Goal: Transaction & Acquisition: Purchase product/service

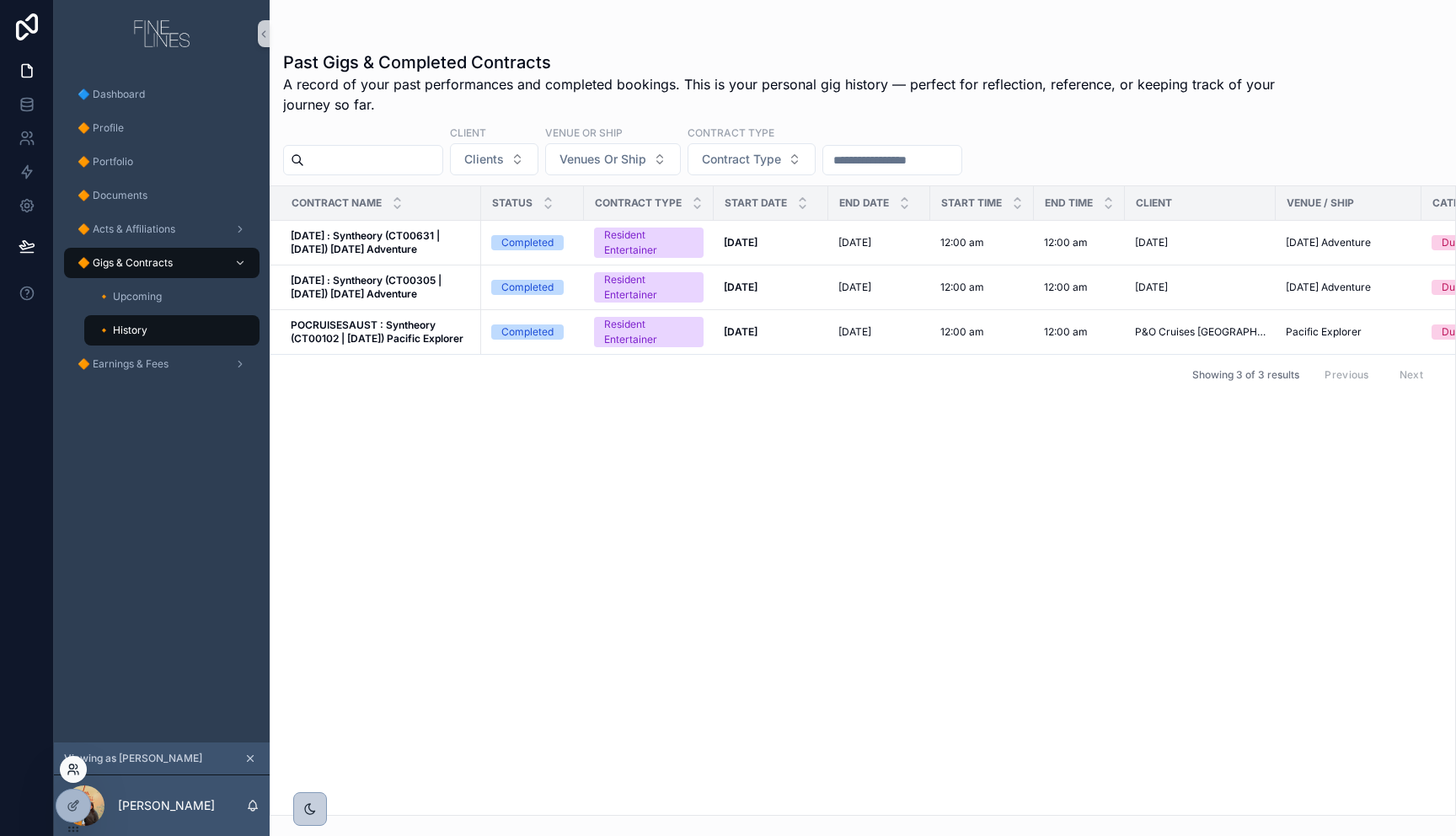
click at [77, 772] on icon at bounding box center [73, 769] width 13 height 13
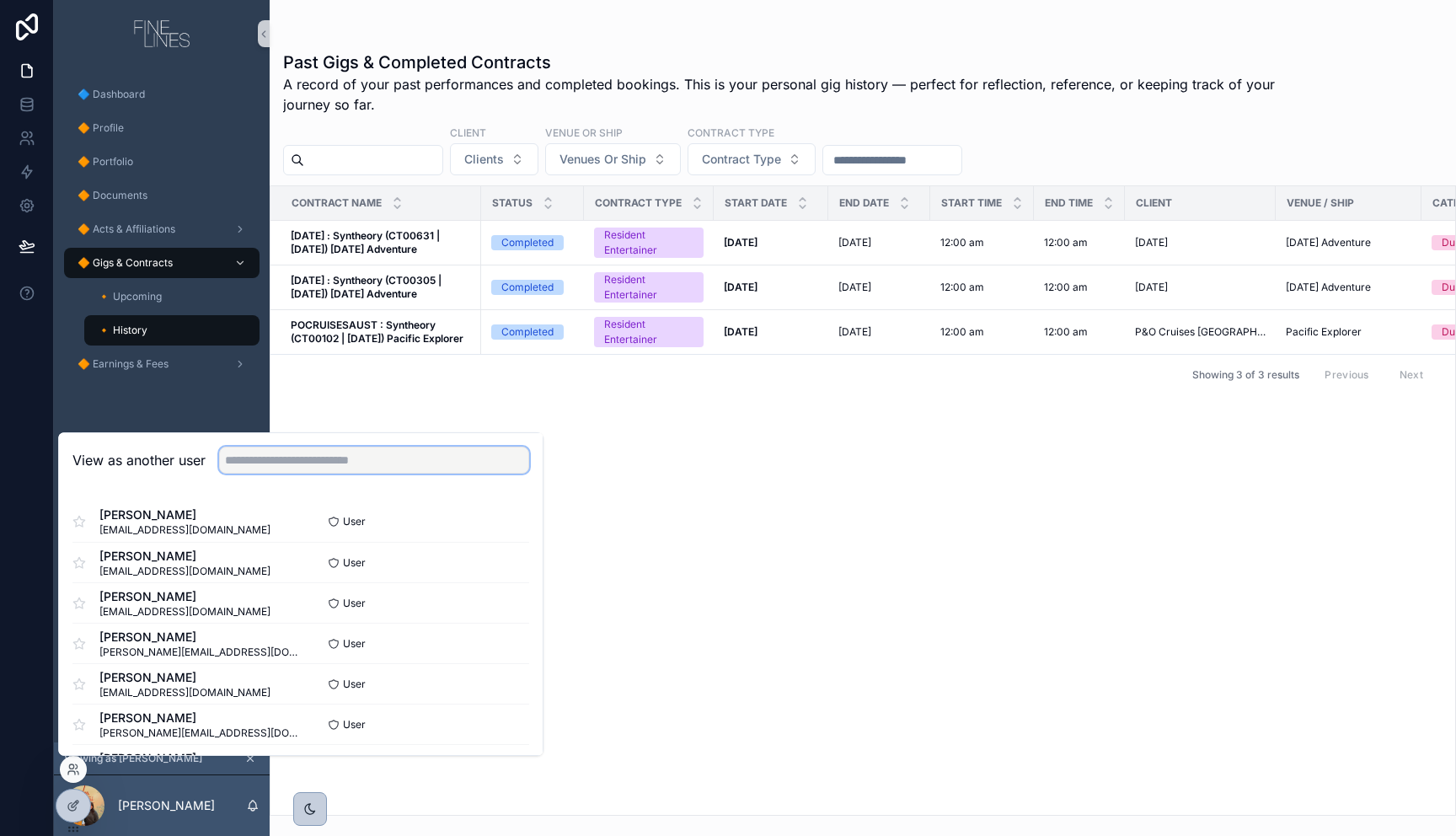
click at [256, 459] on input "text" at bounding box center [374, 459] width 310 height 27
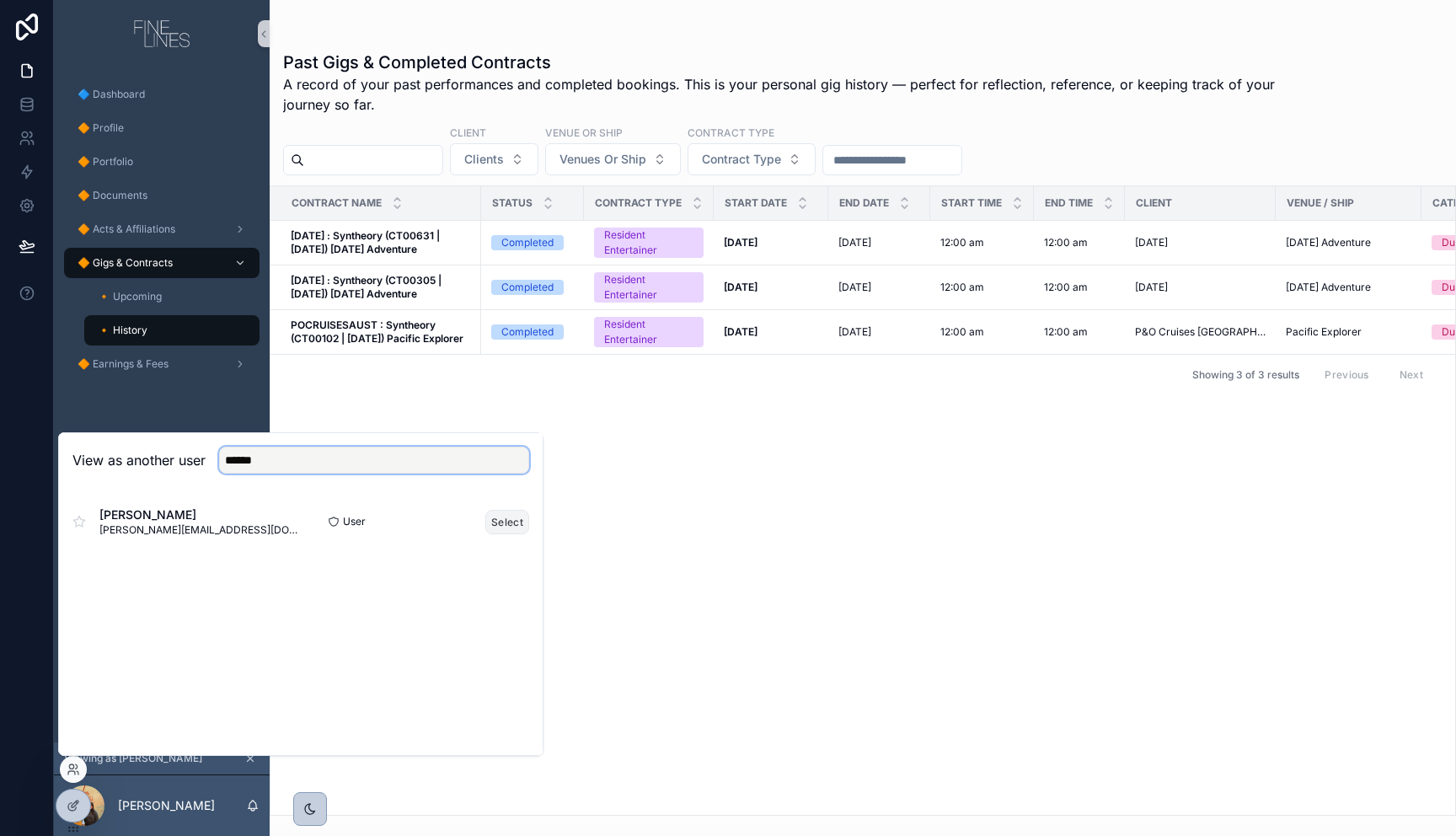
type input "******"
click at [494, 520] on button "Select" at bounding box center [507, 522] width 44 height 25
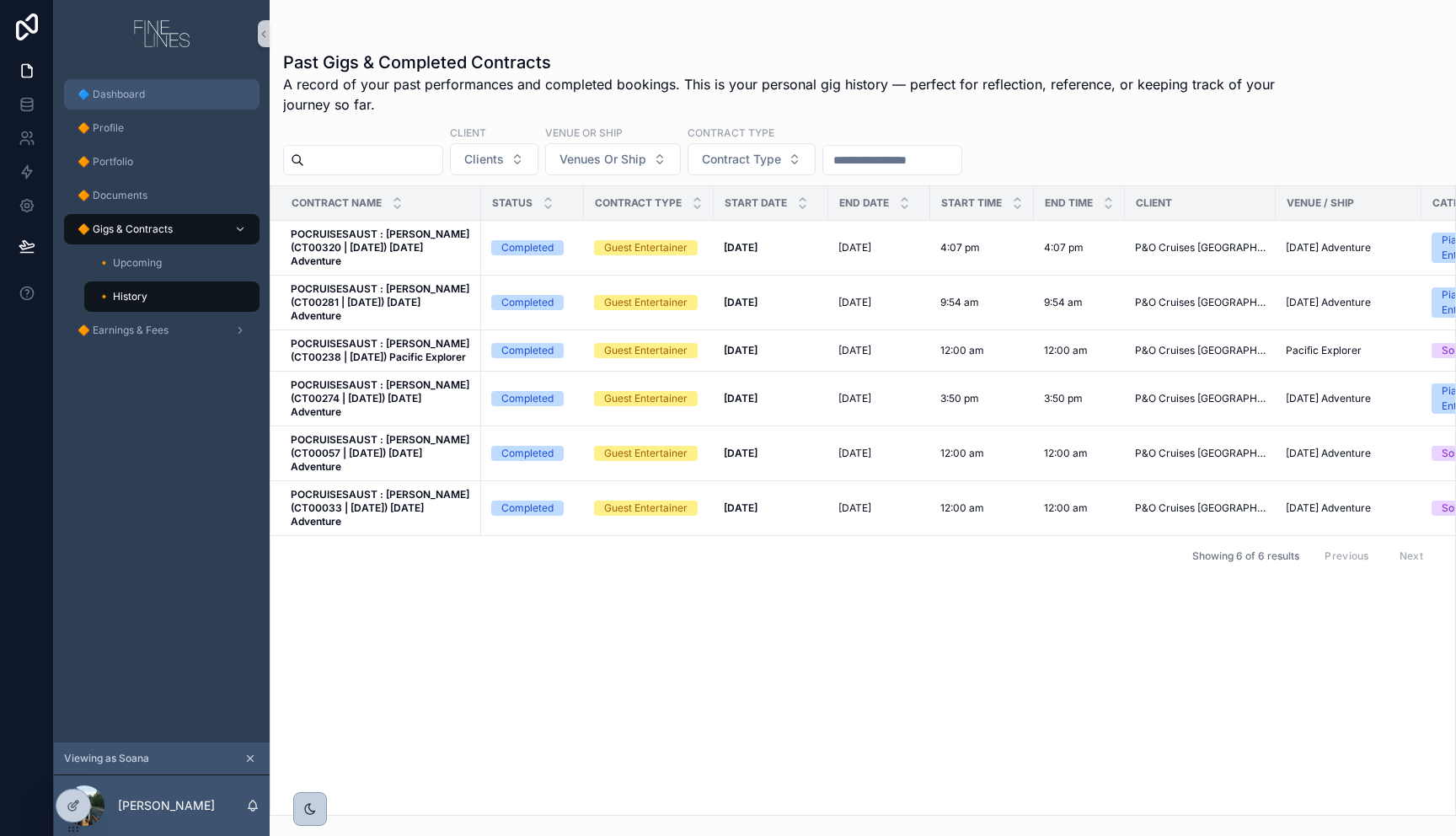
click at [138, 101] on div "🔷 Dashboard" at bounding box center [162, 94] width 175 height 27
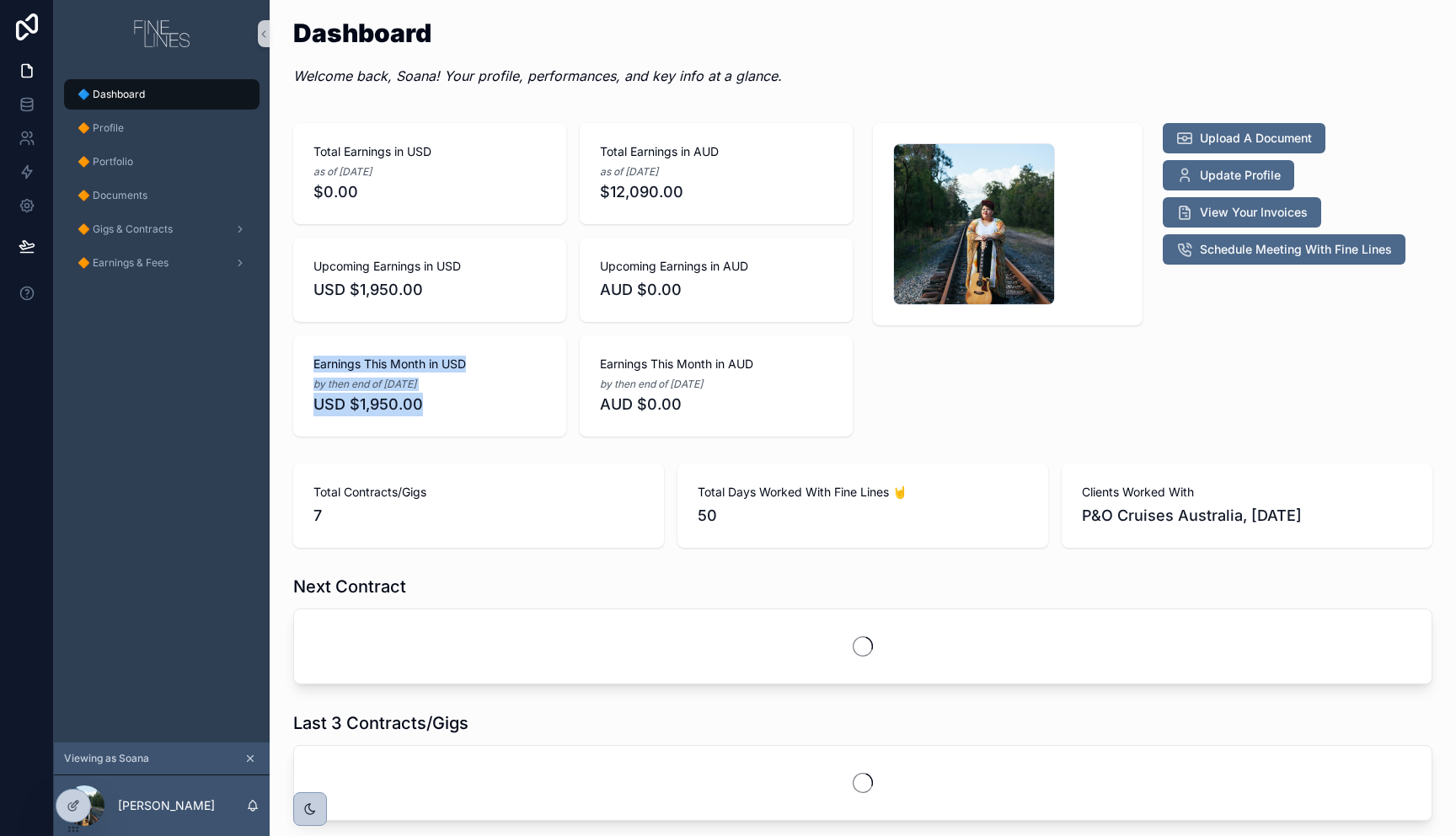
drag, startPoint x: 464, startPoint y: 409, endPoint x: 356, endPoint y: 369, distance: 115.2
click at [309, 359] on div "Earnings This Month in USD by then end of 30/09/2025 USD $1,950.00" at bounding box center [429, 386] width 273 height 101
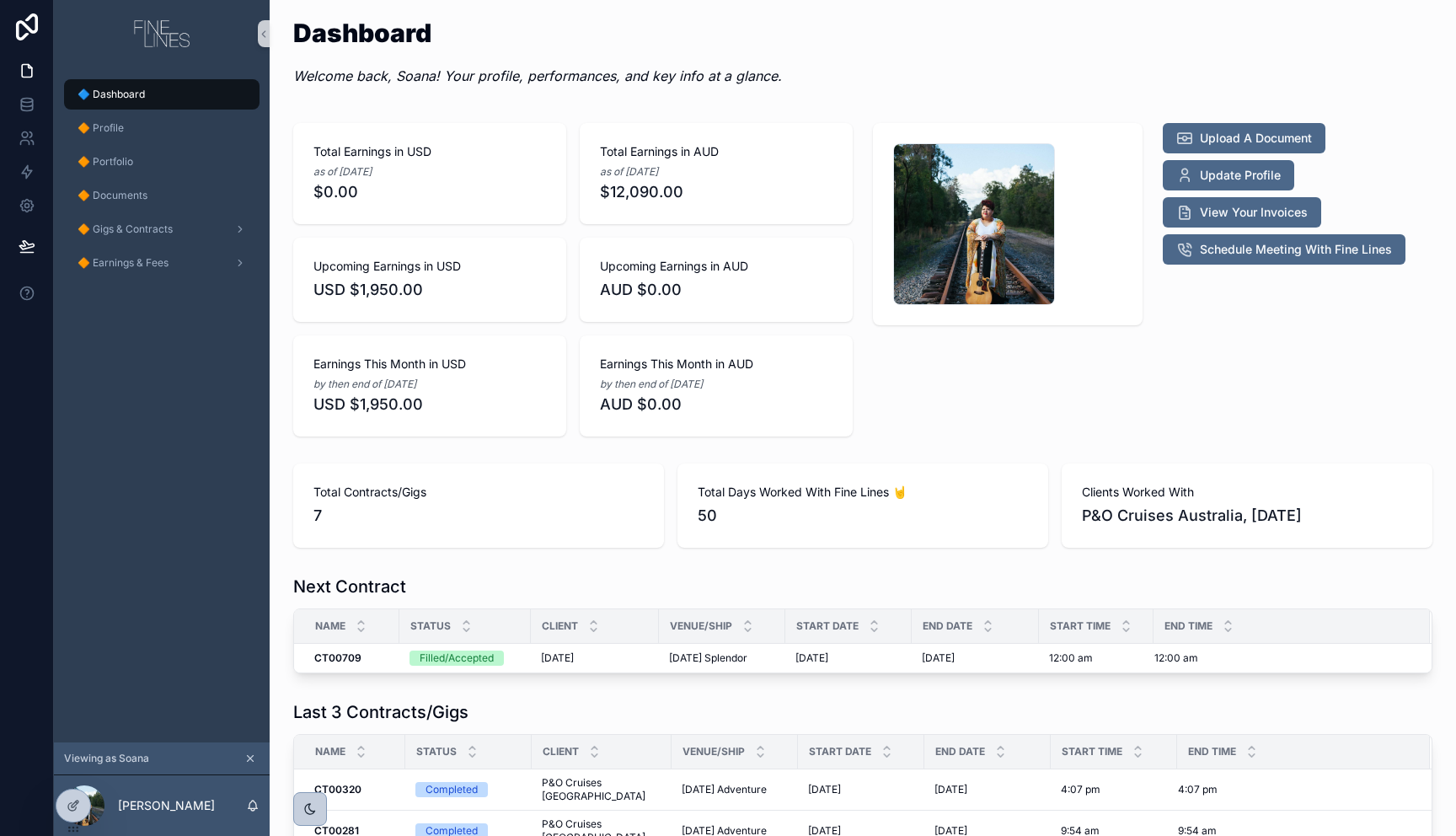
click at [518, 387] on div "by then end of 30/09/2025" at bounding box center [430, 384] width 233 height 17
drag, startPoint x: 781, startPoint y: 524, endPoint x: 672, endPoint y: 493, distance: 113.3
click at [684, 495] on div "Total Days Worked With Fine Lines 🤘 50" at bounding box center [862, 505] width 371 height 84
click at [523, 505] on span "7" at bounding box center [479, 515] width 330 height 24
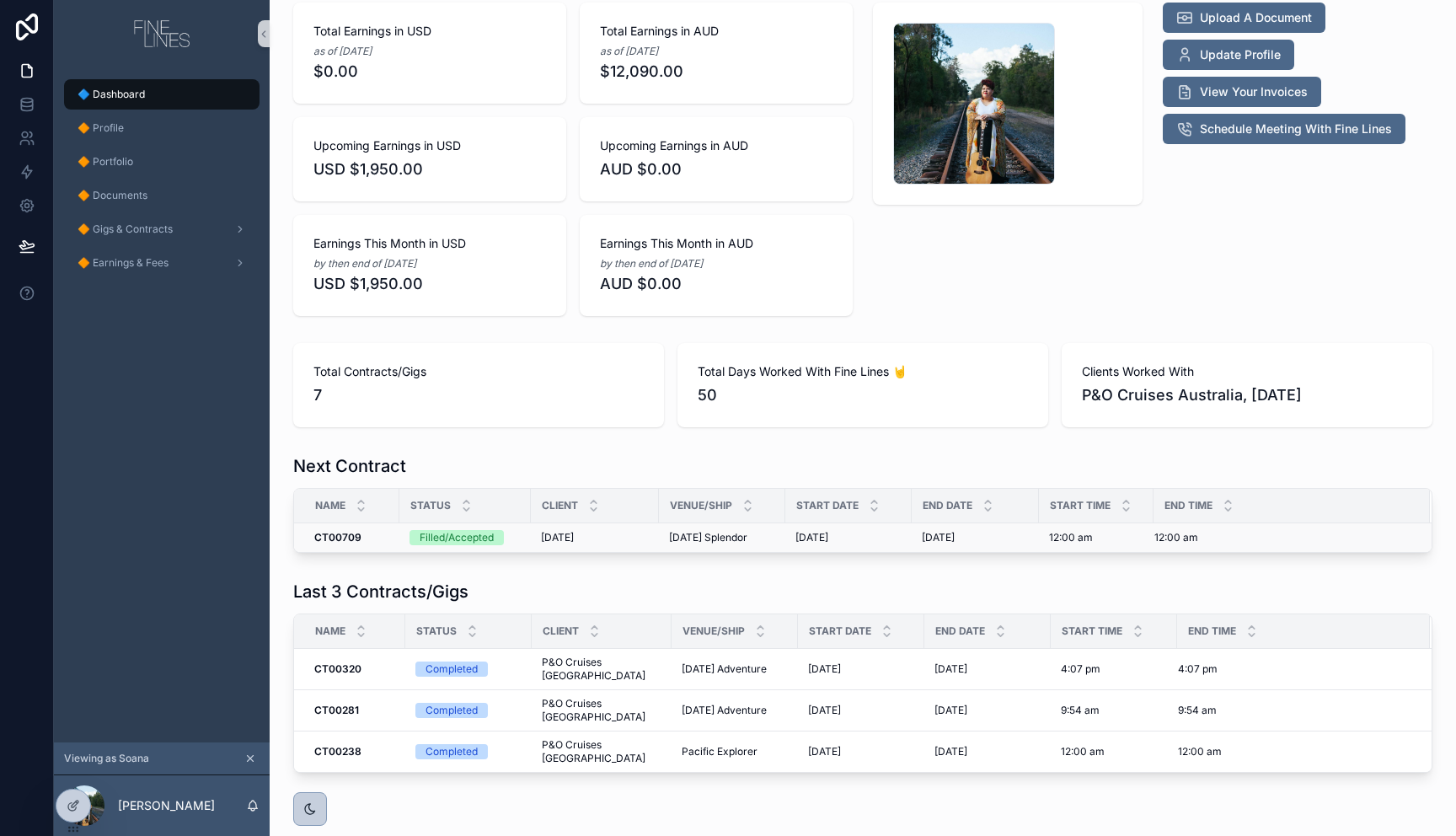
scroll to position [163, 0]
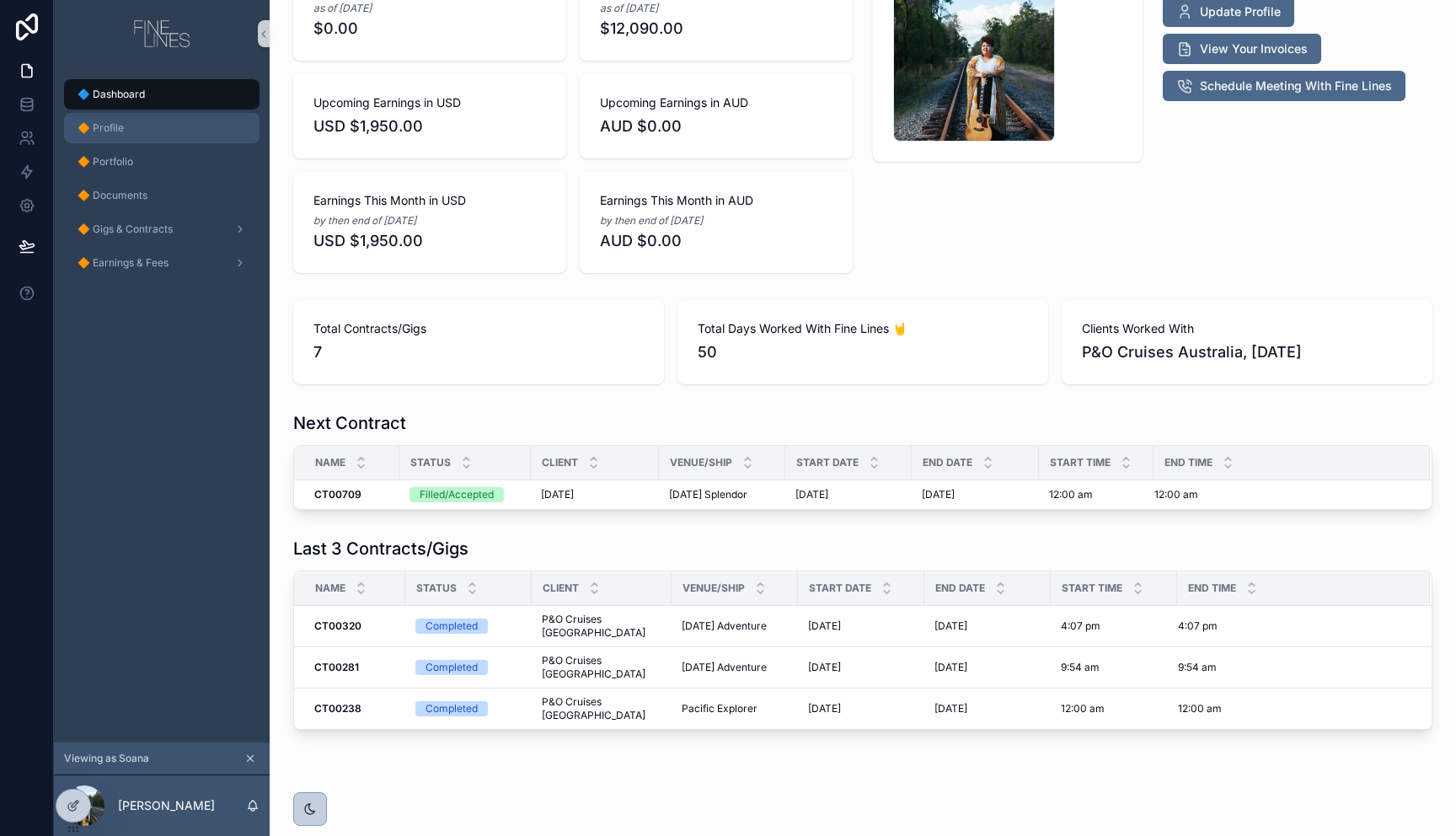
click at [149, 136] on div "🔶 Profile" at bounding box center [162, 128] width 175 height 27
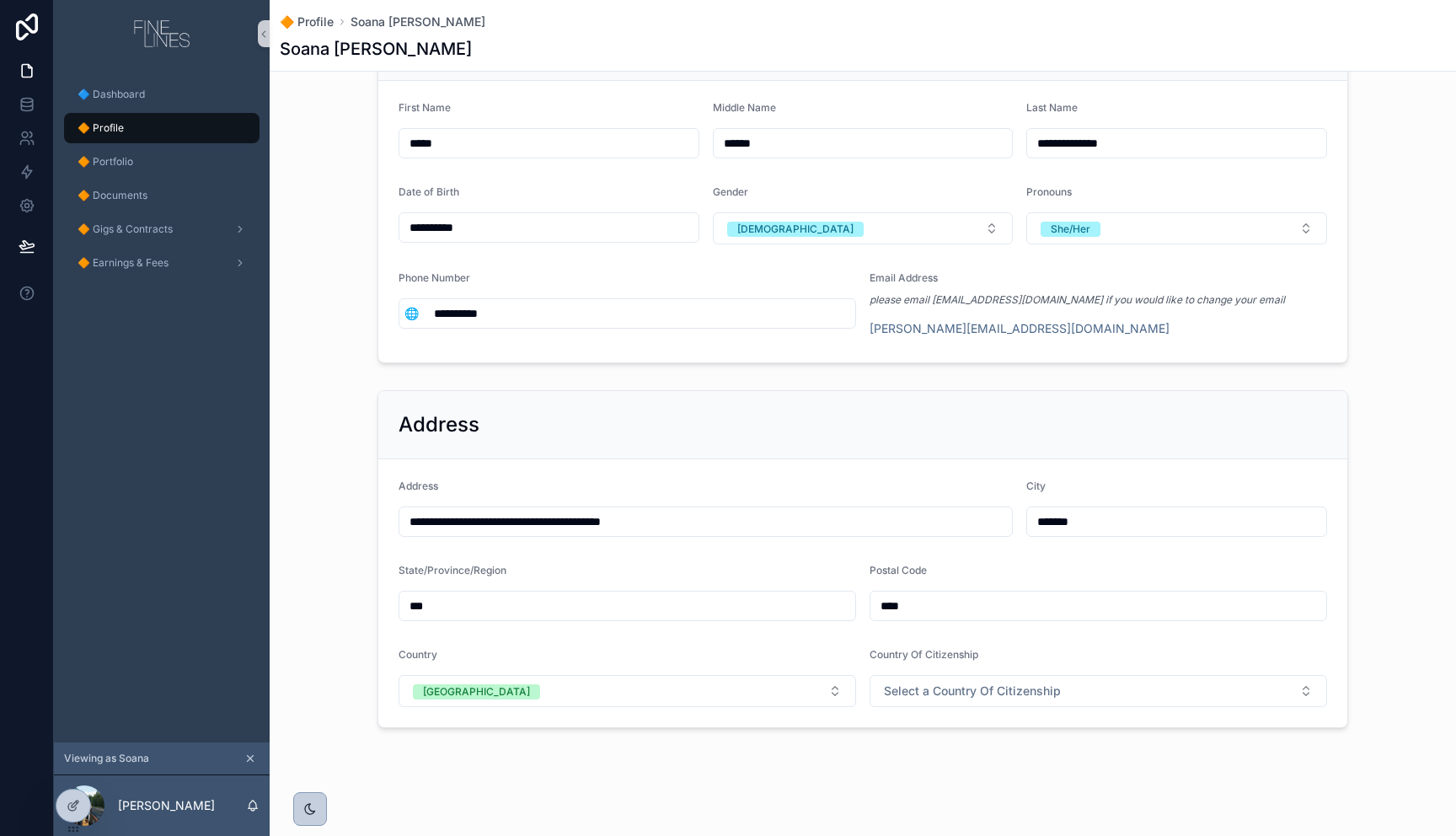
scroll to position [209, 0]
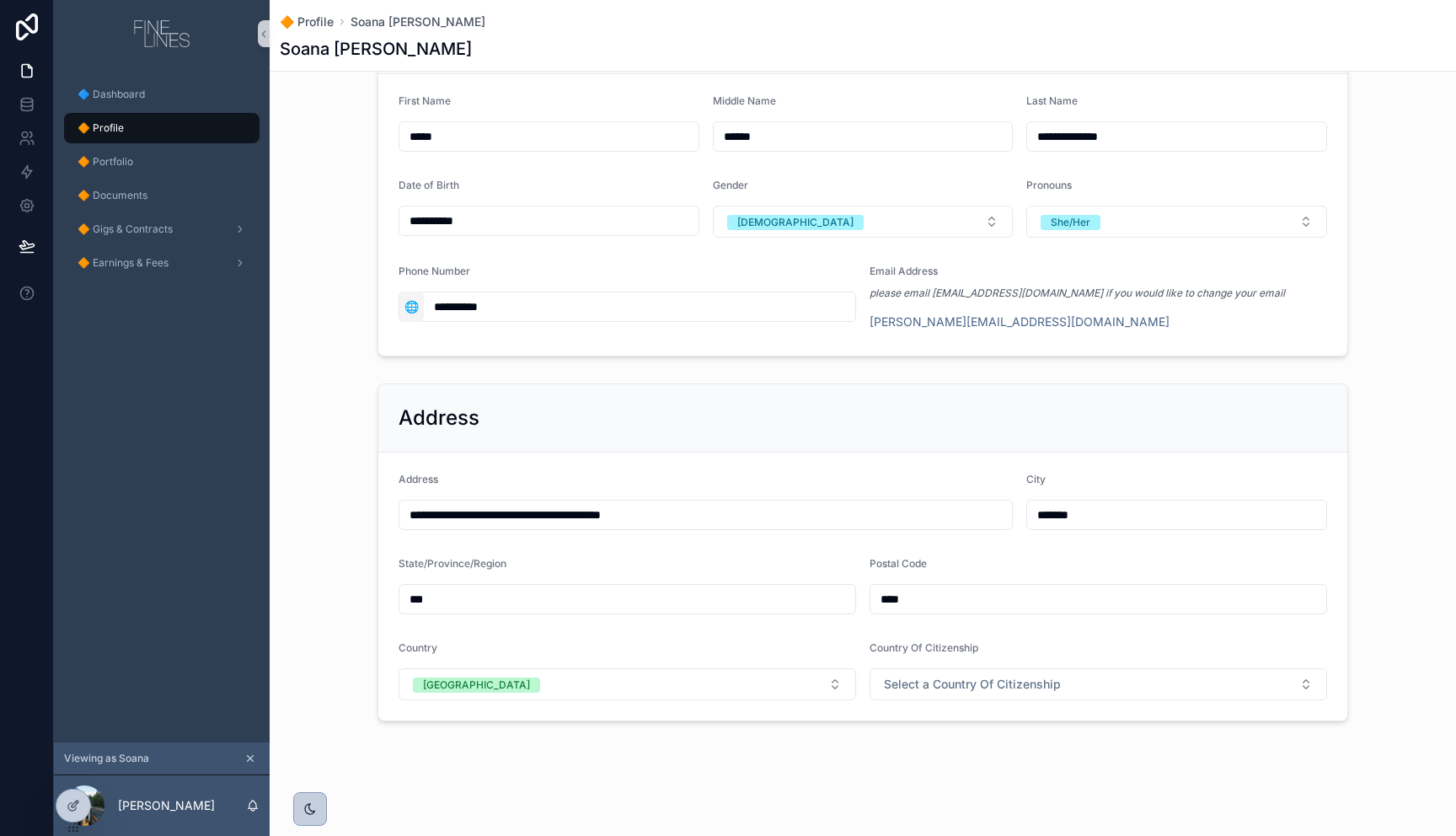
click at [410, 305] on span "🌐" at bounding box center [411, 307] width 14 height 17
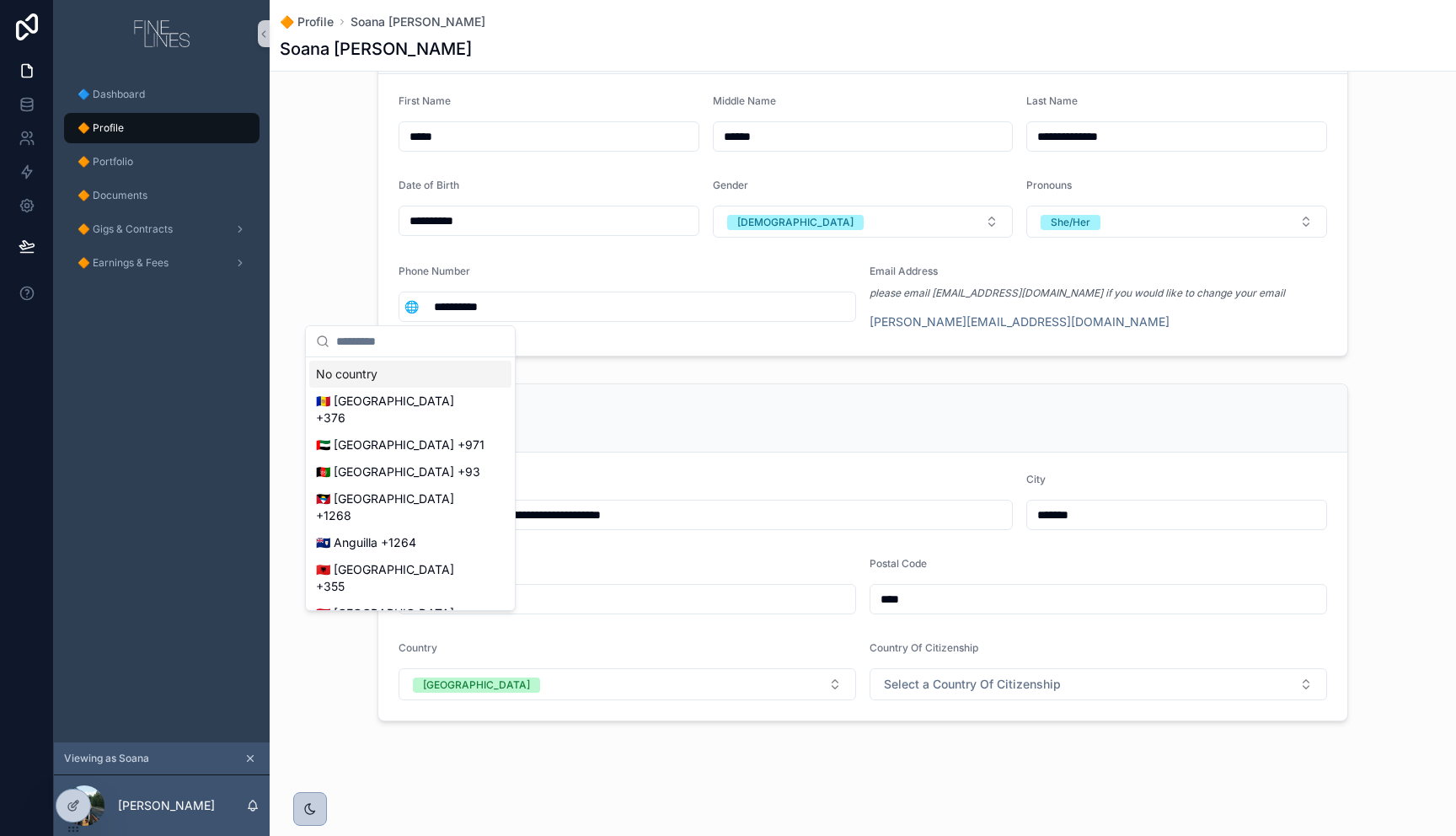
click at [339, 282] on div "**********" at bounding box center [863, 180] width 1186 height 365
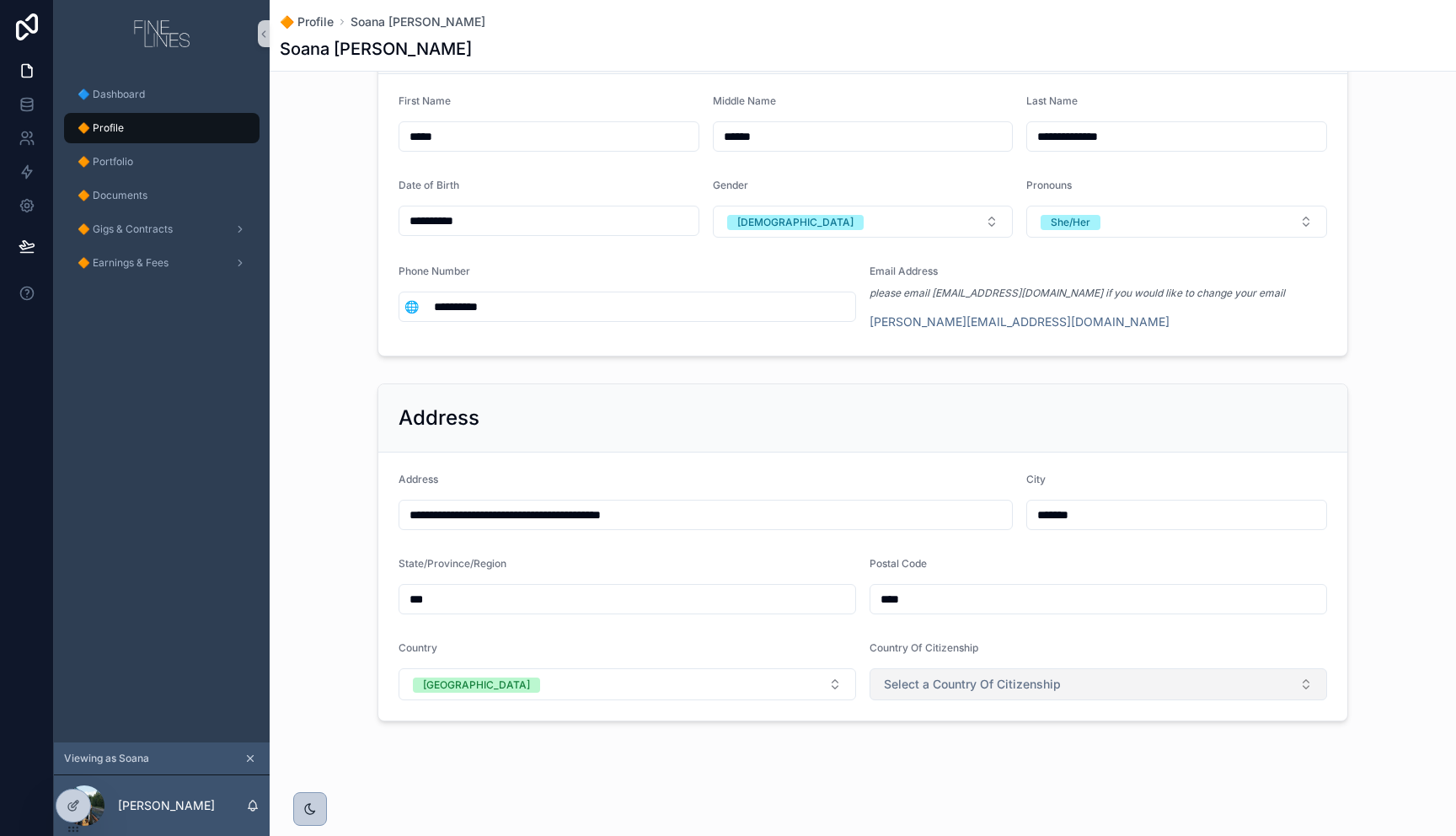
click at [995, 694] on button "Select a Country Of Citizenship" at bounding box center [1098, 684] width 458 height 32
type input "****"
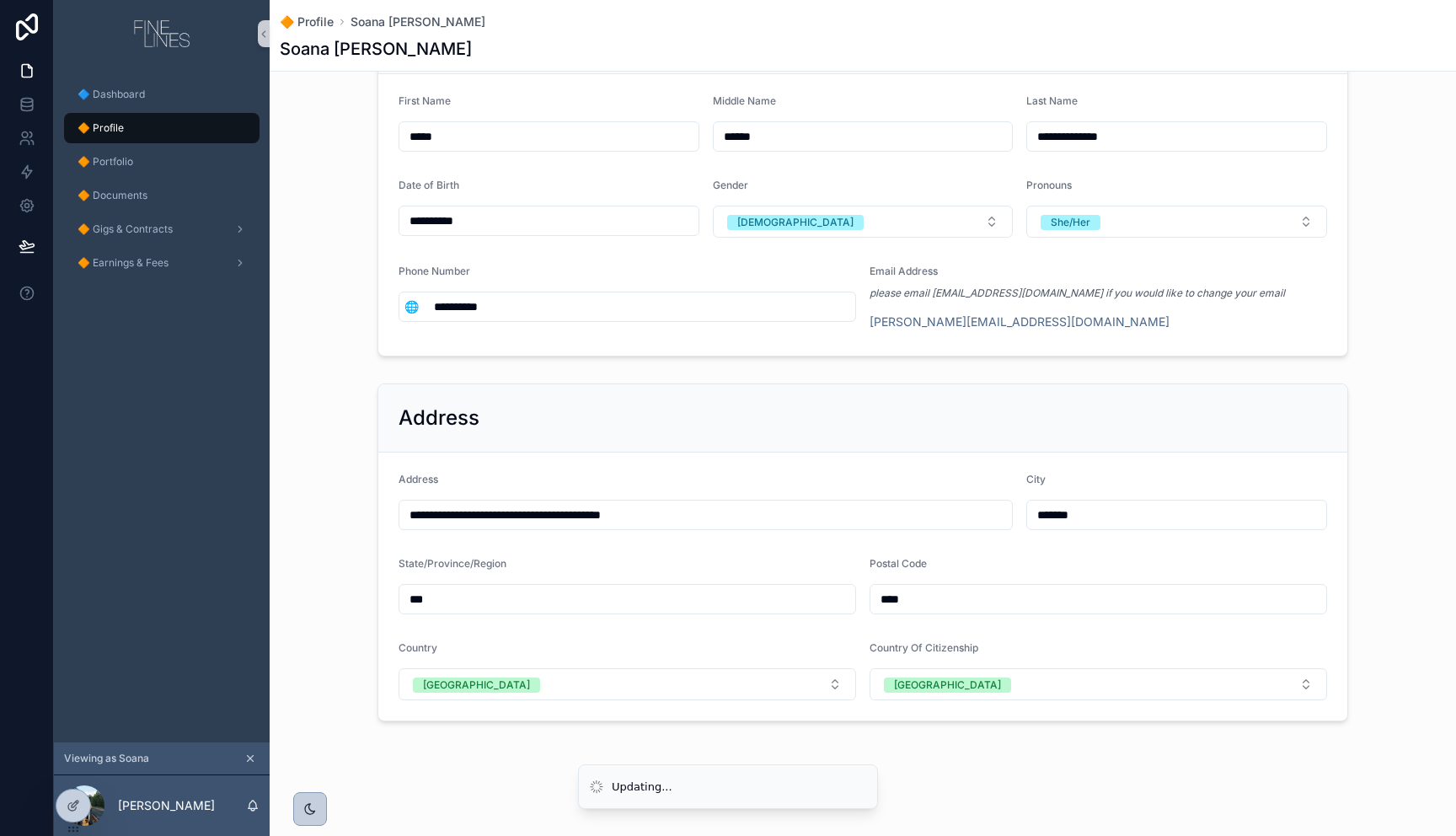
click at [318, 498] on div "**********" at bounding box center [863, 552] width 1186 height 351
click at [122, 165] on span "🔶 Portfolio" at bounding box center [105, 162] width 55 height 13
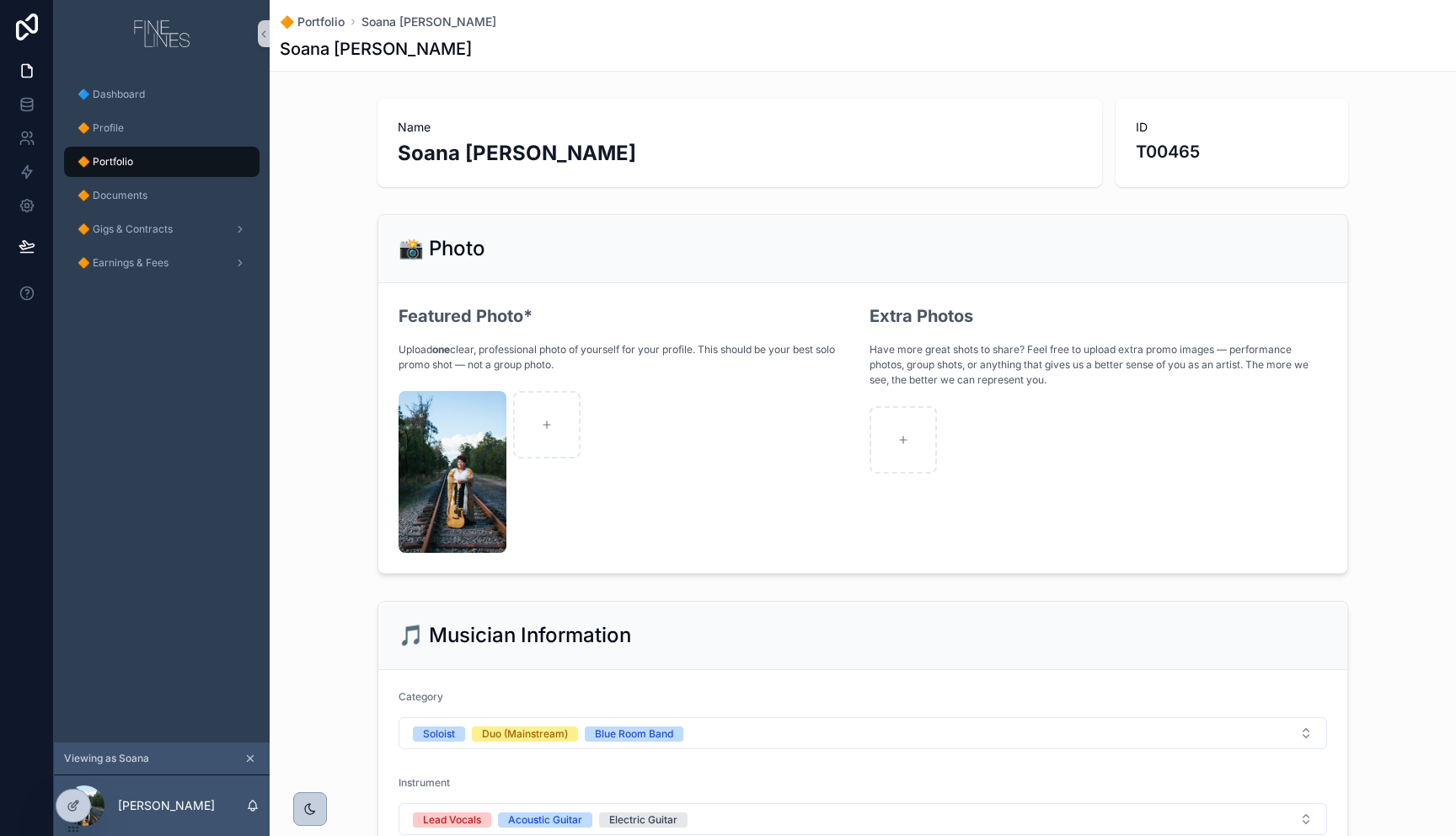
click at [308, 398] on div "📸 Photo Featured Photo* Upload one clear, professional photo of yourself for yo…" at bounding box center [863, 393] width 1186 height 373
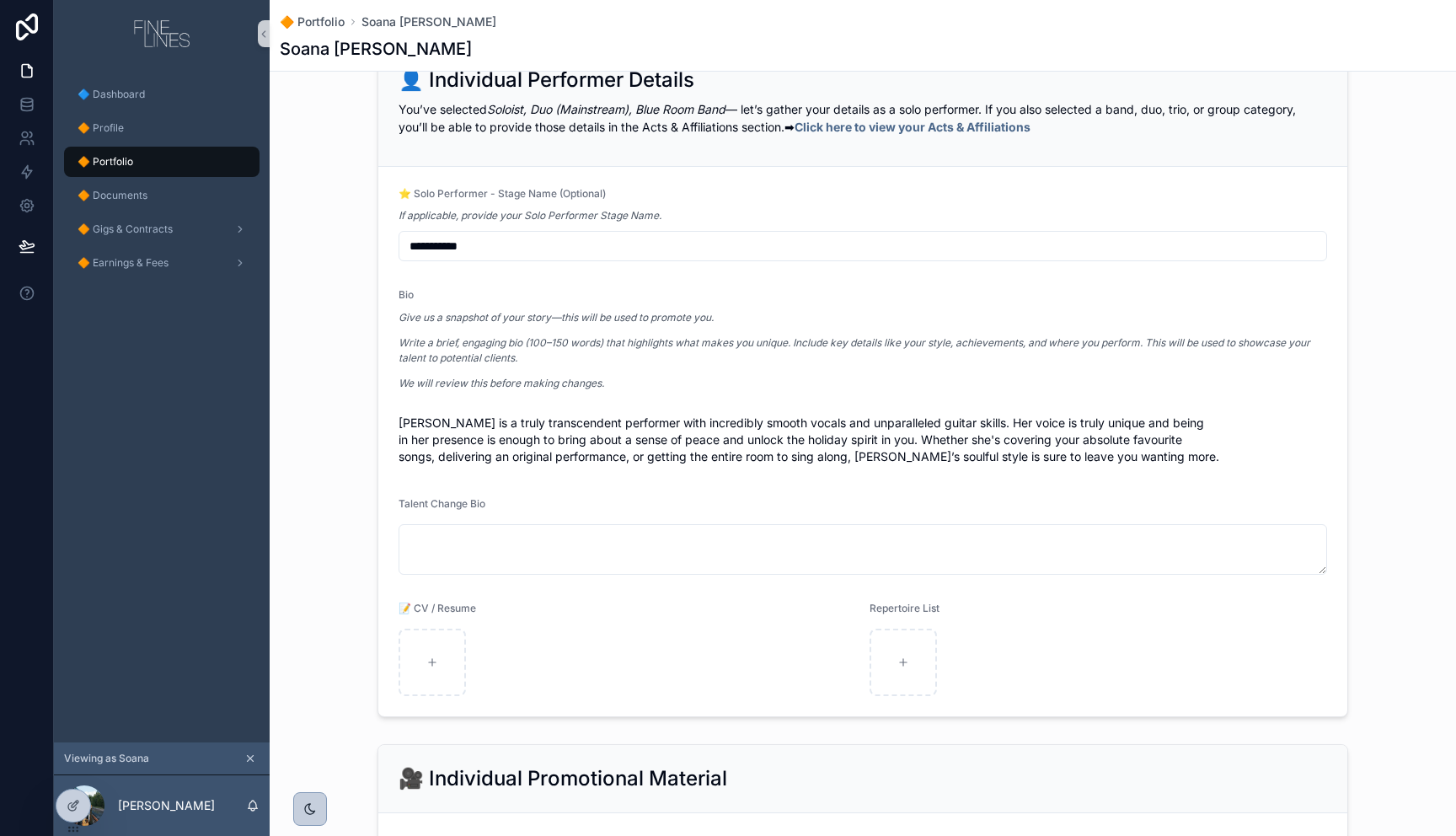
scroll to position [1306, 0]
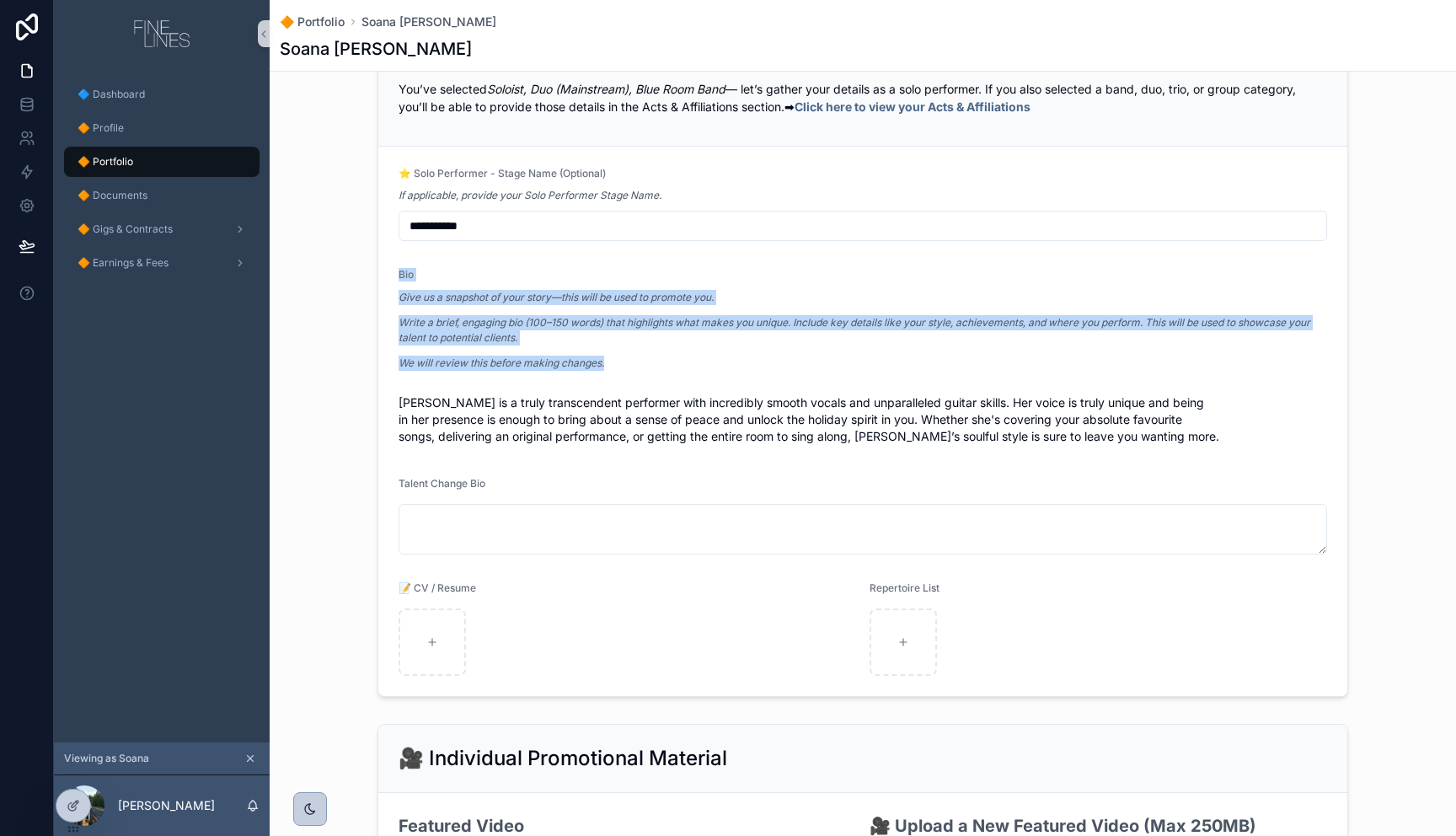
drag, startPoint x: 647, startPoint y: 361, endPoint x: 471, endPoint y: 353, distance: 176.2
click at [383, 273] on form "**********" at bounding box center [863, 421] width 969 height 549
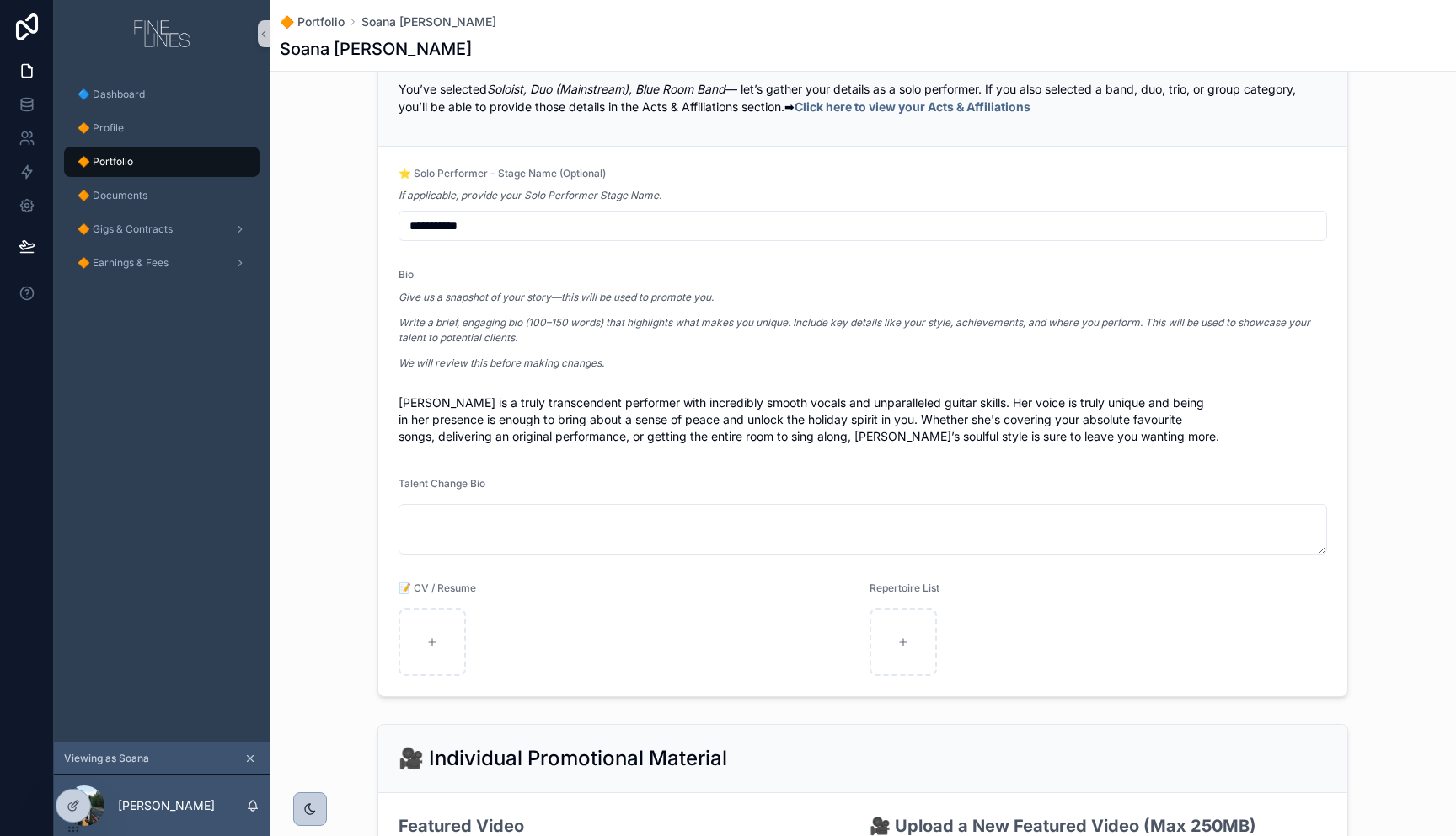
drag, startPoint x: 501, startPoint y: 410, endPoint x: 513, endPoint y: 412, distance: 12.2
click at [501, 410] on span "Olivia is a truly transcendent performer with incredibly smooth vocals and unpa…" at bounding box center [863, 419] width 929 height 51
click at [462, 365] on em "We will review this before making changes." at bounding box center [502, 362] width 206 height 12
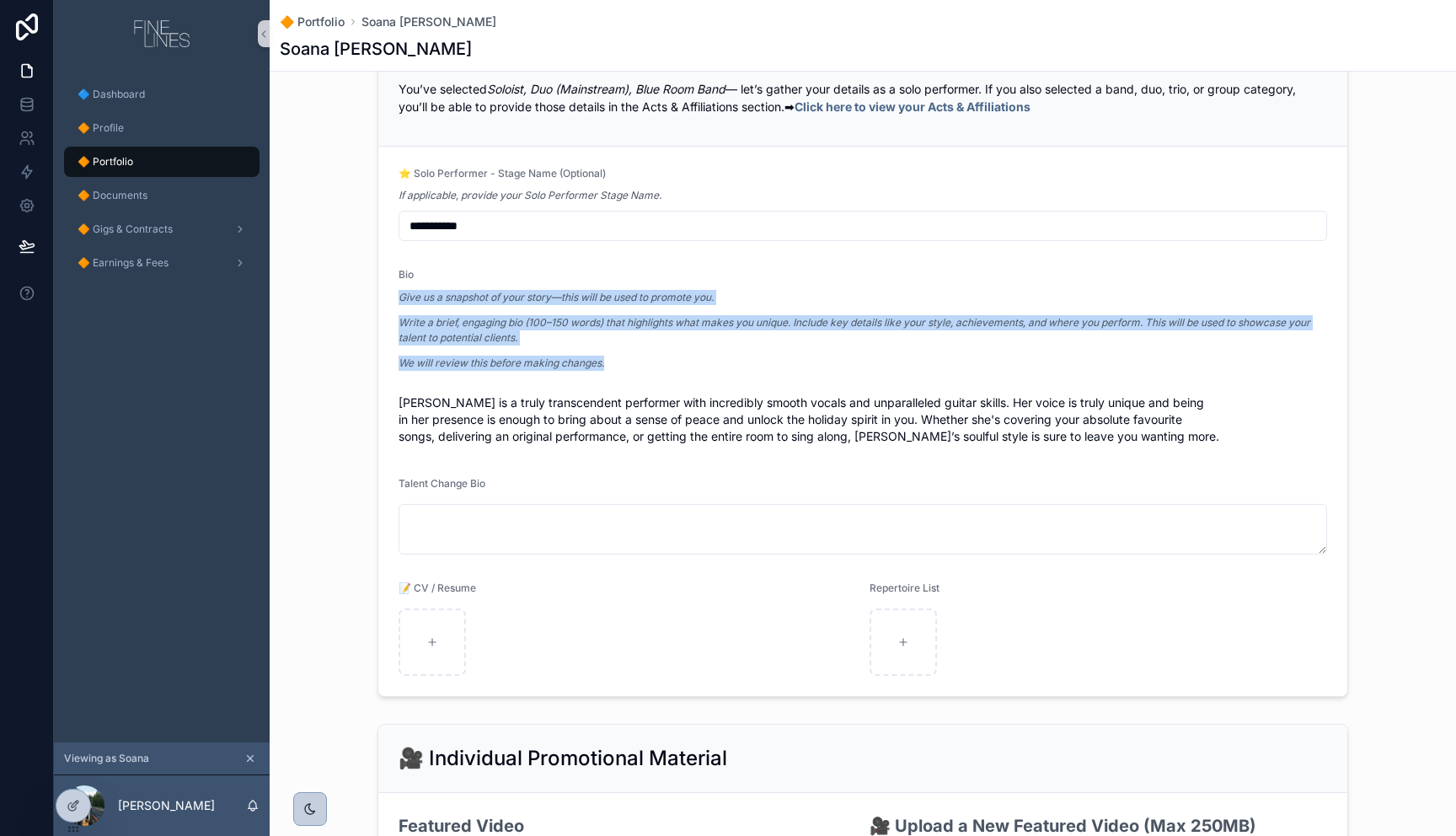
drag, startPoint x: 605, startPoint y: 365, endPoint x: 391, endPoint y: 286, distance: 228.1
click at [387, 290] on form "**********" at bounding box center [863, 421] width 969 height 549
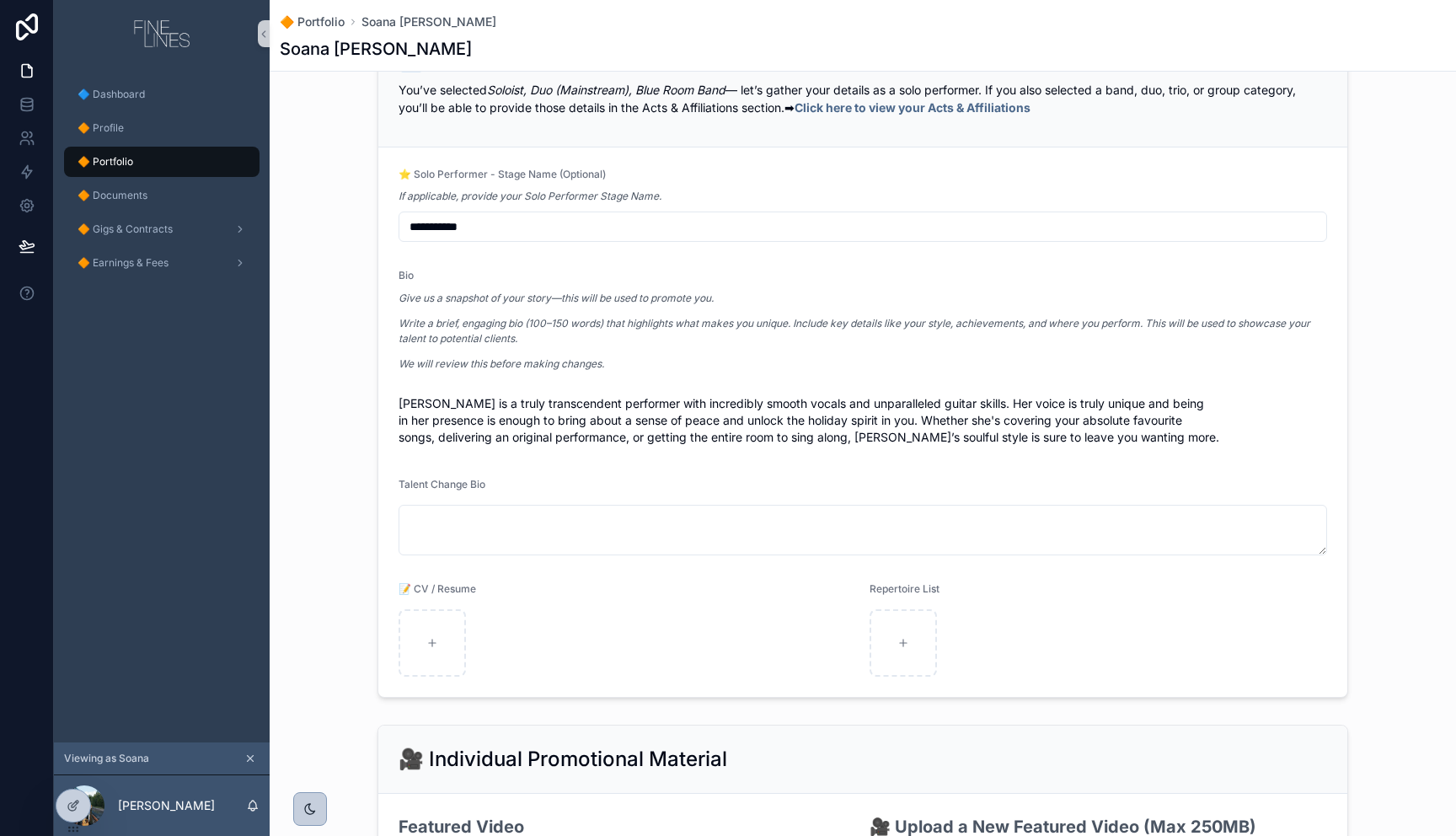
click at [401, 276] on span "Bio" at bounding box center [406, 275] width 15 height 12
click at [69, 797] on div at bounding box center [72, 805] width 33 height 32
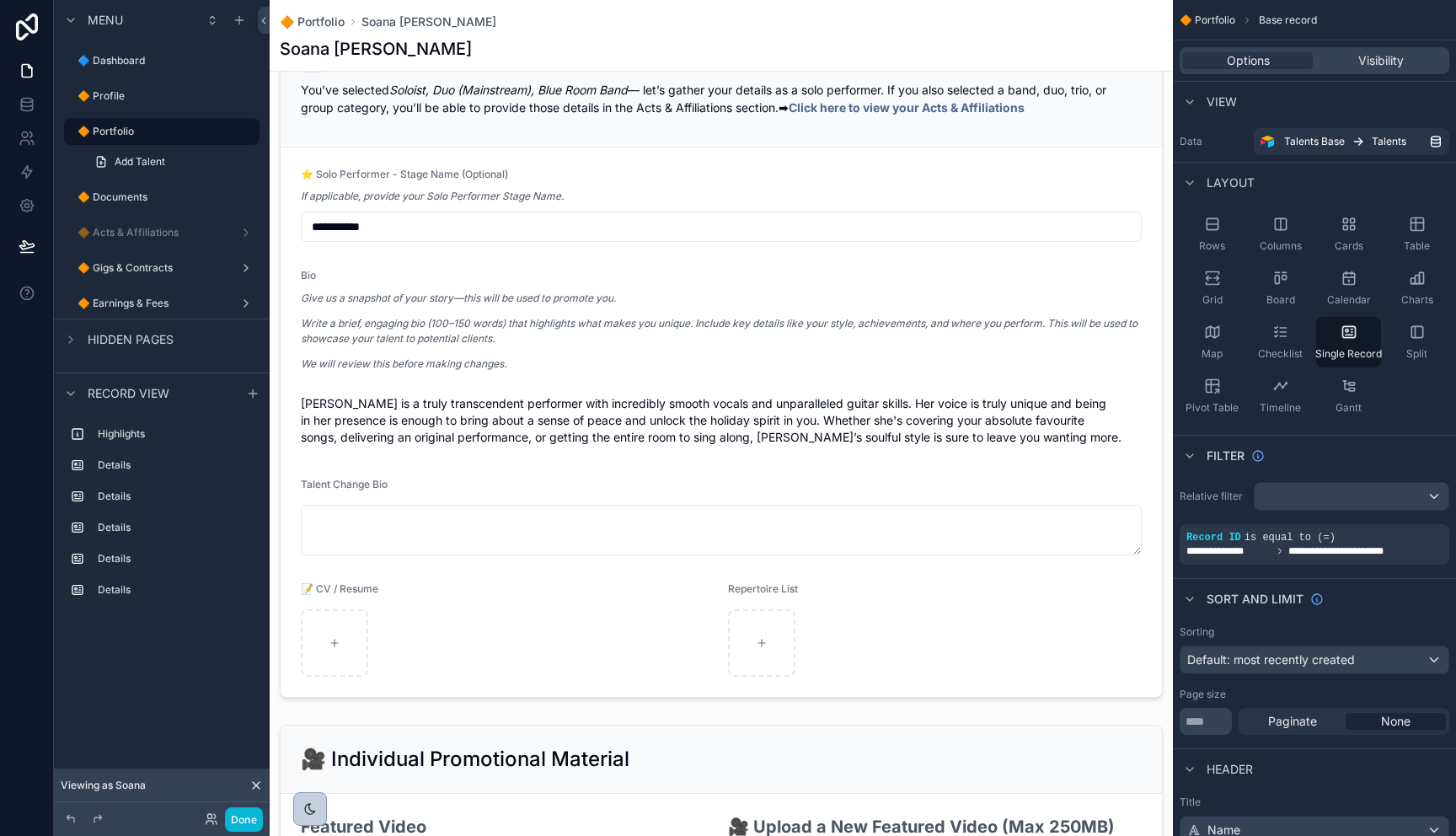
click at [458, 362] on div "scrollable content" at bounding box center [721, 339] width 903 height 3292
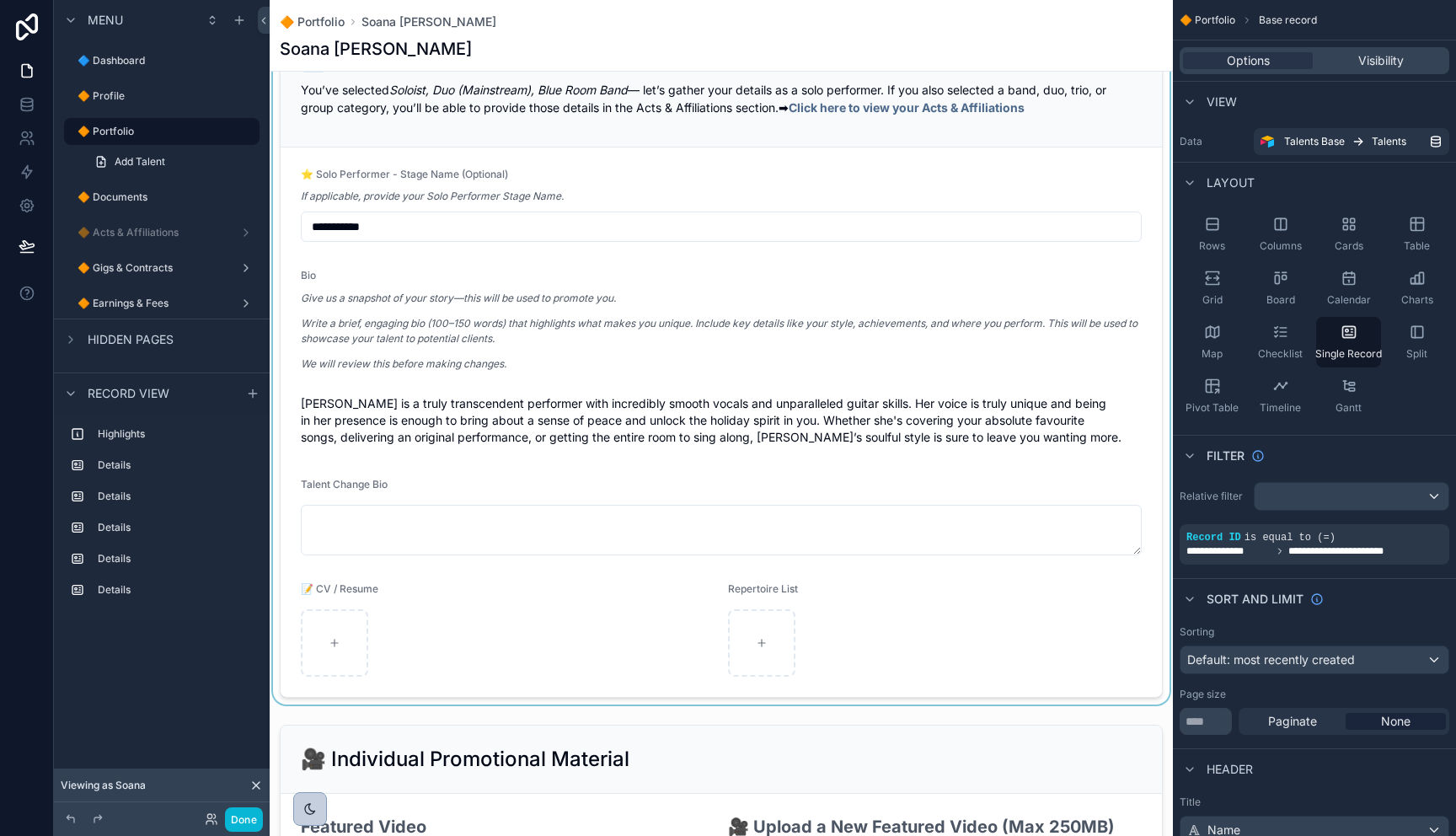
click at [646, 336] on div "scrollable content" at bounding box center [721, 361] width 903 height 684
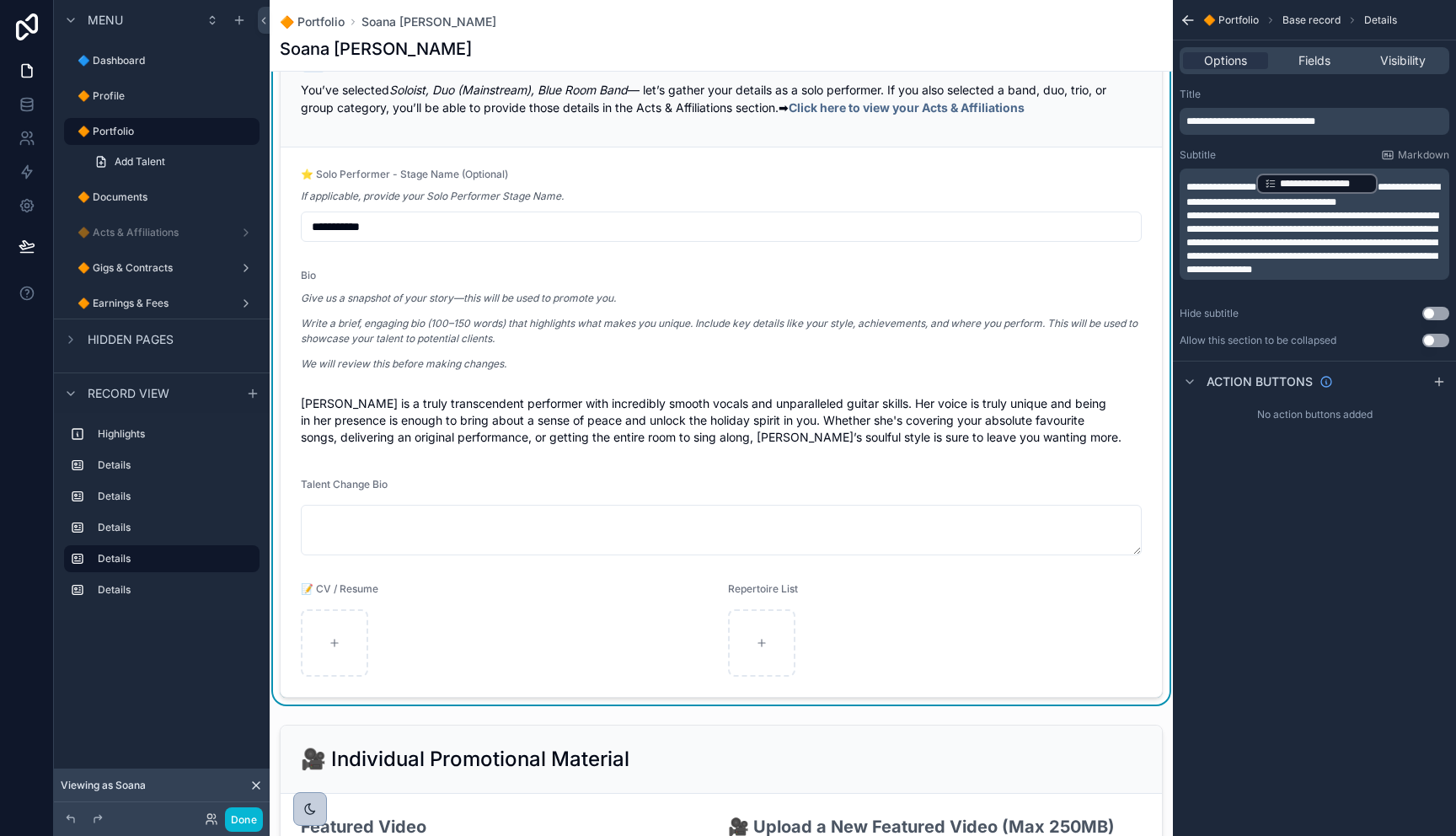
click at [558, 342] on p "Write a brief, engaging bio (100–150 words) that highlights what makes you uniq…" at bounding box center [721, 331] width 841 height 31
click at [400, 278] on div "Bio" at bounding box center [721, 278] width 841 height 20
click at [1325, 62] on span "Fields" at bounding box center [1315, 61] width 32 height 17
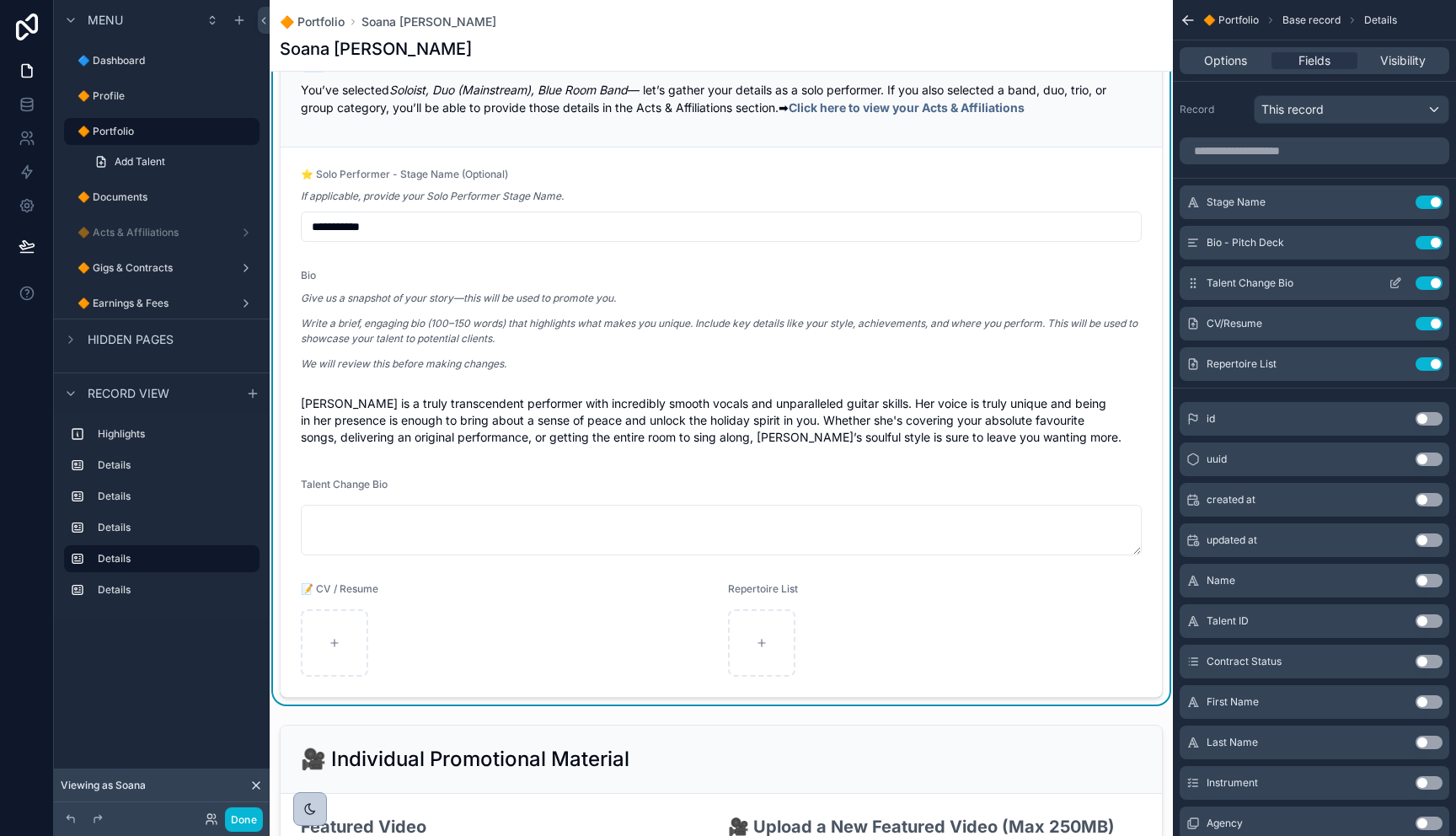
click at [1393, 282] on icon "scrollable content" at bounding box center [1396, 281] width 7 height 7
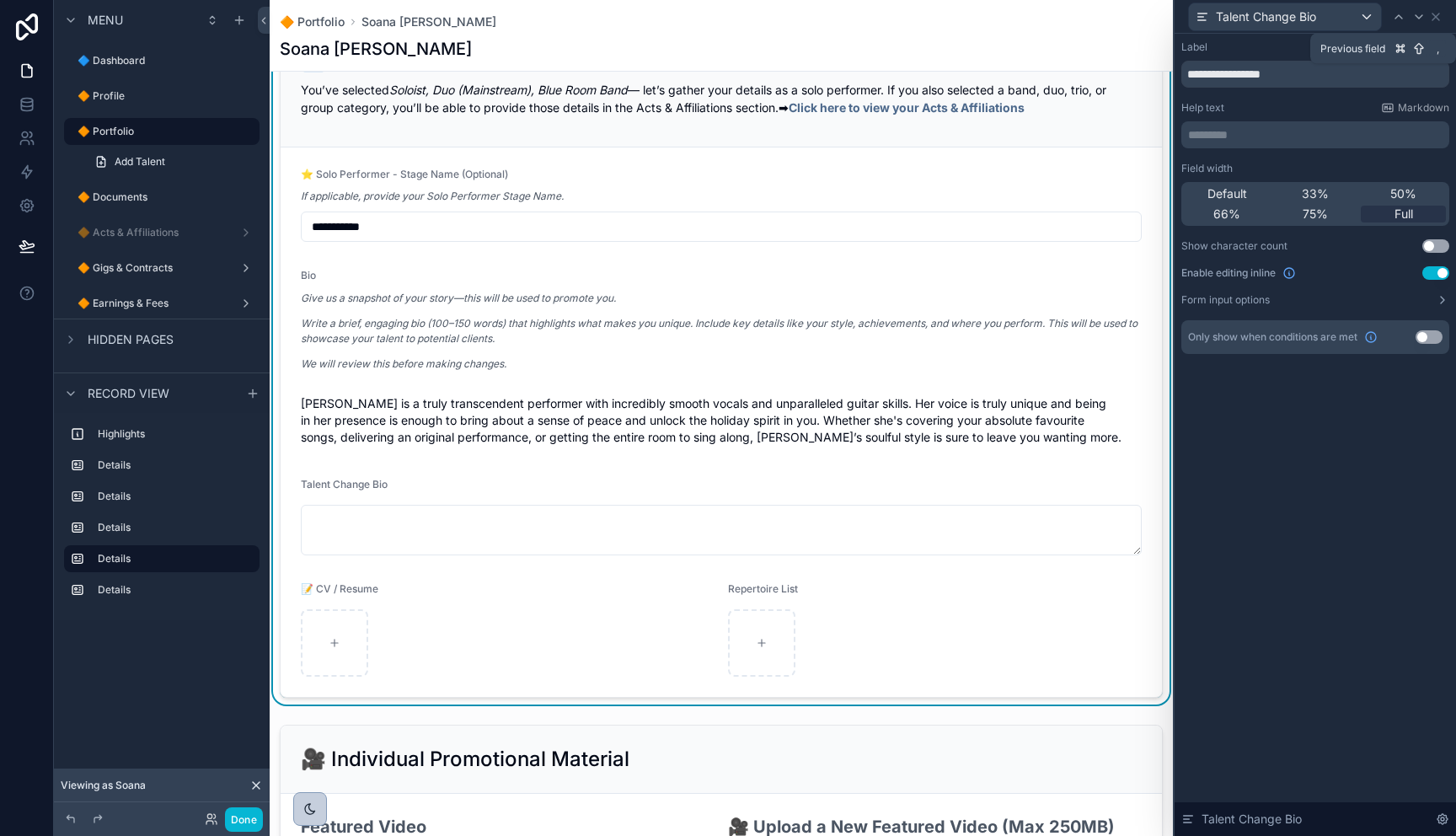
click at [1393, 16] on icon at bounding box center [1399, 17] width 13 height 13
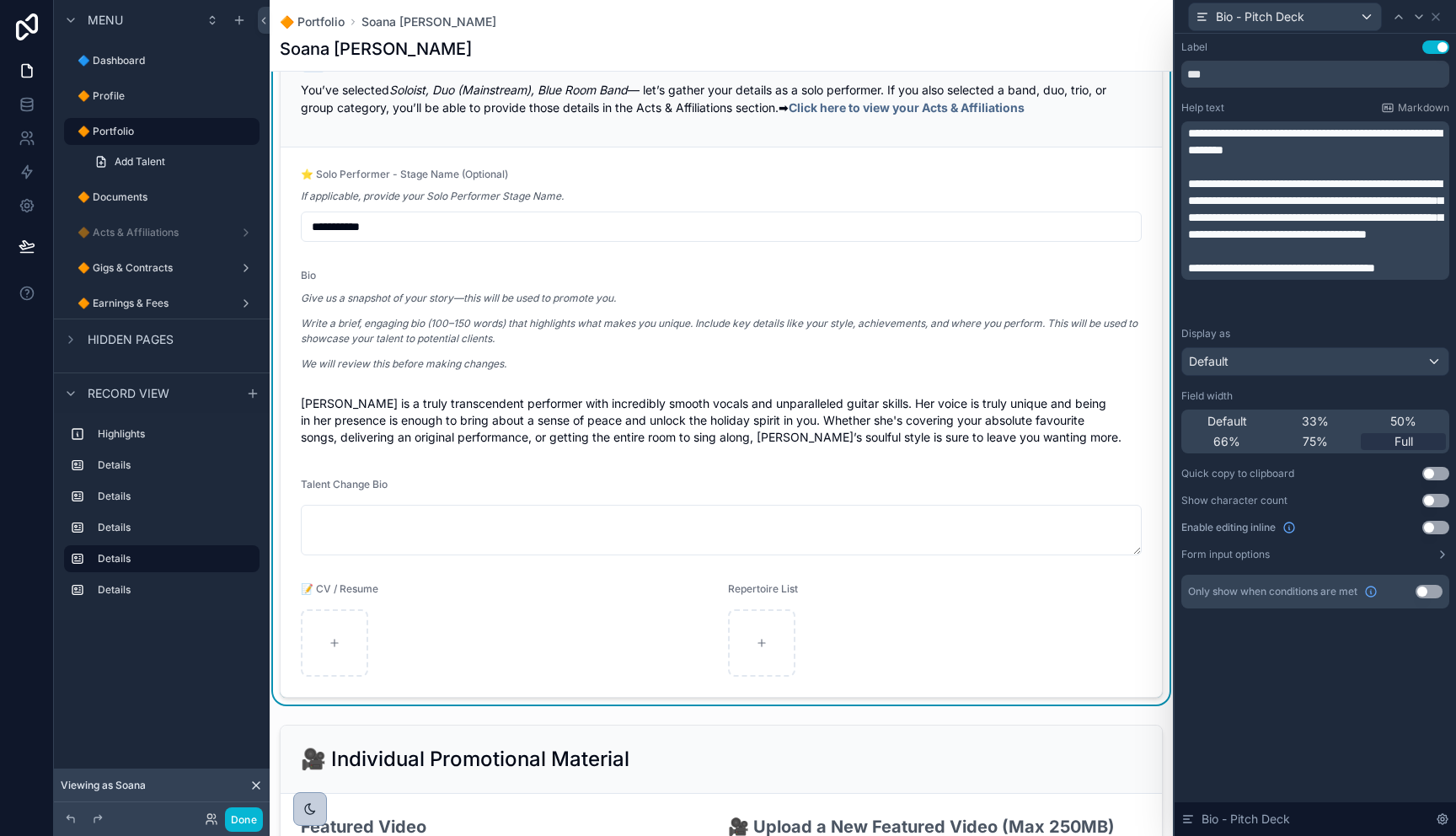
click at [1328, 274] on span "**********" at bounding box center [1282, 268] width 187 height 11
click at [1375, 274] on span "**********" at bounding box center [1282, 268] width 187 height 11
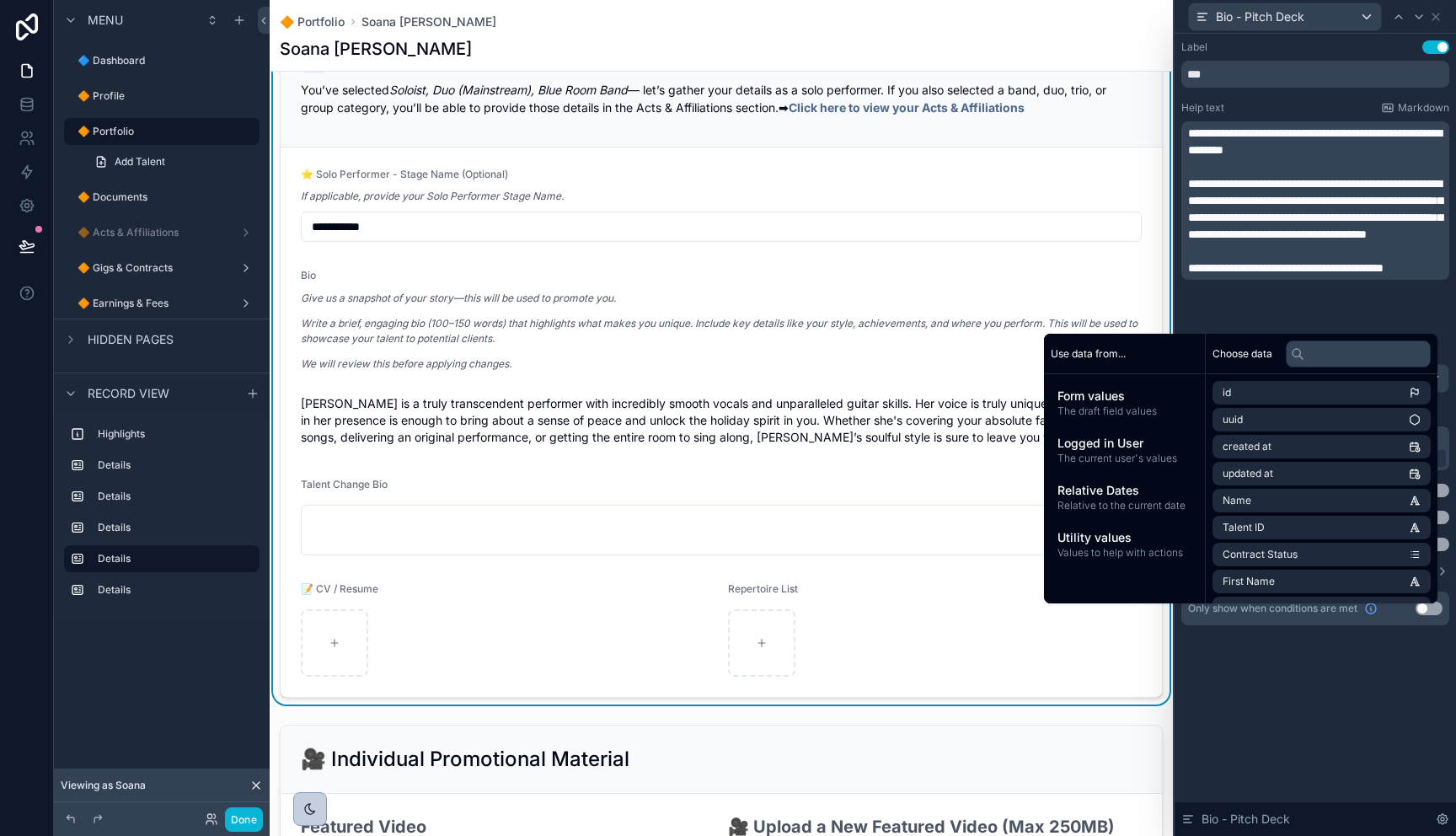
click at [1350, 259] on p "﻿" at bounding box center [1317, 251] width 257 height 17
click at [1324, 684] on div "**********" at bounding box center [1315, 434] width 281 height 802
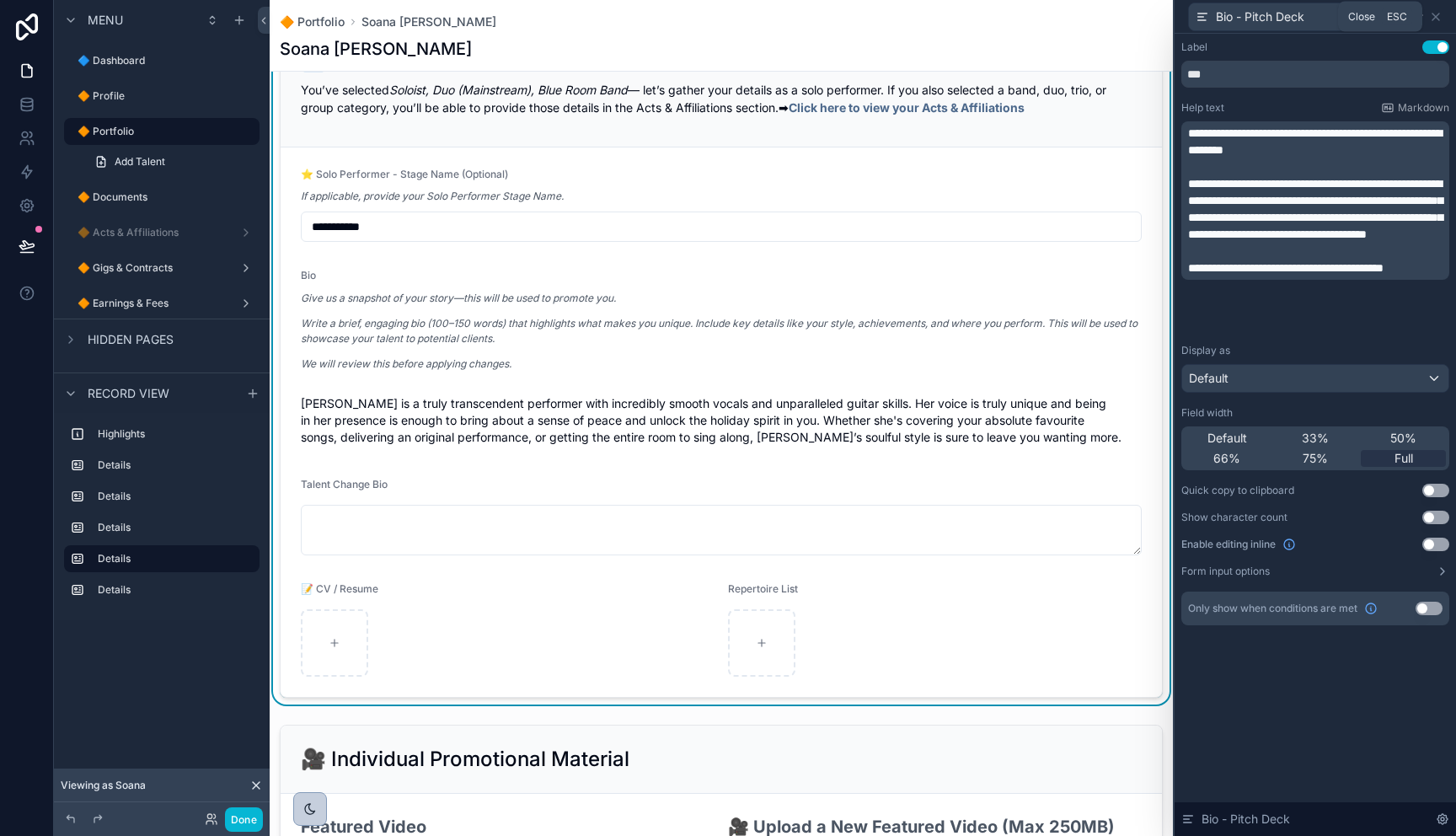
drag, startPoint x: 1438, startPoint y: 20, endPoint x: 1329, endPoint y: 53, distance: 113.9
click at [1438, 20] on icon at bounding box center [1436, 17] width 13 height 13
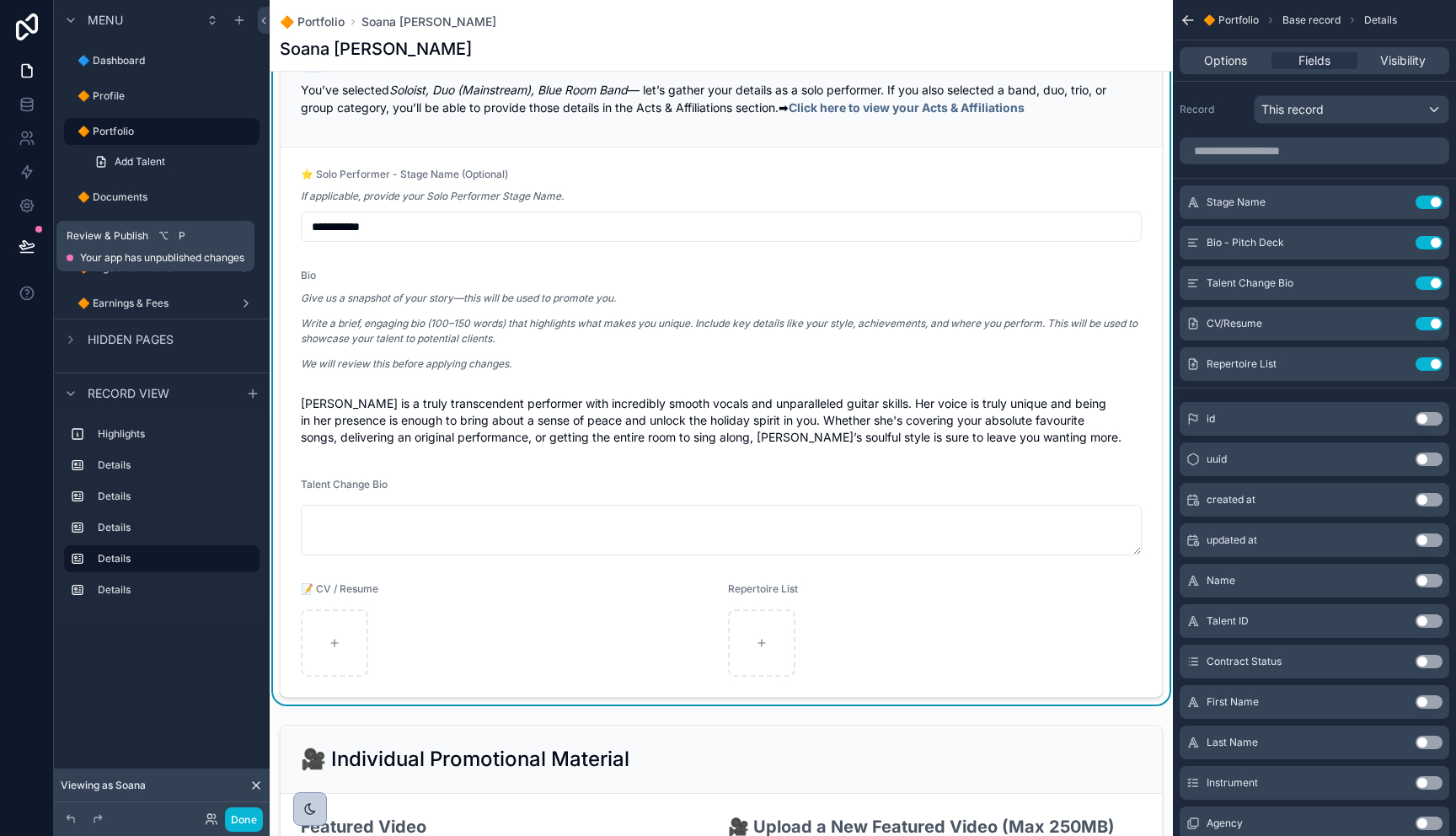
click at [18, 232] on button at bounding box center [27, 245] width 37 height 47
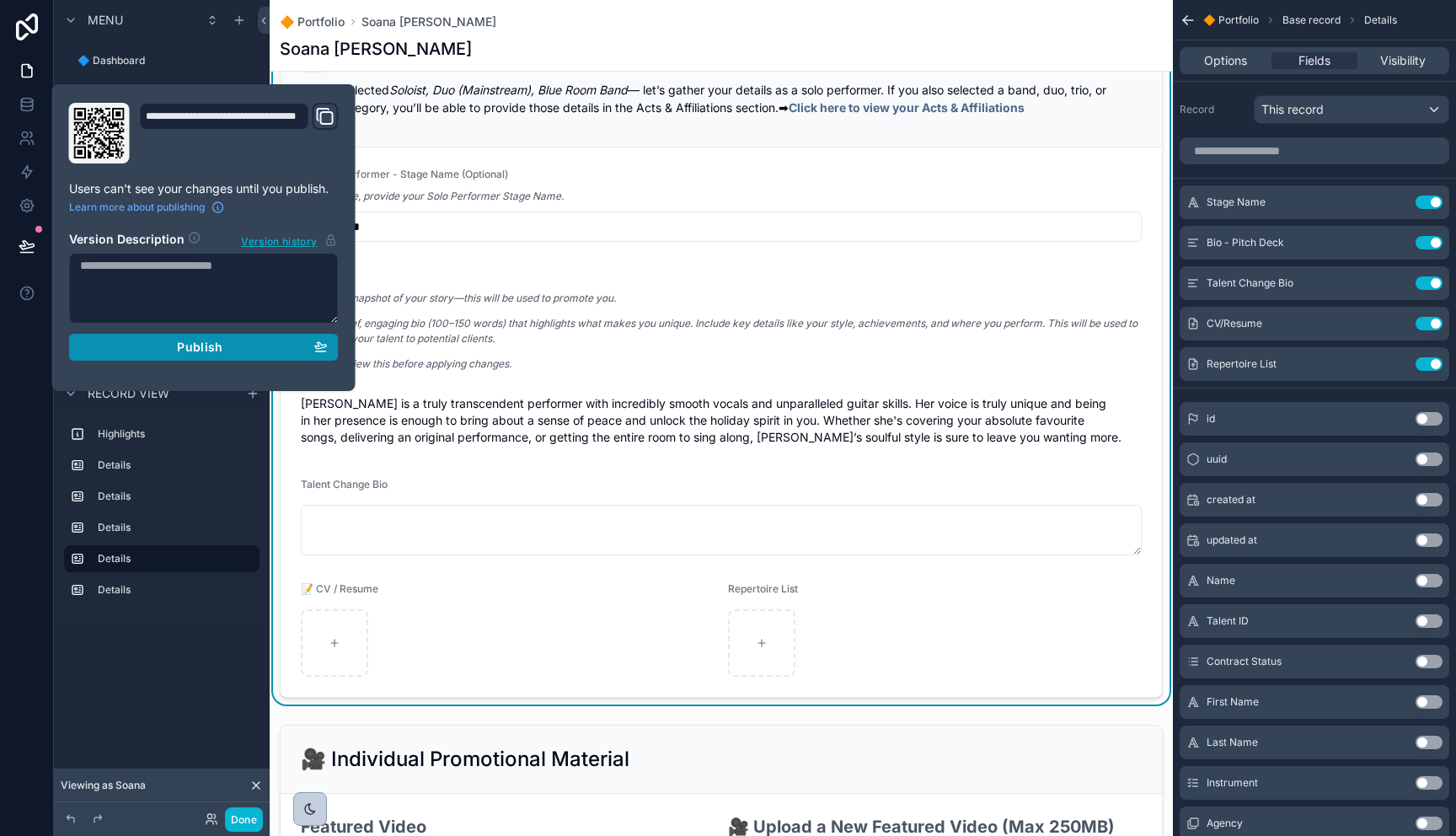
click at [179, 354] on span "Publish" at bounding box center [200, 347] width 46 height 15
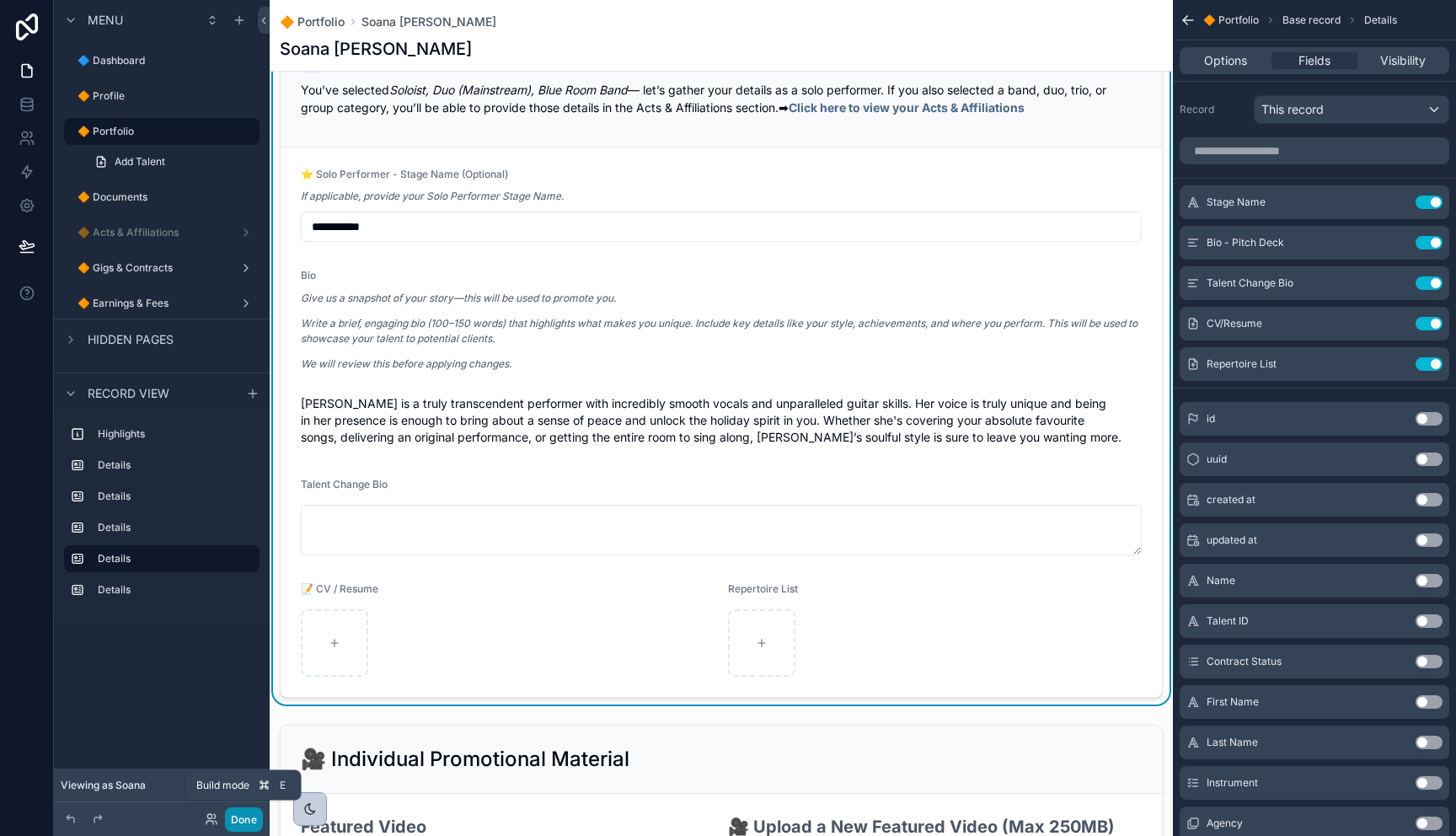
click at [231, 822] on button "Done" at bounding box center [244, 819] width 38 height 25
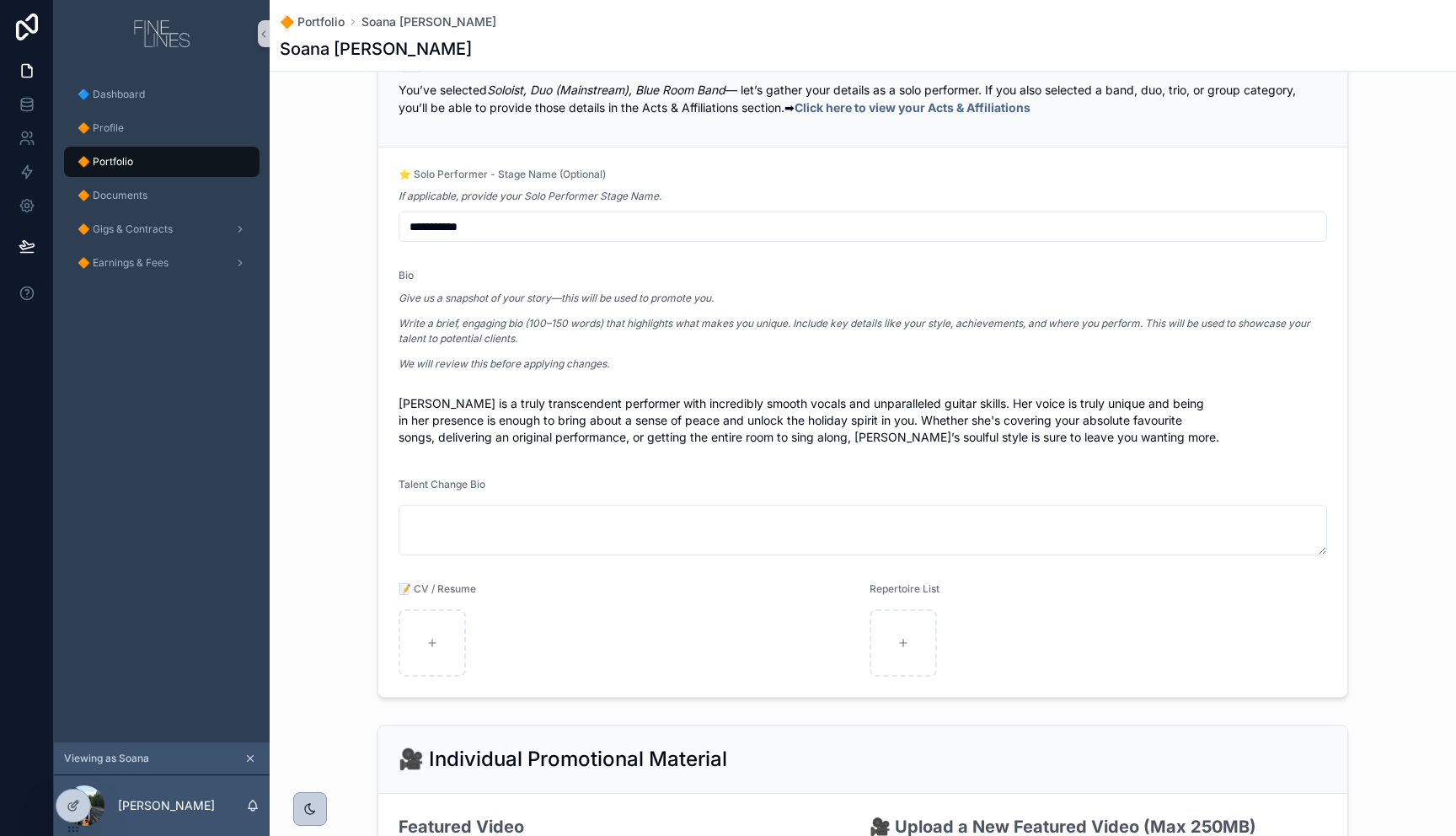
click at [310, 508] on div "**********" at bounding box center [863, 361] width 1186 height 684
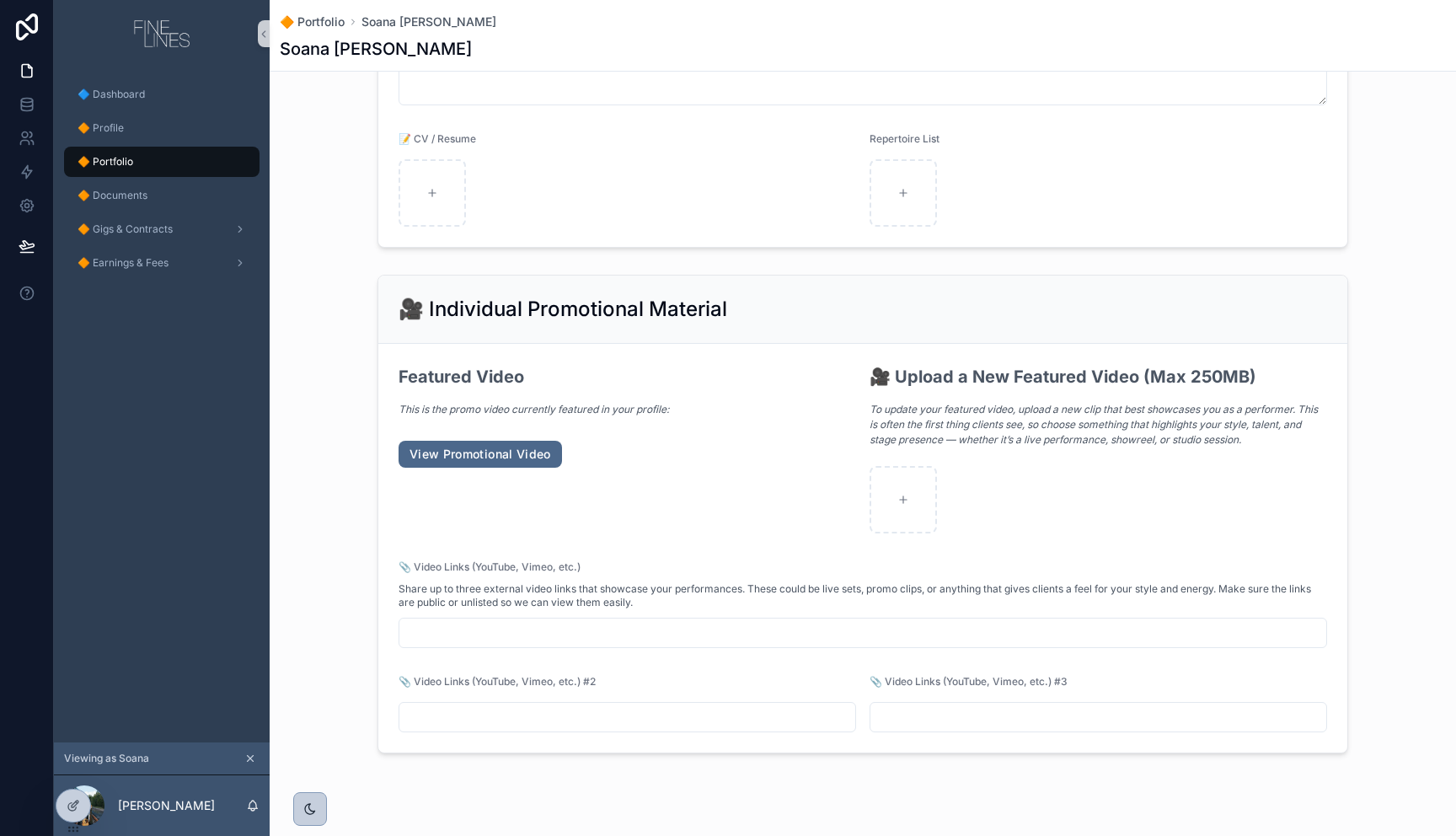
scroll to position [1787, 0]
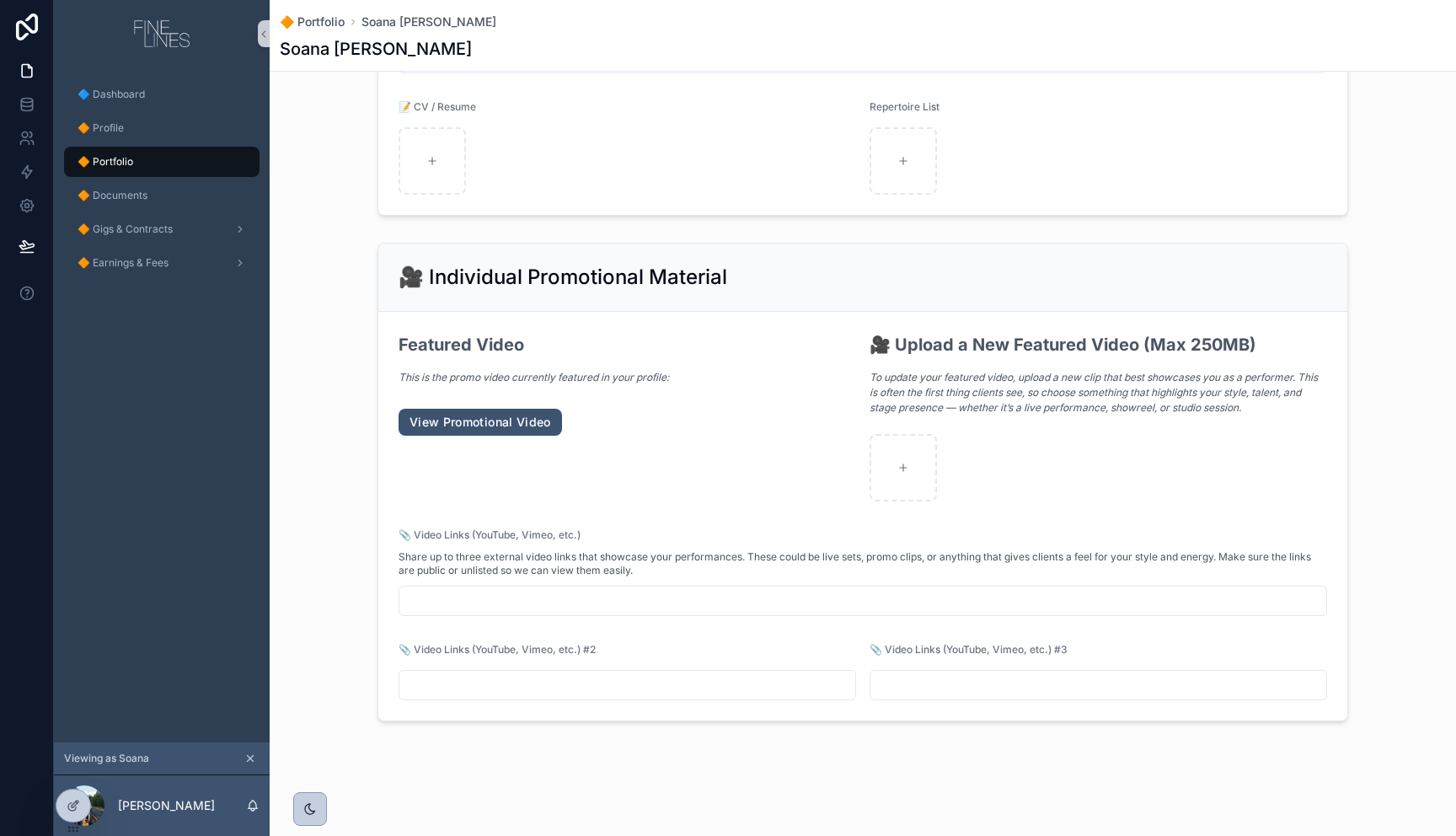
click at [487, 423] on link "View Promotional Video" at bounding box center [480, 422] width 163 height 27
click at [322, 235] on div "🎥 Individual Promotional Material Featured Video This is the promo video curren…" at bounding box center [863, 481] width 1186 height 493
click at [170, 202] on div "🔶 Documents" at bounding box center [162, 195] width 175 height 27
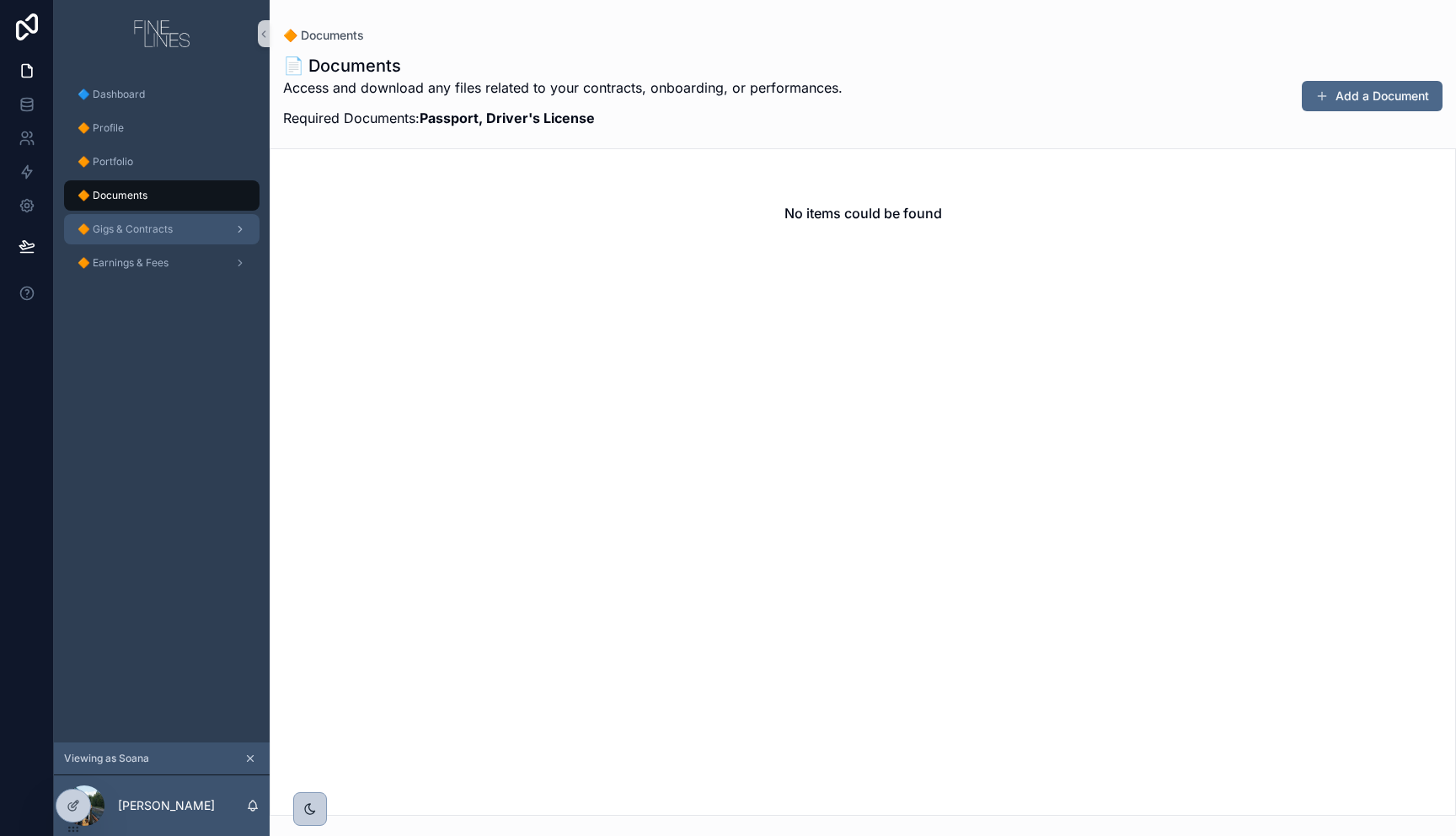
click at [179, 235] on div "🔶 Gigs & Contracts" at bounding box center [162, 229] width 175 height 27
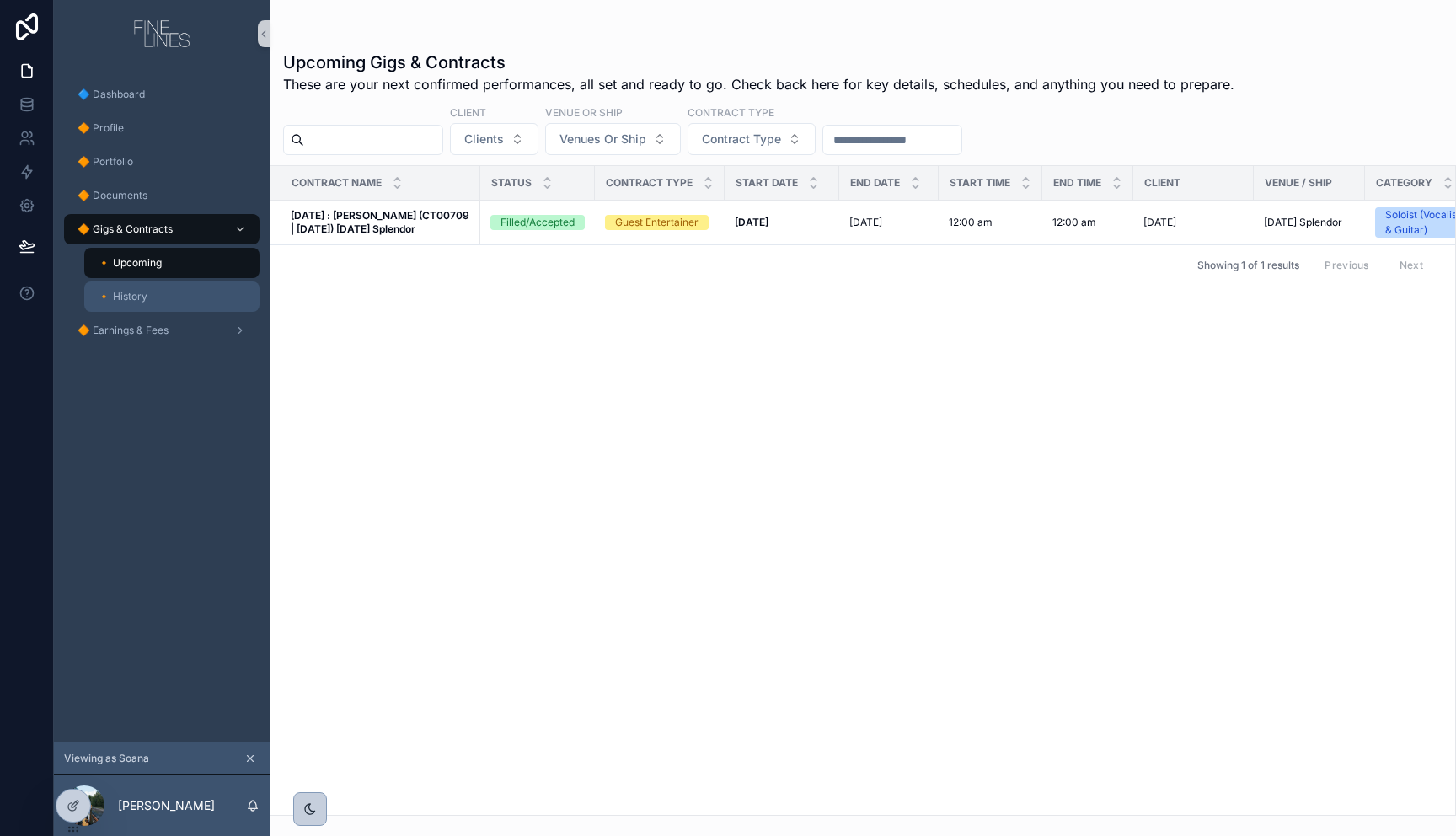
click at [192, 301] on div "🔸 History" at bounding box center [172, 296] width 155 height 27
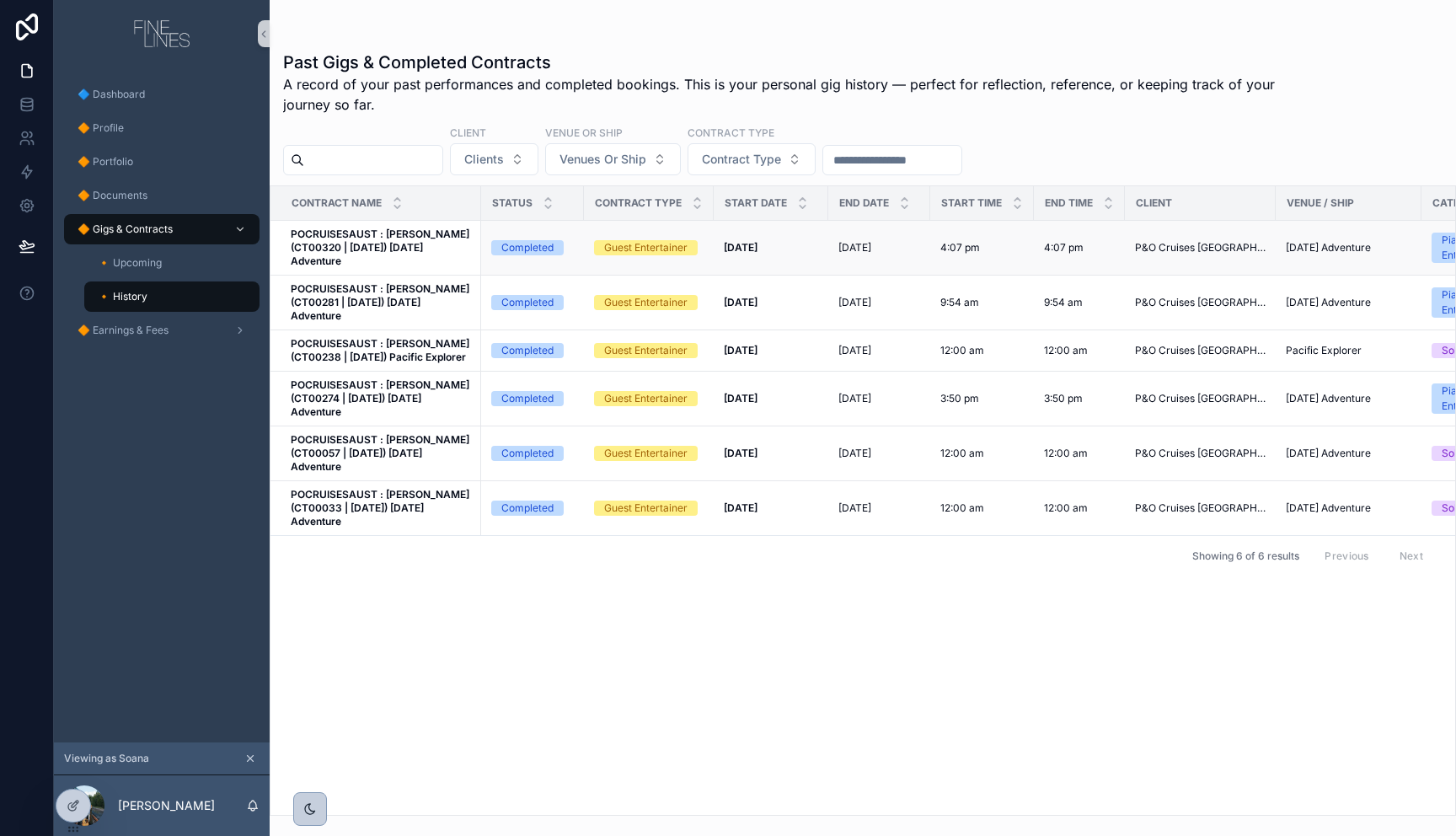
click at [431, 251] on strong "POCRUISESAUST : Olivia Kolo (CT00320 | 17.02.2025) Carnival Adventure" at bounding box center [381, 248] width 181 height 40
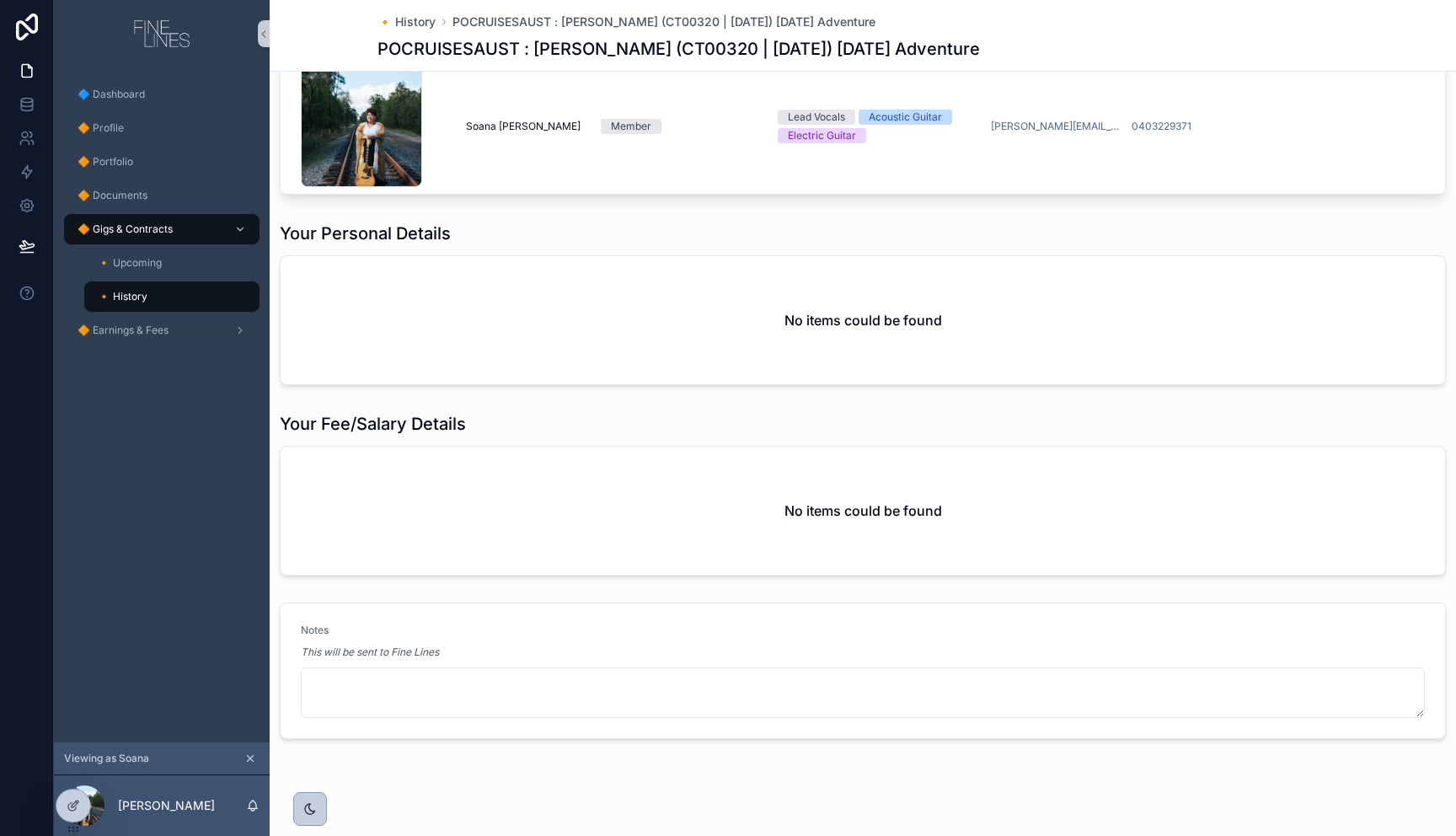
scroll to position [856, 0]
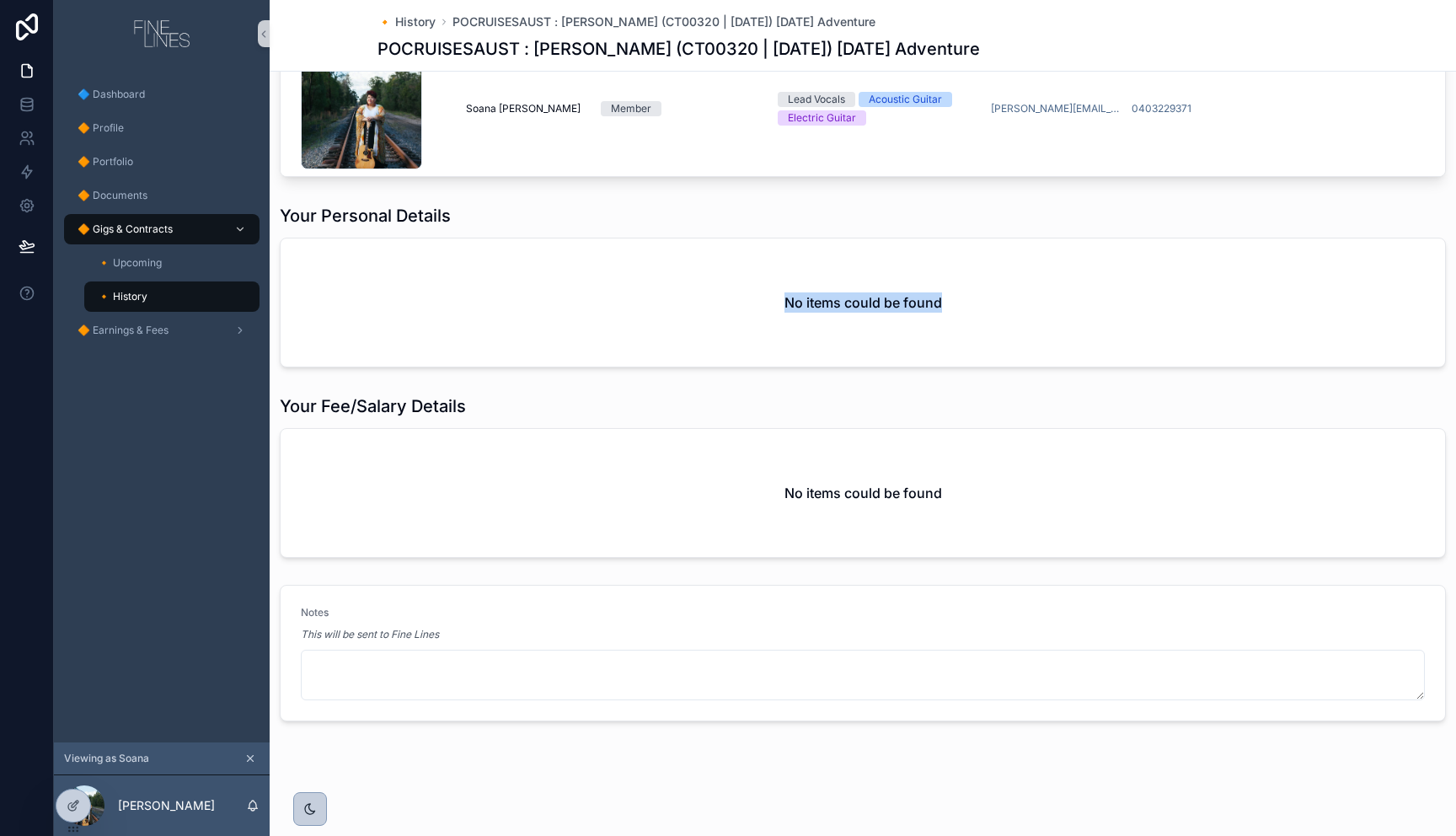
drag, startPoint x: 966, startPoint y: 297, endPoint x: 721, endPoint y: 303, distance: 245.1
click at [721, 303] on div "No items could be found" at bounding box center [862, 302] width 1164 height 128
drag, startPoint x: 816, startPoint y: 481, endPoint x: 914, endPoint y: 506, distance: 101.1
click at [823, 485] on div "No items could be found" at bounding box center [862, 493] width 1164 height 128
drag, startPoint x: 872, startPoint y: 502, endPoint x: 740, endPoint y: 498, distance: 132.1
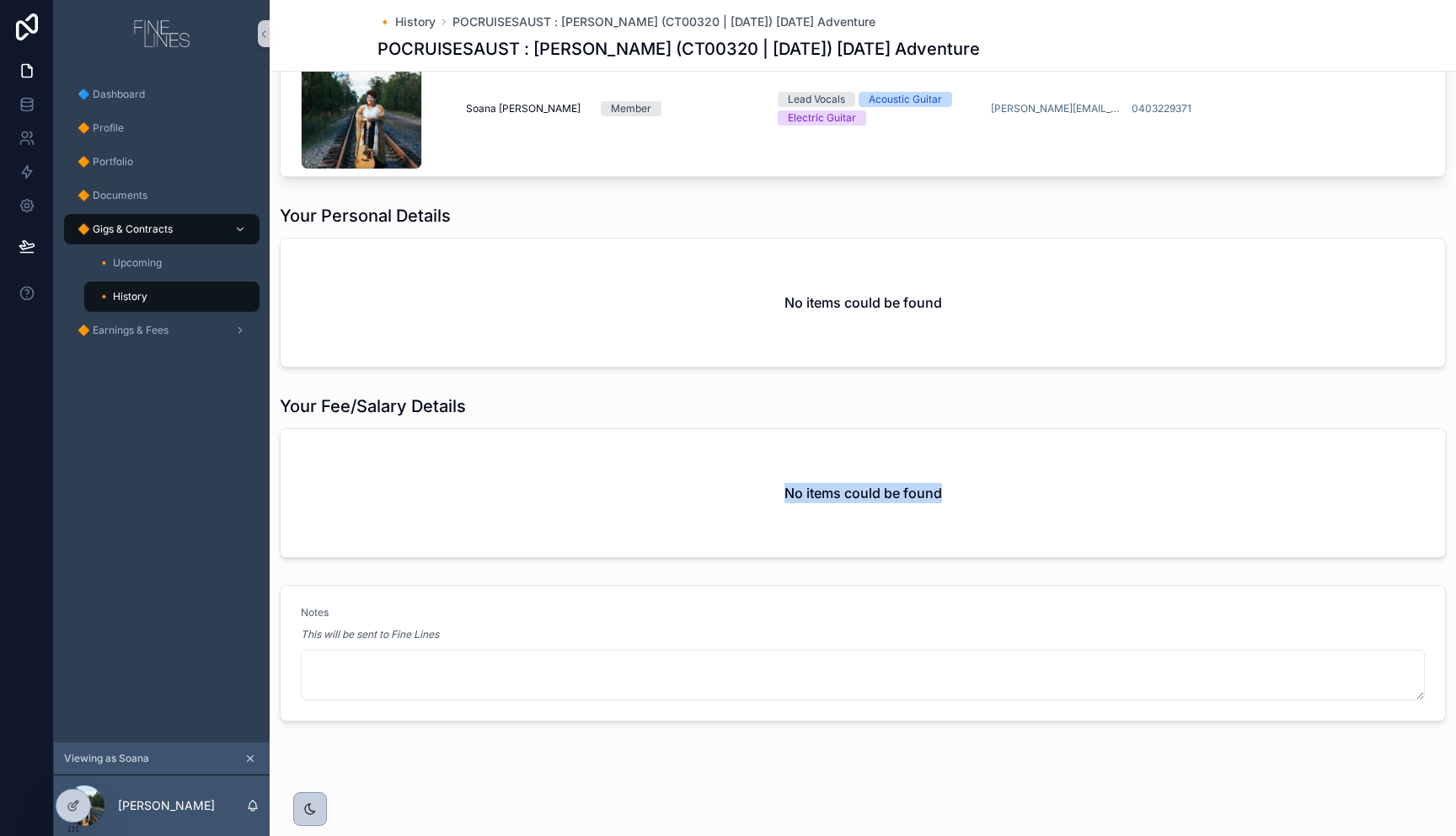
click at [740, 498] on div "No items could be found" at bounding box center [862, 493] width 1164 height 128
click at [746, 494] on div "No items could be found" at bounding box center [862, 493] width 1164 height 128
click at [873, 315] on div "No items could be found" at bounding box center [862, 302] width 1164 height 128
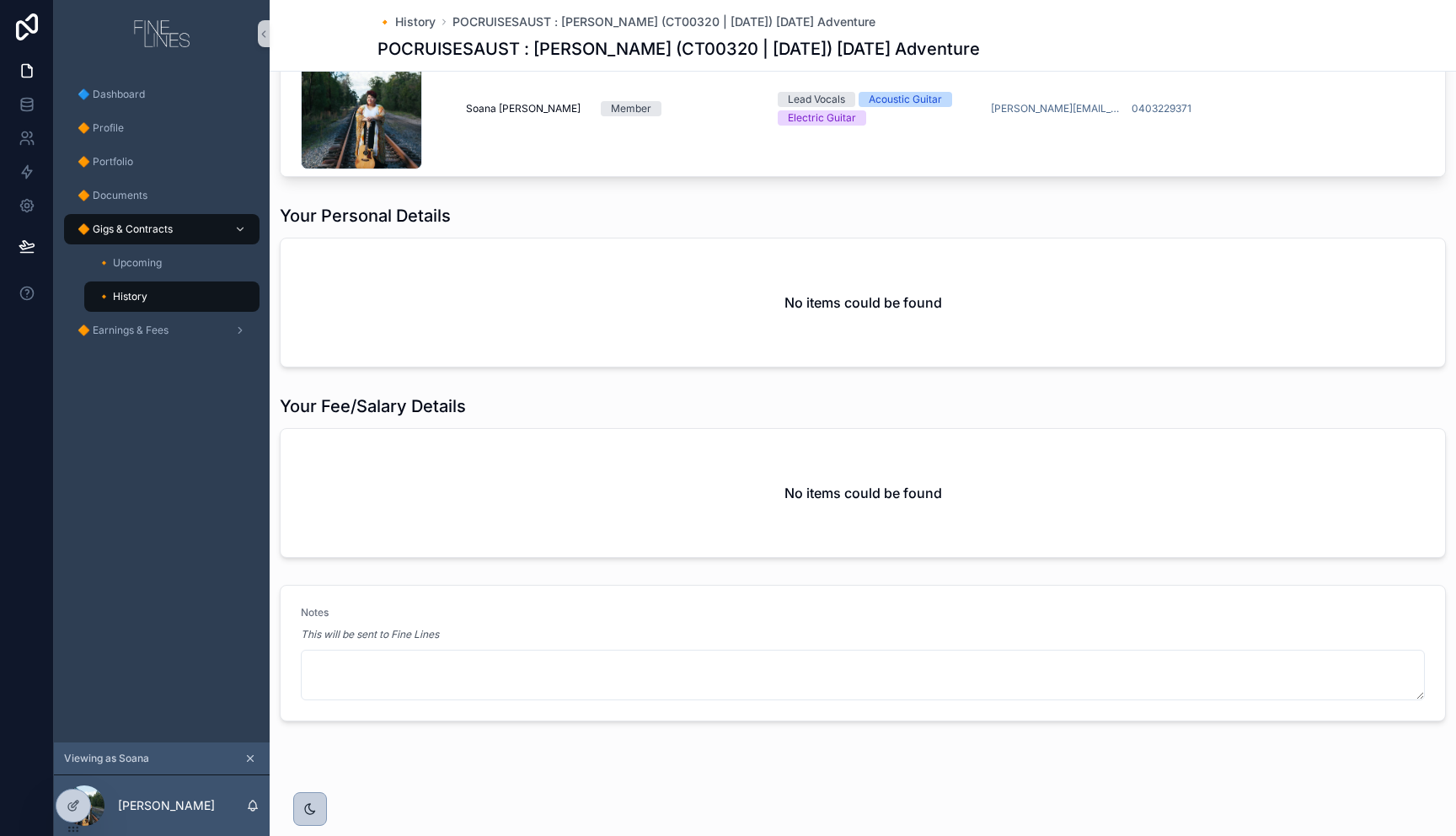
click at [842, 502] on h2 "No items could be found" at bounding box center [863, 492] width 157 height 20
drag, startPoint x: 842, startPoint y: 502, endPoint x: 660, endPoint y: 456, distance: 187.7
click at [841, 502] on h2 "No items could be found" at bounding box center [863, 492] width 157 height 20
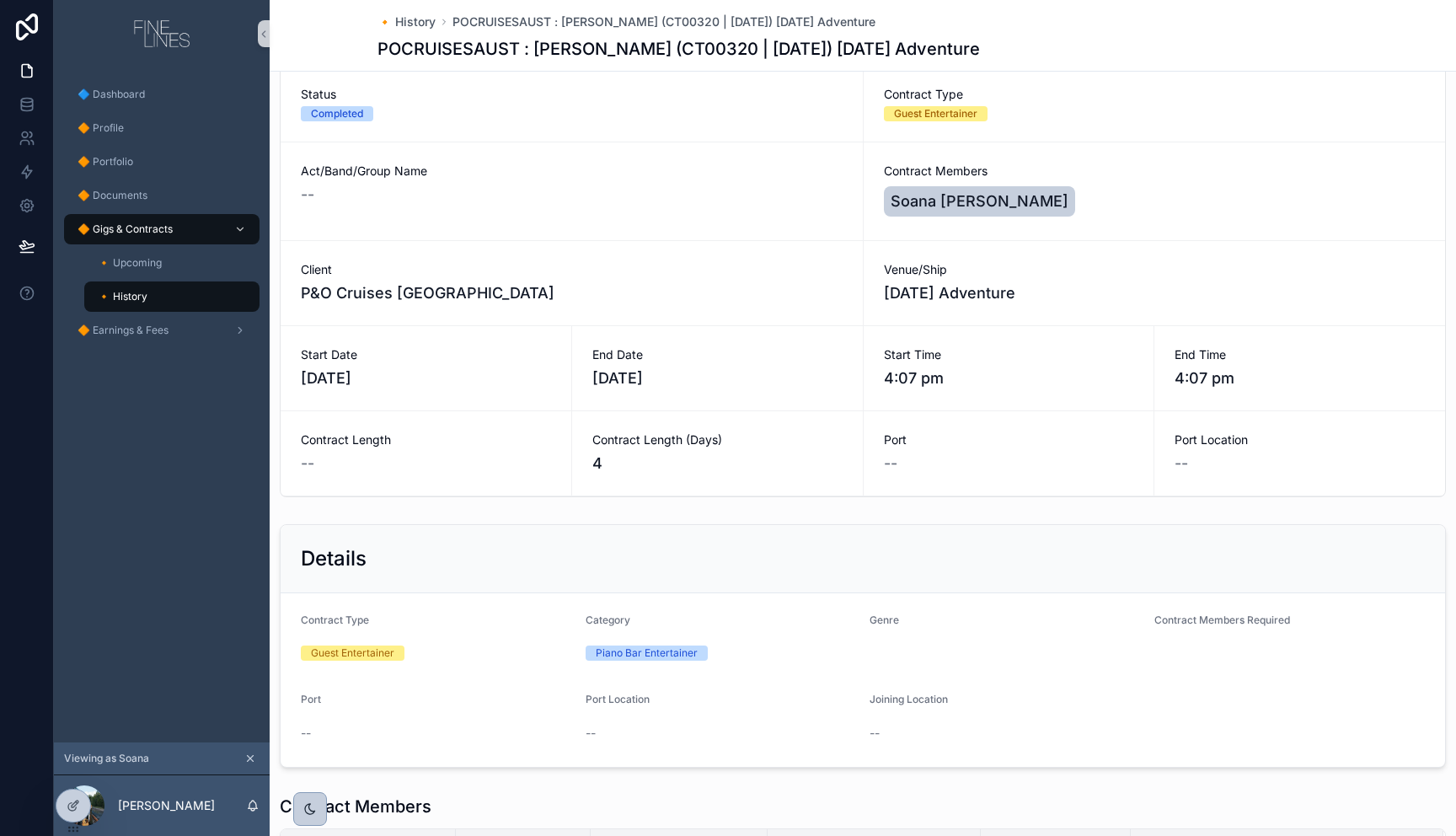
scroll to position [0, 0]
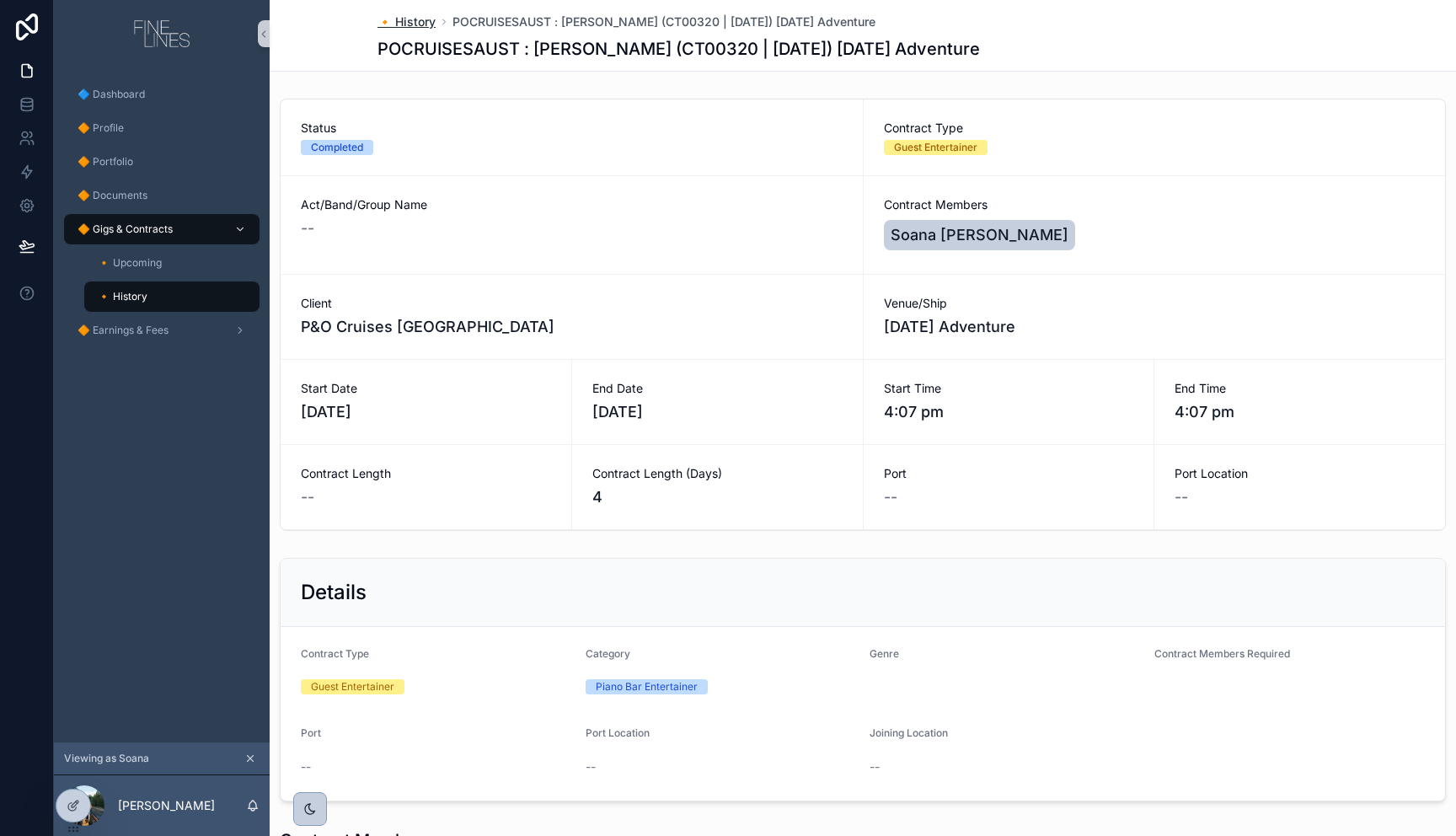
click at [423, 20] on span "🔸 History" at bounding box center [406, 22] width 58 height 17
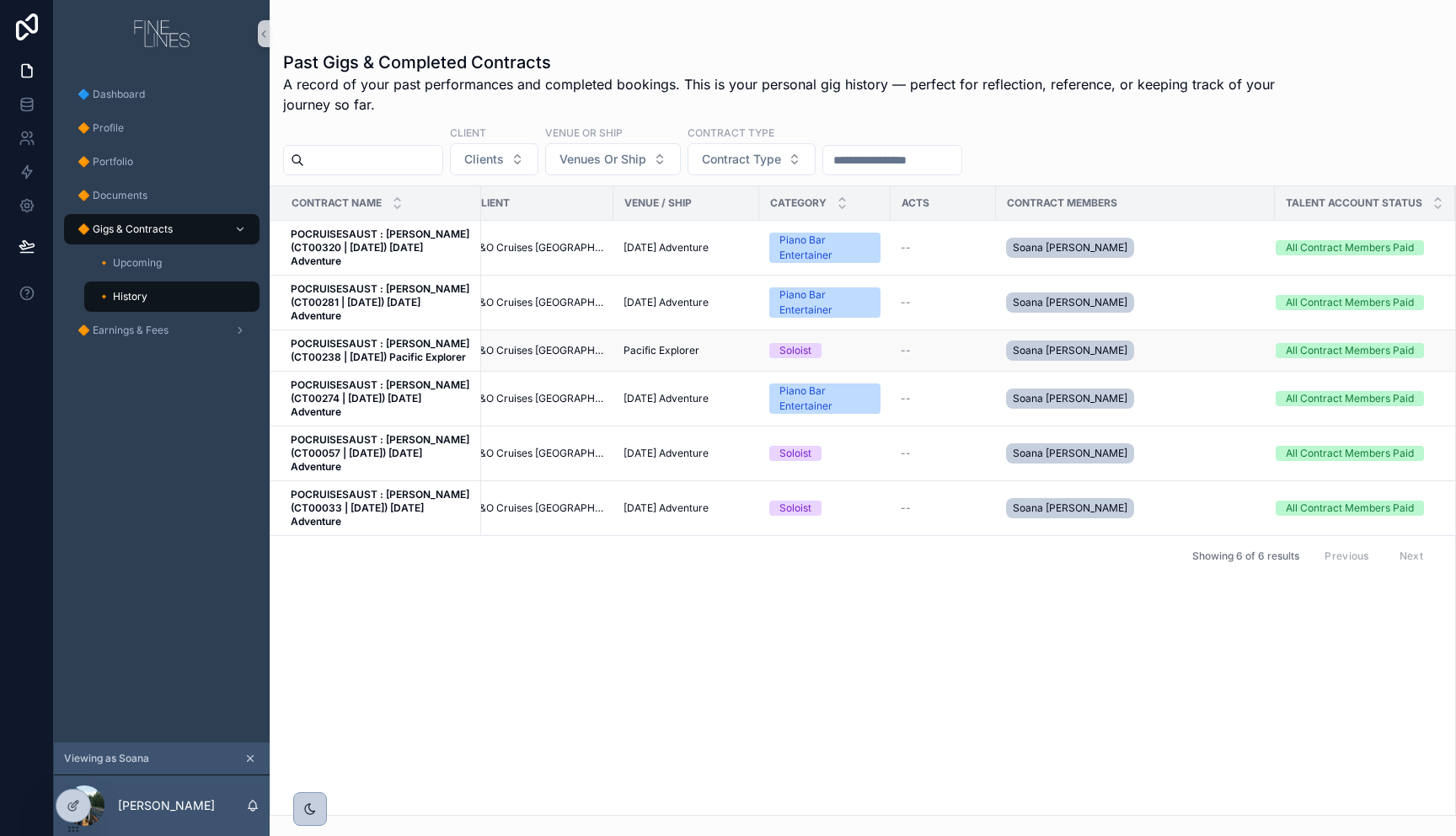
scroll to position [0, 632]
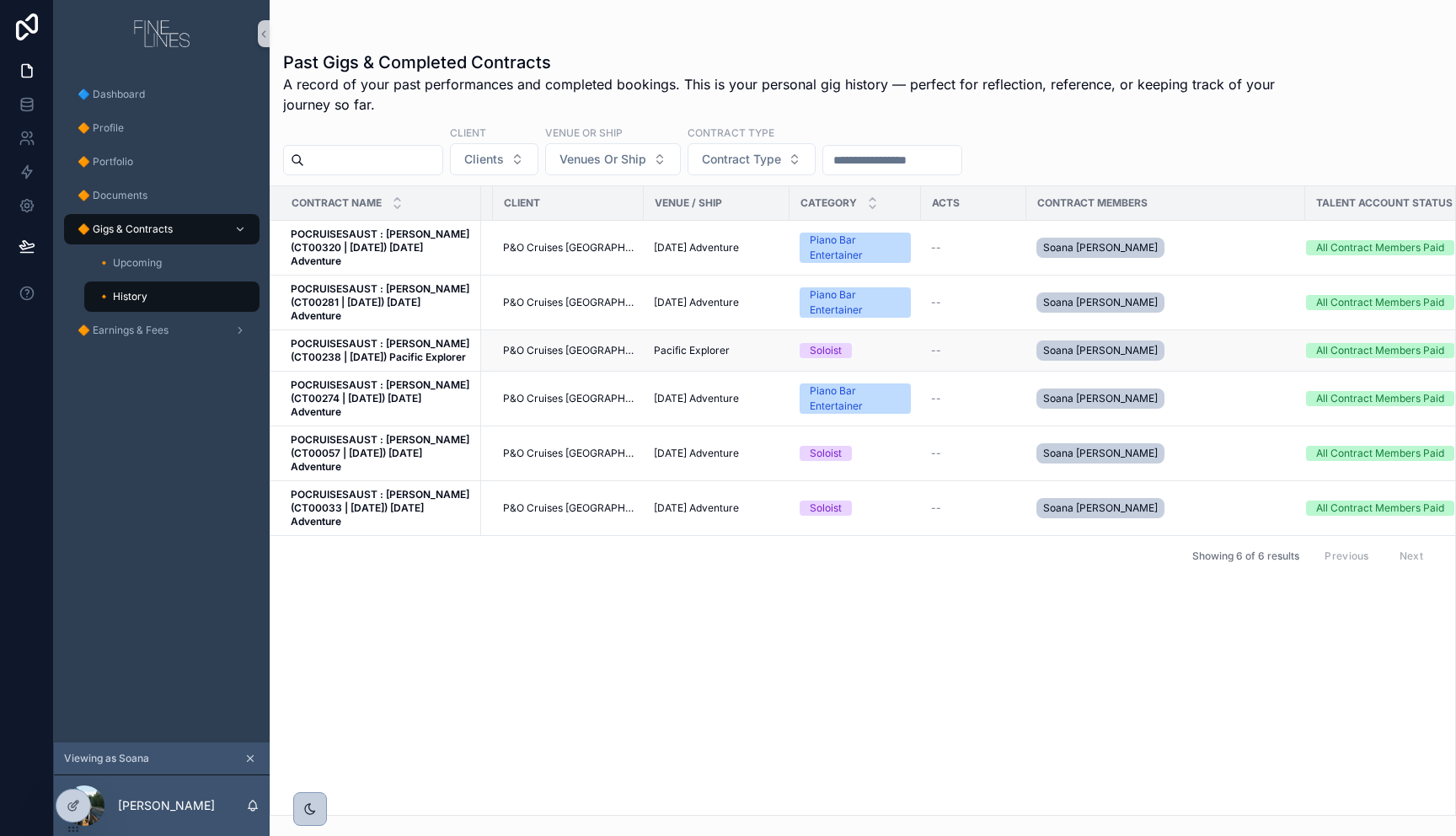
click at [674, 357] on span "Pacific Explorer" at bounding box center [692, 351] width 76 height 13
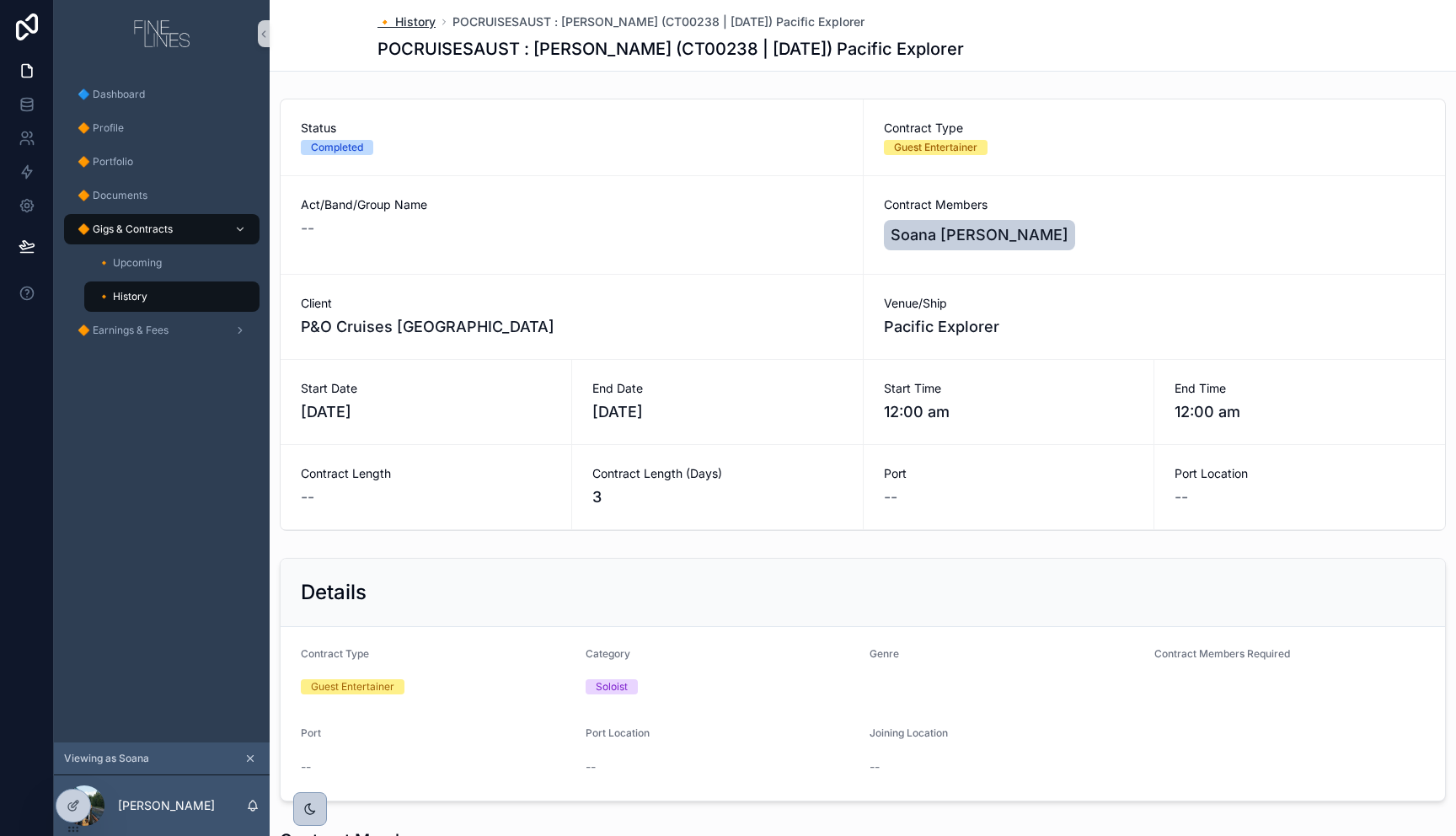
click at [404, 21] on span "🔸 History" at bounding box center [406, 22] width 58 height 17
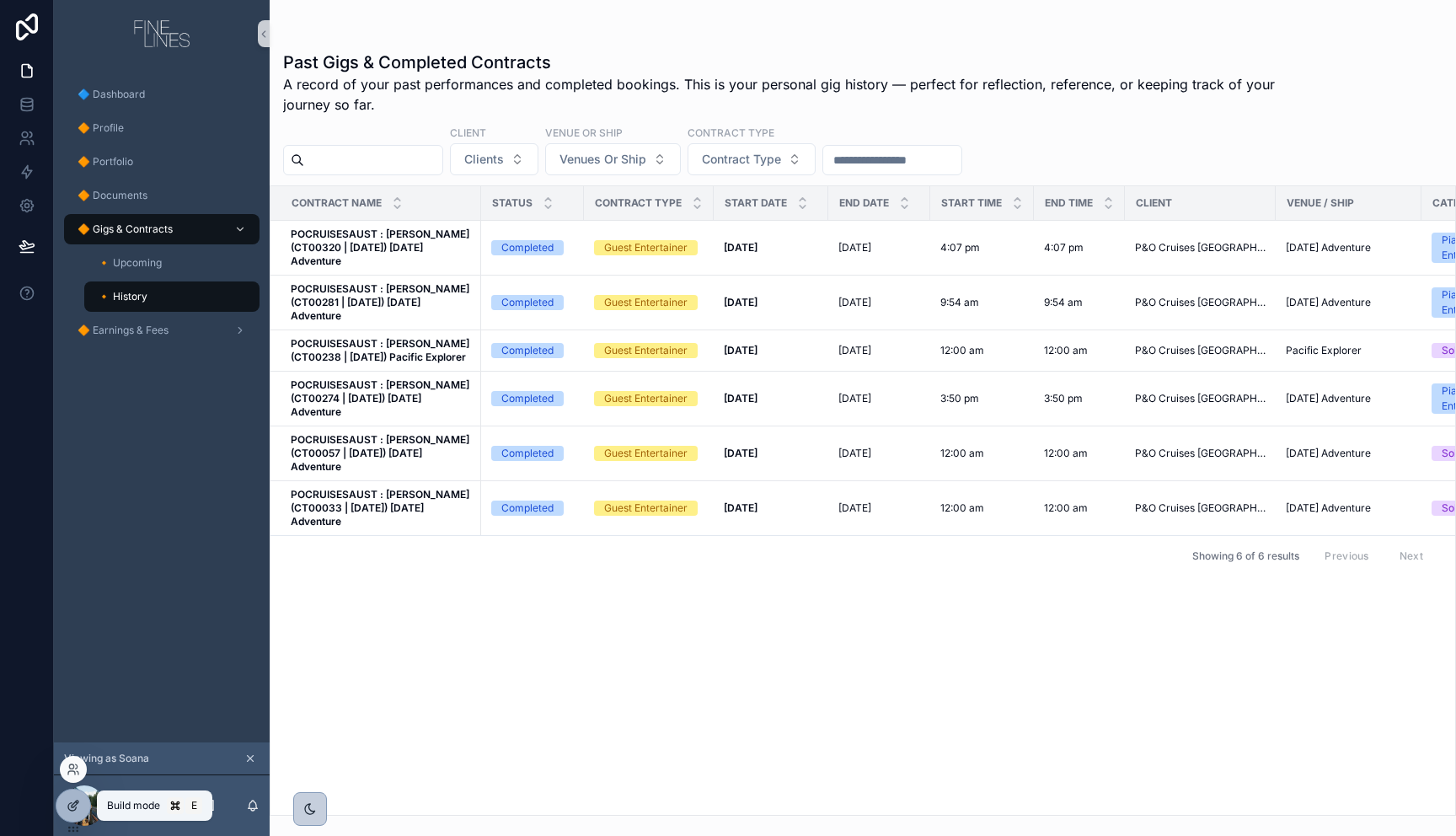
click at [71, 808] on icon at bounding box center [73, 805] width 13 height 13
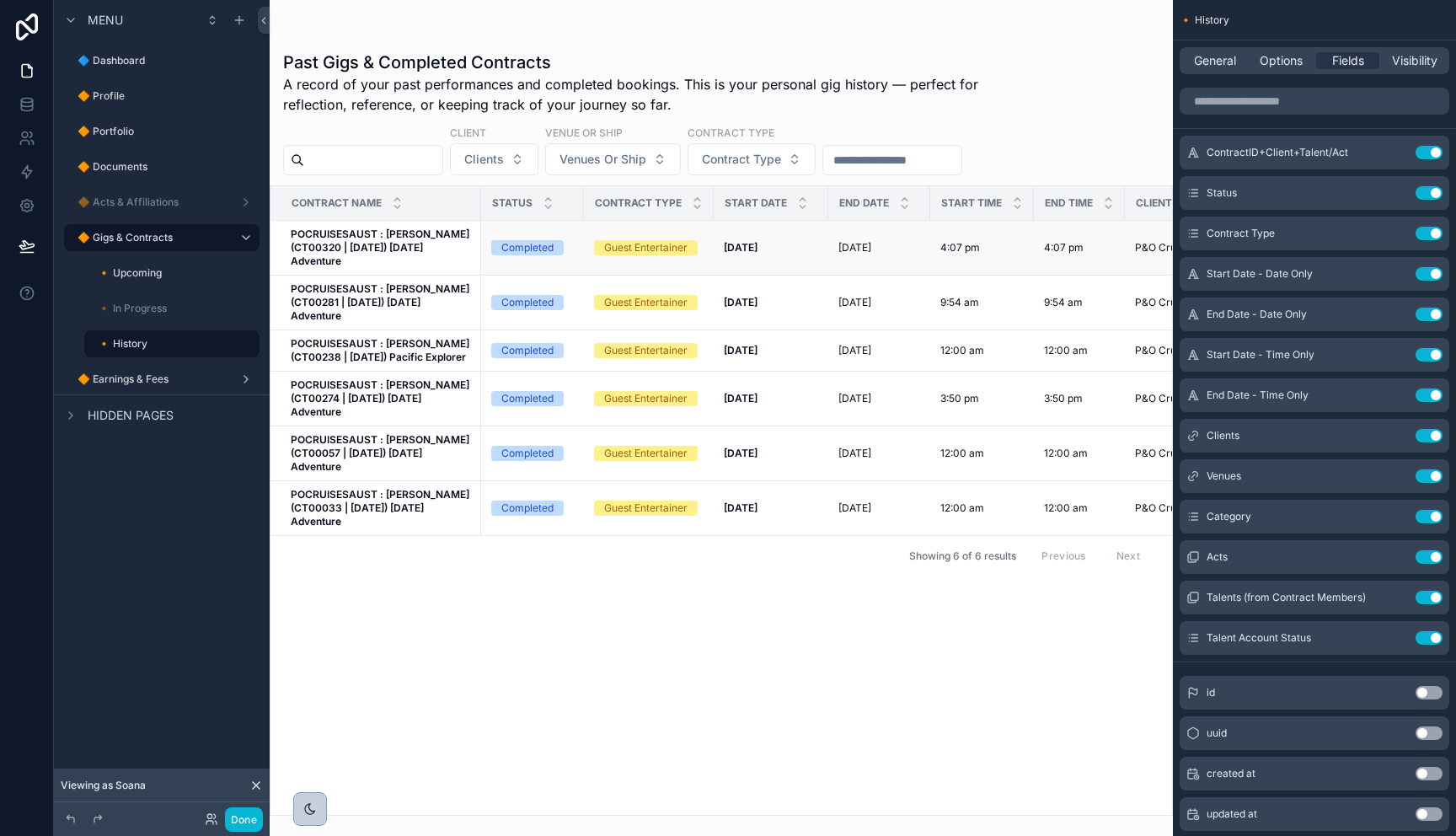
click at [424, 253] on strong "POCRUISESAUST : Olivia Kolo (CT00320 | 17.02.2025) Carnival Adventure" at bounding box center [381, 248] width 181 height 40
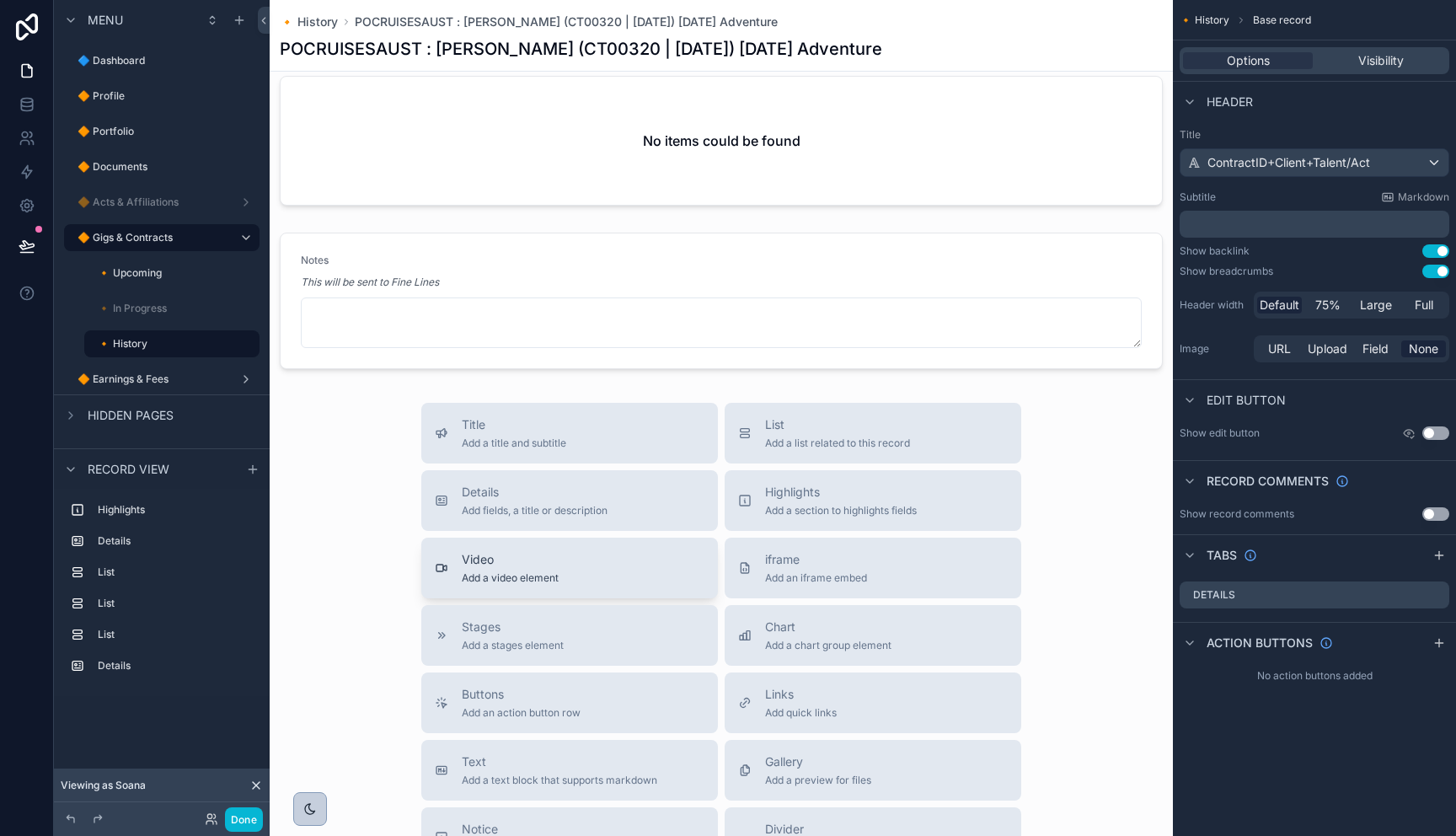
scroll to position [1210, 0]
click at [151, 302] on label "🔸 In Progress" at bounding box center [161, 308] width 128 height 13
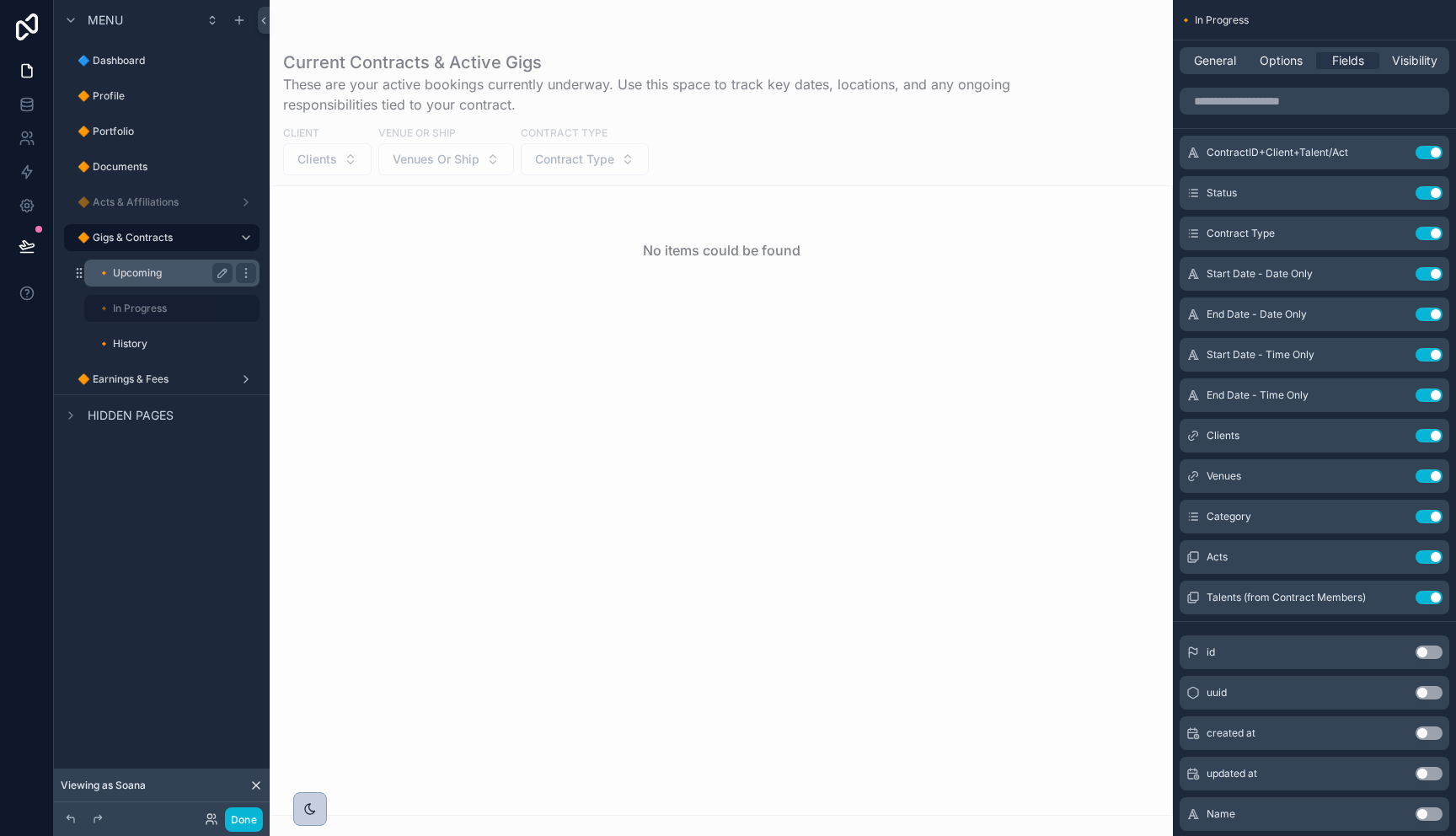
click at [153, 275] on label "🔸 Upcoming" at bounding box center [161, 273] width 128 height 13
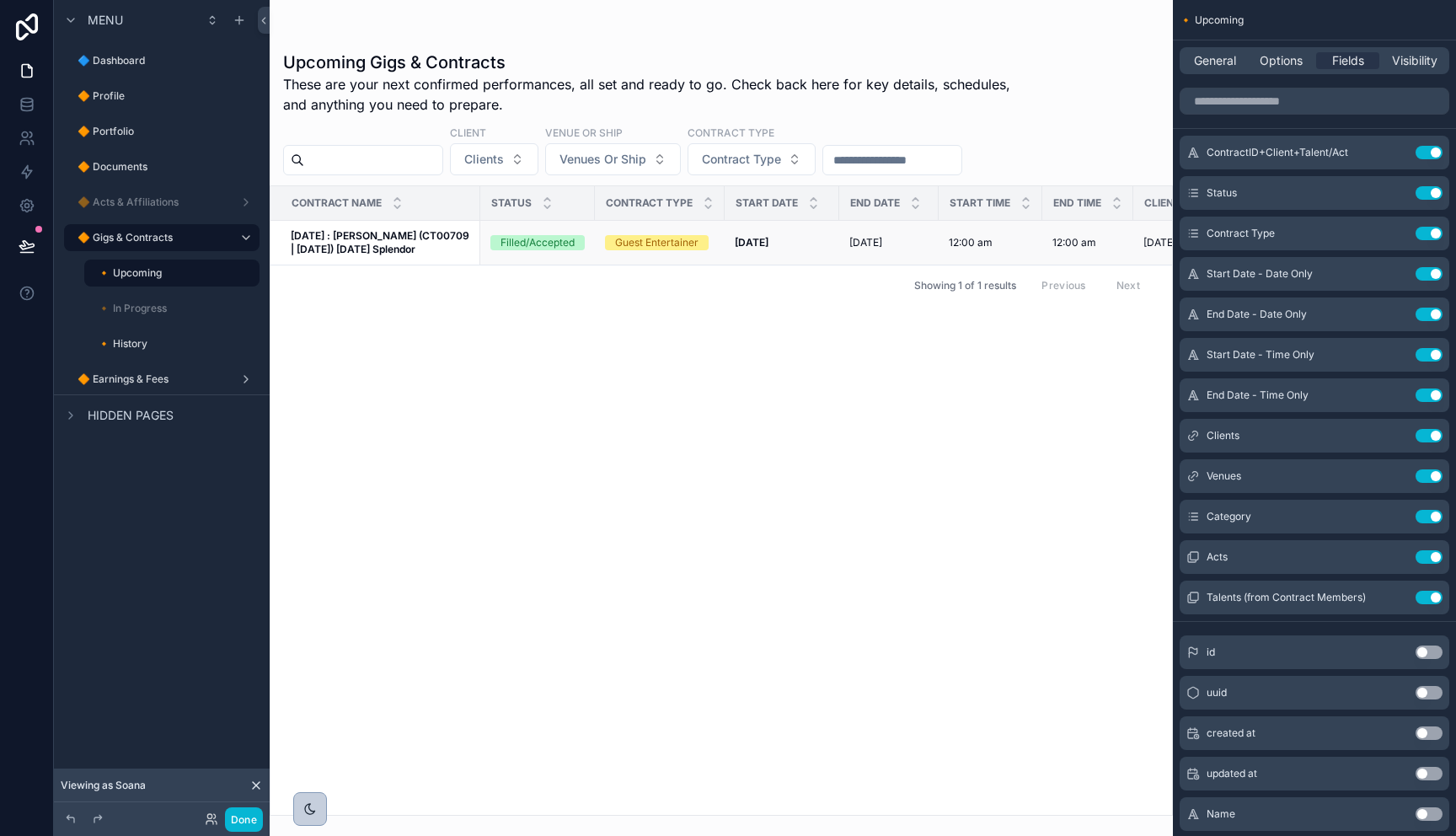
click at [416, 240] on strong "[DATE] : [PERSON_NAME] (CT00709 | [DATE]) [DATE] Splendor" at bounding box center [381, 241] width 181 height 26
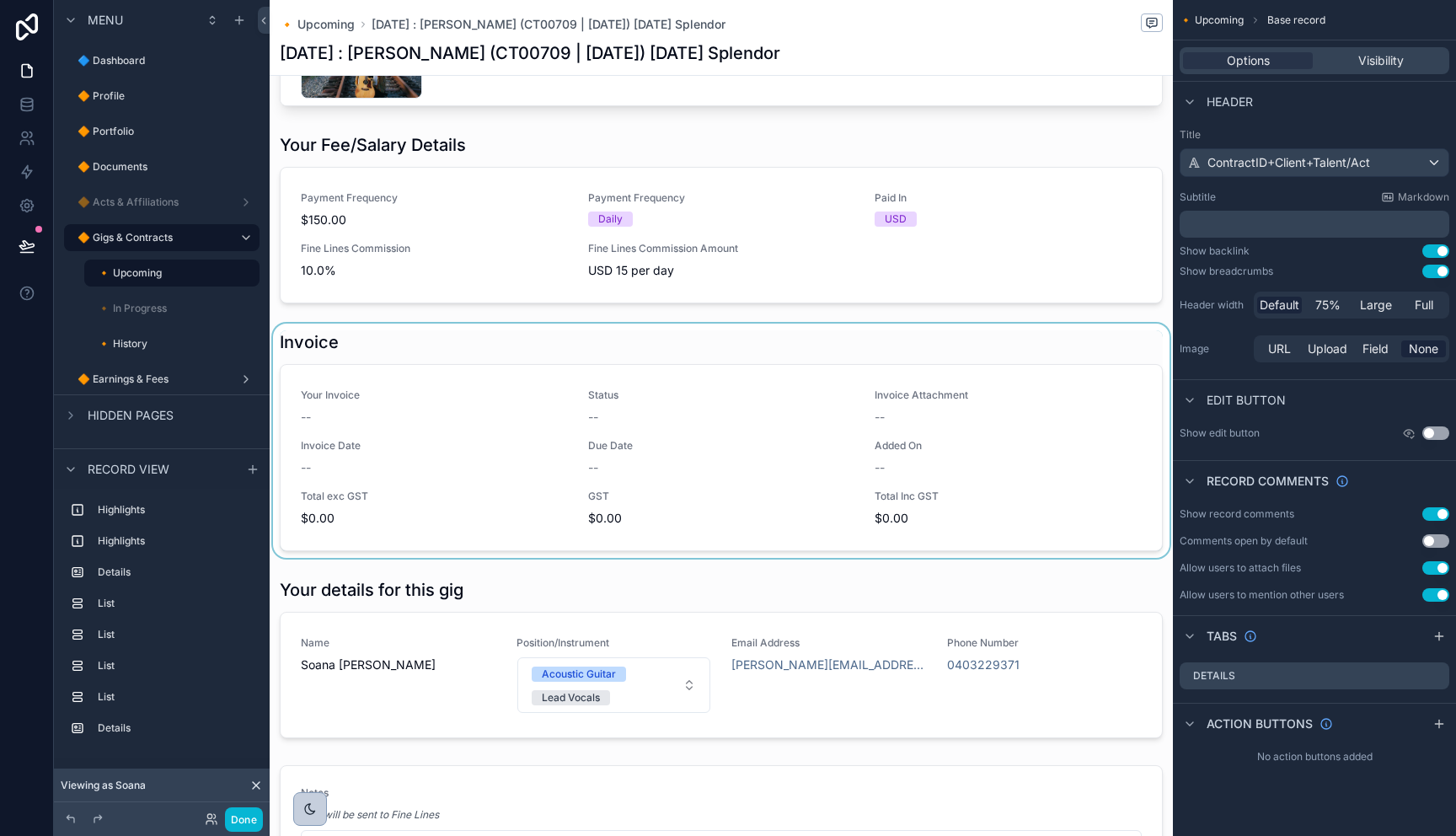
scroll to position [991, 0]
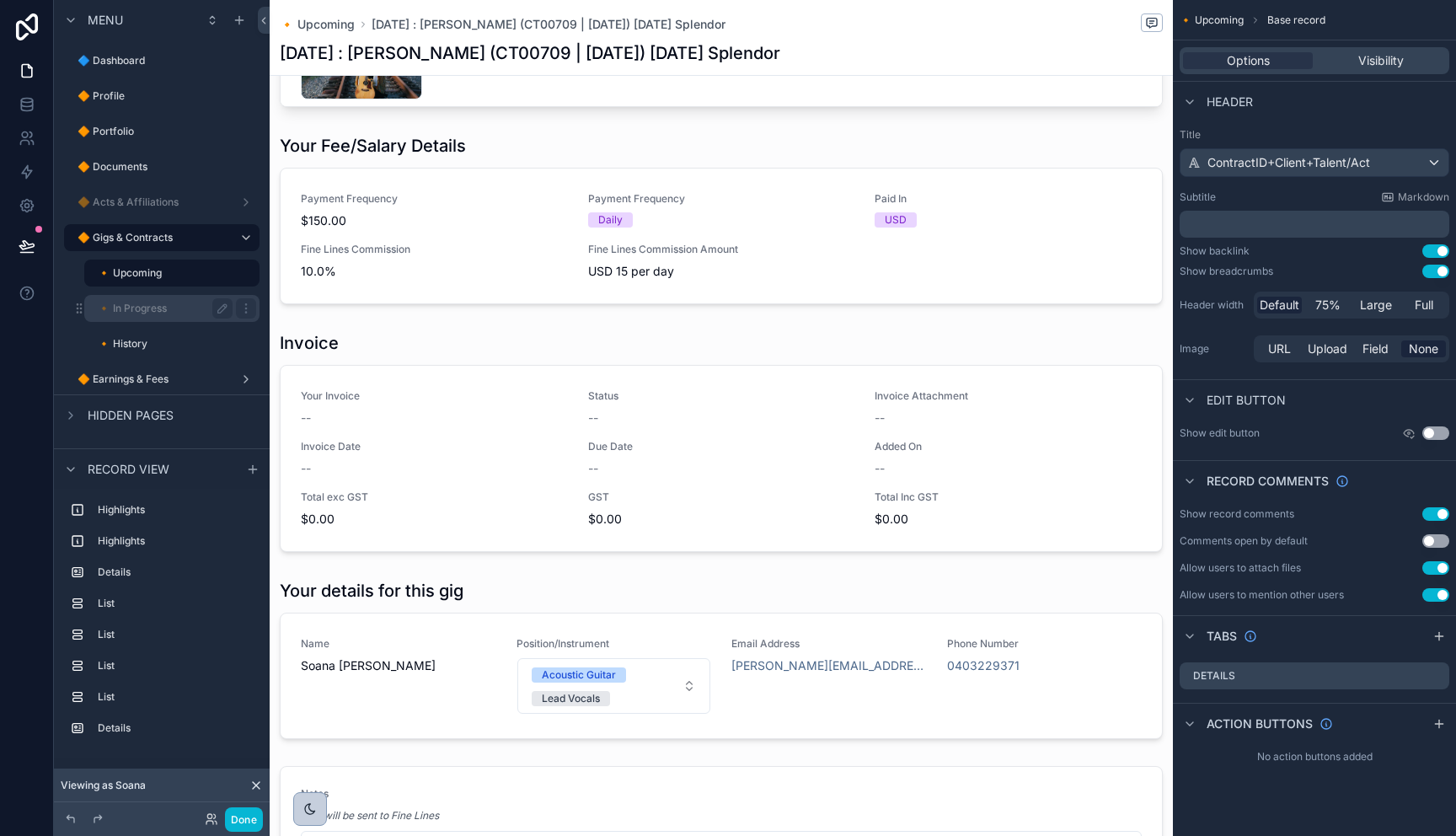
click at [152, 313] on label "🔸 In Progress" at bounding box center [161, 308] width 128 height 13
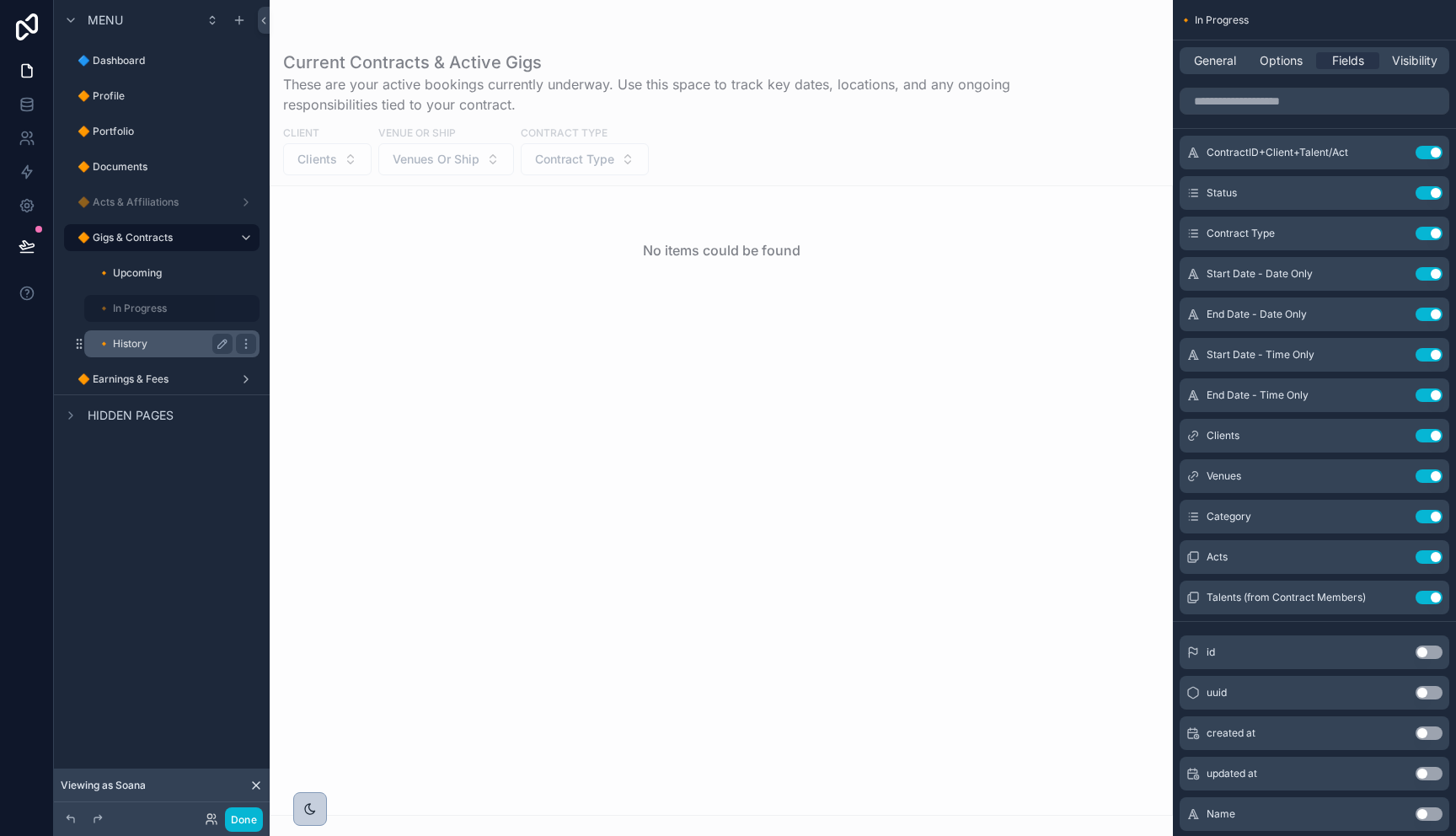
click at [163, 338] on label "🔸 History" at bounding box center [161, 343] width 128 height 13
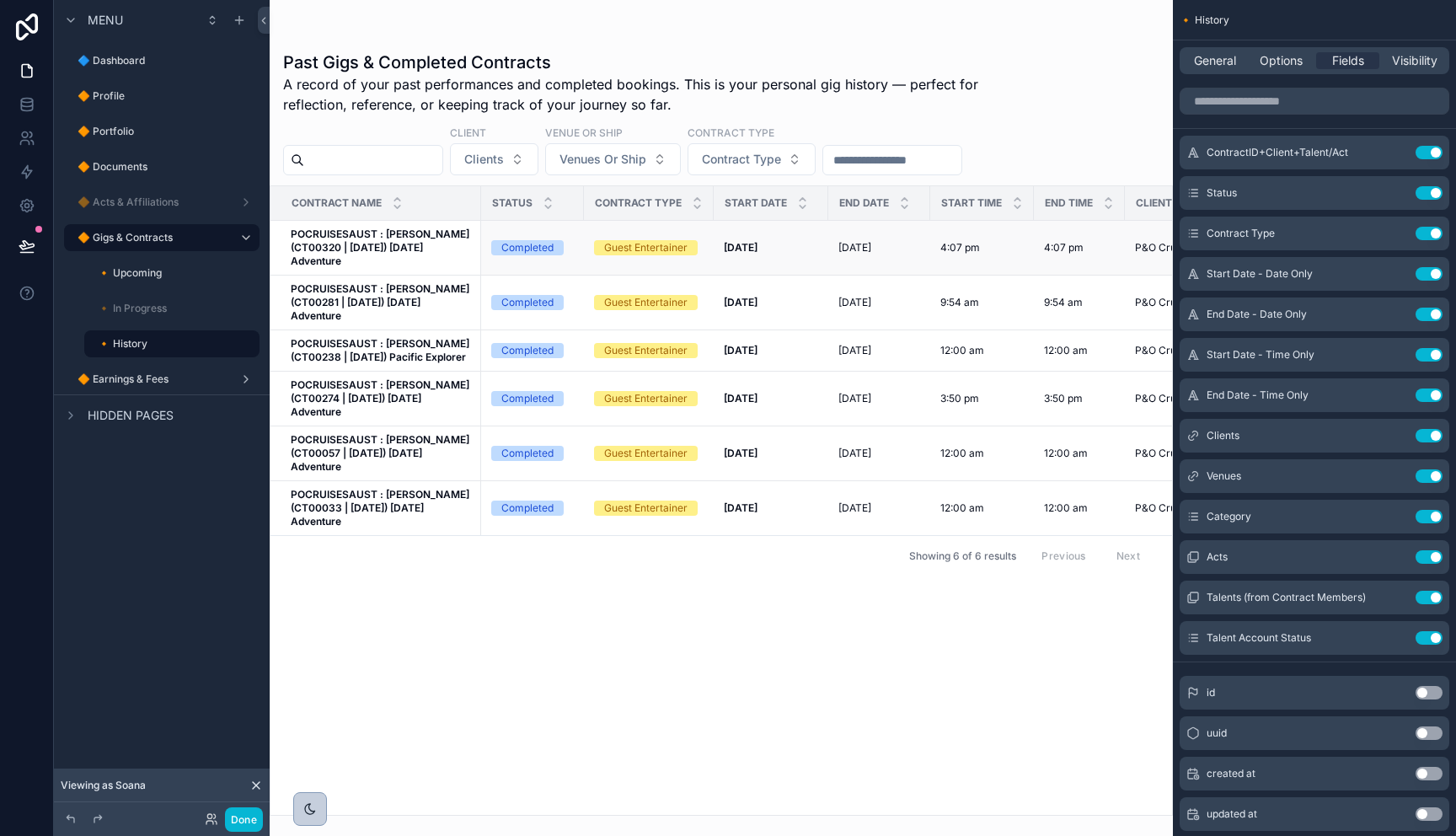
click at [417, 251] on strong "POCRUISESAUST : Olivia Kolo (CT00320 | 17.02.2025) Carnival Adventure" at bounding box center [381, 248] width 181 height 40
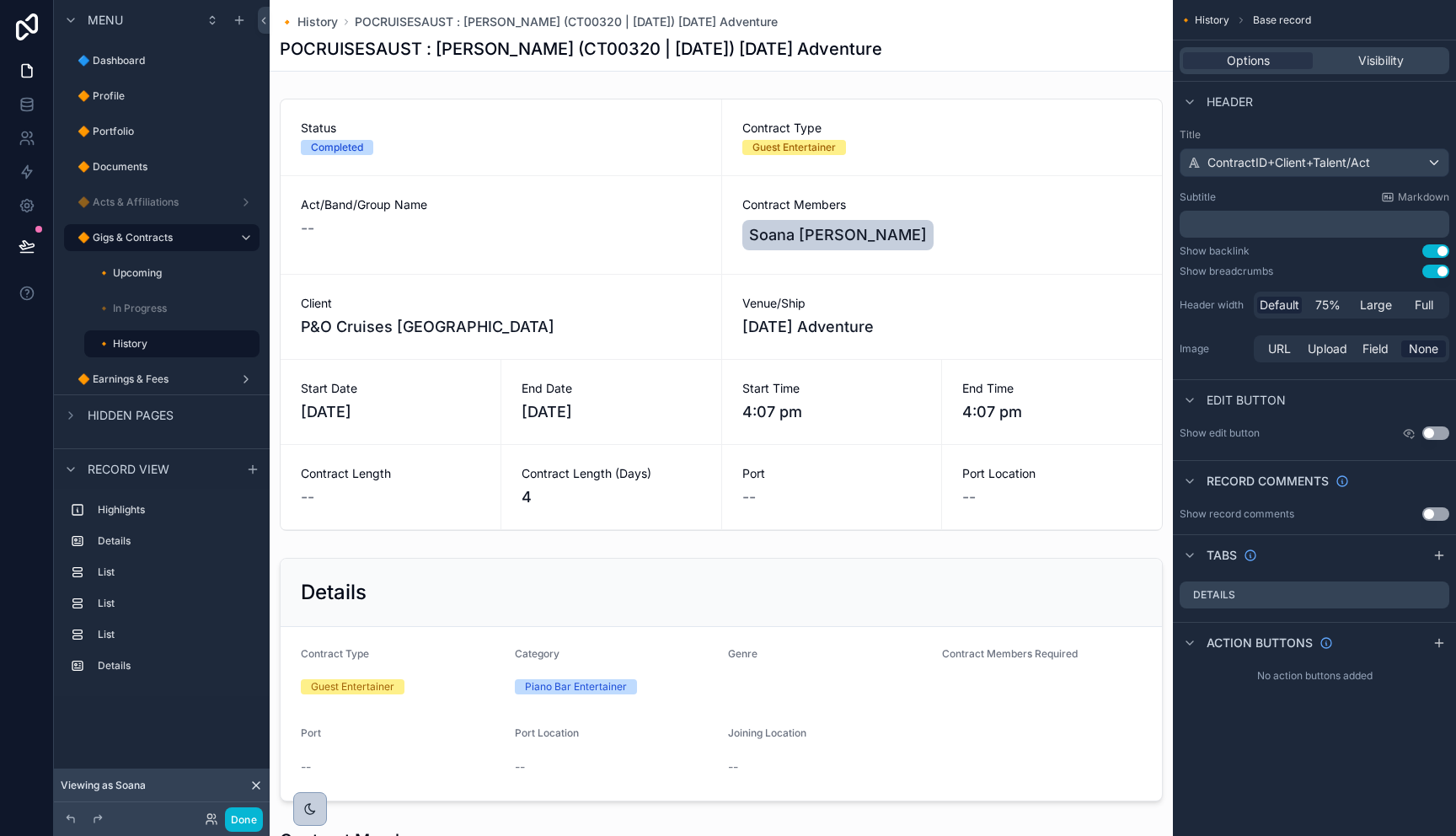
click at [1205, 19] on span "🔸 History" at bounding box center [1204, 20] width 50 height 13
click at [130, 346] on label "🔸 History" at bounding box center [161, 343] width 128 height 13
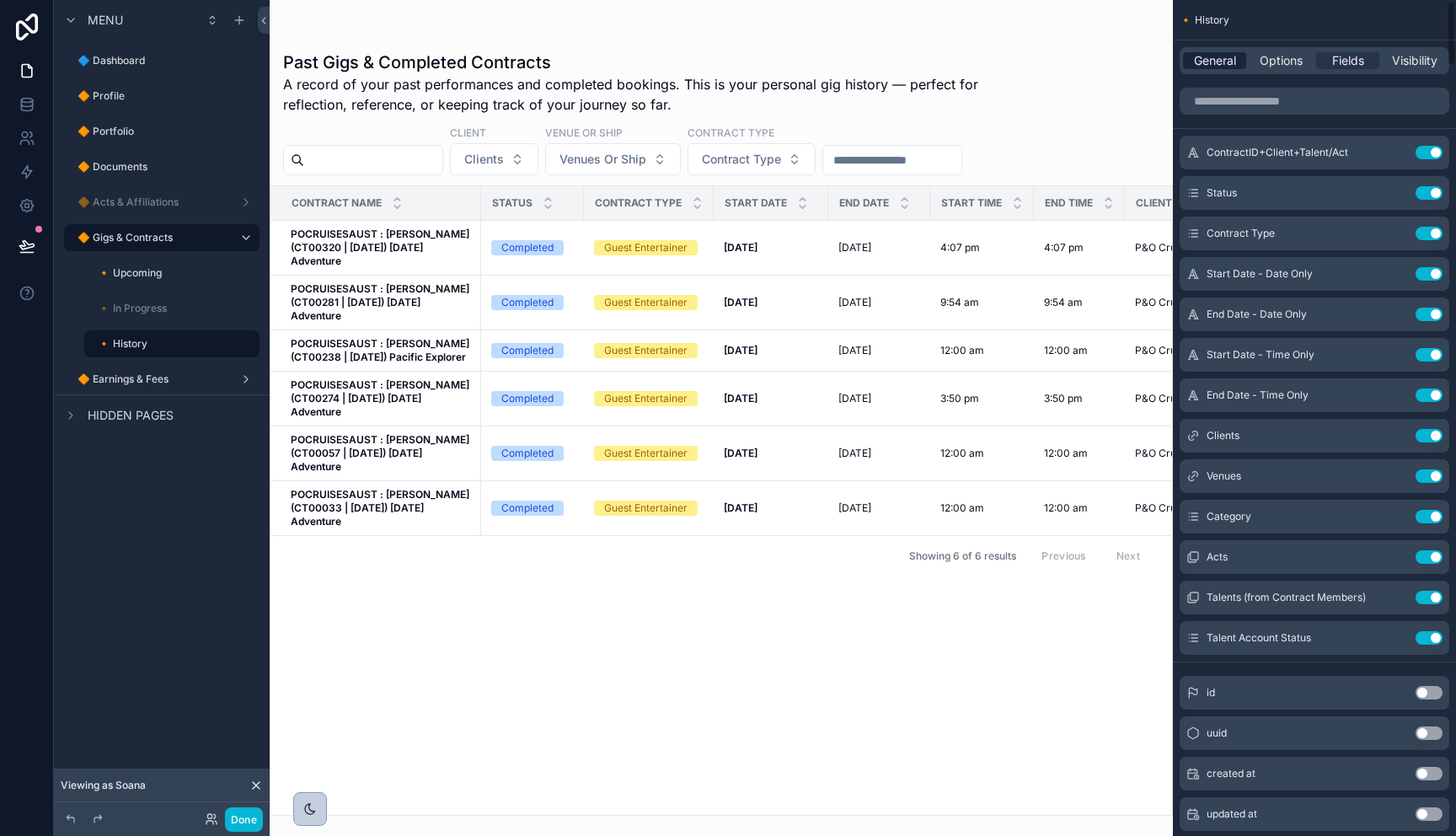
click at [1222, 63] on span "General" at bounding box center [1215, 61] width 42 height 17
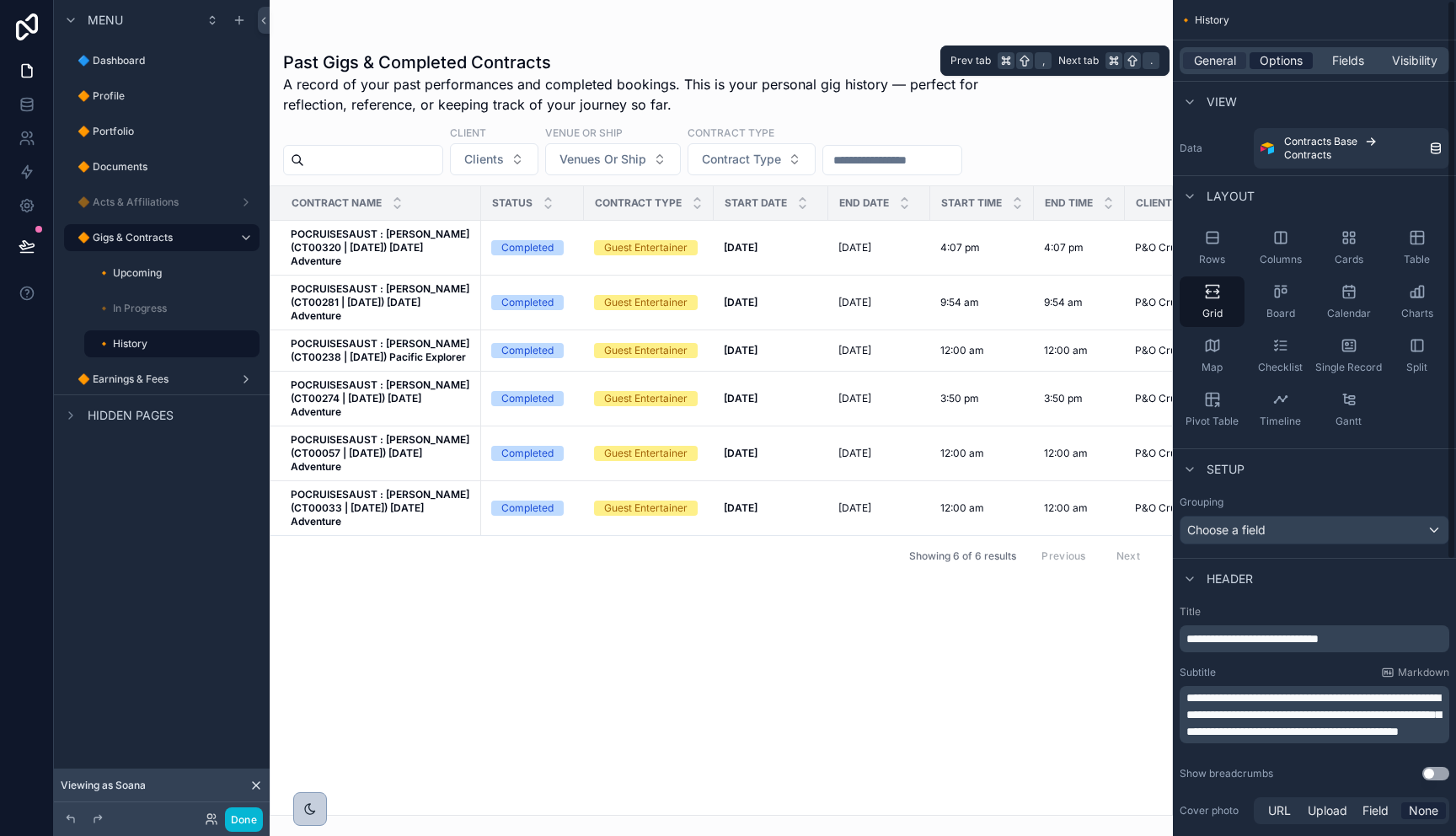
click at [1287, 58] on span "Options" at bounding box center [1281, 61] width 43 height 17
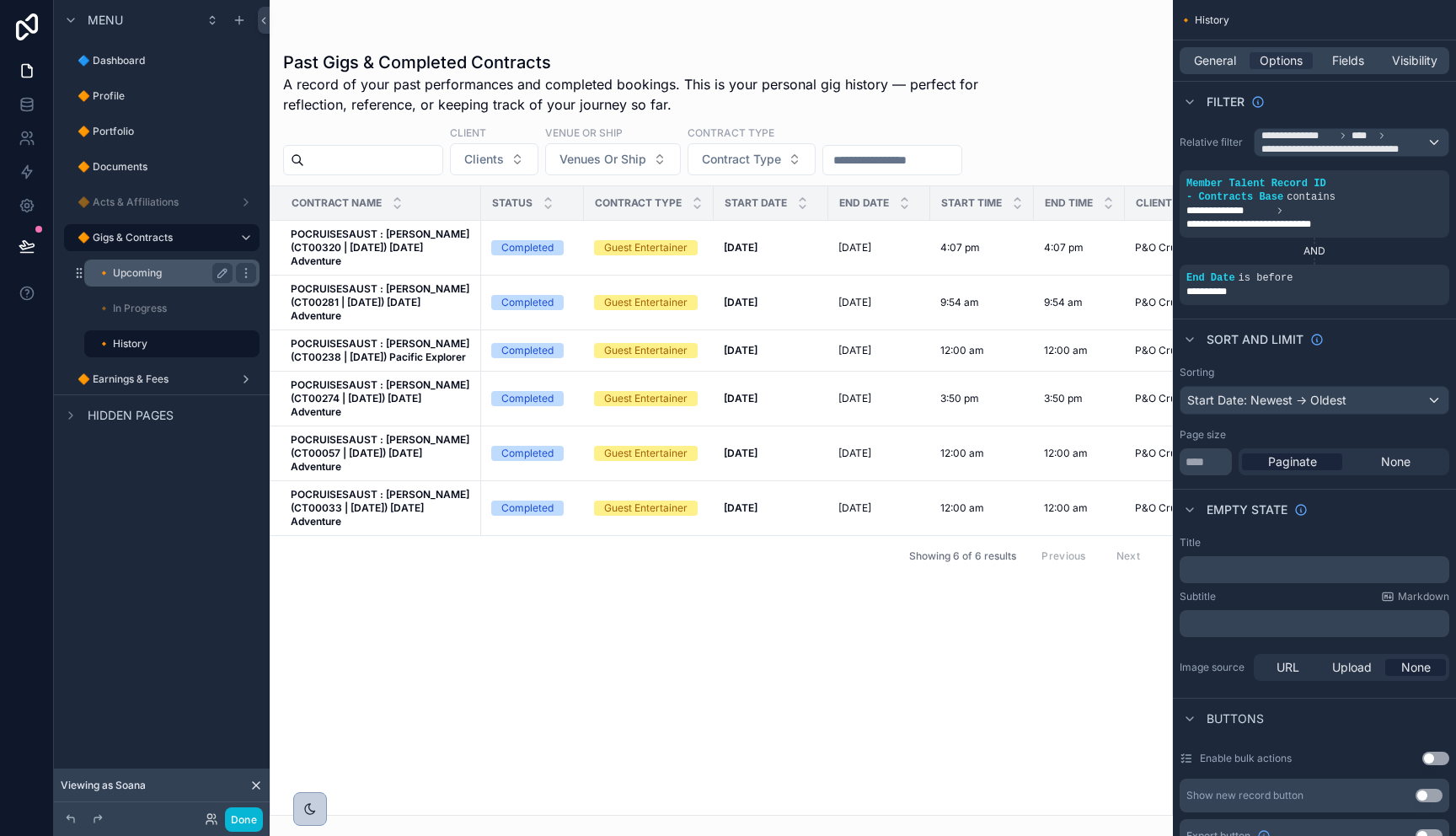
drag, startPoint x: 177, startPoint y: 275, endPoint x: 192, endPoint y: 275, distance: 15.0
click at [177, 275] on label "🔸 Upcoming" at bounding box center [161, 273] width 128 height 13
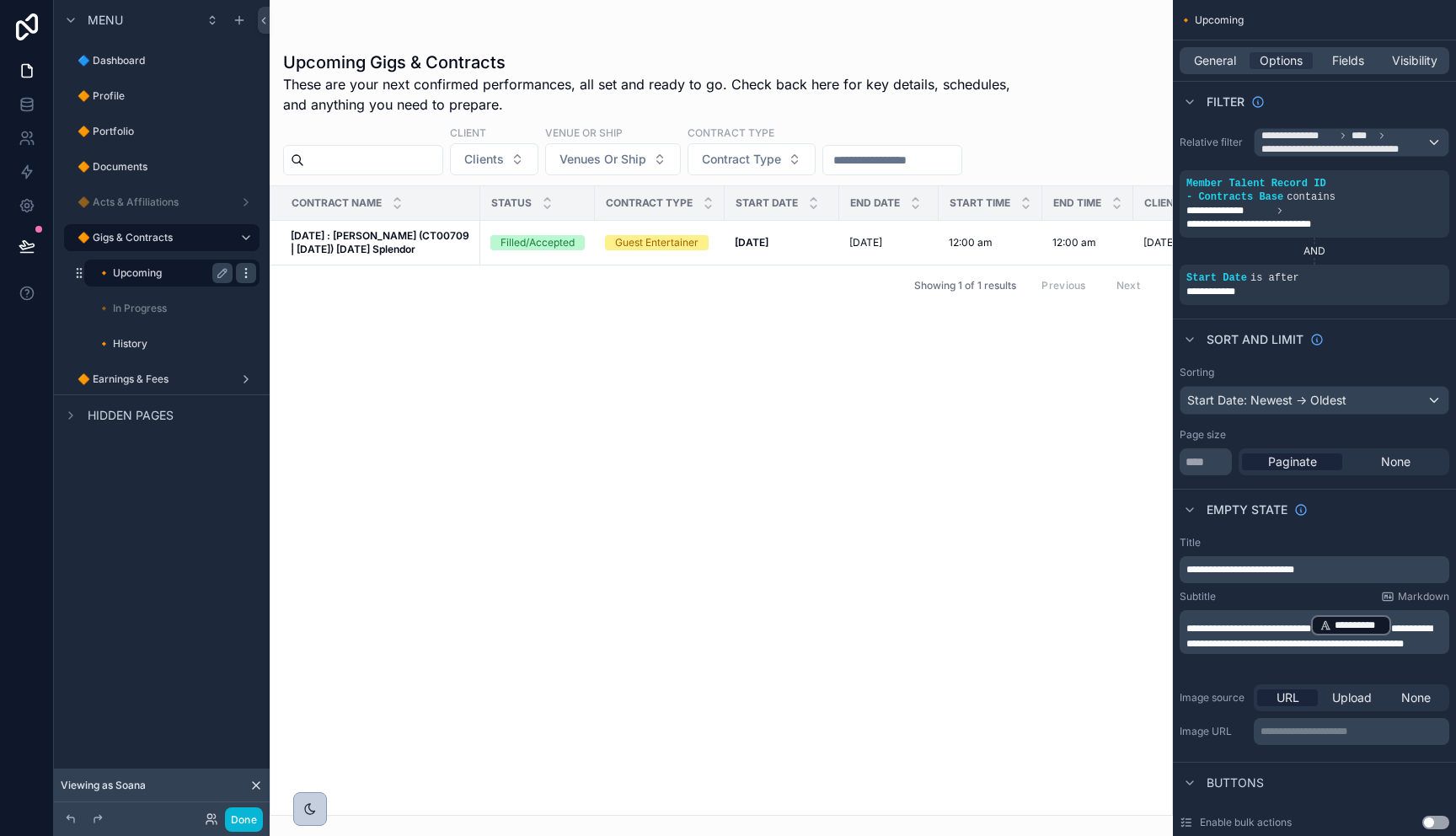
click at [251, 276] on icon "scrollable content" at bounding box center [246, 273] width 13 height 13
click at [323, 261] on span "Clone" at bounding box center [316, 261] width 31 height 17
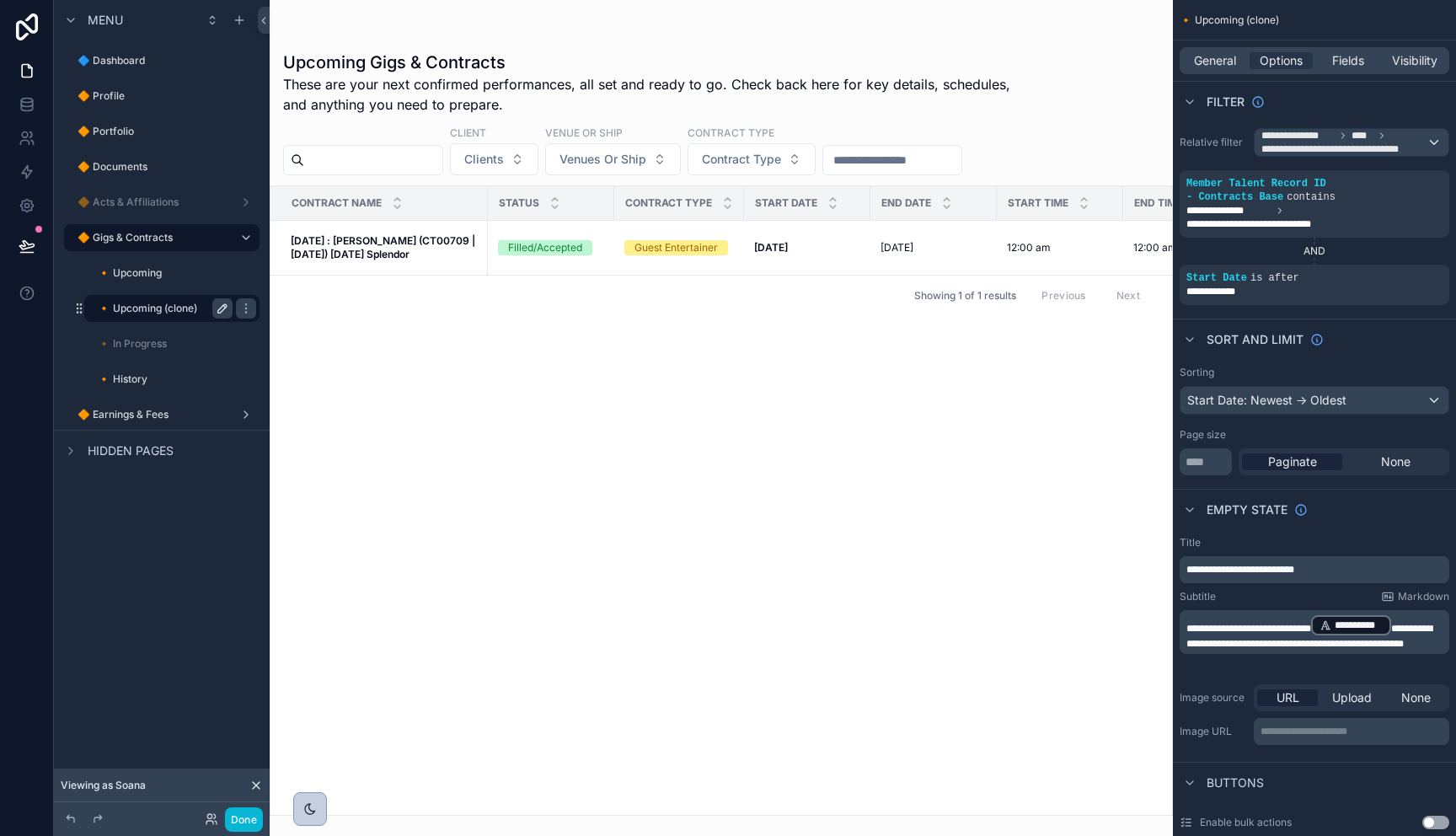
click at [219, 309] on icon "scrollable content" at bounding box center [222, 308] width 9 height 9
click at [196, 312] on input "**********" at bounding box center [151, 308] width 108 height 20
type input "**********"
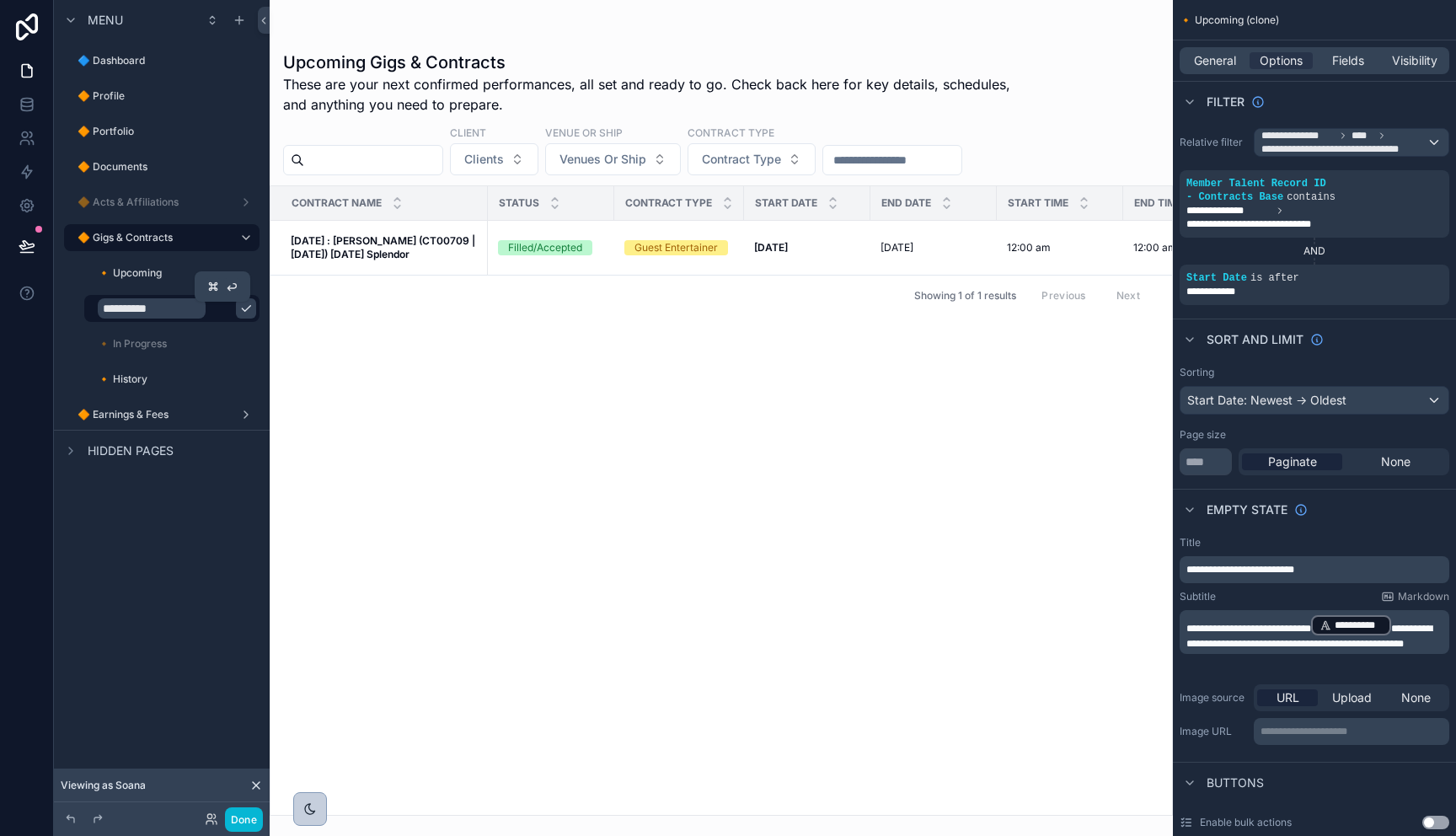
click at [239, 313] on icon "scrollable content" at bounding box center [246, 308] width 13 height 13
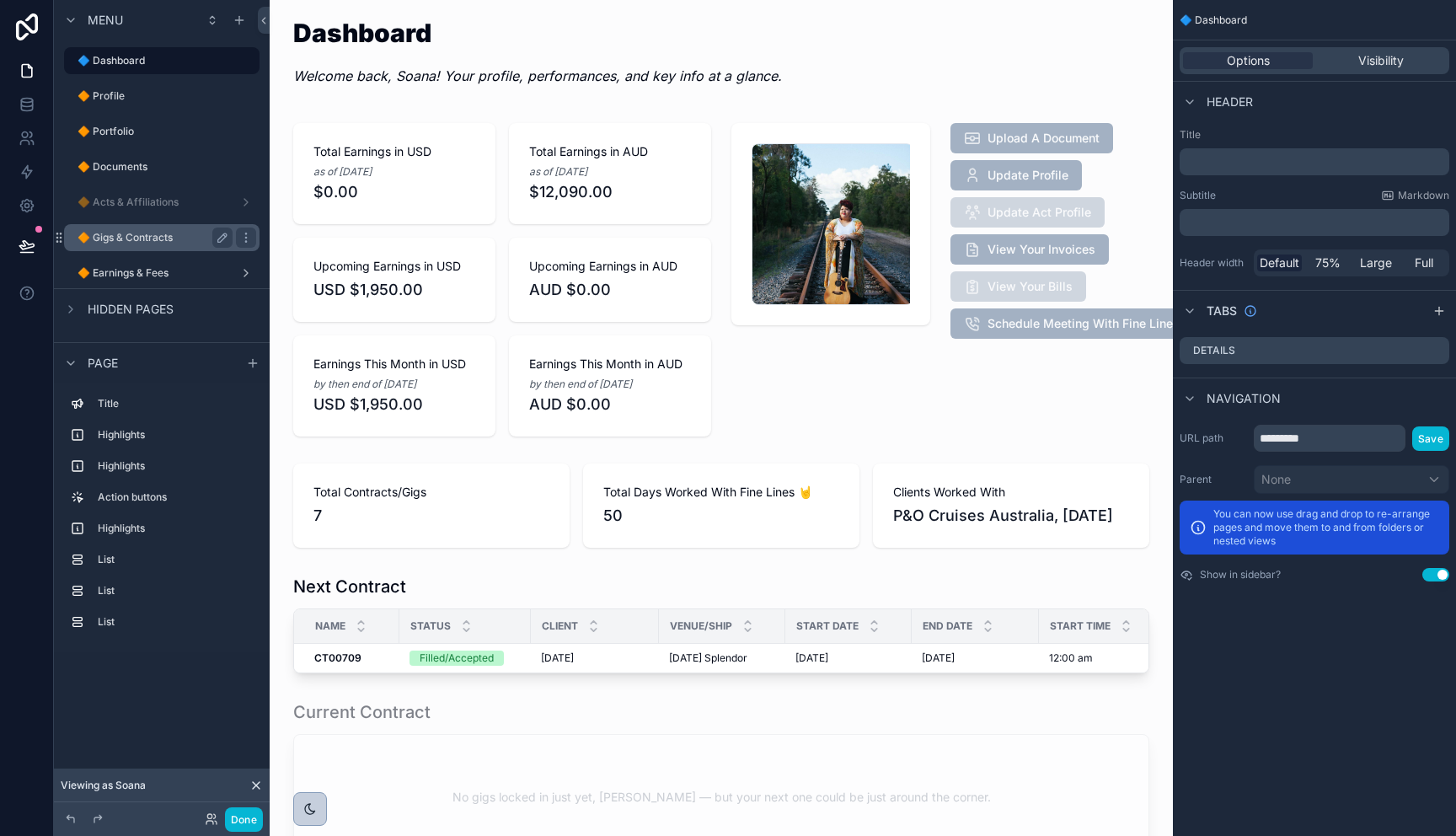
click at [119, 242] on label "🔶 Gigs & Contracts" at bounding box center [152, 237] width 149 height 13
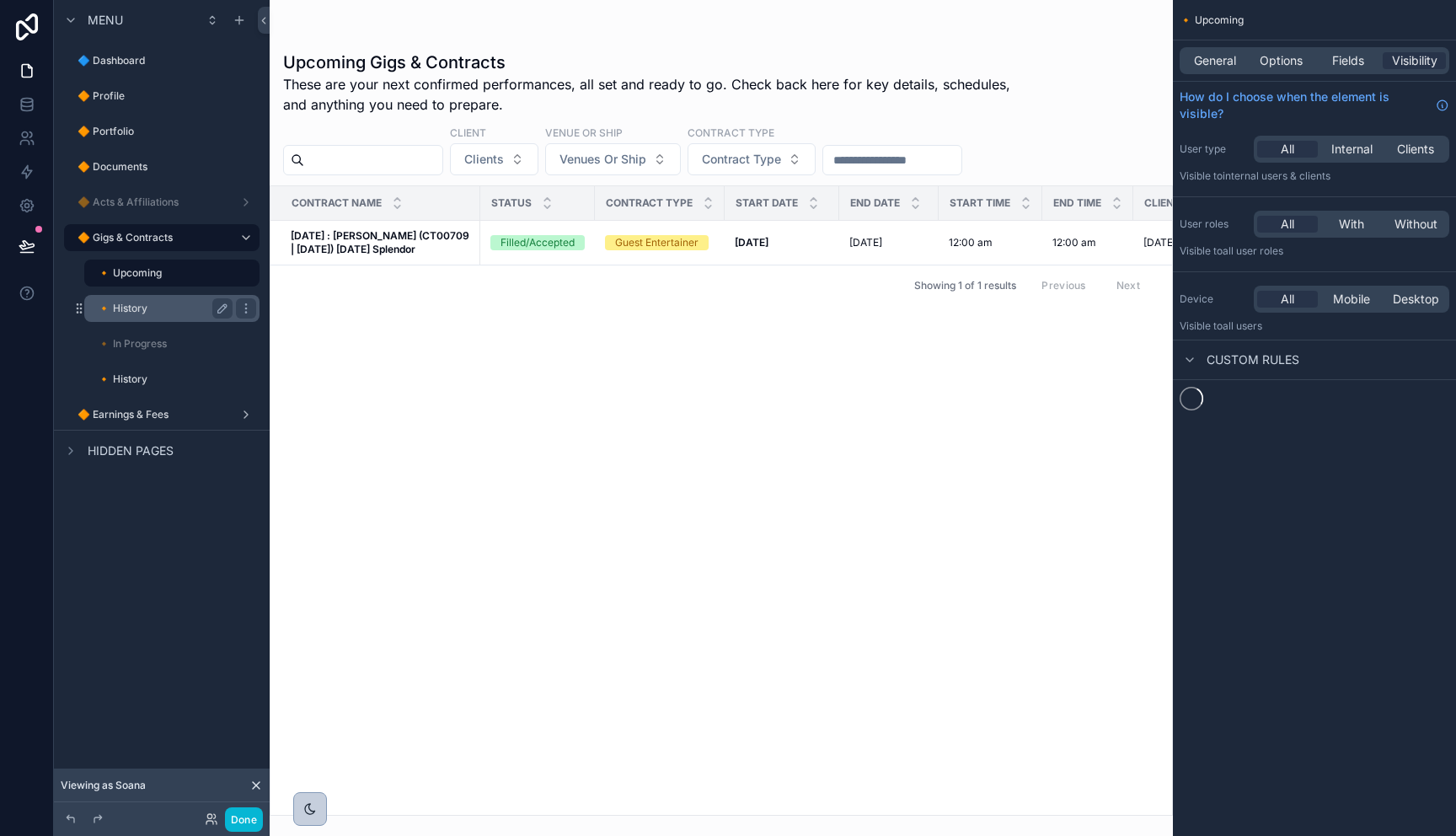
click at [146, 308] on label "🔸 History" at bounding box center [161, 308] width 128 height 13
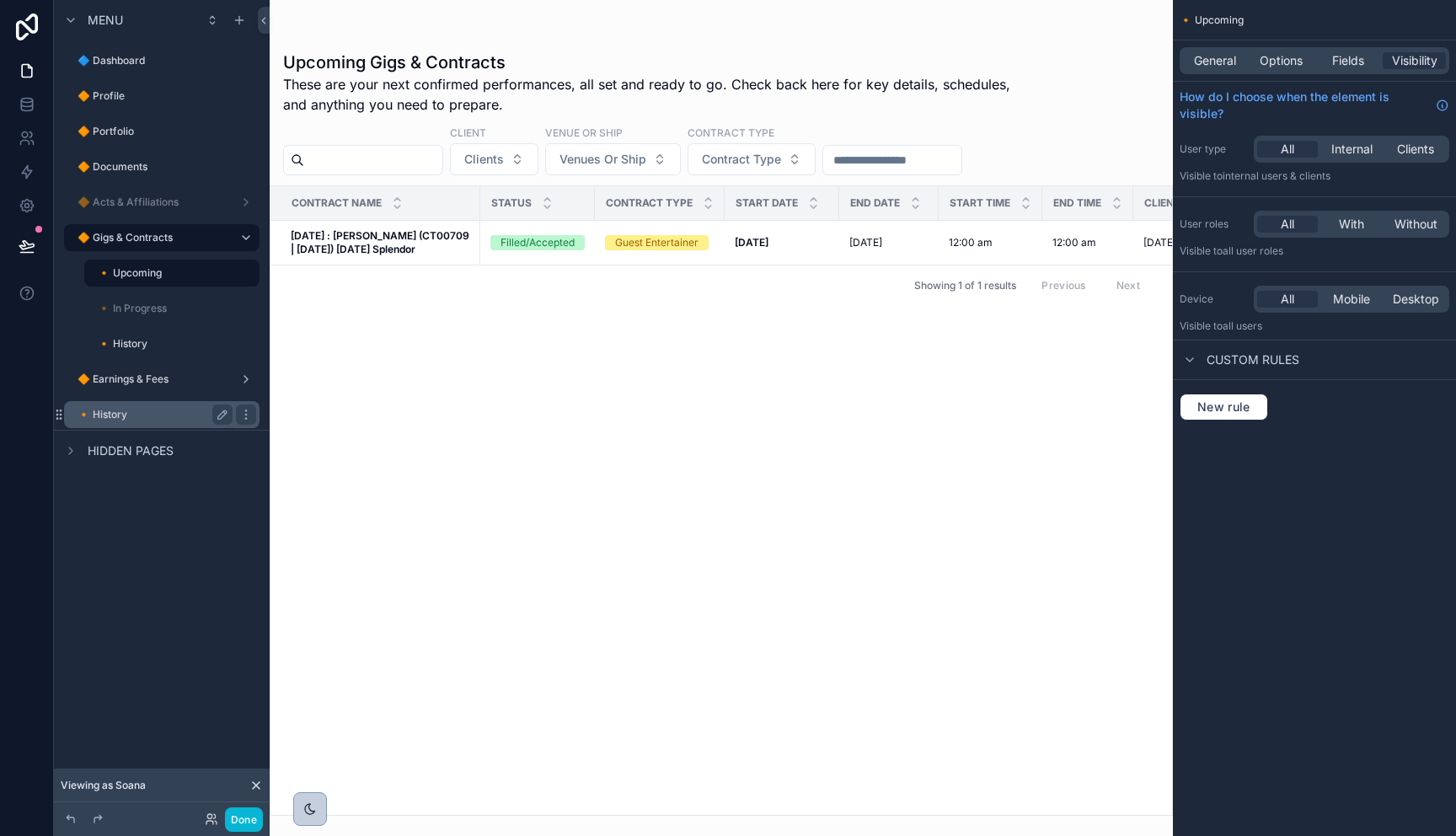
click at [104, 383] on label "🔶 Earnings & Fees" at bounding box center [154, 379] width 155 height 13
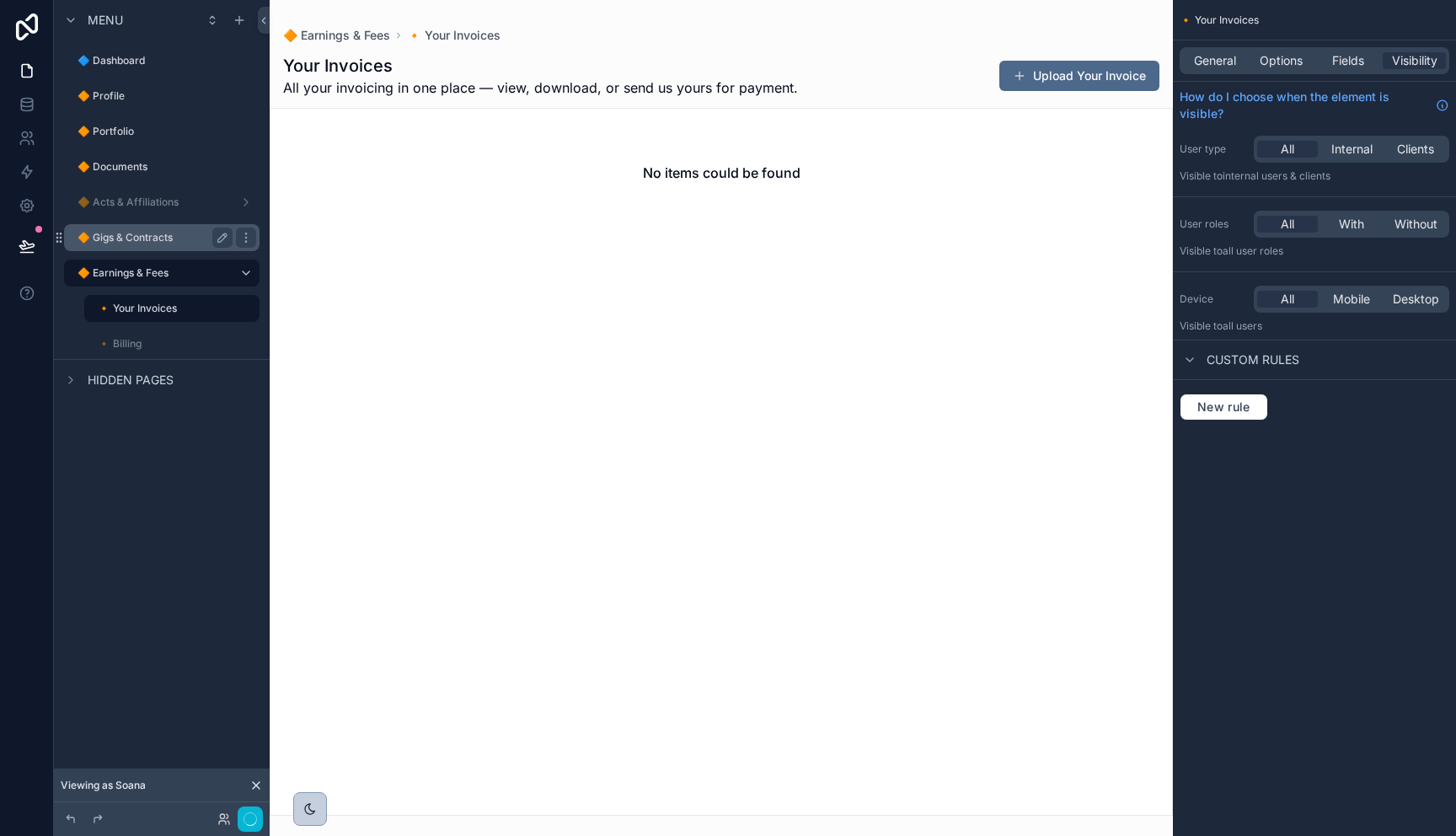
click at [78, 242] on label "🔶 Gigs & Contracts" at bounding box center [152, 237] width 149 height 13
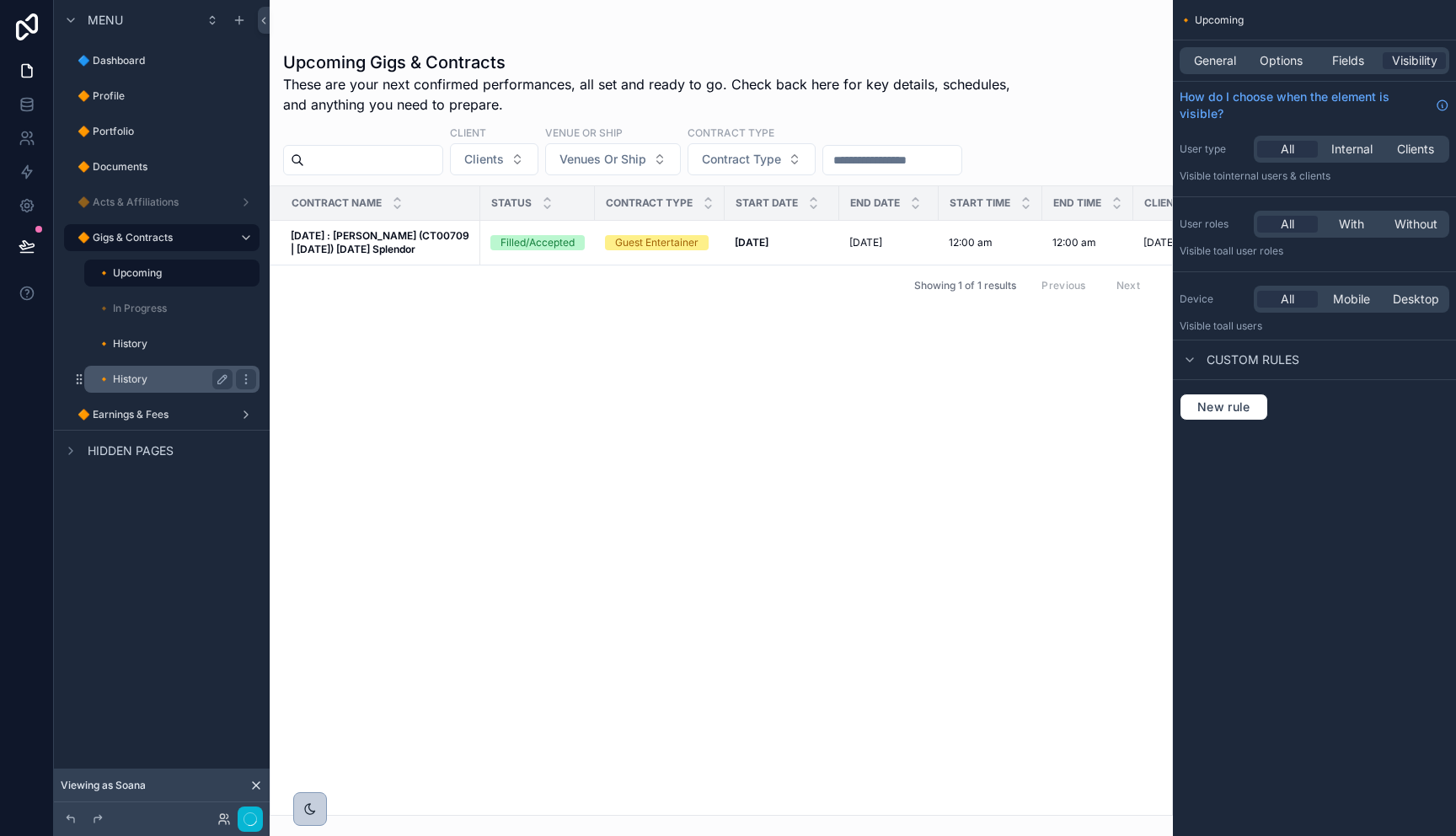
click at [116, 375] on label "🔸 History" at bounding box center [161, 379] width 128 height 13
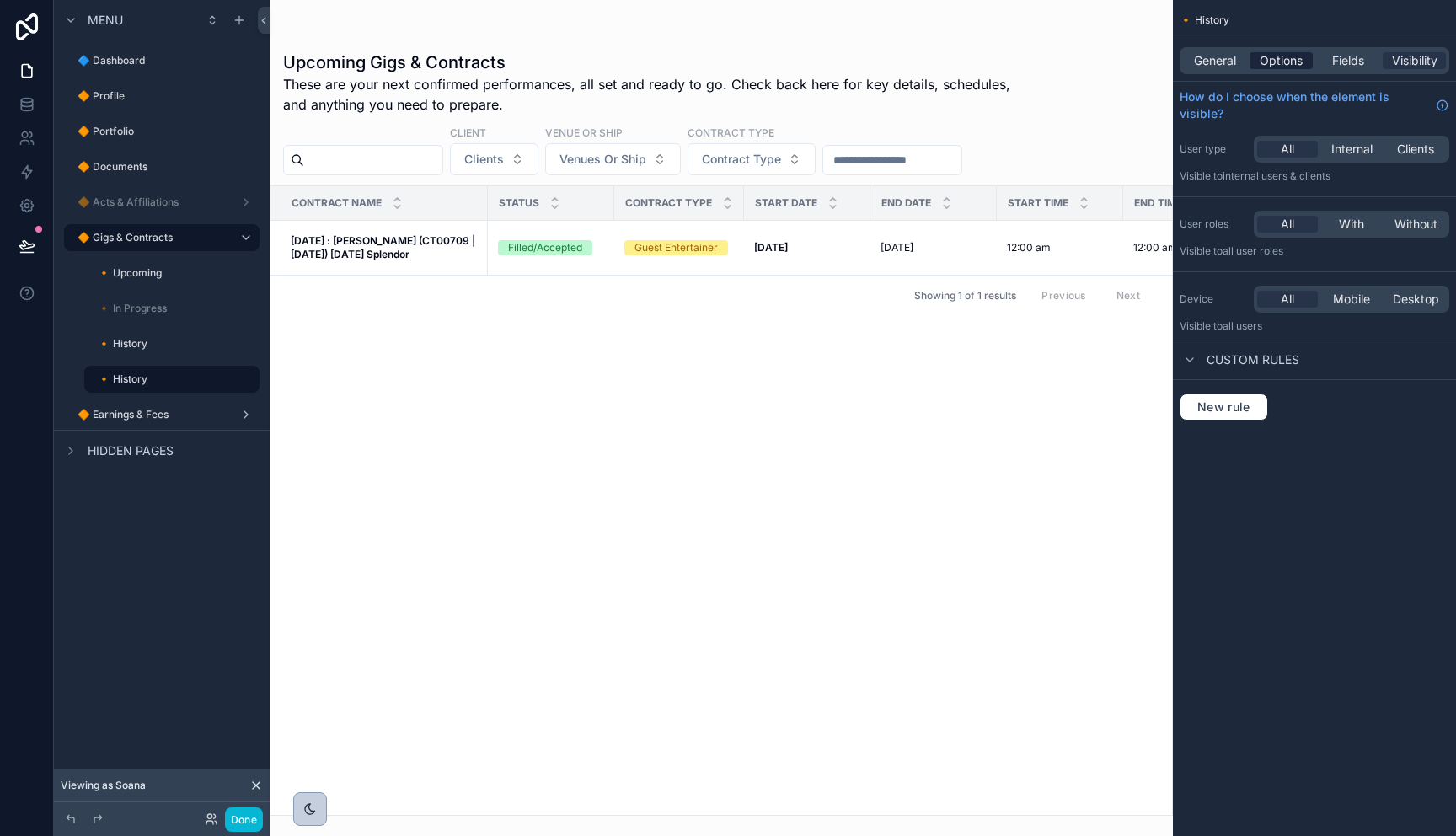
click at [1302, 56] on span "Options" at bounding box center [1281, 61] width 43 height 17
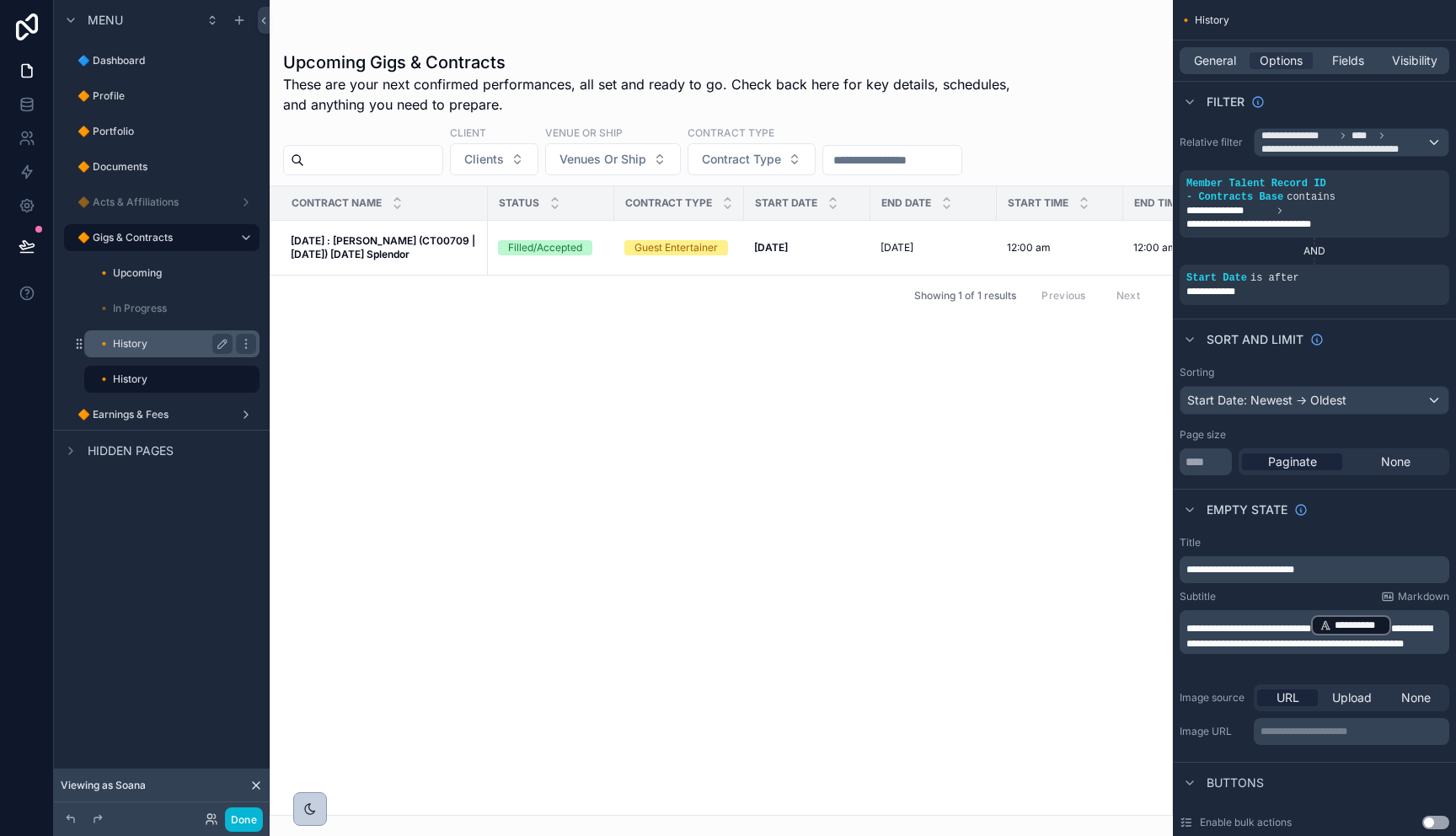
click at [123, 347] on label "🔸 History" at bounding box center [161, 343] width 128 height 13
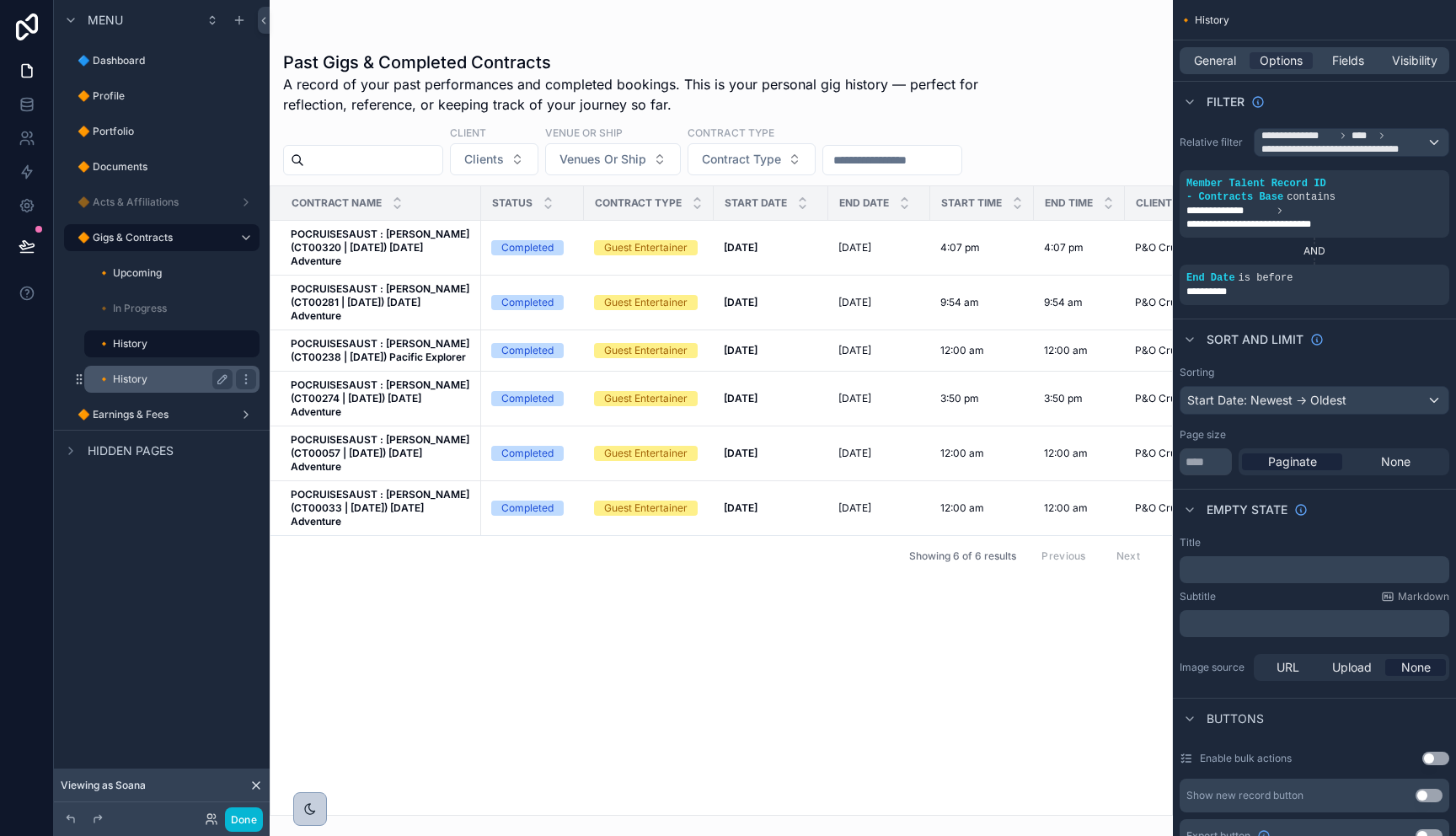
click at [120, 376] on label "🔸 History" at bounding box center [161, 379] width 128 height 13
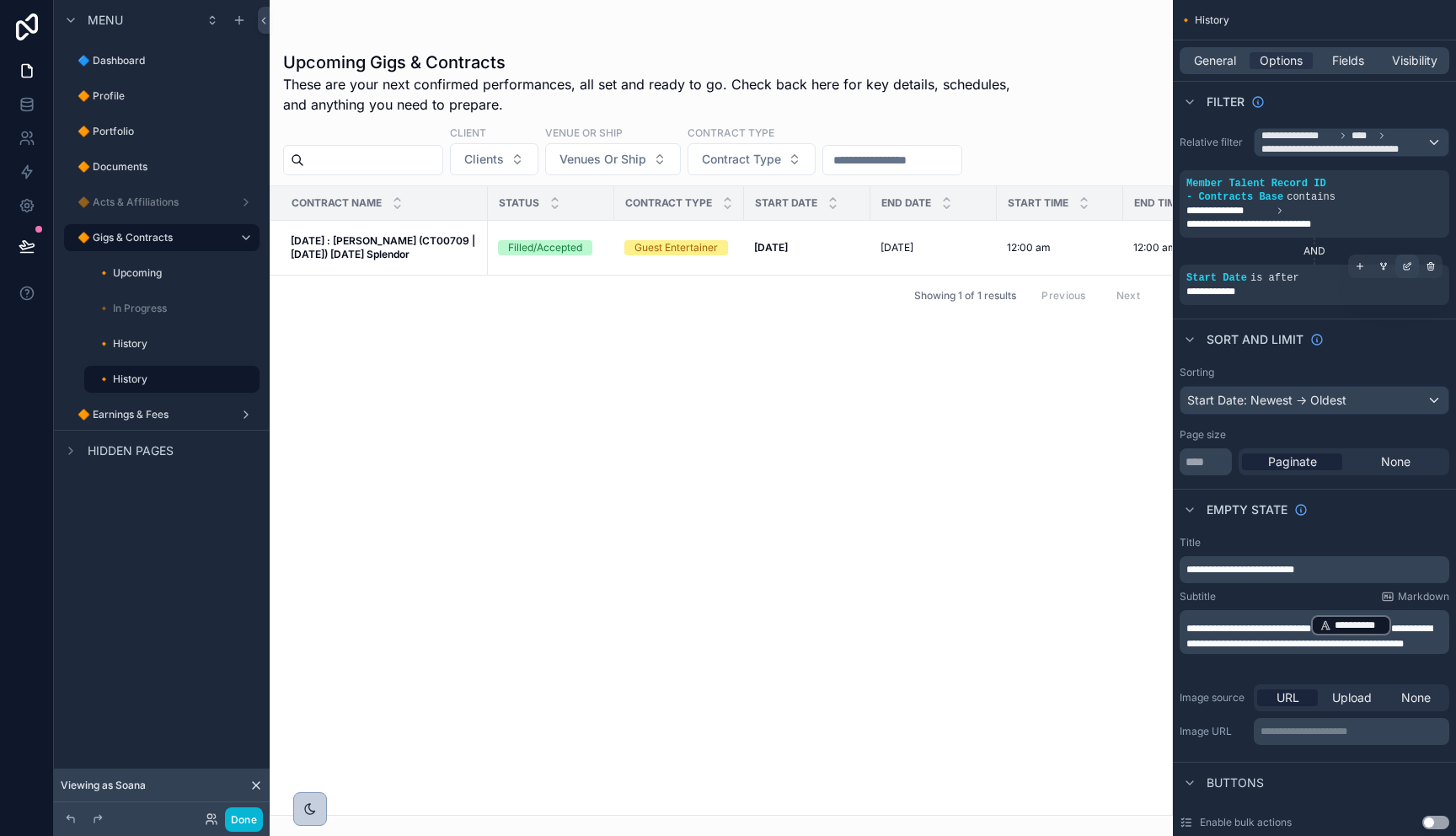
click at [1406, 270] on icon "scrollable content" at bounding box center [1406, 267] width 6 height 6
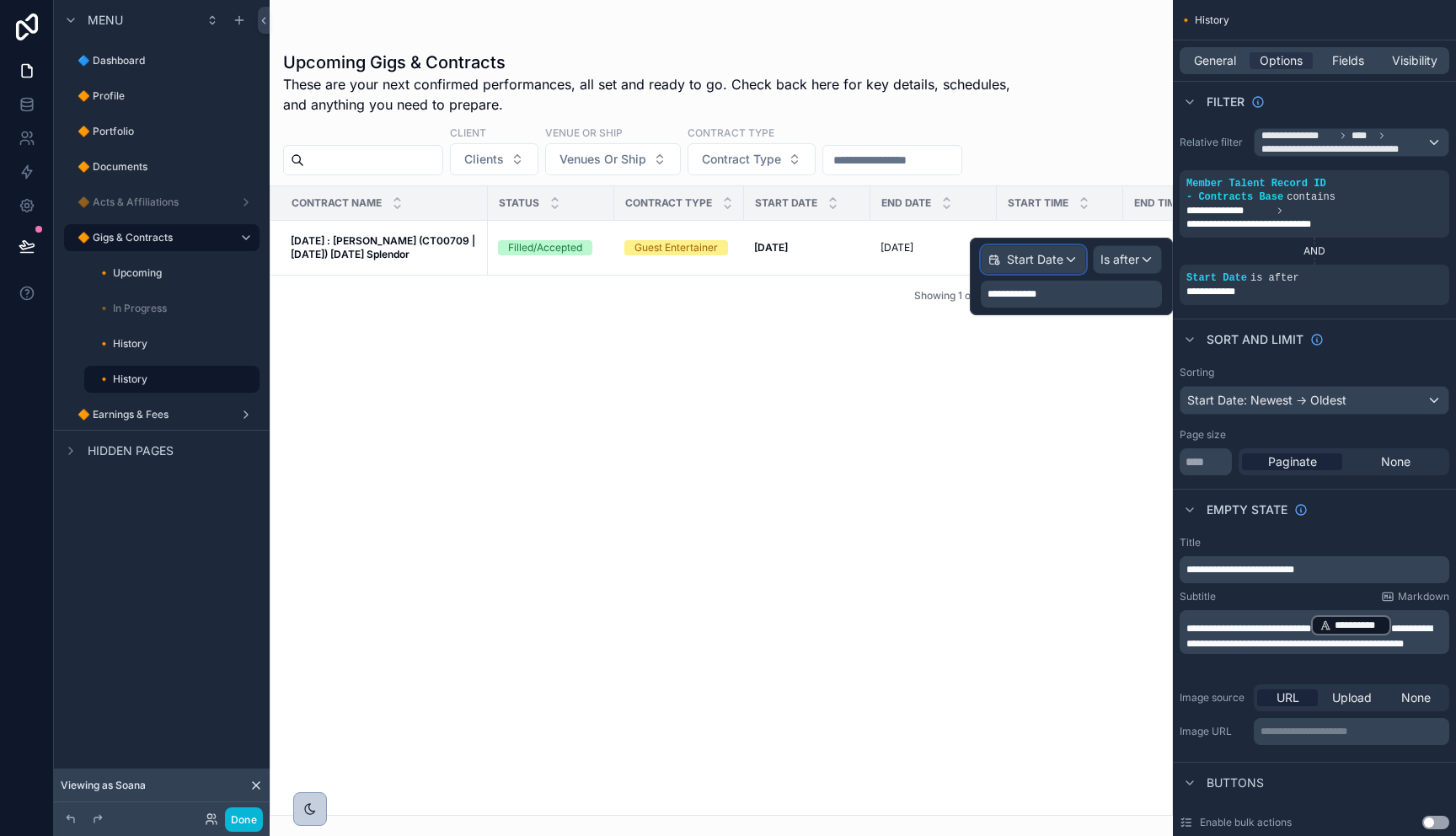
click at [1028, 268] on div "Start Date" at bounding box center [1033, 259] width 104 height 27
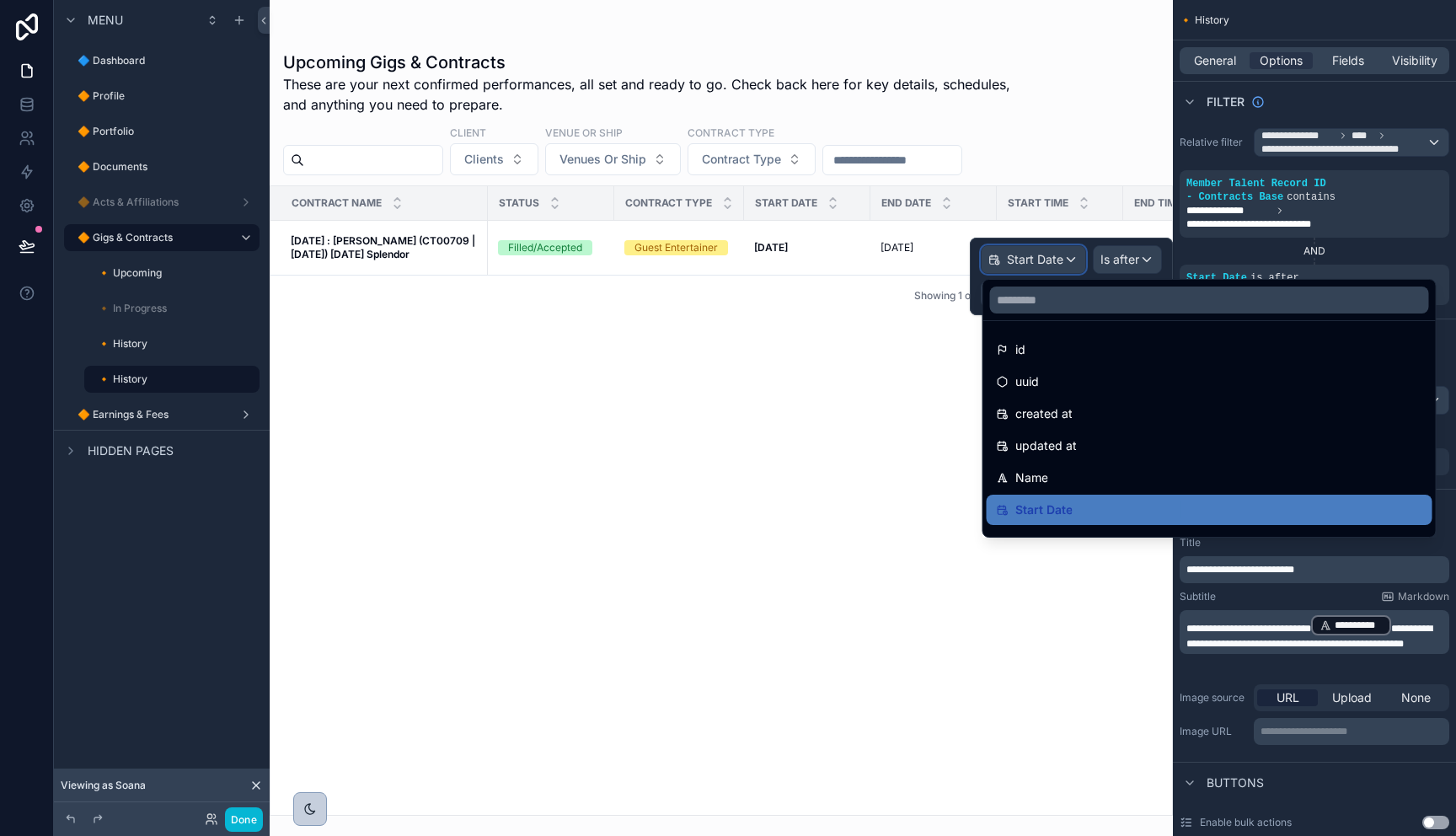
click at [981, 245] on button "Start Date" at bounding box center [1034, 259] width 105 height 29
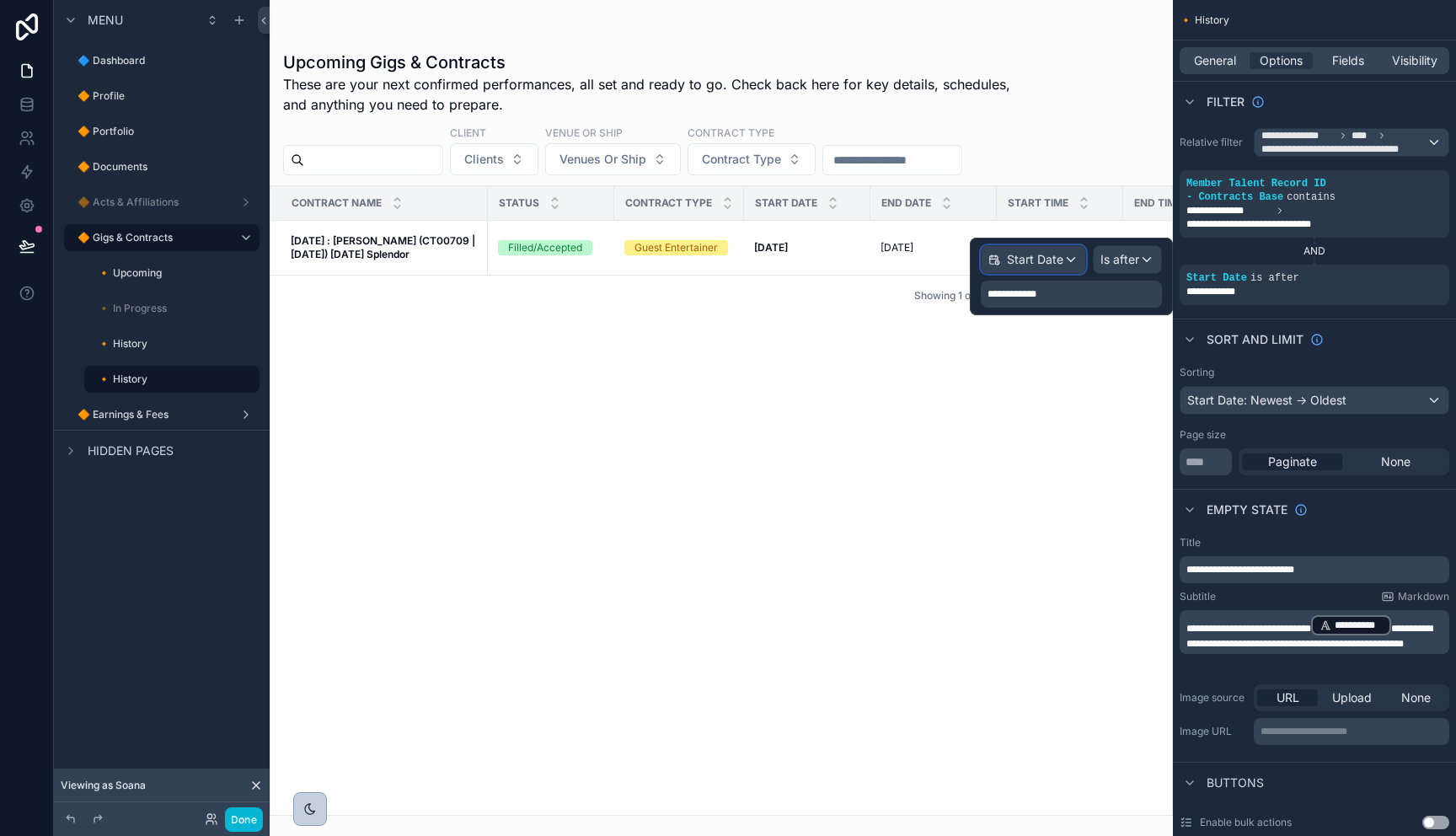
click at [1039, 267] on span "Start Date" at bounding box center [1035, 259] width 56 height 17
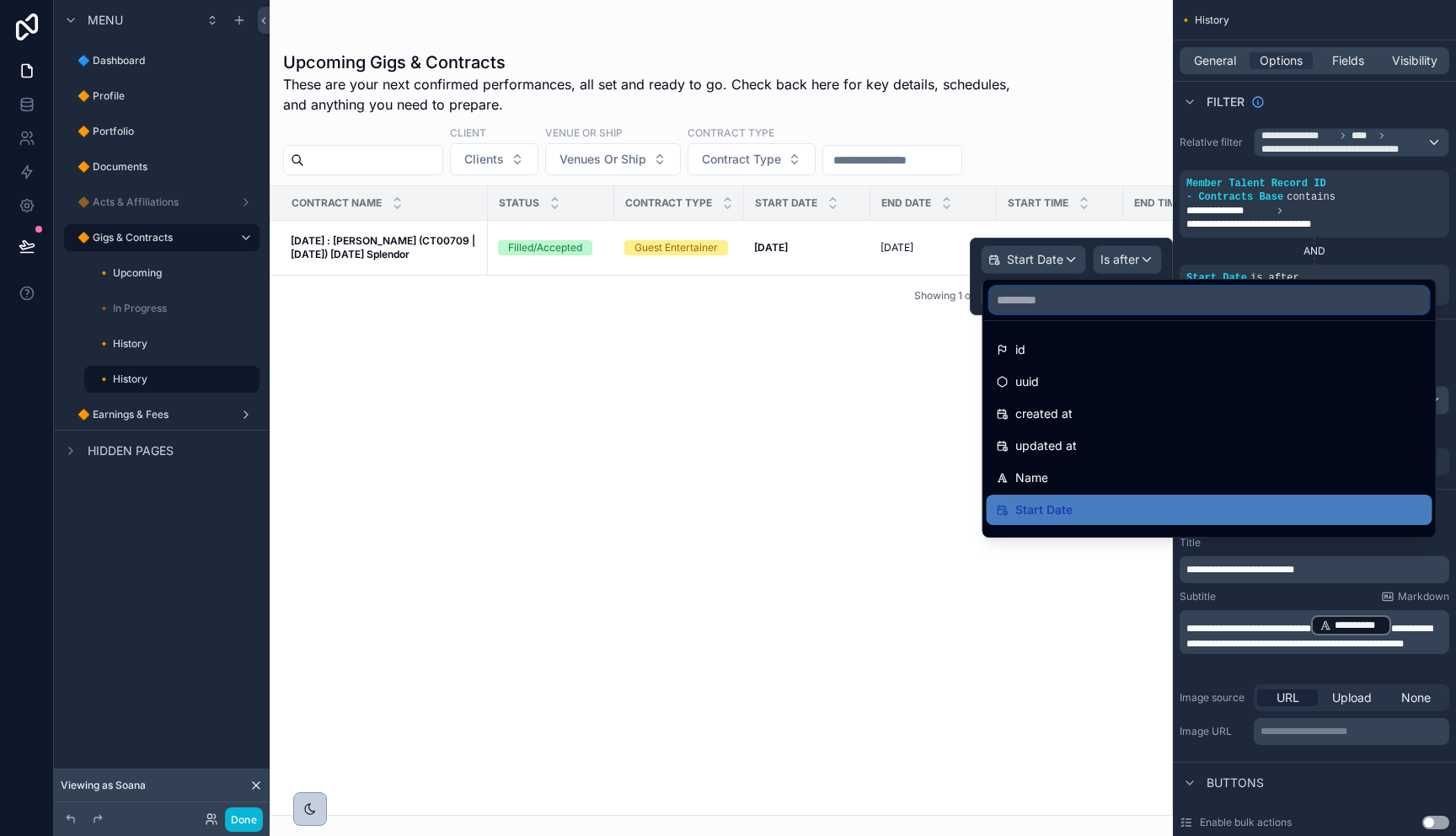
click at [1060, 308] on input "text" at bounding box center [1209, 299] width 439 height 27
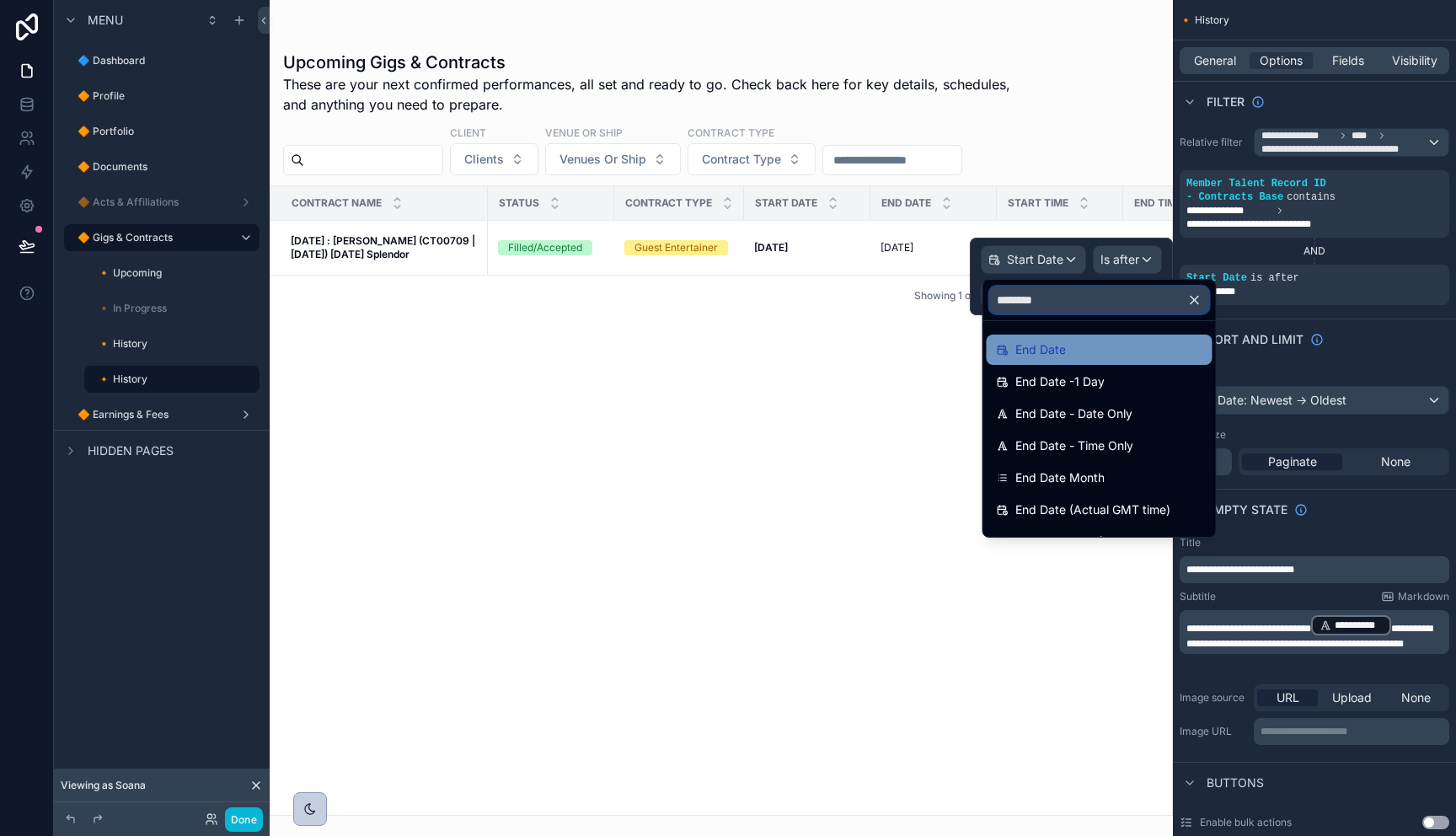
type input "********"
click at [1029, 344] on span "End Date" at bounding box center [1040, 349] width 51 height 20
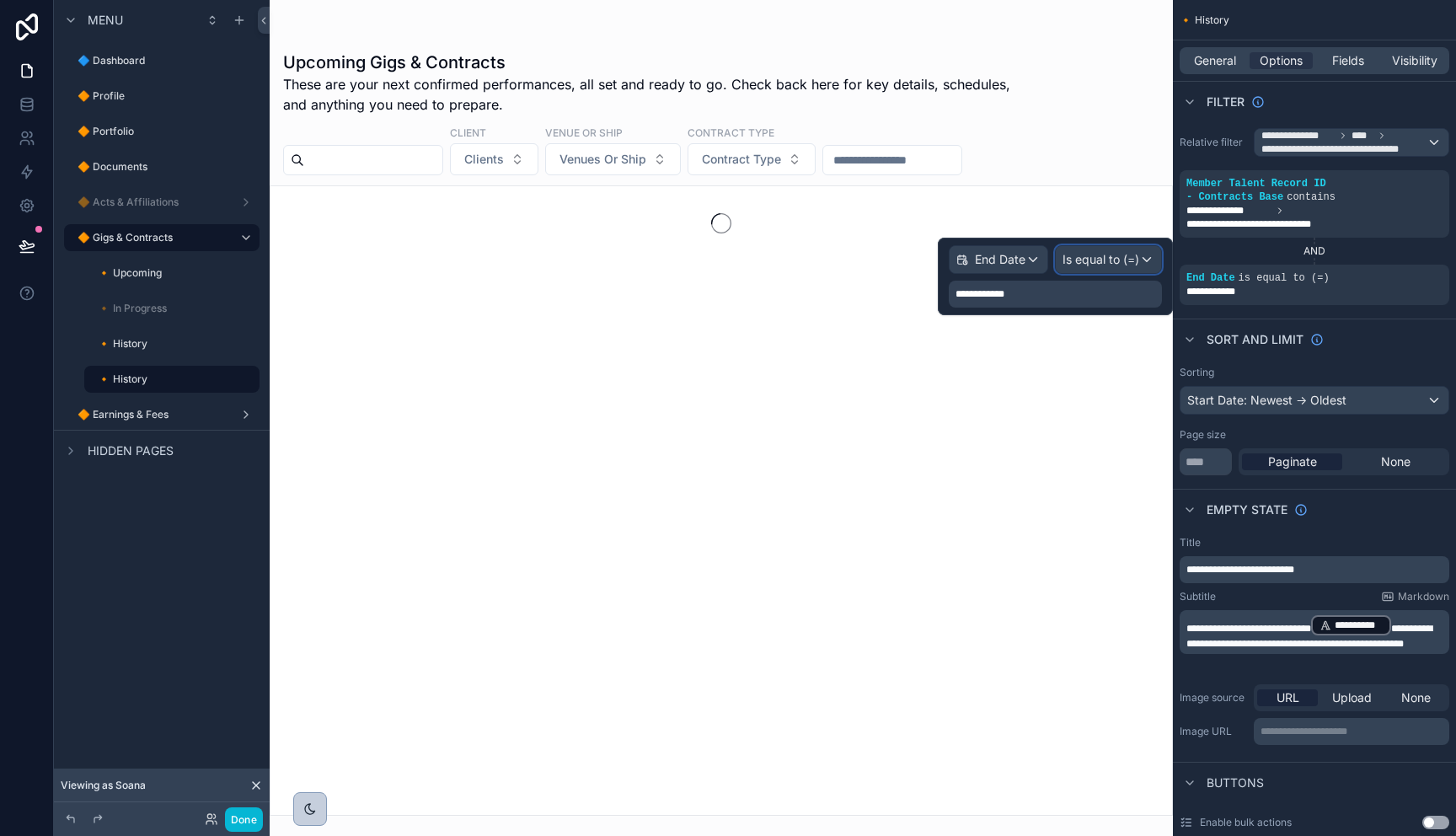
click at [1108, 263] on span "Is equal to (=)" at bounding box center [1100, 259] width 76 height 17
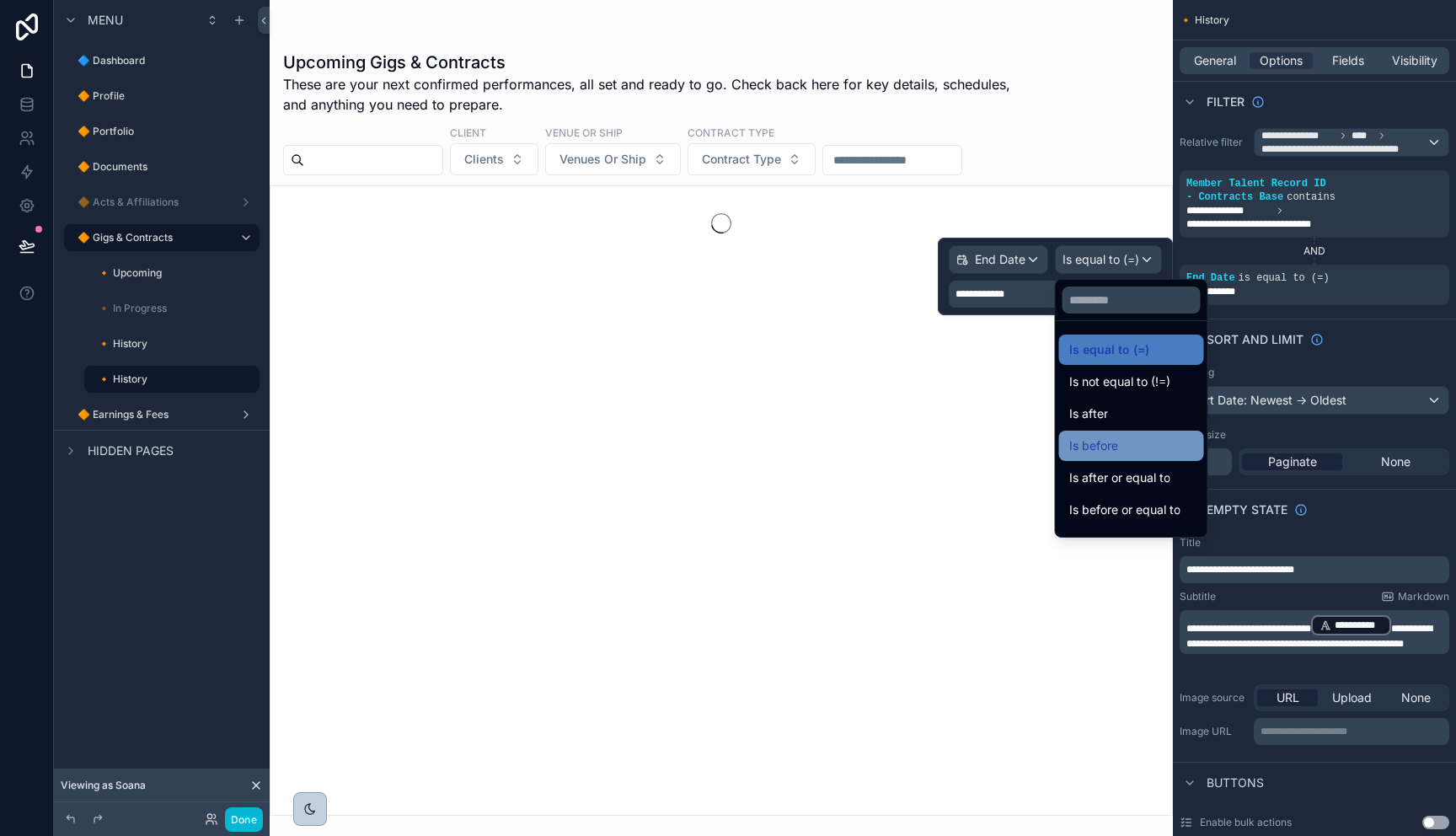
click at [1131, 445] on div "Is before" at bounding box center [1131, 445] width 125 height 20
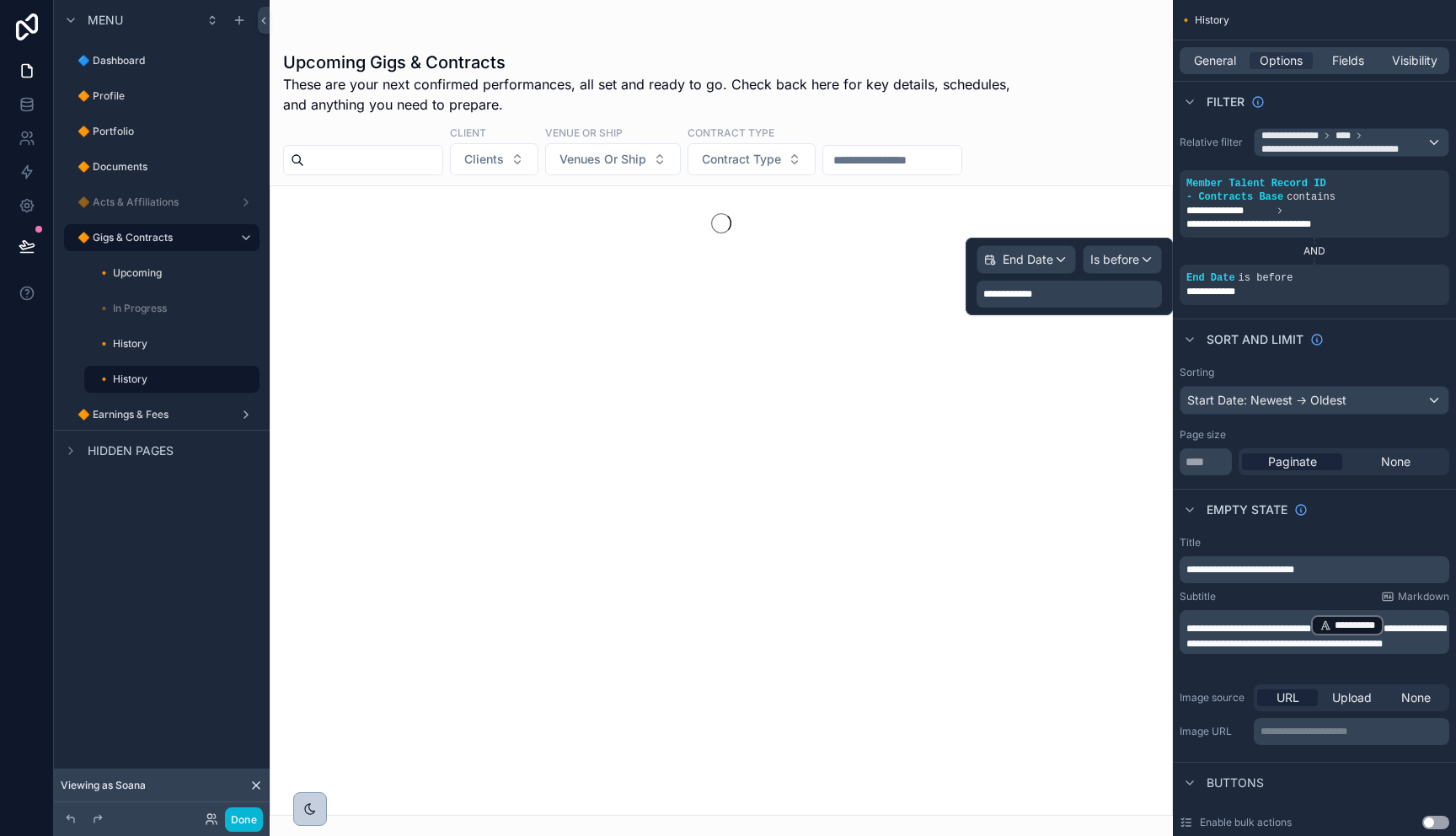
click at [1030, 294] on span "**********" at bounding box center [1011, 294] width 55 height 13
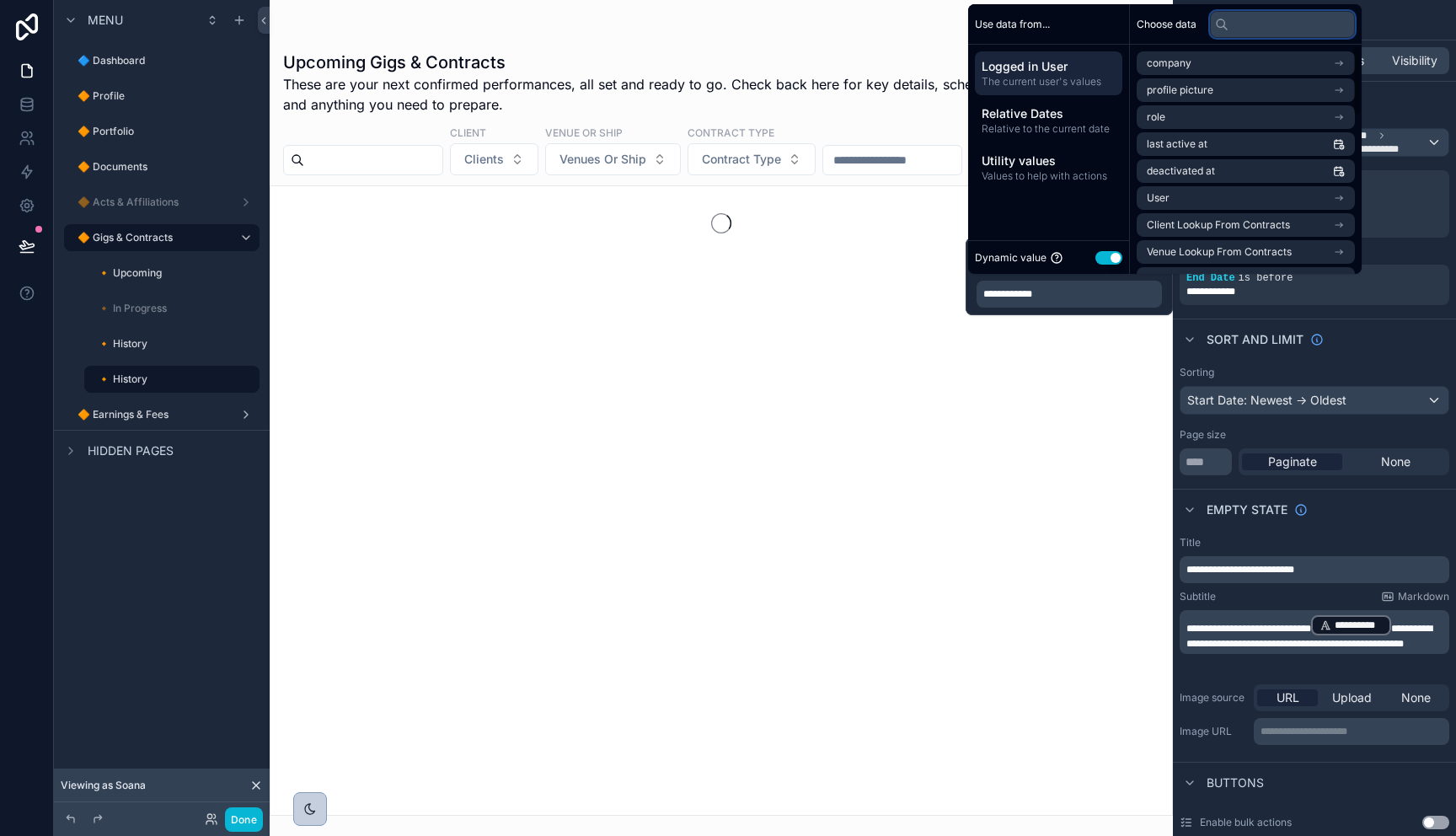
click at [1265, 32] on input "text" at bounding box center [1282, 24] width 145 height 27
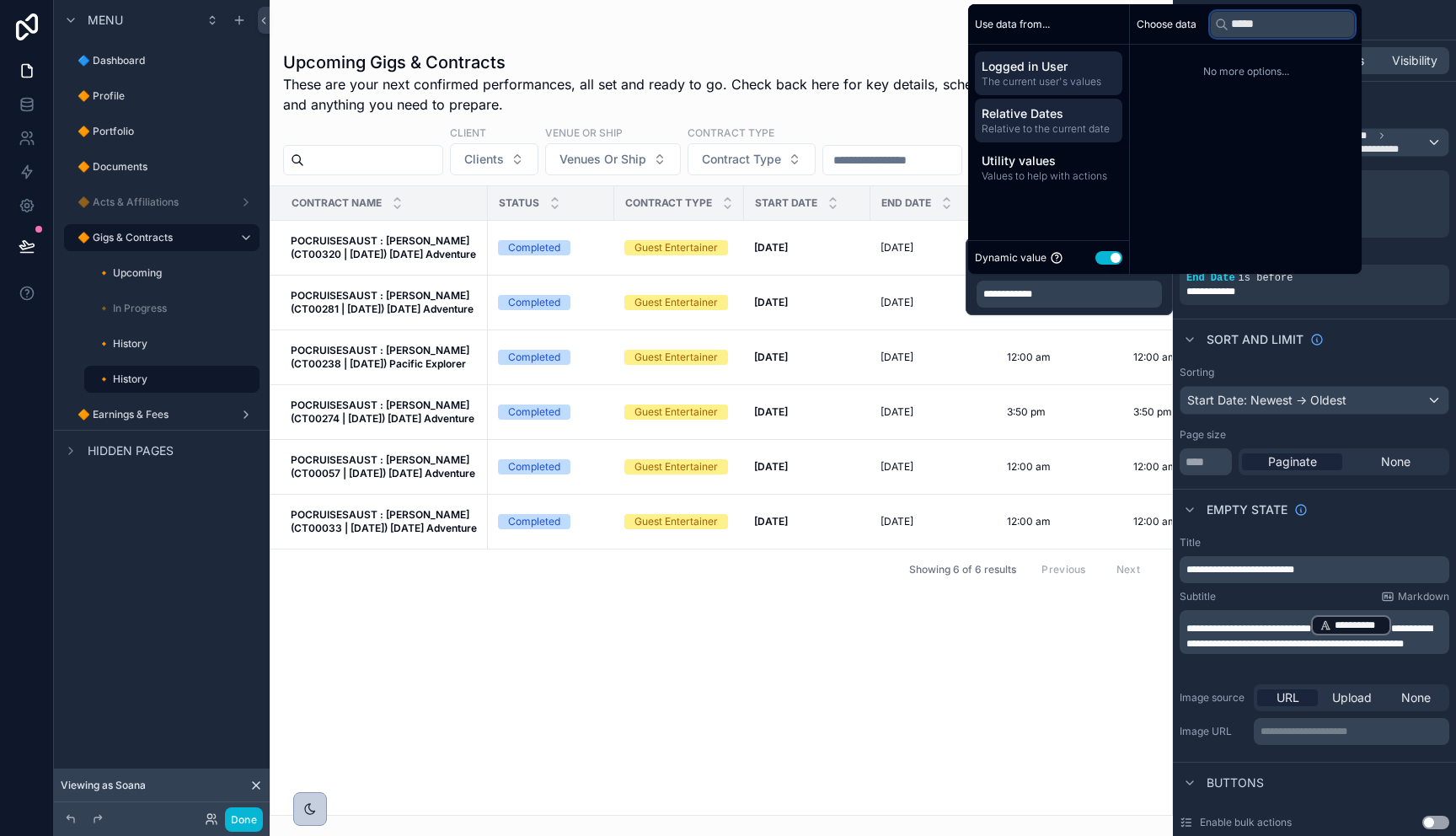
type input "*****"
click at [1040, 125] on span "Relative to the current date" at bounding box center [1048, 129] width 133 height 13
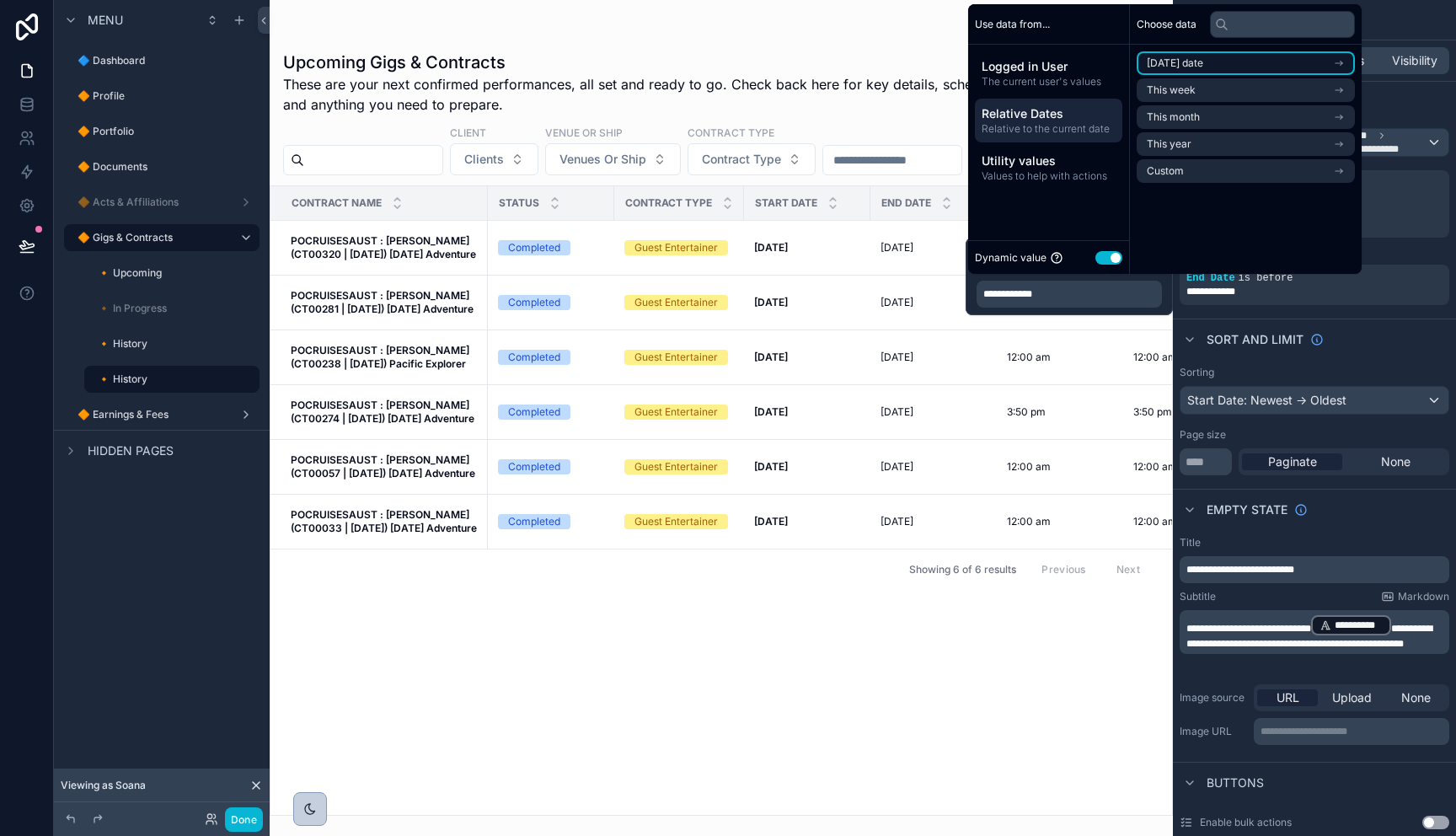
click at [1226, 64] on li "Today's date" at bounding box center [1245, 63] width 218 height 24
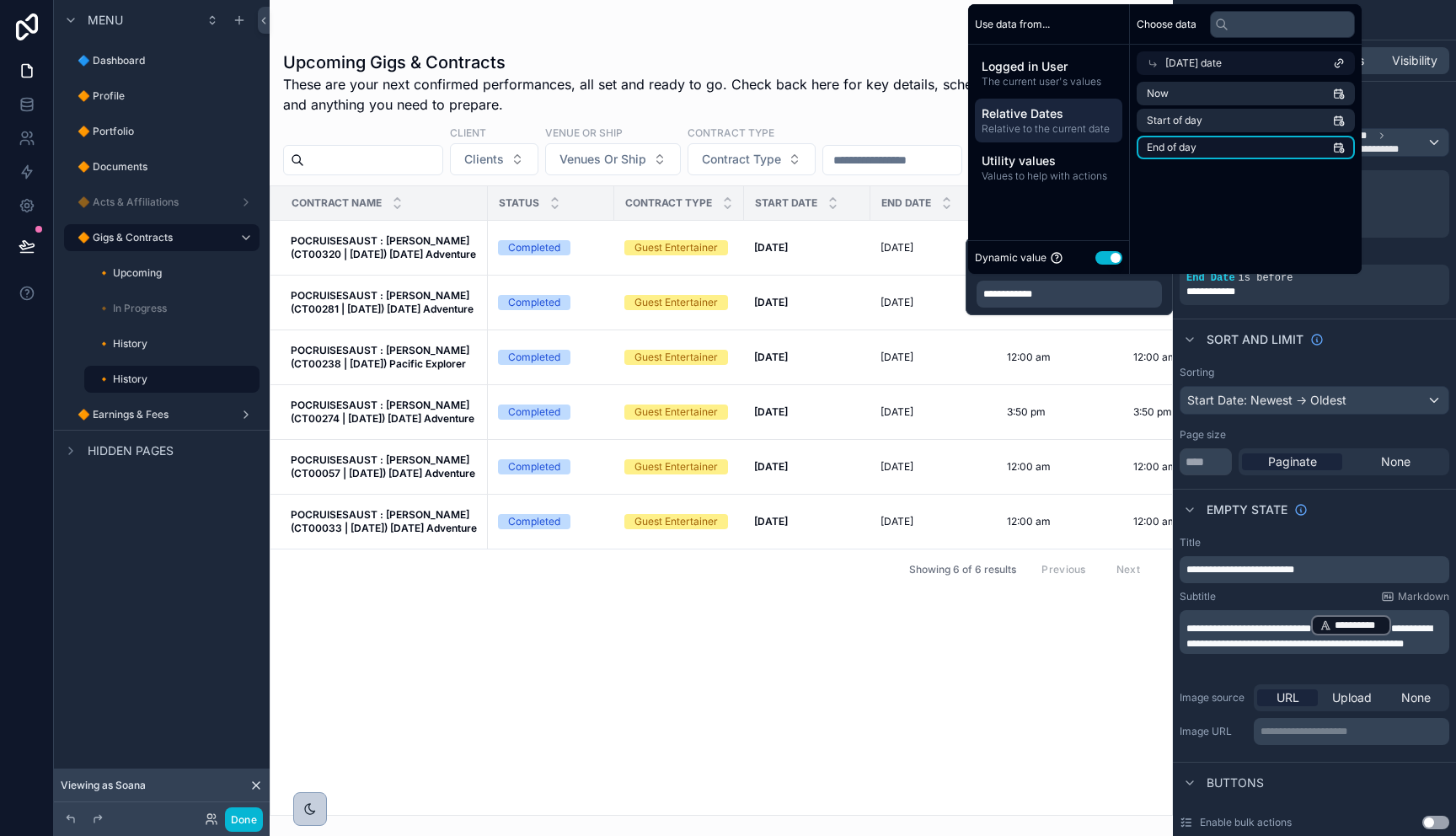
click at [1200, 146] on li "End of day" at bounding box center [1245, 147] width 218 height 24
click at [1402, 354] on div "Sort And Limit" at bounding box center [1314, 338] width 283 height 40
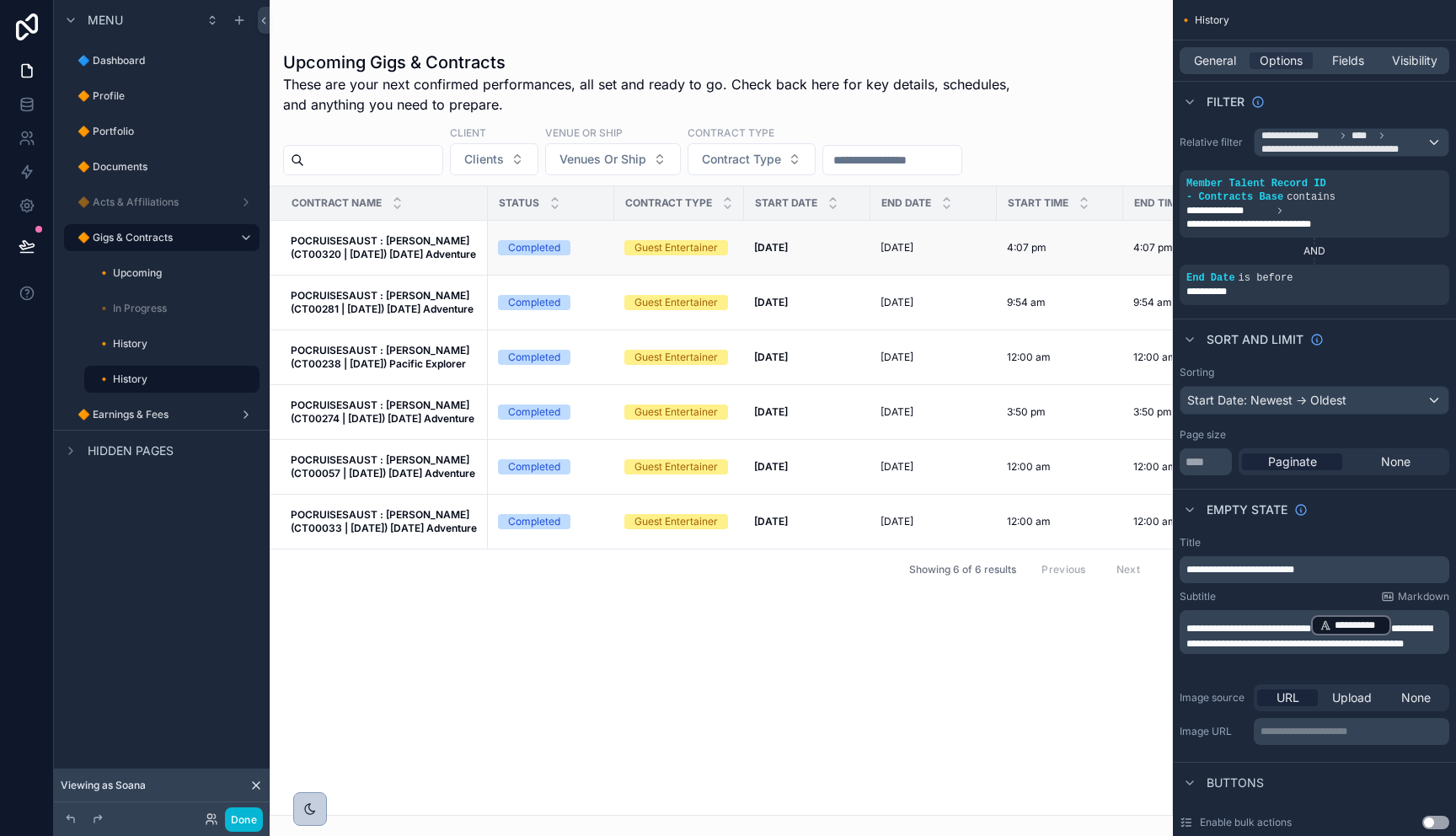
click at [457, 243] on span "POCRUISESAUST : Olivia Kolo (CT00320 | 17.02.2025) Carnival Adventure" at bounding box center [384, 248] width 187 height 27
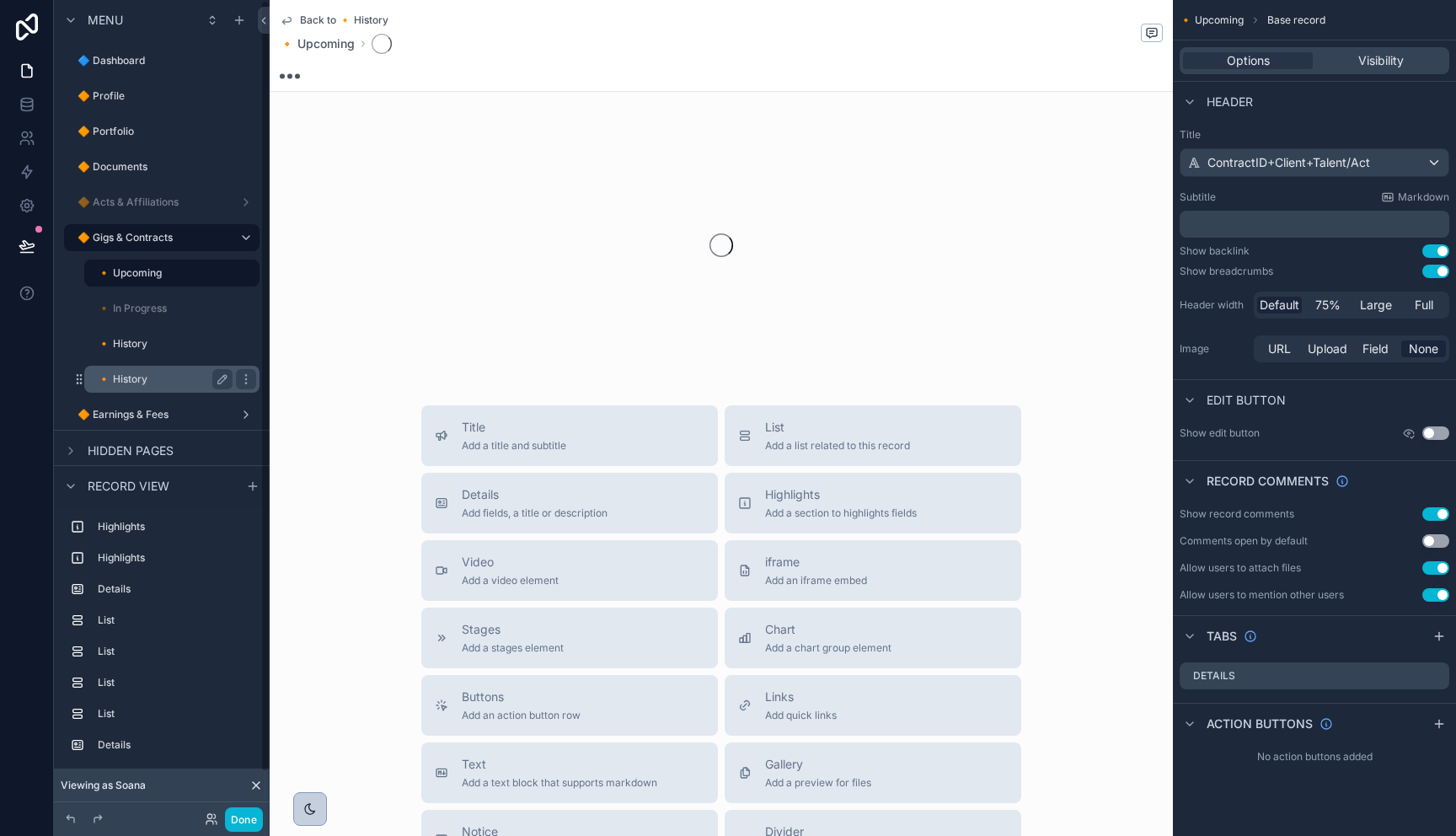
click at [131, 378] on label "🔸 History" at bounding box center [161, 379] width 128 height 13
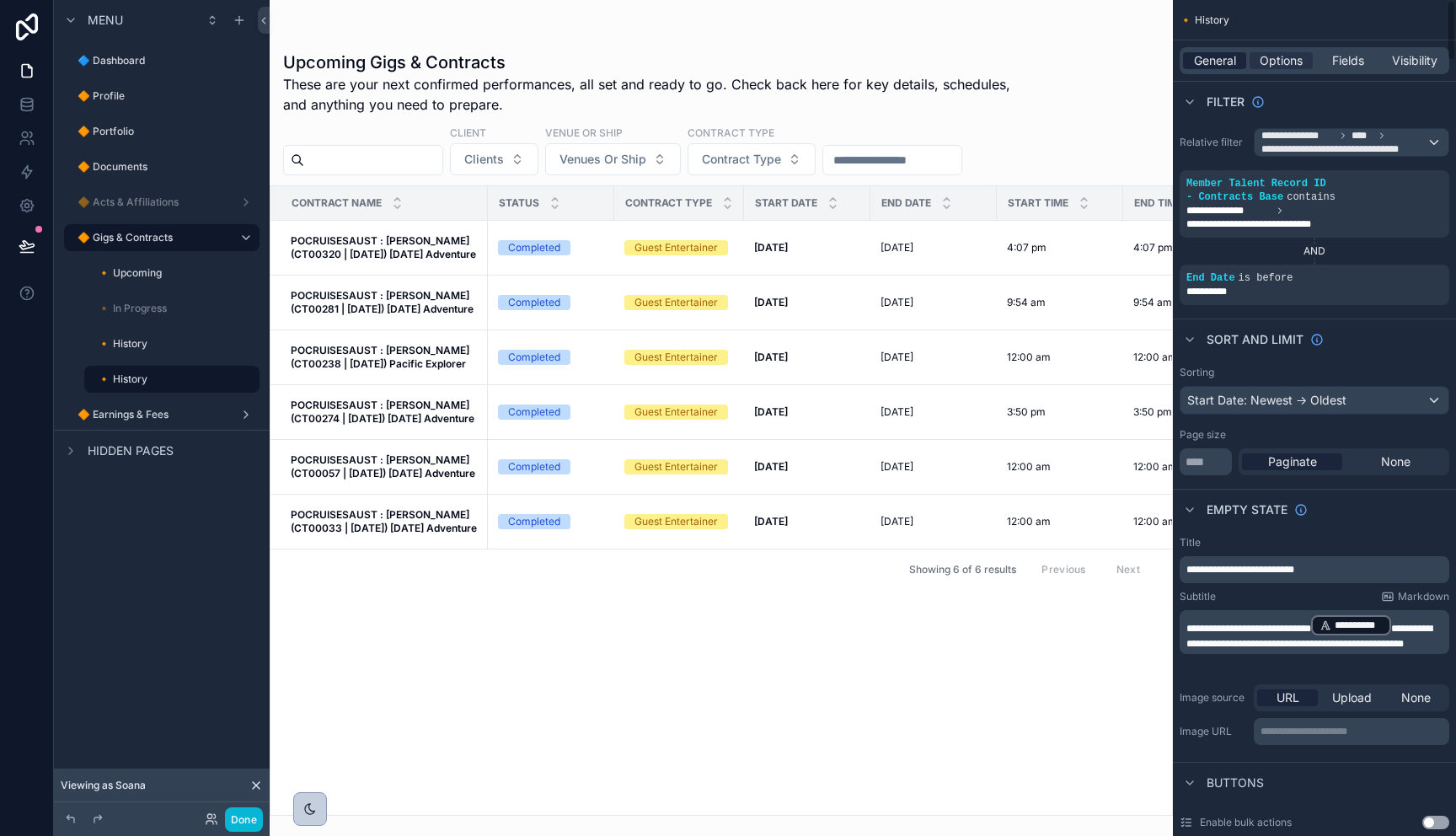
click at [1220, 60] on span "General" at bounding box center [1215, 61] width 42 height 17
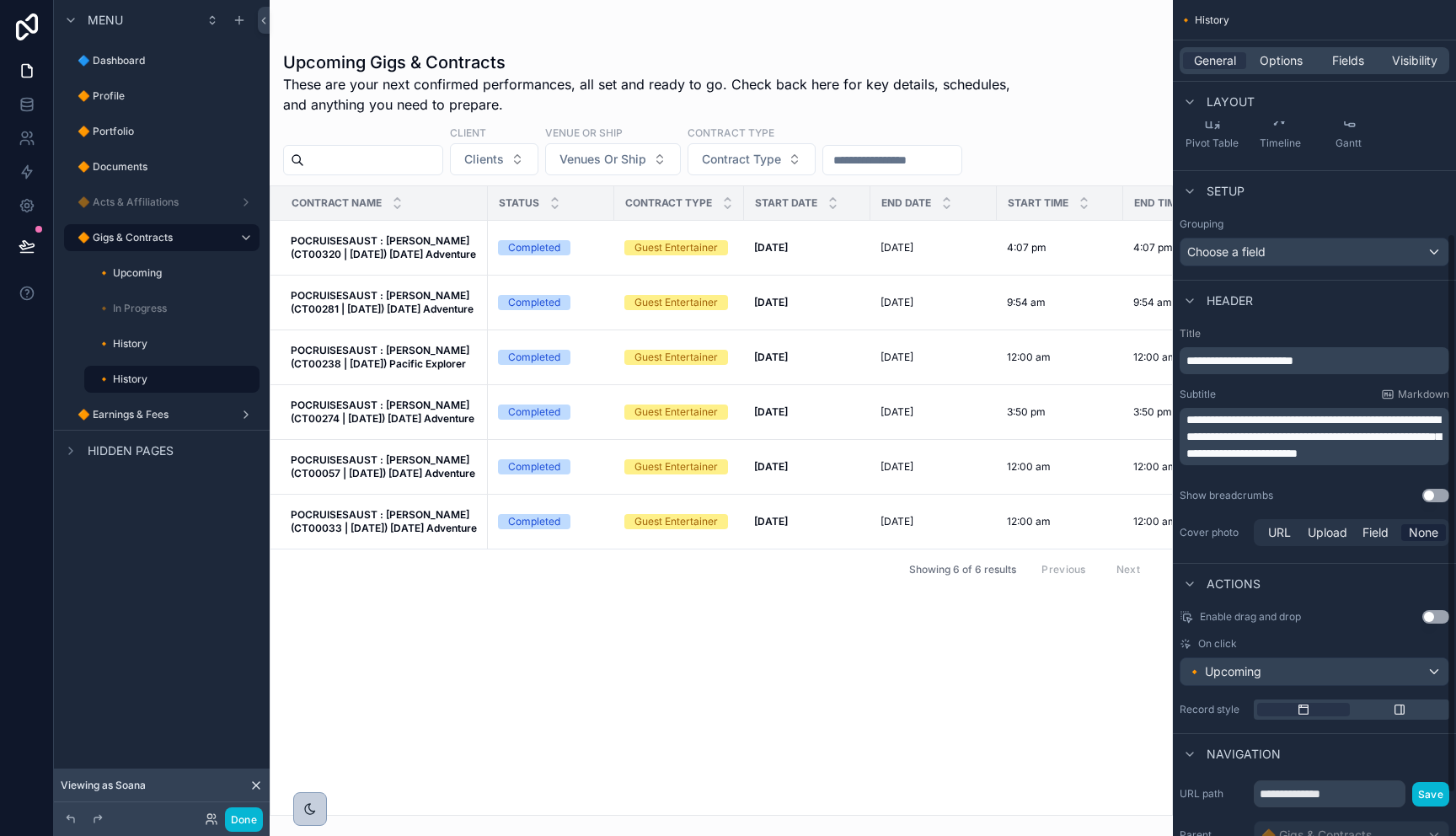
scroll to position [413, 0]
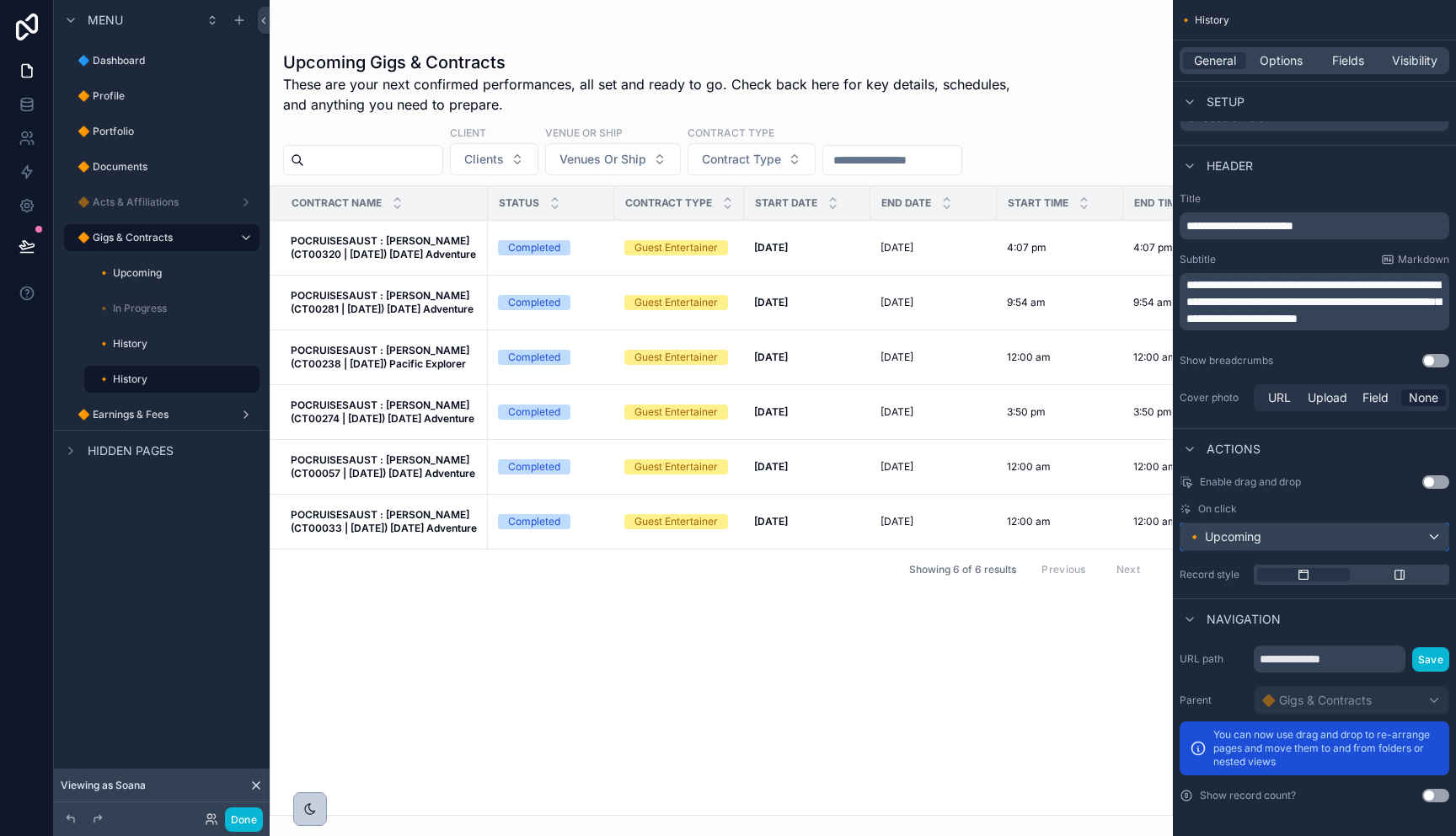
click at [1295, 544] on div "🔸 Upcoming" at bounding box center [1314, 537] width 268 height 27
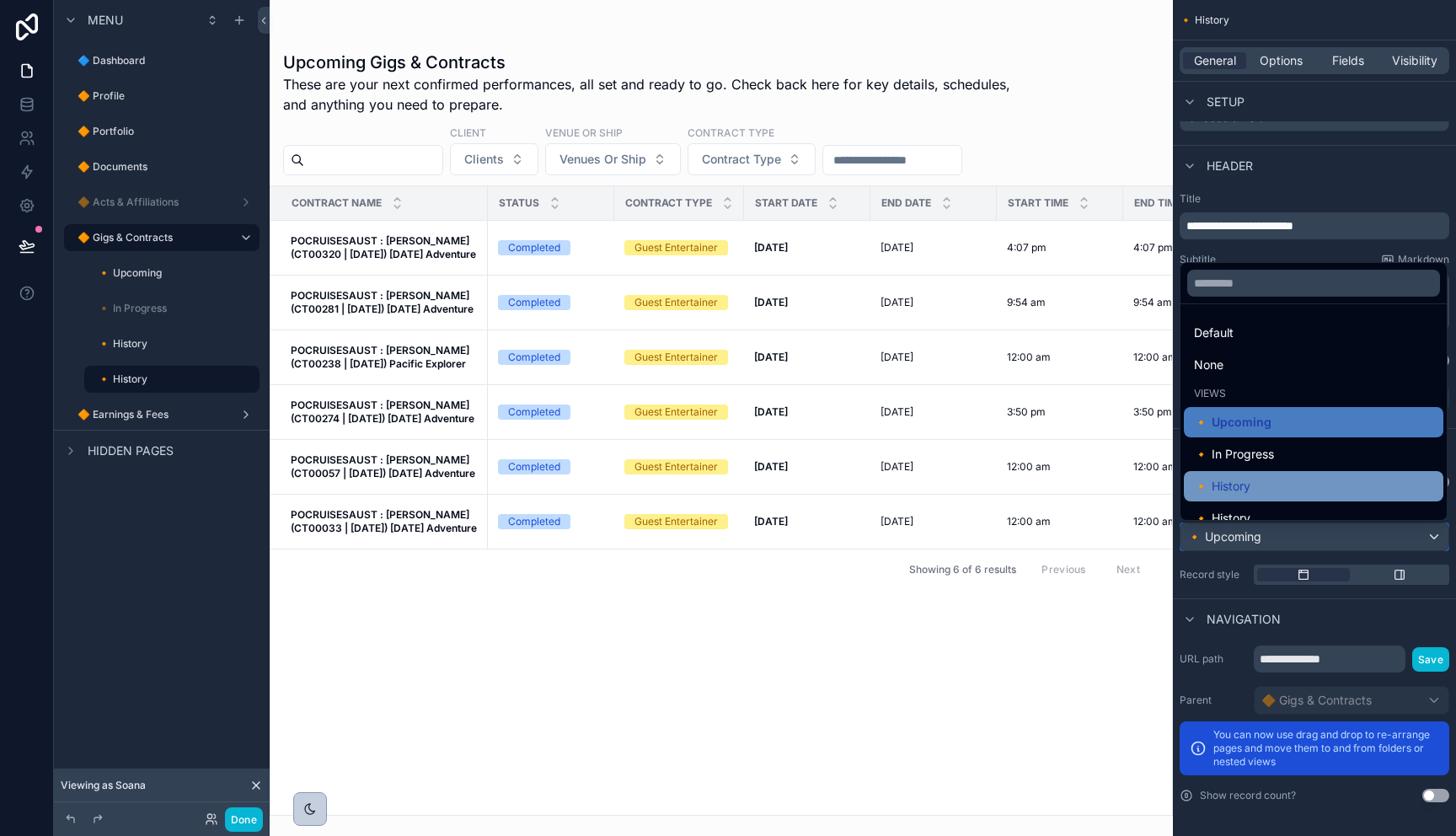
scroll to position [17, 0]
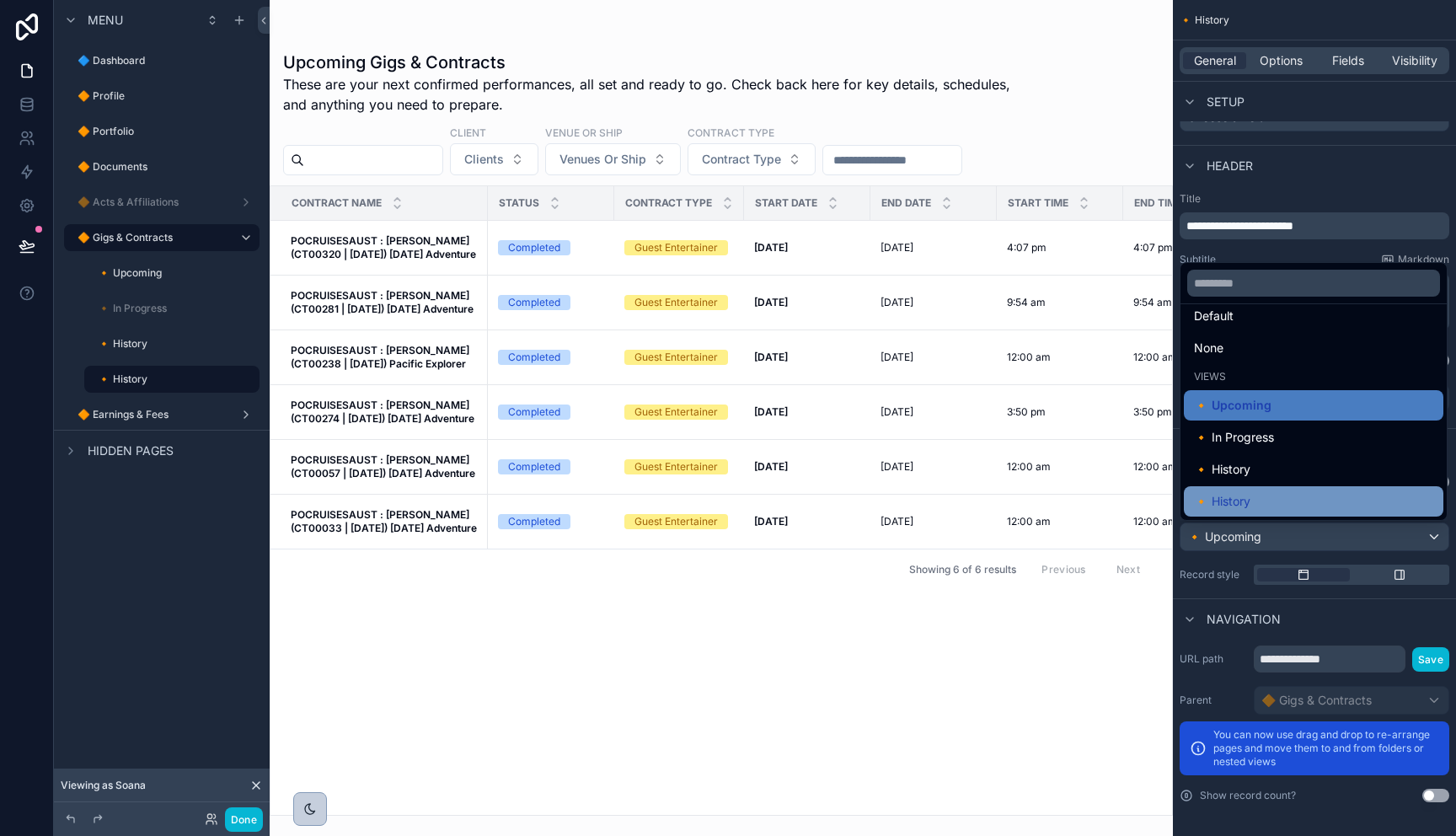
click at [1256, 504] on div "🔸 History" at bounding box center [1313, 500] width 239 height 20
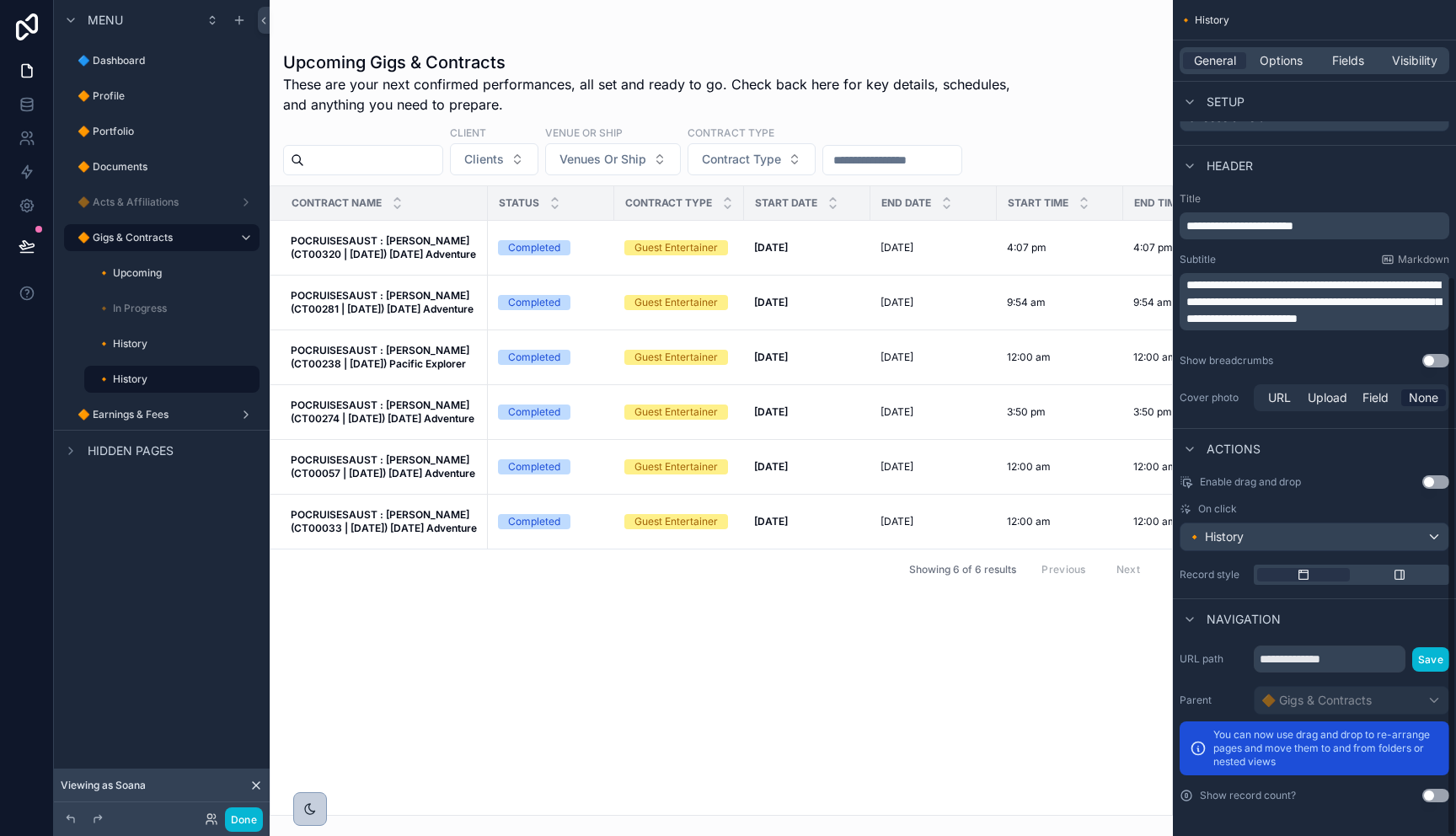
click at [1213, 582] on div "Record style" at bounding box center [1314, 574] width 270 height 20
click at [453, 247] on span "POCRUISESAUST : Olivia Kolo (CT00320 | 17.02.2025) Carnival Adventure" at bounding box center [384, 248] width 187 height 27
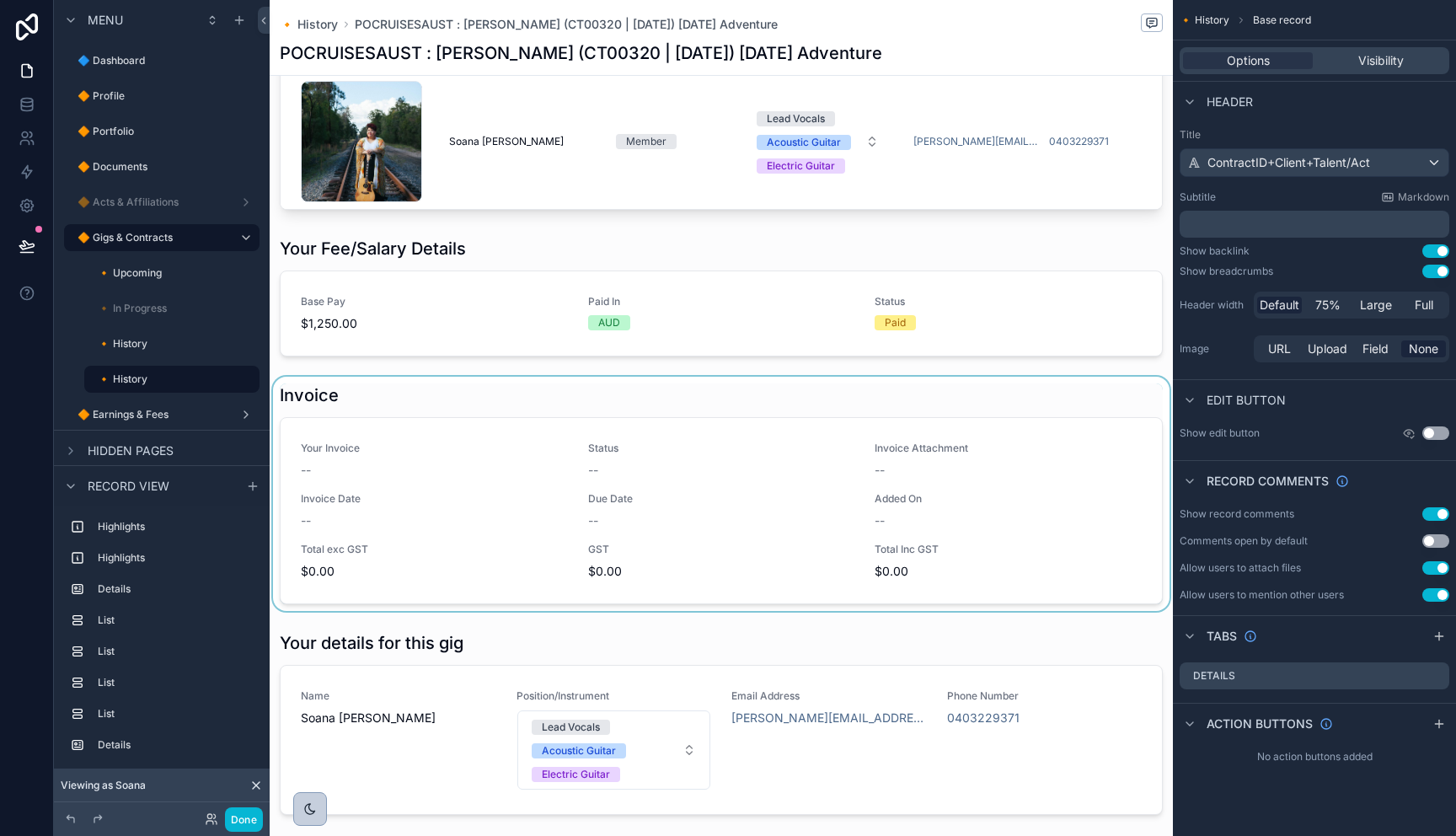
scroll to position [883, 0]
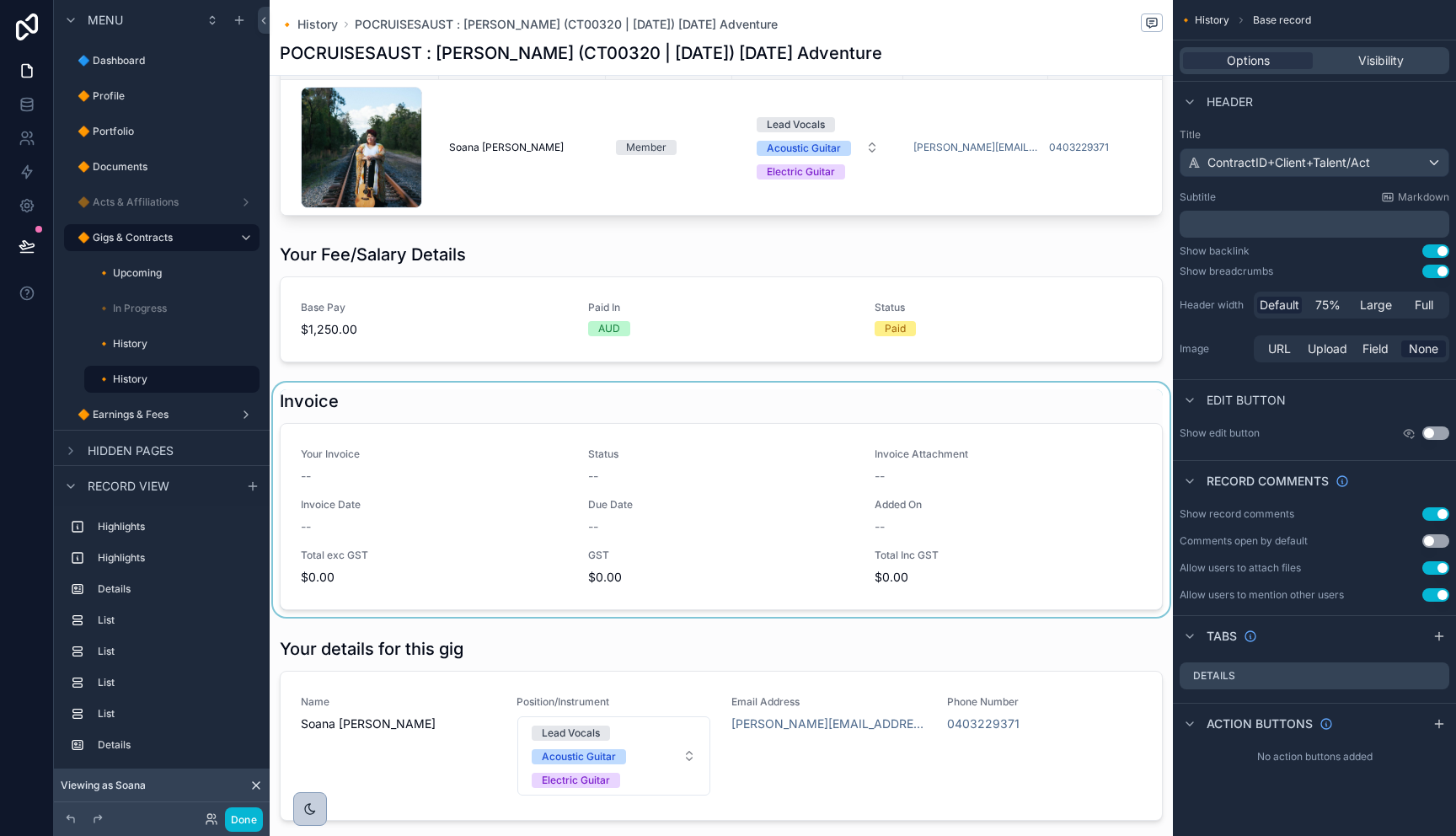
click at [460, 404] on div "scrollable content" at bounding box center [721, 500] width 903 height 234
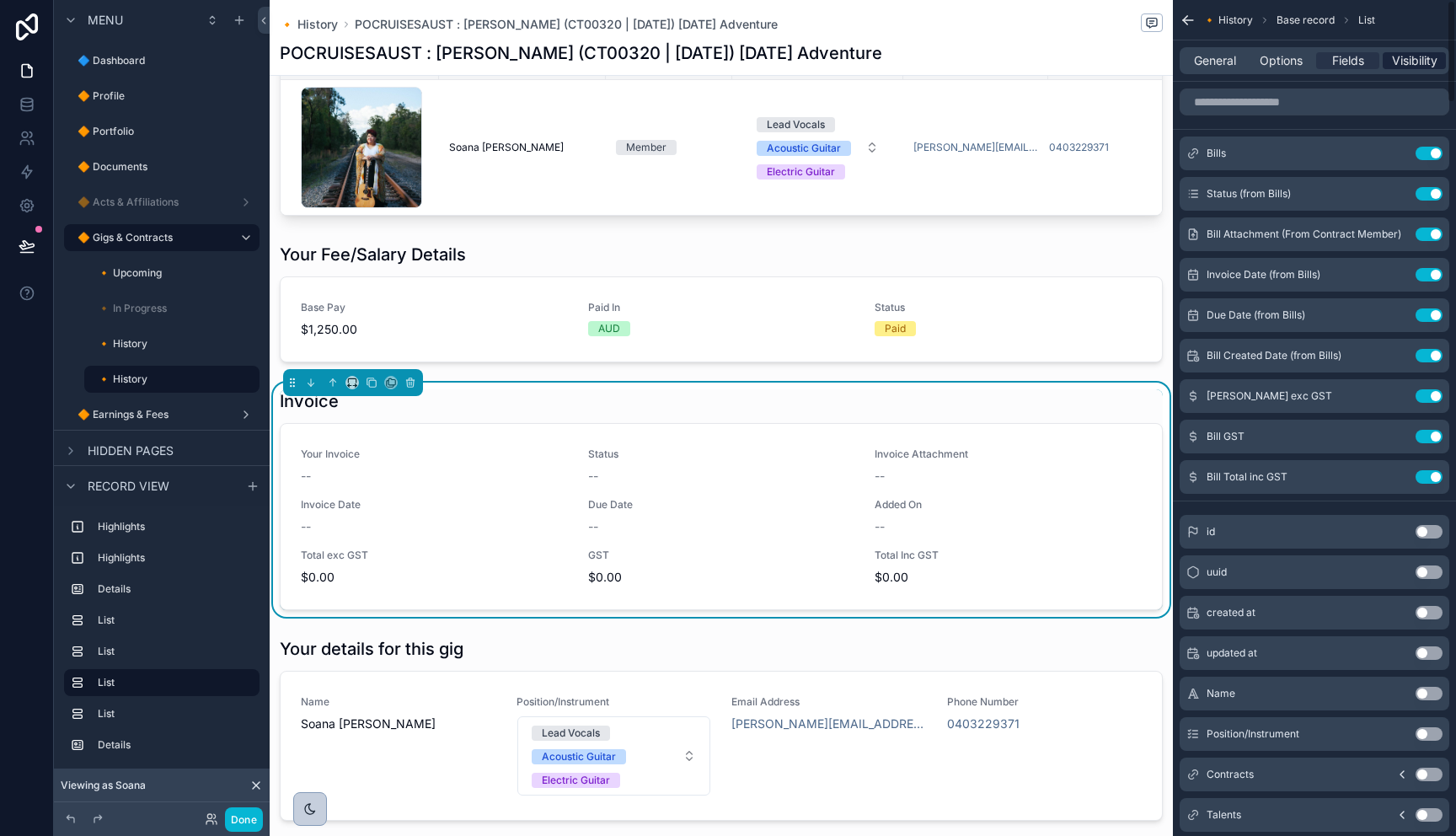
click at [1412, 66] on span "Visibility" at bounding box center [1415, 61] width 46 height 17
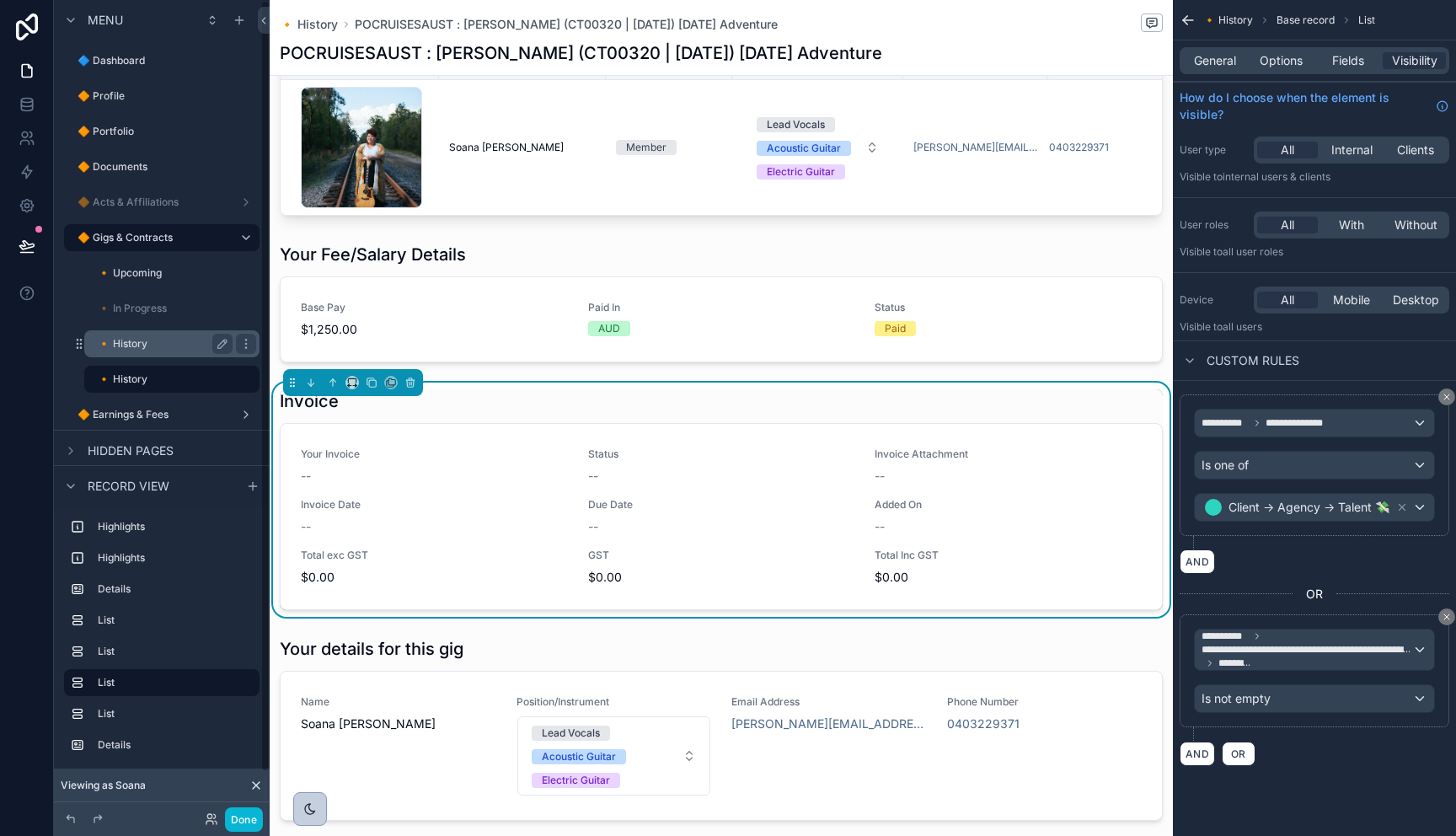
click at [126, 341] on label "🔸 History" at bounding box center [161, 343] width 128 height 13
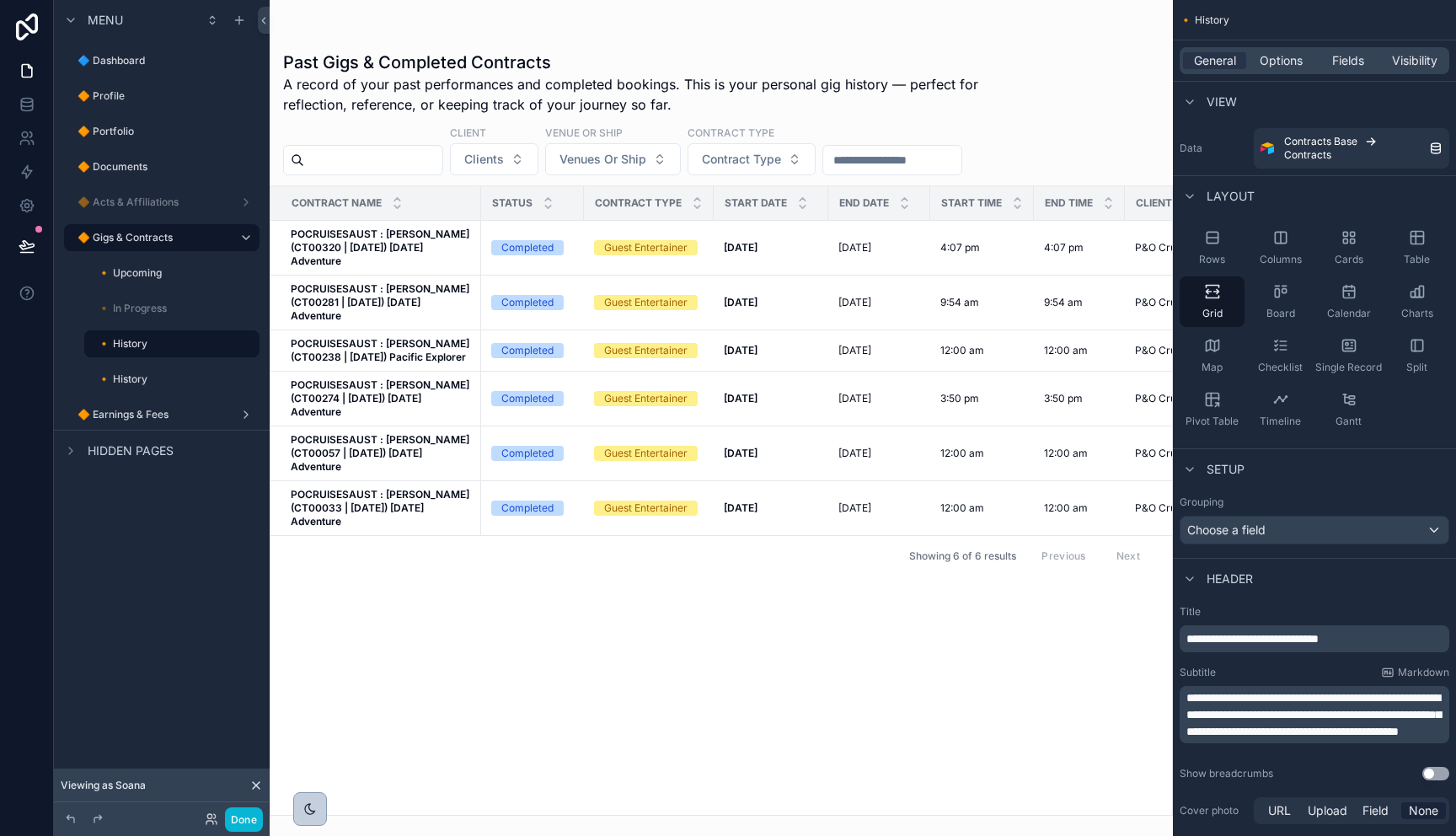
click at [1319, 641] on span "**********" at bounding box center [1252, 639] width 133 height 11
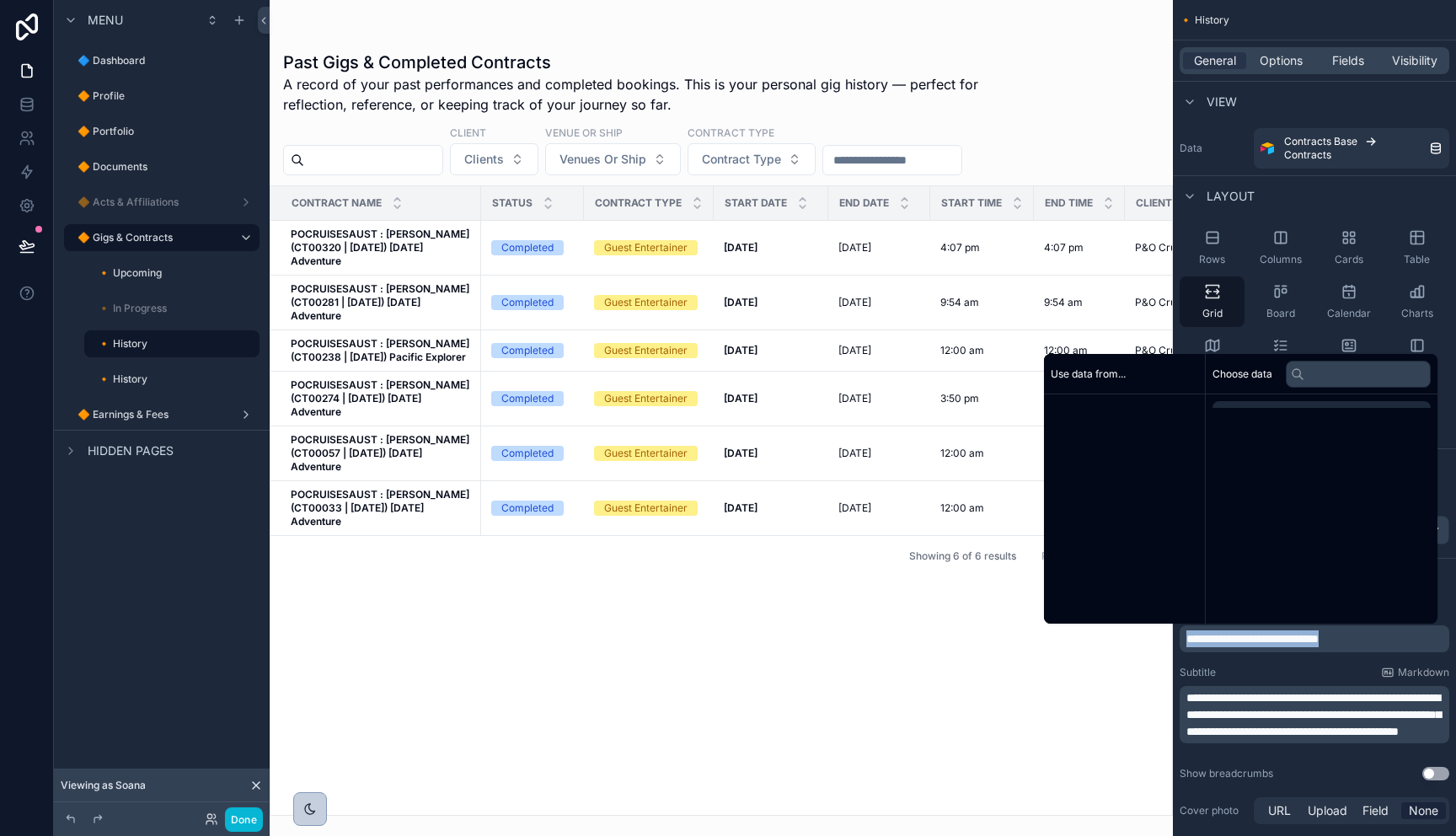
click at [1319, 641] on span "**********" at bounding box center [1252, 639] width 133 height 11
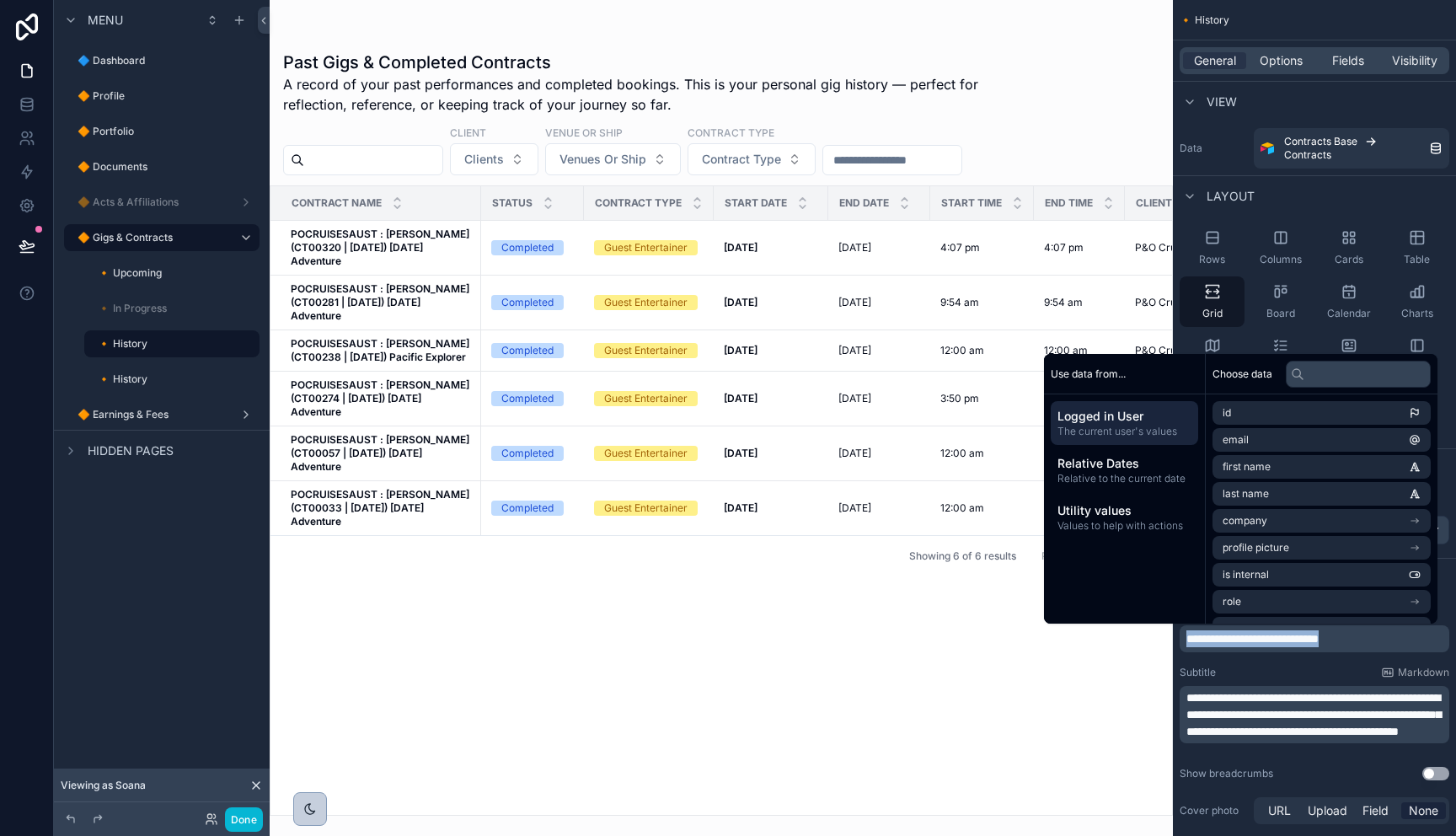
copy span "**********"
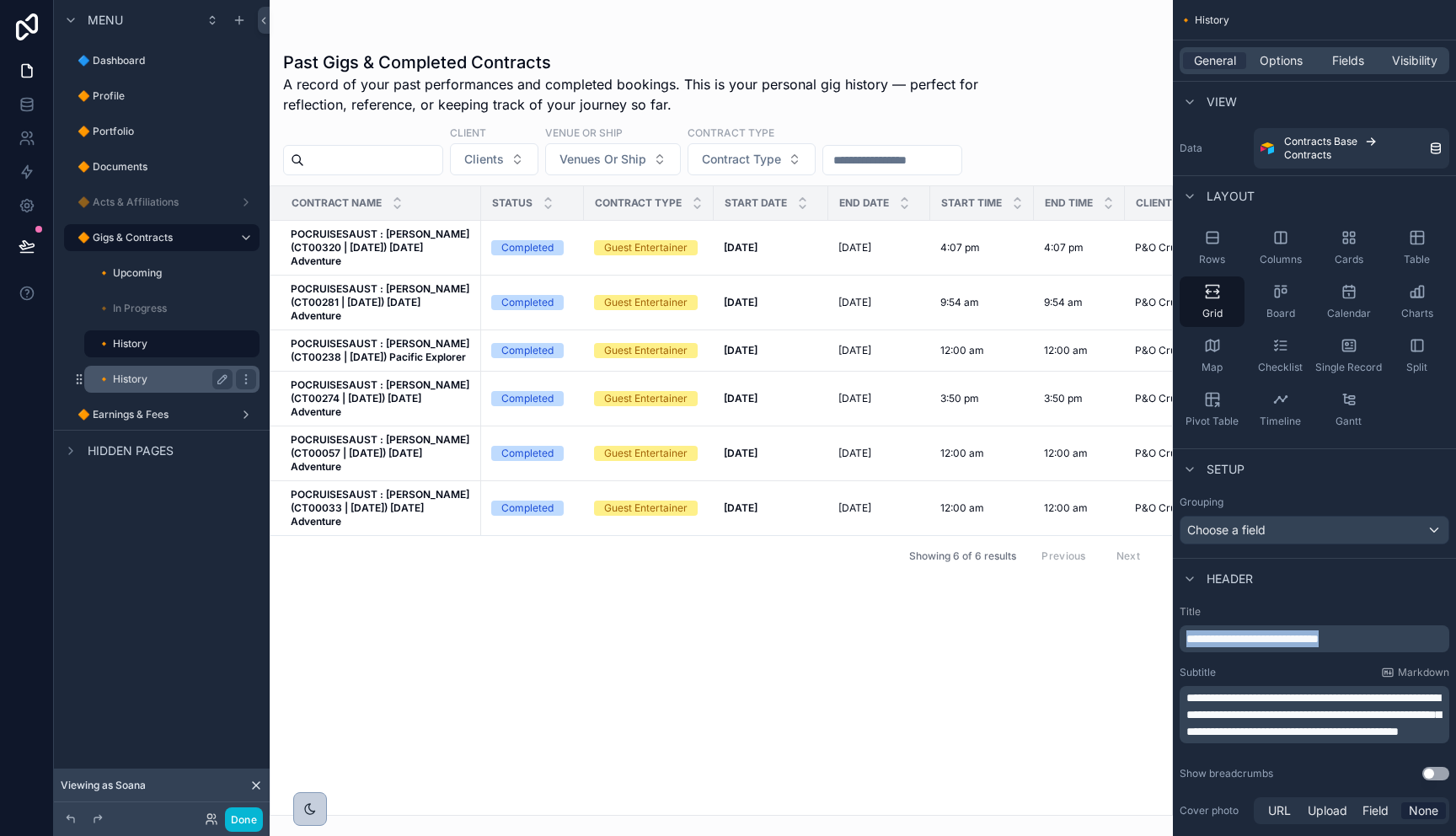
click at [131, 376] on label "🔸 History" at bounding box center [161, 379] width 128 height 13
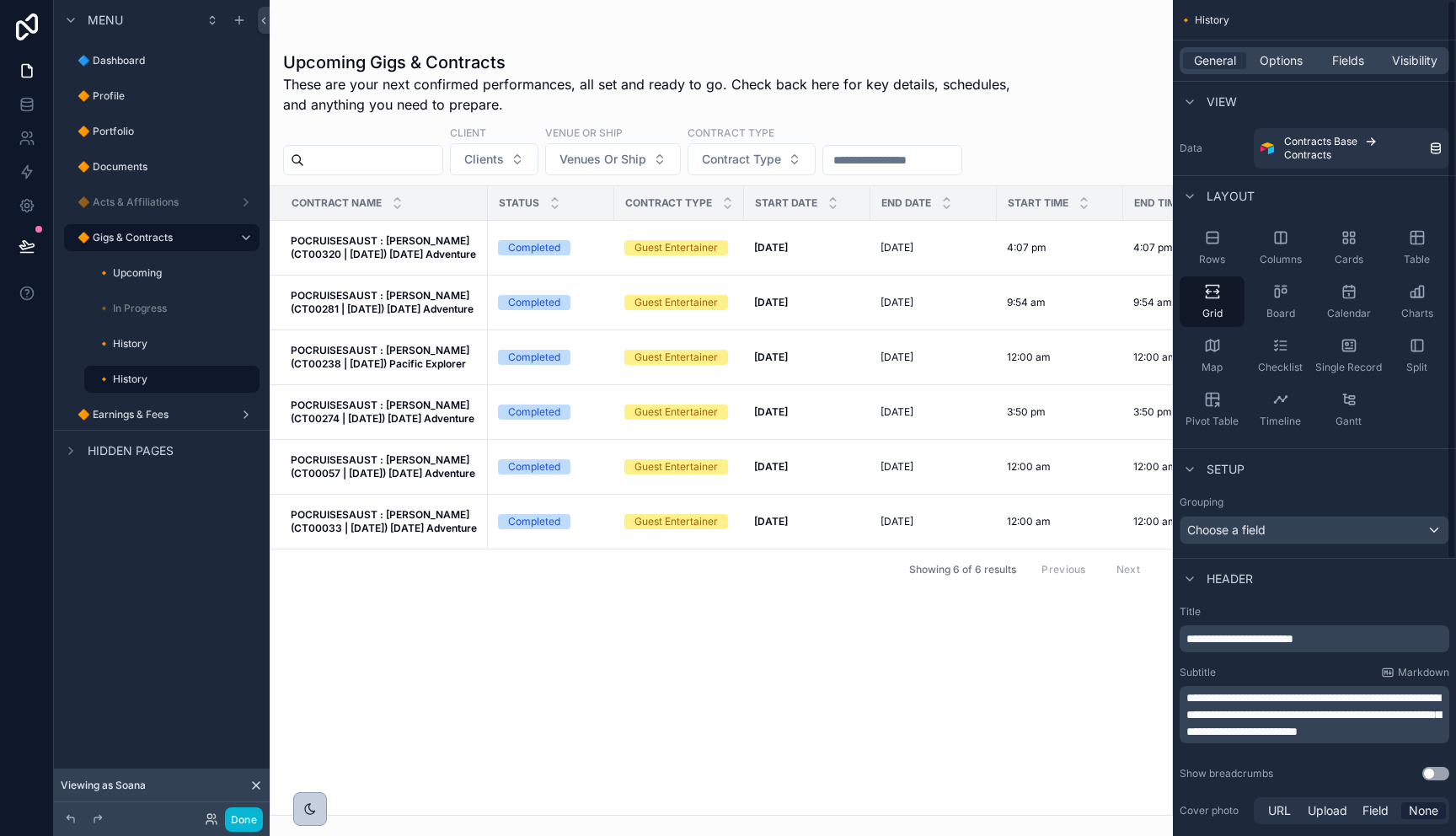
click at [1242, 641] on span "**********" at bounding box center [1240, 639] width 107 height 11
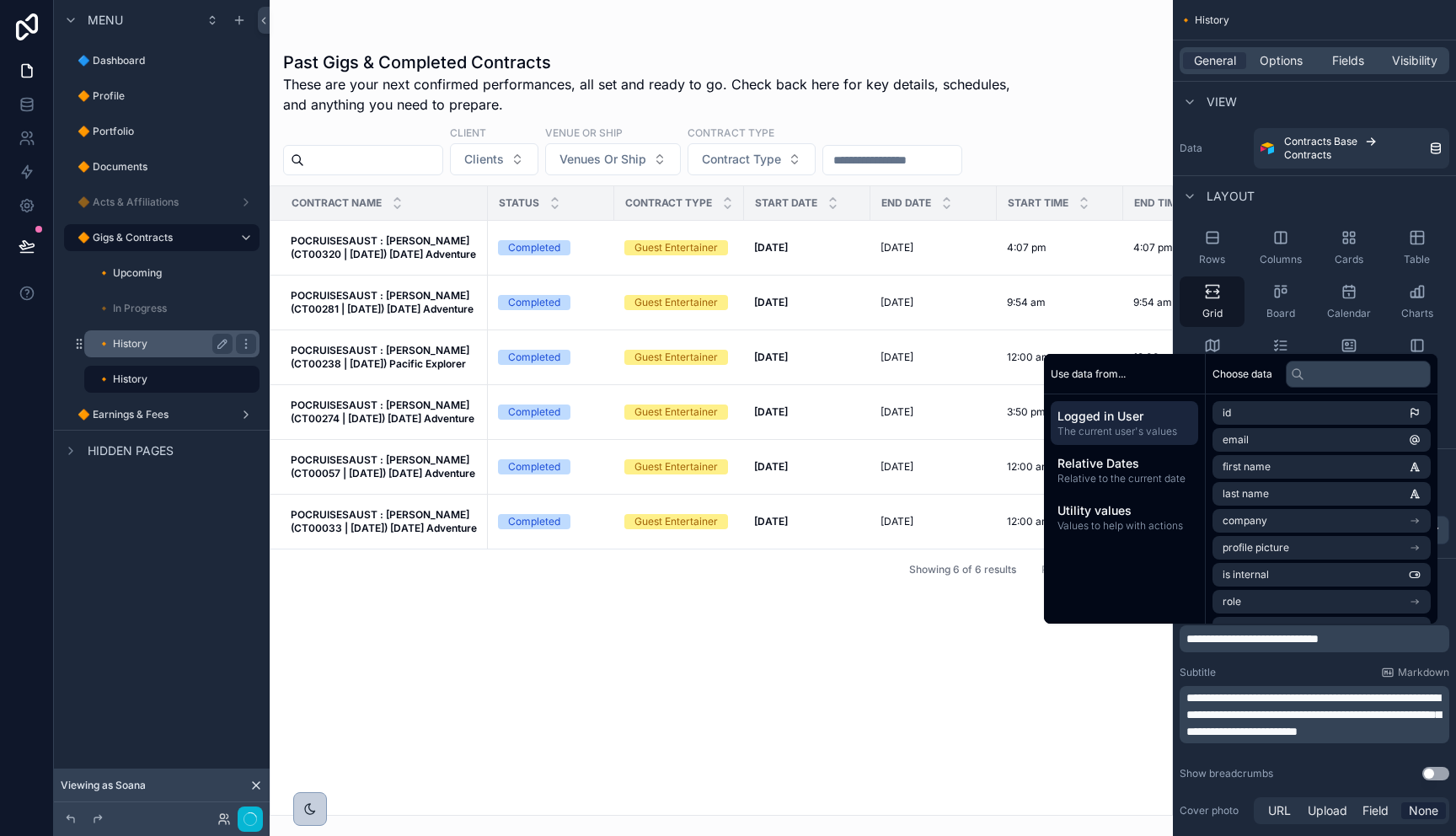
click at [123, 350] on label "🔸 History" at bounding box center [161, 343] width 128 height 13
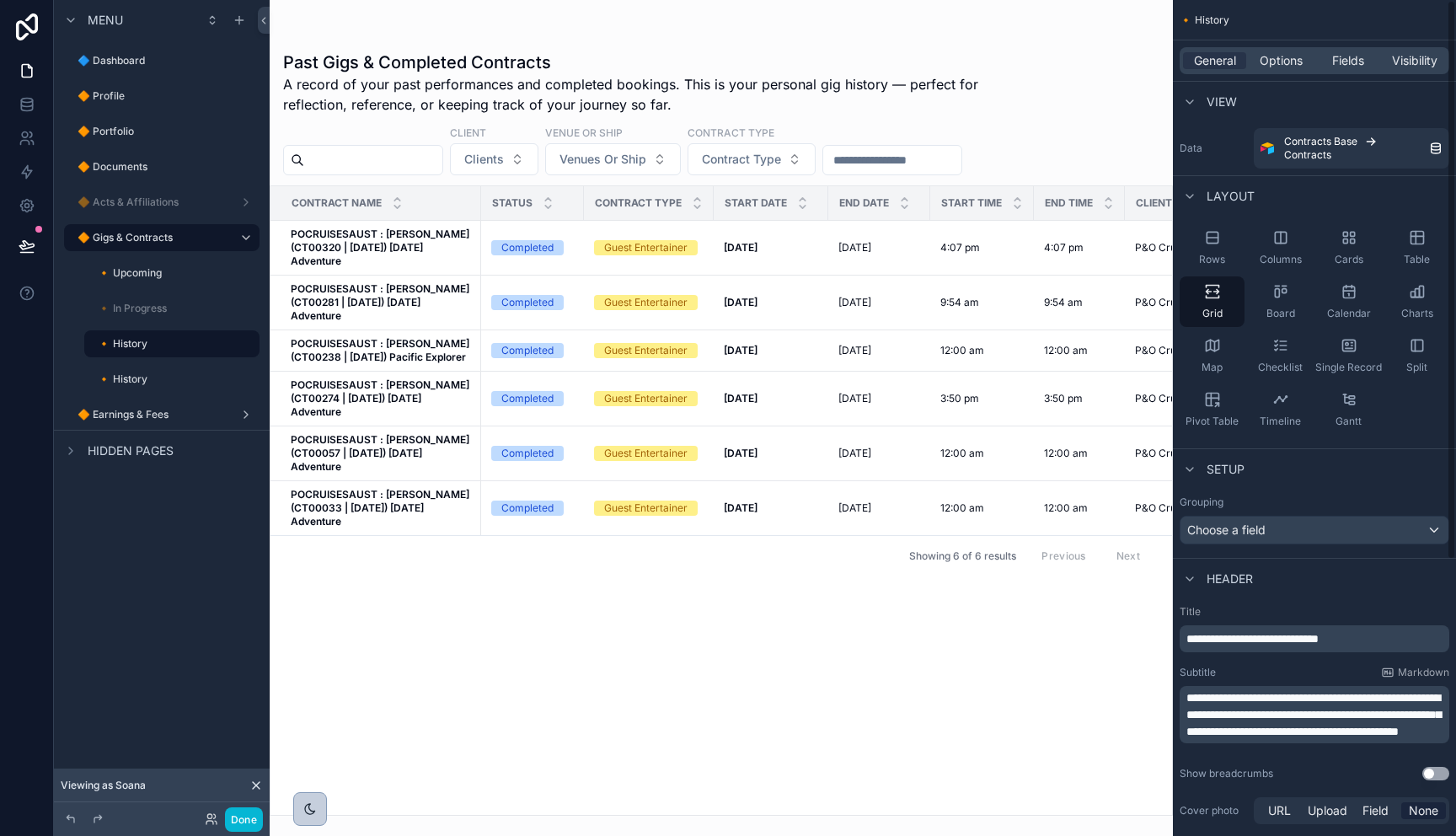
click at [1306, 708] on span "**********" at bounding box center [1313, 714] width 255 height 46
click at [1306, 707] on span "**********" at bounding box center [1313, 714] width 255 height 46
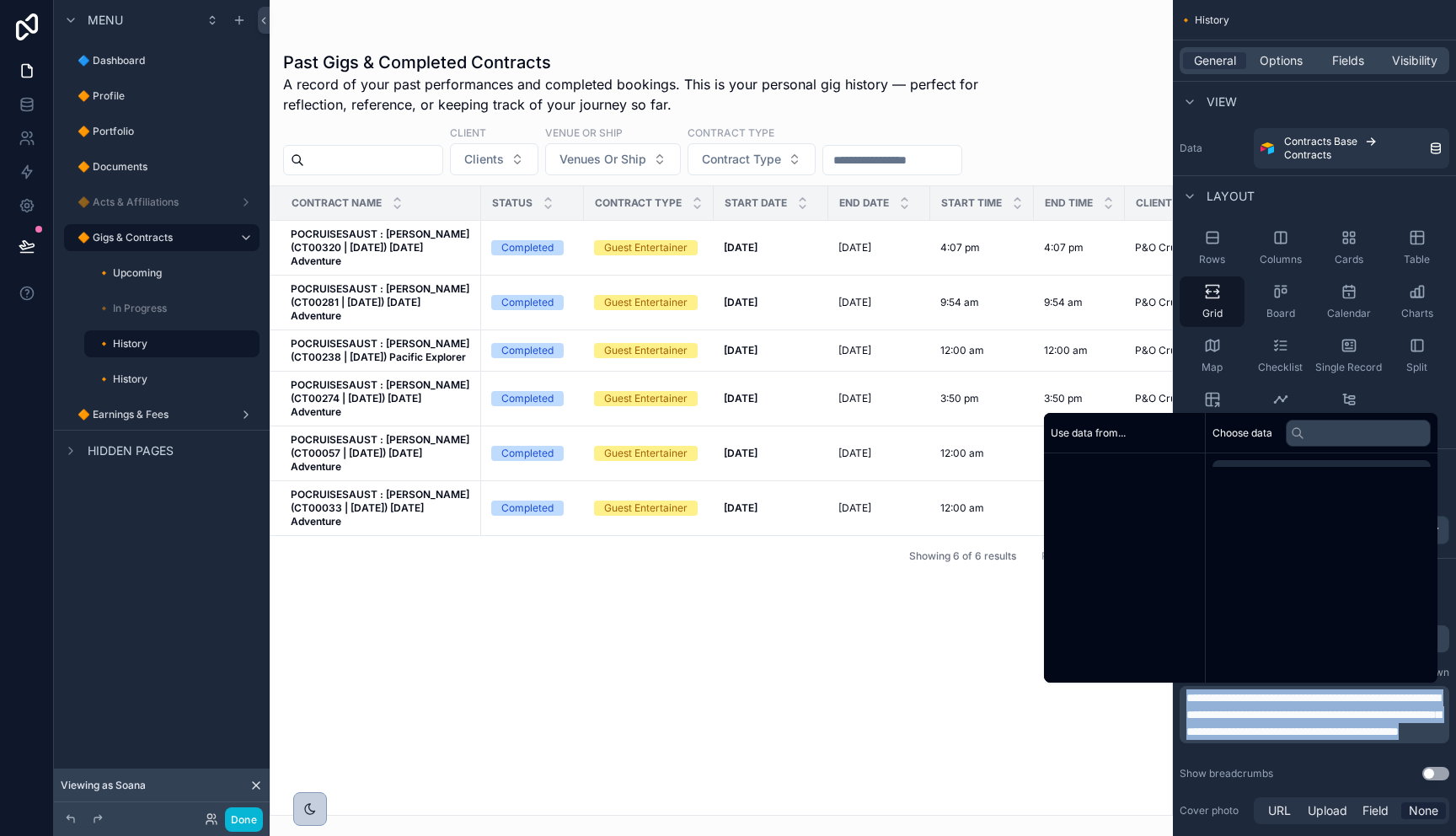
click at [1306, 707] on span "**********" at bounding box center [1313, 714] width 255 height 46
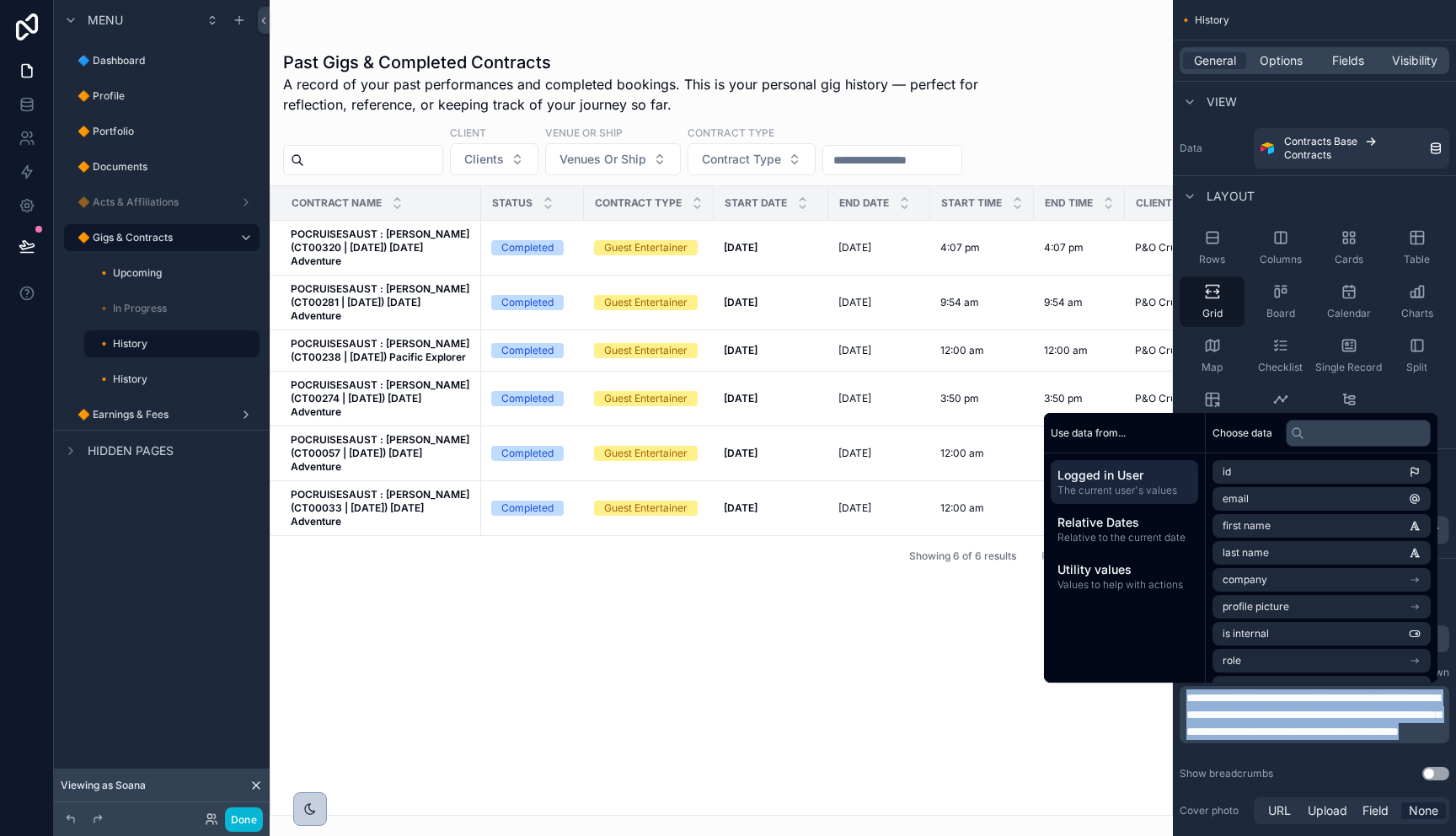
copy span "**********"
click at [146, 383] on label "🔸 History" at bounding box center [161, 379] width 128 height 13
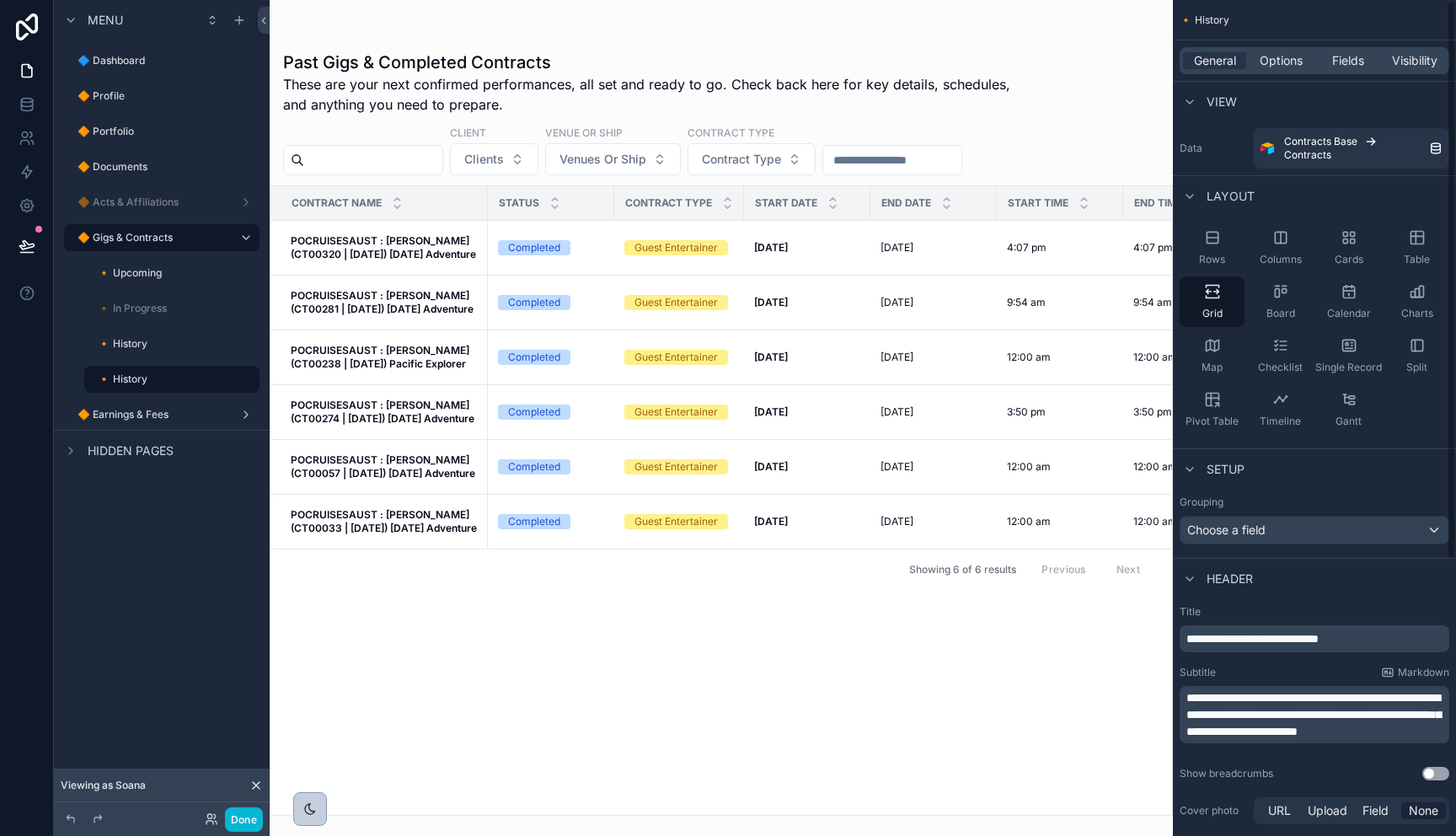
click at [1247, 729] on span "**********" at bounding box center [1313, 714] width 255 height 46
click at [1246, 729] on span "**********" at bounding box center [1313, 714] width 255 height 46
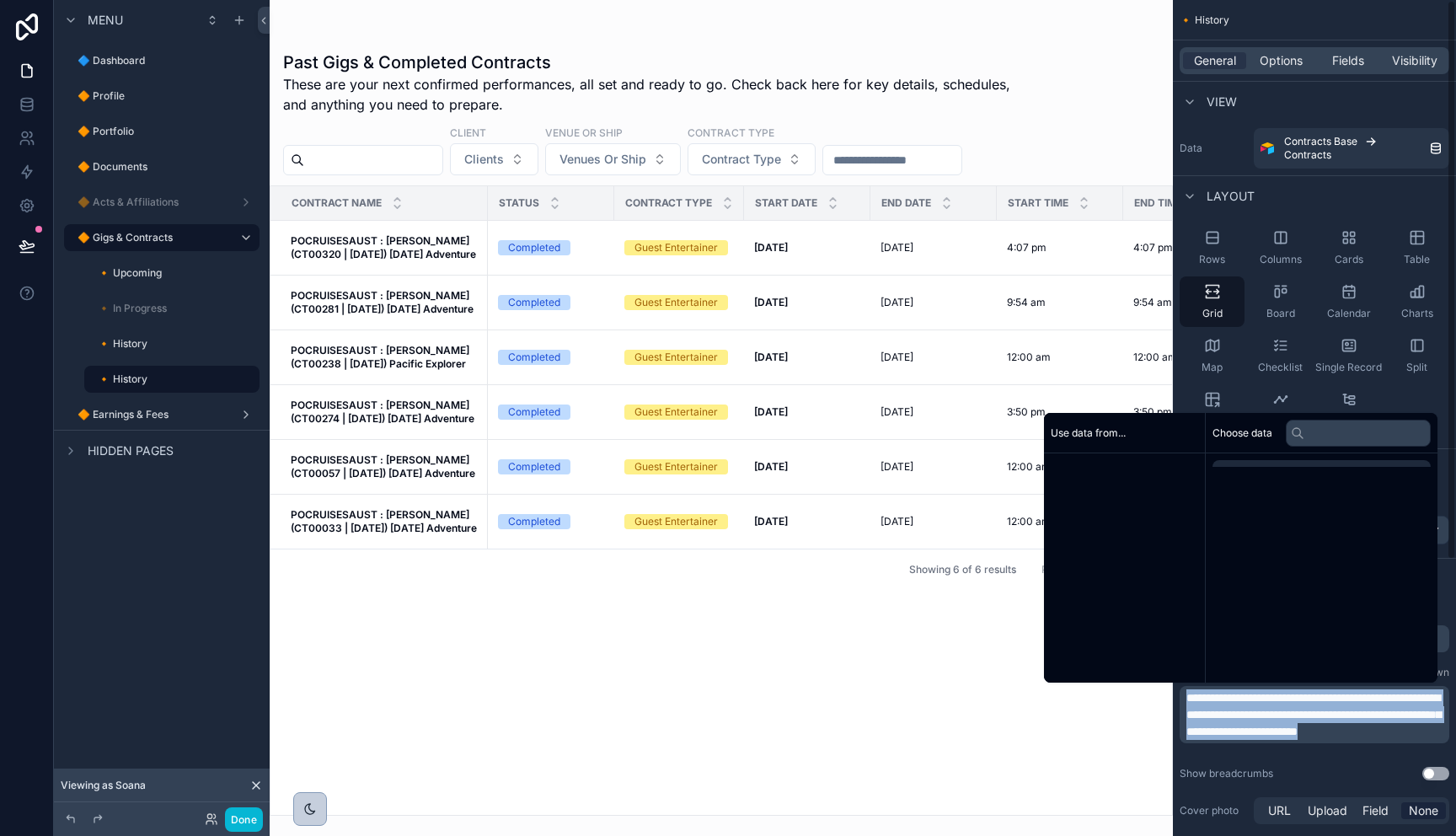
click at [1246, 729] on span "**********" at bounding box center [1313, 714] width 255 height 46
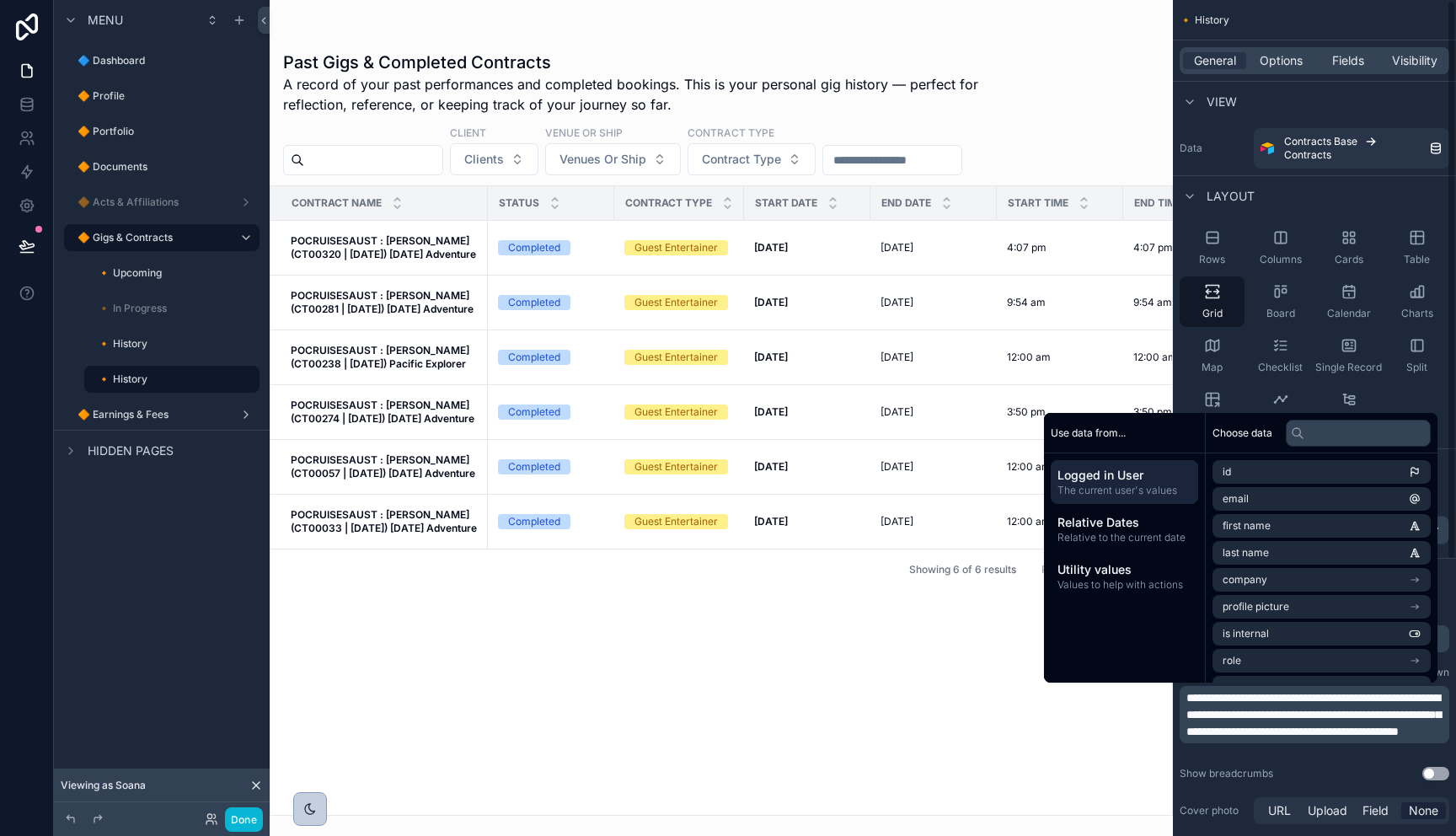
click at [1339, 783] on div "**********" at bounding box center [1314, 715] width 283 height 235
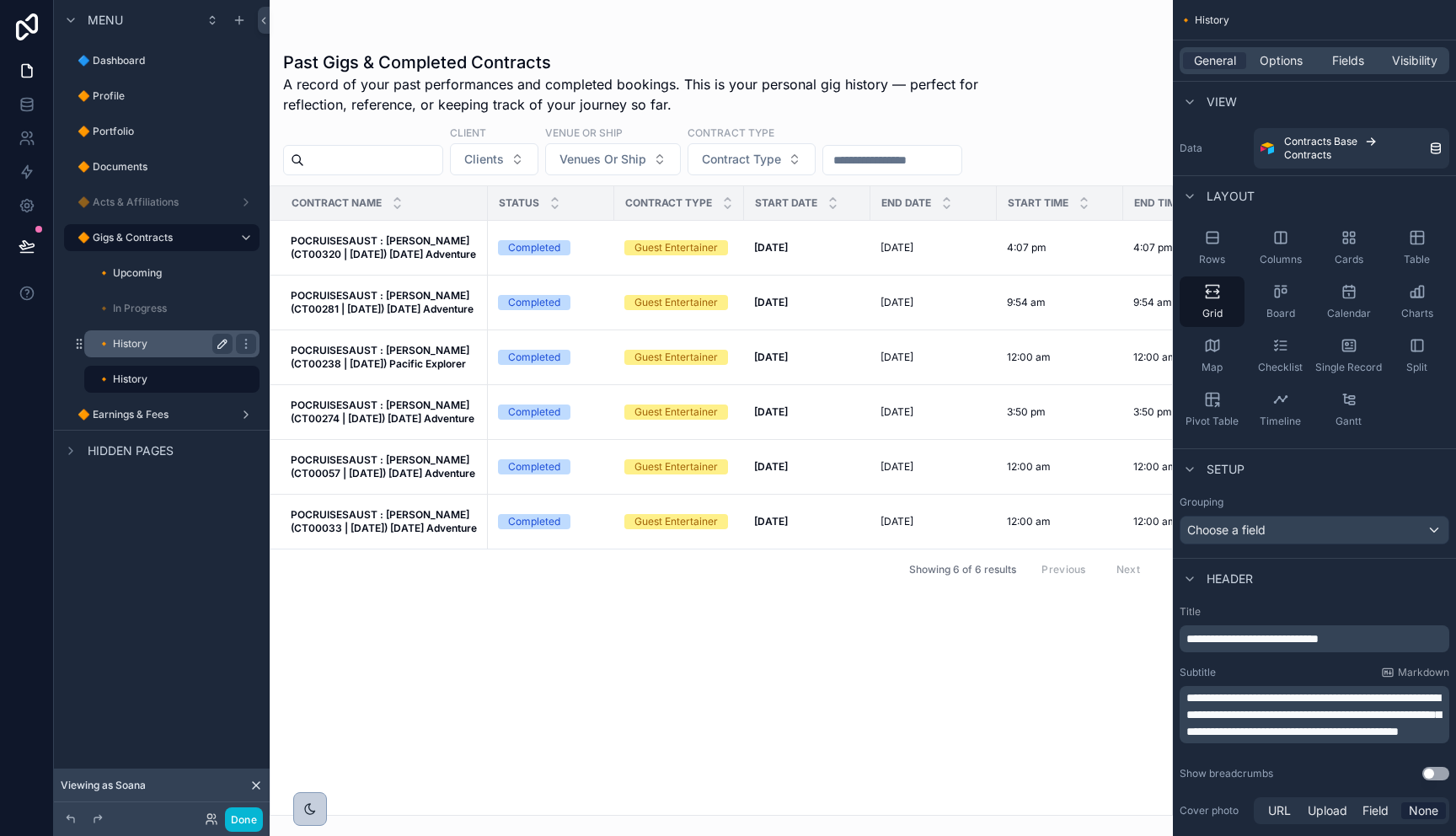
drag, startPoint x: 186, startPoint y: 345, endPoint x: 214, endPoint y: 346, distance: 28.0
click at [186, 345] on label "🔸 History" at bounding box center [161, 343] width 128 height 13
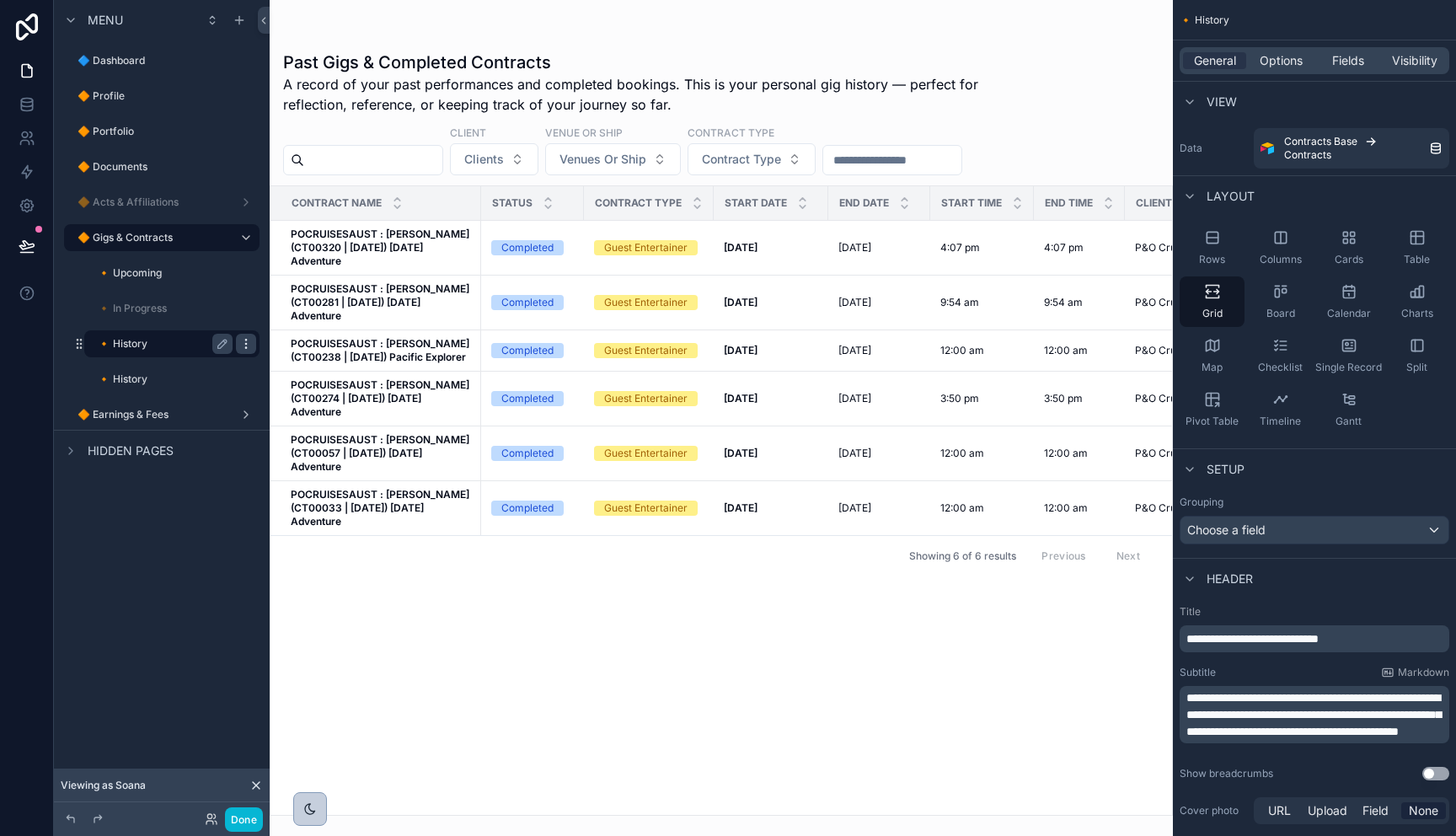
click at [242, 345] on icon "scrollable content" at bounding box center [246, 343] width 13 height 13
click at [170, 346] on label "🔸 History" at bounding box center [161, 343] width 128 height 13
click at [130, 378] on label "🔸 History" at bounding box center [161, 379] width 128 height 13
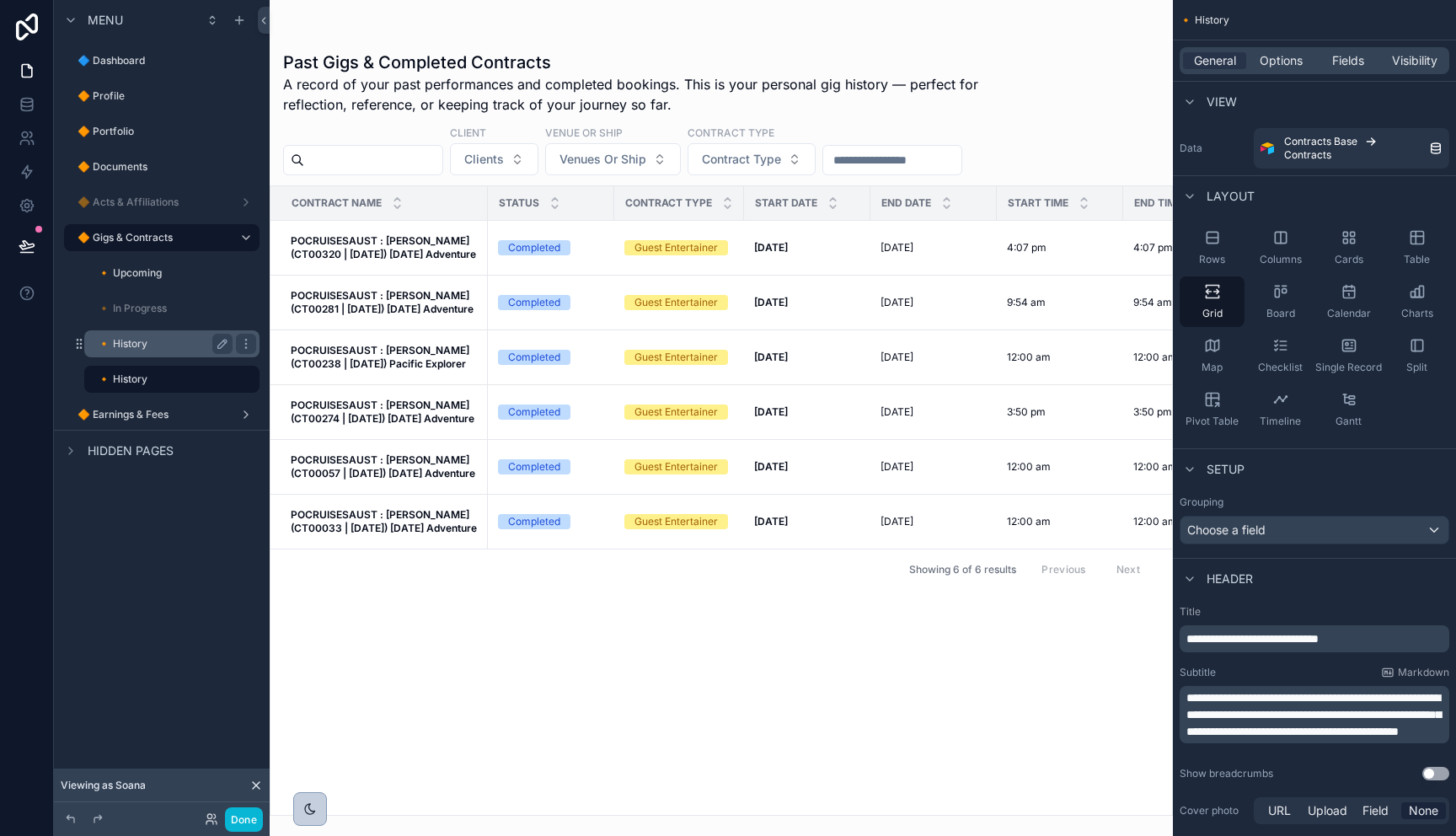
click at [135, 344] on label "🔸 History" at bounding box center [161, 343] width 128 height 13
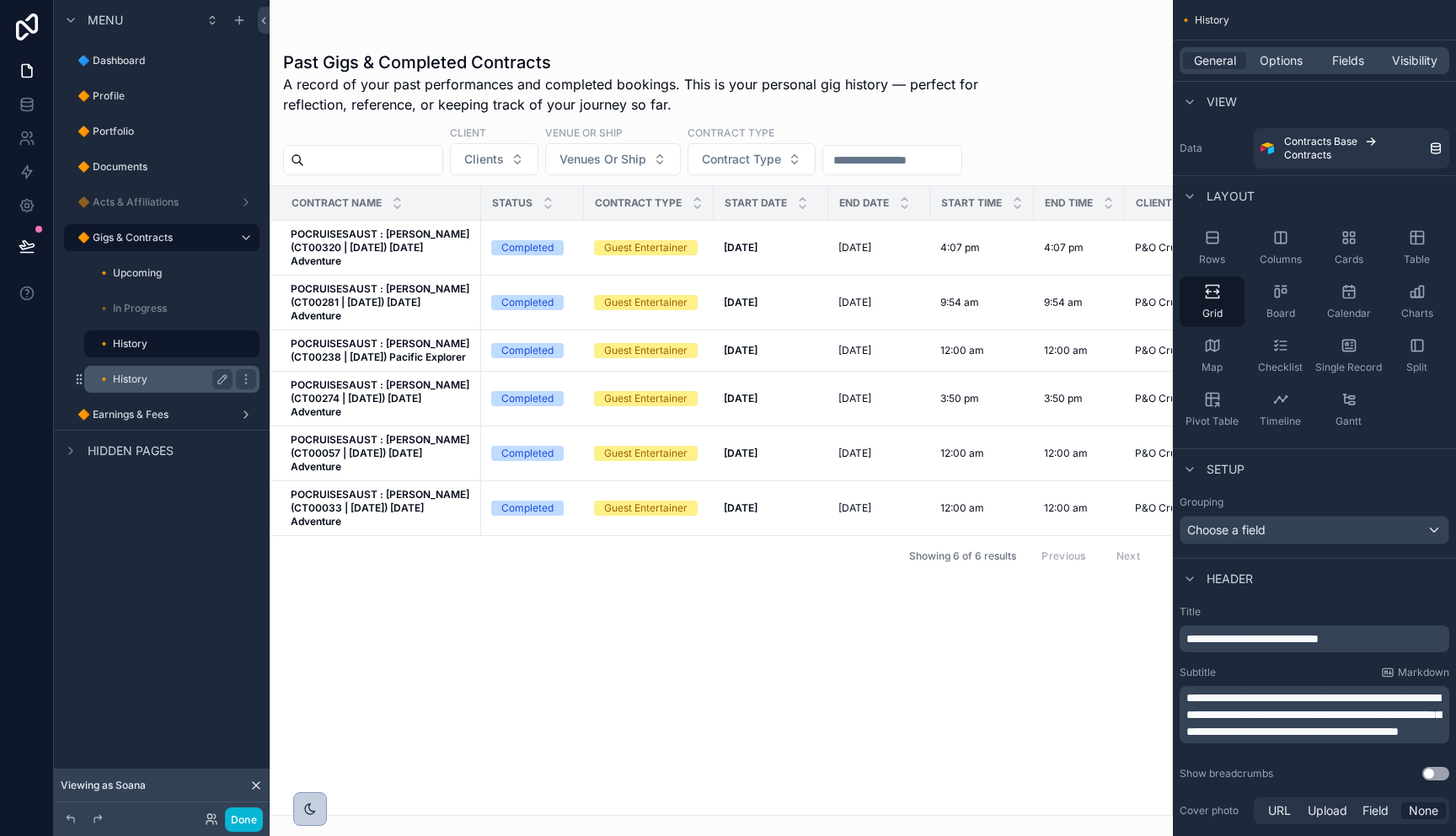
click at [124, 366] on div "🔸 History" at bounding box center [172, 378] width 169 height 27
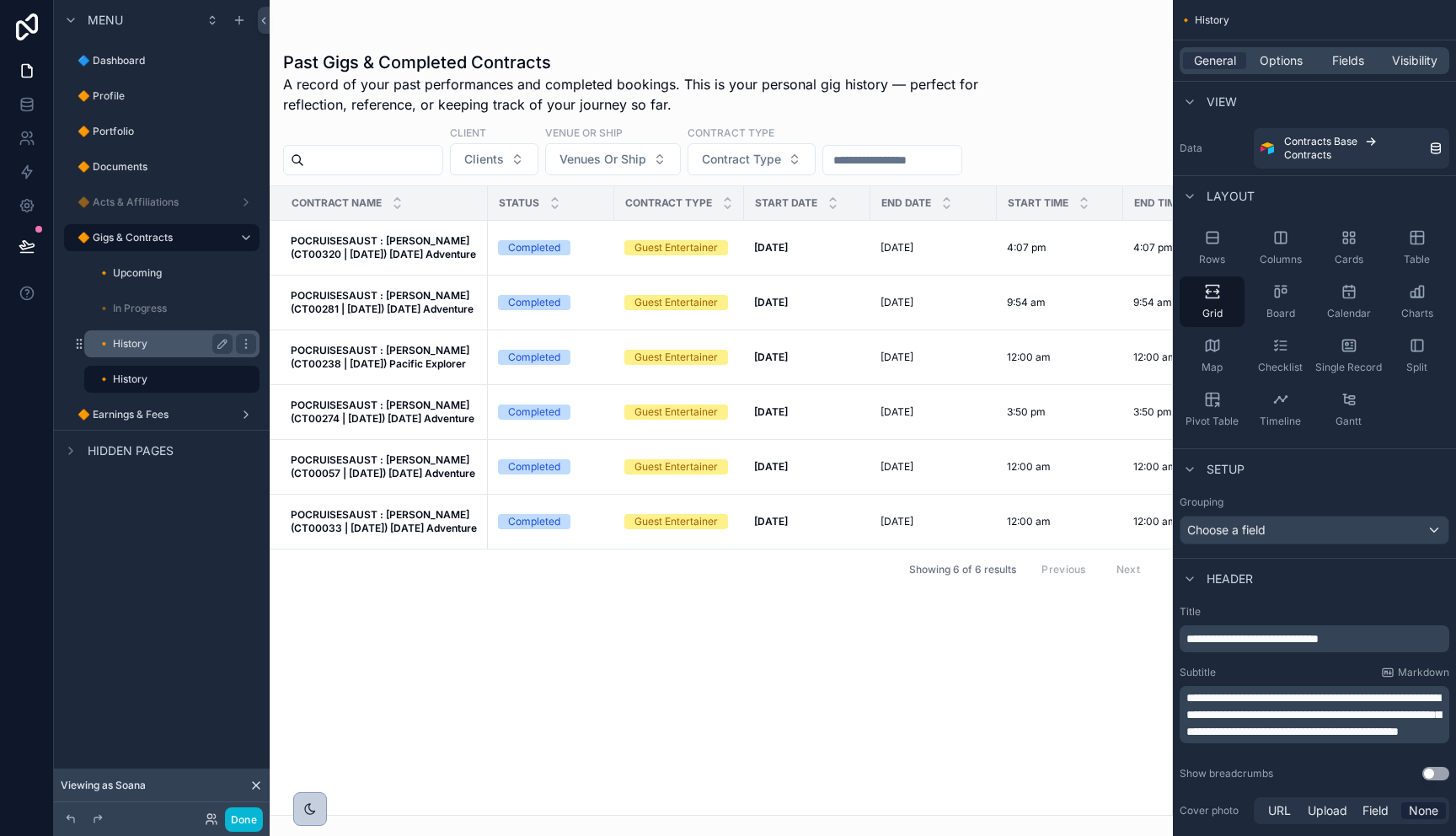
click at [141, 345] on label "🔸 History" at bounding box center [161, 343] width 128 height 13
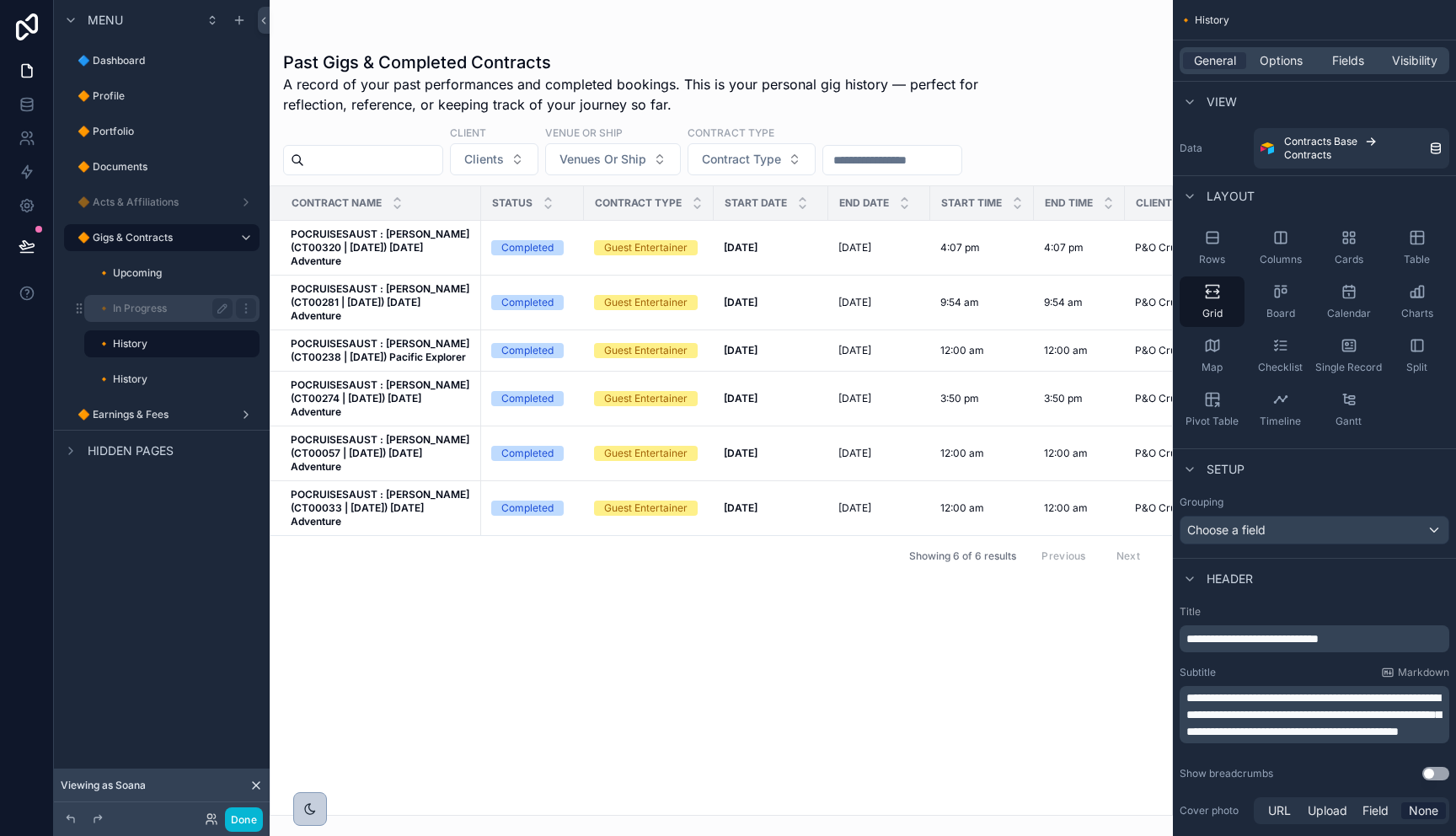
click at [159, 309] on label "🔸 In Progress" at bounding box center [161, 308] width 128 height 13
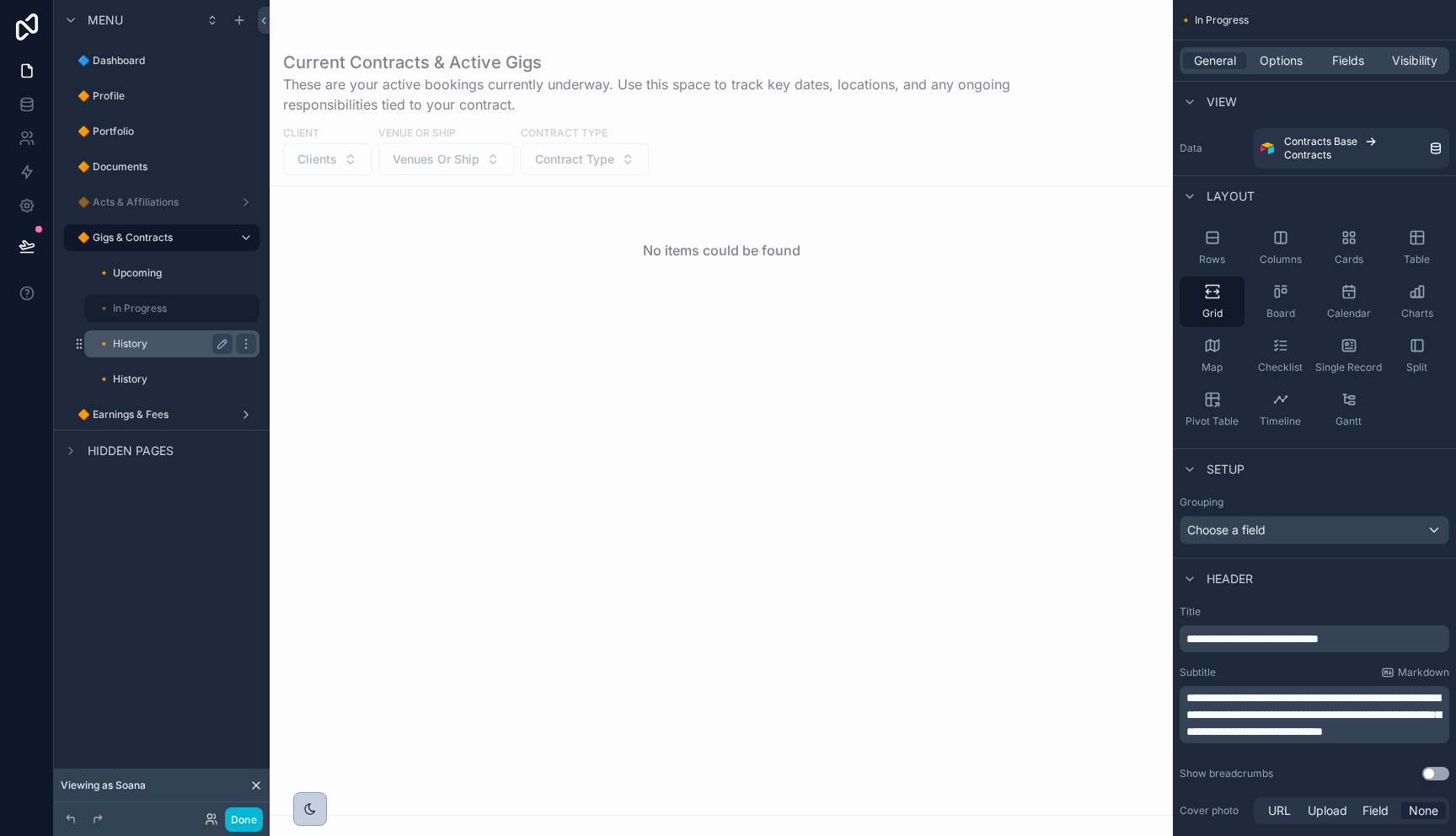
click at [138, 336] on div "🔸 History" at bounding box center [164, 343] width 134 height 20
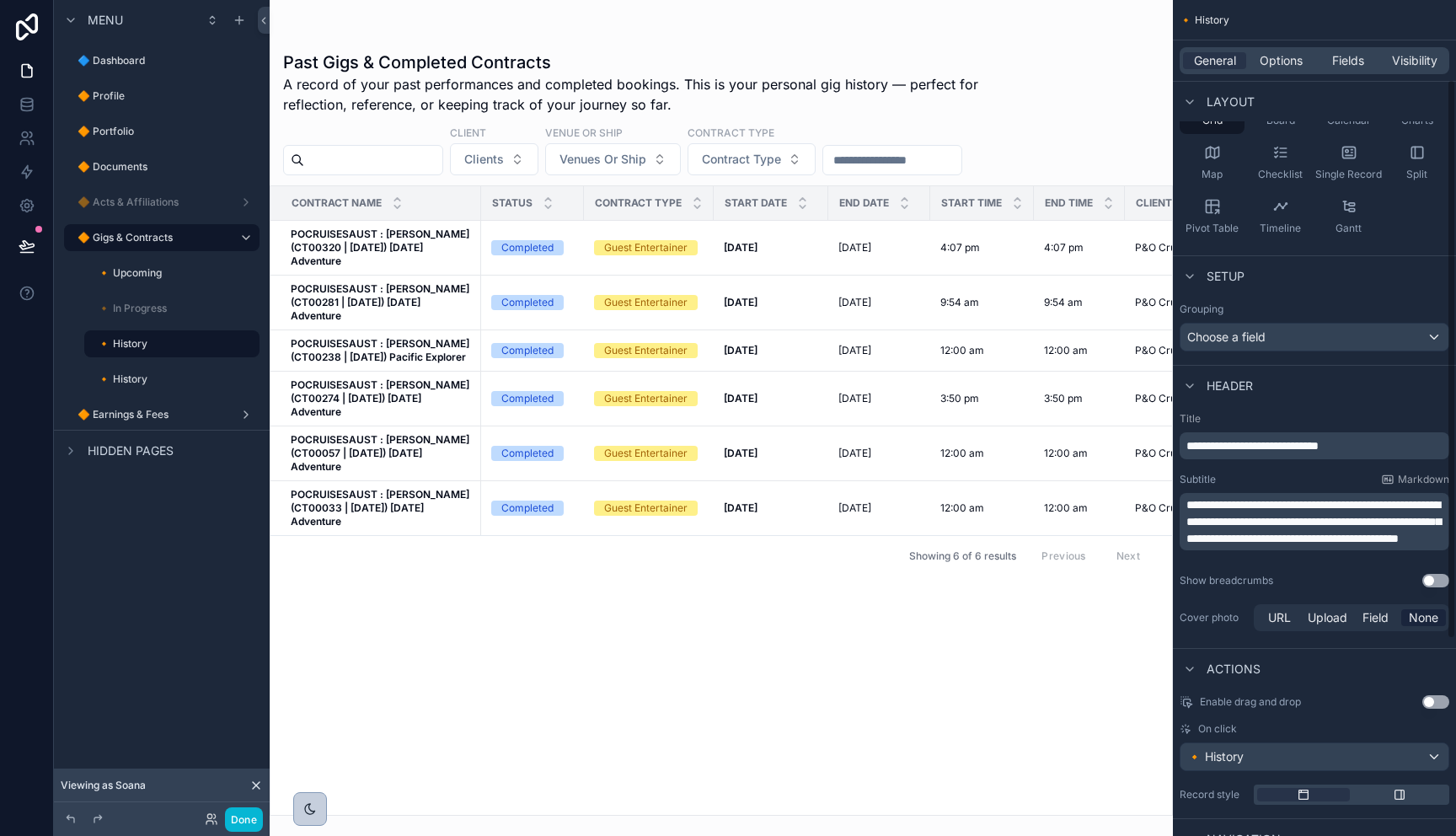
scroll to position [413, 0]
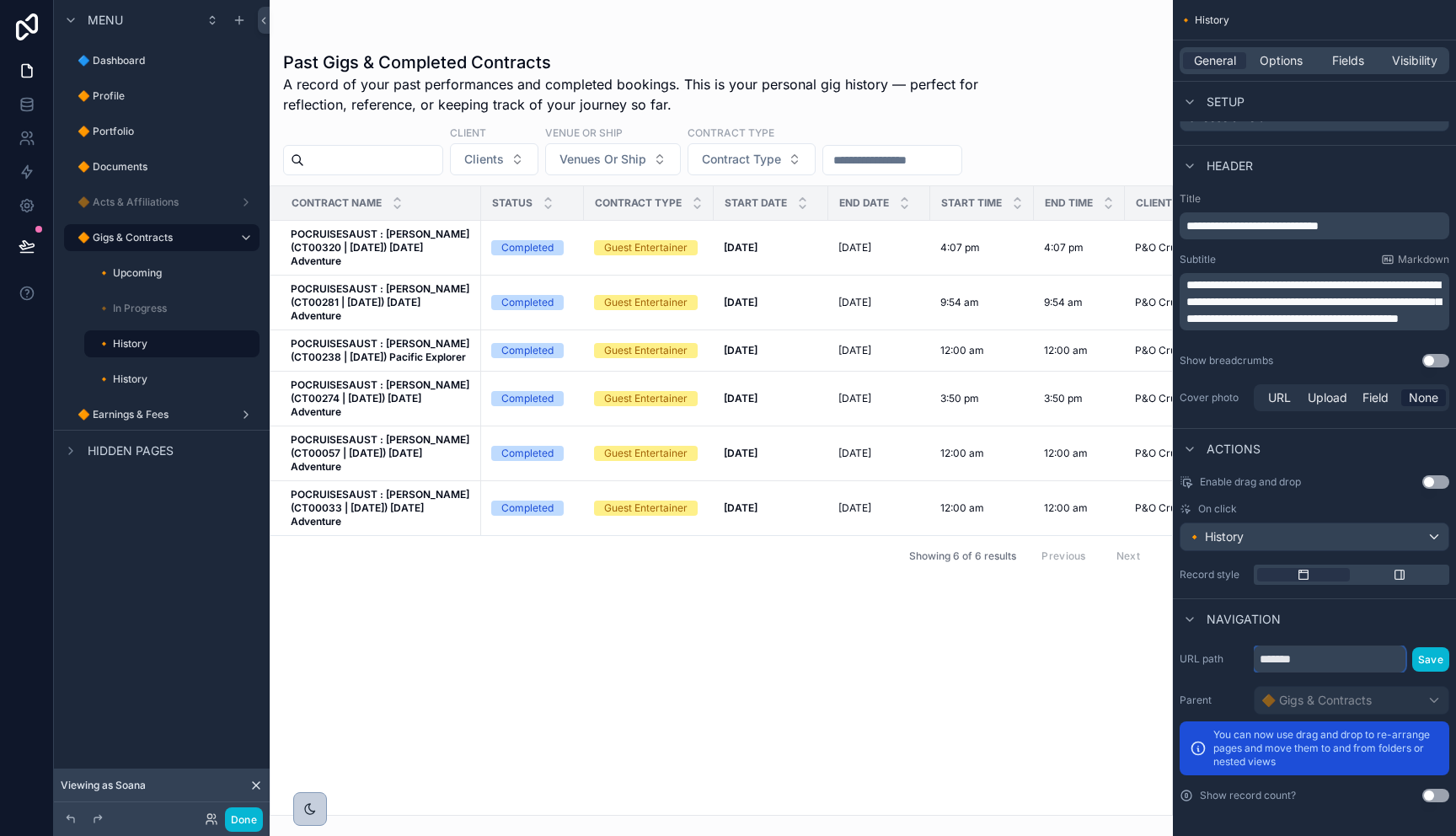
click at [1324, 654] on input "*******" at bounding box center [1329, 659] width 152 height 27
click at [1323, 654] on input "*******" at bounding box center [1329, 659] width 152 height 27
click at [248, 351] on div "scrollable content" at bounding box center [245, 343] width 20 height 20
click at [300, 358] on span "Remove" at bounding box center [322, 356] width 45 height 17
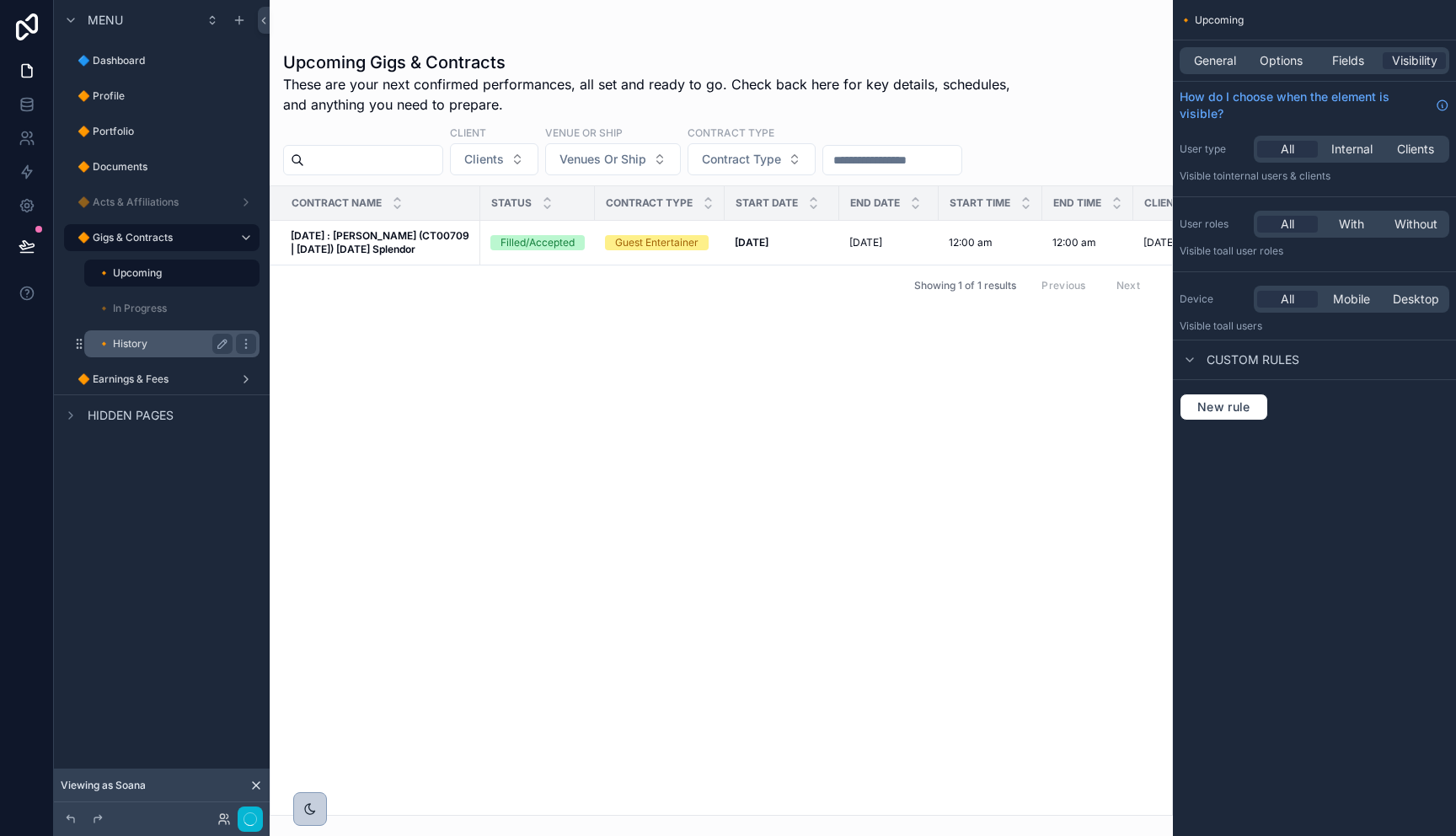
click at [178, 343] on label "🔸 History" at bounding box center [161, 343] width 128 height 13
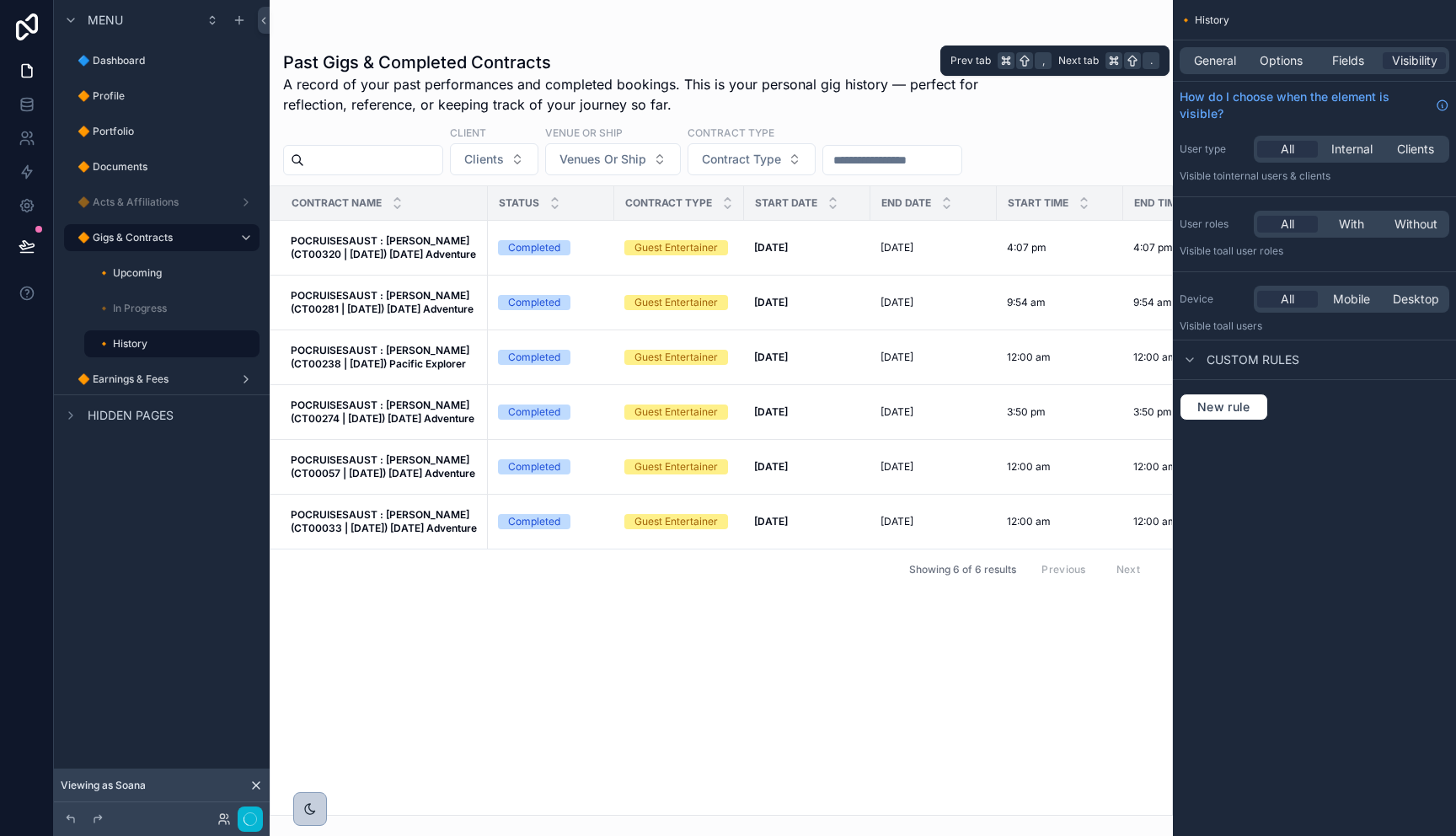
drag, startPoint x: 1220, startPoint y: 60, endPoint x: 1220, endPoint y: 74, distance: 14.0
click at [1220, 61] on span "General" at bounding box center [1215, 61] width 42 height 17
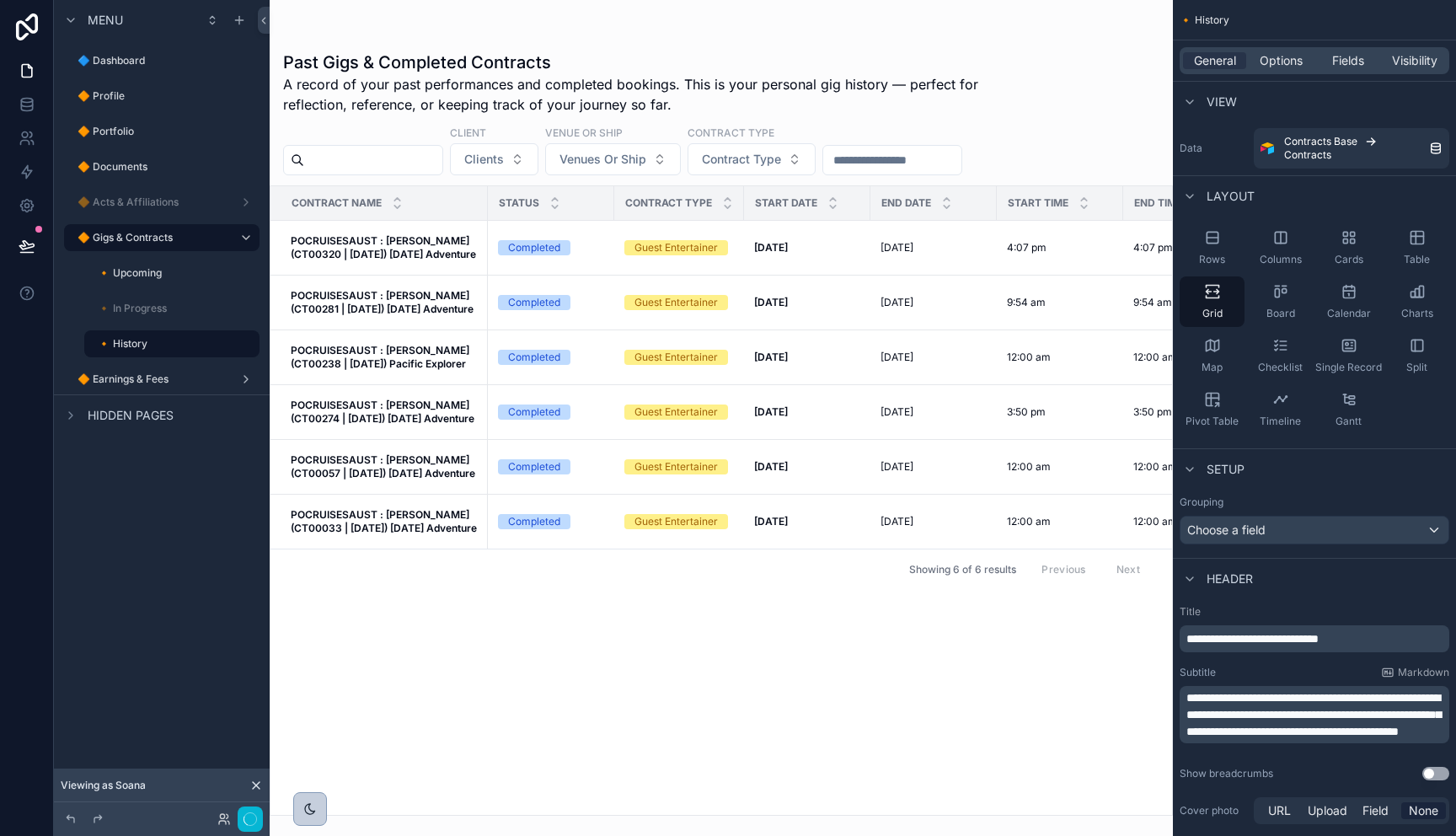
scroll to position [413, 0]
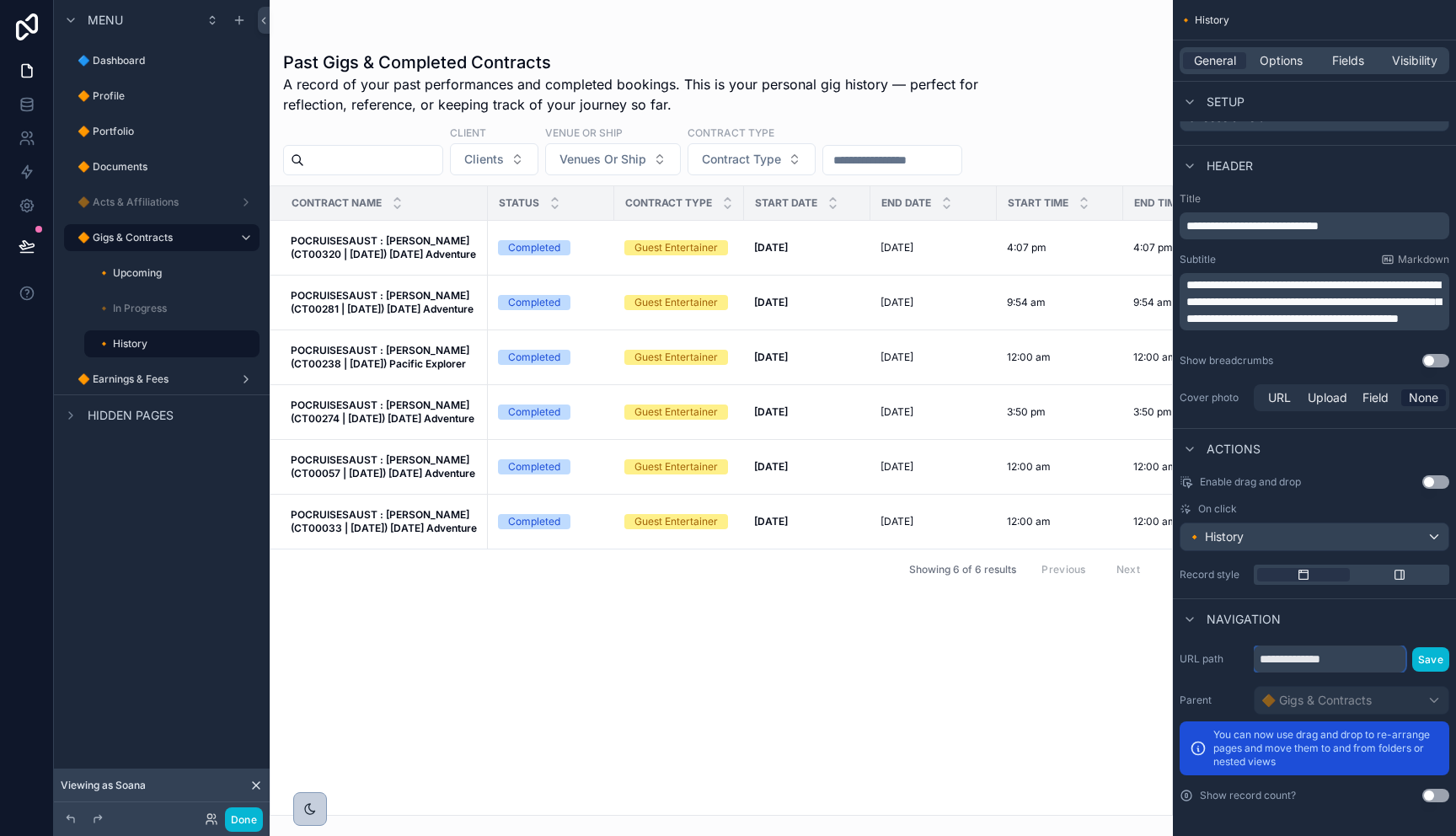
click at [1328, 661] on input "**********" at bounding box center [1329, 659] width 152 height 27
paste input "scrollable content"
type input "*******"
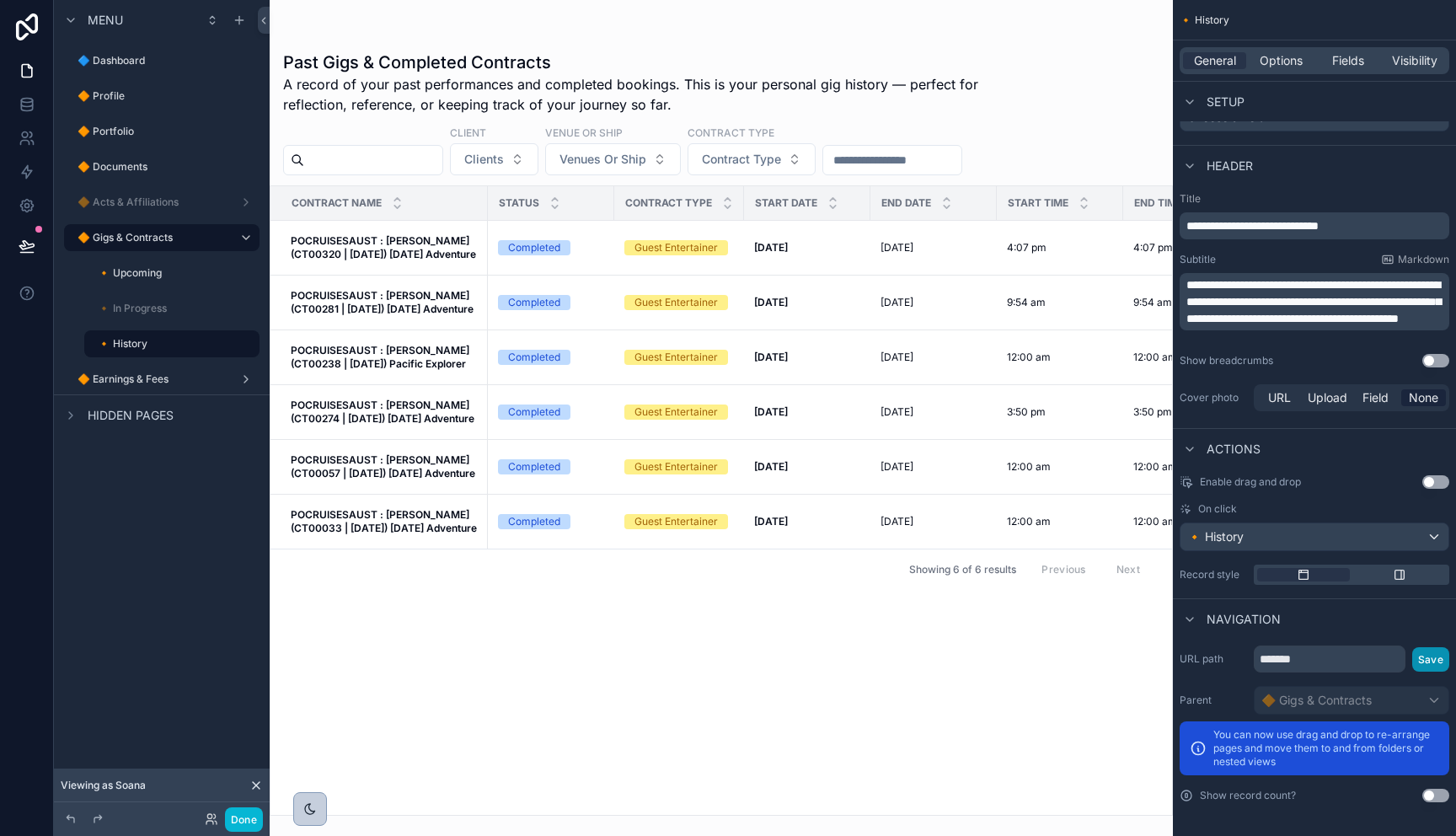
click at [1429, 658] on button "Save" at bounding box center [1430, 660] width 37 height 25
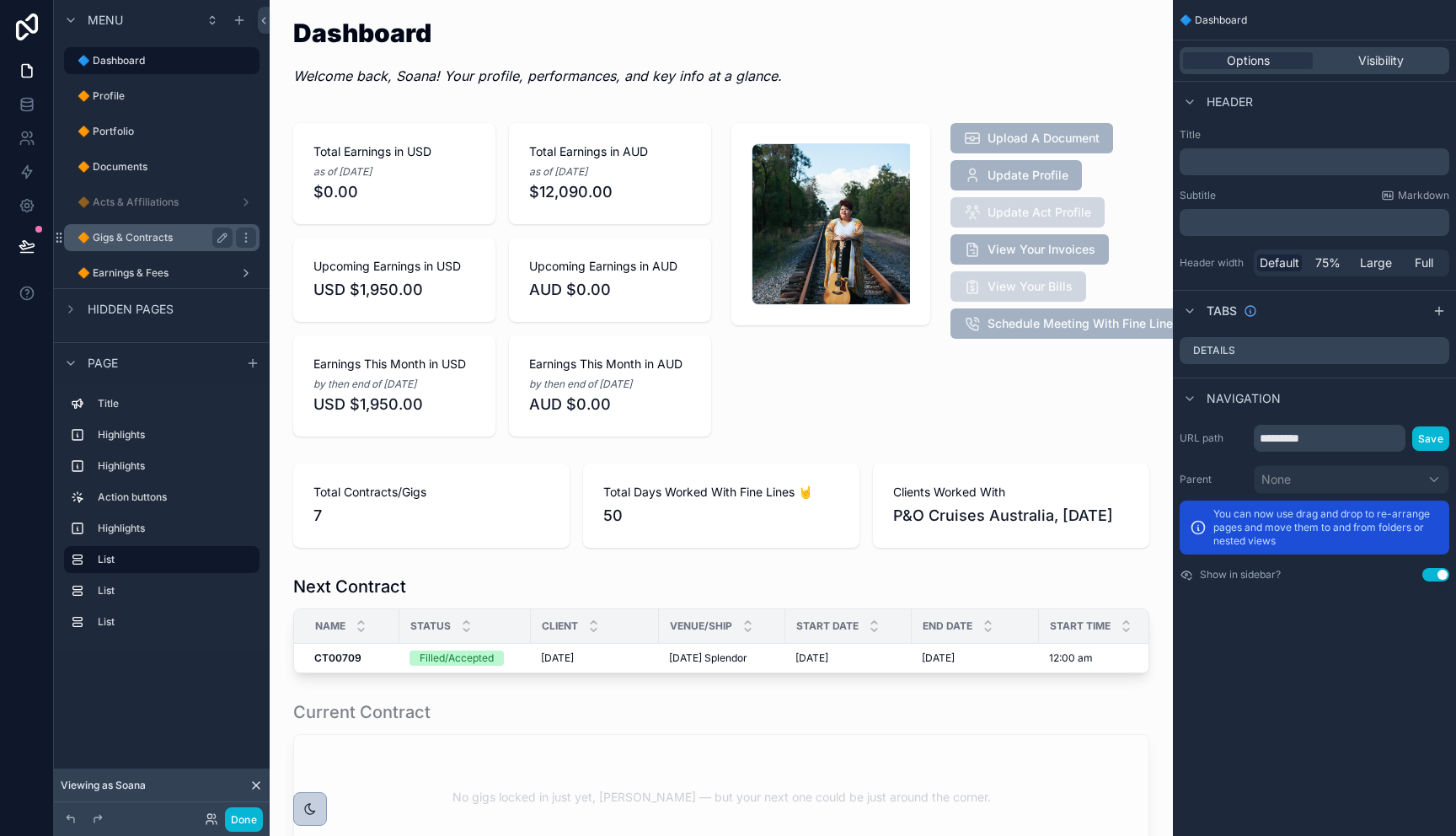
click at [153, 245] on div "🔶 Gigs & Contracts" at bounding box center [154, 237] width 155 height 20
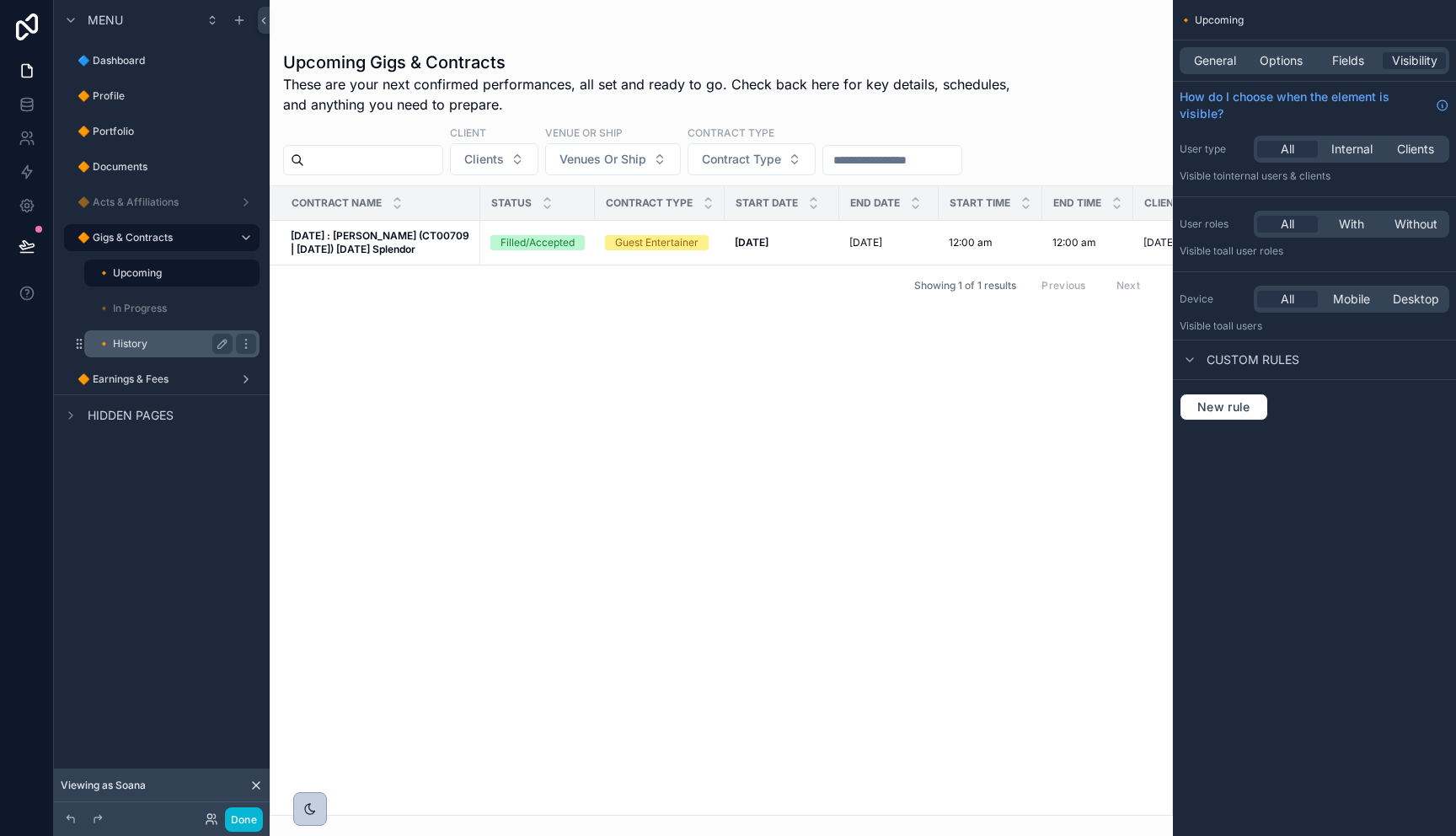
click at [128, 347] on label "🔸 History" at bounding box center [161, 343] width 128 height 13
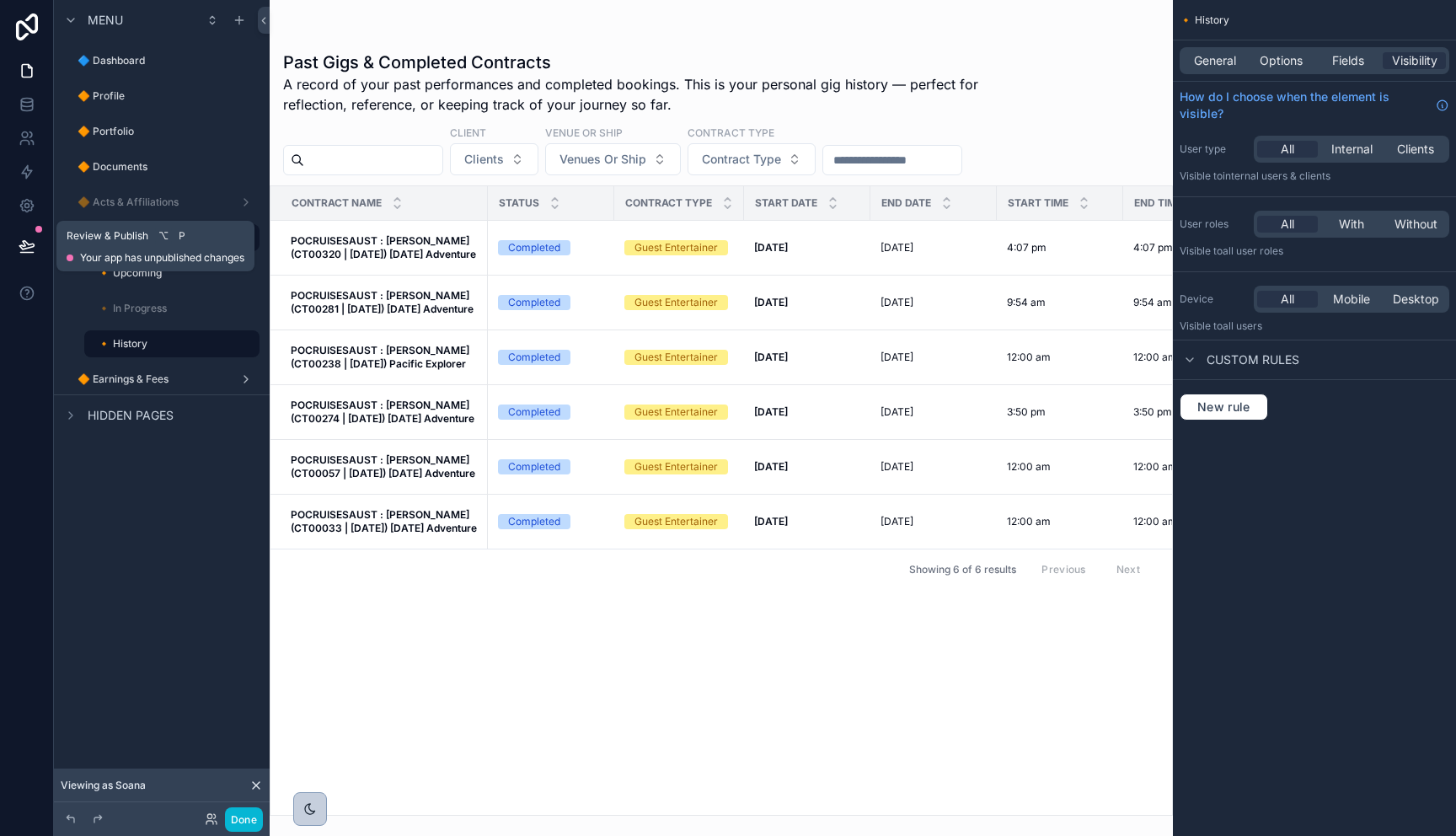
drag, startPoint x: 27, startPoint y: 242, endPoint x: 67, endPoint y: 268, distance: 47.7
click at [29, 242] on icon at bounding box center [27, 246] width 17 height 17
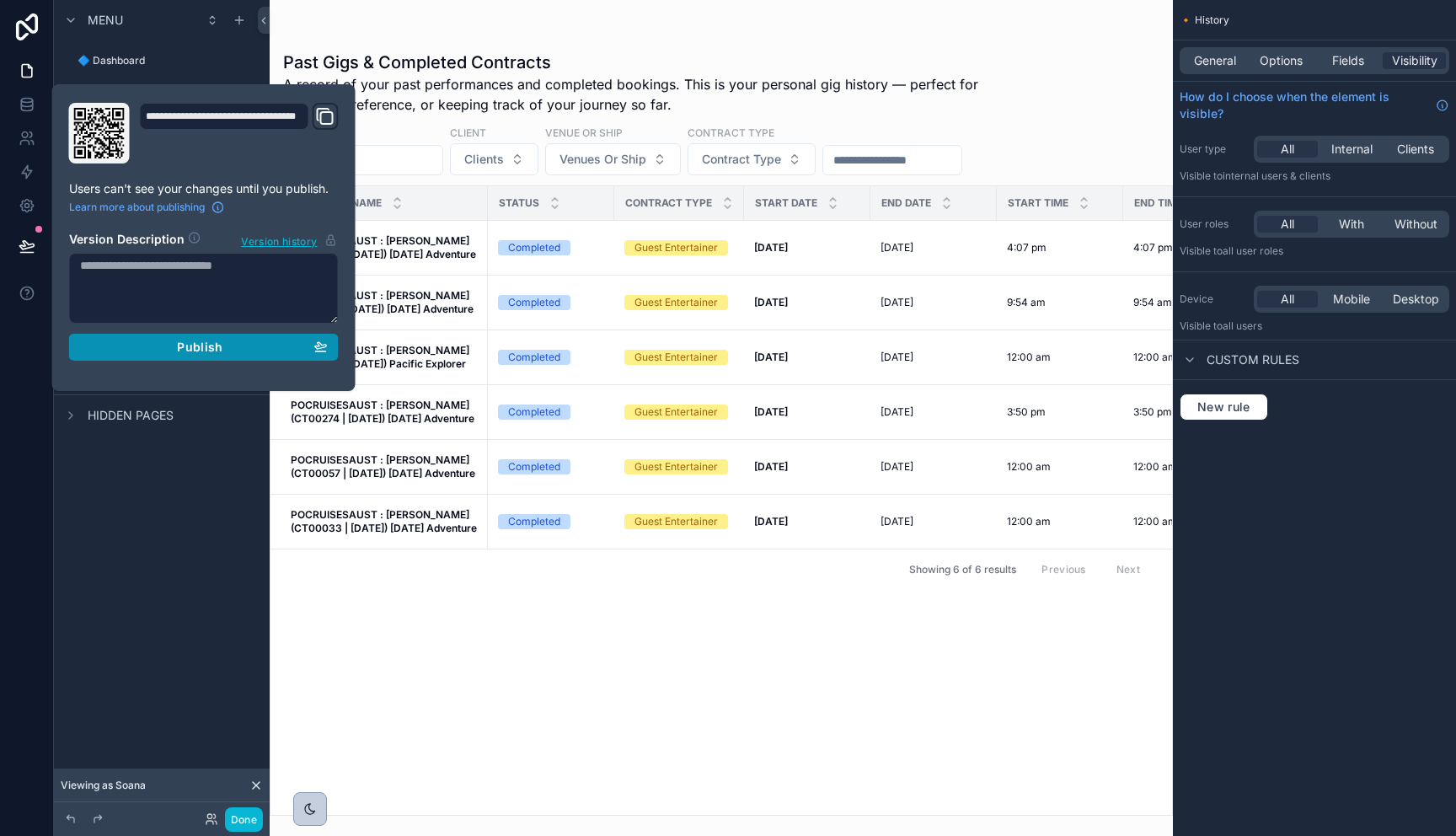
click at [139, 346] on div "Publish" at bounding box center [204, 347] width 248 height 15
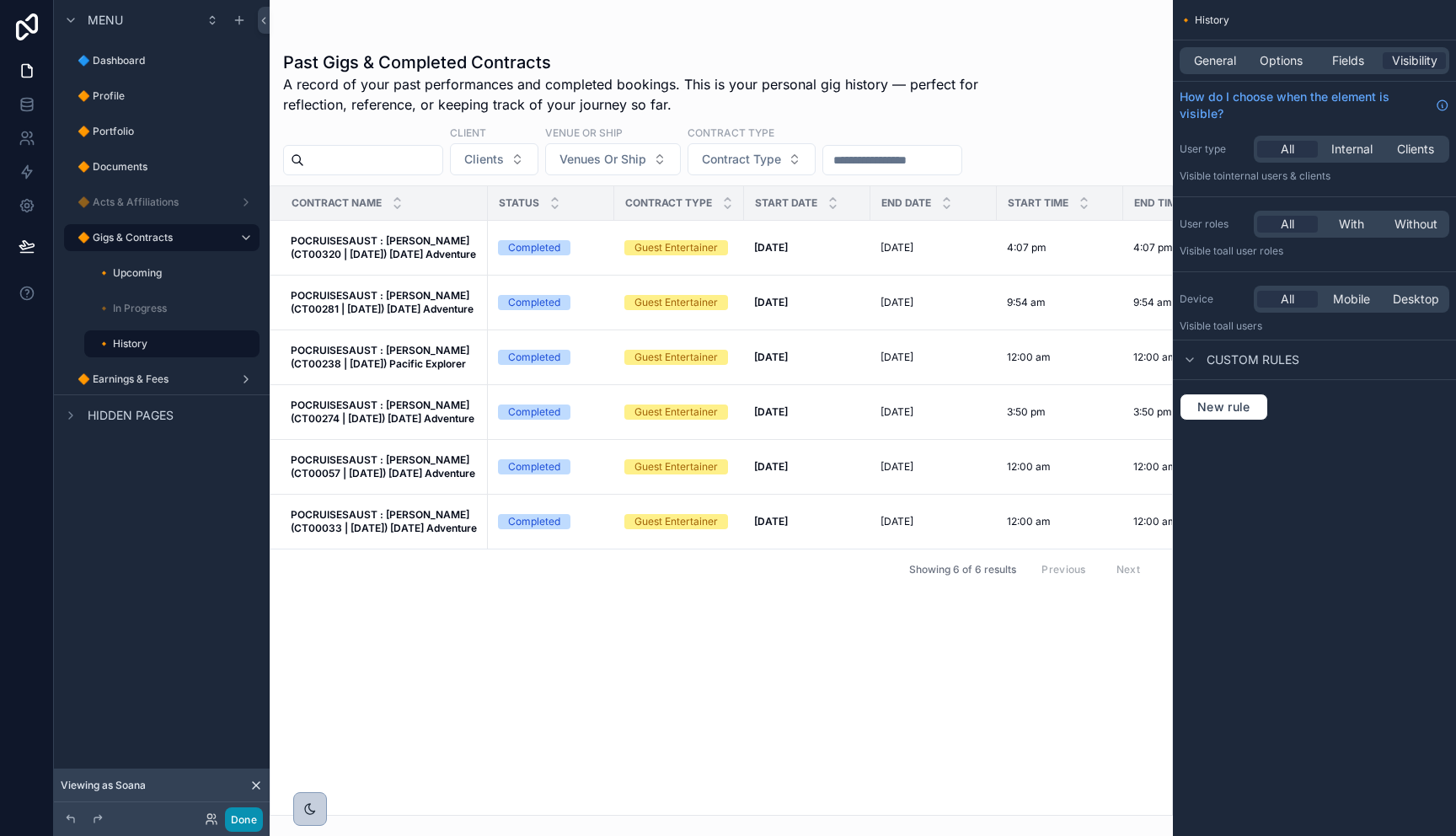
click at [242, 814] on button "Done" at bounding box center [244, 819] width 38 height 25
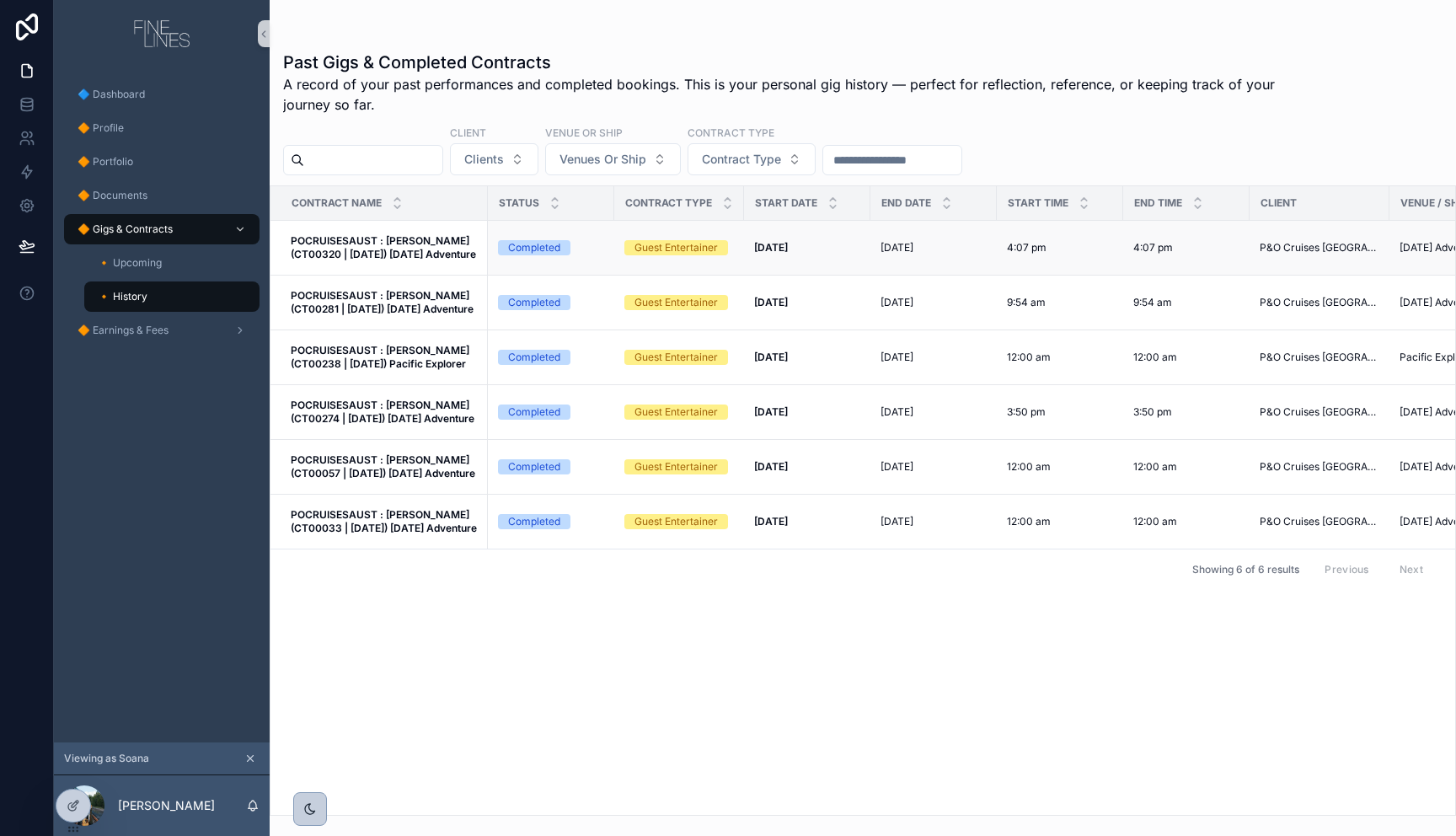
click at [394, 242] on strong "POCRUISESAUST : [PERSON_NAME] (CT00320 | [DATE]) [DATE] Adventure" at bounding box center [383, 247] width 185 height 26
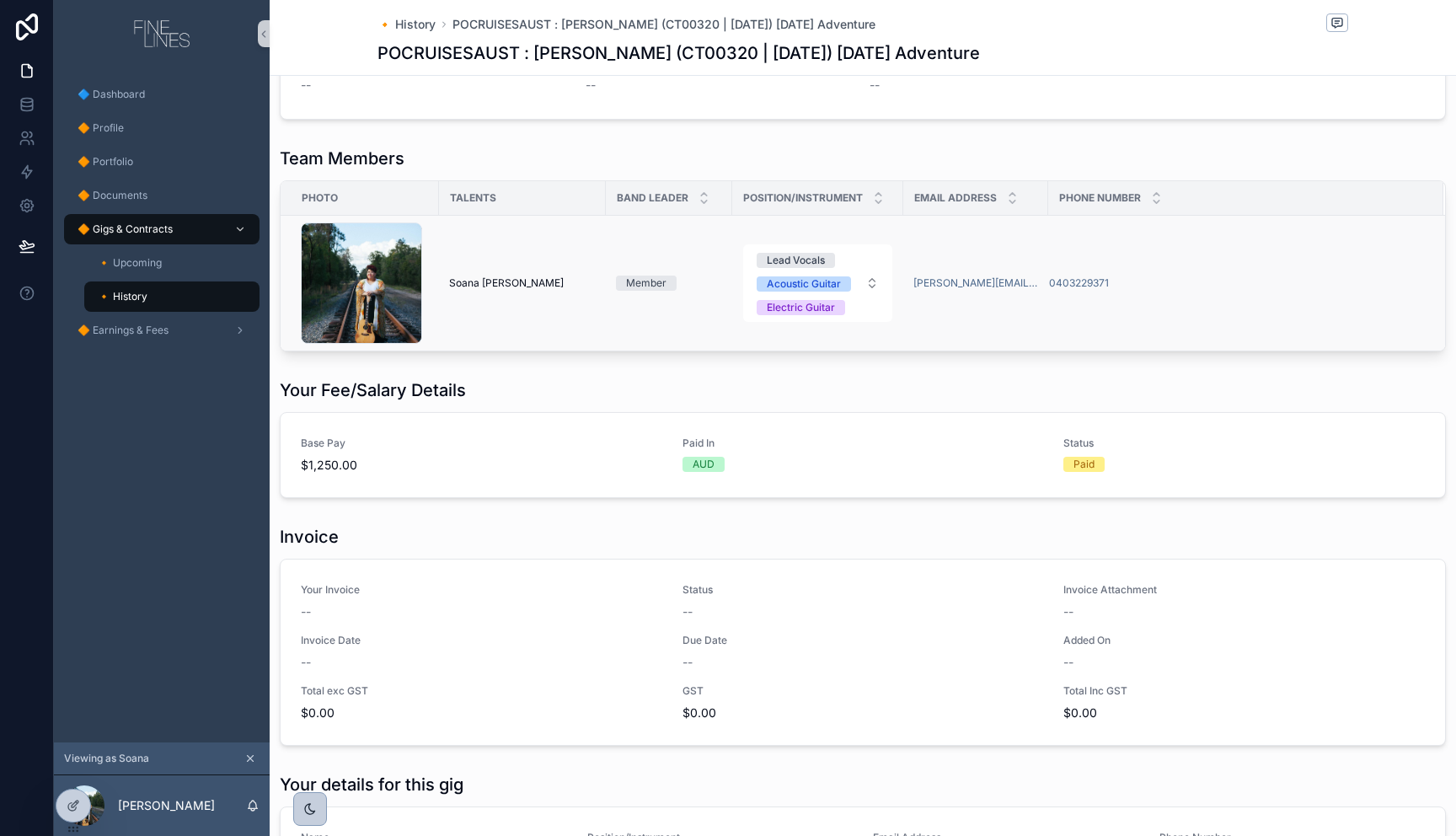
scroll to position [748, 0]
click at [822, 300] on div "Electric Guitar" at bounding box center [801, 307] width 69 height 15
click at [870, 291] on button "Lead Vocals Acoustic Guitar" at bounding box center [817, 282] width 149 height 54
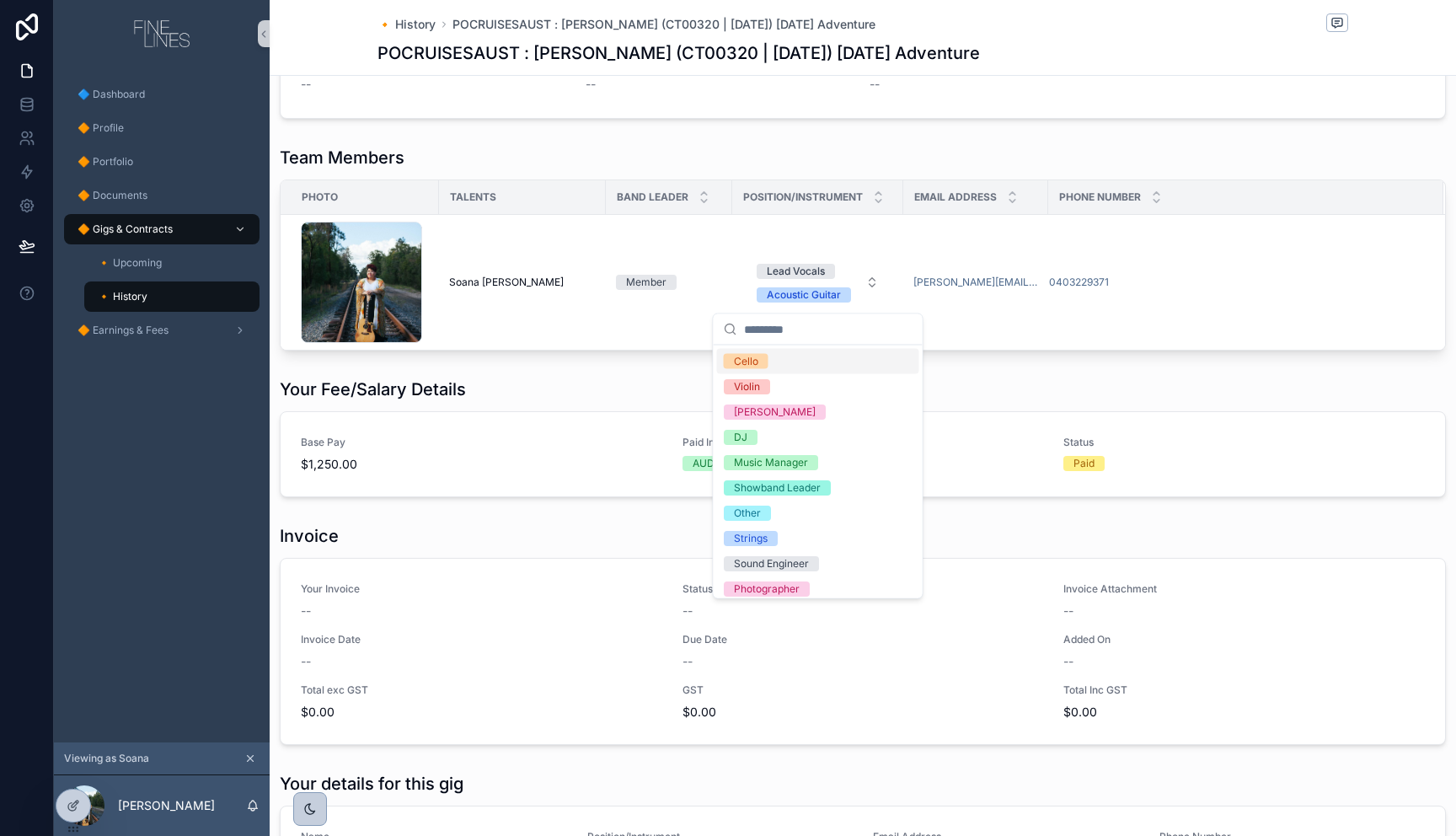
drag, startPoint x: 995, startPoint y: 358, endPoint x: 975, endPoint y: 358, distance: 20.0
click at [995, 358] on div "Status Completed Contract Type Guest Entertainer Act/Band/Group Name -- Contrac…" at bounding box center [863, 213] width 1186 height 1730
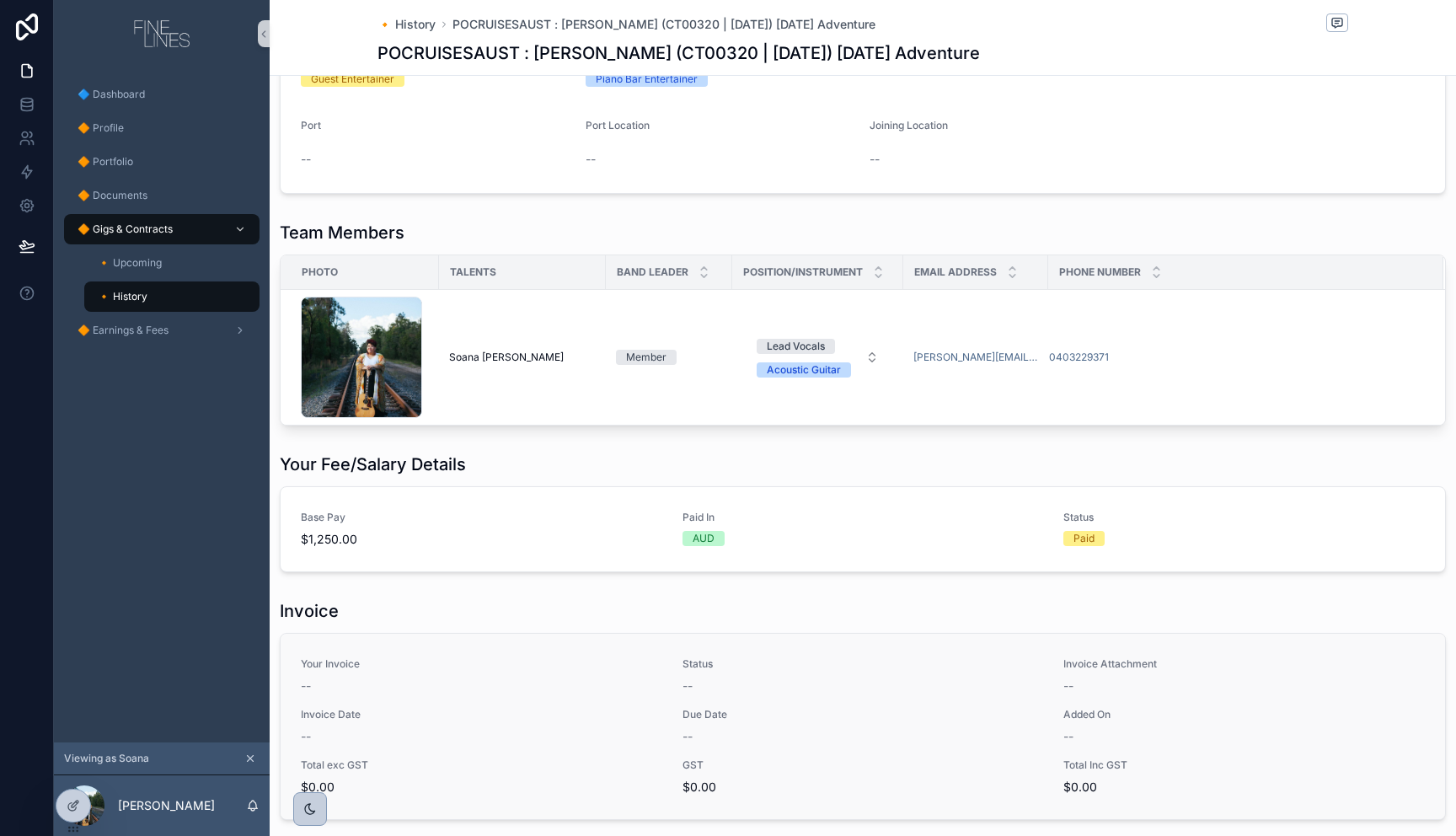
scroll to position [614, 0]
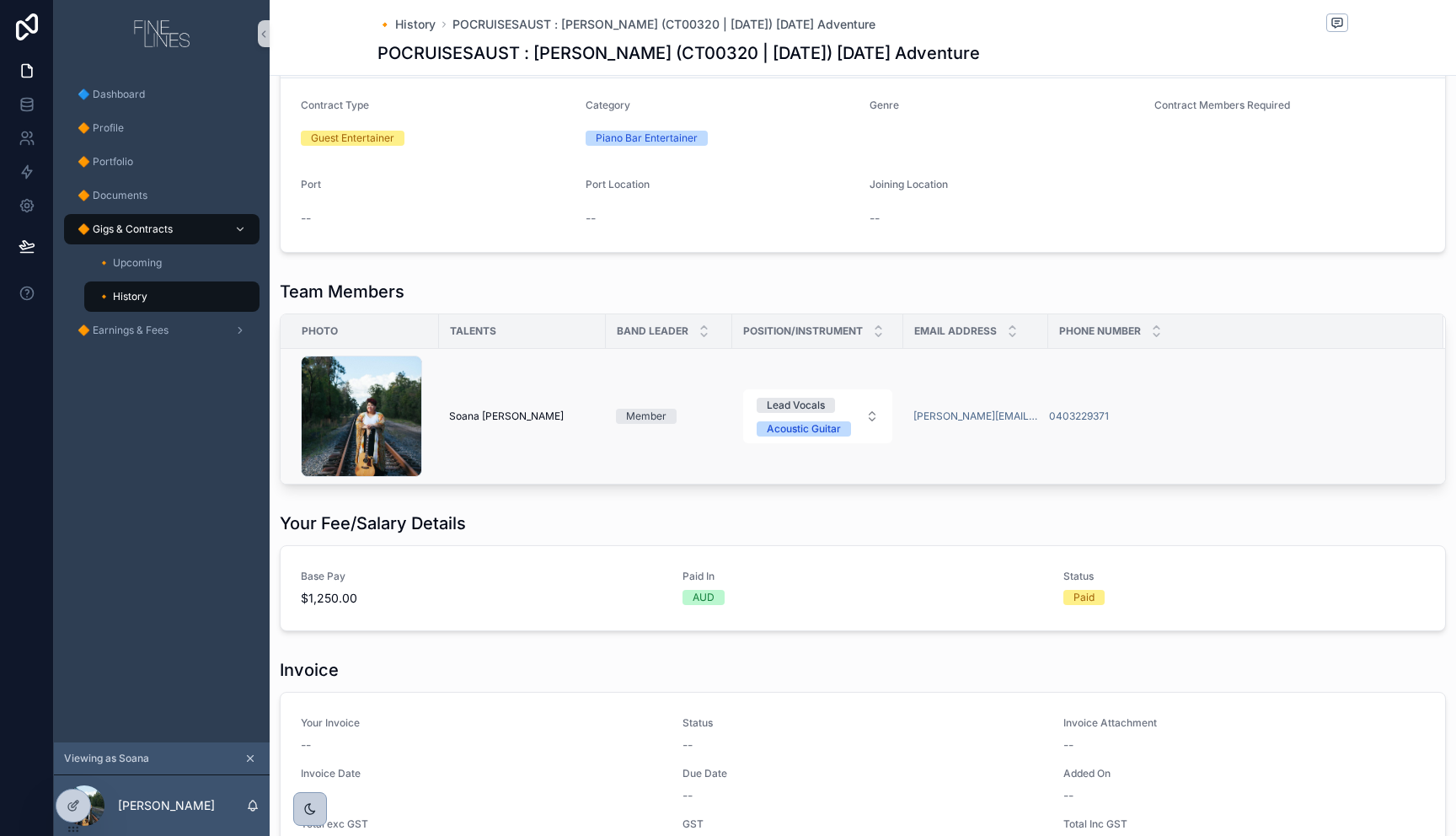
drag, startPoint x: 735, startPoint y: 524, endPoint x: 547, endPoint y: 464, distance: 197.3
click at [722, 522] on div "Your Fee/Salary Details" at bounding box center [862, 522] width 1166 height 24
click at [546, 464] on td "Soana [PERSON_NAME]" at bounding box center [522, 417] width 167 height 135
click at [361, 430] on div "T00465---Soana-Olivia-Ngungutau-Kolo .jpg" at bounding box center [360, 416] width 121 height 121
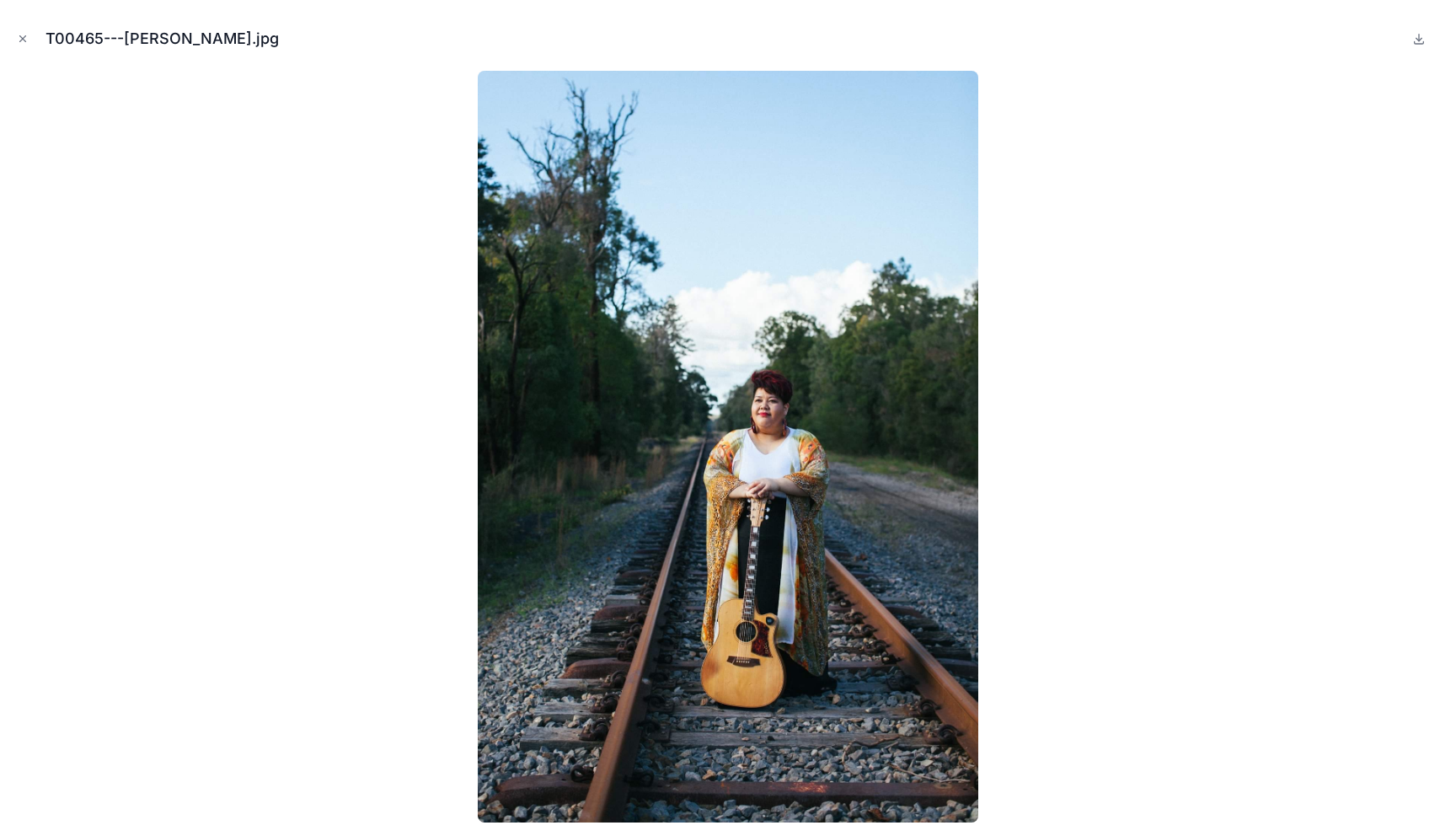
click at [24, 40] on icon "Close modal" at bounding box center [23, 39] width 6 height 6
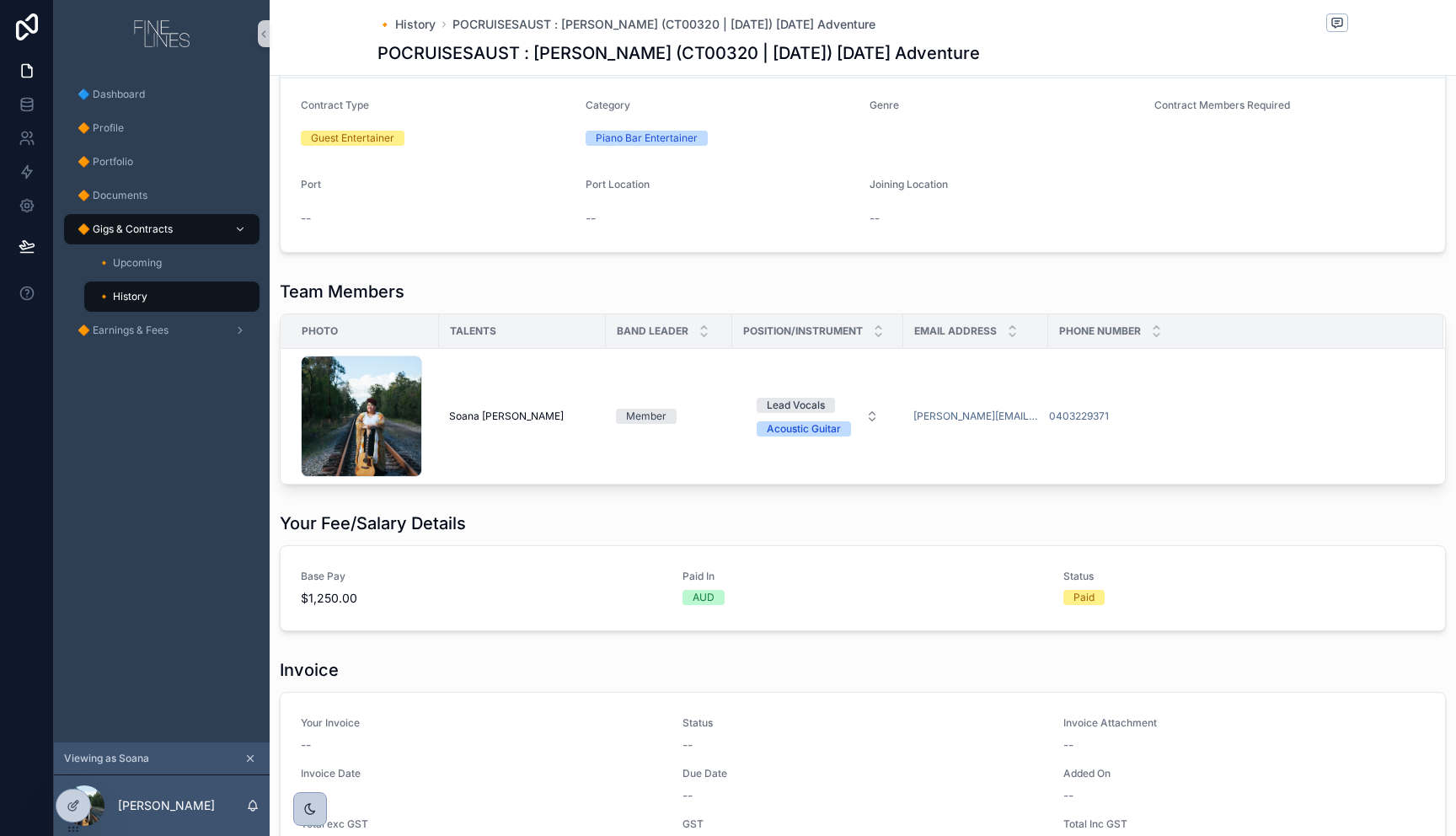
click at [554, 493] on div "Status Completed Contract Type Guest Entertainer Act/Band/Group Name -- Contrac…" at bounding box center [863, 347] width 1186 height 1730
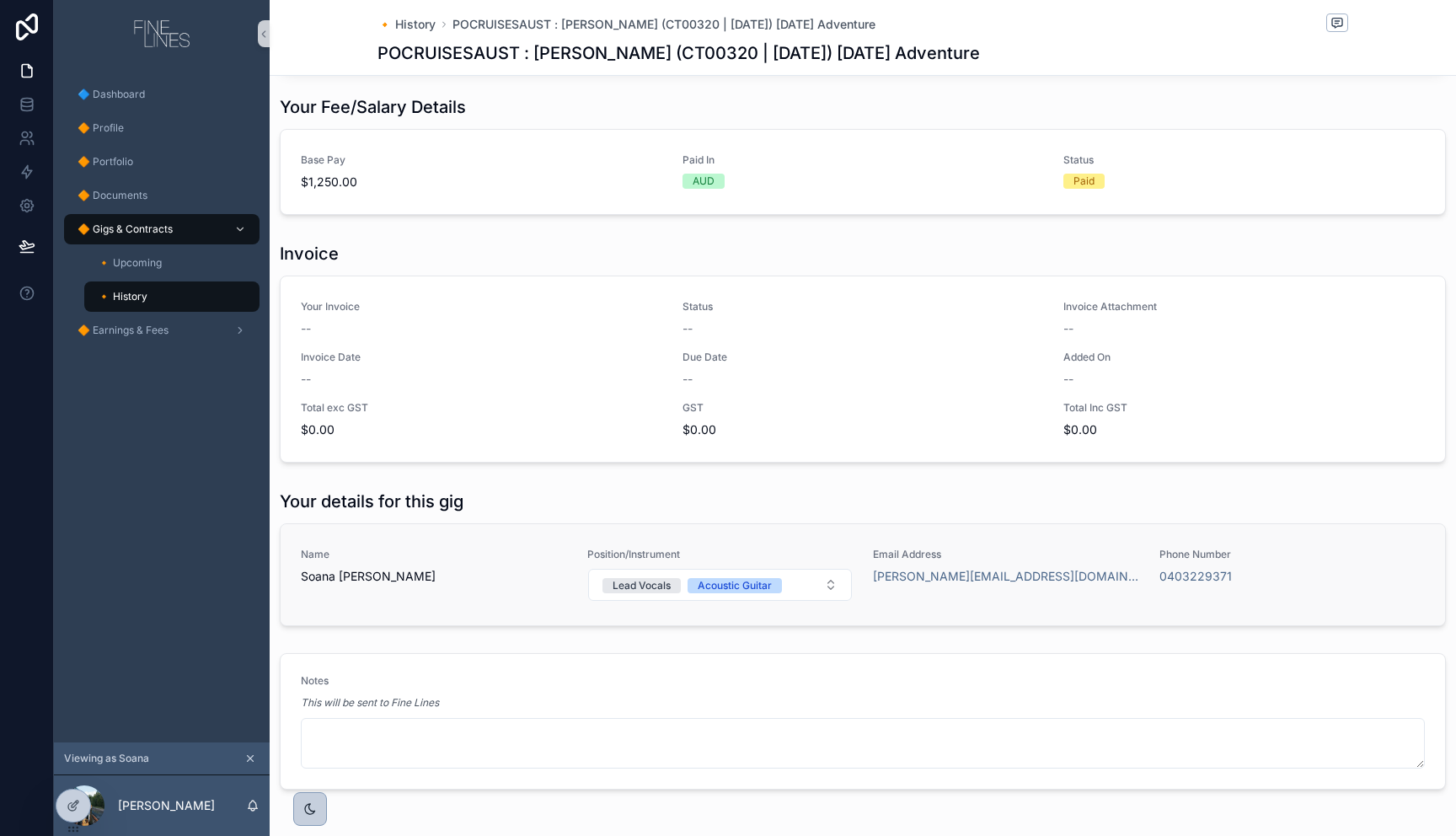
scroll to position [1098, 0]
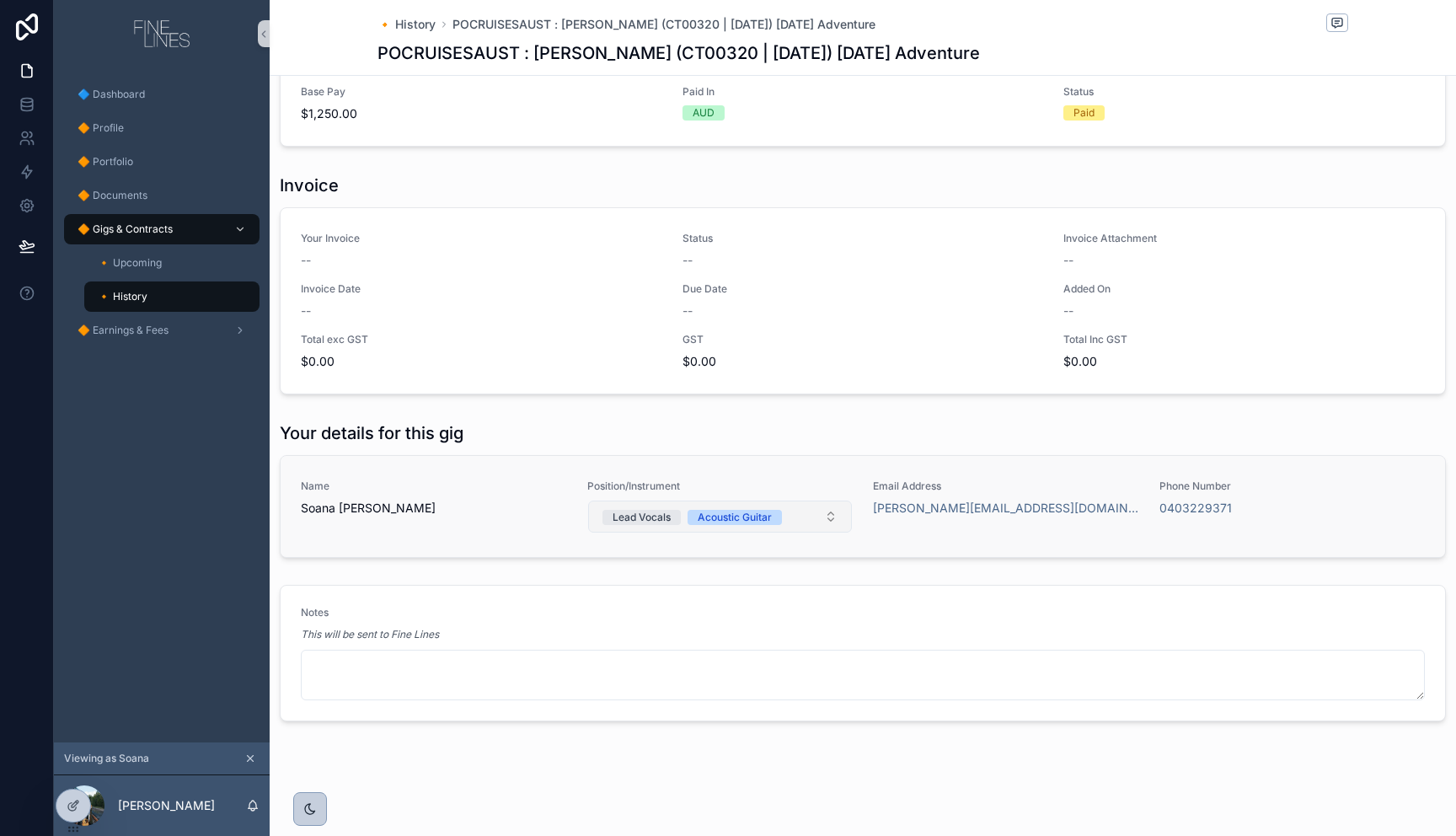
click at [827, 518] on button "Lead Vocals Acoustic Guitar" at bounding box center [720, 517] width 264 height 32
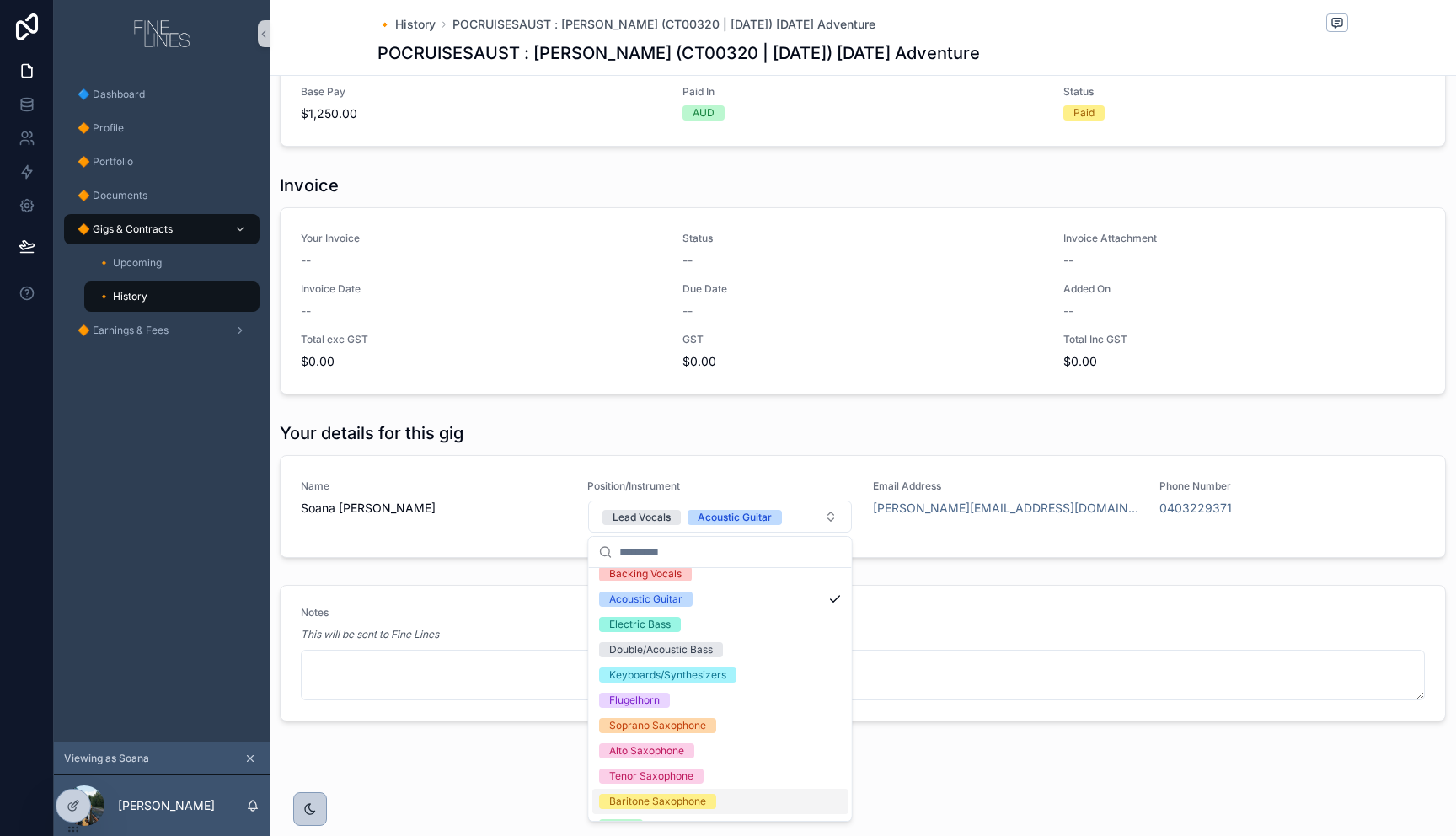
scroll to position [841, 0]
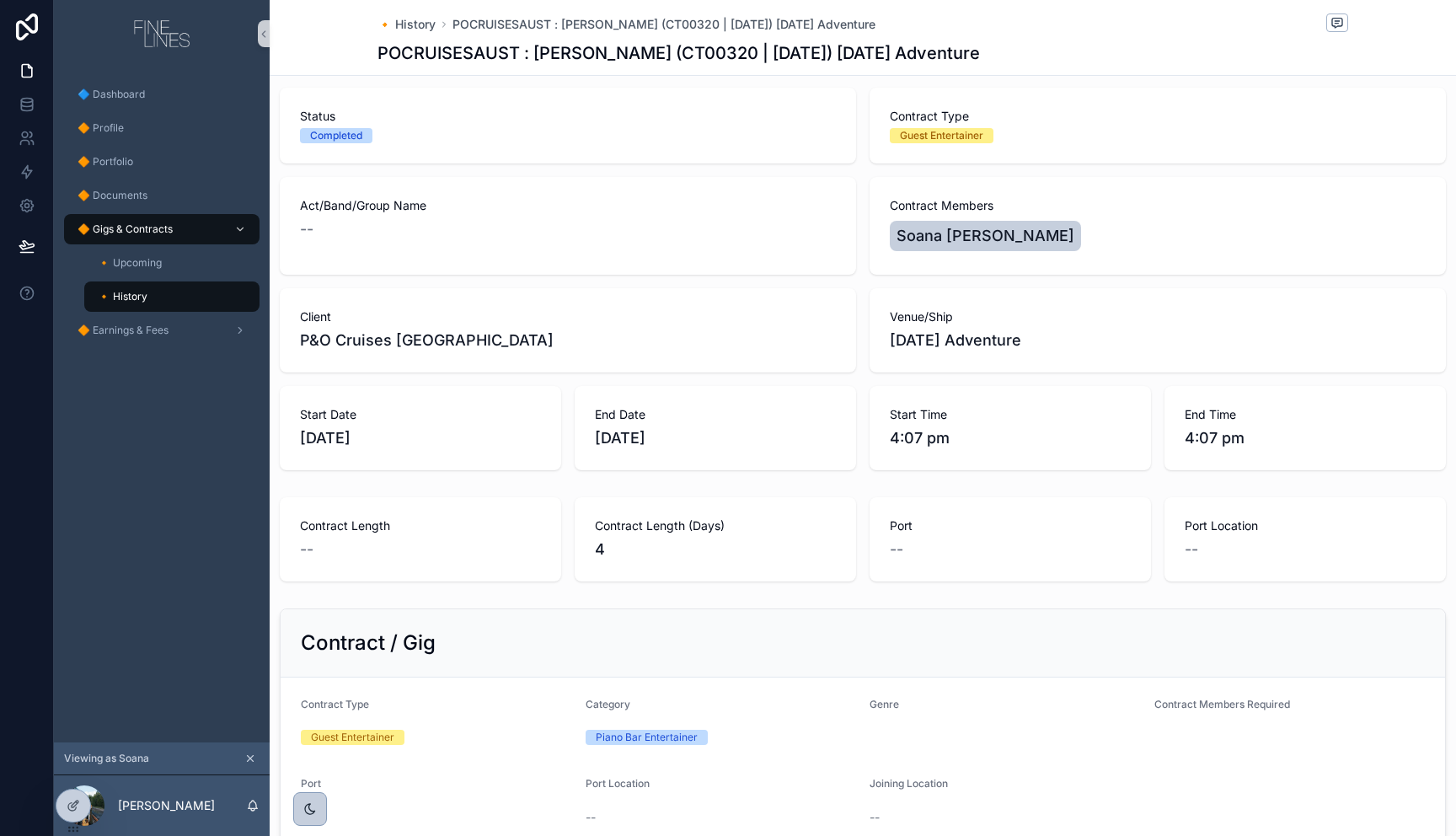
scroll to position [0, 0]
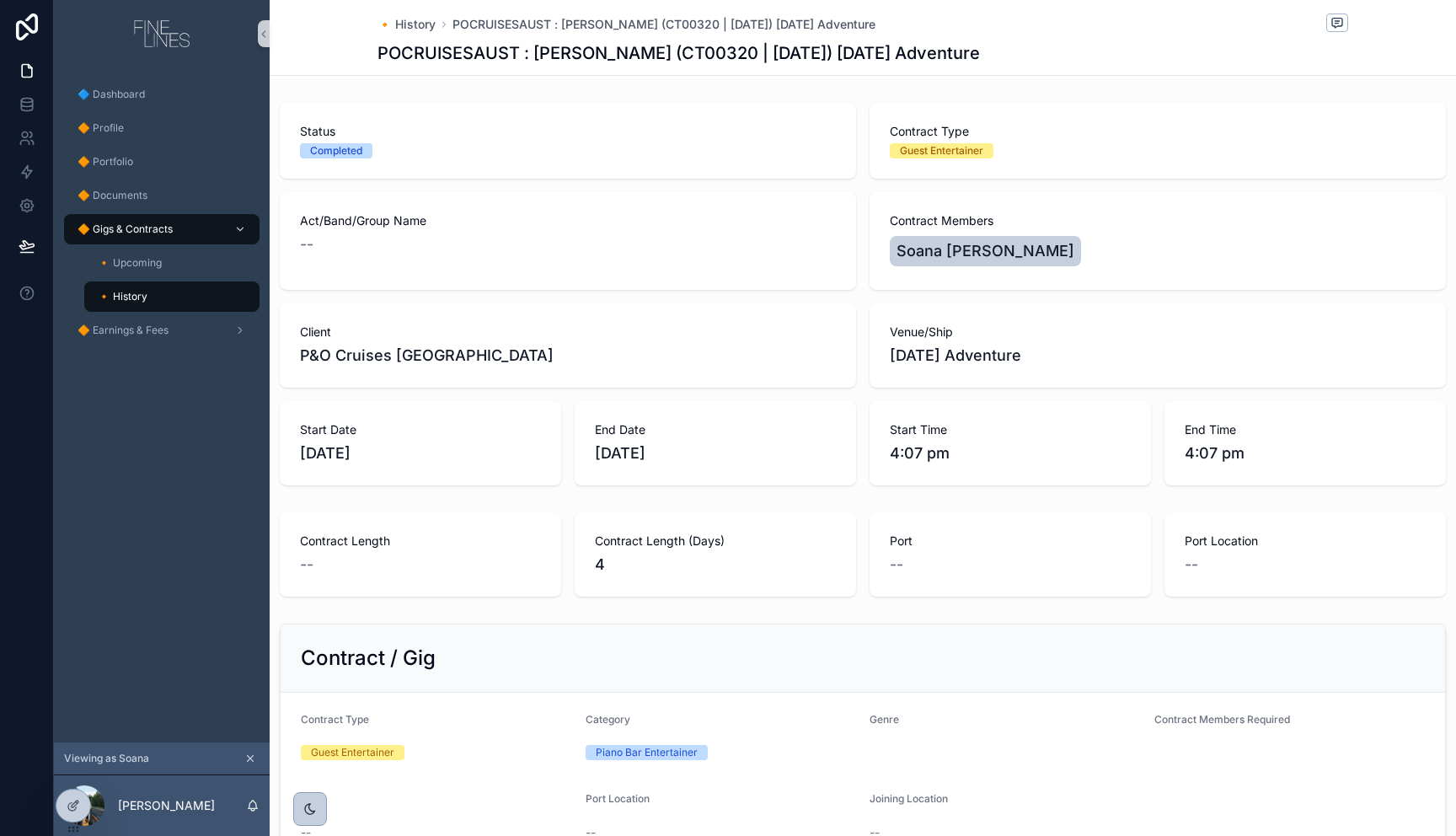
click at [350, 245] on div "--" at bounding box center [568, 244] width 536 height 24
drag, startPoint x: 338, startPoint y: 243, endPoint x: 301, endPoint y: 222, distance: 42.5
click at [285, 230] on div "Act/Band/Group Name --" at bounding box center [567, 240] width 576 height 97
drag, startPoint x: 347, startPoint y: 208, endPoint x: 369, endPoint y: 214, distance: 22.8
click at [347, 208] on div "Act/Band/Group Name --" at bounding box center [567, 240] width 576 height 97
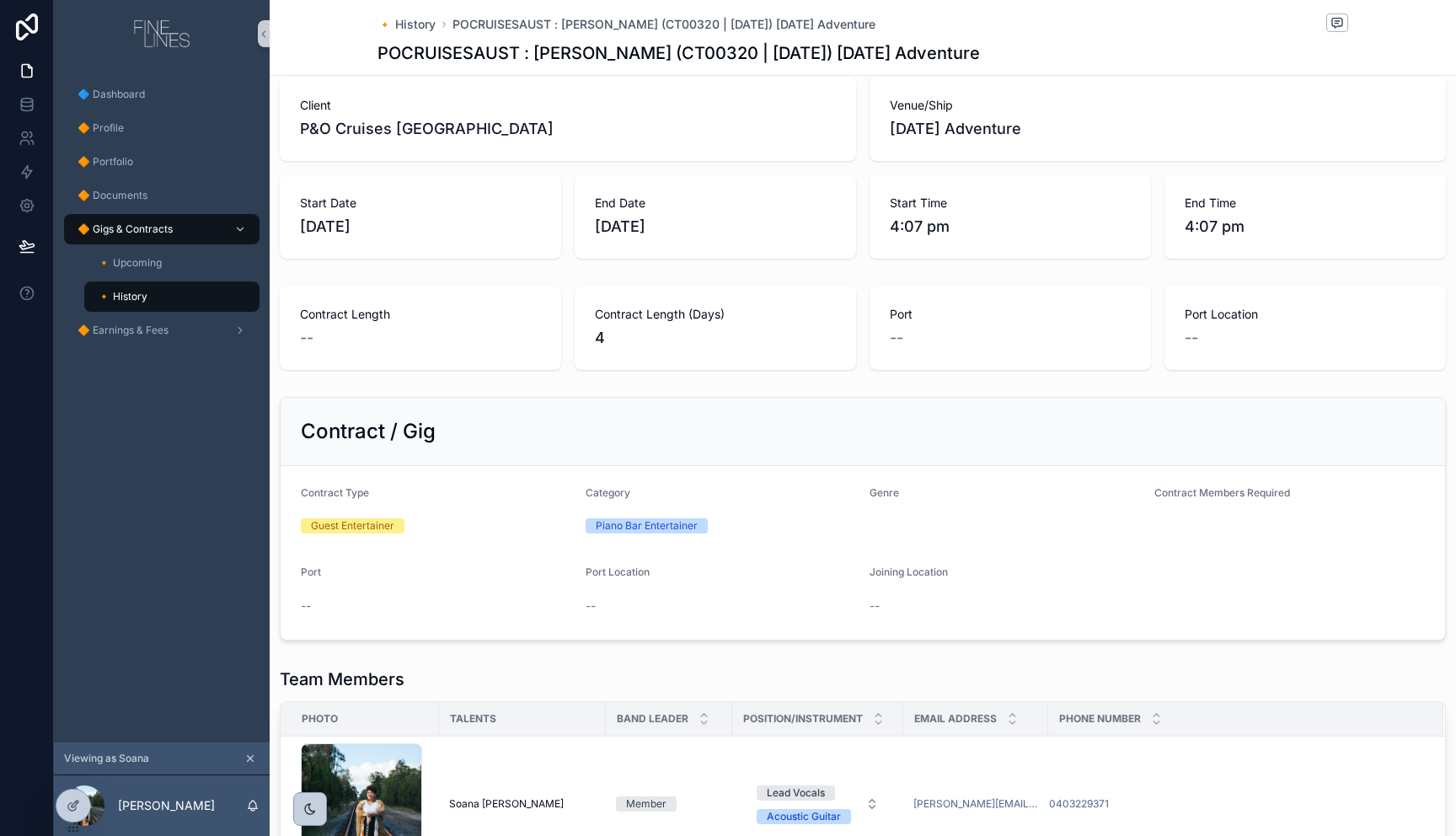
scroll to position [247, 0]
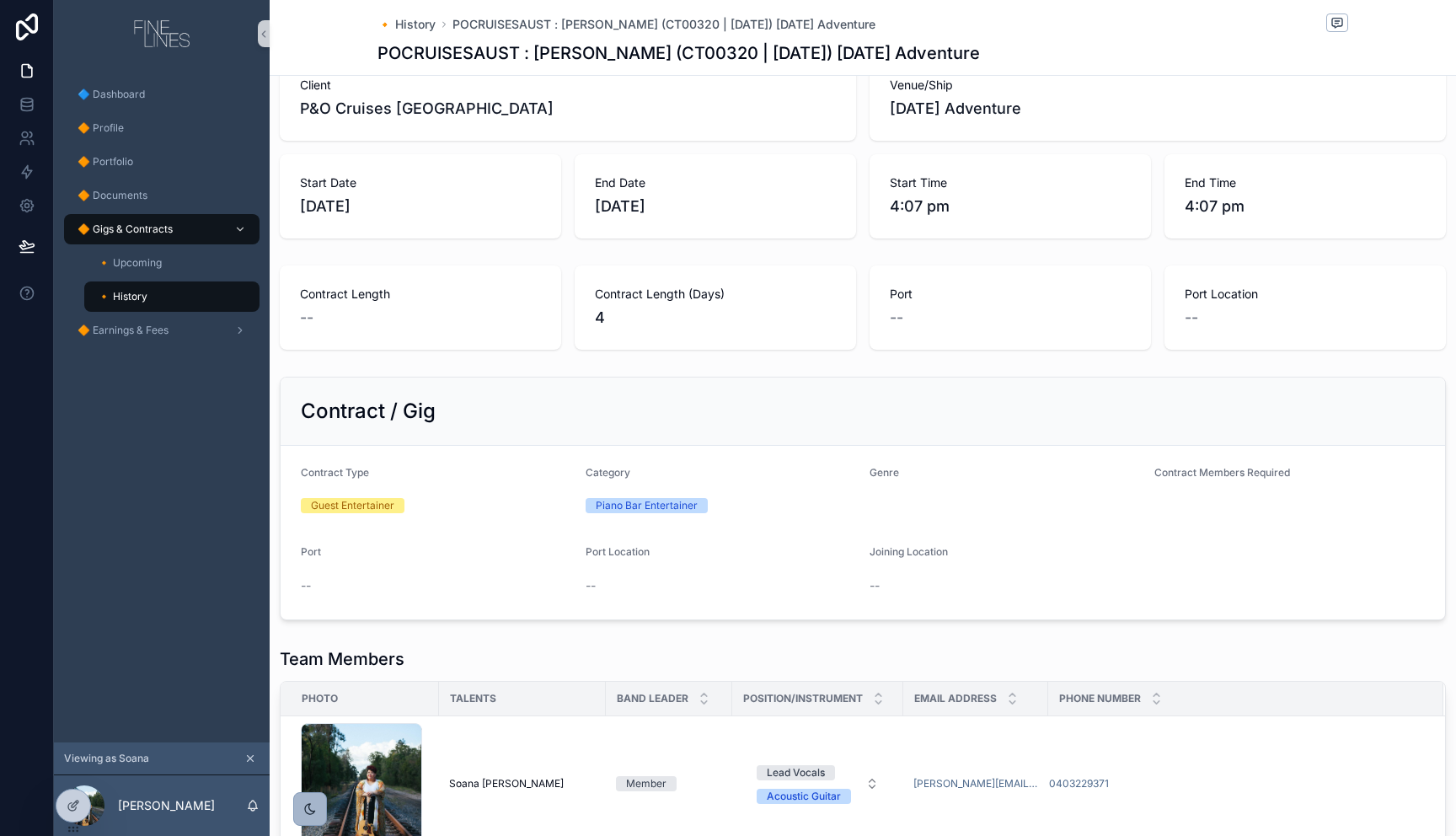
click at [299, 807] on div "scrollable content" at bounding box center [309, 808] width 33 height 33
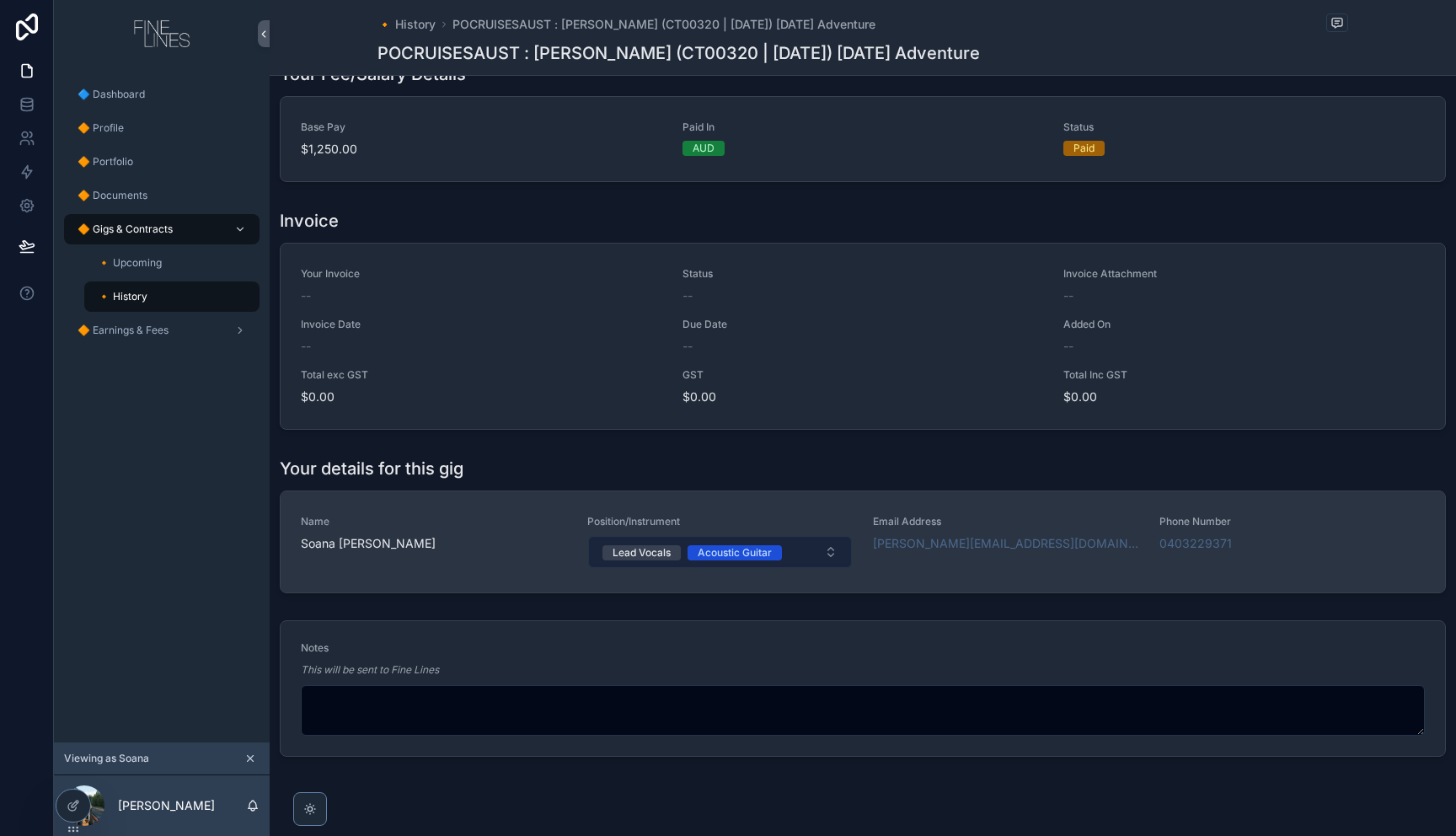
scroll to position [1107, 0]
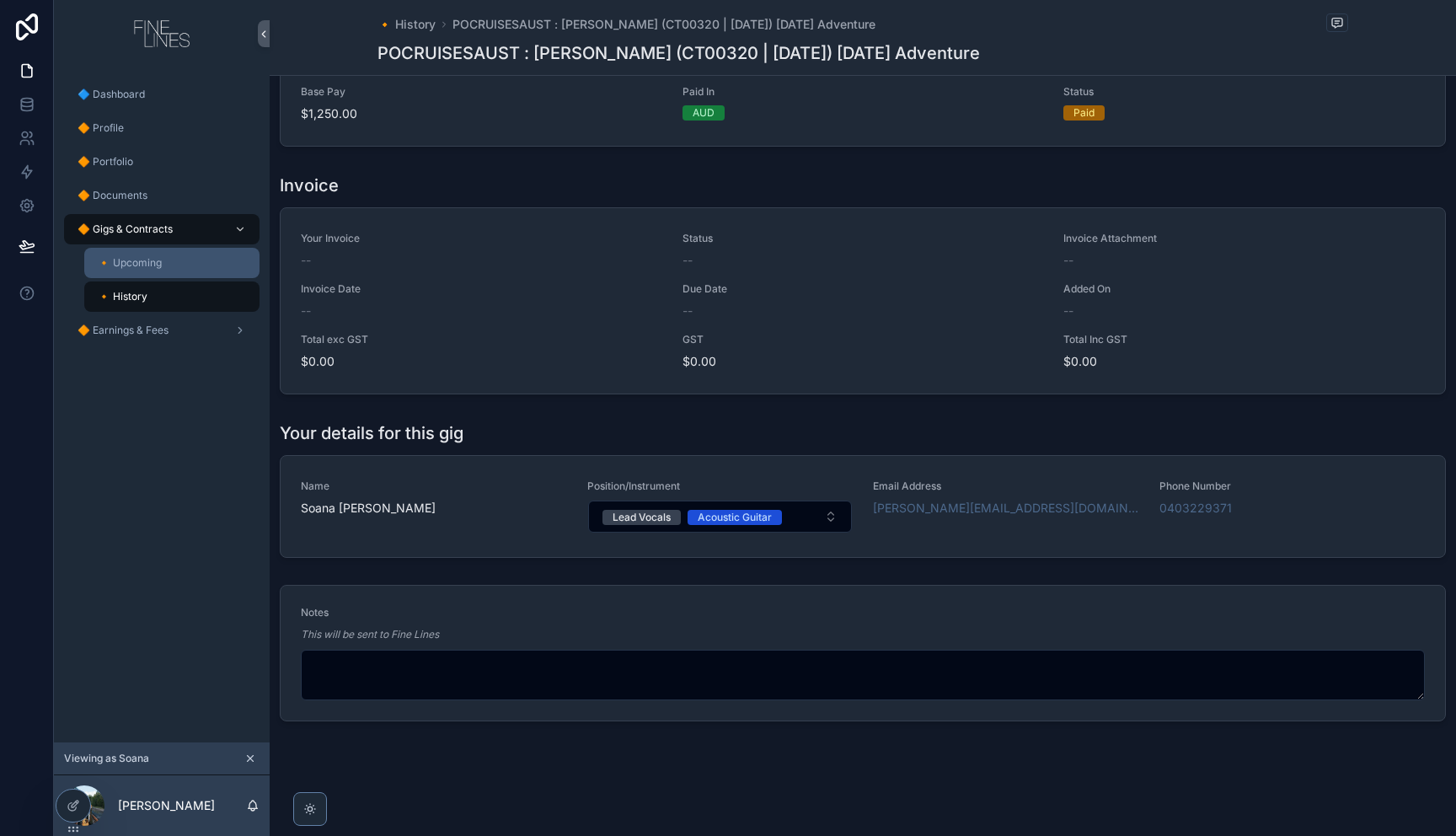
click at [123, 258] on span "🔸 Upcoming" at bounding box center [129, 263] width 64 height 13
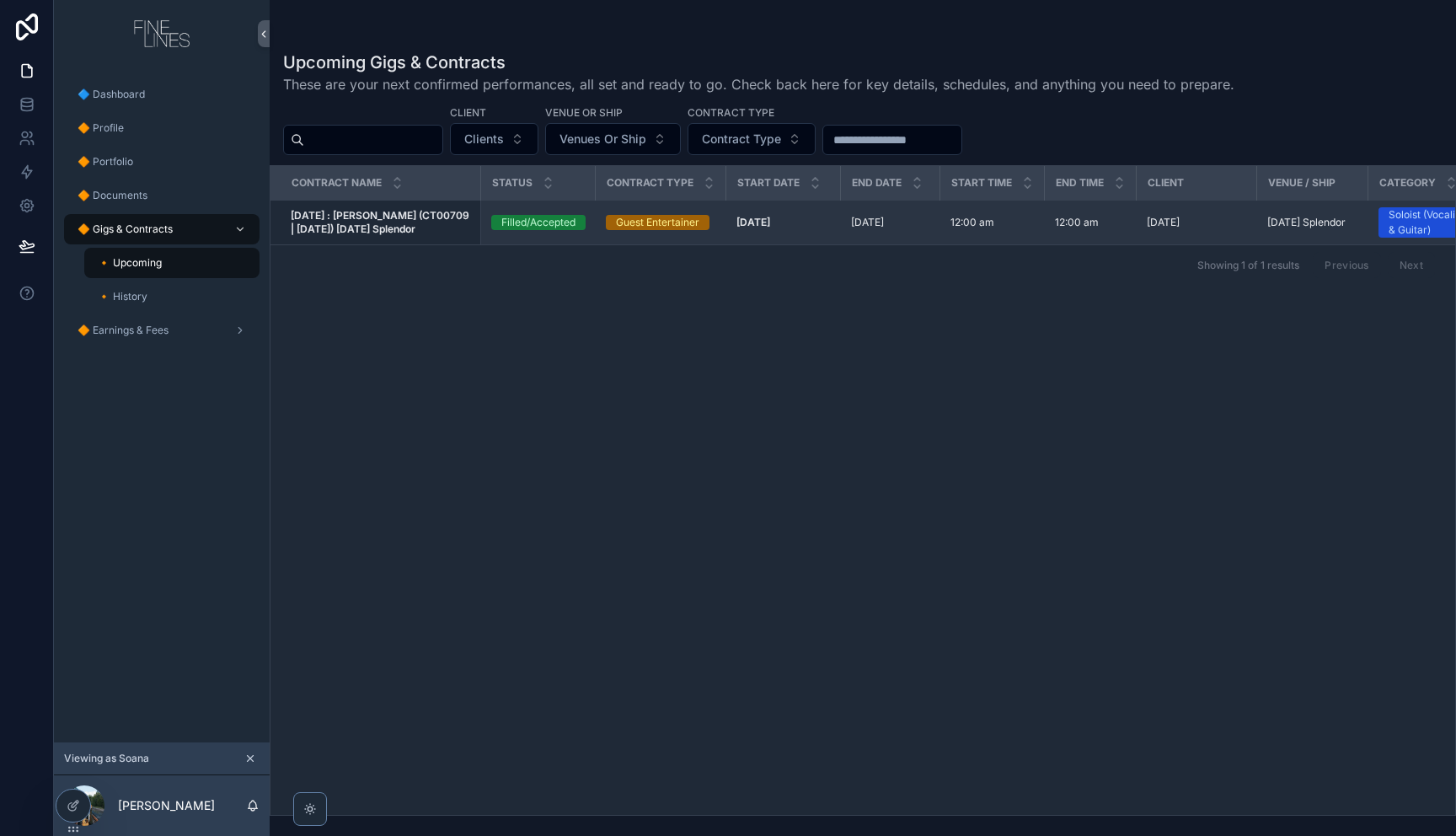
click at [359, 231] on strong "[DATE] : [PERSON_NAME] (CT00709 | [DATE]) [DATE] Splendor" at bounding box center [381, 221] width 181 height 26
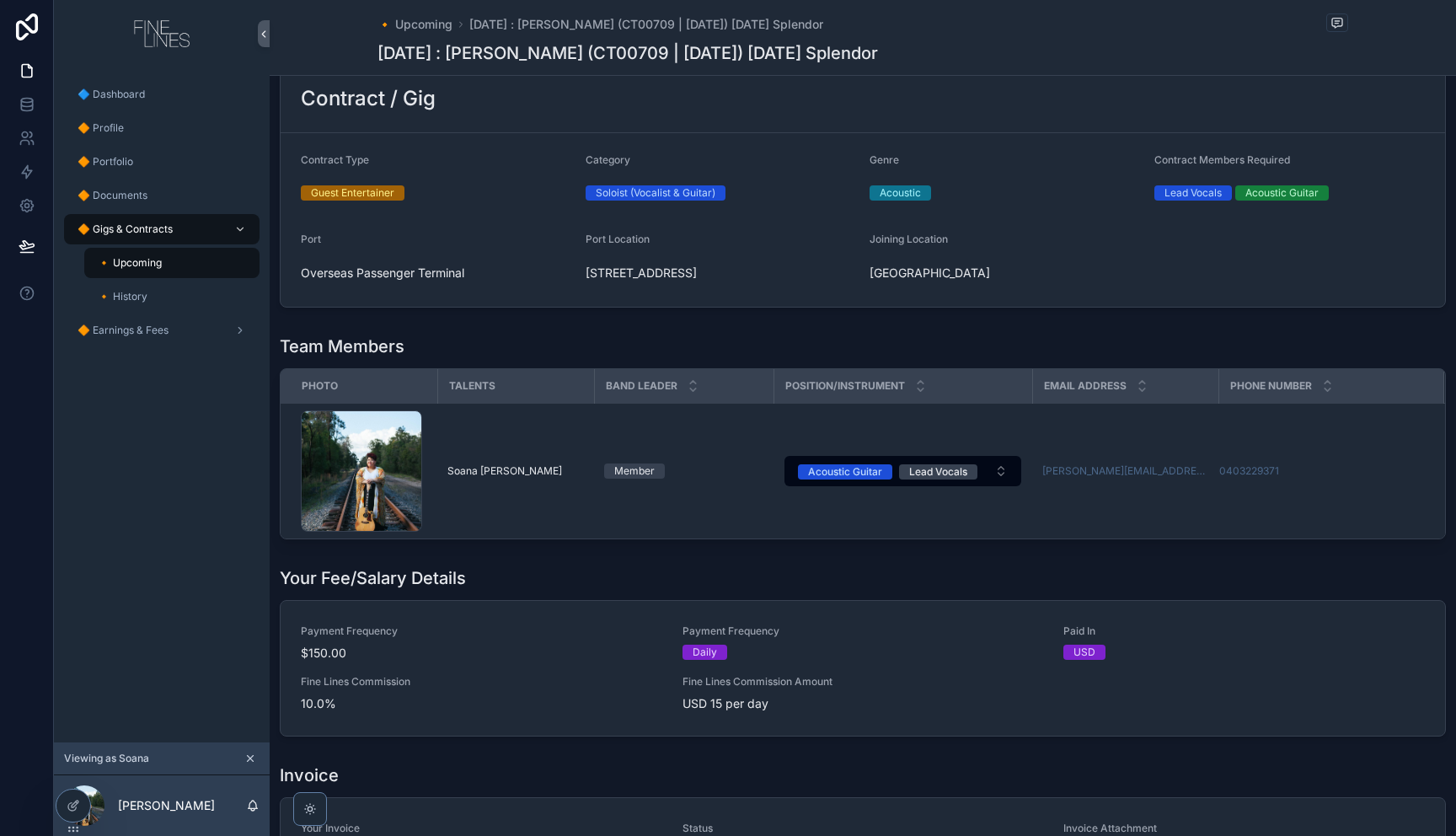
scroll to position [603, 0]
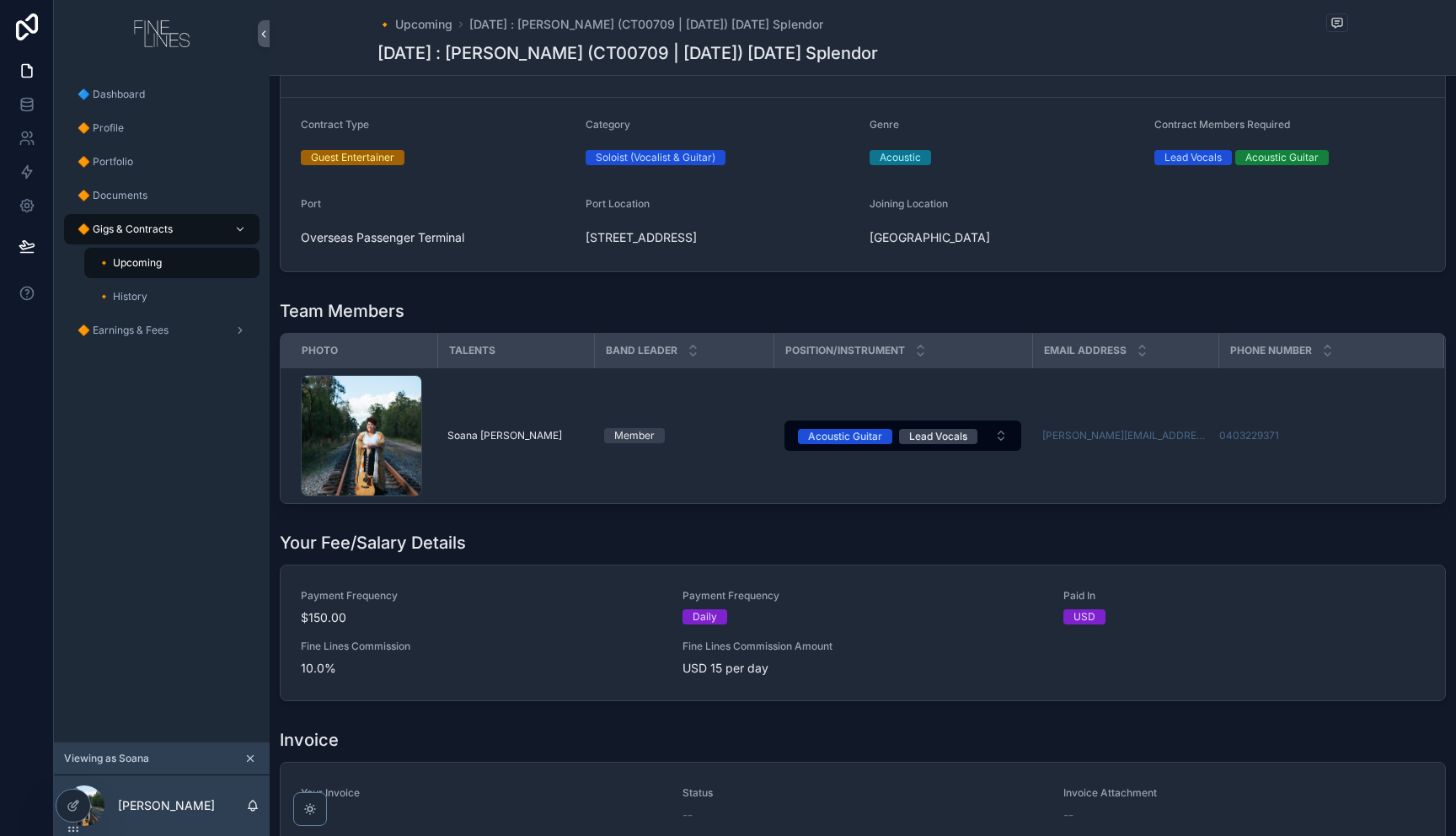
click at [642, 554] on div "Your Fee/Salary Details" at bounding box center [862, 542] width 1166 height 24
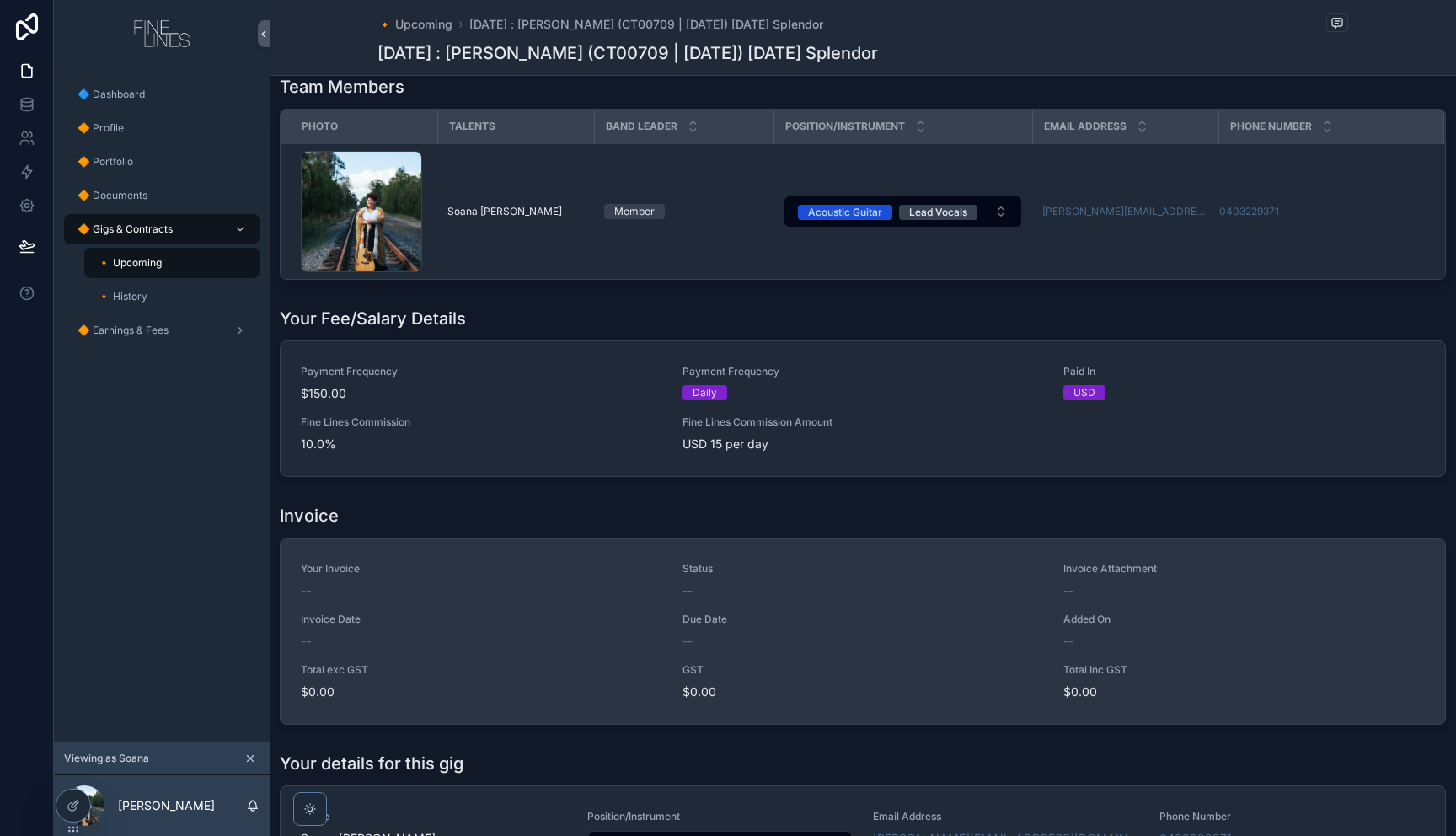
scroll to position [899, 0]
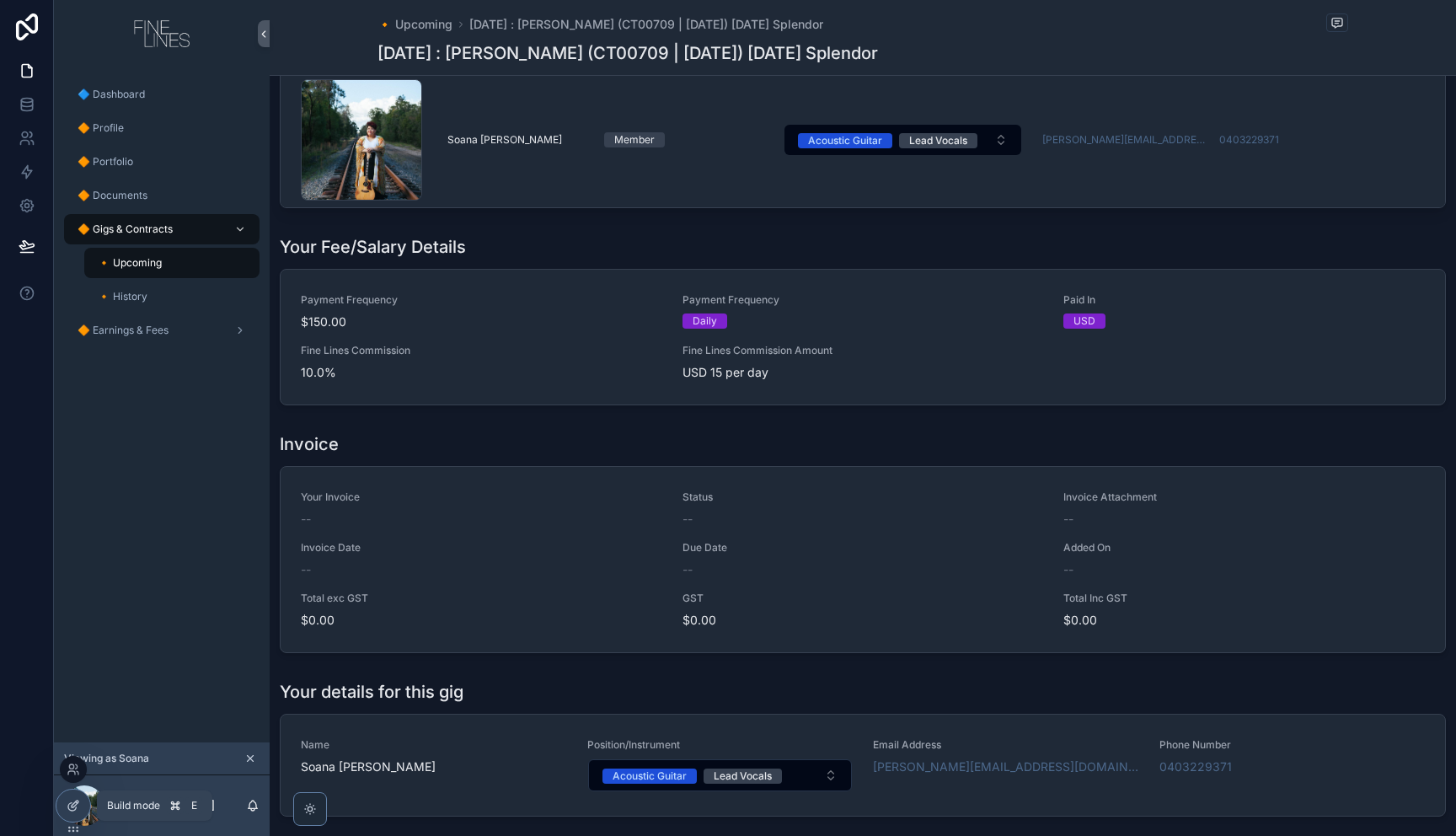
click at [70, 804] on icon at bounding box center [73, 805] width 13 height 13
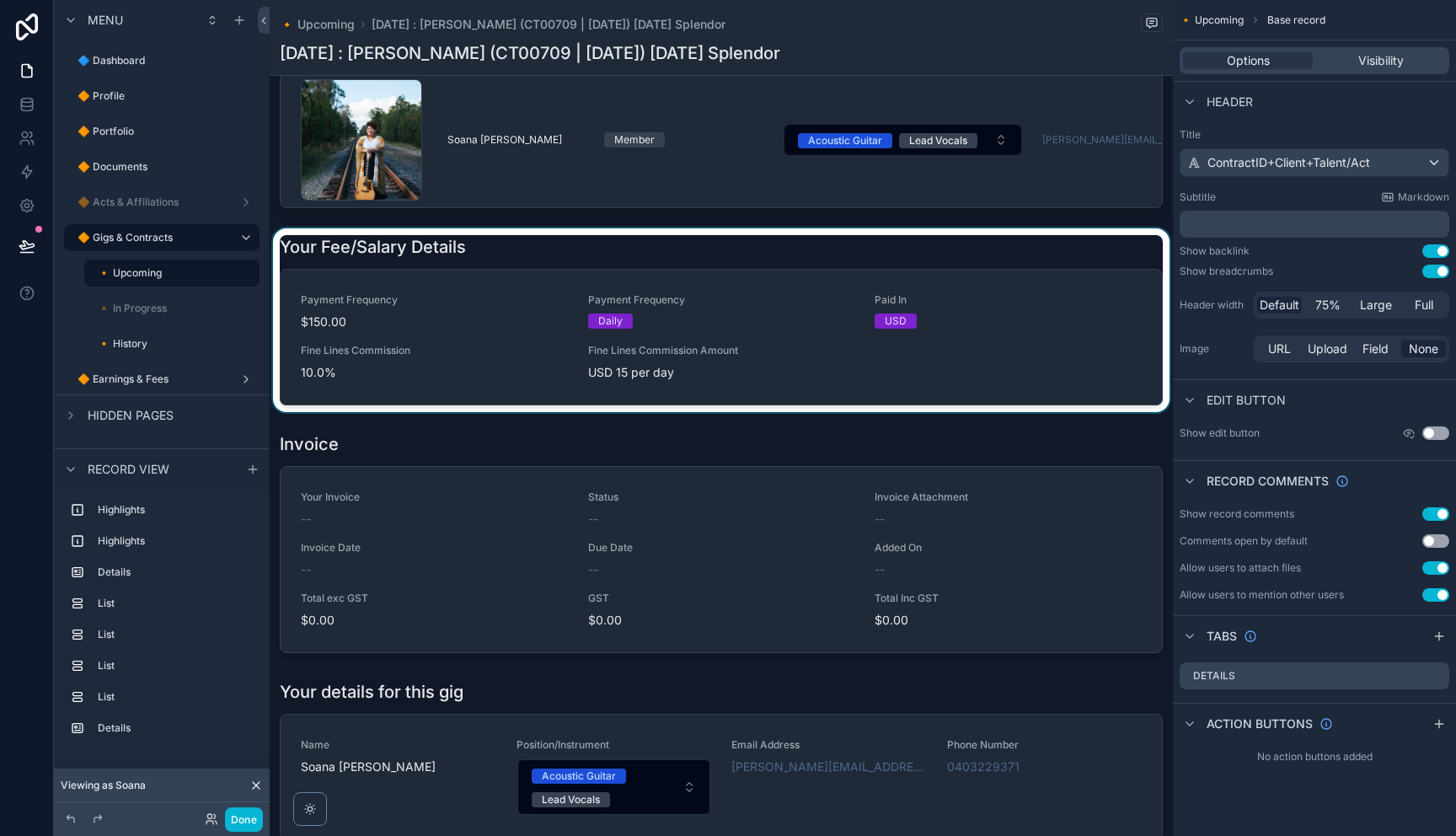
click at [525, 365] on div "scrollable content" at bounding box center [721, 319] width 903 height 184
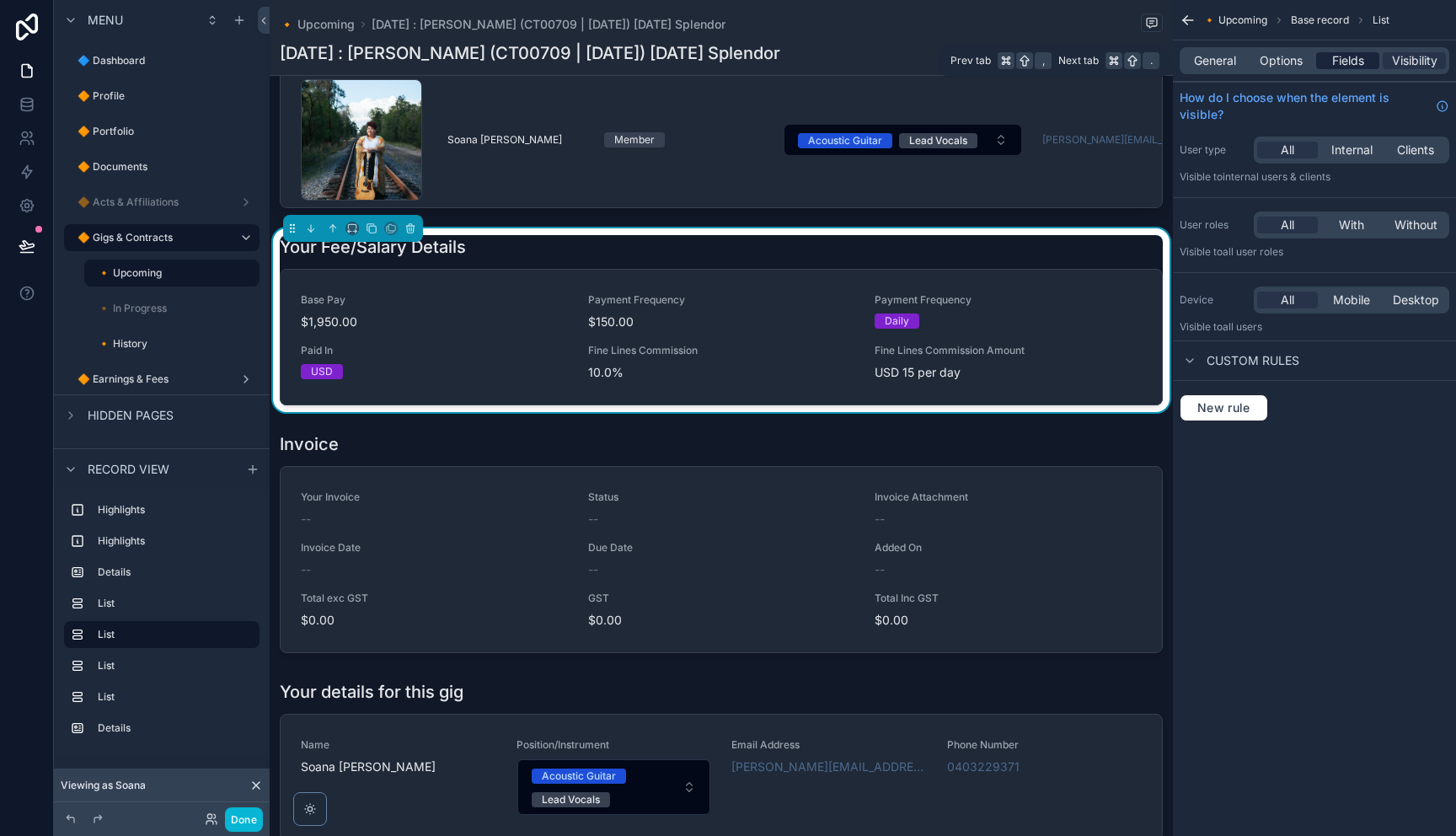
click at [1343, 63] on span "Fields" at bounding box center [1348, 61] width 32 height 17
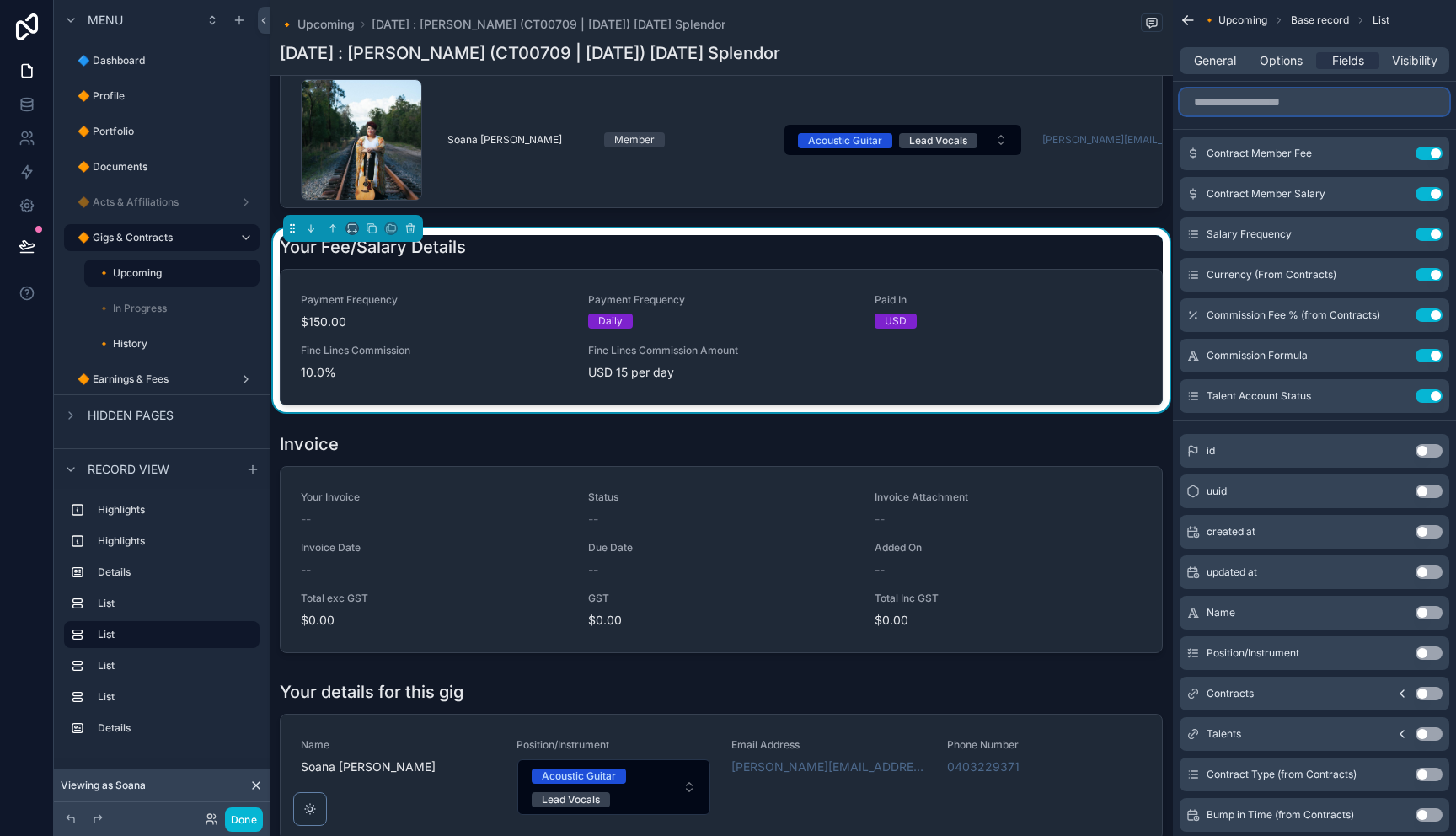
click at [1240, 105] on input "scrollable content" at bounding box center [1314, 102] width 270 height 27
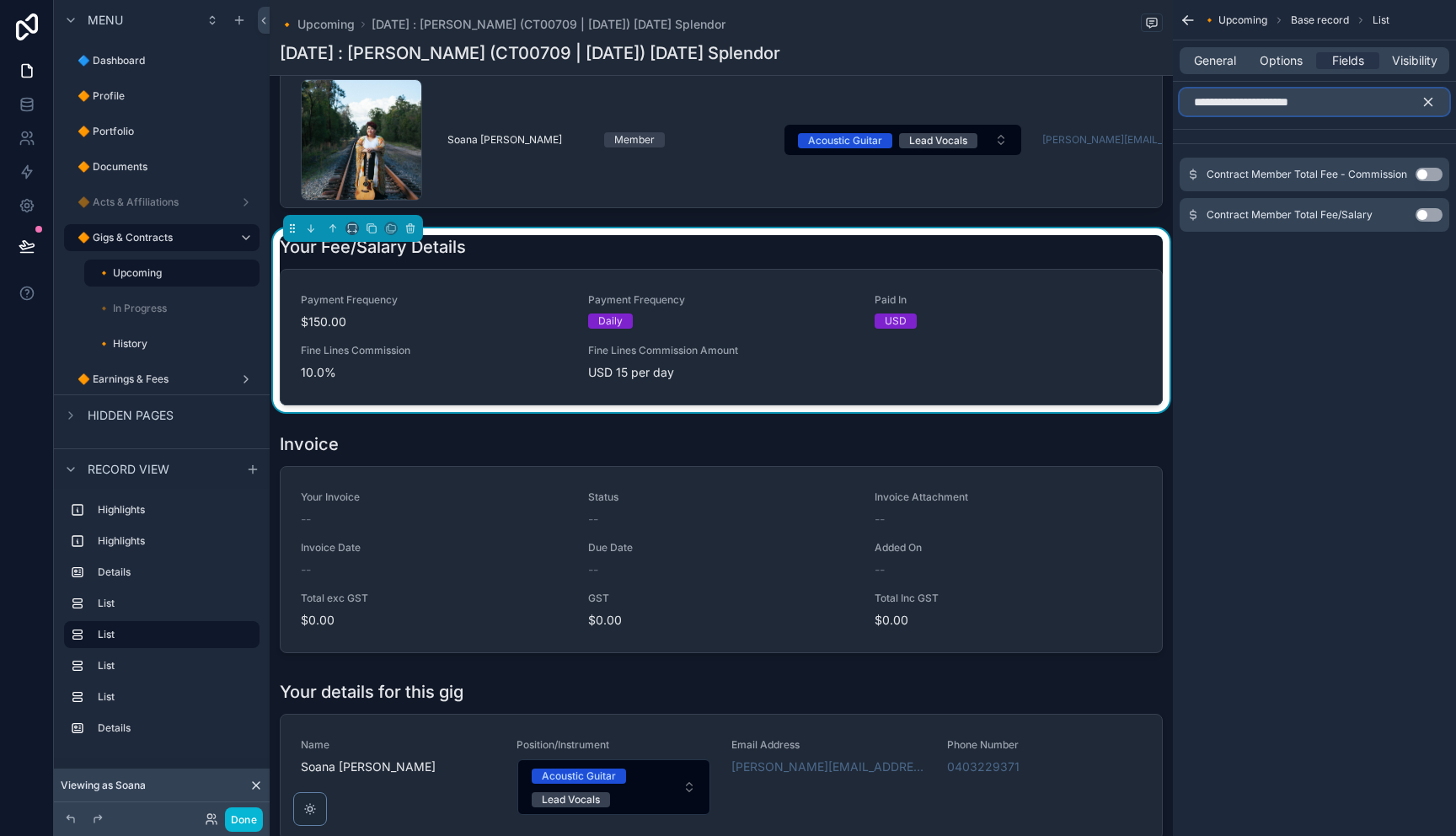
type input "**********"
click at [1425, 175] on button "Use setting" at bounding box center [1428, 174] width 27 height 13
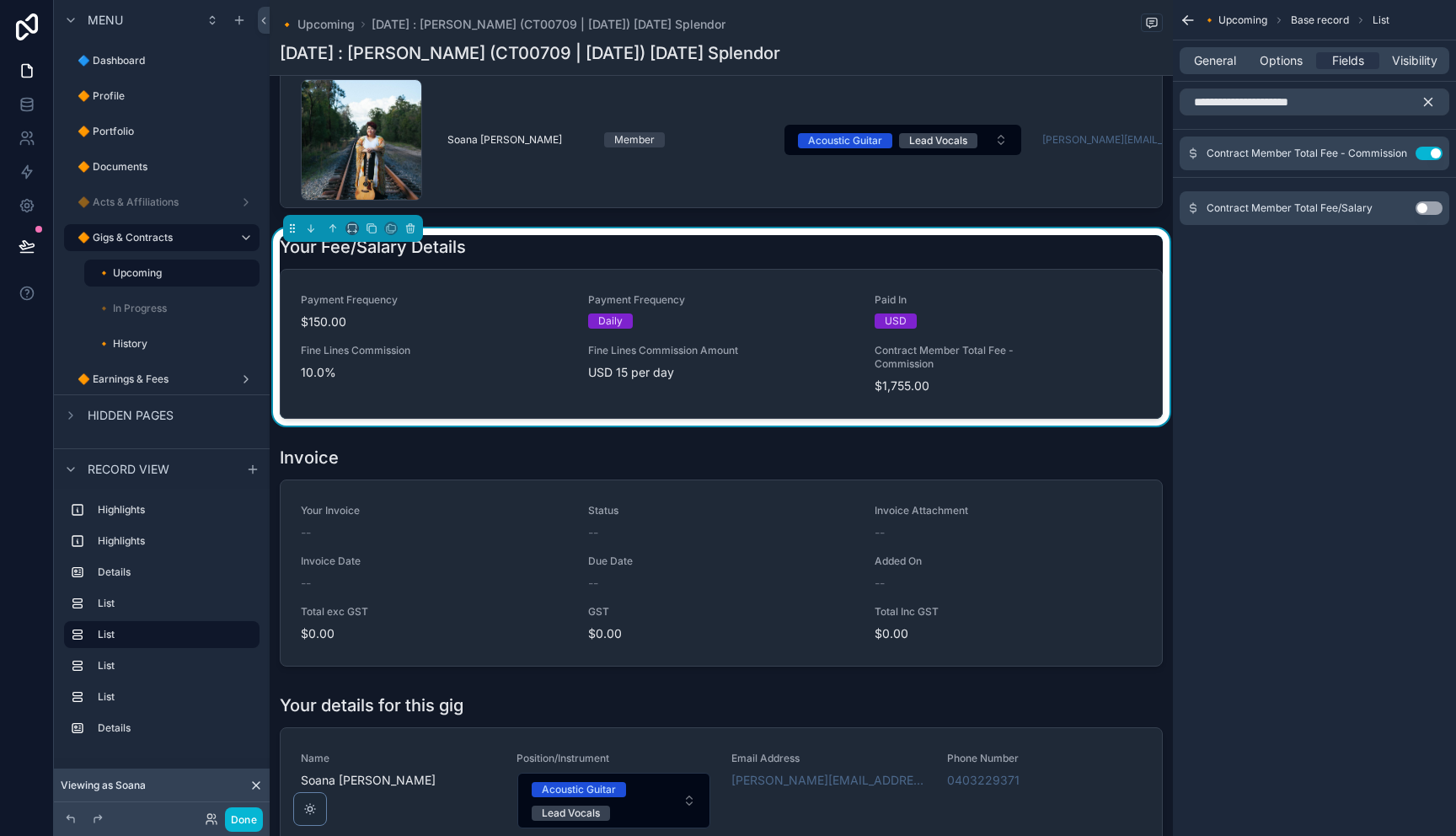
click at [1436, 102] on button "scrollable content" at bounding box center [1435, 102] width 29 height 27
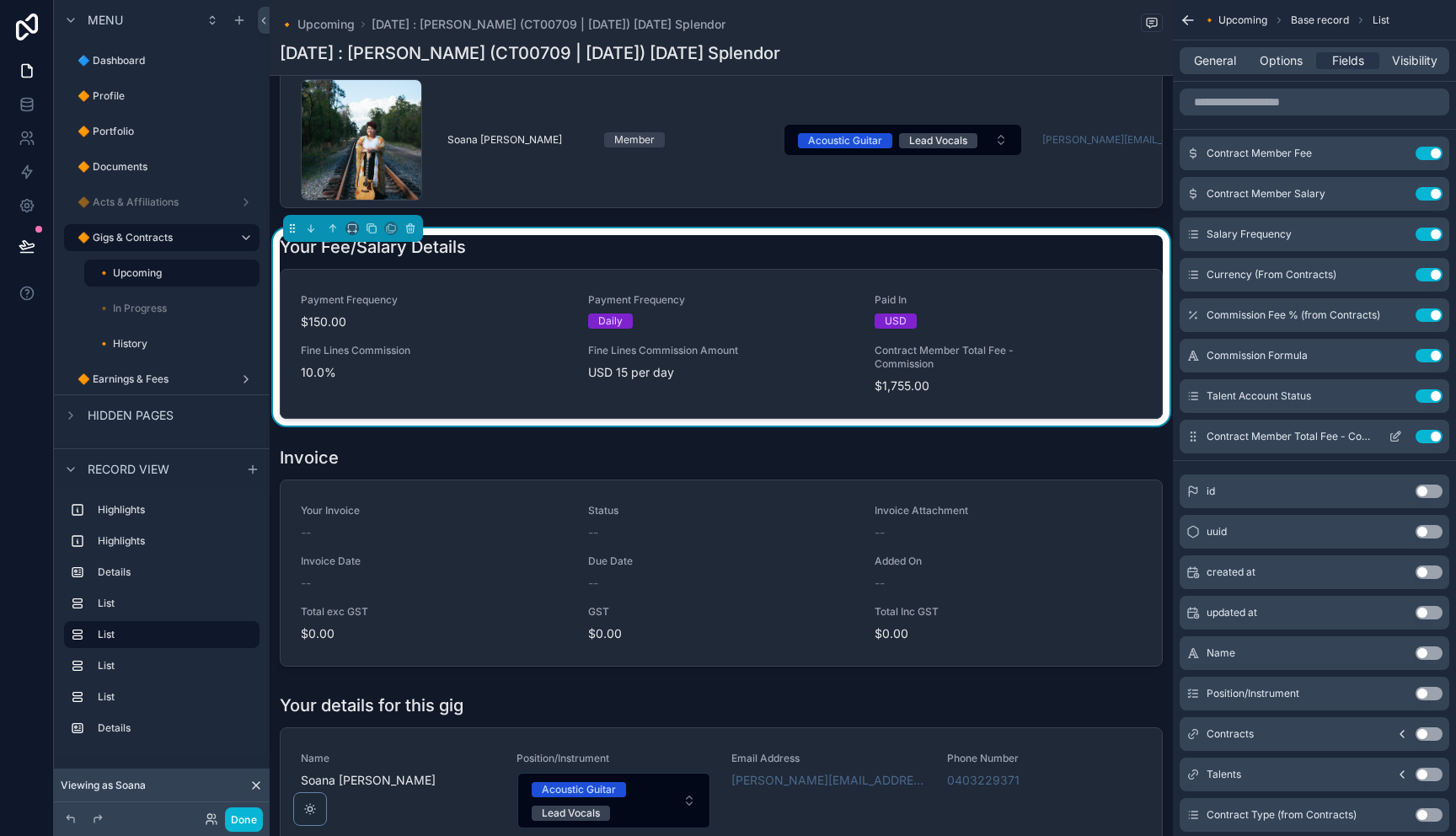
click at [1394, 438] on icon "scrollable content" at bounding box center [1396, 434] width 7 height 7
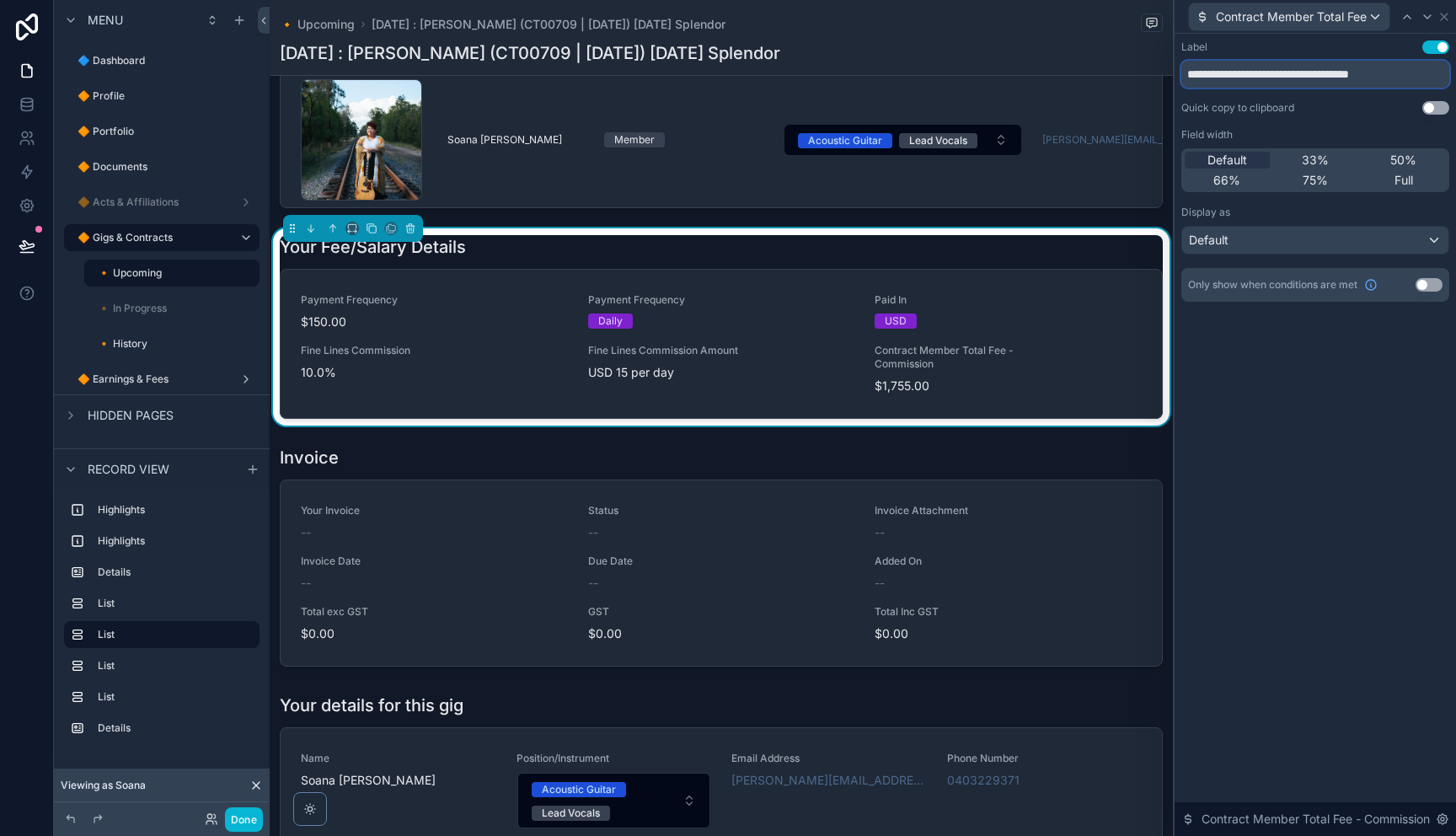
click at [1311, 76] on input "**********" at bounding box center [1315, 74] width 268 height 27
click at [1444, 18] on icon at bounding box center [1444, 17] width 13 height 13
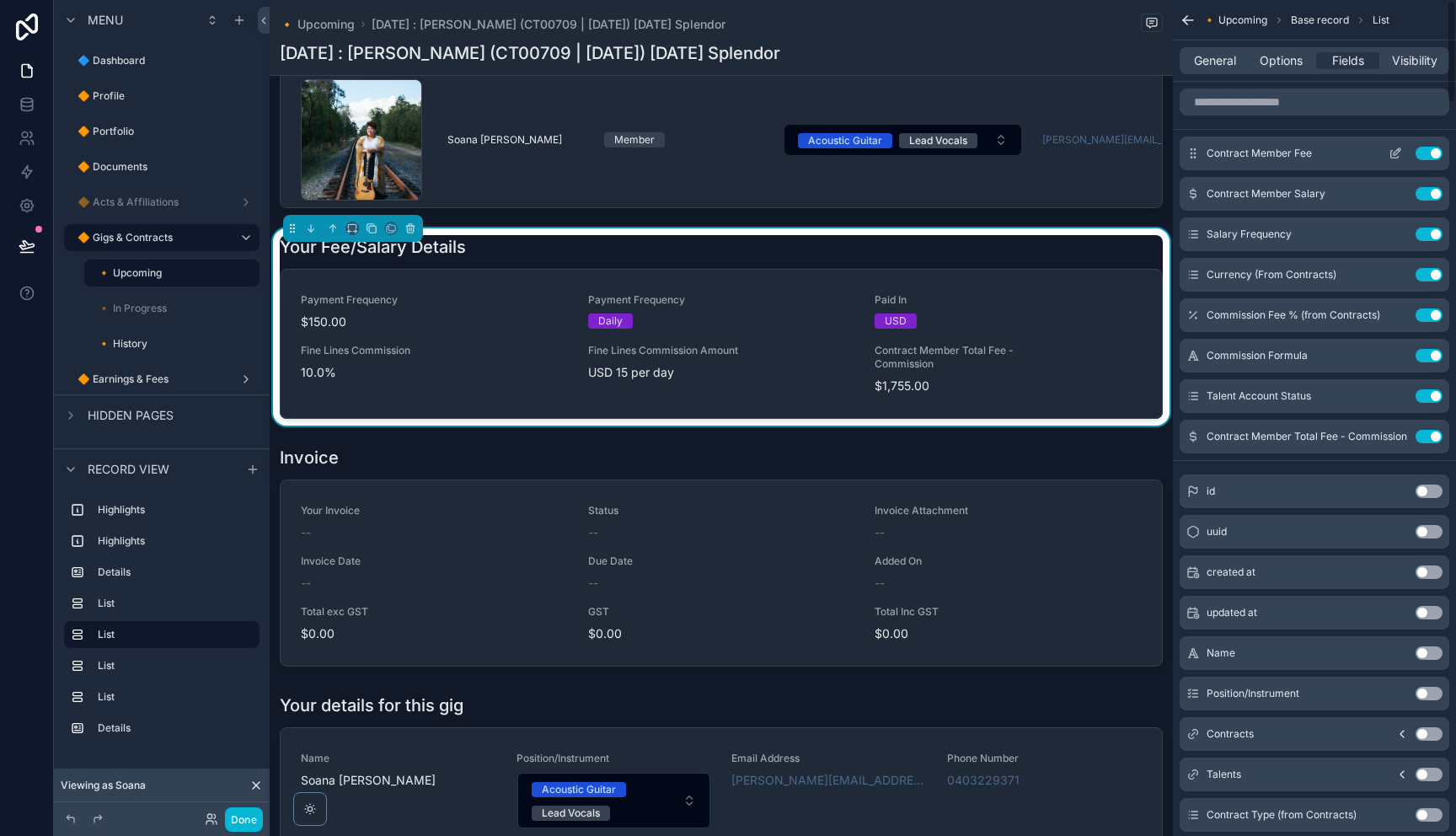
click at [1399, 153] on icon "scrollable content" at bounding box center [1395, 153] width 13 height 13
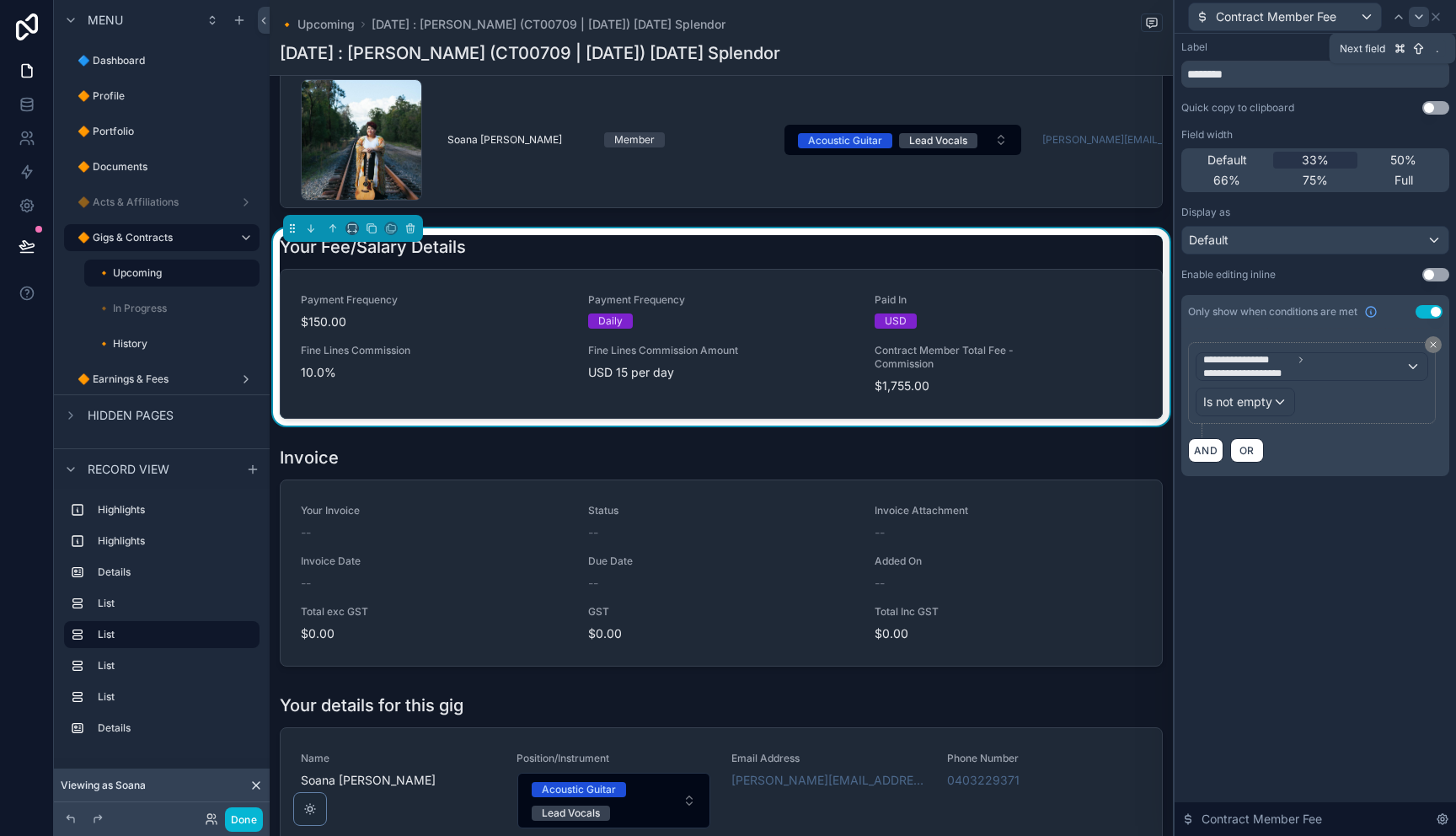
click at [1418, 18] on icon at bounding box center [1419, 17] width 13 height 13
click at [1397, 19] on icon at bounding box center [1399, 17] width 13 height 13
click at [1438, 19] on icon at bounding box center [1435, 16] width 7 height 7
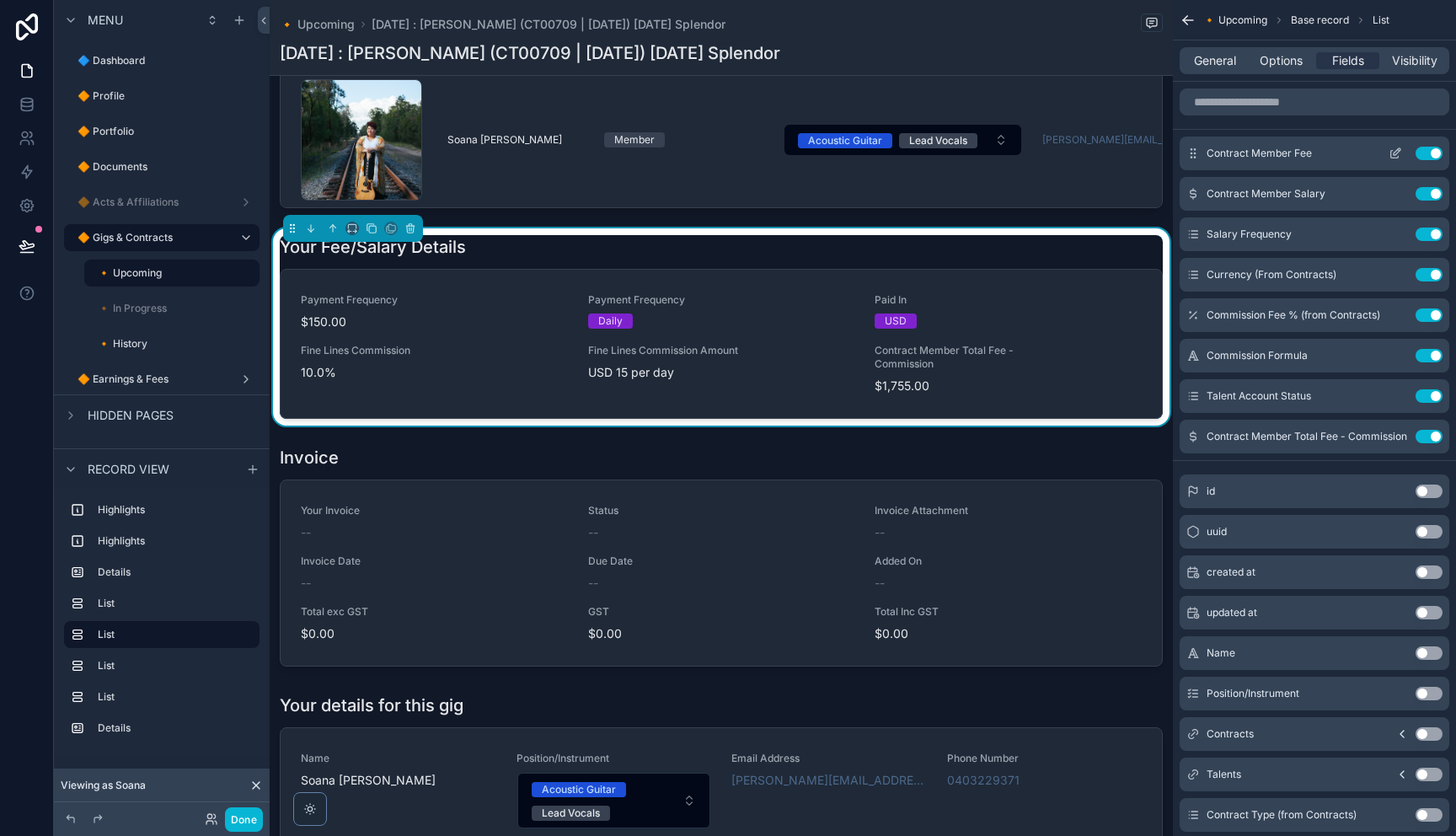
click at [1391, 155] on icon "scrollable content" at bounding box center [1395, 154] width 8 height 8
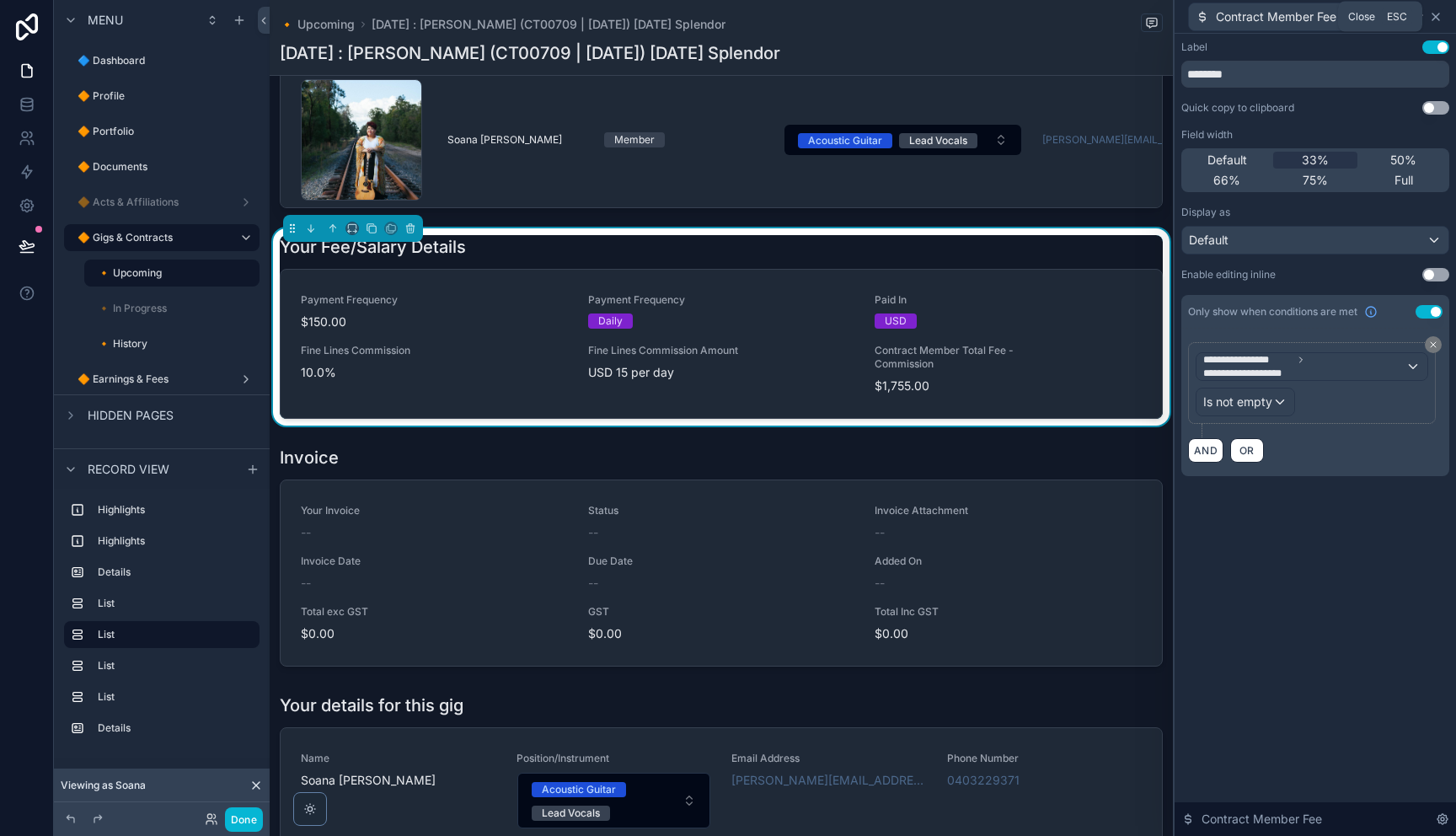
click at [1440, 18] on icon at bounding box center [1436, 17] width 13 height 13
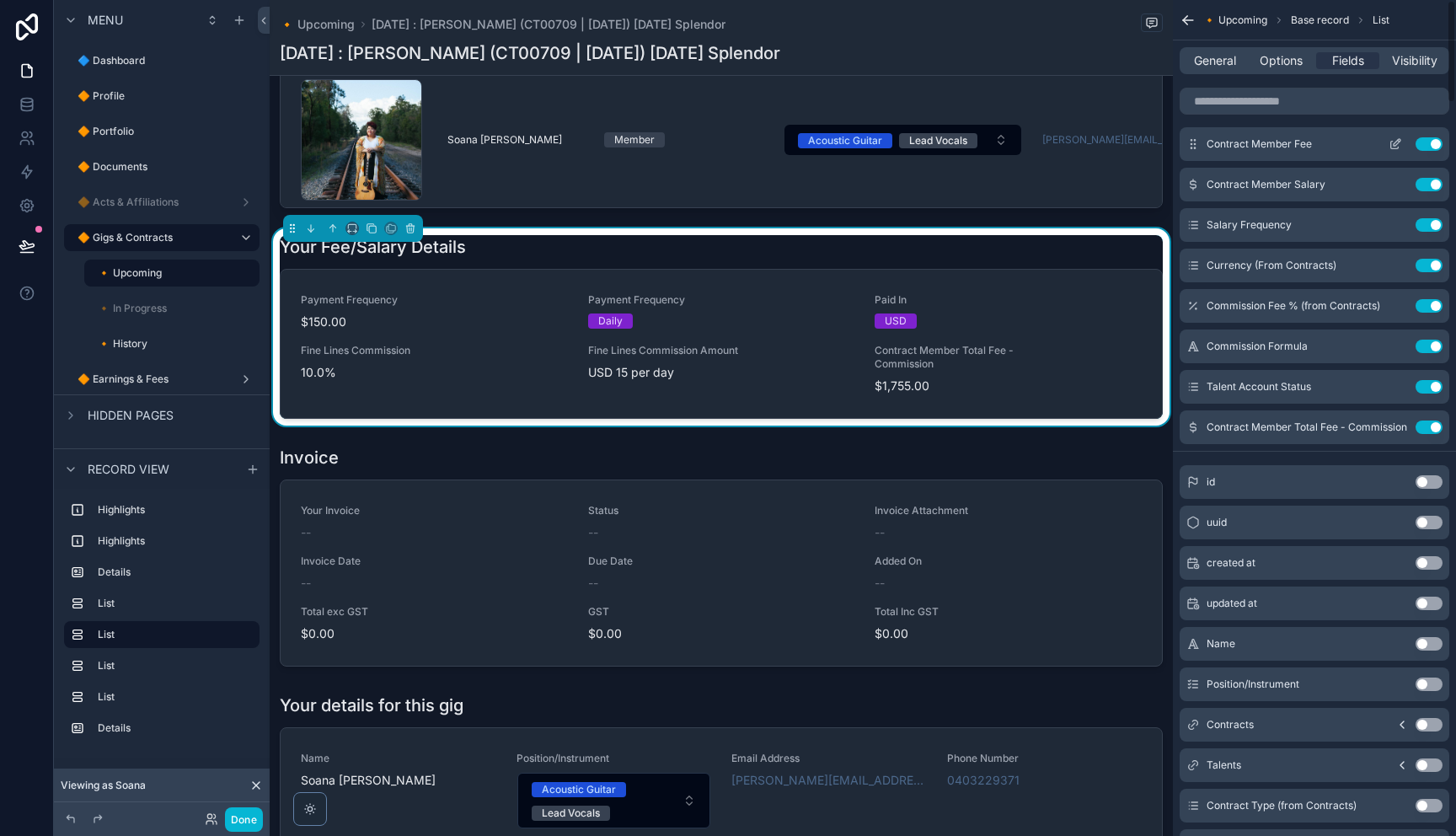
scroll to position [10, 0]
click at [1399, 149] on icon "scrollable content" at bounding box center [1395, 142] width 13 height 13
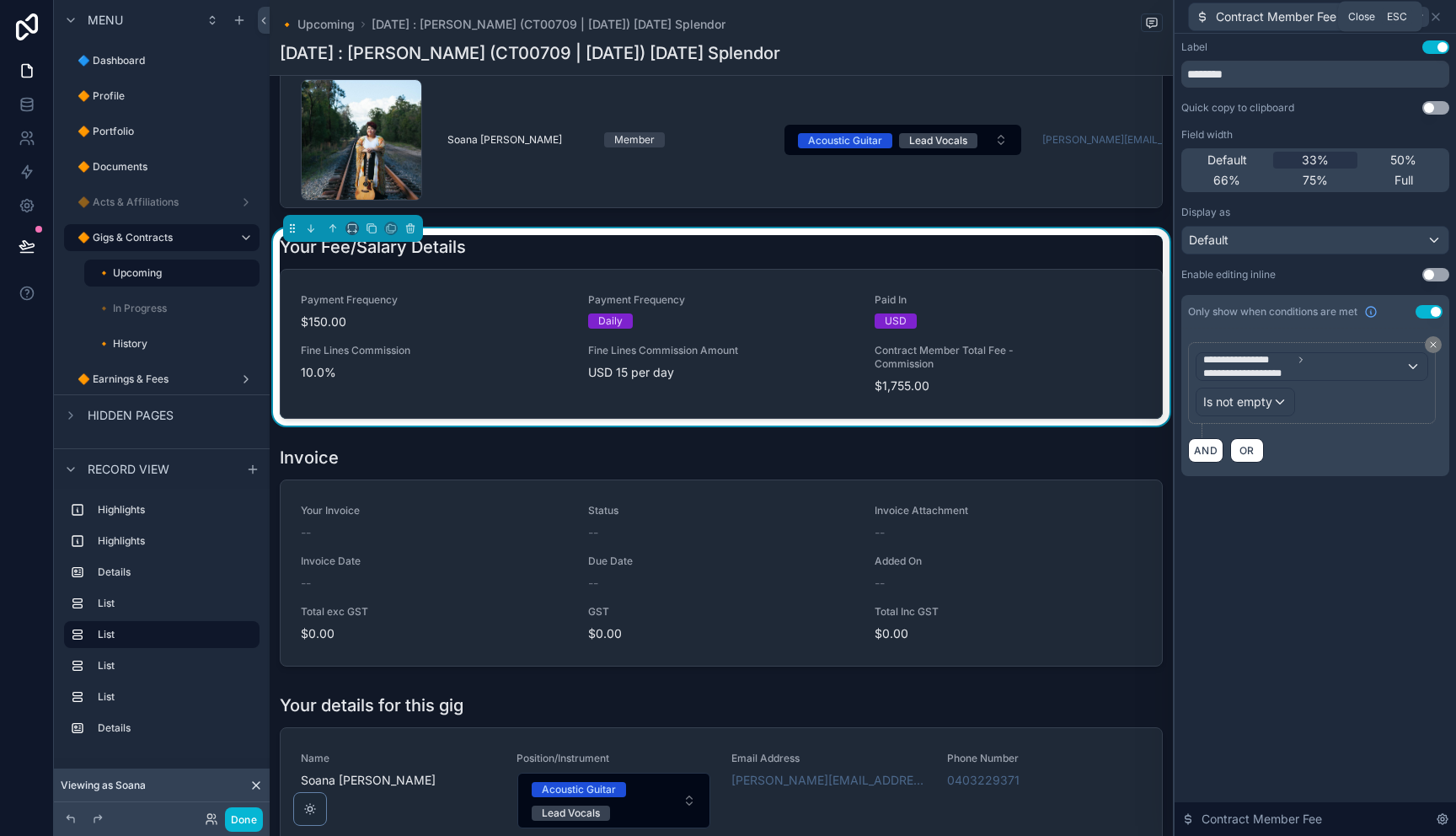
drag, startPoint x: 1434, startPoint y: 18, endPoint x: 1427, endPoint y: 26, distance: 10.6
click at [1434, 19] on icon at bounding box center [1436, 17] width 13 height 13
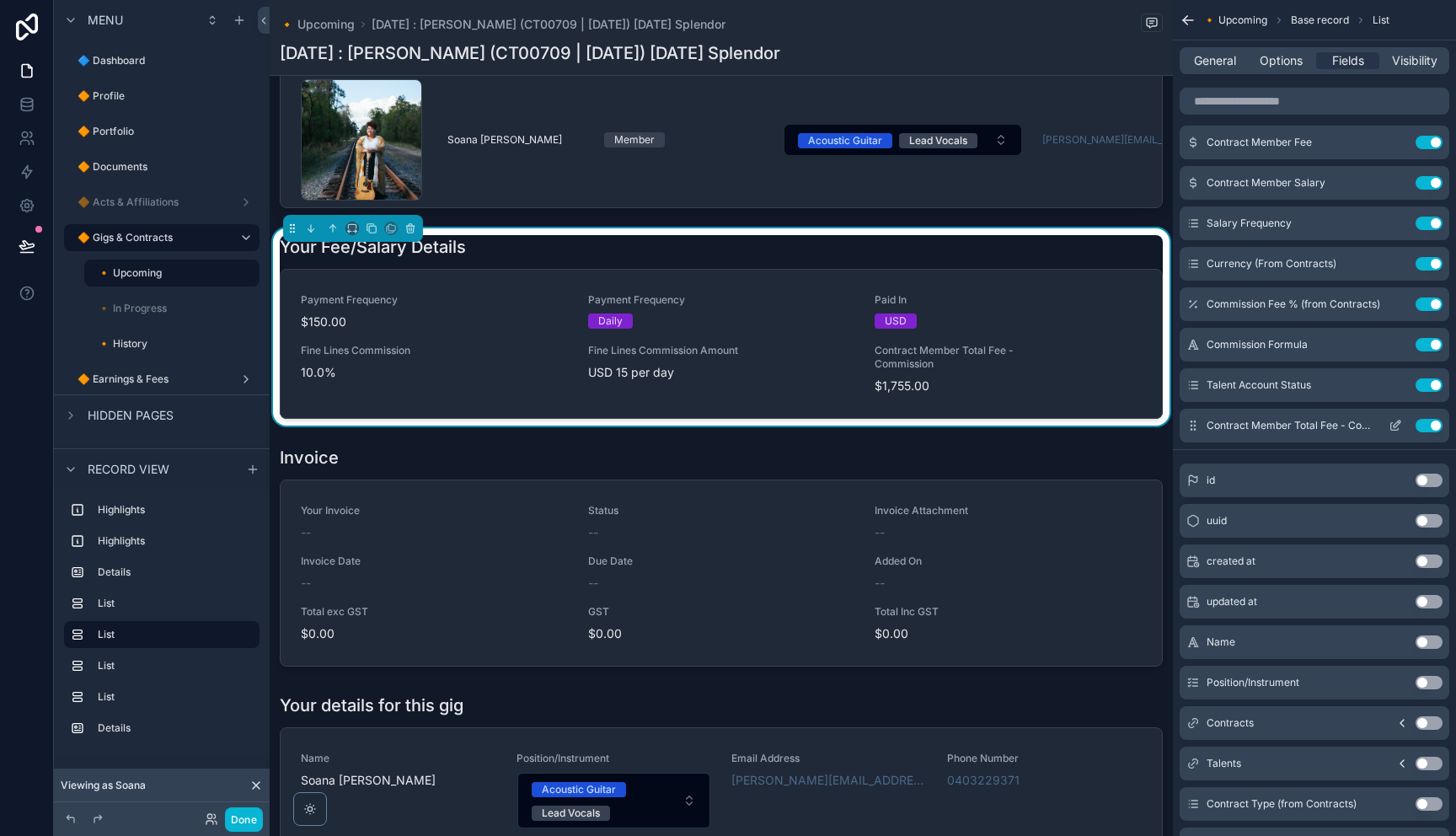
click at [1395, 424] on icon "scrollable content" at bounding box center [1395, 425] width 13 height 13
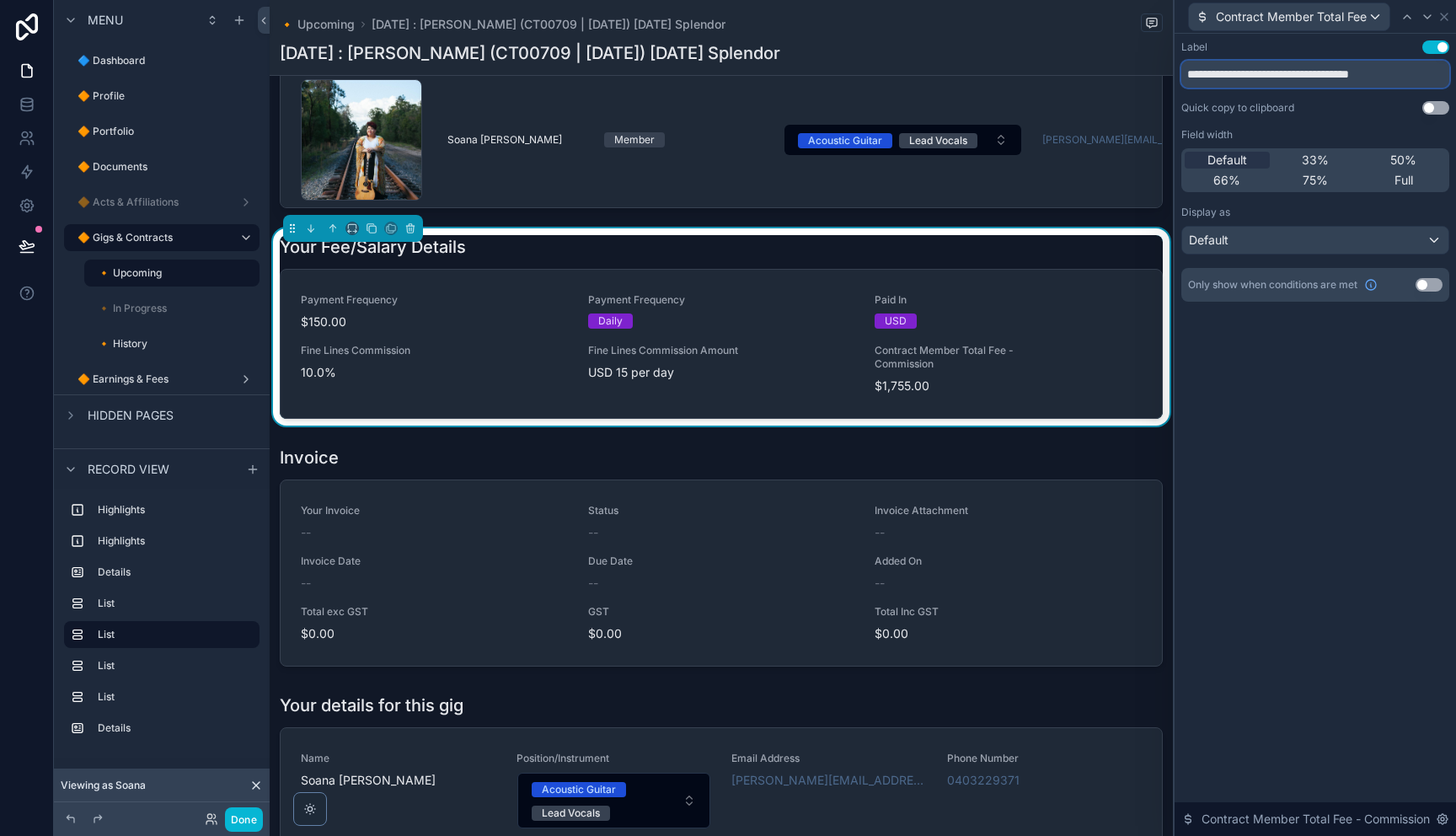
click at [1315, 73] on input "**********" at bounding box center [1315, 74] width 268 height 27
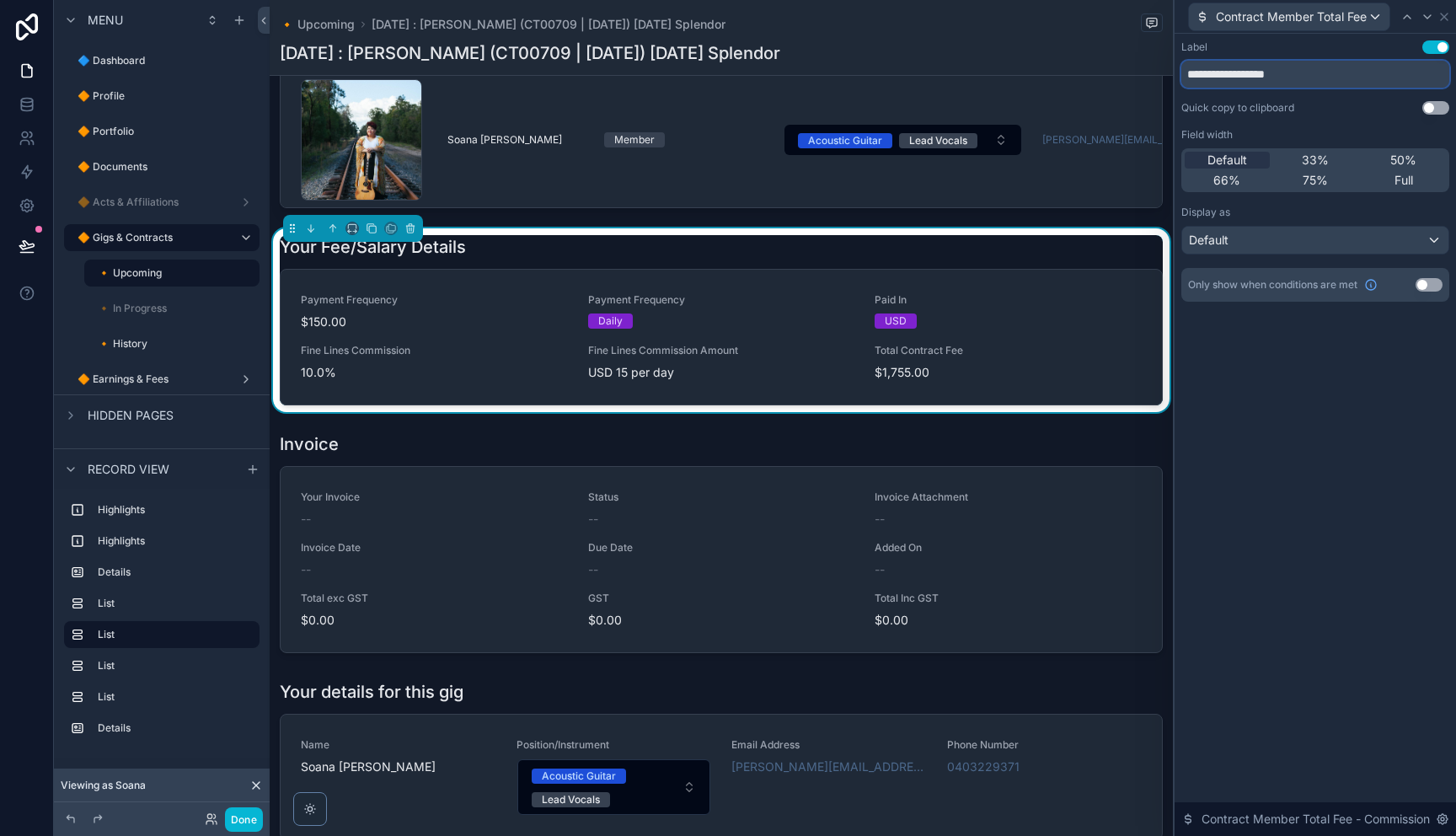
type input "**********"
click at [1282, 438] on div "**********" at bounding box center [1315, 434] width 281 height 802
click at [1443, 20] on icon at bounding box center [1444, 17] width 13 height 13
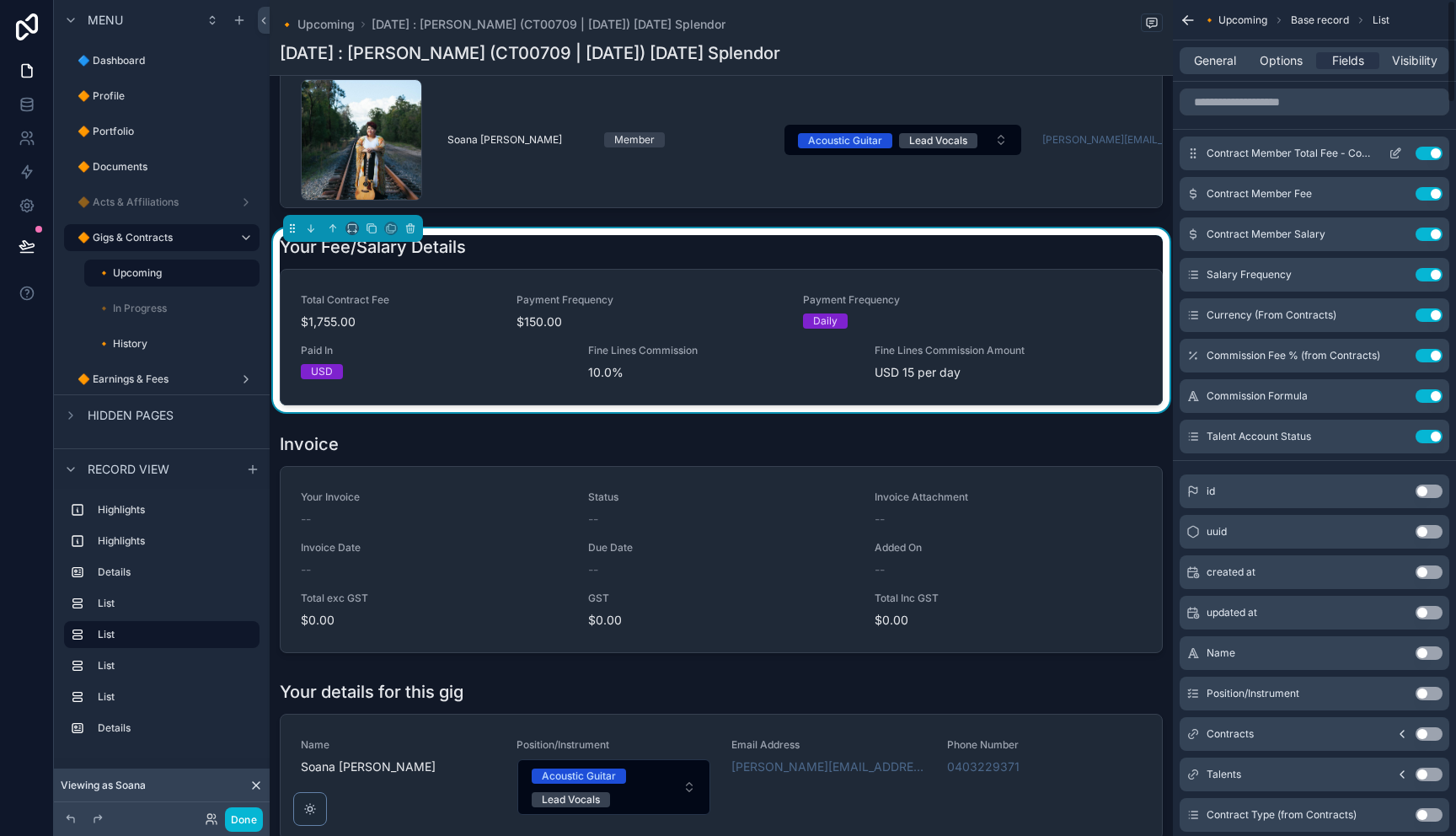
scroll to position [15, 0]
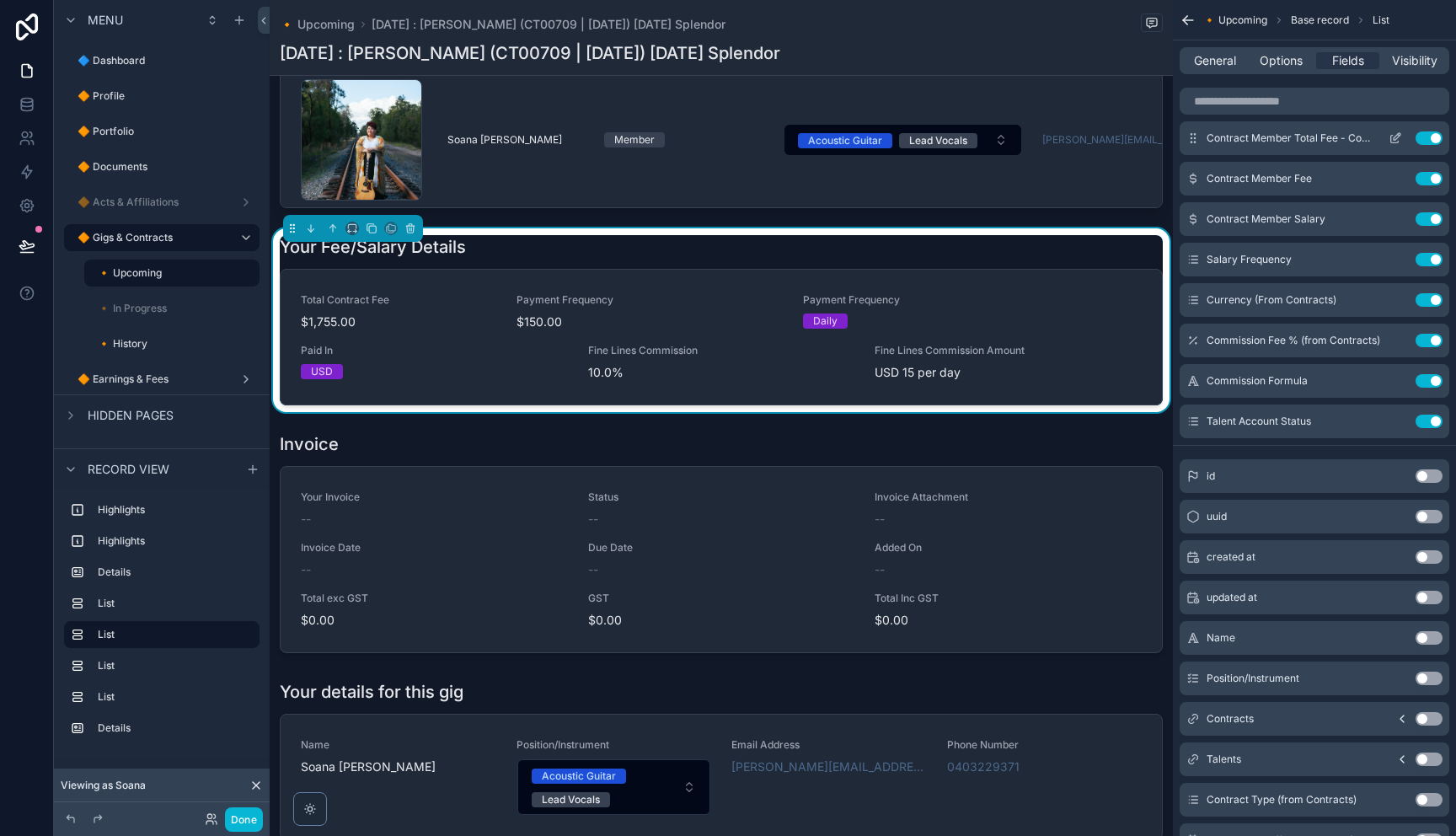
click at [1396, 141] on icon "scrollable content" at bounding box center [1395, 138] width 13 height 13
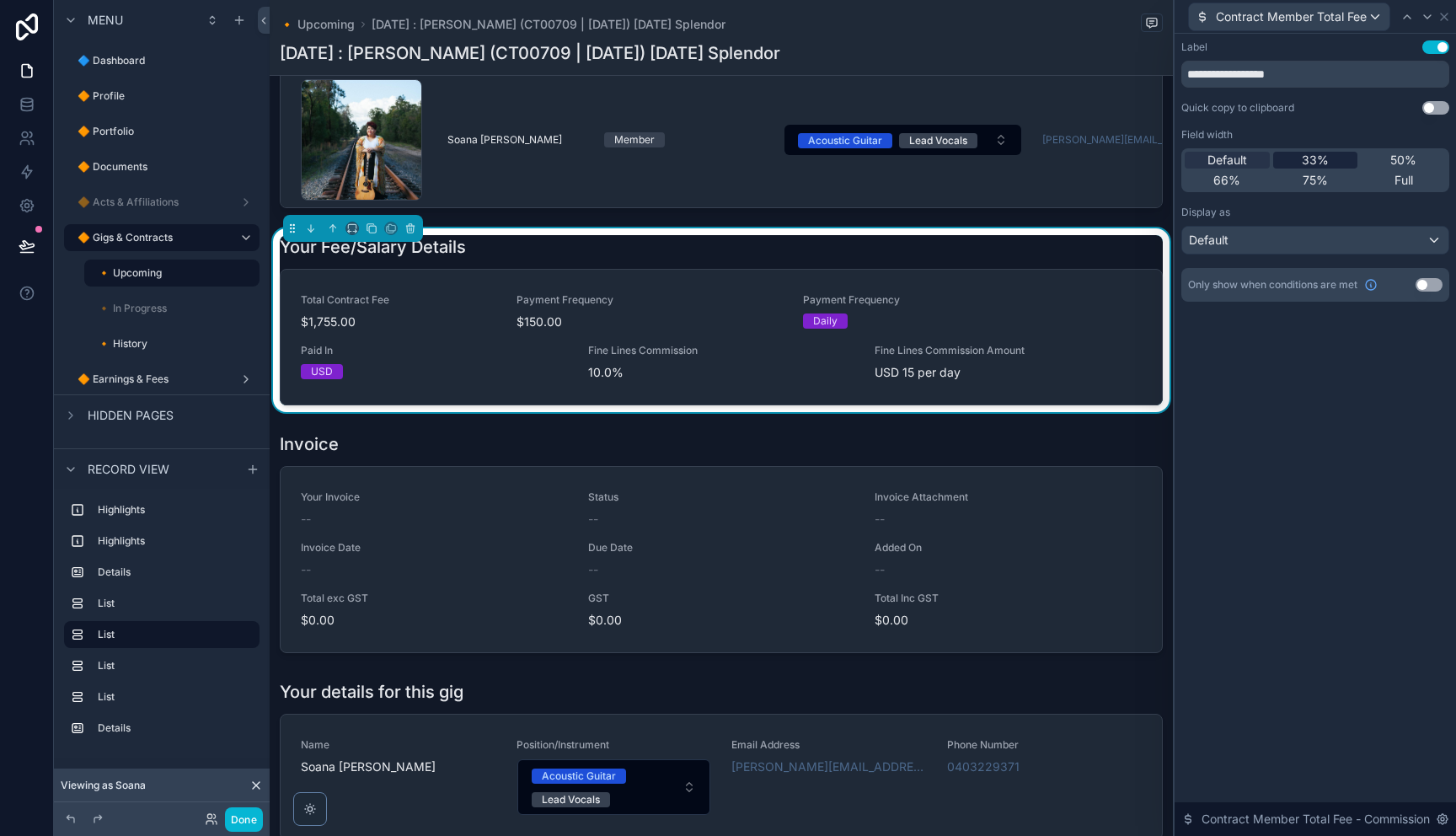
click at [1334, 163] on div "33%" at bounding box center [1315, 160] width 85 height 17
click at [1386, 416] on div "**********" at bounding box center [1315, 434] width 281 height 802
click at [1444, 23] on icon at bounding box center [1444, 17] width 13 height 13
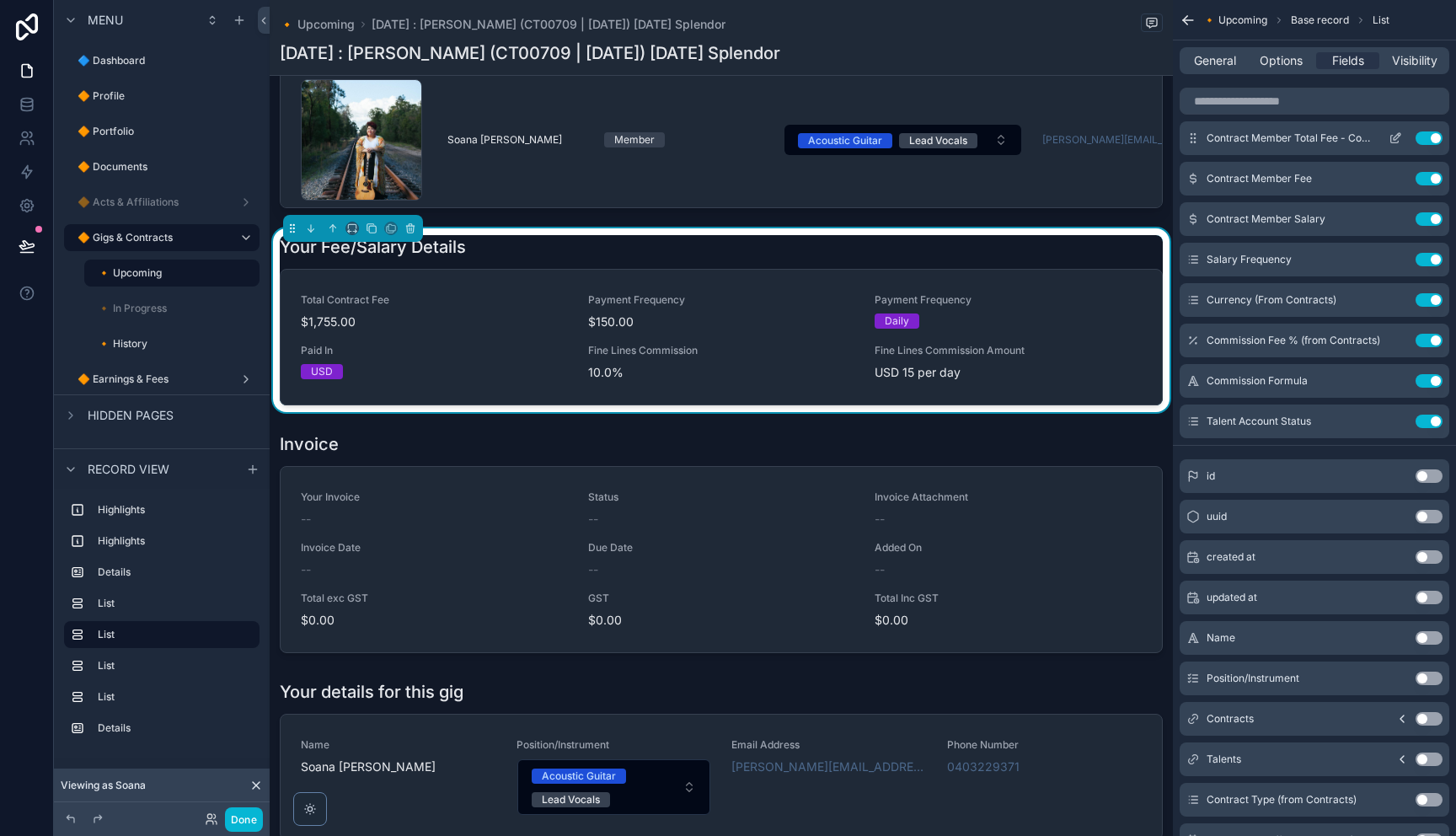
click at [1393, 140] on icon "scrollable content" at bounding box center [1396, 136] width 7 height 7
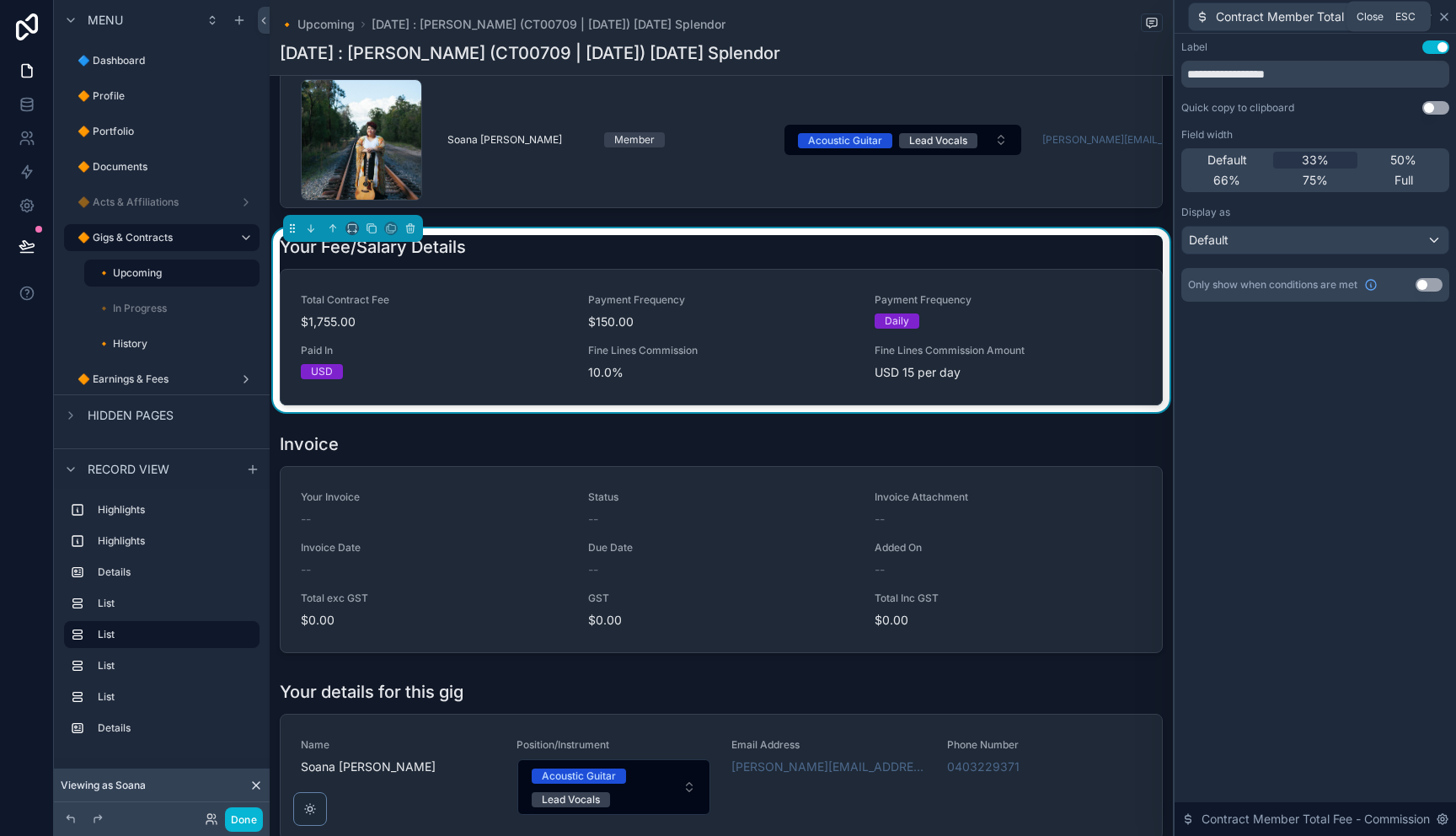
click at [1444, 19] on icon at bounding box center [1444, 17] width 13 height 13
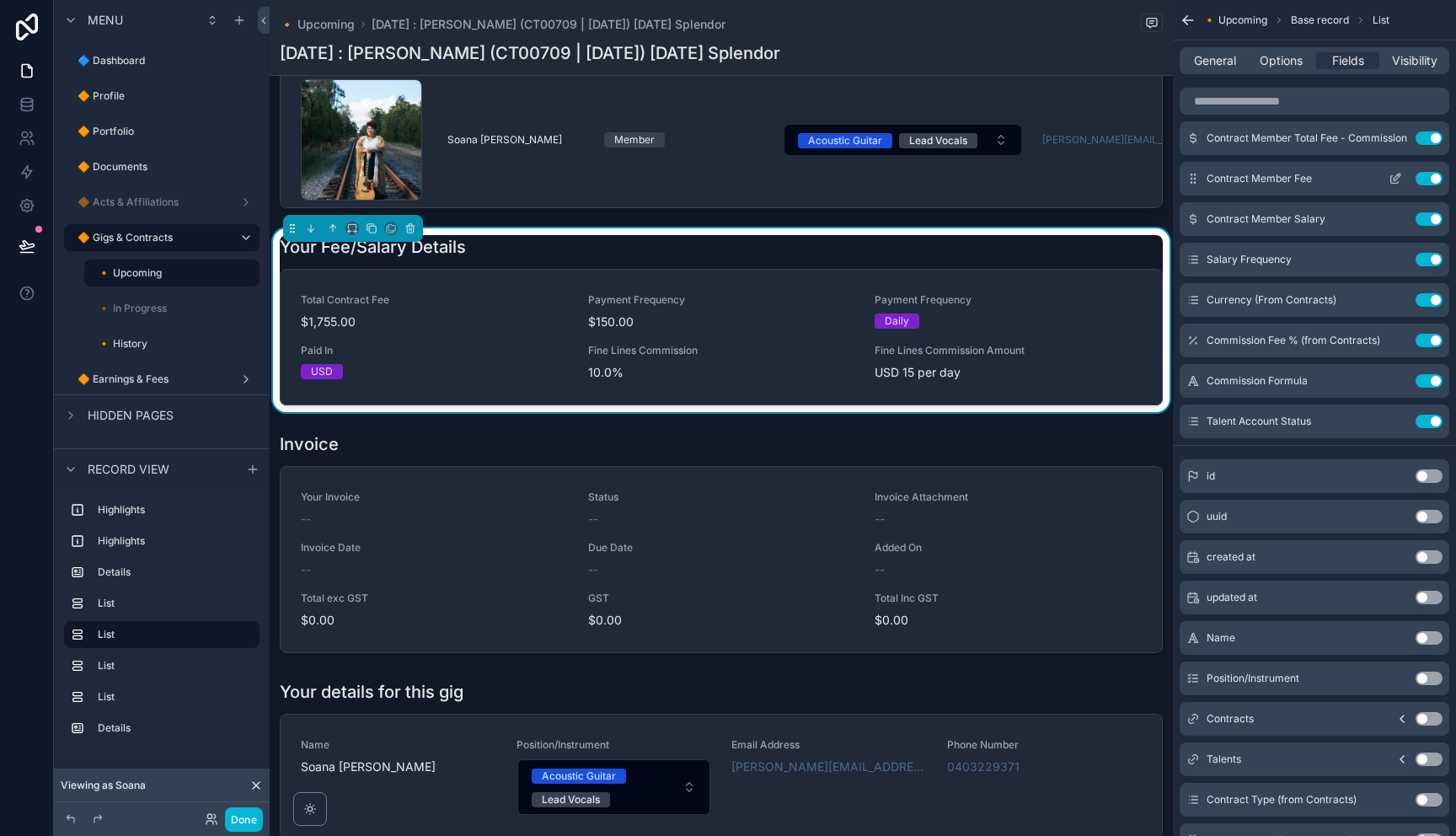
click at [1393, 176] on icon "scrollable content" at bounding box center [1395, 178] width 13 height 13
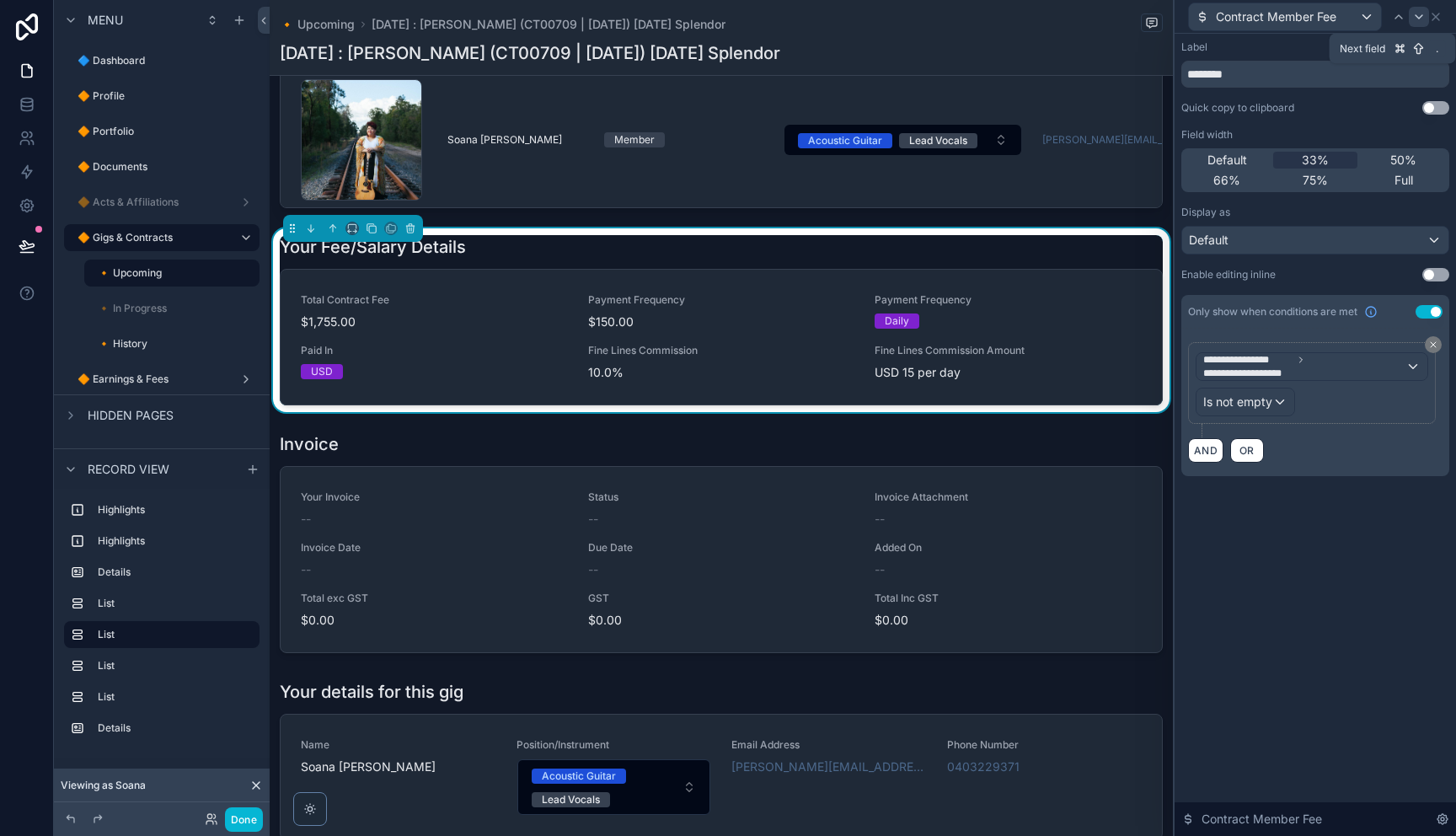
click at [1422, 20] on icon at bounding box center [1419, 17] width 13 height 13
click at [1335, 75] on input "**********" at bounding box center [1315, 74] width 268 height 27
type input "**********"
drag, startPoint x: 1413, startPoint y: 604, endPoint x: 1399, endPoint y: 592, distance: 18.4
click at [1411, 604] on div "**********" at bounding box center [1315, 434] width 281 height 802
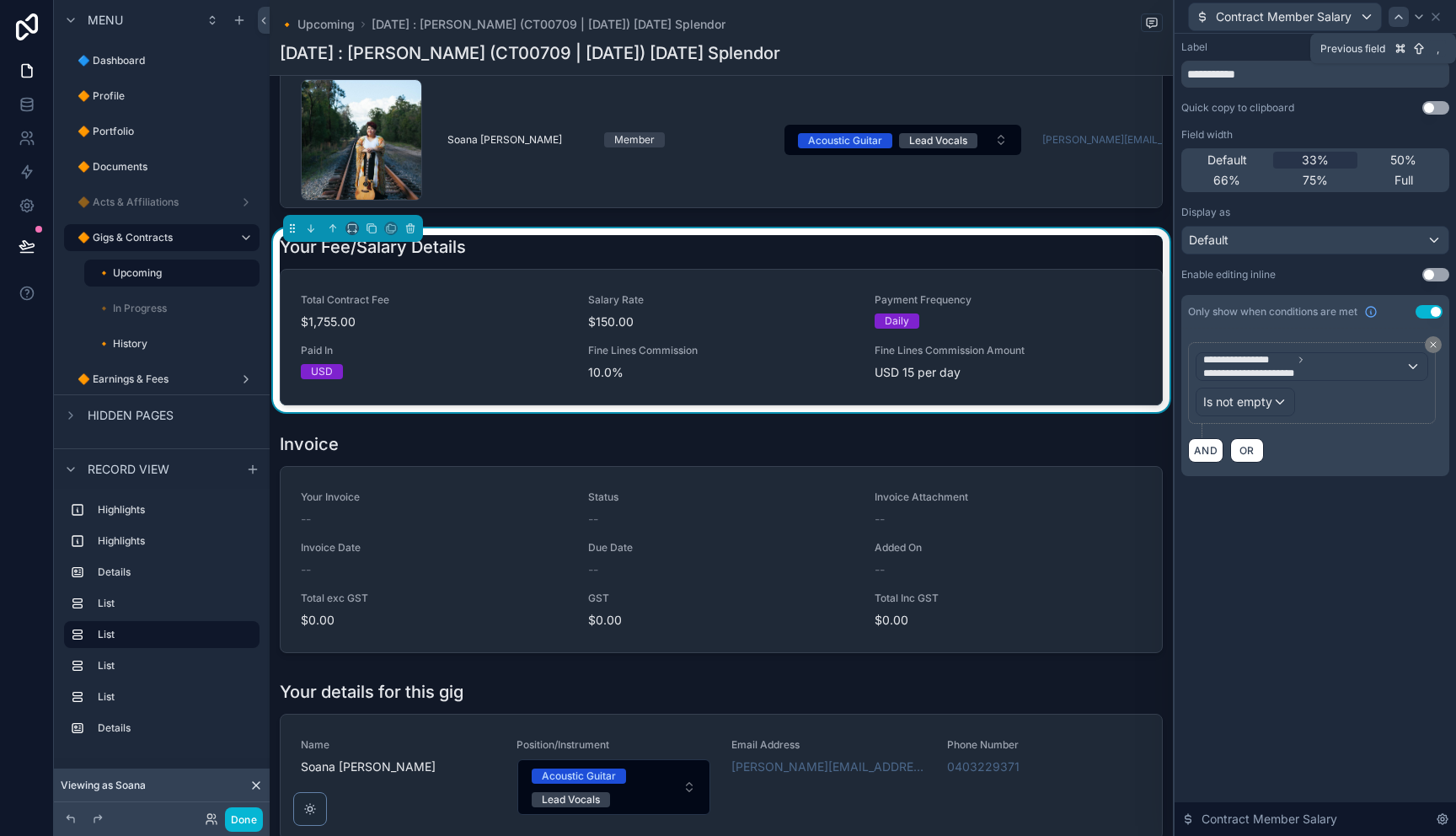
click at [1395, 22] on icon at bounding box center [1399, 17] width 13 height 13
click at [1415, 21] on icon at bounding box center [1419, 17] width 13 height 13
click at [1401, 18] on icon at bounding box center [1398, 17] width 7 height 4
click at [1413, 18] on icon at bounding box center [1419, 17] width 13 height 13
click at [1201, 452] on button "AND" at bounding box center [1205, 450] width 35 height 25
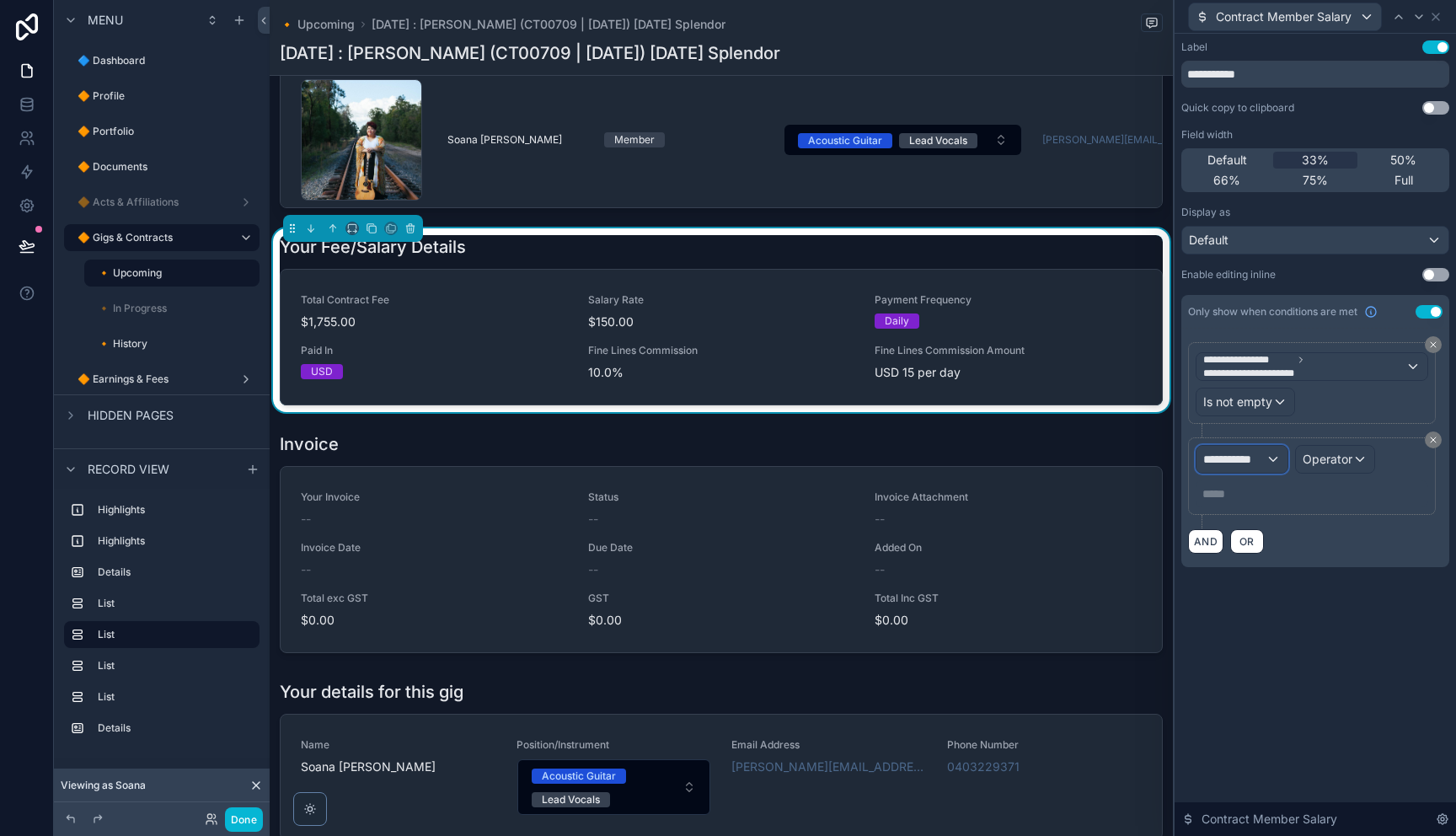
click at [1248, 459] on span "**********" at bounding box center [1234, 459] width 62 height 17
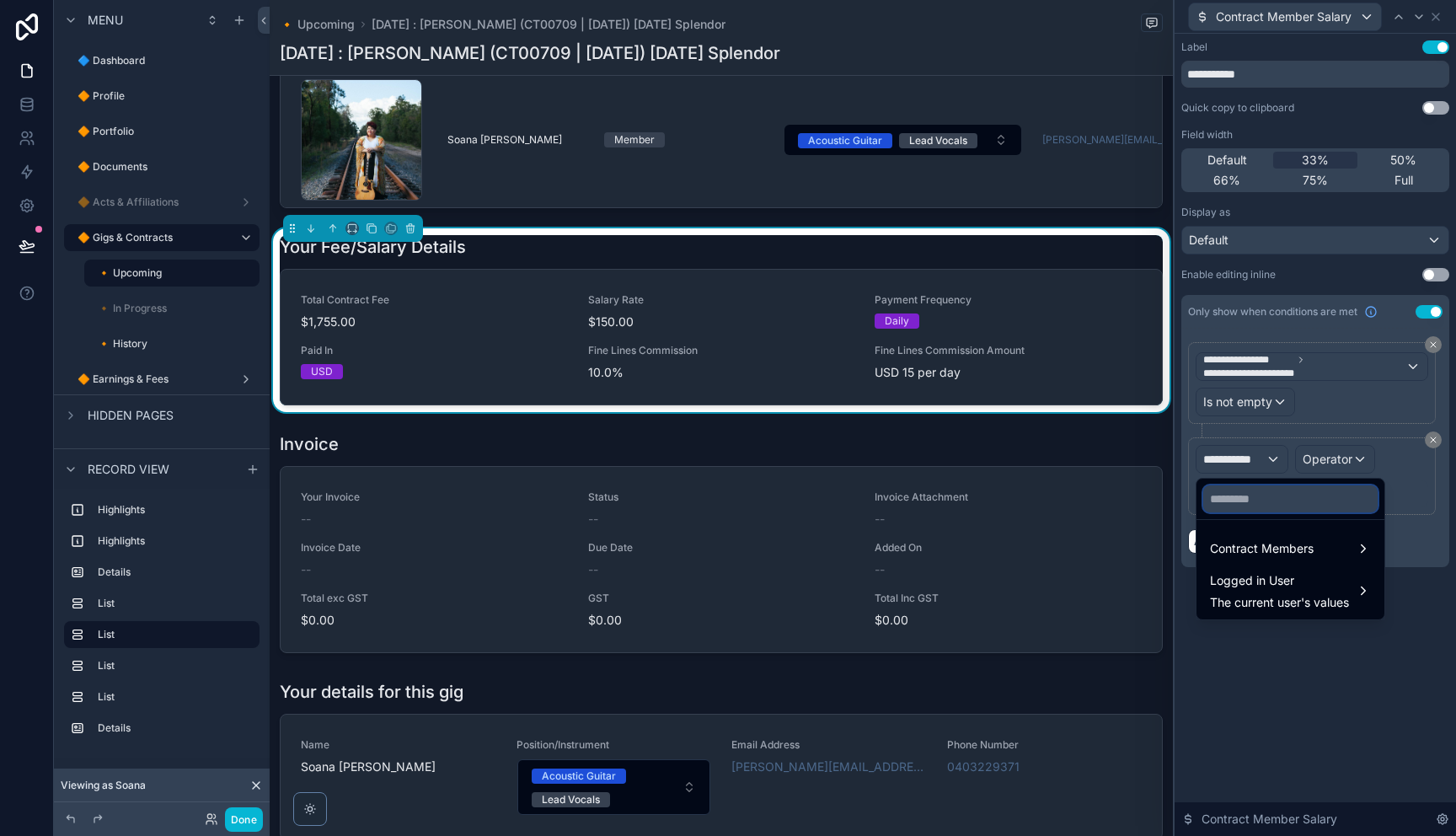
click at [1270, 495] on input "text" at bounding box center [1290, 499] width 174 height 27
drag, startPoint x: 1282, startPoint y: 553, endPoint x: 1273, endPoint y: 537, distance: 18.4
click at [1282, 551] on span "Contract Members" at bounding box center [1261, 548] width 104 height 20
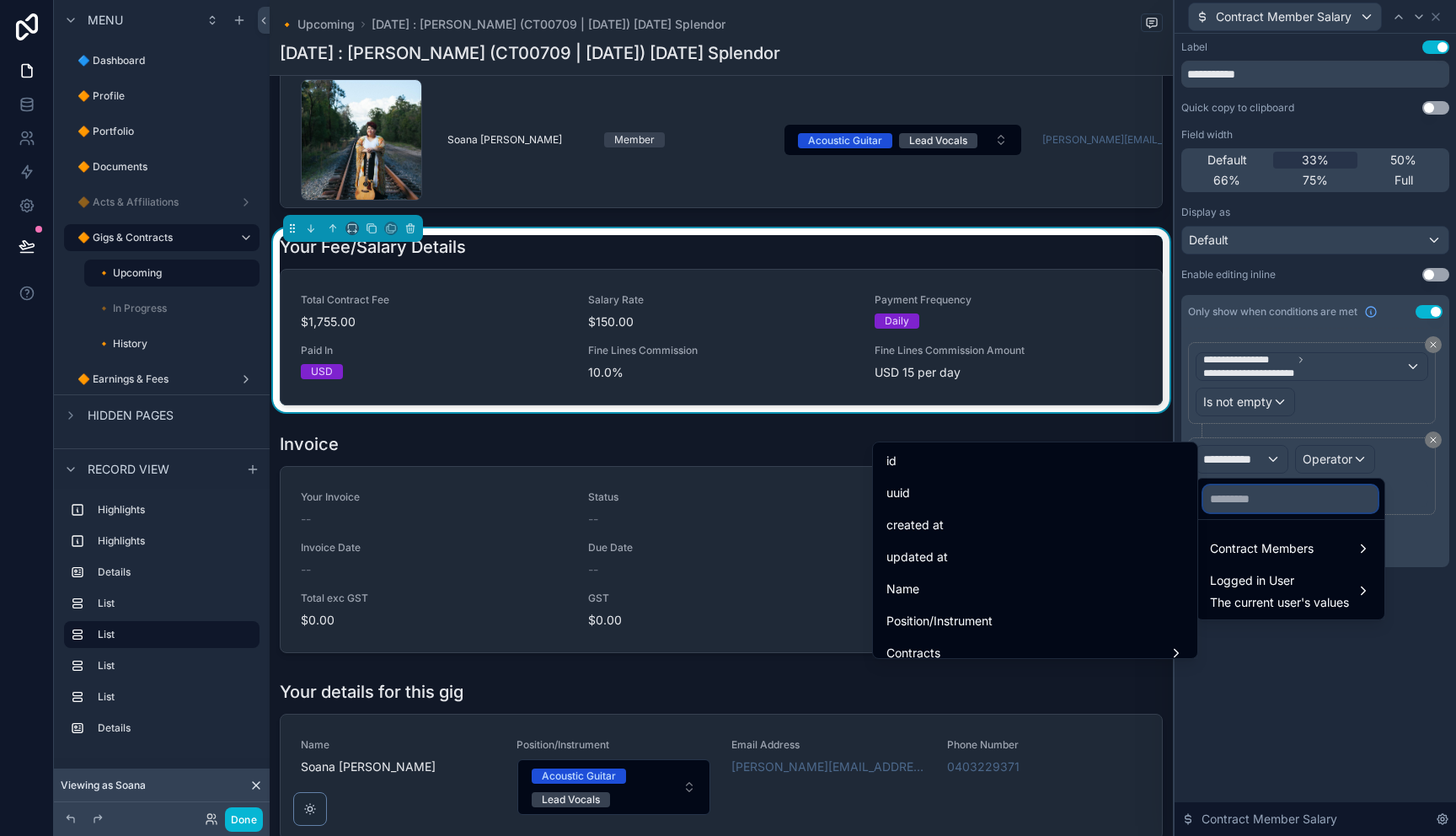
click at [1276, 503] on input "text" at bounding box center [1290, 499] width 174 height 27
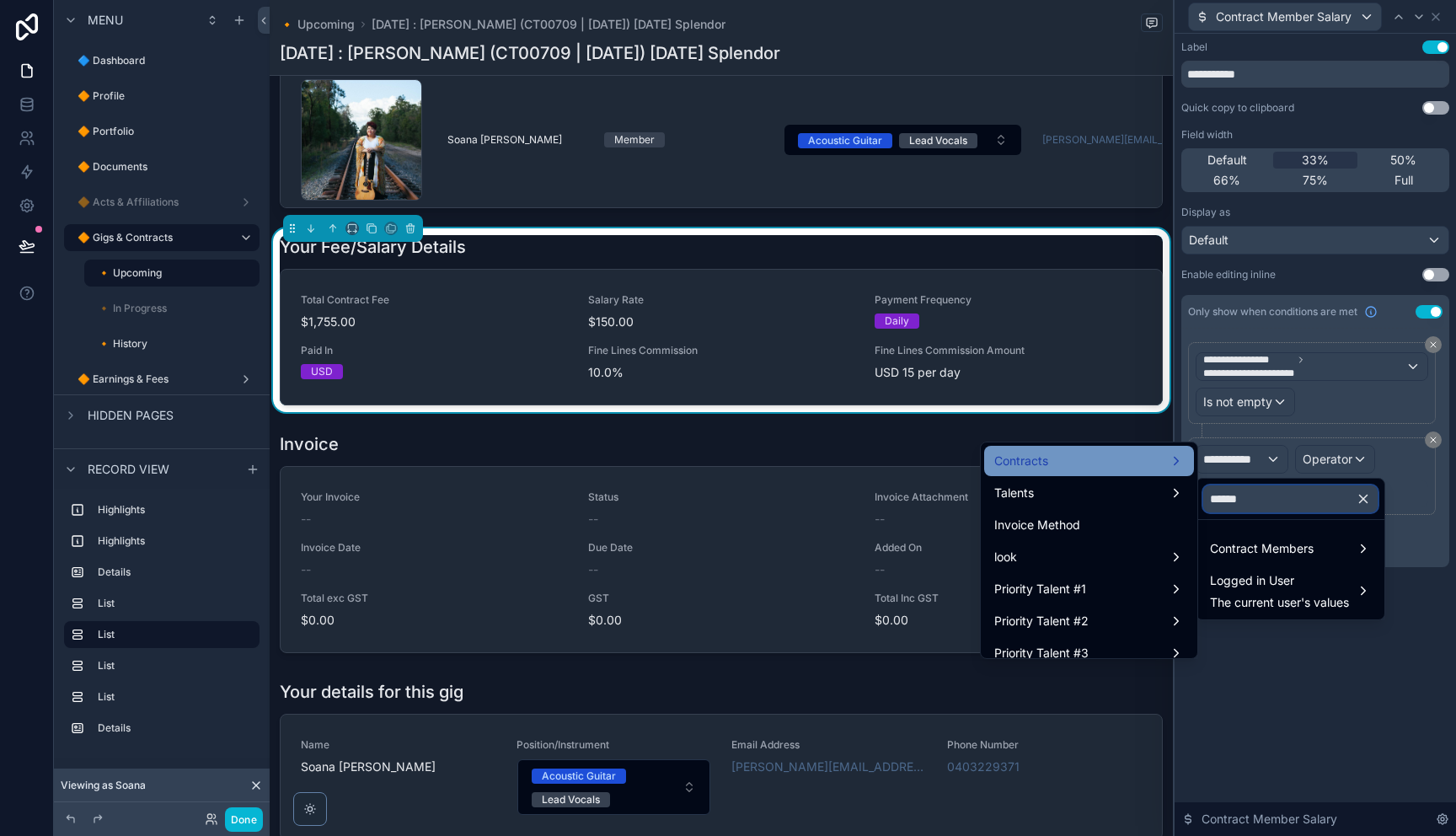
type input "******"
click at [1090, 464] on div "Contracts" at bounding box center [1089, 460] width 190 height 20
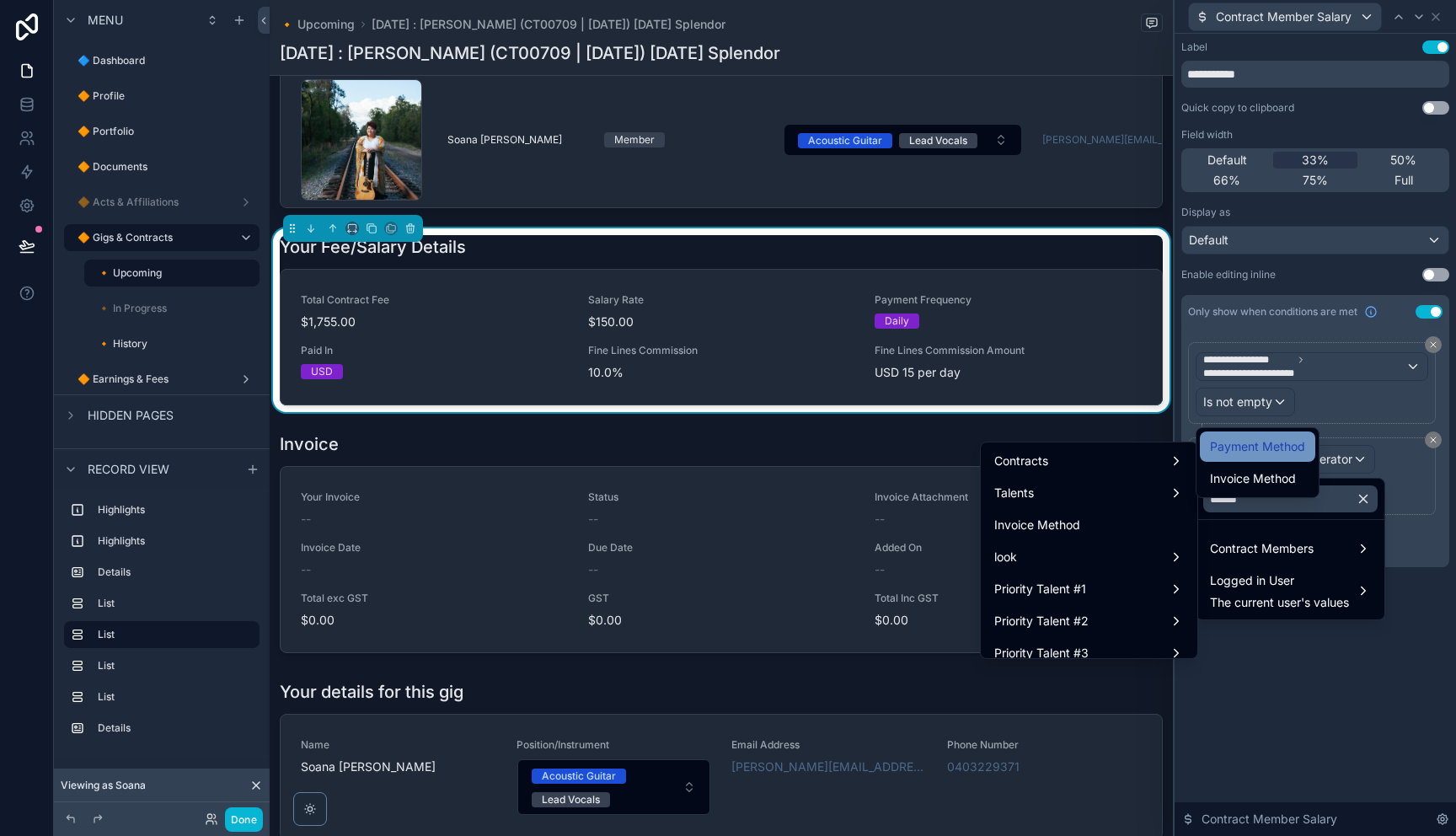
click at [1252, 452] on span "Payment Method" at bounding box center [1258, 446] width 95 height 20
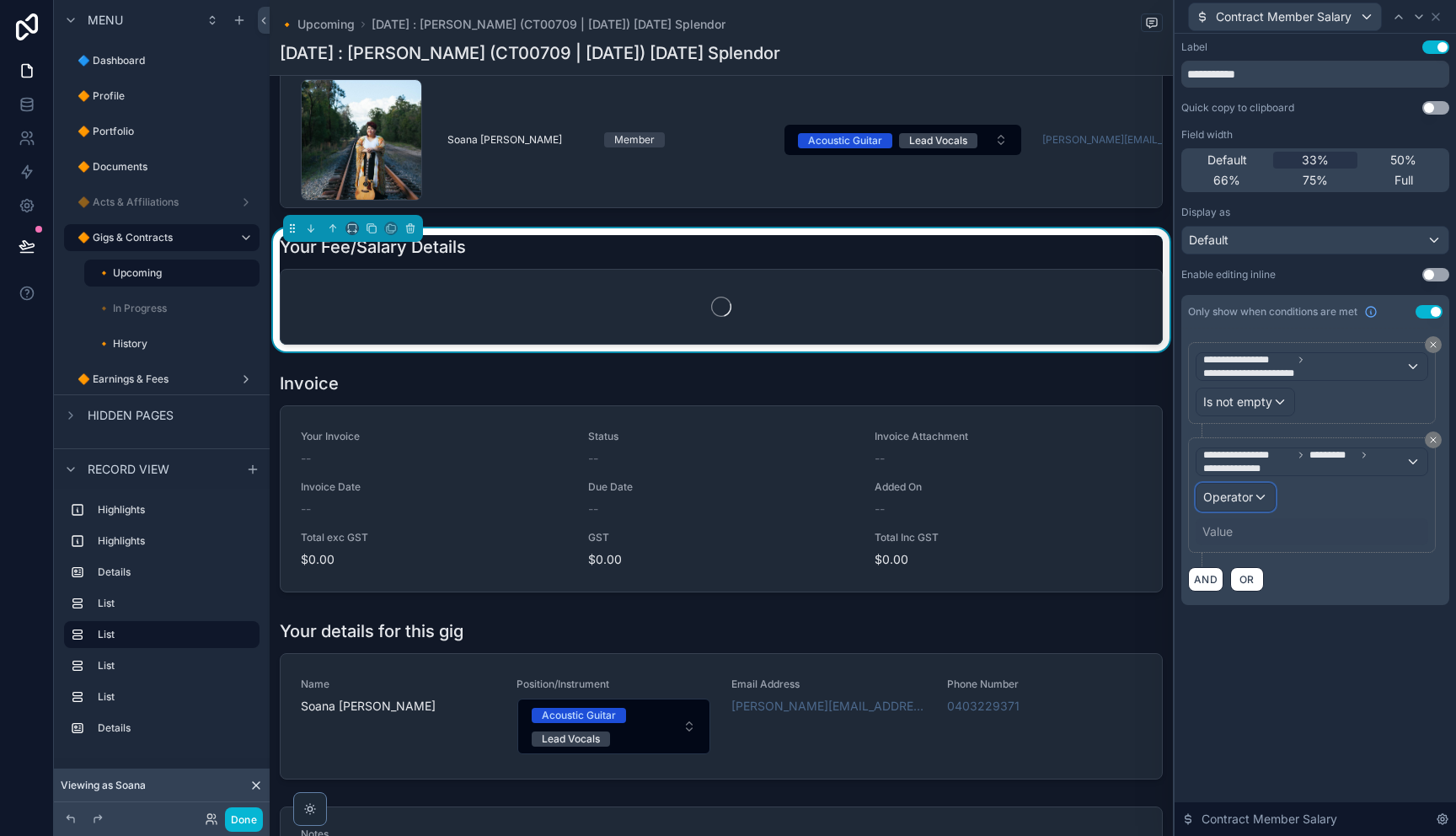
click at [1250, 494] on span "Operator" at bounding box center [1228, 496] width 50 height 14
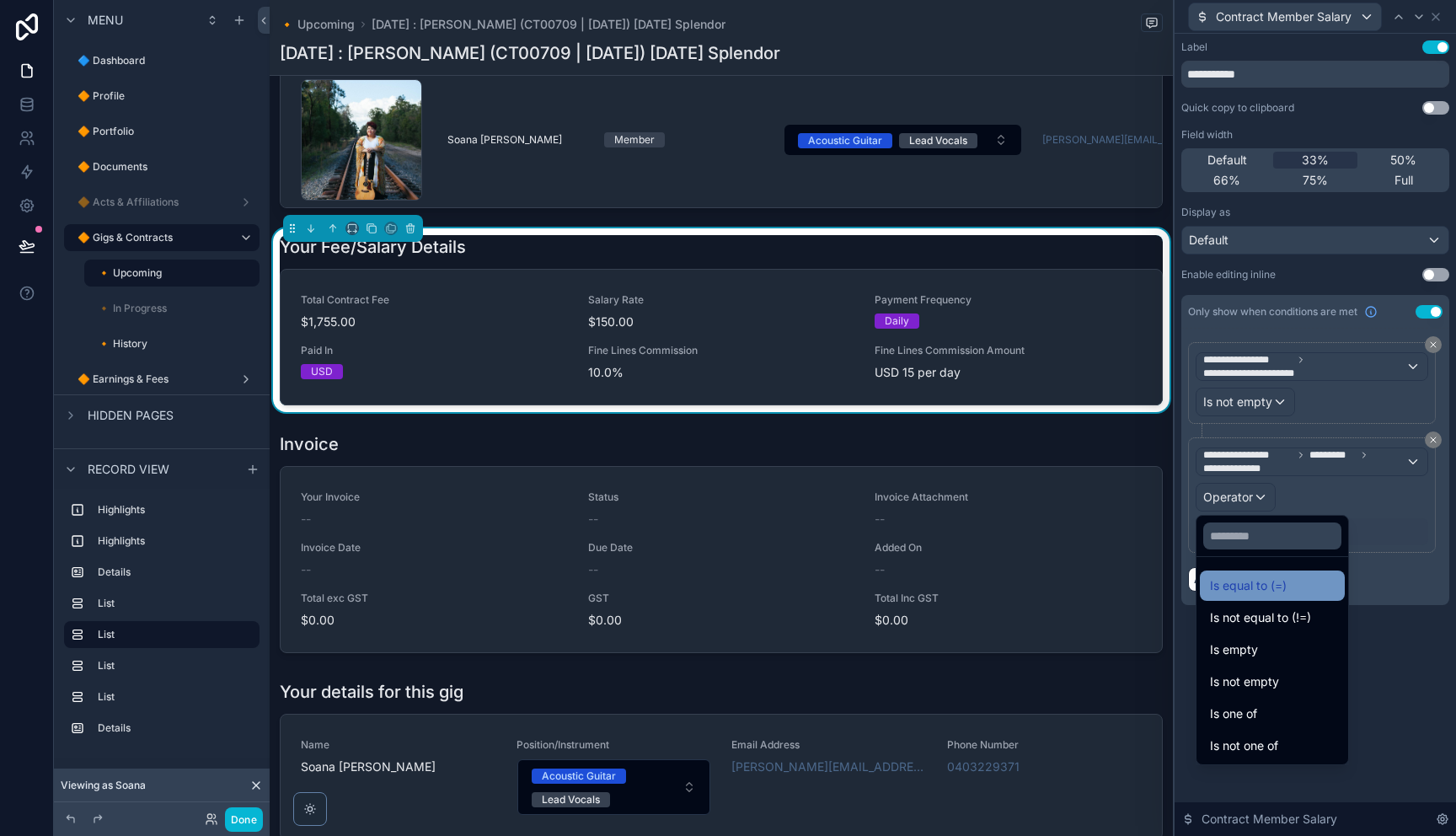
click at [1259, 590] on span "Is equal to (=)" at bounding box center [1248, 584] width 76 height 20
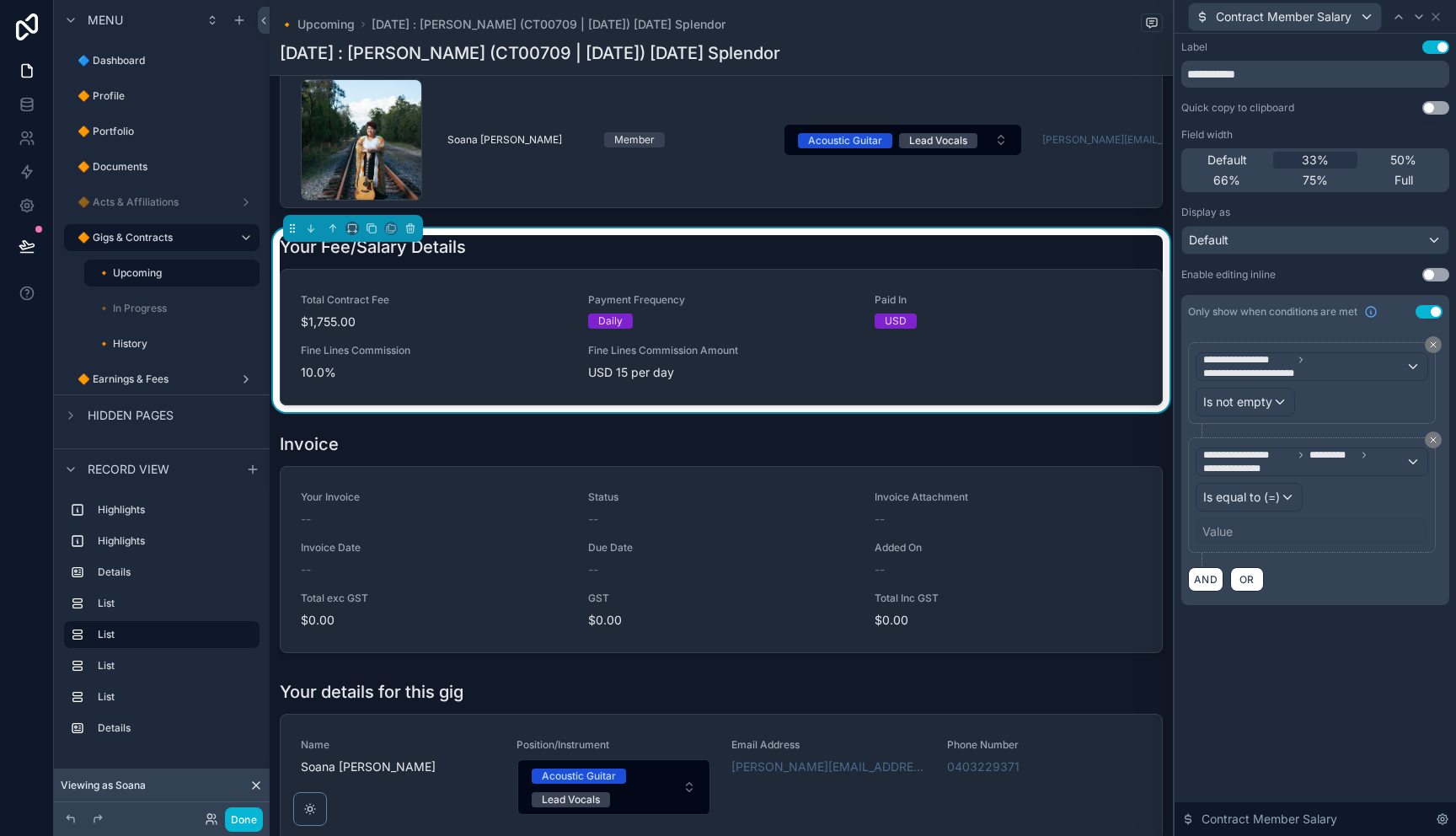
click at [1233, 528] on div "Value" at bounding box center [1312, 531] width 233 height 27
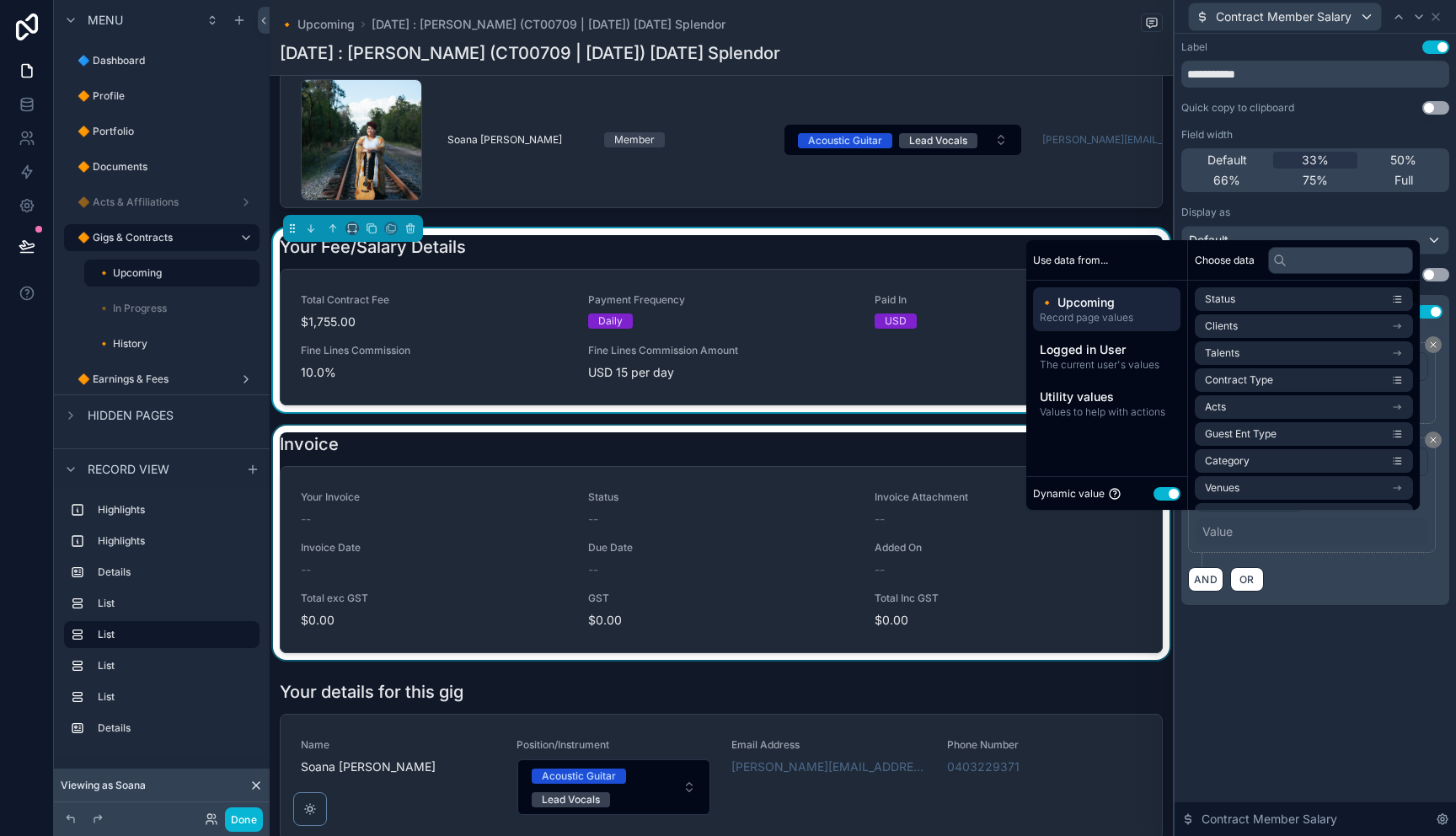
click at [1157, 495] on button "Use setting" at bounding box center [1167, 494] width 27 height 13
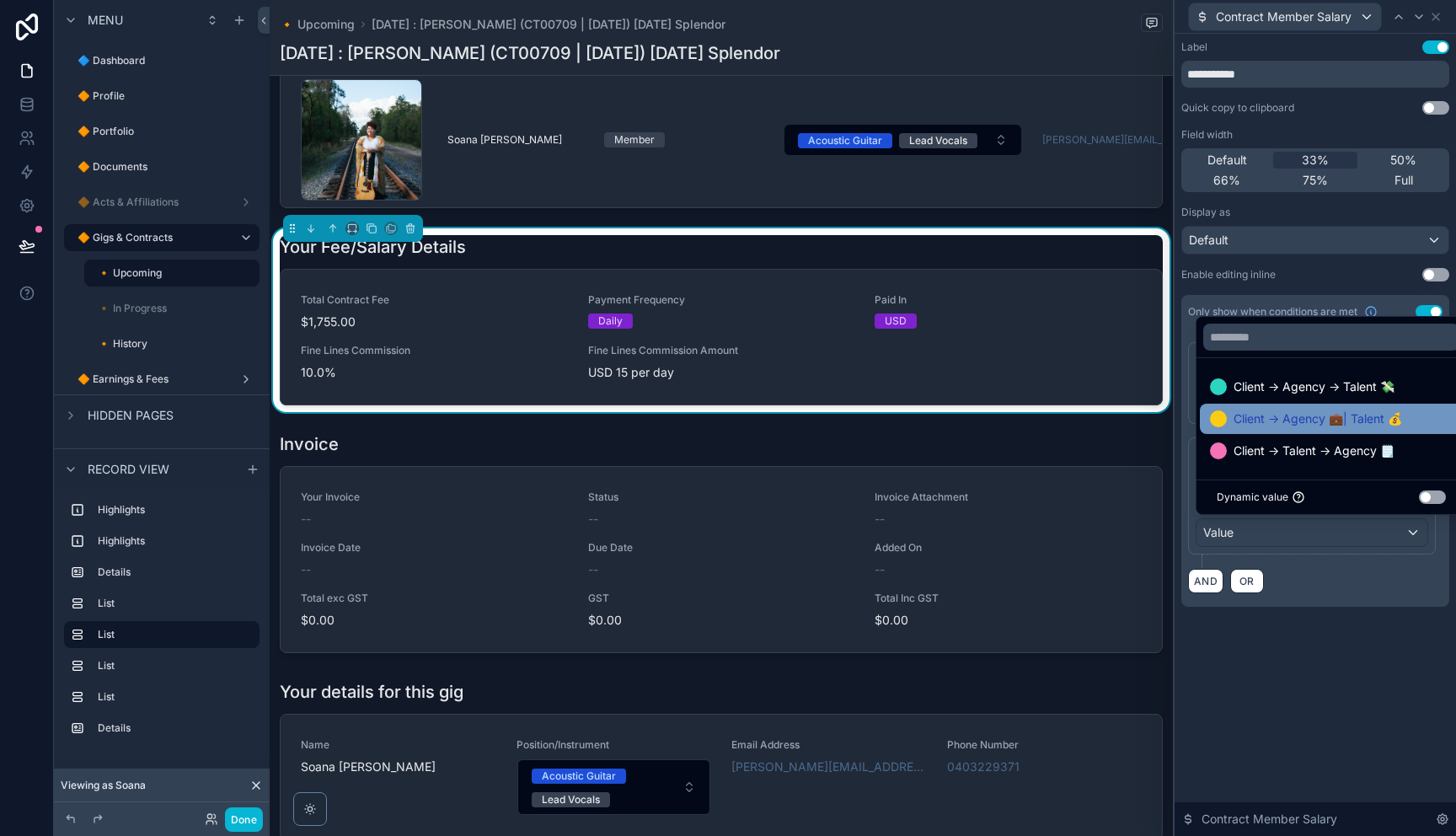
click at [1335, 423] on span "Client → Agency 💼| Talent 💰" at bounding box center [1318, 418] width 169 height 20
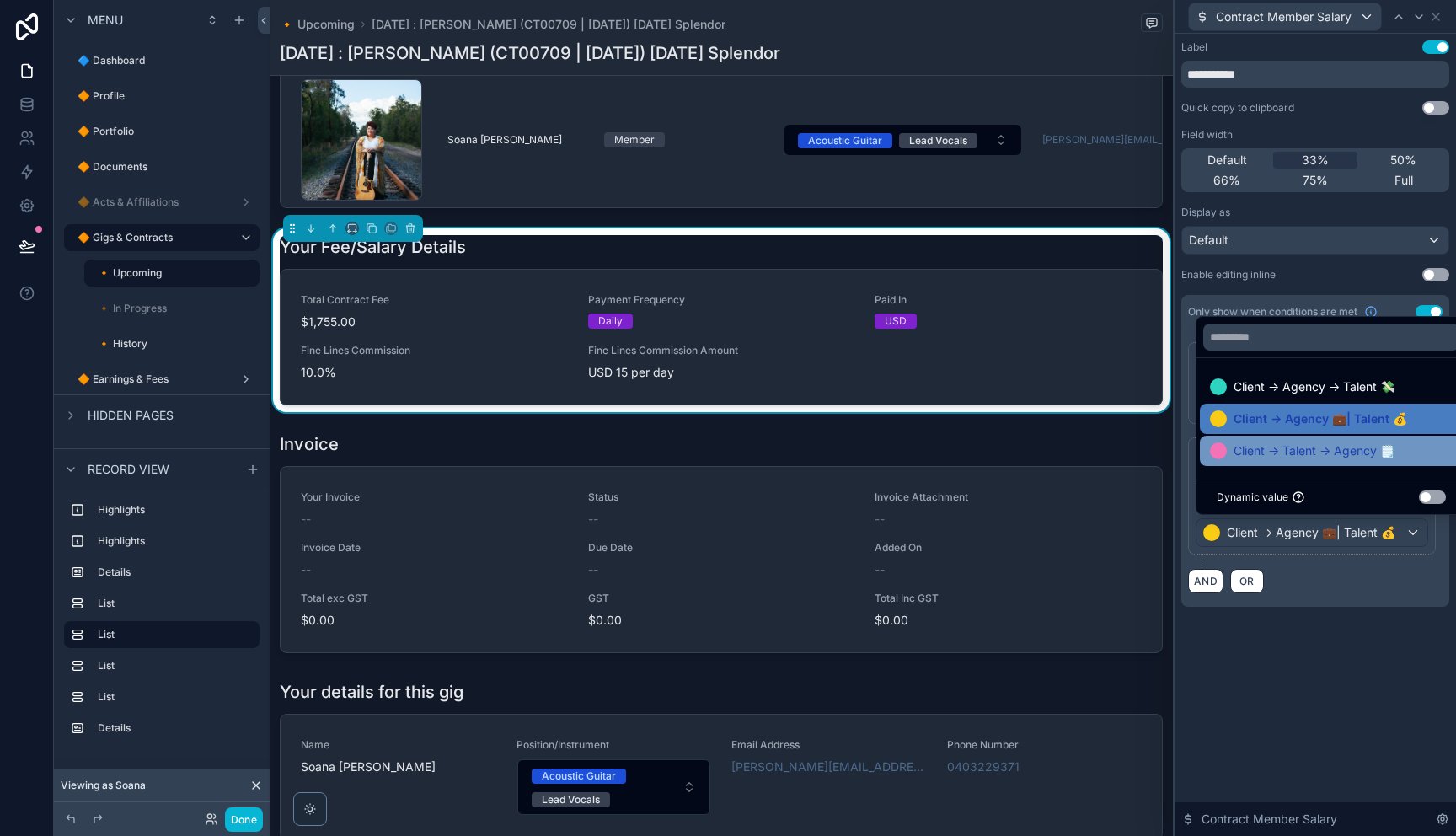
click at [1323, 452] on span "Client → Talent → Agency 🗒️" at bounding box center [1314, 450] width 161 height 20
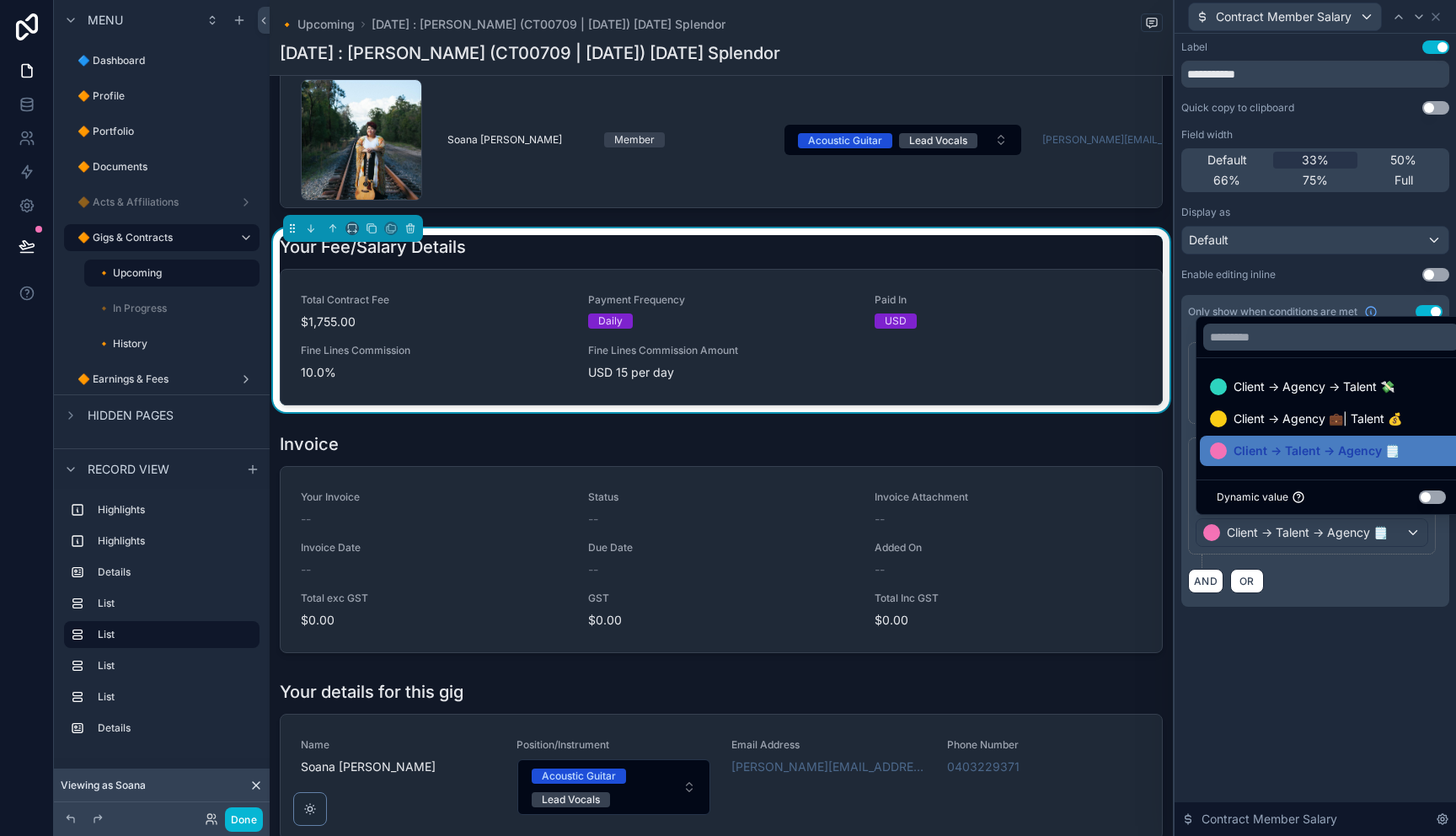
click at [1348, 582] on div "AND OR" at bounding box center [1315, 581] width 255 height 26
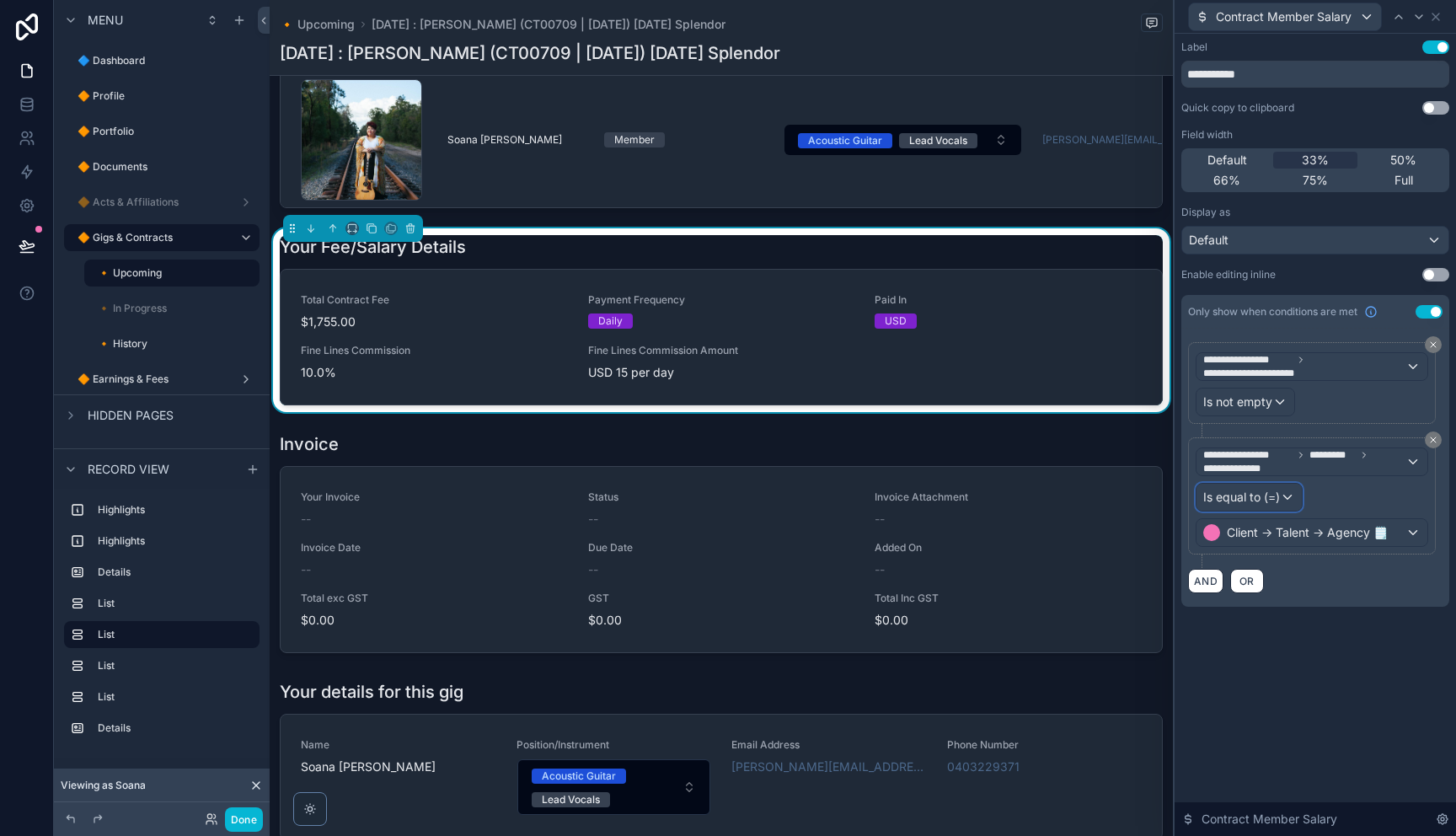
click at [1293, 503] on div "Is equal to (=)" at bounding box center [1249, 497] width 105 height 27
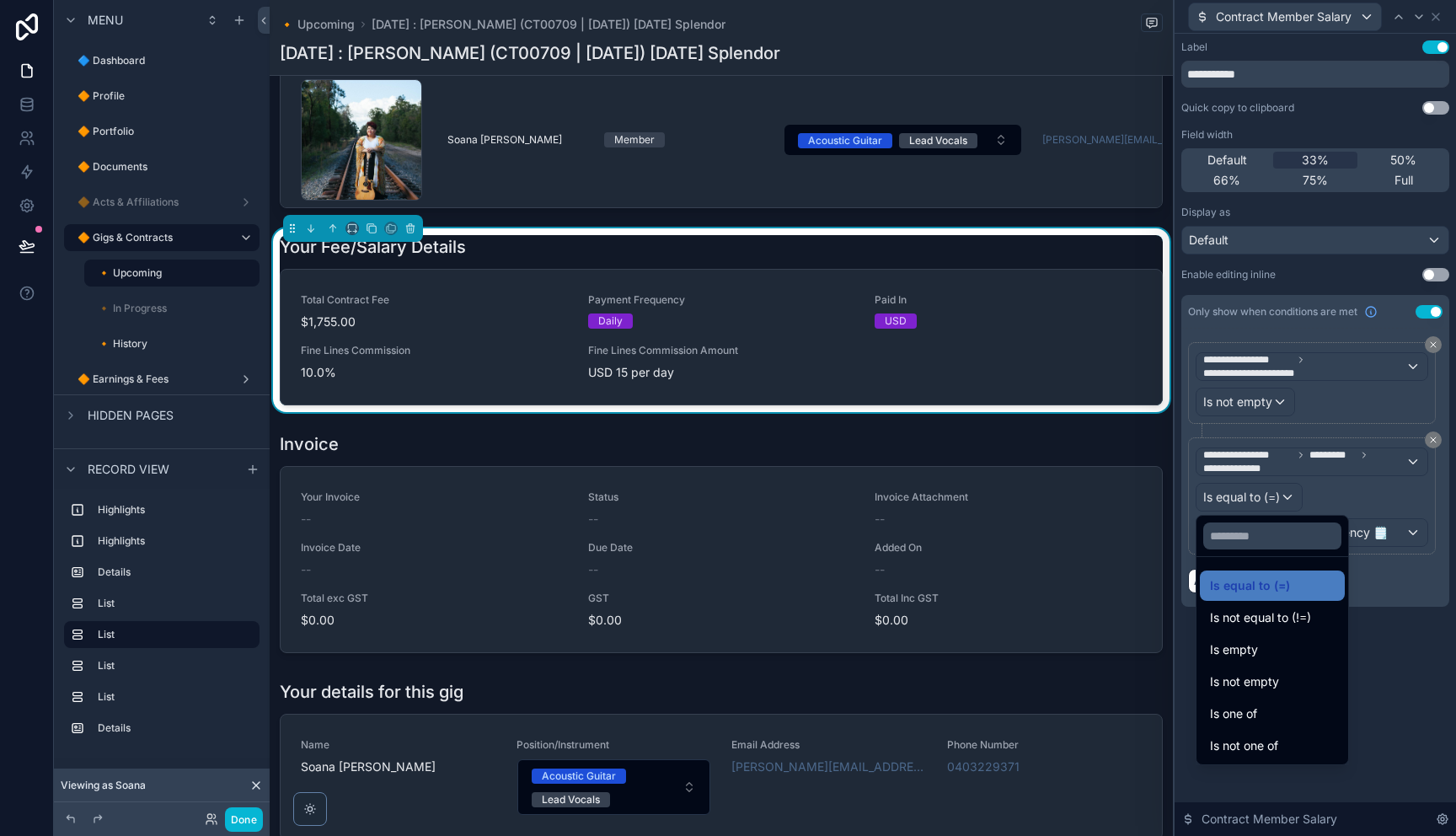
click at [1409, 597] on div at bounding box center [1315, 418] width 281 height 836
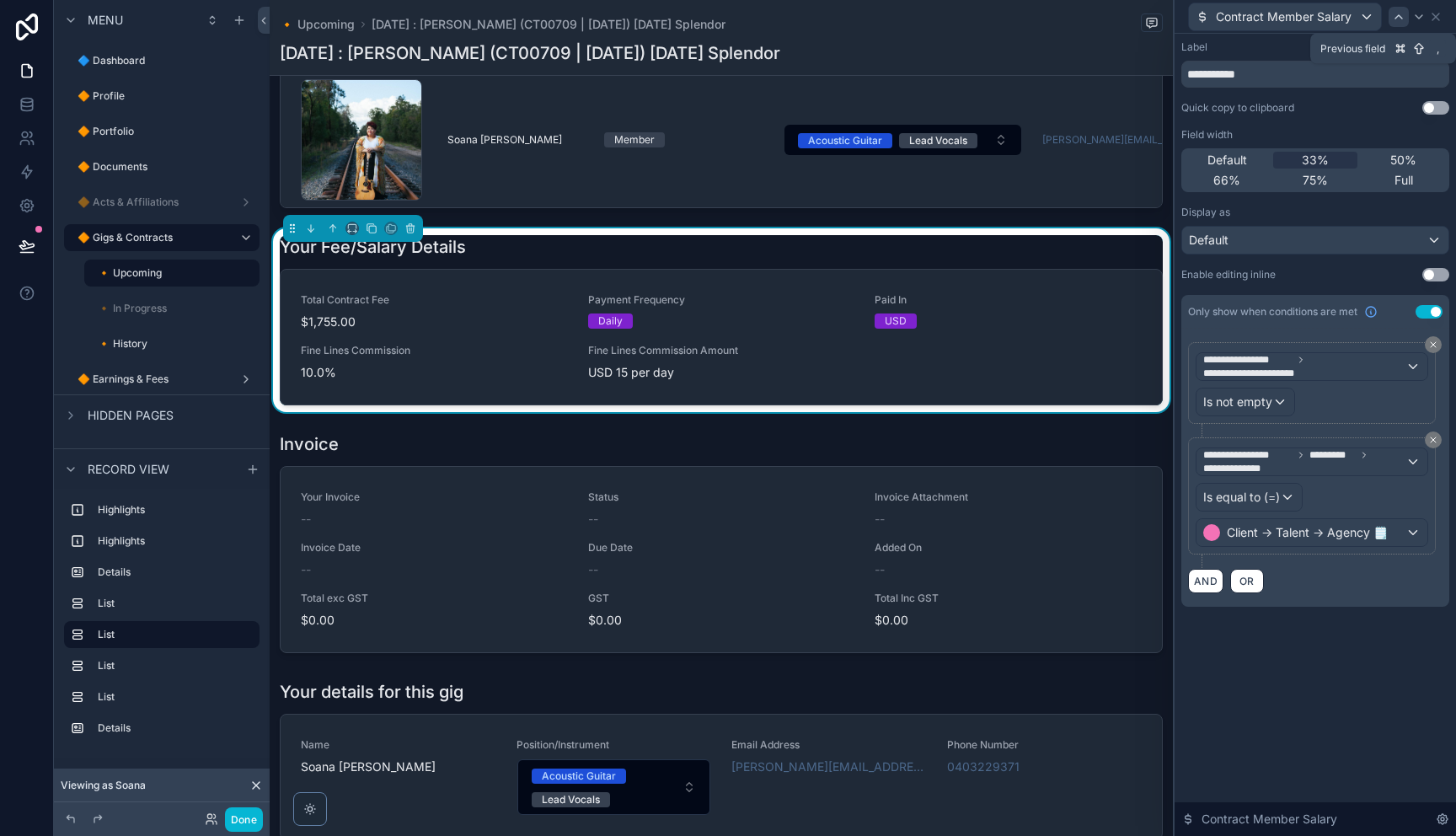
click at [1394, 18] on icon at bounding box center [1399, 17] width 13 height 13
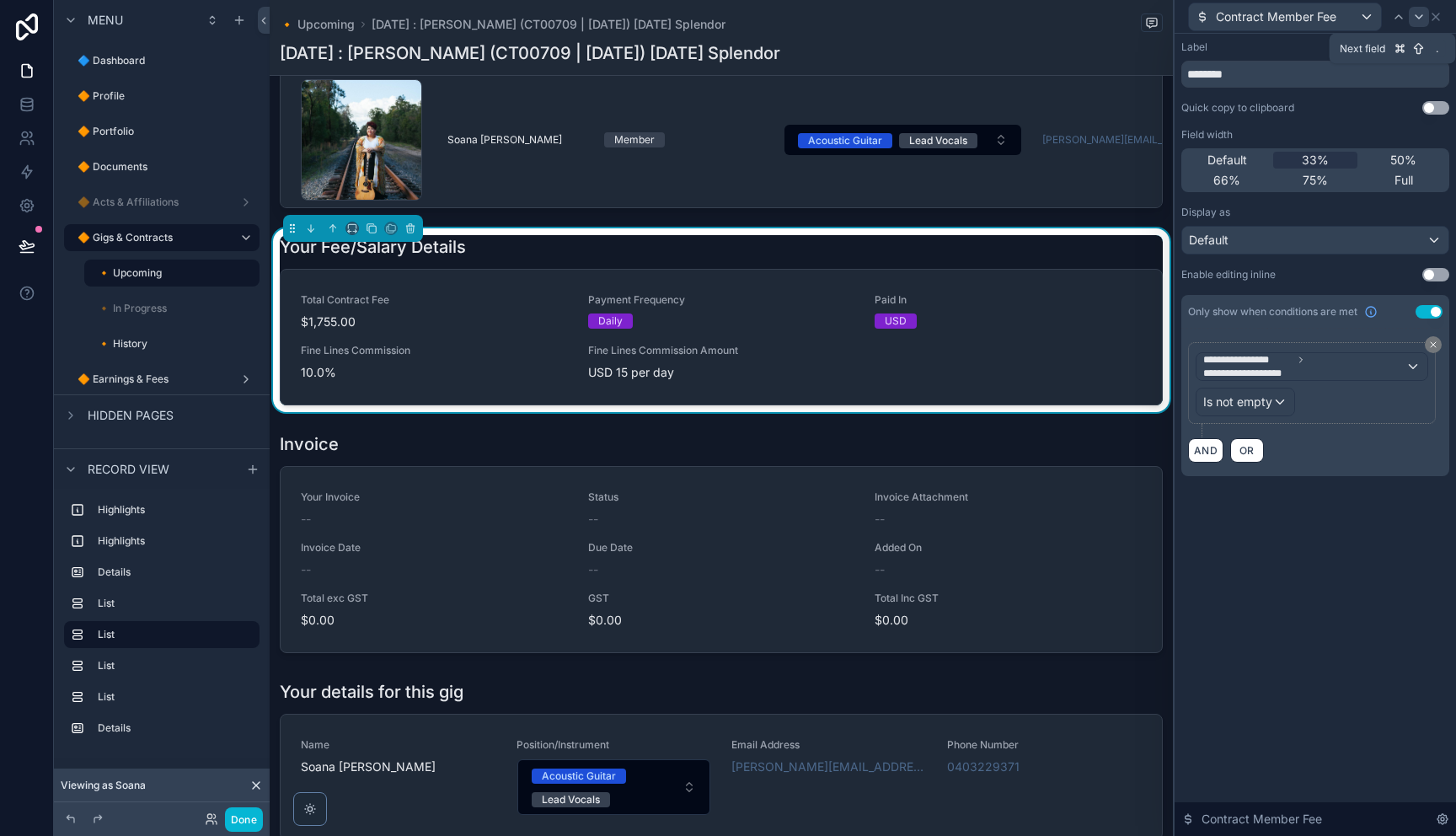
click at [1412, 15] on icon at bounding box center [1419, 17] width 13 height 13
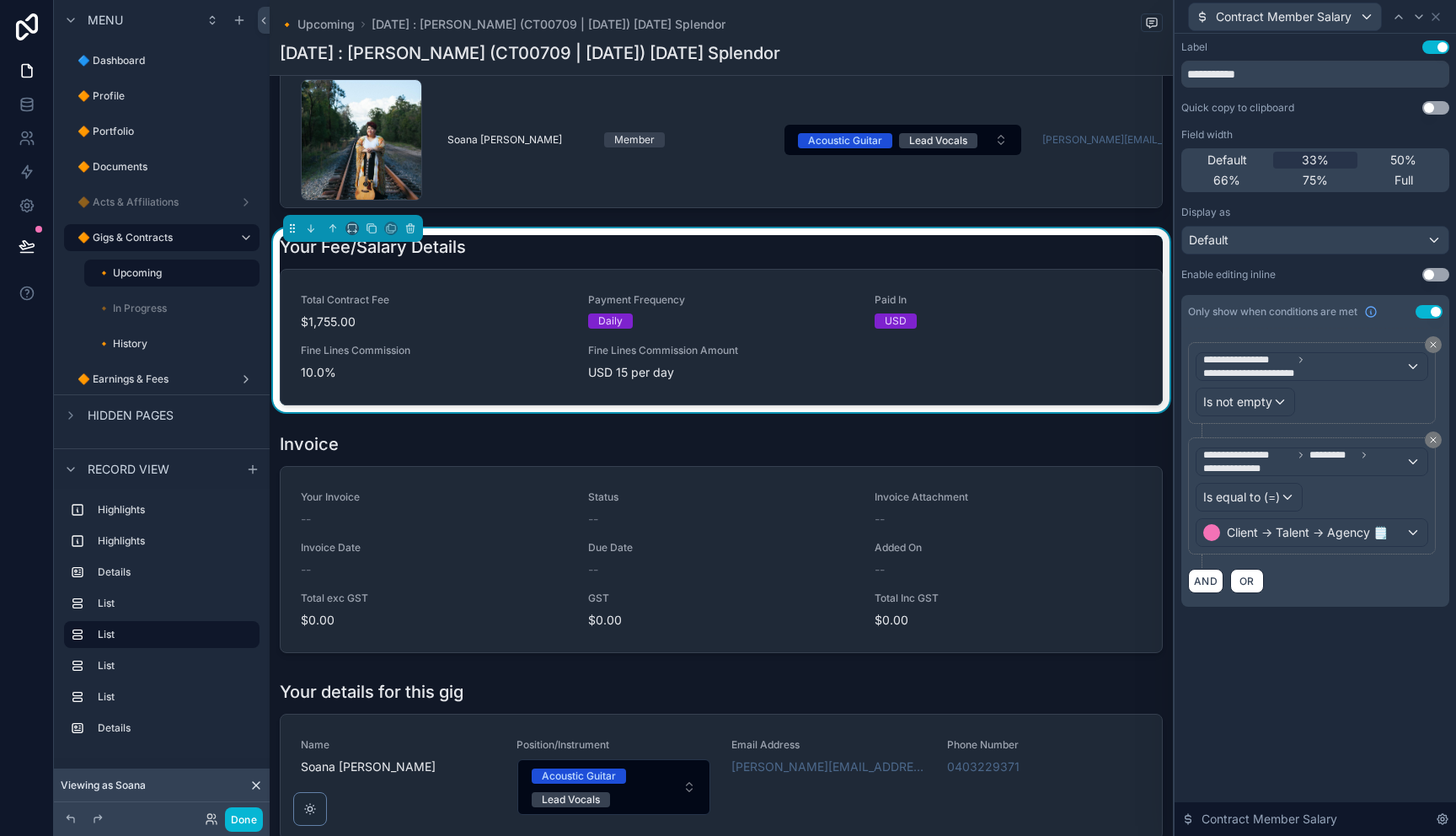
drag, startPoint x: 1434, startPoint y: 444, endPoint x: 1418, endPoint y: 447, distance: 16.3
click at [1434, 444] on button at bounding box center [1433, 439] width 17 height 17
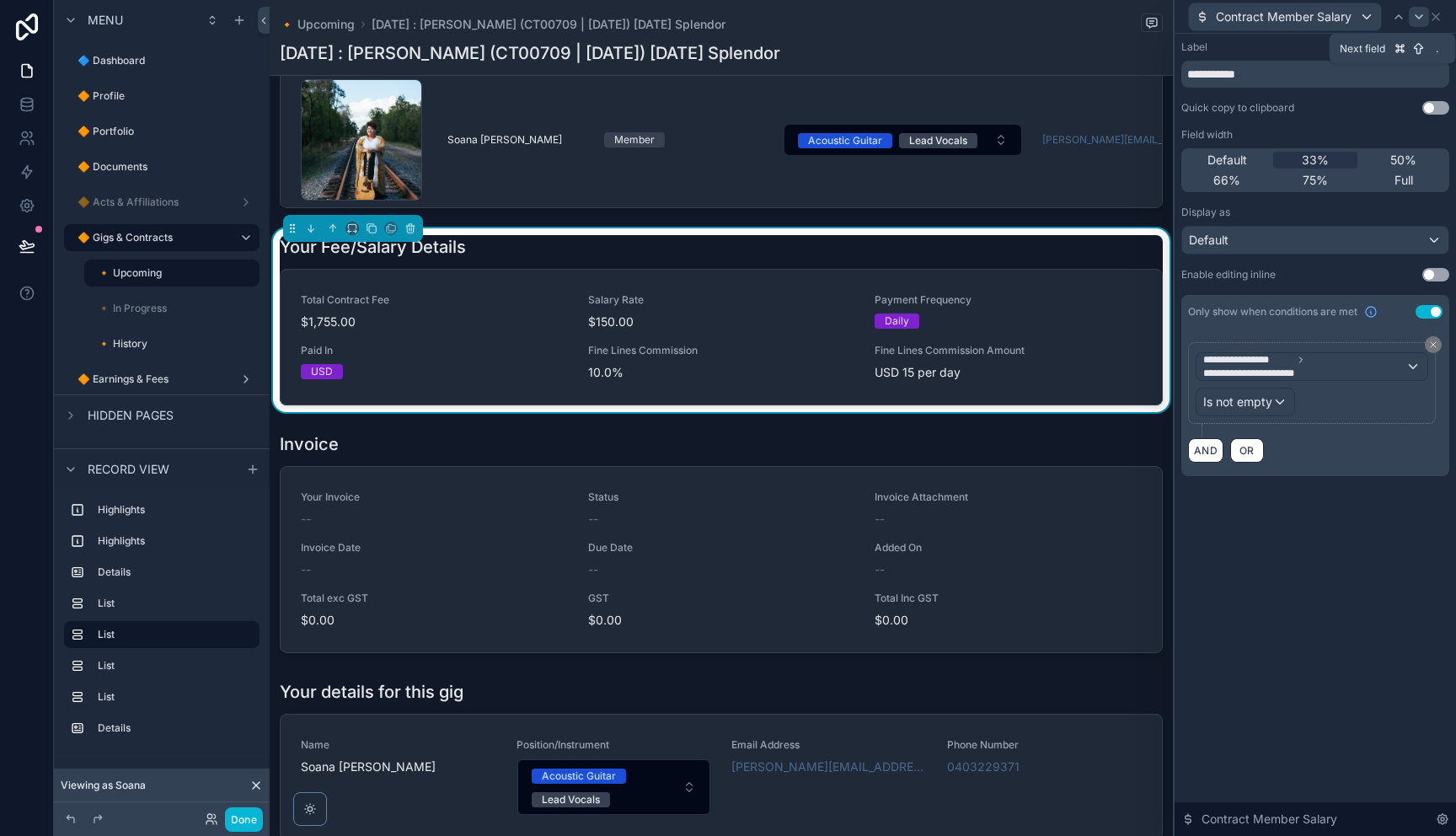
click at [1423, 21] on icon at bounding box center [1419, 17] width 13 height 13
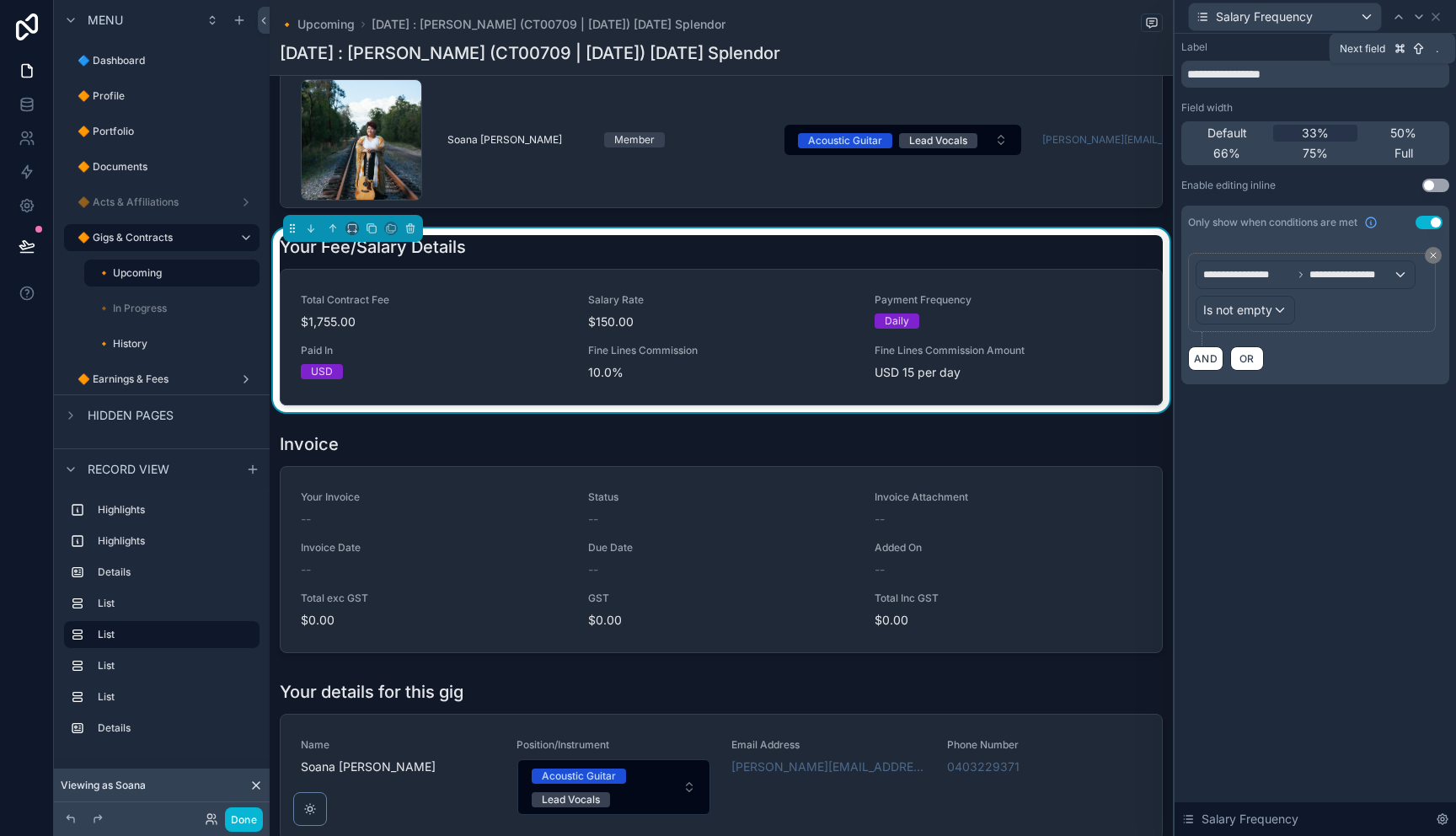
click at [1423, 21] on icon at bounding box center [1419, 17] width 13 height 13
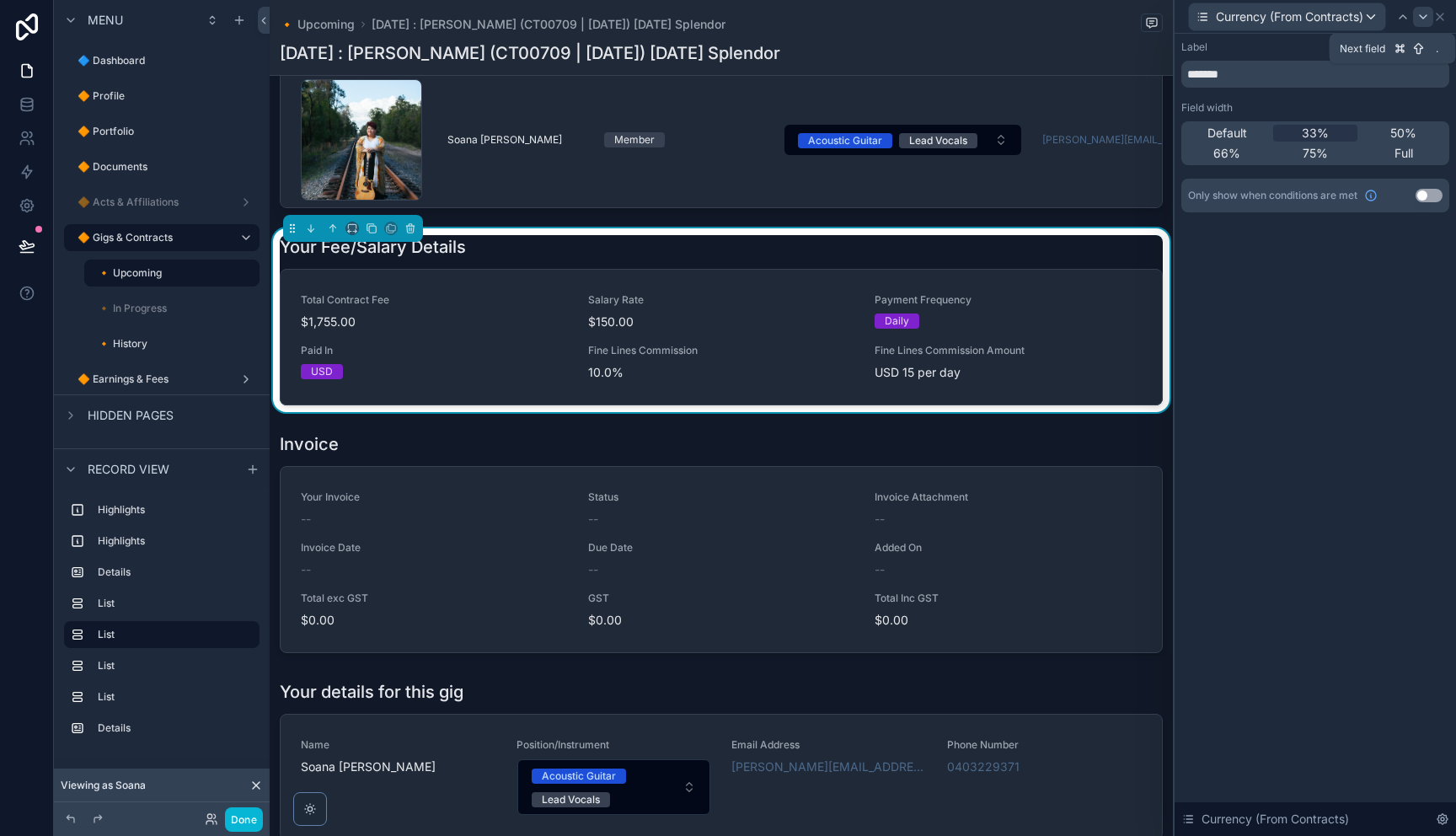
click at [1423, 19] on icon at bounding box center [1423, 17] width 13 height 13
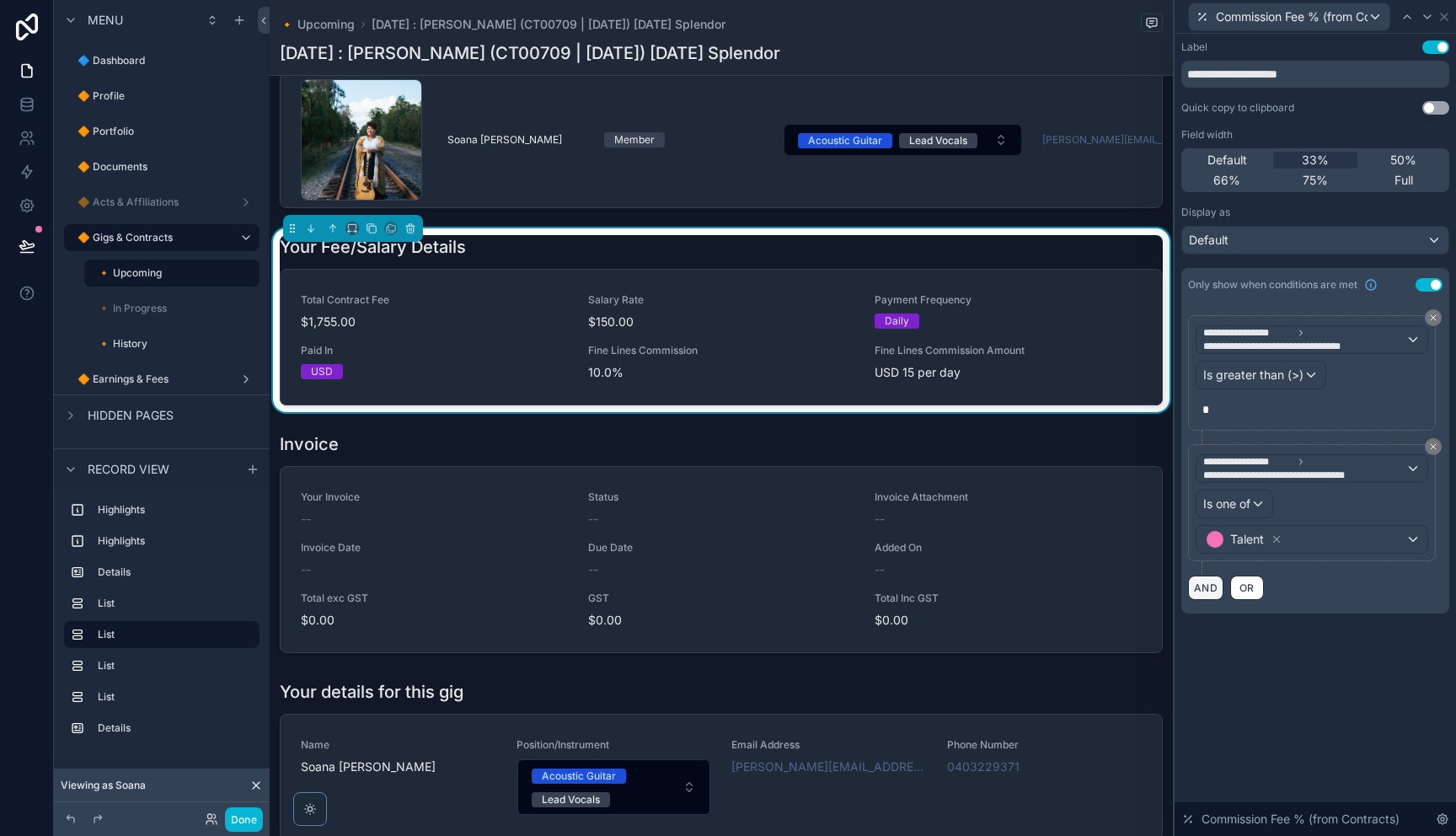
click at [1194, 587] on button "AND" at bounding box center [1205, 587] width 35 height 25
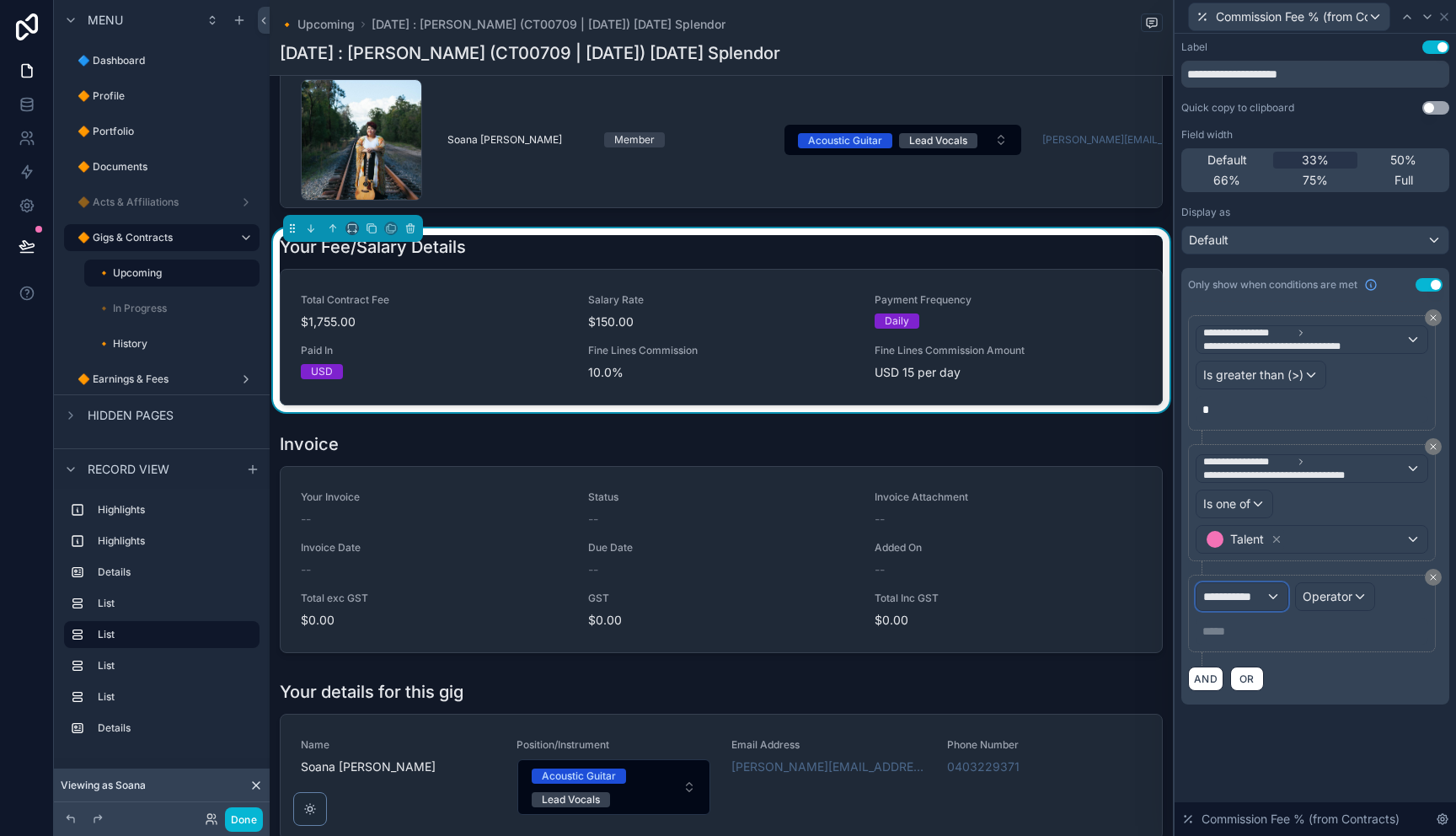
click at [1233, 590] on span "**********" at bounding box center [1234, 597] width 62 height 17
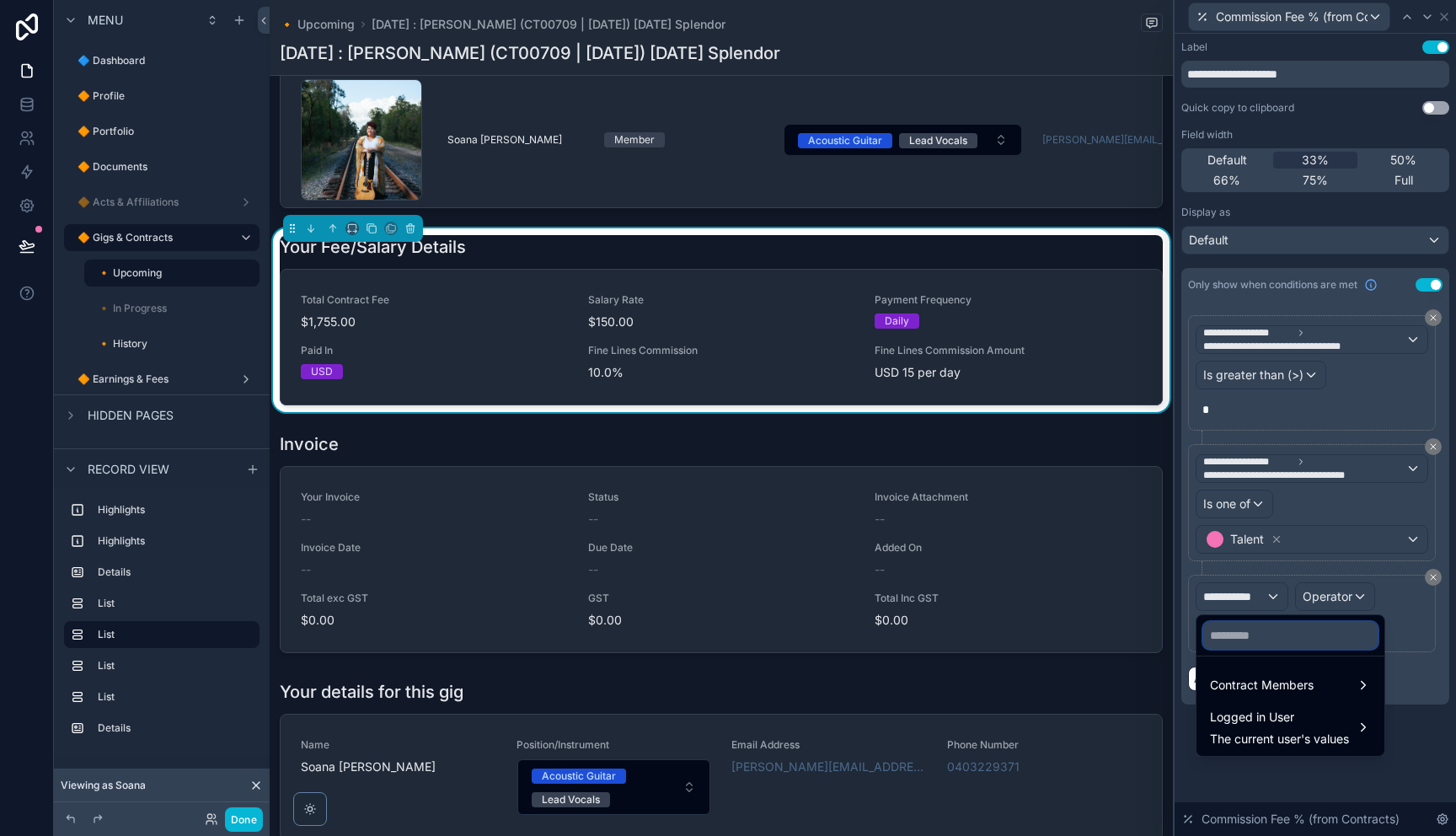
click at [1296, 631] on input "text" at bounding box center [1290, 635] width 174 height 27
type input "******"
click at [1282, 675] on span "Contract Members" at bounding box center [1261, 684] width 104 height 20
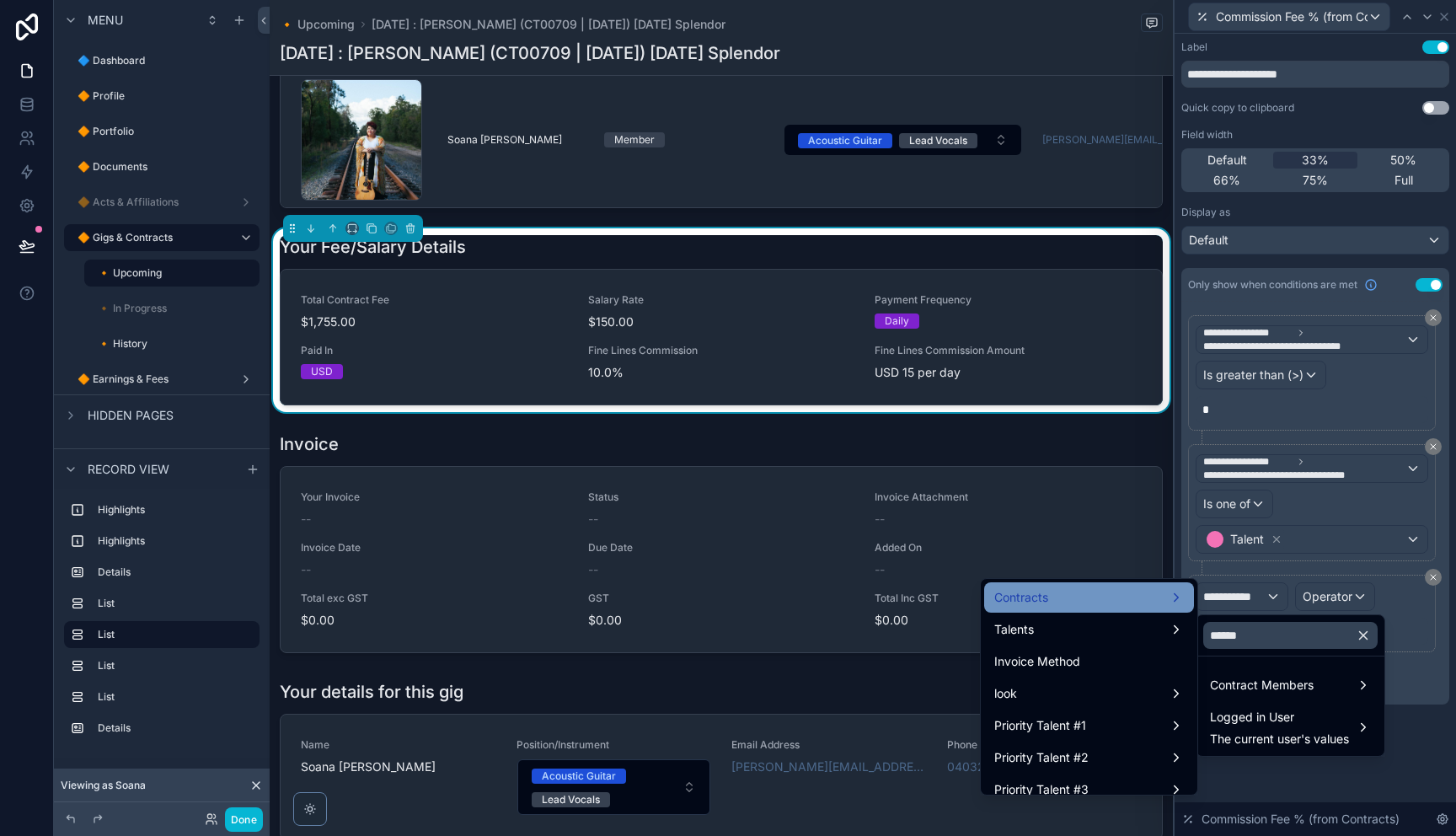
click at [1108, 598] on div "Contracts" at bounding box center [1089, 597] width 190 height 20
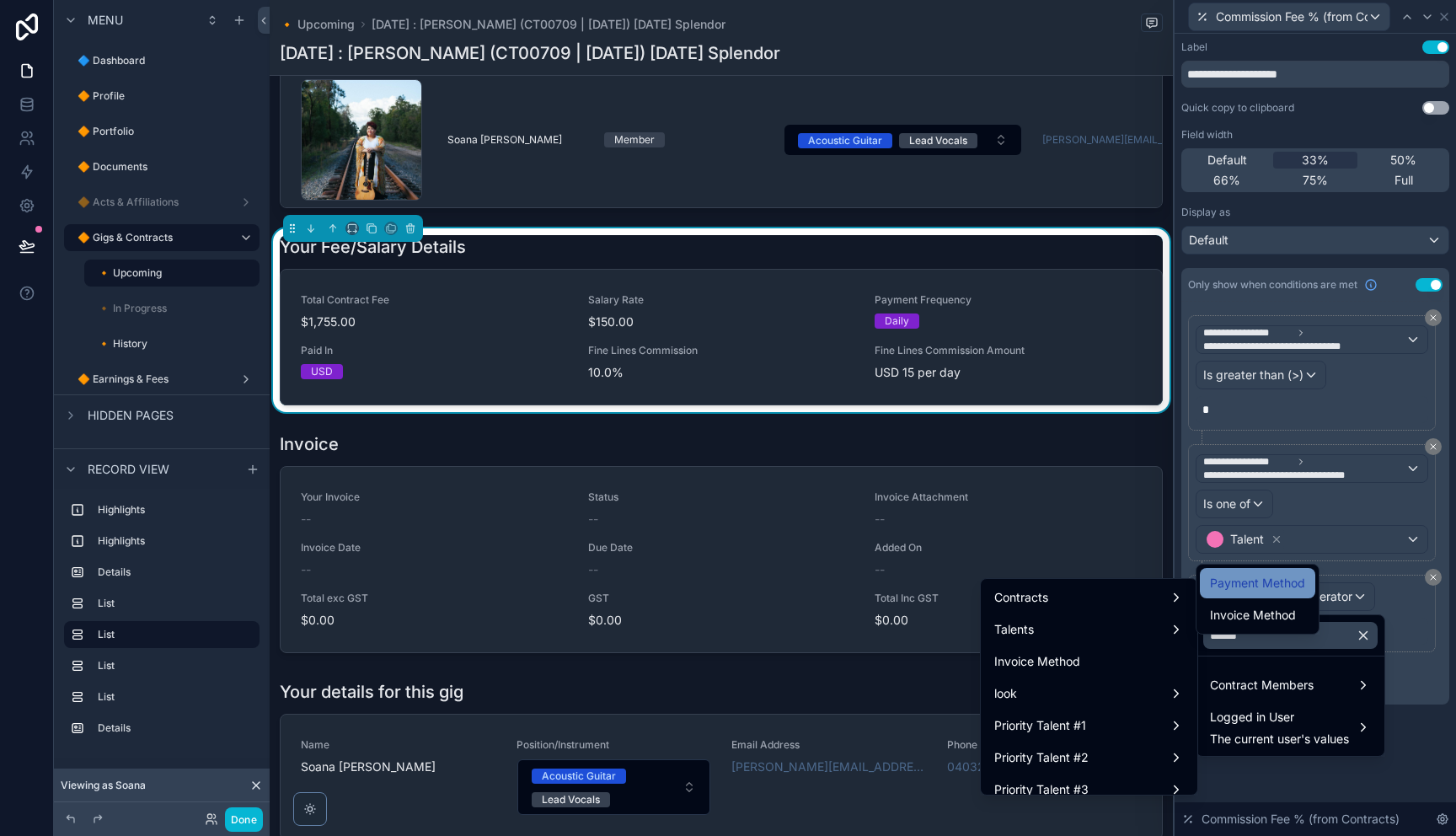
click at [1241, 582] on span "Payment Method" at bounding box center [1258, 582] width 95 height 20
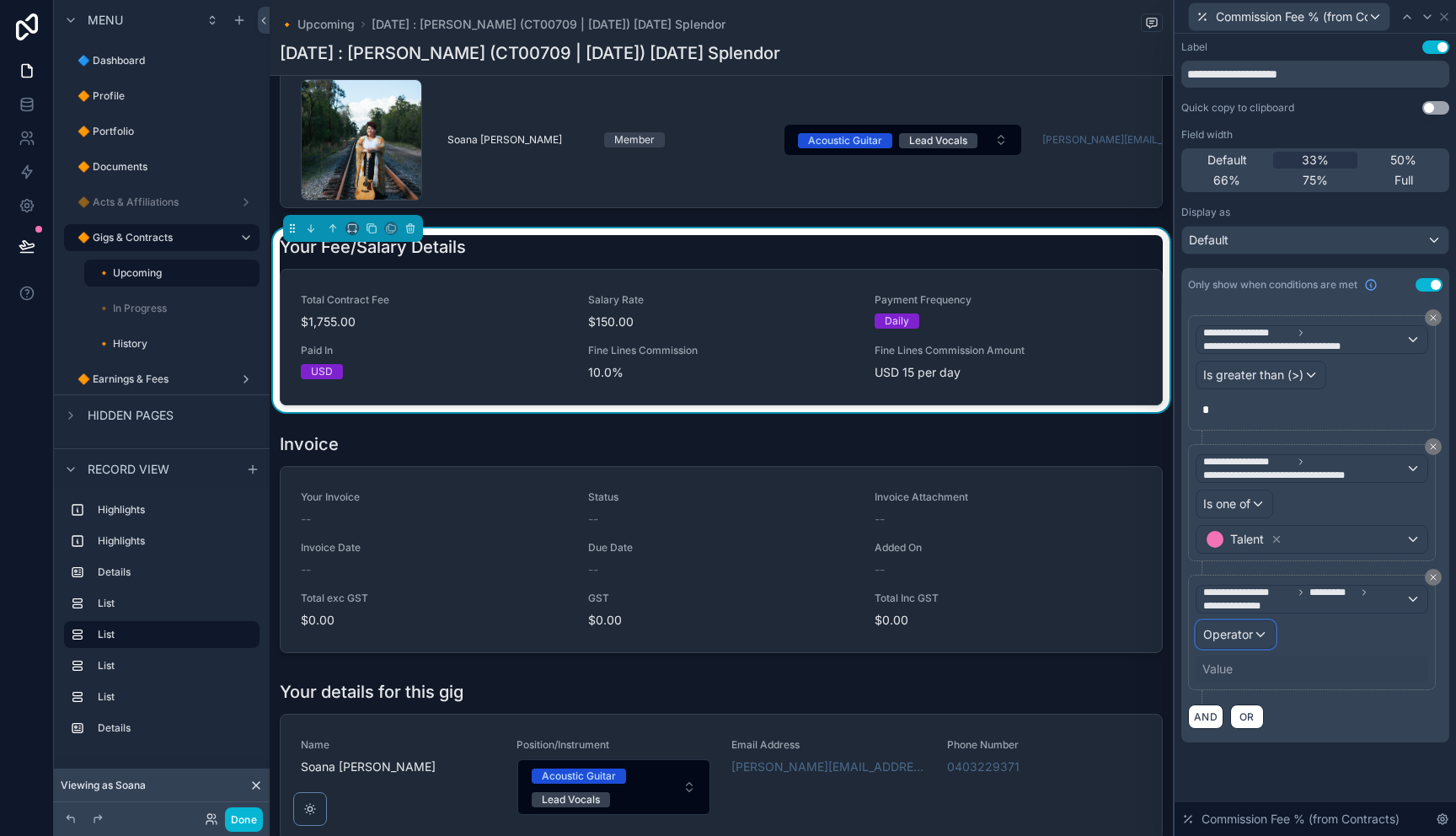
click at [1258, 635] on div "Operator" at bounding box center [1236, 634] width 78 height 27
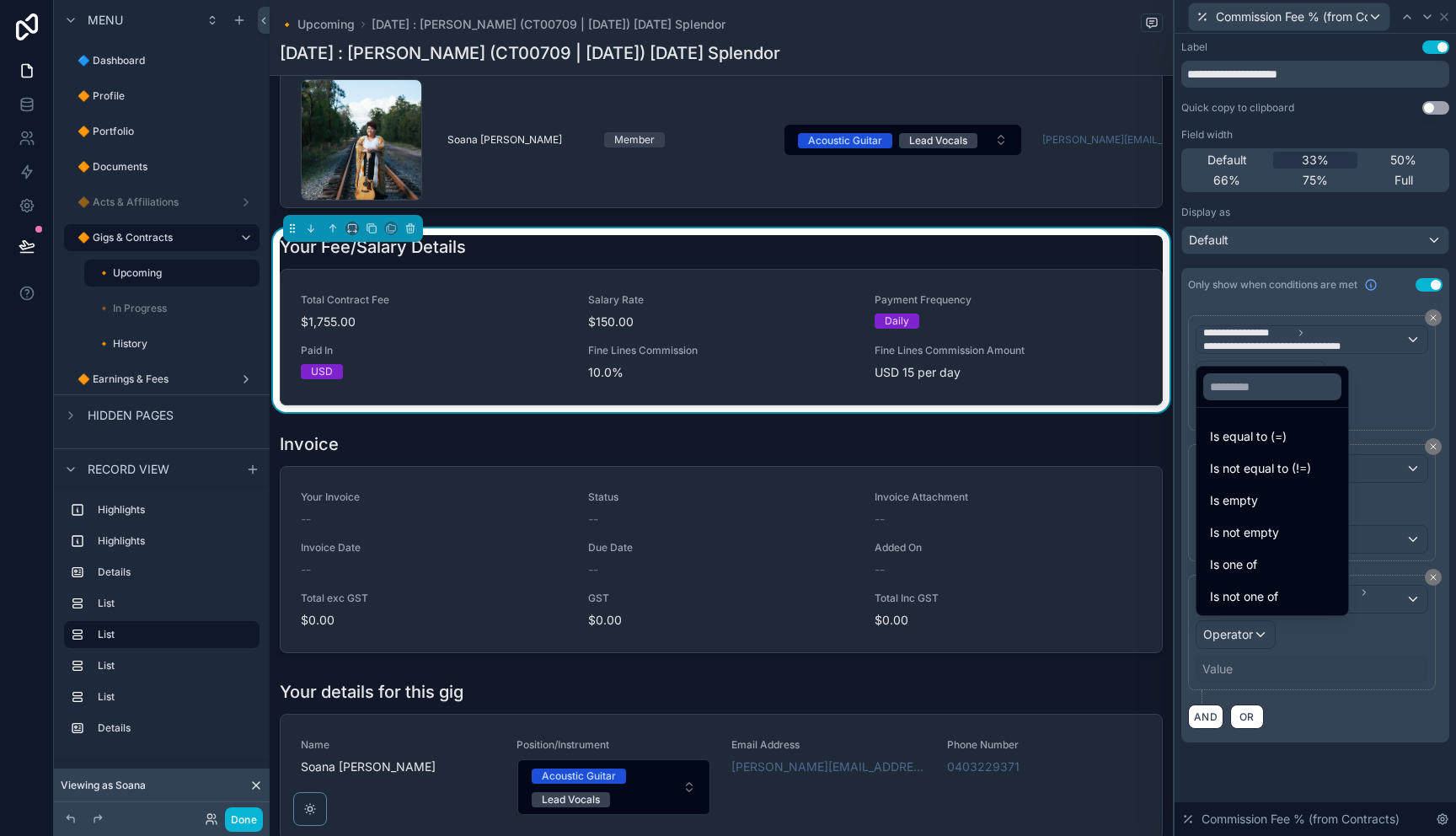
drag, startPoint x: 1247, startPoint y: 557, endPoint x: 1278, endPoint y: 641, distance: 89.5
click at [1247, 557] on span "Is one of" at bounding box center [1233, 563] width 47 height 20
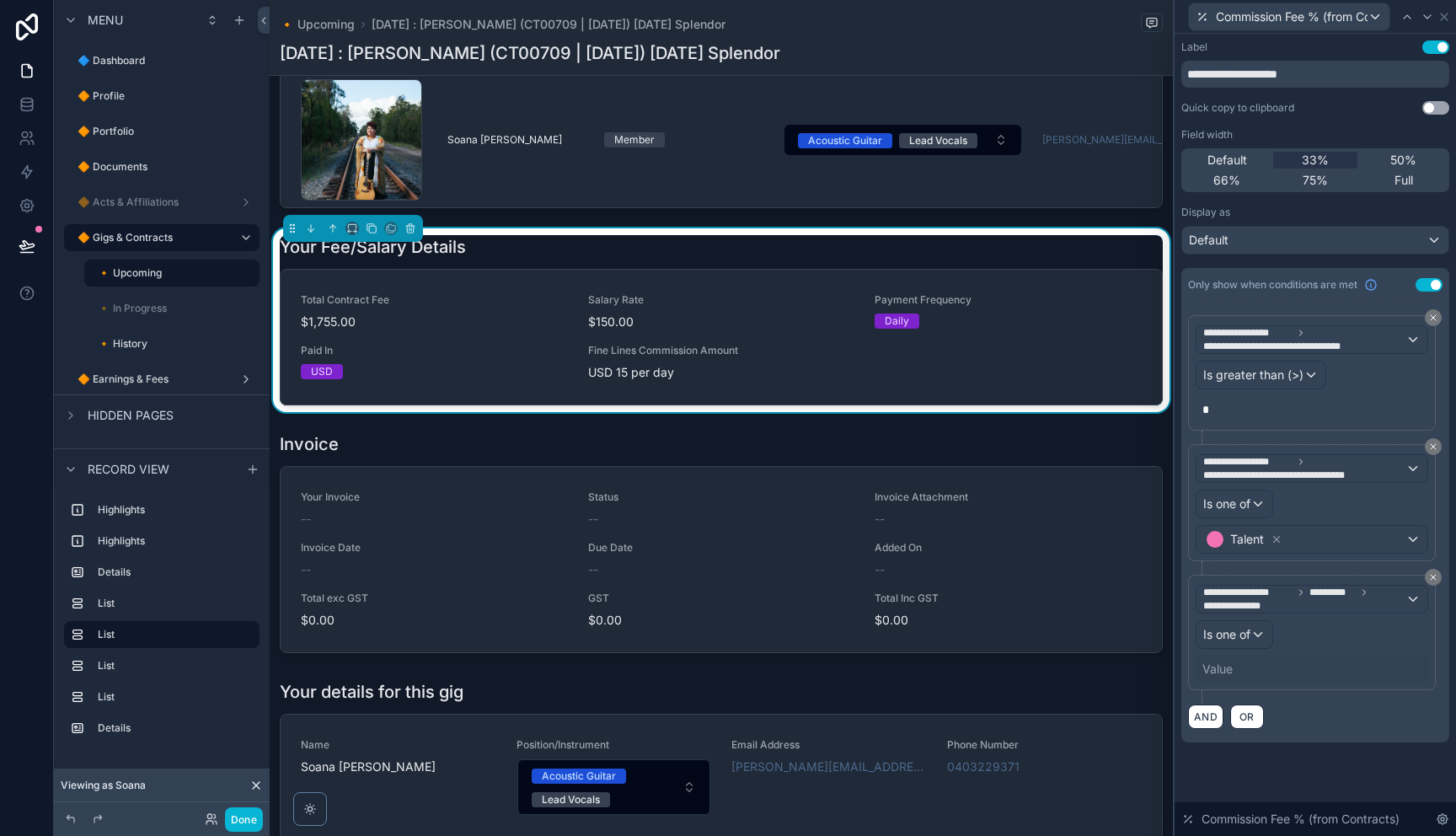
click at [1218, 672] on div "Value" at bounding box center [1218, 669] width 31 height 17
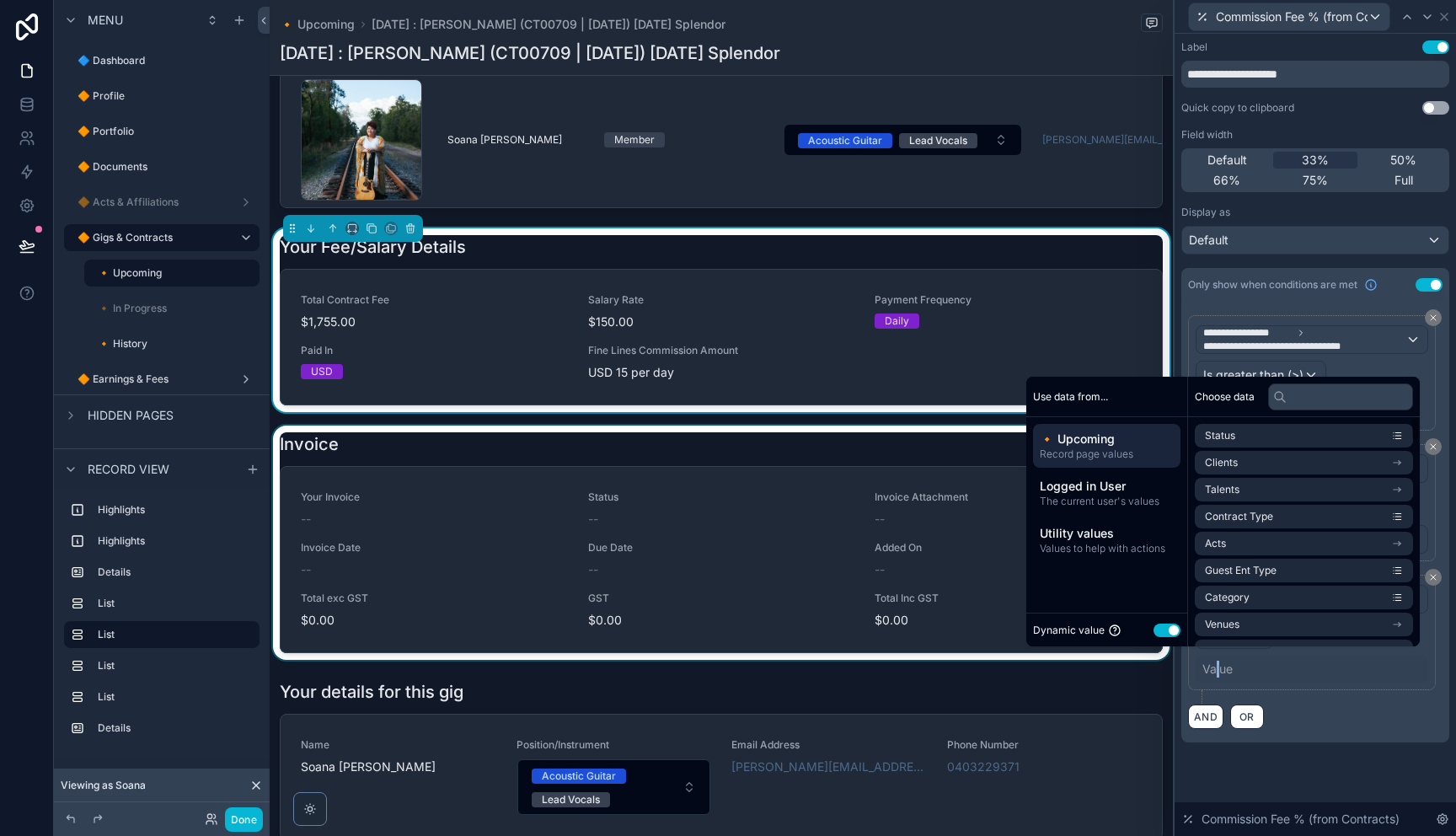
click at [1159, 628] on button "Use setting" at bounding box center [1167, 630] width 27 height 13
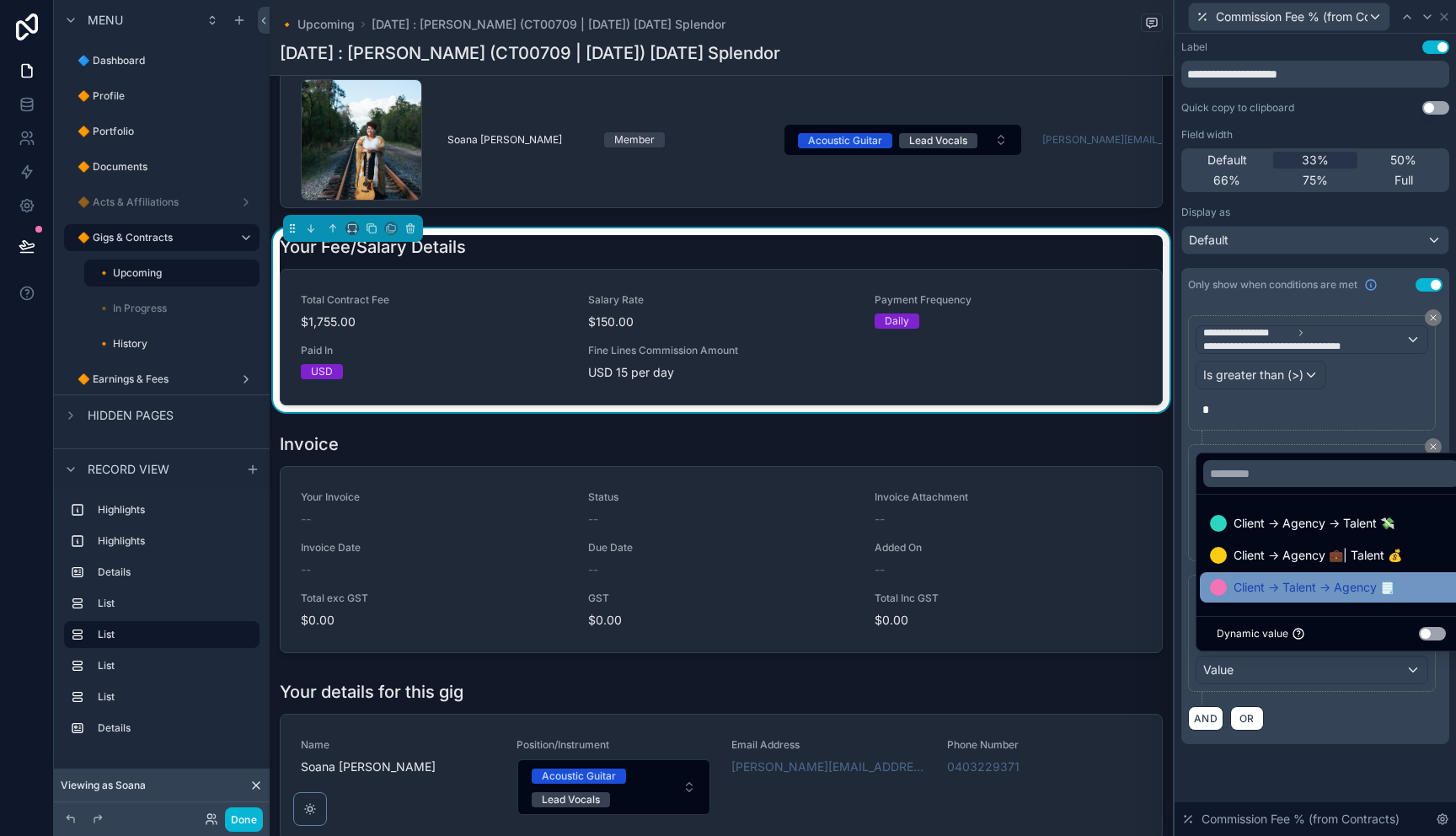
click at [1294, 589] on span "Client → Talent → Agency 🗒️" at bounding box center [1314, 586] width 161 height 20
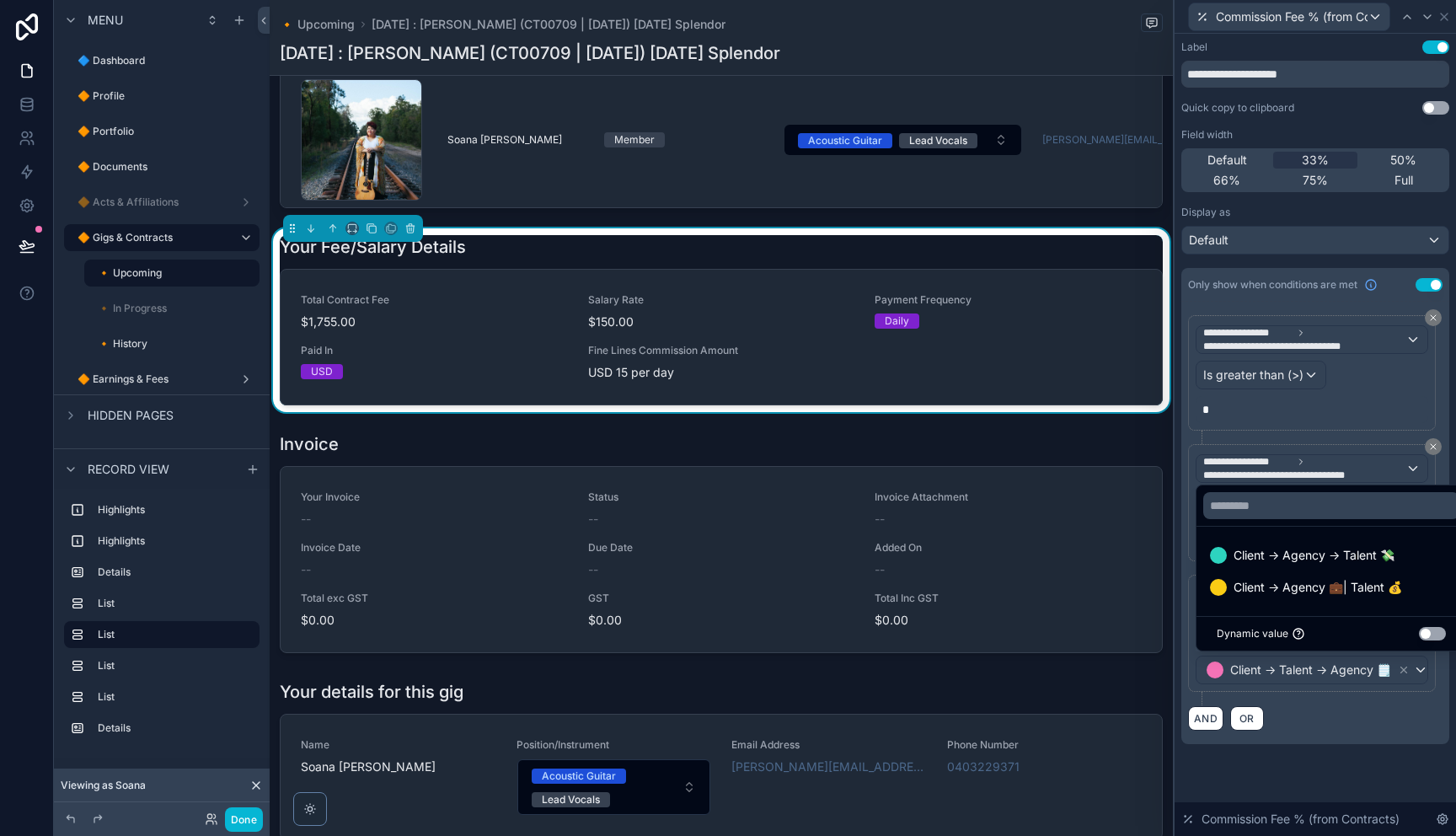
click at [1389, 743] on div "**********" at bounding box center [1315, 408] width 281 height 750
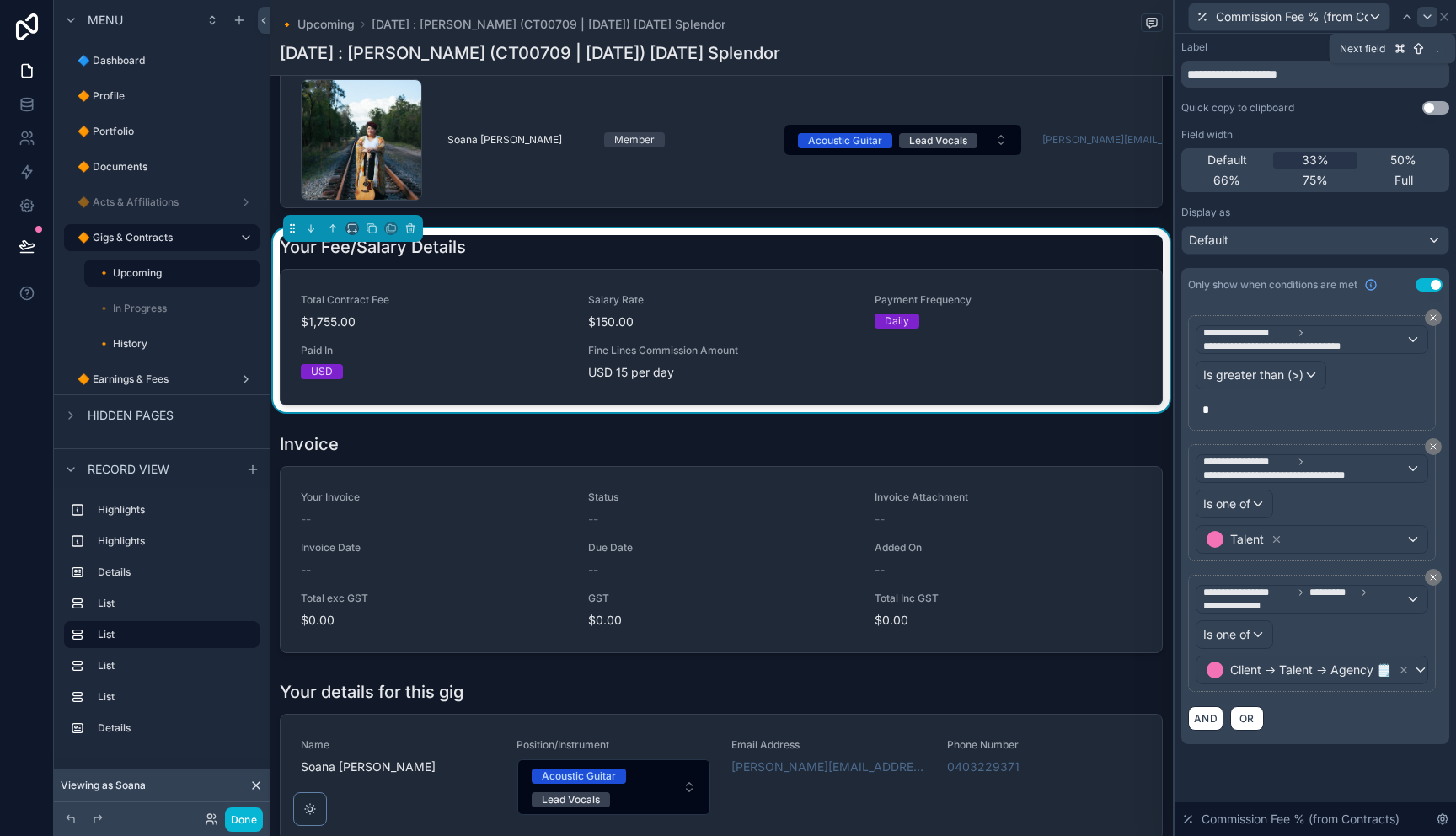
click at [1419, 16] on div at bounding box center [1426, 16] width 20 height 20
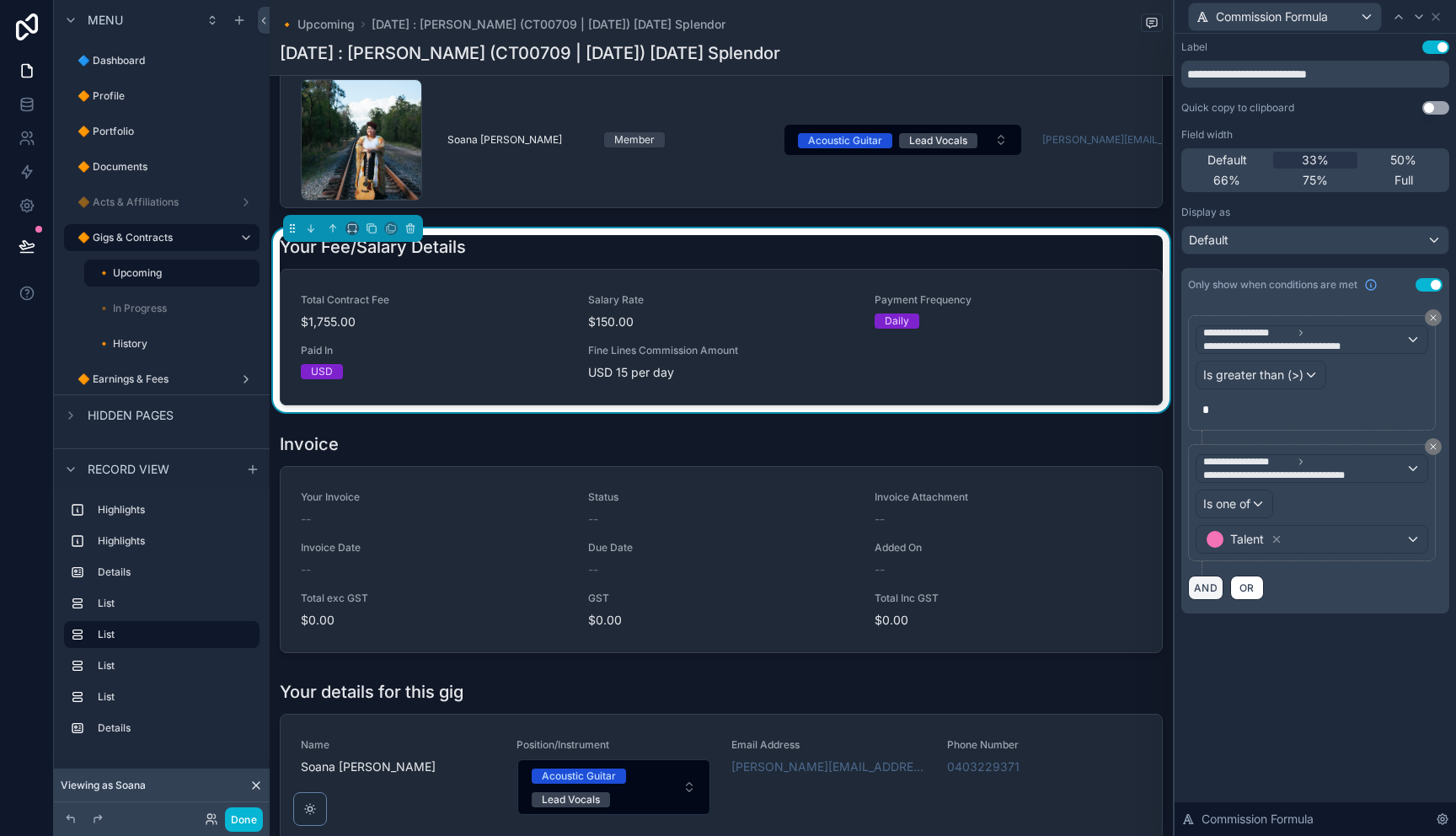
click at [1197, 588] on button "AND" at bounding box center [1205, 587] width 35 height 25
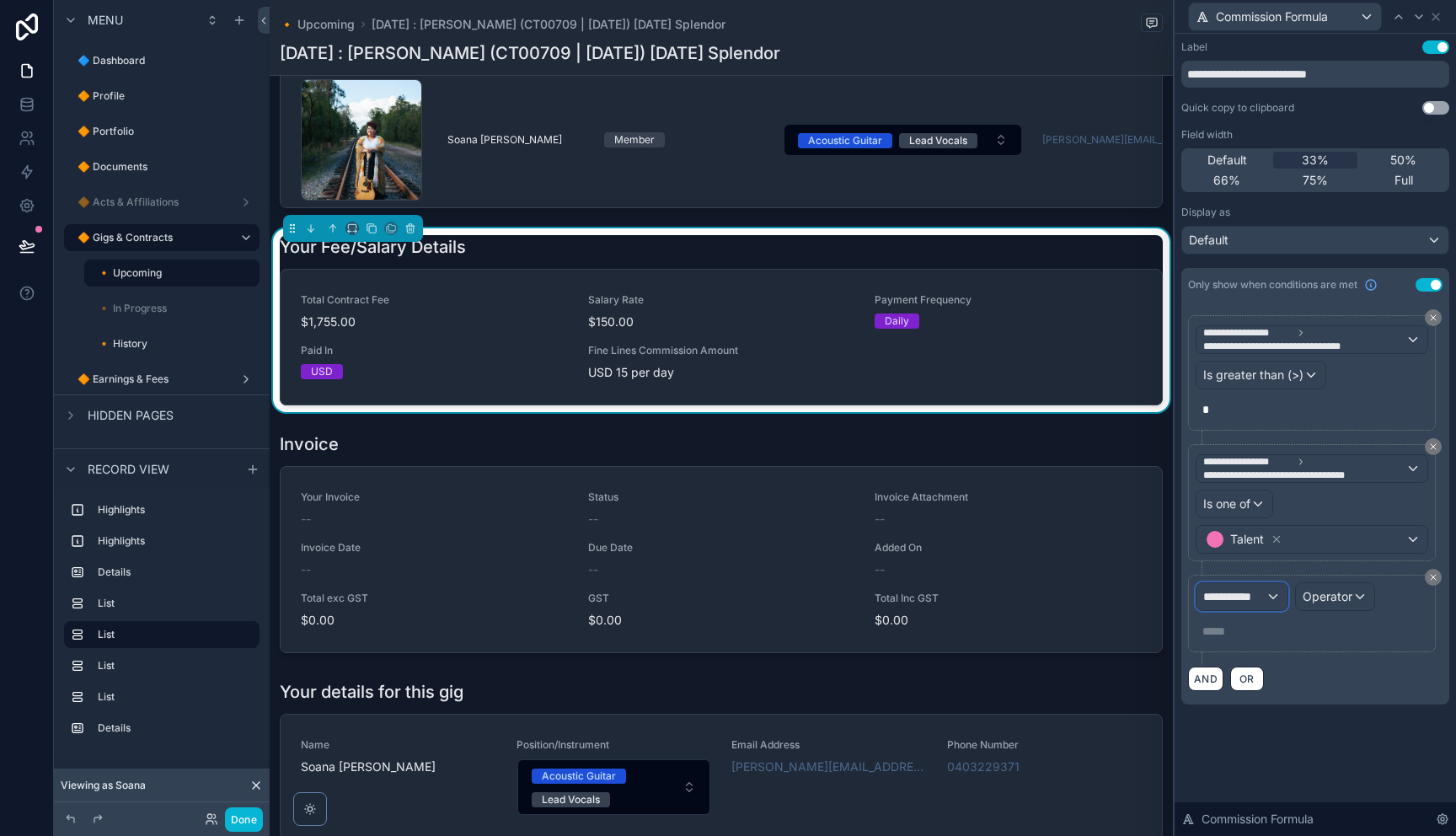
click at [1253, 602] on span "**********" at bounding box center [1234, 597] width 62 height 17
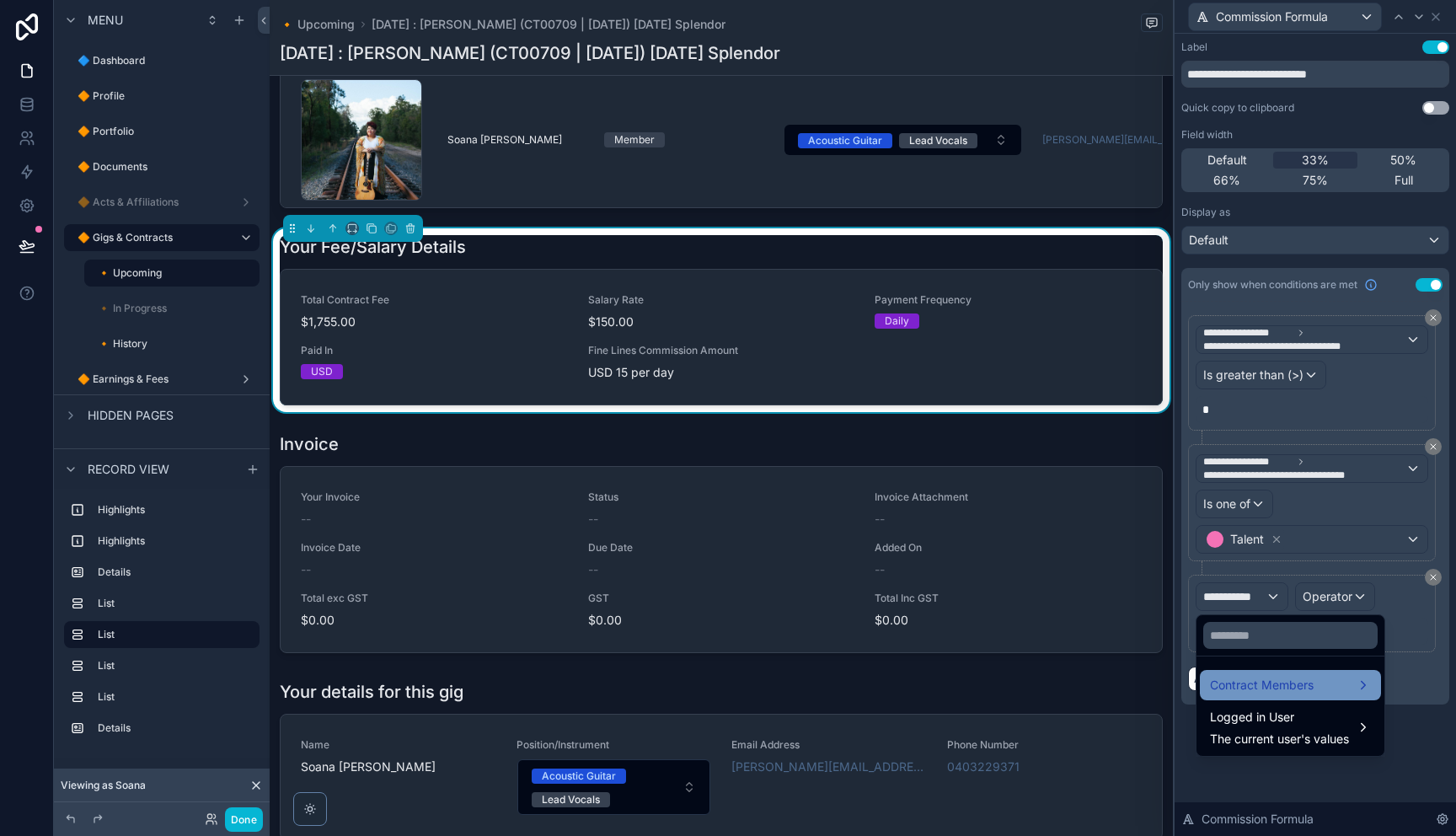
click at [1265, 688] on span "Contract Members" at bounding box center [1261, 684] width 104 height 20
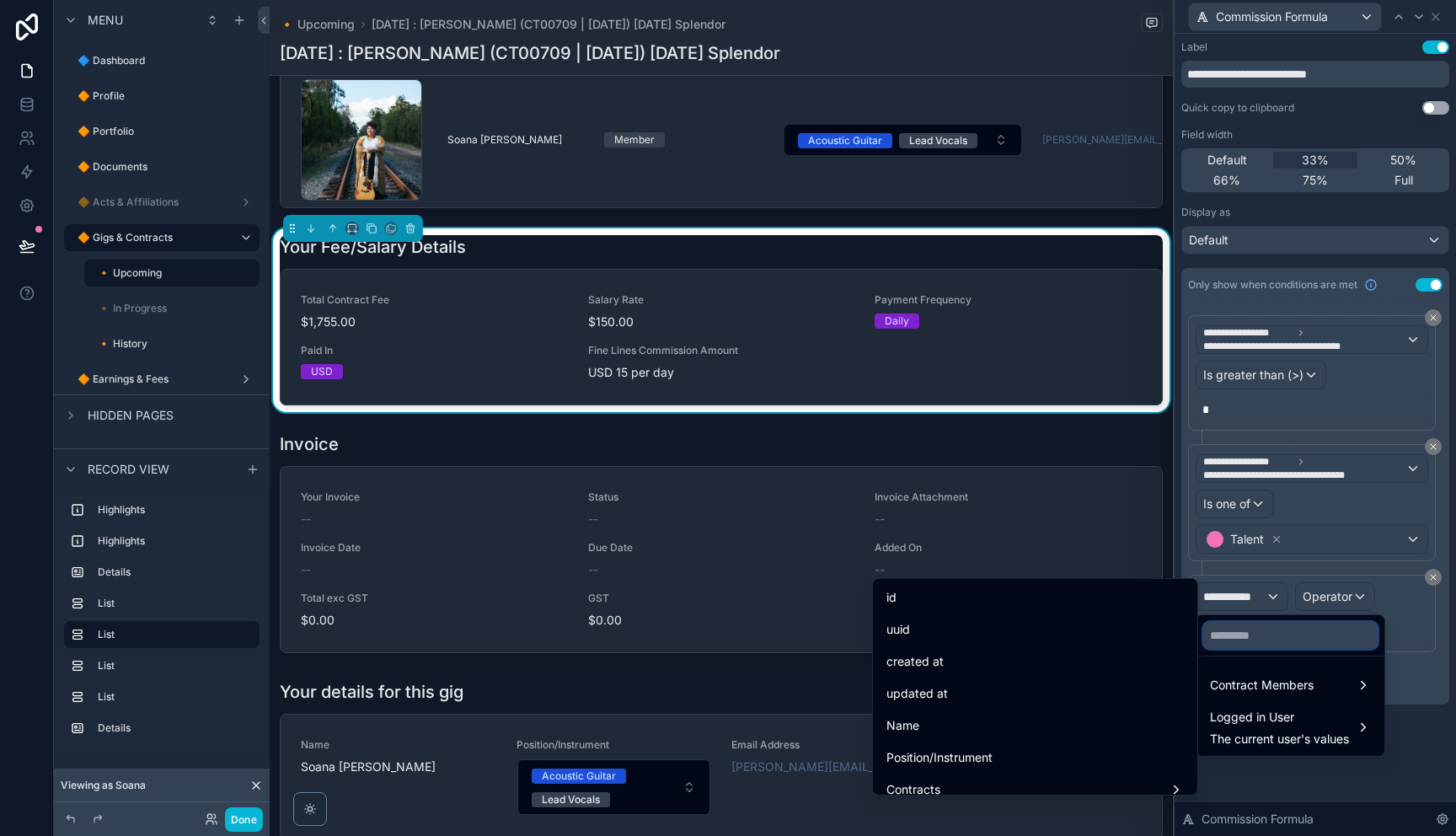
click at [1302, 637] on input "text" at bounding box center [1290, 635] width 174 height 27
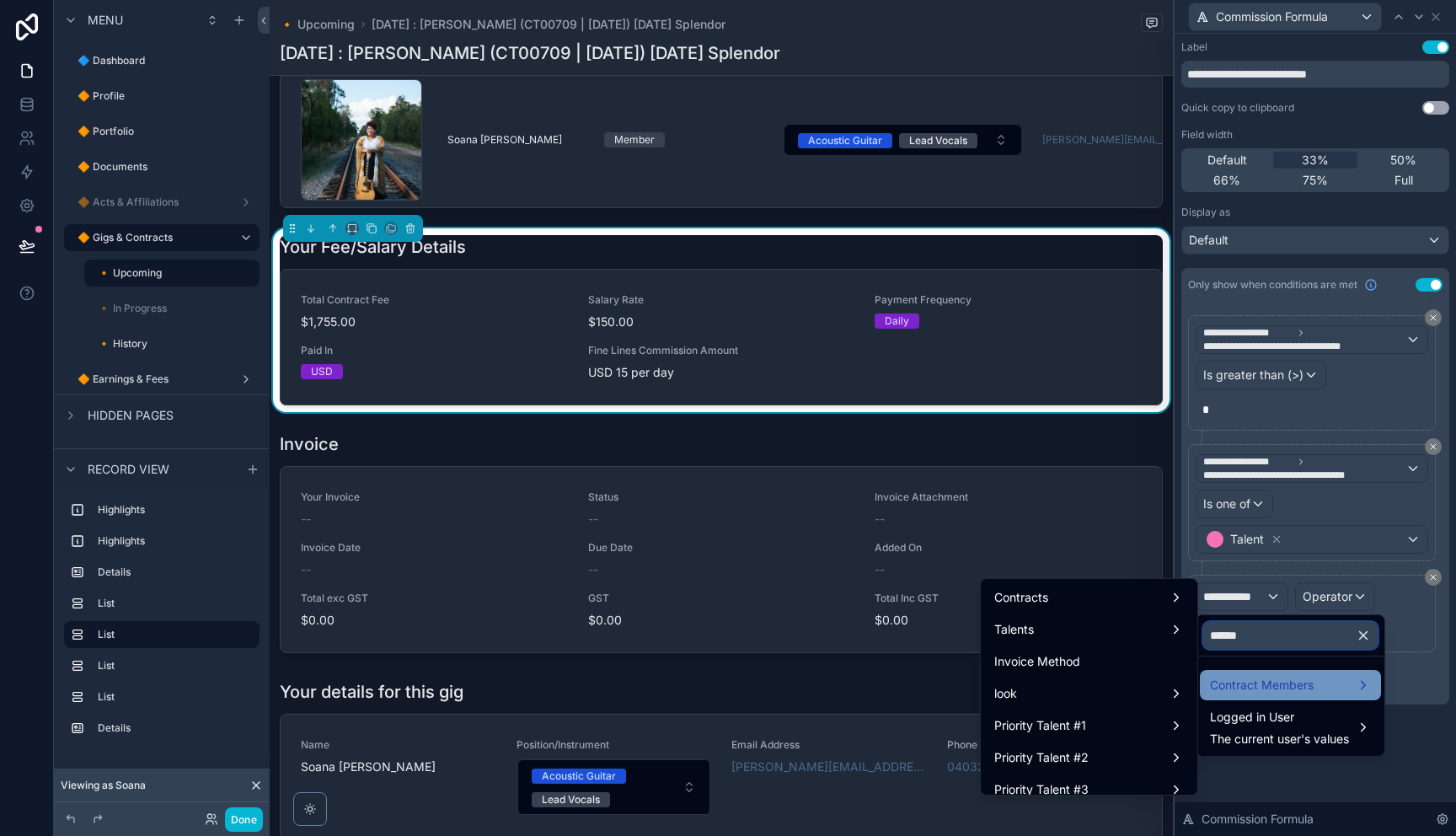
type input "******"
click at [1285, 681] on span "Contract Members" at bounding box center [1261, 684] width 104 height 20
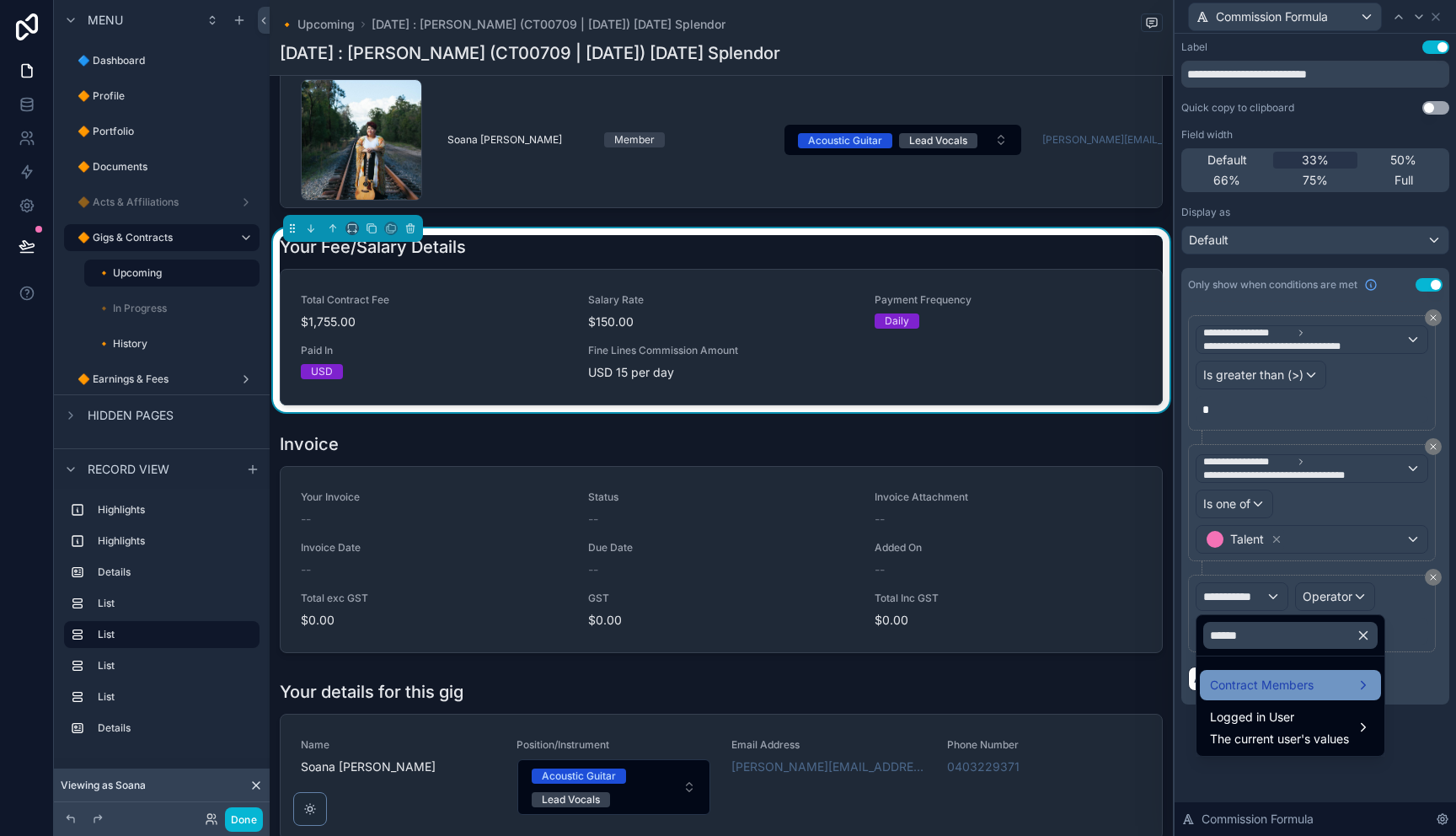
drag, startPoint x: 1306, startPoint y: 683, endPoint x: 1209, endPoint y: 671, distance: 97.7
click at [1305, 683] on span "Contract Members" at bounding box center [1261, 684] width 104 height 20
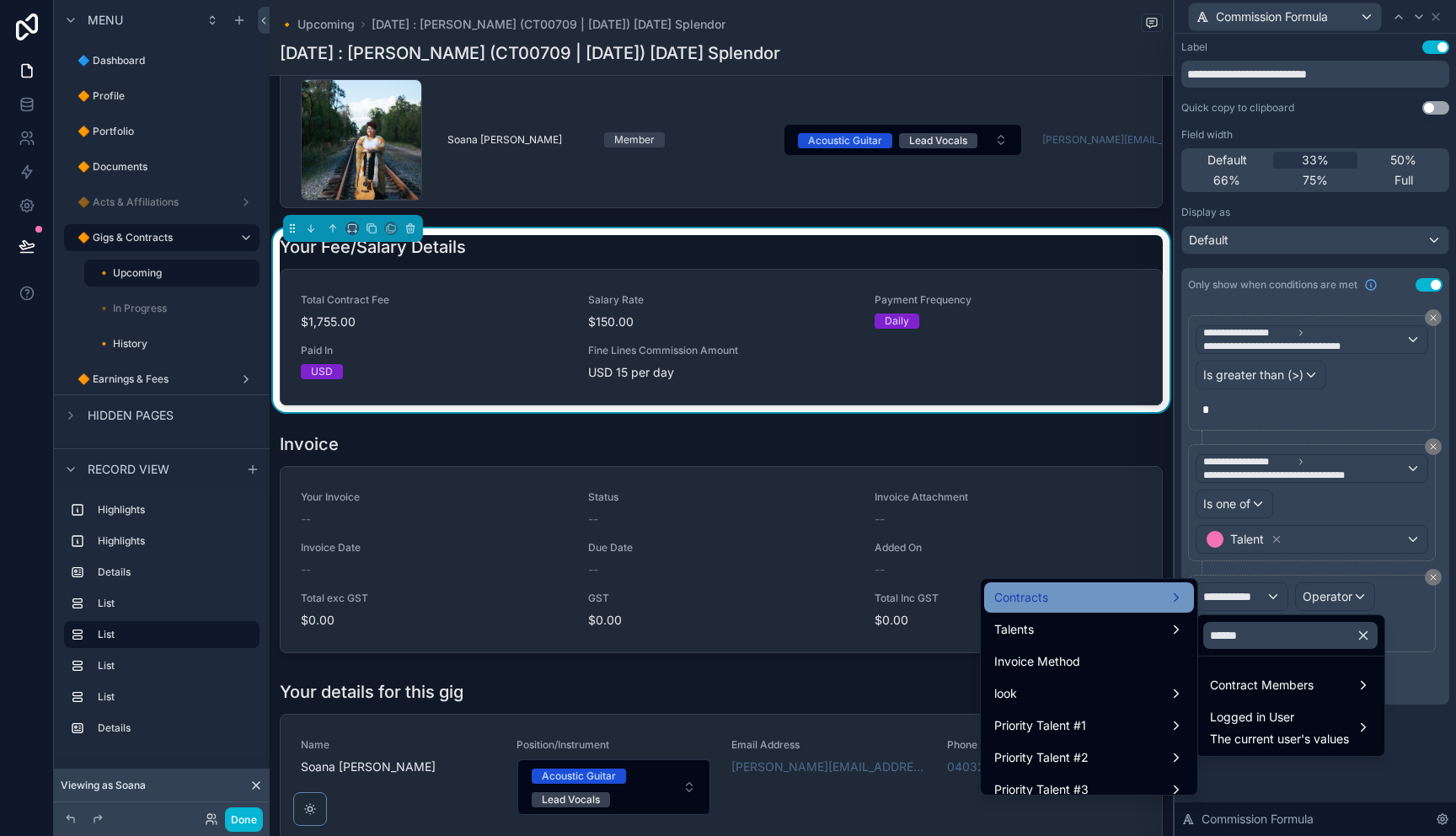
click at [1103, 602] on div "Contracts" at bounding box center [1089, 597] width 190 height 20
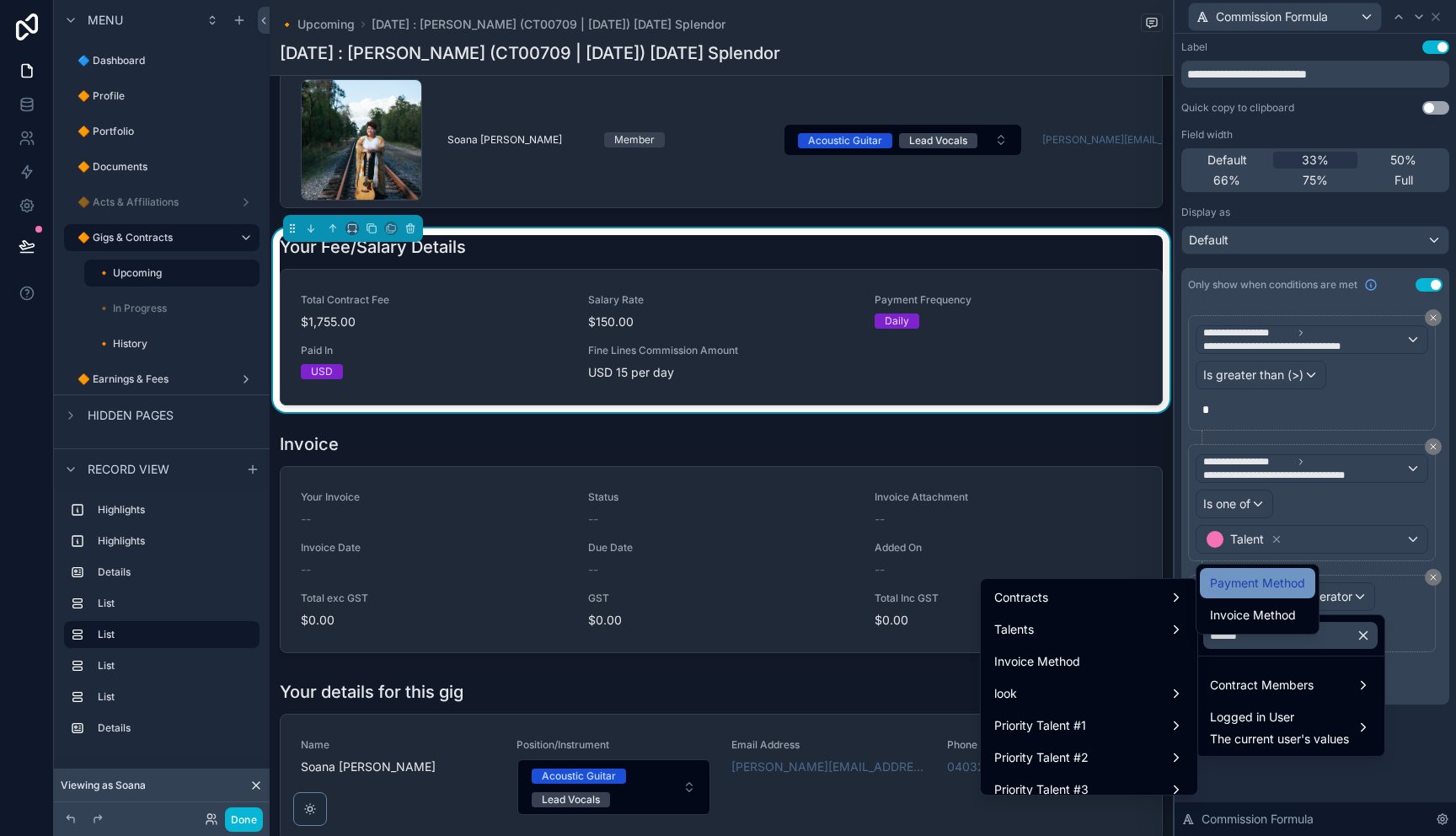
click at [1244, 582] on span "Payment Method" at bounding box center [1258, 582] width 95 height 20
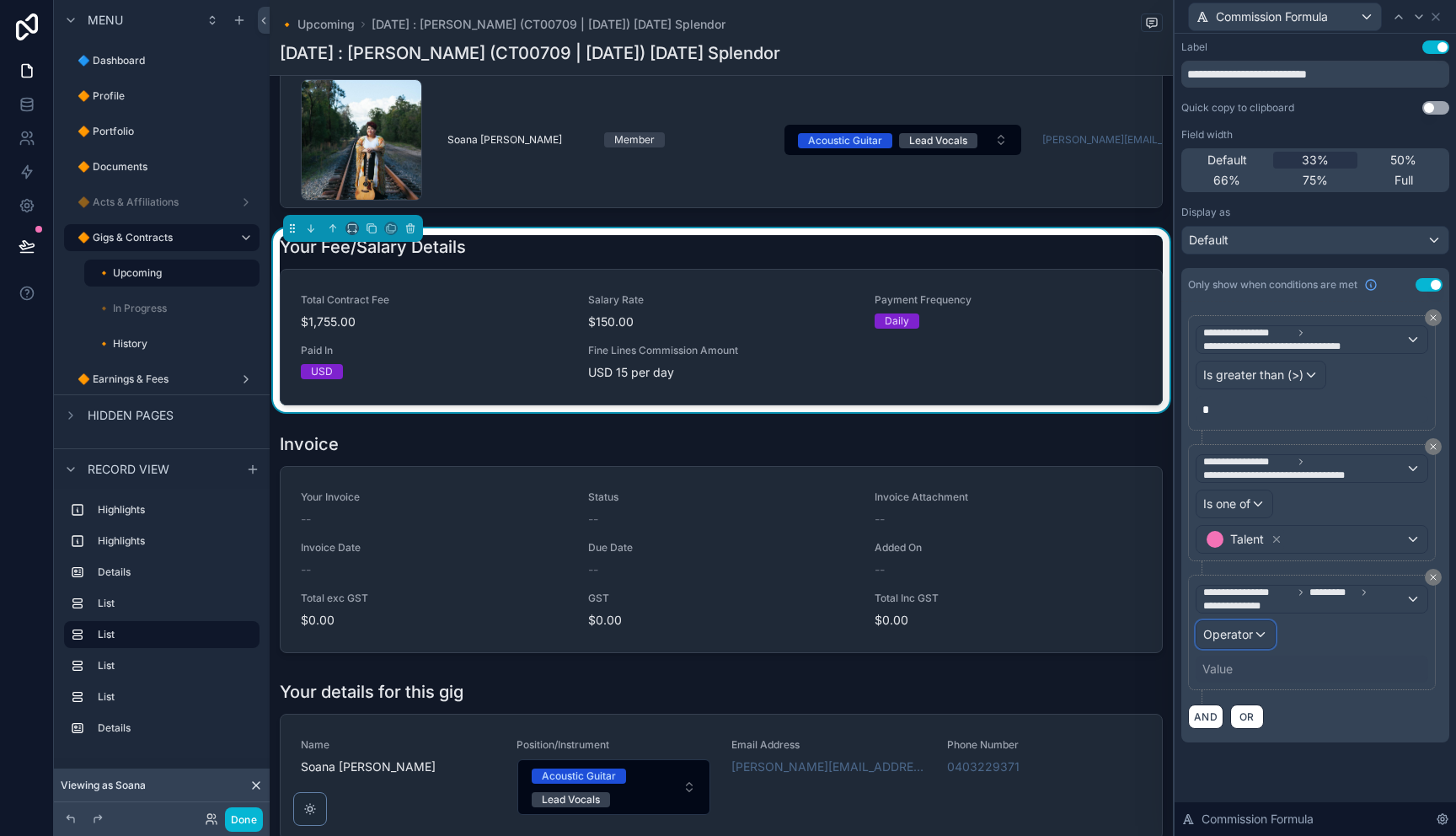
click at [1224, 630] on span "Operator" at bounding box center [1228, 633] width 50 height 14
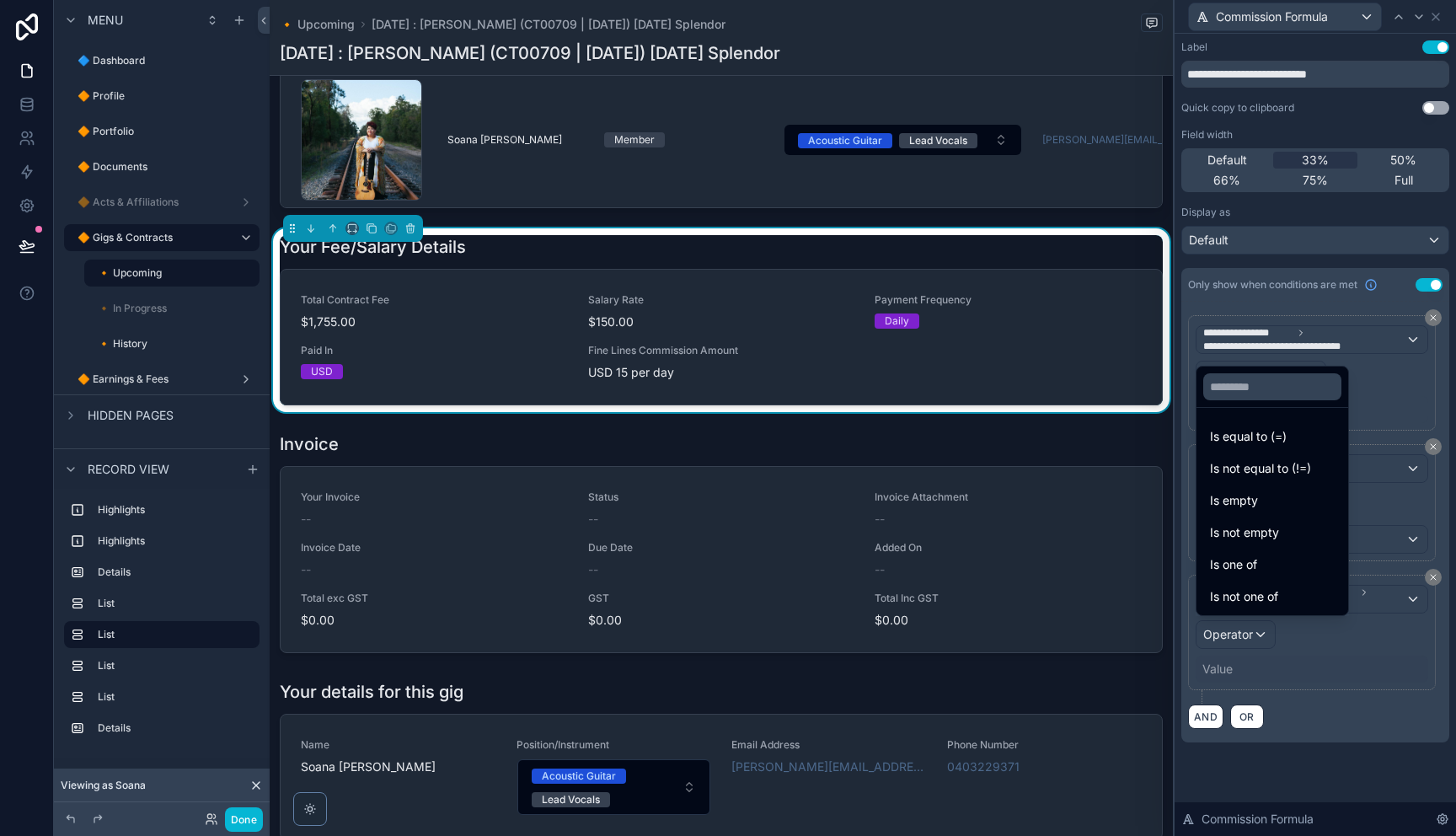
click at [1251, 564] on span "Is one of" at bounding box center [1233, 563] width 47 height 20
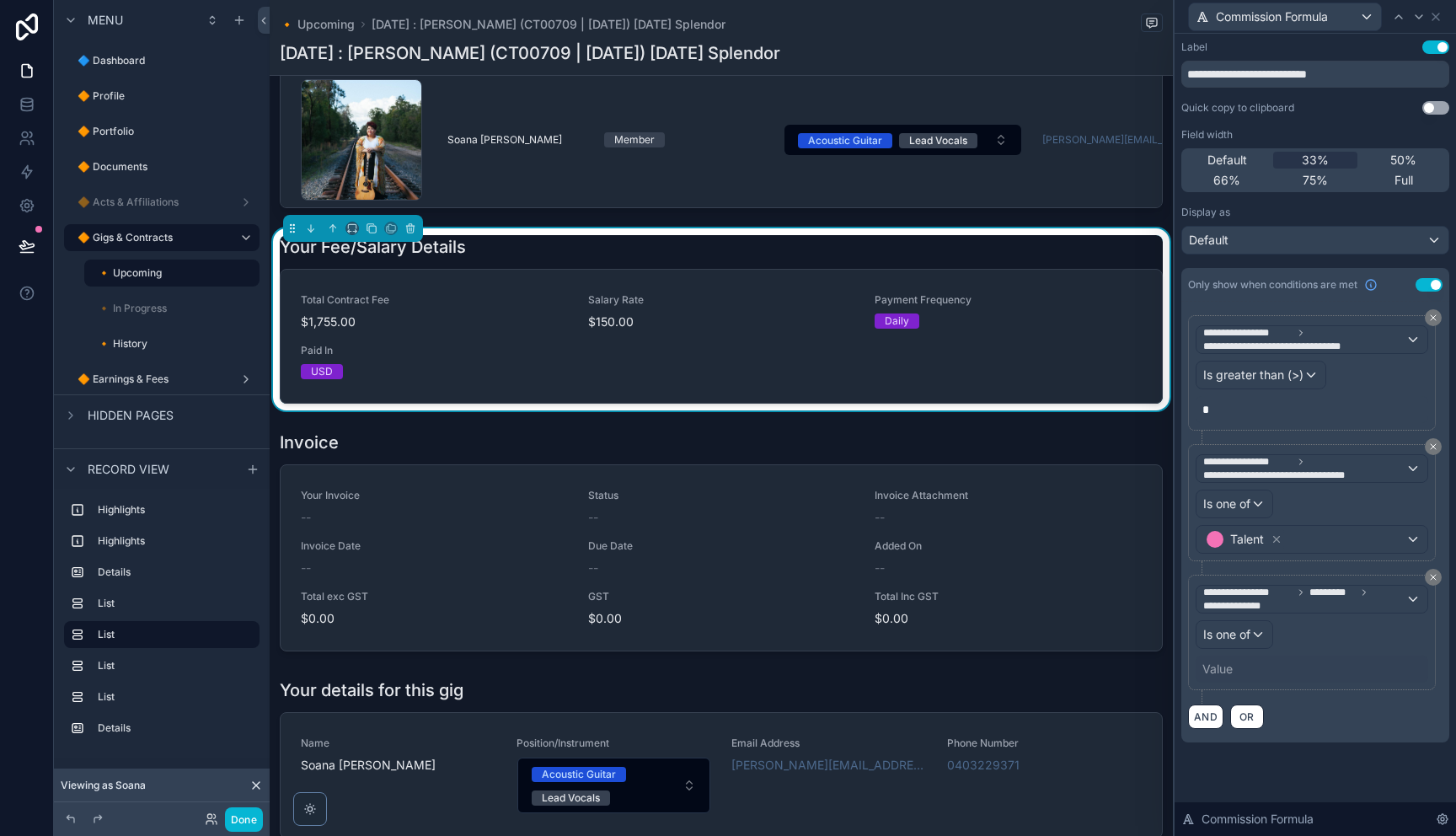
click at [1227, 666] on div "Value" at bounding box center [1218, 669] width 31 height 17
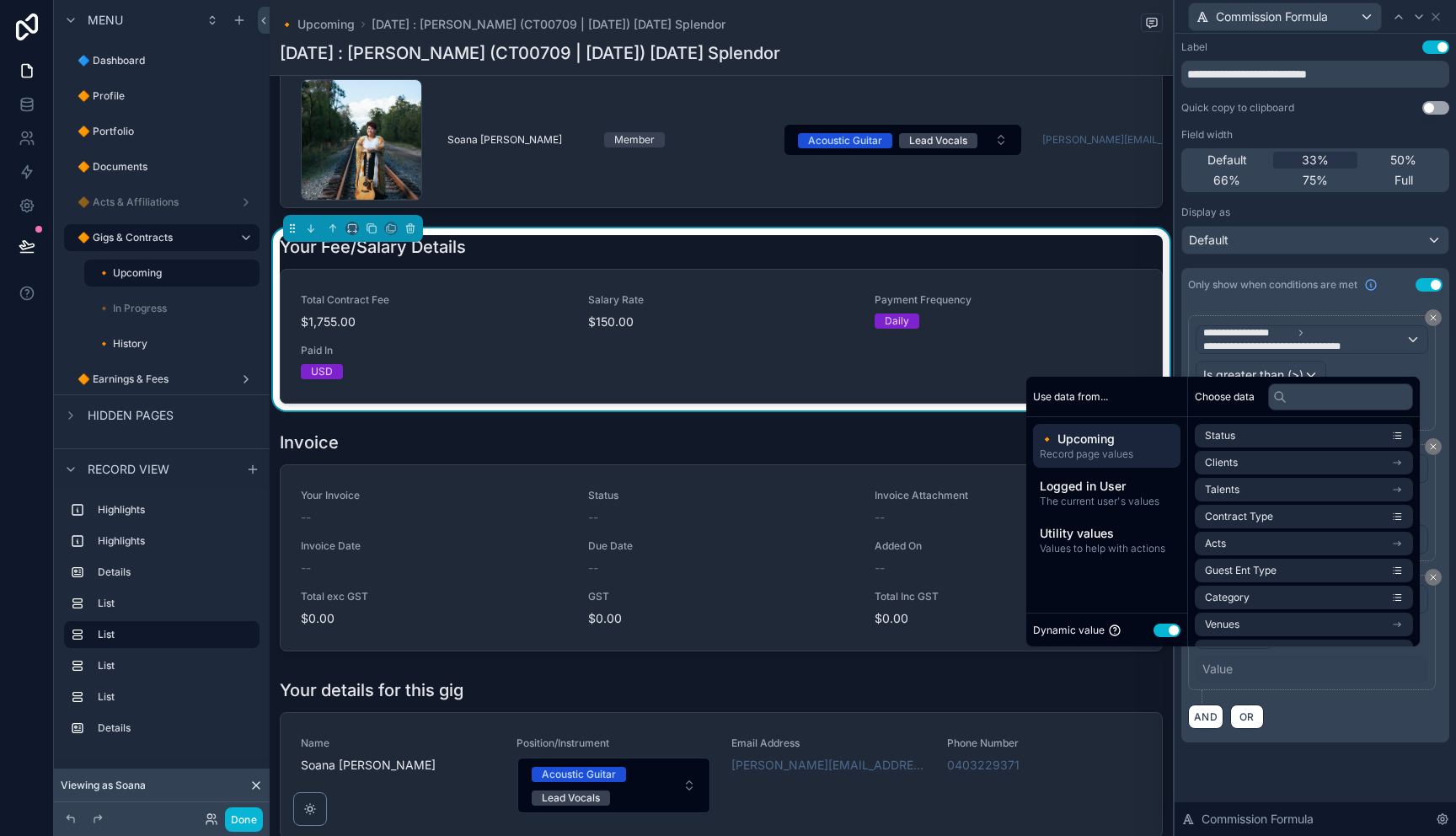
drag, startPoint x: 1159, startPoint y: 631, endPoint x: 1173, endPoint y: 601, distance: 33.1
click at [1159, 631] on button "Use setting" at bounding box center [1167, 630] width 27 height 13
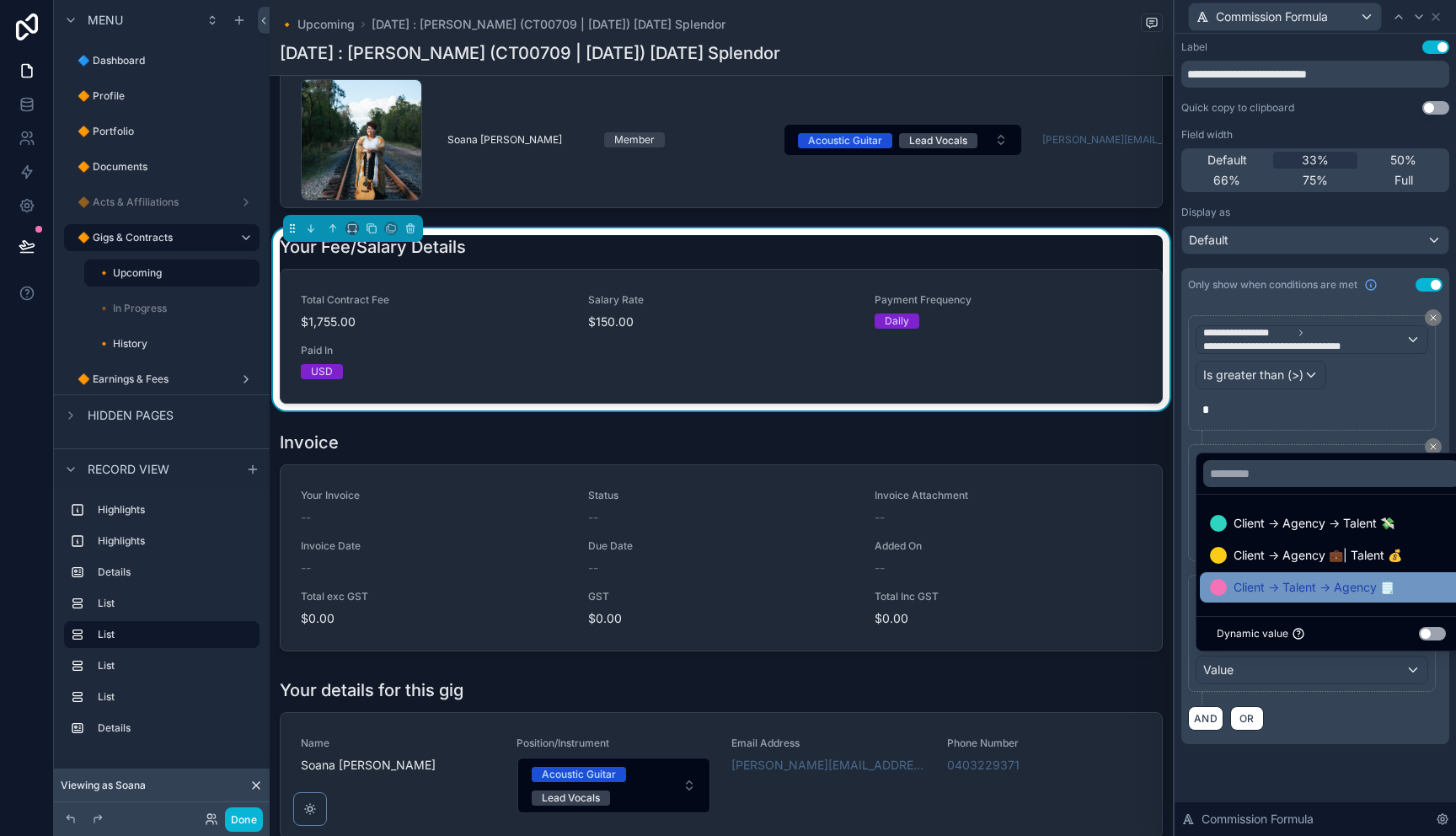
click at [1307, 586] on span "Client → Talent → Agency 🗒️" at bounding box center [1314, 586] width 161 height 20
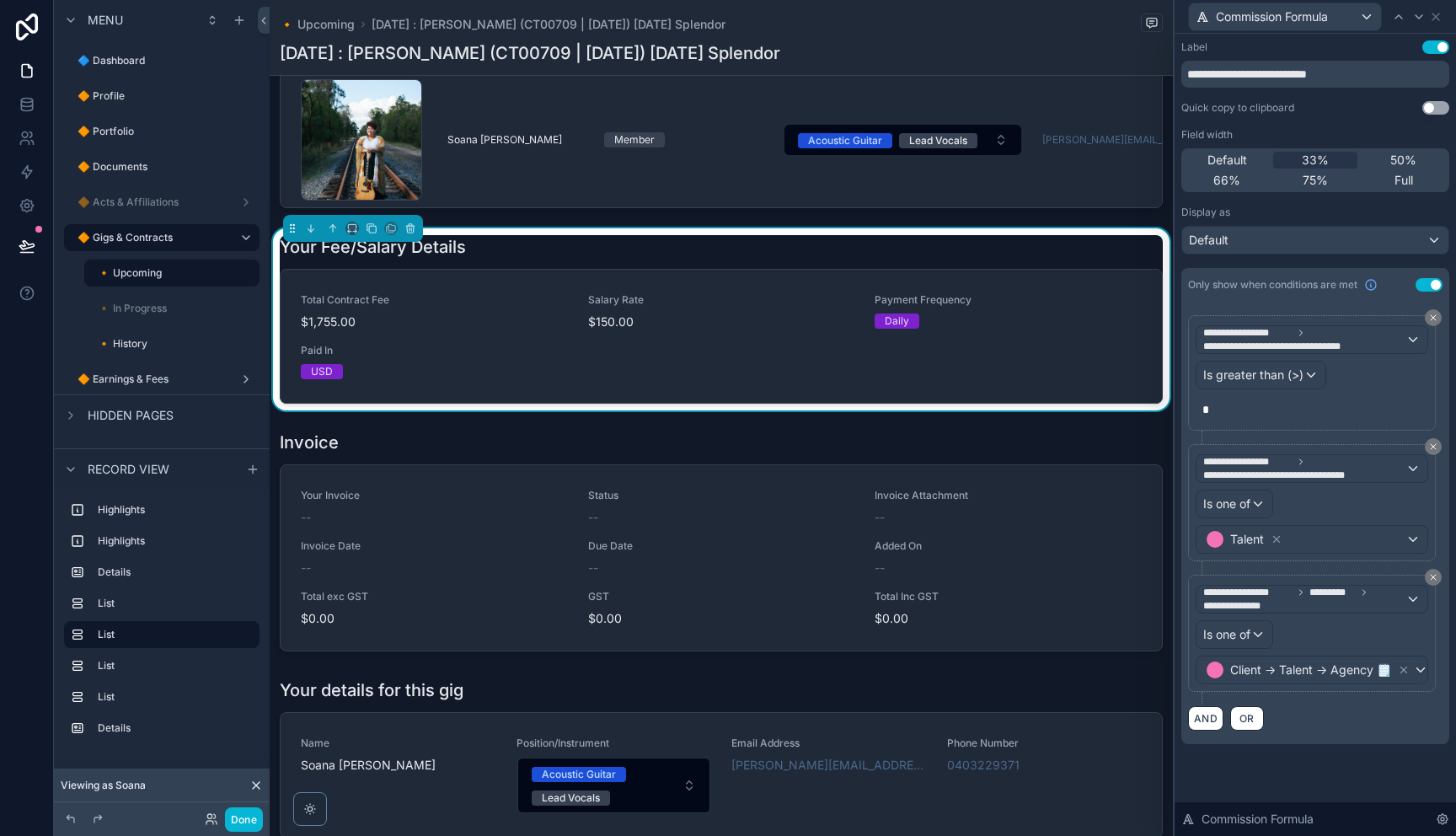
click at [1343, 724] on div "AND OR" at bounding box center [1315, 718] width 255 height 26
click at [1435, 17] on icon at bounding box center [1435, 16] width 7 height 7
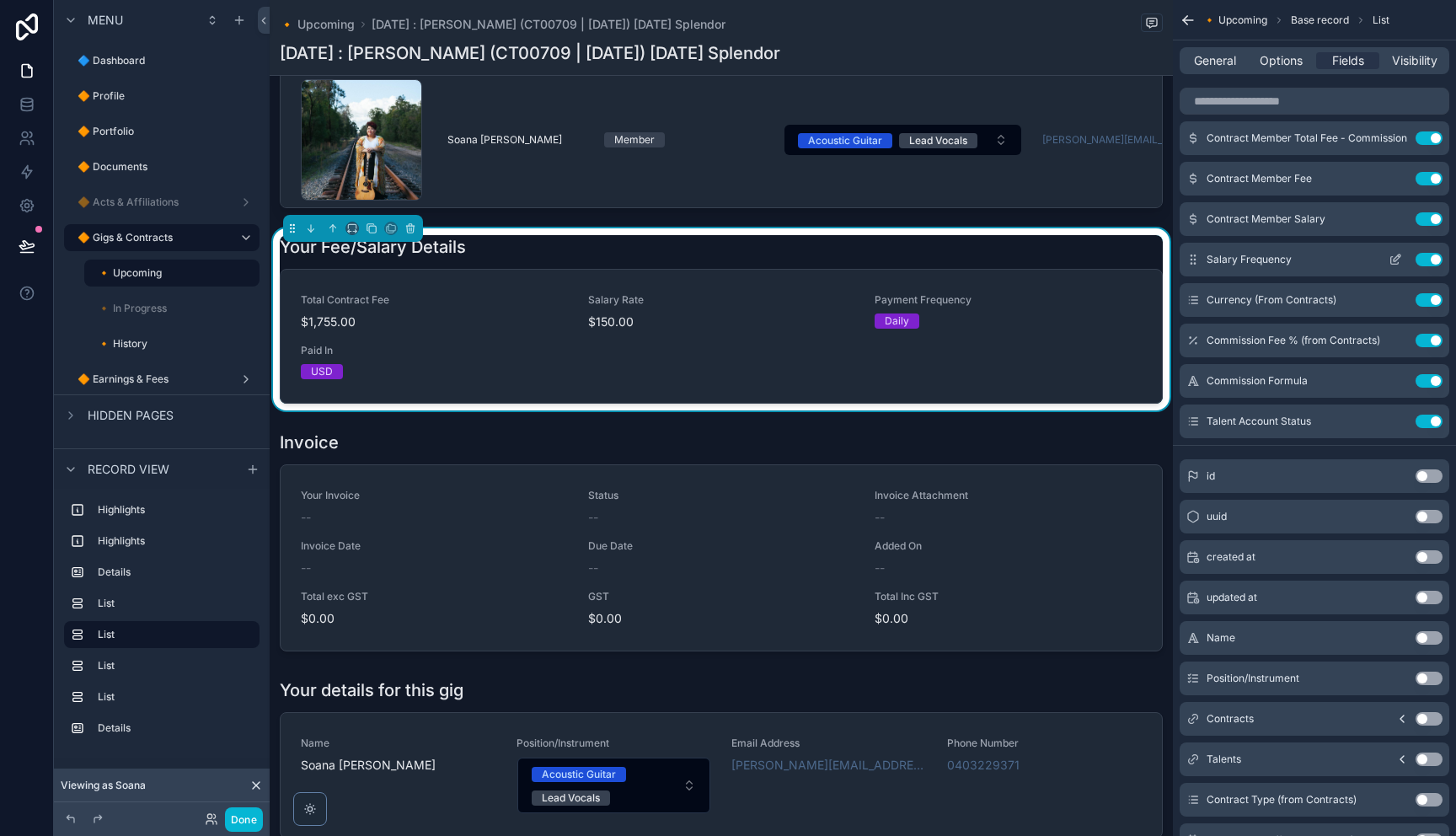
click at [1392, 255] on icon "scrollable content" at bounding box center [1395, 259] width 13 height 13
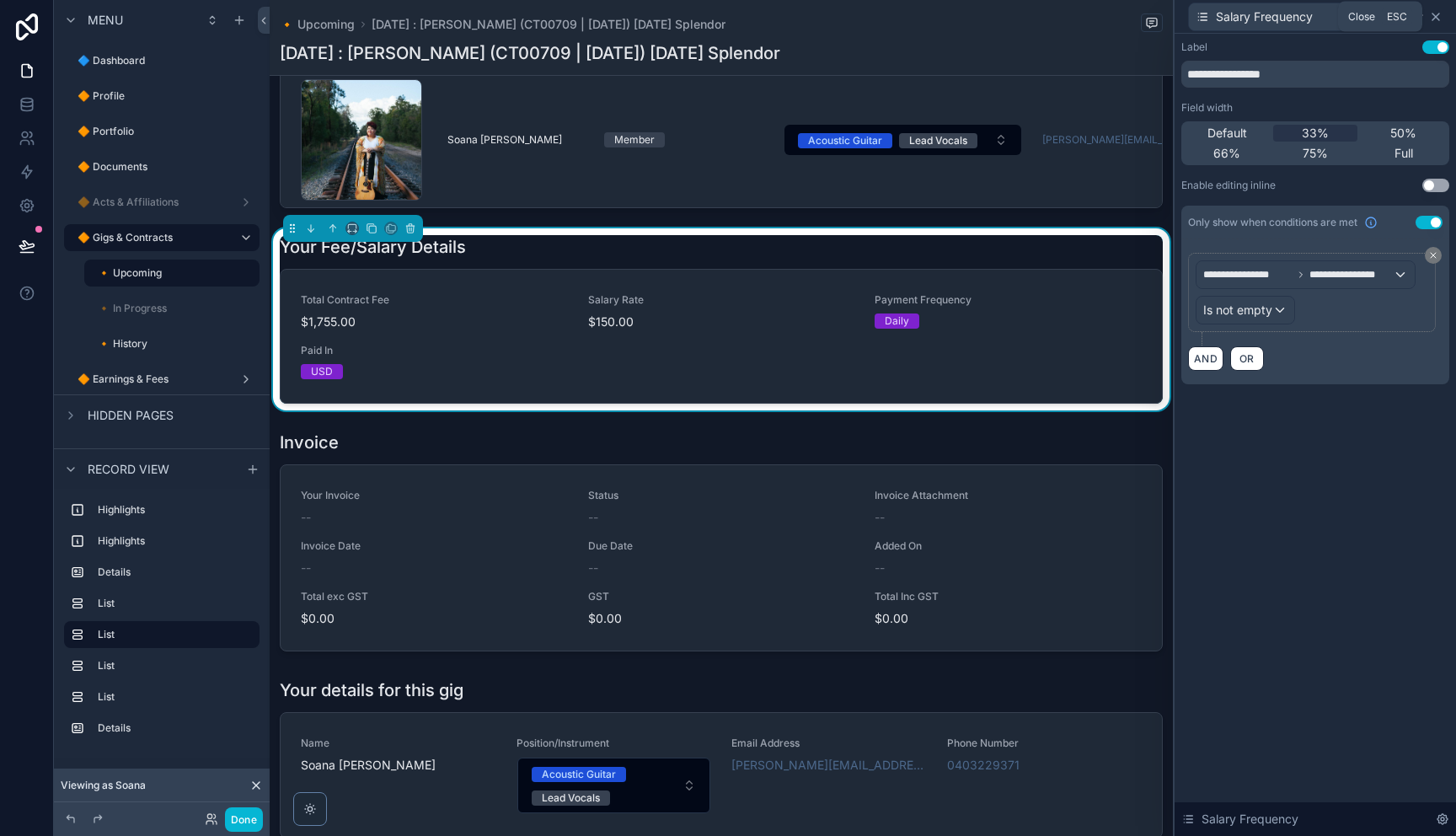
click at [1441, 18] on icon at bounding box center [1436, 17] width 13 height 13
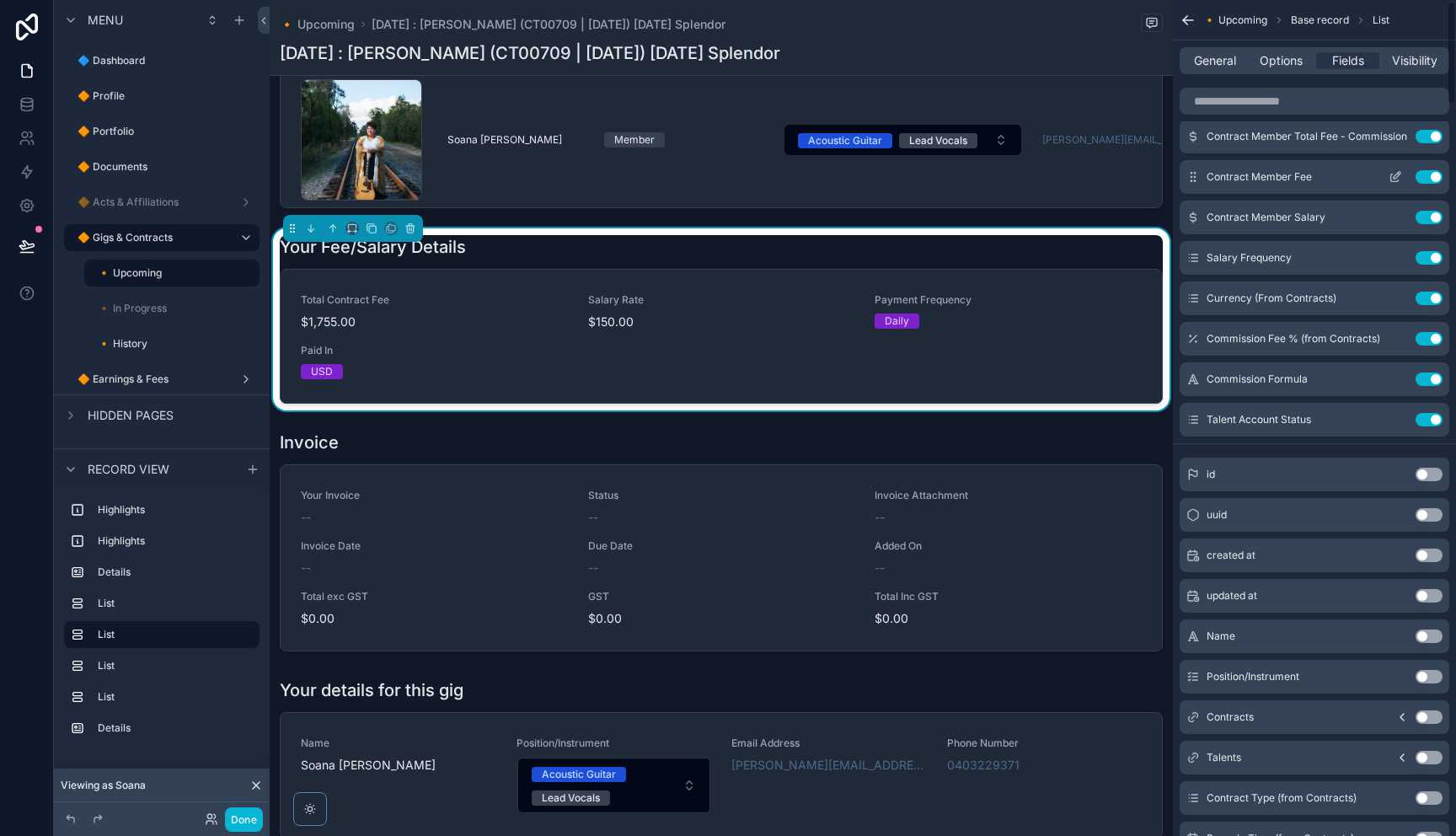
scroll to position [0, 0]
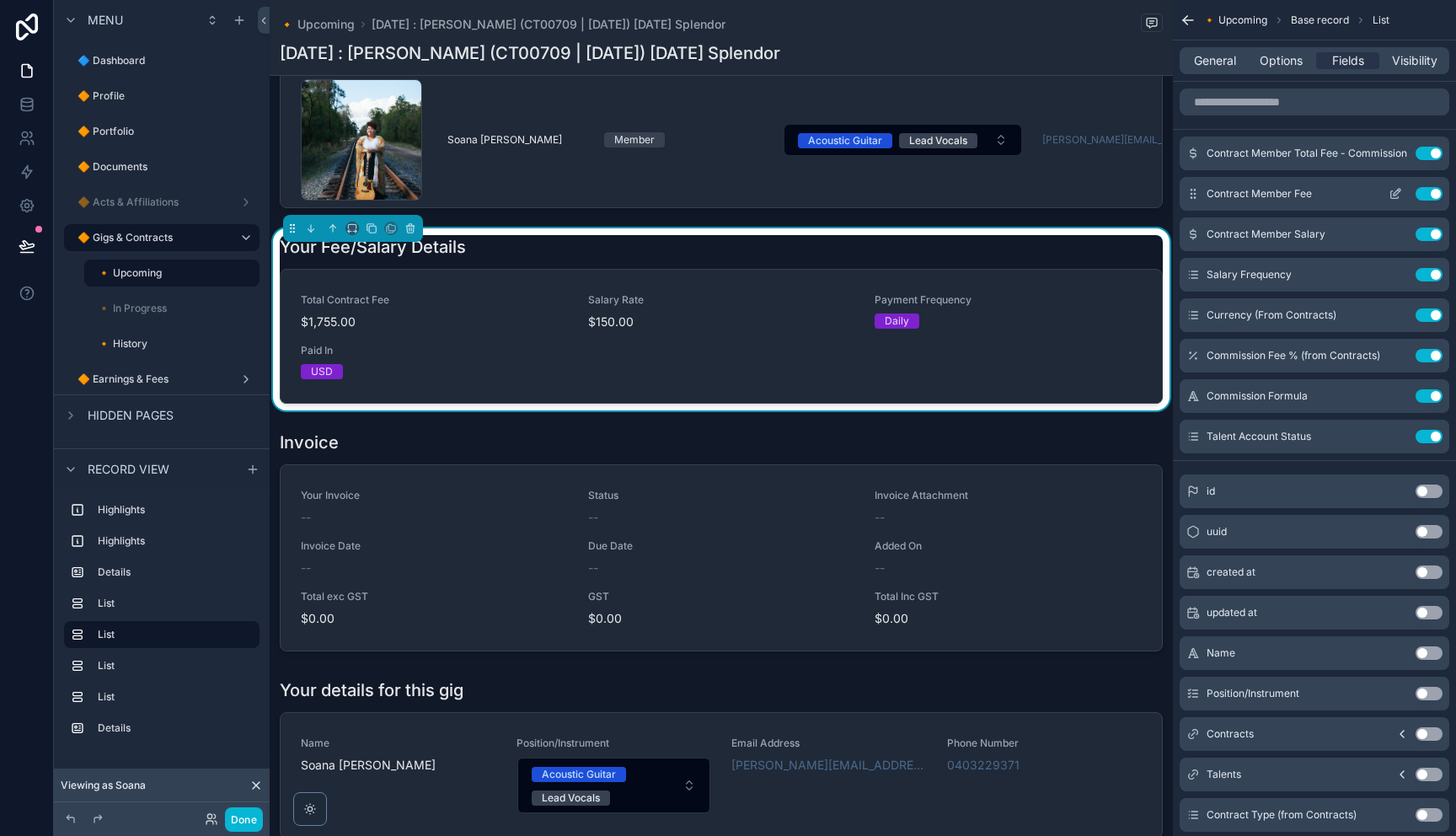
click at [1396, 194] on icon "scrollable content" at bounding box center [1395, 194] width 13 height 13
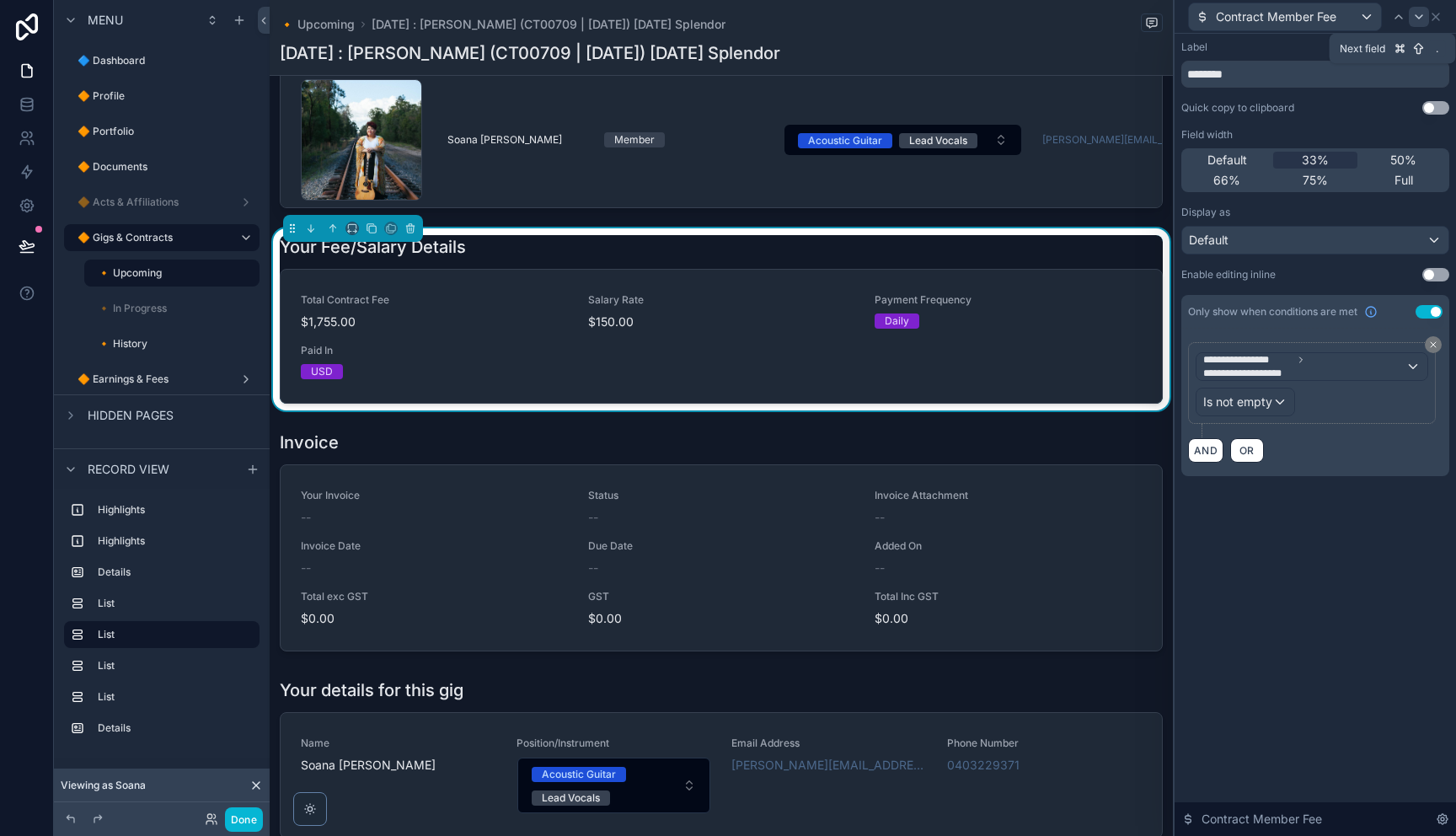
click at [1418, 18] on icon at bounding box center [1419, 17] width 13 height 13
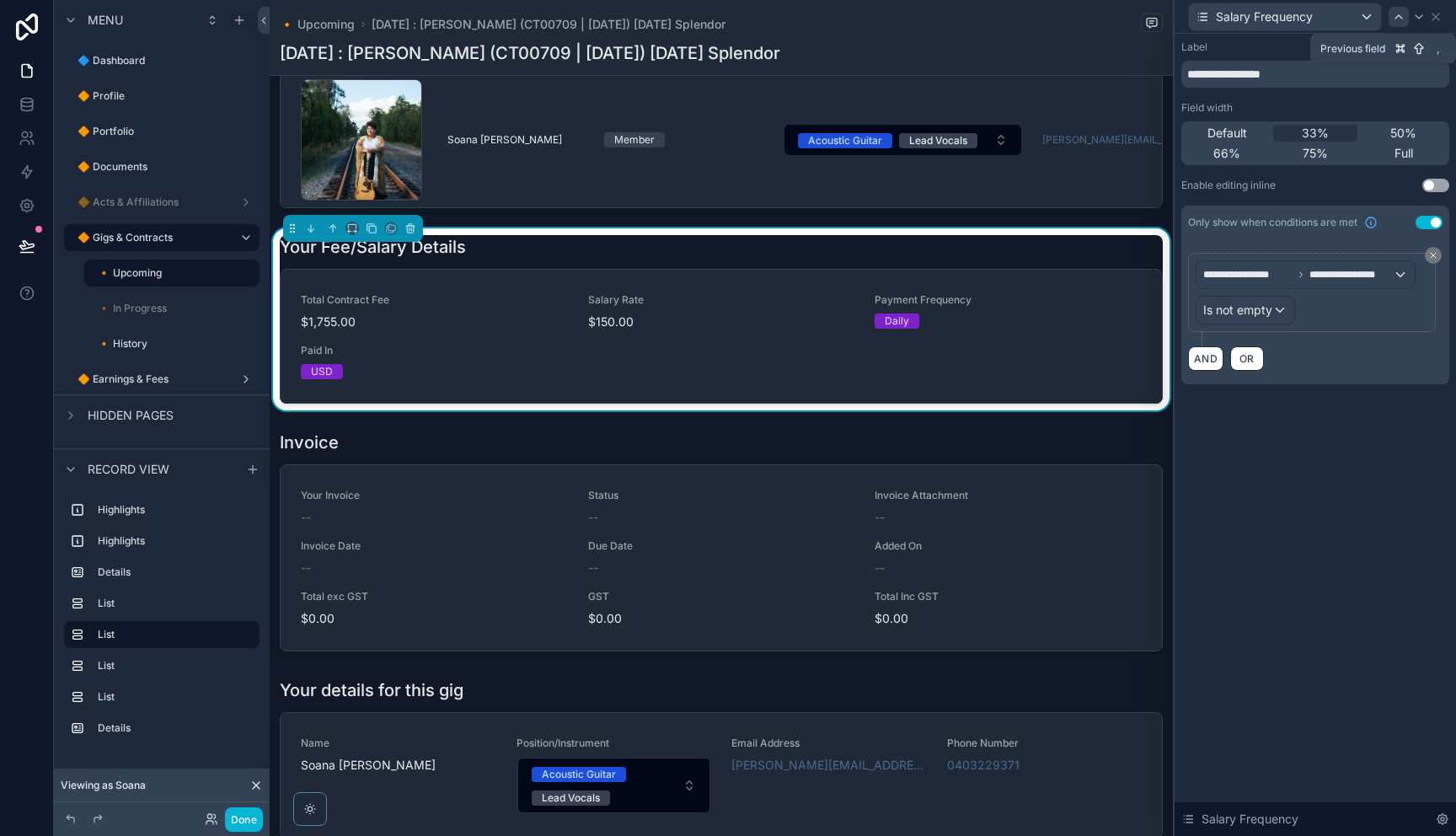
click at [1398, 18] on icon at bounding box center [1399, 17] width 13 height 13
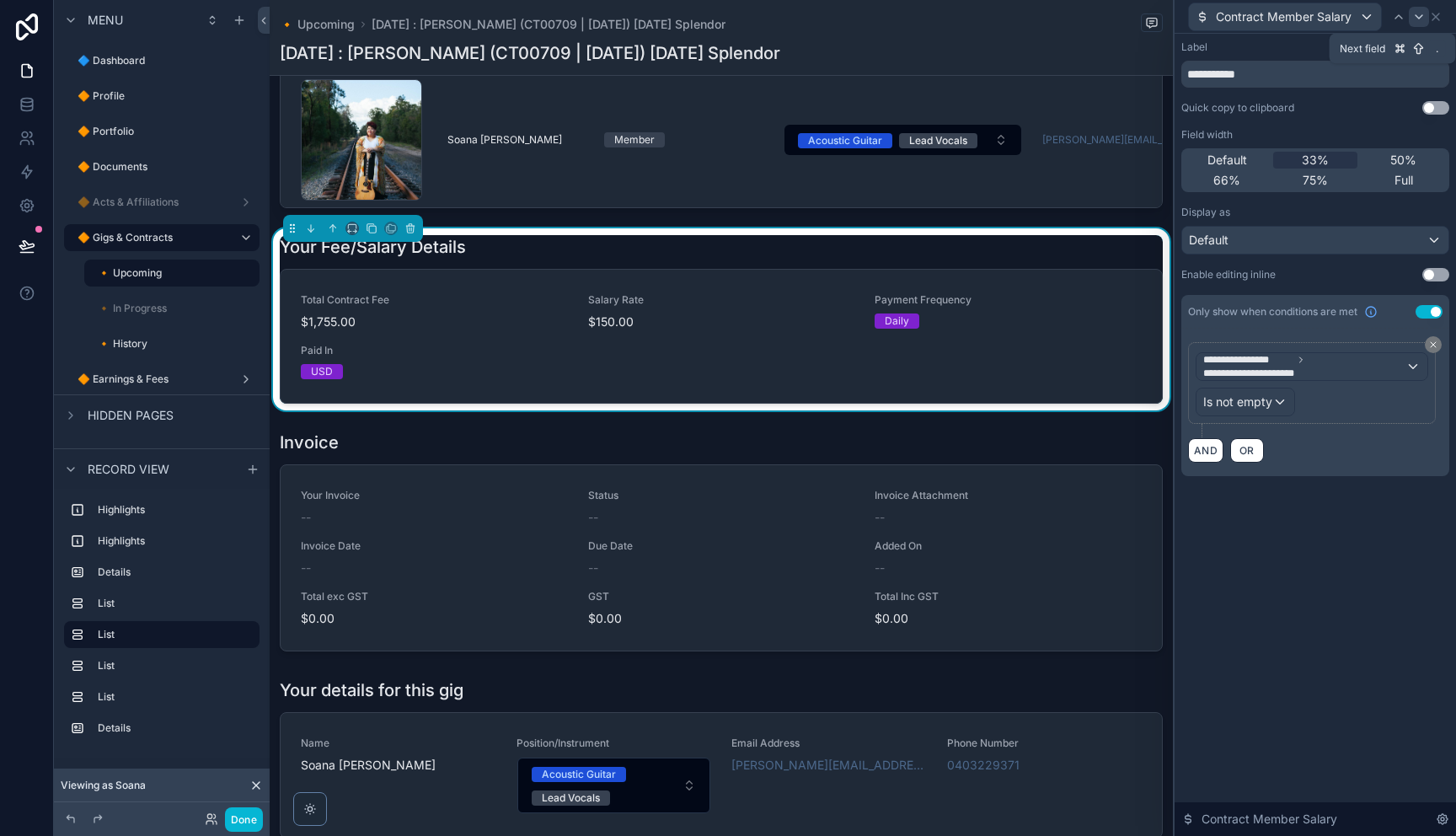
click at [1413, 19] on icon at bounding box center [1419, 17] width 13 height 13
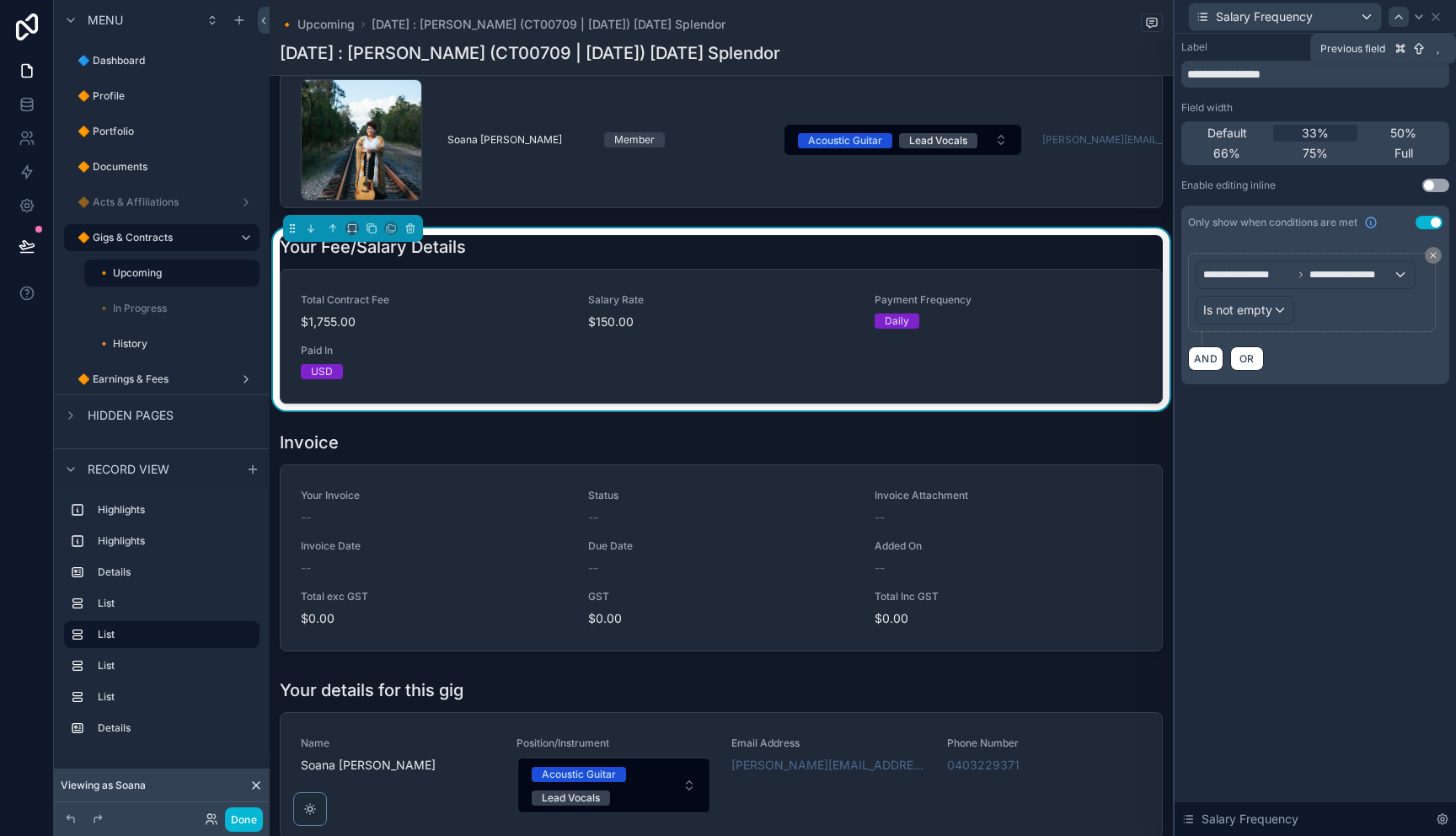
click at [1405, 20] on icon at bounding box center [1399, 17] width 13 height 13
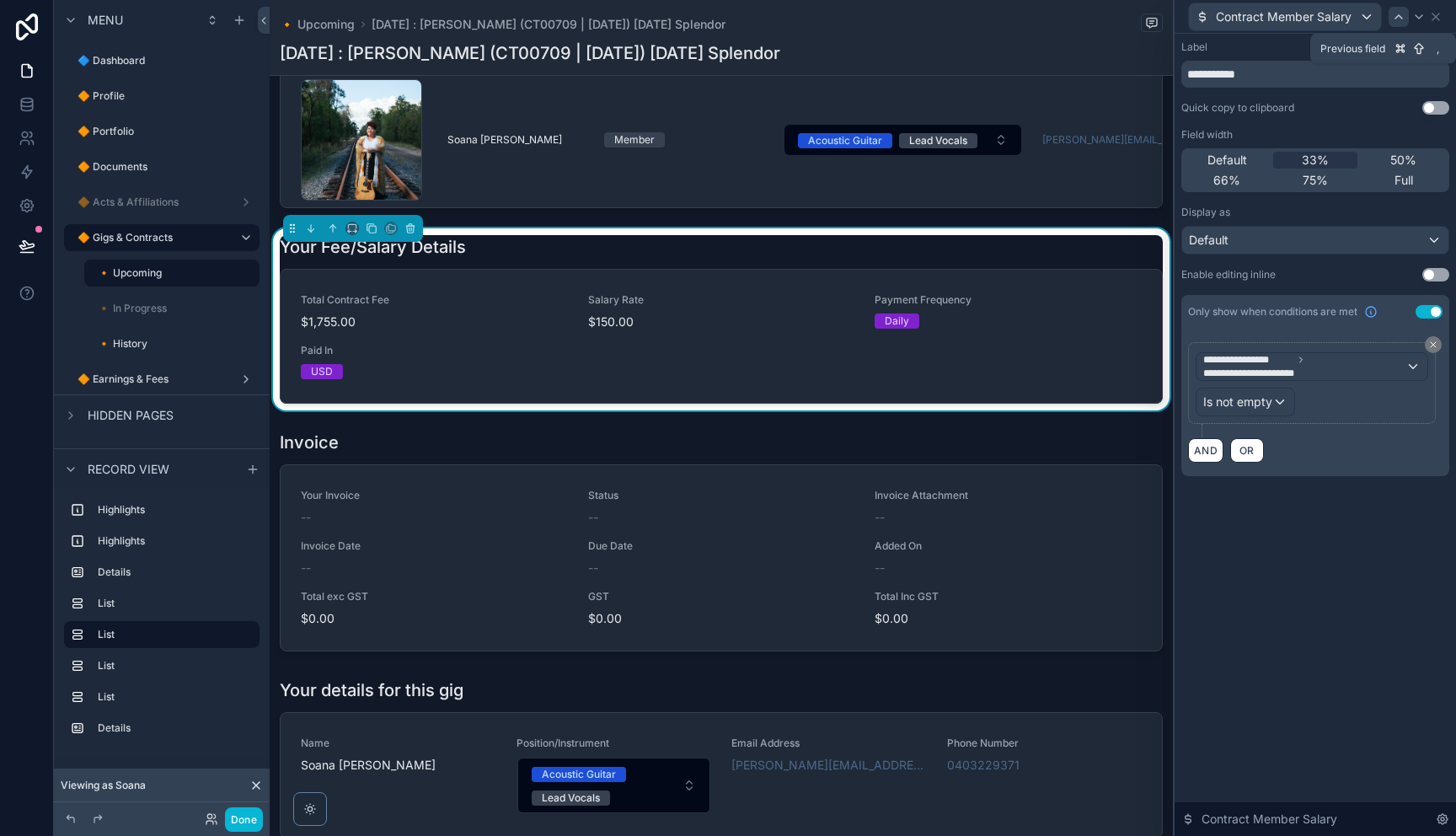
click at [1397, 18] on icon at bounding box center [1399, 17] width 13 height 13
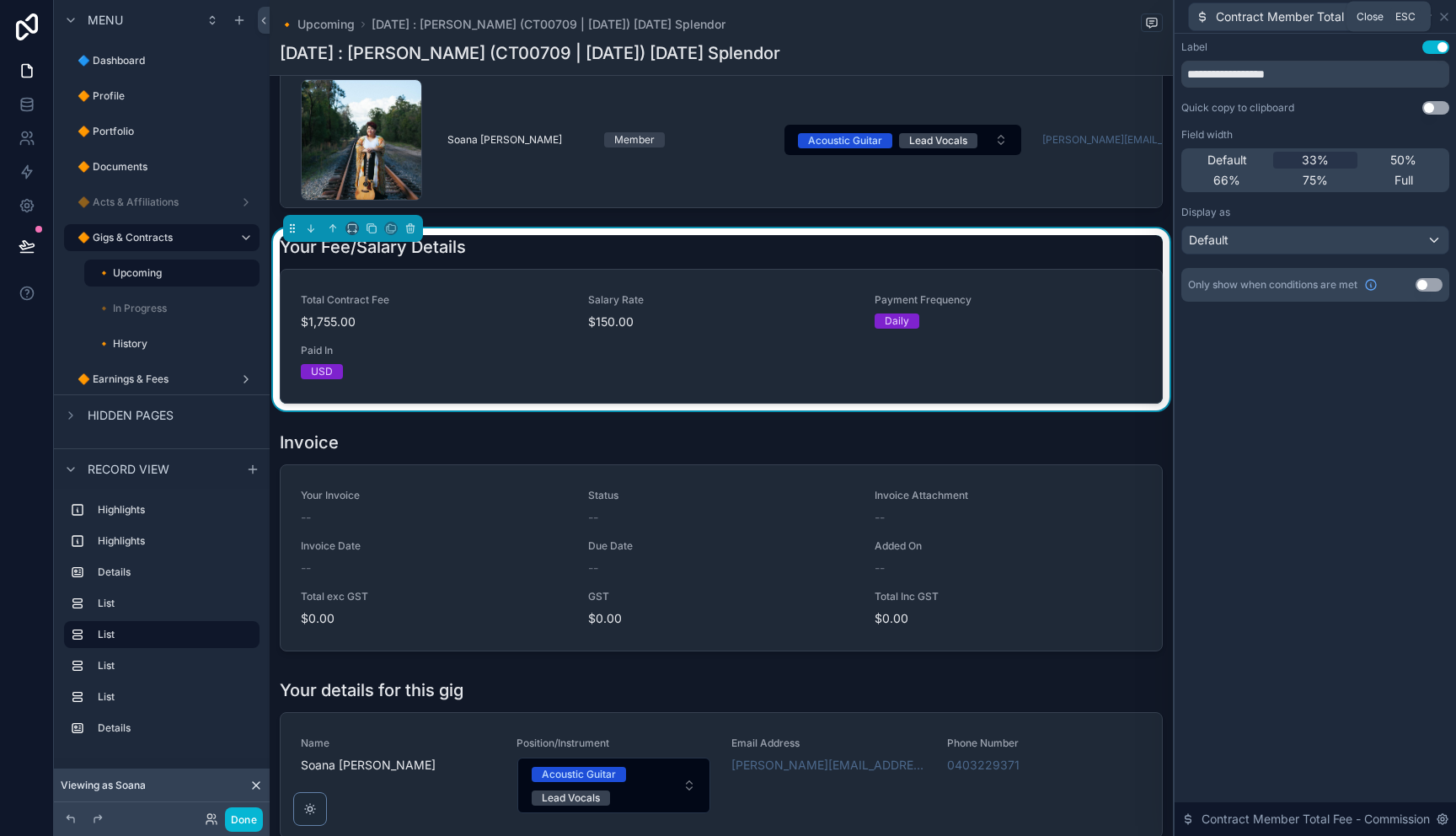
click at [1443, 17] on icon at bounding box center [1444, 16] width 7 height 7
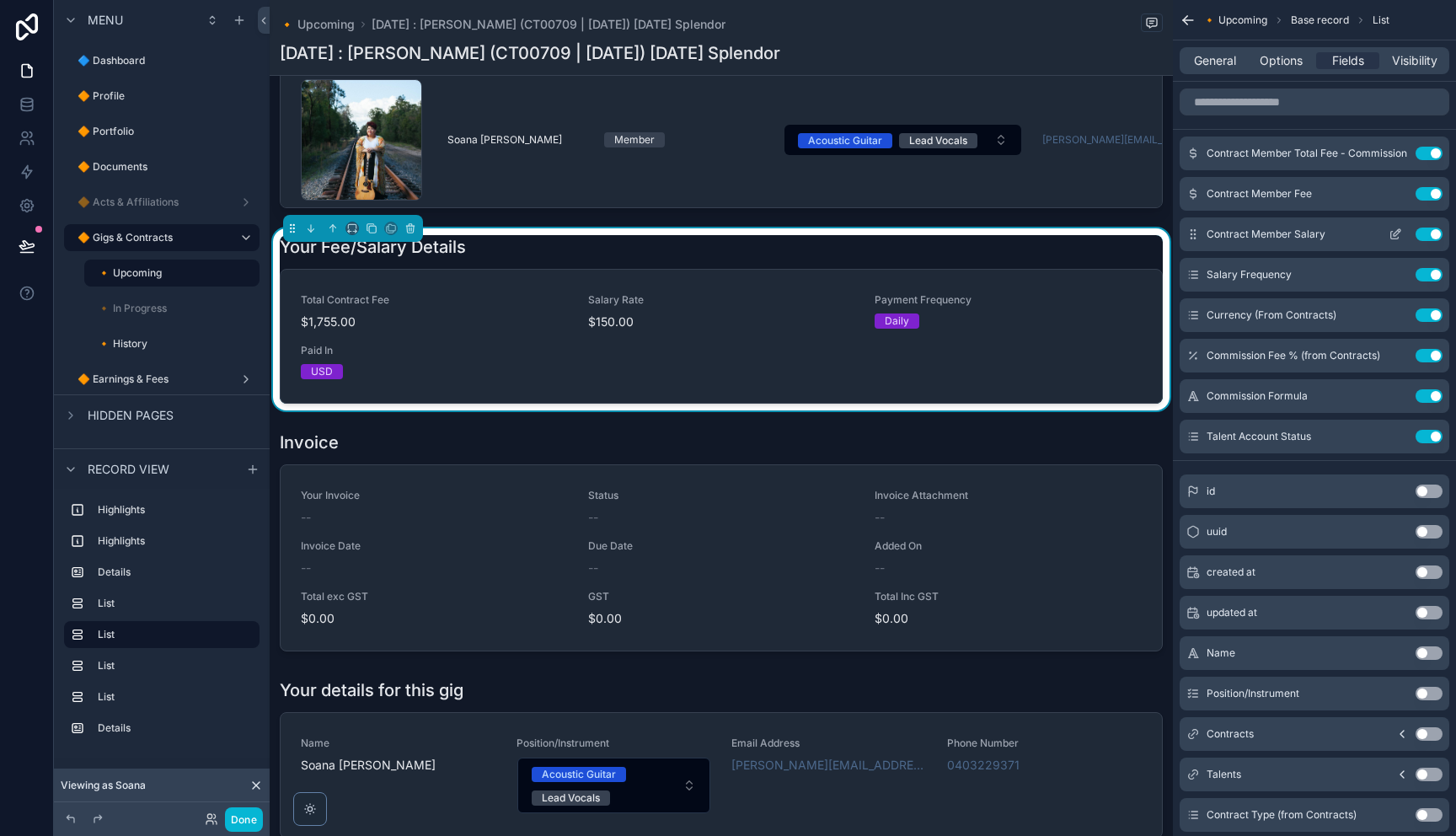
click at [1395, 234] on icon "scrollable content" at bounding box center [1395, 234] width 13 height 13
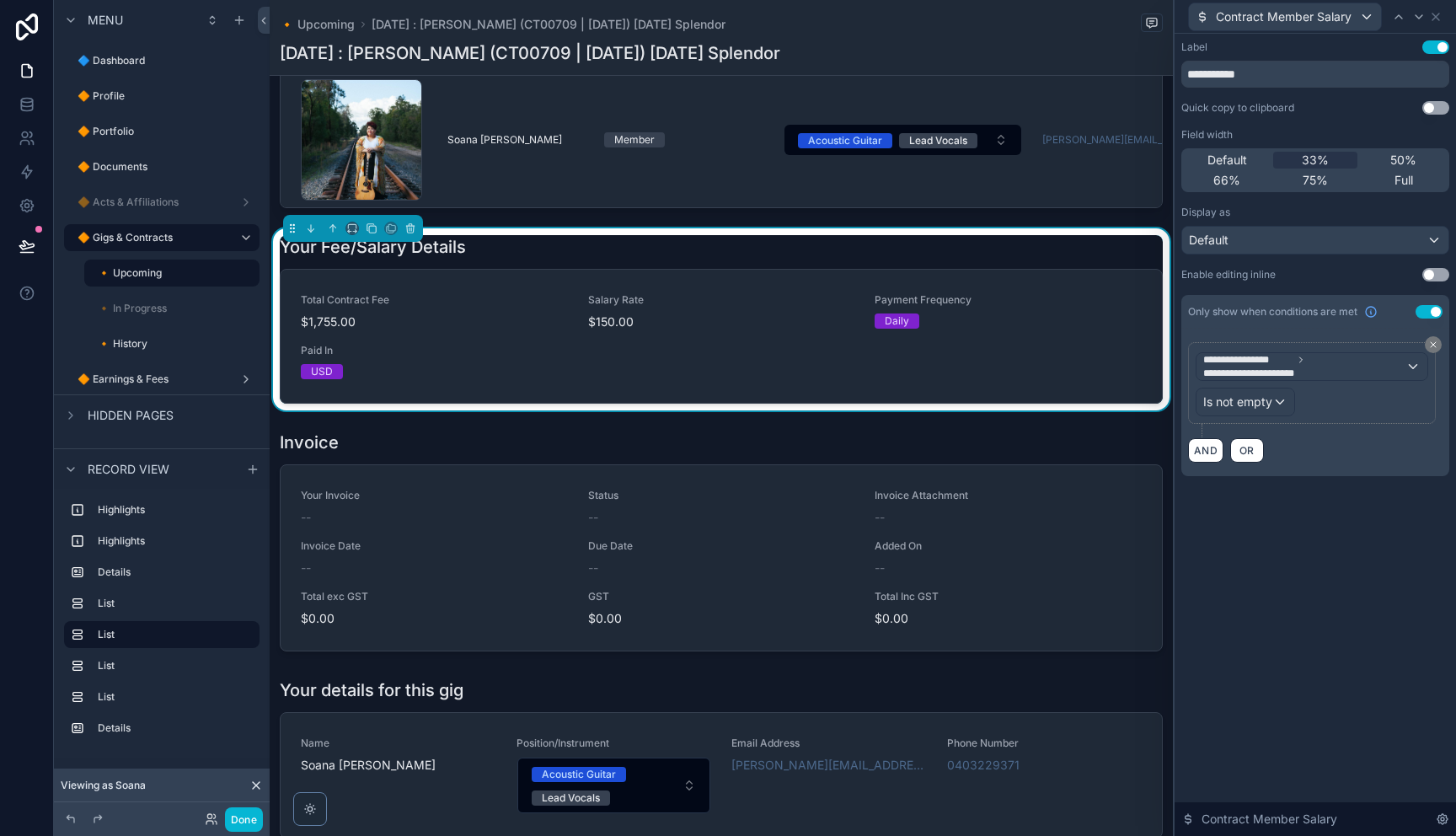
click at [1201, 464] on div "**********" at bounding box center [1315, 402] width 268 height 148
click at [1205, 454] on button "AND" at bounding box center [1205, 450] width 35 height 25
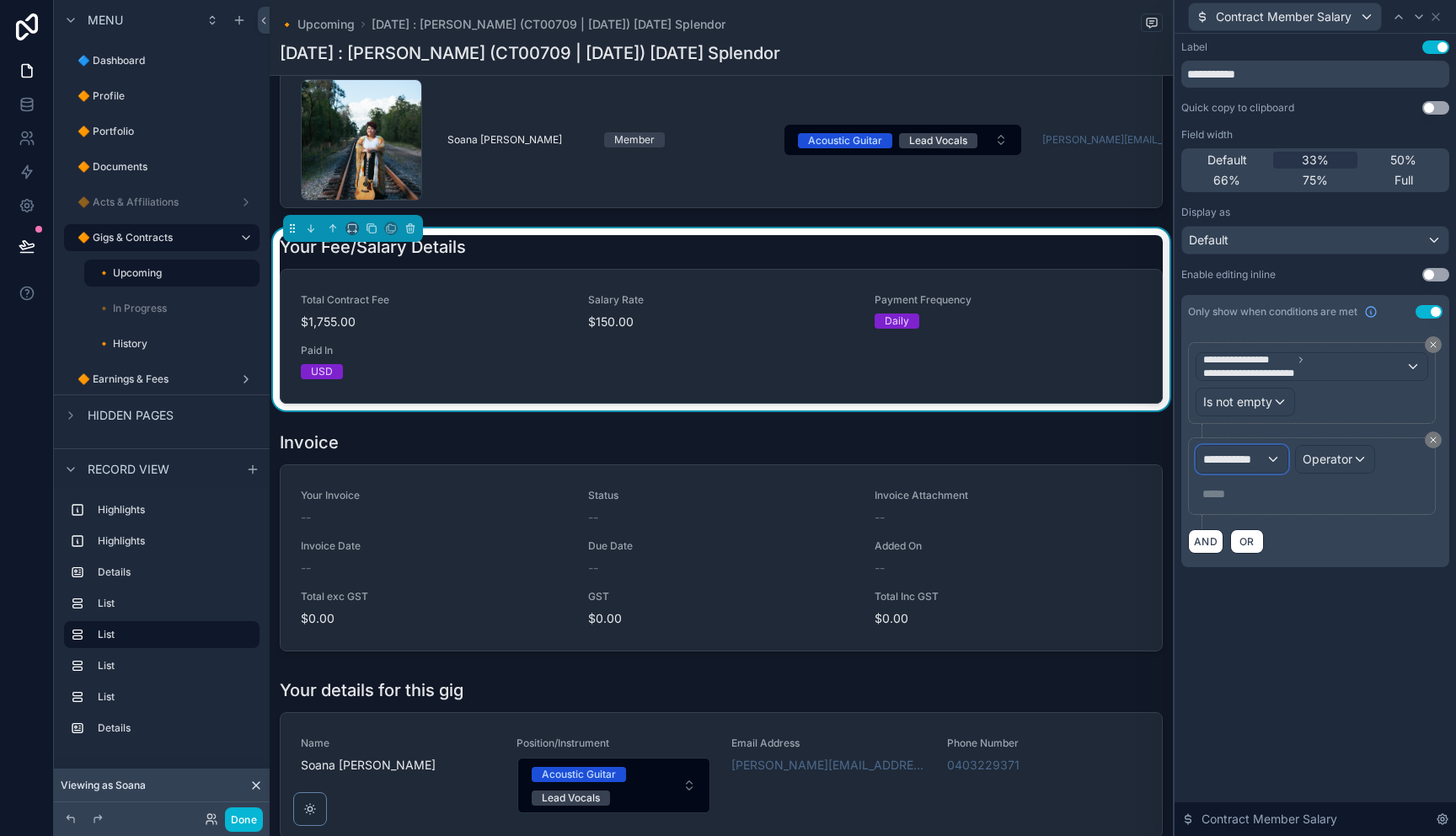
click at [1264, 464] on span "**********" at bounding box center [1234, 459] width 62 height 17
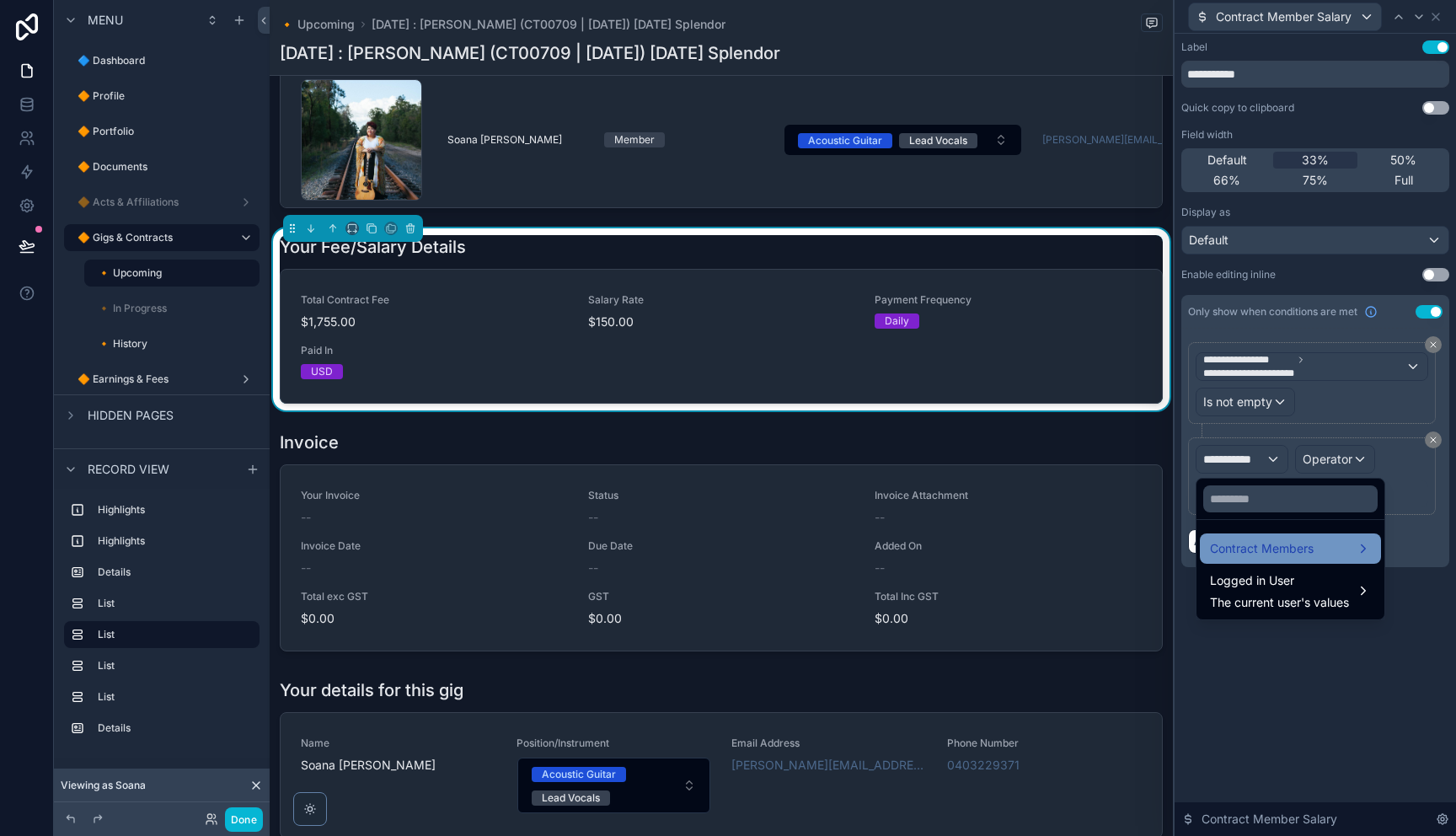
click at [1271, 553] on span "Contract Members" at bounding box center [1261, 548] width 104 height 20
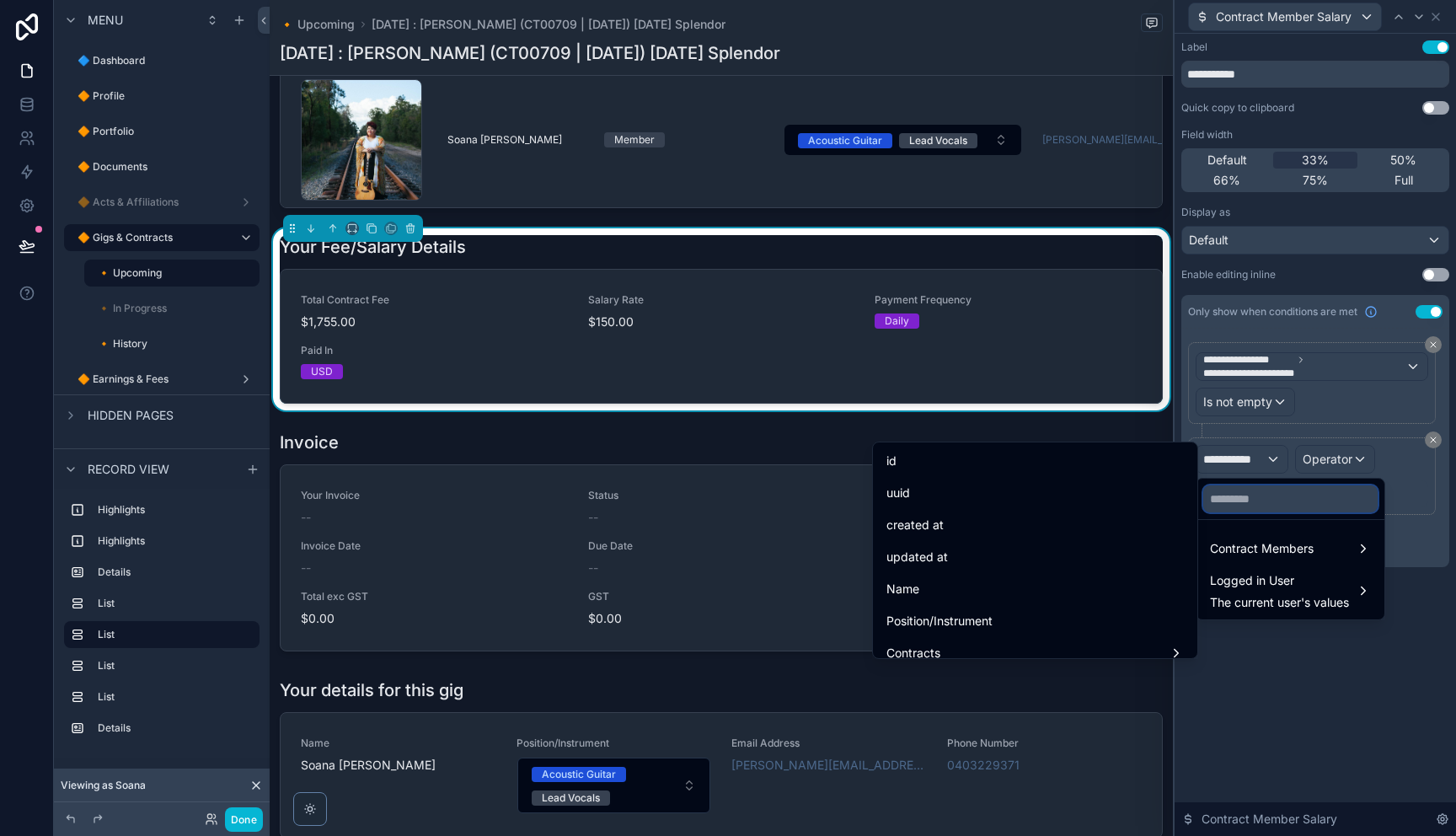
click at [1248, 498] on input "text" at bounding box center [1290, 499] width 174 height 27
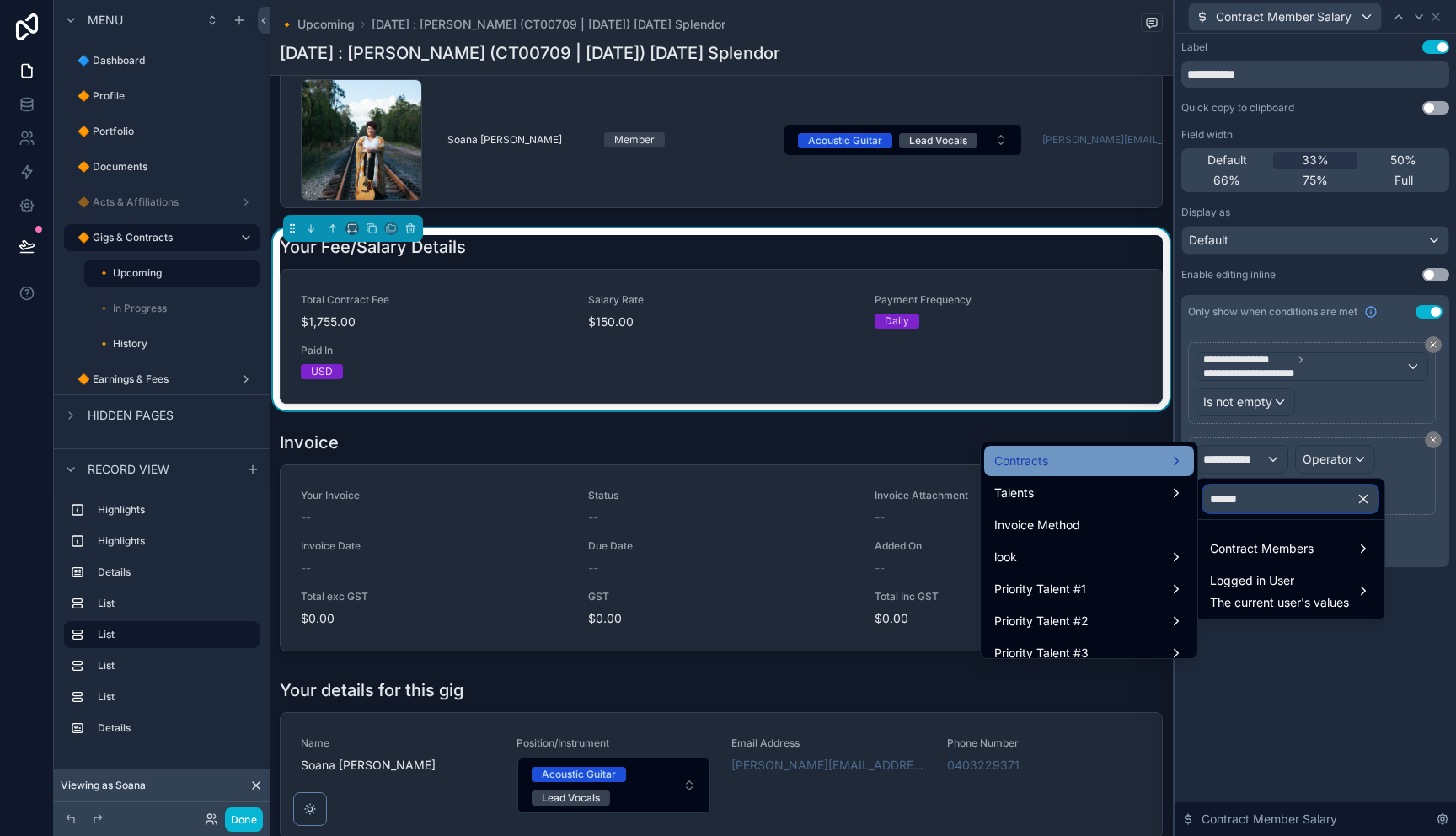
type input "******"
click at [1112, 467] on div "Contracts" at bounding box center [1089, 460] width 190 height 20
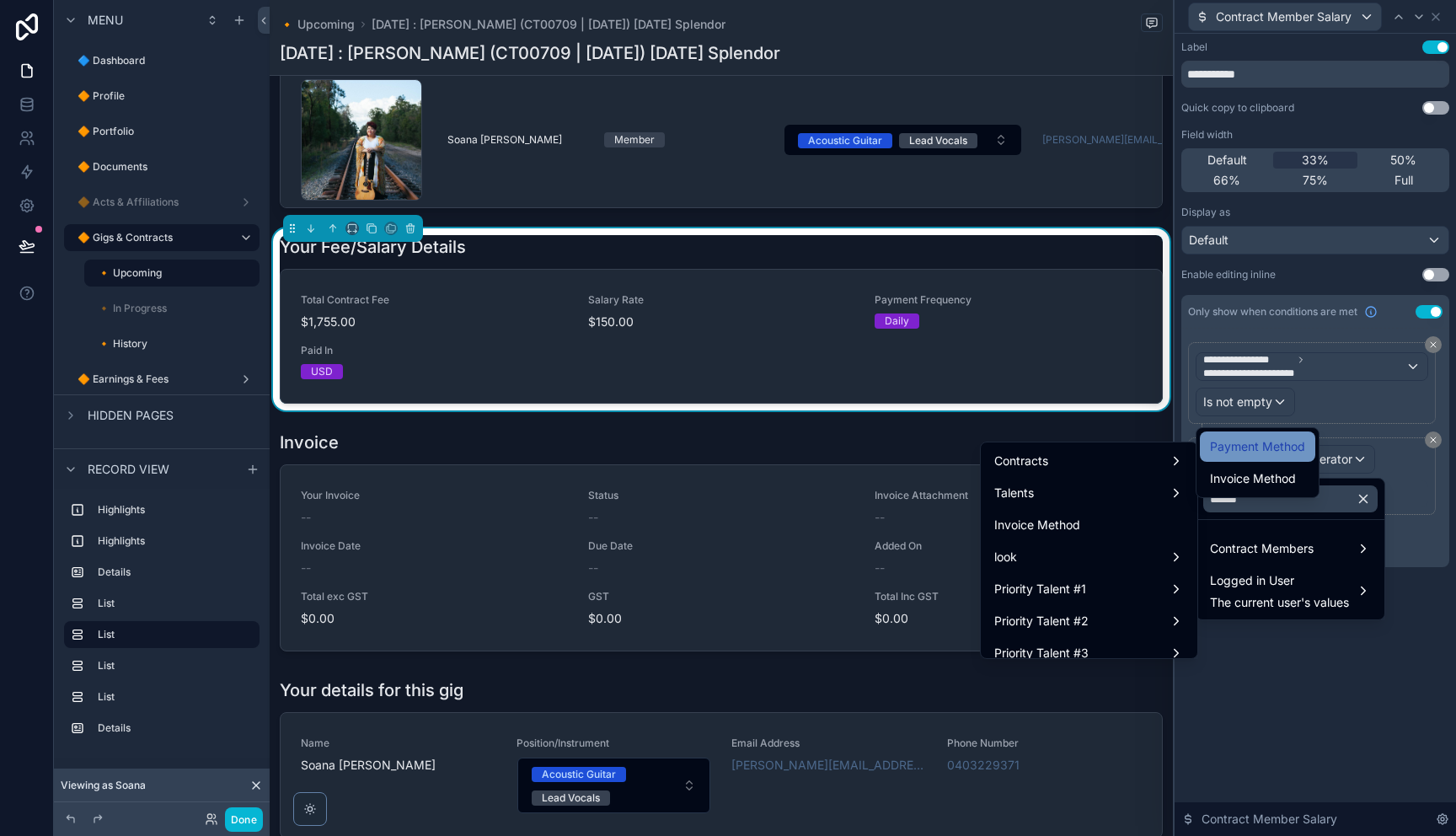
click at [1230, 457] on div "Payment Method" at bounding box center [1257, 446] width 115 height 31
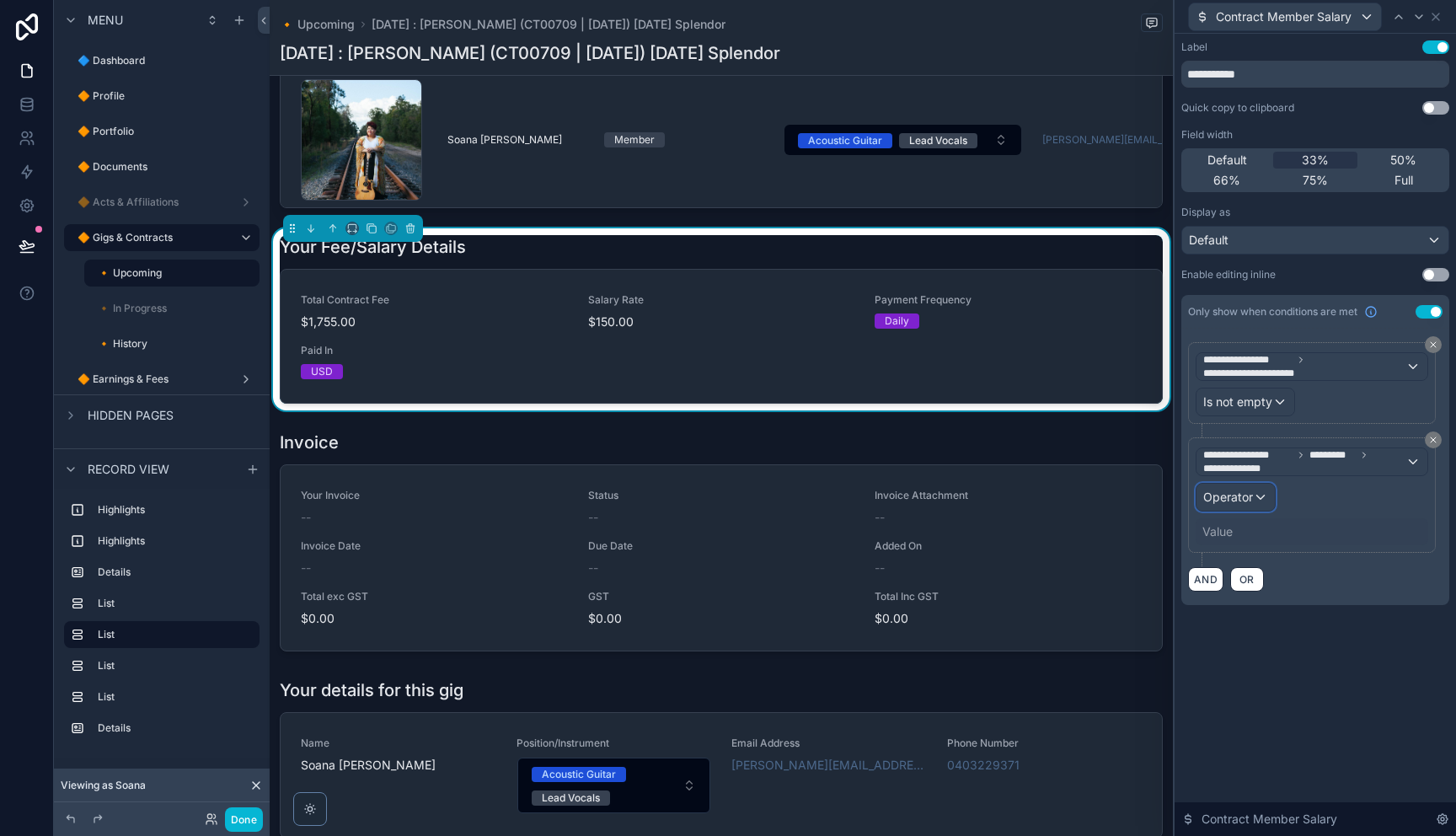
click at [1241, 503] on span "Operator" at bounding box center [1228, 497] width 50 height 17
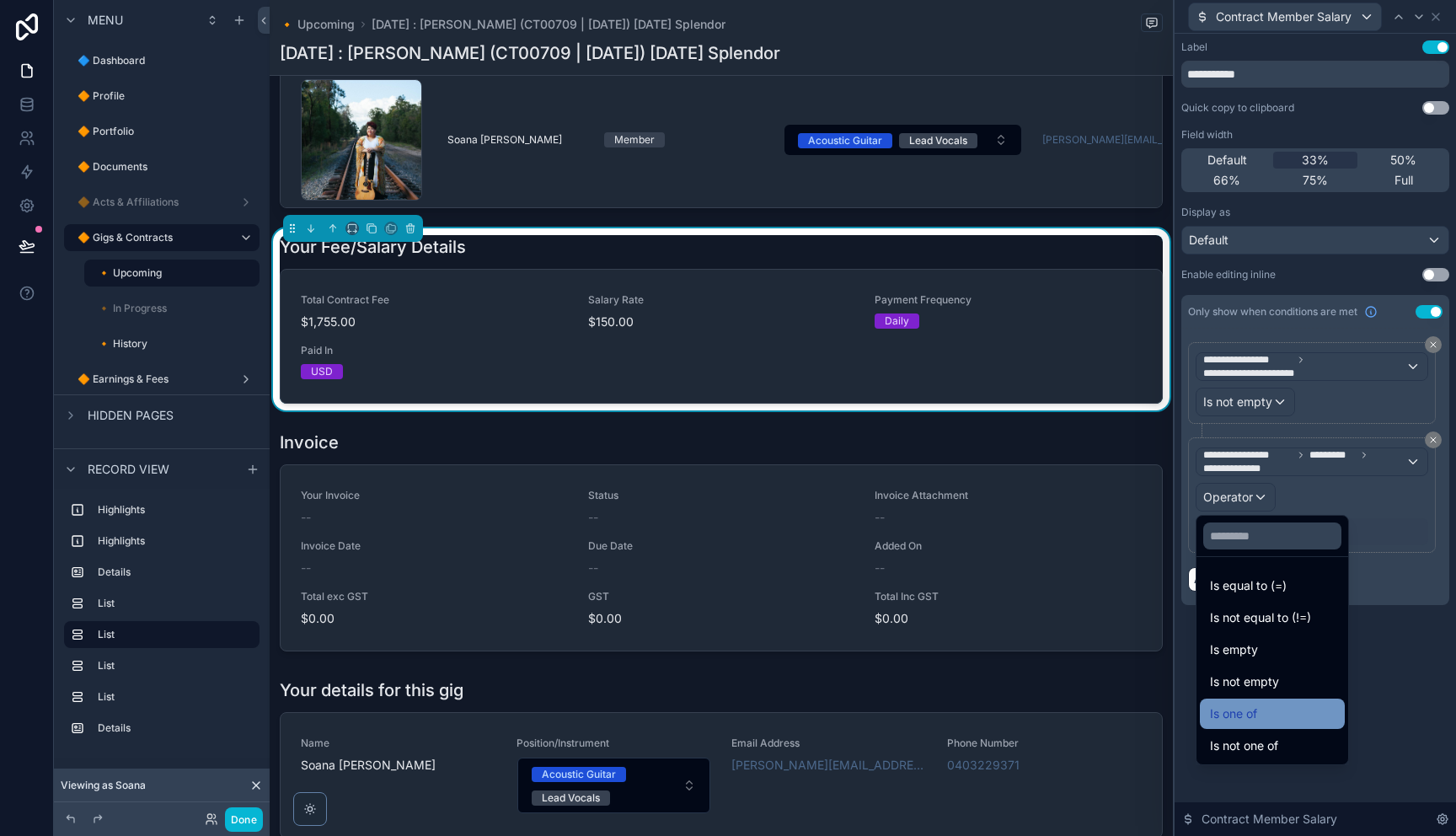
click at [1271, 717] on div "Is one of" at bounding box center [1272, 713] width 125 height 20
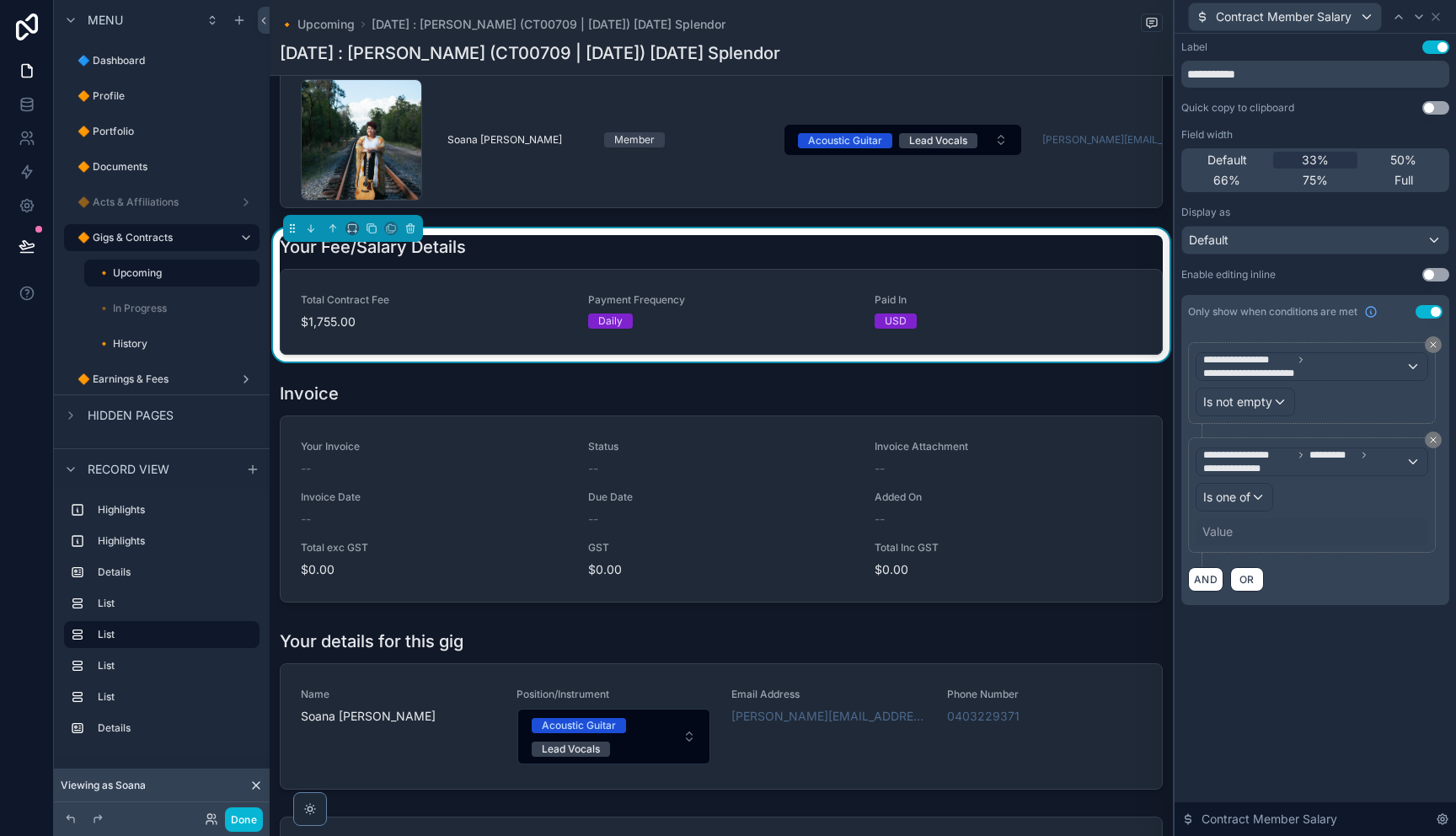
click at [1226, 536] on div "Value" at bounding box center [1218, 532] width 31 height 17
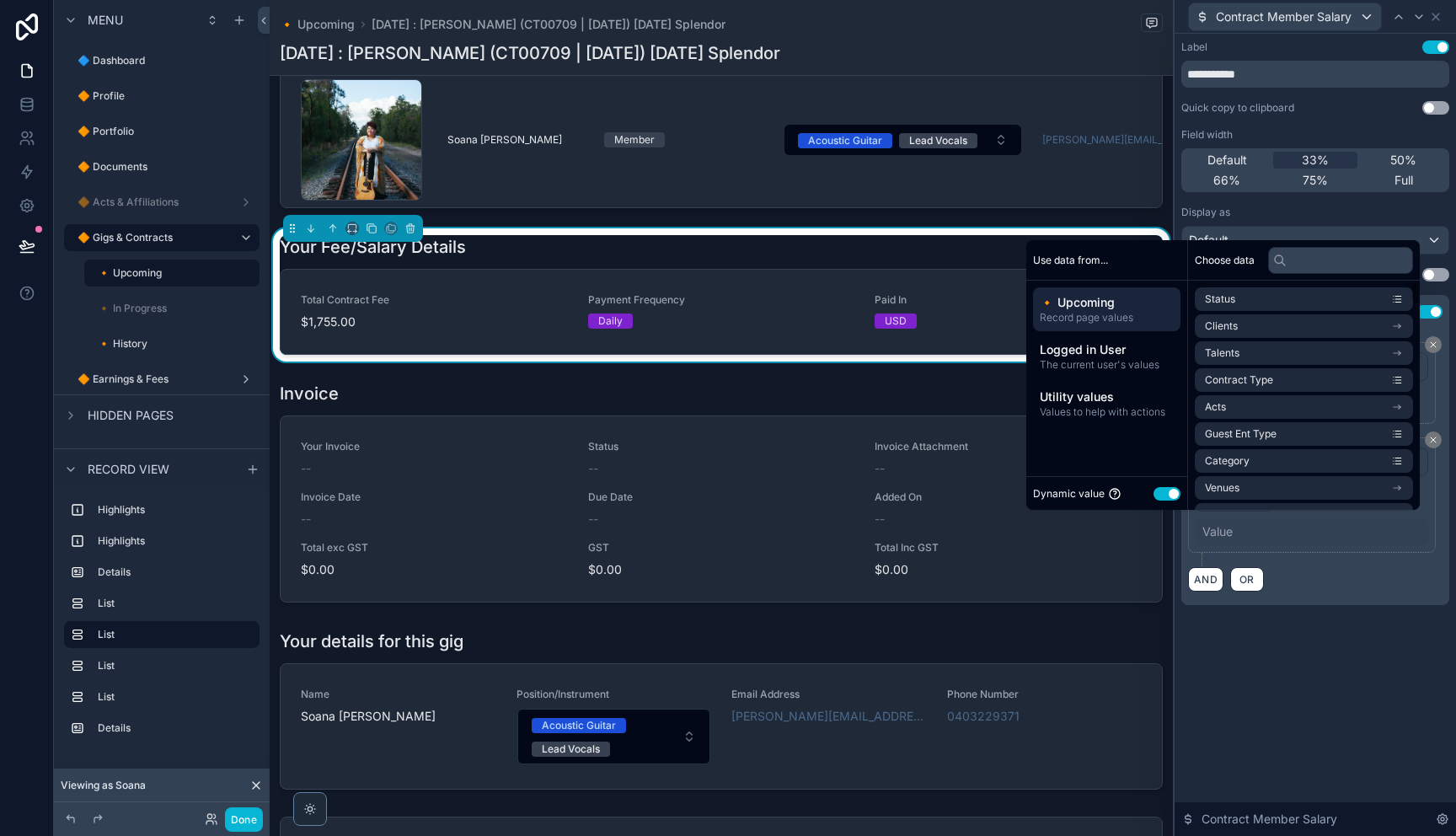
click at [1167, 493] on button "Use setting" at bounding box center [1167, 494] width 27 height 13
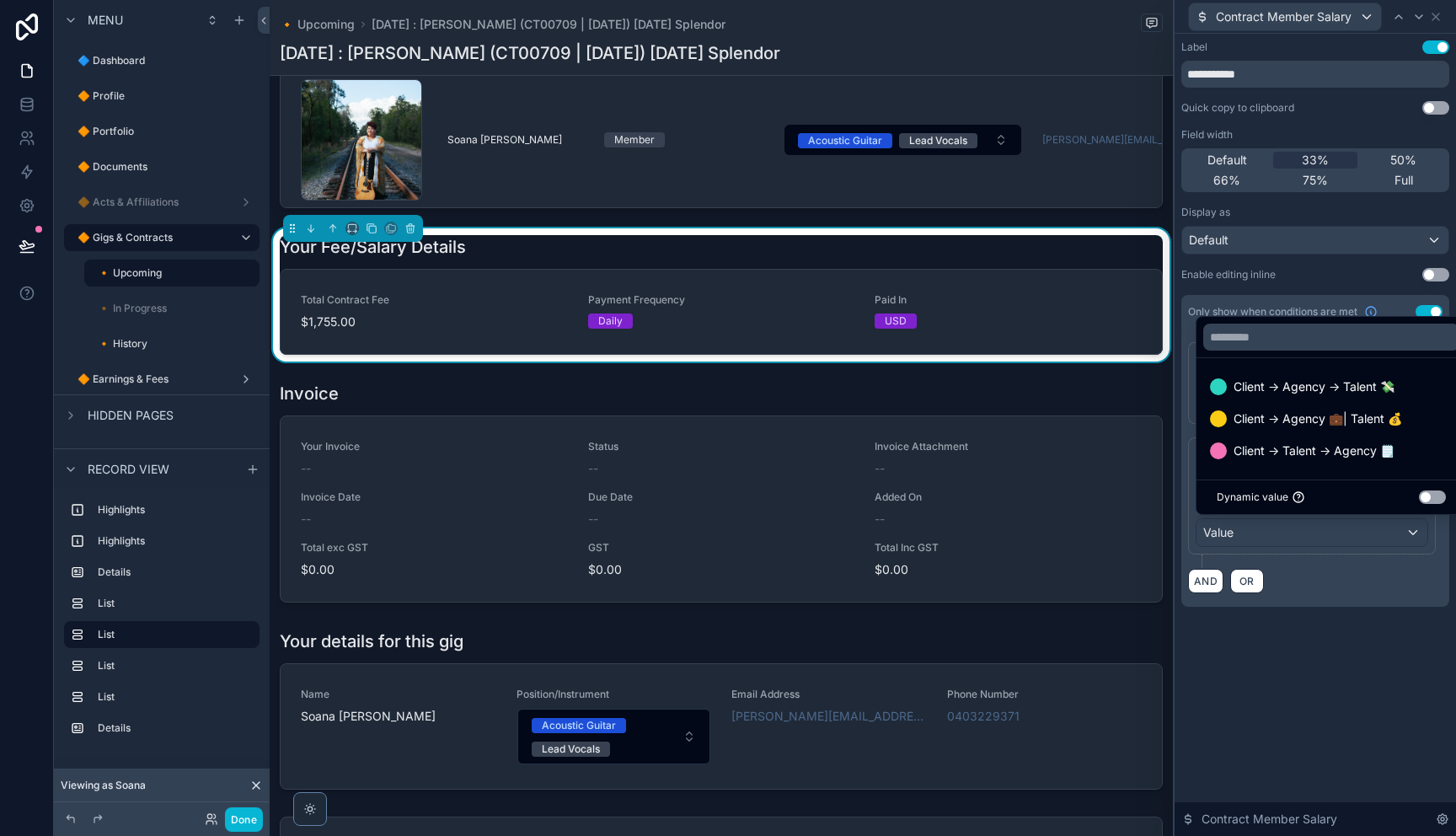
click at [1367, 591] on div at bounding box center [1315, 418] width 281 height 836
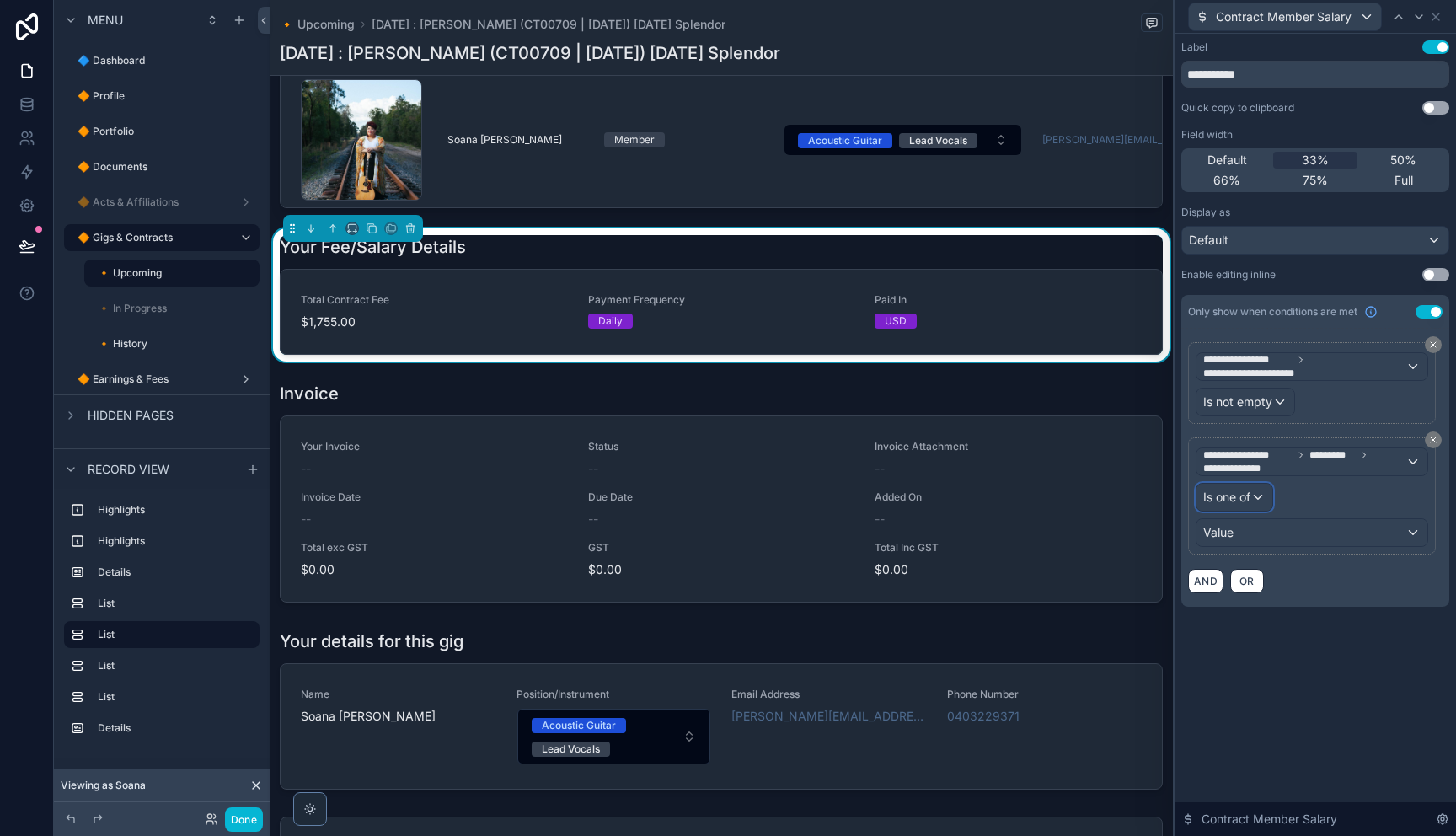
click at [1262, 494] on div "Is one of" at bounding box center [1235, 497] width 76 height 27
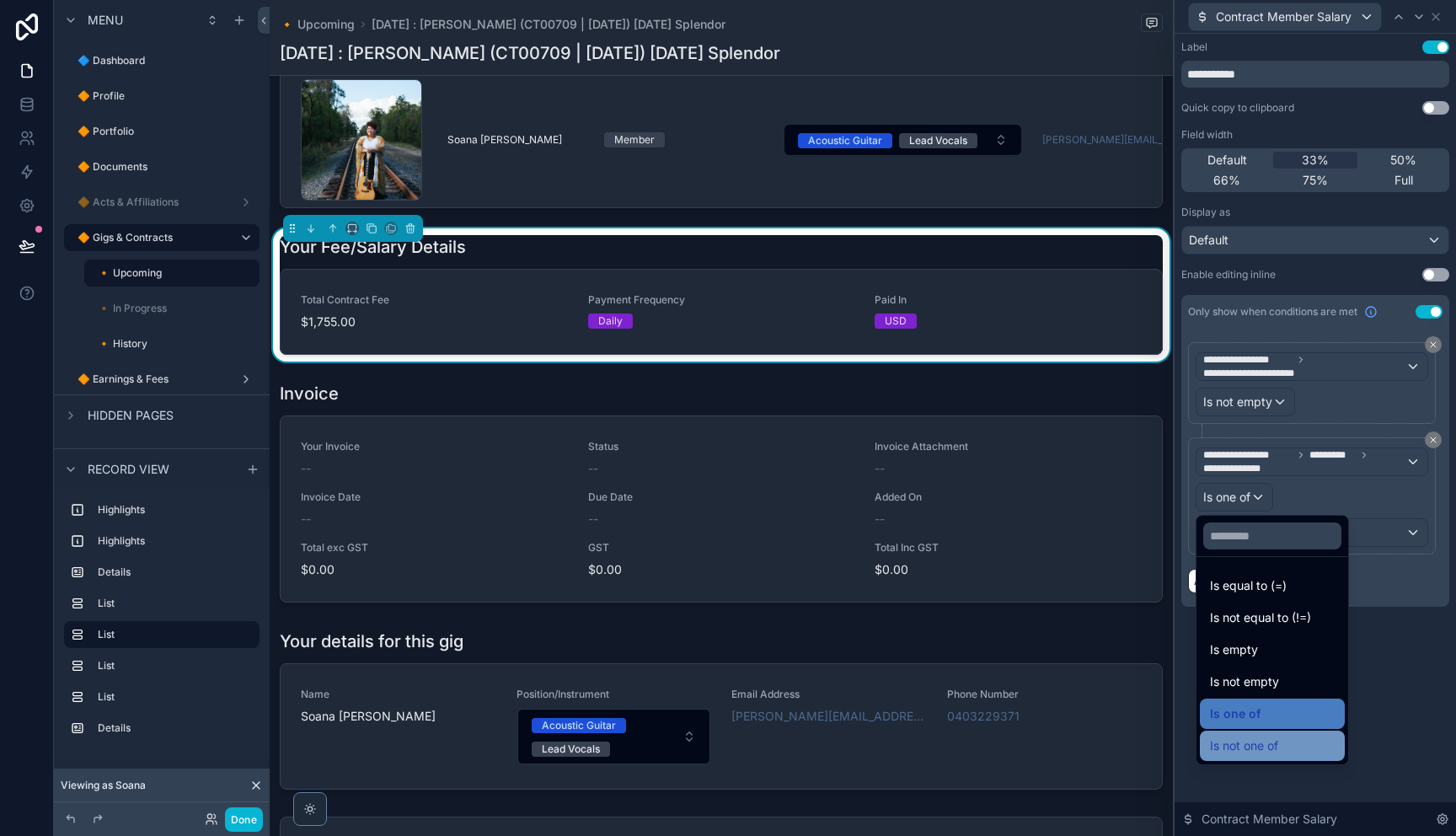
click at [1280, 744] on div "Is not one of" at bounding box center [1272, 744] width 125 height 20
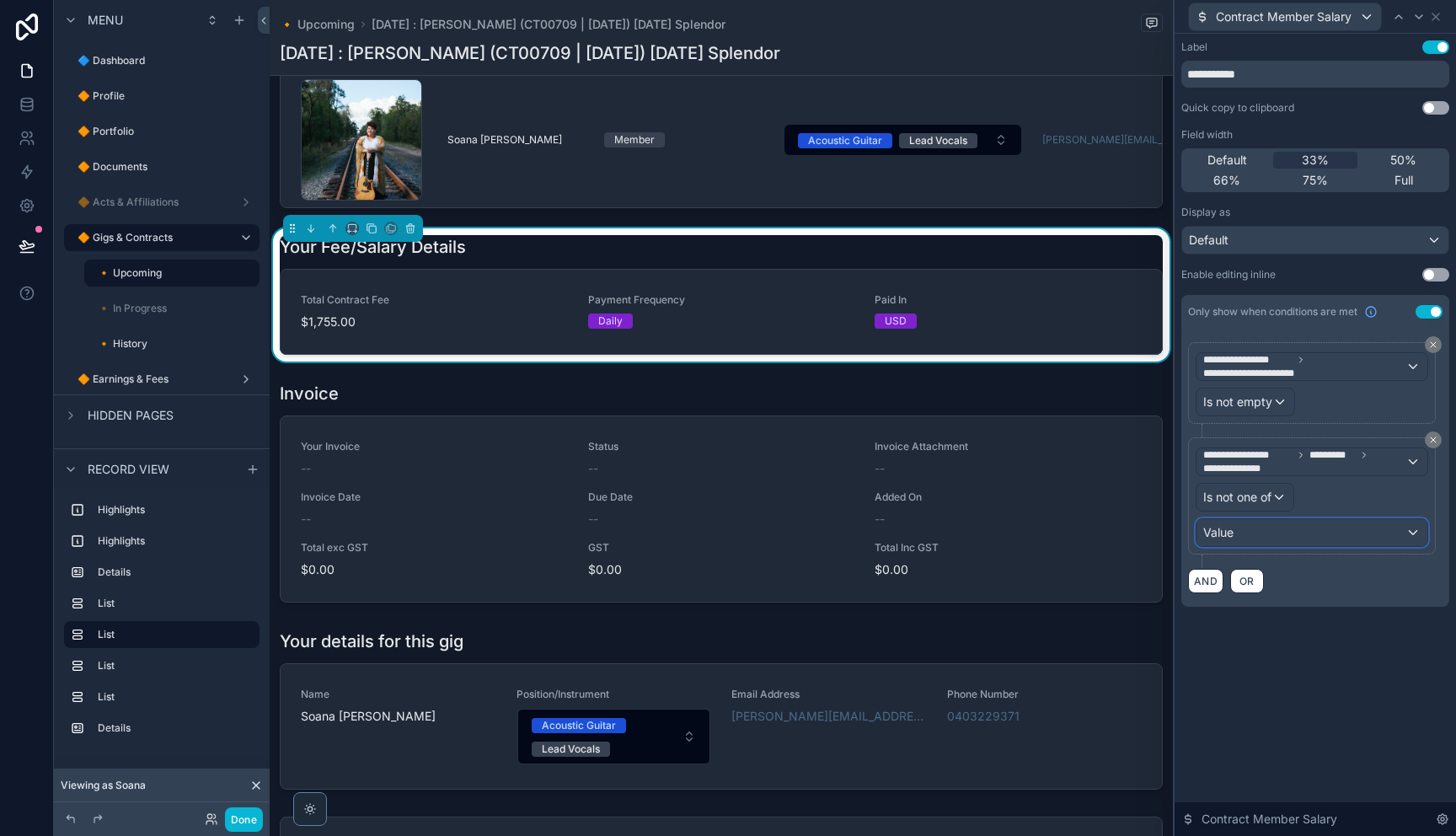
click at [1261, 527] on div "Value" at bounding box center [1312, 532] width 231 height 27
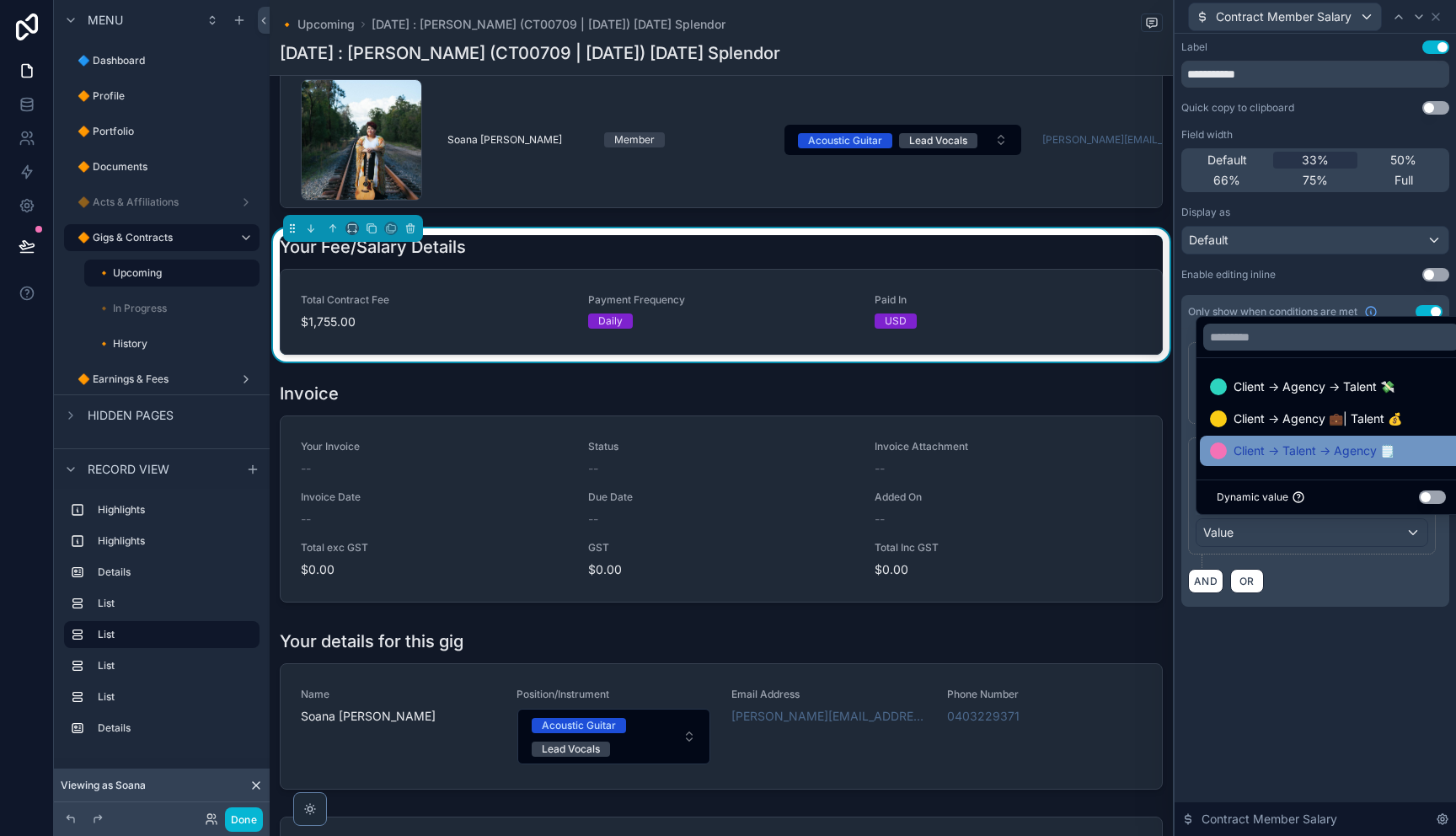
click at [1260, 454] on span "Client → Talent → Agency 🗒️" at bounding box center [1314, 450] width 161 height 20
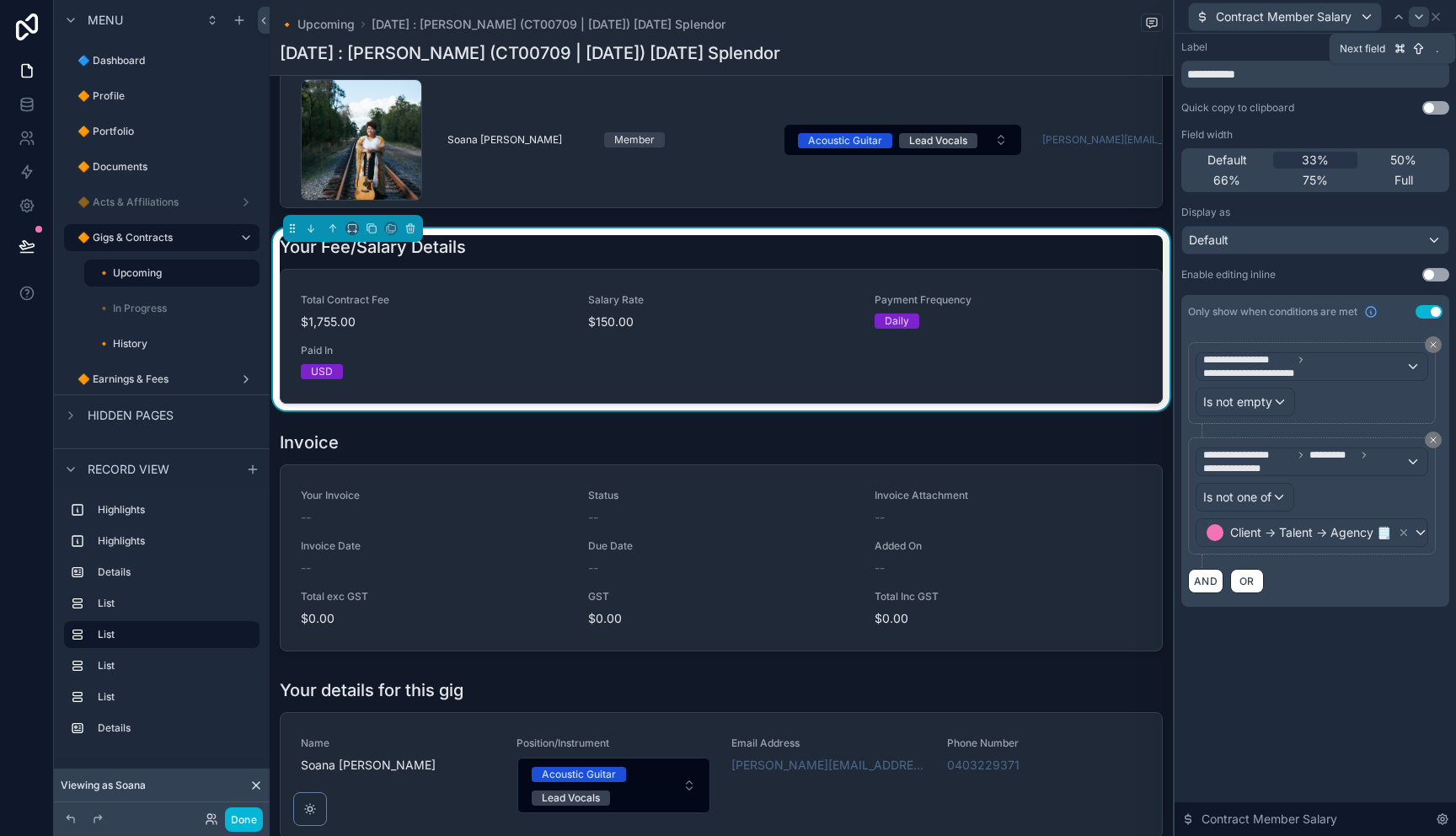
click at [1416, 22] on icon at bounding box center [1419, 17] width 13 height 13
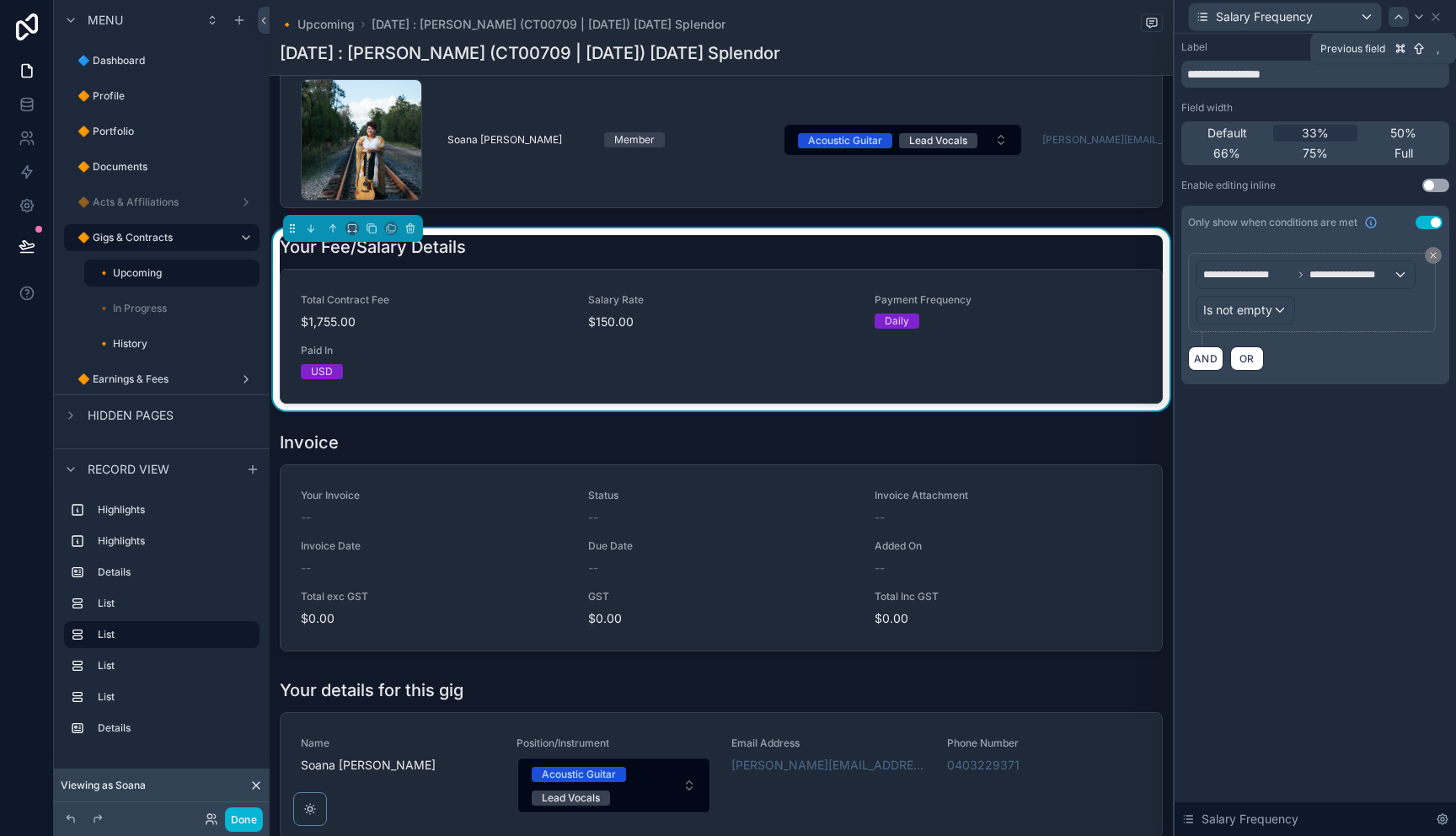
click at [1399, 20] on icon at bounding box center [1399, 17] width 13 height 13
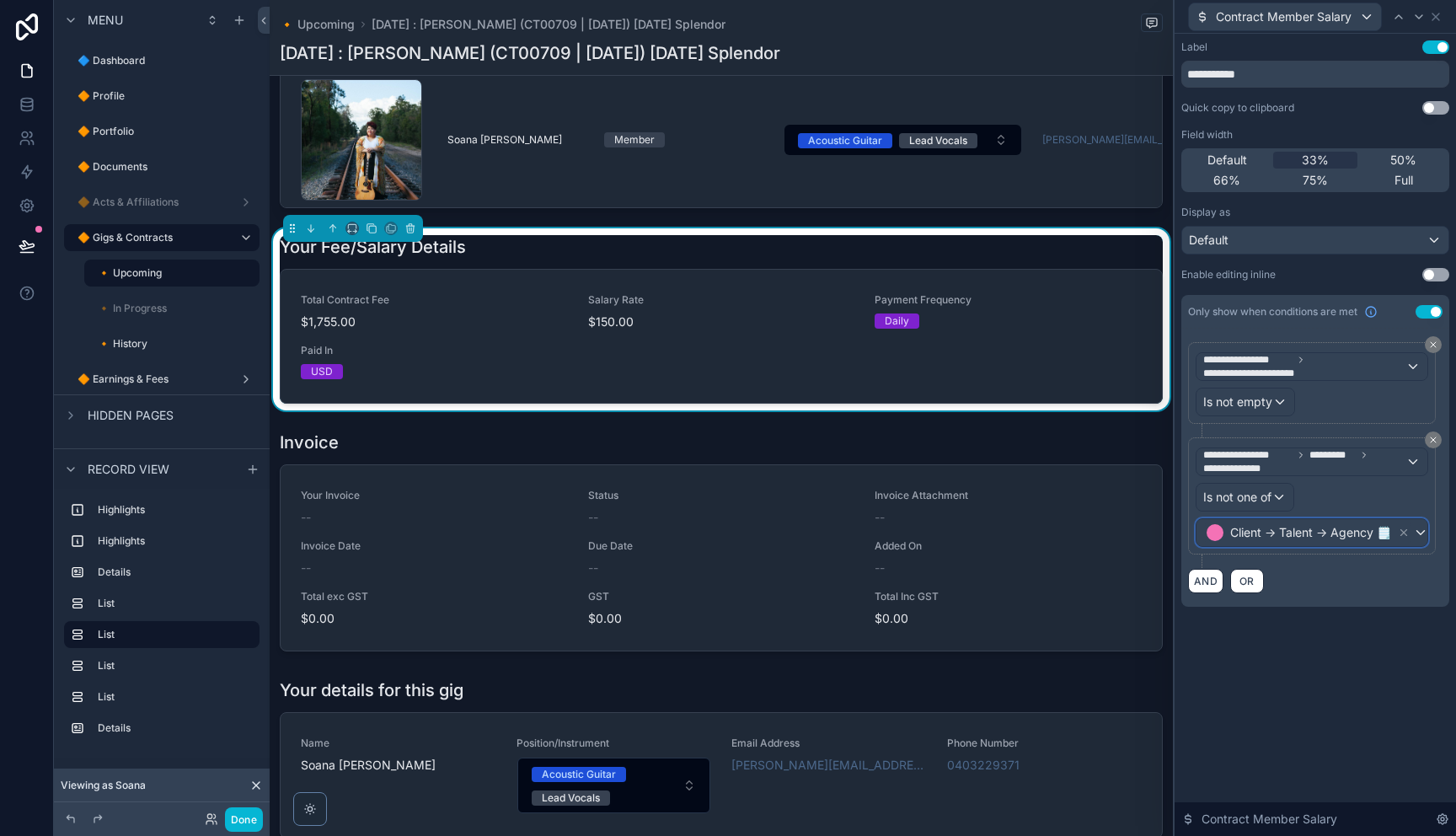
click at [1342, 532] on span "Client → Talent → Agency 🗒️" at bounding box center [1310, 533] width 161 height 17
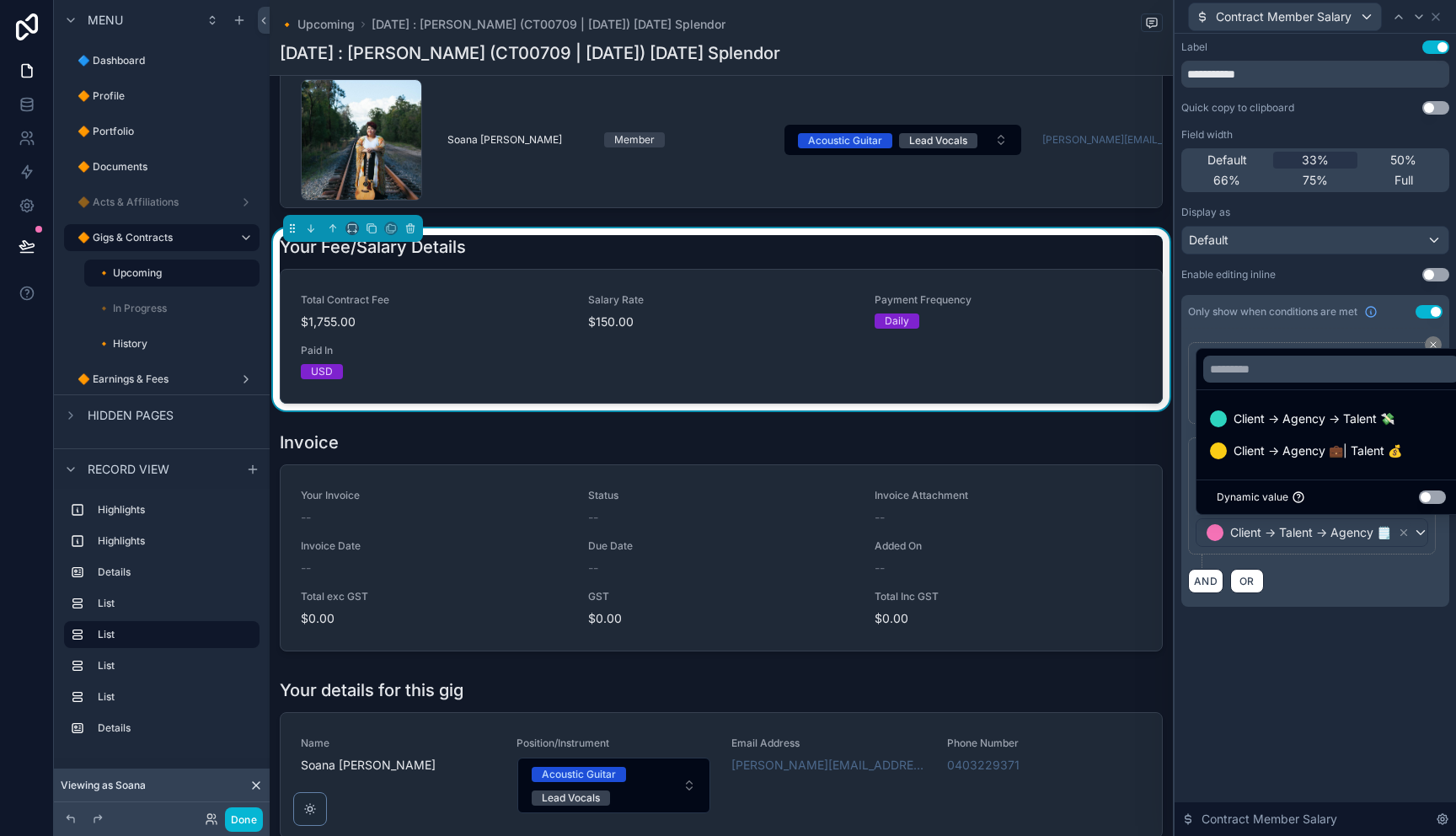
drag, startPoint x: 1341, startPoint y: 618, endPoint x: 1275, endPoint y: 509, distance: 127.4
click at [1337, 614] on div at bounding box center [1315, 418] width 281 height 836
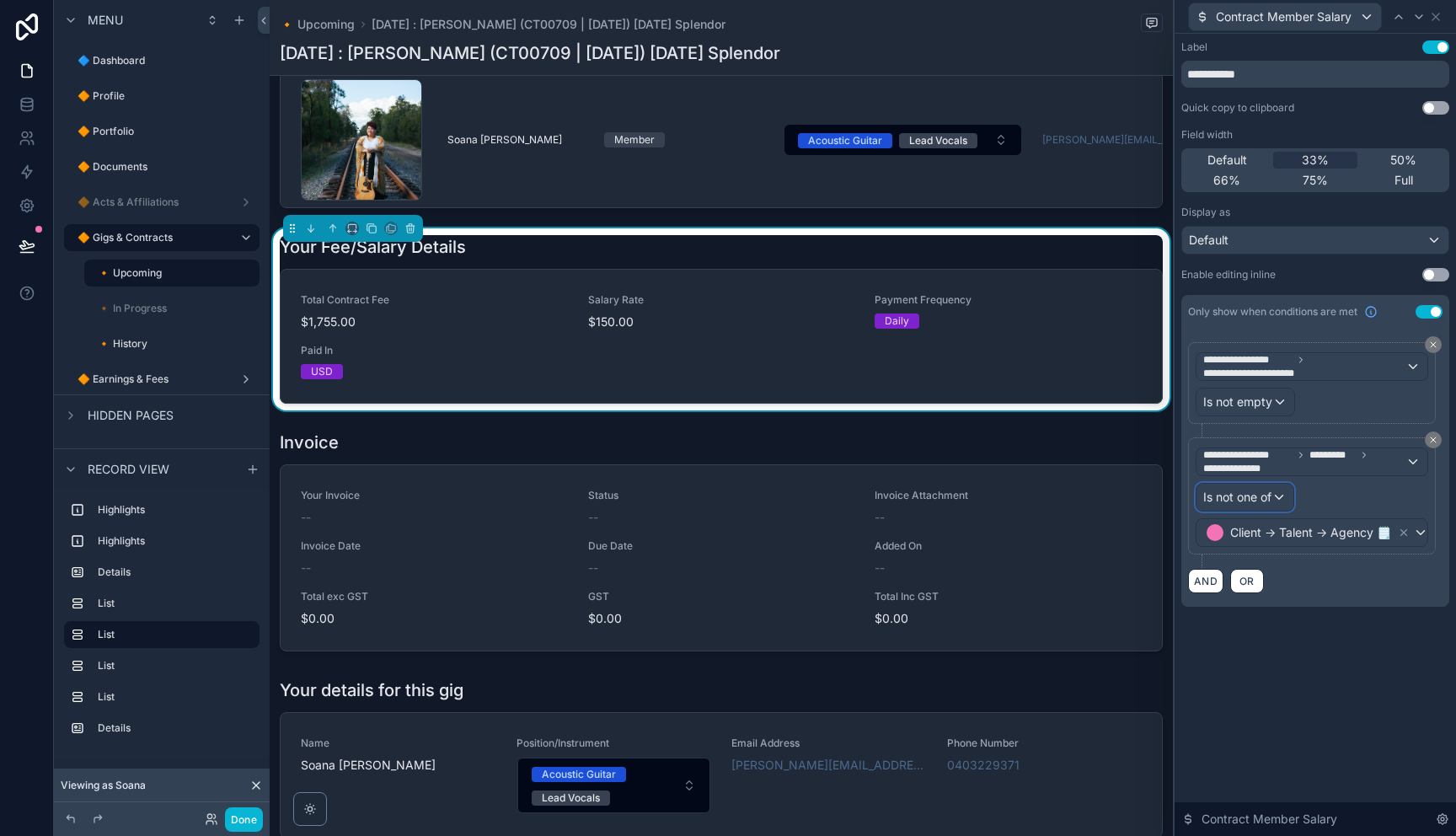
click at [1254, 497] on span "Is not one of" at bounding box center [1238, 497] width 69 height 17
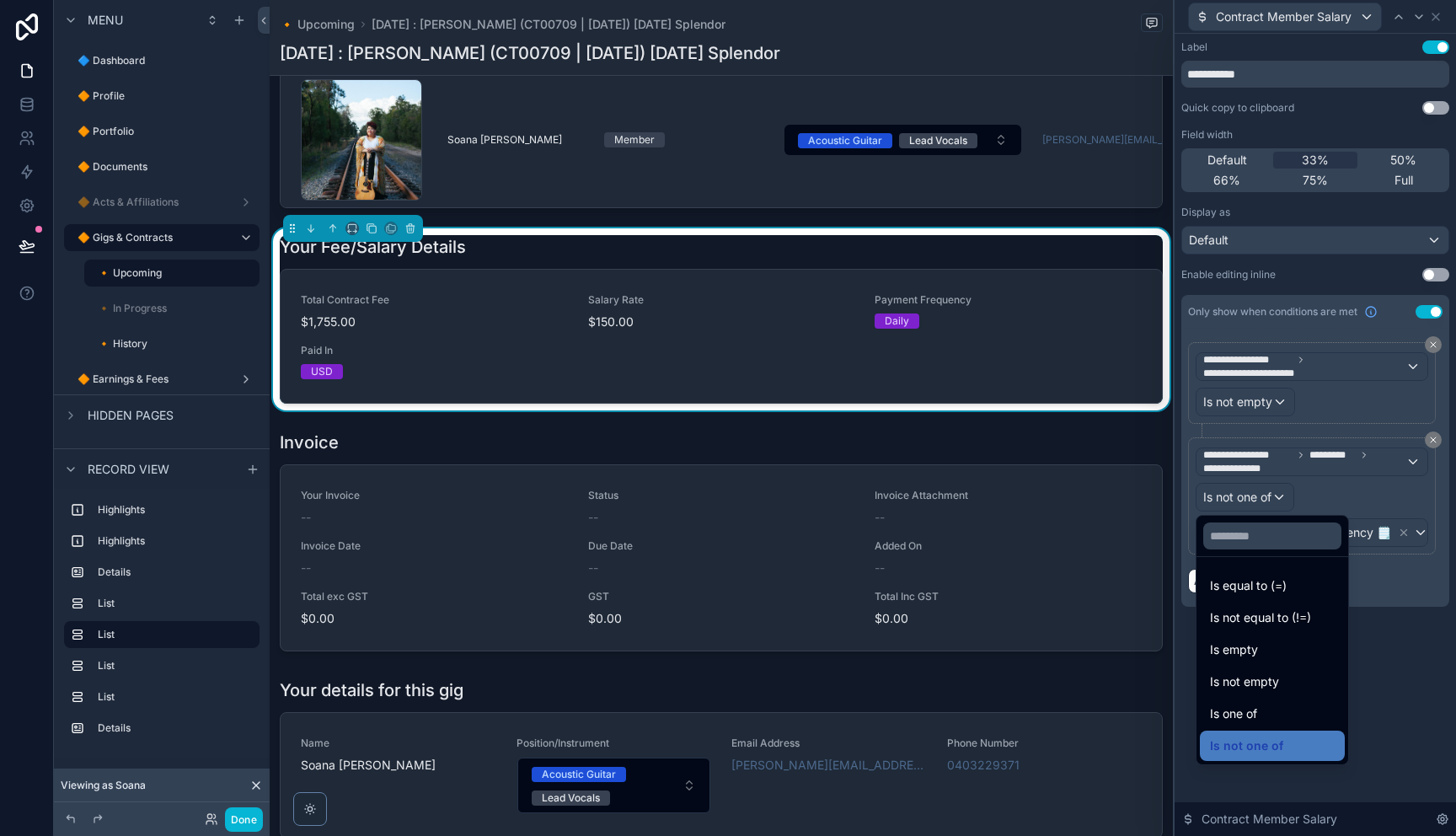
click at [1278, 706] on div "Is one of" at bounding box center [1272, 713] width 125 height 20
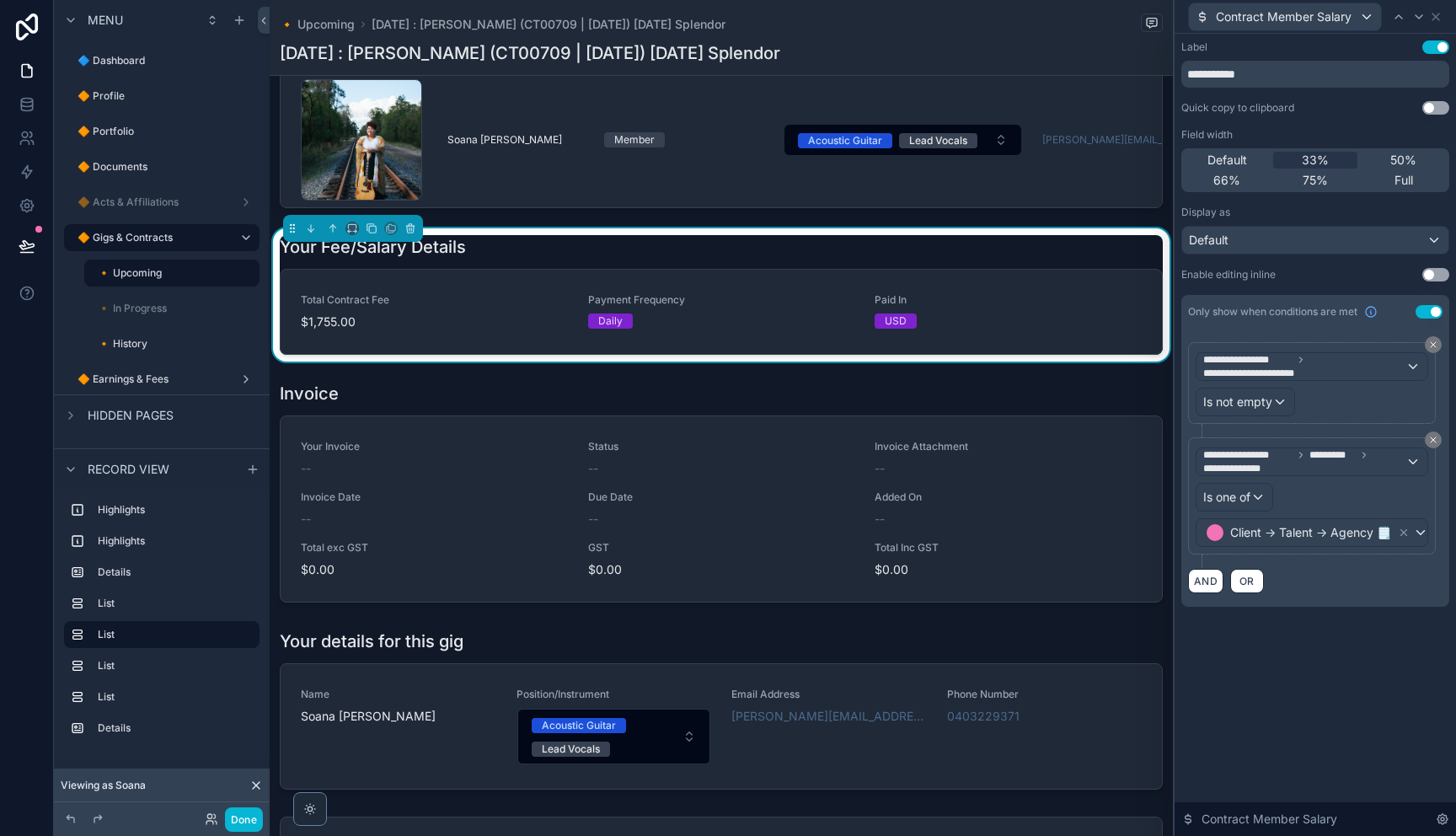
click at [1335, 626] on div "**********" at bounding box center [1315, 339] width 281 height 613
click at [1423, 18] on icon at bounding box center [1419, 17] width 13 height 13
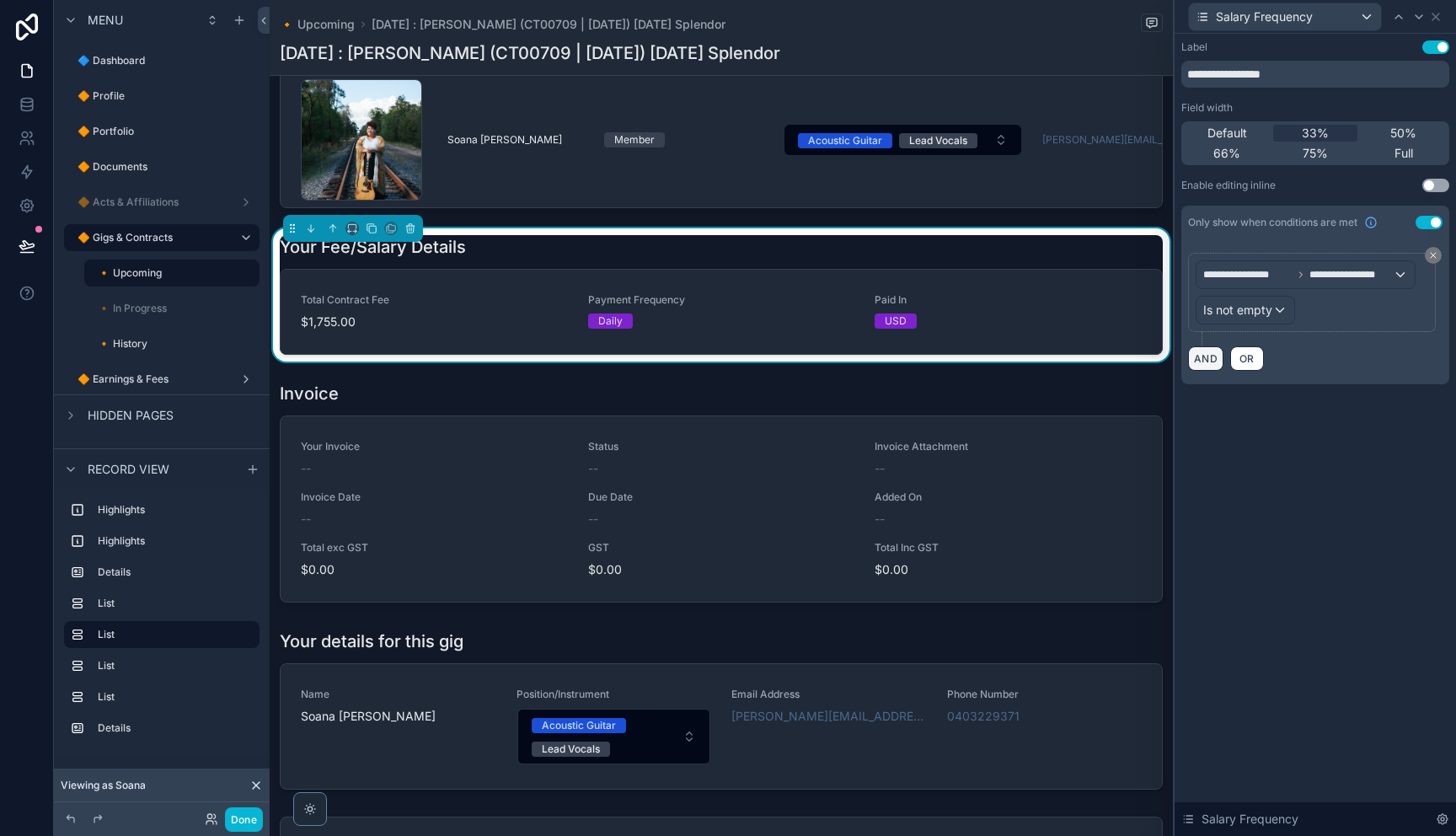
click at [1205, 364] on button "AND" at bounding box center [1205, 358] width 35 height 25
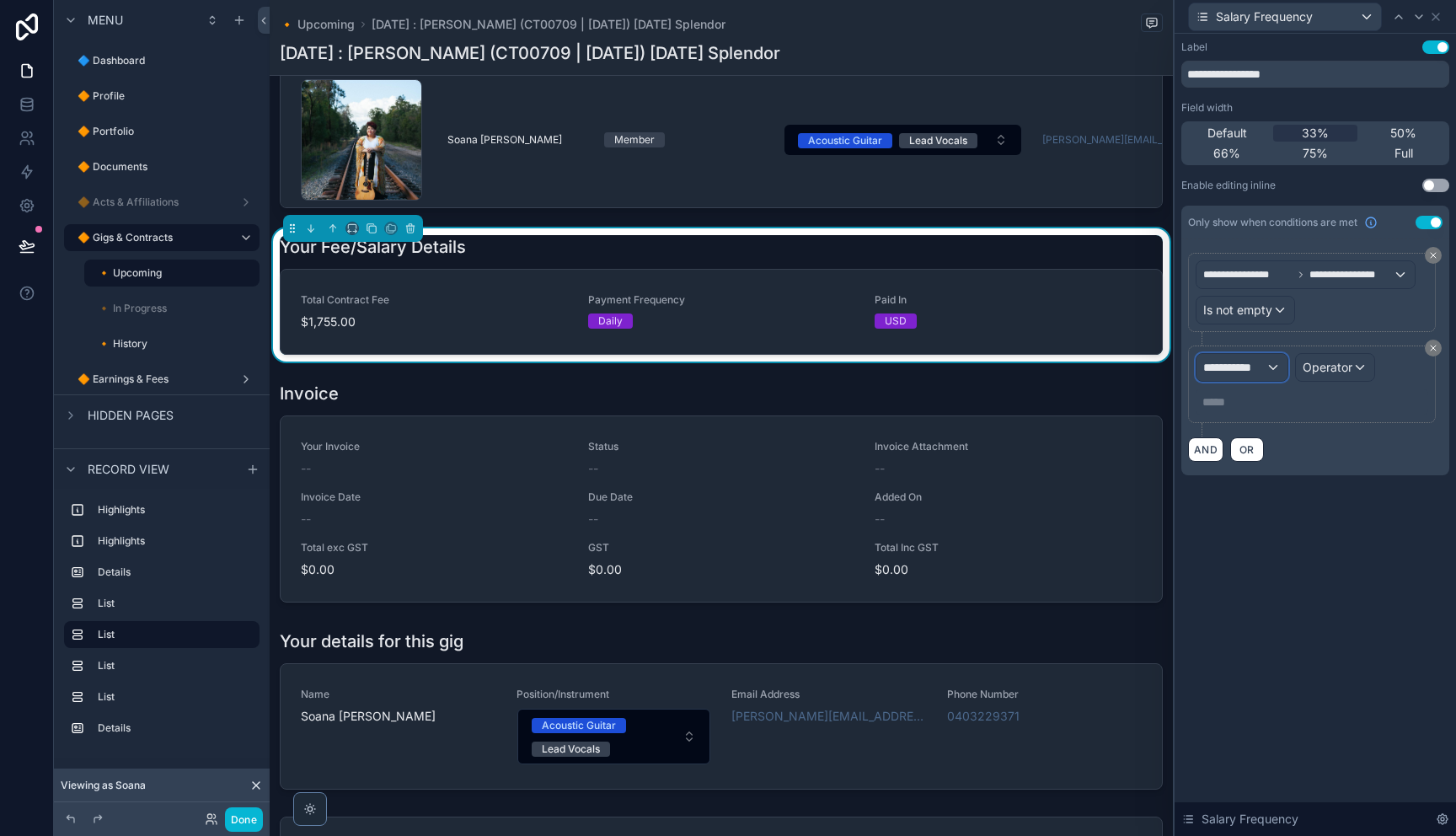
click at [1251, 374] on span "**********" at bounding box center [1234, 367] width 62 height 17
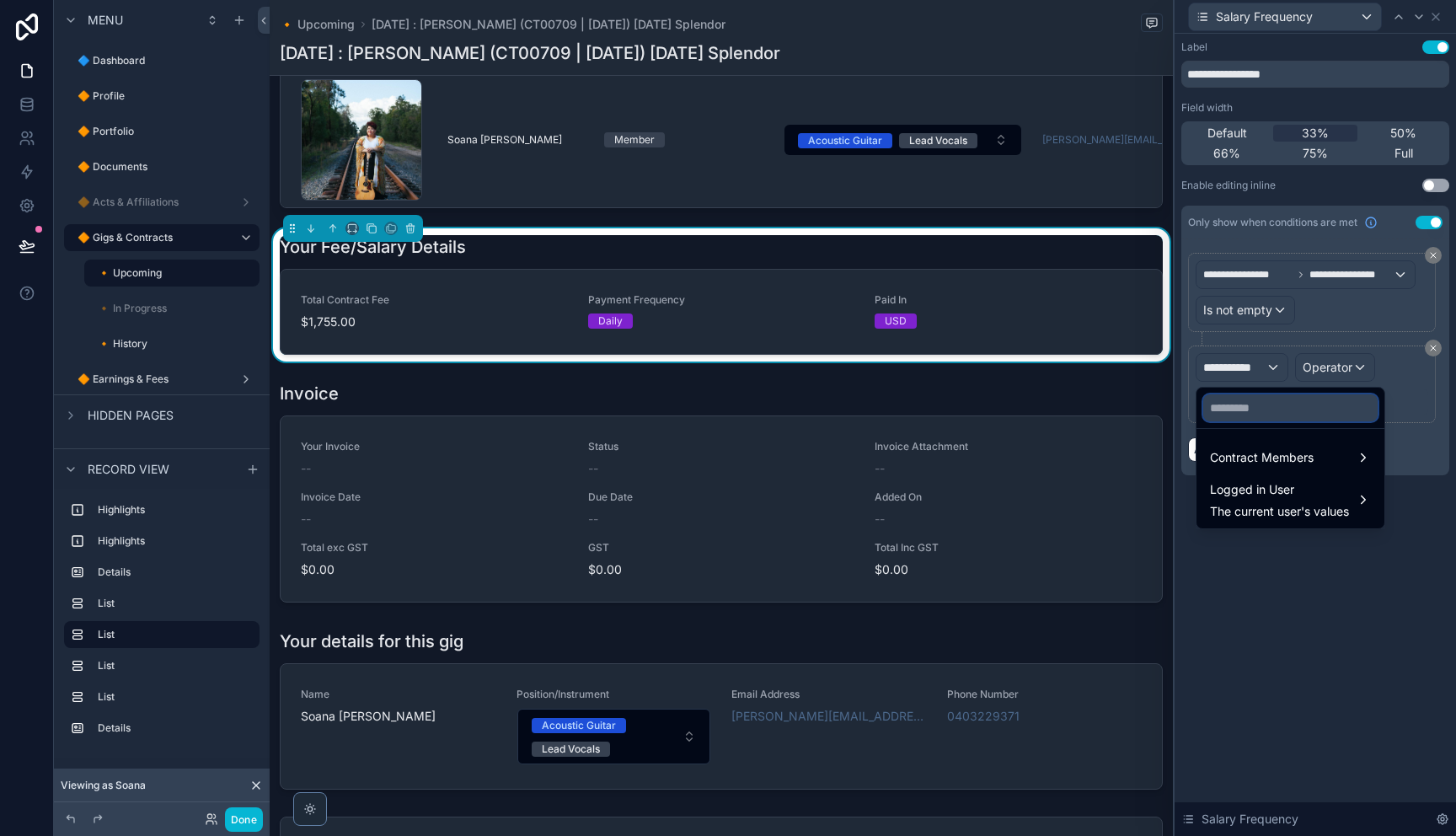
click at [1240, 398] on input "text" at bounding box center [1290, 408] width 174 height 27
type input "******"
click at [1284, 451] on span "Contract Members" at bounding box center [1261, 457] width 104 height 20
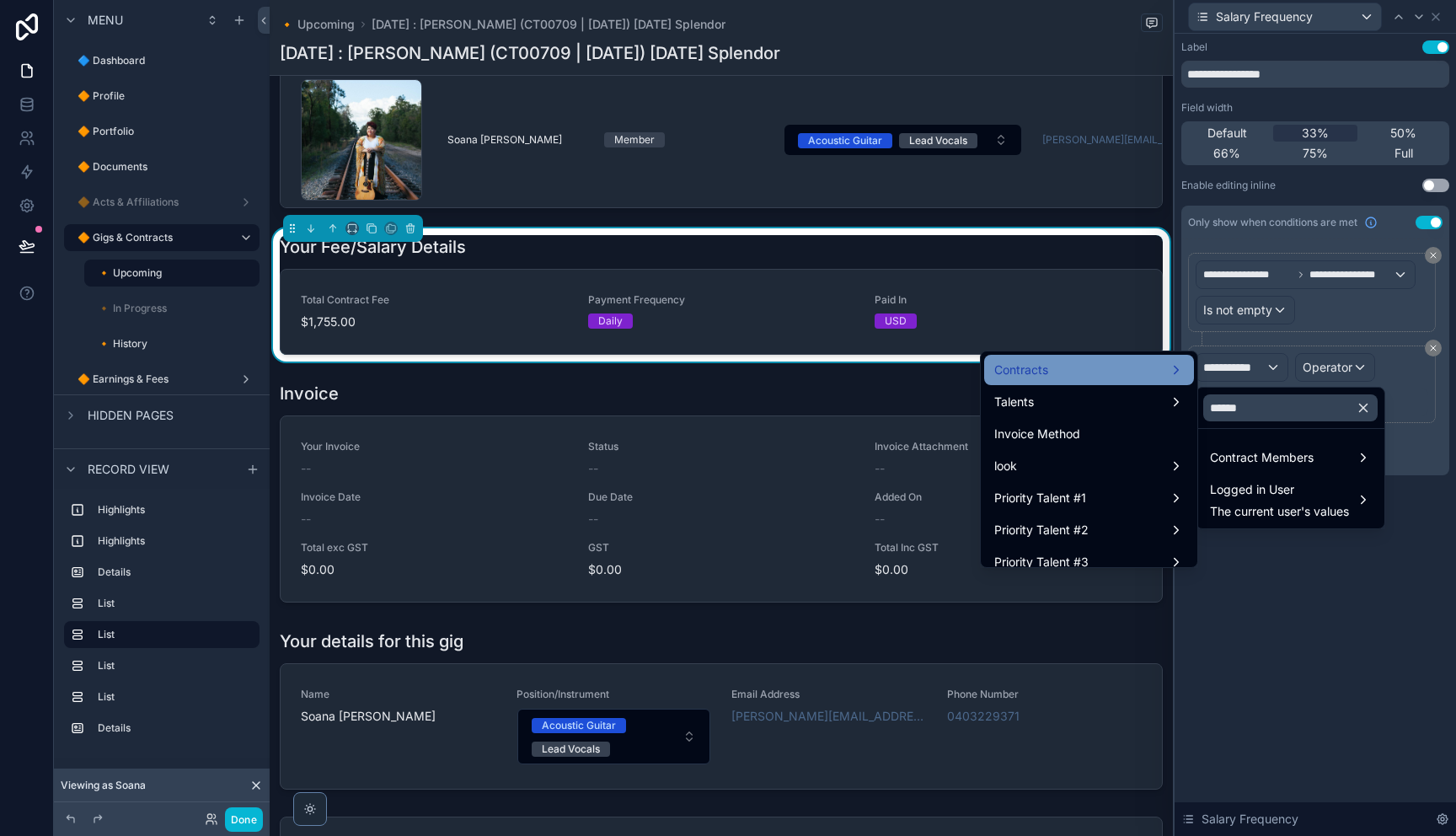
click at [1097, 370] on div "Contracts" at bounding box center [1089, 369] width 190 height 20
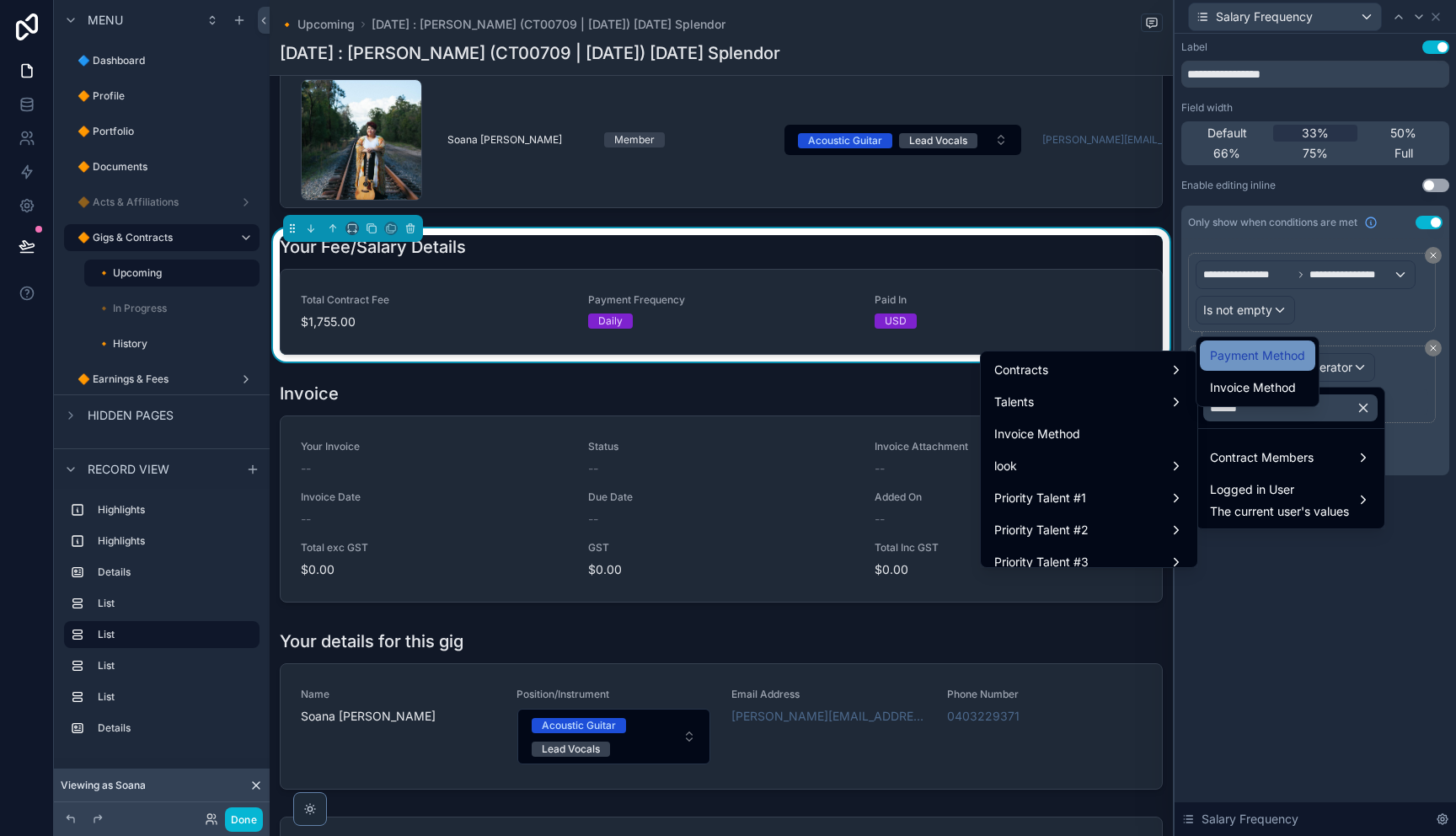
click at [1226, 358] on span "Payment Method" at bounding box center [1258, 355] width 95 height 20
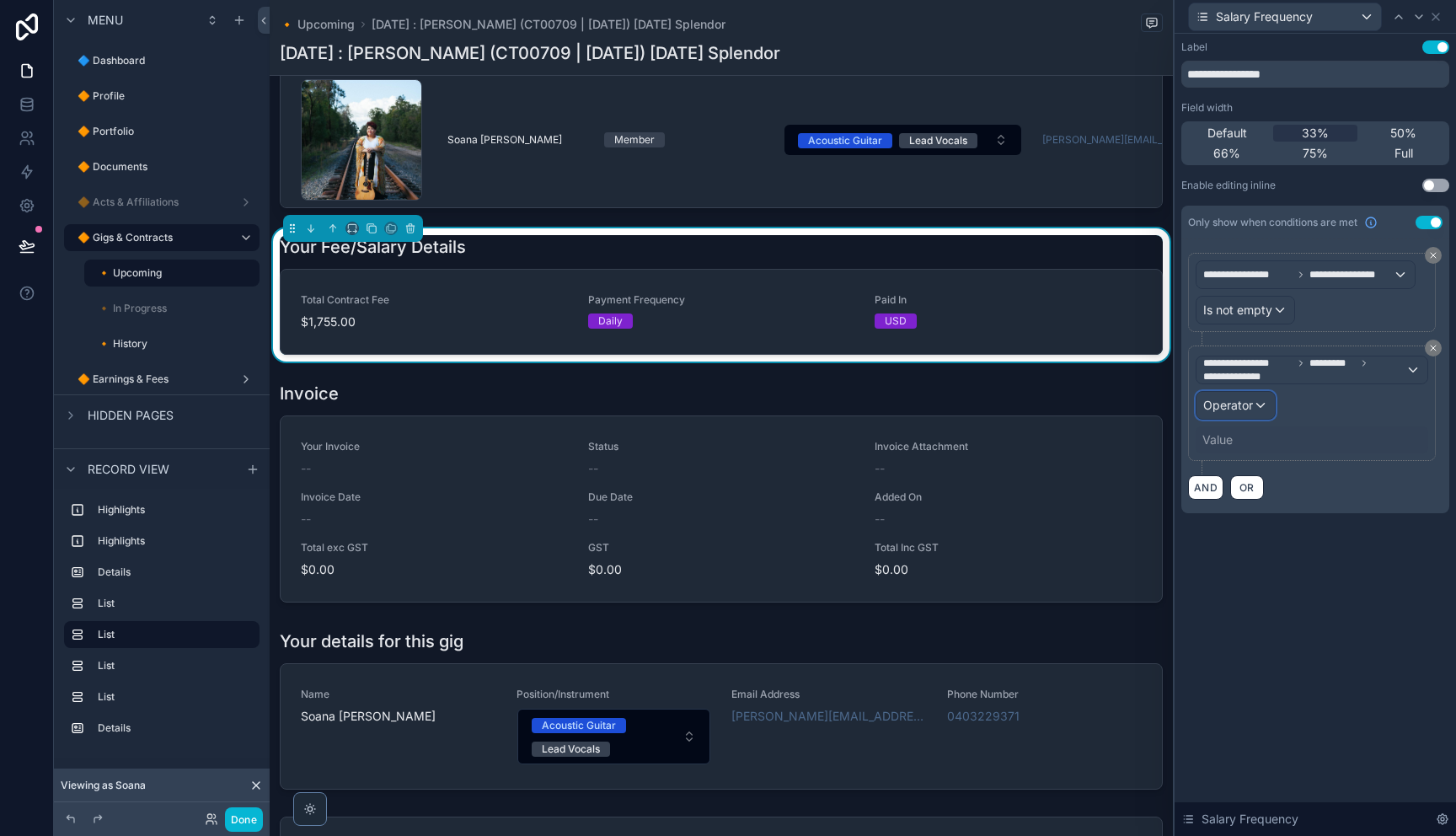
click at [1241, 409] on span "Operator" at bounding box center [1228, 404] width 50 height 14
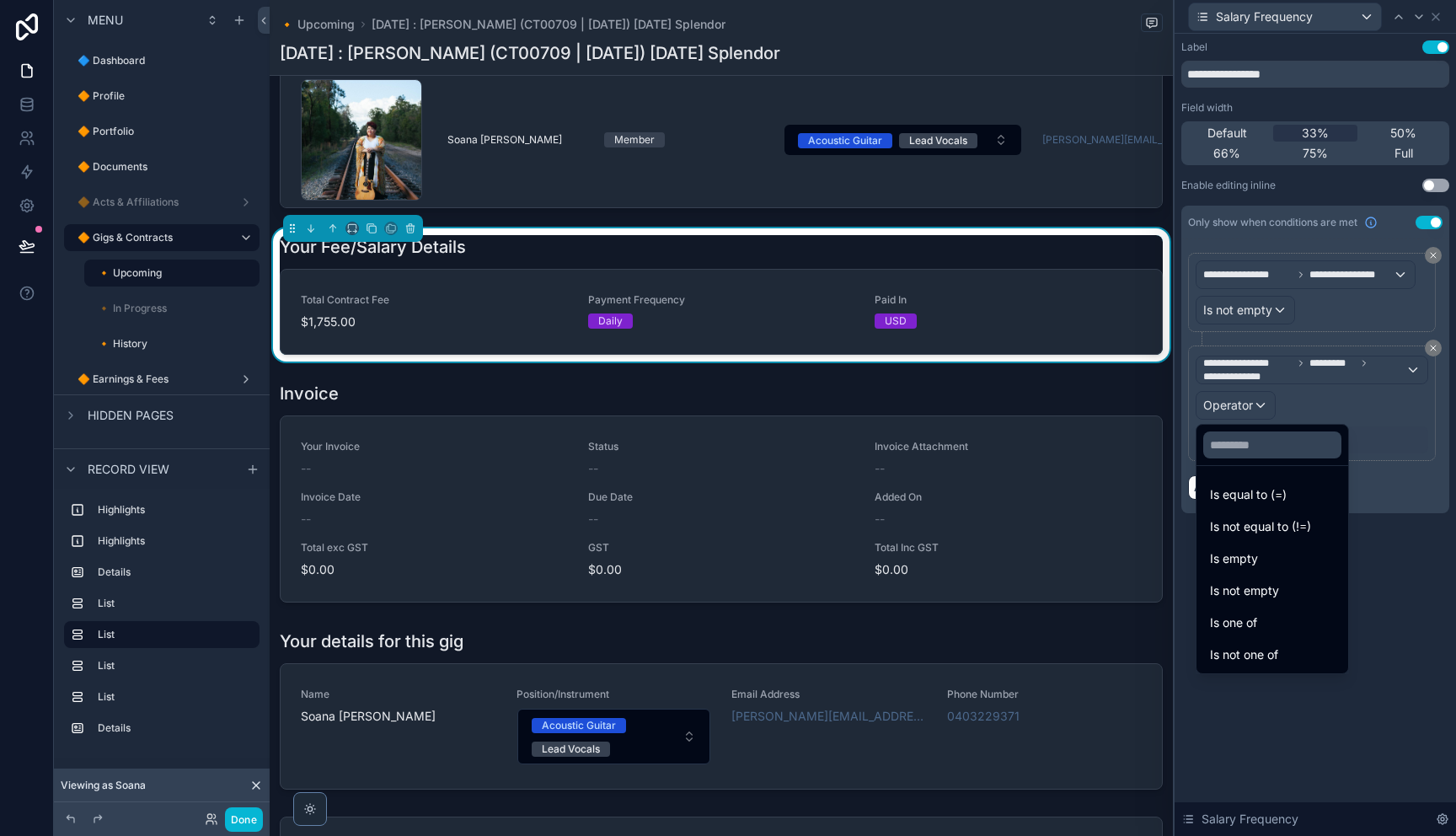
drag, startPoint x: 1251, startPoint y: 623, endPoint x: 1260, endPoint y: 503, distance: 120.3
click at [1255, 618] on span "Is one of" at bounding box center [1233, 622] width 47 height 20
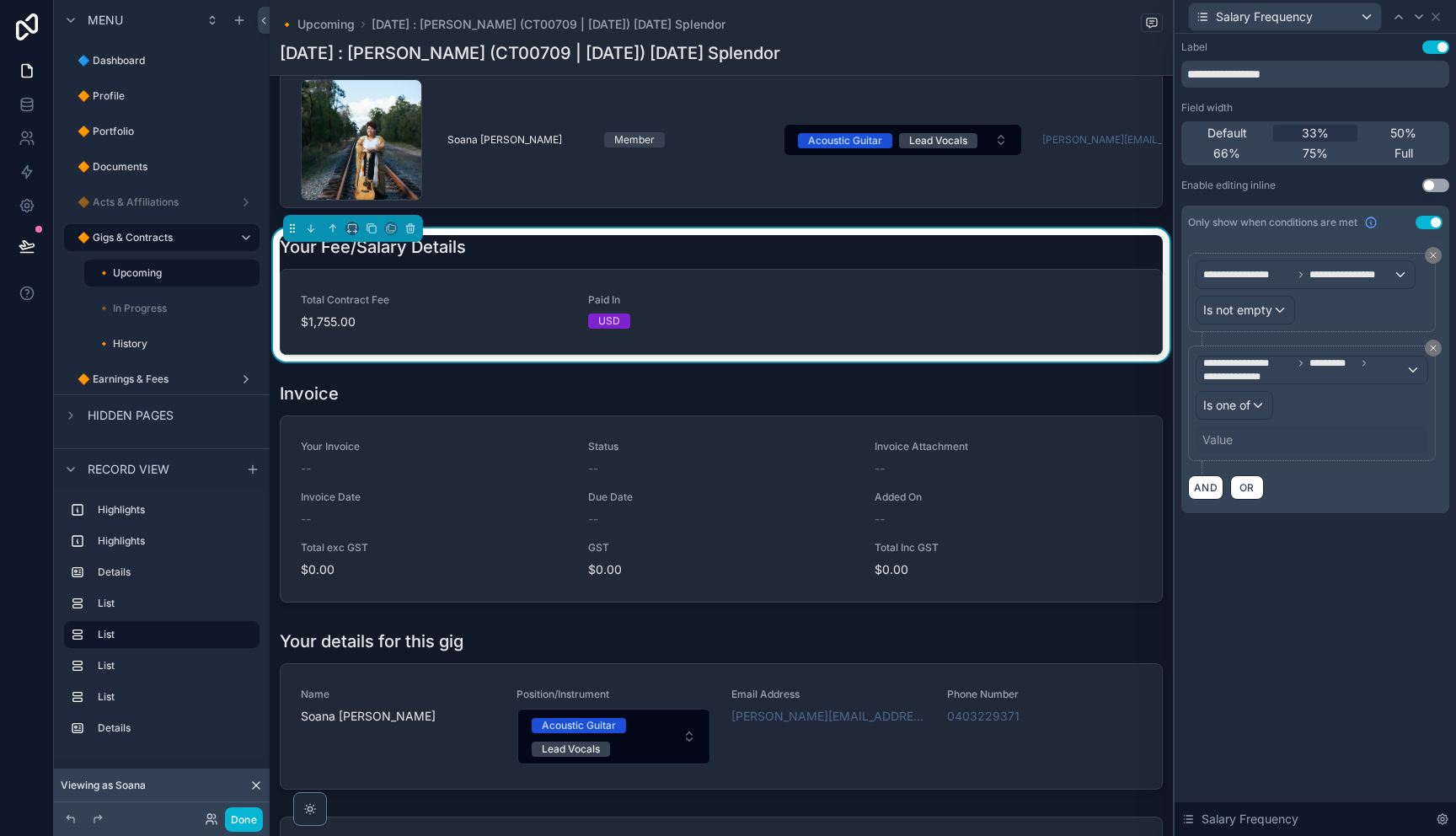
click at [1220, 439] on div "Value" at bounding box center [1218, 439] width 31 height 17
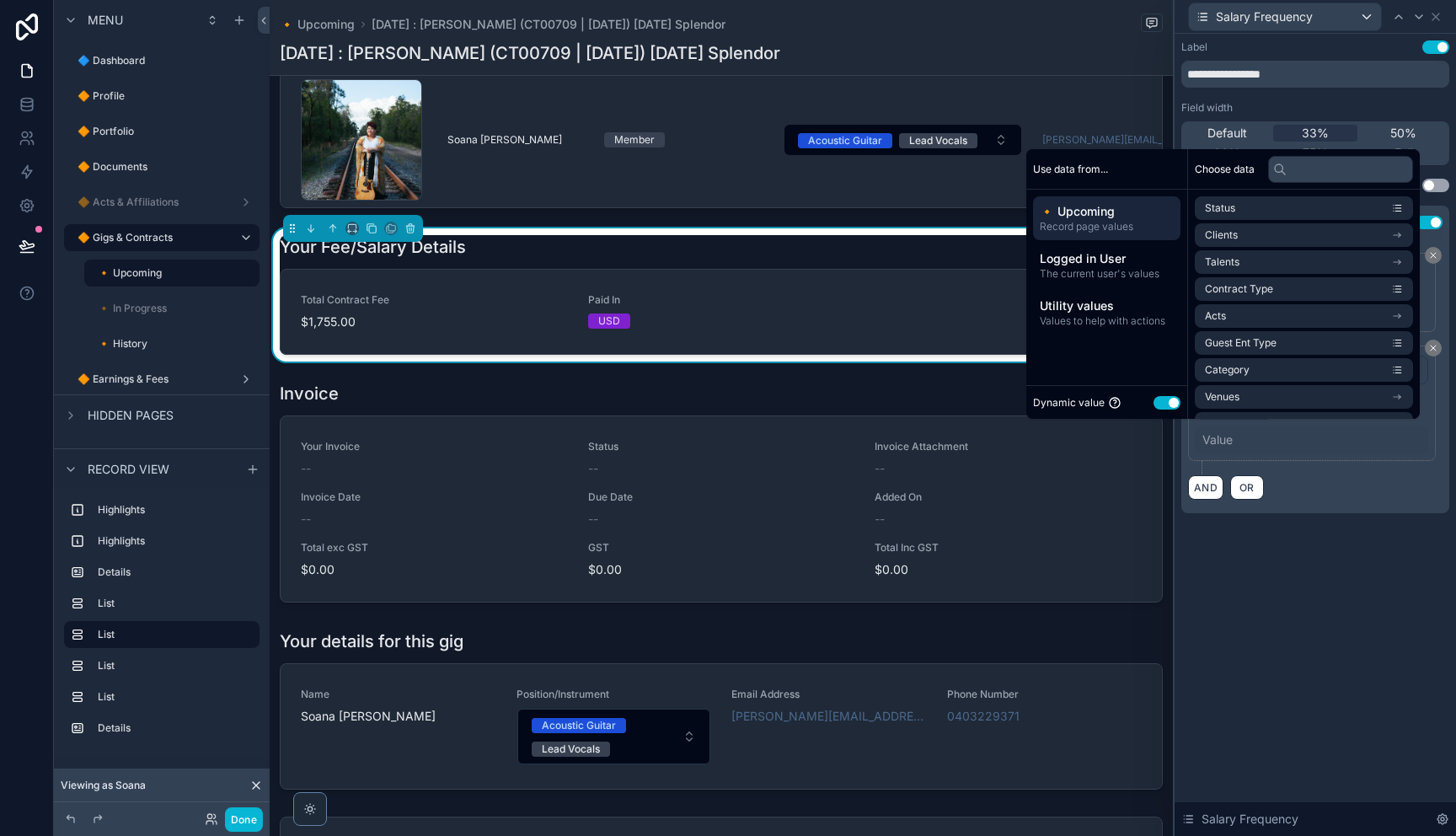
click at [1161, 403] on button "Use setting" at bounding box center [1167, 402] width 27 height 13
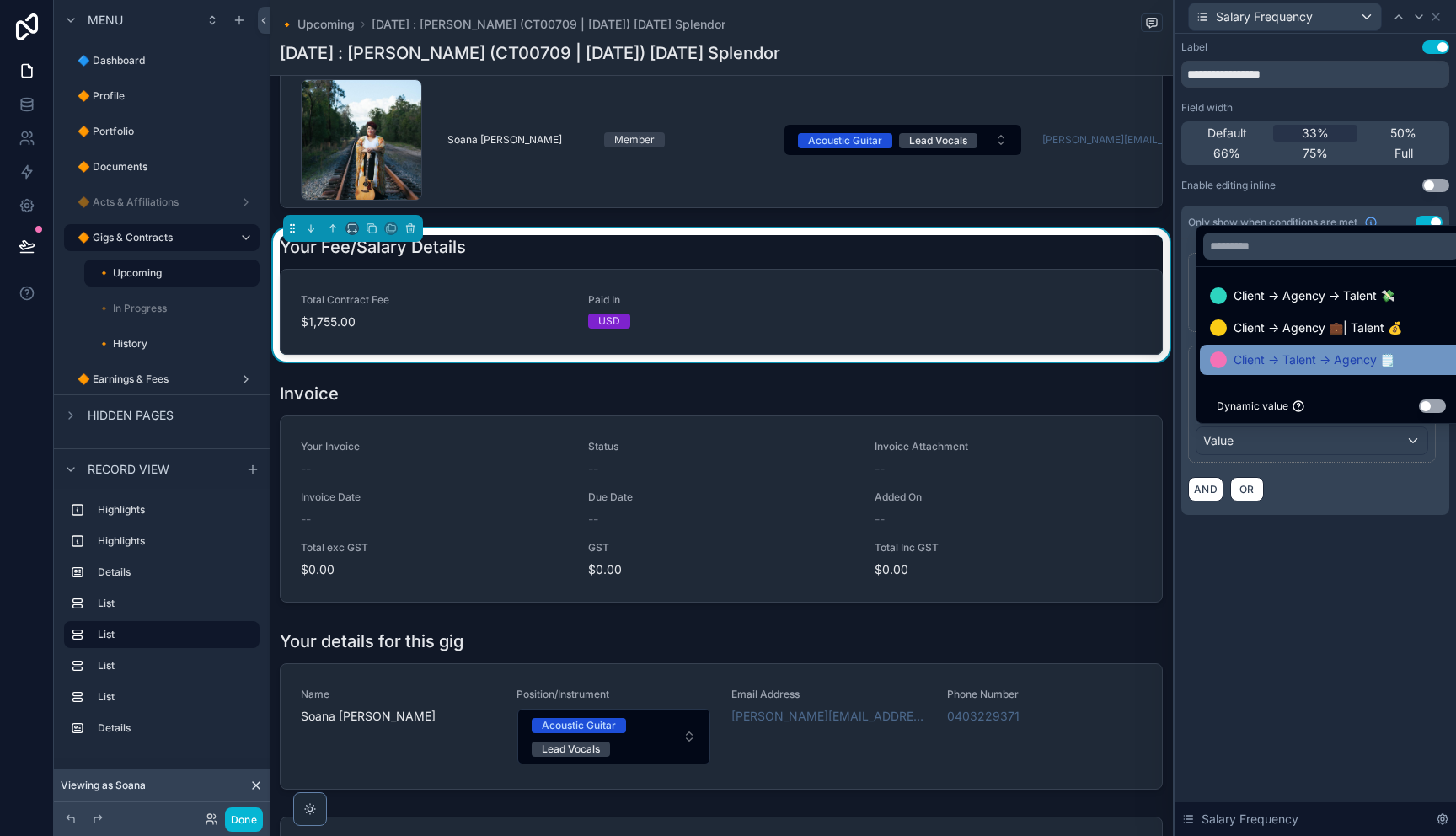
click at [1292, 357] on span "Client → Talent → Agency 🗒️" at bounding box center [1314, 359] width 161 height 20
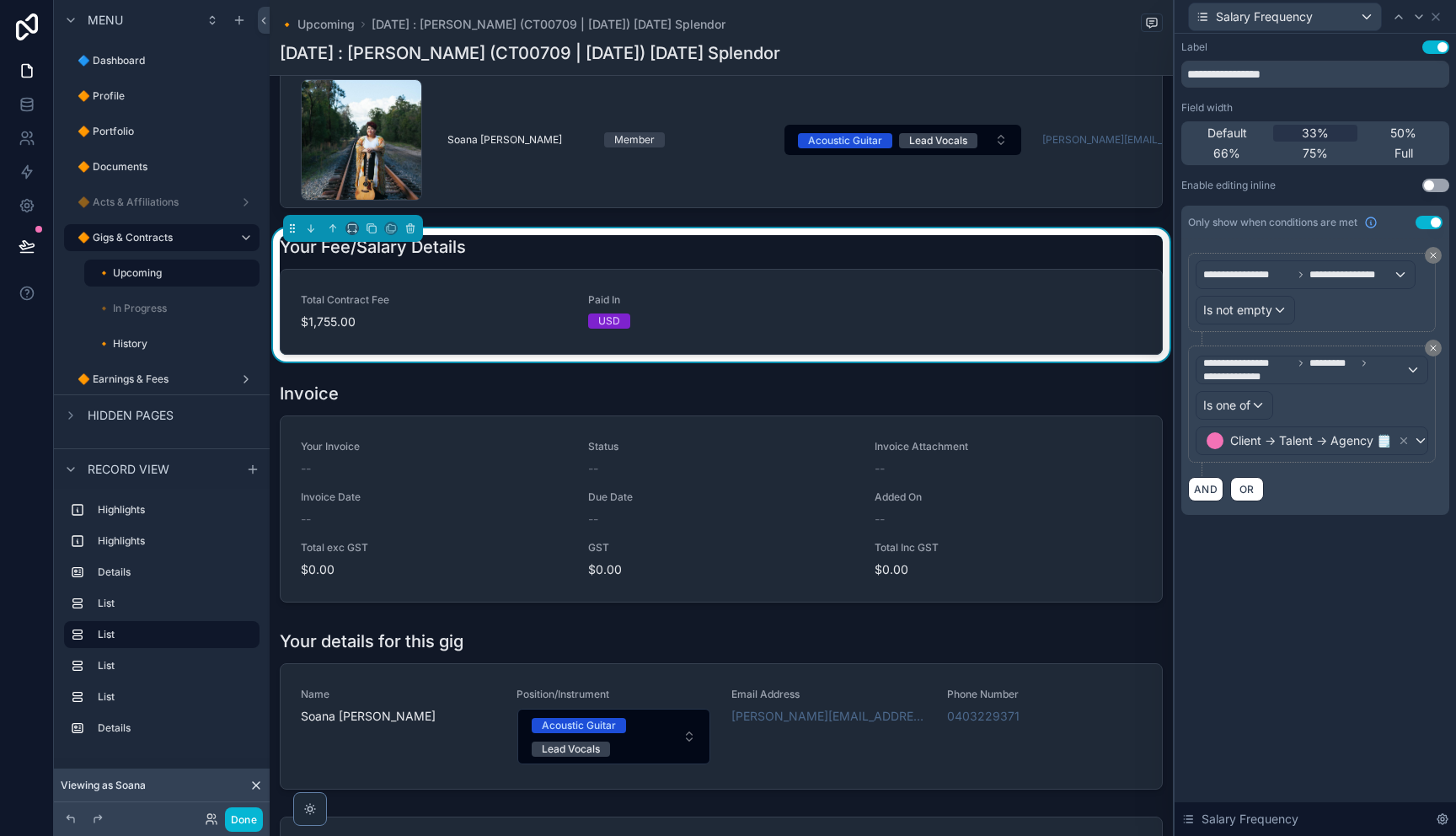
click at [1364, 607] on div "**********" at bounding box center [1315, 434] width 281 height 802
drag, startPoint x: 1331, startPoint y: 622, endPoint x: 1328, endPoint y: 606, distance: 16.3
click at [1329, 621] on div "**********" at bounding box center [1315, 434] width 281 height 802
drag, startPoint x: 1436, startPoint y: 16, endPoint x: 1425, endPoint y: 25, distance: 14.2
click at [1436, 16] on icon at bounding box center [1435, 16] width 7 height 7
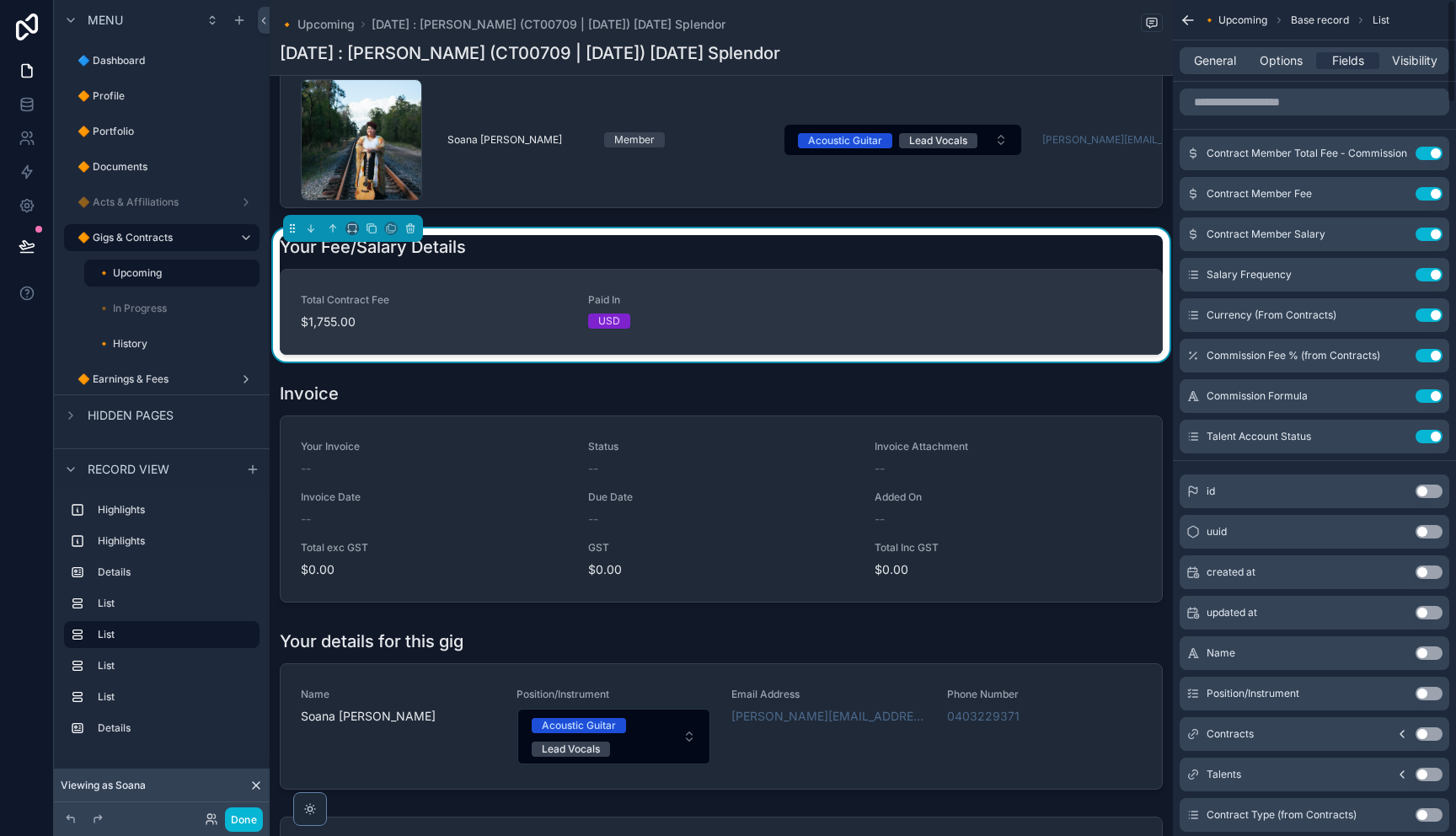
click at [397, 307] on span "Total Contract Fee" at bounding box center [434, 299] width 267 height 13
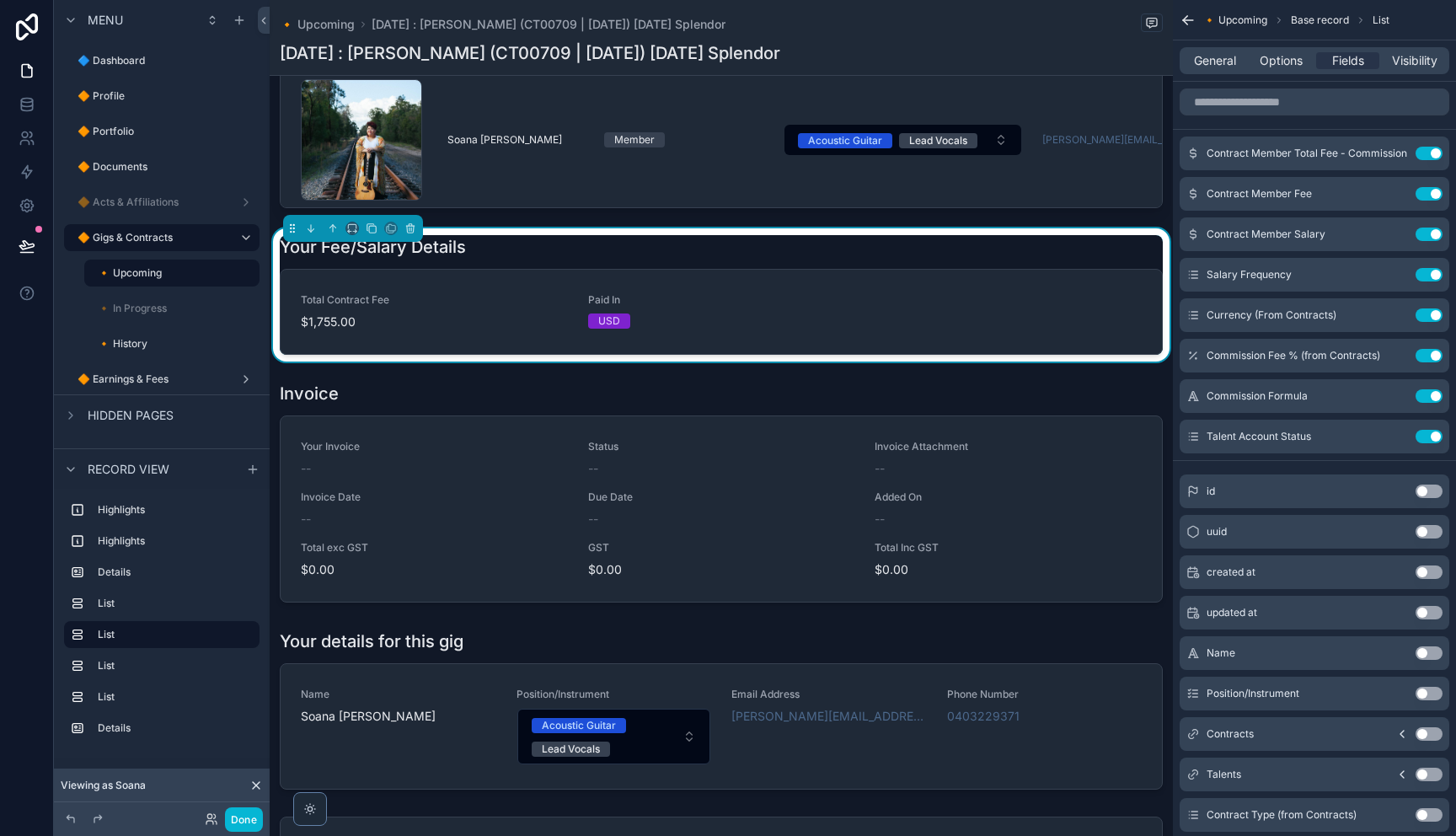
click at [109, 784] on span "Viewing as Soana" at bounding box center [103, 785] width 85 height 13
click at [211, 822] on icon at bounding box center [212, 819] width 13 height 13
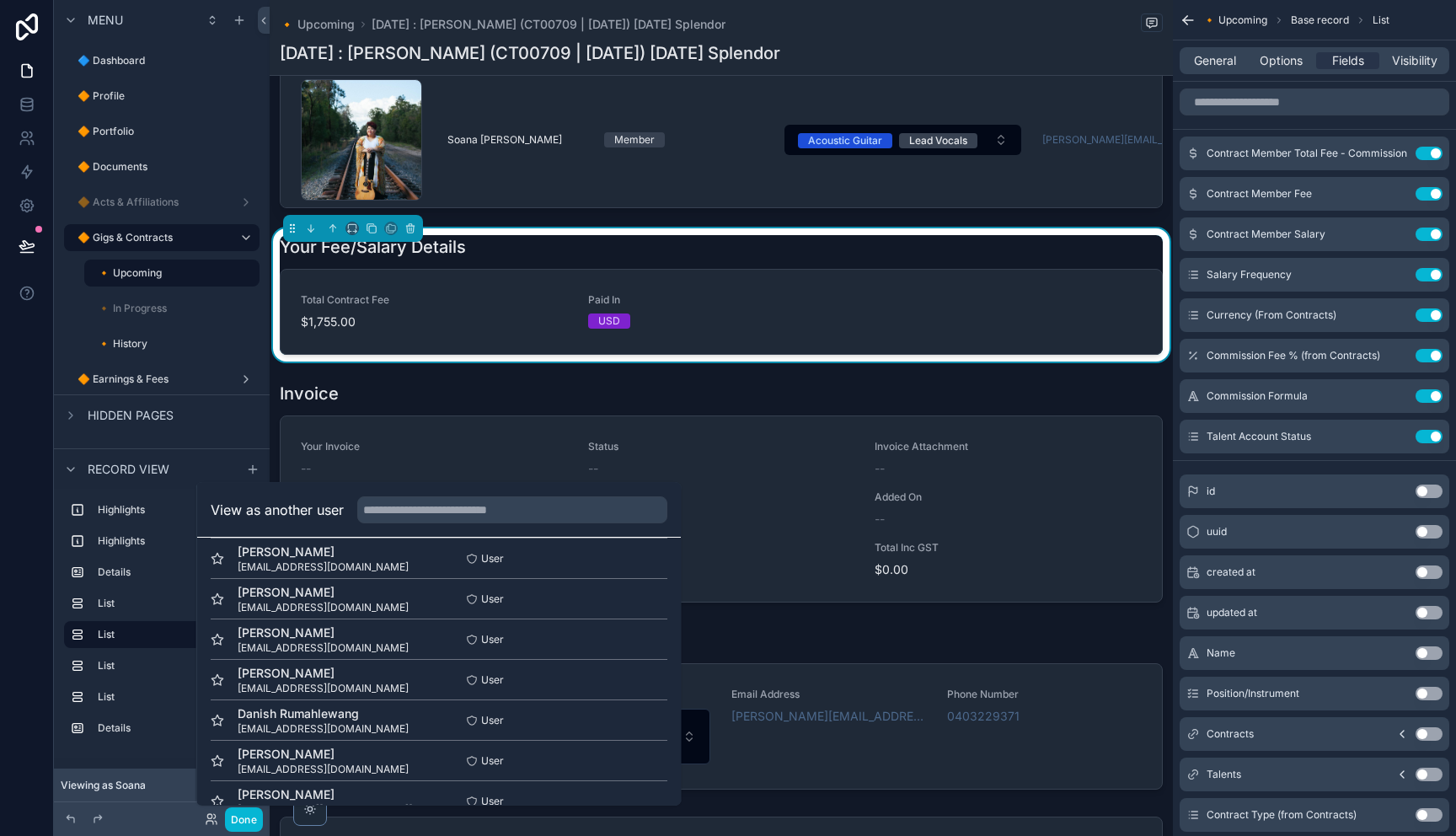
scroll to position [418, 0]
click at [492, 514] on input "text" at bounding box center [512, 509] width 310 height 27
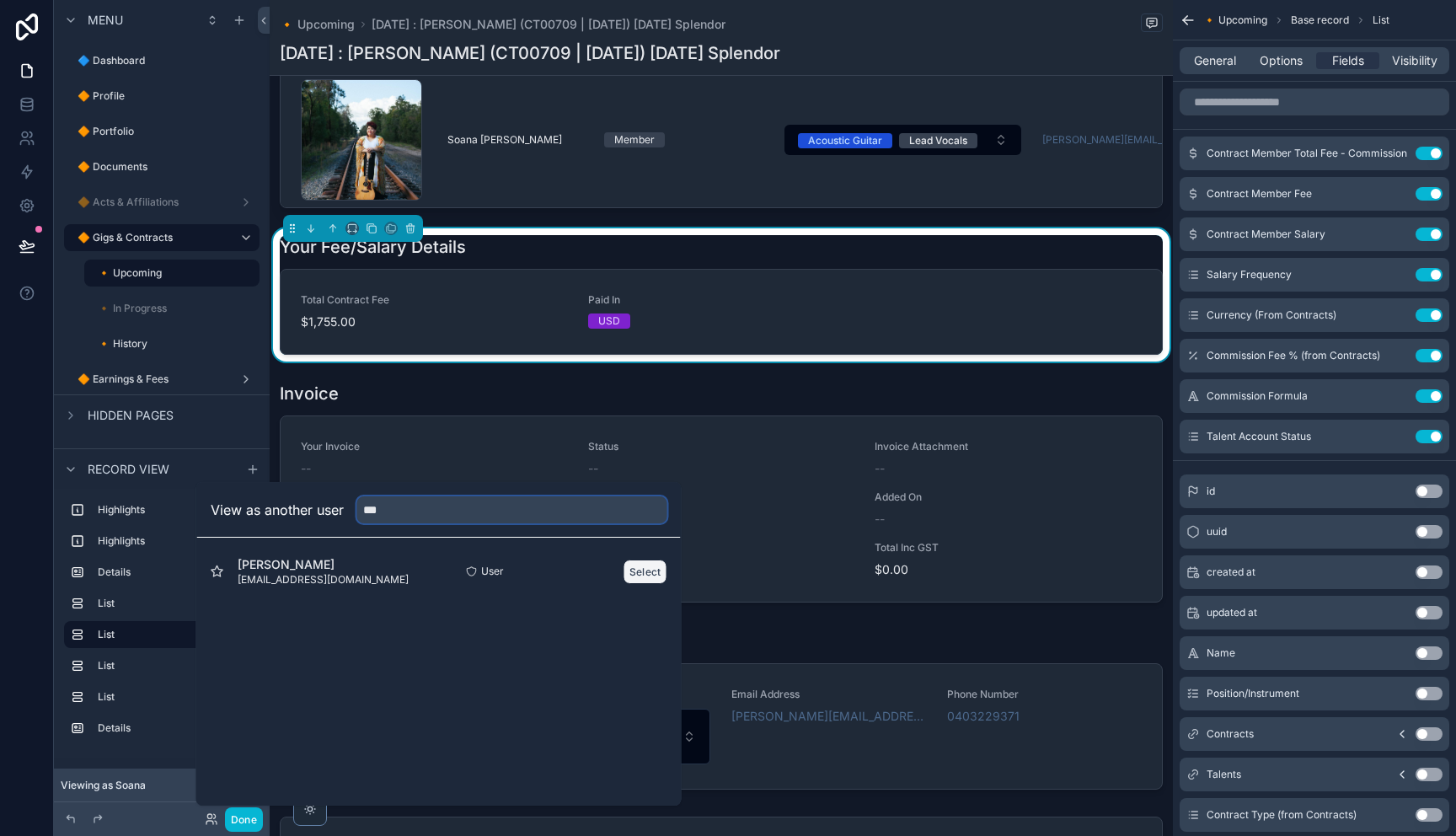
type input "***"
click at [641, 569] on button "Select" at bounding box center [646, 572] width 44 height 25
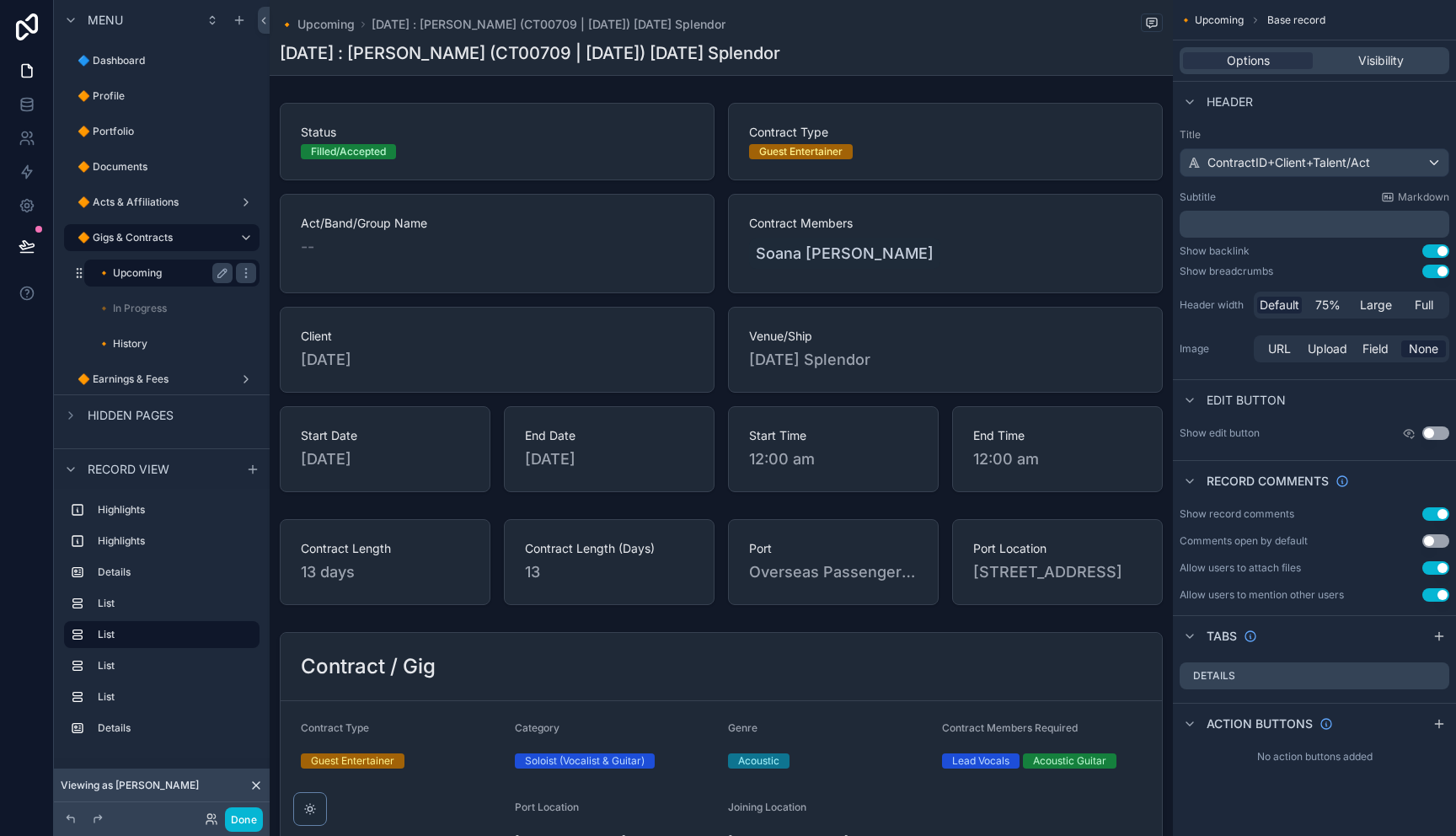
click at [166, 275] on label "🔸 Upcoming" at bounding box center [161, 273] width 128 height 13
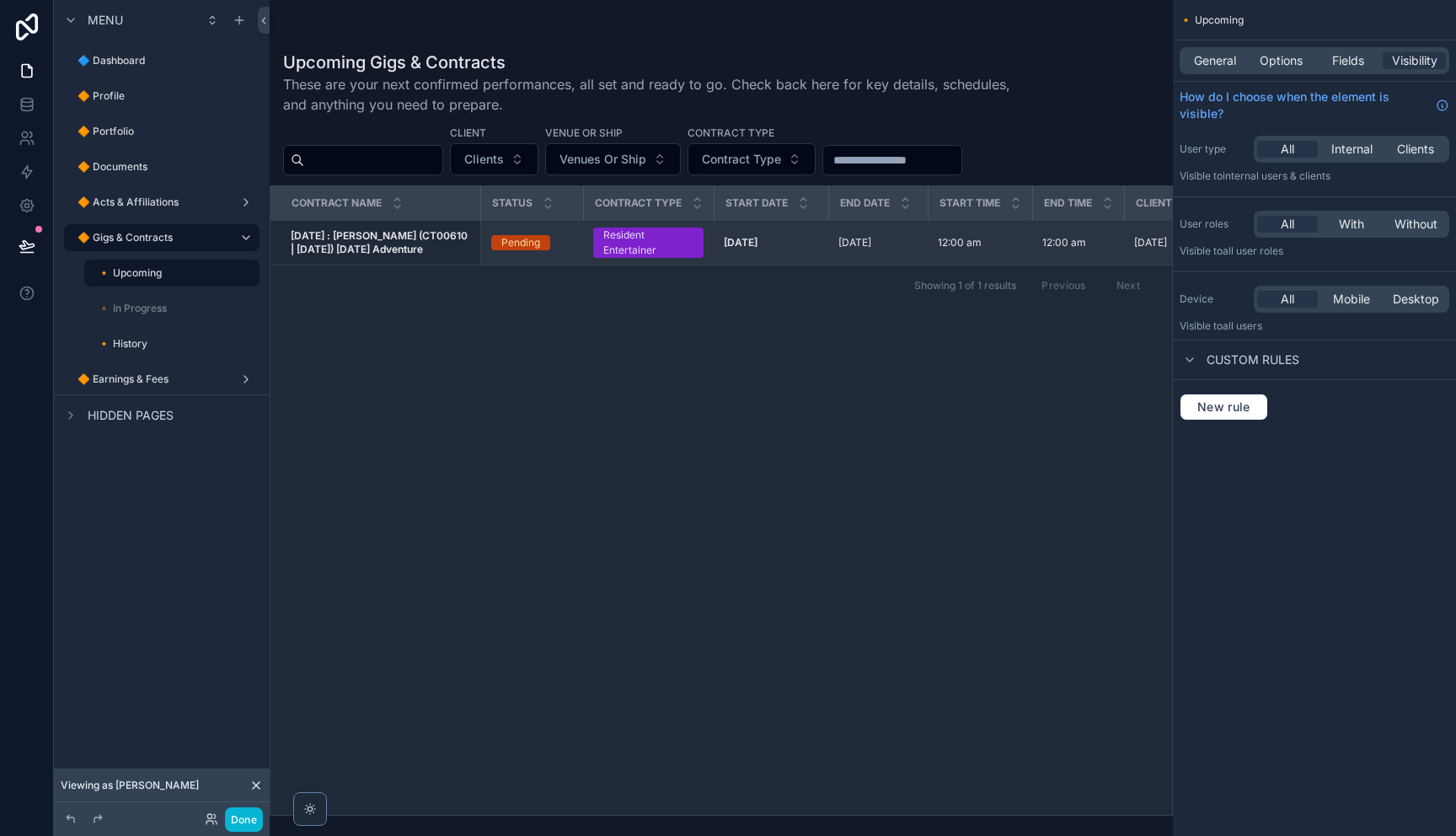
click at [417, 239] on strong "CARNIVAL : Roy (CT00610 | 21.11.2025) Carnival Adventure" at bounding box center [380, 241] width 179 height 26
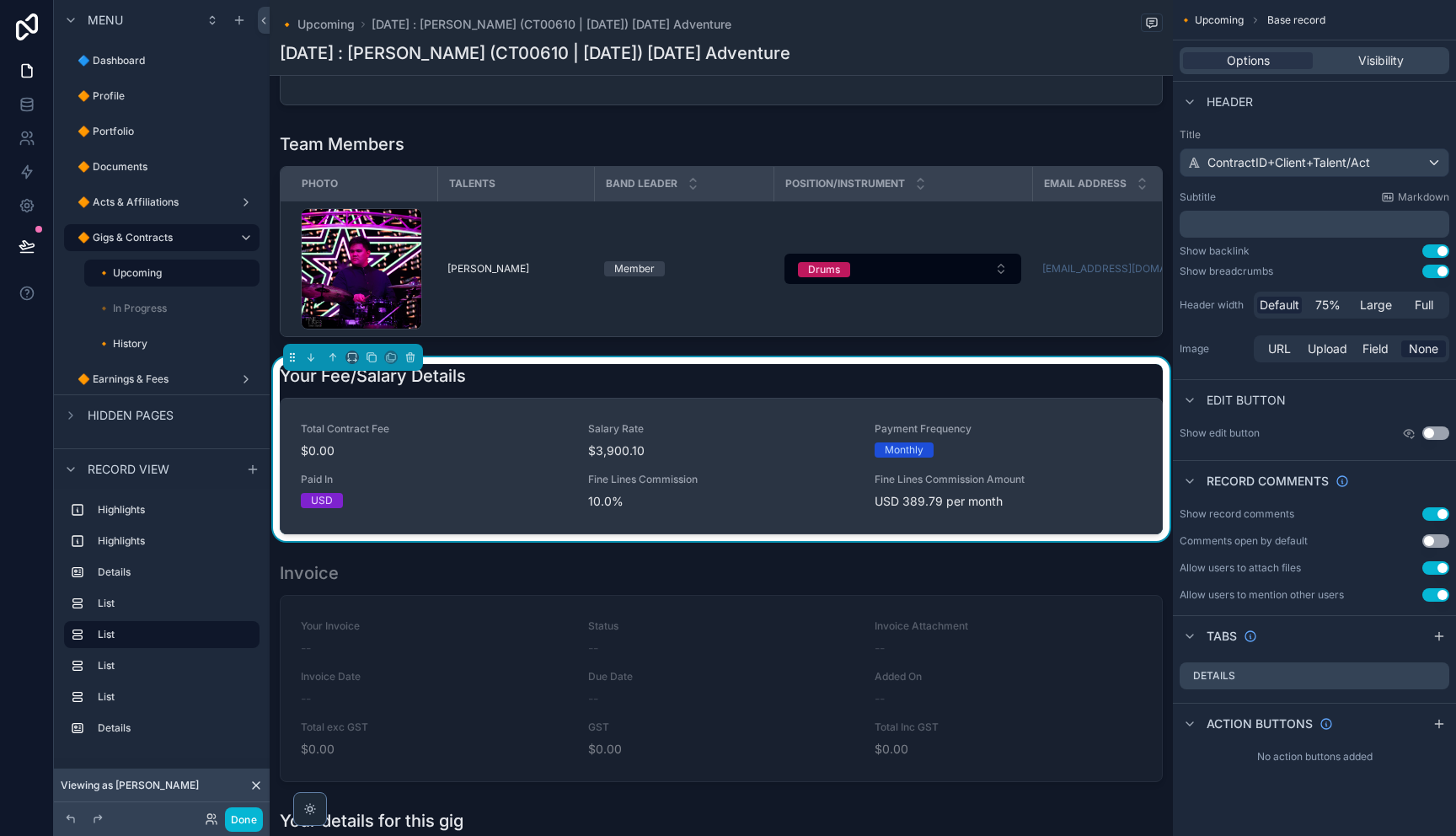
scroll to position [763, 0]
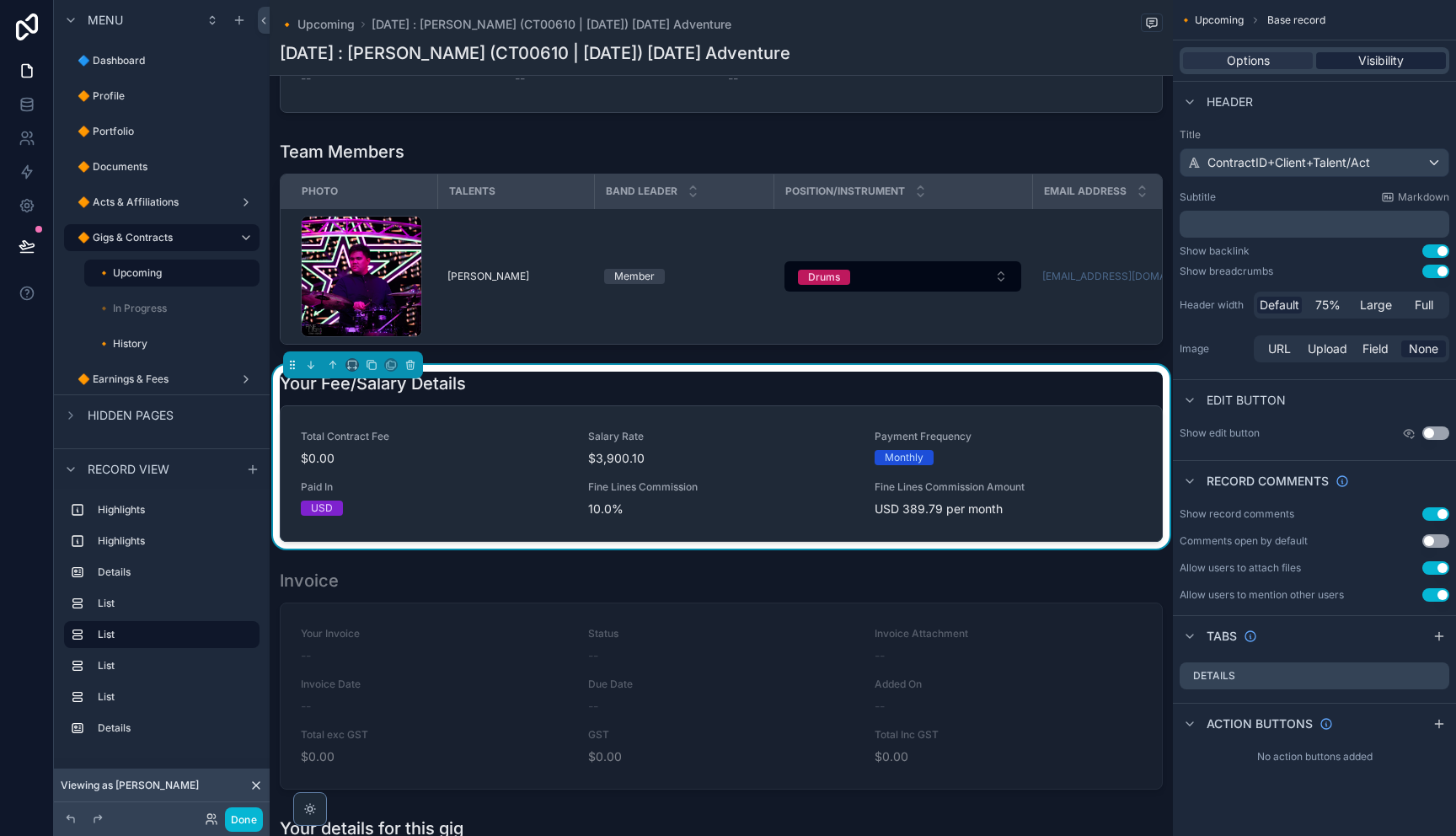
click at [1367, 53] on span "Visibility" at bounding box center [1381, 61] width 46 height 17
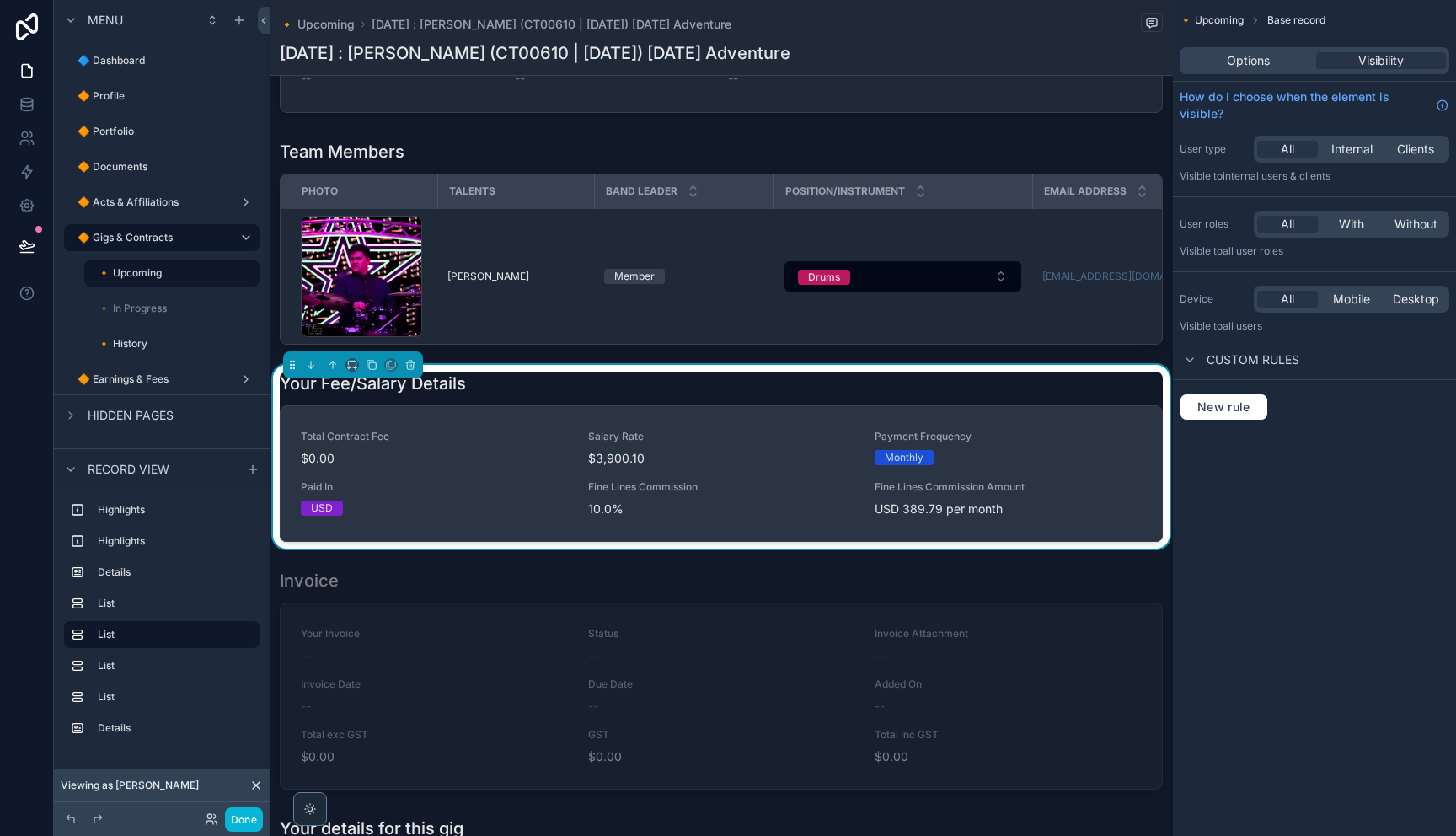
click at [955, 448] on div "Payment Frequency Monthly" at bounding box center [1008, 447] width 267 height 35
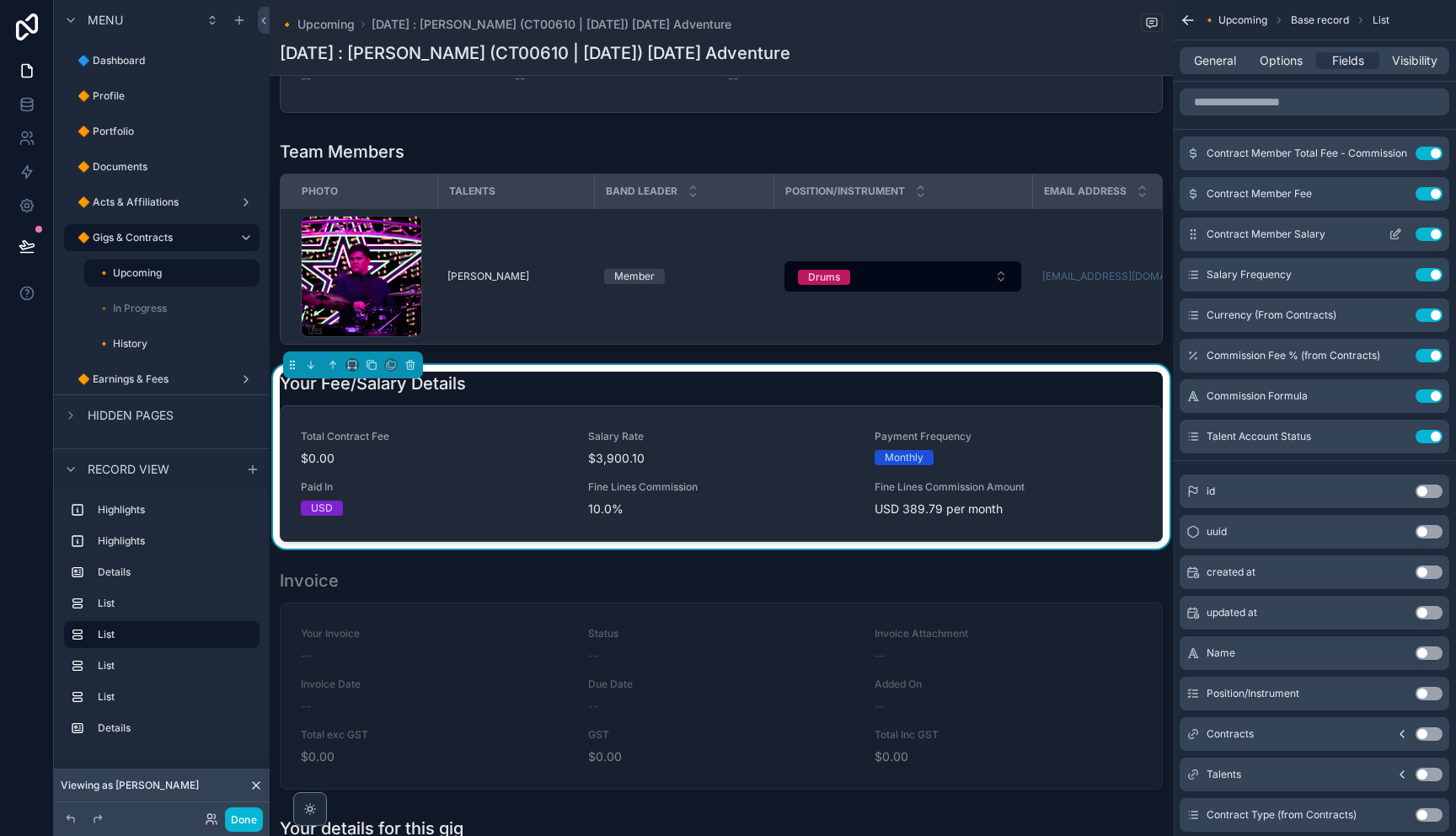
click at [1393, 234] on icon "scrollable content" at bounding box center [1396, 232] width 7 height 7
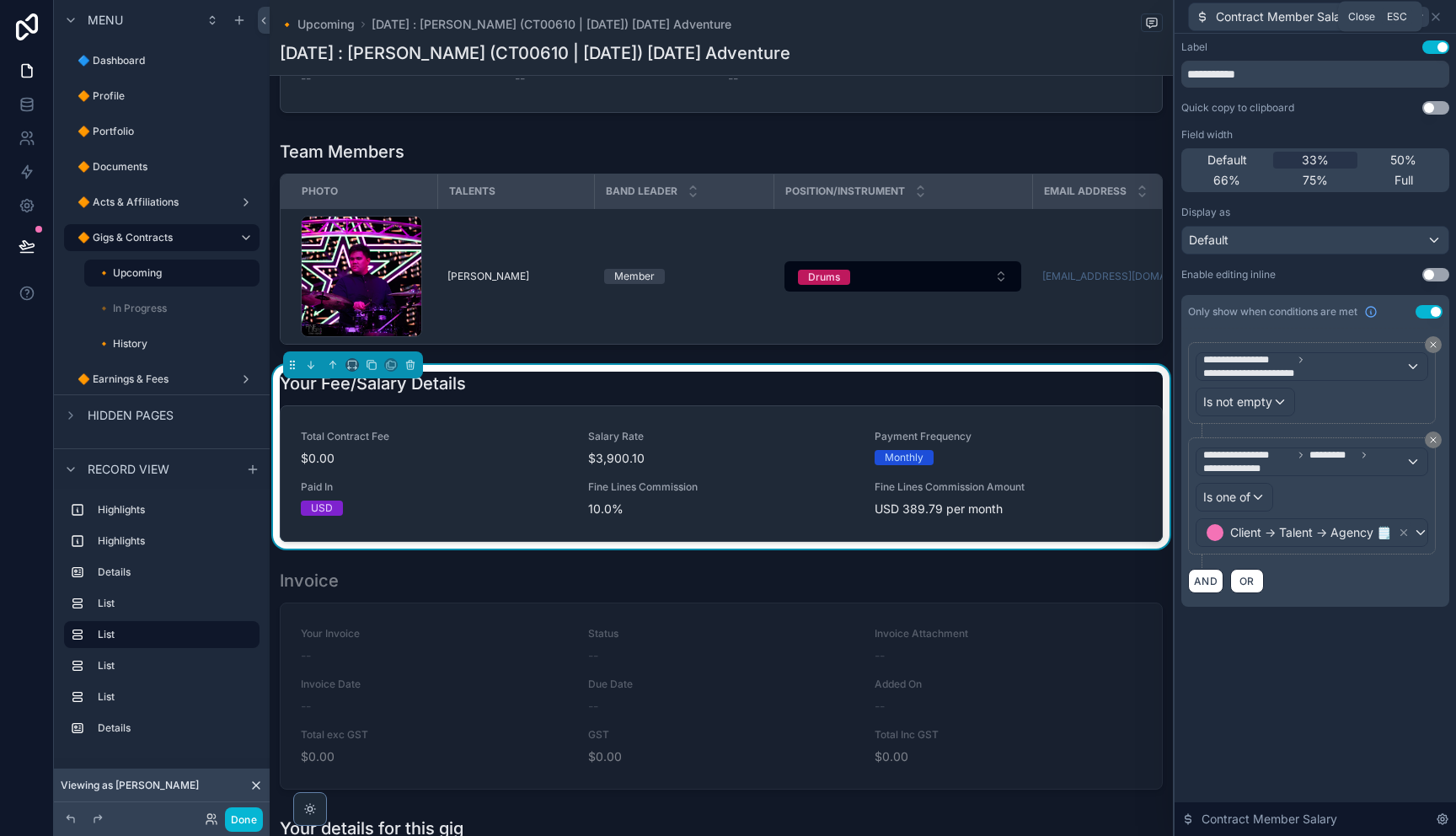
click at [1437, 18] on icon at bounding box center [1435, 16] width 7 height 7
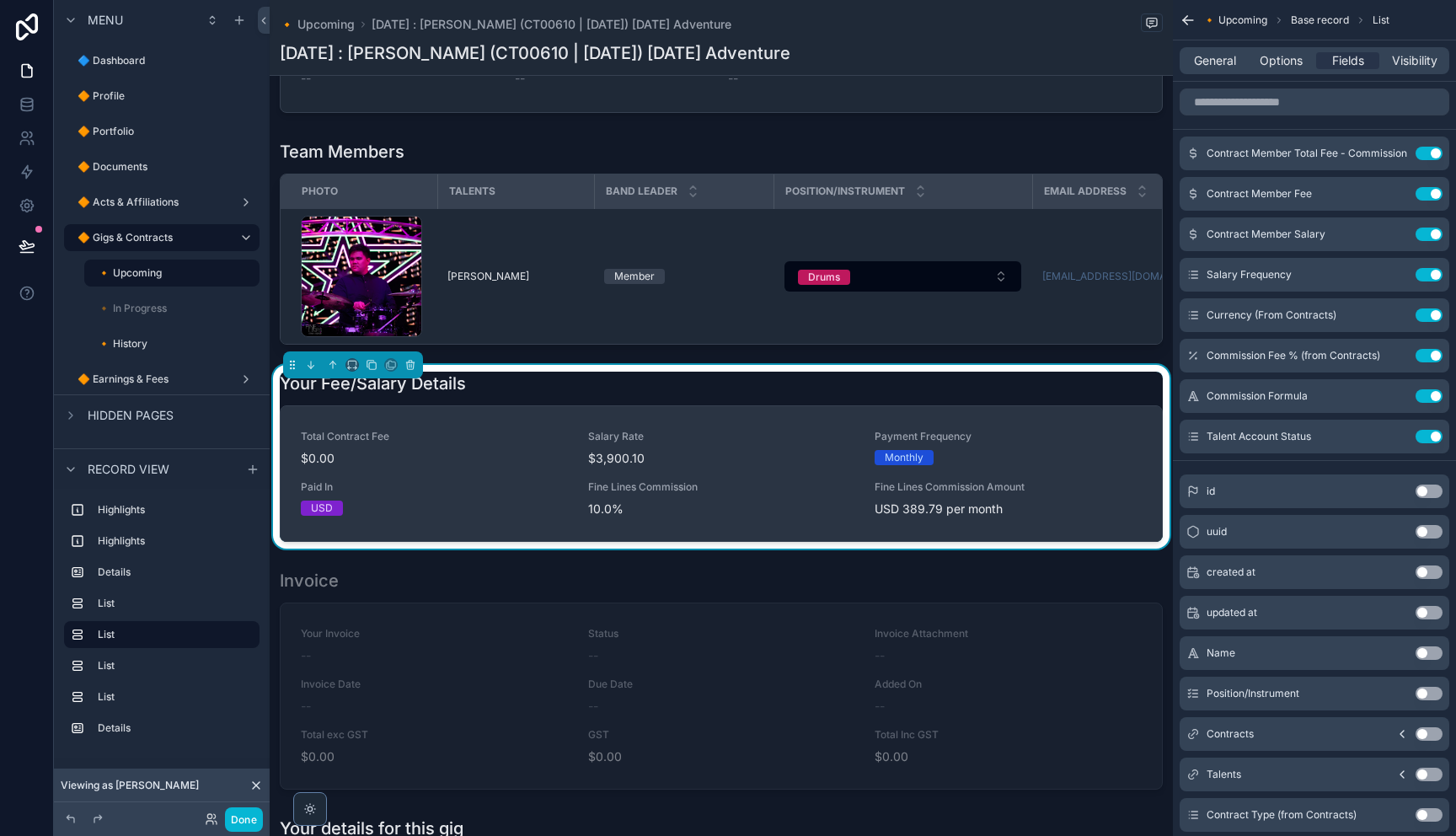
click at [698, 482] on span "Fine Lines Commission" at bounding box center [722, 487] width 267 height 13
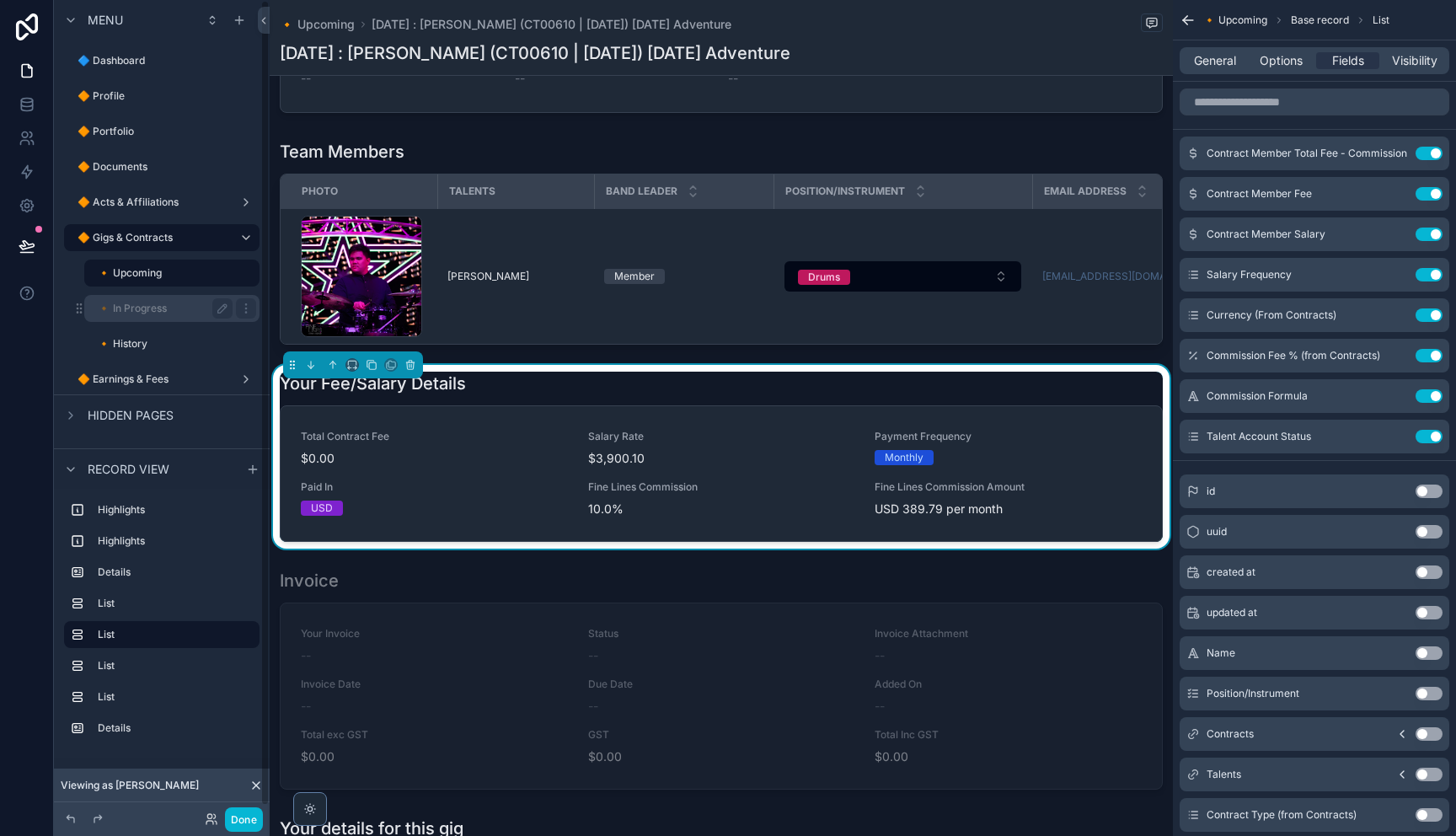
click at [119, 309] on label "🔸 In Progress" at bounding box center [161, 308] width 128 height 13
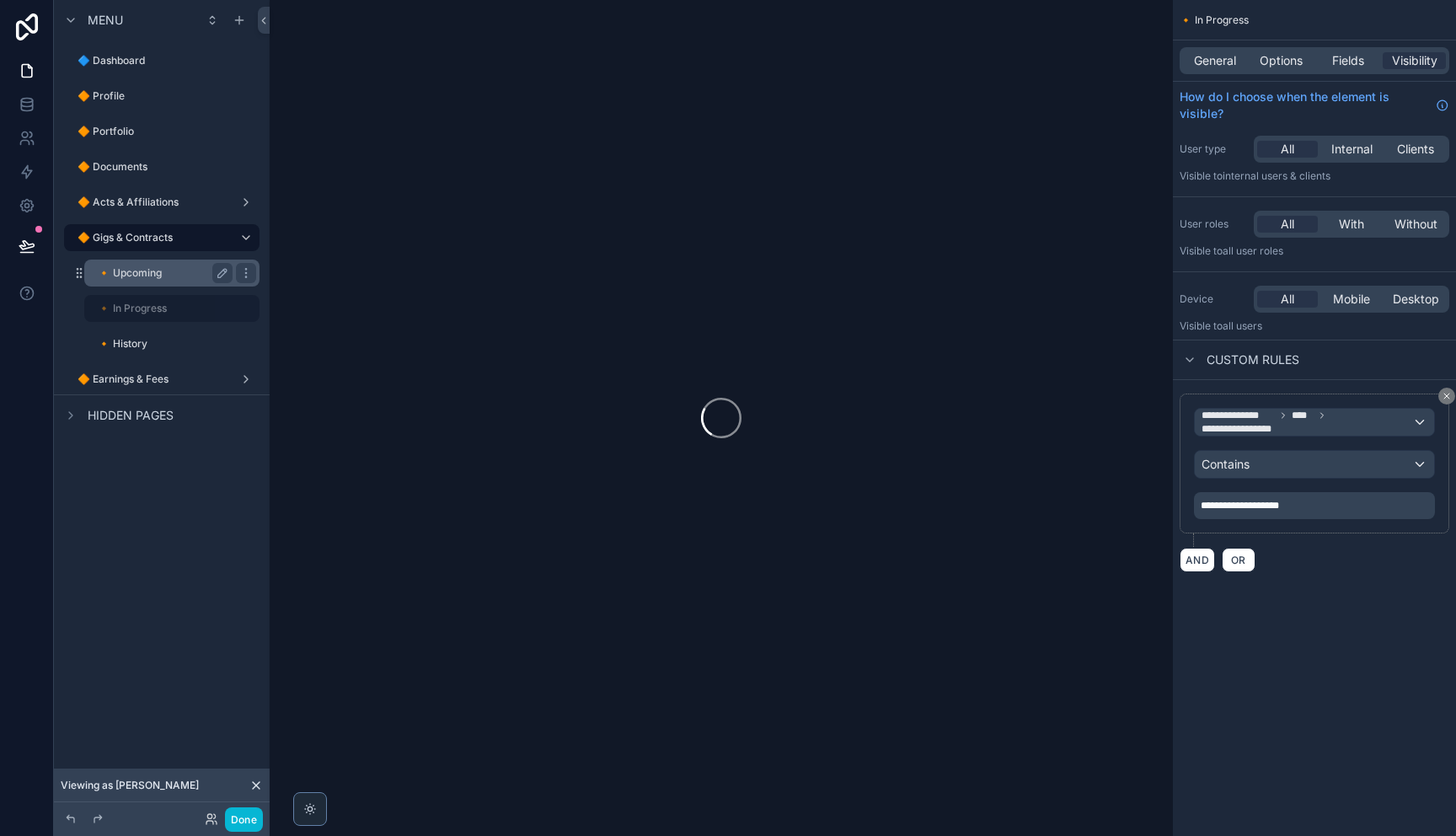
click at [145, 272] on label "🔸 Upcoming" at bounding box center [161, 273] width 128 height 13
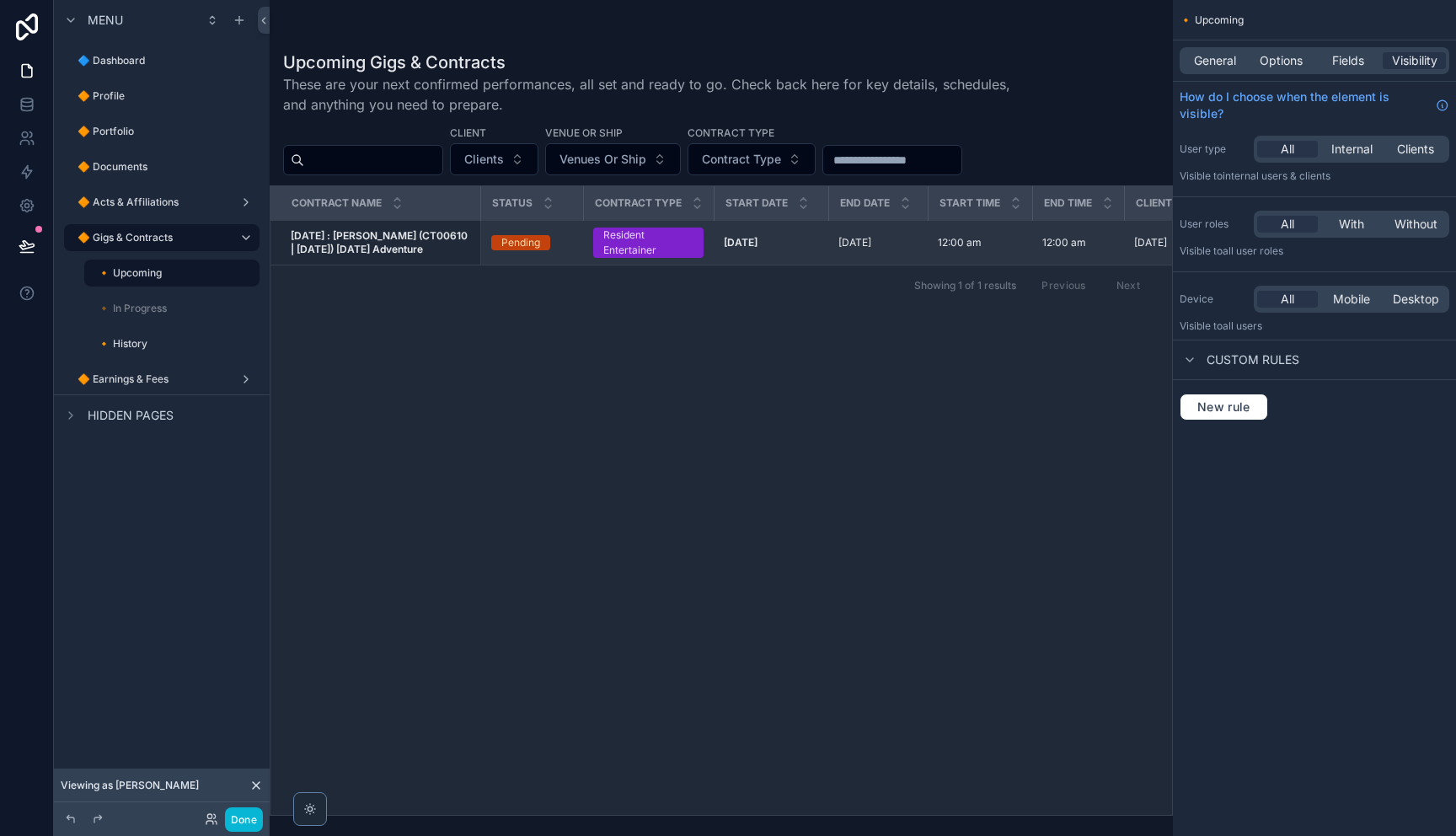
click at [432, 233] on span "CARNIVAL : Roy (CT00610 | 21.11.2025) Carnival Adventure" at bounding box center [380, 242] width 179 height 27
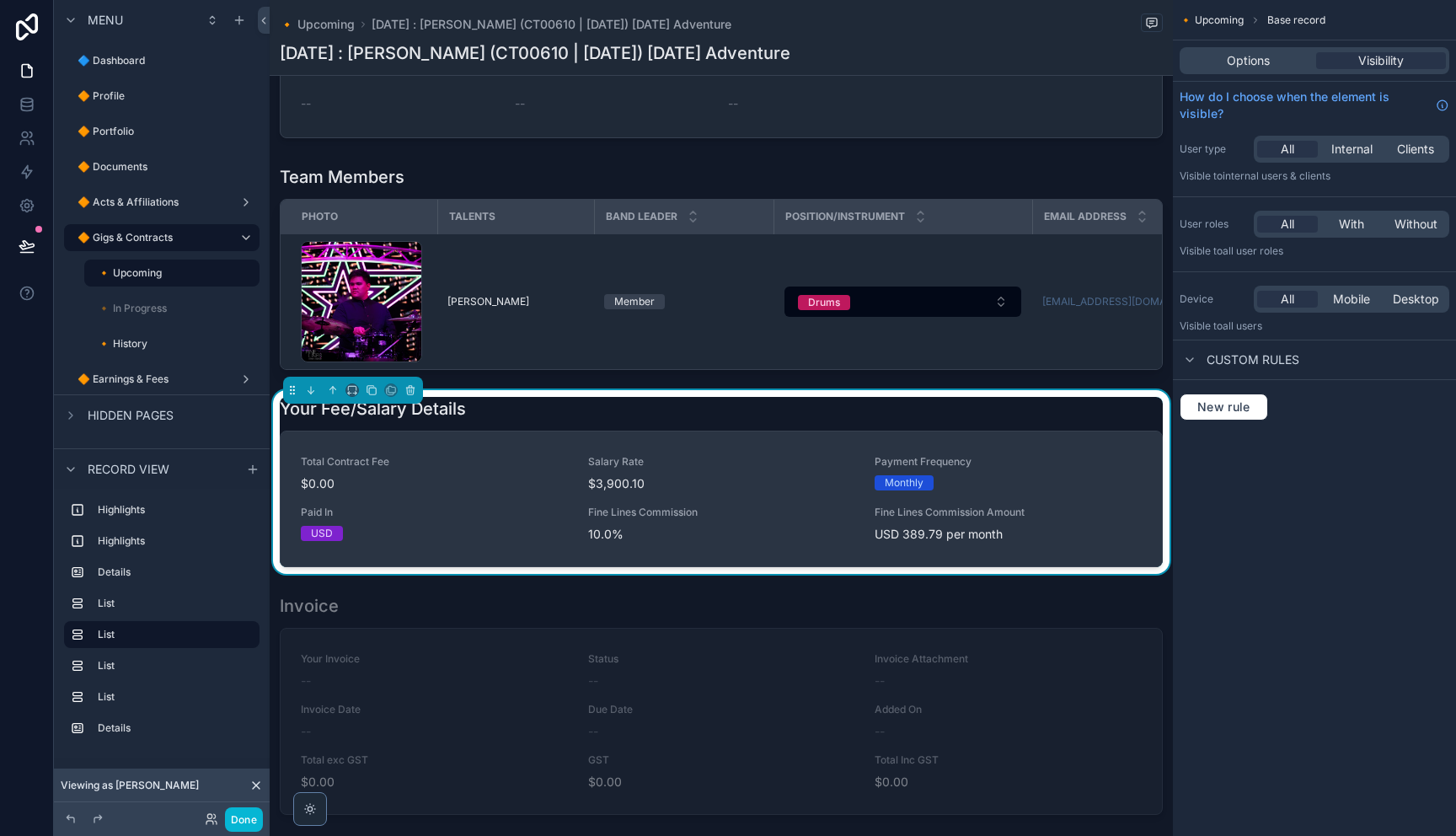
scroll to position [813, 0]
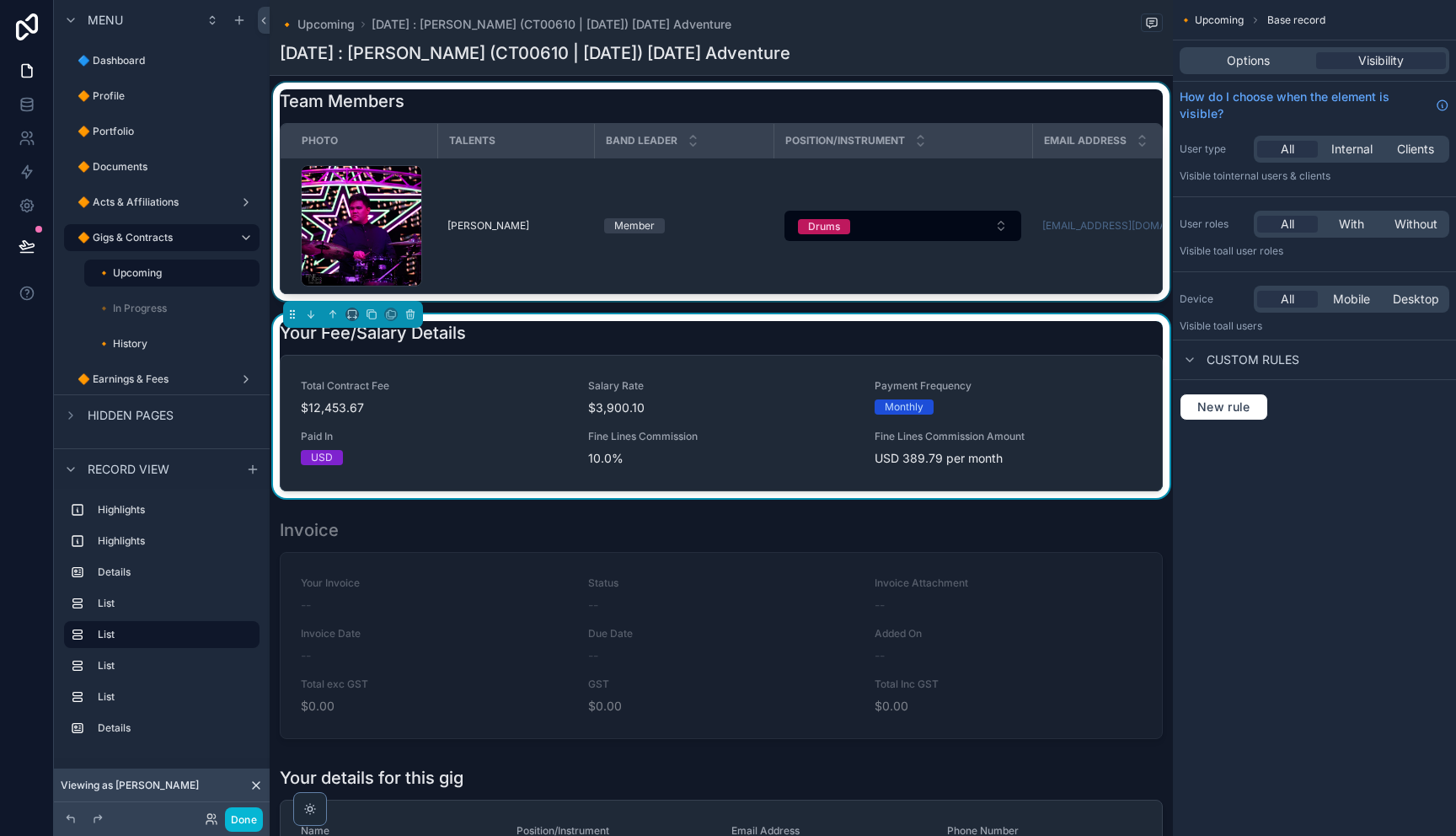
drag, startPoint x: 923, startPoint y: 354, endPoint x: 1089, endPoint y: 243, distance: 199.7
click at [923, 354] on div "Your Fee/Salary Details Total Contract Fee $12,453.67 Salary Rate $3,900.10 Pay…" at bounding box center [721, 406] width 883 height 170
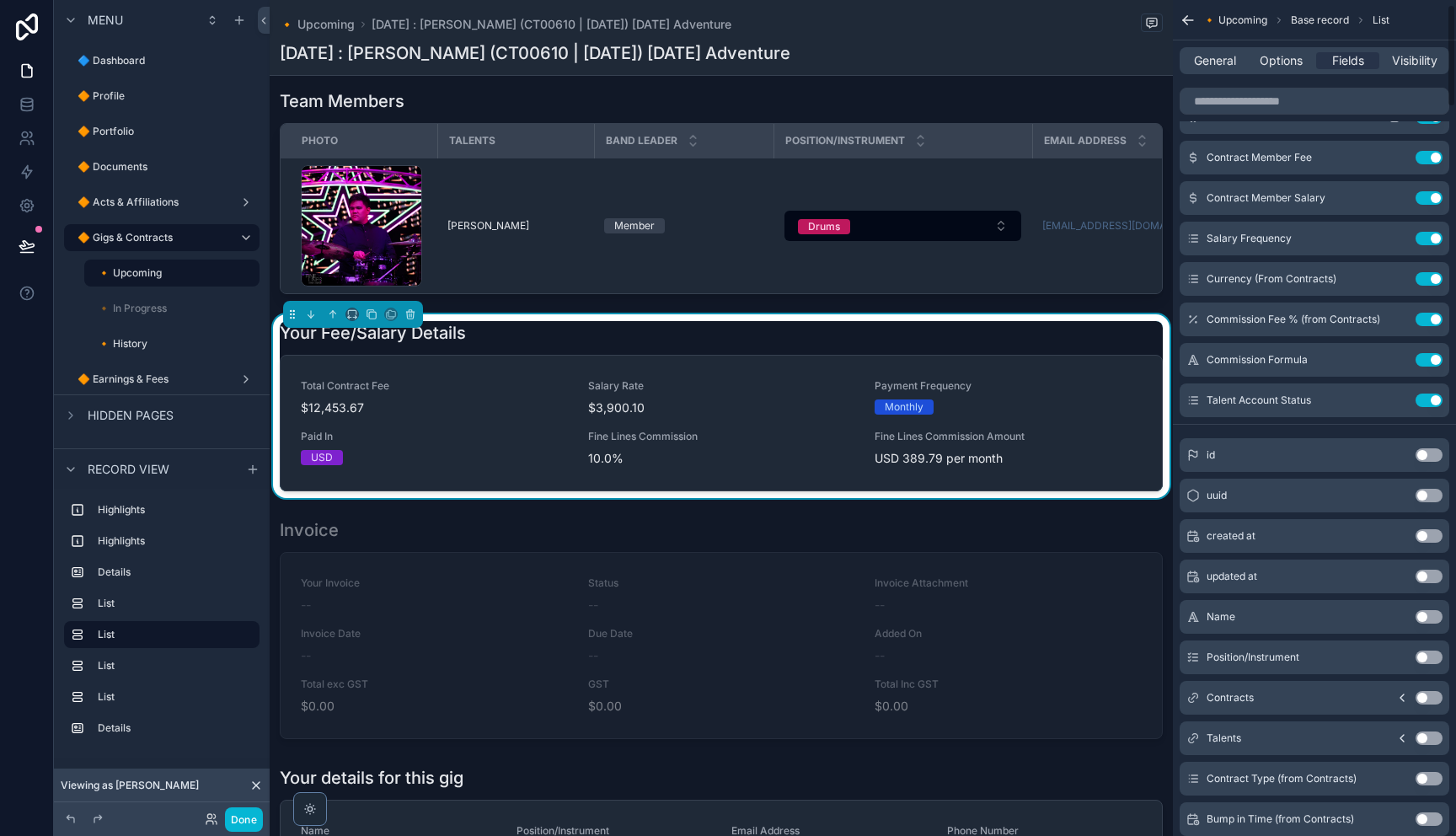
scroll to position [0, 0]
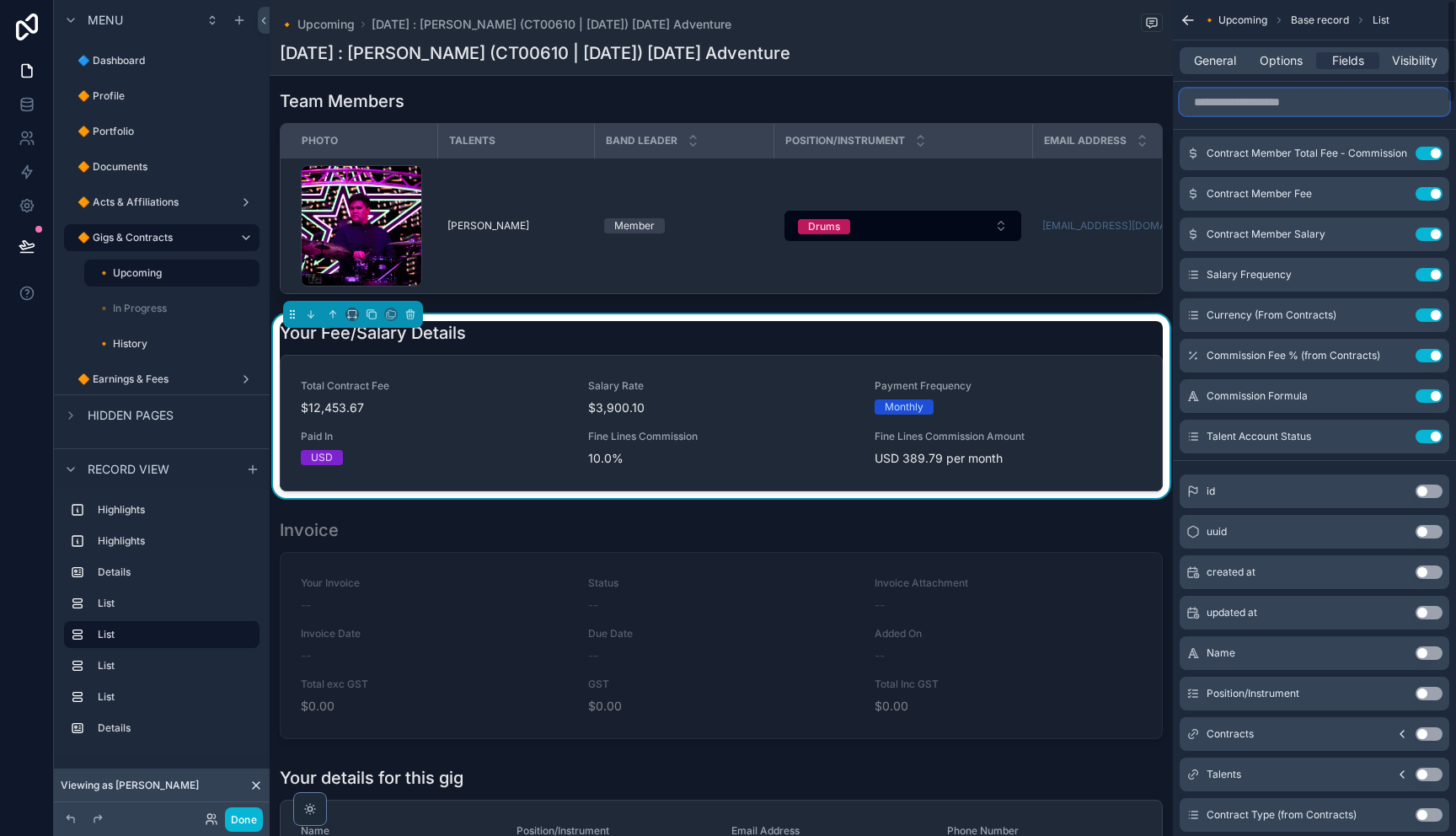
click at [1321, 101] on input "scrollable content" at bounding box center [1314, 102] width 270 height 27
click at [1322, 100] on input "scrollable content" at bounding box center [1314, 102] width 270 height 27
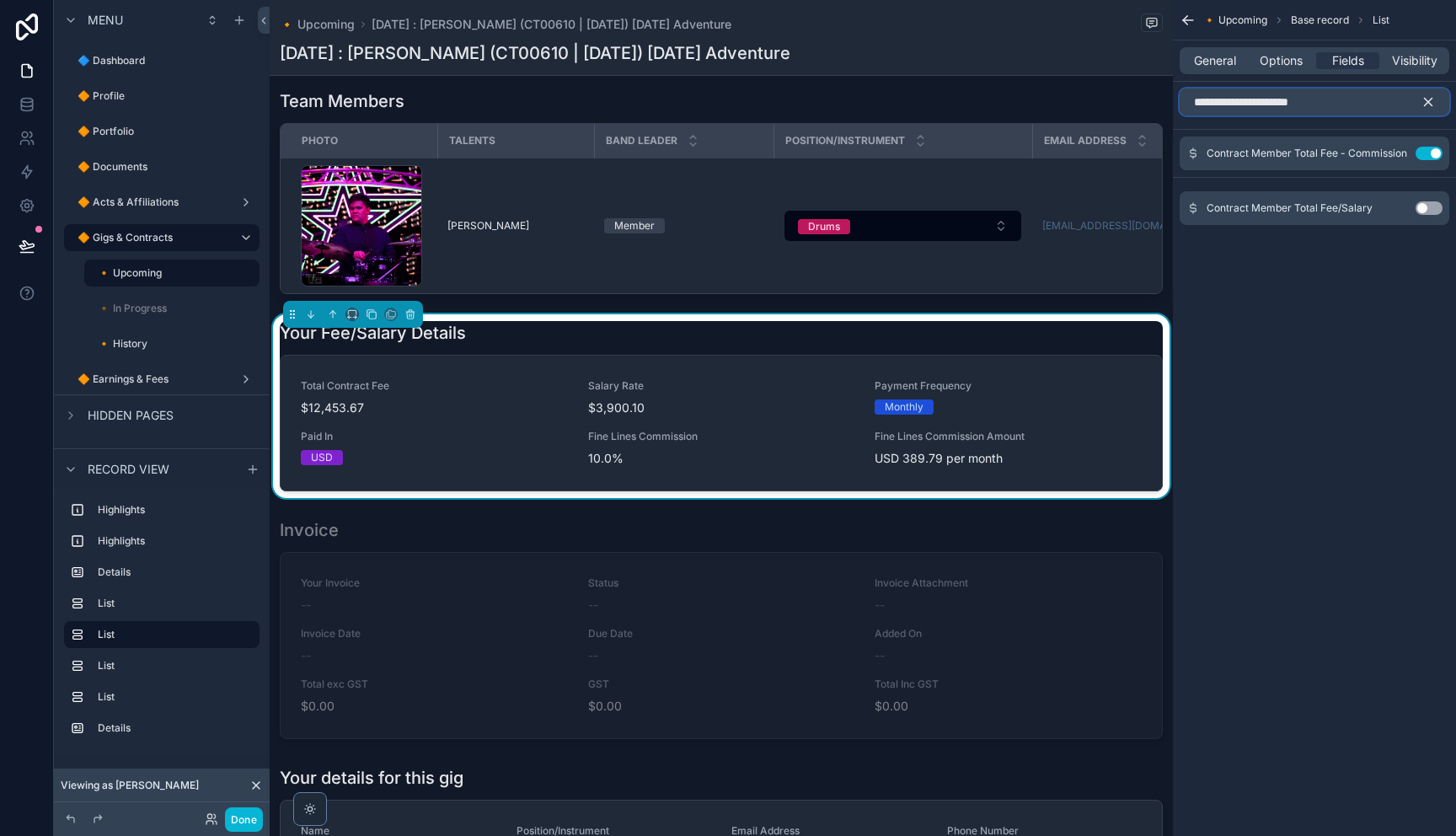
type input "**********"
click at [1433, 210] on button "Use setting" at bounding box center [1428, 208] width 27 height 13
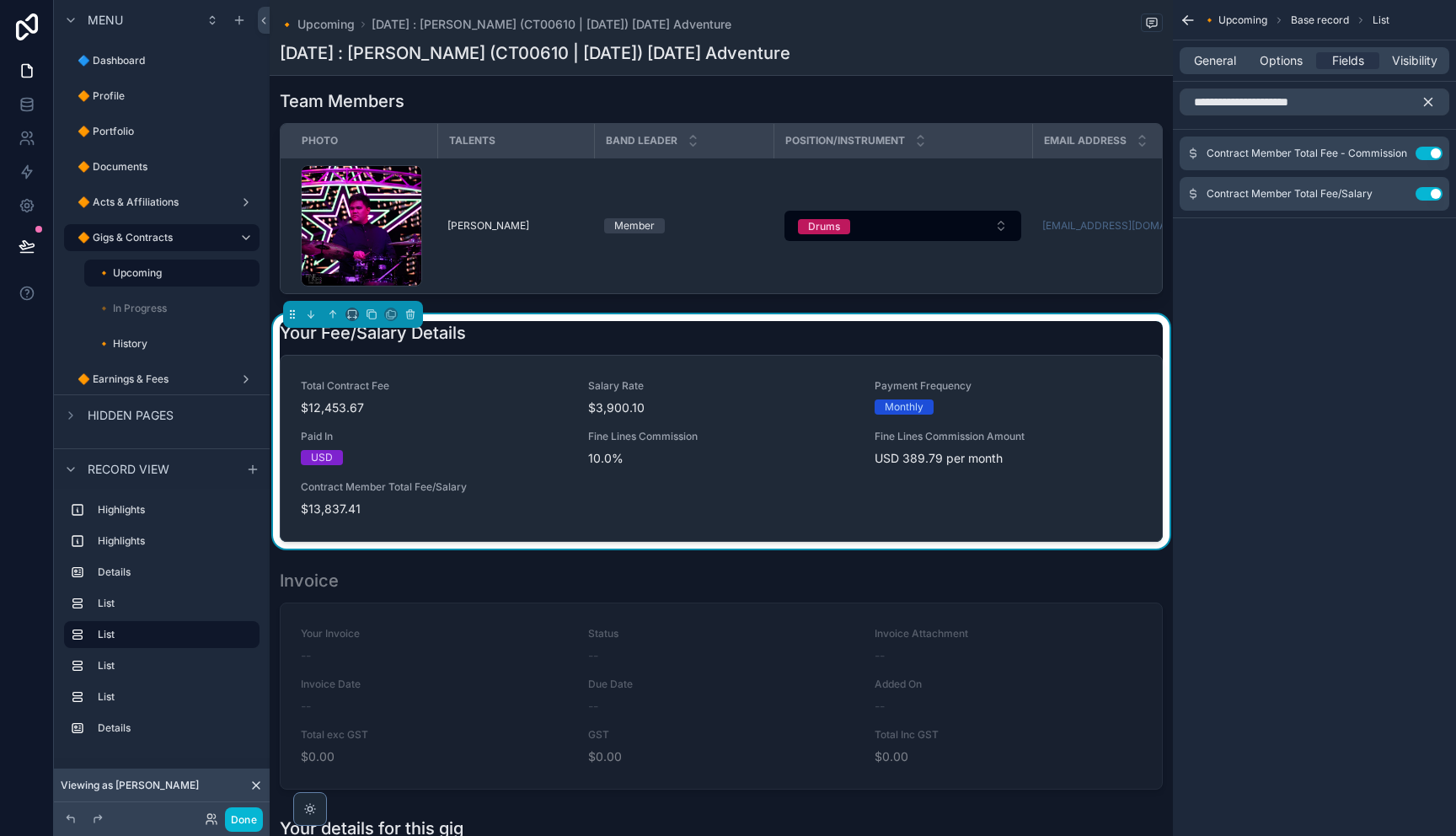
click at [1427, 105] on icon "scrollable content" at bounding box center [1428, 102] width 15 height 15
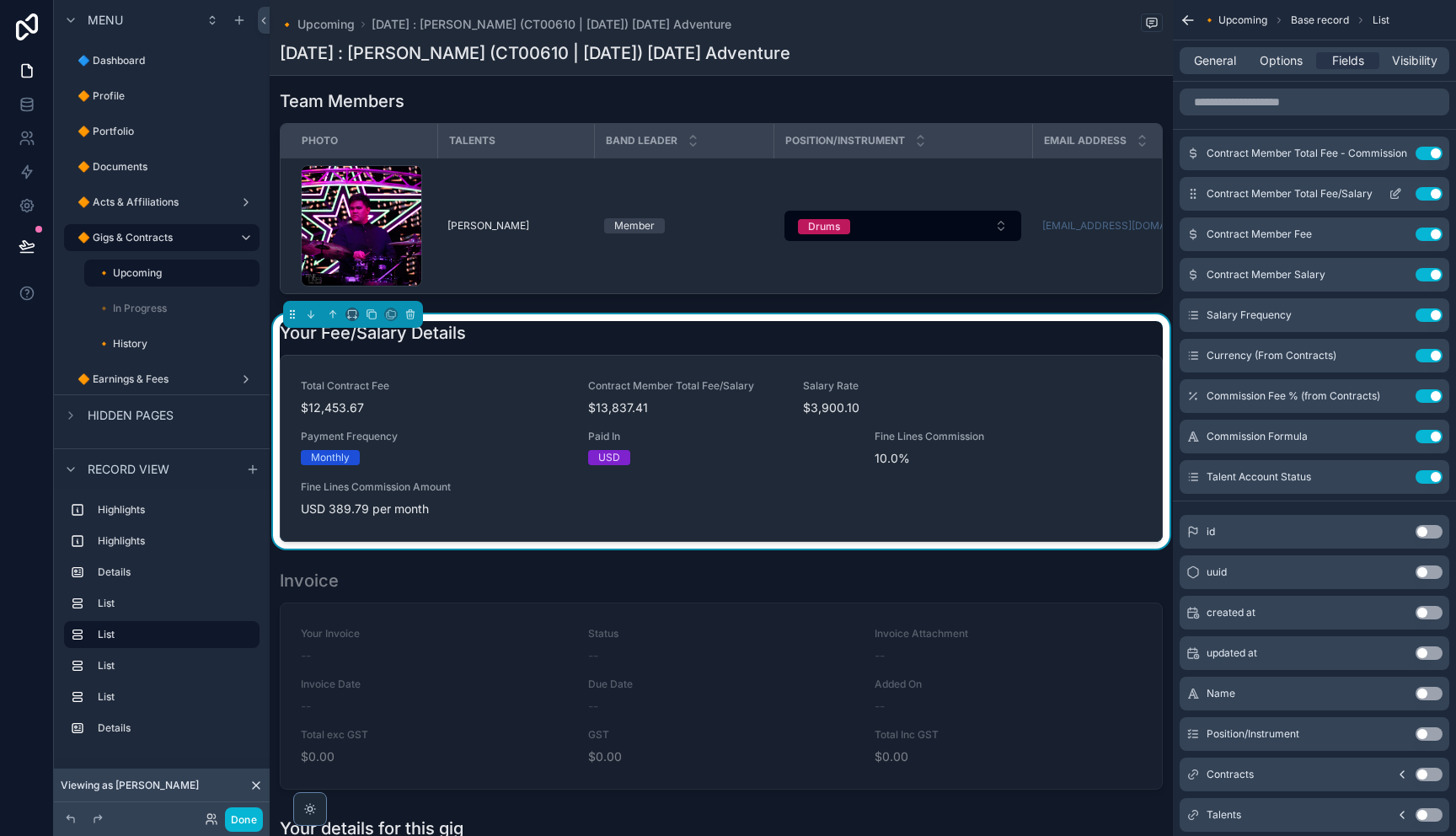
click at [1398, 194] on icon "scrollable content" at bounding box center [1395, 194] width 13 height 13
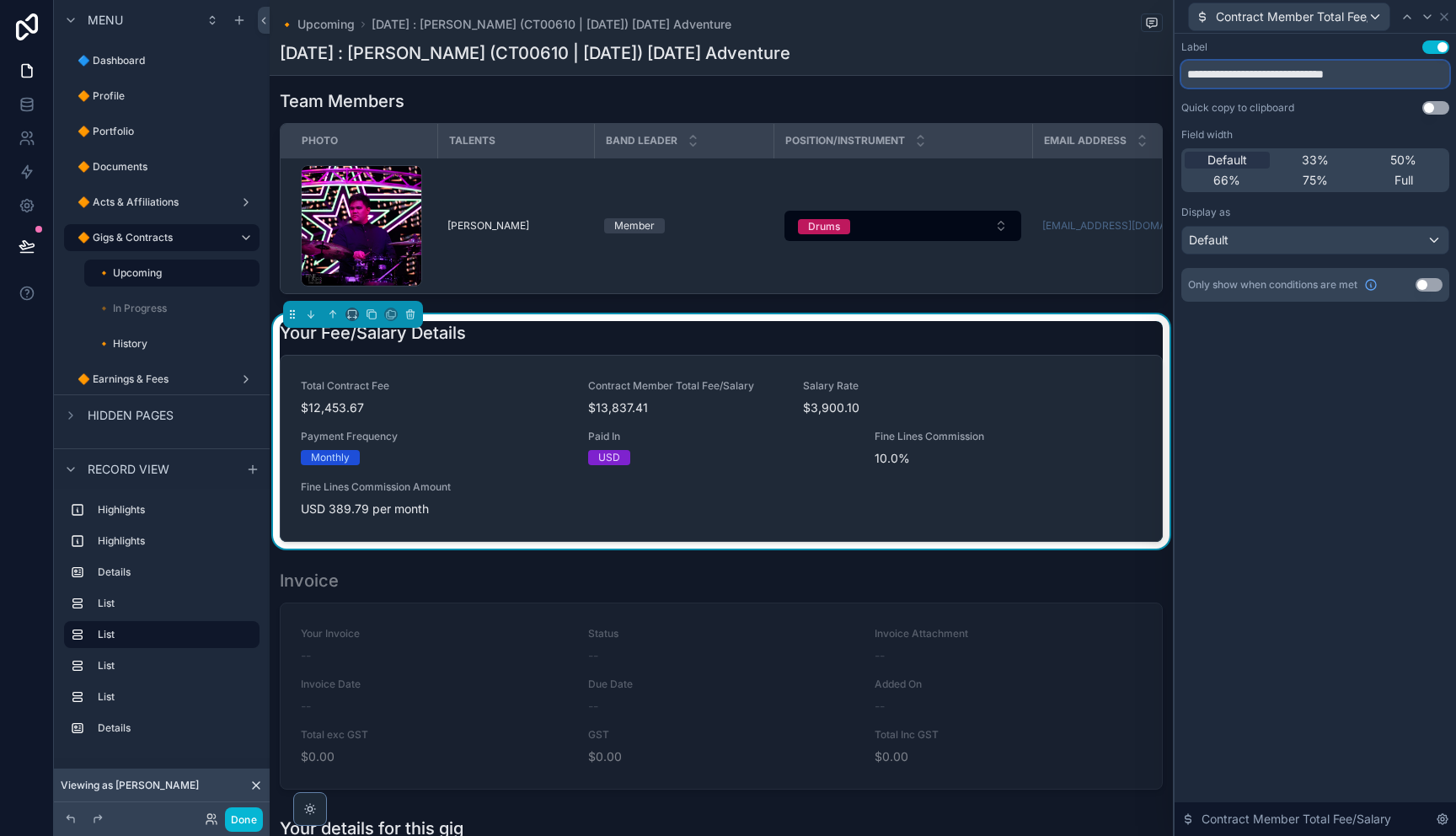
click at [1356, 81] on input "**********" at bounding box center [1315, 74] width 268 height 27
type input "**********"
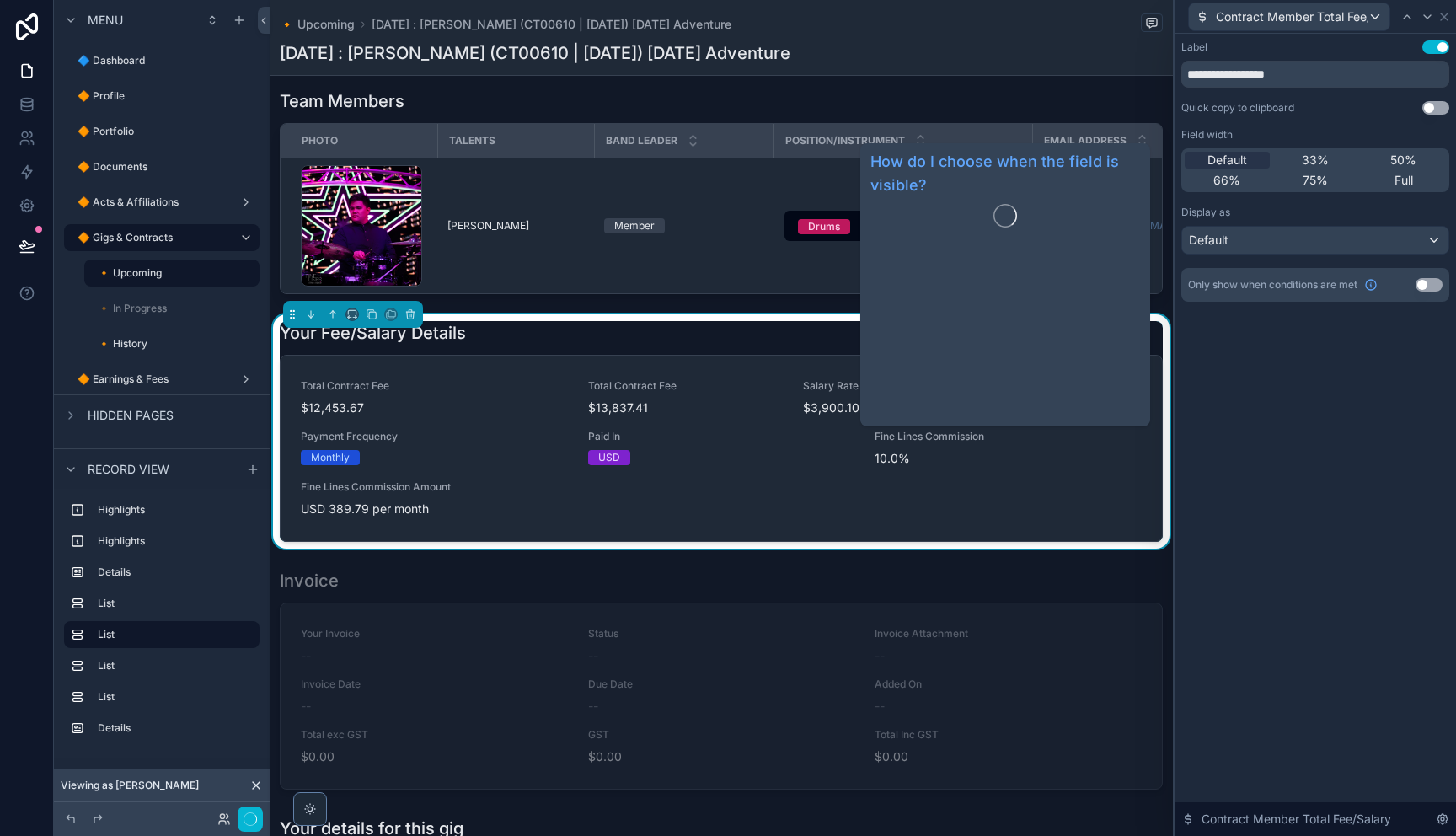
drag, startPoint x: 1371, startPoint y: 444, endPoint x: 1387, endPoint y: 403, distance: 44.0
click at [1371, 440] on div "**********" at bounding box center [1315, 434] width 281 height 802
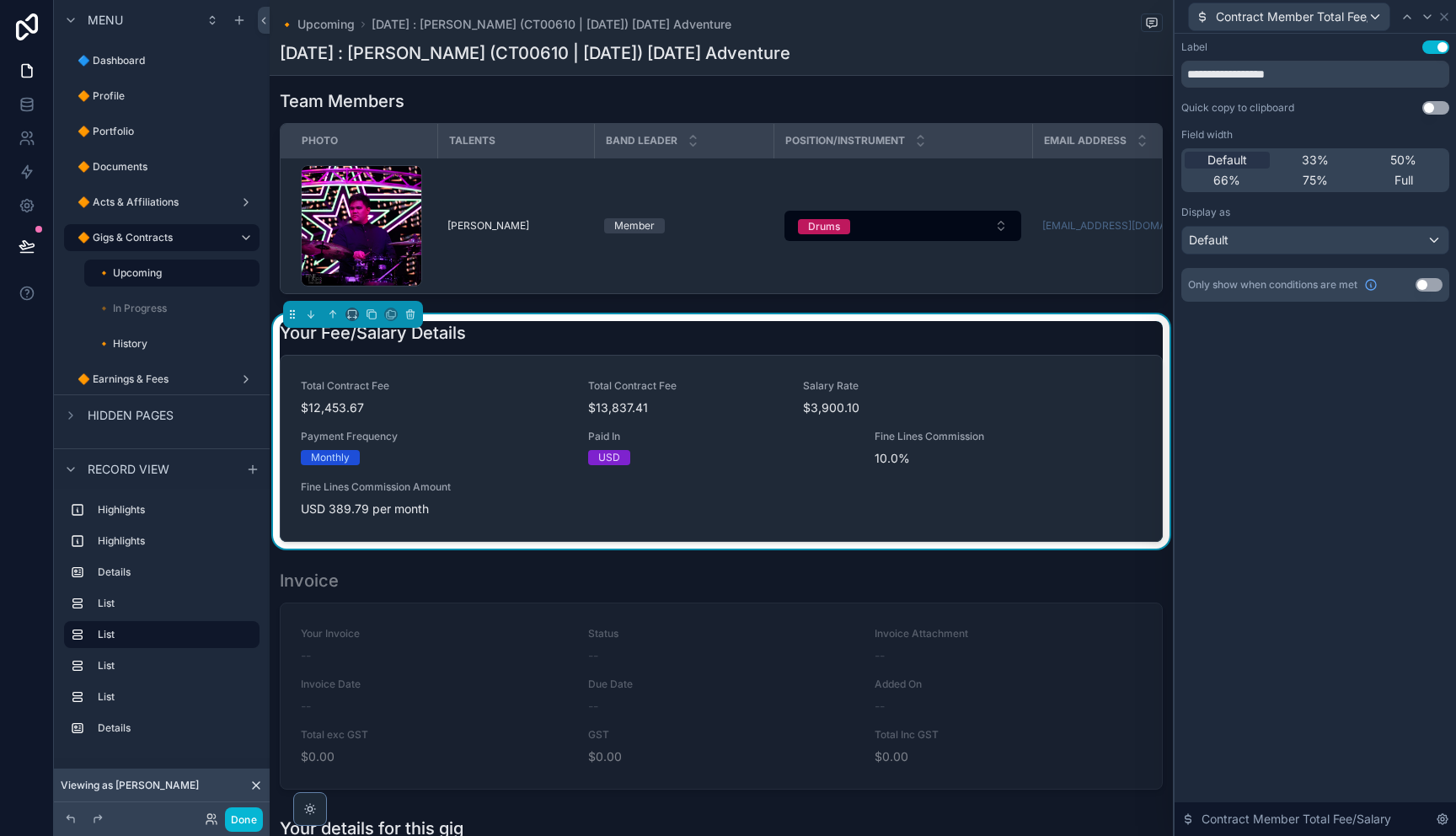
click at [1423, 282] on button "Use setting" at bounding box center [1428, 285] width 27 height 13
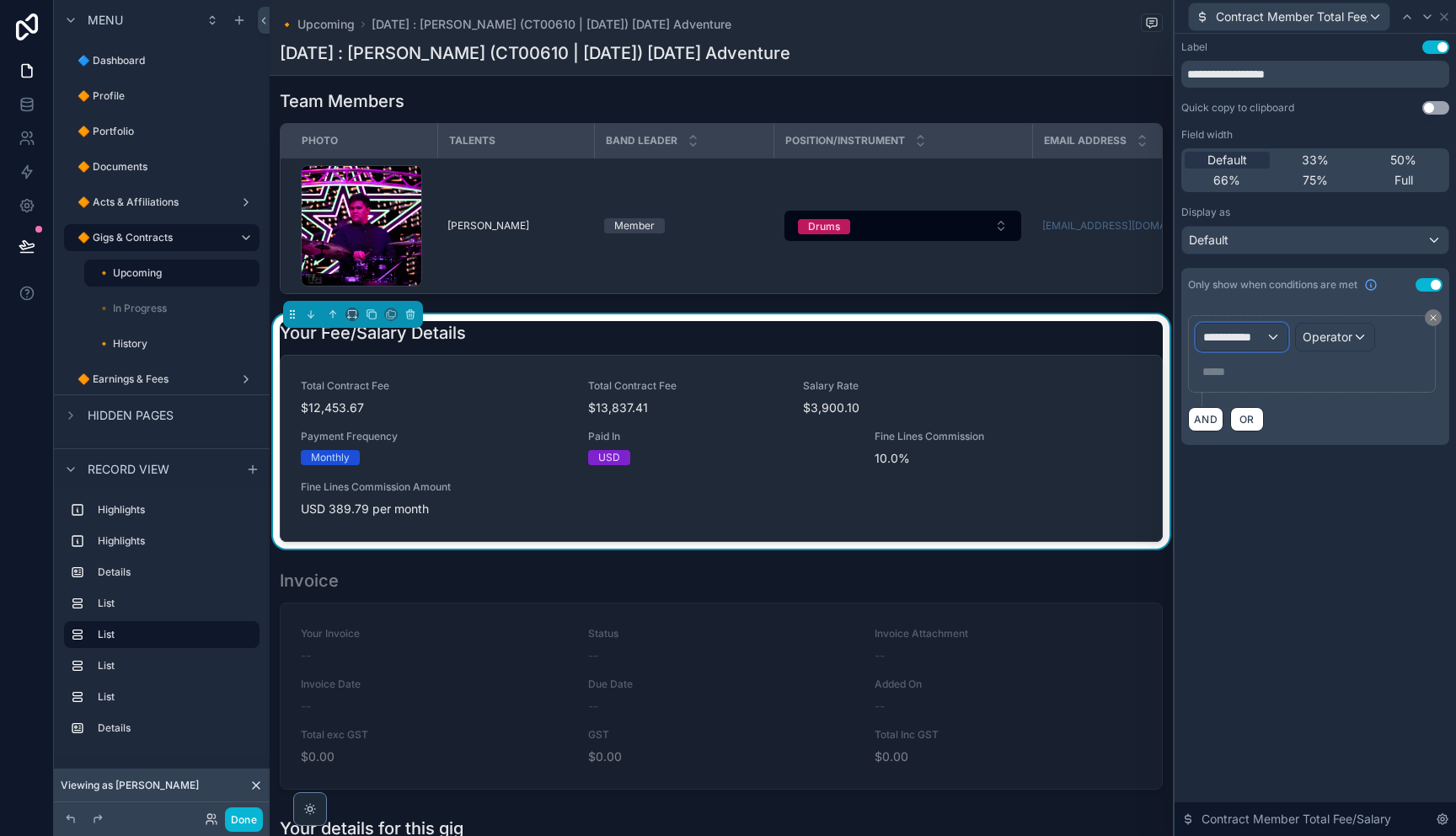
click at [1246, 339] on span "**********" at bounding box center [1234, 337] width 62 height 17
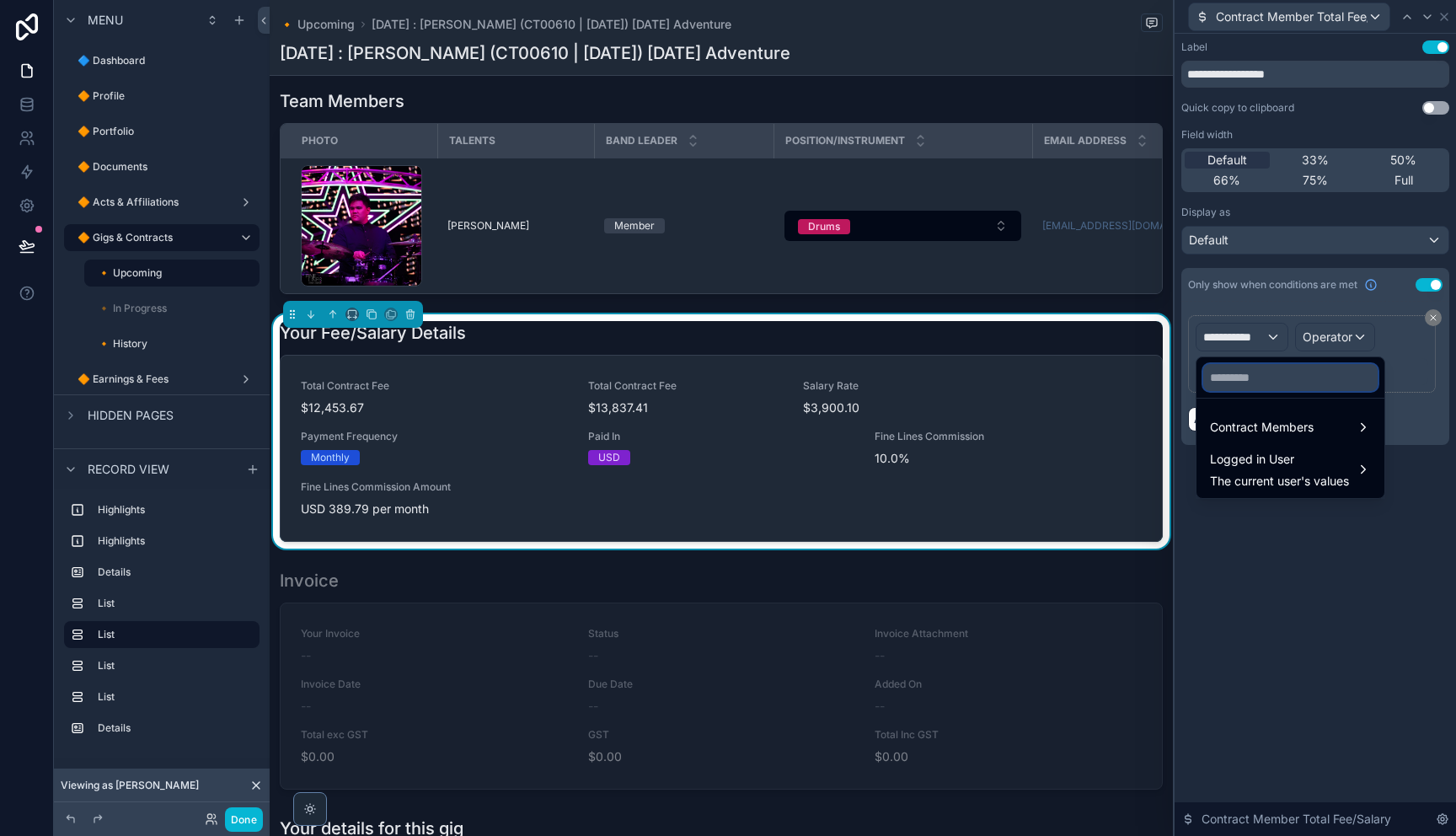
click at [1241, 379] on input "text" at bounding box center [1290, 377] width 174 height 27
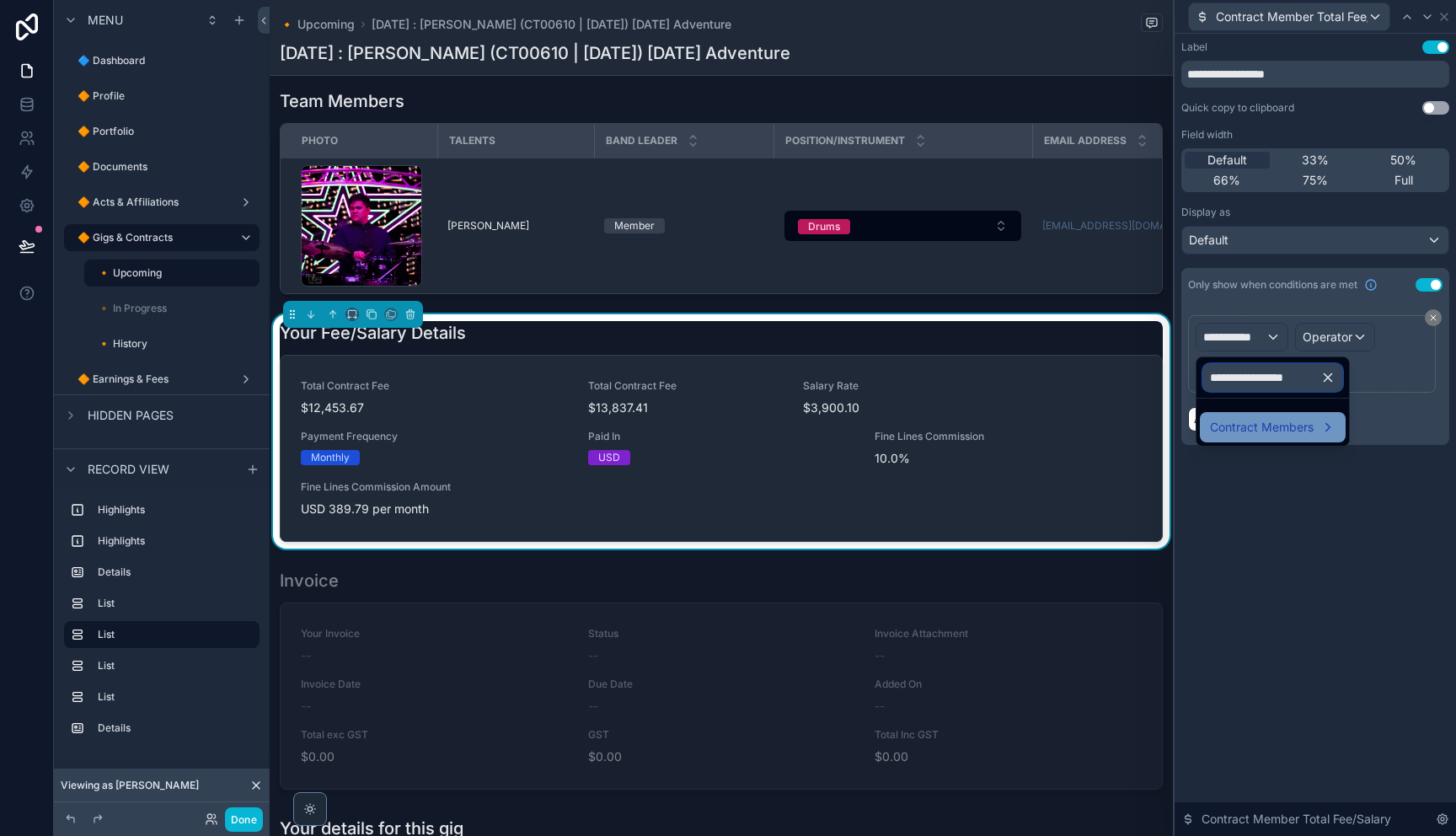
type input "**********"
click at [1244, 425] on span "Contract Members" at bounding box center [1261, 426] width 104 height 20
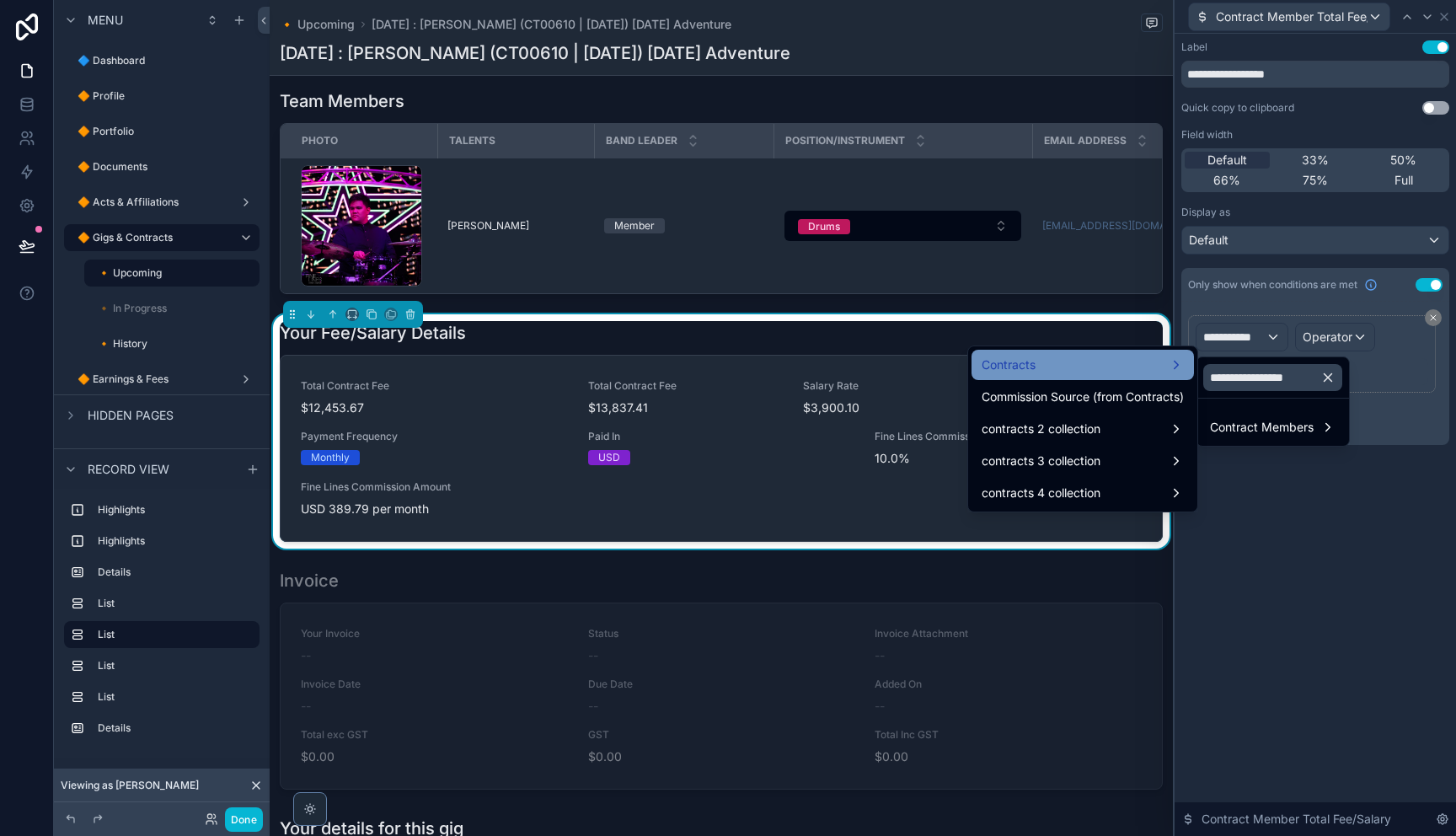
click at [1094, 367] on div "Contracts" at bounding box center [1082, 364] width 202 height 20
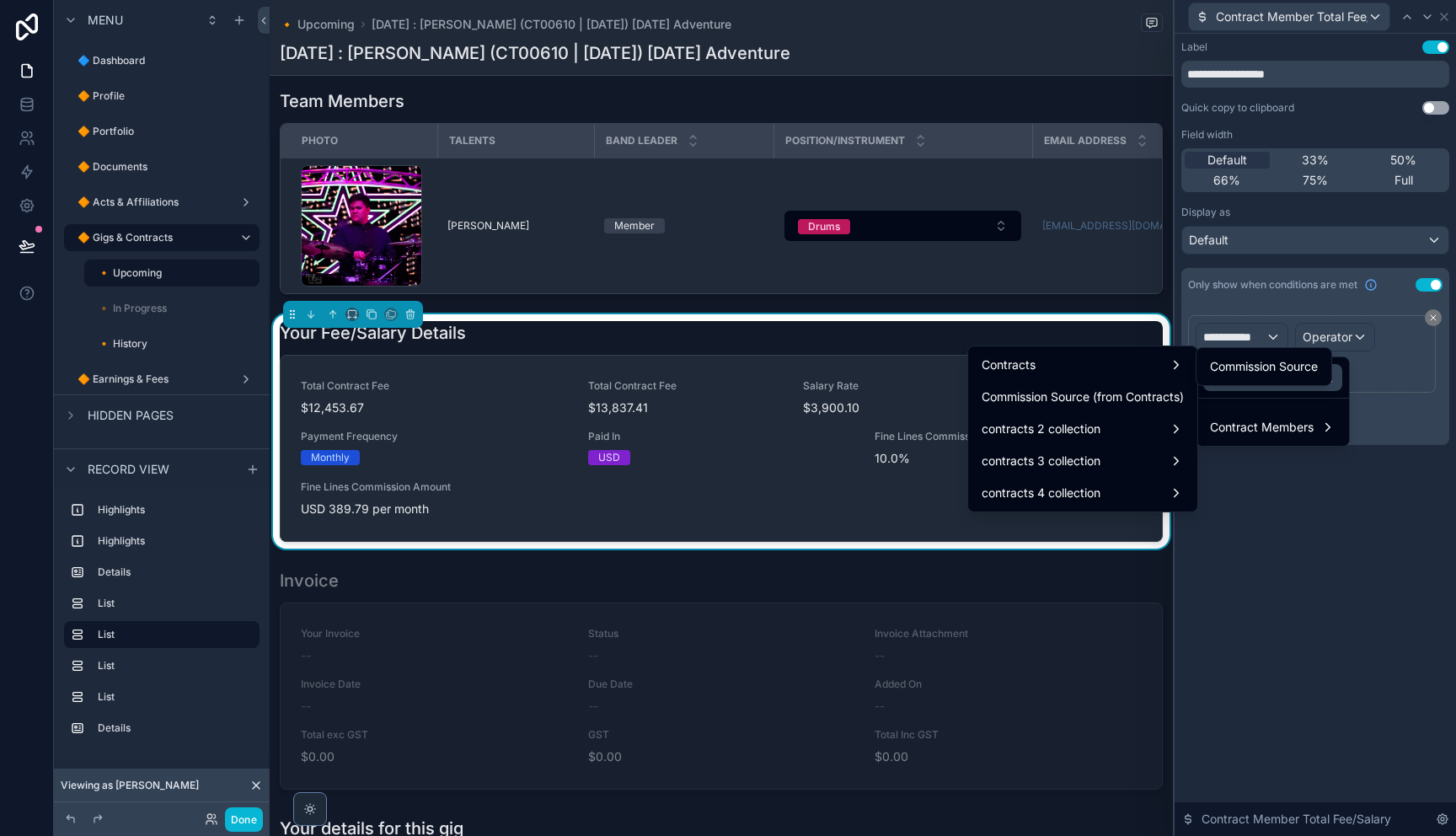
click at [1269, 374] on span "Commission Source" at bounding box center [1263, 366] width 108 height 20
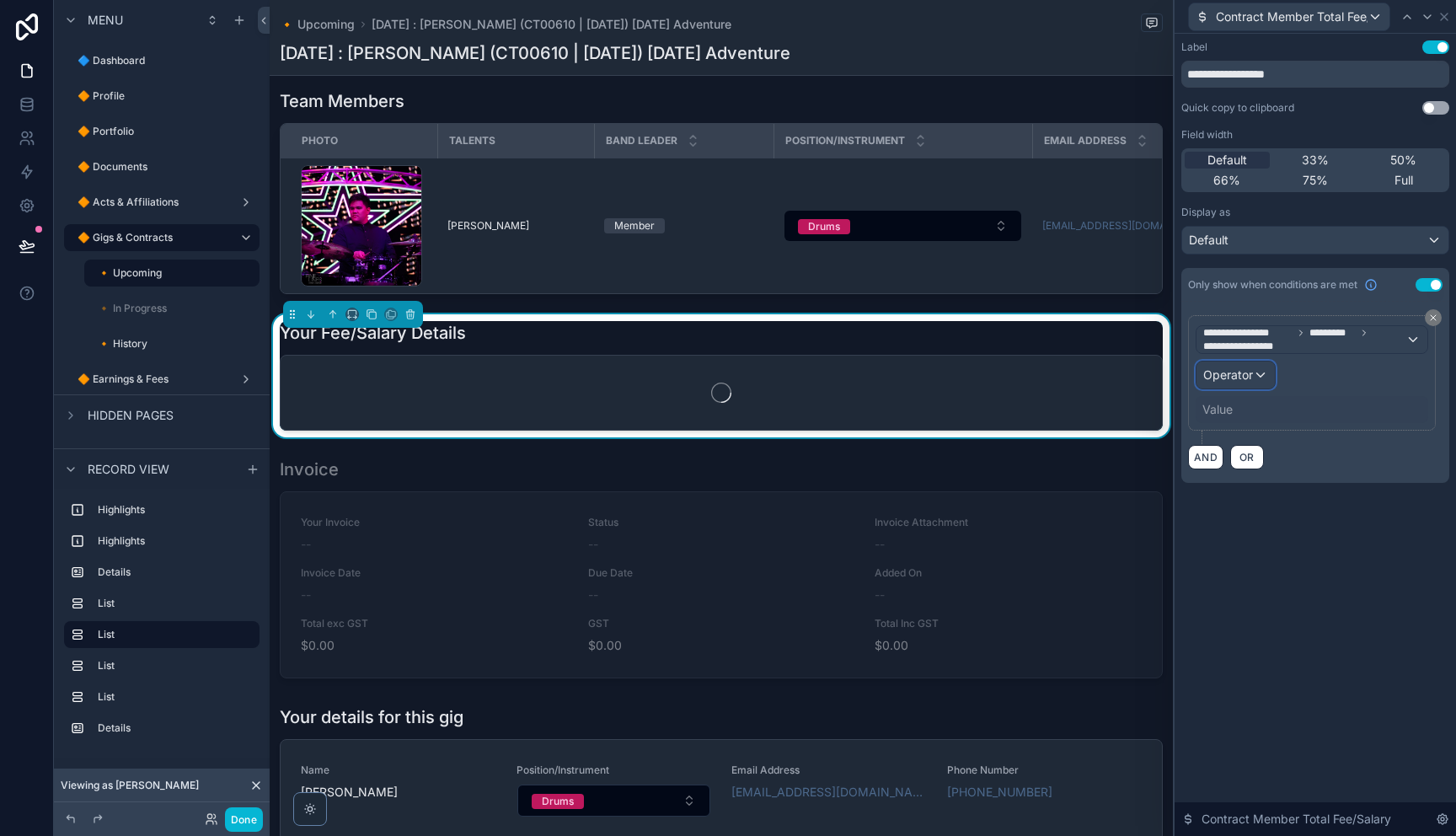
click at [1243, 380] on span "Operator" at bounding box center [1228, 374] width 50 height 14
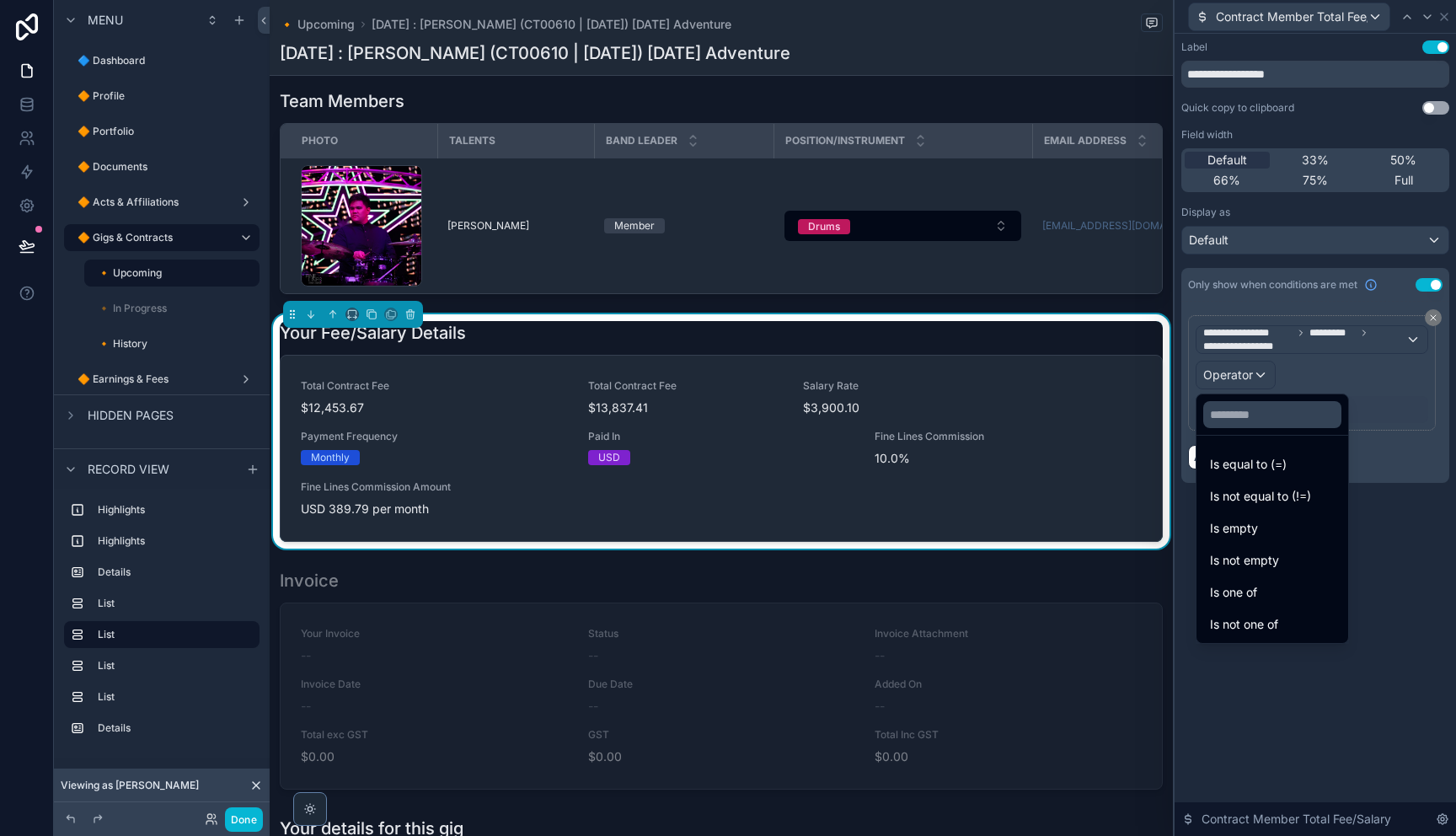
drag, startPoint x: 1270, startPoint y: 463, endPoint x: 1253, endPoint y: 447, distance: 23.3
click at [1270, 463] on span "Is equal to (=)" at bounding box center [1248, 463] width 76 height 20
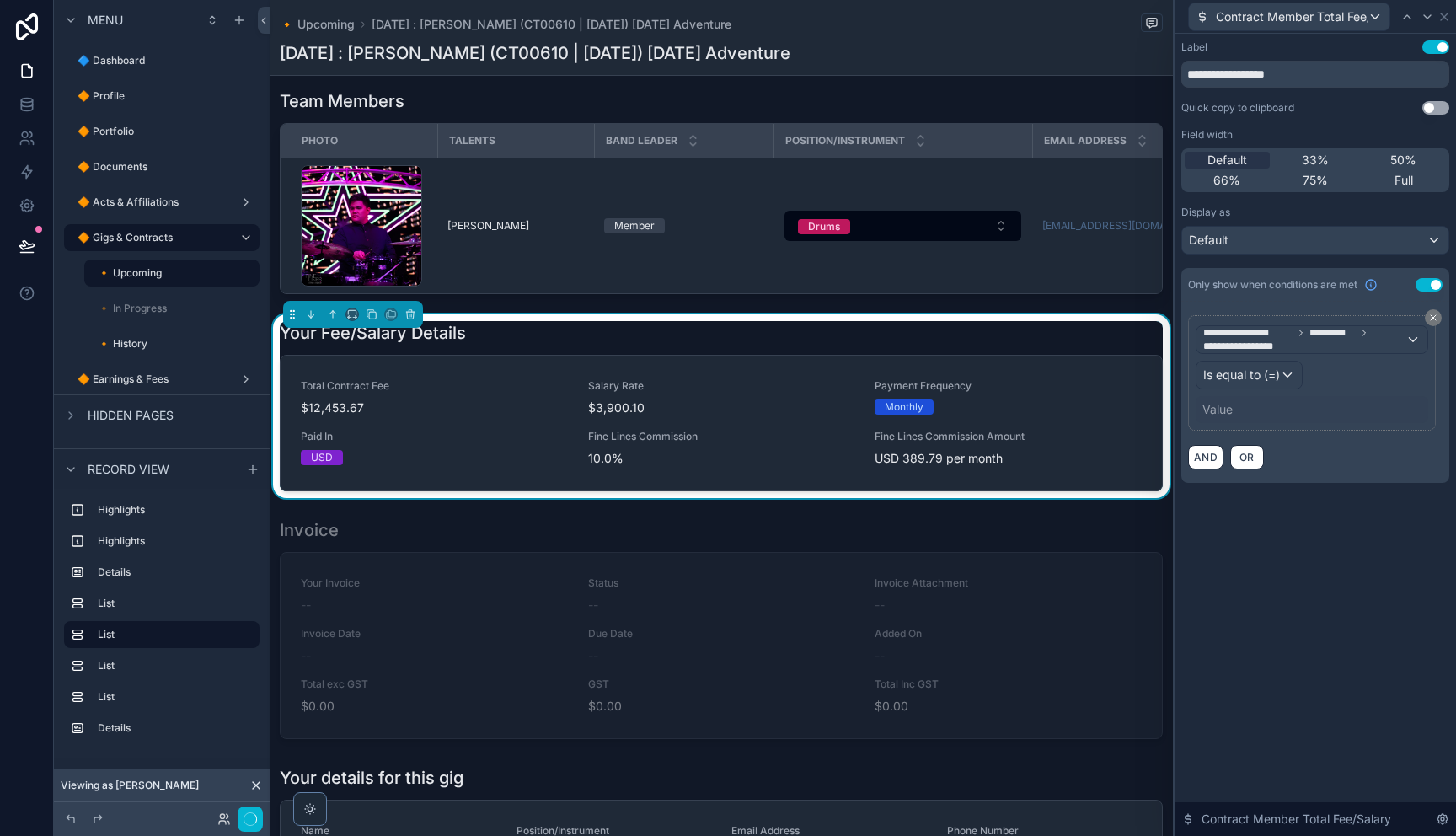
click at [1227, 409] on div "Value" at bounding box center [1218, 410] width 31 height 17
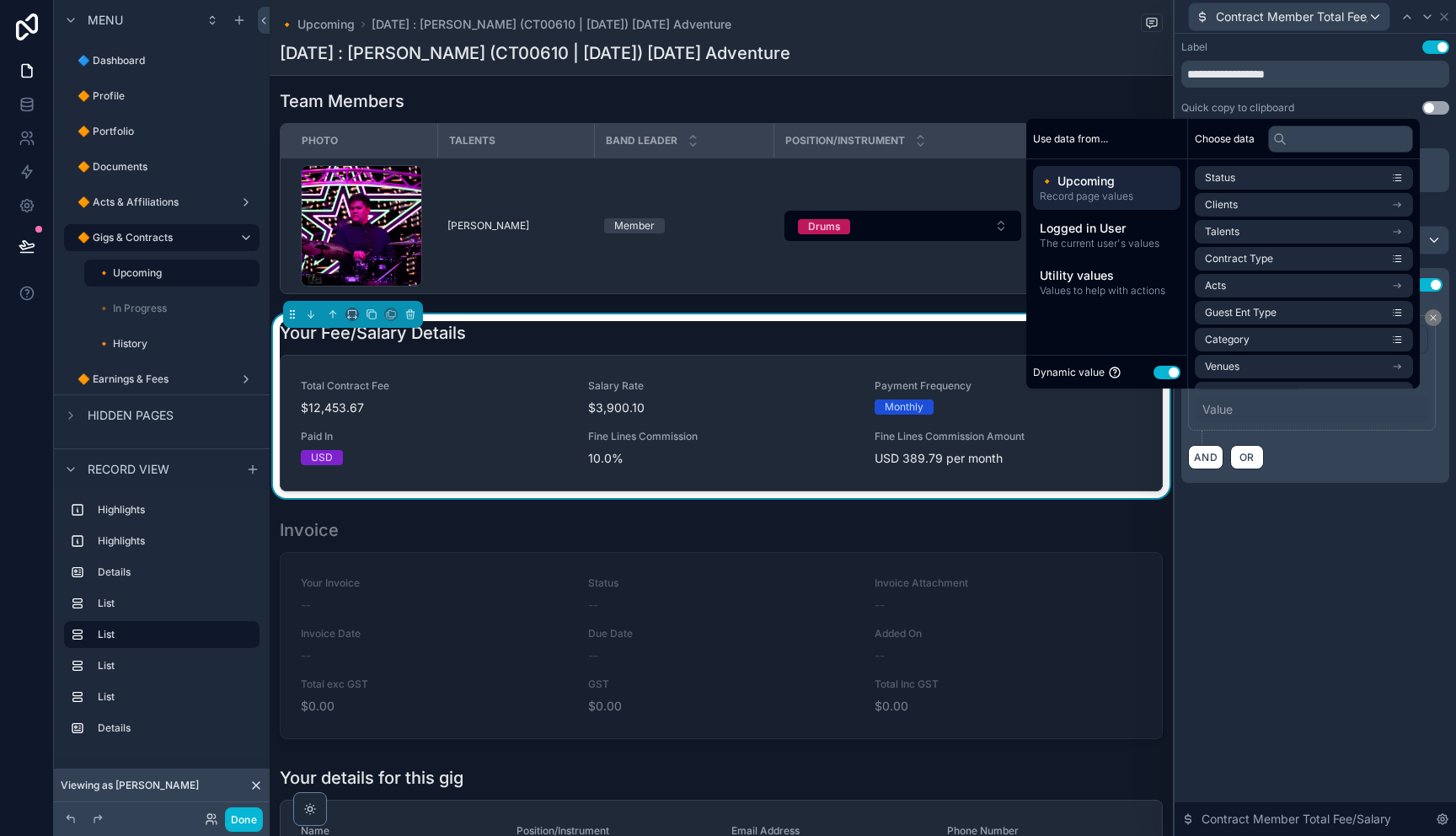
click at [1160, 375] on button "Use setting" at bounding box center [1167, 372] width 27 height 13
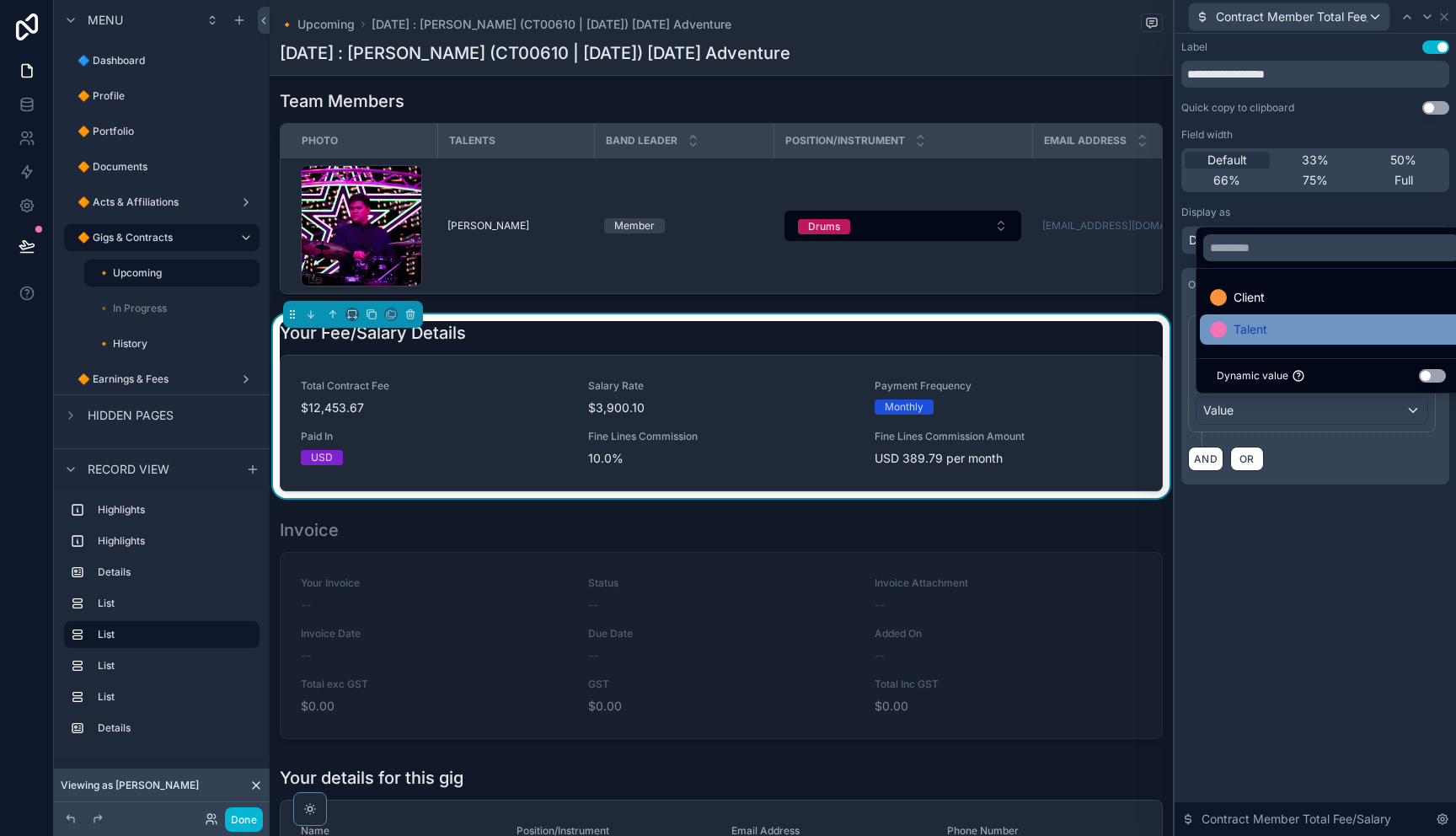
click at [1244, 336] on span "Talent" at bounding box center [1250, 329] width 33 height 20
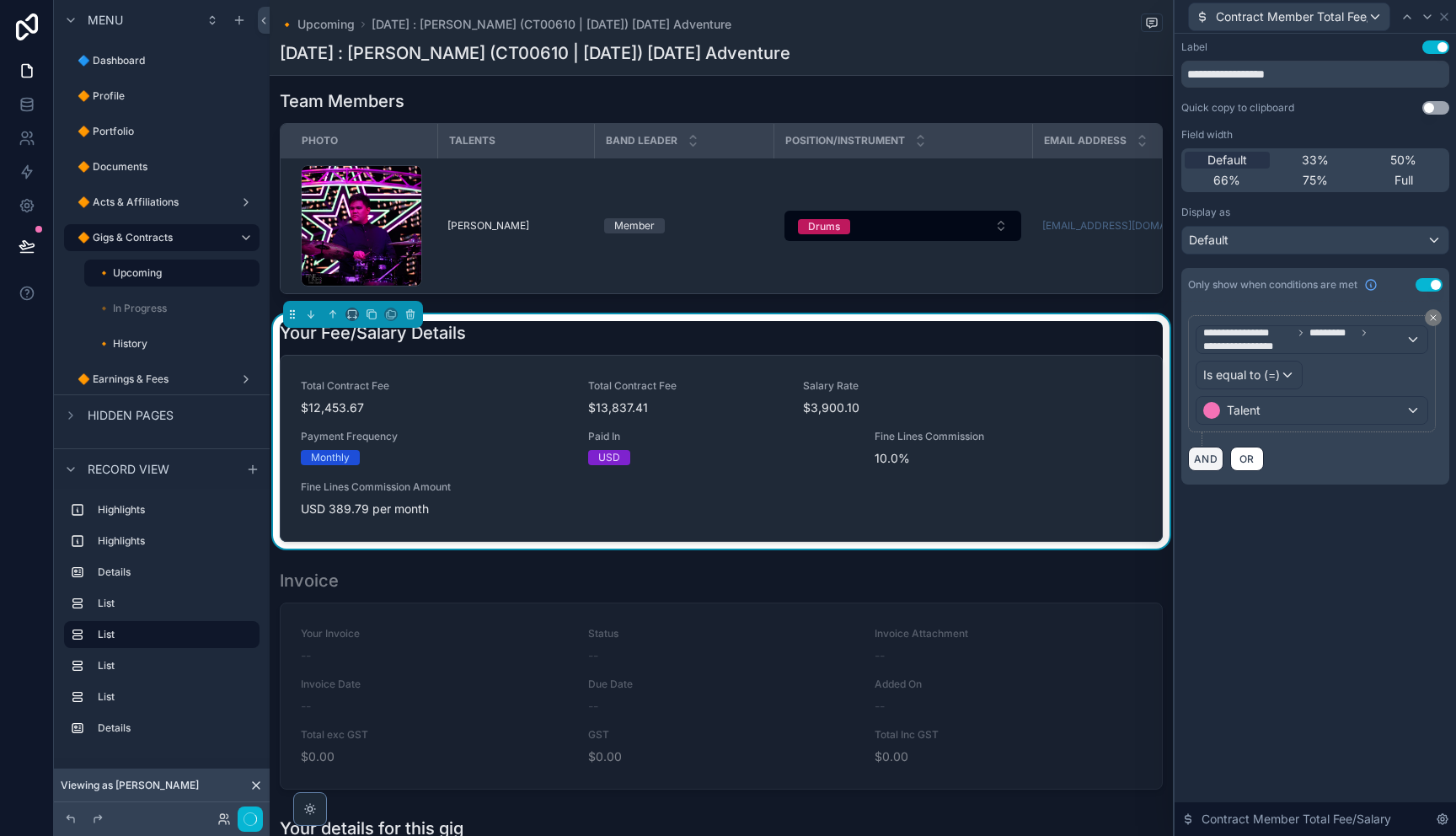
click at [1214, 460] on button "AND" at bounding box center [1205, 459] width 35 height 25
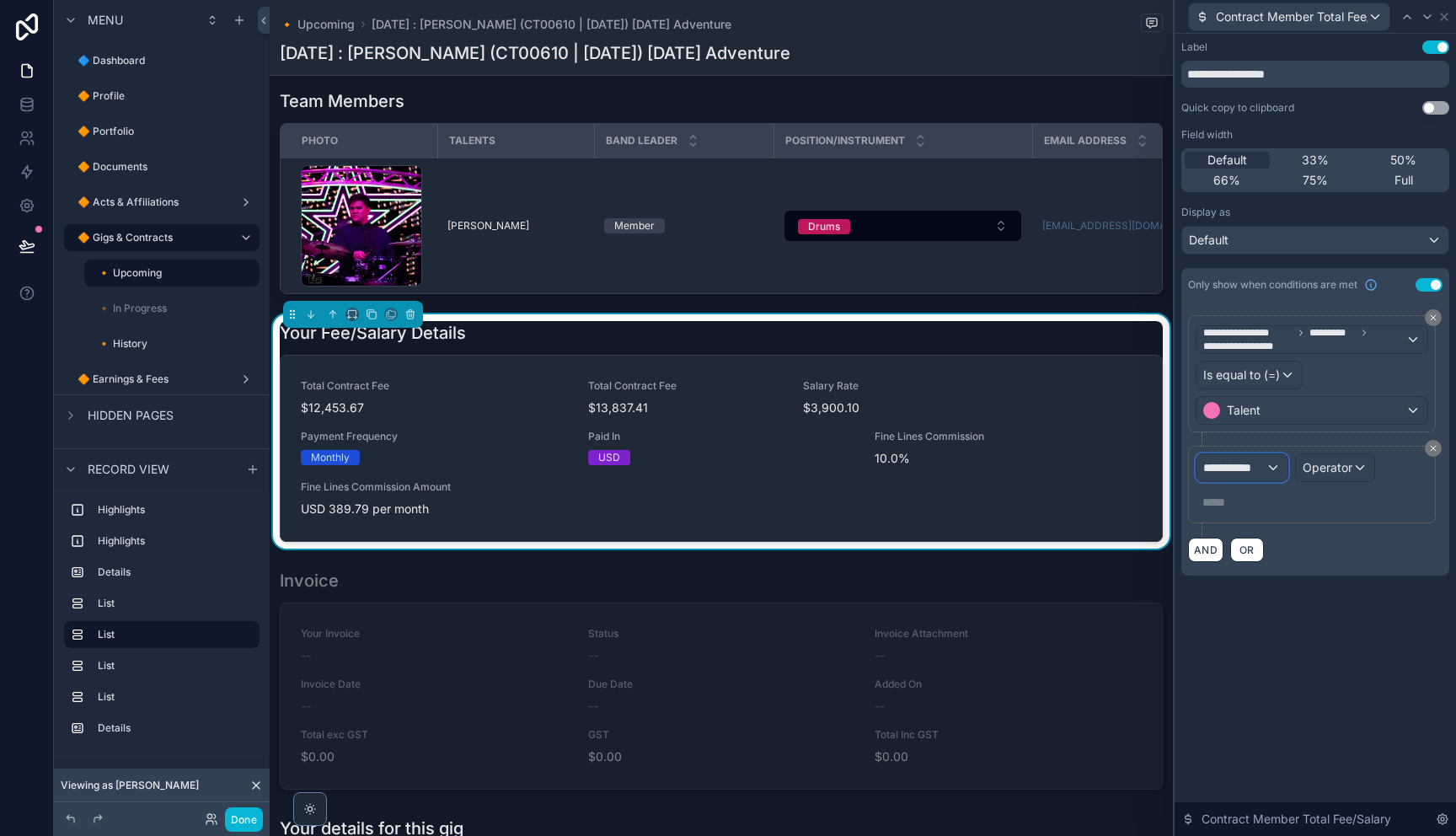
click at [1227, 467] on span "**********" at bounding box center [1234, 468] width 62 height 17
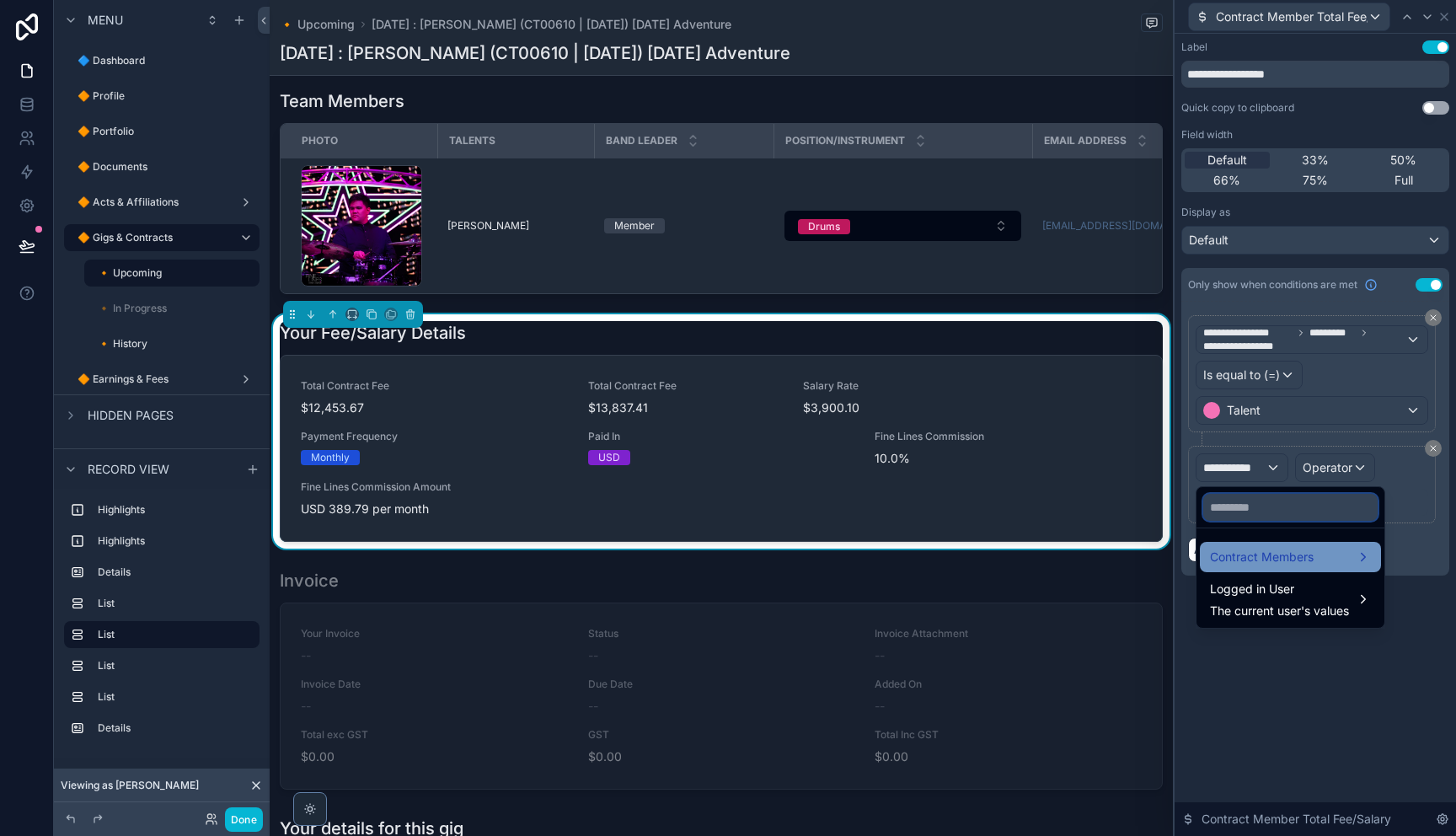
drag, startPoint x: 1229, startPoint y: 505, endPoint x: 1269, endPoint y: 548, distance: 58.7
click at [1233, 513] on input "text" at bounding box center [1290, 507] width 174 height 27
type input "**********"
click at [1287, 558] on span "Contract Members" at bounding box center [1261, 556] width 104 height 20
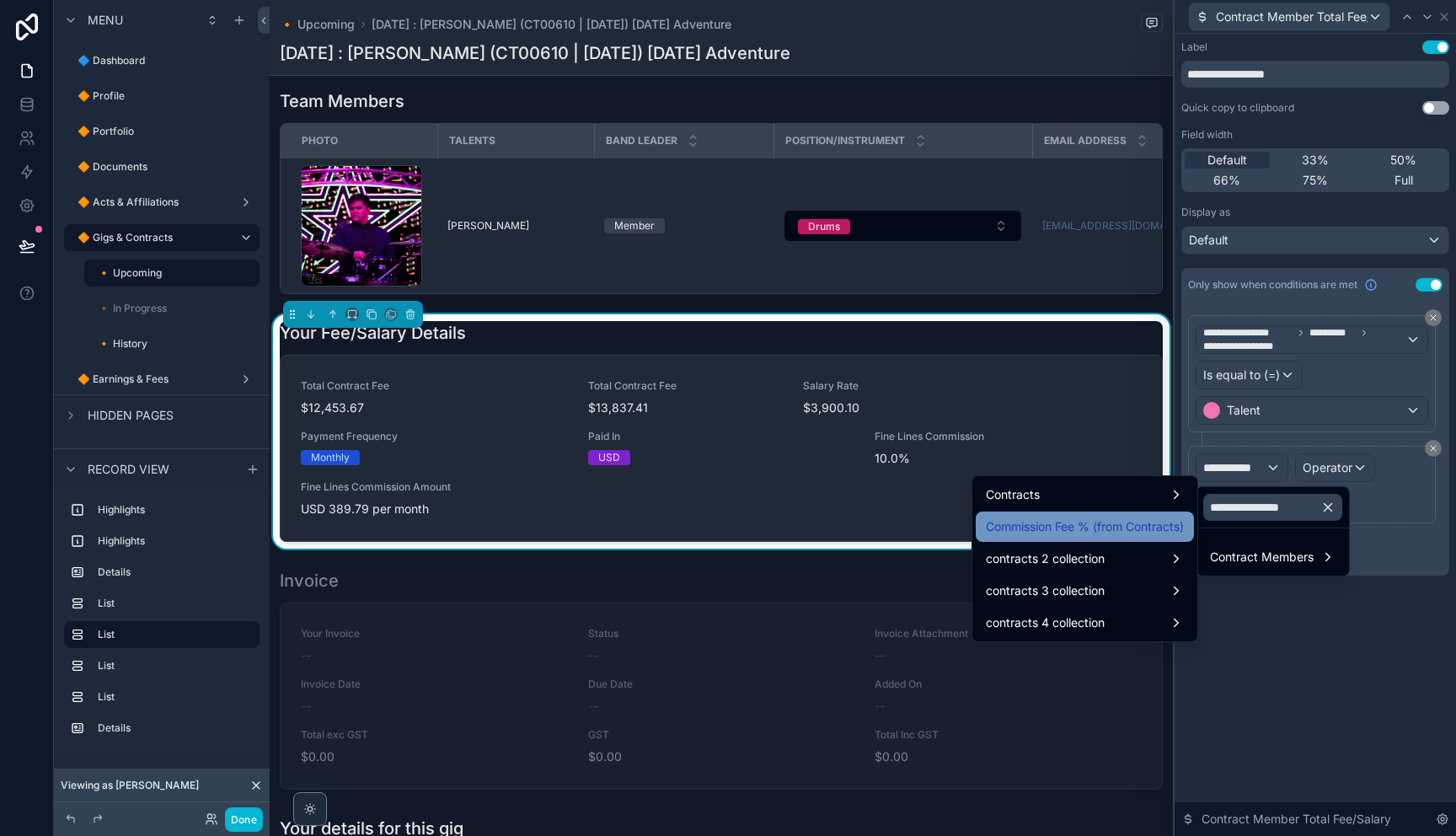
click at [1091, 526] on span "Commission Fee % (from Contracts)" at bounding box center [1085, 526] width 198 height 20
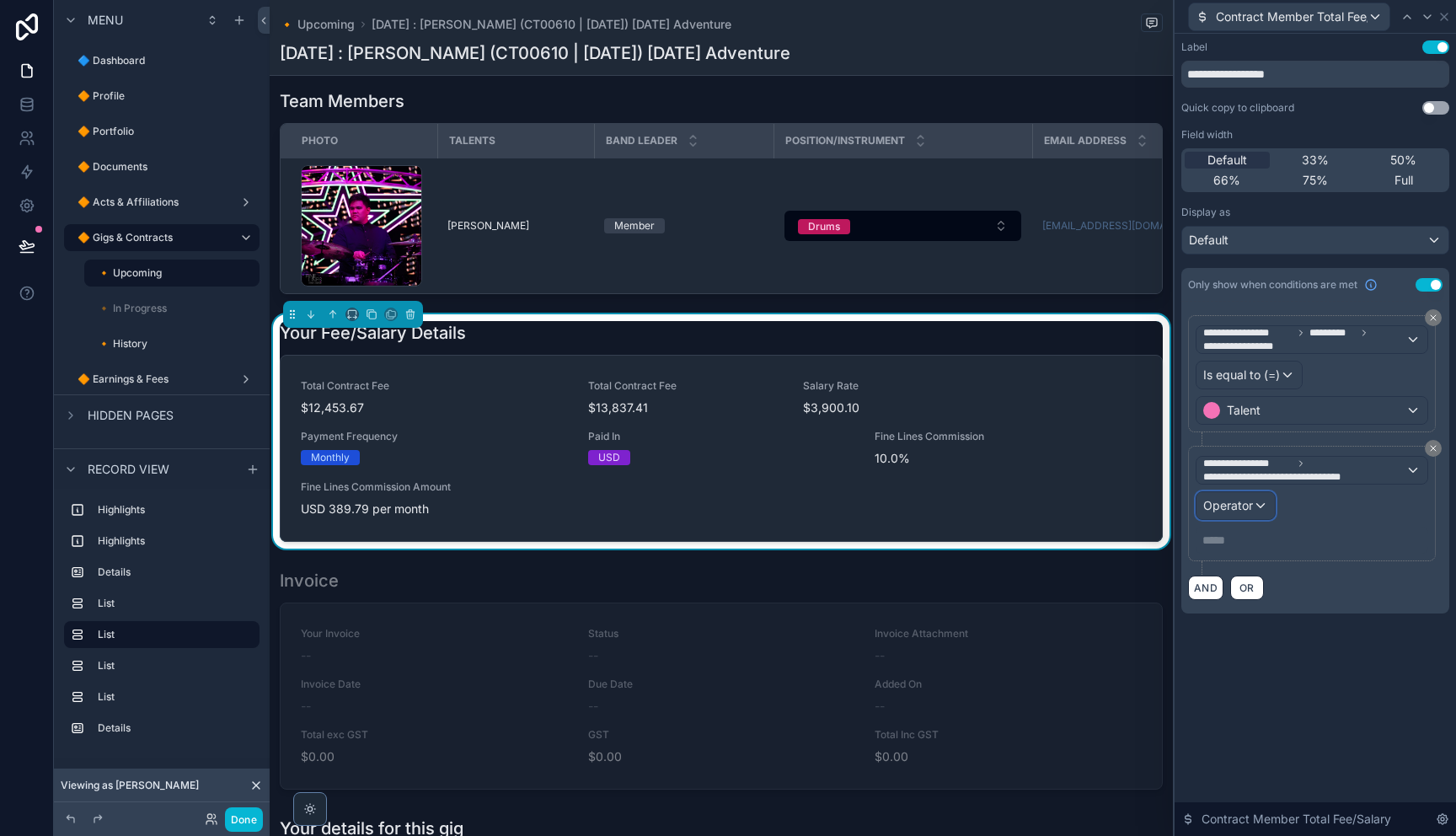
click at [1234, 499] on span "Operator" at bounding box center [1228, 504] width 50 height 14
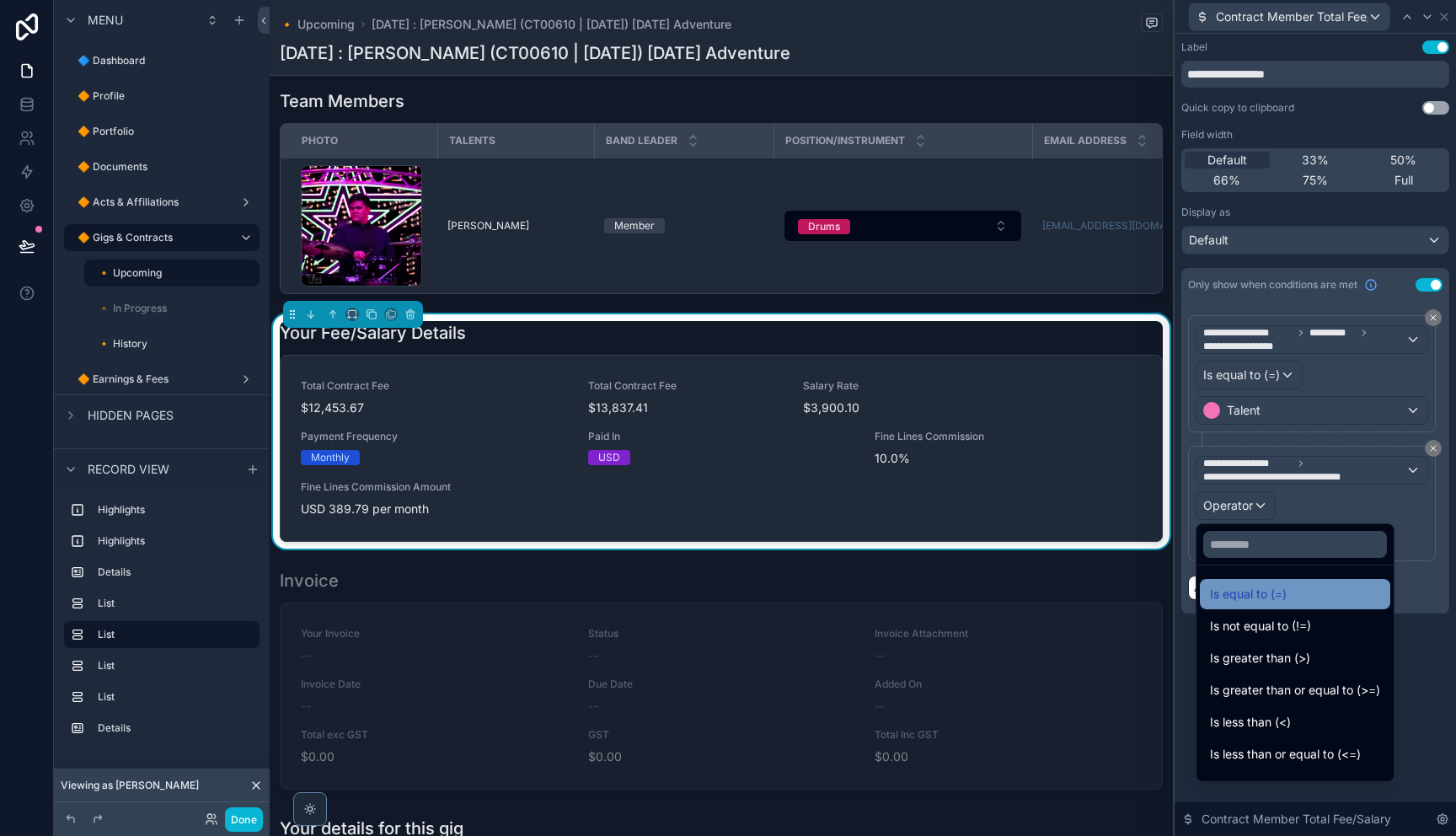
click at [1269, 598] on span "Is equal to (=)" at bounding box center [1248, 593] width 76 height 20
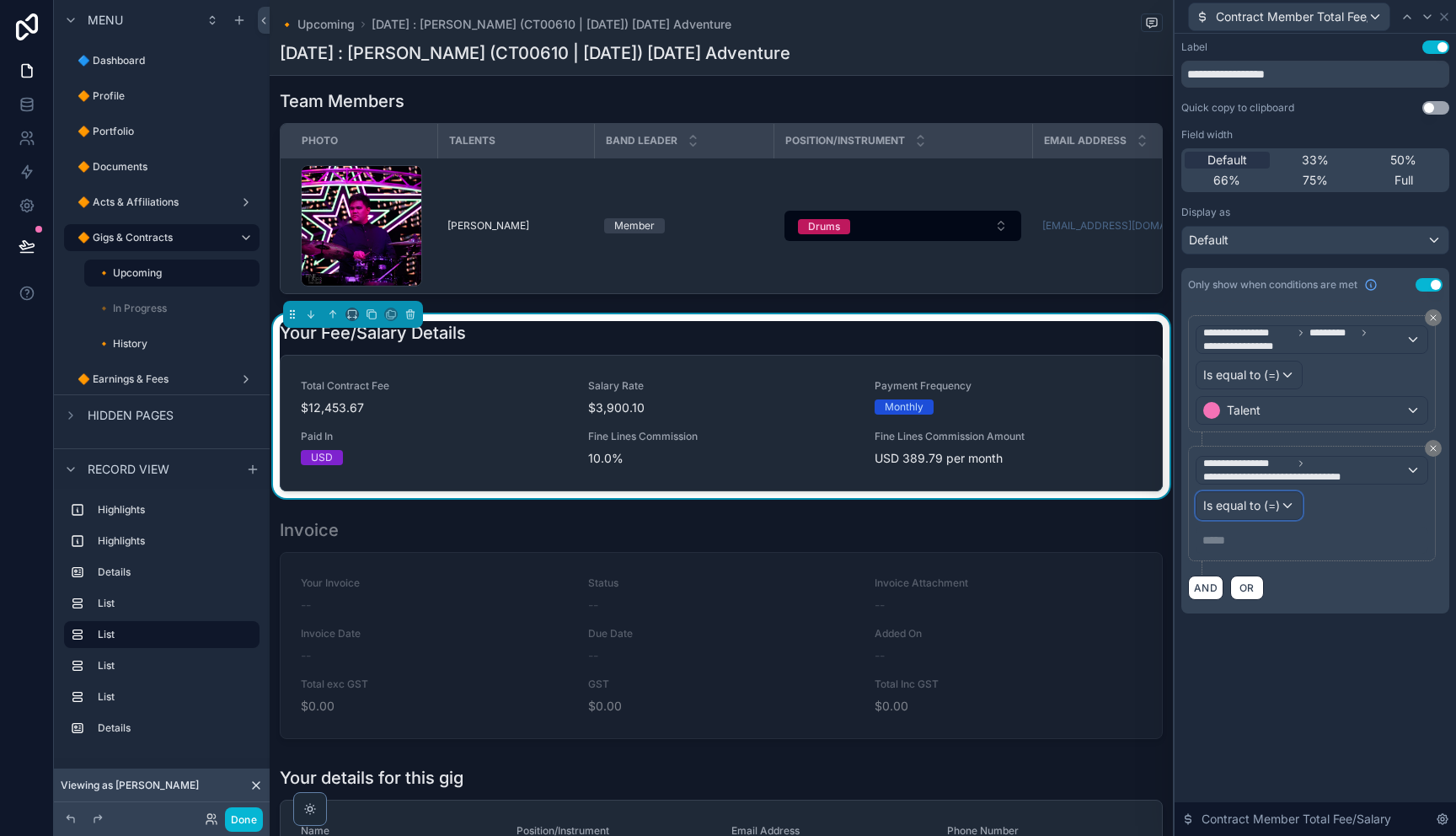
click at [1256, 514] on div "Is equal to (=)" at bounding box center [1249, 505] width 105 height 27
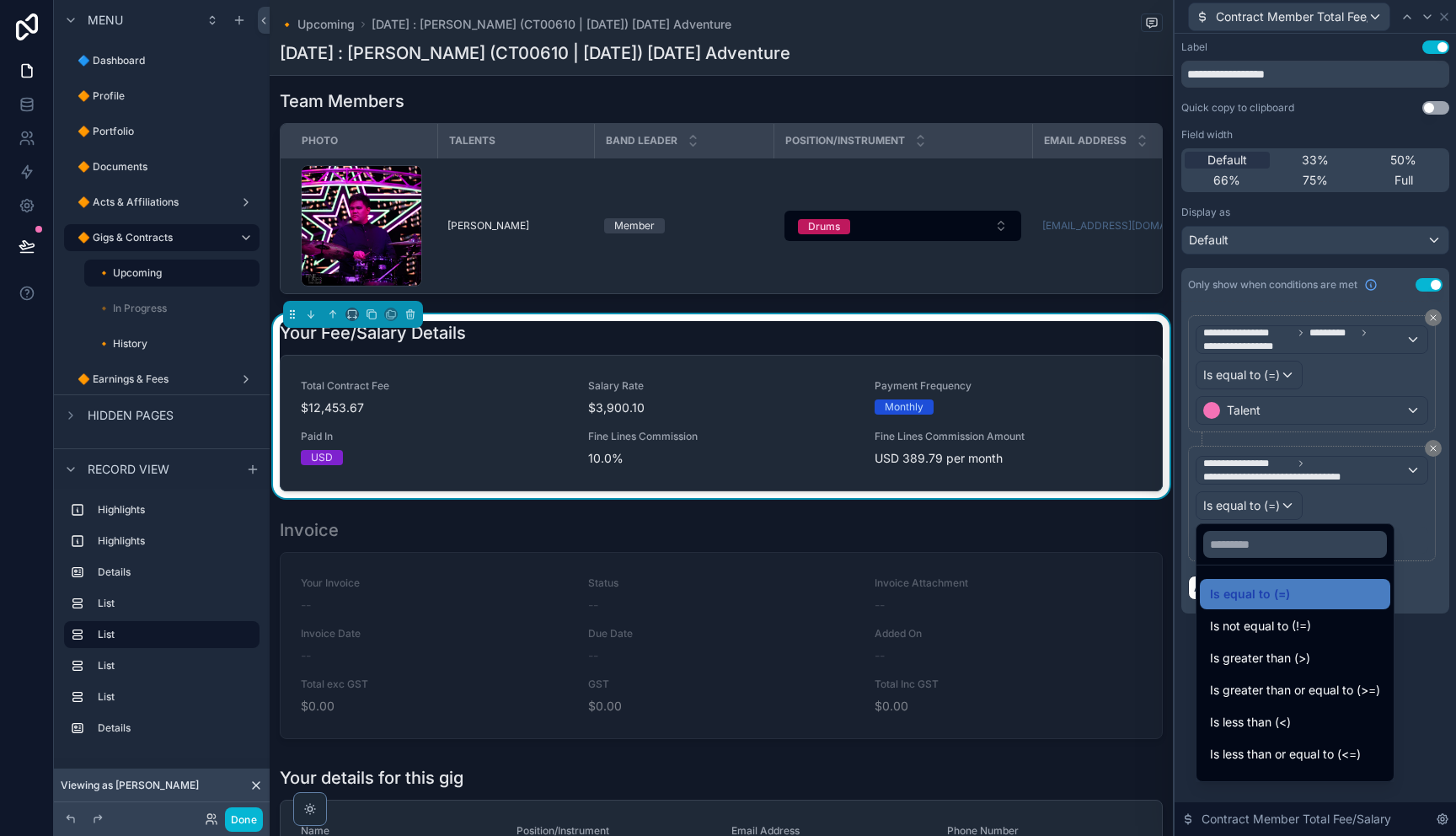
drag, startPoint x: 1311, startPoint y: 662, endPoint x: 1248, endPoint y: 583, distance: 101.0
click at [1311, 662] on div "Is greater than (>)" at bounding box center [1295, 657] width 170 height 20
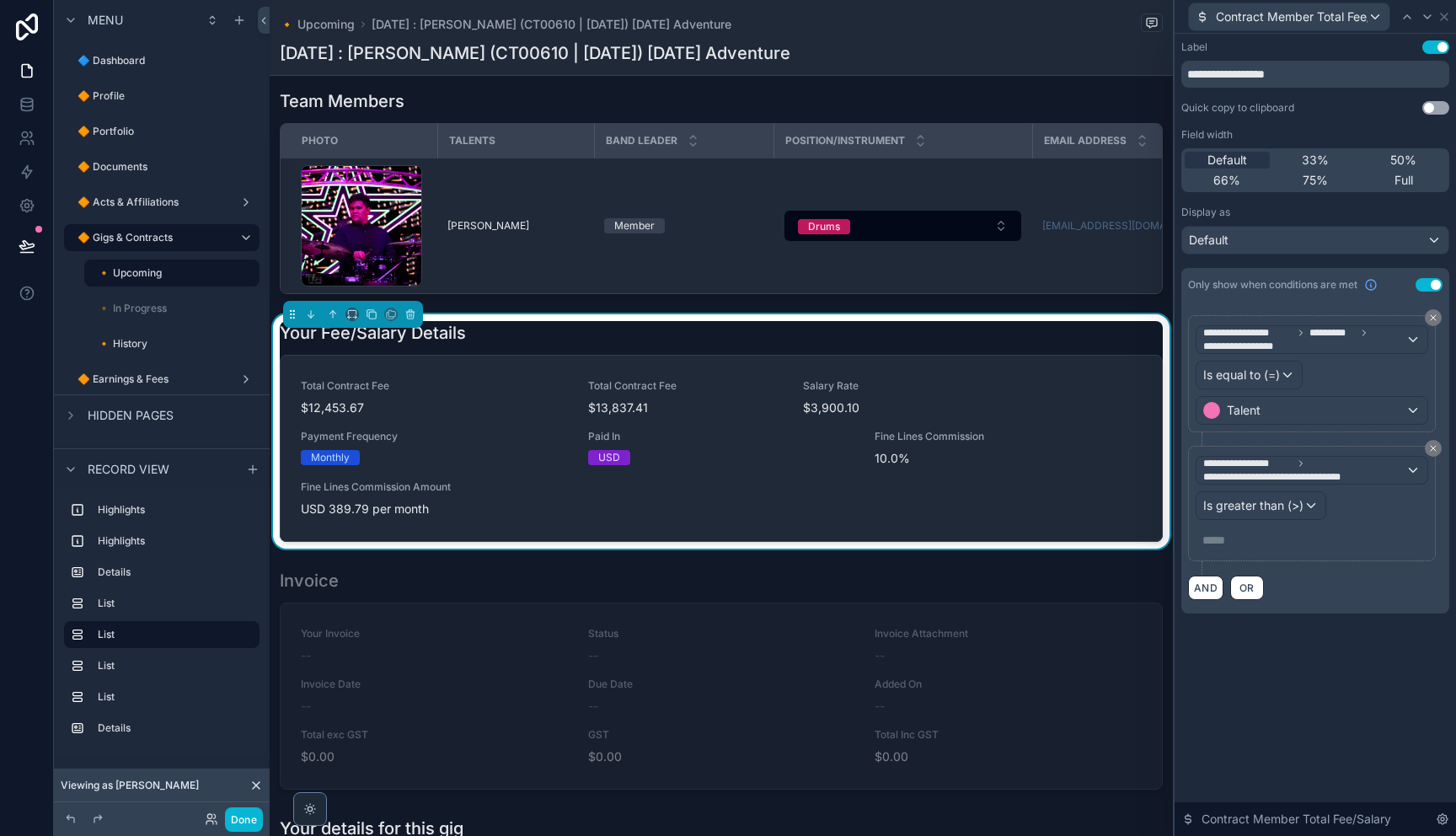
click at [1233, 544] on p "***** ﻿" at bounding box center [1313, 540] width 222 height 17
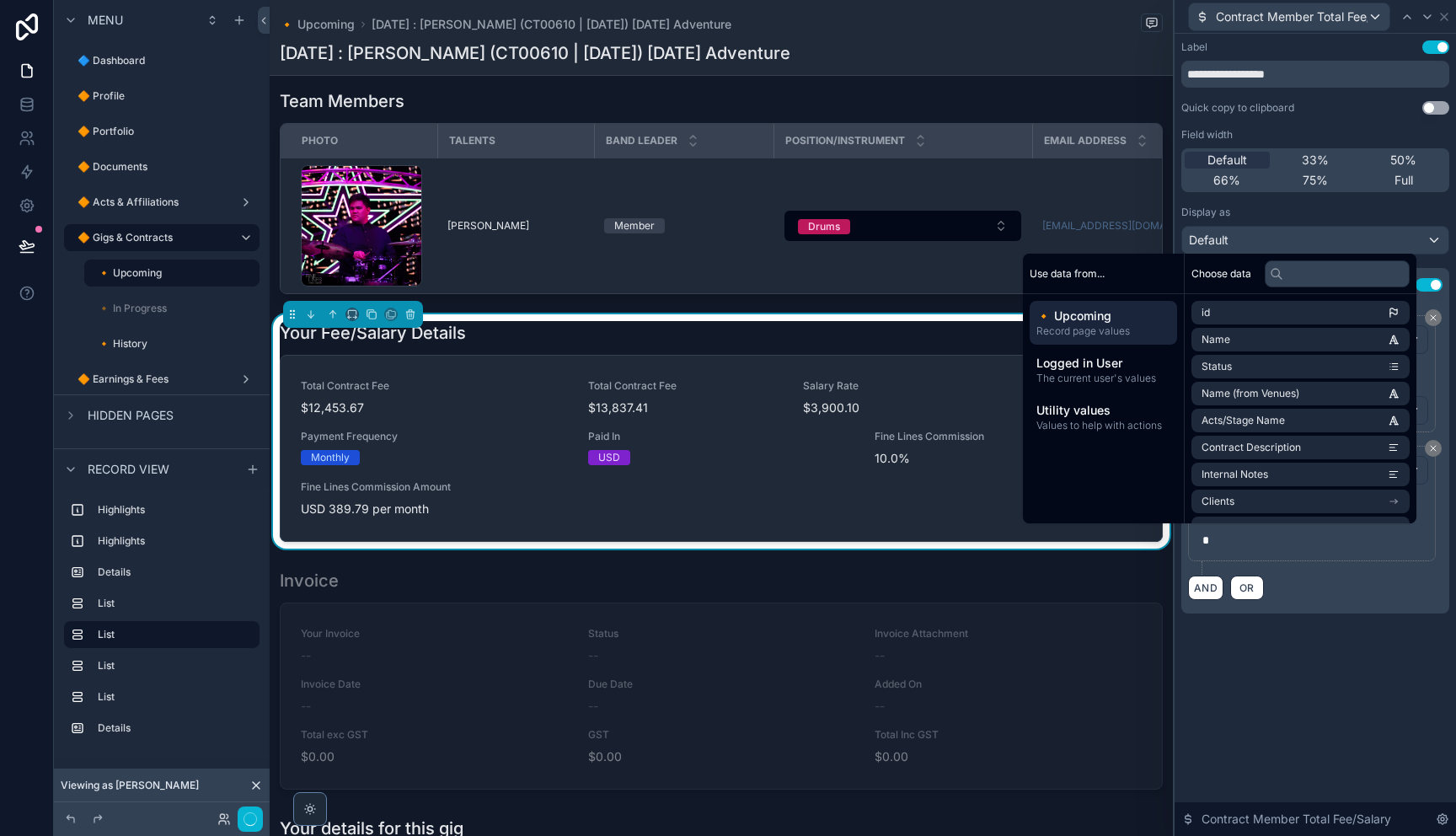
click at [1328, 673] on div "**********" at bounding box center [1315, 434] width 281 height 802
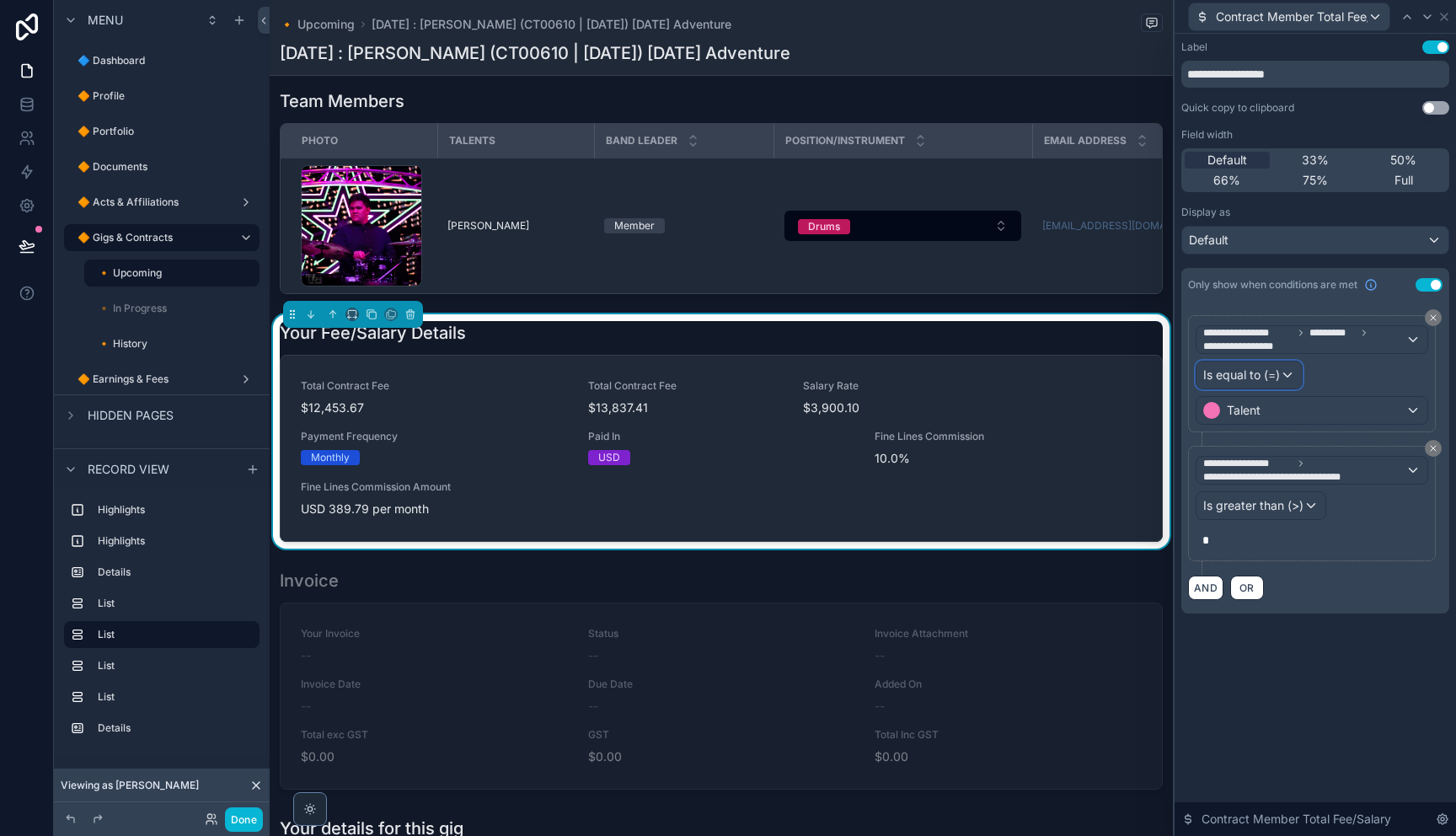
click at [1256, 377] on span "Is equal to (=)" at bounding box center [1241, 375] width 76 height 17
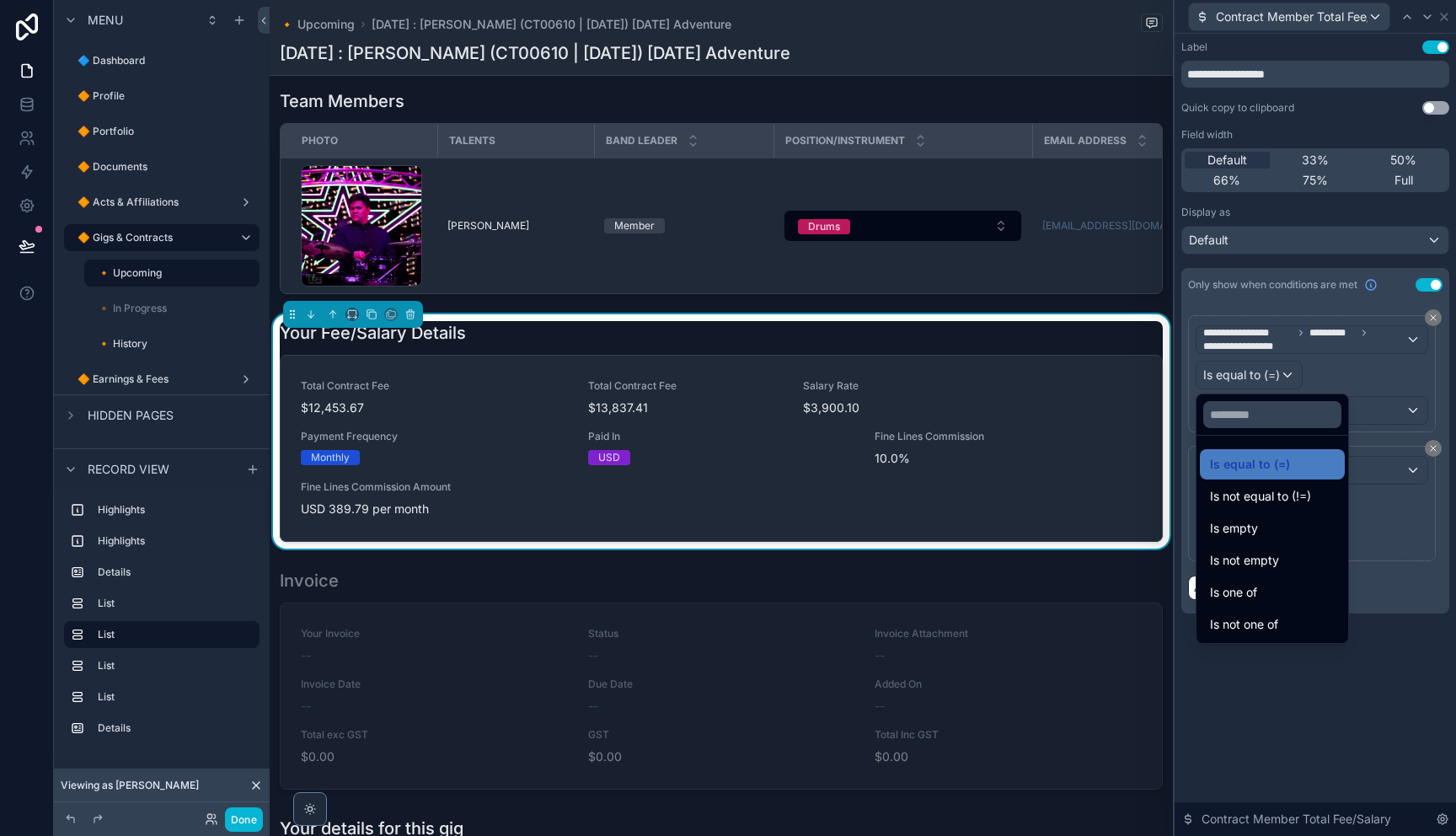
click at [1298, 502] on span "Is not equal to (!=)" at bounding box center [1261, 496] width 101 height 20
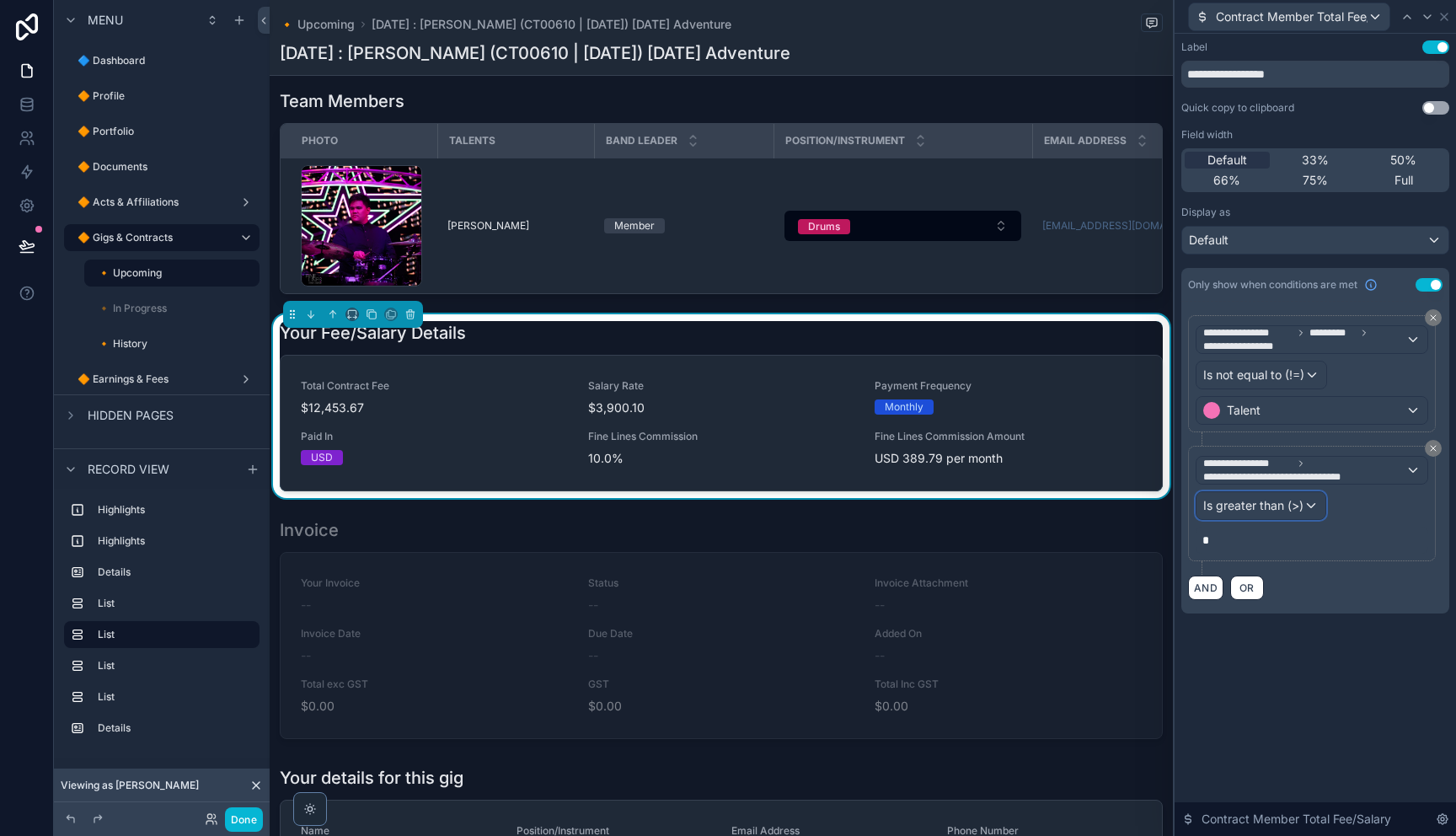
click at [1256, 509] on span "Is greater than (>)" at bounding box center [1253, 505] width 100 height 17
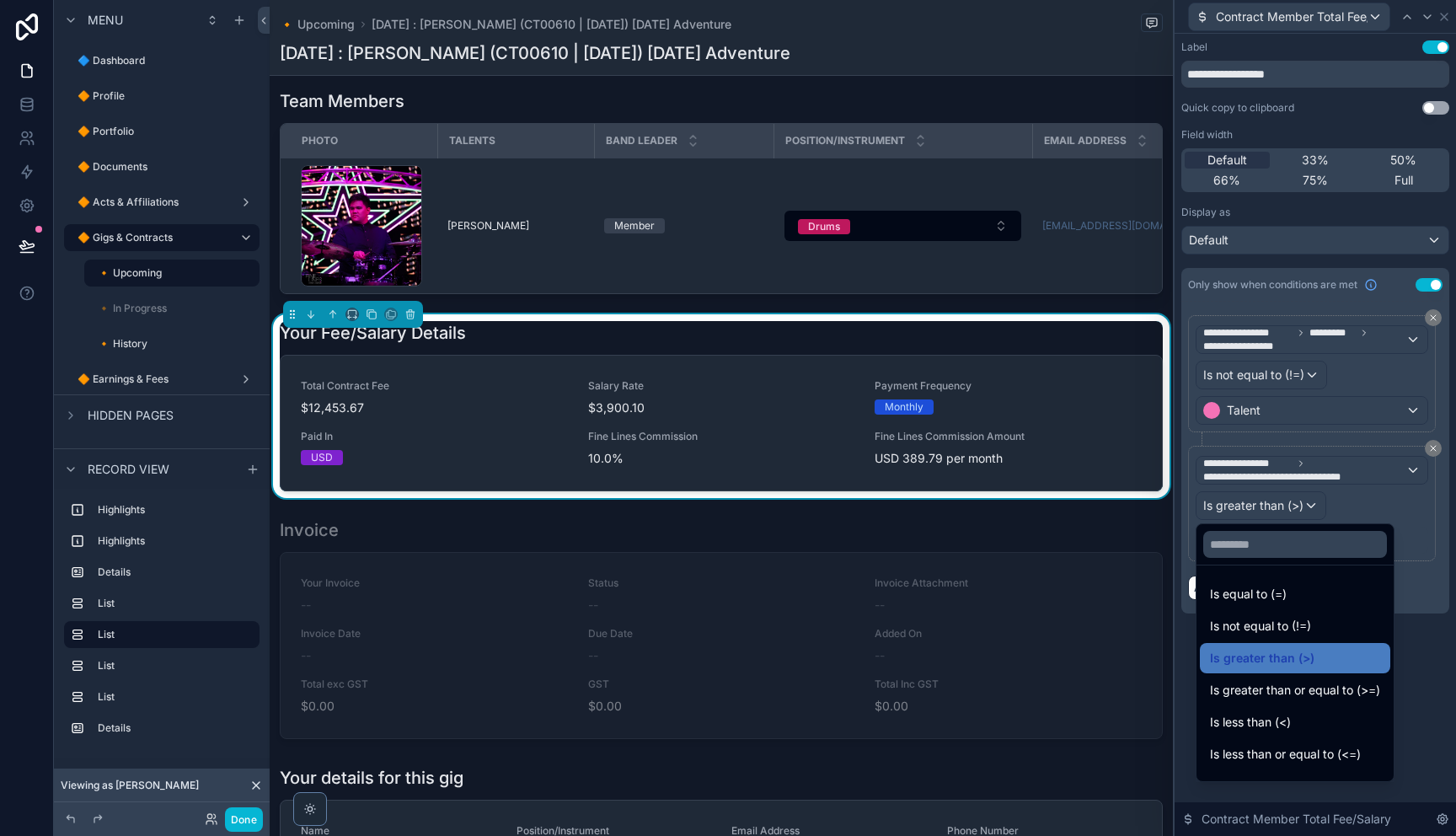
click at [1292, 594] on div "Is equal to (=)" at bounding box center [1295, 593] width 170 height 20
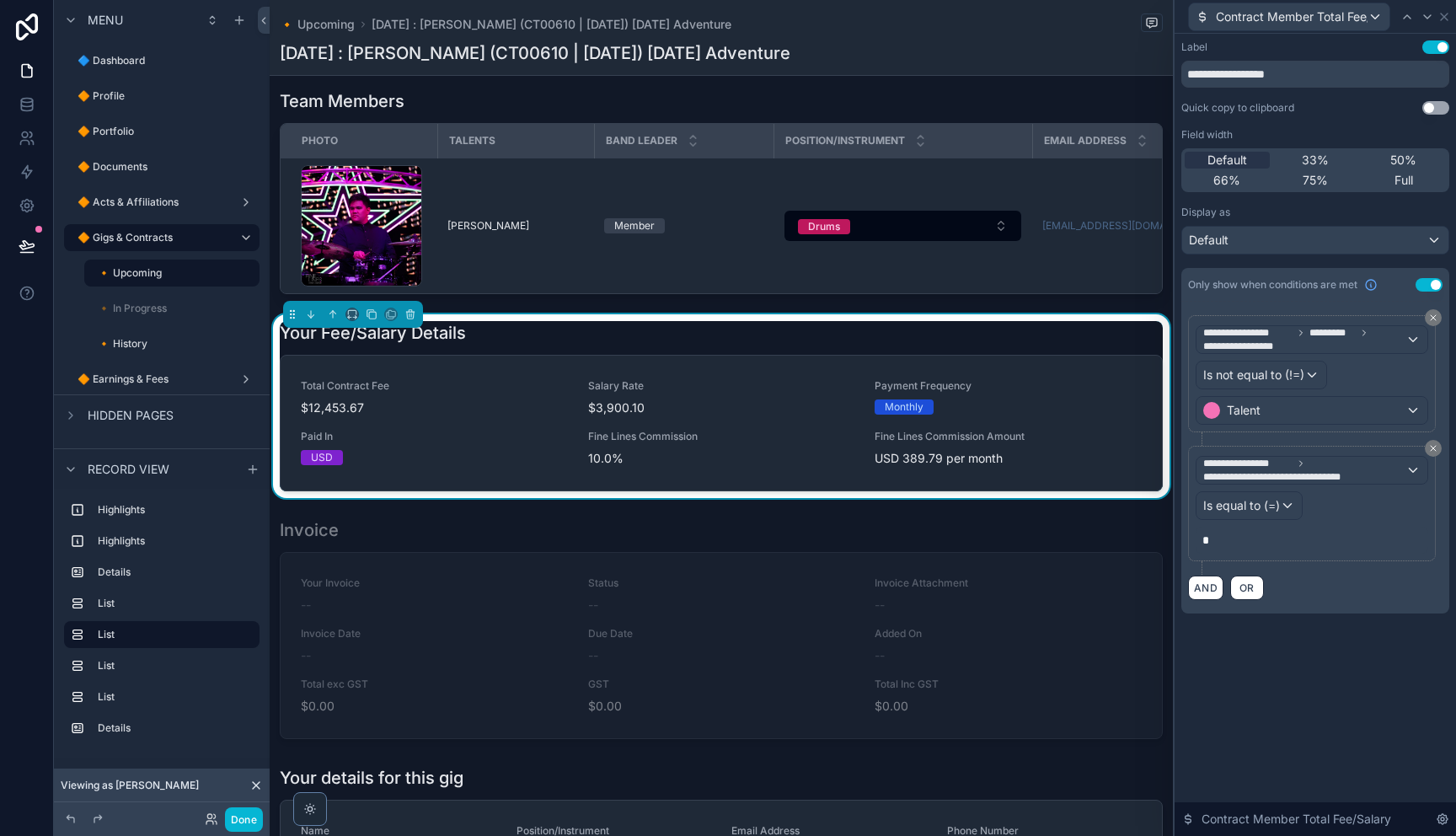
click at [1308, 662] on div "**********" at bounding box center [1315, 434] width 281 height 802
click at [1245, 498] on span "Is equal to (=)" at bounding box center [1241, 505] width 76 height 17
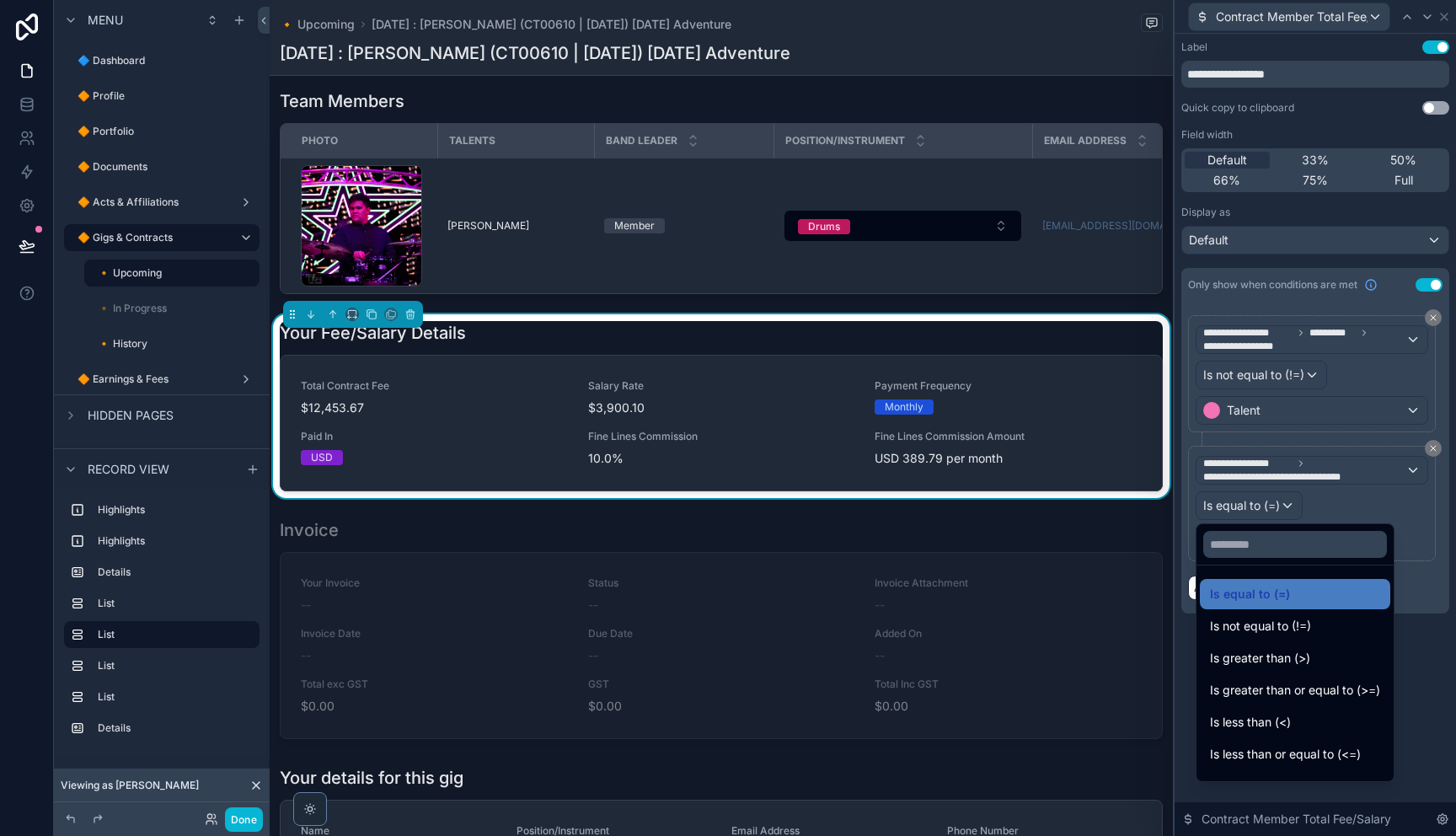
click at [1432, 663] on div at bounding box center [1315, 418] width 281 height 836
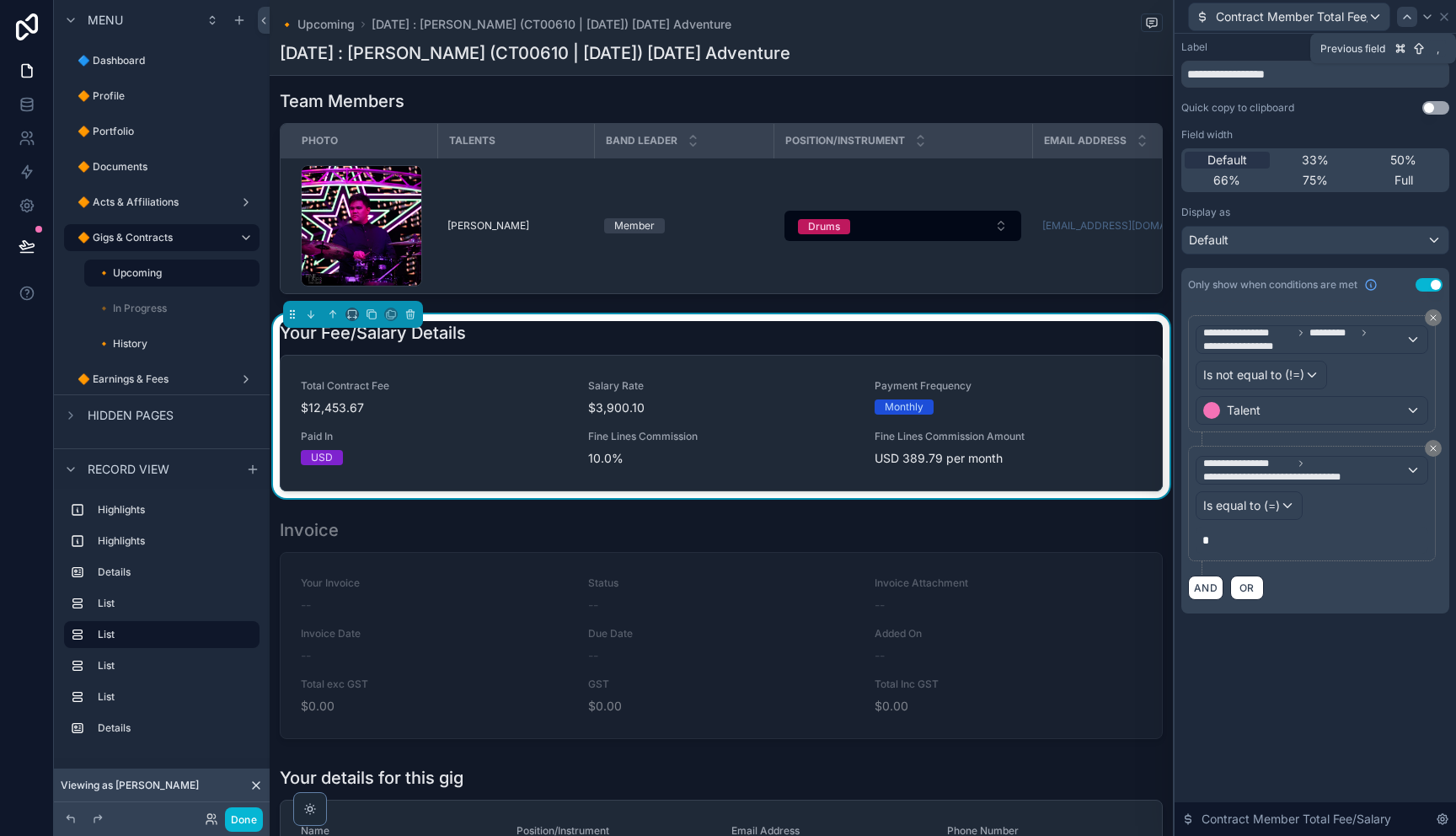
click at [1404, 17] on icon at bounding box center [1406, 17] width 7 height 4
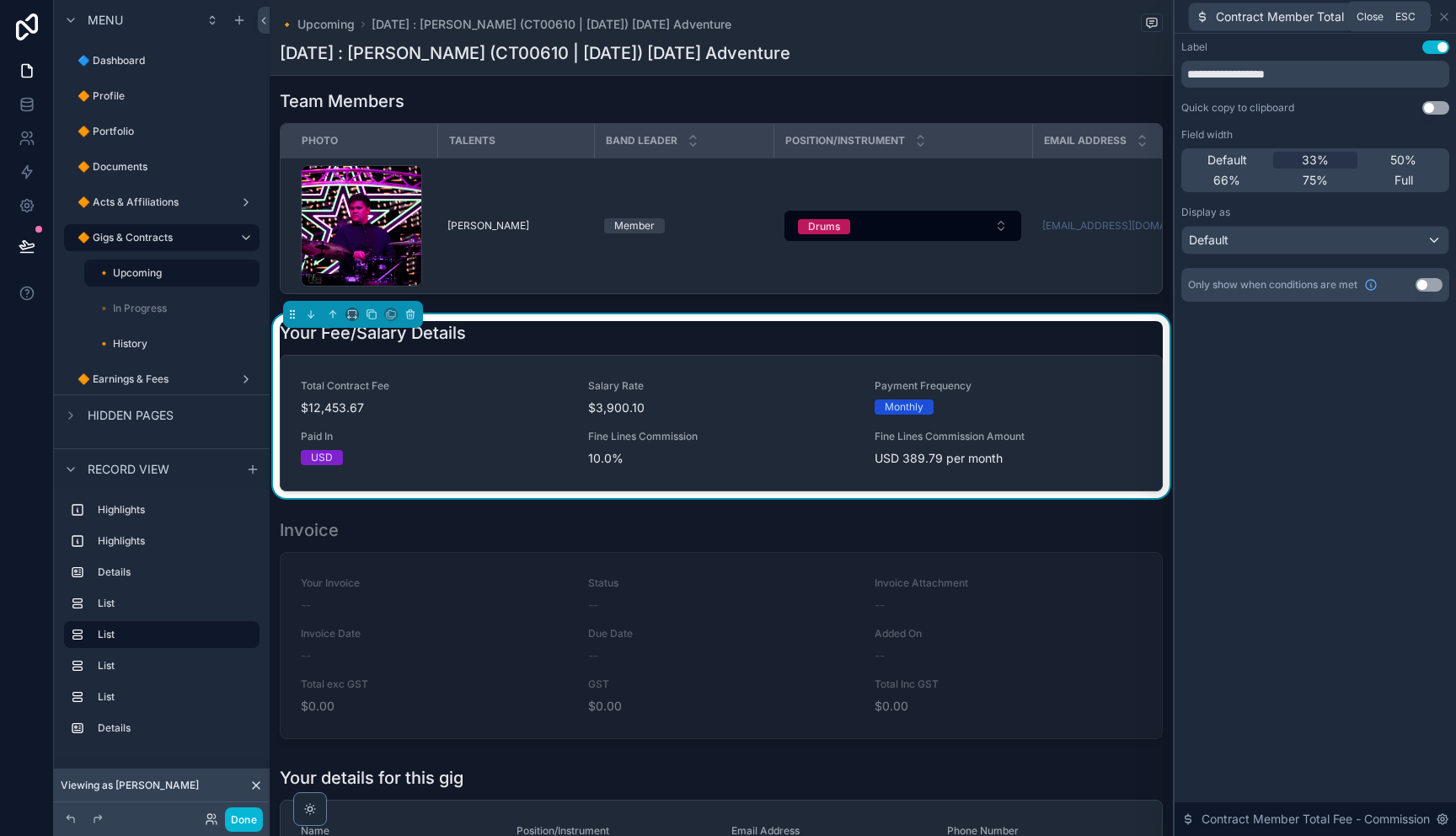
click at [1449, 19] on icon at bounding box center [1444, 17] width 13 height 13
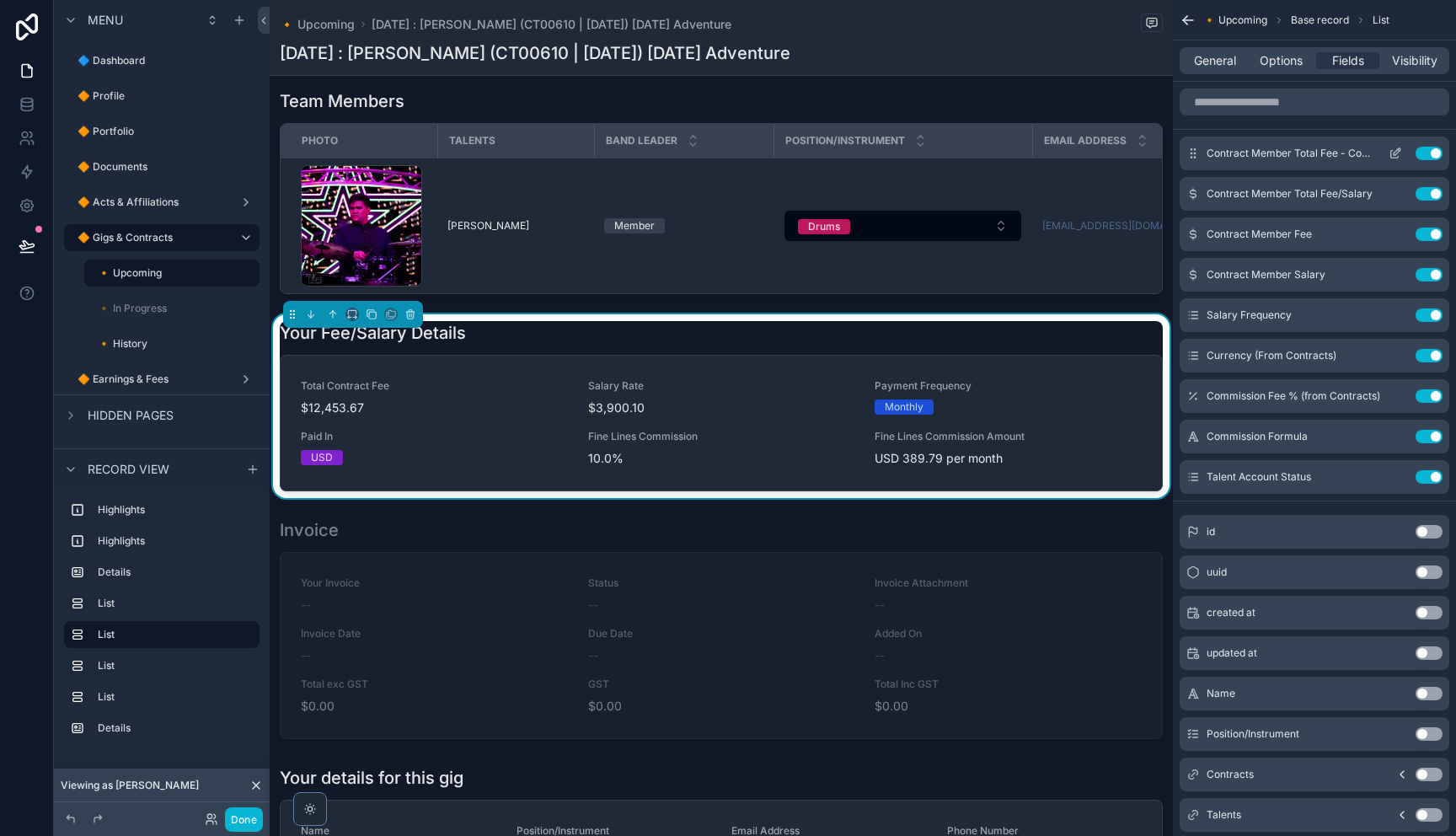
click at [1393, 154] on icon "scrollable content" at bounding box center [1395, 153] width 13 height 13
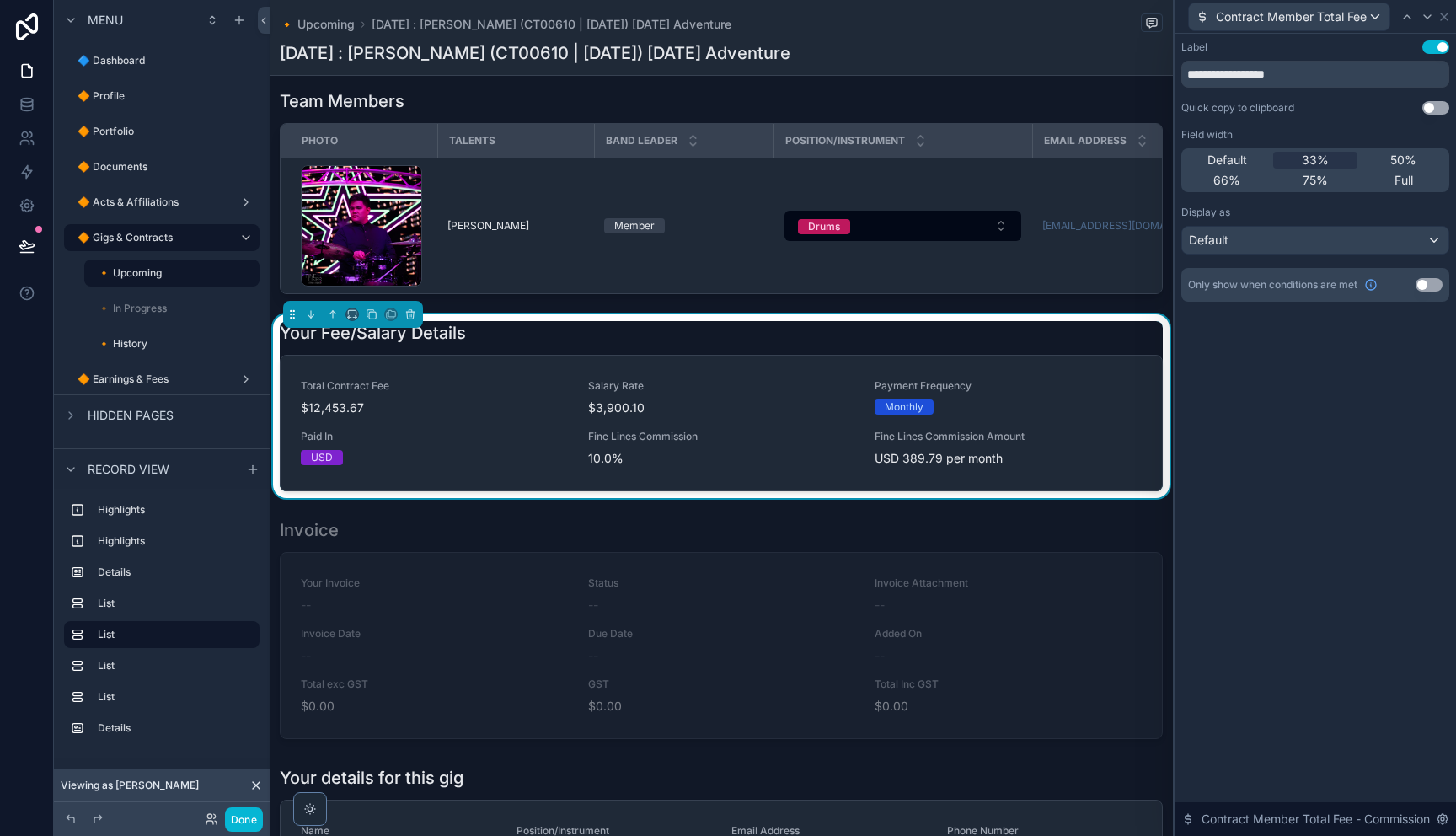
drag, startPoint x: 1434, startPoint y: 288, endPoint x: 1381, endPoint y: 300, distance: 54.3
click at [1434, 288] on button "Use setting" at bounding box center [1428, 285] width 27 height 13
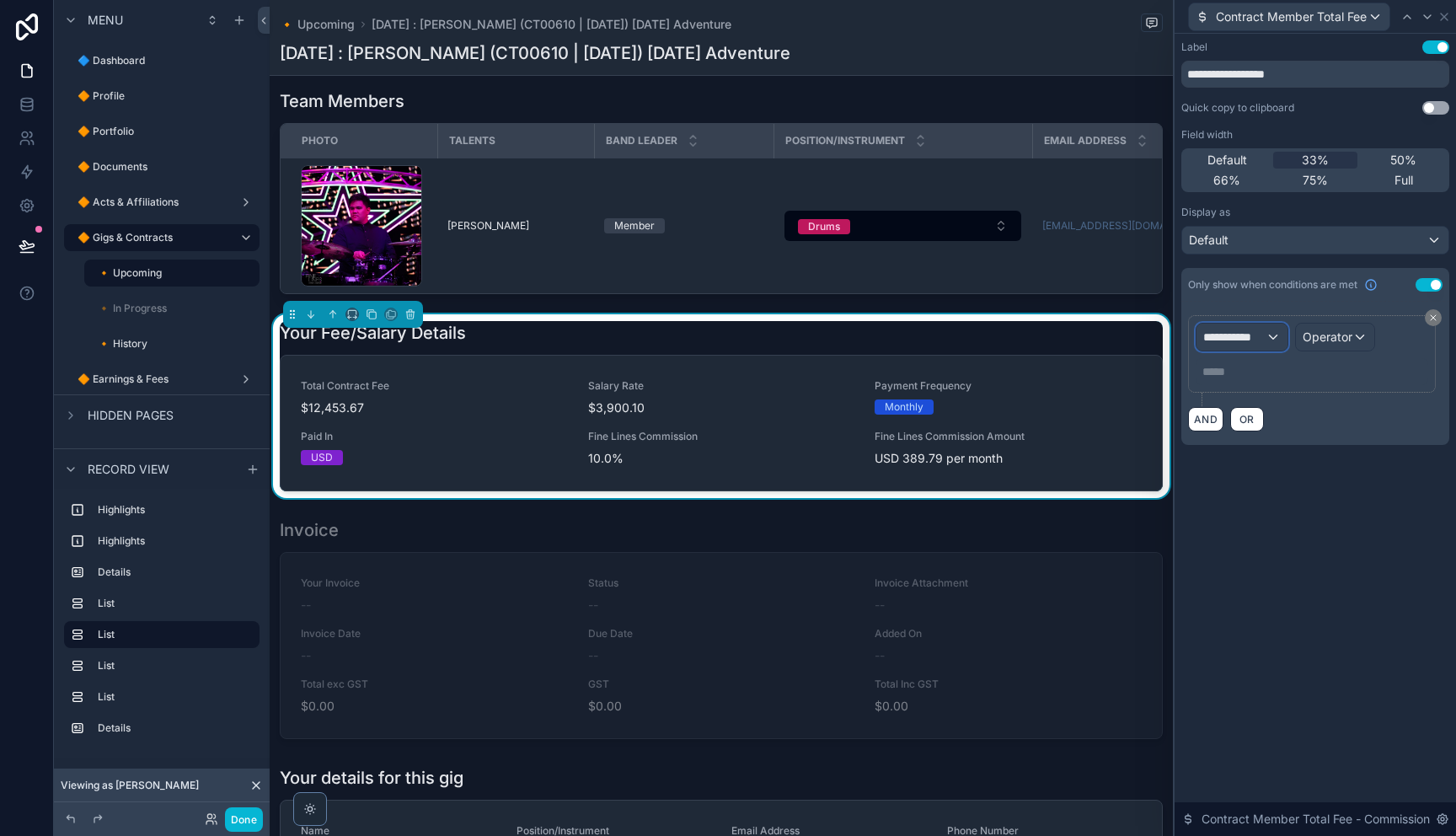
drag, startPoint x: 1269, startPoint y: 340, endPoint x: 1252, endPoint y: 336, distance: 17.5
click at [1252, 336] on div "**********" at bounding box center [1241, 336] width 91 height 27
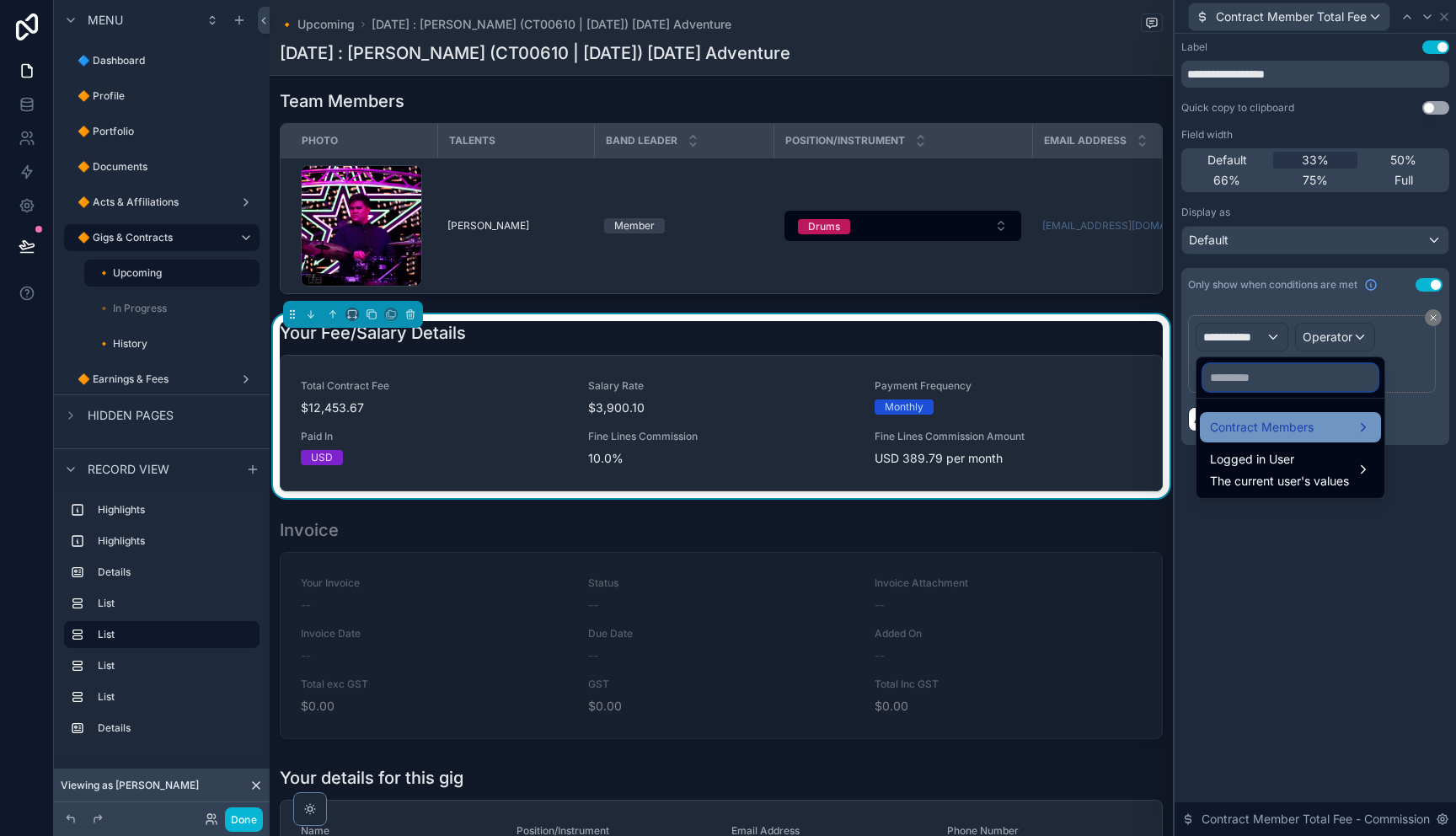
drag, startPoint x: 1264, startPoint y: 381, endPoint x: 1278, endPoint y: 418, distance: 39.6
click at [1265, 383] on input "text" at bounding box center [1290, 377] width 174 height 27
click at [1276, 420] on span "Contract Members" at bounding box center [1261, 426] width 104 height 20
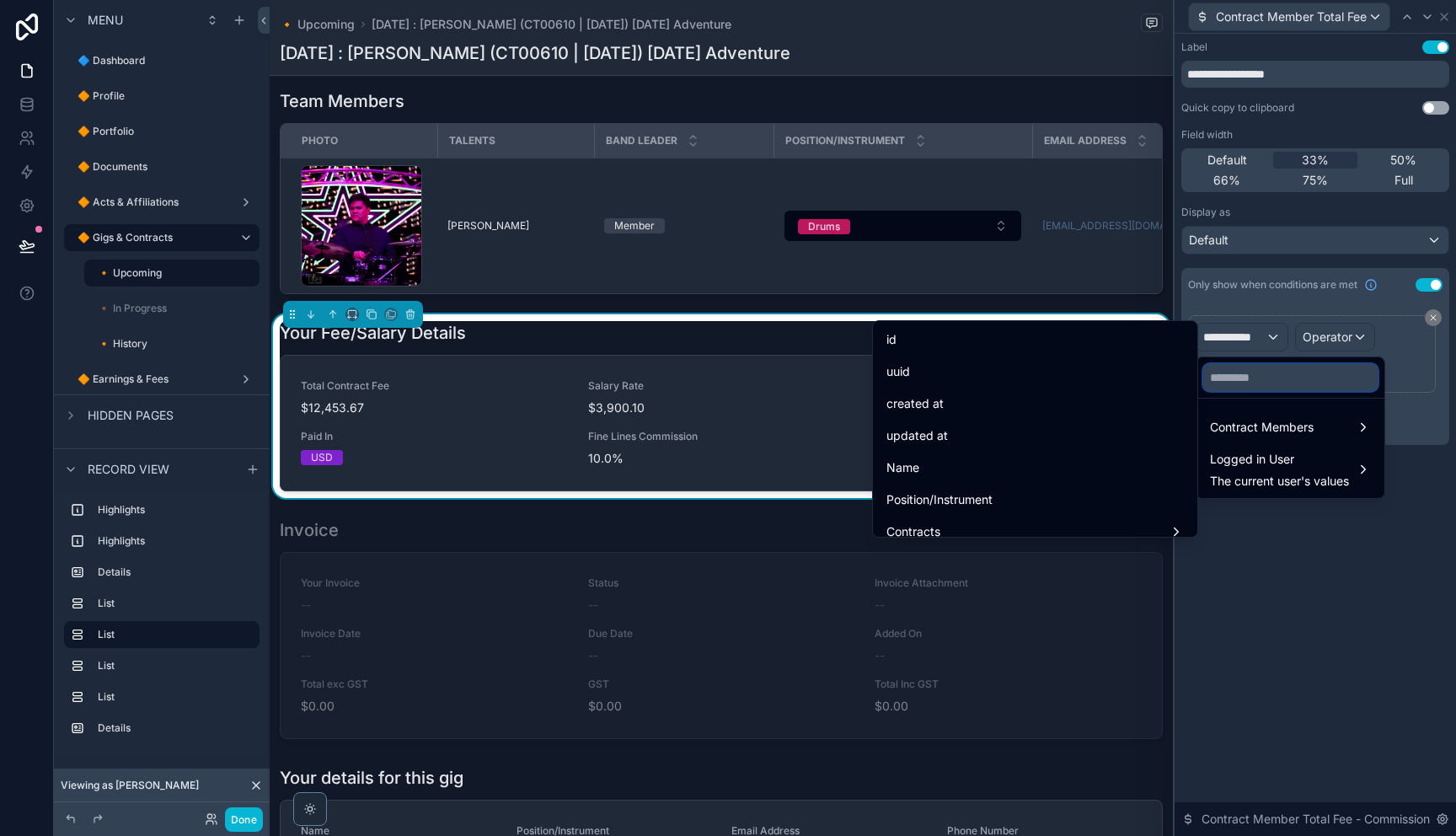
click at [1233, 379] on input "text" at bounding box center [1290, 377] width 174 height 27
click at [1431, 14] on div at bounding box center [1315, 418] width 281 height 836
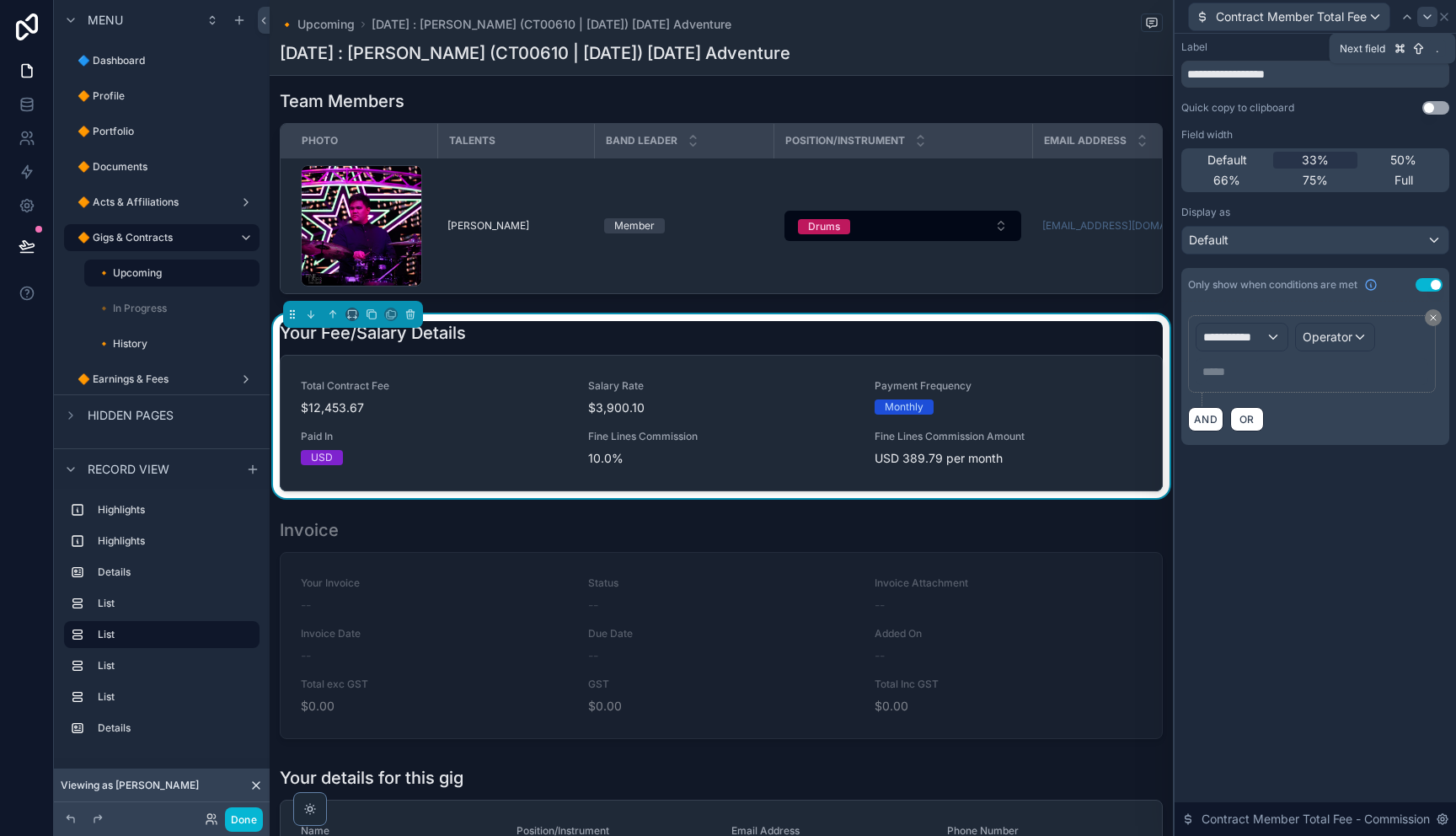
click at [1430, 16] on icon at bounding box center [1427, 17] width 13 height 13
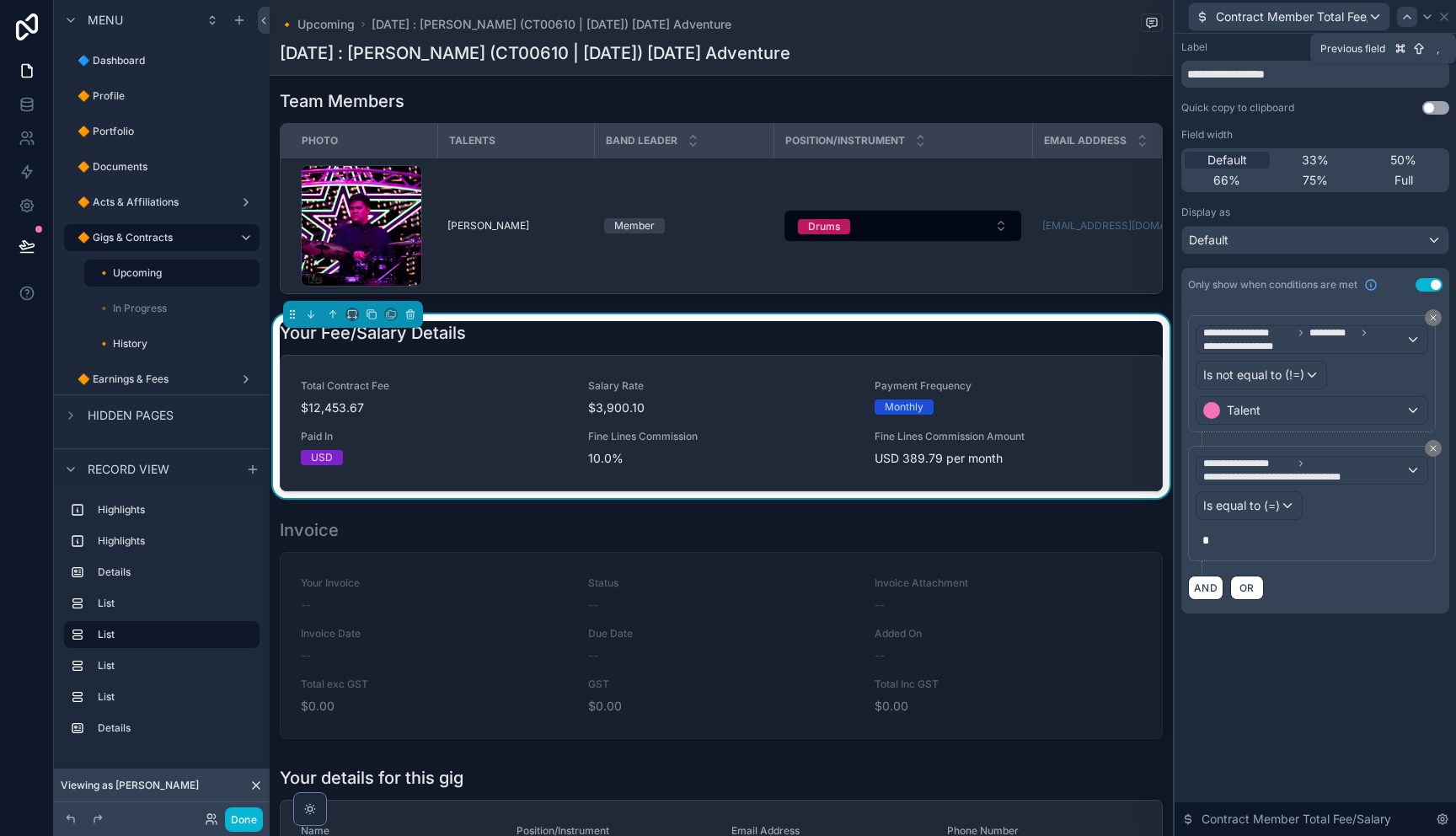
click at [1413, 18] on icon at bounding box center [1407, 17] width 13 height 13
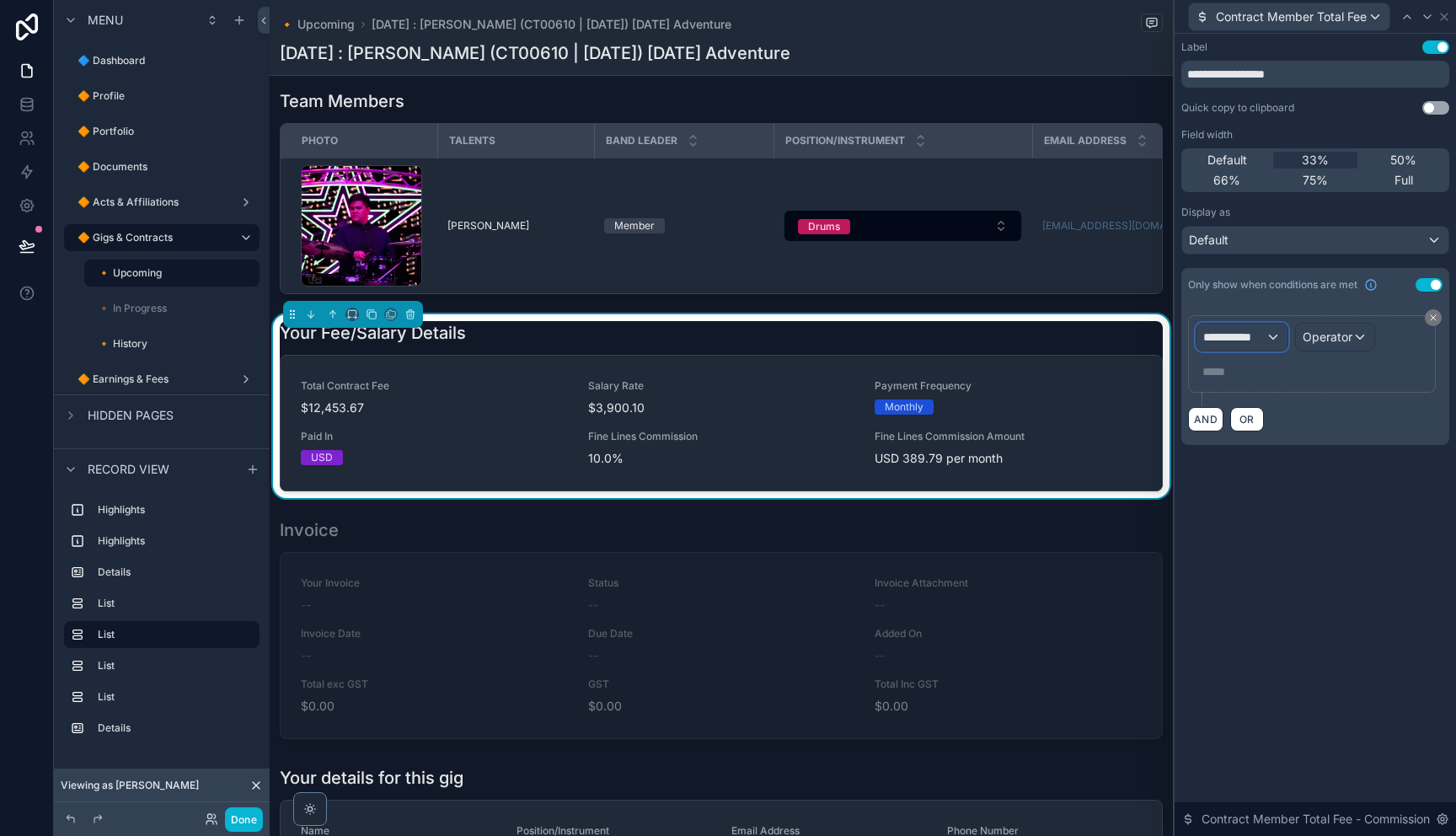
click at [1258, 340] on span "**********" at bounding box center [1234, 337] width 62 height 17
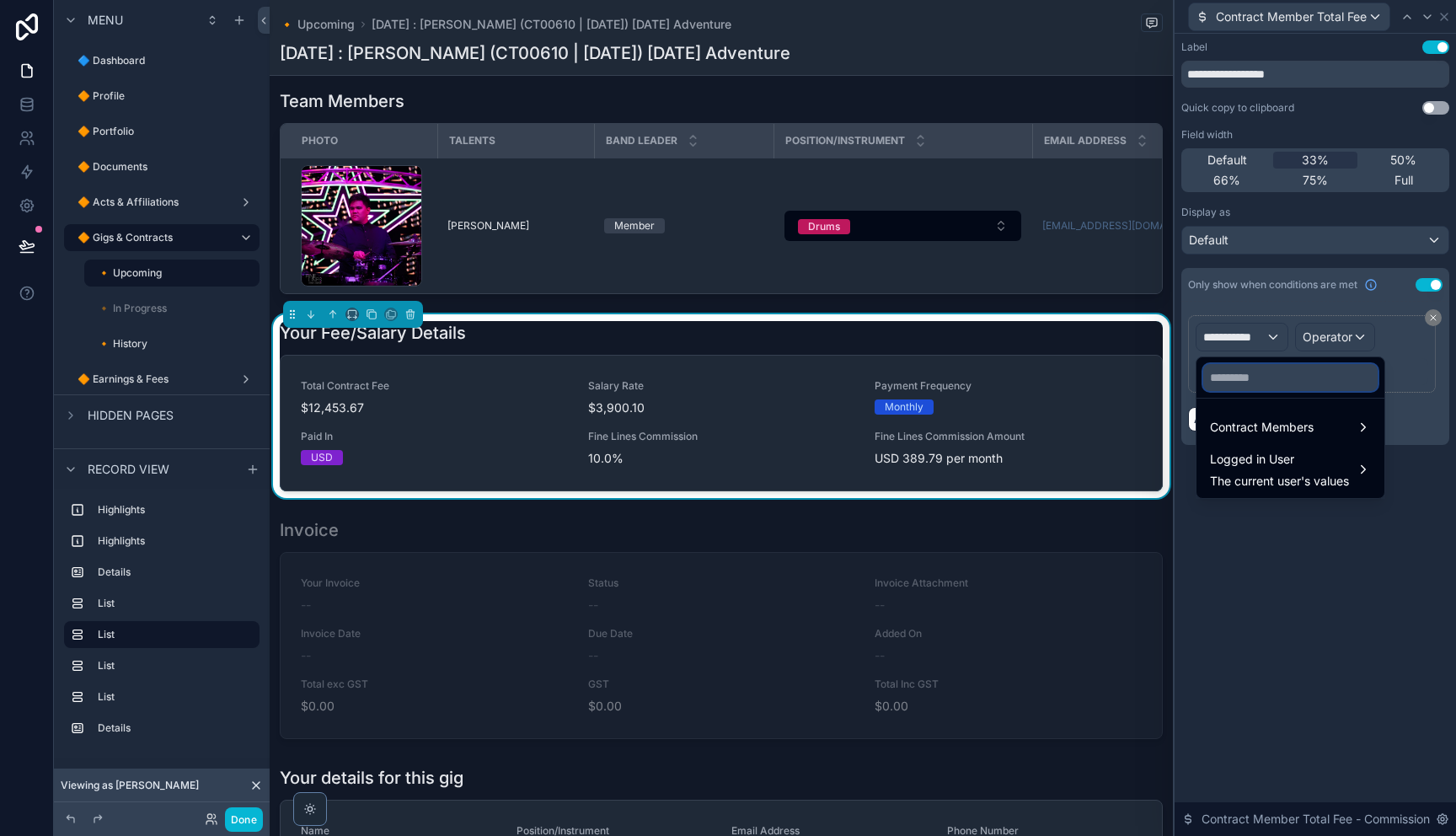
click at [1261, 377] on input "text" at bounding box center [1290, 377] width 174 height 27
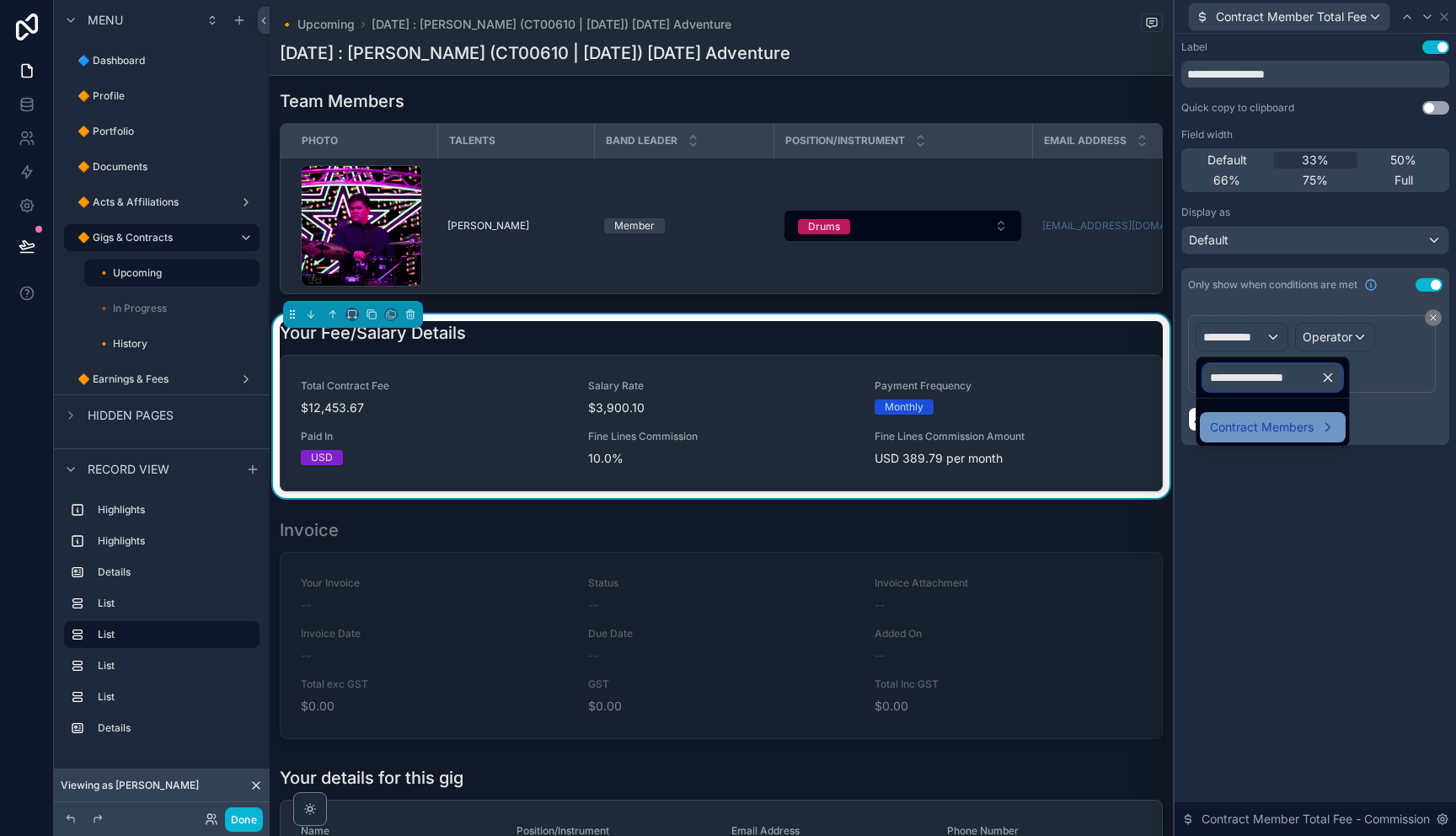
type input "**********"
drag, startPoint x: 1265, startPoint y: 418, endPoint x: 1224, endPoint y: 431, distance: 43.0
click at [1264, 420] on span "Contract Members" at bounding box center [1261, 426] width 104 height 20
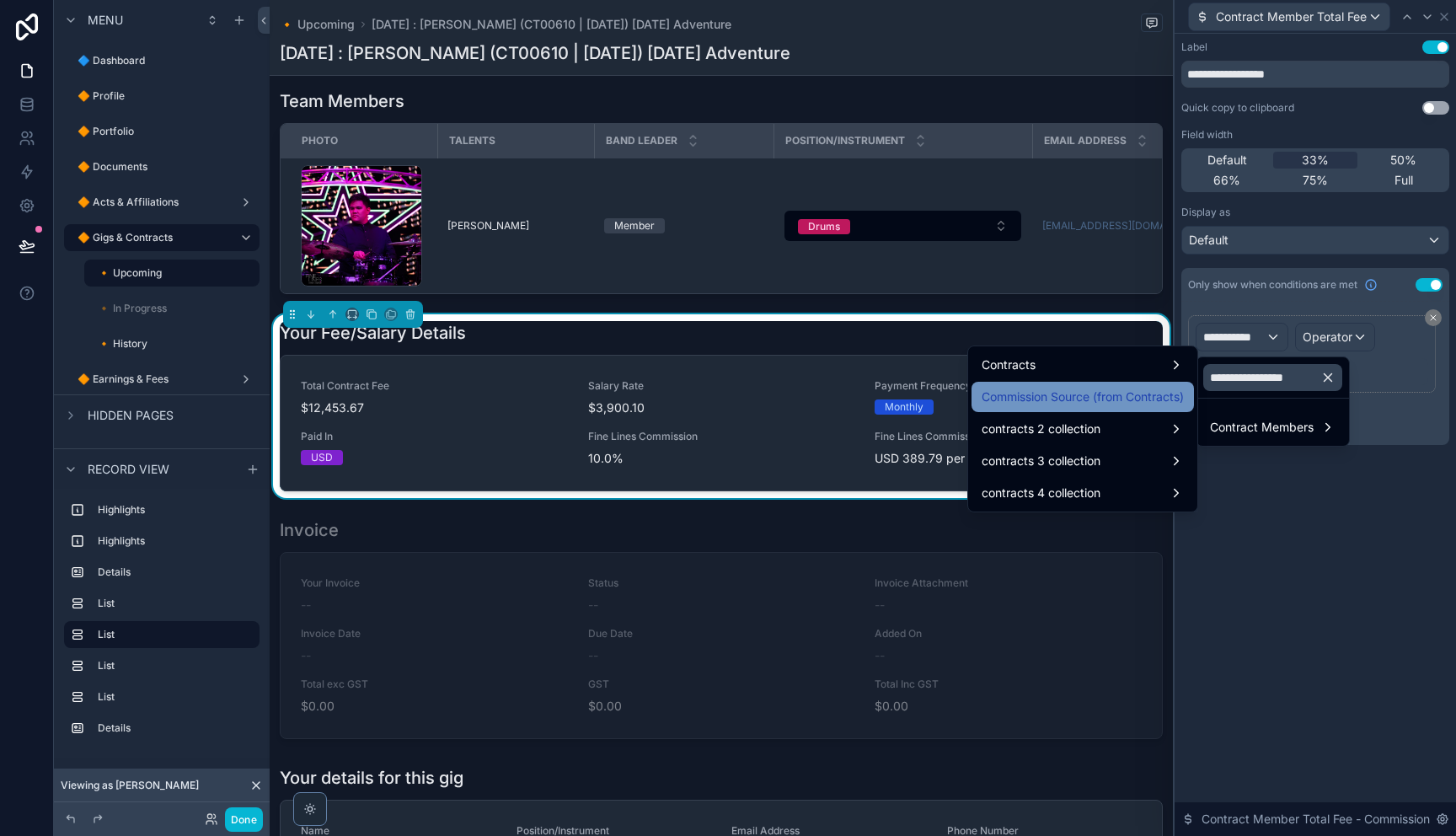
click at [1104, 397] on span "Commission Source (from Contracts)" at bounding box center [1082, 397] width 202 height 20
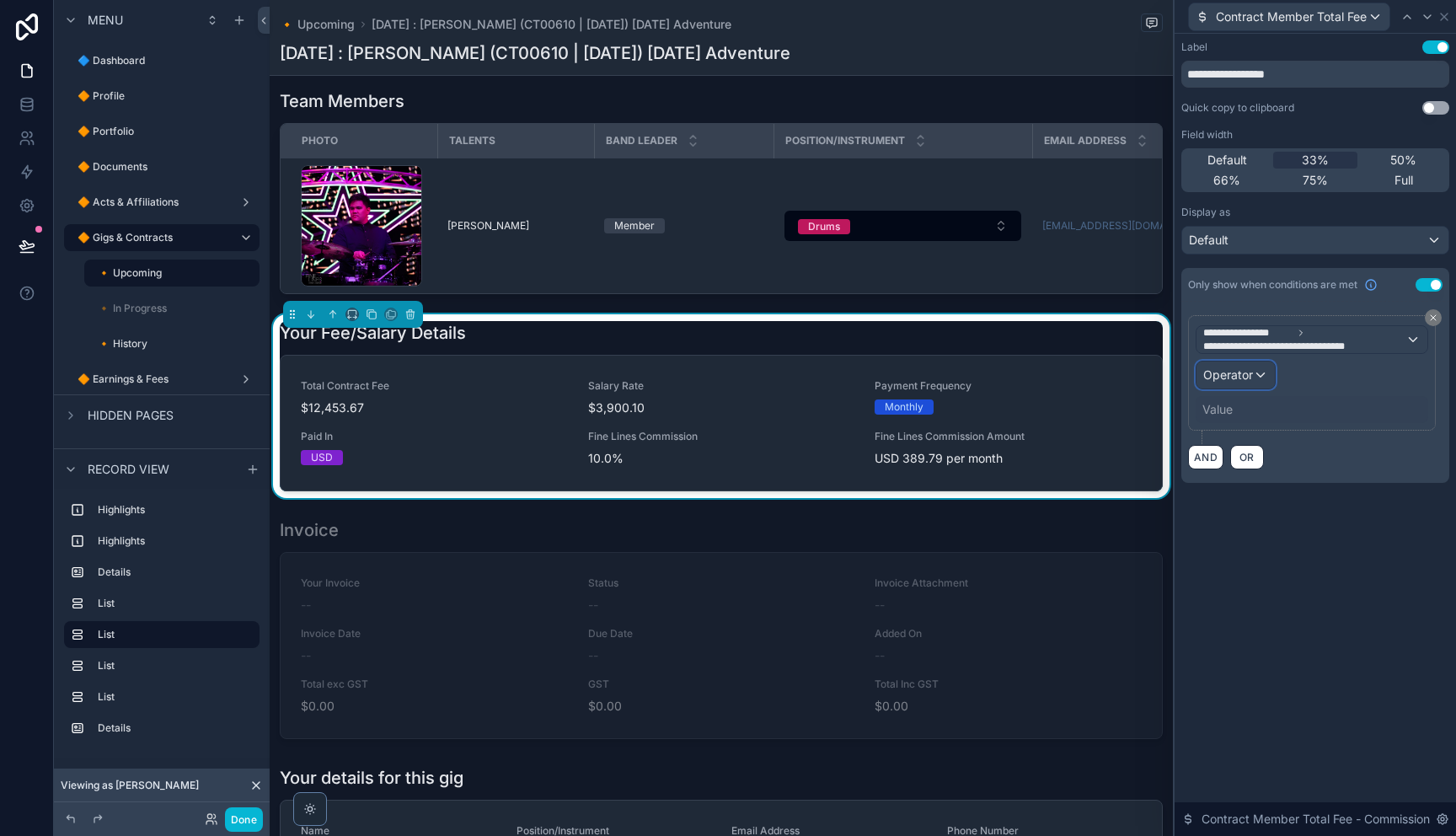
click at [1246, 374] on span "Operator" at bounding box center [1228, 374] width 50 height 14
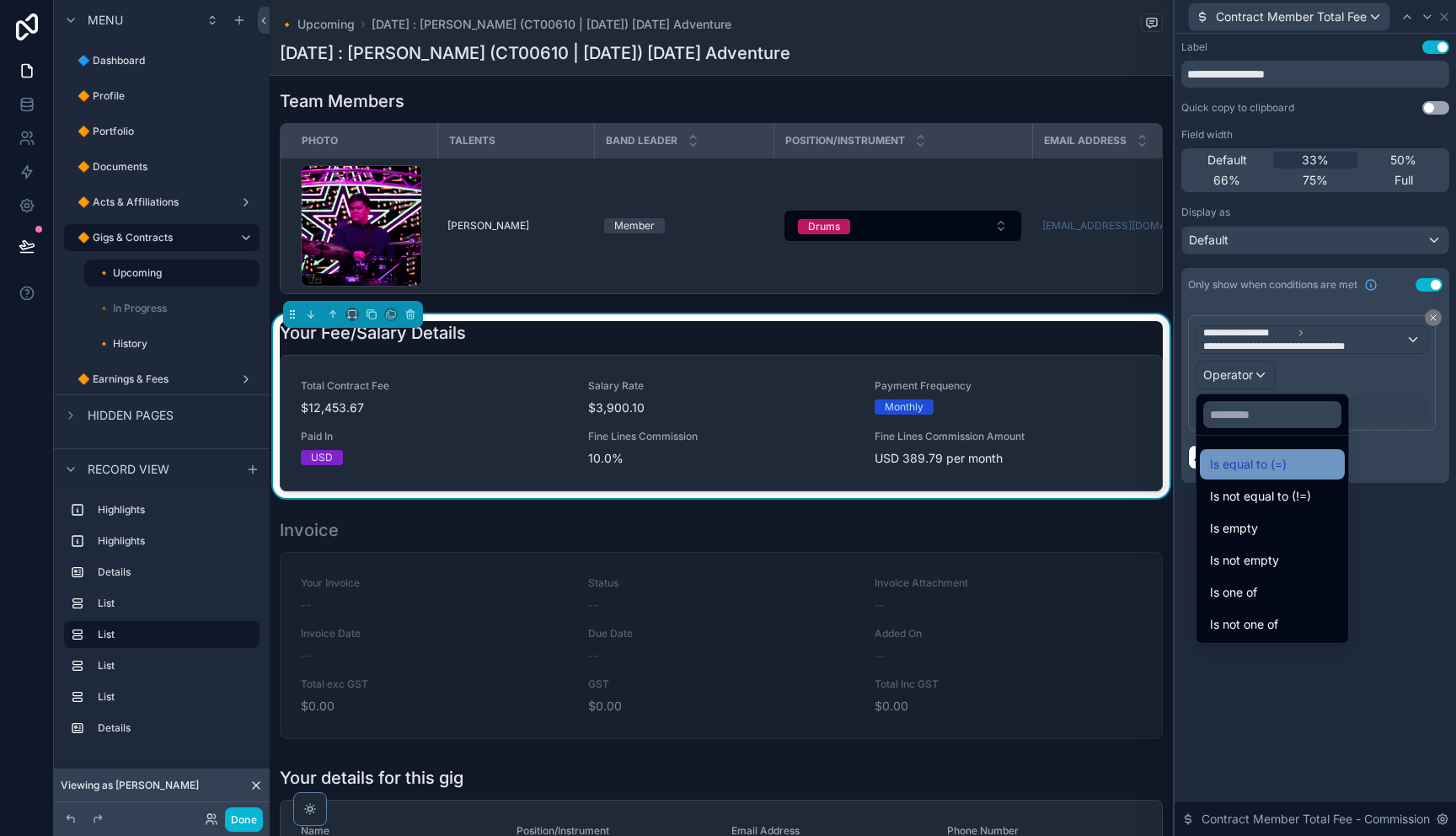
click at [1275, 459] on span "Is equal to (=)" at bounding box center [1248, 463] width 76 height 20
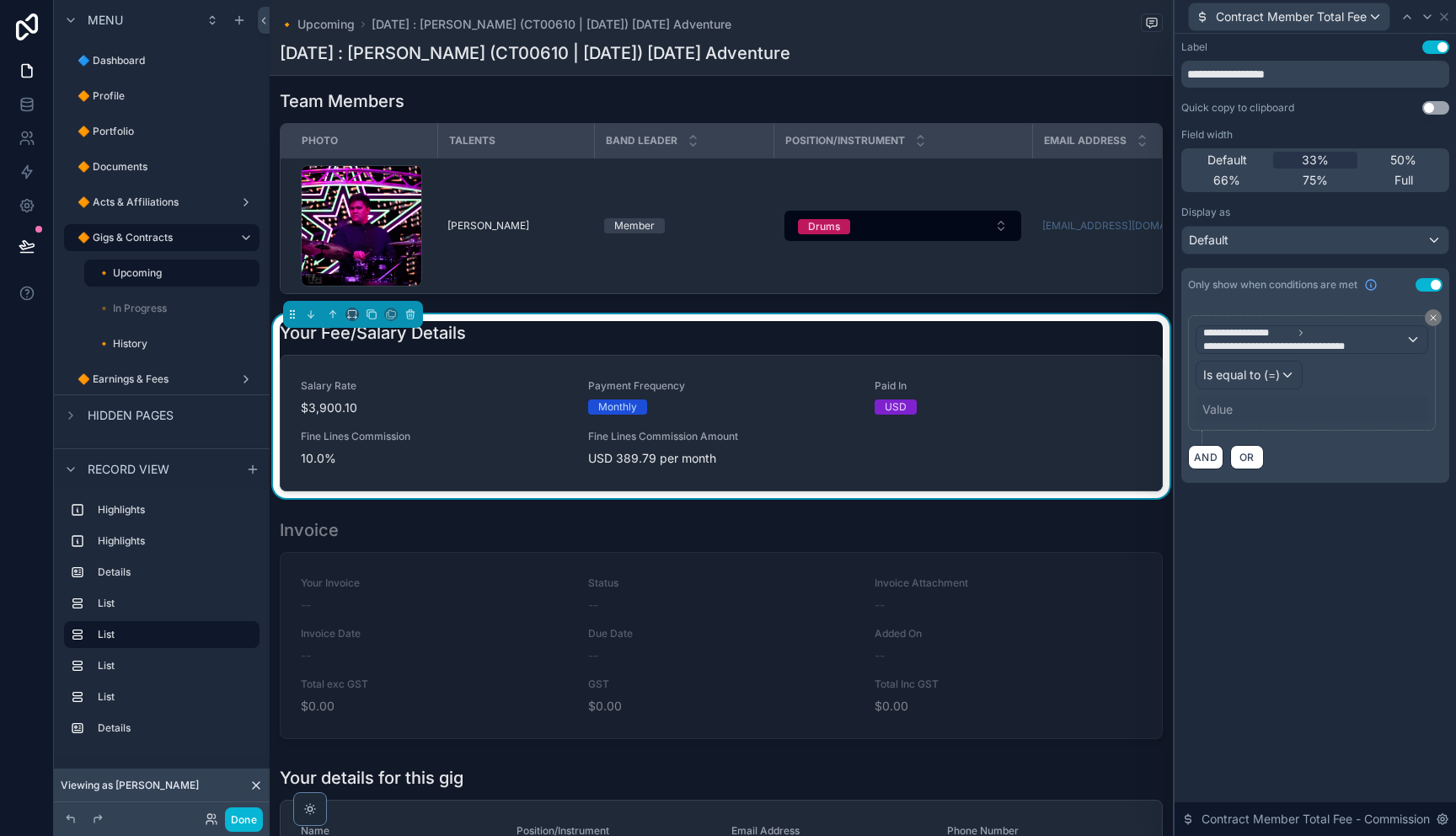
drag, startPoint x: 1241, startPoint y: 414, endPoint x: 1229, endPoint y: 413, distance: 12.0
click at [1236, 413] on div "Value" at bounding box center [1312, 409] width 233 height 27
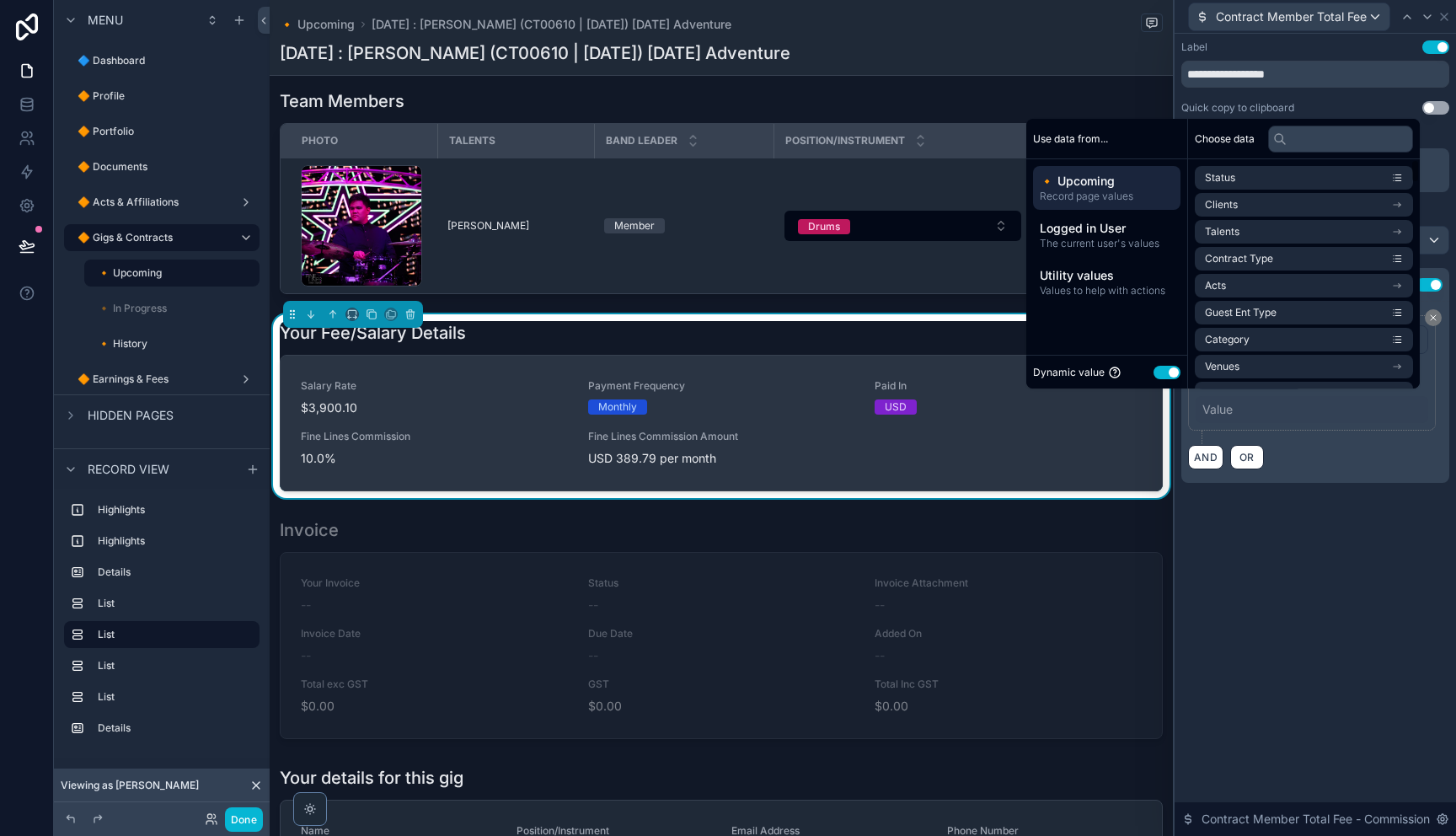
click at [1154, 369] on button "Use setting" at bounding box center [1167, 372] width 27 height 13
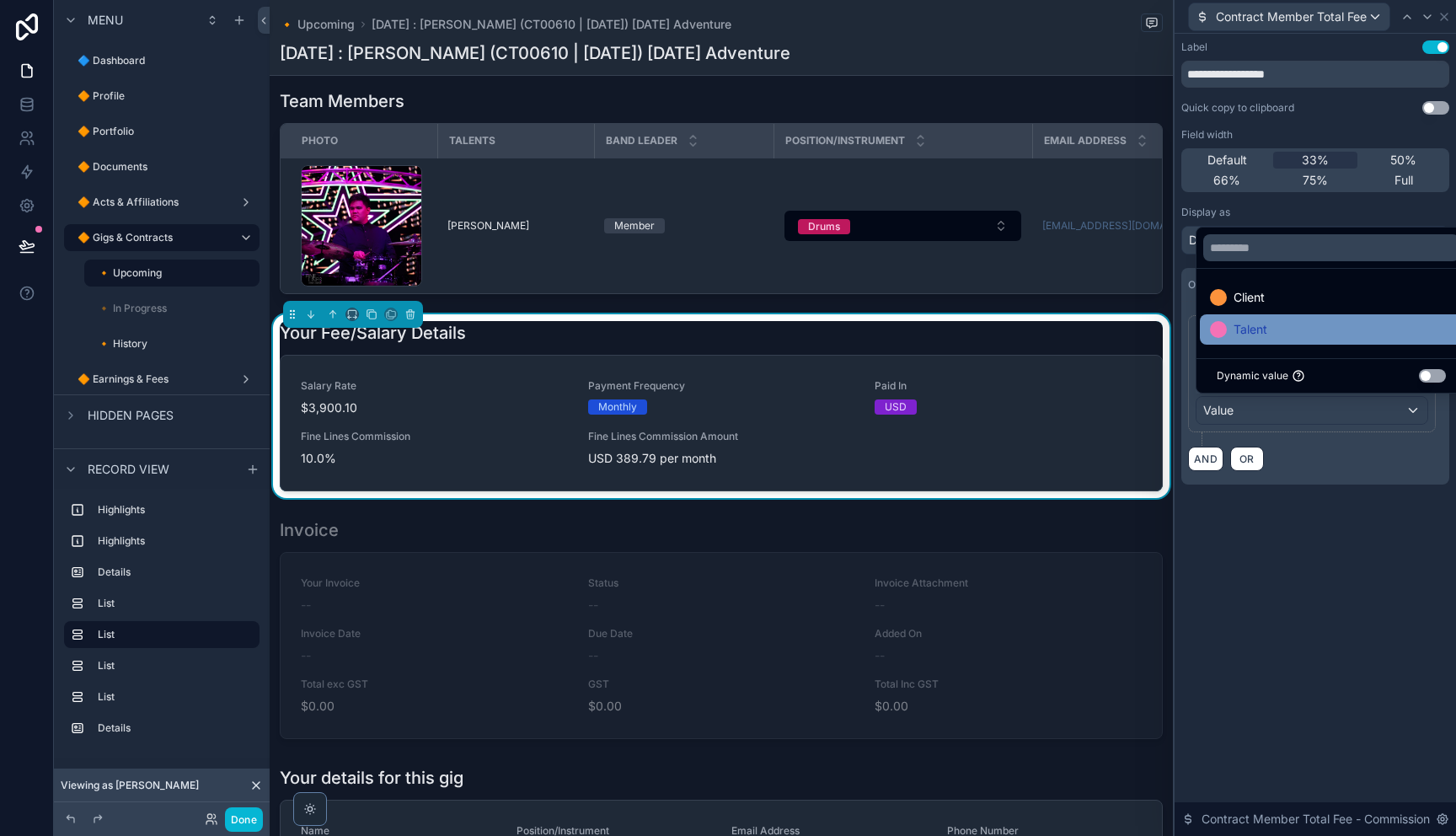
click at [1259, 327] on span "Talent" at bounding box center [1250, 329] width 33 height 20
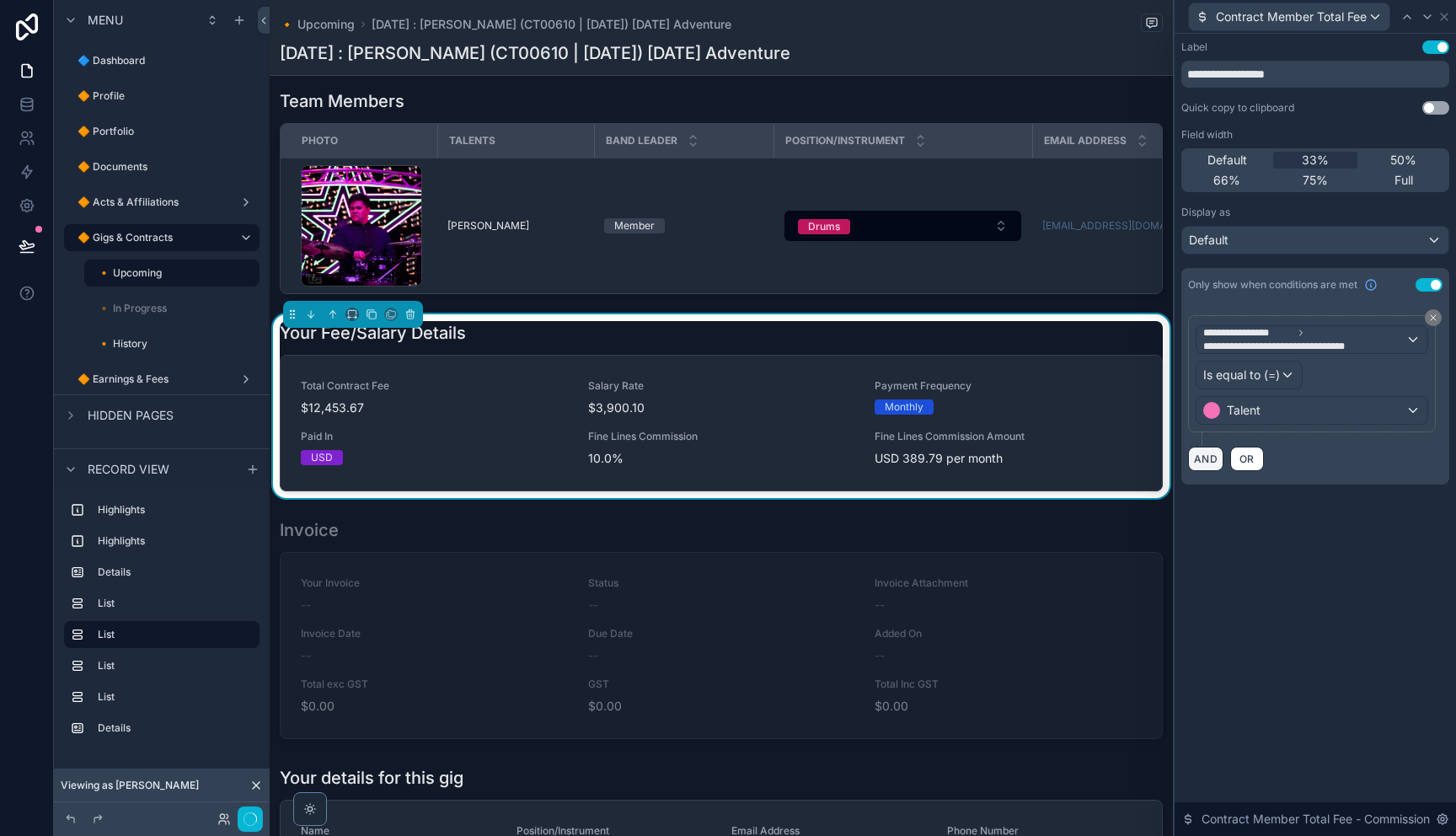
click at [1202, 458] on button "AND" at bounding box center [1205, 459] width 35 height 25
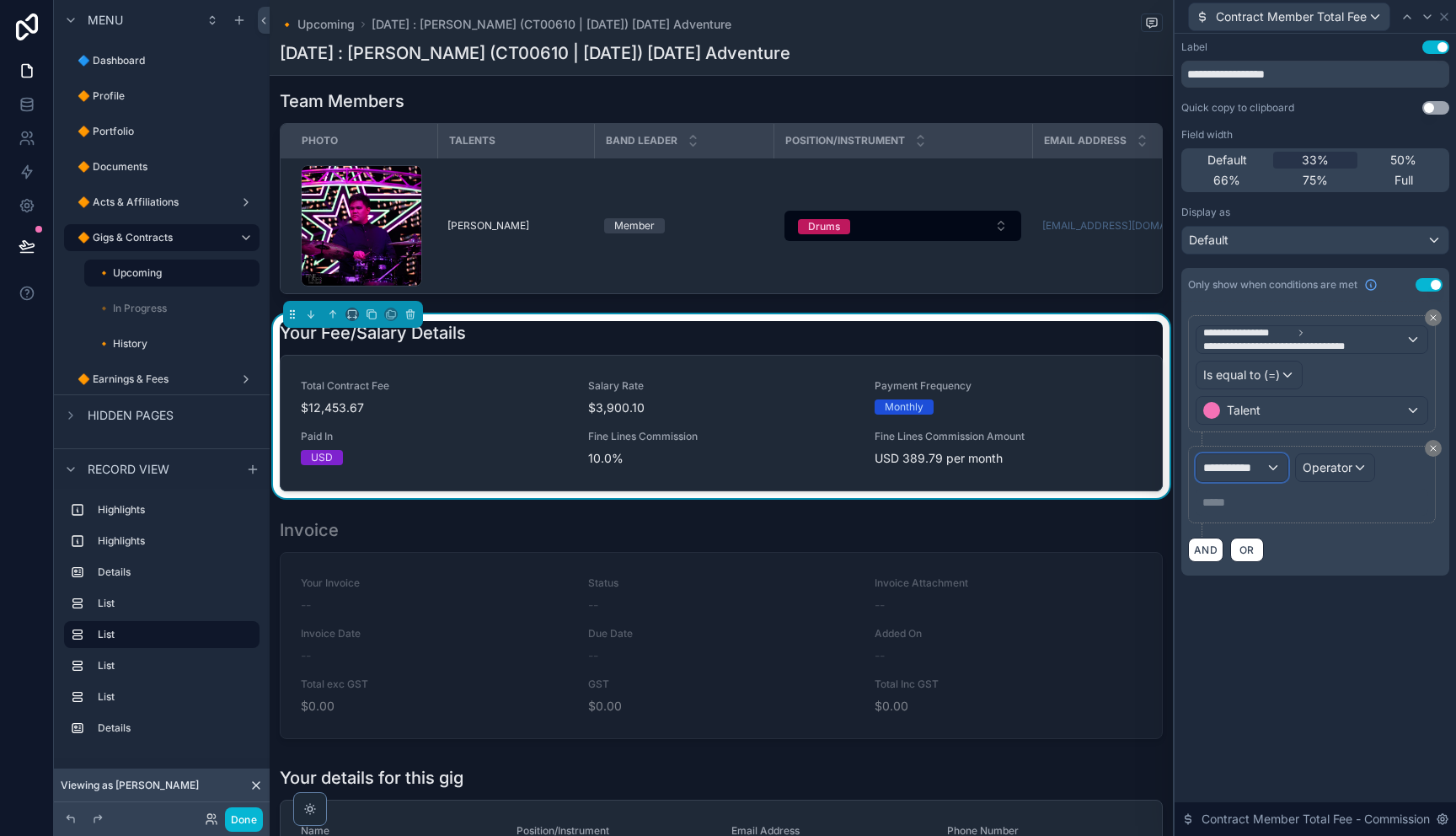
drag, startPoint x: 1241, startPoint y: 458, endPoint x: 1239, endPoint y: 466, distance: 8.2
click at [1239, 466] on span "**********" at bounding box center [1234, 468] width 62 height 17
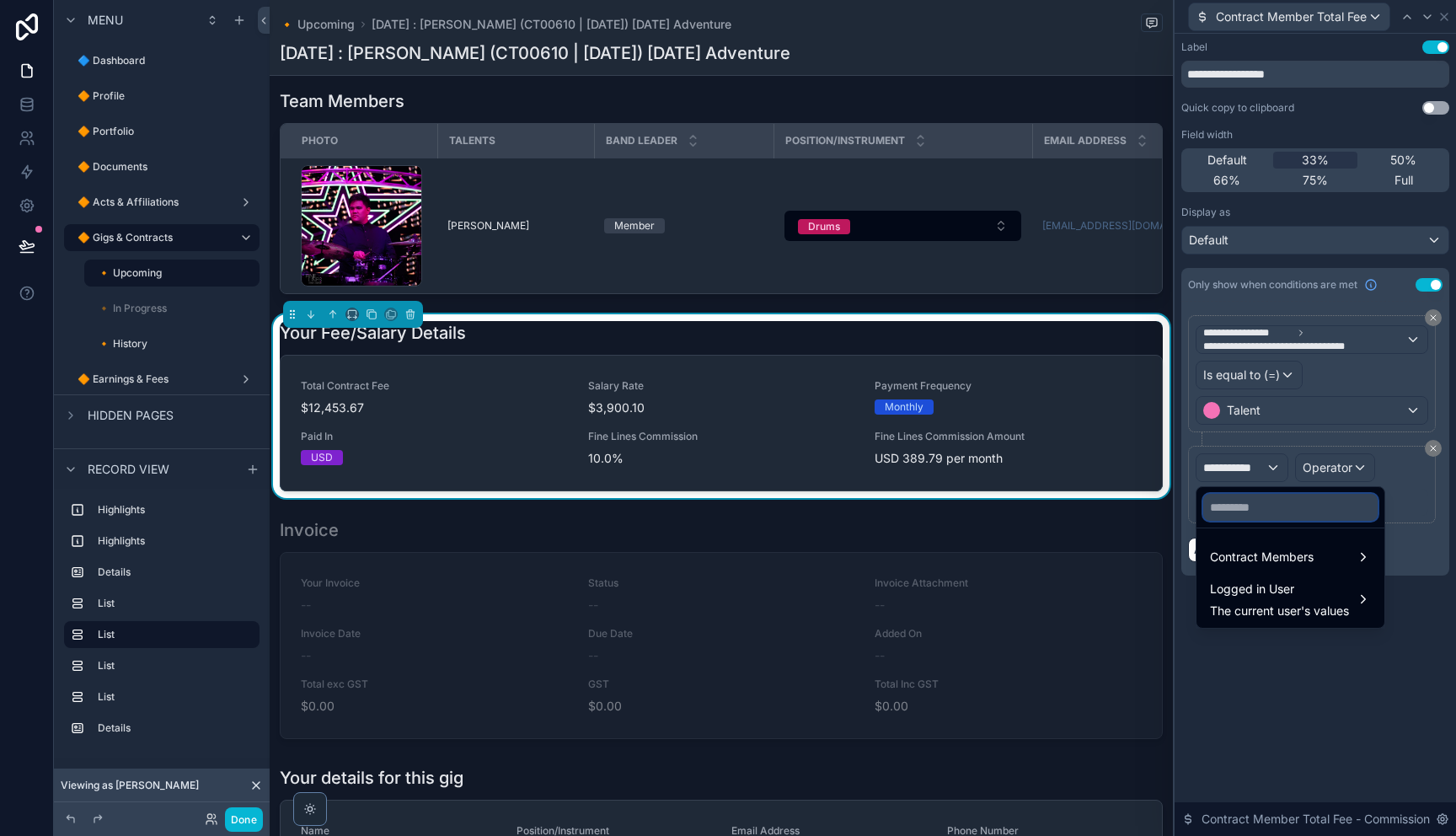
click at [1284, 511] on input "text" at bounding box center [1290, 507] width 174 height 27
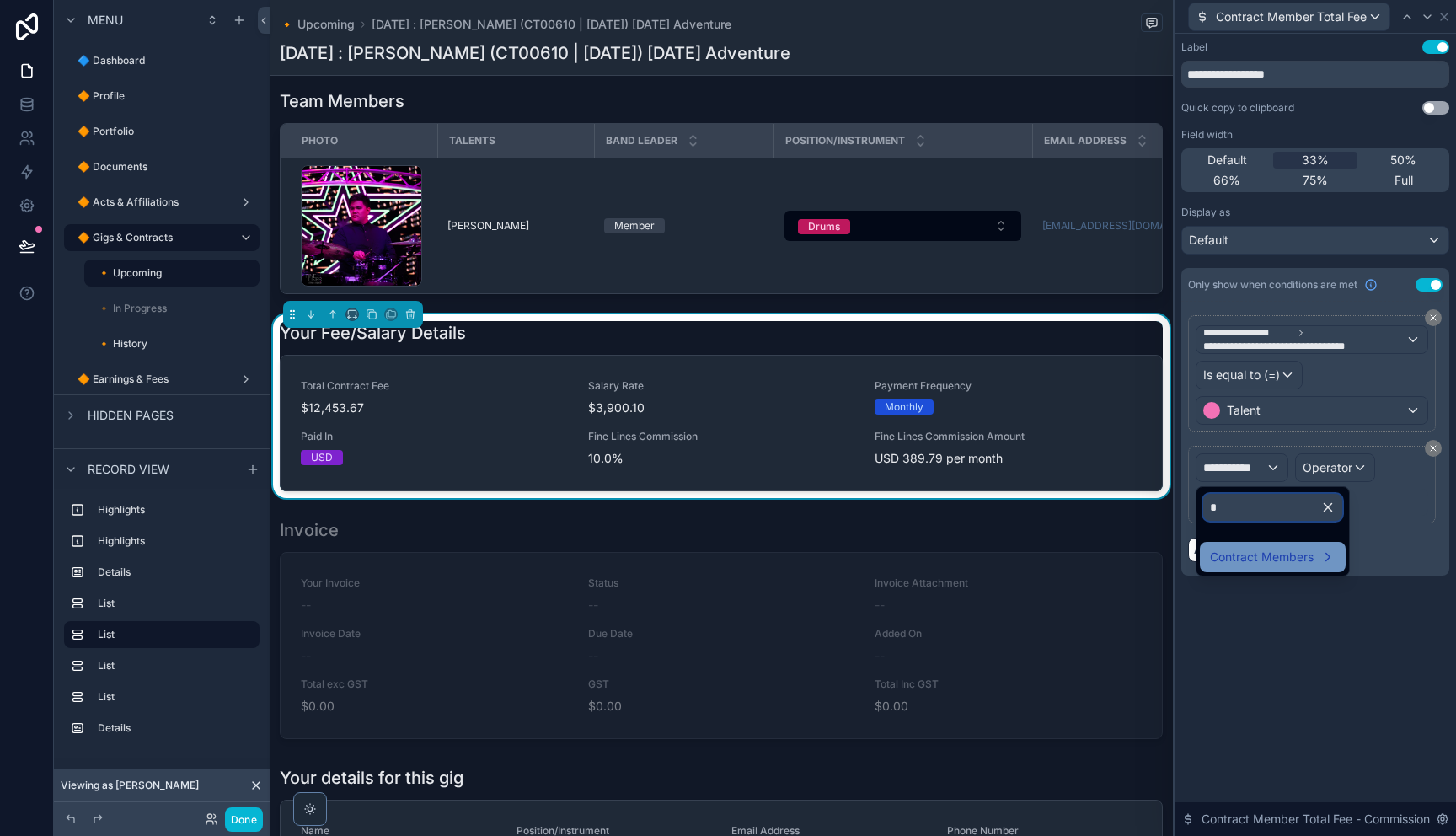
type input "*"
drag, startPoint x: 1256, startPoint y: 547, endPoint x: 1207, endPoint y: 559, distance: 50.4
click at [1256, 547] on span "Contract Members" at bounding box center [1261, 556] width 104 height 20
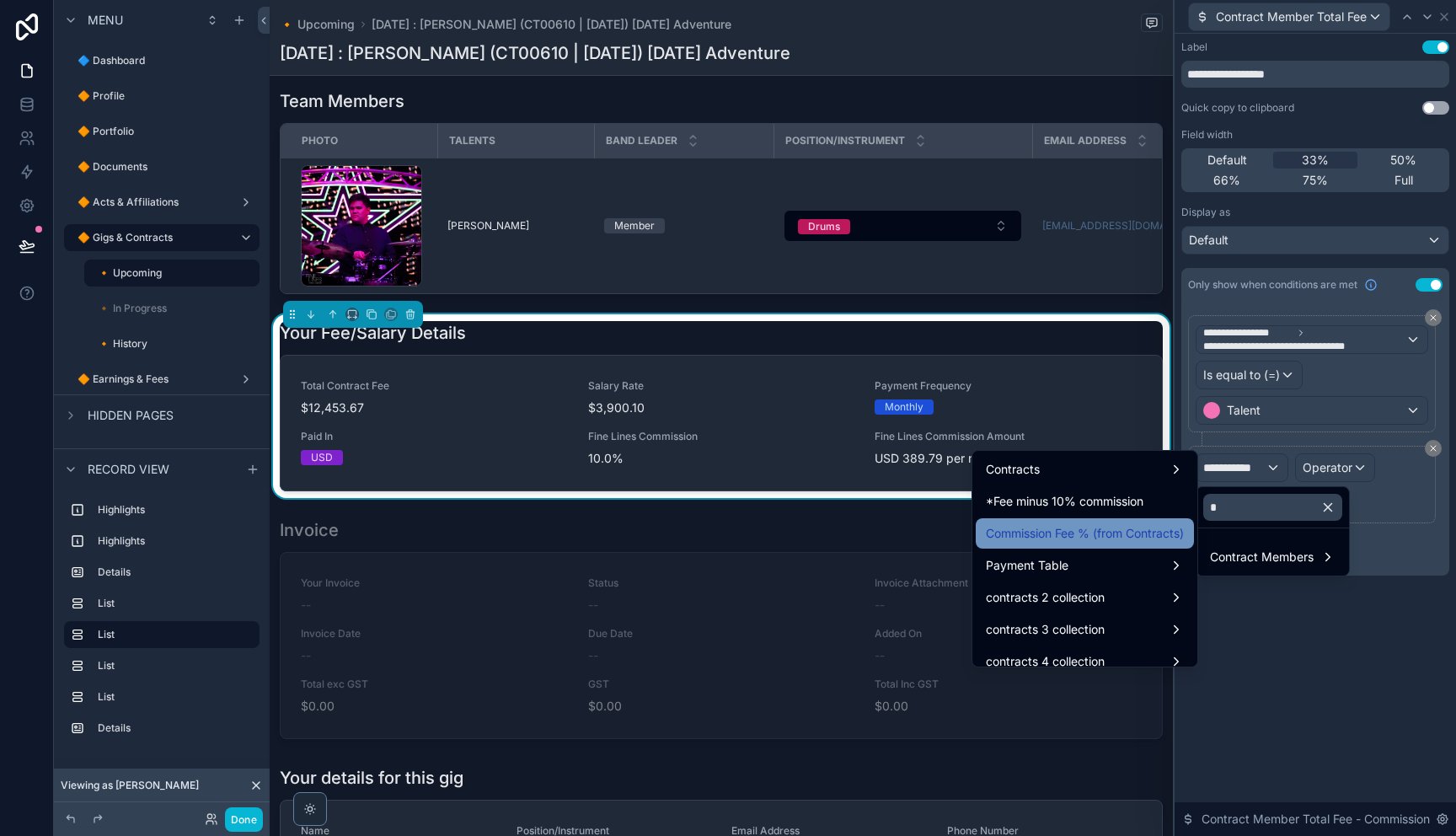
click at [1130, 528] on span "Commission Fee % (from Contracts)" at bounding box center [1085, 533] width 198 height 20
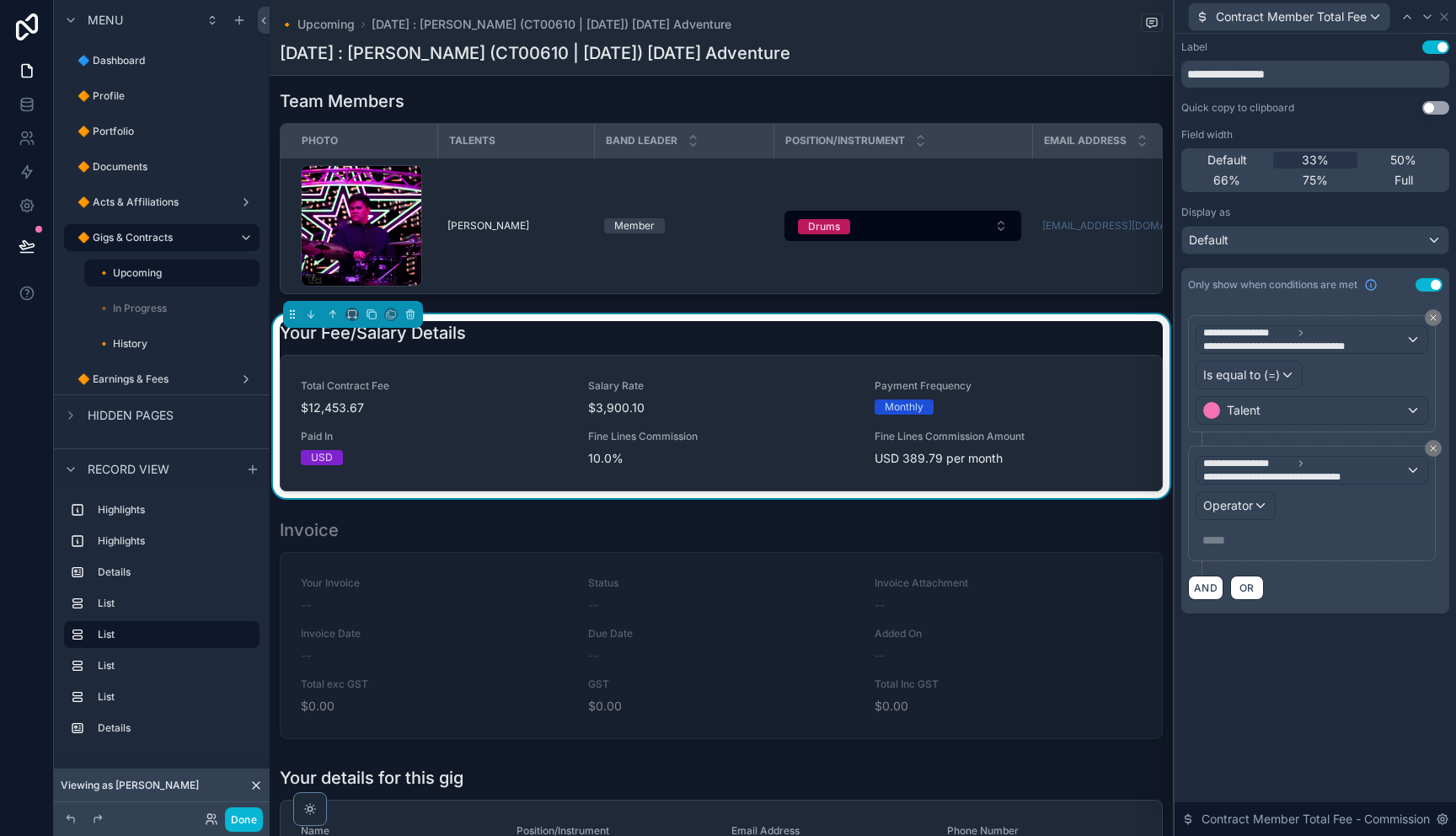
drag, startPoint x: 1225, startPoint y: 537, endPoint x: 1230, endPoint y: 529, distance: 9.4
click at [1225, 537] on p "***** ﻿" at bounding box center [1313, 540] width 222 height 17
drag, startPoint x: 1388, startPoint y: 683, endPoint x: 1322, endPoint y: 611, distance: 97.7
click at [1372, 672] on div "**********" at bounding box center [1315, 434] width 281 height 802
click at [1221, 509] on span "Operator" at bounding box center [1228, 504] width 50 height 14
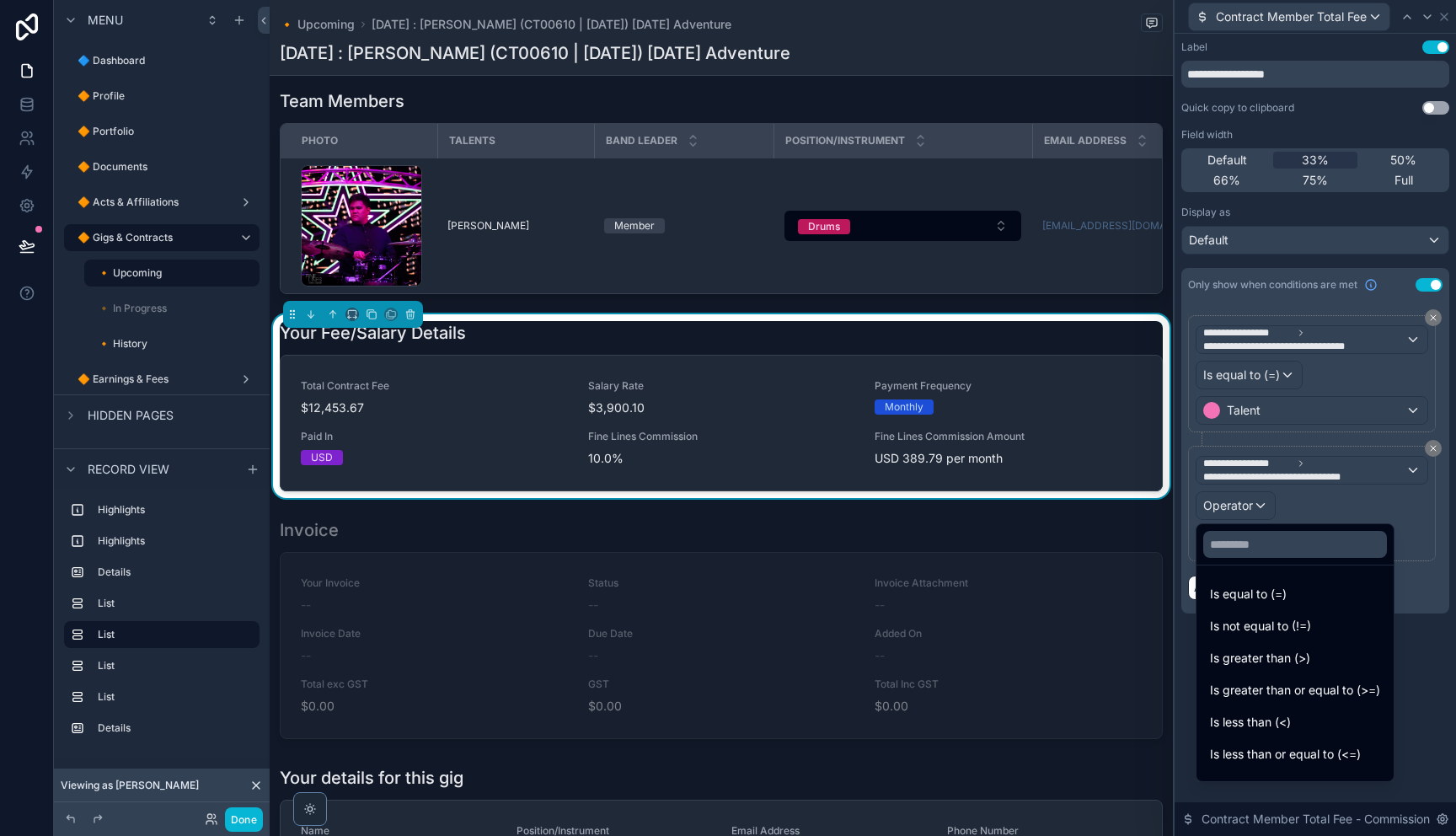
drag, startPoint x: 1287, startPoint y: 651, endPoint x: 1252, endPoint y: 563, distance: 94.7
click at [1286, 650] on span "Is greater than (>)" at bounding box center [1260, 657] width 100 height 20
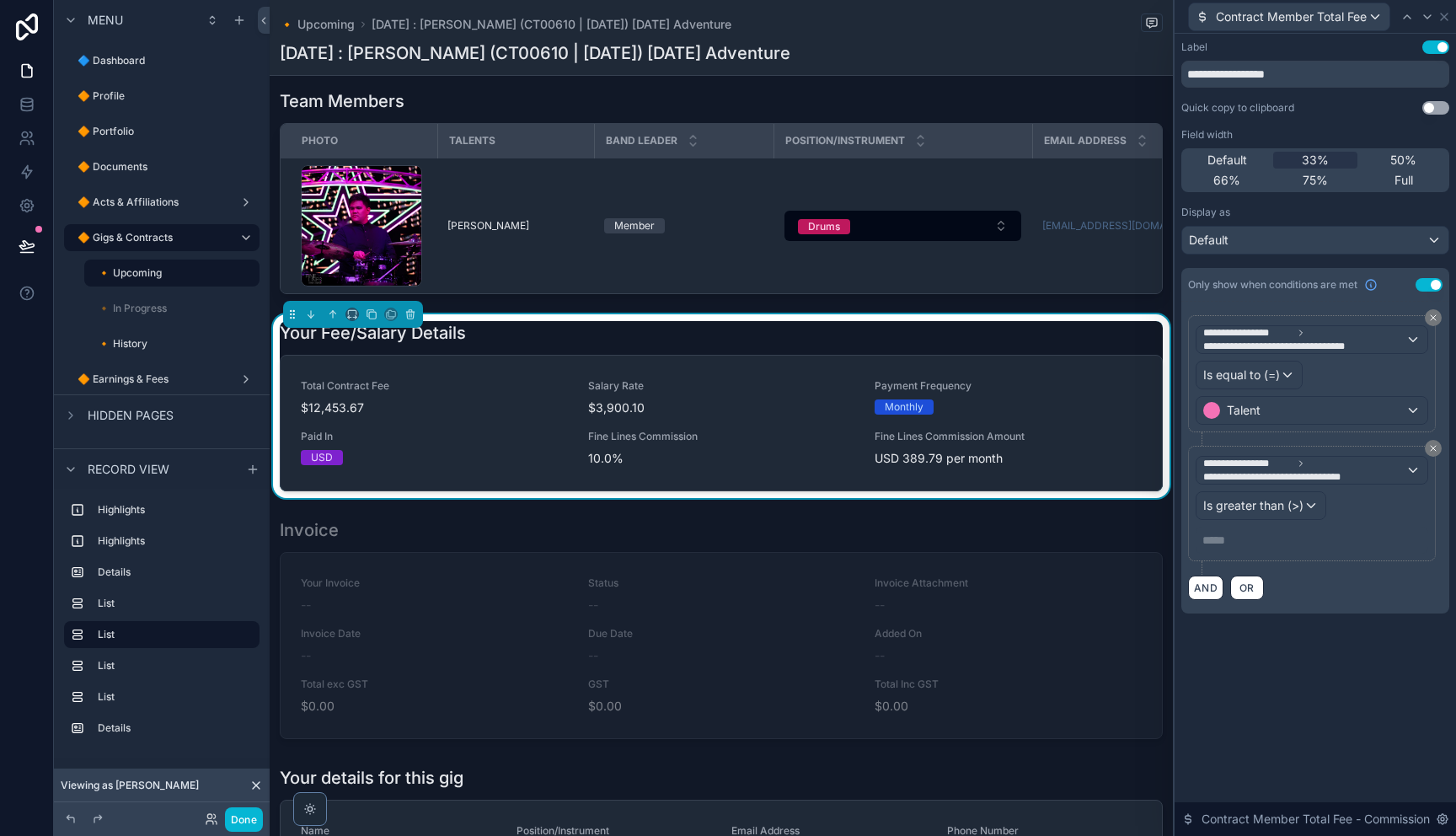
click at [1220, 540] on p "***** ﻿" at bounding box center [1313, 540] width 222 height 17
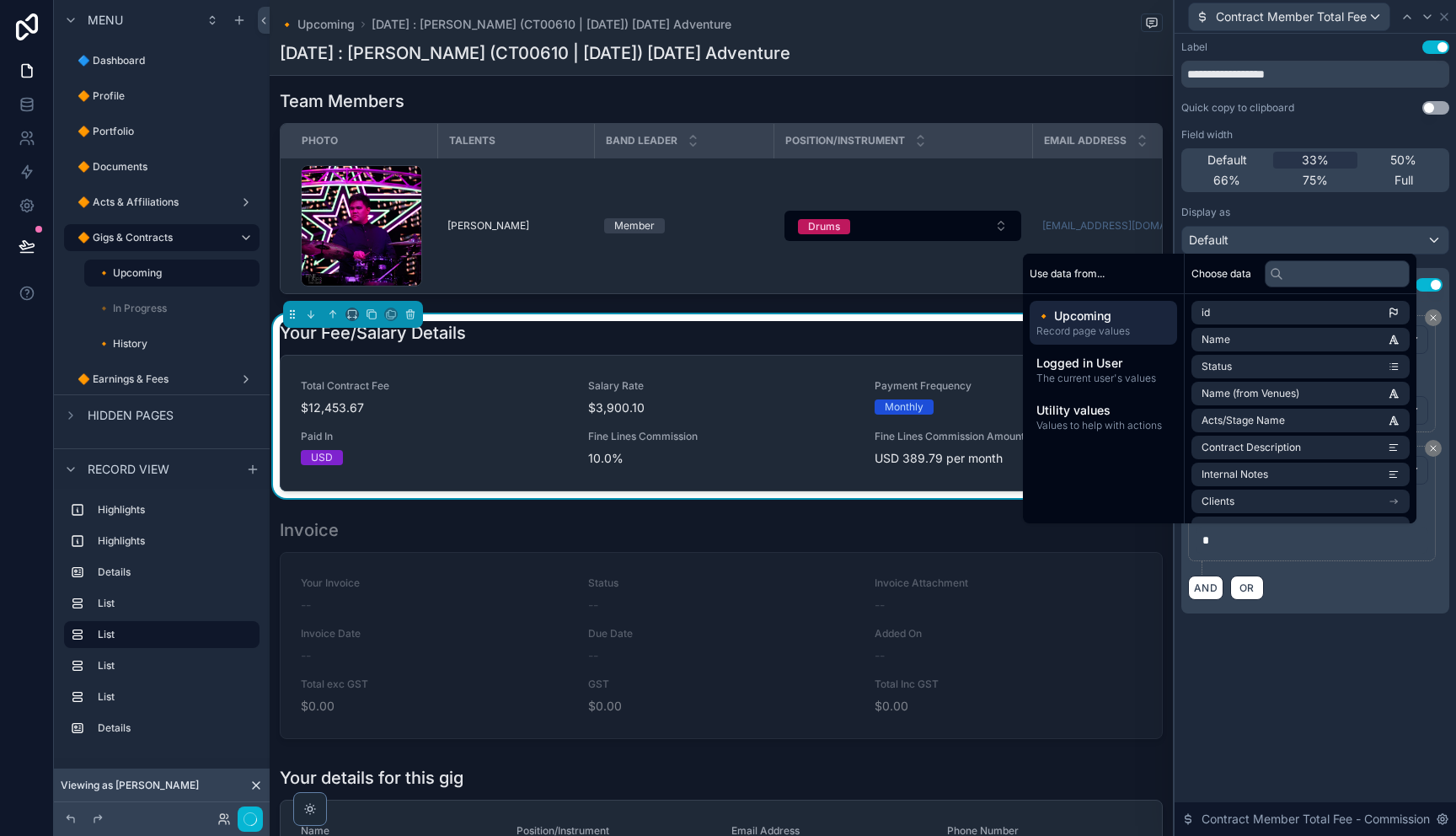
click at [1362, 706] on div "**********" at bounding box center [1315, 434] width 281 height 802
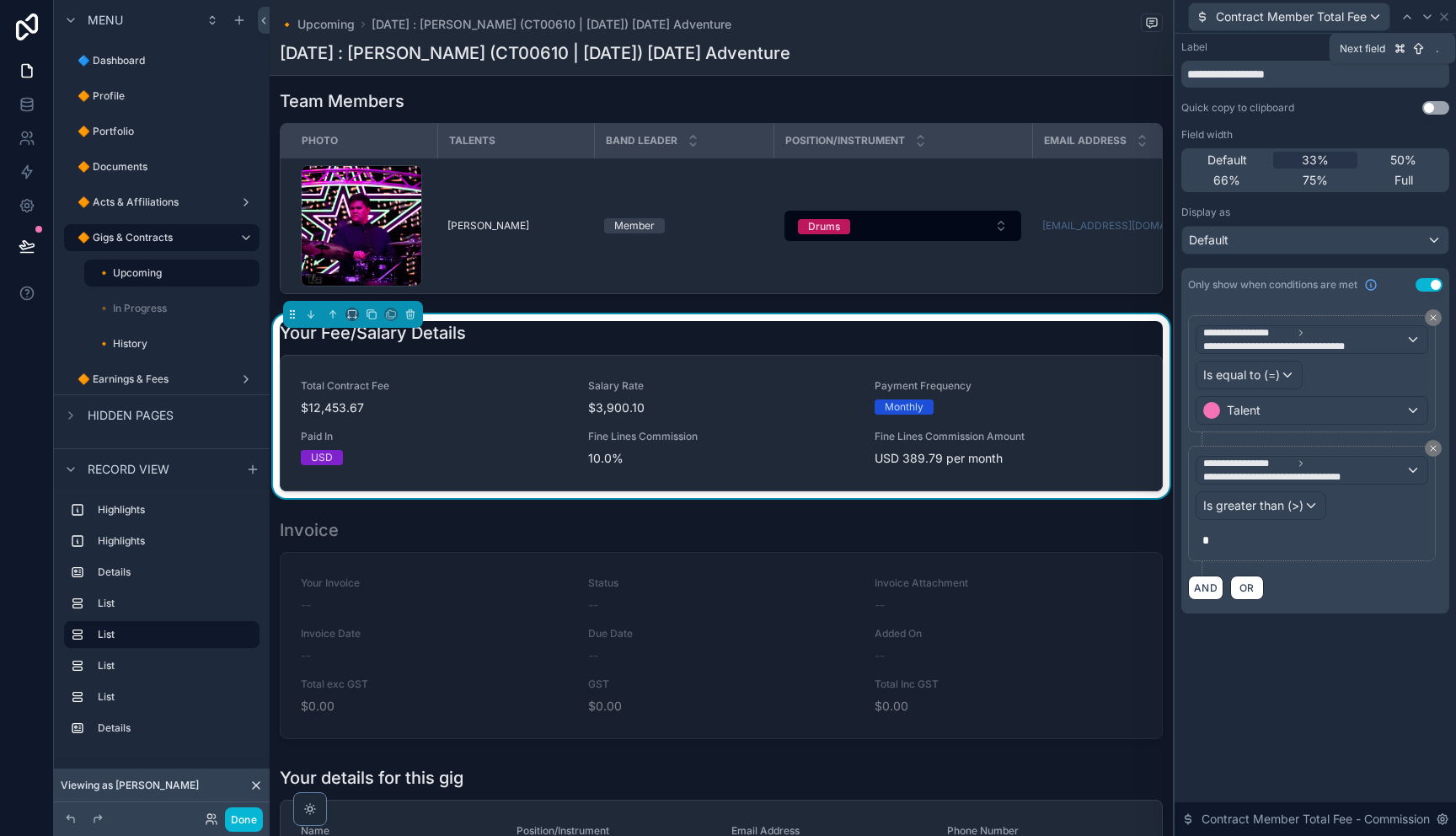
click at [1427, 18] on icon at bounding box center [1426, 17] width 7 height 4
click at [1278, 344] on span "**********" at bounding box center [1251, 346] width 95 height 13
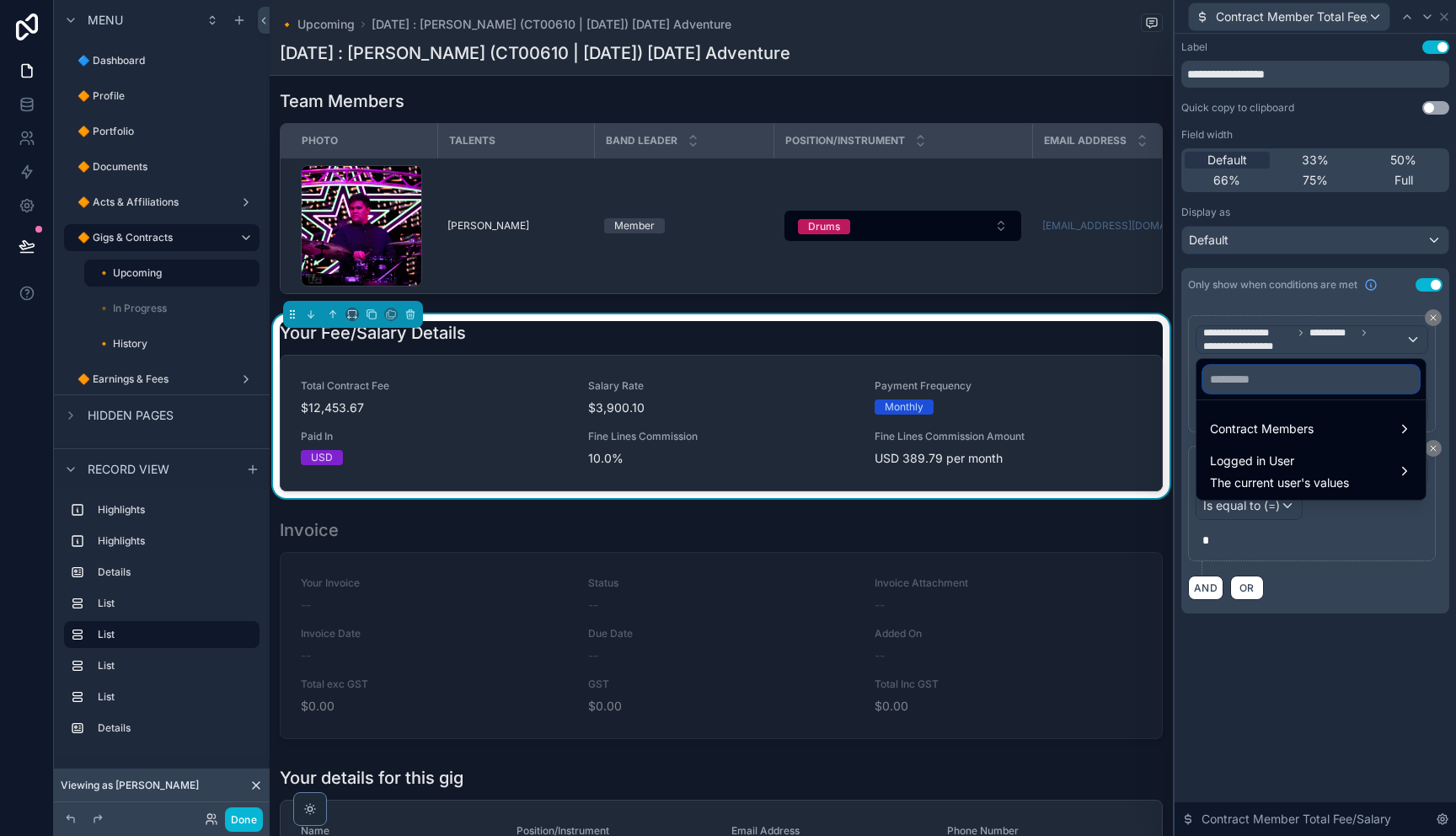
click at [1296, 375] on input "text" at bounding box center [1311, 378] width 215 height 27
click at [1274, 431] on span "Contract Members" at bounding box center [1261, 428] width 104 height 20
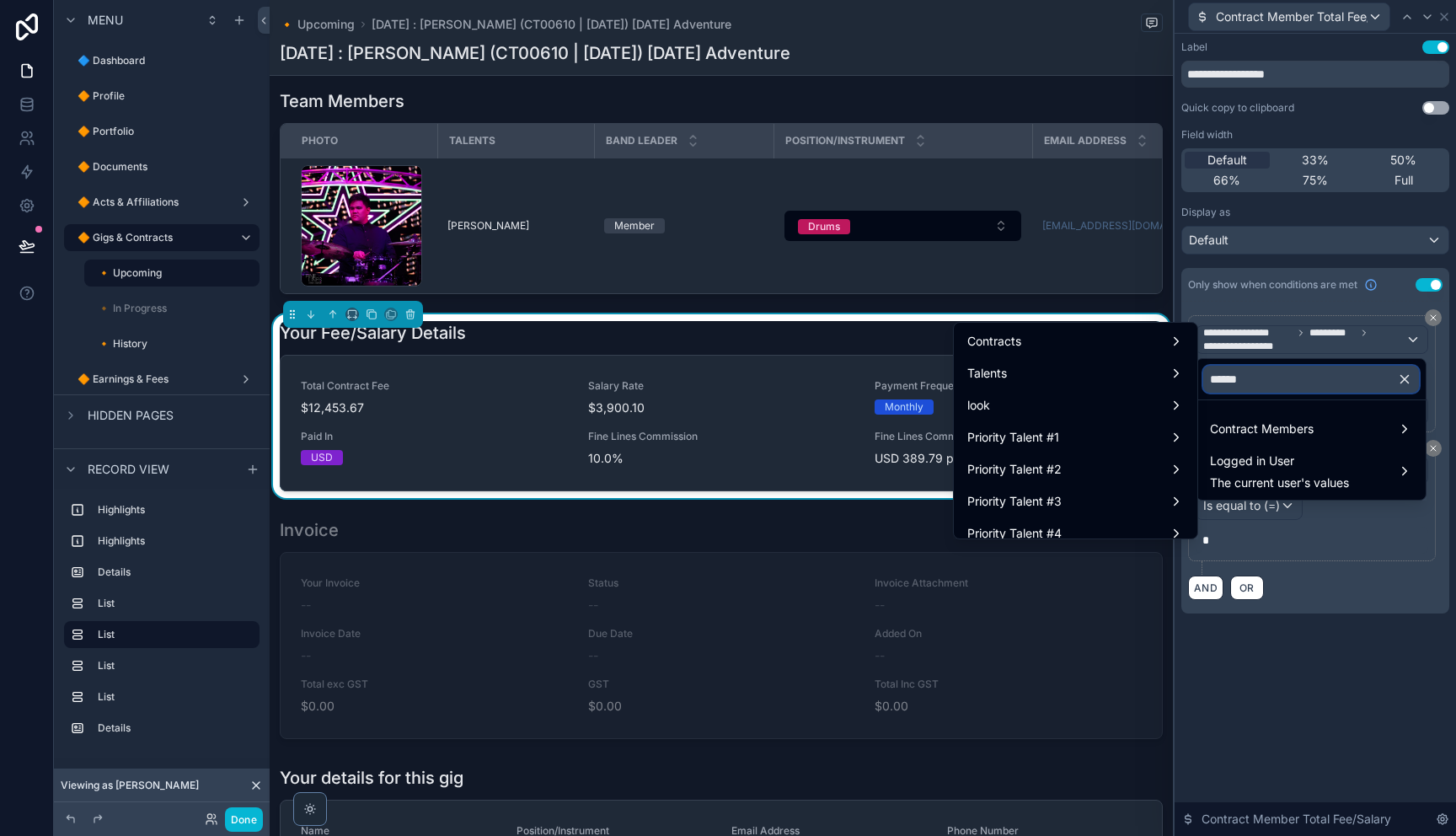
click at [1320, 380] on input "******" at bounding box center [1311, 378] width 215 height 27
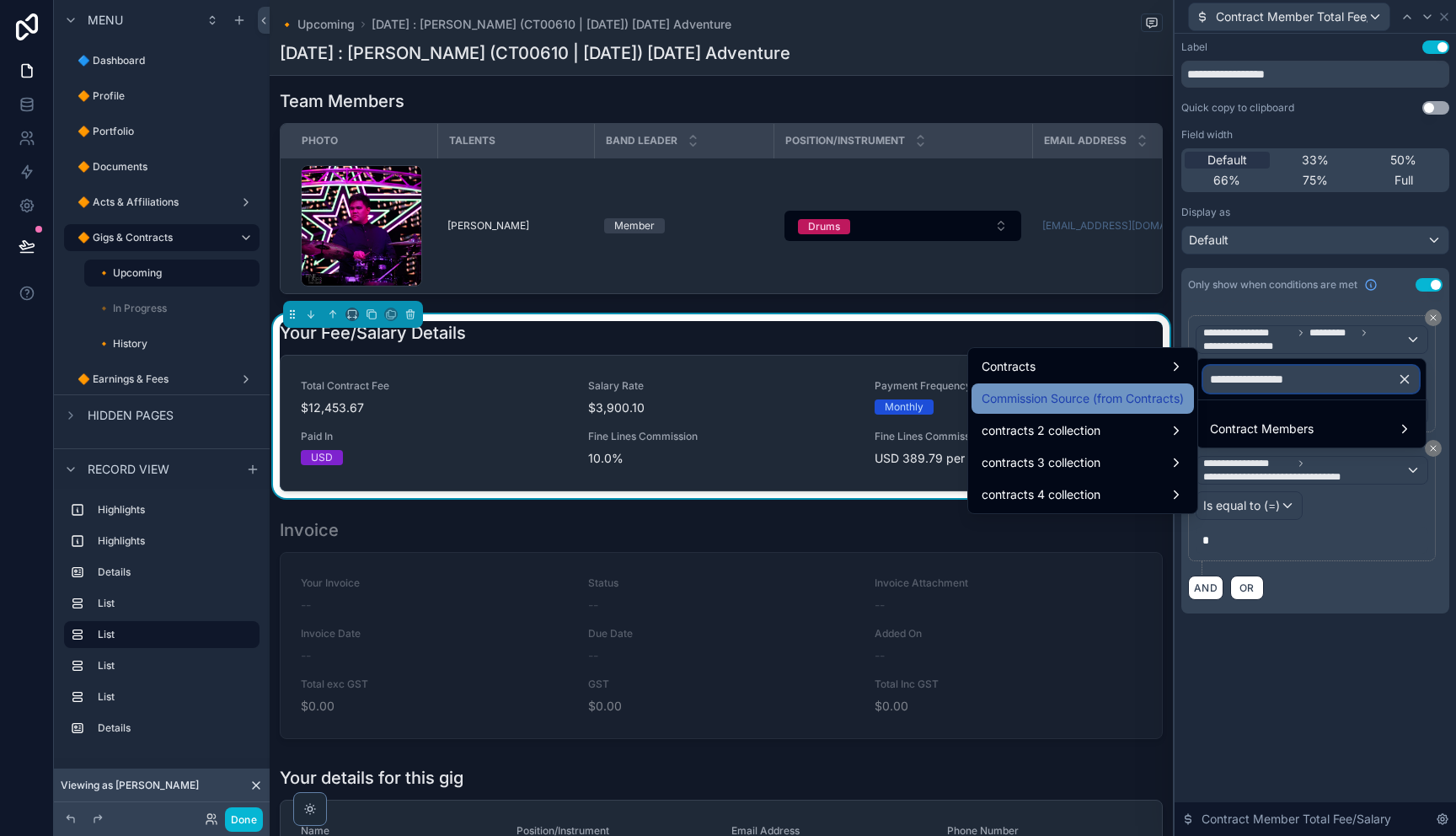
type input "**********"
click at [1067, 401] on span "Commission Source (from Contracts)" at bounding box center [1082, 398] width 202 height 20
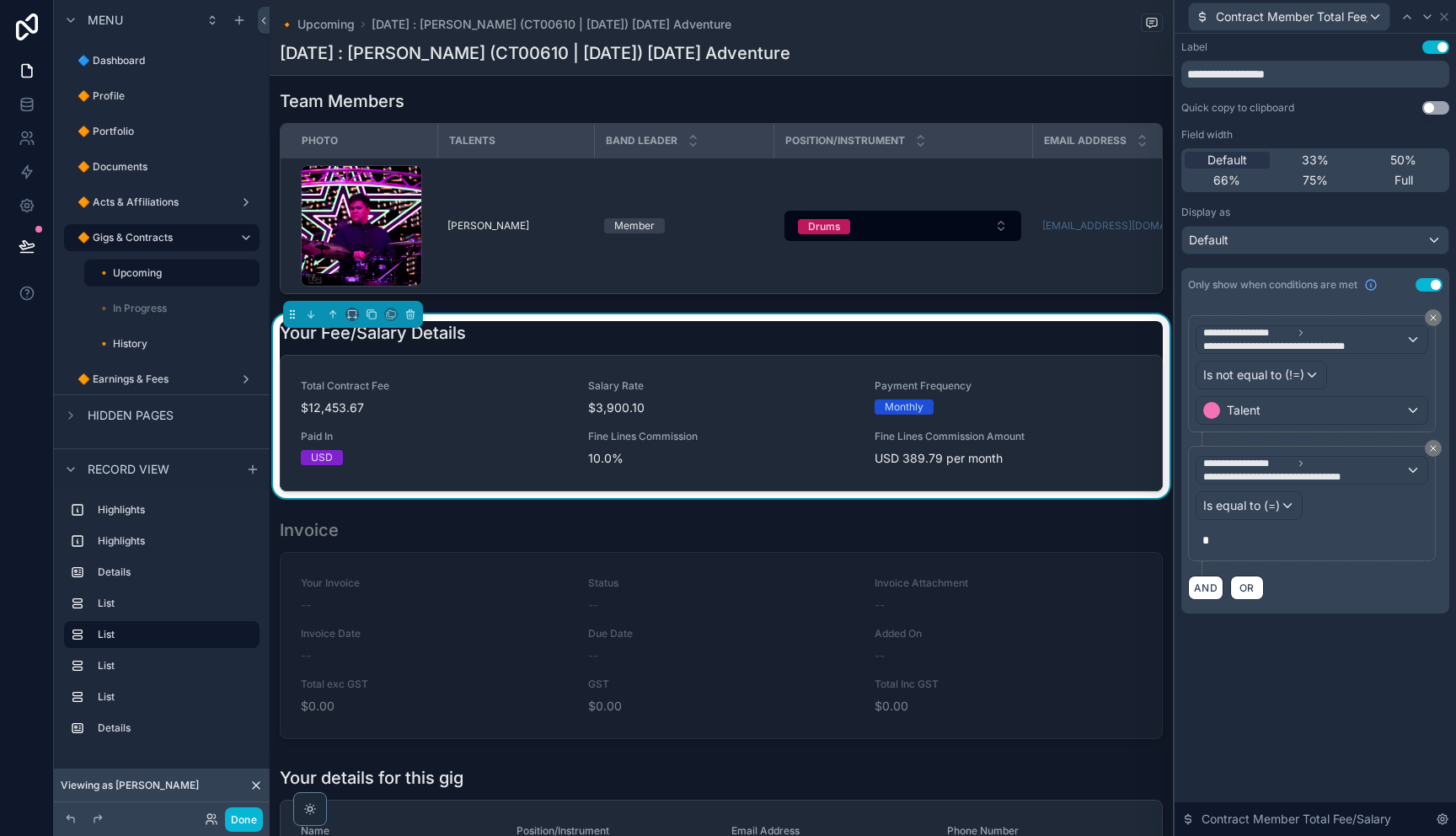
click at [1336, 674] on div "**********" at bounding box center [1315, 434] width 281 height 802
click at [1447, 18] on icon at bounding box center [1444, 17] width 13 height 13
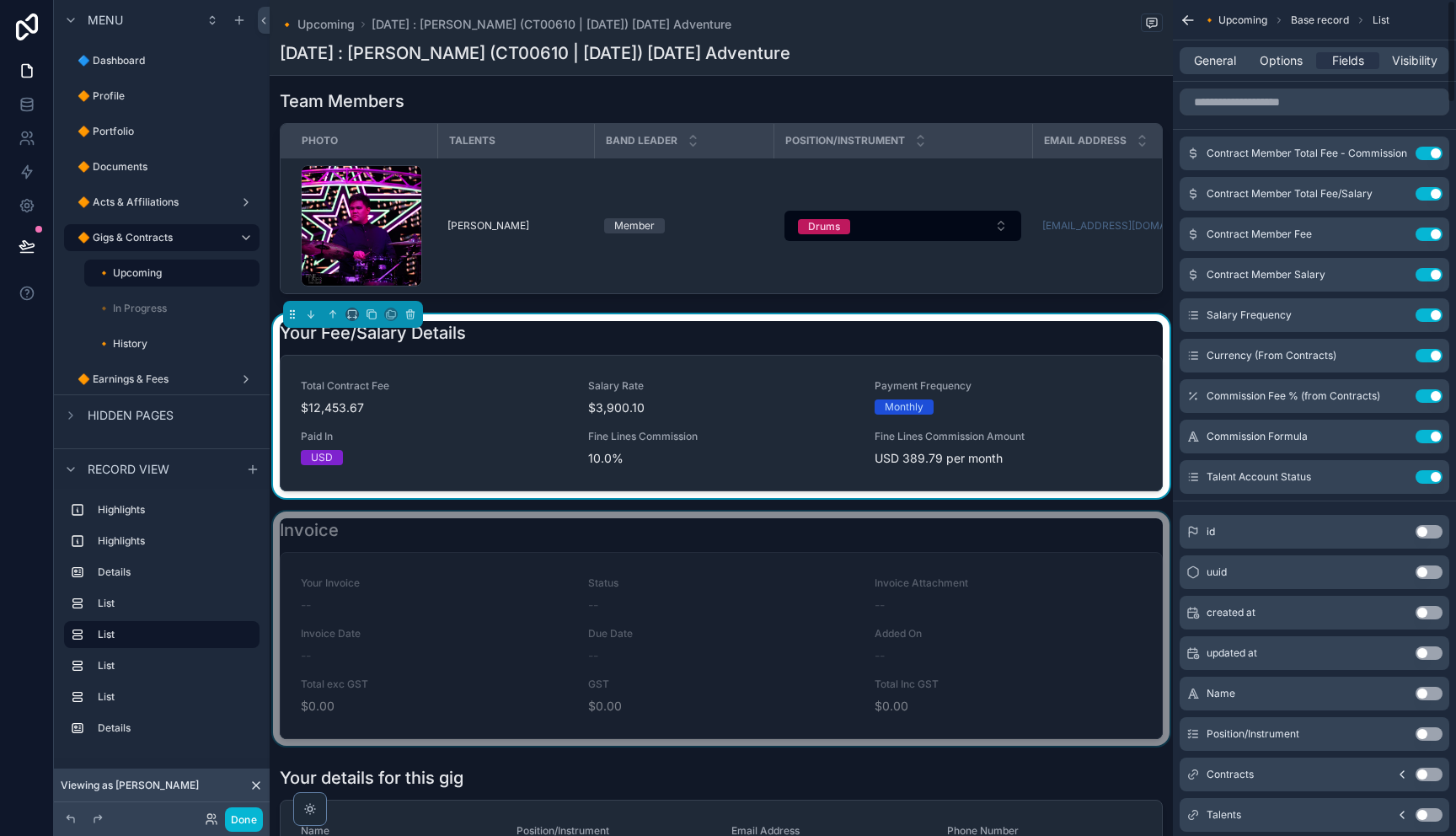
scroll to position [812, 0]
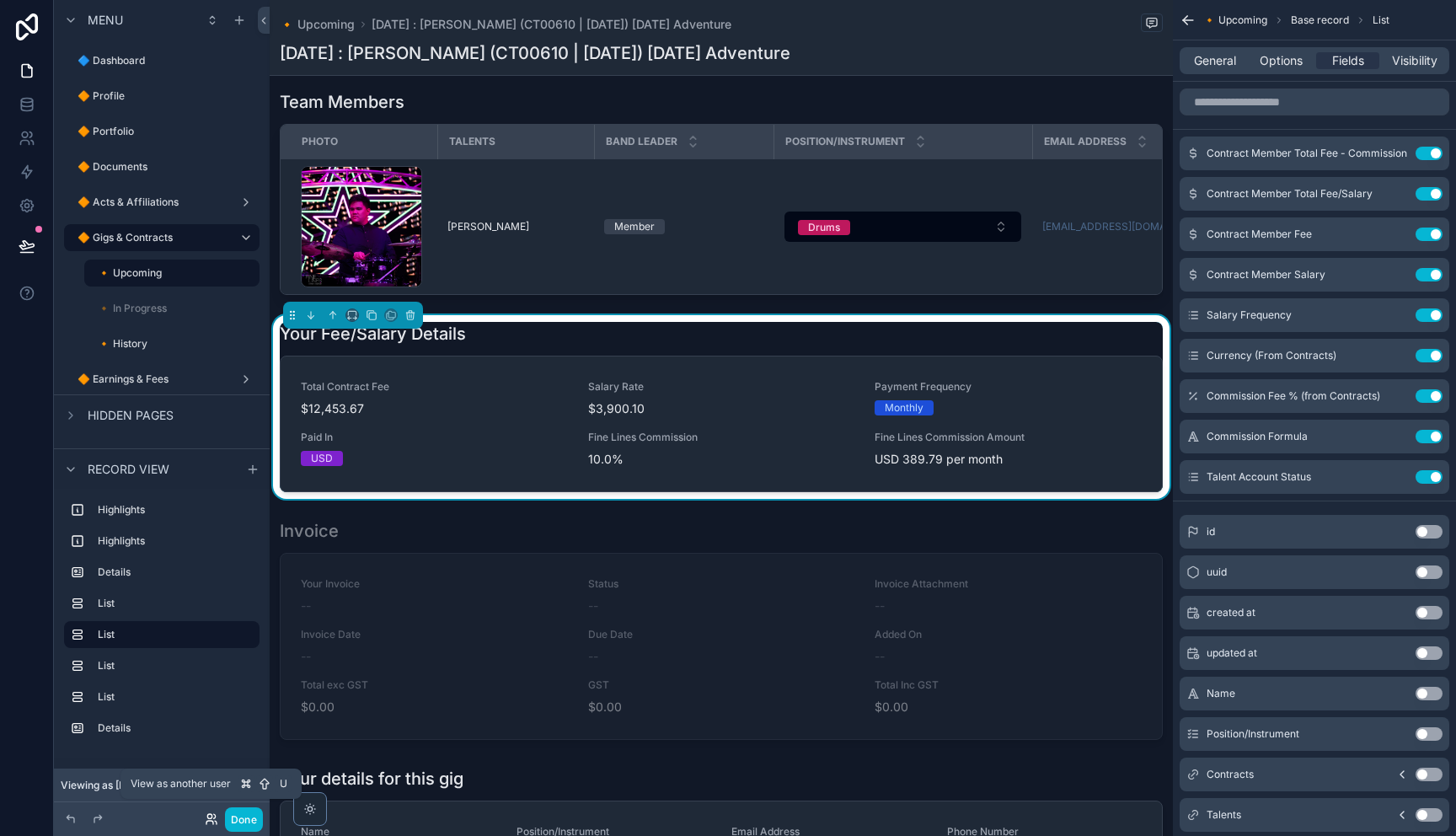
click at [206, 823] on icon at bounding box center [209, 823] width 7 height 4
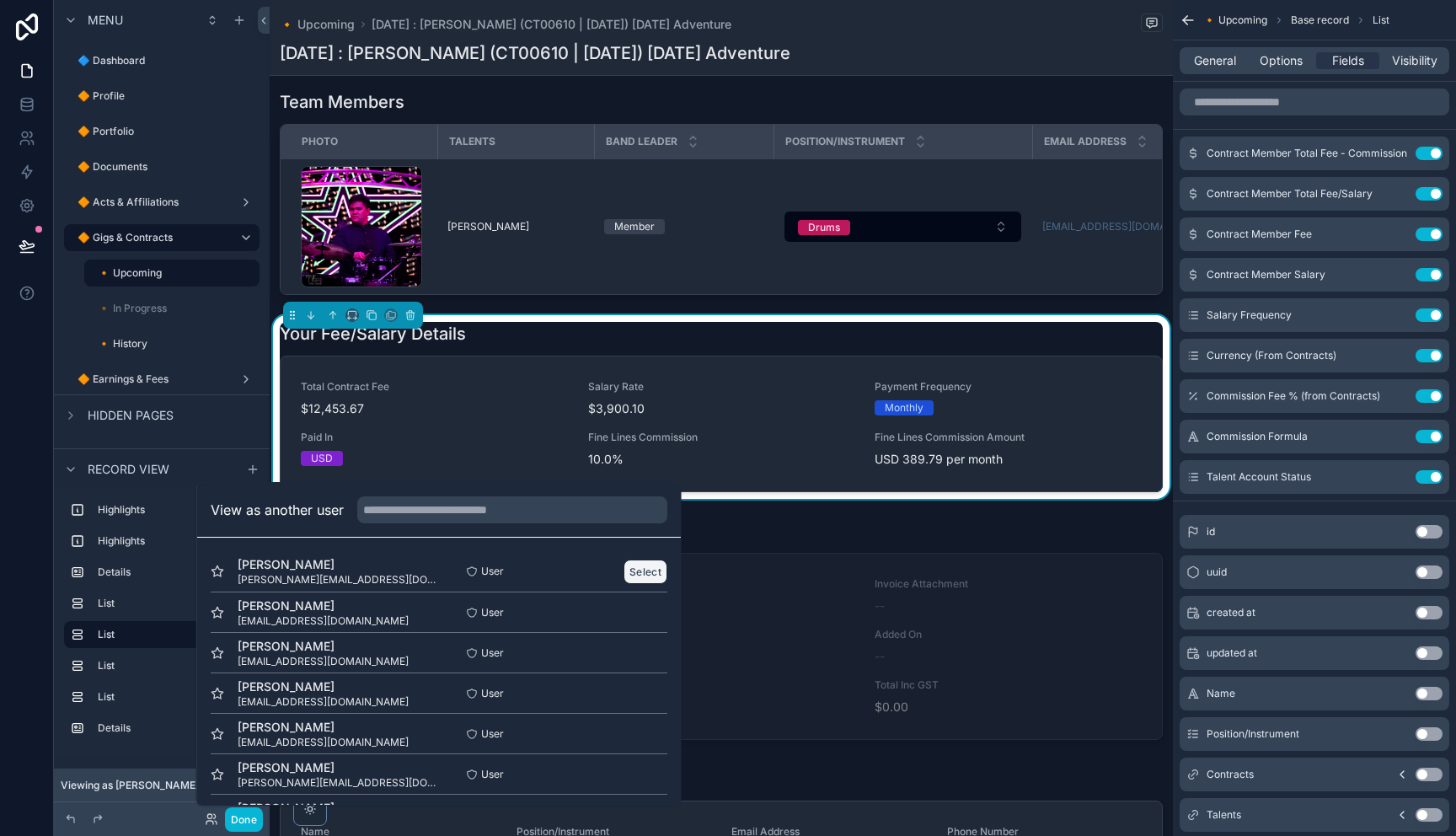
click at [657, 562] on button "Select" at bounding box center [646, 572] width 44 height 25
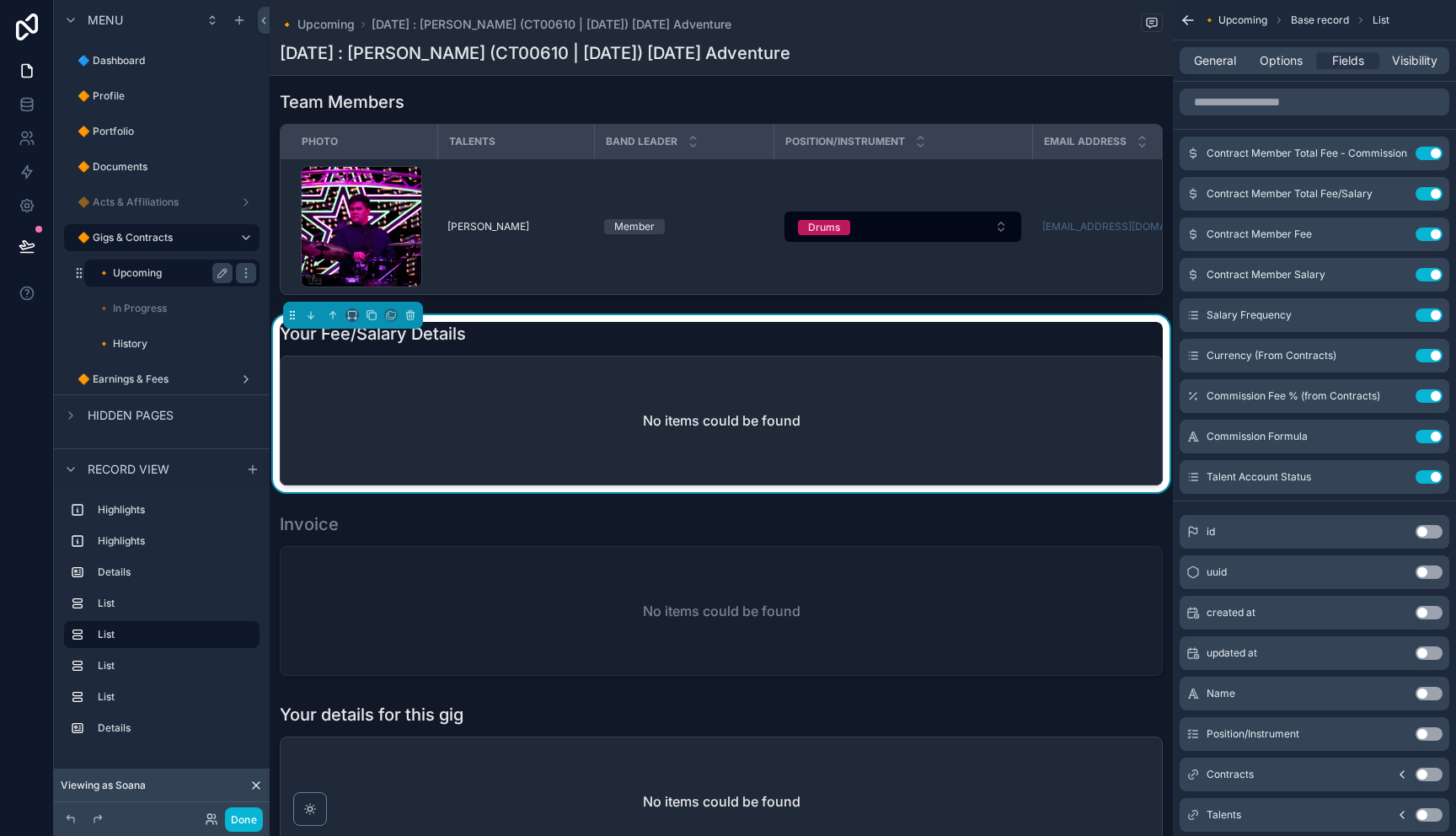
click at [147, 277] on label "🔸 Upcoming" at bounding box center [161, 273] width 128 height 13
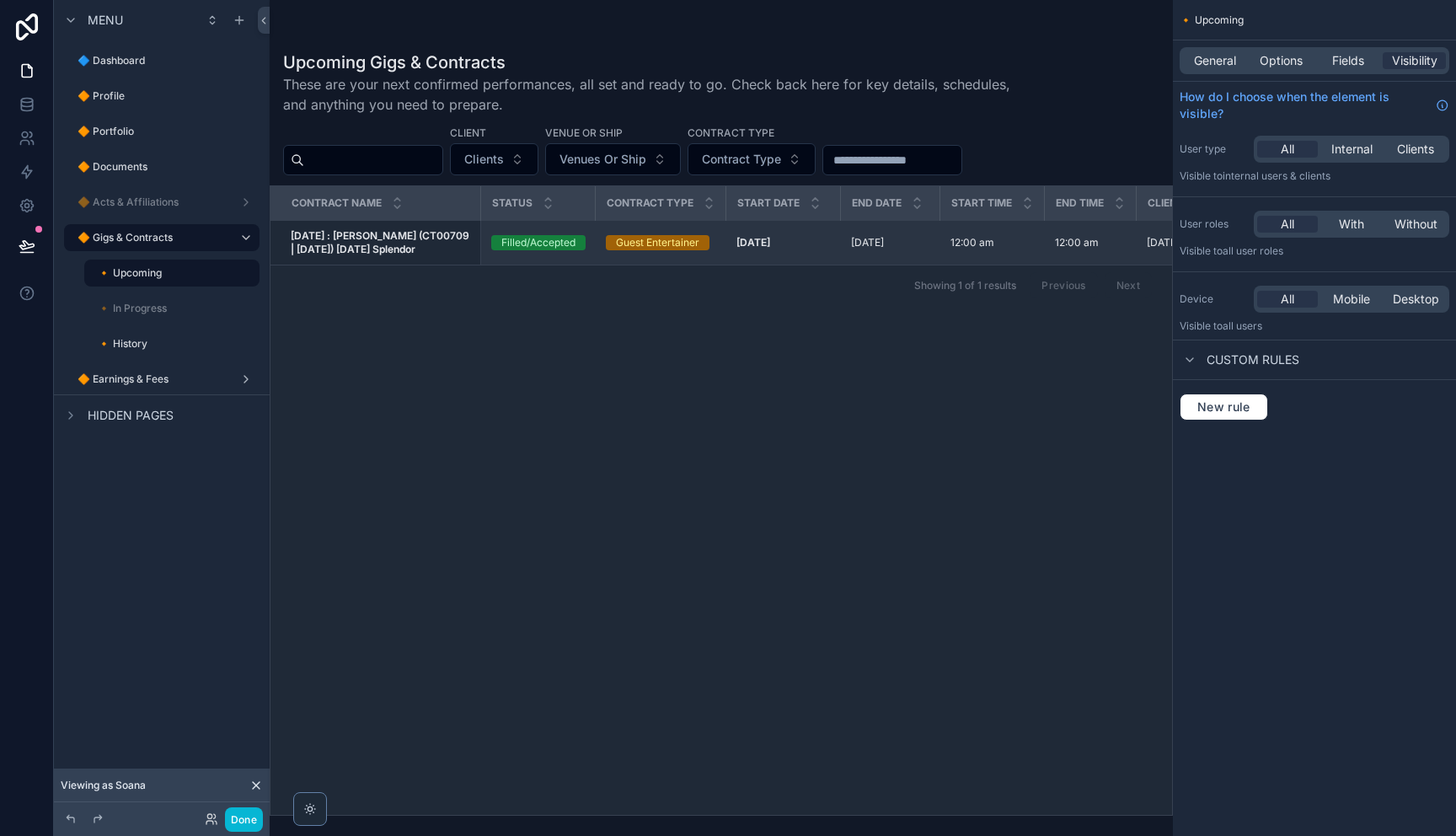
drag, startPoint x: 472, startPoint y: 241, endPoint x: 442, endPoint y: 244, distance: 30.1
click at [472, 241] on td "[DATE] : [PERSON_NAME] (CT00709 | [DATE]) [DATE] Splendor [DATE] : [PERSON_NAME…" at bounding box center [376, 243] width 210 height 45
click at [426, 245] on strong "[DATE] : [PERSON_NAME] (CT00709 | [DATE]) [DATE] Splendor" at bounding box center [381, 241] width 181 height 26
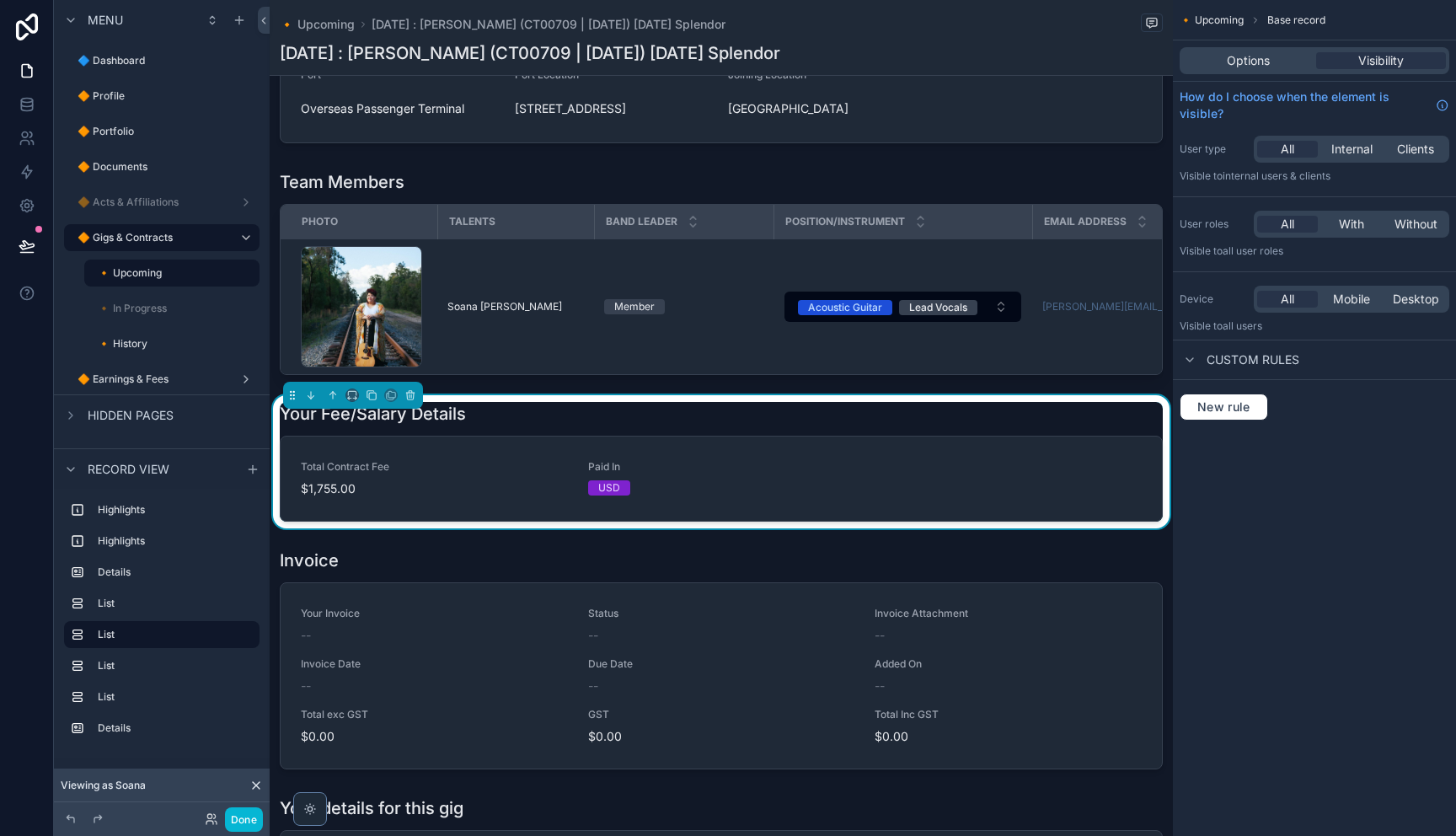
scroll to position [907, 0]
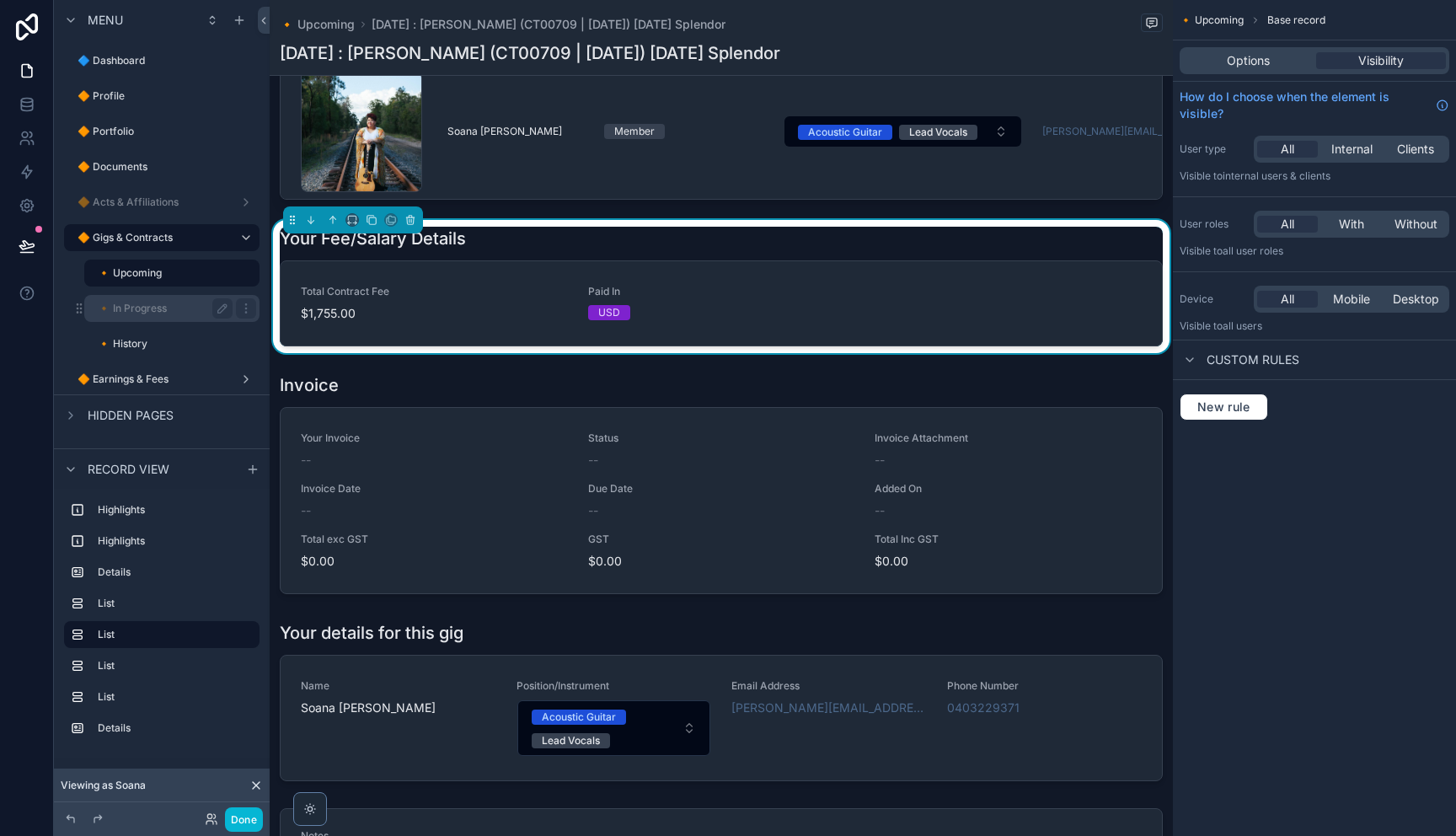
click at [133, 312] on label "🔸 In Progress" at bounding box center [161, 308] width 128 height 13
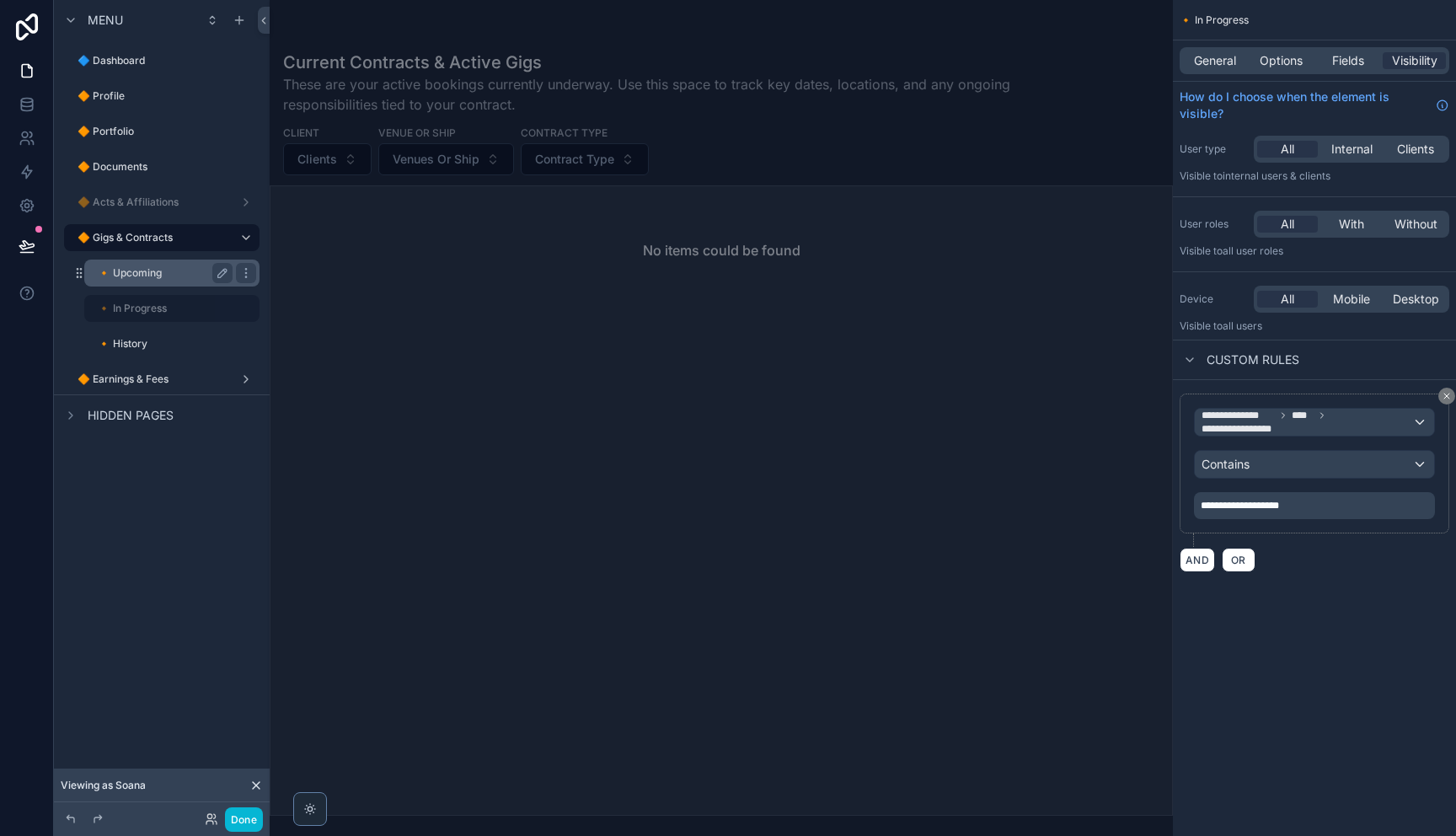
click at [142, 275] on label "🔸 Upcoming" at bounding box center [161, 273] width 128 height 13
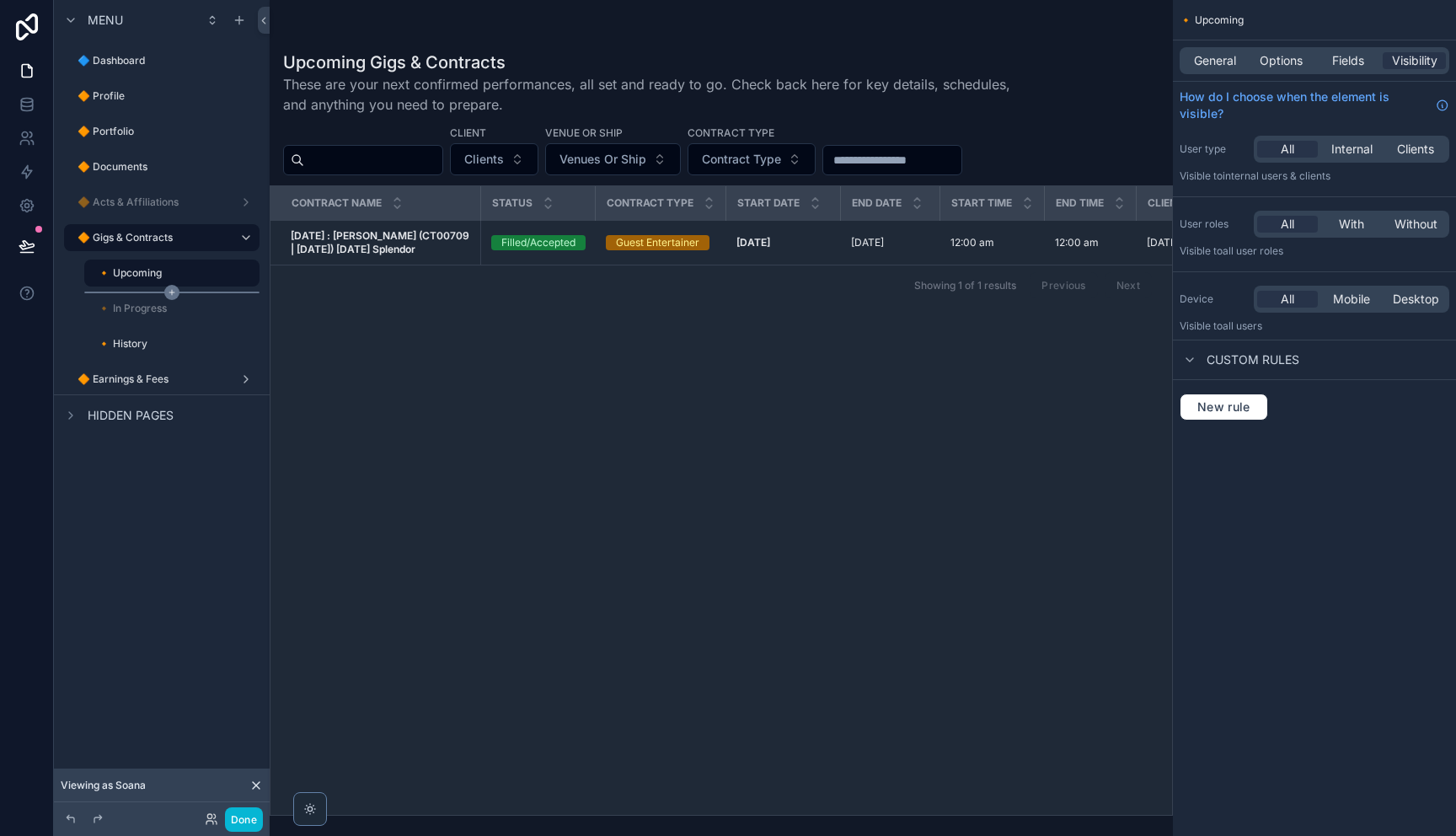
click at [170, 285] on icon "scrollable content" at bounding box center [172, 293] width 15 height 15
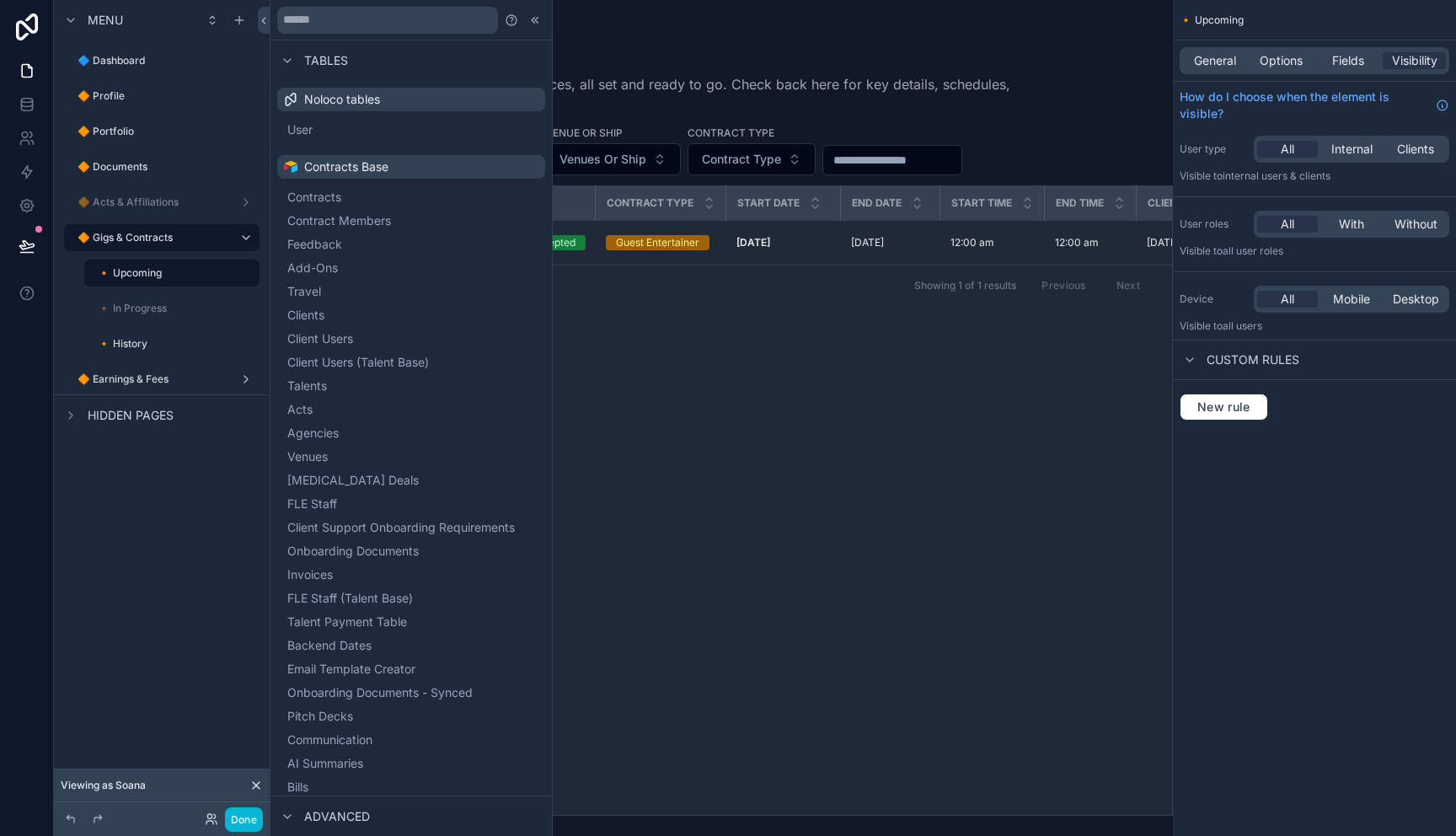
drag, startPoint x: 1024, startPoint y: 327, endPoint x: 964, endPoint y: 335, distance: 60.5
click at [994, 334] on div "Contract Name Status Contract Type Start Date End Date Start Time End Time Clie…" at bounding box center [721, 500] width 901 height 628
click at [641, 256] on td "Guest Entertainer" at bounding box center [661, 243] width 131 height 45
drag, startPoint x: 729, startPoint y: 395, endPoint x: 555, endPoint y: 102, distance: 340.8
click at [716, 360] on div "Contract Name Status Contract Type Start Date End Date Start Time End Time Clie…" at bounding box center [721, 500] width 901 height 628
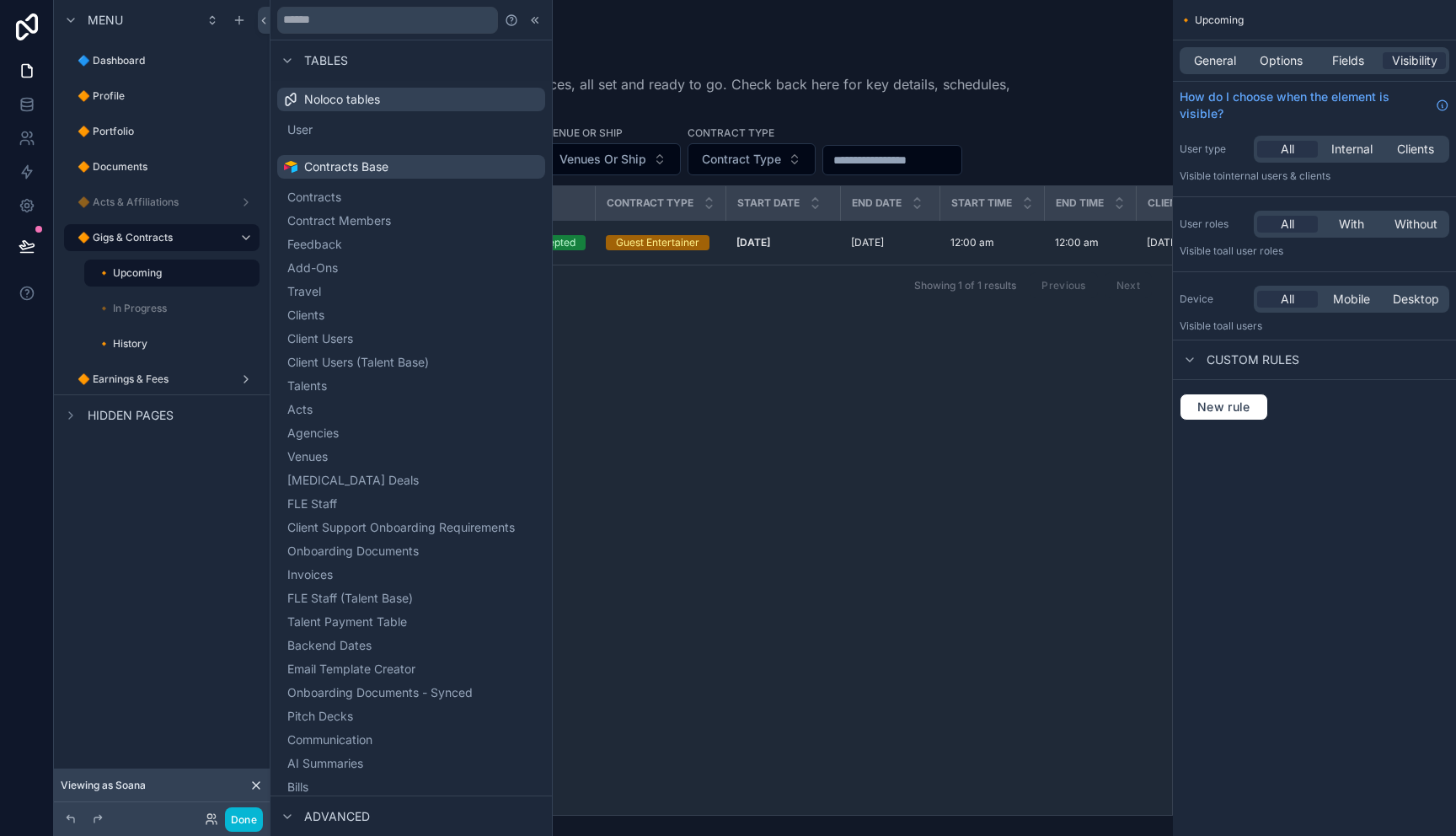
click at [535, 31] on div at bounding box center [411, 20] width 281 height 40
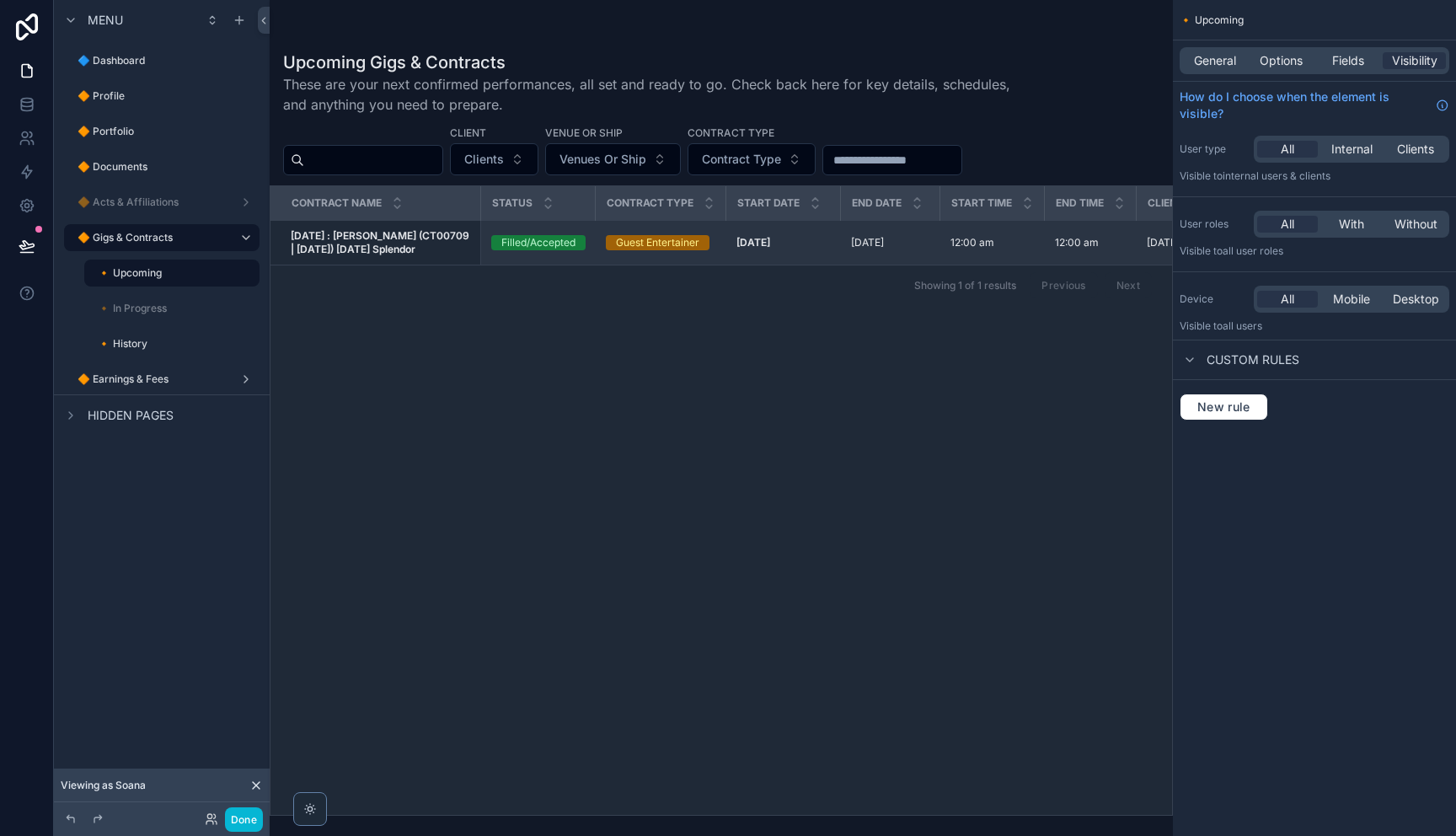
click at [376, 237] on strong "[DATE] : [PERSON_NAME] (CT00709 | [DATE]) [DATE] Splendor" at bounding box center [381, 241] width 181 height 26
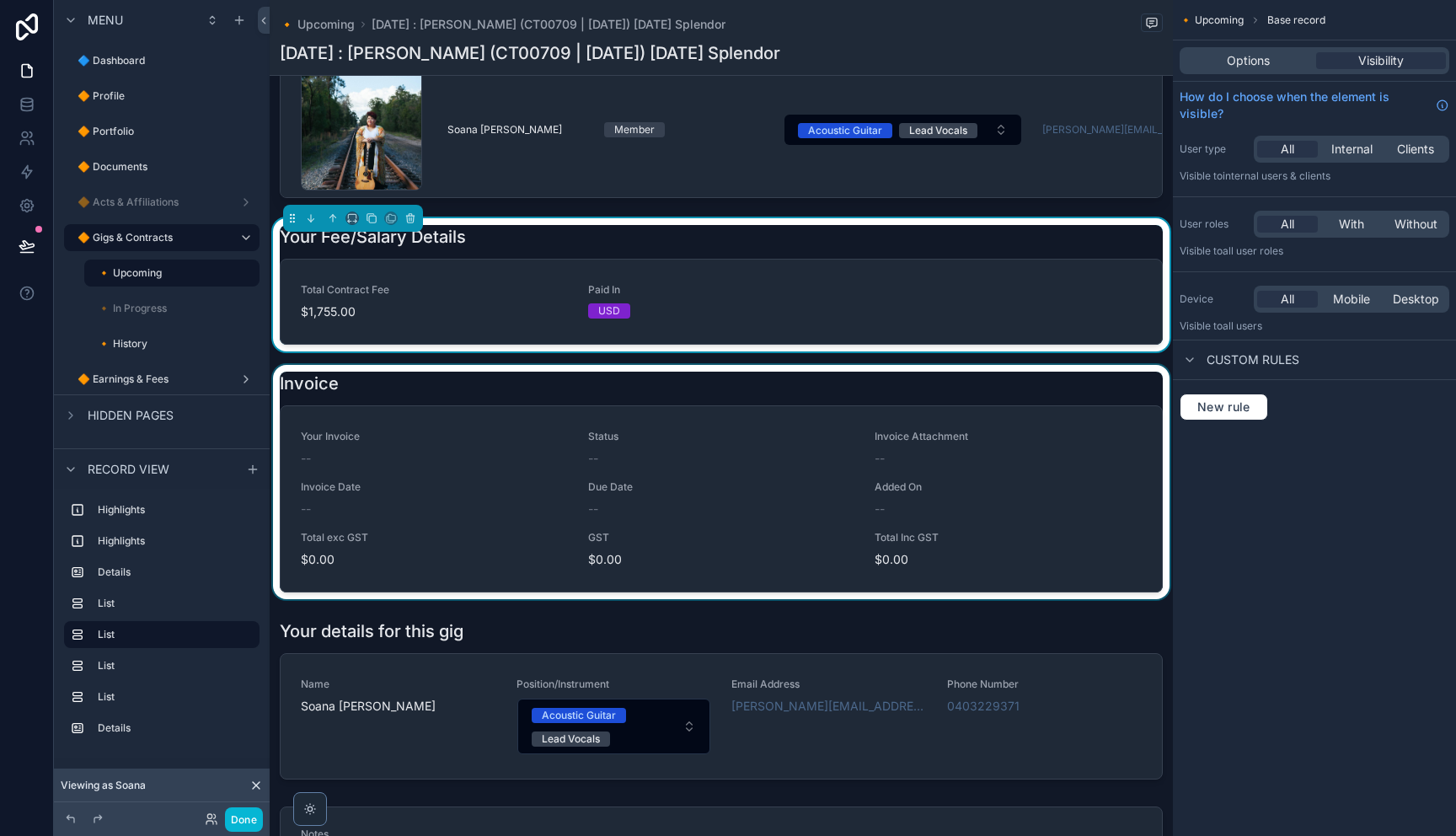
scroll to position [910, 0]
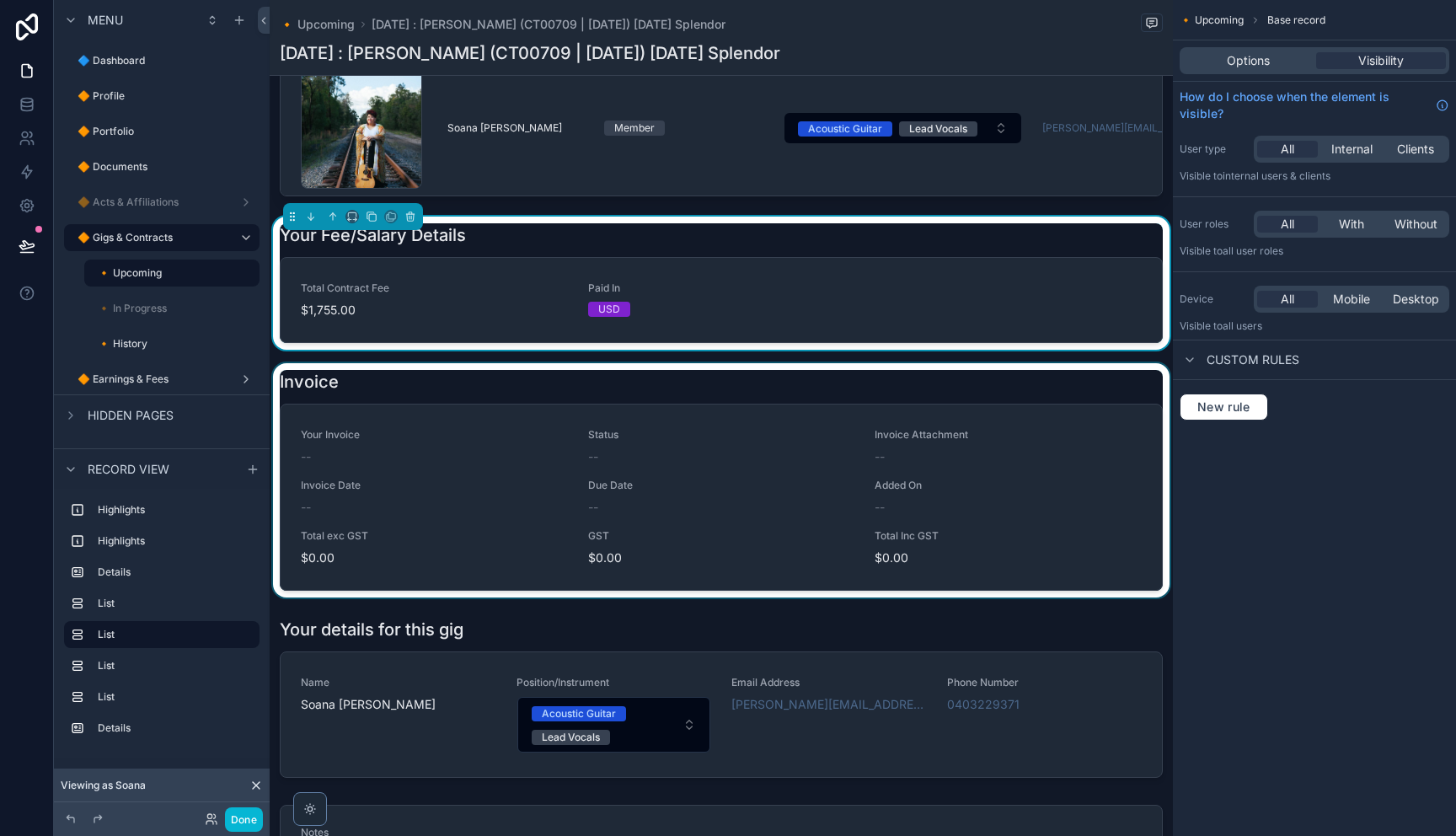
drag, startPoint x: 544, startPoint y: 451, endPoint x: 985, endPoint y: 466, distance: 441.3
click at [544, 451] on div "scrollable content" at bounding box center [721, 480] width 903 height 234
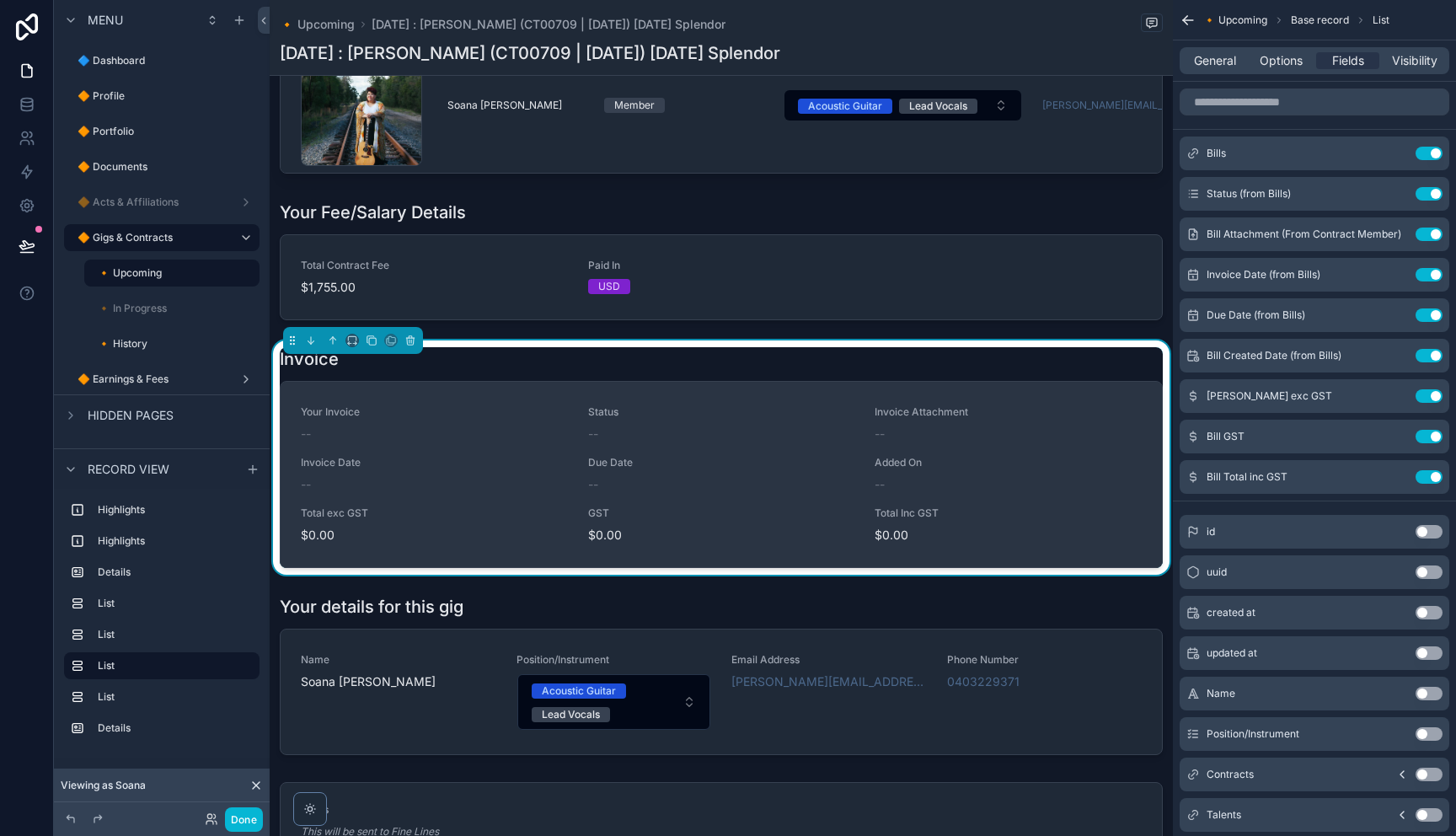
scroll to position [944, 0]
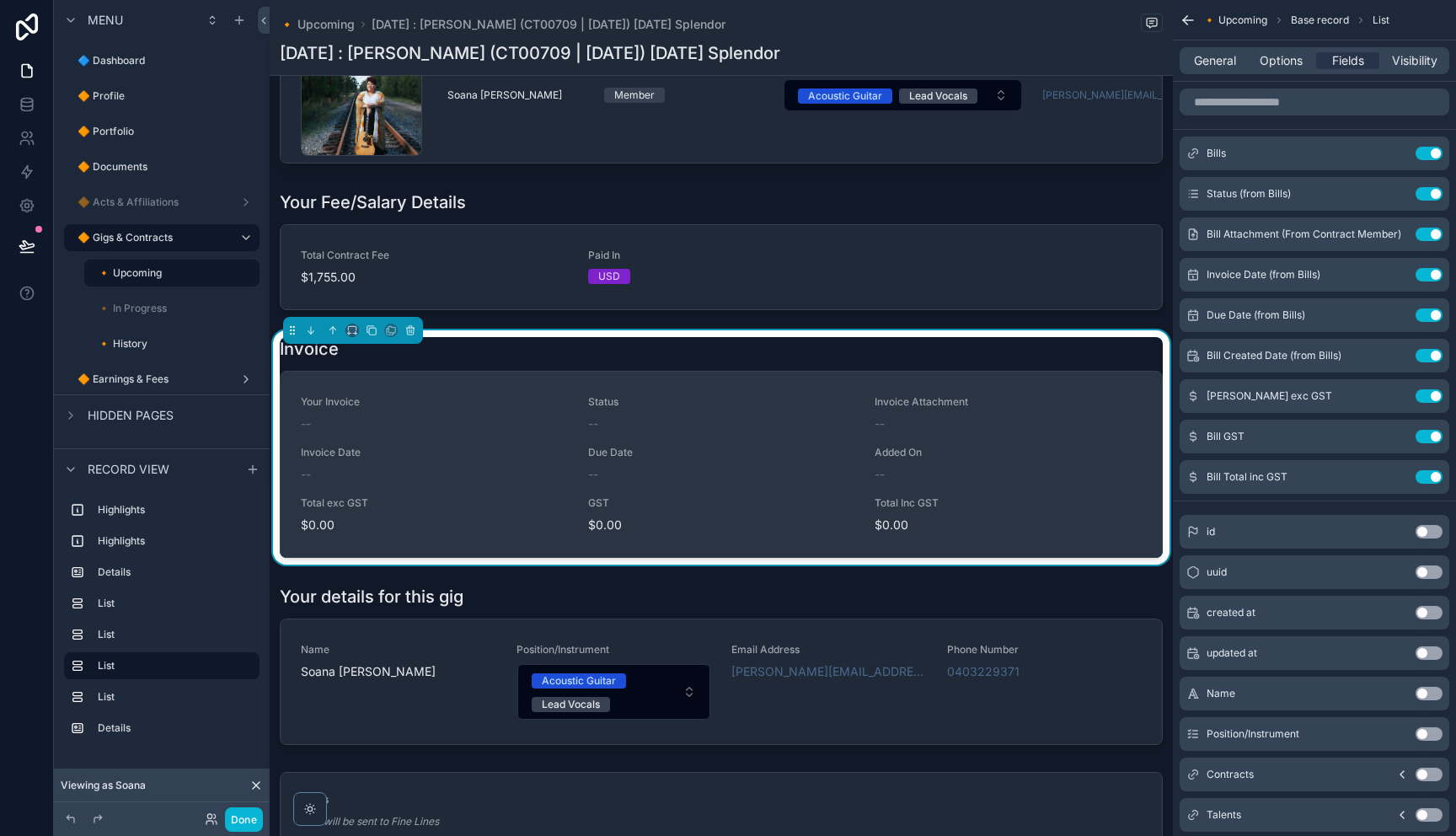
click at [431, 432] on div "--" at bounding box center [434, 424] width 267 height 17
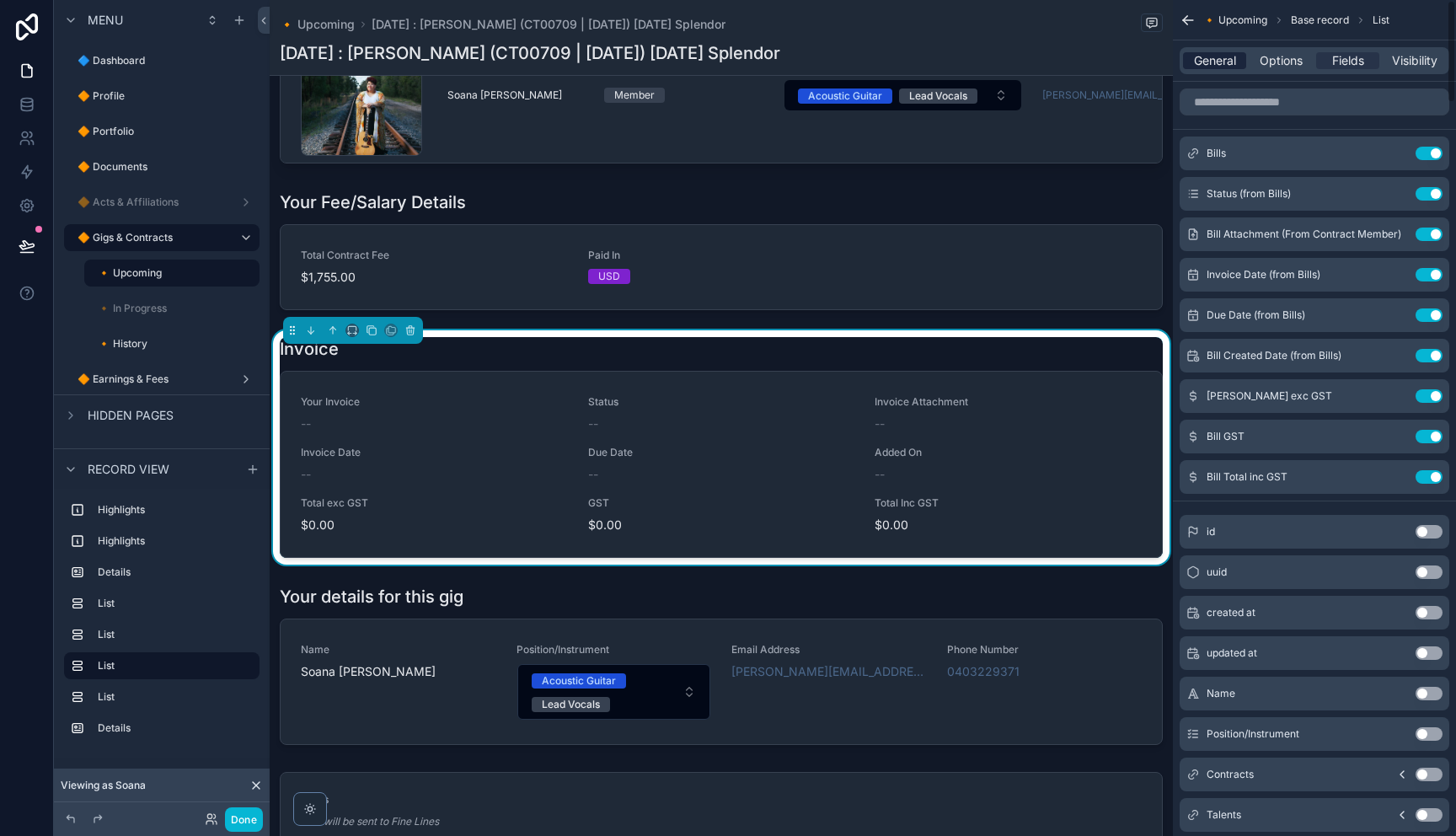
click at [1223, 59] on span "General" at bounding box center [1215, 61] width 42 height 17
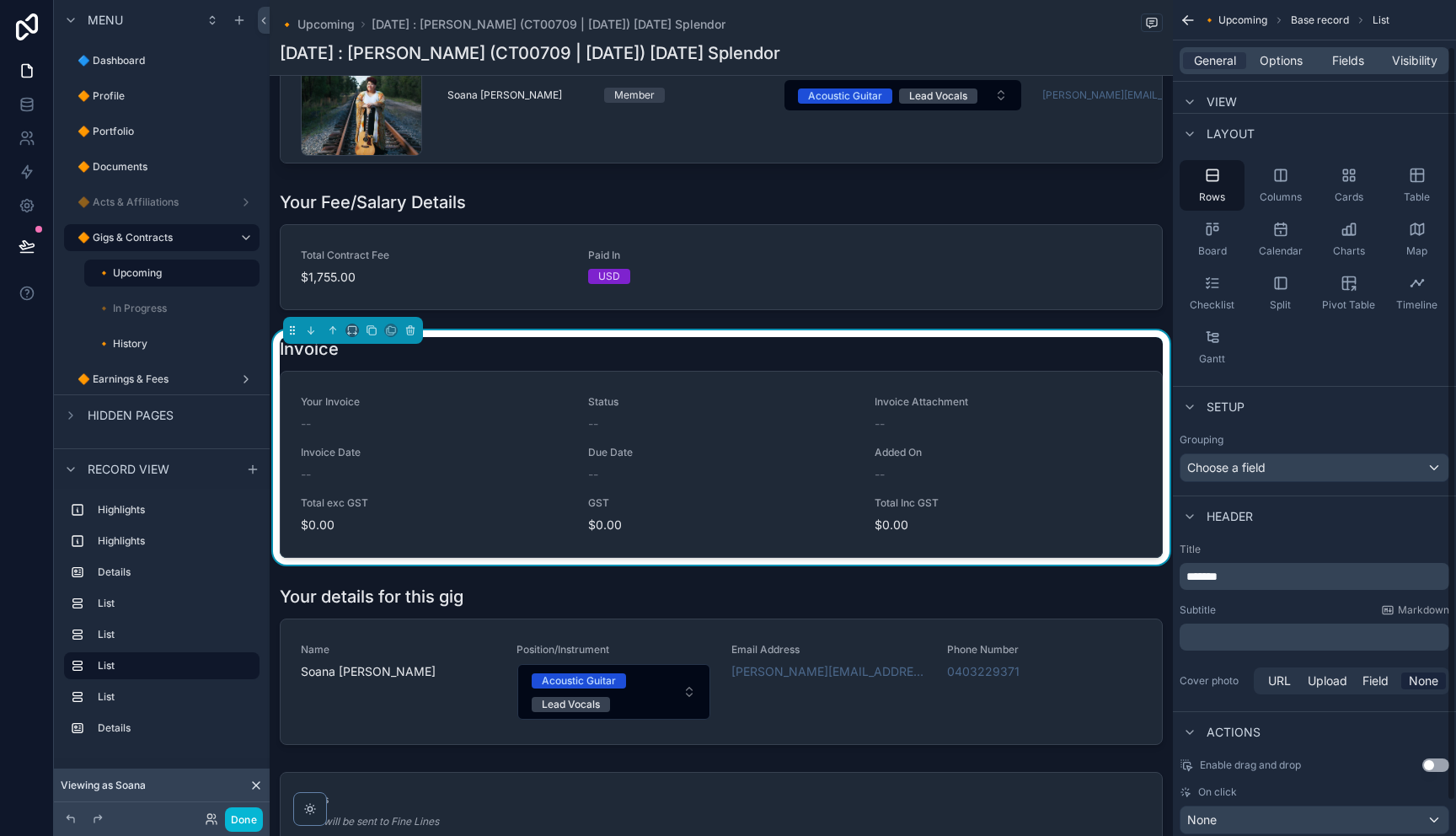
scroll to position [91, 0]
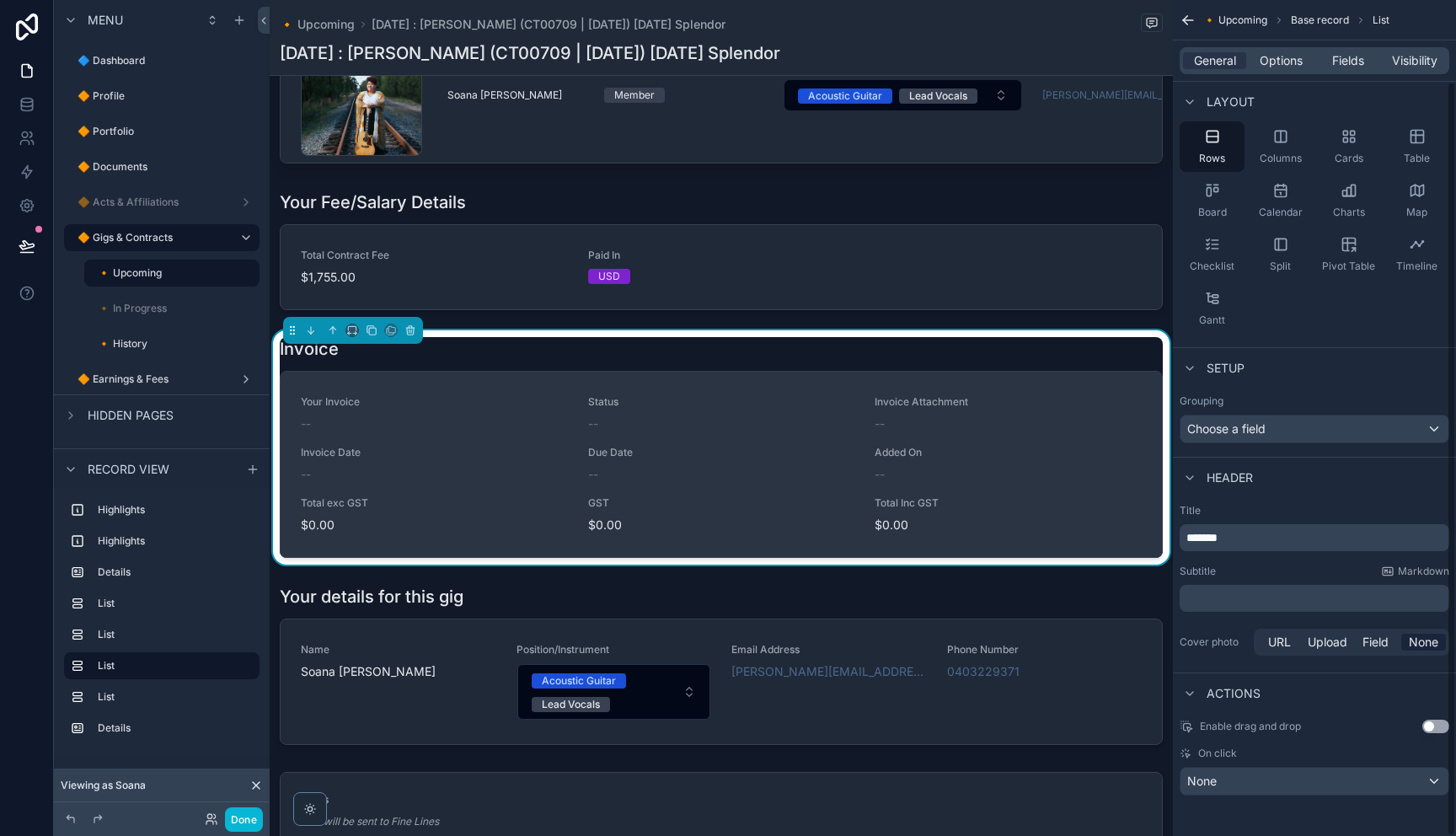
click at [951, 432] on div "Invoice Attachment --" at bounding box center [1008, 413] width 267 height 37
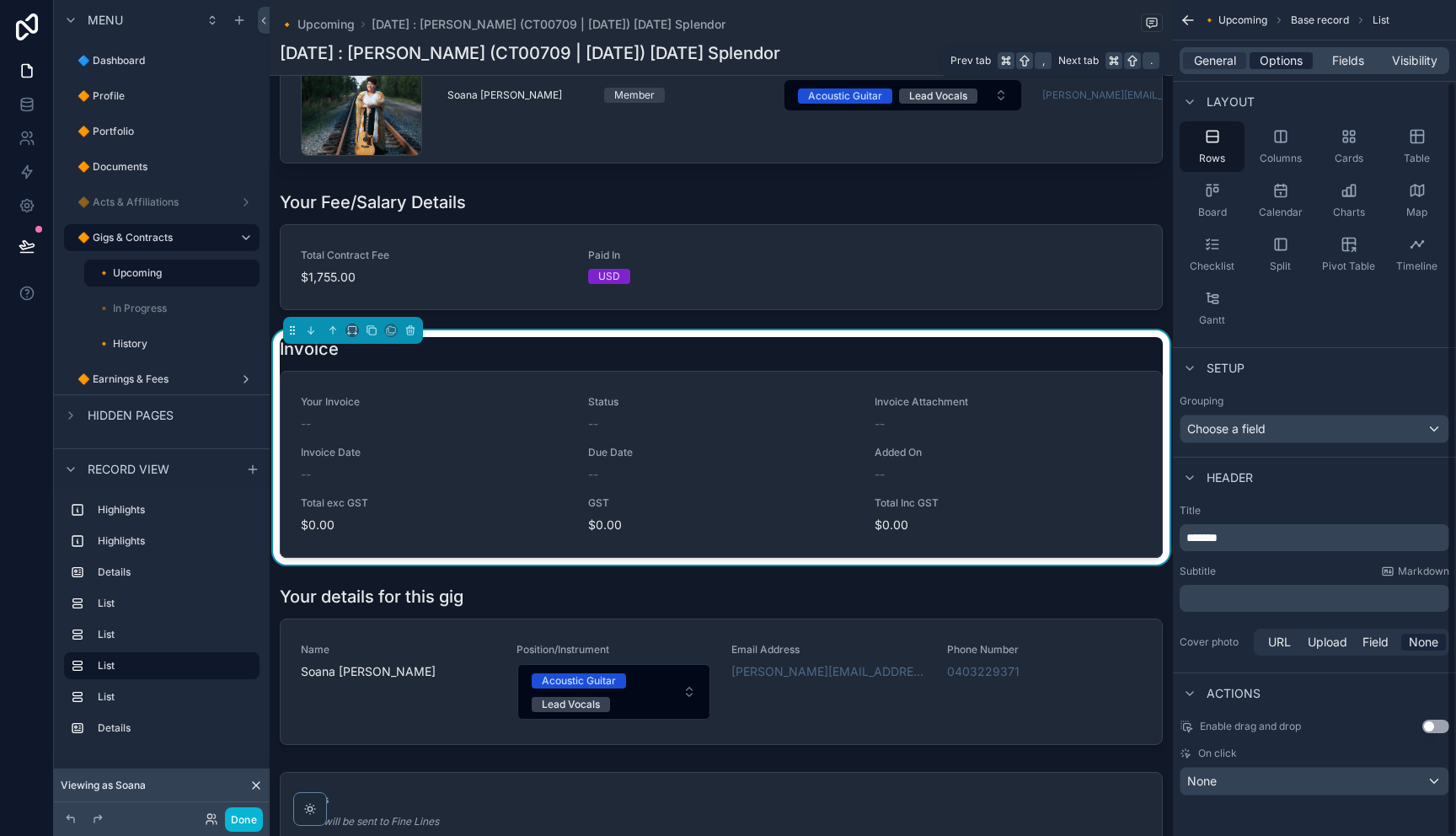
click at [1269, 58] on span "Options" at bounding box center [1281, 61] width 43 height 17
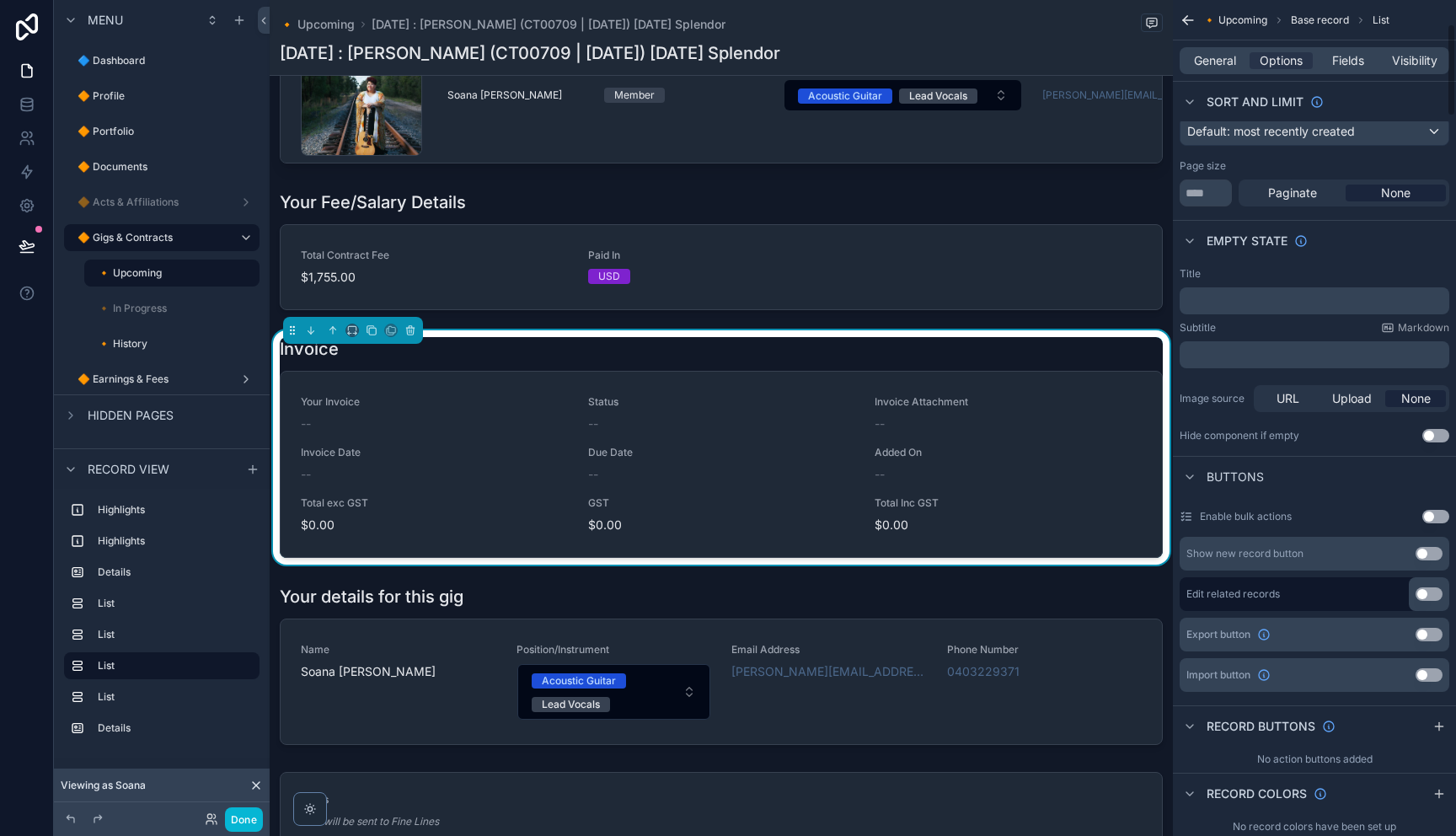
scroll to position [235, 0]
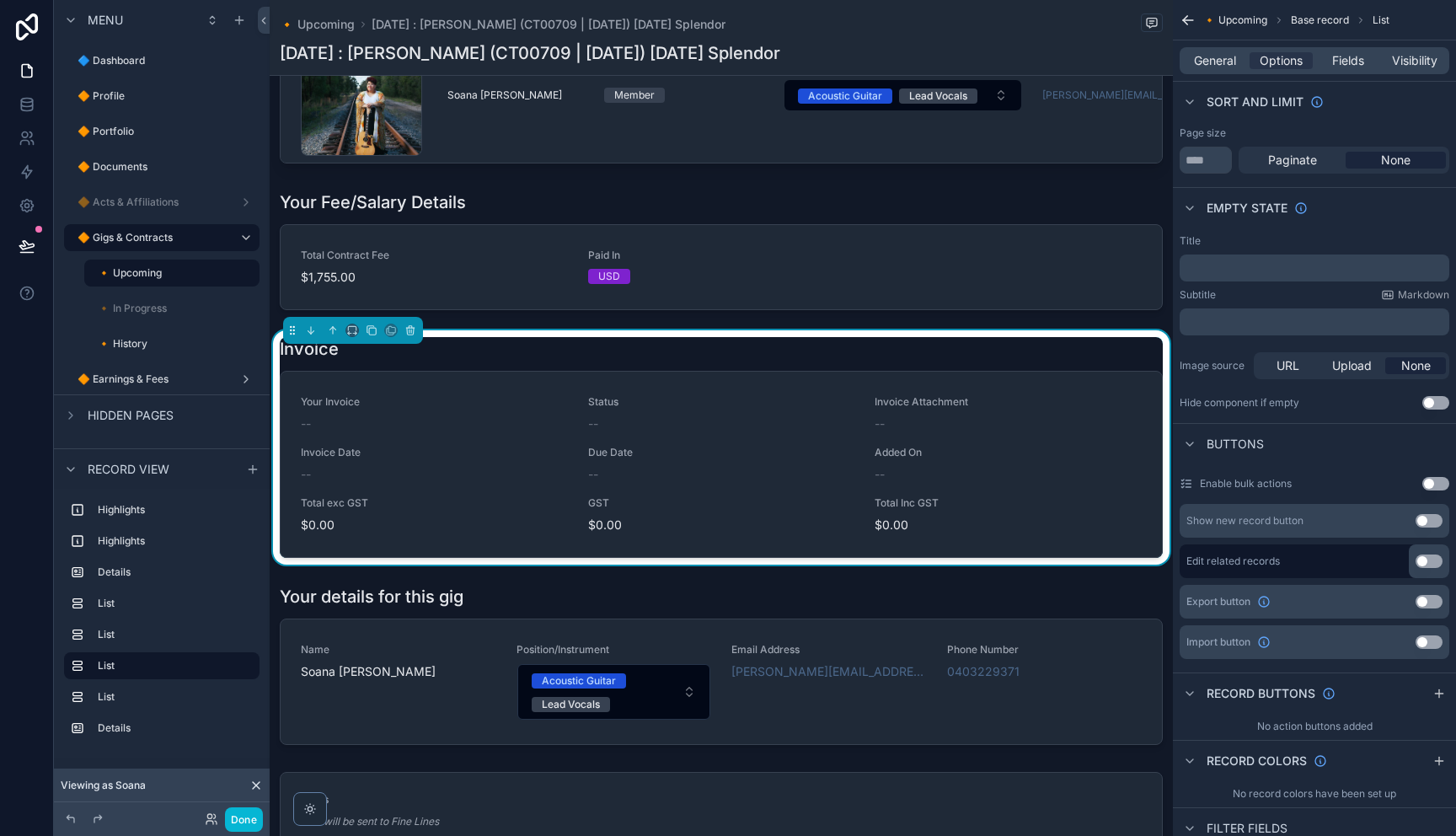
click at [1423, 518] on button "Use setting" at bounding box center [1428, 520] width 27 height 13
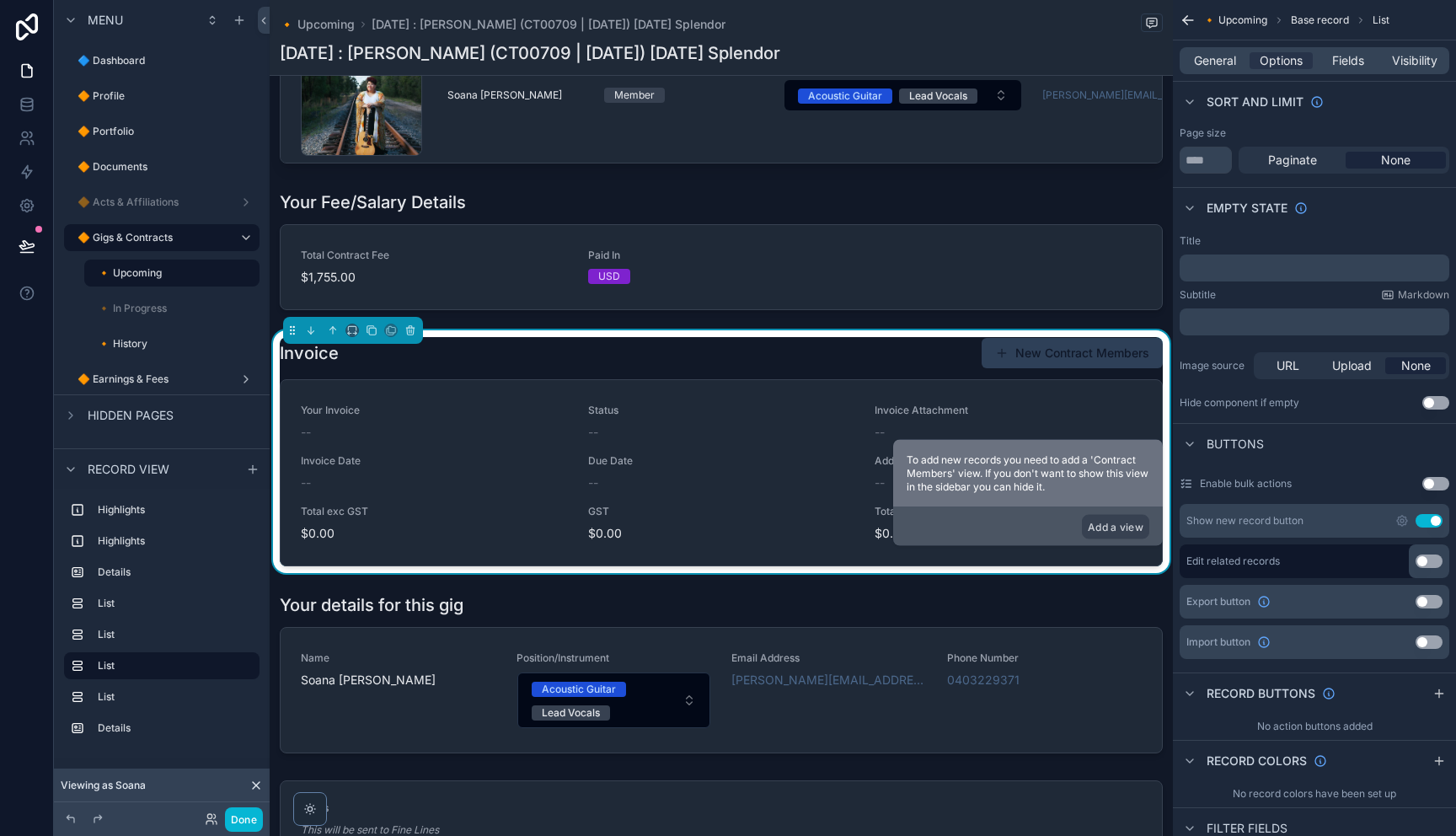
click at [897, 369] on div "Invoice New Contract Members" at bounding box center [721, 353] width 883 height 32
click at [1400, 522] on icon "scrollable content" at bounding box center [1402, 520] width 13 height 13
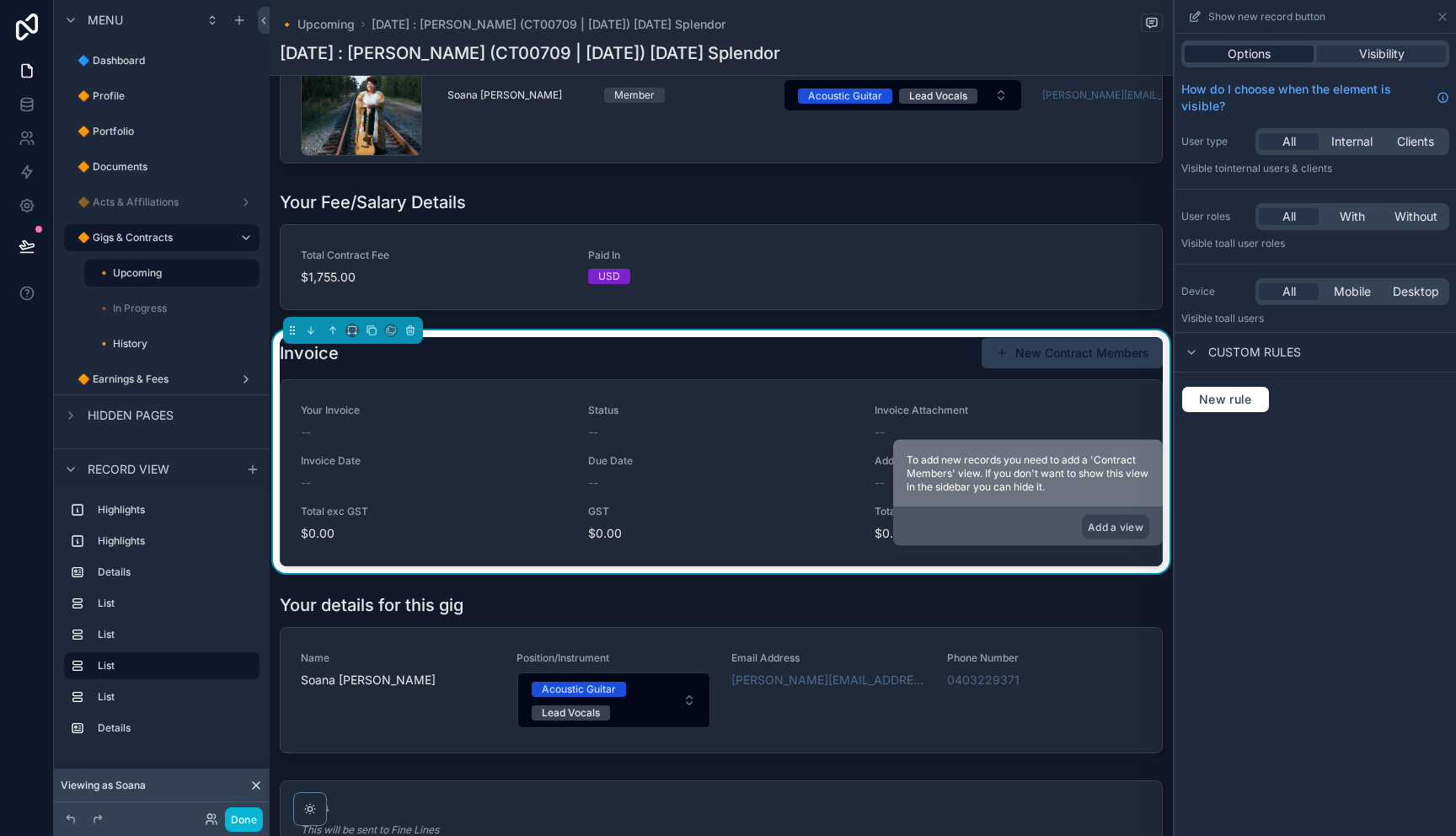
click at [1273, 51] on div "Options" at bounding box center [1248, 54] width 129 height 17
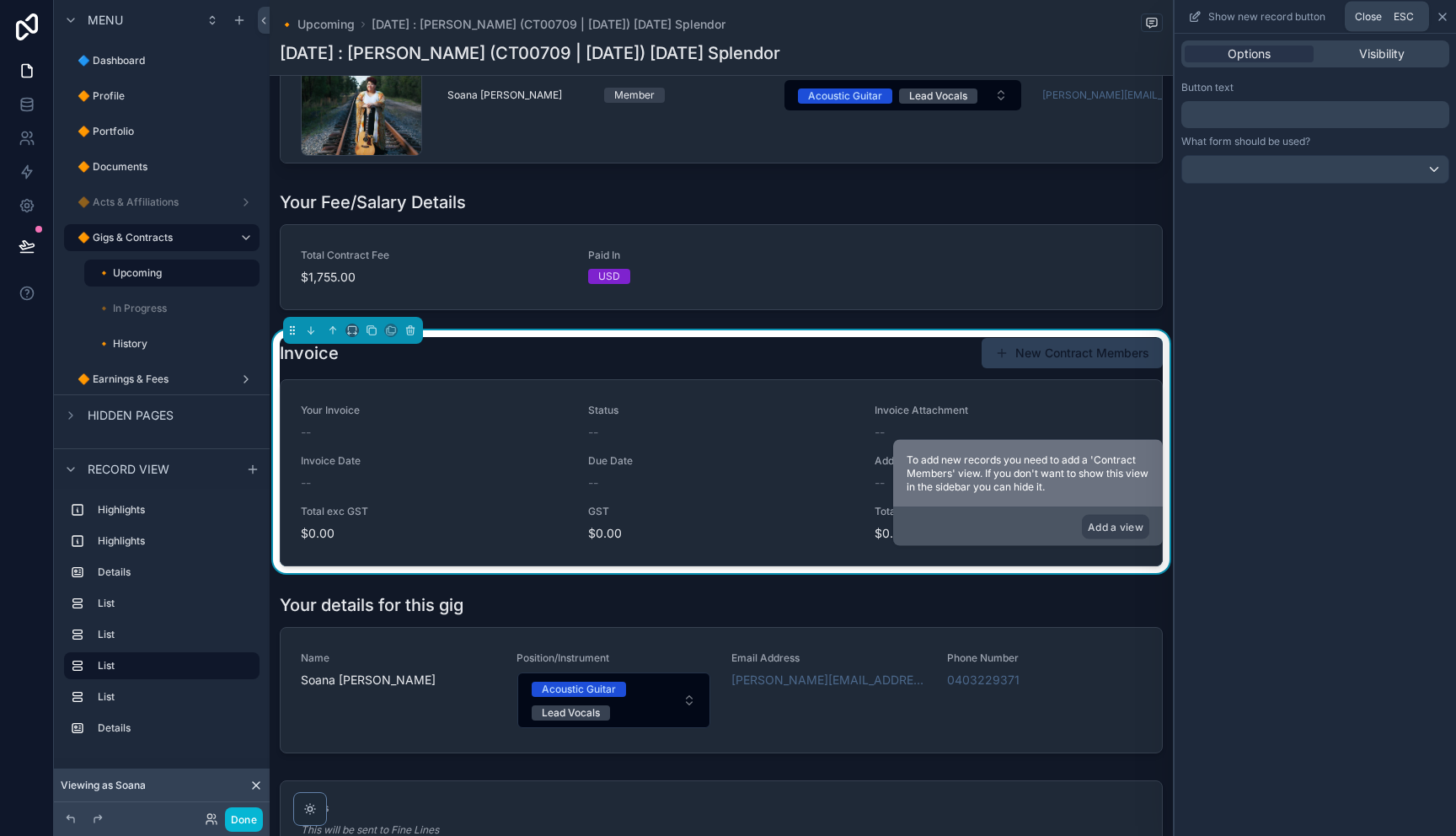
click at [1442, 11] on icon at bounding box center [1443, 17] width 13 height 13
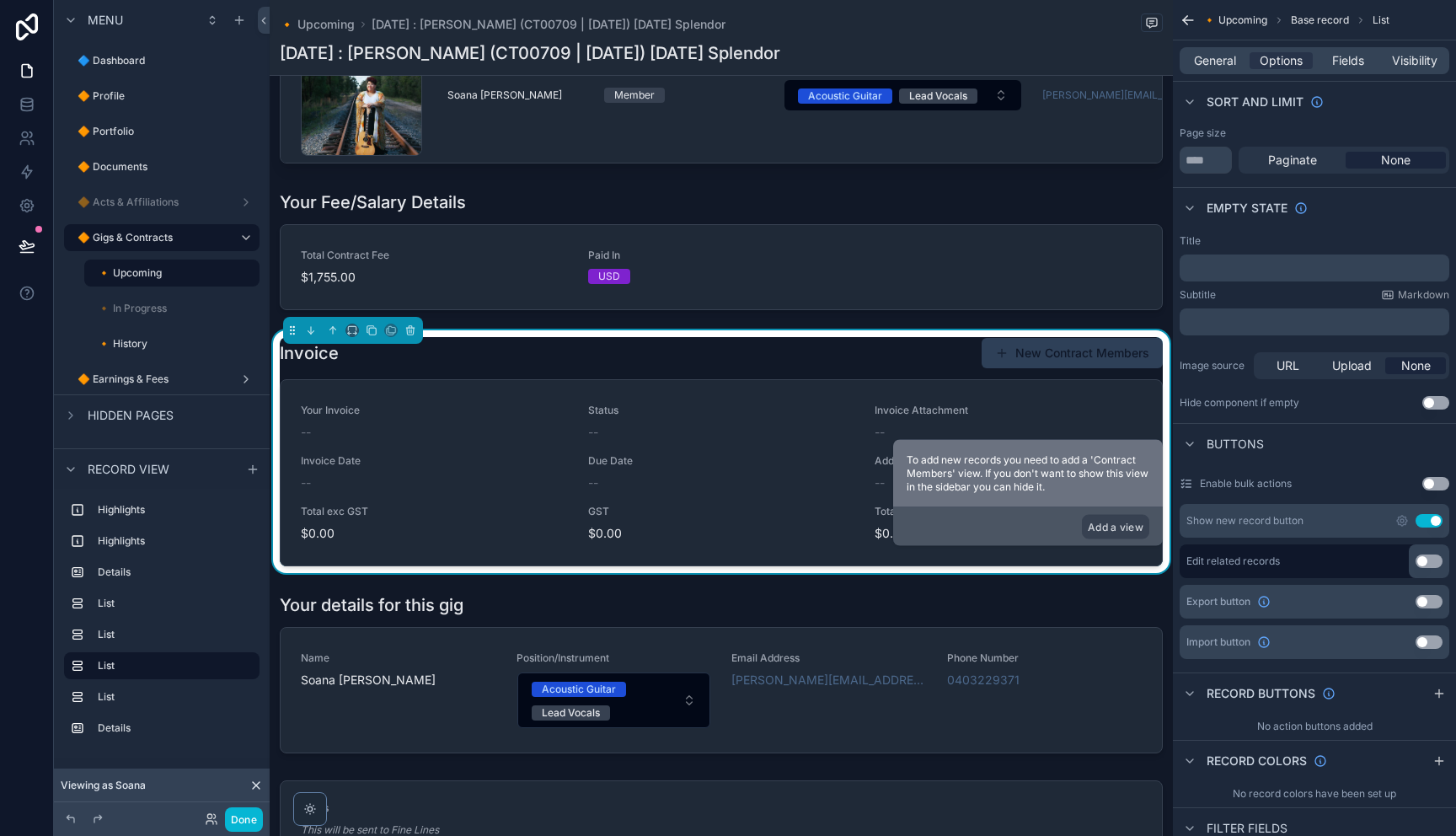
click at [1425, 522] on button "Use setting" at bounding box center [1428, 520] width 27 height 13
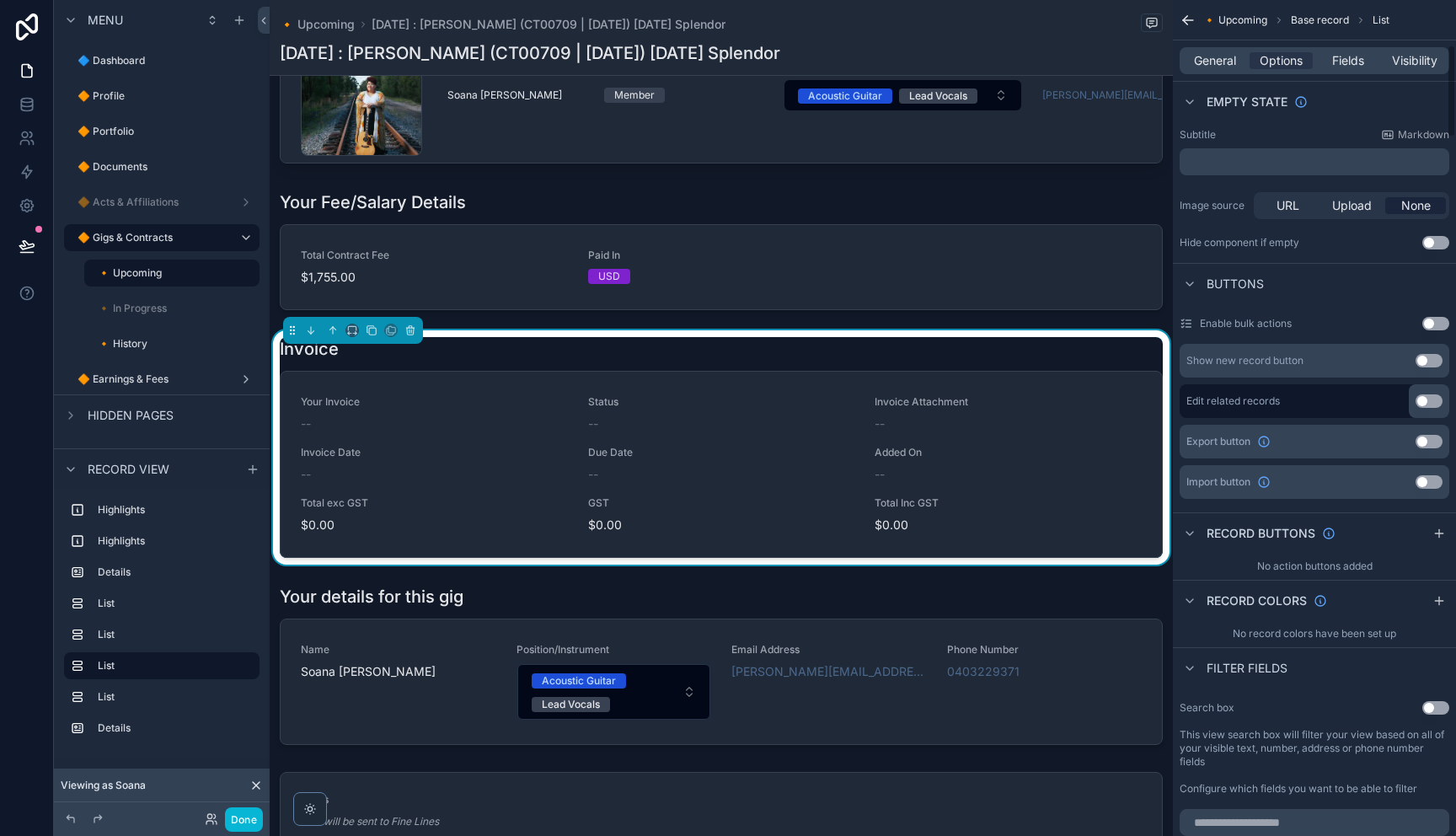
scroll to position [420, 0]
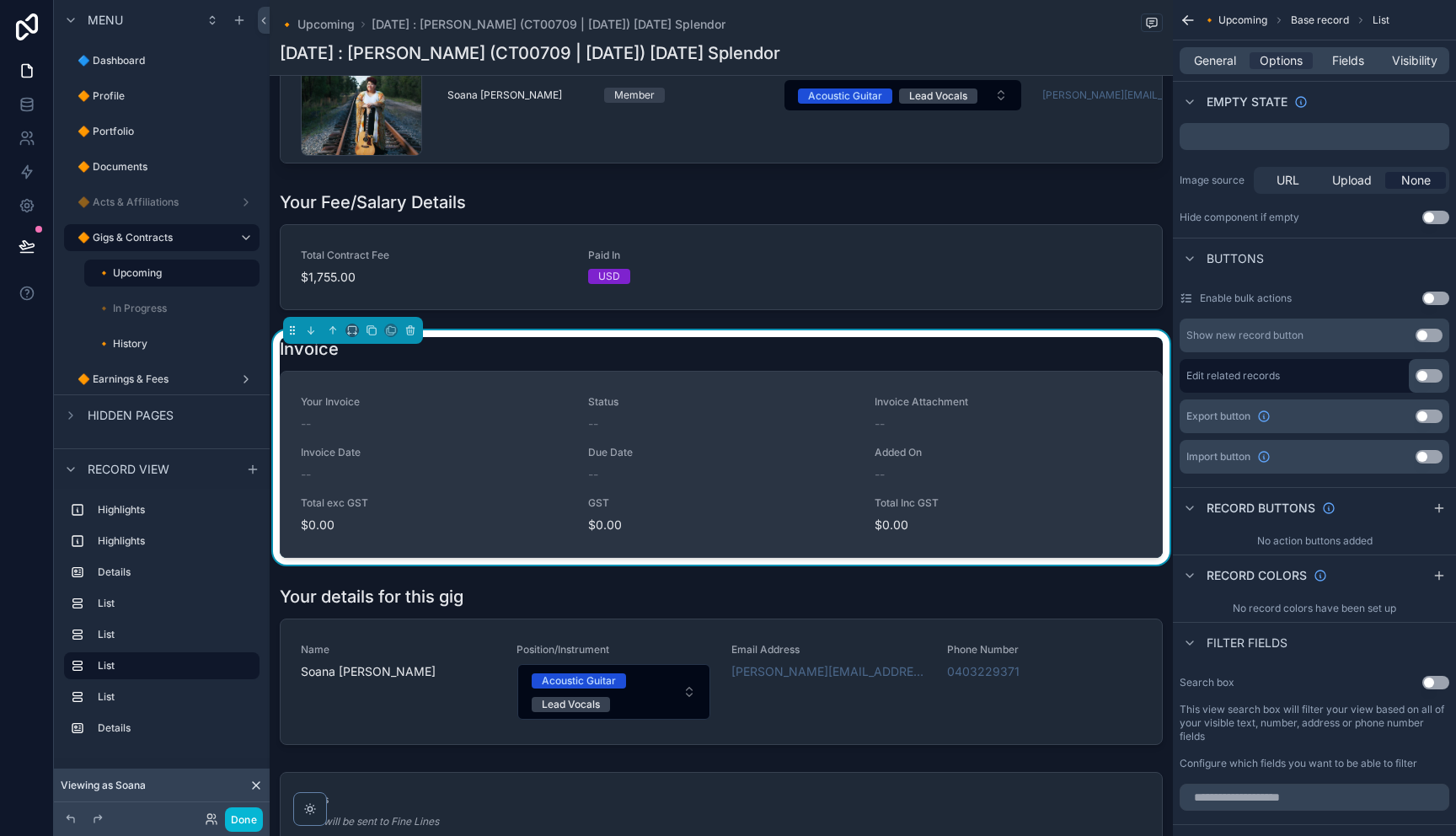
click at [638, 432] on div "Status --" at bounding box center [722, 413] width 267 height 37
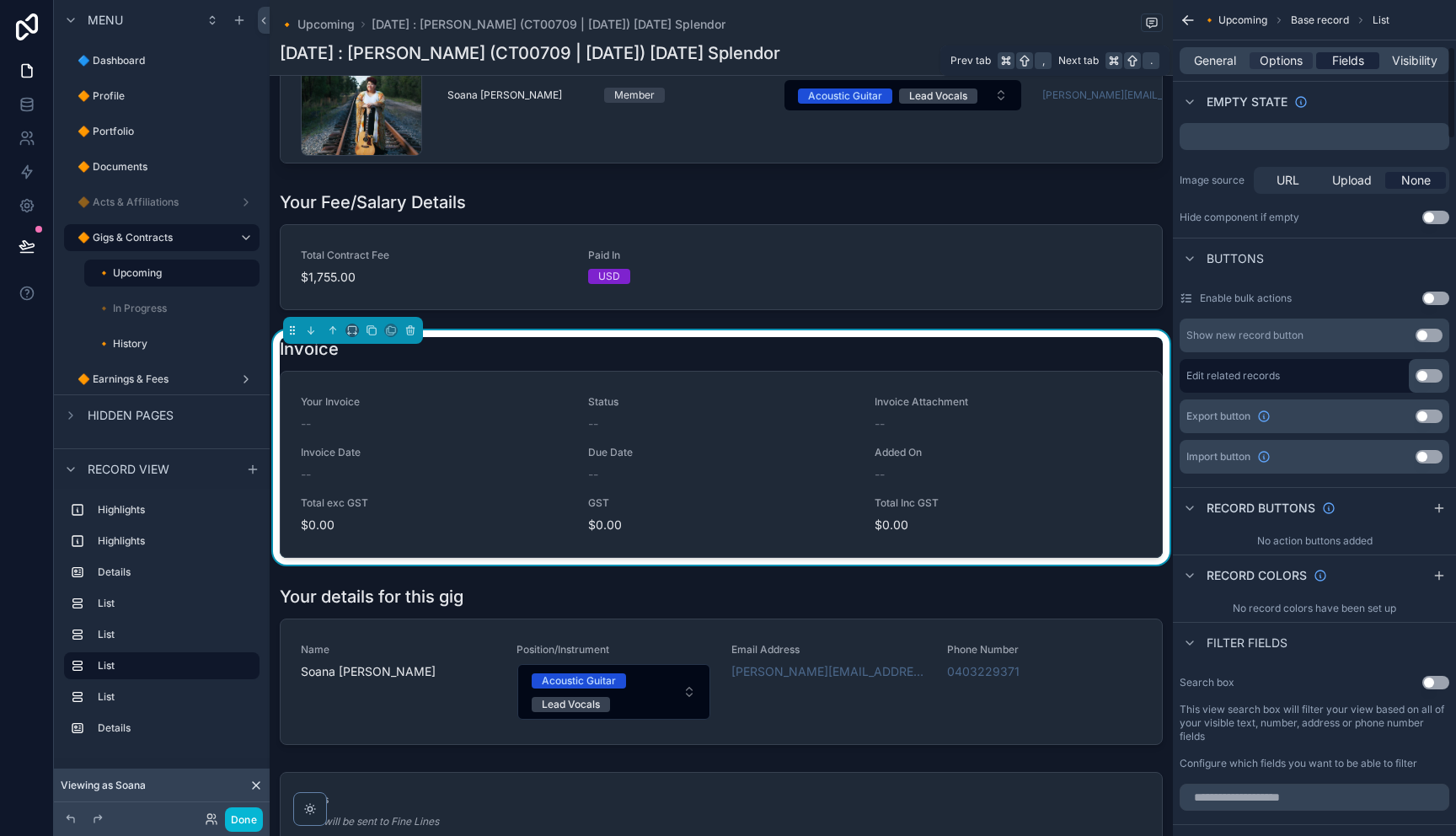
click at [1350, 54] on span "Fields" at bounding box center [1348, 61] width 32 height 17
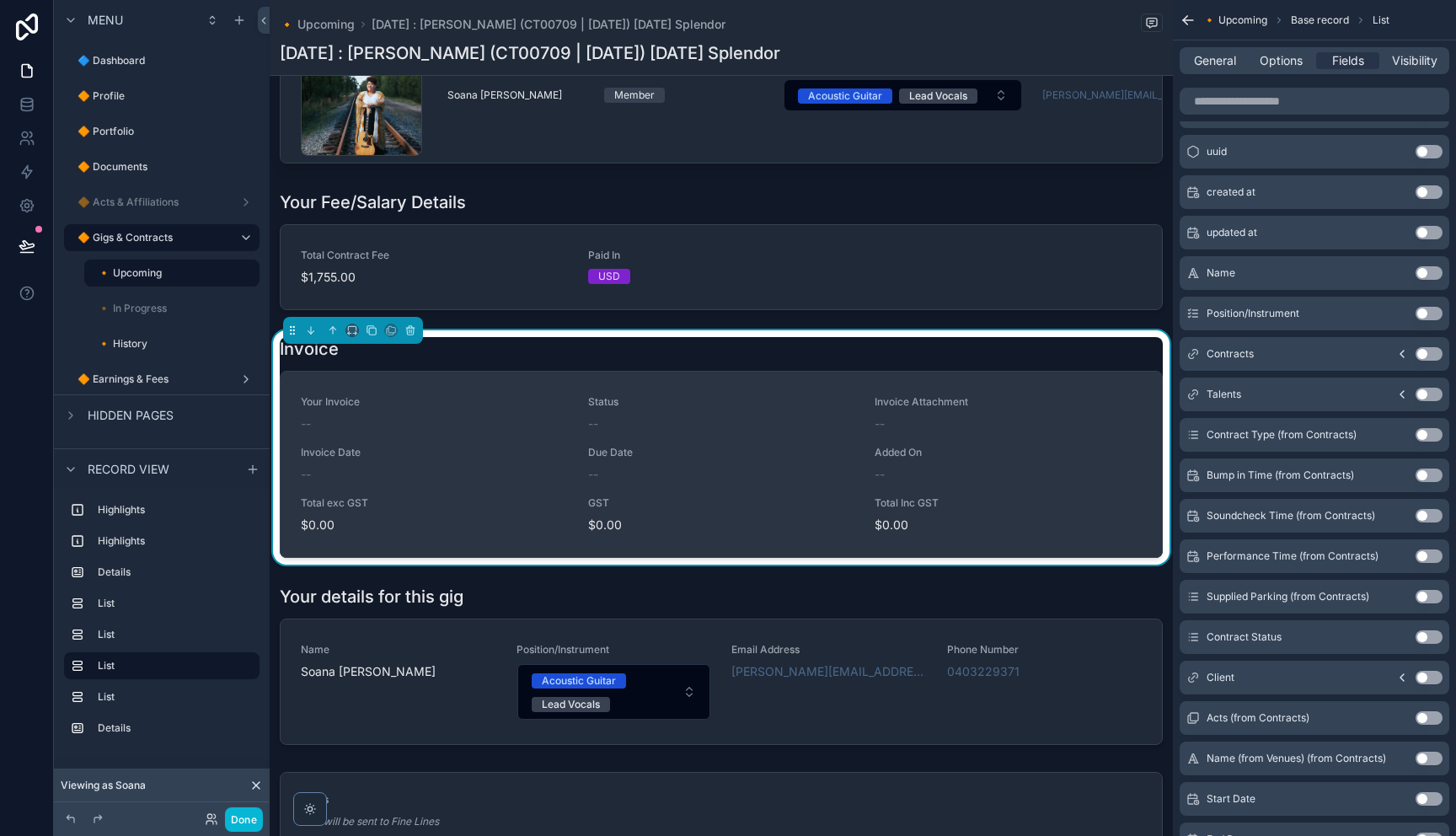
click at [722, 509] on div "Your Invoice -- Status -- Invoice Attachment -- Invoice Date -- Due Date -- Add…" at bounding box center [721, 463] width 841 height 138
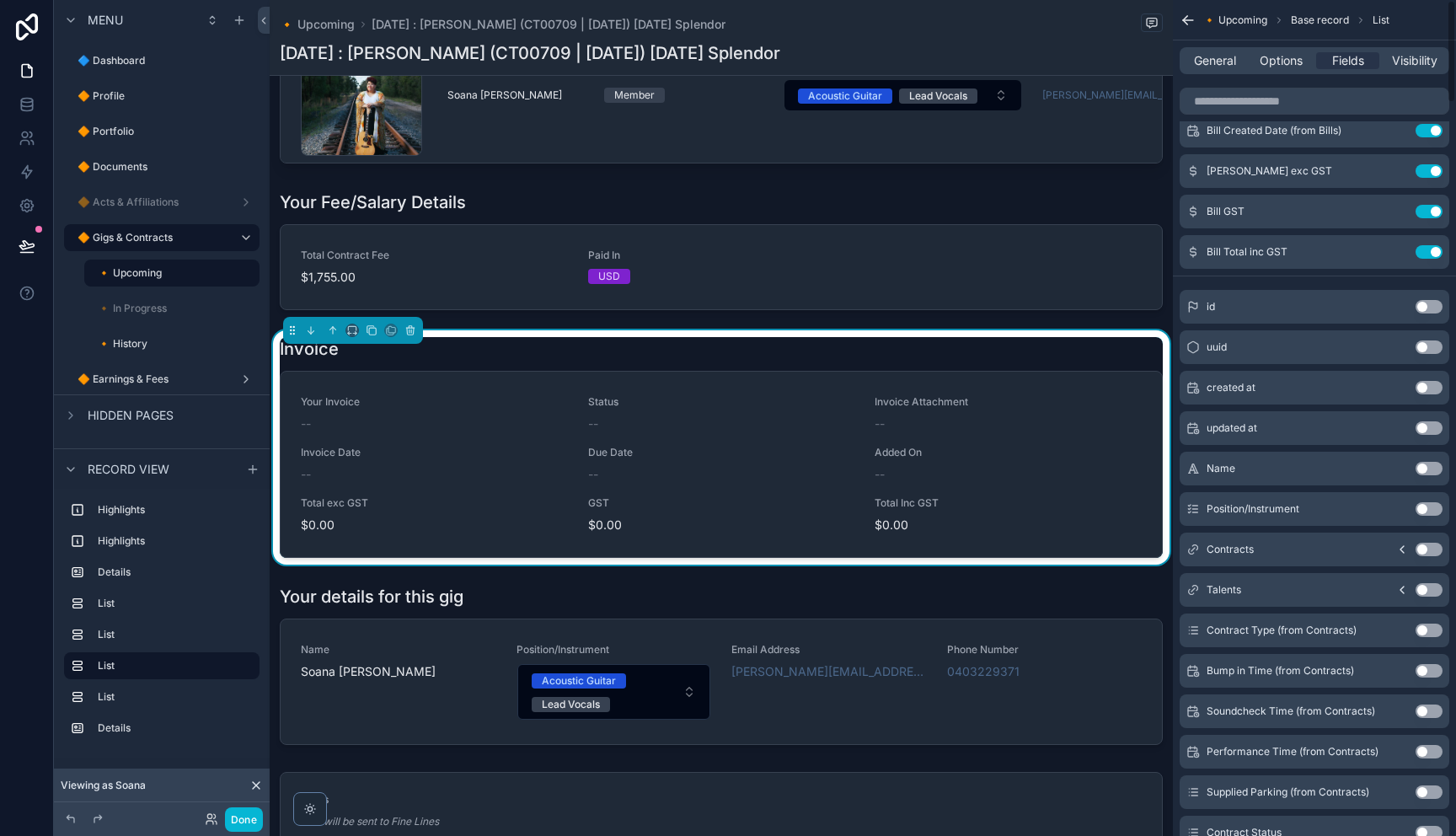
scroll to position [0, 0]
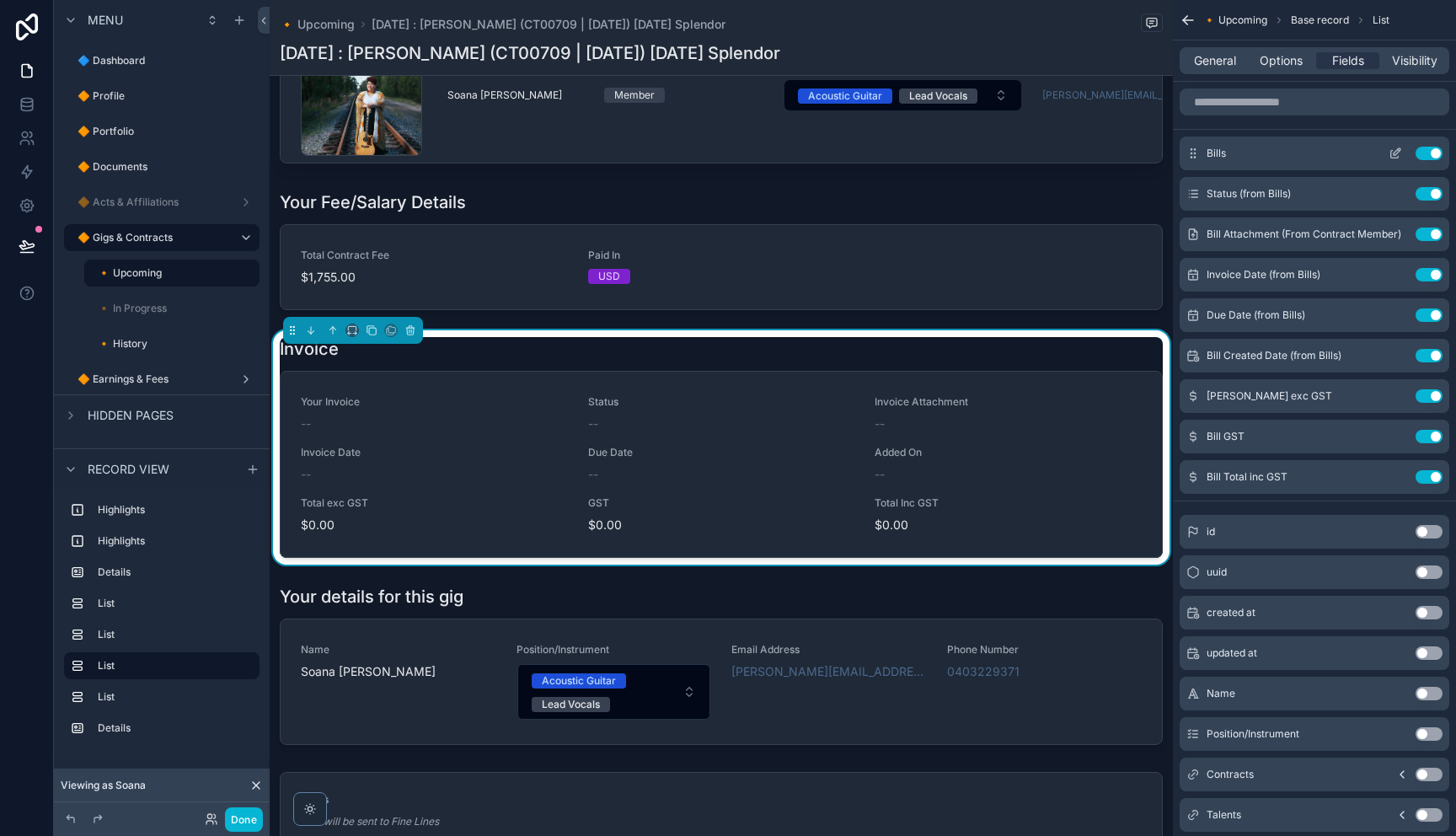
click at [1392, 154] on icon "scrollable content" at bounding box center [1395, 153] width 13 height 13
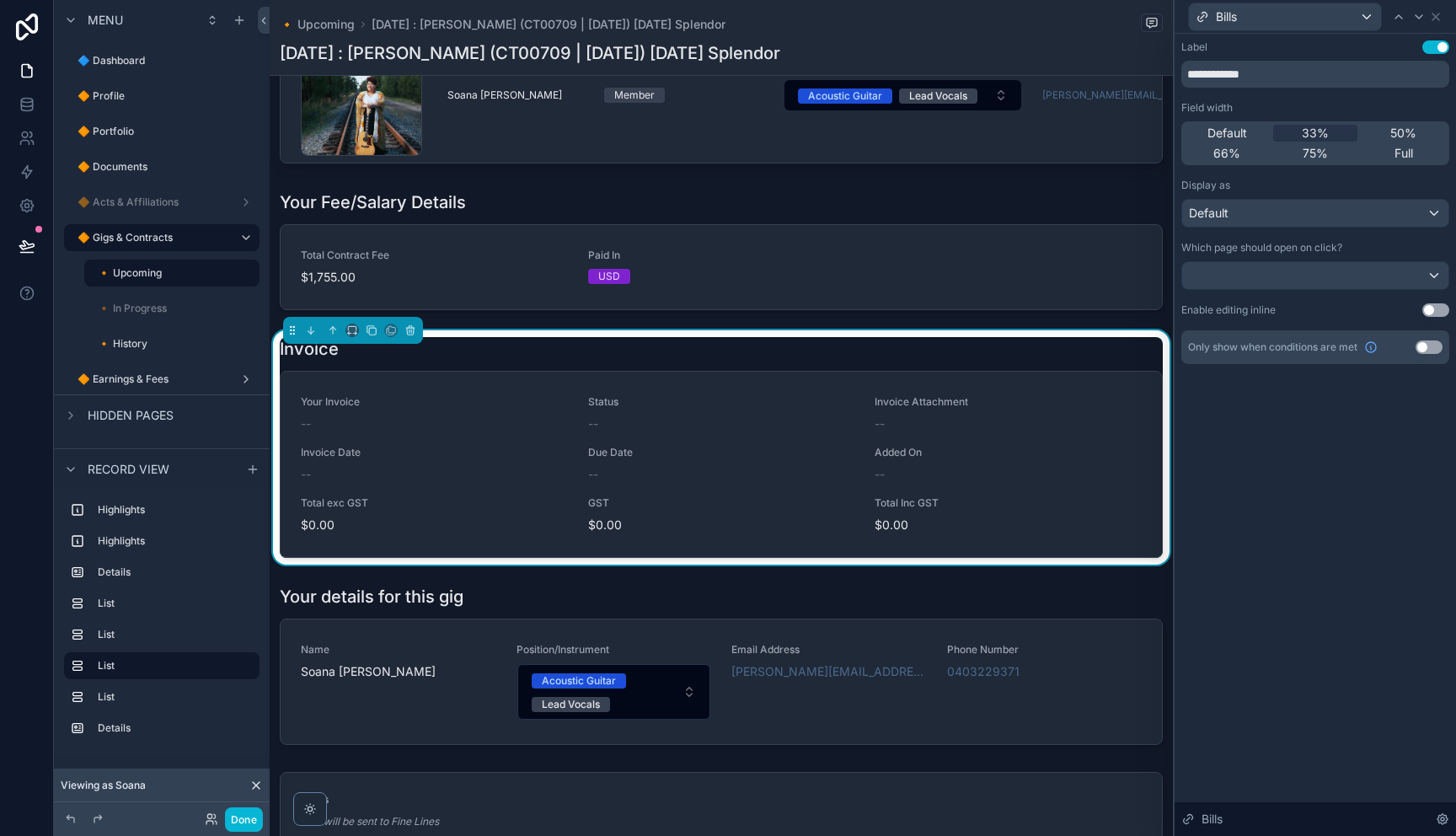
click at [1433, 310] on button "Use setting" at bounding box center [1436, 310] width 27 height 13
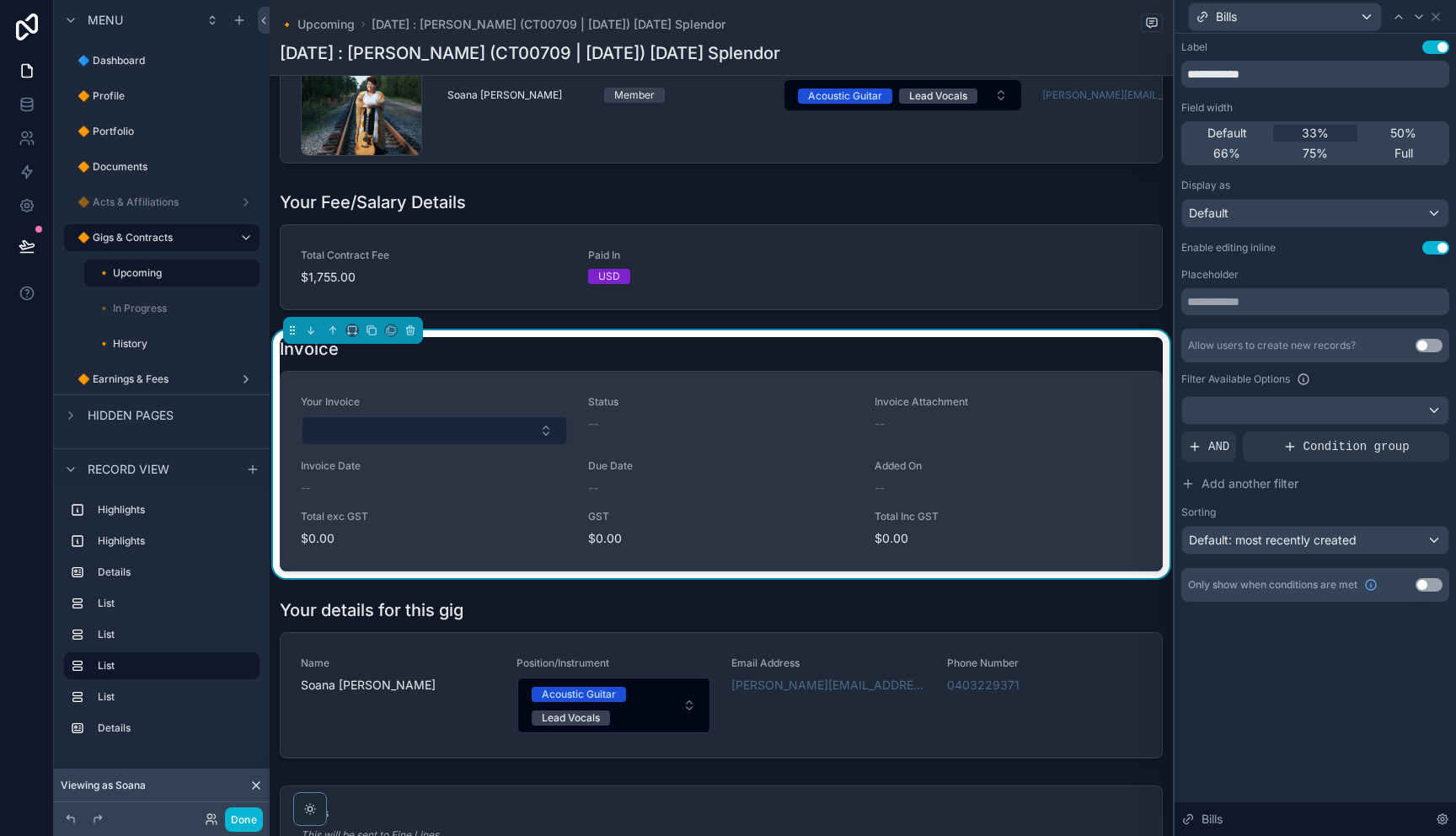
click at [557, 445] on button "Select Button" at bounding box center [434, 430] width 265 height 29
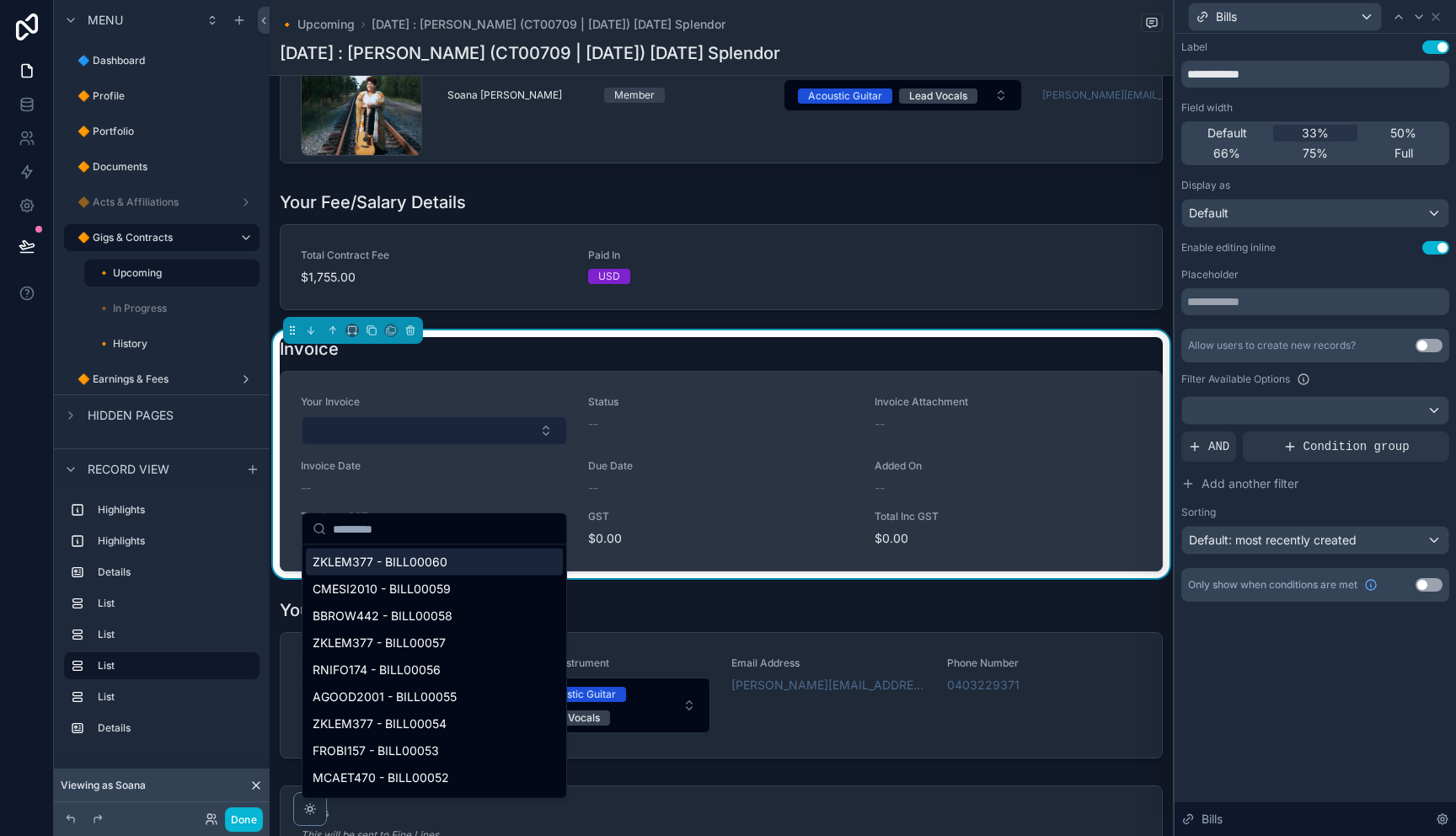
click at [549, 445] on button "Select Button" at bounding box center [434, 430] width 265 height 29
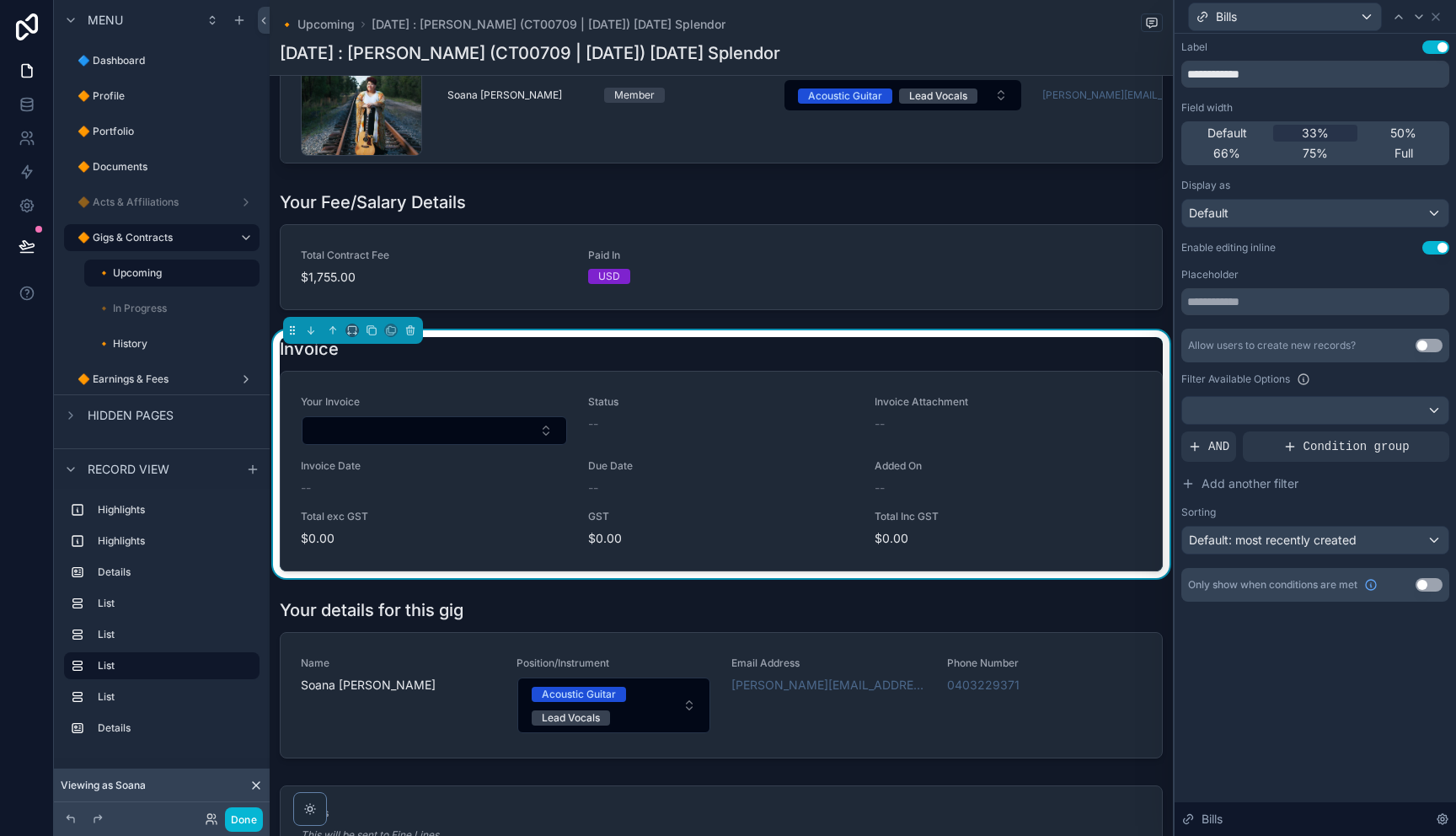
click at [1432, 346] on button "Use setting" at bounding box center [1428, 345] width 27 height 13
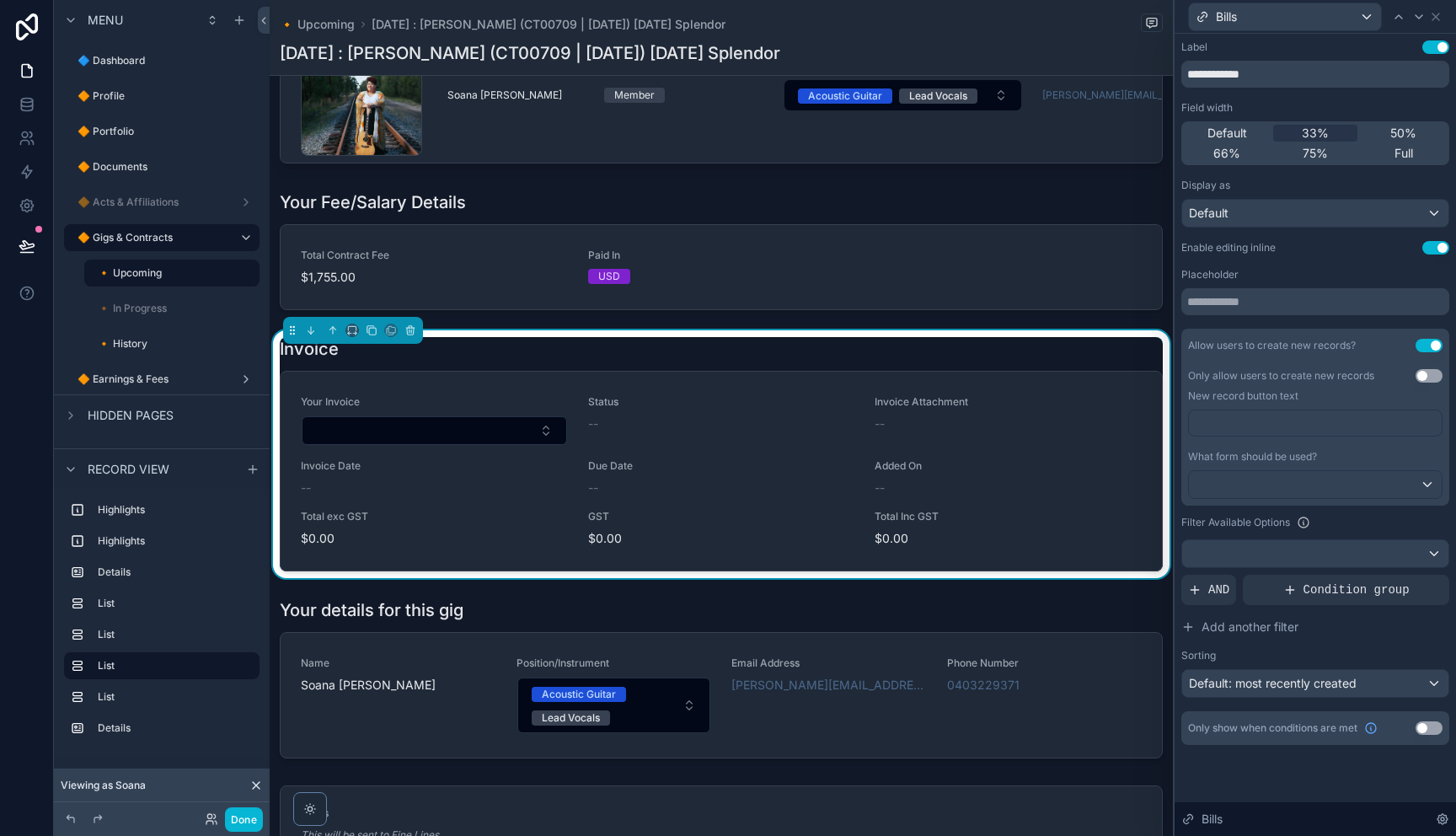
click at [1431, 380] on button "Use setting" at bounding box center [1428, 376] width 27 height 13
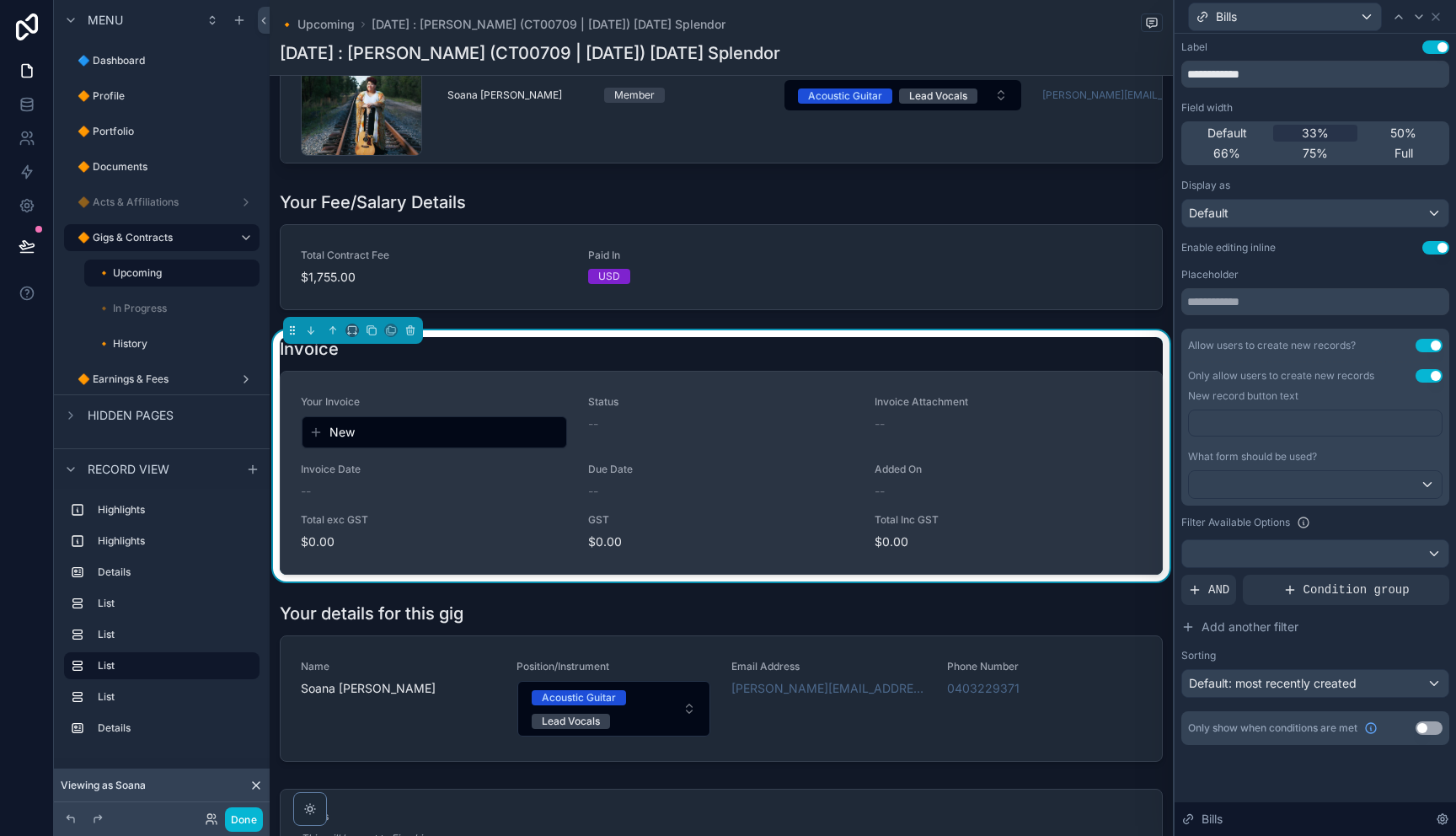
click at [420, 459] on div "Your Invoice New Status -- Invoice Attachment -- Invoice Date -- Due Date -- Ad…" at bounding box center [721, 473] width 881 height 202
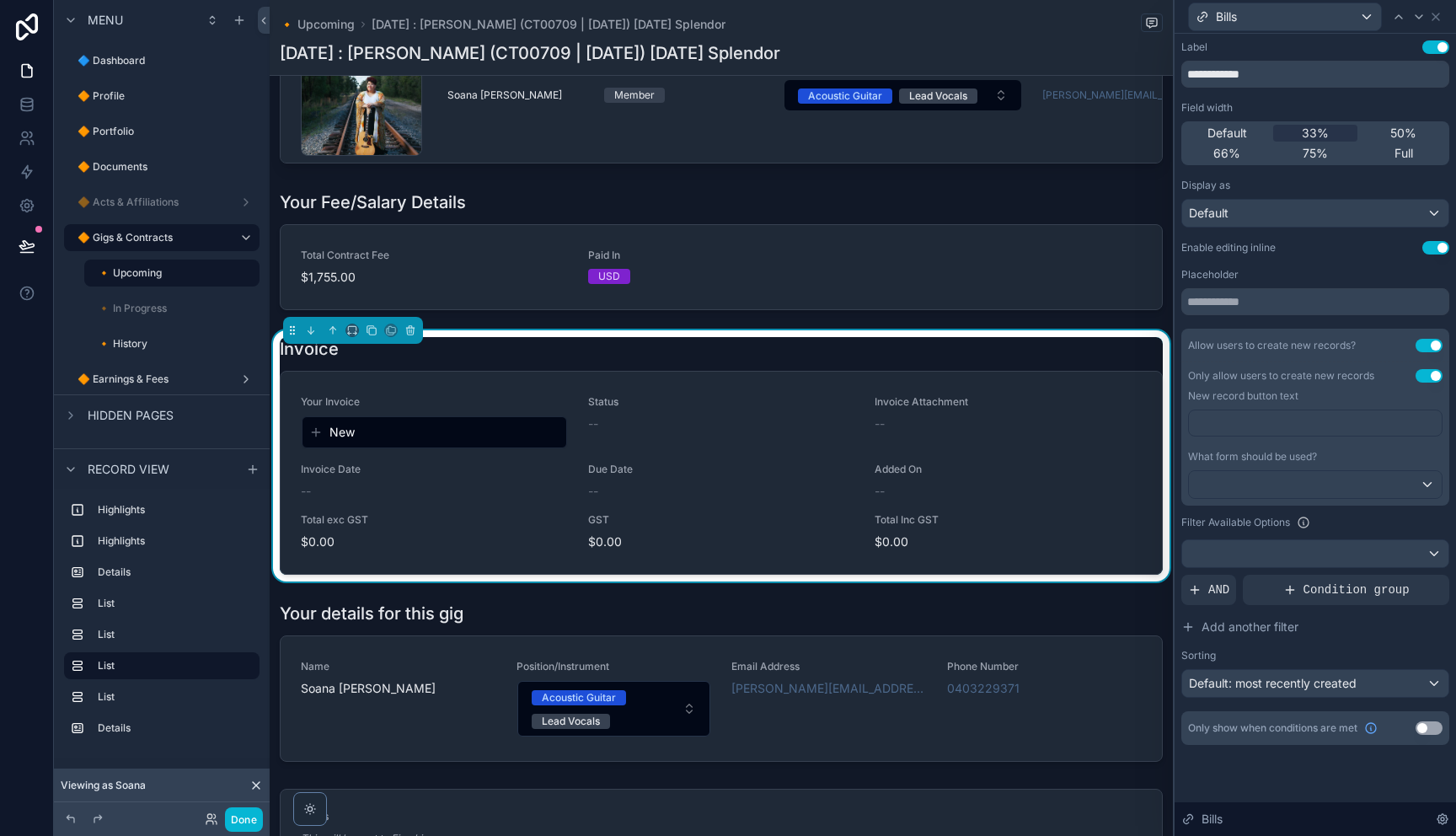
click at [1303, 427] on p "﻿" at bounding box center [1317, 423] width 242 height 17
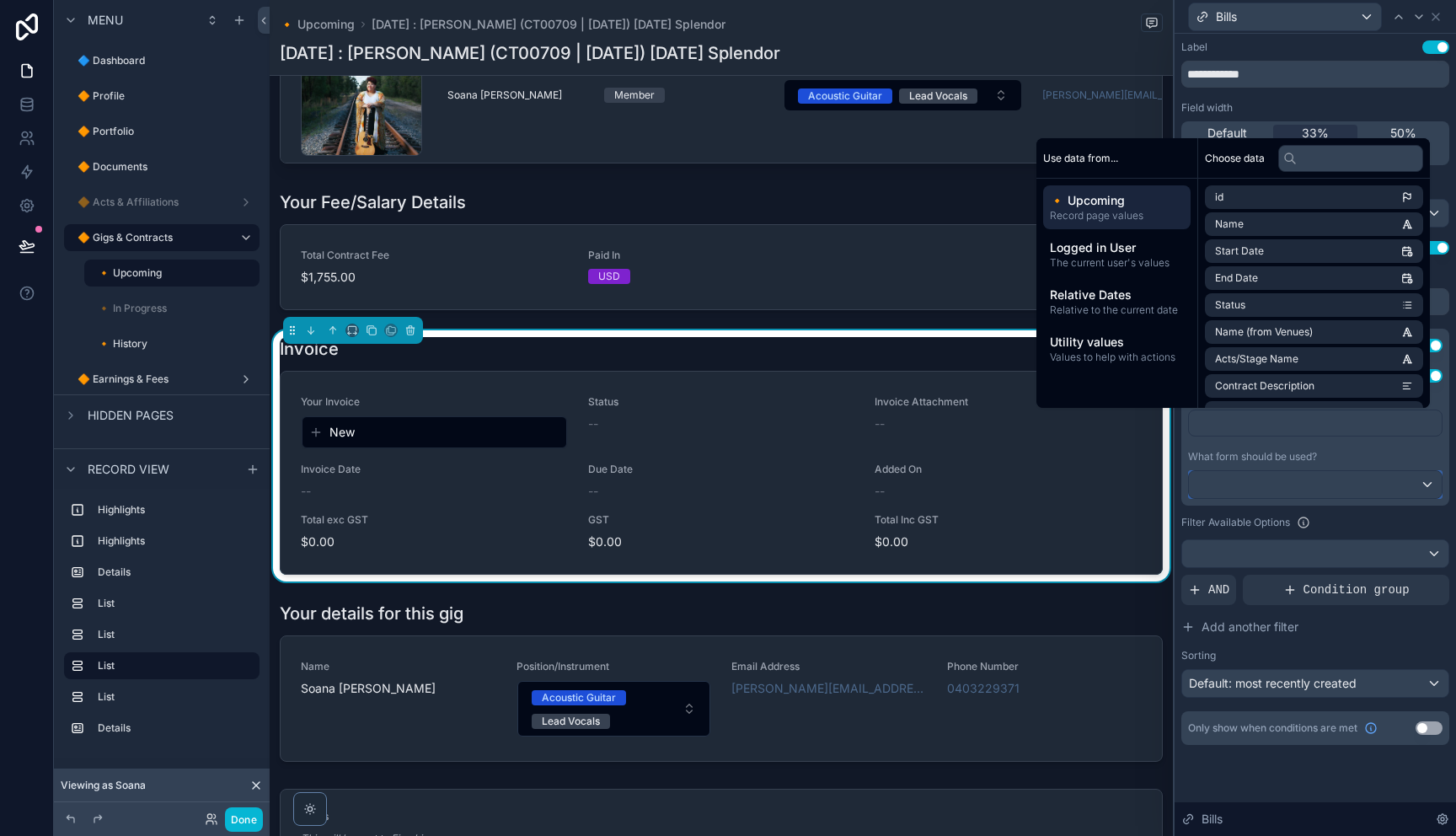
click at [1297, 477] on div at bounding box center [1315, 484] width 253 height 27
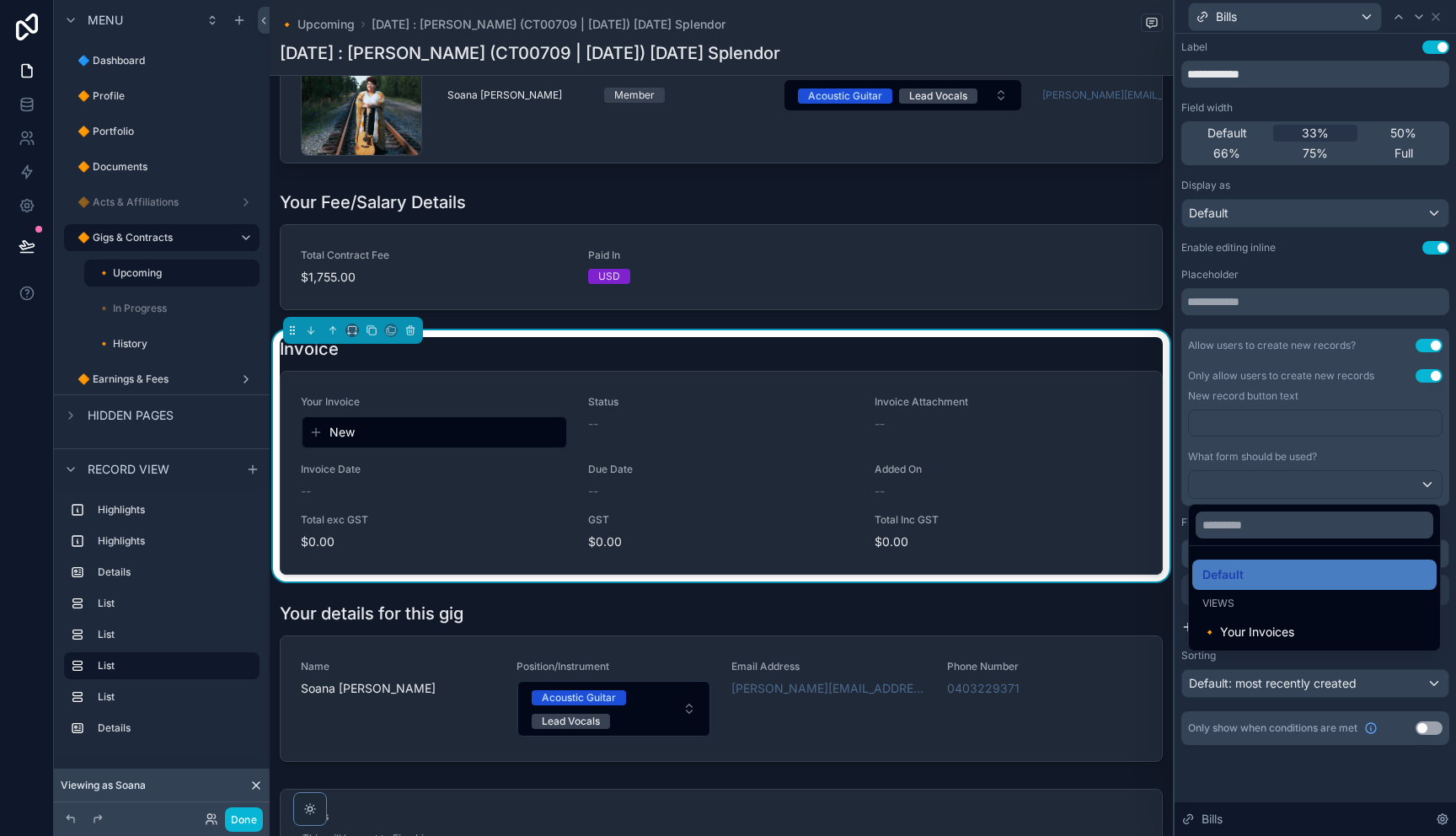
click at [1292, 625] on div "🔸 Your Invoices" at bounding box center [1314, 631] width 224 height 20
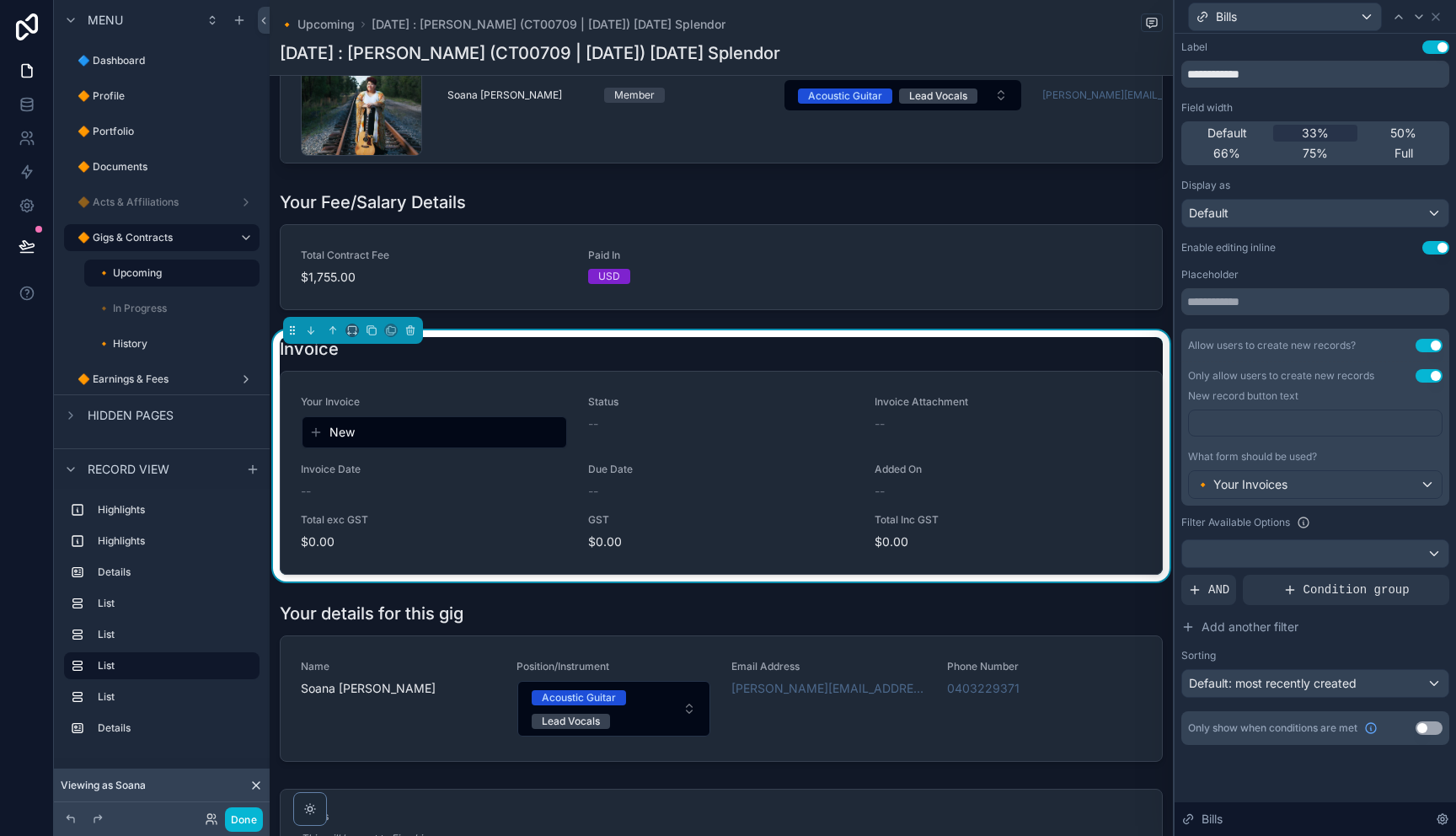
click at [1364, 455] on div "What form should be used?" at bounding box center [1315, 457] width 255 height 13
click at [1270, 419] on p "﻿" at bounding box center [1317, 423] width 242 height 17
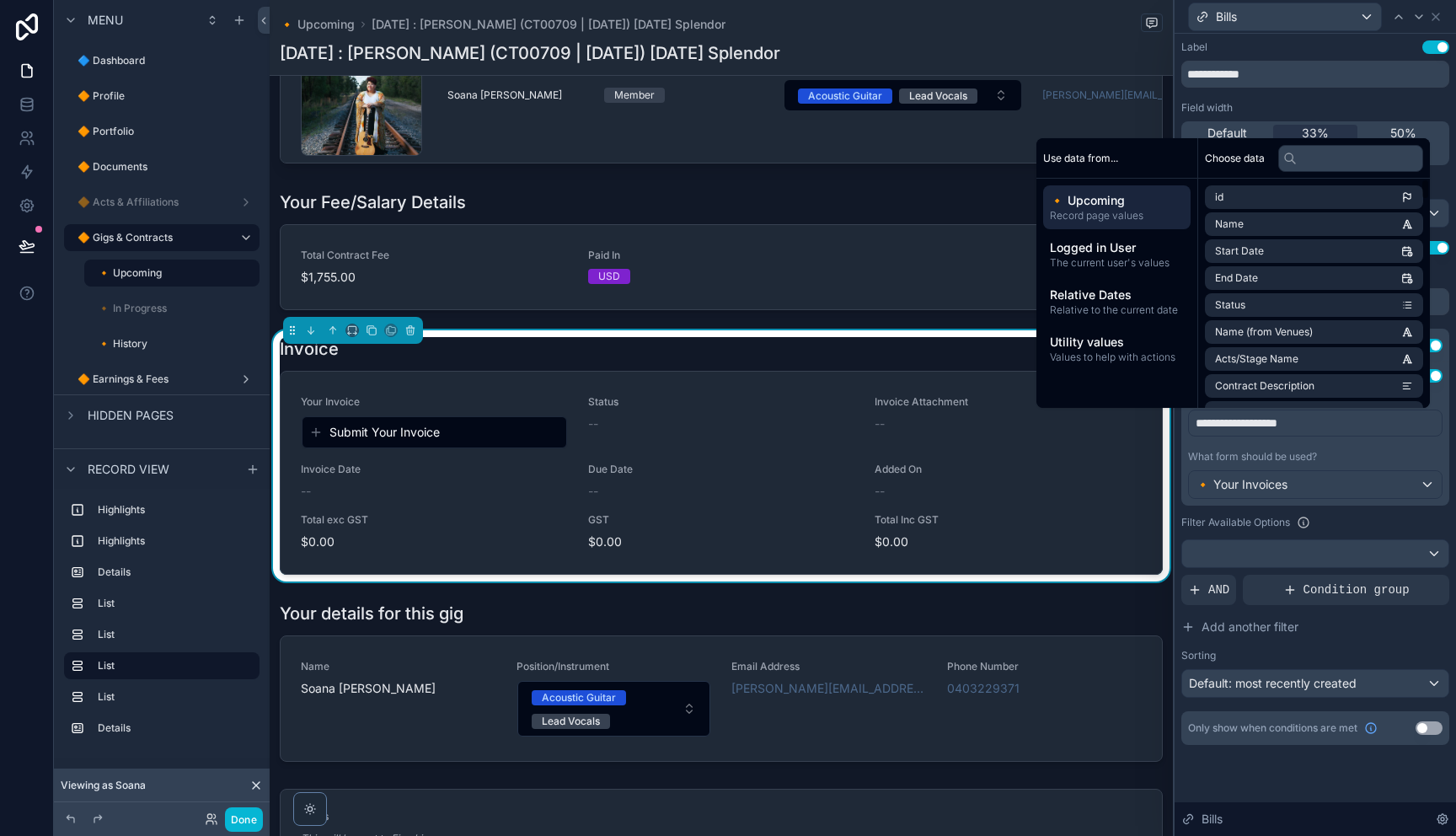
click at [1450, 182] on div "**********" at bounding box center [1315, 409] width 281 height 751
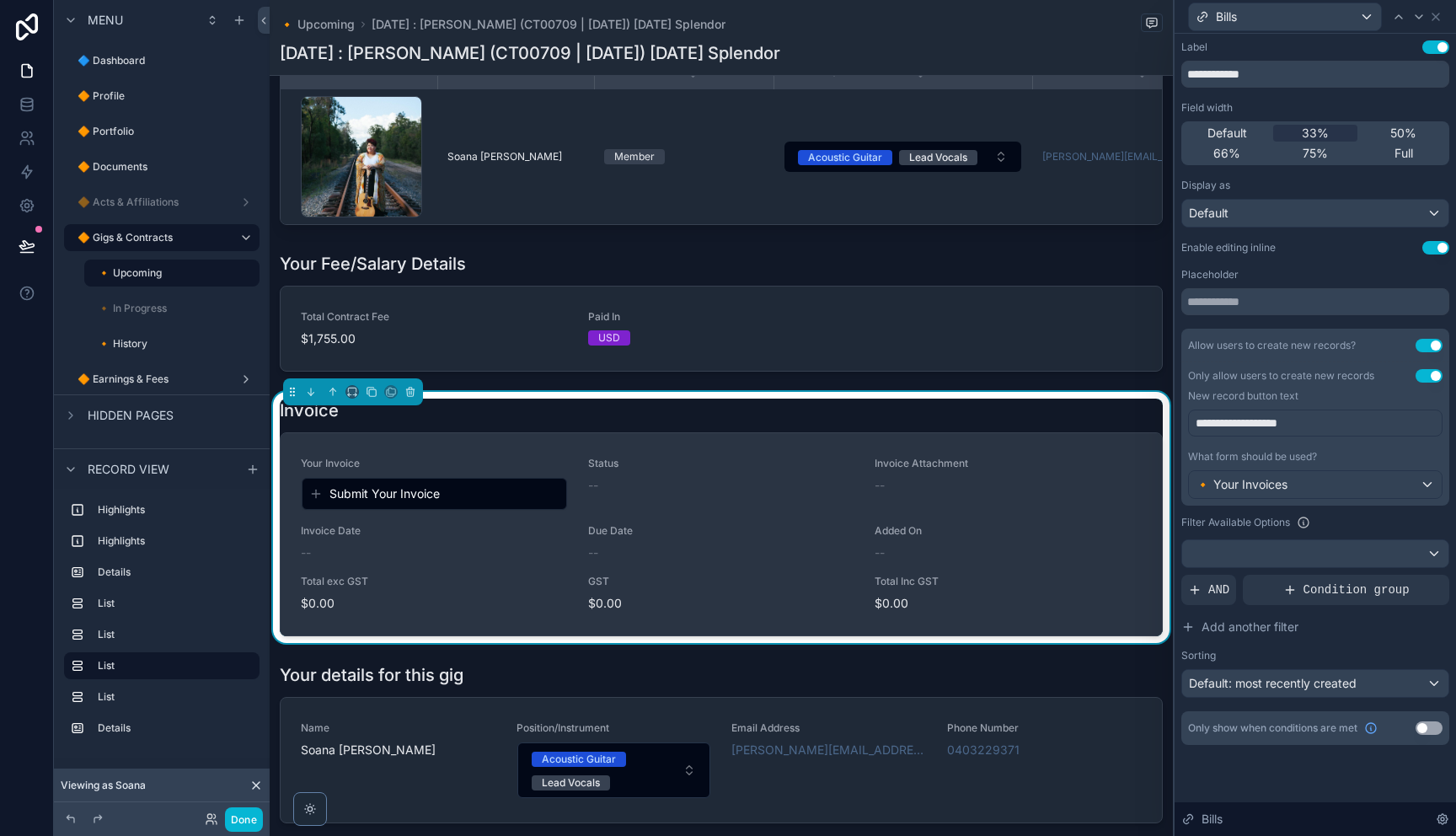
scroll to position [862, 0]
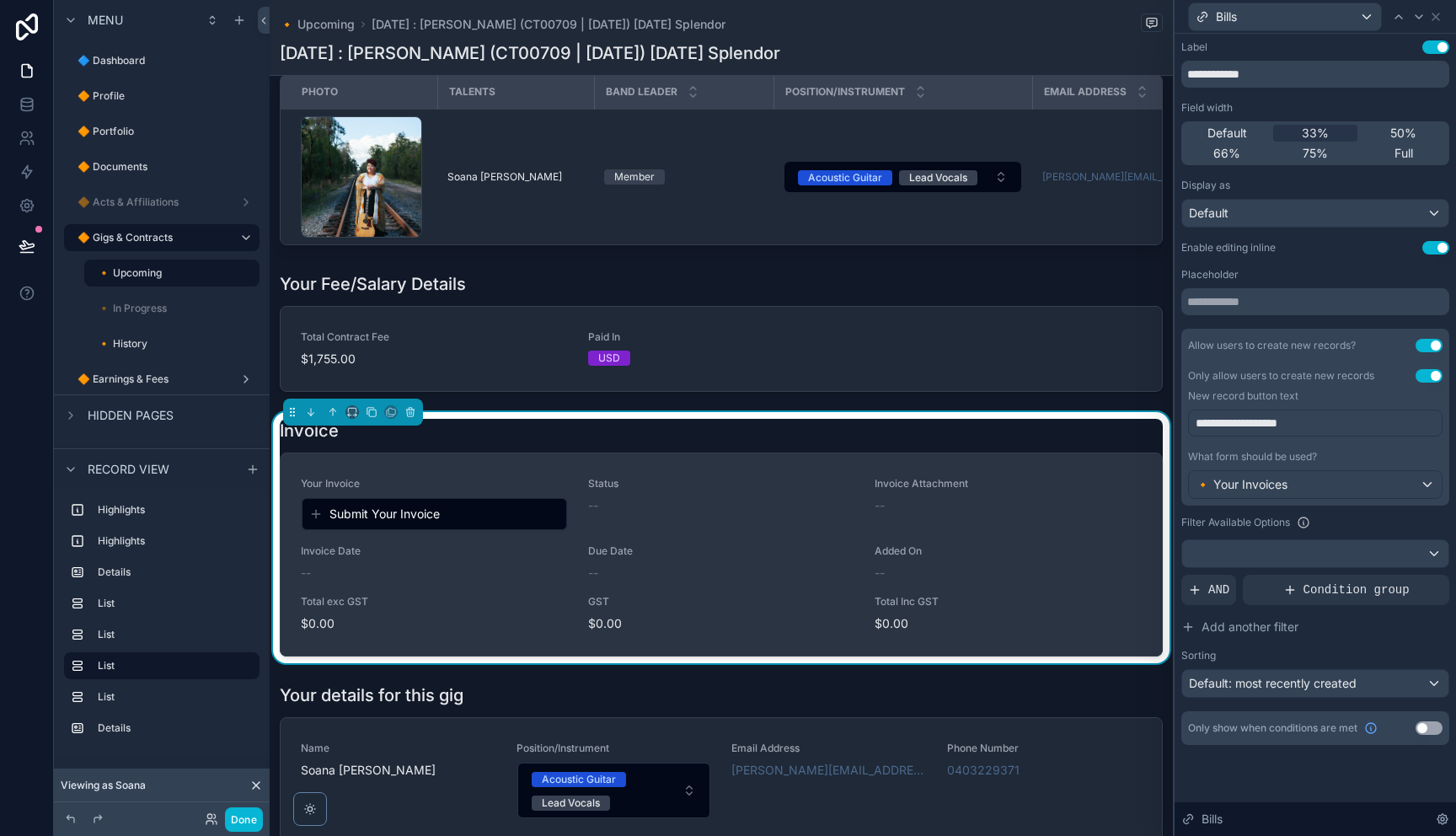
click at [490, 529] on div "Submit Your Invoice" at bounding box center [434, 514] width 264 height 31
click at [409, 522] on span "Submit Your Invoice" at bounding box center [384, 514] width 111 height 17
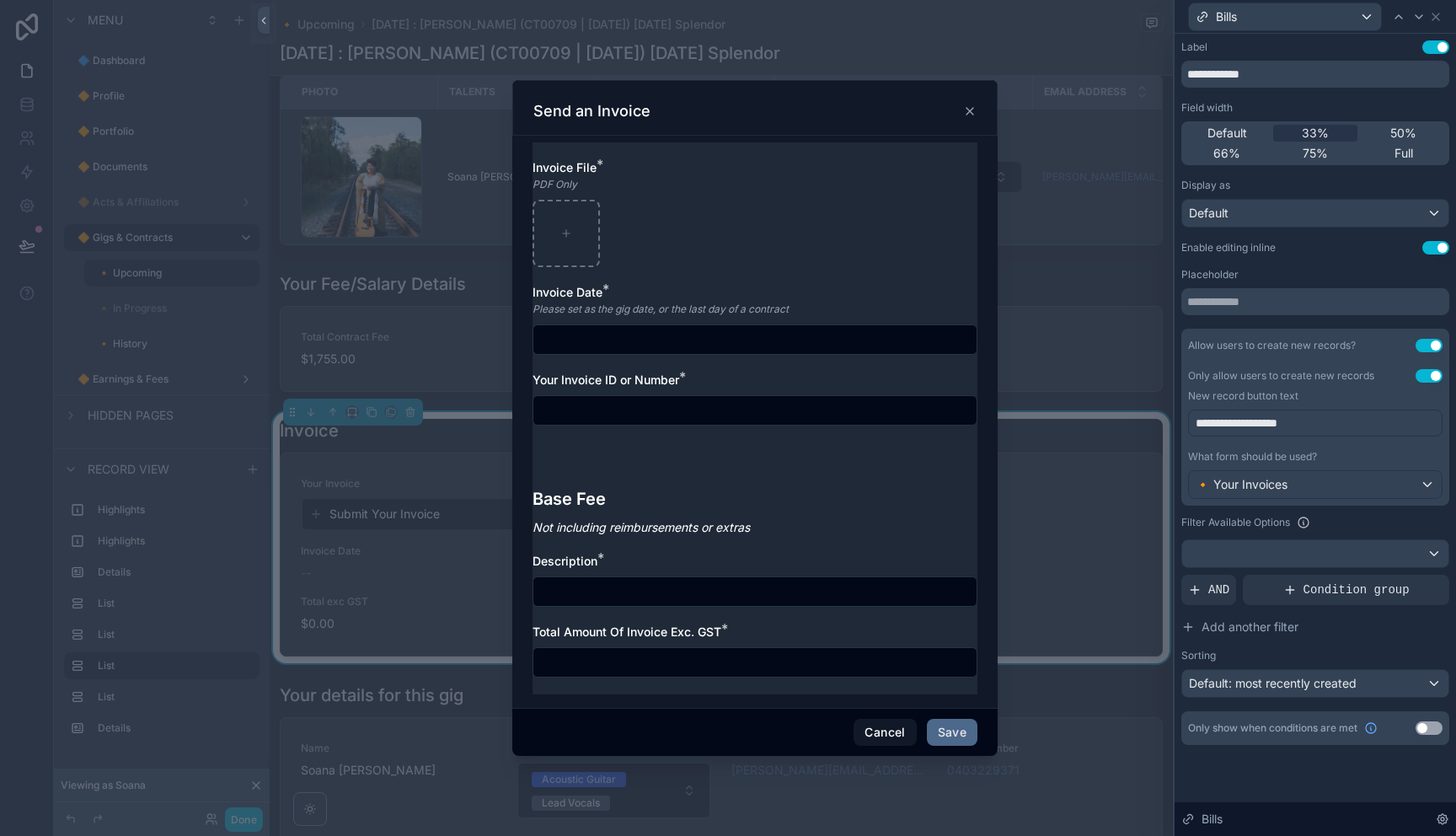
click at [648, 411] on input "scrollable content" at bounding box center [754, 410] width 443 height 24
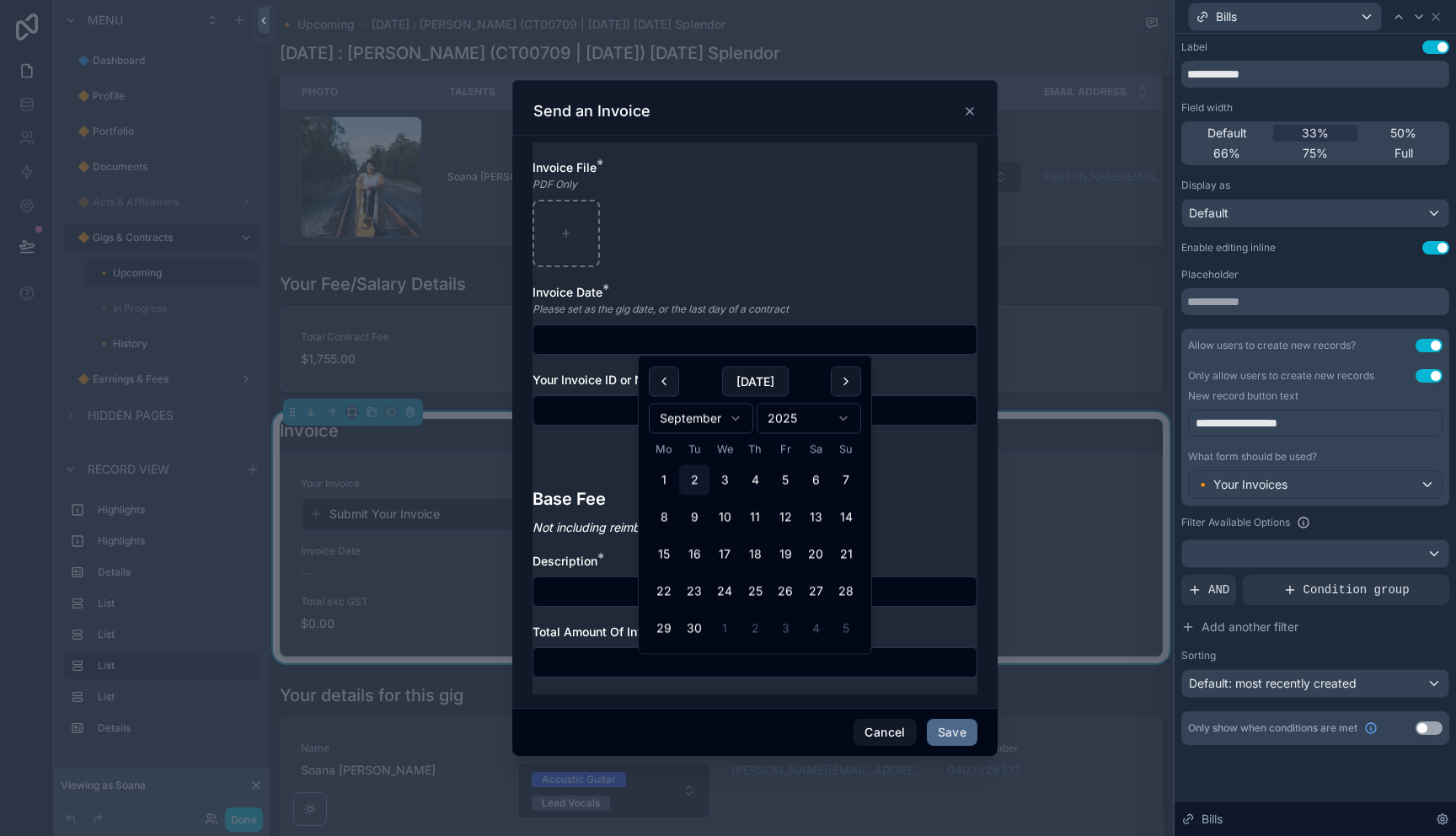
click at [647, 339] on input "scrollable content" at bounding box center [754, 339] width 443 height 24
click at [939, 506] on h3 "Base Fee" at bounding box center [754, 499] width 445 height 26
click at [591, 339] on input "scrollable content" at bounding box center [754, 339] width 443 height 24
click at [918, 410] on input "scrollable content" at bounding box center [754, 410] width 443 height 24
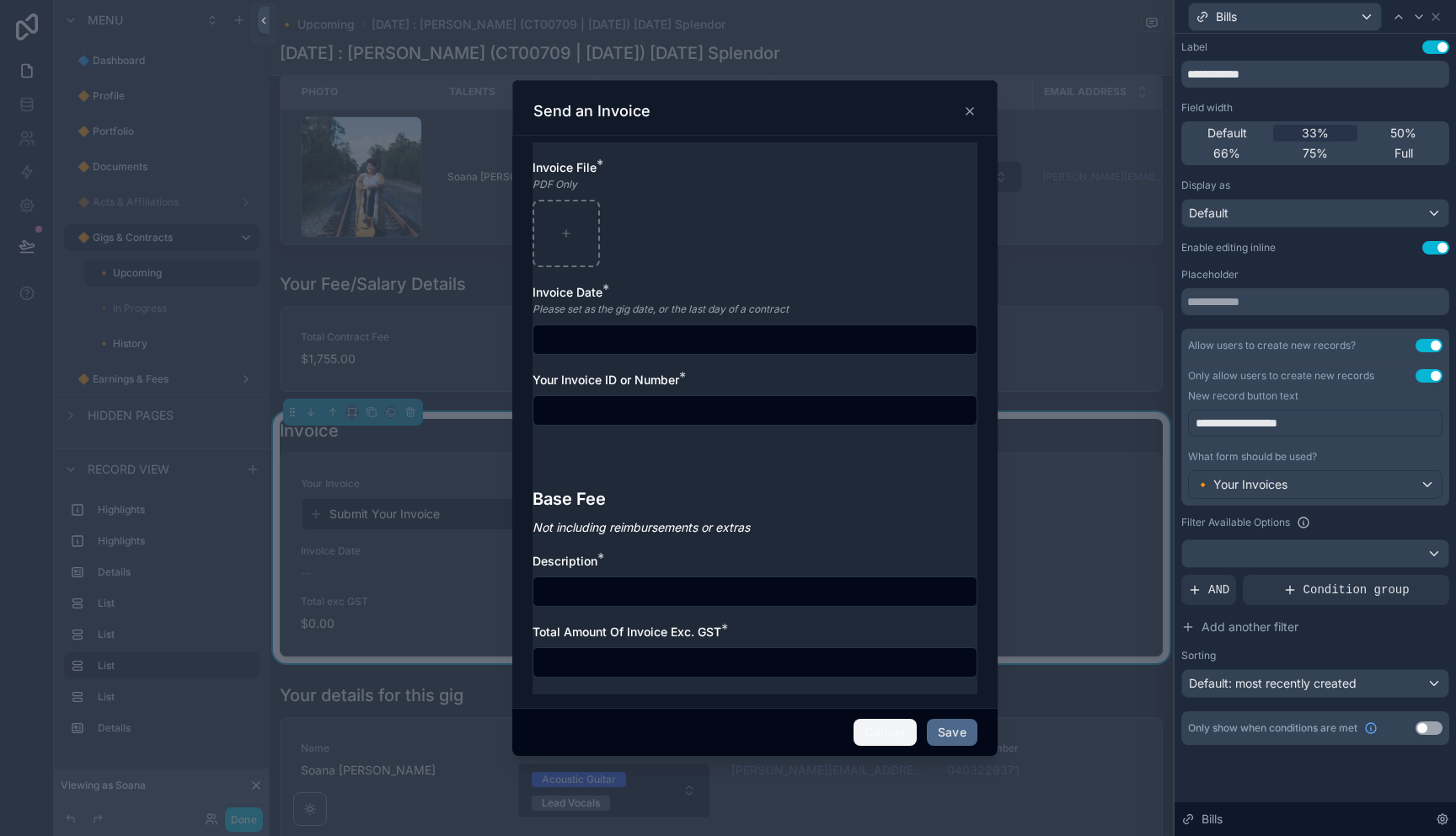
click at [892, 731] on button "Cancel" at bounding box center [884, 732] width 62 height 27
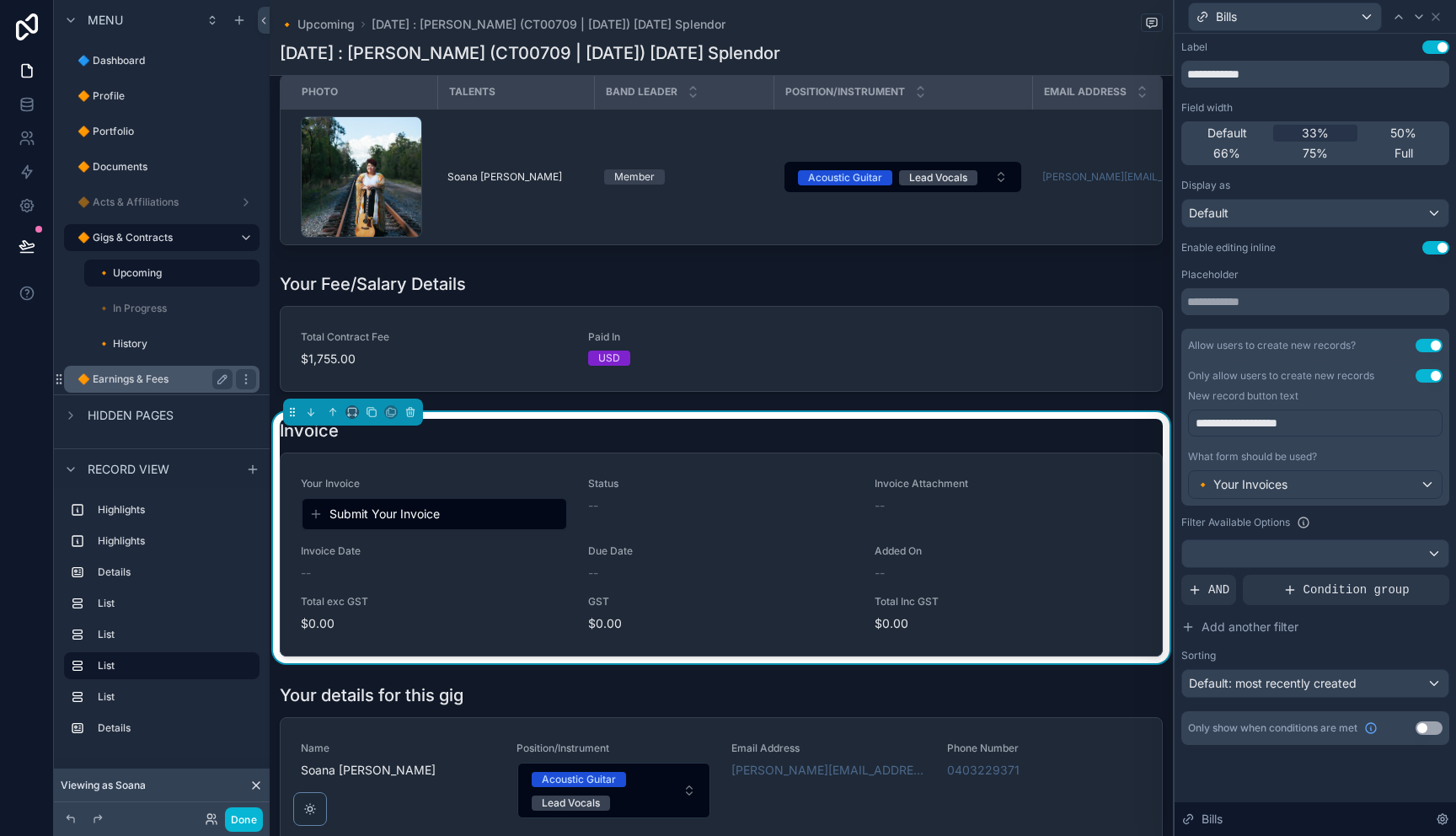
click at [136, 372] on div "🔶 Earnings & Fees" at bounding box center [154, 378] width 155 height 20
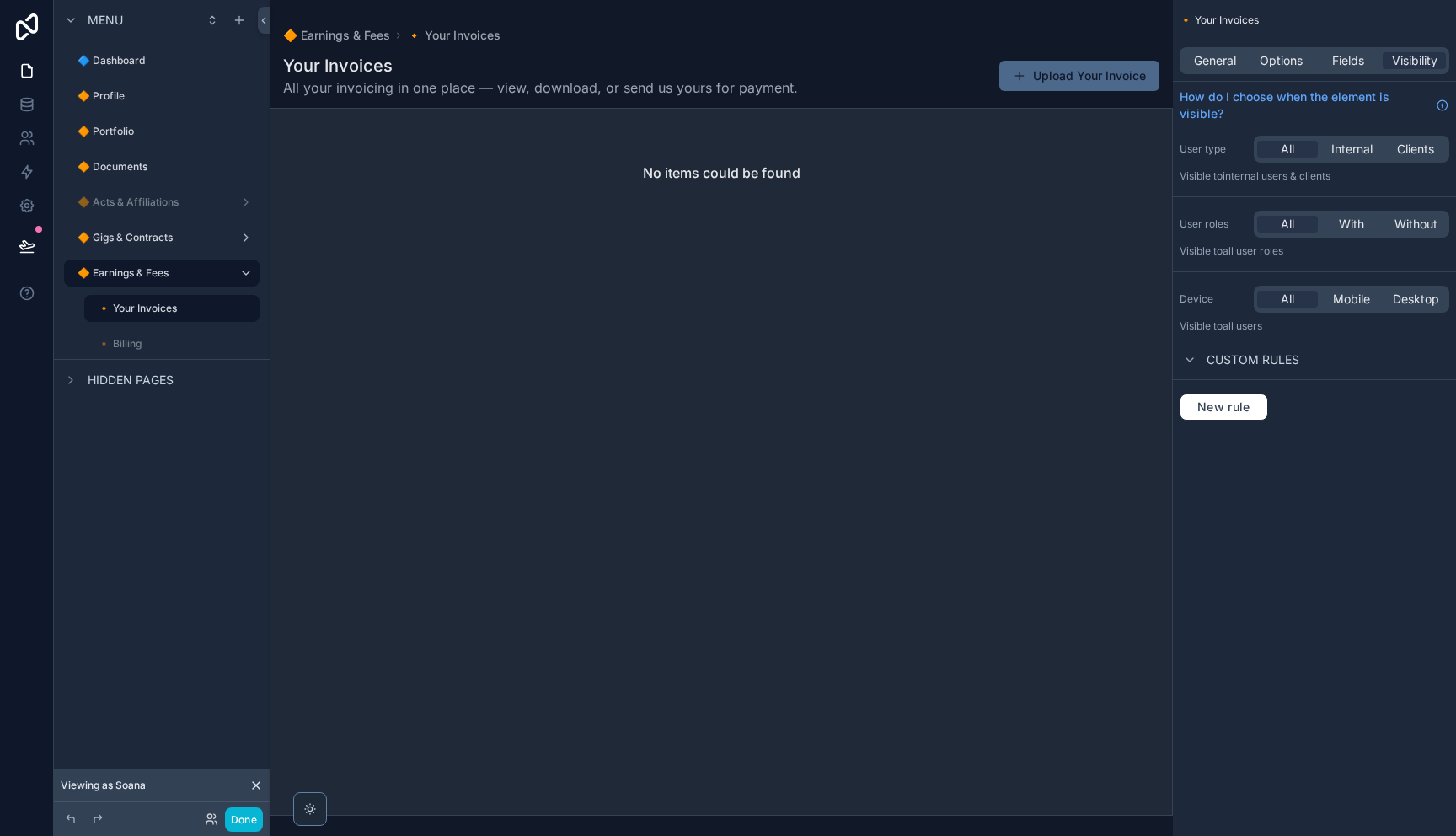
click at [1056, 80] on div "scrollable content" at bounding box center [721, 418] width 903 height 836
click at [1092, 72] on button "Upload Your Invoice" at bounding box center [1079, 76] width 160 height 31
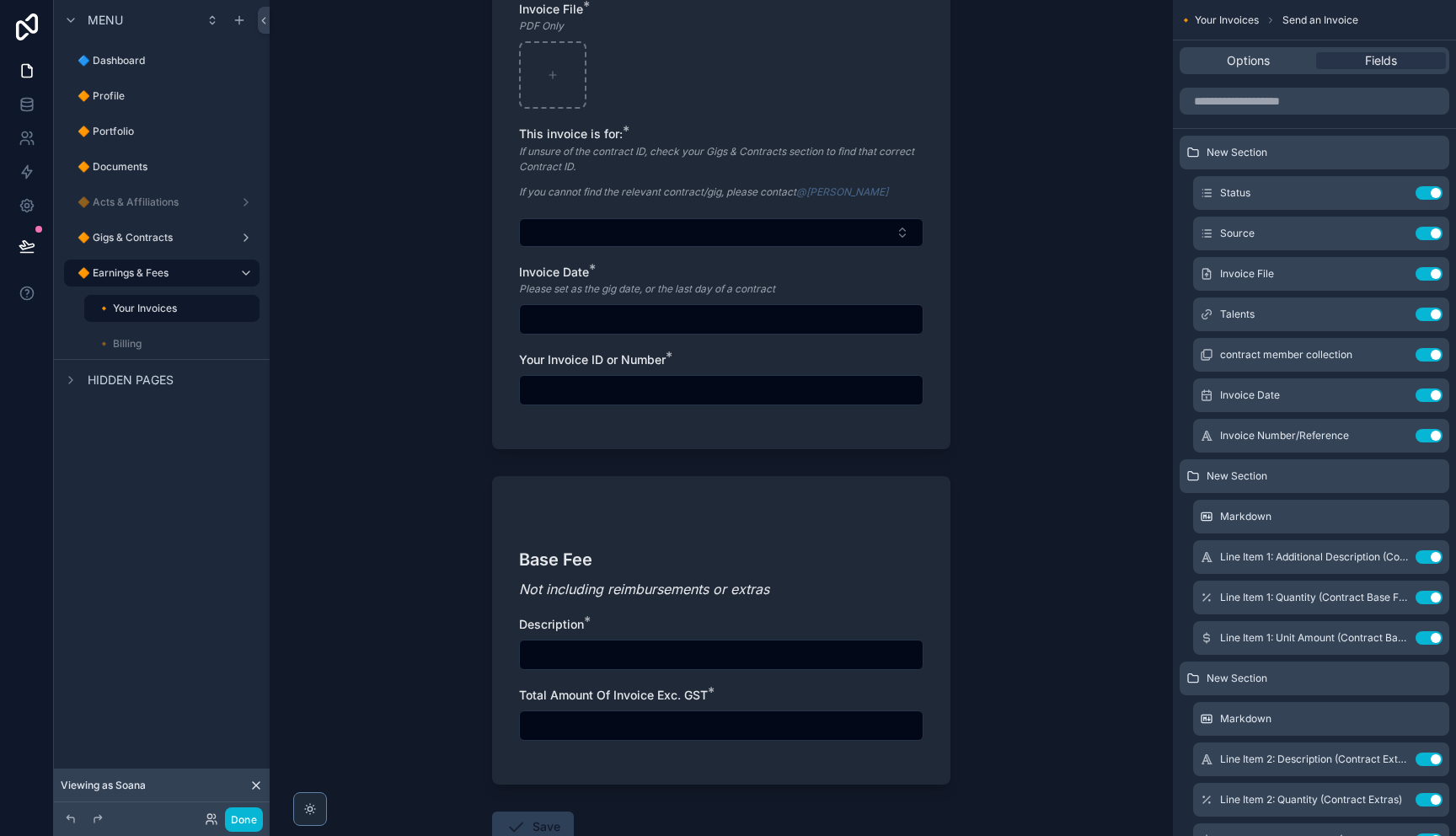
scroll to position [168, 0]
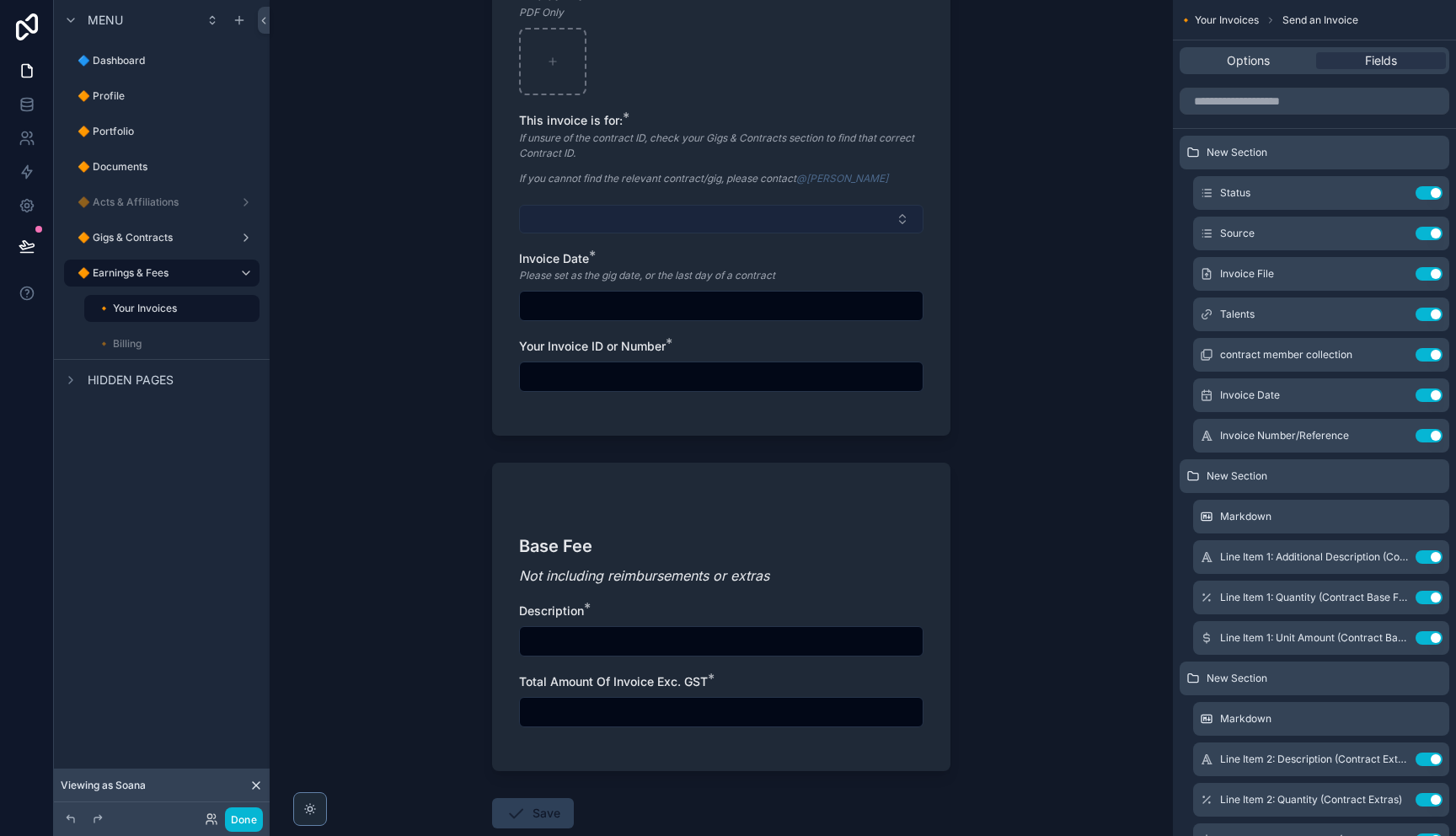
click at [726, 217] on button "Select Button" at bounding box center [721, 219] width 404 height 29
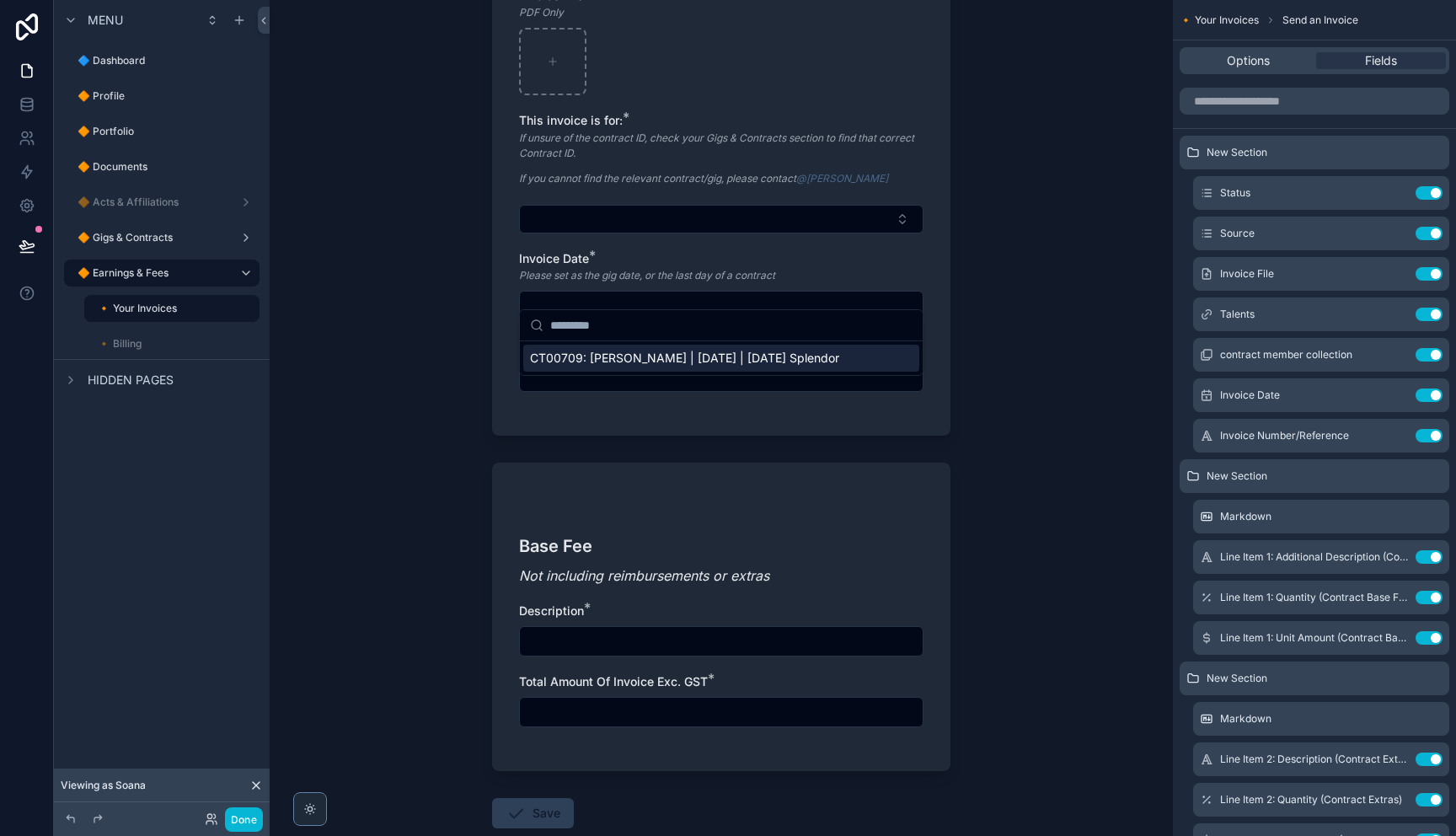
scroll to position [0, 0]
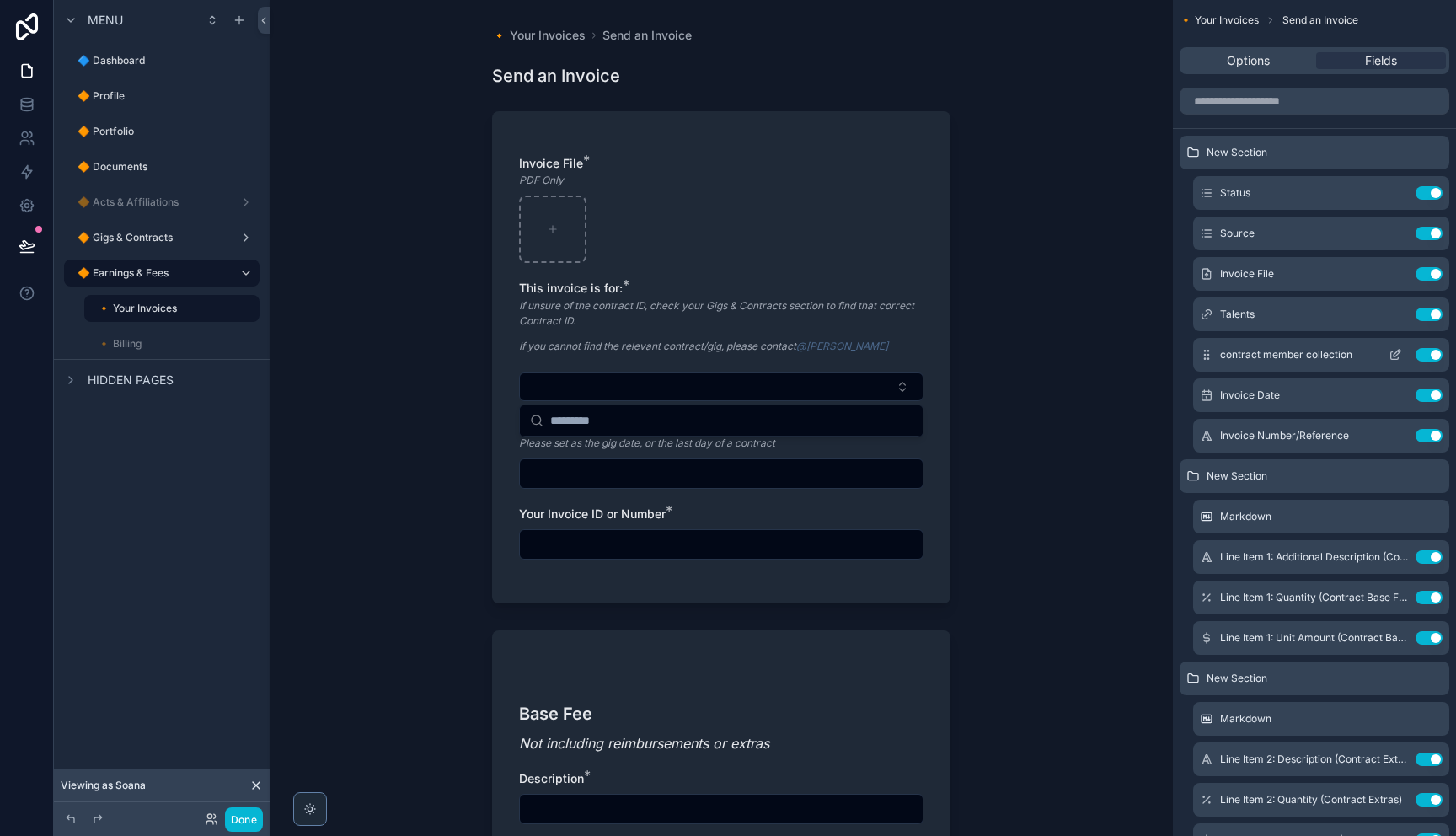
click at [1398, 355] on icon "scrollable content" at bounding box center [1395, 355] width 13 height 13
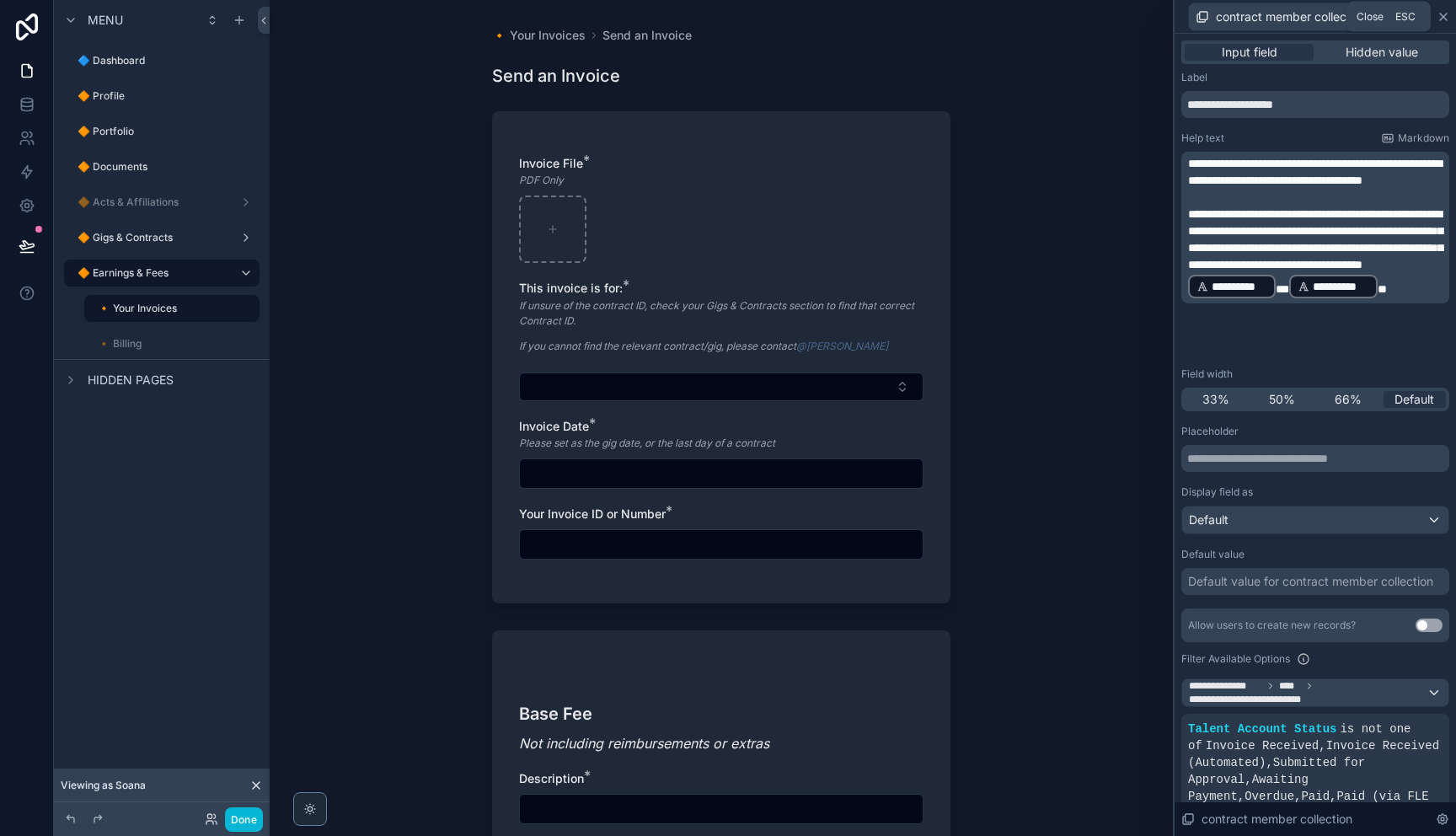
click at [1442, 19] on icon at bounding box center [1444, 17] width 13 height 13
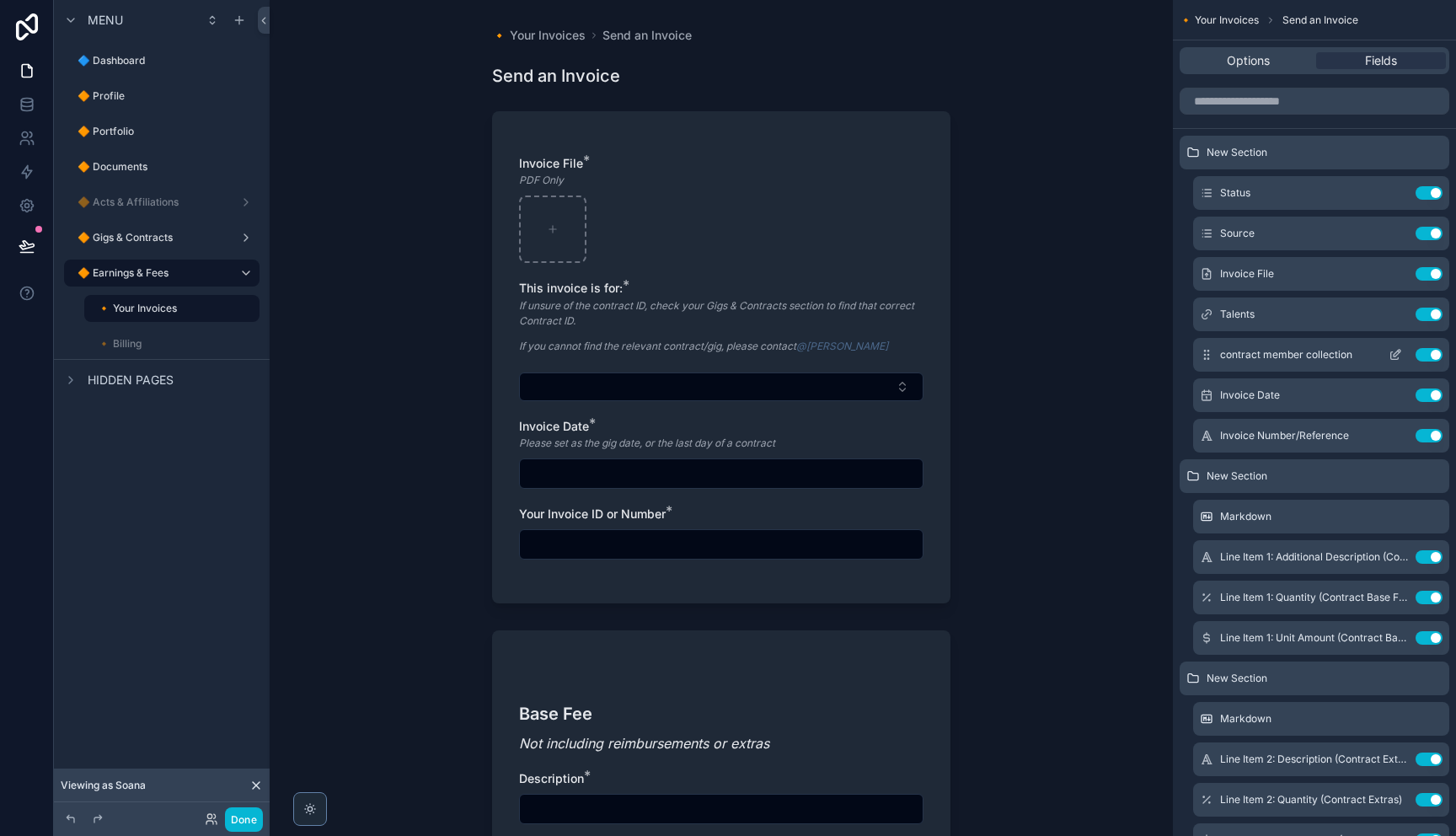
click at [1396, 355] on icon "scrollable content" at bounding box center [1396, 353] width 7 height 7
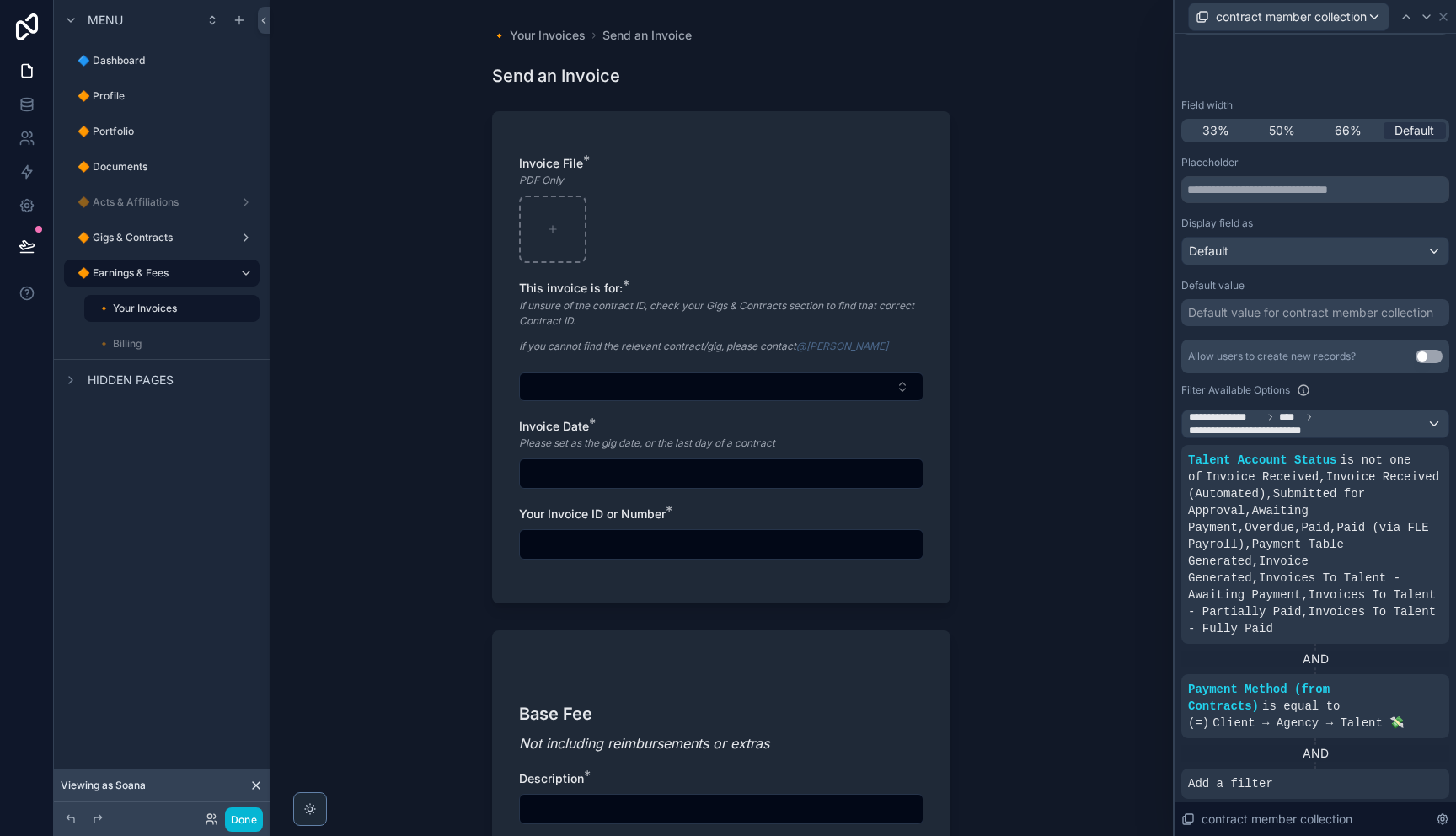
scroll to position [492, 0]
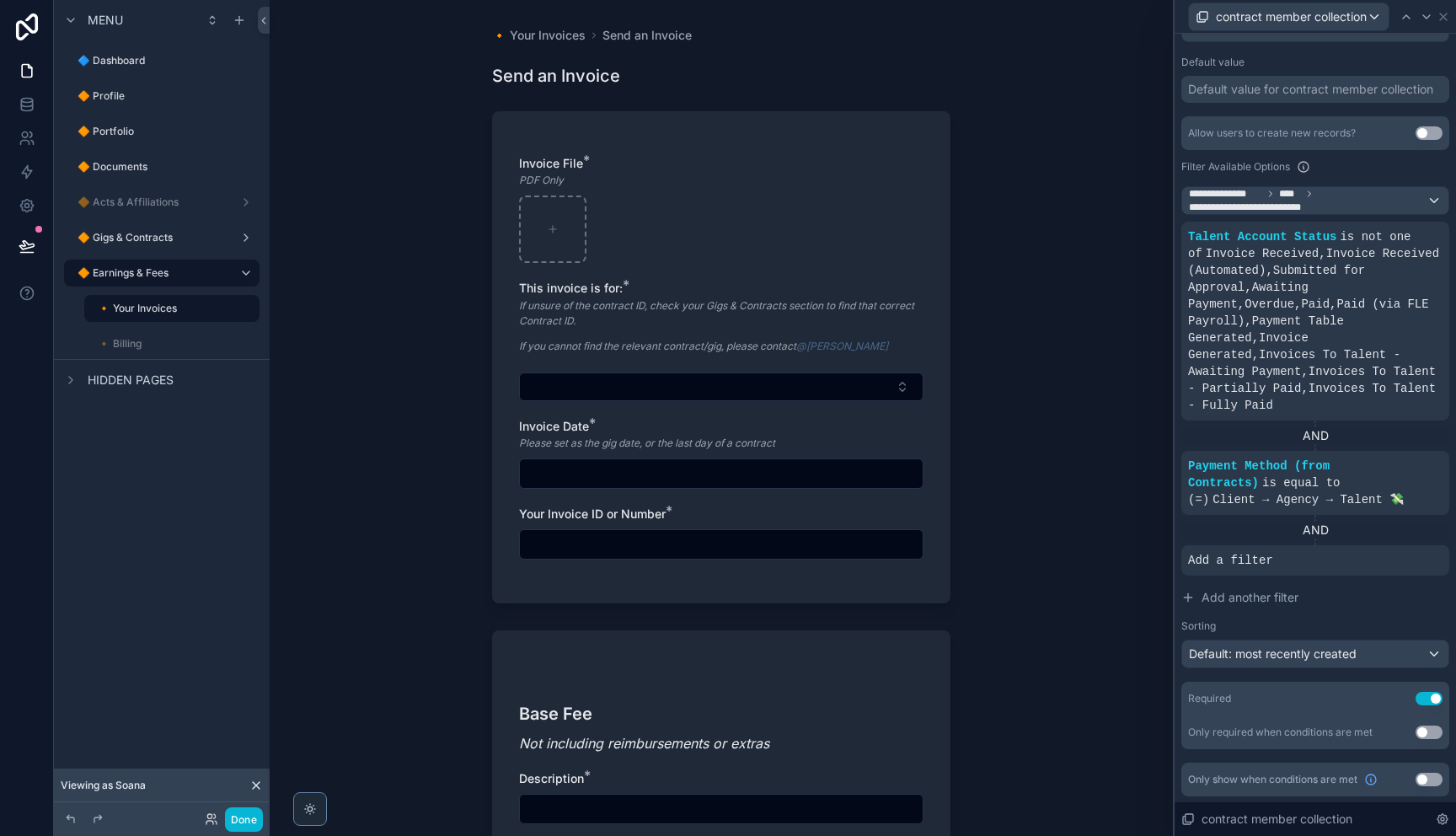
click at [1028, 530] on div "🔸 Your Invoices Send an Invoice Send an Invoice Invoice File * PDF Only This in…" at bounding box center [721, 418] width 903 height 836
click at [1443, 23] on div "contract member collection" at bounding box center [1315, 16] width 268 height 32
click at [1446, 21] on icon at bounding box center [1444, 17] width 13 height 13
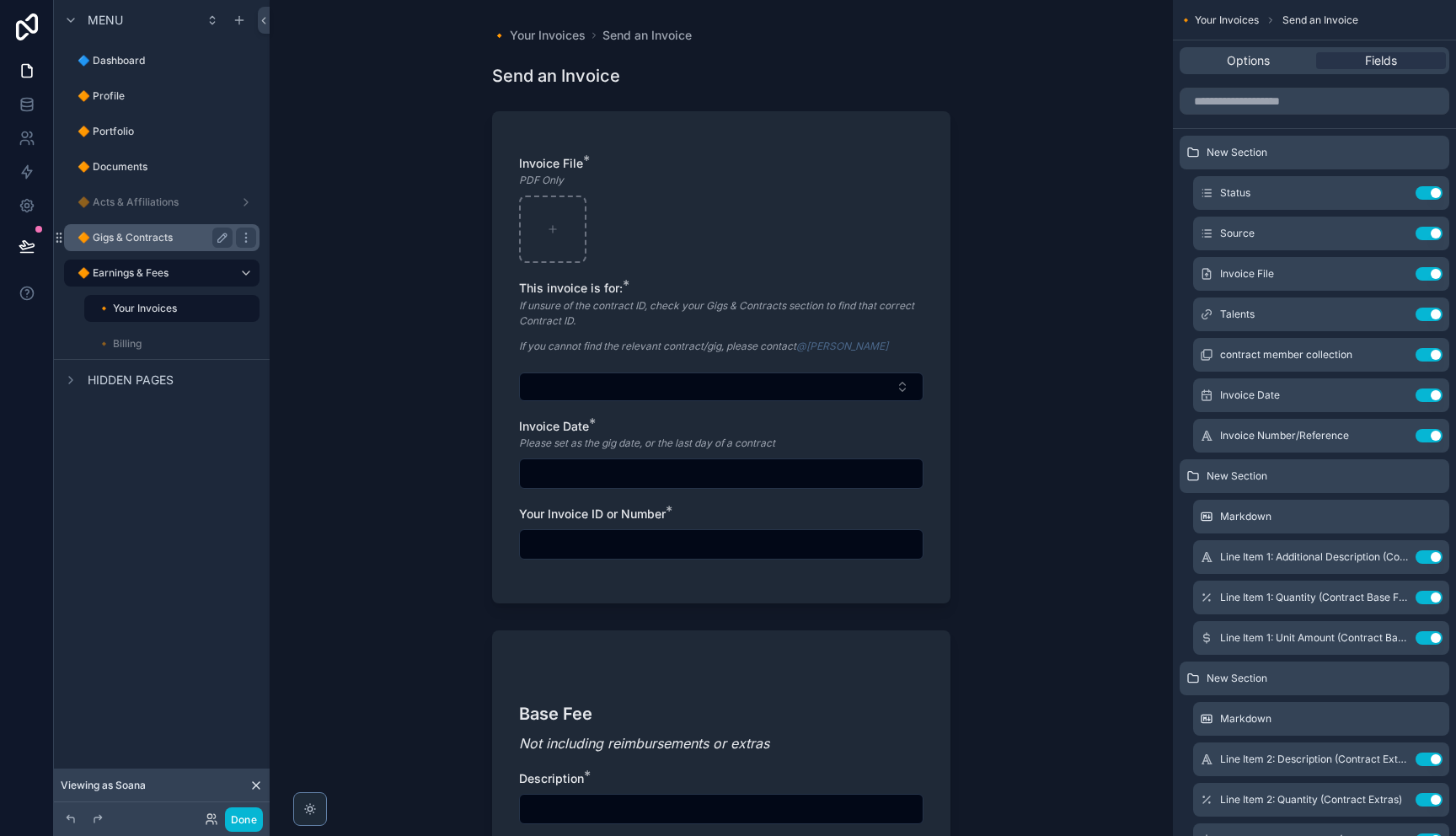
drag, startPoint x: 143, startPoint y: 235, endPoint x: 145, endPoint y: 246, distance: 11.2
click at [143, 235] on label "🔶 Gigs & Contracts" at bounding box center [152, 237] width 149 height 13
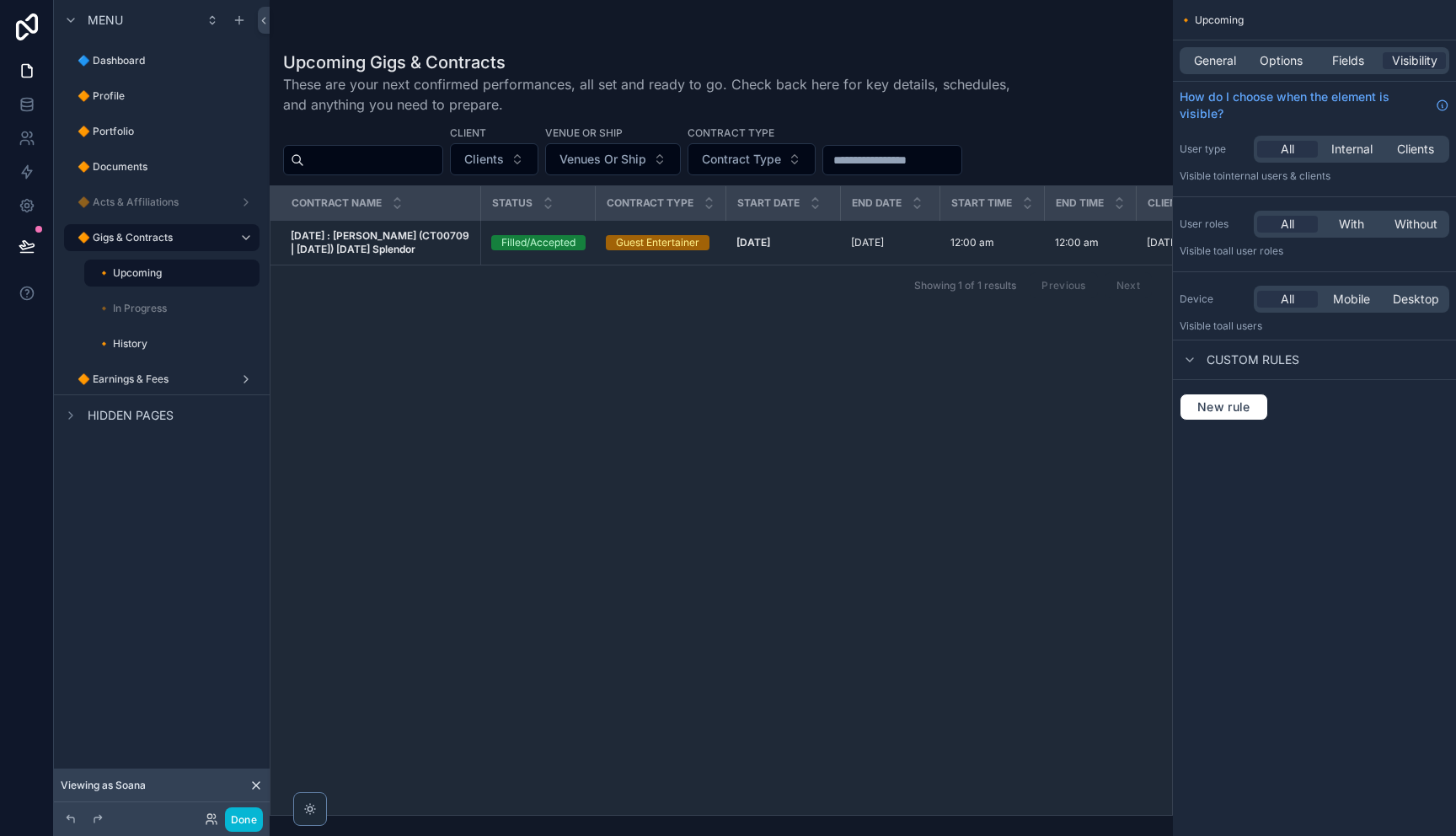
click at [370, 219] on th "Contract Name" at bounding box center [376, 203] width 210 height 34
click at [358, 246] on strong "[DATE] : [PERSON_NAME] (CT00709 | [DATE]) [DATE] Splendor" at bounding box center [381, 241] width 181 height 26
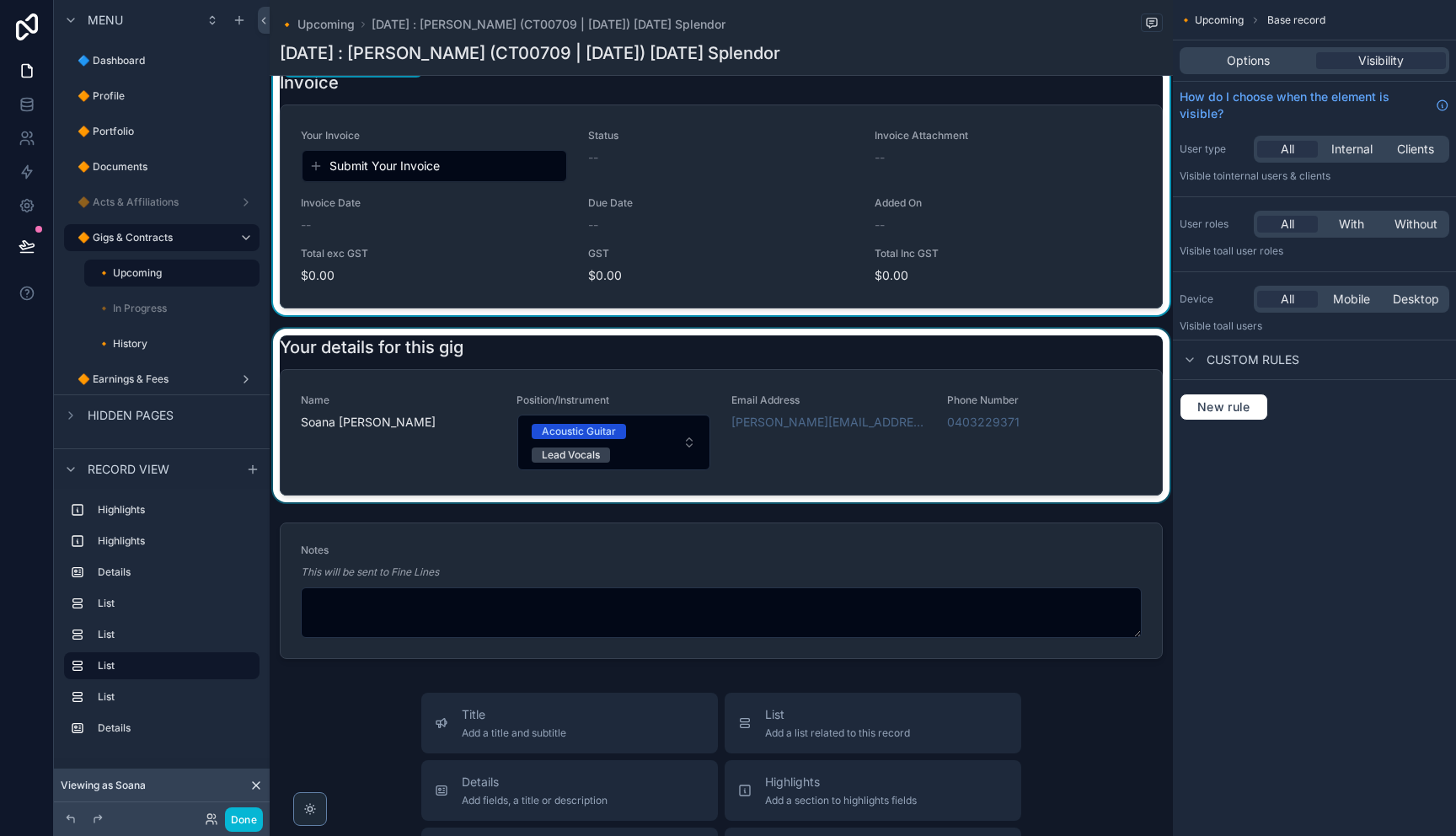
scroll to position [1229, 0]
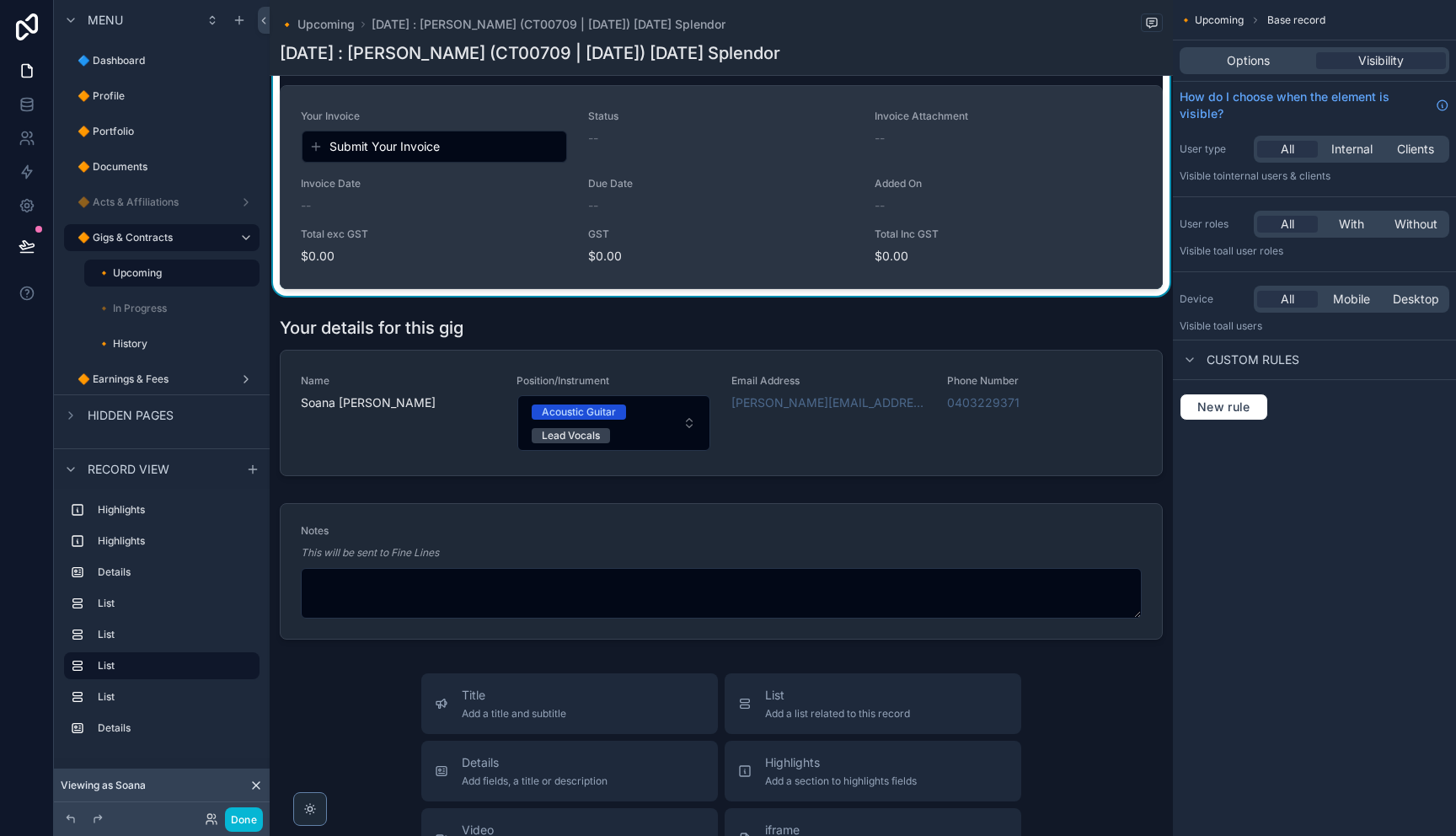
click at [488, 123] on span "Your Invoice" at bounding box center [434, 116] width 267 height 13
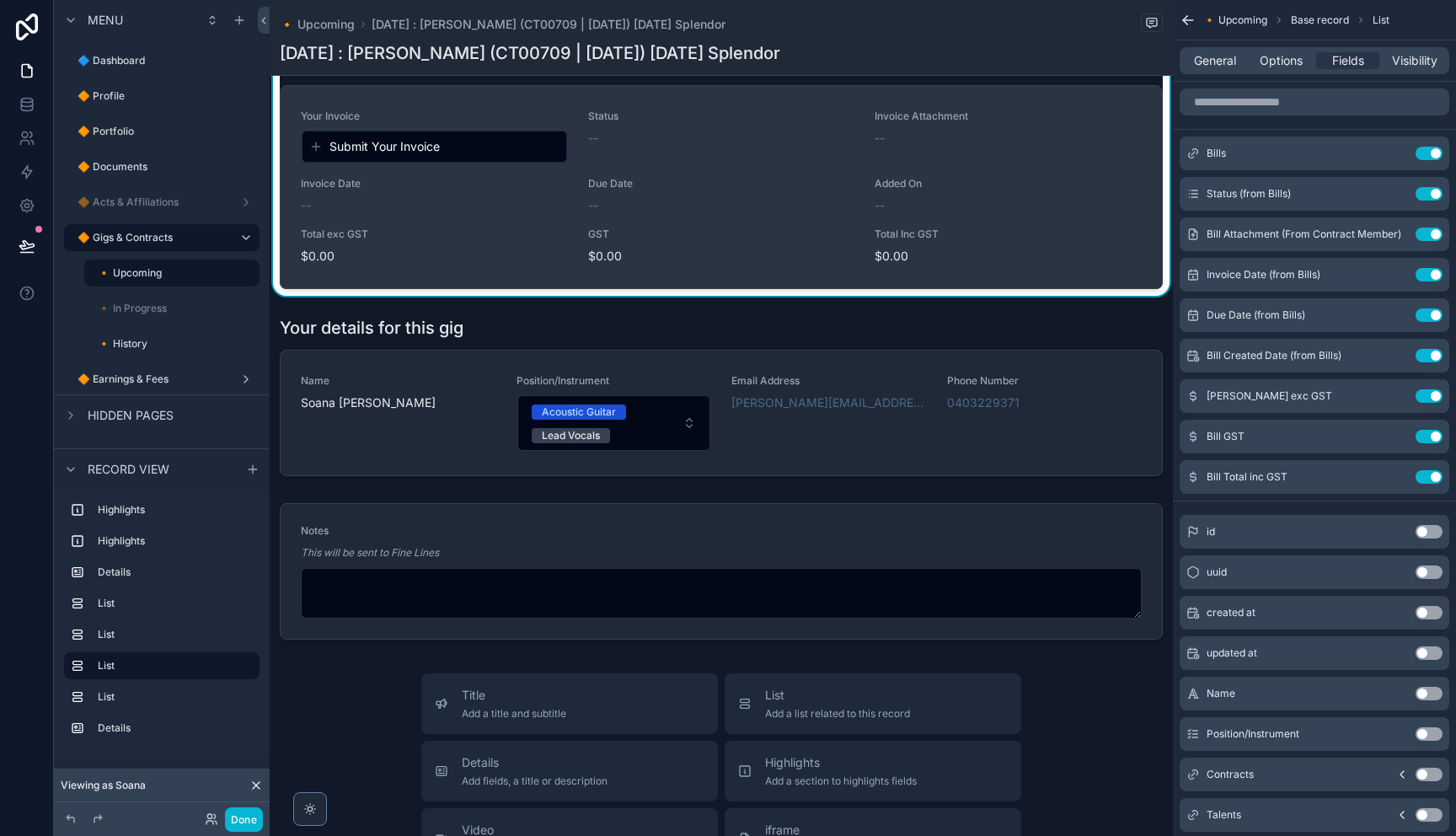
scroll to position [1230, 0]
click at [339, 154] on span "Submit Your Invoice" at bounding box center [384, 146] width 111 height 17
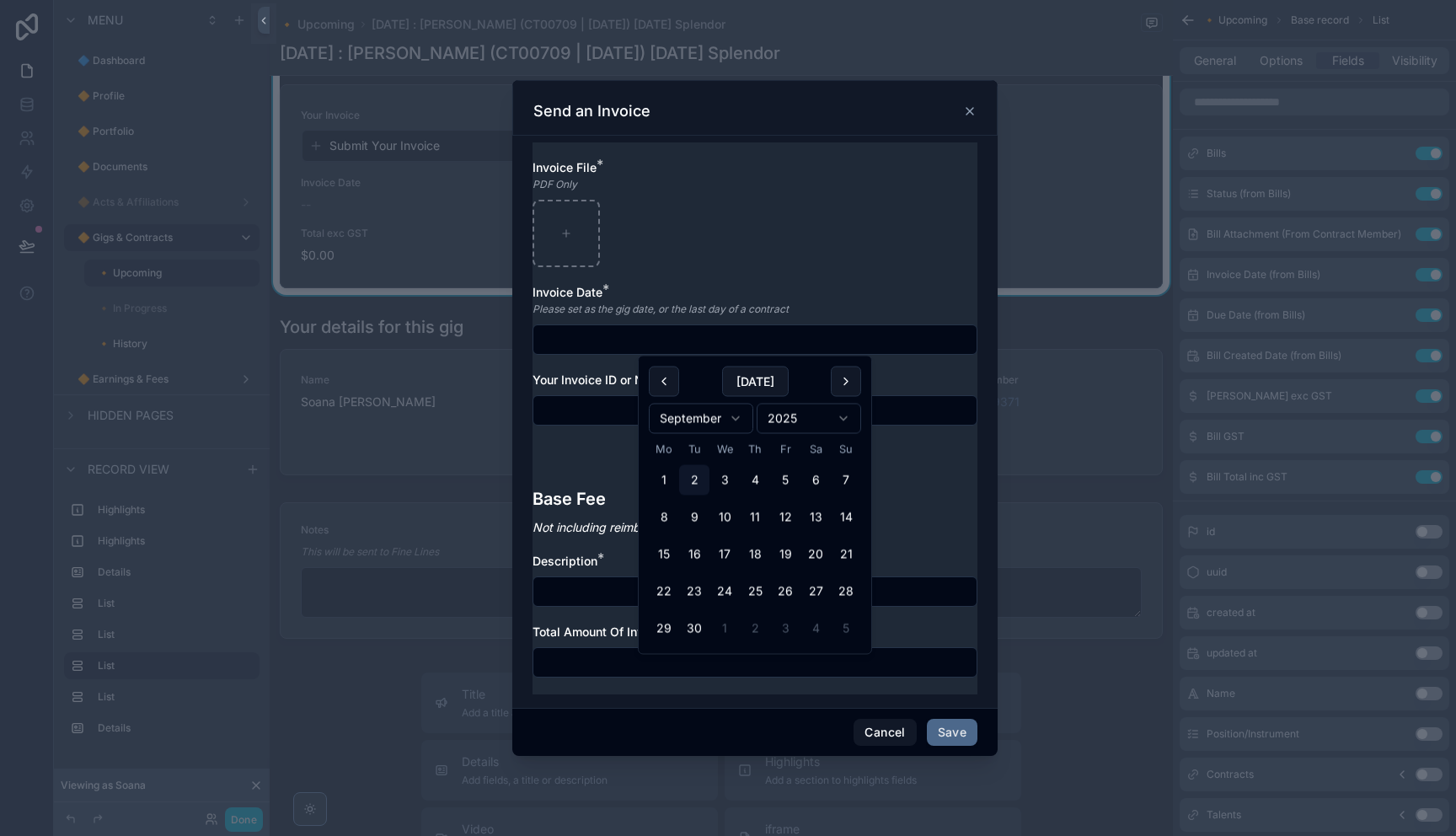
click at [655, 332] on input "scrollable content" at bounding box center [754, 339] width 443 height 24
click at [555, 382] on span "Your Invoice ID or Number" at bounding box center [605, 379] width 147 height 14
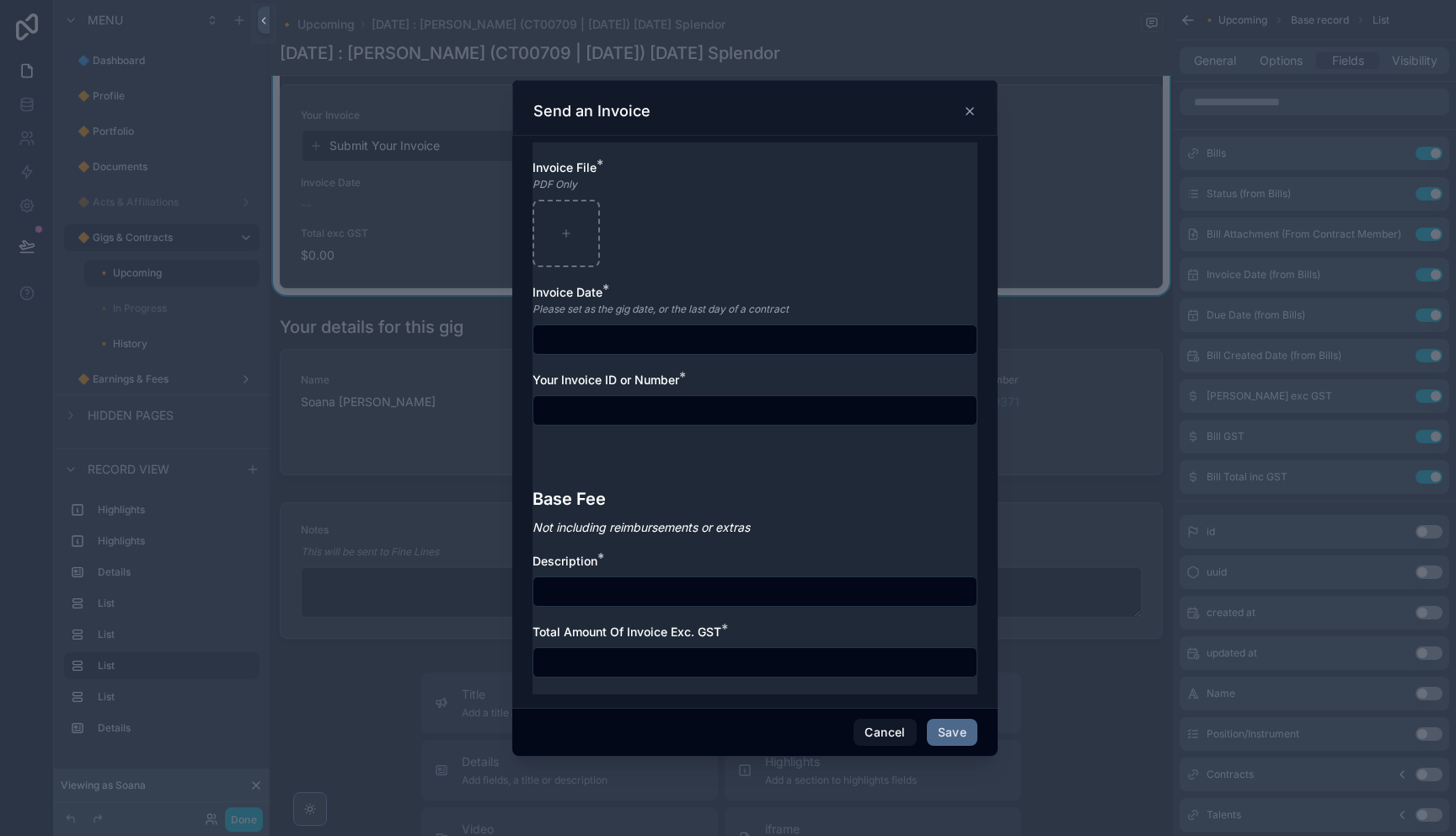
click at [979, 112] on div "Send an Invoice" at bounding box center [754, 108] width 485 height 55
click at [739, 409] on input "scrollable content" at bounding box center [754, 410] width 443 height 24
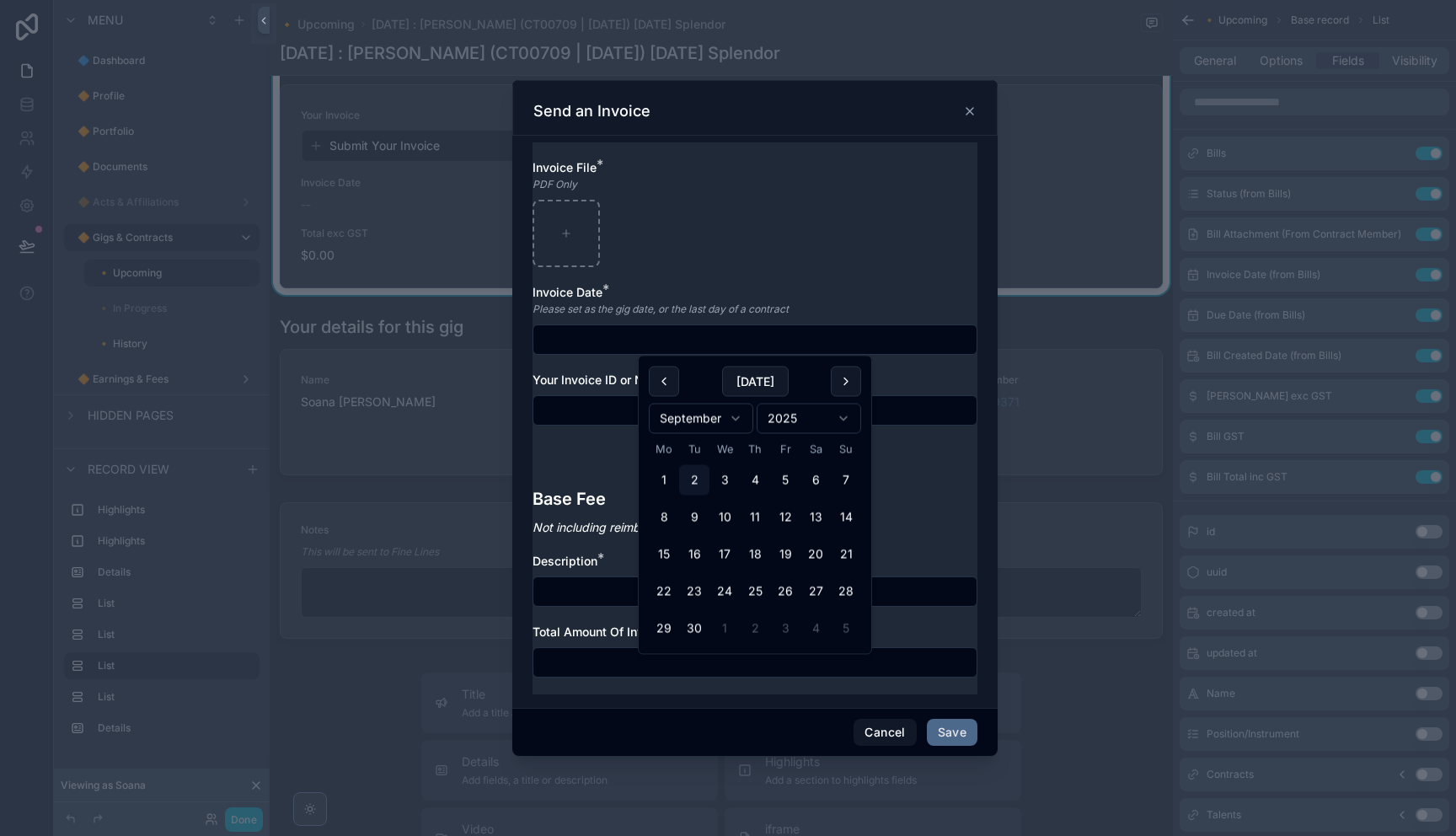
click at [717, 336] on input "scrollable content" at bounding box center [754, 339] width 443 height 24
click at [905, 376] on div "Your Invoice ID or Number *" at bounding box center [754, 380] width 445 height 17
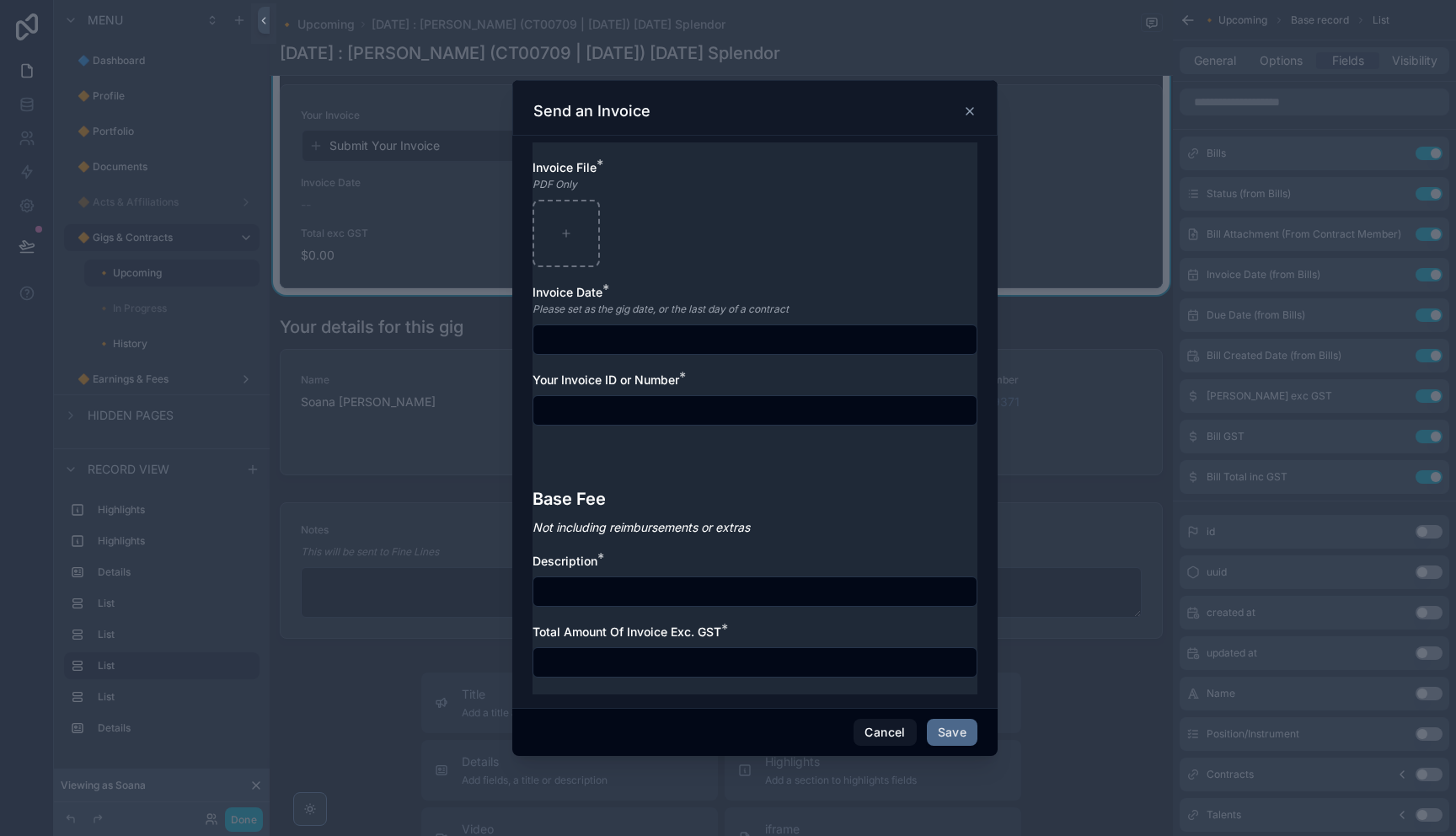
drag, startPoint x: 879, startPoint y: 416, endPoint x: 790, endPoint y: 446, distance: 93.9
click at [879, 416] on input "scrollable content" at bounding box center [754, 410] width 443 height 24
click at [644, 348] on input "scrollable content" at bounding box center [754, 339] width 443 height 24
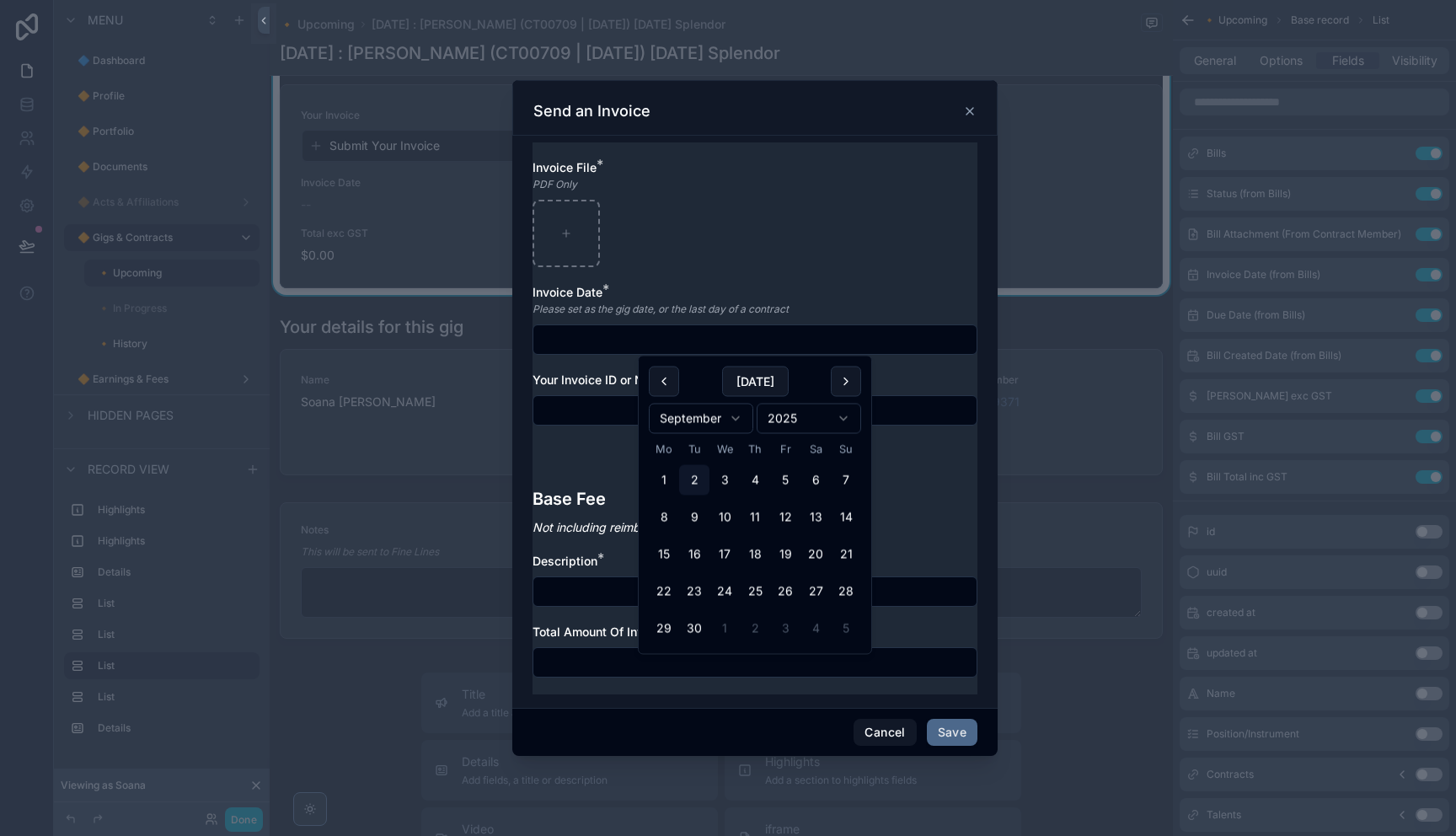
drag, startPoint x: 845, startPoint y: 259, endPoint x: 857, endPoint y: 251, distance: 14.4
click at [847, 258] on div "scrollable content" at bounding box center [754, 233] width 445 height 68
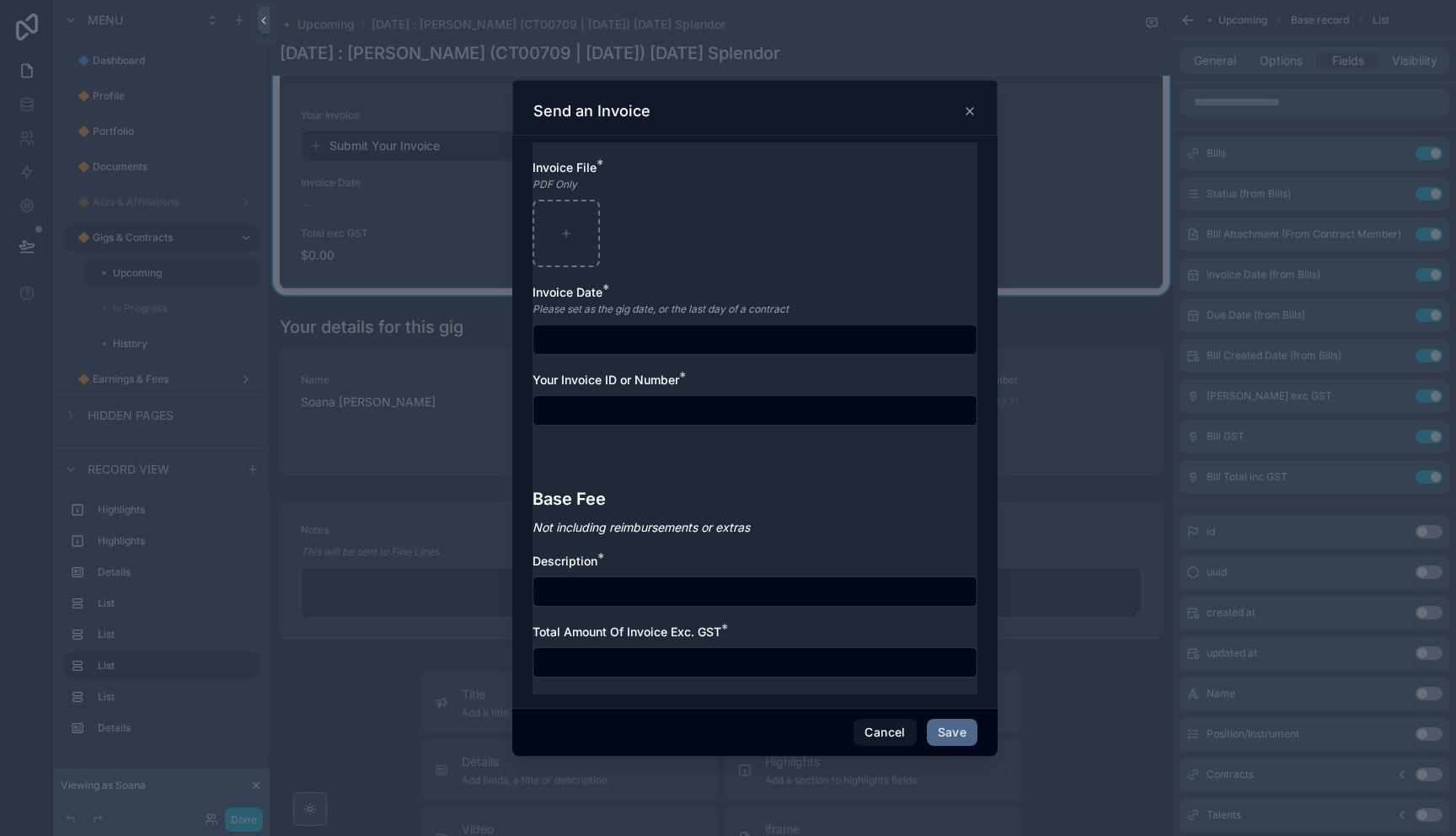
click at [966, 112] on icon "scrollable content" at bounding box center [970, 112] width 13 height 13
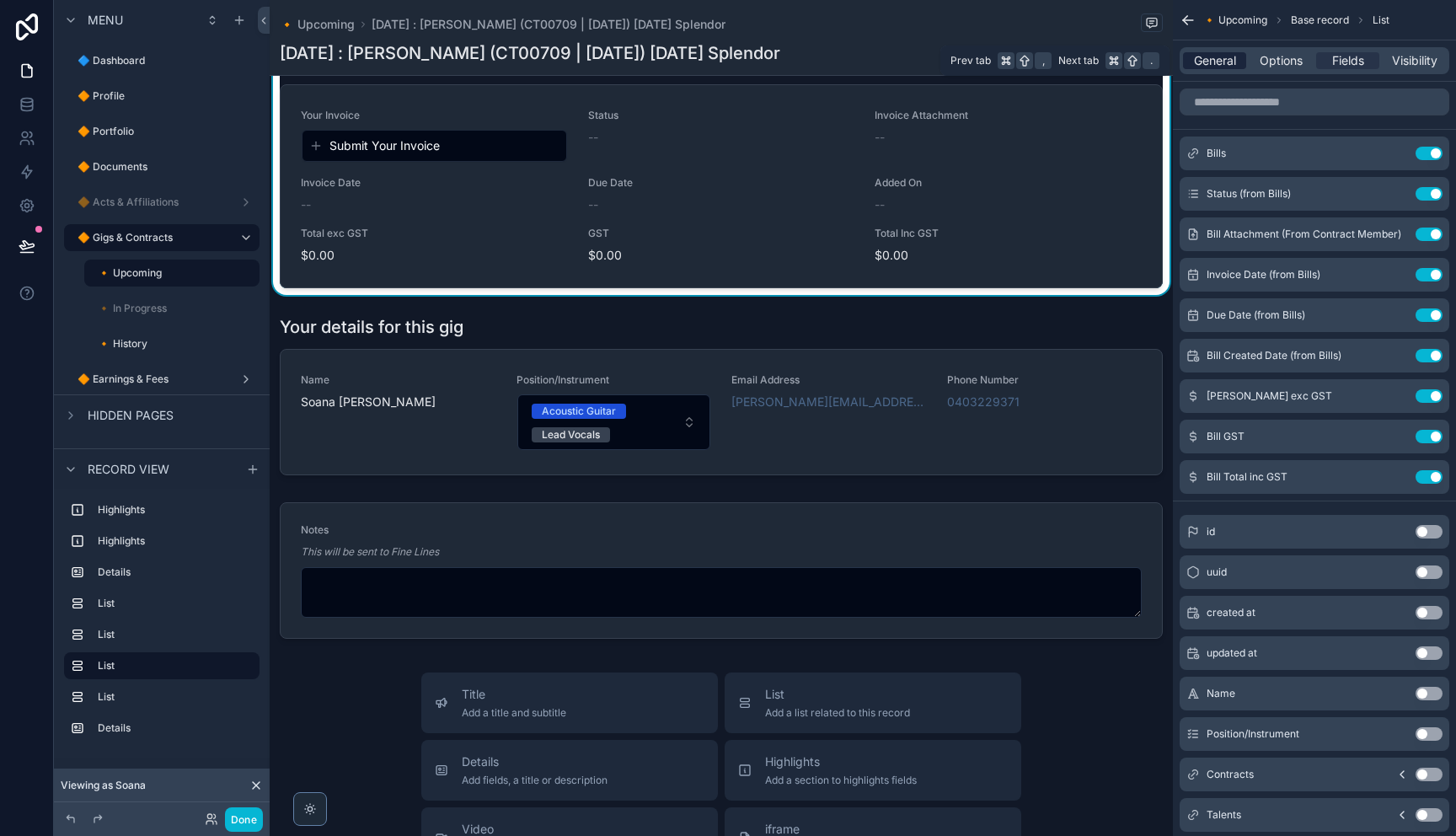
click at [1203, 62] on span "General" at bounding box center [1215, 61] width 42 height 17
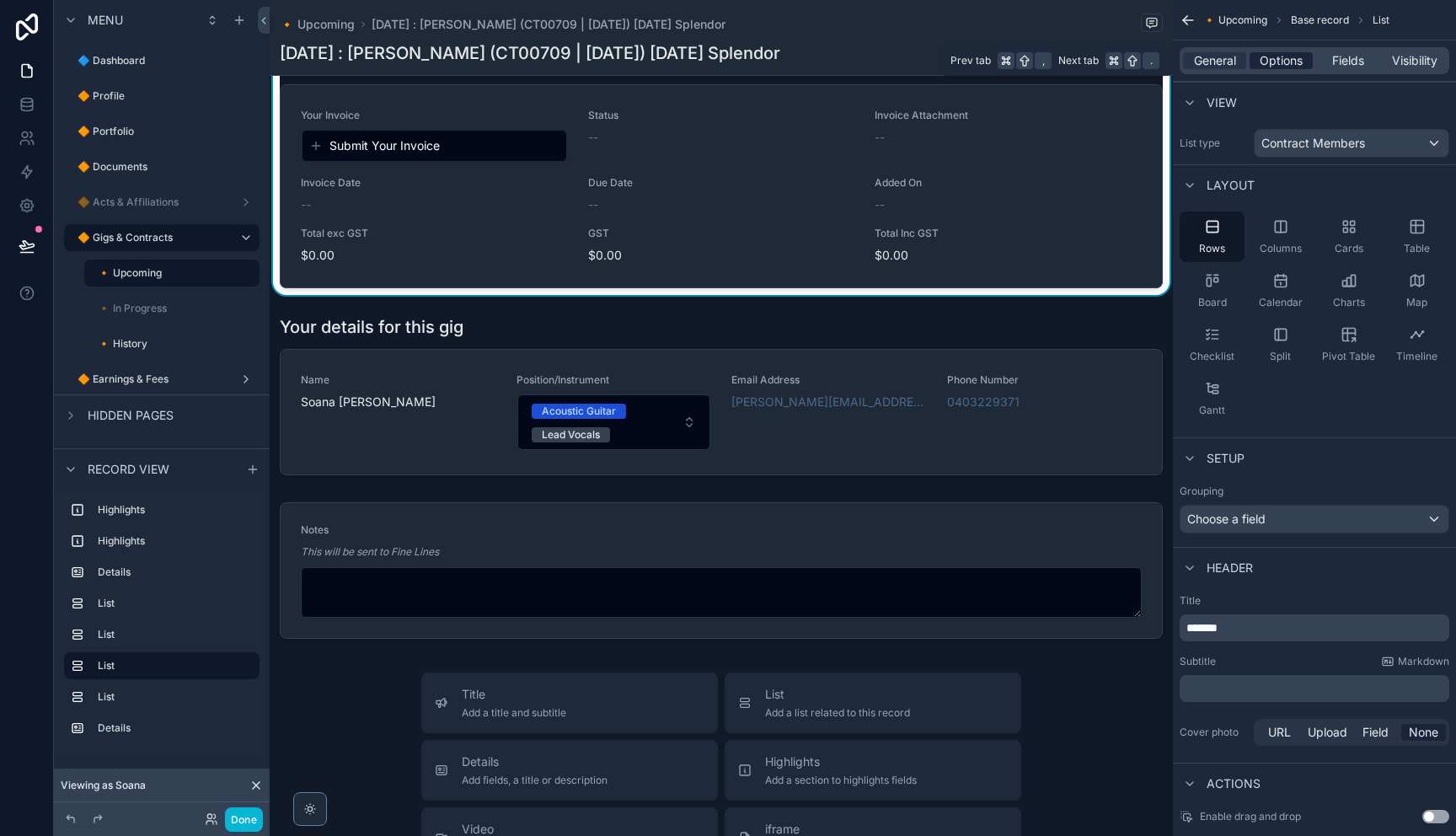
click at [1283, 67] on span "Options" at bounding box center [1281, 61] width 43 height 17
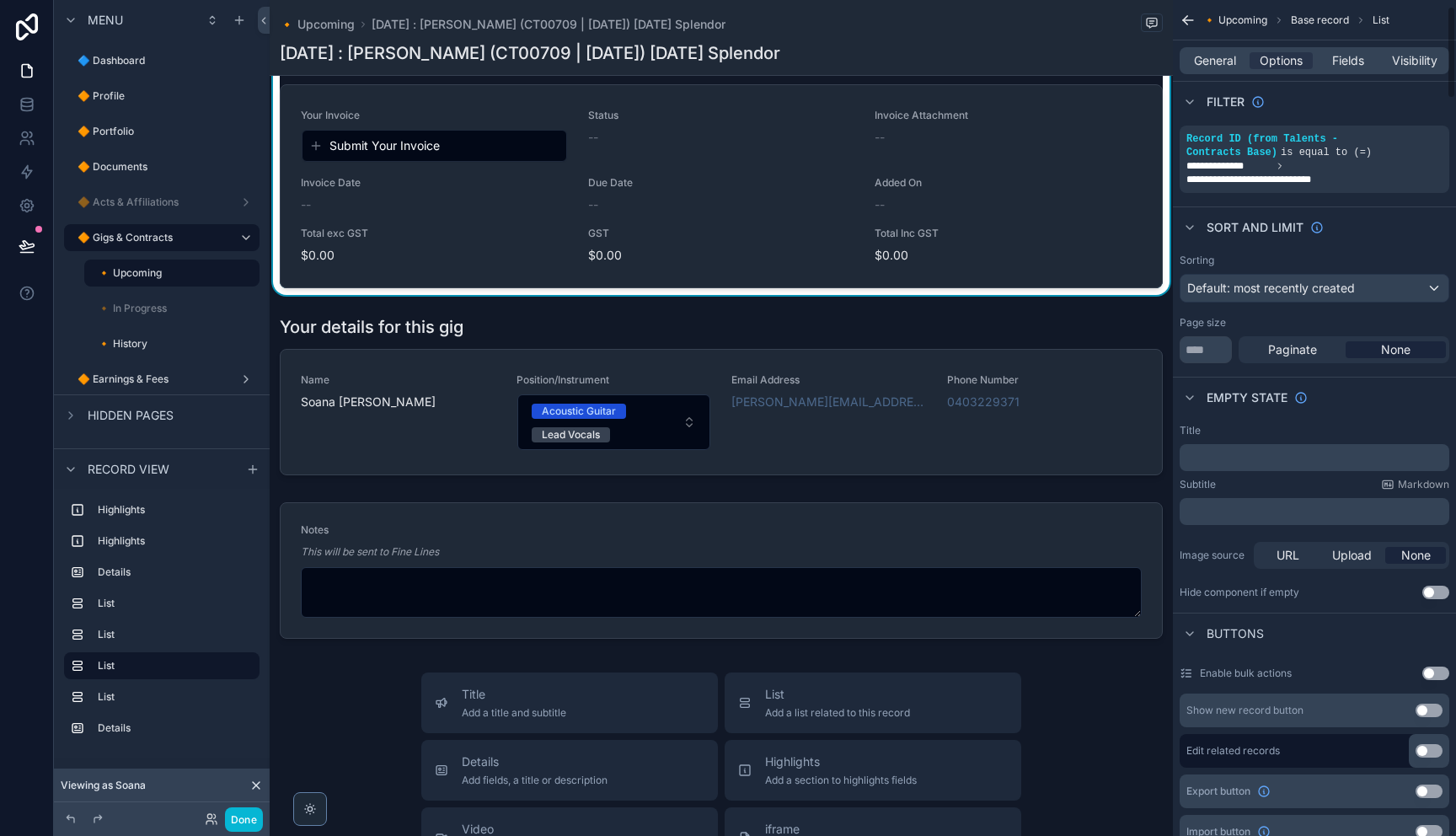
scroll to position [54, 0]
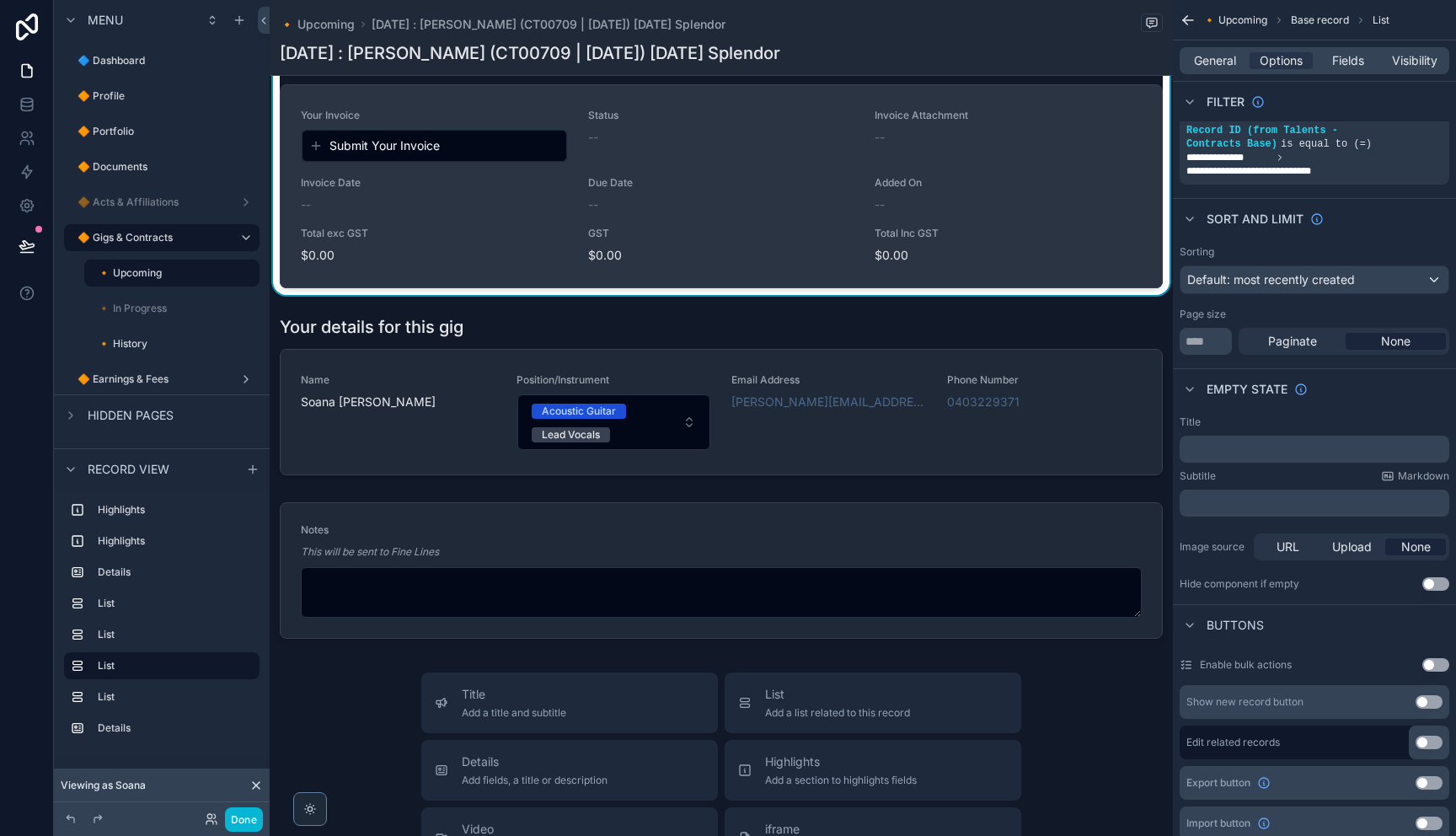
click at [477, 214] on div "--" at bounding box center [434, 205] width 267 height 17
click at [522, 122] on span "Your Invoice" at bounding box center [434, 115] width 267 height 13
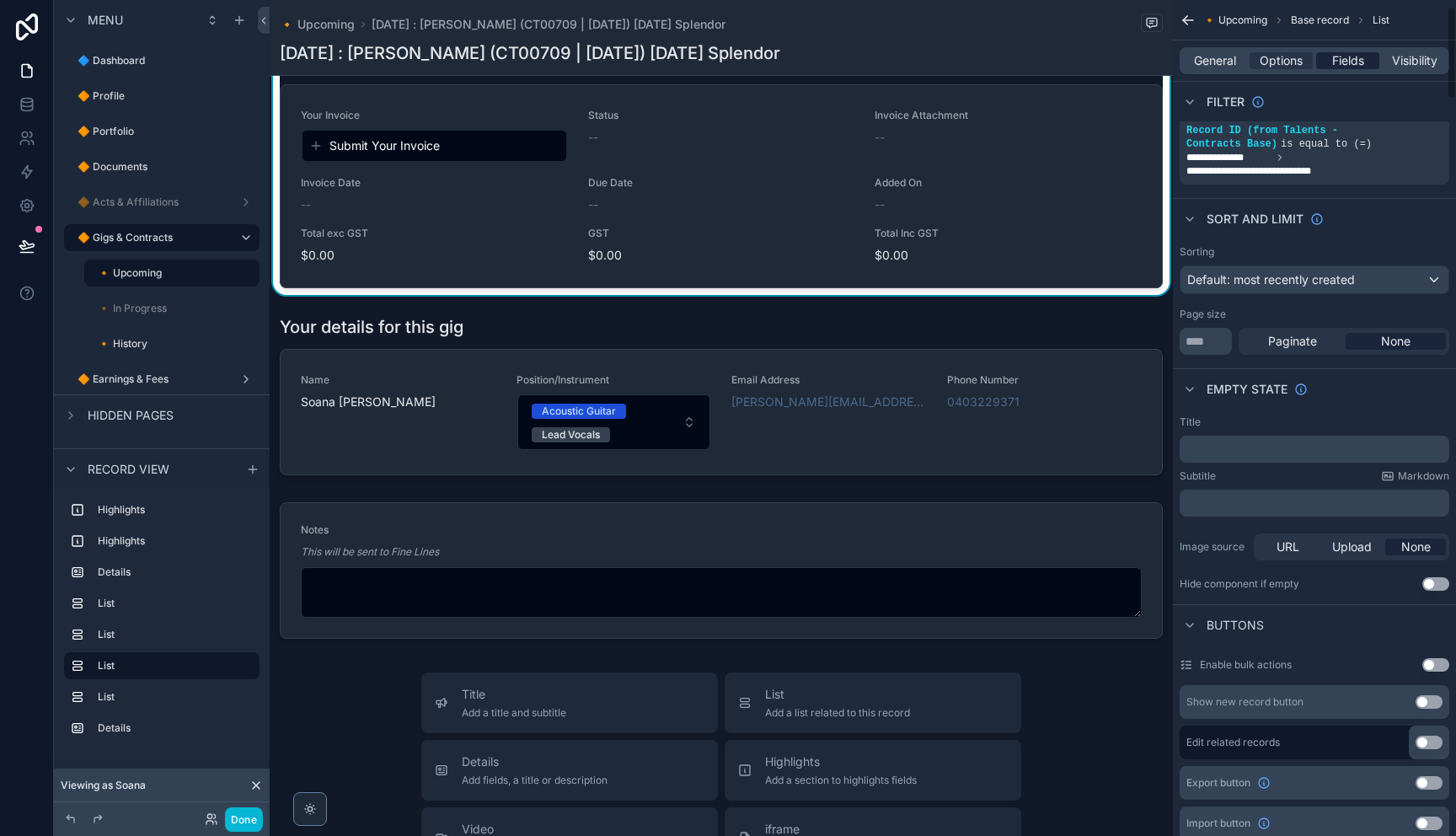
click at [1364, 68] on span "Fields" at bounding box center [1348, 61] width 32 height 17
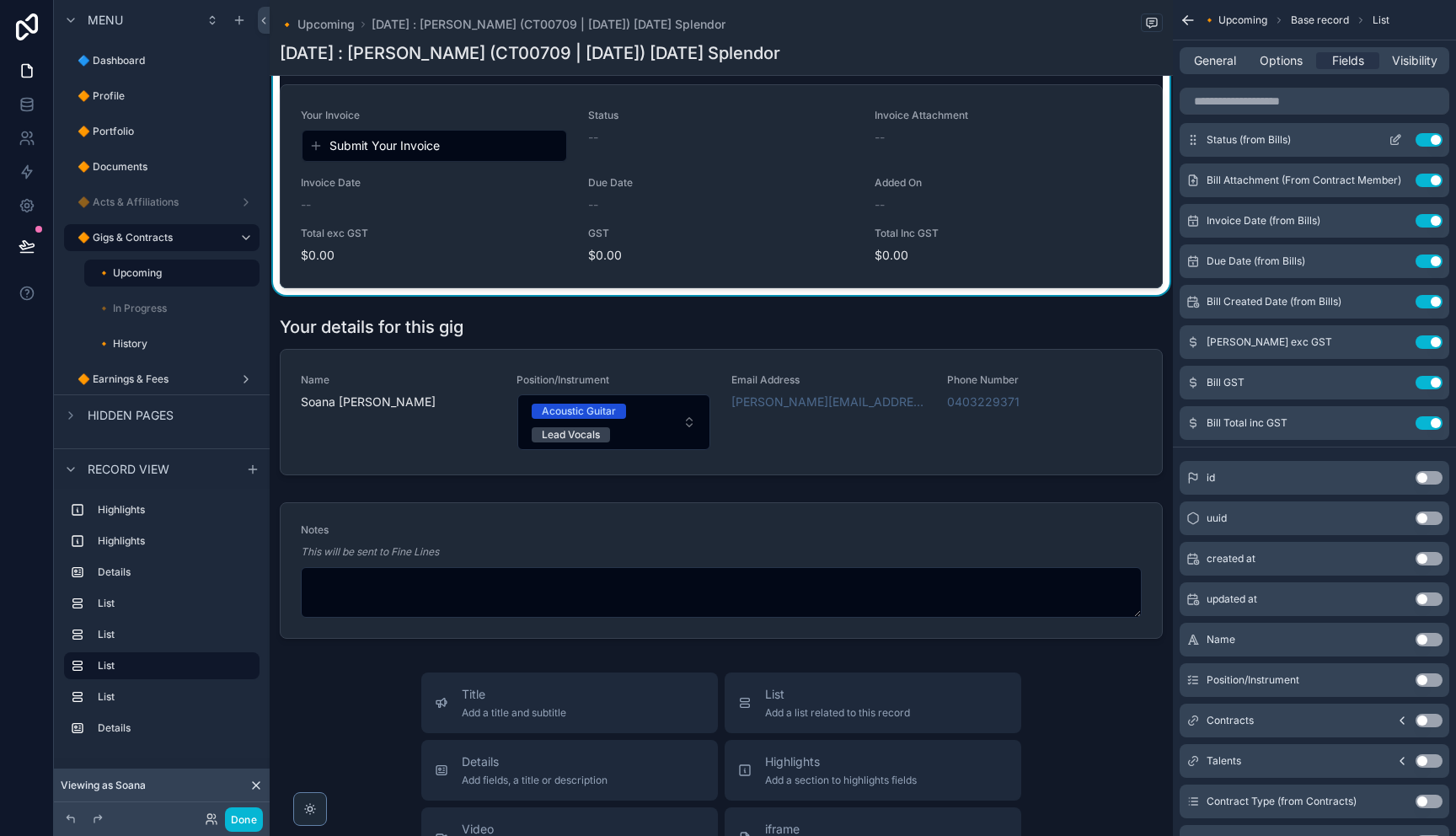
click at [1395, 141] on icon "scrollable content" at bounding box center [1396, 137] width 7 height 7
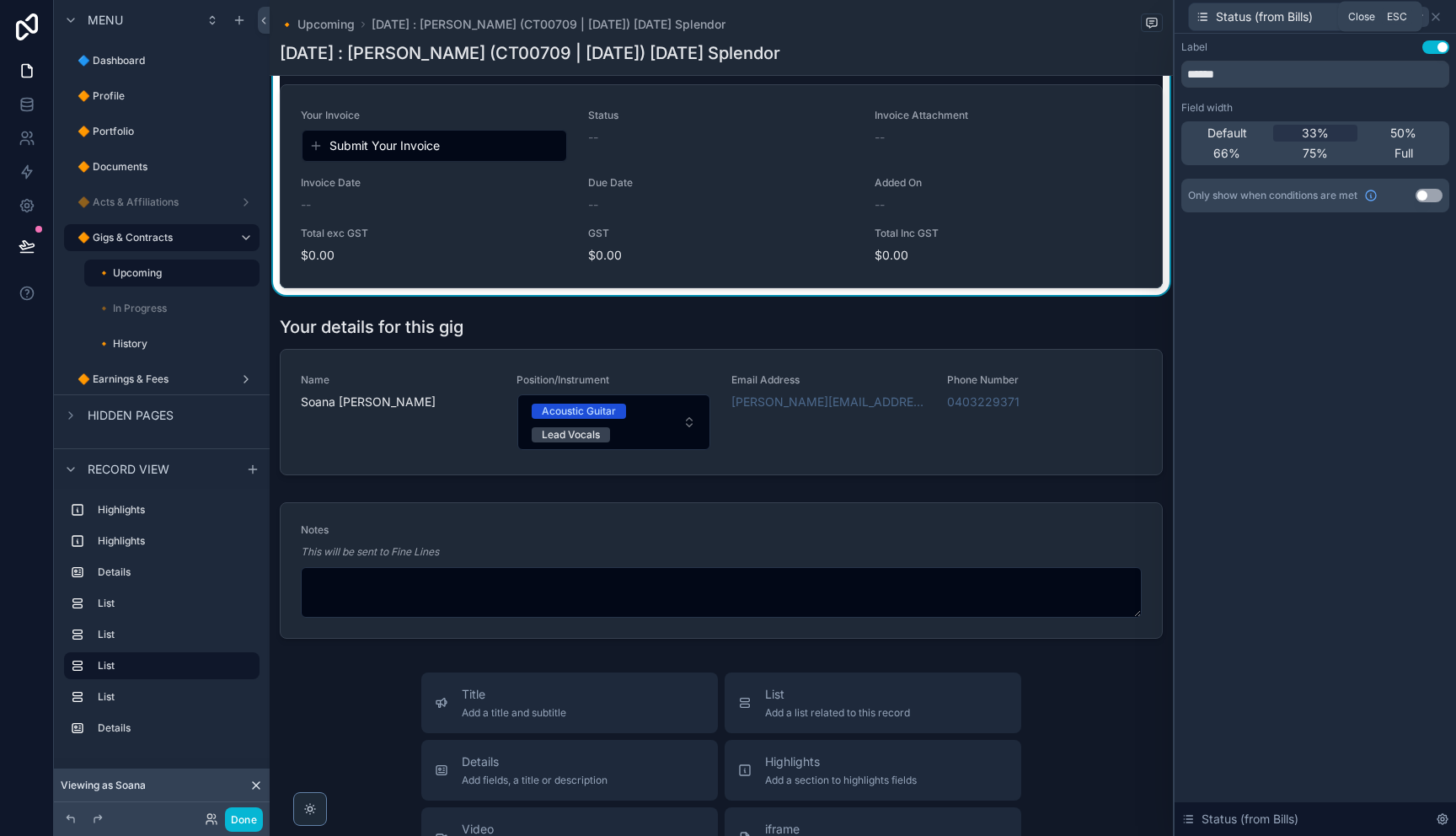
click at [1430, 17] on icon at bounding box center [1436, 17] width 13 height 13
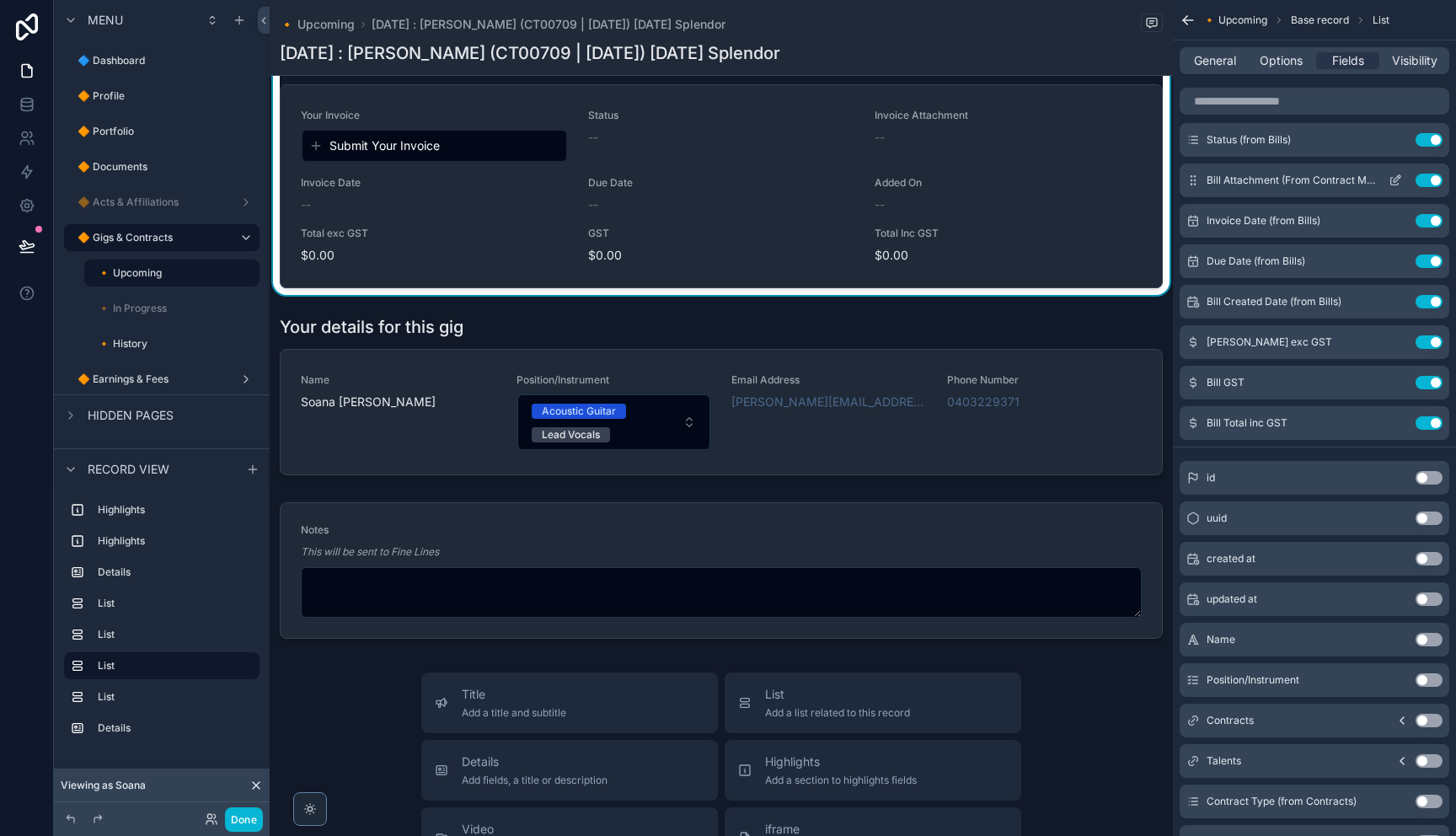
click at [1399, 183] on icon "scrollable content" at bounding box center [1395, 180] width 13 height 13
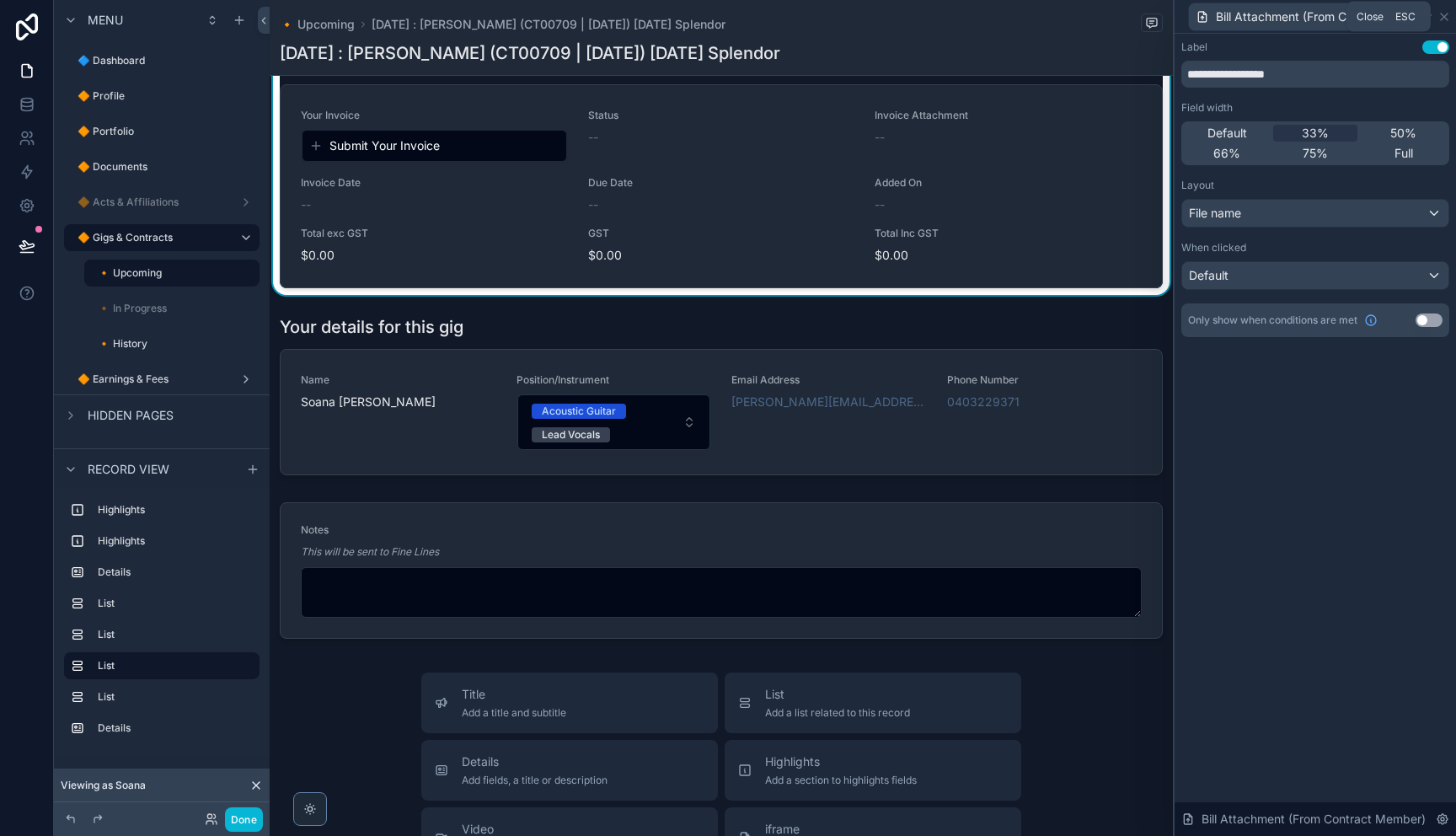
drag, startPoint x: 1444, startPoint y: 22, endPoint x: 1425, endPoint y: 38, distance: 24.8
click at [1444, 22] on icon at bounding box center [1444, 17] width 13 height 13
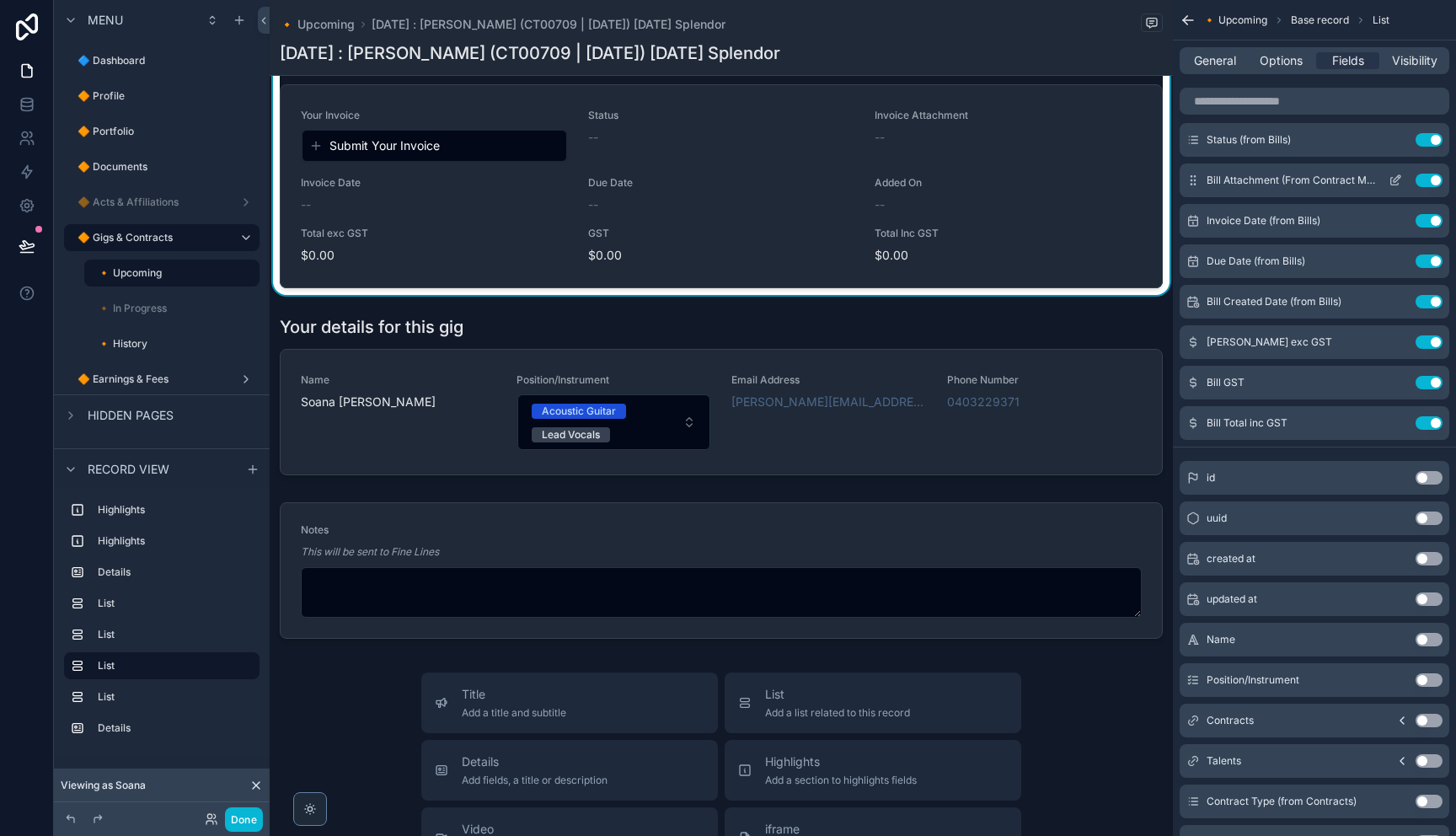
click at [1401, 184] on icon "scrollable content" at bounding box center [1395, 180] width 13 height 13
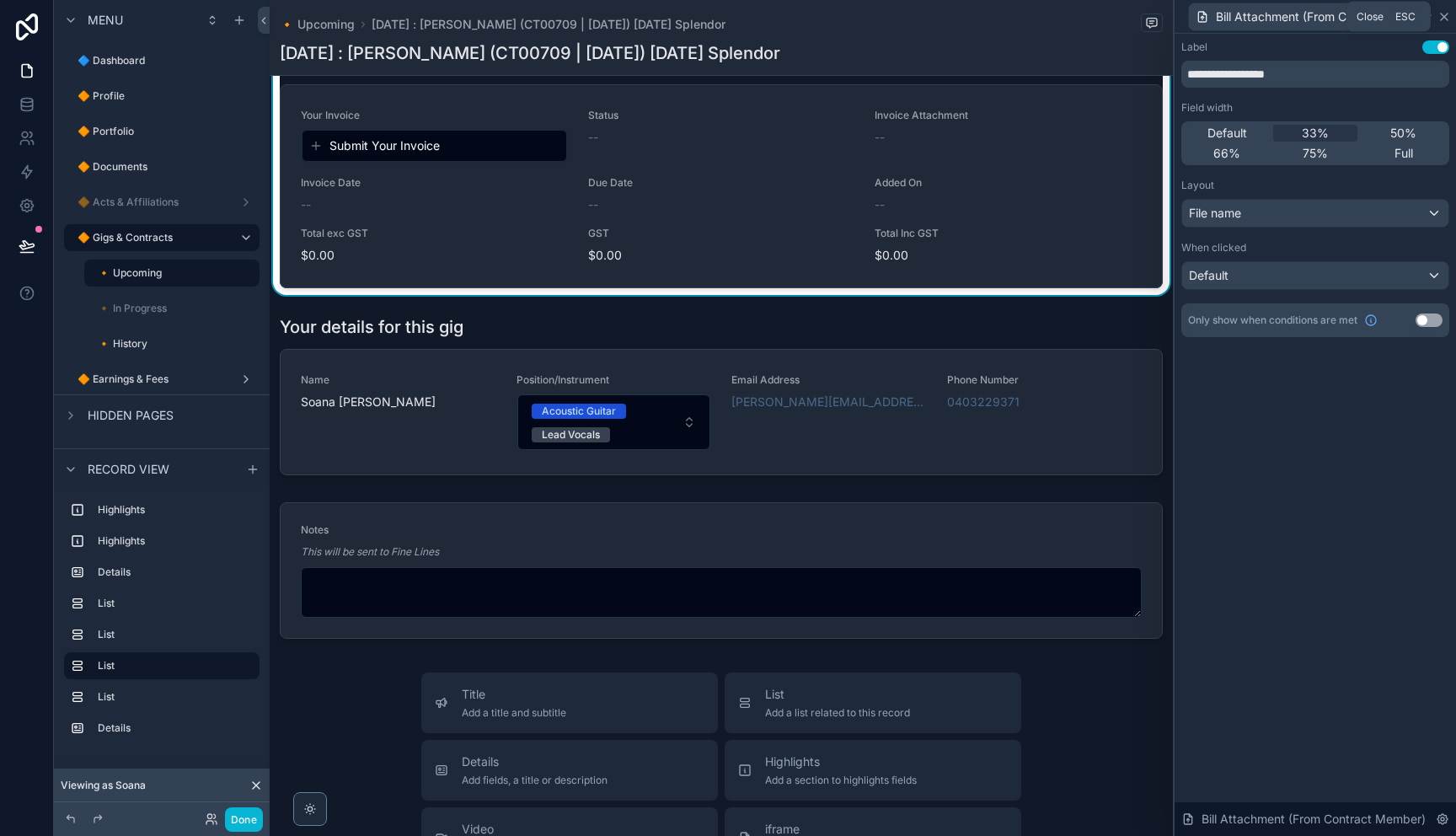
click at [1444, 18] on icon at bounding box center [1444, 17] width 13 height 13
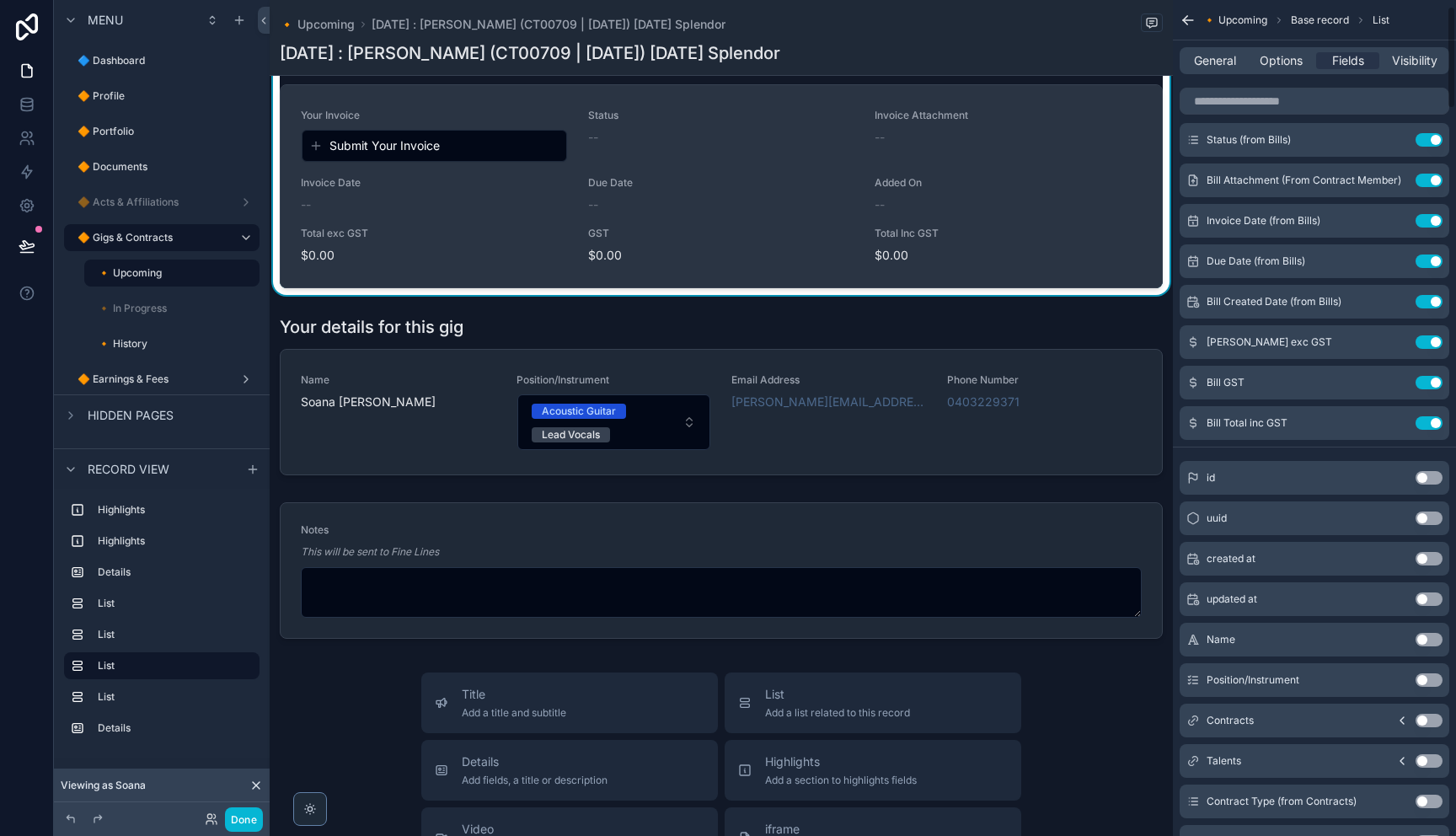
click at [1010, 264] on div "Your Invoice Submit Your Invoice Status -- Invoice Attachment -- Invoice Date -…" at bounding box center [721, 186] width 841 height 155
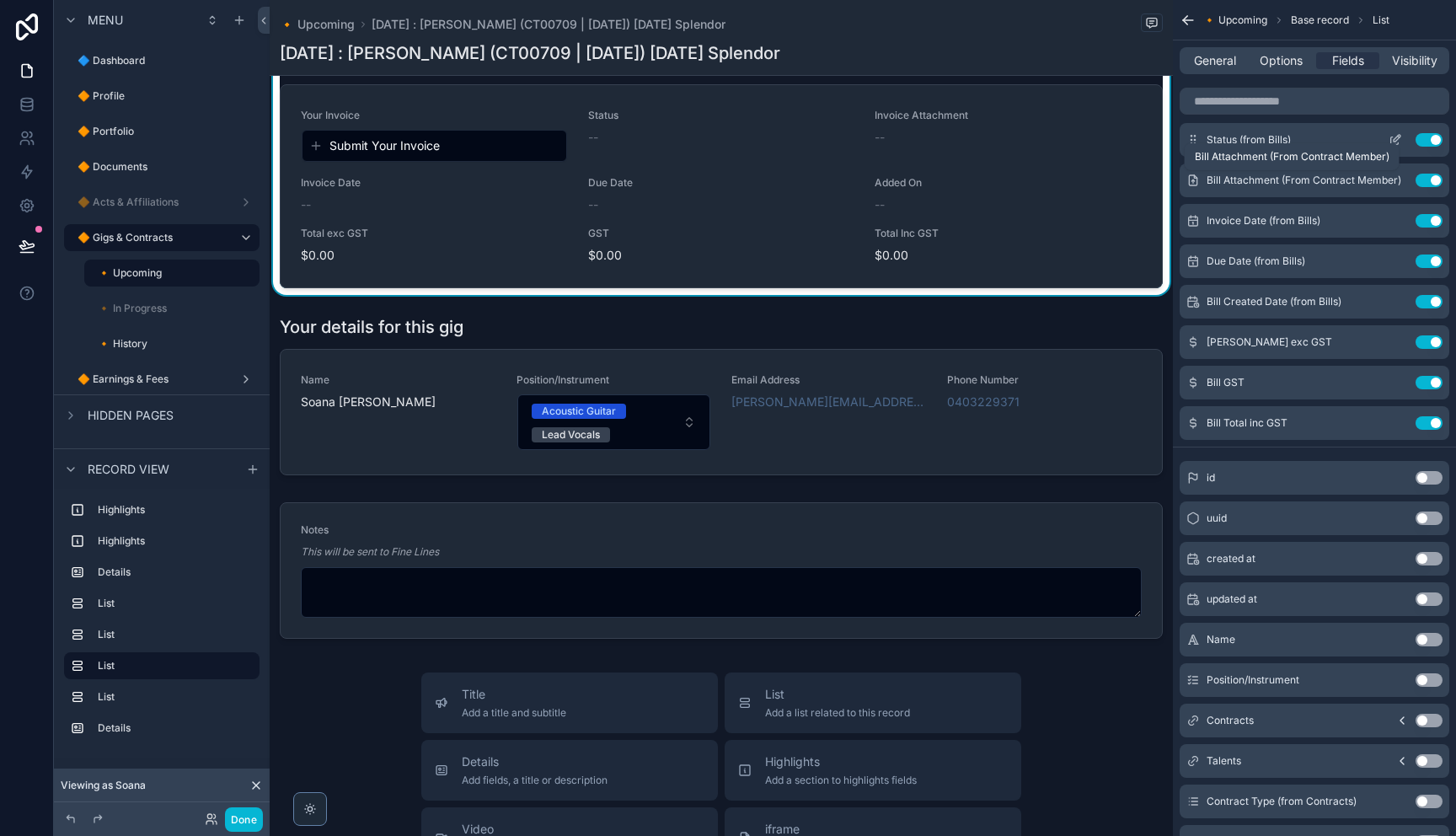
scroll to position [0, 0]
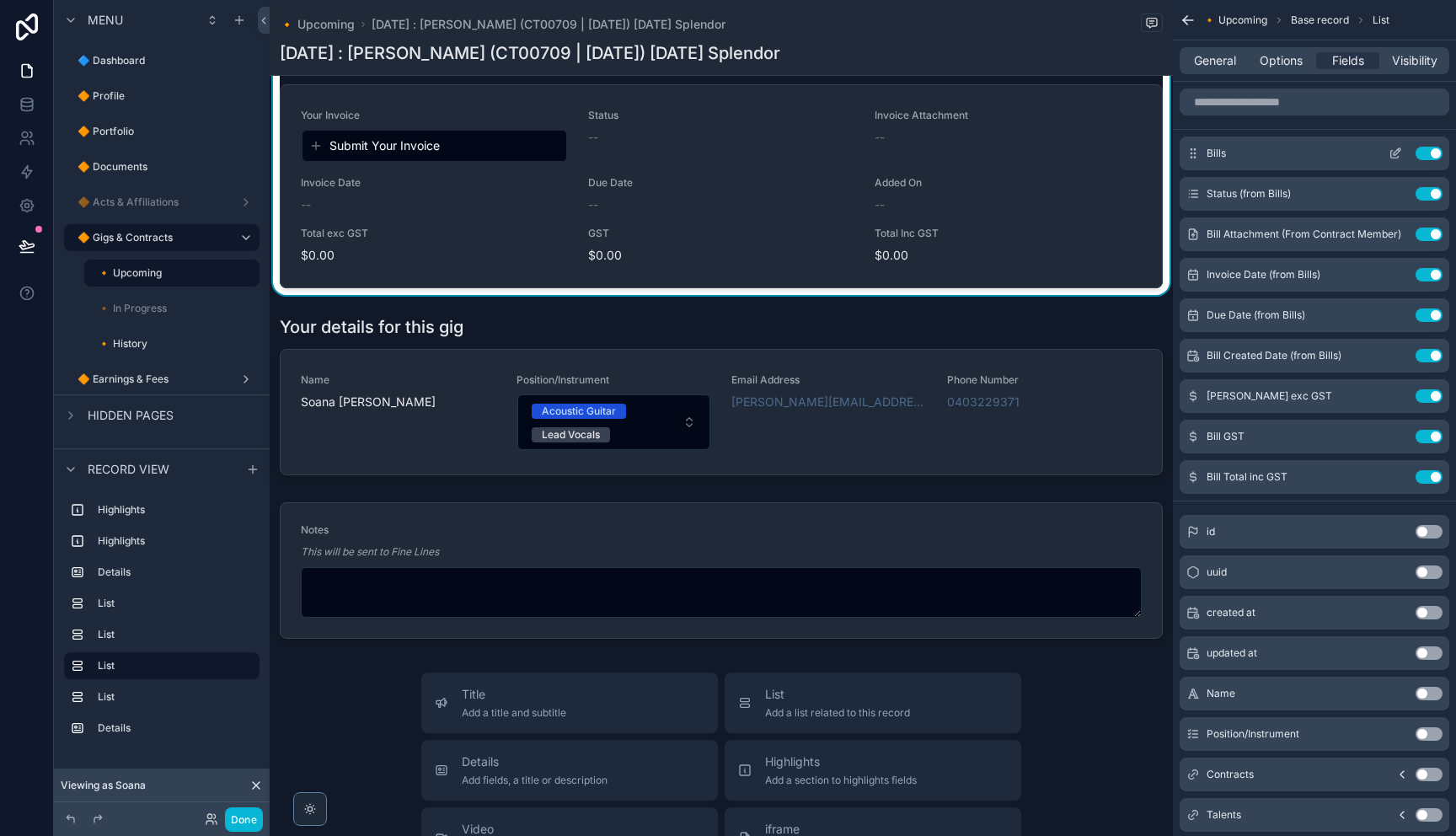
click at [1392, 153] on icon "scrollable content" at bounding box center [1395, 153] width 13 height 13
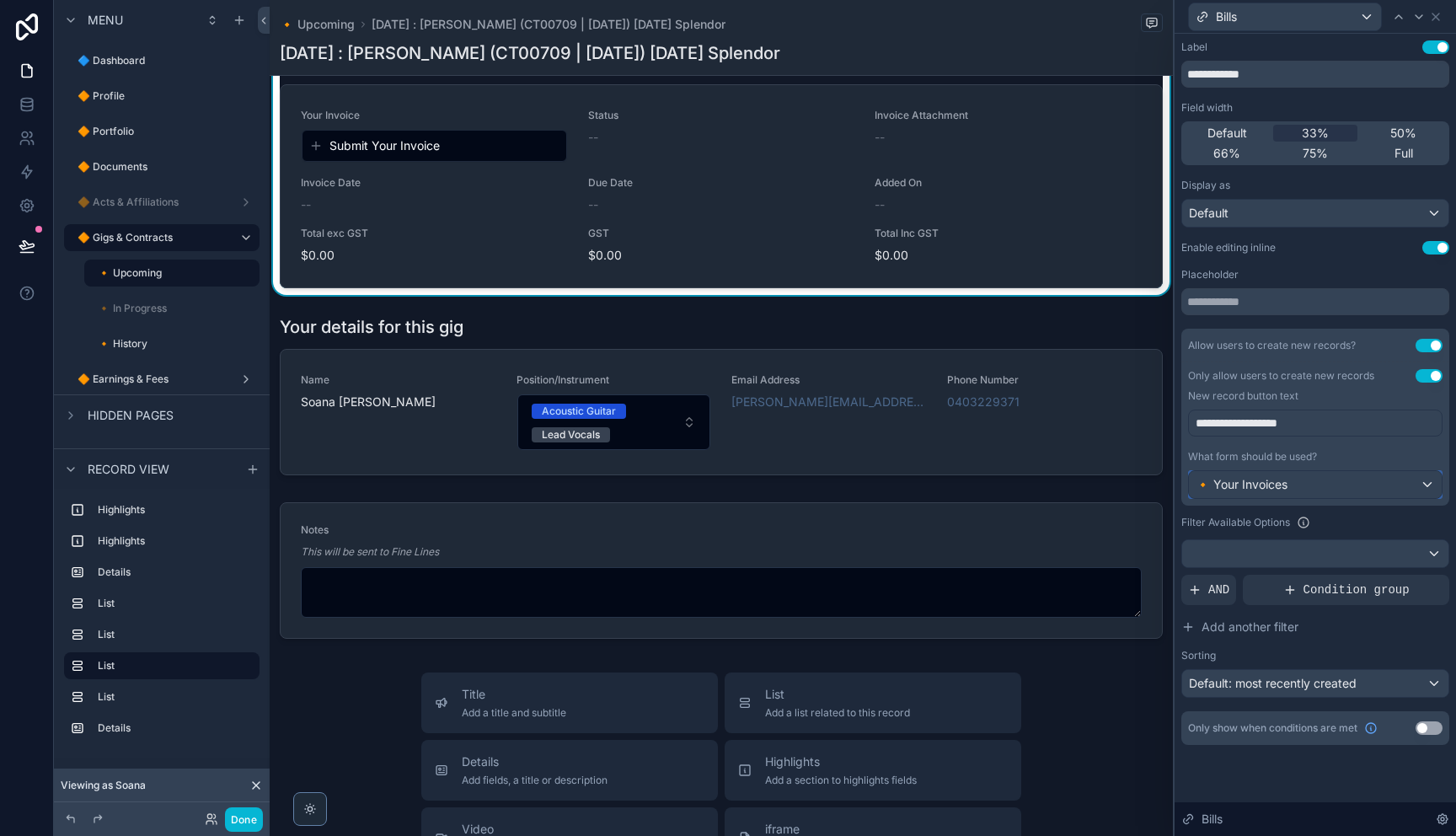
click at [1319, 488] on div "🔸 Your Invoices" at bounding box center [1315, 484] width 253 height 27
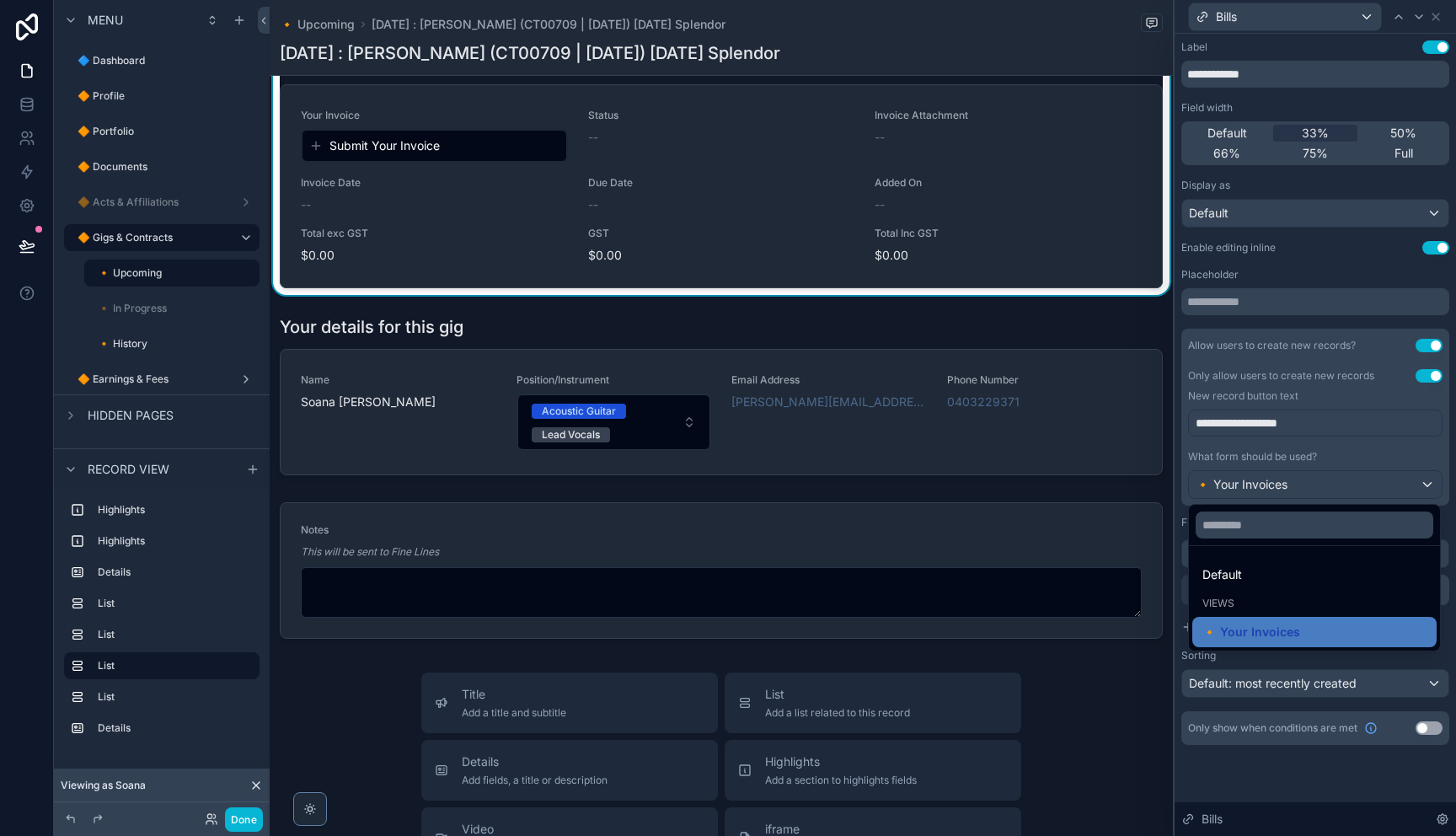
click at [1302, 579] on div "Default" at bounding box center [1314, 574] width 224 height 20
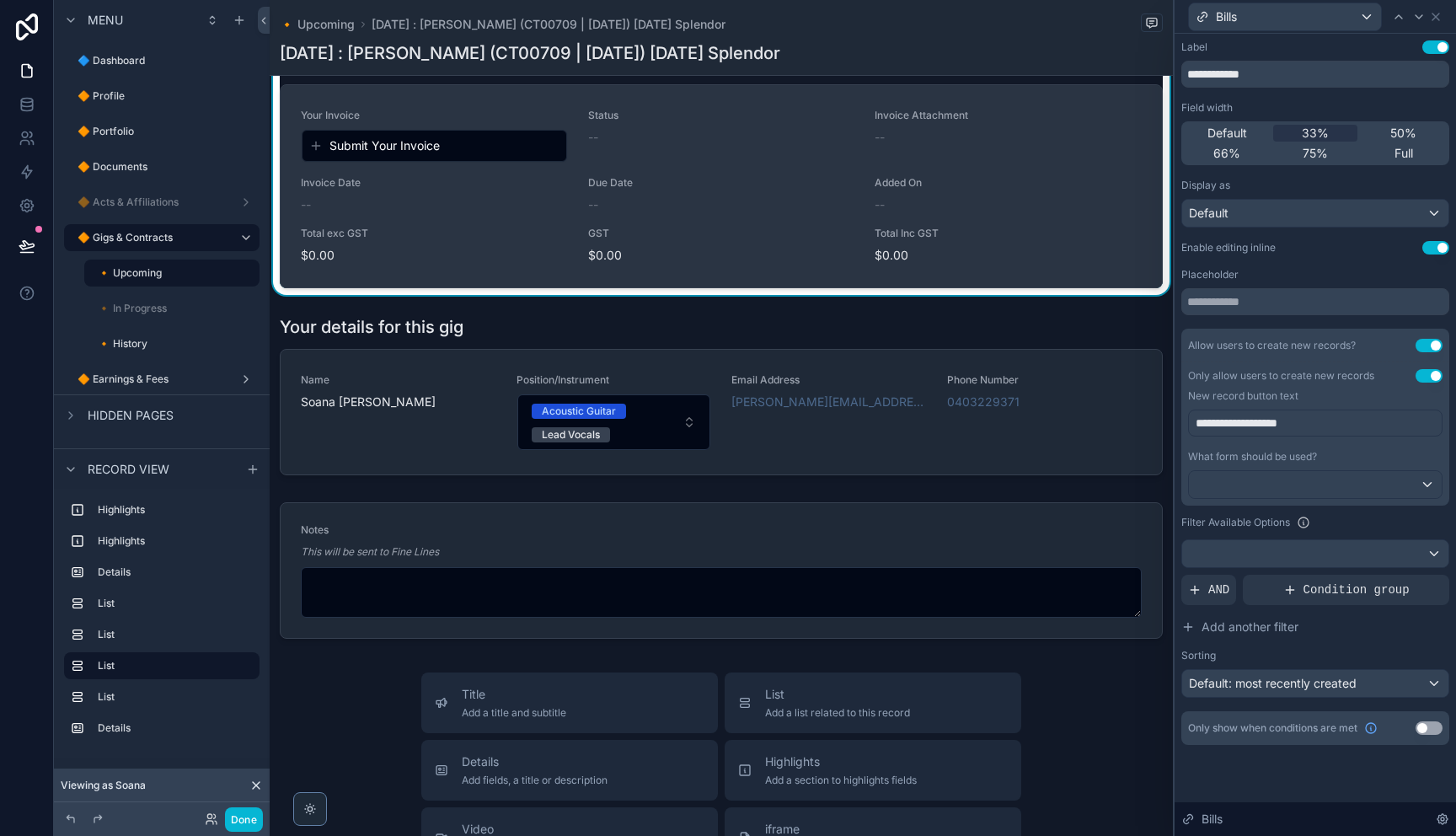
click at [406, 154] on span "Submit Your Invoice" at bounding box center [384, 146] width 111 height 17
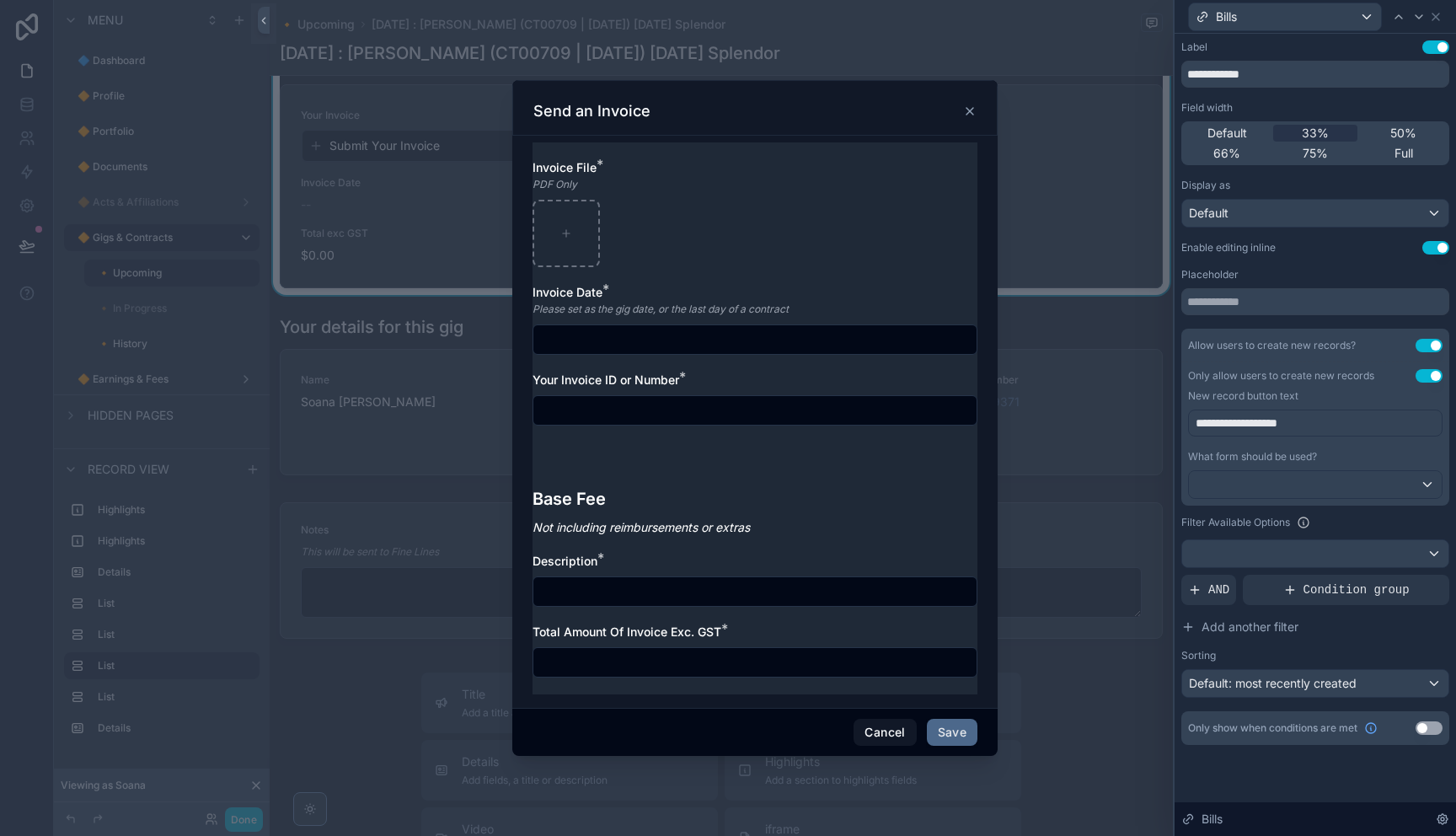
drag, startPoint x: 974, startPoint y: 118, endPoint x: 966, endPoint y: 141, distance: 24.4
click at [974, 118] on div "Send an Invoice" at bounding box center [754, 111] width 443 height 20
drag, startPoint x: 971, startPoint y: 119, endPoint x: 989, endPoint y: 163, distance: 47.5
click at [971, 119] on div "Send an Invoice" at bounding box center [754, 111] width 443 height 20
click at [968, 112] on icon "scrollable content" at bounding box center [970, 112] width 13 height 13
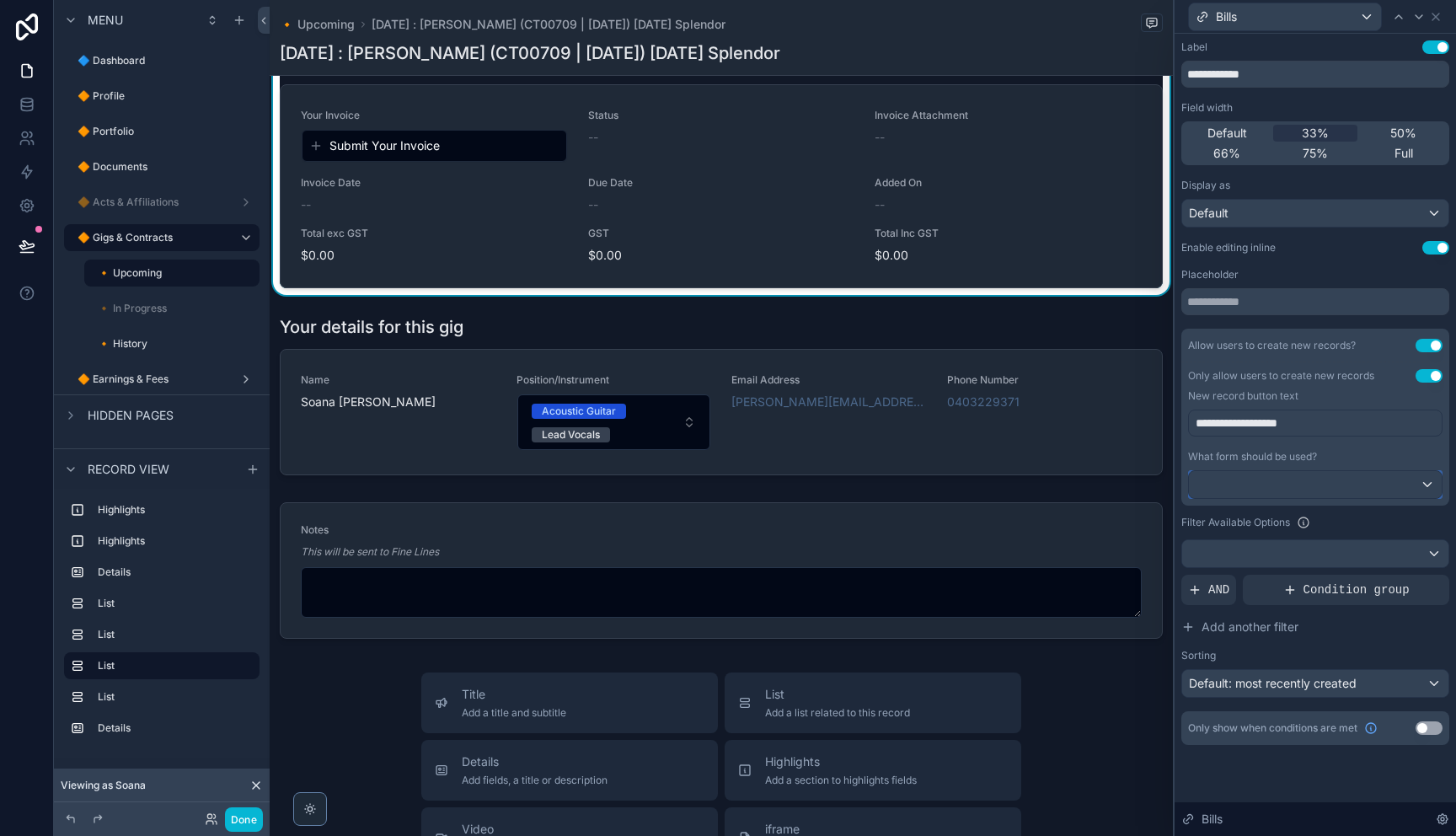
click at [1281, 479] on div at bounding box center [1315, 484] width 253 height 27
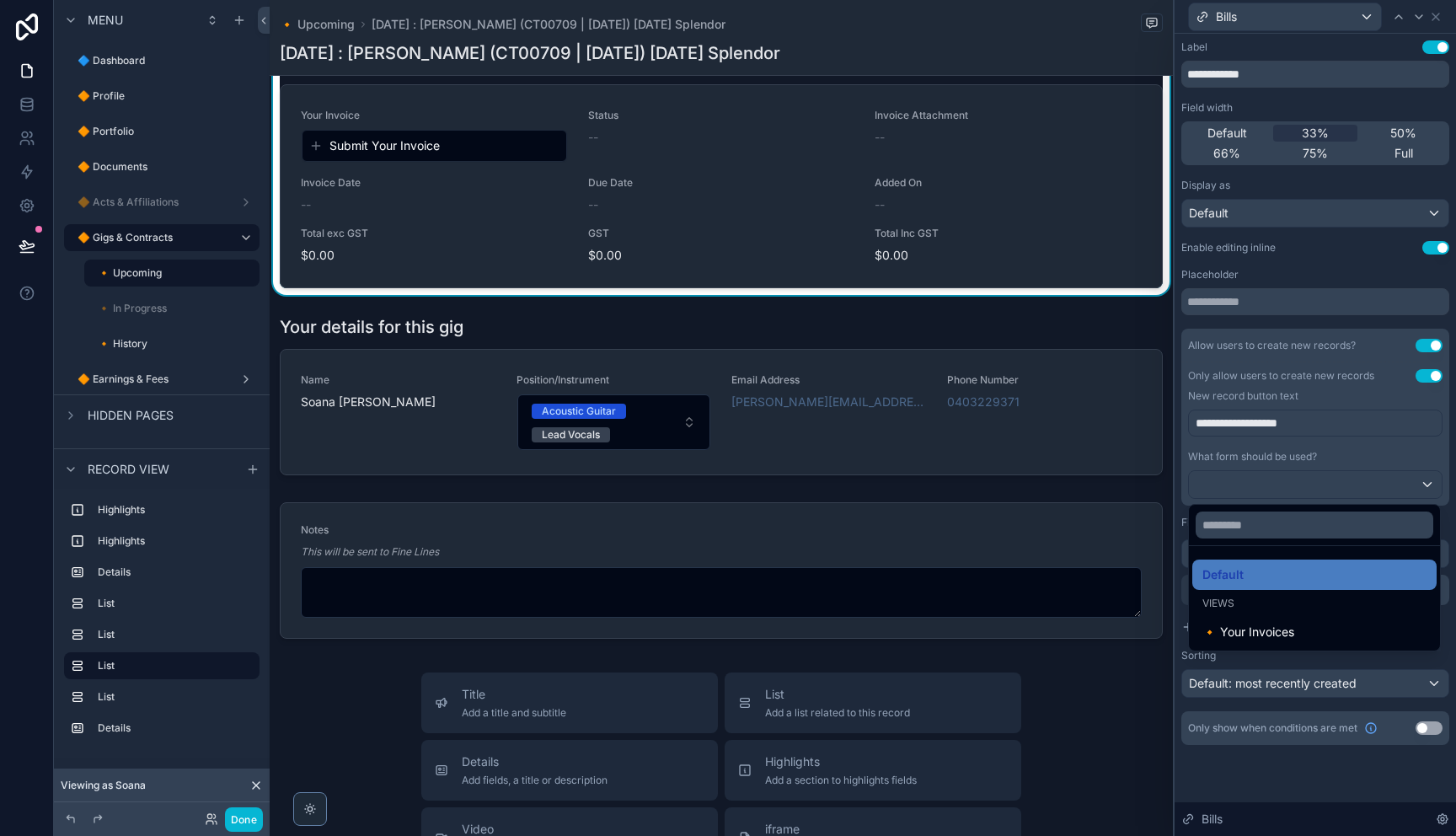
click at [1244, 579] on div "Default" at bounding box center [1314, 574] width 224 height 20
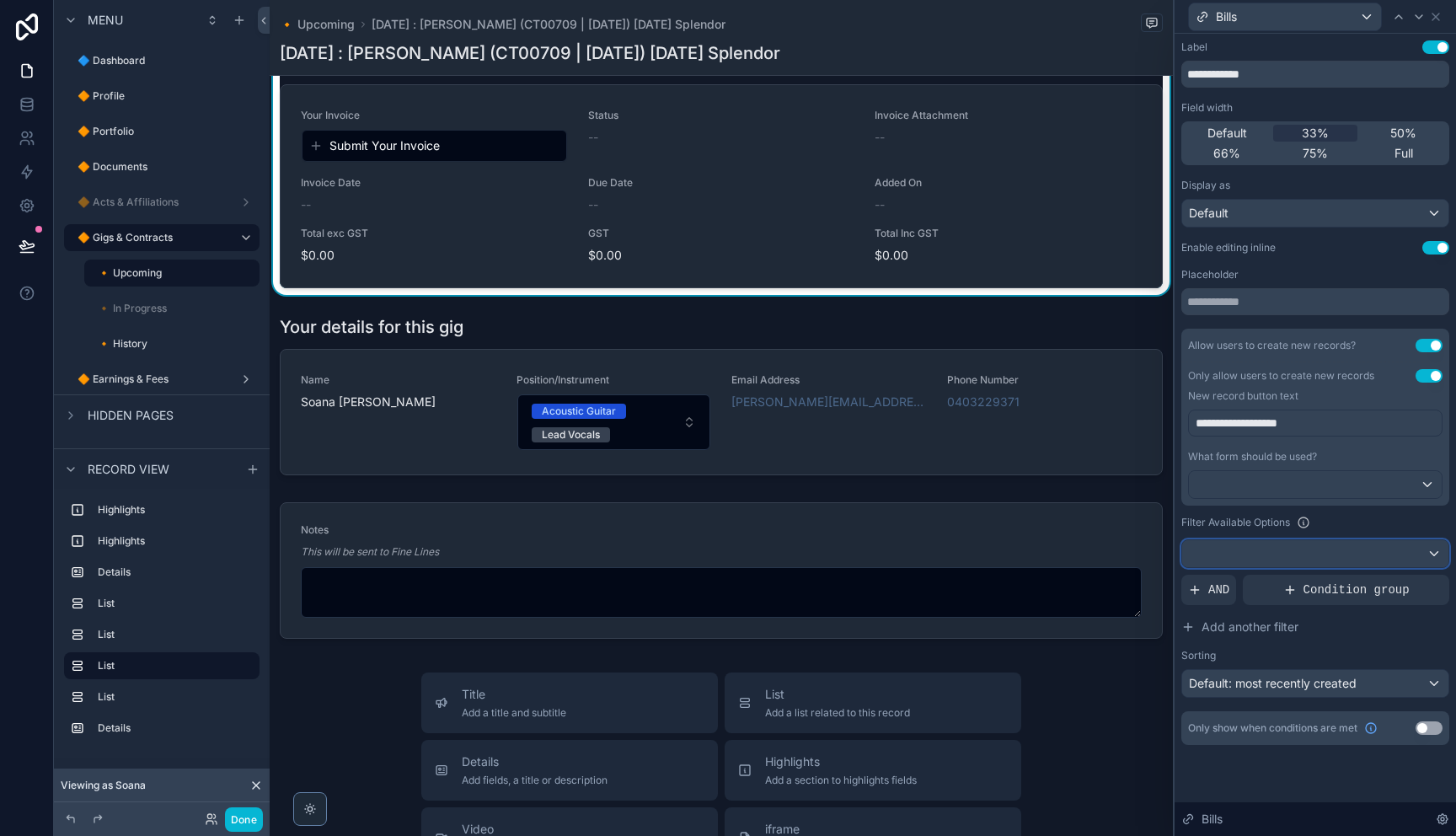
click at [1318, 547] on div at bounding box center [1315, 553] width 266 height 27
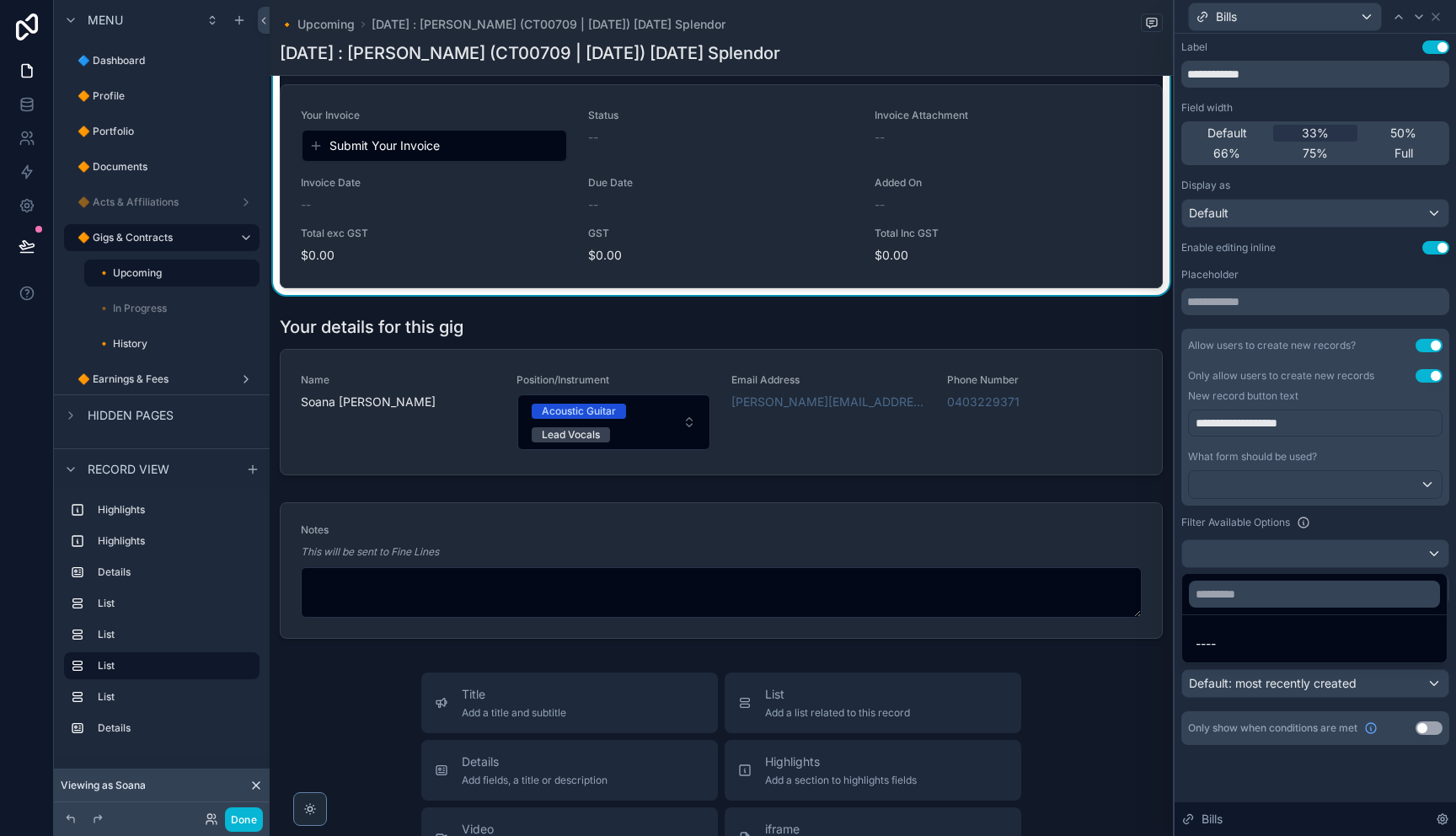
click at [1318, 550] on div at bounding box center [1315, 418] width 281 height 836
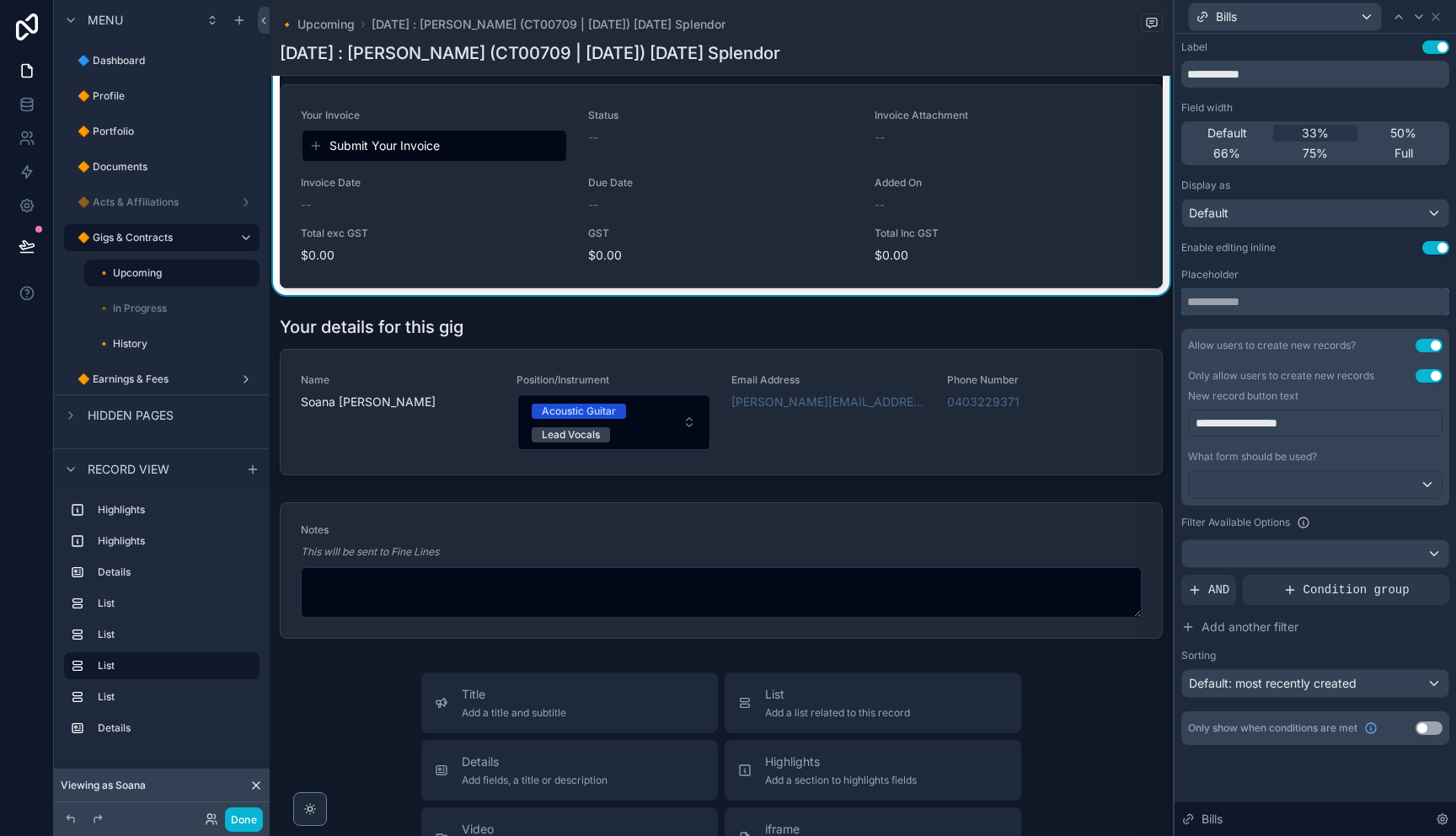
click at [1260, 296] on input "text" at bounding box center [1315, 301] width 268 height 27
click at [1247, 302] on input "text" at bounding box center [1315, 301] width 268 height 27
click at [1276, 278] on div "Placeholder" at bounding box center [1315, 275] width 268 height 13
click at [1252, 428] on span "**********" at bounding box center [1237, 422] width 82 height 11
drag, startPoint x: 1270, startPoint y: 448, endPoint x: 1270, endPoint y: 457, distance: 9.0
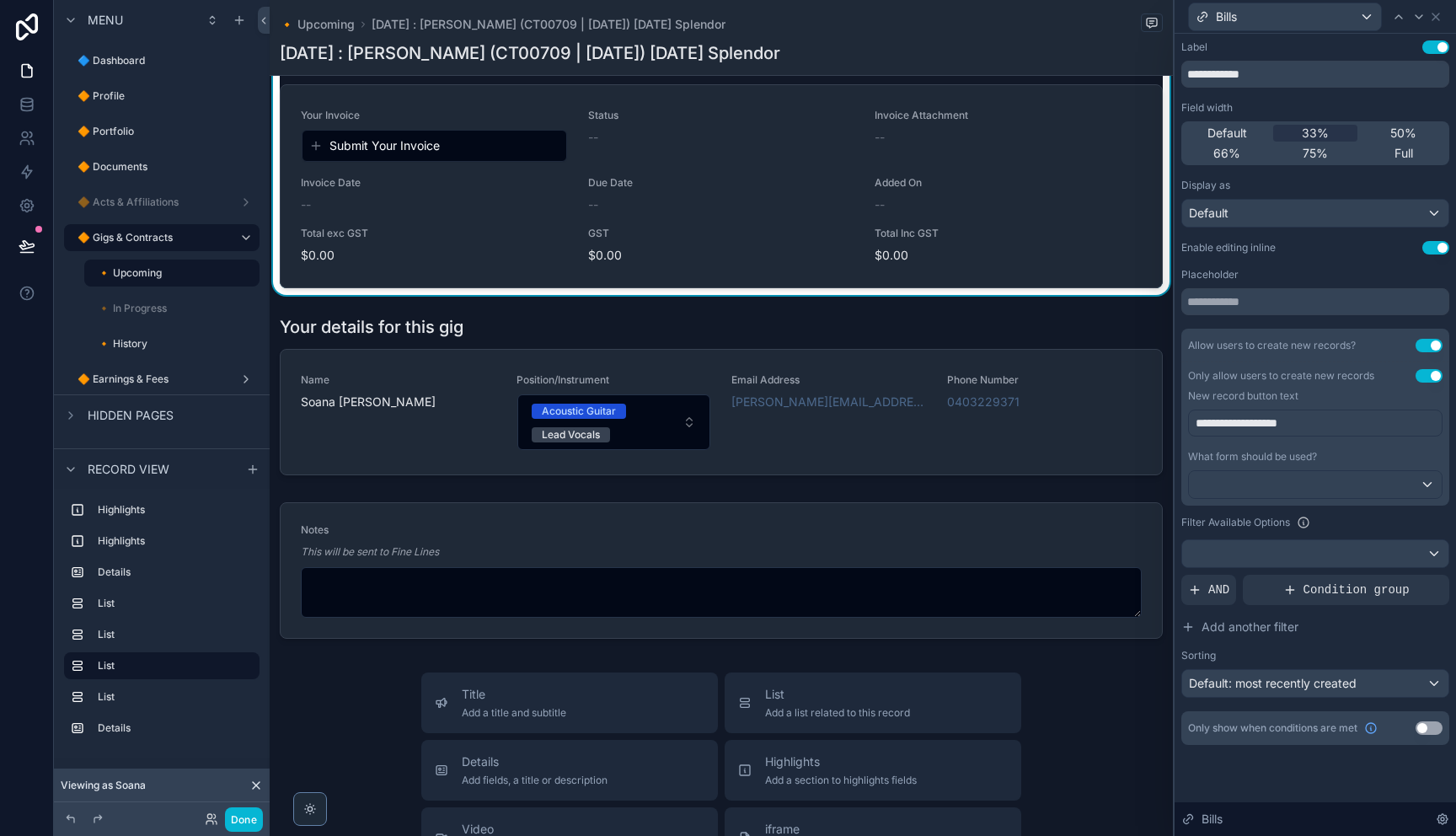
click at [1270, 448] on div "**********" at bounding box center [1315, 429] width 255 height 40
click at [1278, 484] on div at bounding box center [1315, 484] width 253 height 27
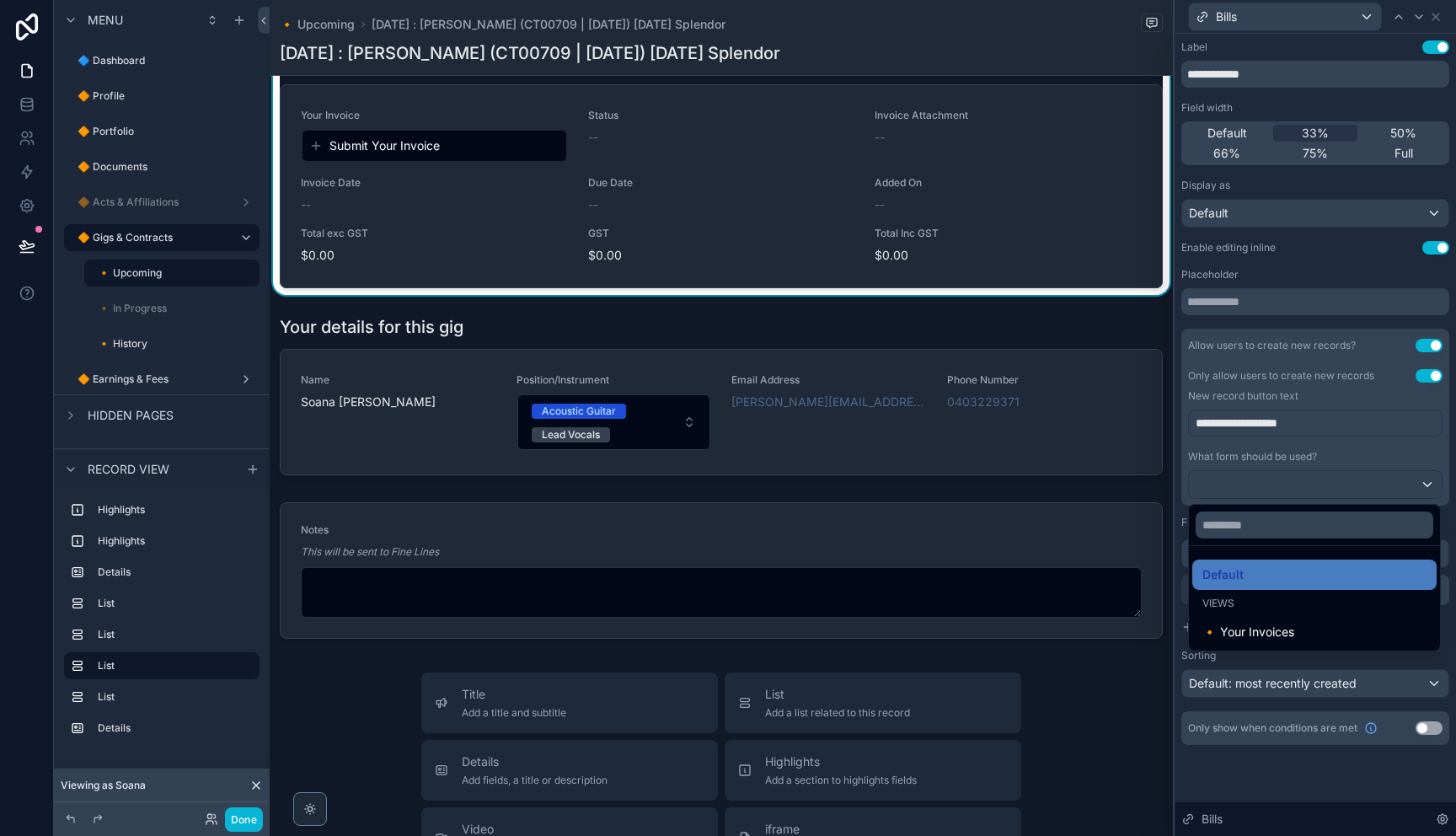
click at [1273, 577] on div "Default" at bounding box center [1314, 574] width 224 height 20
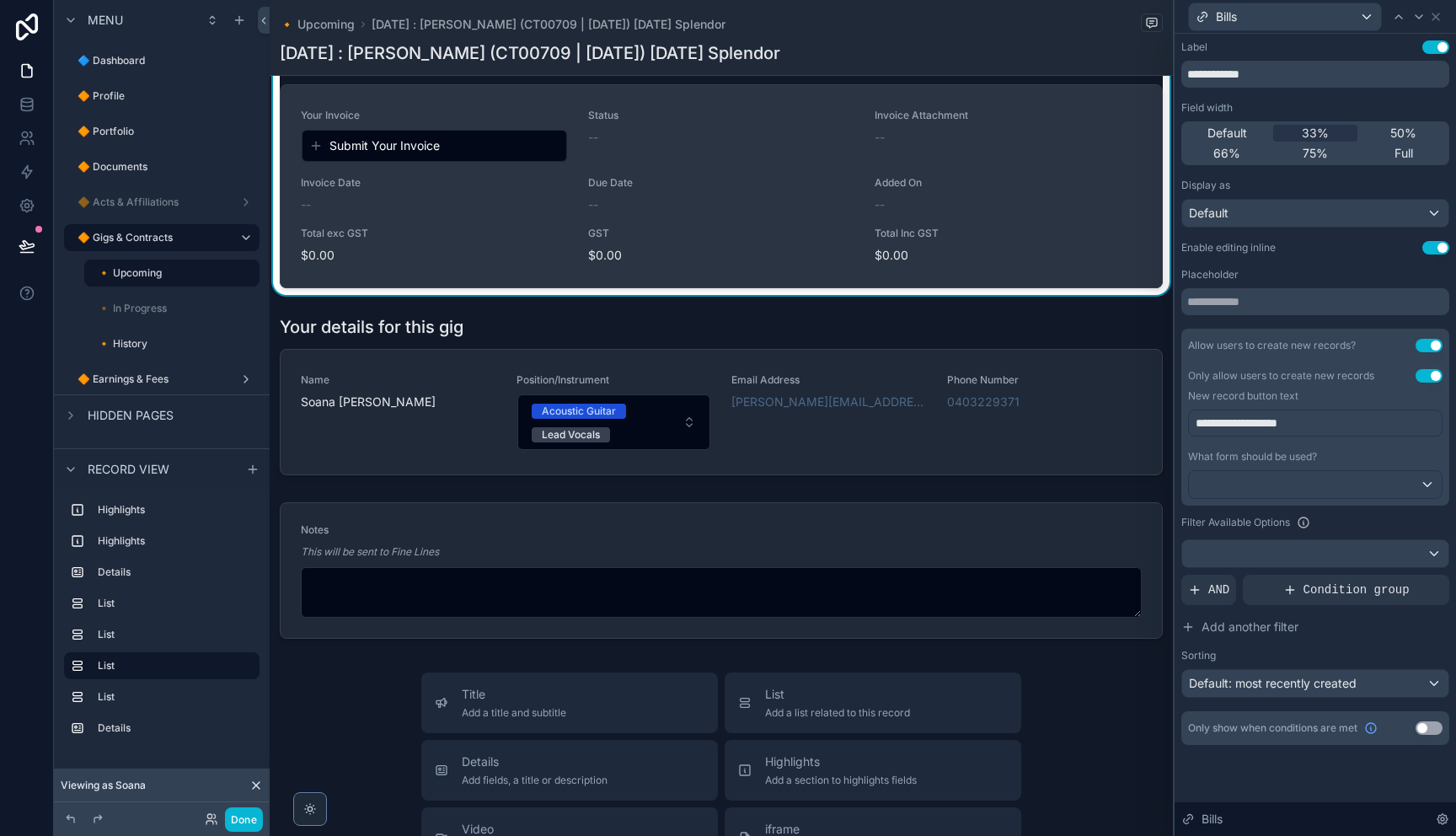
click at [436, 154] on span "Submit Your Invoice" at bounding box center [384, 146] width 111 height 17
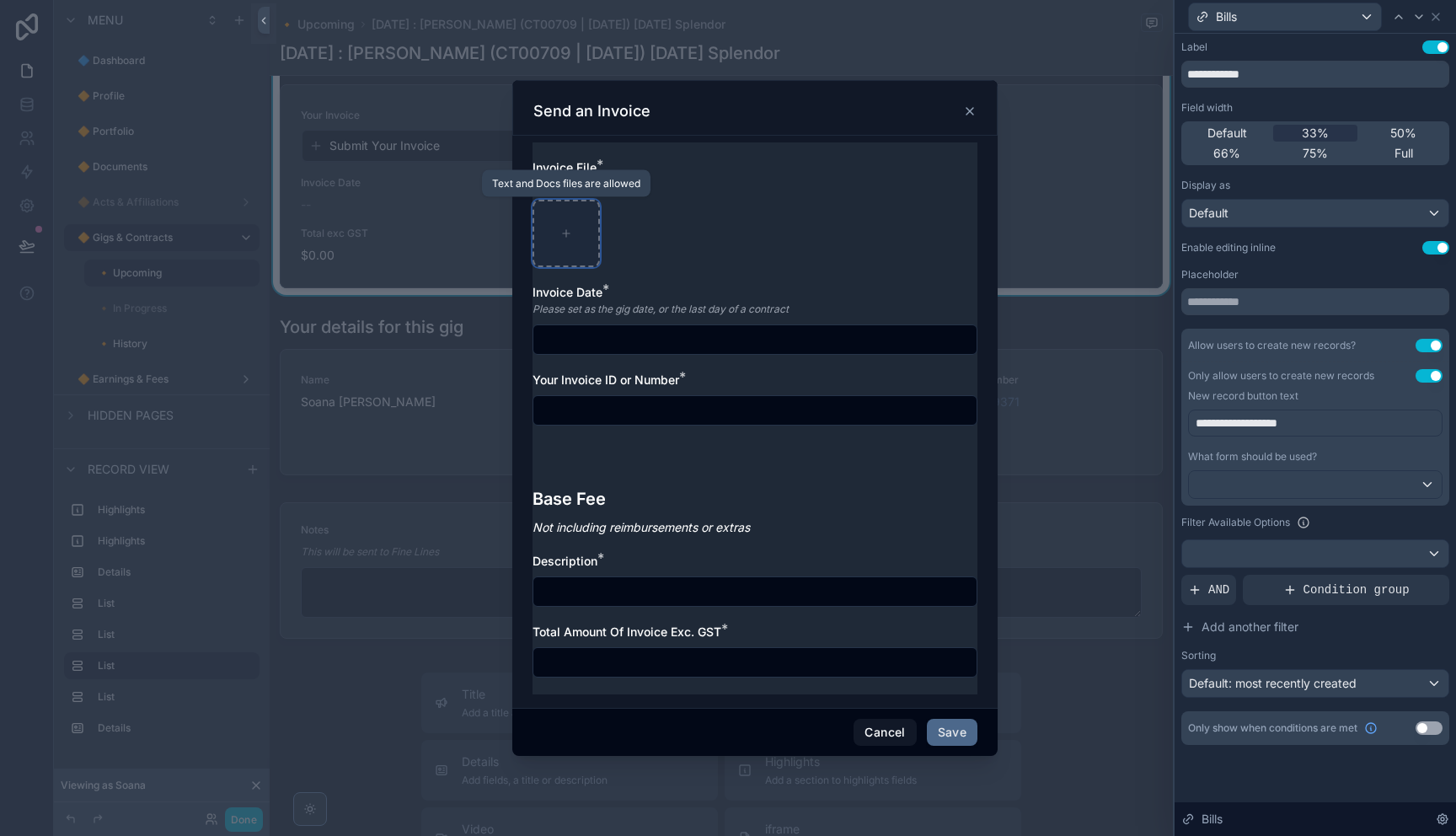
click at [561, 242] on div "scrollable content" at bounding box center [565, 233] width 68 height 68
type input "**********"
click at [680, 341] on input "scrollable content" at bounding box center [754, 339] width 443 height 24
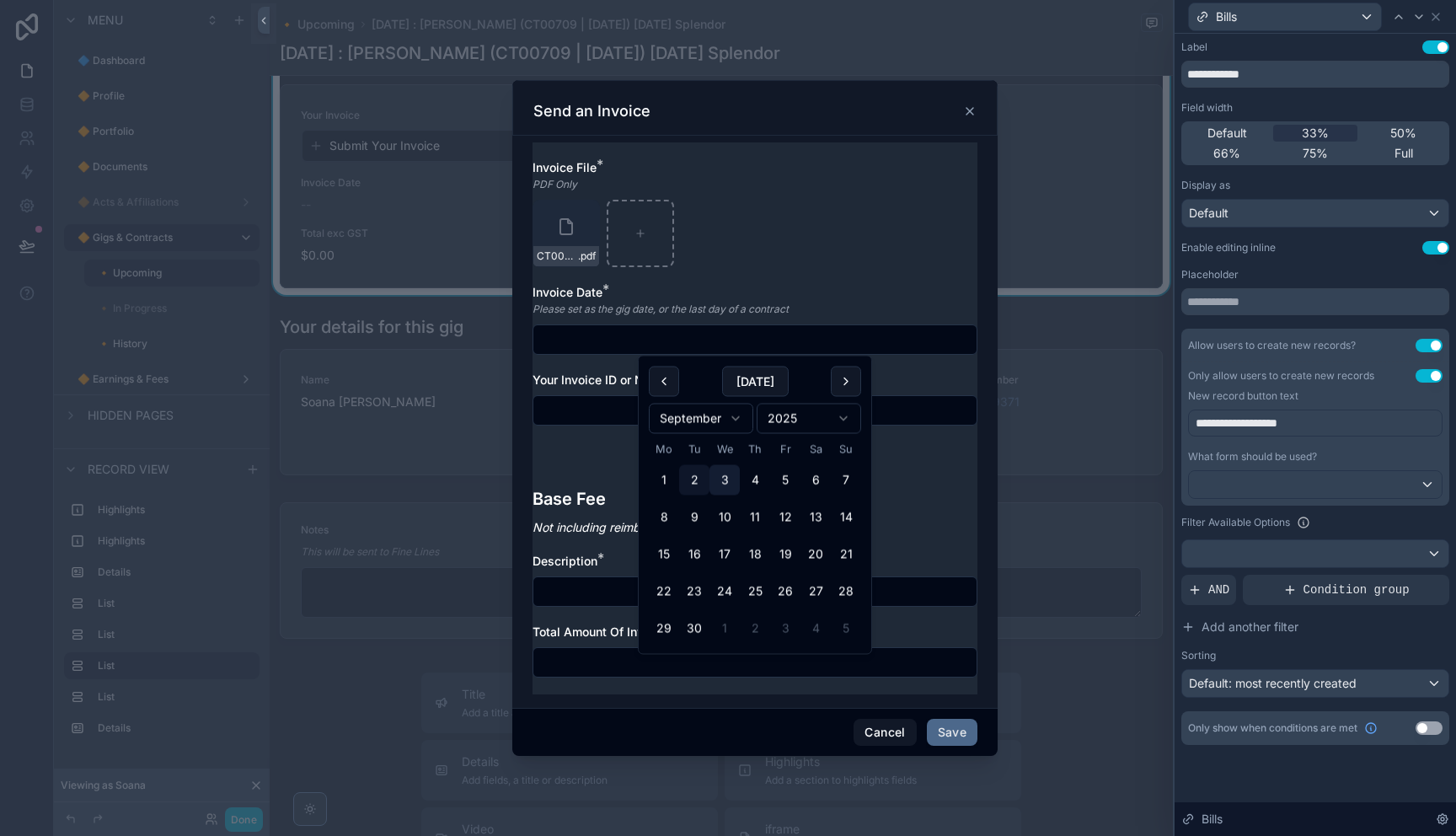
click at [724, 481] on button "3" at bounding box center [725, 480] width 31 height 31
type input "**********"
click at [604, 440] on div "**********" at bounding box center [754, 300] width 445 height 283
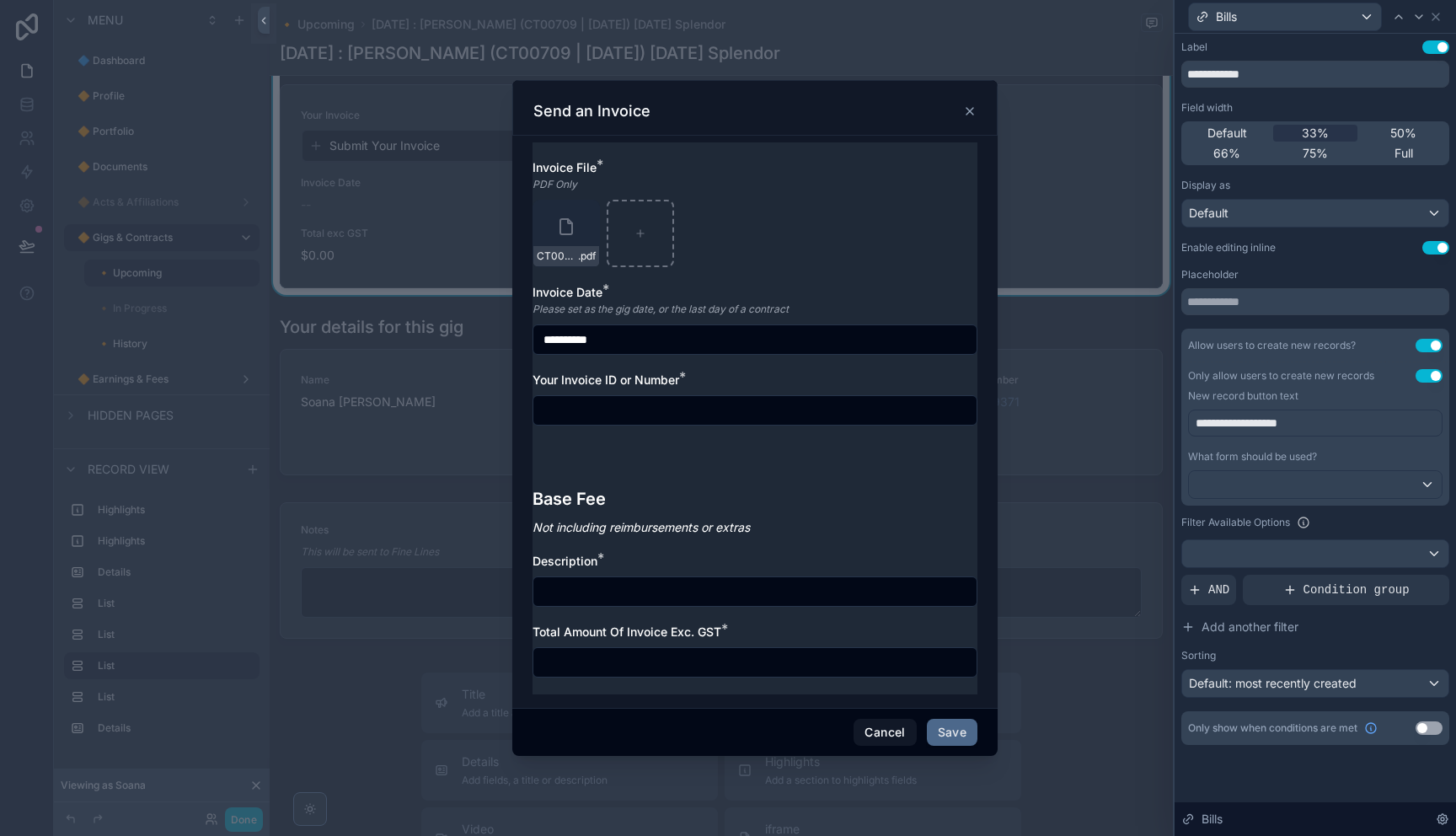
click at [609, 408] on input "scrollable content" at bounding box center [754, 410] width 443 height 24
drag, startPoint x: 836, startPoint y: 518, endPoint x: 833, endPoint y: 528, distance: 10.4
click at [836, 519] on p "Not including reimbursements or extras" at bounding box center [754, 526] width 445 height 18
click at [853, 594] on input "scrollable content" at bounding box center [754, 591] width 443 height 24
click at [882, 738] on button "Cancel" at bounding box center [884, 732] width 62 height 27
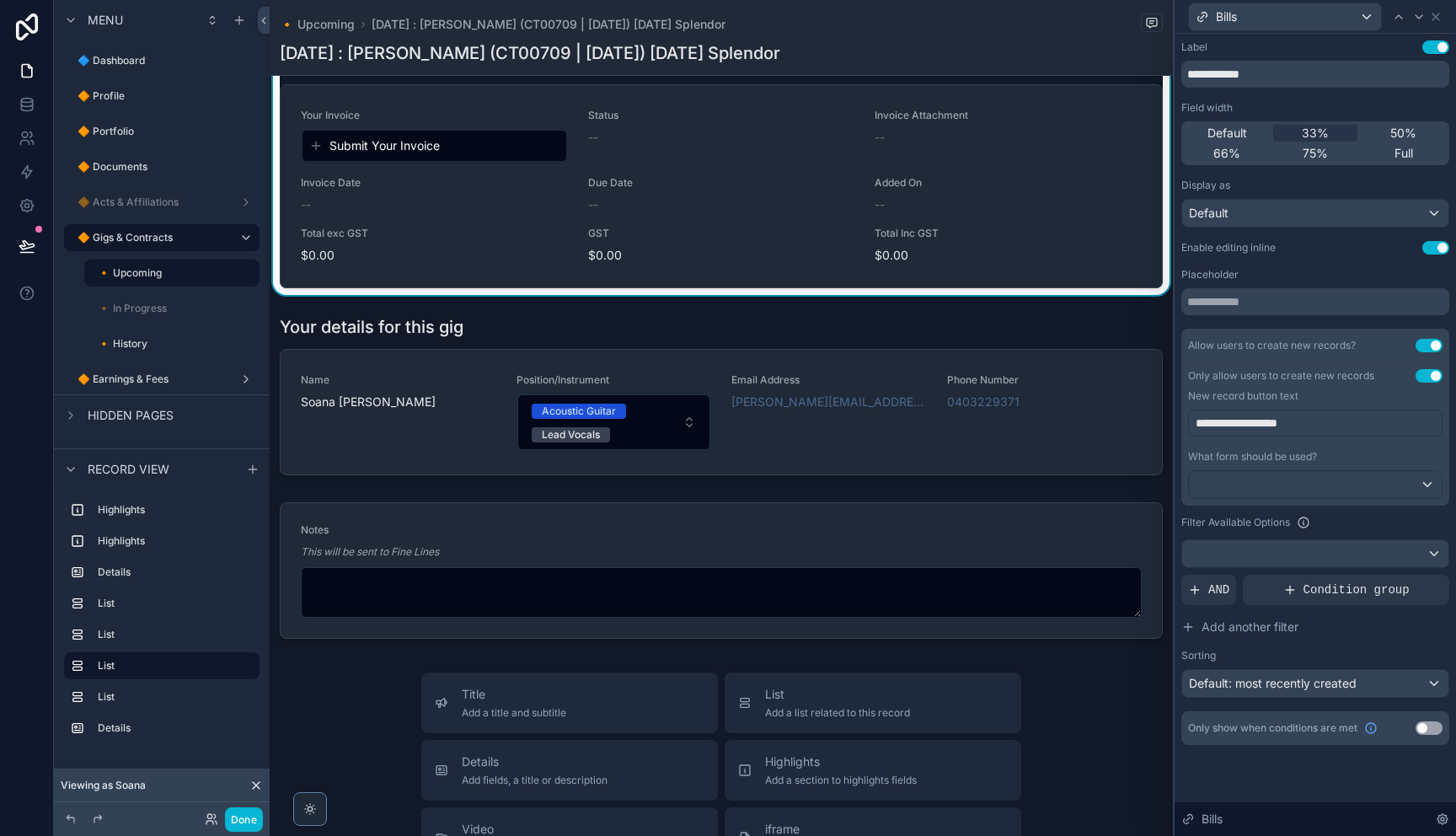
click at [154, 380] on label "🔶 Earnings & Fees" at bounding box center [154, 379] width 155 height 13
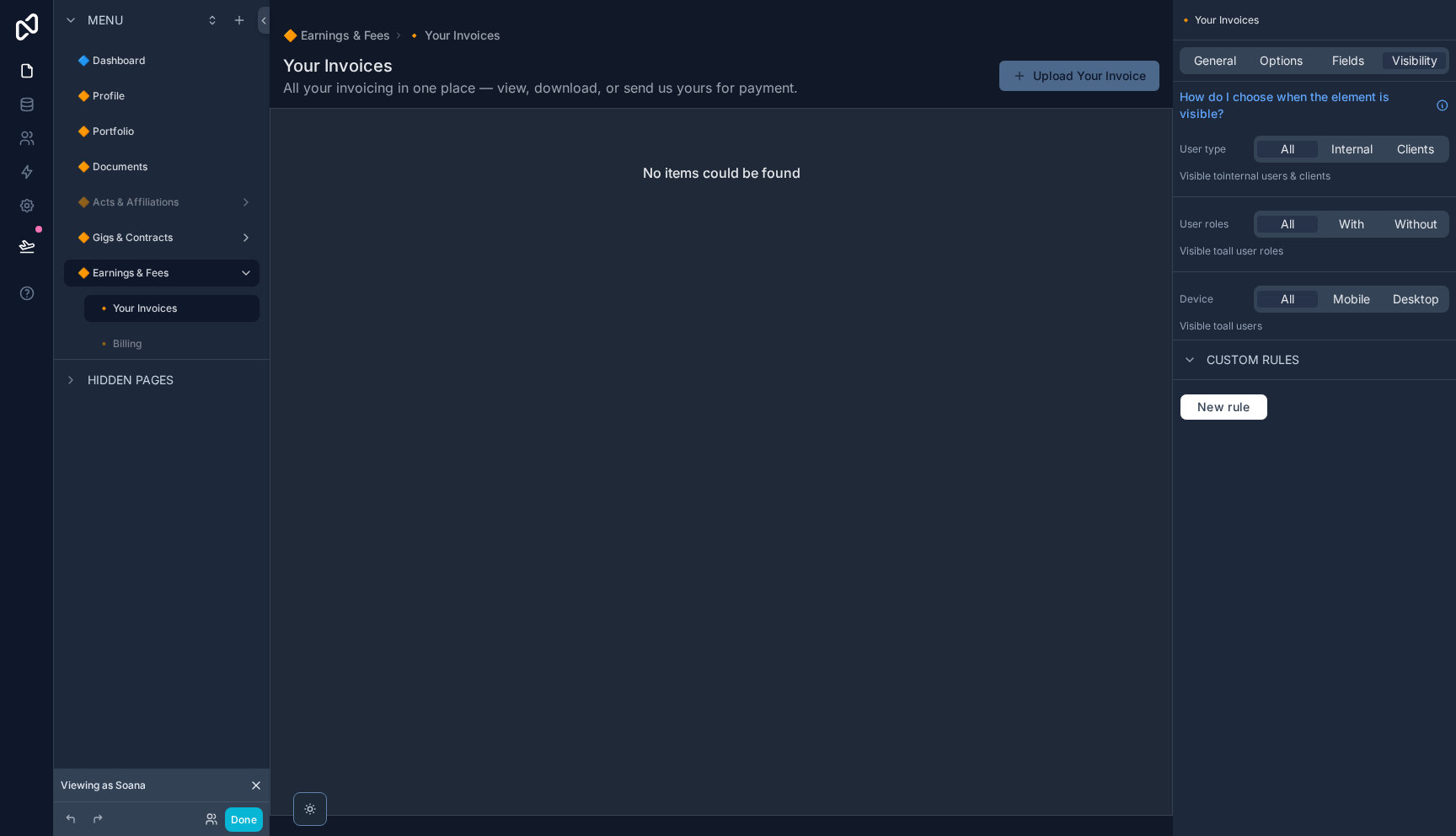
click at [887, 77] on div "scrollable content" at bounding box center [721, 418] width 903 height 836
drag, startPoint x: 847, startPoint y: 73, endPoint x: 1369, endPoint y: 83, distance: 522.1
click at [847, 73] on div "Your Invoices All your invoicing in one place — view, download, or send us your…" at bounding box center [721, 76] width 876 height 44
click at [1236, 65] on div "General" at bounding box center [1215, 61] width 63 height 17
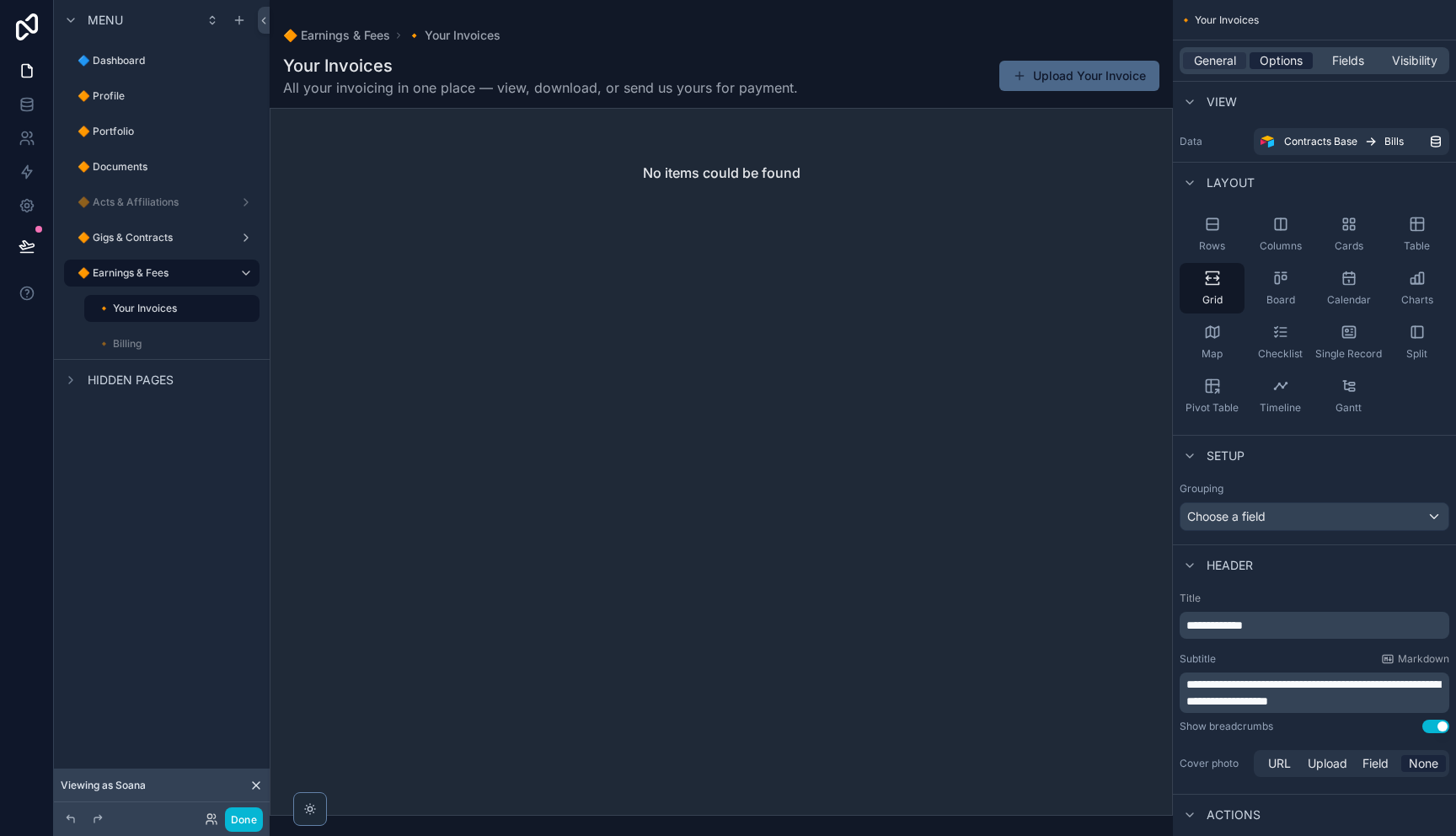
click at [1276, 65] on span "Options" at bounding box center [1281, 61] width 43 height 17
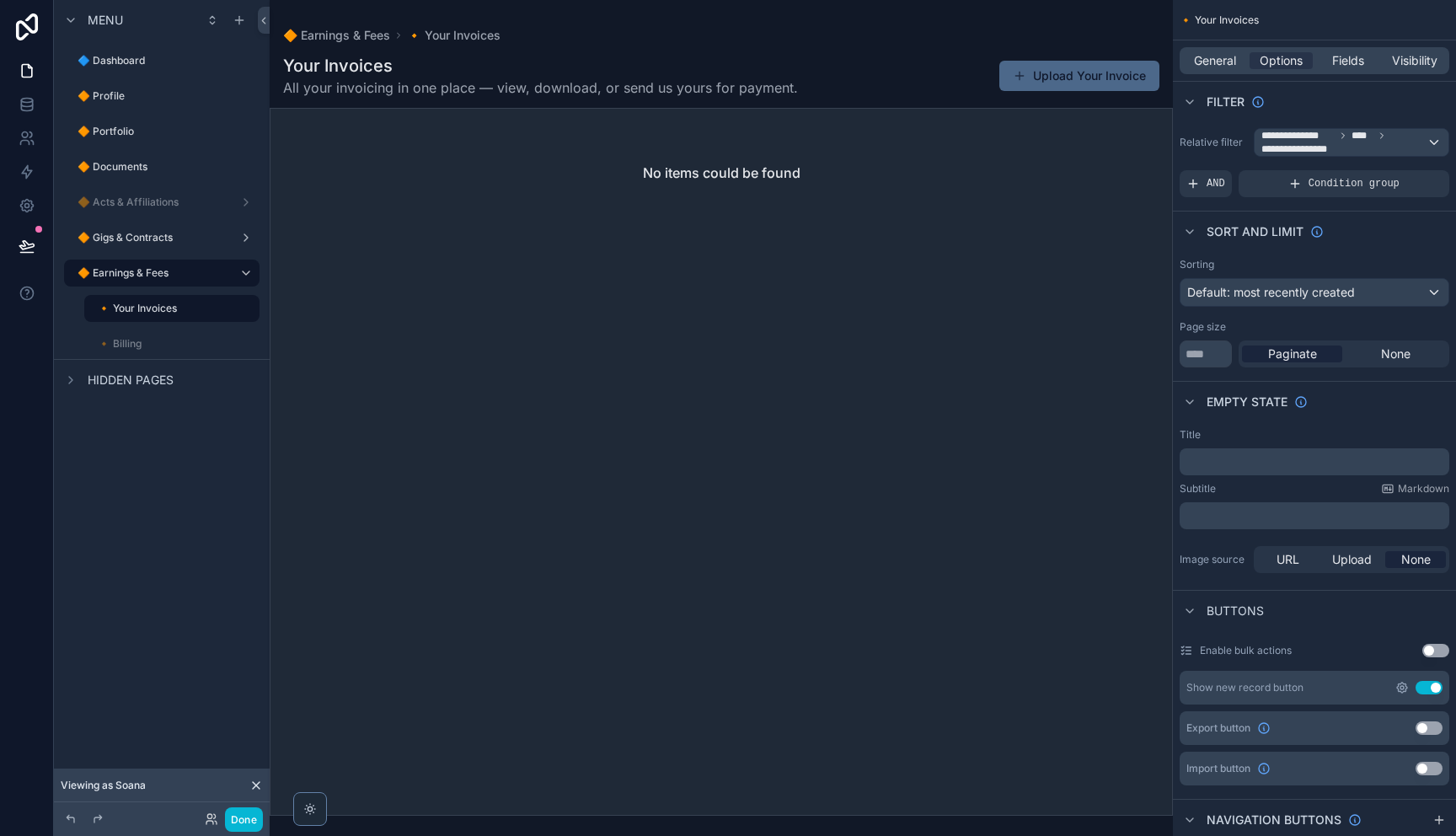
click at [1398, 691] on icon "scrollable content" at bounding box center [1402, 687] width 10 height 10
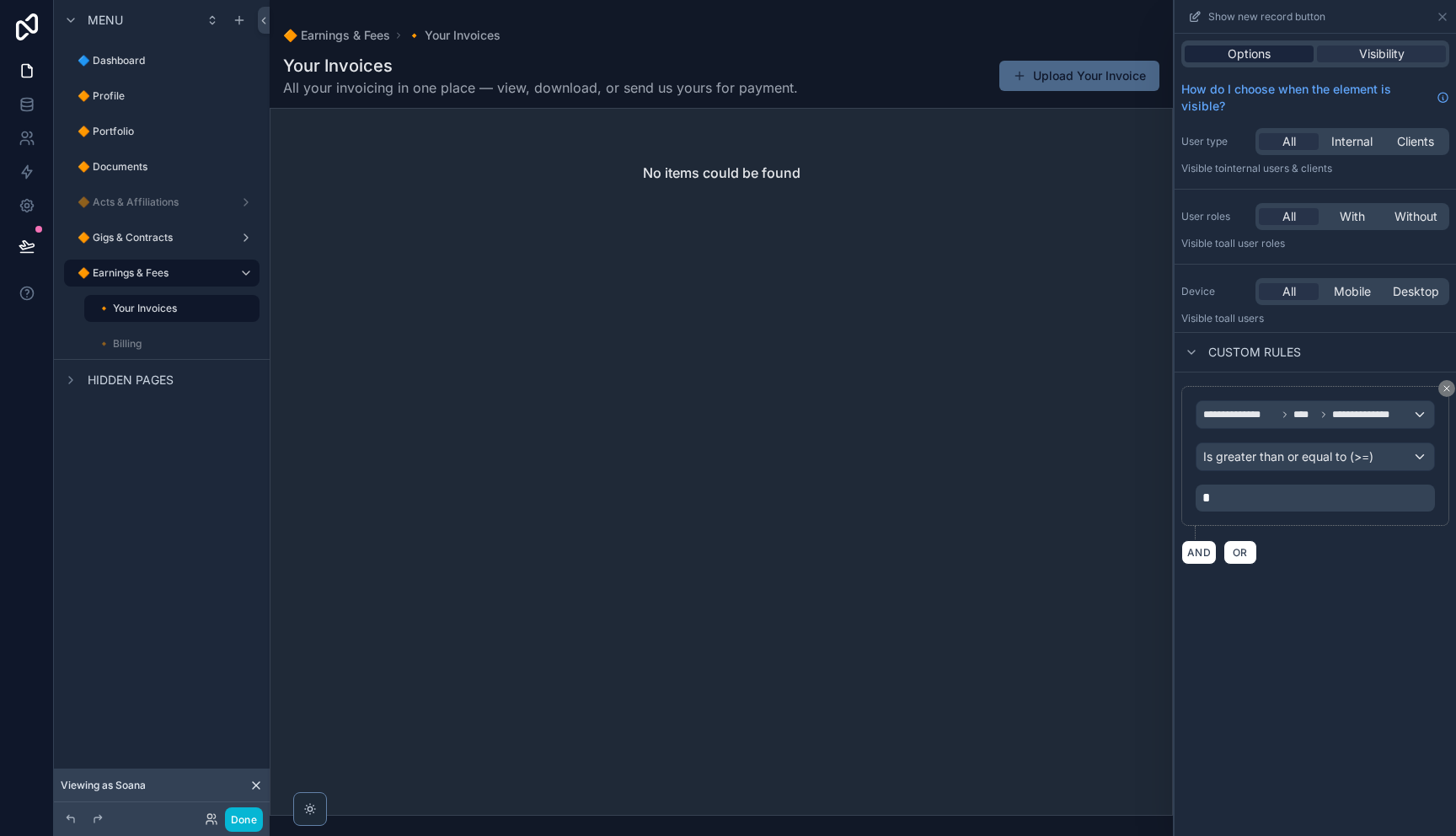
click at [1288, 47] on div "Options" at bounding box center [1248, 54] width 129 height 17
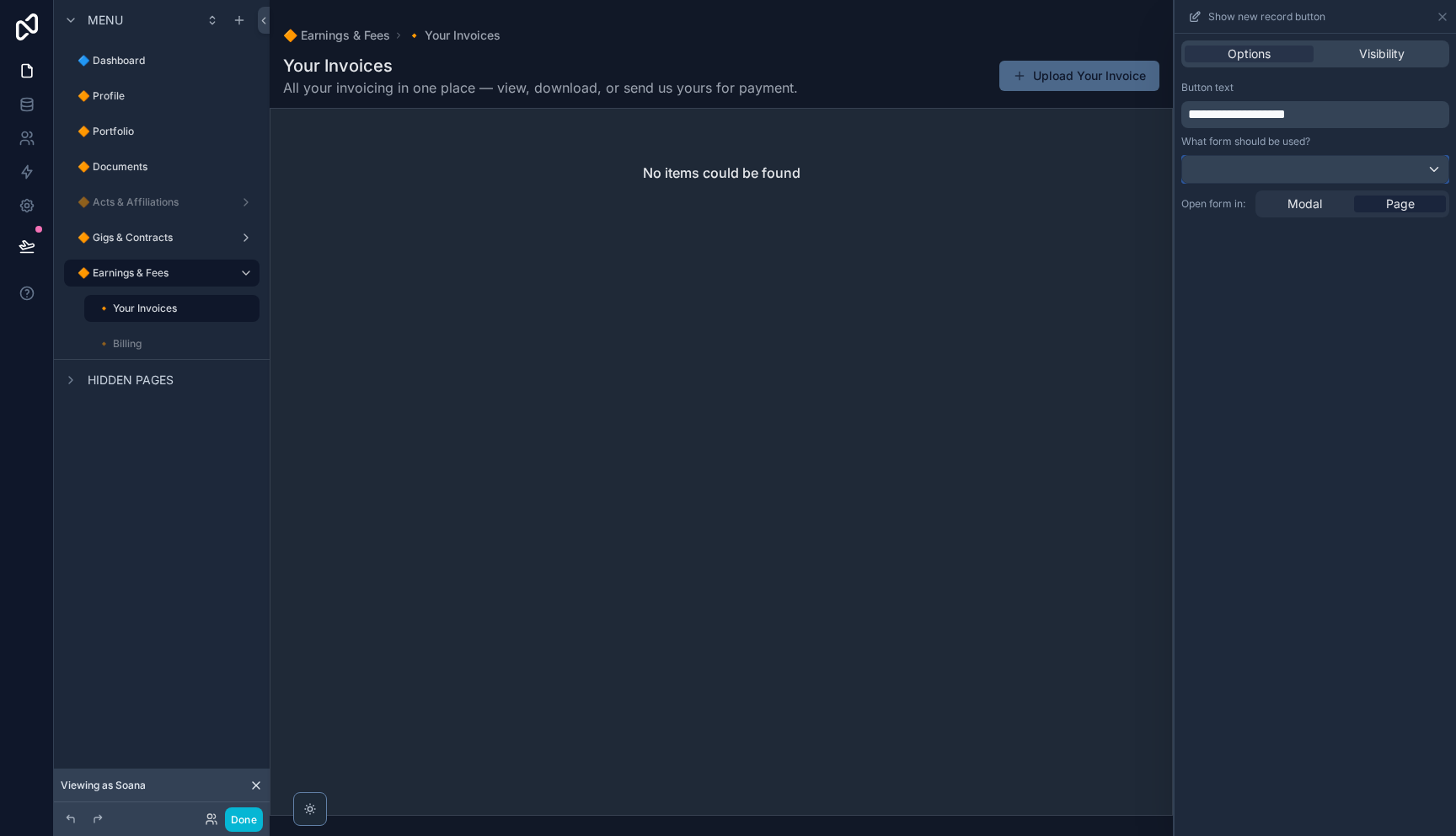
click at [1413, 171] on div at bounding box center [1315, 169] width 266 height 27
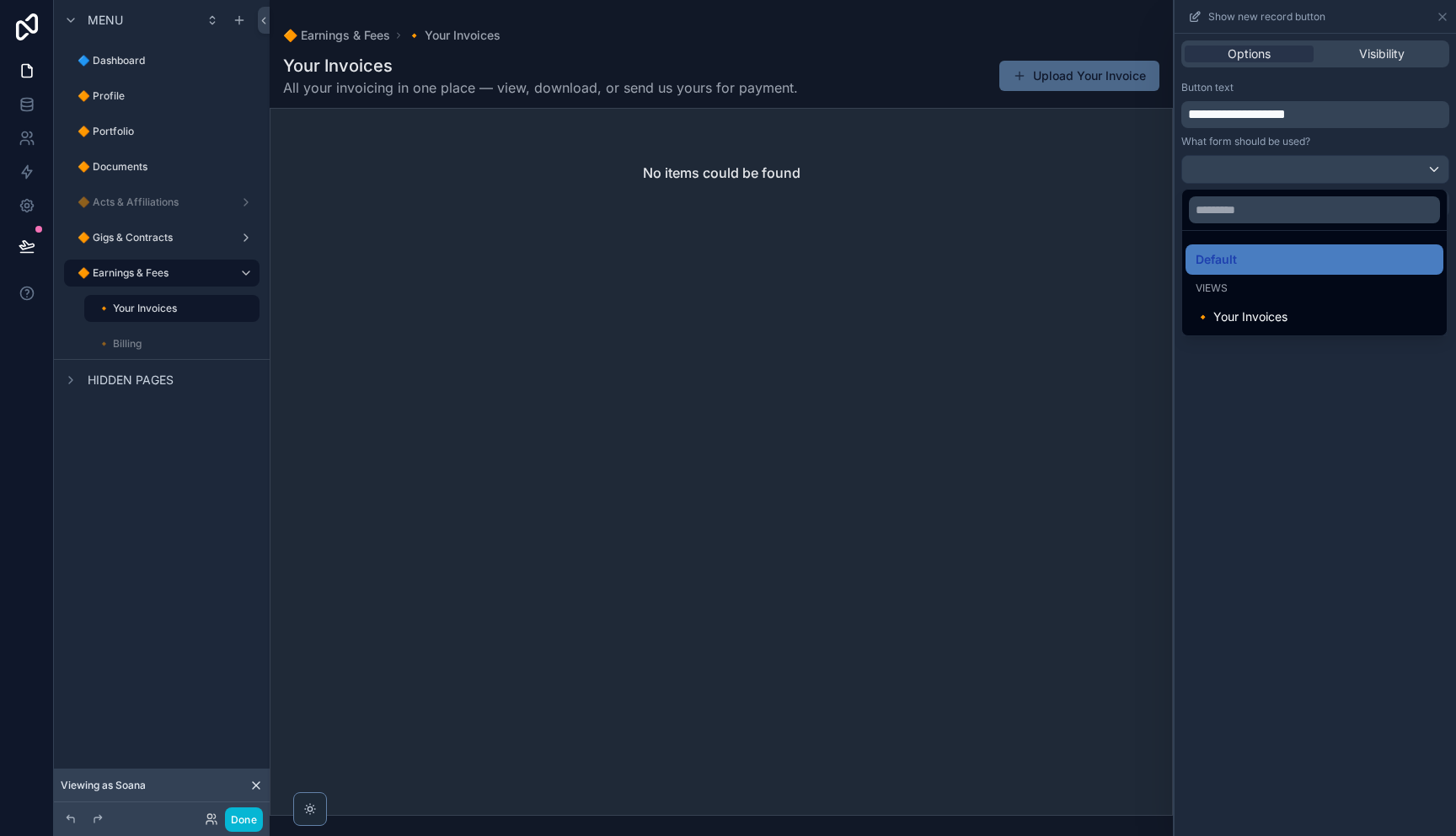
click at [1421, 142] on div at bounding box center [1315, 418] width 281 height 836
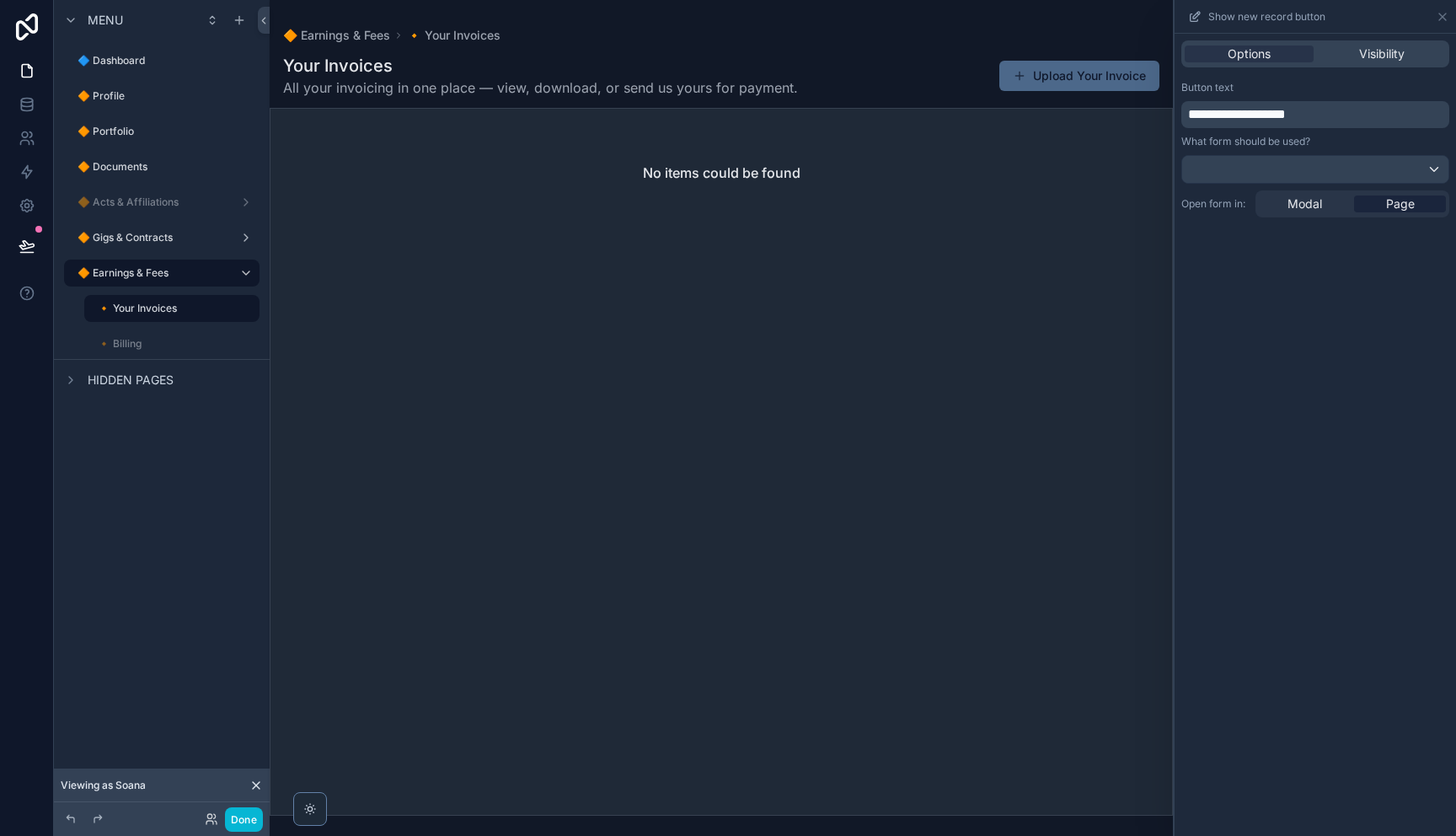
click at [1344, 184] on div "**********" at bounding box center [1315, 149] width 281 height 150
click at [1353, 170] on div at bounding box center [1315, 169] width 266 height 27
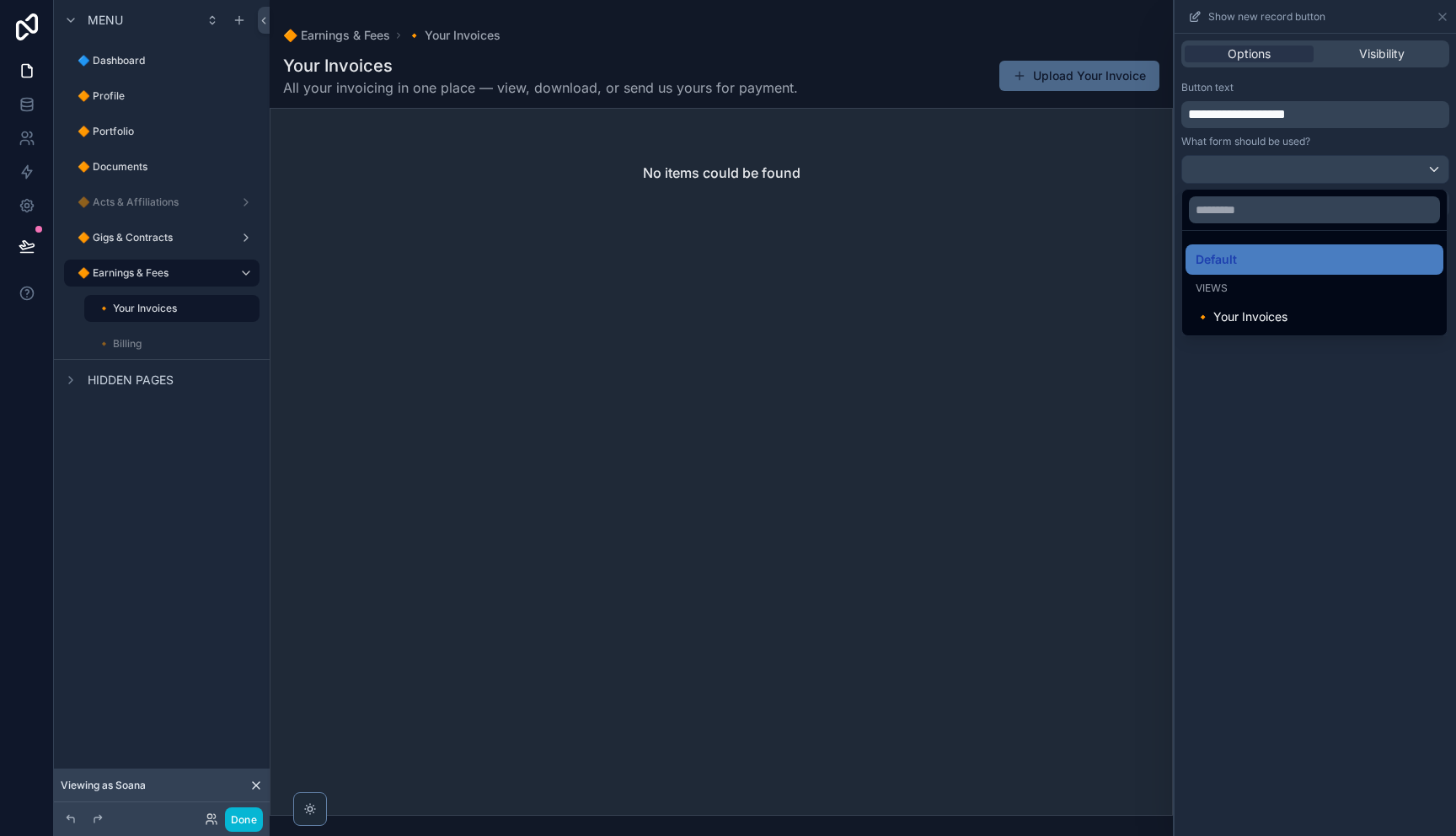
click at [1371, 138] on div at bounding box center [1315, 418] width 281 height 836
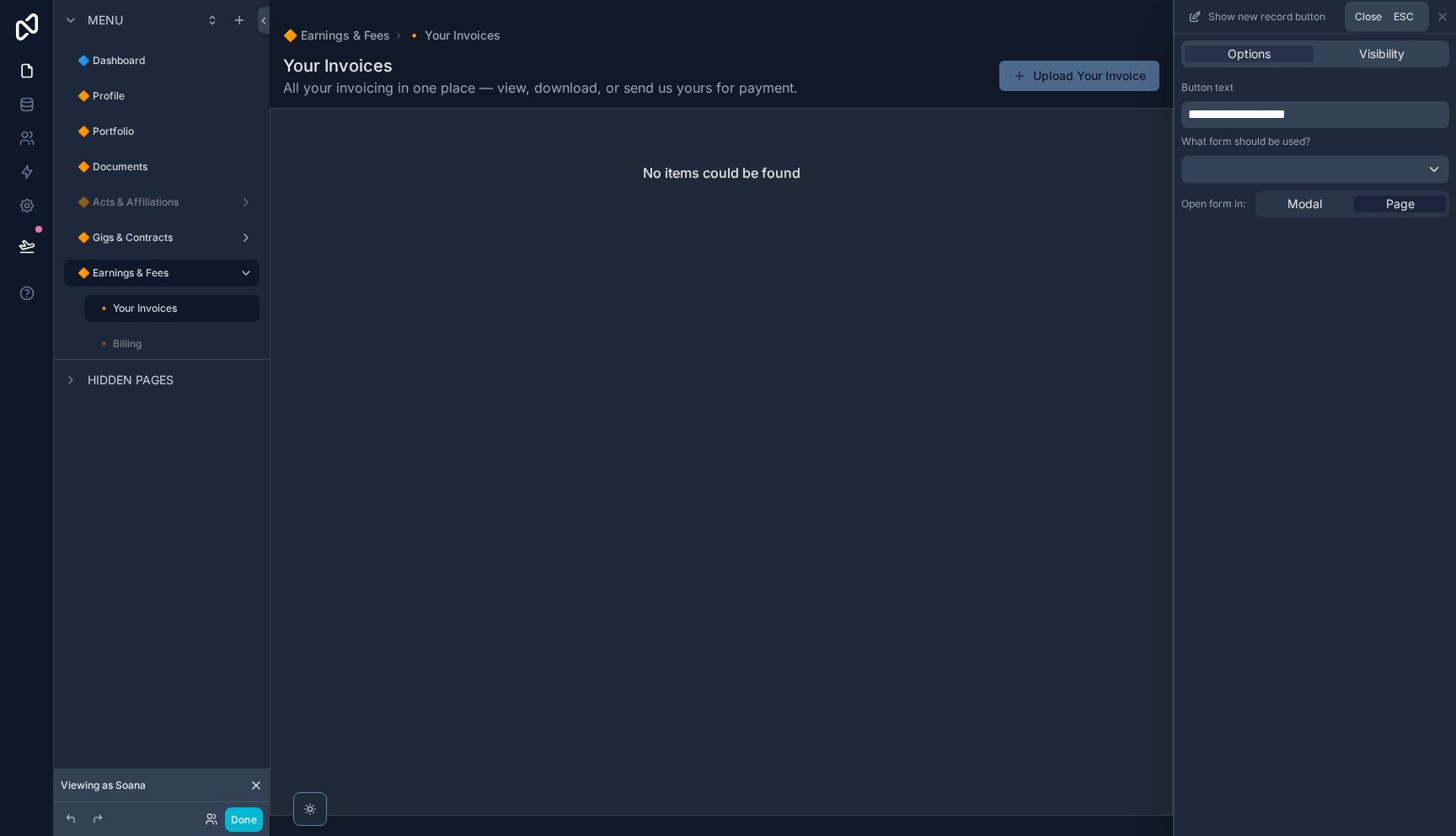
click at [1432, 21] on div "Show new record button" at bounding box center [1315, 16] width 268 height 32
click at [1064, 69] on button "Upload Your Invoice" at bounding box center [1079, 76] width 160 height 31
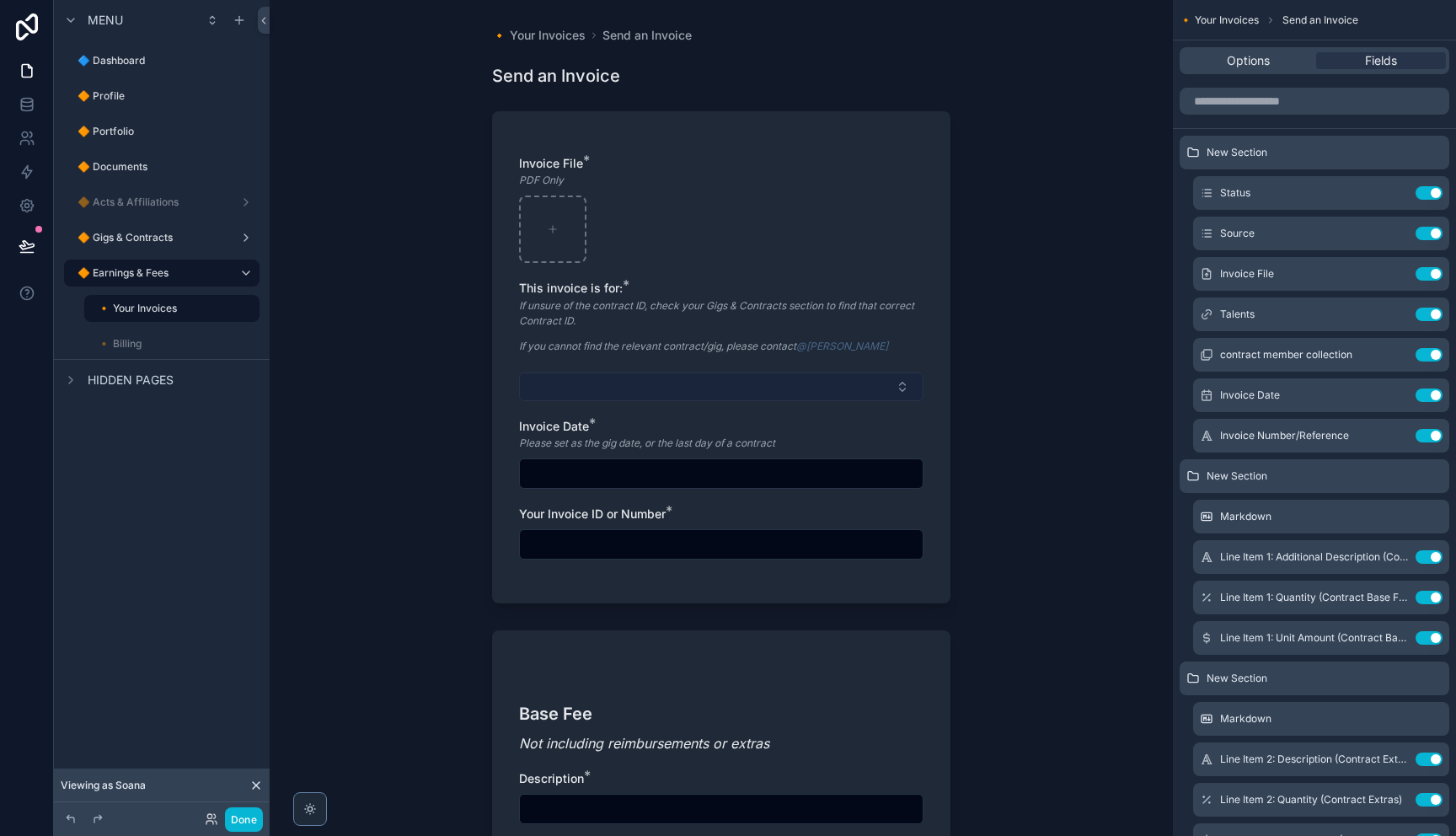
scroll to position [3, 0]
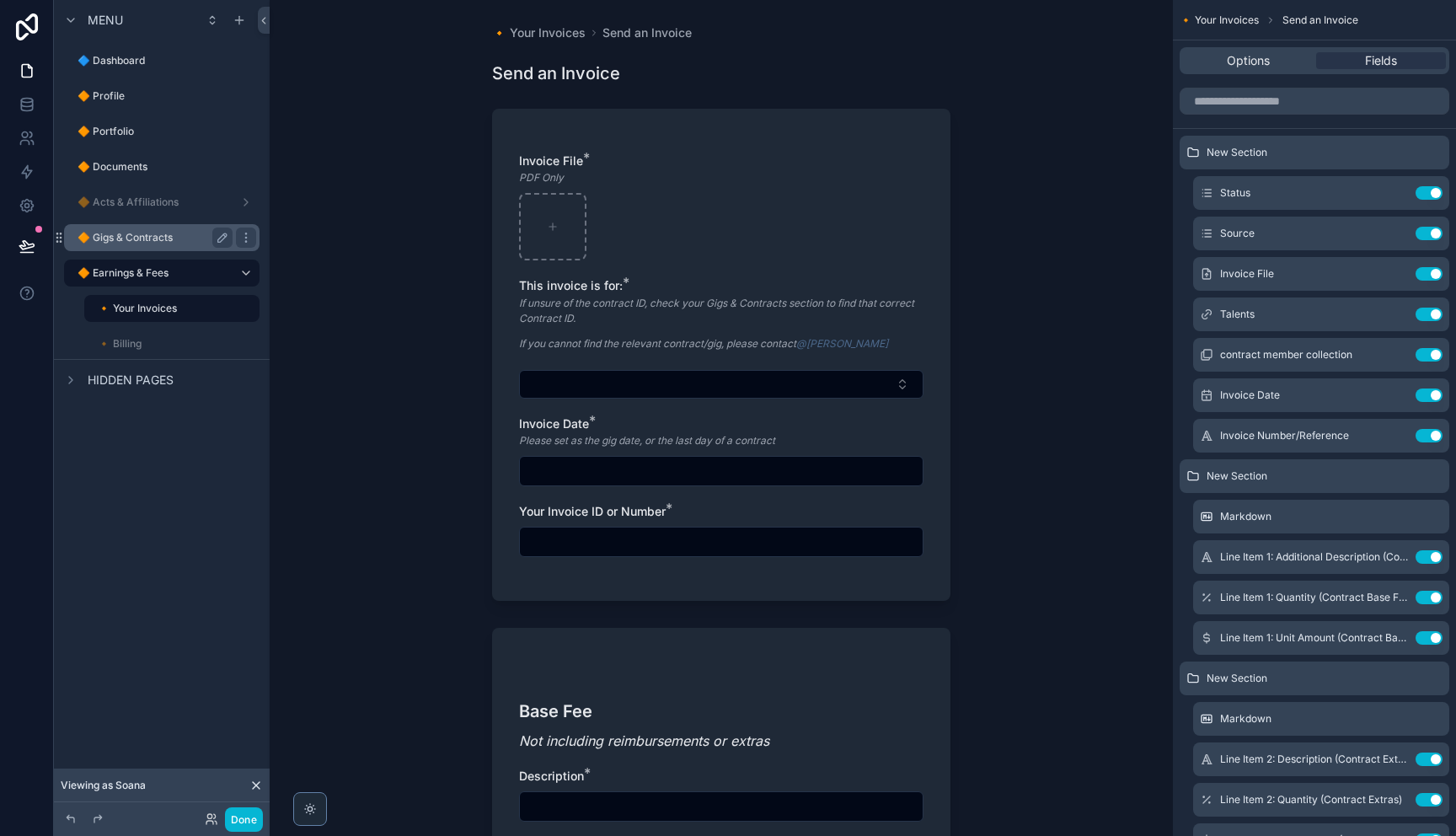
click at [156, 244] on div "🔶 Gigs & Contracts" at bounding box center [154, 237] width 155 height 20
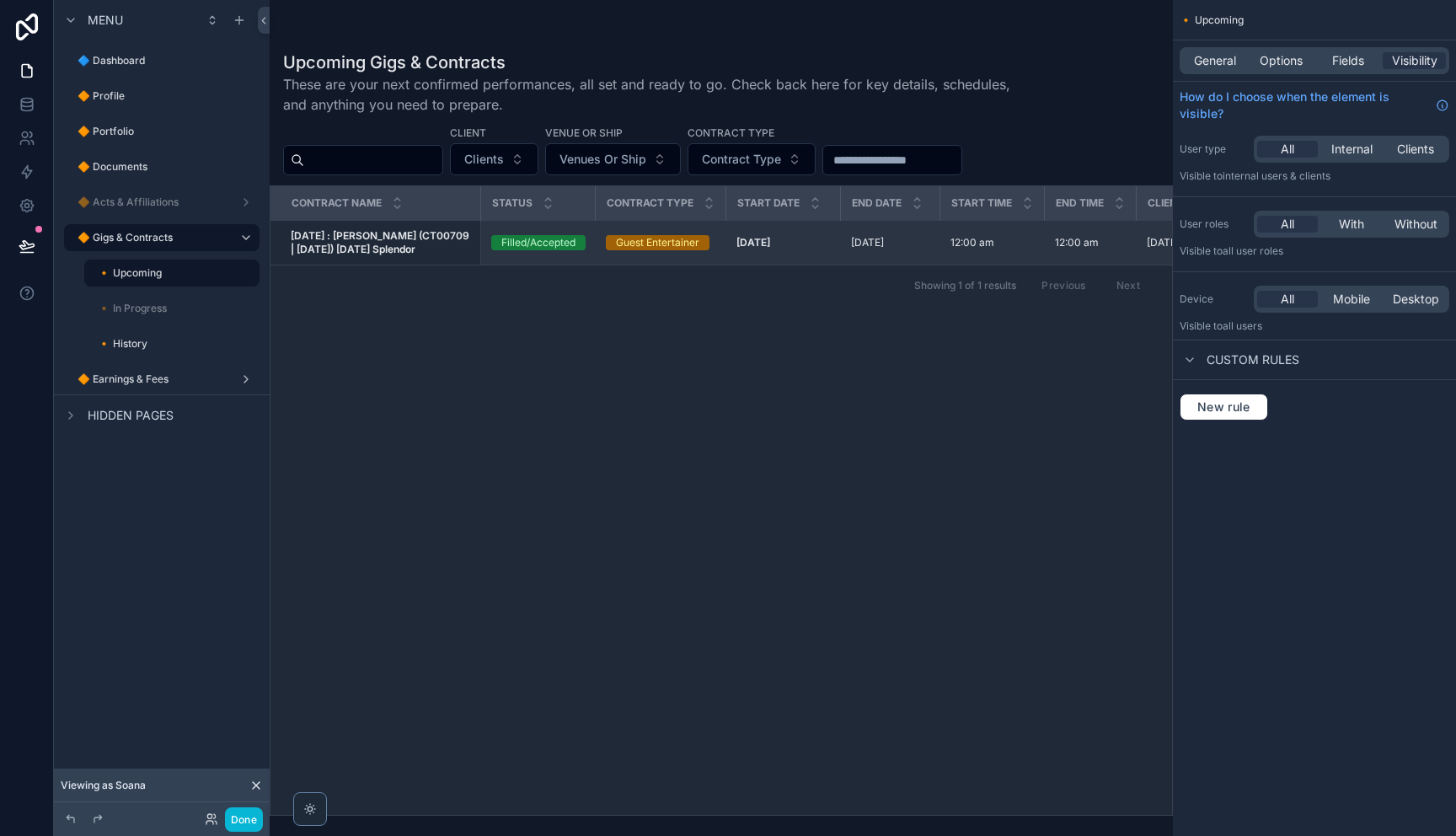
click at [441, 246] on span "[DATE] : [PERSON_NAME] (CT00709 | [DATE]) [DATE] Splendor" at bounding box center [380, 242] width 179 height 27
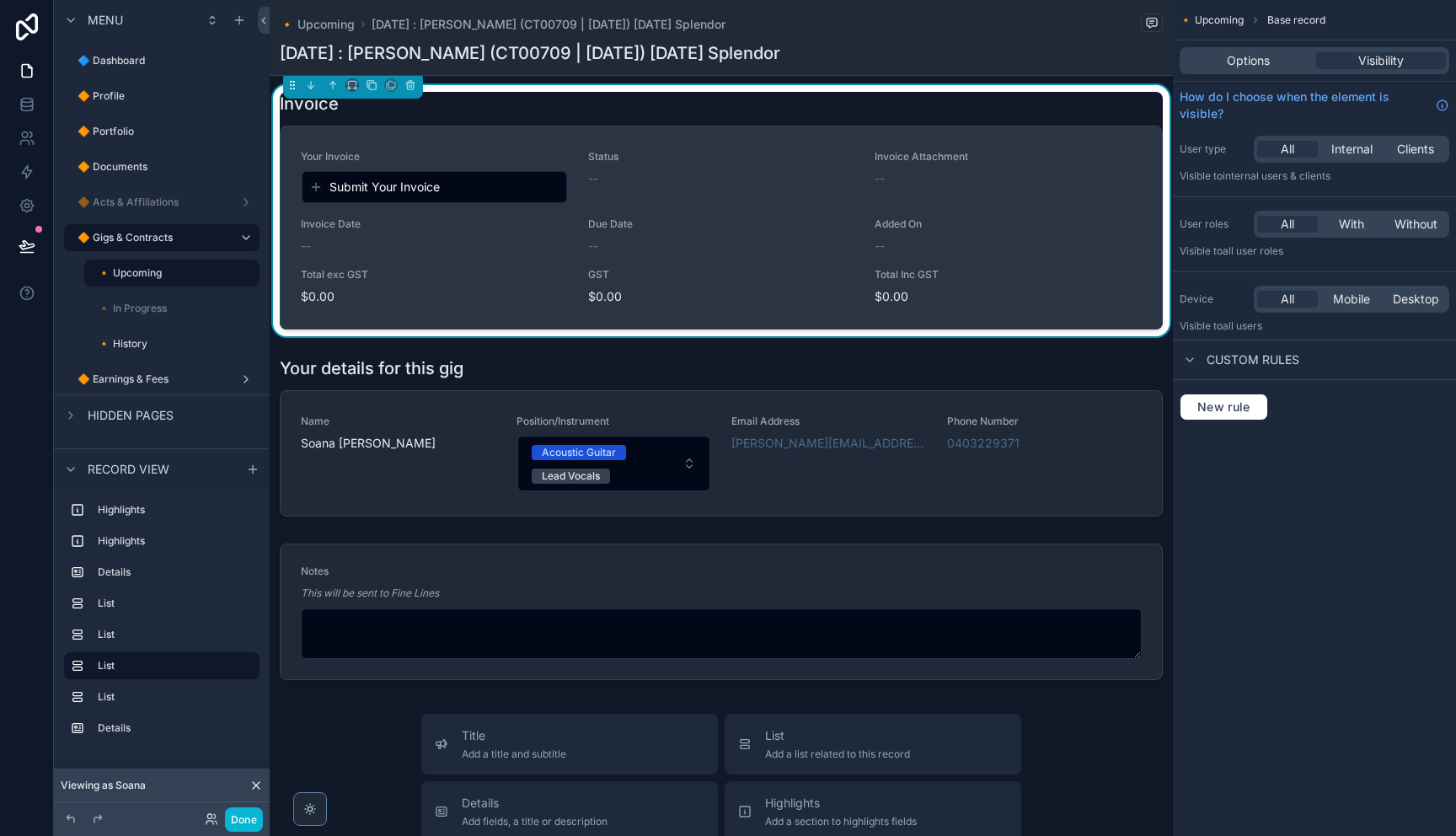
scroll to position [1188, 0]
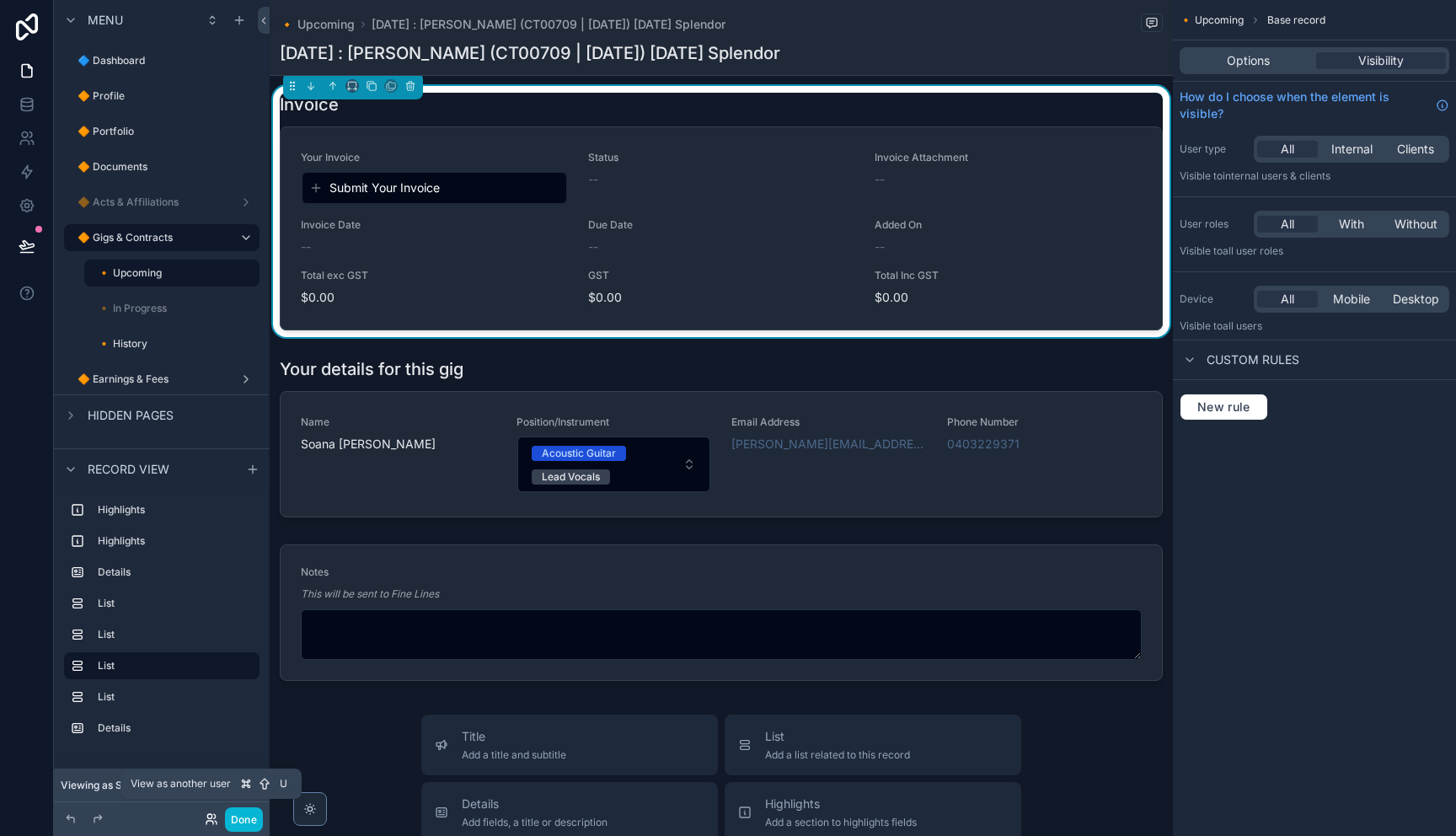
click at [213, 819] on icon at bounding box center [212, 819] width 13 height 13
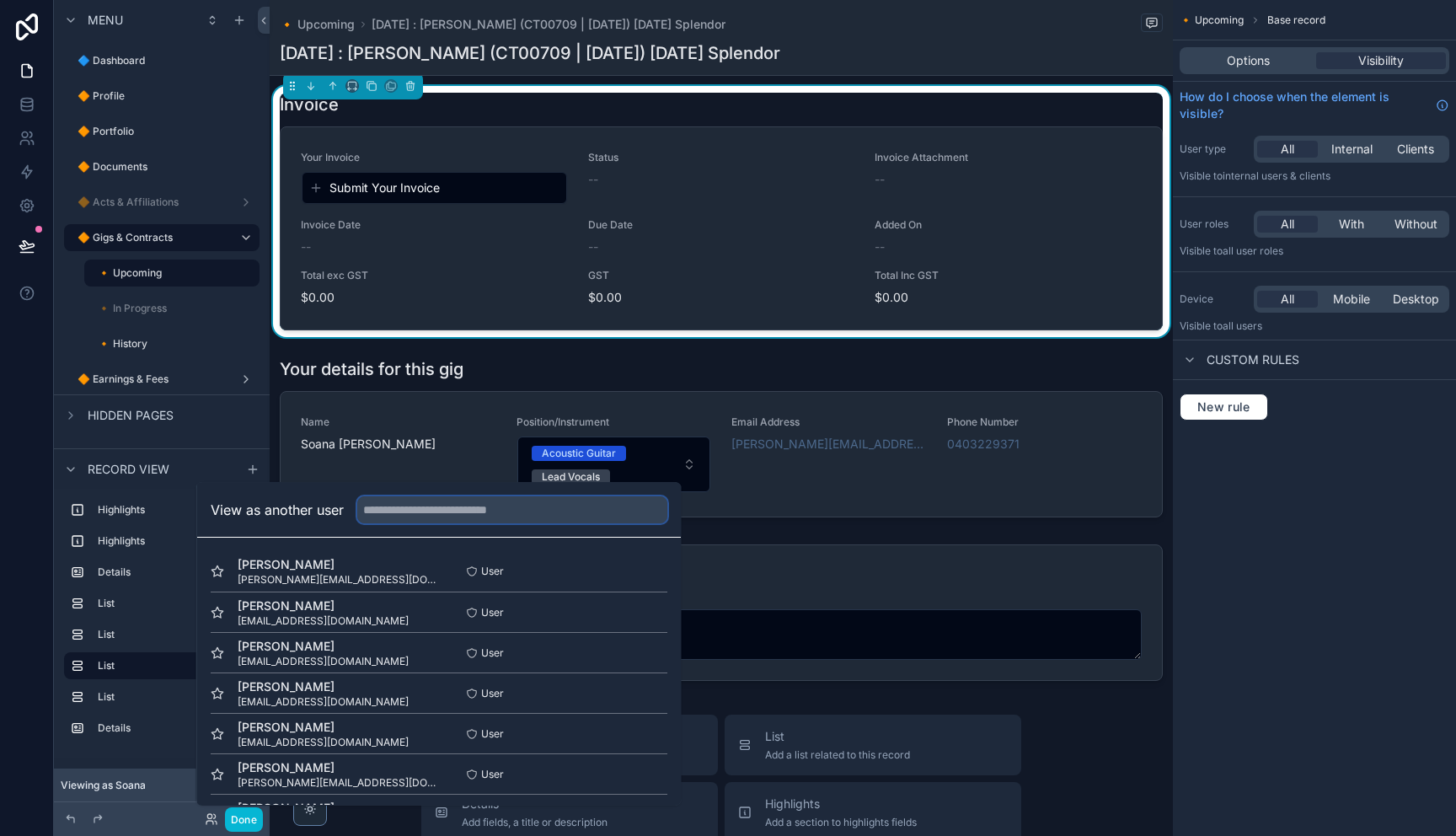
click at [404, 517] on input "text" at bounding box center [512, 509] width 310 height 27
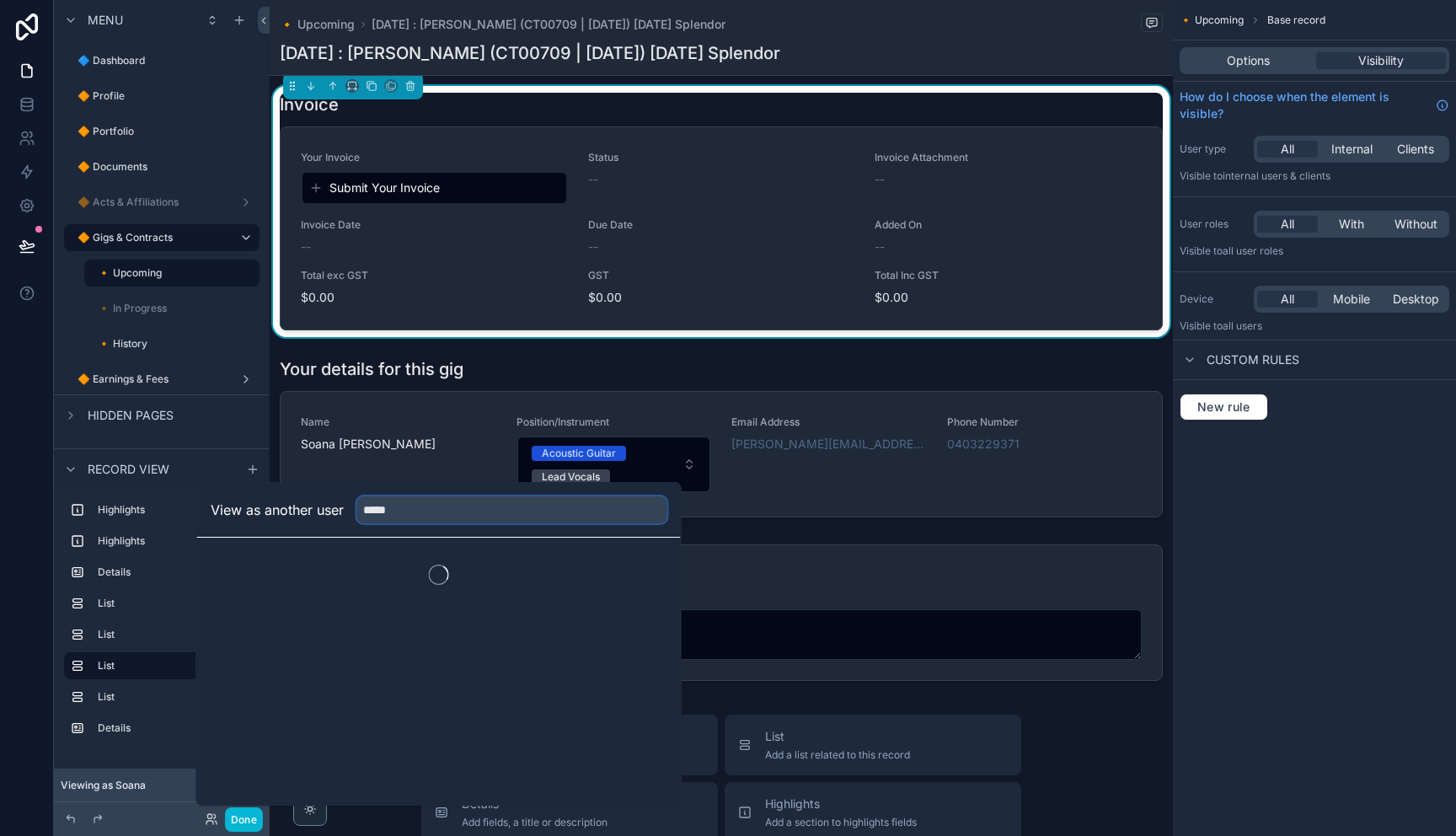
drag, startPoint x: 456, startPoint y: 518, endPoint x: 256, endPoint y: 511, distance: 200.1
click at [256, 511] on div "View as another user *****" at bounding box center [439, 509] width 457 height 27
type input "******"
click at [642, 574] on button "Select" at bounding box center [646, 572] width 44 height 25
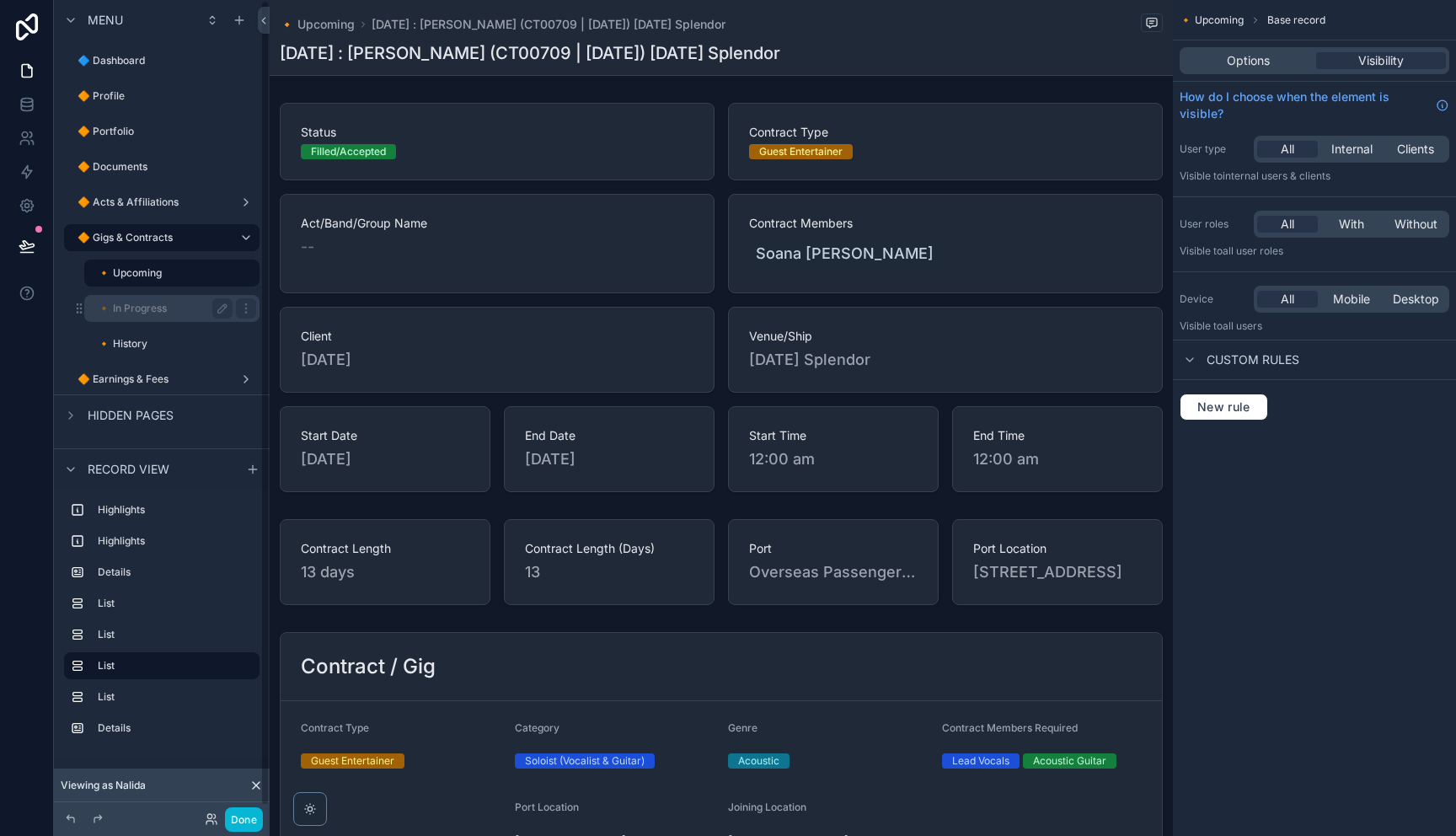
drag, startPoint x: 170, startPoint y: 272, endPoint x: 144, endPoint y: 303, distance: 40.5
click at [170, 272] on label "🔸 Upcoming" at bounding box center [173, 273] width 152 height 13
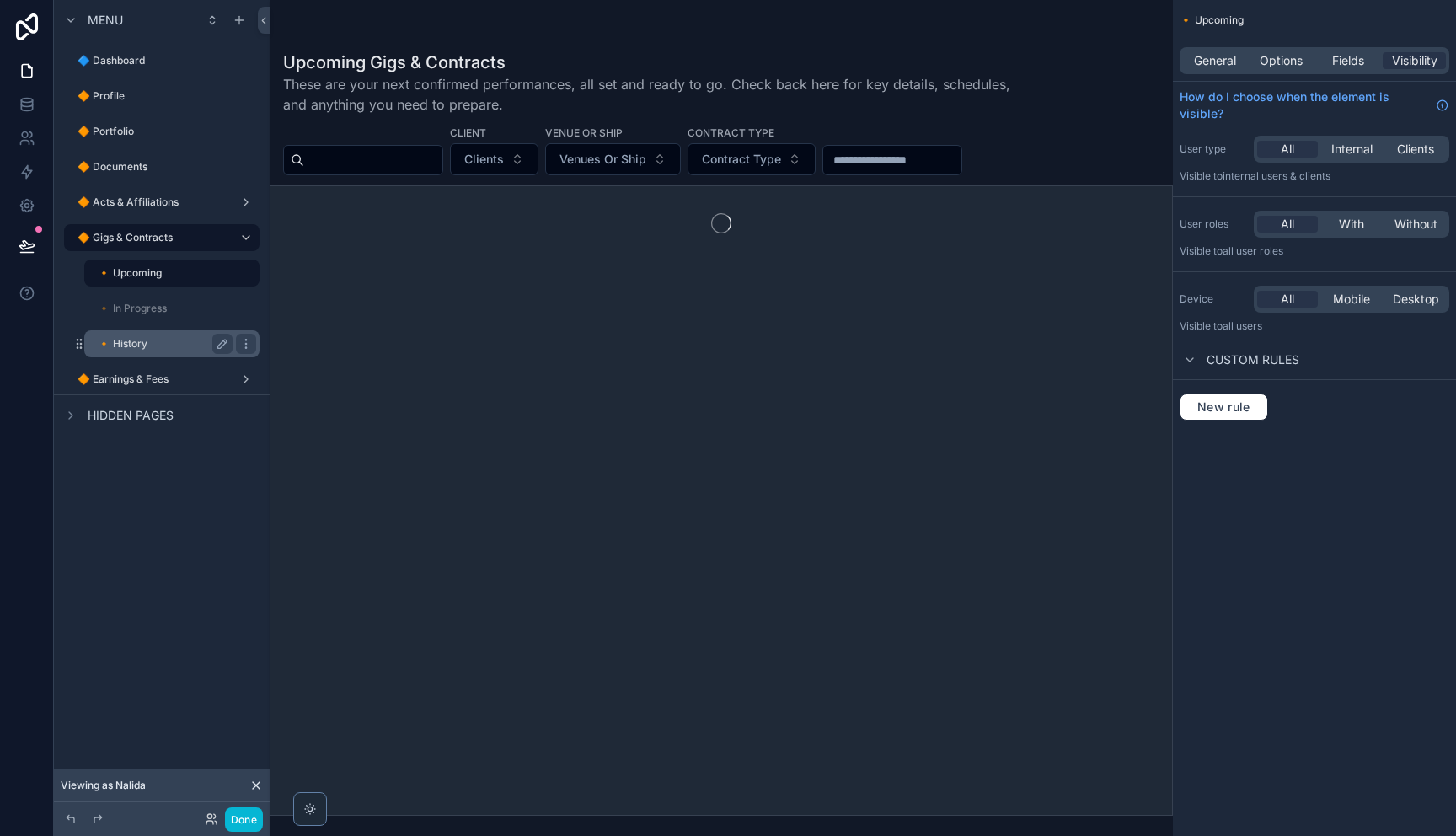
click at [132, 336] on label "🔸 History" at bounding box center [161, 343] width 128 height 13
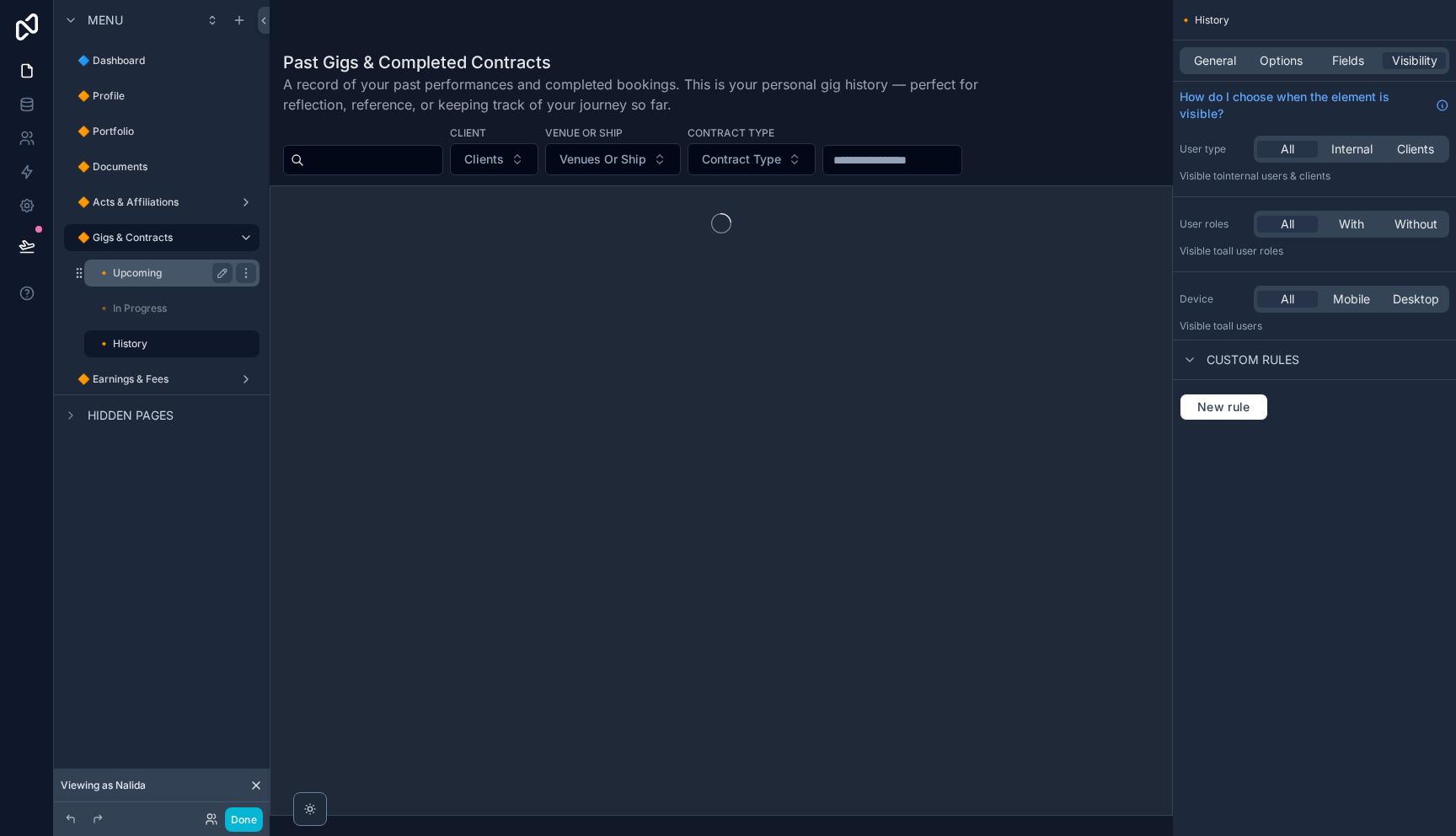
click at [153, 267] on label "🔸 Upcoming" at bounding box center [161, 273] width 128 height 13
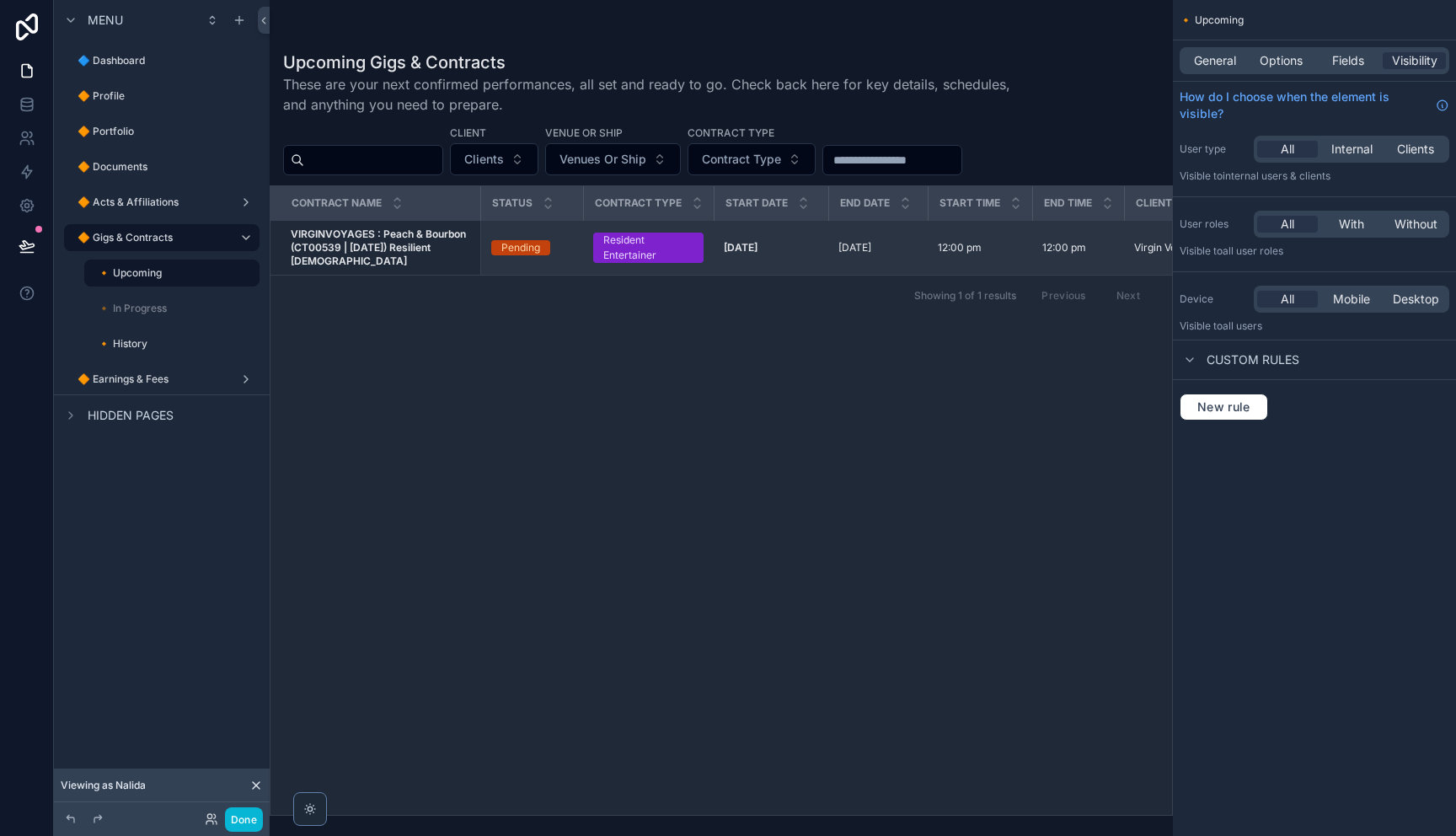
click at [415, 251] on strong "VIRGINVOYAGES : Peach & Bourbon (CT00539 | [DATE]) Resilient [DEMOGRAPHIC_DATA]" at bounding box center [379, 248] width 177 height 40
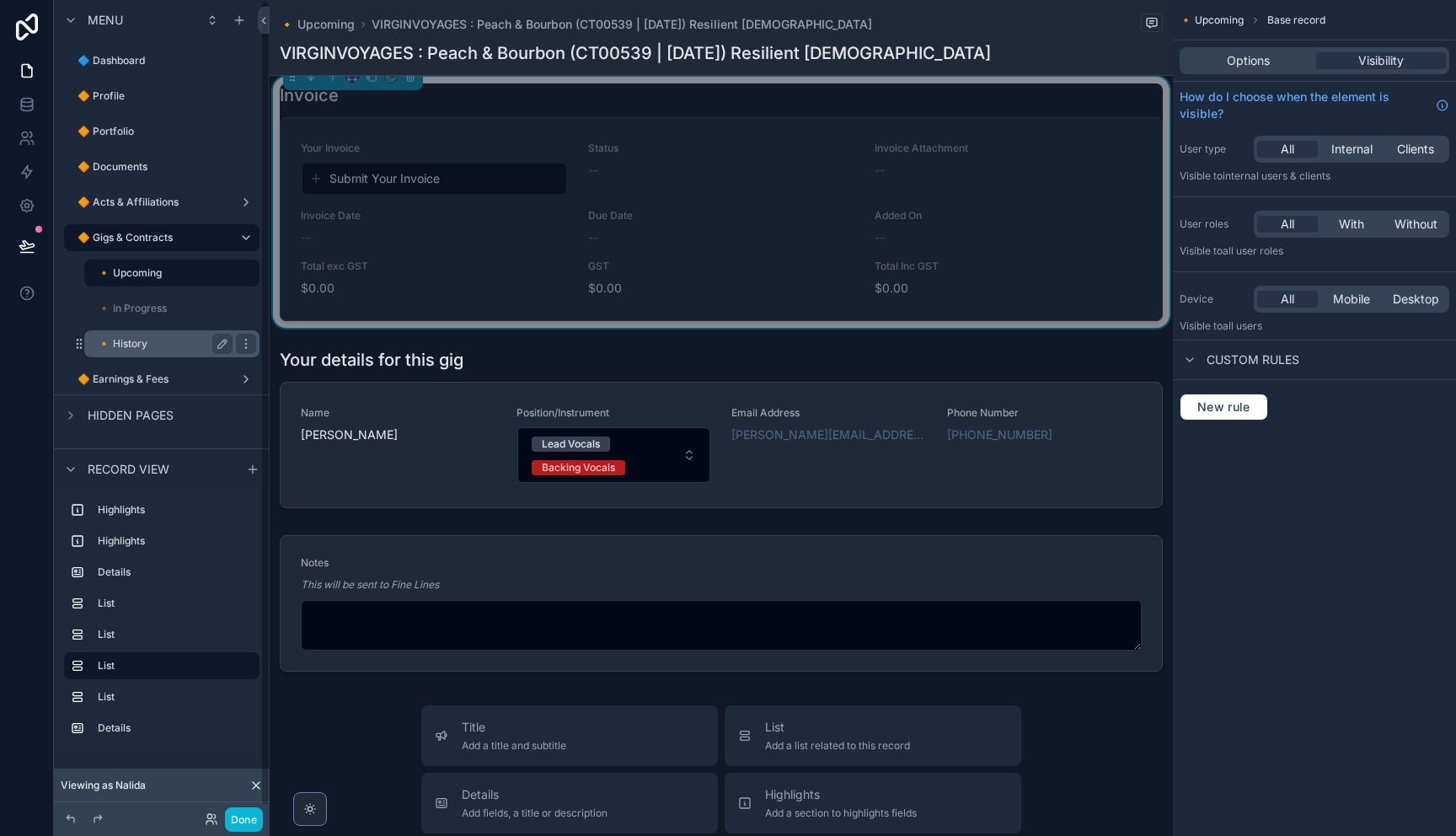
scroll to position [10, 0]
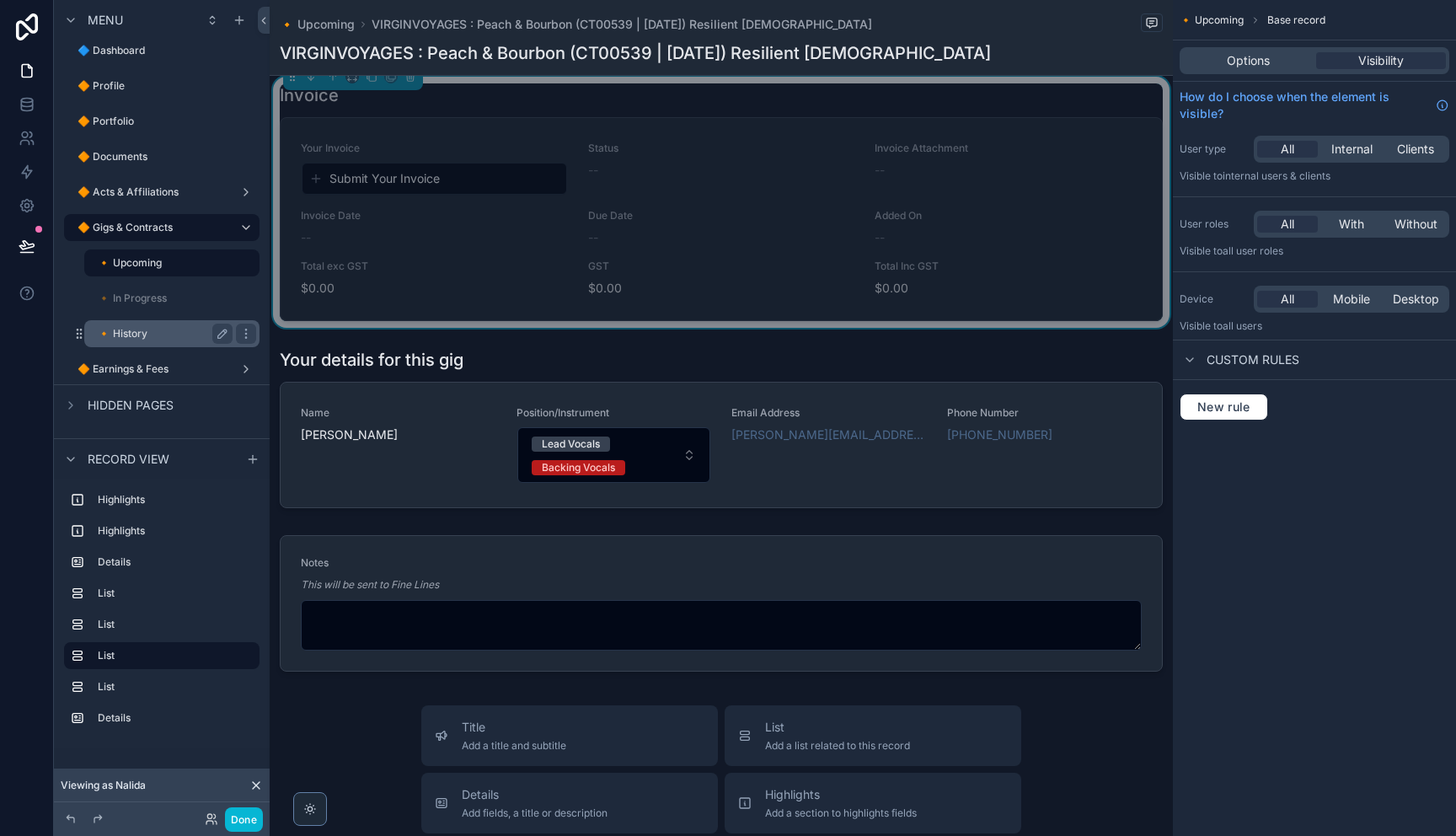
click at [151, 338] on label "🔸 History" at bounding box center [161, 334] width 128 height 13
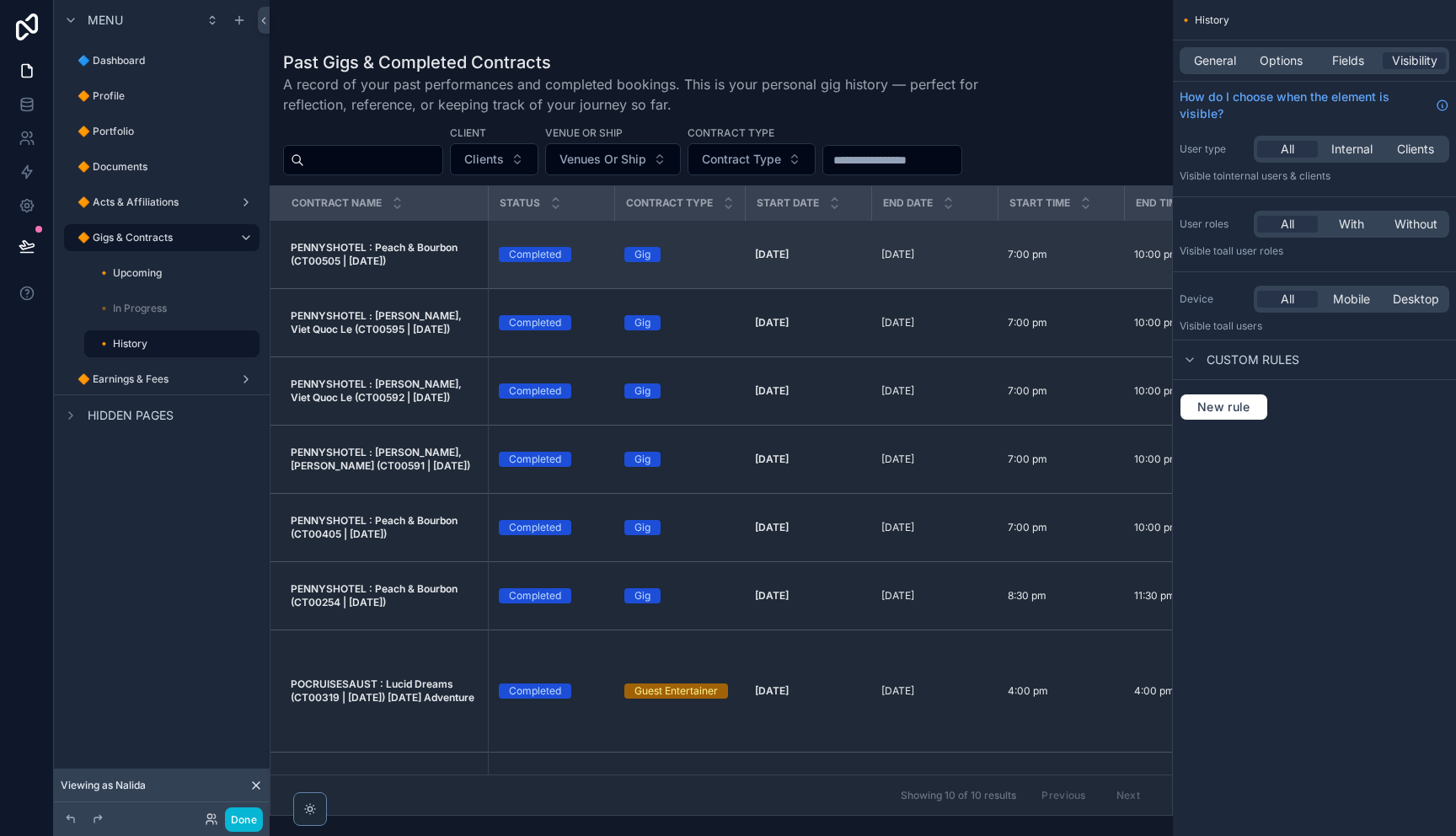
click at [438, 268] on span "PENNYSHOTEL : Peach & Bourbon (CT00505 | [DATE])" at bounding box center [384, 255] width 187 height 27
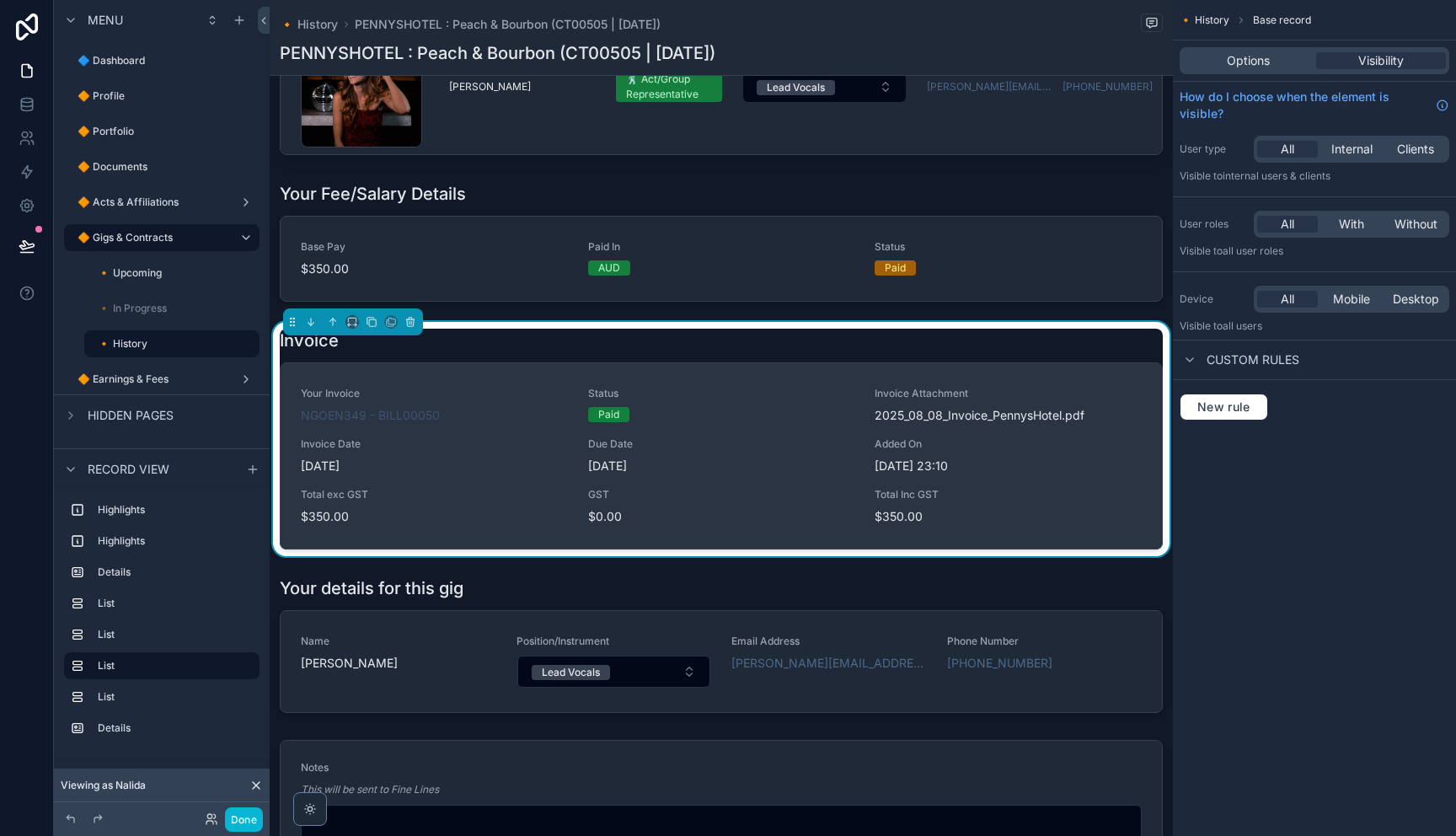
scroll to position [1012, 0]
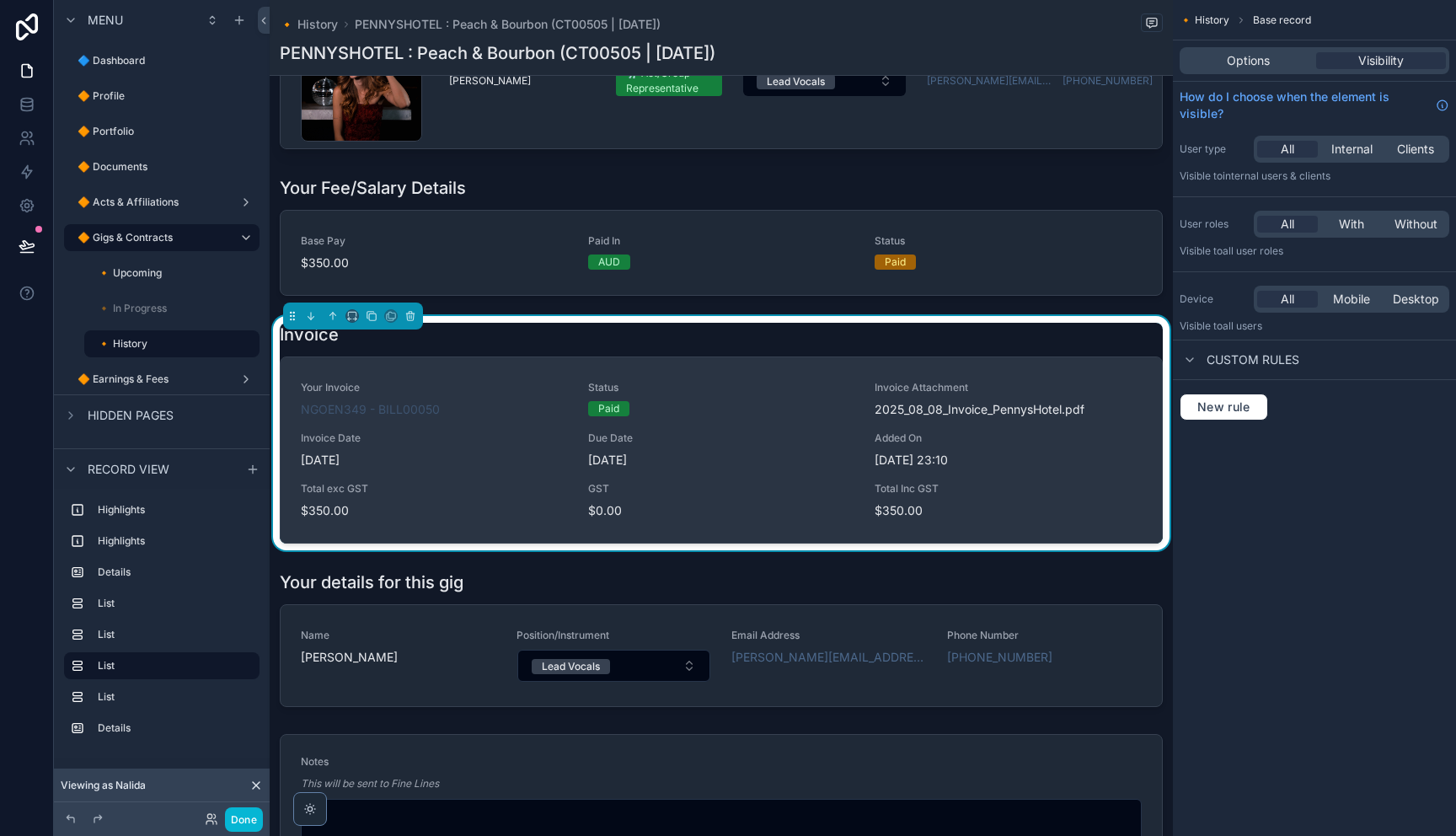
click at [527, 372] on div "Your Invoice NGOEN349 - BILL00050 Status Paid Invoice Attachment 2025_08_08_Inv…" at bounding box center [721, 450] width 881 height 185
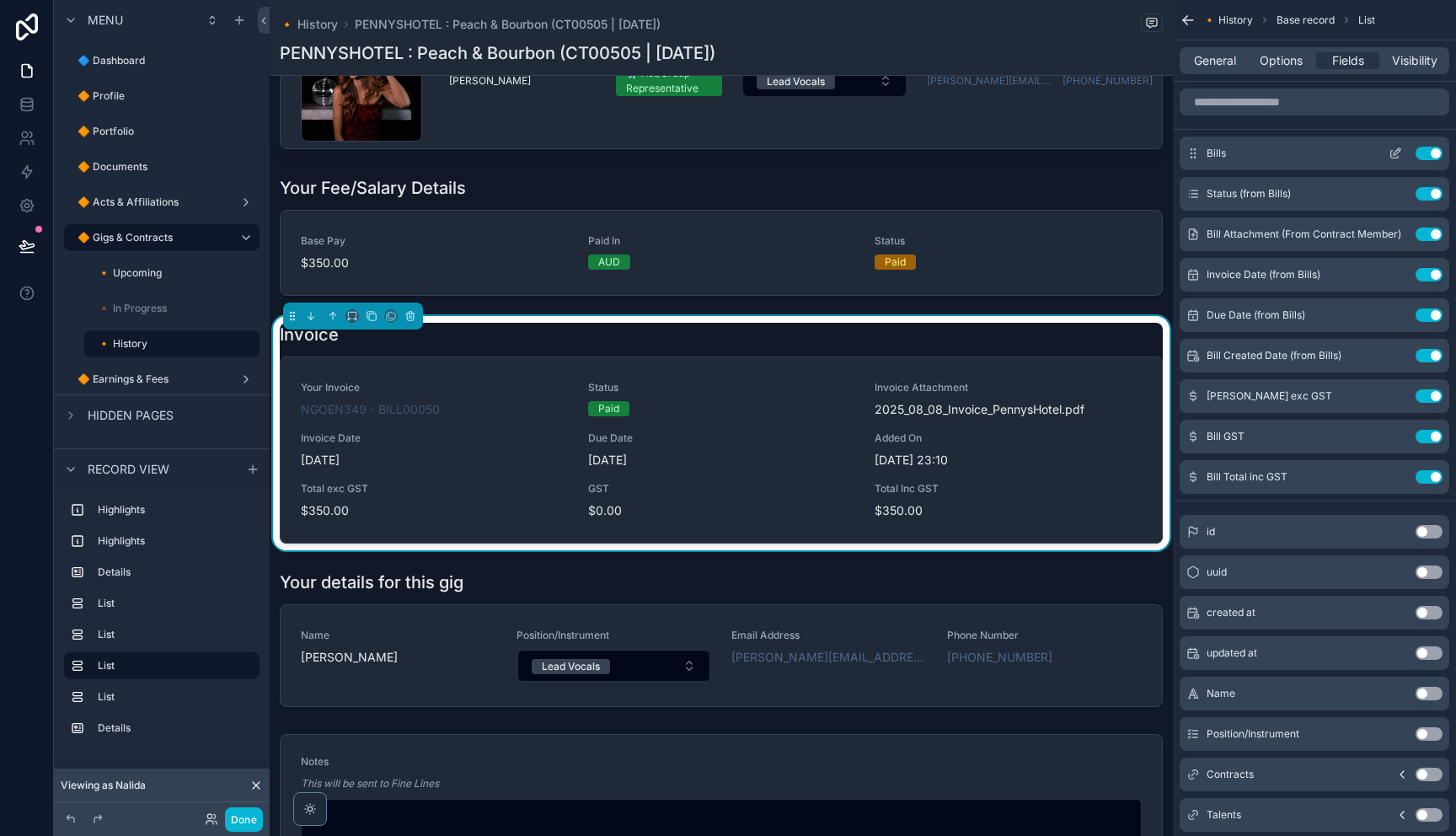
click at [1394, 155] on icon "scrollable content" at bounding box center [1396, 152] width 7 height 7
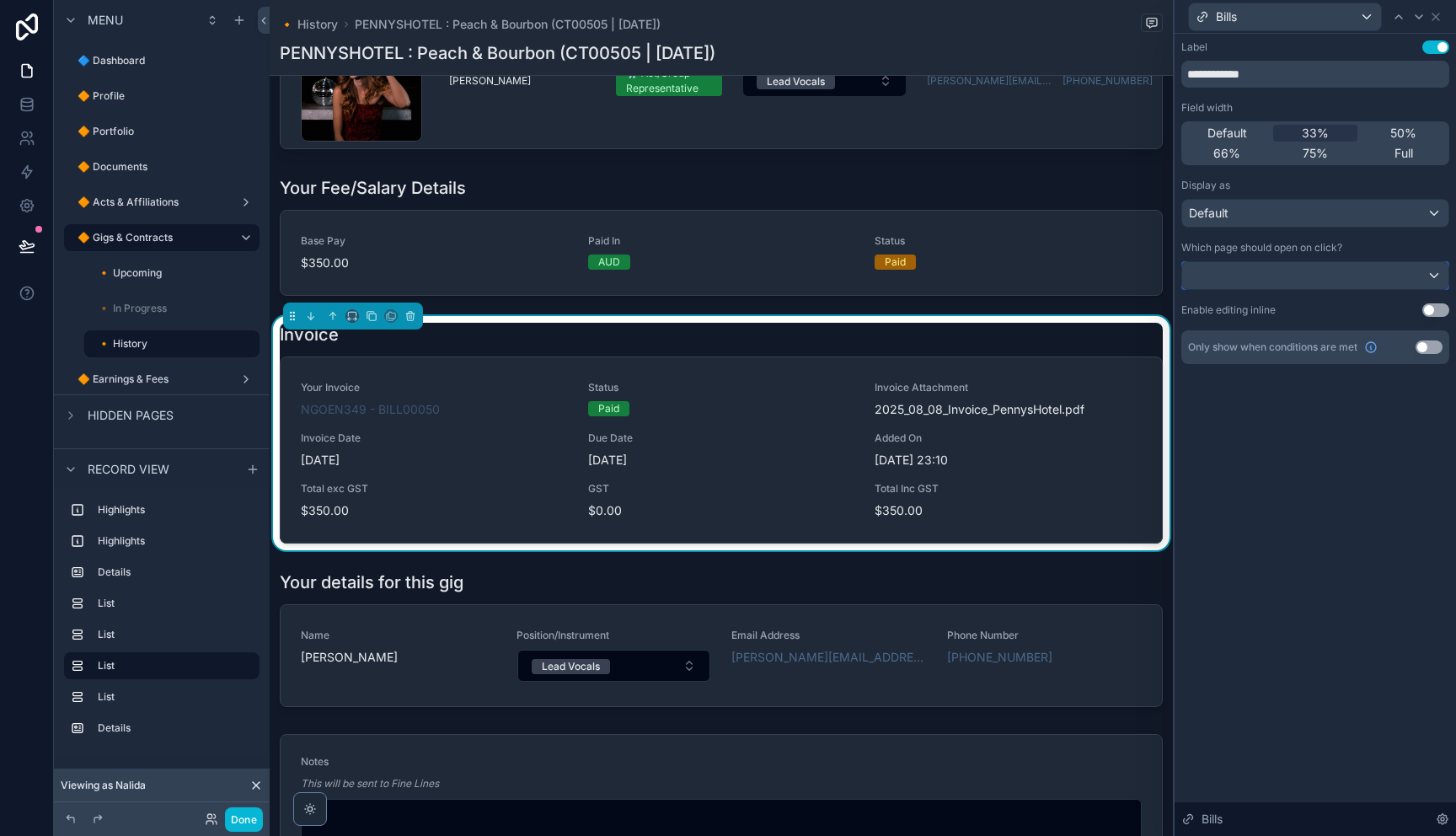
click at [1379, 279] on div at bounding box center [1315, 275] width 266 height 27
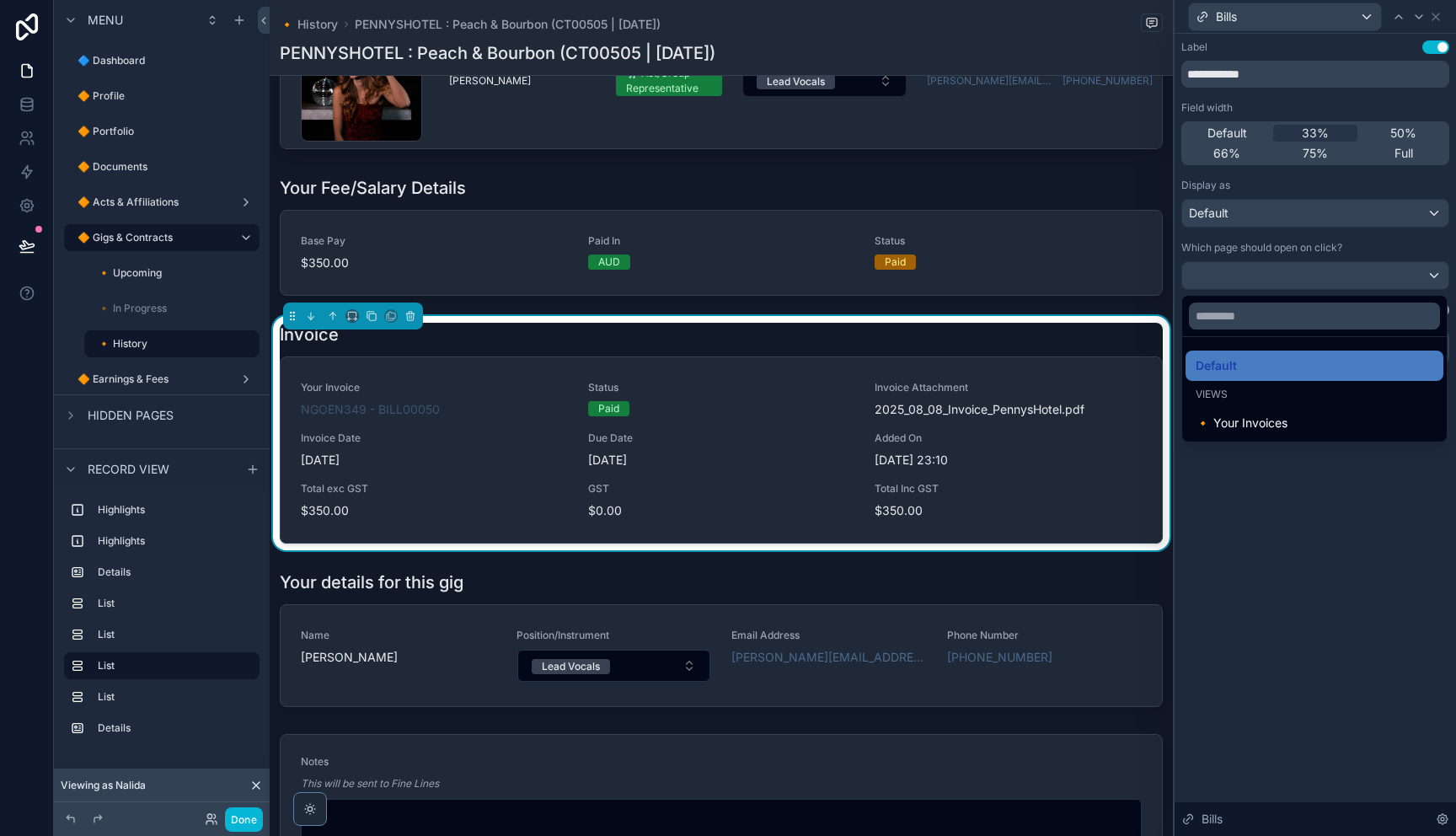
click at [1408, 243] on div at bounding box center [1315, 418] width 281 height 836
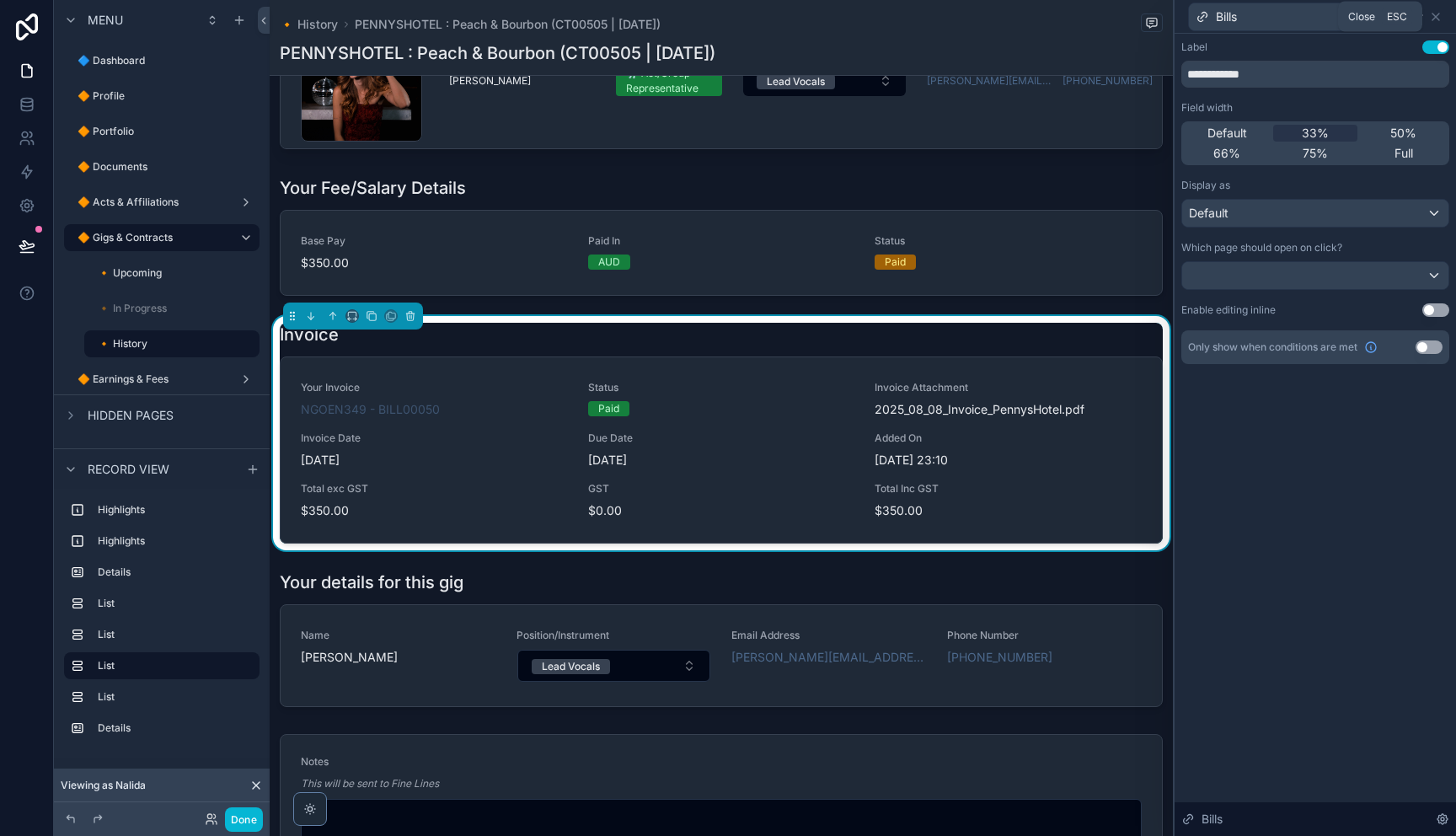
drag, startPoint x: 1431, startPoint y: 19, endPoint x: 1181, endPoint y: 218, distance: 319.5
click at [1430, 19] on icon at bounding box center [1436, 17] width 13 height 13
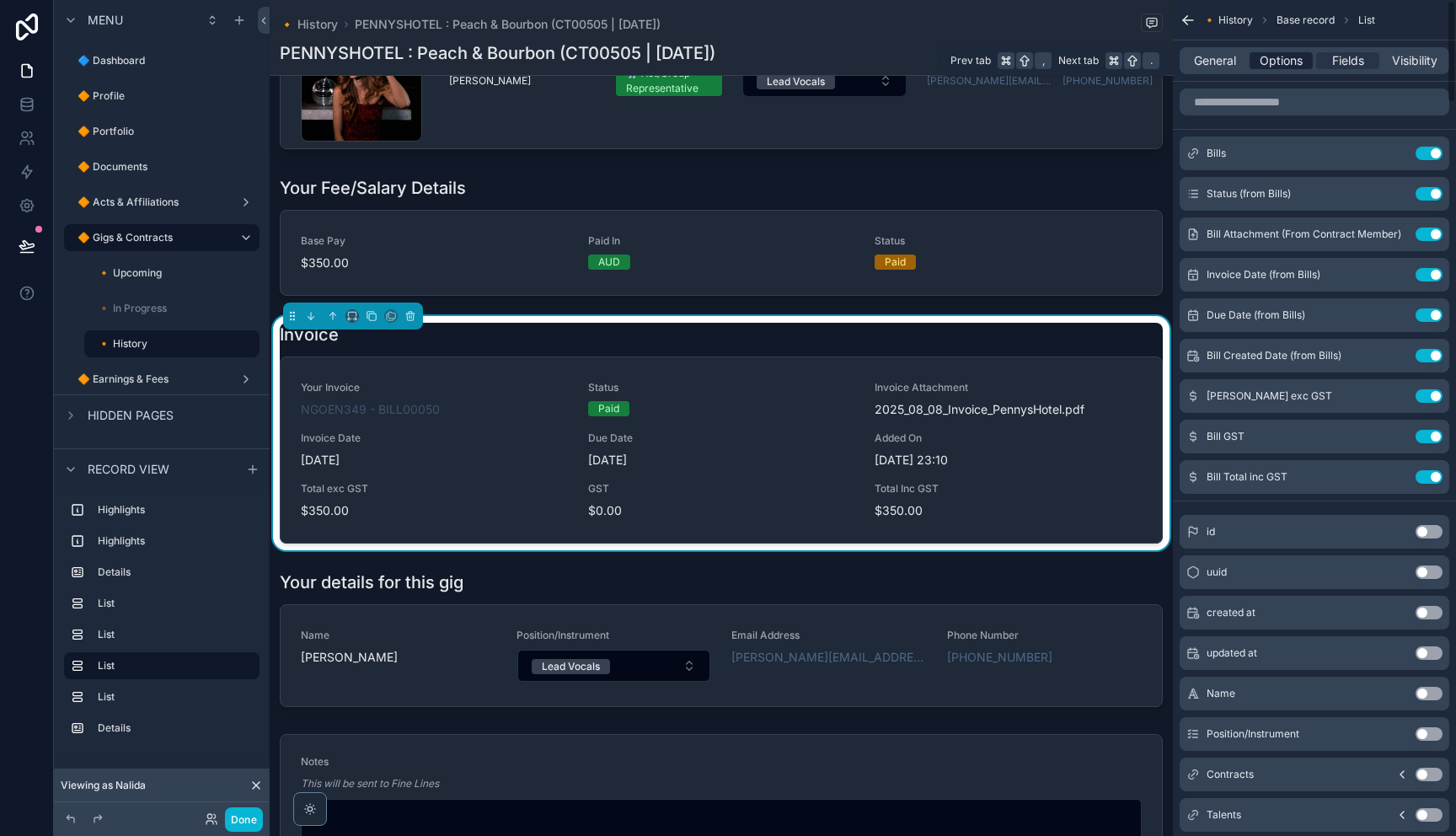
click at [1286, 67] on span "Options" at bounding box center [1281, 61] width 43 height 17
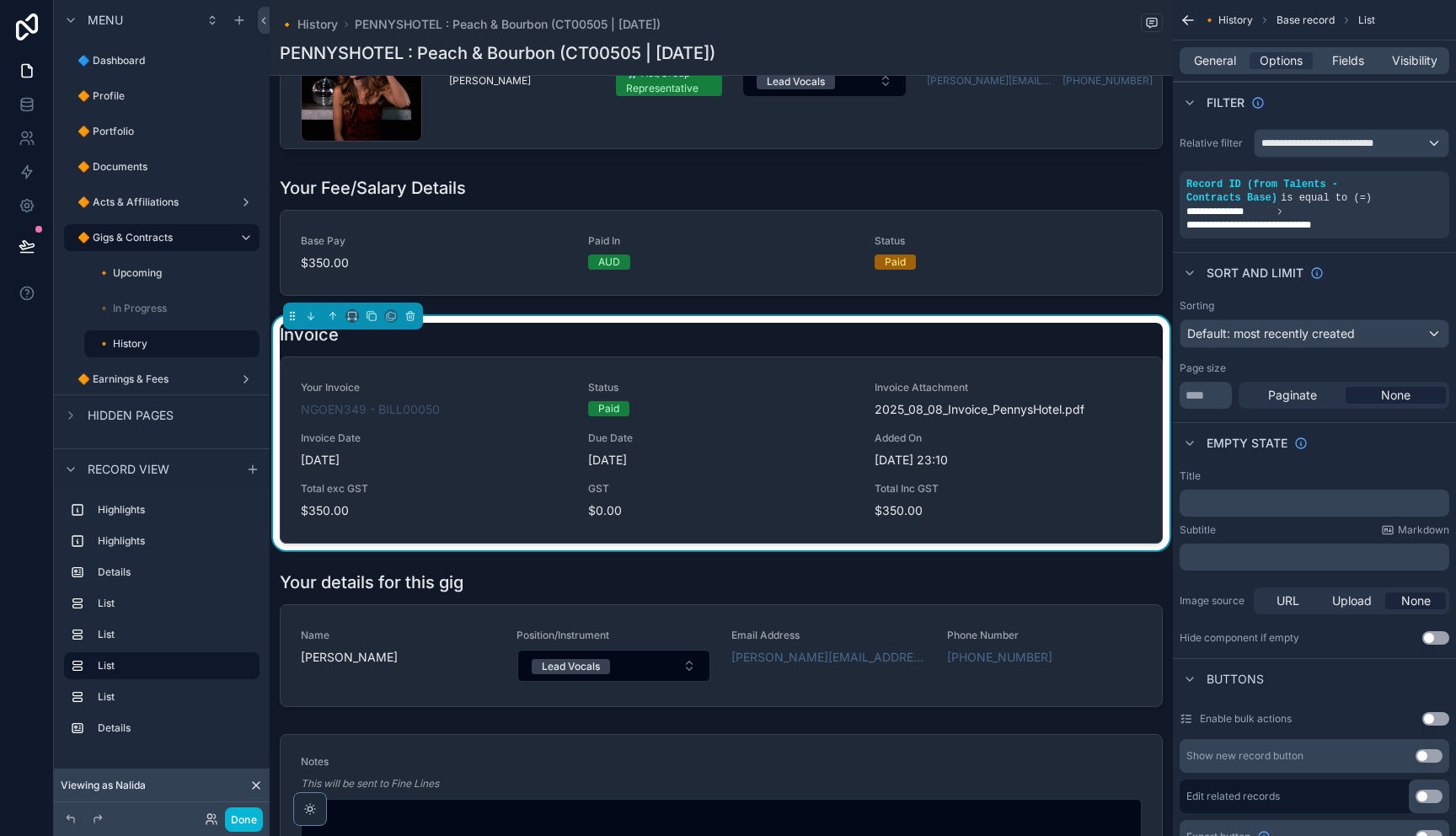
click at [945, 344] on div "Invoice" at bounding box center [721, 334] width 883 height 24
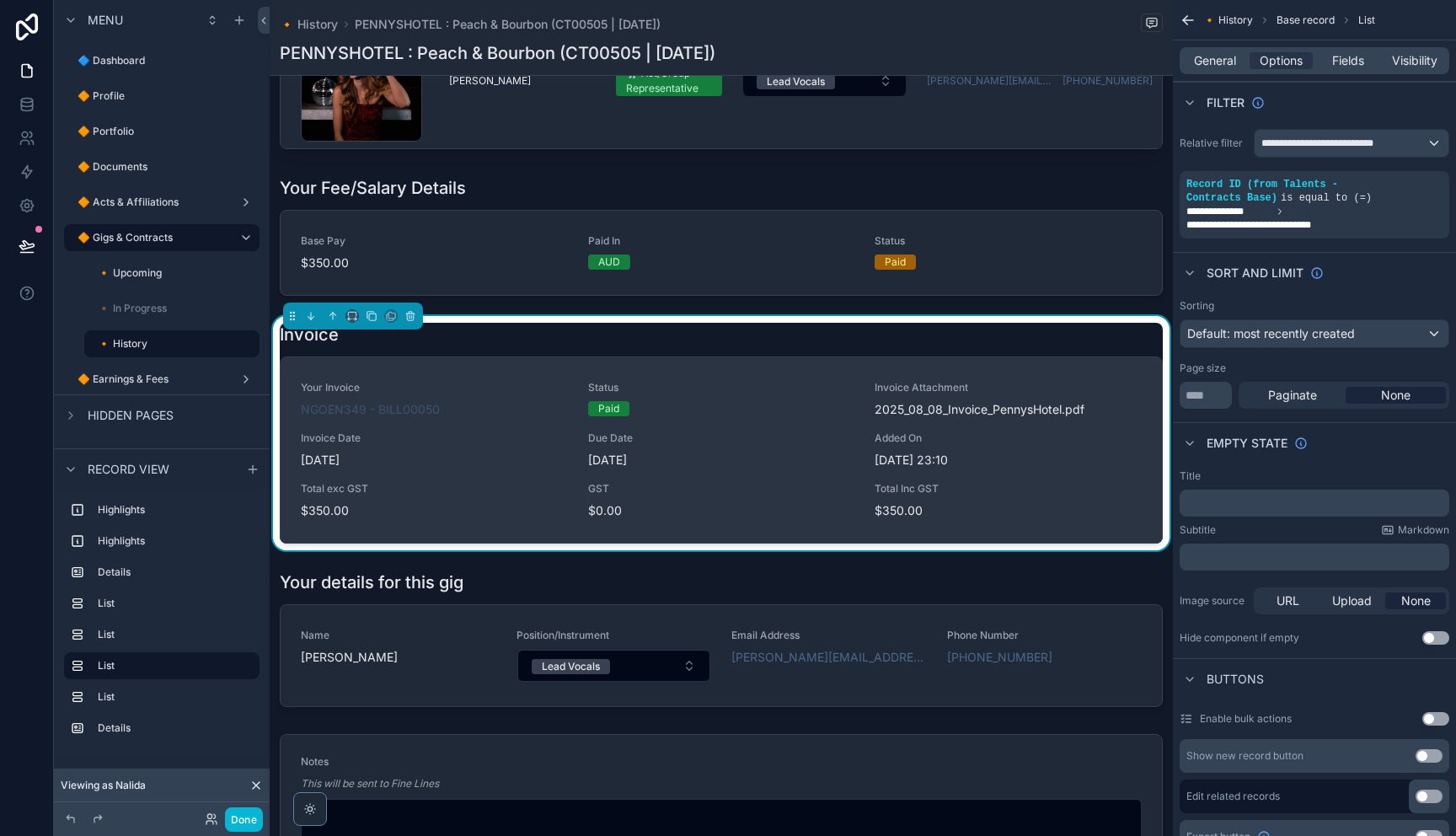
click at [887, 373] on div "Your Invoice NGOEN349 - BILL00050 Status Paid Invoice Attachment 2025_08_08_Inv…" at bounding box center [721, 450] width 881 height 185
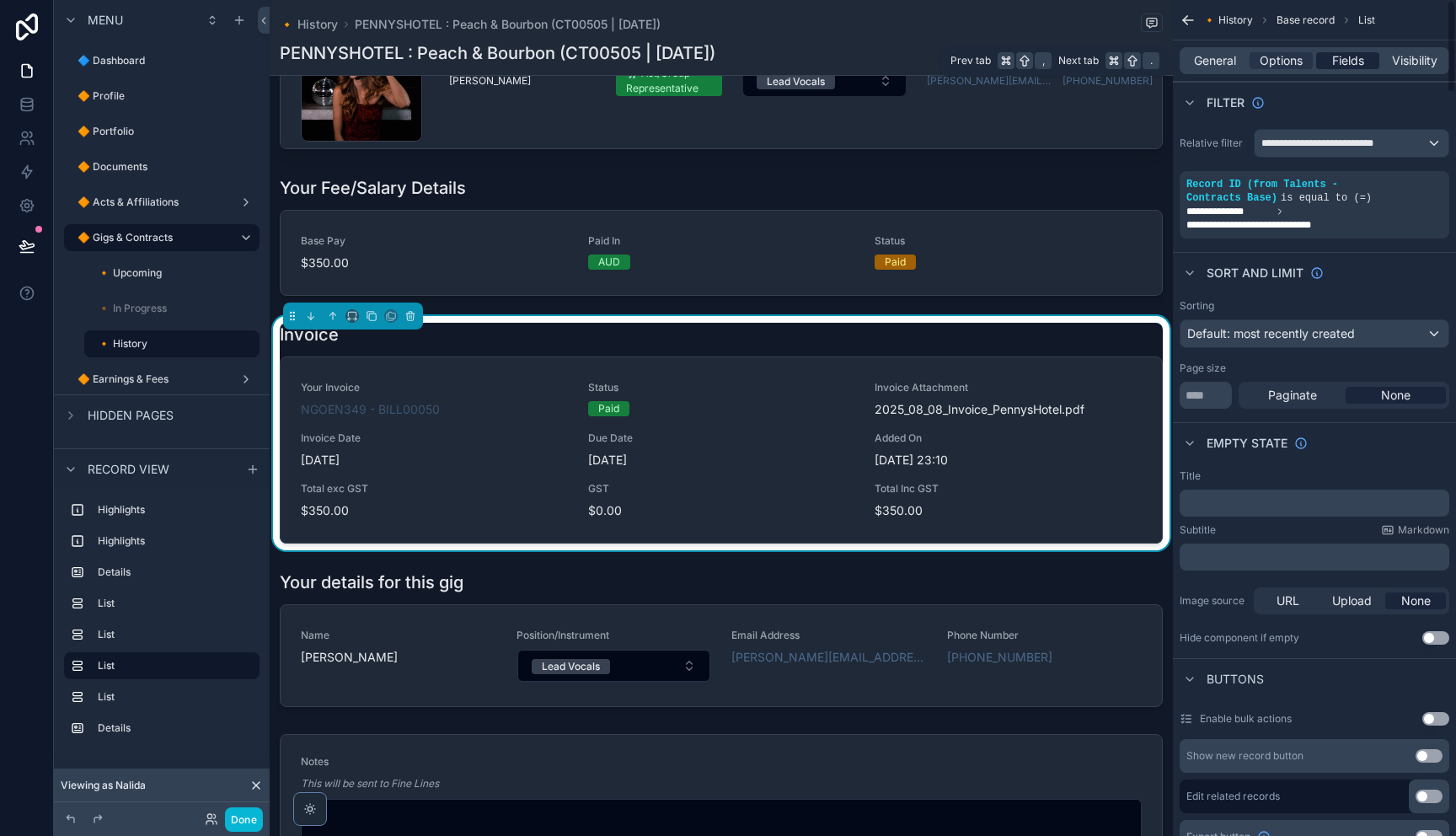
click at [1338, 67] on span "Fields" at bounding box center [1348, 61] width 32 height 17
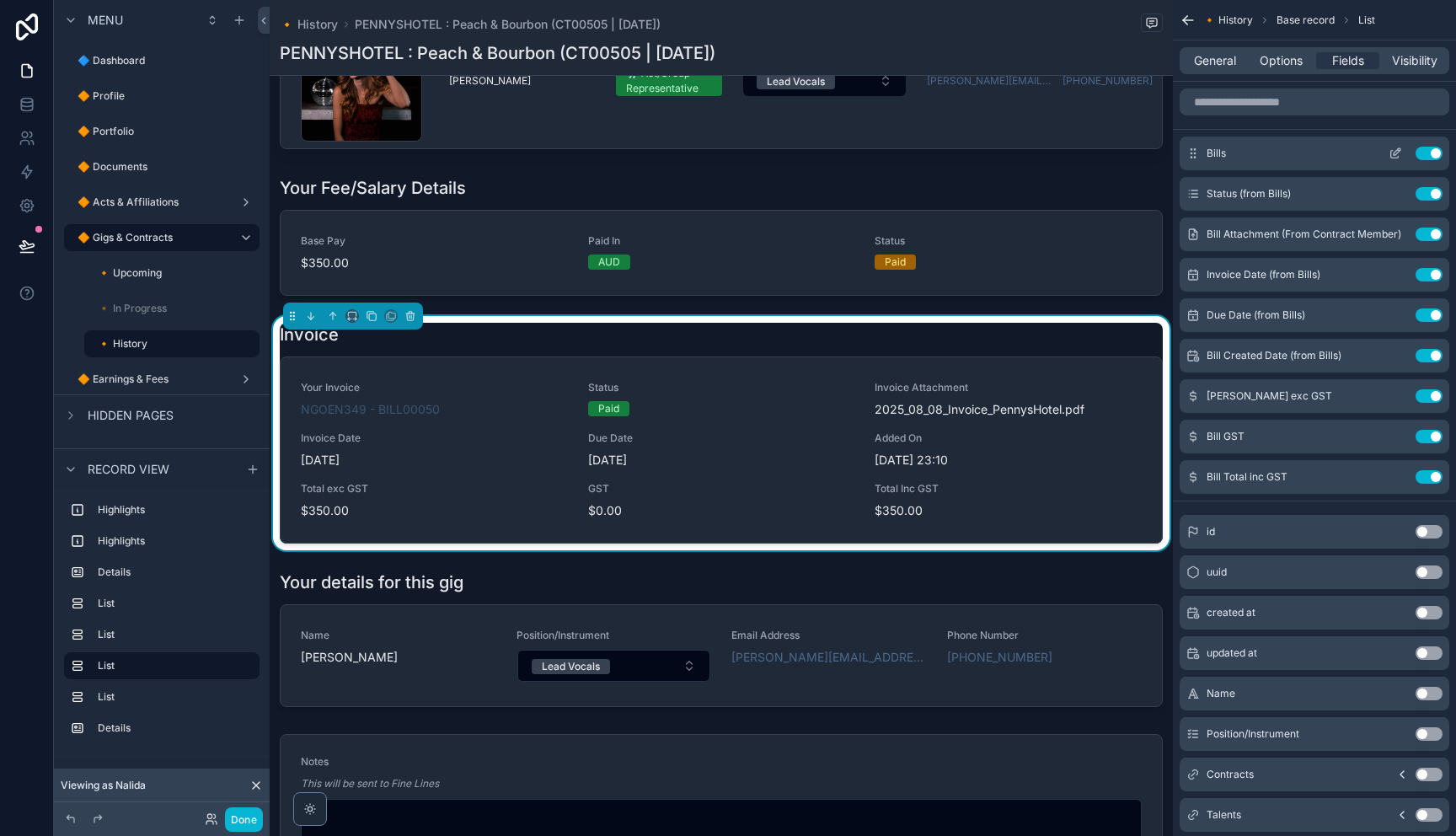
click at [1391, 153] on icon "scrollable content" at bounding box center [1395, 154] width 8 height 8
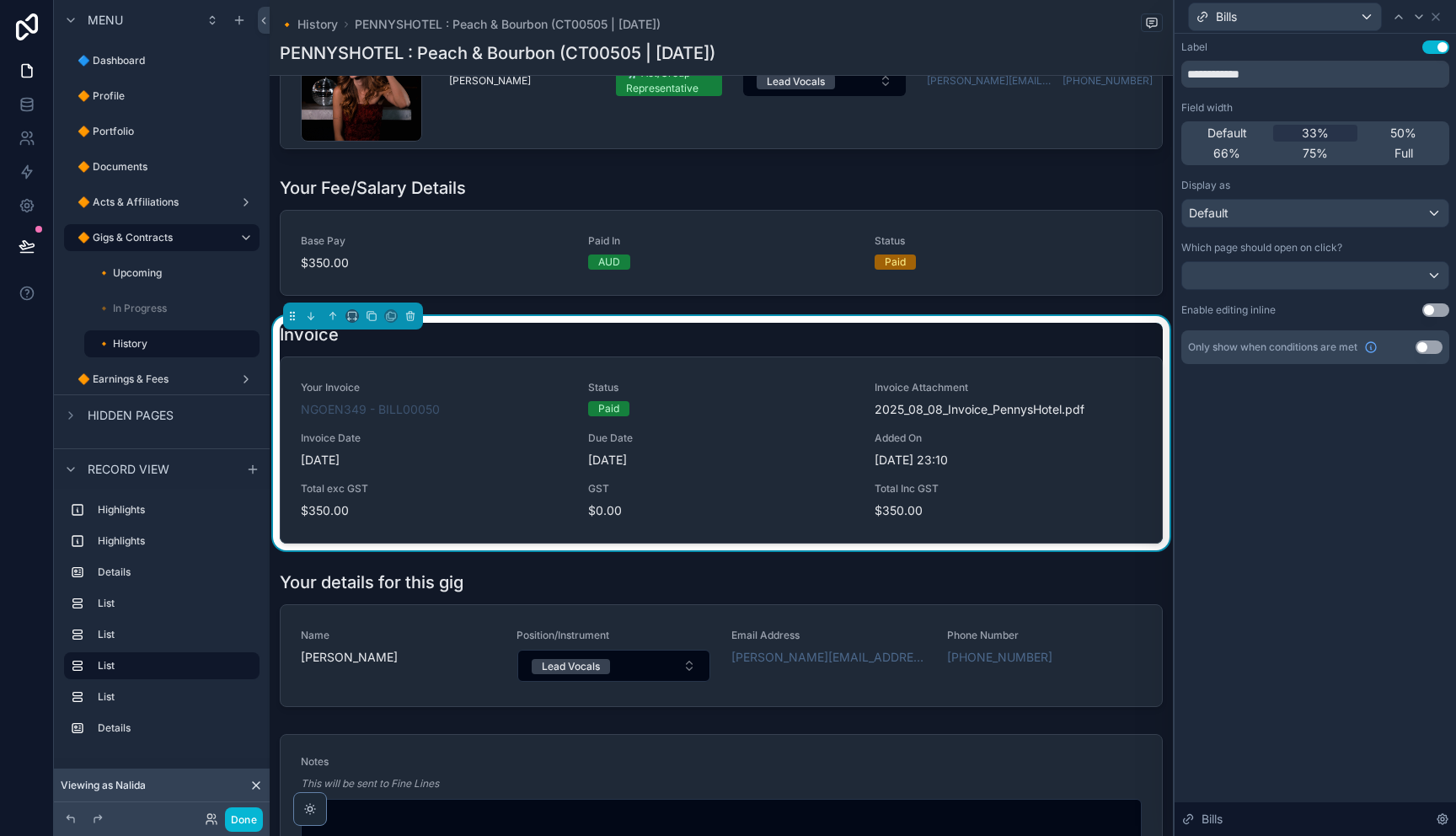
click at [1436, 313] on button "Use setting" at bounding box center [1436, 310] width 27 height 13
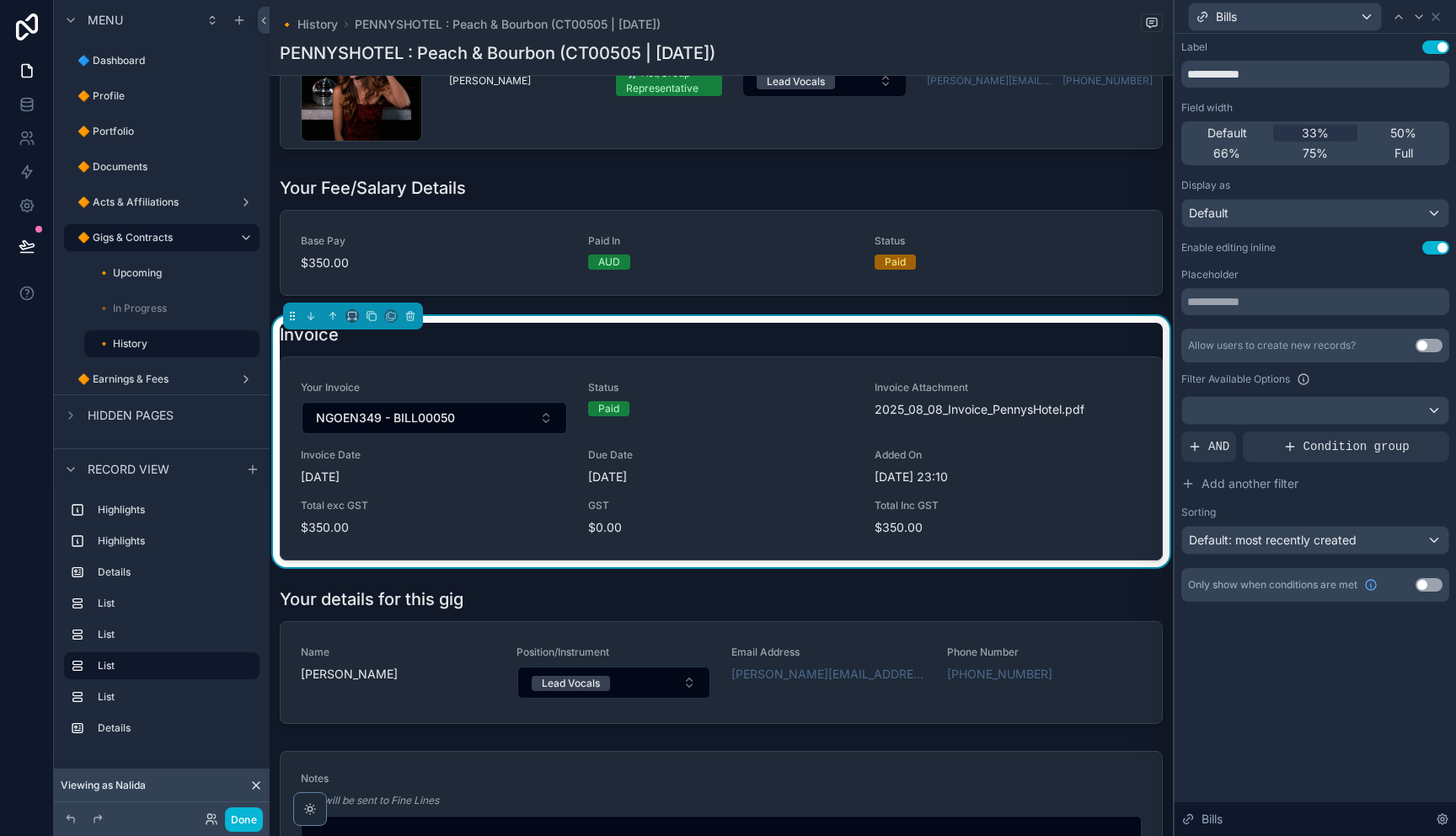
click at [1423, 348] on button "Use setting" at bounding box center [1428, 345] width 27 height 13
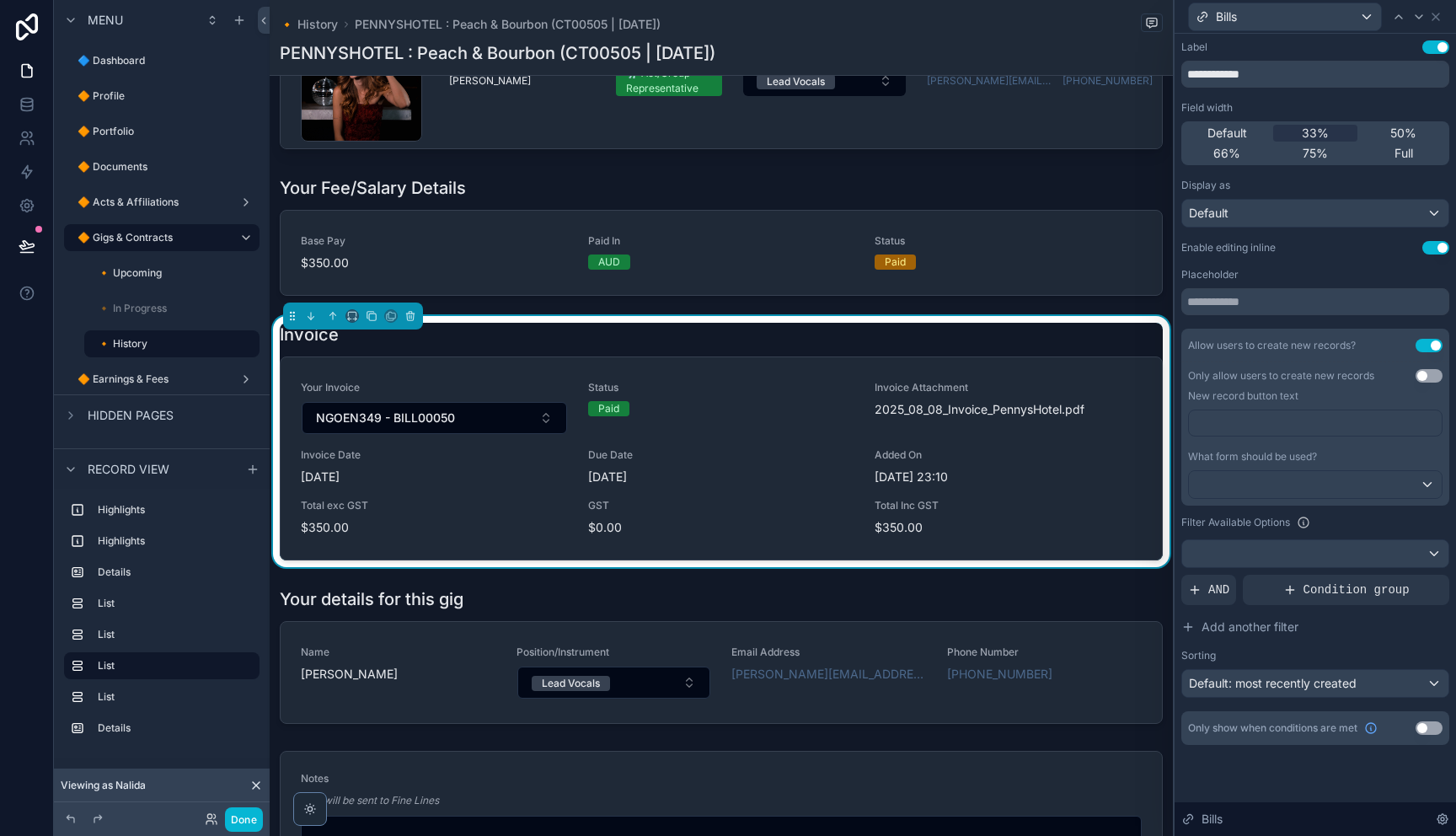
click at [1423, 378] on button "Use setting" at bounding box center [1428, 376] width 27 height 13
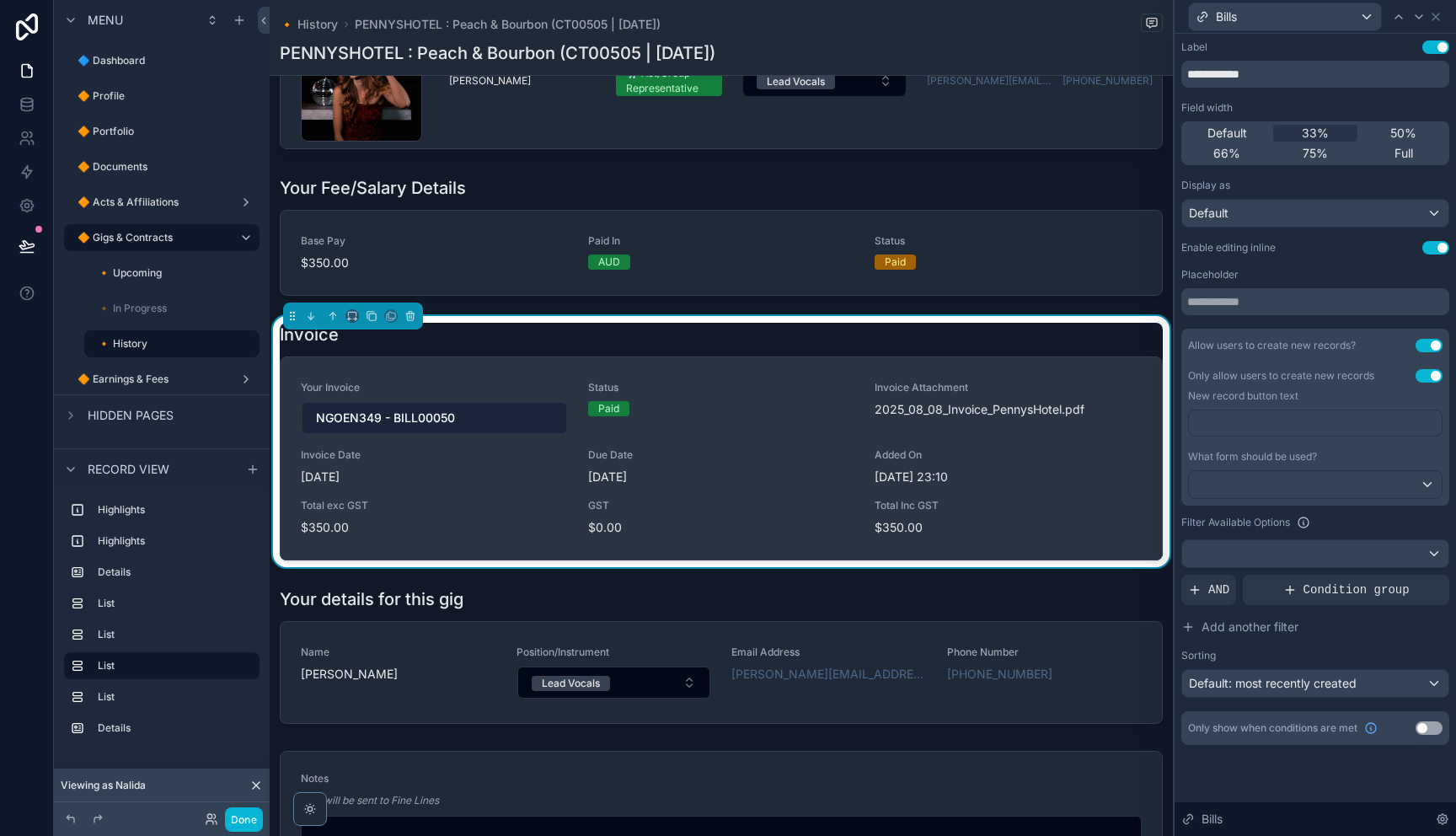
click at [532, 426] on button "NGOEN349 - BILL00050" at bounding box center [434, 418] width 265 height 32
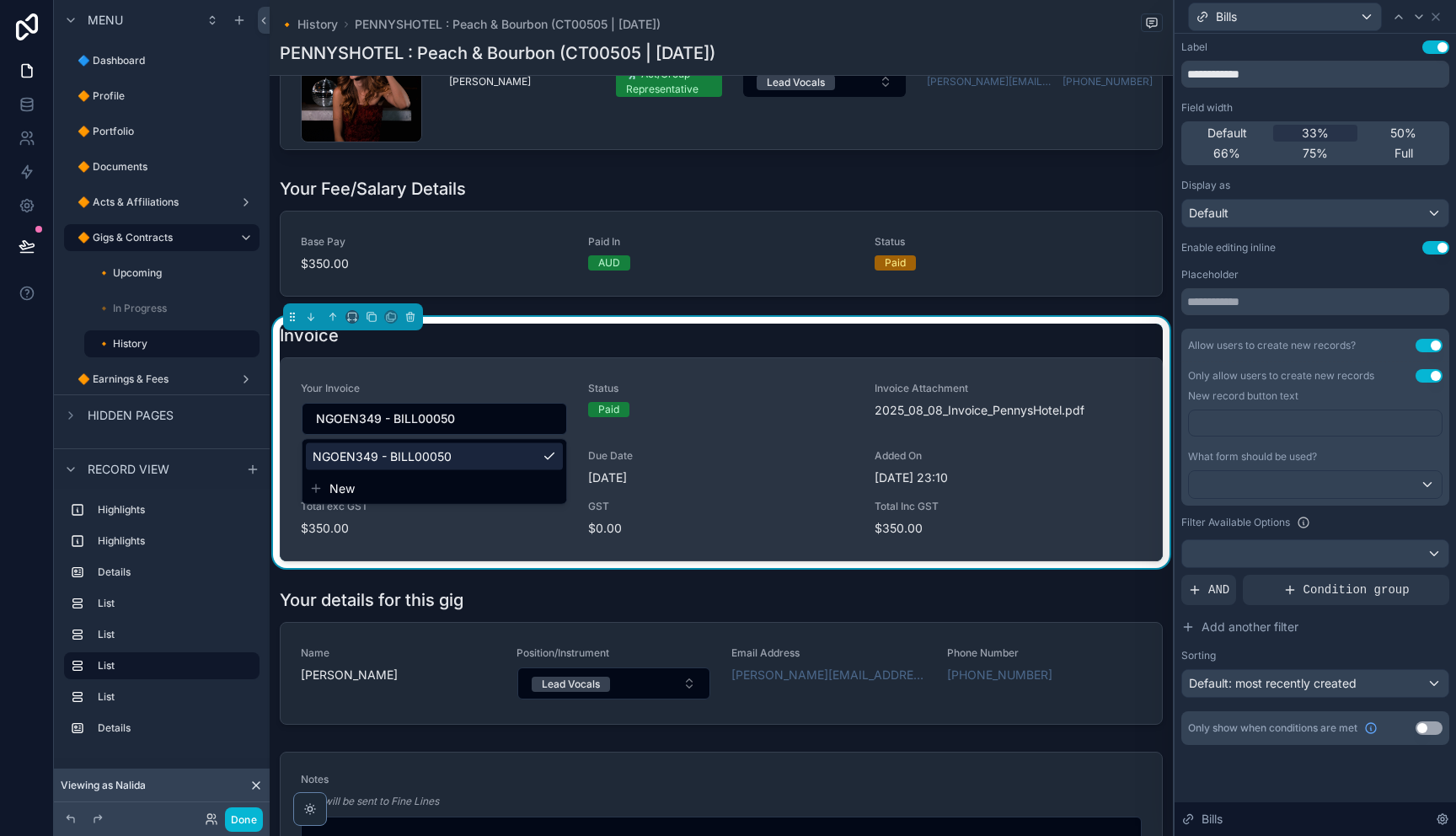
click at [535, 377] on div "Your Invoice NGOEN349 - BILL00050 Status Paid Invoice Attachment 2025_08_08_Inv…" at bounding box center [721, 459] width 881 height 202
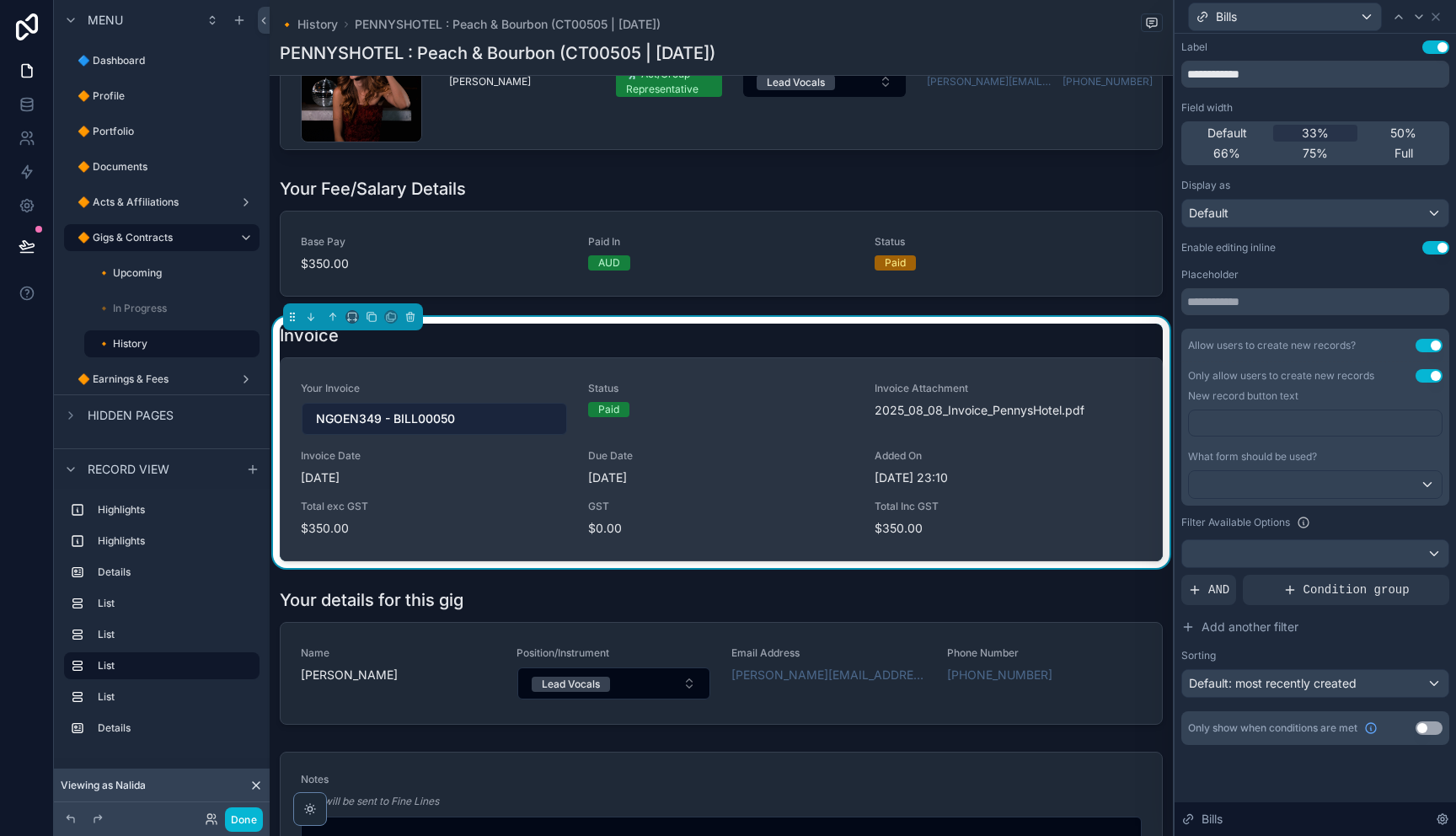
click at [460, 418] on button "NGOEN349 - BILL00050" at bounding box center [434, 418] width 265 height 32
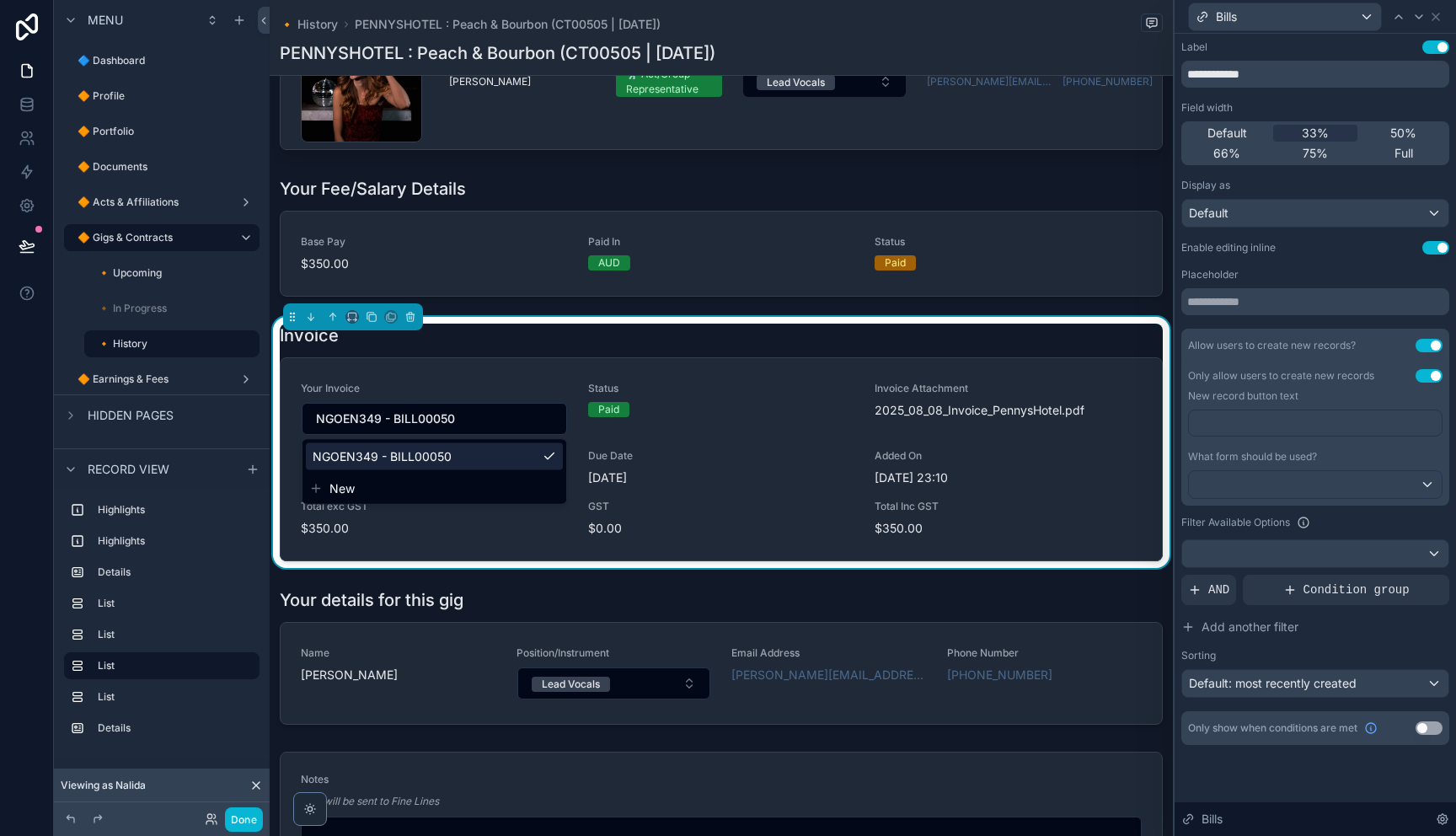
click at [349, 489] on span "New" at bounding box center [341, 489] width 26 height 17
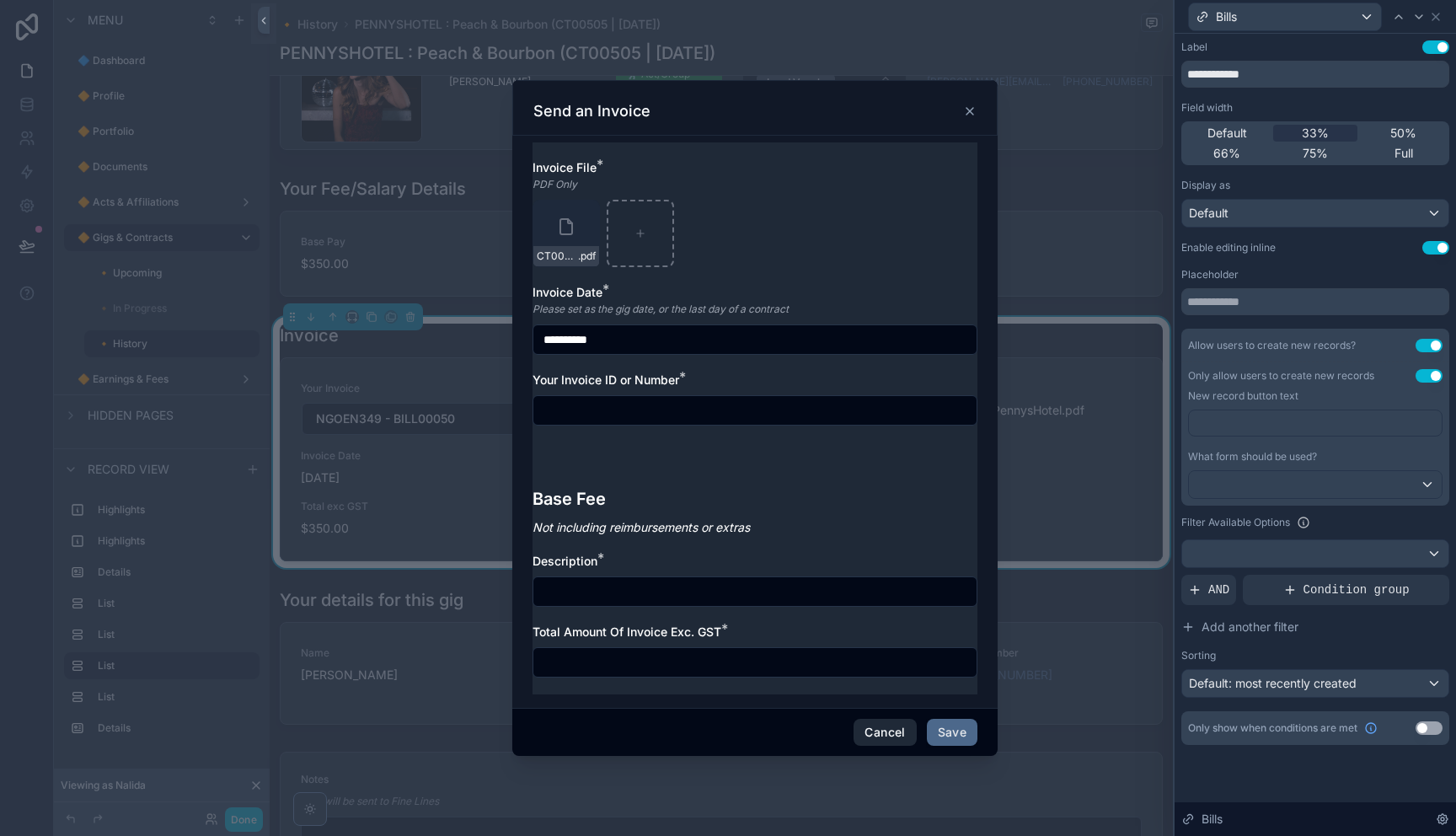
click at [863, 731] on button "Cancel" at bounding box center [884, 732] width 62 height 27
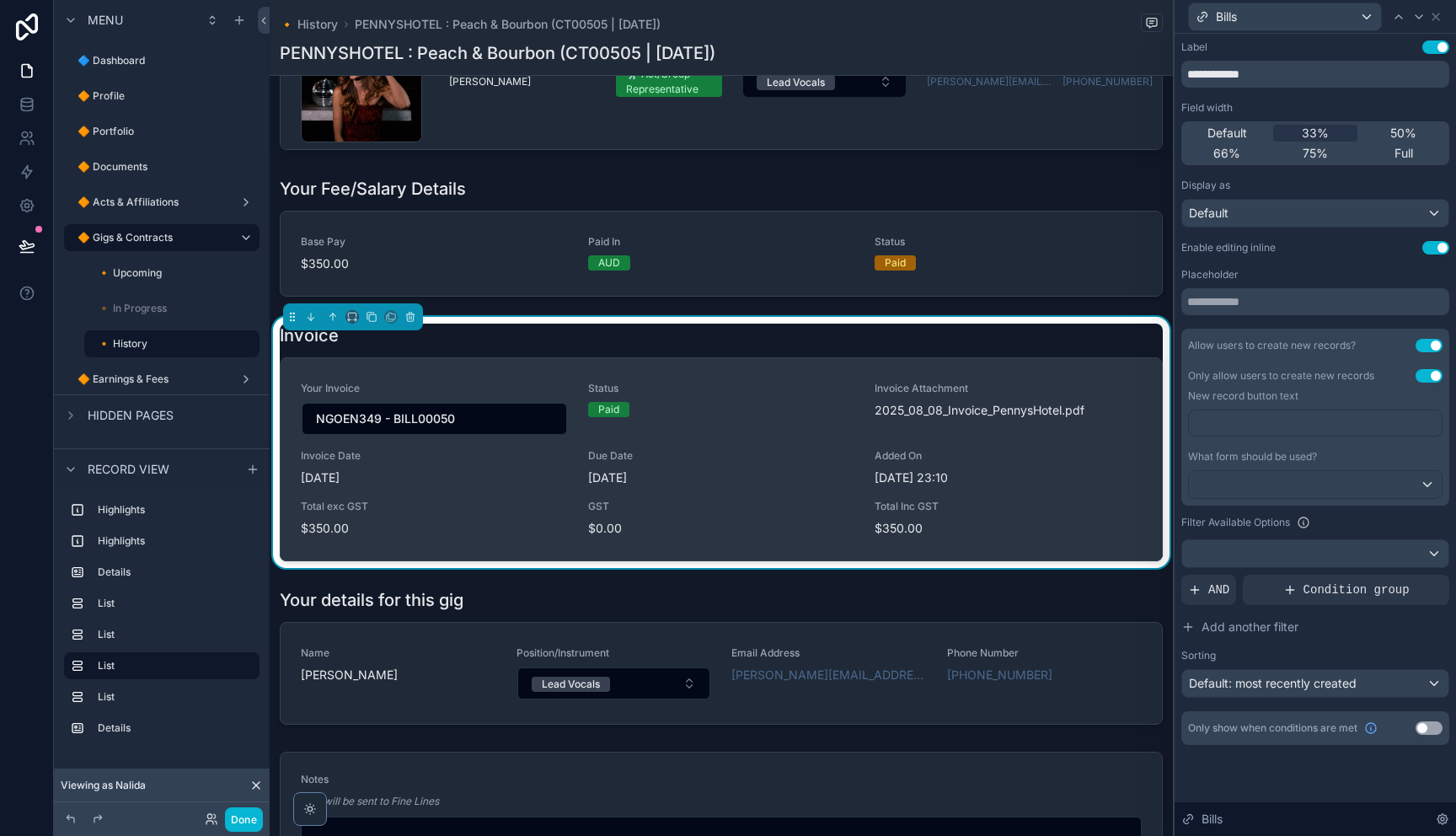
click at [496, 379] on div "Your Invoice NGOEN349 - BILL00050 Status Paid Invoice Attachment 2025_08_08_Inv…" at bounding box center [721, 459] width 881 height 202
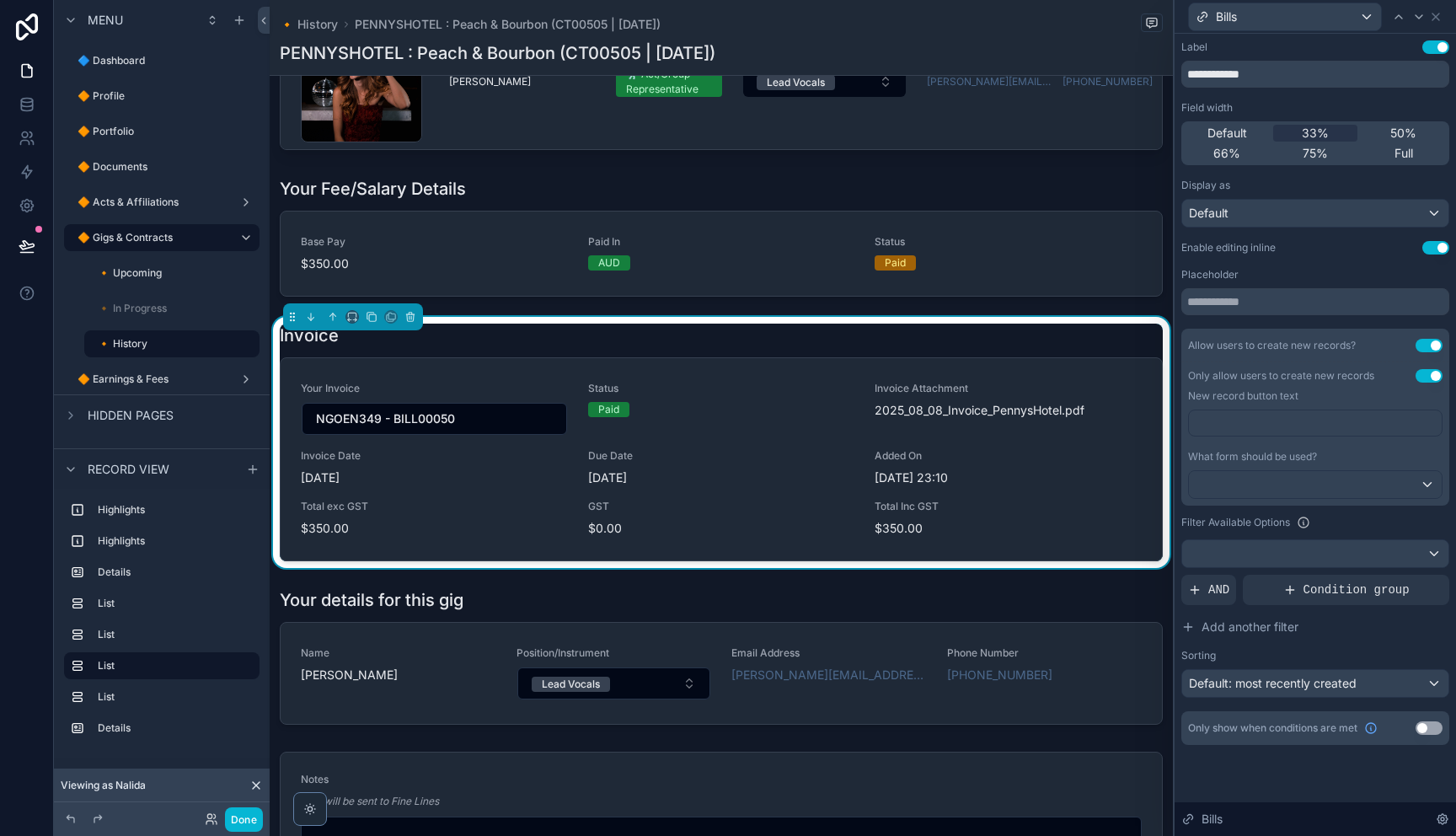
click at [1310, 276] on div "Placeholder" at bounding box center [1315, 275] width 268 height 13
click at [1433, 17] on icon at bounding box center [1435, 16] width 7 height 7
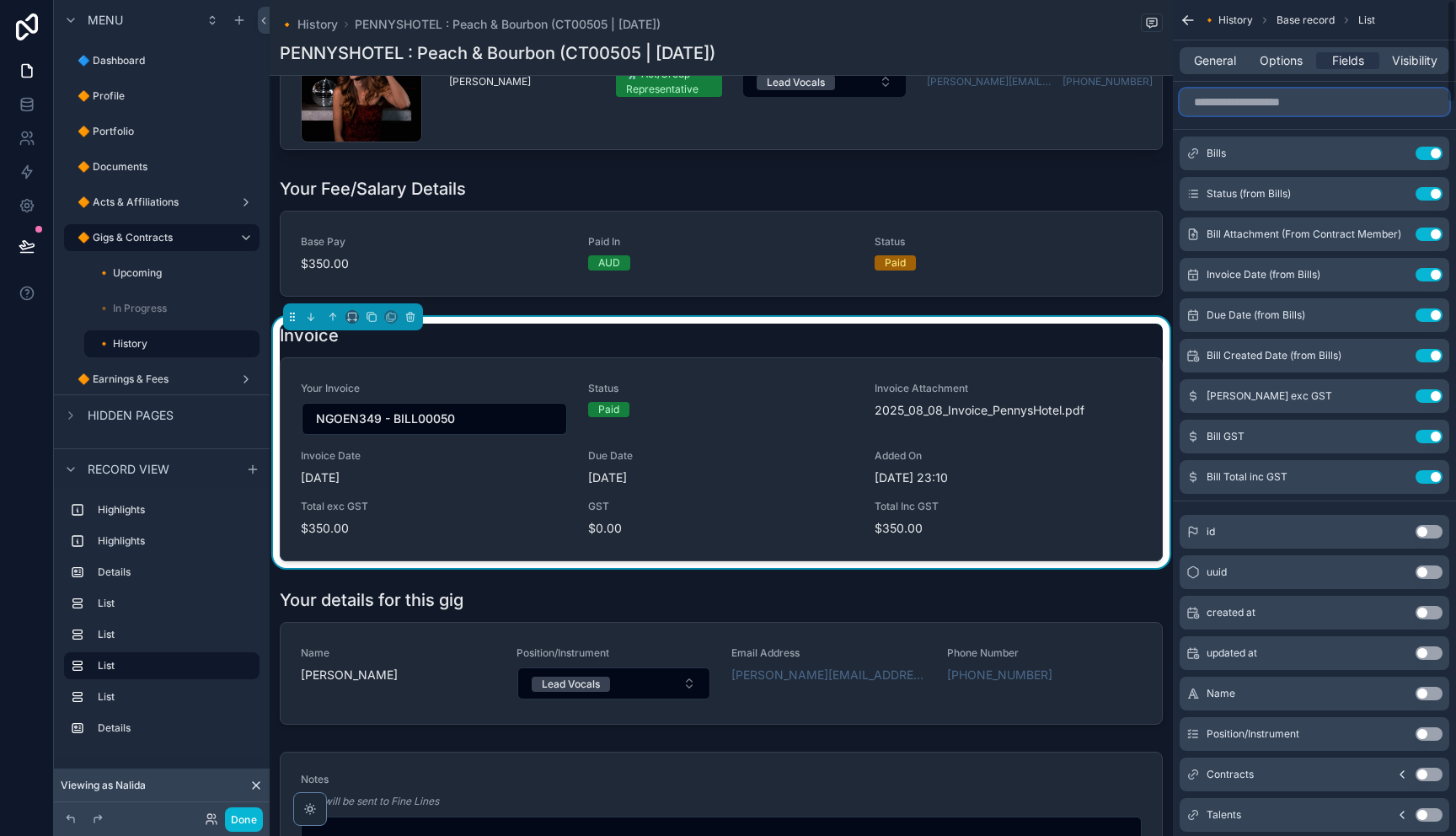
click at [1284, 98] on input "scrollable content" at bounding box center [1314, 102] width 270 height 27
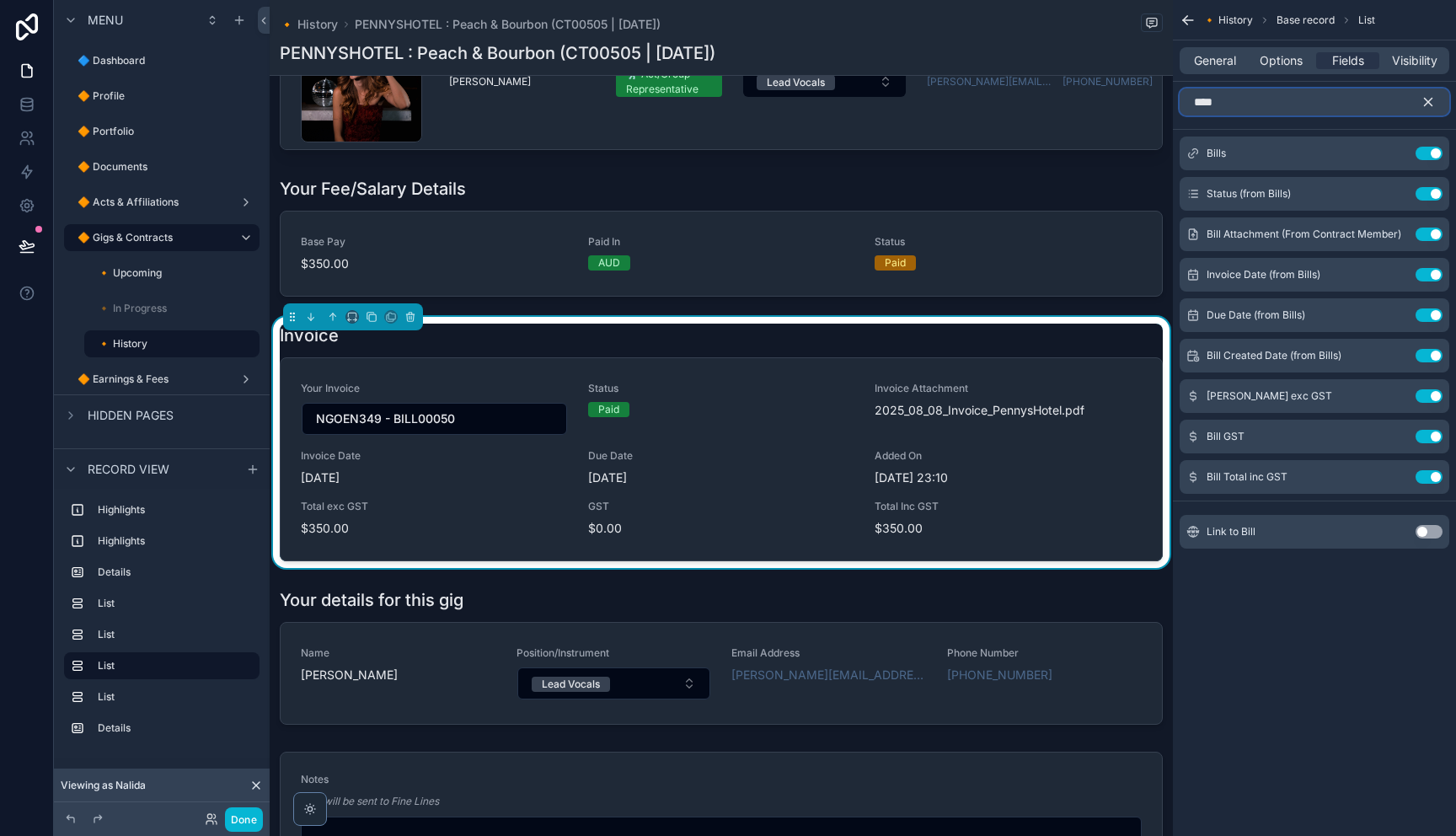
scroll to position [1008, 0]
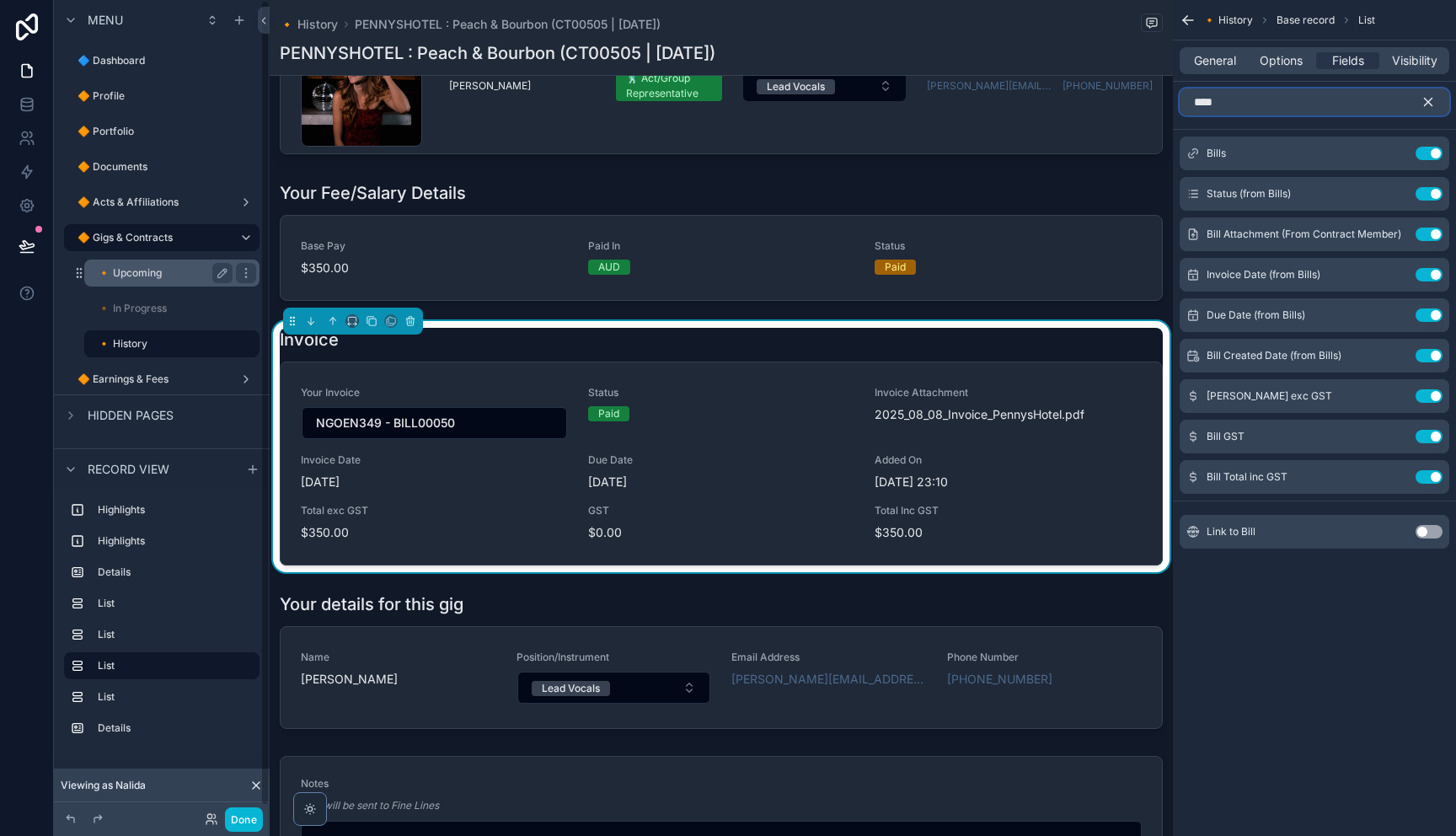
type input "****"
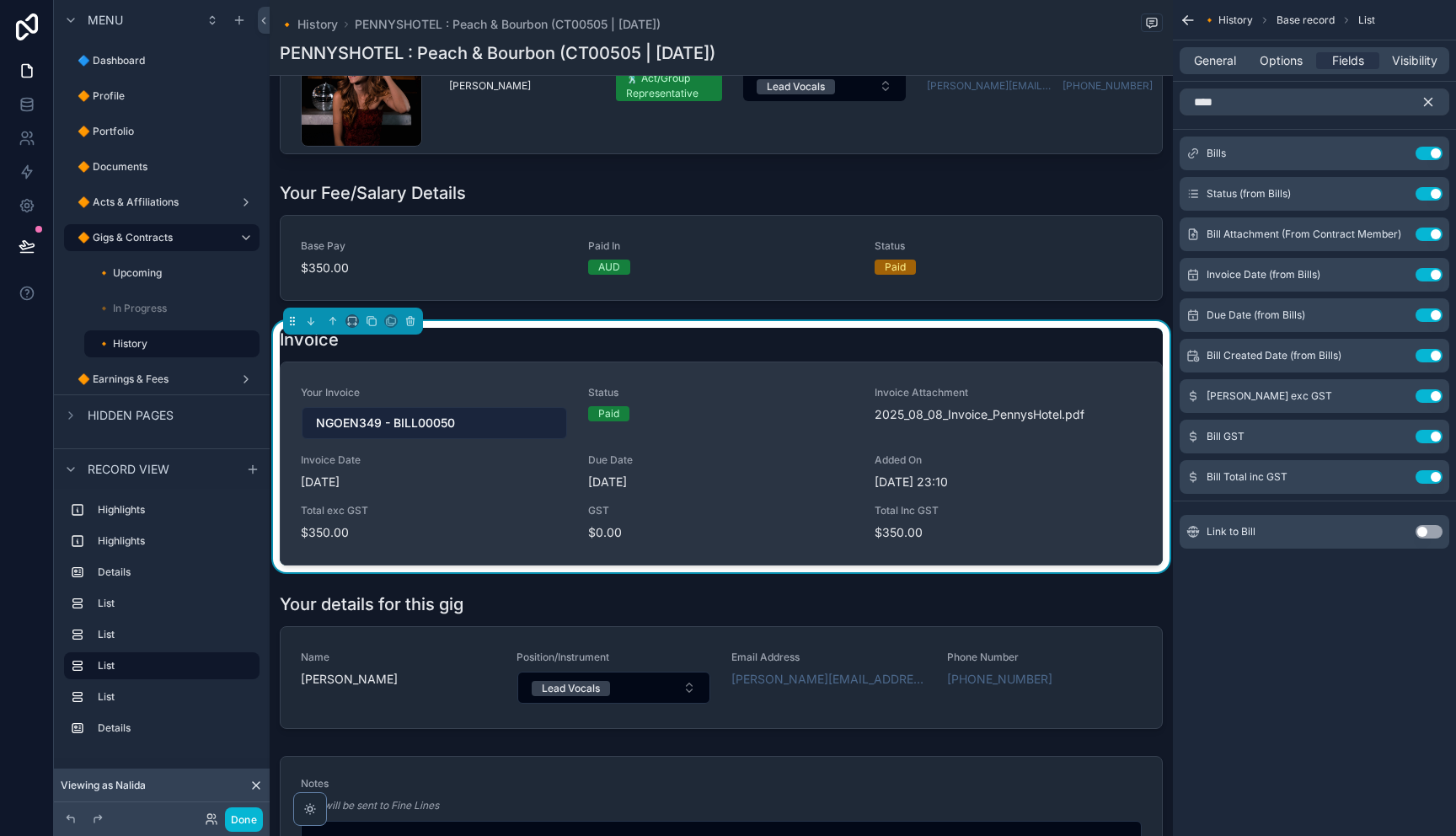
click at [473, 423] on button "NGOEN349 - BILL00050" at bounding box center [434, 423] width 265 height 32
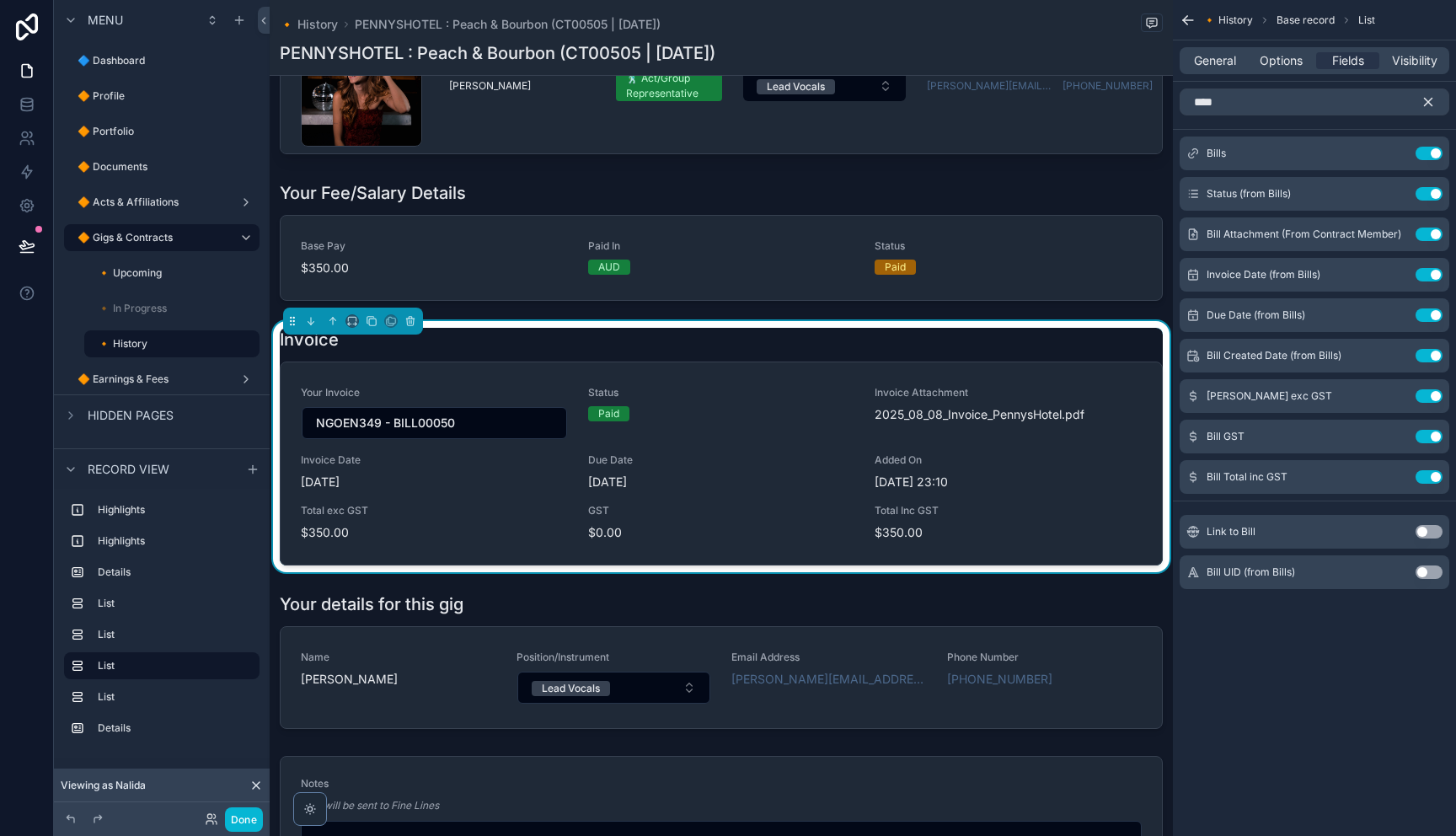
click at [528, 462] on span "Invoice Date" at bounding box center [434, 459] width 267 height 13
drag, startPoint x: 473, startPoint y: 423, endPoint x: 1389, endPoint y: 154, distance: 954.7
click at [1389, 154] on div "Bills Use setting" at bounding box center [1314, 153] width 270 height 33
click at [1391, 154] on icon "scrollable content" at bounding box center [1395, 153] width 13 height 13
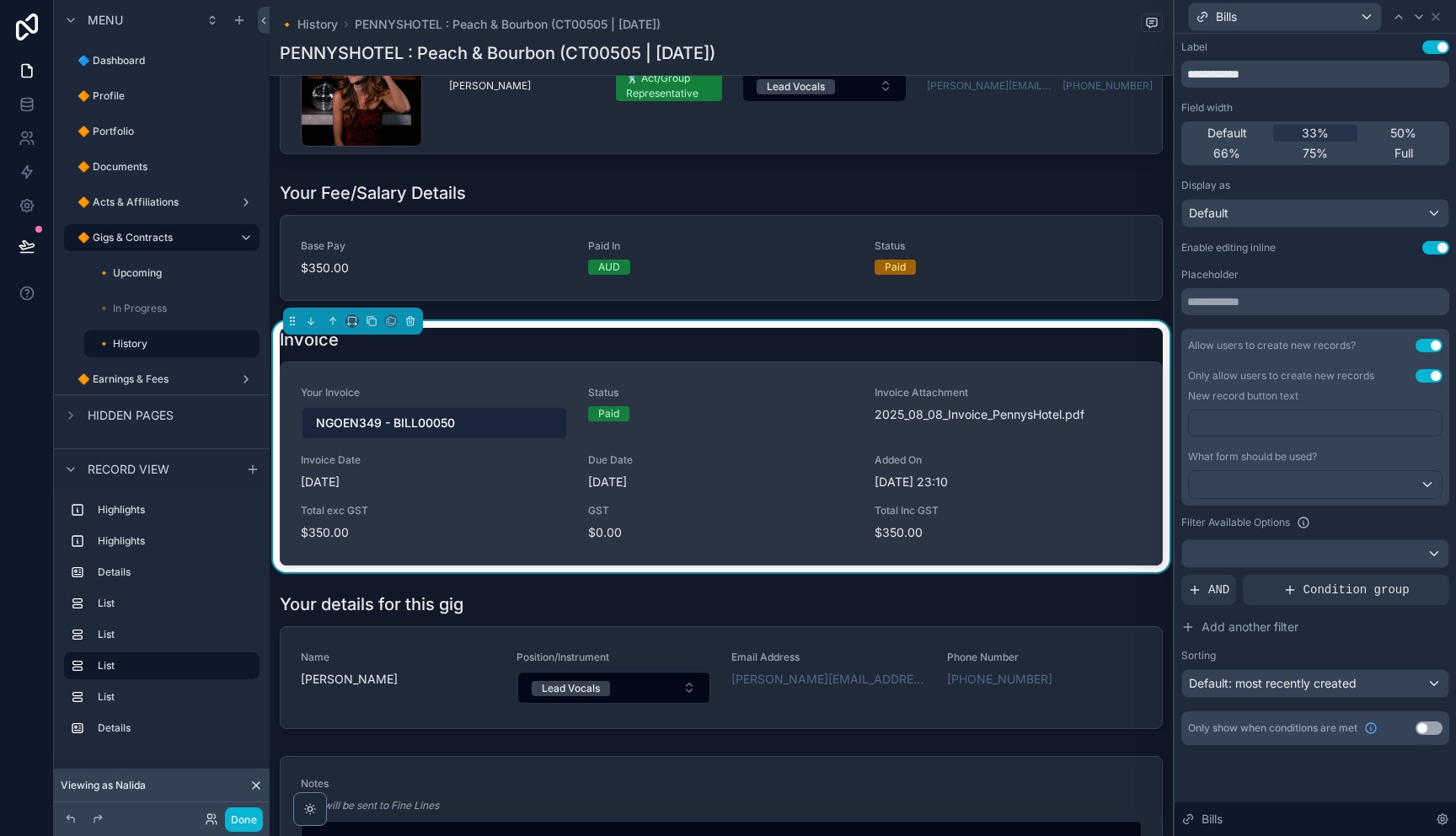
drag, startPoint x: 1391, startPoint y: 154, endPoint x: 461, endPoint y: 431, distance: 970.4
click at [461, 431] on button "NGOEN349 - BILL00050" at bounding box center [434, 423] width 265 height 32
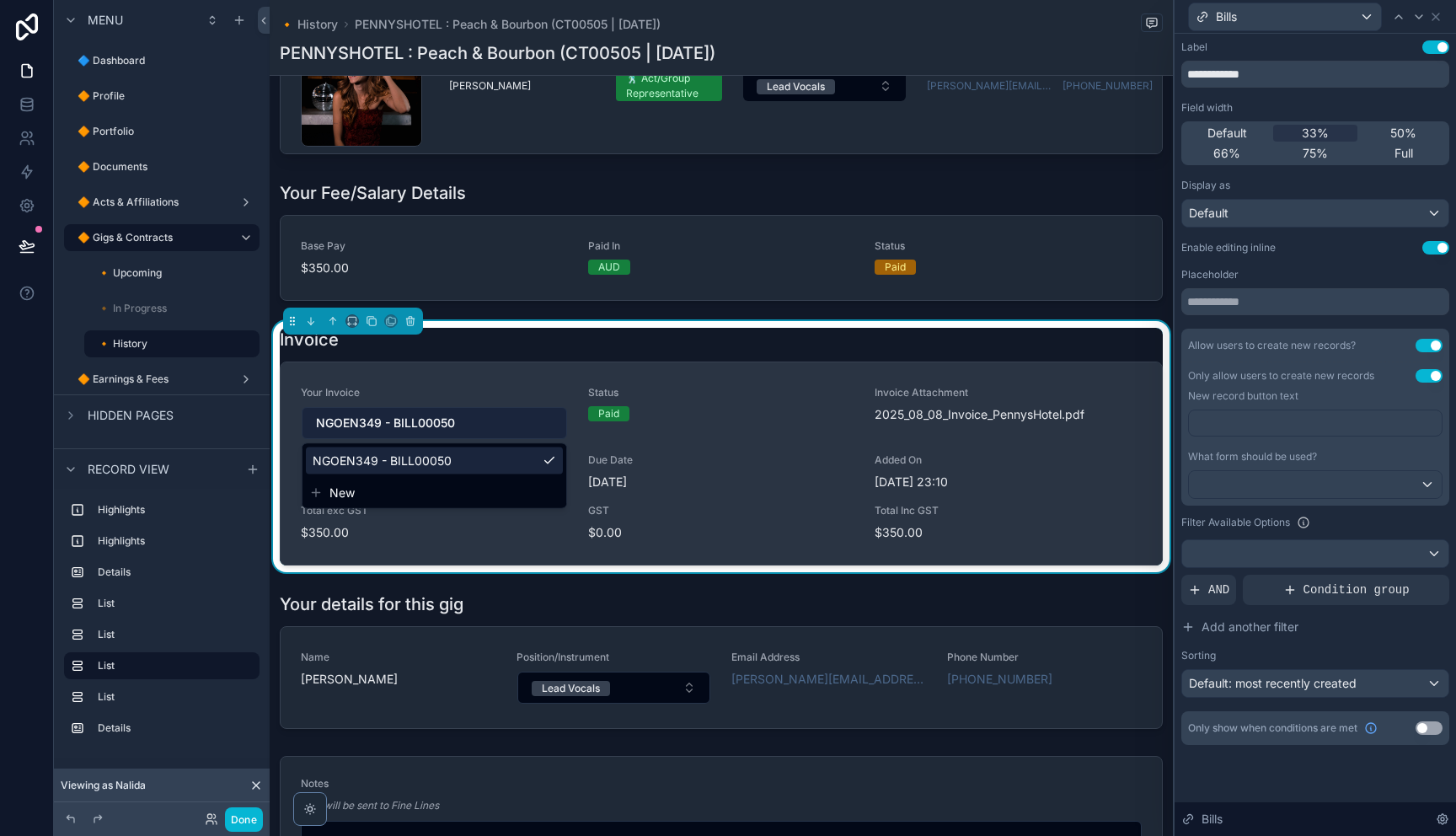
click at [416, 462] on span "NGOEN349 - BILL00050" at bounding box center [382, 460] width 139 height 17
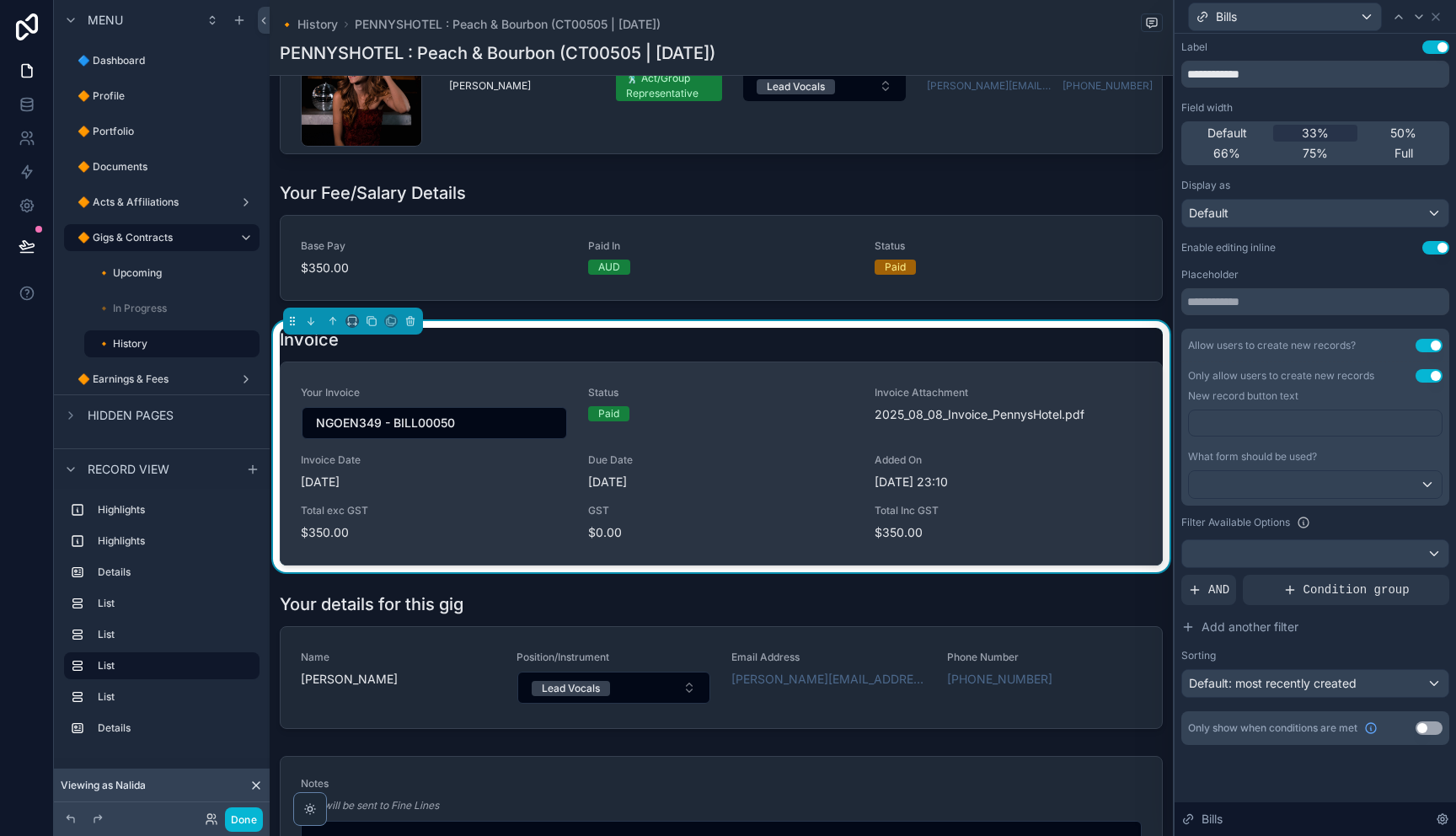
click at [749, 434] on div "Status Paid" at bounding box center [722, 413] width 267 height 54
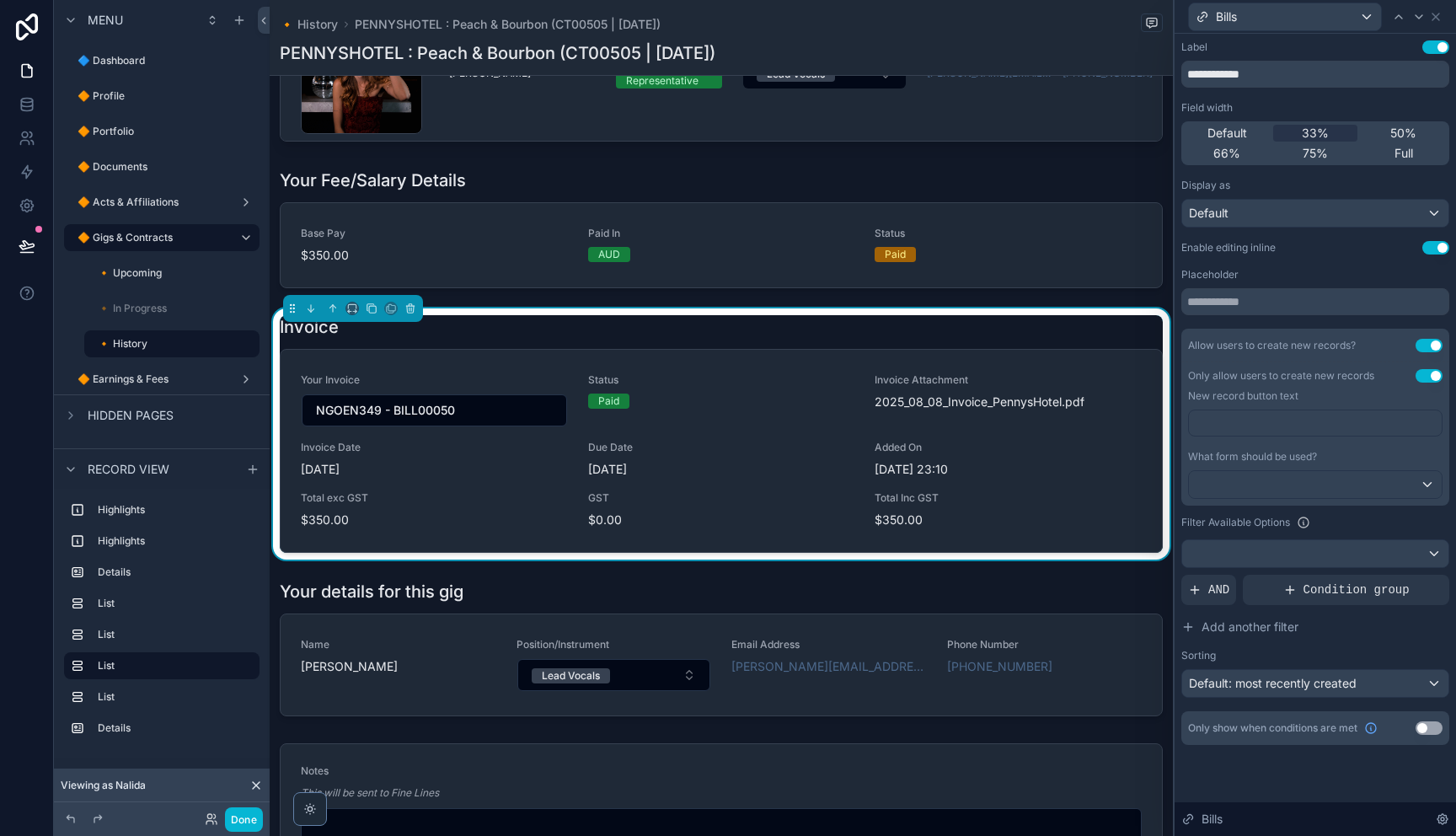
scroll to position [1017, 0]
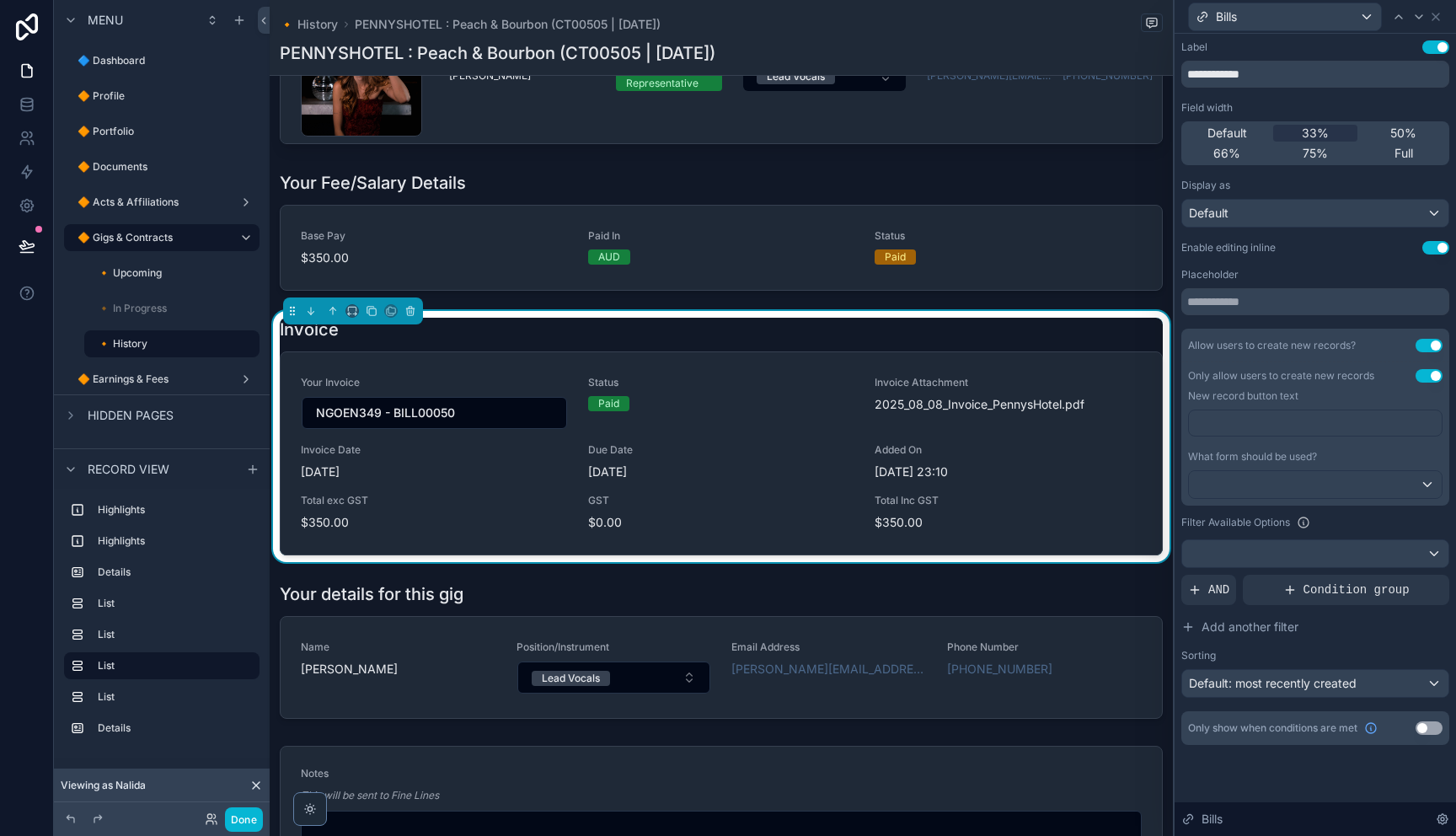
click at [1430, 346] on button "Use setting" at bounding box center [1428, 345] width 27 height 13
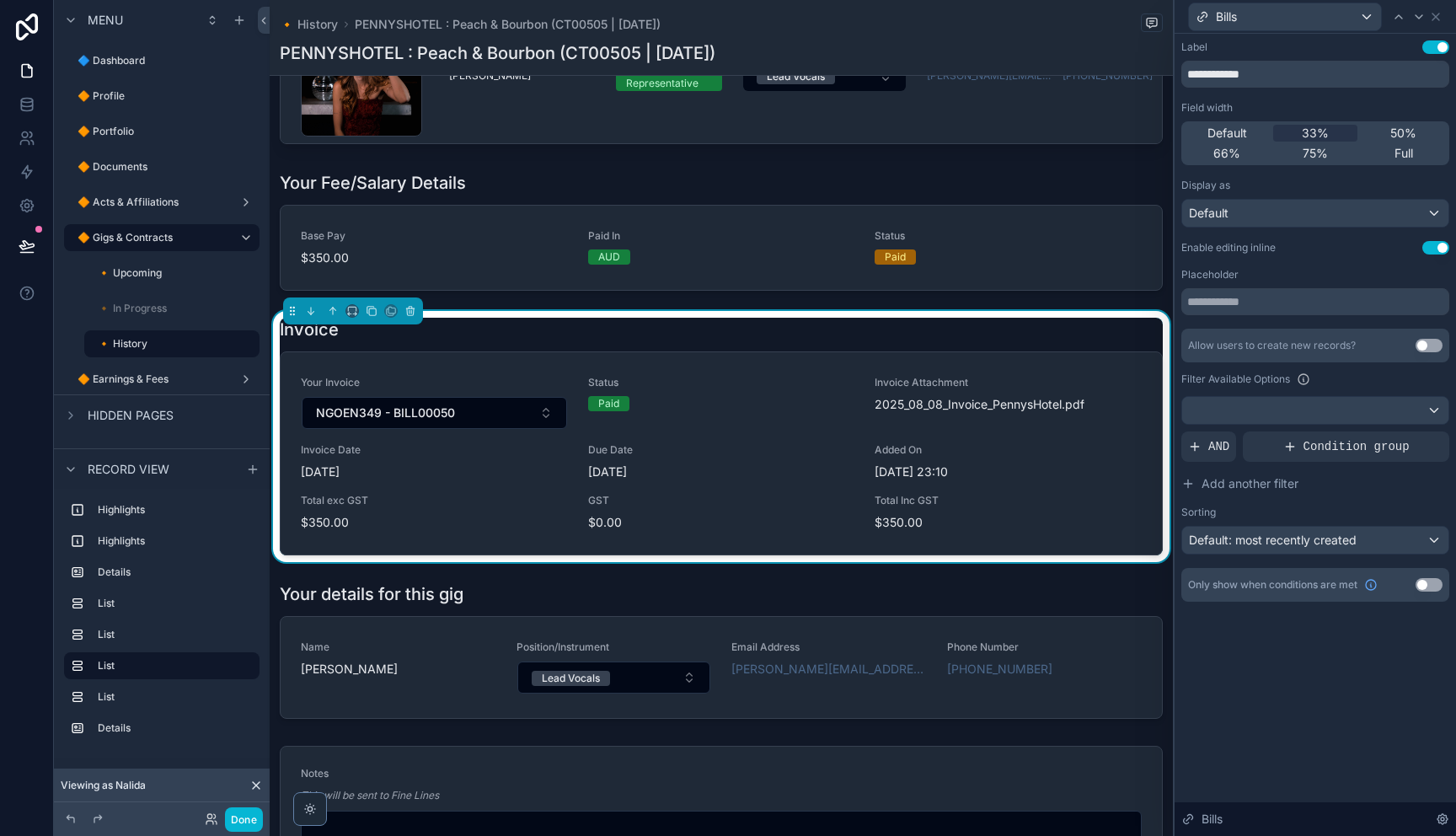
click at [486, 417] on button "NGOEN349 - BILL00050" at bounding box center [434, 413] width 265 height 32
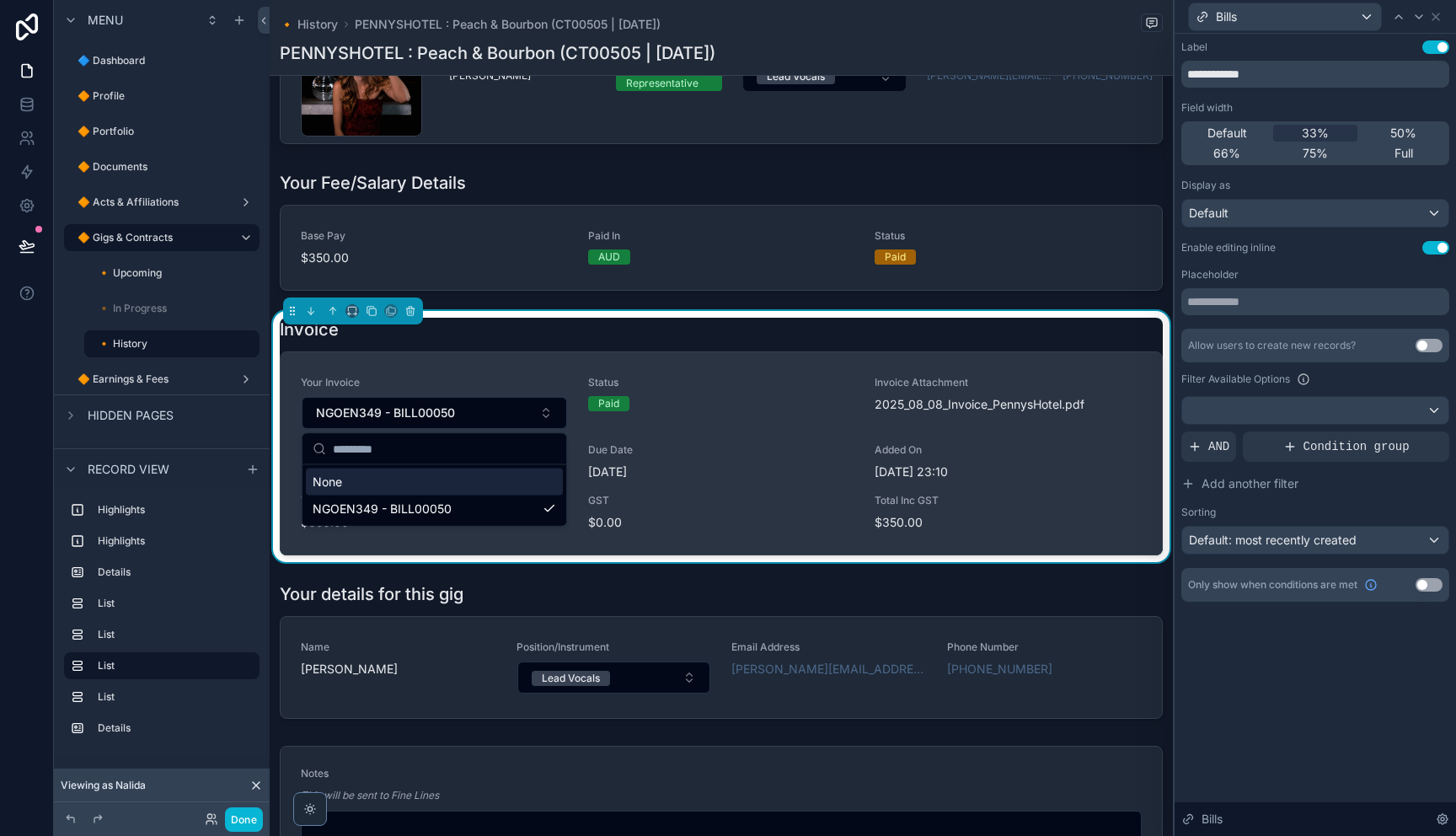
click at [550, 372] on div "Your Invoice NGOEN349 - BILL00050 Status Paid Invoice Attachment 2025_08_08_Inv…" at bounding box center [721, 453] width 881 height 202
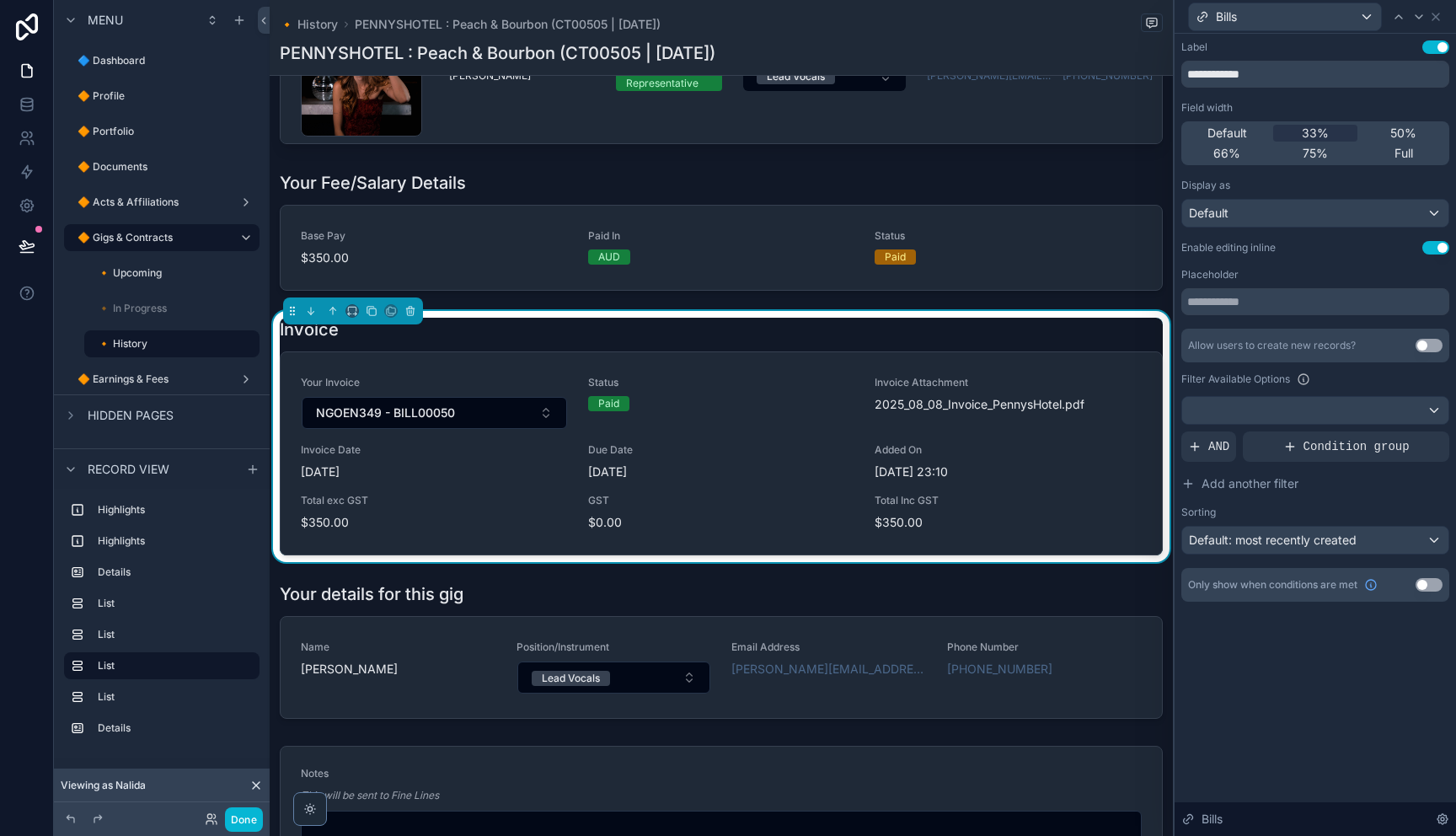
click at [1439, 255] on div "**********" at bounding box center [1315, 320] width 268 height 561
click at [1437, 251] on button "Use setting" at bounding box center [1436, 248] width 27 height 13
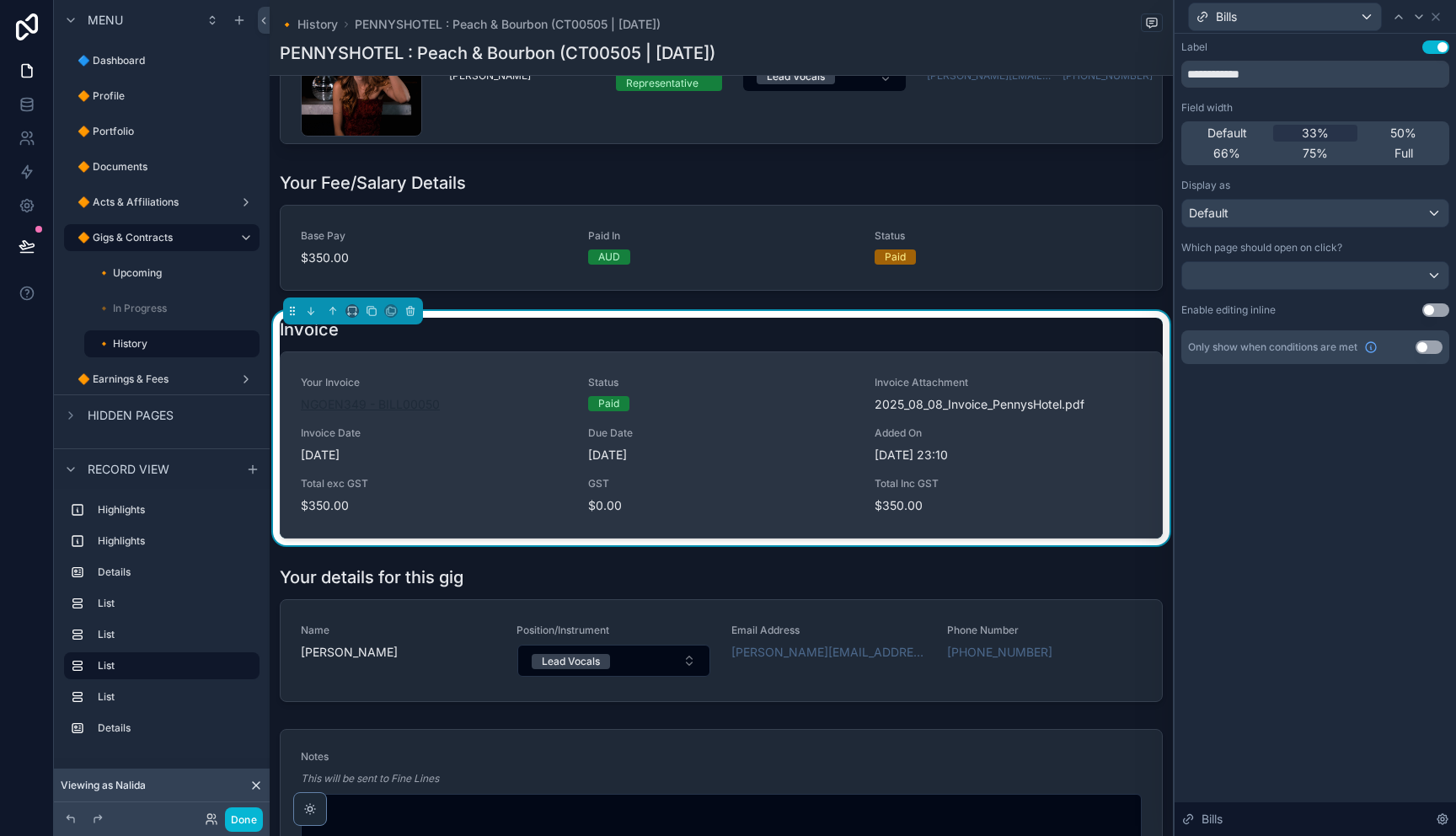
click at [359, 401] on span "NGOEN349 - BILL00050" at bounding box center [370, 404] width 139 height 17
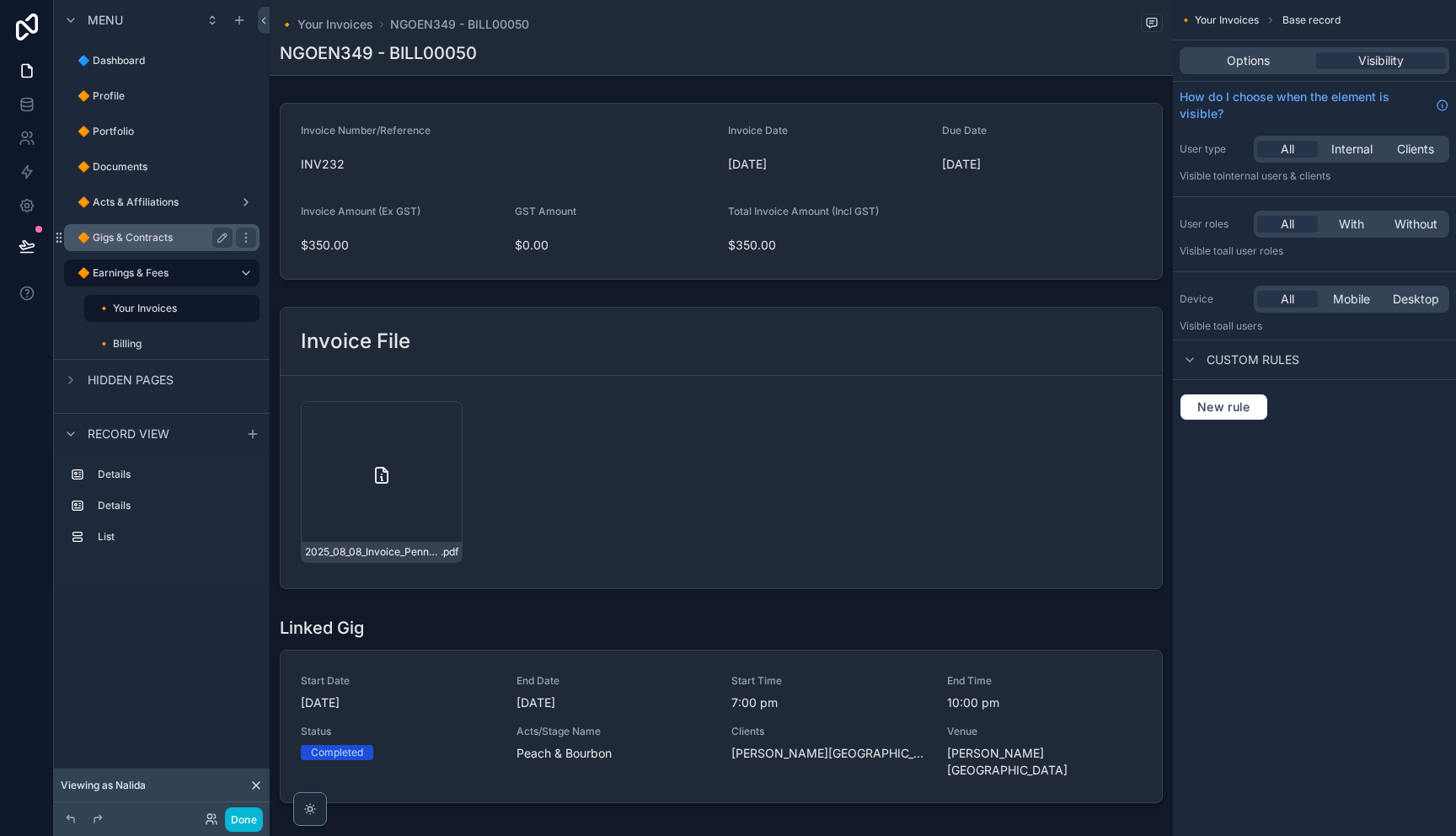
click at [144, 242] on label "🔶 Gigs & Contracts" at bounding box center [152, 237] width 149 height 13
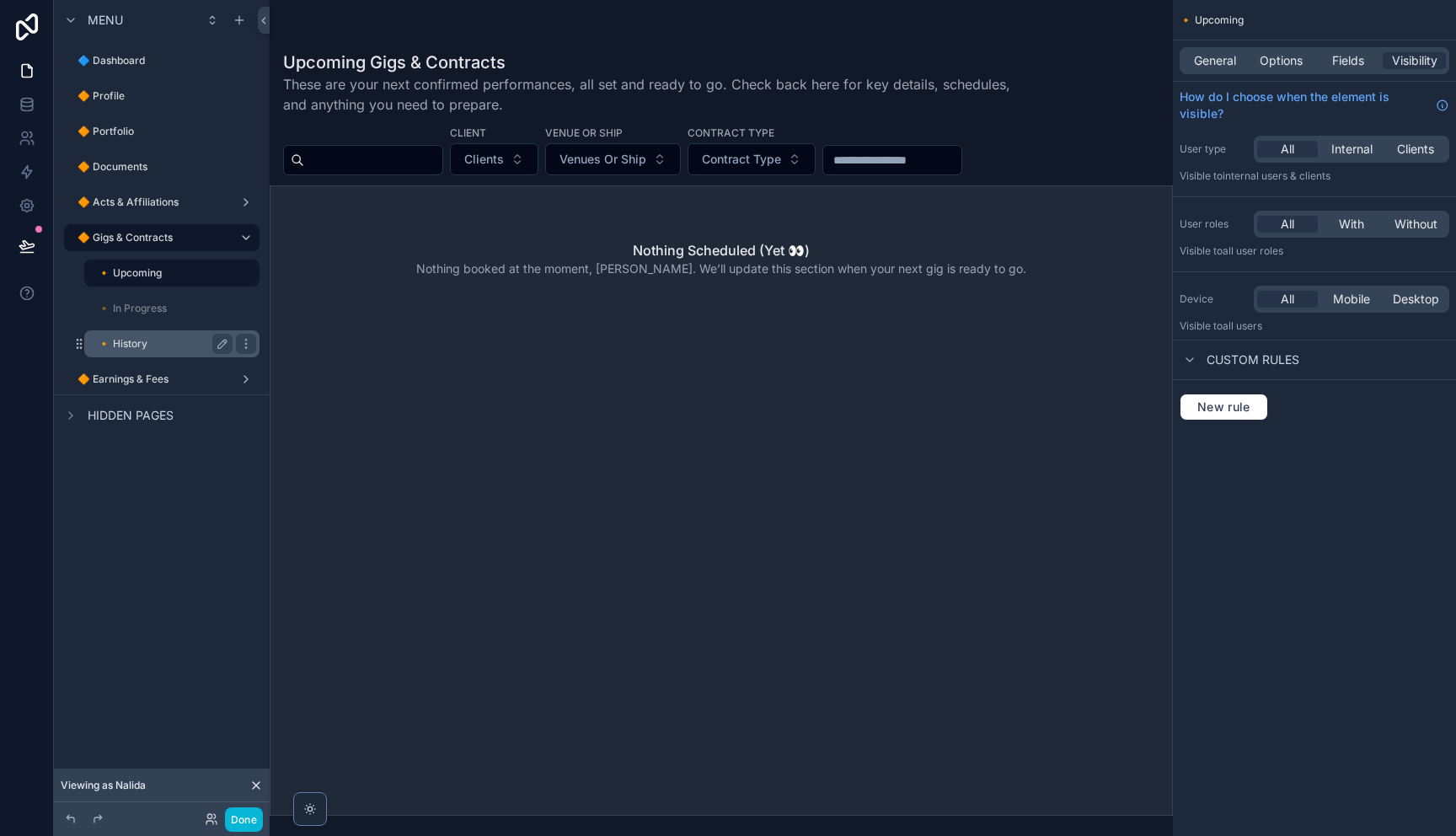
click at [127, 344] on label "🔸 History" at bounding box center [161, 343] width 128 height 13
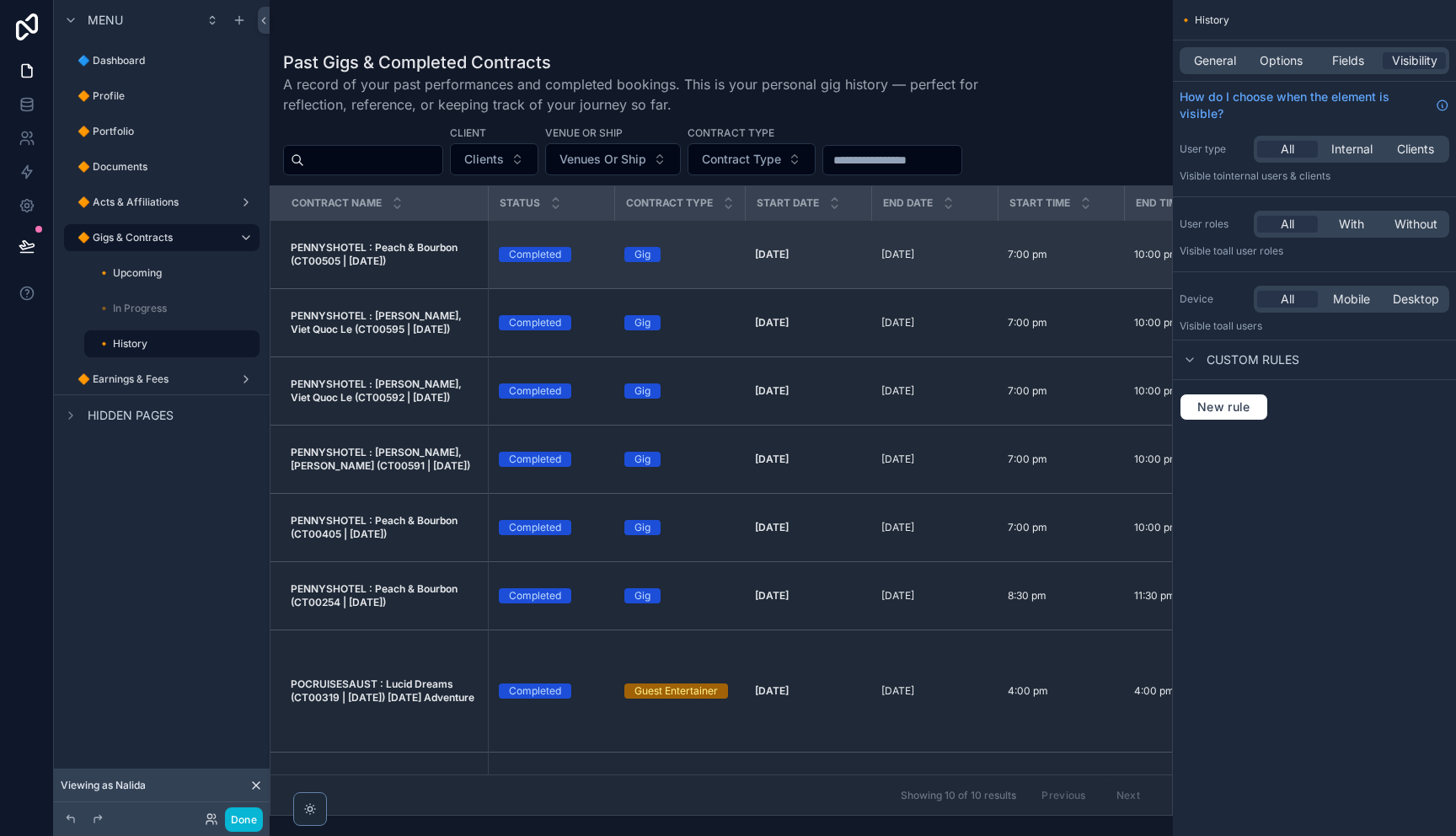
click at [416, 265] on span "PENNYSHOTEL : Peach & Bourbon (CT00505 | [DATE])" at bounding box center [384, 255] width 187 height 27
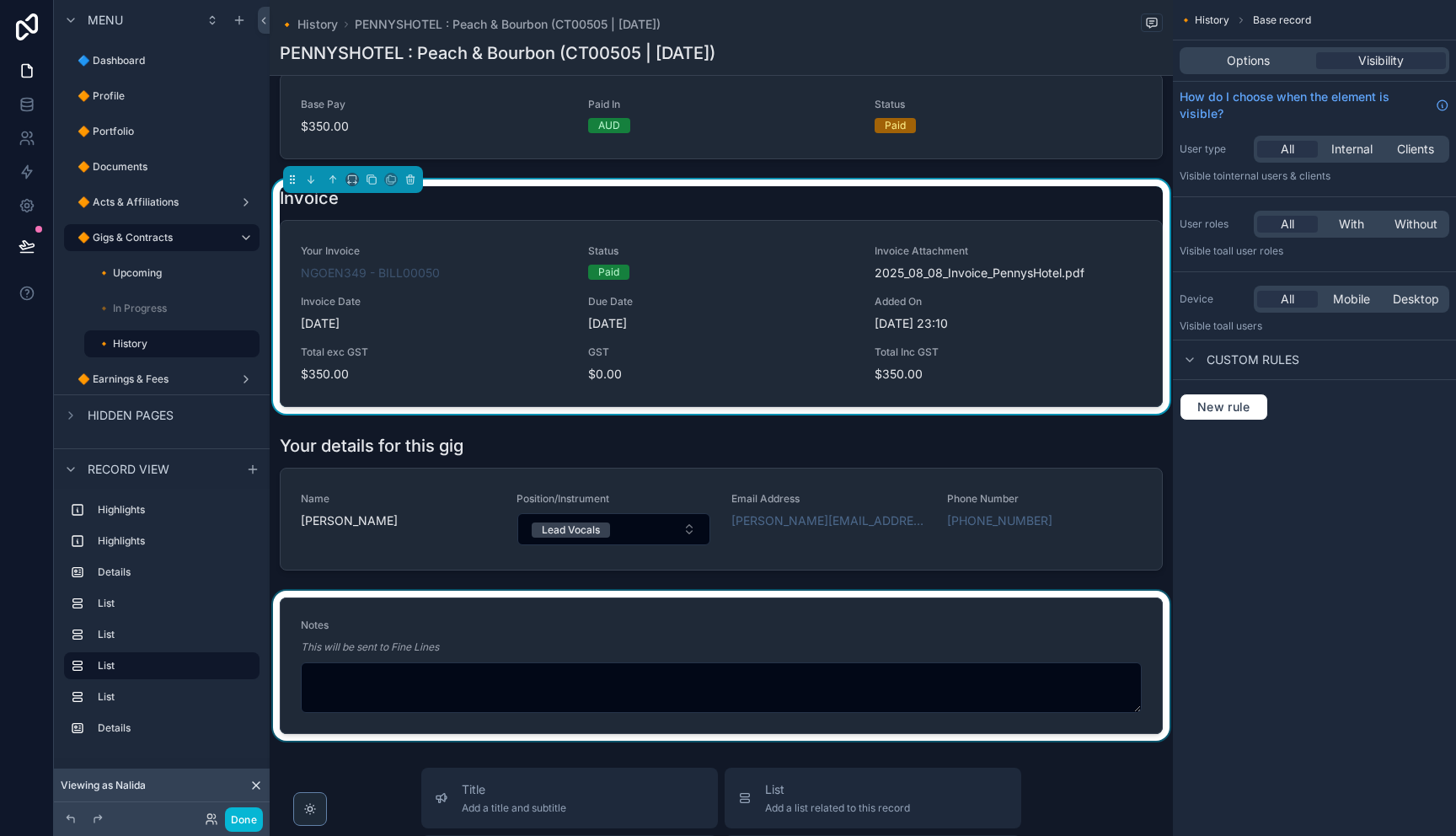
scroll to position [1151, 0]
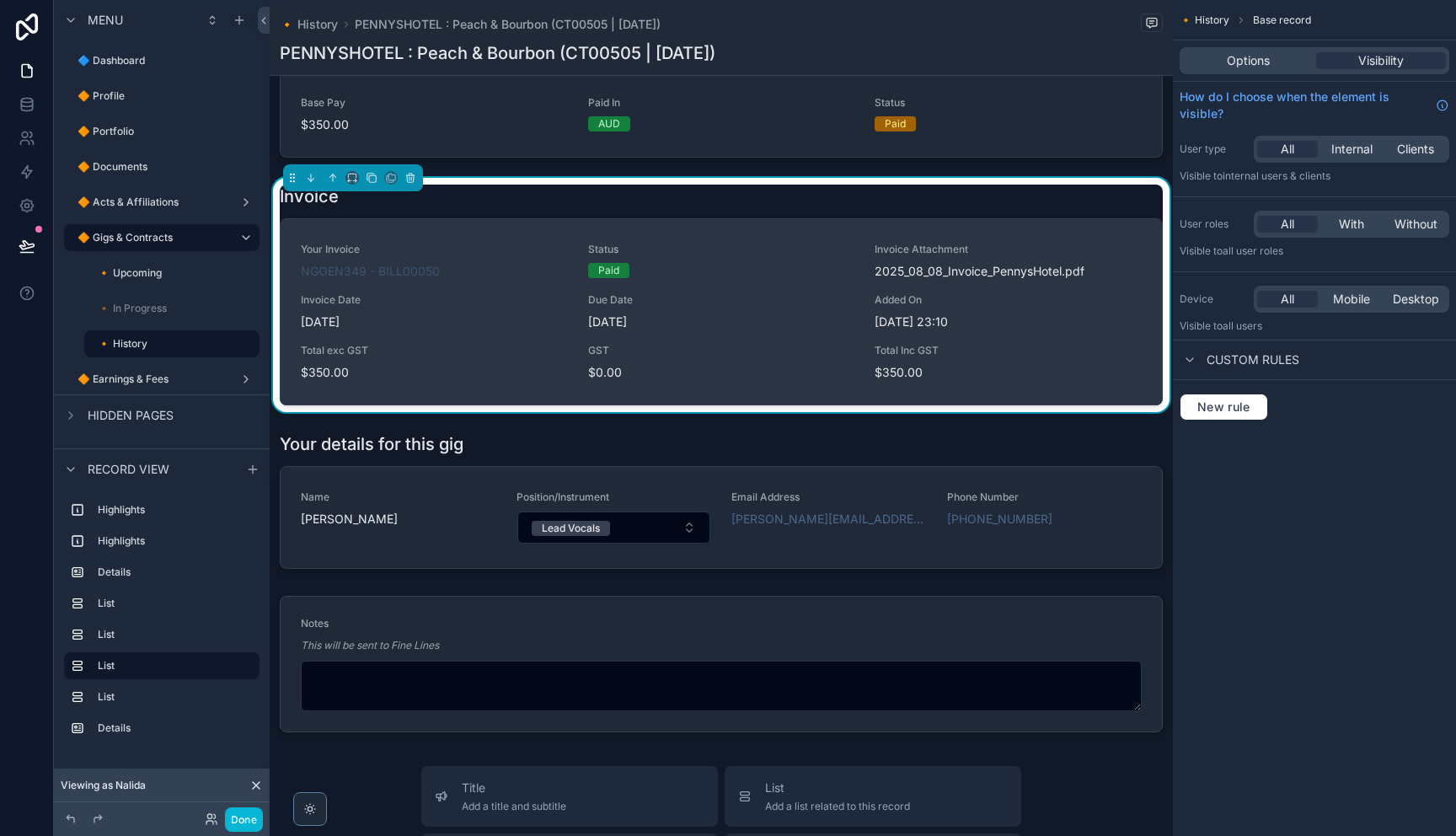
click at [466, 313] on div "Invoice Date [DATE]" at bounding box center [434, 311] width 267 height 37
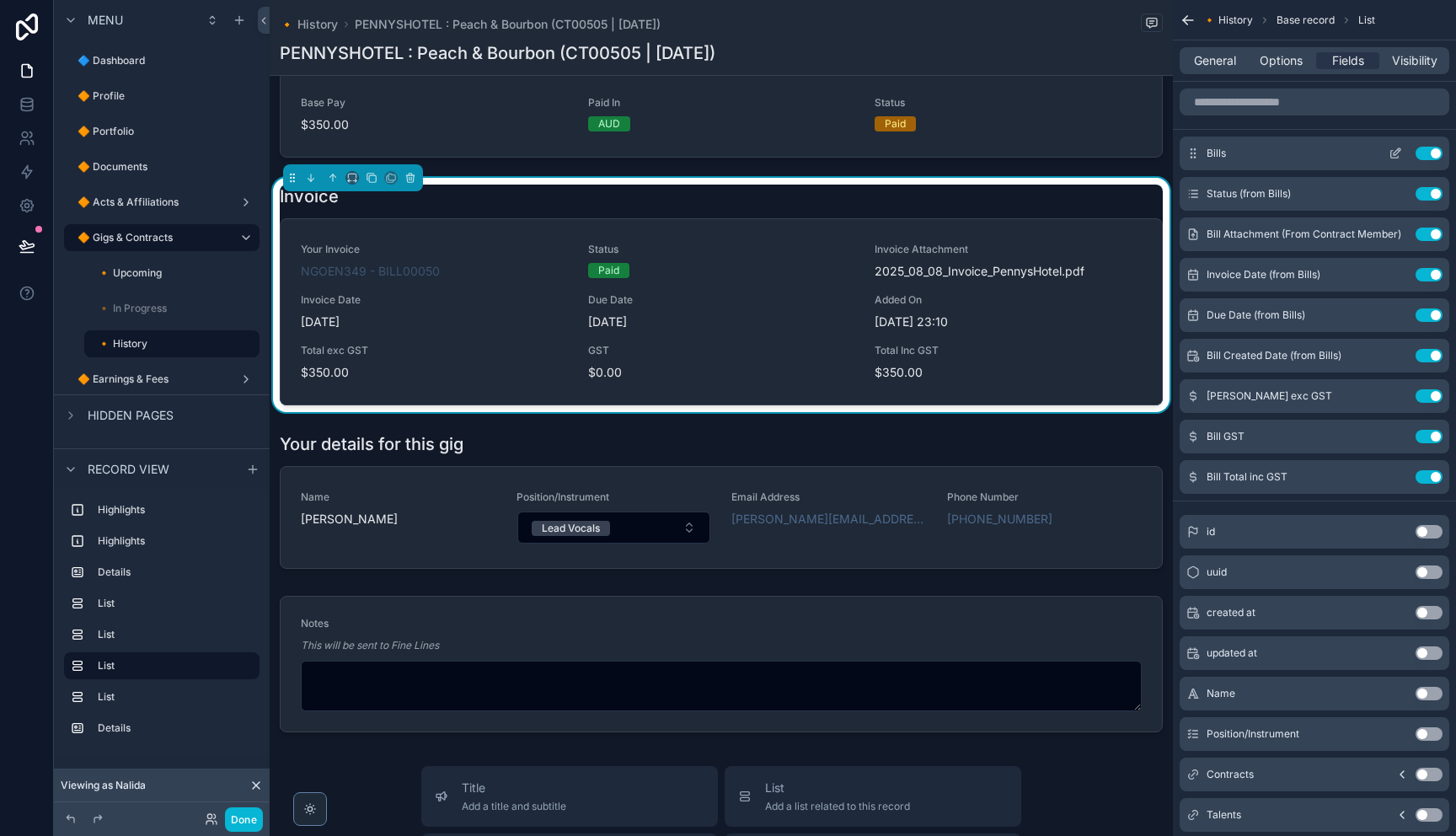
click at [1394, 153] on icon "scrollable content" at bounding box center [1396, 152] width 7 height 7
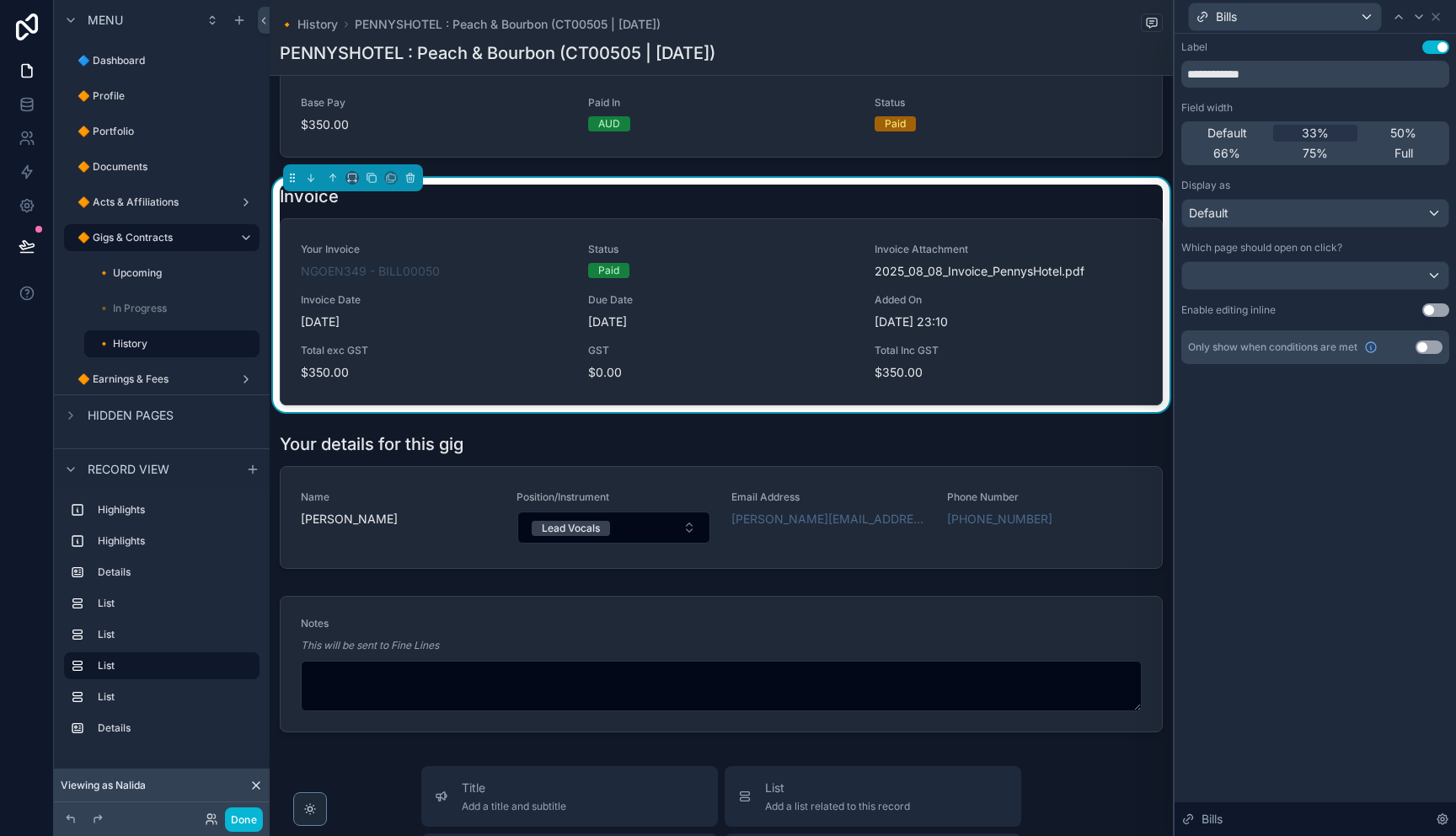
click at [1427, 305] on button "Use setting" at bounding box center [1436, 310] width 27 height 13
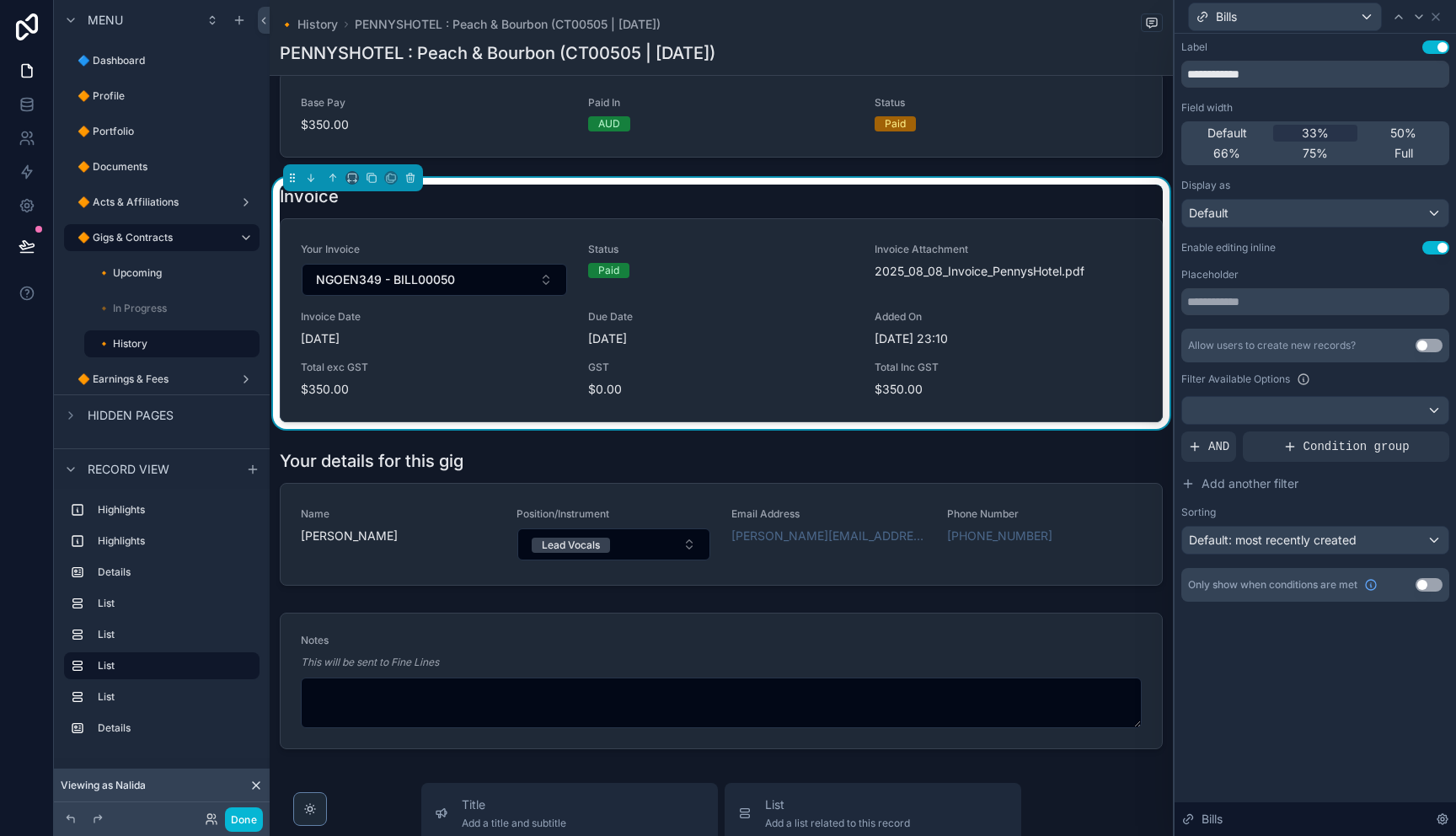
click at [1439, 344] on button "Use setting" at bounding box center [1428, 345] width 27 height 13
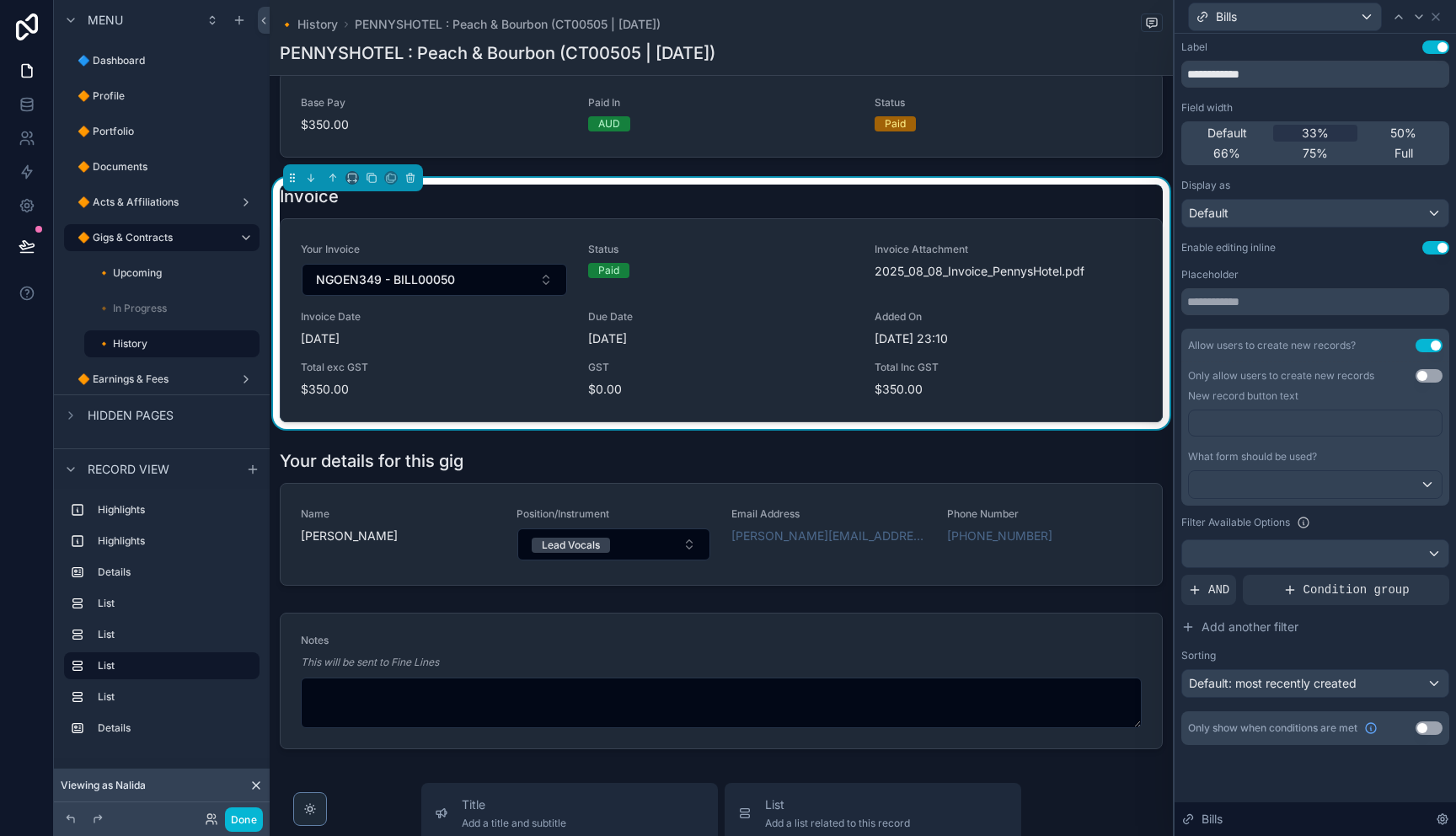
click at [1426, 381] on button "Use setting" at bounding box center [1428, 376] width 27 height 13
click at [1364, 221] on div "Default" at bounding box center [1315, 213] width 266 height 27
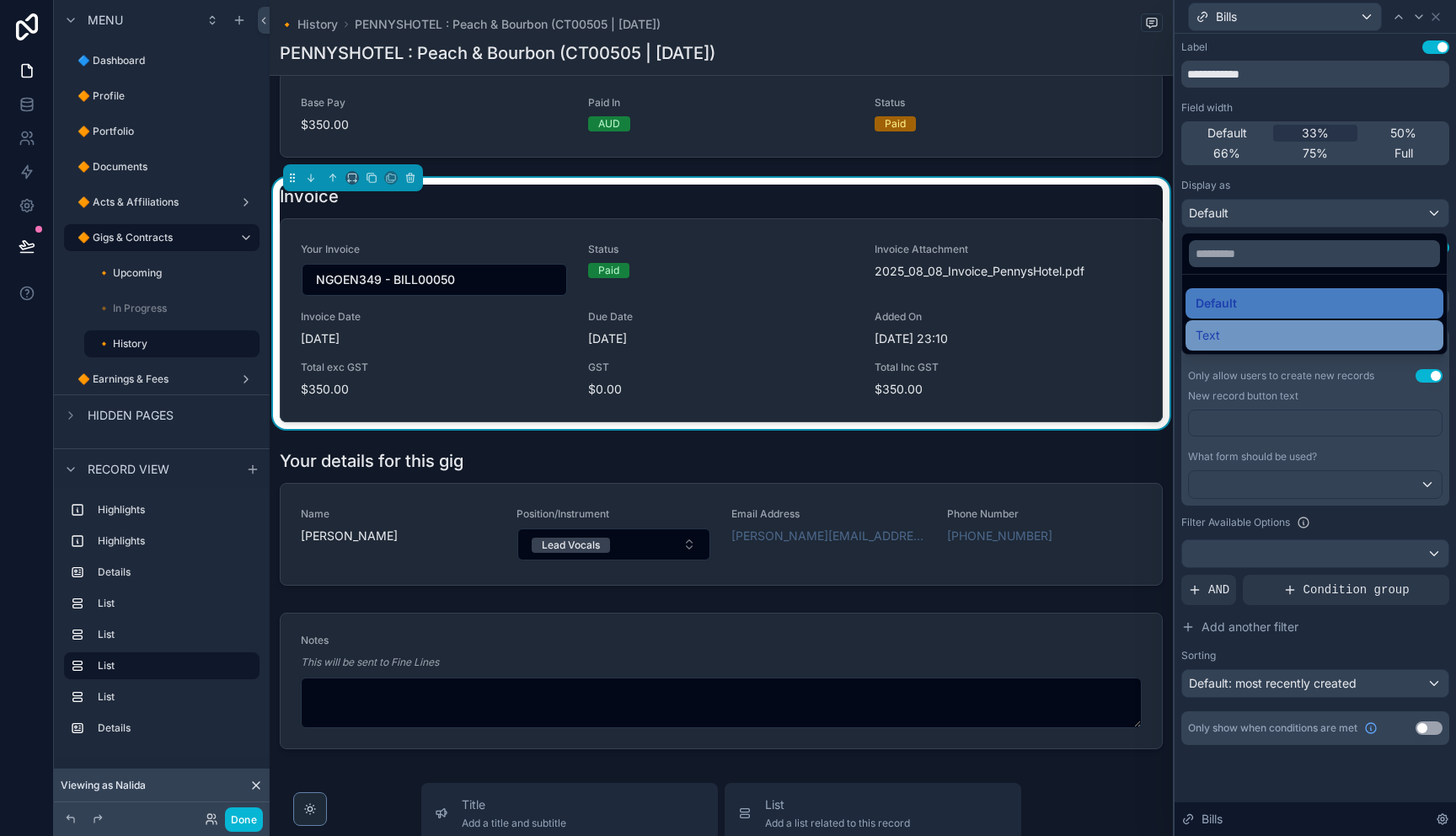
click at [1280, 337] on div "Text" at bounding box center [1314, 335] width 237 height 20
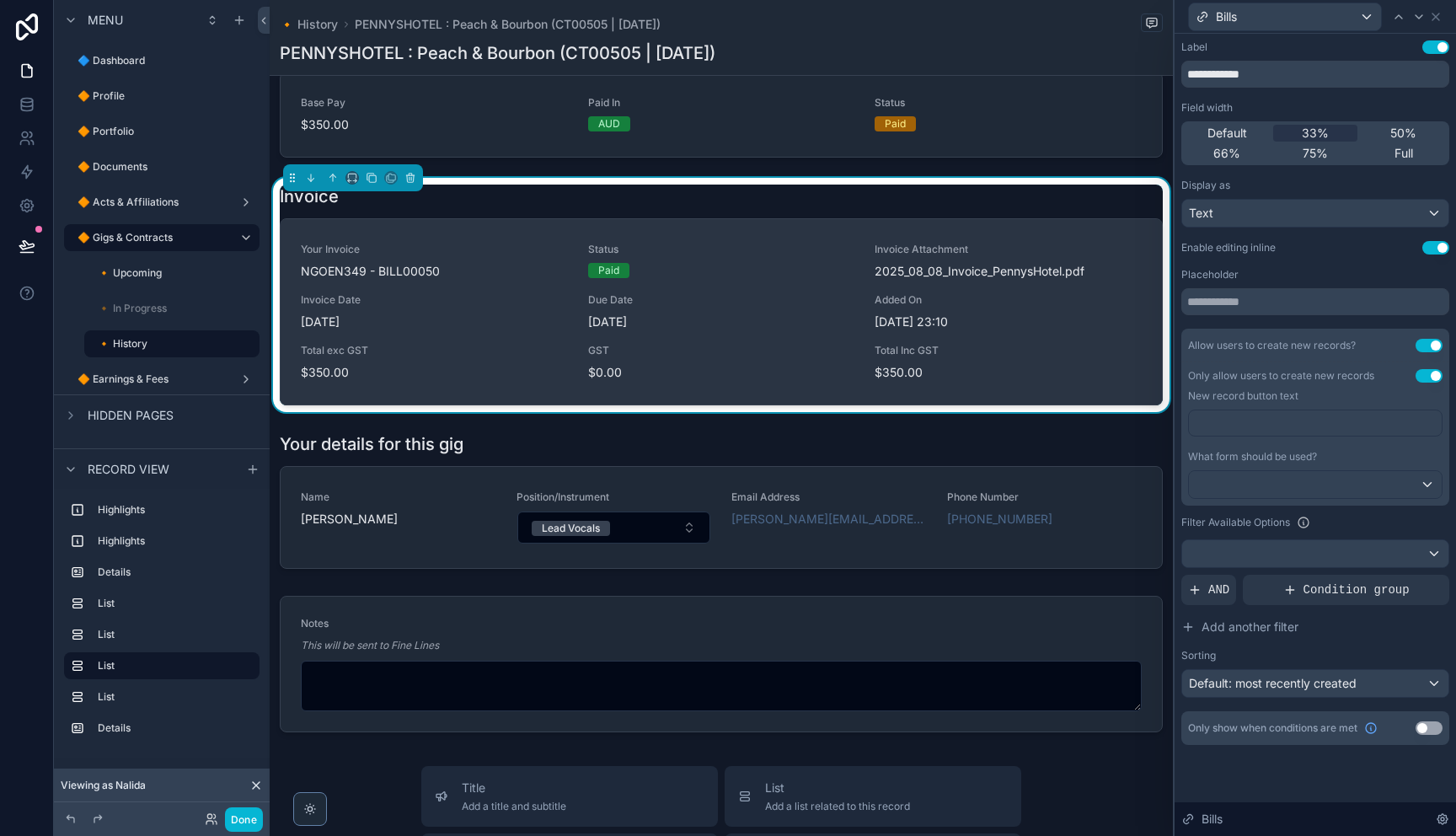
click at [360, 276] on span "NGOEN349 - BILL00050" at bounding box center [370, 272] width 139 height 17
click at [418, 277] on span "NGOEN349 - BILL00050" at bounding box center [370, 272] width 139 height 17
drag, startPoint x: 465, startPoint y: 266, endPoint x: 908, endPoint y: 344, distance: 449.8
click at [465, 266] on div "NGOEN349 - BILL00050" at bounding box center [434, 272] width 267 height 17
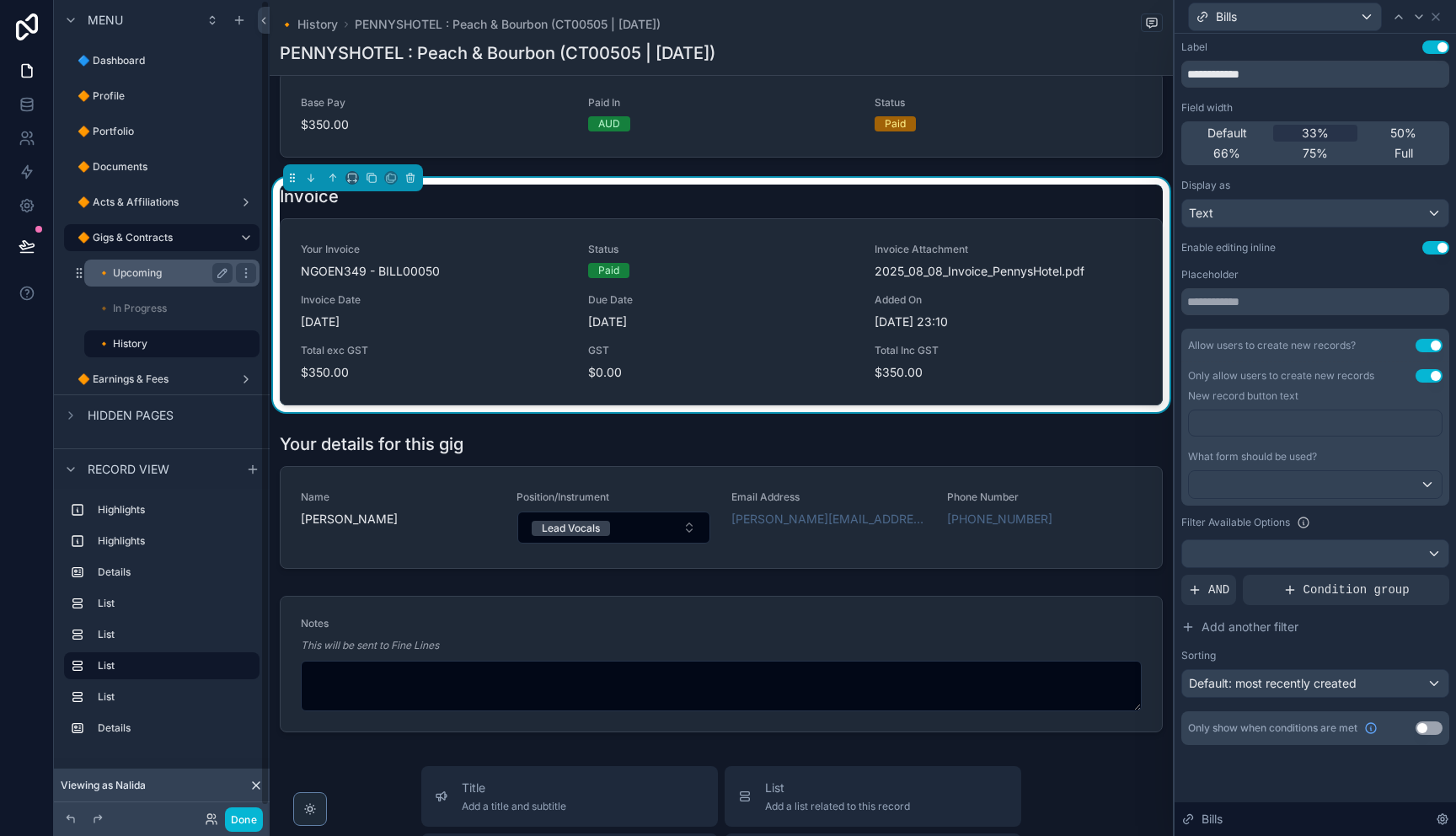
click at [162, 278] on label "🔸 Upcoming" at bounding box center [161, 273] width 128 height 13
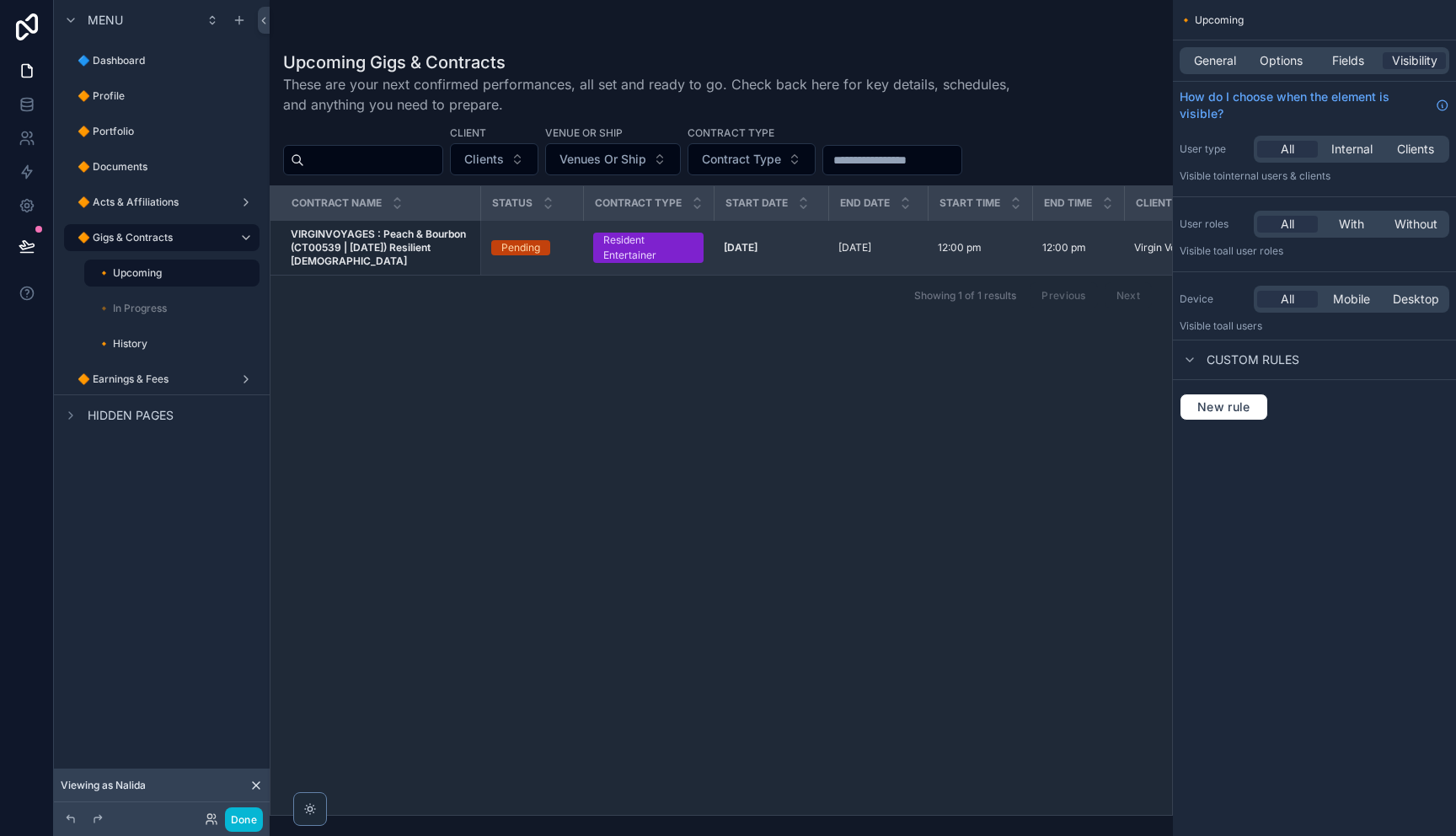
click at [436, 264] on span "VIRGINVOYAGES : Peach & Bourbon (CT00539 | [DATE]) Resilient [DEMOGRAPHIC_DATA]" at bounding box center [380, 248] width 179 height 40
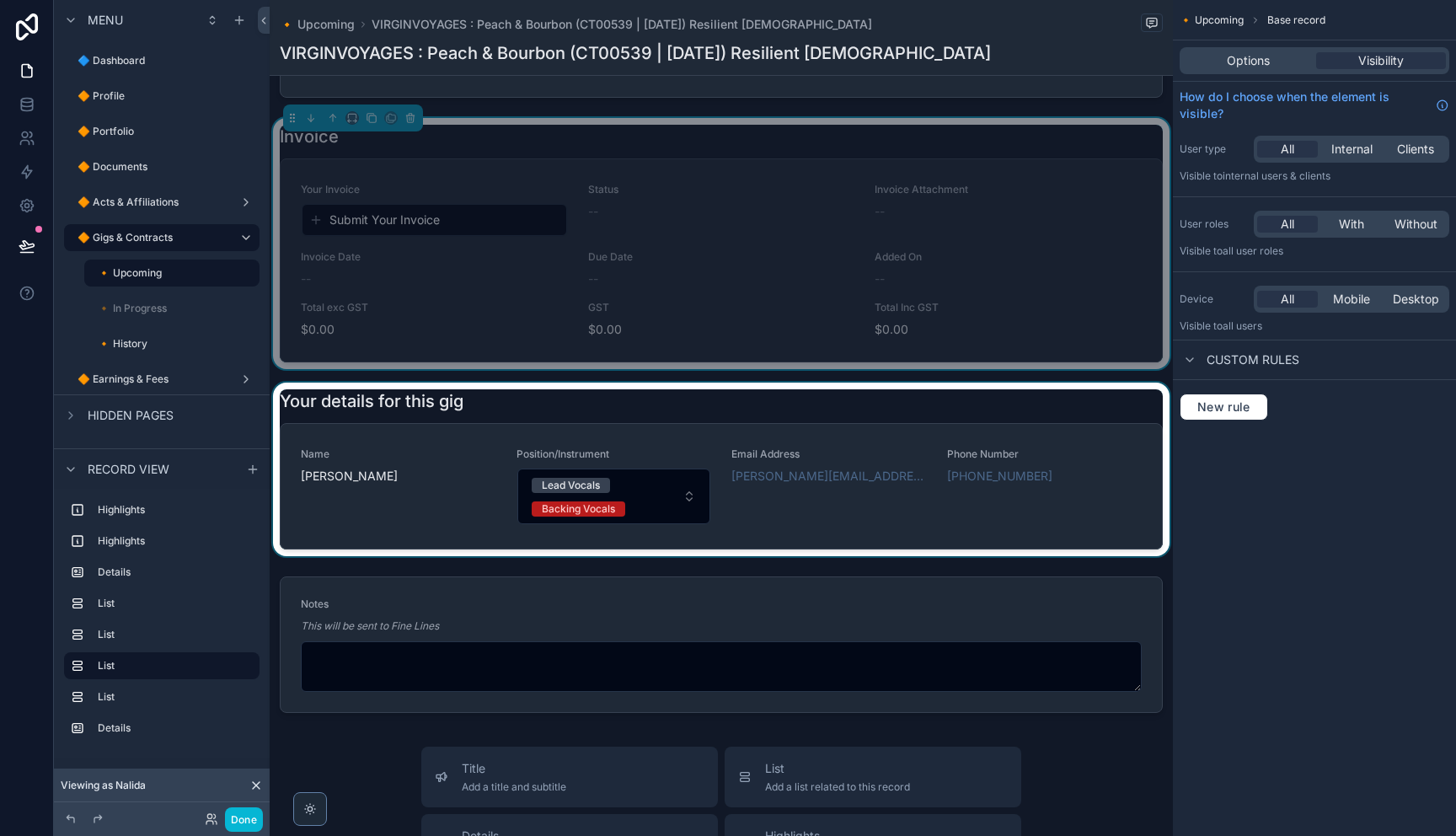
scroll to position [1444, 0]
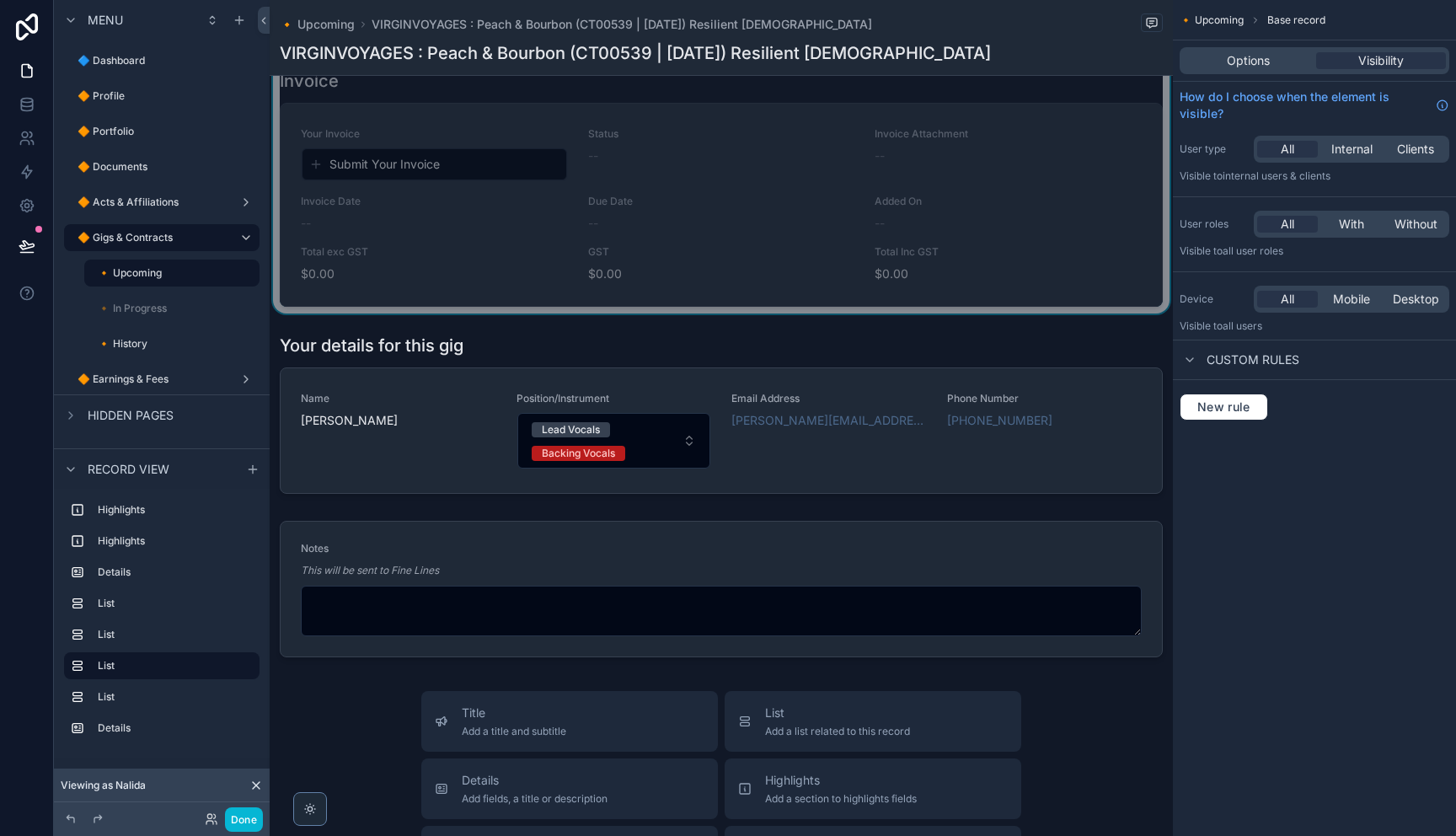
click at [421, 141] on span "Your Invoice" at bounding box center [434, 133] width 267 height 13
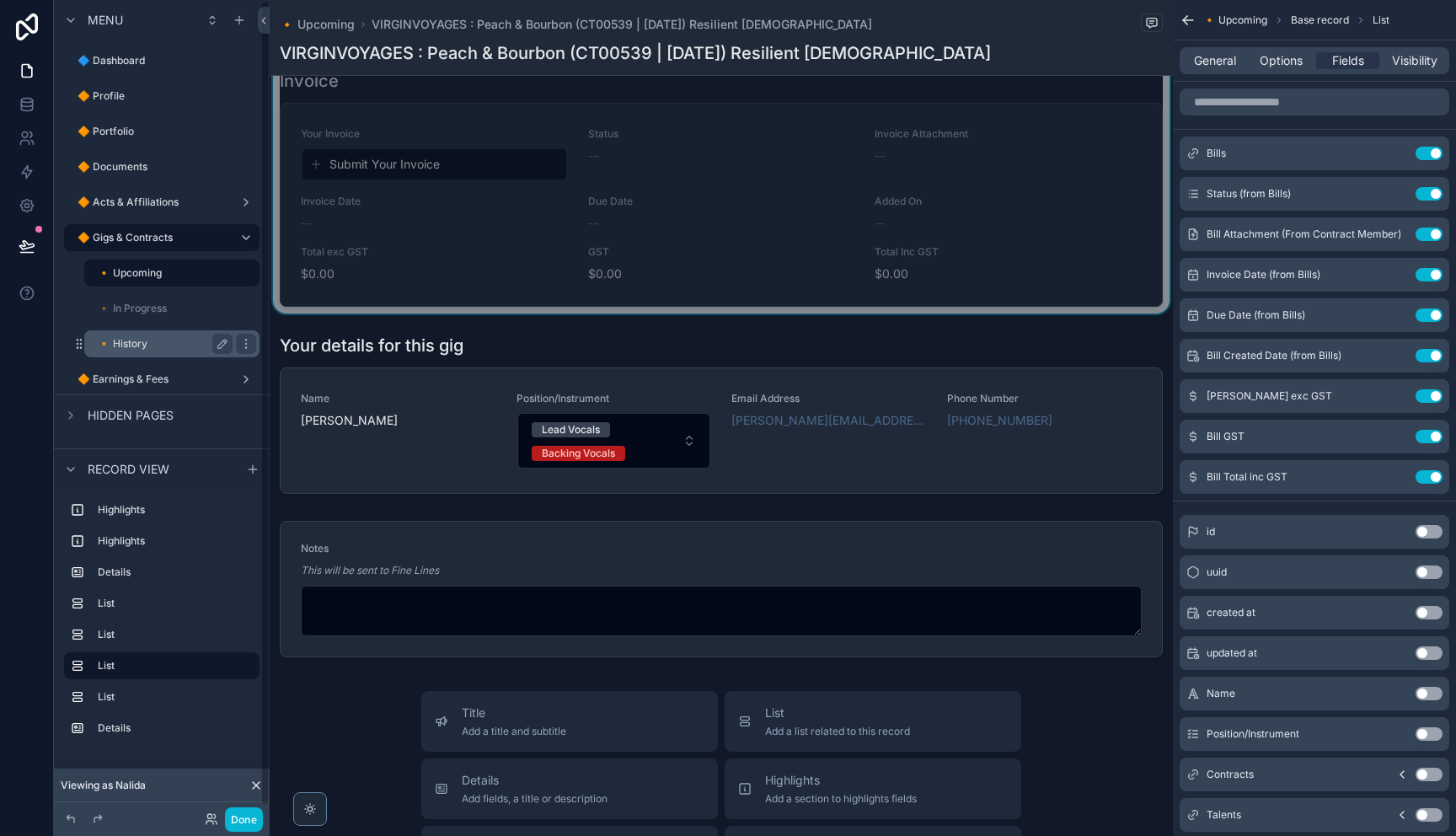
click at [176, 345] on label "🔸 History" at bounding box center [161, 343] width 128 height 13
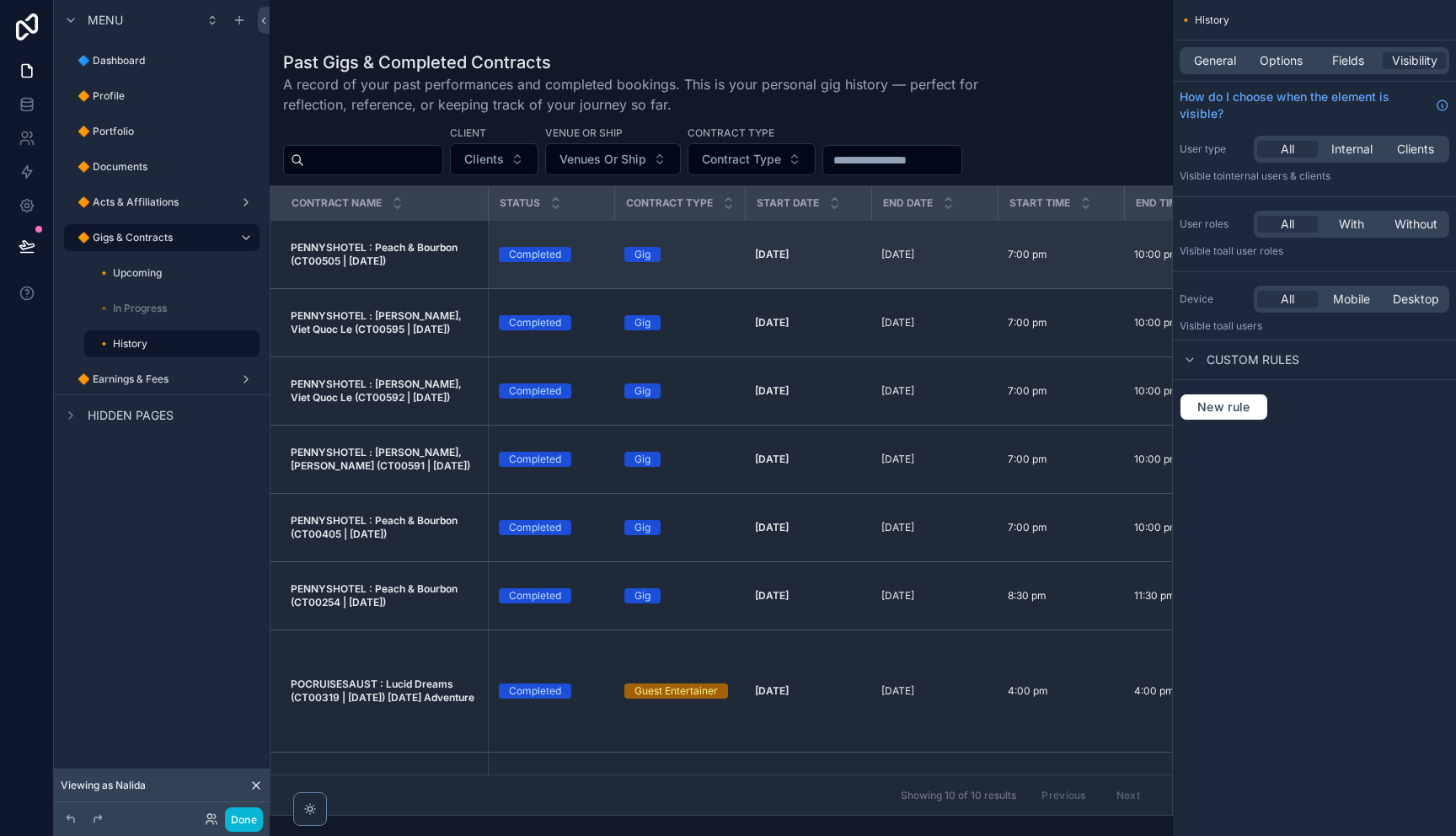
click at [416, 279] on td "PENNYSHOTEL : Peach & Bourbon (CT00505 | [DATE]) PENNYSHOTEL : Peach & Bourbon …" at bounding box center [379, 255] width 217 height 69
click at [394, 254] on strong "PENNYSHOTEL : Peach & Bourbon (CT00505 | [DATE])" at bounding box center [376, 254] width 170 height 26
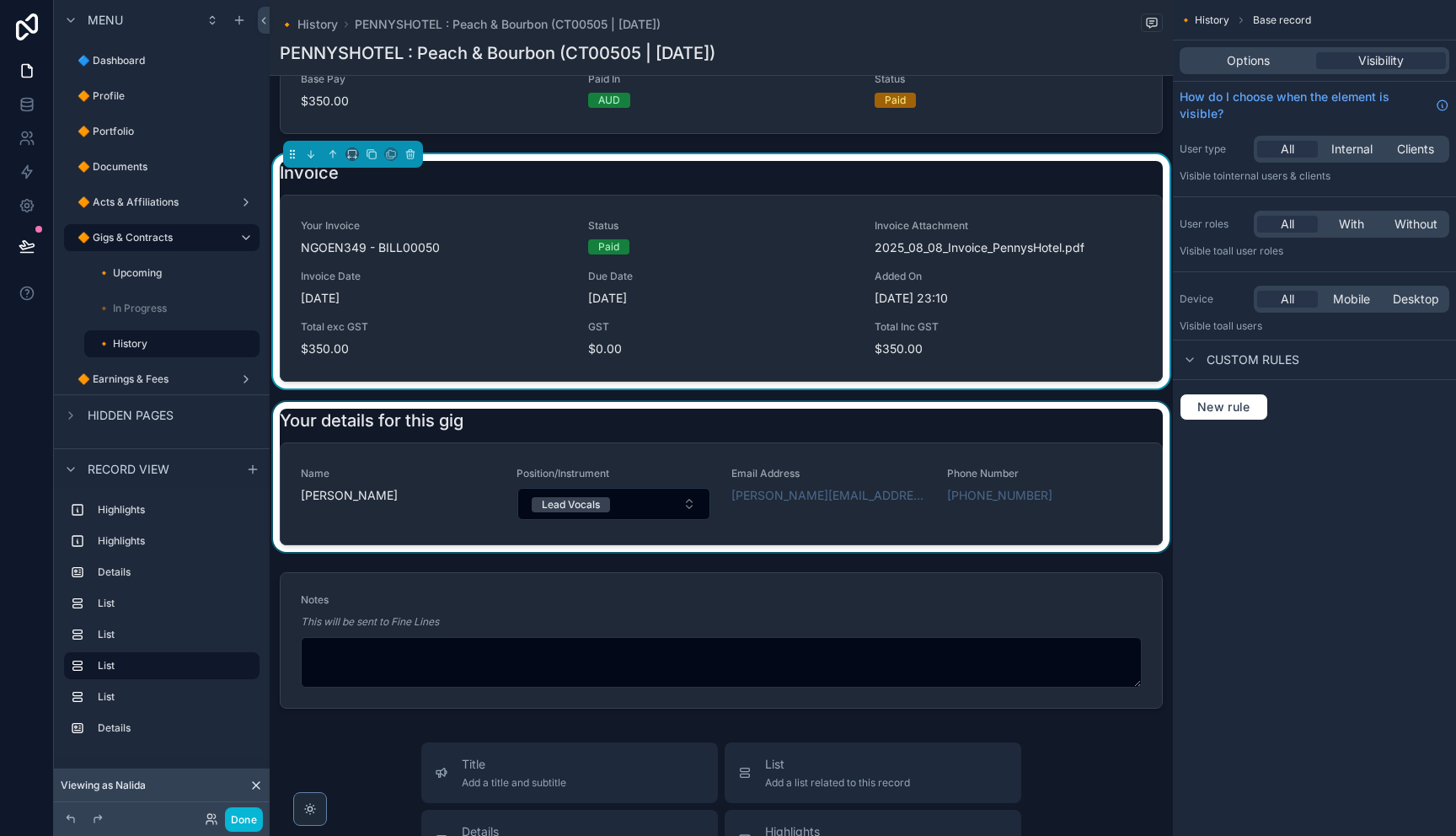
scroll to position [1140, 0]
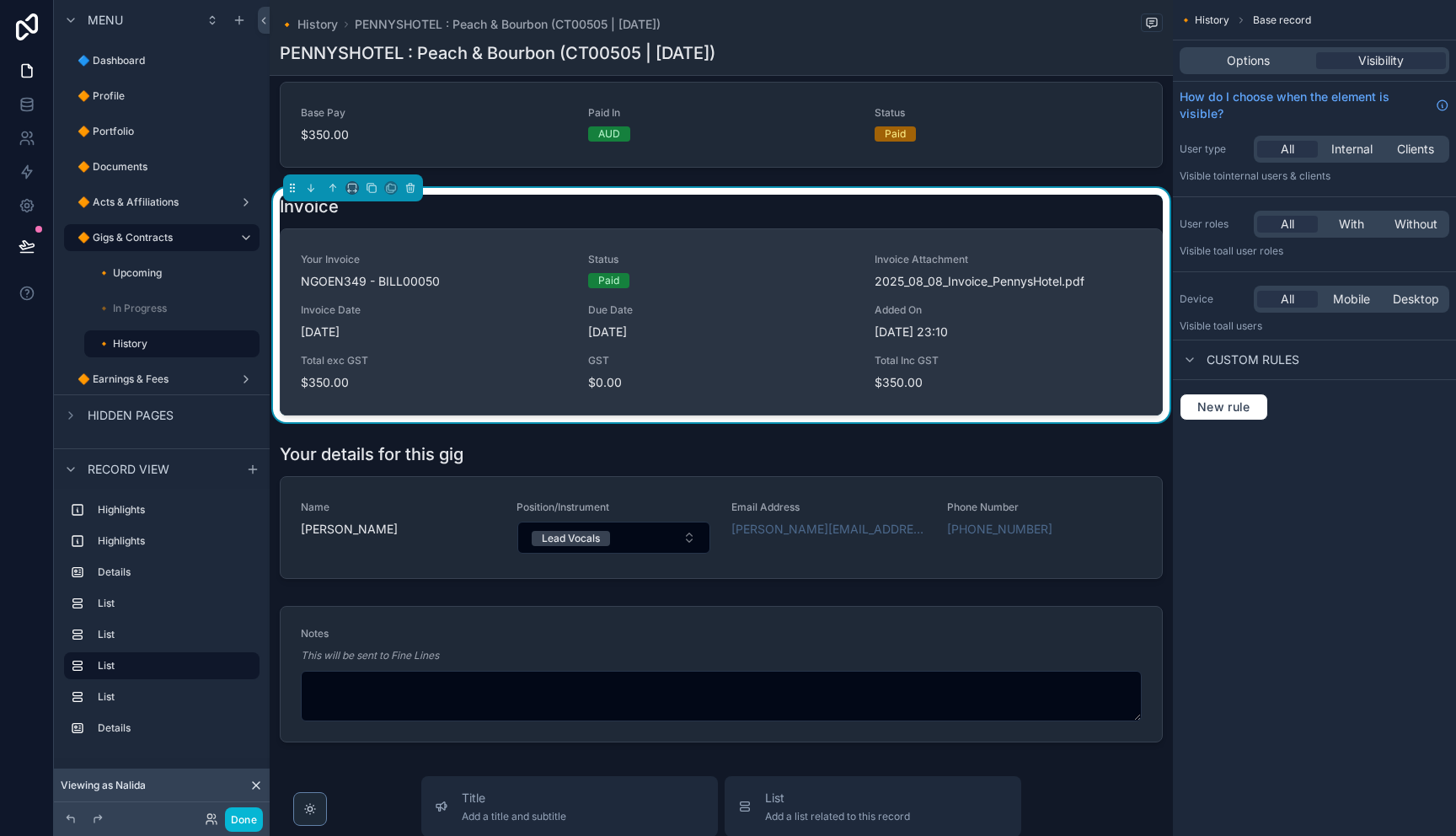
click at [460, 352] on div "Your Invoice NGOEN349 - BILL00050 Status Paid Invoice Attachment 2025_08_08_Inv…" at bounding box center [721, 321] width 841 height 138
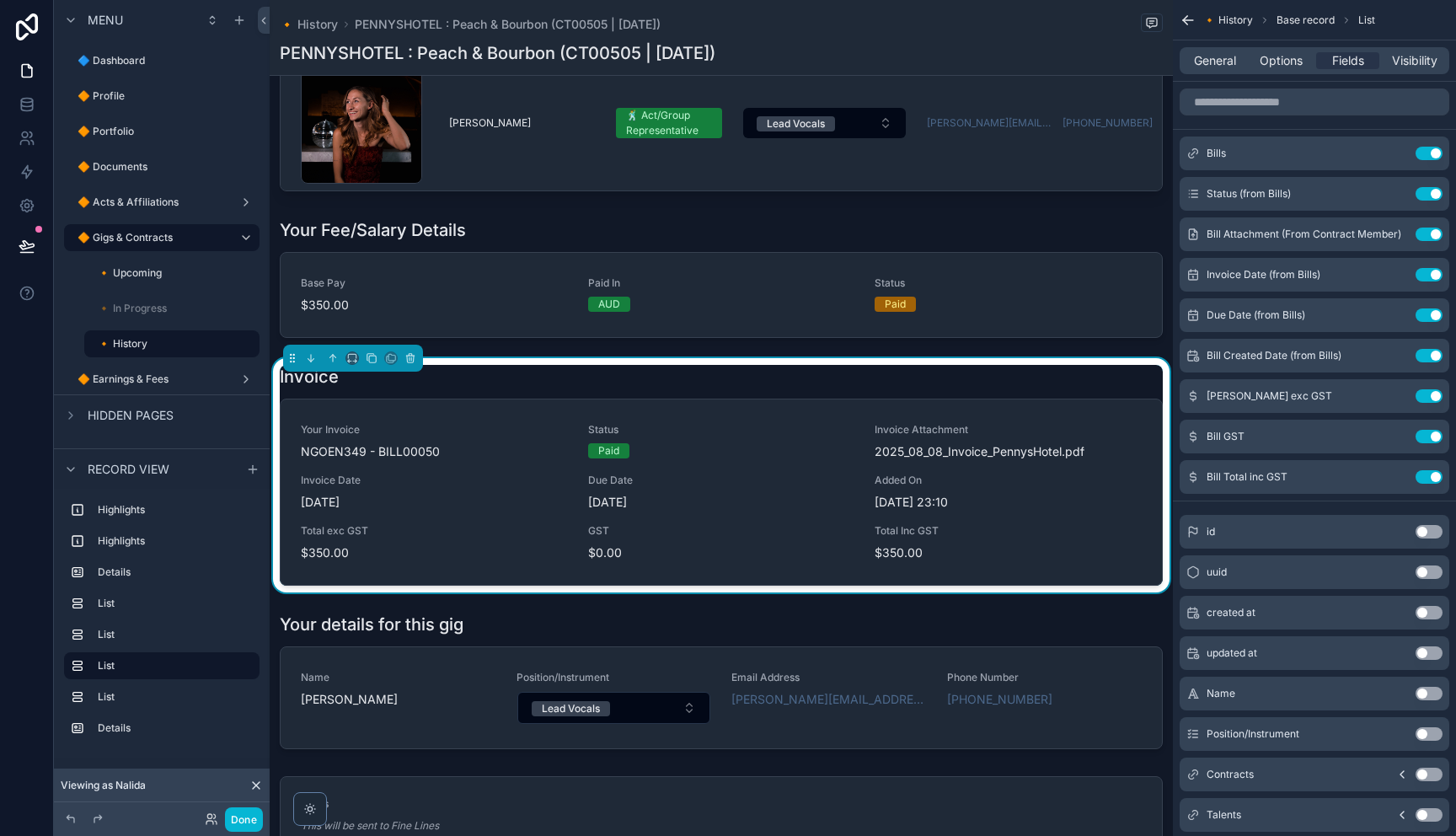
scroll to position [977, 0]
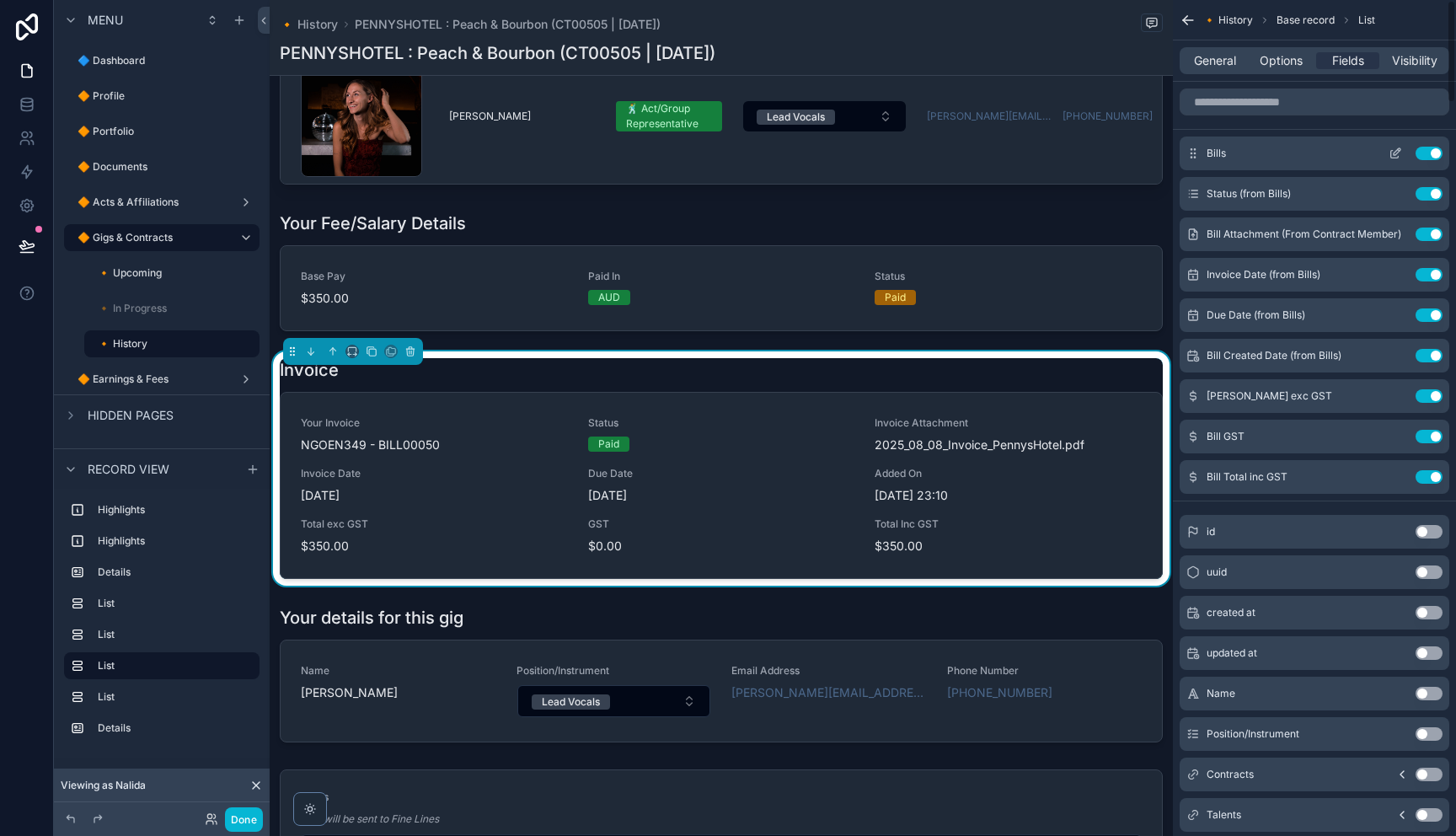
click at [1392, 154] on icon "scrollable content" at bounding box center [1395, 153] width 13 height 13
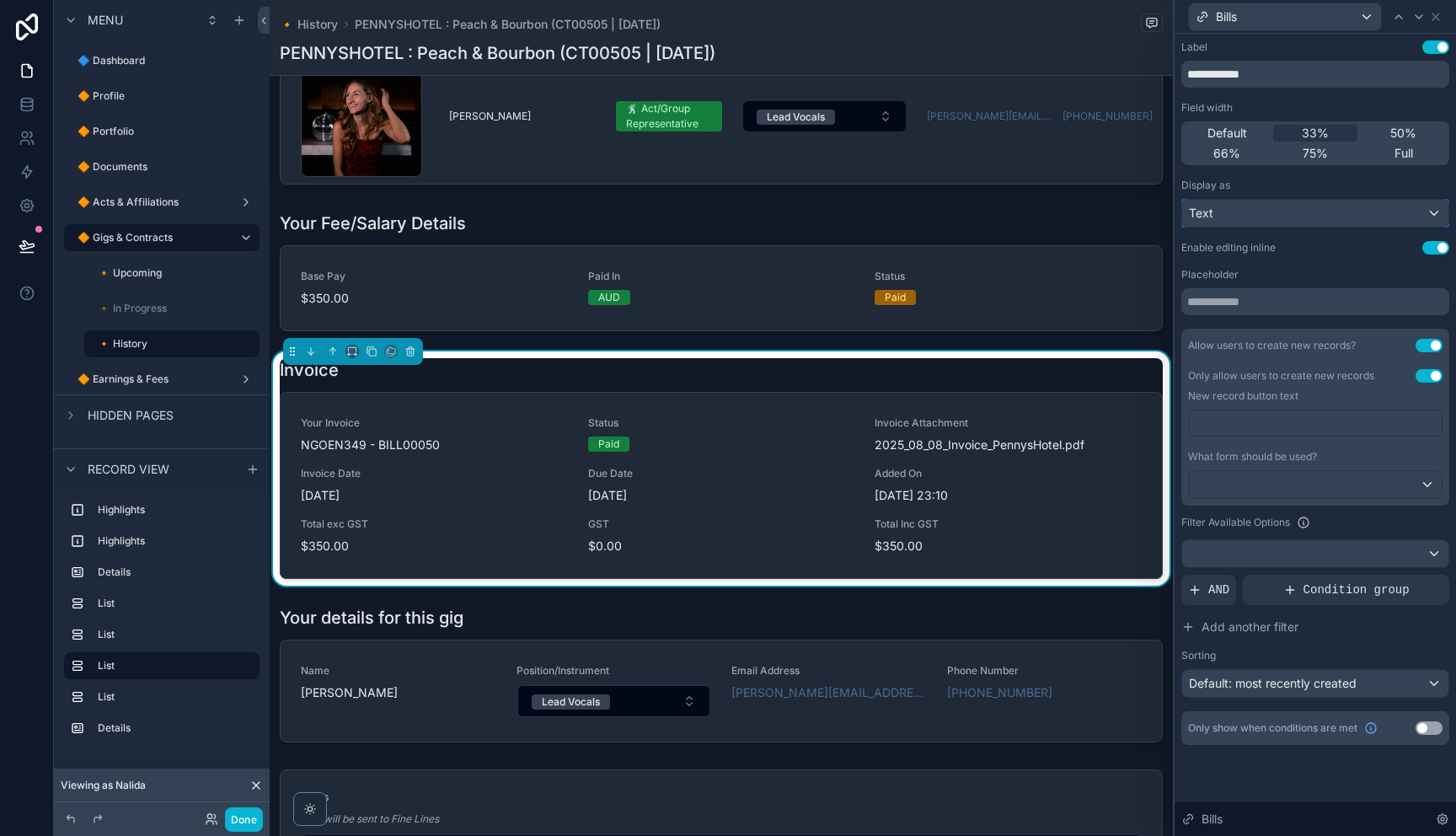
click at [1265, 211] on div "Text" at bounding box center [1315, 213] width 266 height 27
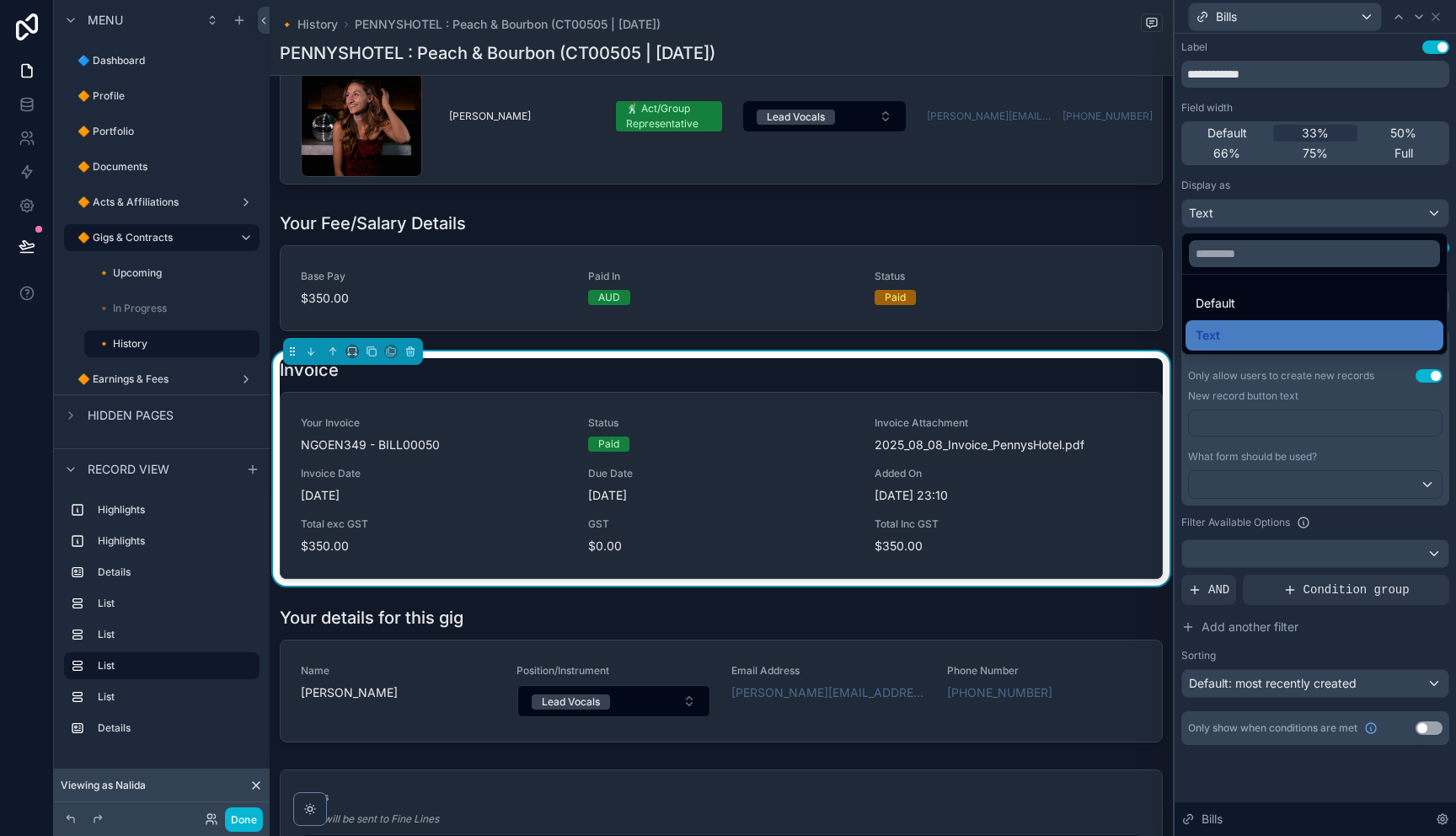
click at [1242, 305] on div "Default" at bounding box center [1314, 302] width 237 height 20
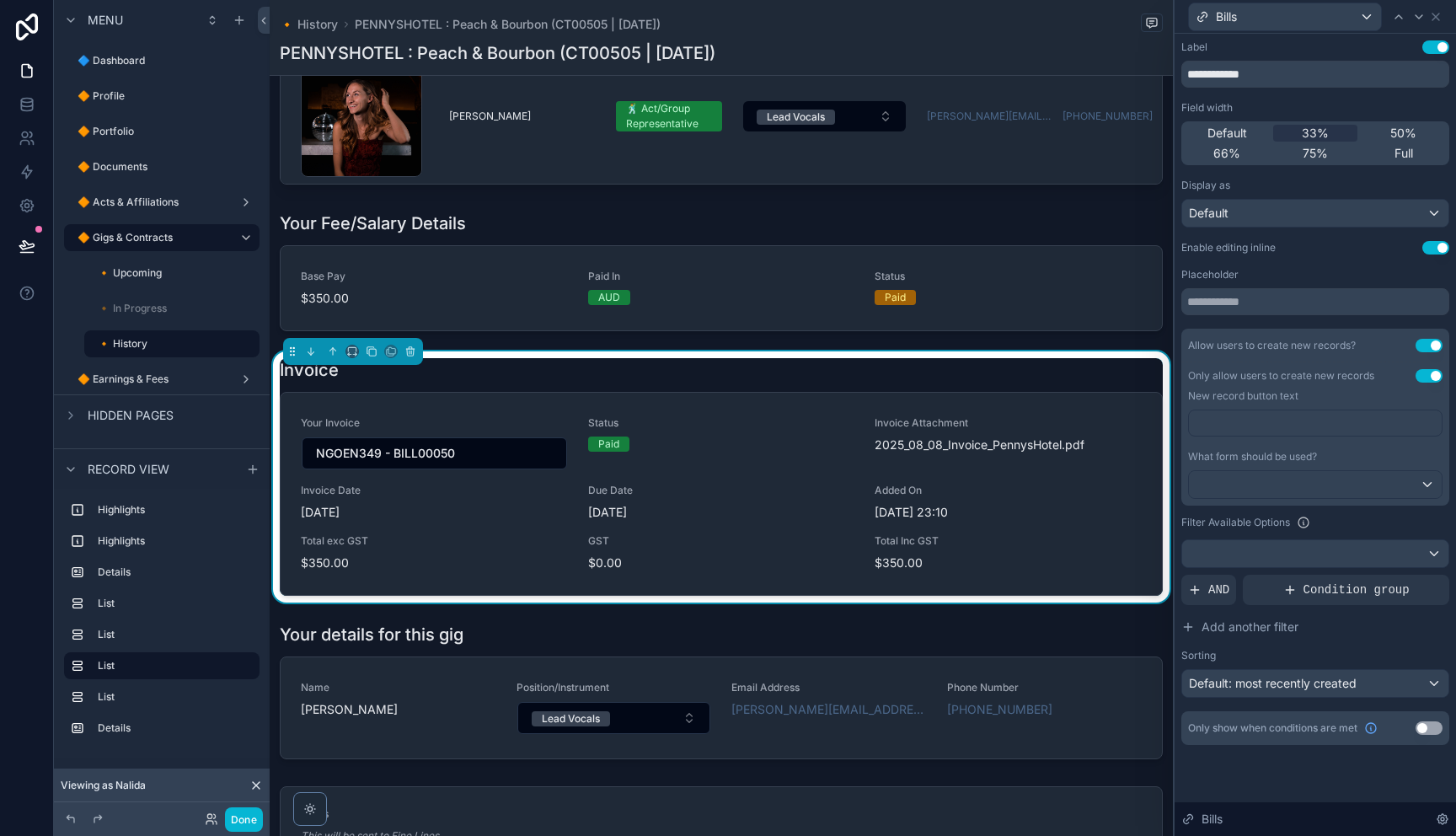
click at [1432, 345] on button "Use setting" at bounding box center [1428, 345] width 27 height 13
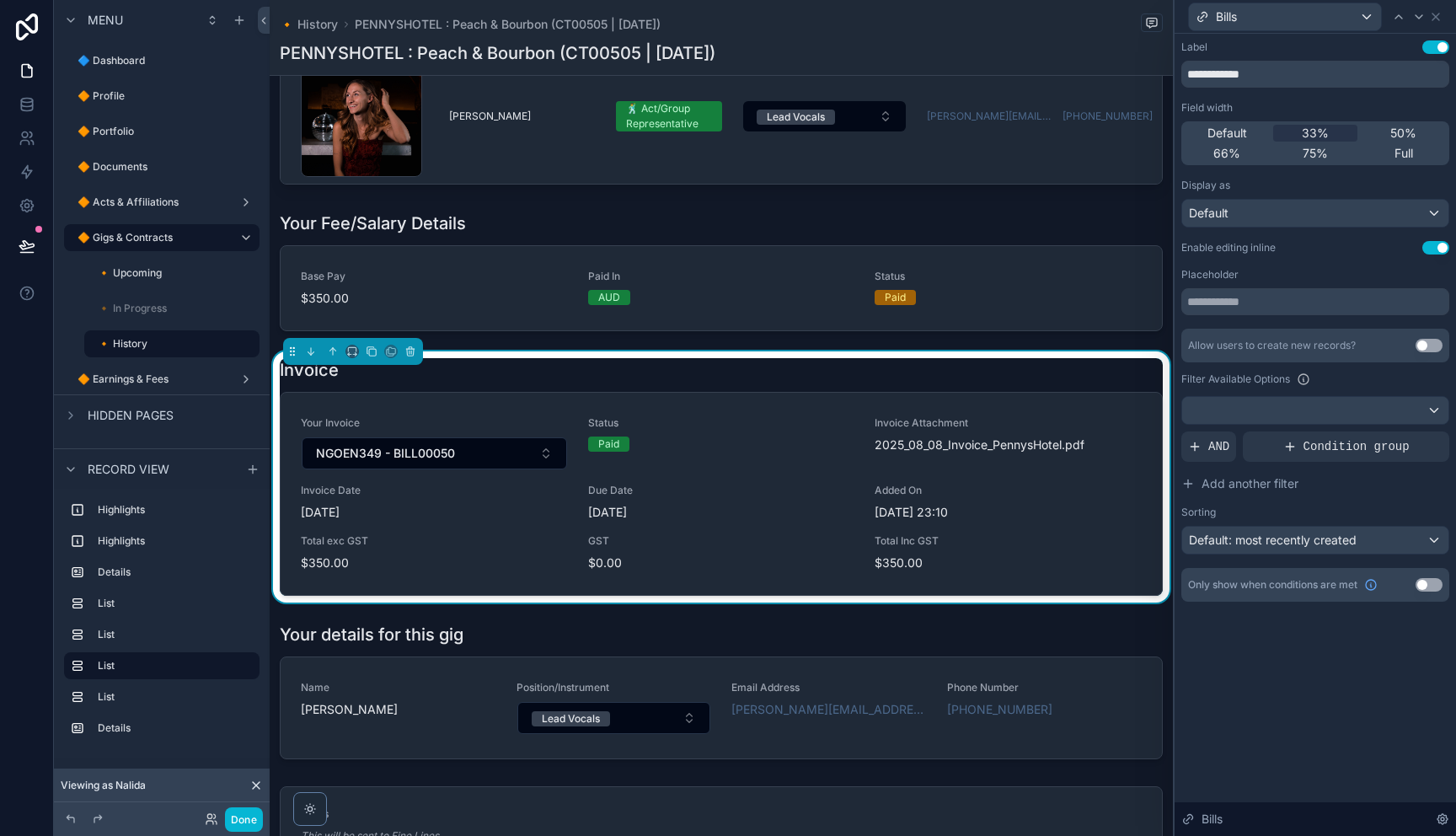
click at [1434, 248] on button "Use setting" at bounding box center [1436, 248] width 27 height 13
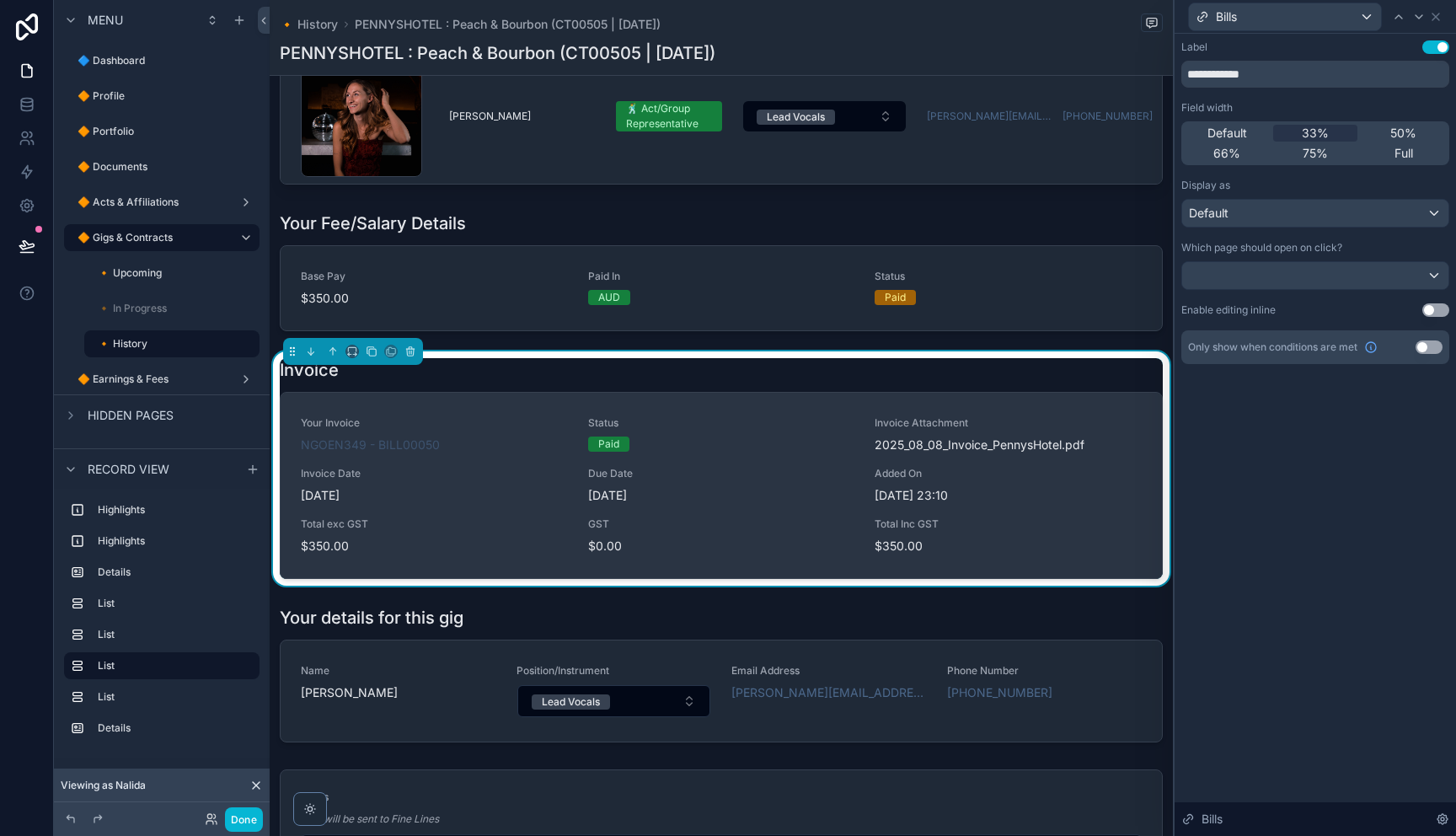
click at [594, 415] on div "Your Invoice NGOEN349 - BILL00050 Status Paid Invoice Attachment 2025_08_08_Inv…" at bounding box center [721, 485] width 881 height 185
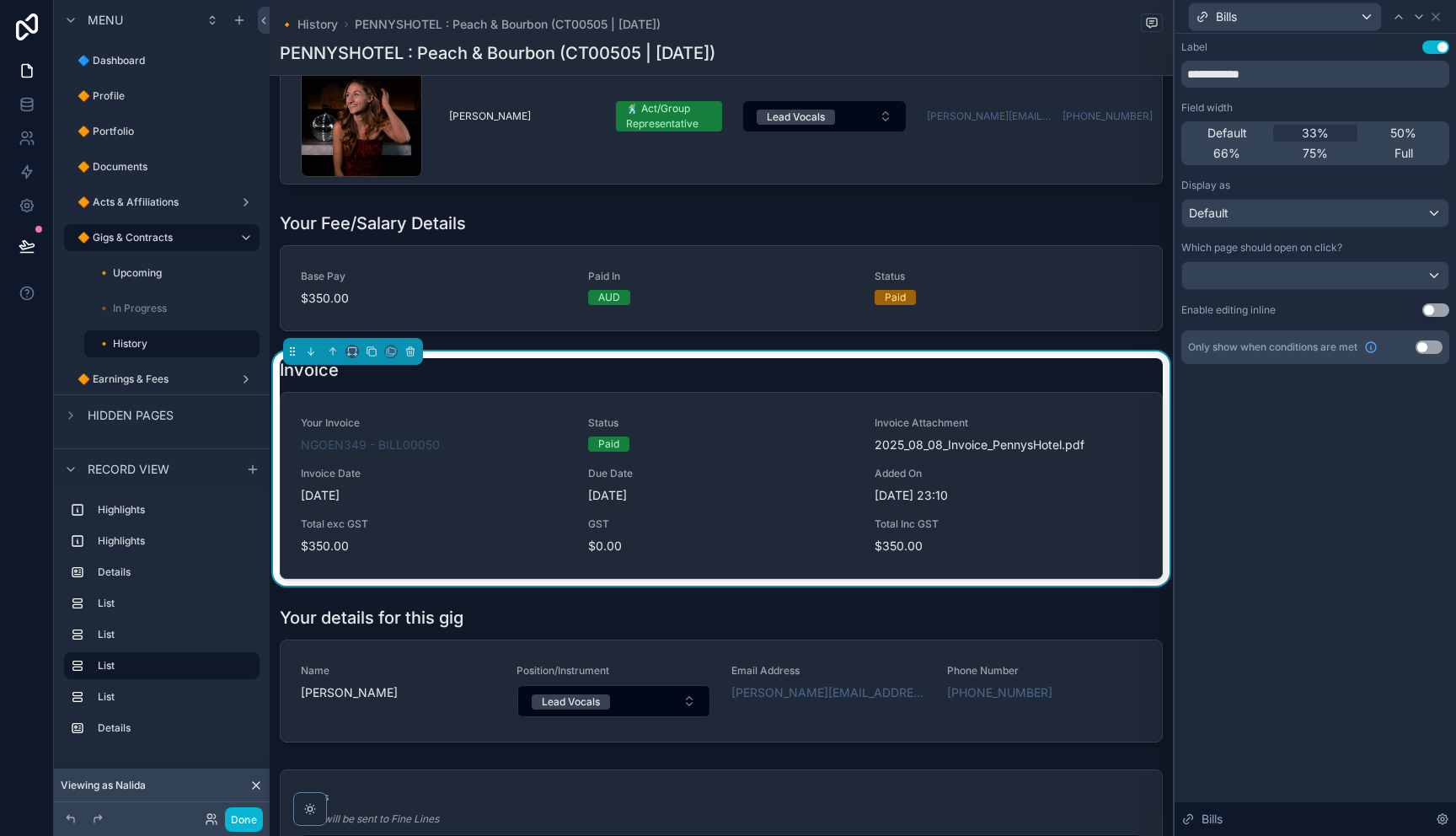
drag, startPoint x: 1276, startPoint y: 455, endPoint x: 1236, endPoint y: 450, distance: 40.3
click at [1267, 455] on div "**********" at bounding box center [1315, 434] width 281 height 802
click at [1118, 377] on div "Invoice" at bounding box center [721, 370] width 883 height 24
drag, startPoint x: 1439, startPoint y: 20, endPoint x: 1392, endPoint y: 51, distance: 56.3
click at [1439, 20] on icon at bounding box center [1436, 17] width 13 height 13
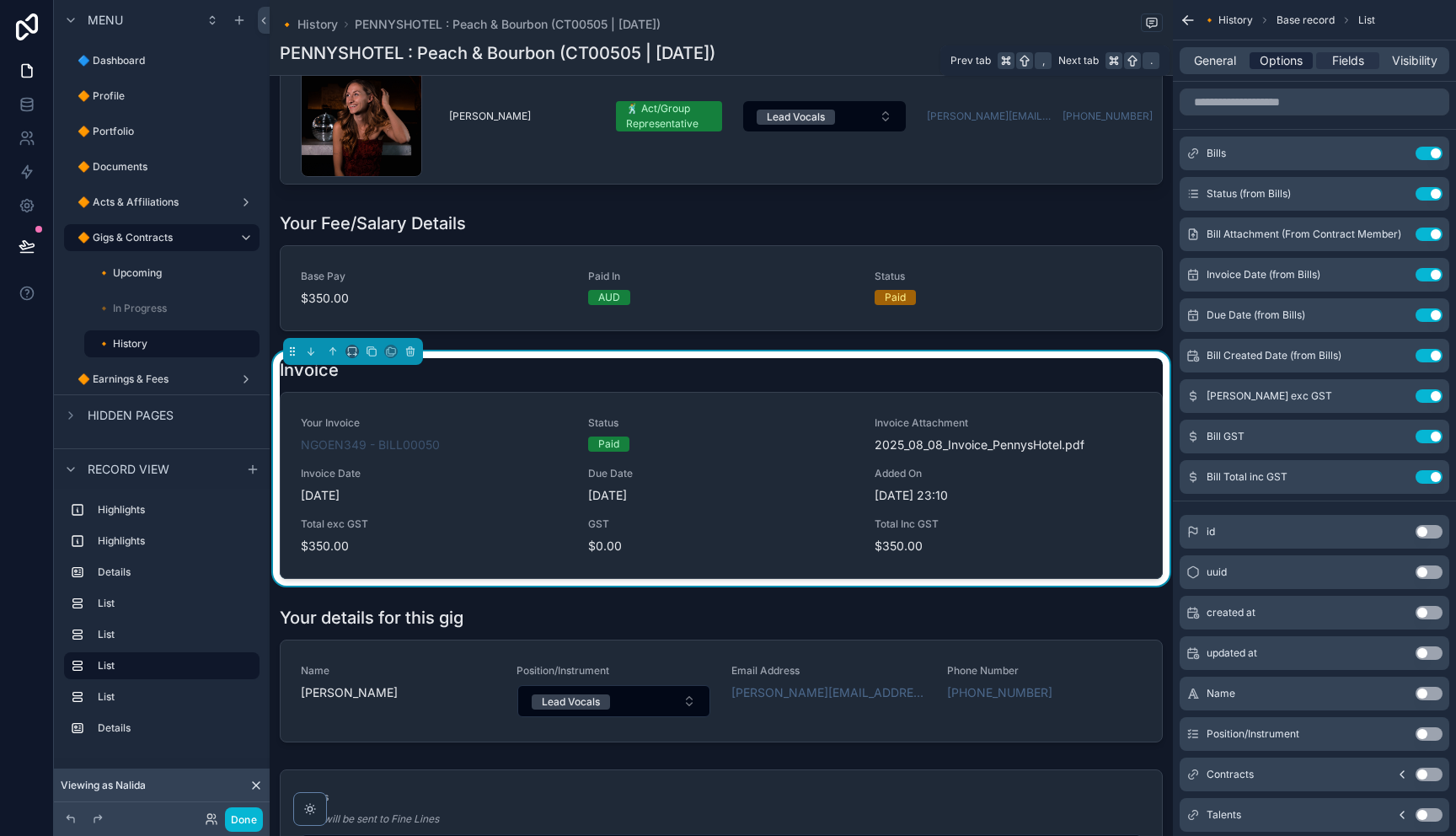
click at [1289, 61] on span "Options" at bounding box center [1281, 61] width 43 height 17
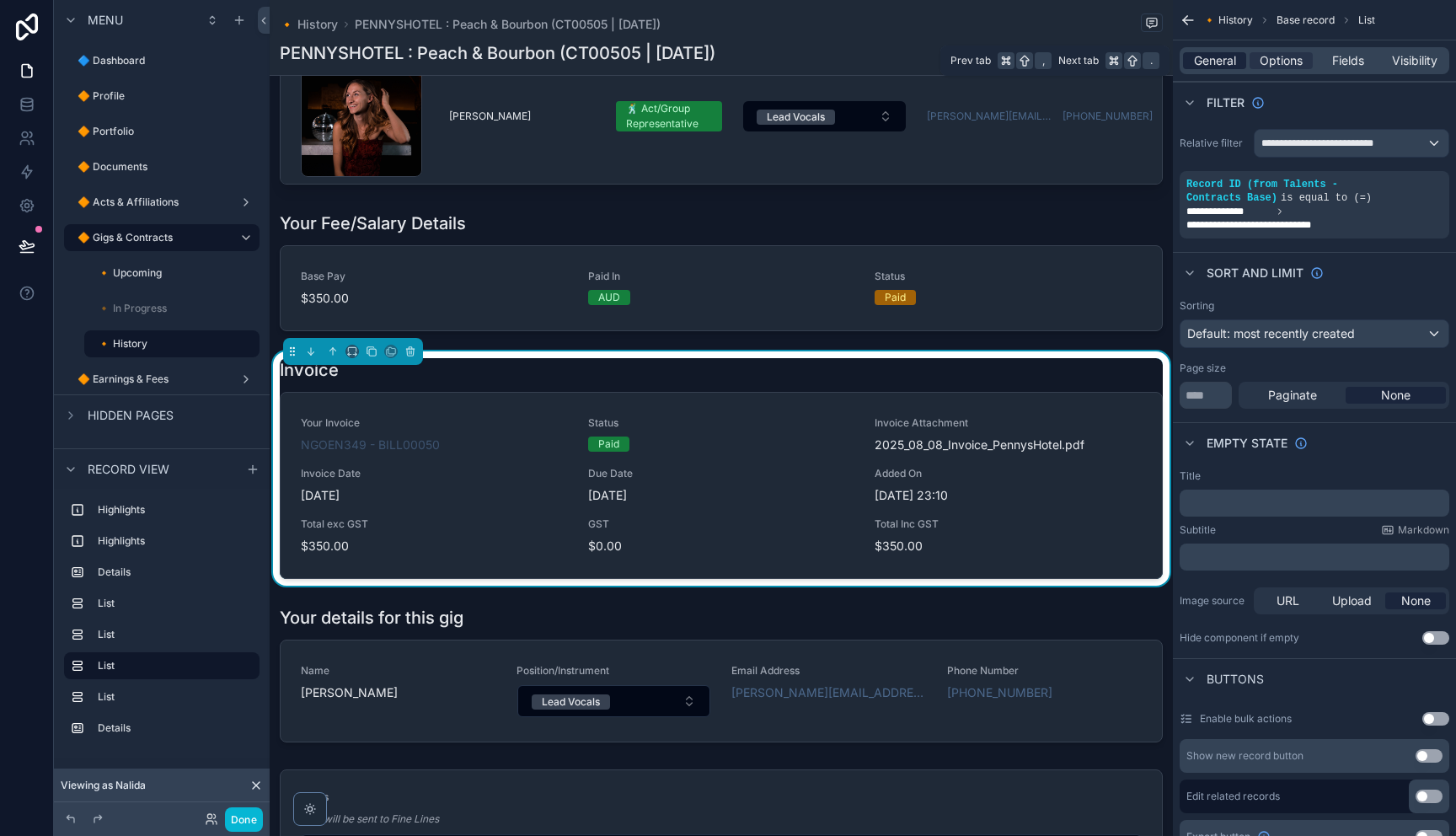
click at [1223, 64] on span "General" at bounding box center [1215, 61] width 42 height 17
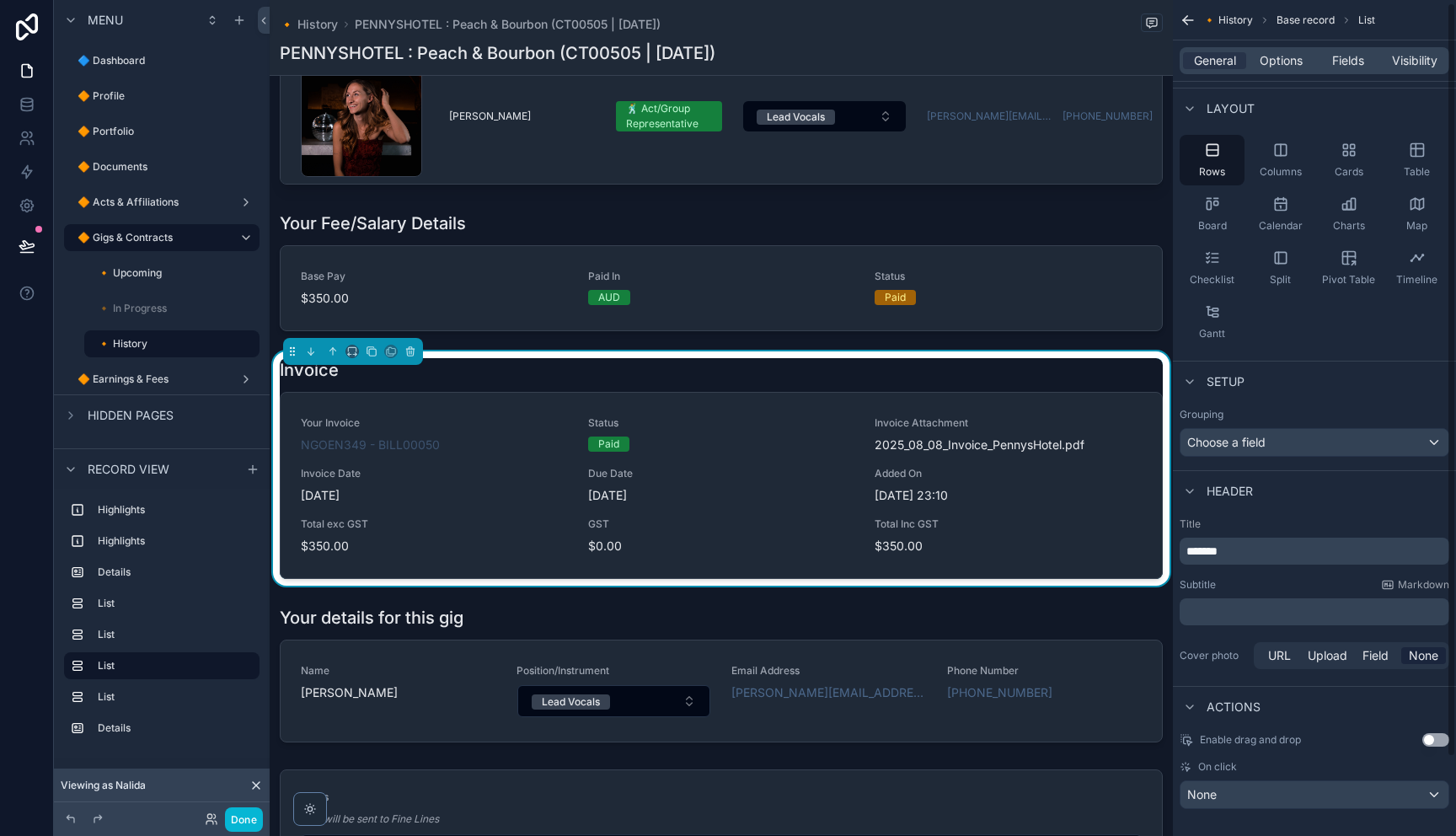
scroll to position [91, 0]
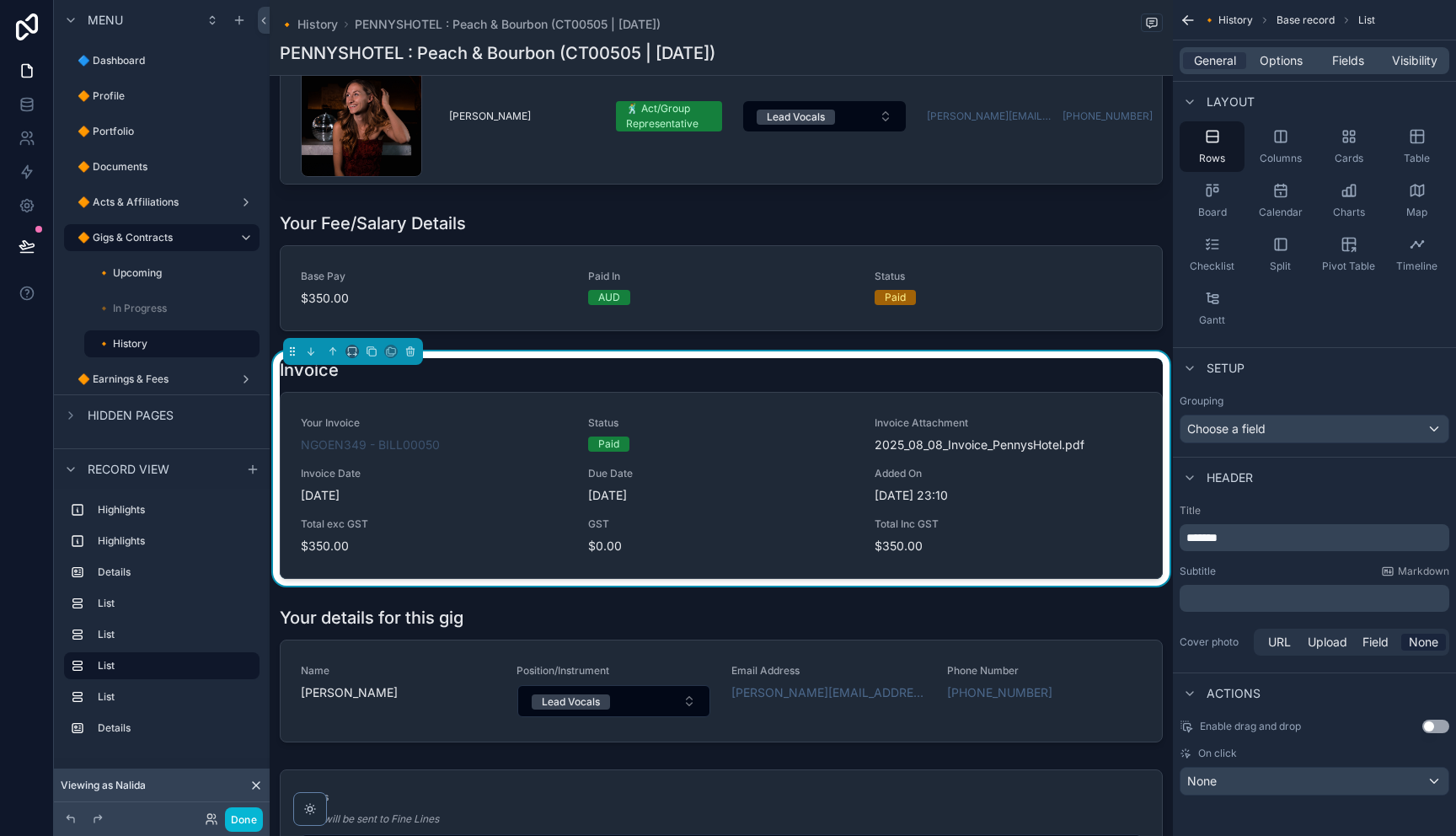
drag, startPoint x: 1275, startPoint y: 63, endPoint x: 1275, endPoint y: 79, distance: 16.0
click at [1275, 63] on span "Options" at bounding box center [1281, 61] width 43 height 17
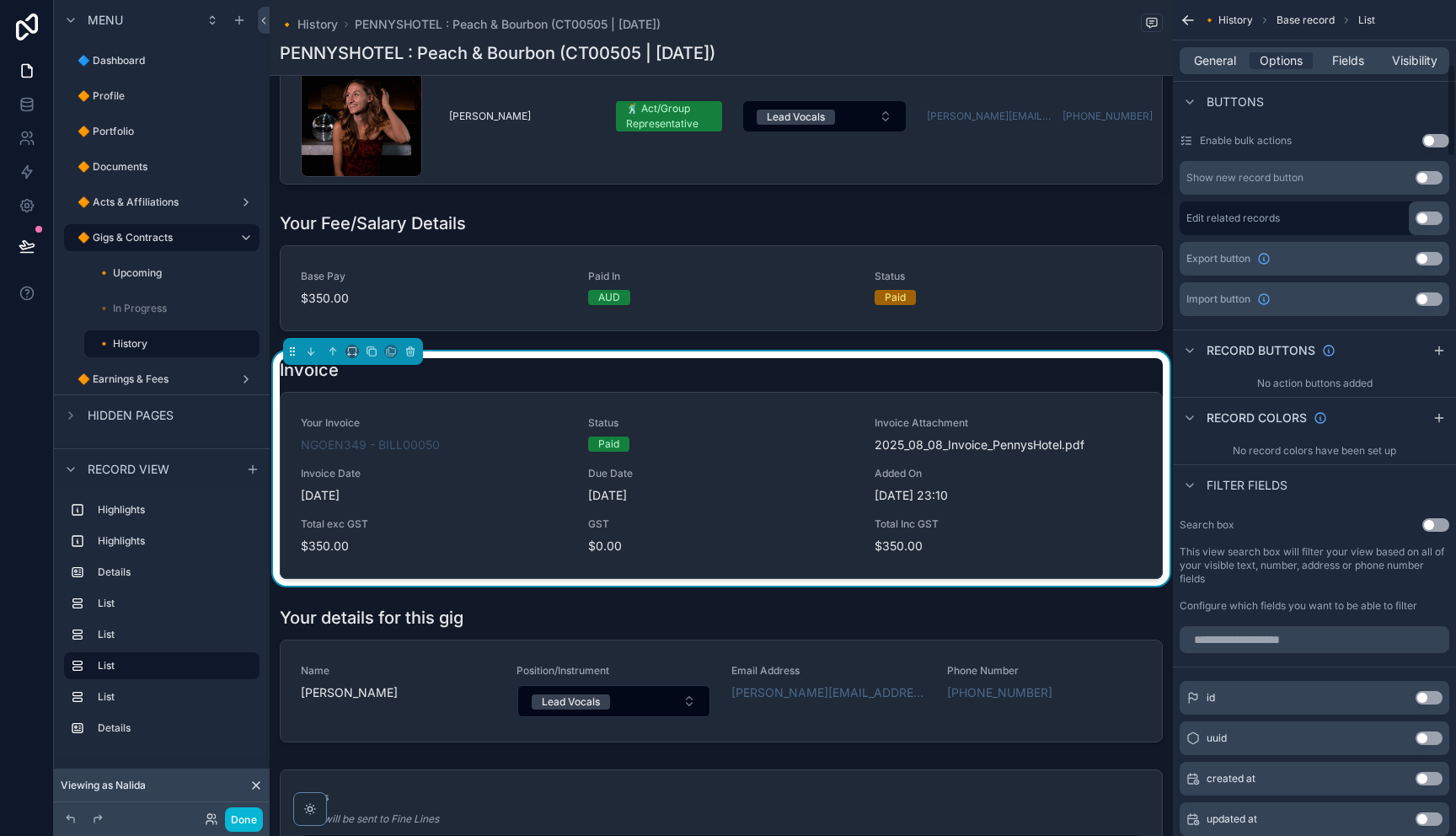
scroll to position [582, 0]
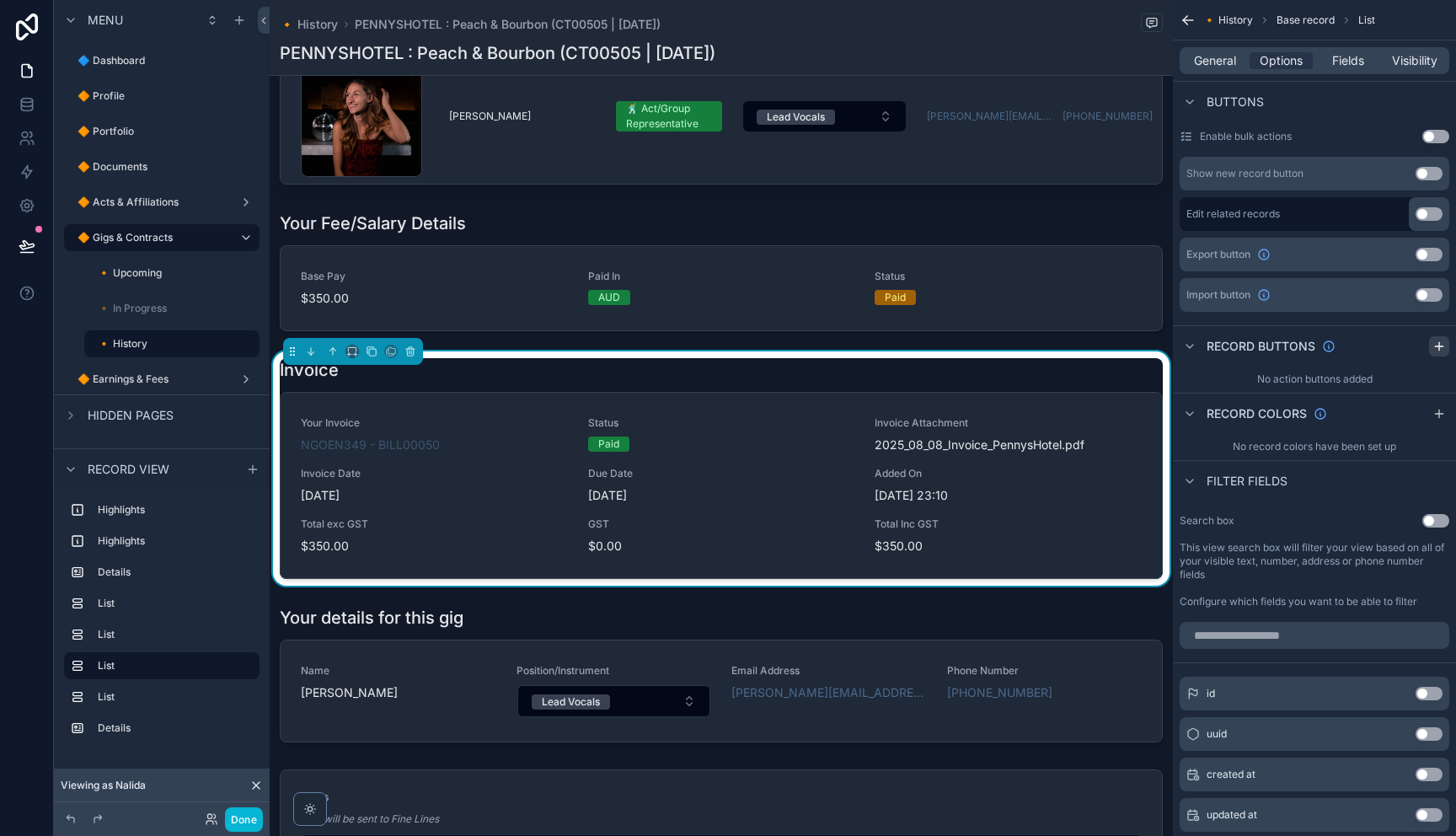
click at [1444, 348] on icon "scrollable content" at bounding box center [1439, 346] width 13 height 13
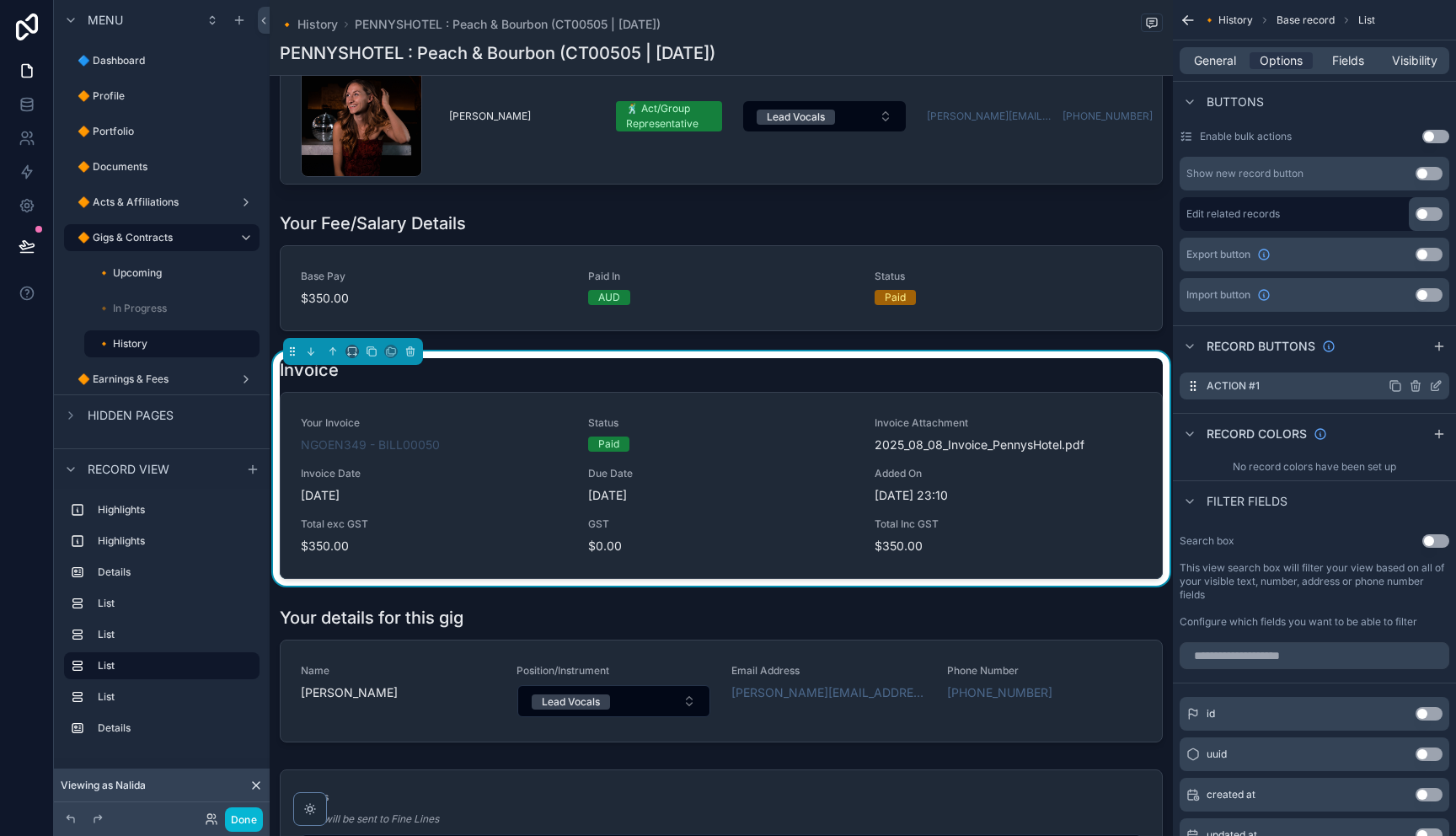
click at [1299, 387] on div "Action #1" at bounding box center [1314, 386] width 270 height 27
click at [1043, 377] on div "Invoice" at bounding box center [721, 370] width 883 height 24
drag, startPoint x: 1323, startPoint y: 387, endPoint x: 1339, endPoint y: 389, distance: 16.1
click at [1323, 387] on div "Action #1" at bounding box center [1314, 386] width 270 height 27
click at [1431, 386] on icon "scrollable content" at bounding box center [1436, 386] width 13 height 13
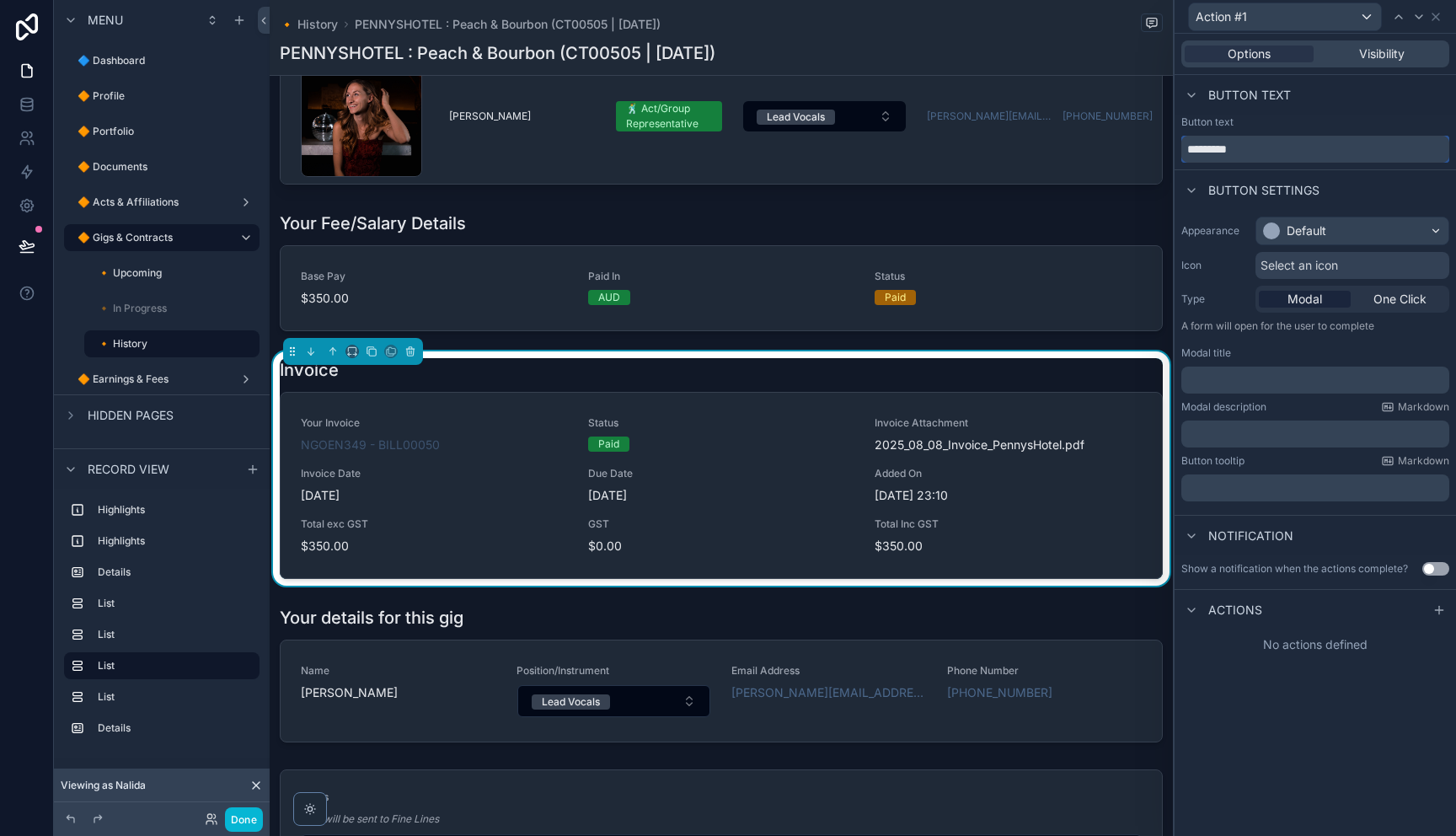
click at [1340, 149] on input "*********" at bounding box center [1315, 149] width 268 height 27
type input "**********"
click at [1360, 223] on div "Default" at bounding box center [1351, 231] width 192 height 27
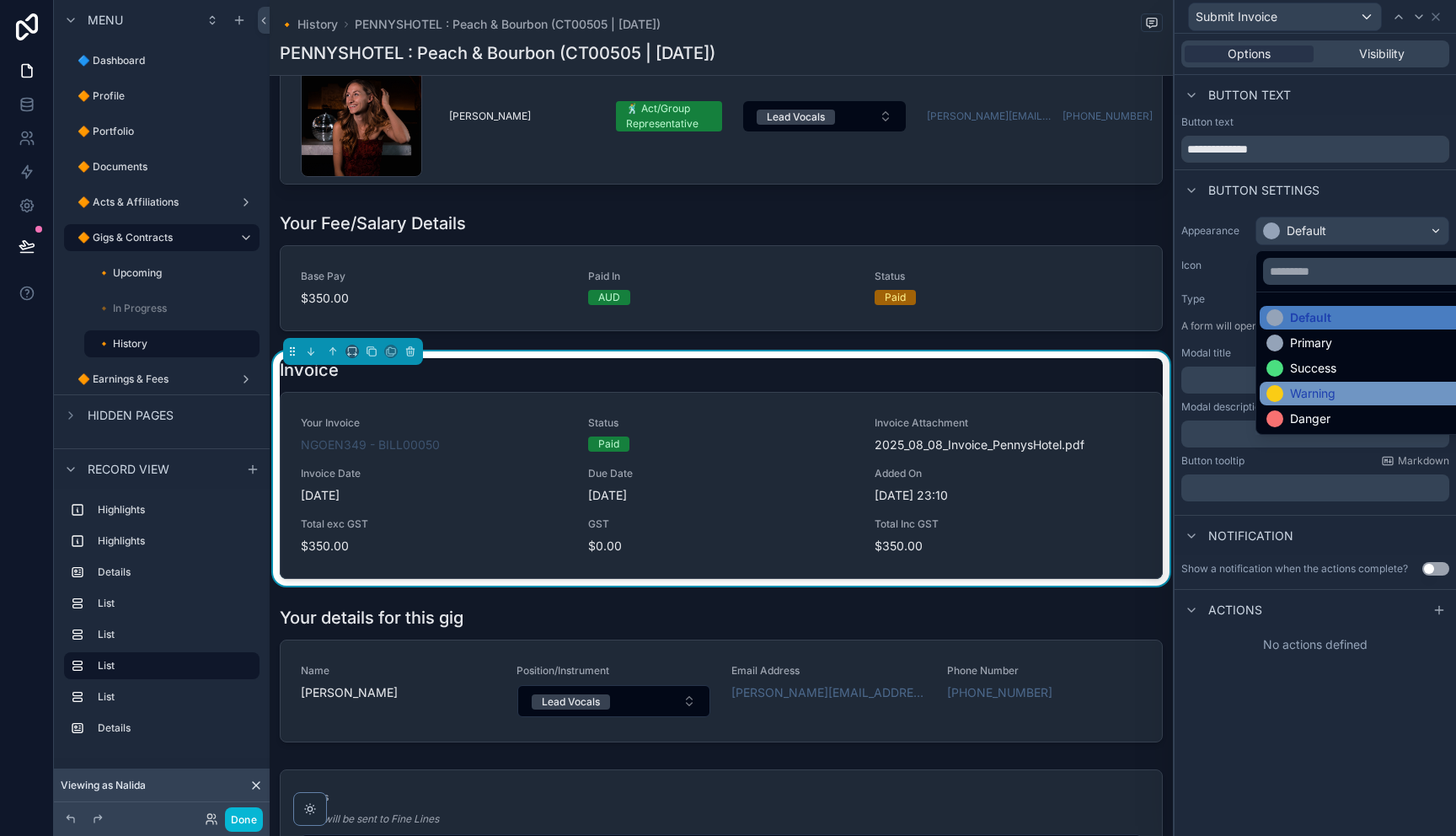
click at [1344, 399] on div "Warning" at bounding box center [1371, 394] width 211 height 17
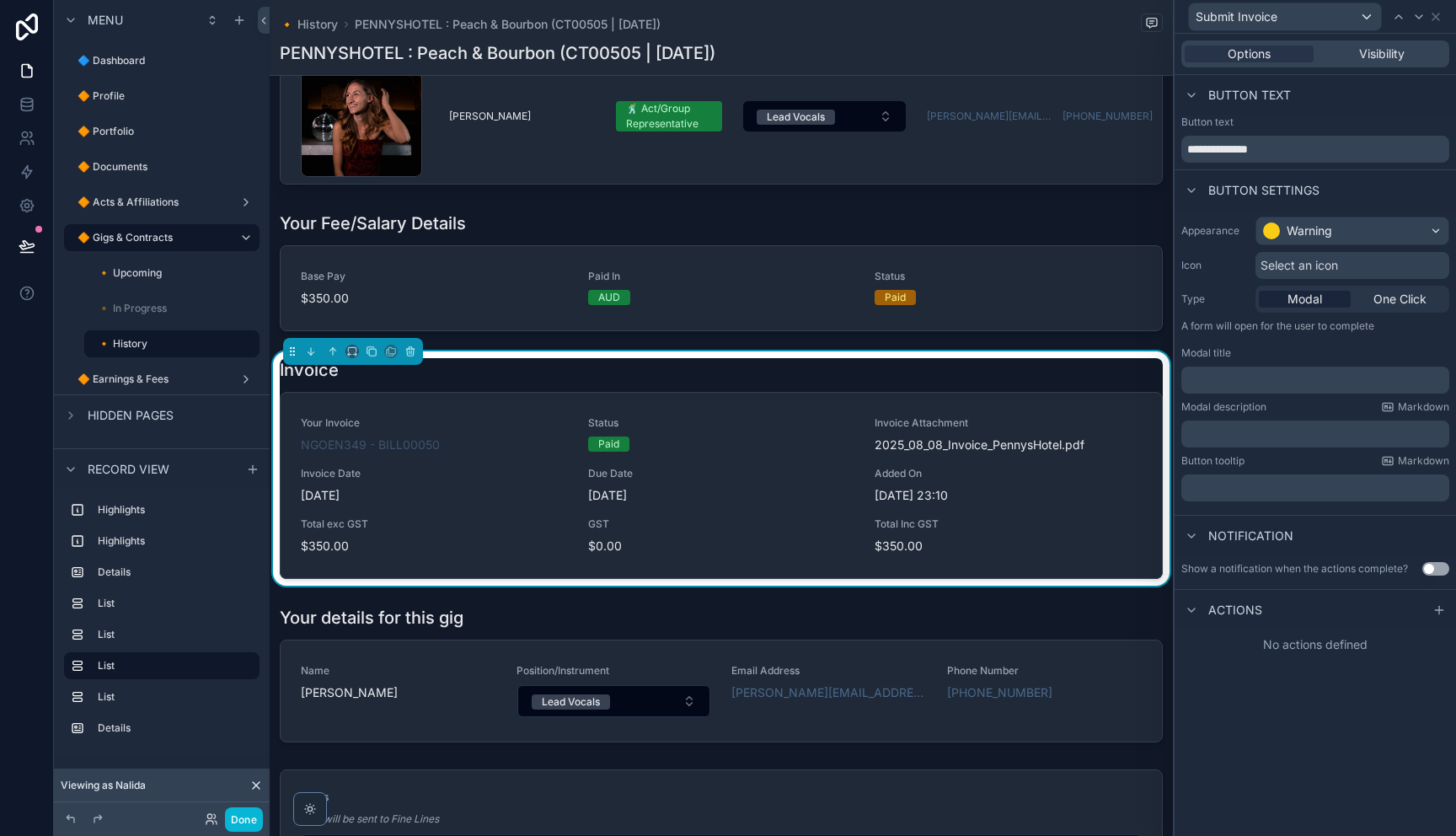
drag, startPoint x: 1349, startPoint y: 354, endPoint x: 1328, endPoint y: 387, distance: 39.1
click at [1350, 355] on div "Modal title" at bounding box center [1315, 353] width 268 height 13
click at [147, 274] on label "🔸 Upcoming" at bounding box center [161, 273] width 128 height 13
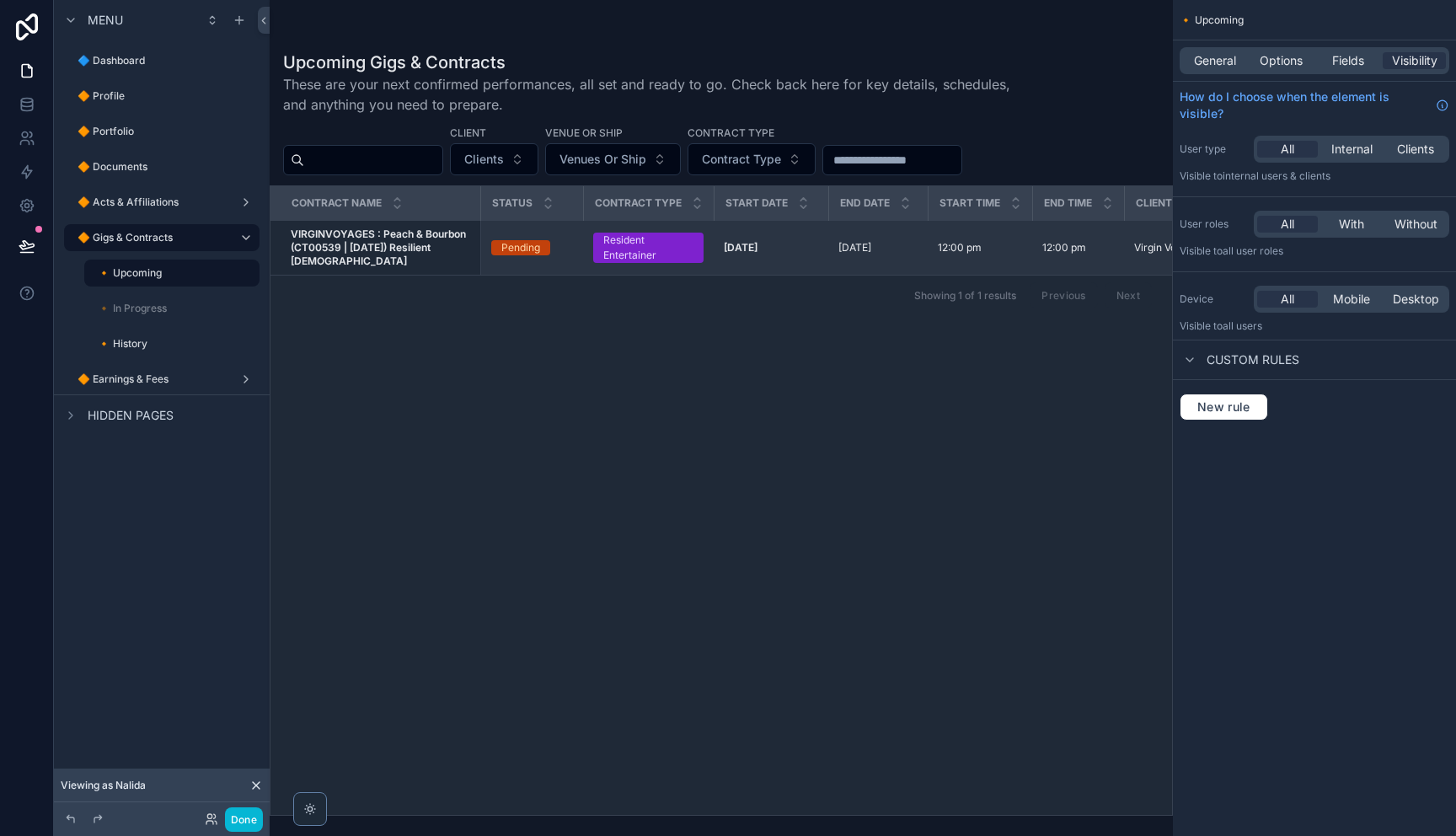
click at [438, 260] on span "VIRGINVOYAGES : Peach & Bourbon (CT00539 | [DATE]) Resilient [DEMOGRAPHIC_DATA]" at bounding box center [380, 248] width 179 height 40
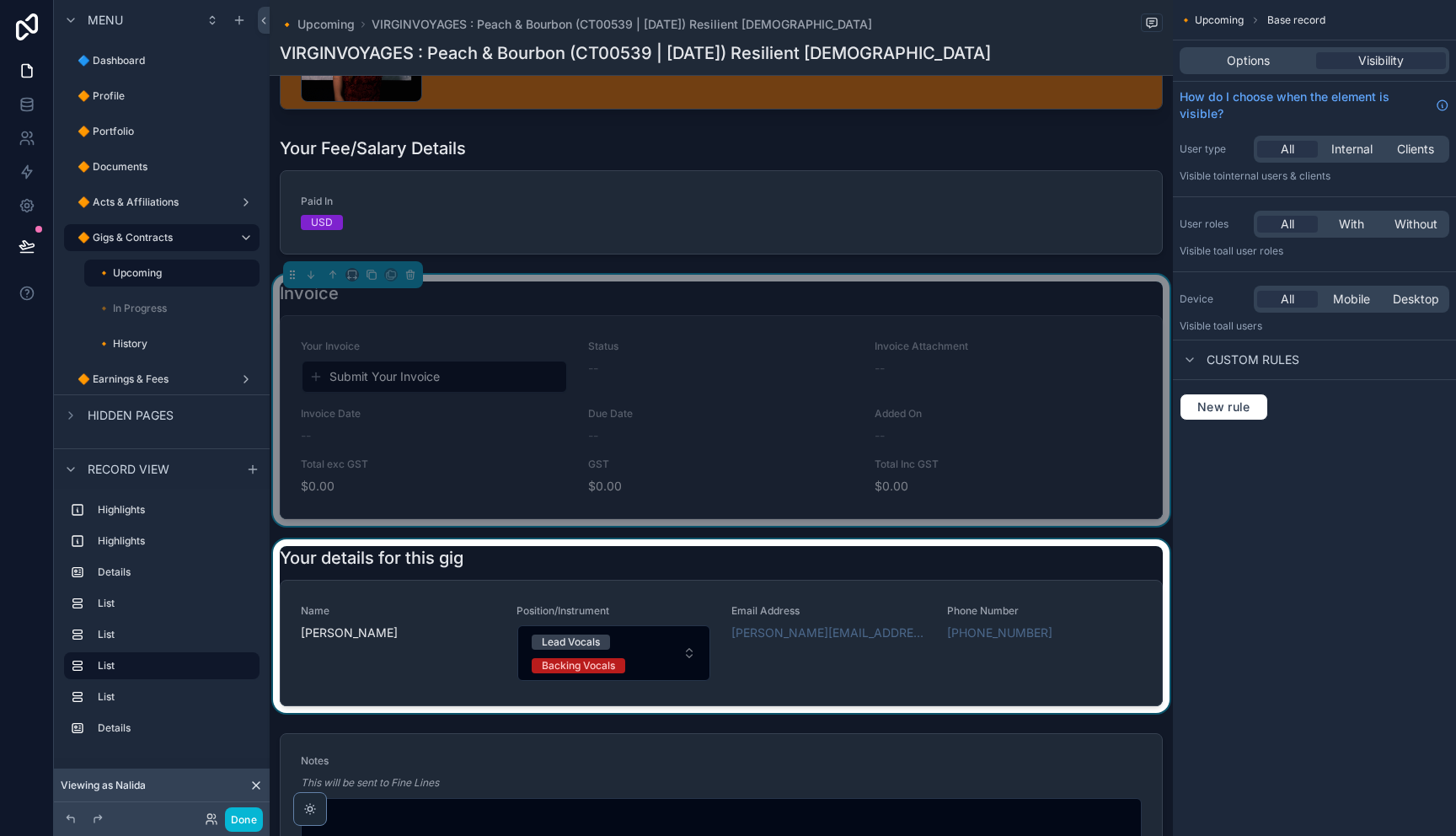
scroll to position [1241, 0]
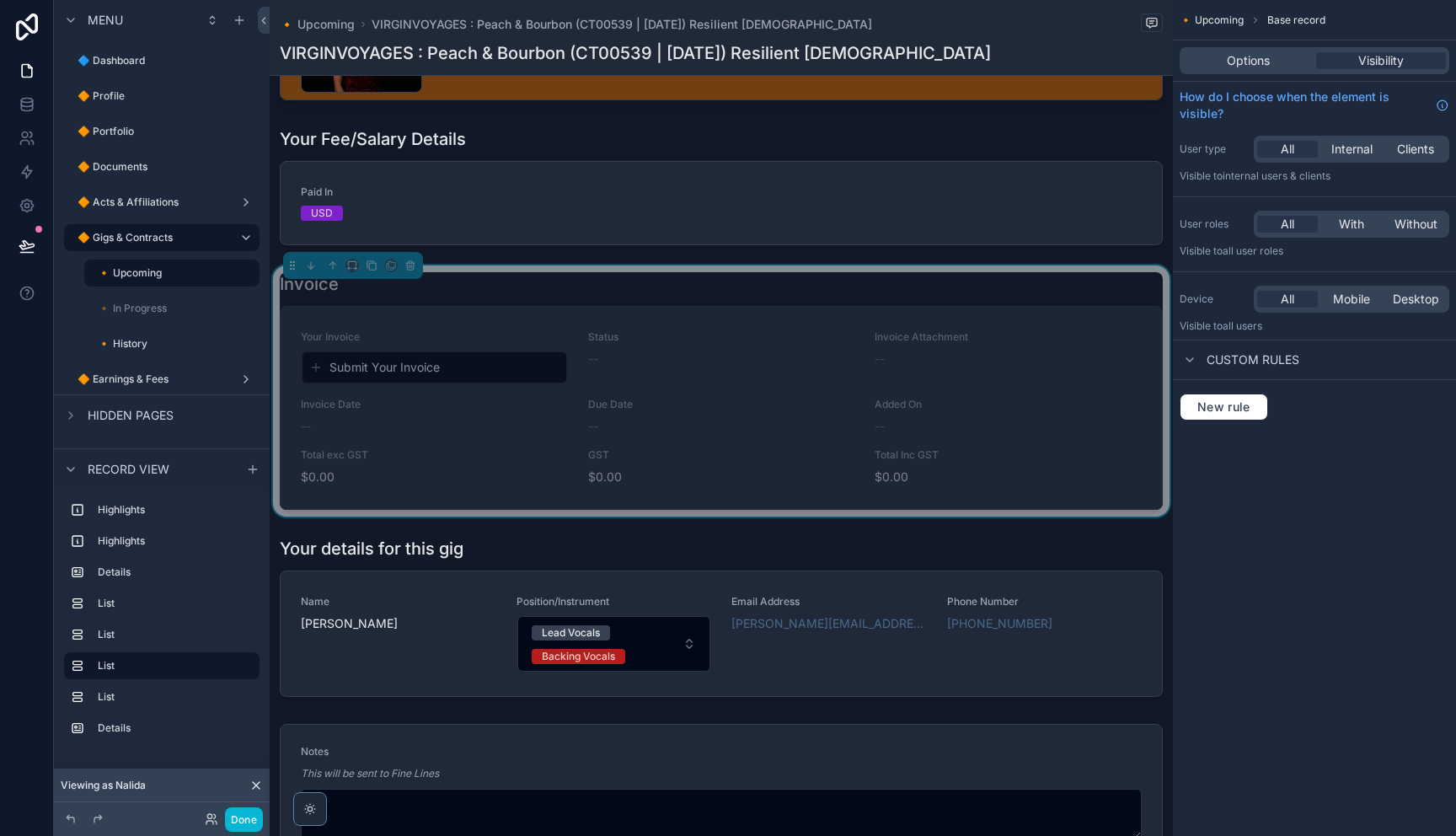
click at [575, 325] on div "Your Invoice Submit Your Invoice Status -- Invoice Attachment -- Invoice Date -…" at bounding box center [721, 408] width 881 height 202
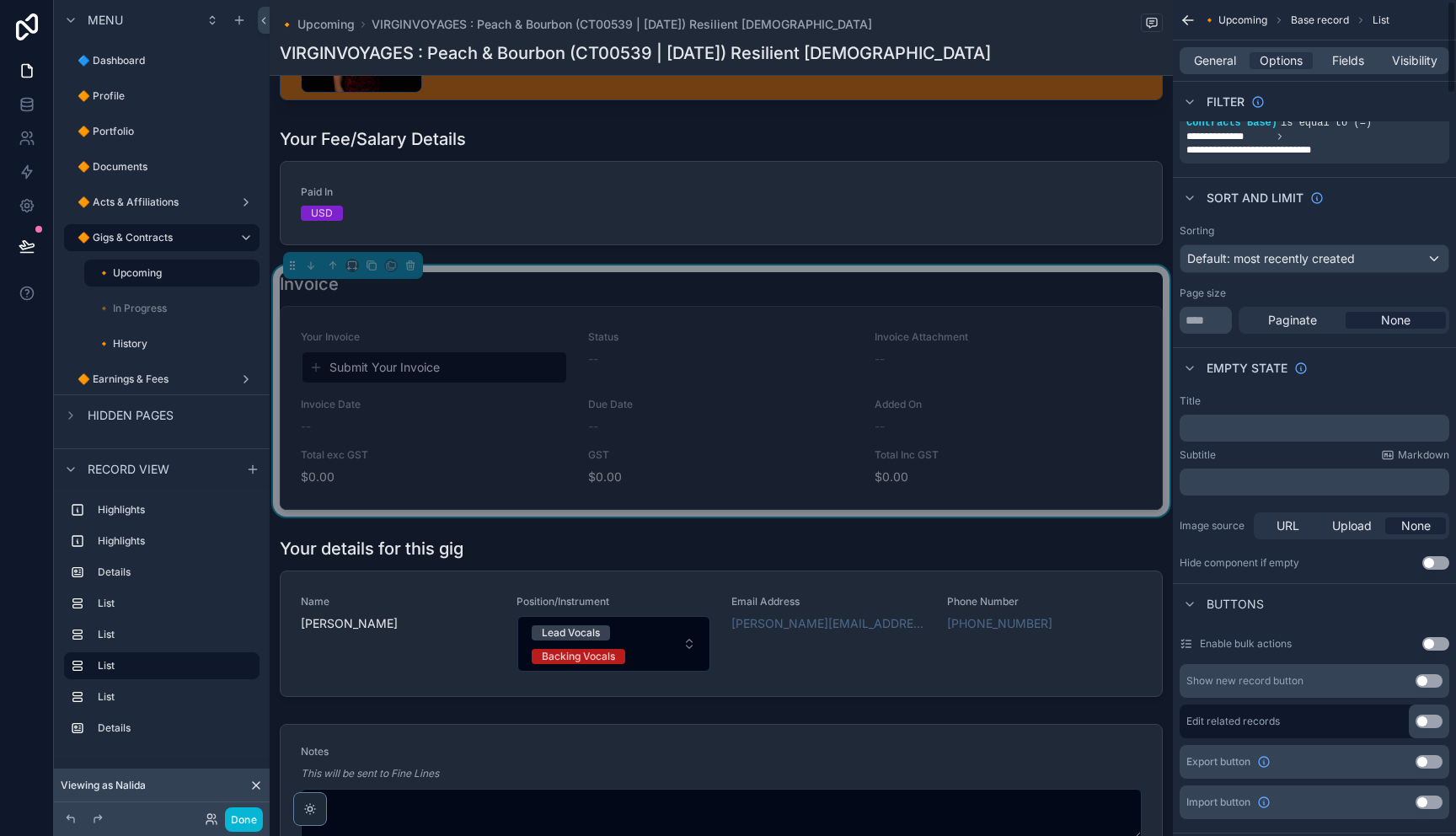
scroll to position [76, 0]
click at [1318, 59] on div "Fields" at bounding box center [1347, 61] width 63 height 17
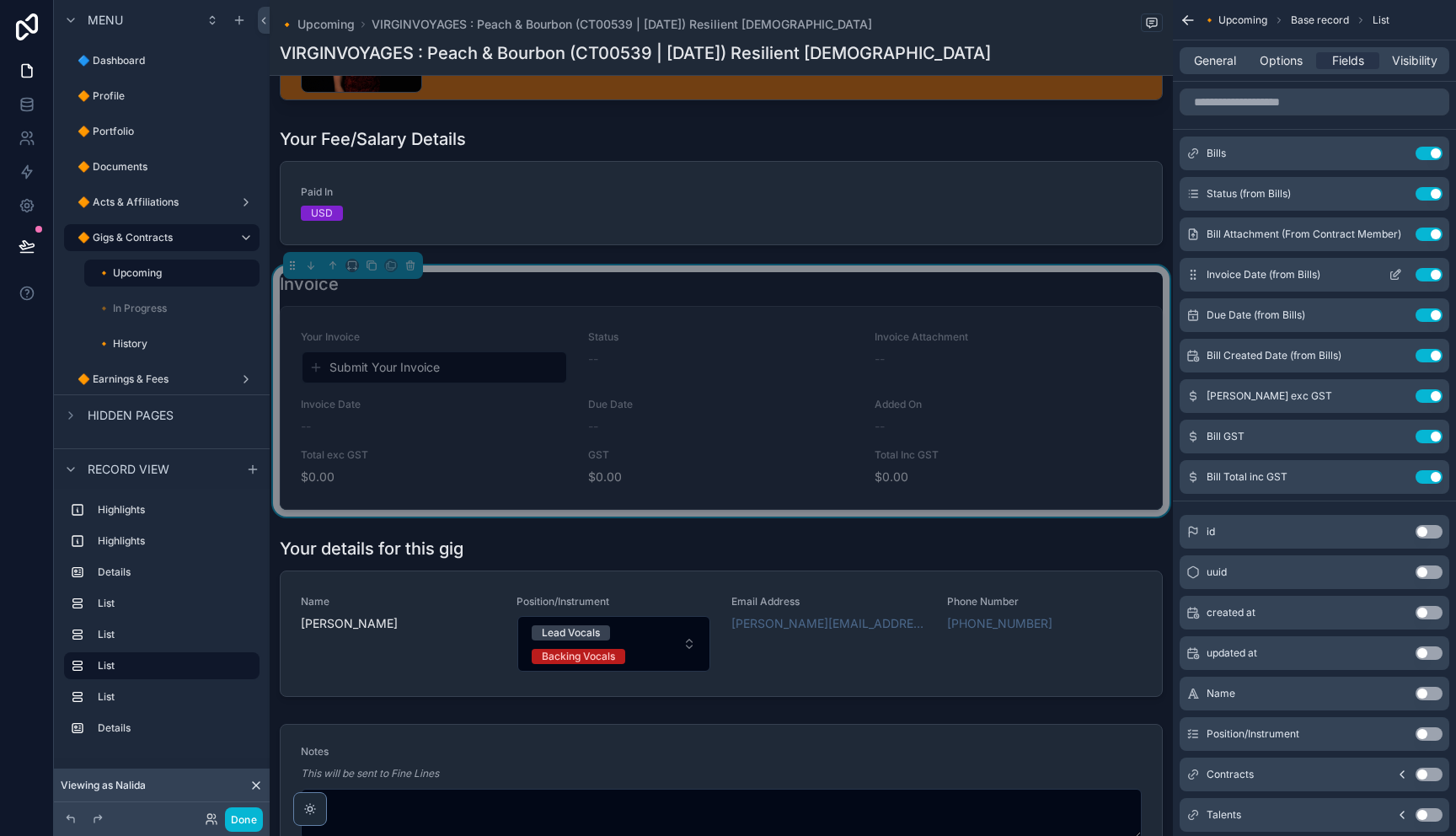
scroll to position [7, 0]
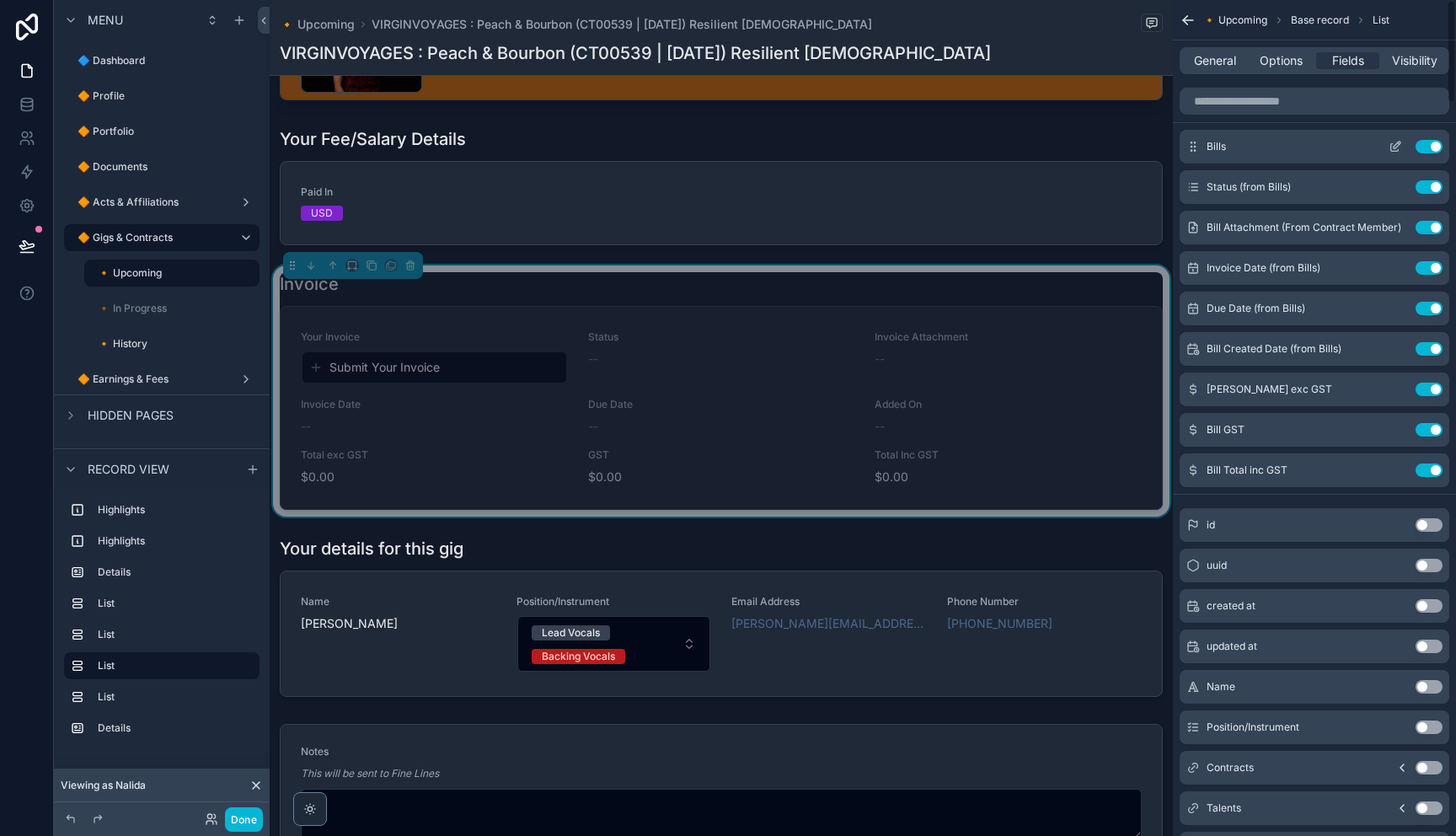
click at [1392, 146] on icon "scrollable content" at bounding box center [1395, 147] width 13 height 13
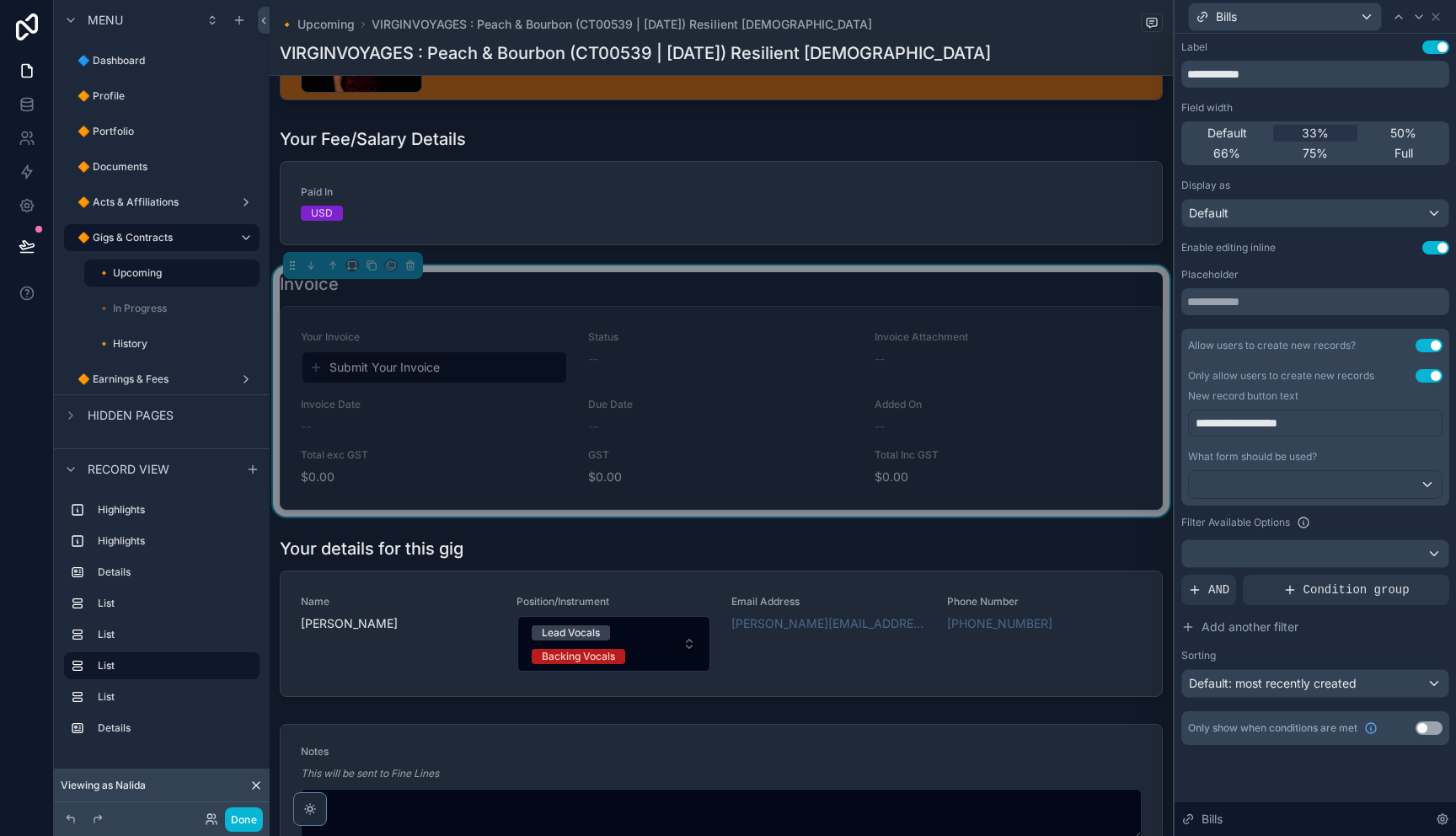
click at [1428, 258] on div "**********" at bounding box center [1315, 392] width 268 height 704
click at [1434, 251] on button "Use setting" at bounding box center [1436, 248] width 27 height 13
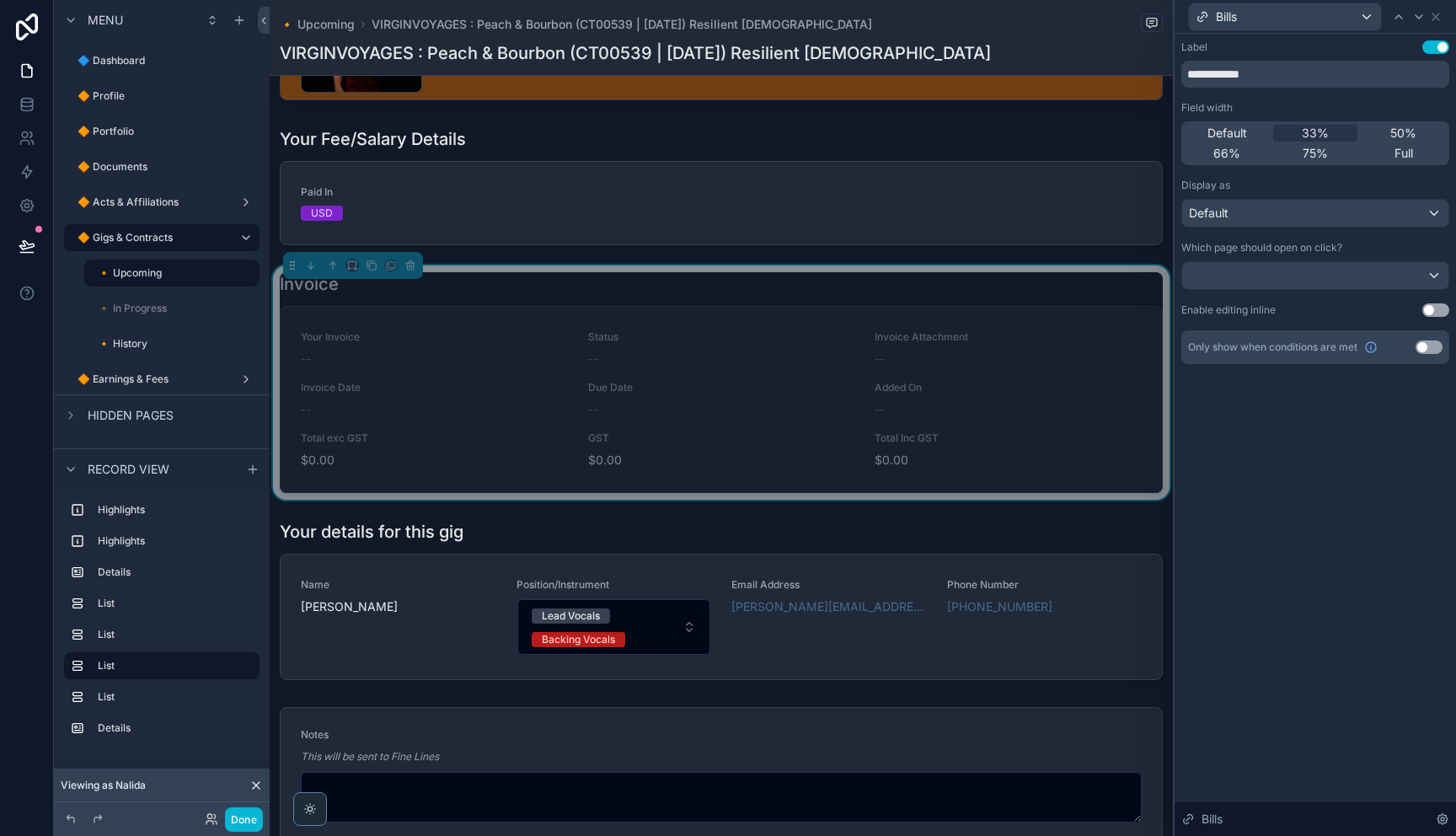
drag, startPoint x: 975, startPoint y: 328, endPoint x: 1074, endPoint y: 282, distance: 109.2
click at [984, 324] on div "Your Invoice -- Status -- Invoice Attachment -- Invoice Date -- Due Date -- Add…" at bounding box center [721, 399] width 881 height 185
click at [1434, 15] on icon at bounding box center [1435, 16] width 7 height 7
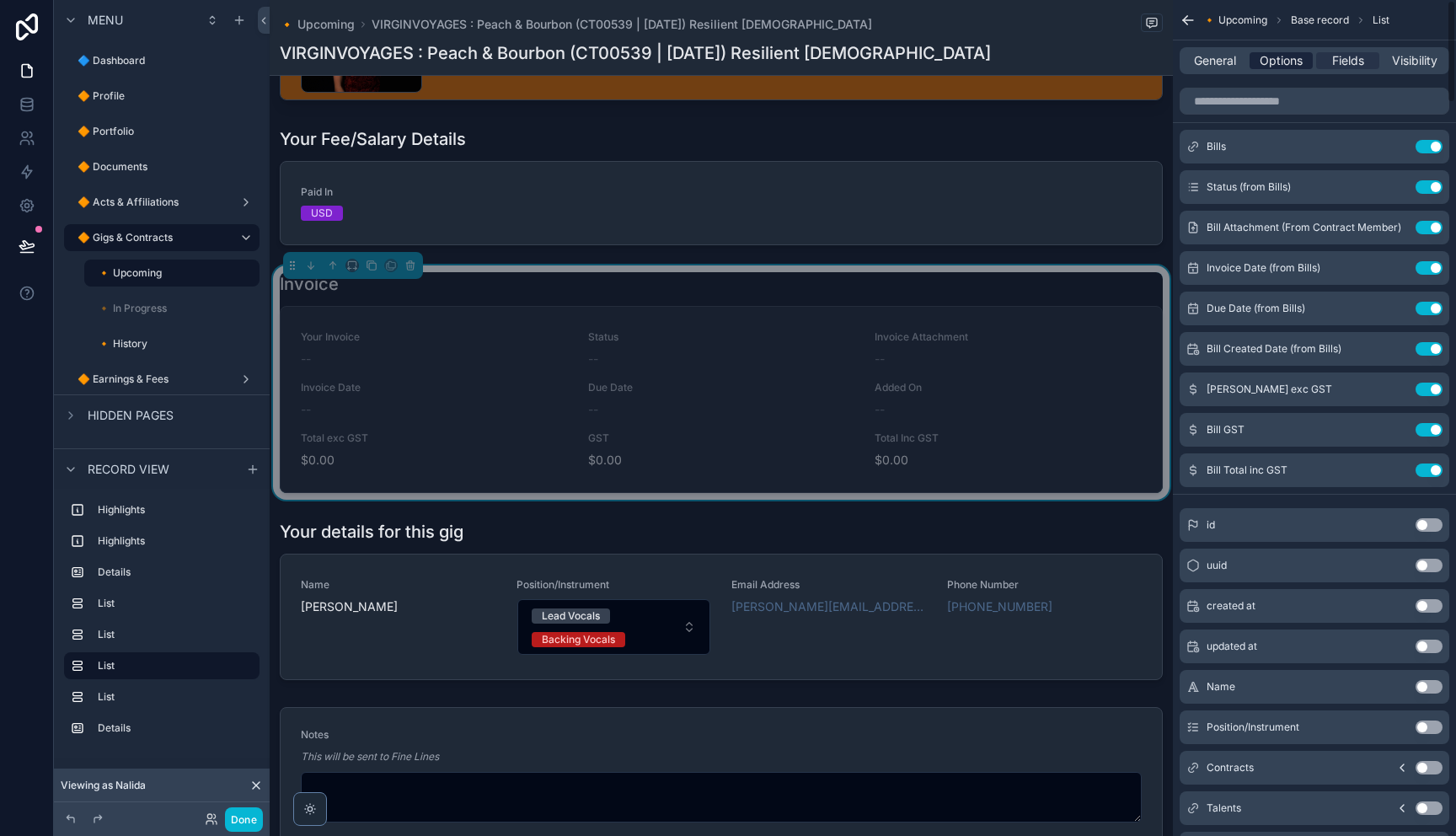
click at [1287, 64] on span "Options" at bounding box center [1281, 61] width 43 height 17
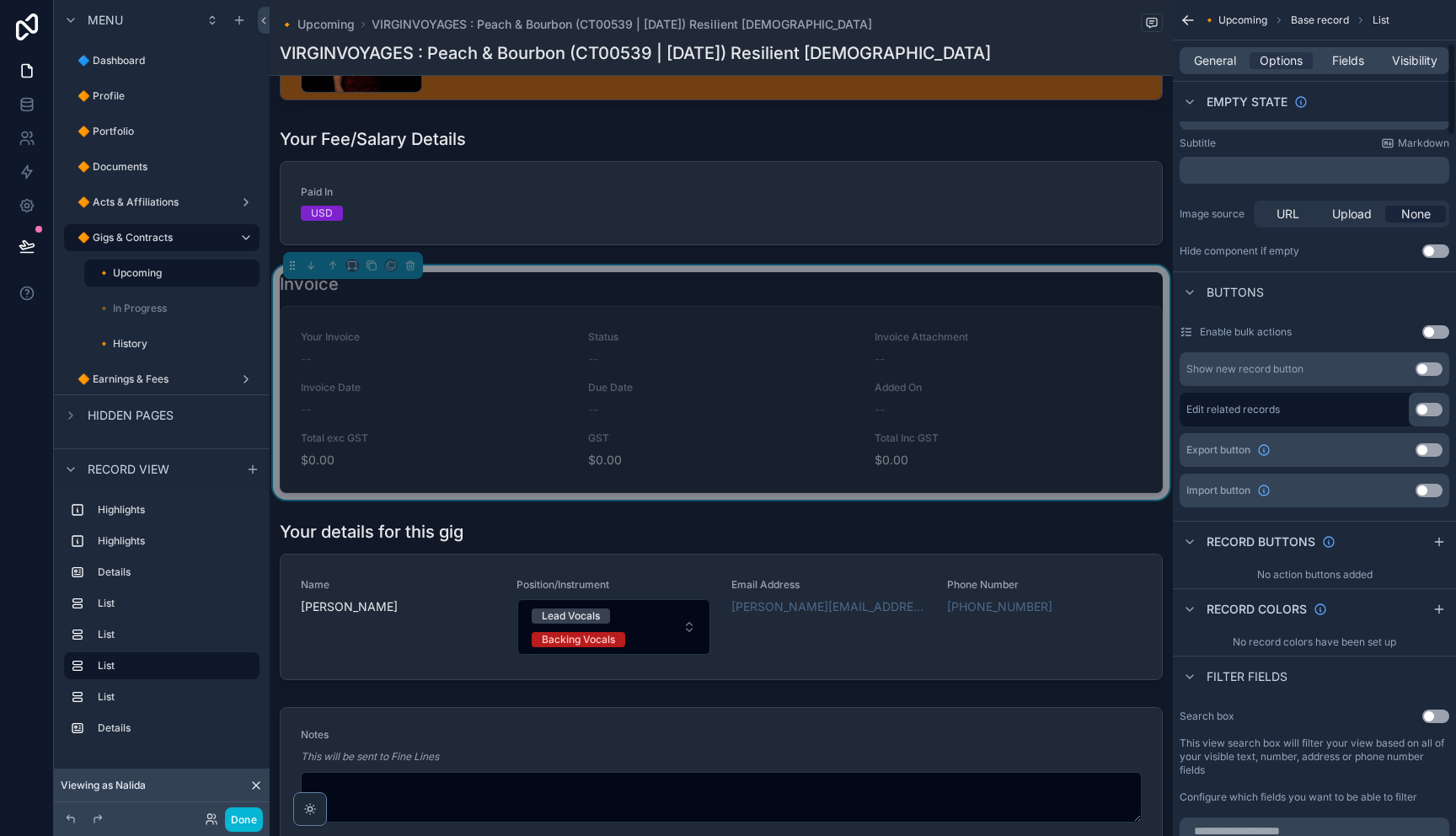
scroll to position [395, 0]
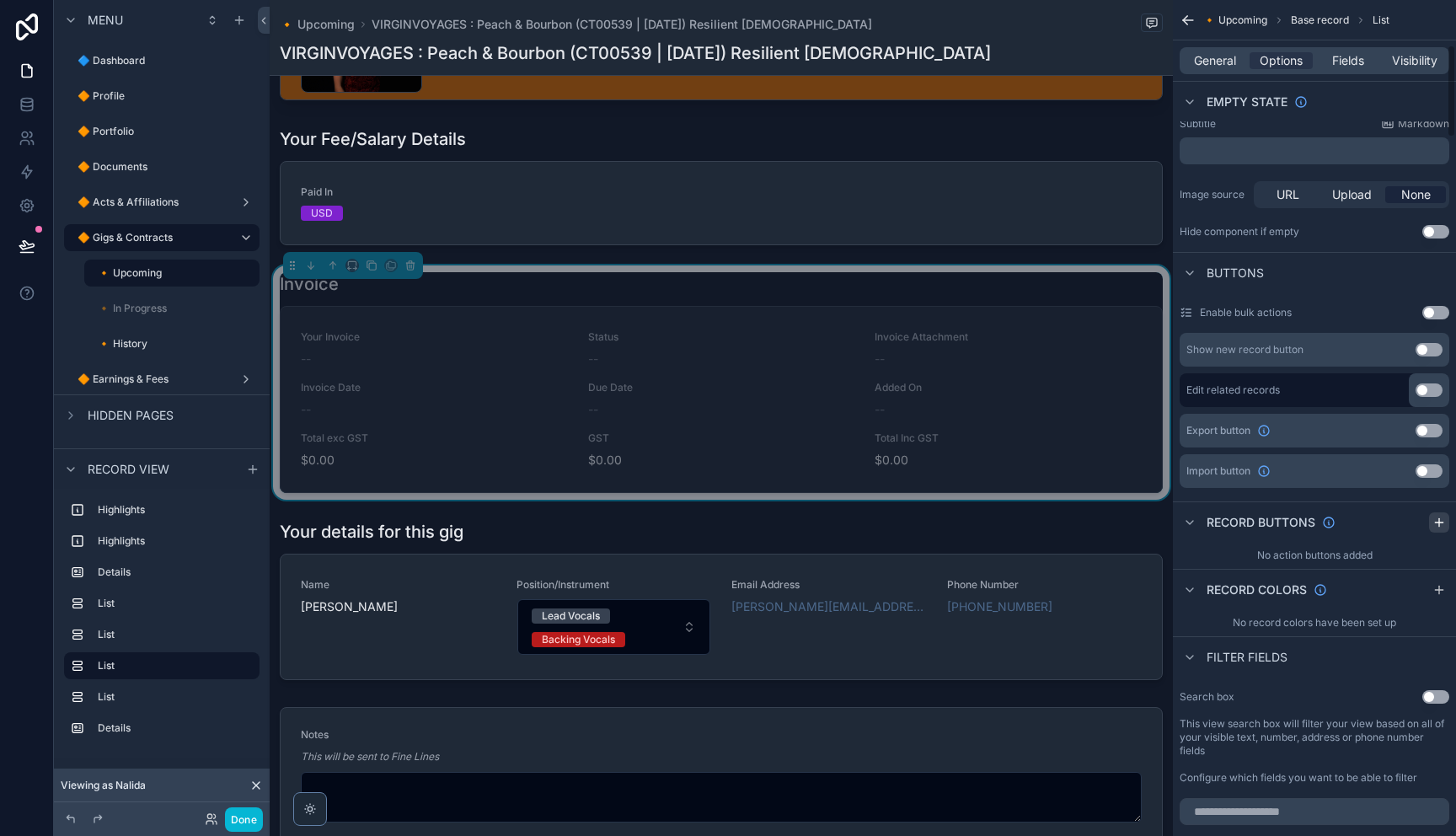
click at [1435, 527] on icon "scrollable content" at bounding box center [1439, 522] width 13 height 13
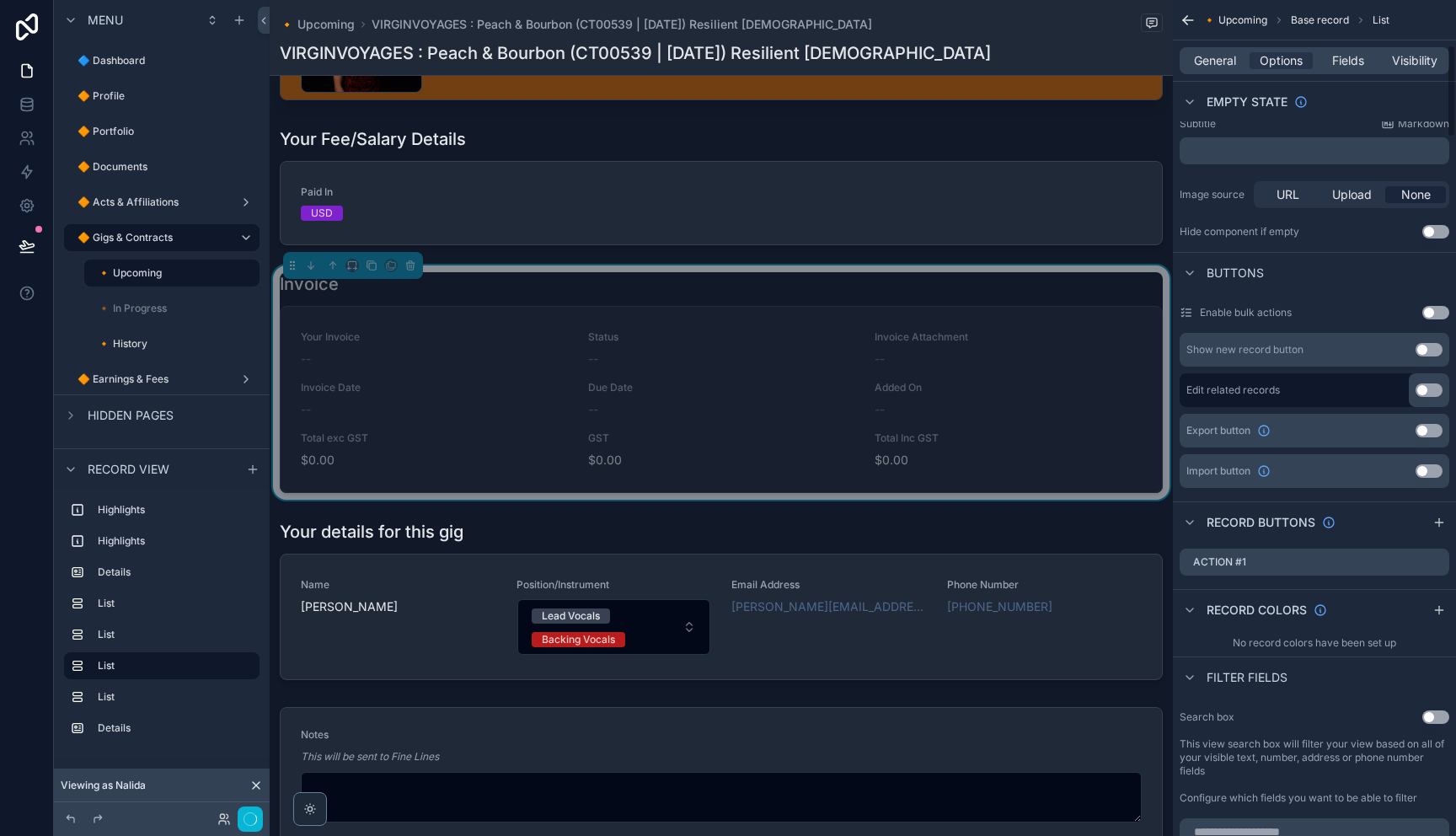
scroll to position [404, 0]
drag, startPoint x: 1303, startPoint y: 572, endPoint x: 1377, endPoint y: 568, distance: 74.1
click at [1304, 572] on div "Action #1" at bounding box center [1314, 563] width 270 height 27
click at [1437, 564] on icon "scrollable content" at bounding box center [1436, 563] width 13 height 13
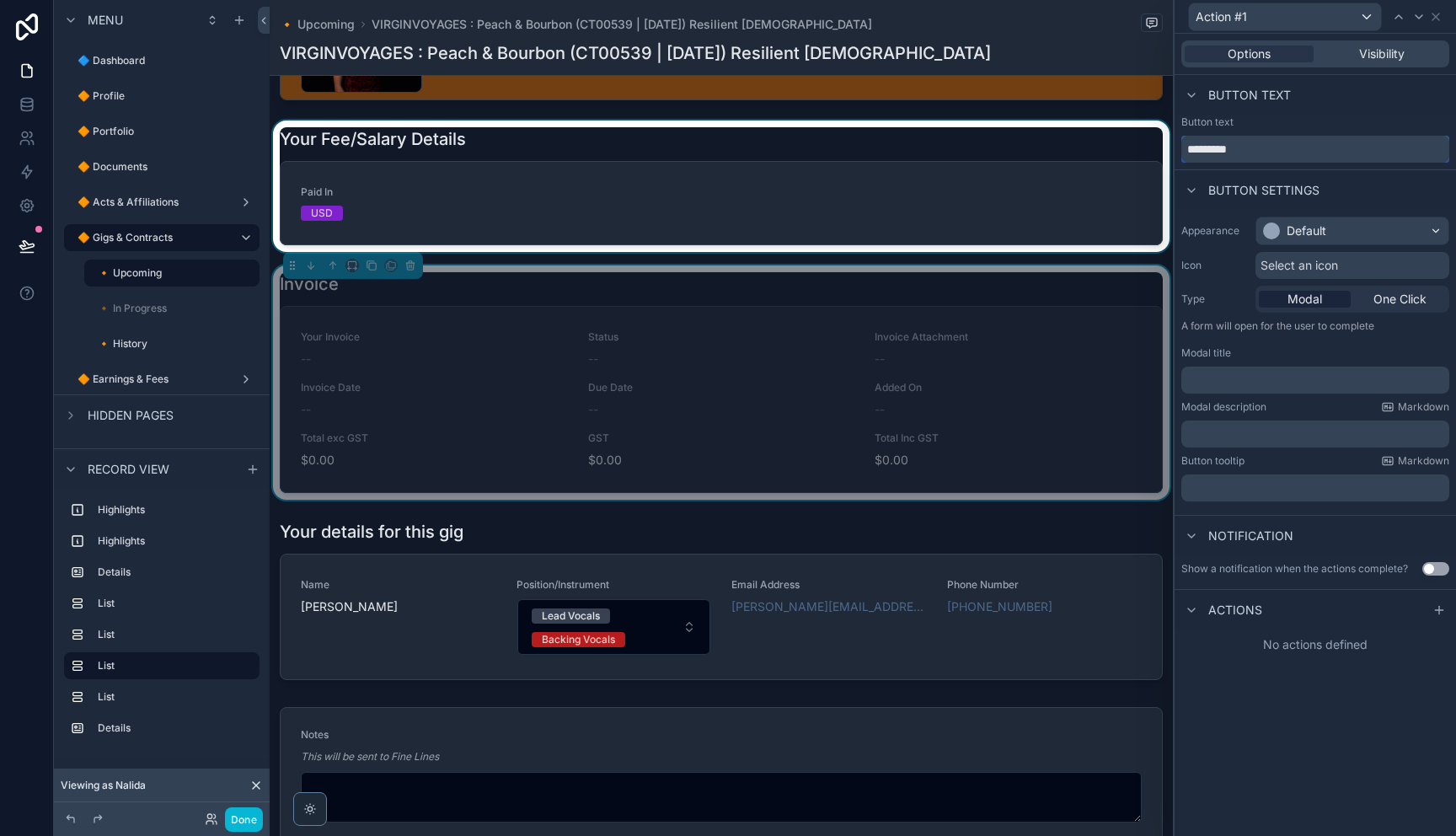
drag, startPoint x: 1197, startPoint y: 149, endPoint x: 1163, endPoint y: 149, distance: 34.0
click at [1163, 149] on div "Action #1 Options Visibility Button text Button text ********* Button settings …" at bounding box center [728, 418] width 1456 height 836
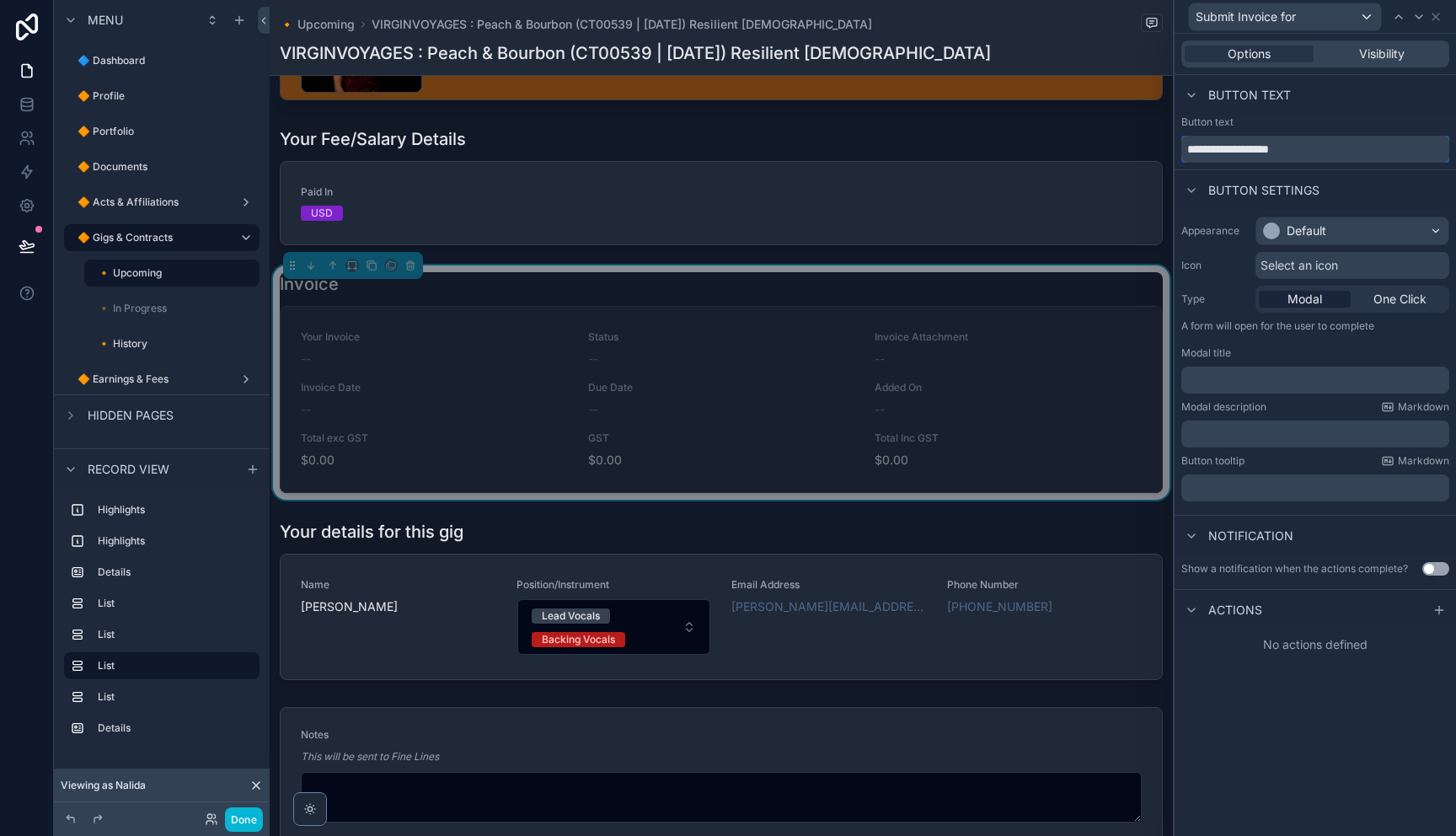
click at [1345, 144] on input "**********" at bounding box center [1315, 149] width 268 height 27
click at [1339, 150] on input "**********" at bounding box center [1315, 149] width 268 height 27
click at [1276, 386] on p "﻿" at bounding box center [1317, 380] width 257 height 17
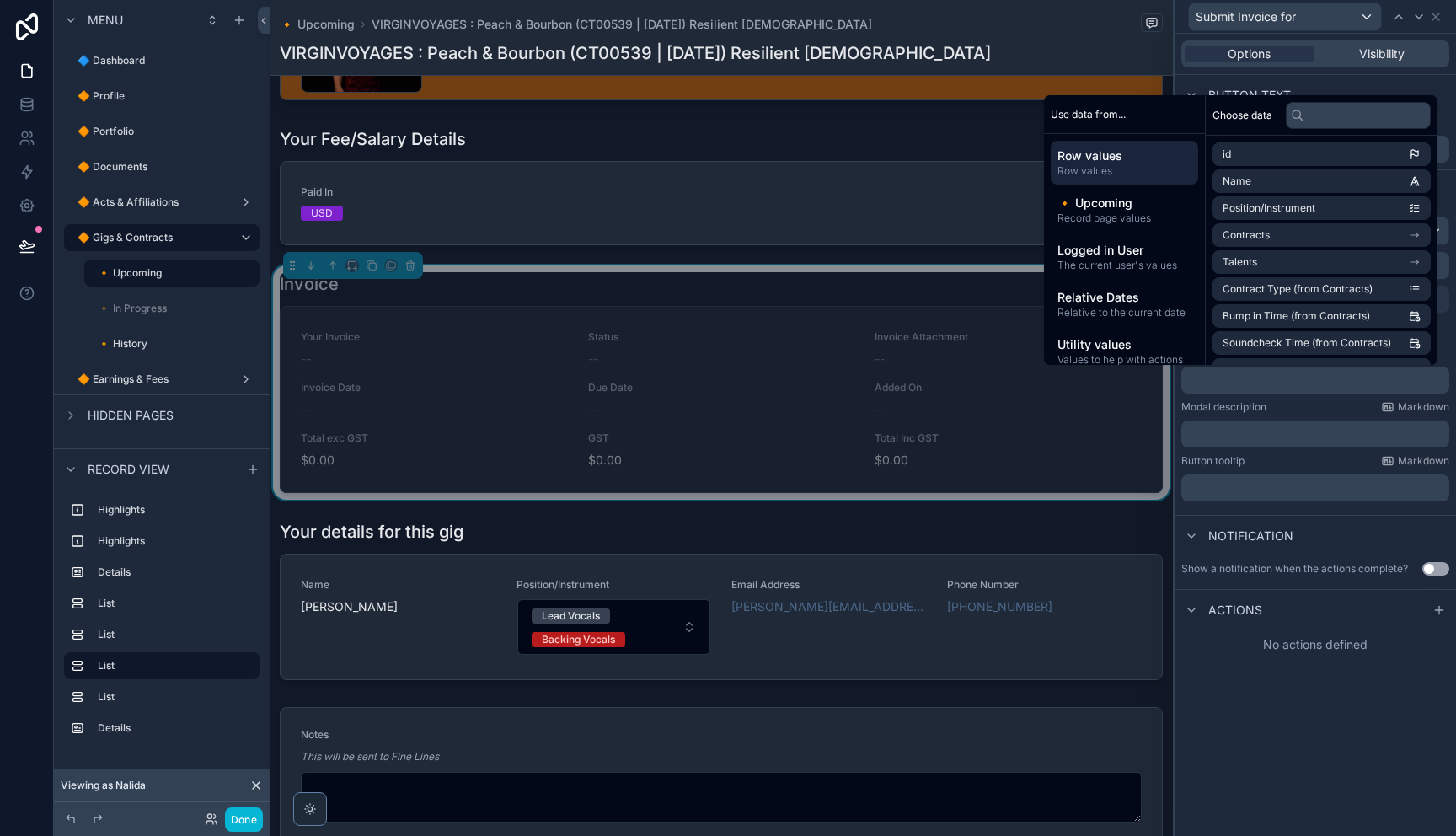
click at [1371, 83] on div "Button text" at bounding box center [1315, 95] width 281 height 40
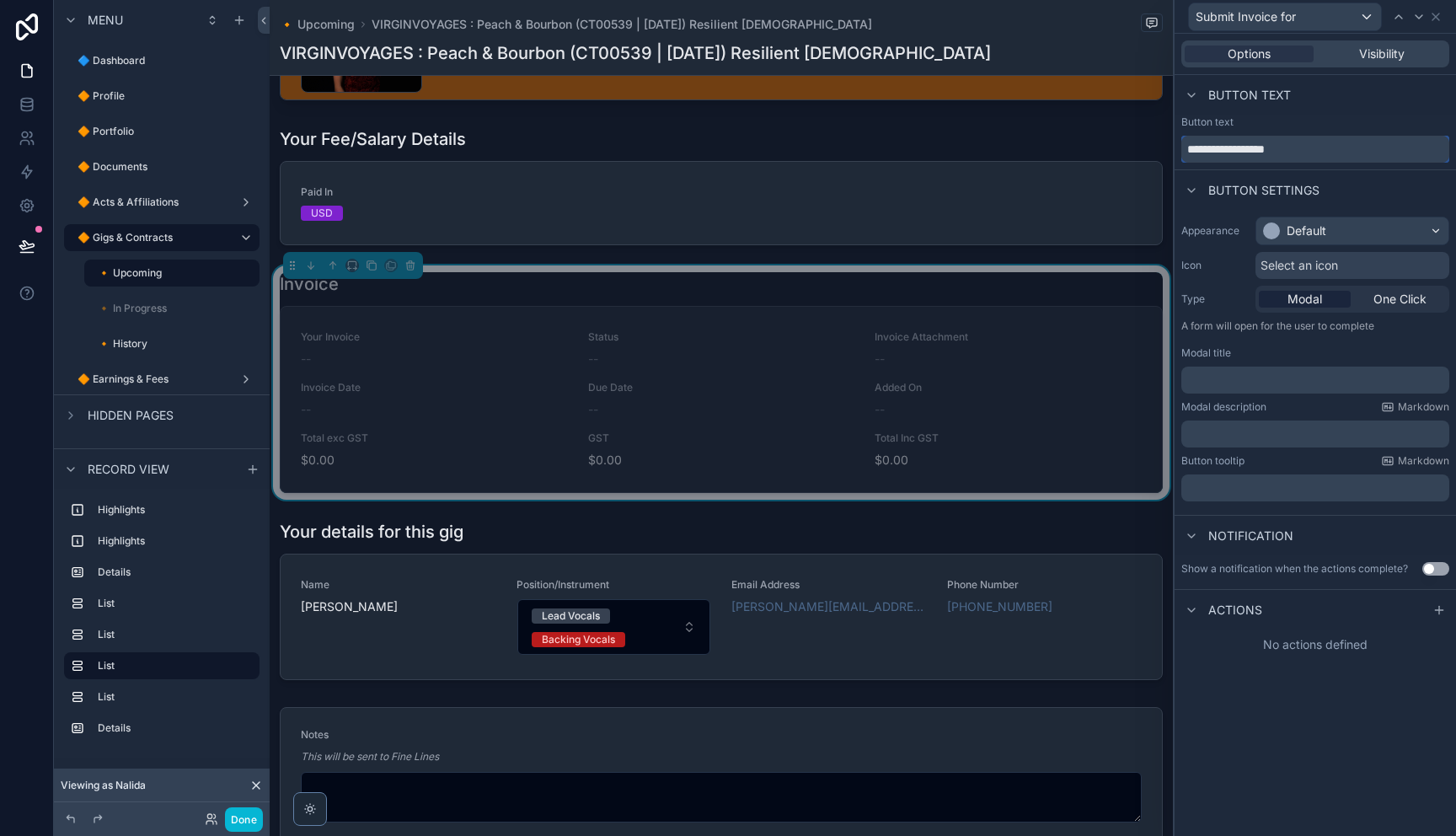
drag, startPoint x: 1311, startPoint y: 149, endPoint x: 1211, endPoint y: 205, distance: 114.6
click at [1269, 154] on input "**********" at bounding box center [1315, 149] width 268 height 27
type input "**********"
click at [1301, 375] on p "﻿" at bounding box center [1317, 380] width 257 height 17
drag, startPoint x: 1331, startPoint y: 406, endPoint x: 1302, endPoint y: 426, distance: 35.2
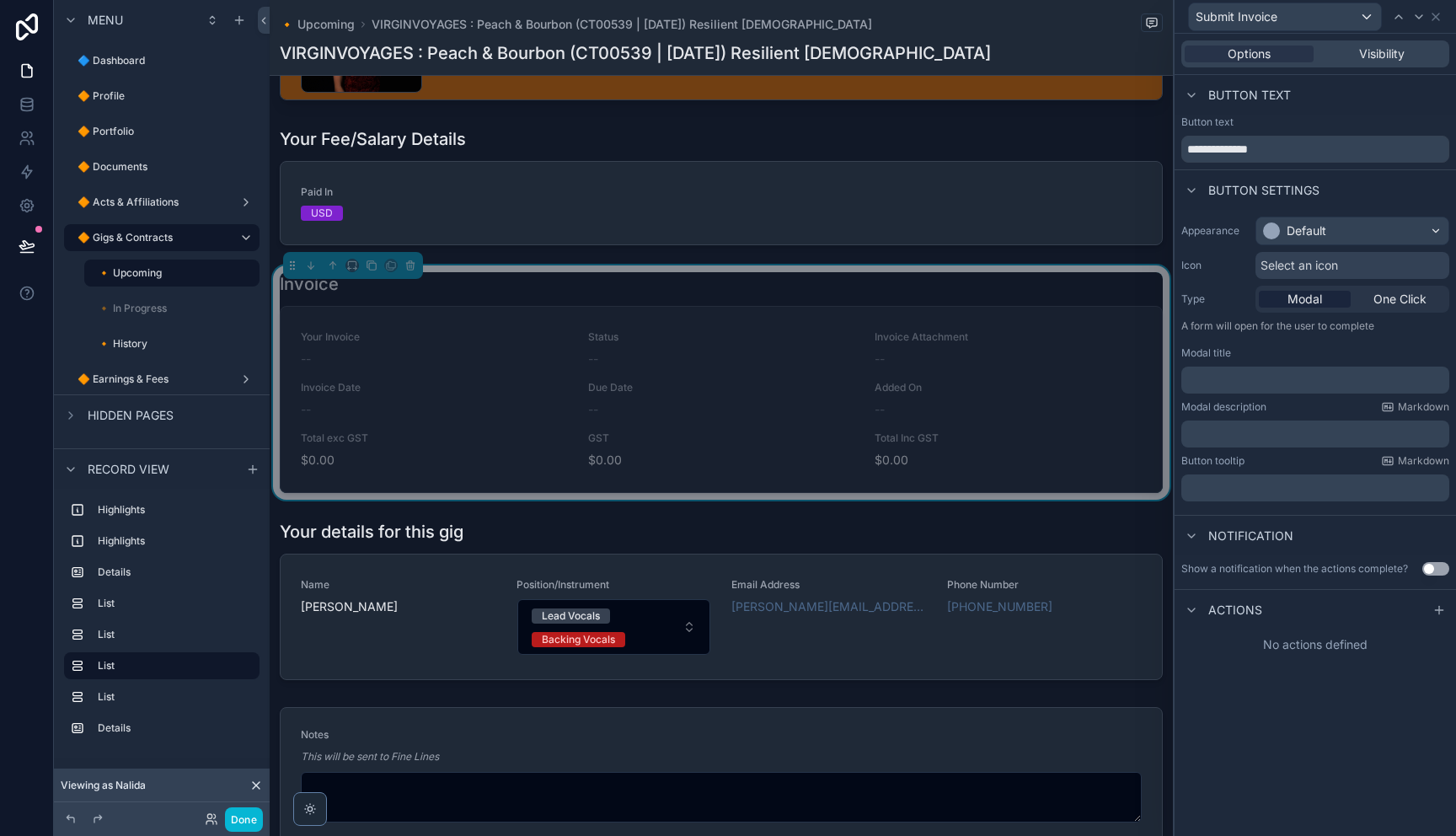
click at [1330, 407] on div "Modal description Markdown" at bounding box center [1315, 407] width 268 height 13
drag, startPoint x: 1271, startPoint y: 375, endPoint x: 1263, endPoint y: 386, distance: 13.6
click at [1270, 377] on p "﻿" at bounding box center [1317, 380] width 257 height 17
click at [1338, 389] on div "﻿" at bounding box center [1315, 379] width 268 height 27
click at [1328, 226] on div "Default" at bounding box center [1351, 231] width 192 height 27
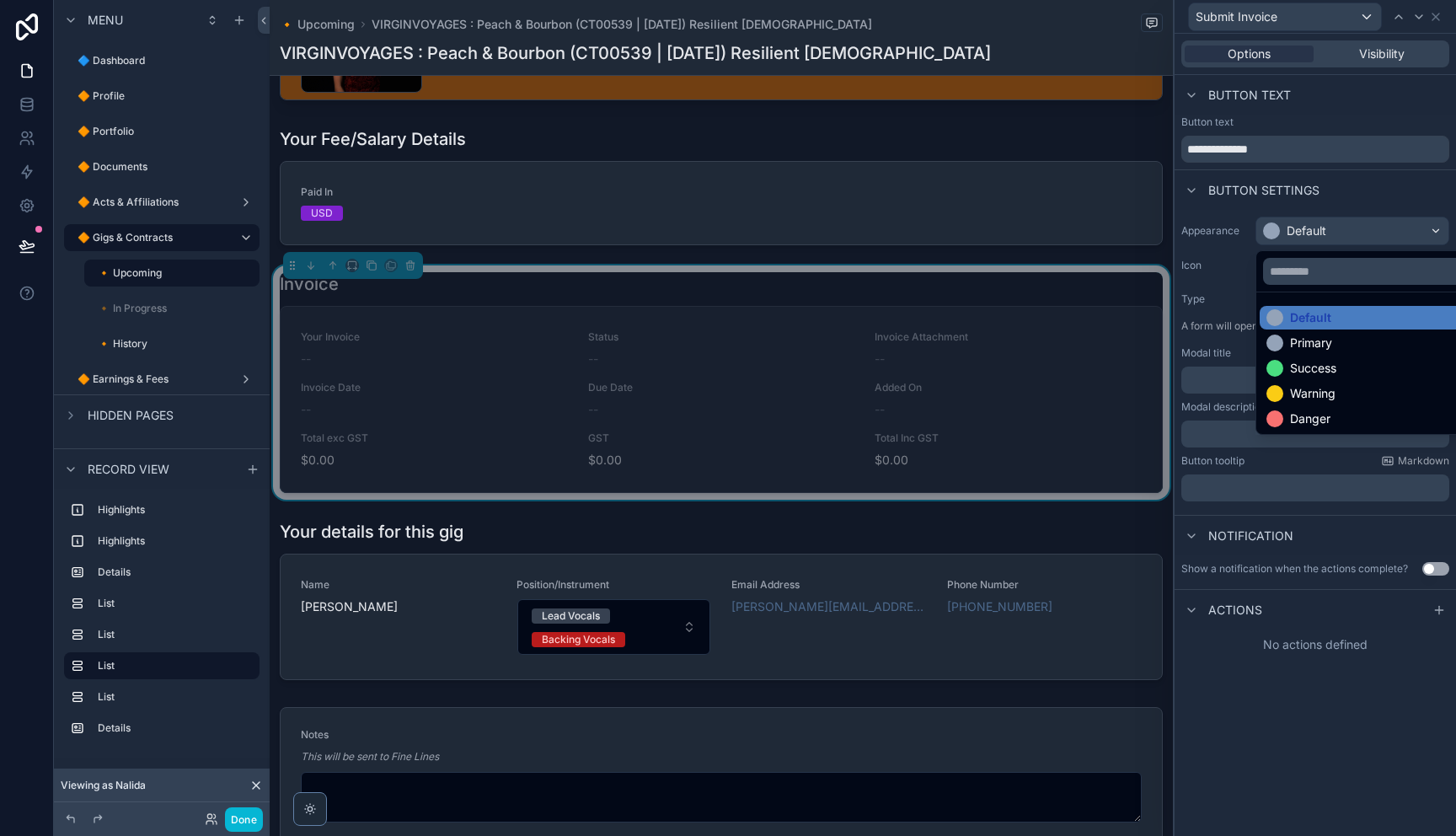
drag, startPoint x: 1315, startPoint y: 395, endPoint x: 1219, endPoint y: 421, distance: 99.5
click at [1315, 395] on div "Warning" at bounding box center [1313, 394] width 46 height 17
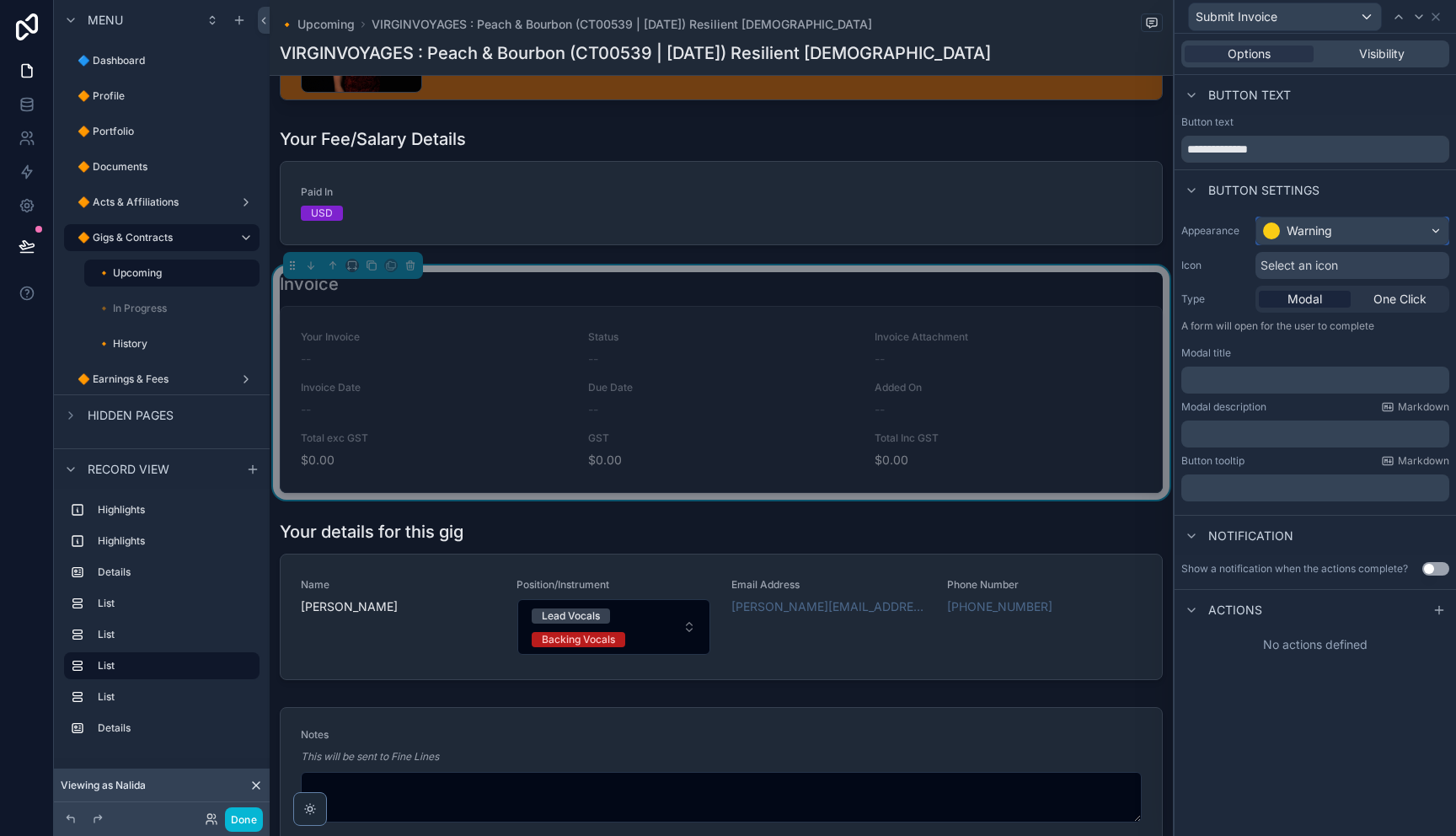
click at [1306, 238] on div "Warning" at bounding box center [1309, 231] width 46 height 17
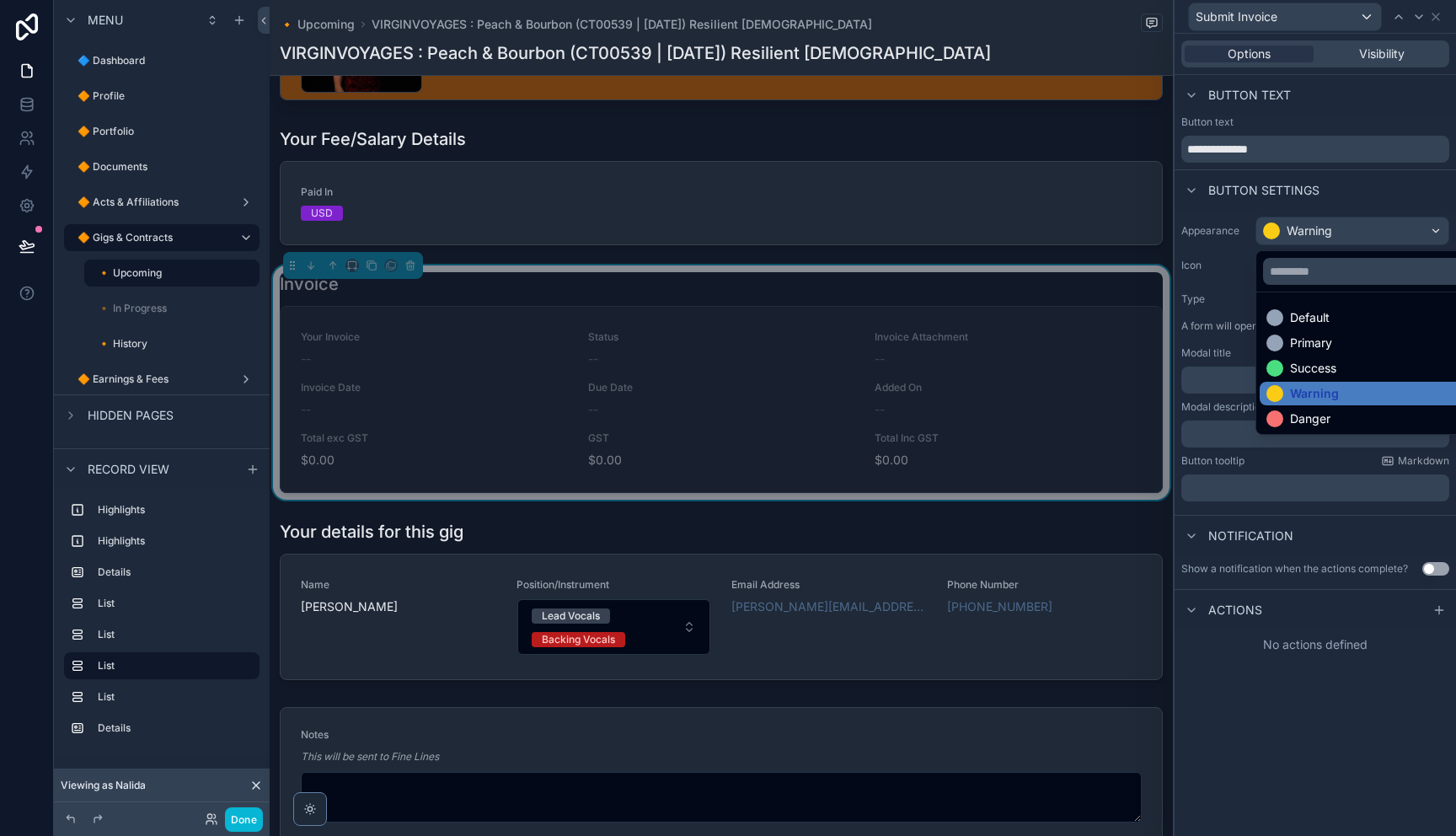
click at [1353, 542] on div at bounding box center [1315, 418] width 281 height 836
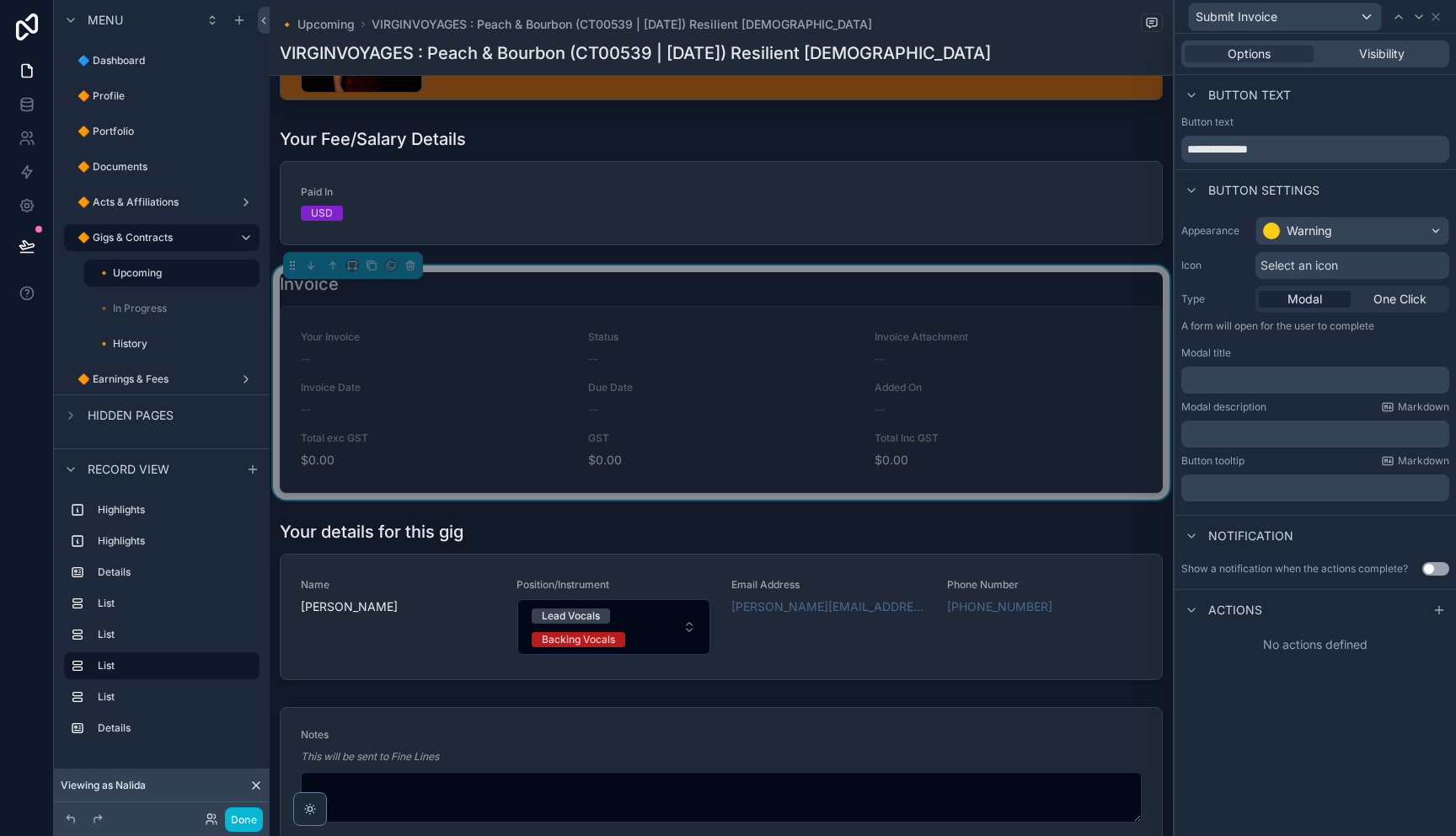
scroll to position [1248, 0]
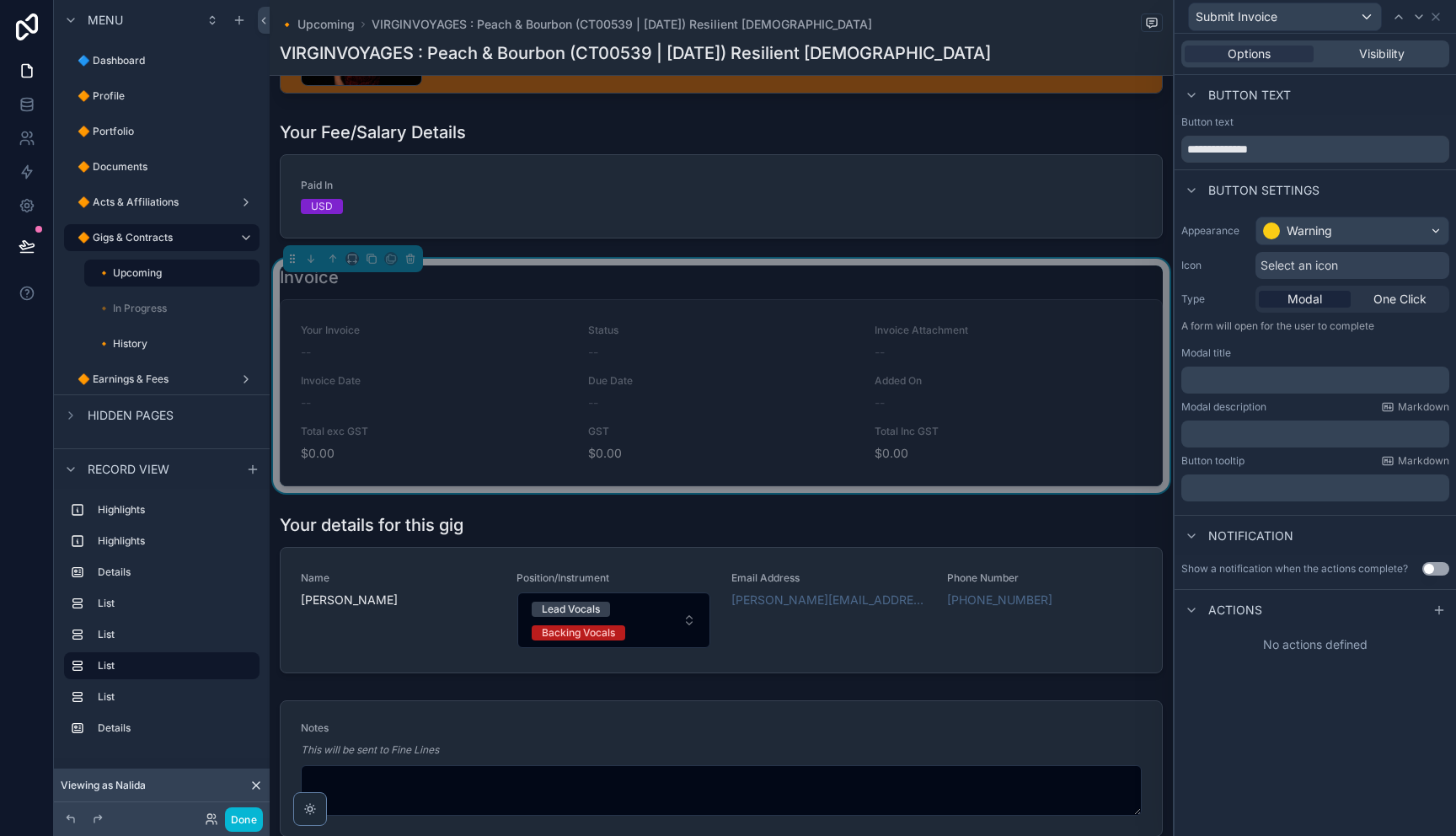
click at [1308, 380] on p "﻿" at bounding box center [1317, 380] width 257 height 17
drag, startPoint x: 1317, startPoint y: 458, endPoint x: 1310, endPoint y: 464, distance: 9.2
click at [1315, 459] on div "Button tooltip Markdown" at bounding box center [1315, 460] width 268 height 13
drag, startPoint x: 1442, startPoint y: 611, endPoint x: 1409, endPoint y: 617, distance: 33.5
click at [1442, 611] on icon at bounding box center [1439, 610] width 13 height 13
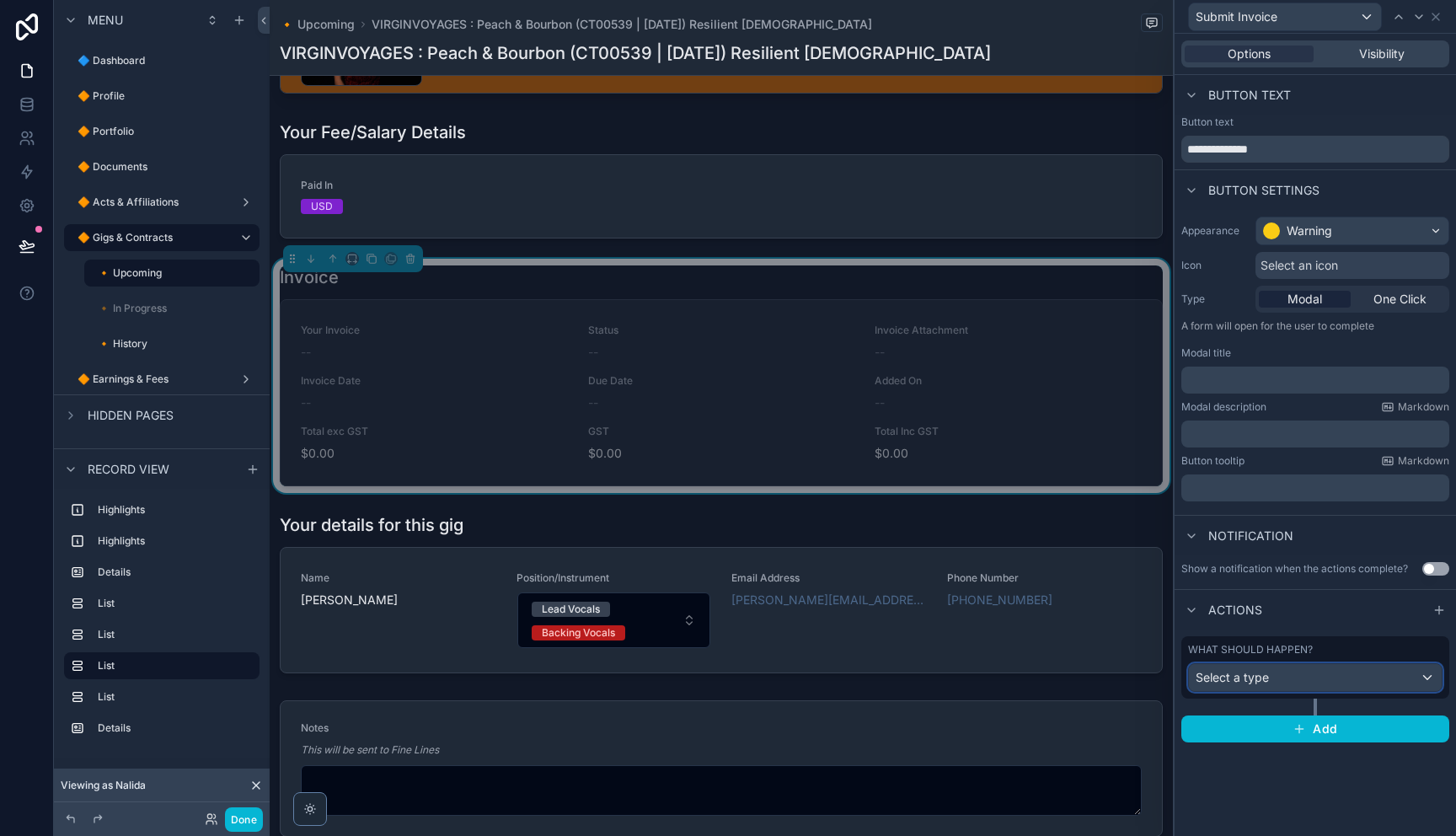
click at [1326, 683] on div "Select a type" at bounding box center [1315, 677] width 253 height 27
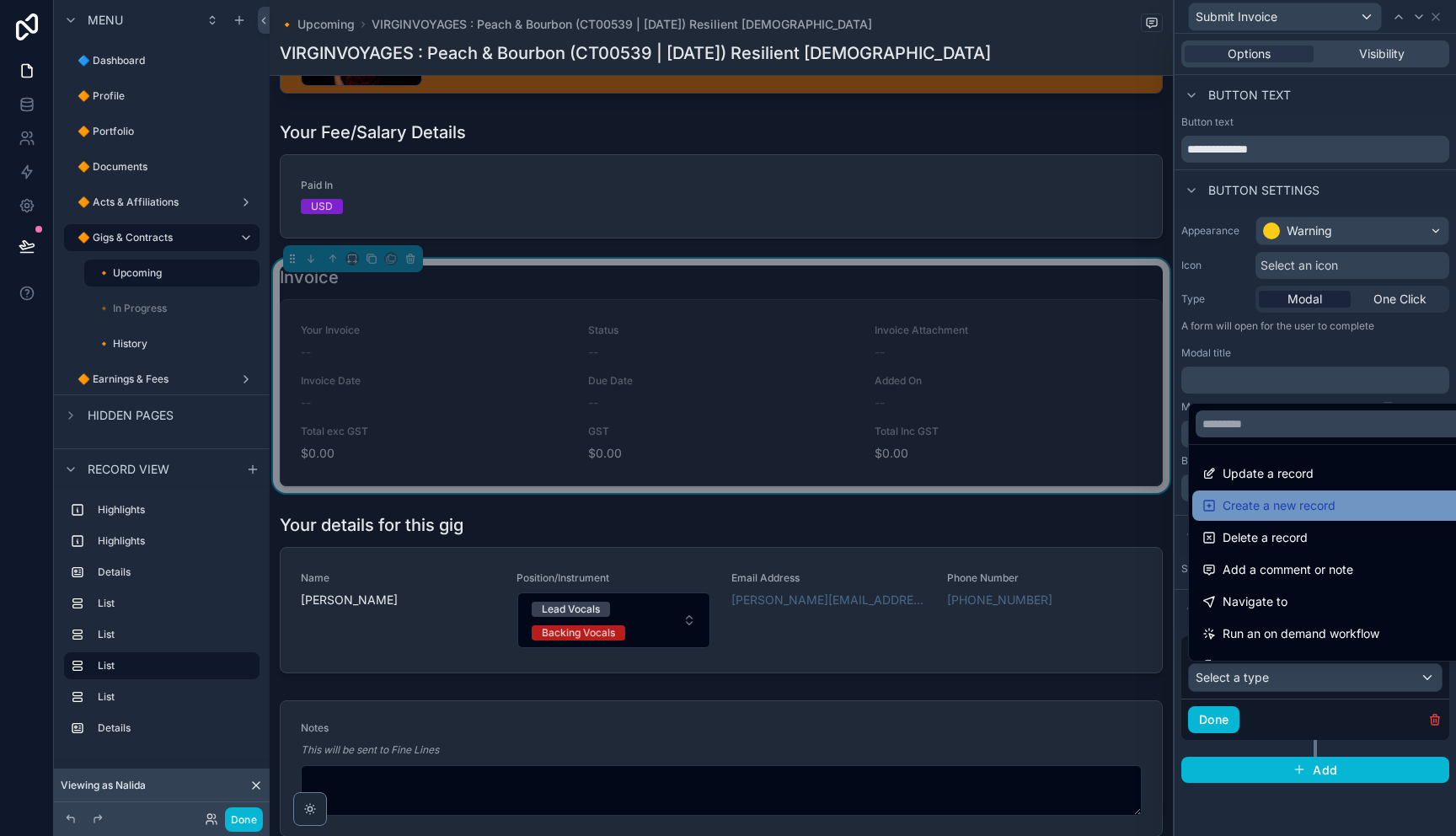
click at [1337, 507] on div "Create a new record" at bounding box center [1334, 505] width 264 height 20
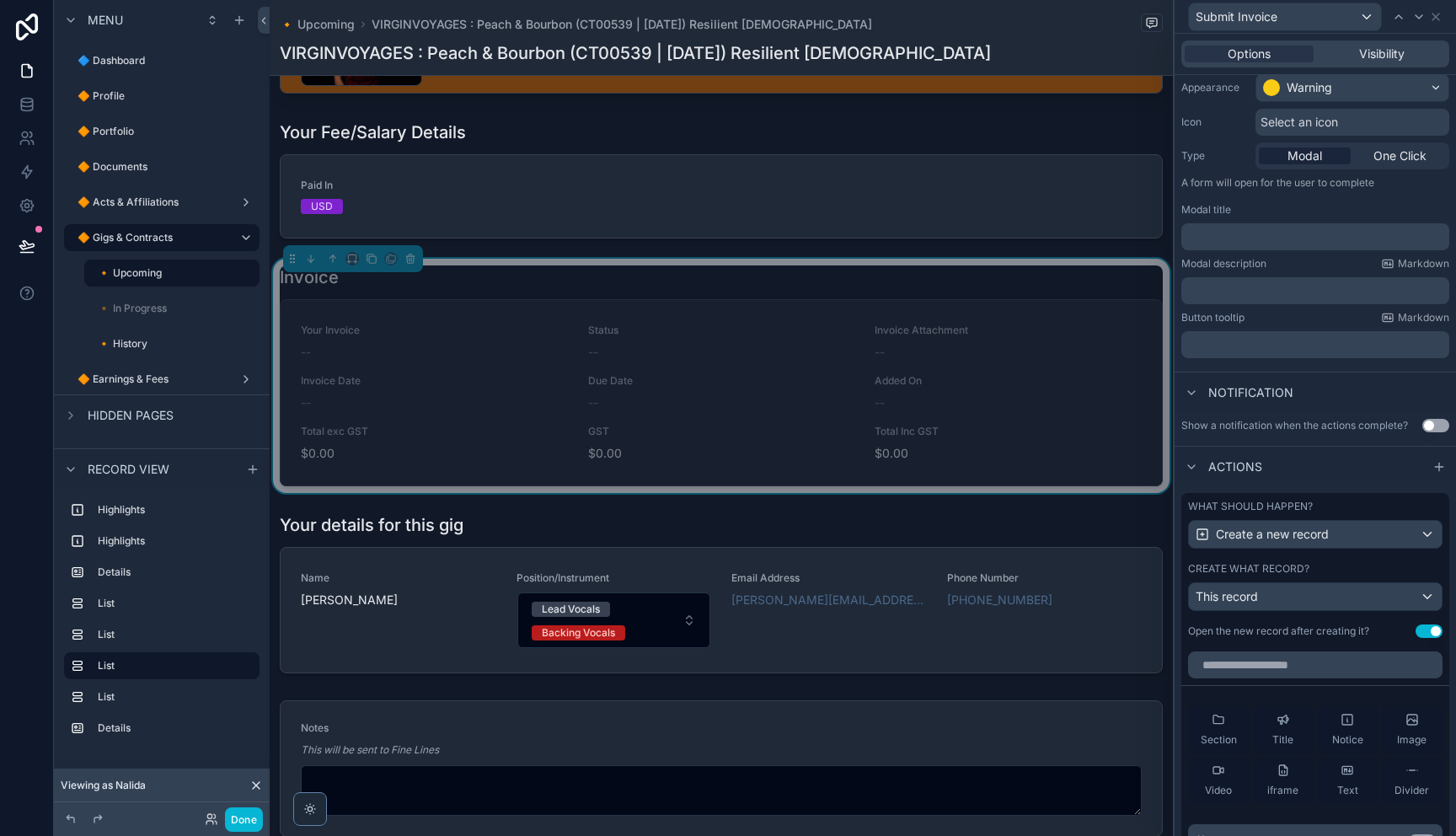
scroll to position [149, 0]
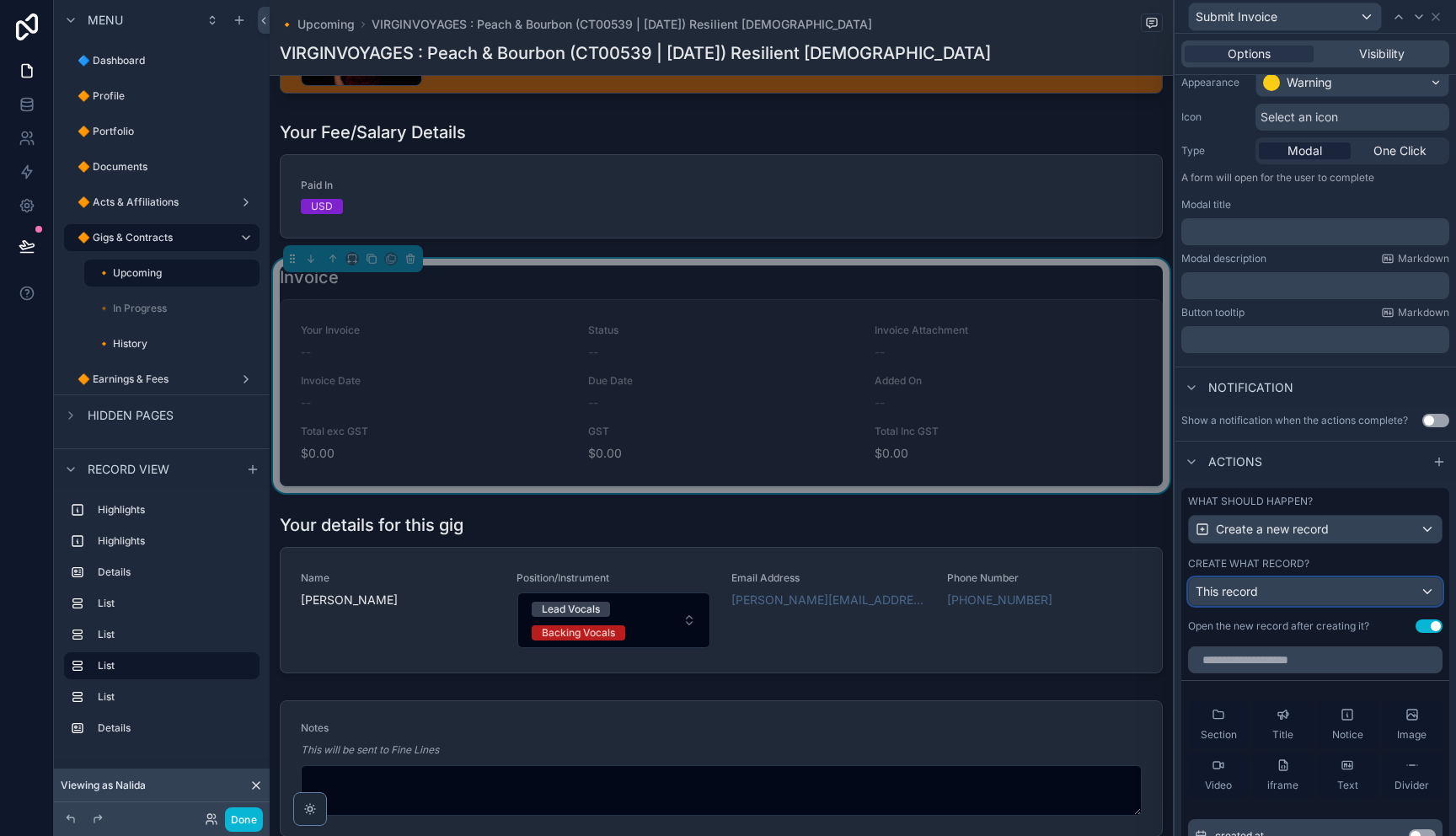
click at [1282, 591] on div "This record" at bounding box center [1315, 591] width 253 height 27
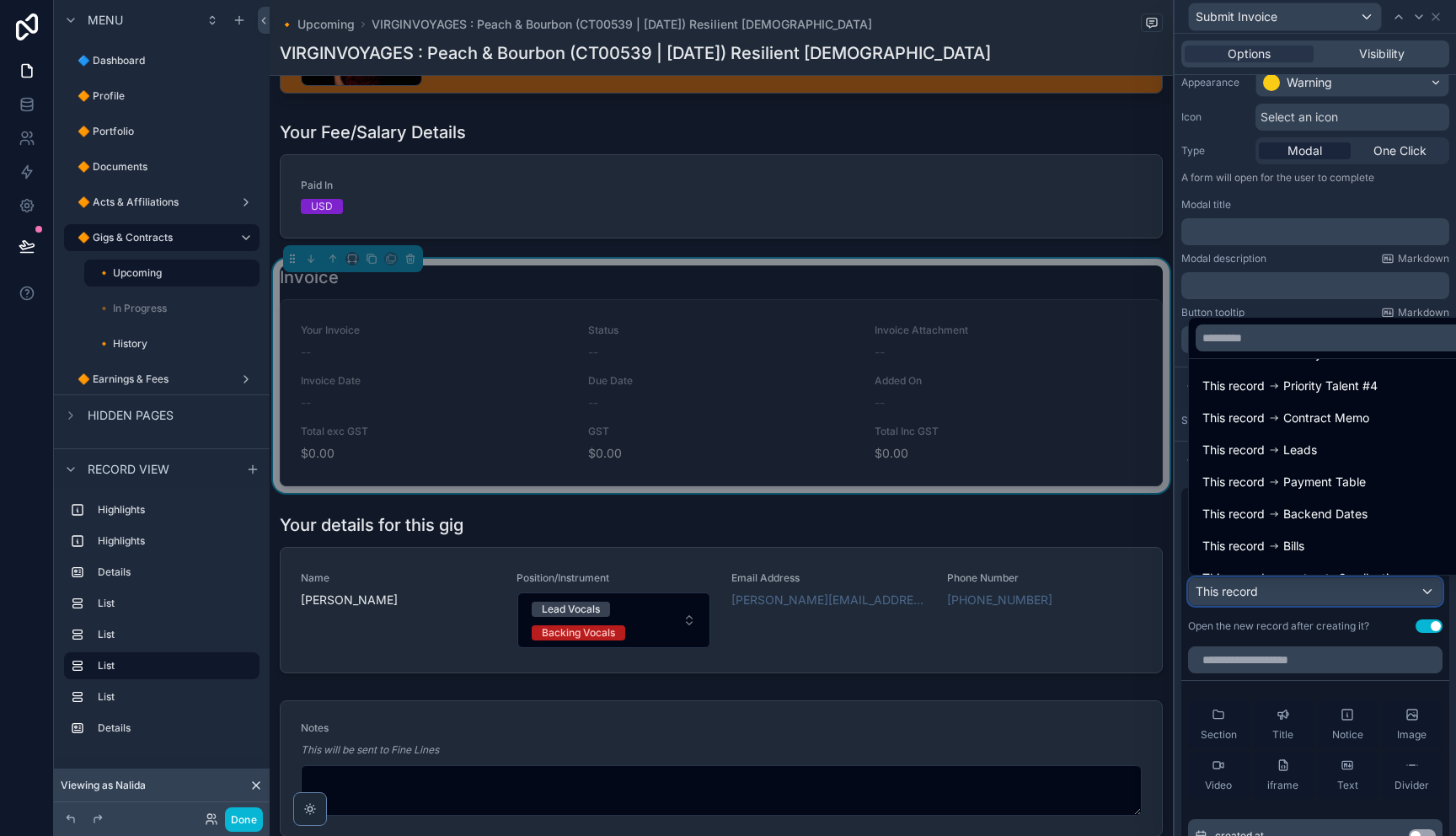
scroll to position [0, 0]
click at [1306, 342] on input "text" at bounding box center [1335, 337] width 278 height 27
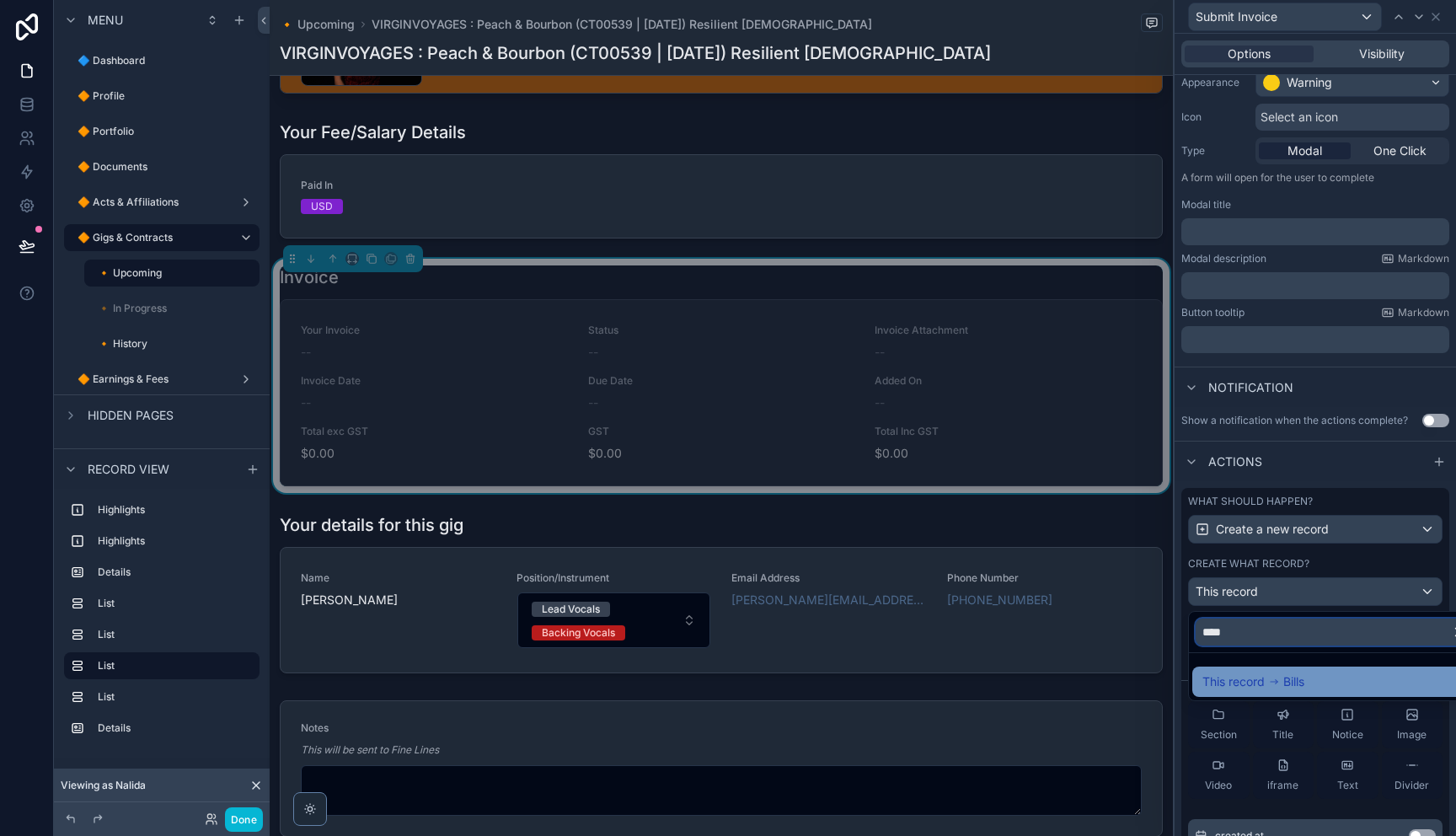
type input "****"
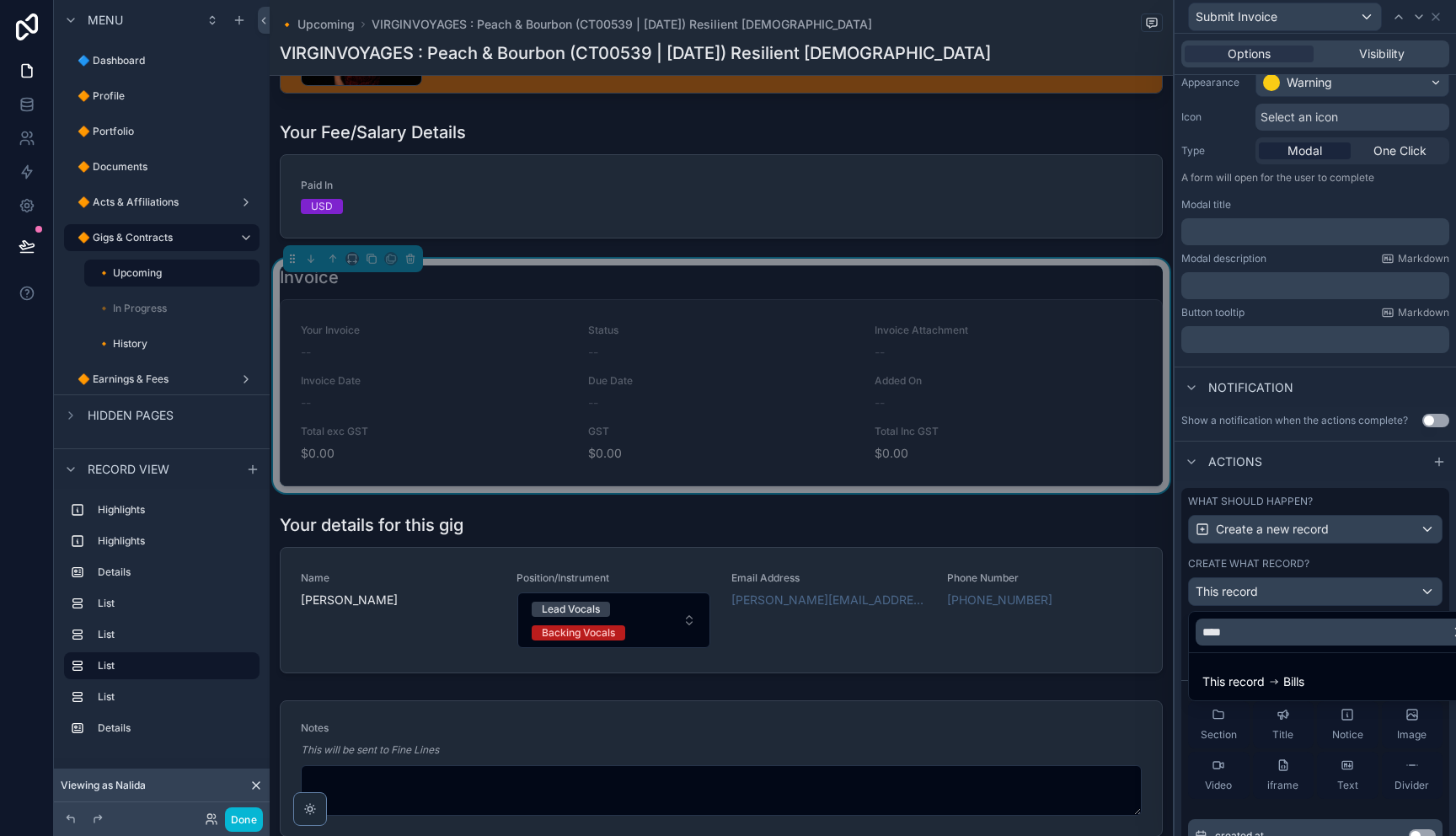
drag, startPoint x: 1299, startPoint y: 683, endPoint x: 1289, endPoint y: 681, distance: 10.2
click at [1299, 683] on span "Bills" at bounding box center [1294, 681] width 21 height 20
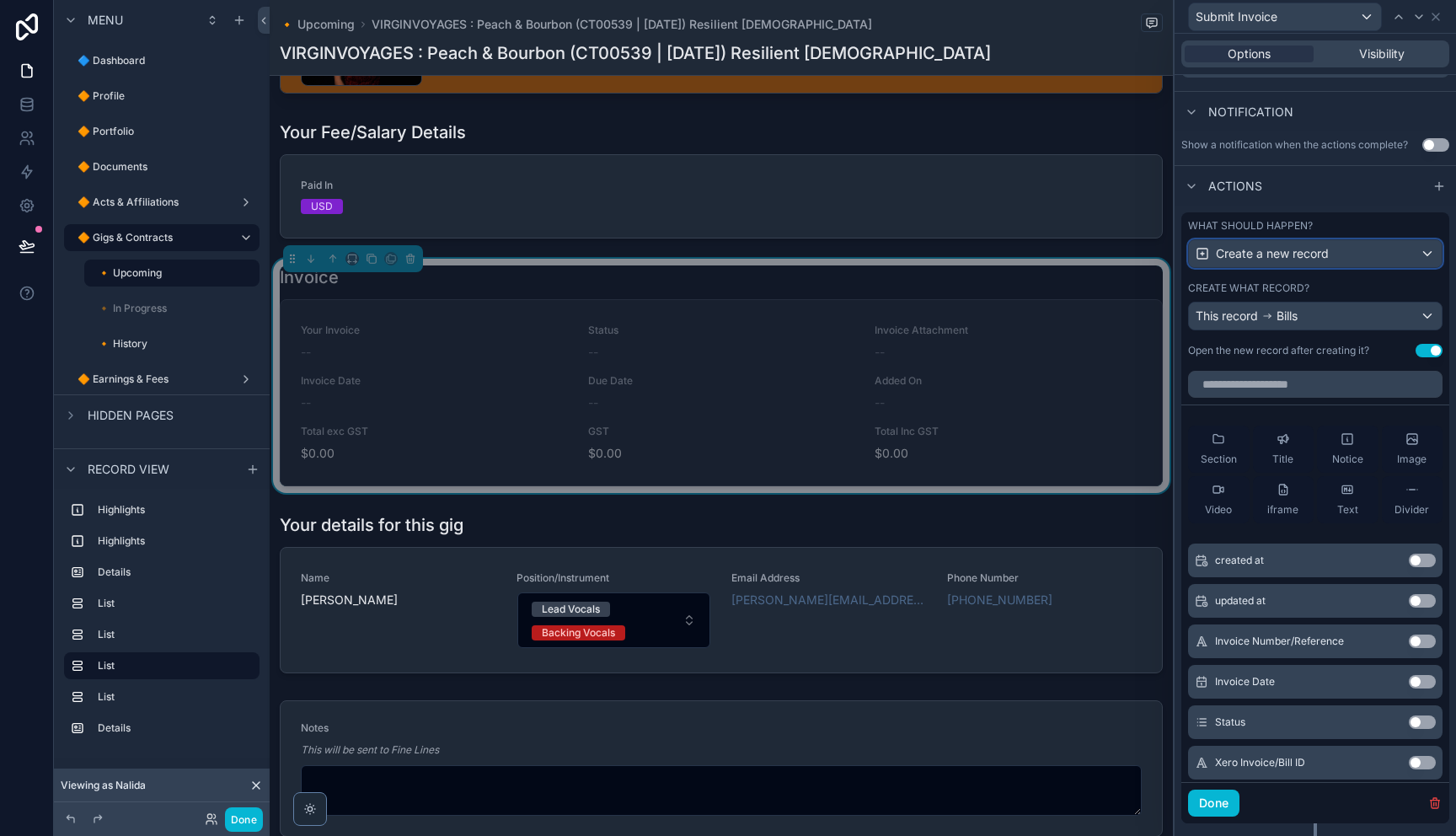
click at [1384, 251] on div "Create a new record" at bounding box center [1315, 254] width 253 height 27
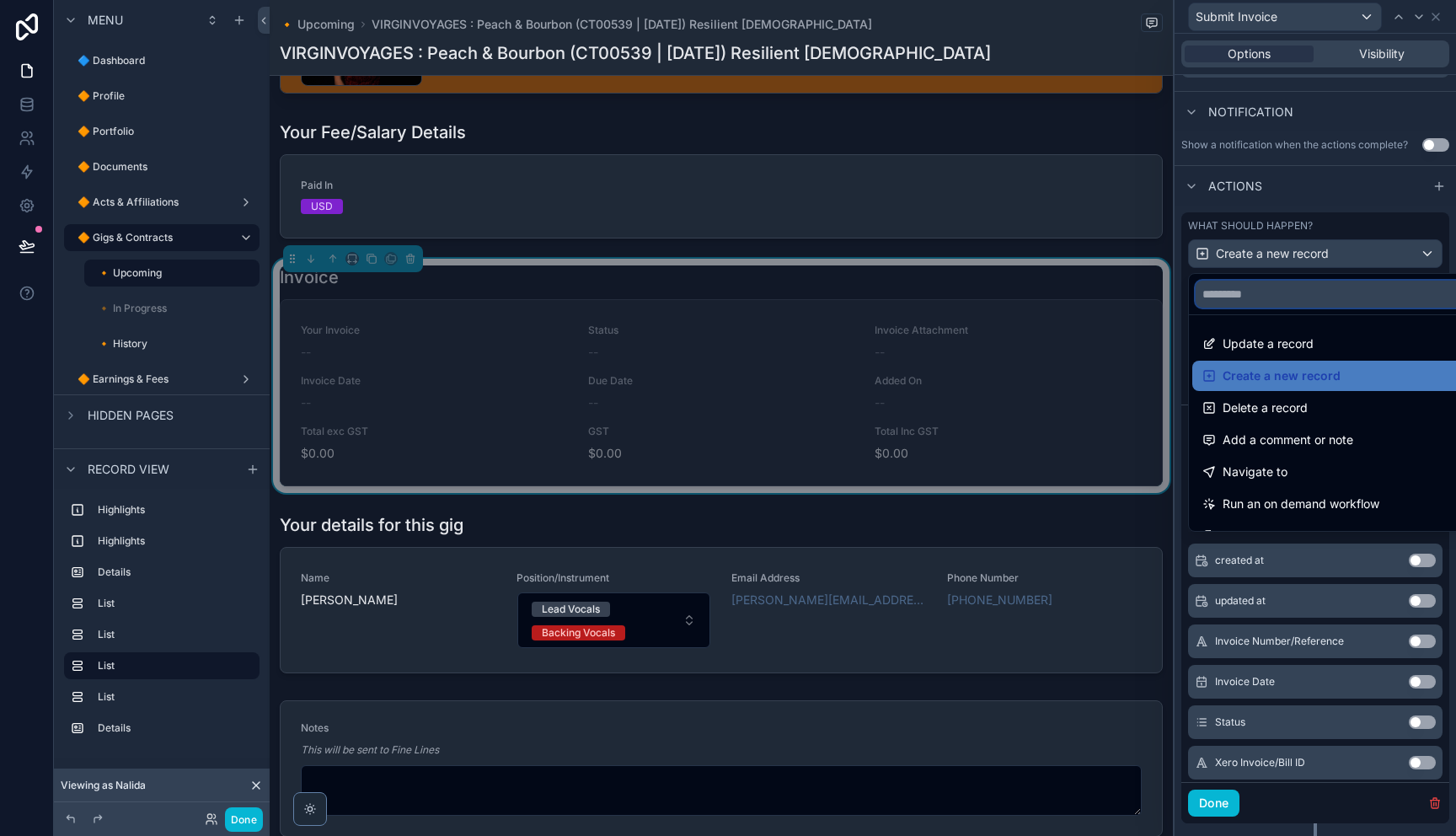
click at [1329, 295] on input "text" at bounding box center [1335, 294] width 278 height 27
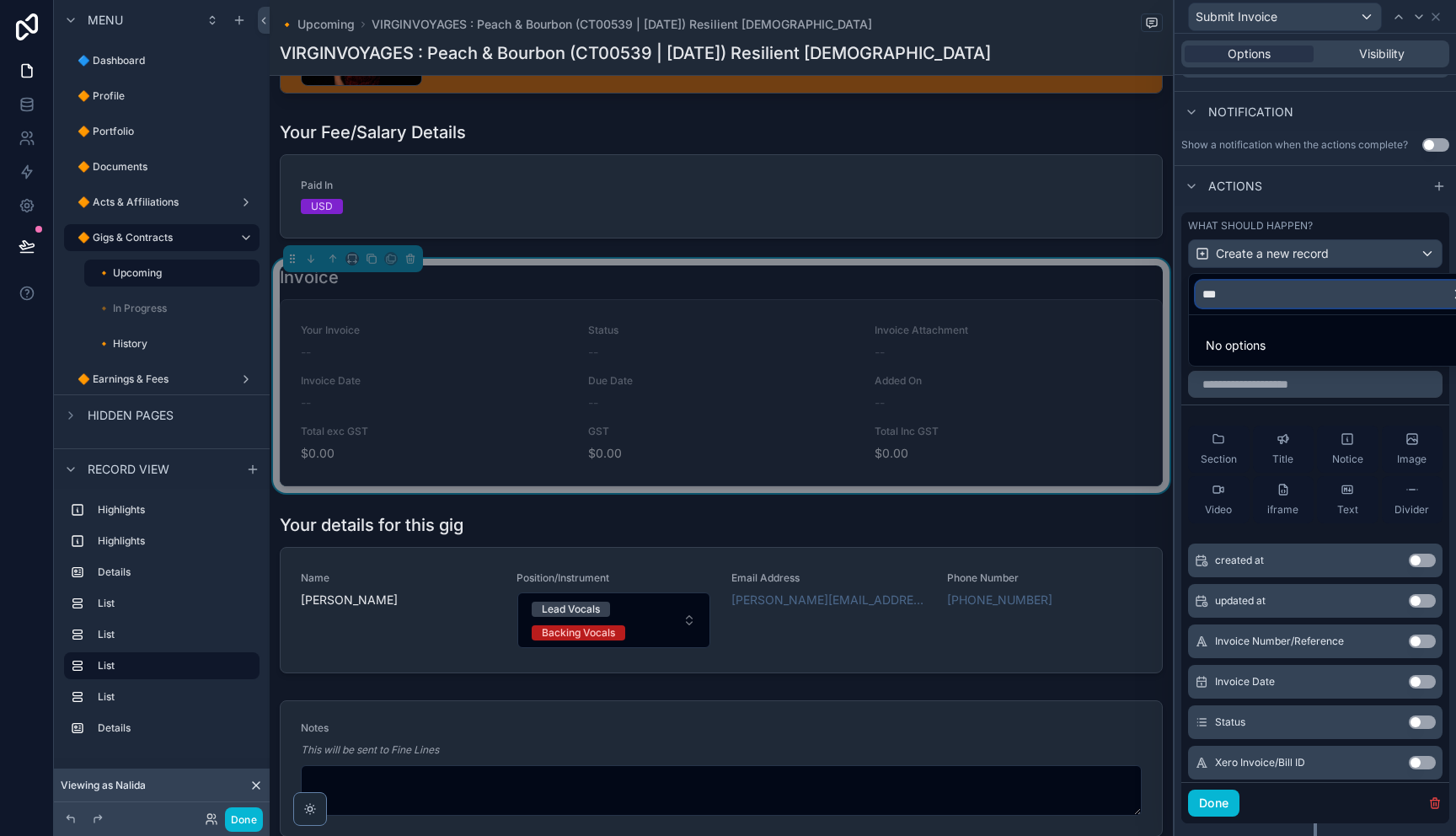
type input "****"
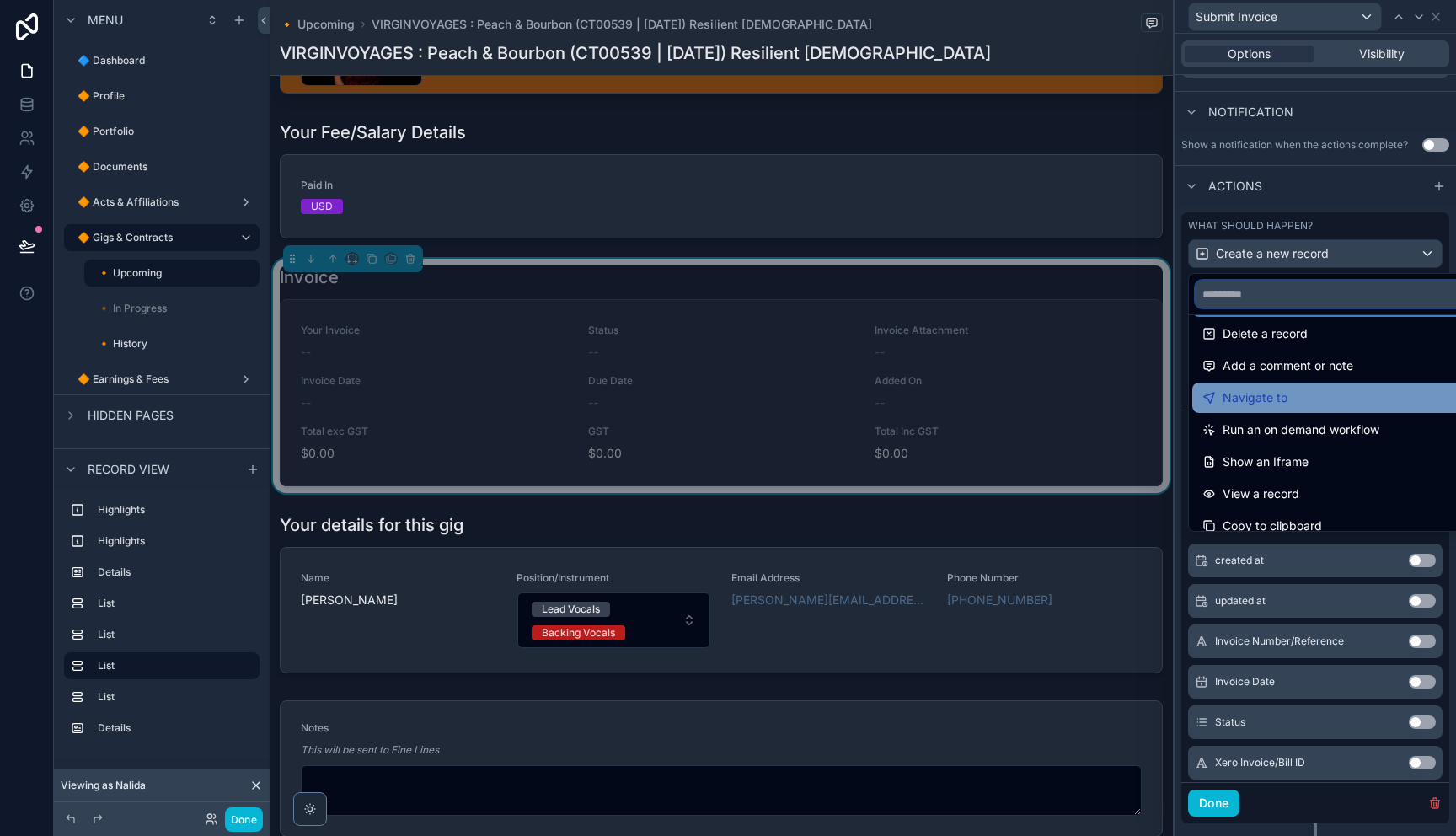
scroll to position [77, 0]
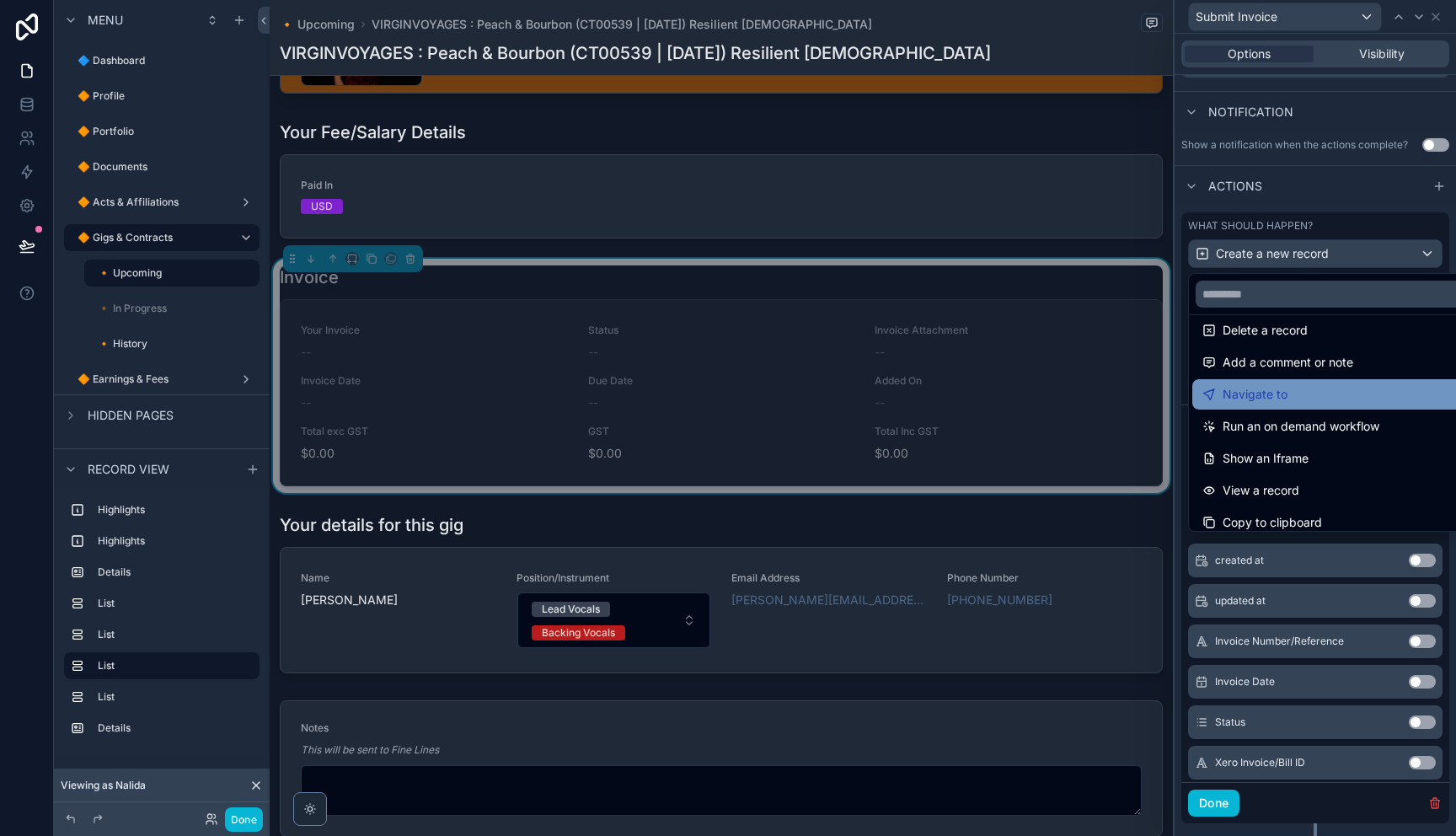
click at [1292, 395] on div "Navigate to" at bounding box center [1334, 394] width 264 height 20
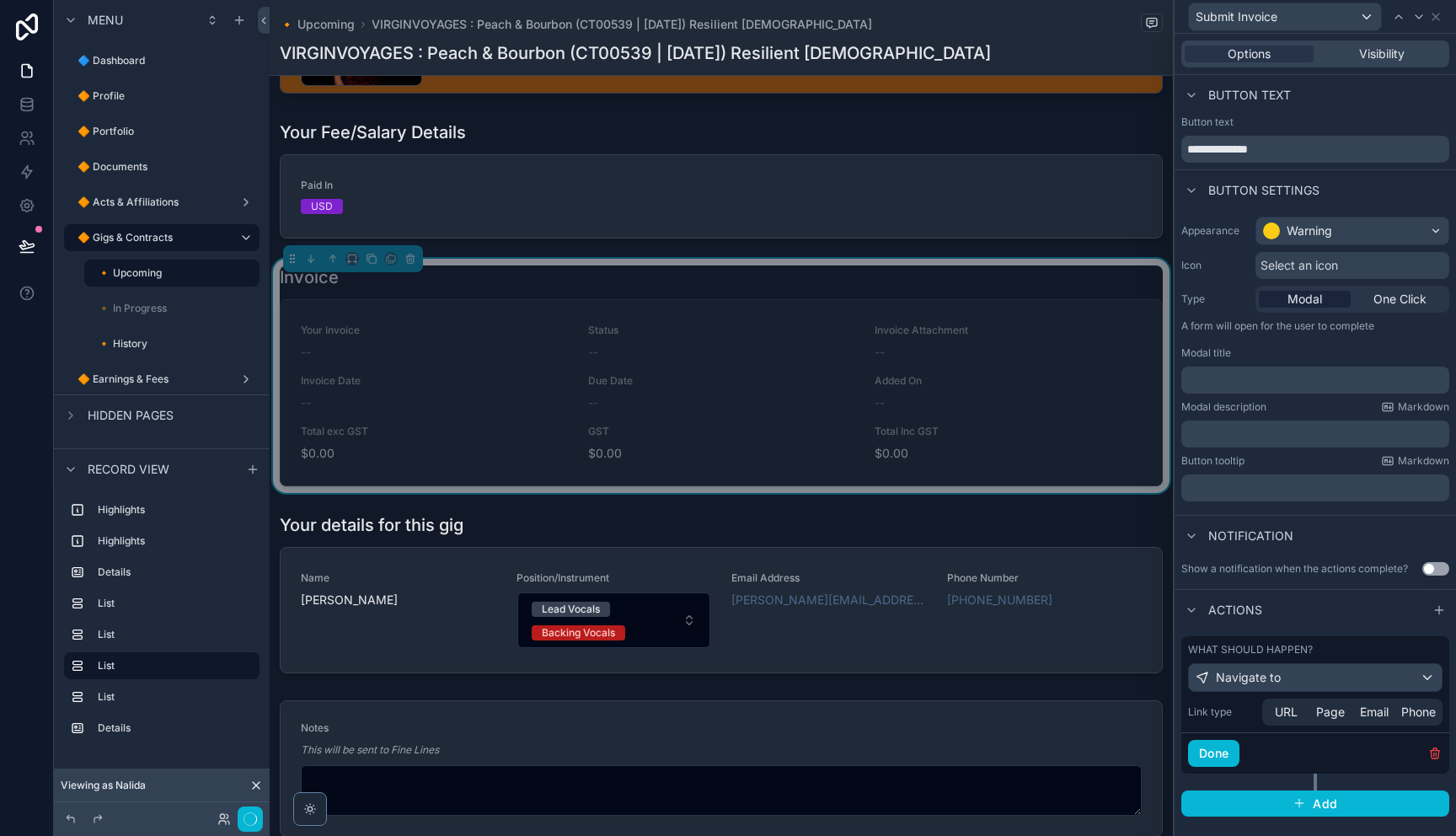
scroll to position [0, 0]
click at [1335, 712] on span "Page" at bounding box center [1330, 712] width 29 height 17
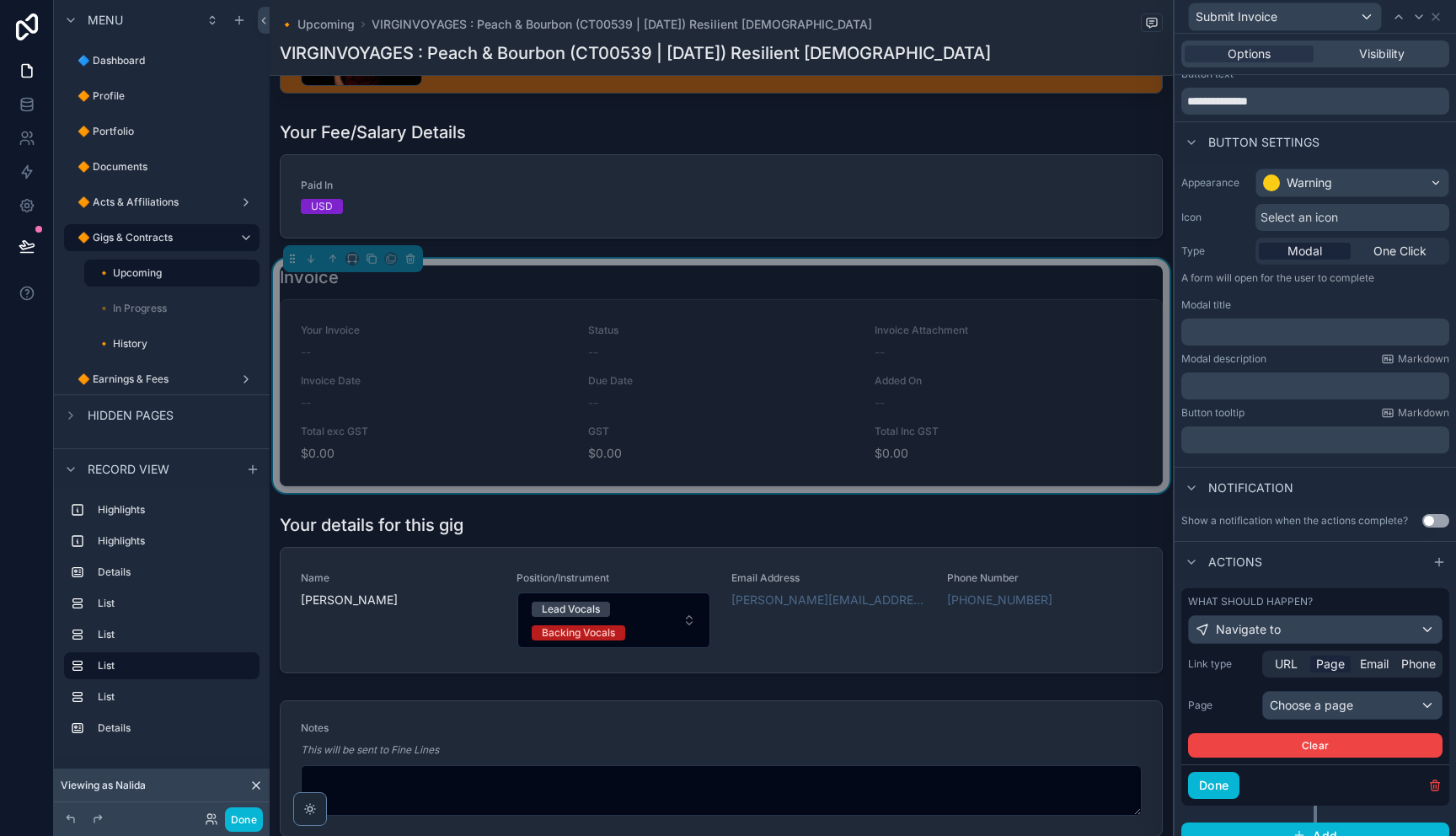
scroll to position [59, 0]
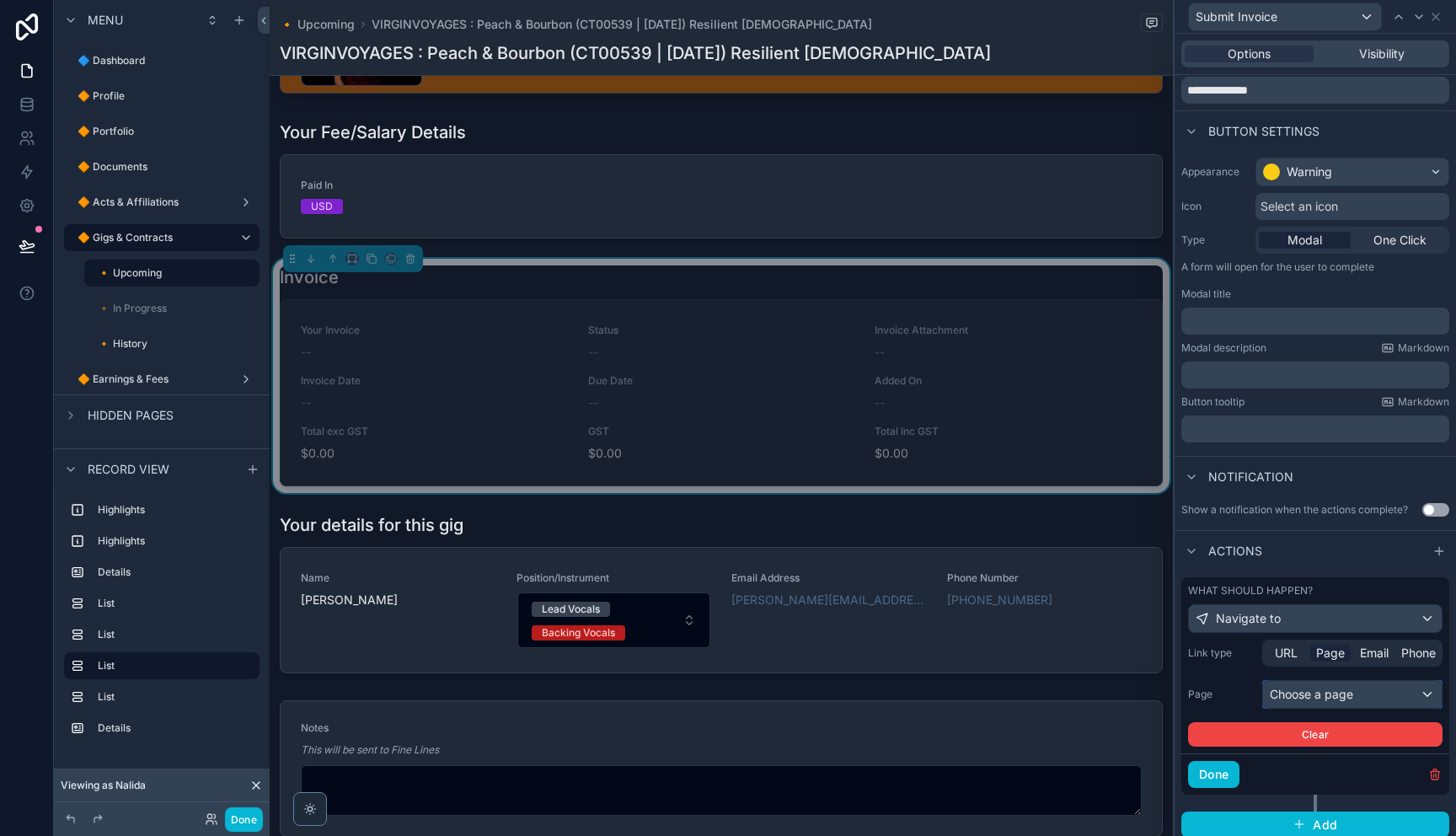
click at [1325, 685] on div "Choose a page" at bounding box center [1352, 694] width 178 height 27
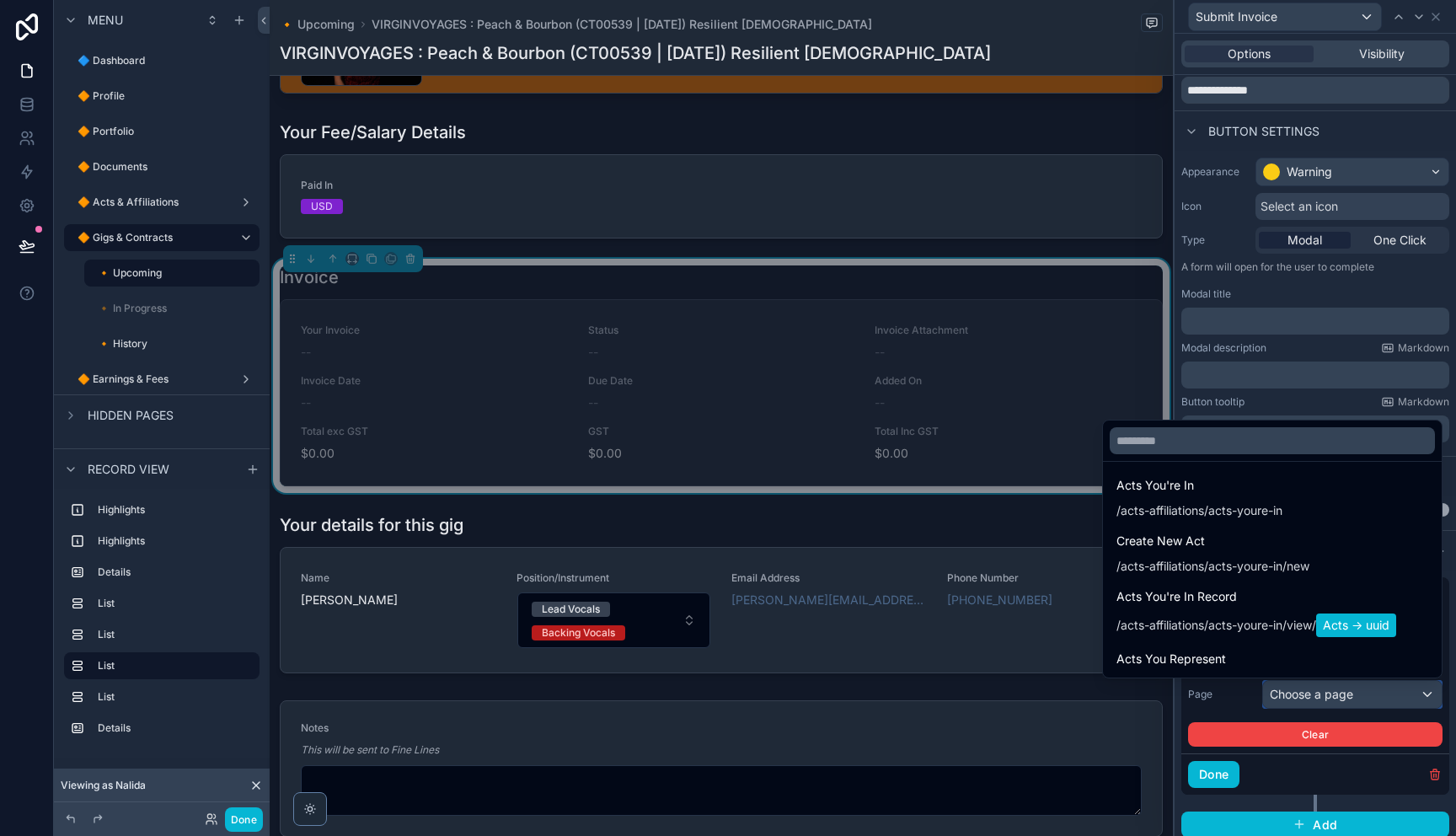
scroll to position [789, 0]
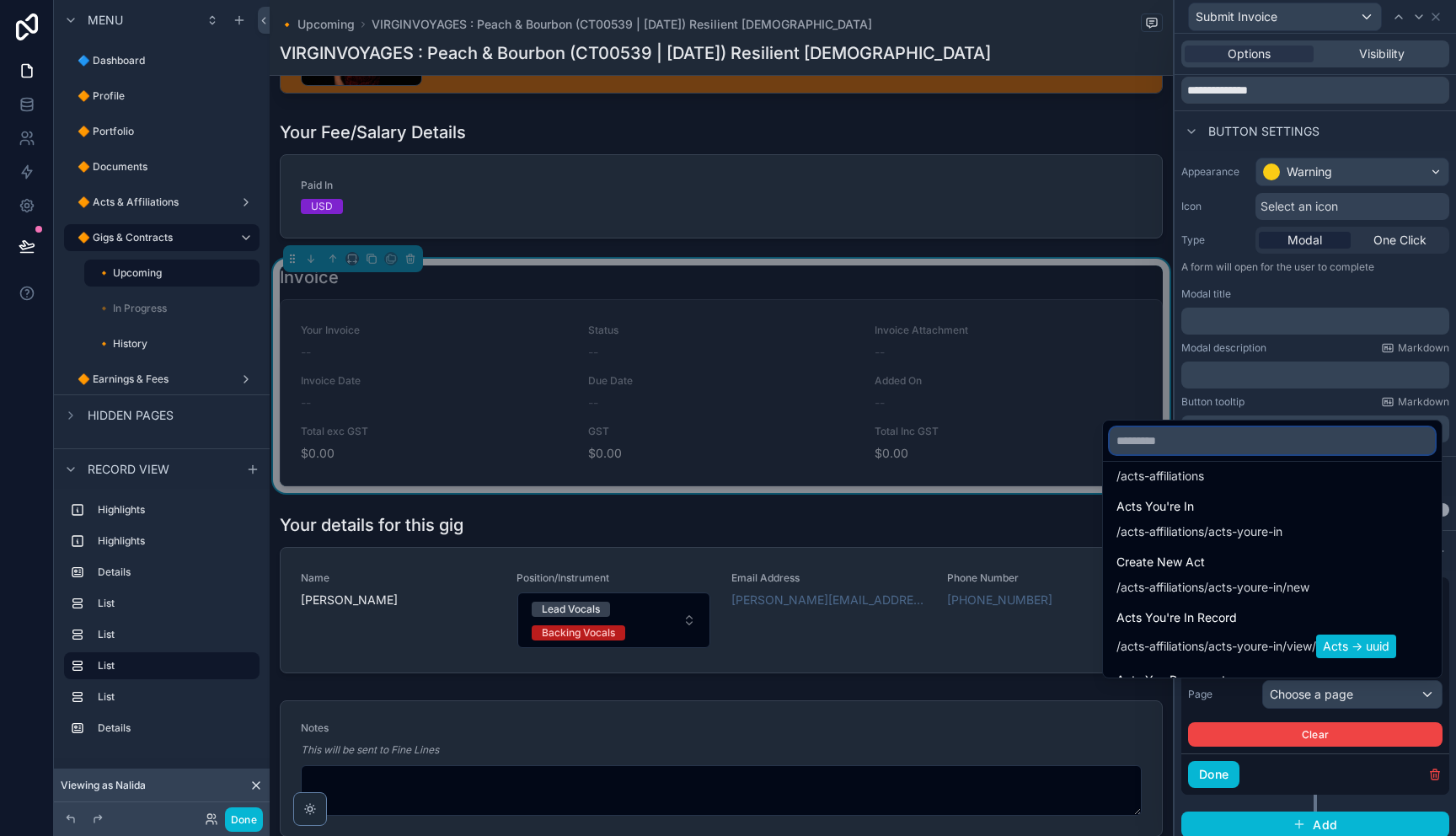
click at [1191, 444] on input "text" at bounding box center [1272, 440] width 325 height 27
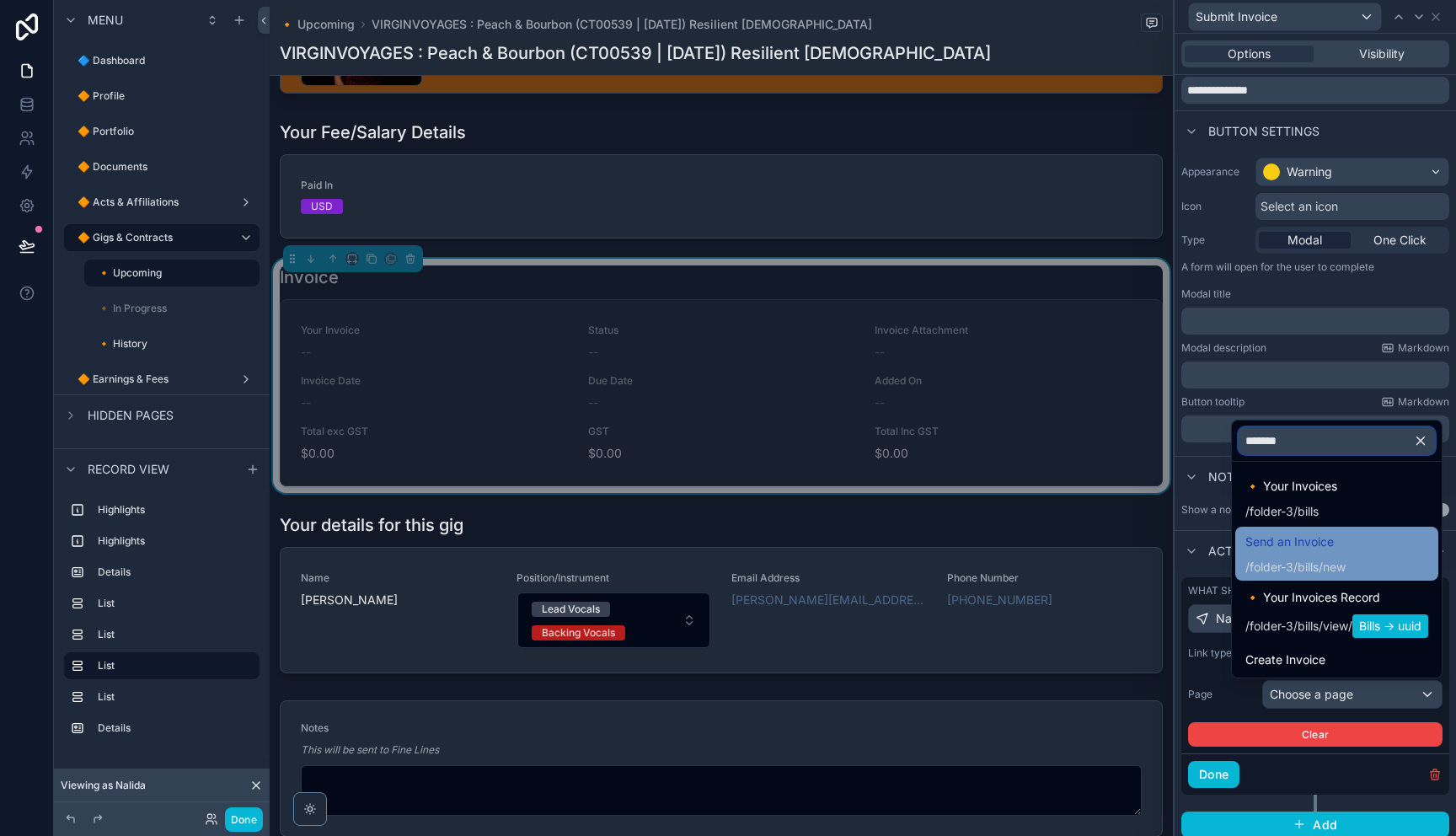
scroll to position [0, 0]
type input "*******"
click at [1329, 549] on span "Send an Invoice" at bounding box center [1295, 545] width 100 height 20
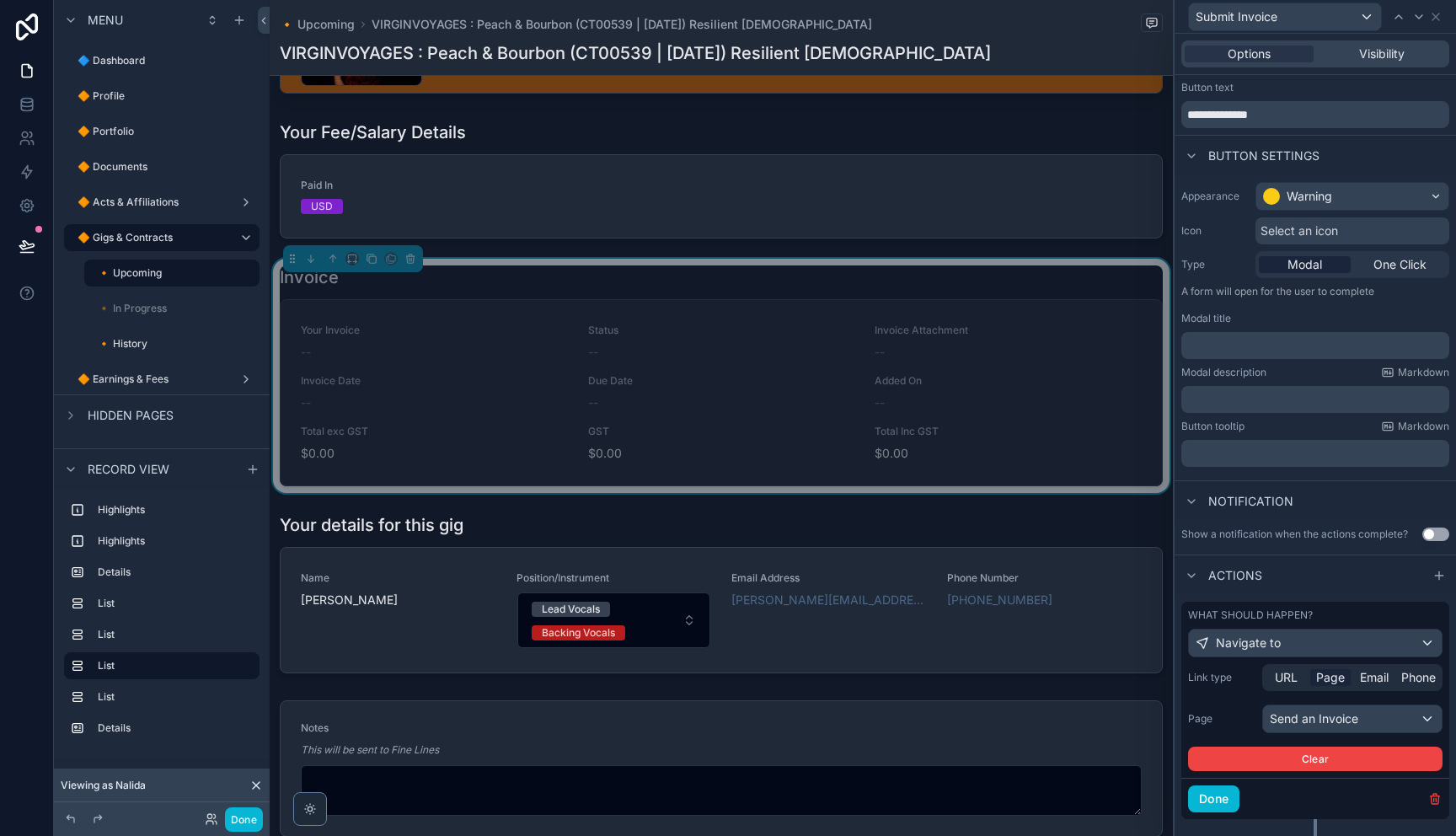
scroll to position [68, 0]
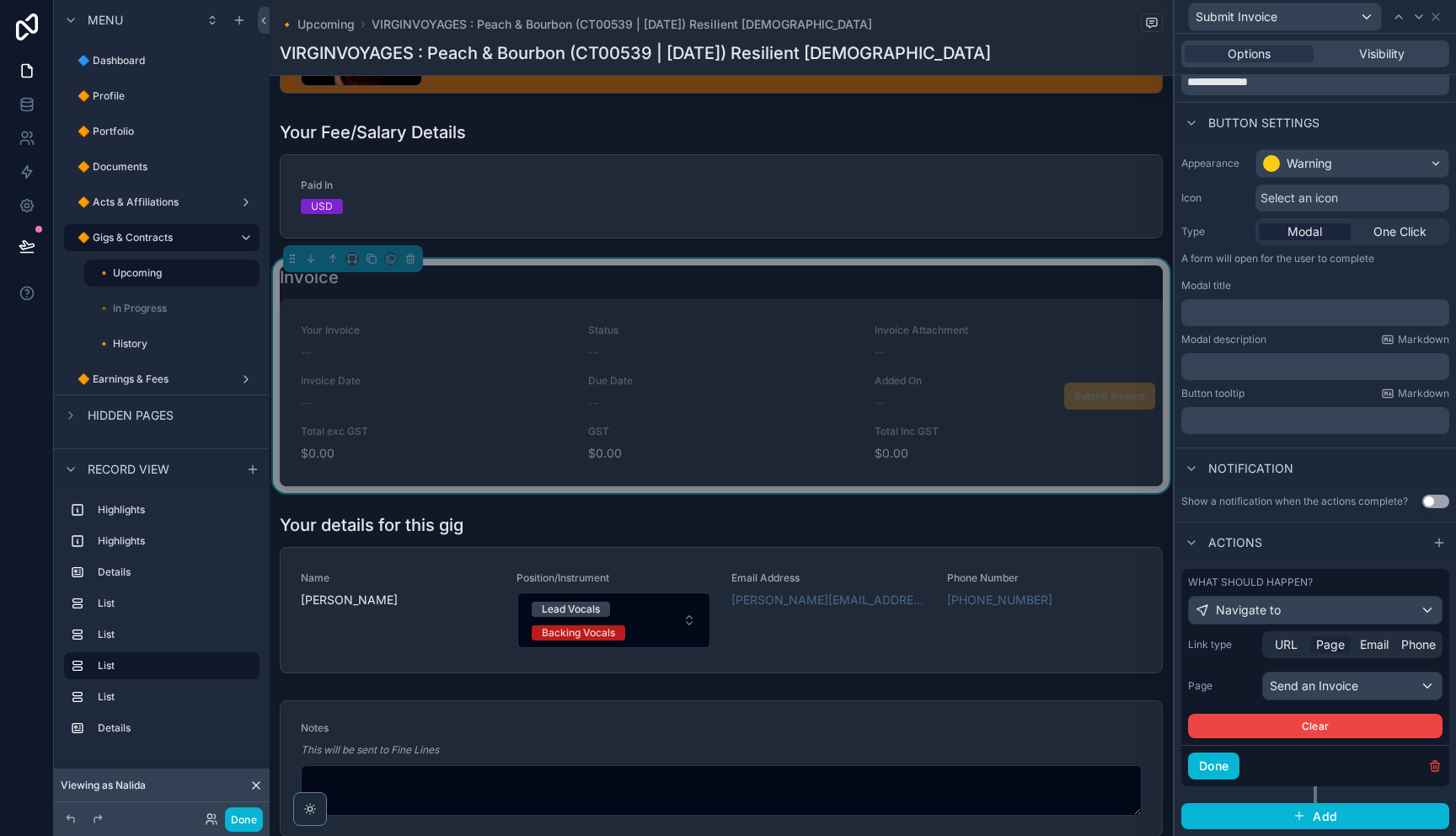
click at [1111, 401] on span "Submit Invoice" at bounding box center [1109, 394] width 91 height 14
click at [1106, 401] on span "Submit Invoice" at bounding box center [1109, 394] width 91 height 14
click at [247, 819] on button "Done" at bounding box center [244, 819] width 38 height 25
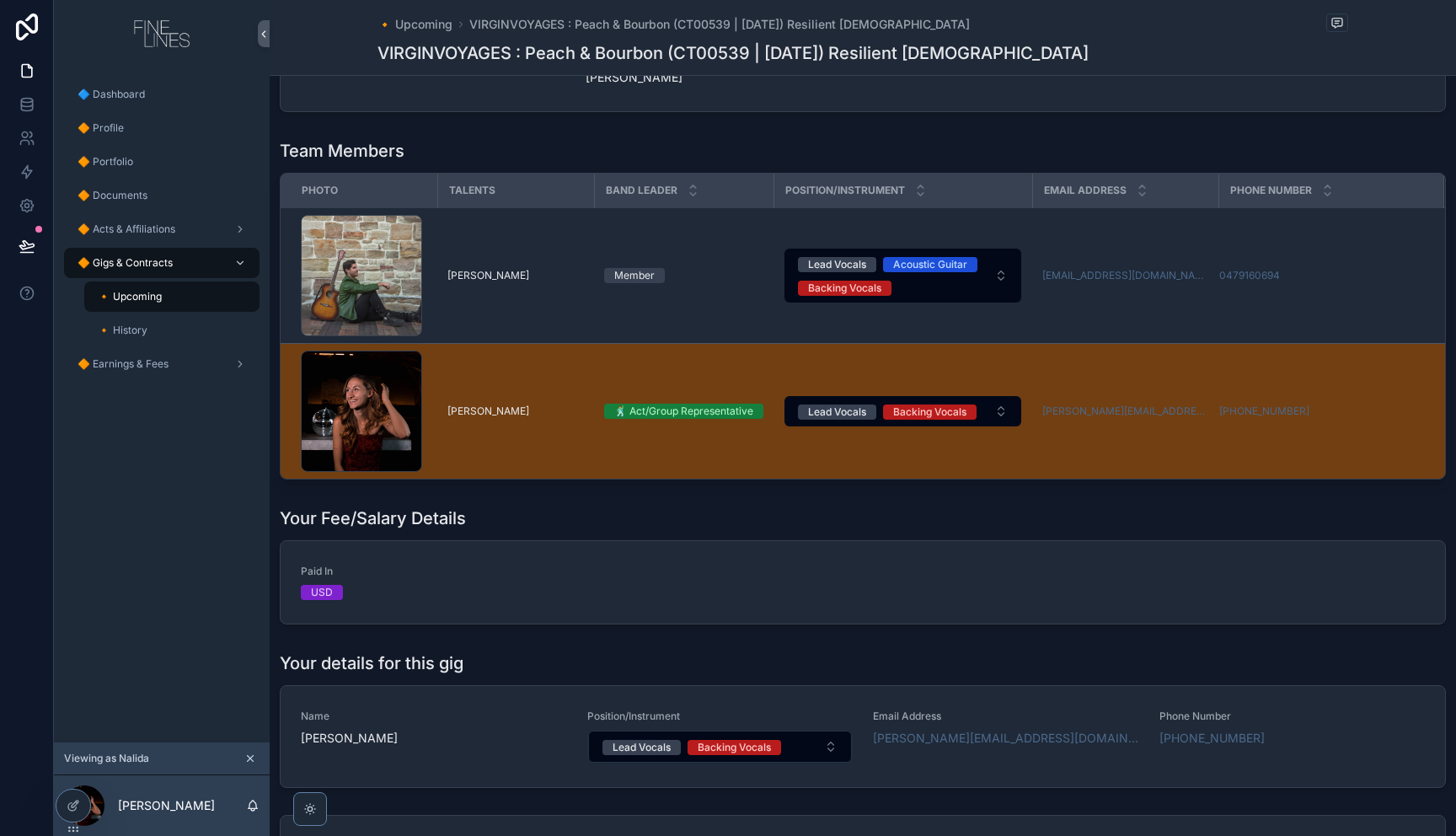
scroll to position [792, 0]
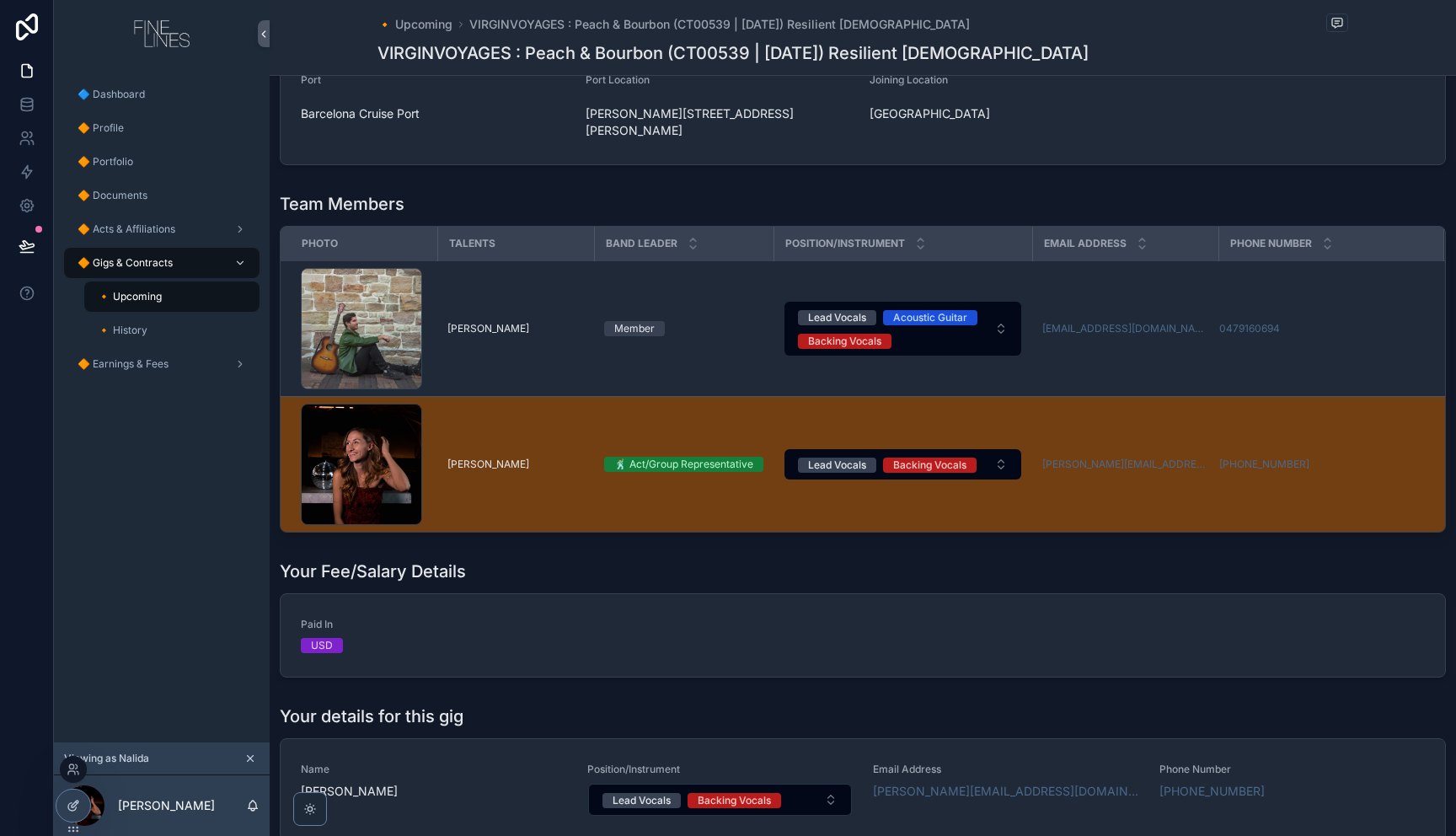
click at [75, 807] on icon at bounding box center [72, 806] width 8 height 8
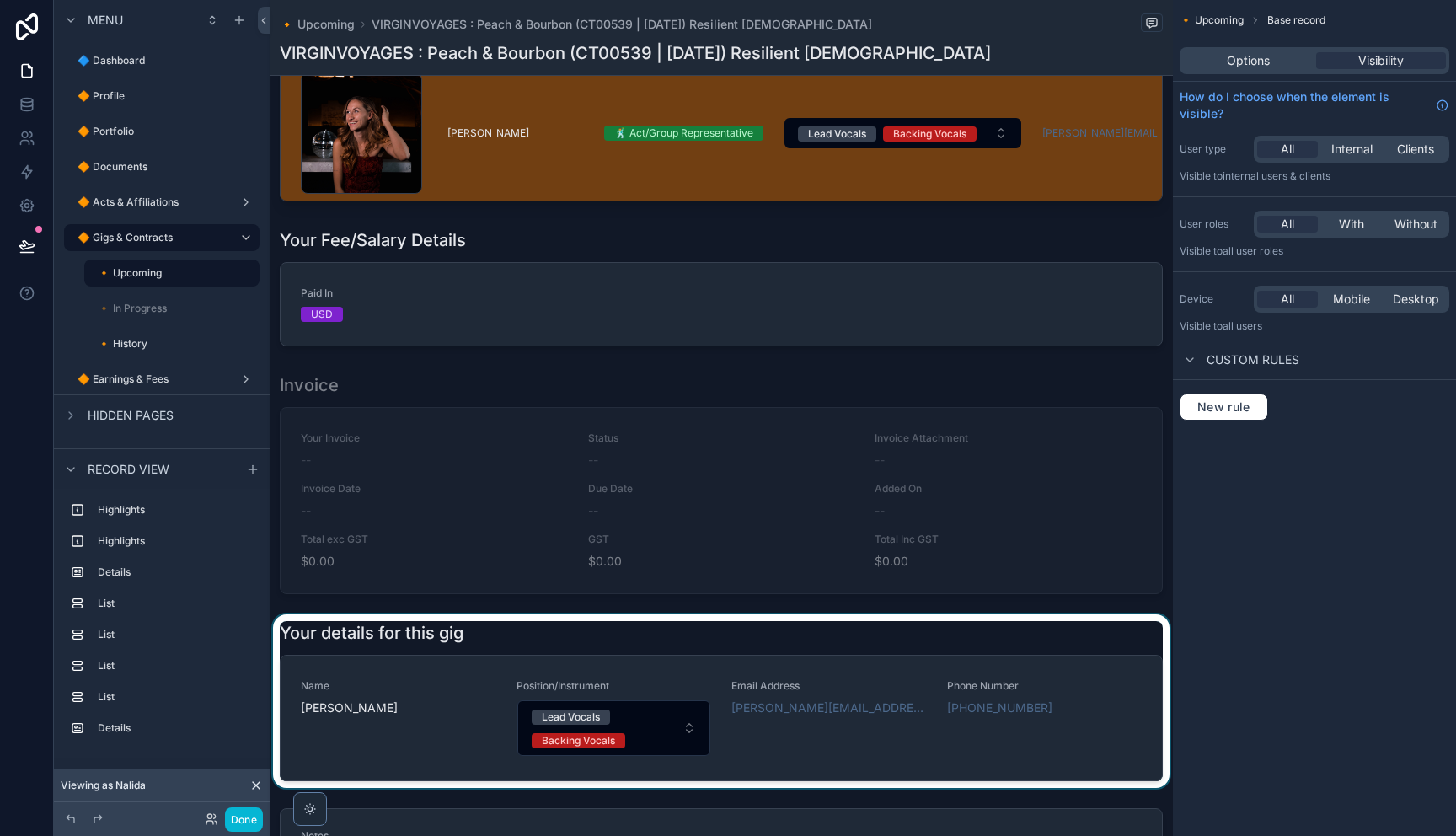
scroll to position [1222, 0]
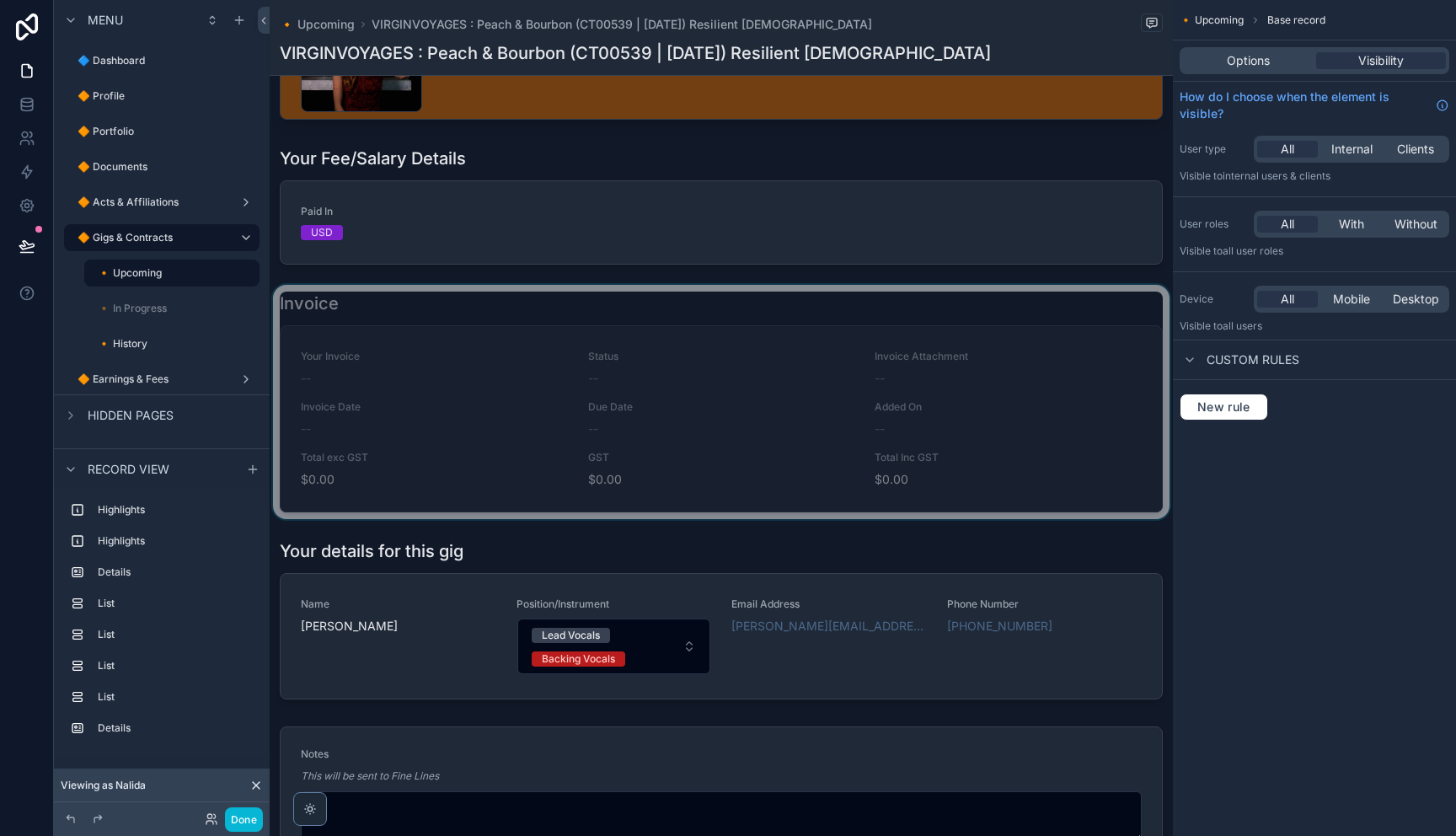
click at [420, 313] on div "scrollable content" at bounding box center [721, 402] width 903 height 234
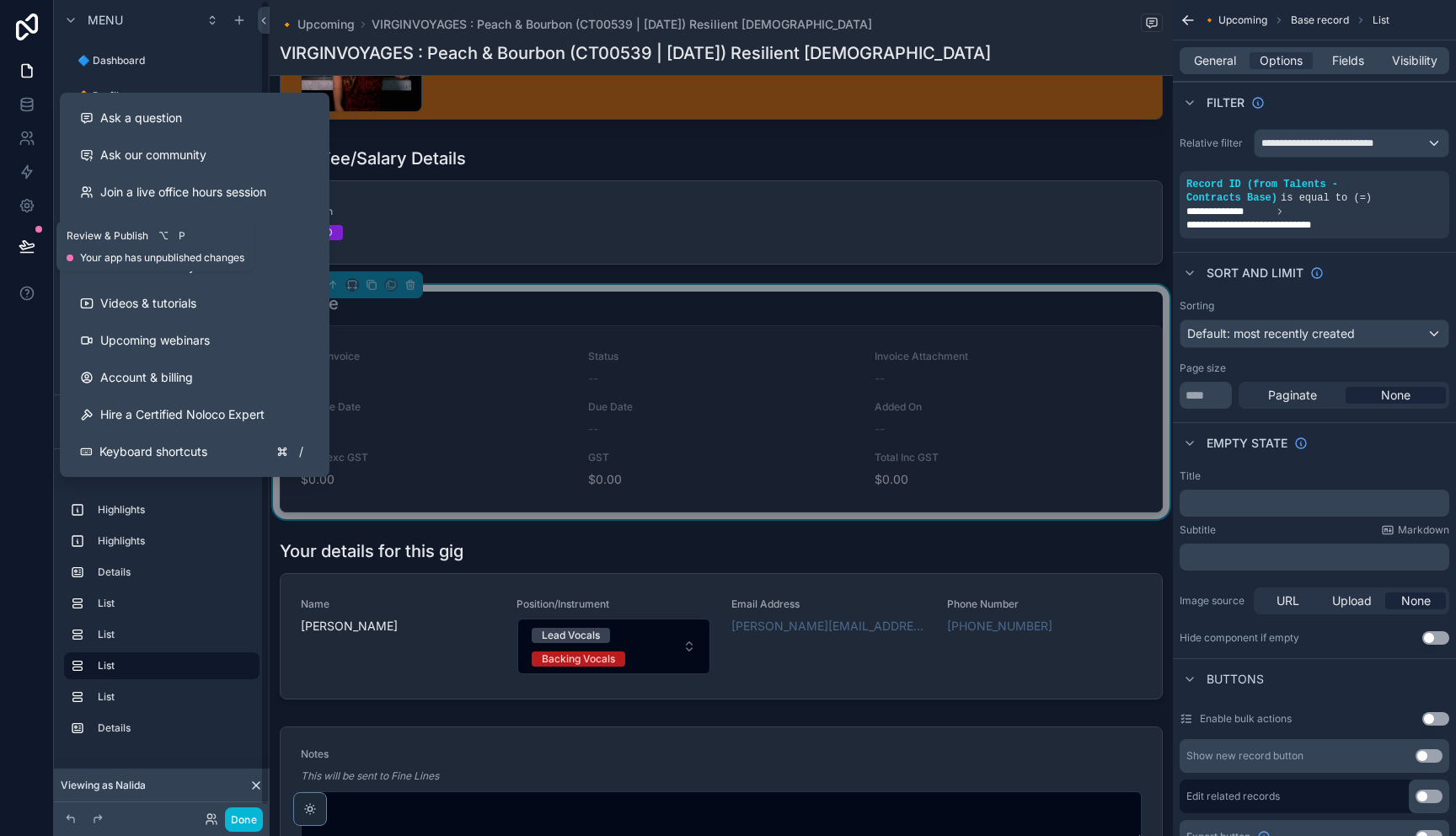
click at [27, 256] on button at bounding box center [27, 245] width 37 height 47
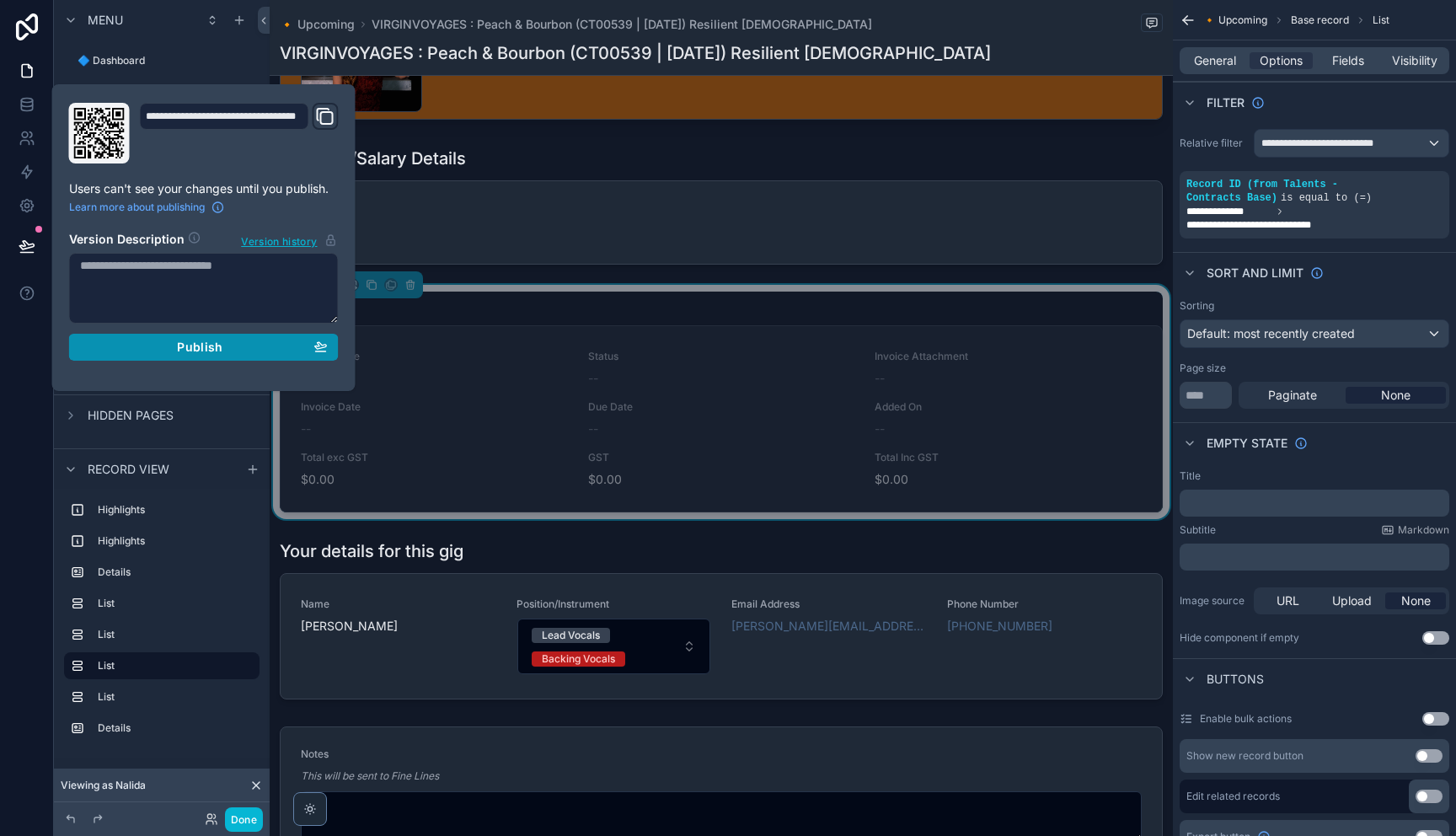
click at [237, 349] on div "Publish" at bounding box center [204, 347] width 248 height 15
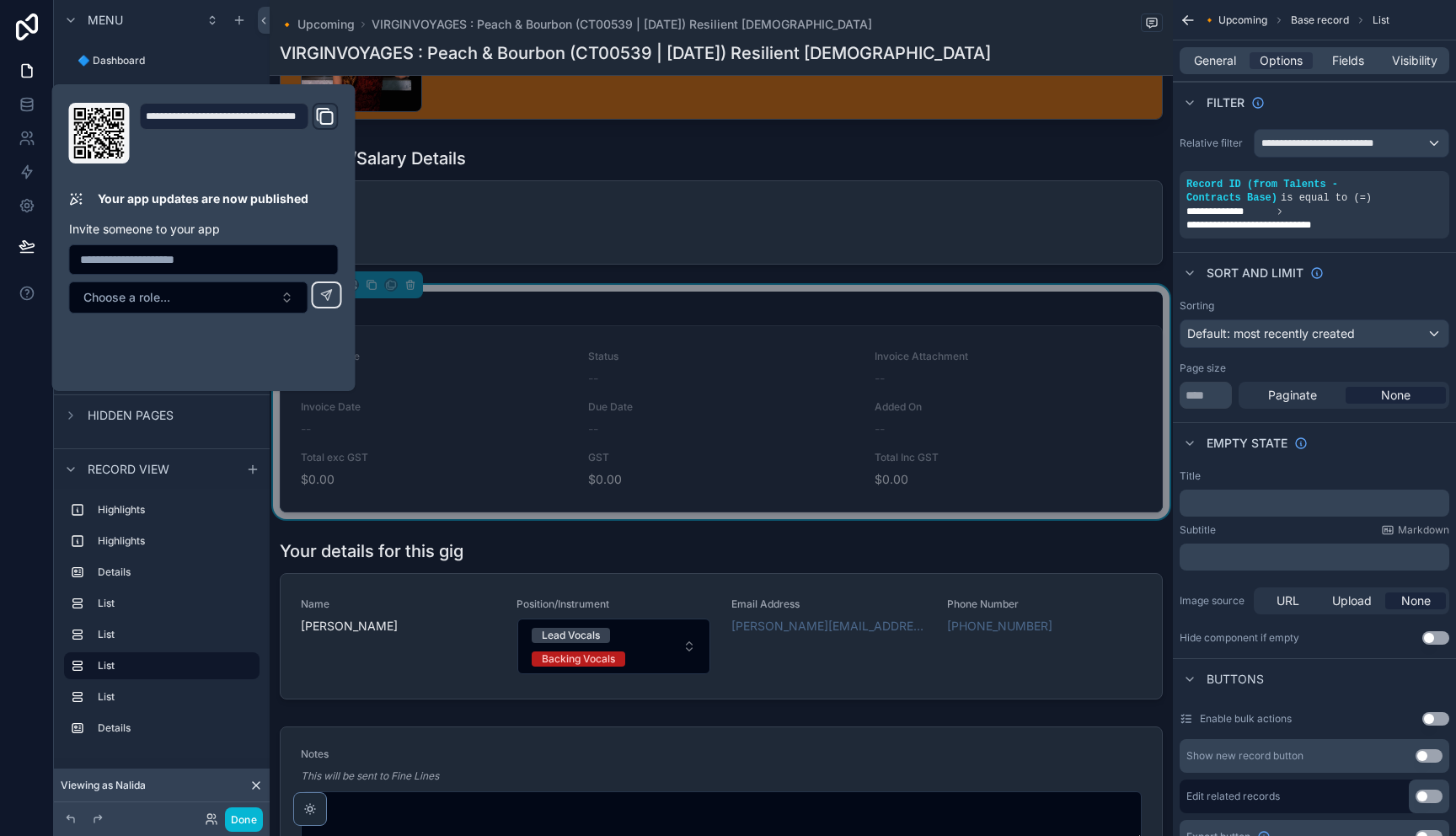
click at [1009, 322] on div "Invoice Your Invoice -- Status -- Invoice Attachment -- Invoice Date -- Due Dat…" at bounding box center [721, 402] width 883 height 221
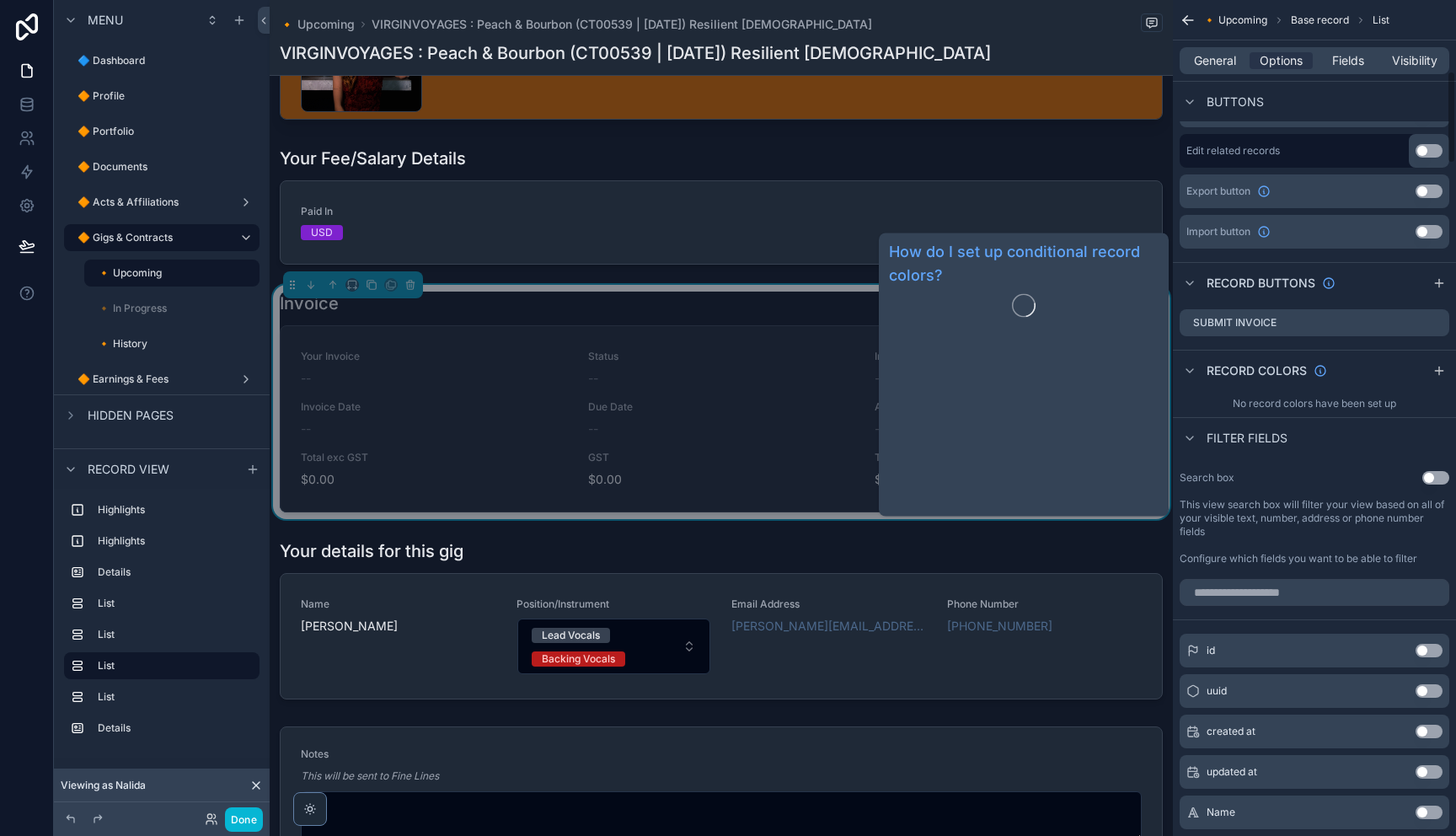
scroll to position [647, 0]
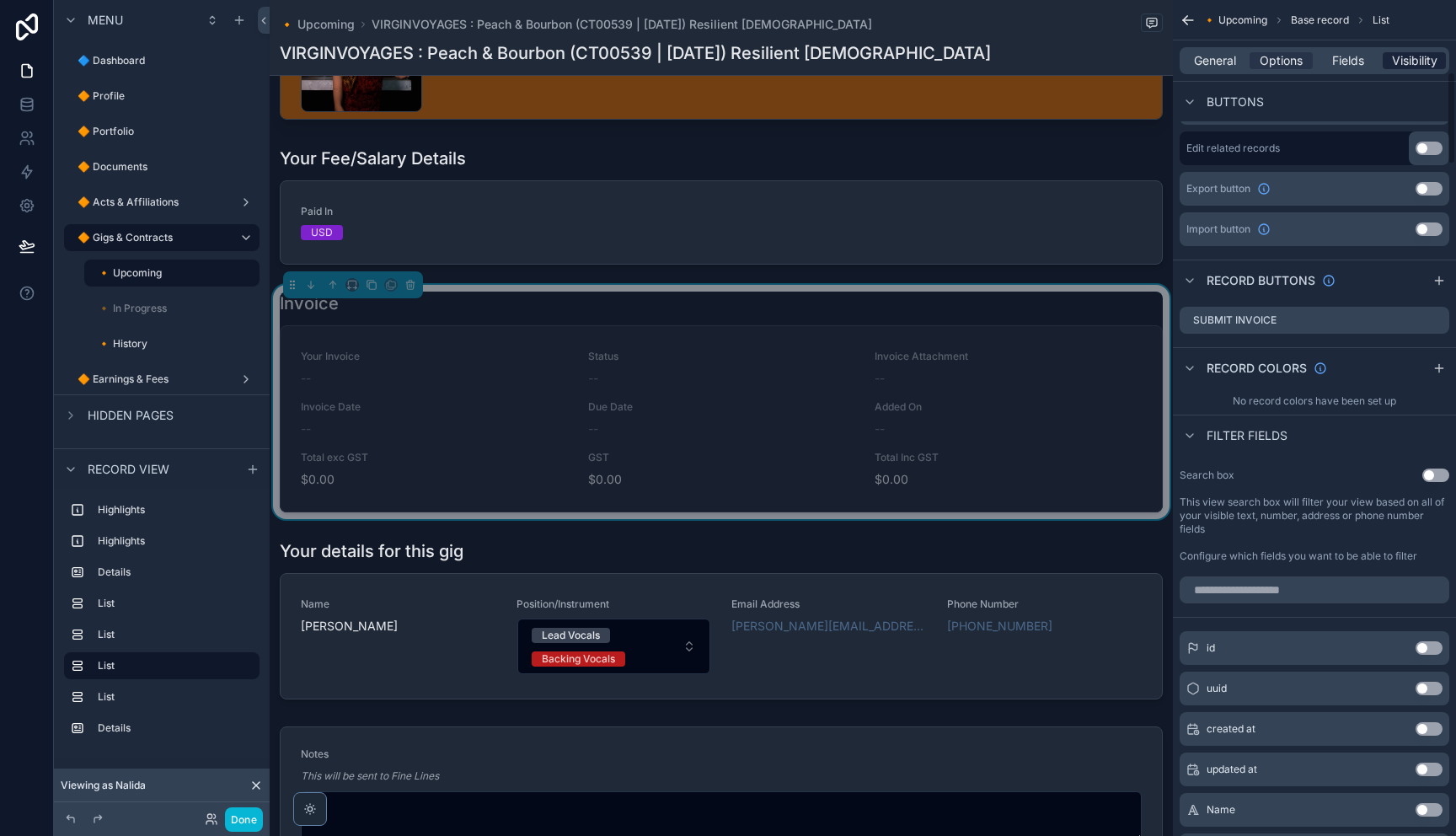
click at [1414, 54] on span "Visibility" at bounding box center [1415, 61] width 46 height 17
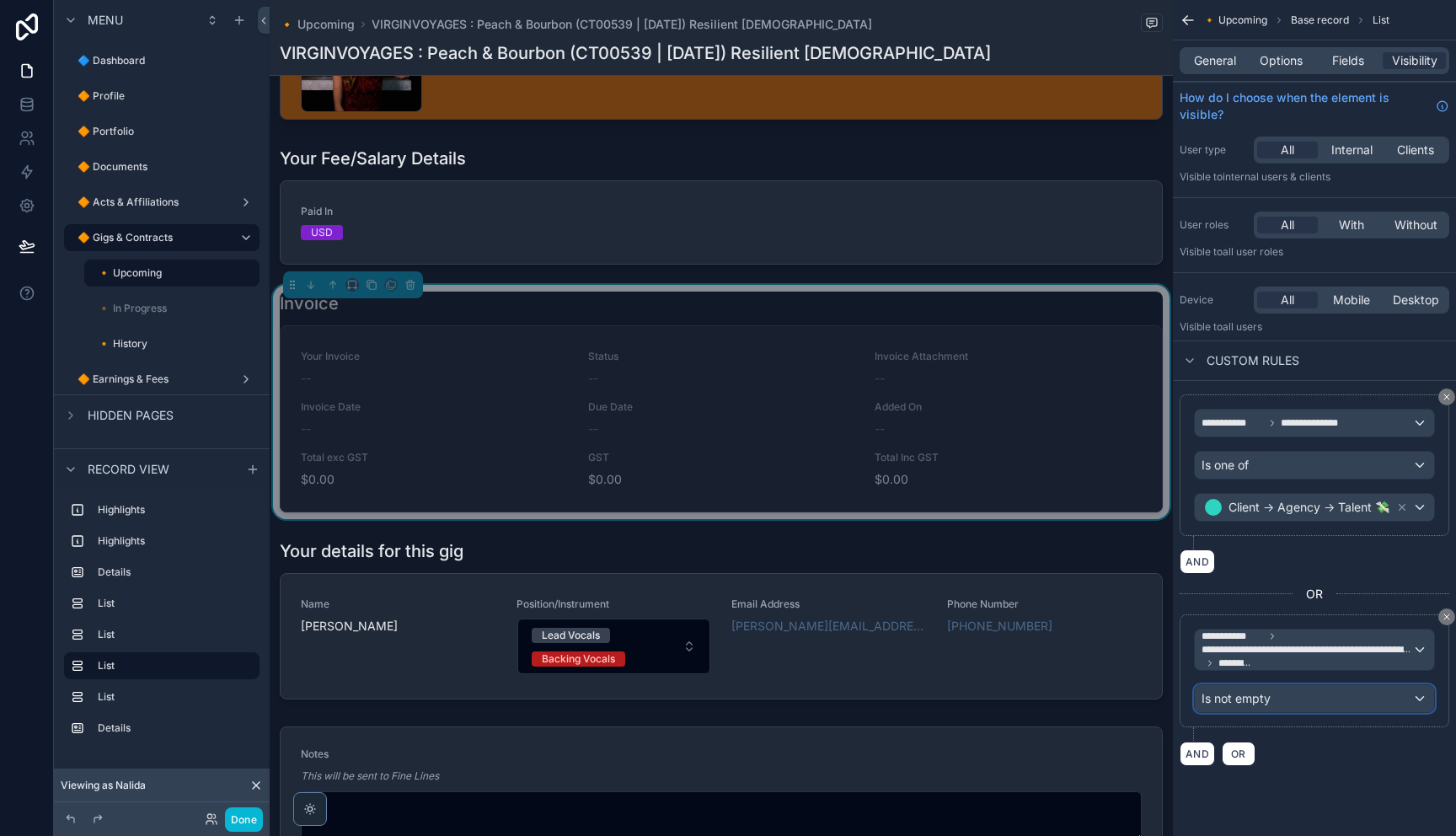
click at [1293, 701] on div "Is not empty" at bounding box center [1314, 698] width 239 height 27
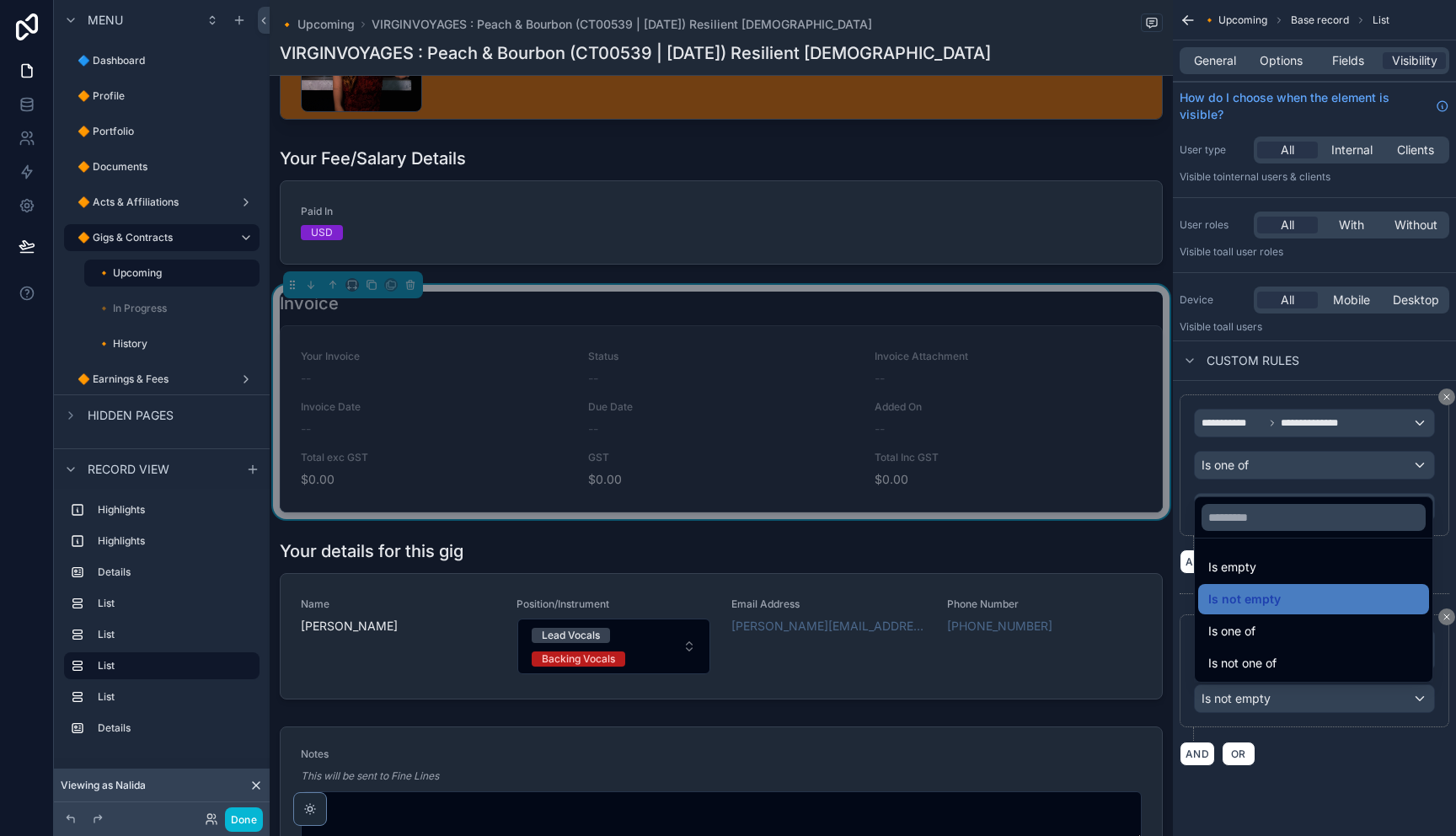
drag, startPoint x: 1416, startPoint y: 774, endPoint x: 1420, endPoint y: 765, distance: 9.8
click at [1417, 772] on div "scrollable content" at bounding box center [728, 418] width 1456 height 836
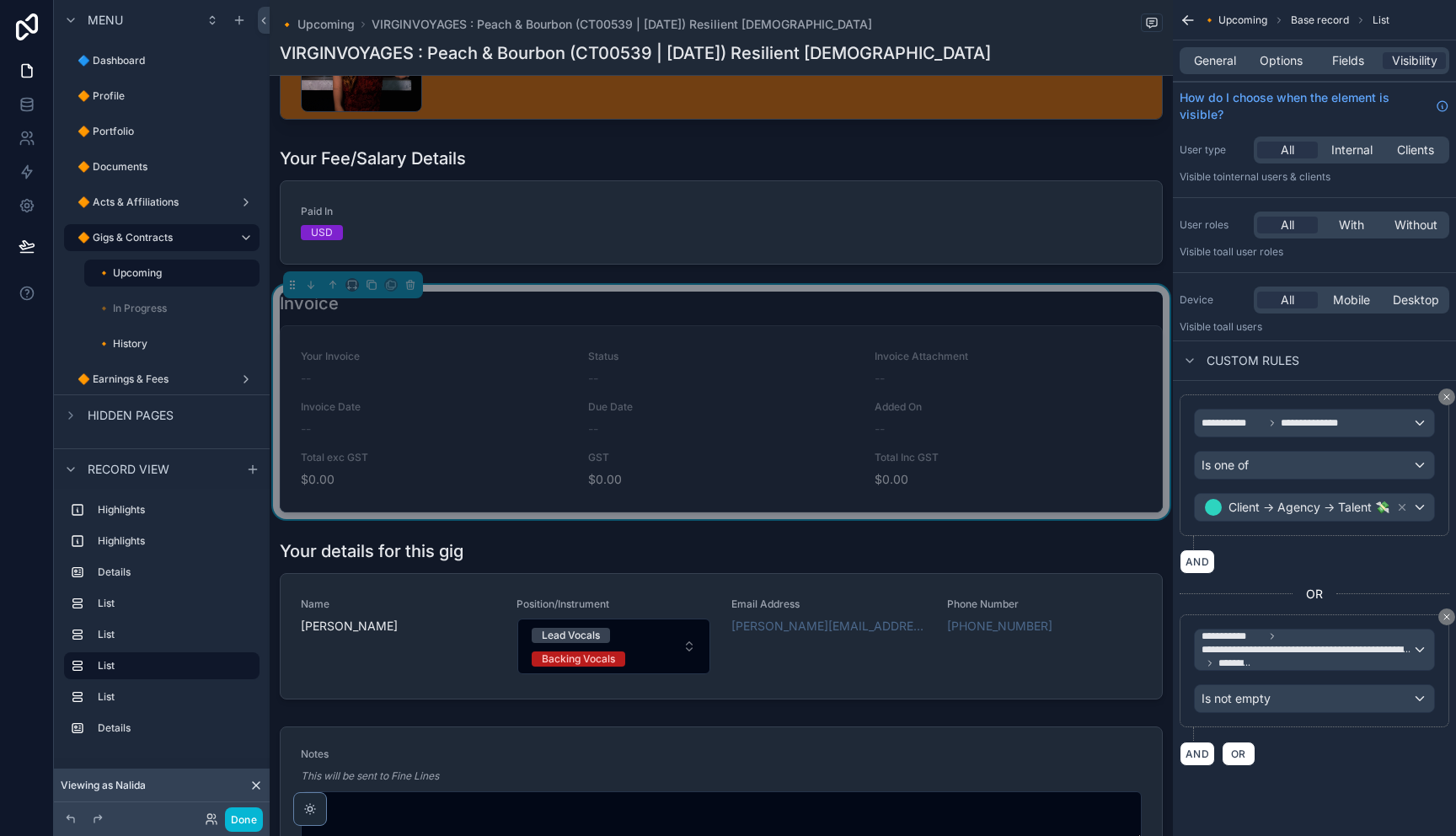
click at [1442, 617] on icon "scrollable content" at bounding box center [1446, 616] width 10 height 10
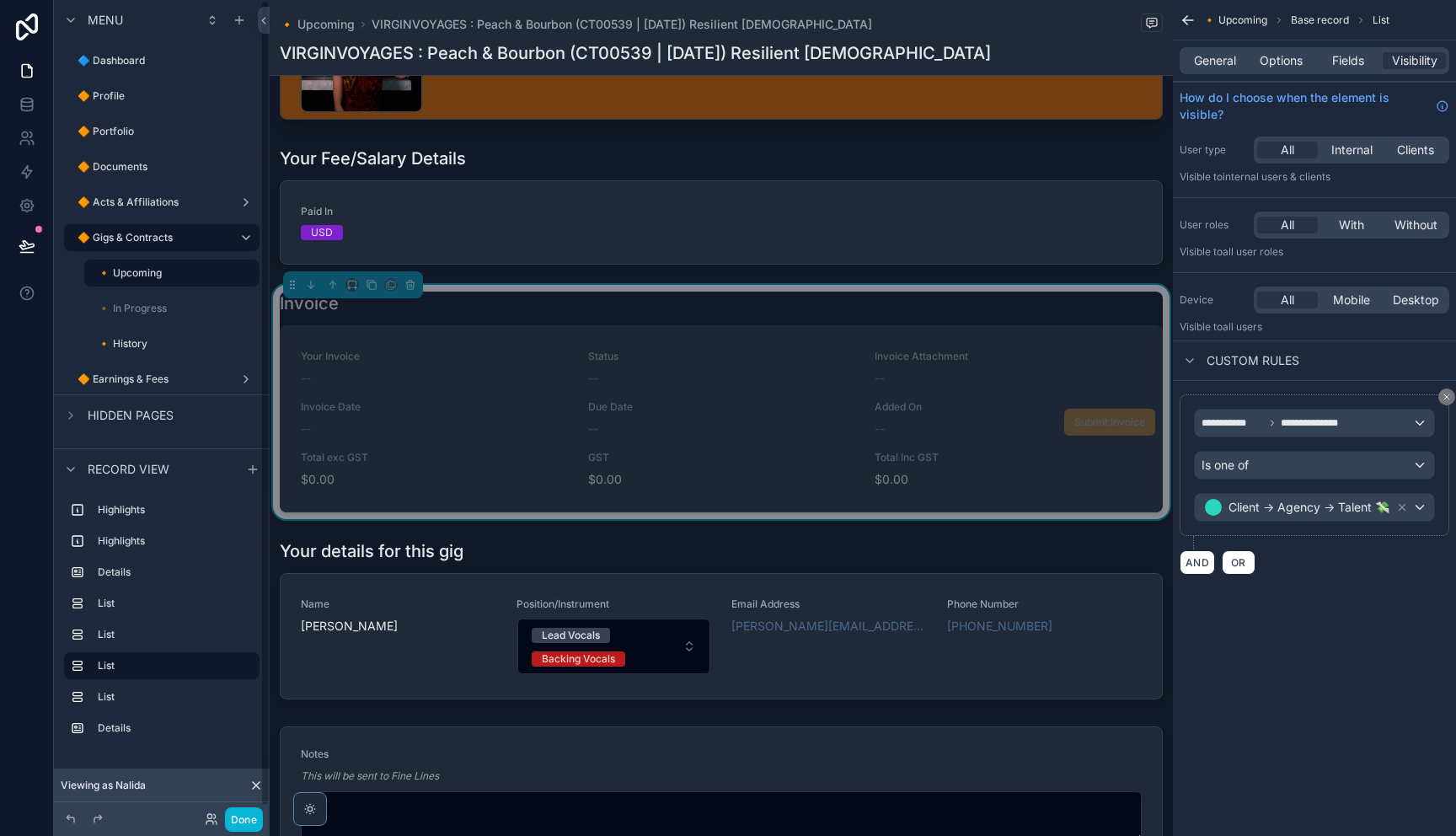
drag, startPoint x: 621, startPoint y: 316, endPoint x: 561, endPoint y: 358, distance: 73.2
click at [621, 315] on div "Invoice" at bounding box center [721, 303] width 883 height 24
click at [209, 817] on icon at bounding box center [212, 819] width 13 height 13
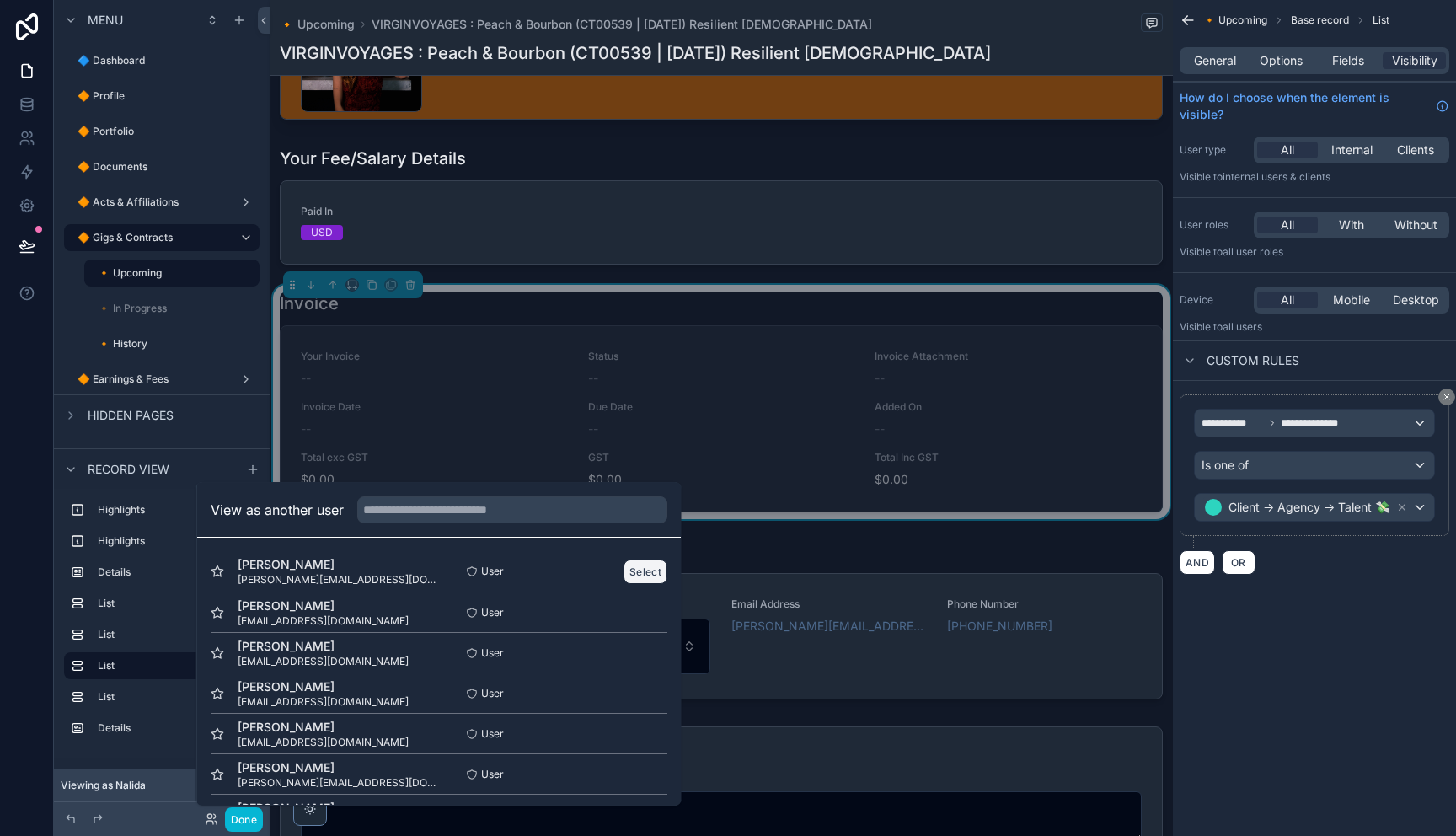
click at [647, 576] on button "Select" at bounding box center [646, 572] width 44 height 25
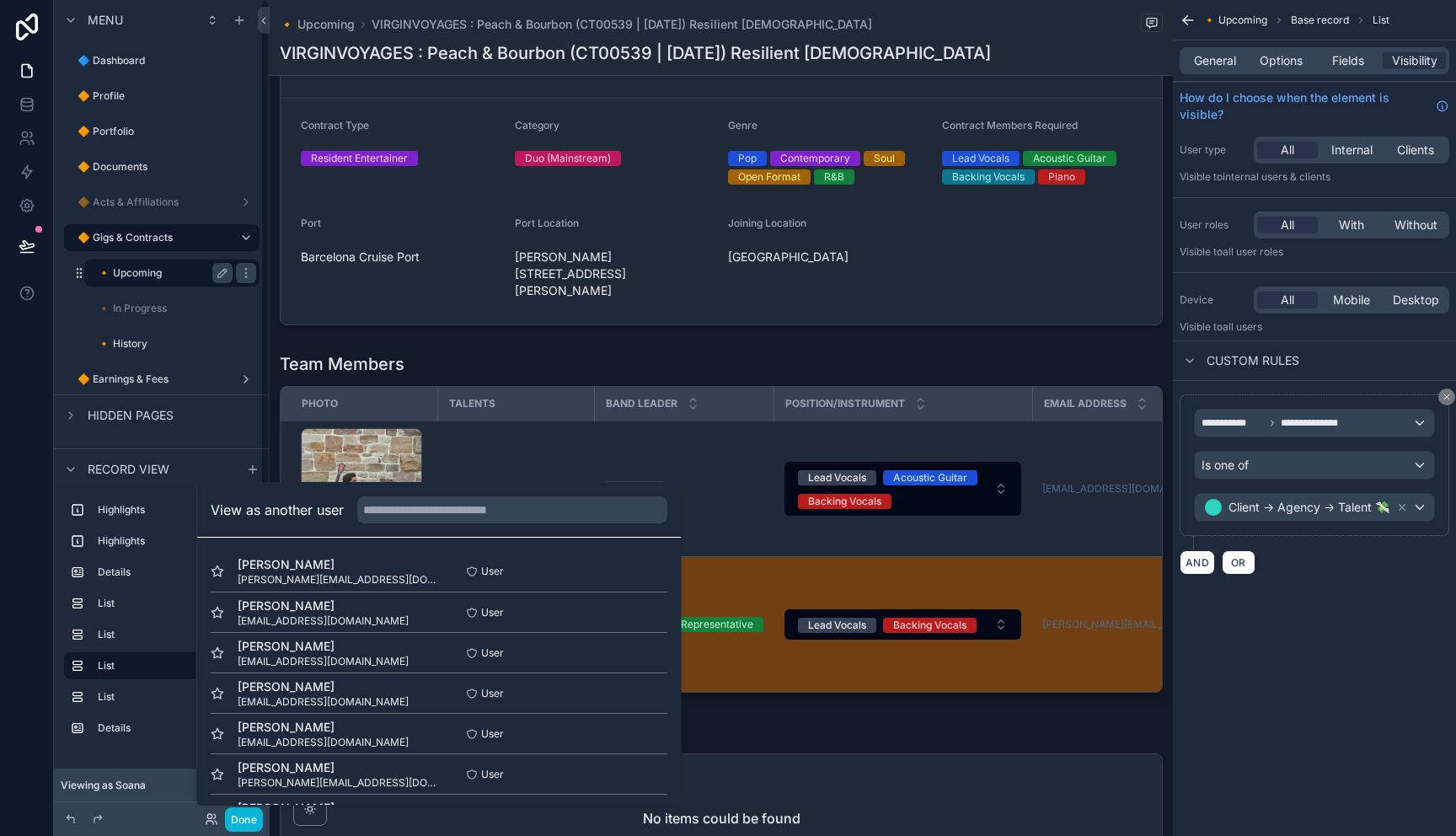
scroll to position [637, 0]
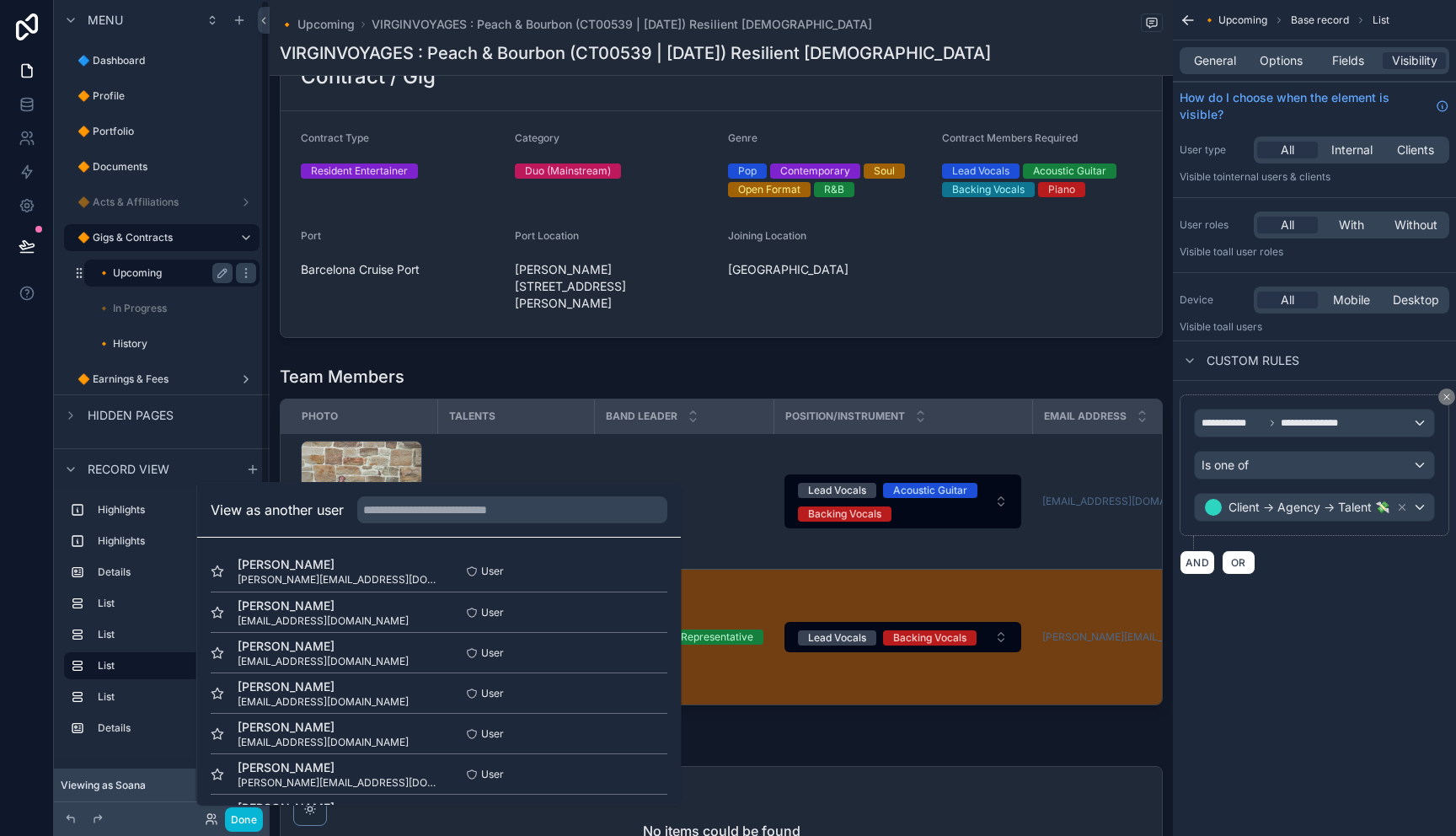
click at [177, 277] on label "🔸 Upcoming" at bounding box center [161, 273] width 128 height 13
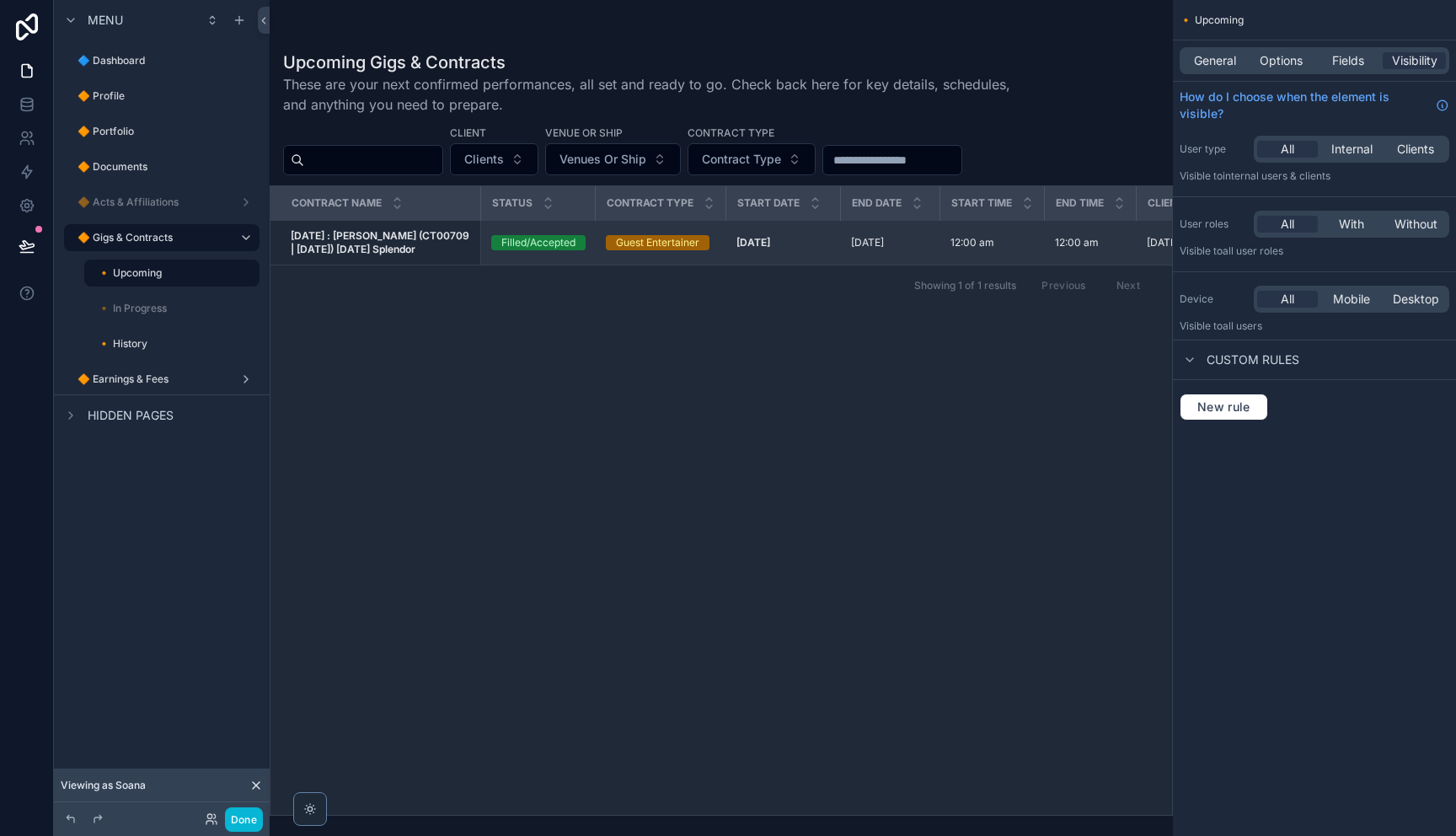
click at [437, 241] on strong "[DATE] : [PERSON_NAME] (CT00709 | [DATE]) [DATE] Splendor" at bounding box center [381, 241] width 181 height 26
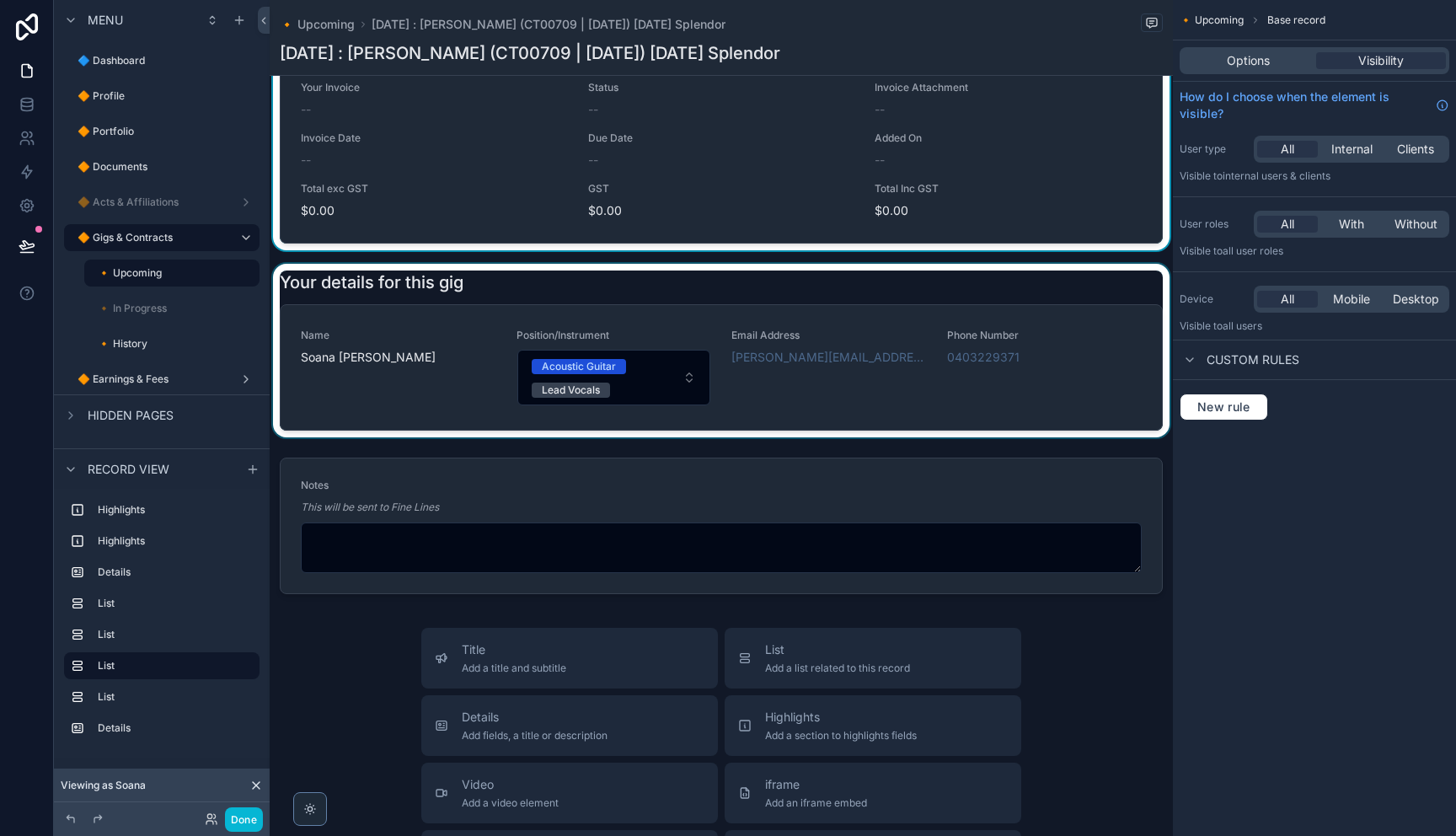
scroll to position [1262, 0]
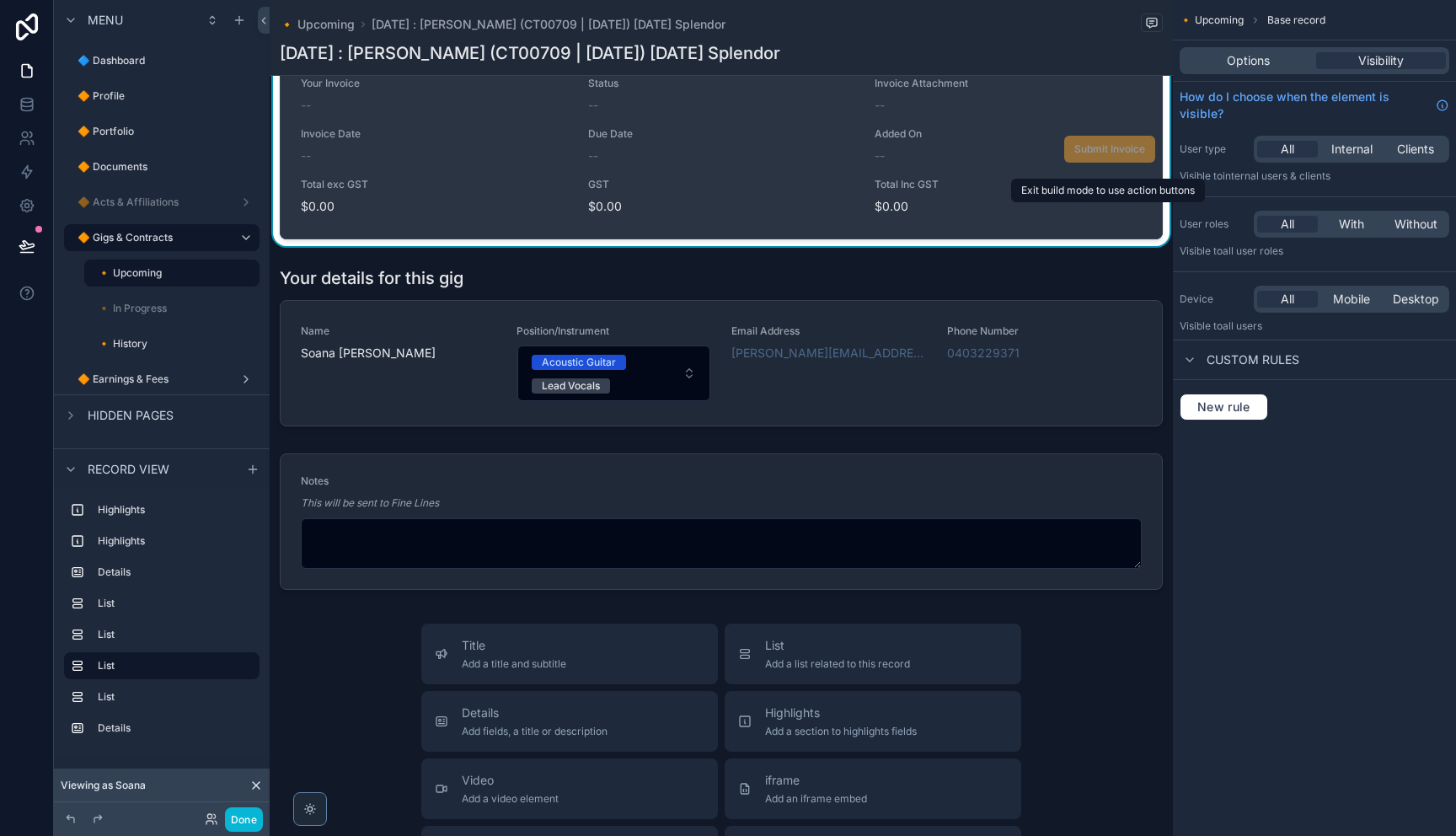
click at [1105, 155] on span "Submit Invoice" at bounding box center [1109, 148] width 91 height 14
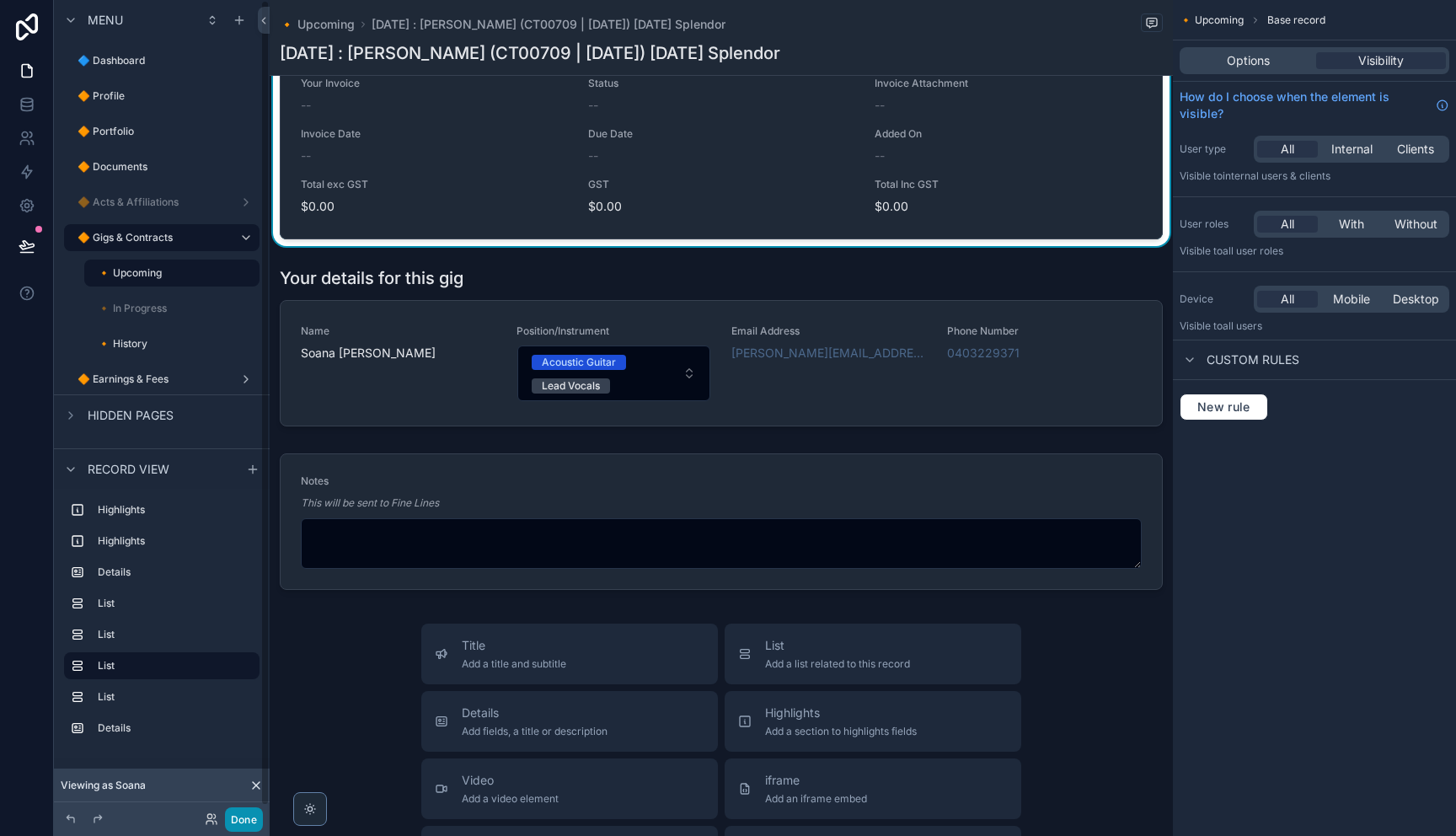
click at [243, 818] on button "Done" at bounding box center [244, 819] width 38 height 25
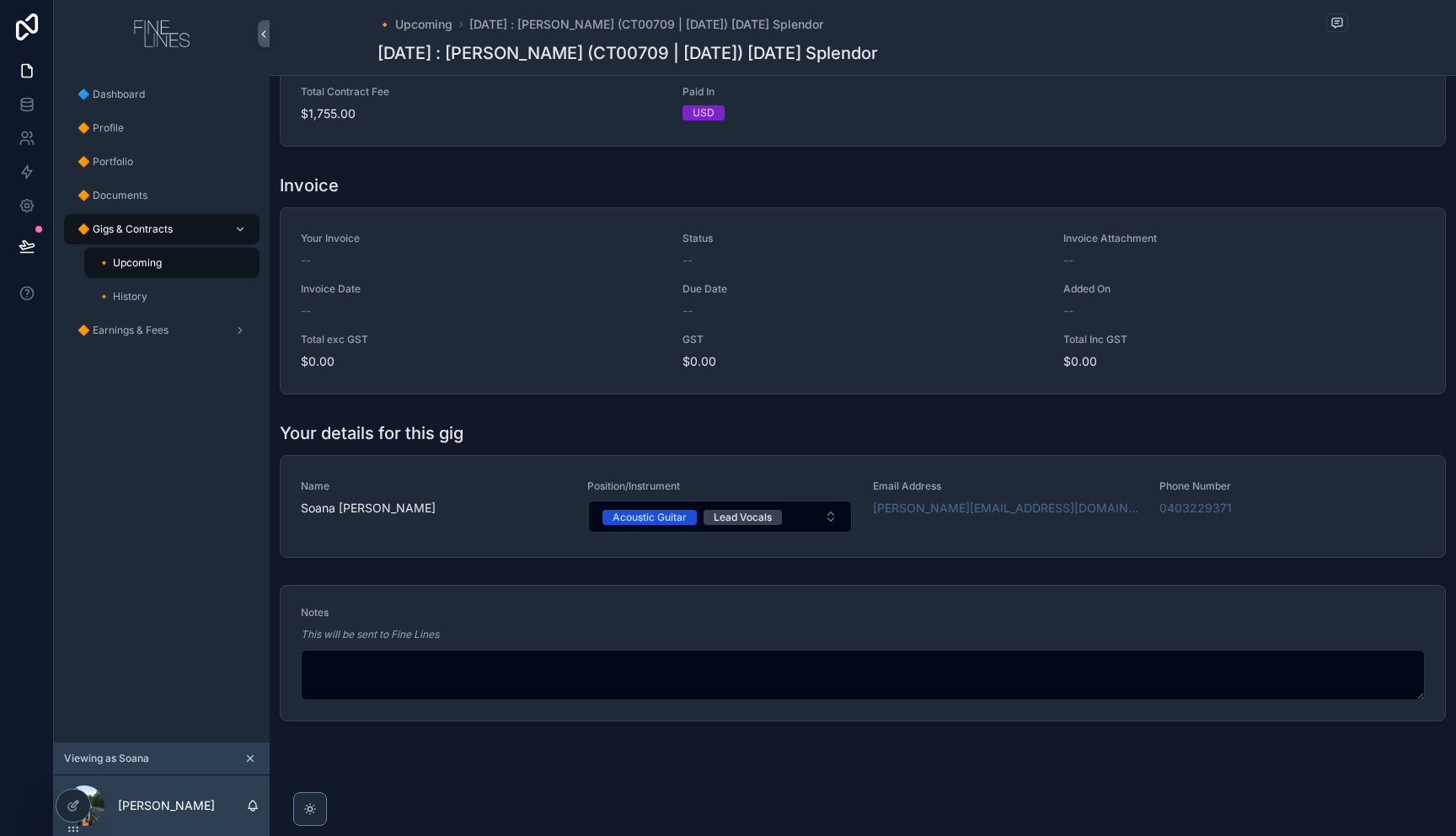
scroll to position [1131, 0]
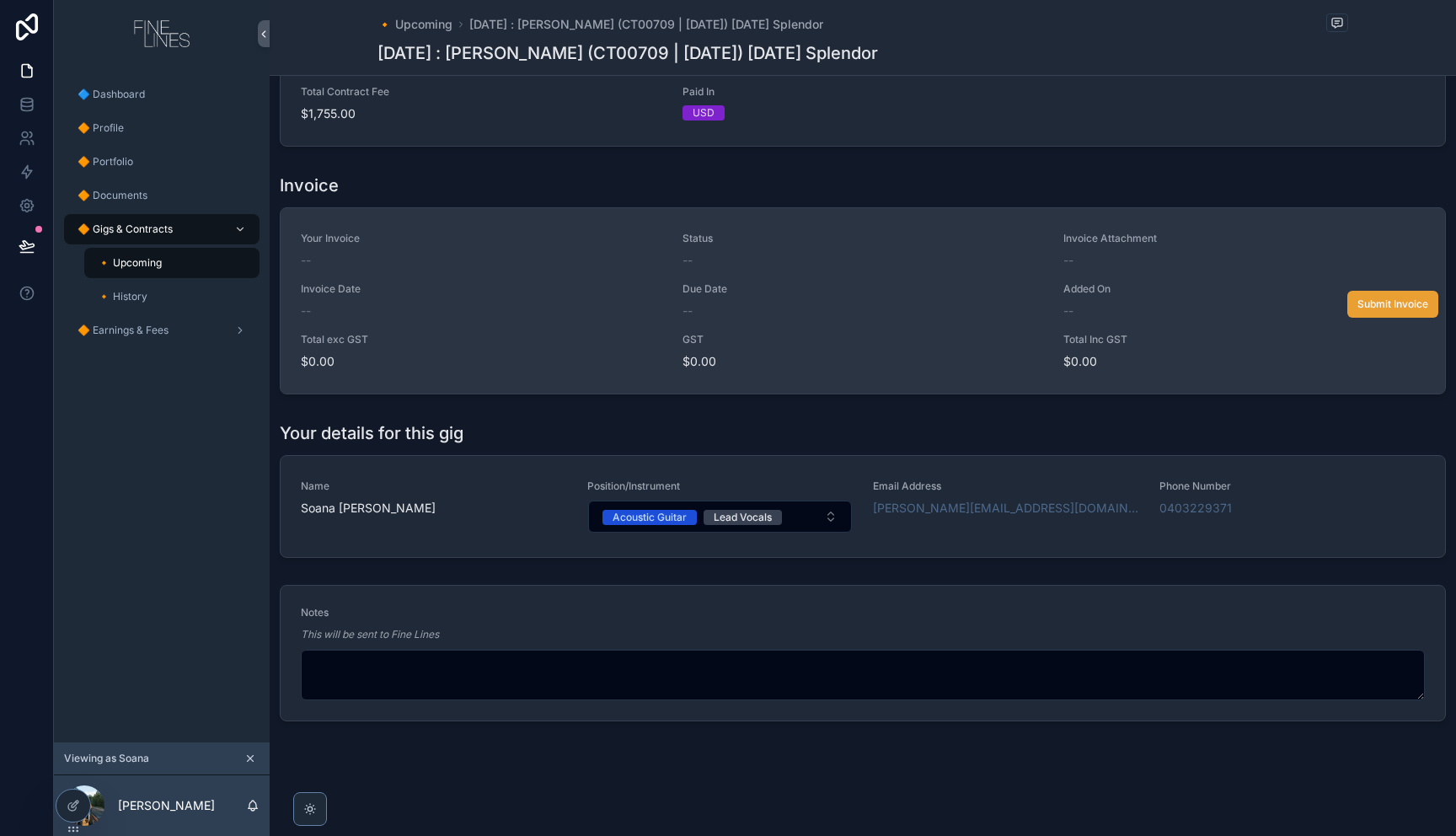
click at [1378, 306] on span "Submit Invoice" at bounding box center [1392, 304] width 71 height 13
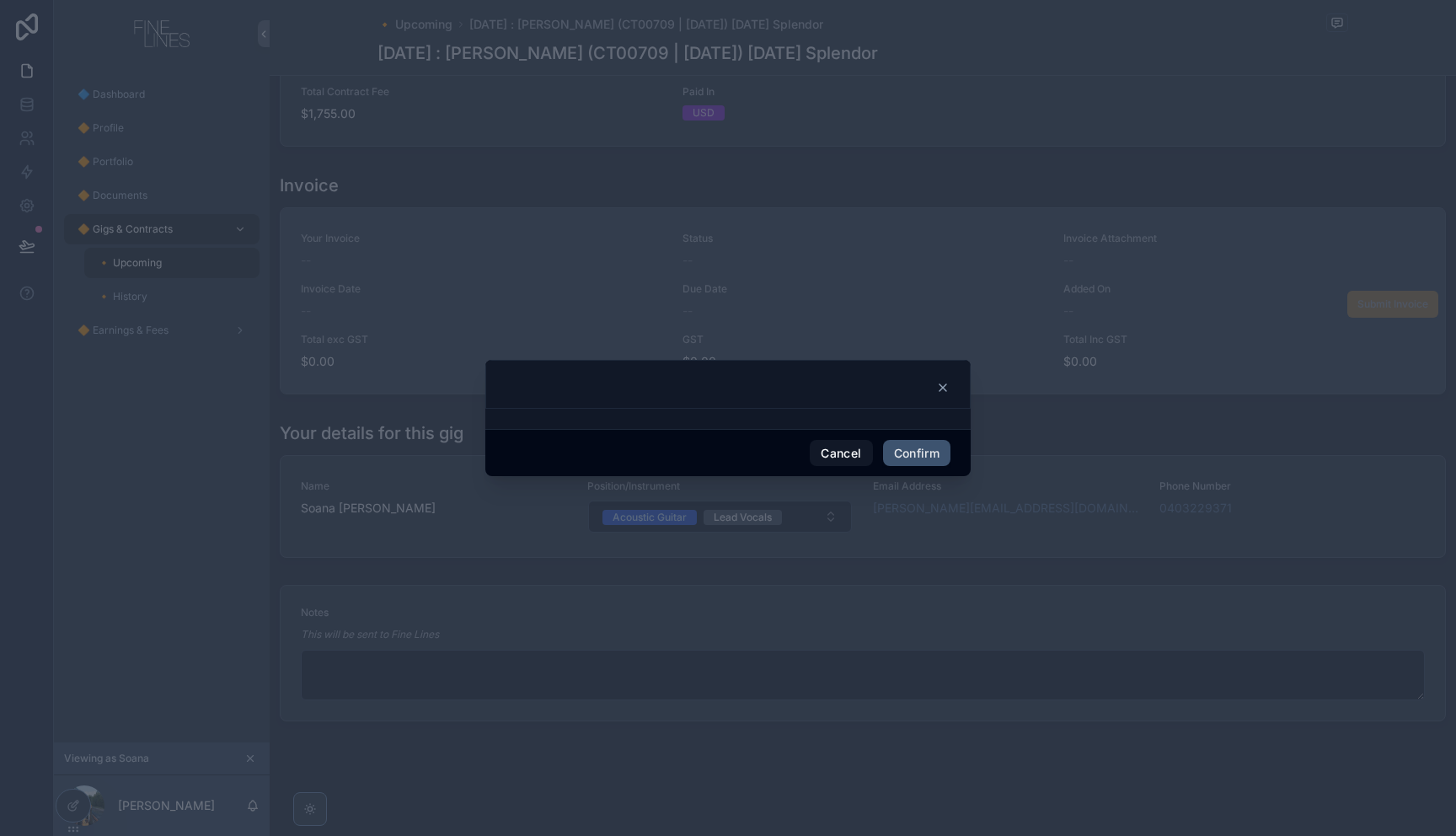
click at [895, 452] on button "Confirm" at bounding box center [916, 453] width 68 height 27
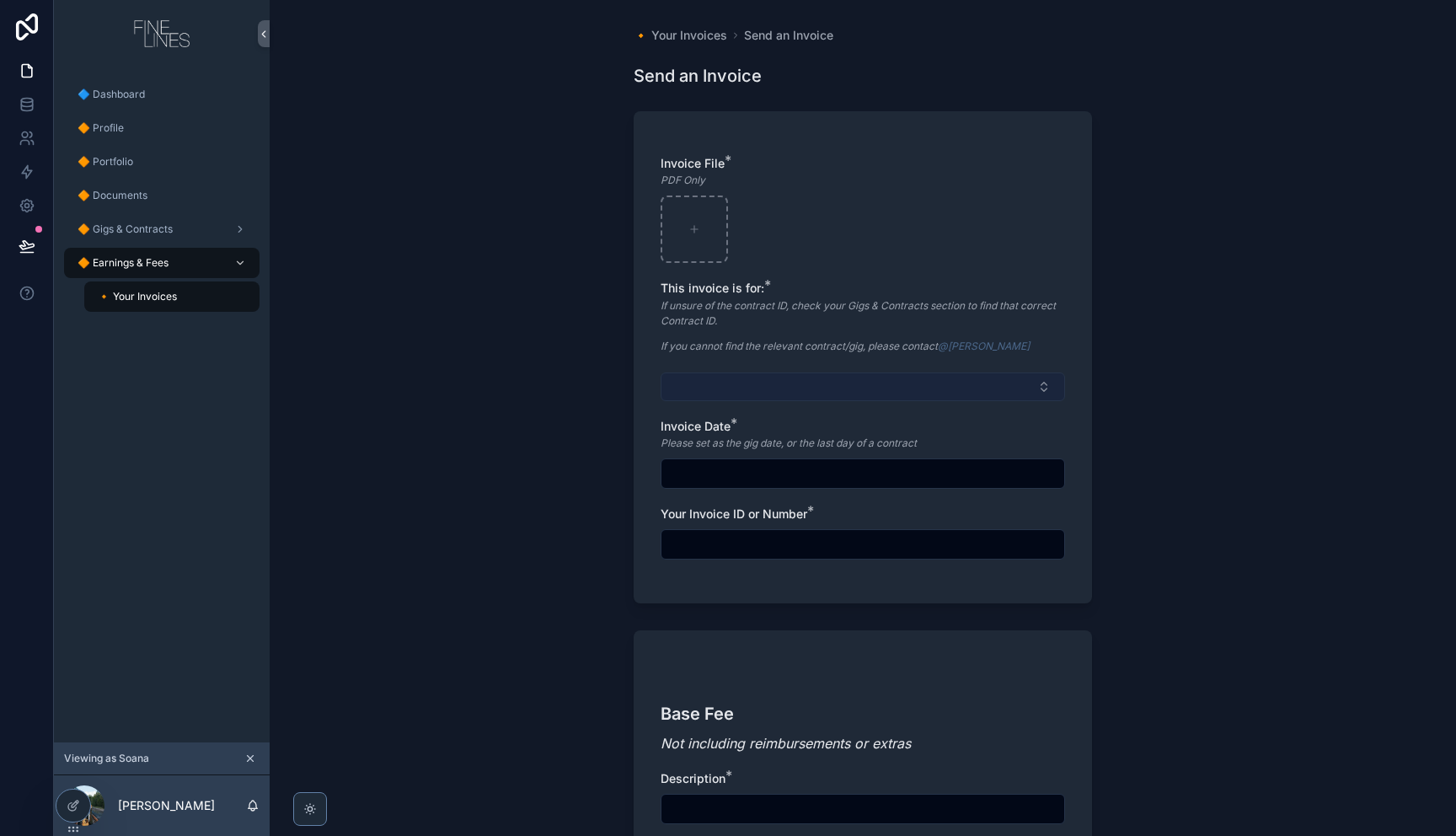
click at [793, 387] on button "Select Button" at bounding box center [863, 387] width 404 height 29
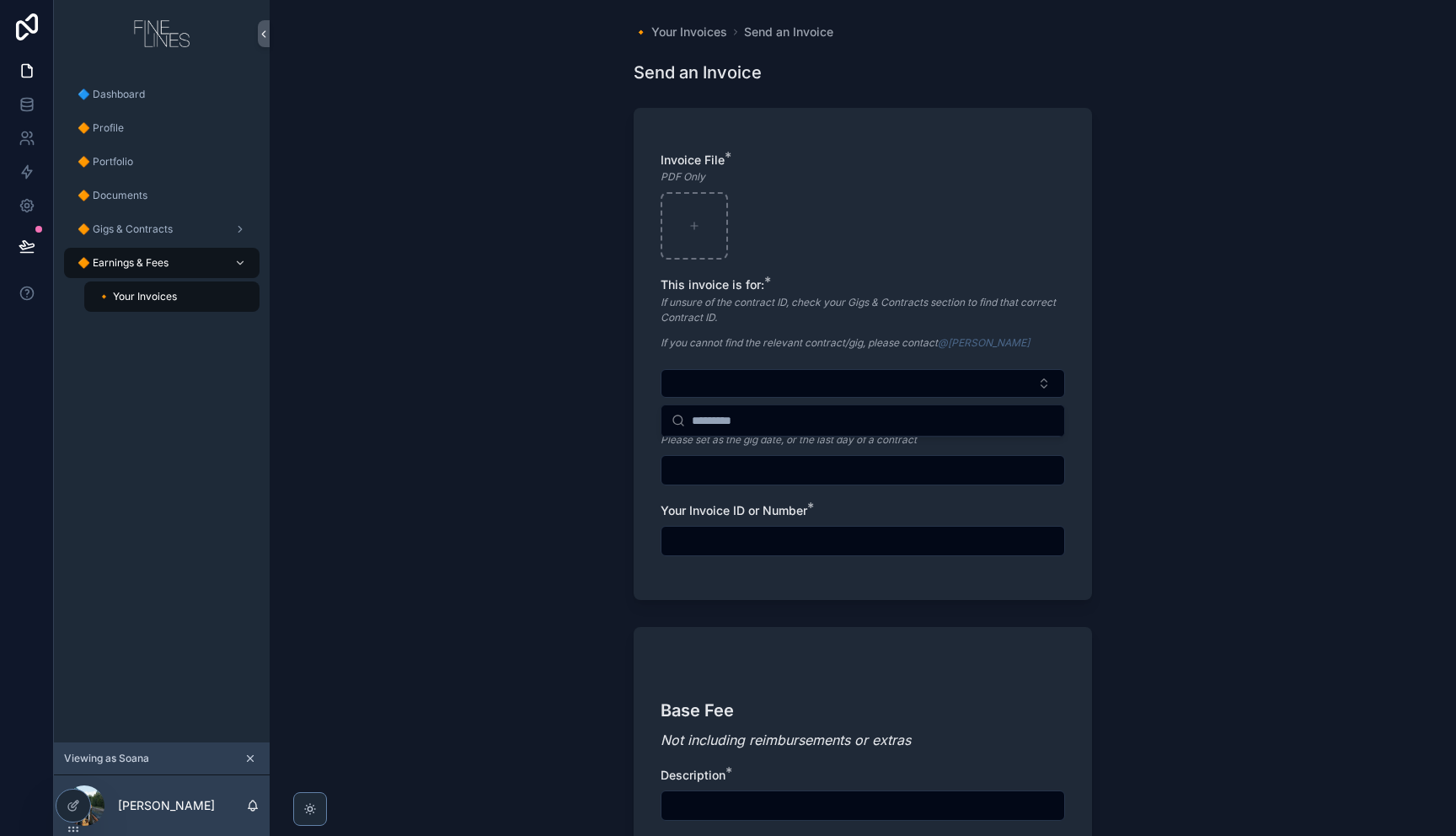
drag, startPoint x: 543, startPoint y: 478, endPoint x: 555, endPoint y: 484, distance: 13.4
click at [543, 478] on div "🔸 Your Invoices Send an Invoice Send an Invoice Invoice File * PDF Only This in…" at bounding box center [863, 414] width 1186 height 836
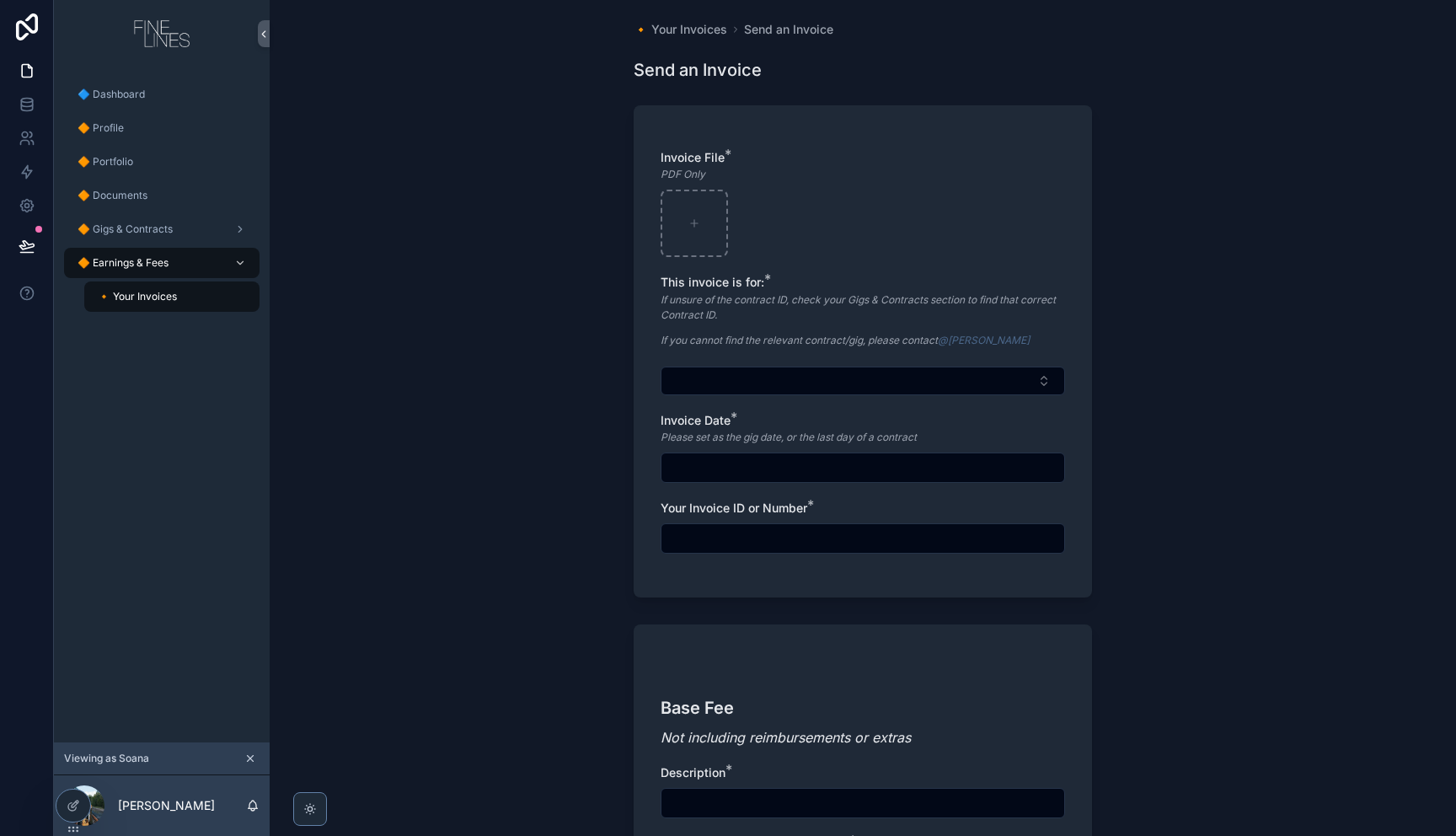
scroll to position [5, 0]
drag, startPoint x: 390, startPoint y: 259, endPoint x: 318, endPoint y: 251, distance: 72.4
click at [386, 255] on div "🔸 Your Invoices Send an Invoice Send an Invoice Invoice File * PDF Only This in…" at bounding box center [863, 413] width 1186 height 836
click at [127, 225] on span "🔶 Gigs & Contracts" at bounding box center [125, 229] width 95 height 13
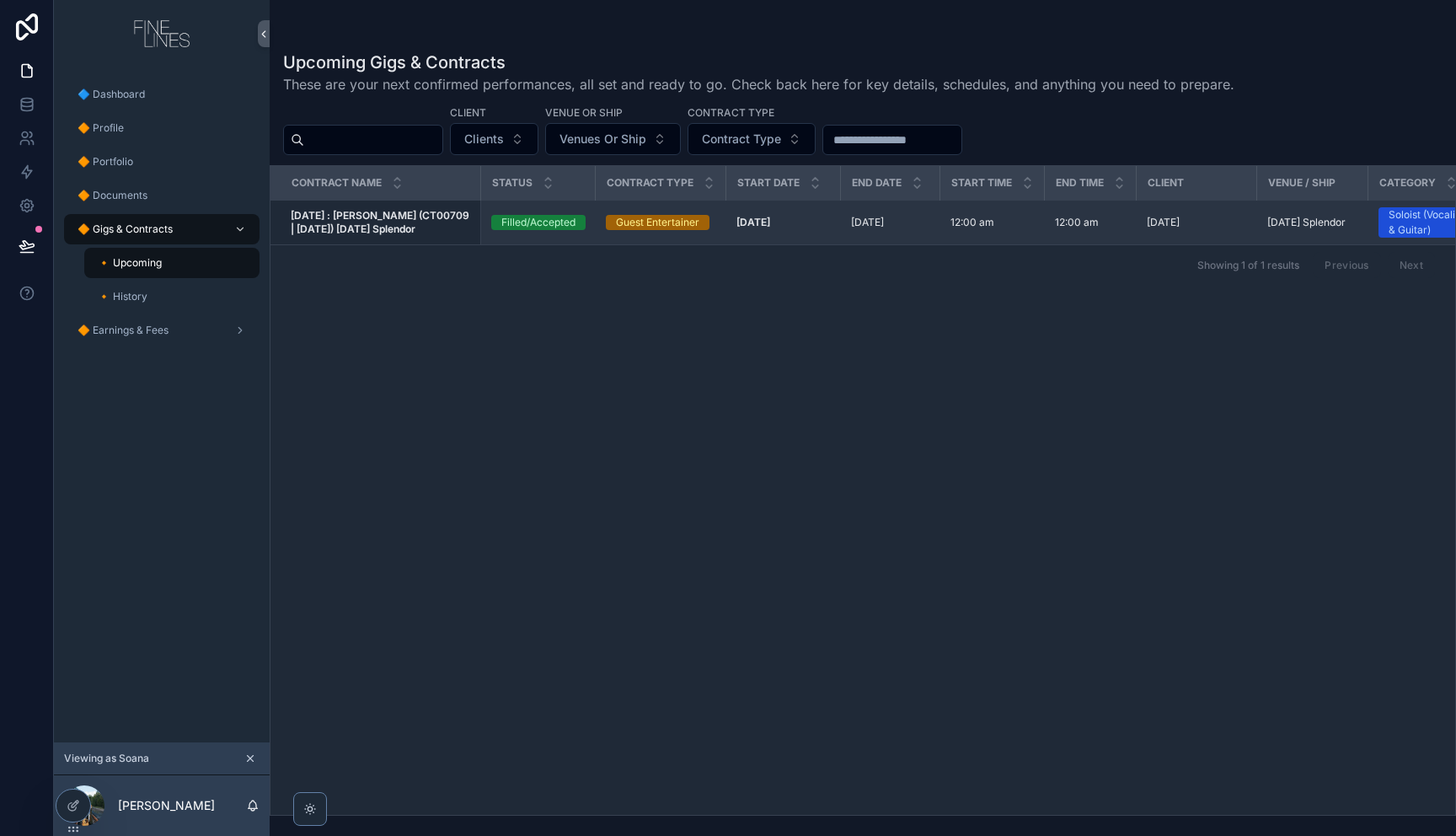
click at [393, 226] on strong "[DATE] : [PERSON_NAME] (CT00709 | [DATE]) [DATE] Splendor" at bounding box center [381, 221] width 181 height 26
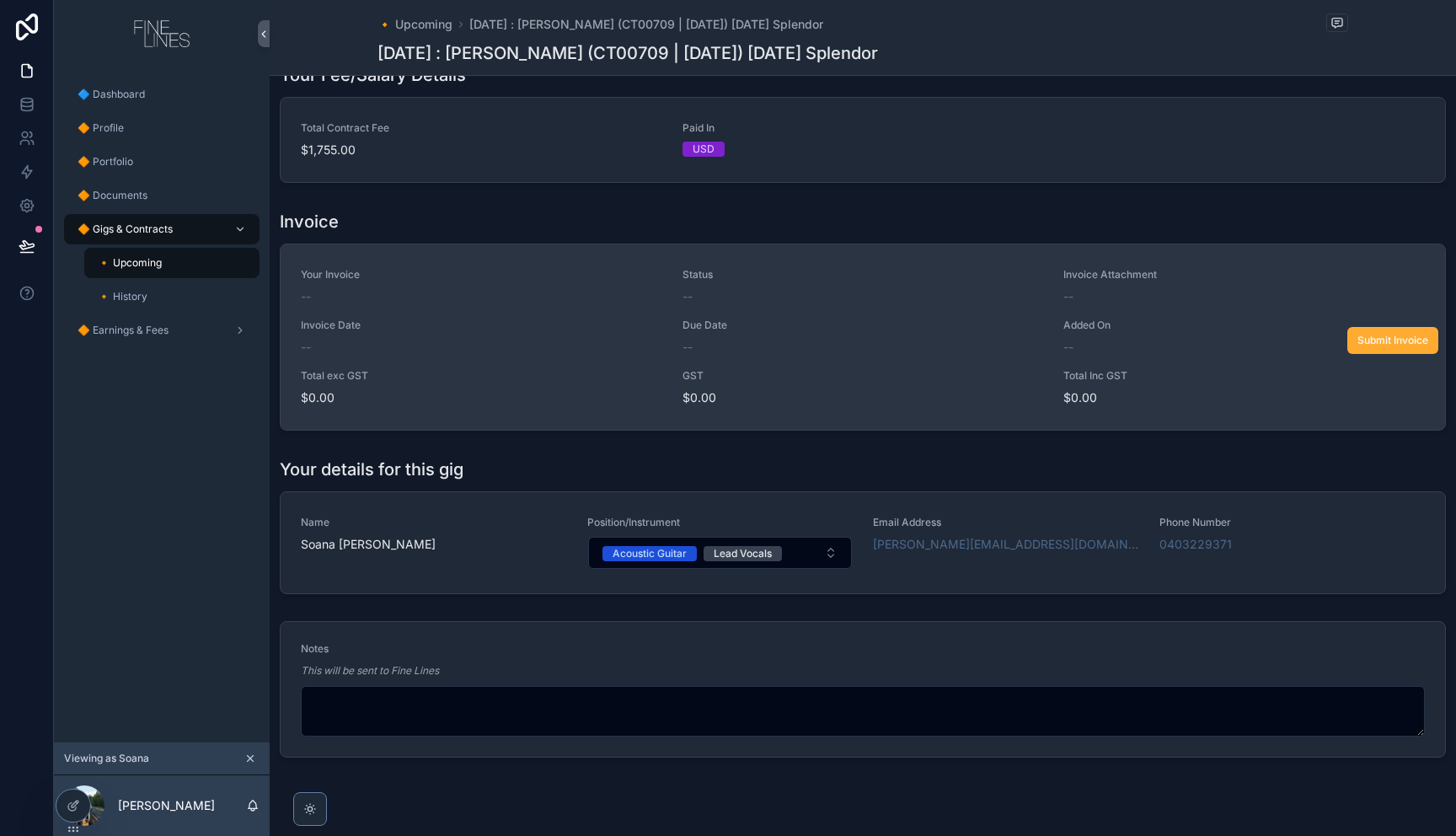
scroll to position [1082, 0]
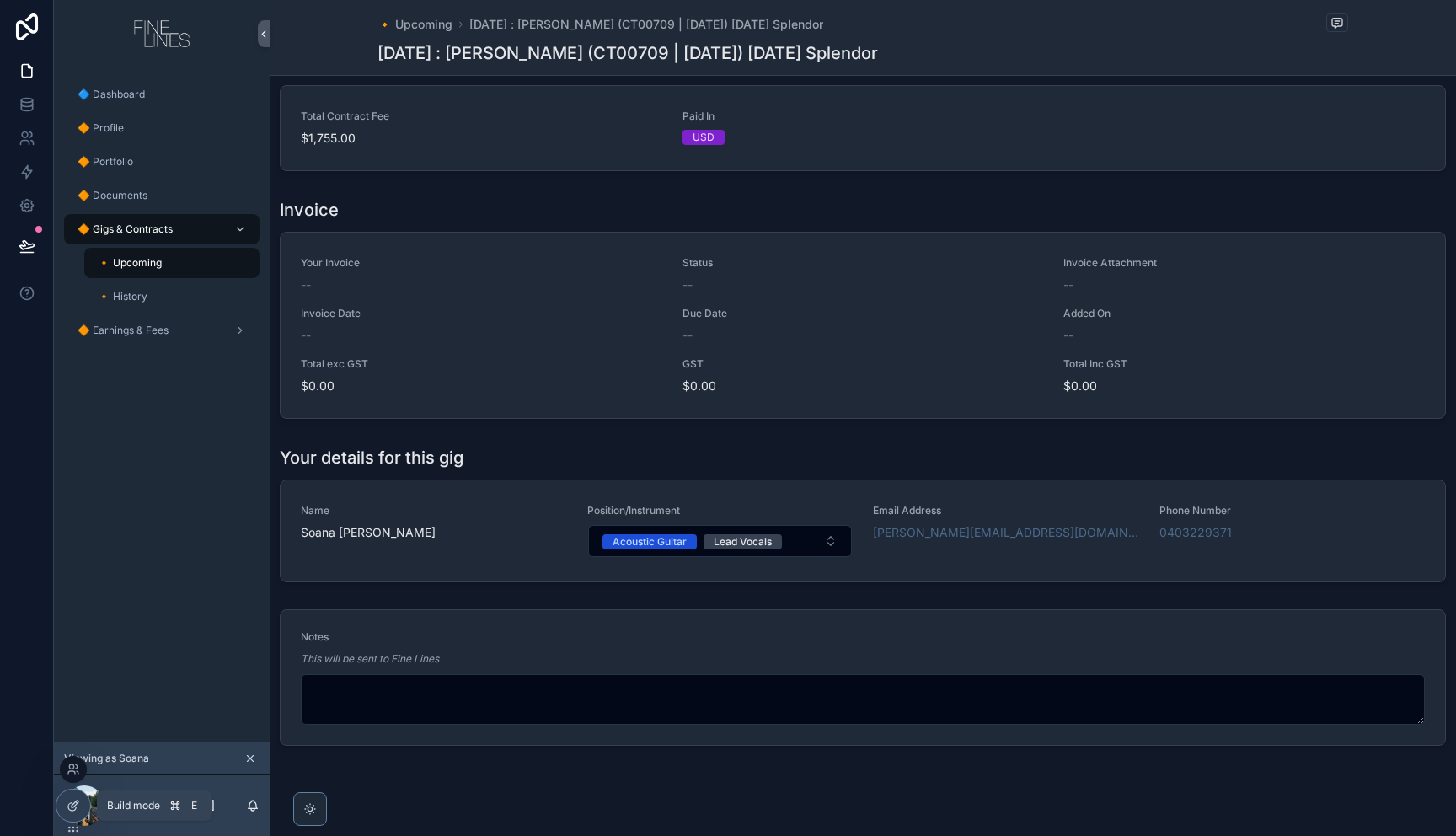
click at [72, 807] on icon at bounding box center [73, 805] width 13 height 13
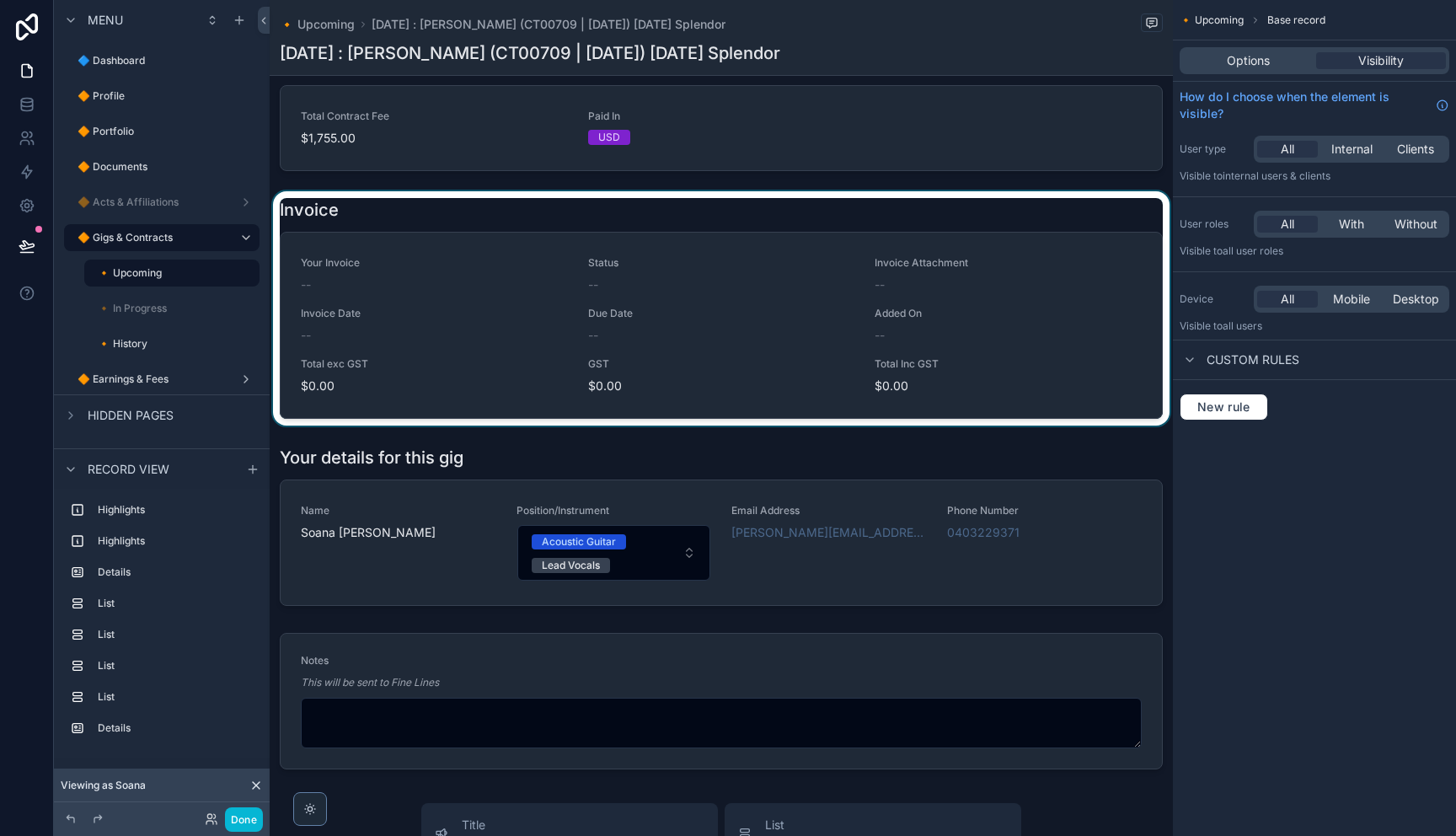
click at [665, 401] on div "scrollable content" at bounding box center [721, 309] width 903 height 234
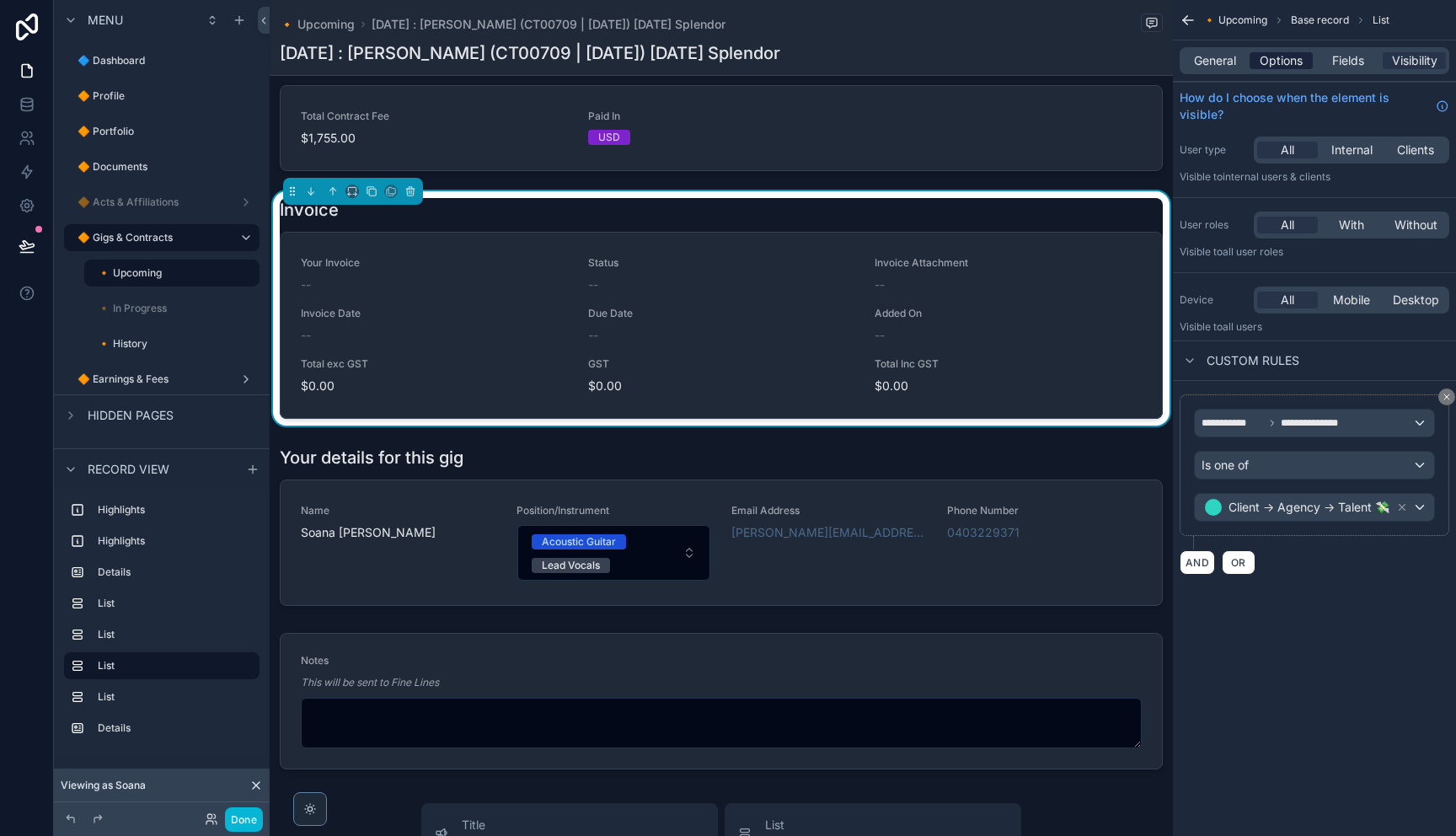
click at [1275, 62] on span "Options" at bounding box center [1281, 61] width 43 height 17
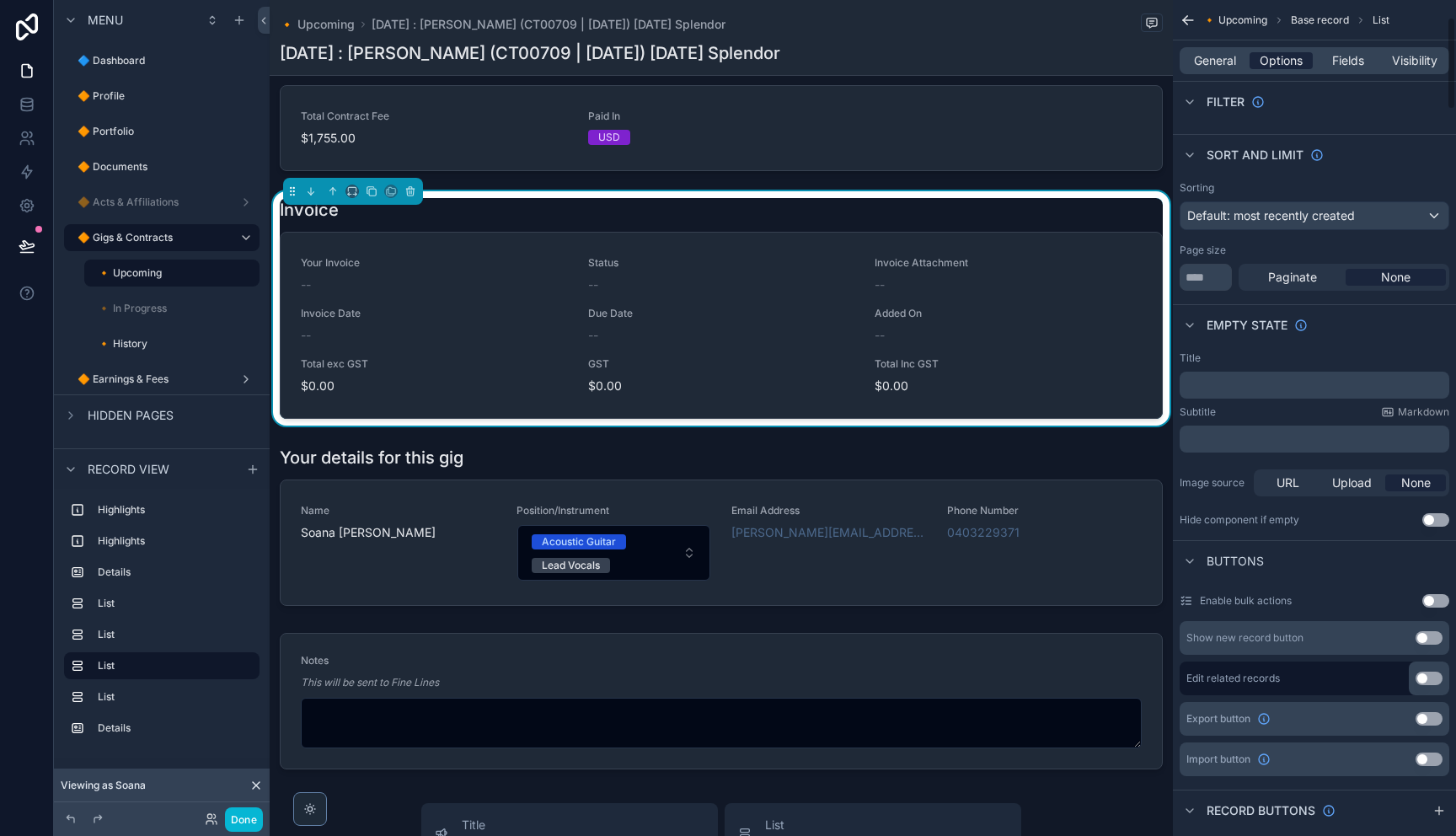
scroll to position [30, 0]
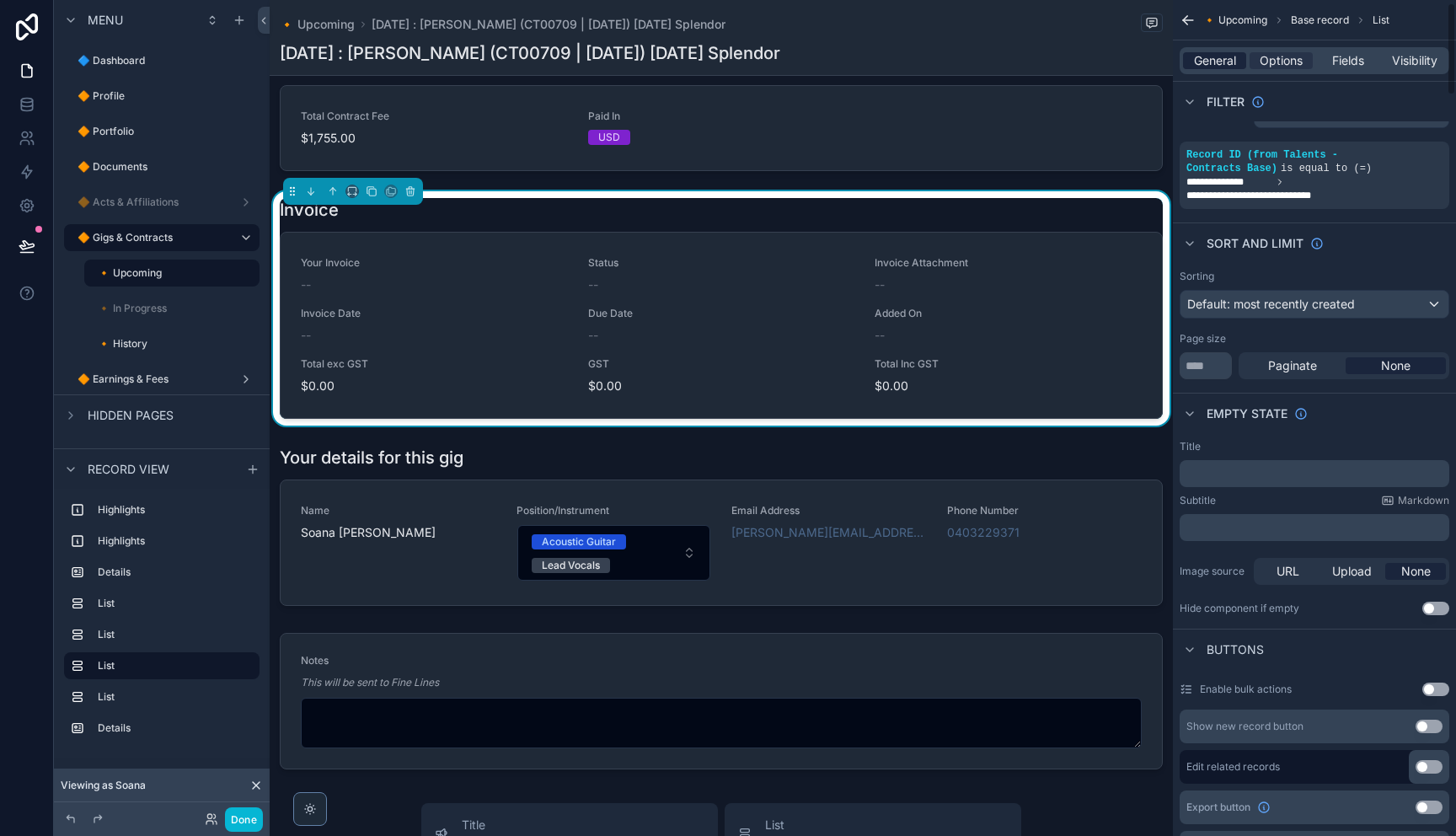
click at [1207, 62] on span "General" at bounding box center [1215, 61] width 42 height 17
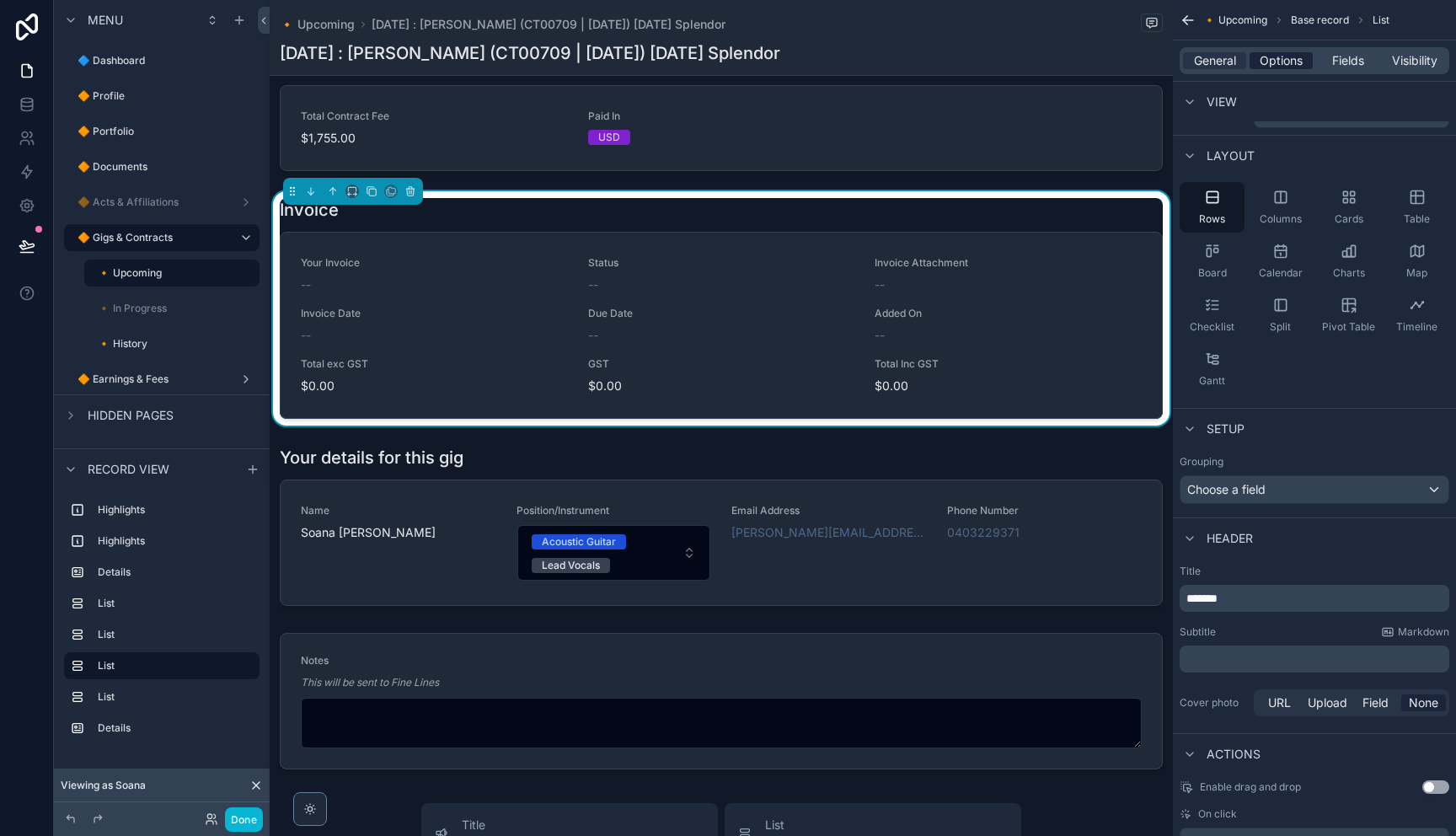
click at [1268, 57] on span "Options" at bounding box center [1281, 61] width 43 height 17
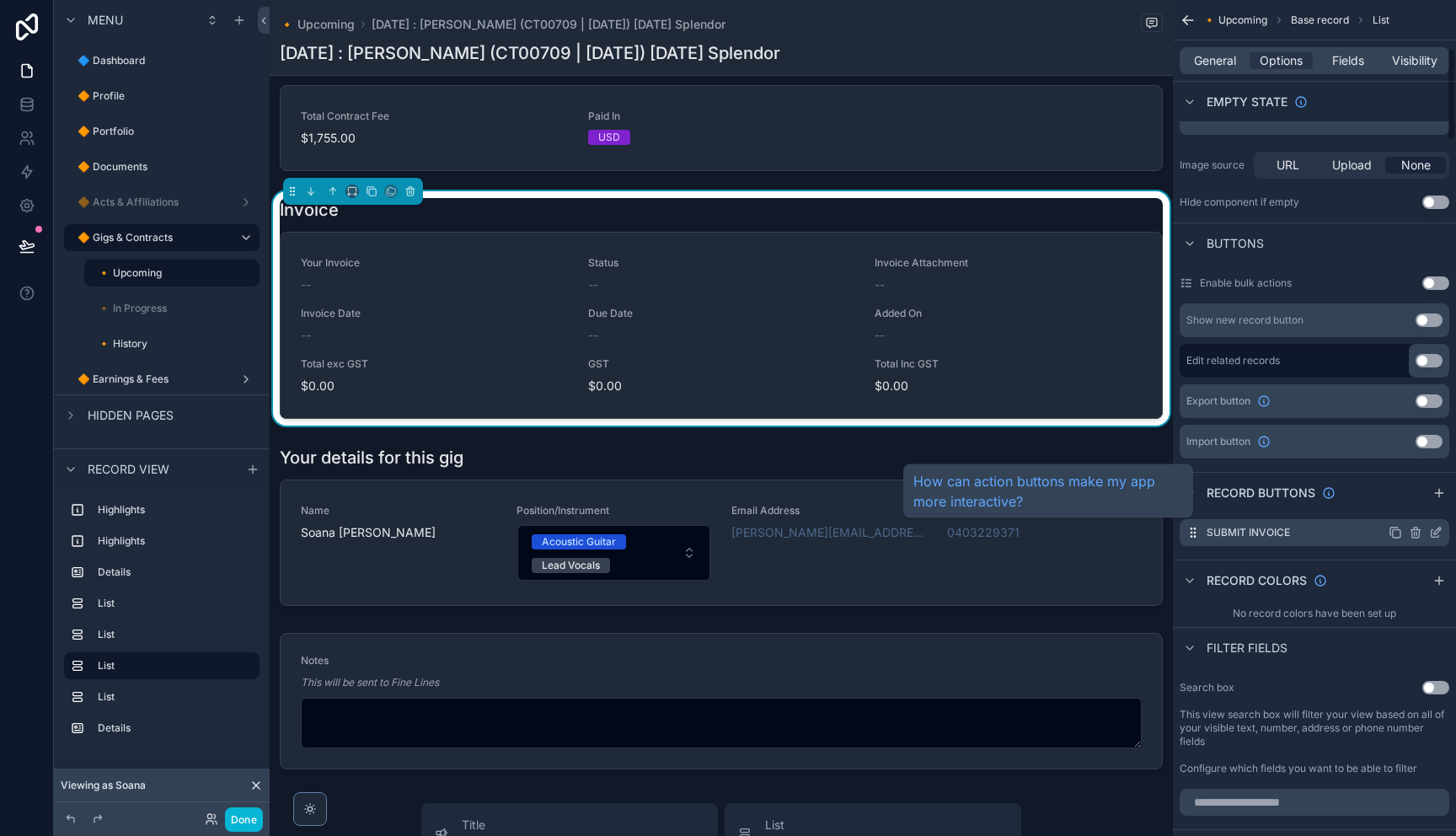
scroll to position [438, 0]
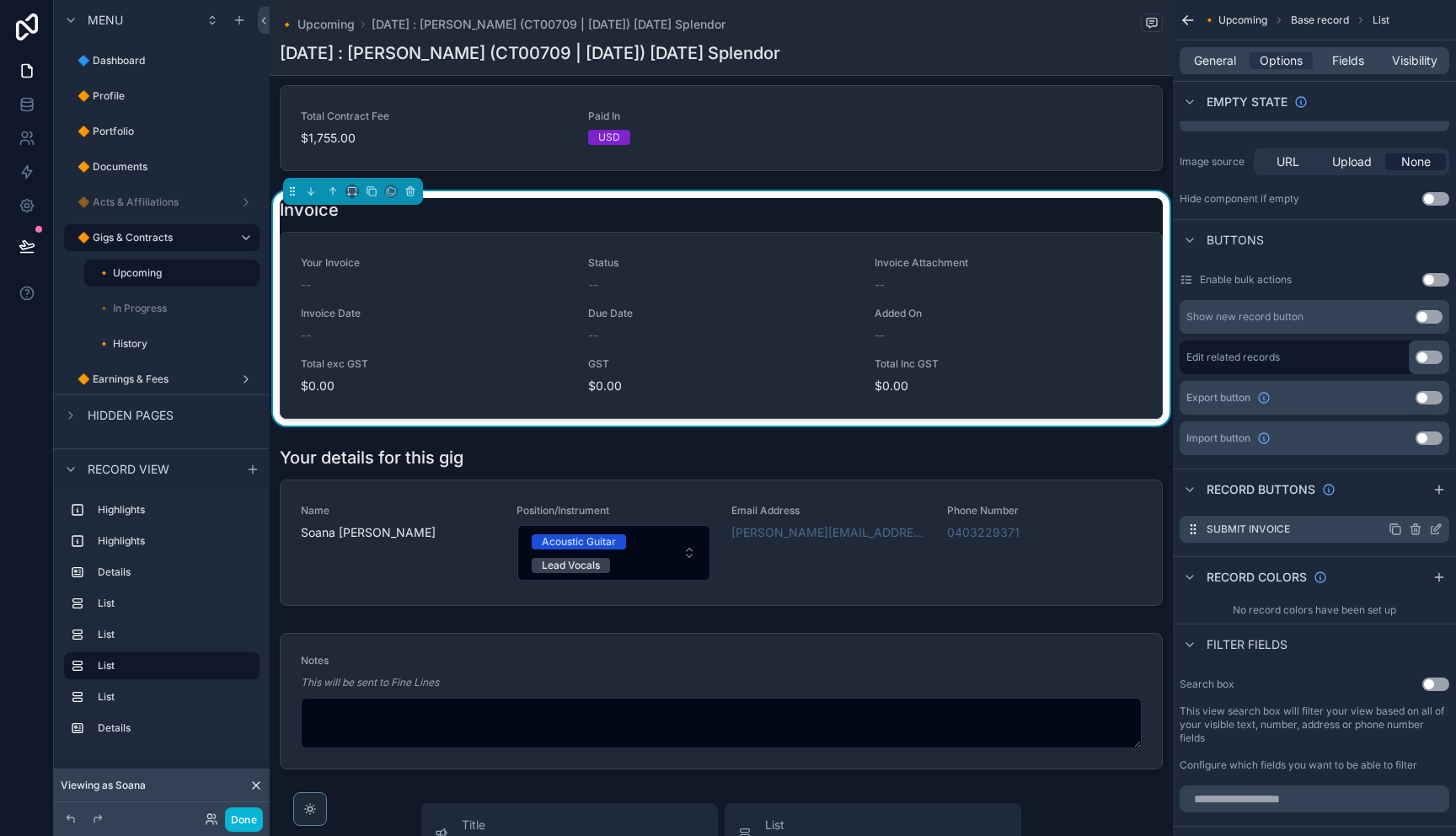
click at [1433, 529] on icon "scrollable content" at bounding box center [1436, 529] width 13 height 13
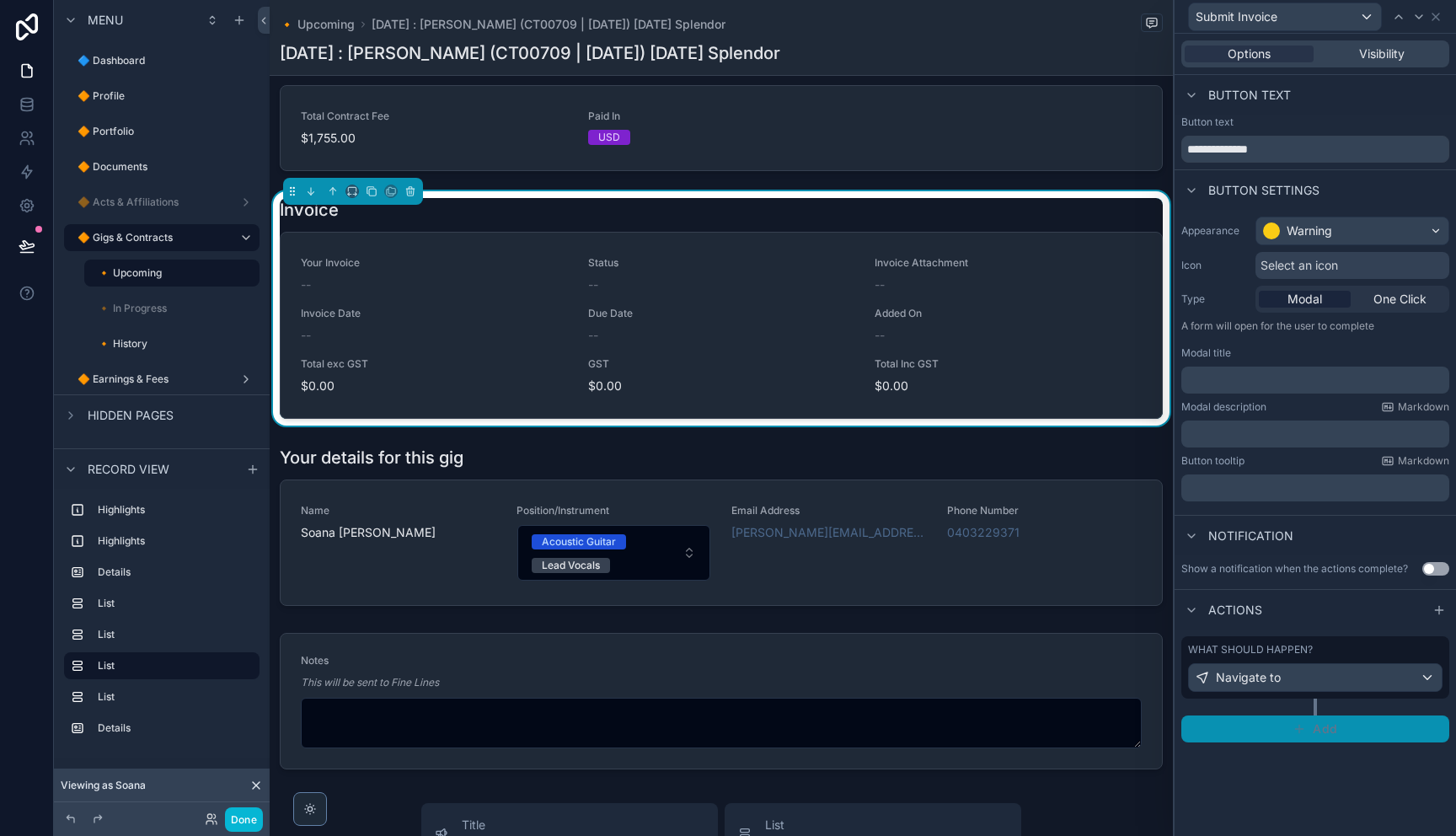
click at [1357, 729] on button "Add" at bounding box center [1315, 728] width 268 height 27
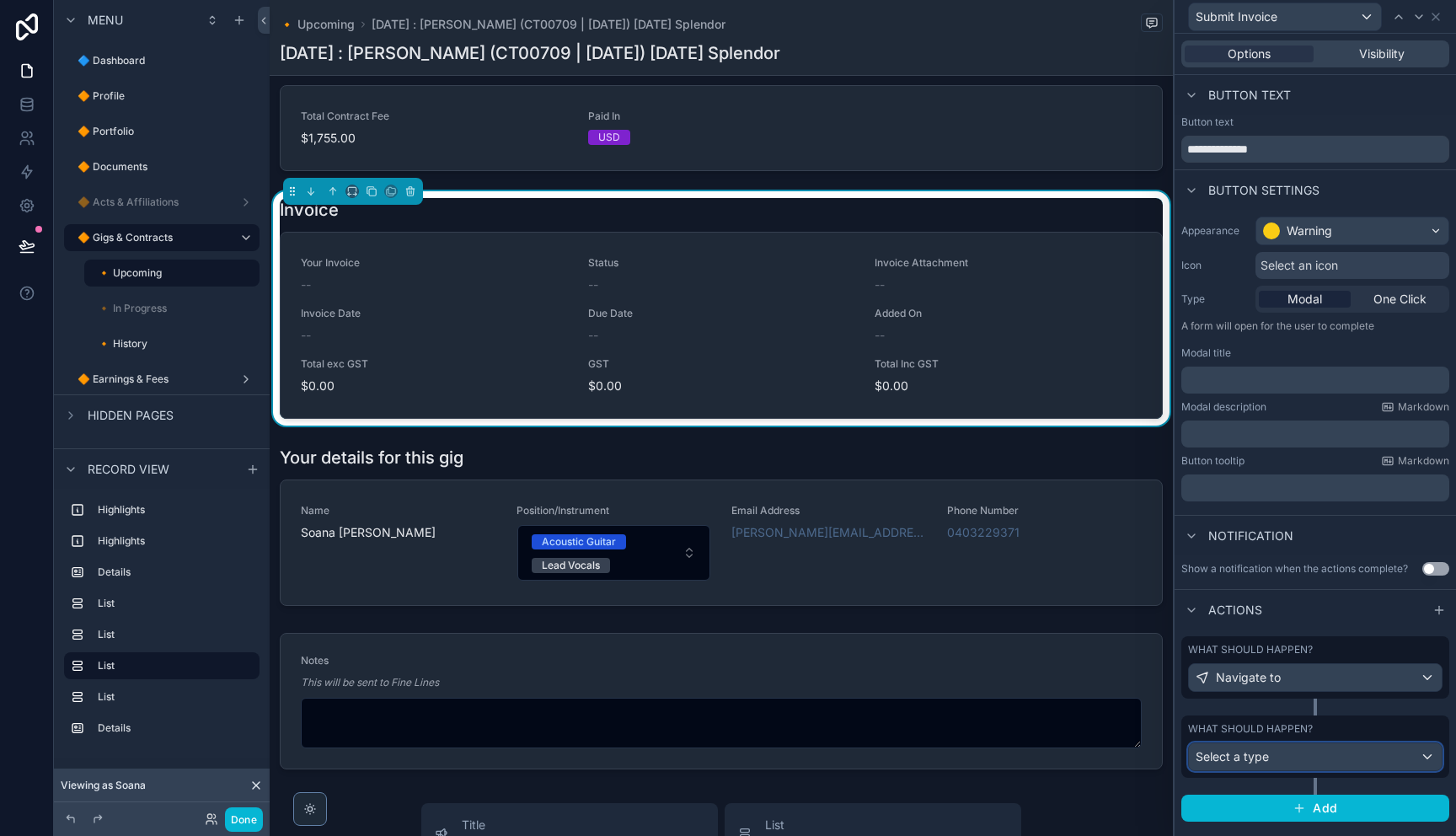
click at [1311, 756] on div "Select a type" at bounding box center [1315, 756] width 253 height 27
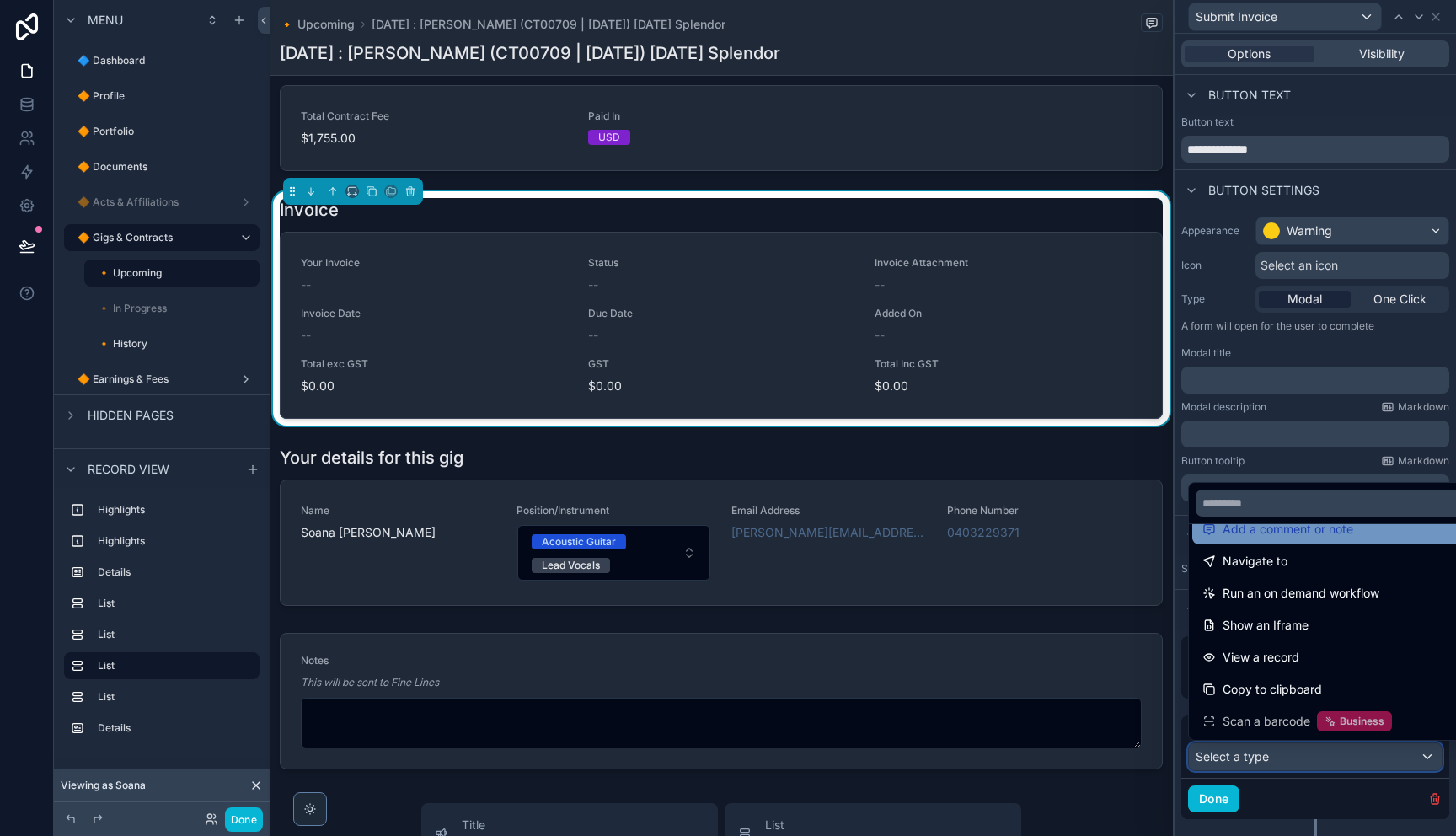
scroll to position [0, 0]
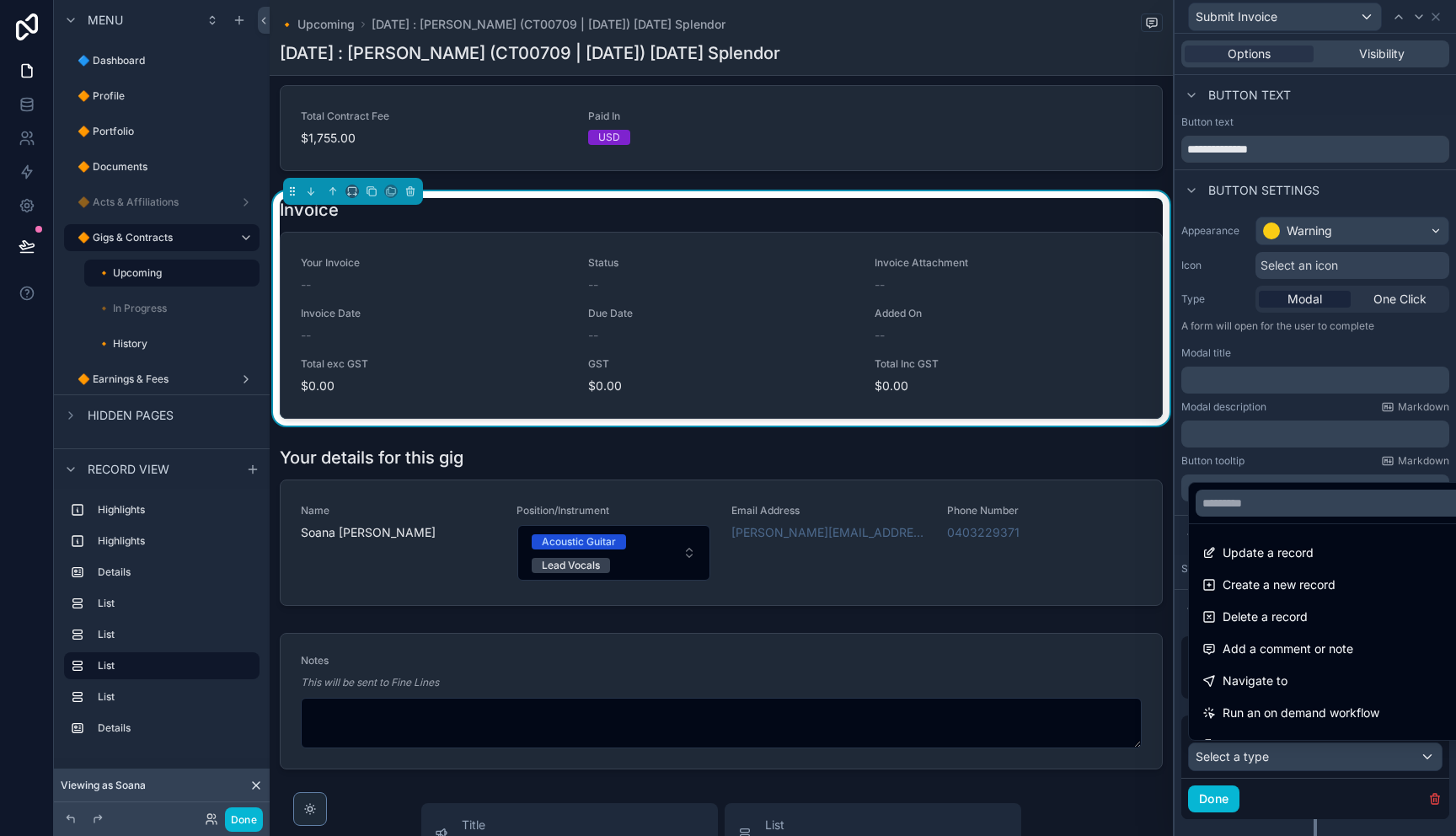
click at [1287, 584] on span "Create a new record" at bounding box center [1279, 584] width 113 height 20
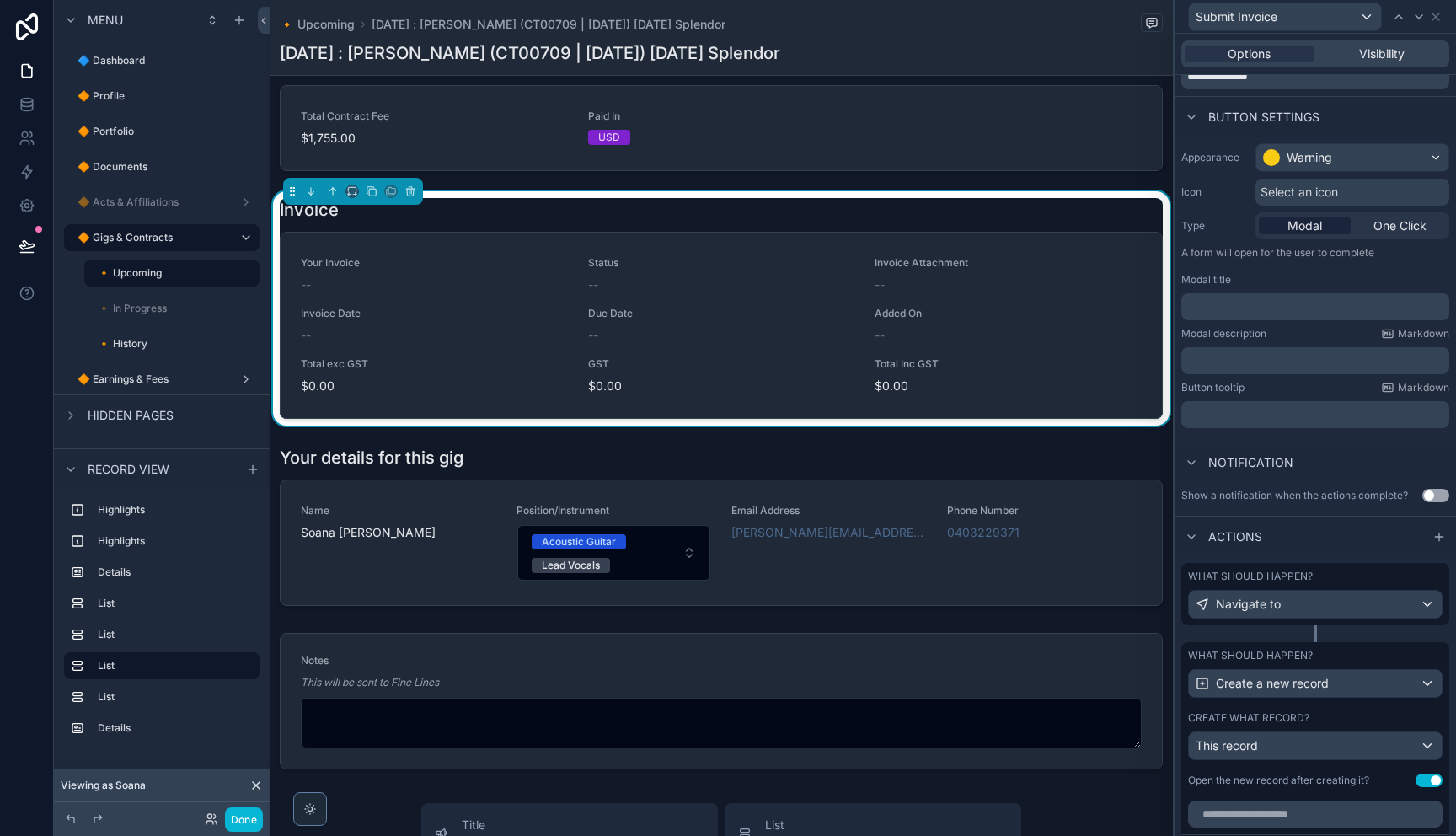
scroll to position [96, 0]
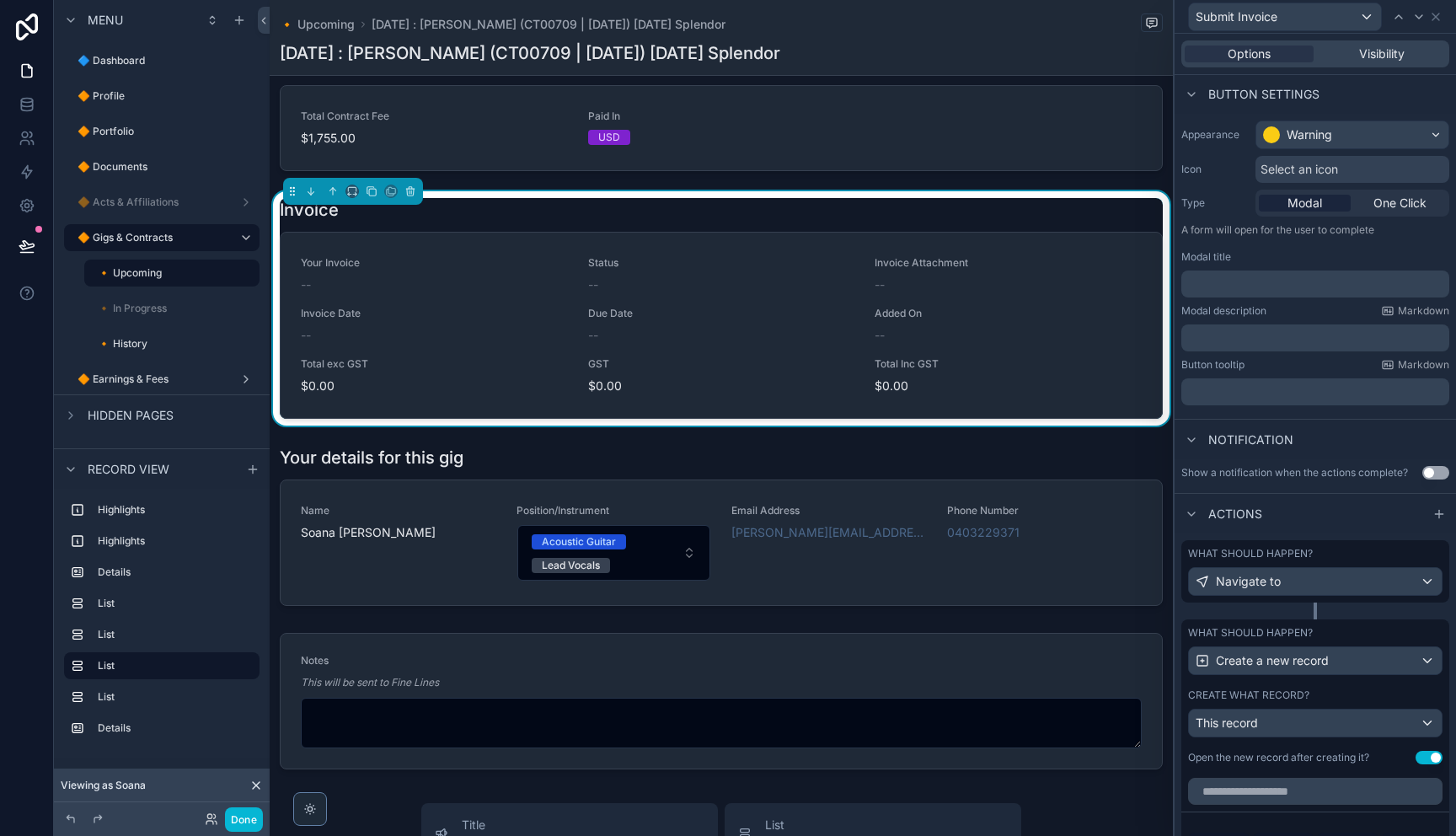
click at [1299, 706] on div "Create what record? This record" at bounding box center [1315, 712] width 255 height 49
click at [1293, 724] on div "This record" at bounding box center [1315, 723] width 253 height 27
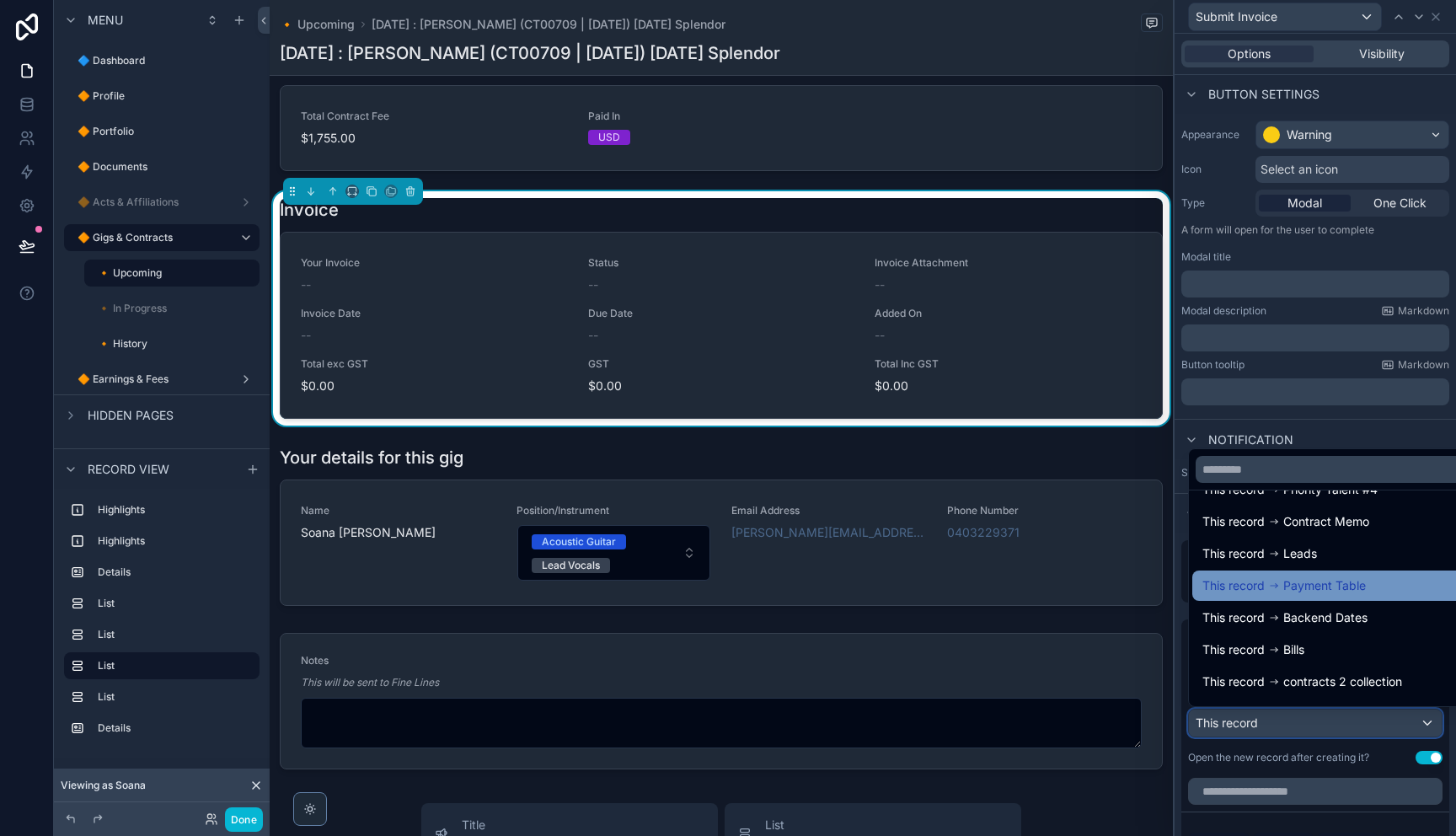
scroll to position [472, 0]
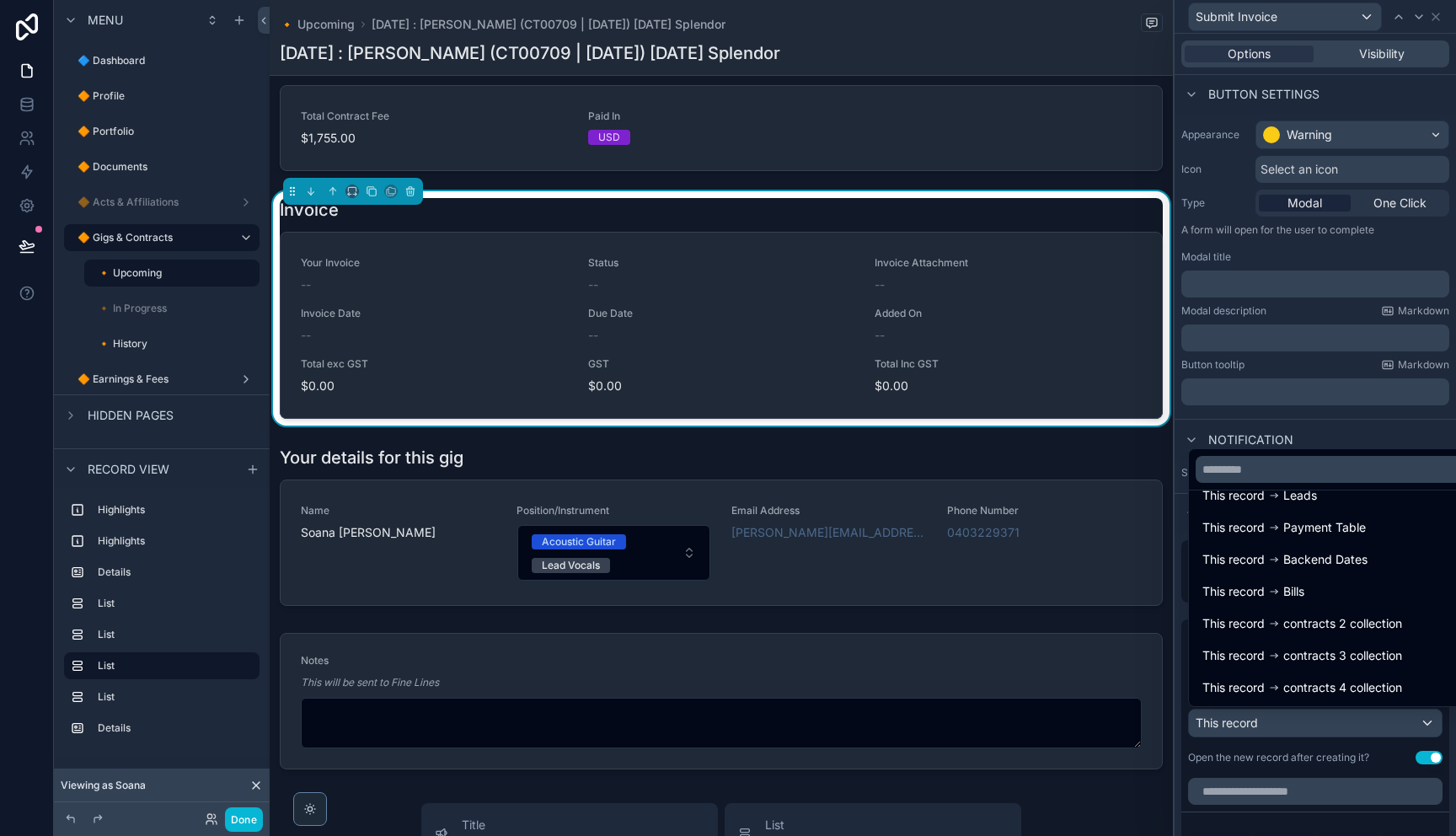
click at [1323, 582] on div "This record Bills" at bounding box center [1334, 591] width 264 height 20
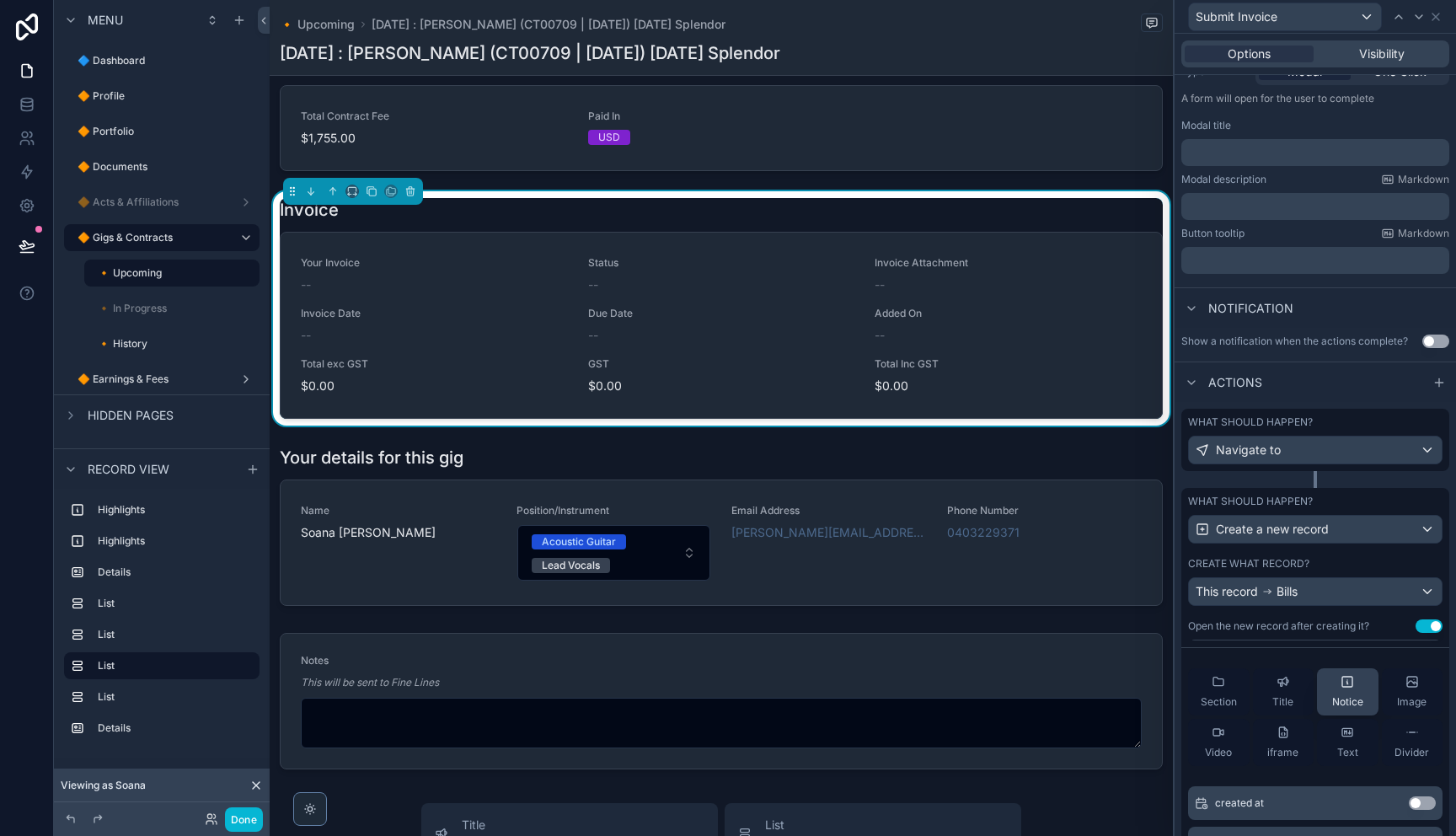
scroll to position [0, 0]
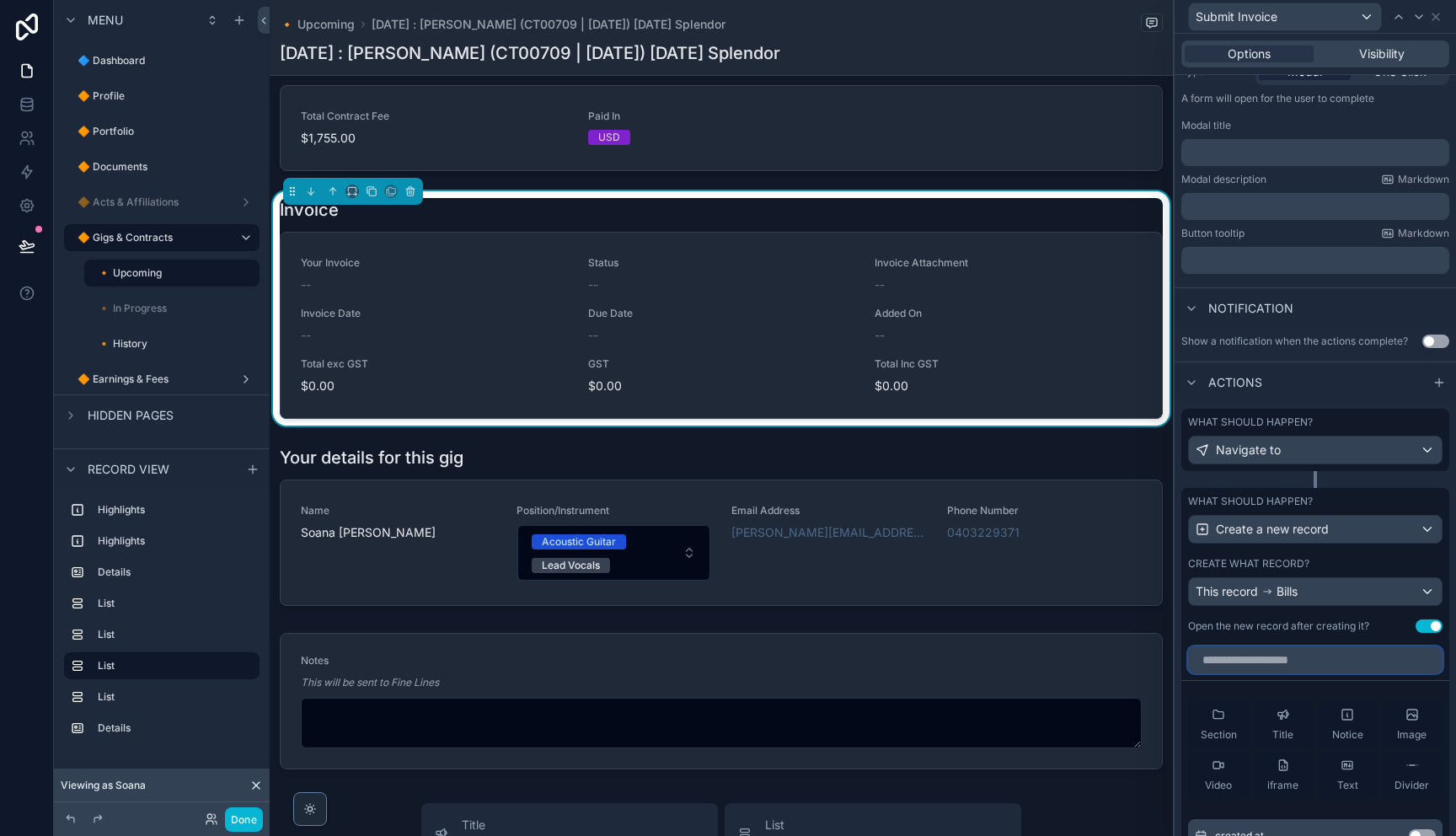
click at [1323, 655] on input "text" at bounding box center [1315, 660] width 255 height 27
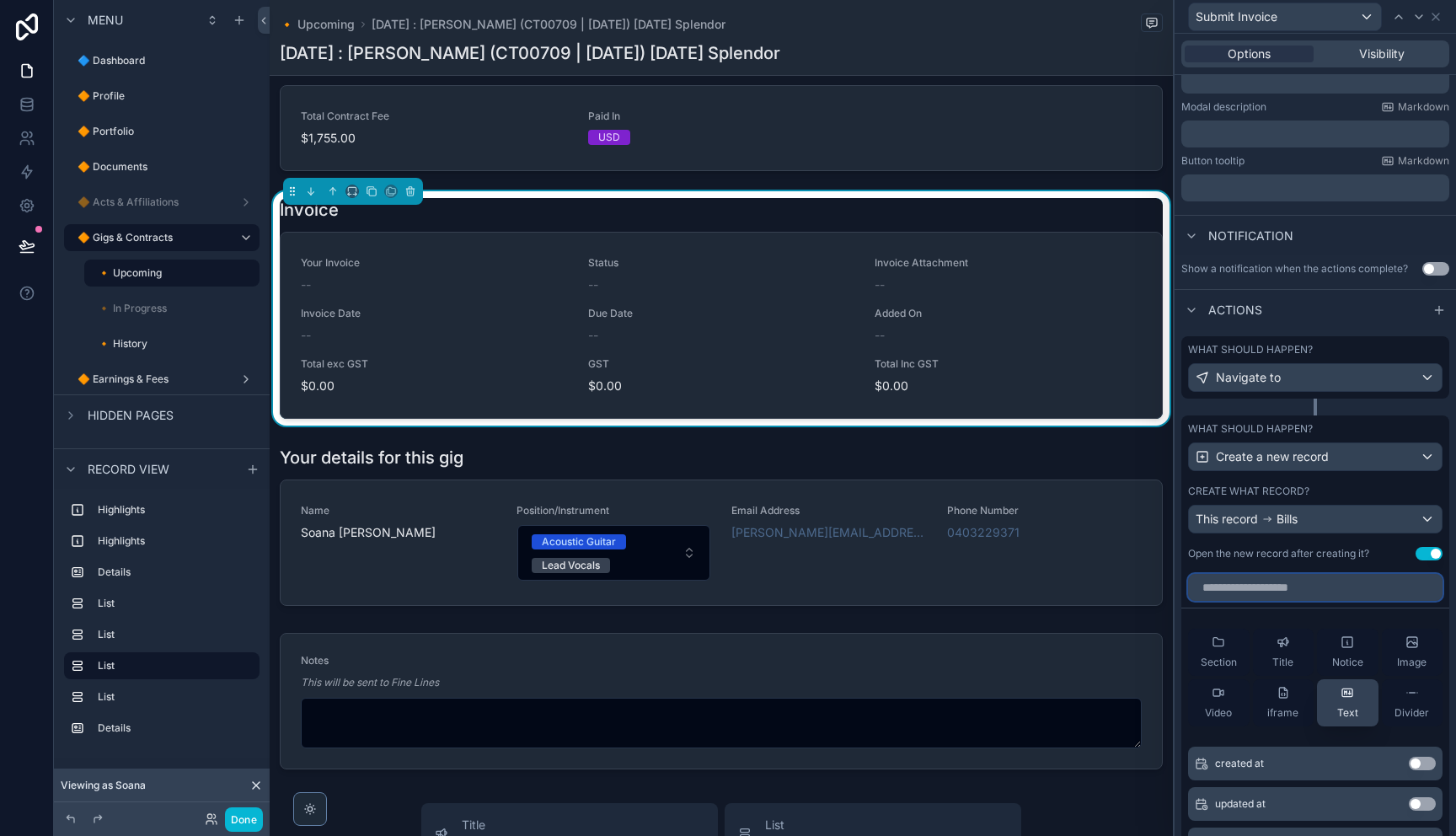
scroll to position [540, 0]
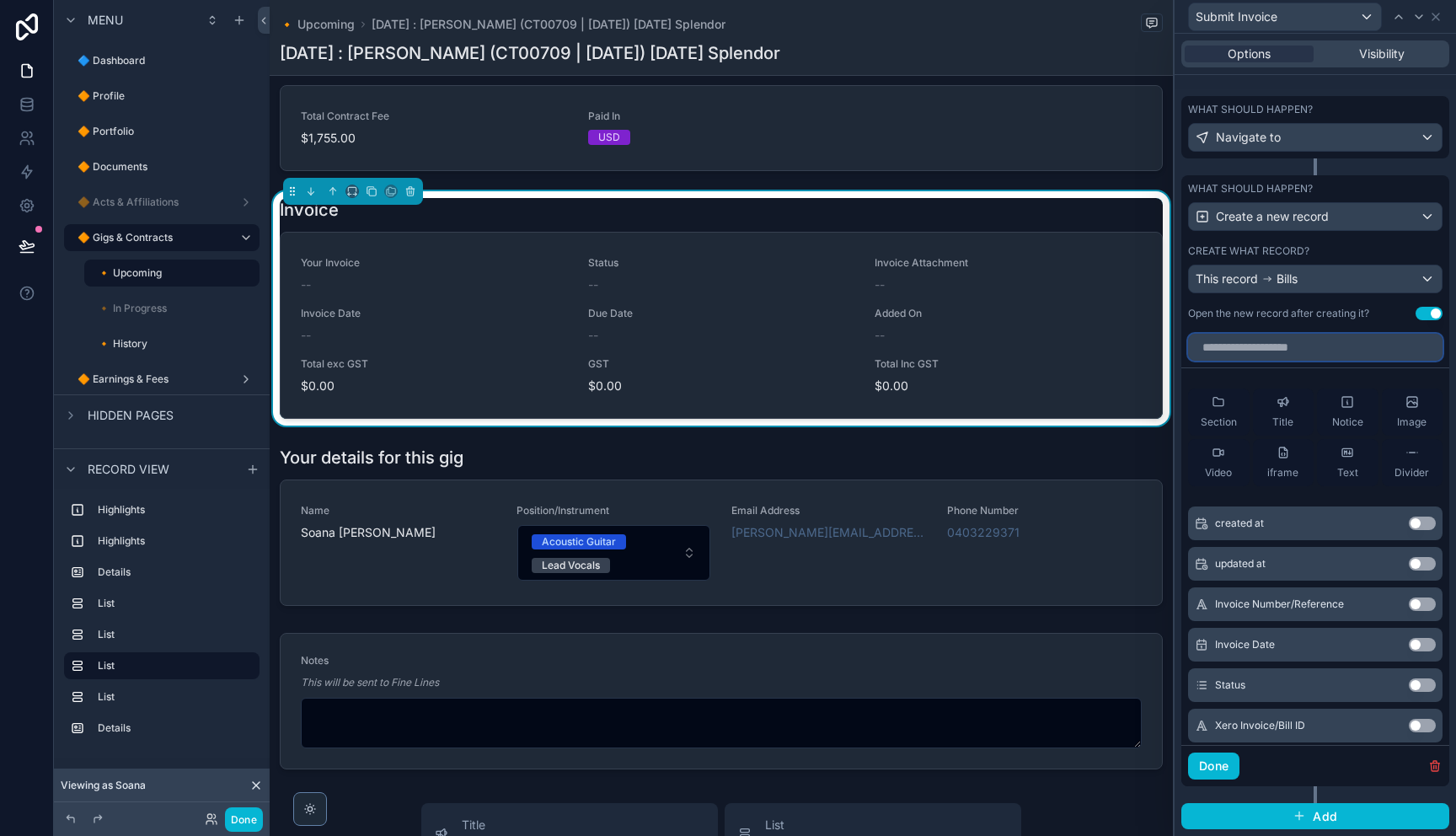
click at [1348, 351] on input "text" at bounding box center [1315, 347] width 255 height 27
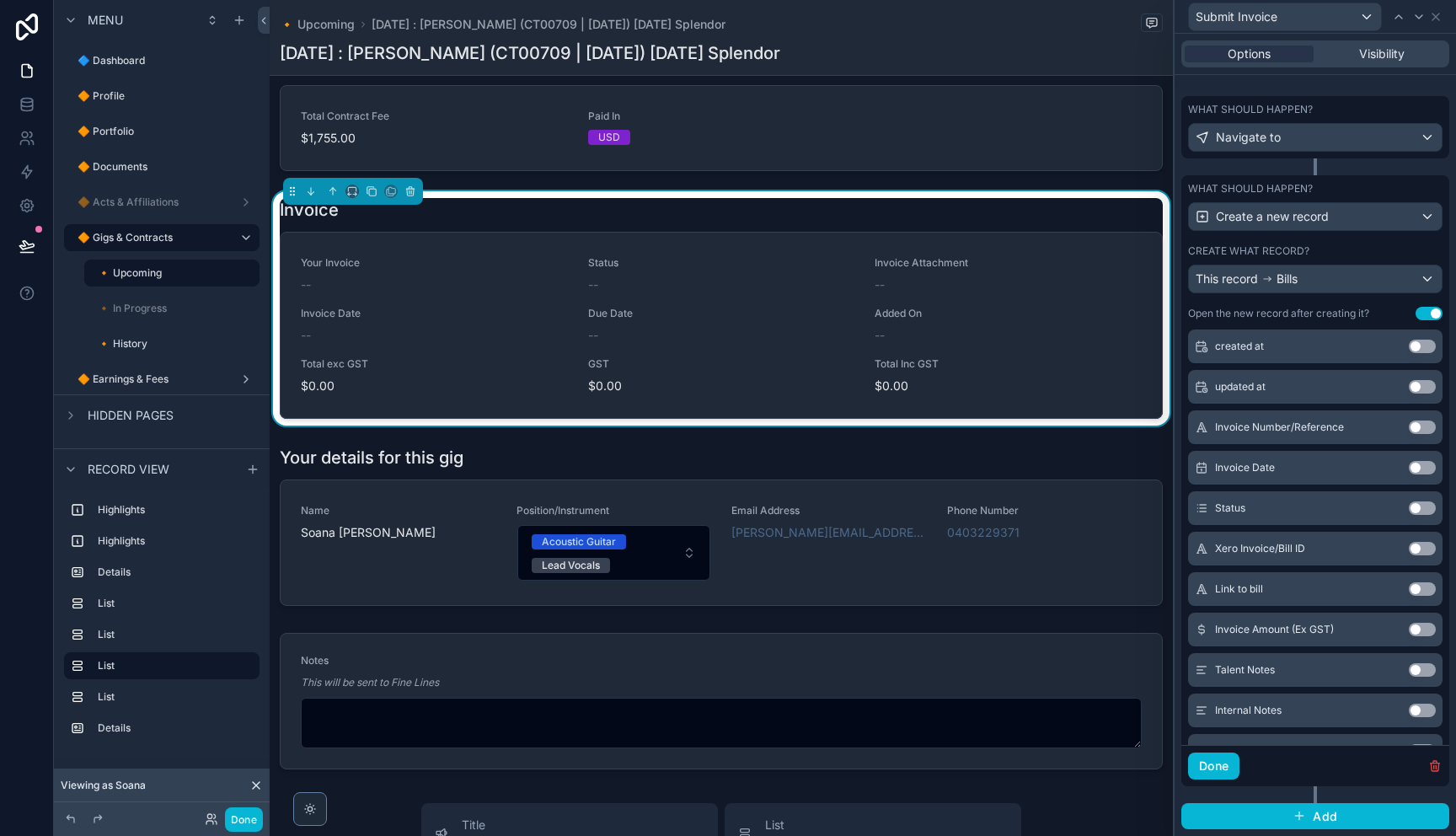
scroll to position [0, 0]
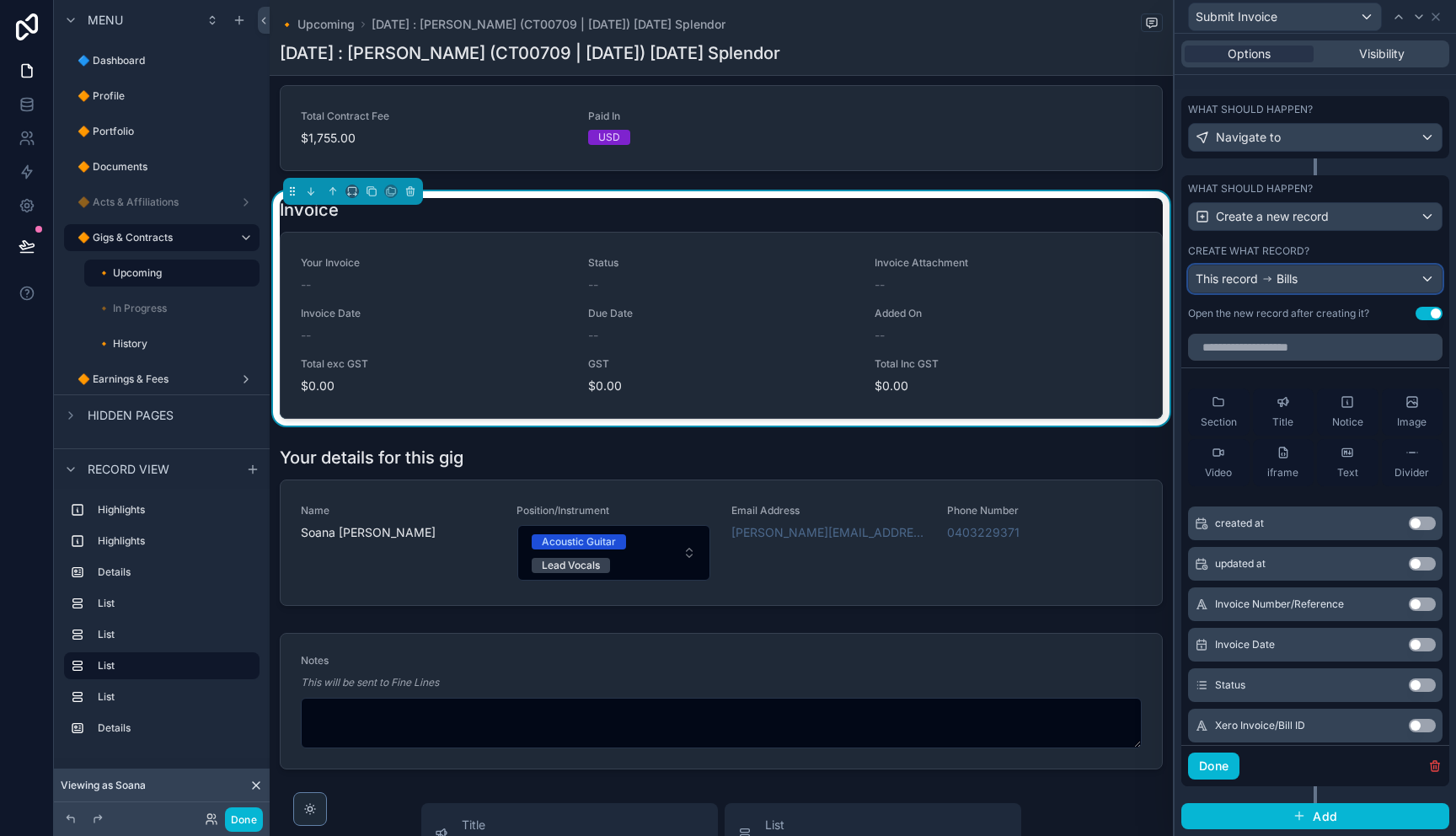
click at [1375, 281] on div "This record Bills" at bounding box center [1315, 278] width 253 height 27
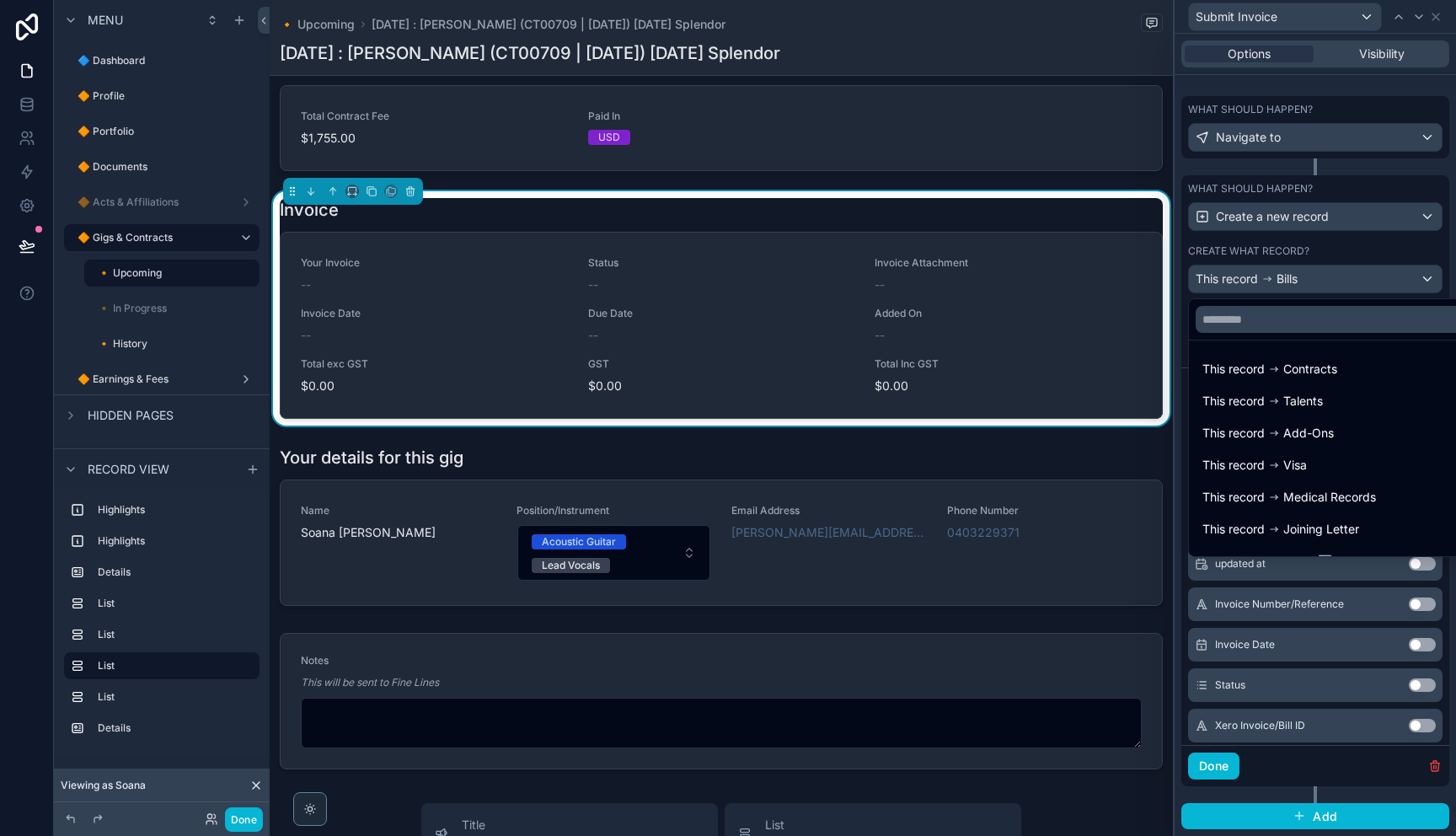
click at [1375, 278] on div at bounding box center [1315, 418] width 281 height 836
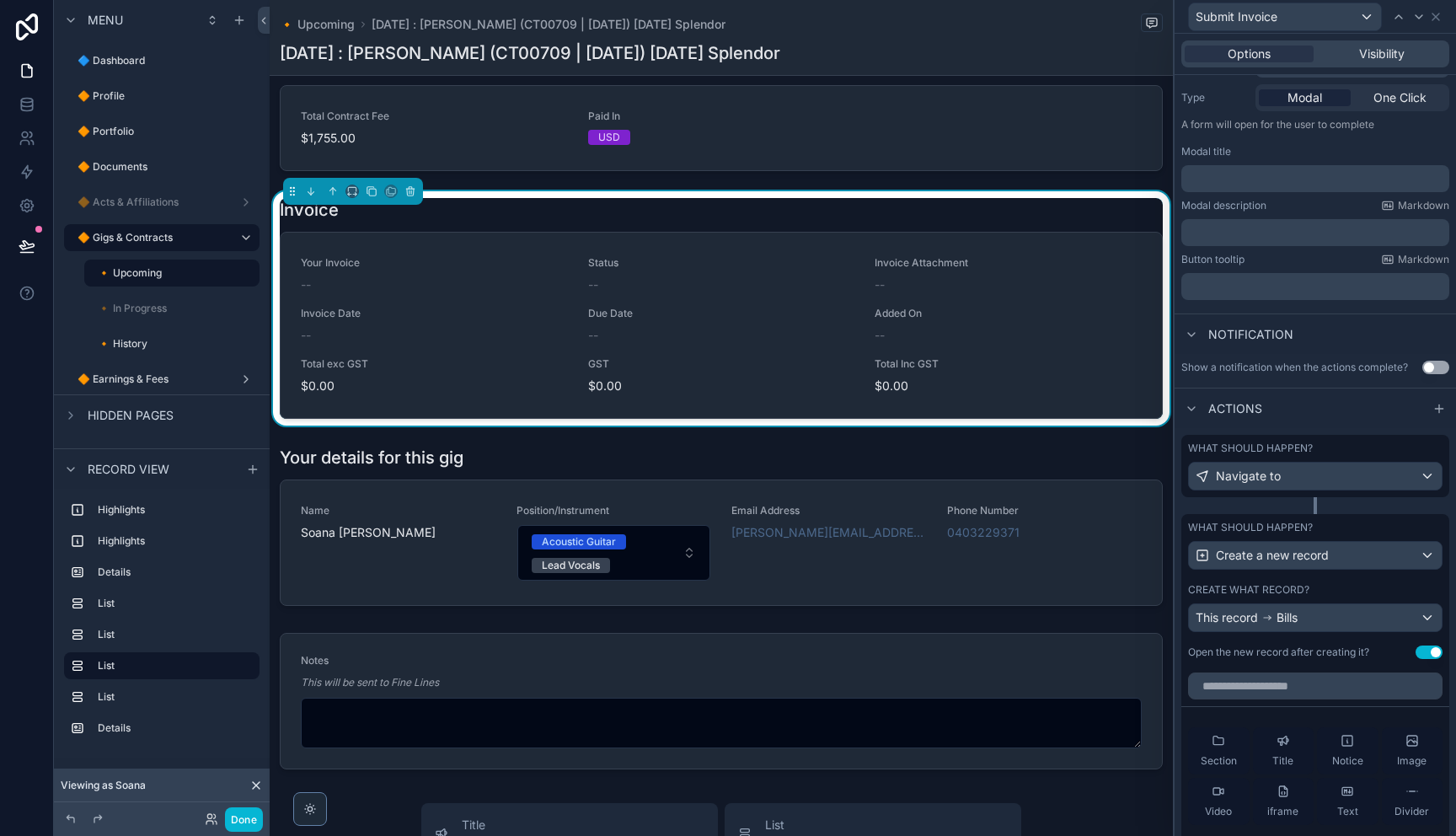
scroll to position [208, 0]
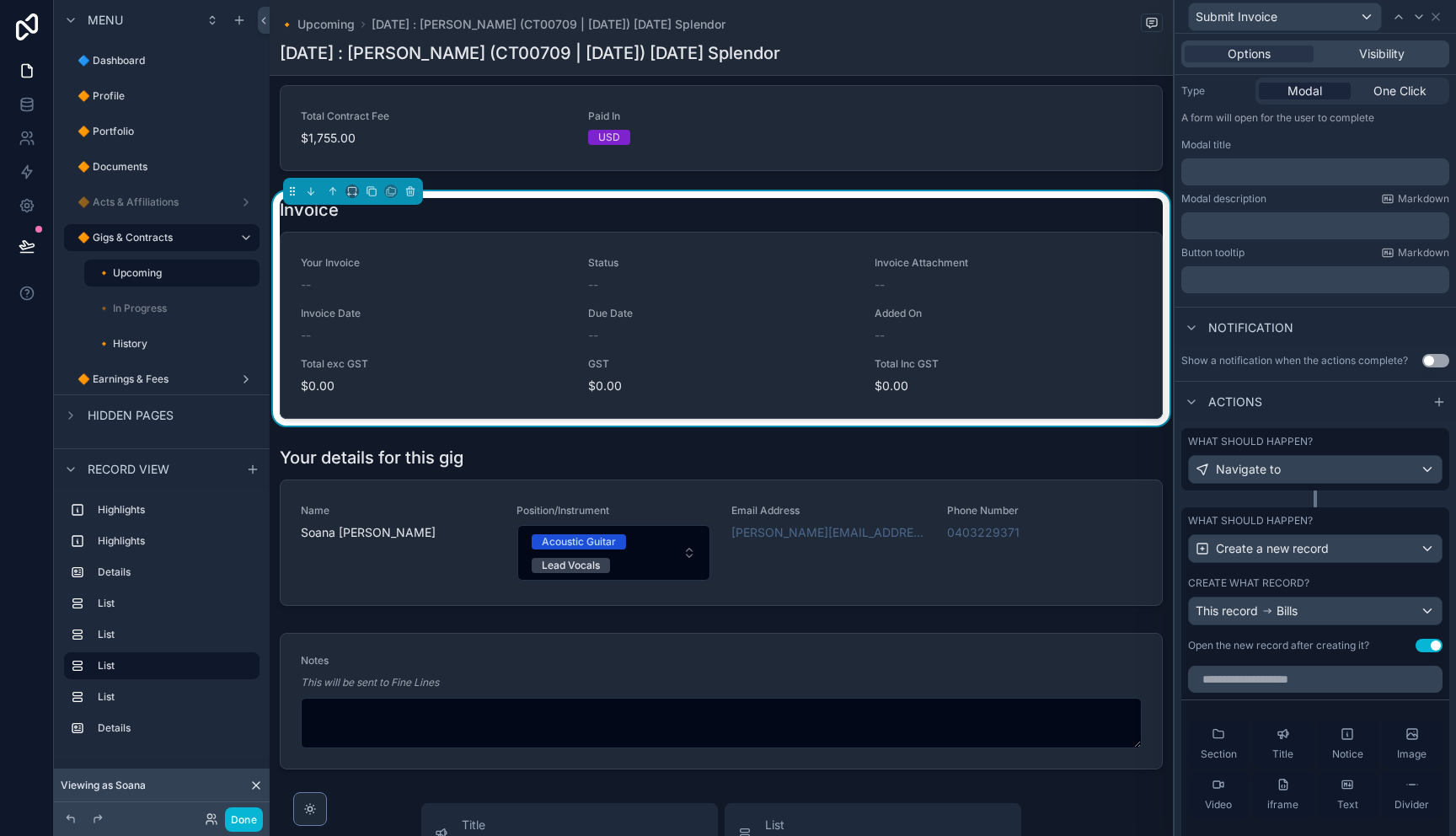
drag, startPoint x: 1399, startPoint y: 518, endPoint x: 1399, endPoint y: 549, distance: 31.0
click at [1399, 518] on div "What should happen?" at bounding box center [1315, 520] width 255 height 13
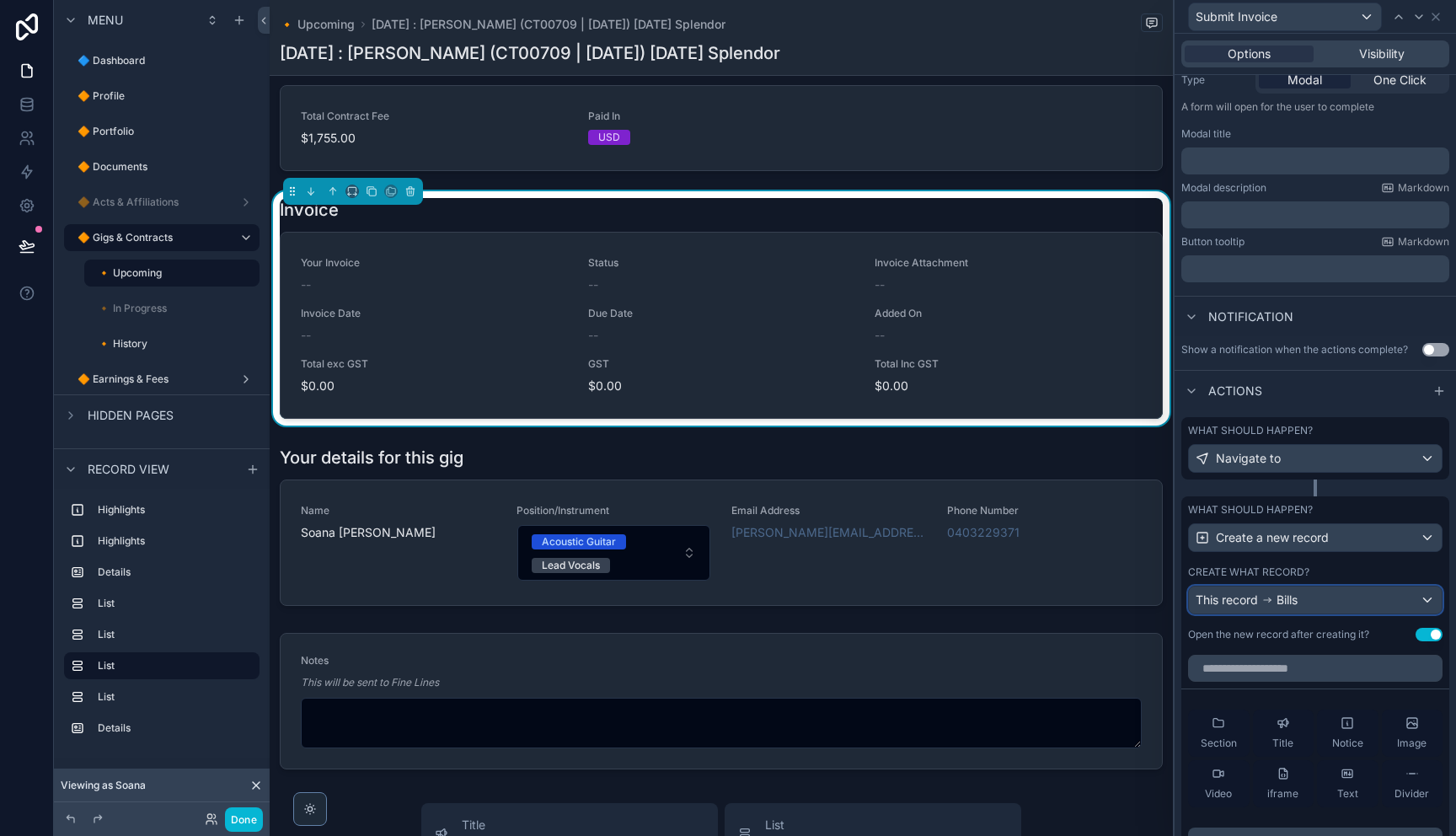
click at [1411, 602] on div "This record Bills" at bounding box center [1315, 600] width 253 height 27
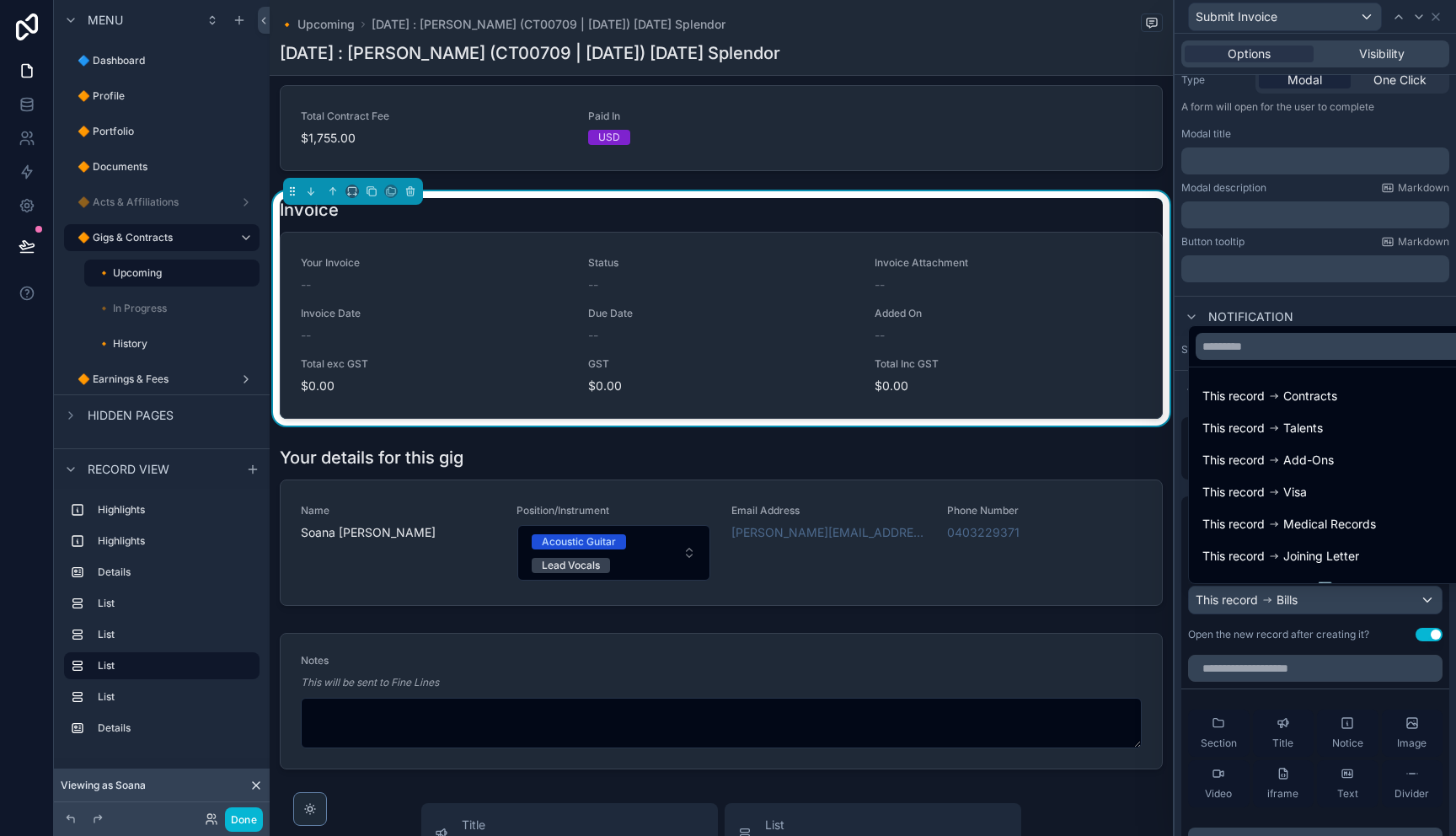
drag, startPoint x: 1320, startPoint y: 312, endPoint x: 1351, endPoint y: 459, distance: 150.2
click at [1320, 313] on div at bounding box center [1315, 418] width 281 height 836
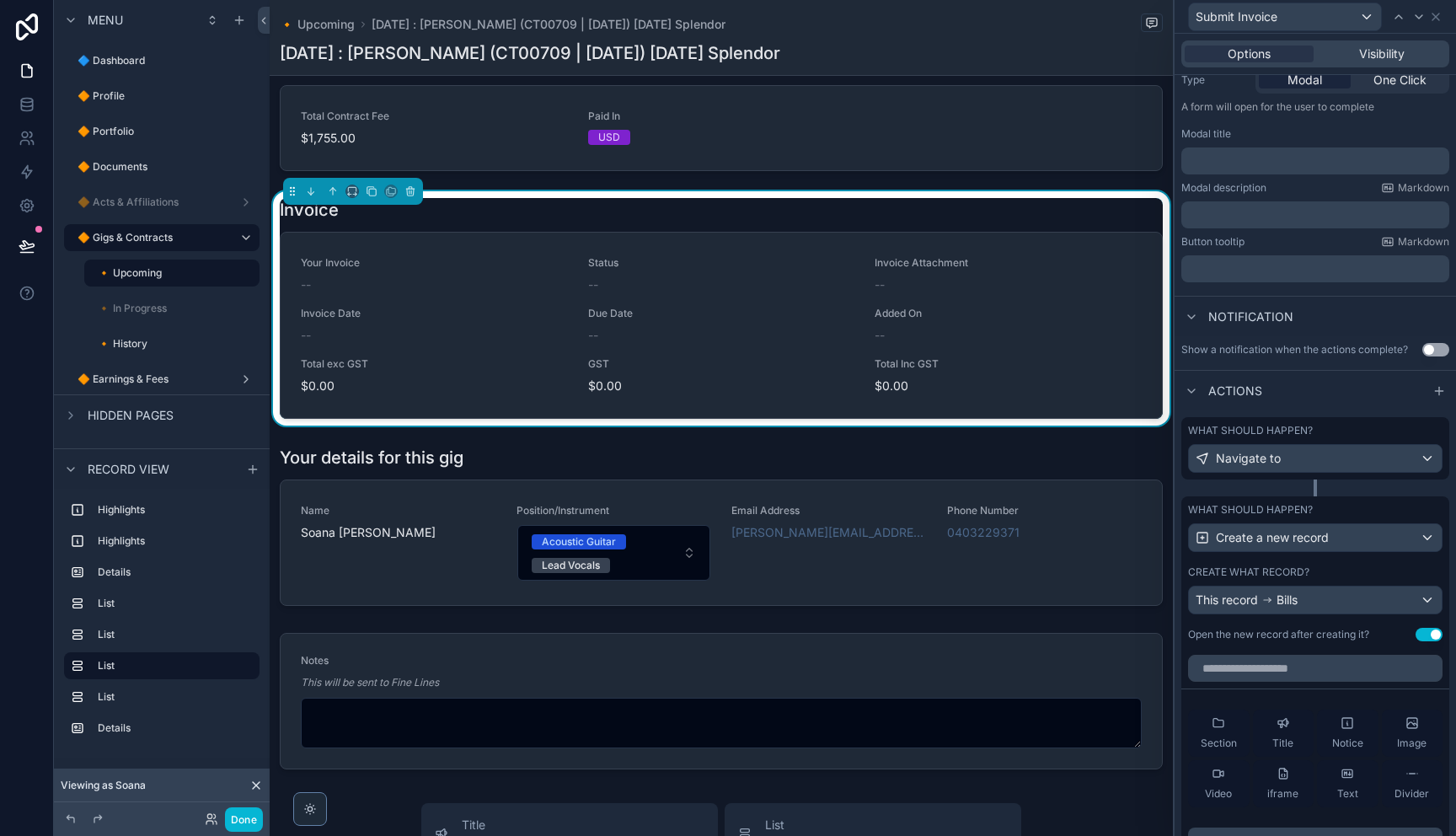
scroll to position [232, 0]
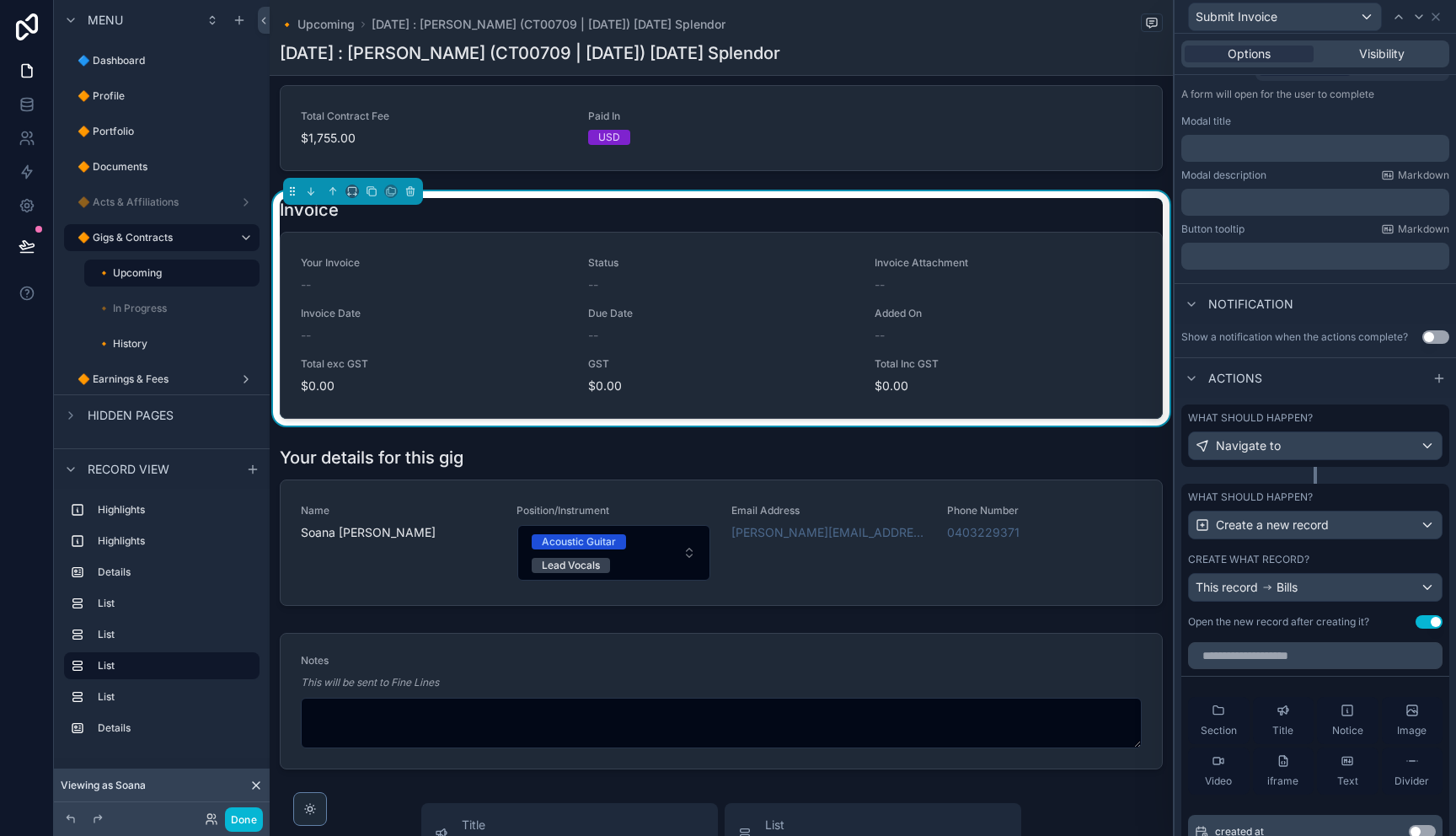
drag, startPoint x: 1321, startPoint y: 500, endPoint x: 1332, endPoint y: 505, distance: 12.1
click at [1323, 501] on div "What should happen?" at bounding box center [1315, 497] width 255 height 13
click at [1327, 524] on span "Create a new record" at bounding box center [1272, 525] width 113 height 17
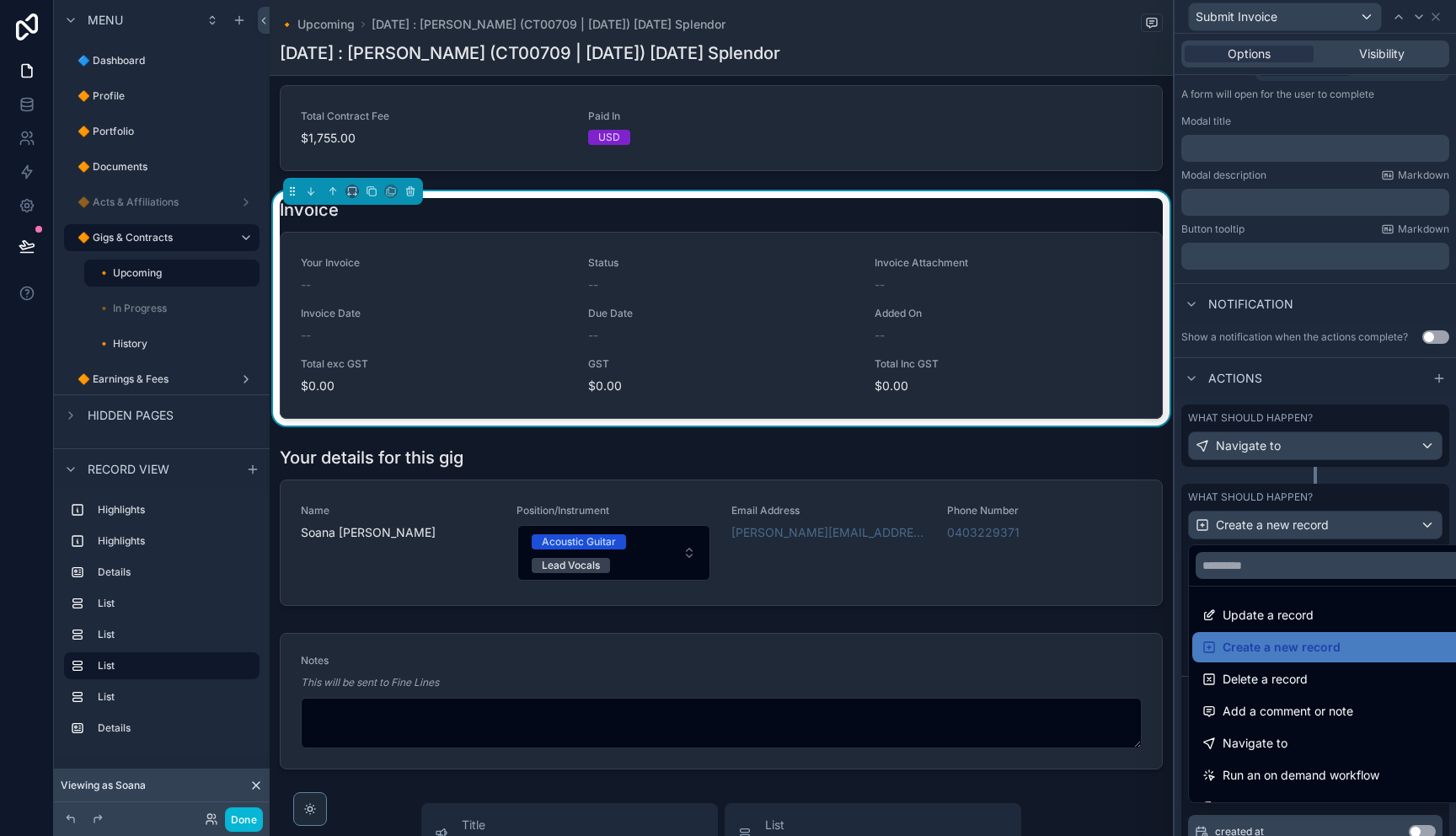
drag, startPoint x: 1303, startPoint y: 606, endPoint x: 1313, endPoint y: 586, distance: 22.4
click at [1303, 606] on span "Update a record" at bounding box center [1267, 614] width 91 height 20
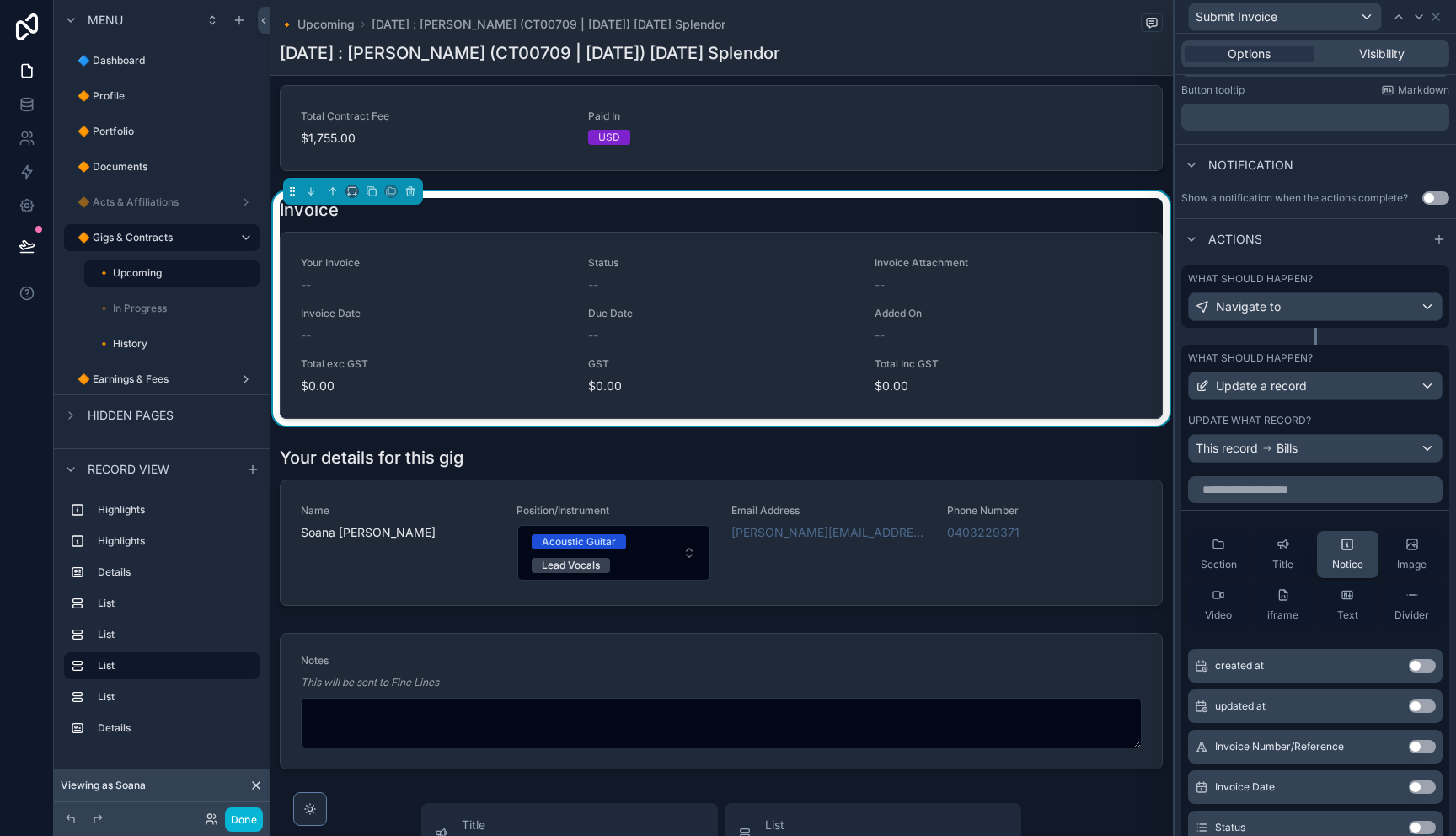
scroll to position [373, 0]
click at [1326, 392] on div "Update a record" at bounding box center [1315, 384] width 253 height 27
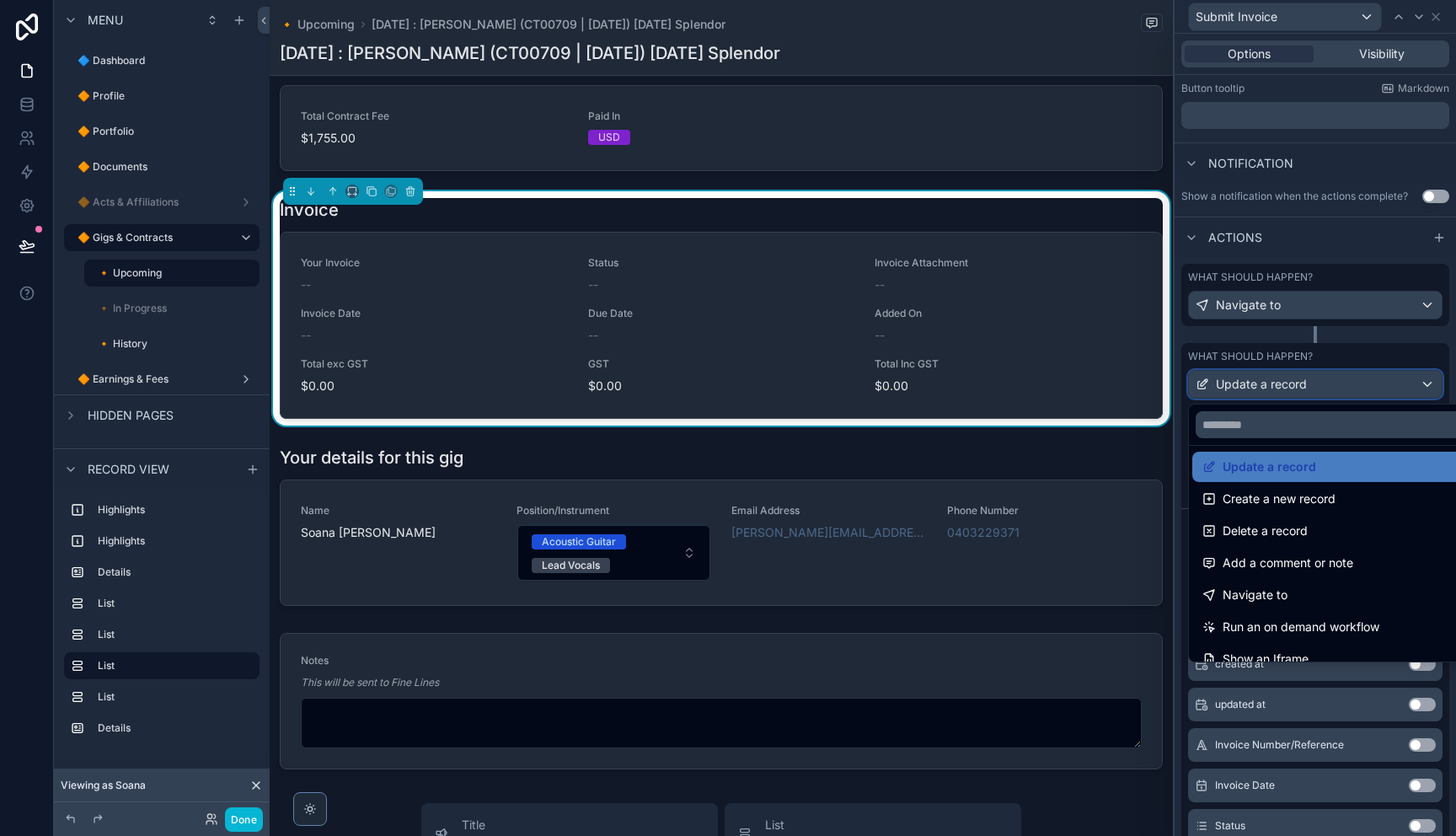
scroll to position [119, 0]
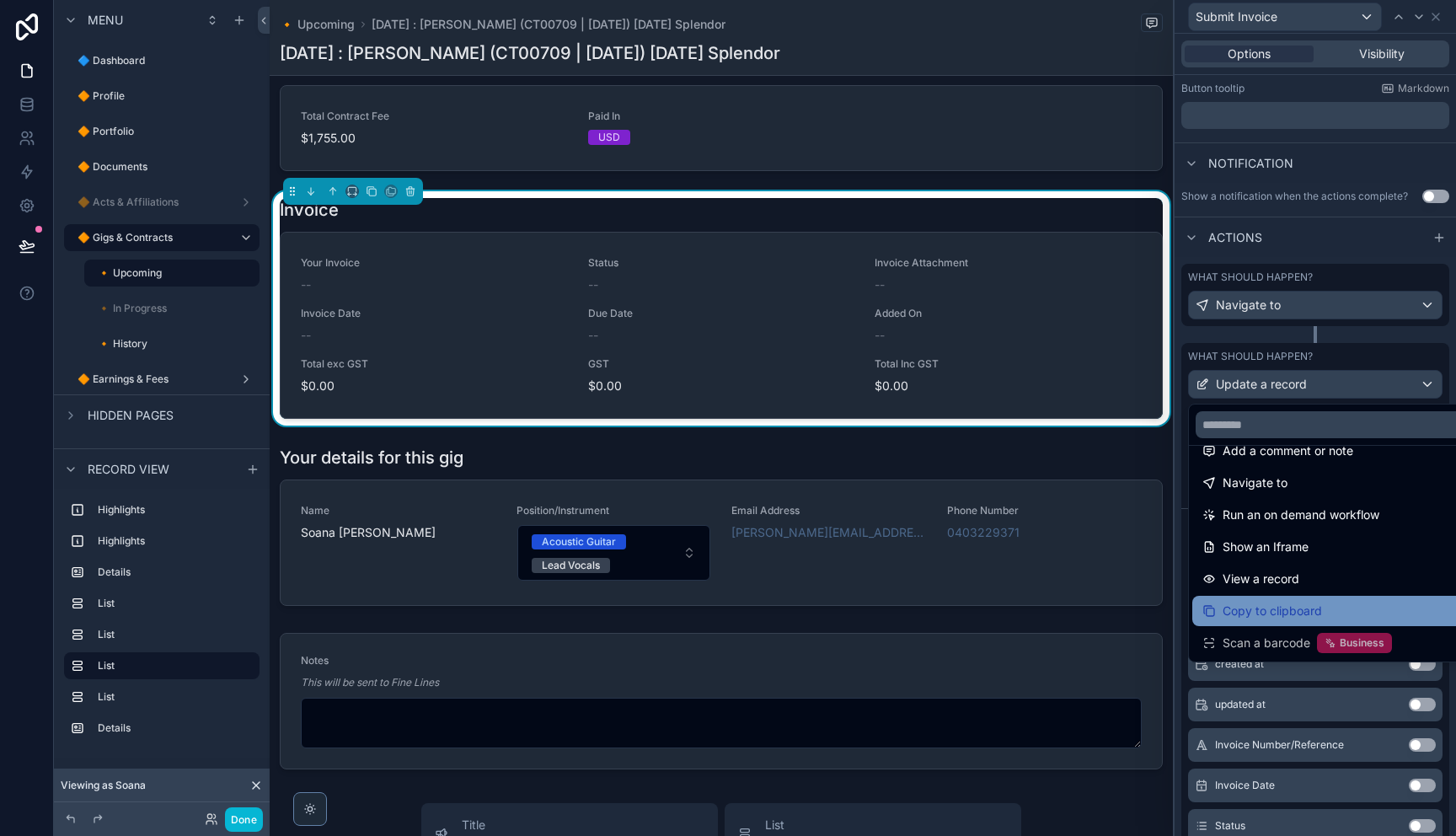
click at [1286, 619] on span "Copy to clipboard" at bounding box center [1272, 610] width 99 height 20
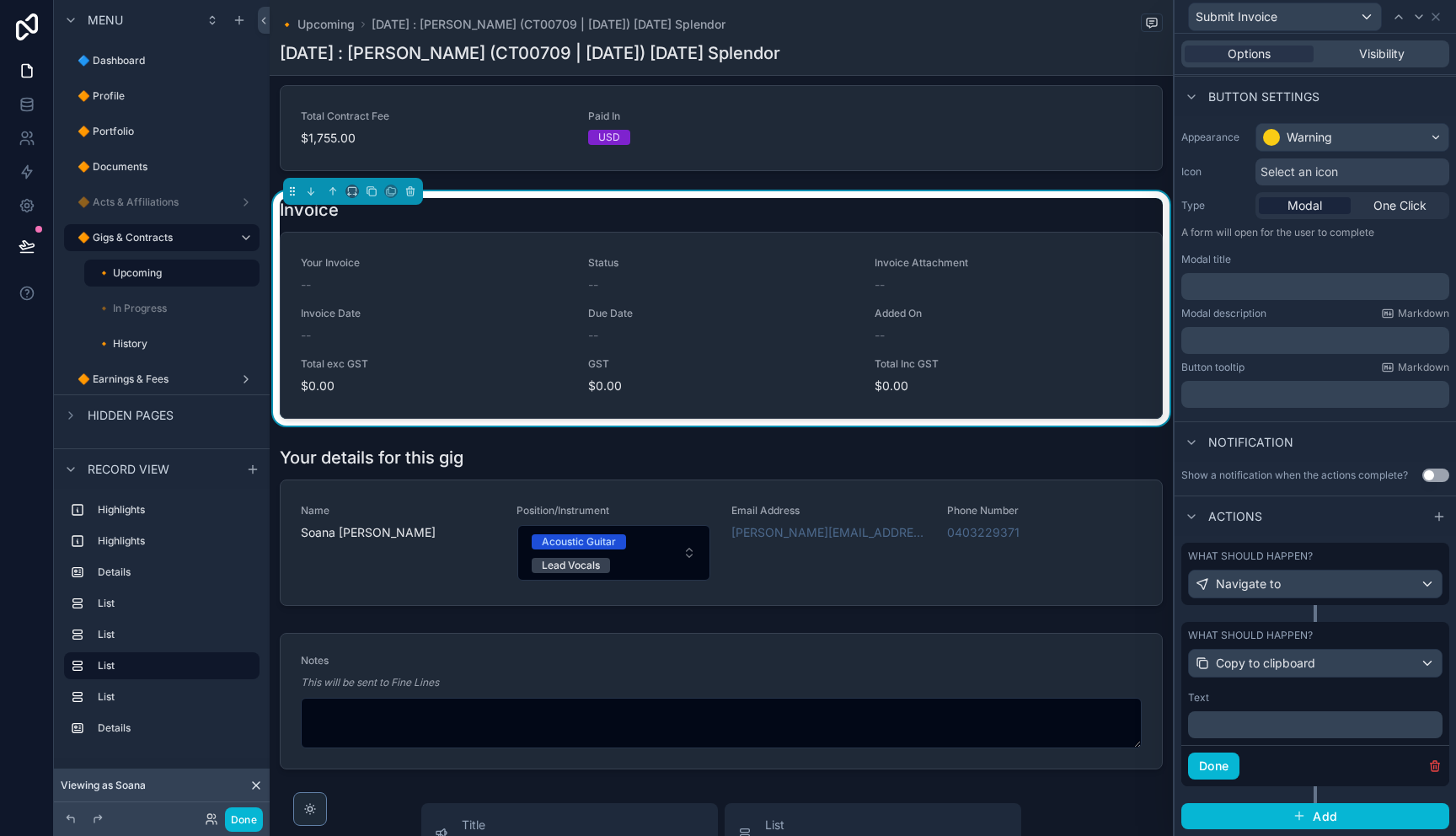
scroll to position [69, 0]
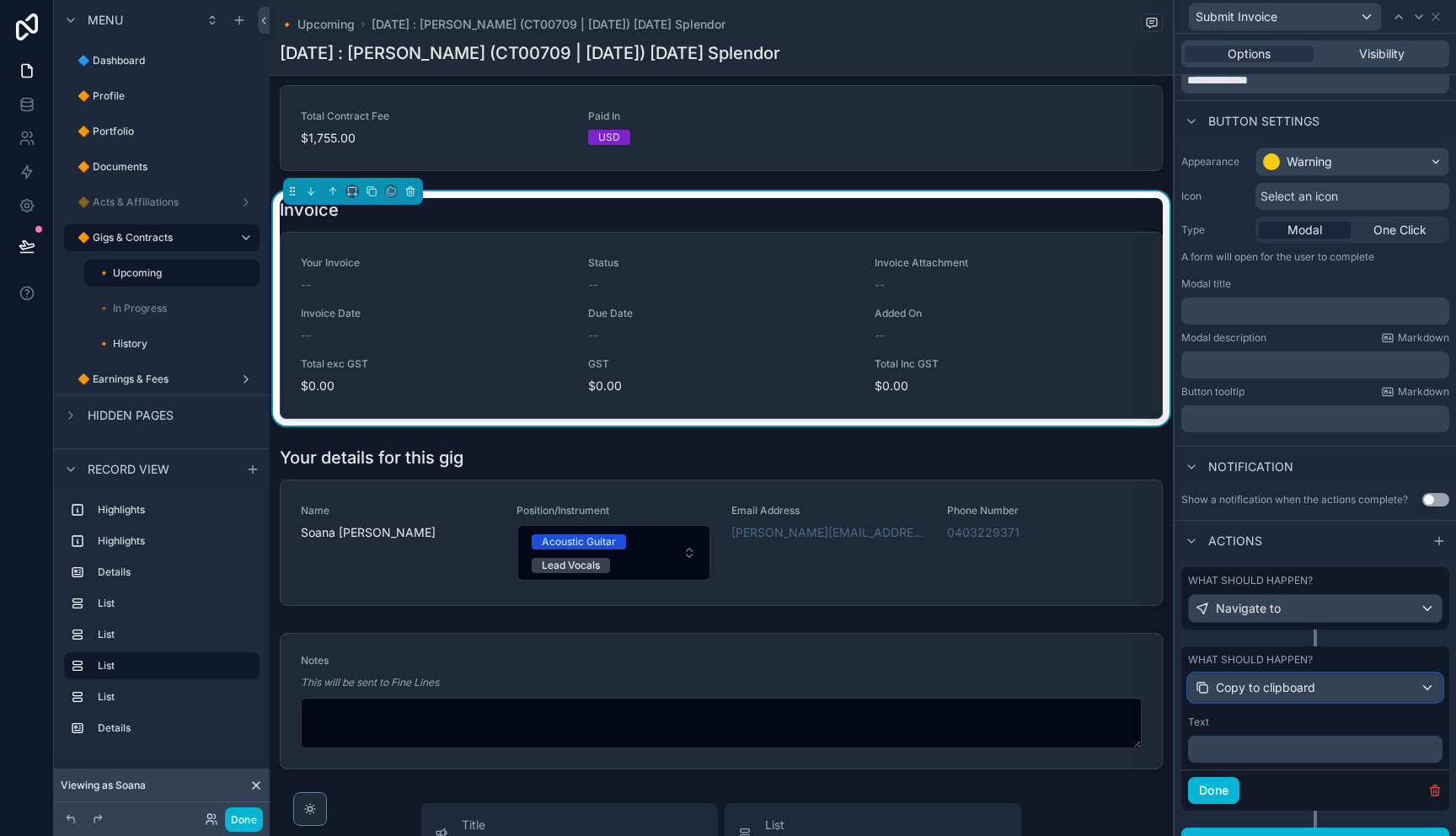
click at [1418, 690] on div "Copy to clipboard" at bounding box center [1315, 687] width 253 height 27
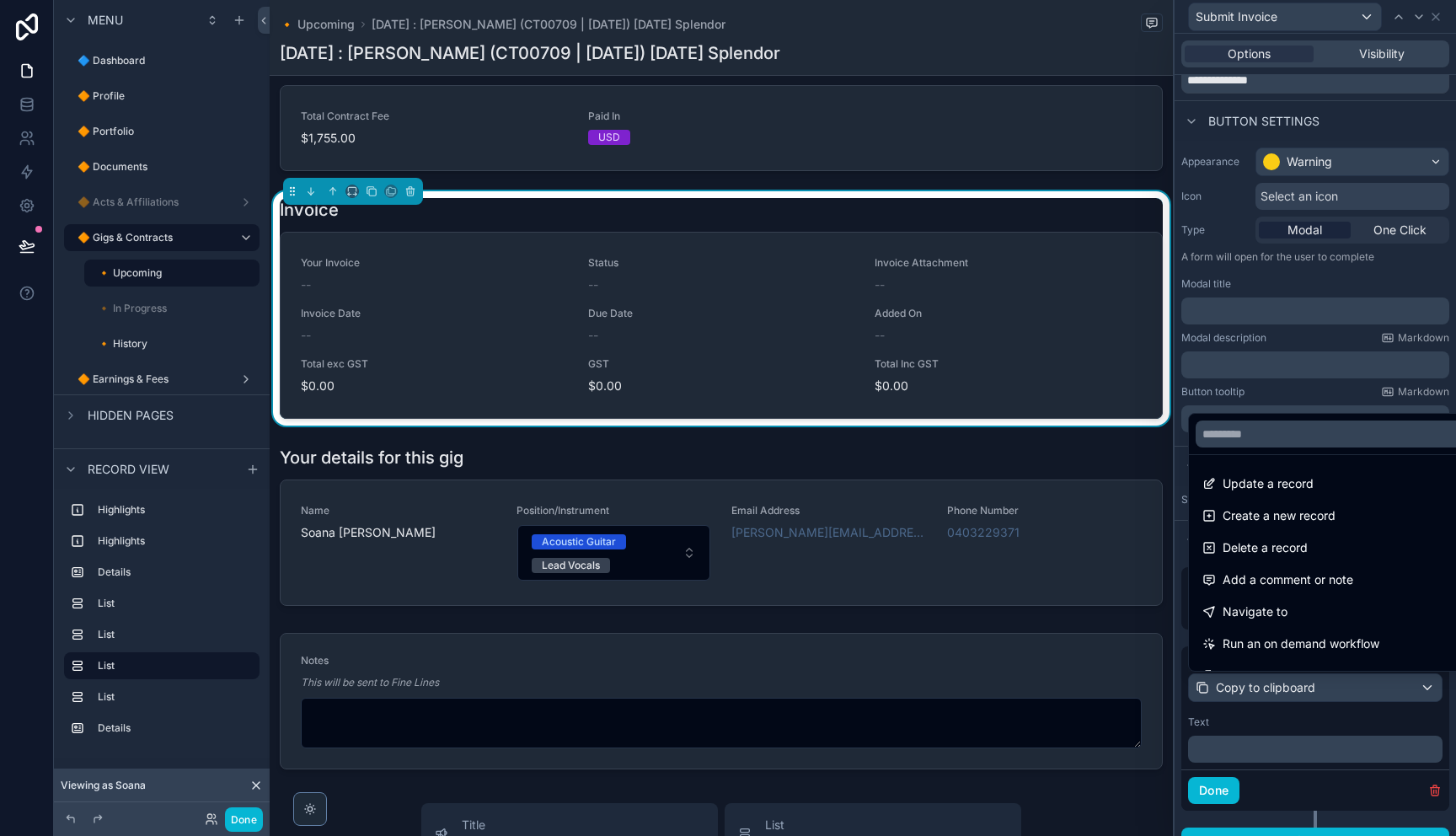
click at [1293, 403] on div at bounding box center [1315, 418] width 281 height 836
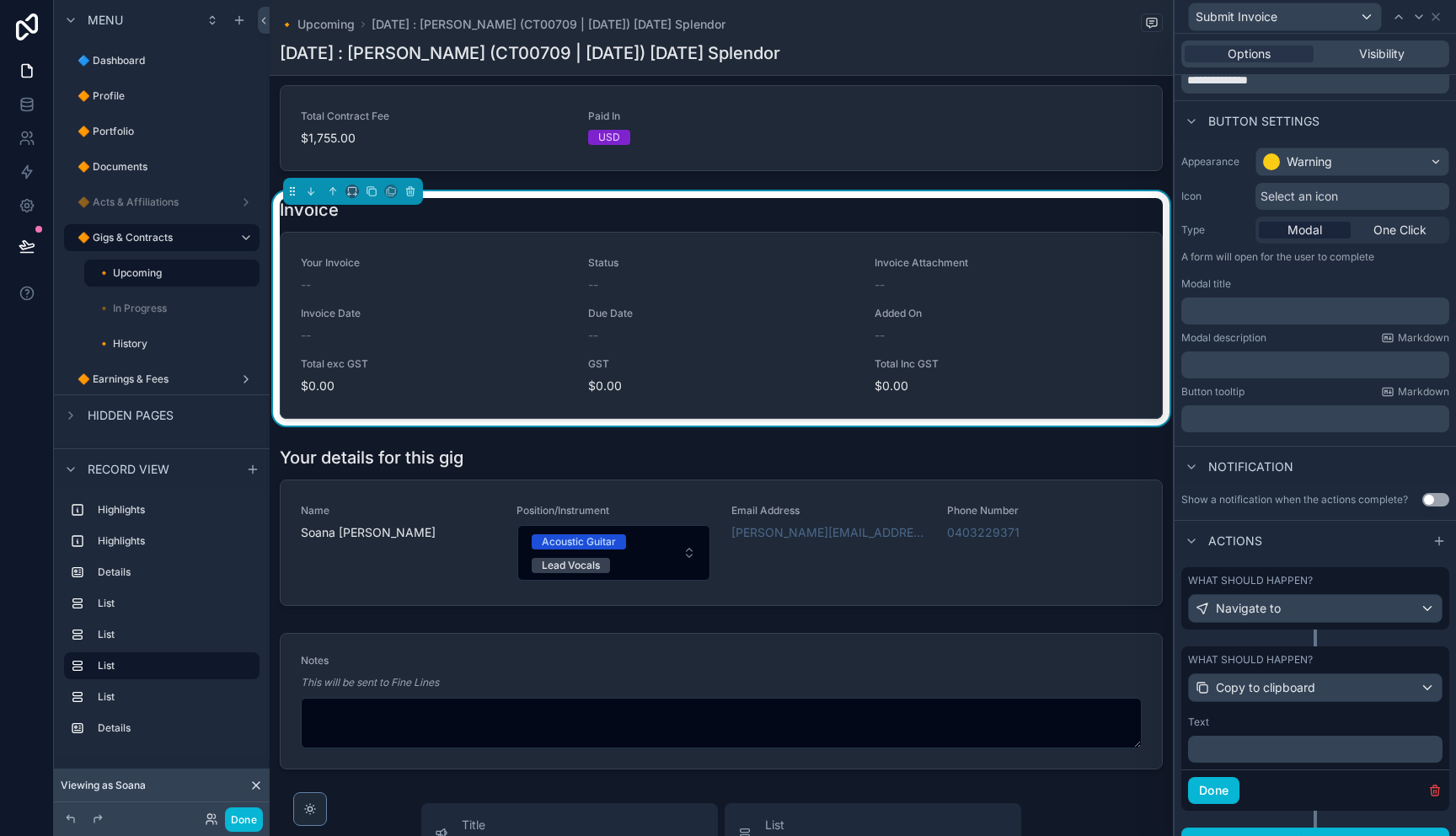
scroll to position [93, 0]
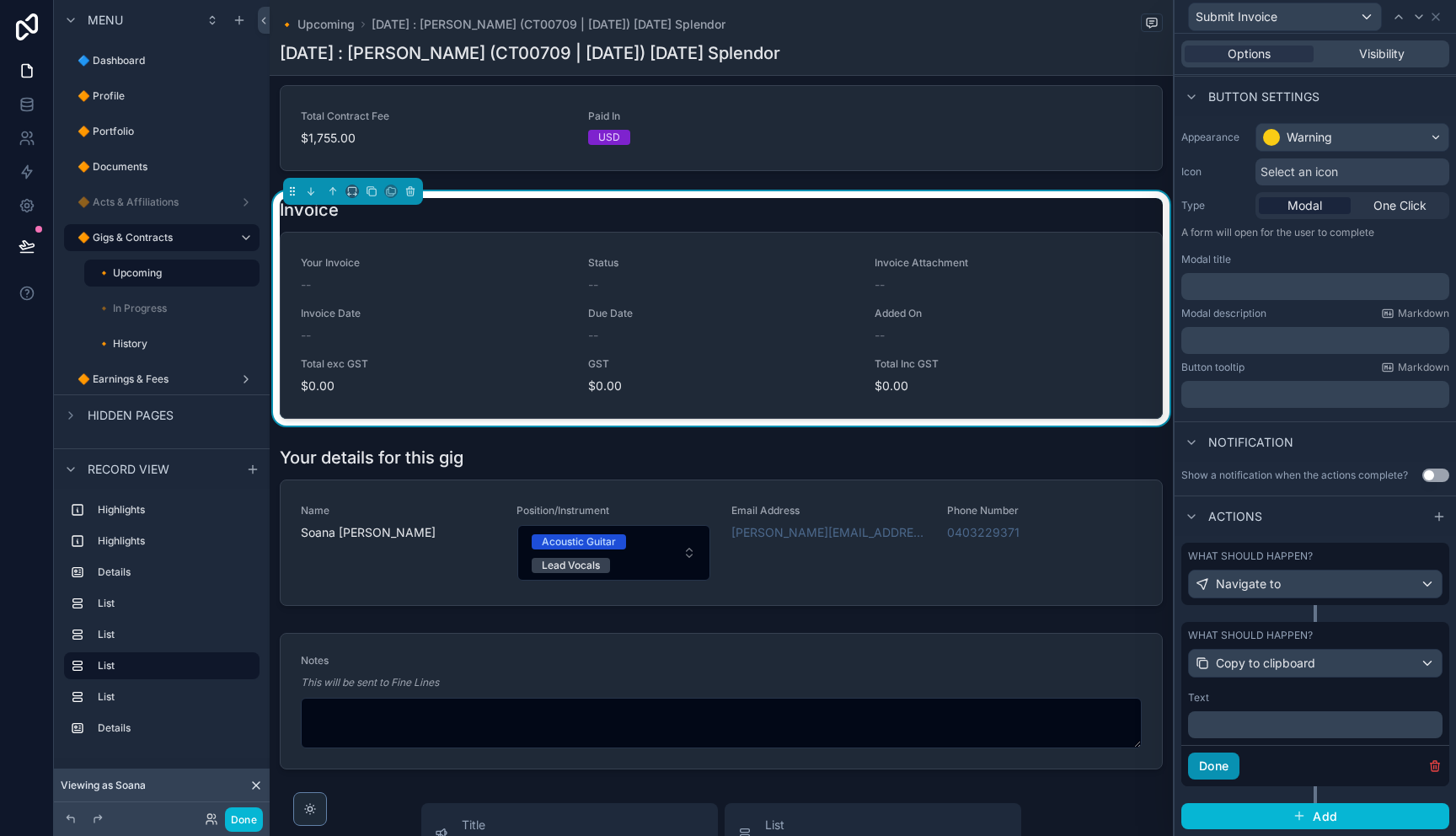
click at [1226, 765] on button "Done" at bounding box center [1214, 765] width 51 height 27
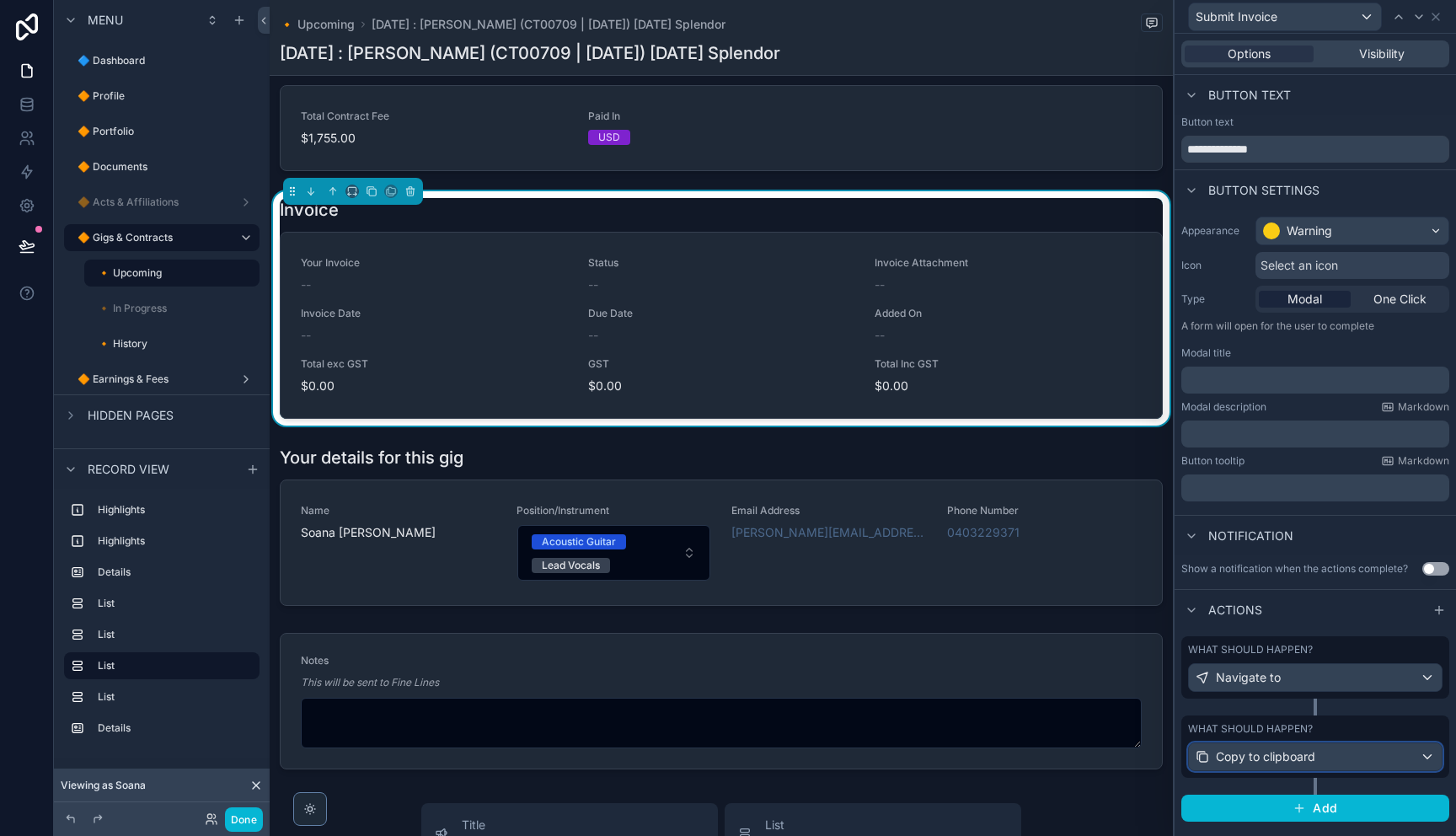
click at [1347, 766] on div "Copy to clipboard" at bounding box center [1315, 756] width 253 height 27
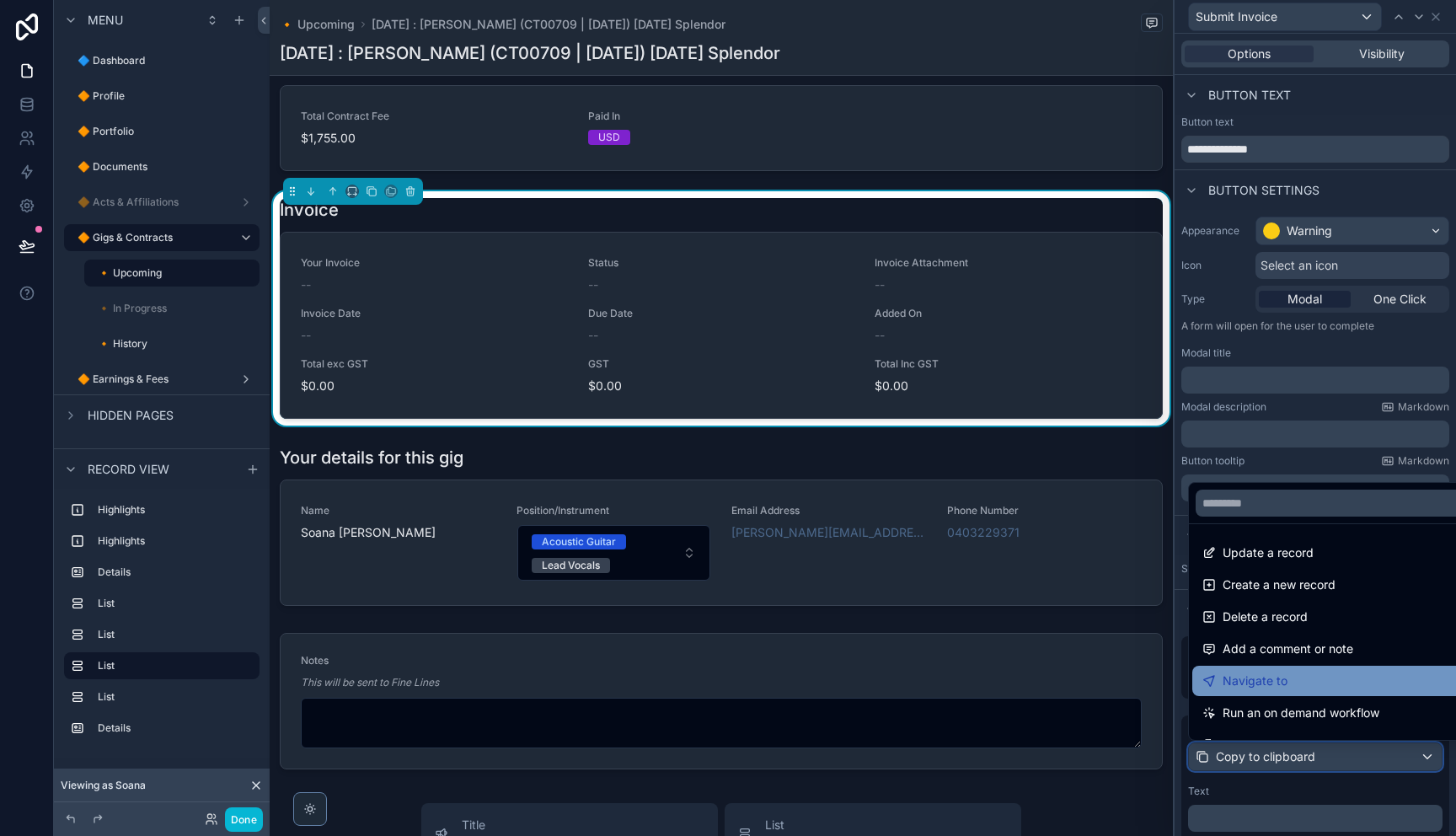
scroll to position [119, 0]
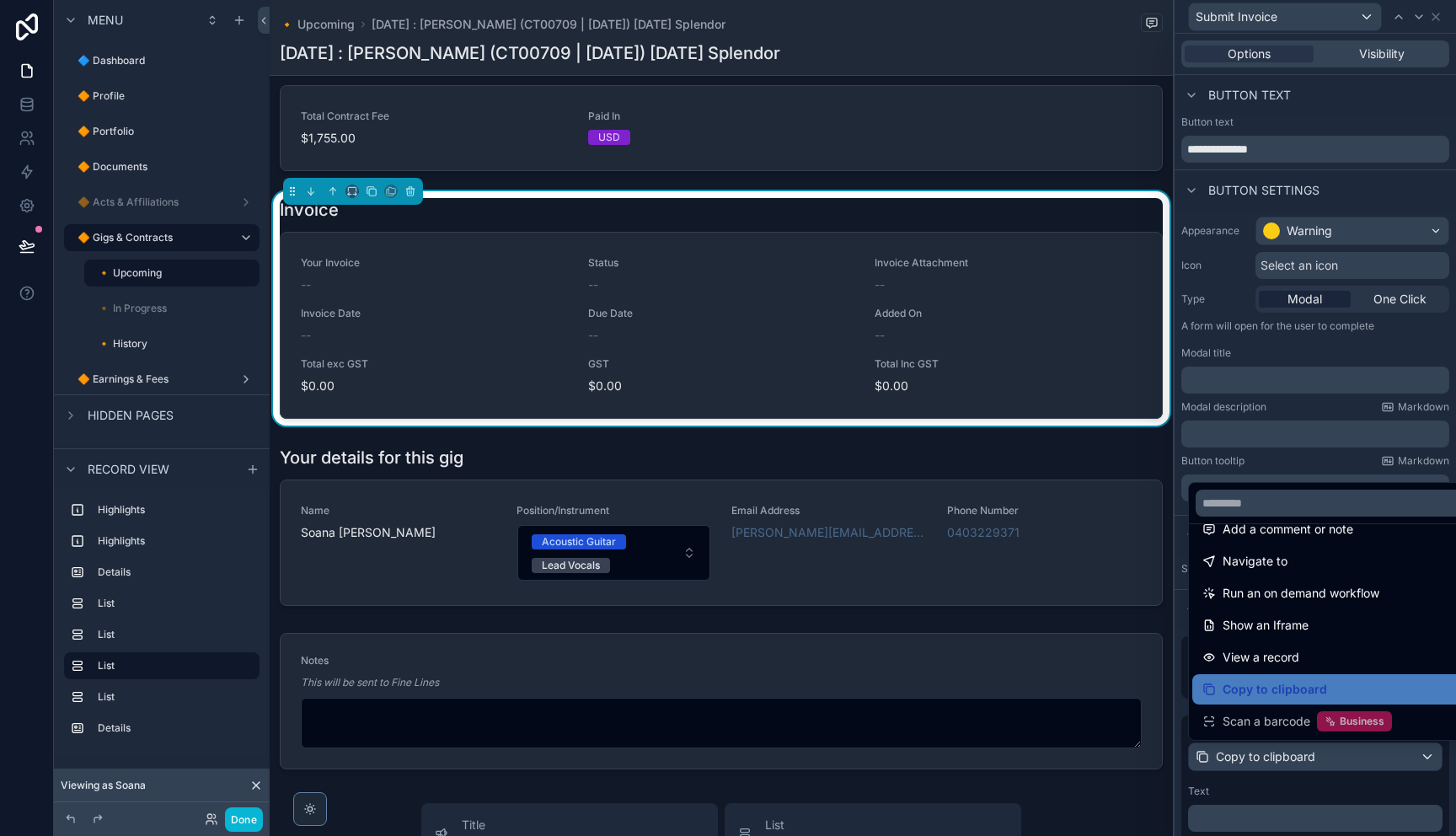
click at [1314, 782] on div at bounding box center [1315, 418] width 281 height 836
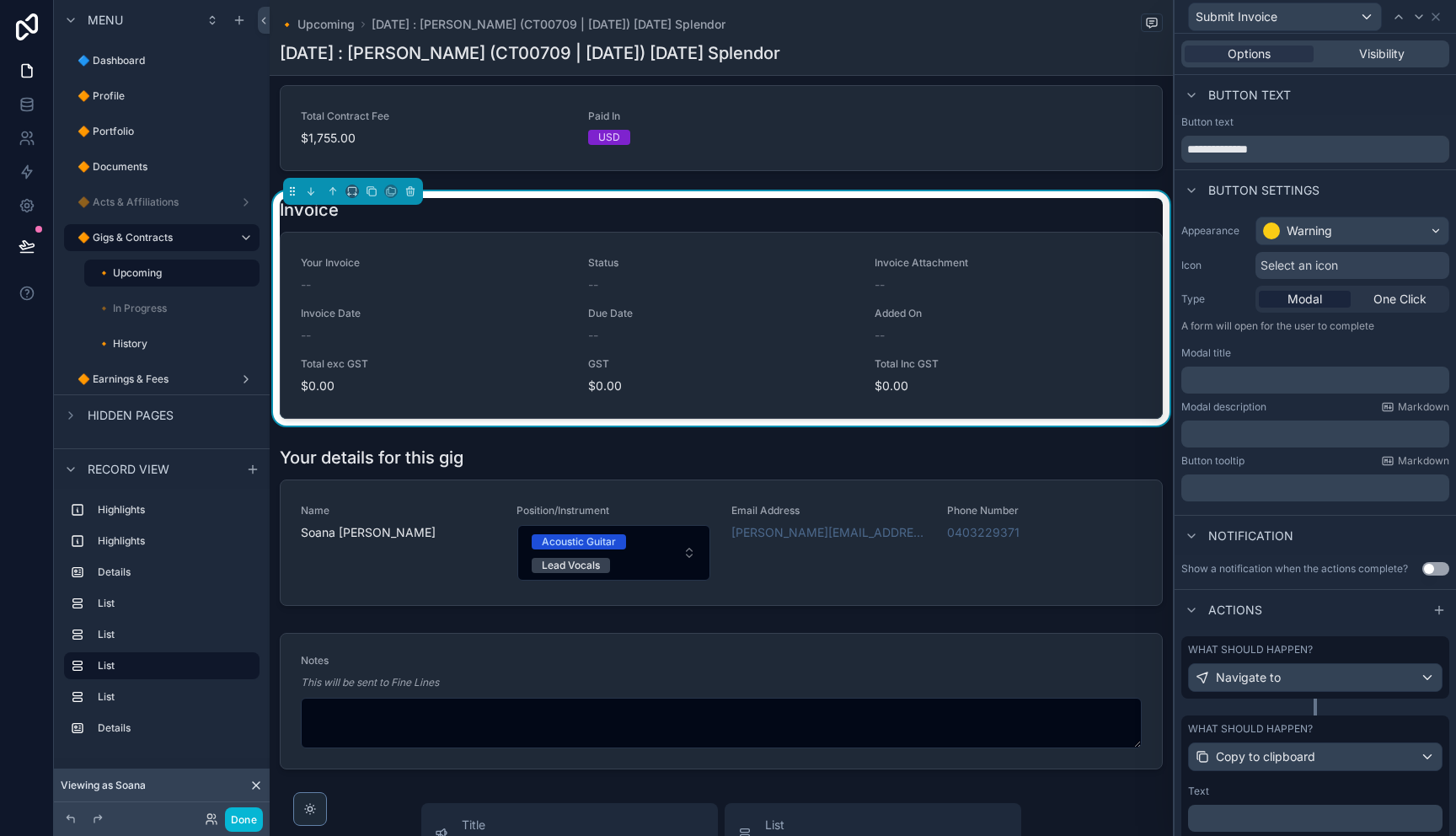
click at [1318, 708] on div "What should happen? Navigate to" at bounding box center [1315, 675] width 268 height 79
click at [1318, 709] on div "What should happen? Navigate to" at bounding box center [1315, 675] width 268 height 79
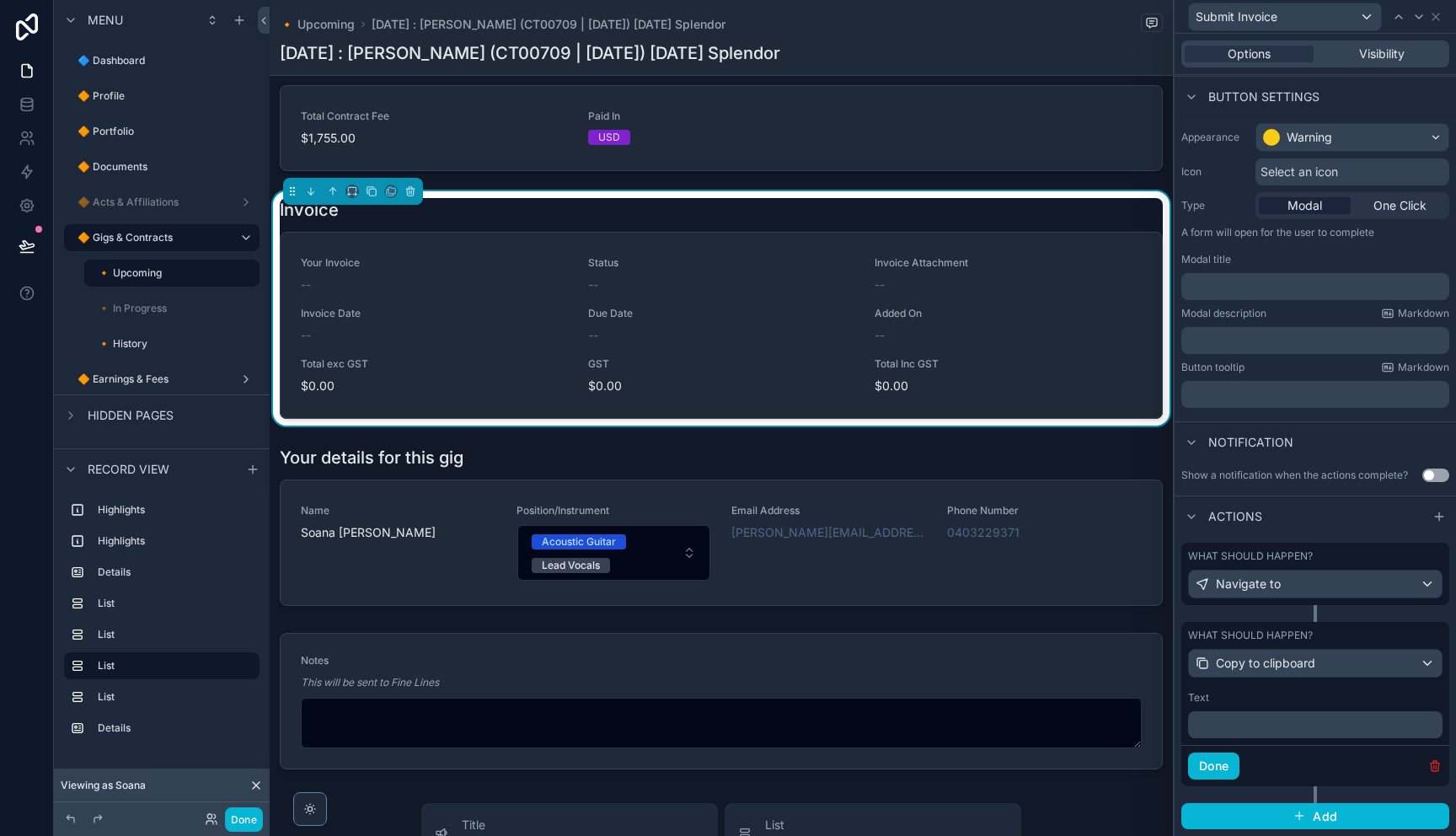
click at [1430, 766] on icon "button" at bounding box center [1434, 766] width 8 height 8
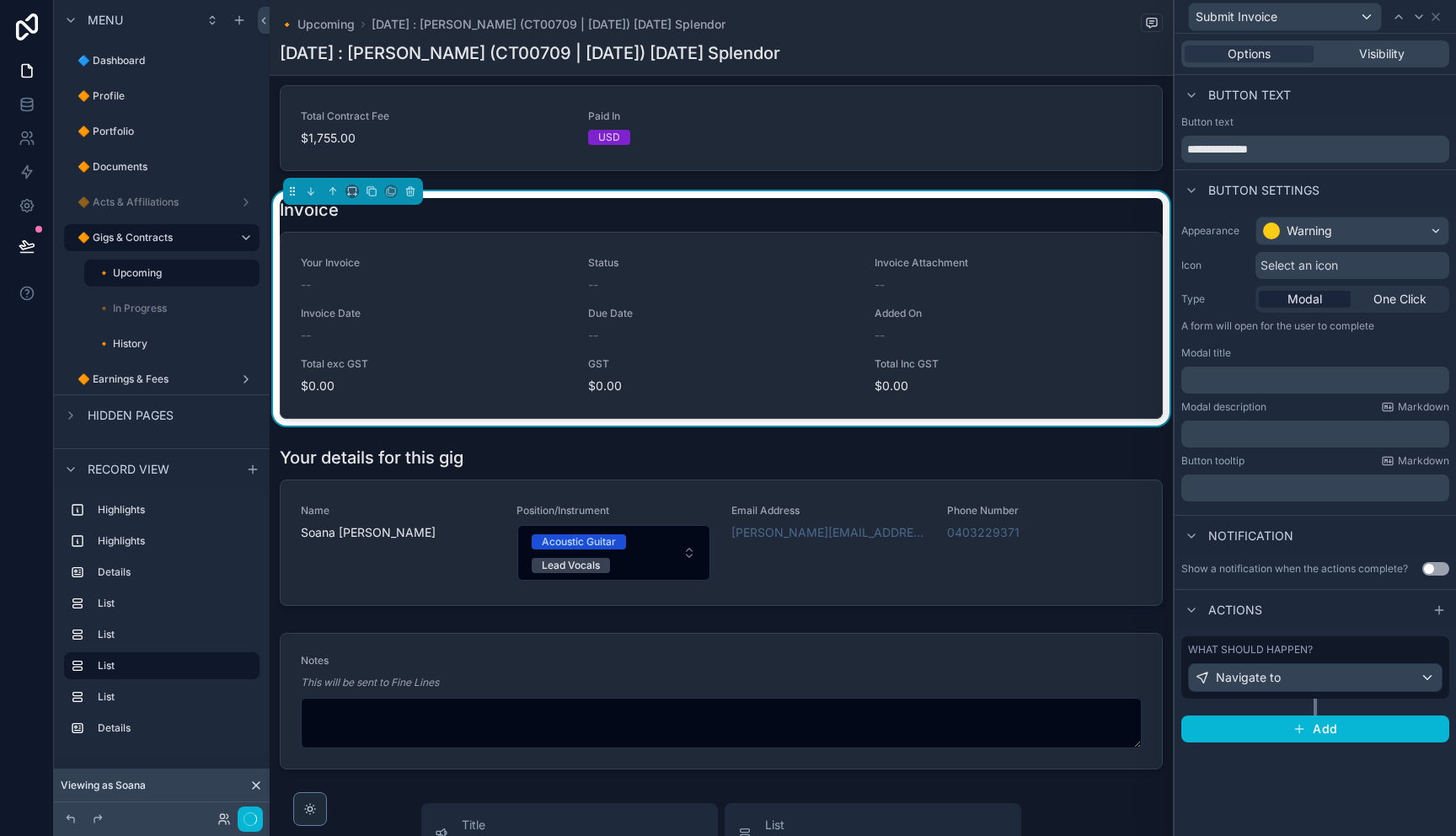
scroll to position [0, 0]
click at [1270, 373] on p "﻿" at bounding box center [1317, 380] width 257 height 17
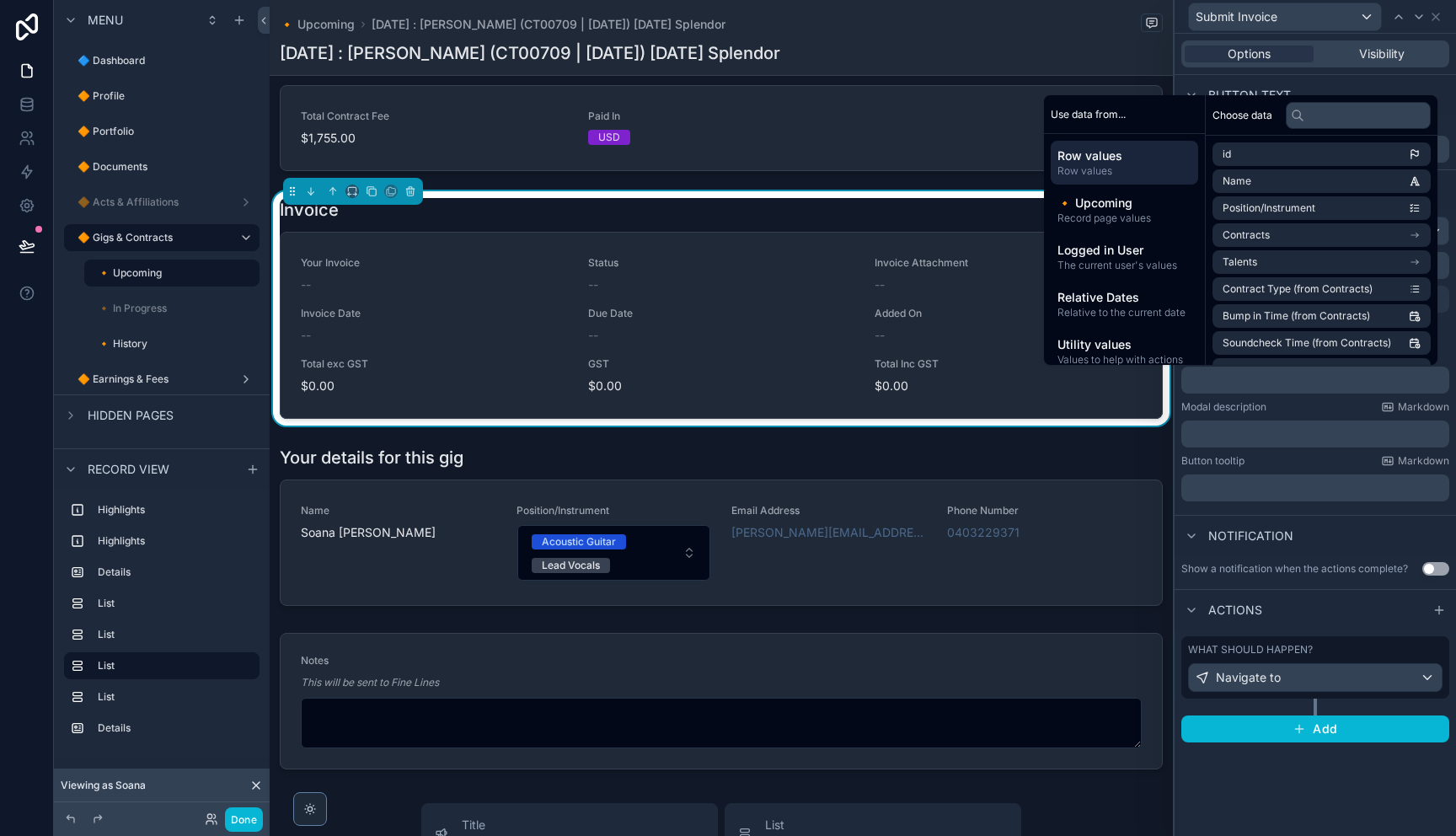
click at [1277, 437] on p "﻿" at bounding box center [1317, 434] width 257 height 17
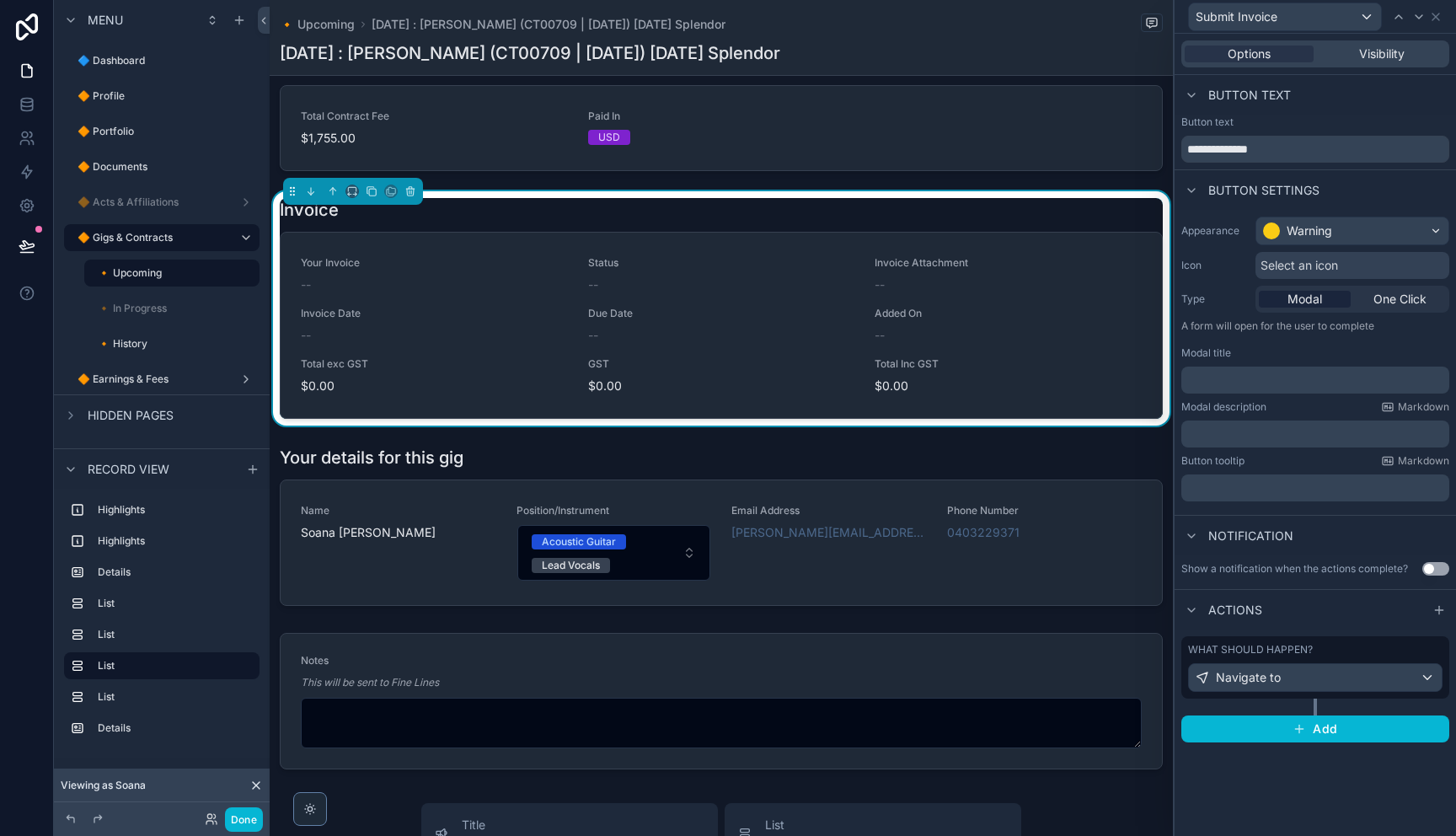
click at [1325, 524] on div "Notification" at bounding box center [1315, 535] width 281 height 40
click at [1393, 301] on span "One Click" at bounding box center [1400, 299] width 53 height 17
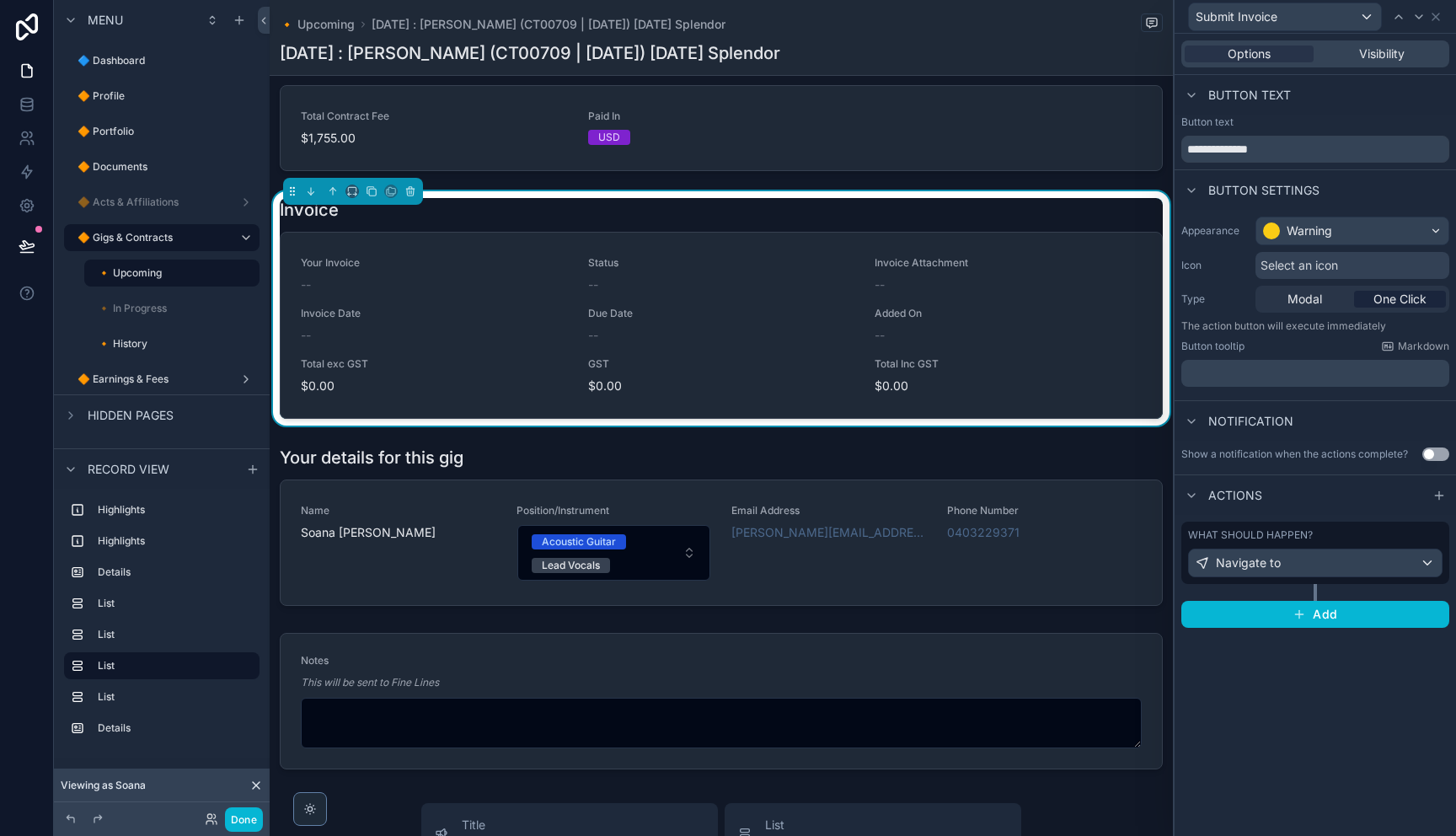
click at [1275, 377] on p "﻿" at bounding box center [1317, 374] width 257 height 17
click at [1278, 411] on div "Notification" at bounding box center [1238, 420] width 113 height 20
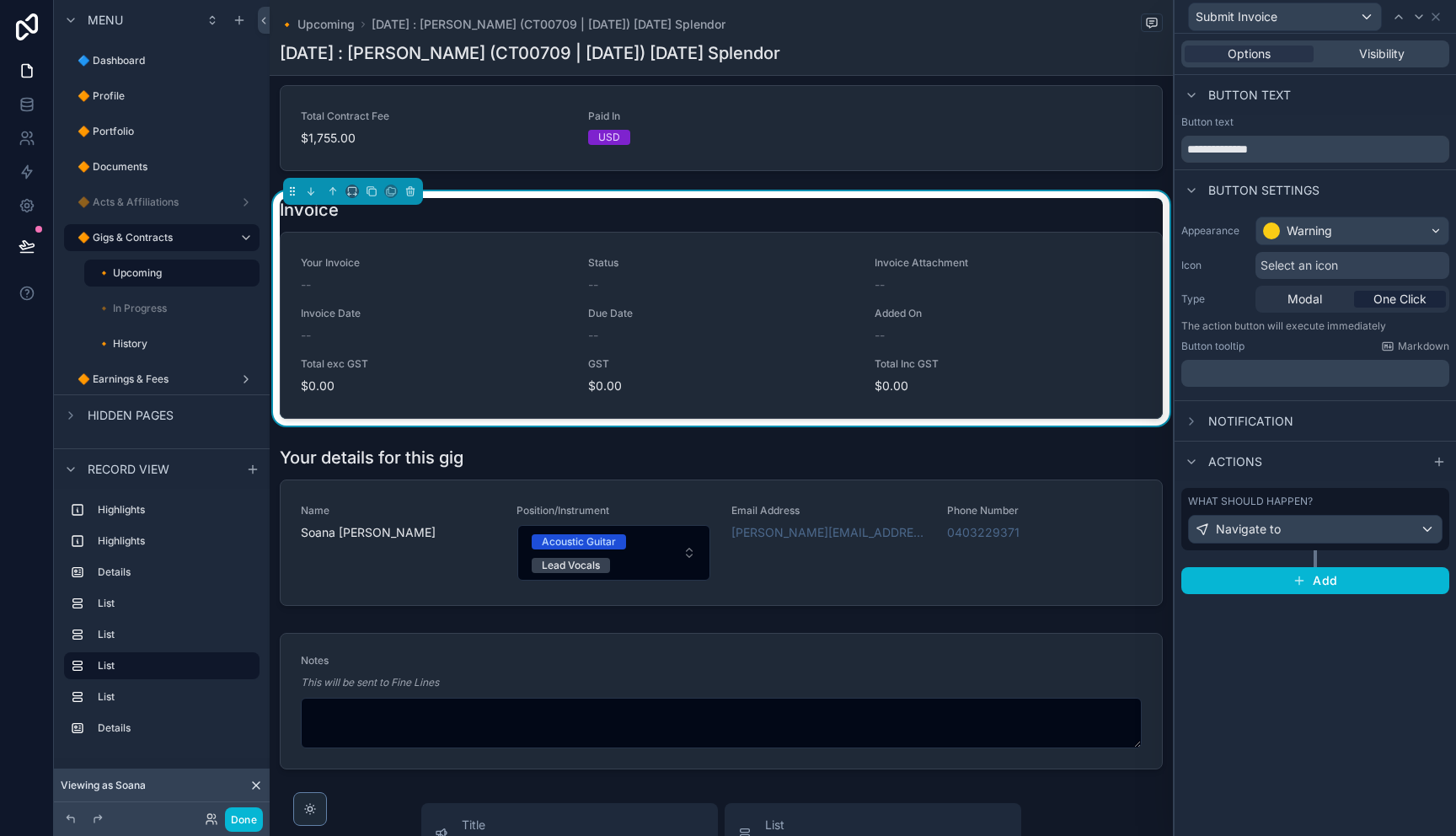
click at [1306, 372] on p "﻿" at bounding box center [1317, 374] width 257 height 17
click at [1310, 406] on div "Notification" at bounding box center [1315, 420] width 281 height 40
click at [1342, 270] on div "Select an icon" at bounding box center [1352, 265] width 194 height 27
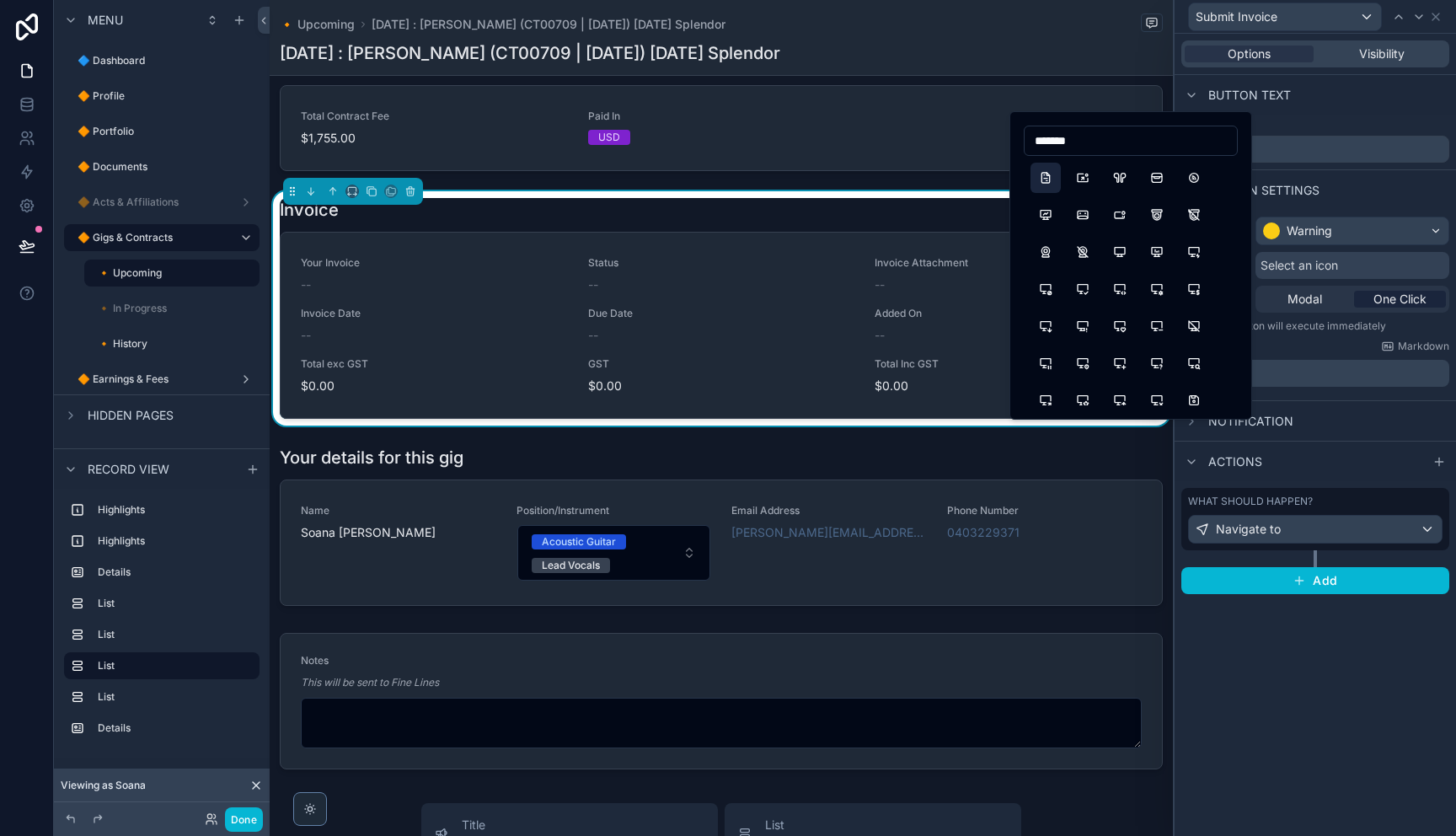
type input "*******"
click at [1044, 175] on button "FileInvoice" at bounding box center [1046, 178] width 31 height 31
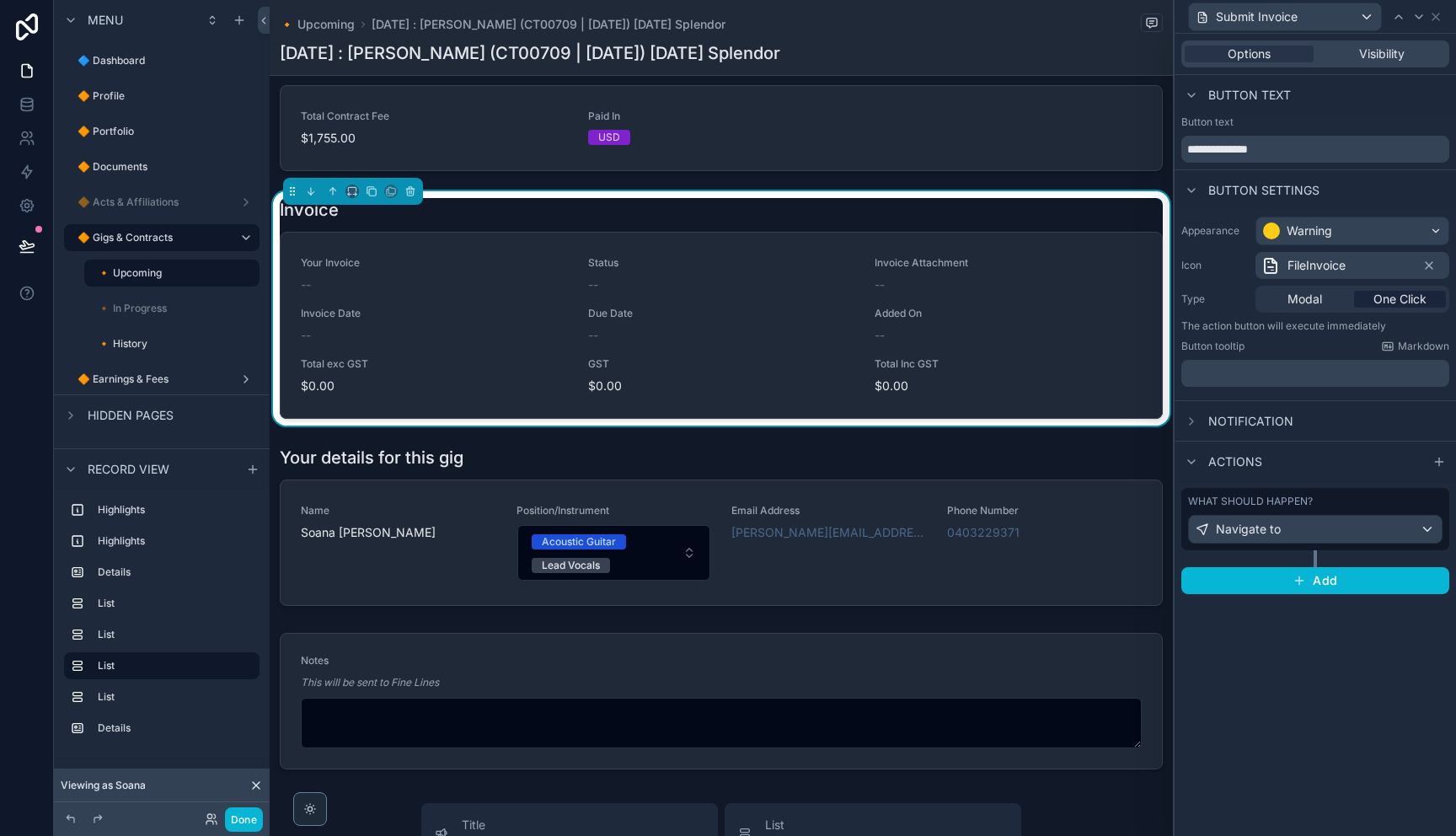
click at [1299, 377] on p "﻿" at bounding box center [1317, 374] width 257 height 17
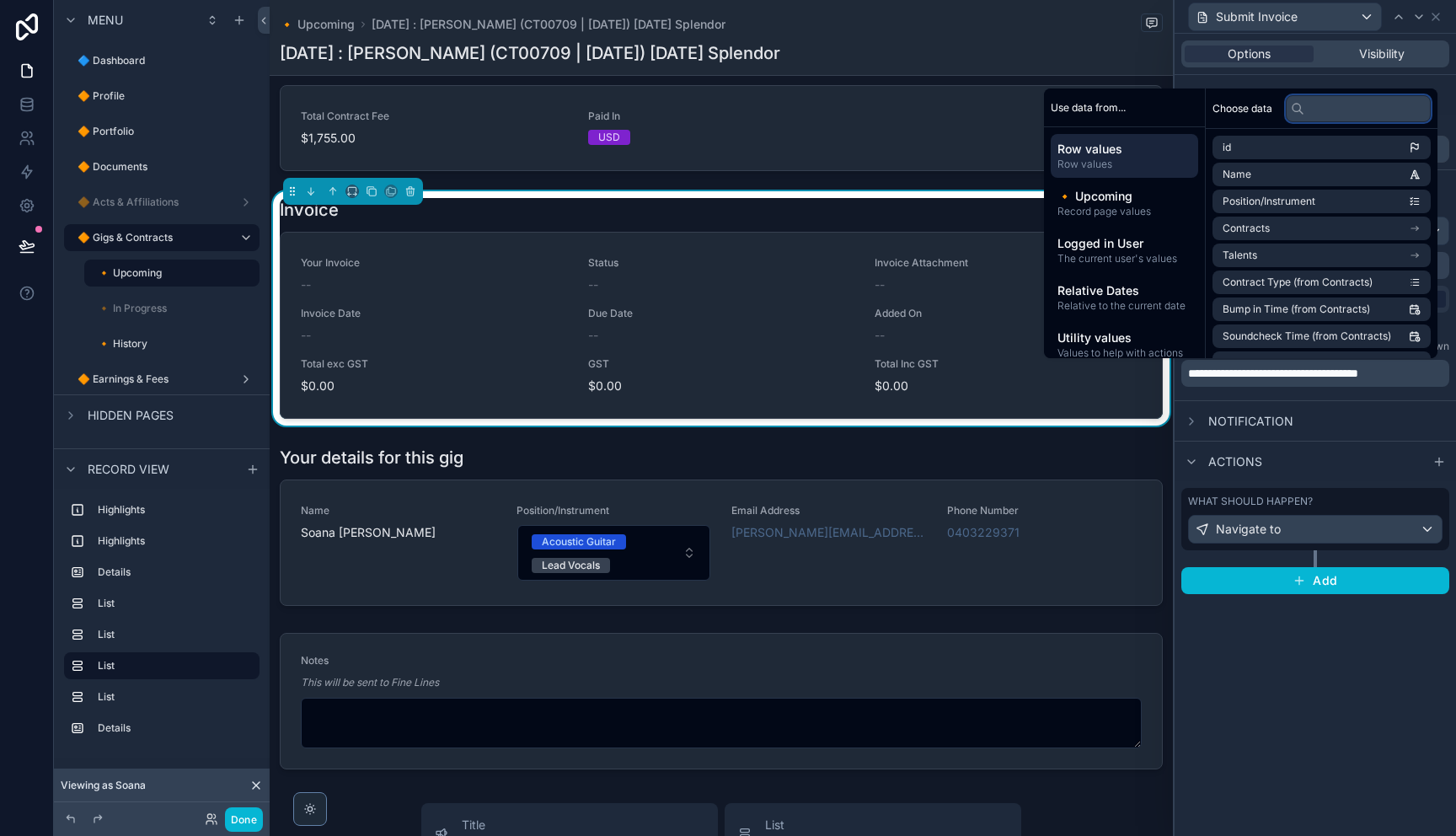
click at [1332, 103] on input "text" at bounding box center [1358, 109] width 145 height 27
click at [1128, 211] on span "Record page values" at bounding box center [1124, 212] width 133 height 13
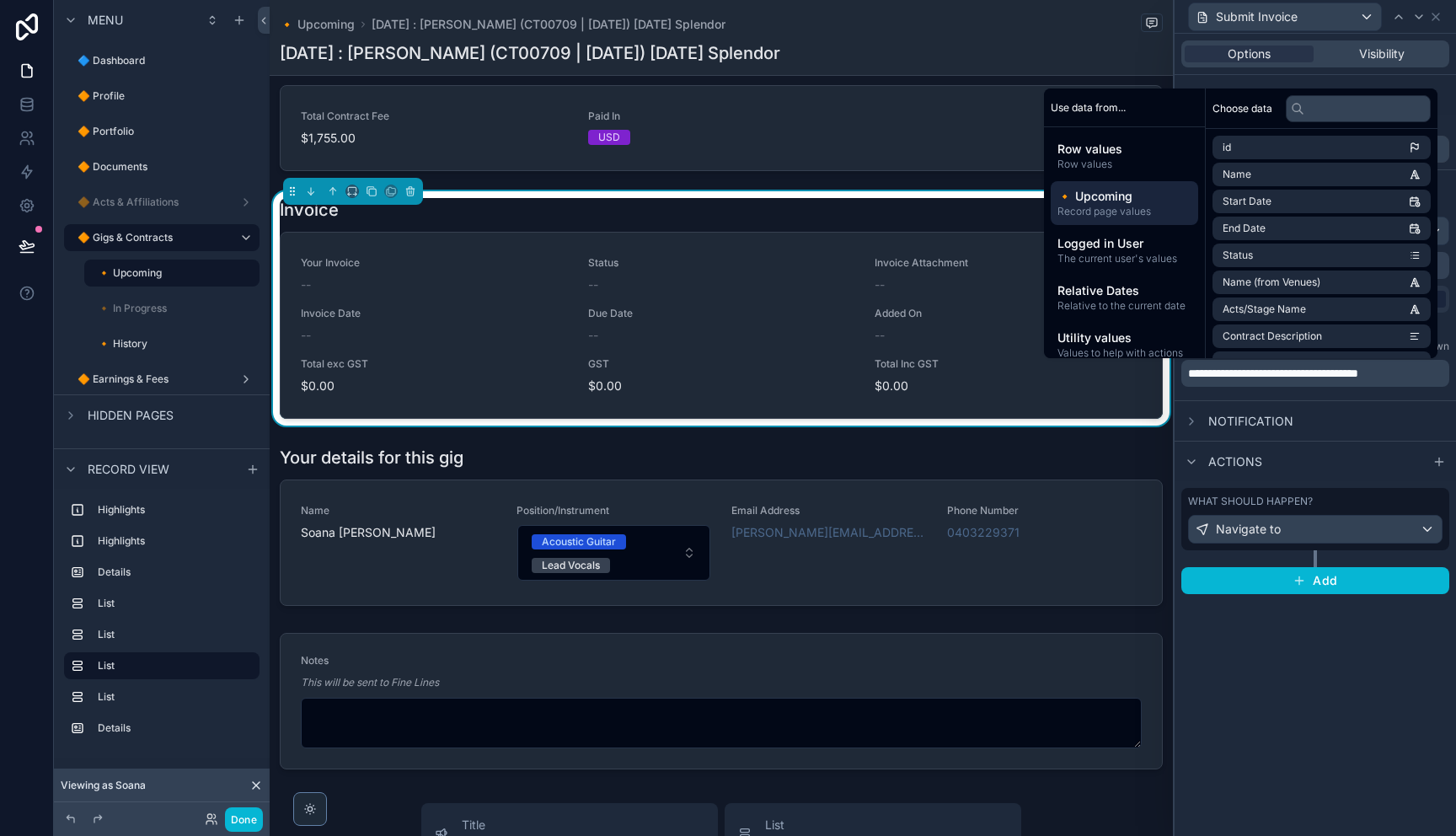
scroll to position [1, 0]
click at [1324, 112] on input "text" at bounding box center [1358, 109] width 145 height 27
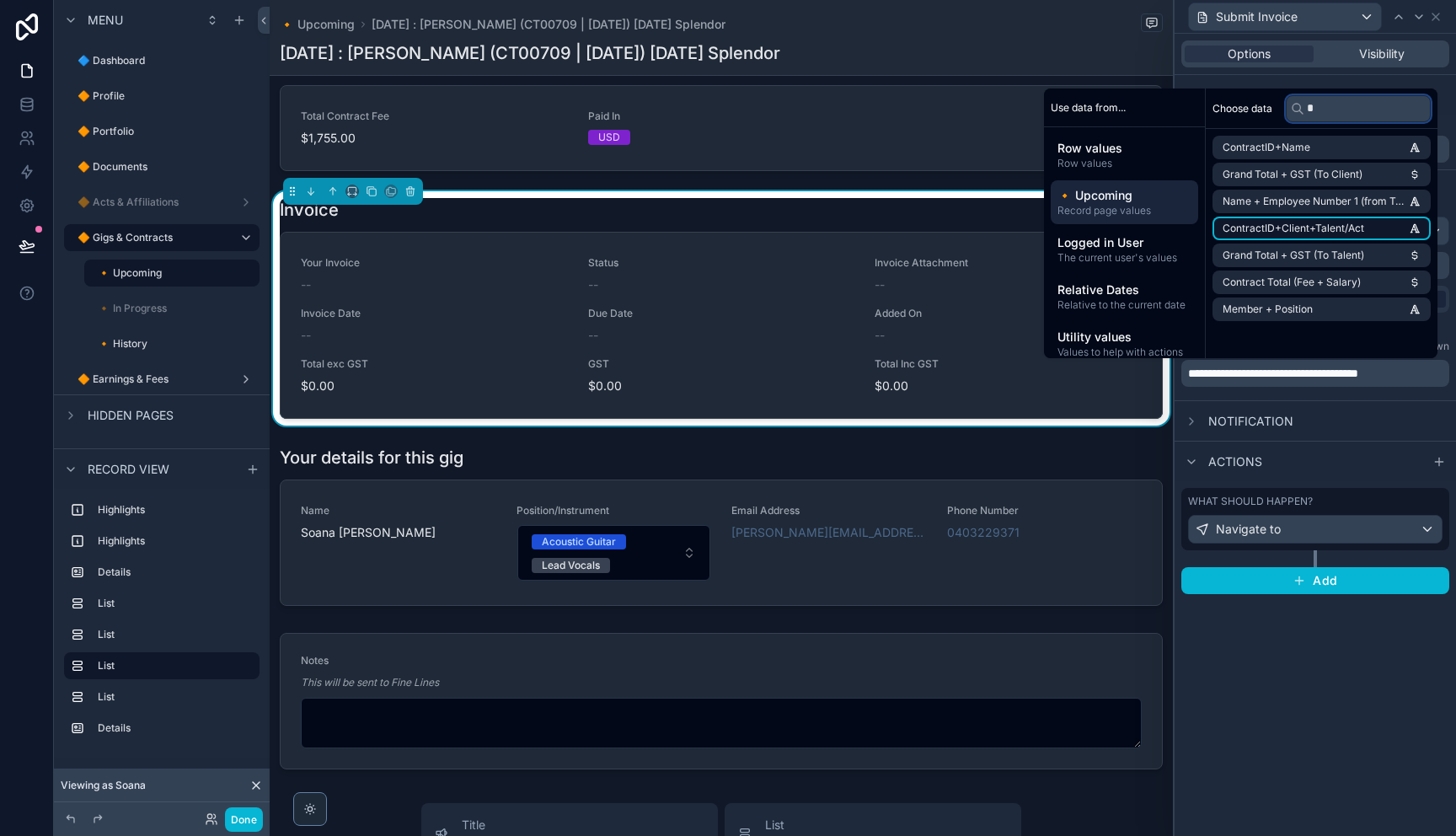
type input "*"
click at [1323, 229] on span "ContractID+Client+Talent/Act" at bounding box center [1293, 228] width 141 height 13
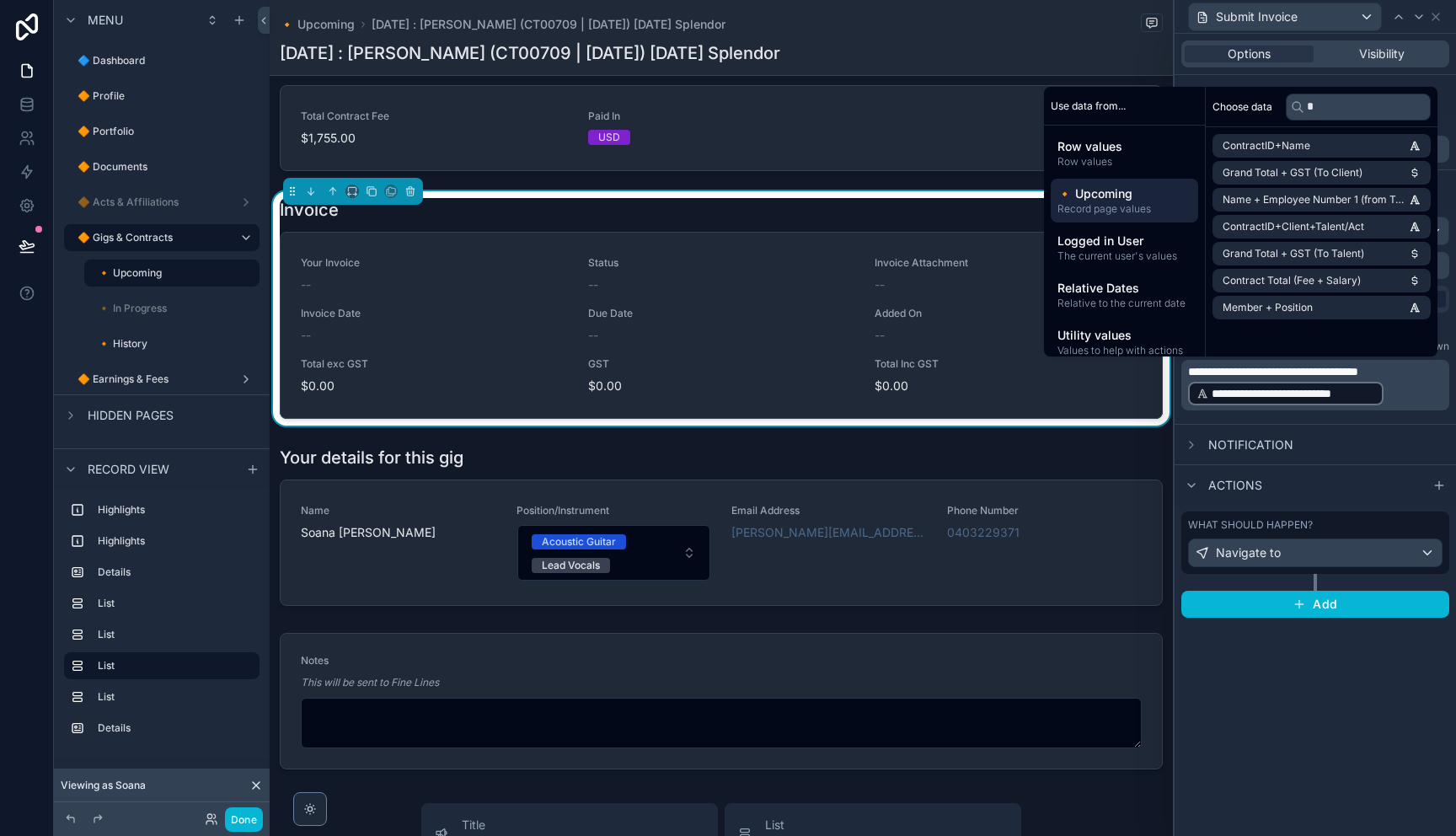
click at [1407, 397] on p "**********" at bounding box center [1317, 385] width 257 height 44
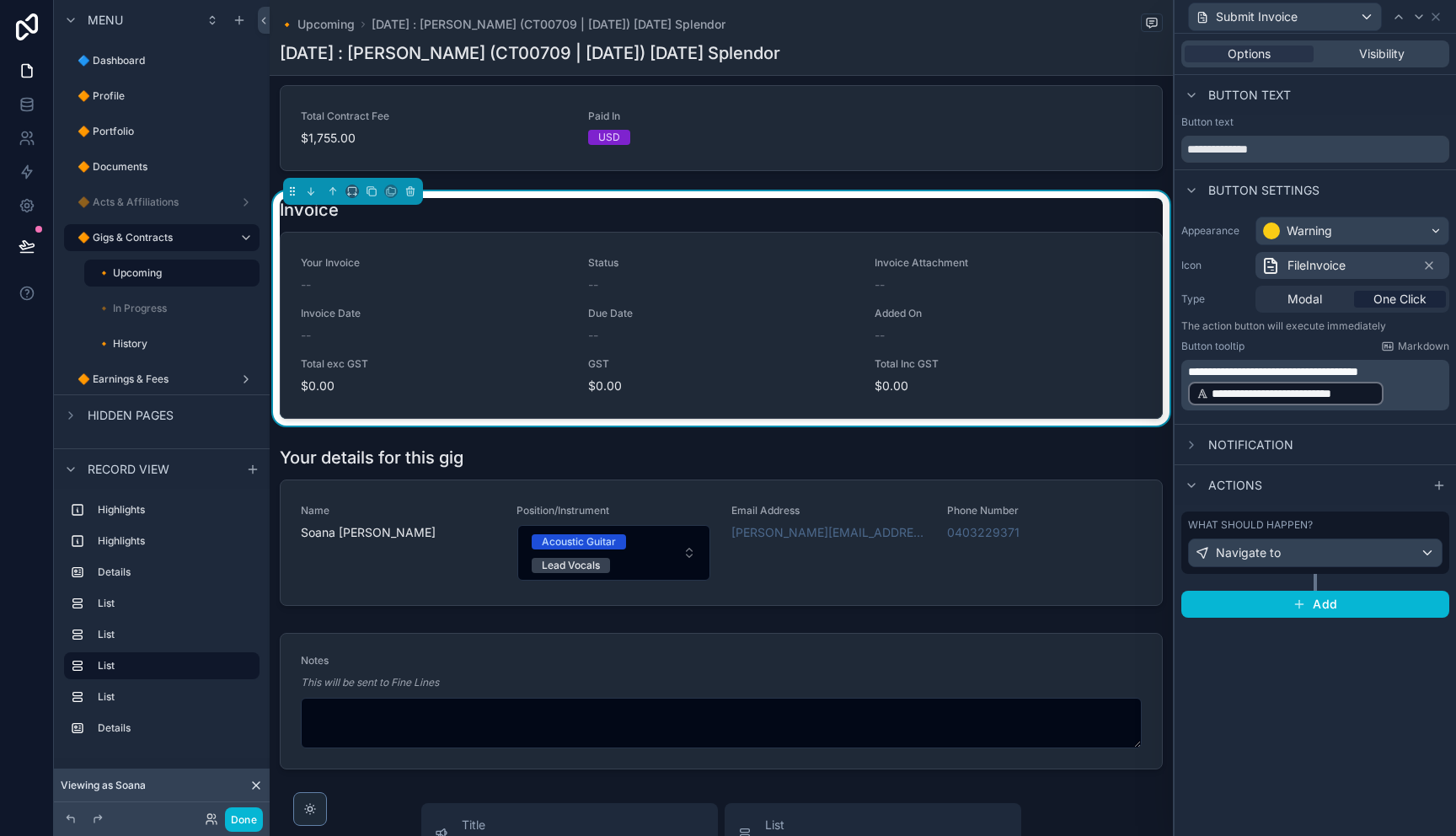
click at [1429, 375] on p "**********" at bounding box center [1317, 385] width 257 height 44
click at [1395, 798] on div "**********" at bounding box center [1315, 434] width 281 height 802
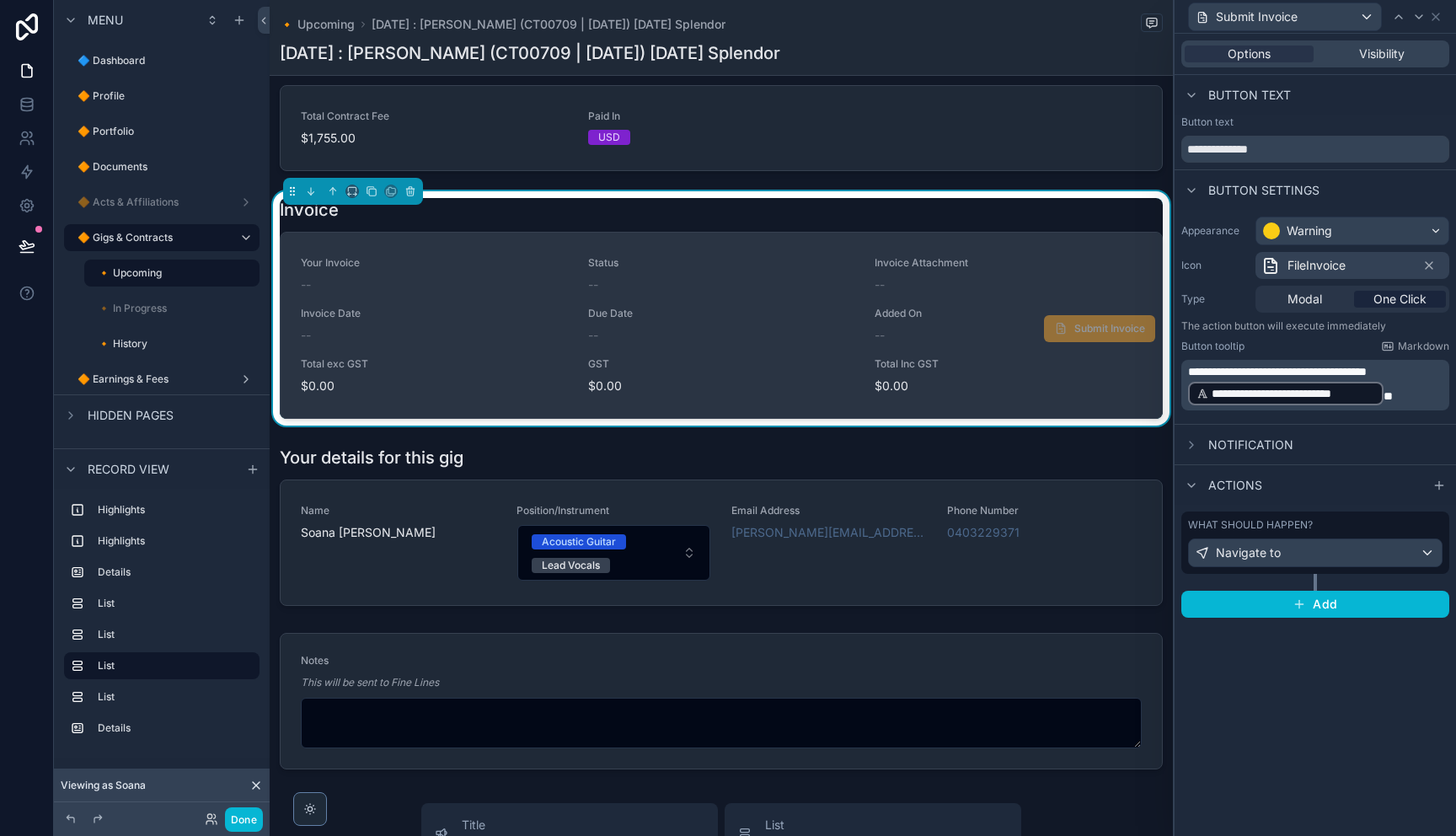
click at [732, 293] on div "--" at bounding box center [722, 285] width 267 height 17
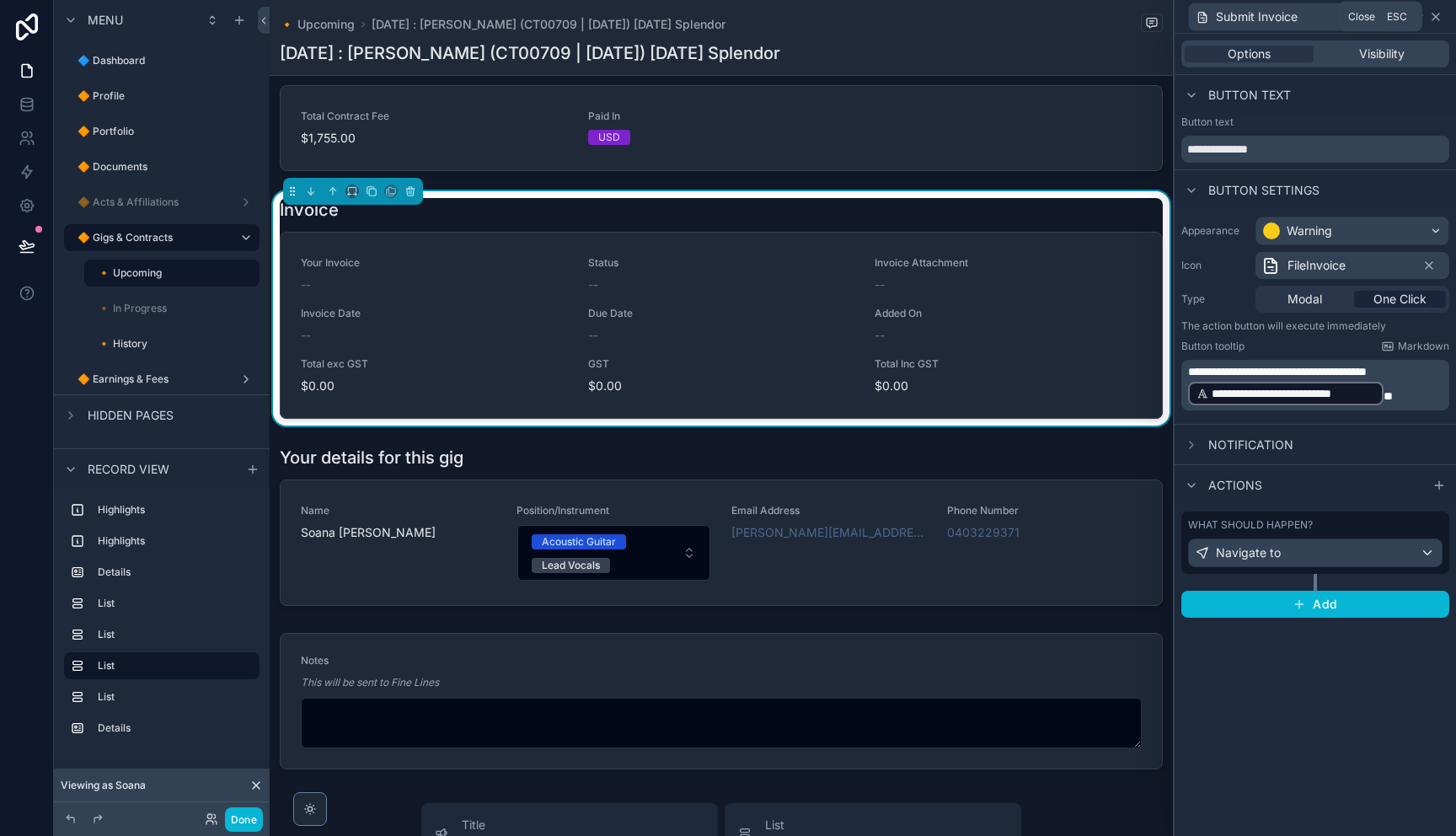
click at [1437, 20] on icon at bounding box center [1436, 17] width 13 height 13
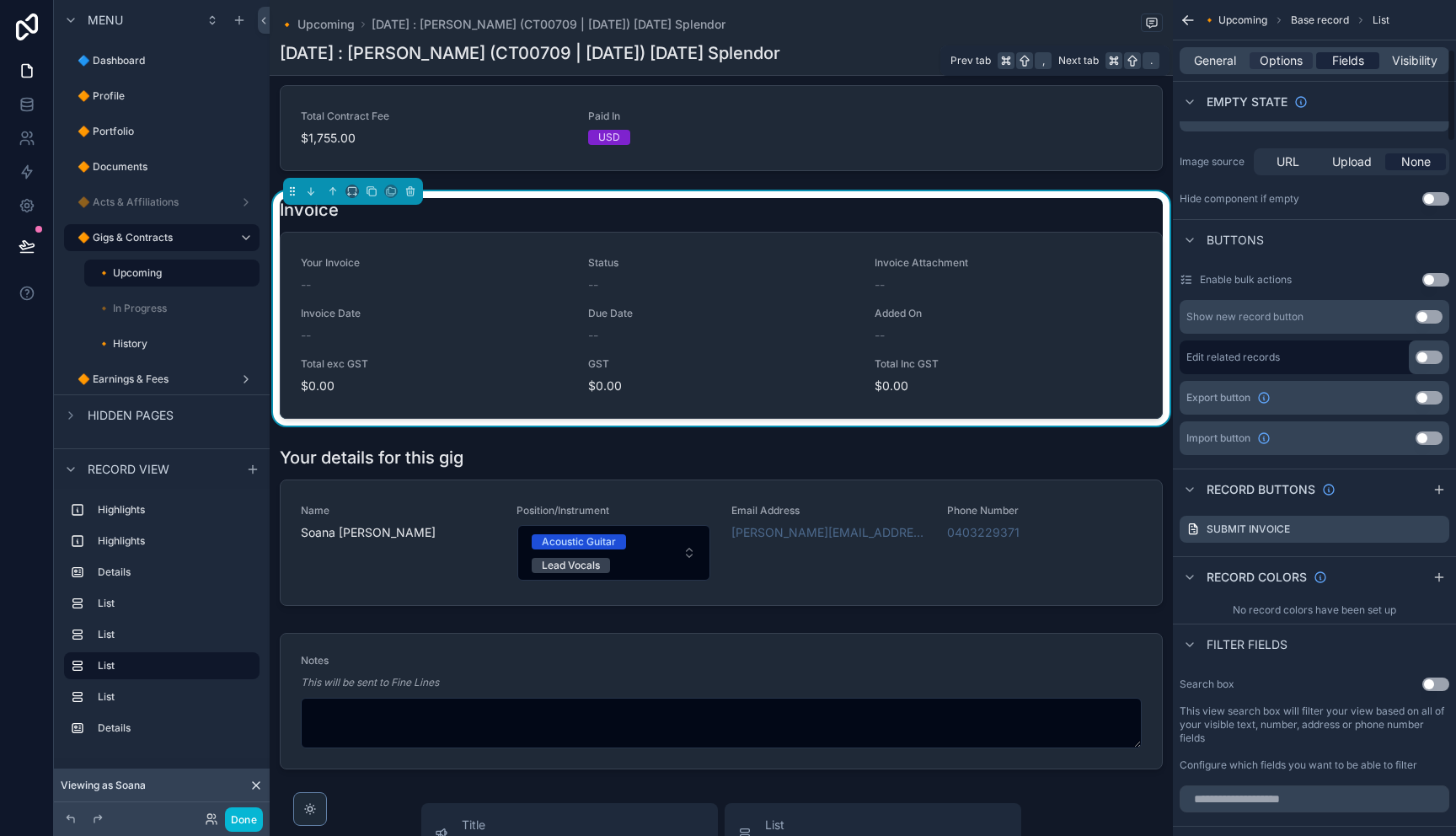
click at [1347, 62] on span "Fields" at bounding box center [1348, 61] width 32 height 17
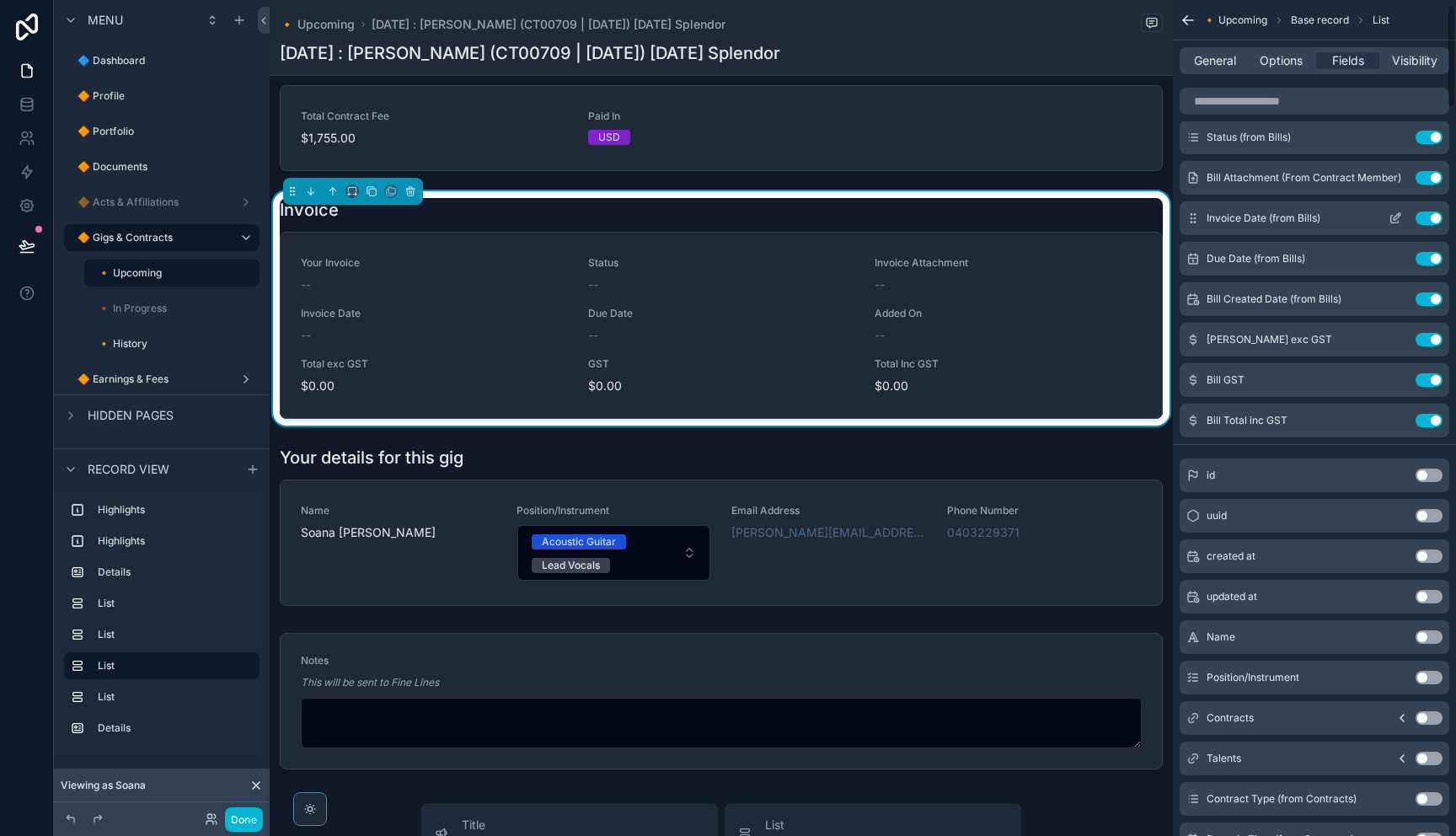
scroll to position [0, 0]
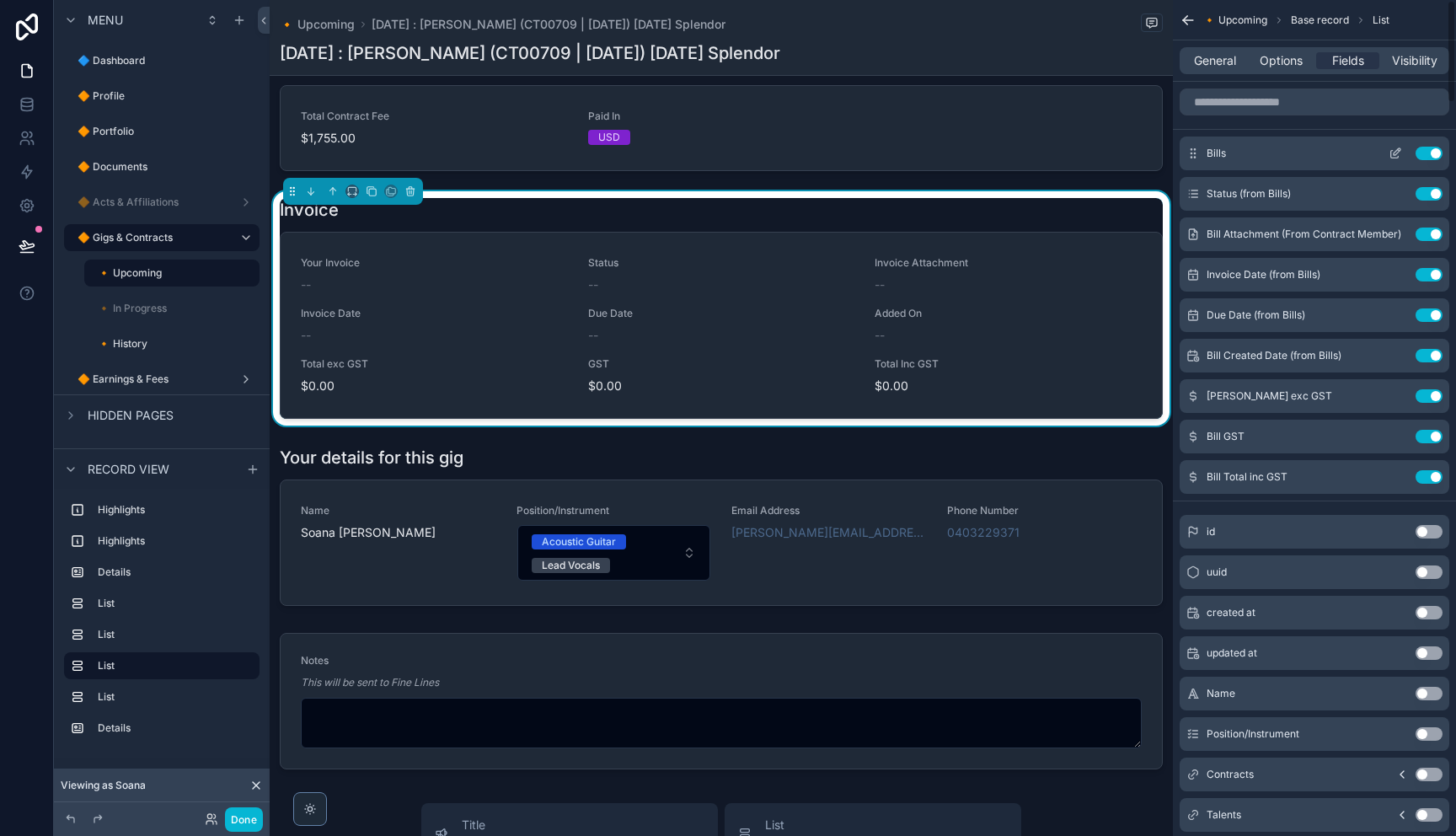
click at [1391, 156] on icon "scrollable content" at bounding box center [1395, 153] width 13 height 13
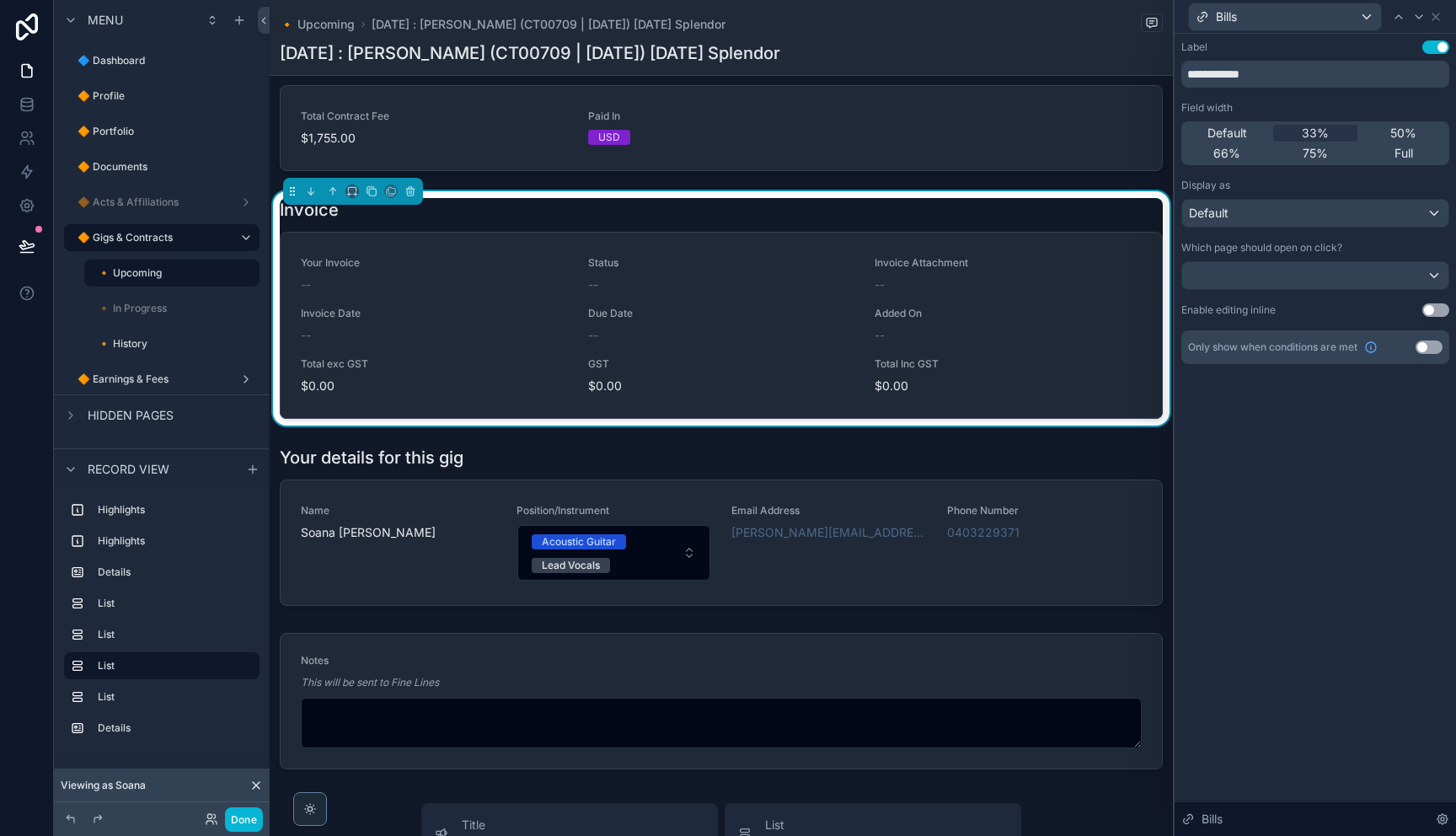
click at [1423, 346] on button "Use setting" at bounding box center [1428, 347] width 27 height 13
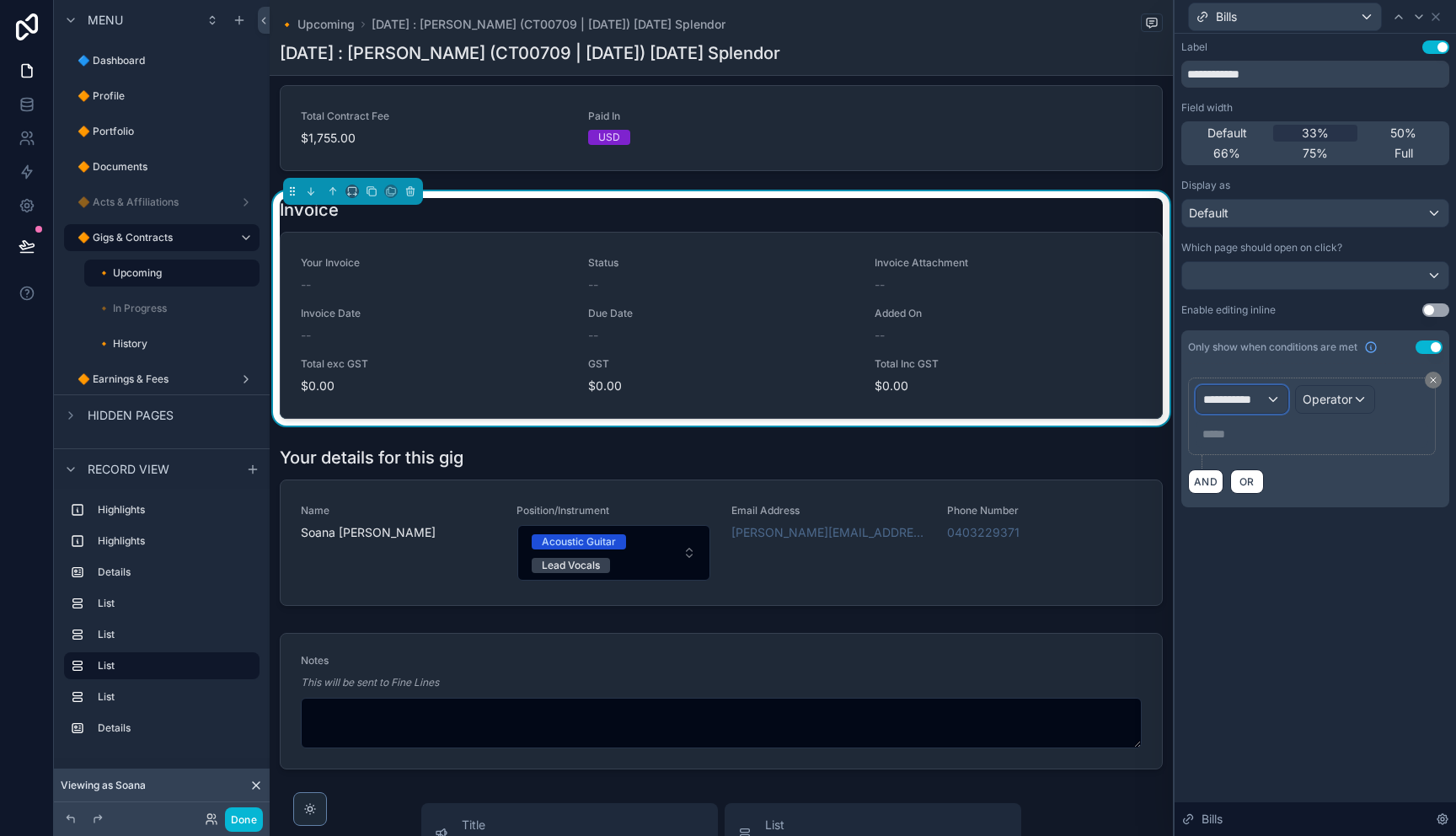
click at [1260, 403] on span "**********" at bounding box center [1234, 399] width 62 height 17
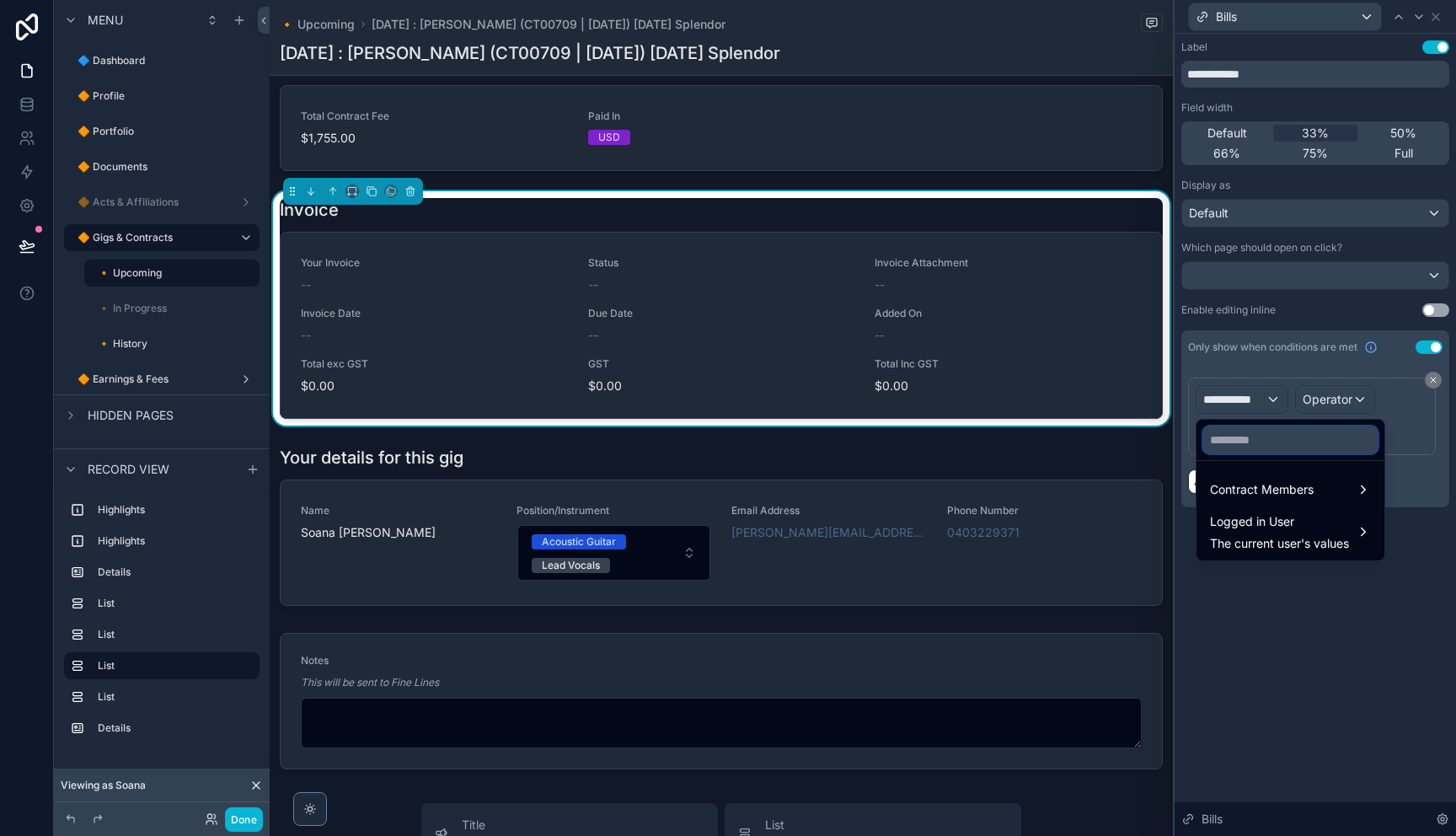
click at [1266, 440] on input "text" at bounding box center [1290, 439] width 174 height 27
type input "****"
click at [1252, 481] on span "Contract Members" at bounding box center [1261, 489] width 104 height 20
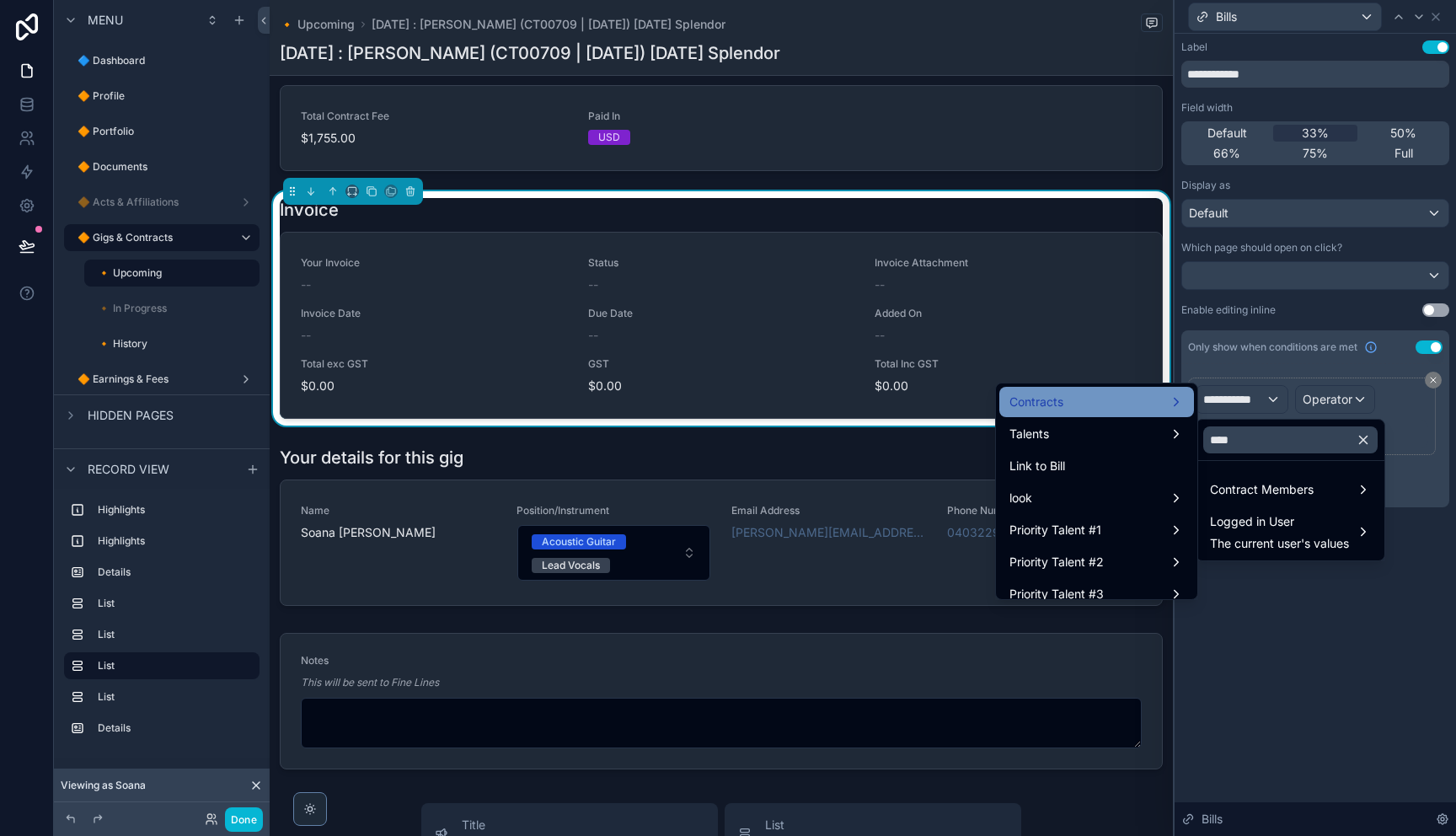
click at [1128, 405] on div "Contracts" at bounding box center [1097, 401] width 174 height 20
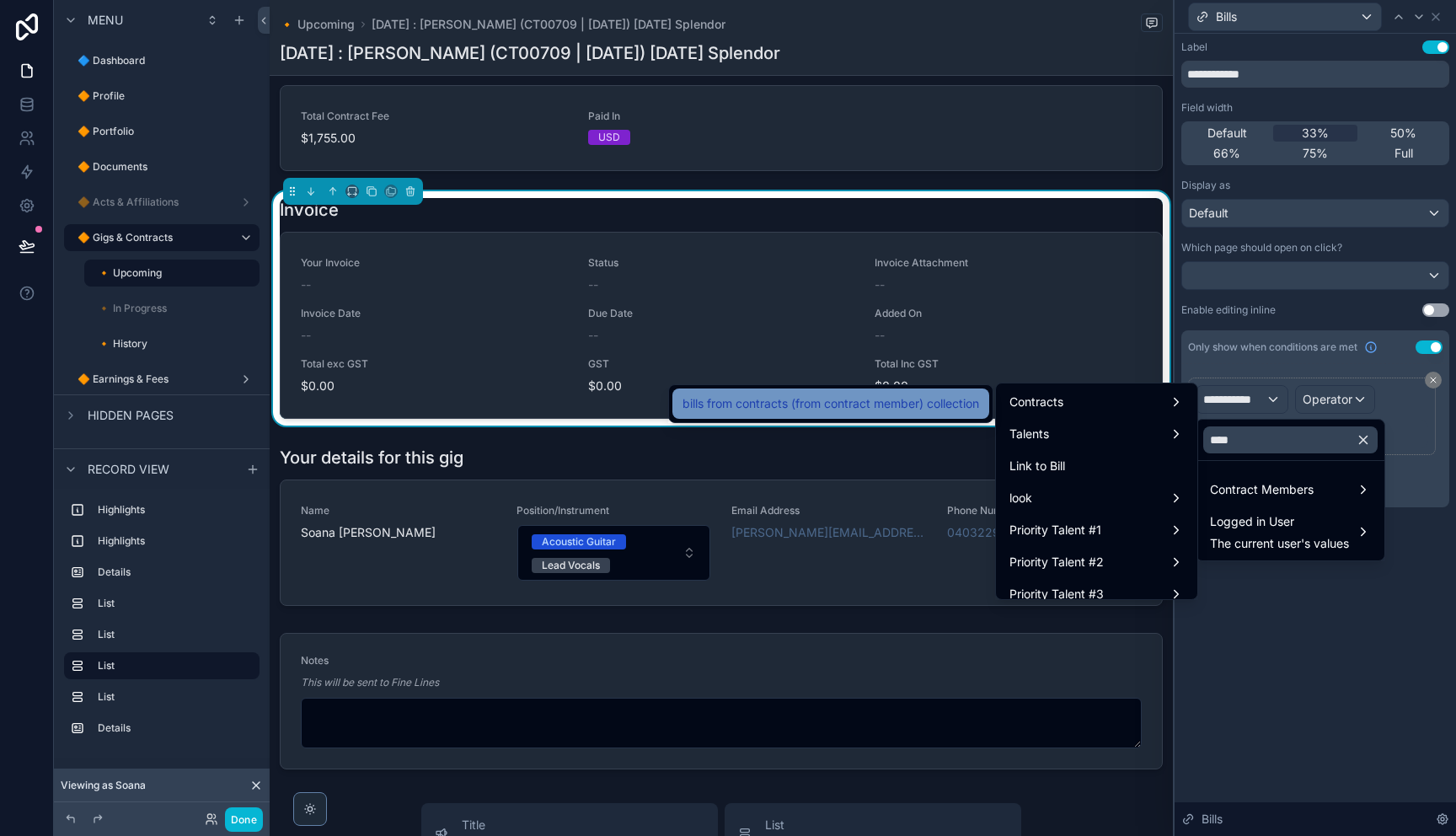
click at [957, 406] on span "bills from contracts (from contract member) collection" at bounding box center [831, 403] width 297 height 20
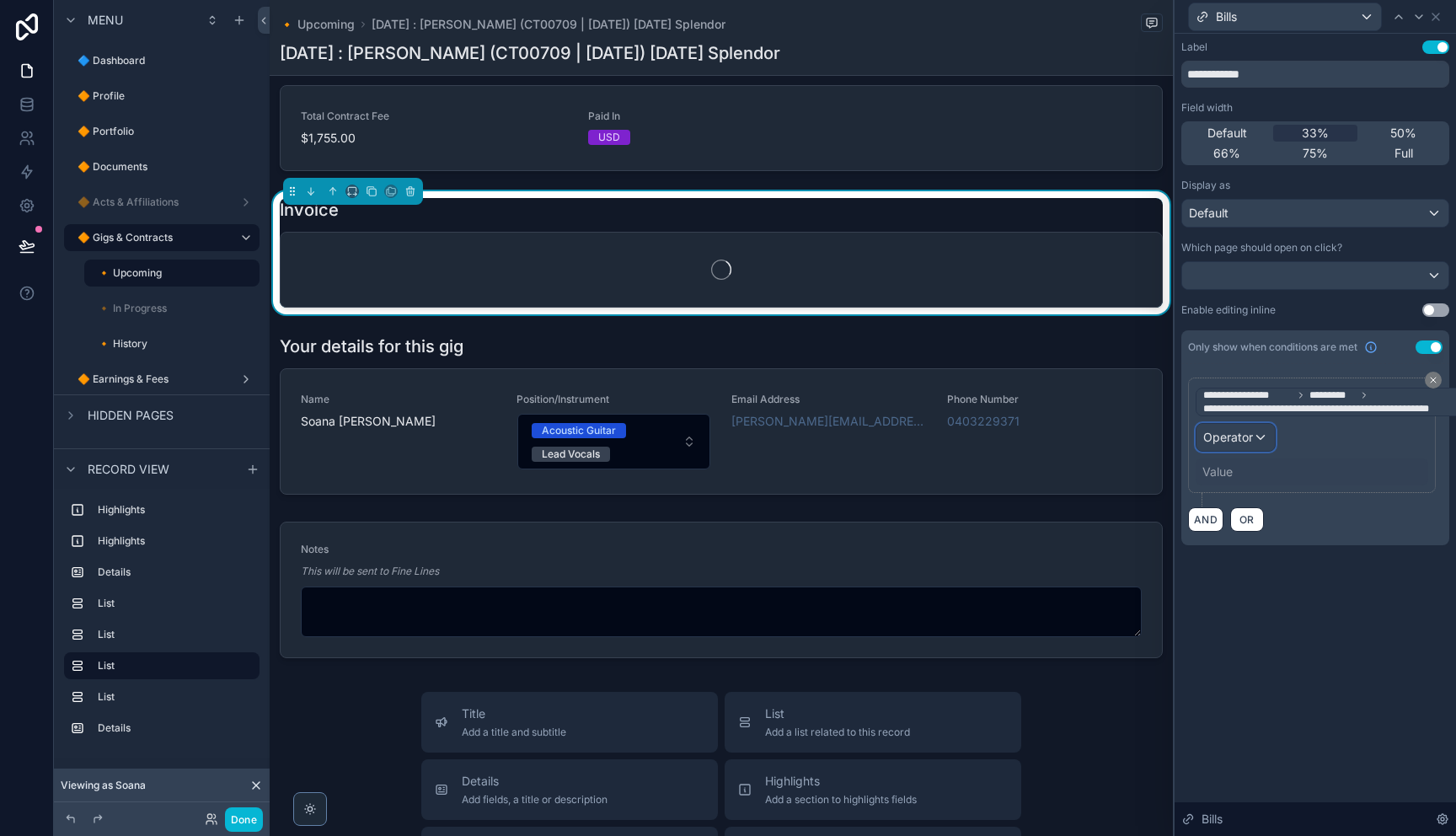
click at [1246, 444] on span "Operator" at bounding box center [1228, 438] width 50 height 17
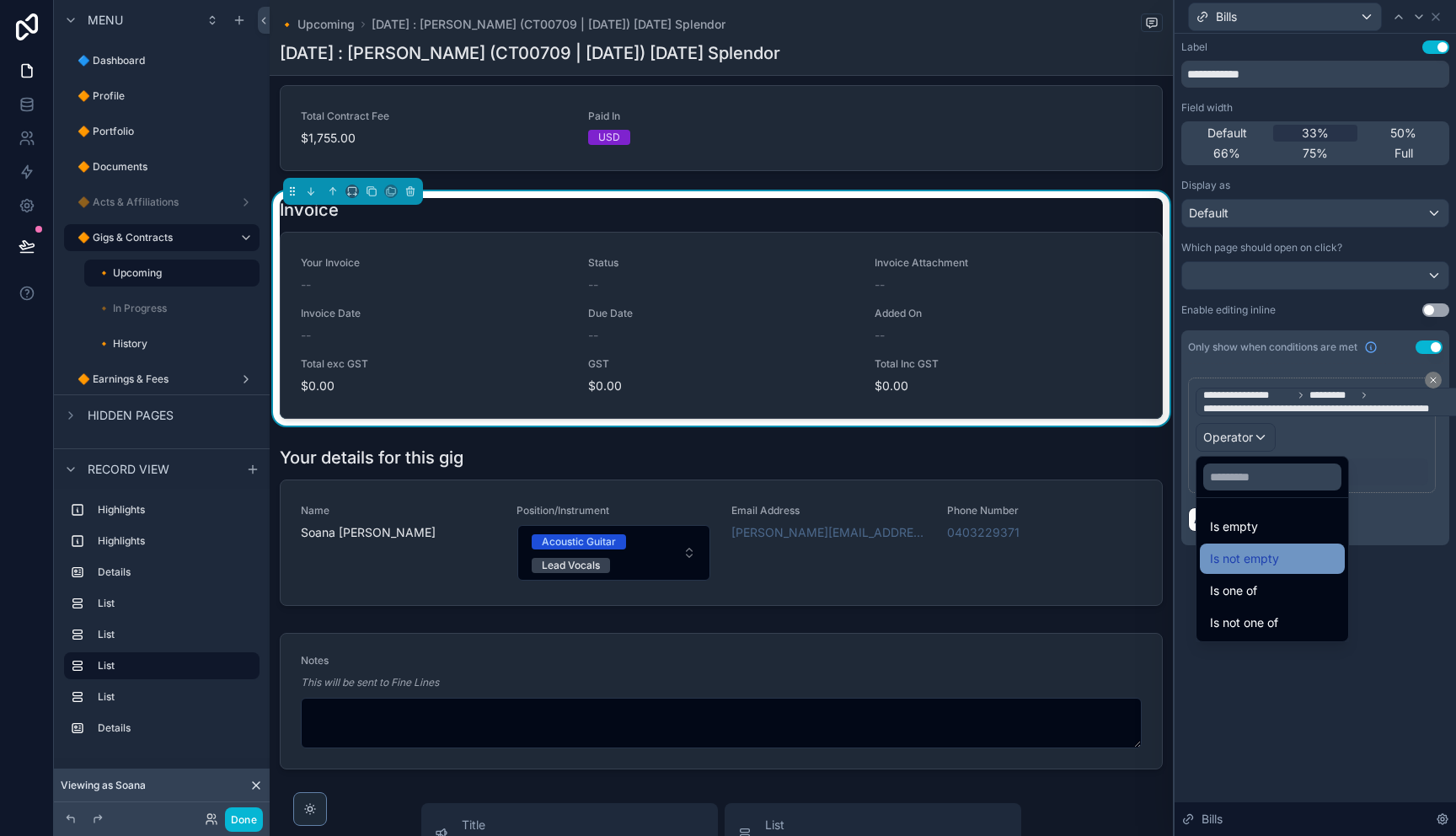
click at [1273, 564] on span "Is not empty" at bounding box center [1244, 558] width 69 height 20
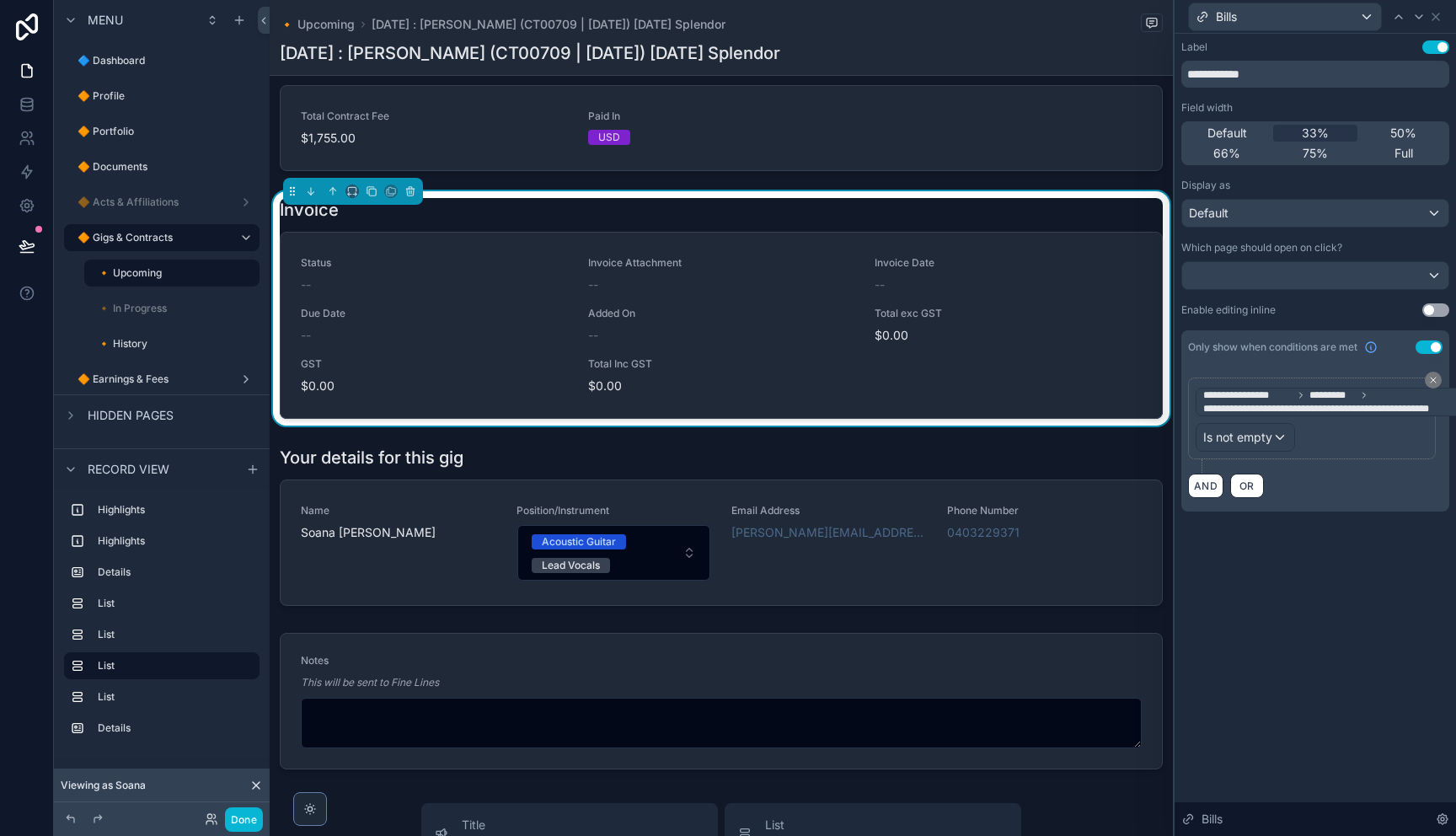
drag, startPoint x: 1301, startPoint y: 592, endPoint x: 1310, endPoint y: 573, distance: 21.0
click at [1301, 591] on div "**********" at bounding box center [1315, 434] width 281 height 802
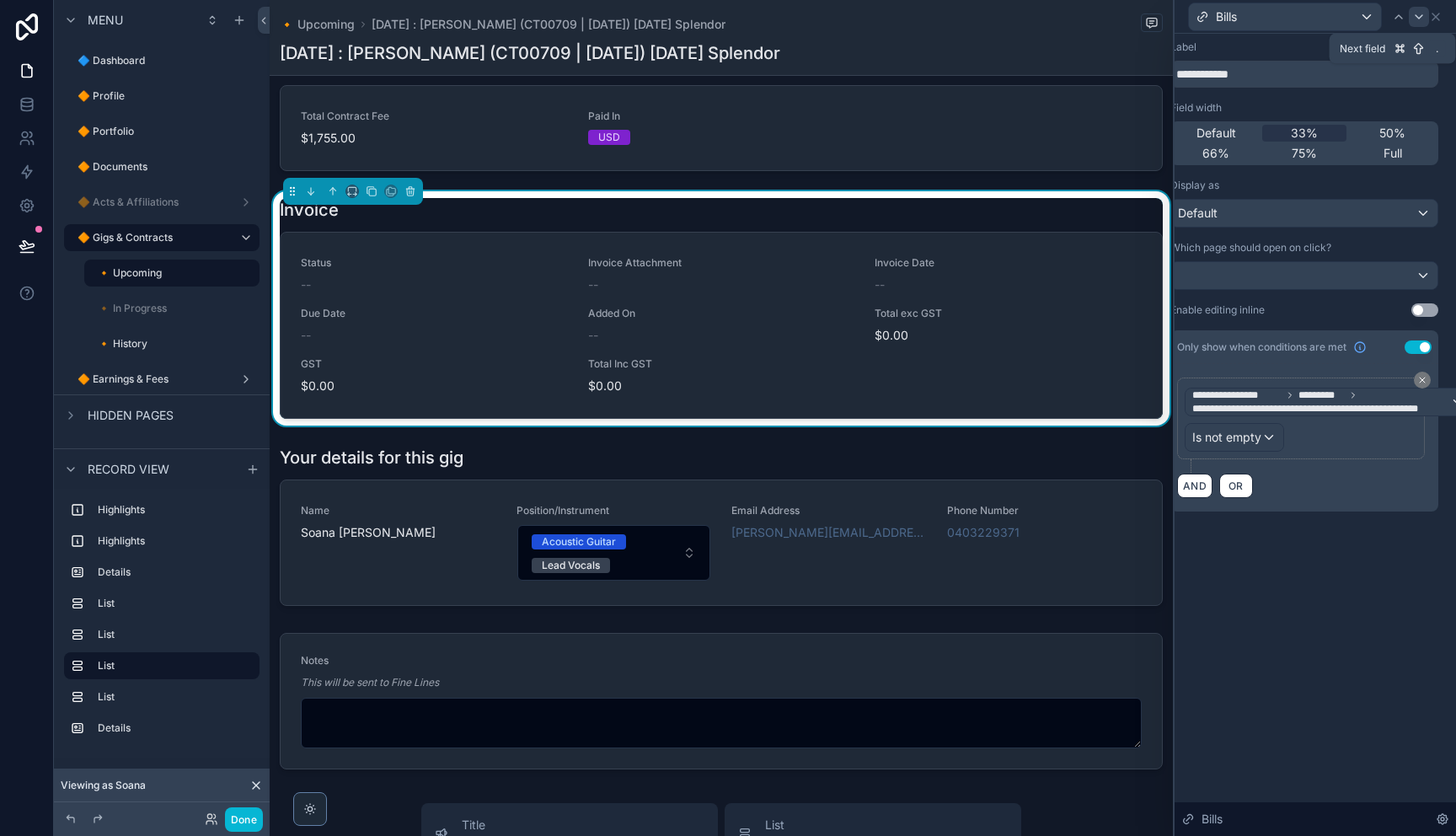
click at [1423, 21] on icon at bounding box center [1419, 17] width 13 height 13
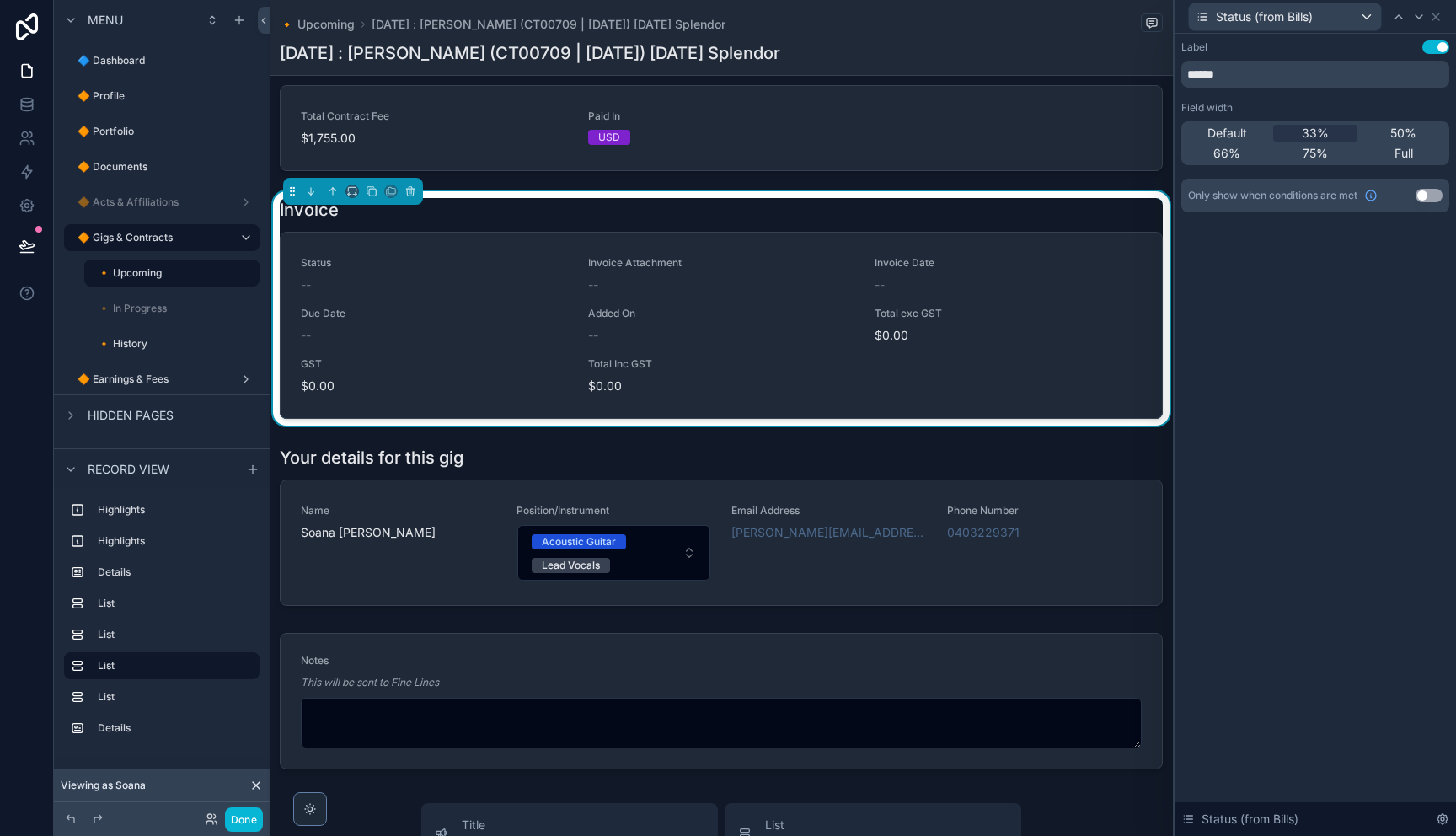
drag, startPoint x: 1436, startPoint y: 194, endPoint x: 1380, endPoint y: 211, distance: 58.5
click at [1436, 194] on button "Use setting" at bounding box center [1428, 195] width 27 height 13
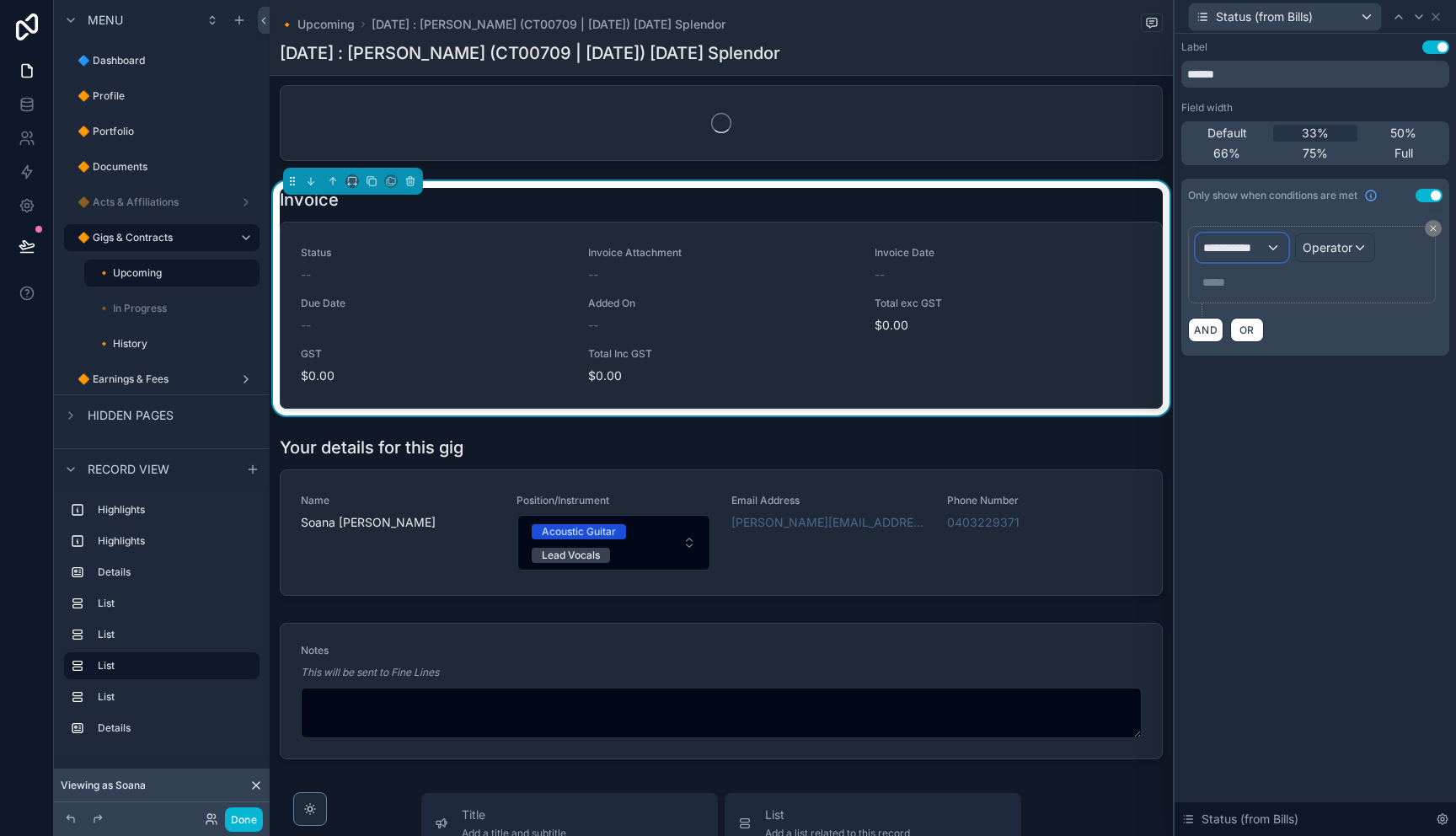
click at [1263, 252] on span "**********" at bounding box center [1234, 248] width 62 height 17
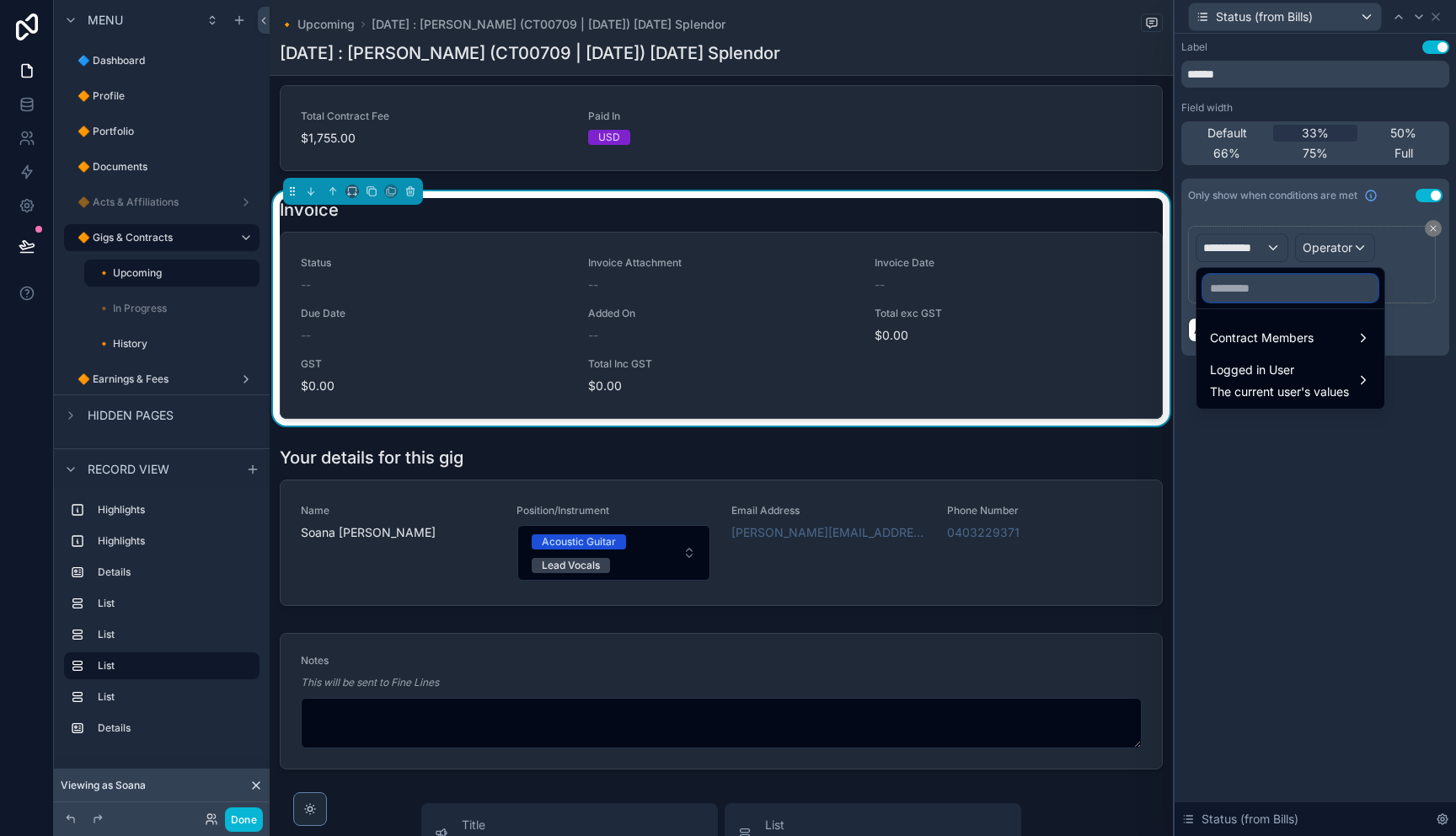
click at [1257, 286] on input "text" at bounding box center [1290, 288] width 174 height 27
click at [1265, 335] on span "Contract Members" at bounding box center [1261, 337] width 104 height 20
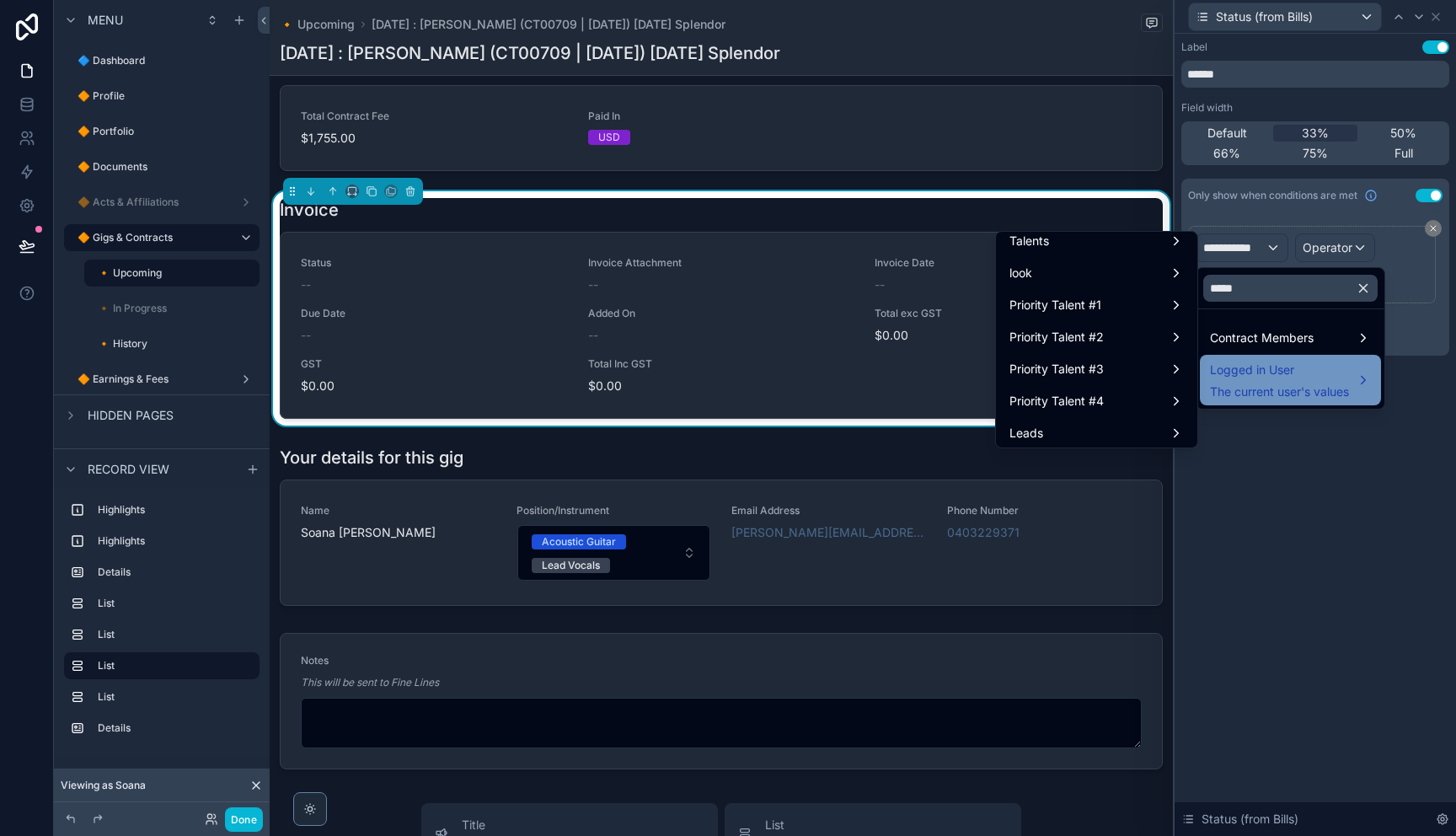
scroll to position [0, 0]
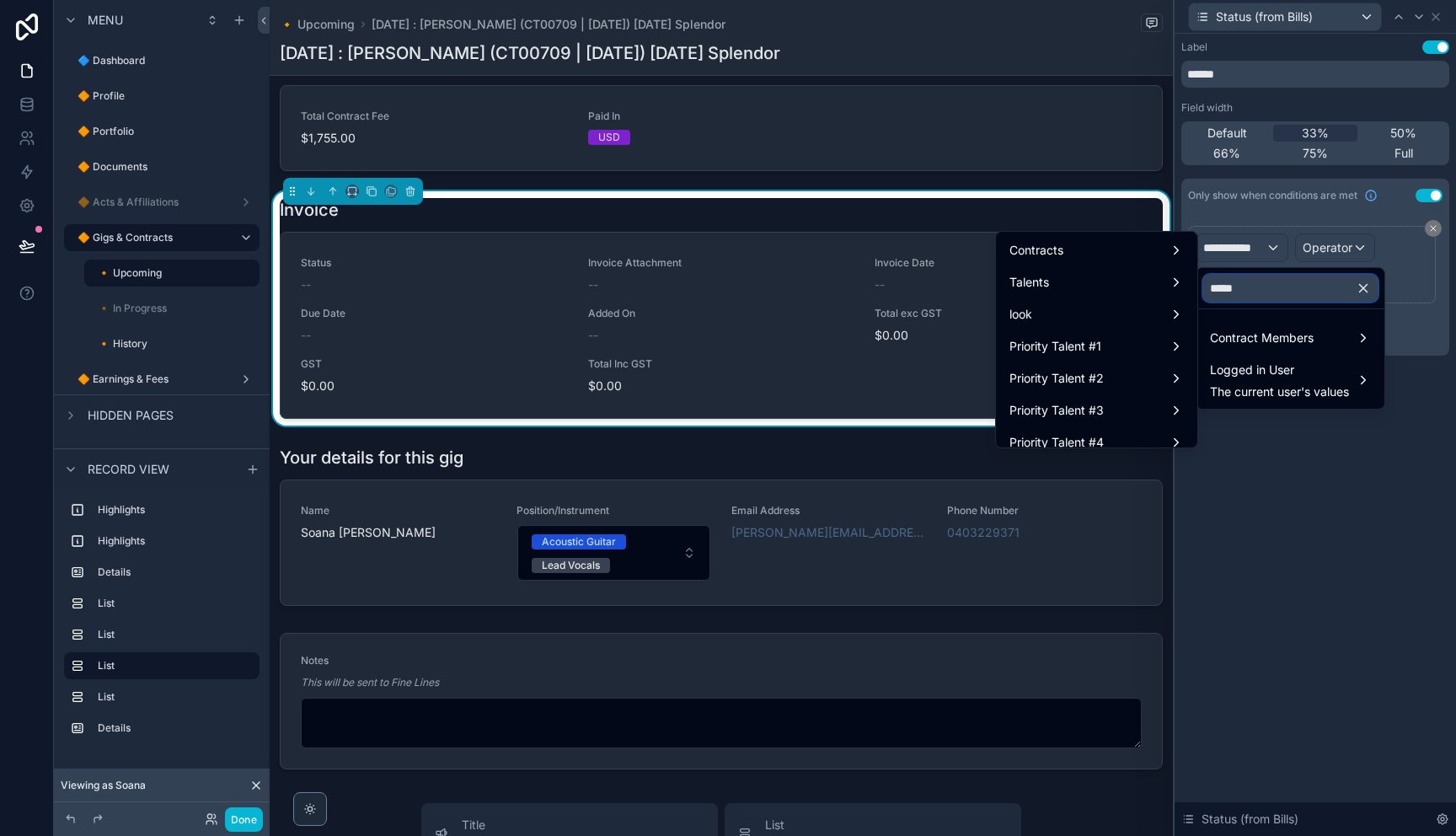
click at [1276, 297] on input "*****" at bounding box center [1290, 288] width 174 height 27
click at [1256, 337] on span "Contract Members" at bounding box center [1261, 337] width 104 height 20
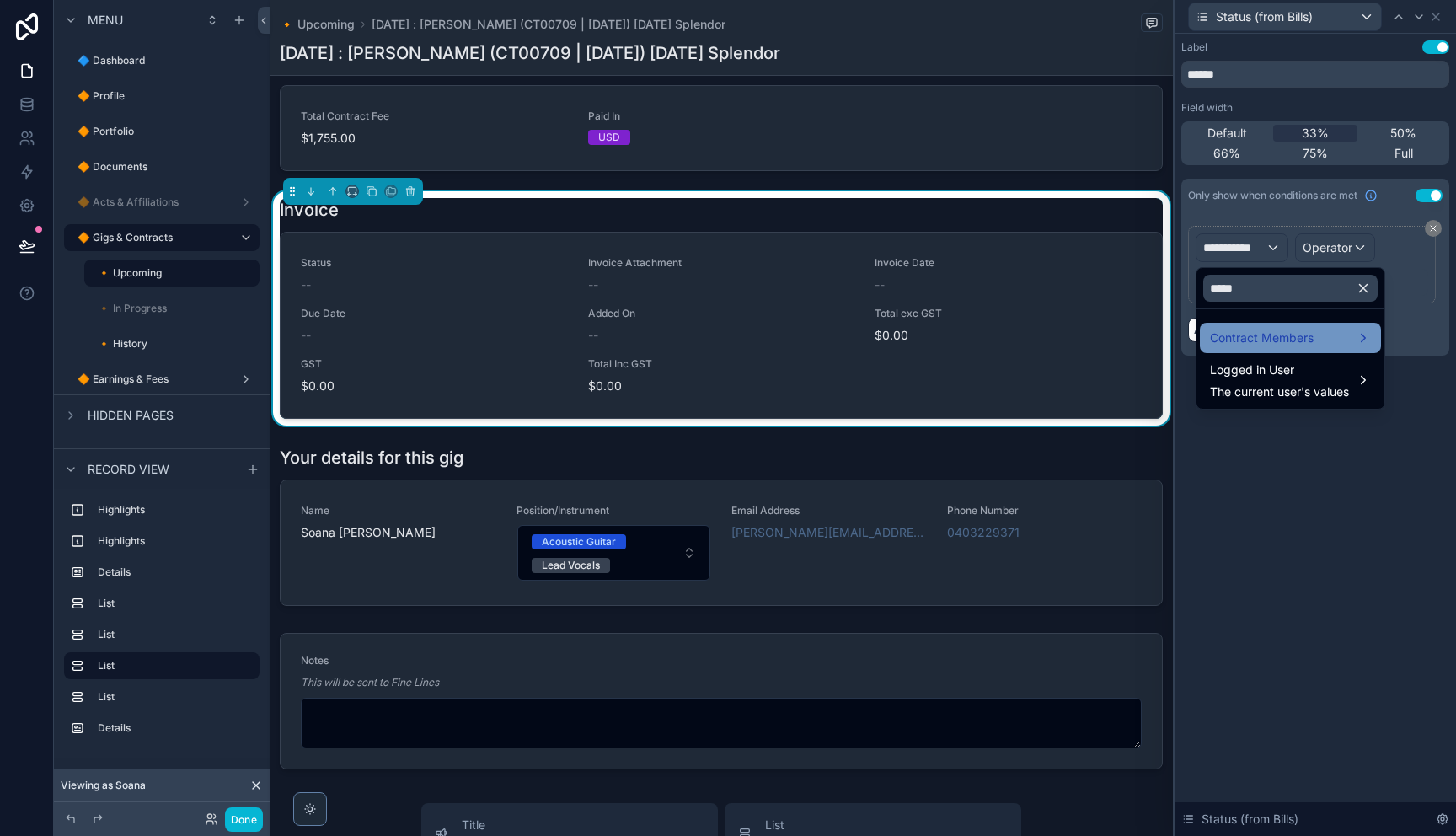
click at [1276, 333] on span "Contract Members" at bounding box center [1261, 337] width 104 height 20
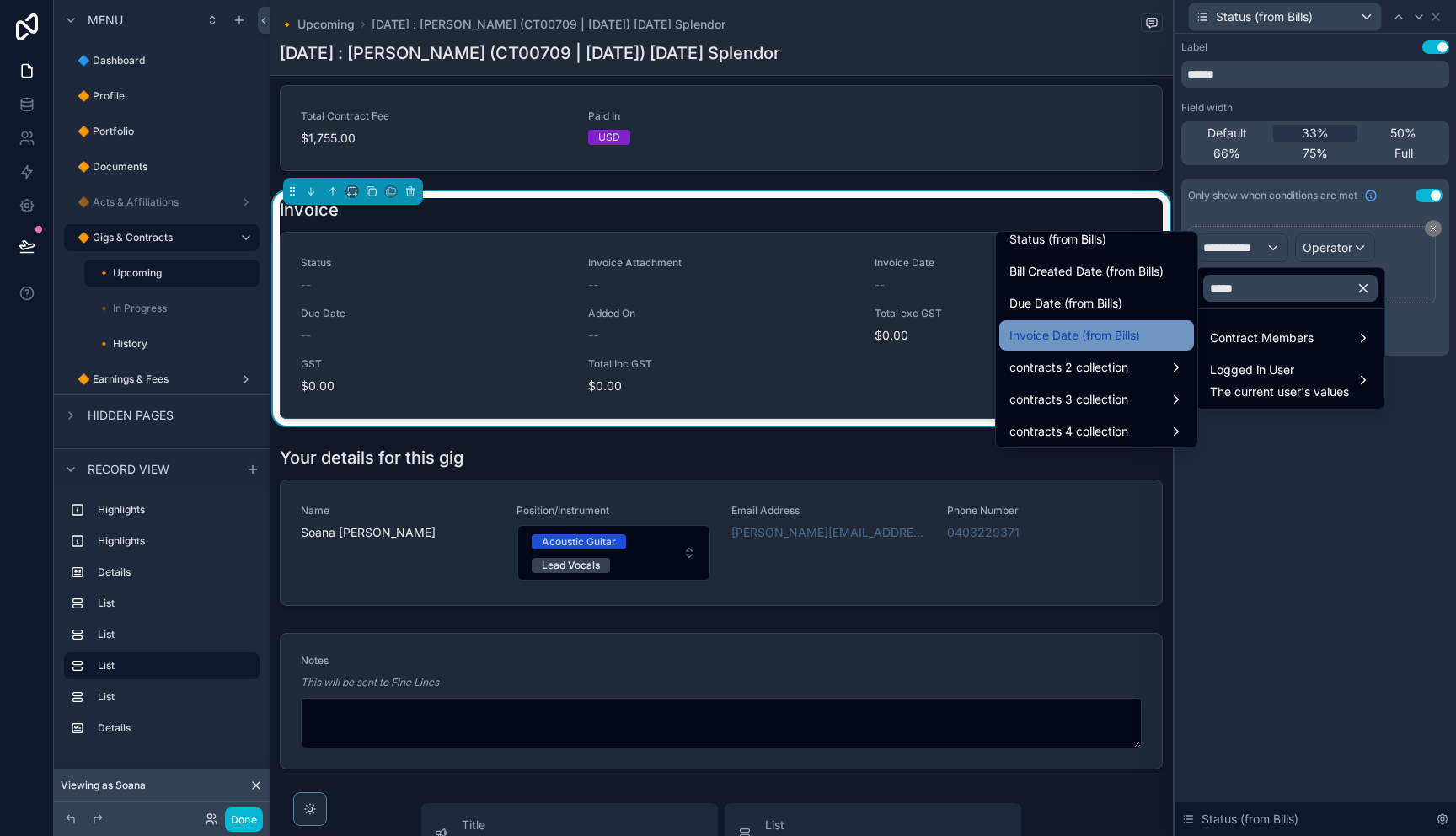
scroll to position [255, 0]
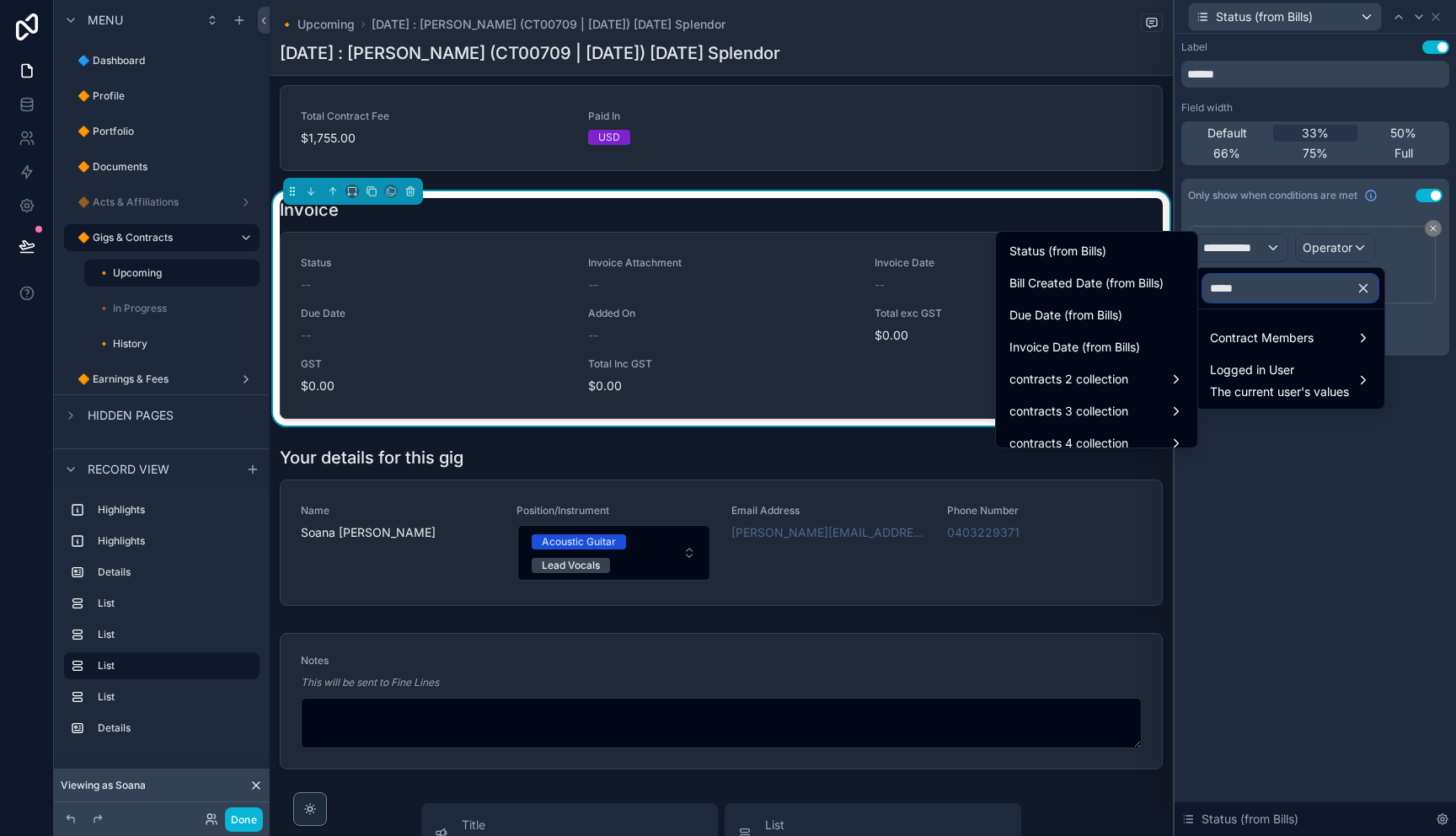
click at [1244, 290] on input "*****" at bounding box center [1290, 288] width 174 height 27
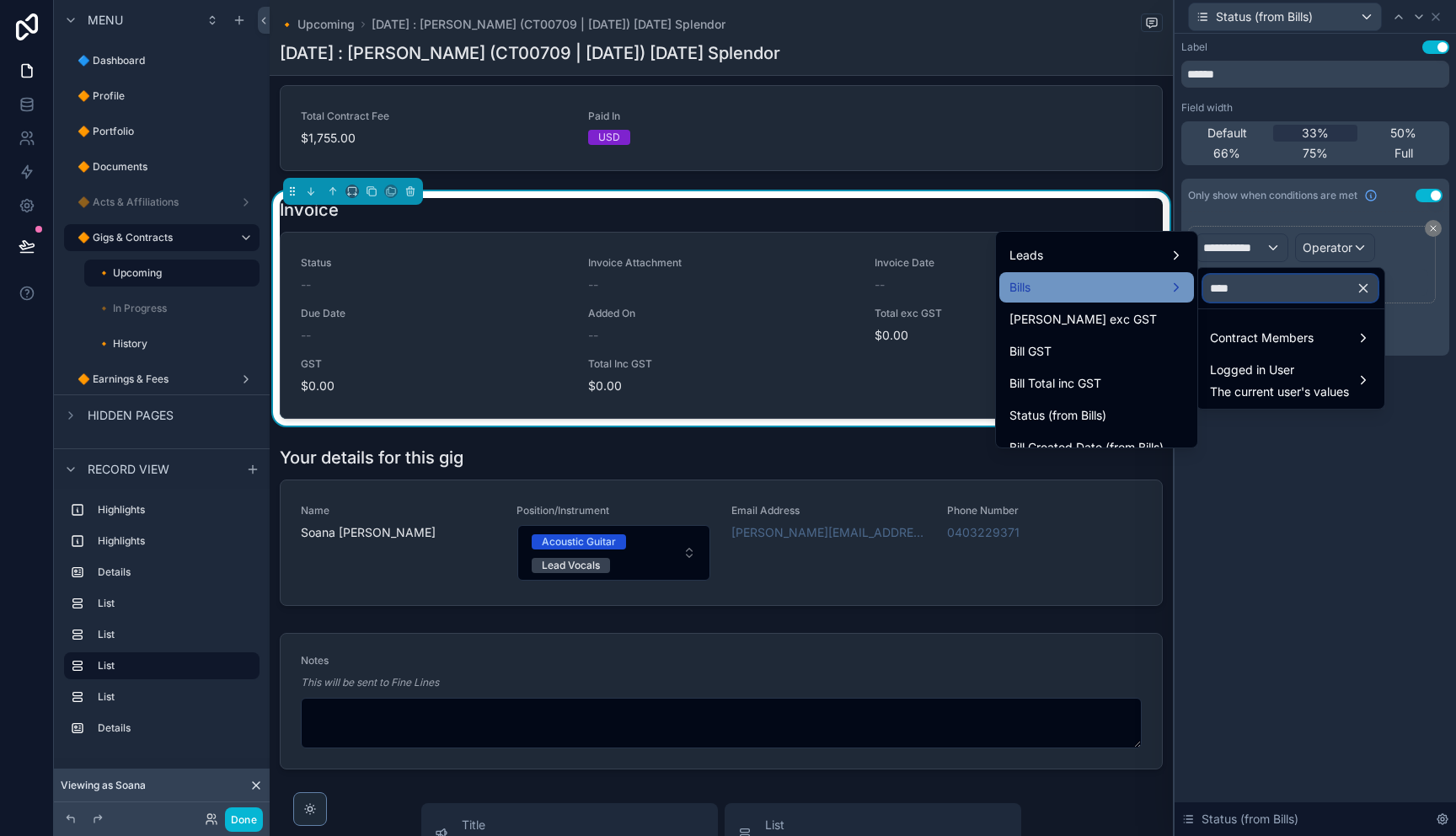
scroll to position [252, 0]
type input "****"
click at [1118, 290] on div "Bills" at bounding box center [1097, 286] width 174 height 20
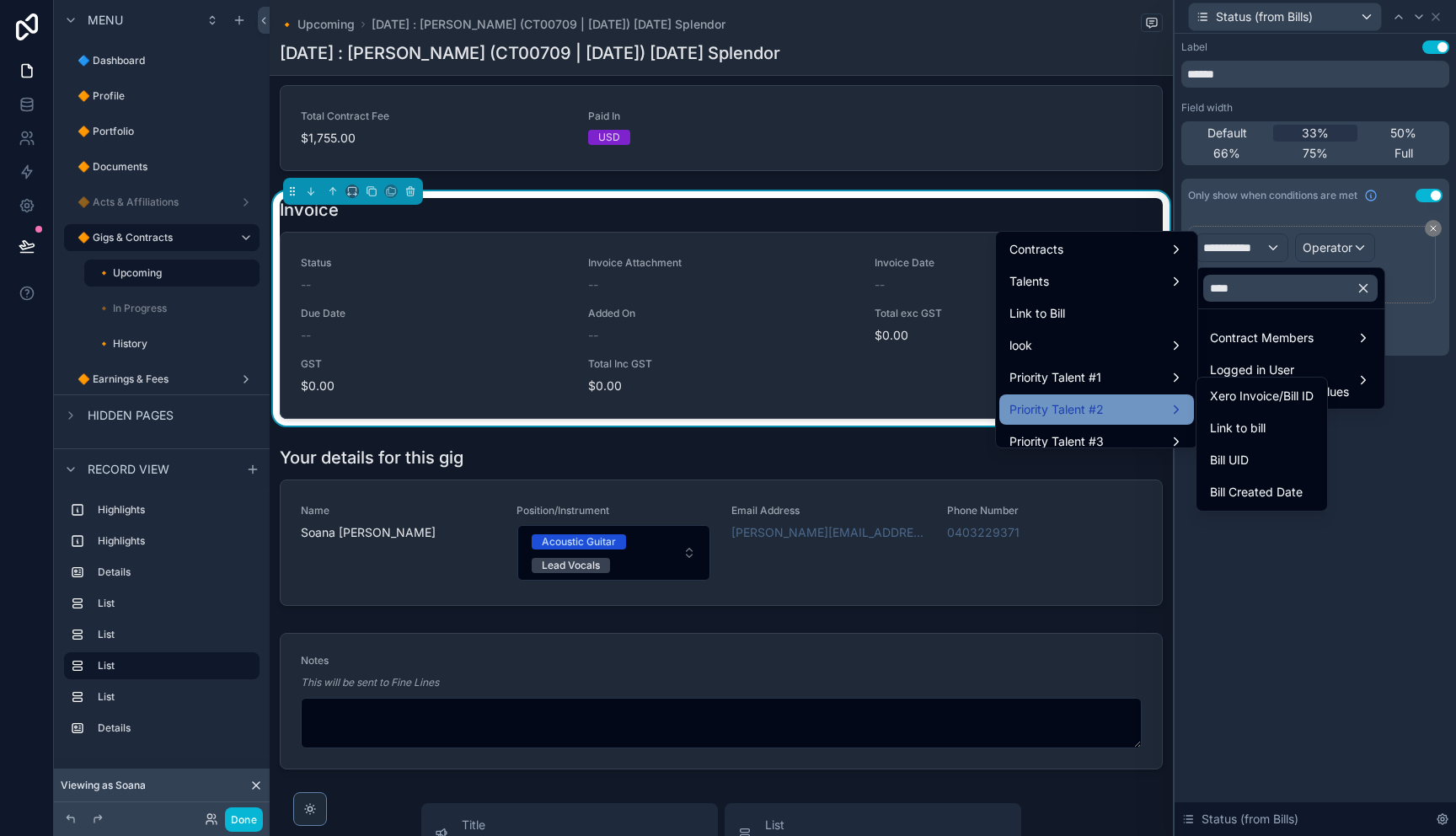
scroll to position [0, 0]
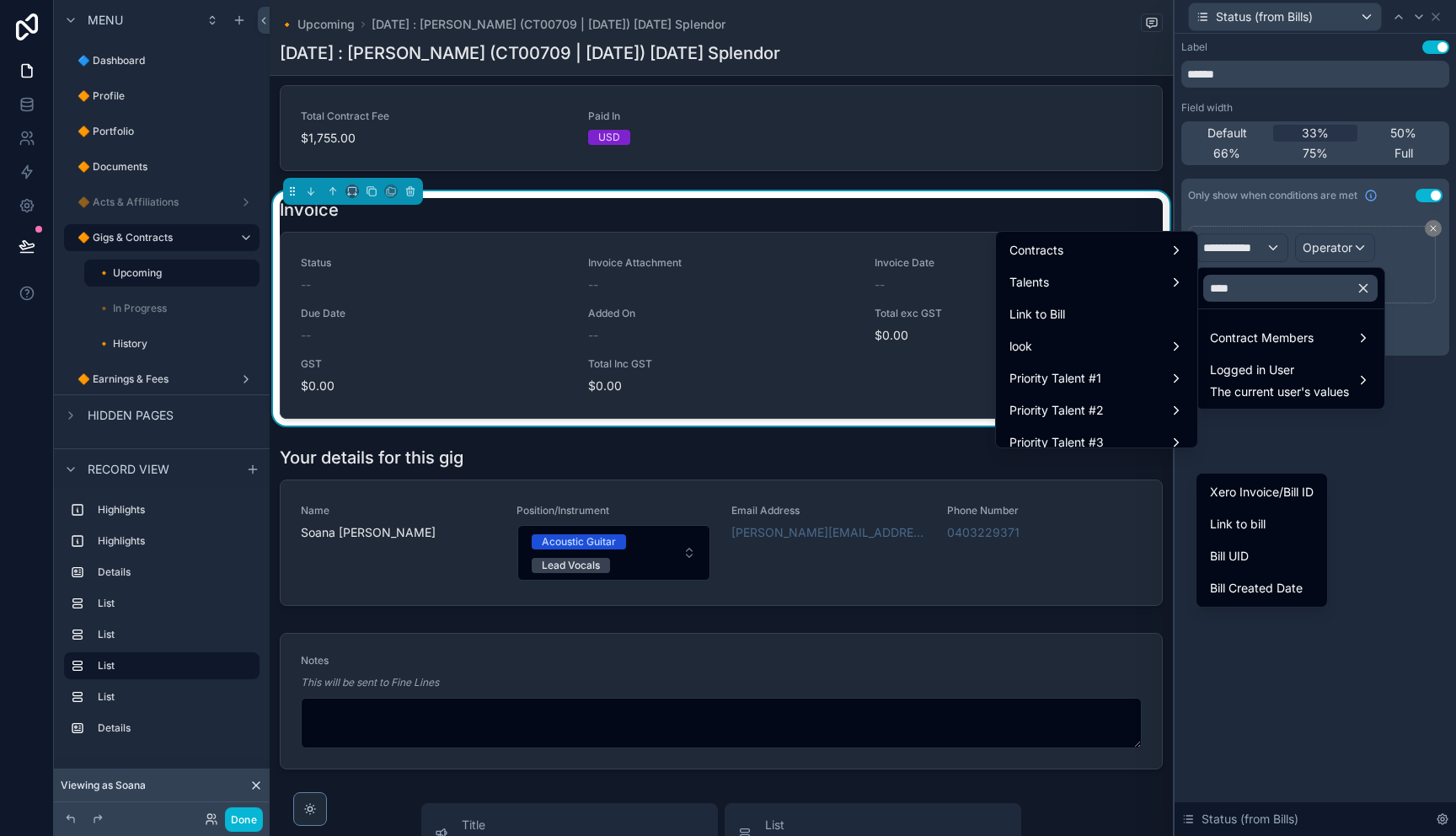
drag, startPoint x: 1395, startPoint y: 502, endPoint x: 1350, endPoint y: 502, distance: 45.0
click at [1393, 502] on div at bounding box center [1315, 418] width 281 height 836
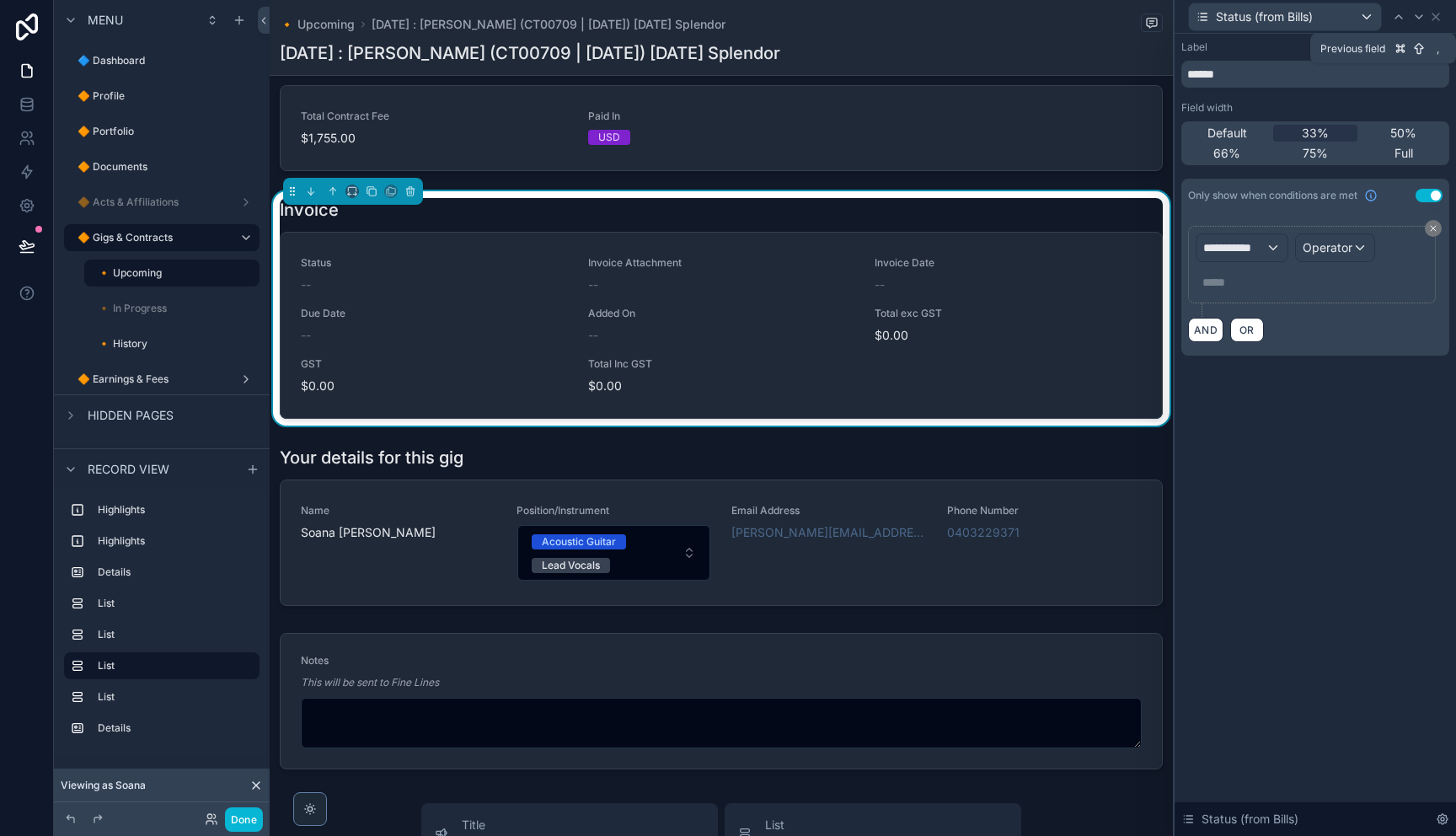
click at [1395, 19] on icon at bounding box center [1399, 17] width 13 height 13
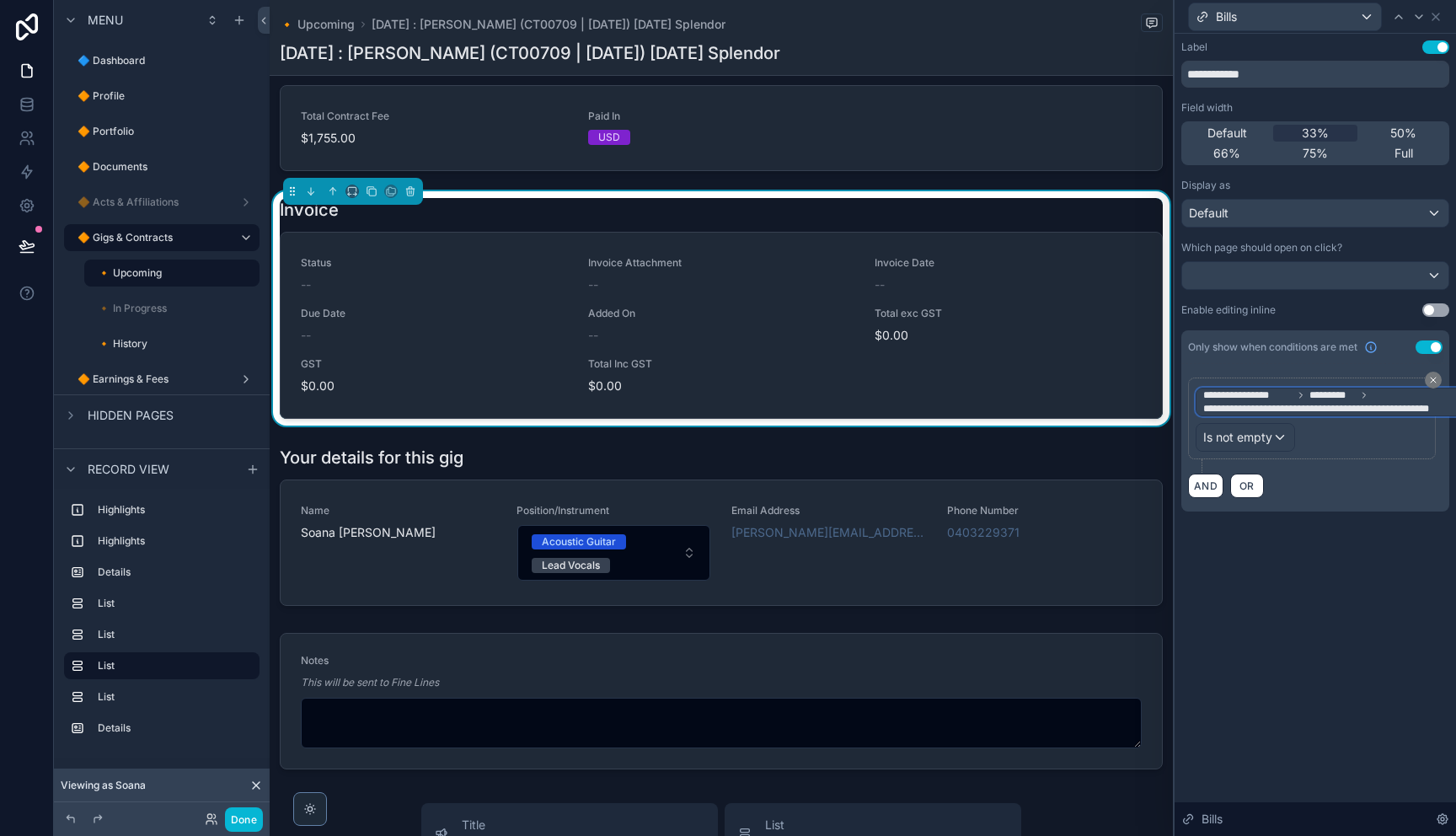
click at [1309, 398] on span "*********" at bounding box center [1332, 395] width 47 height 13
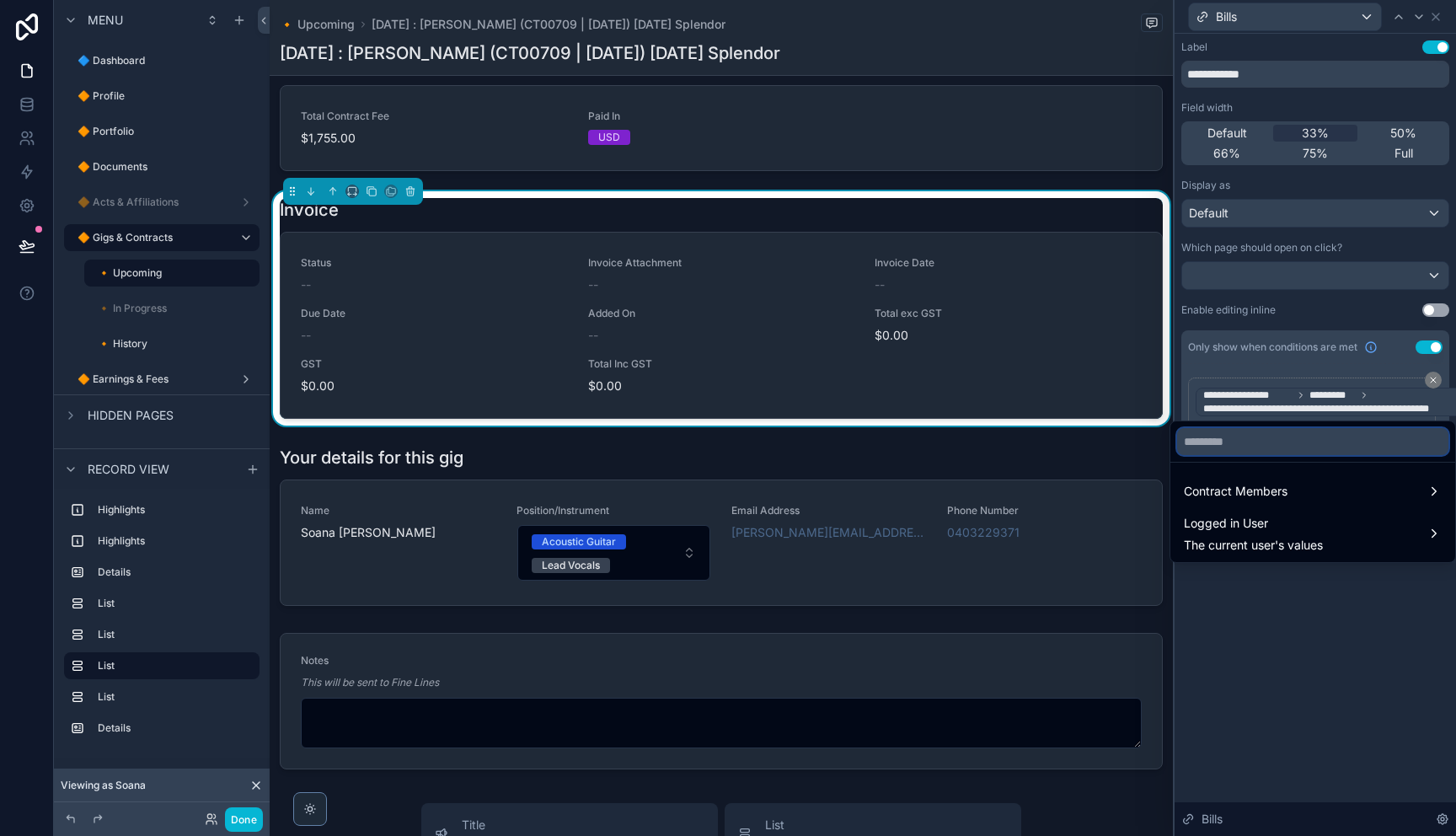
click at [1298, 440] on input "text" at bounding box center [1312, 441] width 272 height 27
type input "****"
click at [1292, 489] on div "Contract Members" at bounding box center [1312, 491] width 257 height 20
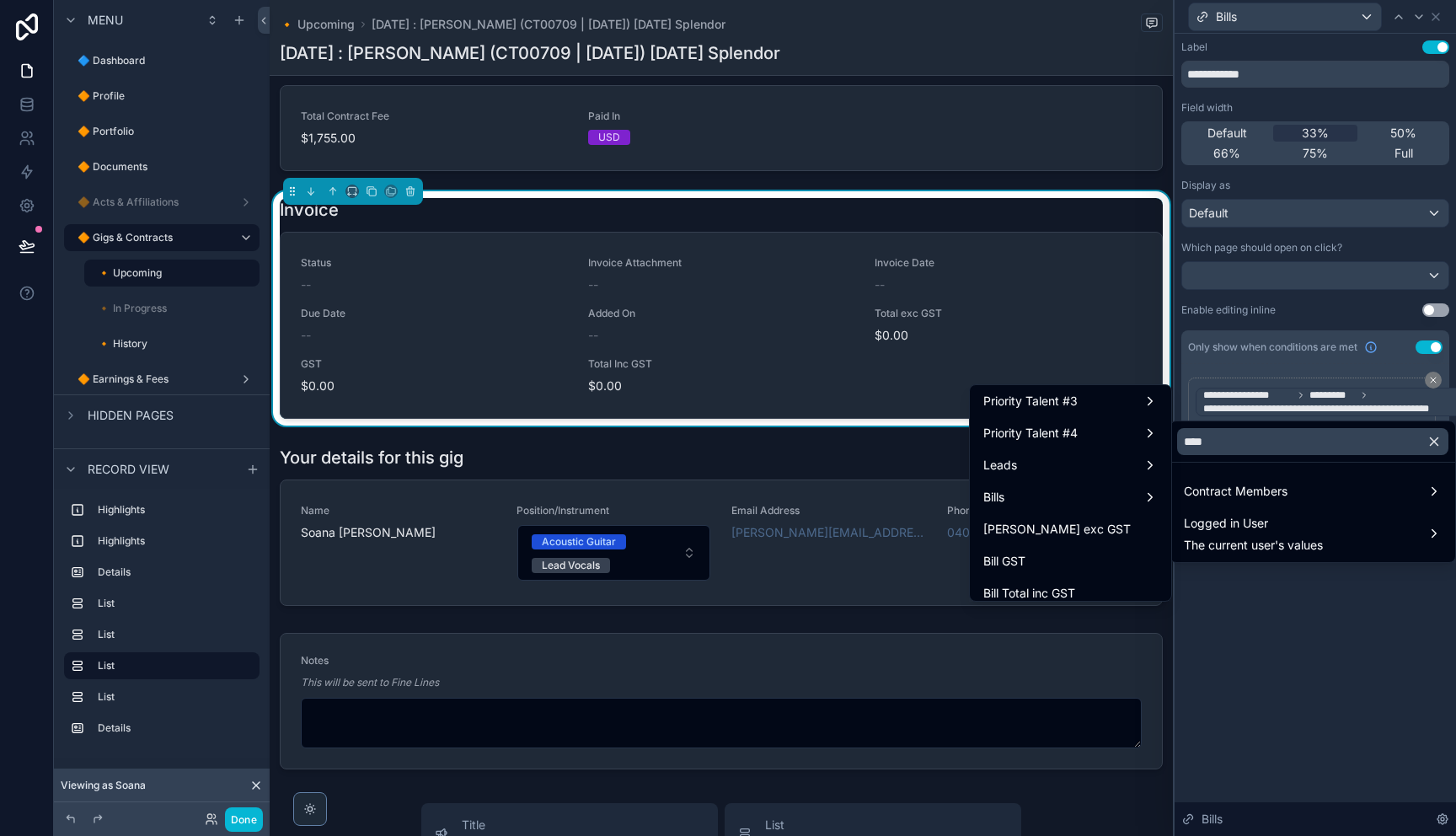
scroll to position [199, 0]
click at [1038, 494] on div "Bills" at bounding box center [1070, 491] width 174 height 20
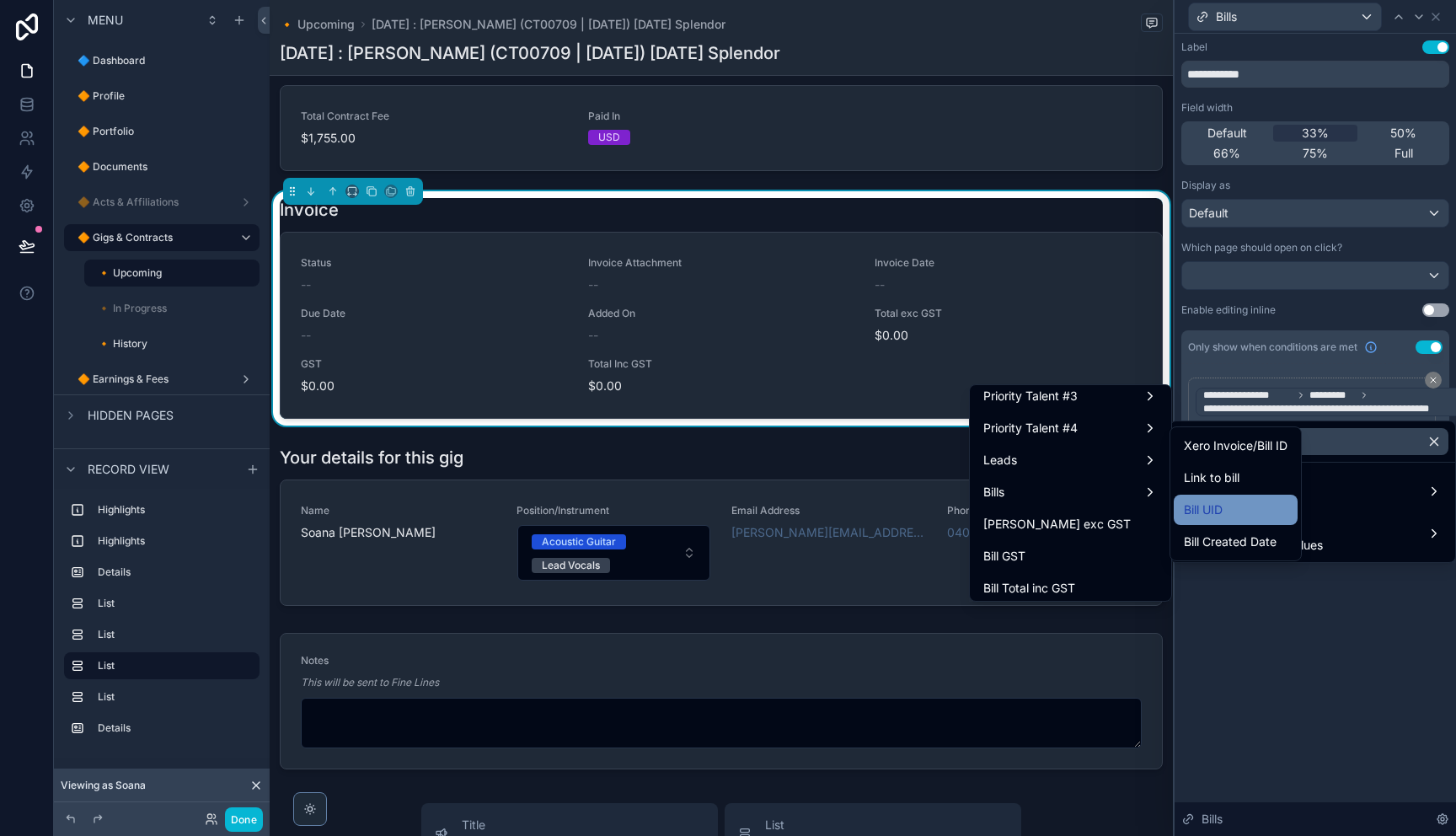
click at [1216, 504] on span "Bill UID" at bounding box center [1202, 509] width 39 height 20
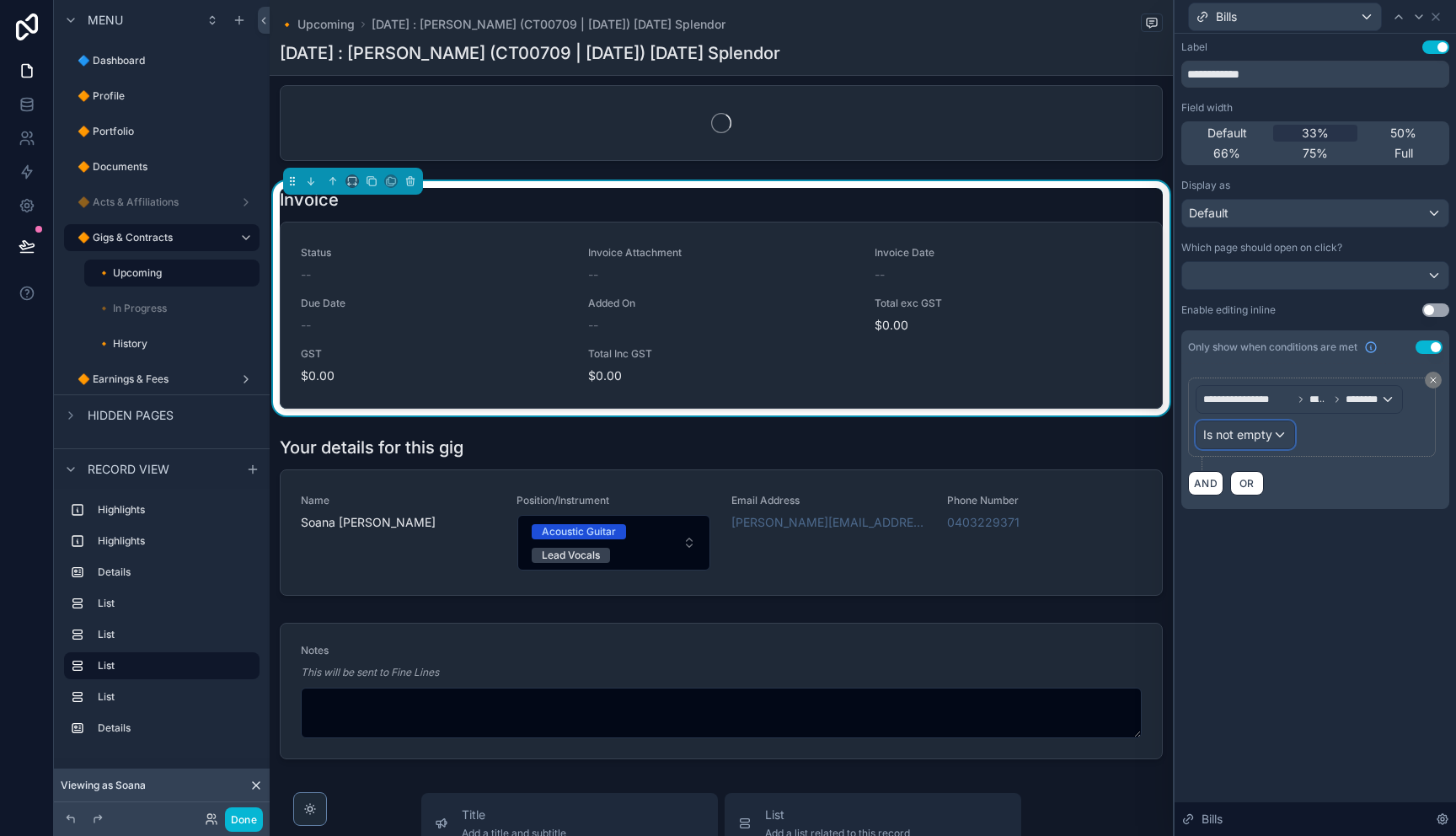
click at [1254, 438] on span "Is not empty" at bounding box center [1238, 435] width 69 height 17
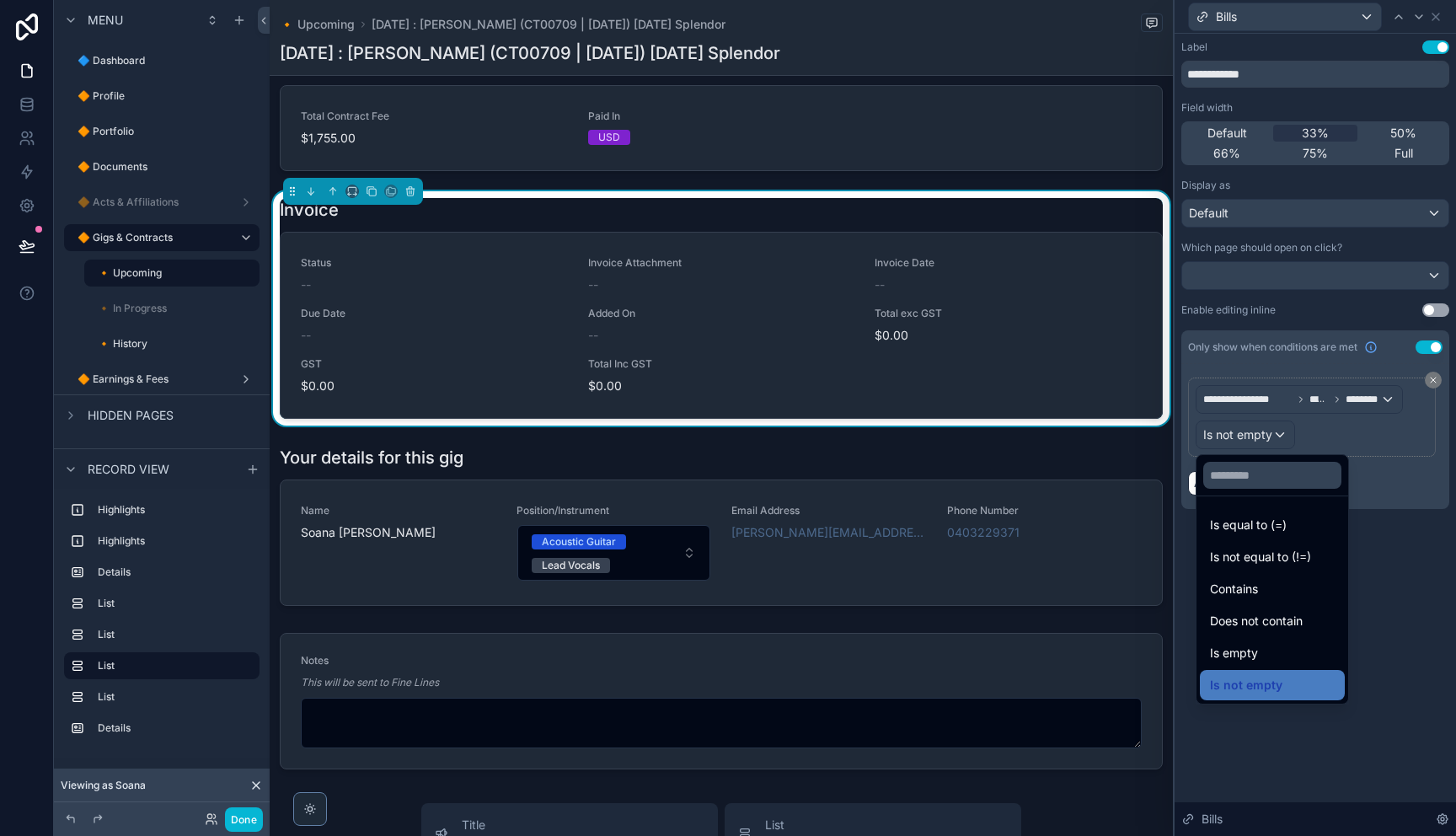
click at [1340, 435] on div at bounding box center [1315, 418] width 281 height 836
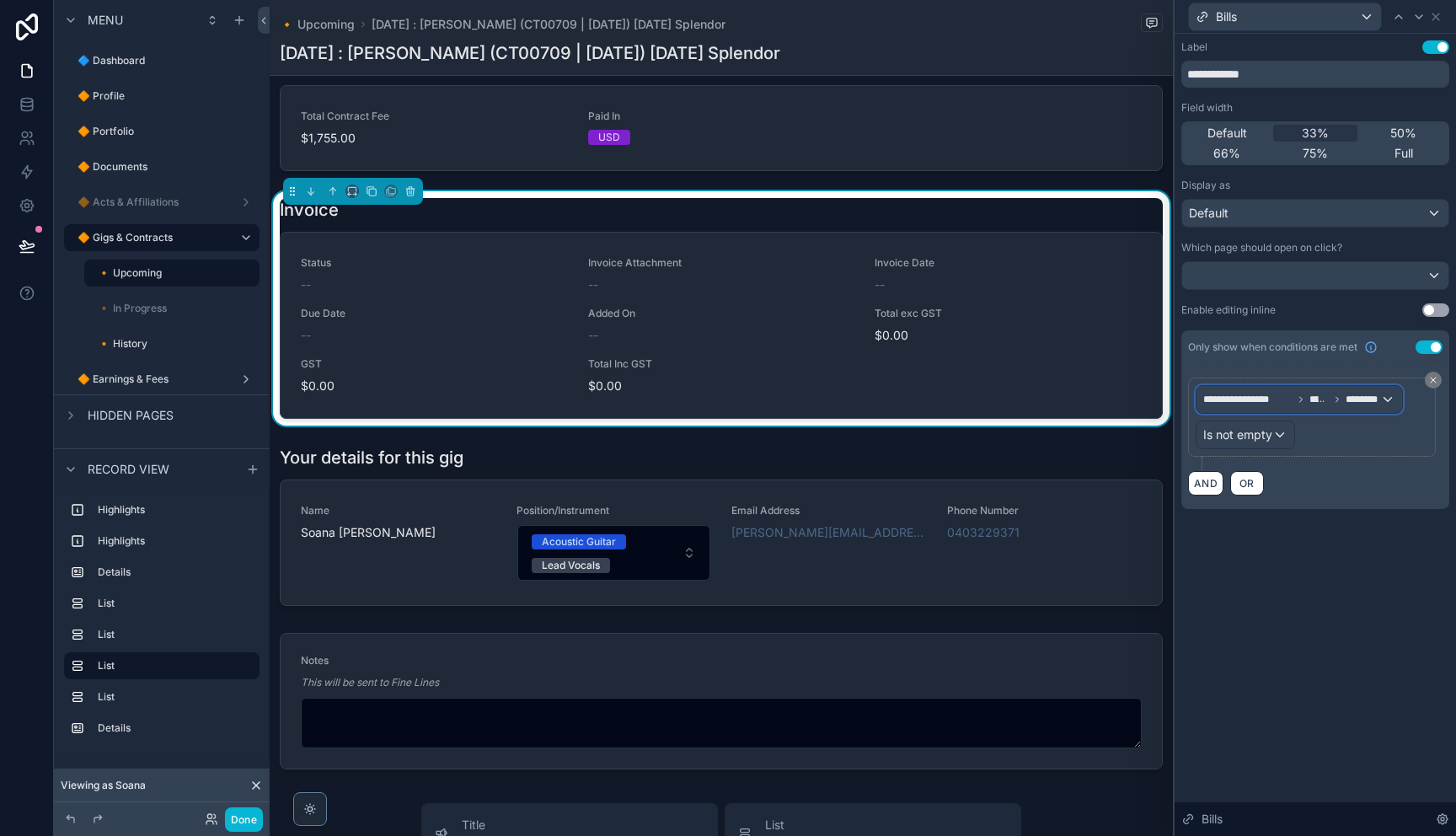
click at [1343, 396] on span "**********" at bounding box center [1292, 399] width 177 height 13
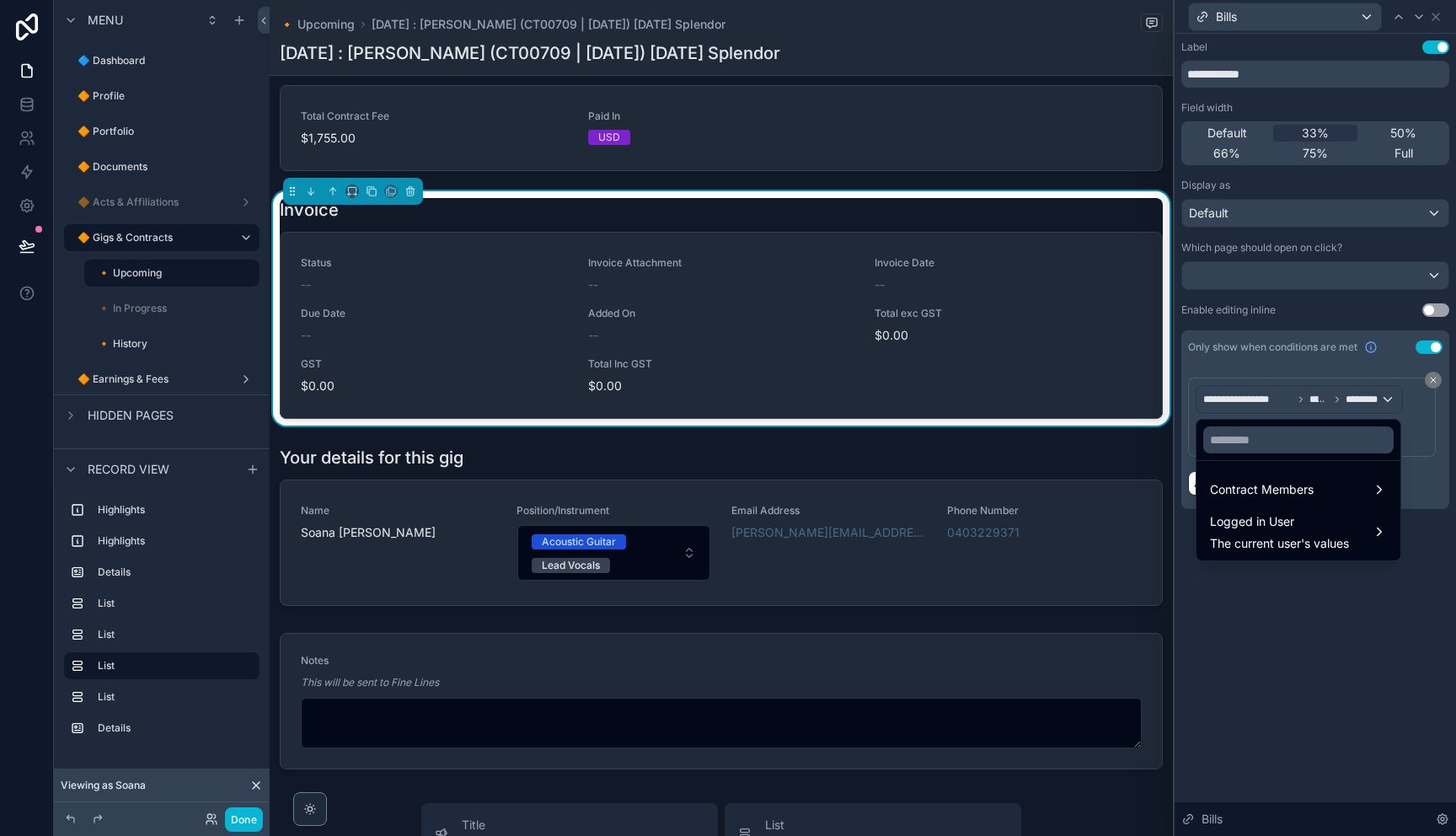
drag, startPoint x: 1428, startPoint y: 457, endPoint x: 1425, endPoint y: 399, distance: 58.1
click at [1428, 450] on div at bounding box center [1315, 418] width 281 height 836
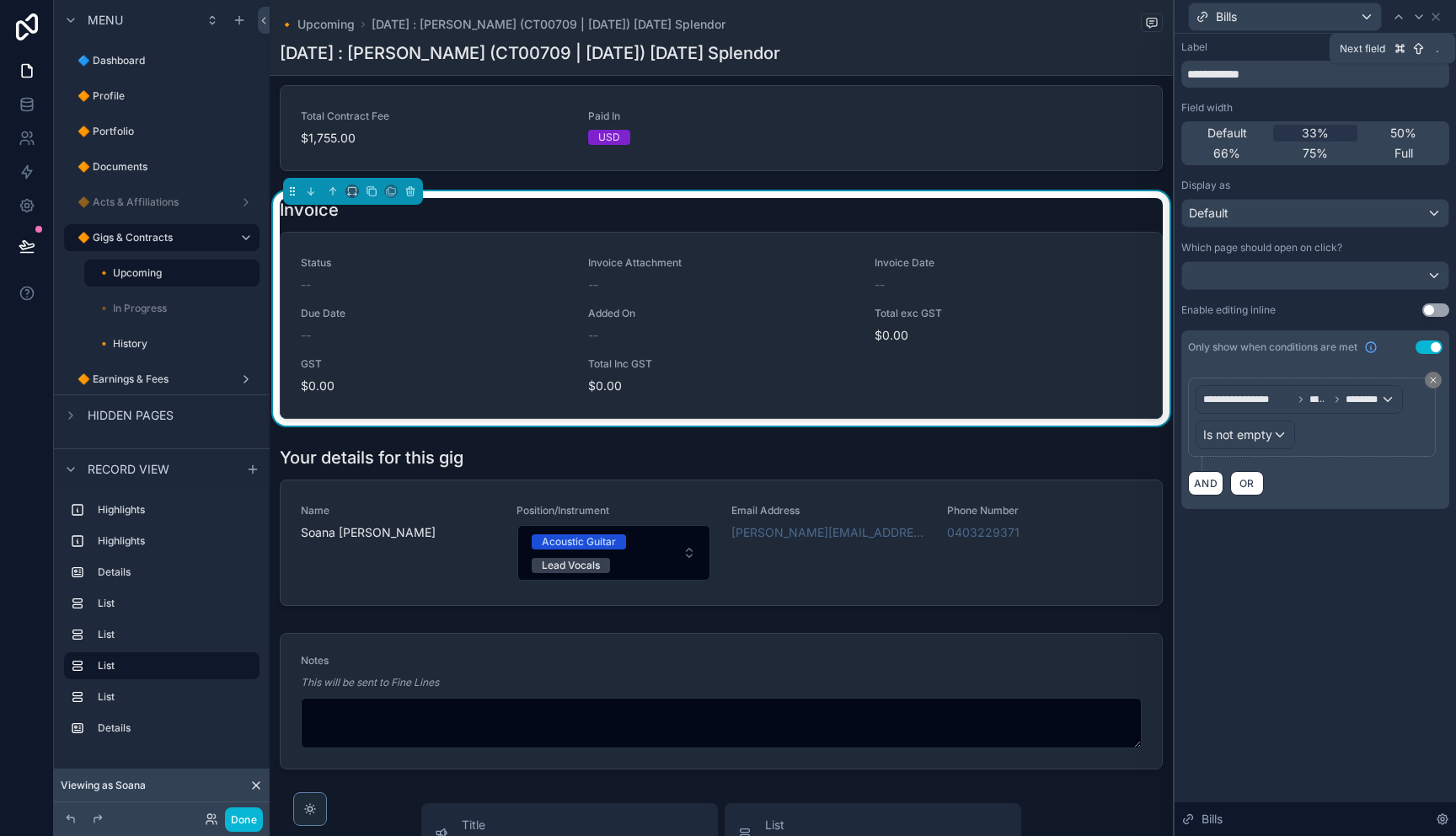
click at [1425, 26] on div at bounding box center [1418, 16] width 20 height 20
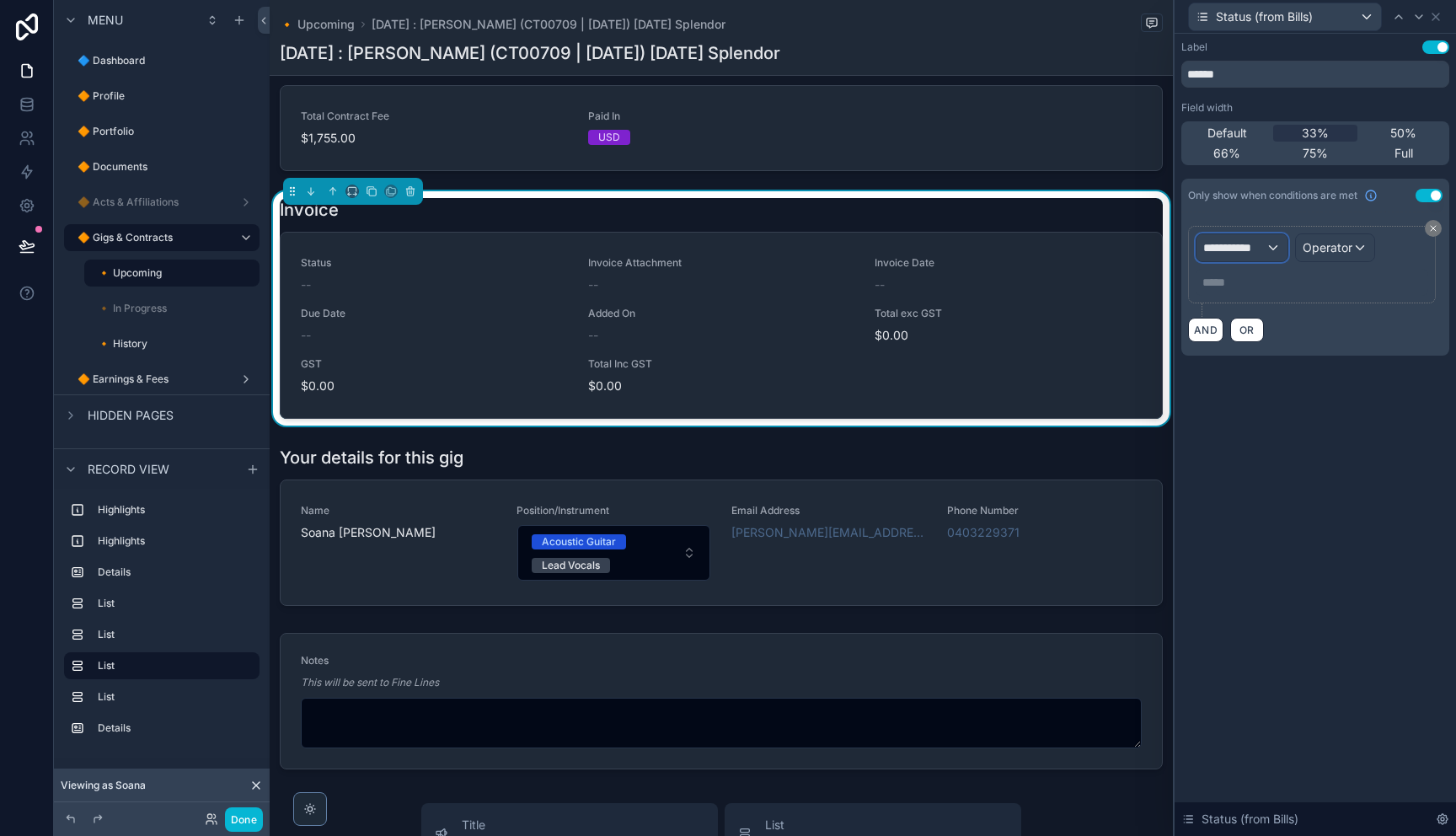
click at [1260, 253] on span "**********" at bounding box center [1234, 248] width 62 height 17
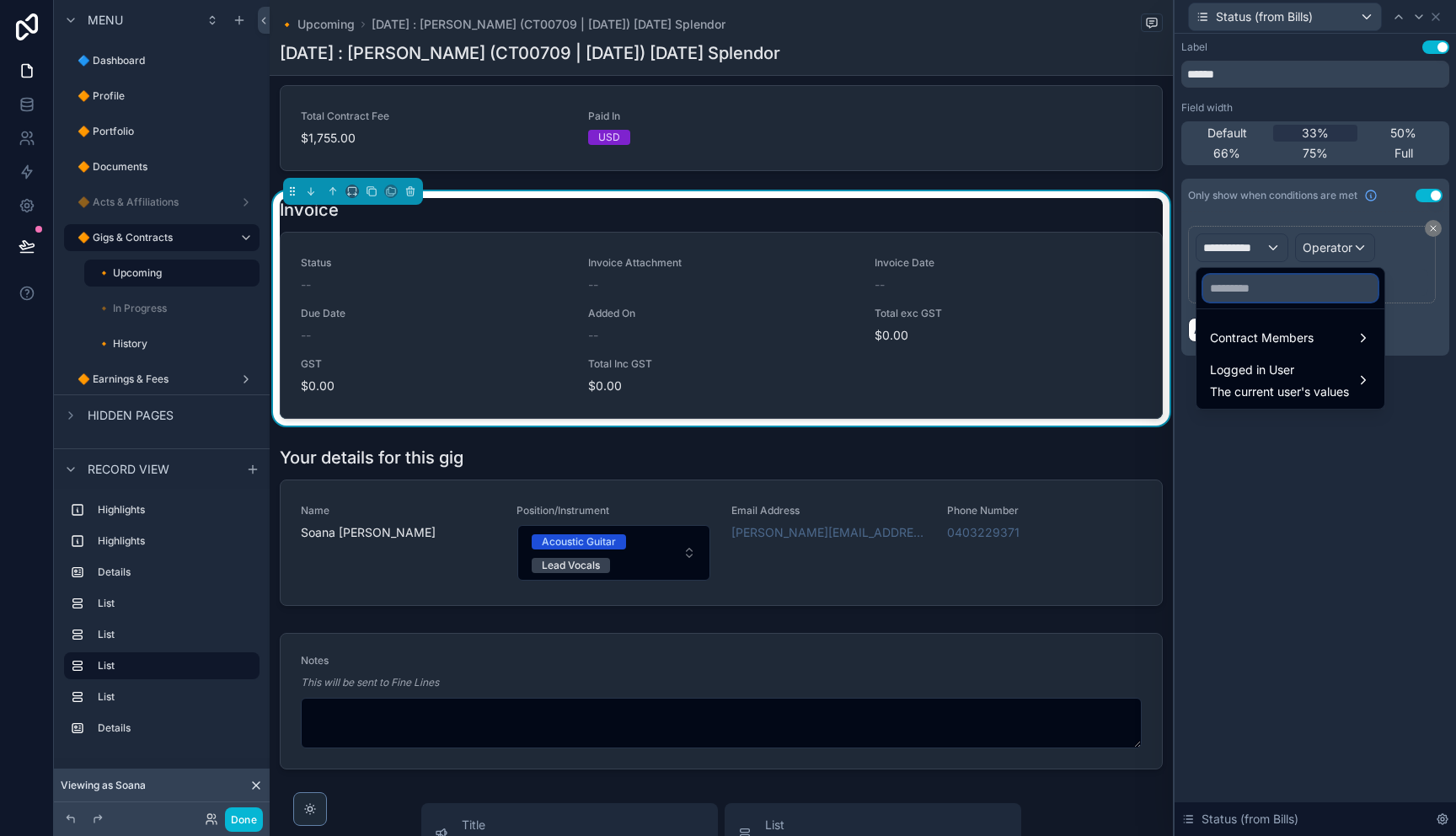
click at [1235, 286] on input "text" at bounding box center [1290, 288] width 174 height 27
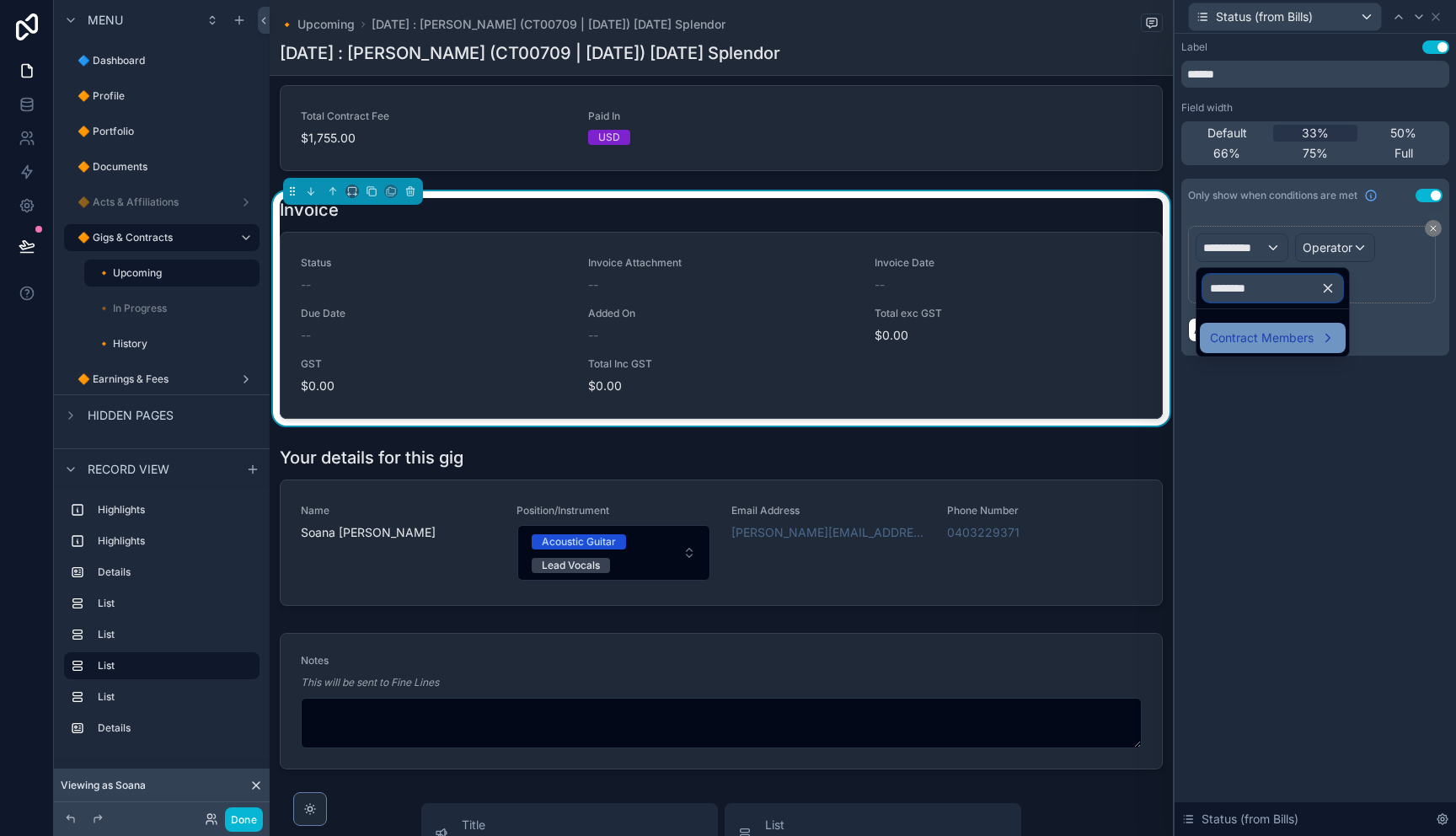
type input "********"
click at [1231, 328] on span "Contract Members" at bounding box center [1261, 337] width 104 height 20
click at [1390, 336] on span "Bills" at bounding box center [1387, 338] width 21 height 20
click at [1319, 341] on span "Bill UID" at bounding box center [1331, 340] width 39 height 20
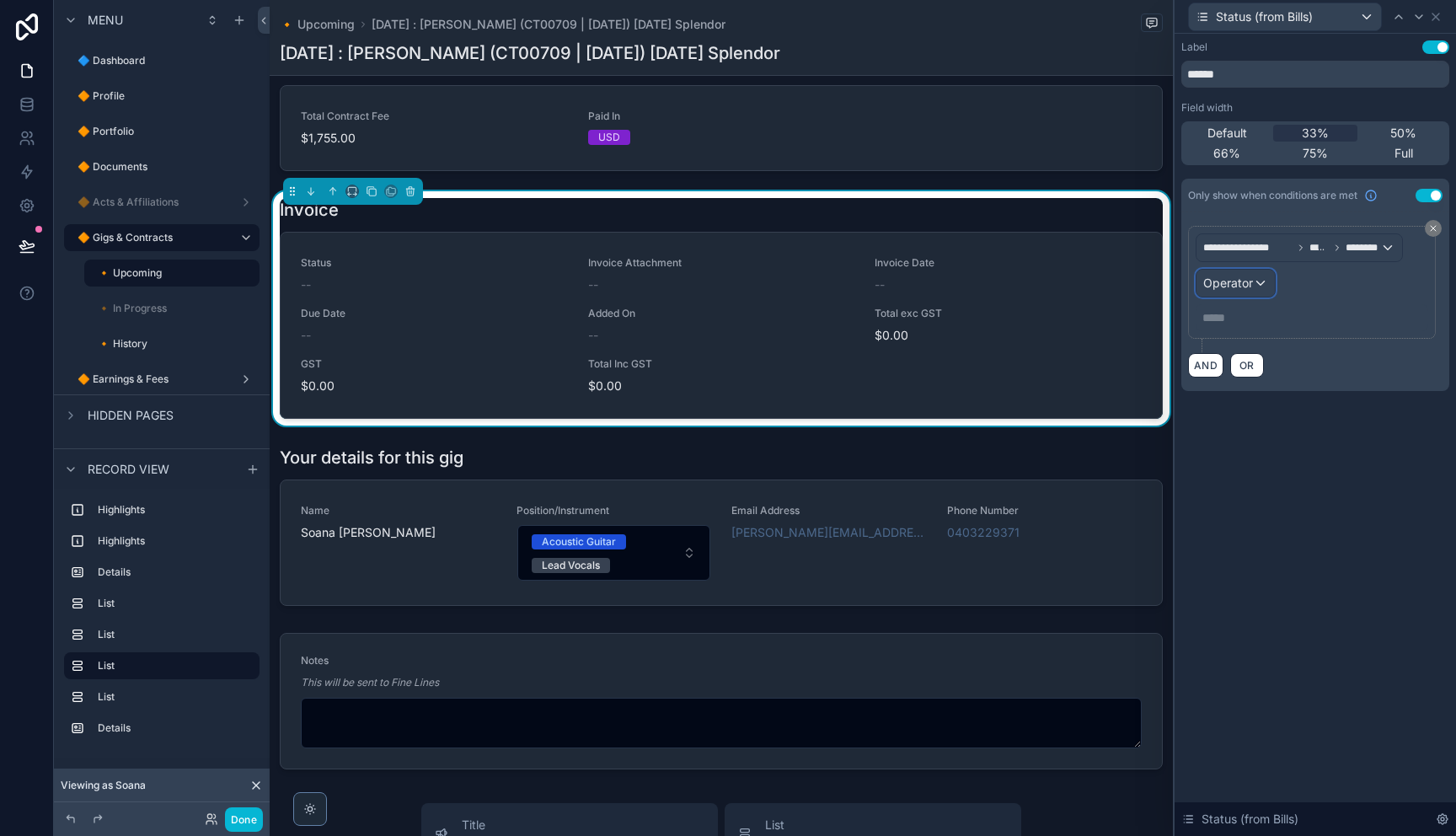
click at [1263, 291] on div "Operator" at bounding box center [1236, 283] width 78 height 27
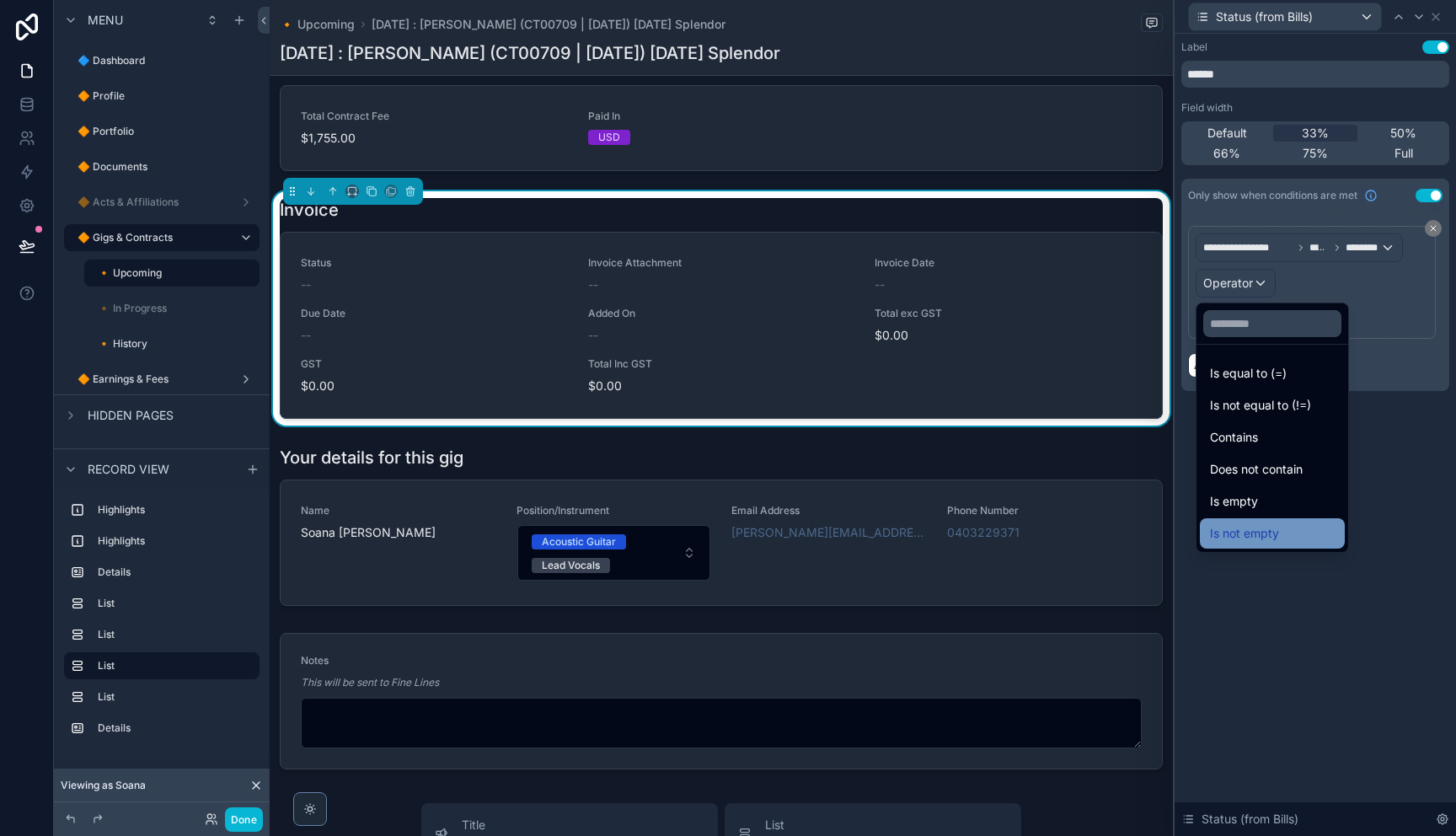
click at [1268, 532] on span "Is not empty" at bounding box center [1244, 533] width 69 height 20
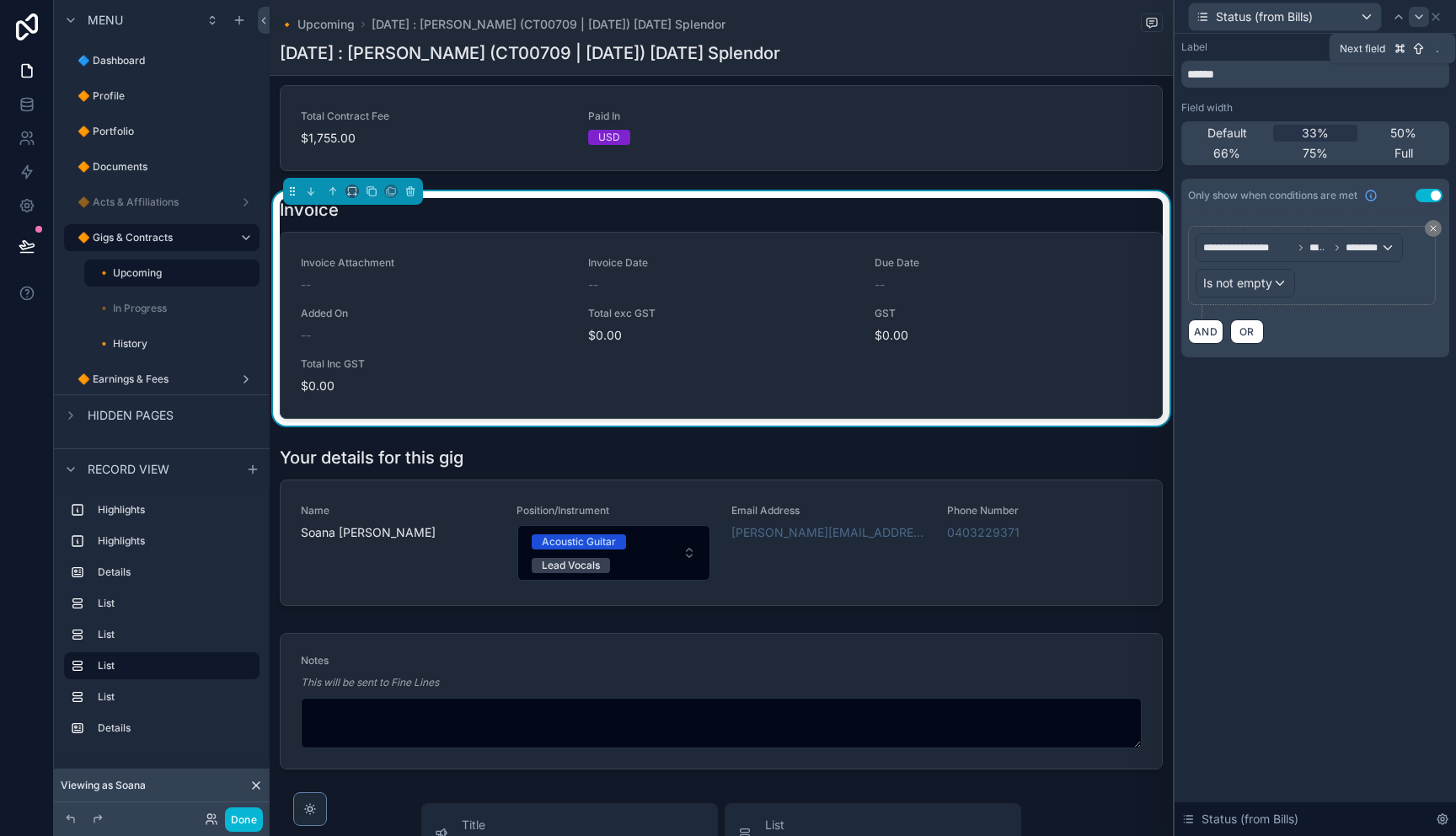
click at [1413, 21] on icon at bounding box center [1419, 17] width 13 height 13
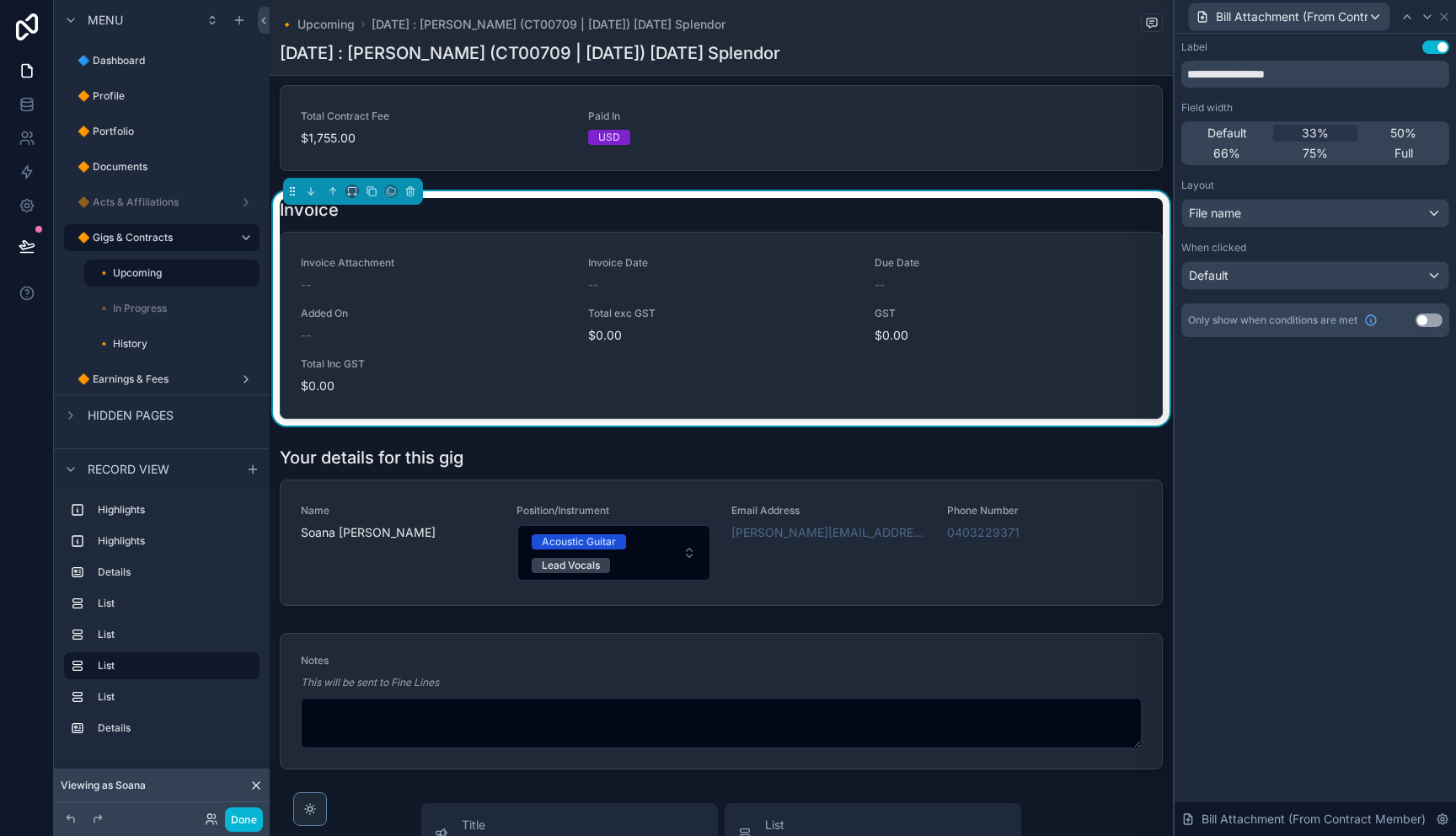
drag, startPoint x: 1430, startPoint y: 322, endPoint x: 1325, endPoint y: 330, distance: 105.3
click at [1425, 322] on button "Use setting" at bounding box center [1428, 320] width 27 height 13
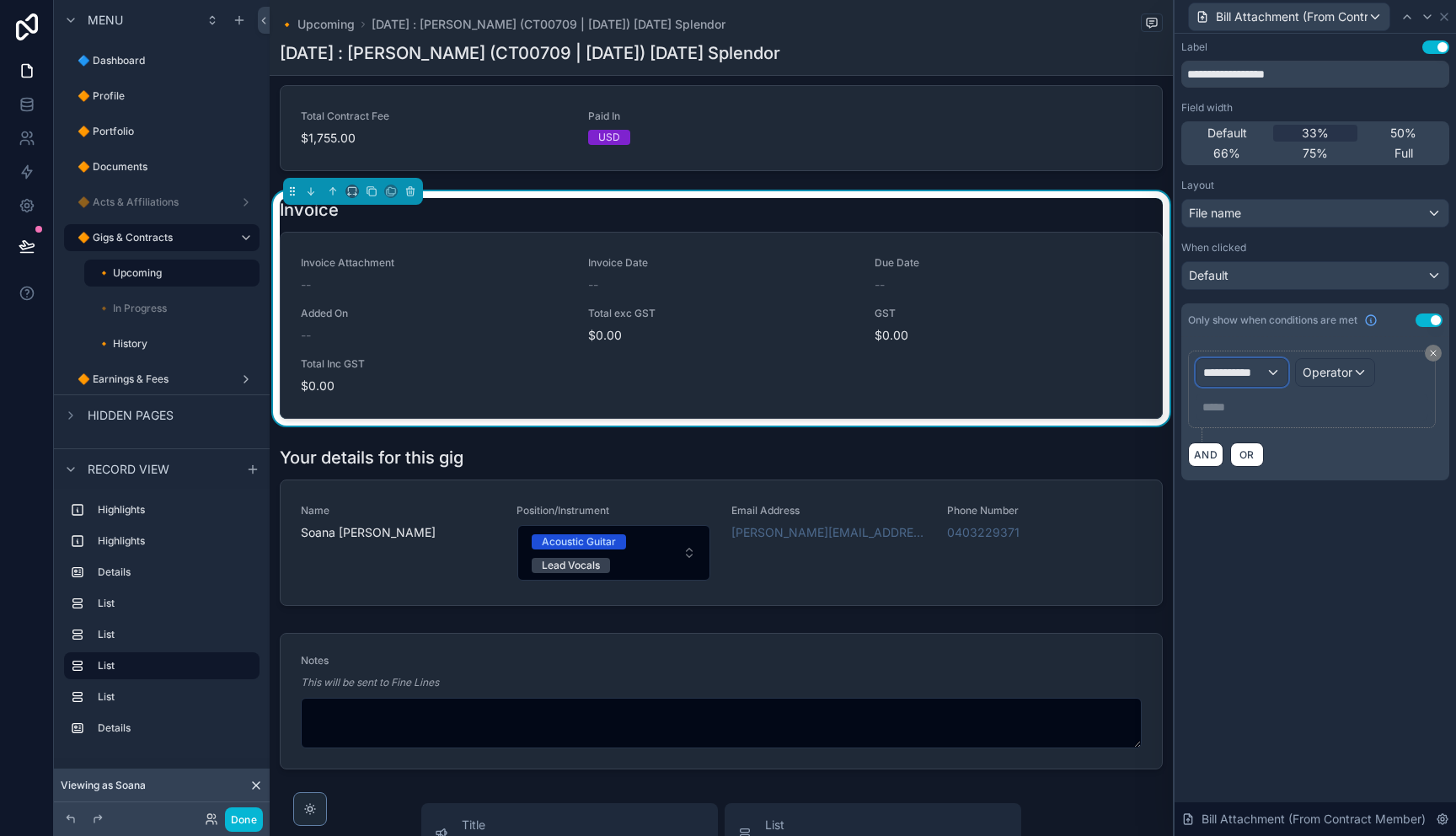
click at [1263, 375] on span "**********" at bounding box center [1234, 373] width 62 height 17
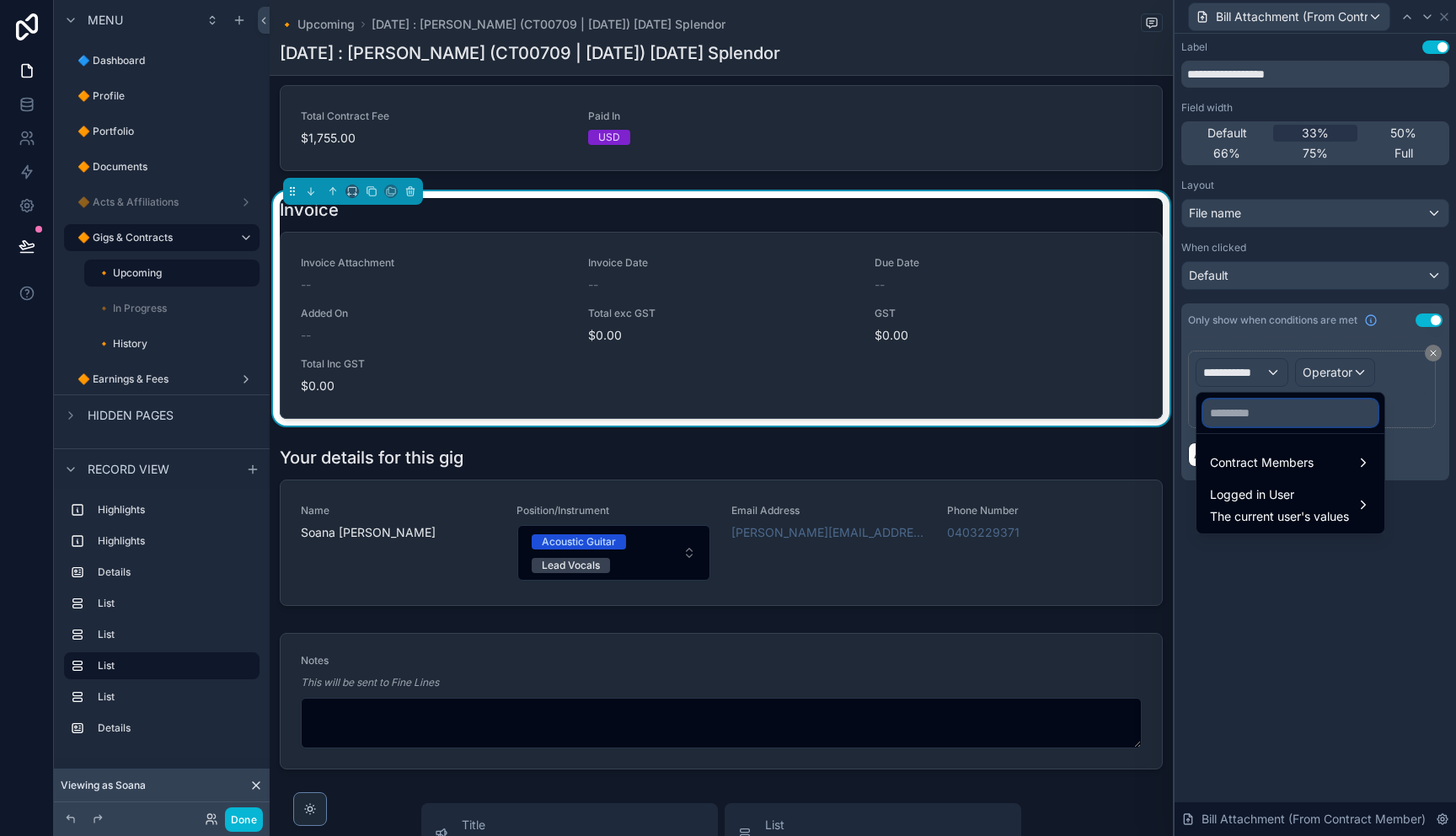
click at [1292, 413] on input "text" at bounding box center [1290, 413] width 174 height 27
paste input "********"
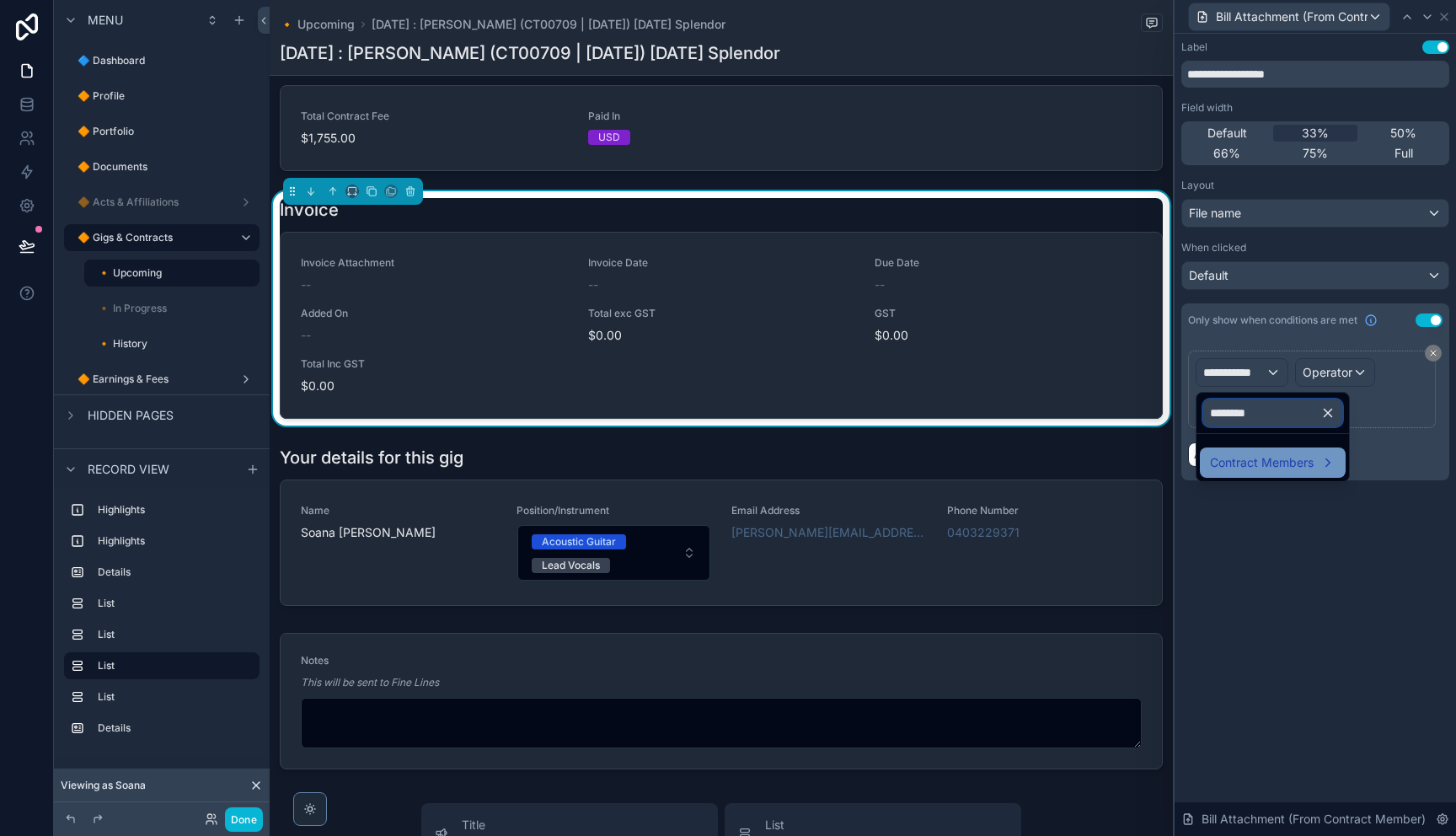
type input "********"
click at [1309, 461] on span "Contract Members" at bounding box center [1261, 461] width 104 height 20
click at [1393, 467] on span "Bills" at bounding box center [1387, 463] width 21 height 20
click at [1343, 473] on span "Bill UID" at bounding box center [1331, 465] width 39 height 20
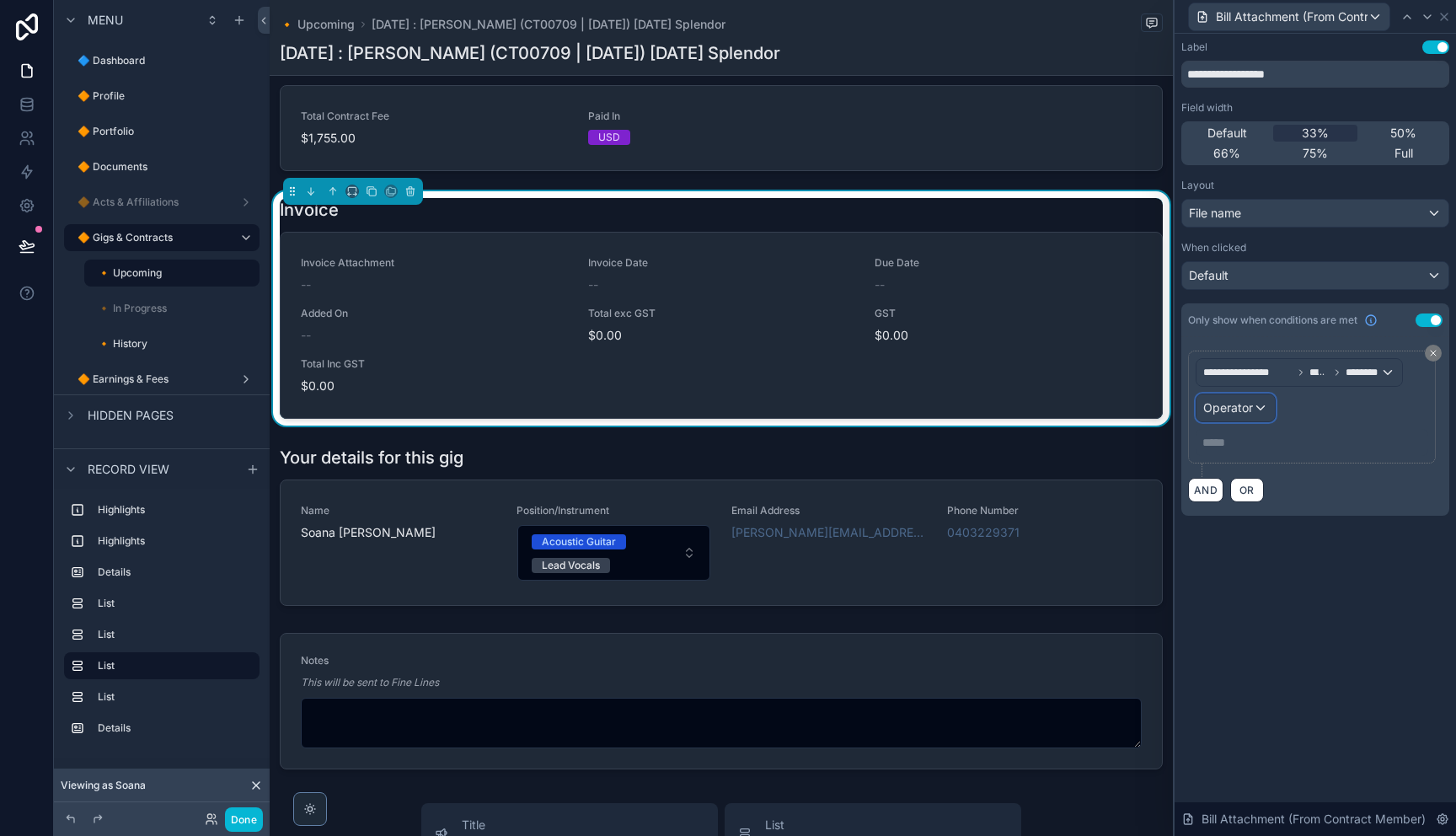
click at [1246, 412] on span "Operator" at bounding box center [1228, 407] width 50 height 14
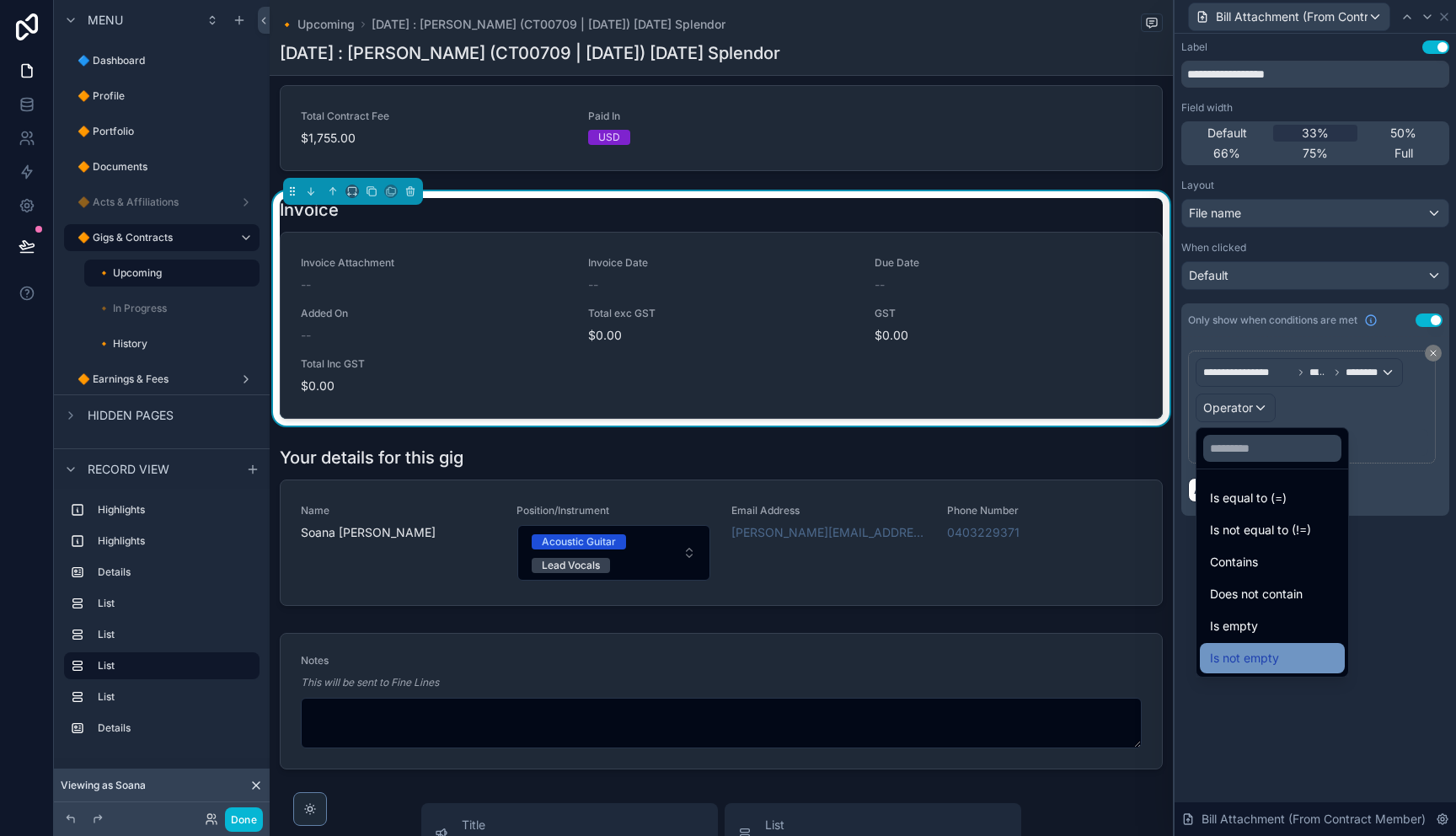
click at [1271, 655] on span "Is not empty" at bounding box center [1244, 657] width 69 height 20
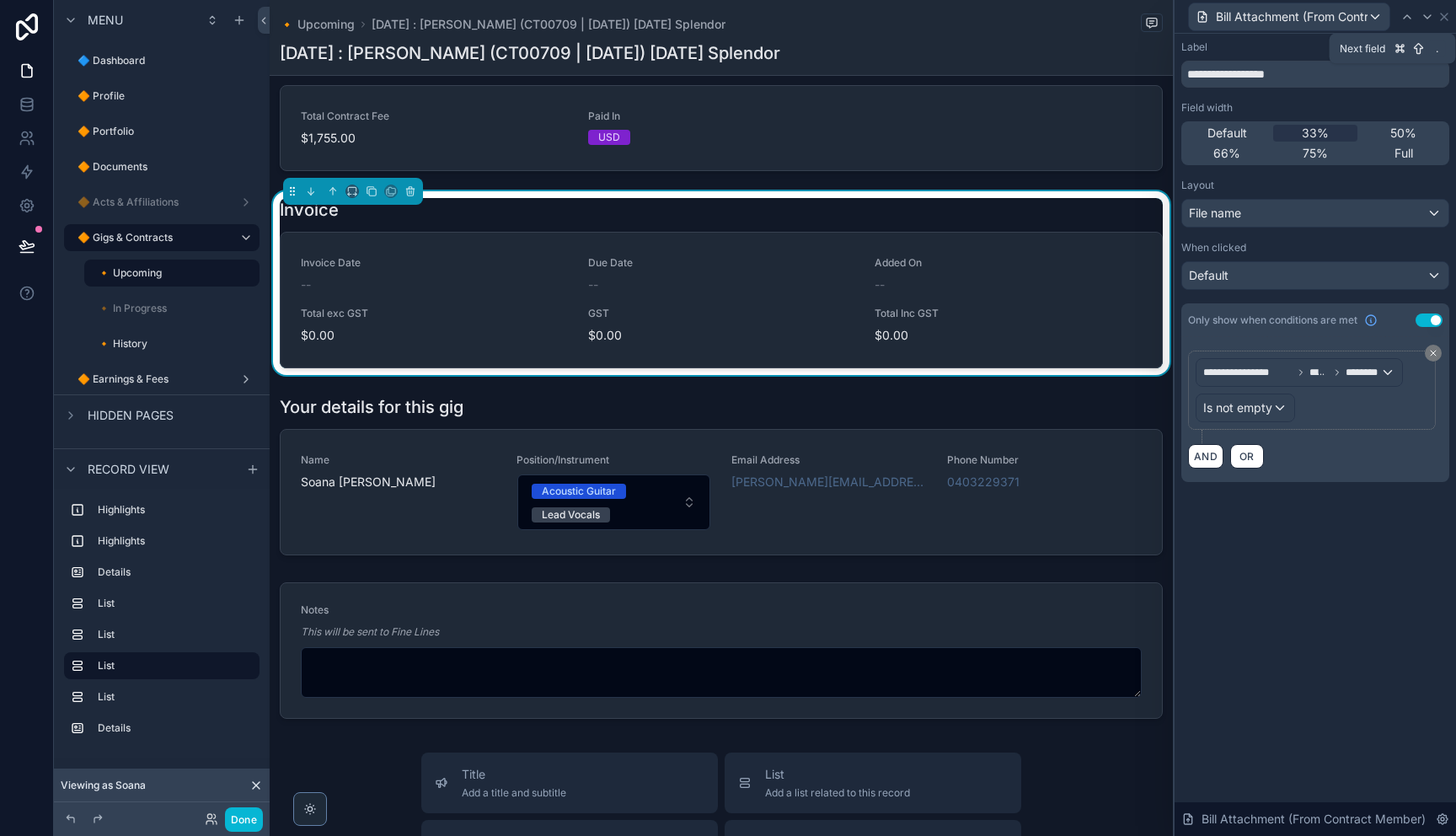
click at [1423, 18] on icon at bounding box center [1427, 17] width 13 height 13
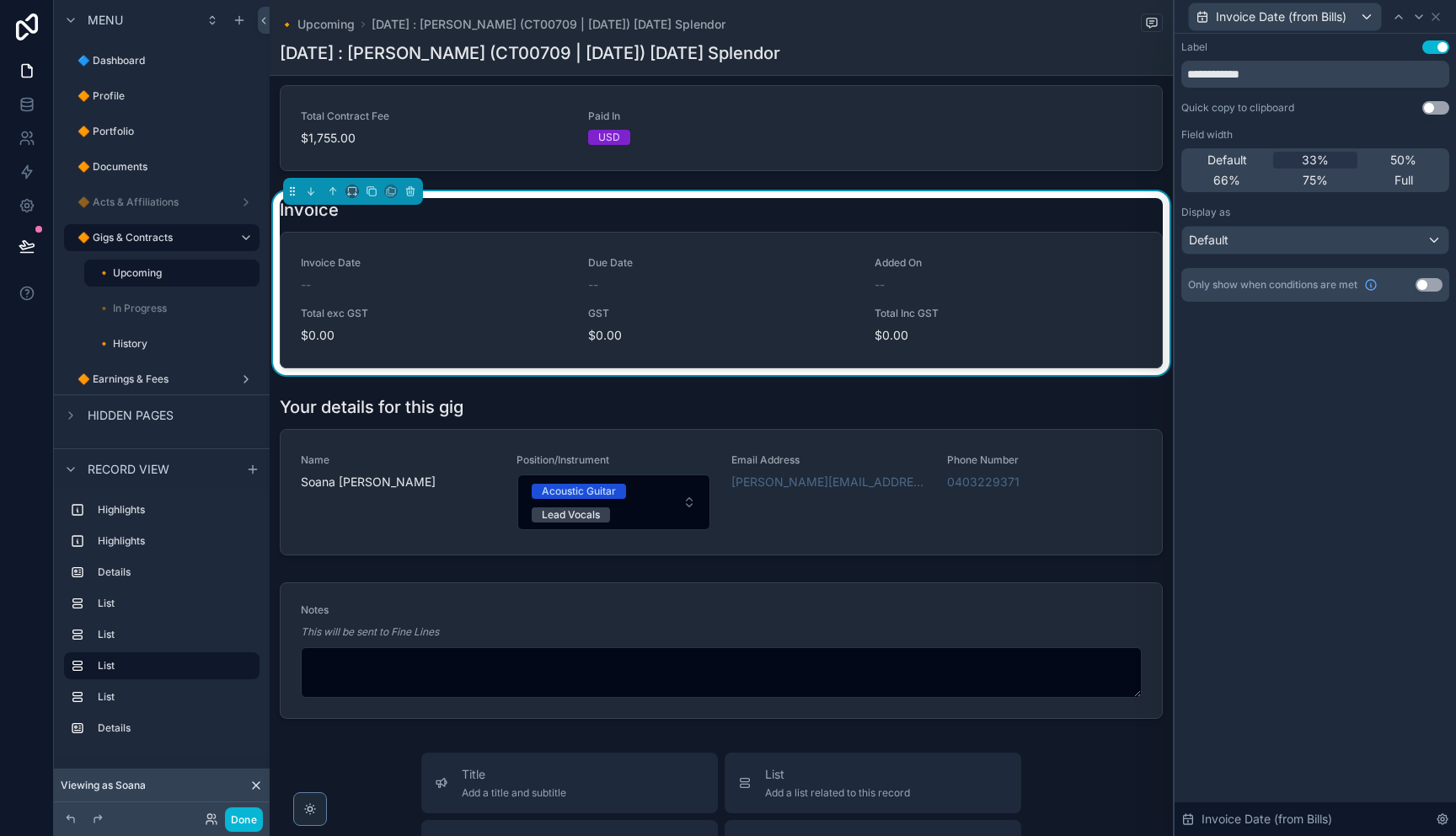
click at [1423, 287] on button "Use setting" at bounding box center [1428, 285] width 27 height 13
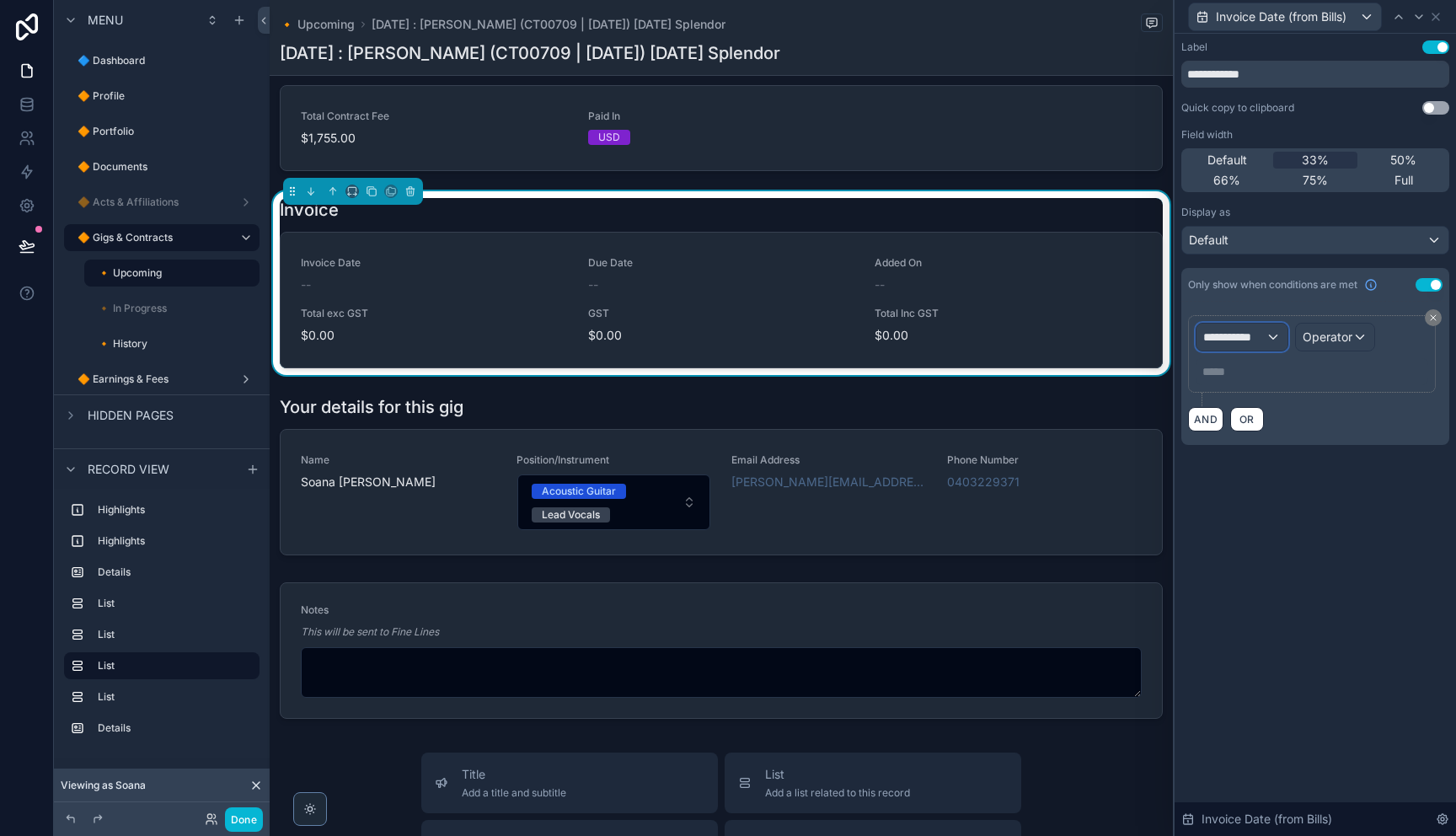
click at [1261, 332] on span "**********" at bounding box center [1234, 337] width 62 height 17
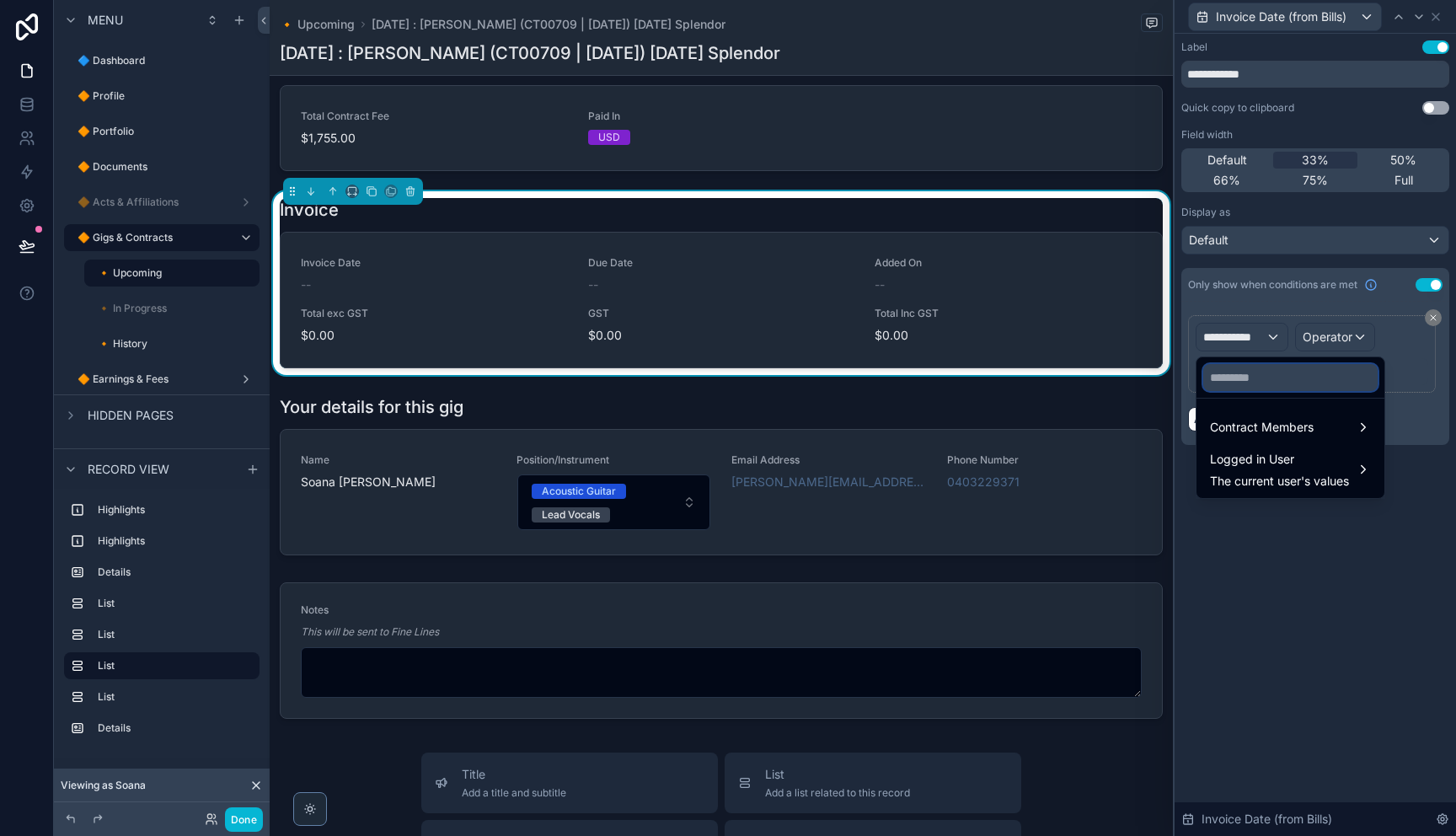
click at [1301, 379] on input "text" at bounding box center [1290, 377] width 174 height 27
paste input "********"
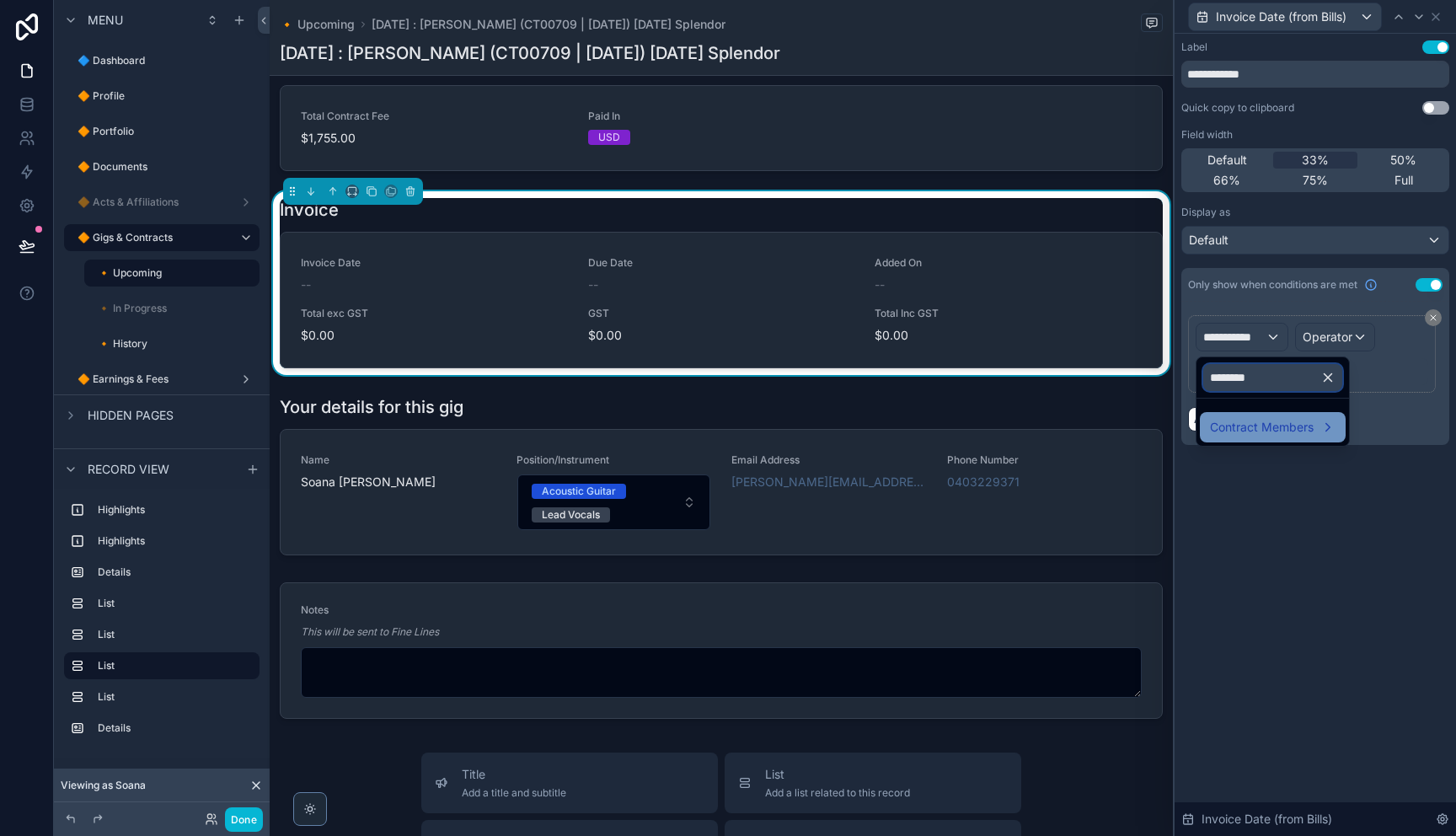
type input "********"
click at [1277, 425] on span "Contract Members" at bounding box center [1261, 426] width 104 height 20
drag, startPoint x: 1389, startPoint y: 432, endPoint x: 1366, endPoint y: 433, distance: 23.0
click at [1389, 432] on span "Bills" at bounding box center [1387, 428] width 21 height 20
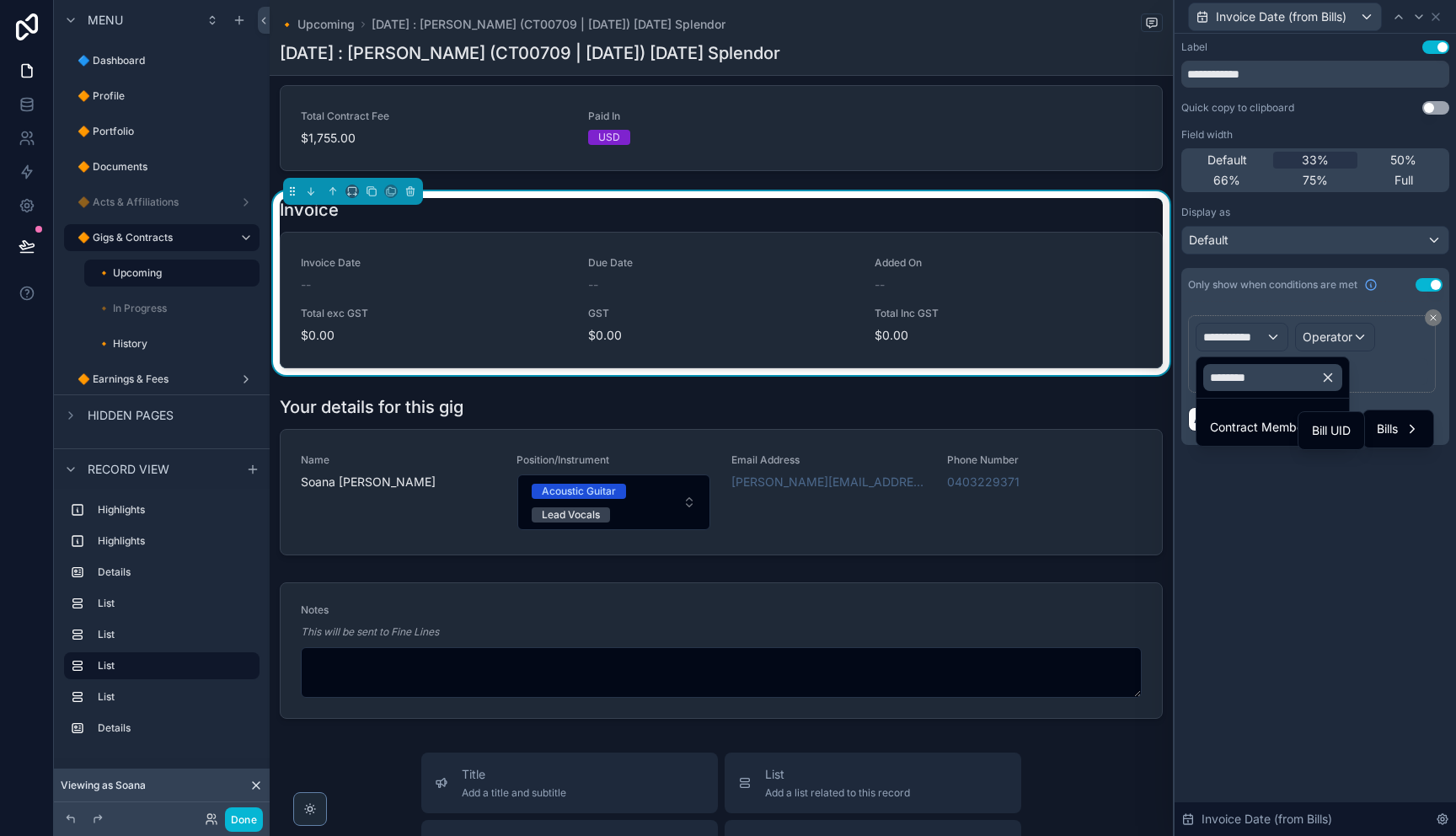
click at [1335, 432] on span "Bill UID" at bounding box center [1331, 430] width 39 height 20
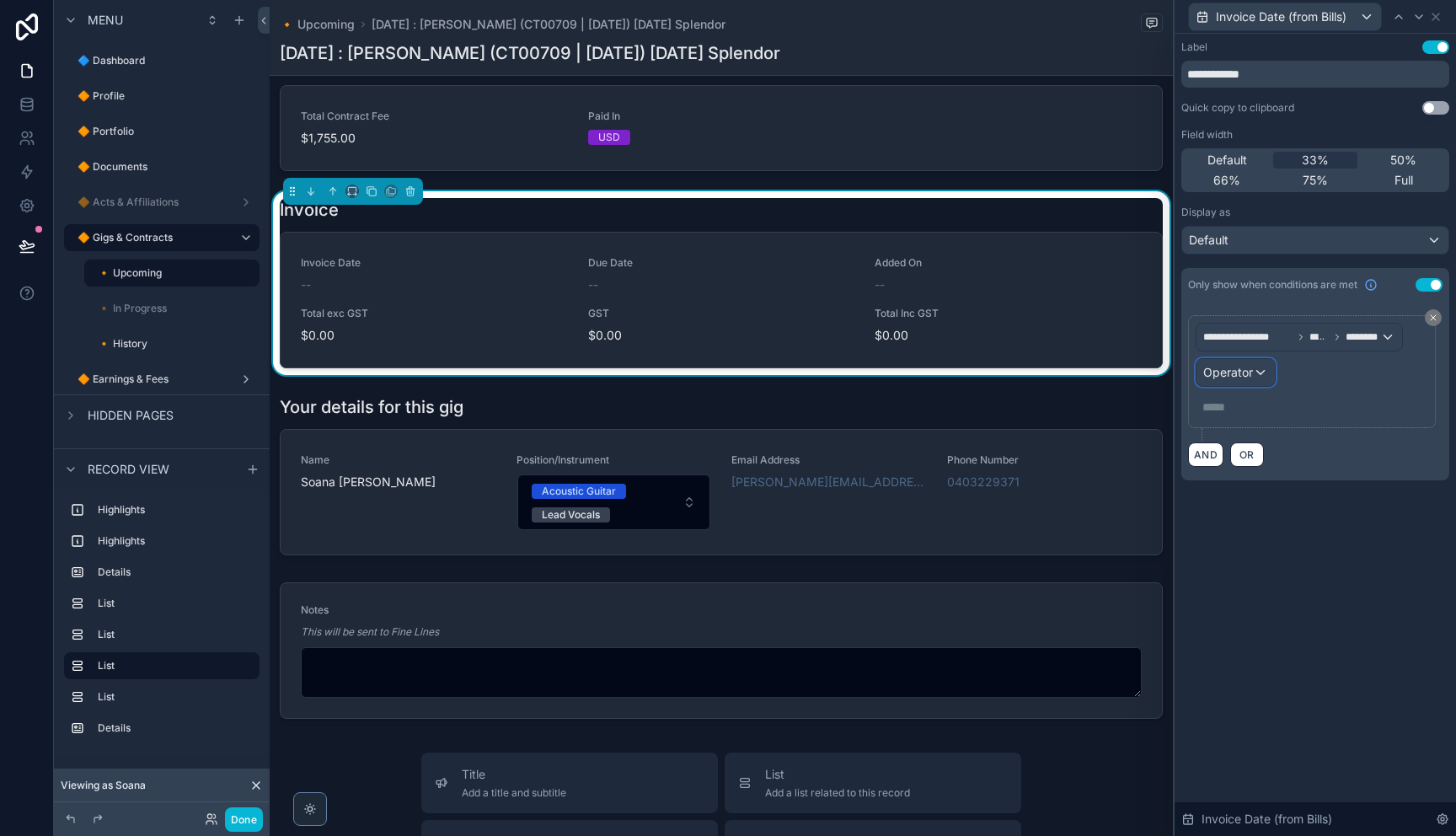
click at [1254, 377] on div "Operator" at bounding box center [1236, 372] width 78 height 27
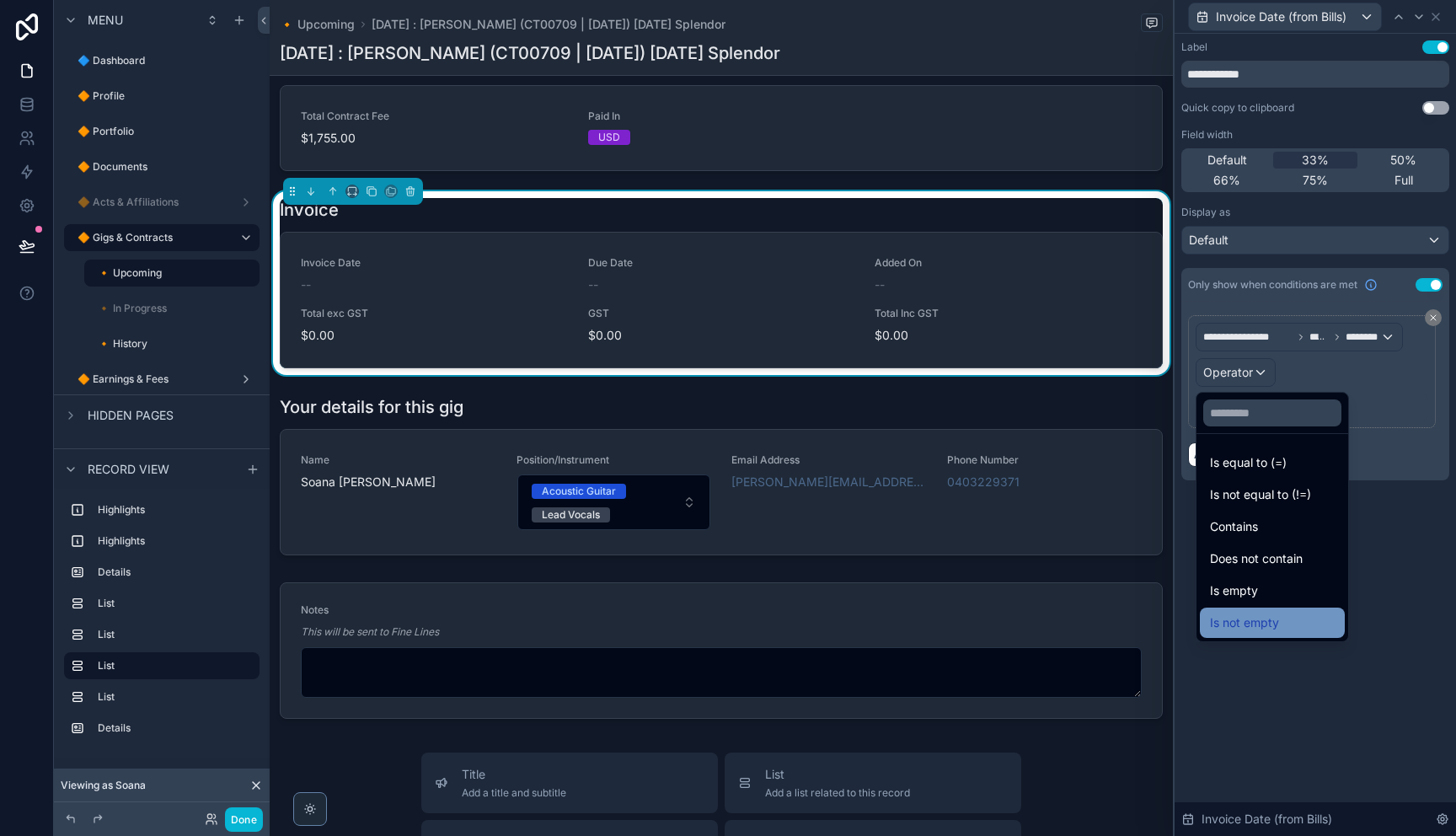
click at [1282, 619] on div "Is not empty" at bounding box center [1272, 622] width 125 height 20
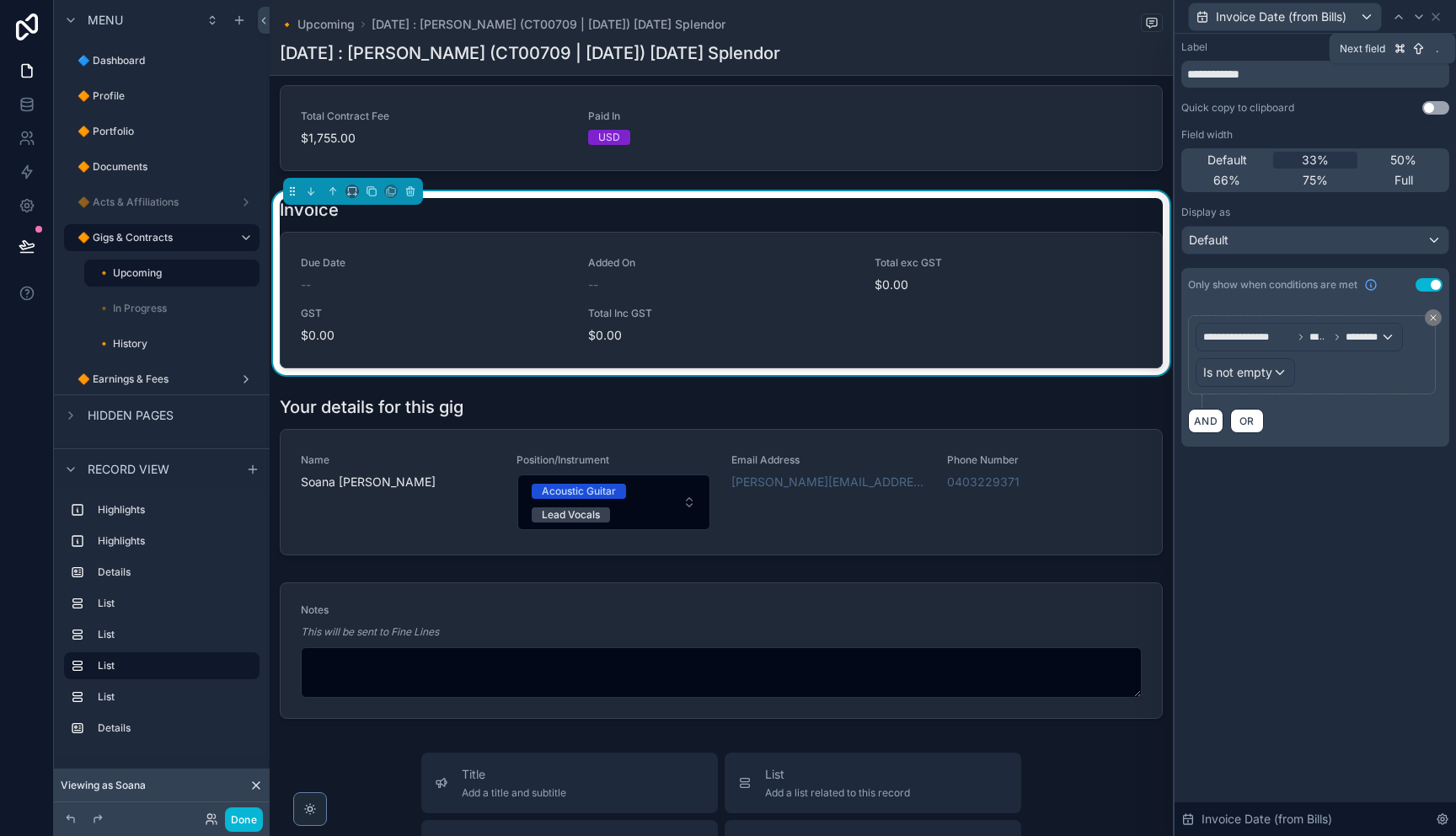
click at [1416, 23] on div at bounding box center [1418, 16] width 20 height 20
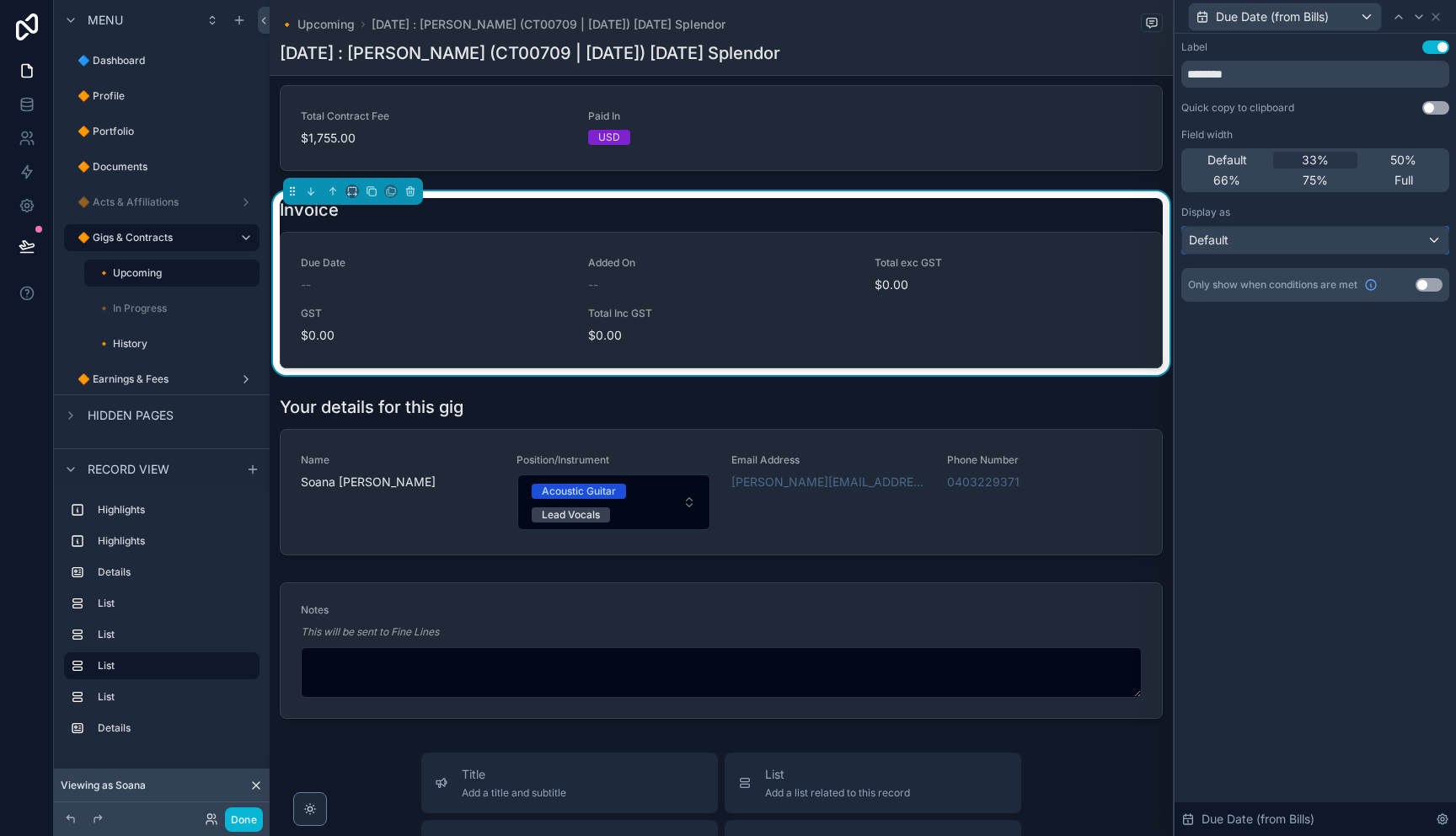
click at [1280, 251] on div "Default" at bounding box center [1315, 240] width 266 height 27
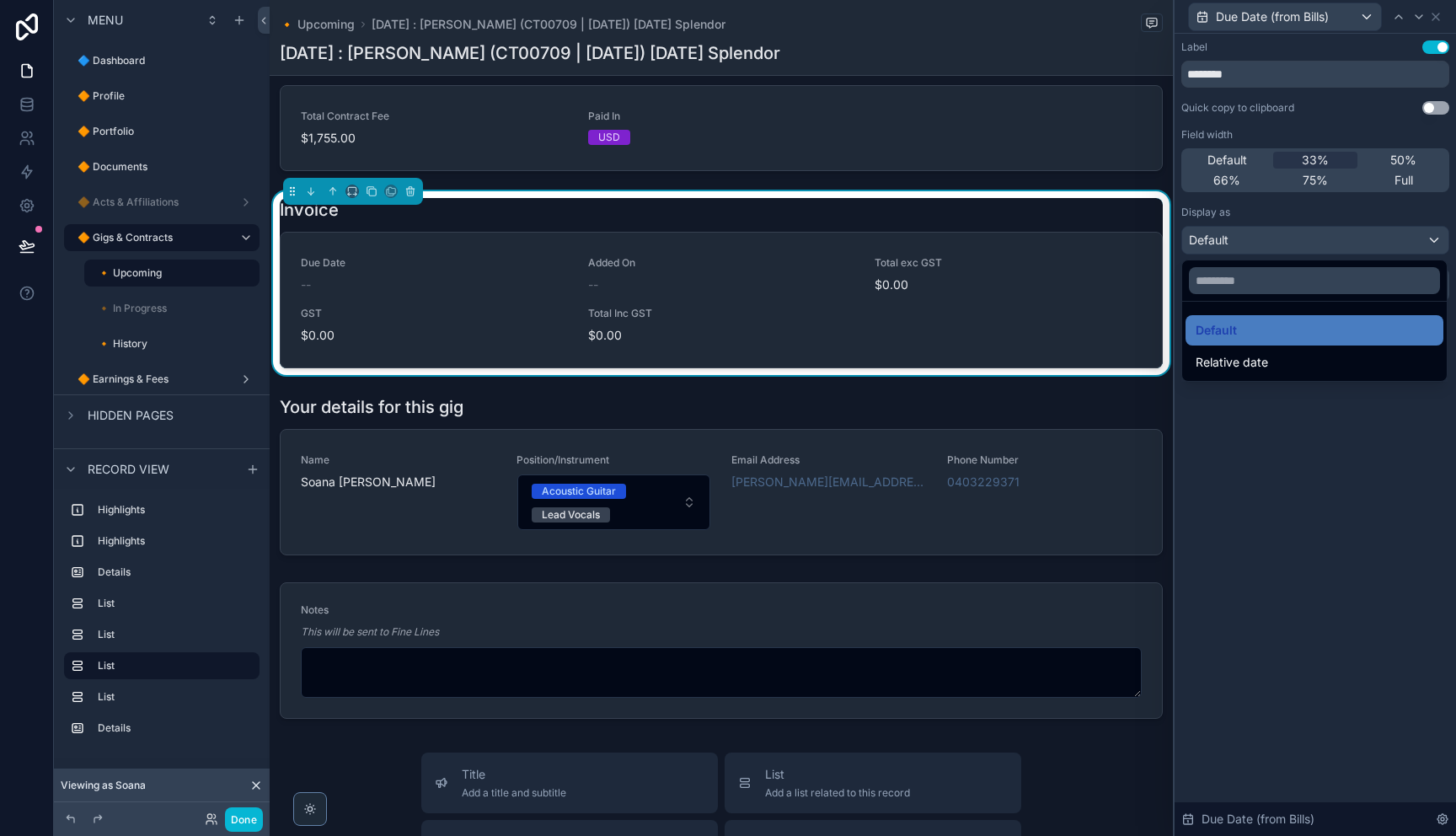
drag, startPoint x: 1323, startPoint y: 214, endPoint x: 1303, endPoint y: 264, distance: 53.9
click at [1323, 214] on div at bounding box center [1315, 418] width 281 height 836
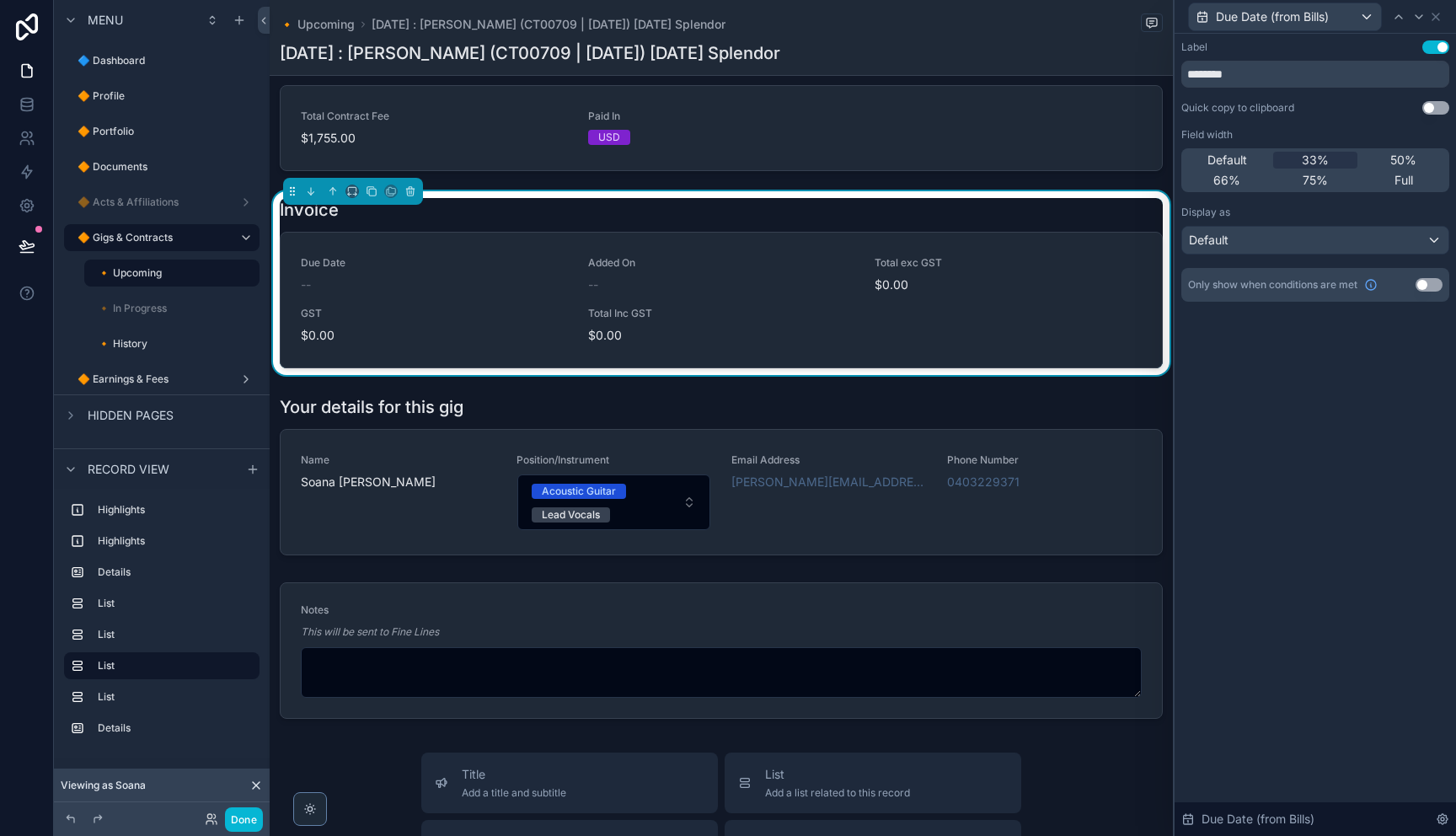
drag, startPoint x: 1436, startPoint y: 284, endPoint x: 1311, endPoint y: 291, distance: 125.2
click at [1434, 286] on button "Use setting" at bounding box center [1428, 285] width 27 height 13
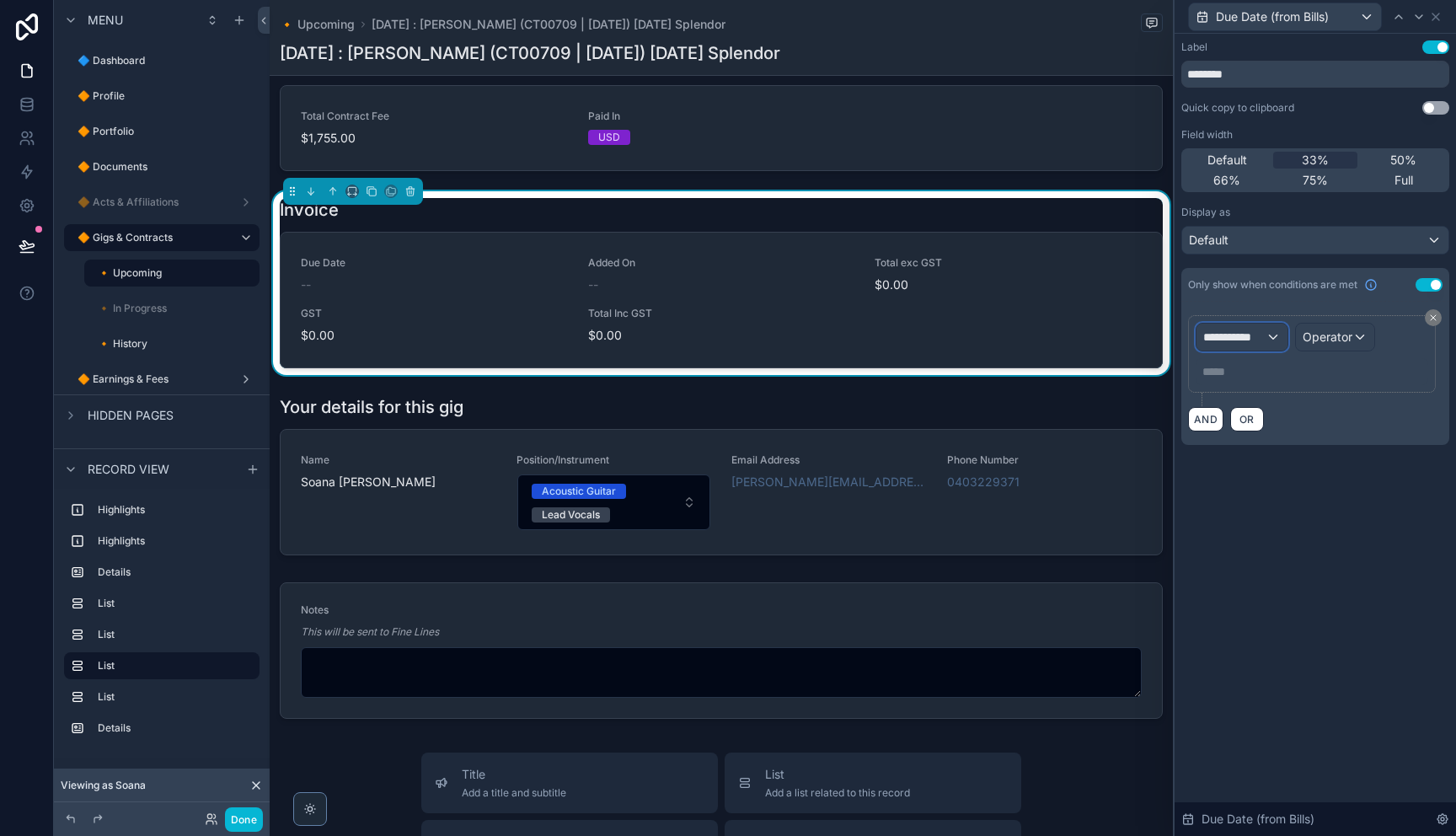
click at [1241, 335] on span "**********" at bounding box center [1234, 337] width 62 height 17
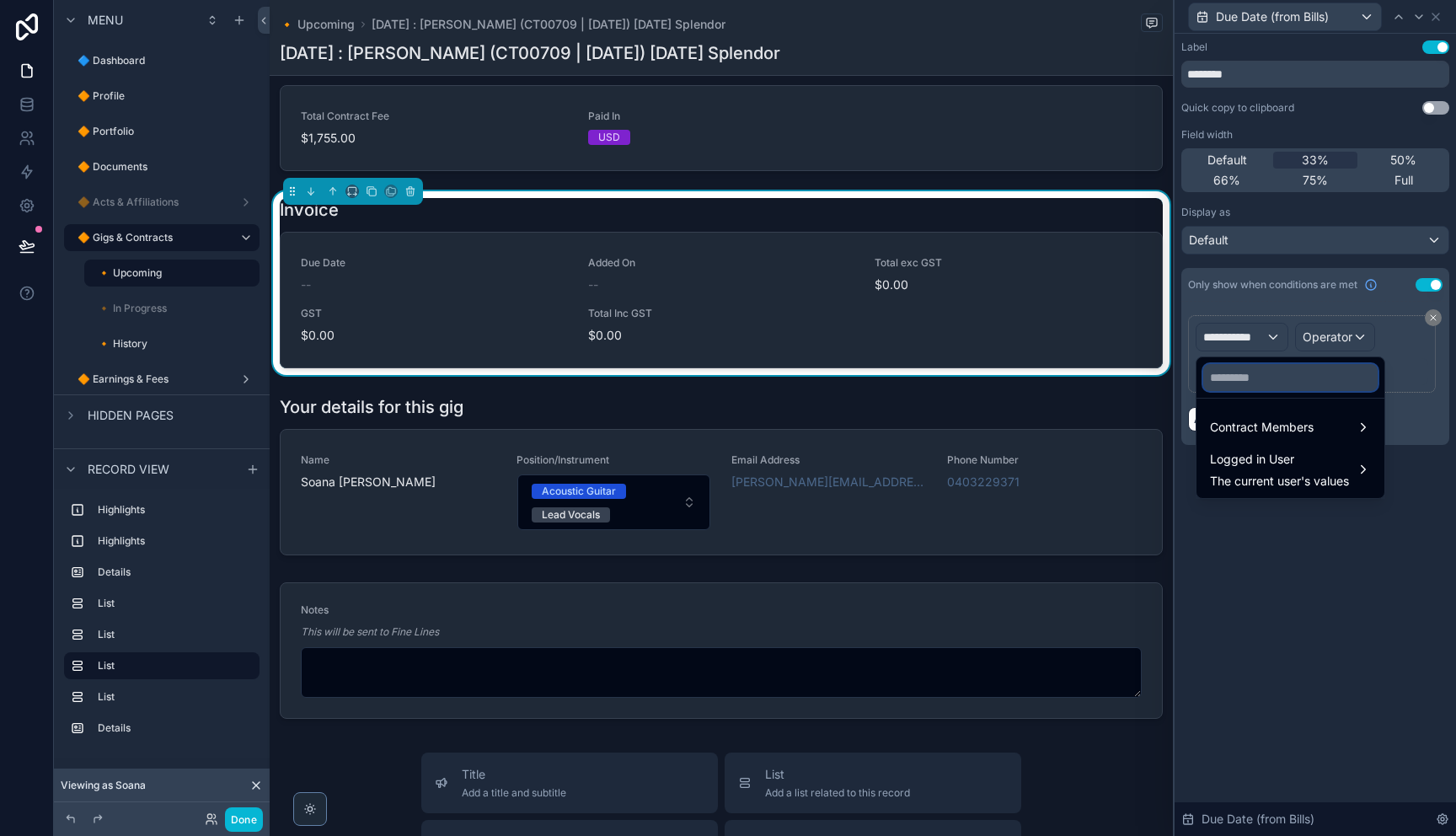
click at [1280, 377] on input "text" at bounding box center [1290, 377] width 174 height 27
paste input "********"
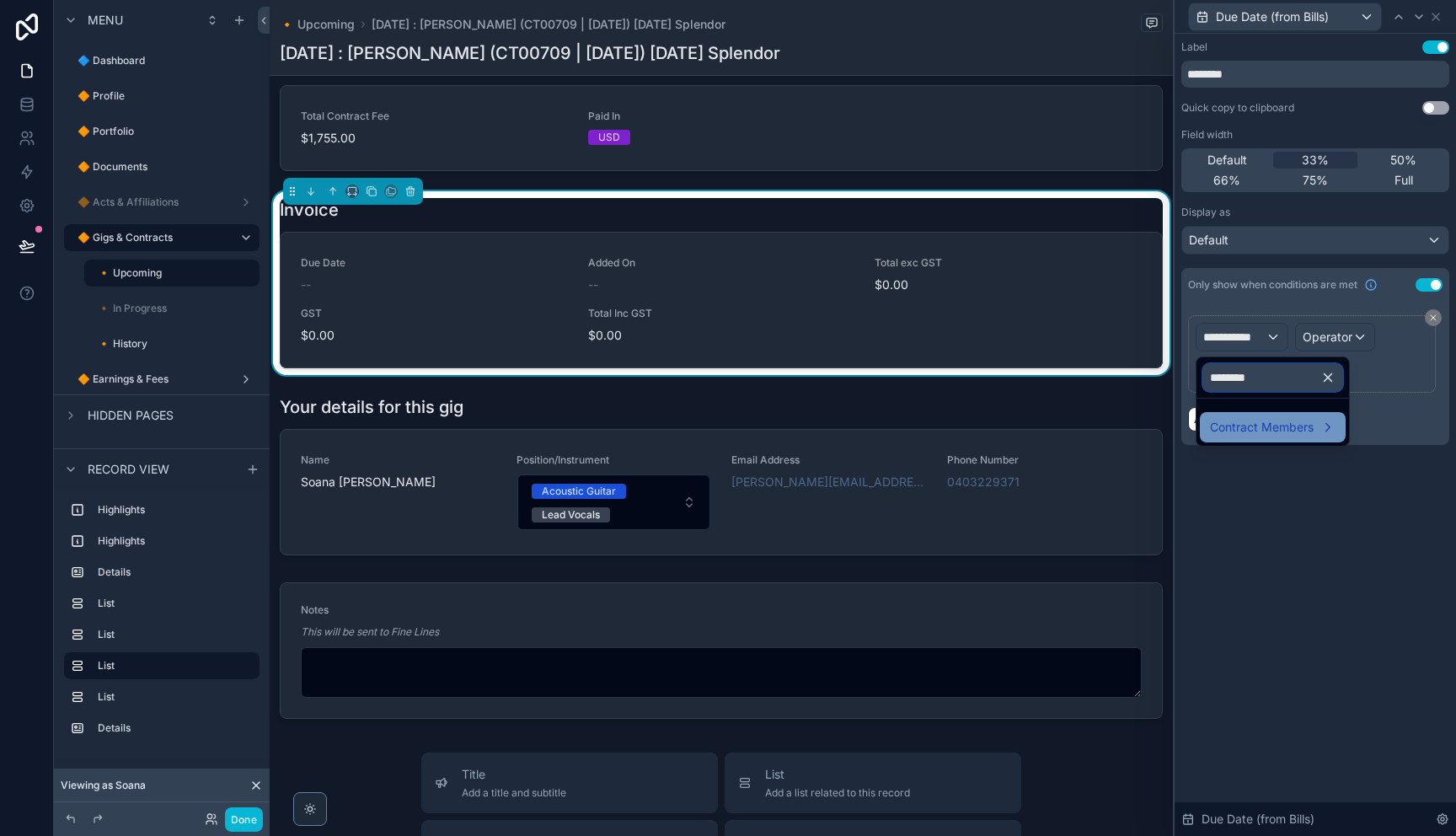
type input "********"
click at [1277, 423] on span "Contract Members" at bounding box center [1261, 426] width 104 height 20
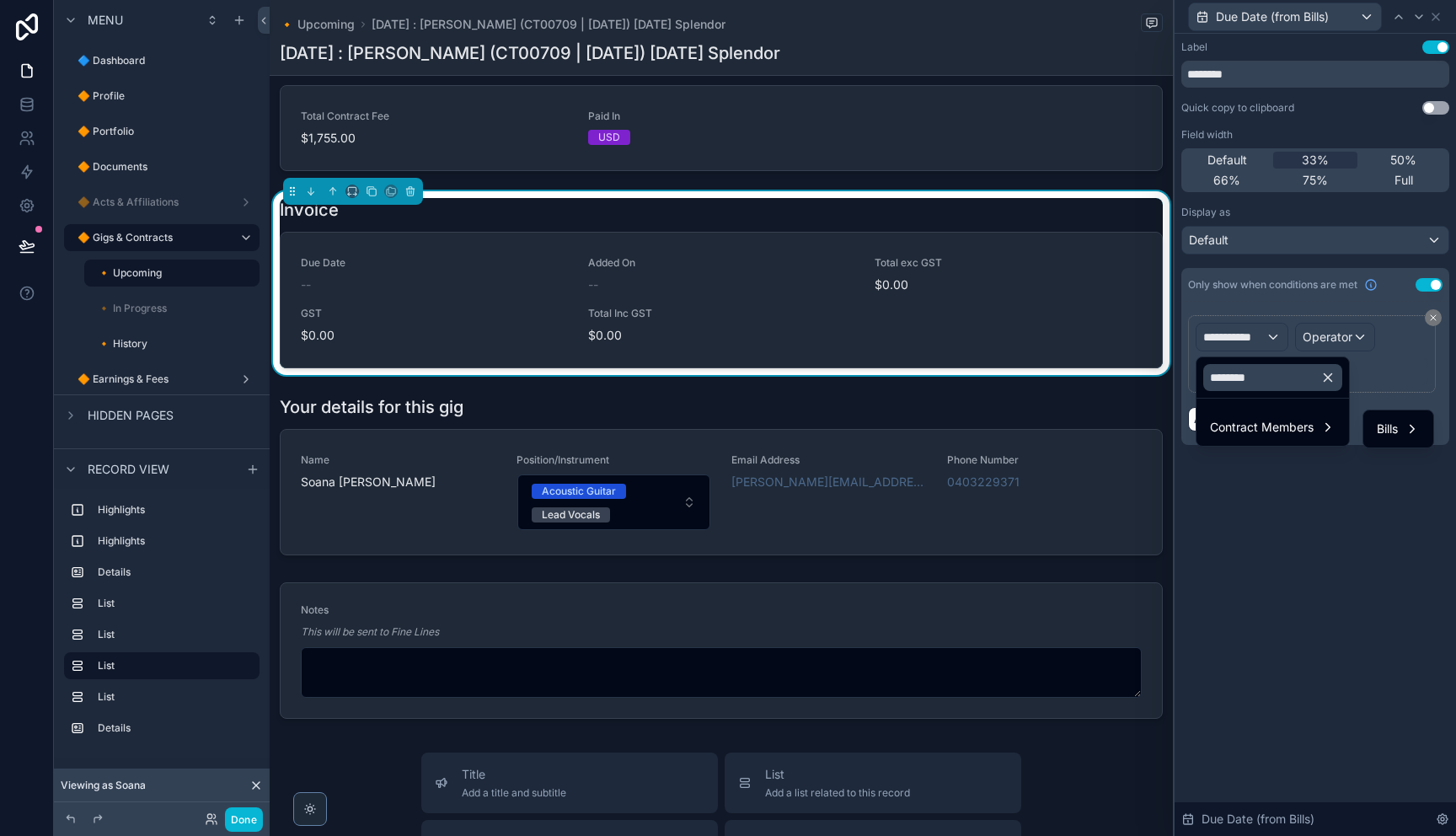
click at [1364, 429] on ul "Bills" at bounding box center [1398, 428] width 70 height 37
drag, startPoint x: 1373, startPoint y: 430, endPoint x: 1364, endPoint y: 428, distance: 9.2
click at [1371, 429] on div "Bills" at bounding box center [1398, 429] width 63 height 31
drag, startPoint x: 1338, startPoint y: 431, endPoint x: 1319, endPoint y: 423, distance: 20.6
click at [1338, 431] on span "Bill UID" at bounding box center [1331, 430] width 39 height 20
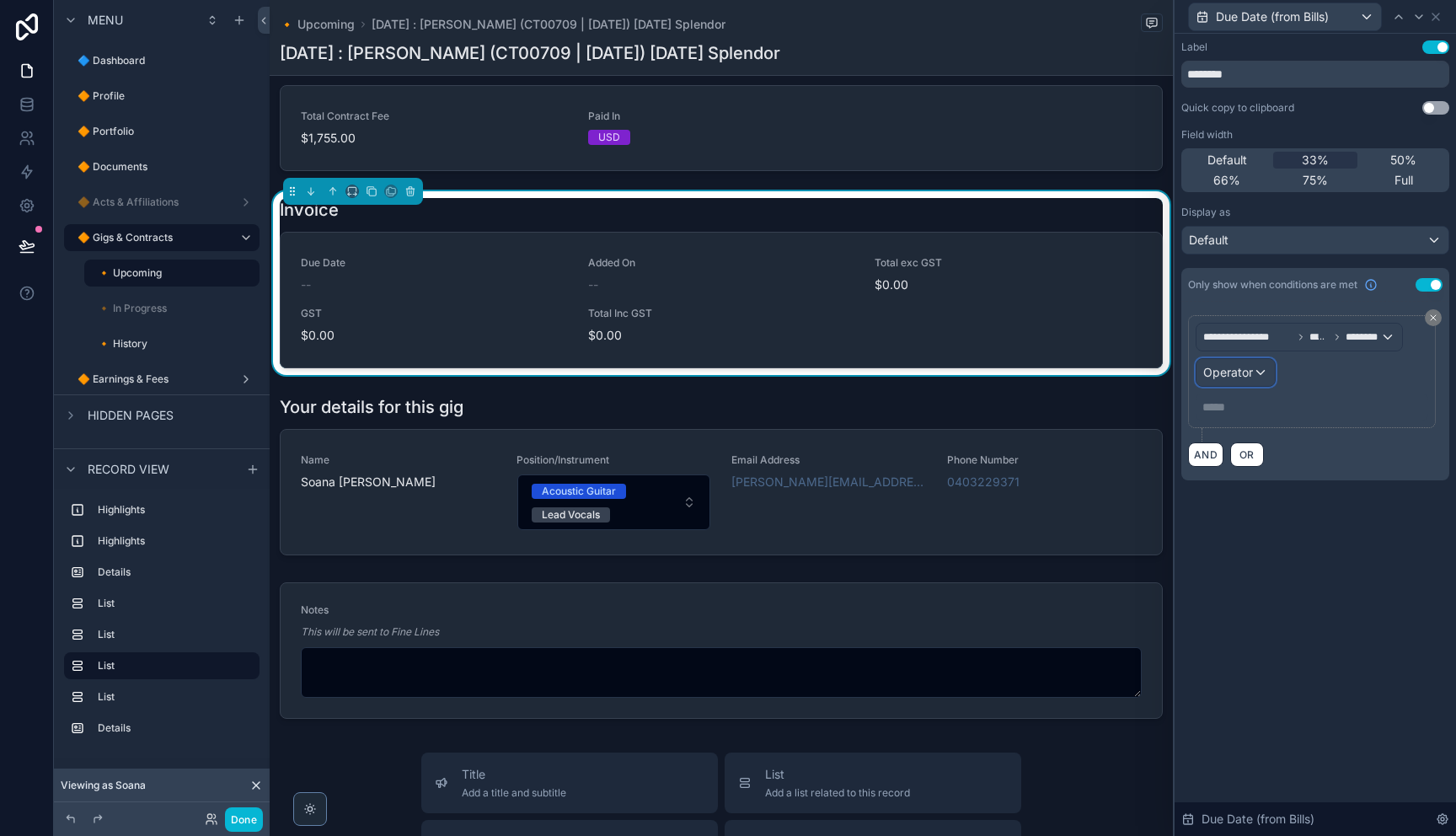
click at [1262, 383] on button "Operator" at bounding box center [1236, 373] width 80 height 29
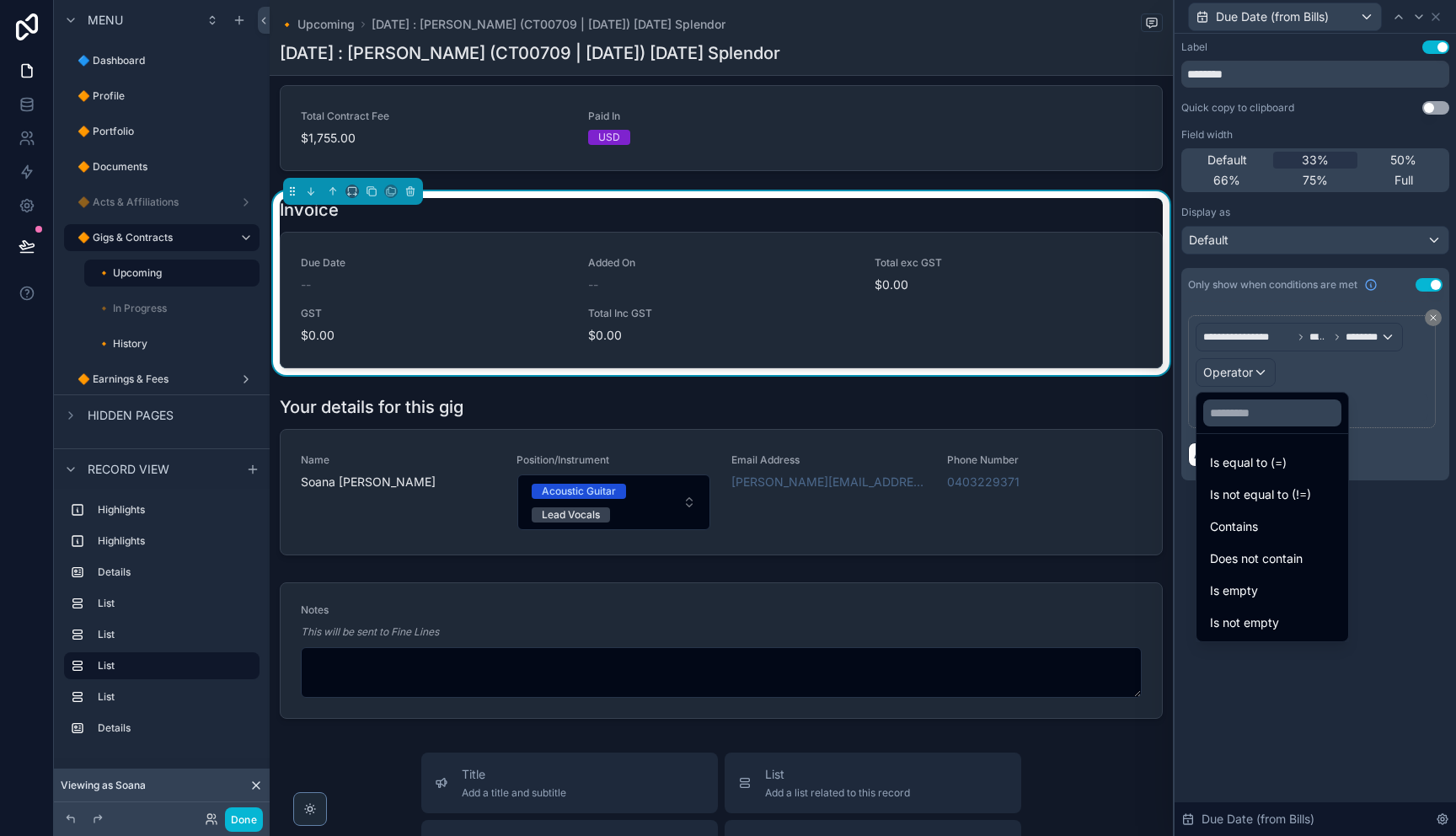
click at [1263, 619] on span "Is not empty" at bounding box center [1244, 622] width 69 height 20
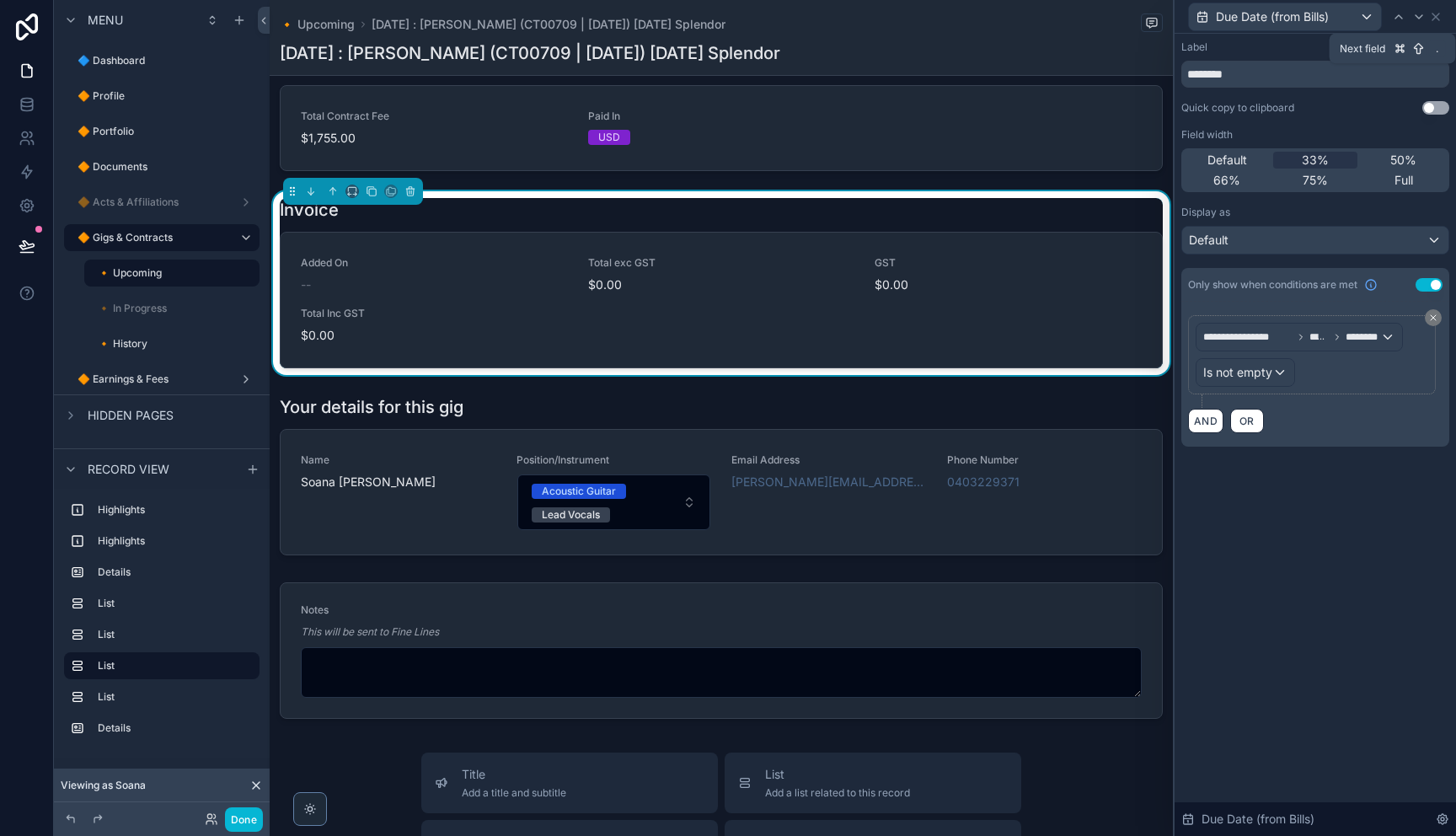
click at [1423, 20] on icon at bounding box center [1419, 17] width 13 height 13
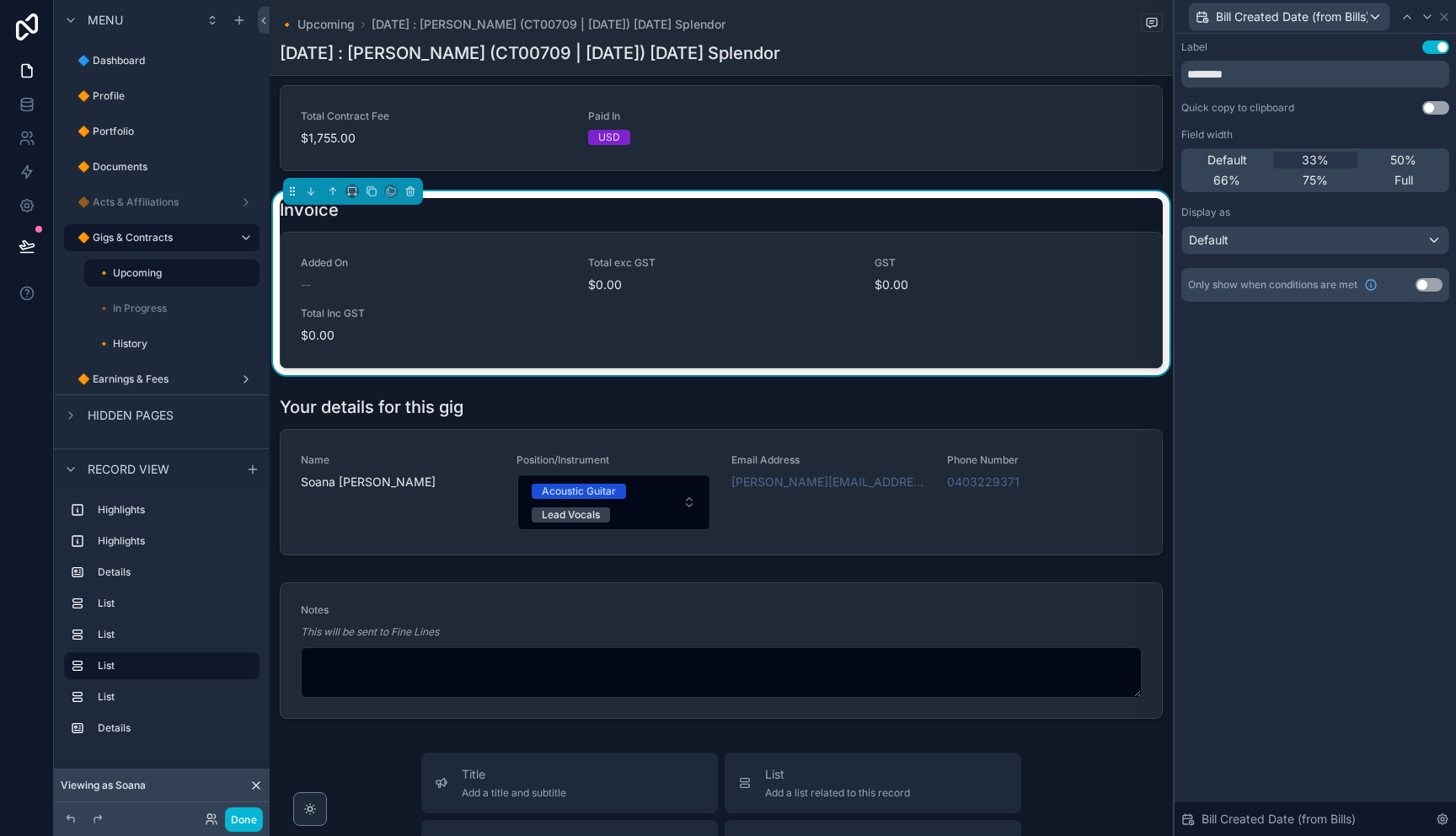
click at [1425, 286] on button "Use setting" at bounding box center [1428, 285] width 27 height 13
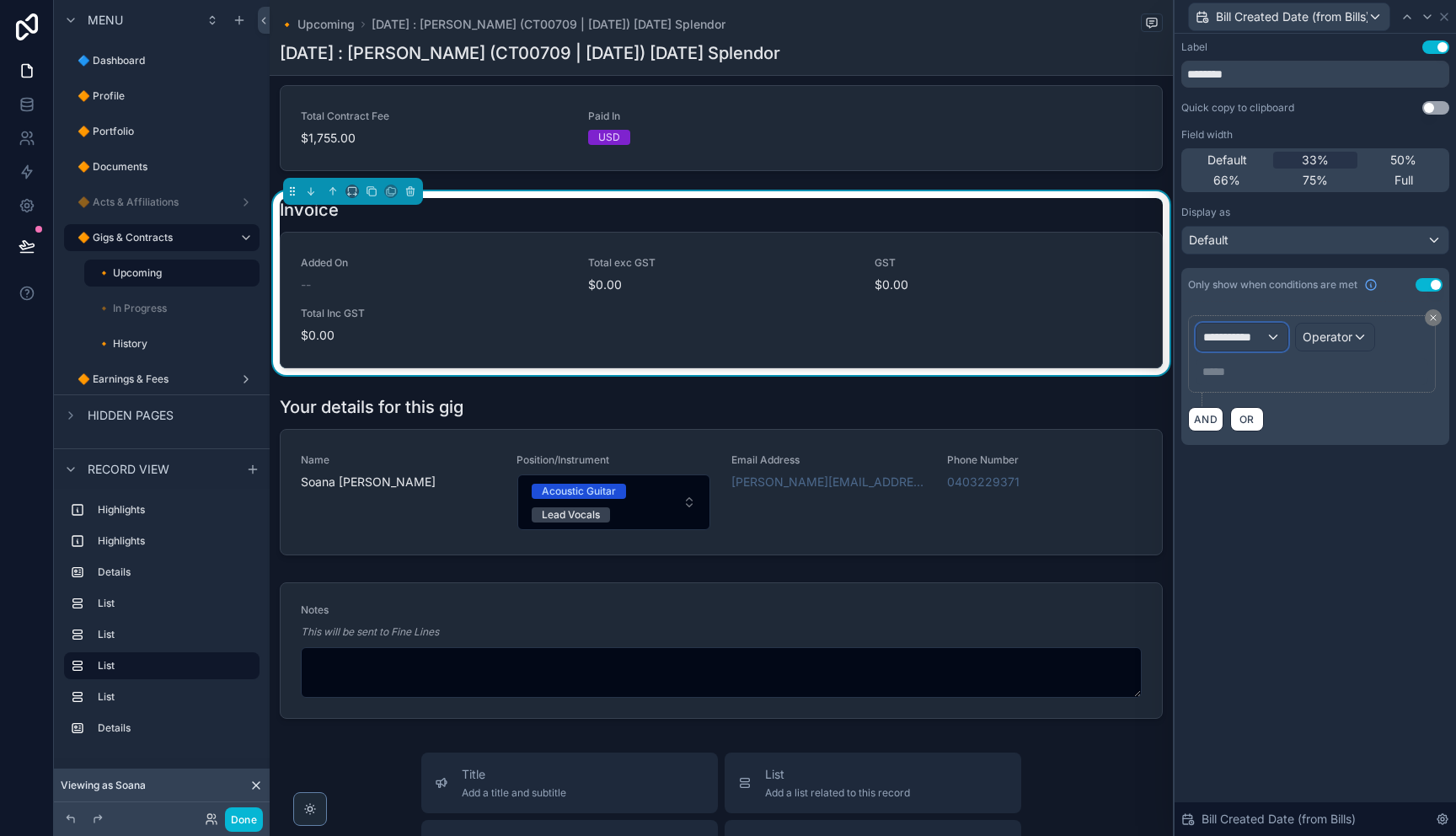
click at [1232, 342] on span "**********" at bounding box center [1234, 337] width 62 height 17
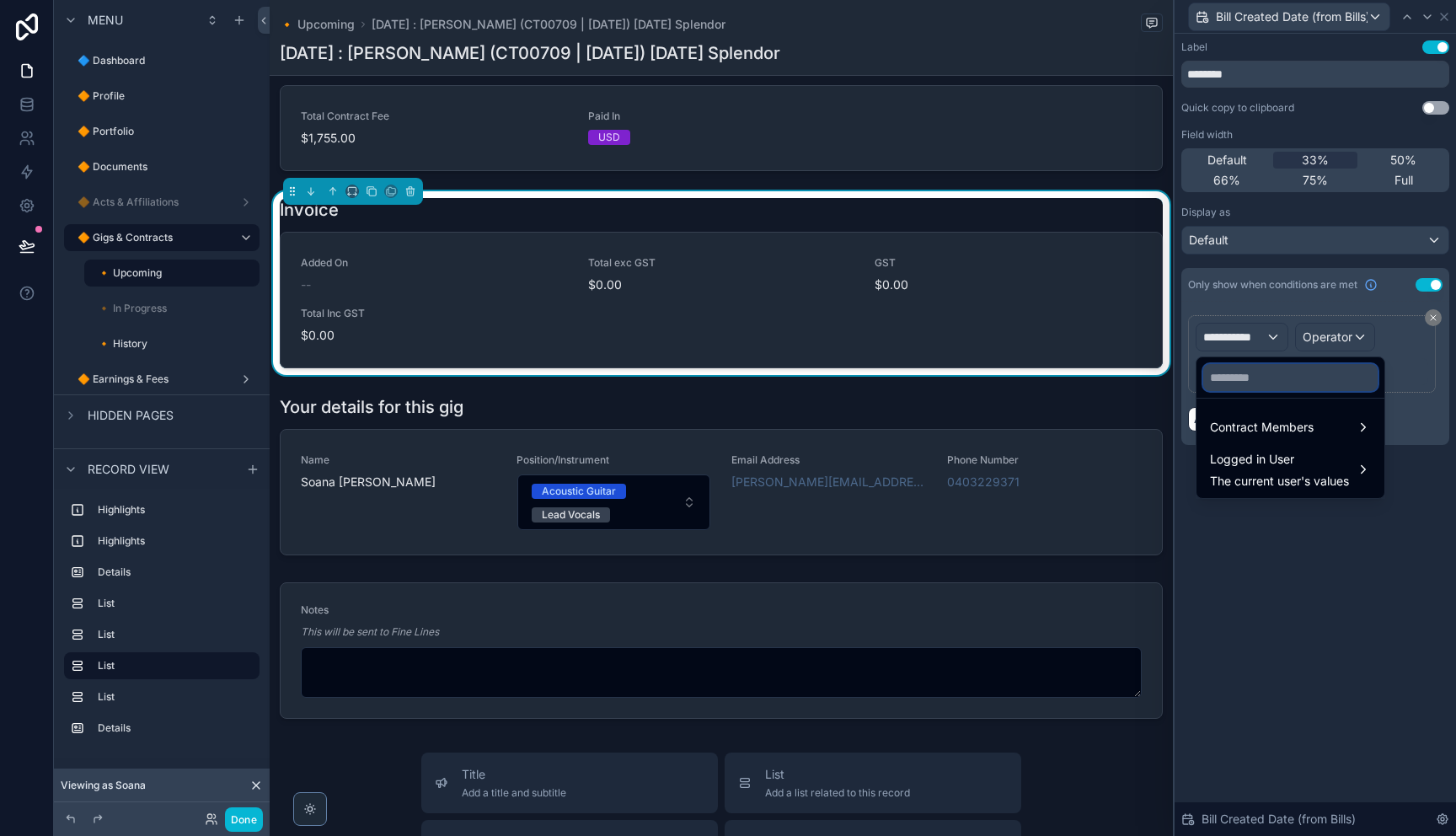
click at [1288, 379] on input "text" at bounding box center [1290, 377] width 174 height 27
paste input "********"
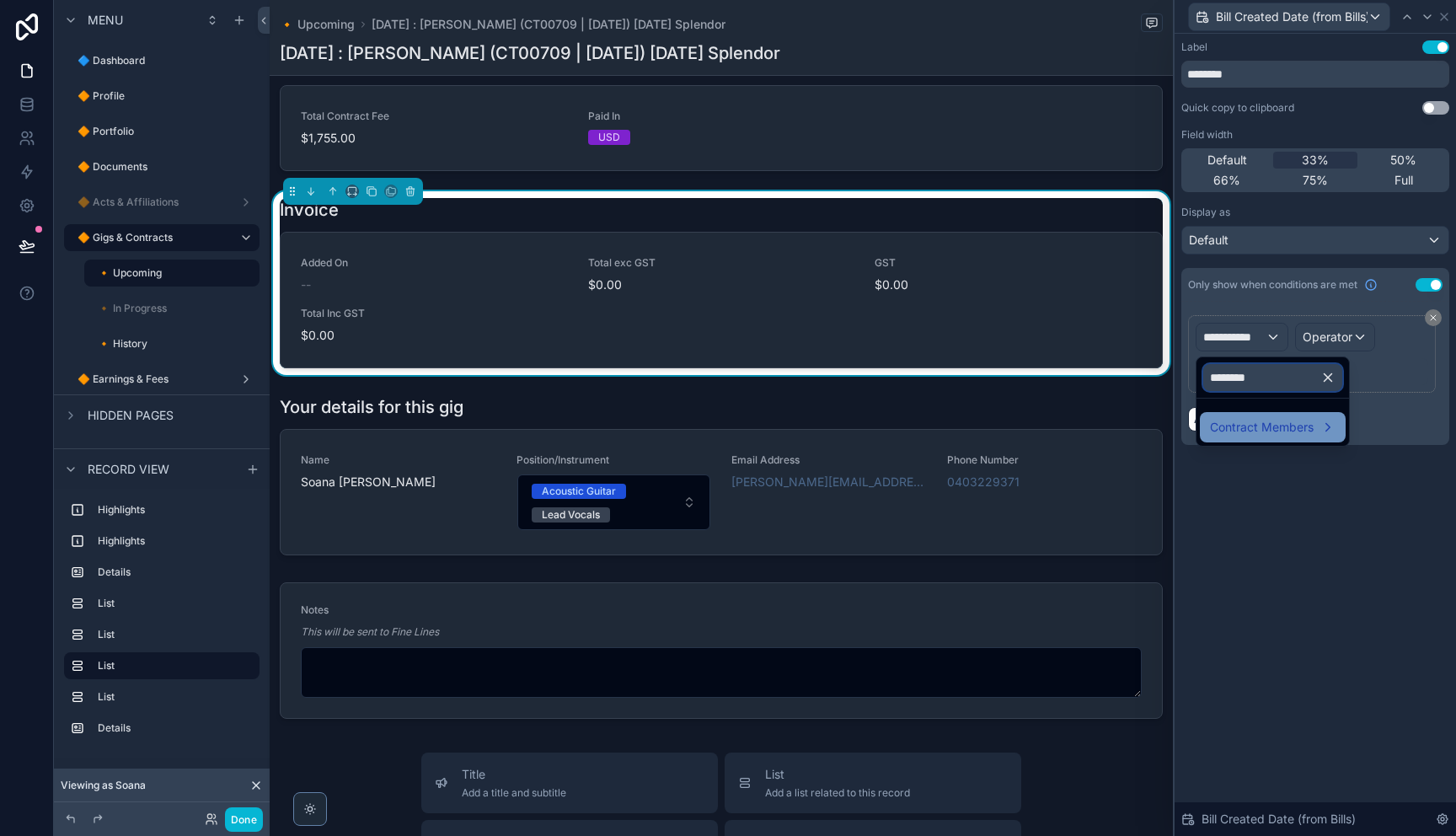
type input "********"
drag, startPoint x: 1280, startPoint y: 422, endPoint x: 1292, endPoint y: 432, distance: 15.6
click at [1281, 423] on span "Contract Members" at bounding box center [1261, 426] width 104 height 20
click at [1371, 423] on div "Bills" at bounding box center [1398, 429] width 63 height 31
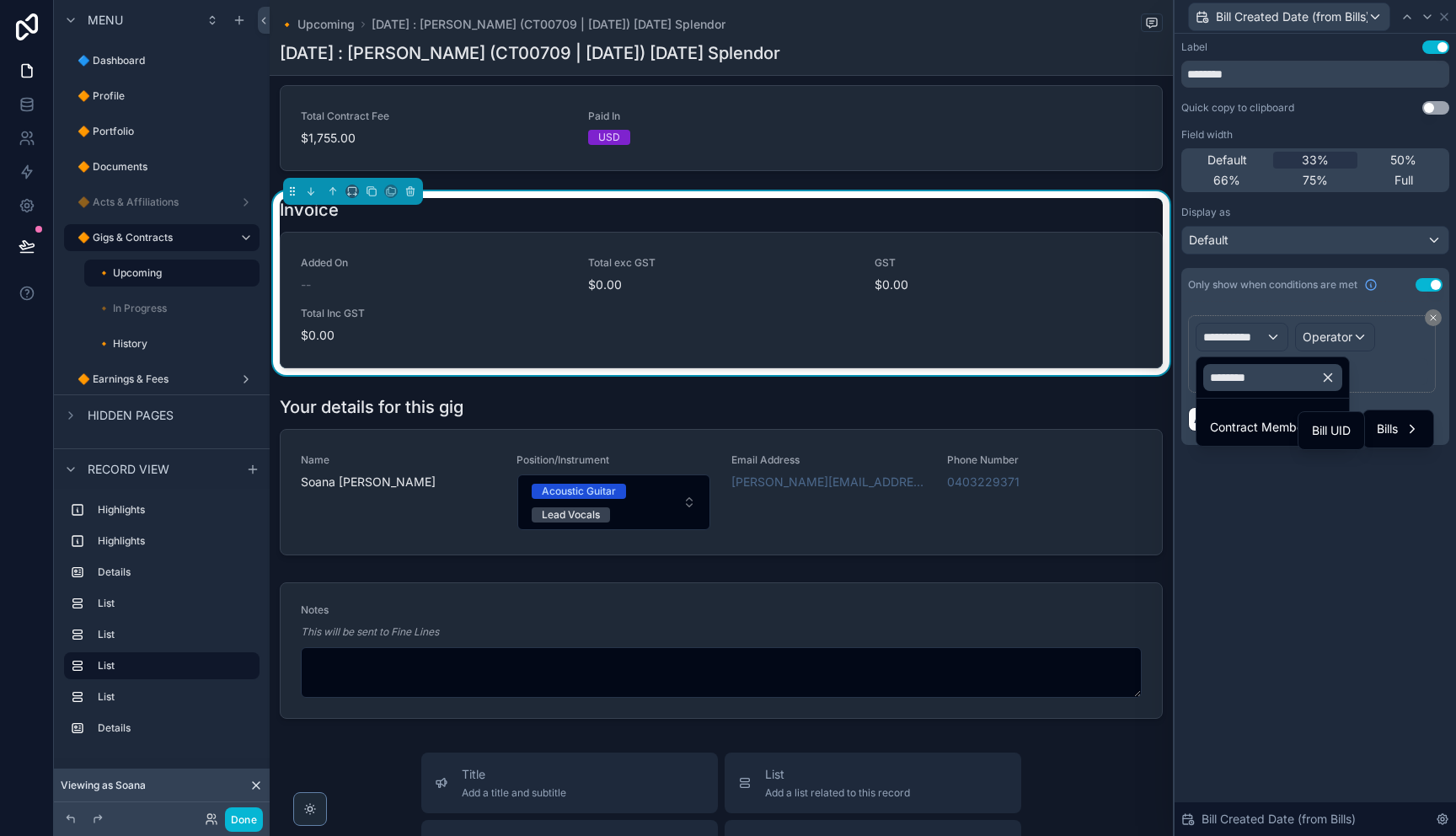
drag, startPoint x: 1320, startPoint y: 429, endPoint x: 1282, endPoint y: 427, distance: 38.1
click at [1318, 429] on span "Bill UID" at bounding box center [1331, 430] width 39 height 20
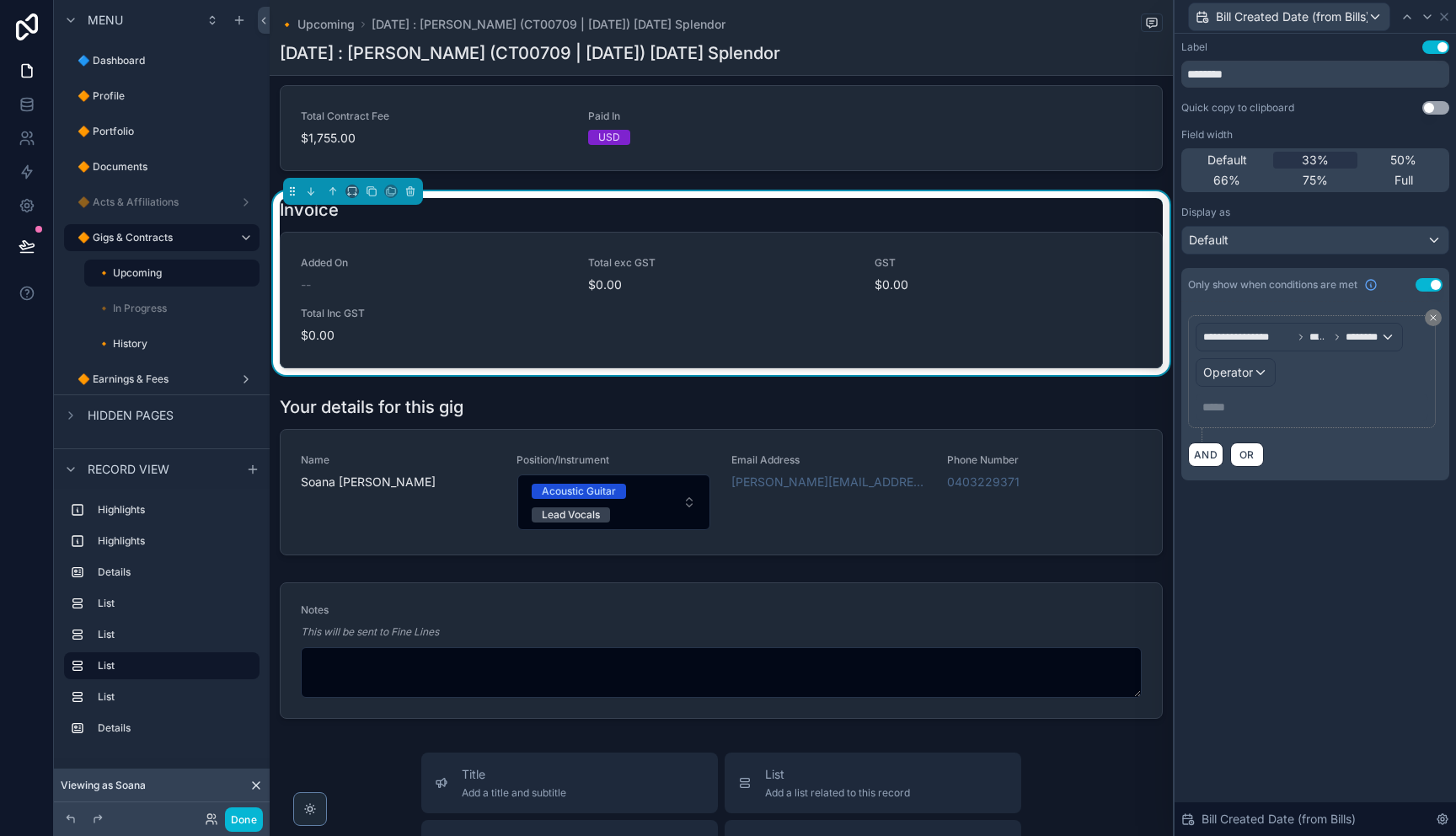
drag, startPoint x: 1255, startPoint y: 391, endPoint x: 1258, endPoint y: 382, distance: 9.5
click at [1255, 390] on div "**********" at bounding box center [1312, 371] width 233 height 97
click at [1261, 380] on div "Operator" at bounding box center [1236, 372] width 78 height 27
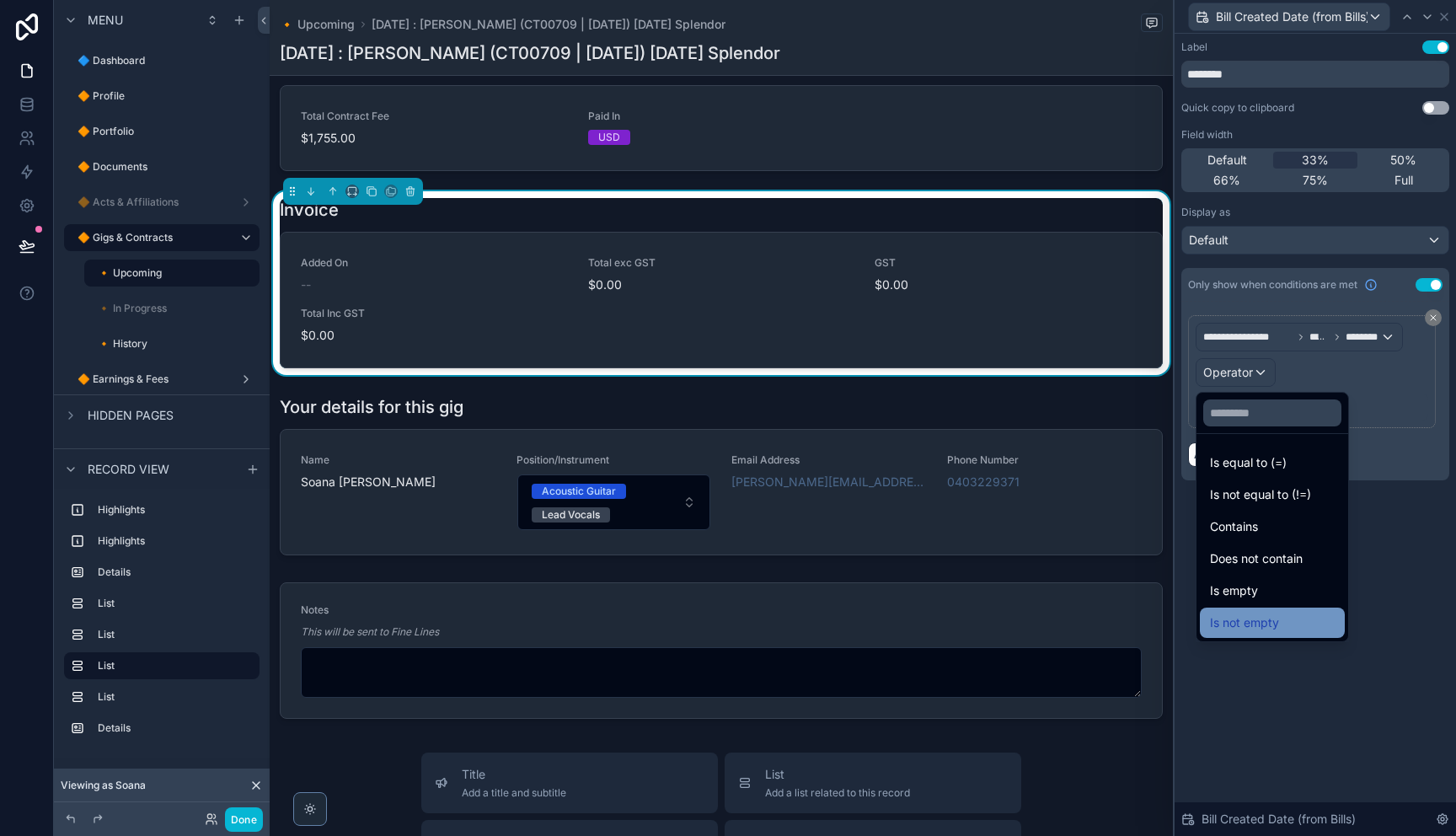
click at [1271, 622] on span "Is not empty" at bounding box center [1244, 622] width 69 height 20
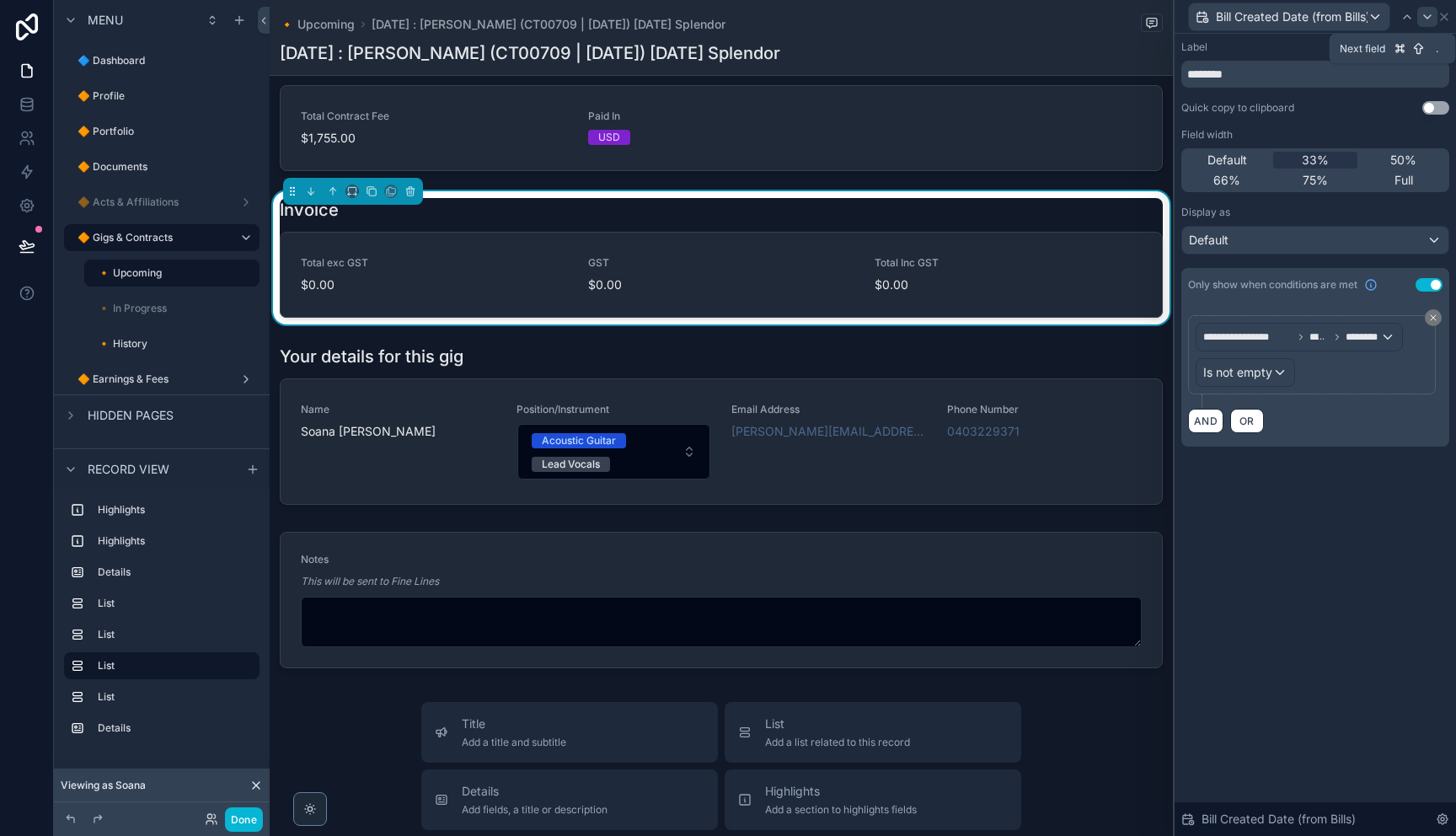
click at [1429, 20] on icon at bounding box center [1427, 17] width 13 height 13
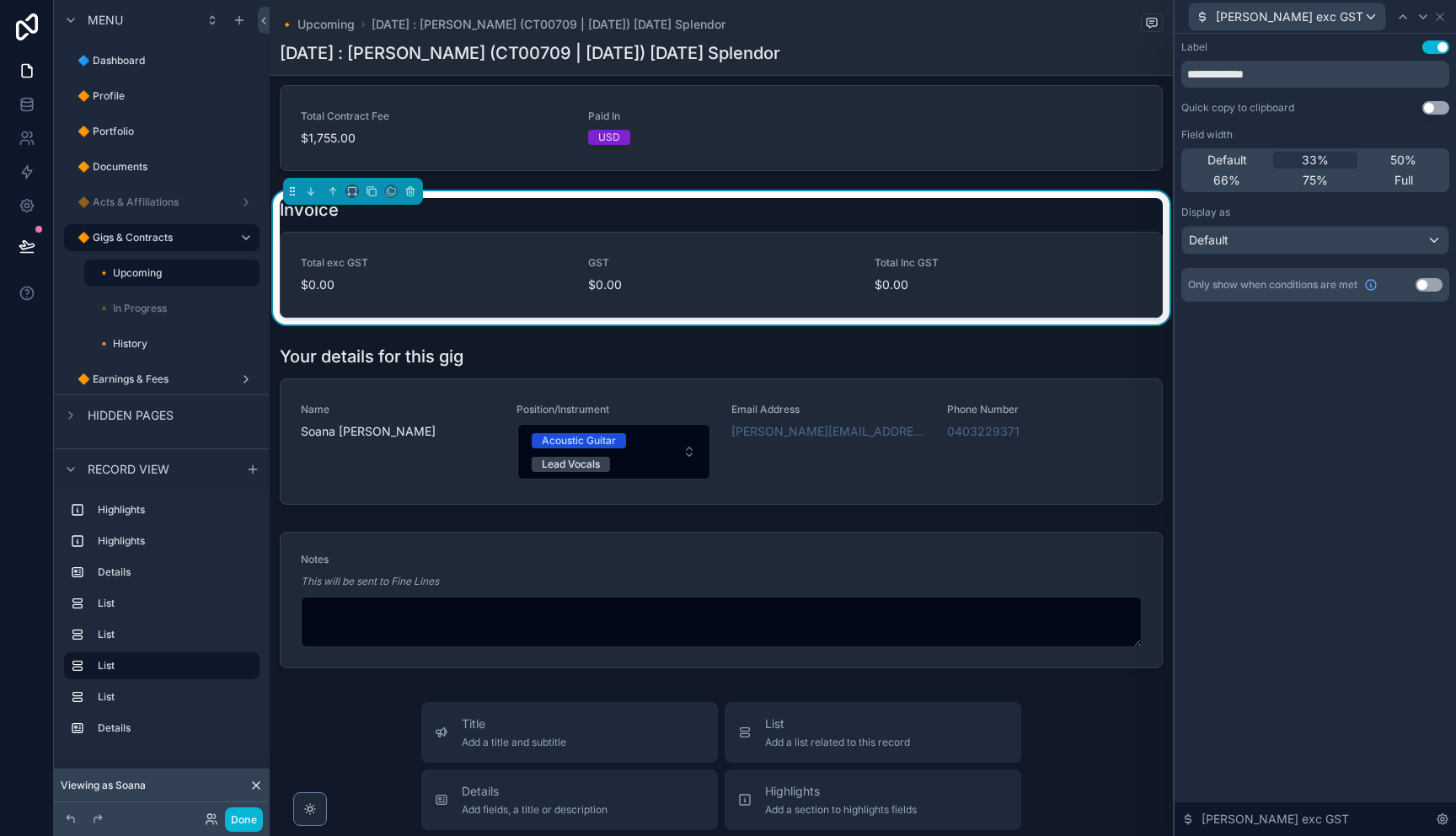
drag, startPoint x: 1285, startPoint y: 274, endPoint x: 1327, endPoint y: 284, distance: 43.2
click at [1291, 277] on div "Only show when conditions are met Use setting" at bounding box center [1315, 284] width 268 height 33
click at [1423, 284] on button "Use setting" at bounding box center [1428, 285] width 27 height 13
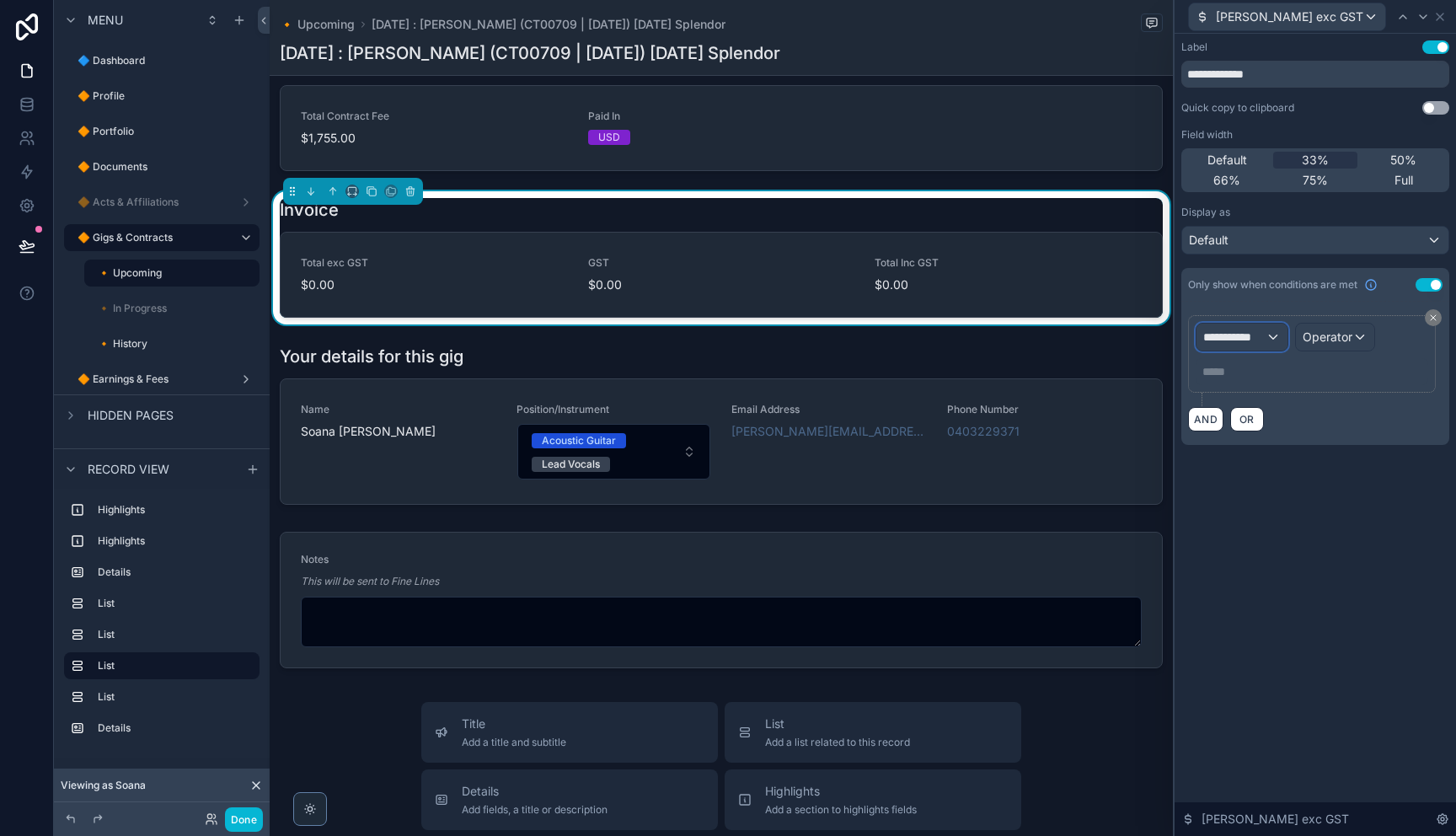
click at [1275, 340] on div "**********" at bounding box center [1241, 336] width 91 height 27
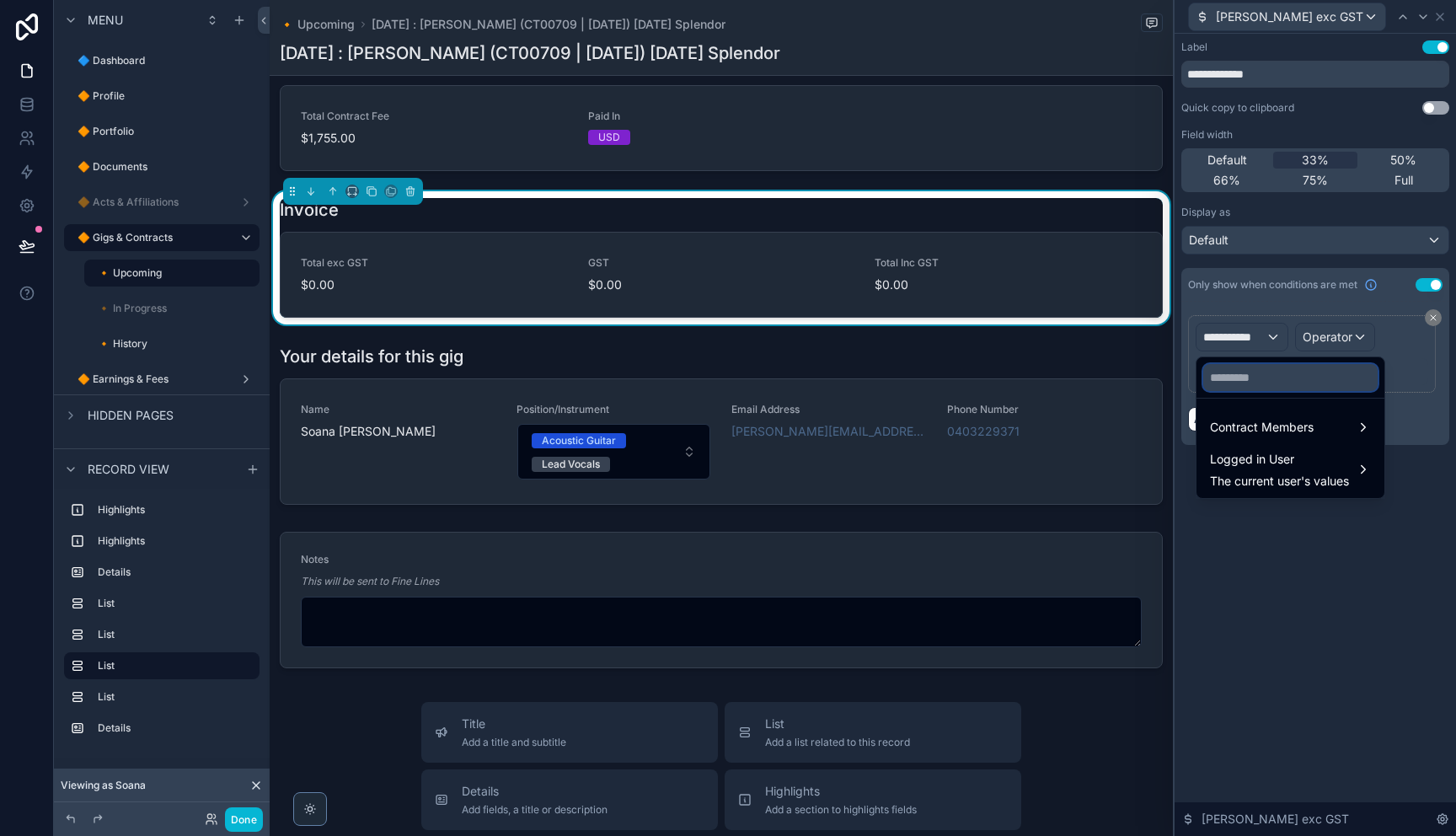
click at [1278, 384] on input "text" at bounding box center [1290, 377] width 174 height 27
paste input "********"
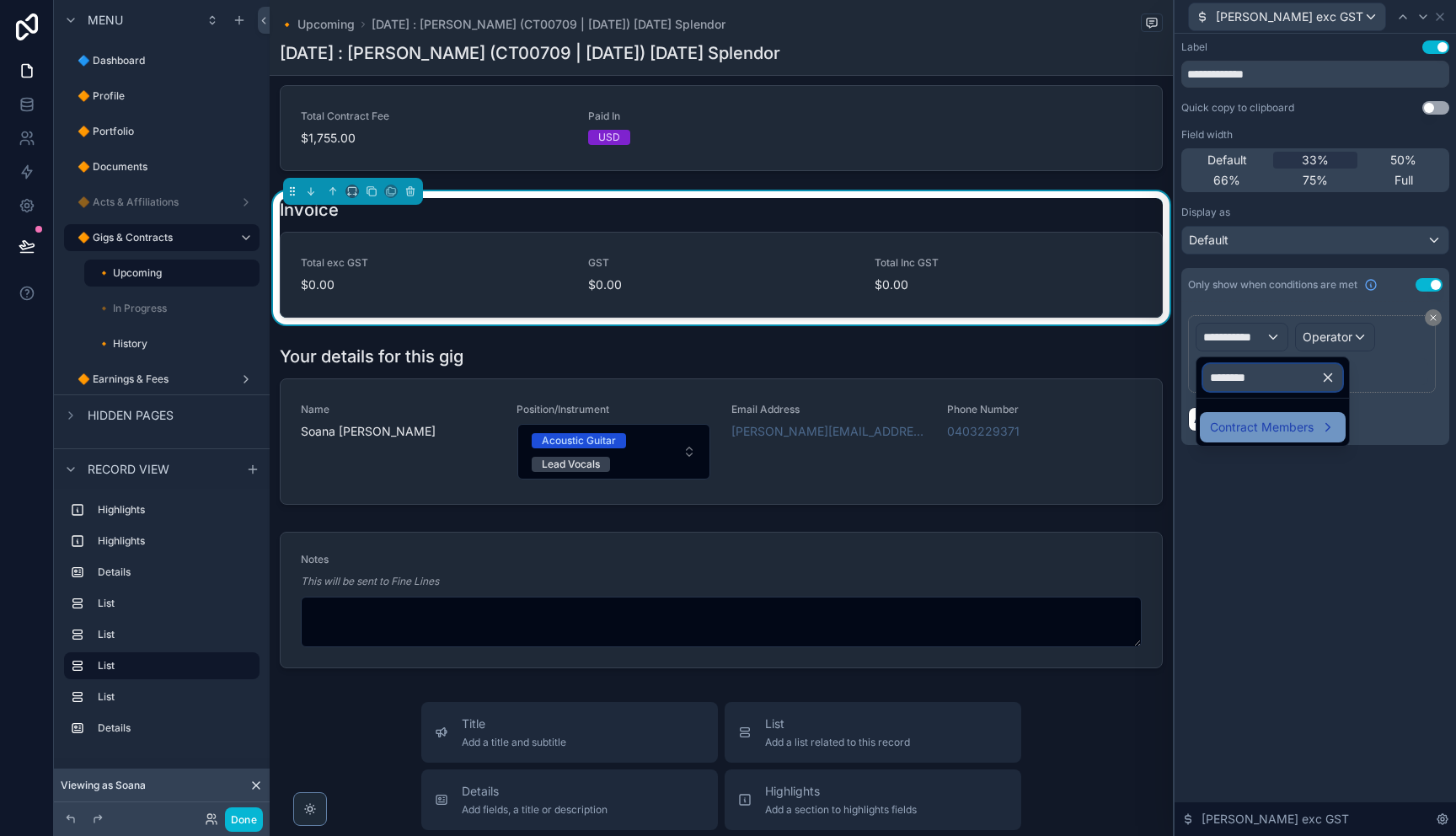
type input "********"
drag, startPoint x: 1300, startPoint y: 423, endPoint x: 1302, endPoint y: 443, distance: 20.1
click at [1301, 425] on span "Contract Members" at bounding box center [1261, 426] width 104 height 20
drag, startPoint x: 1396, startPoint y: 439, endPoint x: 1367, endPoint y: 437, distance: 29.1
click at [1396, 439] on div "Bills" at bounding box center [1398, 429] width 63 height 31
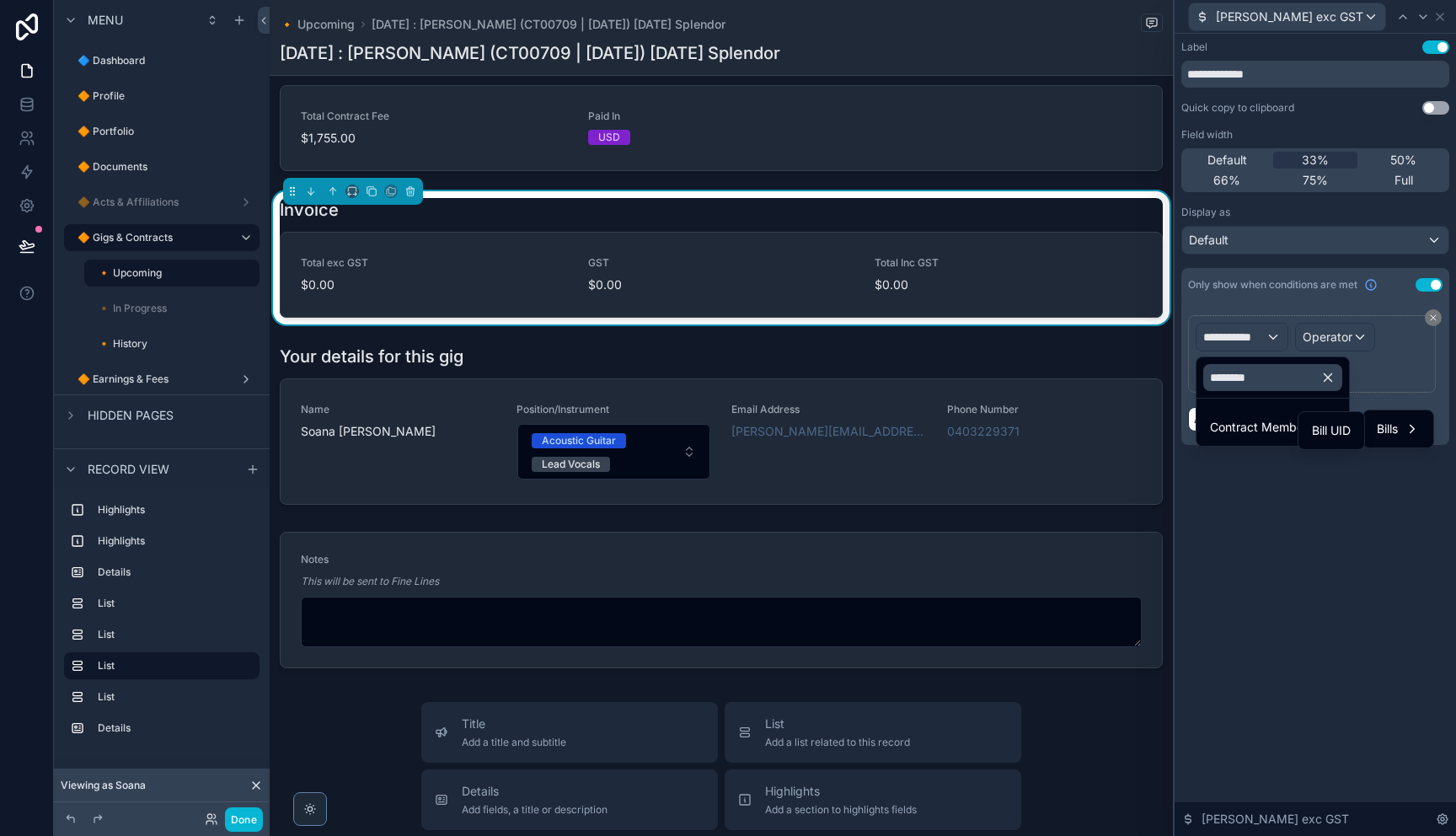
drag, startPoint x: 1334, startPoint y: 428, endPoint x: 1328, endPoint y: 452, distance: 24.7
click at [1334, 429] on span "Bill UID" at bounding box center [1331, 430] width 39 height 20
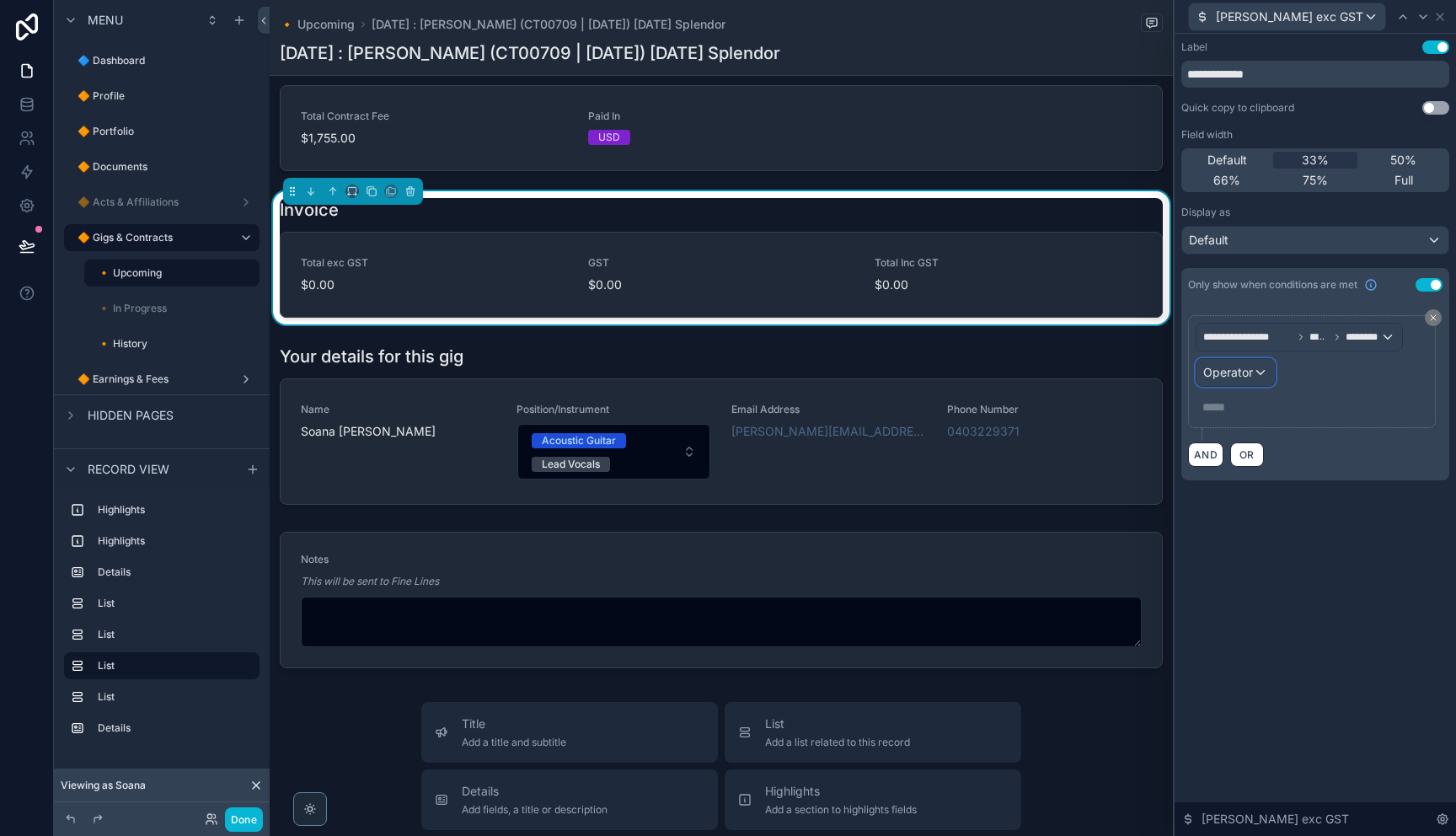
click at [1258, 380] on div "Operator" at bounding box center [1236, 372] width 78 height 27
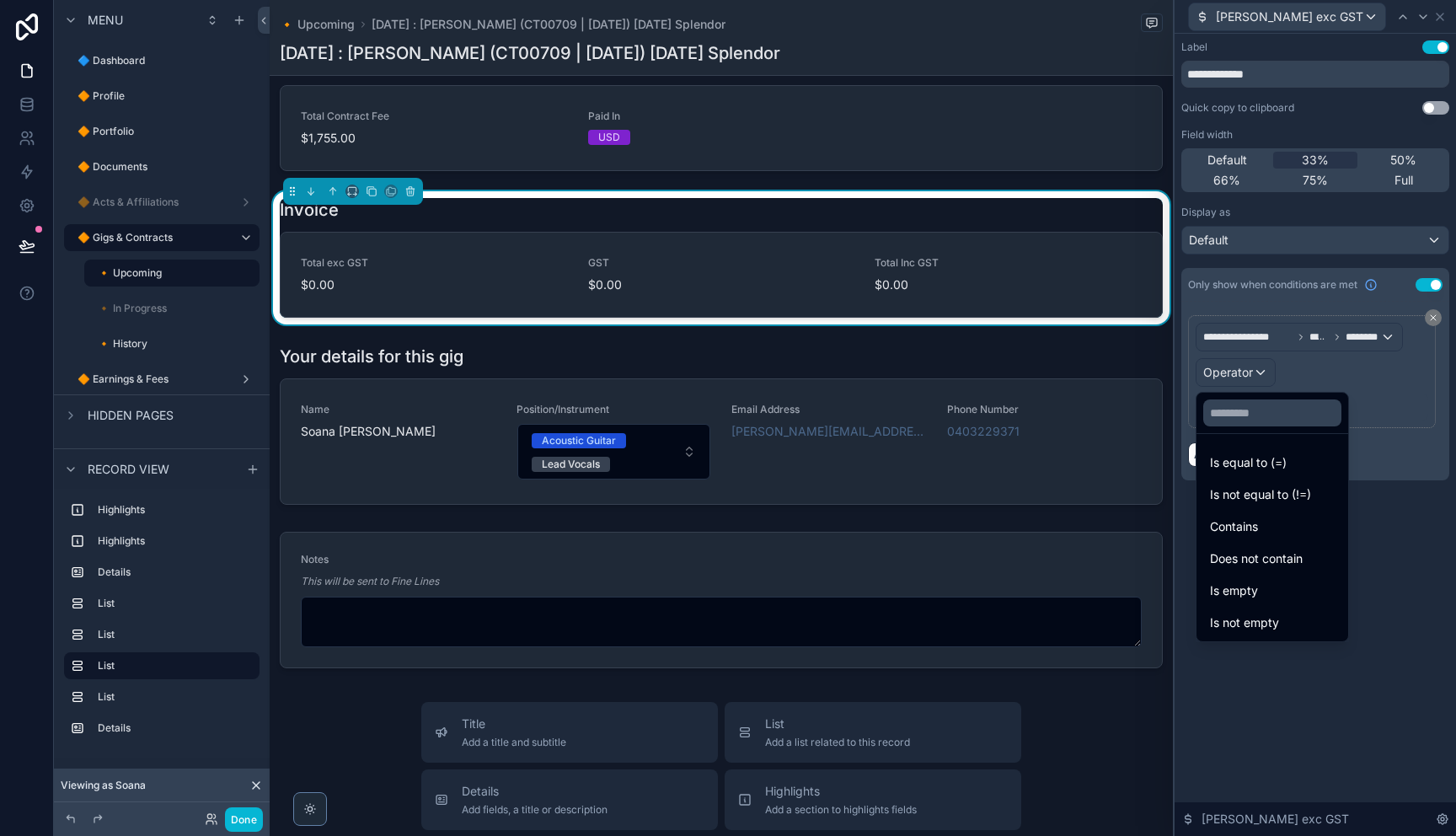
drag, startPoint x: 1253, startPoint y: 534, endPoint x: 1255, endPoint y: 551, distance: 17.1
click at [1253, 540] on div "Contains" at bounding box center [1272, 526] width 145 height 31
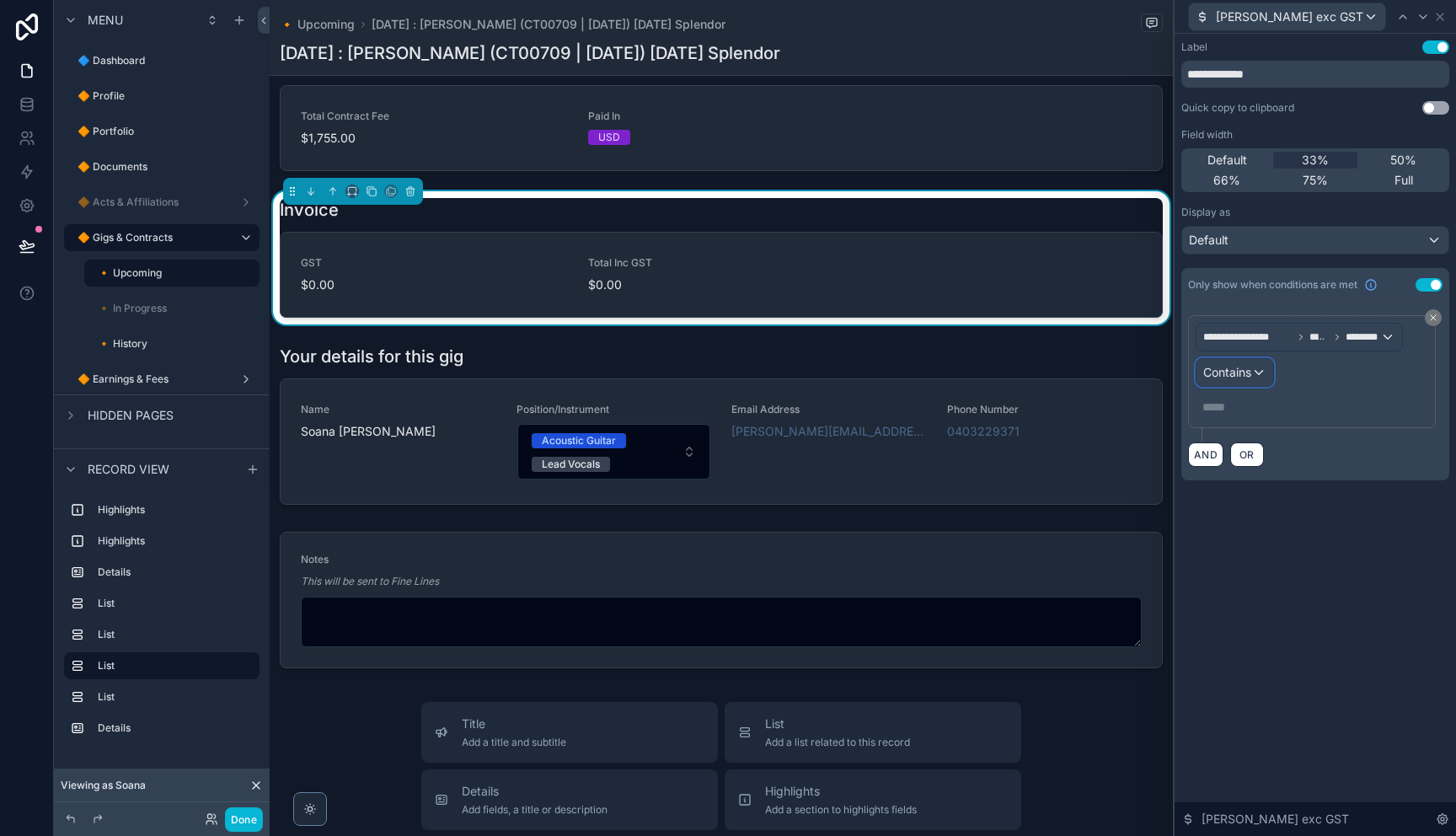
click at [1235, 380] on div "Contains" at bounding box center [1235, 372] width 76 height 27
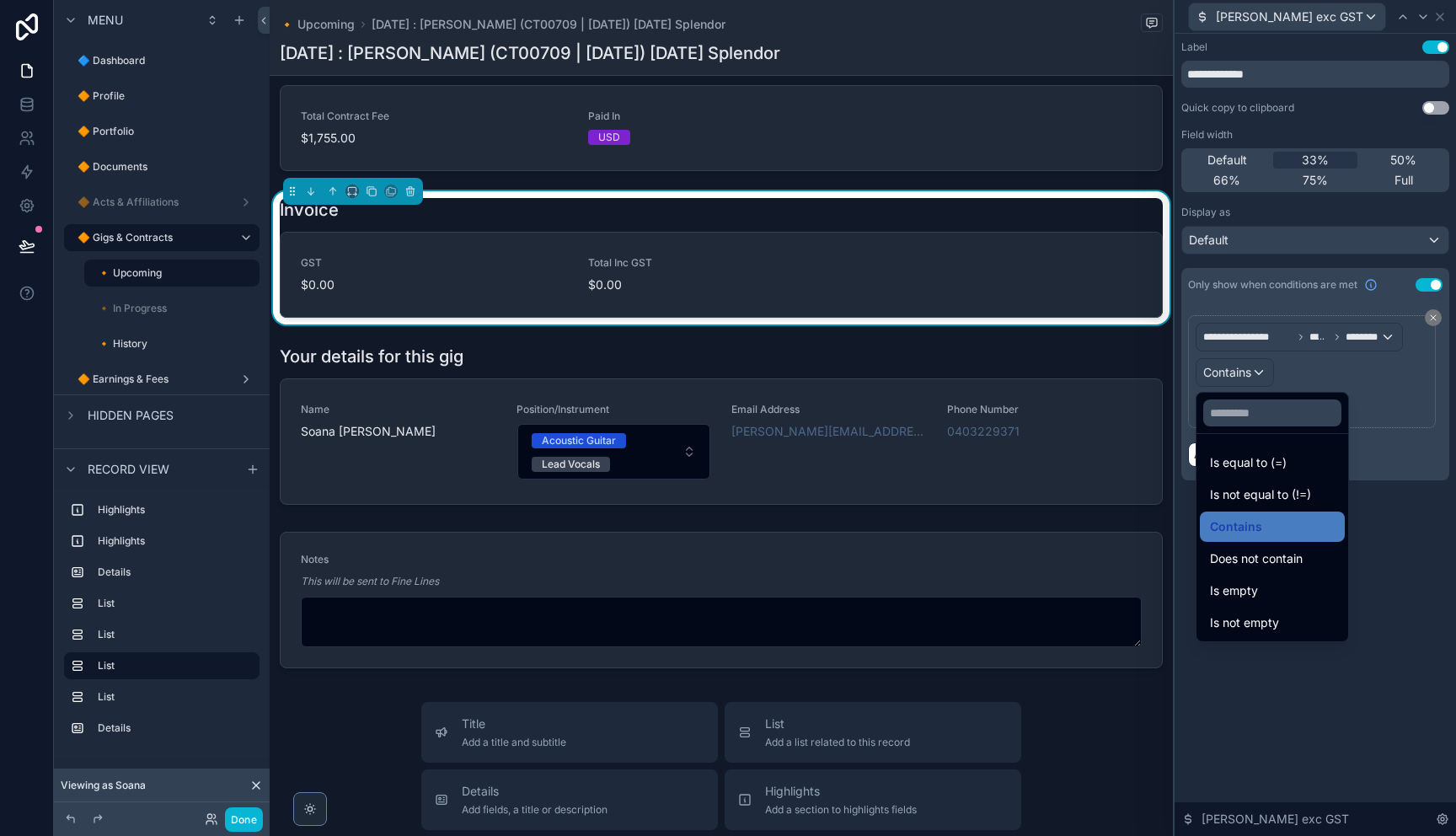
click at [1278, 610] on div "Is not empty" at bounding box center [1272, 622] width 145 height 31
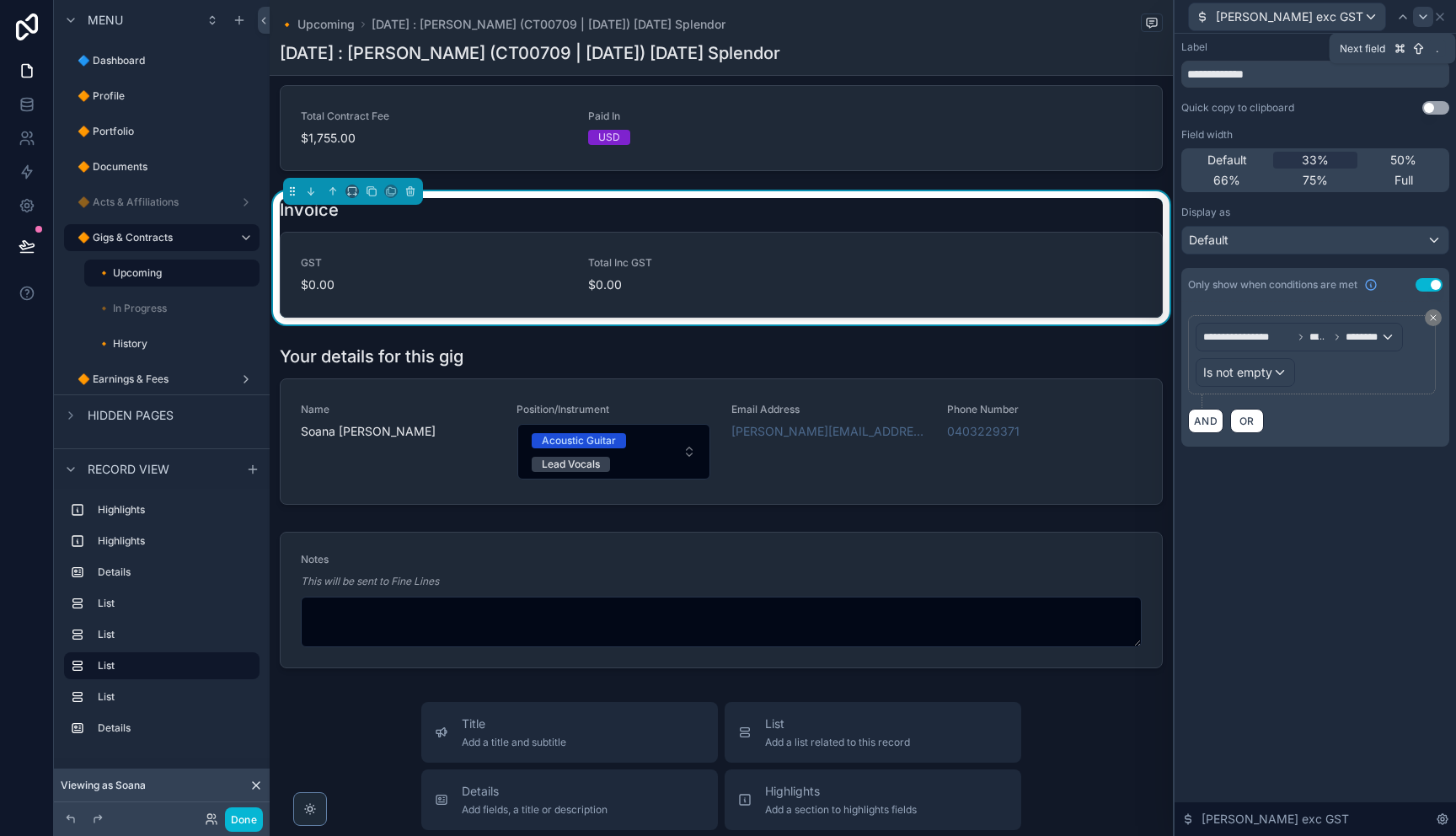
click at [1416, 18] on icon at bounding box center [1423, 17] width 13 height 13
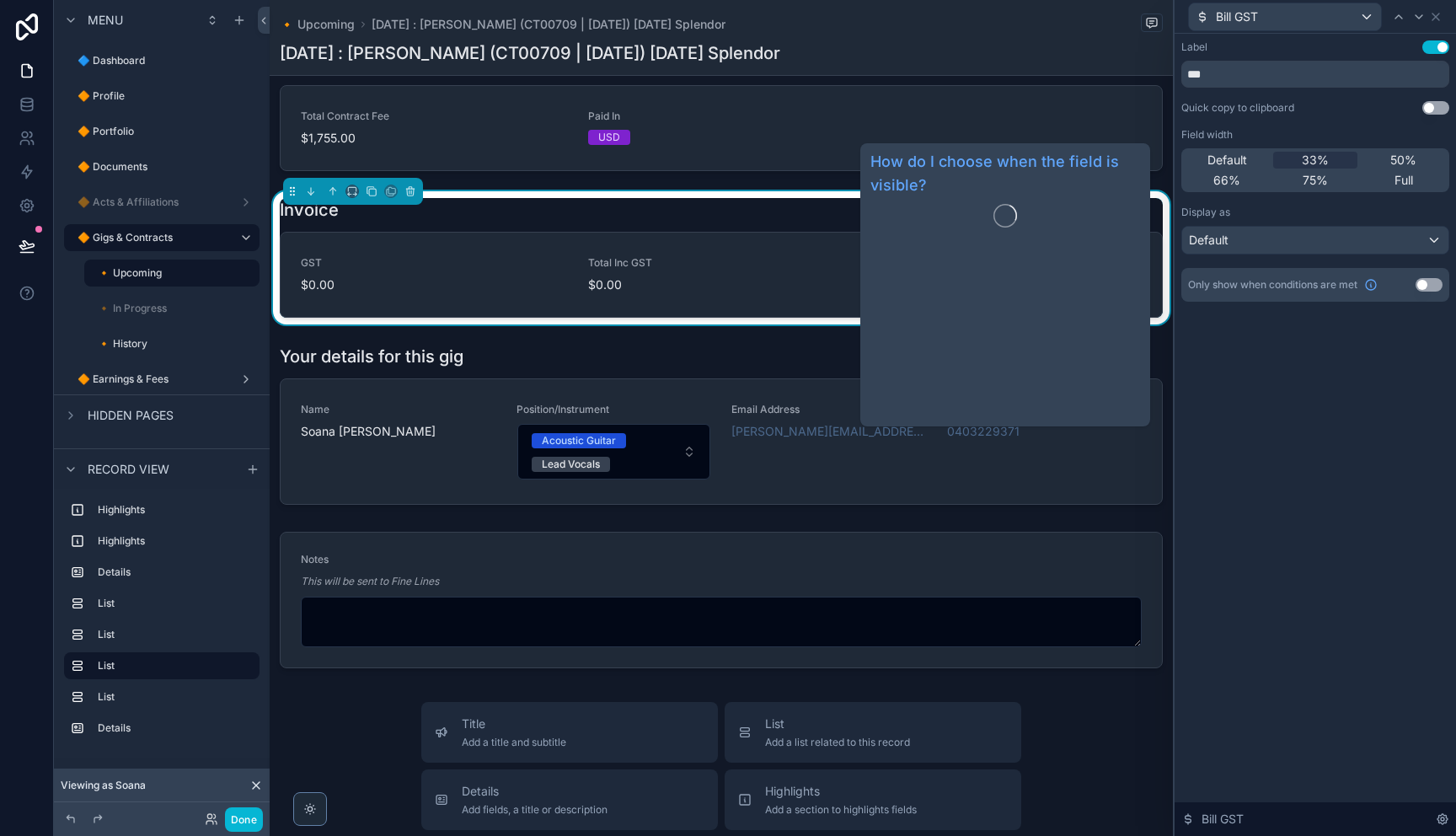
drag, startPoint x: 1314, startPoint y: 295, endPoint x: 1370, endPoint y: 275, distance: 59.5
click at [1315, 294] on div "Only show when conditions are met Use setting" at bounding box center [1315, 284] width 268 height 33
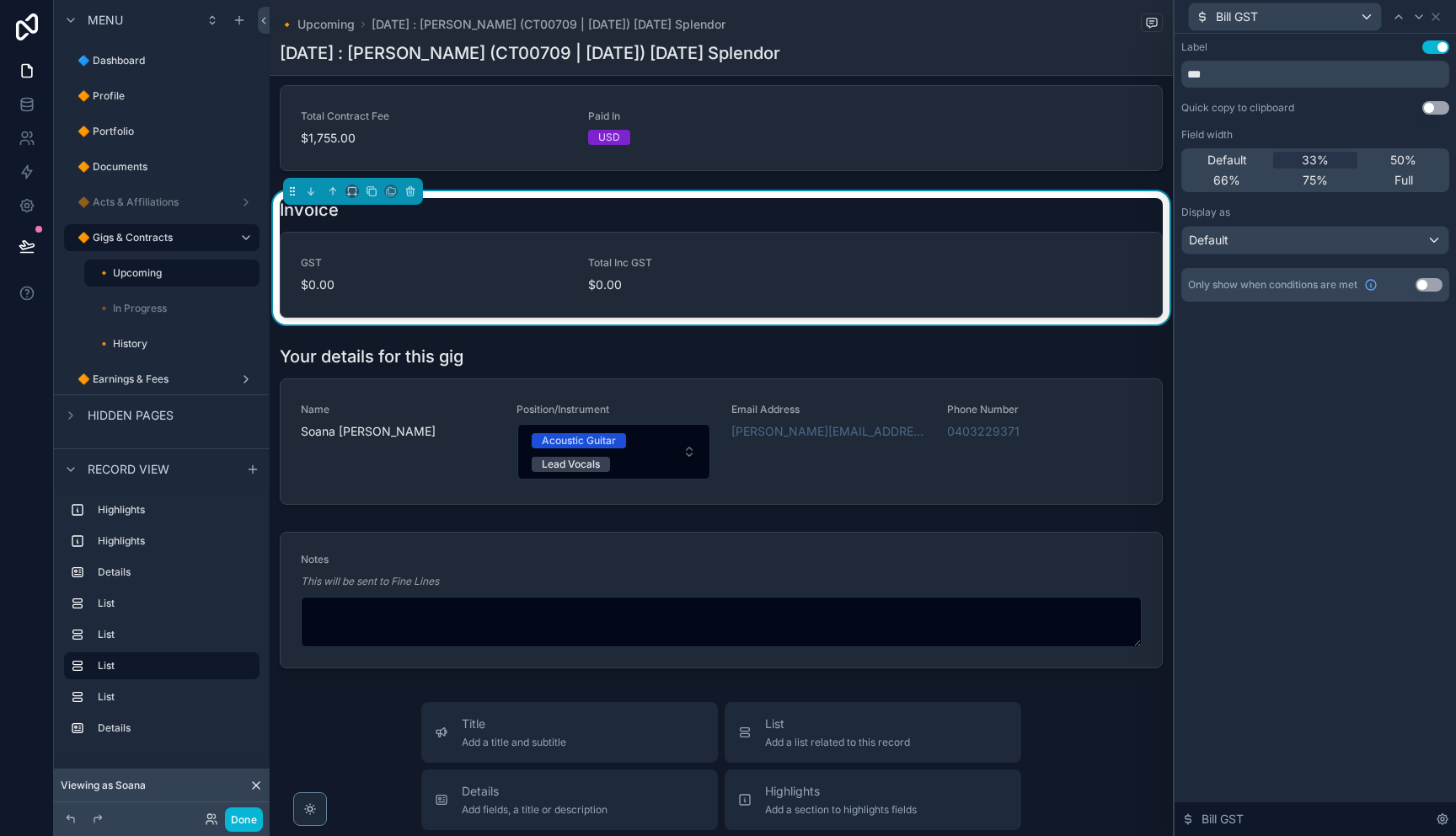
drag, startPoint x: 1413, startPoint y: 278, endPoint x: 1431, endPoint y: 286, distance: 19.7
click at [1417, 278] on div "Only show when conditions are met Use setting" at bounding box center [1315, 284] width 268 height 33
click at [1432, 288] on button "Use setting" at bounding box center [1428, 285] width 27 height 13
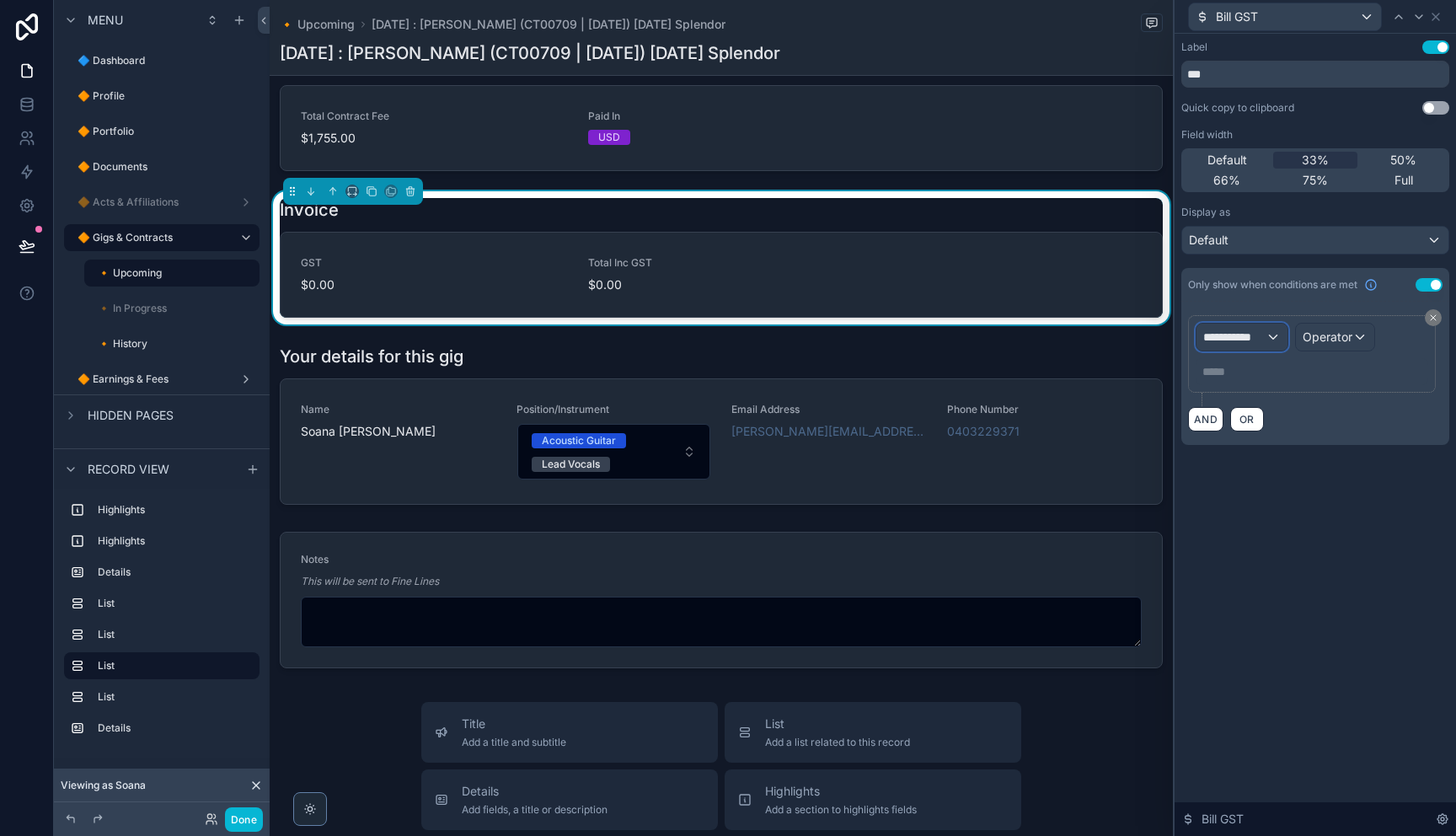
click at [1248, 331] on span "**********" at bounding box center [1234, 337] width 62 height 17
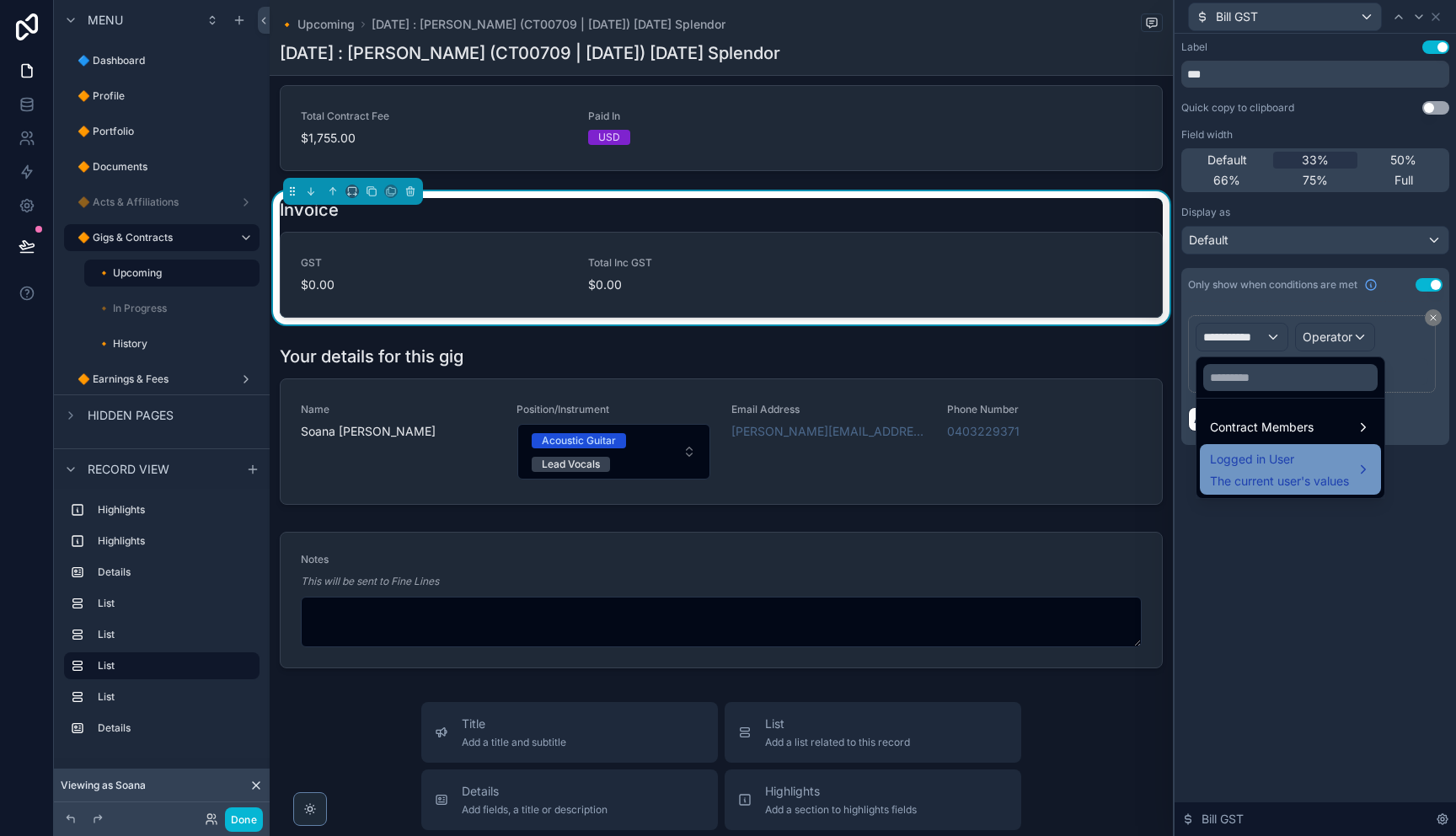
click at [1299, 483] on span "The current user's values" at bounding box center [1280, 481] width 139 height 17
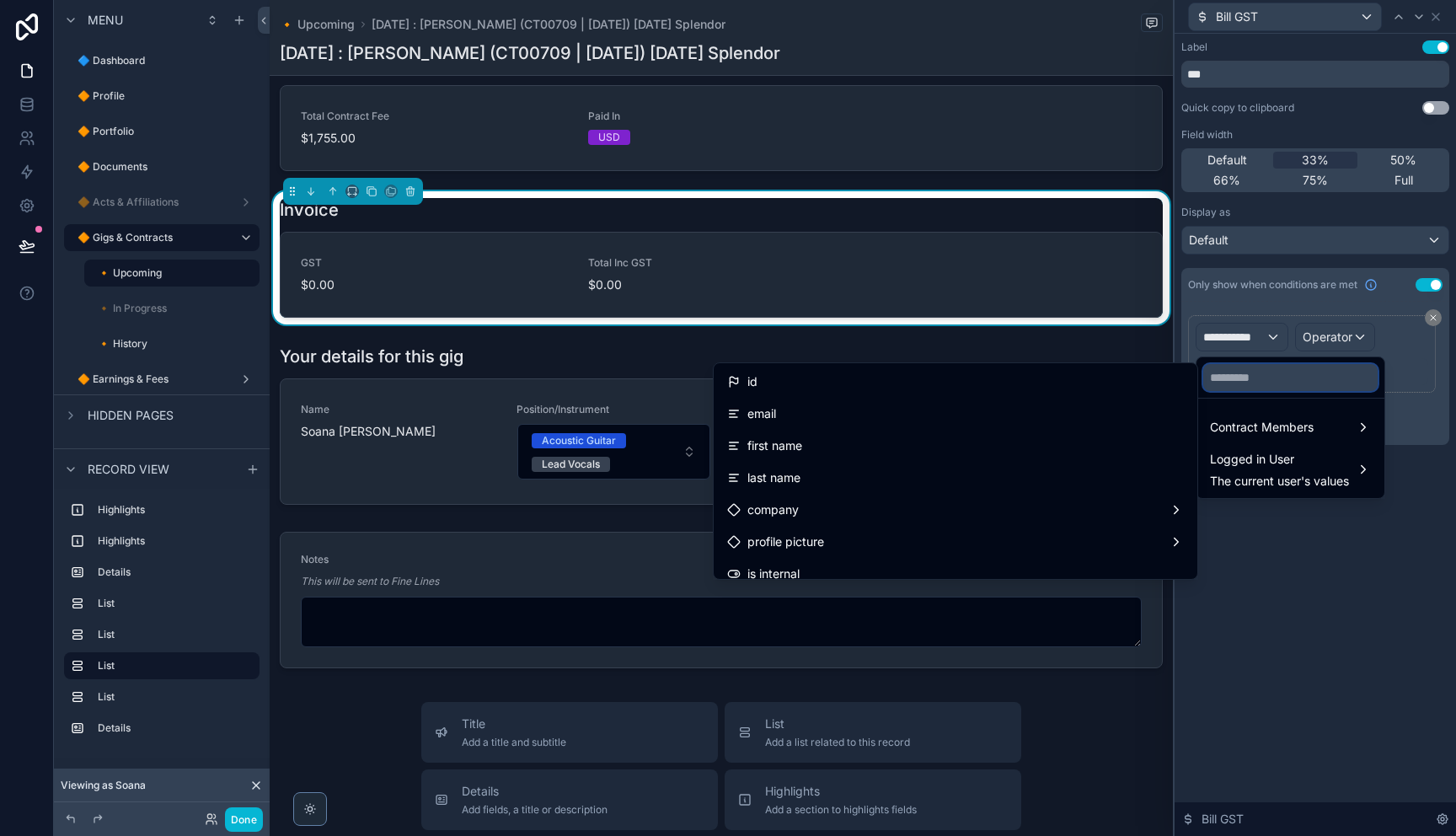
drag, startPoint x: 1232, startPoint y: 377, endPoint x: 1241, endPoint y: 381, distance: 9.8
click at [1232, 377] on input "text" at bounding box center [1290, 377] width 174 height 27
paste input "********"
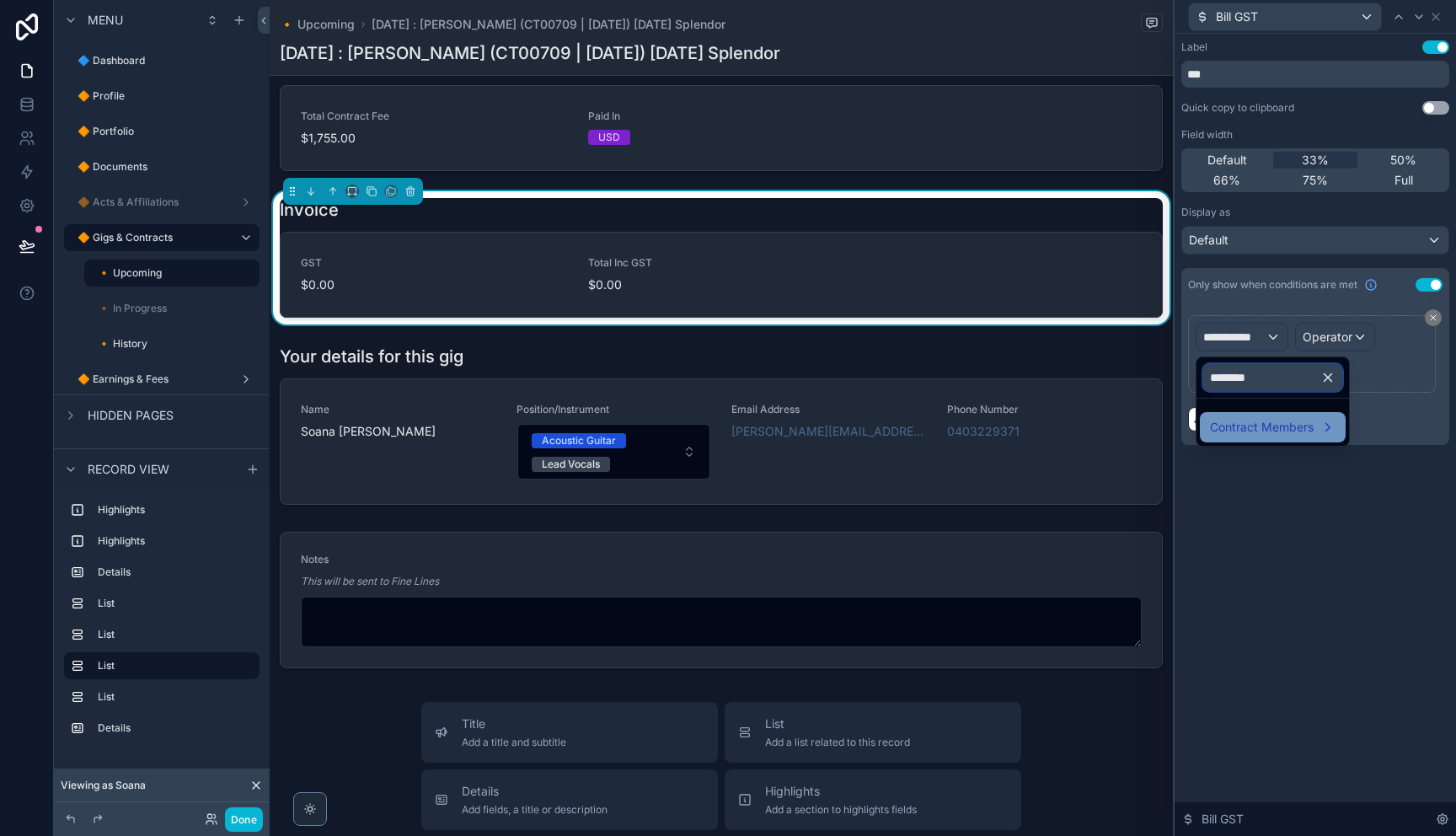
type input "********"
click at [1247, 423] on span "Contract Members" at bounding box center [1261, 426] width 104 height 20
click at [1375, 433] on div "Bills" at bounding box center [1398, 429] width 63 height 31
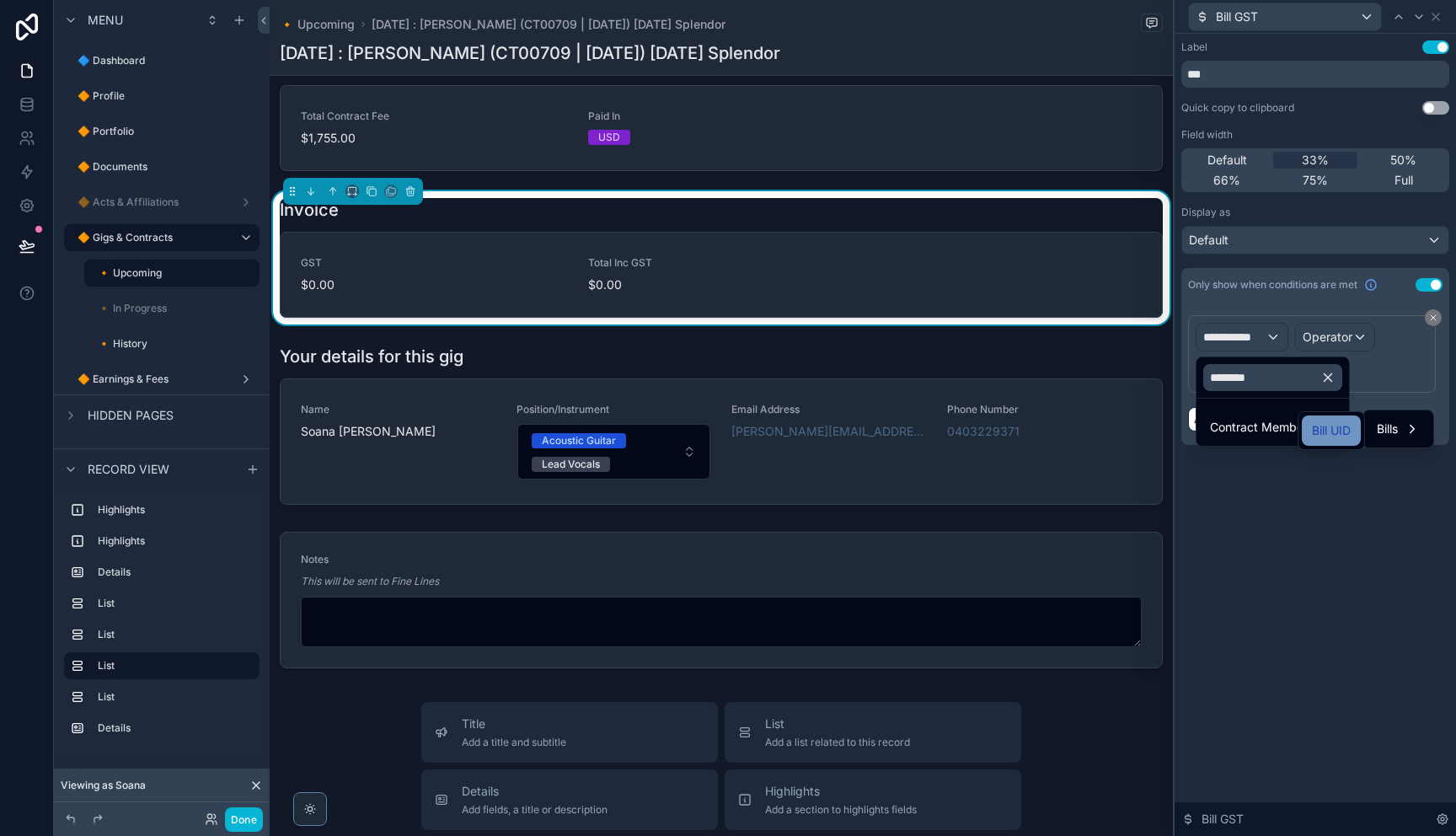
click at [1328, 429] on span "Bill UID" at bounding box center [1331, 430] width 39 height 20
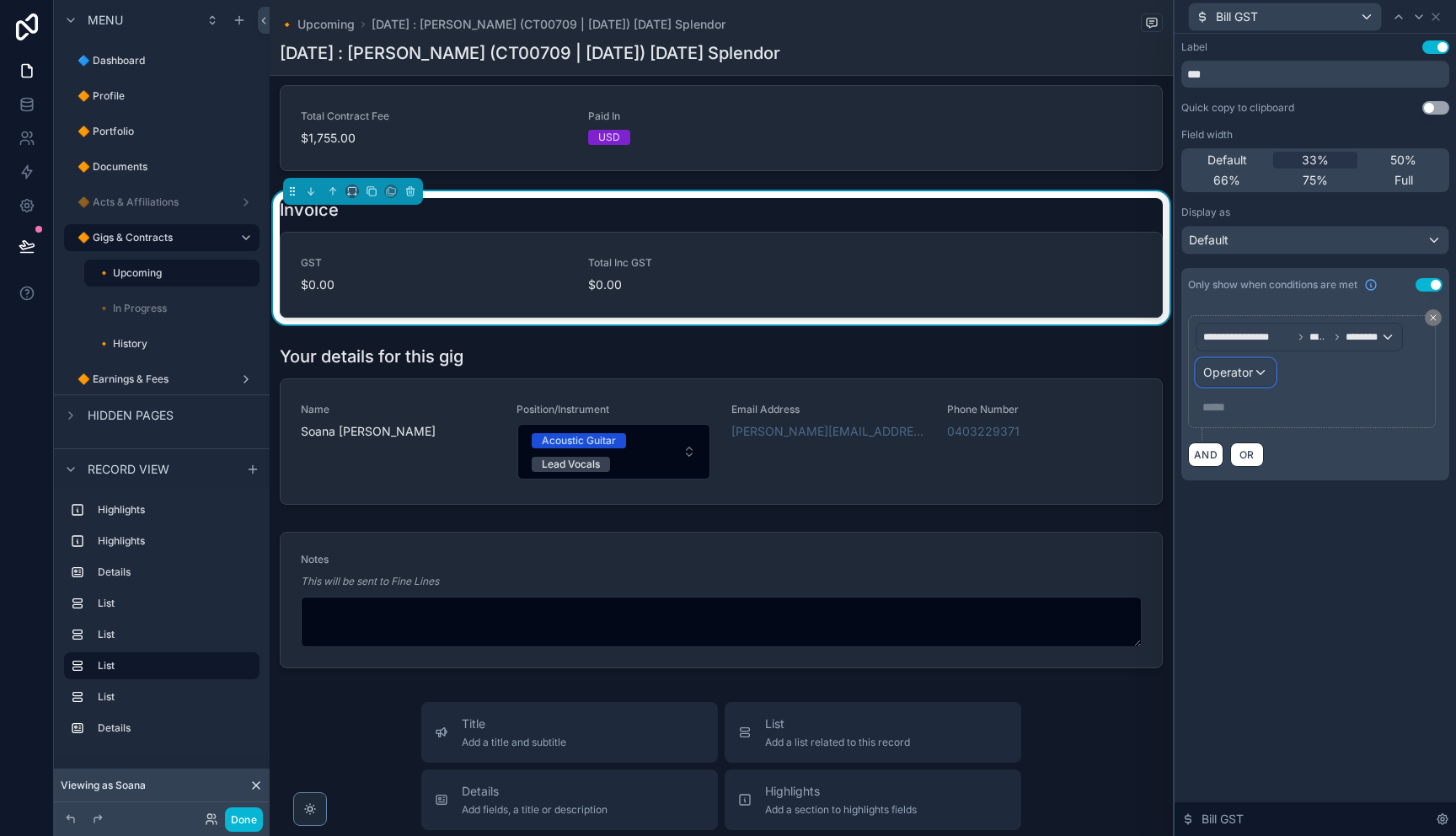
click at [1244, 371] on span "Operator" at bounding box center [1228, 372] width 50 height 14
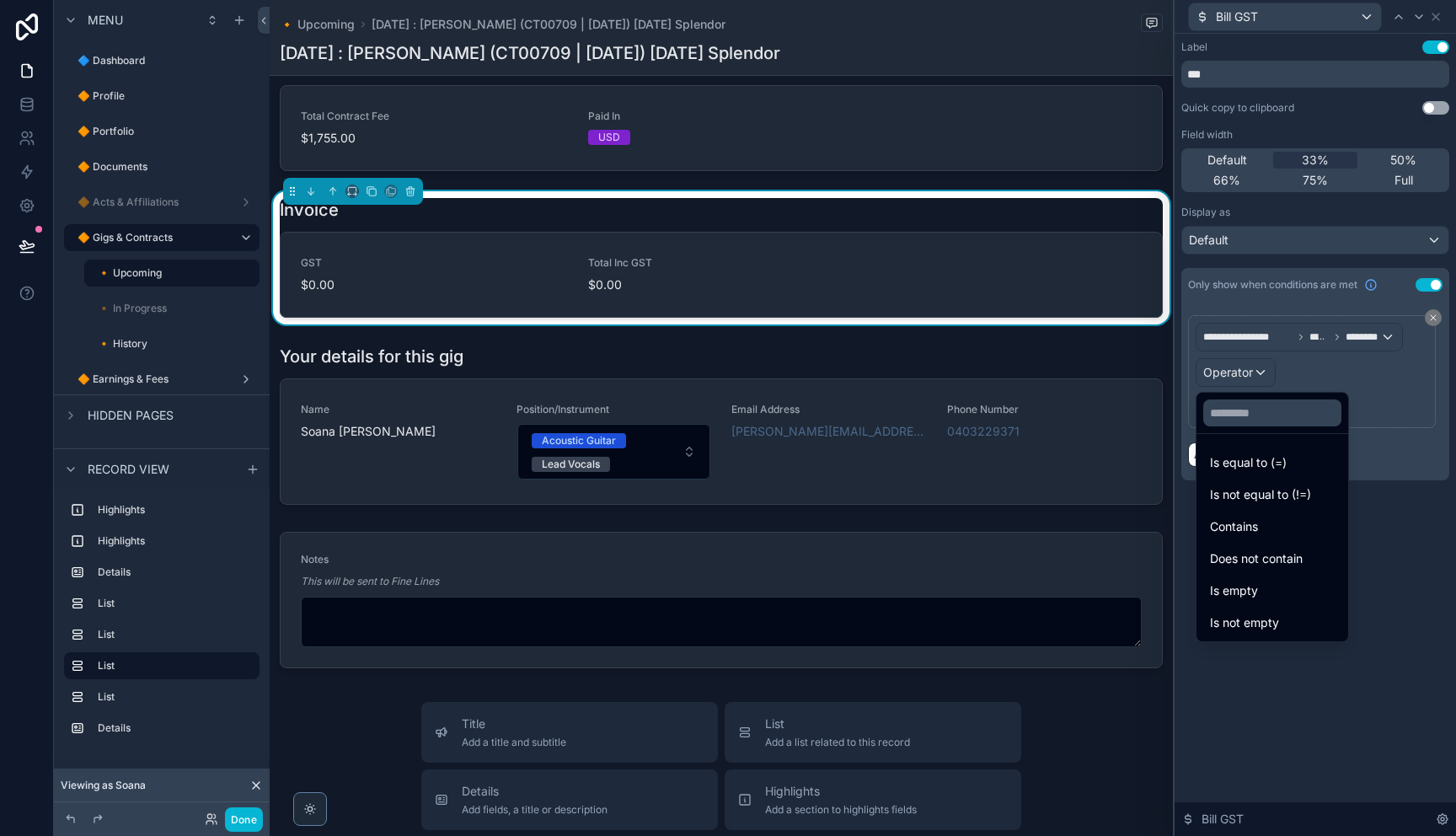
click at [1270, 624] on span "Is not empty" at bounding box center [1244, 622] width 69 height 20
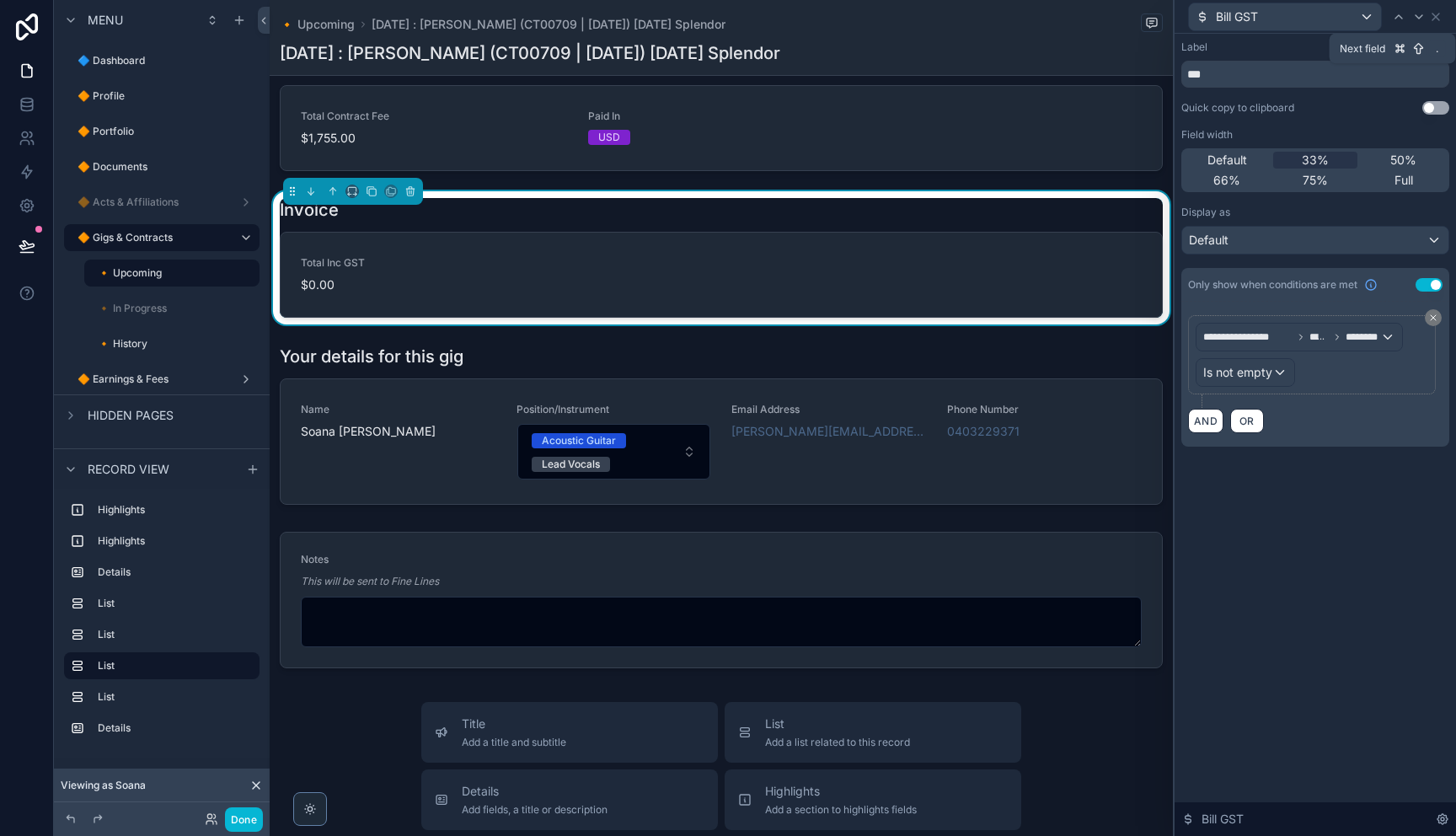
click at [1418, 19] on icon at bounding box center [1419, 17] width 13 height 13
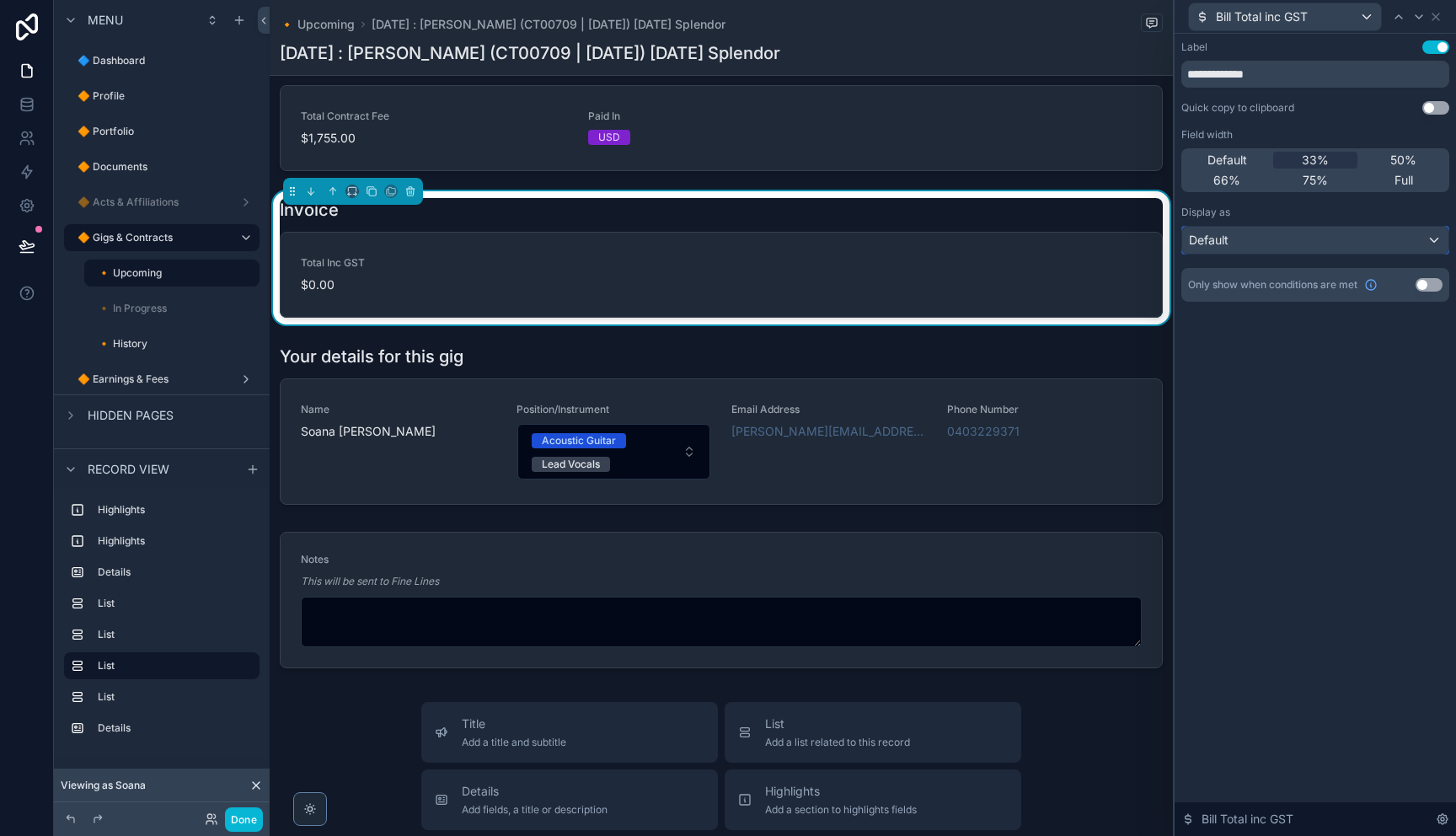
click at [1340, 250] on div "Default" at bounding box center [1315, 240] width 266 height 27
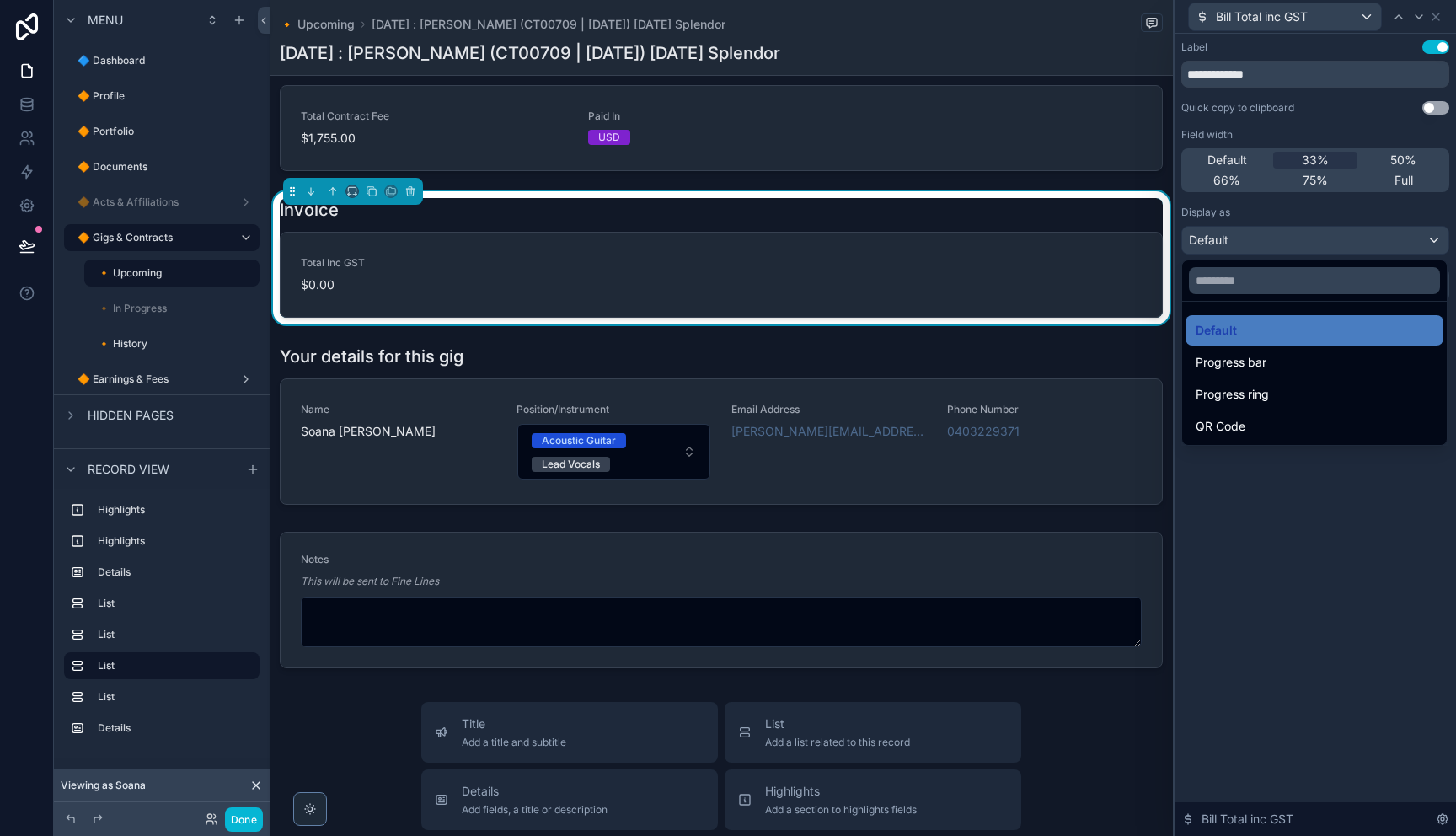
drag, startPoint x: 1383, startPoint y: 526, endPoint x: 1372, endPoint y: 316, distance: 210.3
click at [1381, 520] on div at bounding box center [1315, 418] width 281 height 836
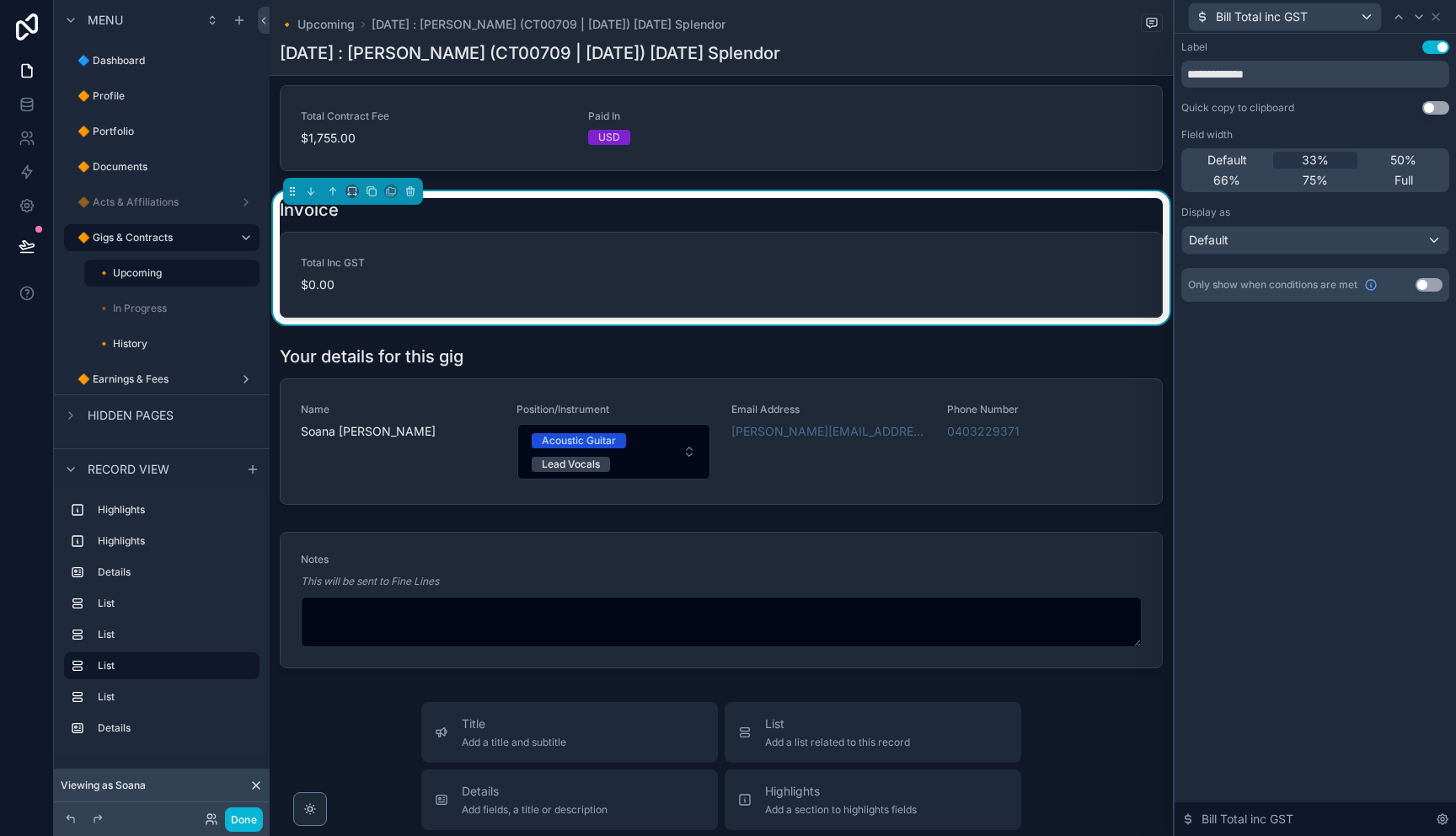
click at [1425, 286] on button "Use setting" at bounding box center [1428, 285] width 27 height 13
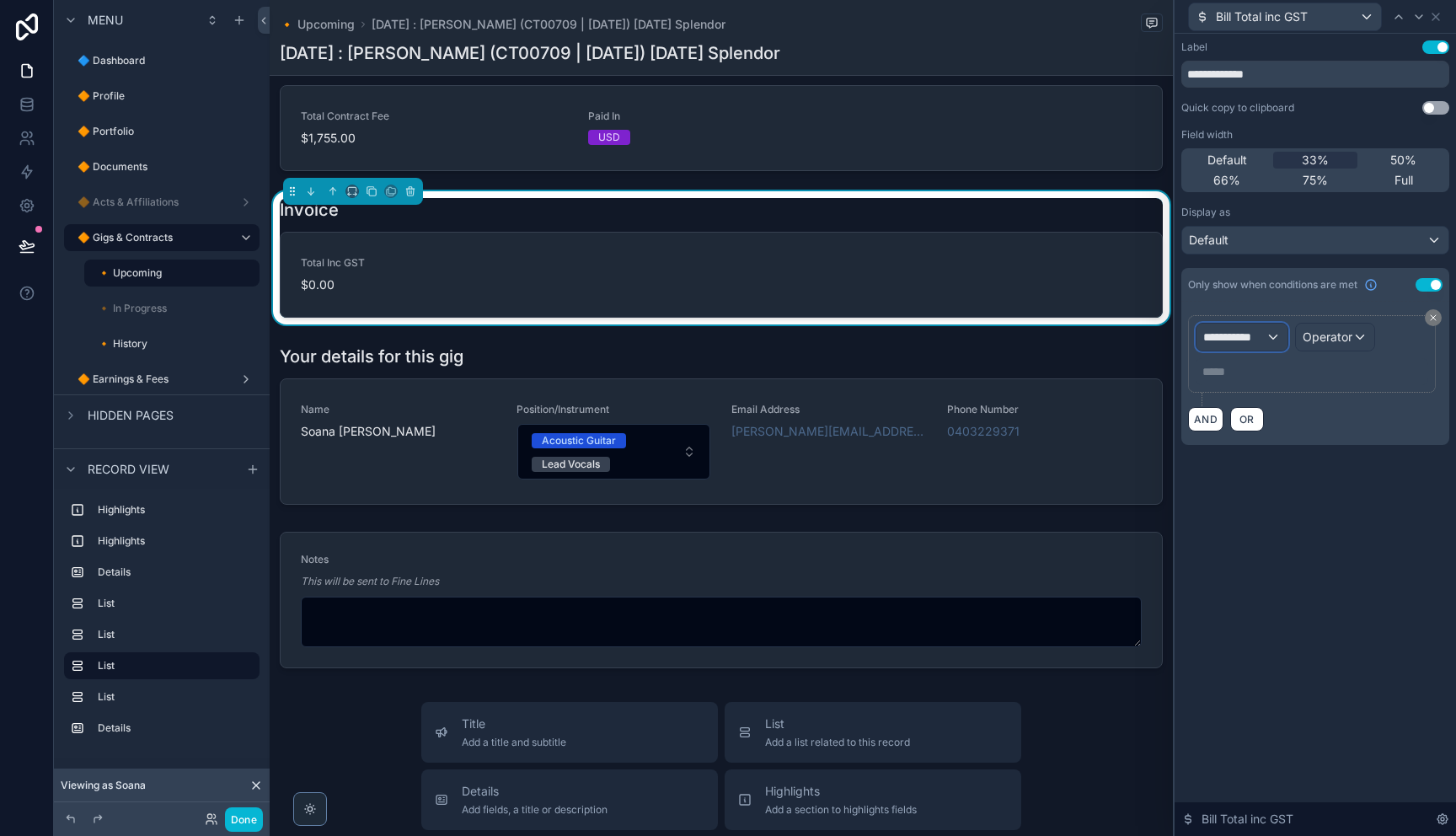
click at [1264, 343] on span "**********" at bounding box center [1234, 337] width 62 height 17
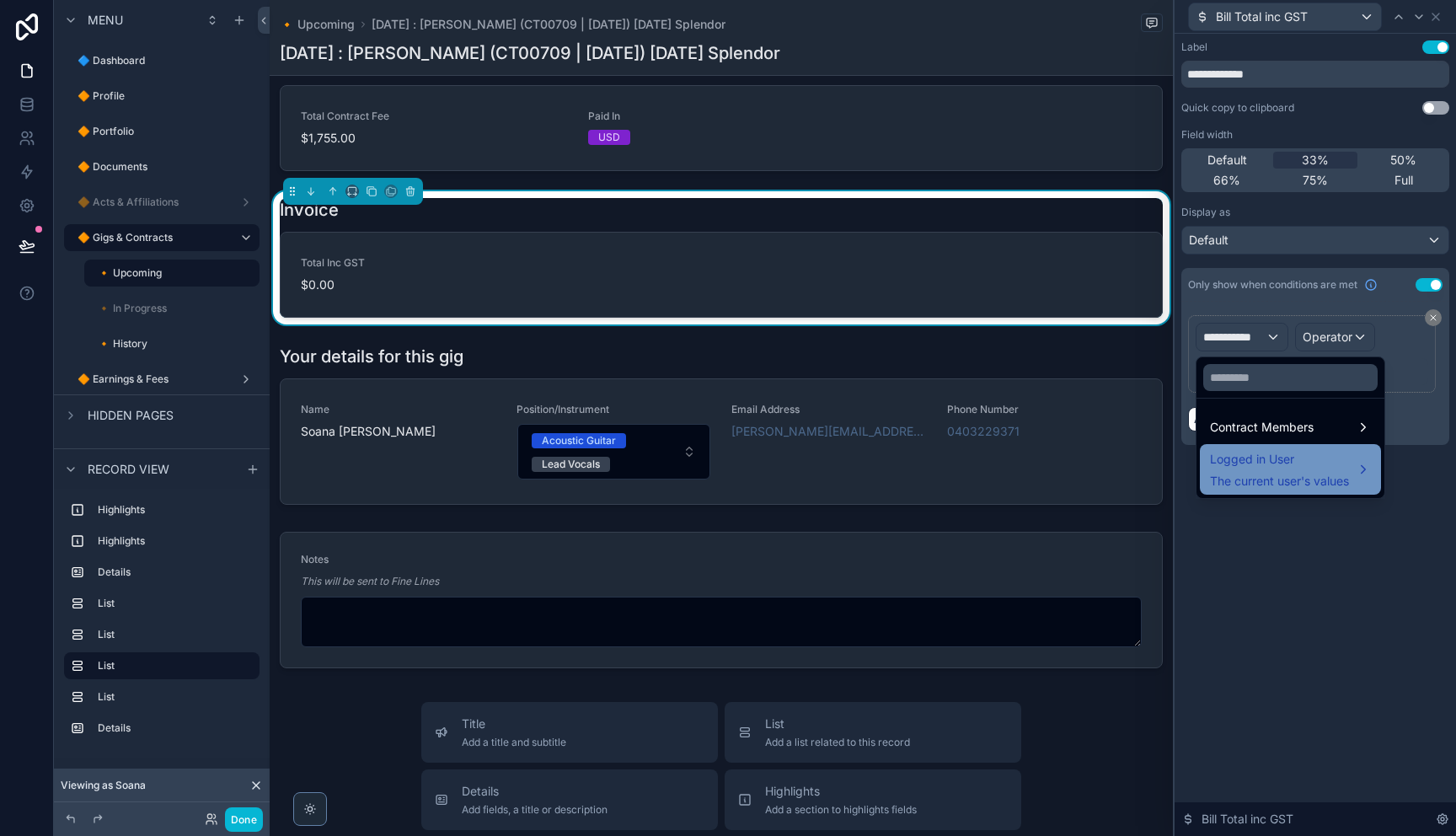
click at [1276, 471] on div "Logged in User The current user's values" at bounding box center [1280, 469] width 139 height 40
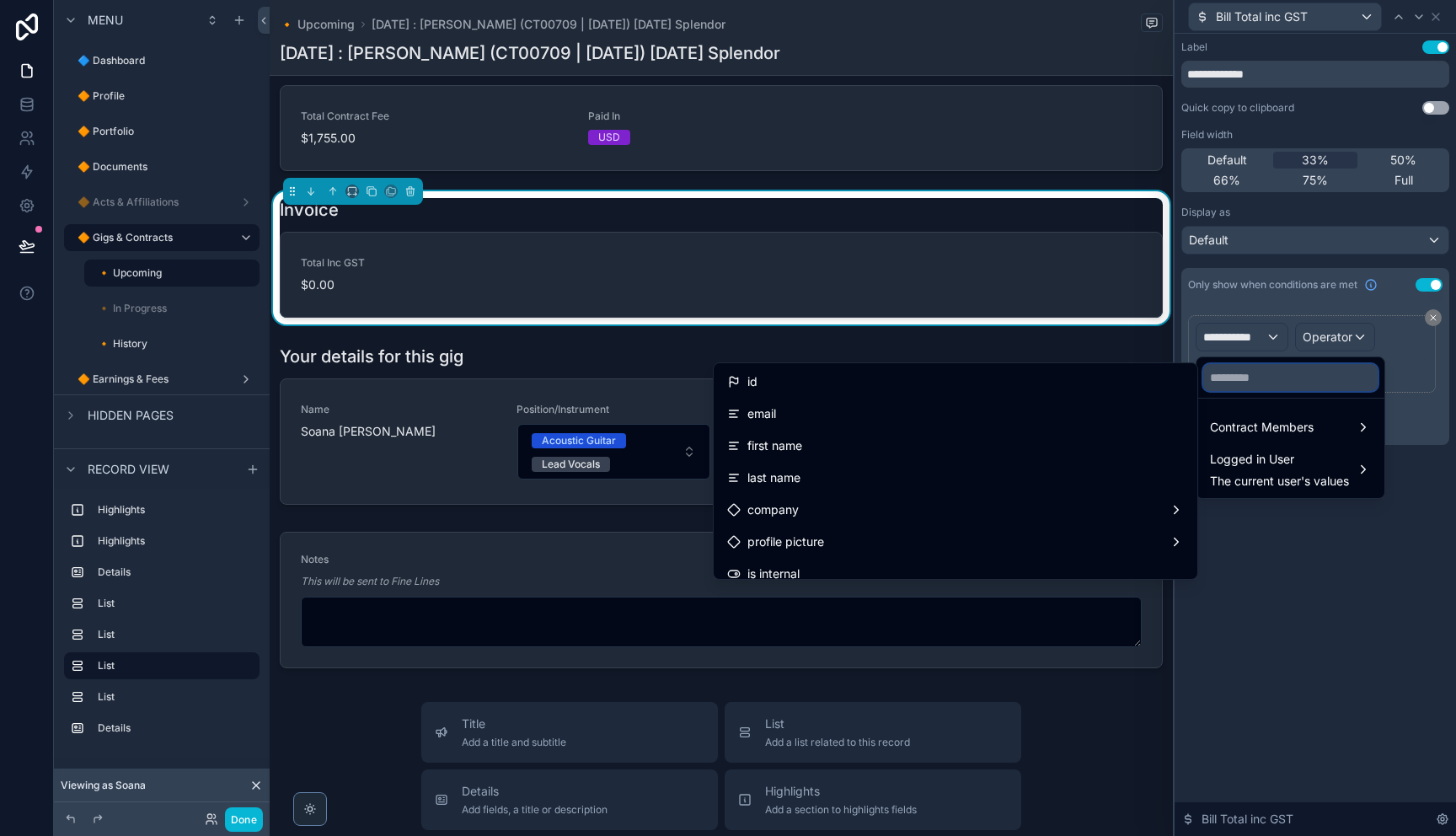
click at [1266, 380] on input "text" at bounding box center [1290, 377] width 174 height 27
paste input "********"
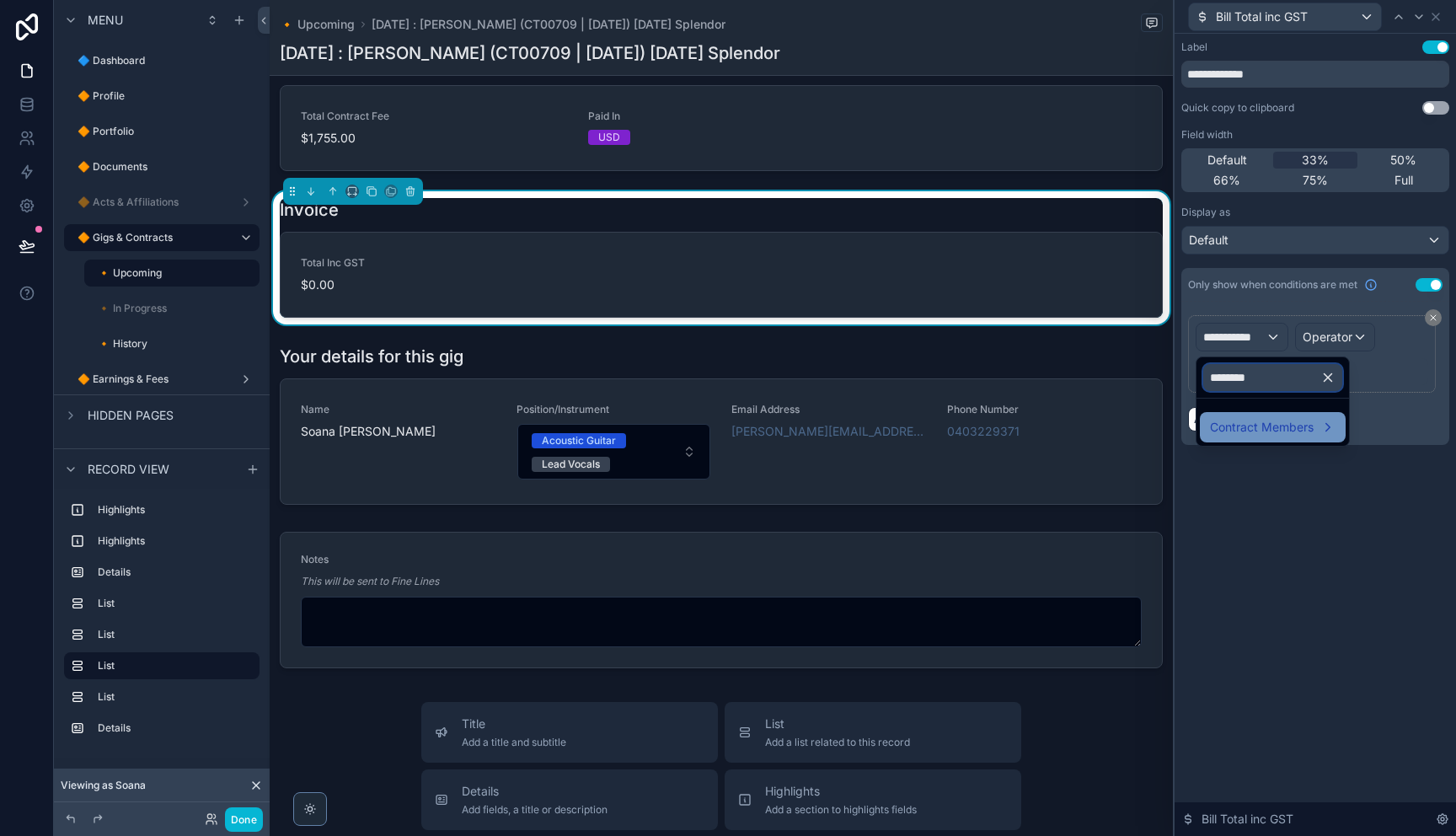
type input "********"
click at [1260, 428] on span "Contract Members" at bounding box center [1261, 426] width 104 height 20
click at [1390, 421] on span "Bills" at bounding box center [1387, 428] width 21 height 20
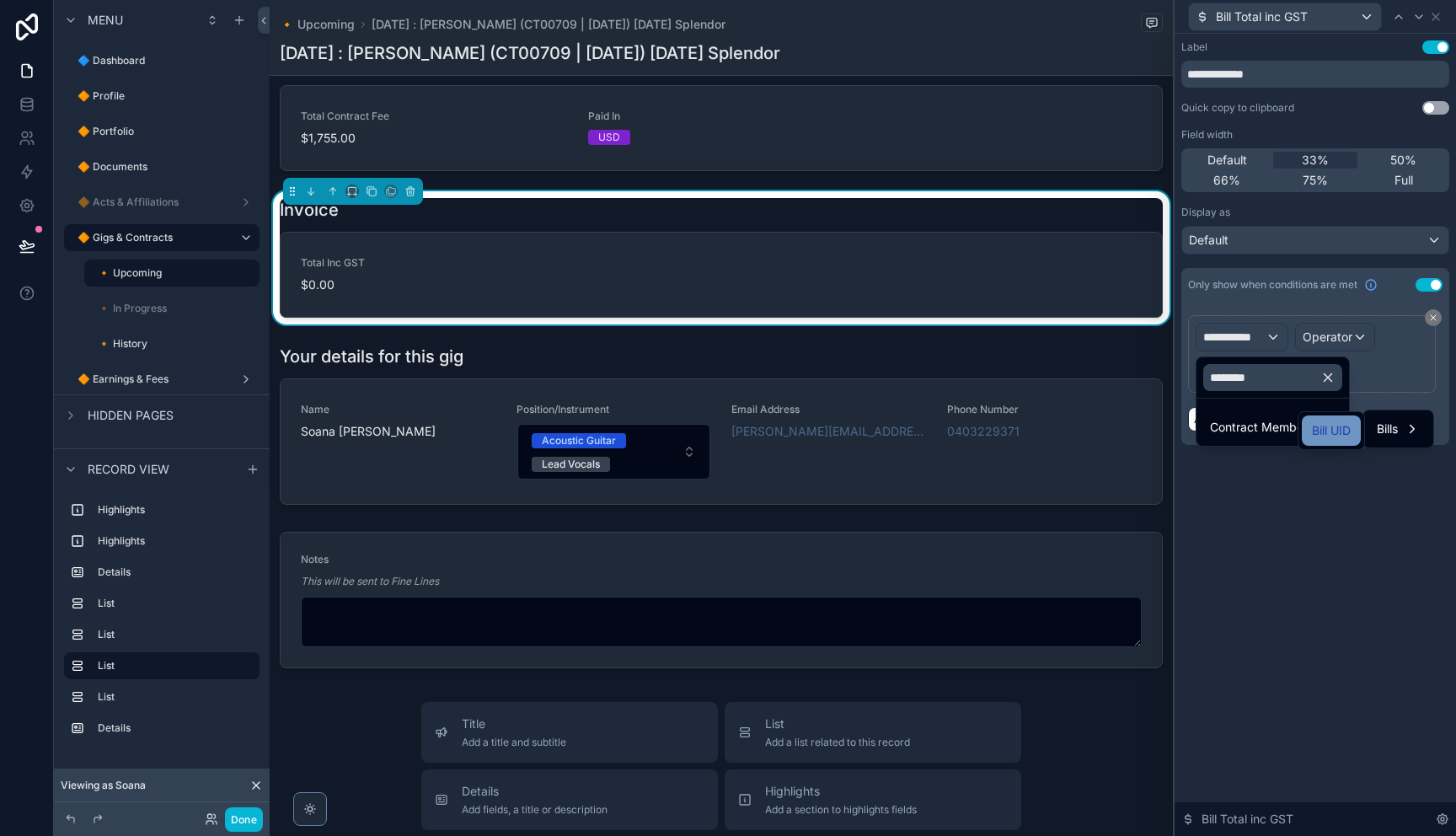
click at [1342, 428] on span "Bill UID" at bounding box center [1331, 430] width 39 height 20
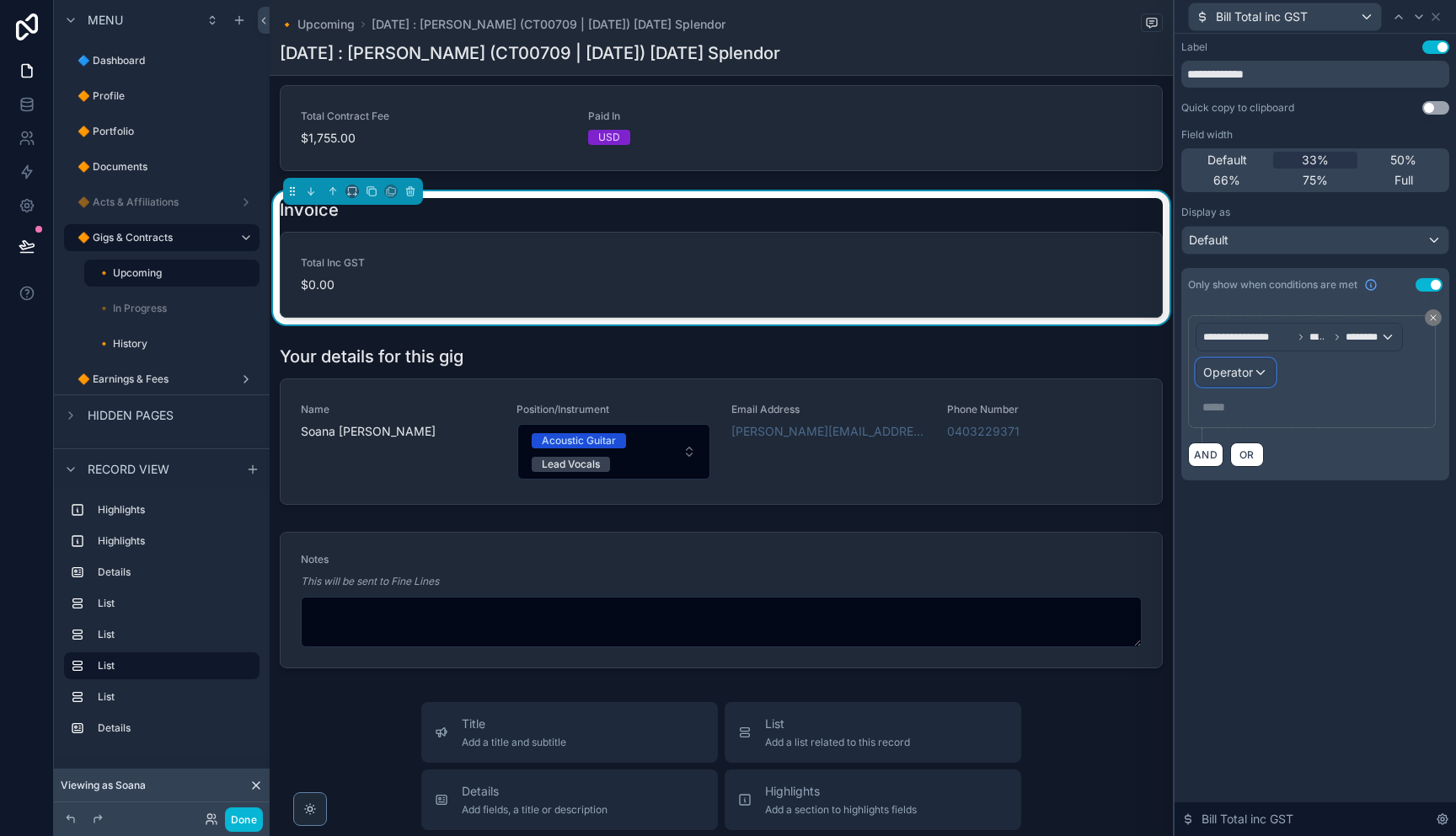
click at [1248, 377] on span "Operator" at bounding box center [1228, 372] width 50 height 14
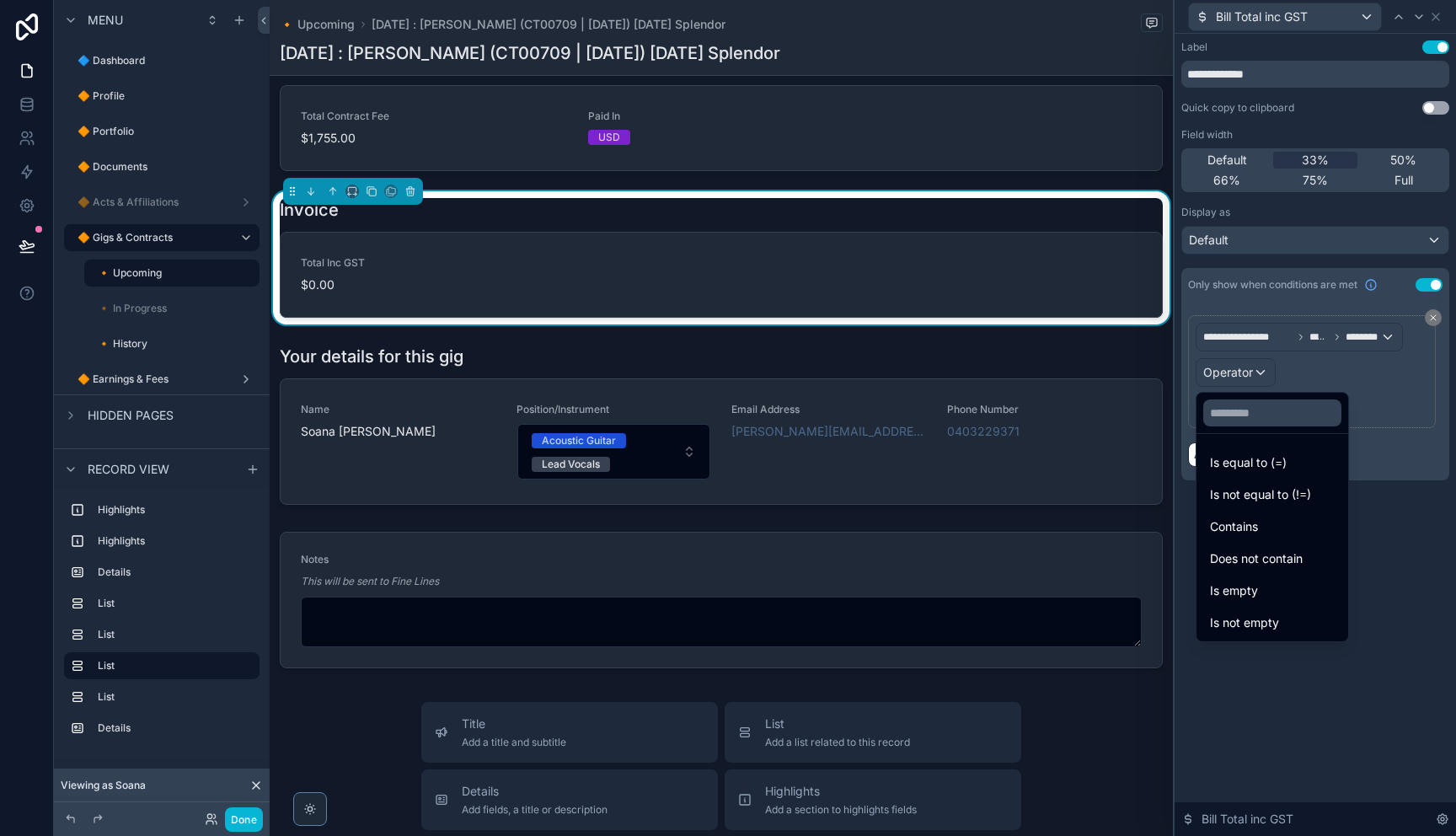
click at [1261, 621] on span "Is not empty" at bounding box center [1244, 622] width 69 height 20
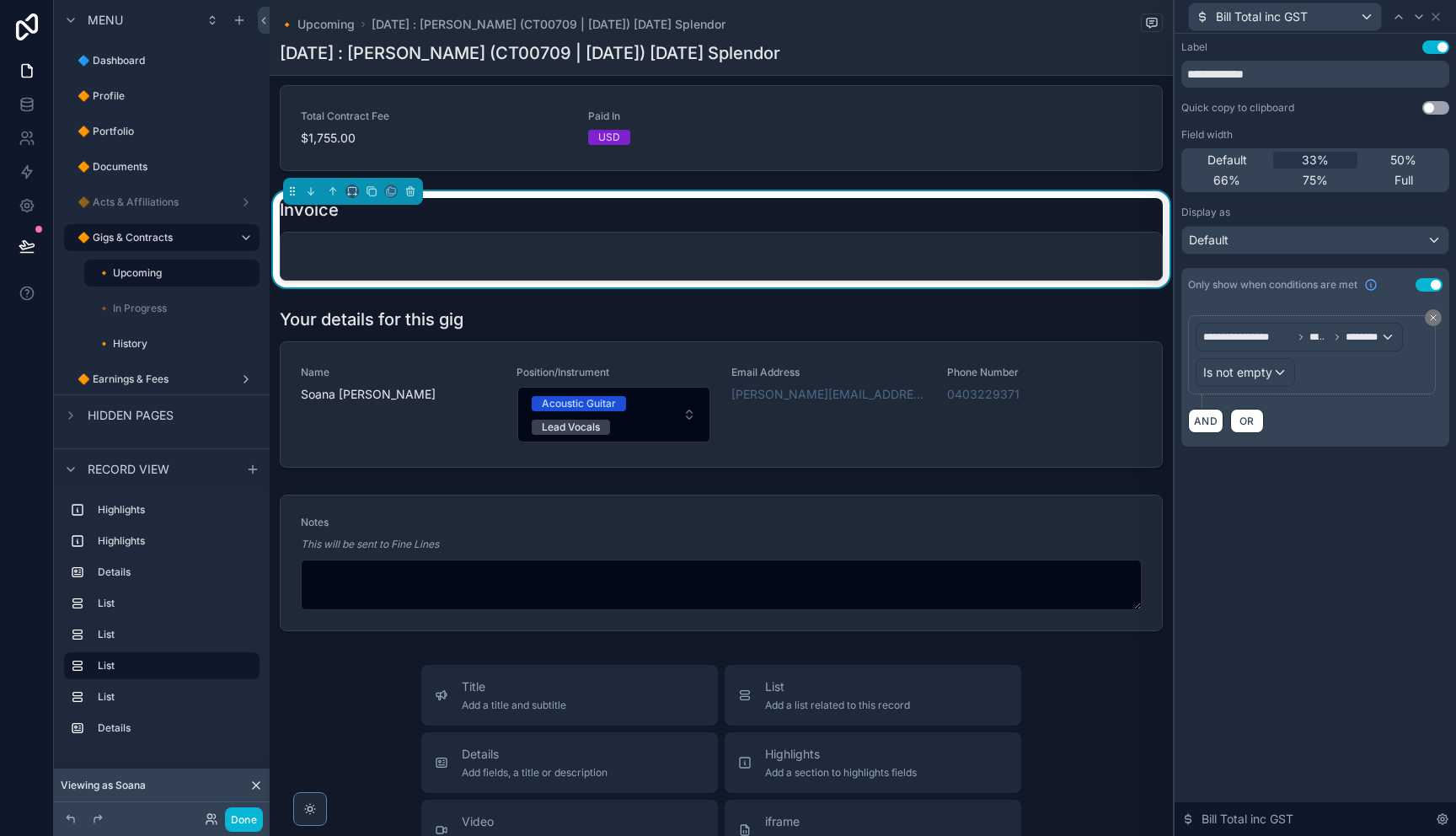
click at [1305, 593] on div "**********" at bounding box center [1315, 434] width 281 height 802
drag, startPoint x: 618, startPoint y: 278, endPoint x: 669, endPoint y: 268, distance: 52.0
click at [618, 221] on div "Invoice" at bounding box center [721, 210] width 883 height 24
drag, startPoint x: 1430, startPoint y: 18, endPoint x: 1413, endPoint y: 26, distance: 18.8
click at [1429, 18] on icon at bounding box center [1436, 17] width 13 height 13
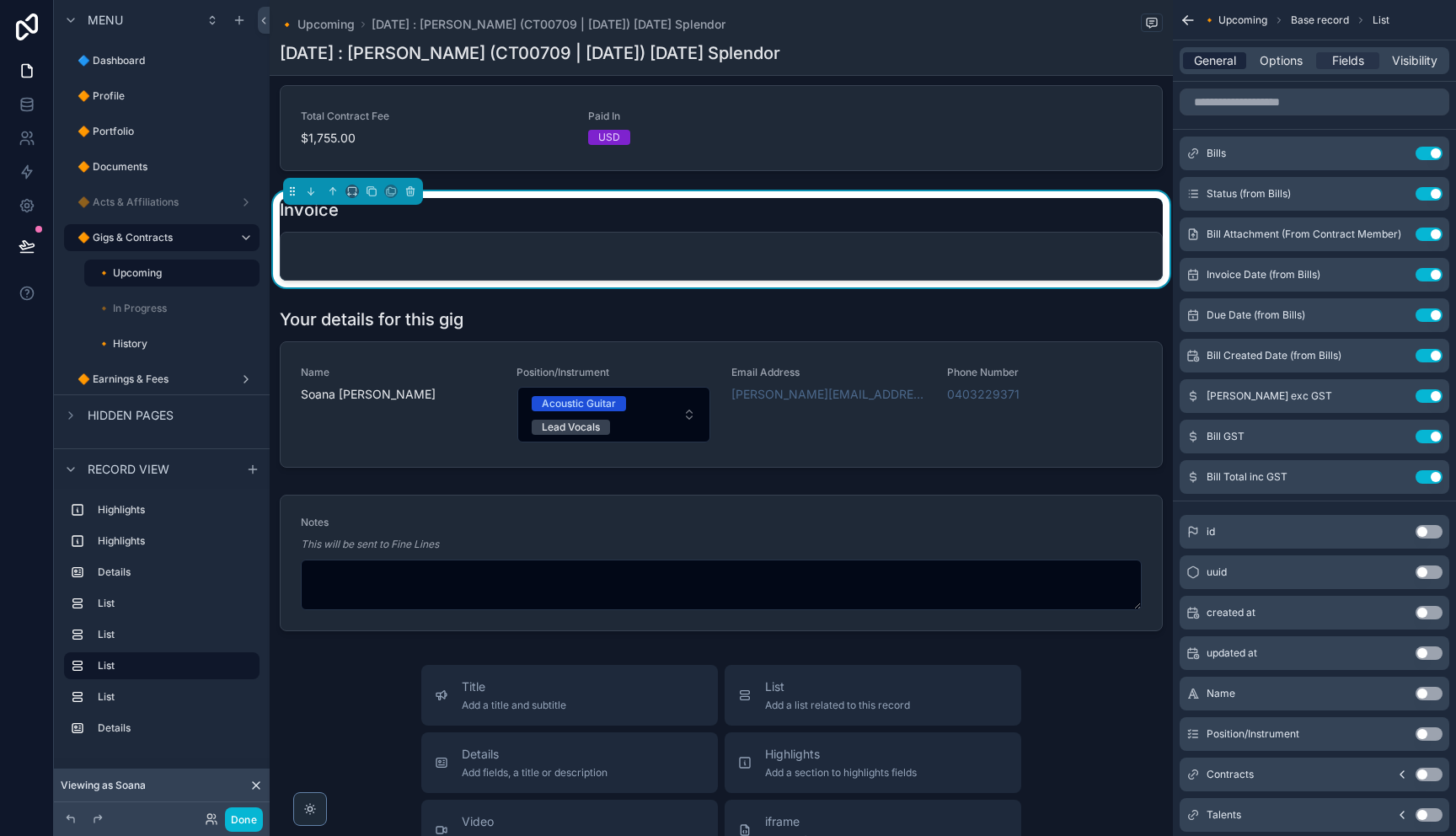
click at [1212, 51] on div "General Options Fields Visibility" at bounding box center [1314, 60] width 270 height 27
click at [1213, 66] on span "General" at bounding box center [1215, 61] width 42 height 17
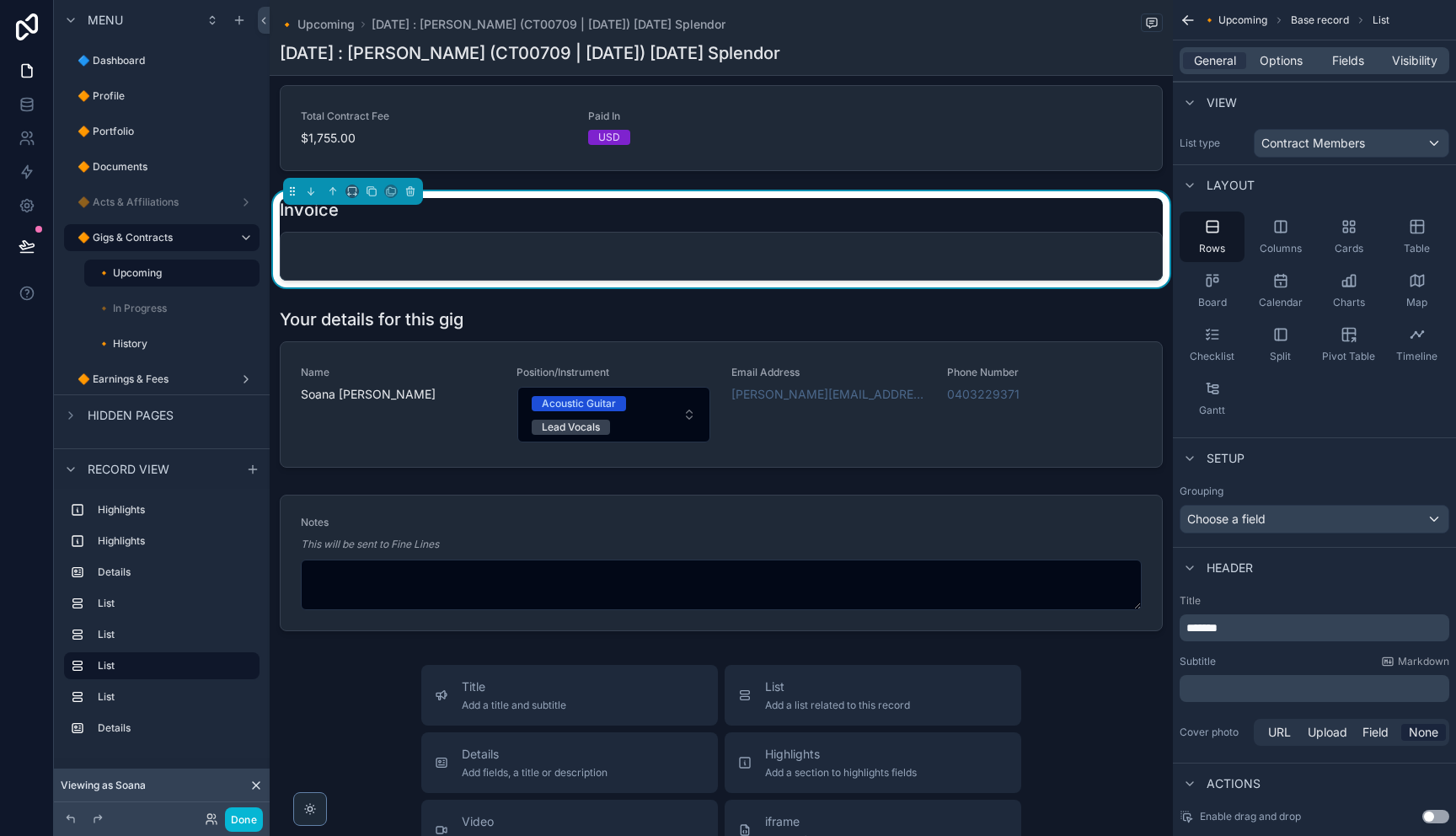
click at [1290, 632] on p "*******" at bounding box center [1316, 627] width 259 height 17
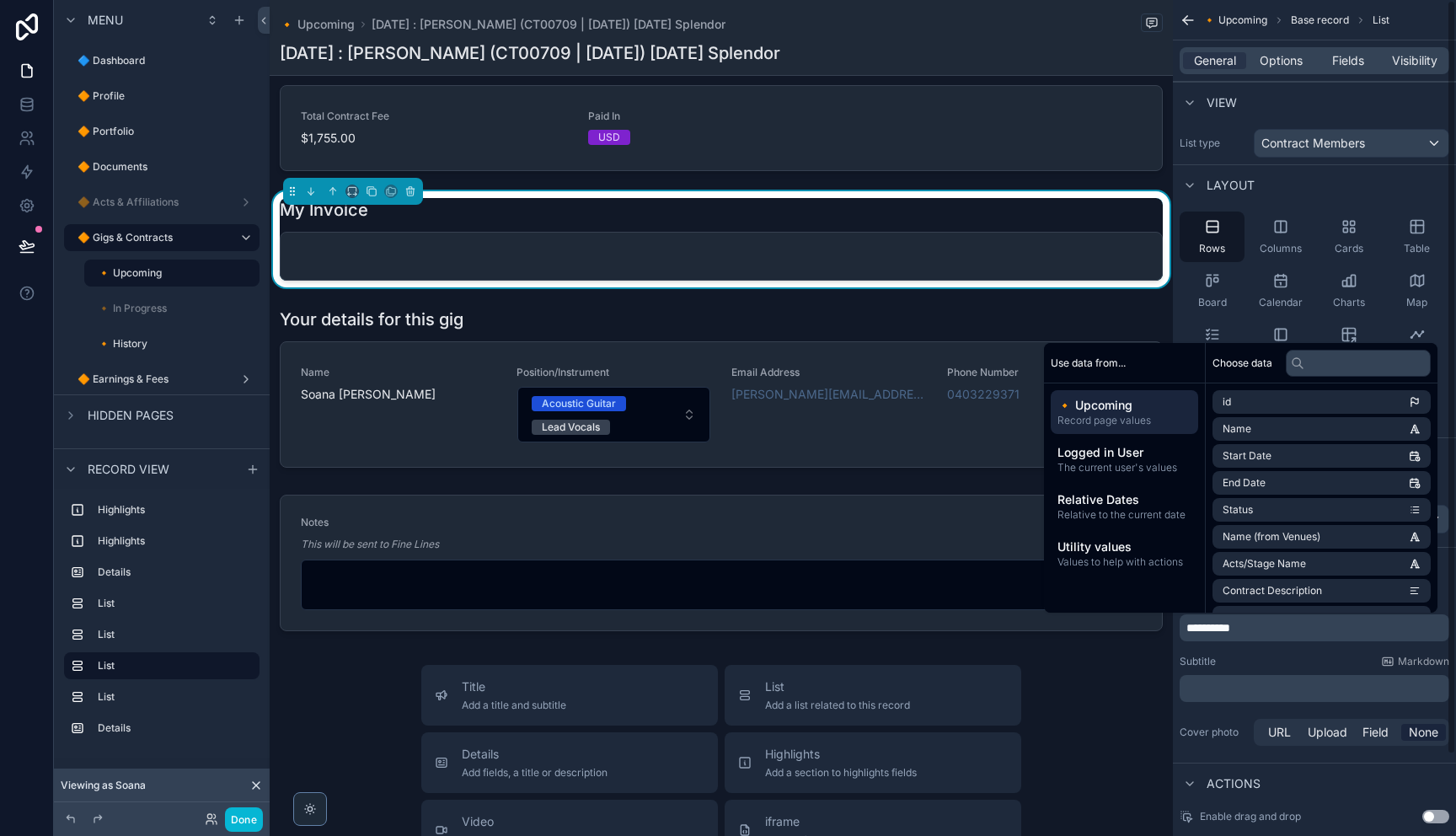
click at [1298, 659] on div "Subtitle Markdown" at bounding box center [1314, 662] width 270 height 13
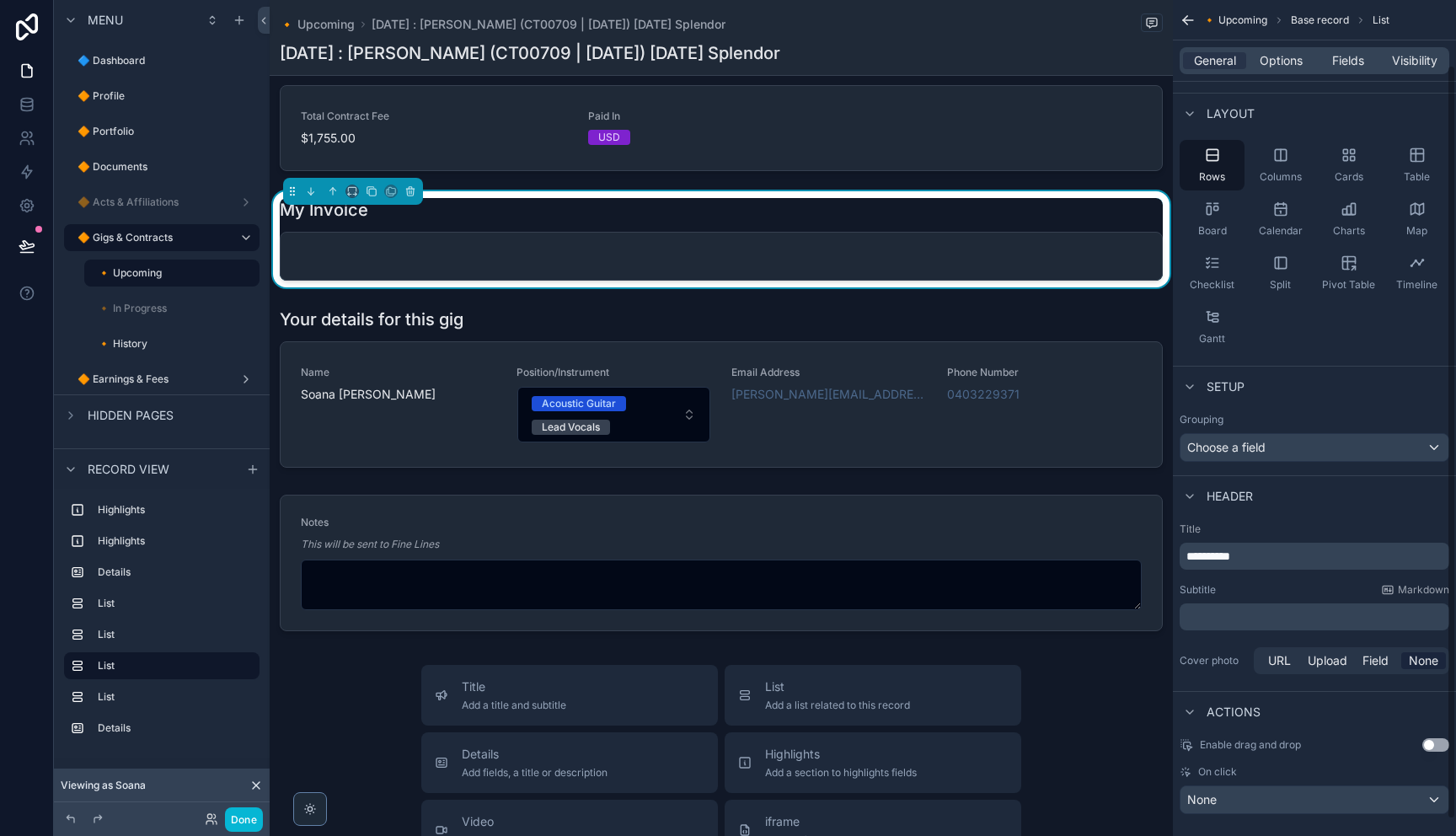
scroll to position [91, 0]
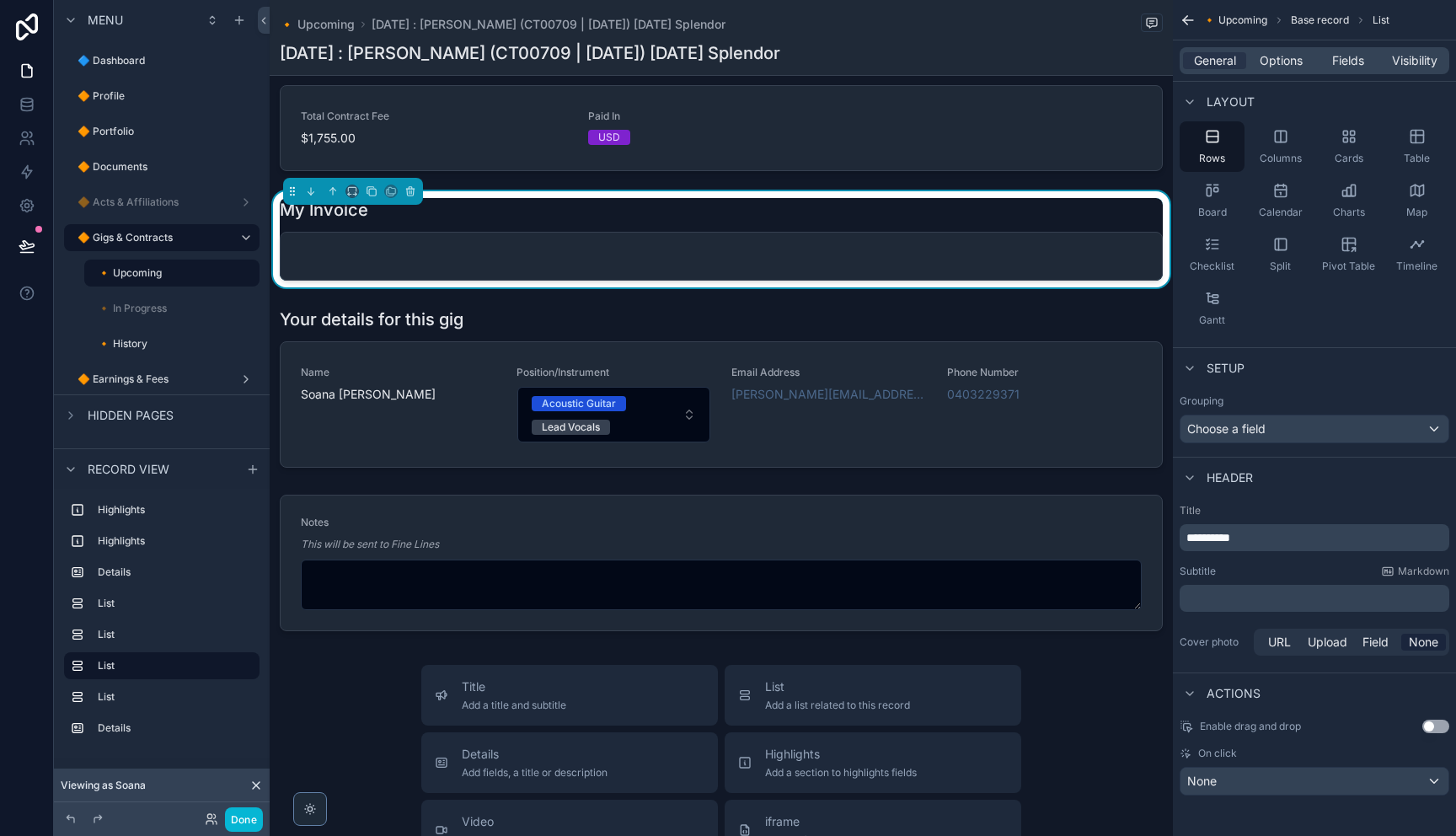
click at [1236, 599] on p "﻿" at bounding box center [1316, 599] width 259 height 17
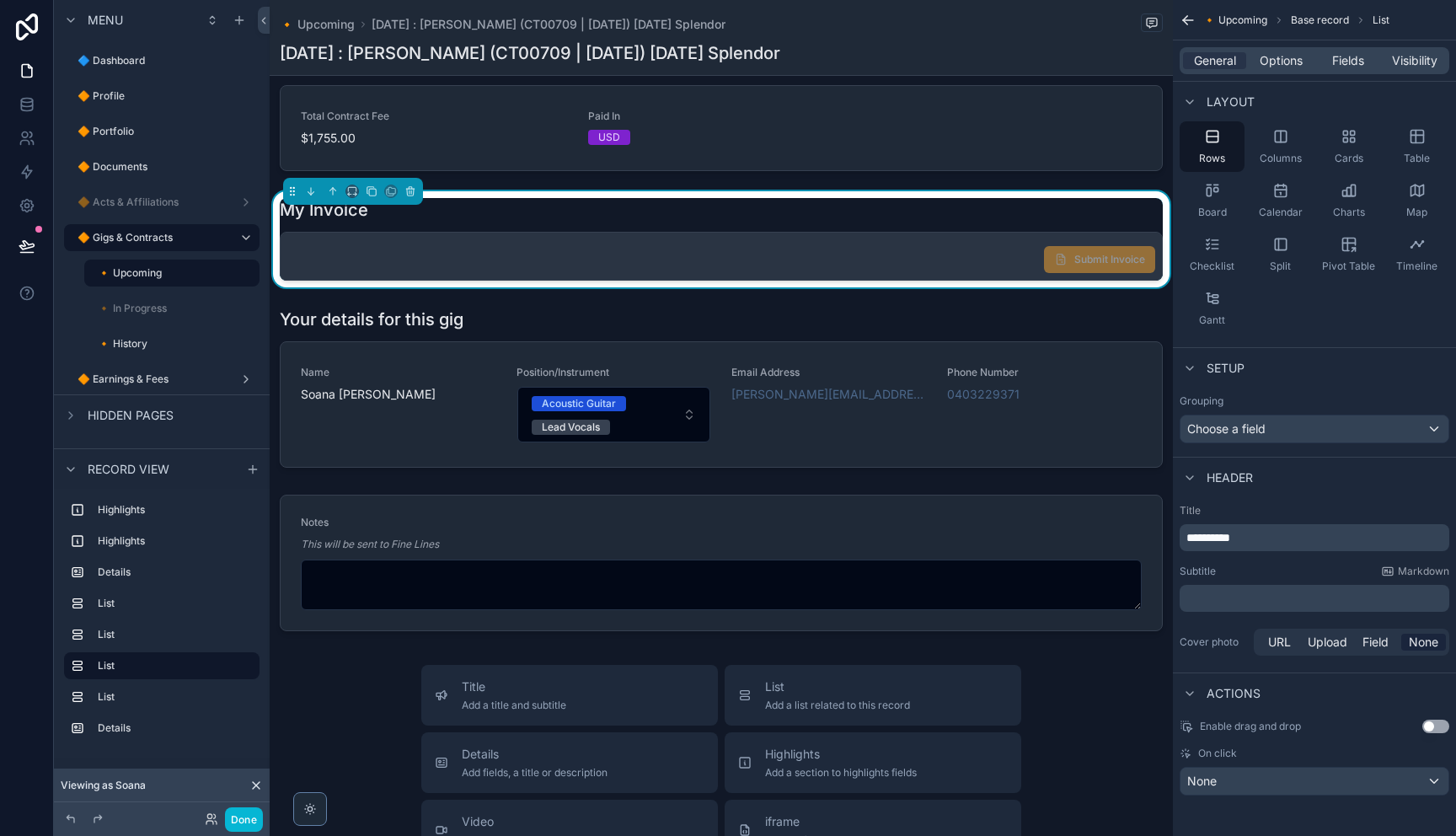
click at [667, 279] on div "Submit Invoice" at bounding box center [721, 255] width 881 height 47
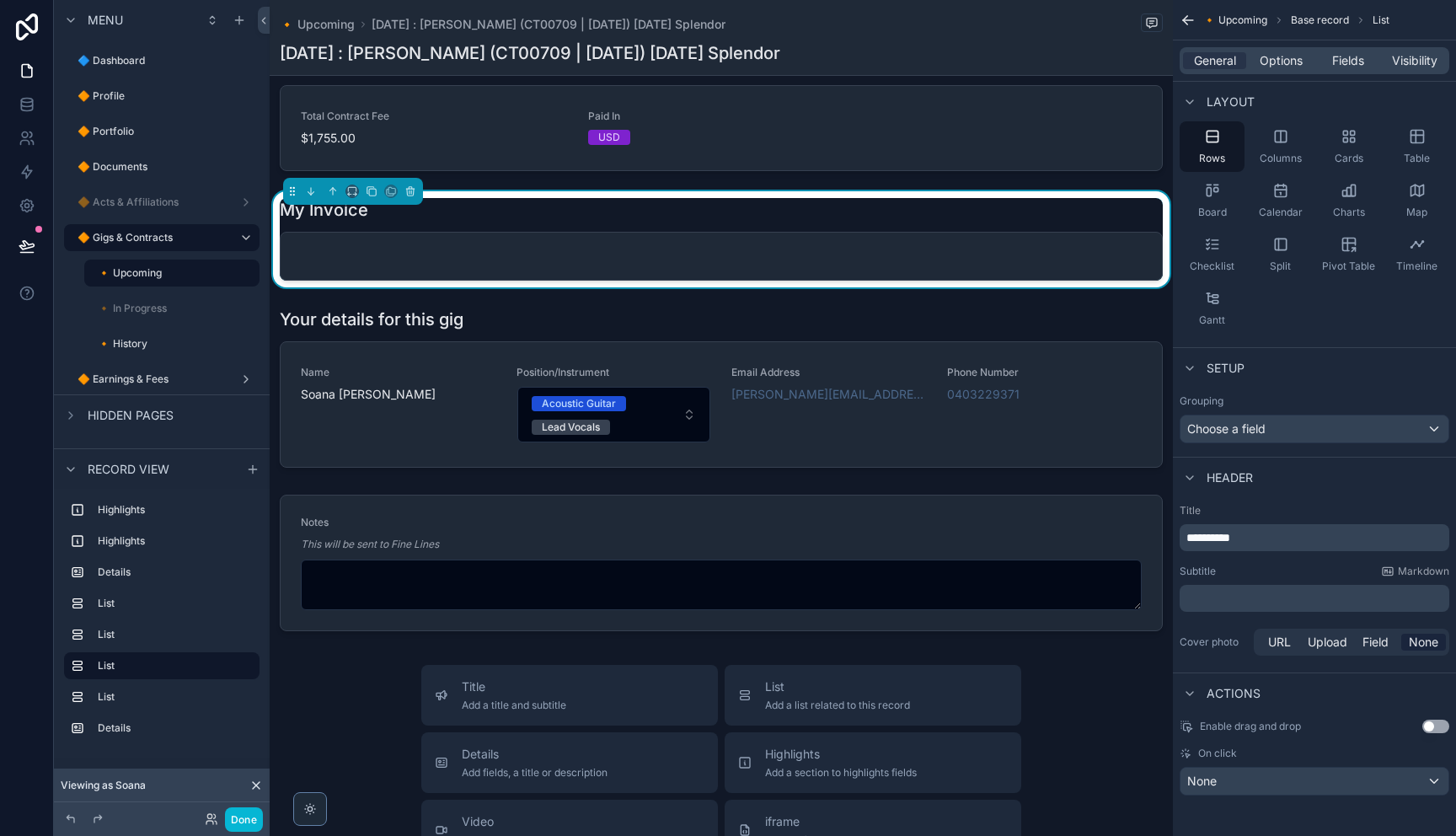
click at [951, 221] on div "My Invoice" at bounding box center [721, 210] width 883 height 24
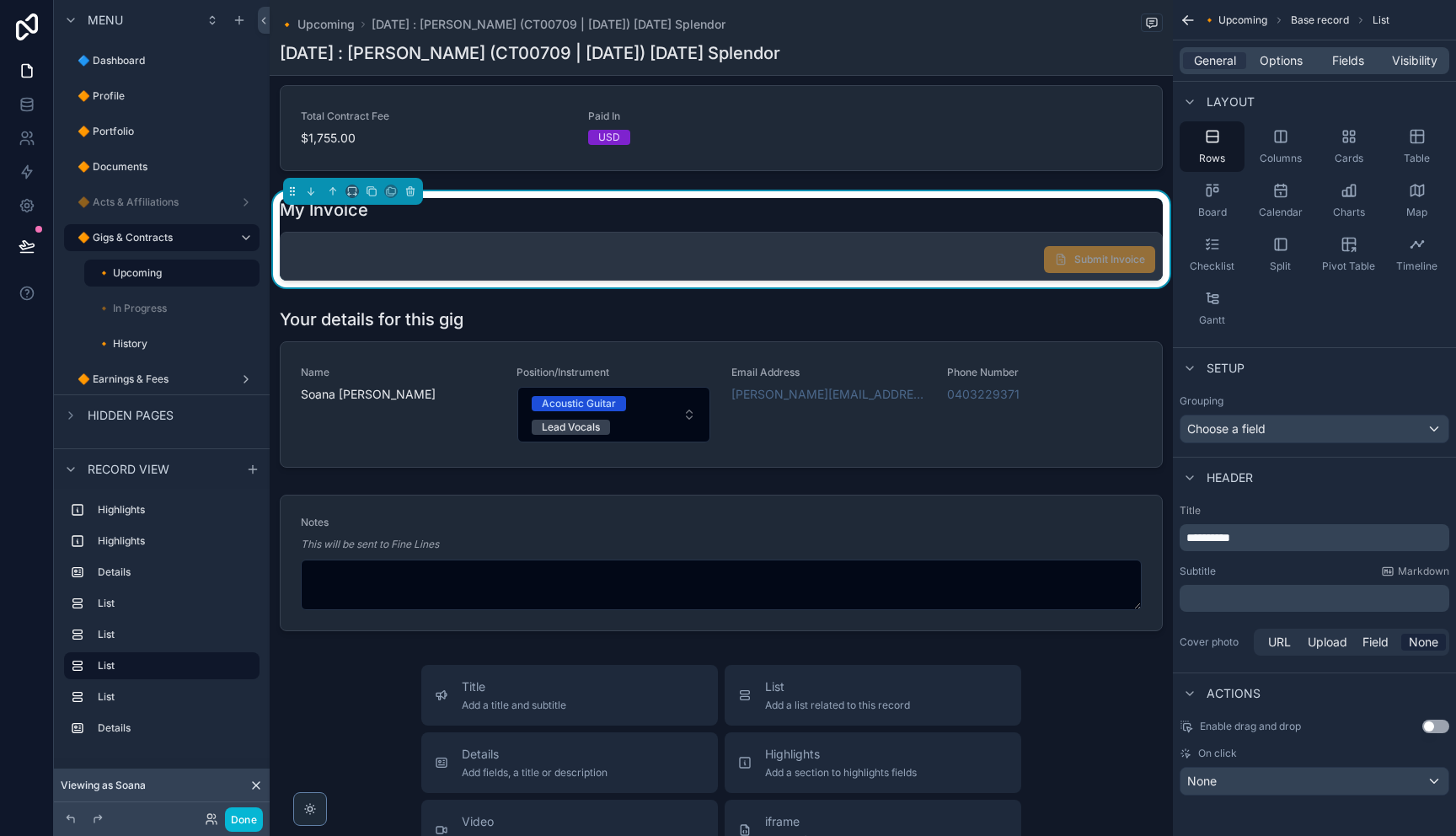
click at [930, 279] on div "Submit Invoice" at bounding box center [721, 255] width 881 height 47
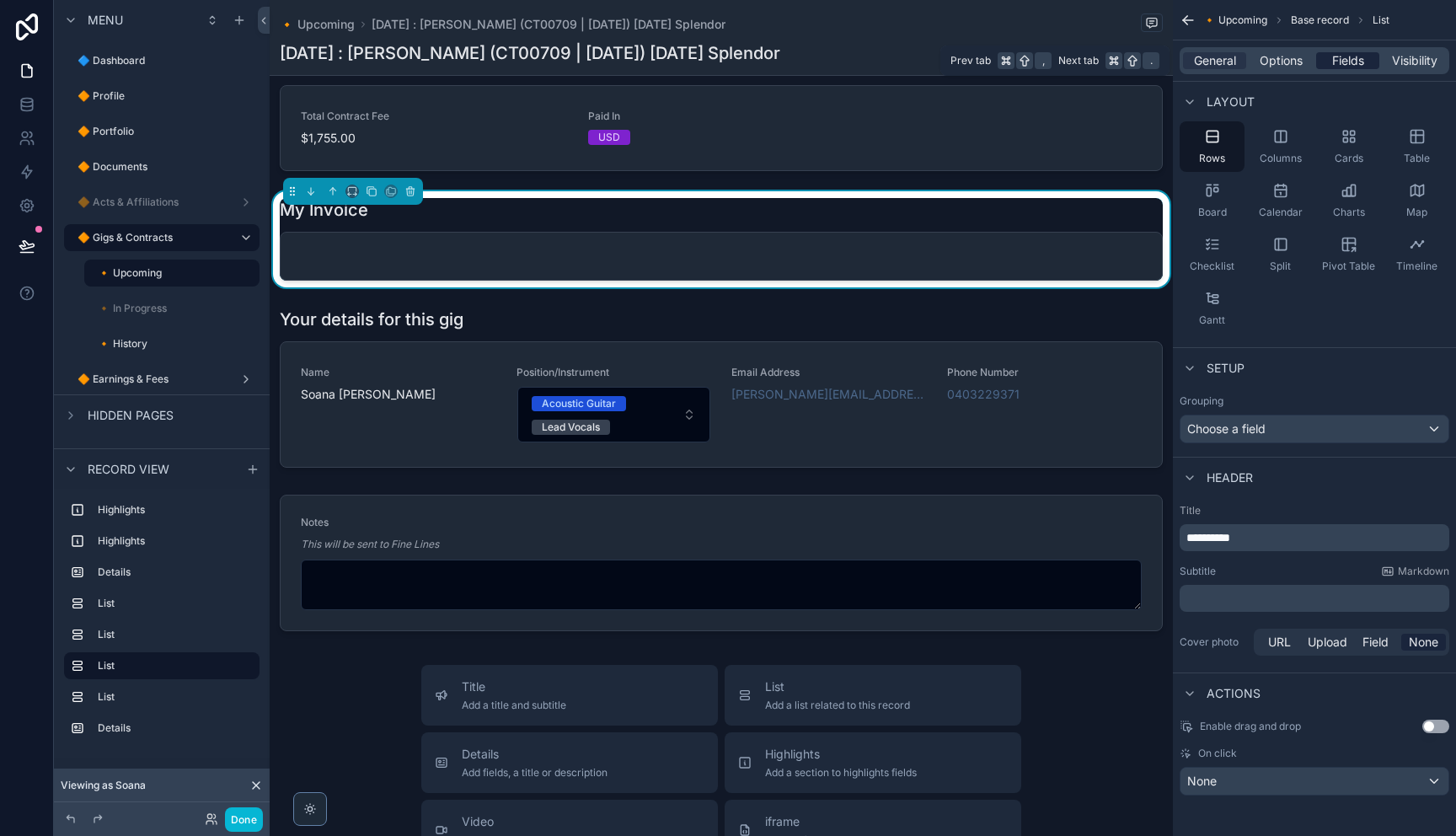
click at [1332, 61] on span "Fields" at bounding box center [1348, 61] width 32 height 17
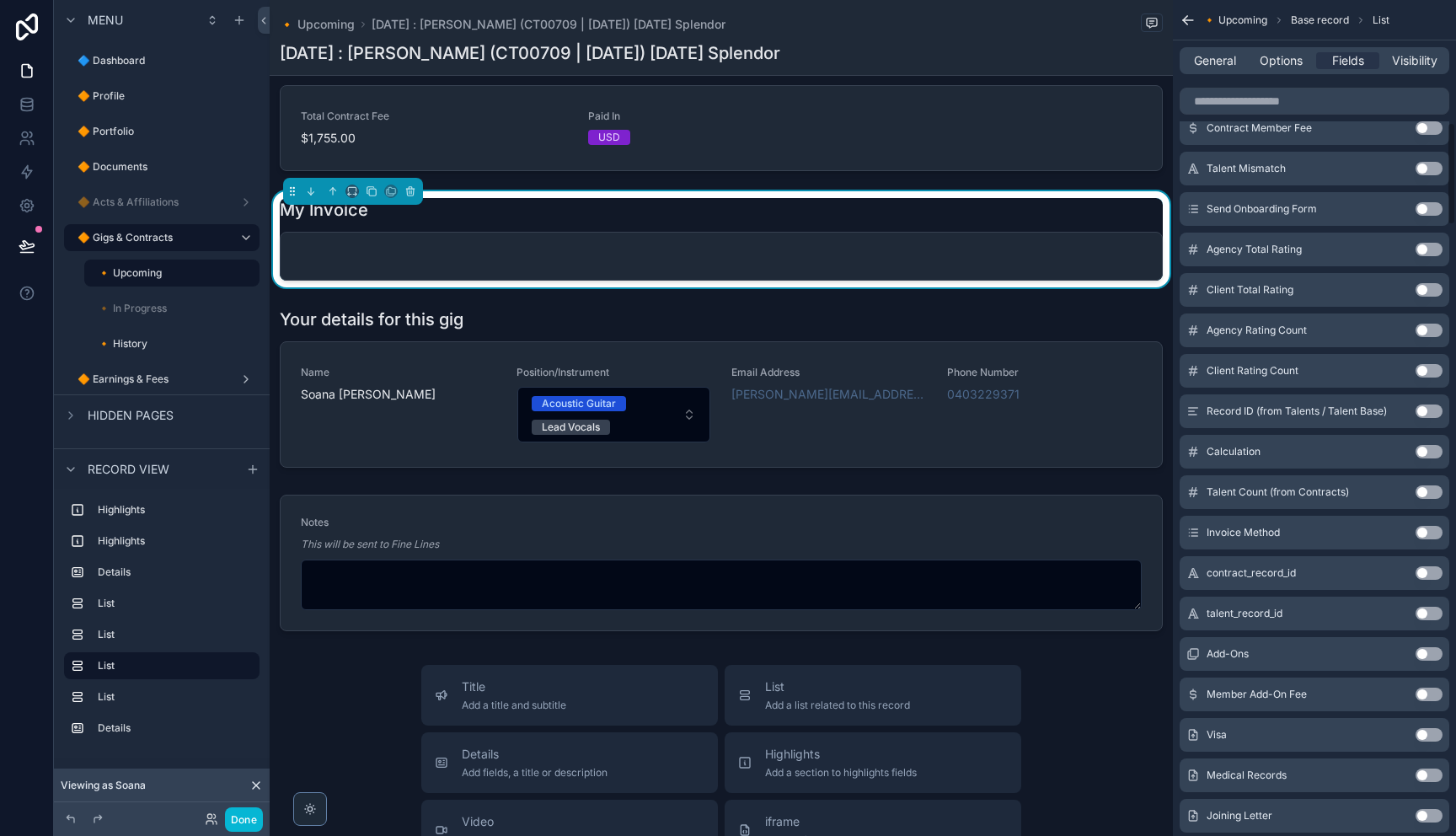
scroll to position [0, 0]
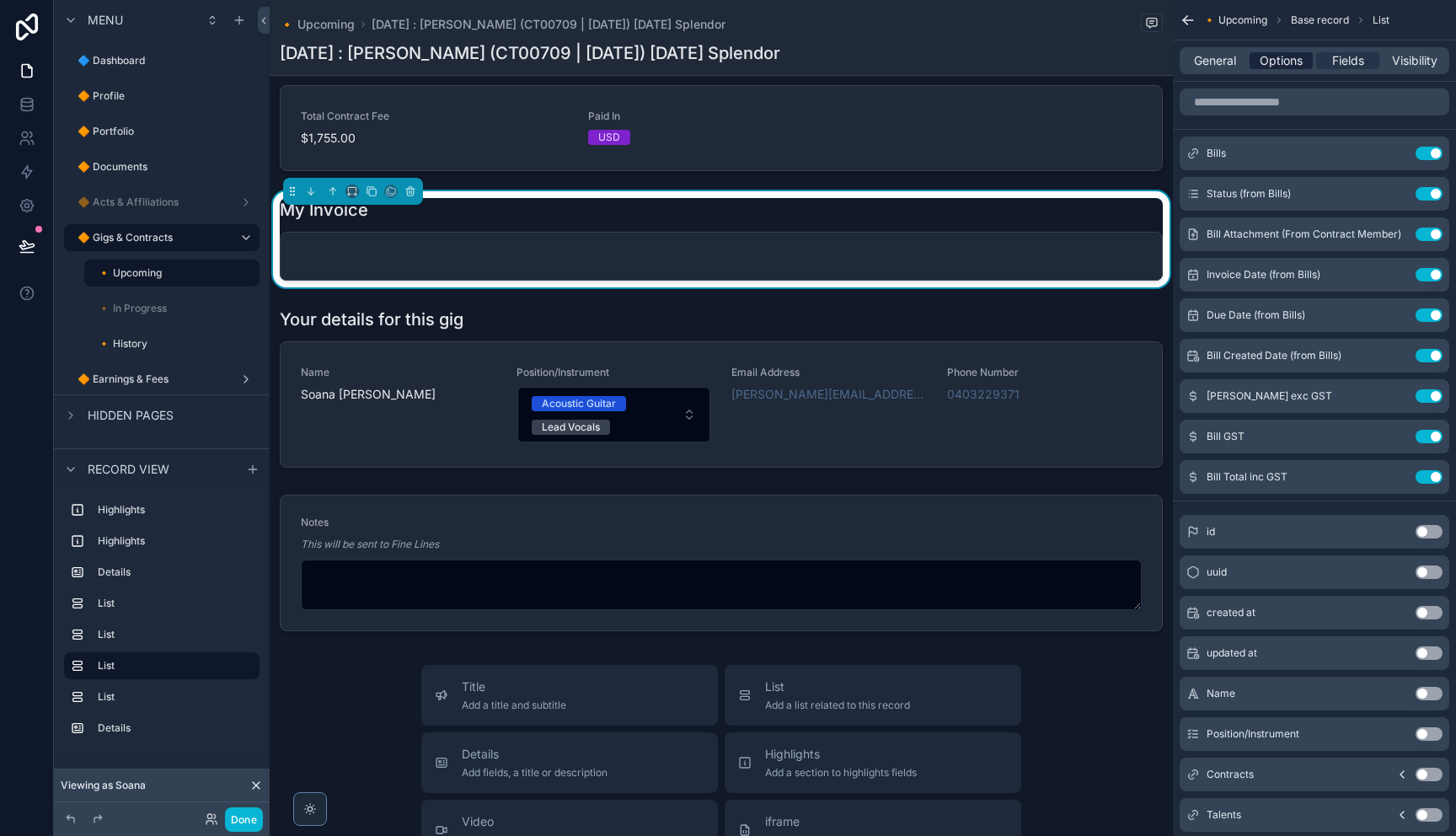
click at [1281, 58] on span "Options" at bounding box center [1281, 61] width 43 height 17
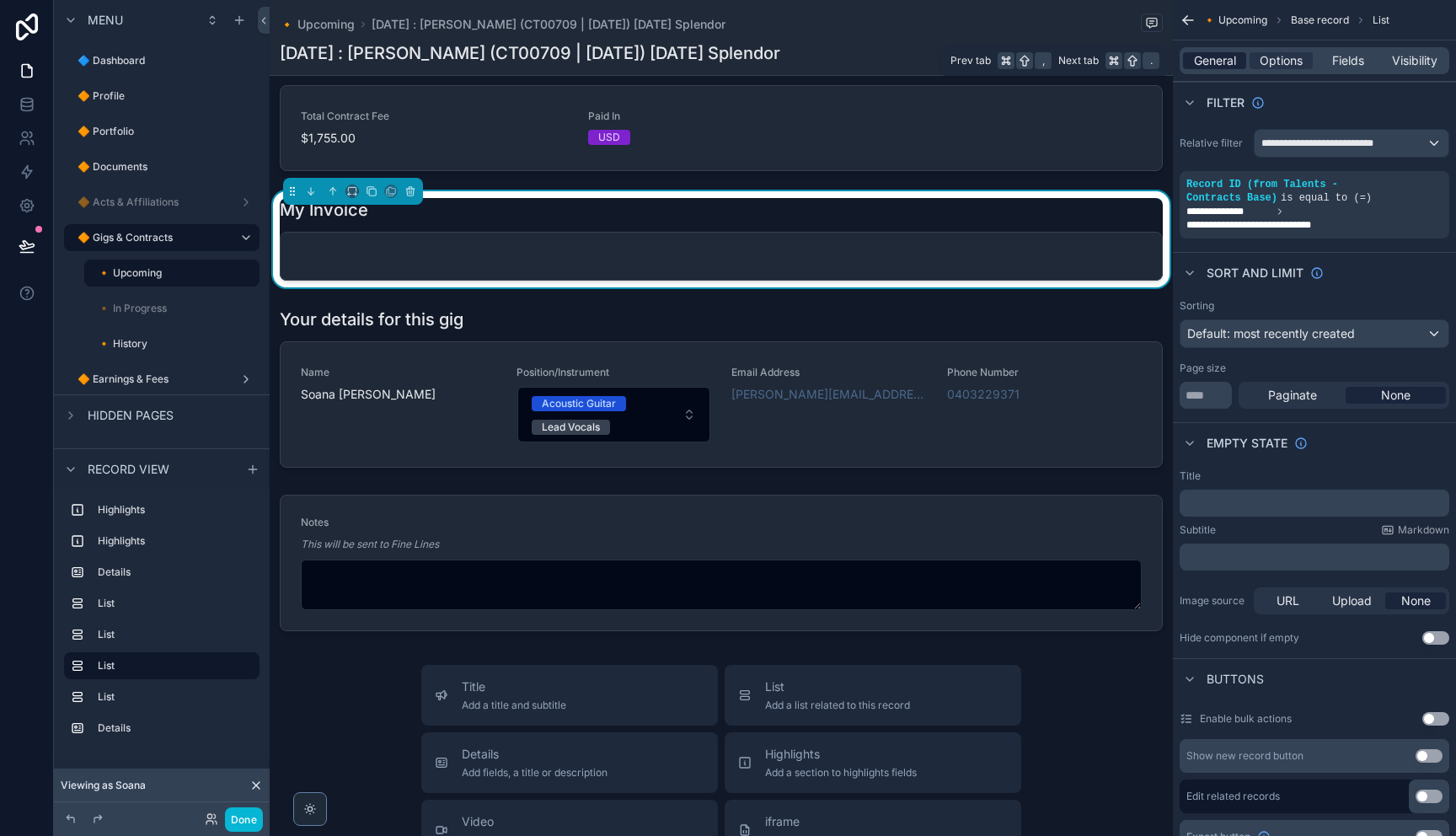
click at [1213, 59] on span "General" at bounding box center [1215, 61] width 42 height 17
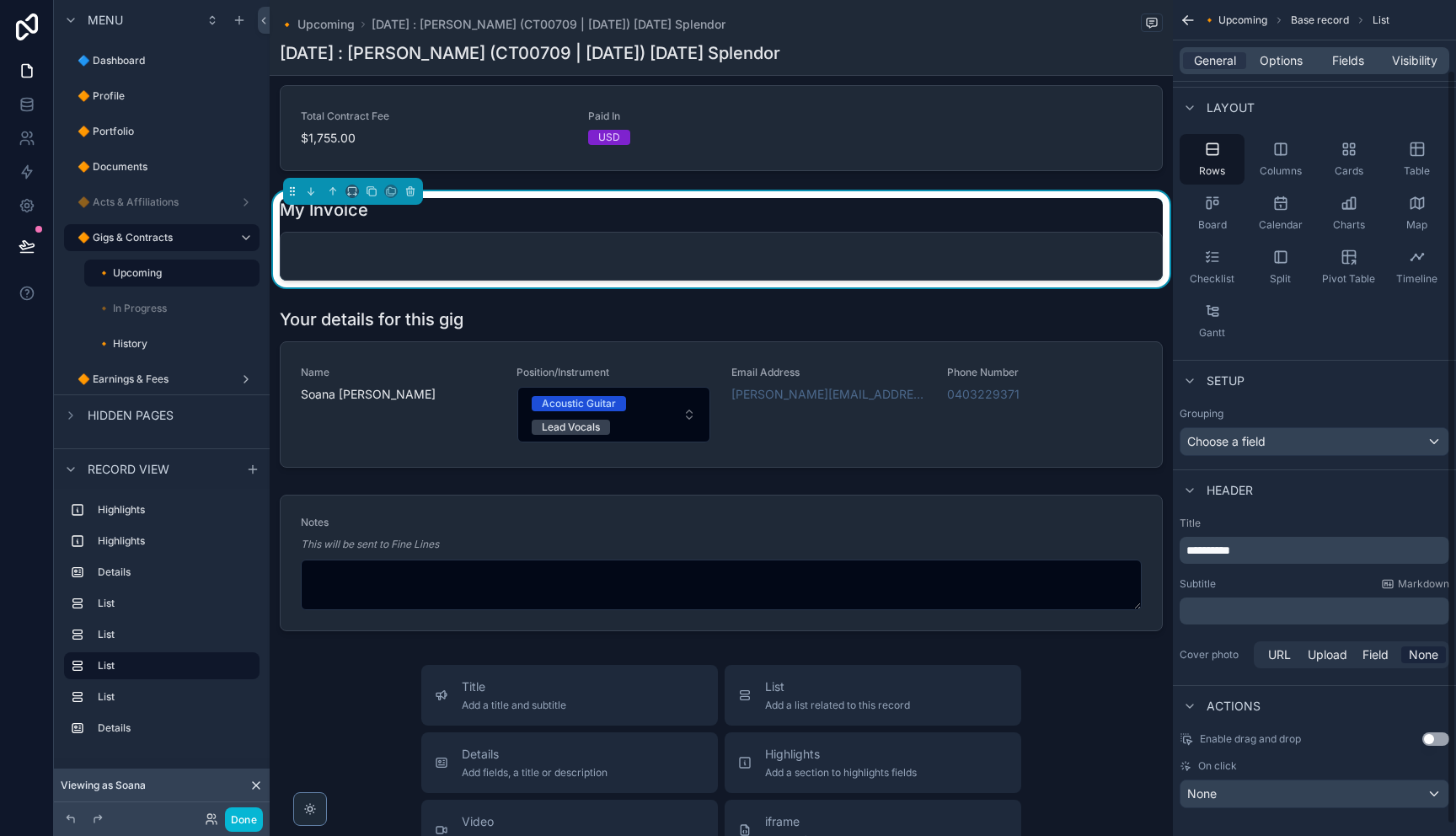
scroll to position [91, 0]
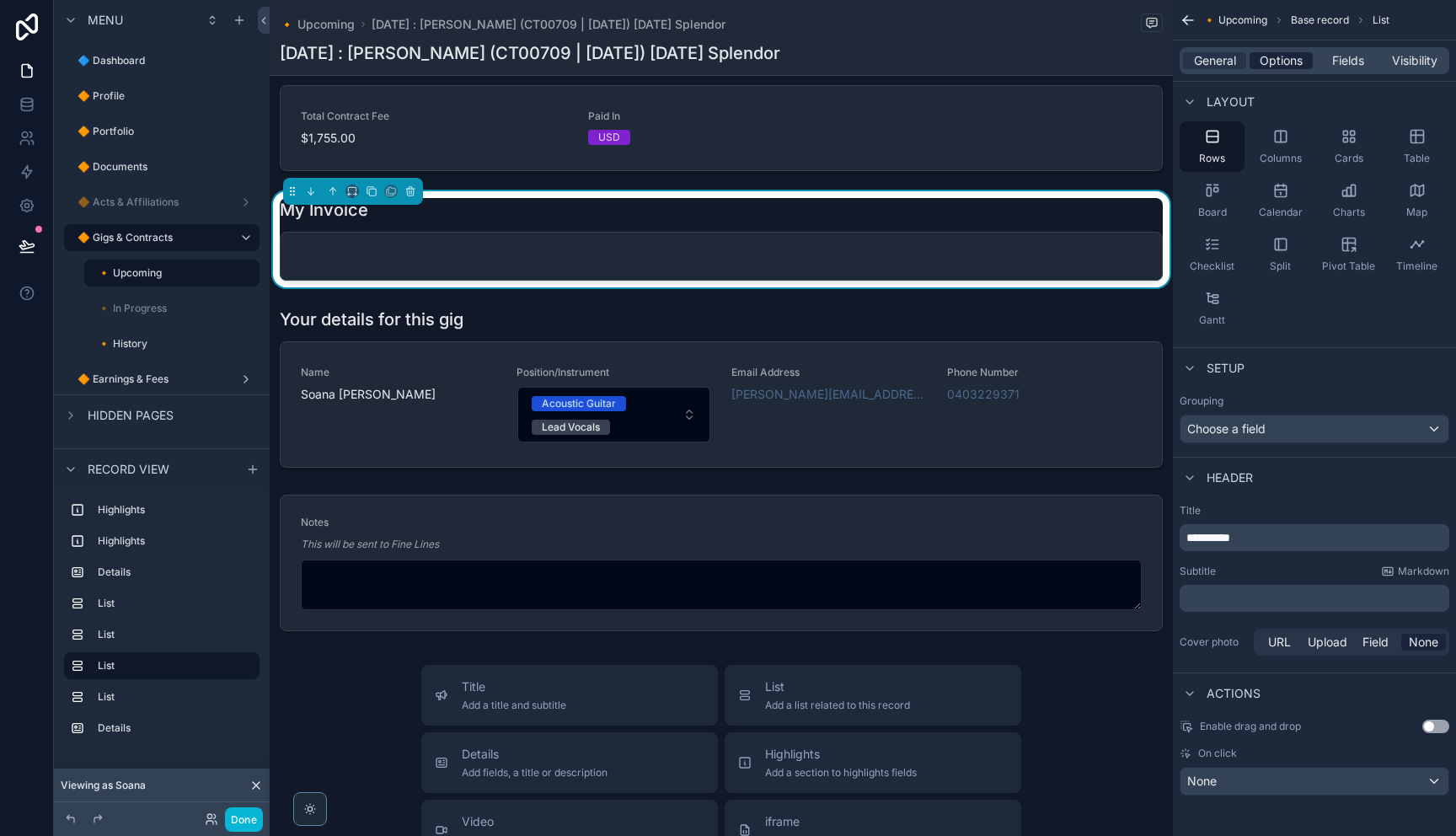
click at [1284, 57] on span "Options" at bounding box center [1281, 61] width 43 height 17
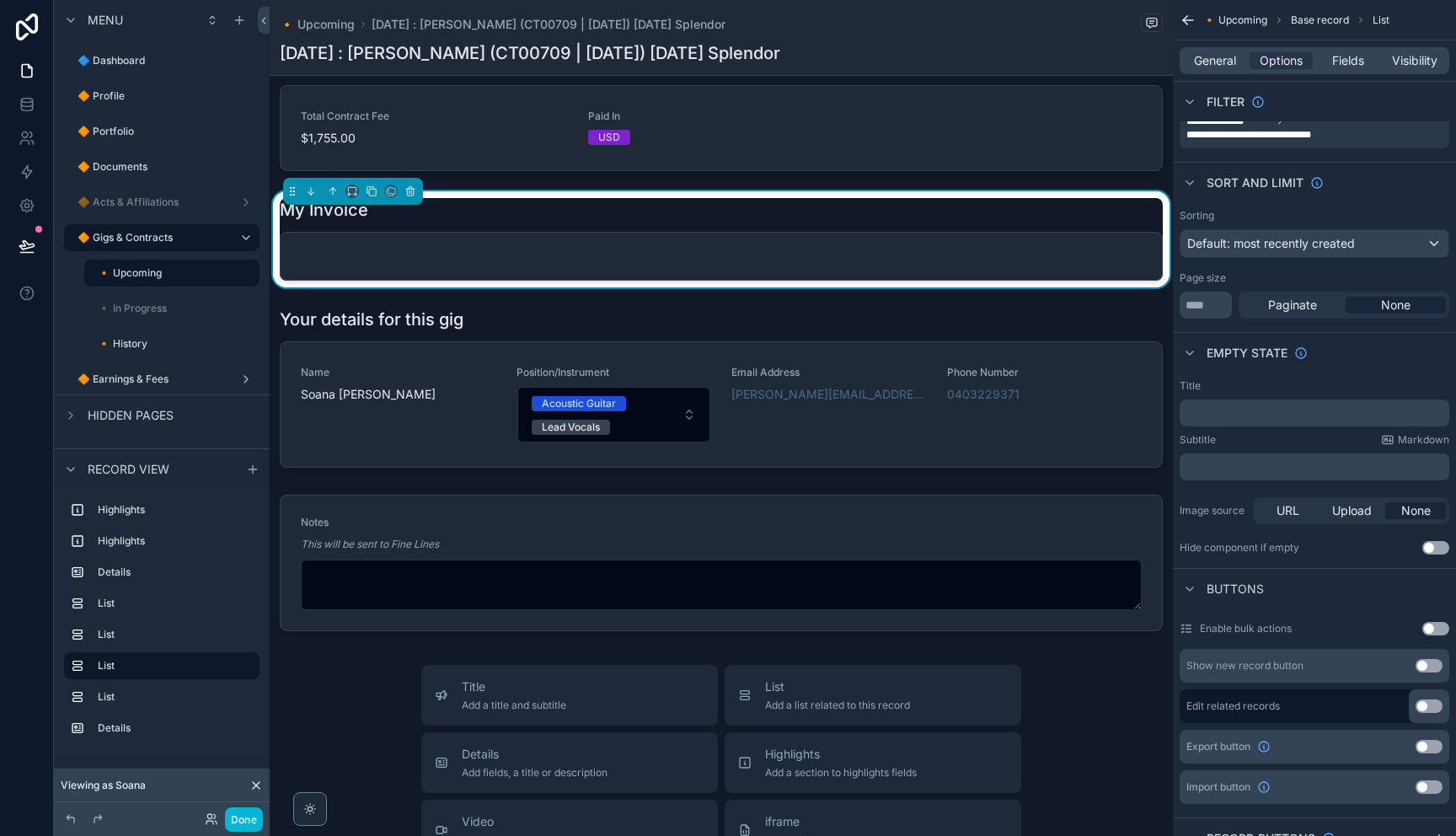
click at [1234, 410] on p "﻿" at bounding box center [1316, 413] width 259 height 13
click at [1234, 467] on p "﻿" at bounding box center [1316, 466] width 259 height 13
drag, startPoint x: 1222, startPoint y: 479, endPoint x: 1220, endPoint y: 504, distance: 25.1
click at [1222, 479] on div "﻿" at bounding box center [1314, 466] width 270 height 27
click at [1234, 418] on p "﻿" at bounding box center [1316, 413] width 259 height 13
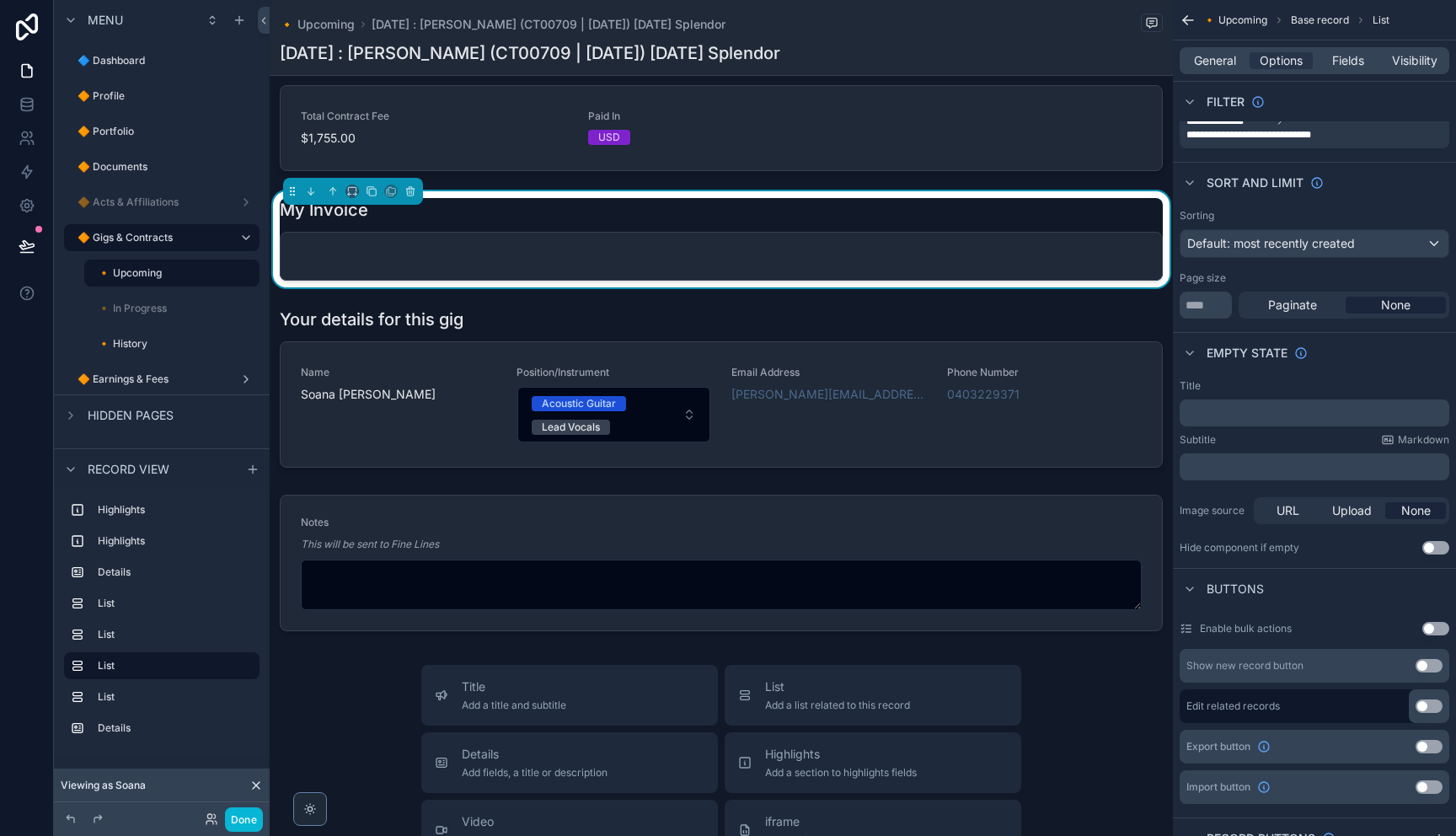
click at [1259, 418] on p "﻿" at bounding box center [1316, 413] width 259 height 13
click at [1228, 459] on p "﻿" at bounding box center [1316, 466] width 259 height 13
click at [1198, 518] on div "Image source URL Upload None" at bounding box center [1314, 510] width 270 height 27
click at [1224, 420] on div "﻿" at bounding box center [1314, 413] width 270 height 27
click at [1232, 416] on p "﻿" at bounding box center [1316, 413] width 259 height 13
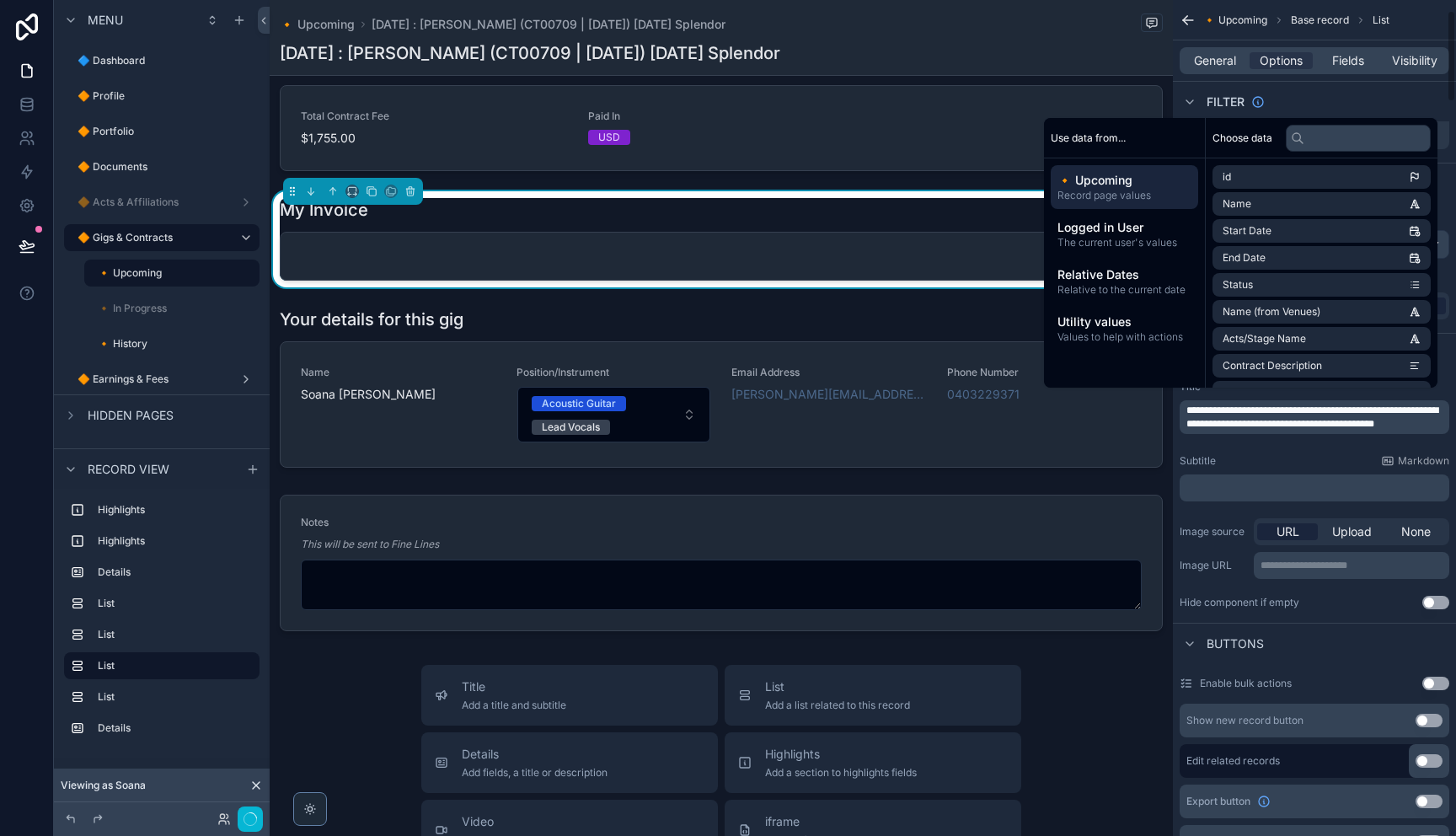
scroll to position [98, 0]
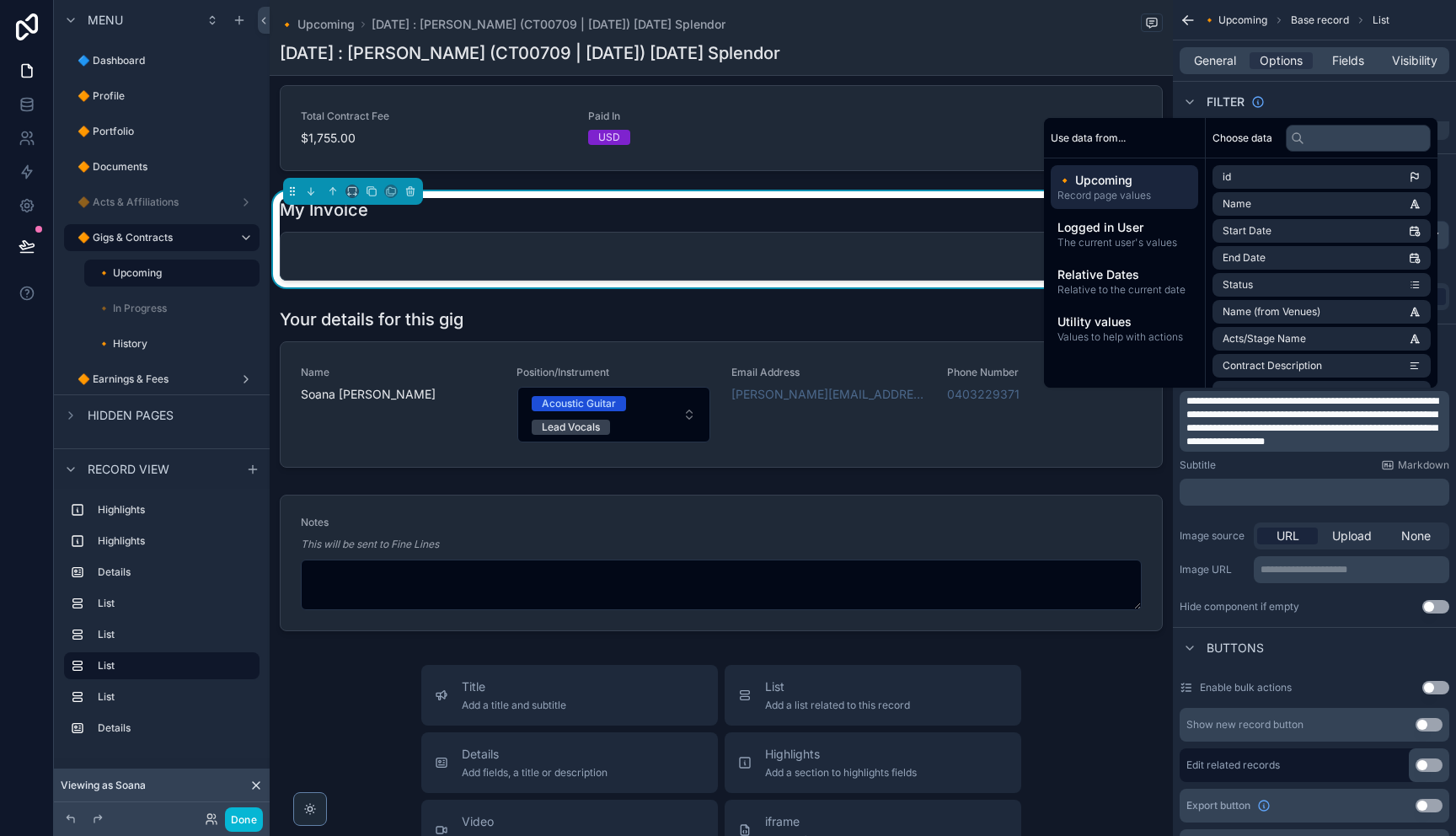
click at [1263, 465] on div "Subtitle Markdown" at bounding box center [1314, 465] width 270 height 13
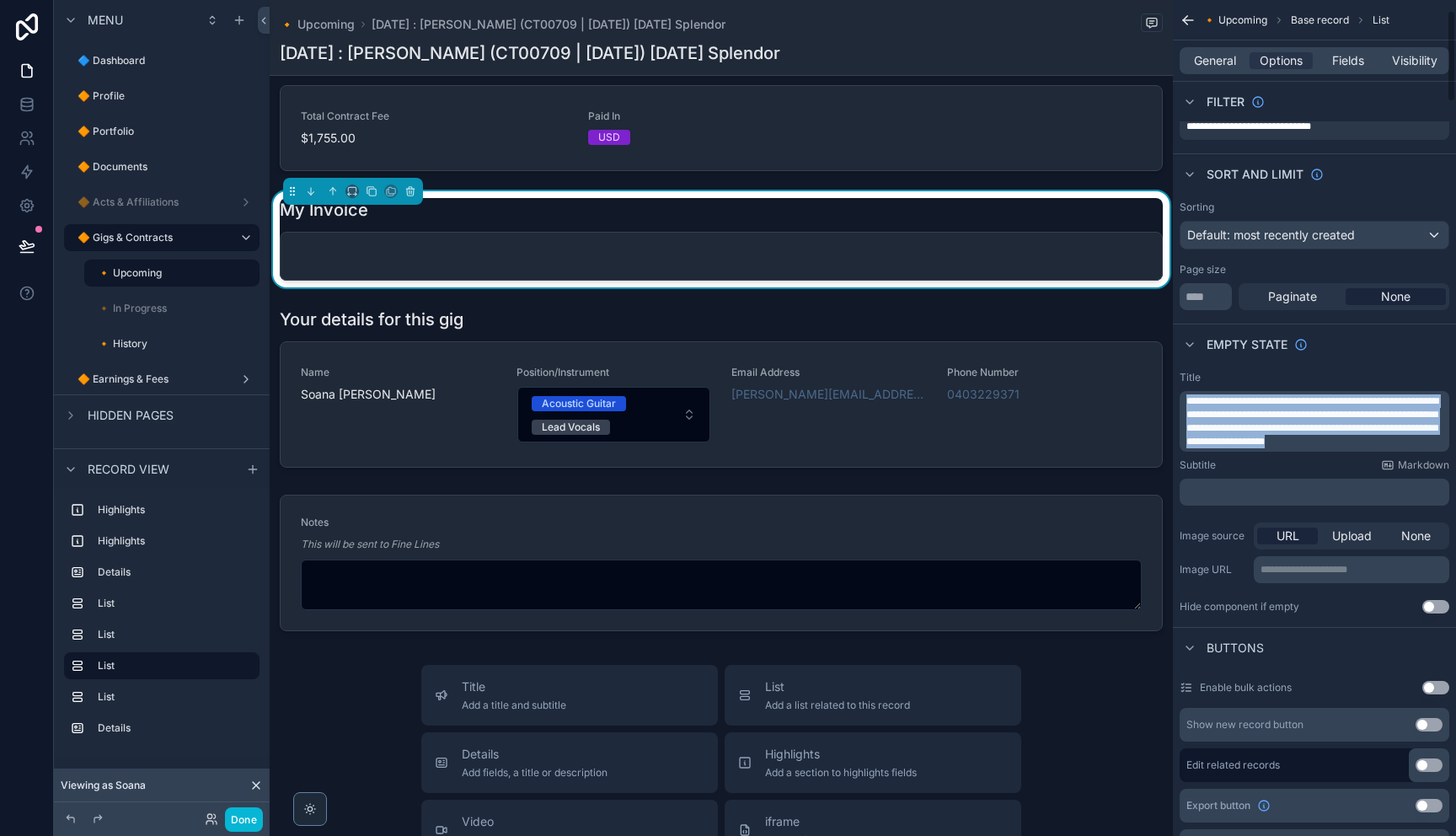
drag, startPoint x: 1335, startPoint y: 424, endPoint x: 1194, endPoint y: 401, distance: 142.9
click at [1179, 397] on div "**********" at bounding box center [1314, 421] width 270 height 61
copy span "**********"
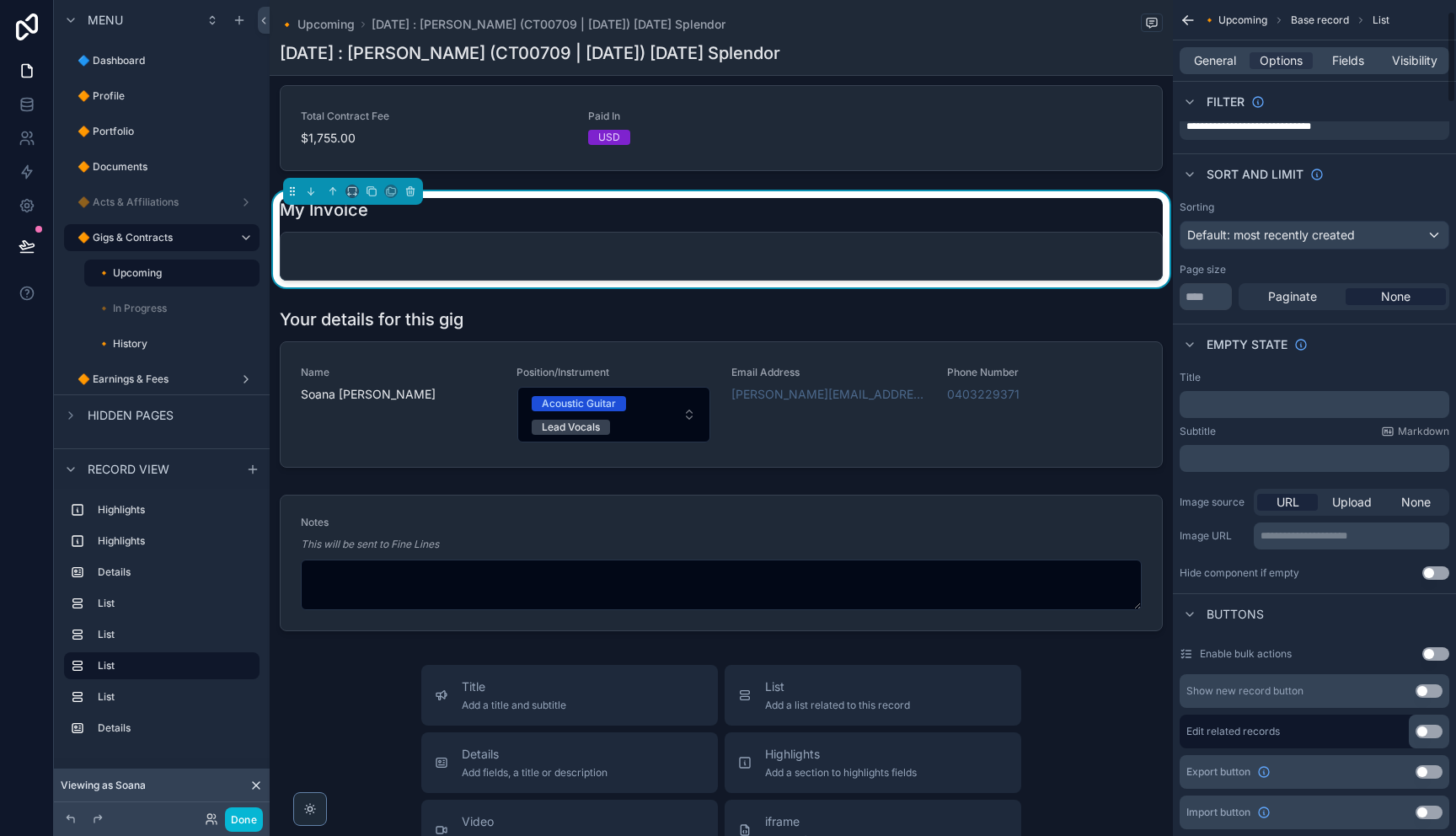
scroll to position [102, 0]
click at [1275, 451] on p "﻿" at bounding box center [1316, 455] width 259 height 13
click at [1269, 455] on p "﻿" at bounding box center [1316, 455] width 259 height 13
click at [1222, 485] on div "Image source URL Upload None" at bounding box center [1314, 499] width 270 height 27
click at [1221, 460] on p "﻿" at bounding box center [1316, 455] width 259 height 13
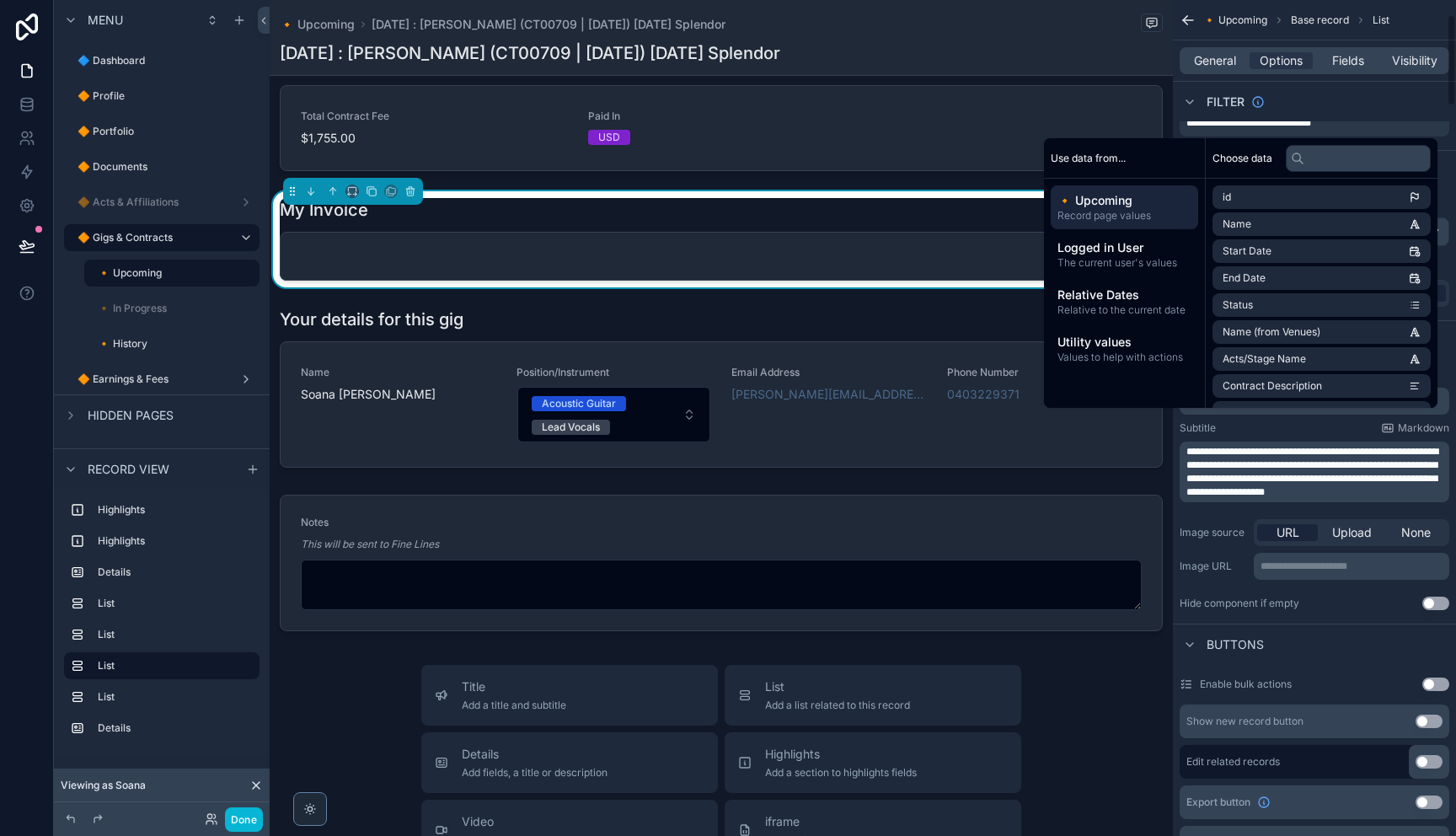
scroll to position [133, 0]
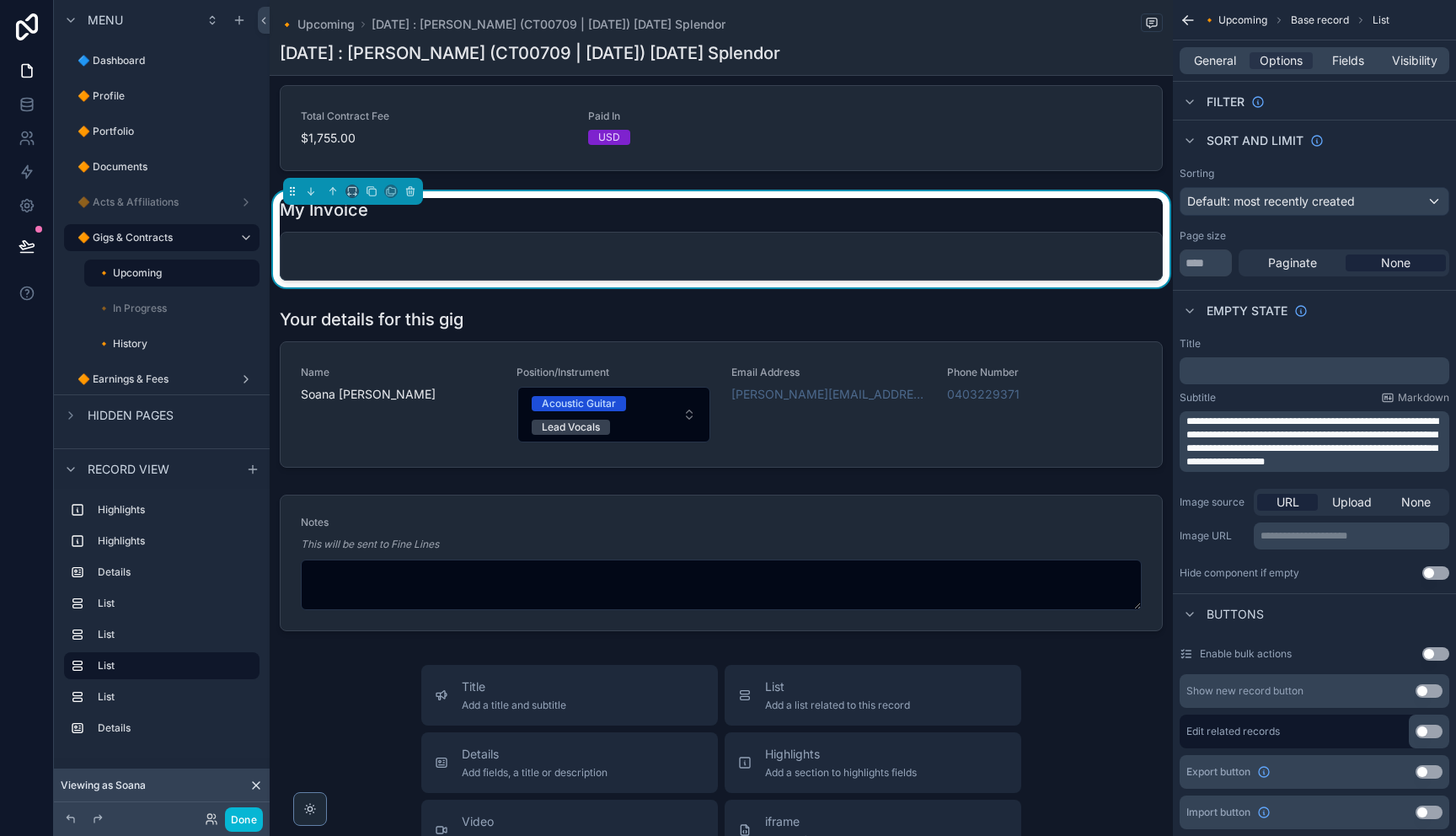
click at [1353, 604] on div "Buttons" at bounding box center [1314, 613] width 283 height 40
click at [1438, 574] on button "Use setting" at bounding box center [1436, 573] width 27 height 13
click at [1439, 574] on button "Use setting" at bounding box center [1436, 573] width 27 height 13
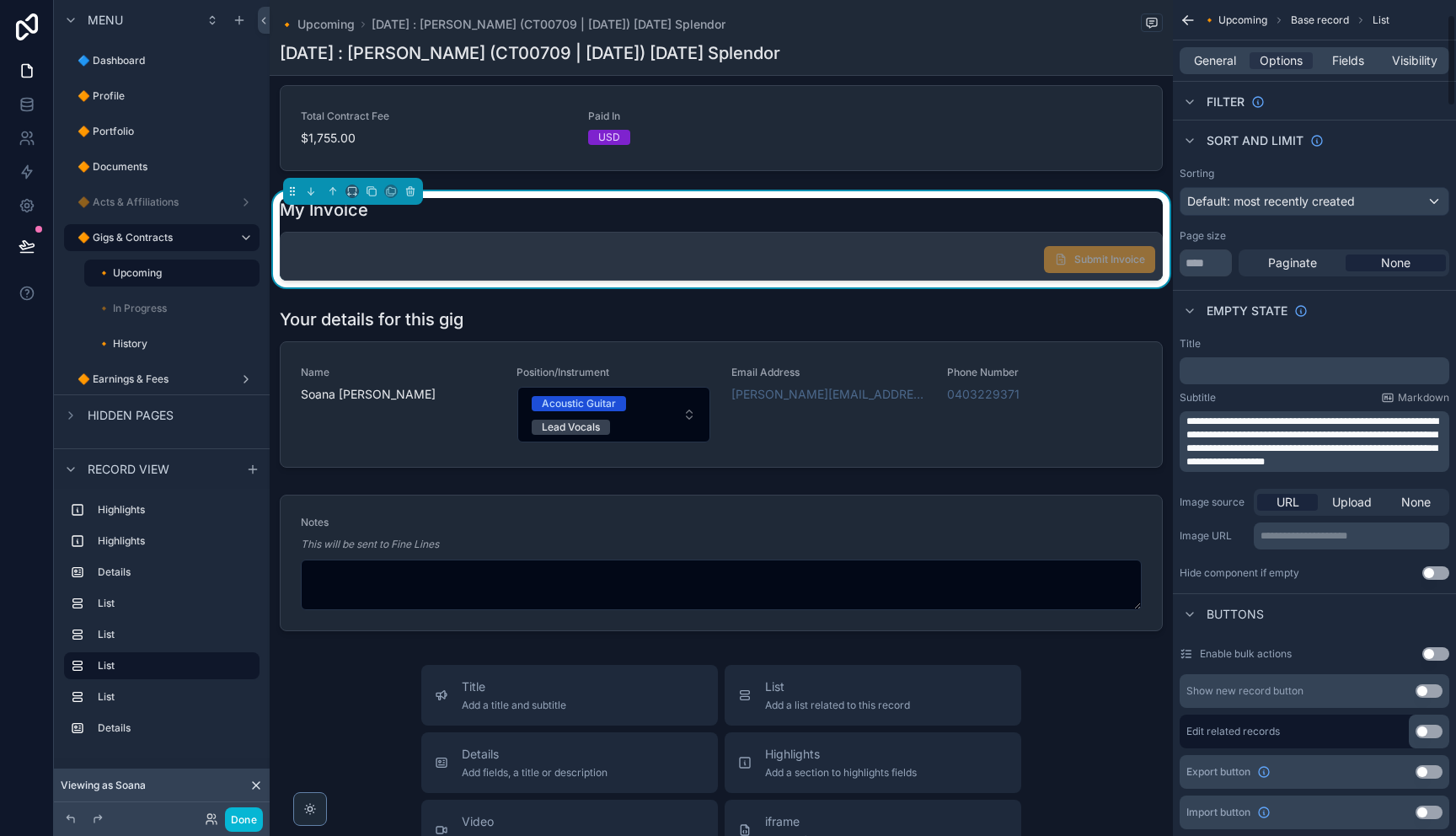
click at [951, 279] on div "Submit Invoice" at bounding box center [721, 255] width 881 height 47
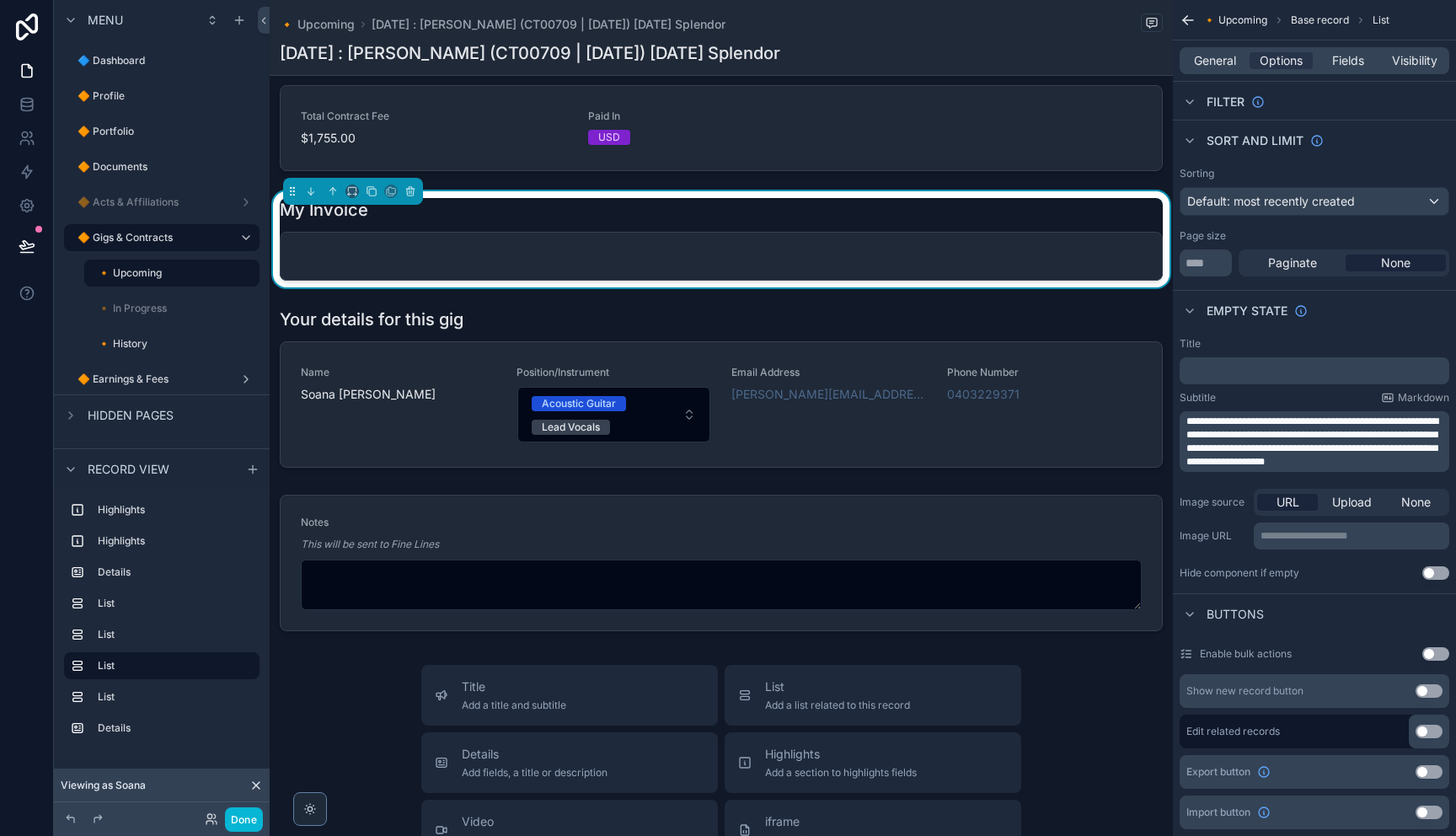
click at [928, 221] on div "My Invoice" at bounding box center [721, 210] width 883 height 24
click at [1208, 54] on span "General" at bounding box center [1215, 61] width 42 height 17
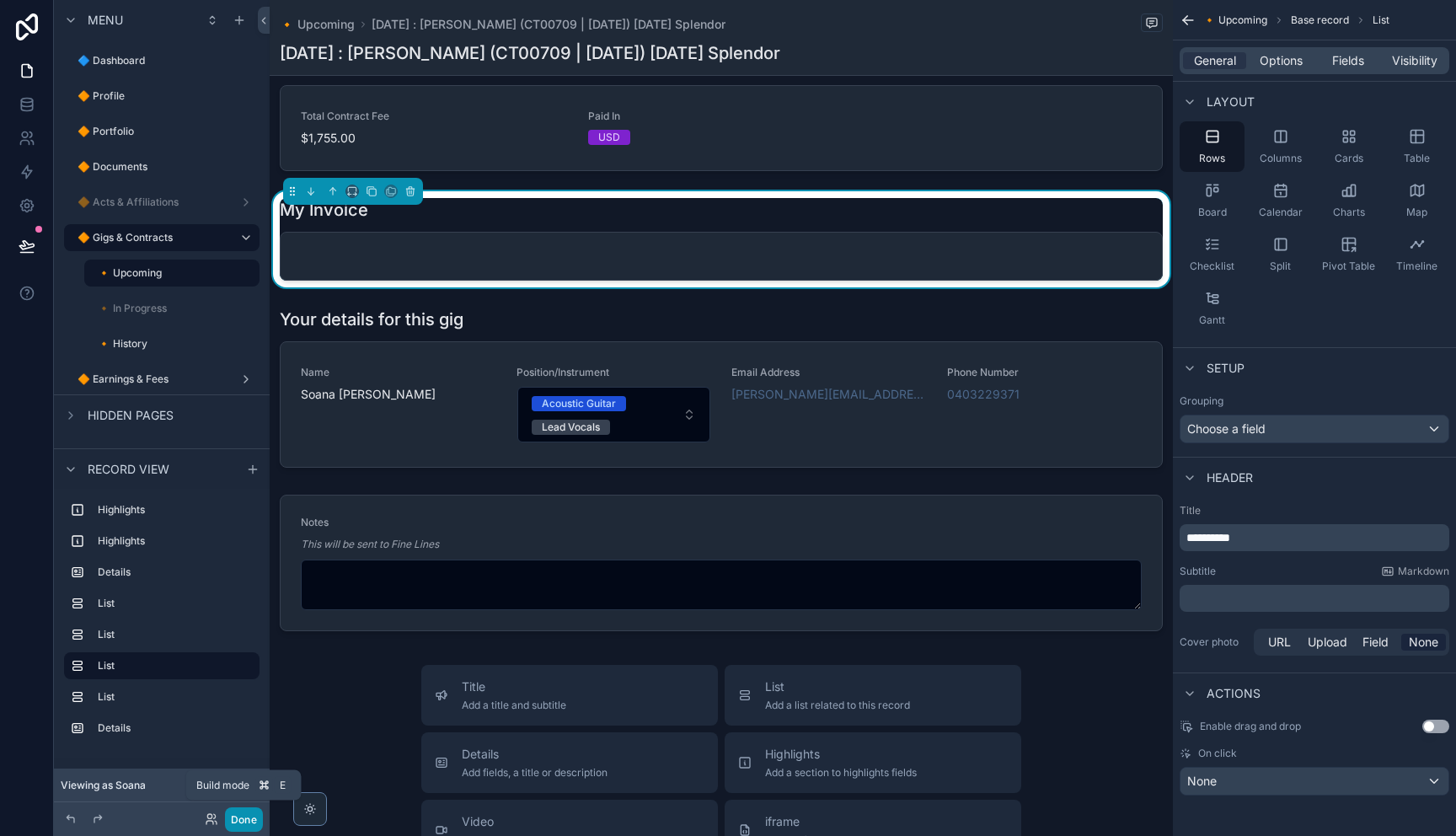
click at [245, 820] on button "Done" at bounding box center [244, 819] width 38 height 25
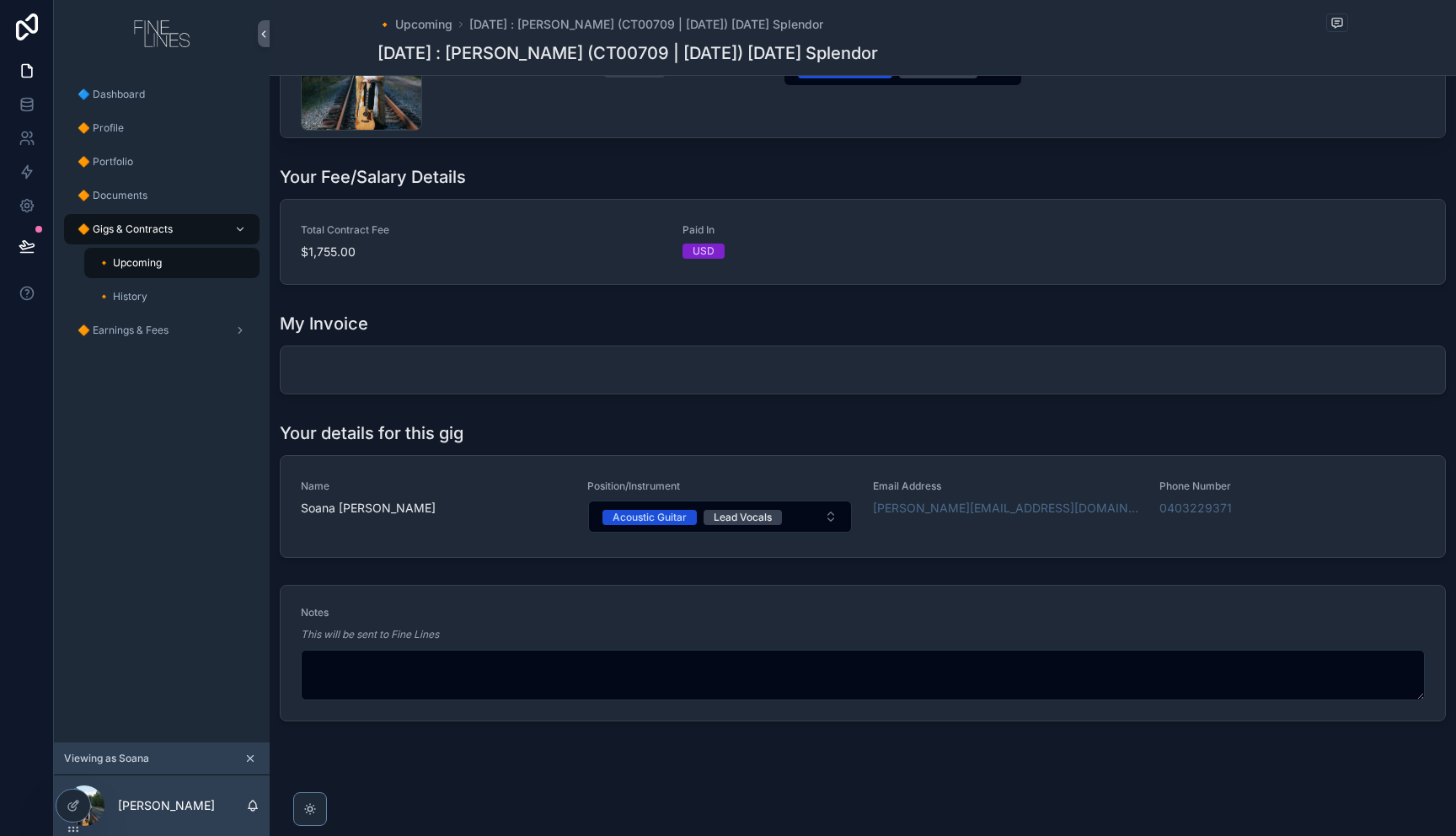
scroll to position [992, 0]
click at [72, 805] on icon at bounding box center [74, 803] width 7 height 7
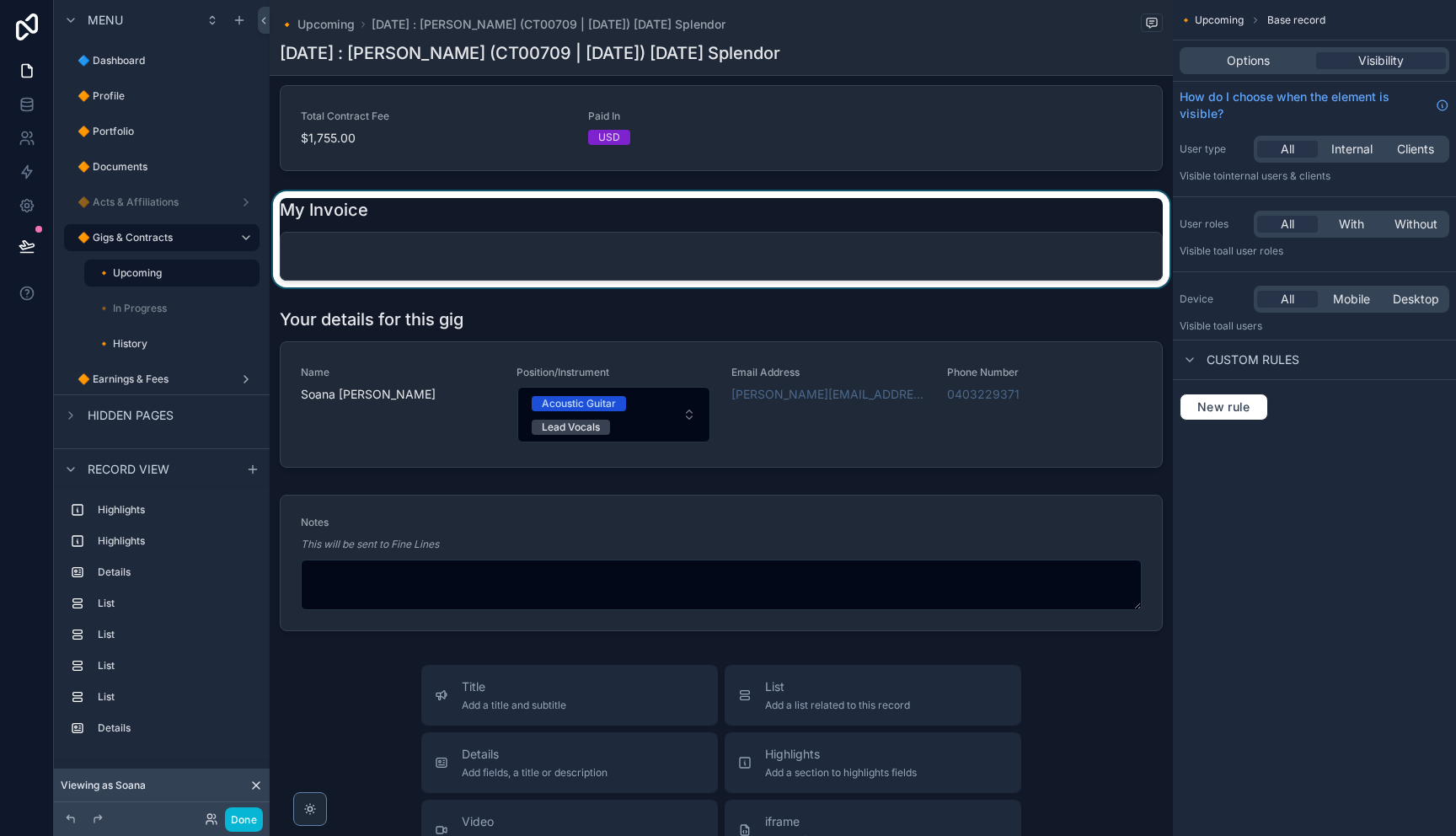
click at [546, 287] on div "scrollable content" at bounding box center [721, 239] width 903 height 96
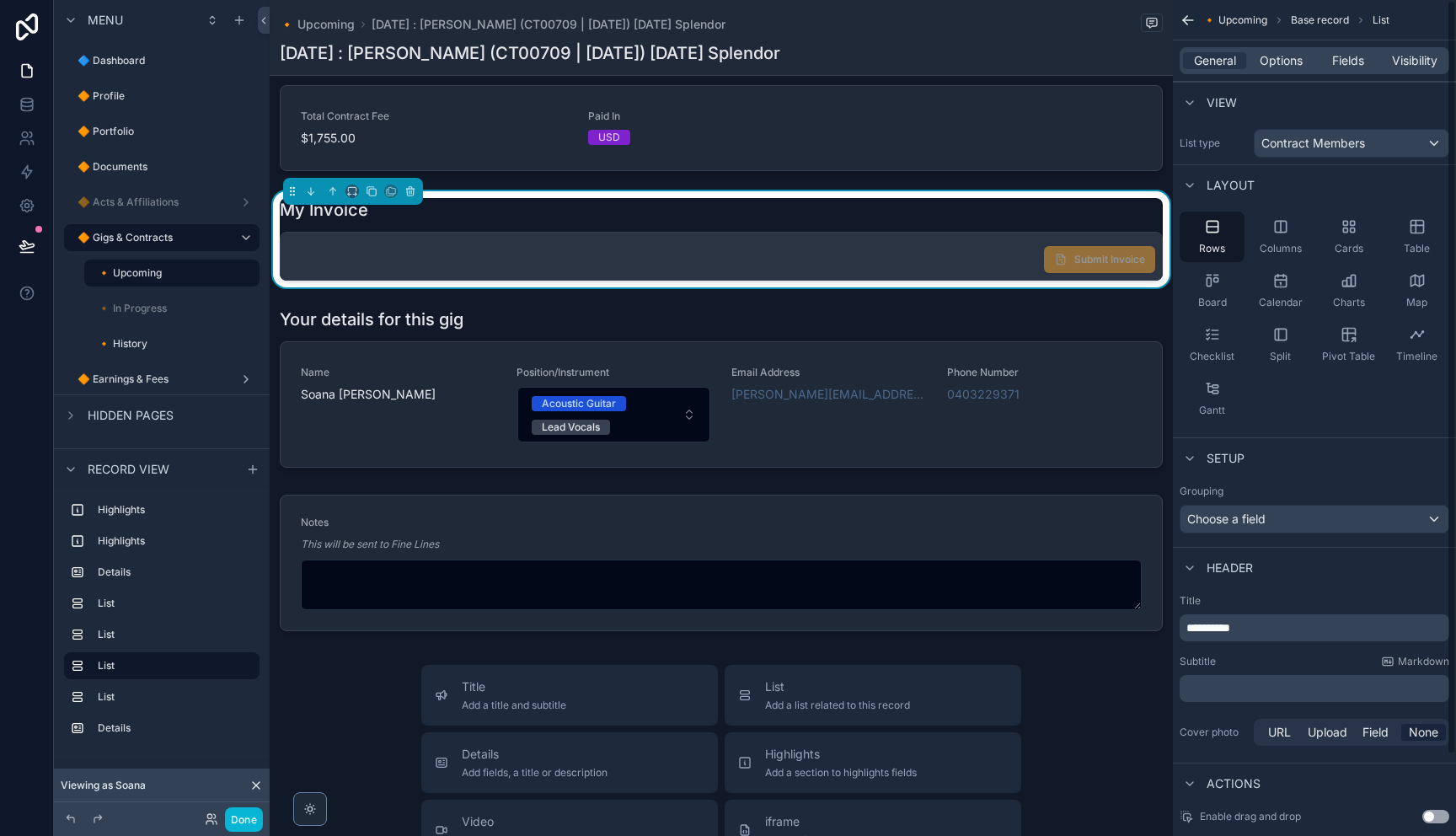
click at [1056, 273] on div "Submit Invoice" at bounding box center [1099, 255] width 112 height 33
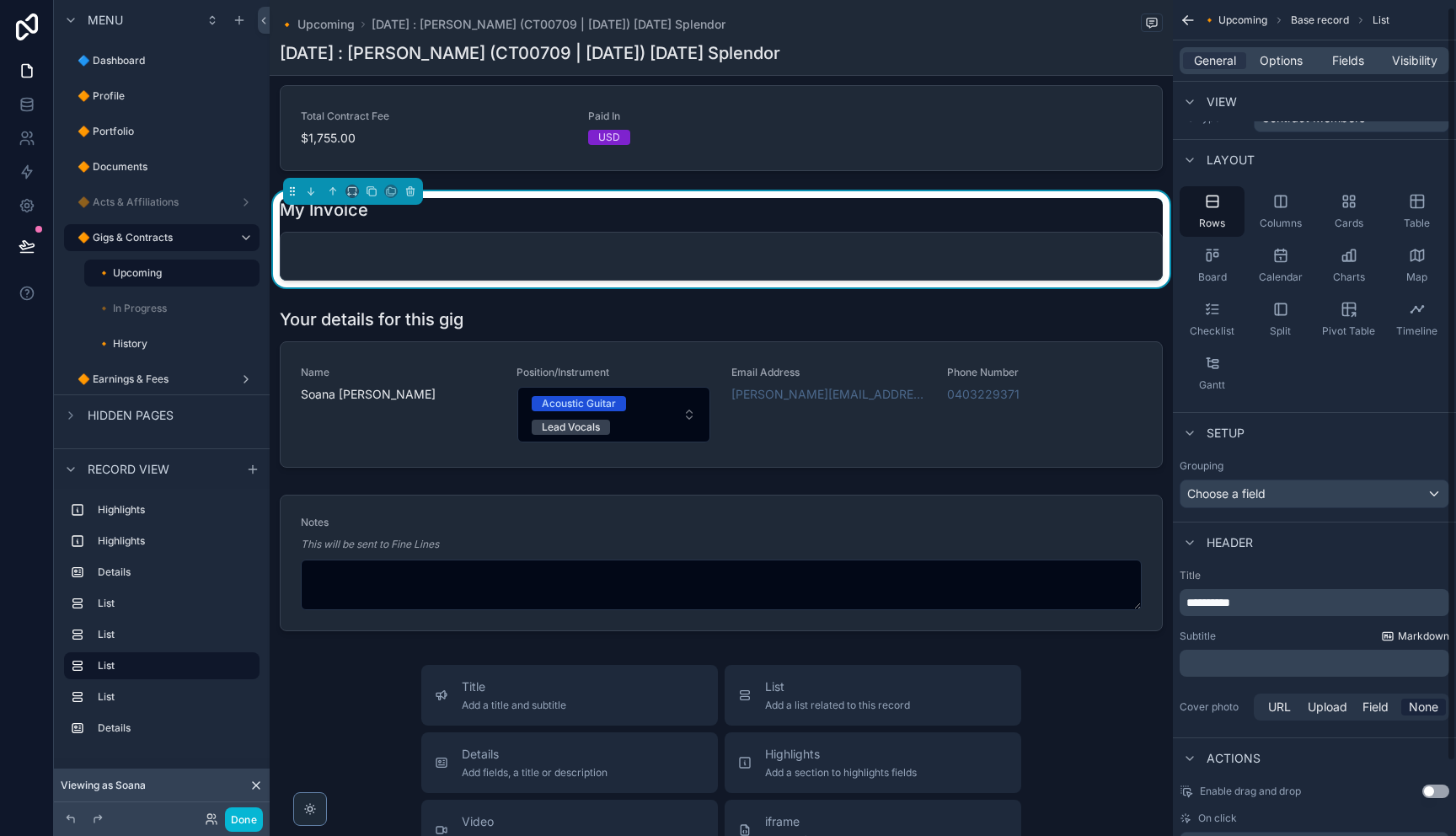
scroll to position [0, 0]
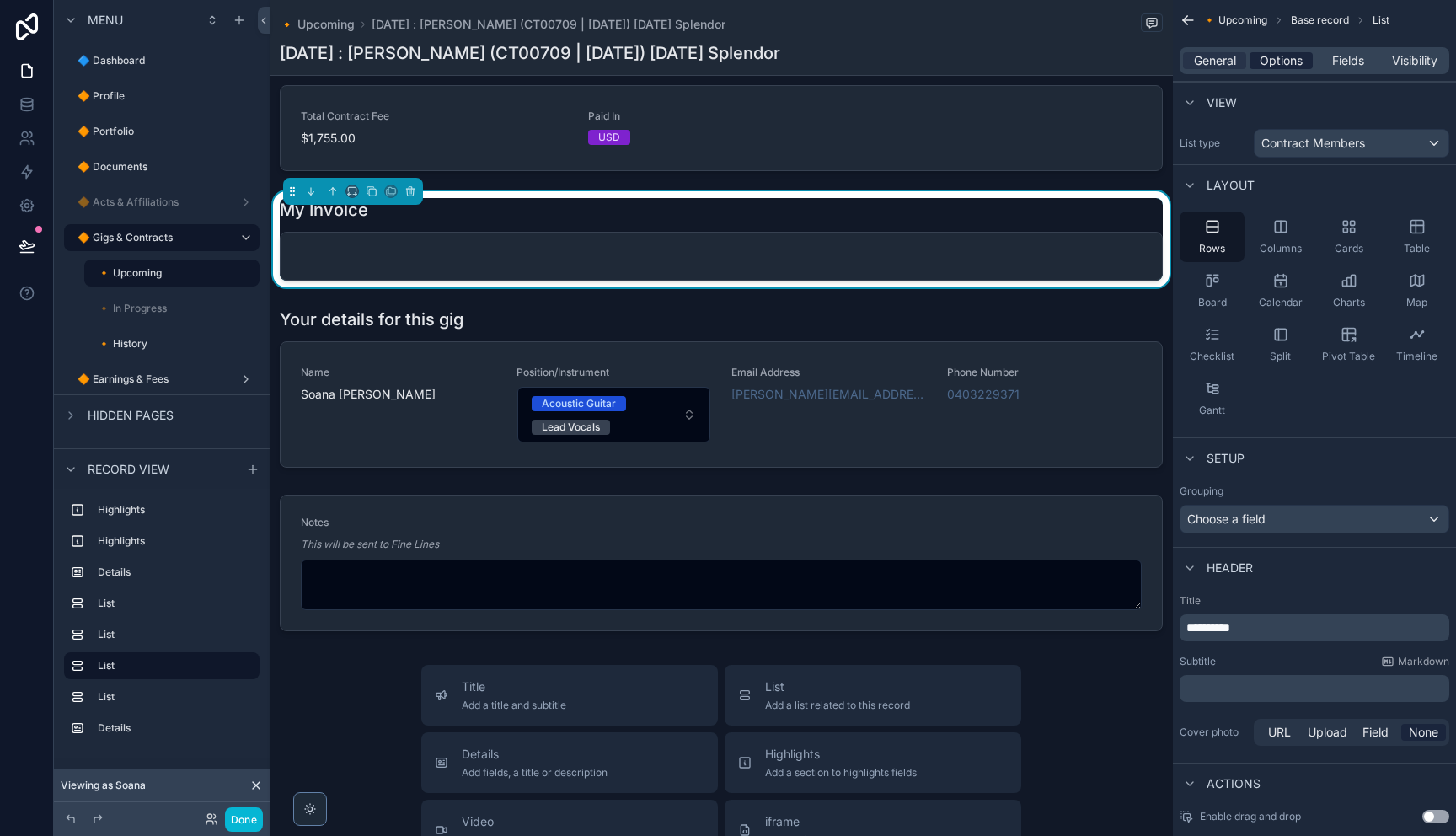
click at [1278, 57] on span "Options" at bounding box center [1281, 61] width 43 height 17
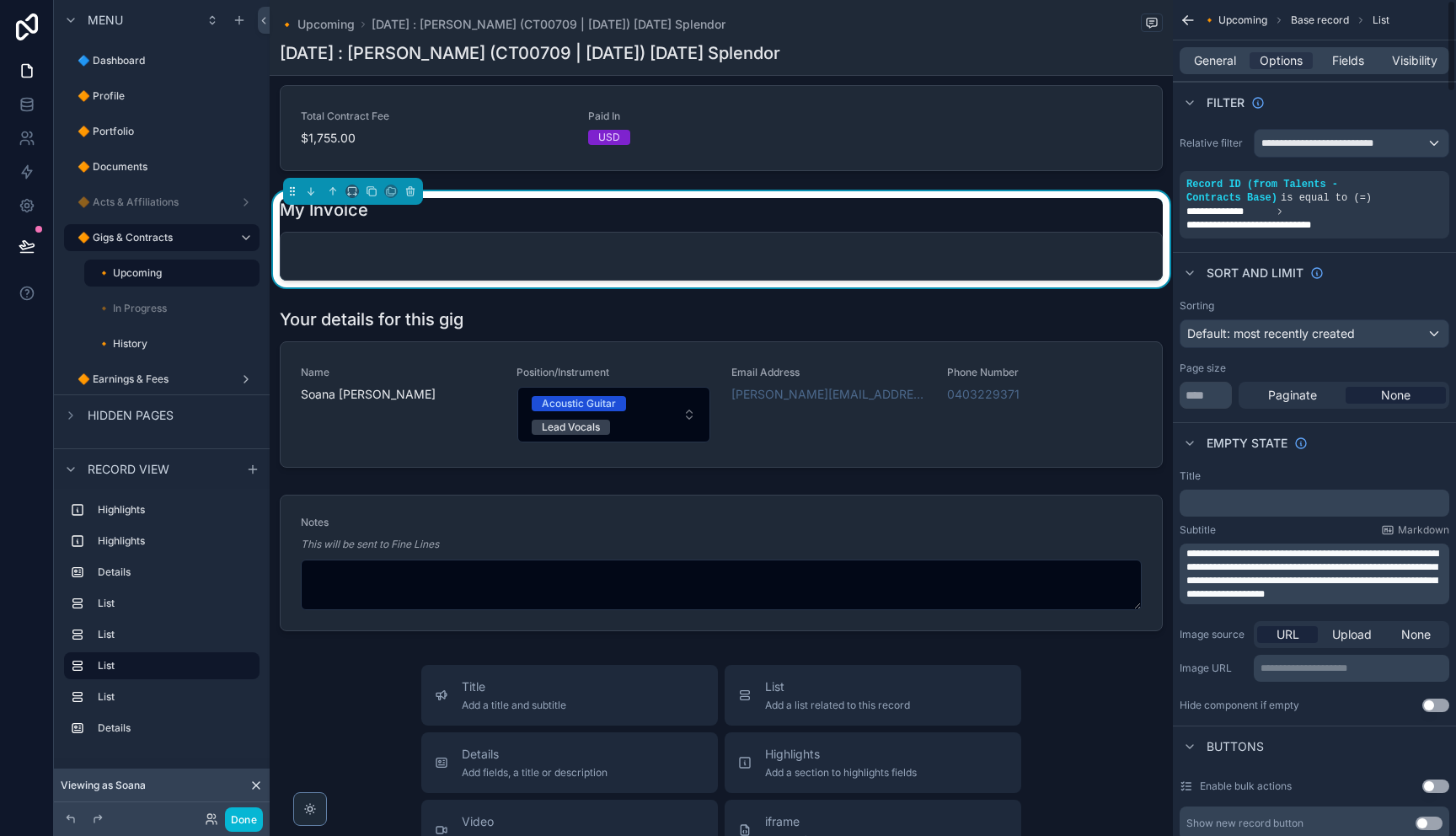
click at [1344, 590] on span "**********" at bounding box center [1312, 573] width 252 height 51
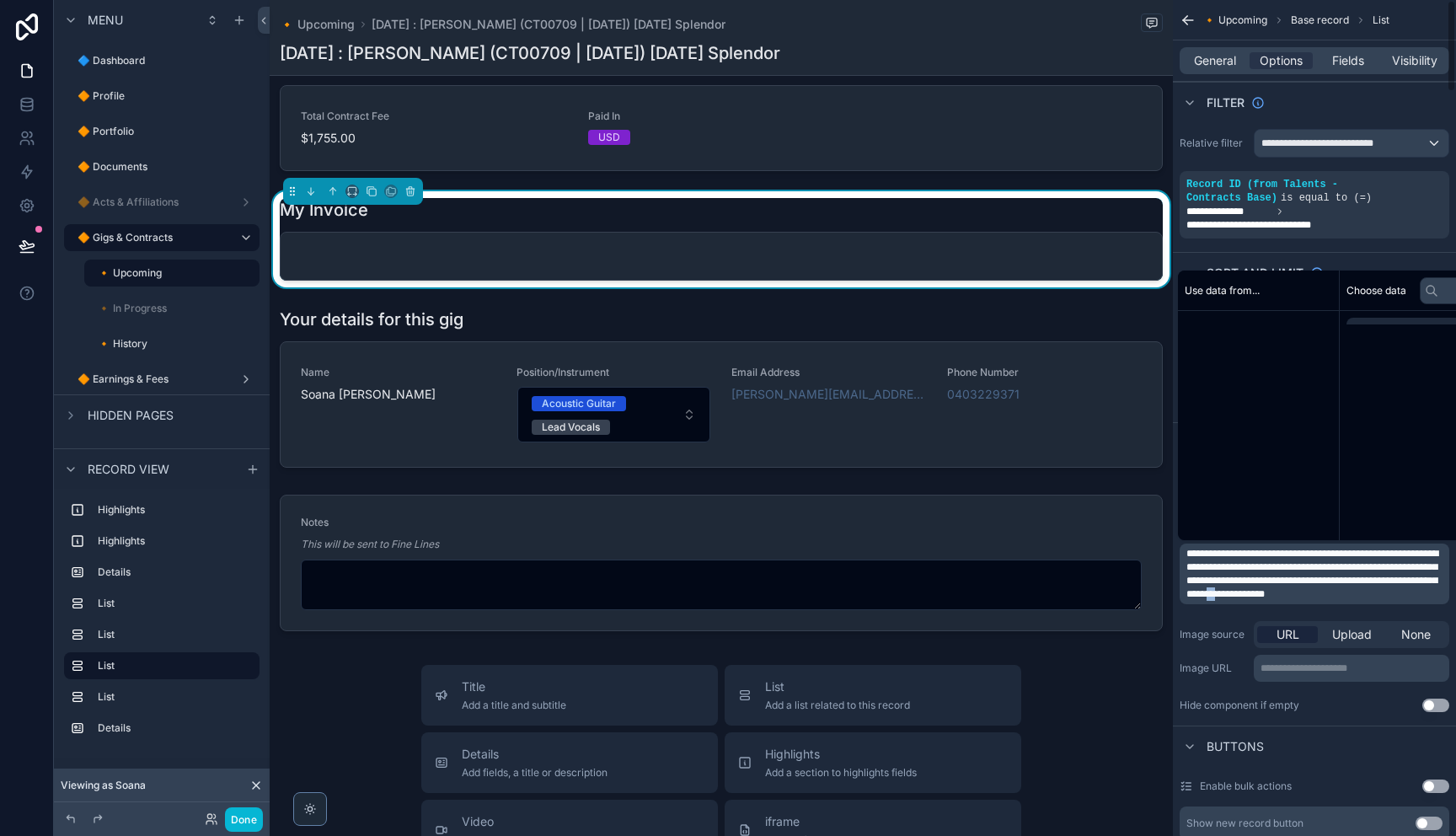
click at [1344, 590] on span "**********" at bounding box center [1312, 573] width 252 height 51
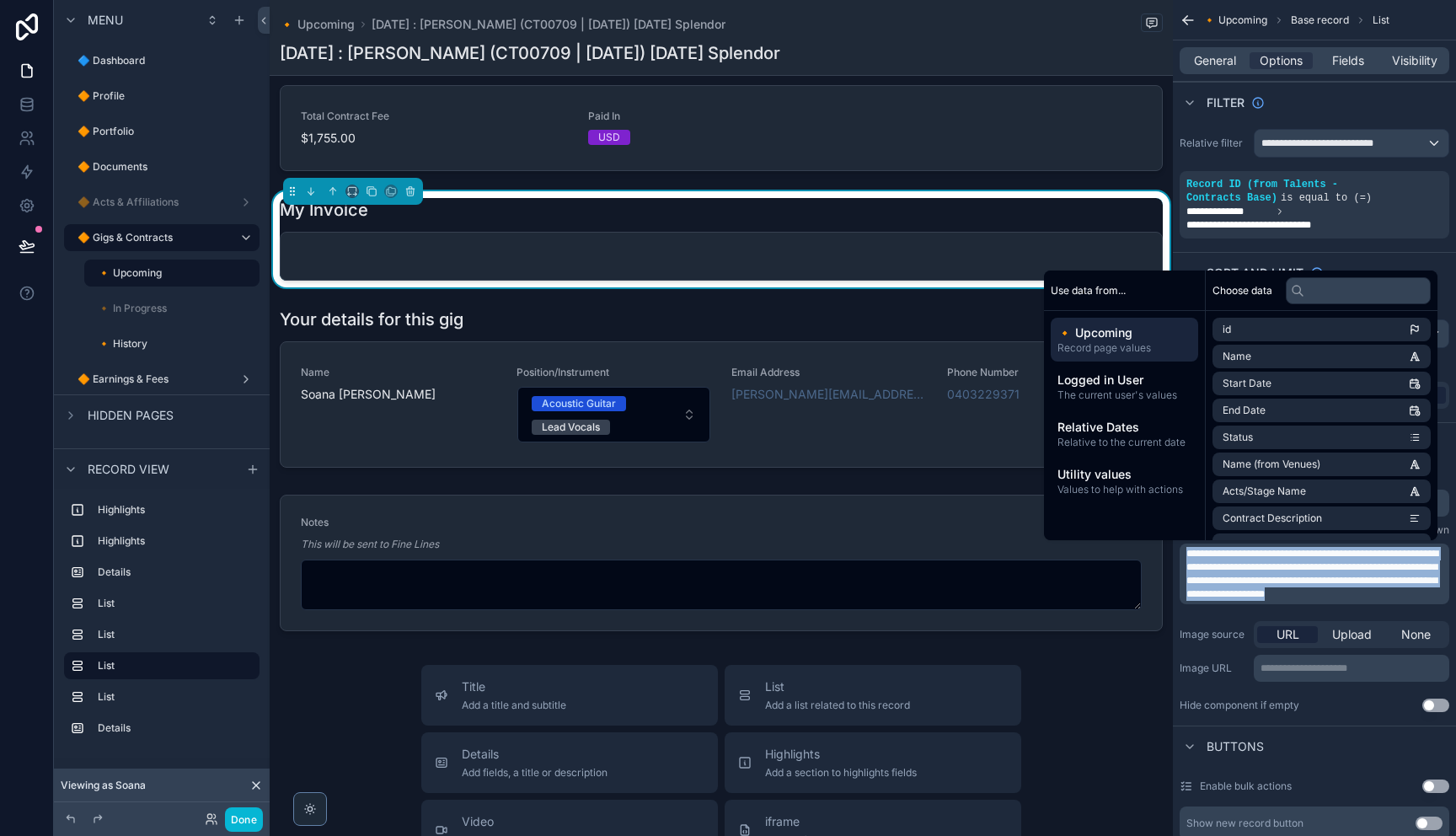
copy span "**********"
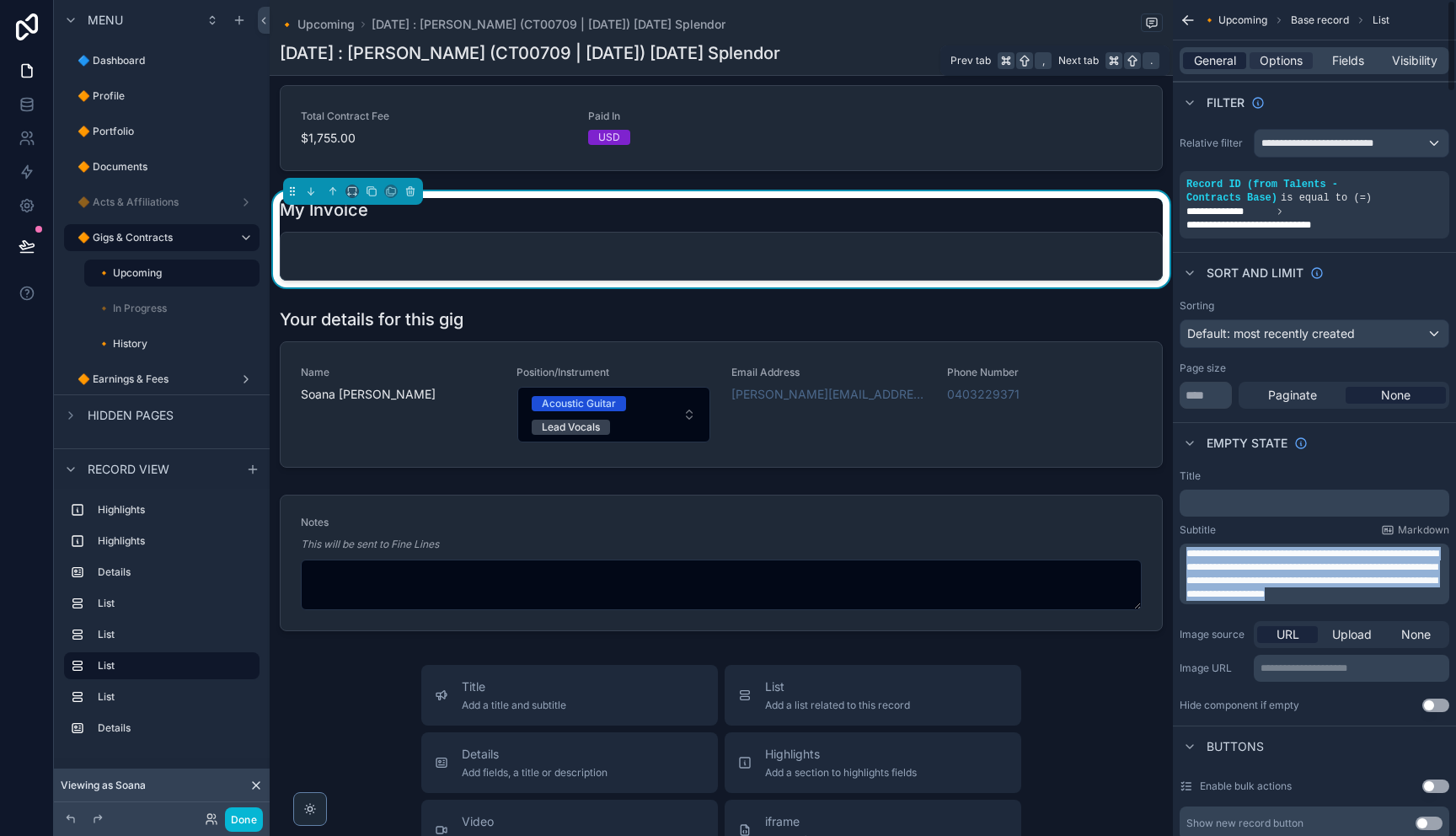
click at [1239, 54] on div "General" at bounding box center [1215, 61] width 63 height 17
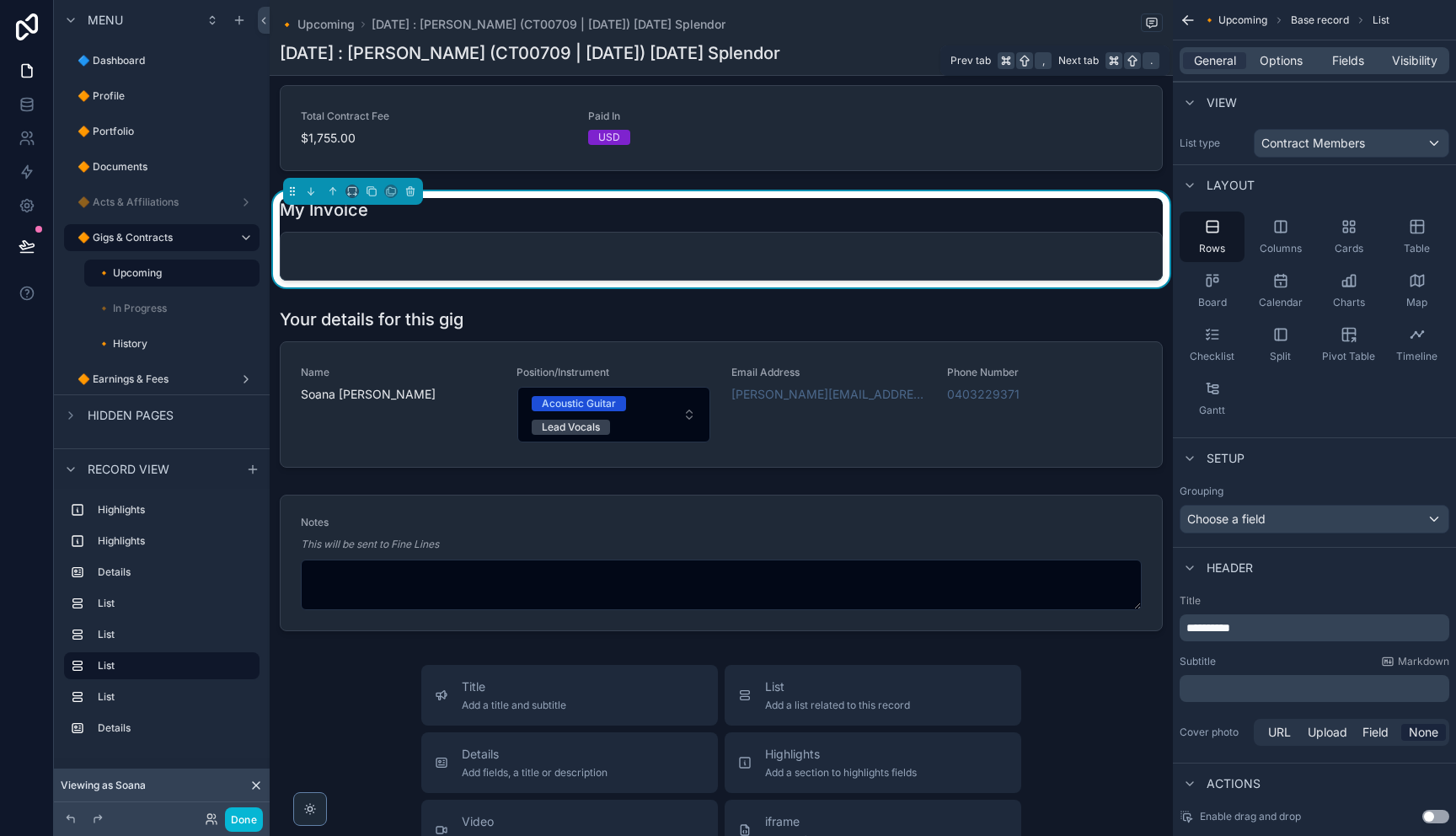
drag, startPoint x: 1275, startPoint y: 56, endPoint x: 1282, endPoint y: 72, distance: 17.5
click at [1275, 56] on span "Options" at bounding box center [1281, 61] width 43 height 17
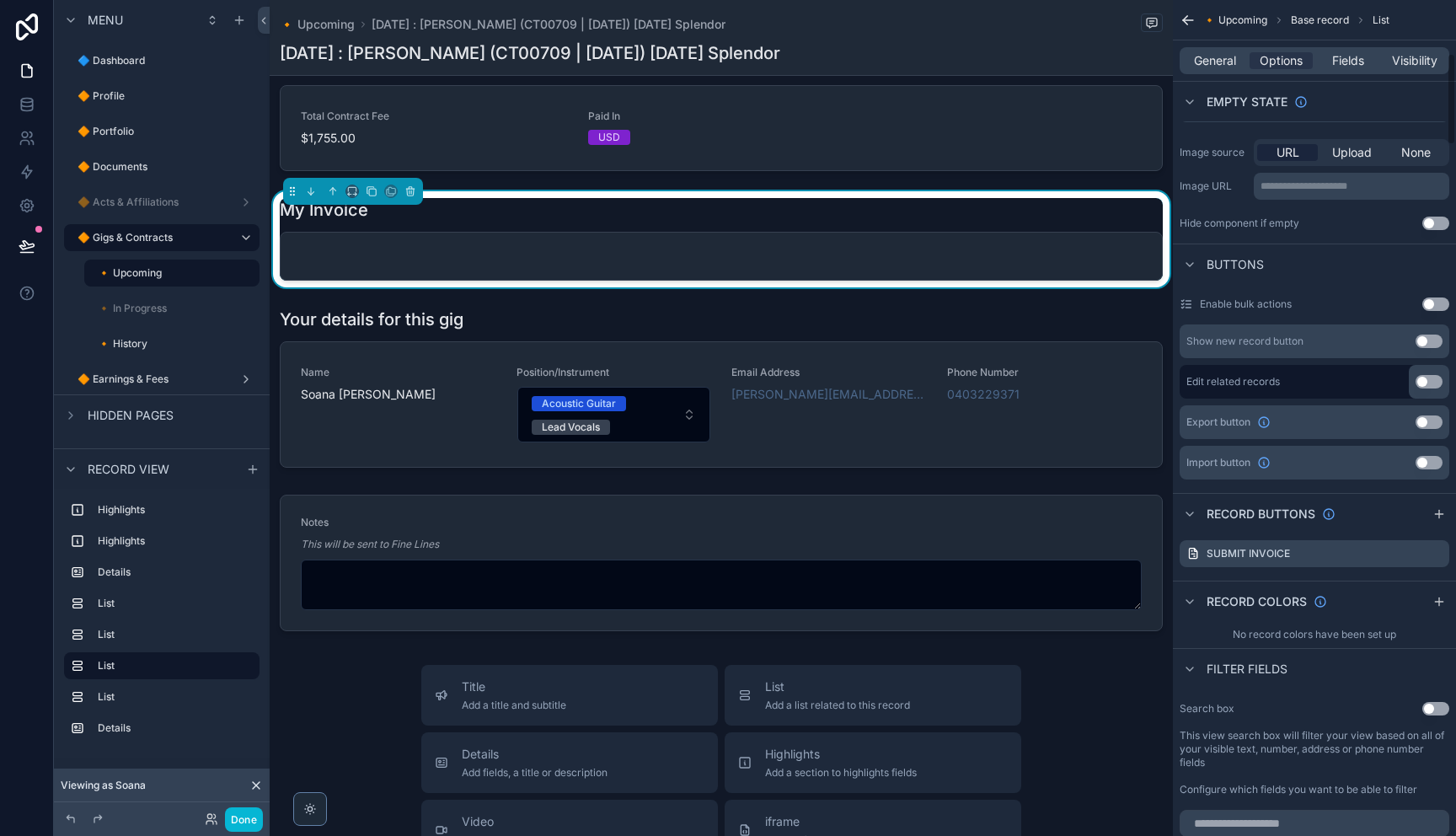
scroll to position [484, 0]
click at [1435, 555] on icon "scrollable content" at bounding box center [1435, 552] width 8 height 8
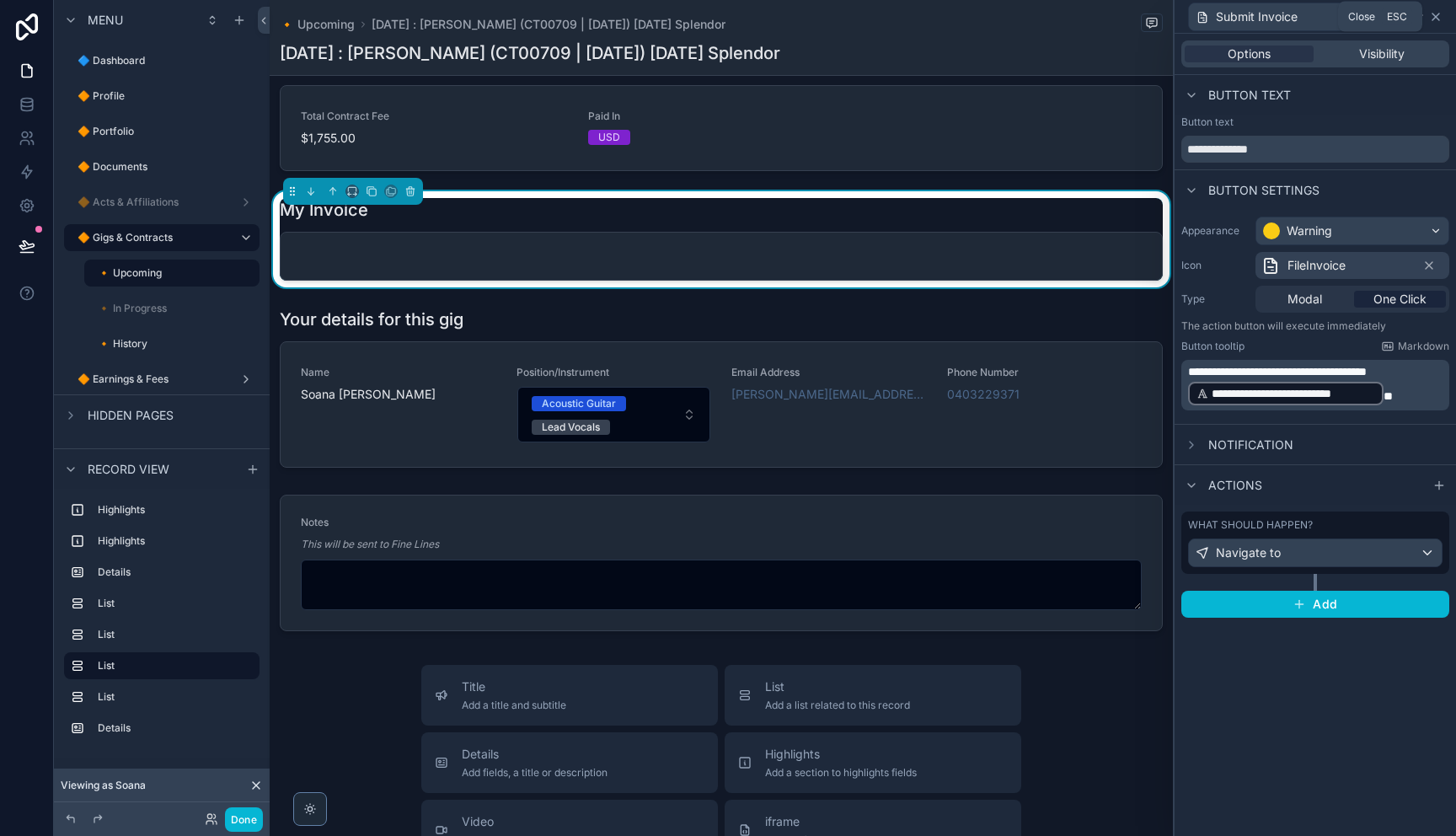
click at [1438, 19] on icon at bounding box center [1435, 16] width 7 height 7
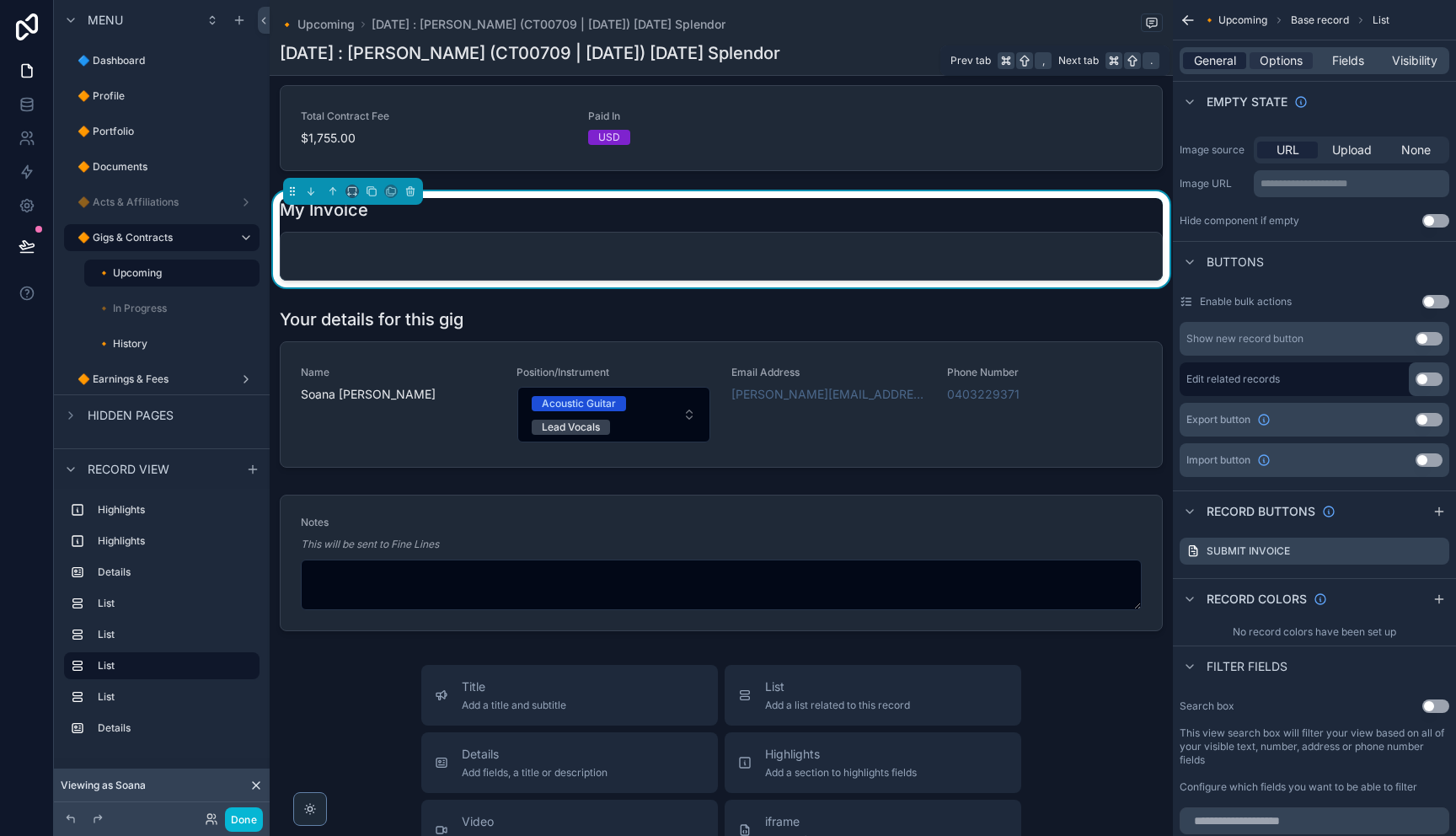
click at [1232, 64] on span "General" at bounding box center [1215, 61] width 42 height 17
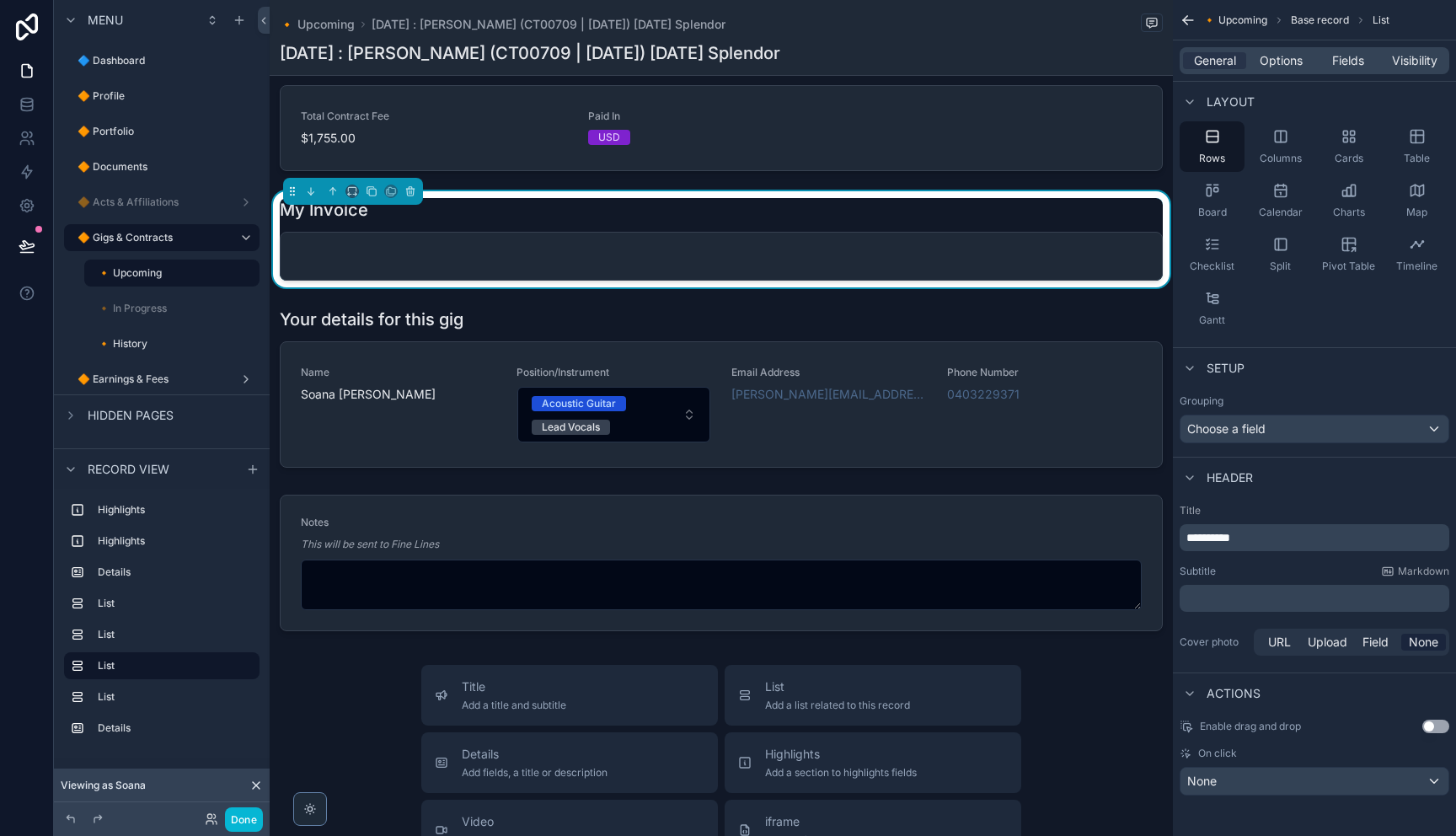
click at [1270, 70] on div "General Options Fields Visibility" at bounding box center [1314, 60] width 270 height 27
click at [1279, 51] on div "General Options Fields Visibility" at bounding box center [1314, 60] width 270 height 27
click at [1274, 54] on span "Options" at bounding box center [1281, 61] width 43 height 17
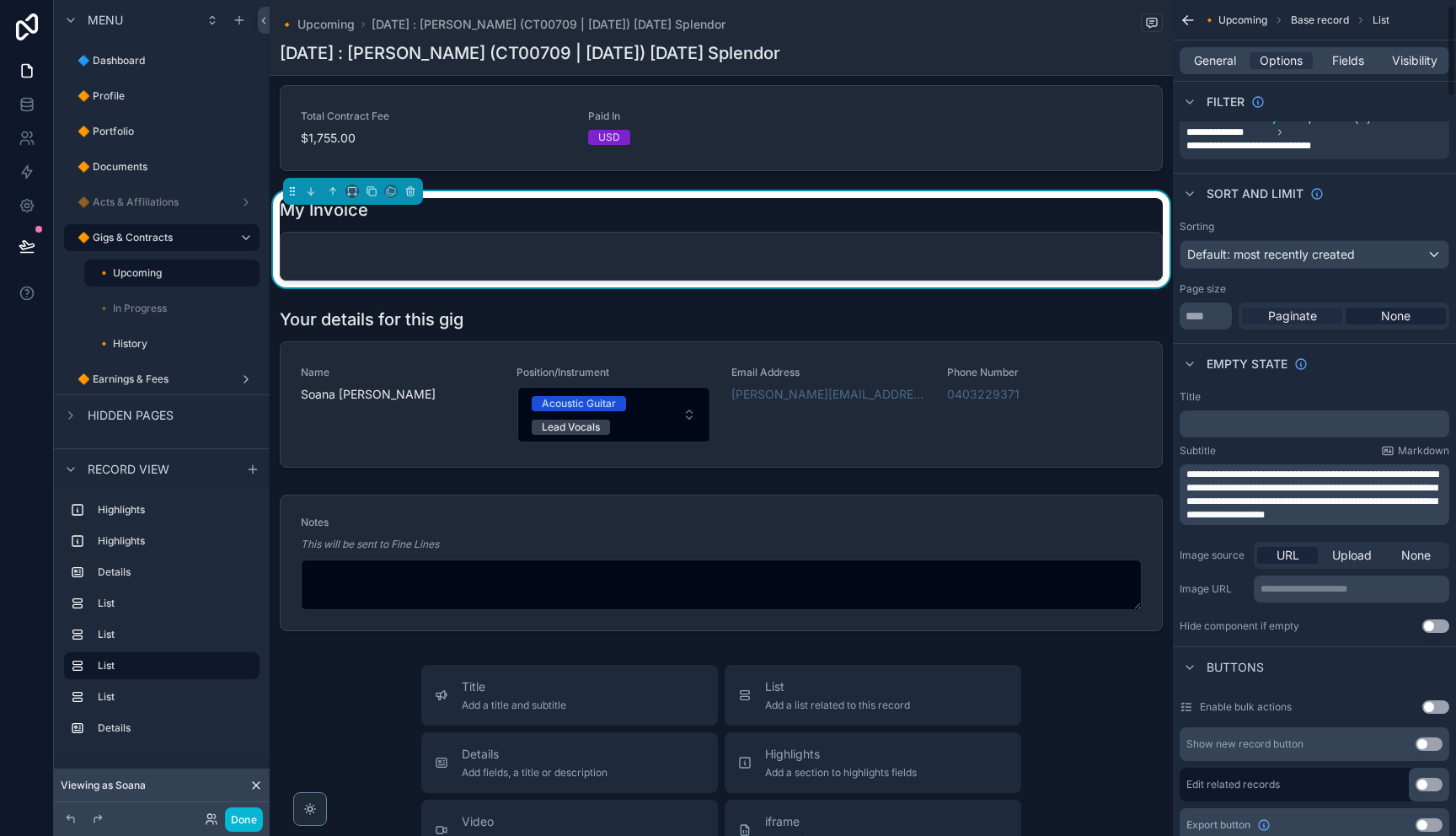
scroll to position [48, 0]
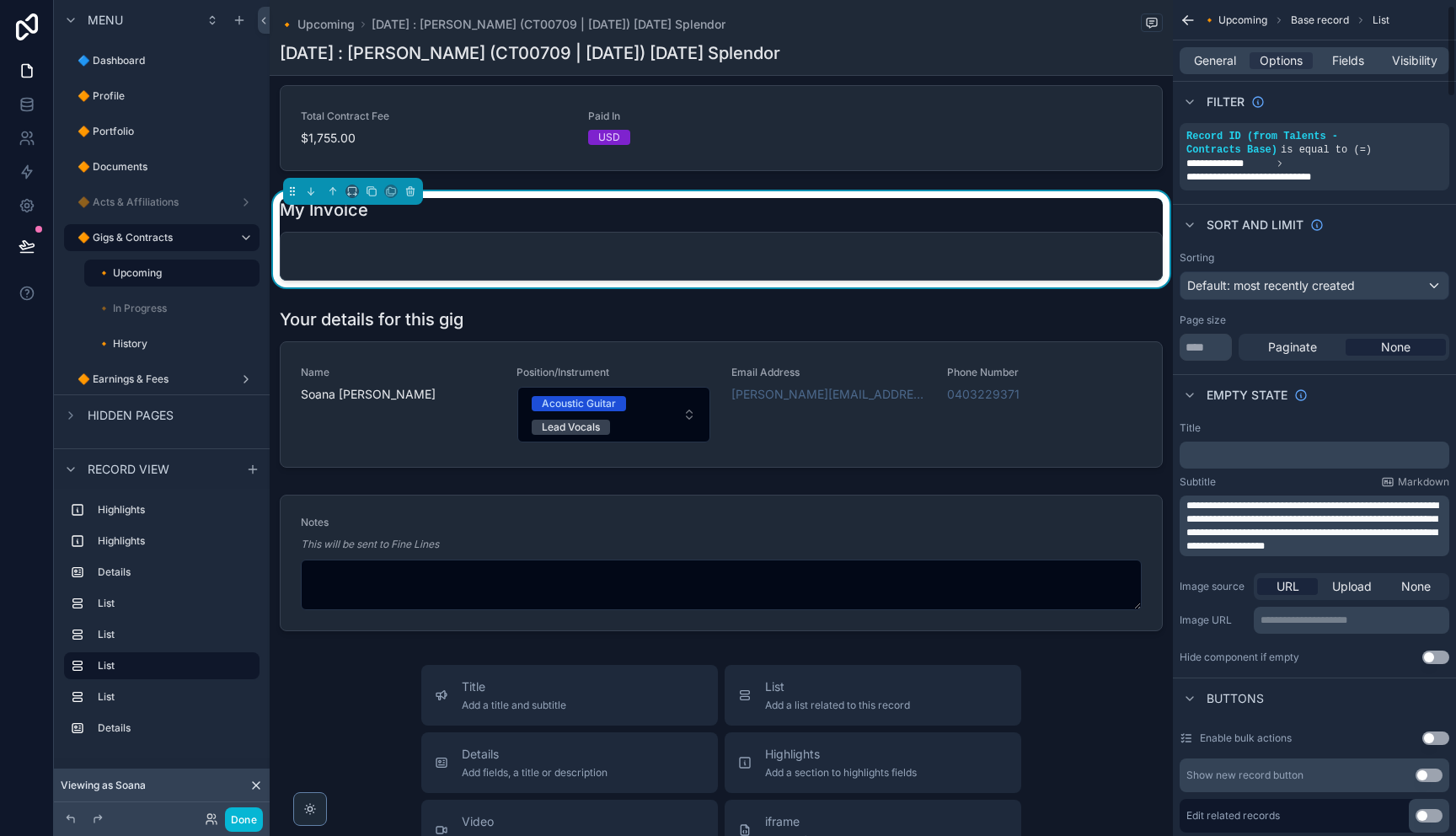
click at [1424, 545] on p "**********" at bounding box center [1316, 525] width 259 height 54
drag, startPoint x: 1106, startPoint y: 511, endPoint x: 1177, endPoint y: 500, distance: 71.8
click at [1177, 500] on div "**********" at bounding box center [1314, 542] width 283 height 256
copy span "**********"
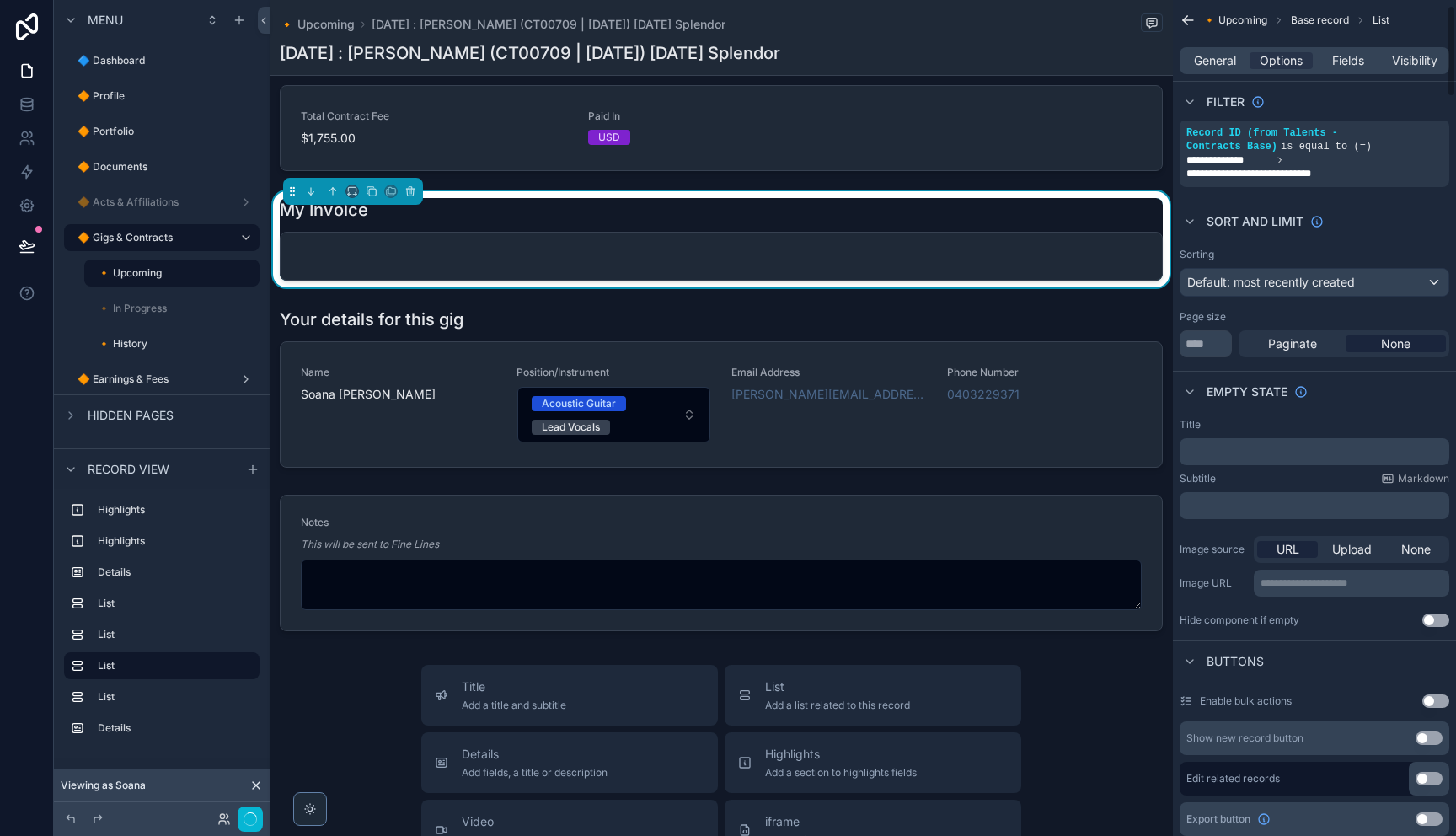
click at [1223, 71] on div "General Options Fields Visibility" at bounding box center [1314, 60] width 270 height 27
click at [1223, 62] on span "General" at bounding box center [1215, 61] width 42 height 17
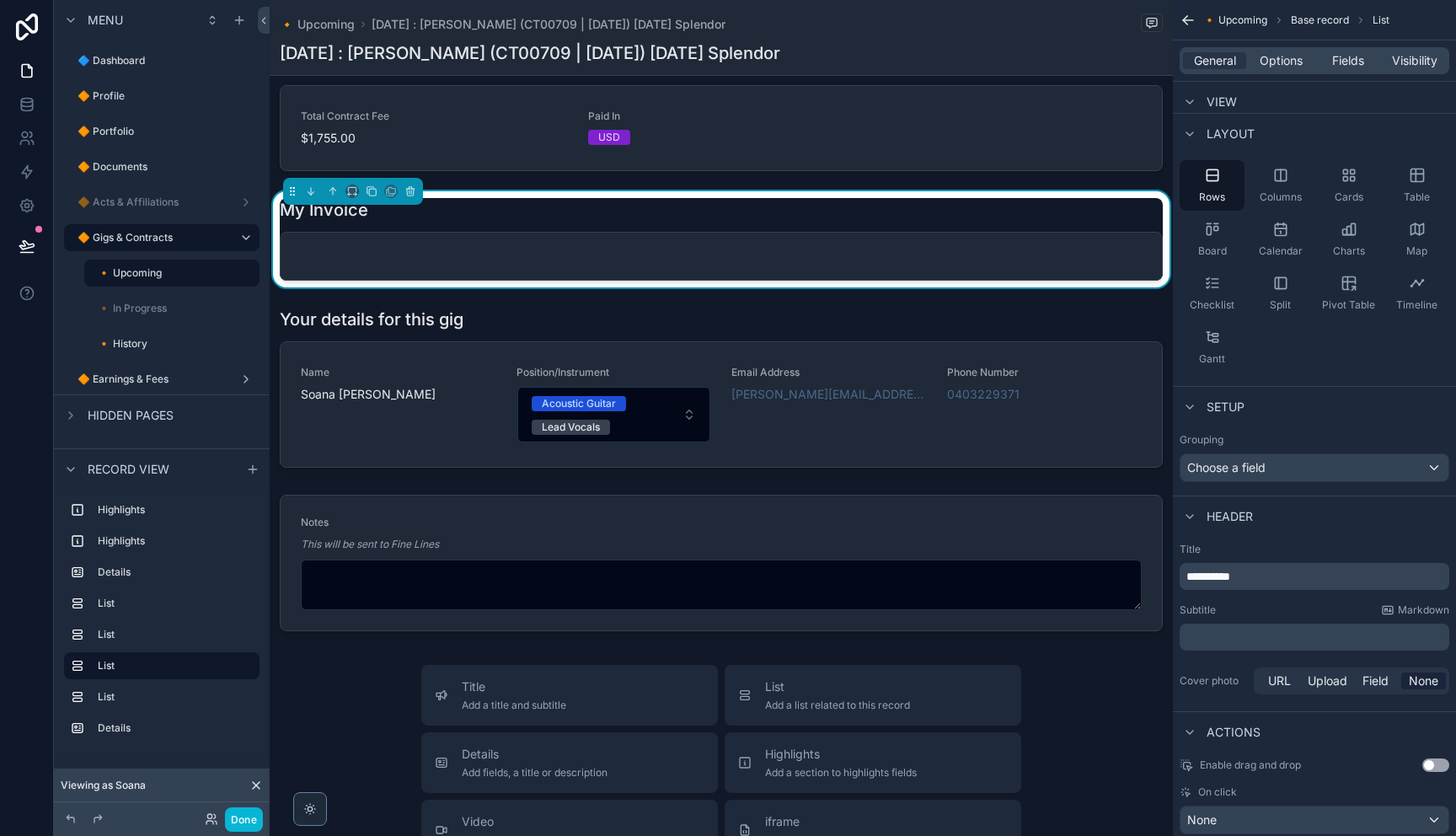
drag, startPoint x: 1304, startPoint y: 629, endPoint x: 1299, endPoint y: 641, distance: 13.0
click at [1302, 633] on p "﻿" at bounding box center [1316, 637] width 259 height 17
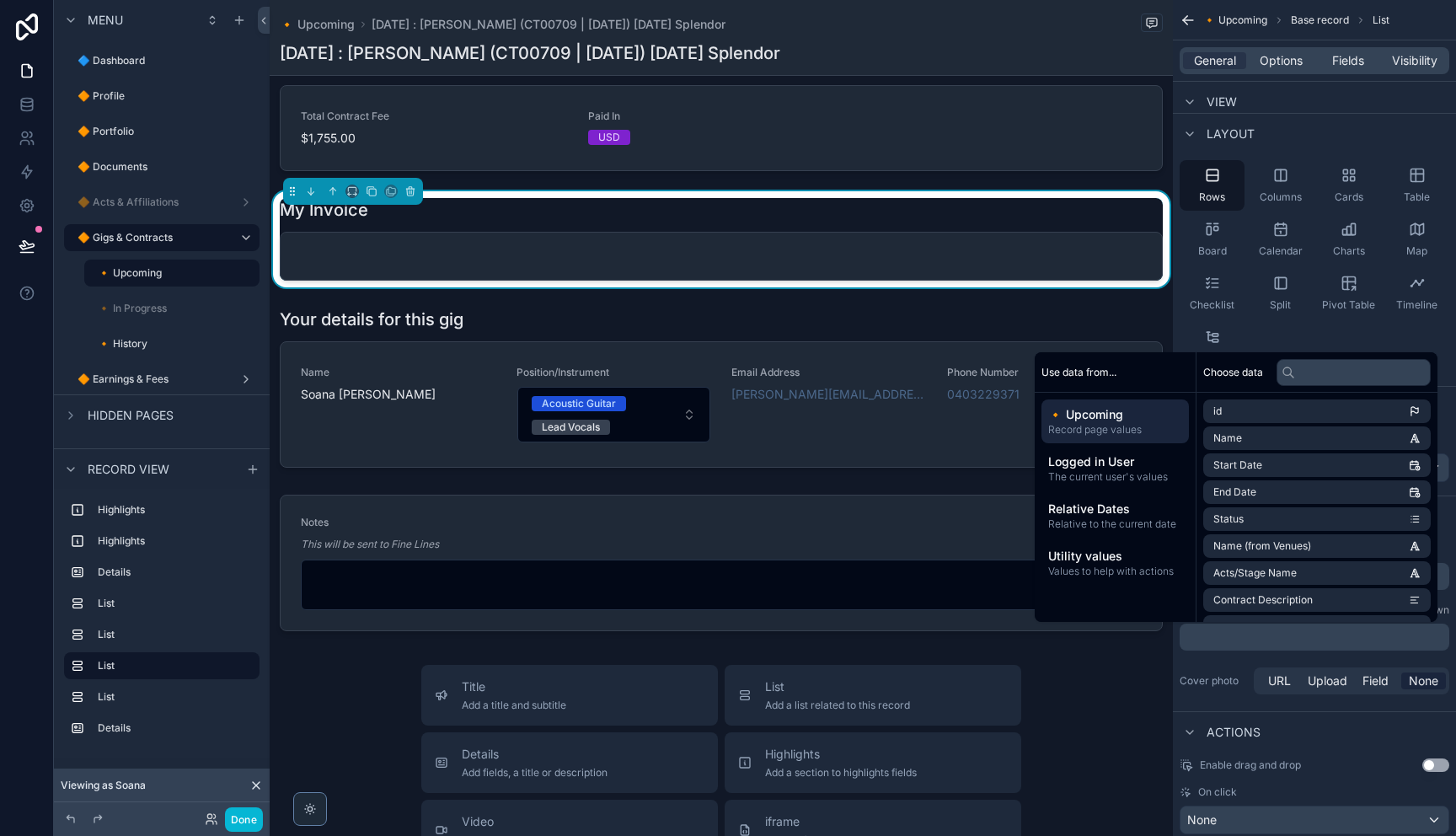
scroll to position [113, 0]
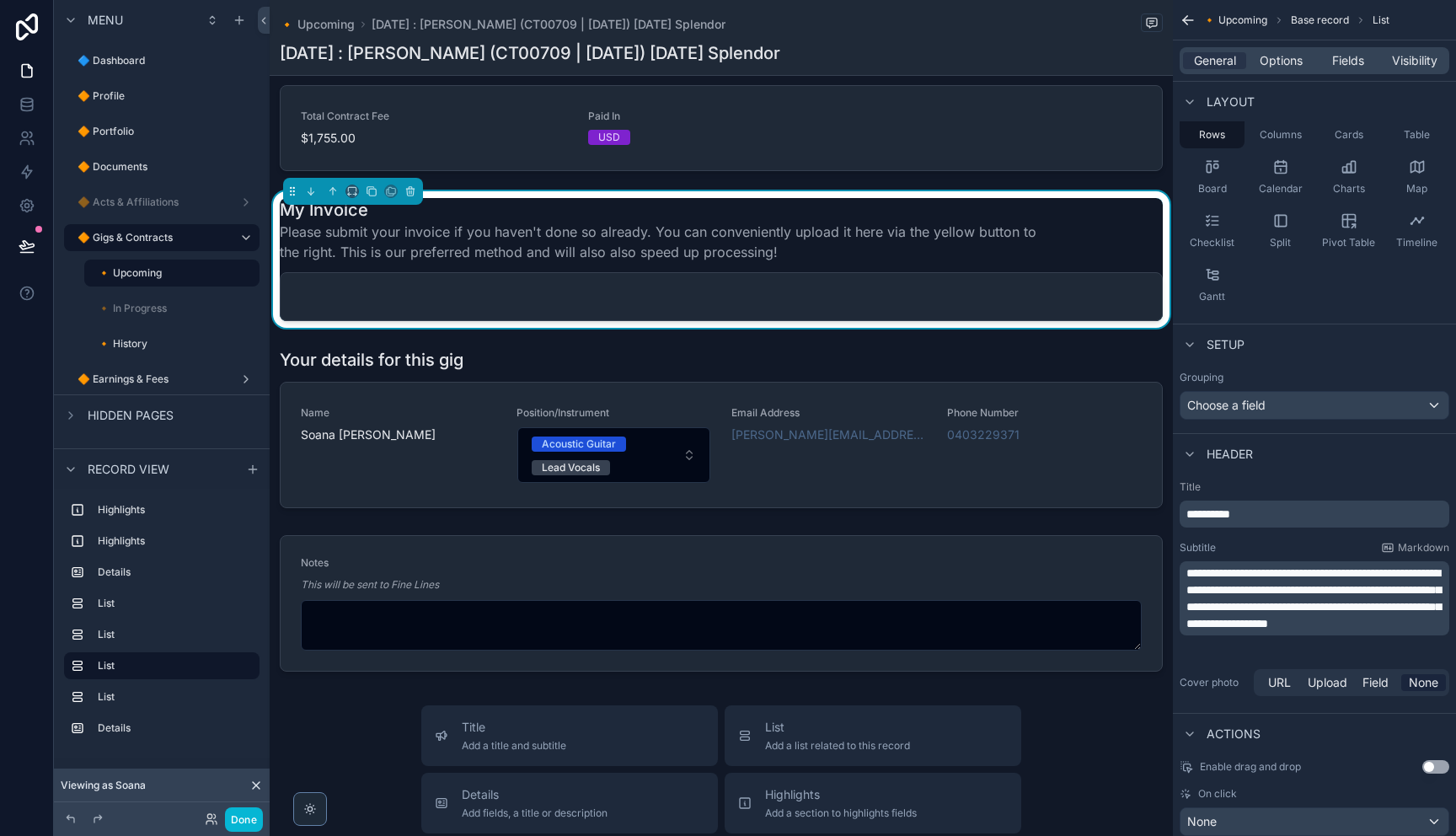
click at [1337, 585] on span "**********" at bounding box center [1313, 598] width 255 height 62
click at [1270, 592] on span "**********" at bounding box center [1313, 598] width 255 height 62
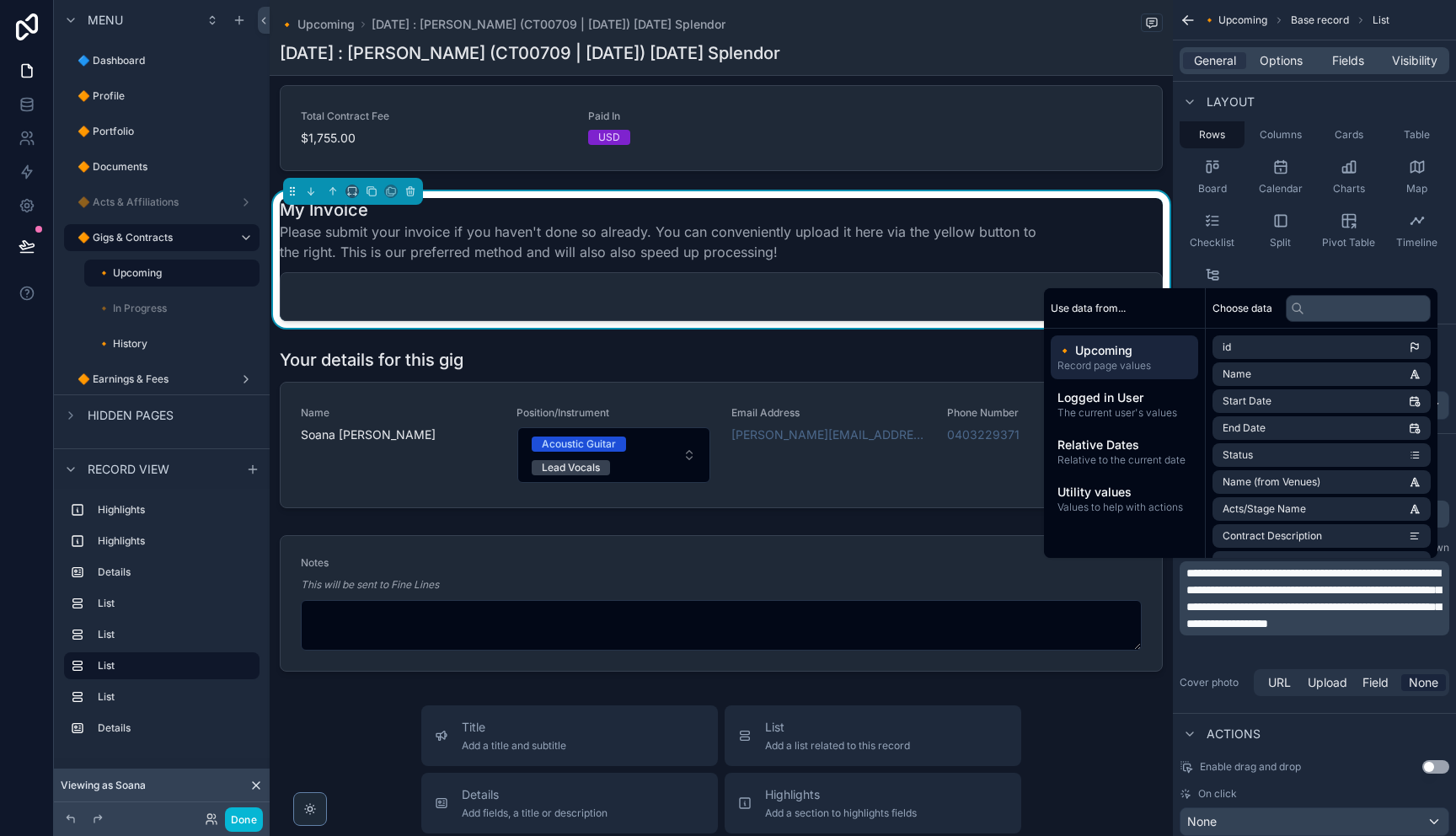
click at [1246, 591] on span "**********" at bounding box center [1313, 598] width 255 height 62
click at [1343, 632] on p "**********" at bounding box center [1316, 598] width 259 height 68
click at [1343, 729] on div "Actions" at bounding box center [1314, 733] width 283 height 40
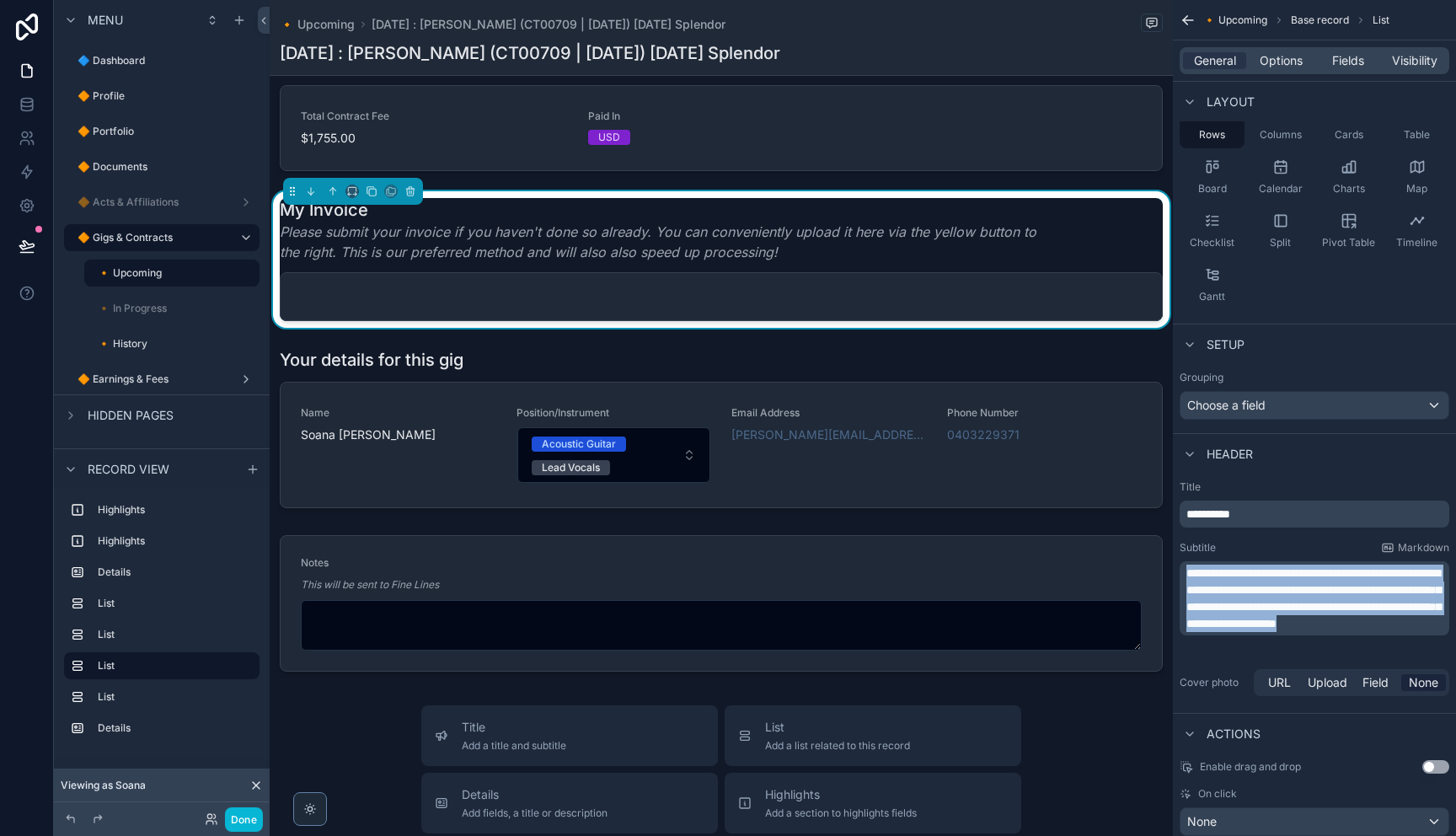
drag, startPoint x: 1350, startPoint y: 647, endPoint x: 1227, endPoint y: 587, distance: 136.9
click at [1182, 566] on div "**********" at bounding box center [1314, 598] width 270 height 74
copy span "**********"
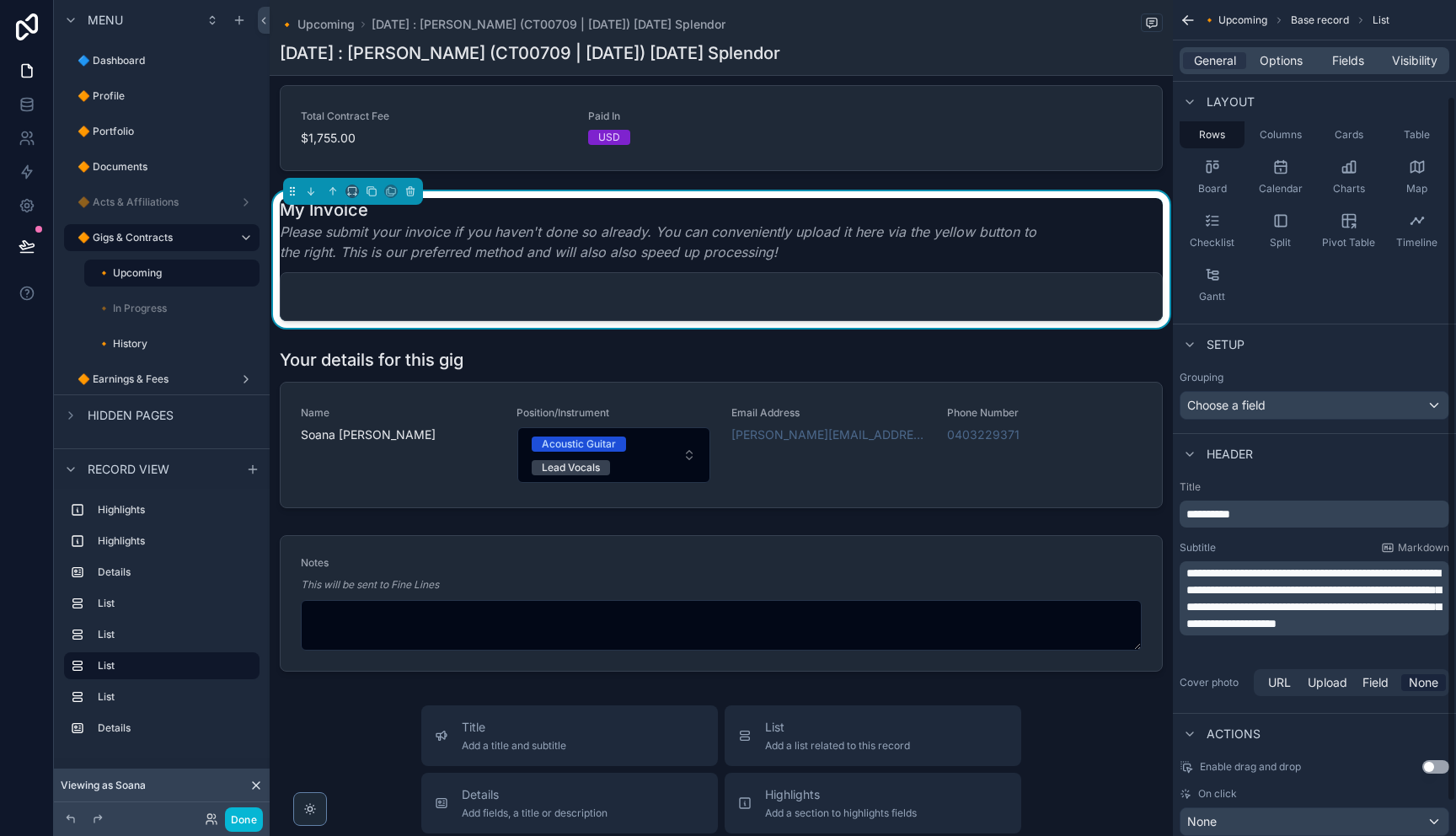
click at [1350, 628] on span "**********" at bounding box center [1313, 598] width 255 height 62
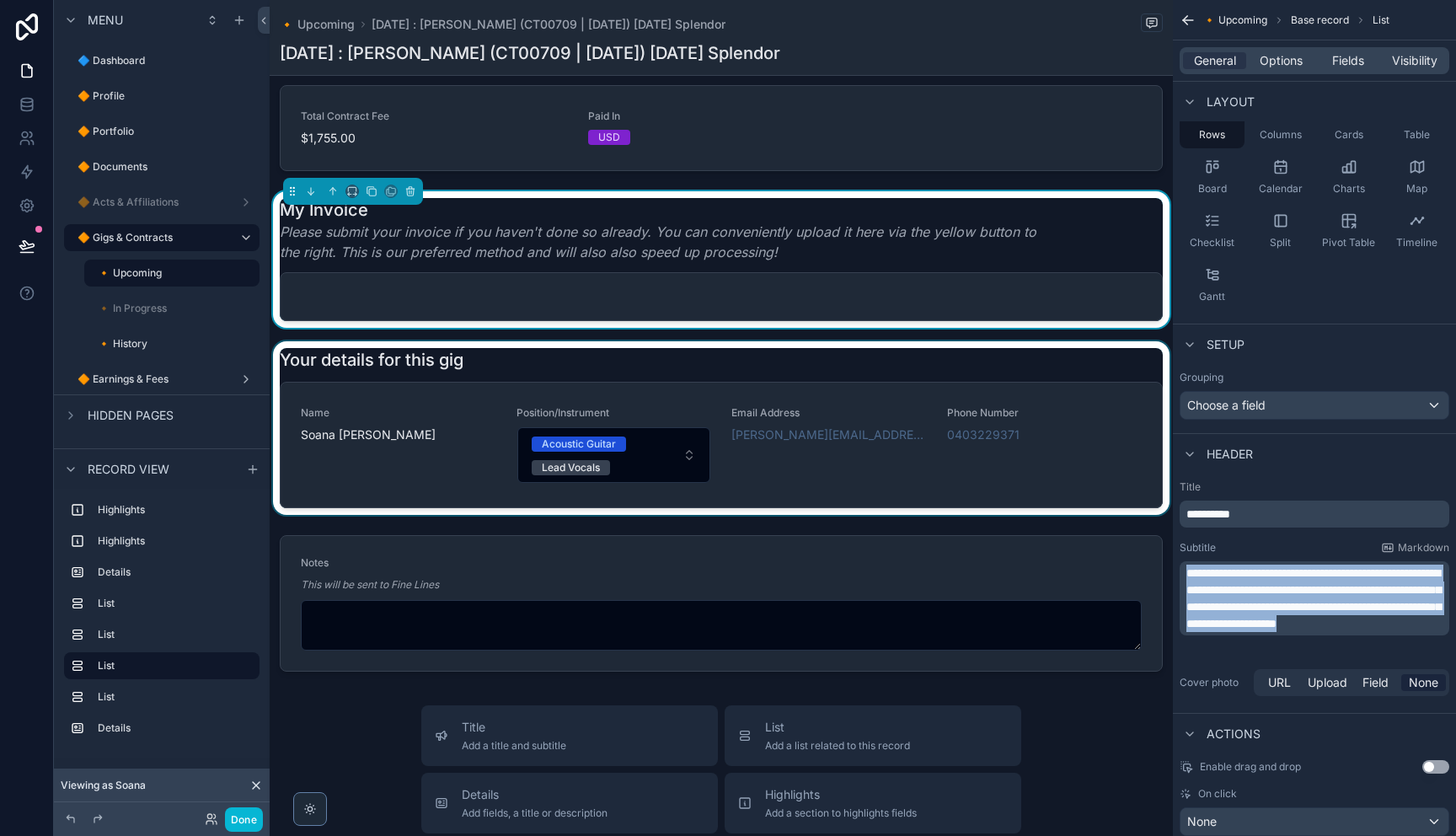
drag, startPoint x: 1335, startPoint y: 638, endPoint x: 1109, endPoint y: 549, distance: 242.9
click at [1111, 547] on div "🔷 Dashboard 🔶 Profile 🔶 Portfolio 🔶 Documents 🔶 Acts & Affiliations 🔶 Gigs & Co…" at bounding box center [863, 418] width 1186 height 836
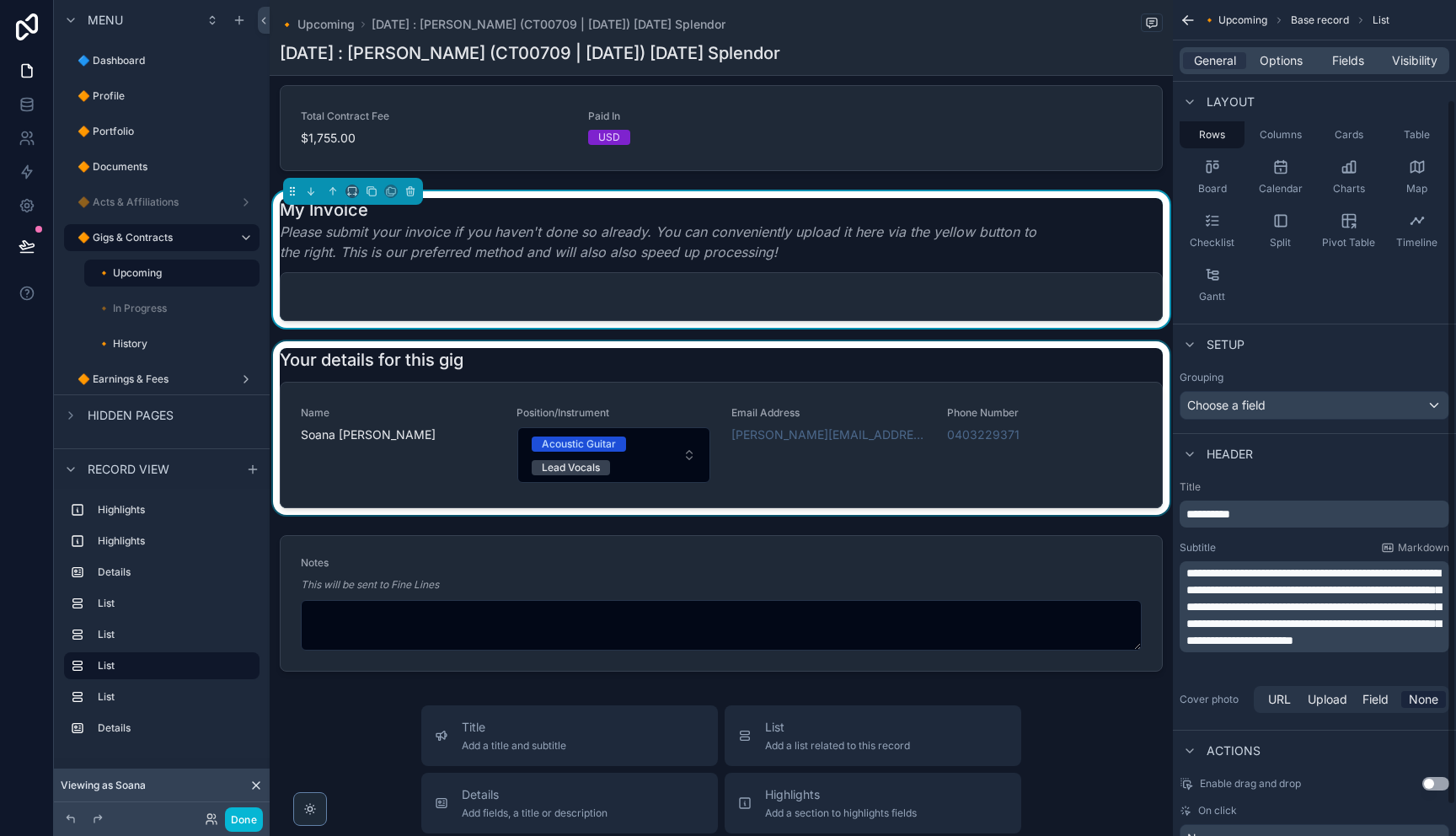
scroll to position [131, 0]
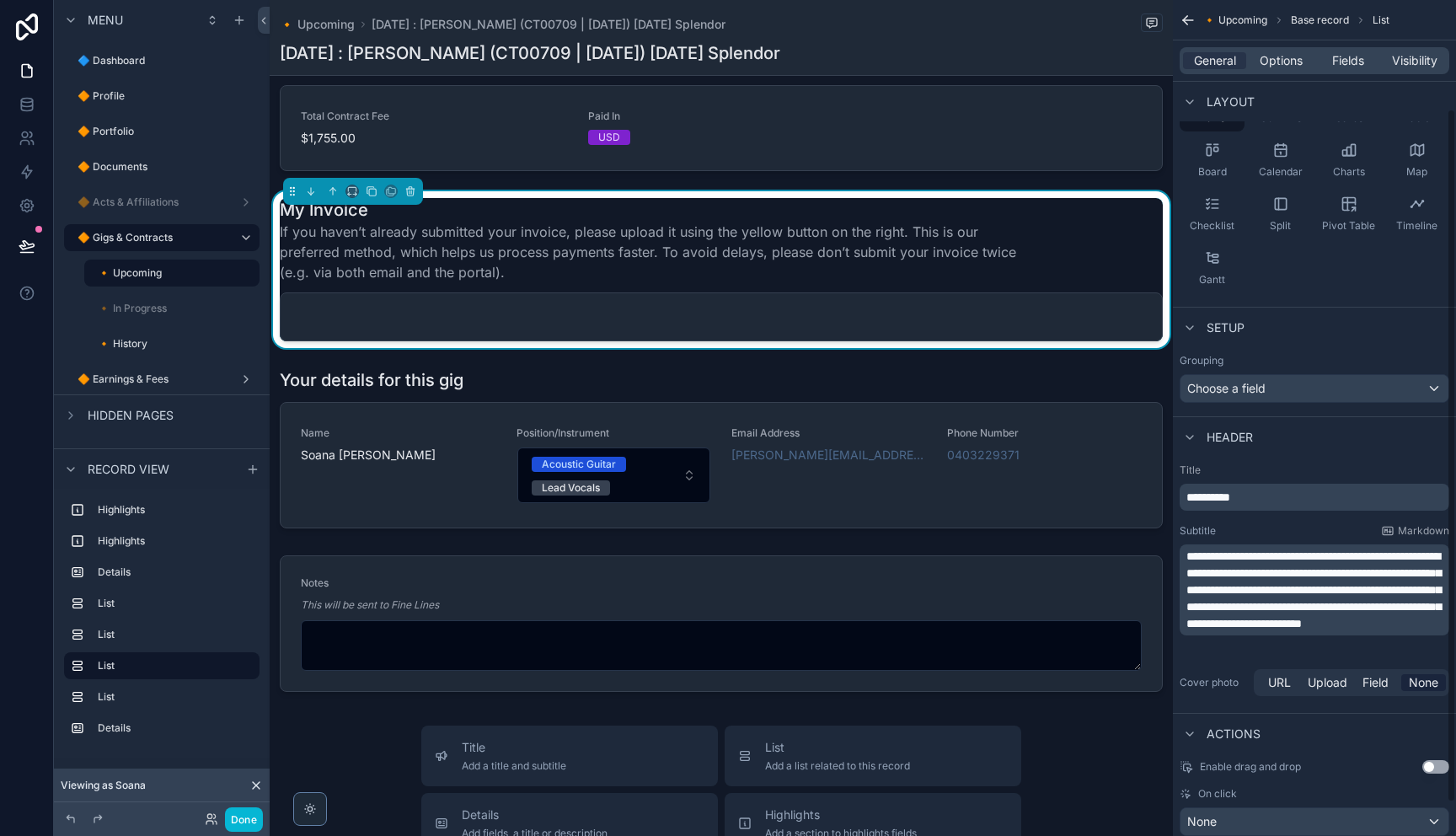
click at [1393, 600] on span "**********" at bounding box center [1313, 589] width 255 height 79
drag, startPoint x: 1395, startPoint y: 638, endPoint x: 1408, endPoint y: 640, distance: 13.2
click at [1401, 632] on p "**********" at bounding box center [1316, 589] width 259 height 84
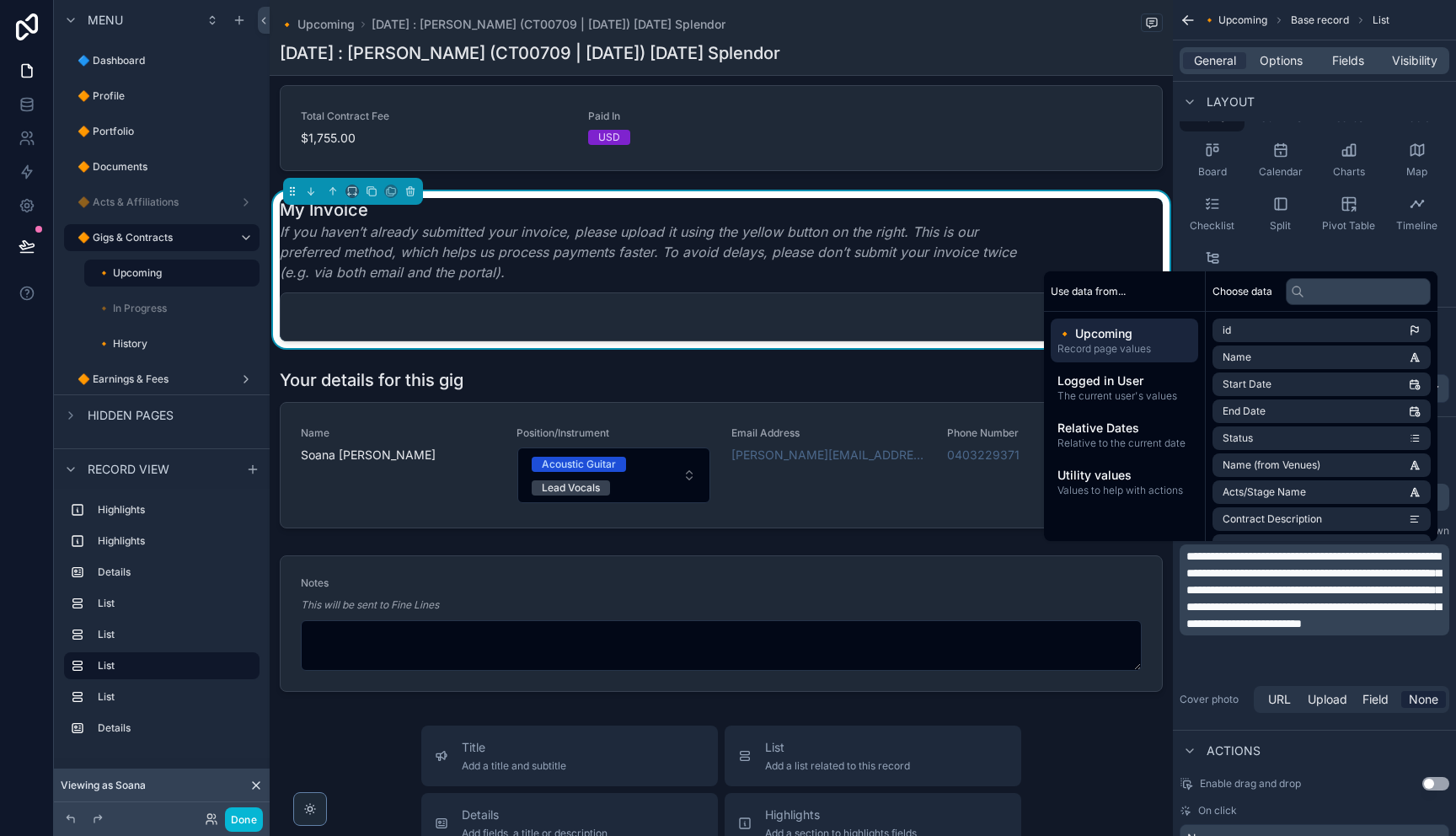
click at [1193, 715] on div "Cover photo URL Upload Field None" at bounding box center [1314, 699] width 270 height 33
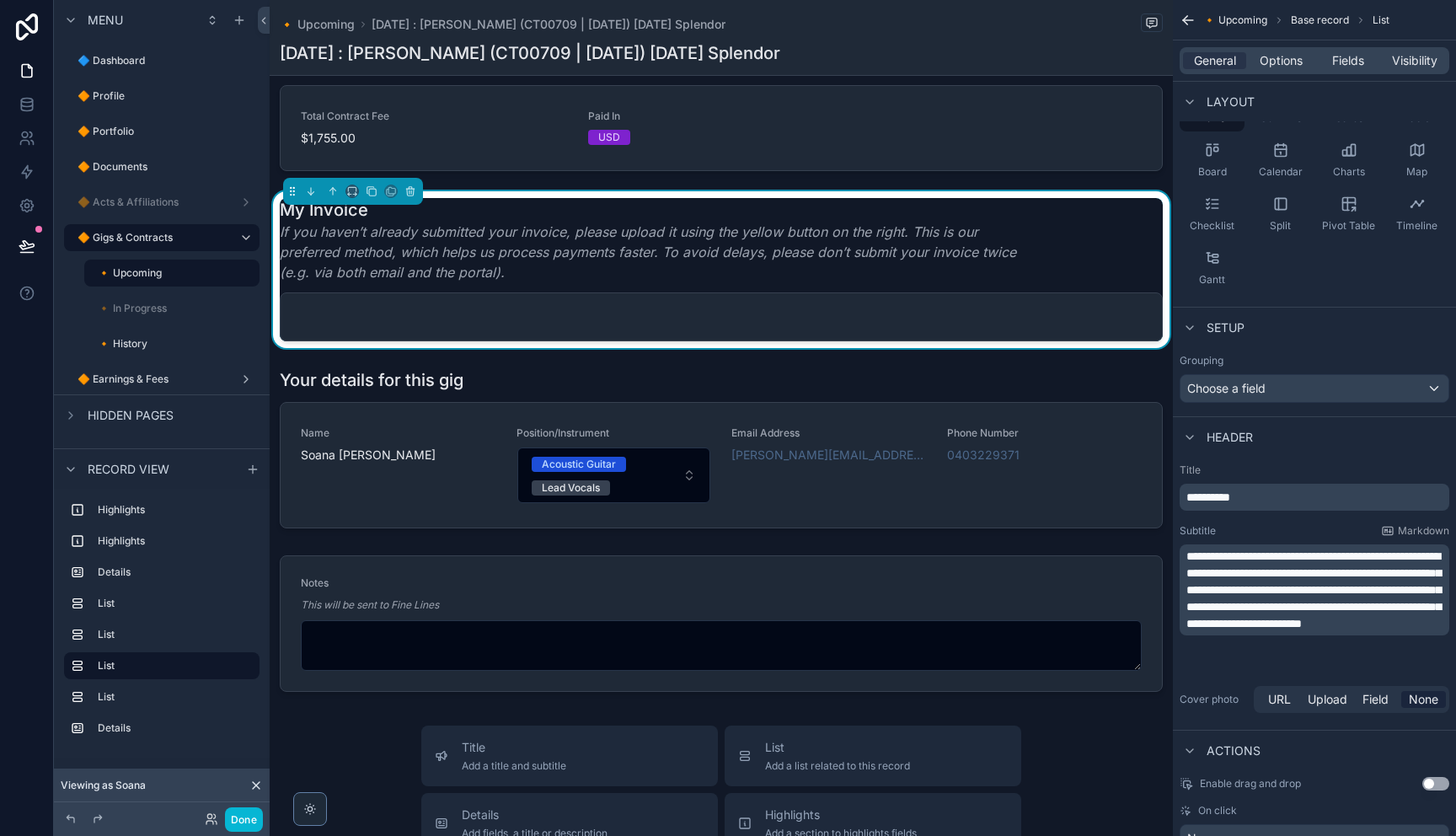
drag, startPoint x: 1077, startPoint y: 306, endPoint x: 1040, endPoint y: 320, distance: 39.6
click at [1076, 282] on div "My Invoice If you haven’t already submitted your invoice, please upload it usin…" at bounding box center [721, 240] width 883 height 84
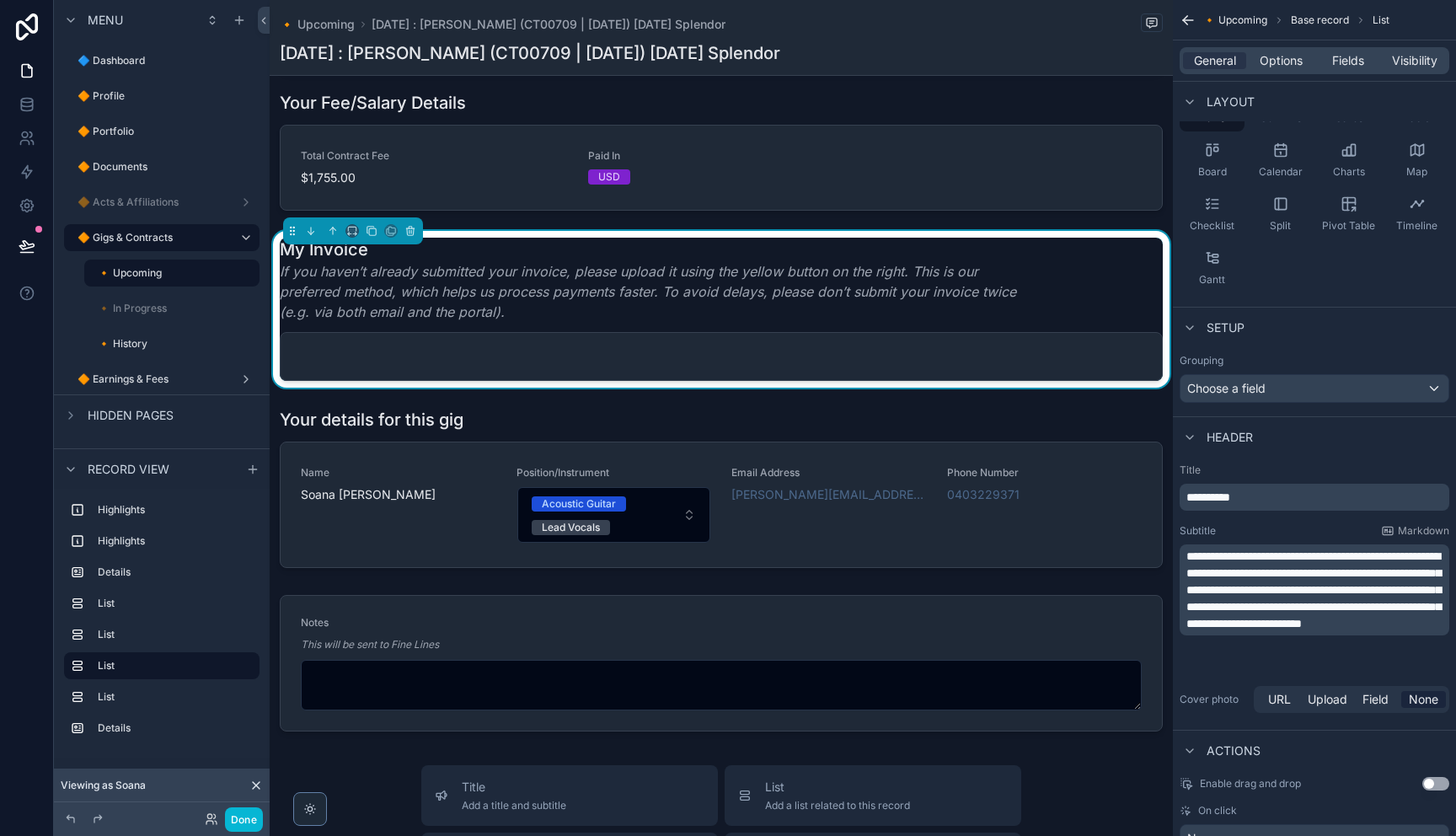
scroll to position [936, 0]
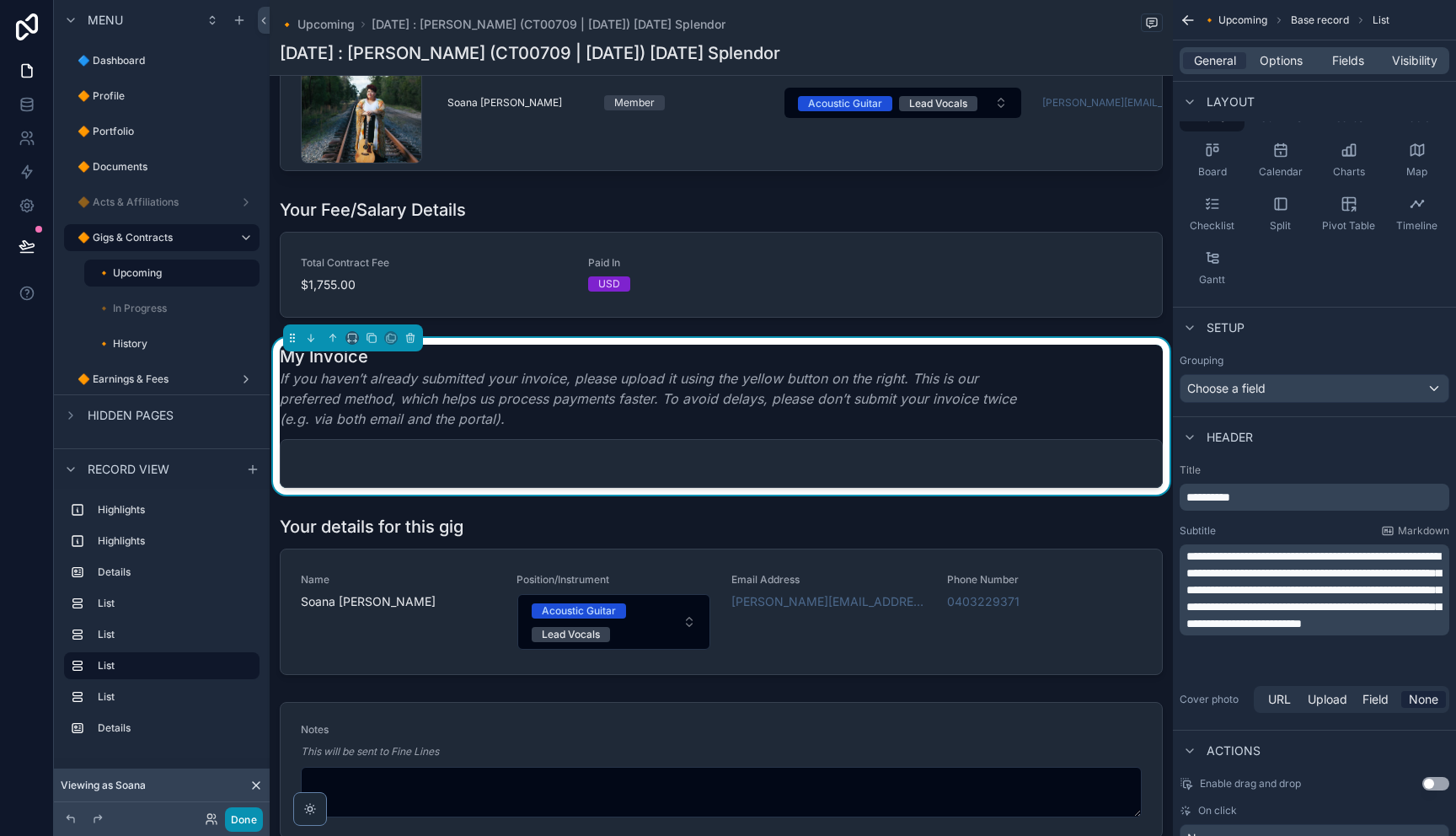
drag, startPoint x: 252, startPoint y: 818, endPoint x: 265, endPoint y: 816, distance: 13.2
click at [252, 818] on button "Done" at bounding box center [244, 819] width 38 height 25
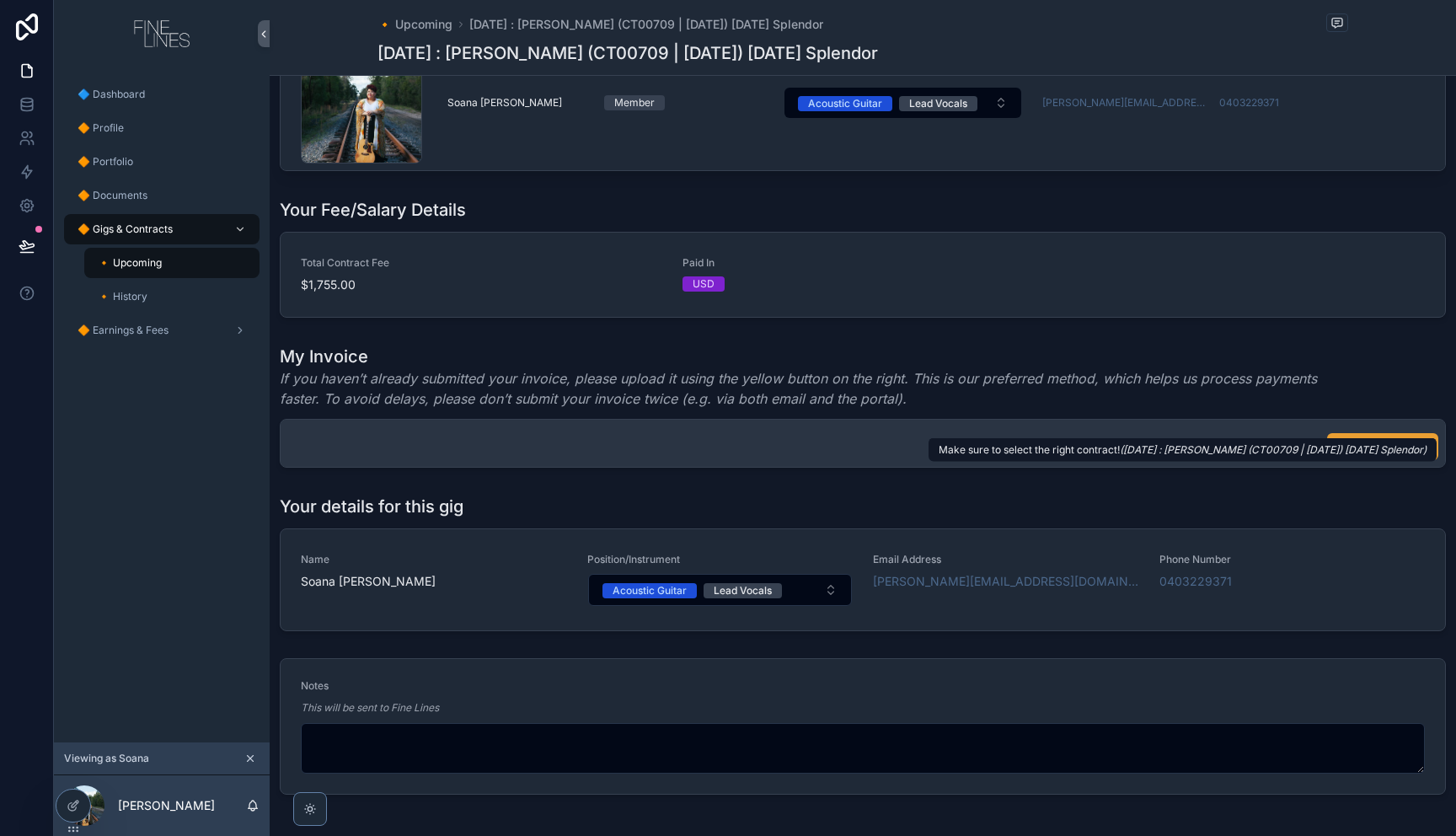
click at [1358, 453] on span "Submit Invoice" at bounding box center [1392, 446] width 71 height 13
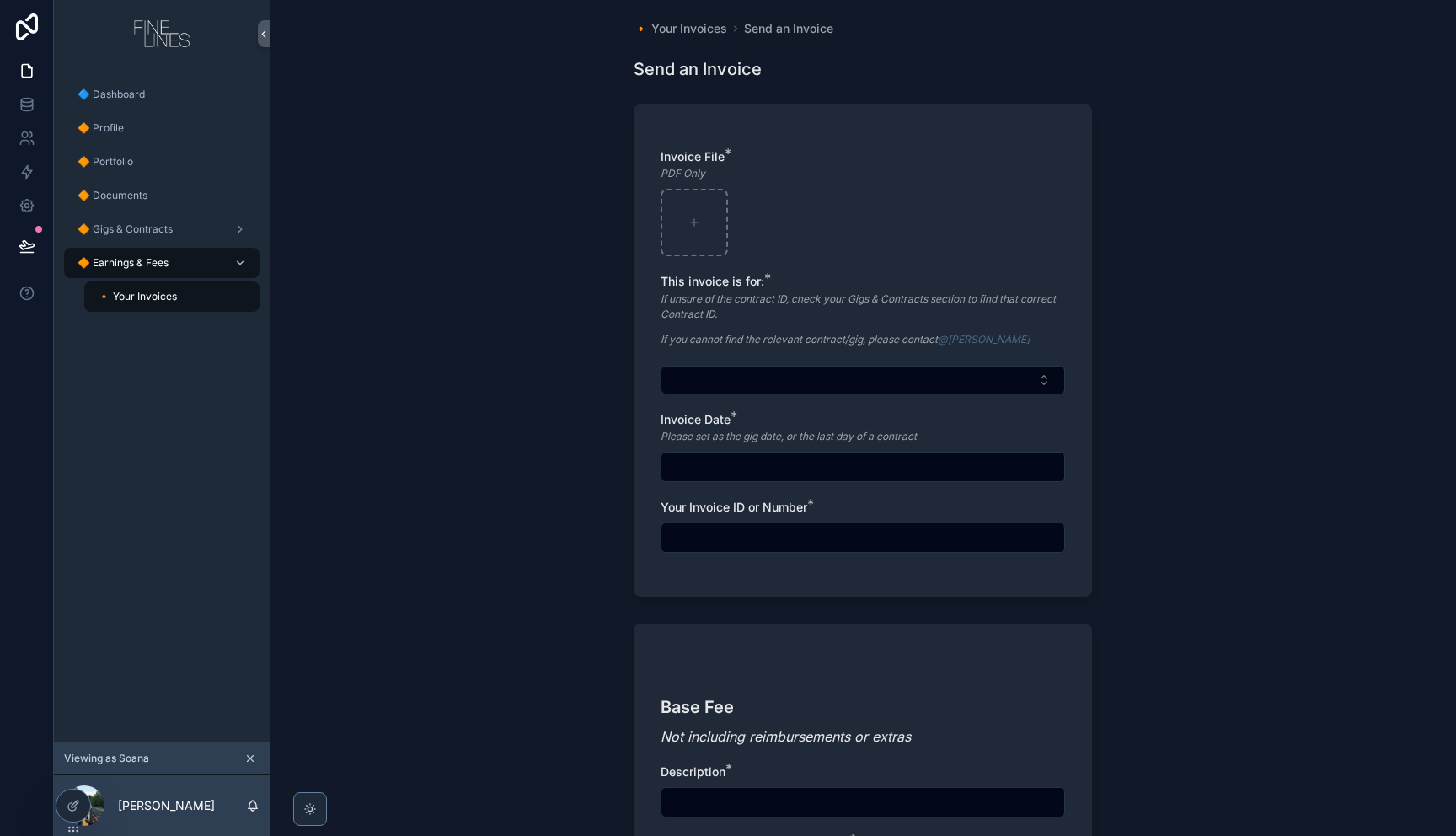
scroll to position [12, 0]
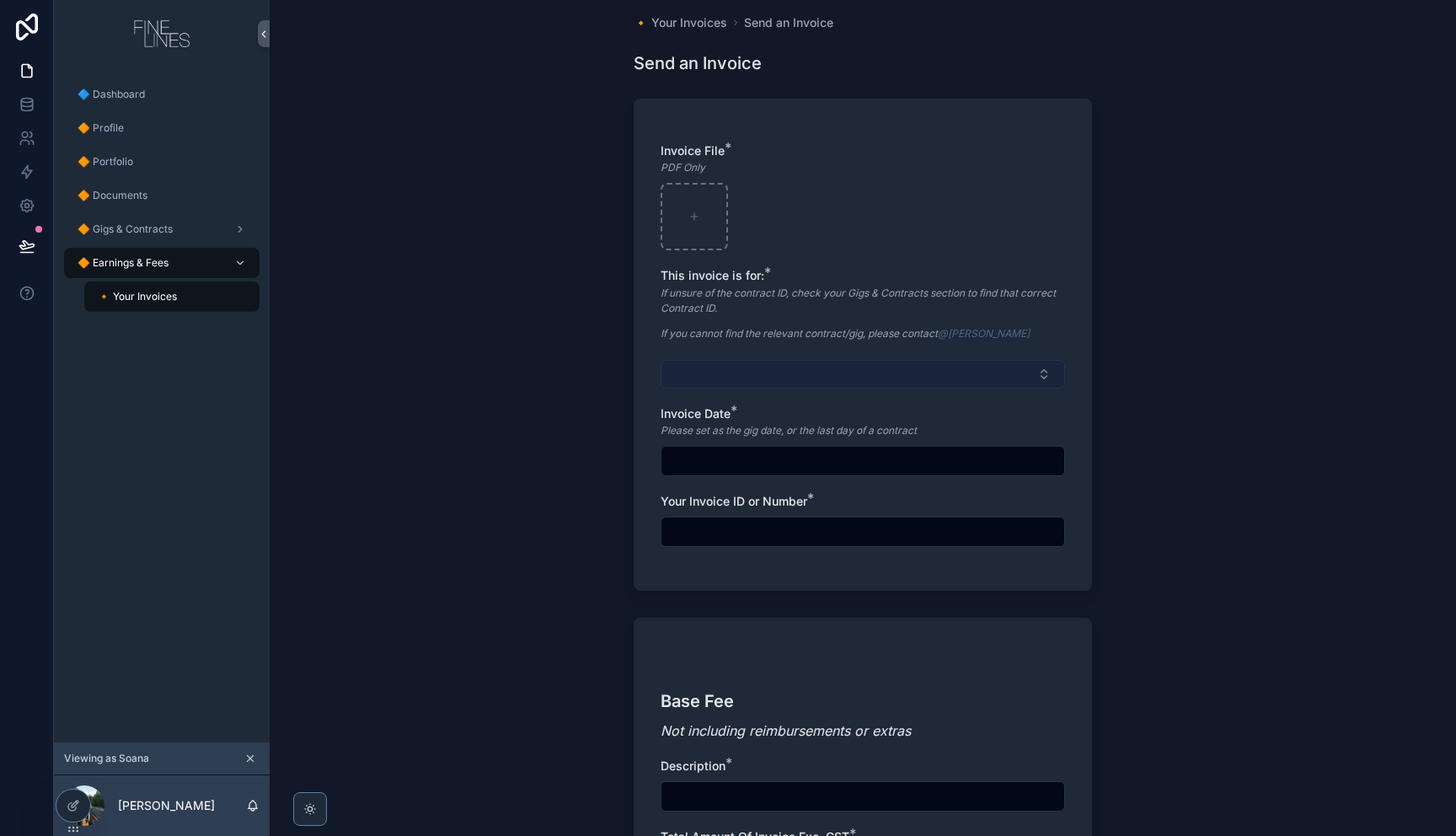
click at [945, 374] on button "Select Button" at bounding box center [863, 374] width 404 height 29
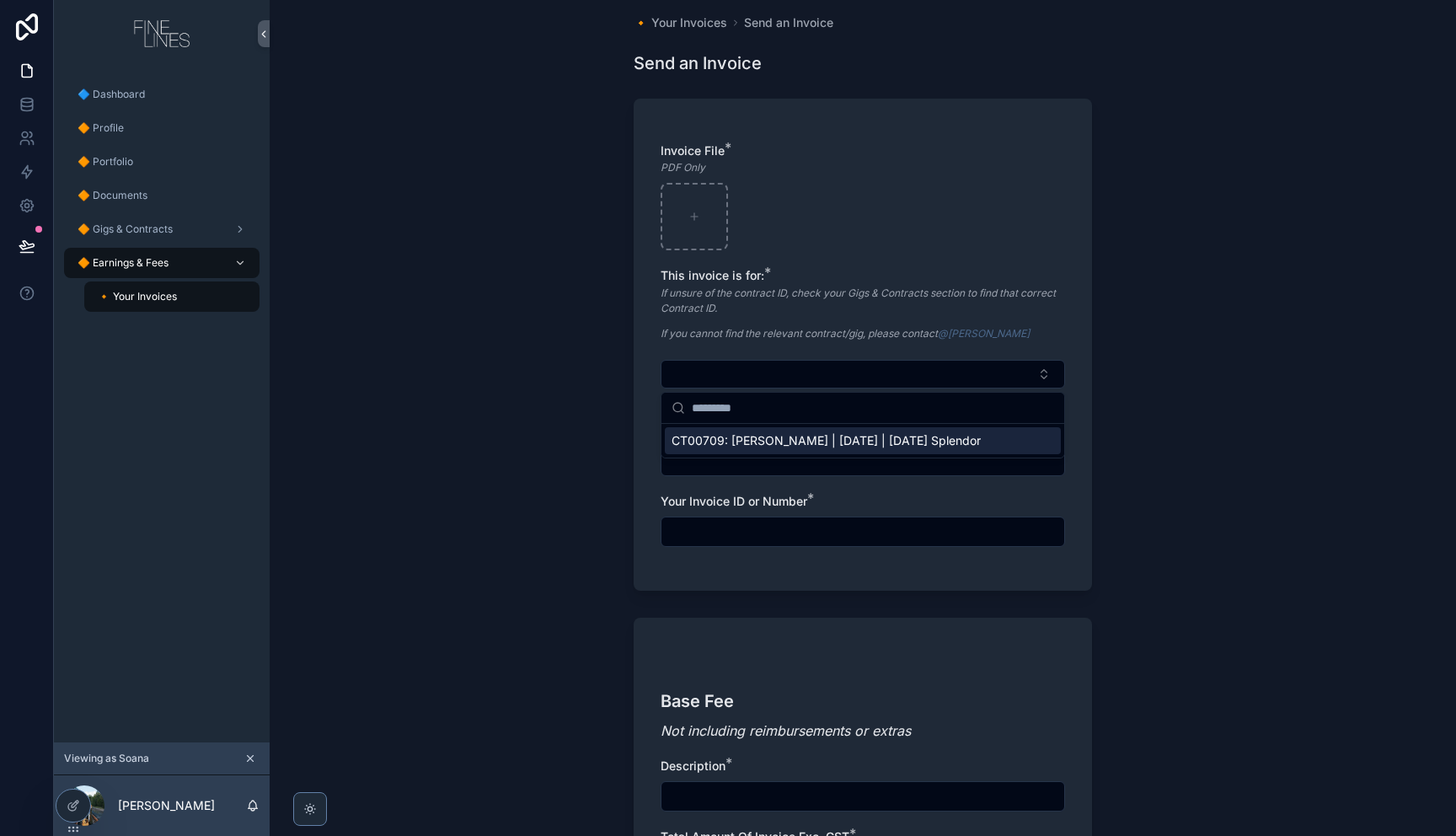
scroll to position [15, 0]
click at [492, 420] on div "🔸 Your Invoices Send an Invoice Send an Invoice Invoice File * PDF Only This in…" at bounding box center [863, 402] width 1186 height 836
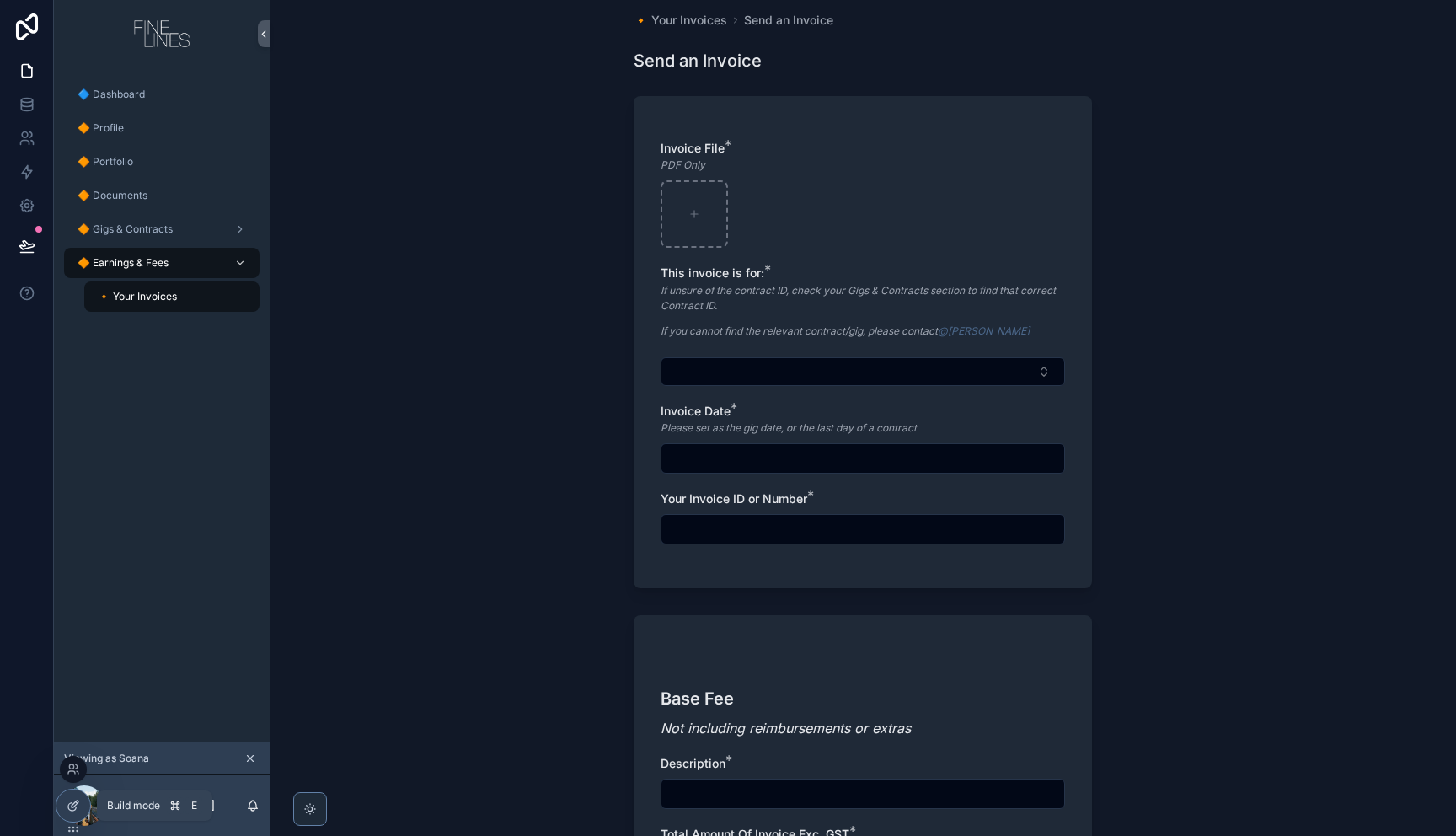
click at [72, 803] on icon at bounding box center [73, 805] width 13 height 13
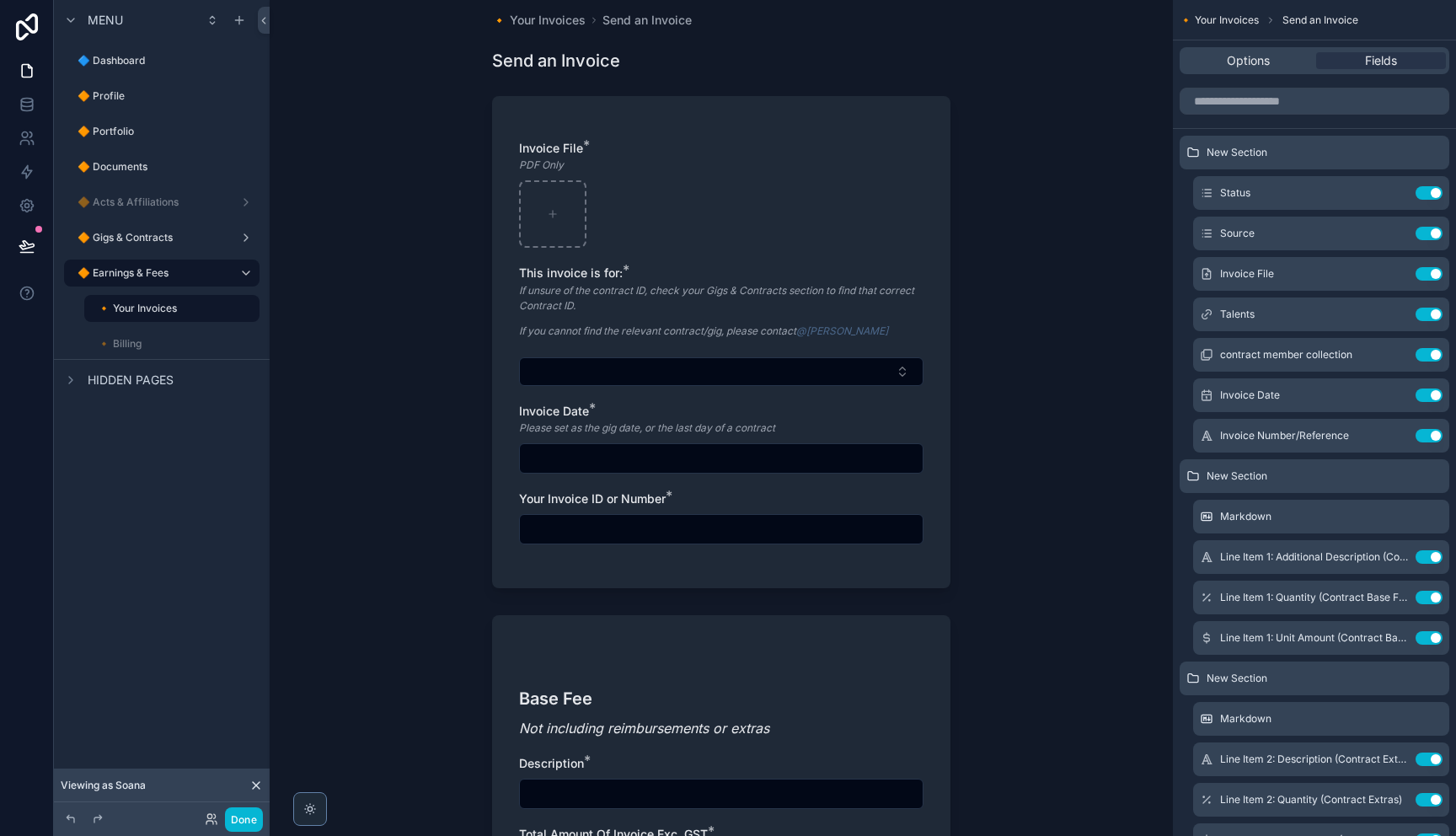
scroll to position [0, 0]
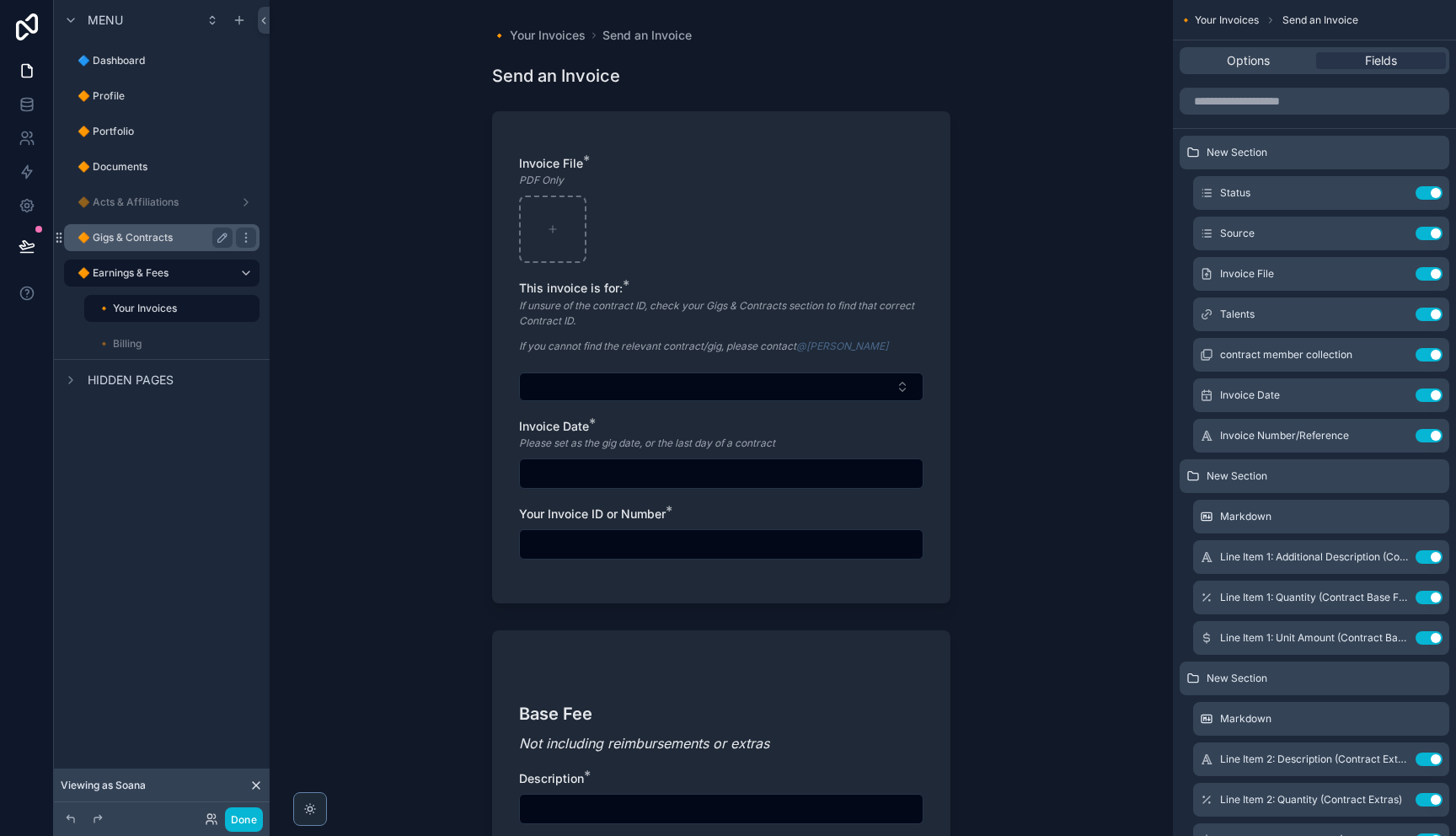
click at [138, 238] on label "🔶 Gigs & Contracts" at bounding box center [152, 237] width 149 height 13
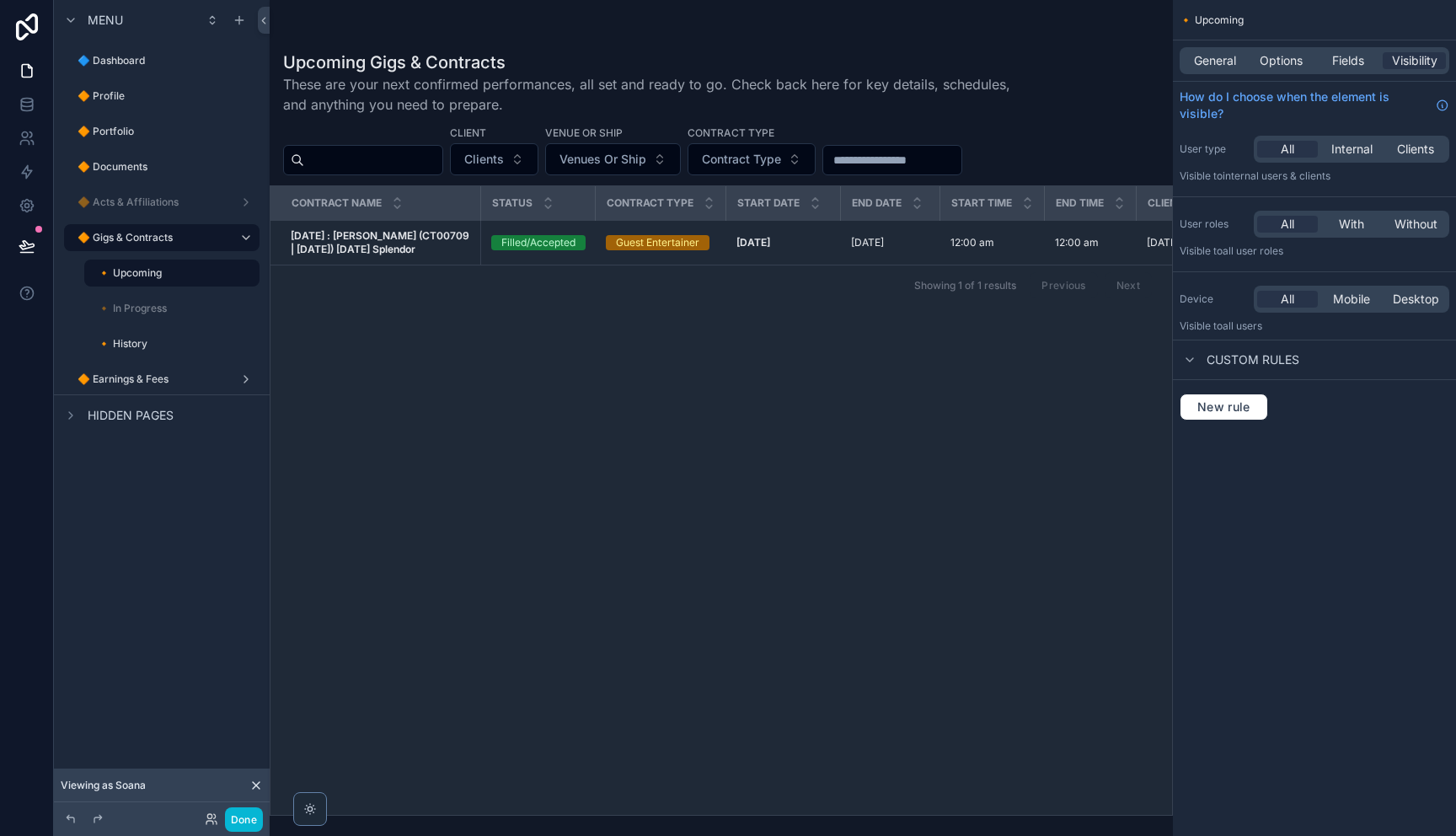
click at [843, 248] on div "scrollable content" at bounding box center [721, 418] width 903 height 836
click at [770, 243] on strong "[DATE]" at bounding box center [752, 241] width 33 height 12
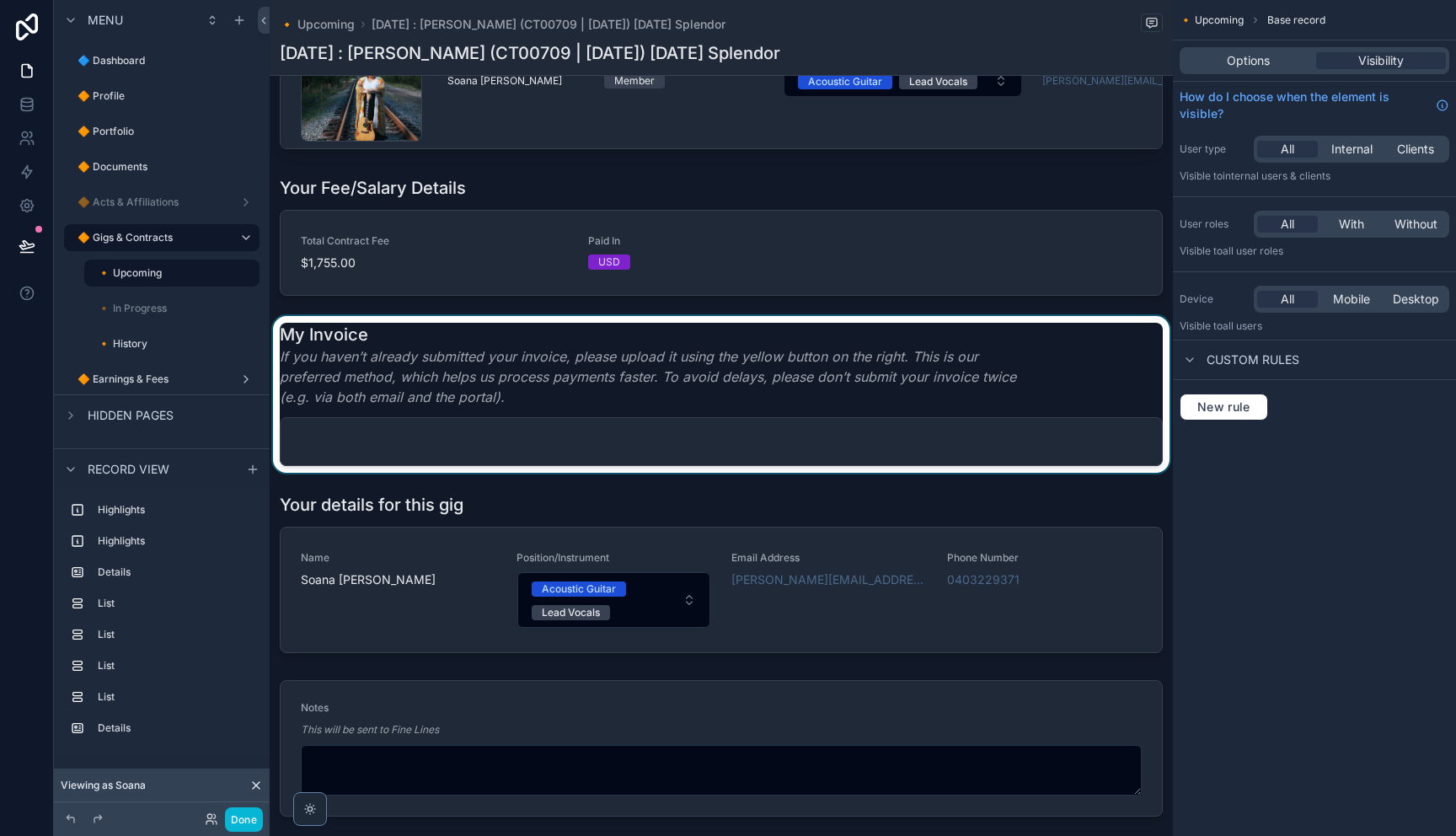
scroll to position [979, 0]
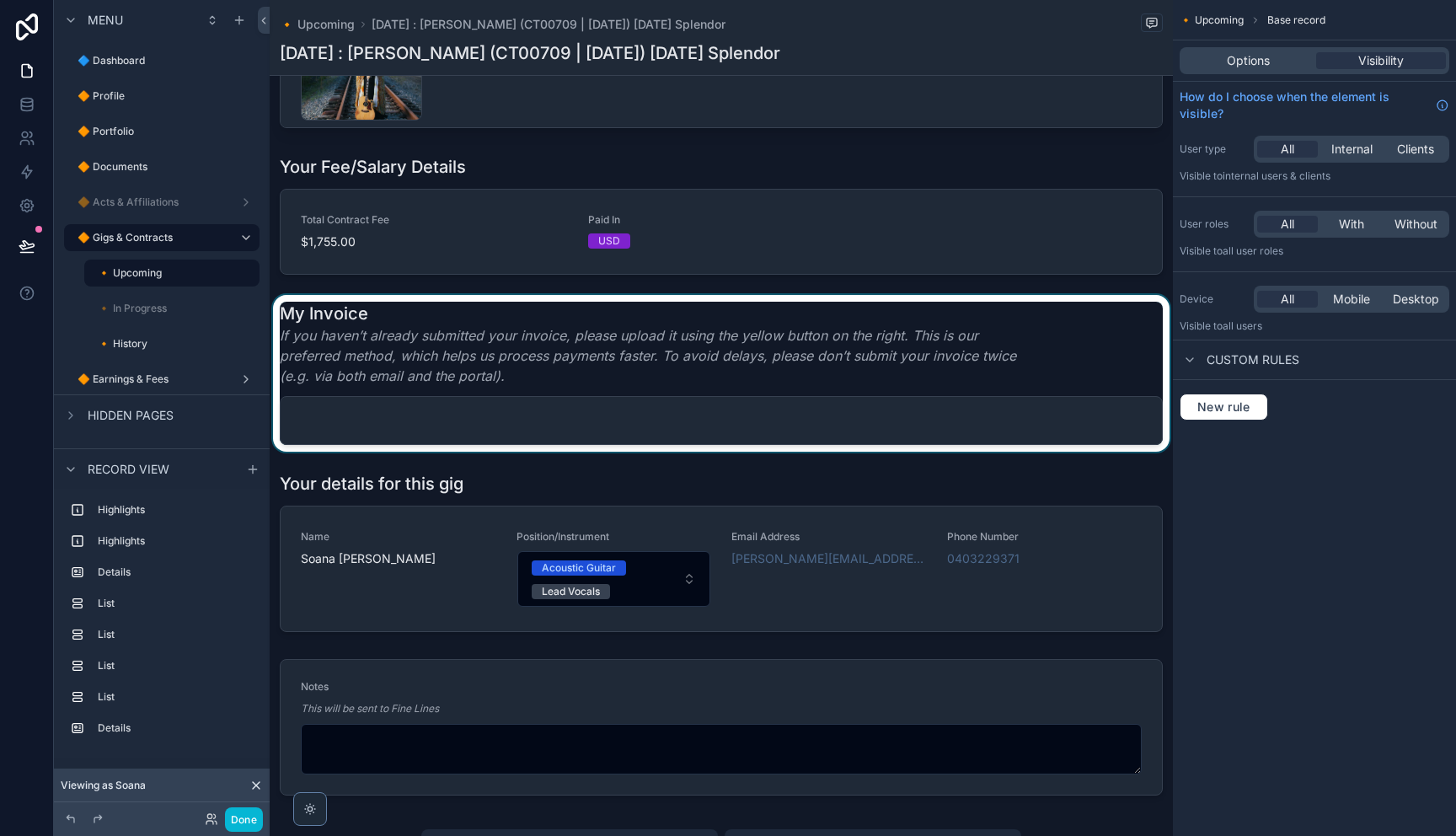
click at [946, 413] on div "scrollable content" at bounding box center [721, 373] width 903 height 156
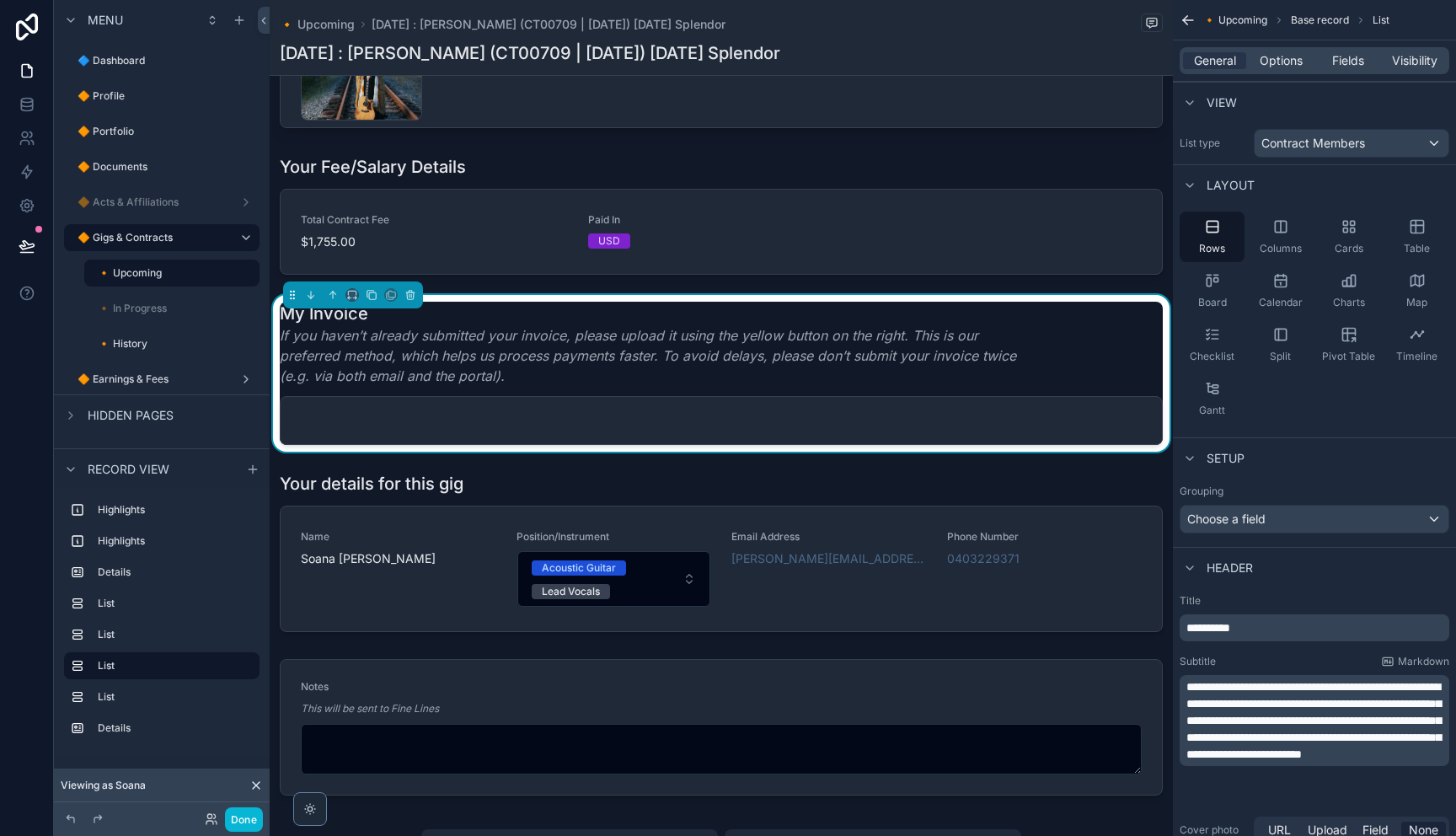
click at [1270, 720] on span "**********" at bounding box center [1313, 720] width 255 height 79
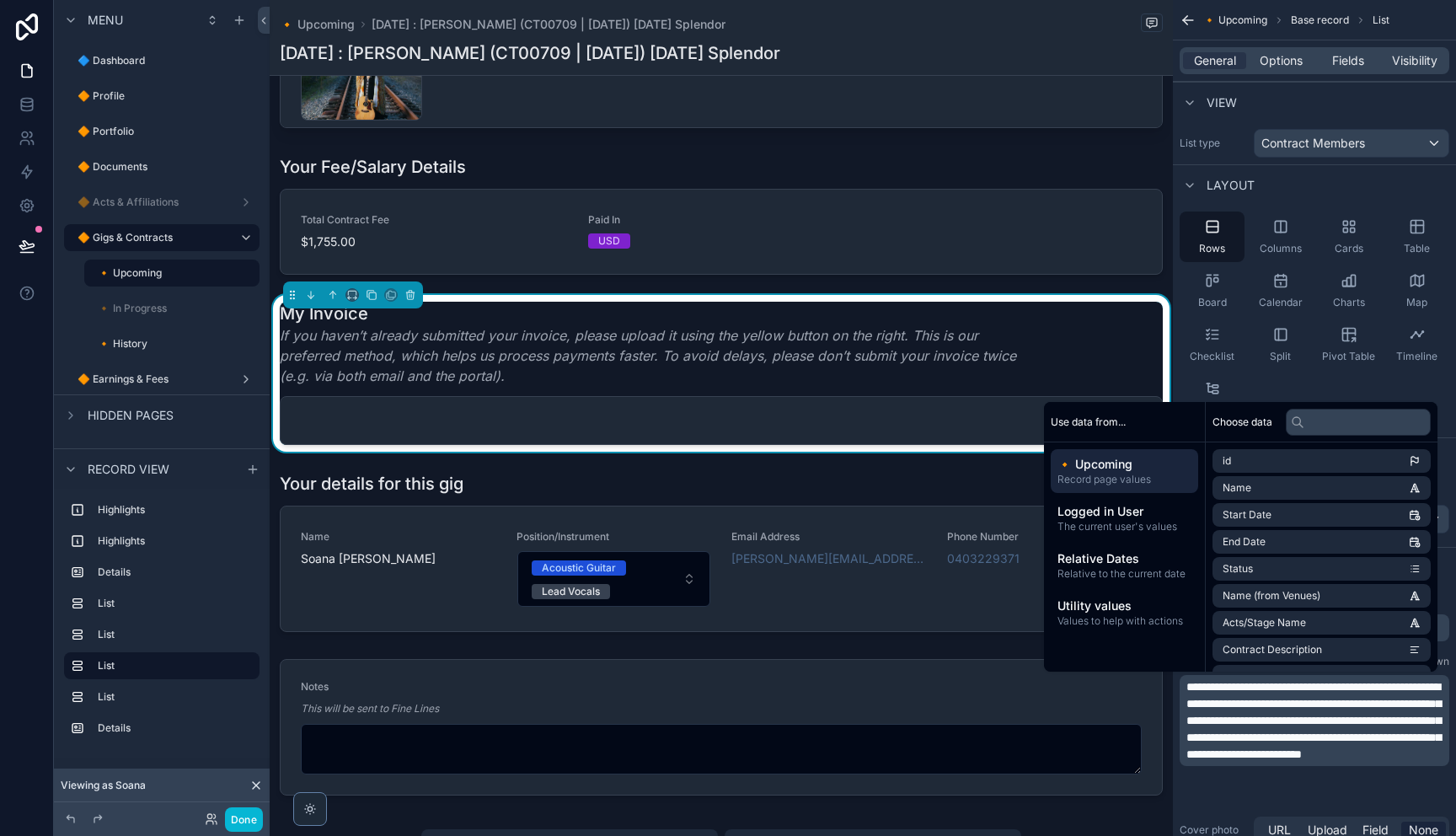
drag, startPoint x: 1284, startPoint y: 720, endPoint x: 1295, endPoint y: 719, distance: 11.0
click at [1284, 719] on span "**********" at bounding box center [1313, 720] width 255 height 79
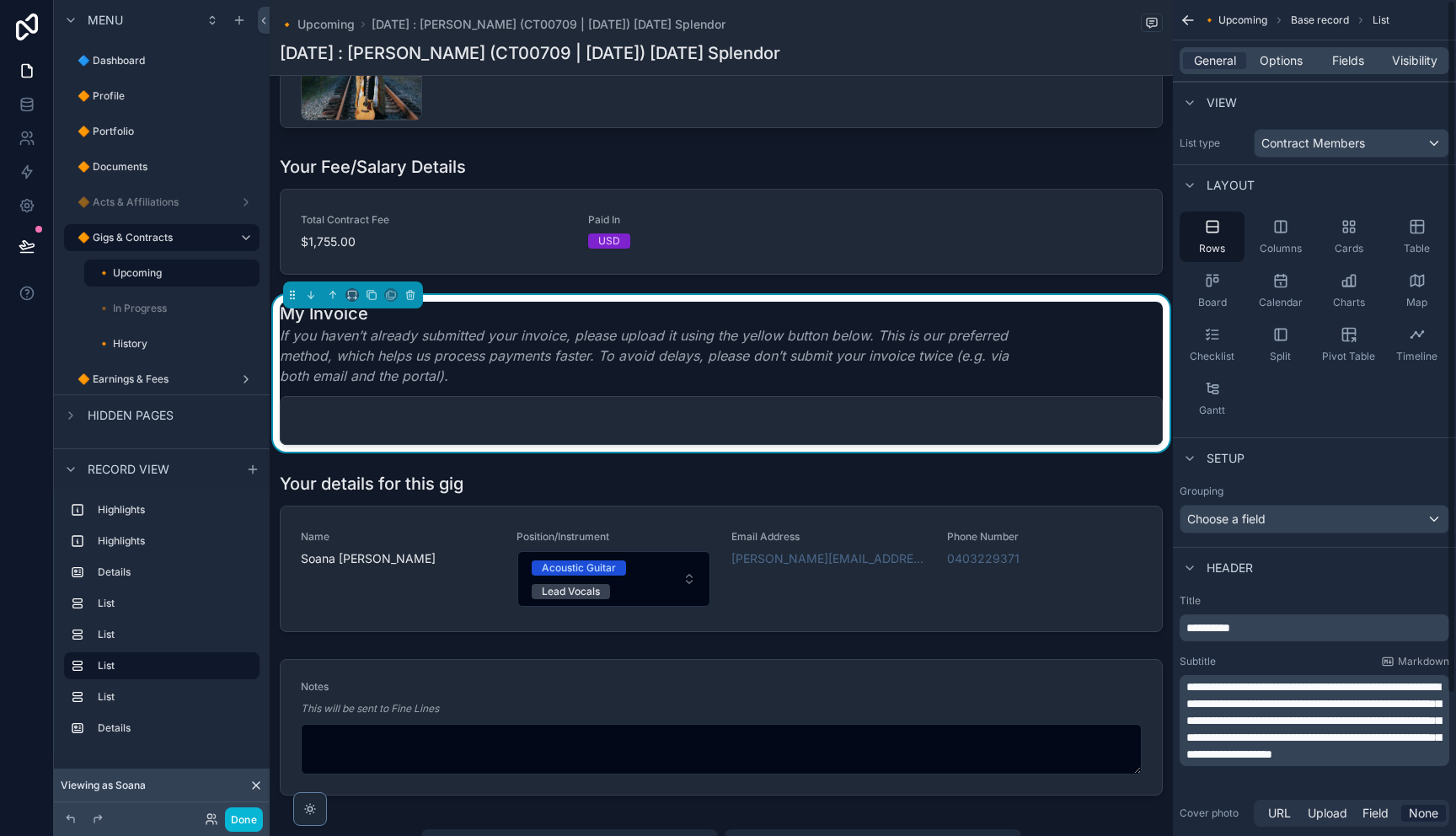
drag, startPoint x: 1315, startPoint y: 745, endPoint x: 1291, endPoint y: 747, distance: 24.1
click at [1315, 745] on p "**********" at bounding box center [1316, 720] width 259 height 84
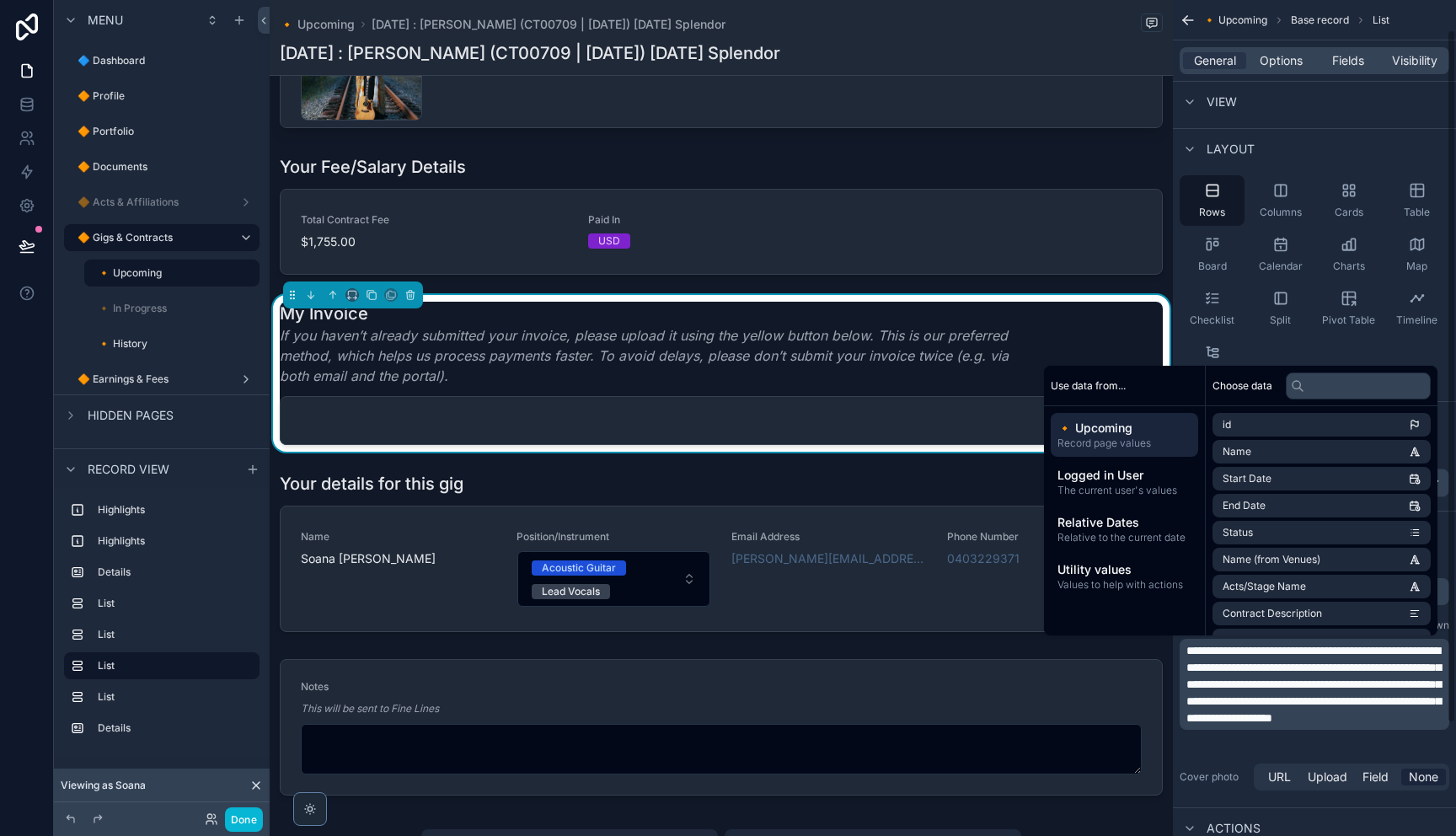
scroll to position [37, 0]
click at [1209, 758] on div "**********" at bounding box center [1314, 675] width 283 height 250
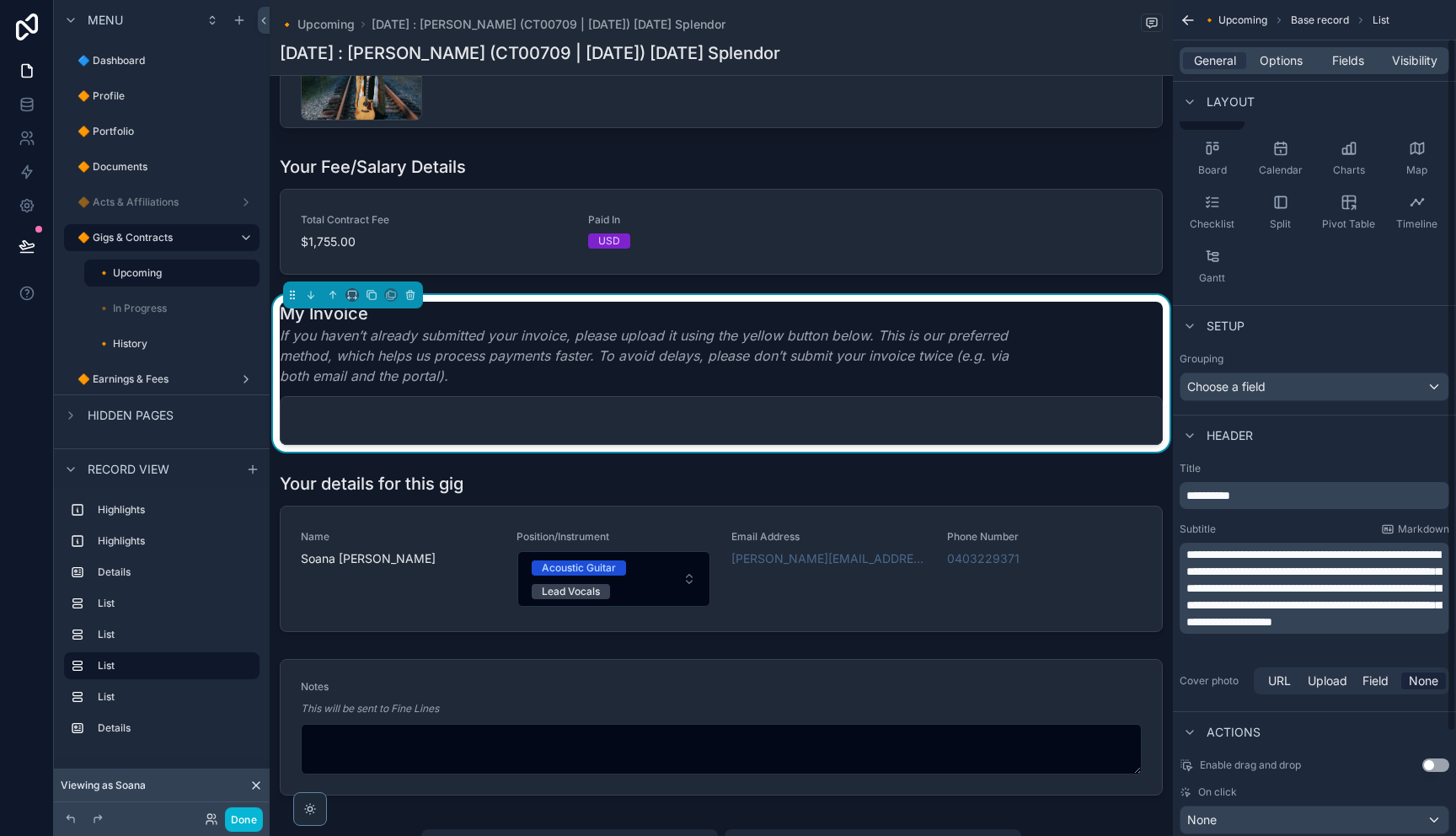
scroll to position [171, 0]
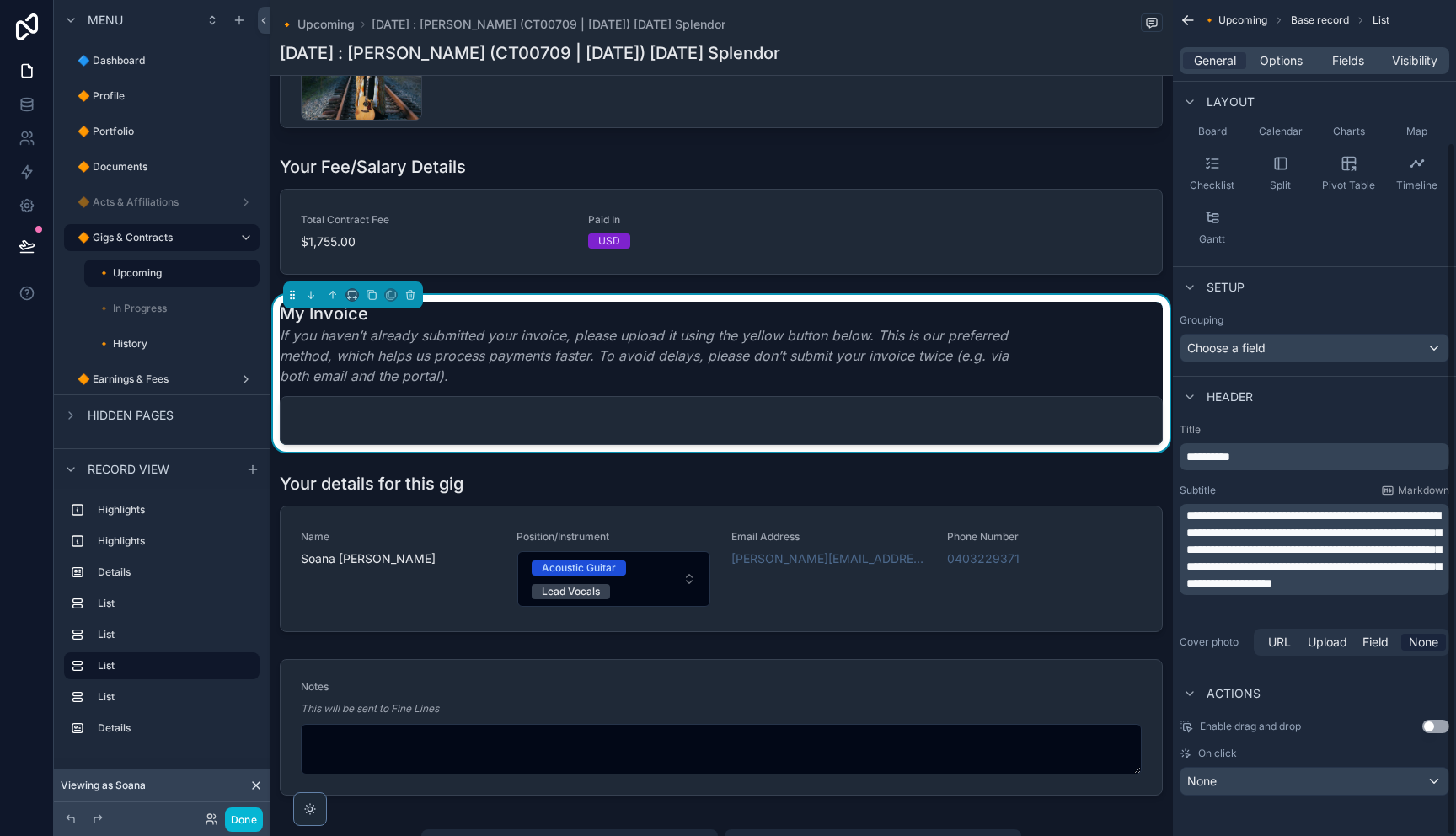
click at [1274, 70] on div "General Options Fields Visibility" at bounding box center [1314, 60] width 270 height 27
click at [1278, 59] on span "Options" at bounding box center [1281, 61] width 43 height 17
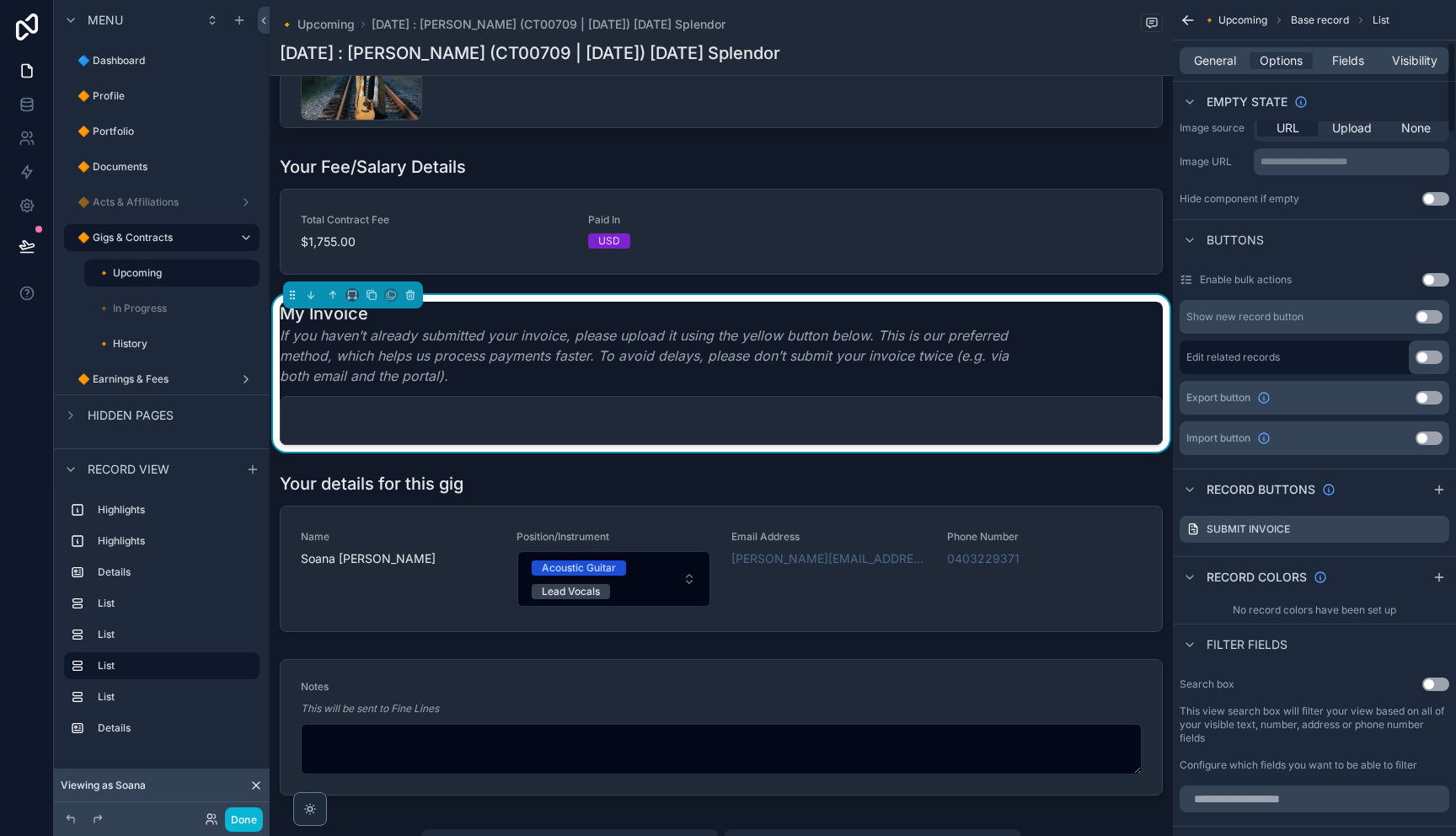
scroll to position [562, 0]
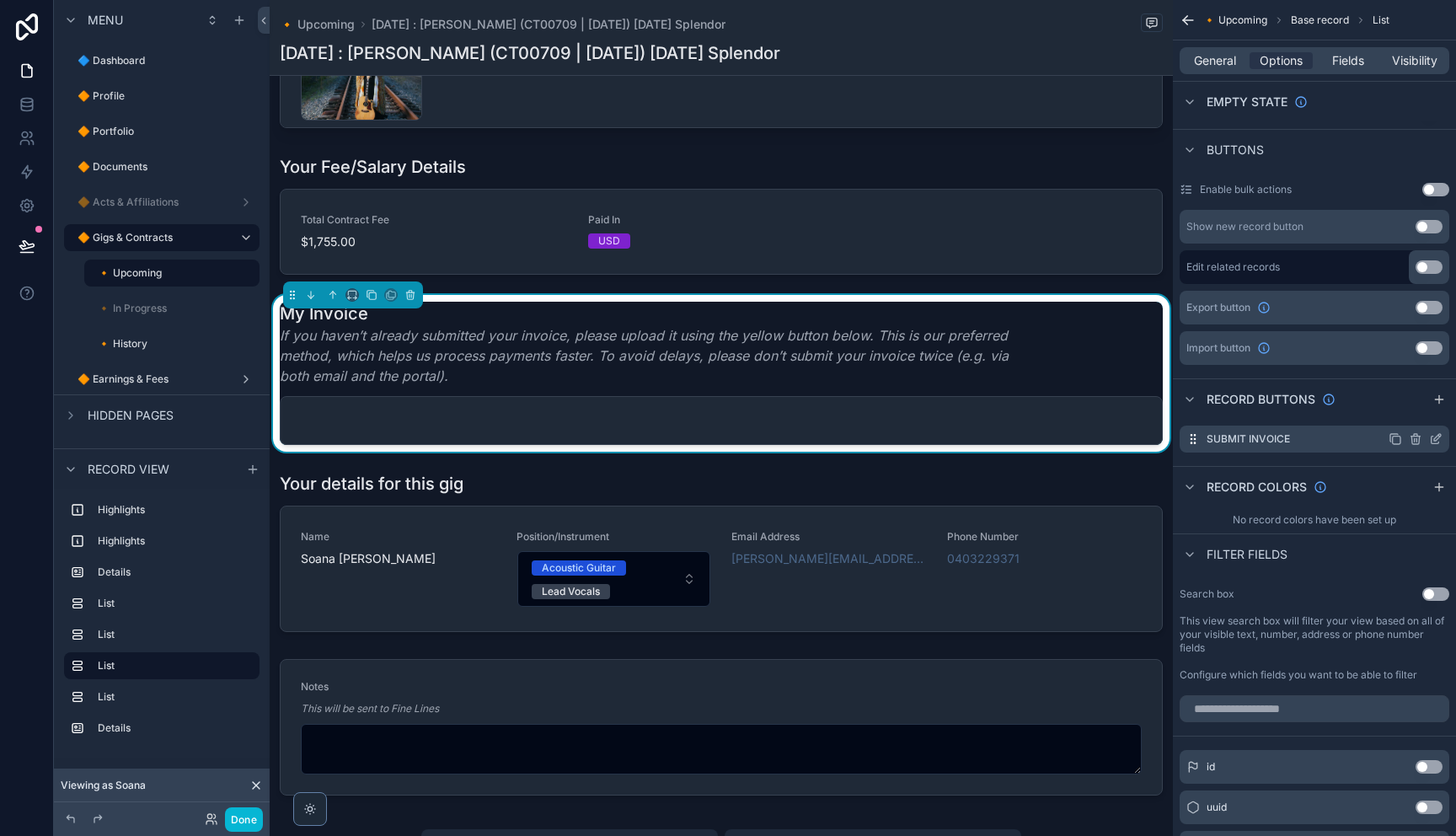
click at [1437, 438] on icon "scrollable content" at bounding box center [1437, 437] width 7 height 7
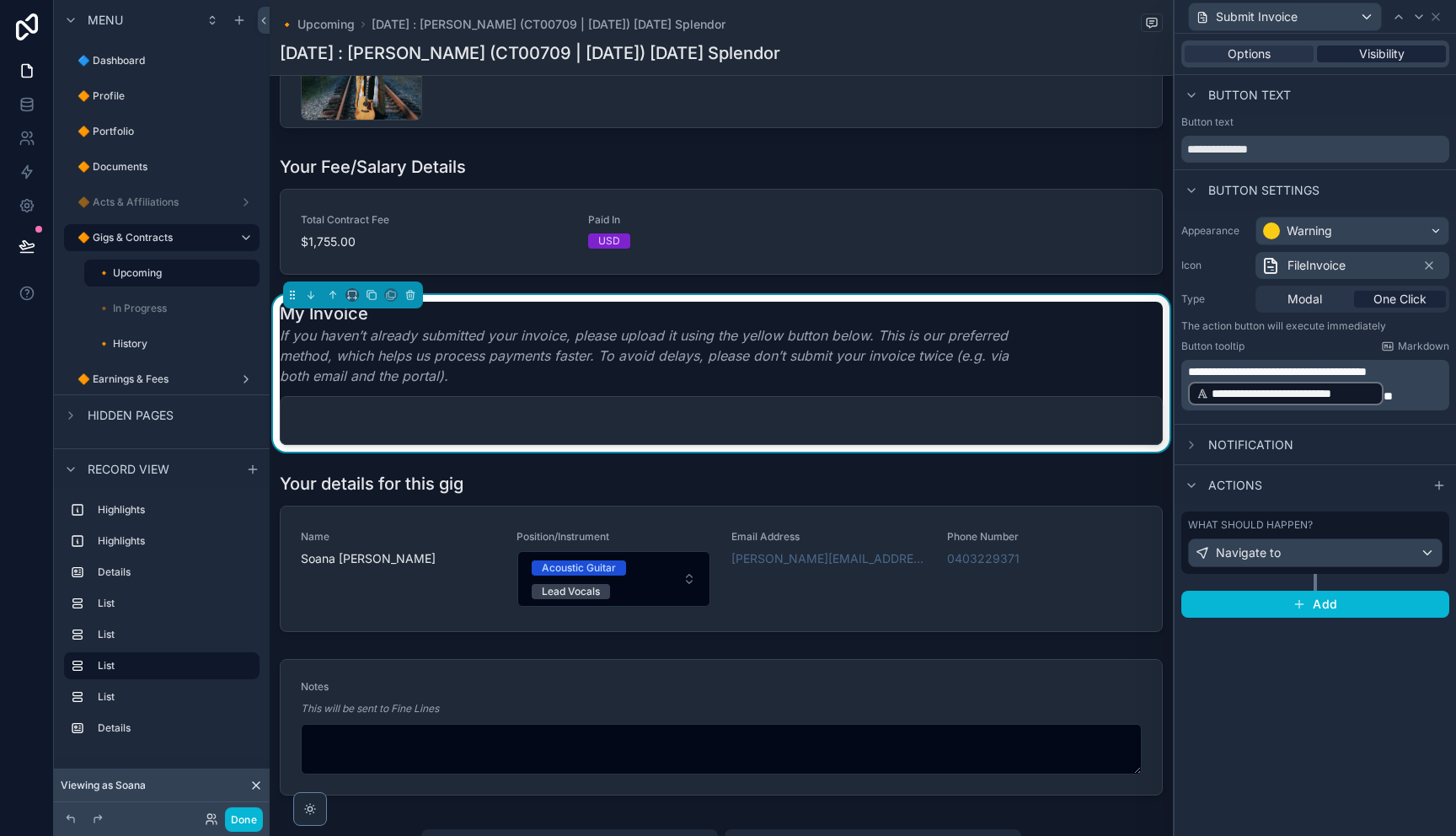
click at [1386, 55] on span "Visibility" at bounding box center [1382, 54] width 46 height 17
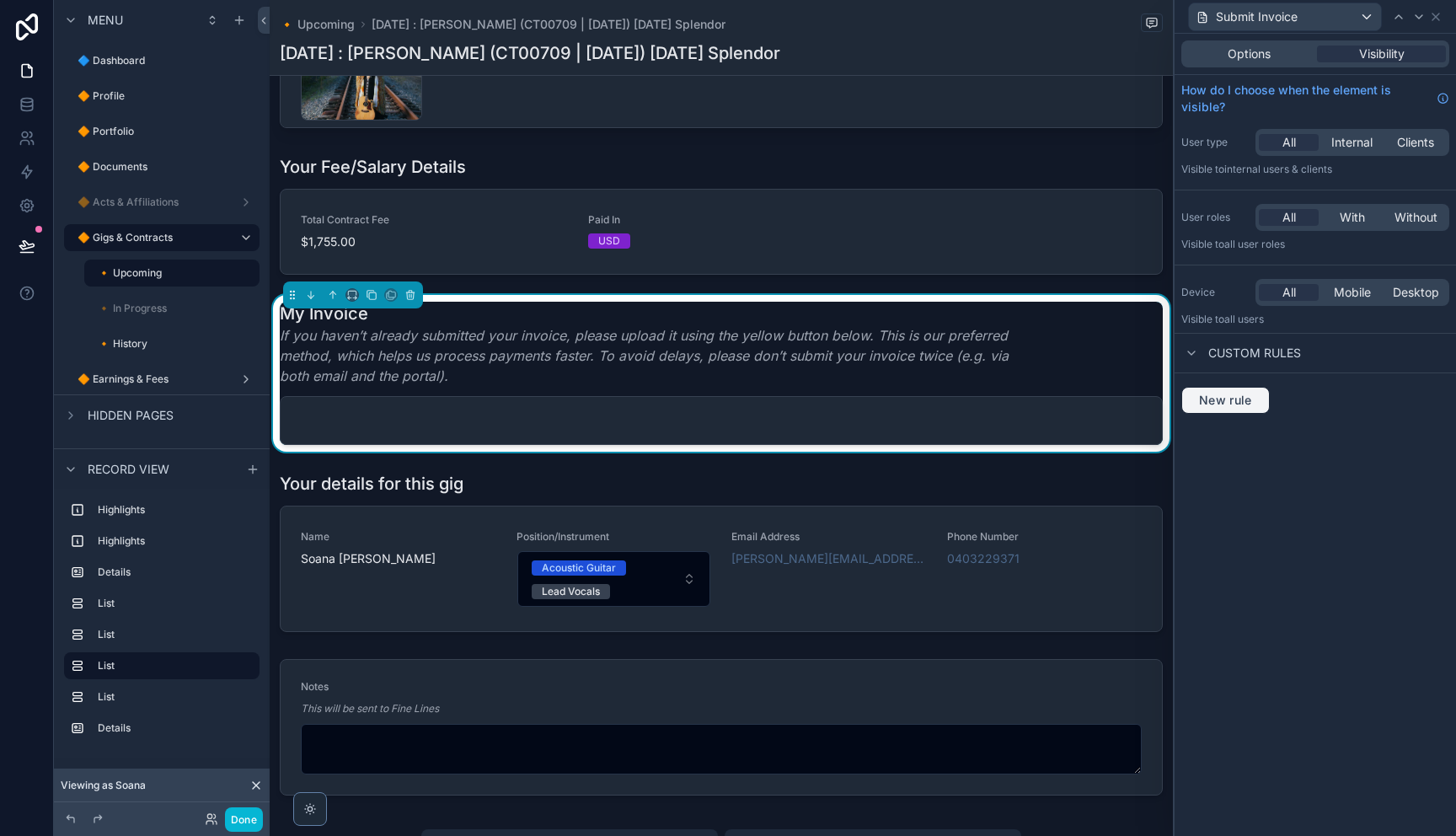
click at [1258, 404] on button "New rule" at bounding box center [1225, 400] width 89 height 27
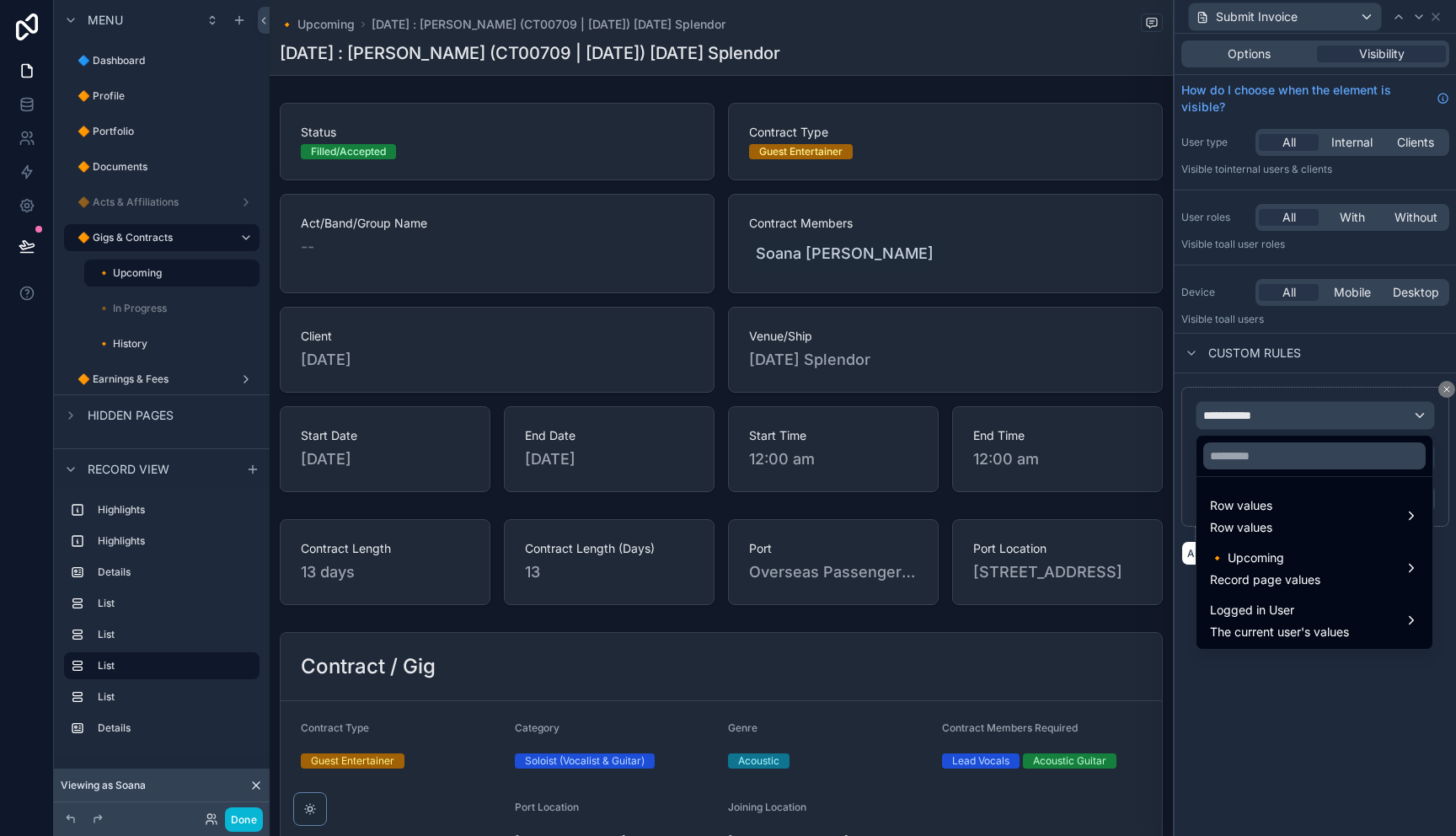
scroll to position [562, 0]
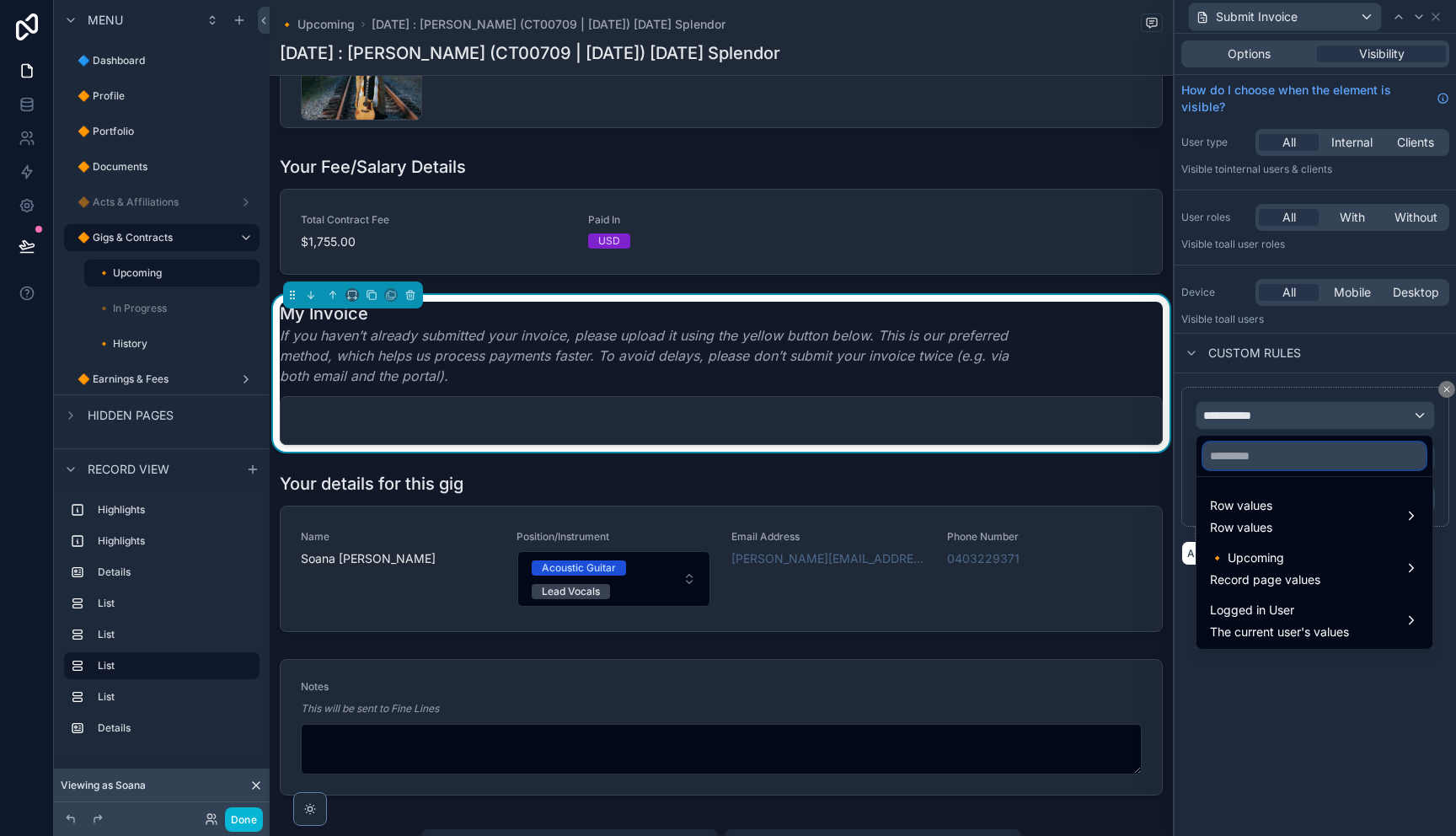
click at [1290, 458] on input "text" at bounding box center [1314, 456] width 222 height 27
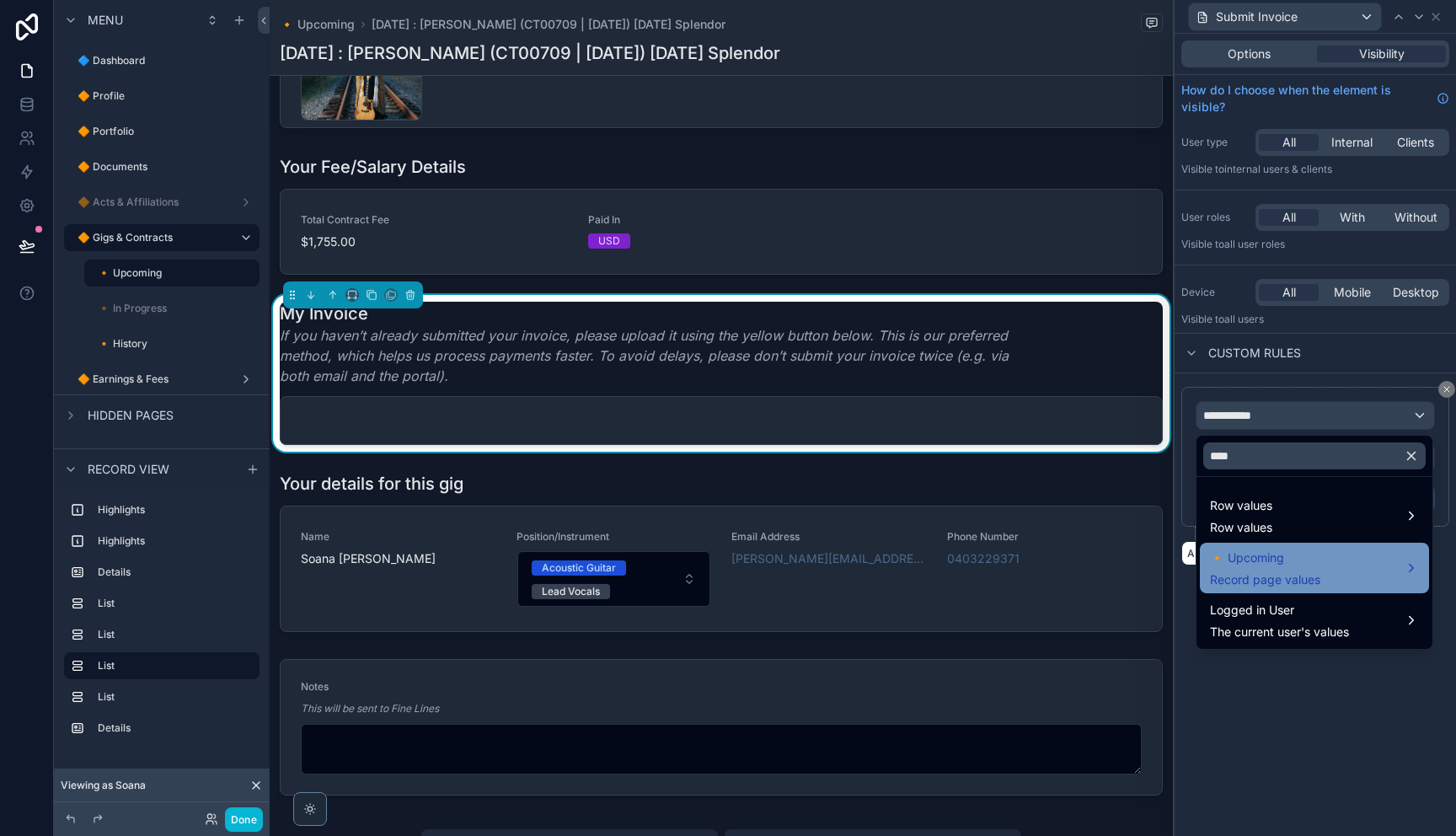
click at [1302, 554] on span "🔸 Upcoming" at bounding box center [1265, 557] width 111 height 20
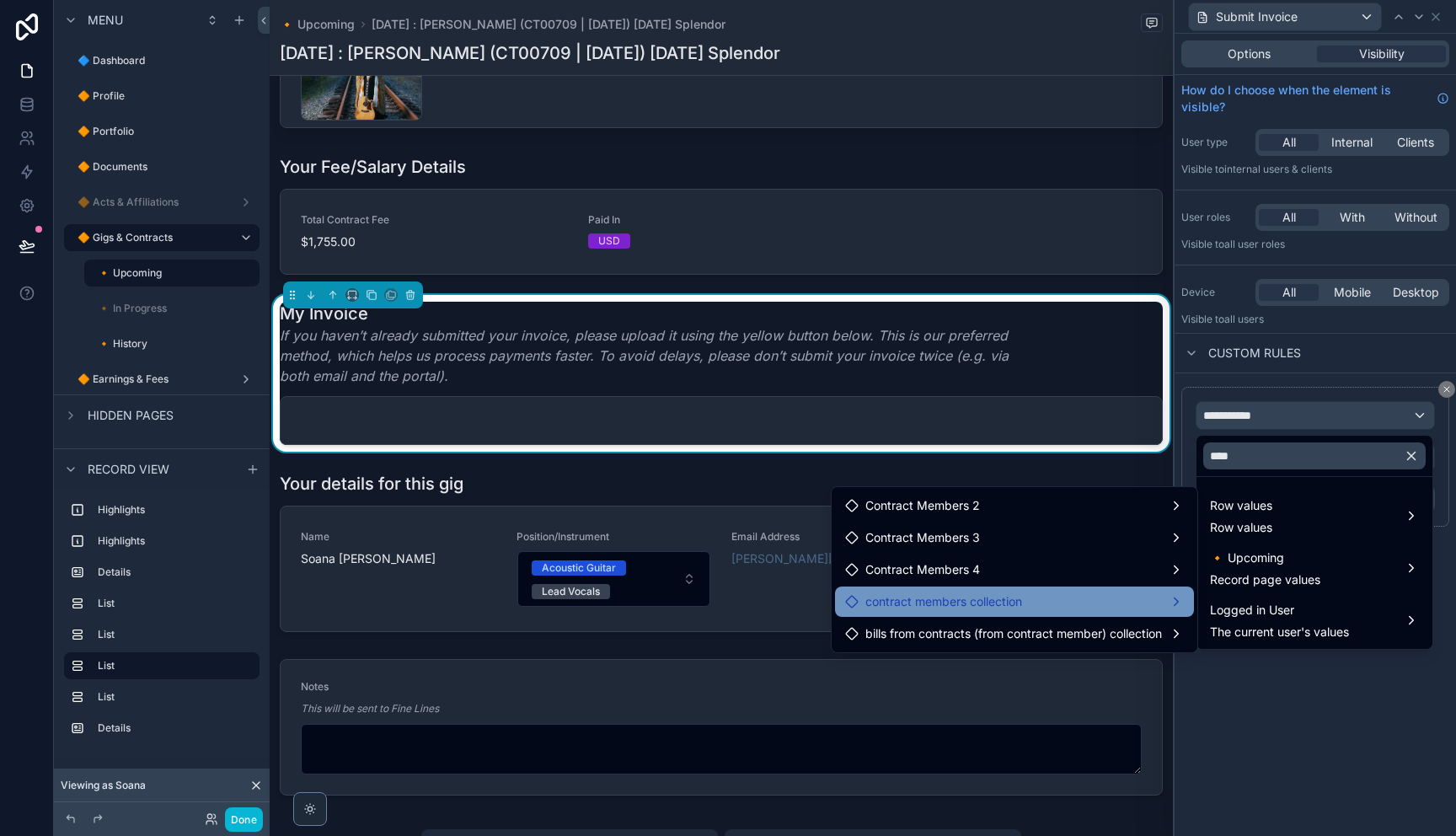
click at [993, 611] on span "contract members collection" at bounding box center [943, 601] width 156 height 20
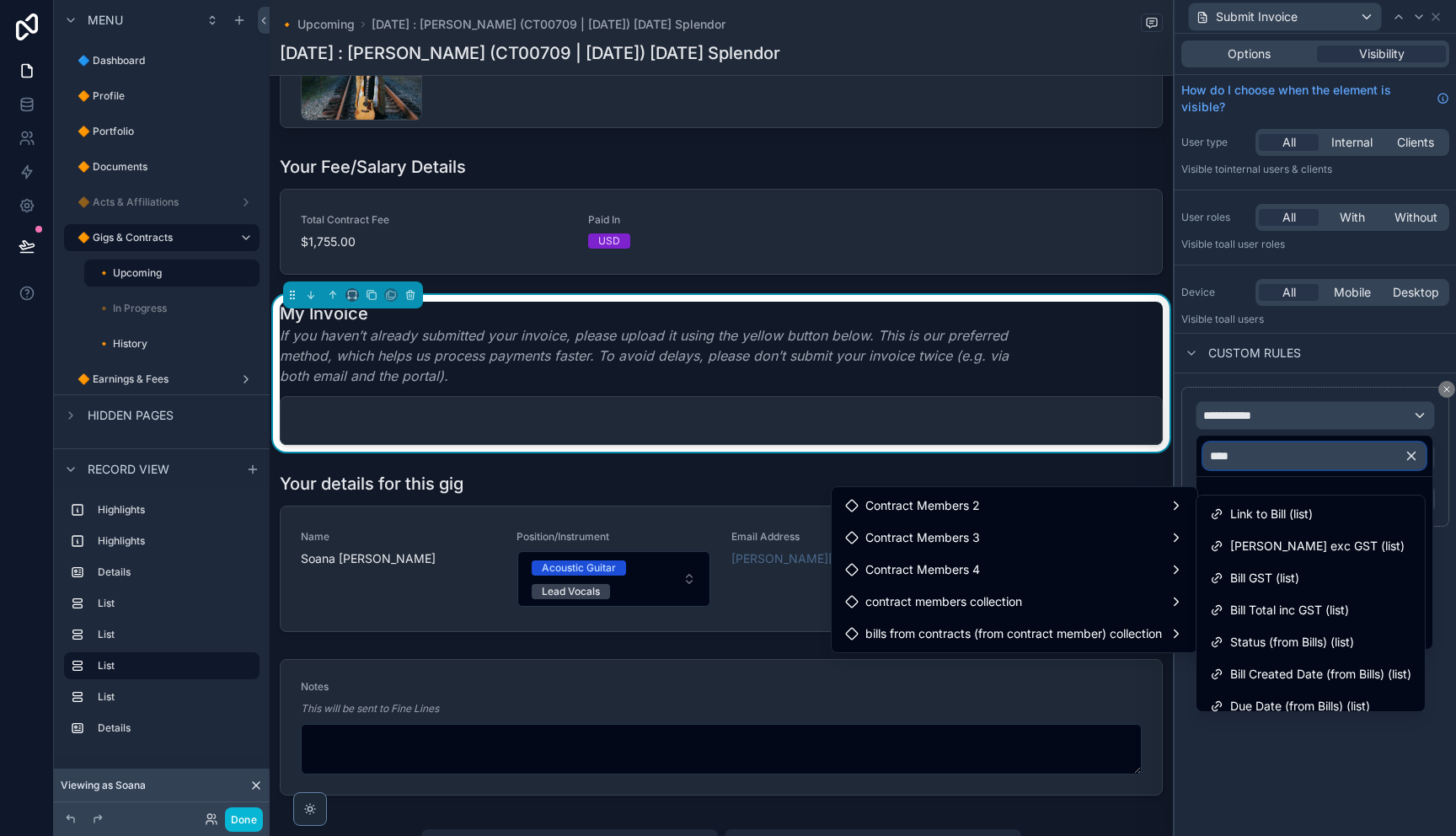
click at [1270, 457] on input "****" at bounding box center [1314, 456] width 222 height 27
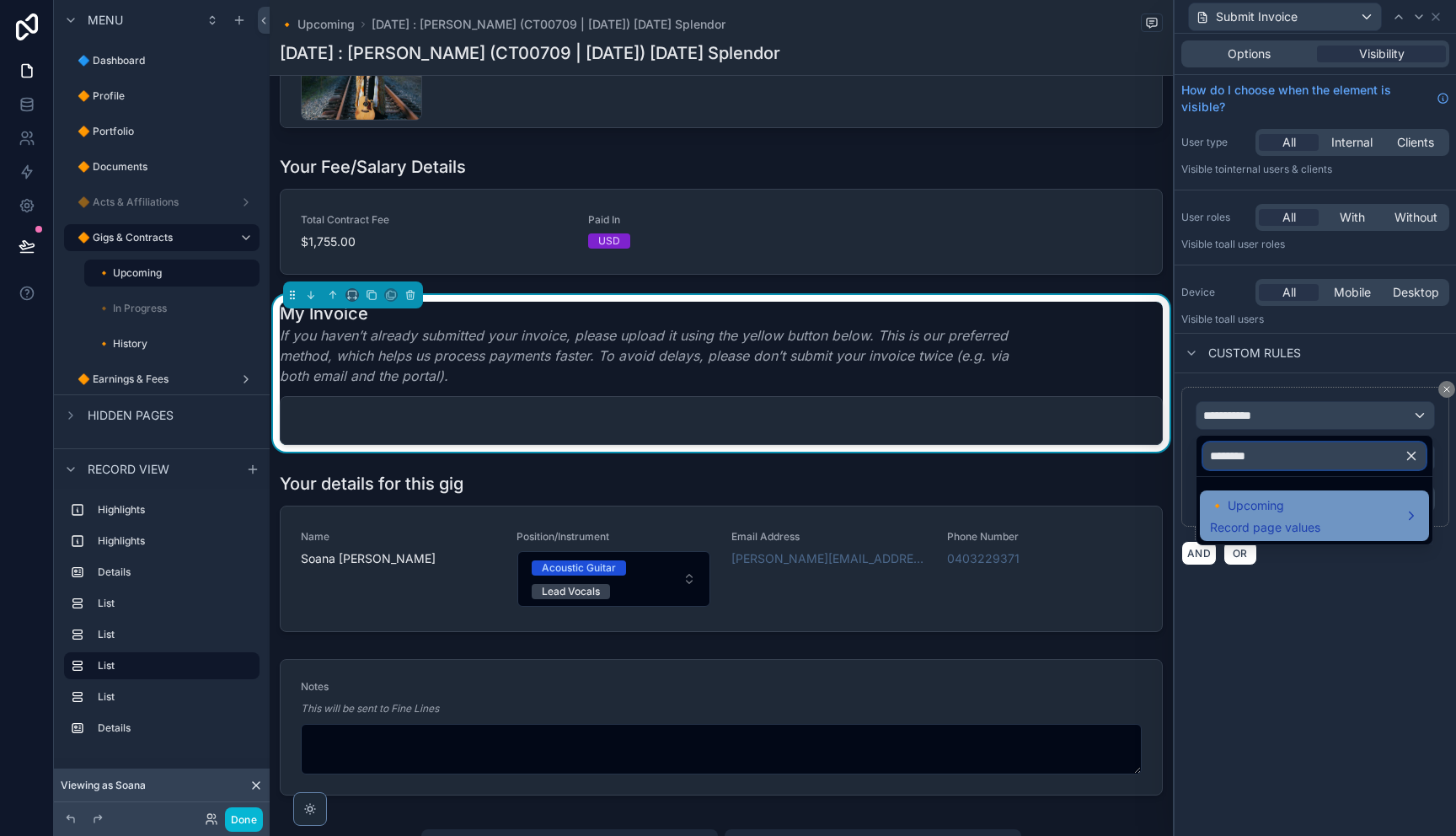
type input "********"
click at [1278, 512] on span "🔸 Upcoming" at bounding box center [1265, 505] width 111 height 20
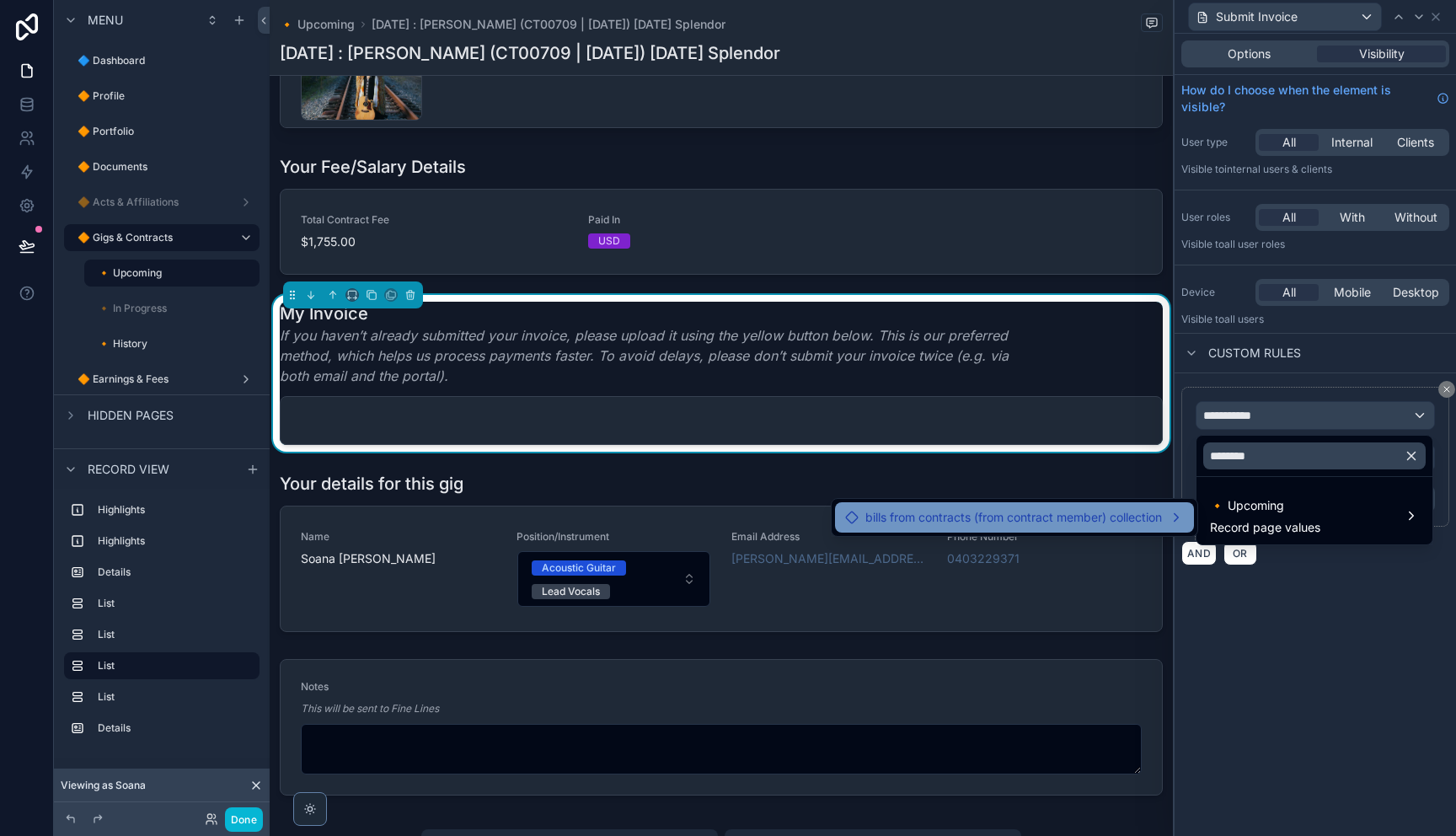
click at [1093, 515] on span "bills from contracts (from contract member) collection" at bounding box center [1013, 517] width 297 height 20
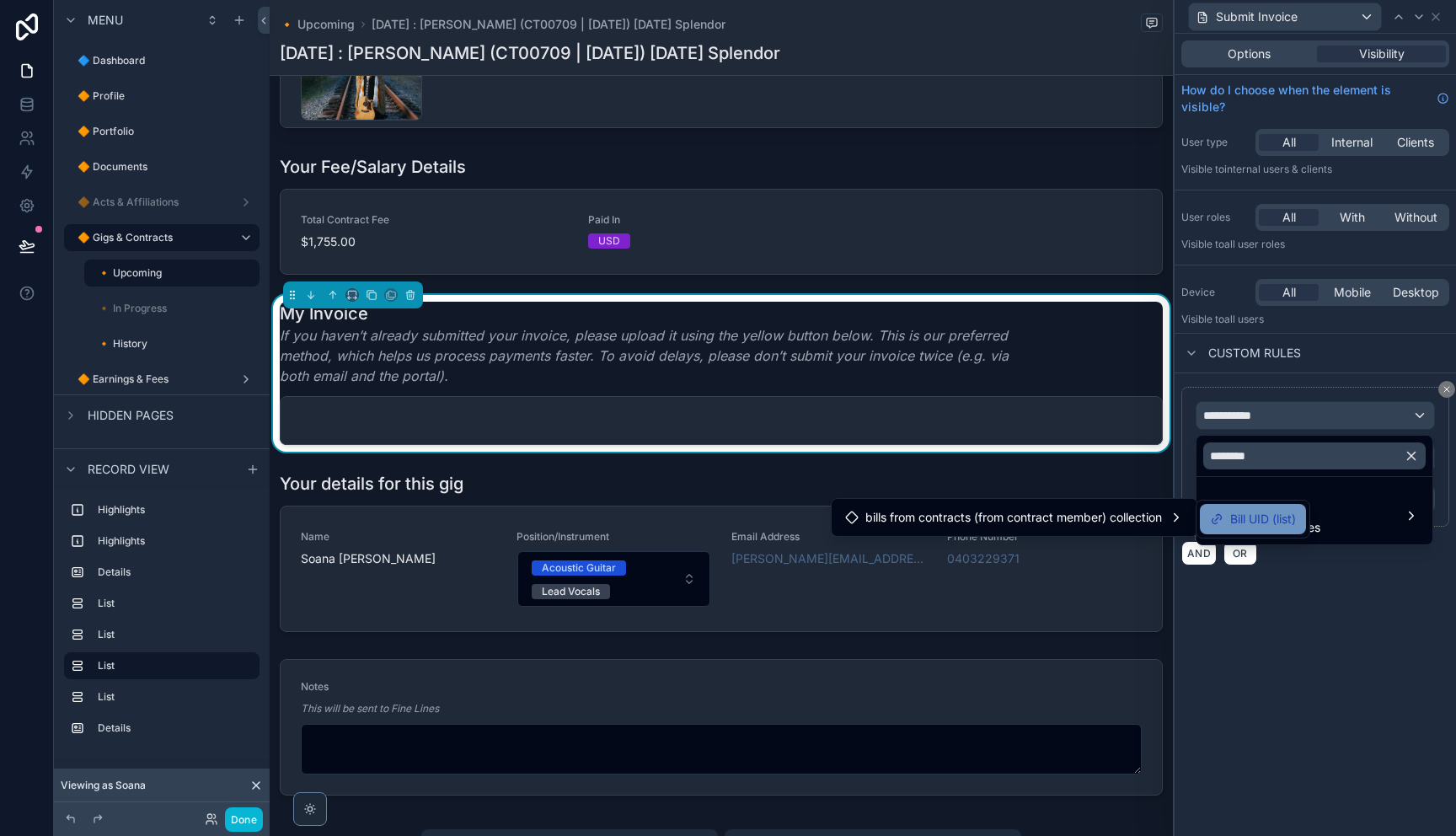
click at [1252, 521] on span "Bill UID (list)" at bounding box center [1262, 519] width 66 height 20
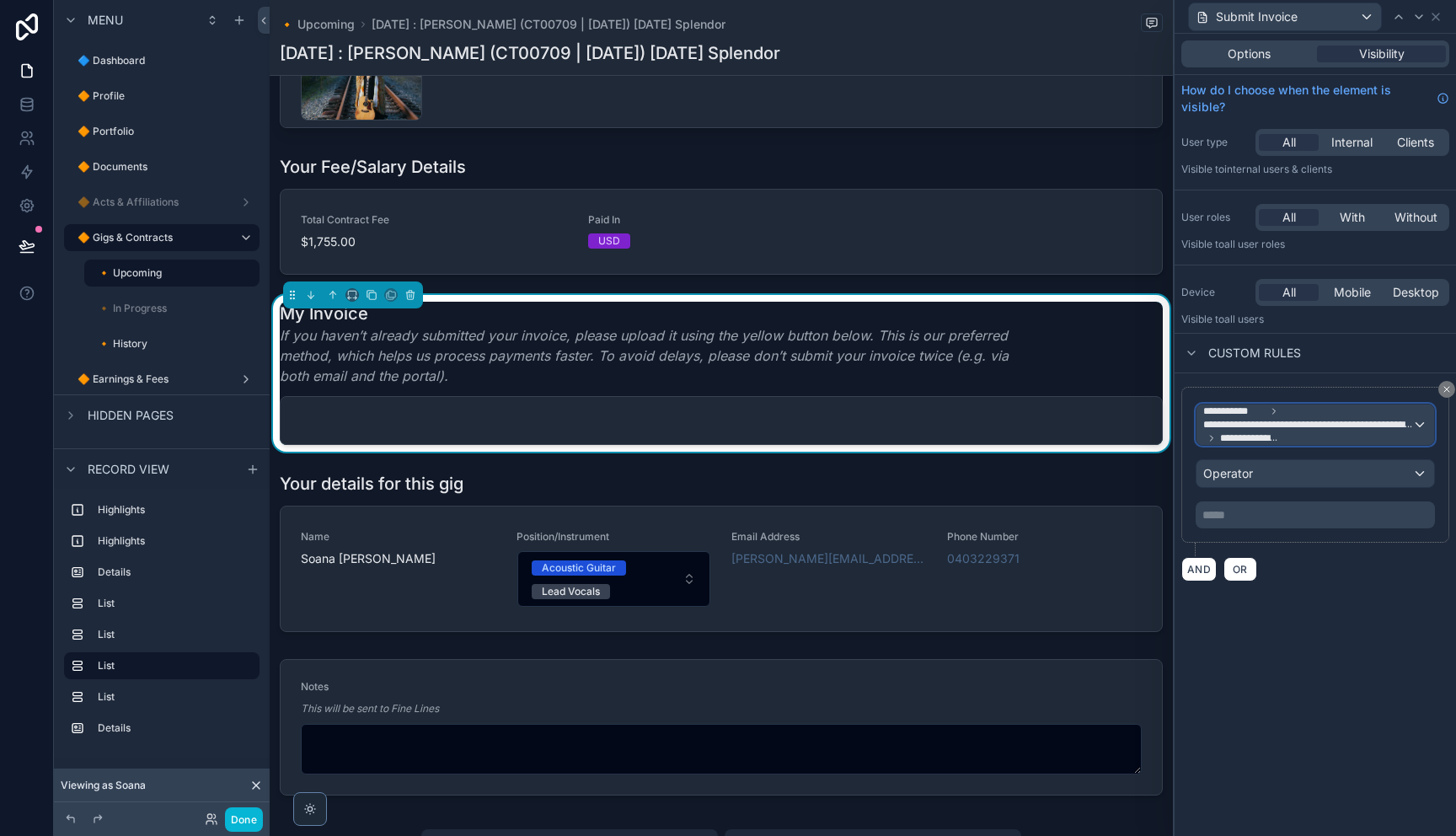
click at [1296, 427] on span "**********" at bounding box center [1307, 424] width 209 height 13
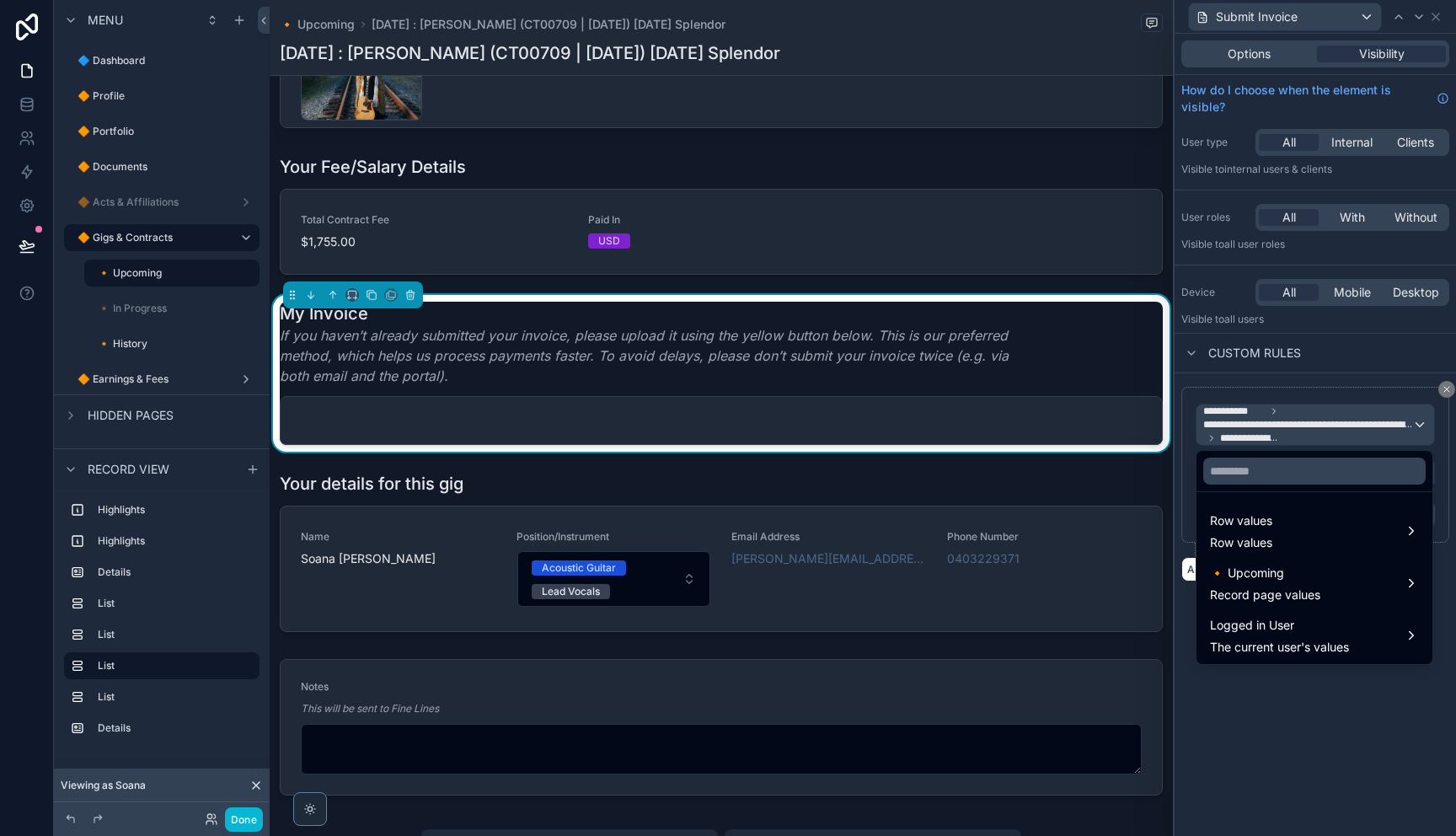
drag, startPoint x: 1289, startPoint y: 457, endPoint x: 1283, endPoint y: 468, distance: 12.5
click at [1287, 459] on div at bounding box center [1314, 471] width 236 height 40
click at [1283, 468] on input "text" at bounding box center [1314, 471] width 222 height 27
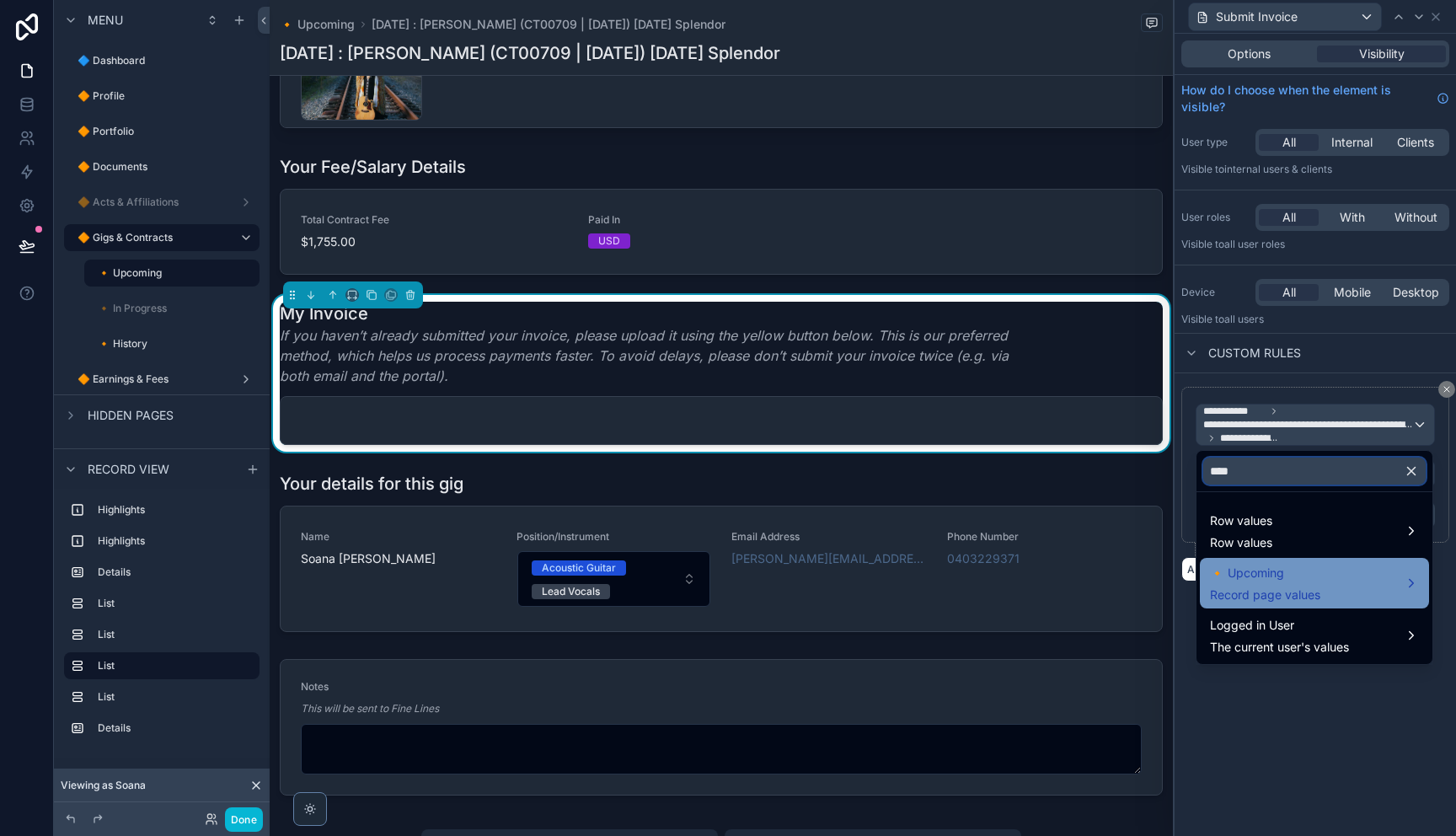
type input "****"
click at [1318, 581] on span "🔸 Upcoming" at bounding box center [1265, 572] width 111 height 20
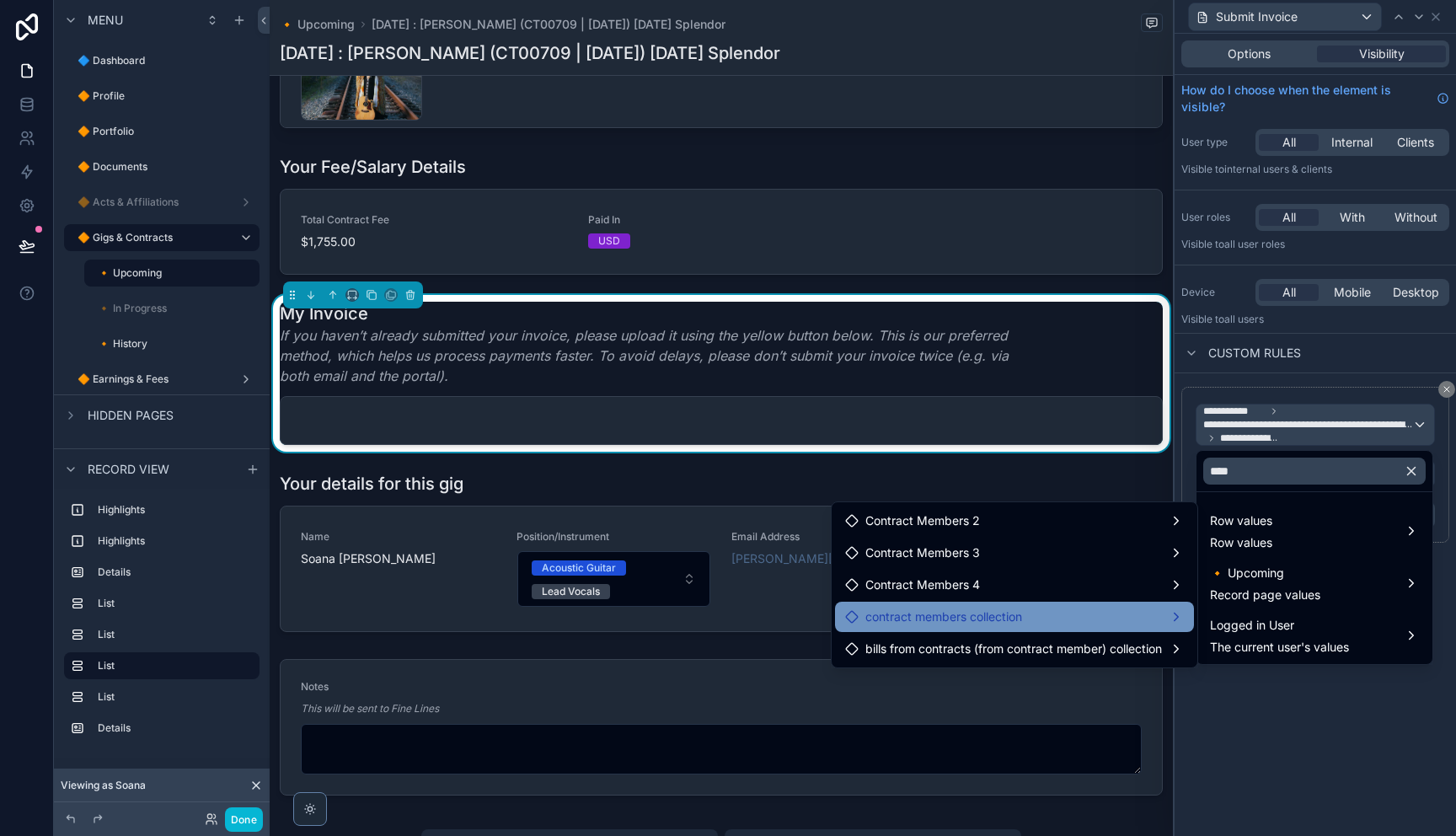
click at [980, 619] on span "contract members collection" at bounding box center [943, 616] width 156 height 20
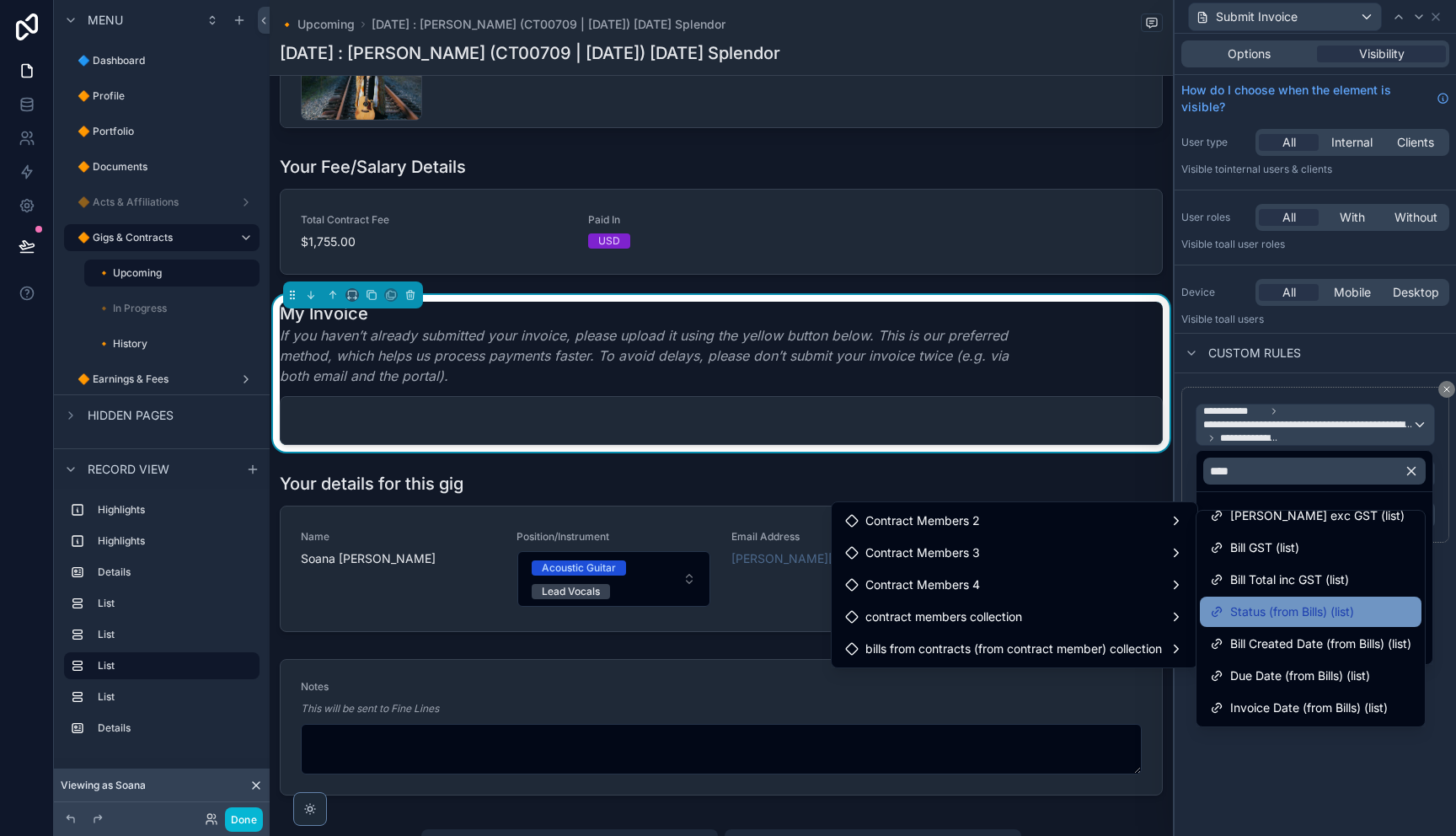
scroll to position [0, 0]
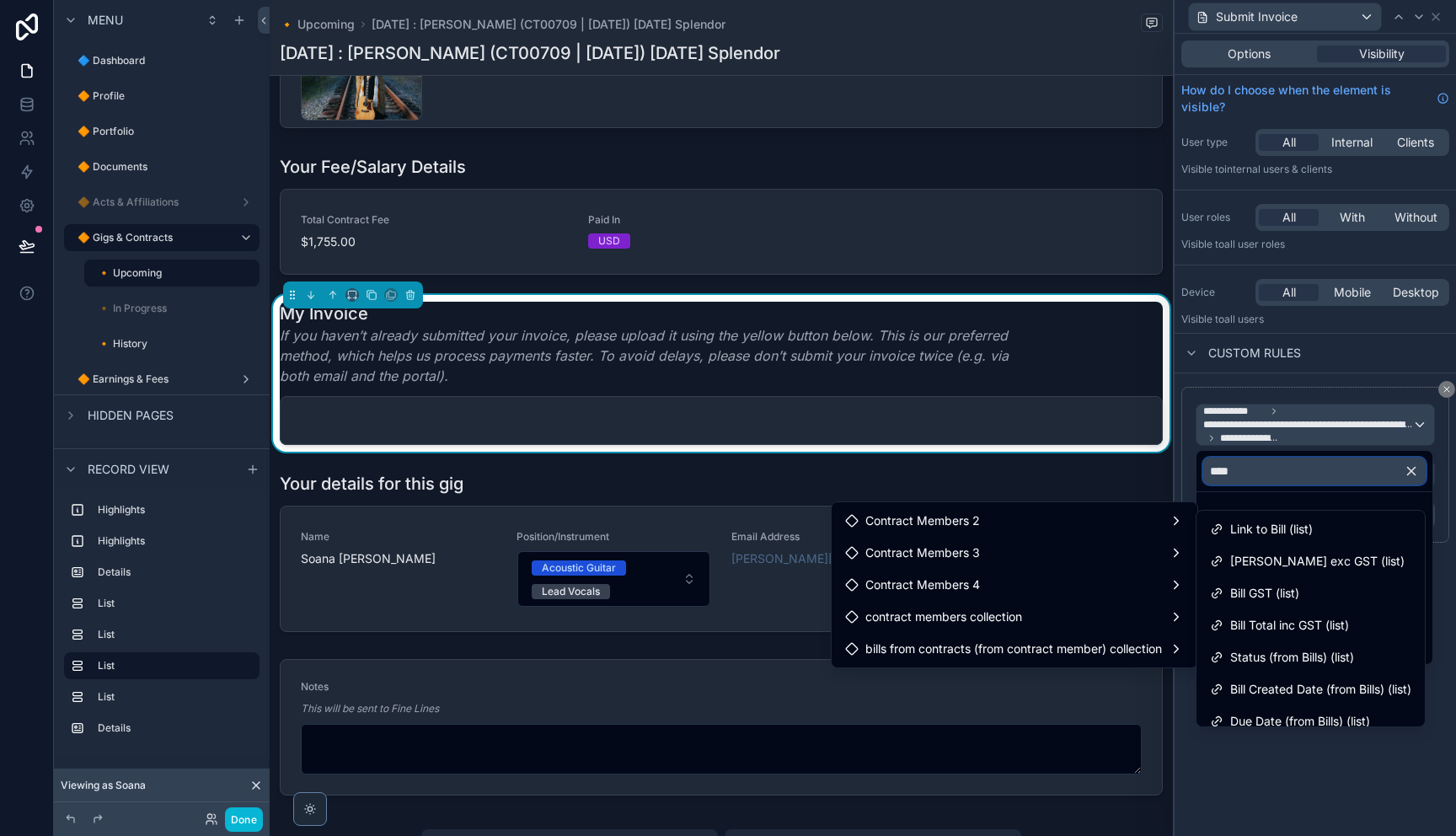
click at [1282, 476] on input "****" at bounding box center [1314, 471] width 222 height 27
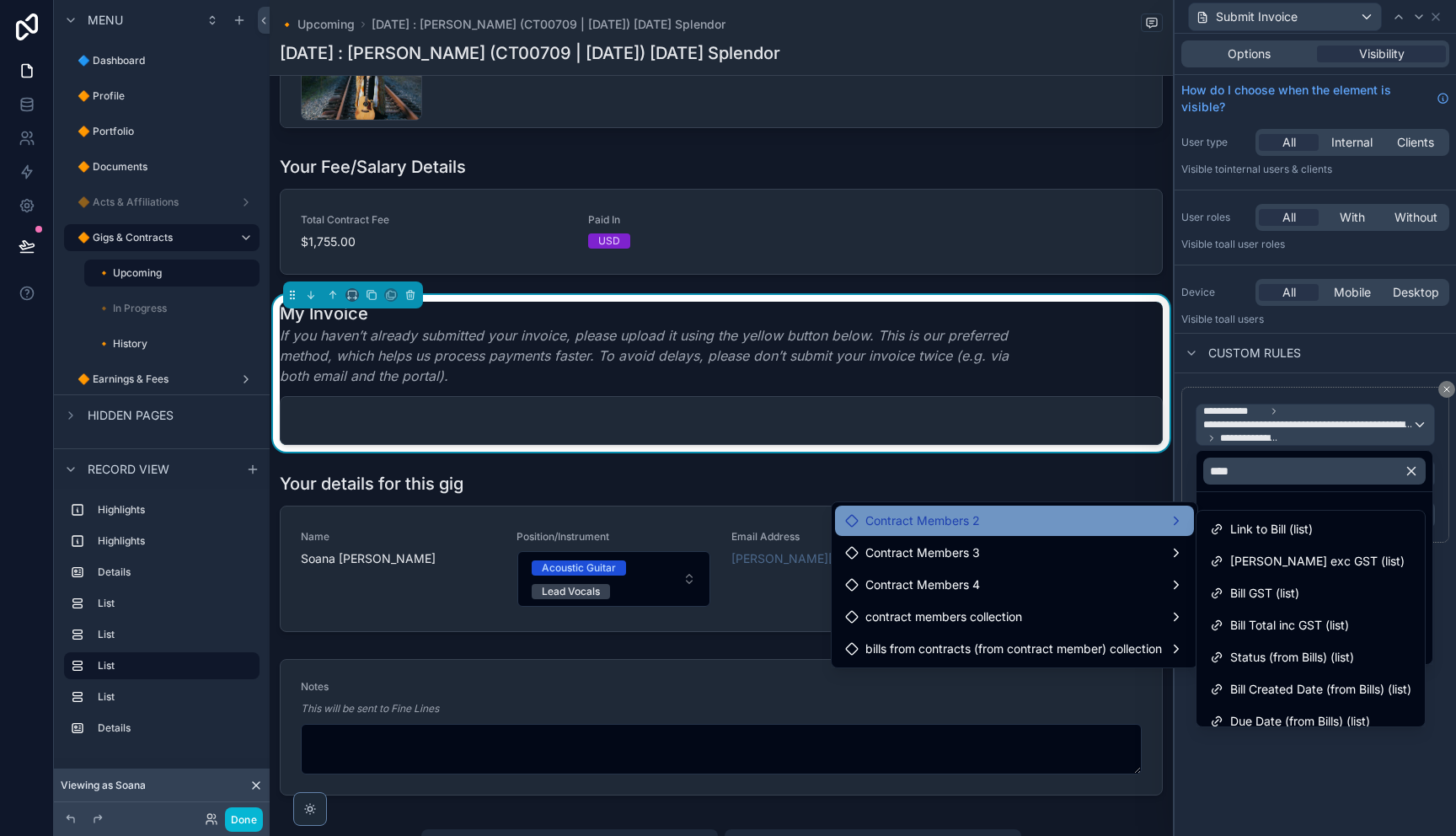
click at [1000, 527] on div "Contract Members 2" at bounding box center [1014, 520] width 338 height 20
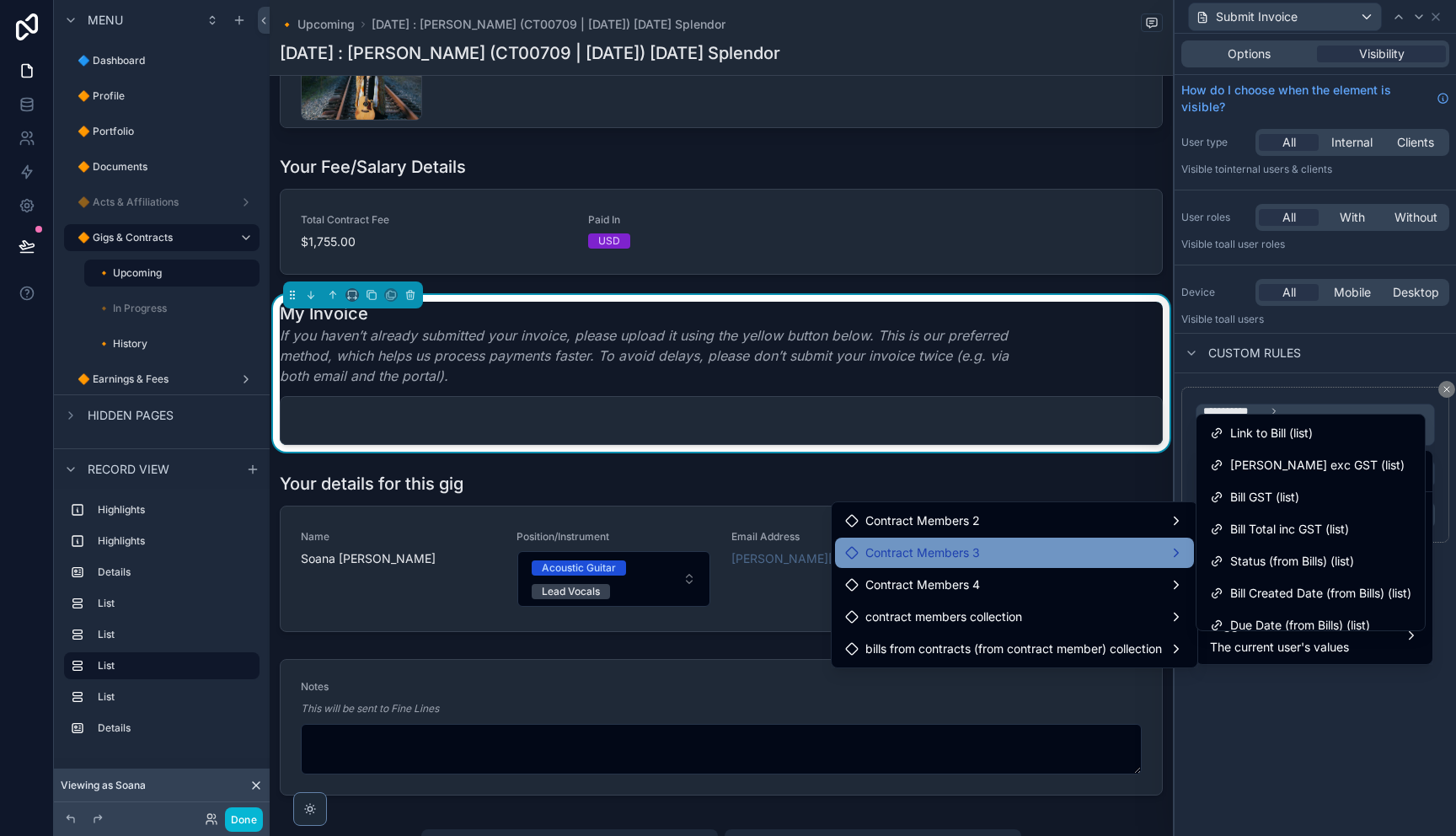
click at [990, 551] on div "Contract Members 3" at bounding box center [1014, 552] width 338 height 20
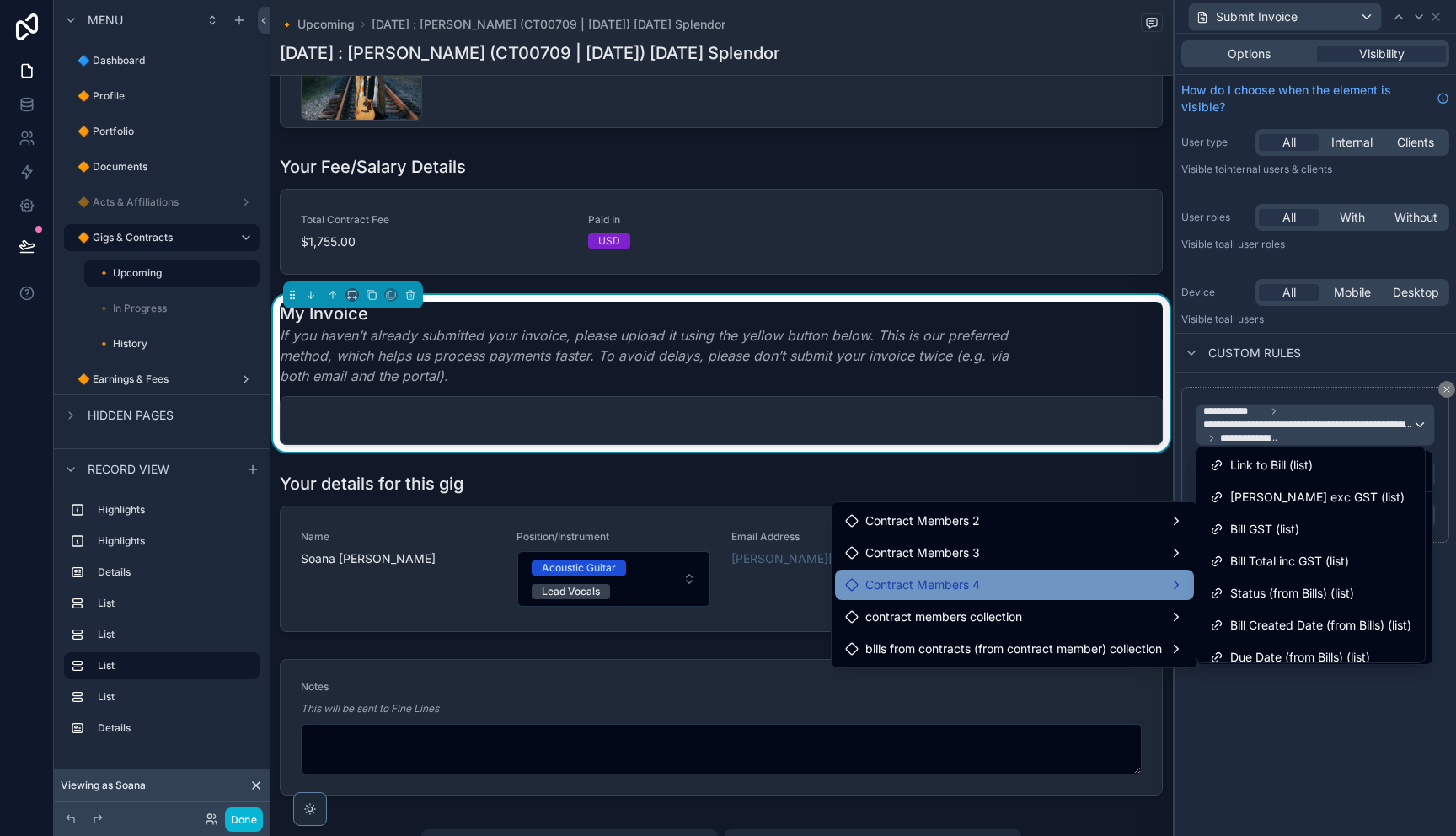
click at [980, 581] on div "Contract Members 4" at bounding box center [1014, 584] width 338 height 20
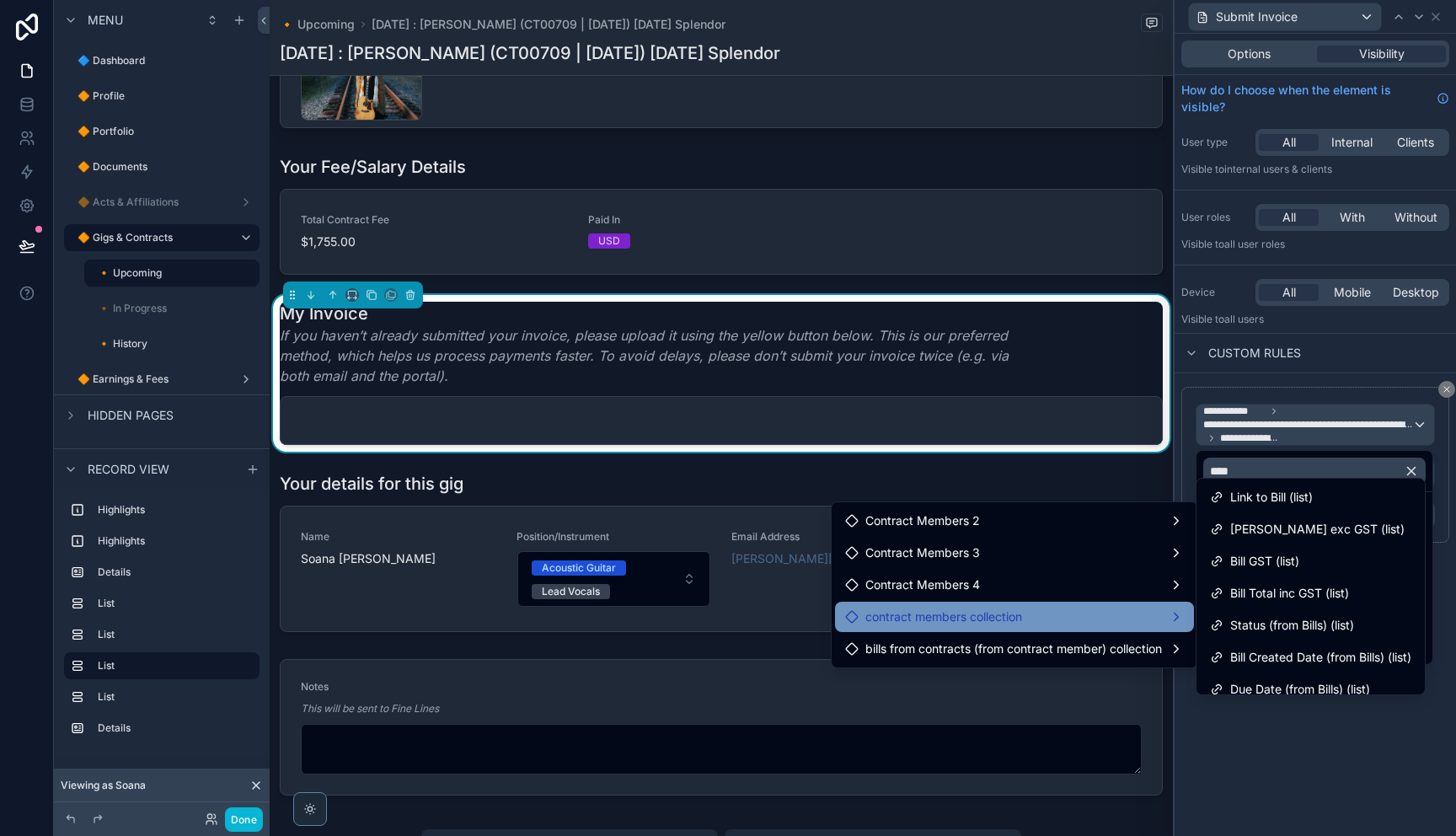
drag, startPoint x: 999, startPoint y: 614, endPoint x: 995, endPoint y: 624, distance: 10.8
click at [999, 614] on span "contract members collection" at bounding box center [943, 616] width 156 height 20
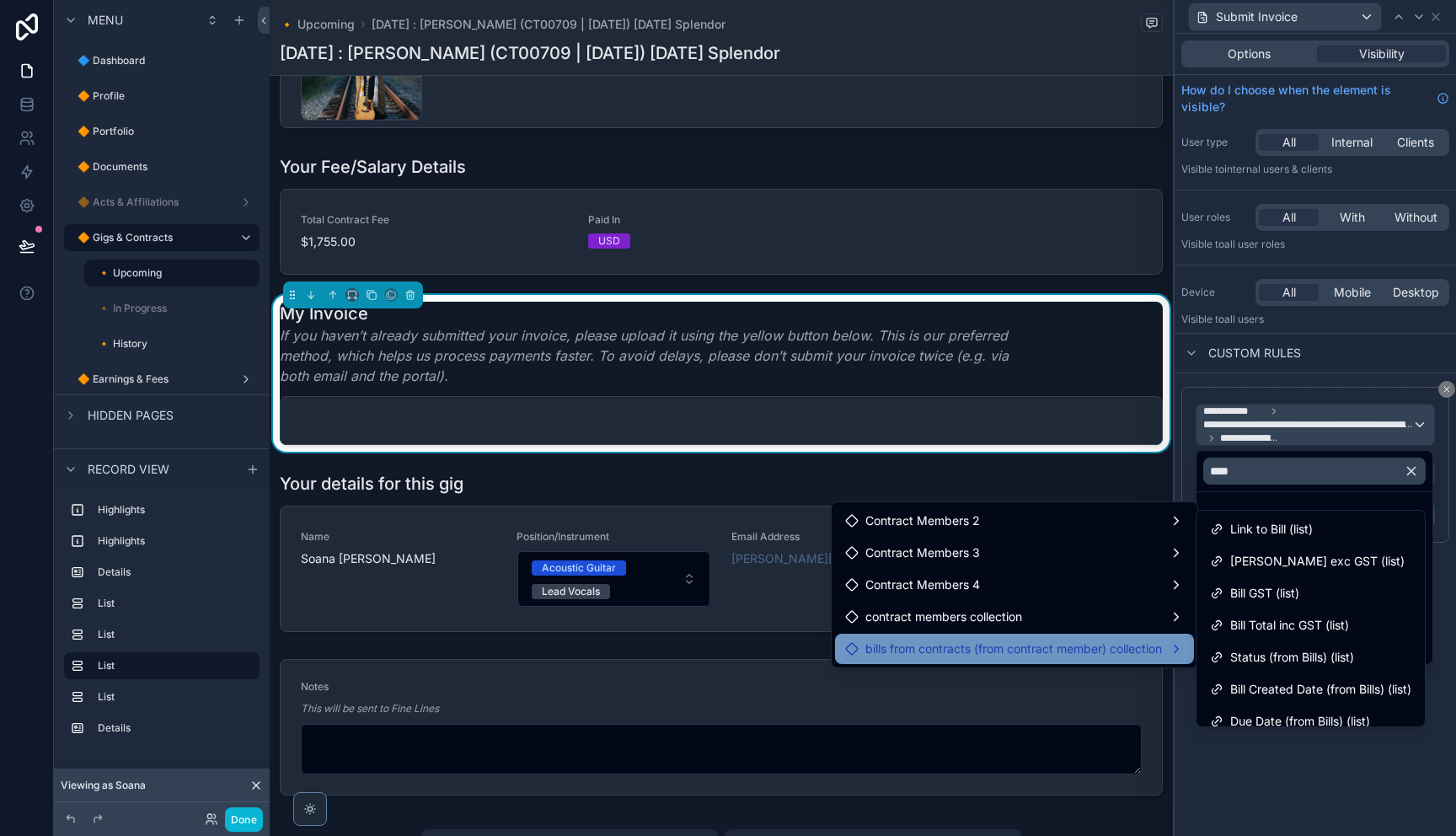
click at [988, 644] on span "bills from contracts (from contract member) collection" at bounding box center [1013, 648] width 297 height 20
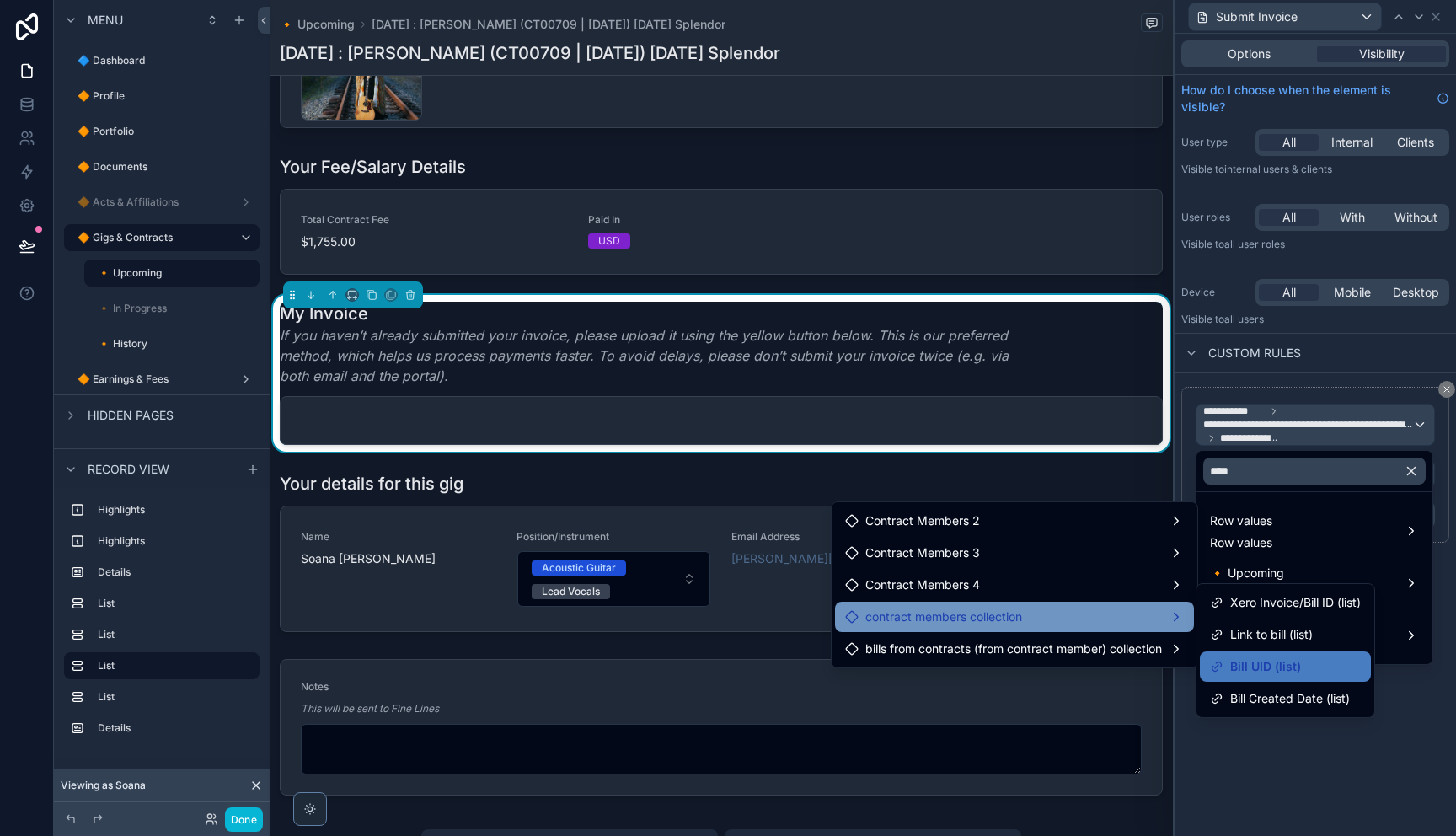
click at [1107, 605] on div "contract members collection" at bounding box center [1015, 617] width 359 height 31
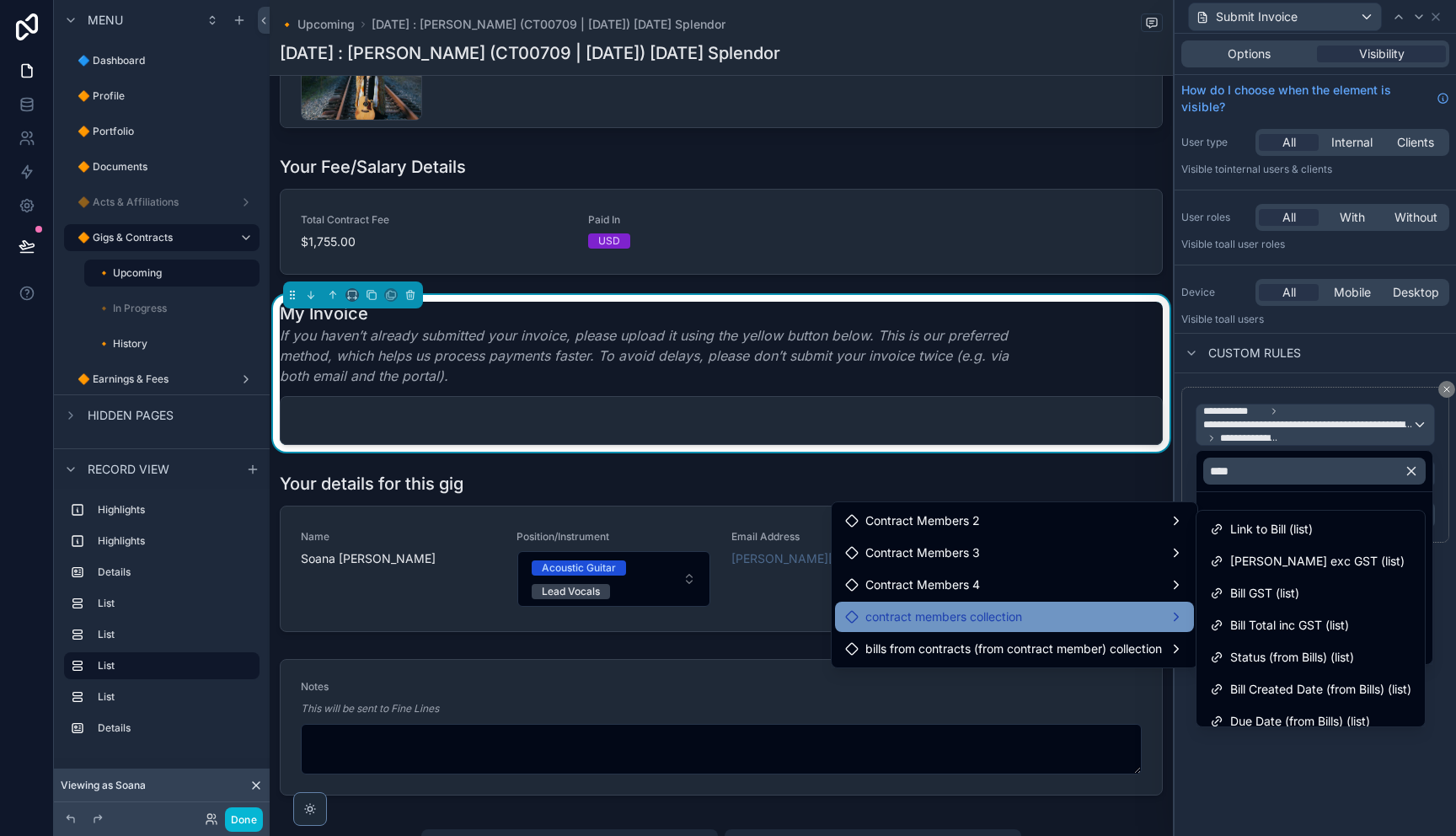
click at [1073, 615] on div "contract members collection" at bounding box center [1014, 616] width 338 height 20
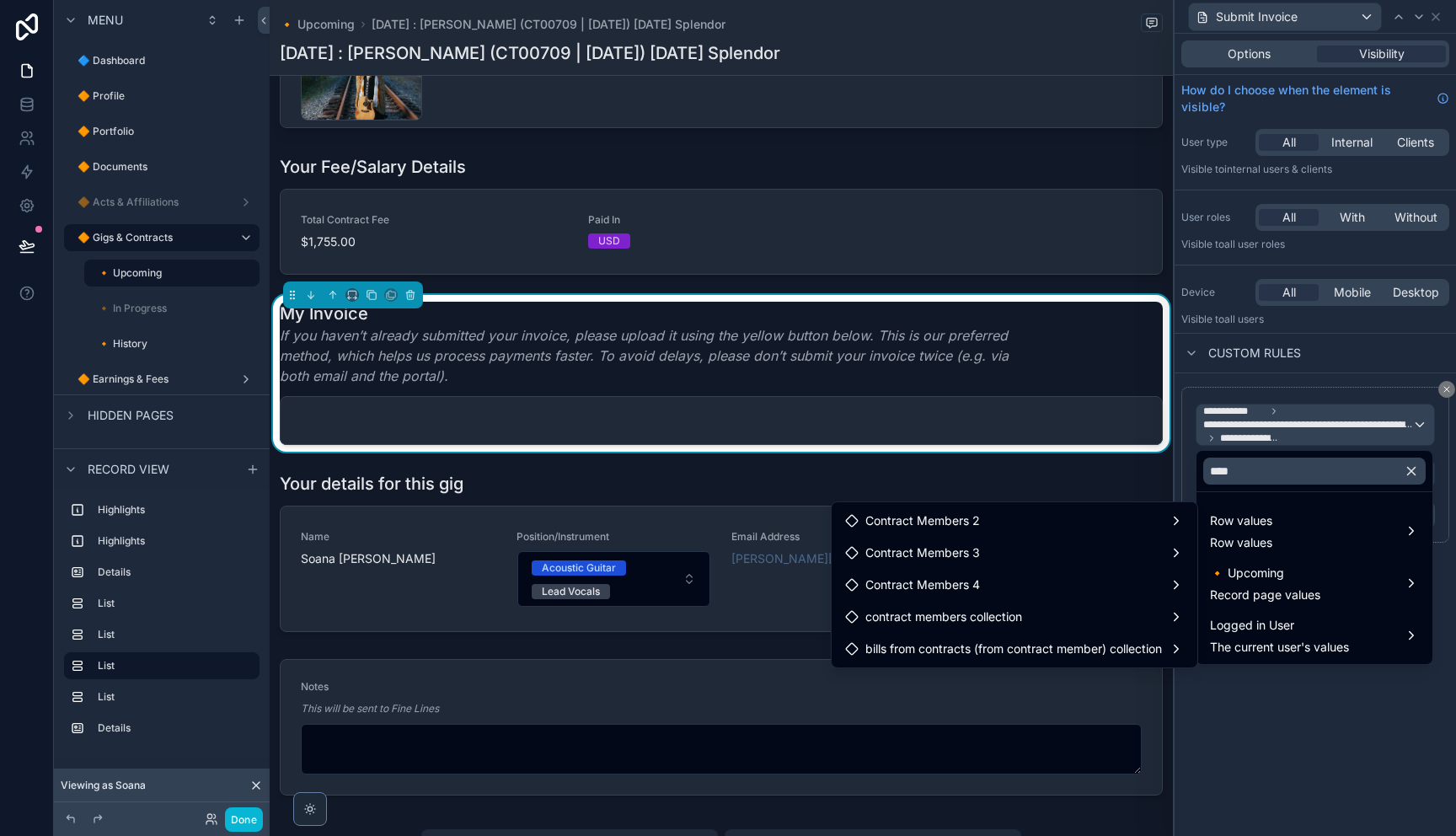
click at [1243, 698] on div at bounding box center [1315, 418] width 281 height 836
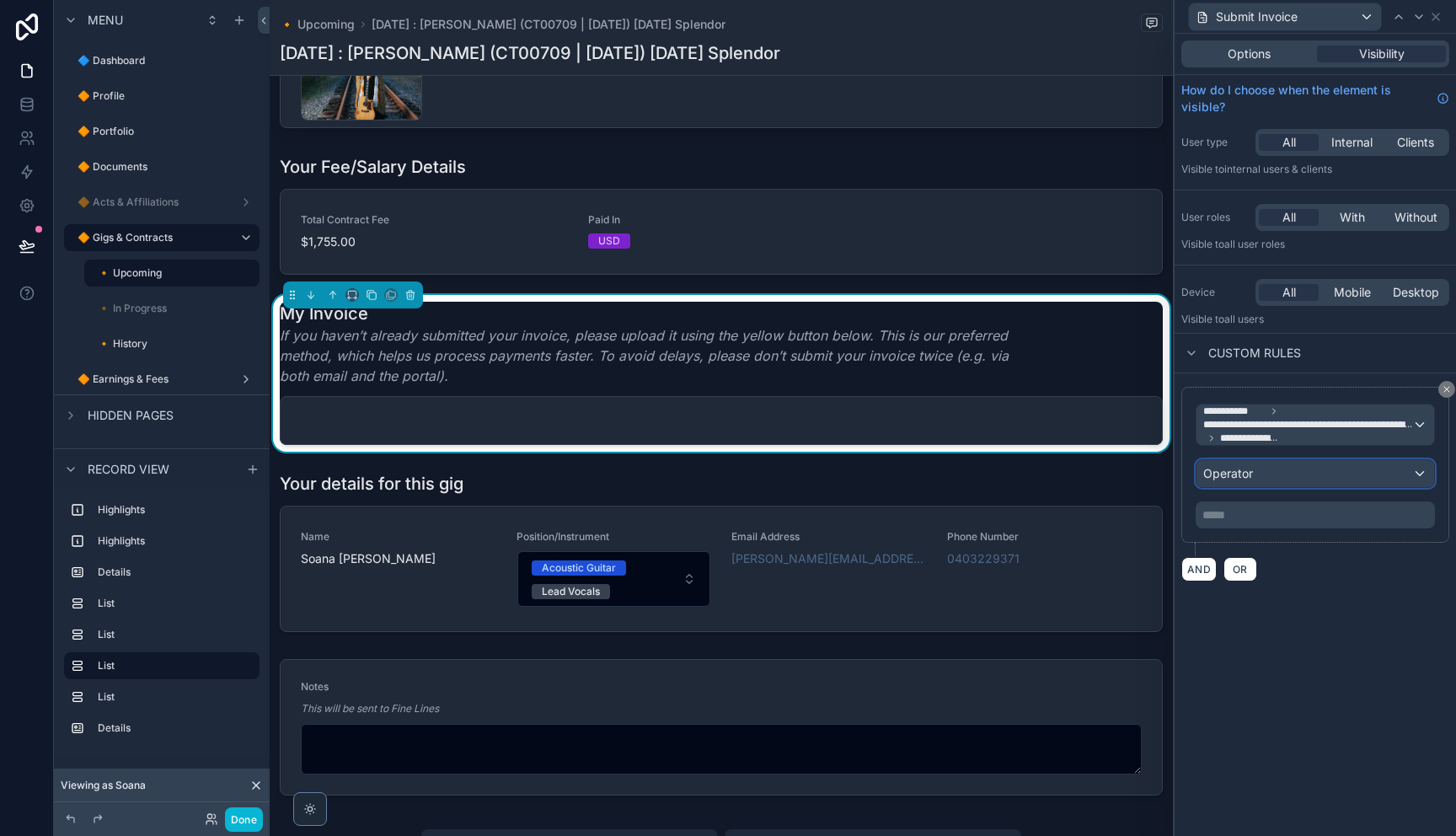
click at [1288, 479] on div "Operator" at bounding box center [1315, 473] width 237 height 27
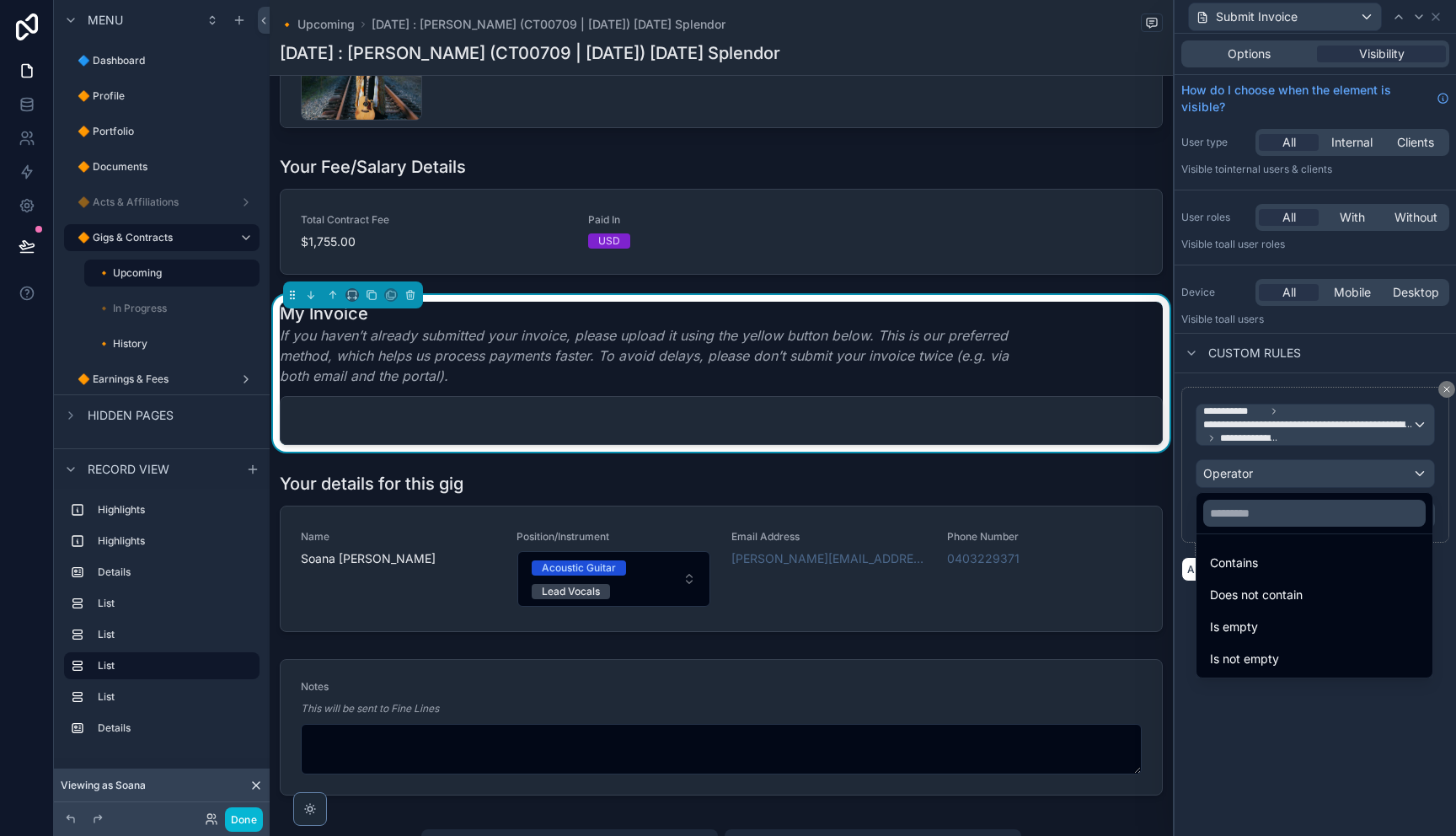
click at [1281, 432] on div at bounding box center [1315, 418] width 281 height 836
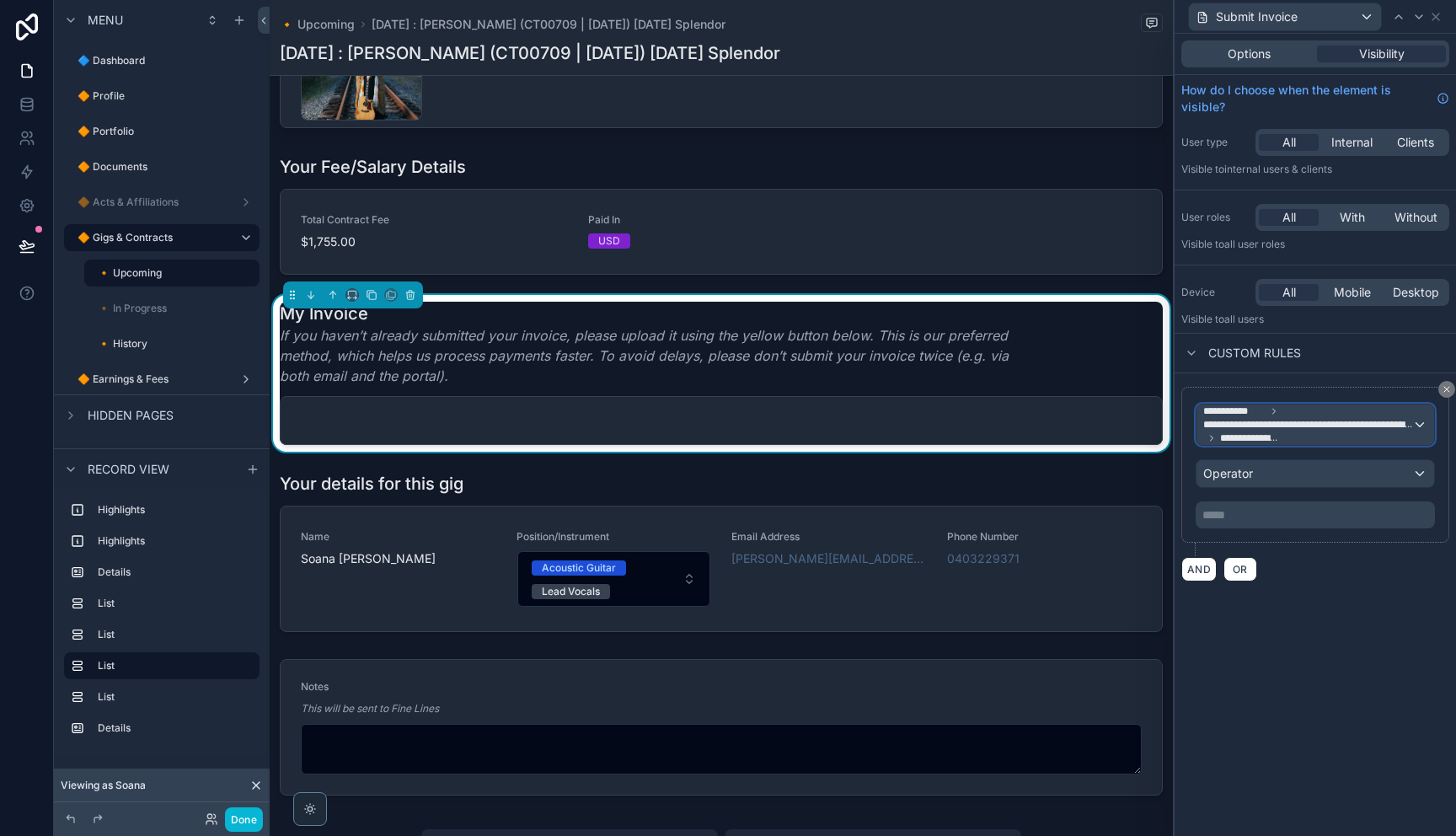
click at [1281, 432] on span "**********" at bounding box center [1307, 424] width 209 height 40
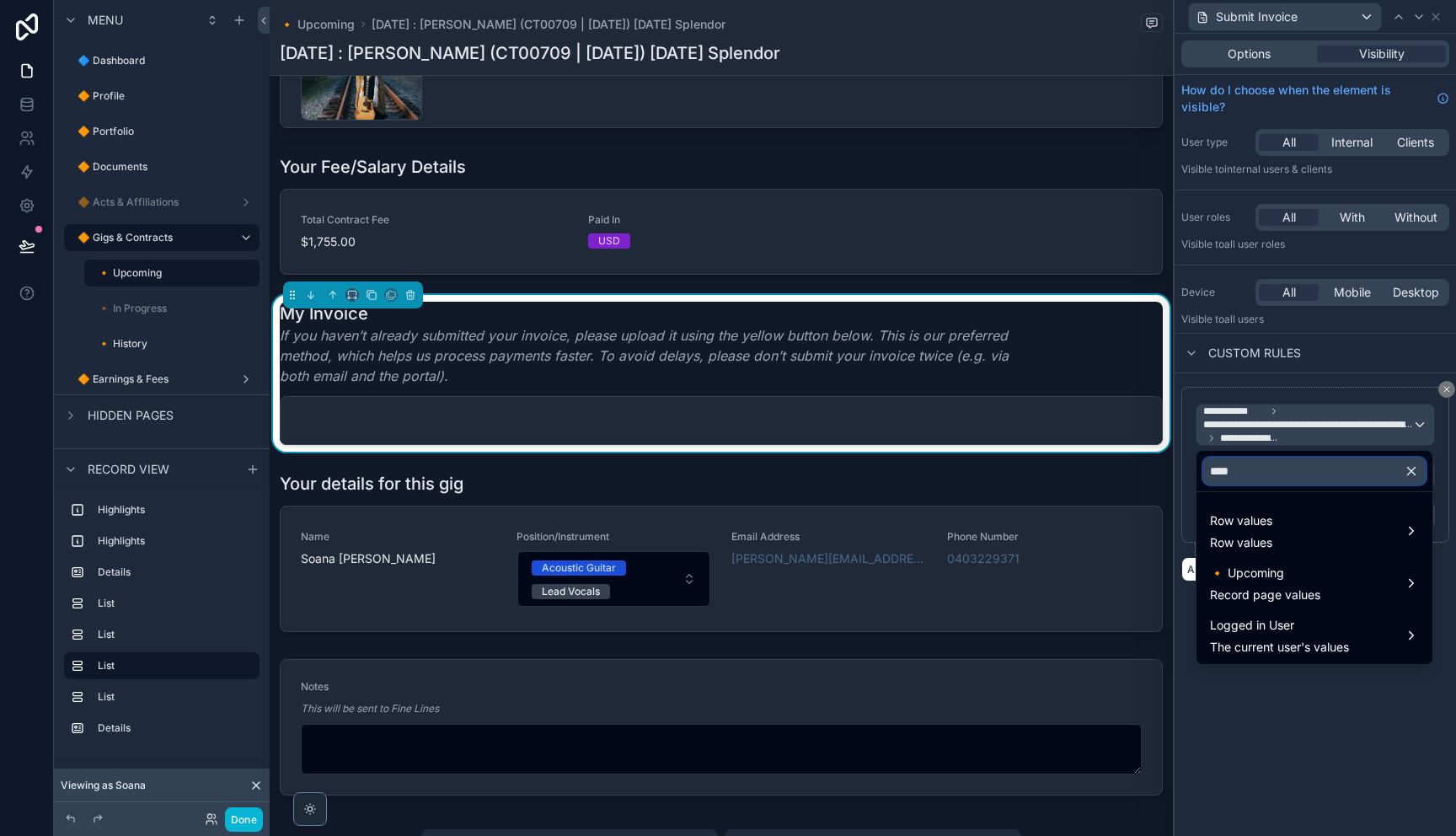
click at [1289, 468] on input "****" at bounding box center [1314, 471] width 222 height 27
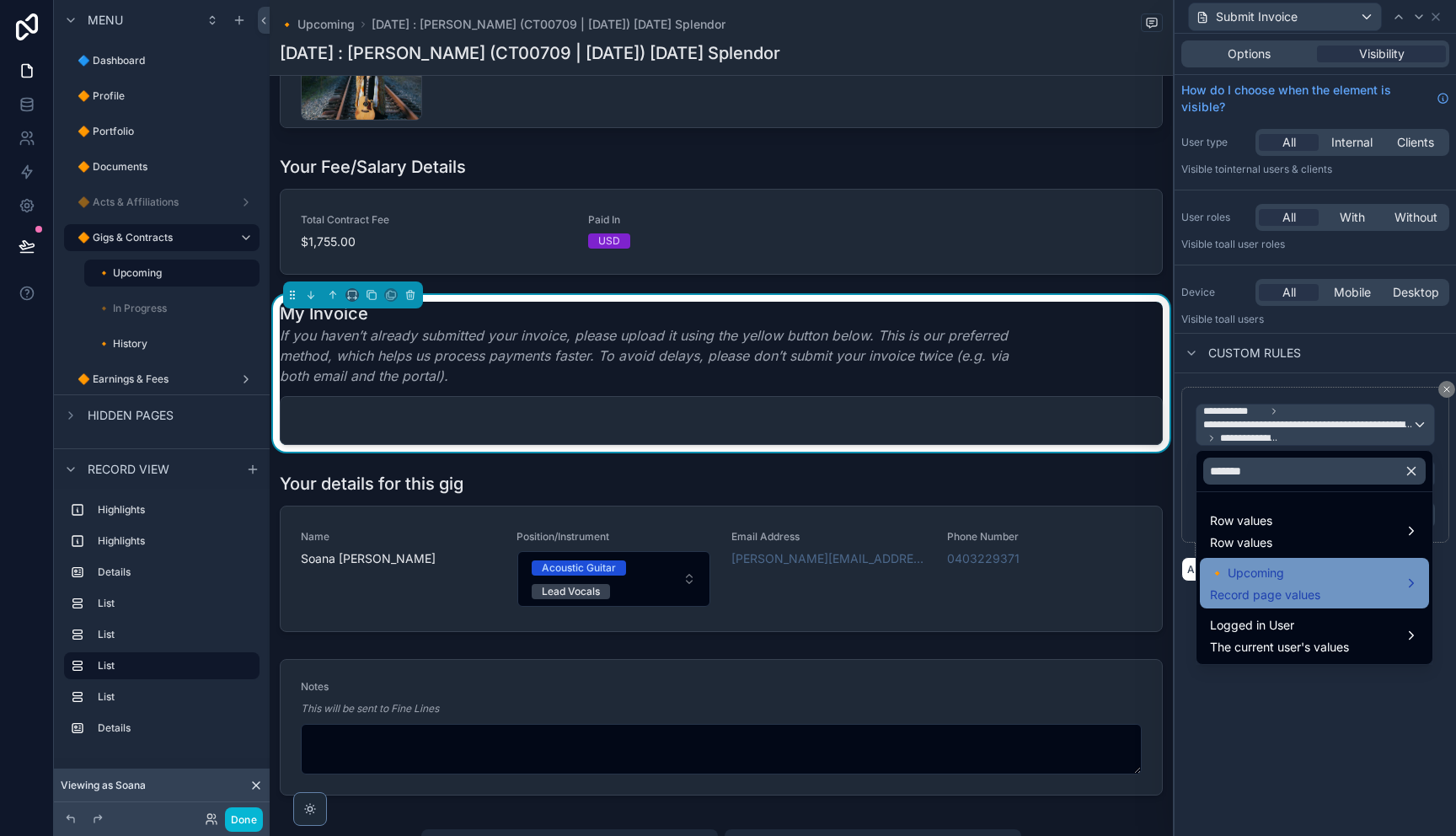
click at [1371, 592] on div "🔸 Upcoming Record page values" at bounding box center [1314, 582] width 209 height 40
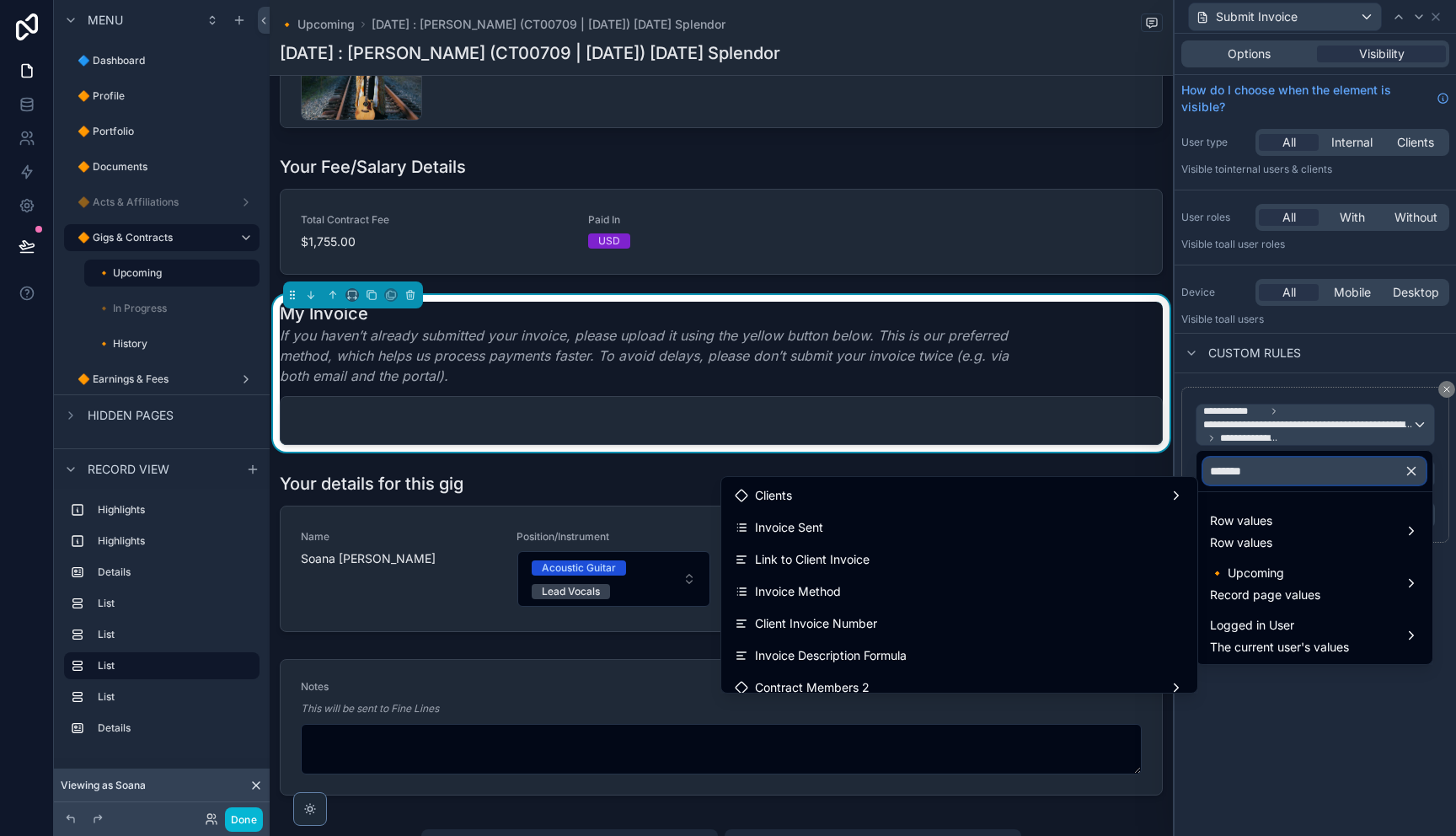
click at [1292, 472] on input "*******" at bounding box center [1314, 471] width 222 height 27
click at [1291, 473] on input "*******" at bounding box center [1314, 471] width 222 height 27
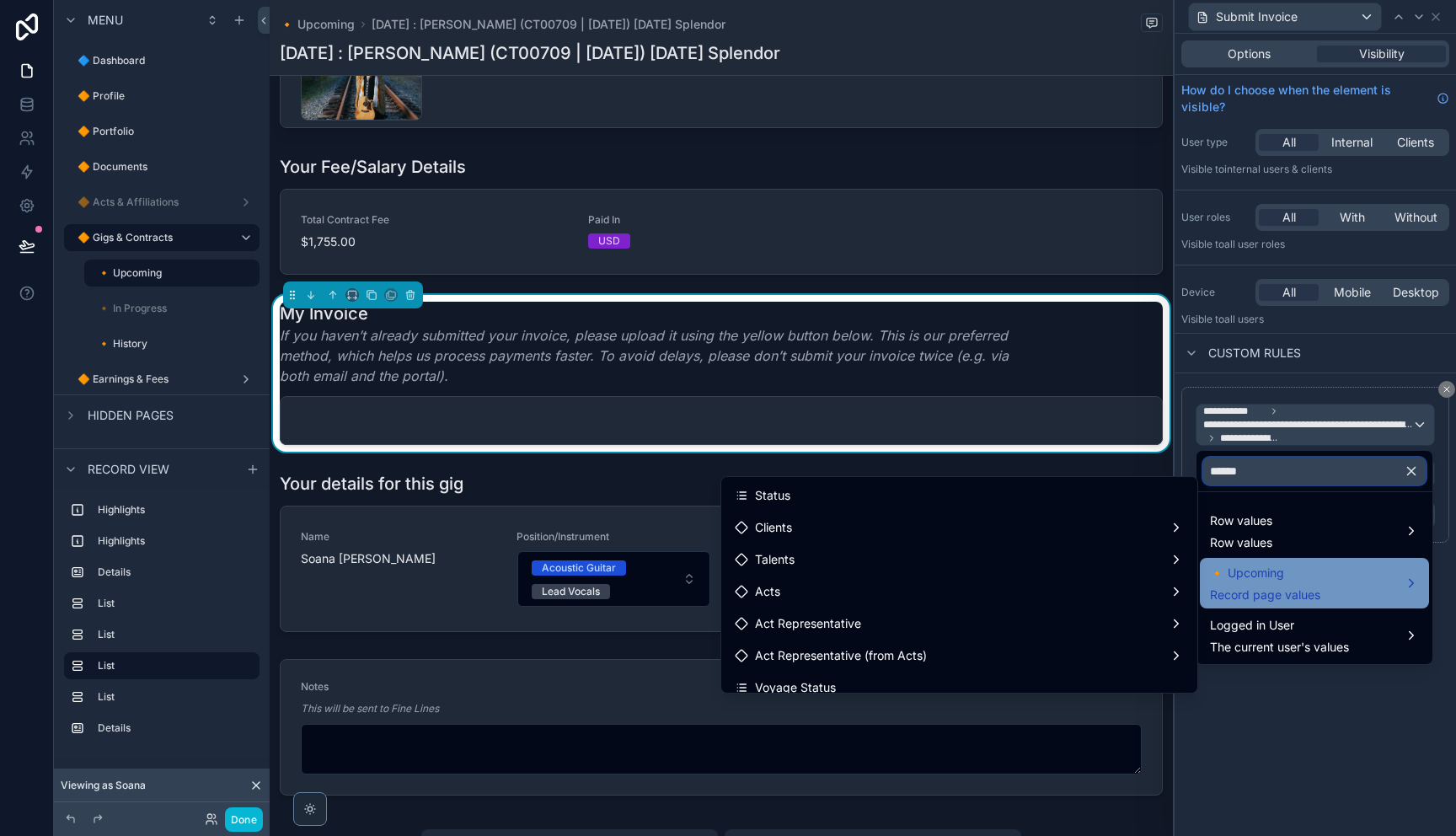
type input "******"
click at [1279, 580] on span "🔸 Upcoming" at bounding box center [1265, 572] width 111 height 20
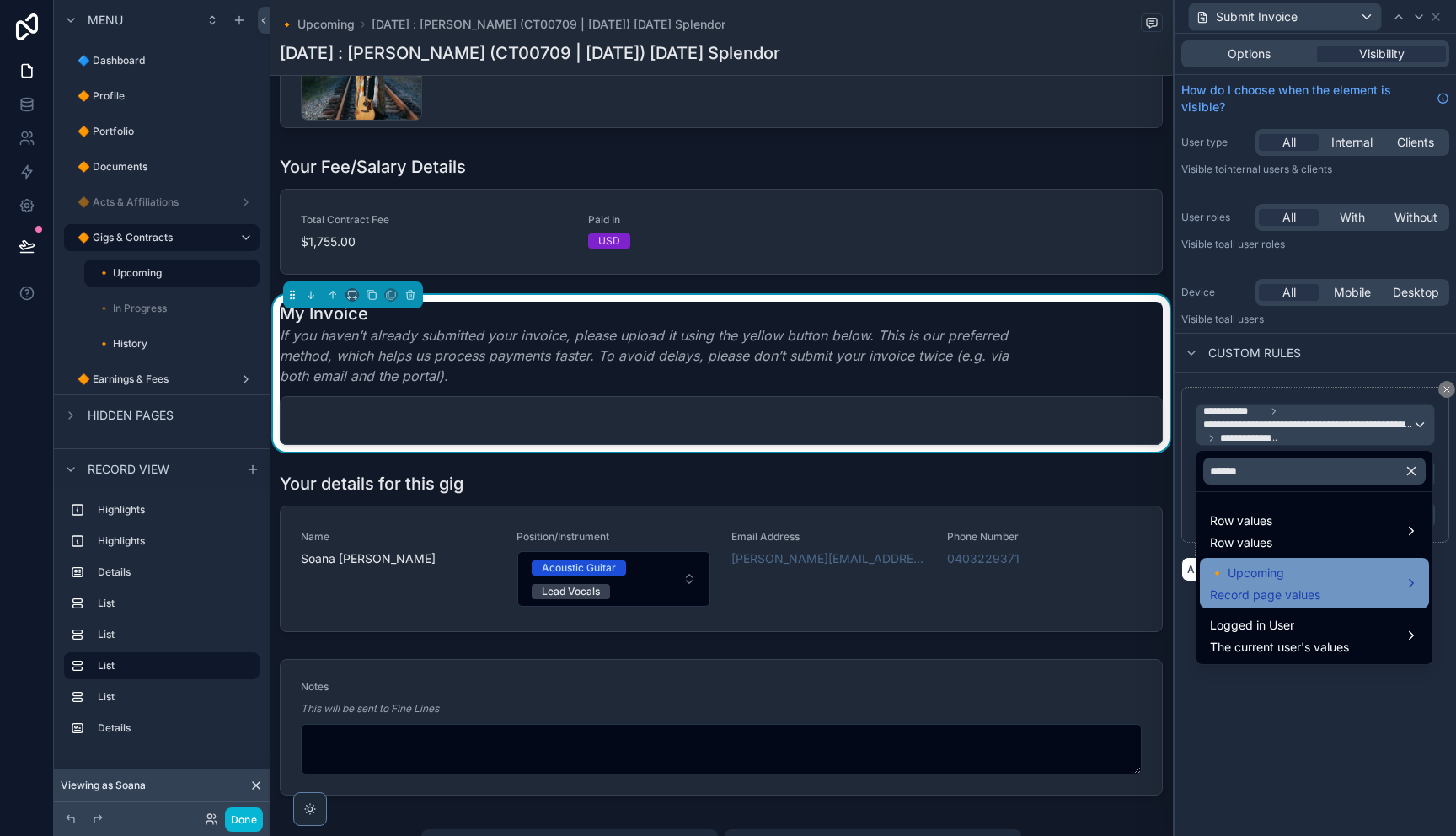
click at [1277, 577] on span "🔸 Upcoming" at bounding box center [1265, 572] width 111 height 20
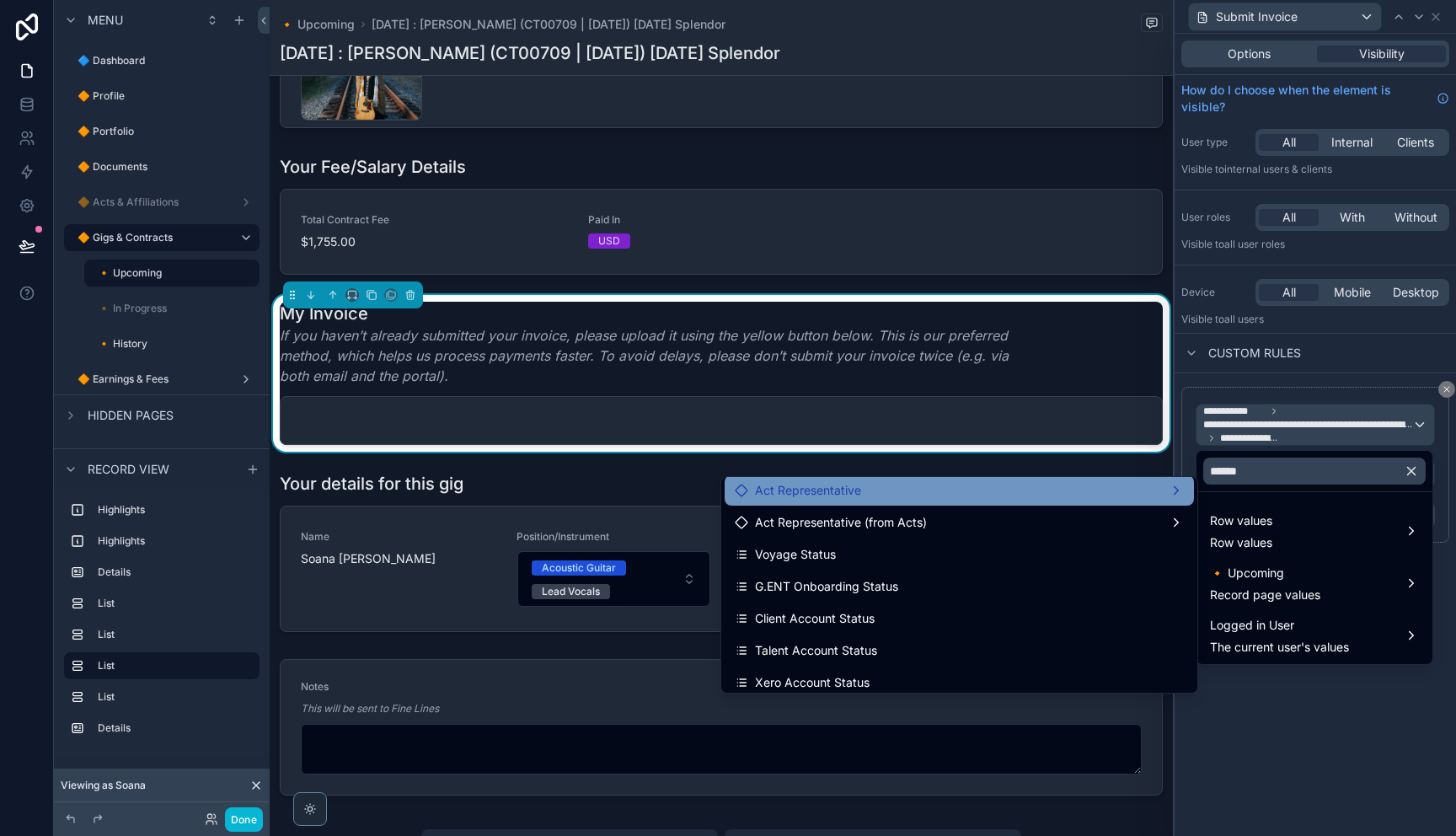
scroll to position [149, 0]
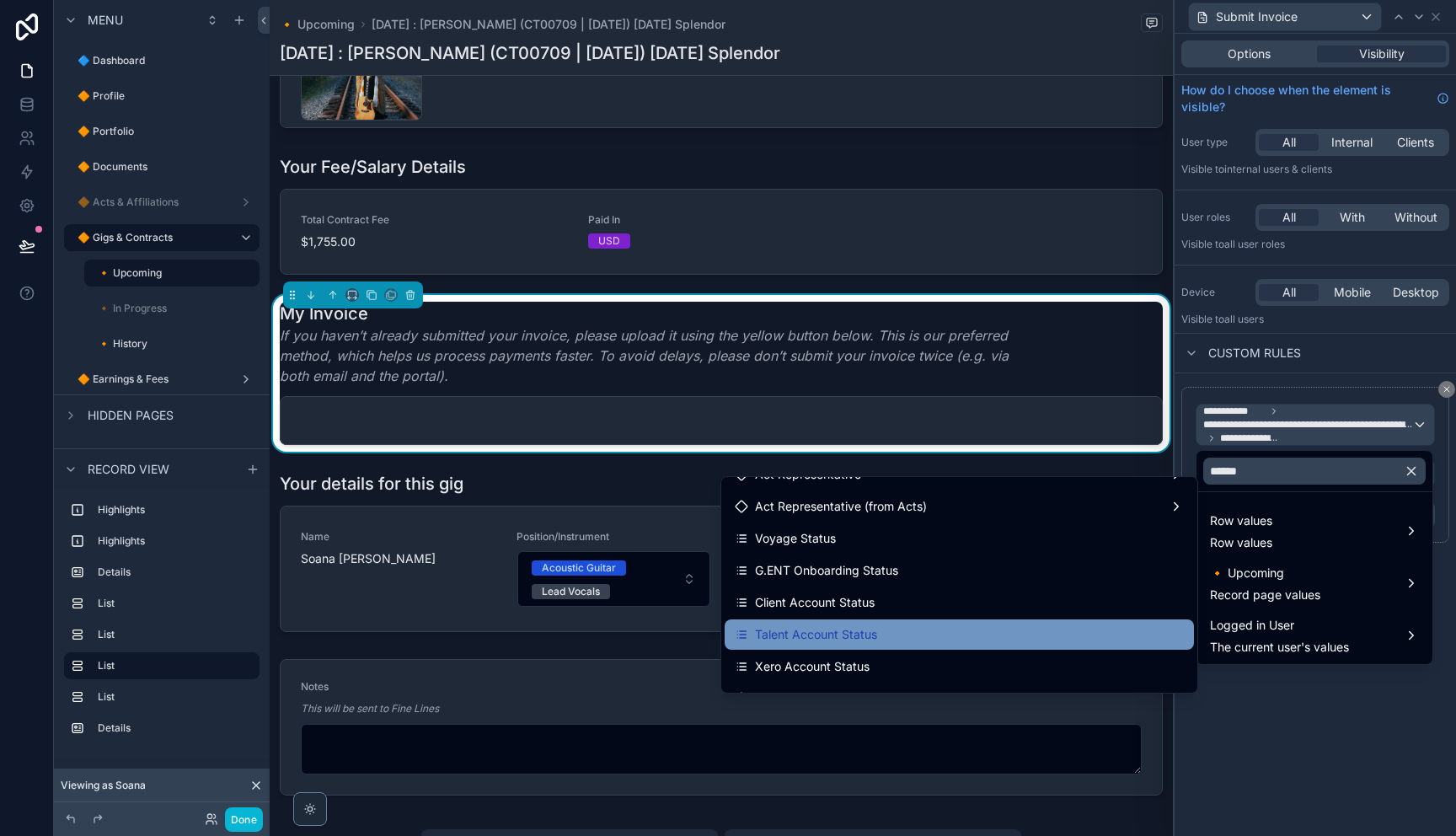
click at [834, 634] on span "Talent Account Status" at bounding box center [816, 634] width 122 height 20
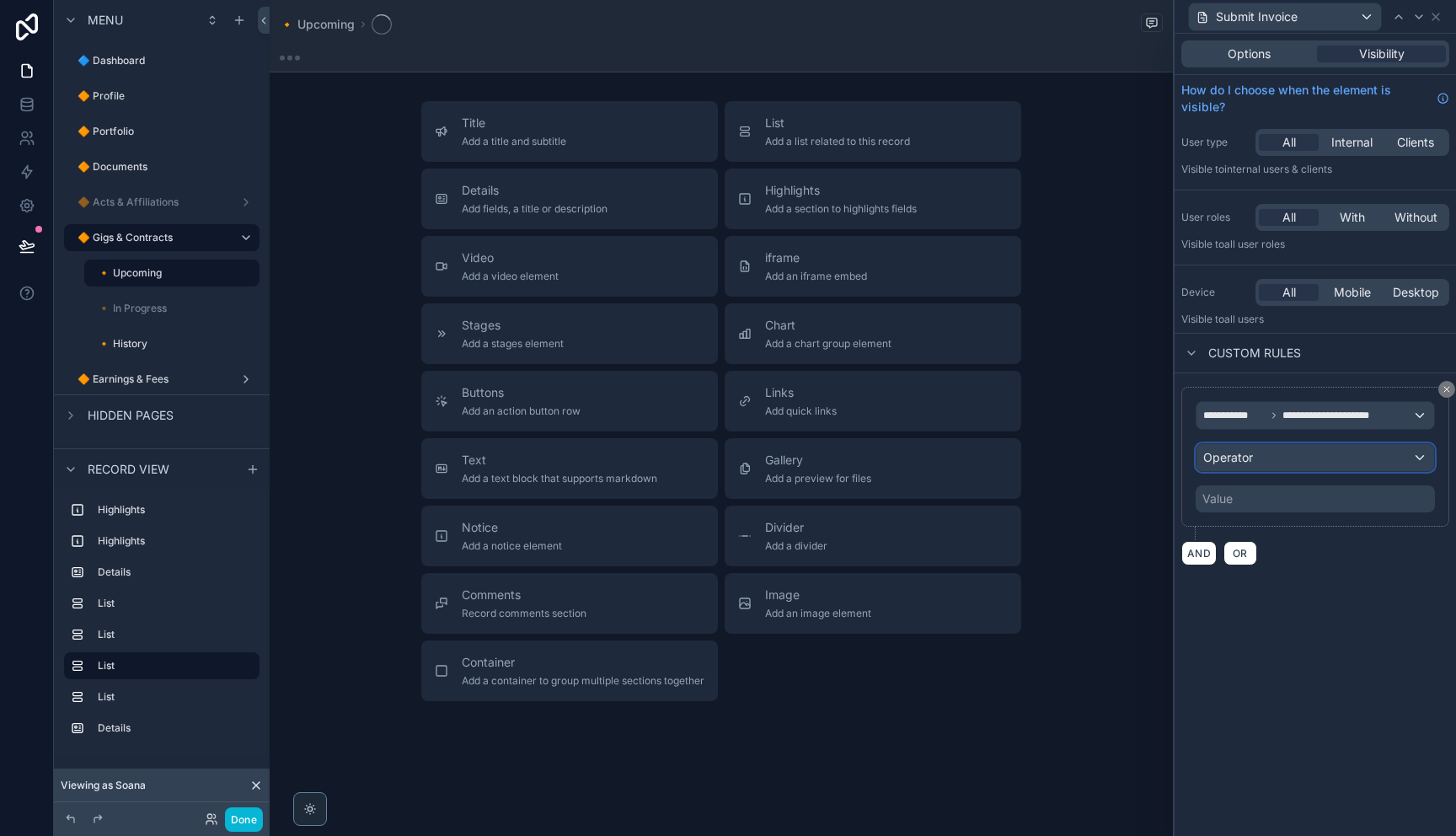
click at [1299, 461] on div "Operator" at bounding box center [1315, 458] width 237 height 27
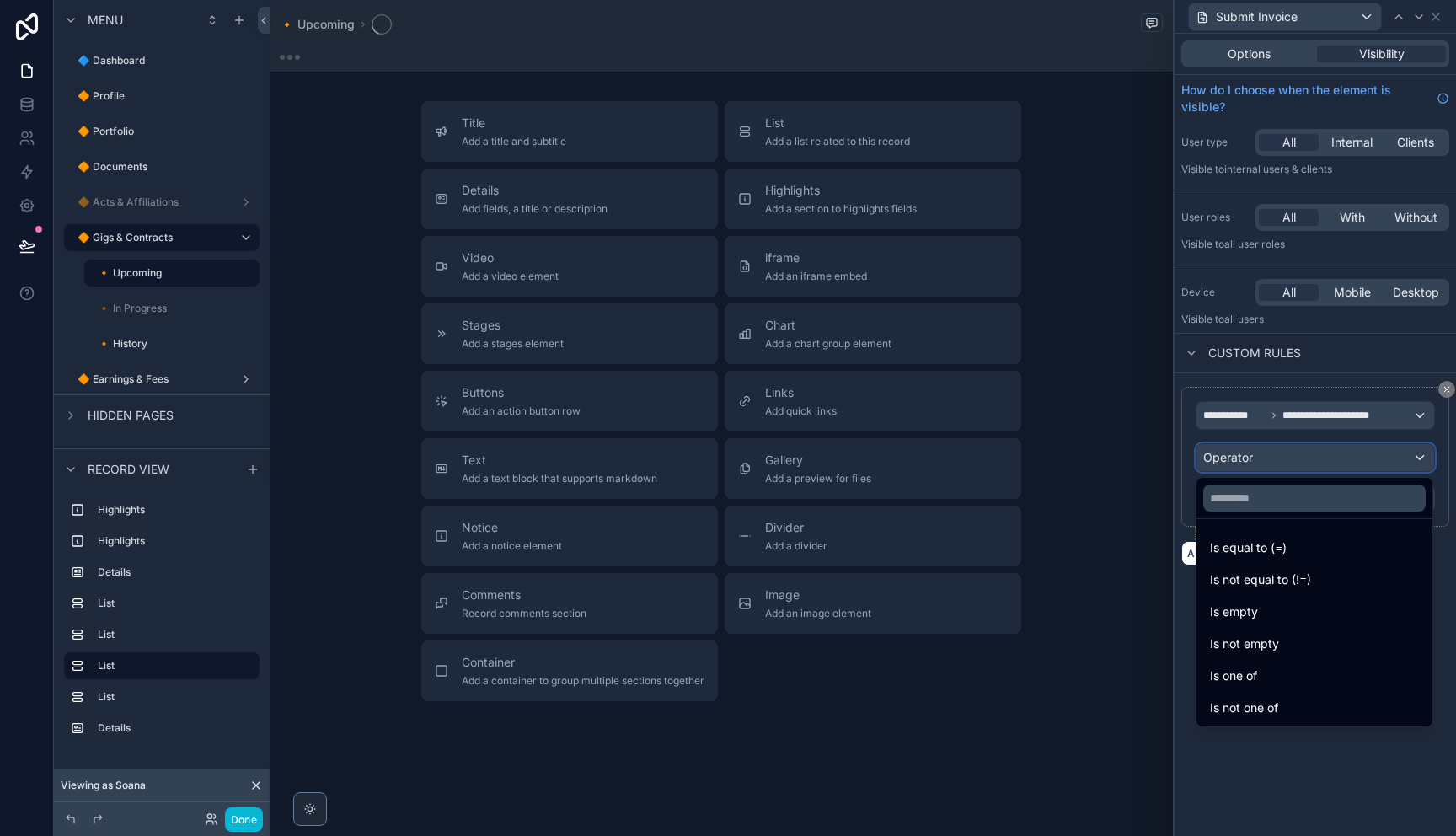
scroll to position [979, 0]
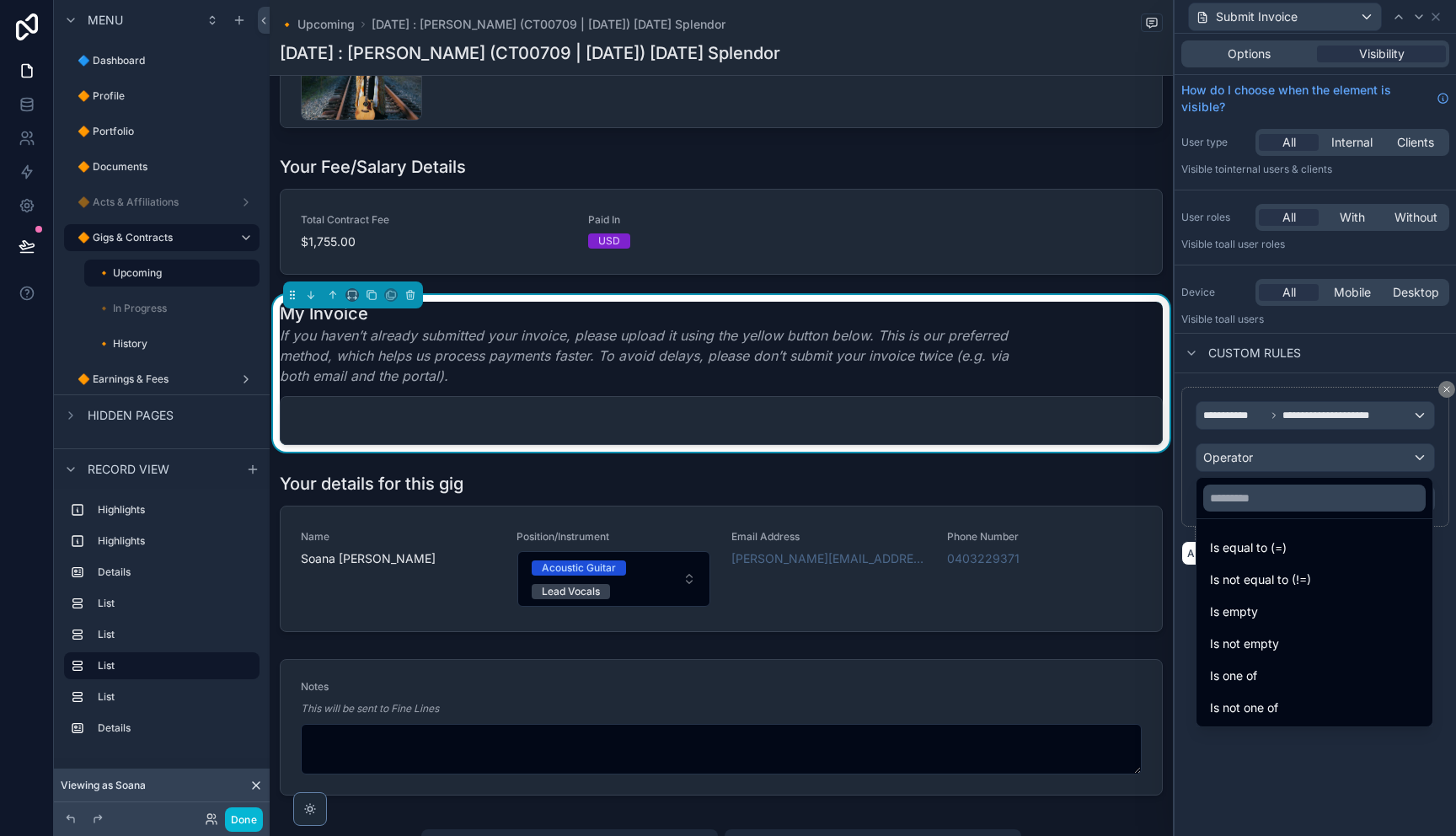
drag, startPoint x: 1270, startPoint y: 702, endPoint x: 1282, endPoint y: 667, distance: 37.0
click at [1270, 702] on span "Is not one of" at bounding box center [1244, 707] width 69 height 20
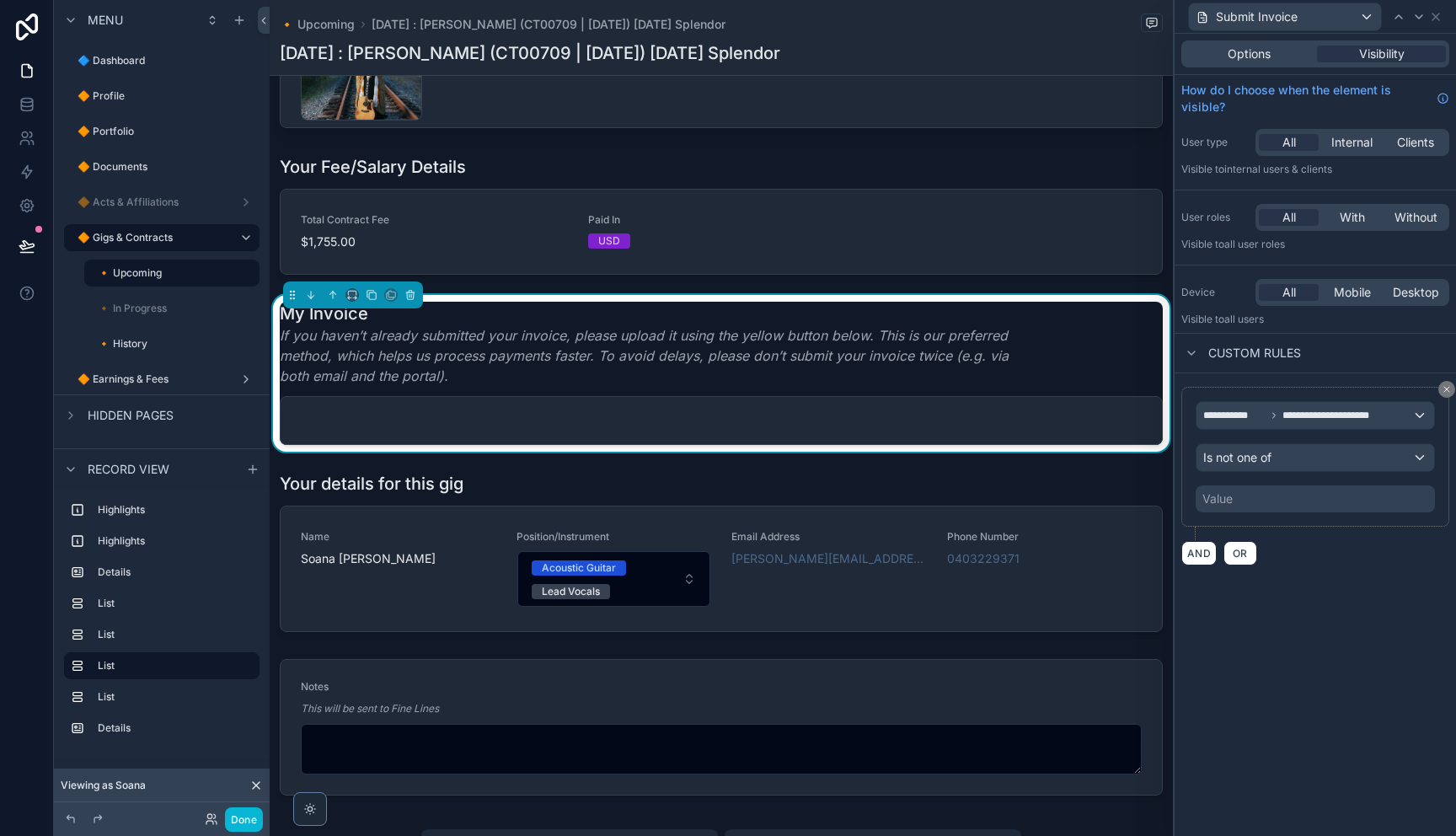
click at [1248, 499] on div "Value" at bounding box center [1315, 499] width 239 height 27
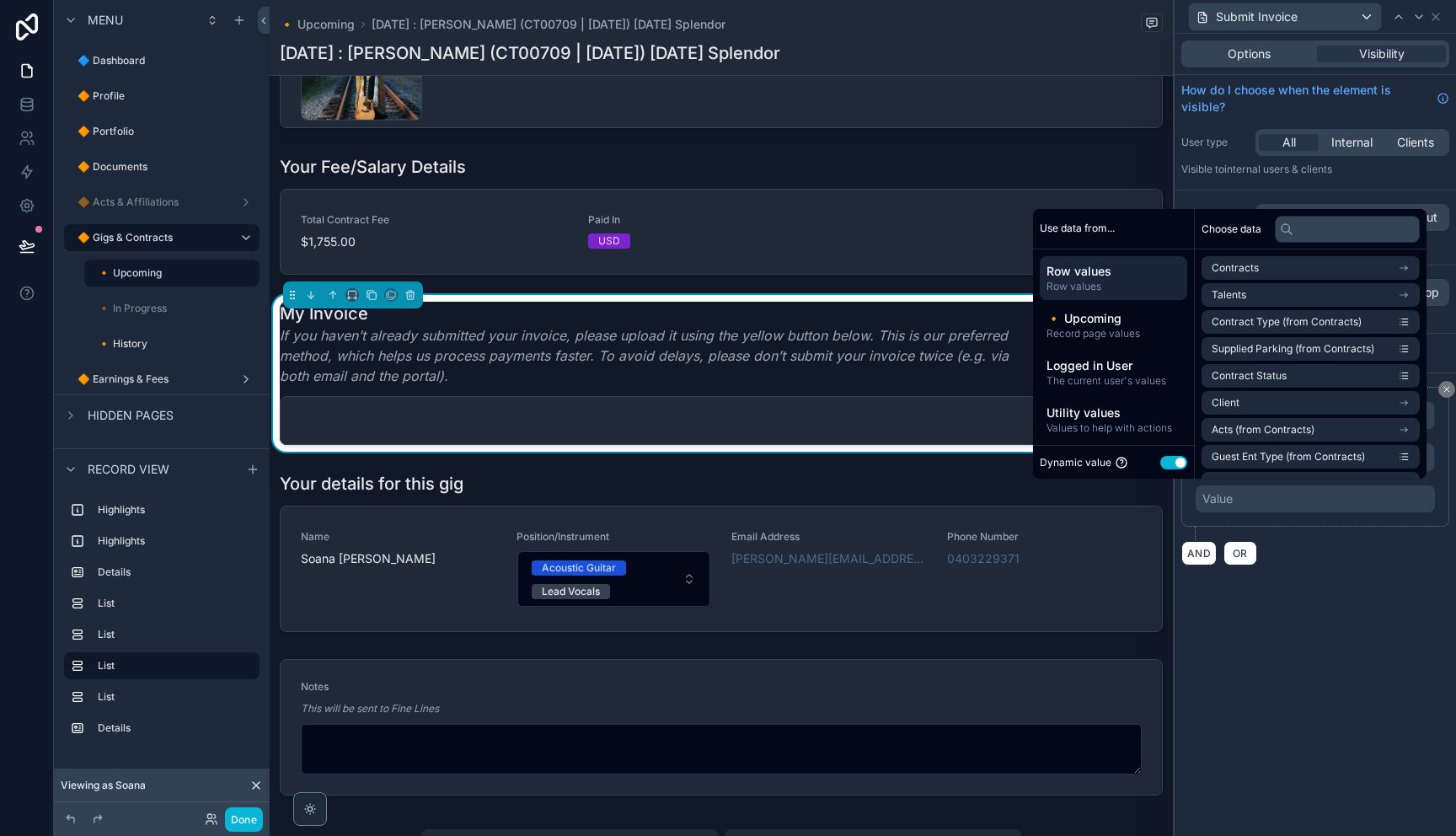
click at [1160, 459] on button "Use setting" at bounding box center [1174, 462] width 27 height 13
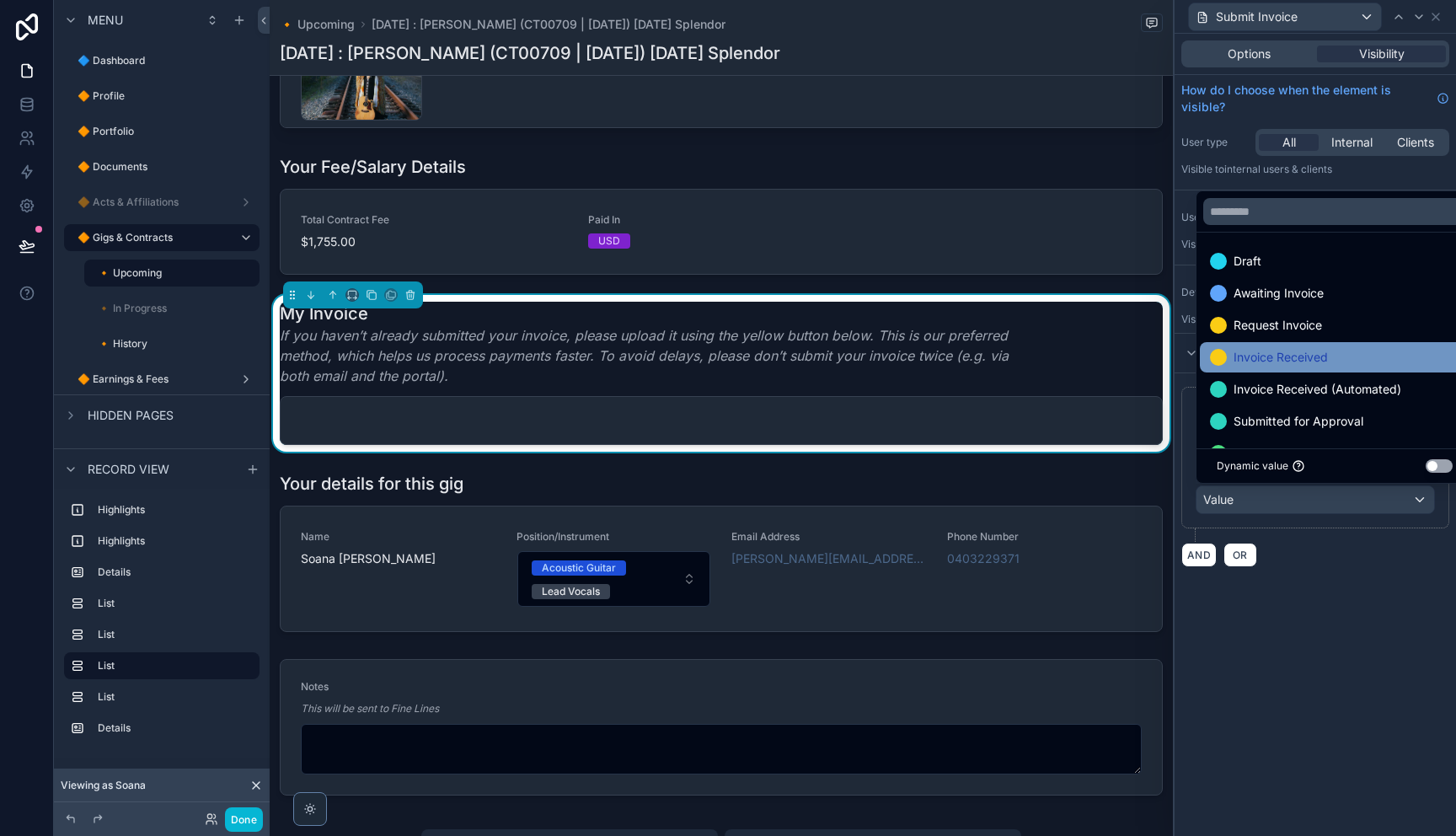
click at [1306, 345] on div "Invoice Received" at bounding box center [1334, 357] width 270 height 31
click at [1306, 358] on span "Invoice Received (Automated)" at bounding box center [1318, 357] width 168 height 20
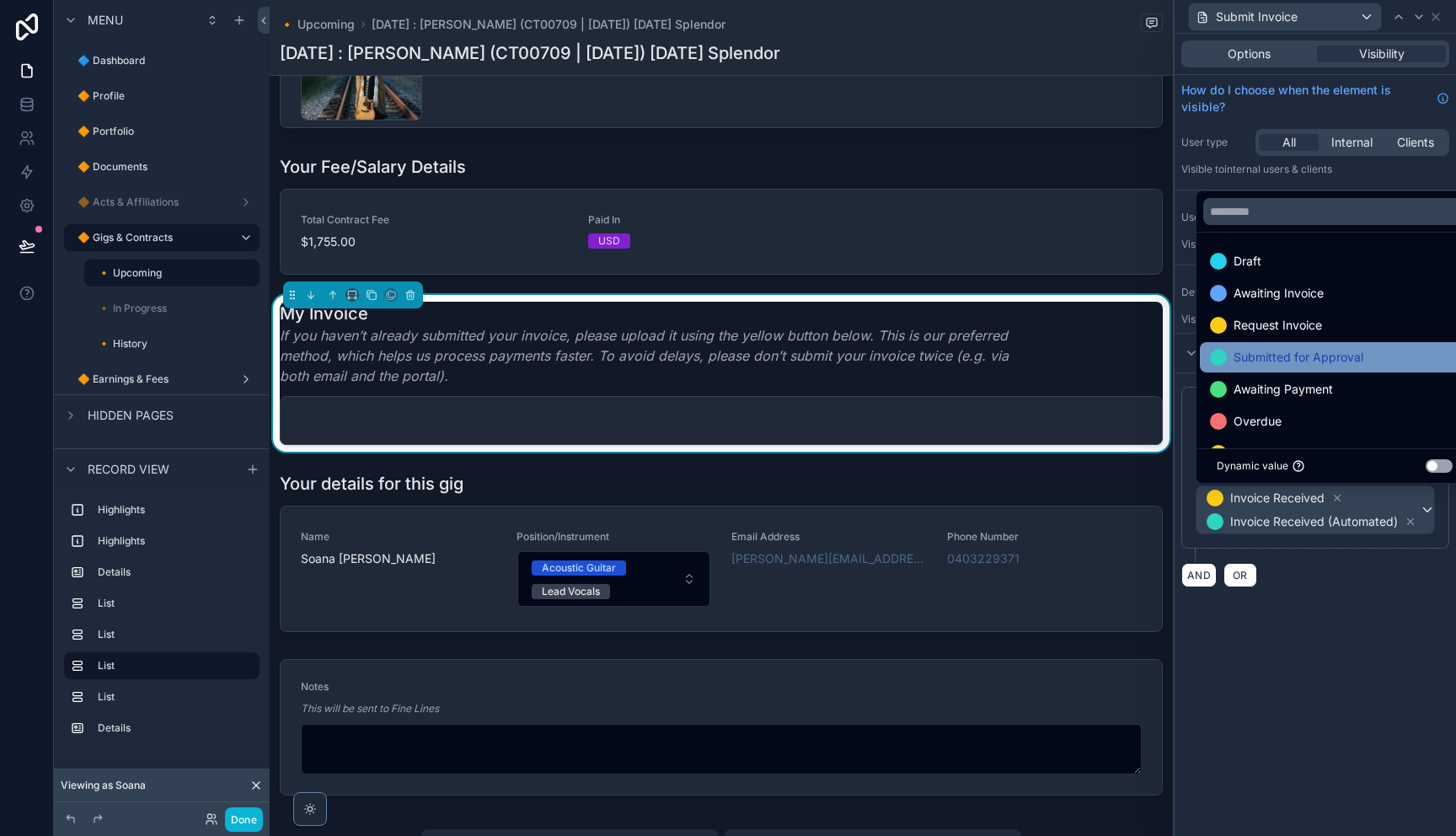
click at [1303, 361] on span "Submitted for Approval" at bounding box center [1299, 357] width 130 height 20
click at [1300, 364] on span "Awaiting Payment" at bounding box center [1283, 357] width 99 height 20
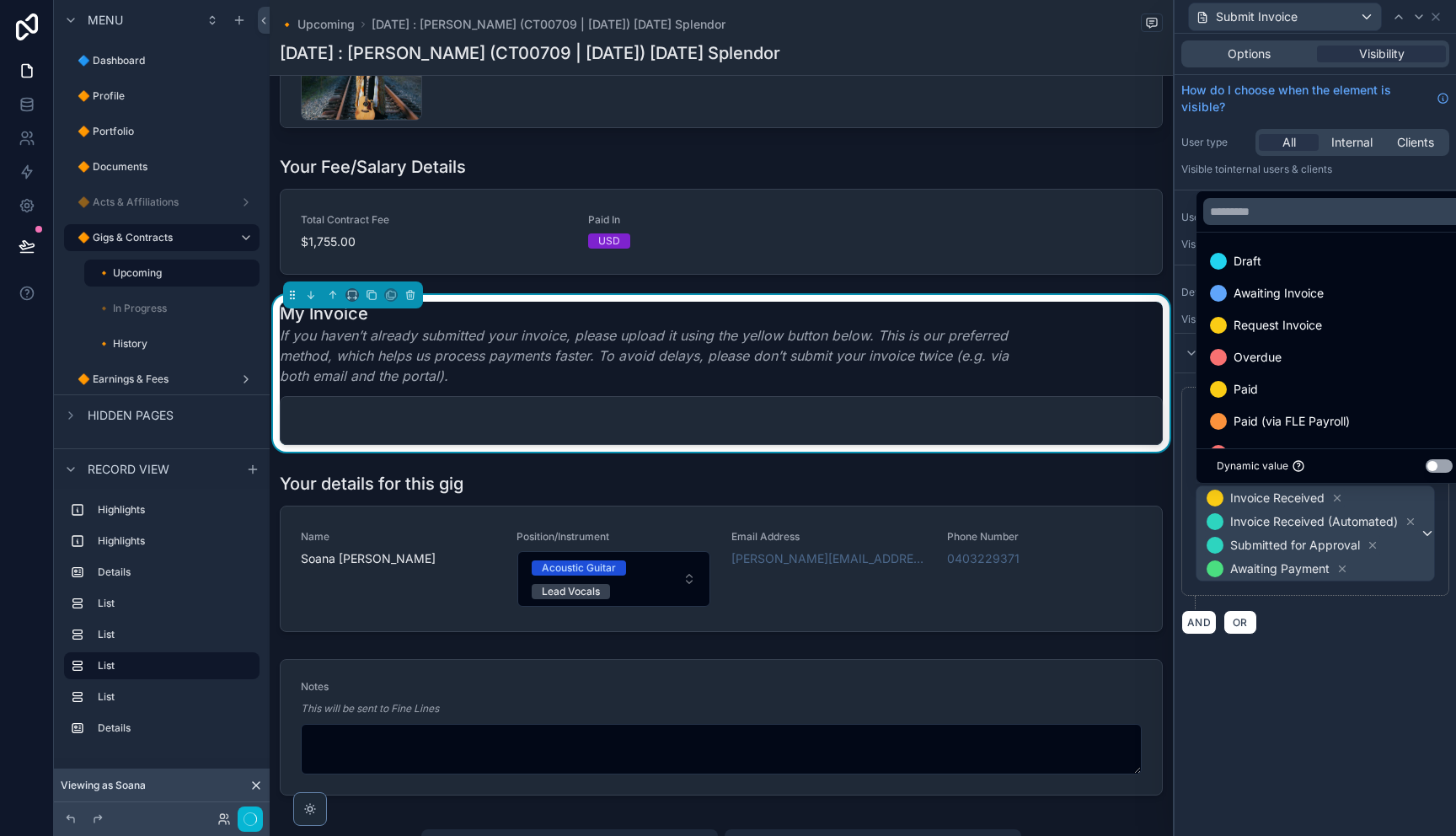
click at [1300, 364] on div "Overdue" at bounding box center [1335, 357] width 250 height 20
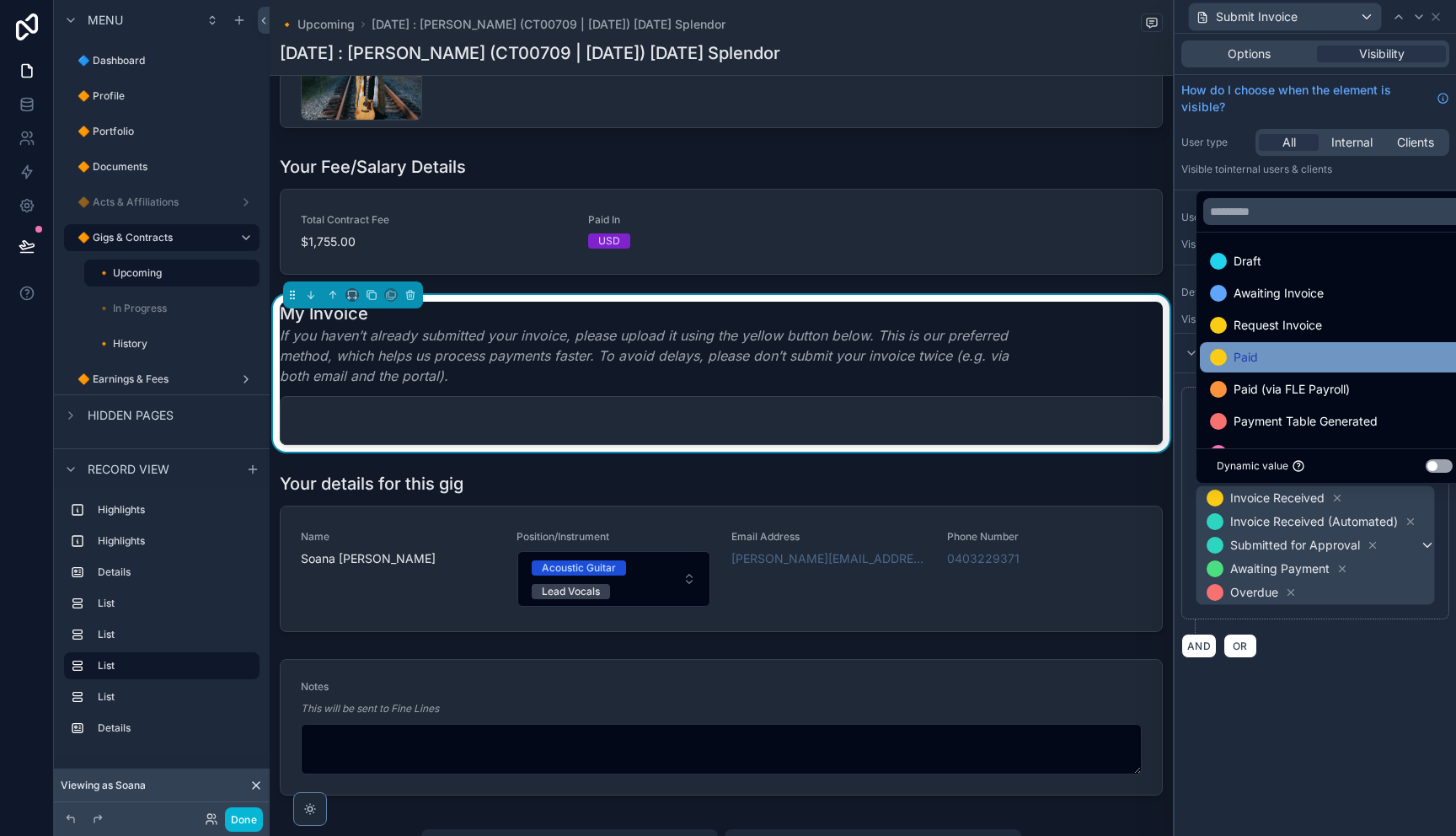
click at [1299, 365] on div "Paid" at bounding box center [1335, 357] width 250 height 20
click at [1304, 364] on span "Paid (via FLE Payroll)" at bounding box center [1292, 357] width 116 height 20
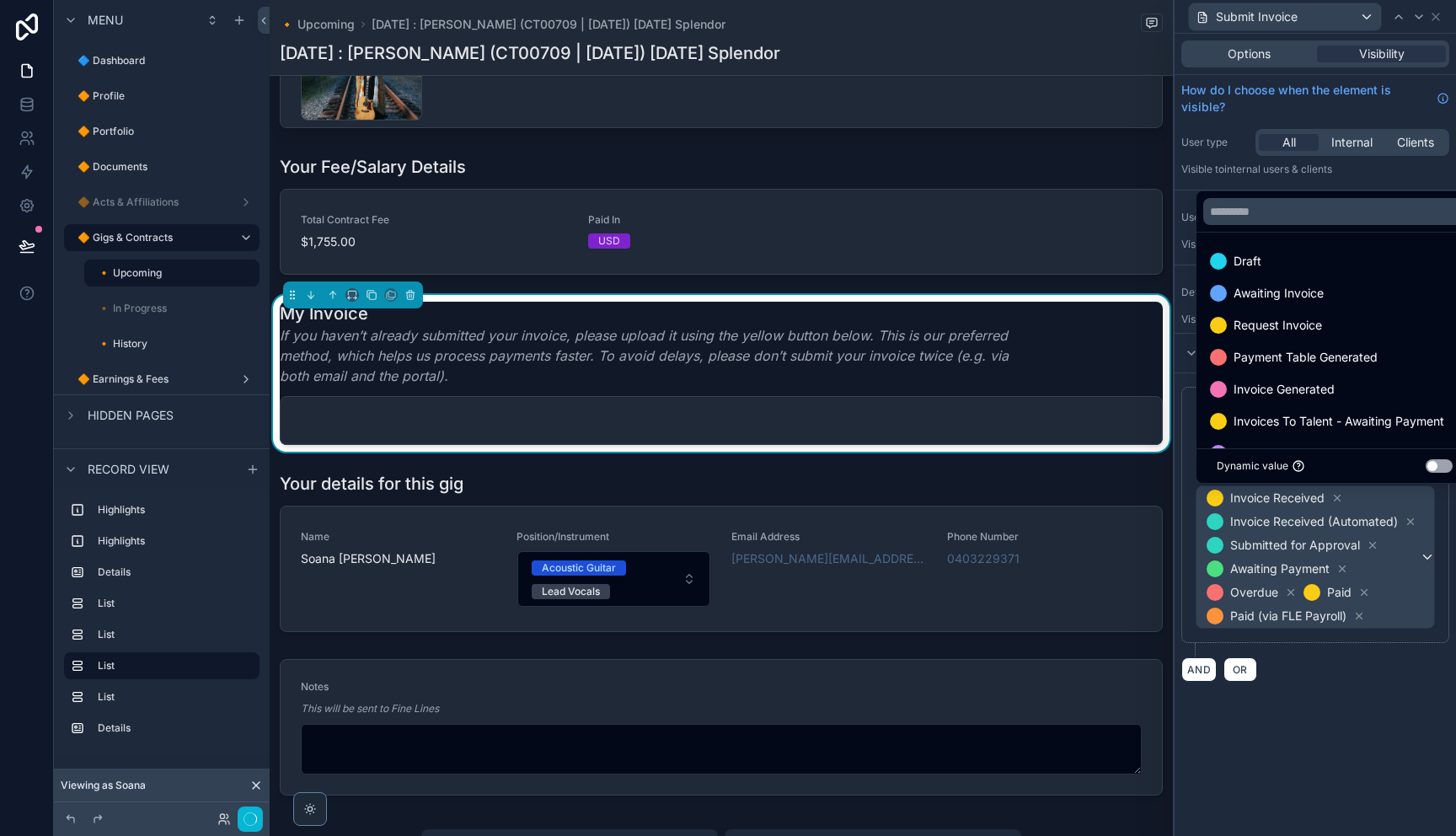
click at [1304, 364] on span "Payment Table Generated" at bounding box center [1305, 357] width 144 height 20
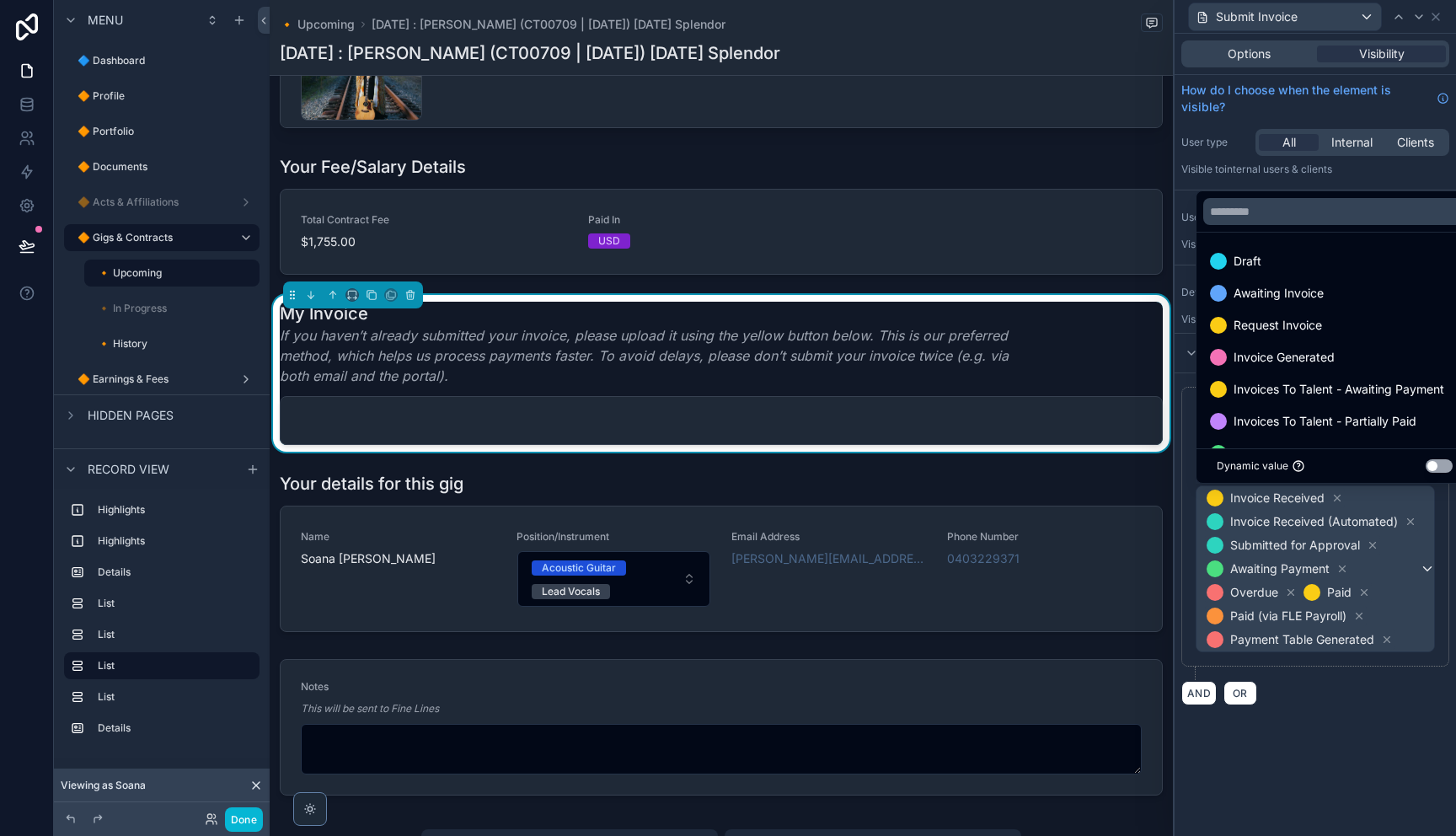
click at [1304, 364] on span "Invoice Generated" at bounding box center [1284, 357] width 101 height 20
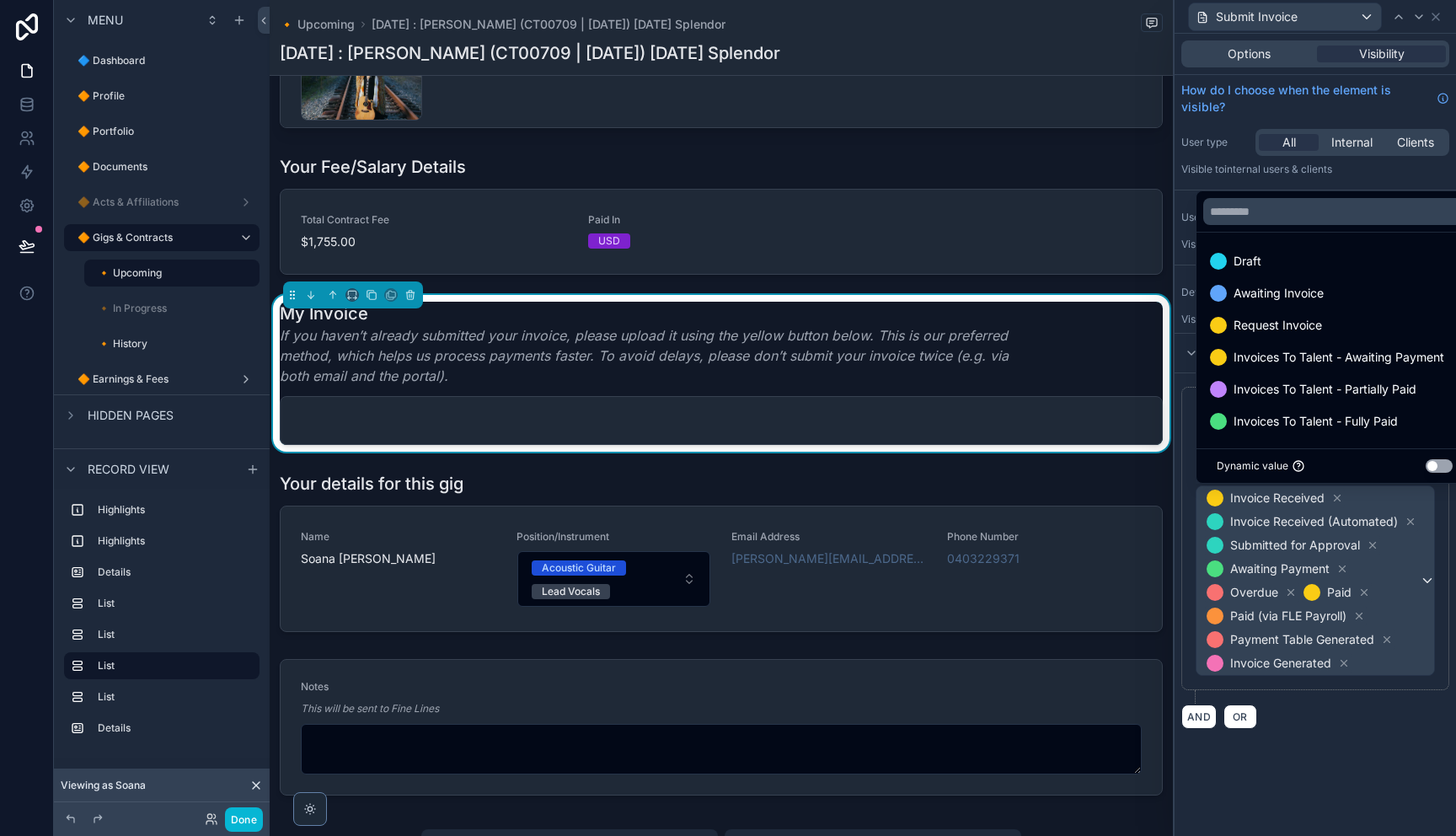
click at [1304, 364] on span "Invoices To Talent - Awaiting Payment" at bounding box center [1339, 357] width 211 height 20
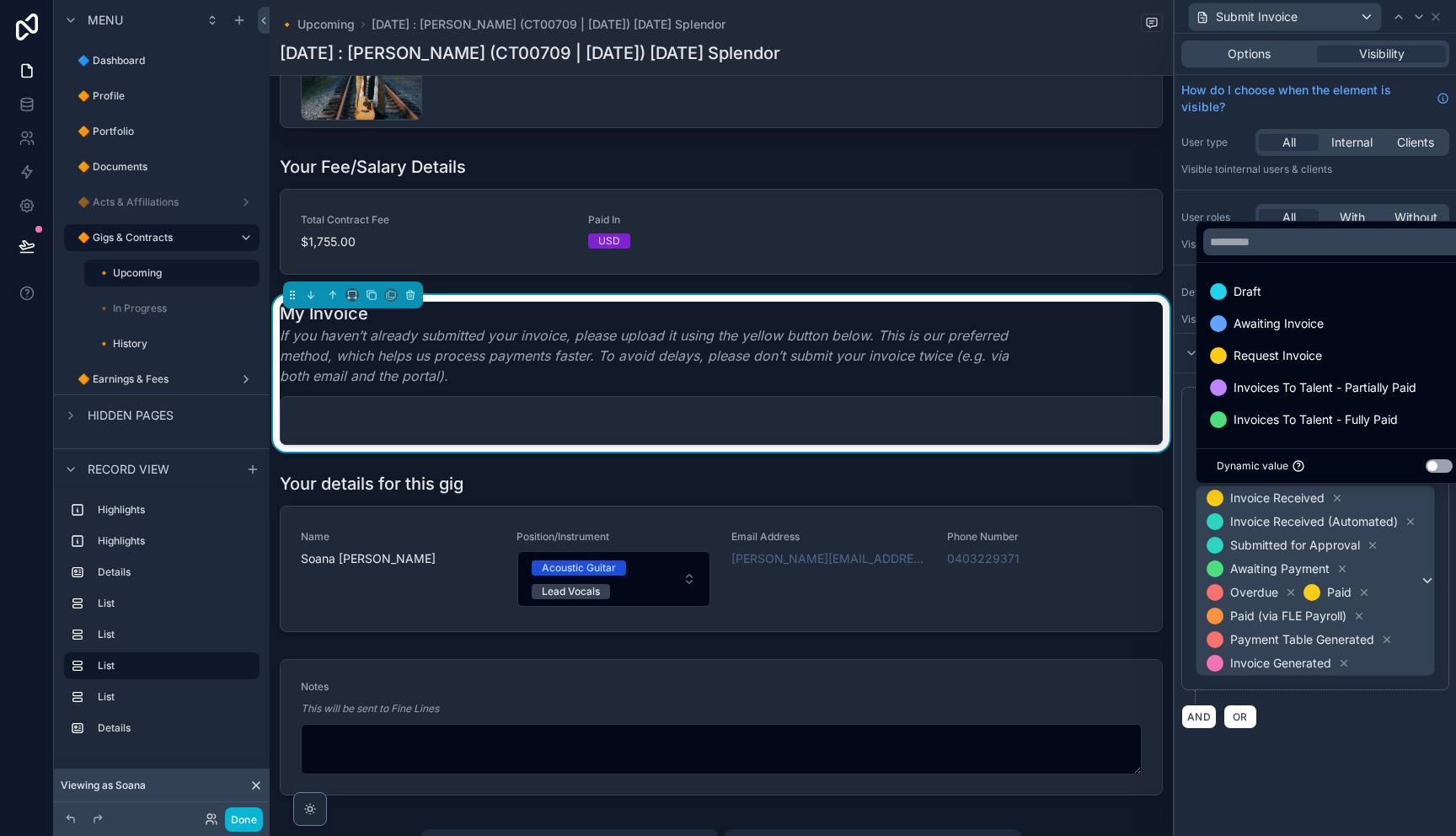
click at [1304, 364] on span "Request Invoice" at bounding box center [1278, 355] width 89 height 20
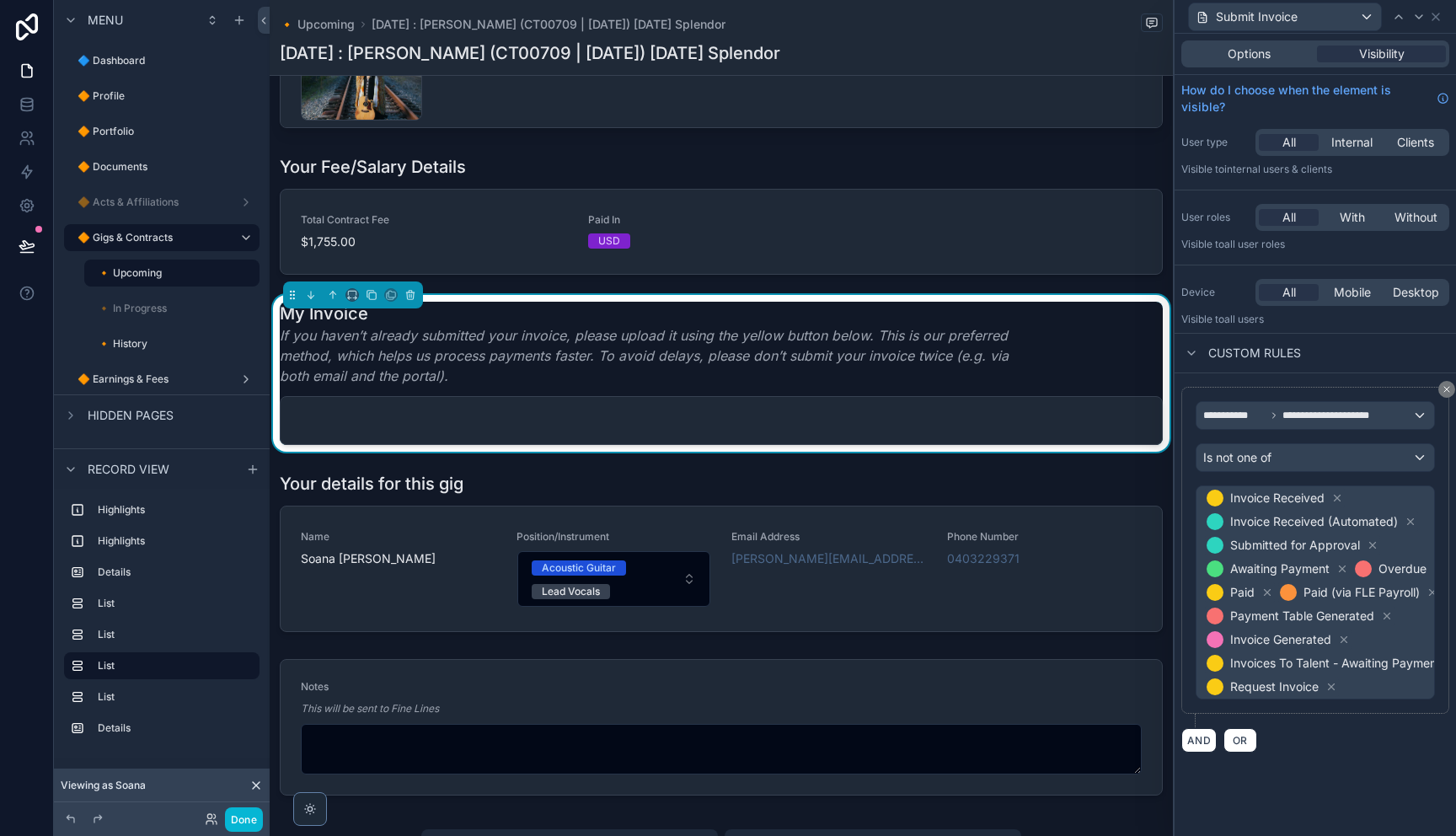
click at [1370, 732] on div "AND OR" at bounding box center [1315, 740] width 268 height 26
click at [1332, 686] on icon at bounding box center [1331, 686] width 11 height 11
click at [1332, 687] on div "**********" at bounding box center [1315, 539] width 268 height 303
click at [1419, 540] on span "Invoice Received Invoice Received (Automated) Submitted for Approval Awaiting P…" at bounding box center [1333, 581] width 259 height 189
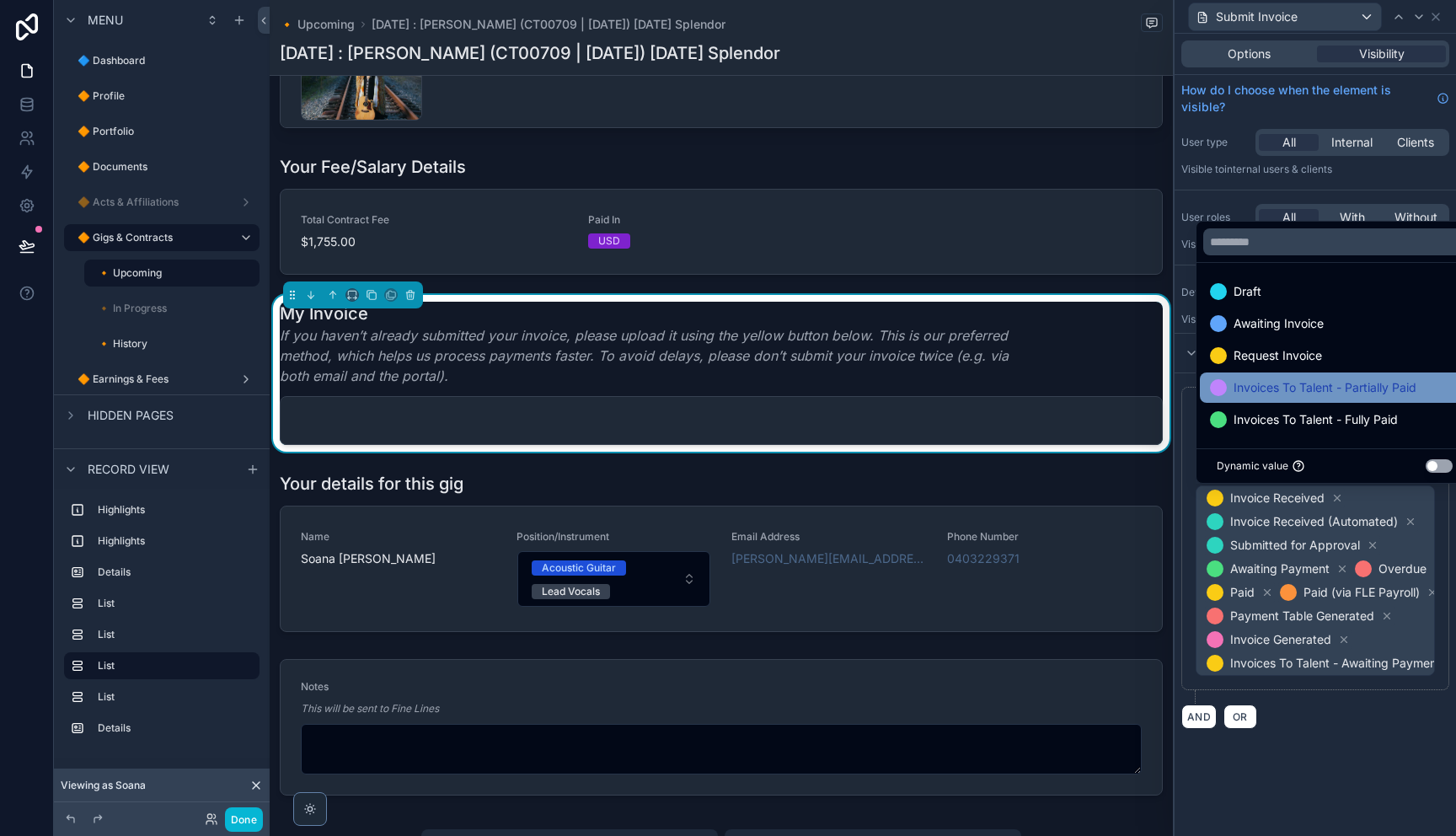
click at [1320, 395] on span "Invoices To Talent - Partially Paid" at bounding box center [1325, 387] width 183 height 20
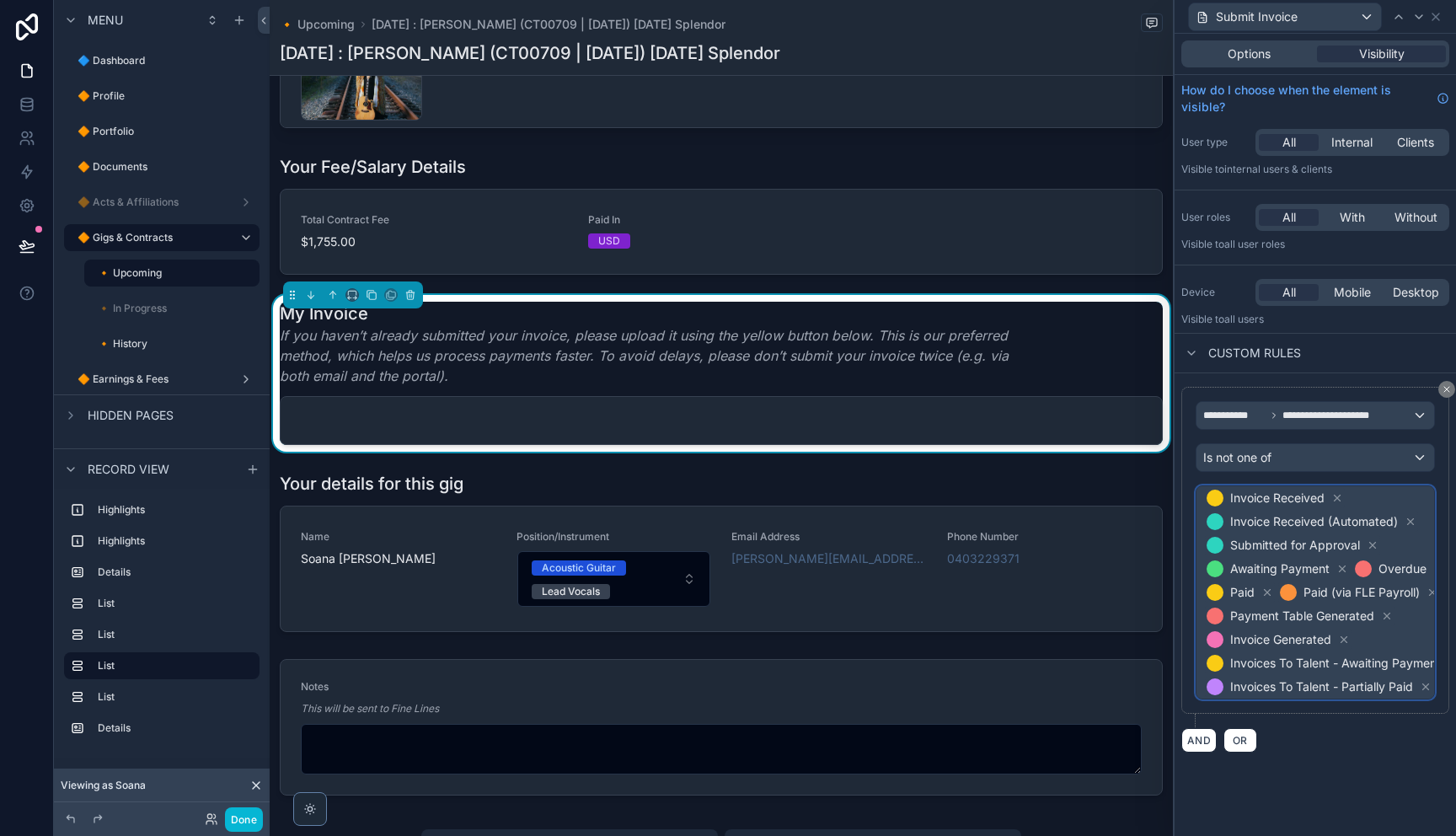
click at [1410, 546] on span "Invoice Received Invoice Received (Automated) Submitted for Approval Awaiting P…" at bounding box center [1333, 592] width 259 height 213
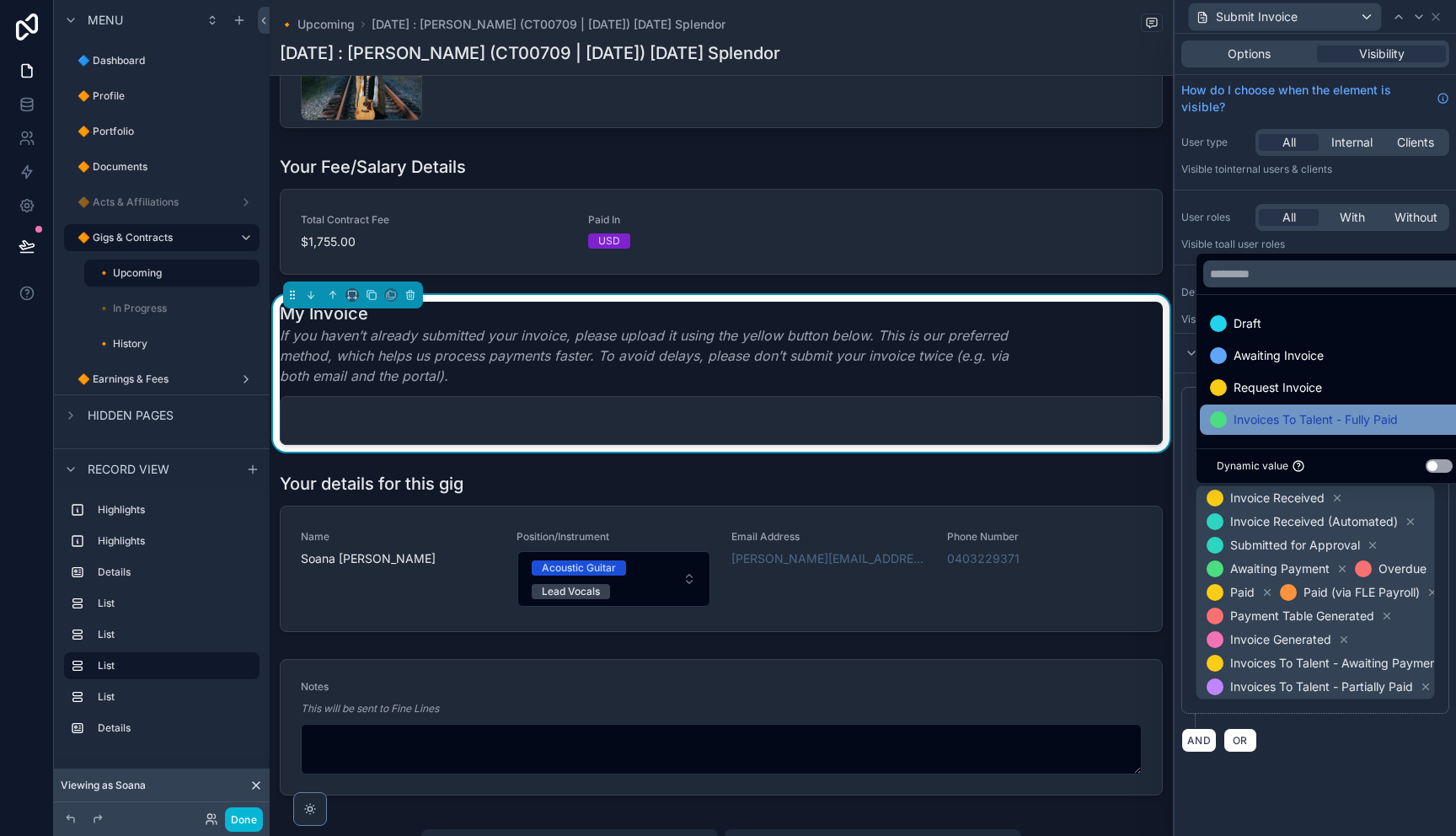
click at [1328, 427] on span "Invoices To Talent - Fully Paid" at bounding box center [1316, 418] width 164 height 20
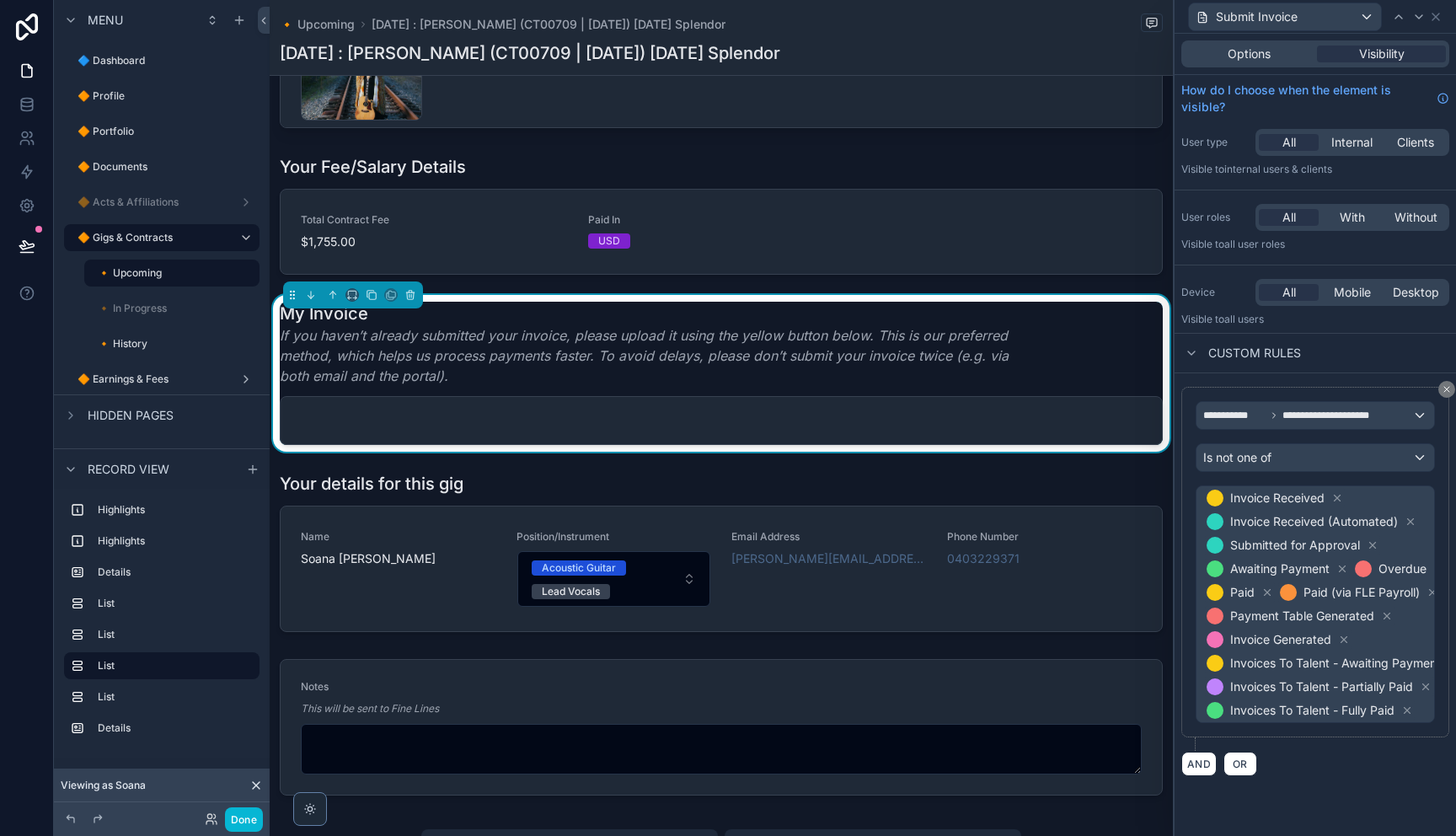
click at [1376, 797] on div "**********" at bounding box center [1315, 434] width 281 height 802
drag, startPoint x: 1439, startPoint y: 18, endPoint x: 1432, endPoint y: 25, distance: 9.9
click at [1439, 18] on icon at bounding box center [1435, 16] width 7 height 7
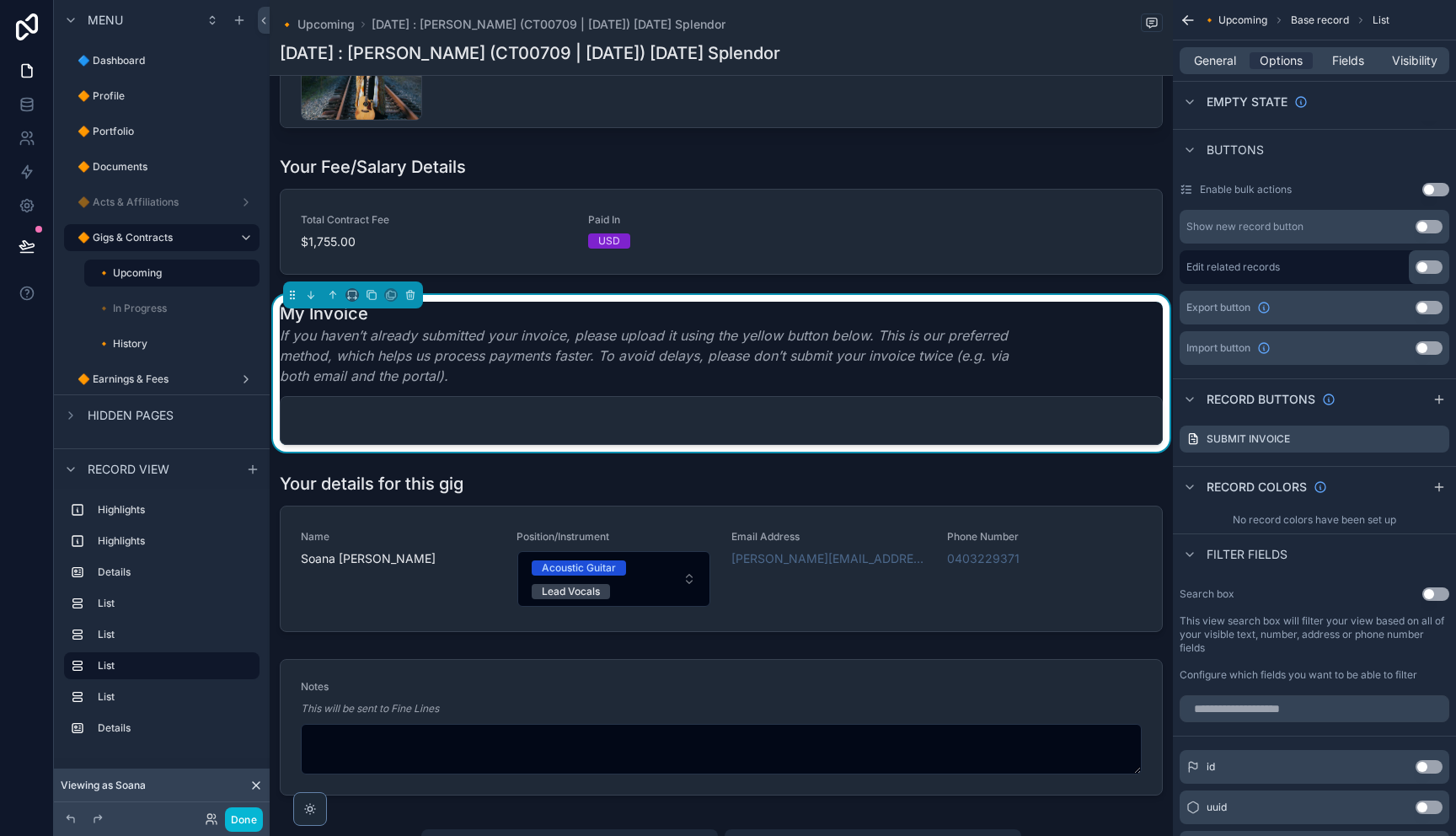
click at [1127, 386] on div "My Invoice If you haven’t already submitted your invoice, please upload it usin…" at bounding box center [721, 343] width 883 height 84
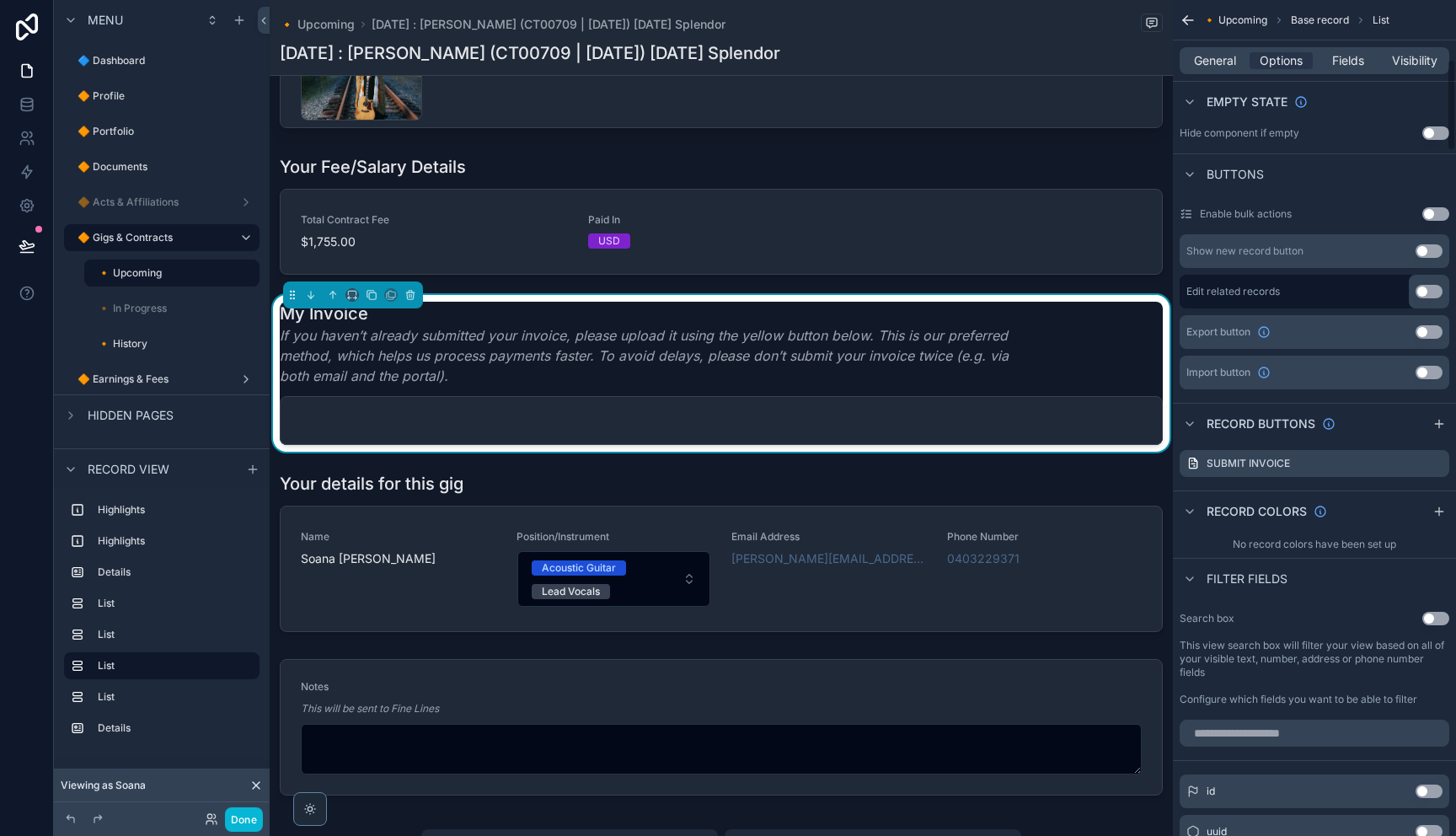
scroll to position [525, 0]
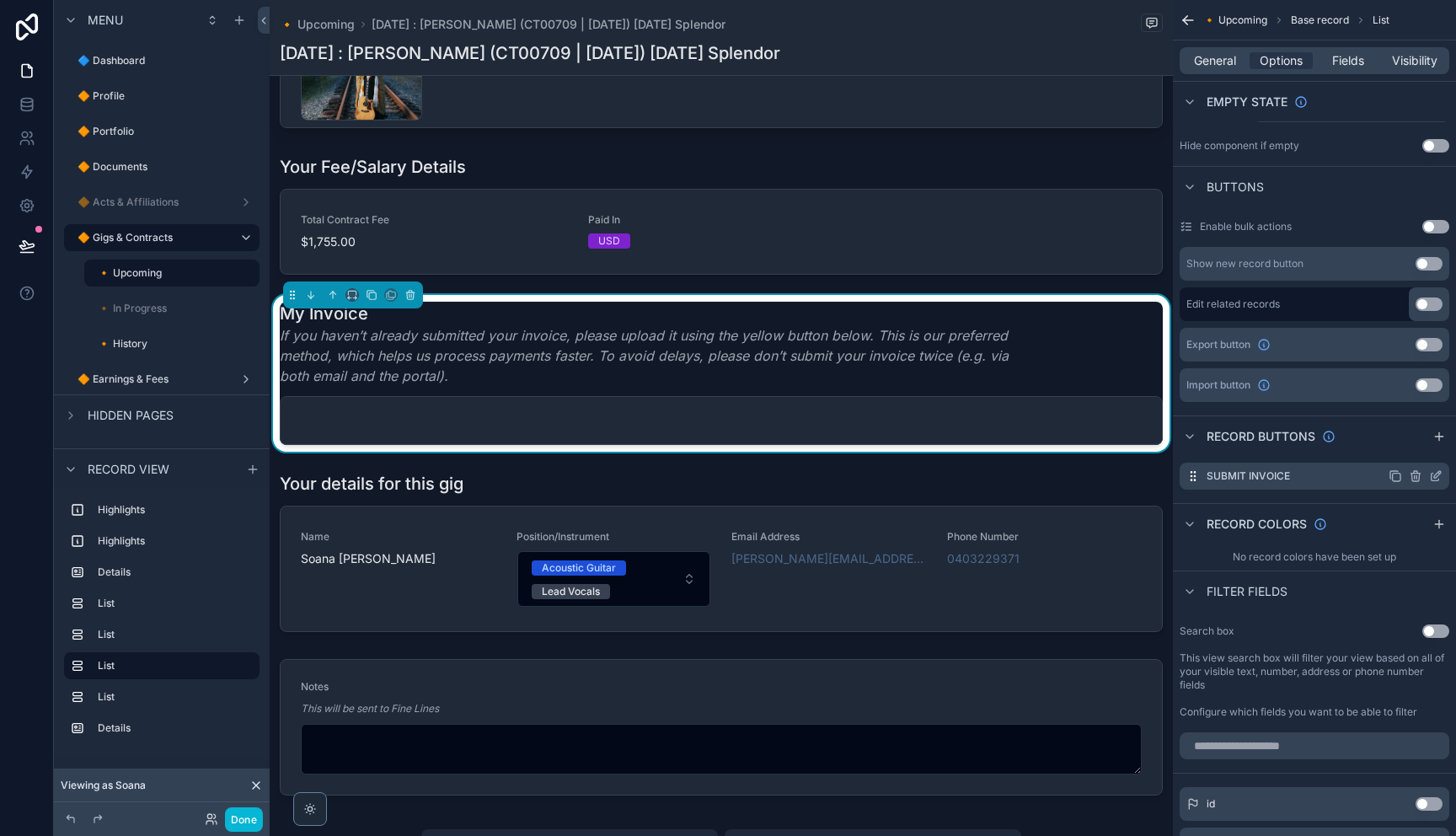
click at [1436, 479] on icon "scrollable content" at bounding box center [1436, 476] width 13 height 13
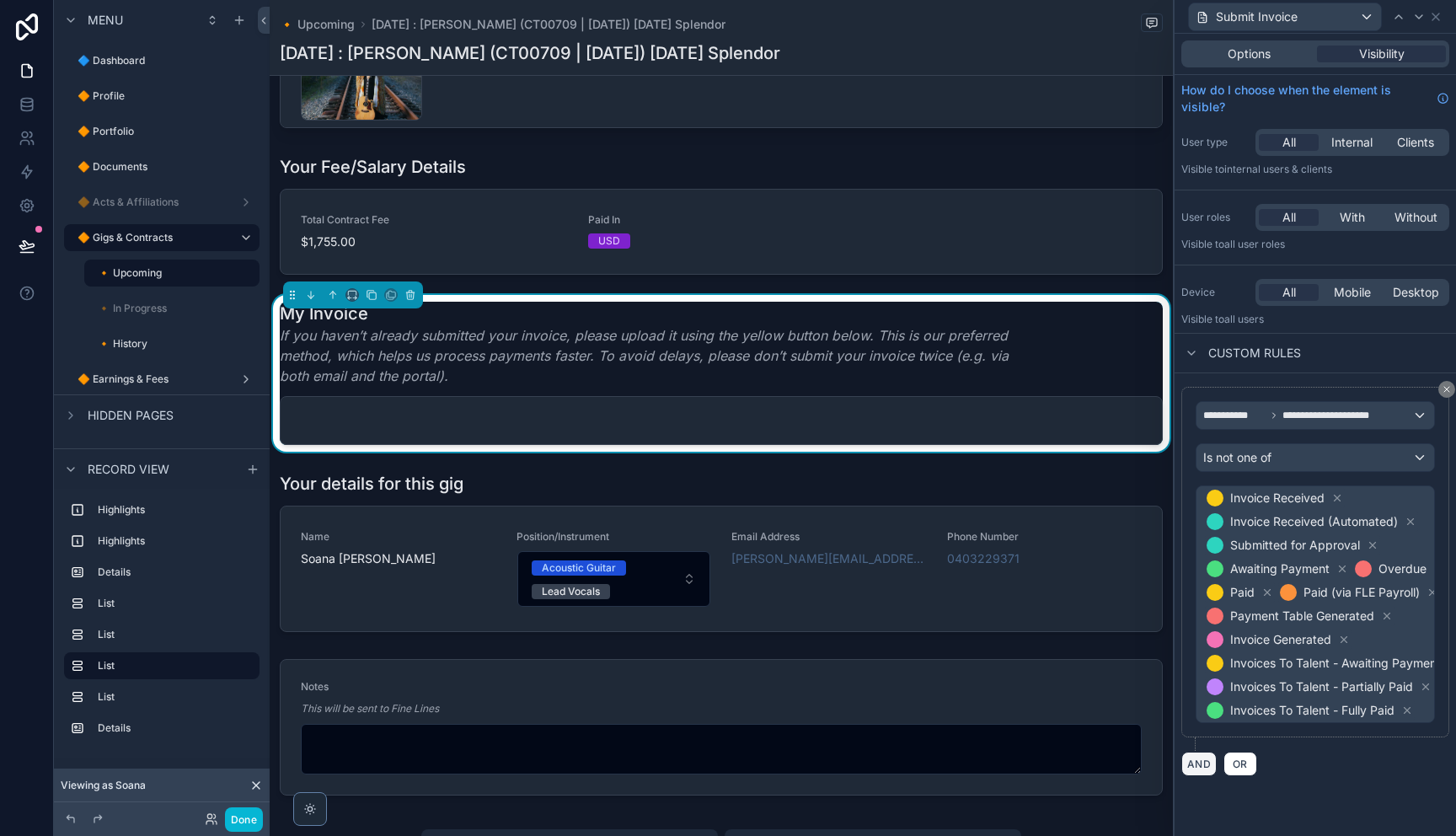
click at [1202, 764] on button "AND" at bounding box center [1199, 764] width 35 height 25
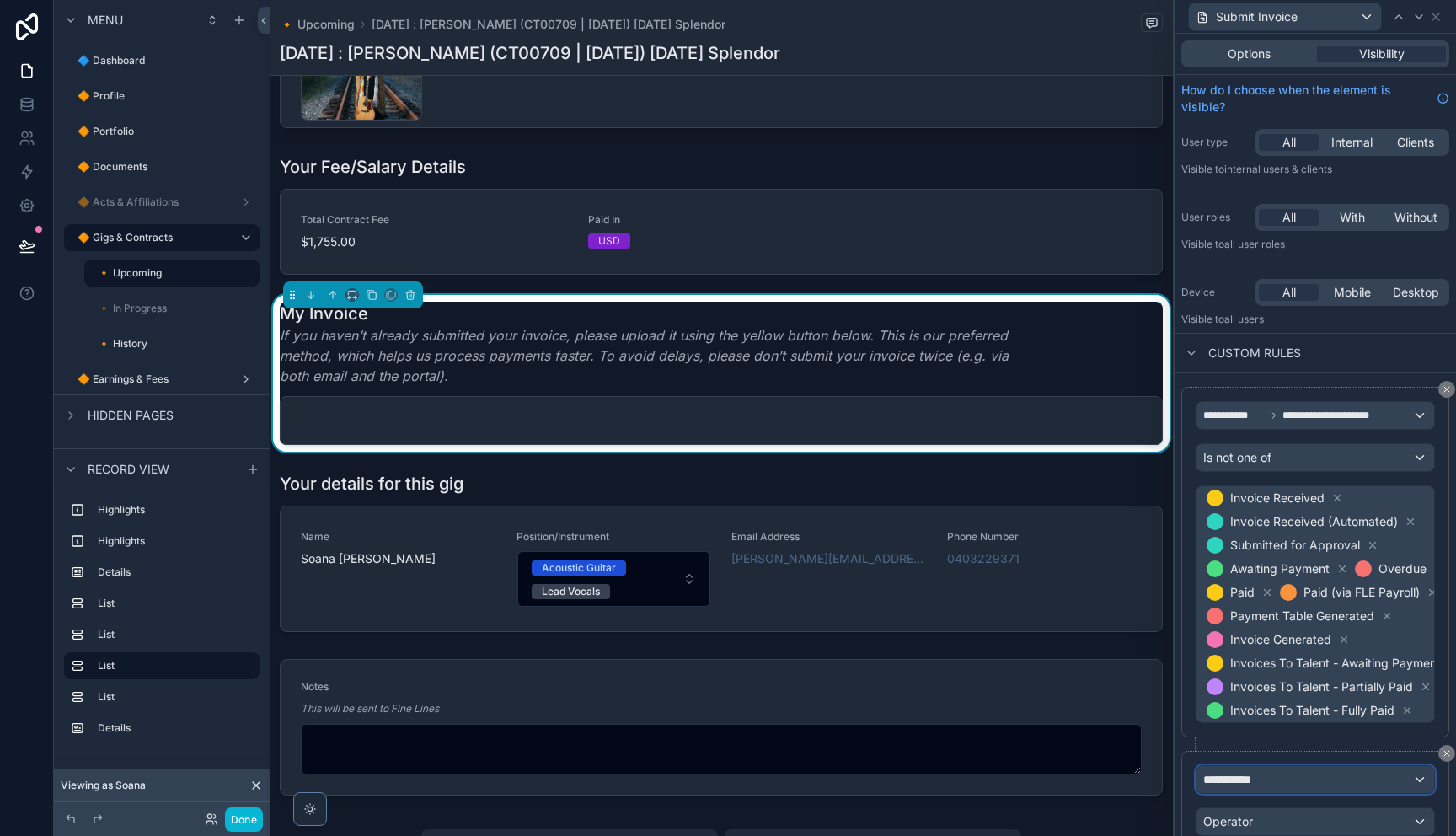
click at [1241, 780] on span "**********" at bounding box center [1234, 779] width 62 height 17
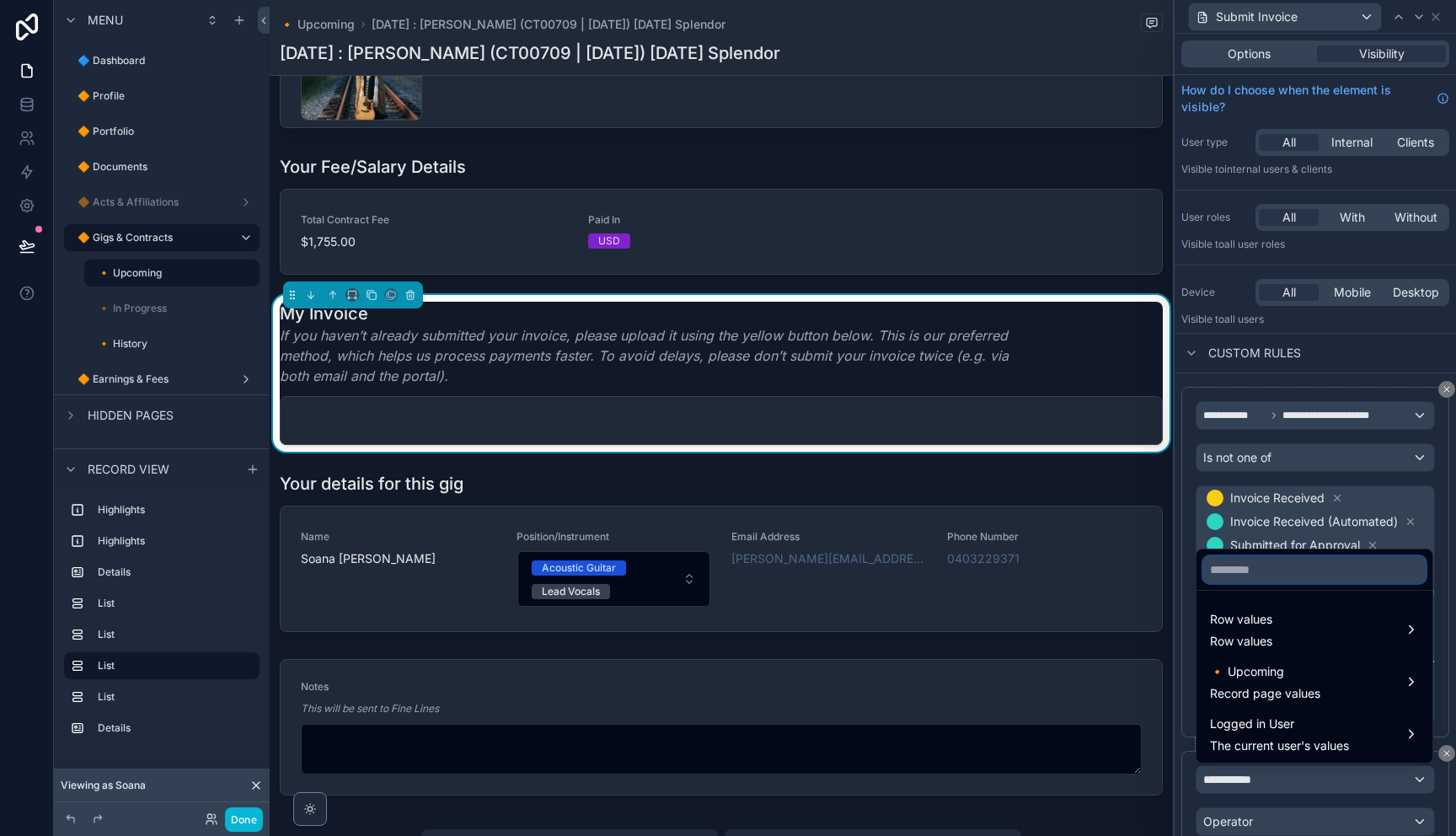
click at [1262, 577] on input "text" at bounding box center [1314, 569] width 222 height 27
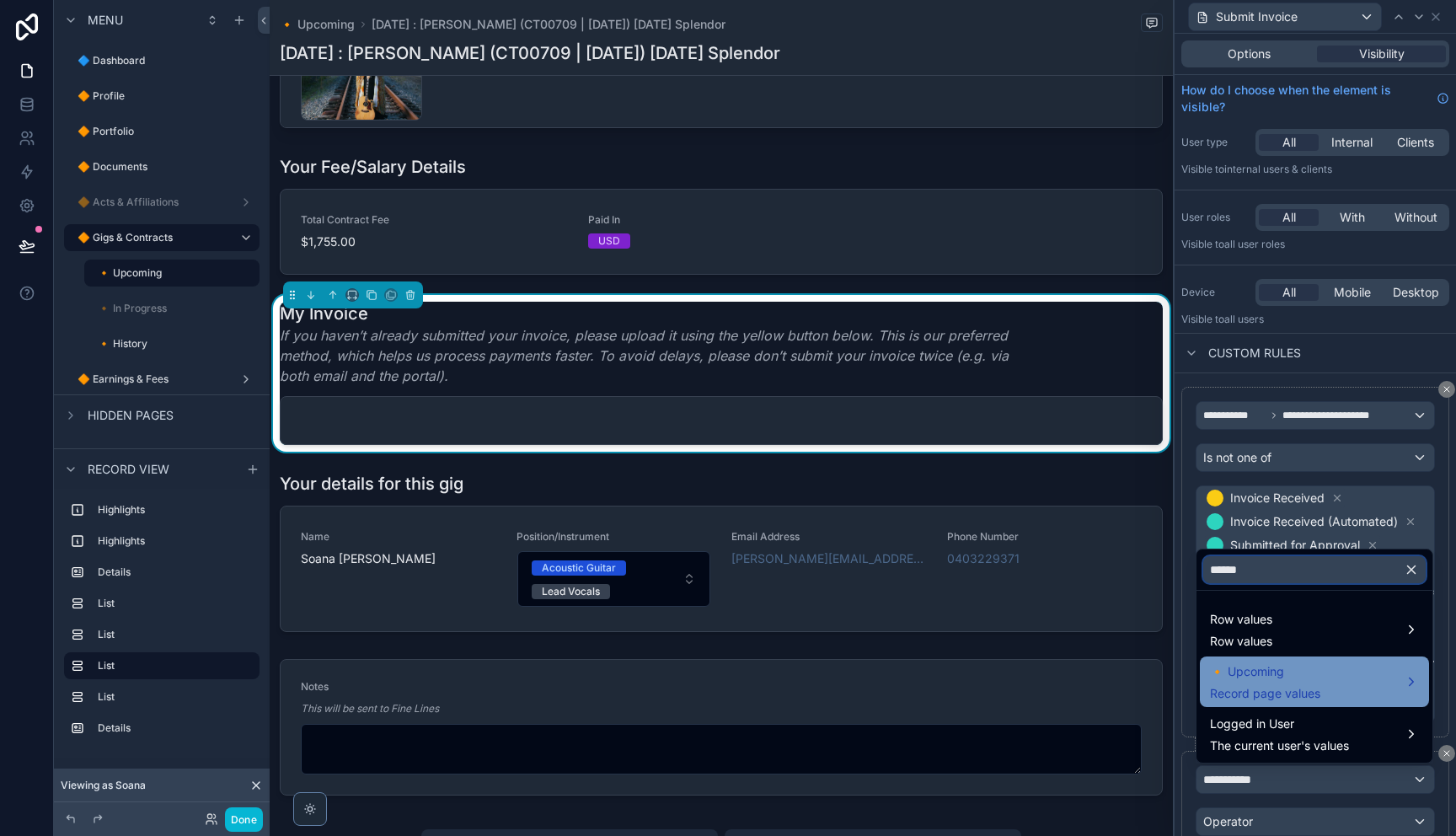
type input "******"
click at [1275, 680] on span "🔸 Upcoming" at bounding box center [1265, 671] width 111 height 20
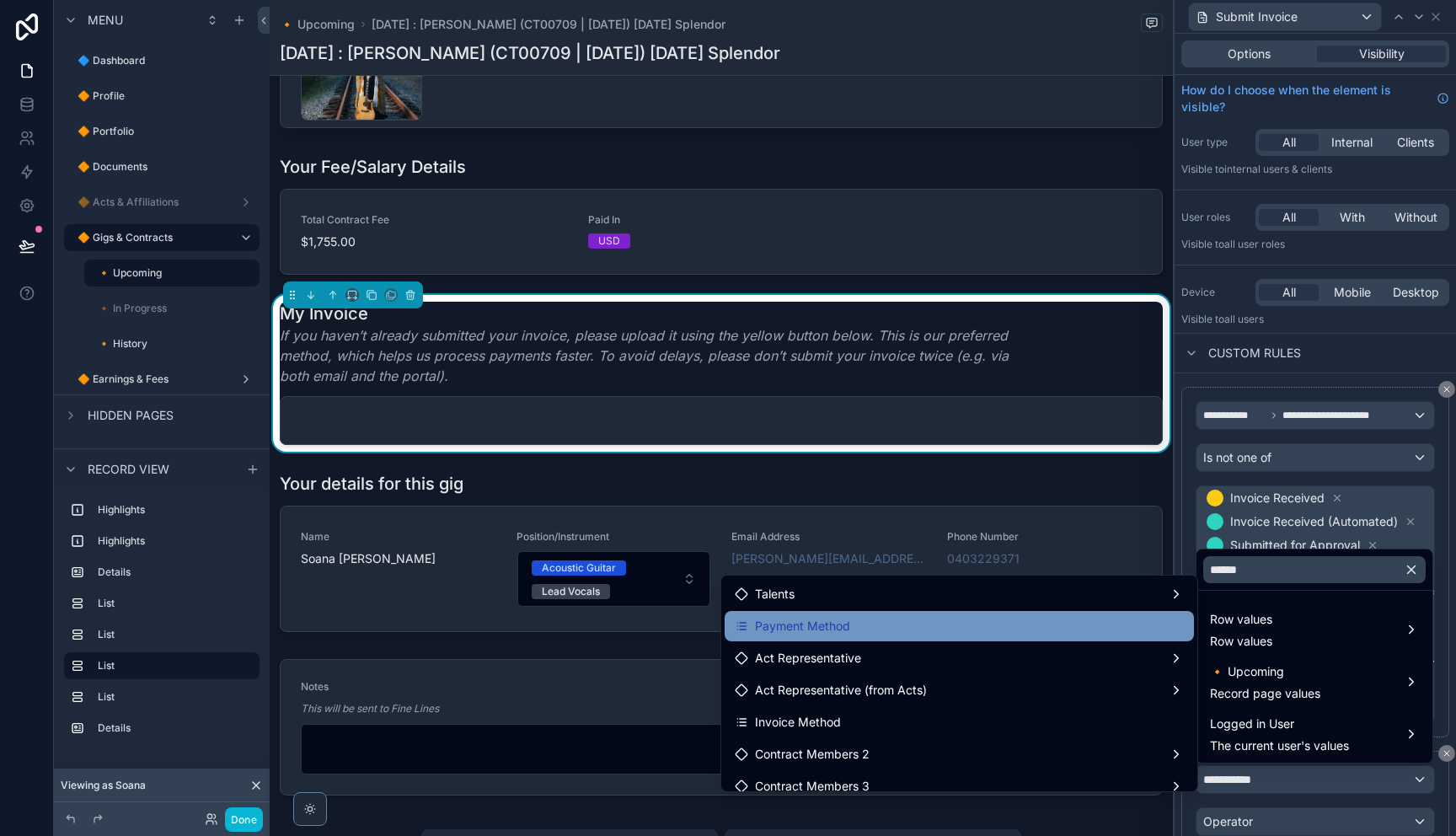
scroll to position [1, 0]
click at [940, 633] on div "Payment Method" at bounding box center [958, 624] width 449 height 20
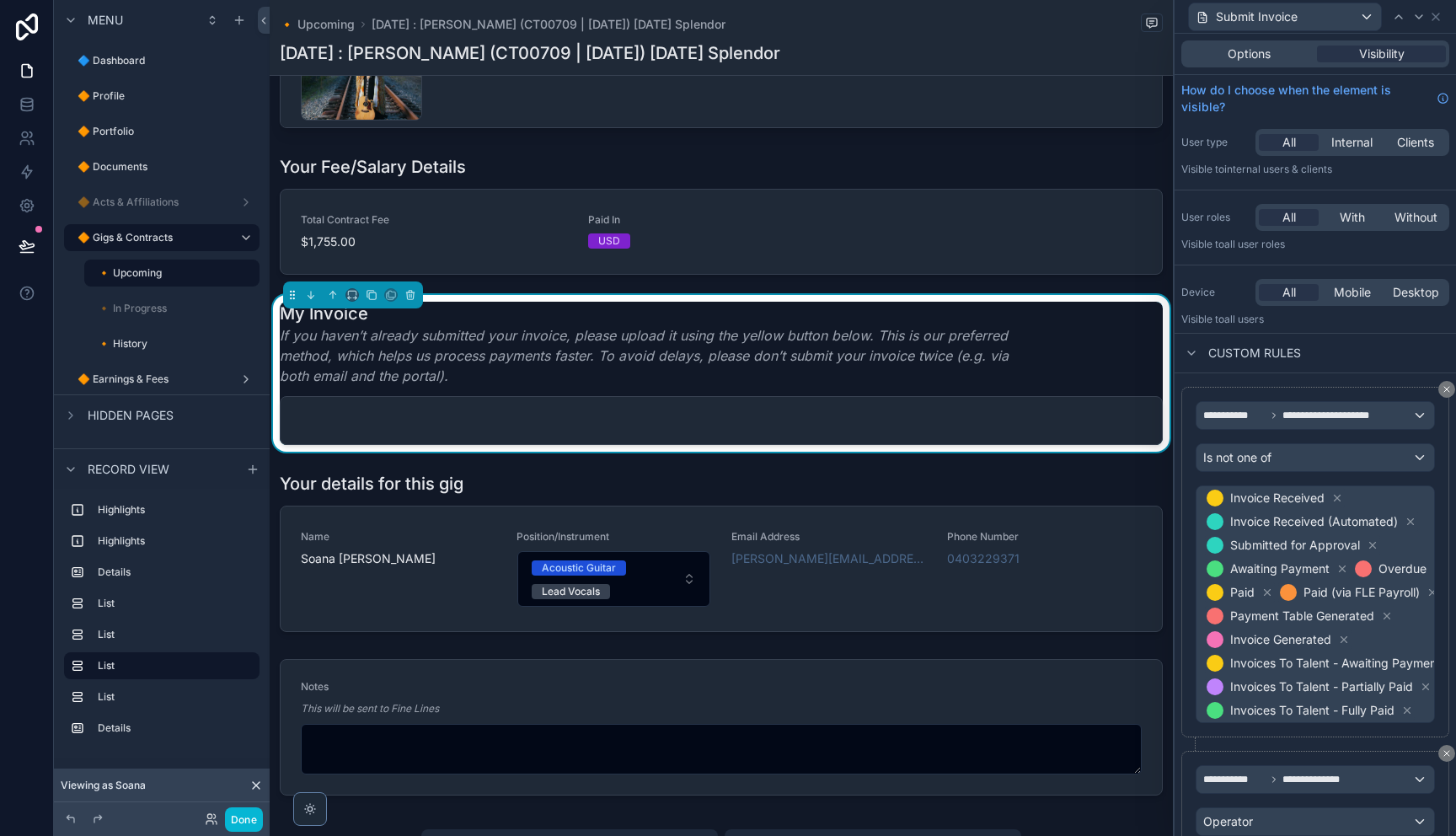
scroll to position [107, 0]
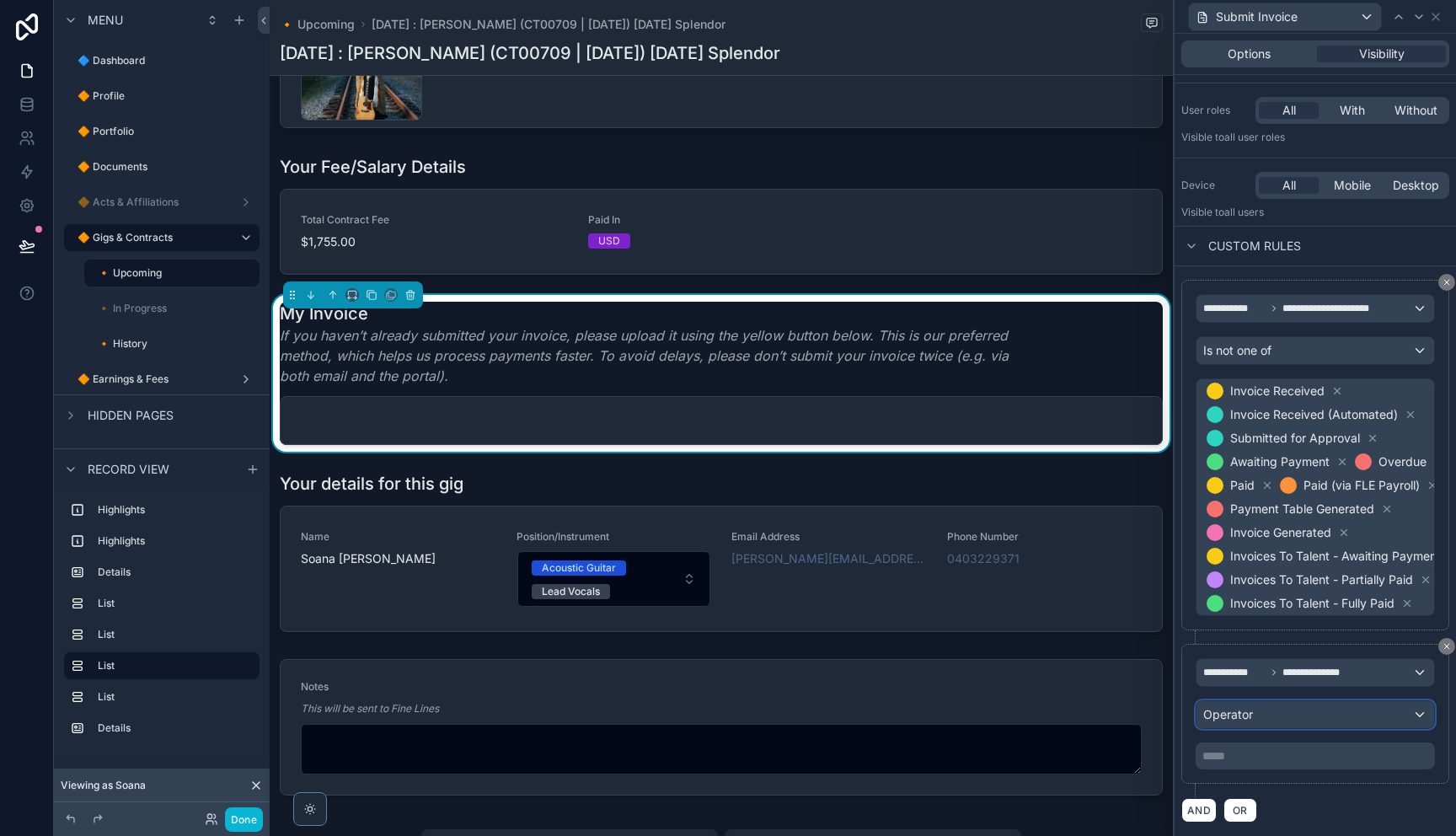
click at [1261, 720] on div "Operator" at bounding box center [1315, 714] width 237 height 27
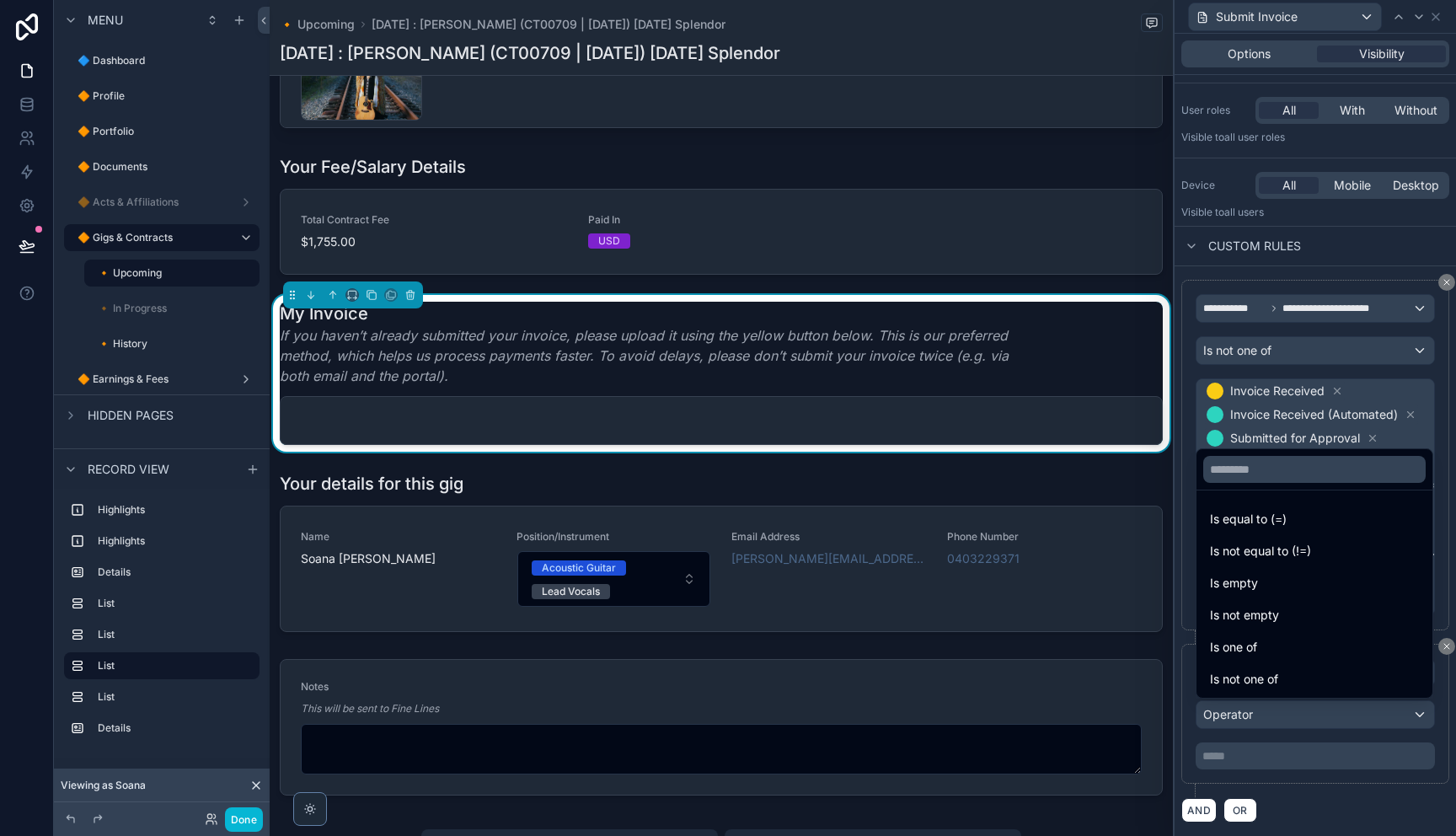
drag, startPoint x: 1259, startPoint y: 677, endPoint x: 1284, endPoint y: 745, distance: 72.4
click at [1259, 677] on span "Is not one of" at bounding box center [1244, 679] width 69 height 20
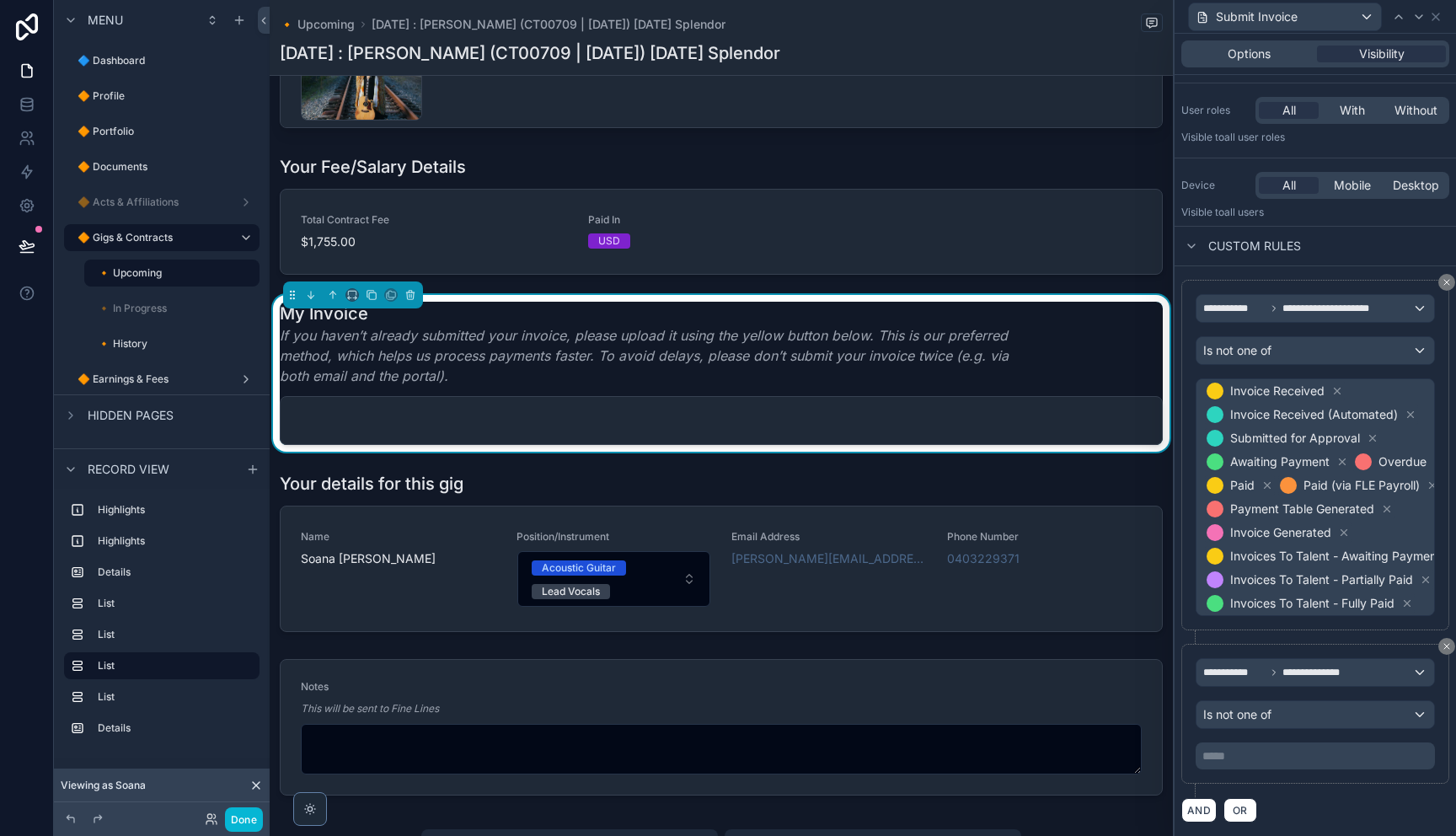
click at [1287, 756] on p "***** ﻿" at bounding box center [1317, 756] width 229 height 17
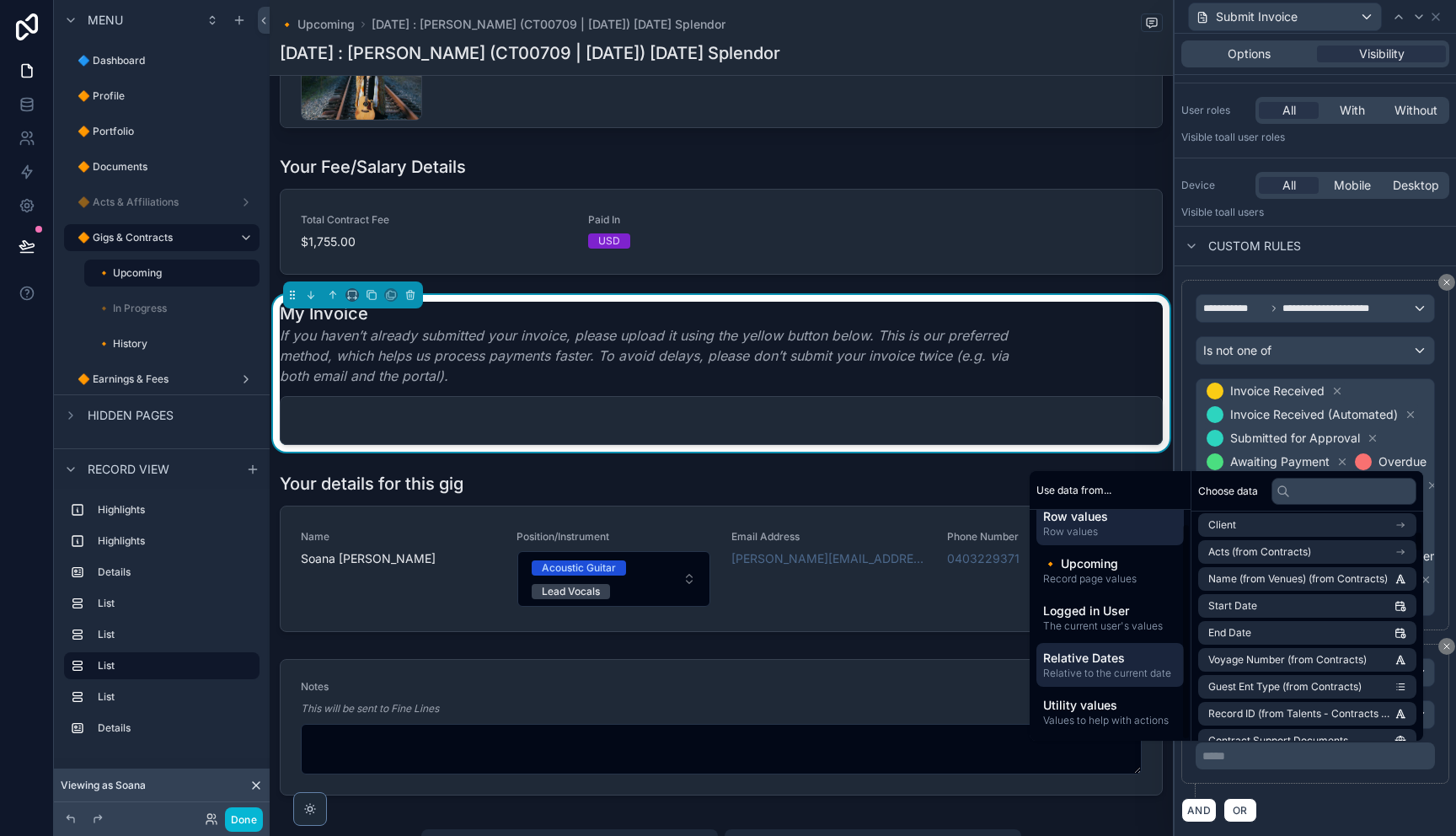
scroll to position [0, 0]
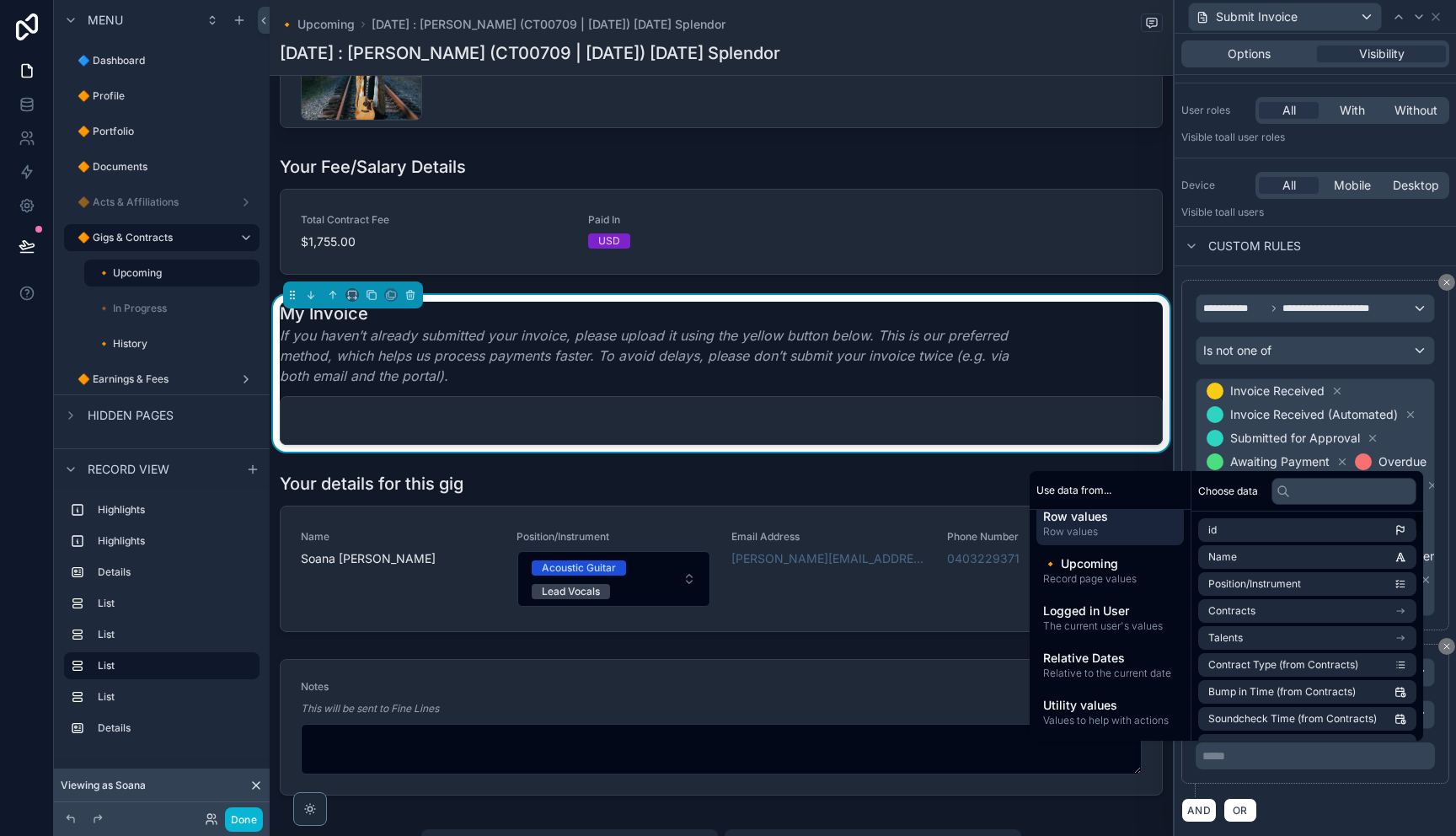
click at [1348, 776] on div "**********" at bounding box center [1315, 713] width 268 height 140
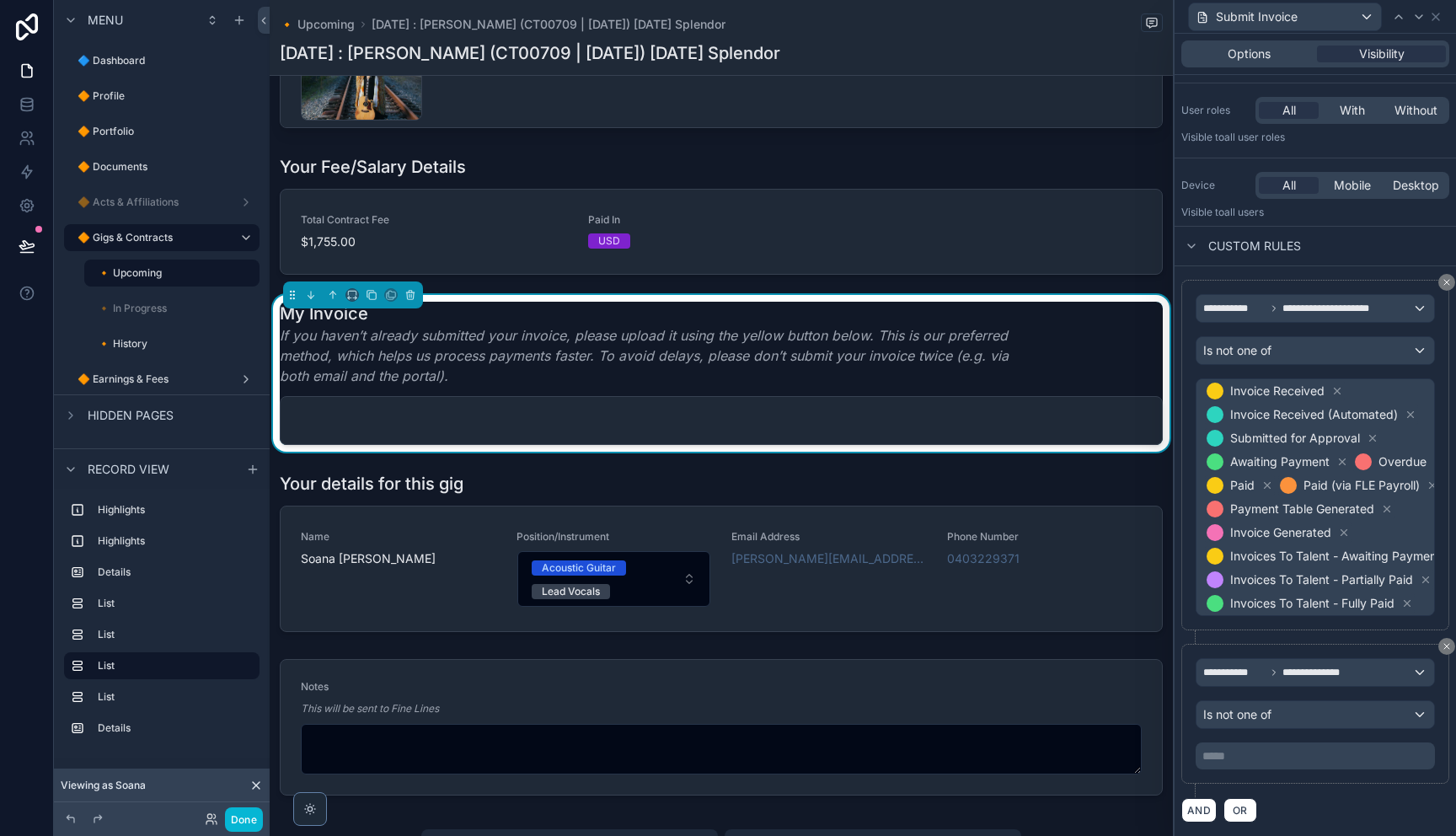
click at [1295, 749] on p "***** ﻿" at bounding box center [1317, 756] width 229 height 17
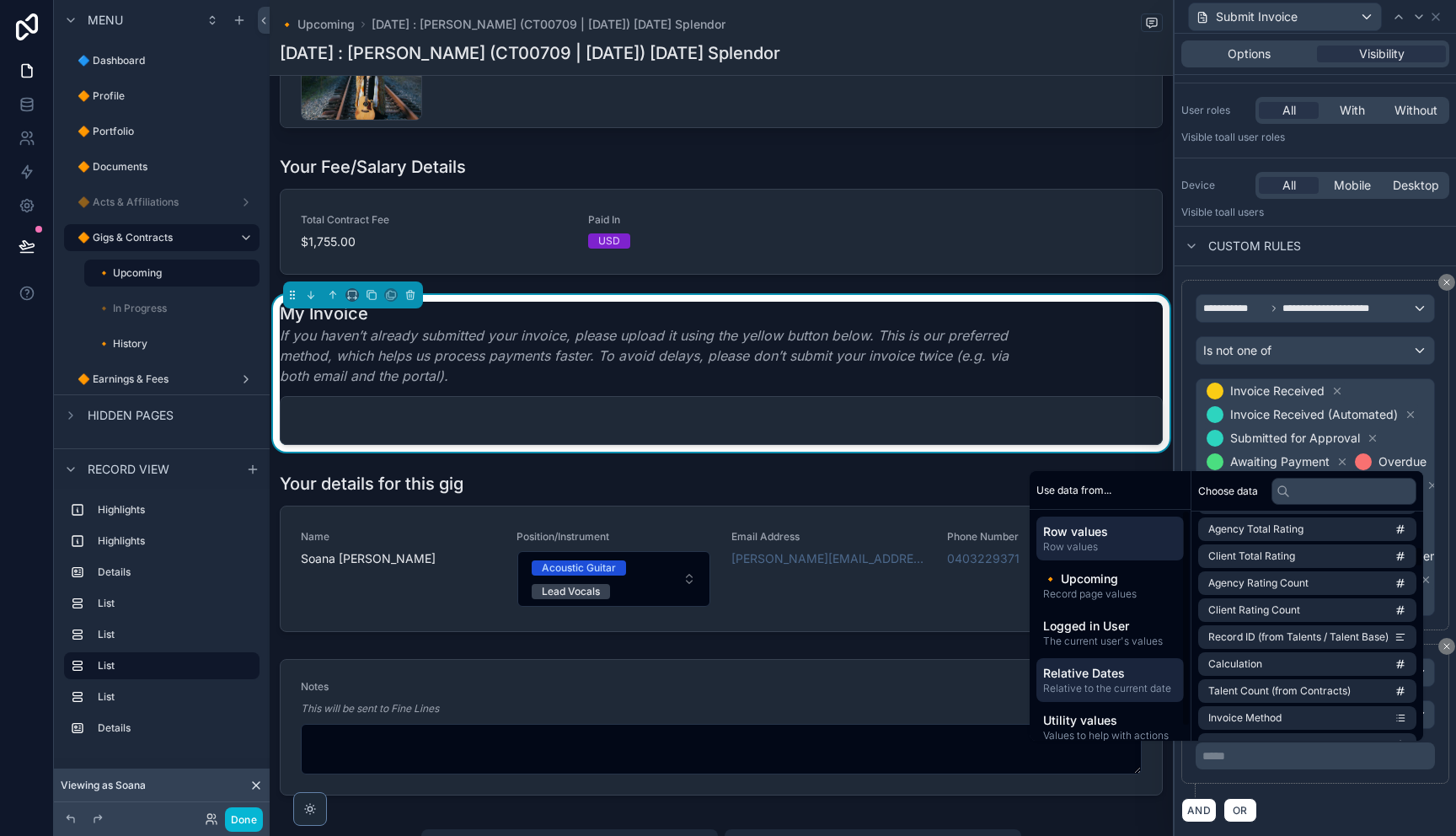
scroll to position [15, 0]
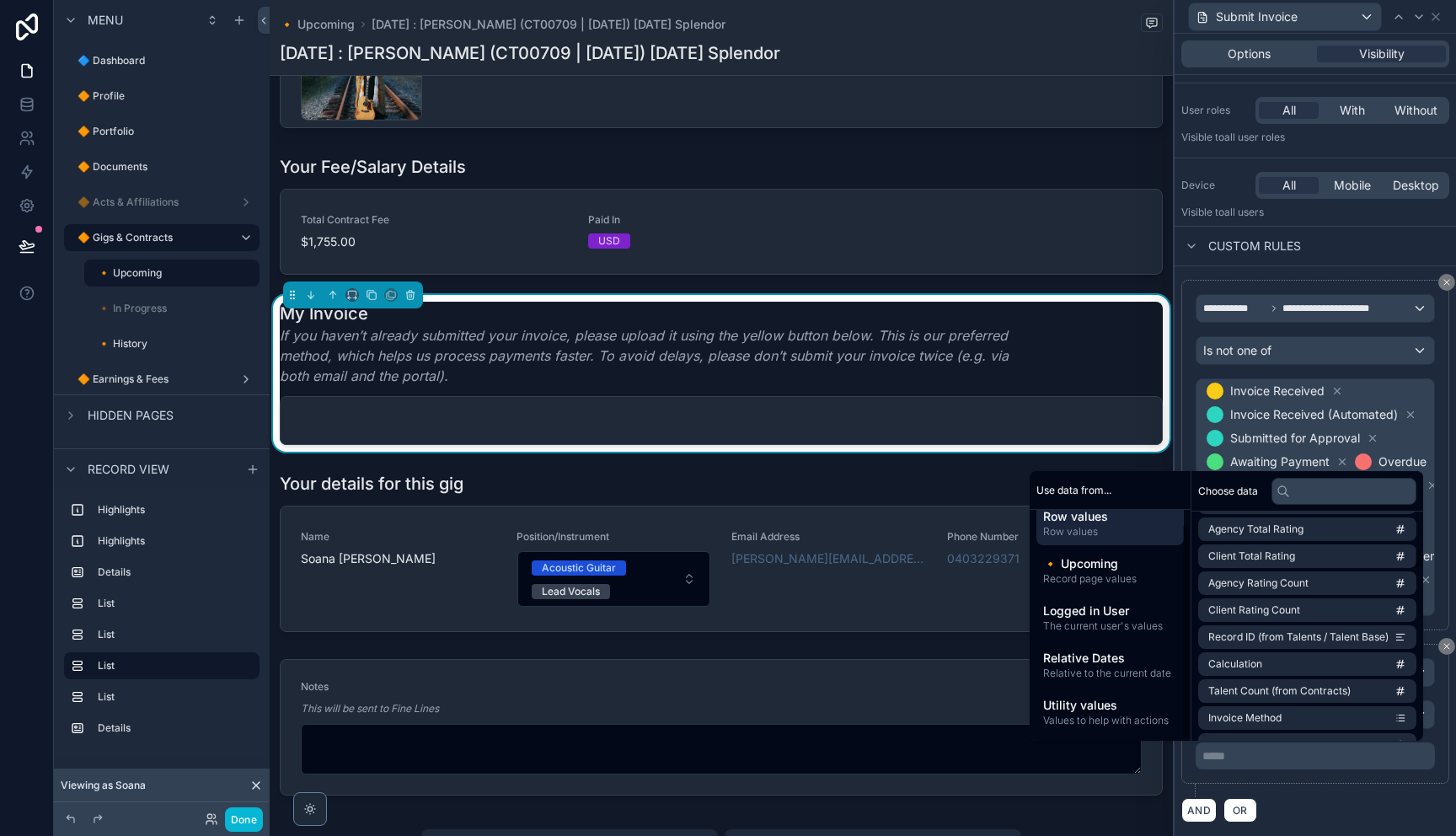
click at [1377, 800] on div "AND OR" at bounding box center [1315, 809] width 268 height 26
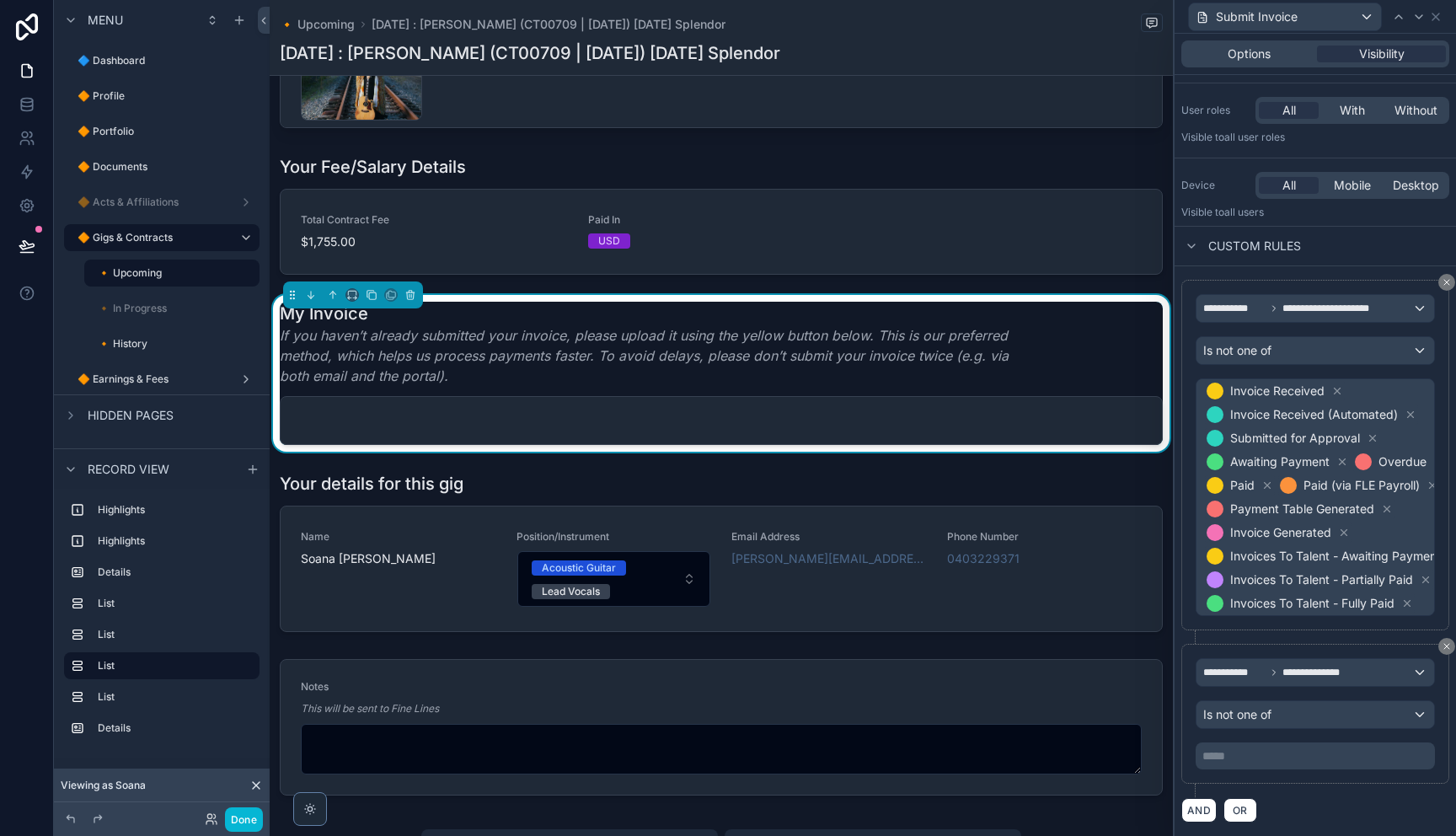
drag, startPoint x: 1363, startPoint y: 649, endPoint x: 1327, endPoint y: 679, distance: 46.9
click at [1356, 585] on div "**********" at bounding box center [1315, 550] width 268 height 542
click at [1302, 713] on div "Is not one of" at bounding box center [1315, 714] width 237 height 27
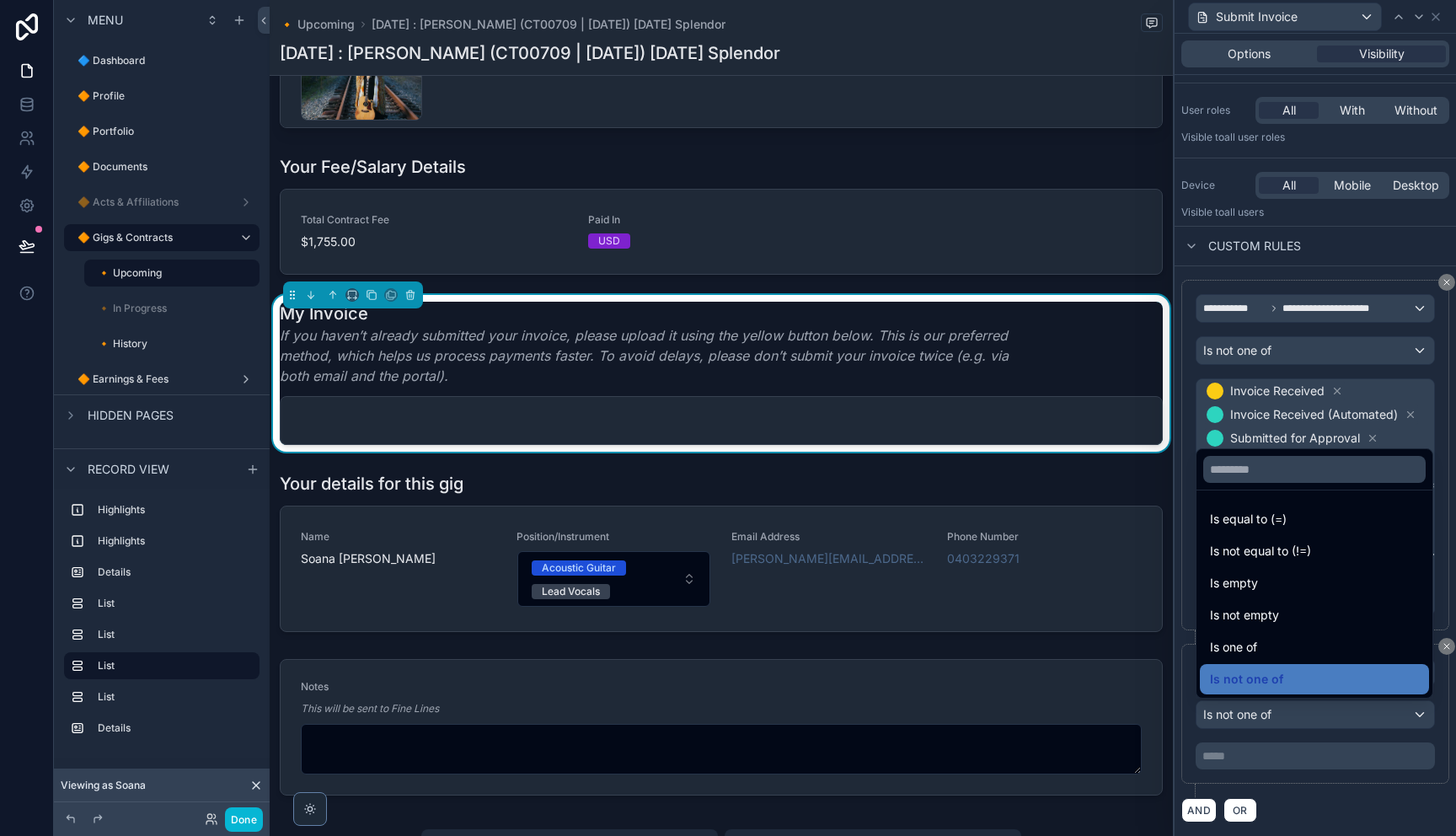
click at [1280, 518] on span "Is equal to (=)" at bounding box center [1248, 519] width 76 height 20
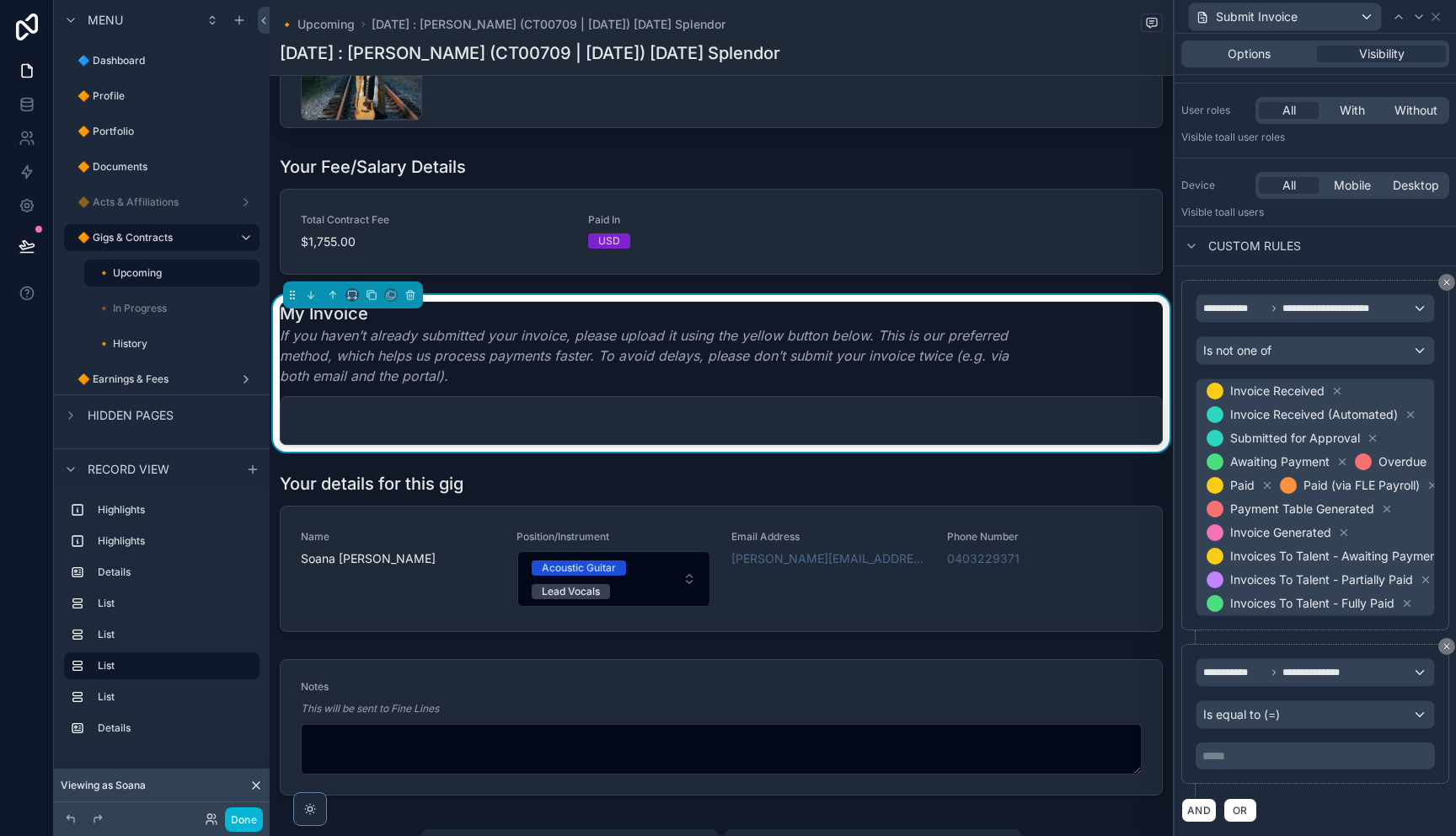
click at [1299, 756] on p "***** ﻿" at bounding box center [1317, 756] width 229 height 17
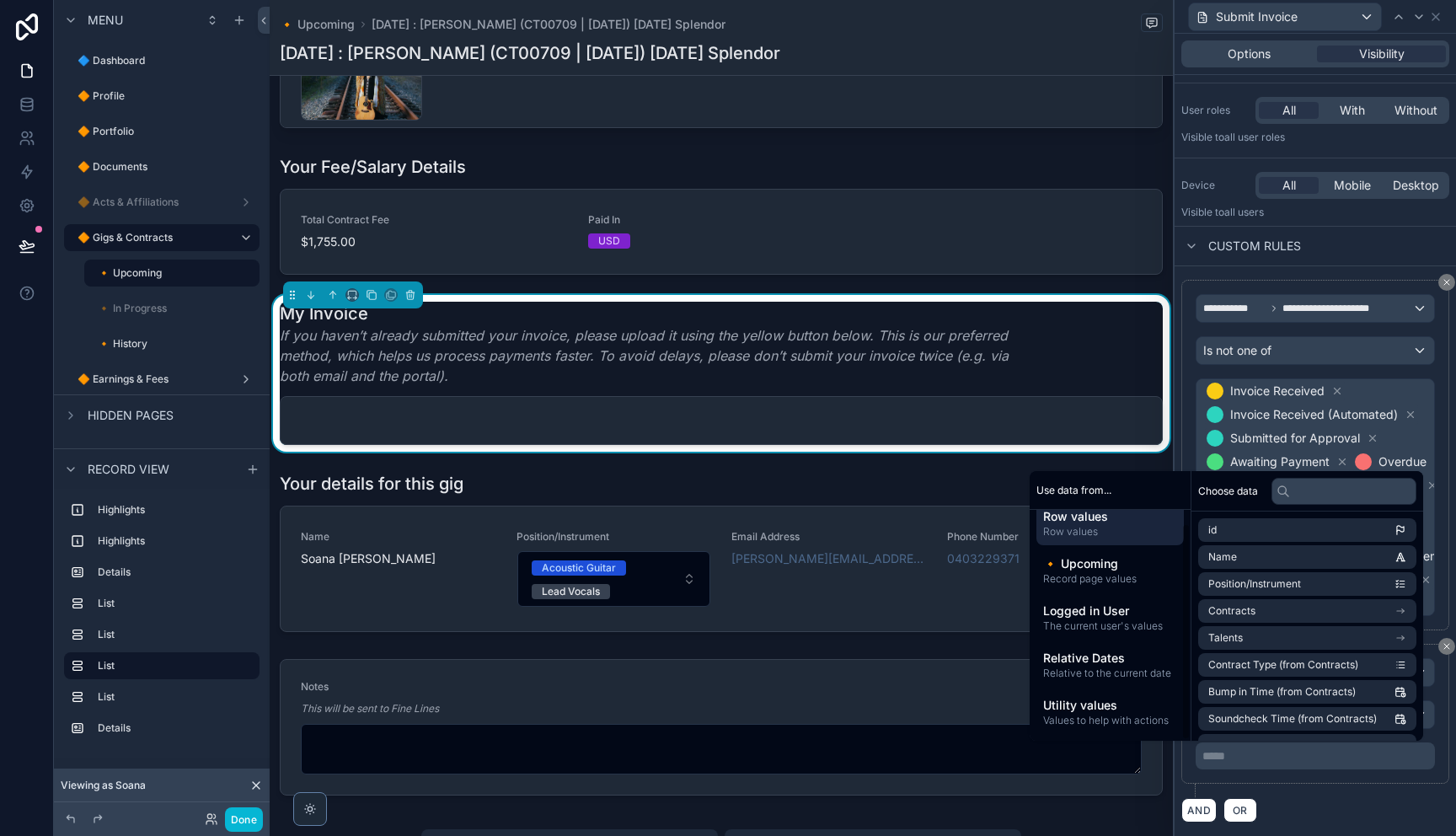
click at [1038, 735] on div "Row values Row values 🔸 Upcoming Record page values Logged in User The current …" at bounding box center [1110, 618] width 161 height 246
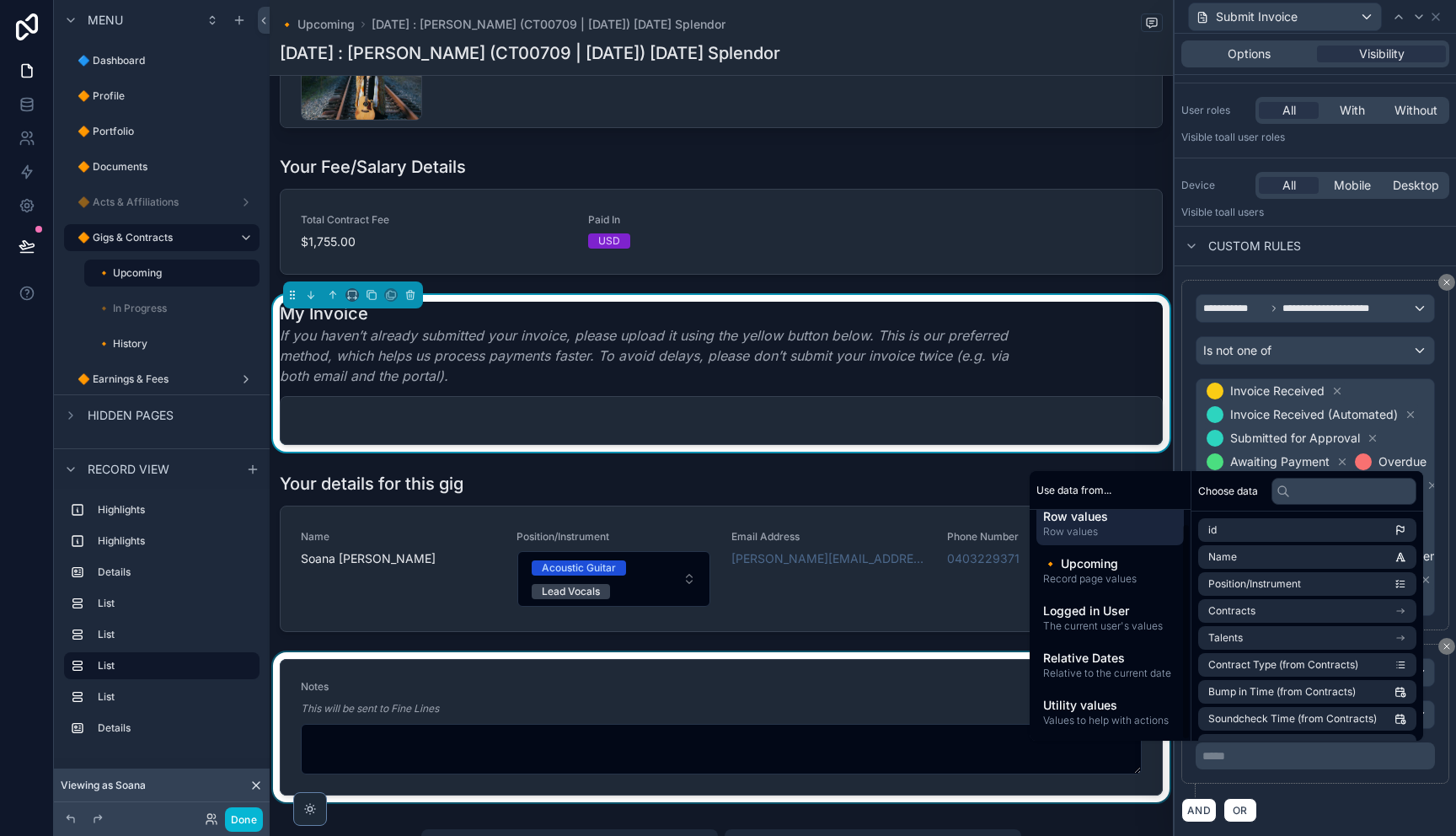
click at [1035, 741] on div "**********" at bounding box center [728, 418] width 1456 height 836
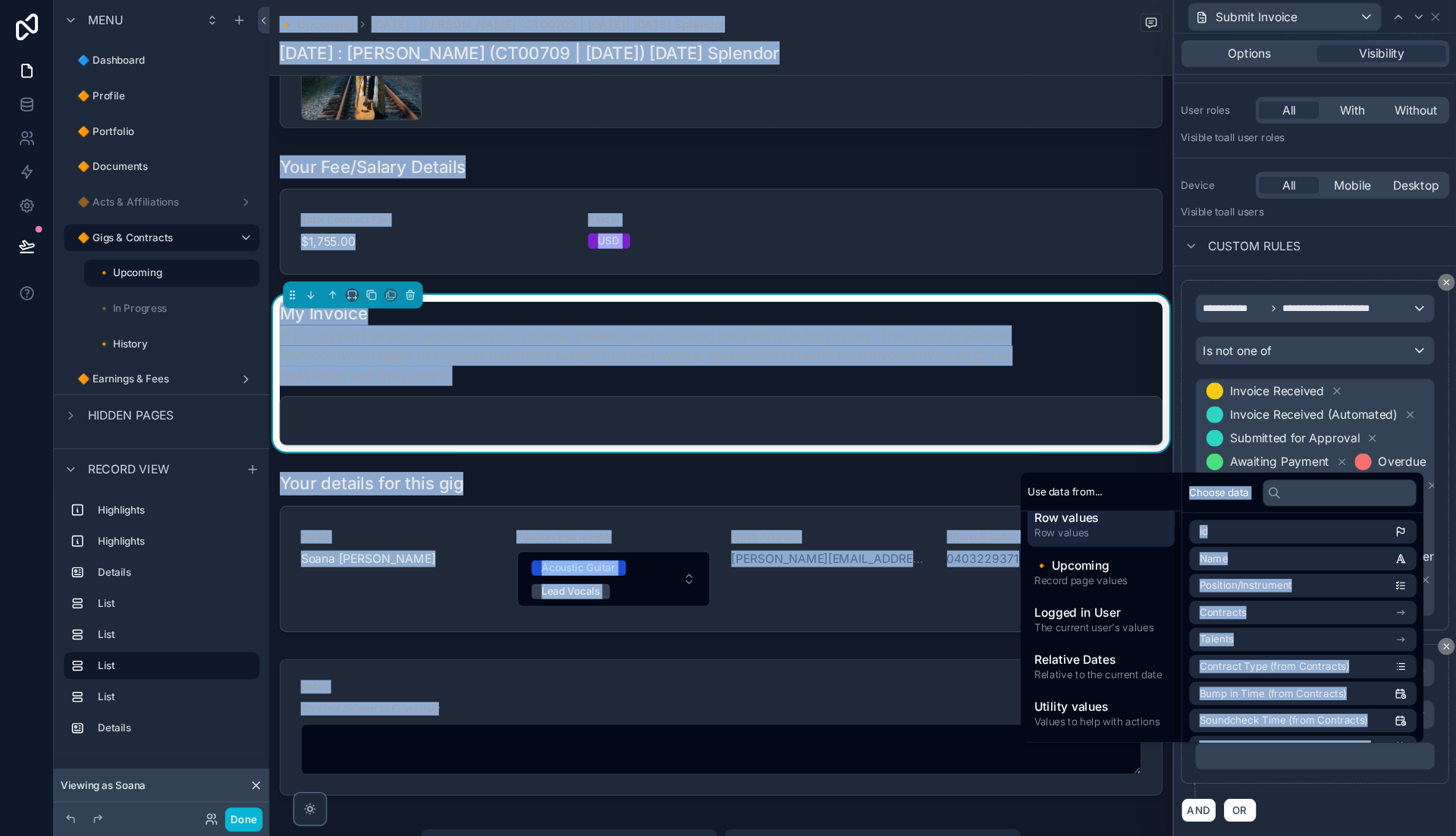
scroll to position [472, 0]
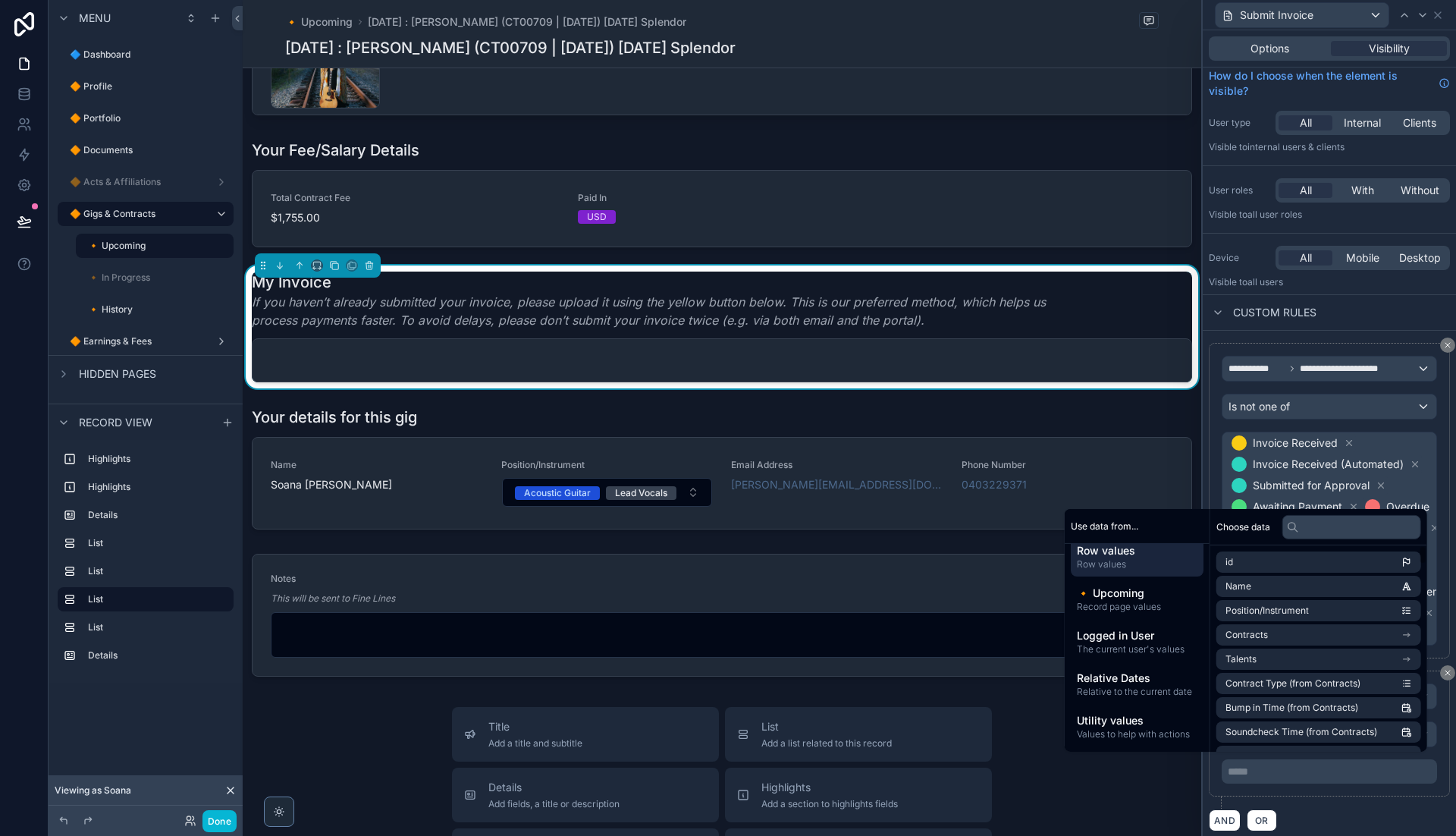
drag, startPoint x: 1345, startPoint y: 816, endPoint x: 1366, endPoint y: 755, distance: 64.5
click at [1310, 752] on div "AND OR" at bounding box center [1329, 820] width 241 height 23
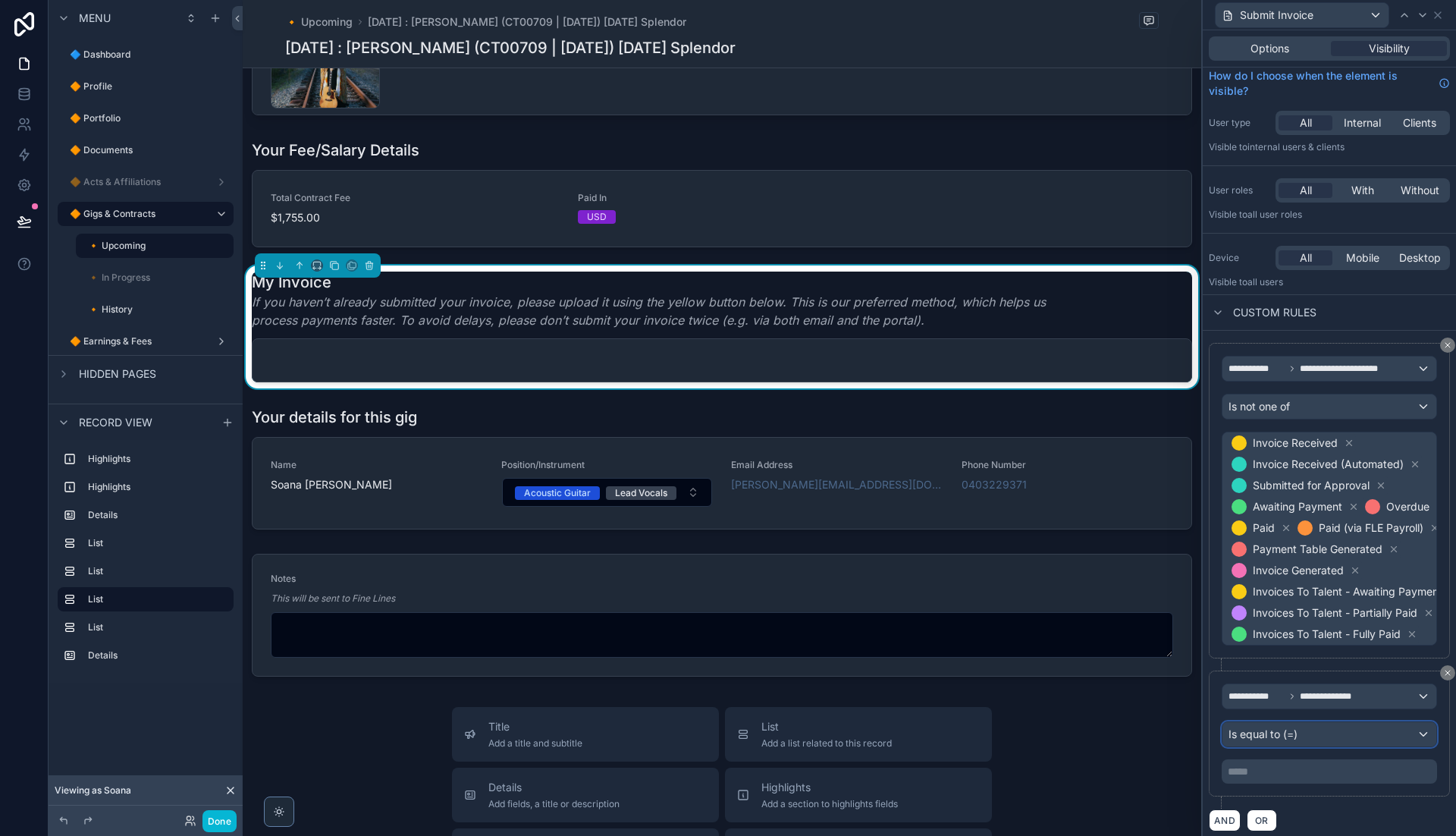
click at [1310, 731] on div "Is equal to (=)" at bounding box center [1329, 734] width 214 height 24
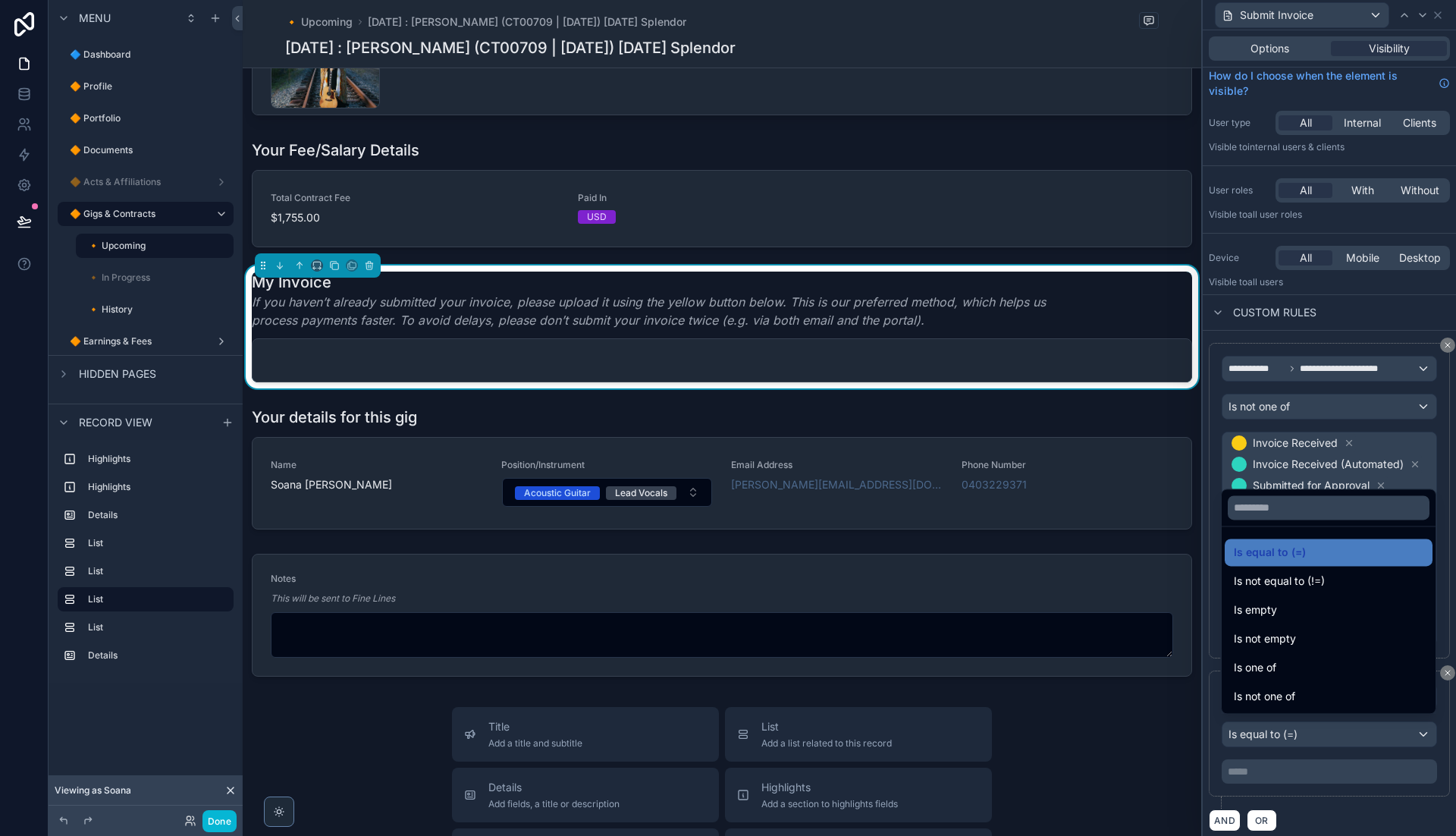
drag, startPoint x: 1340, startPoint y: 803, endPoint x: 1335, endPoint y: 730, distance: 73.2
click at [1310, 752] on div at bounding box center [1329, 418] width 253 height 836
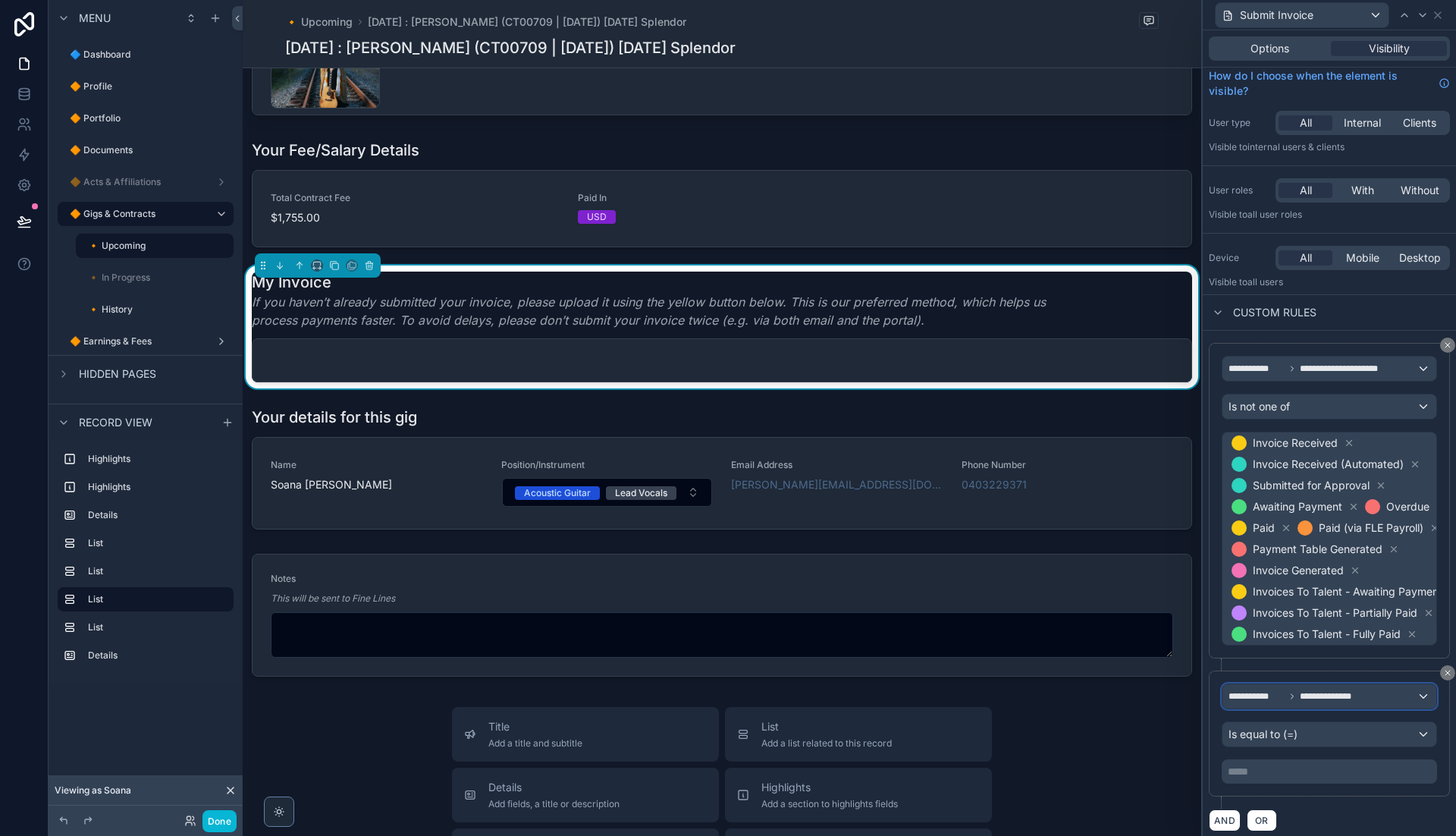
click at [1310, 692] on span "**********" at bounding box center [1336, 696] width 73 height 12
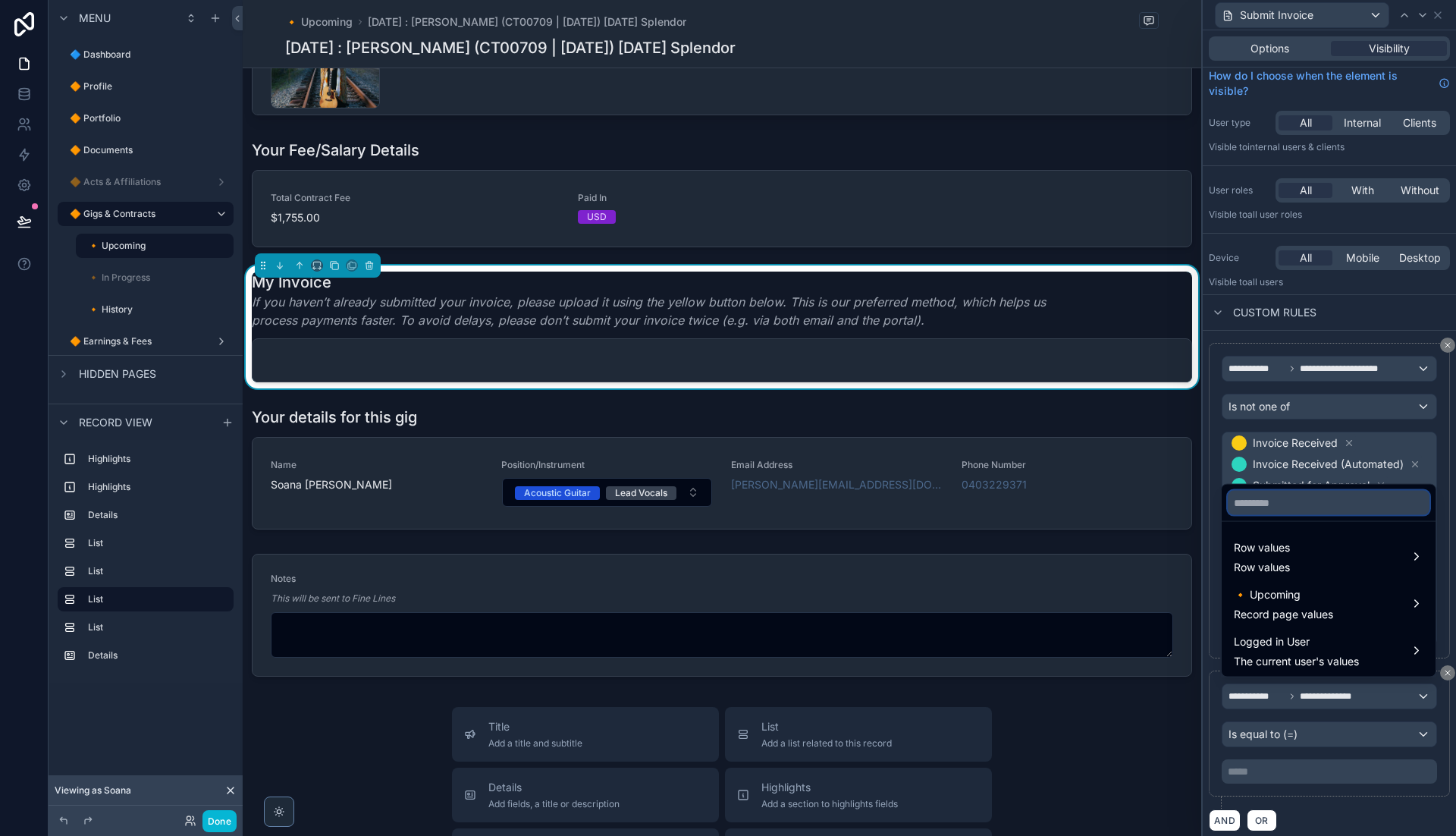
click at [1310, 503] on input "text" at bounding box center [1329, 503] width 202 height 24
type input "*******"
click at [1310, 625] on div "🔸 Upcoming Record page values" at bounding box center [1329, 603] width 208 height 45
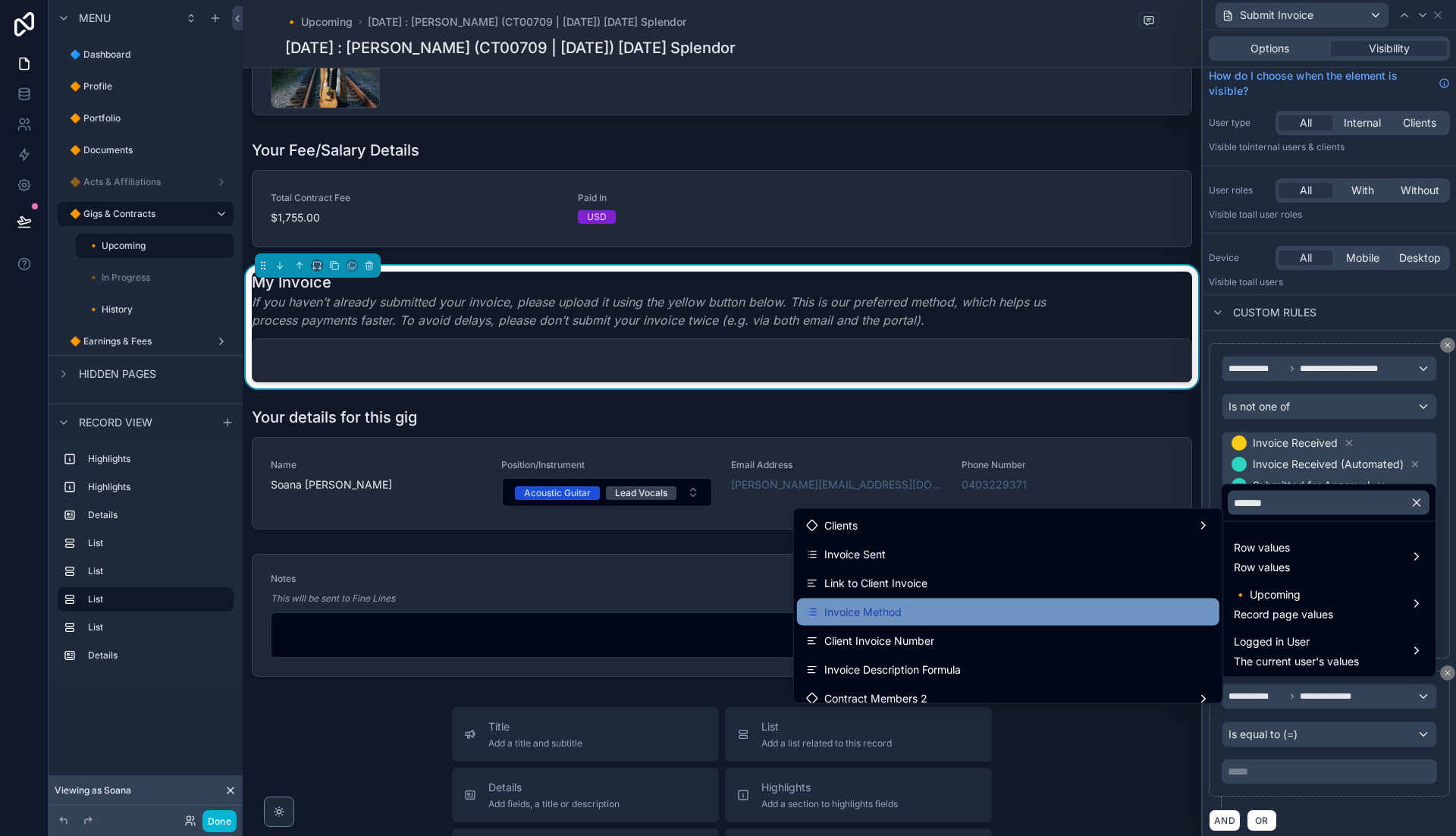
click at [938, 607] on div "Invoice Method" at bounding box center [1008, 611] width 404 height 18
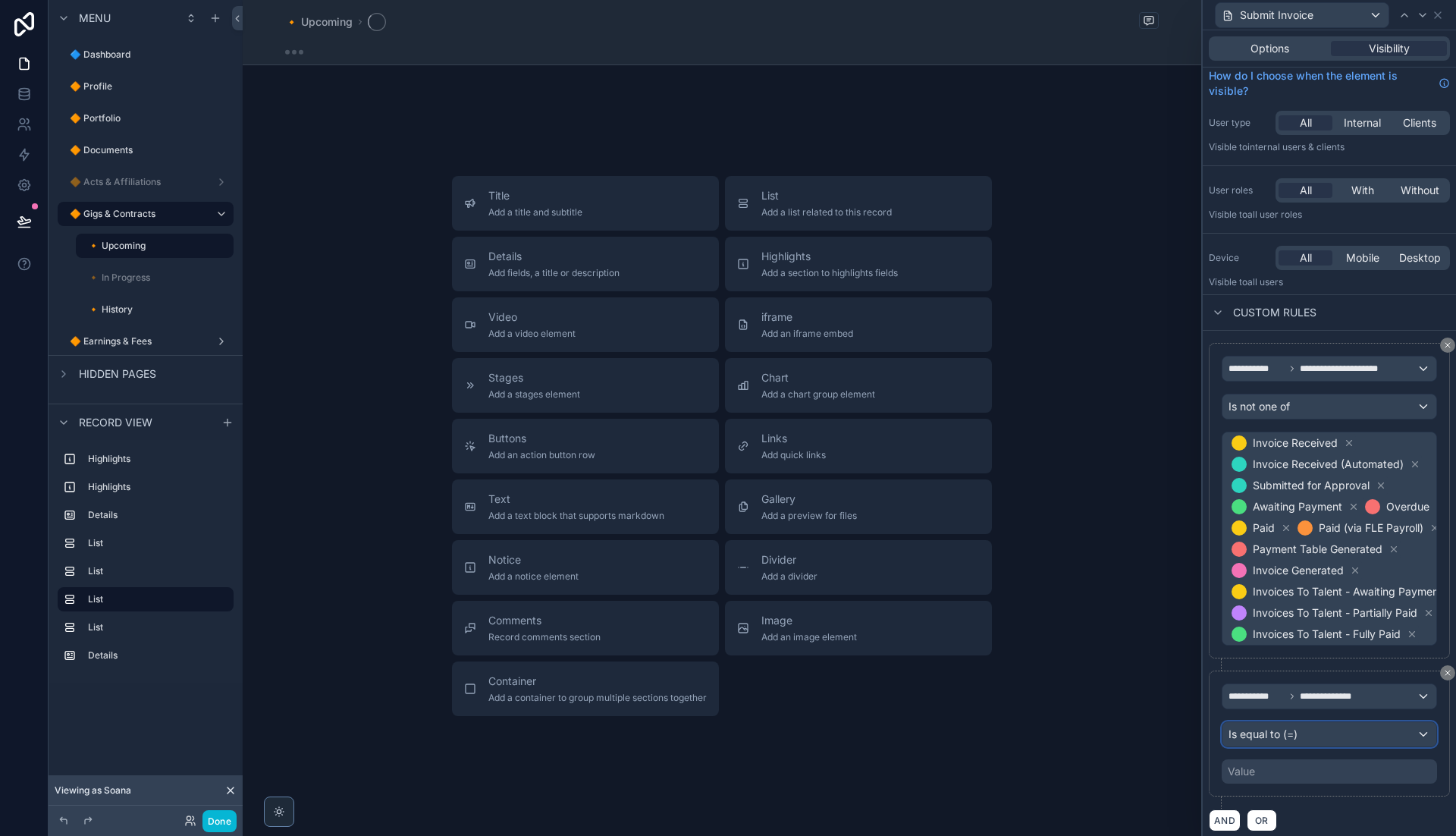
click at [1254, 726] on span "Is equal to (=)" at bounding box center [1263, 734] width 69 height 15
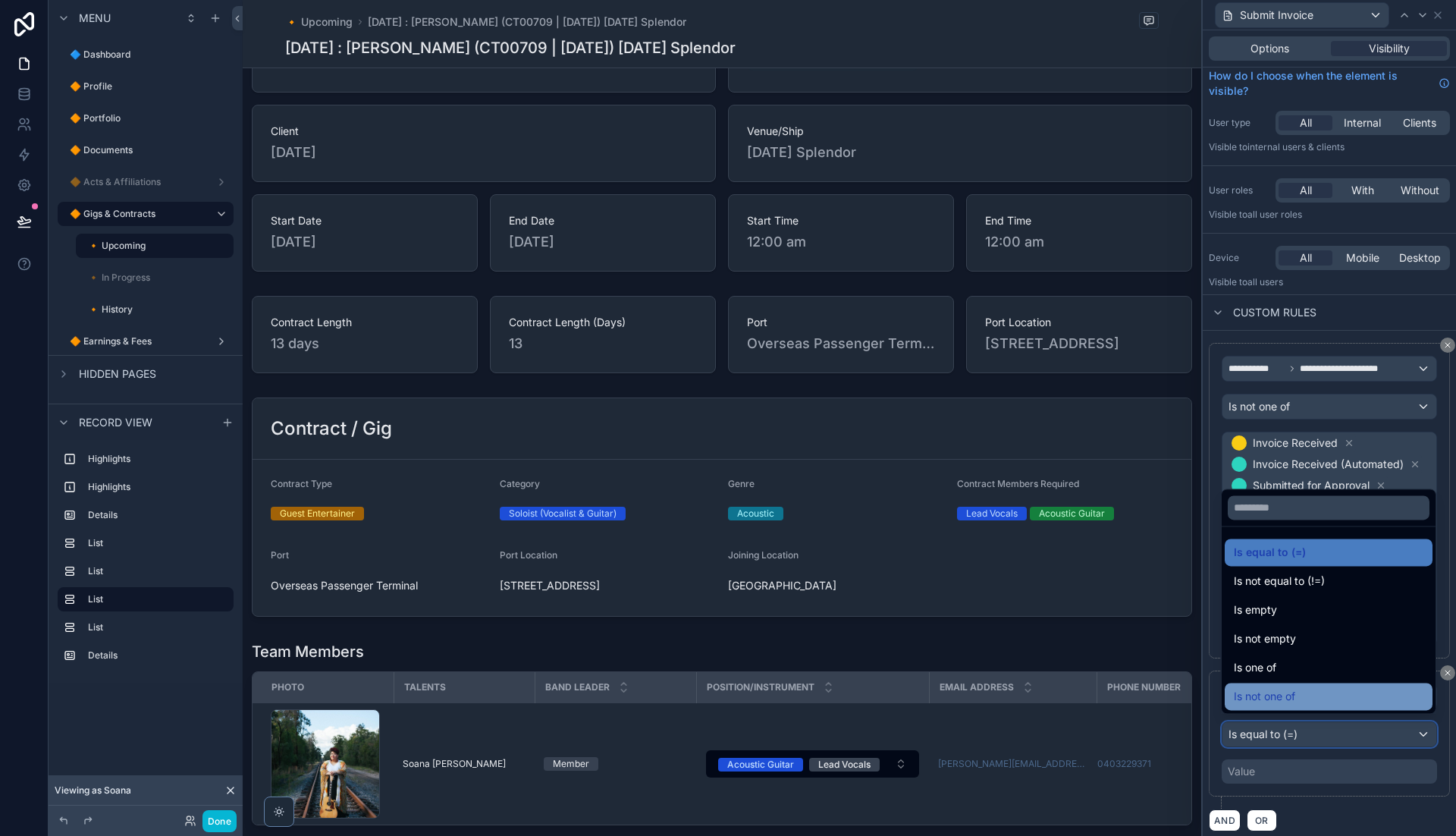
scroll to position [881, 0]
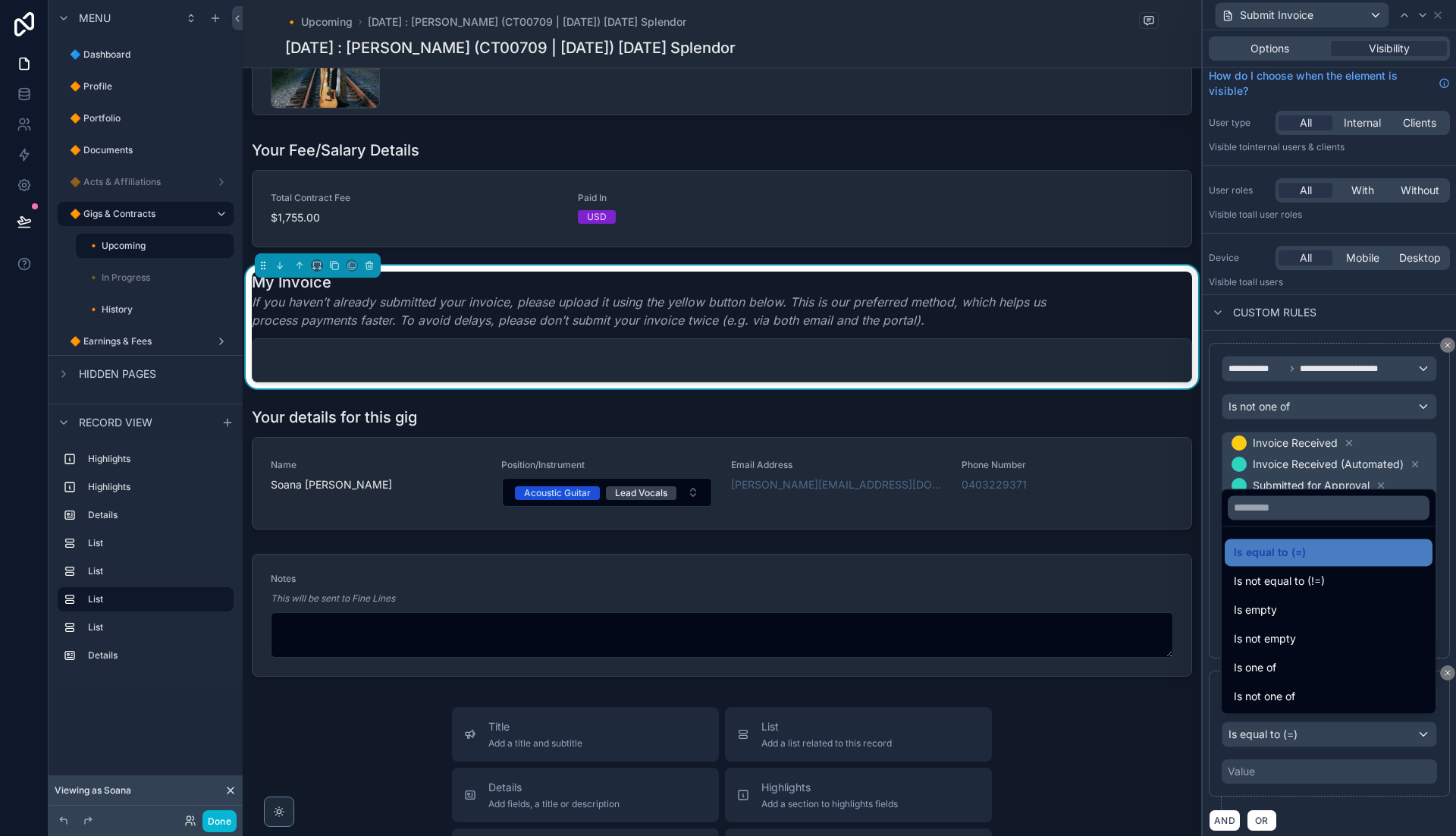
drag, startPoint x: 1279, startPoint y: 692, endPoint x: 1329, endPoint y: 751, distance: 77.3
click at [1278, 692] on span "Is not one of" at bounding box center [1265, 696] width 62 height 18
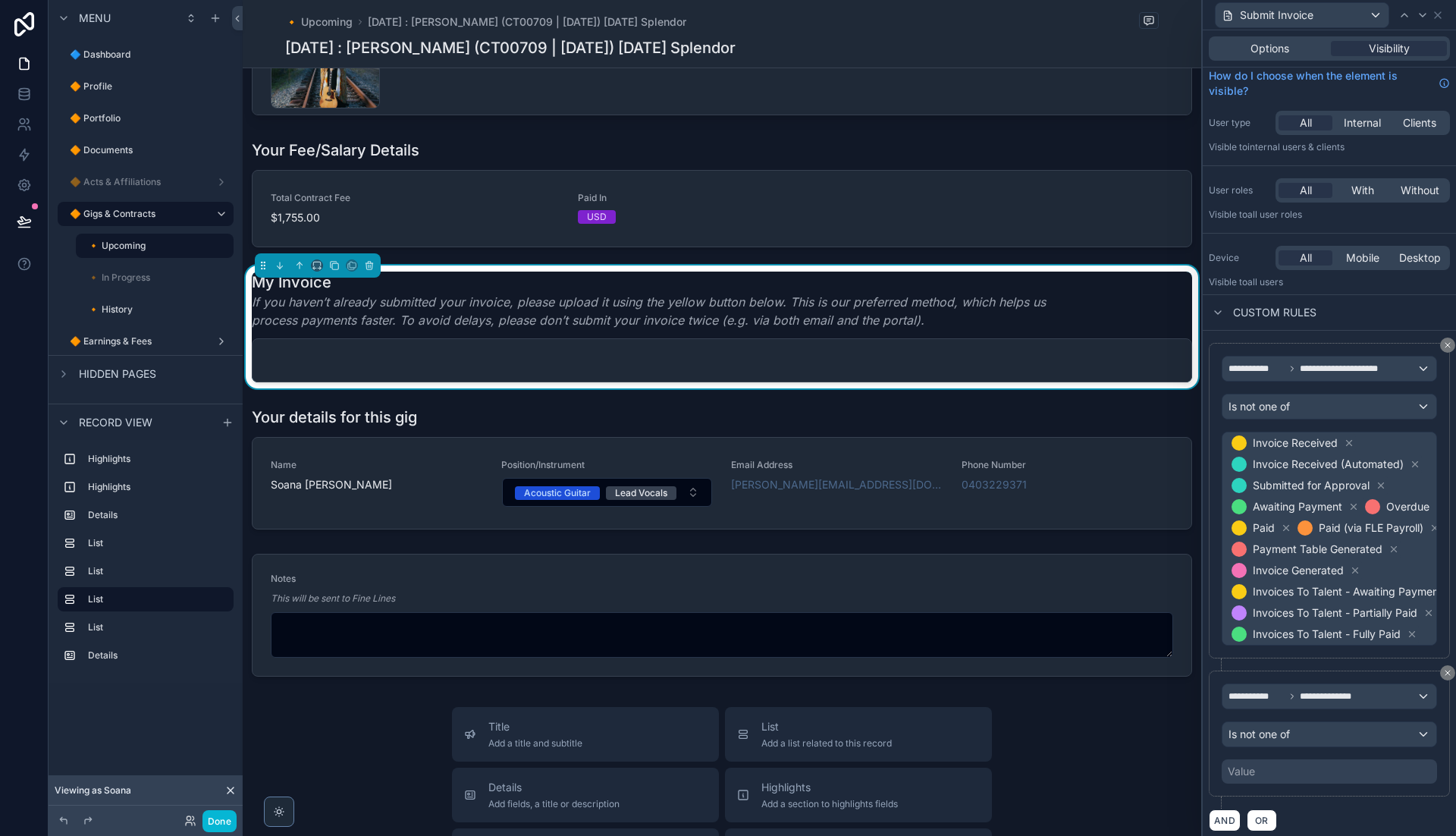
click at [1310, 752] on div "Value" at bounding box center [1329, 771] width 215 height 24
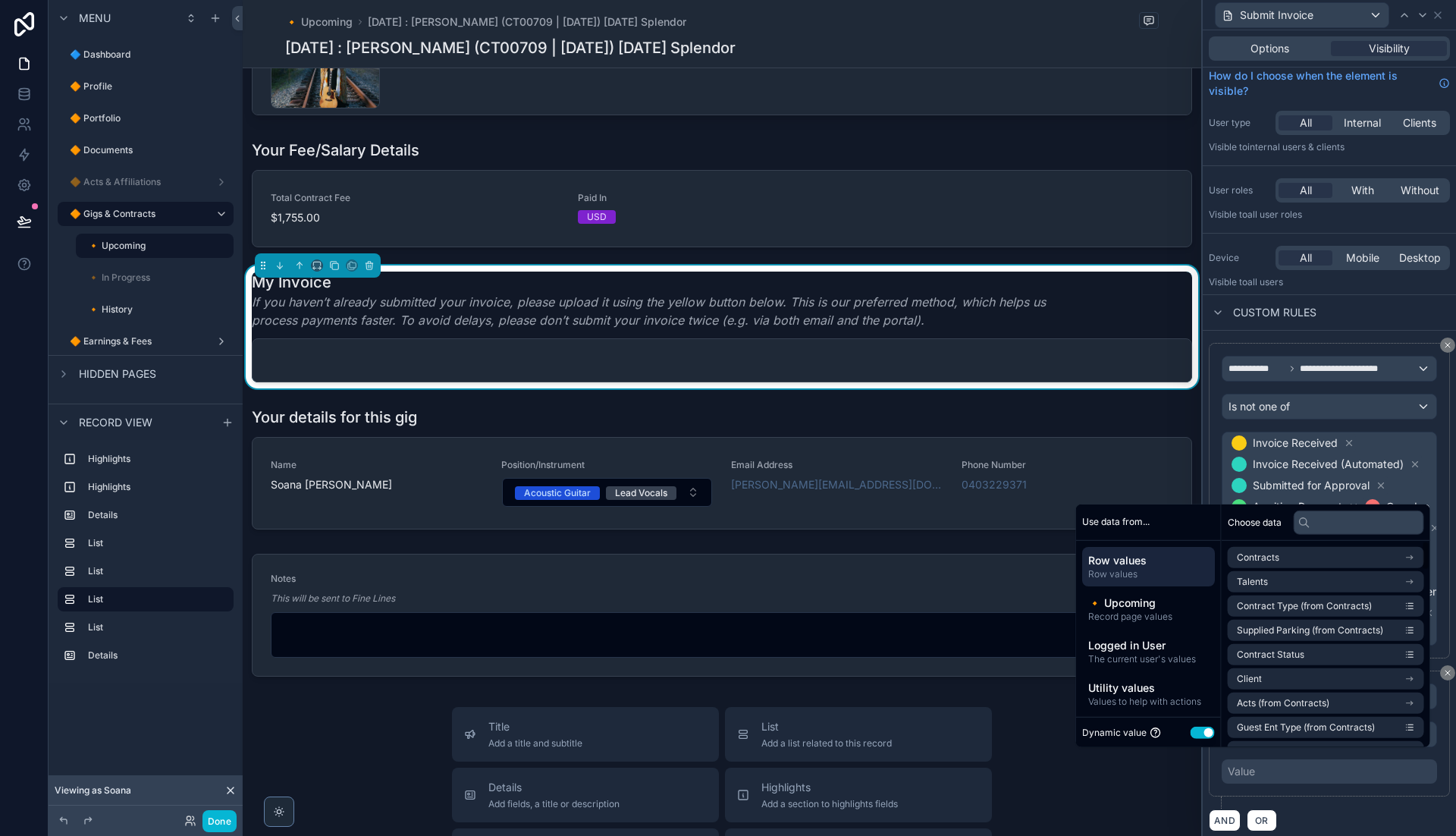
click at [1199, 732] on button "Use setting" at bounding box center [1203, 732] width 24 height 12
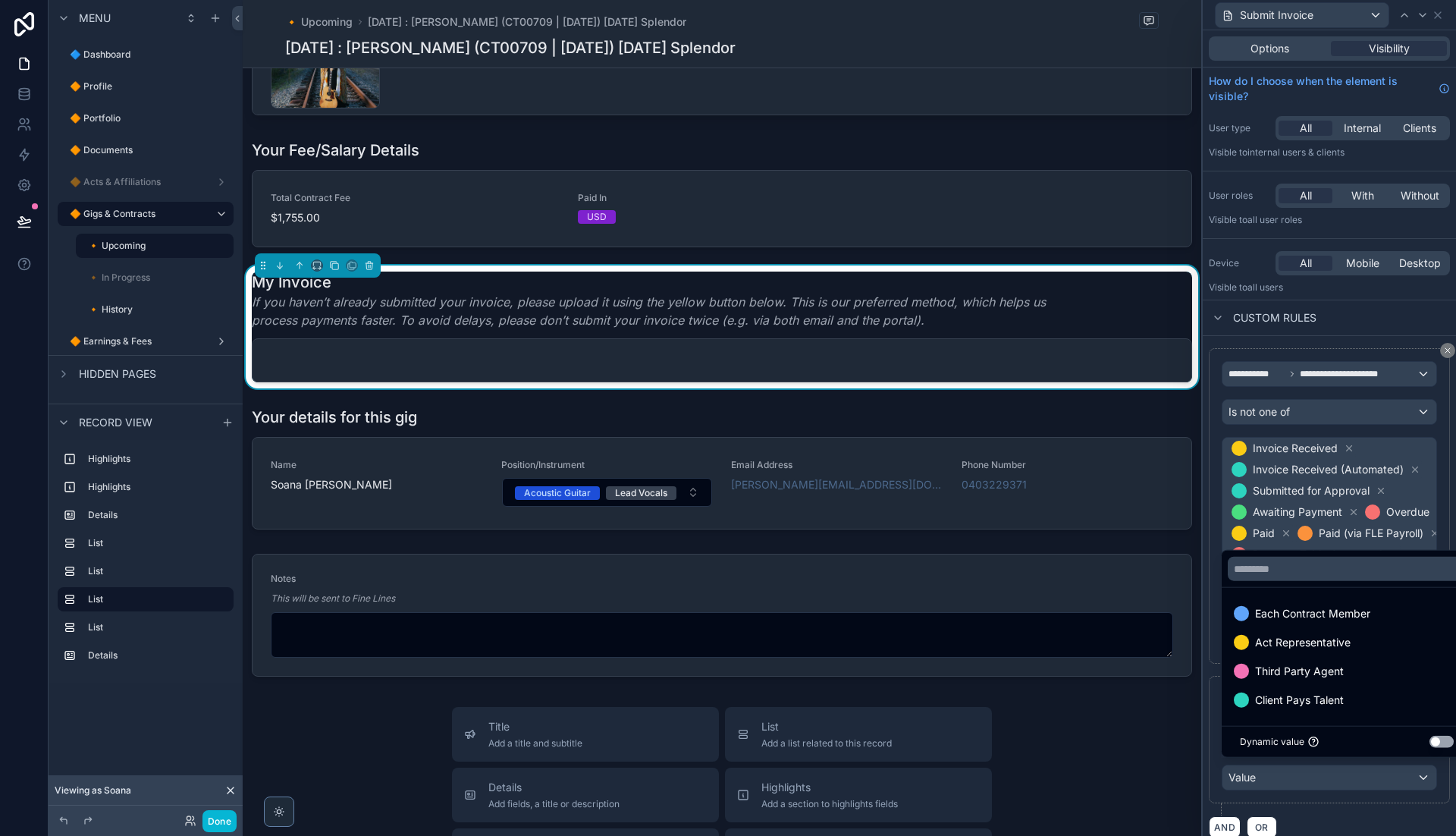
click at [1310, 752] on div at bounding box center [1329, 418] width 253 height 836
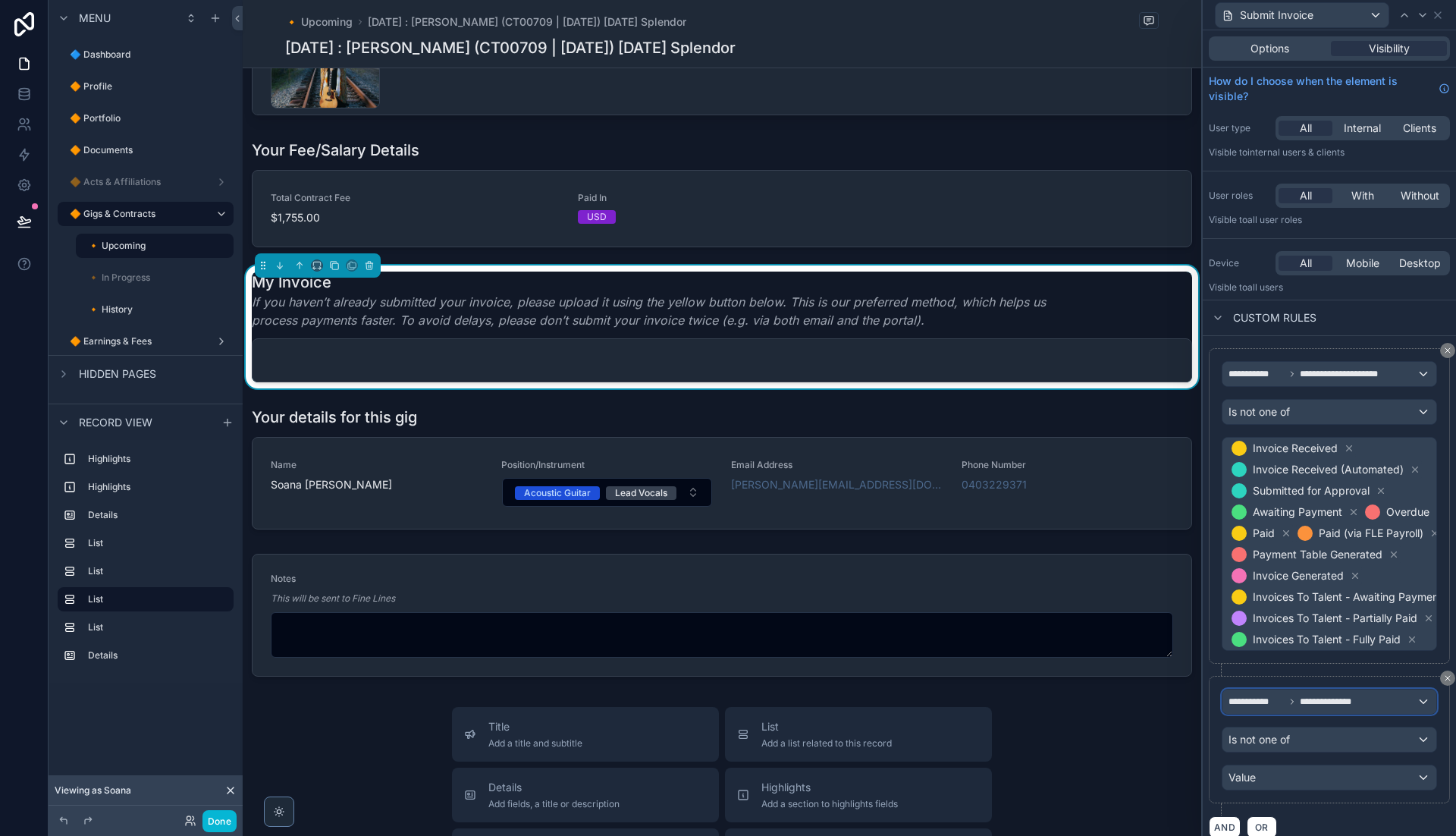
click at [1310, 702] on span "**********" at bounding box center [1332, 701] width 66 height 12
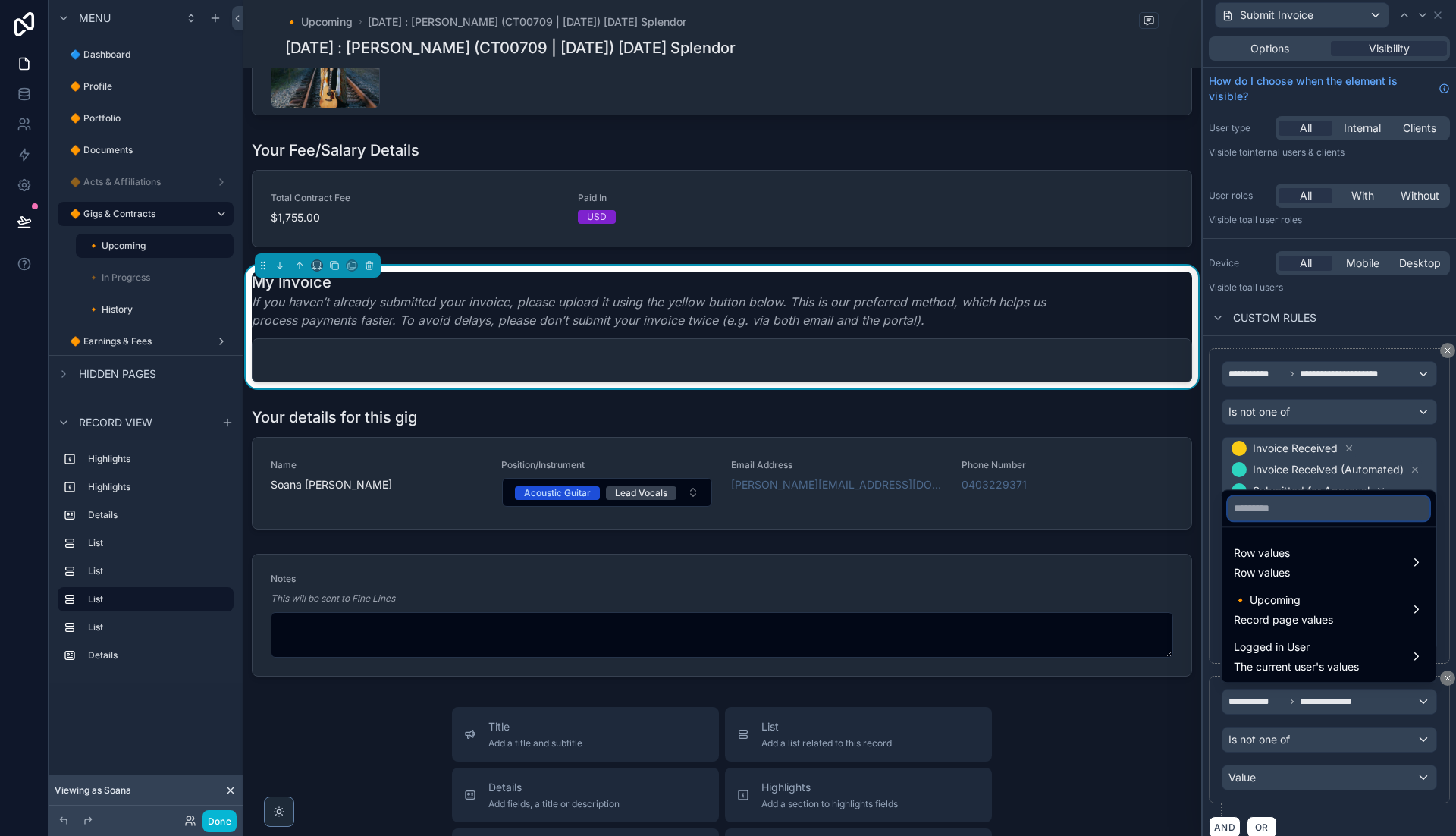
click at [1310, 506] on input "text" at bounding box center [1329, 508] width 202 height 24
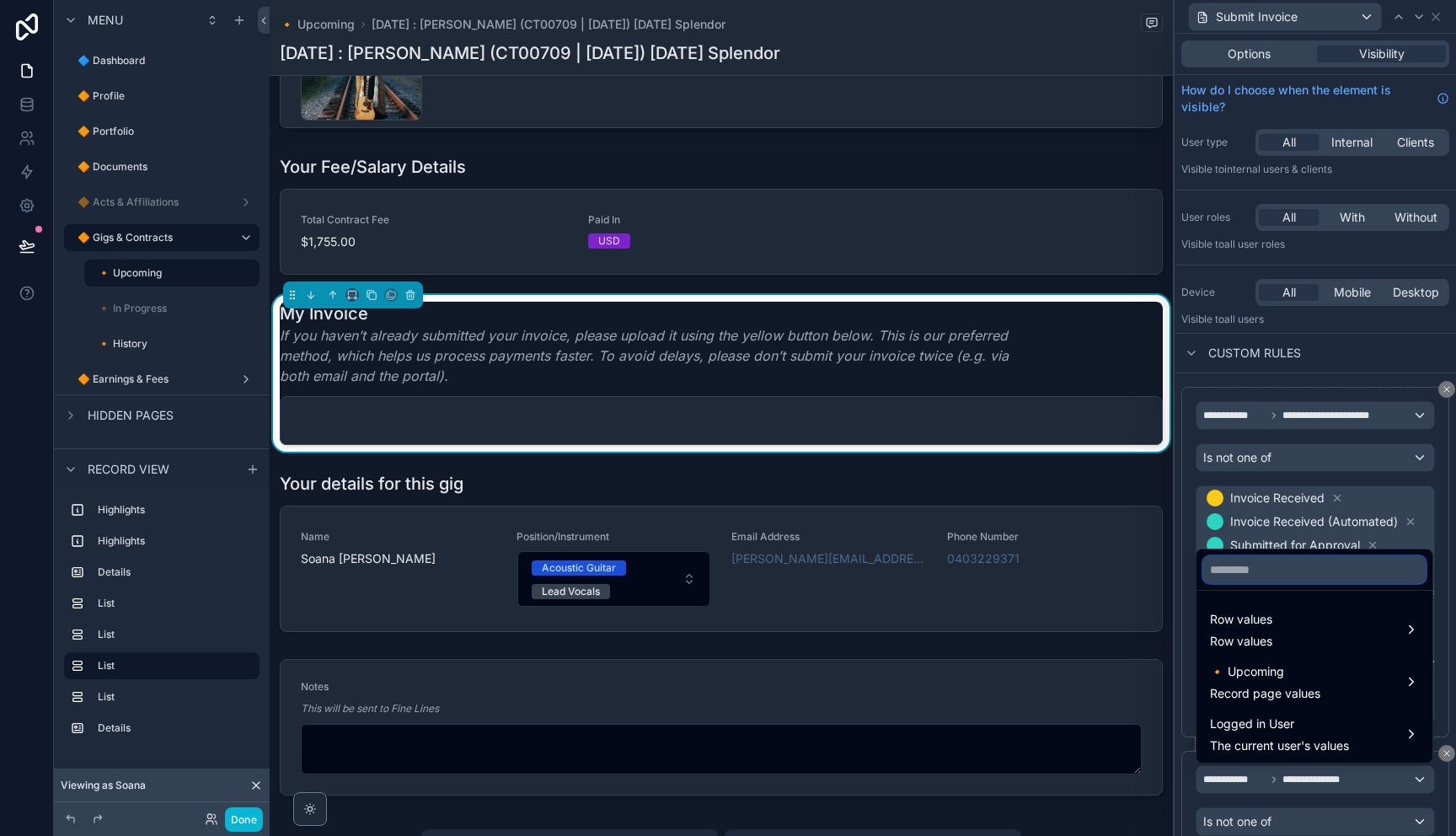
scroll to position [525, 0]
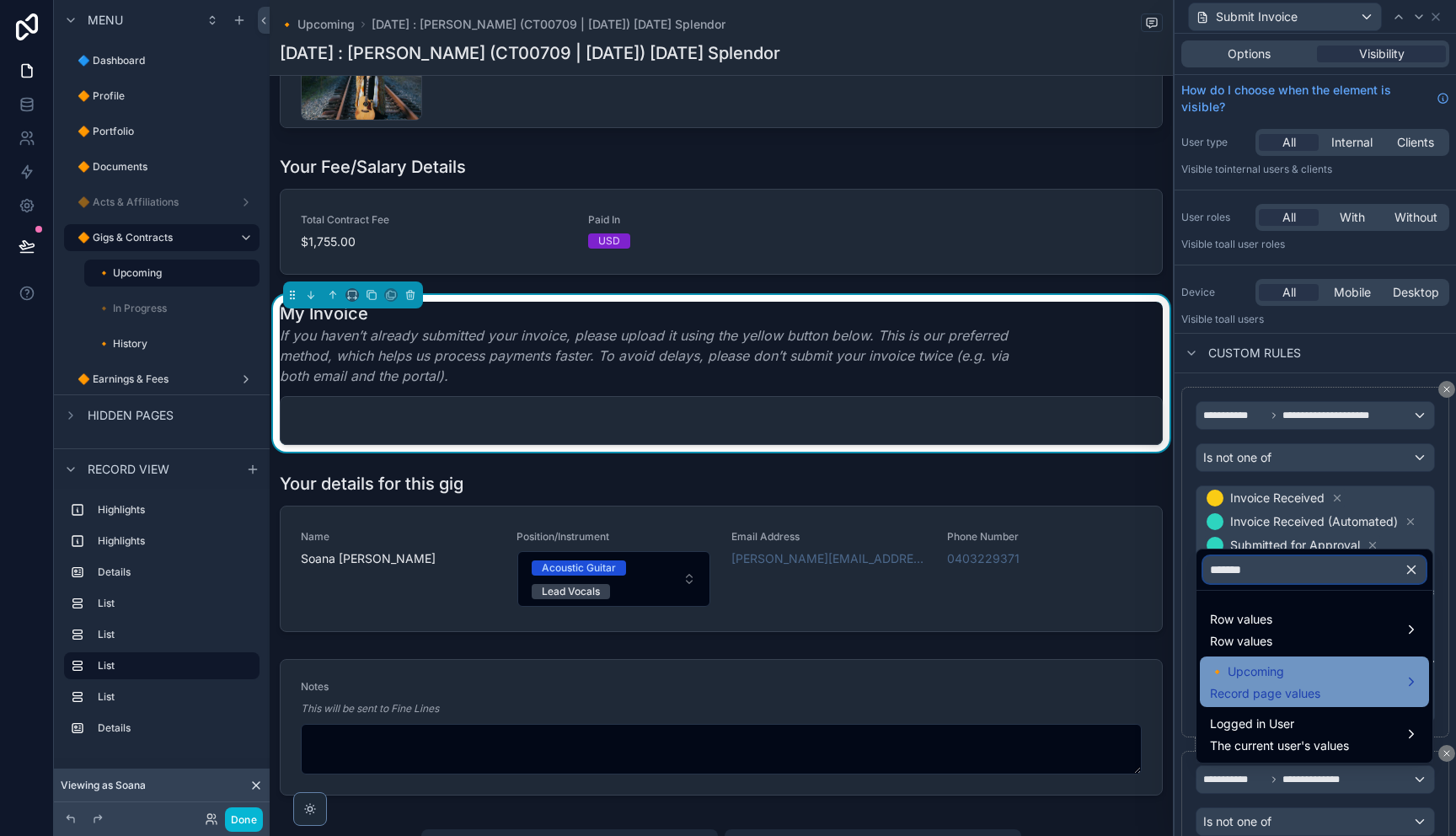
type input "*******"
click at [1296, 669] on span "🔸 Upcoming" at bounding box center [1265, 671] width 111 height 20
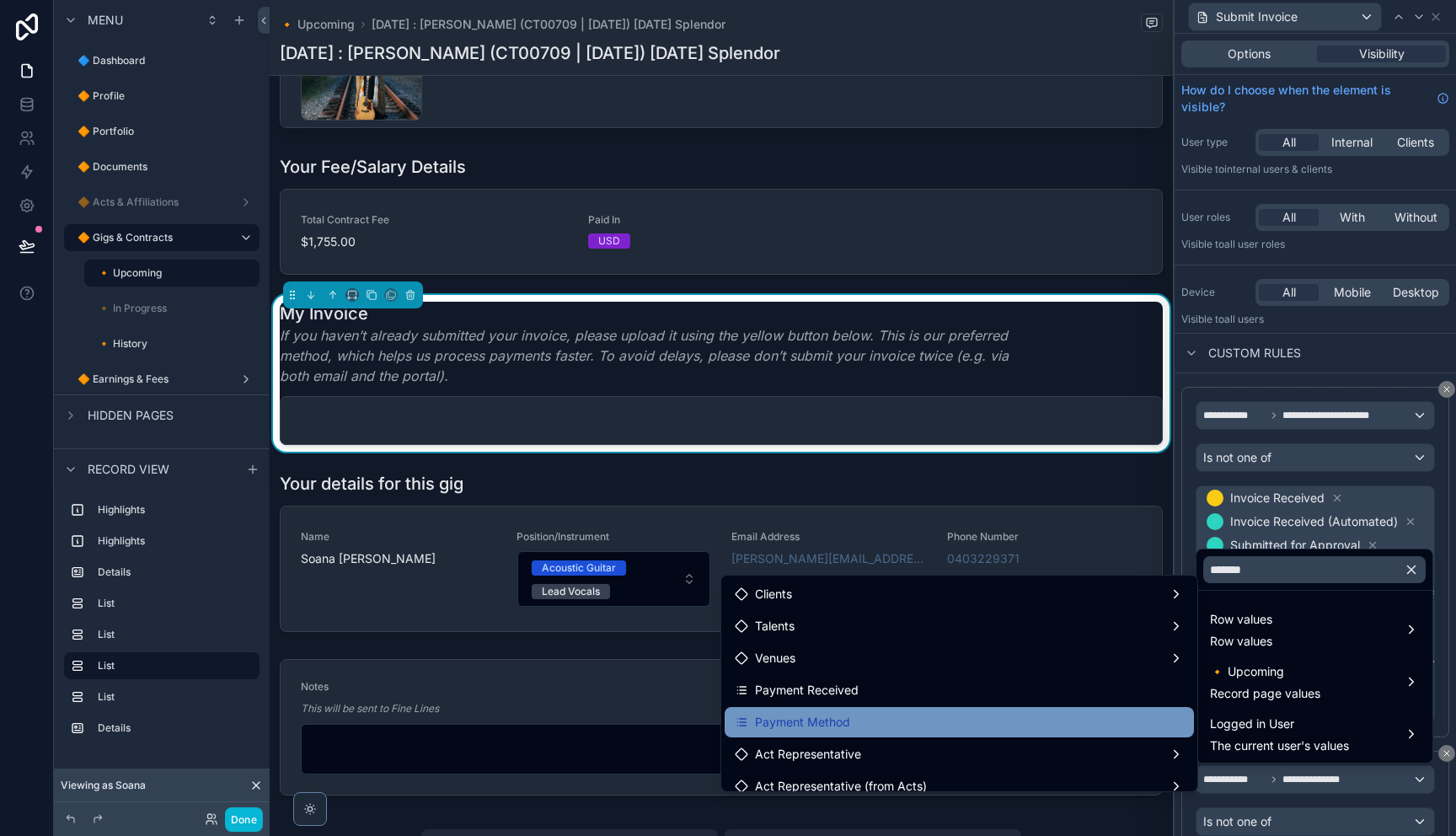
click at [1012, 720] on div "Payment Method" at bounding box center [958, 722] width 449 height 20
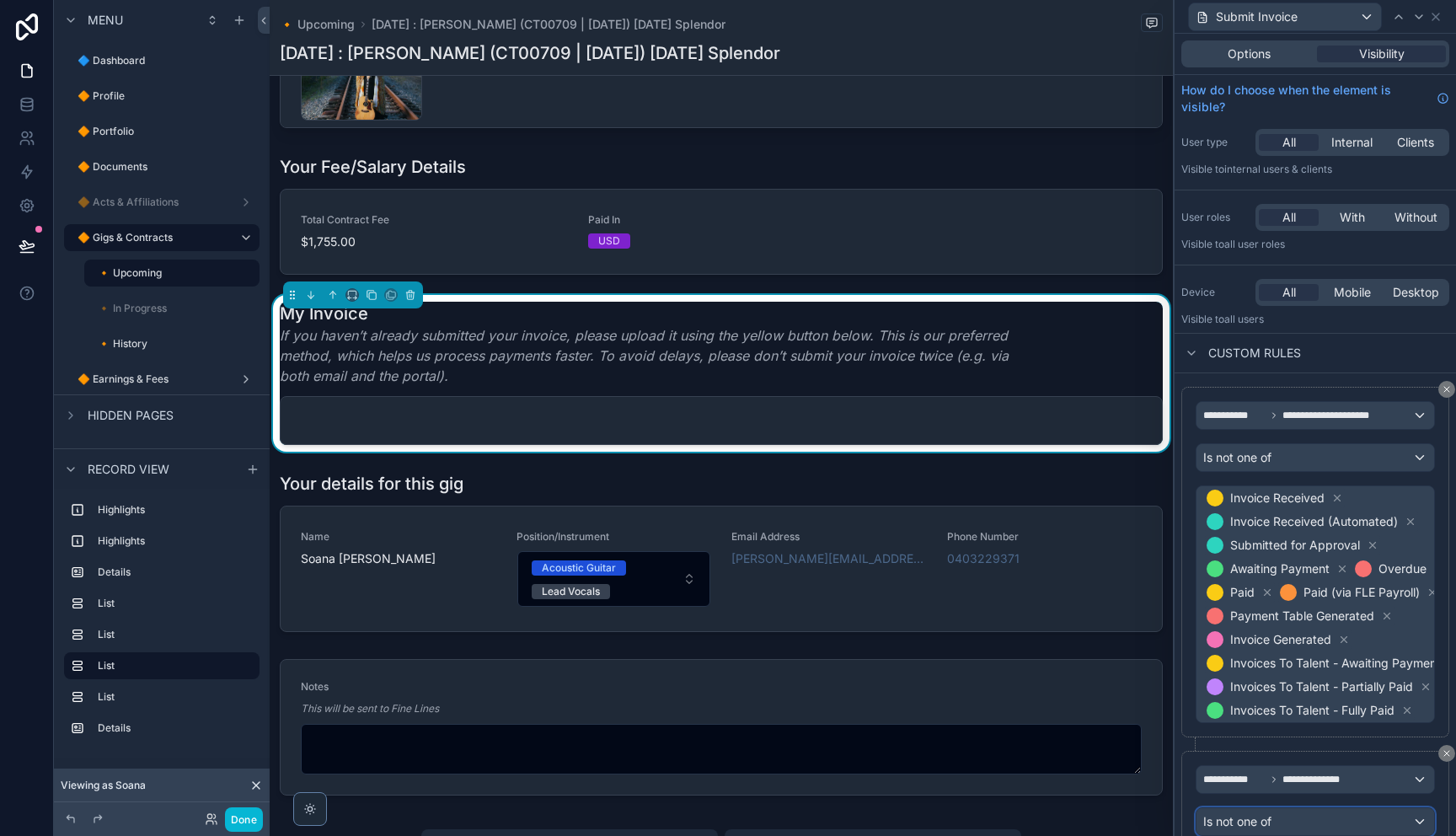
click at [1261, 819] on span "Is not one of" at bounding box center [1238, 822] width 69 height 17
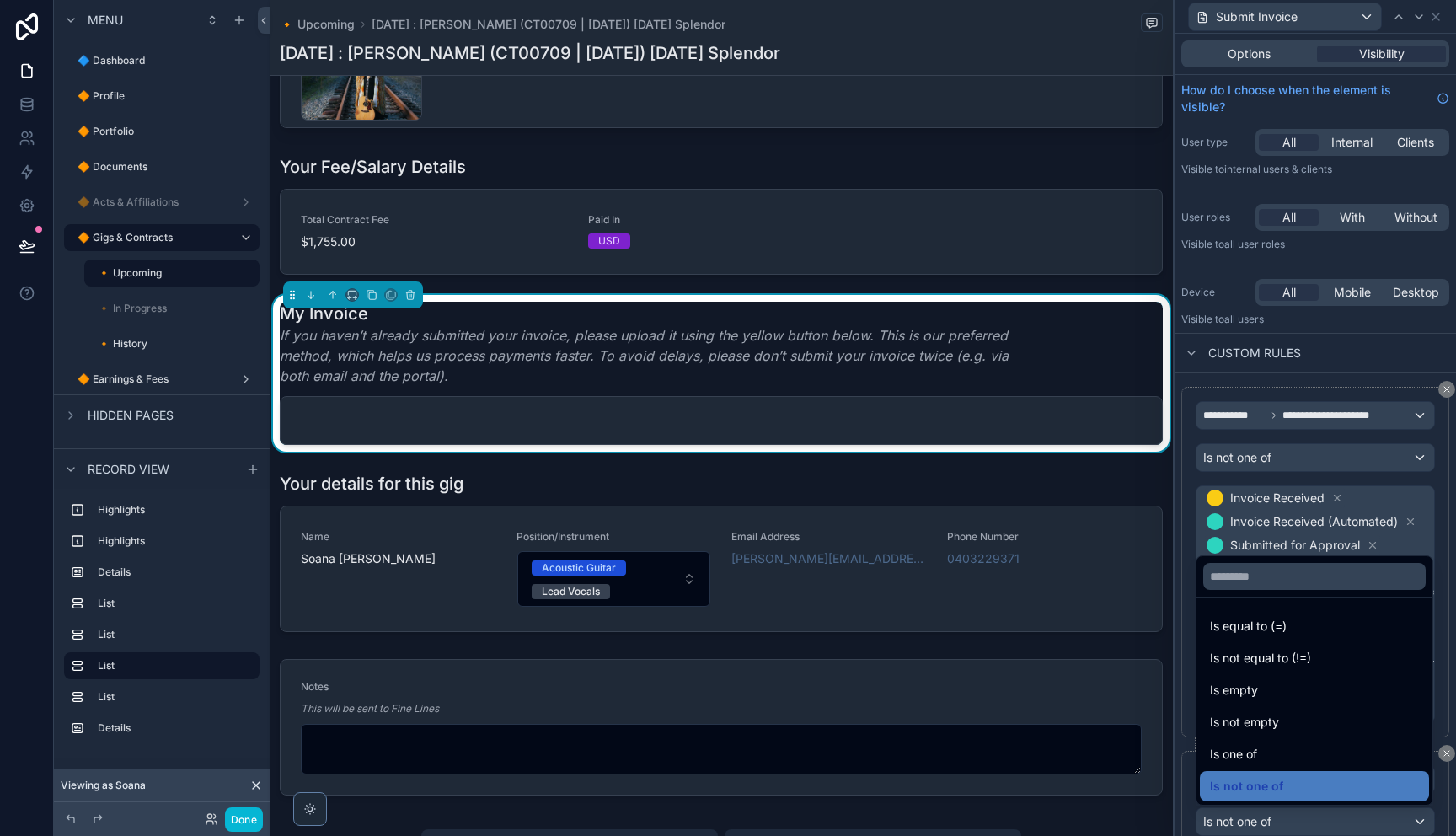
click at [1180, 741] on div at bounding box center [1315, 418] width 281 height 836
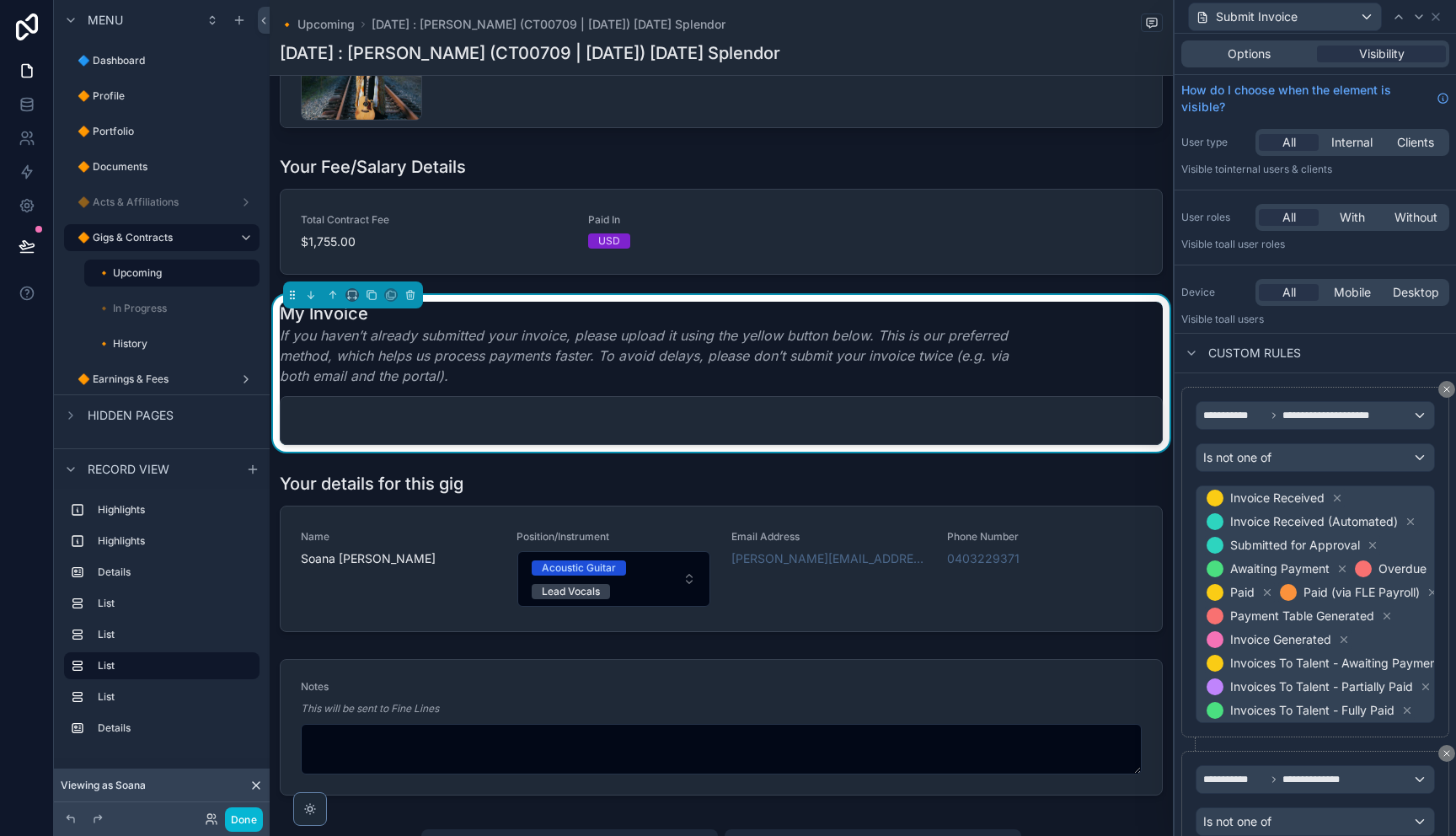
scroll to position [107, 0]
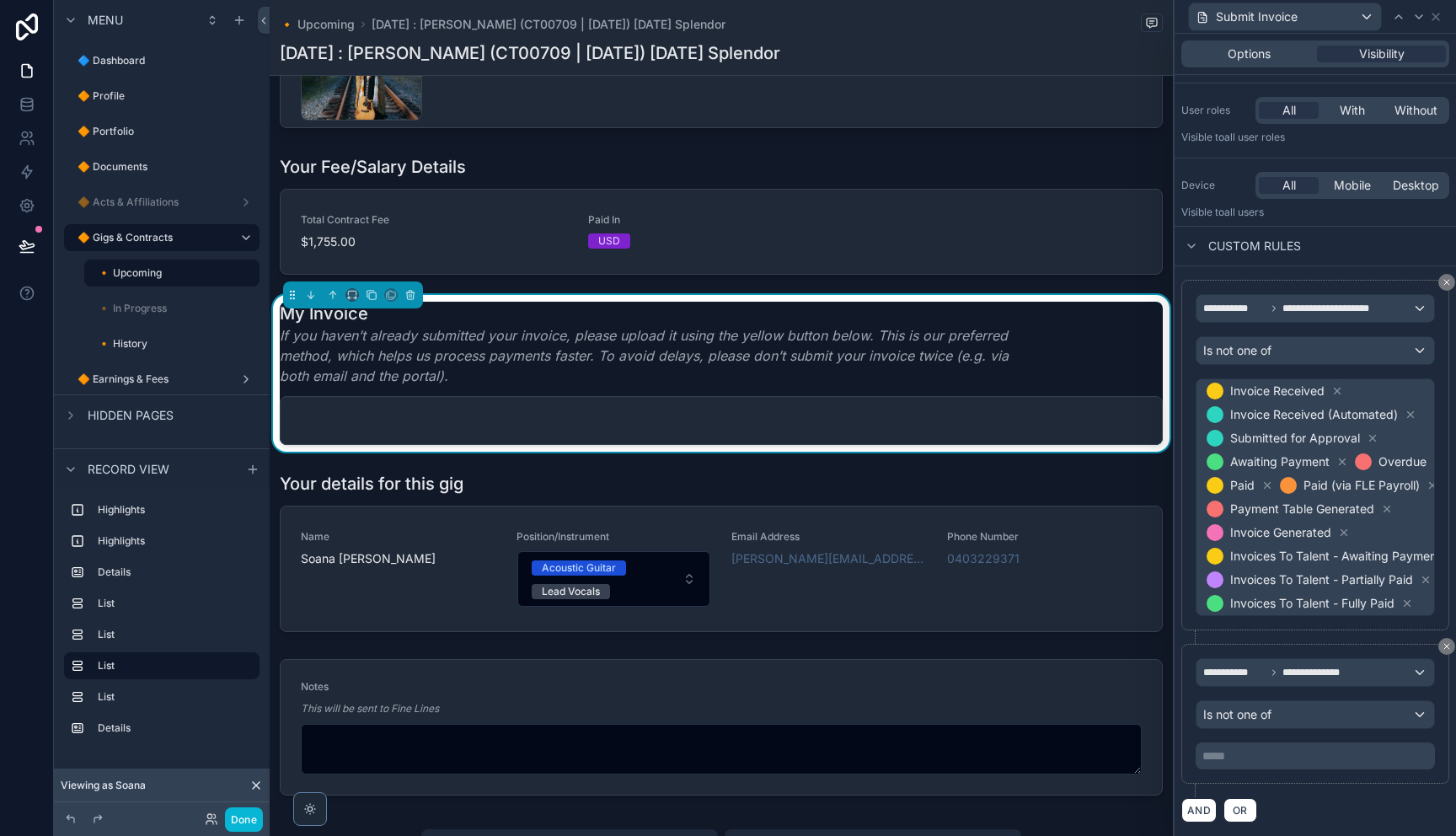
click at [1246, 760] on p "***** ﻿" at bounding box center [1317, 756] width 229 height 17
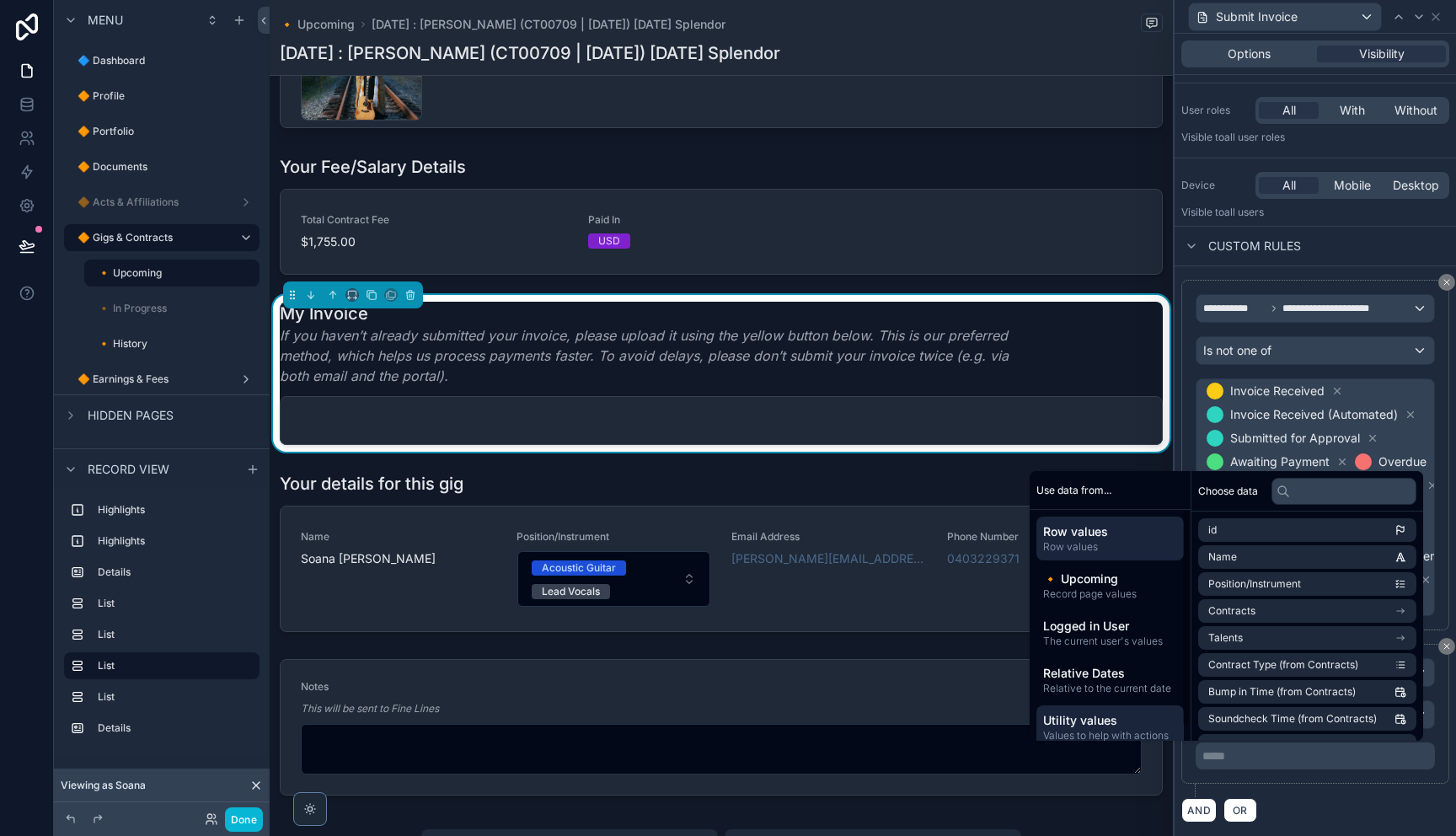
scroll to position [15, 0]
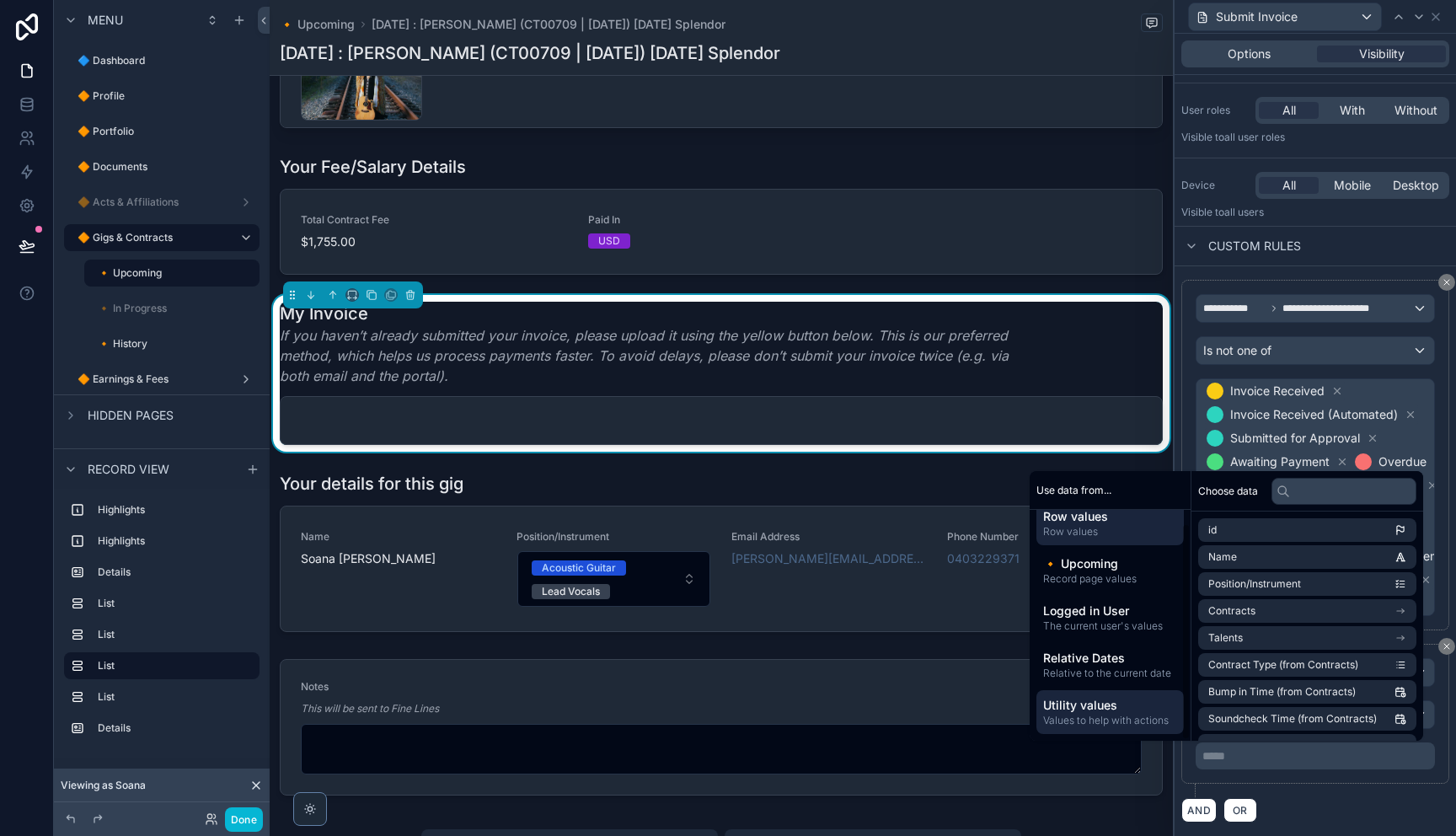
click at [1118, 724] on span "Values to help with actions" at bounding box center [1110, 720] width 133 height 13
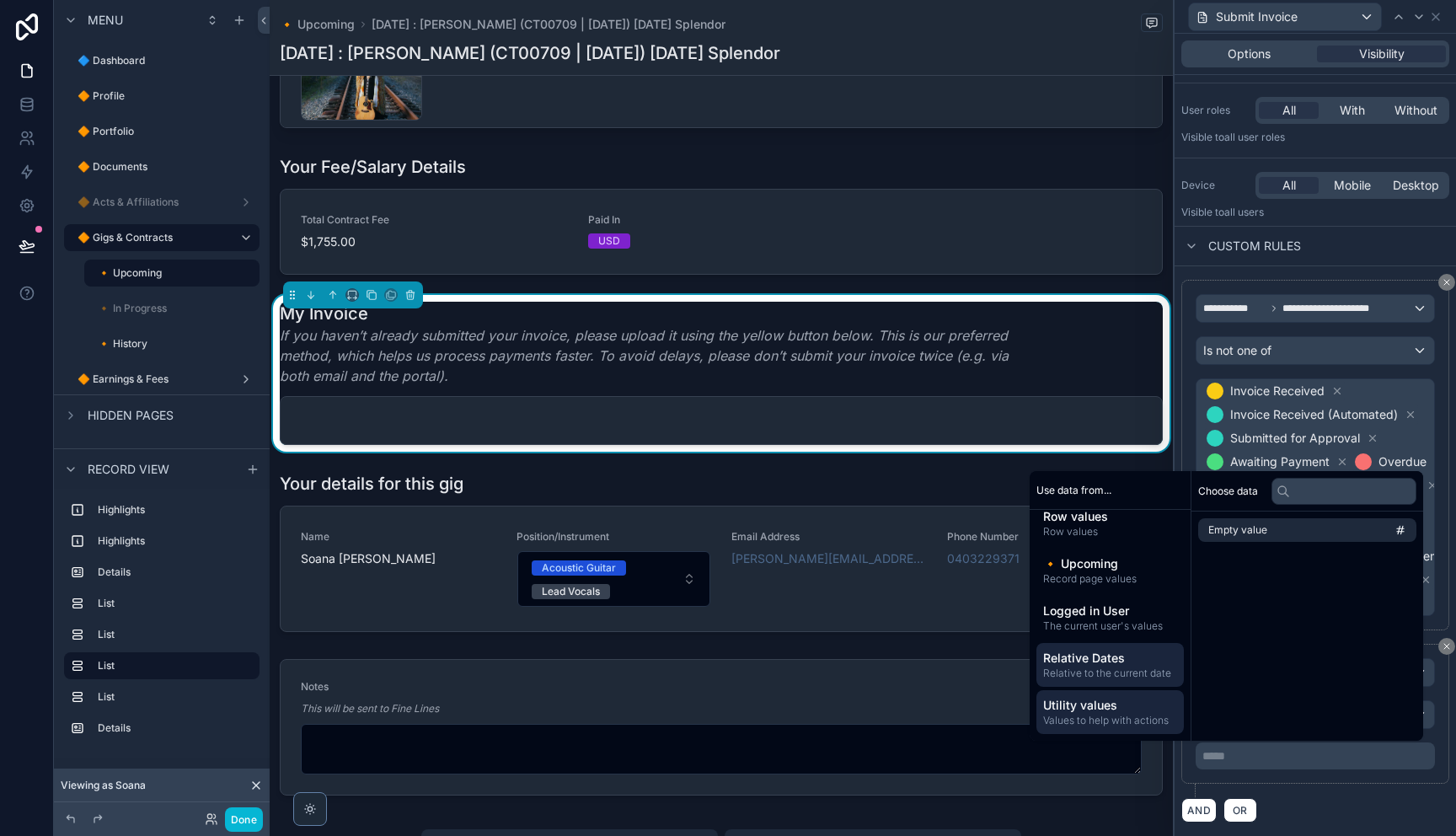
click at [1095, 657] on span "Relative Dates" at bounding box center [1110, 658] width 133 height 17
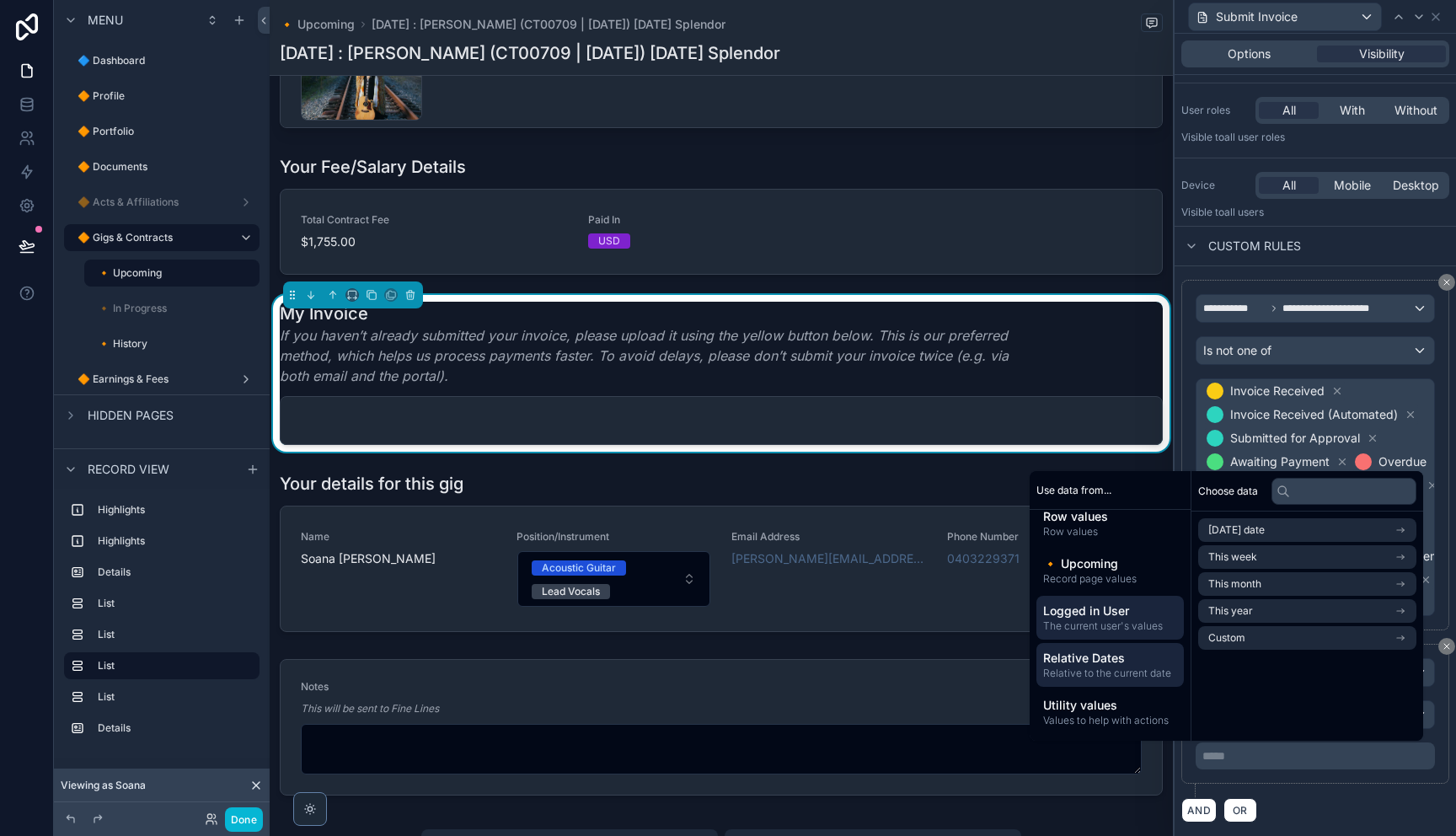
click at [1114, 622] on span "The current user's values" at bounding box center [1110, 625] width 133 height 13
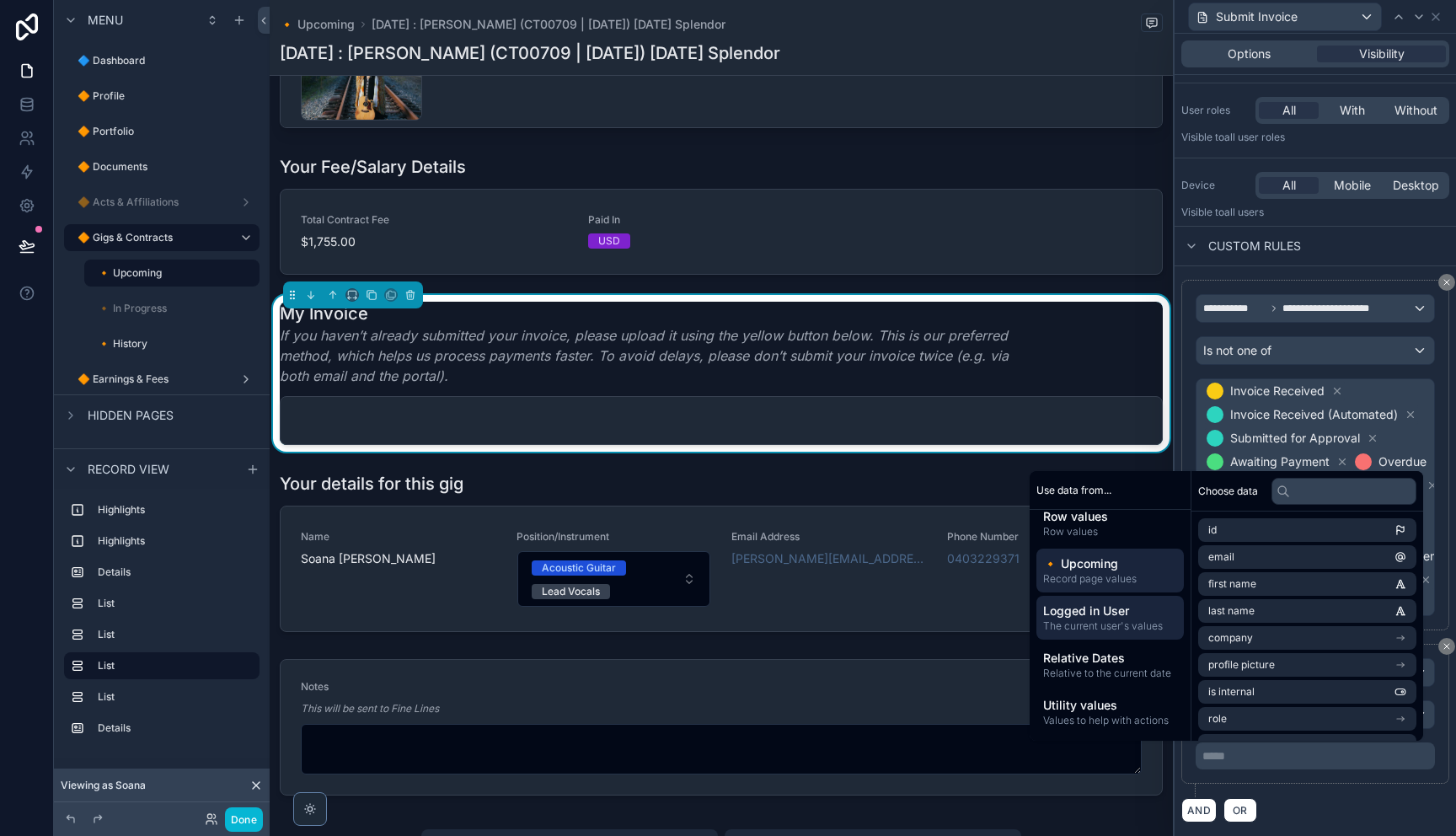
click at [1119, 582] on span "Record page values" at bounding box center [1110, 579] width 133 height 13
click at [1105, 537] on span "Row values" at bounding box center [1110, 531] width 133 height 13
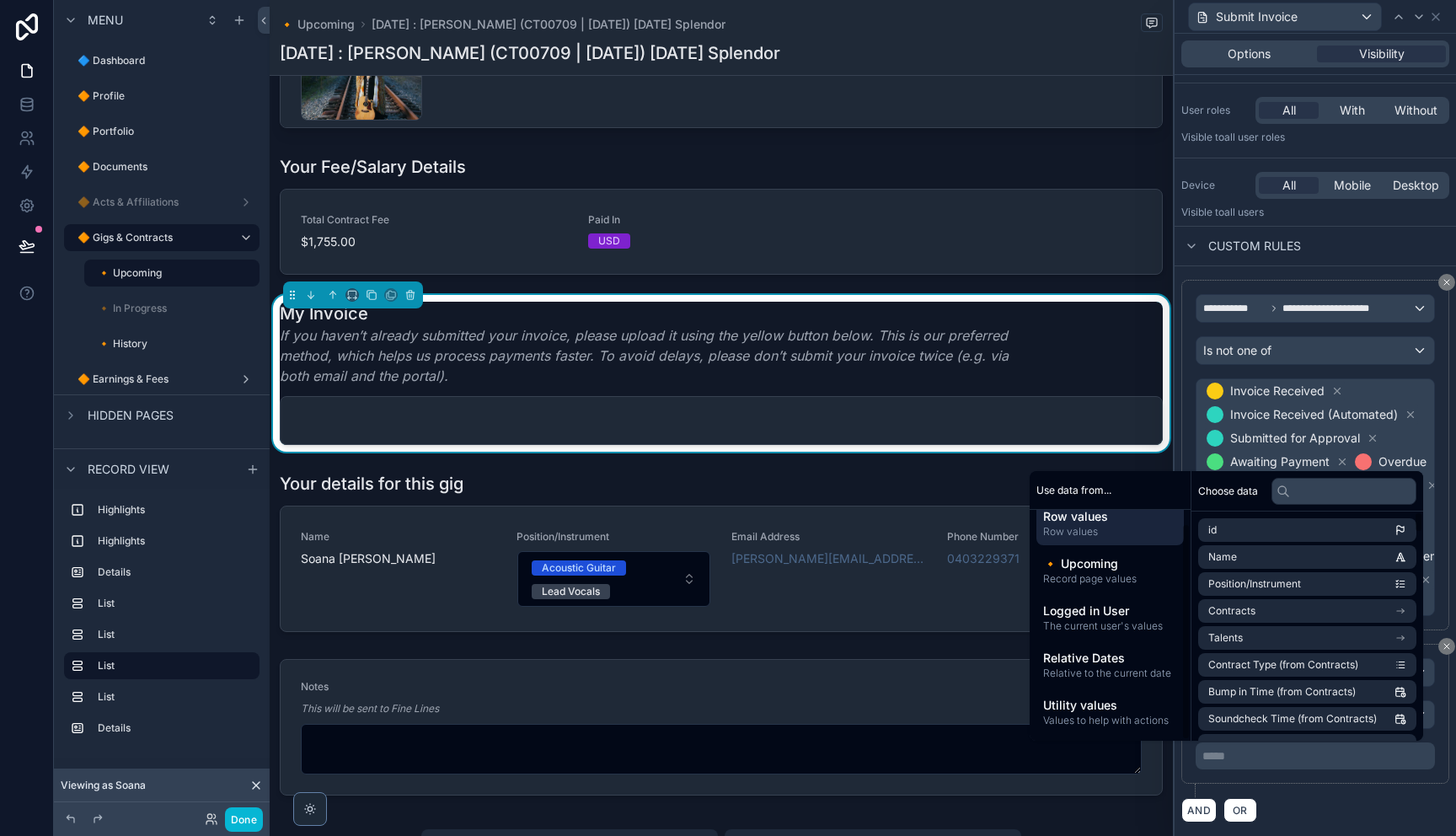
drag, startPoint x: 1340, startPoint y: 806, endPoint x: 1353, endPoint y: 792, distance: 19.1
click at [1345, 805] on div "AND OR" at bounding box center [1315, 809] width 268 height 26
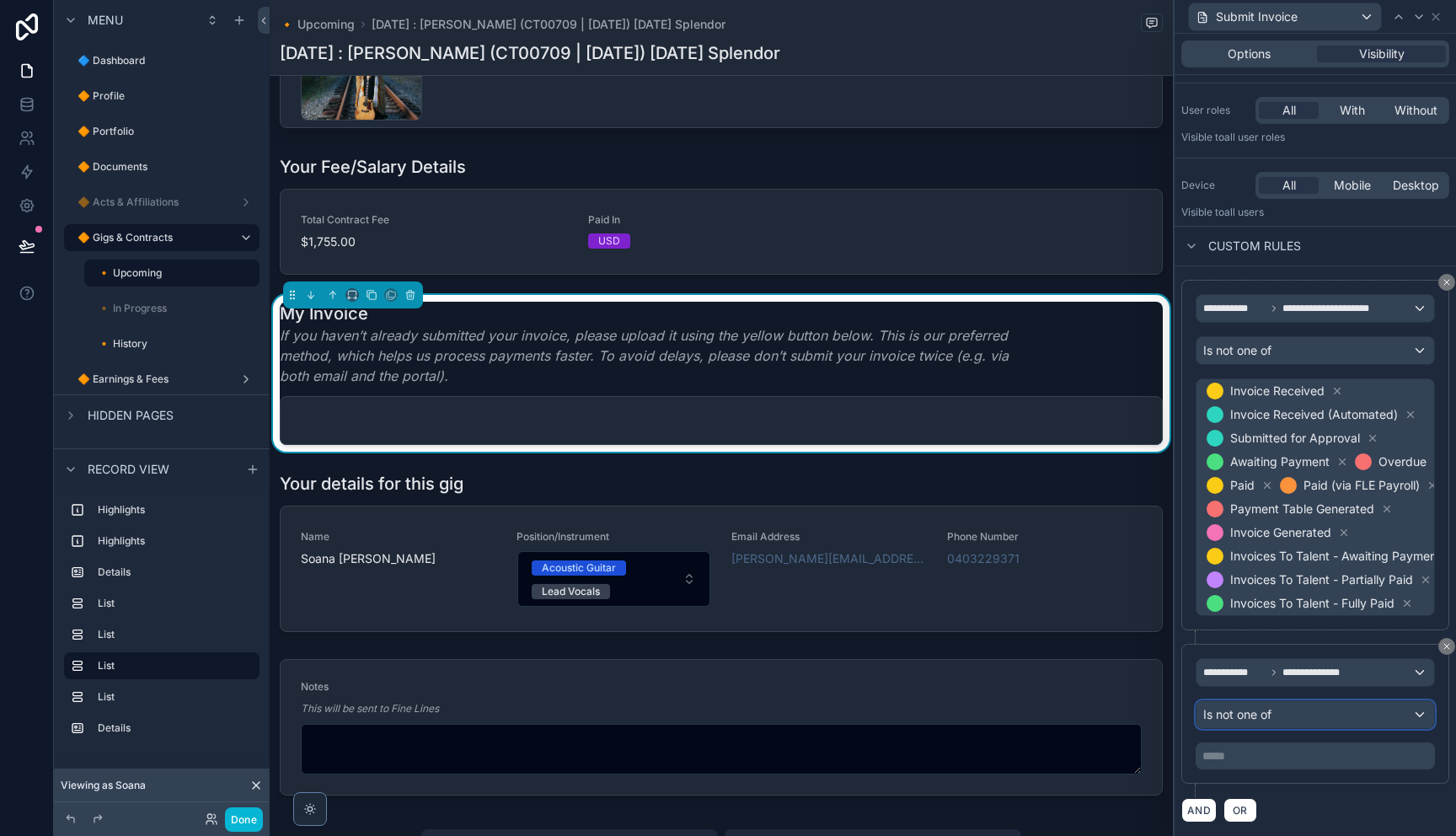
click at [1350, 720] on div "Is not one of" at bounding box center [1315, 714] width 237 height 27
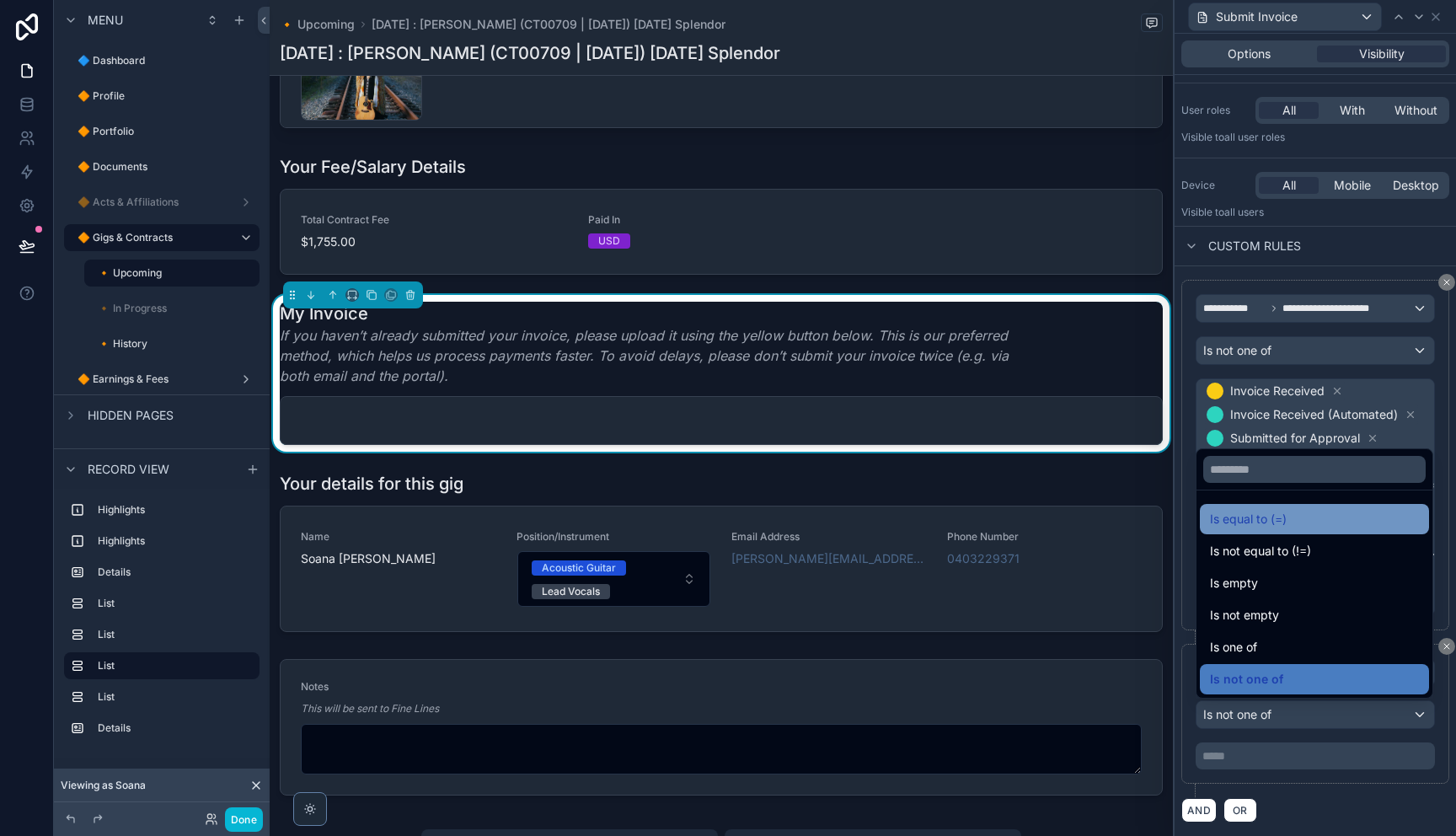
drag, startPoint x: 1282, startPoint y: 525, endPoint x: 1349, endPoint y: 822, distance: 304.5
click at [1281, 525] on span "Is equal to (=)" at bounding box center [1248, 519] width 76 height 20
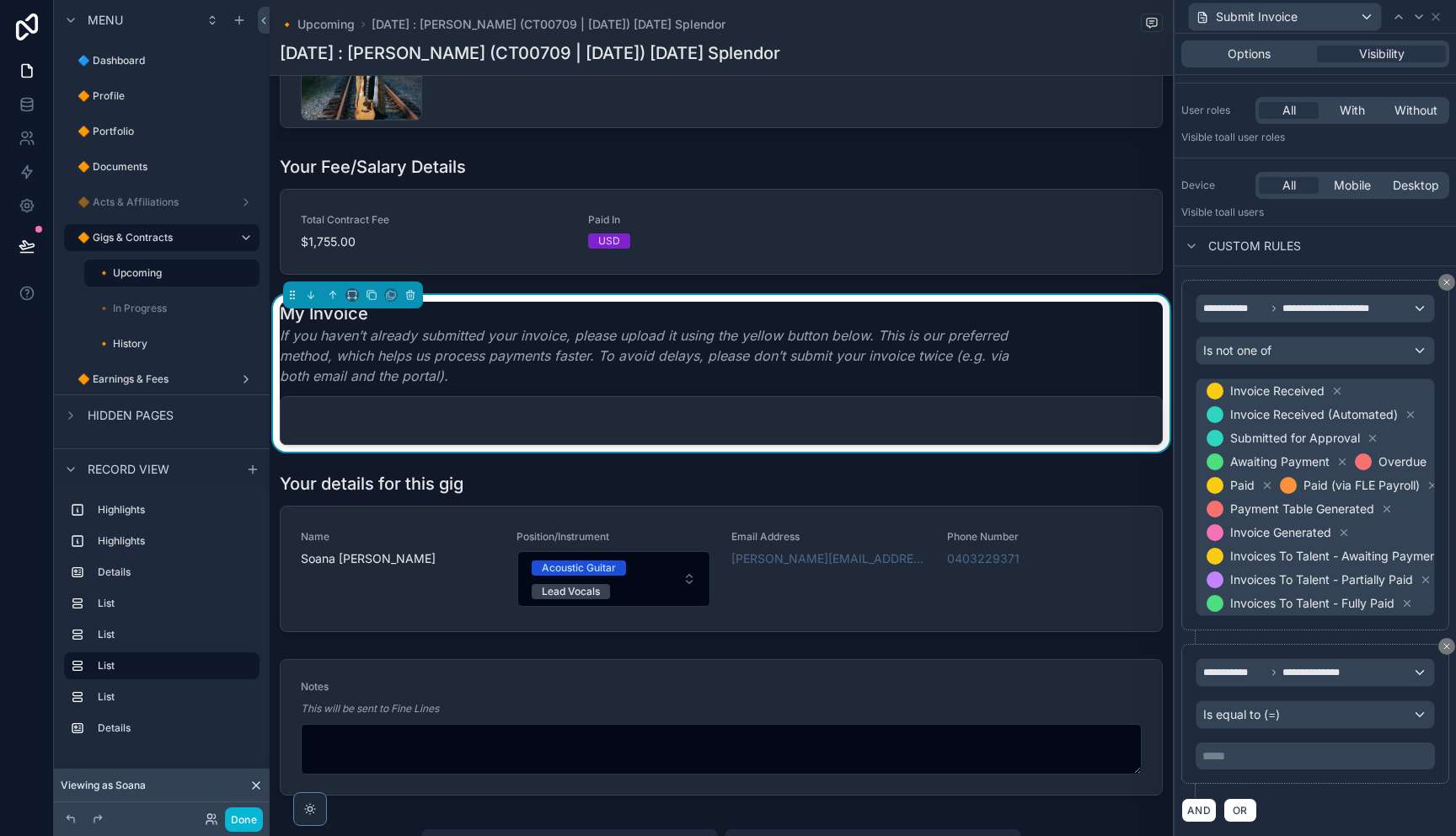
drag, startPoint x: 1337, startPoint y: 754, endPoint x: 1329, endPoint y: 758, distance: 8.9
click at [1337, 754] on p "***** ﻿" at bounding box center [1317, 756] width 229 height 17
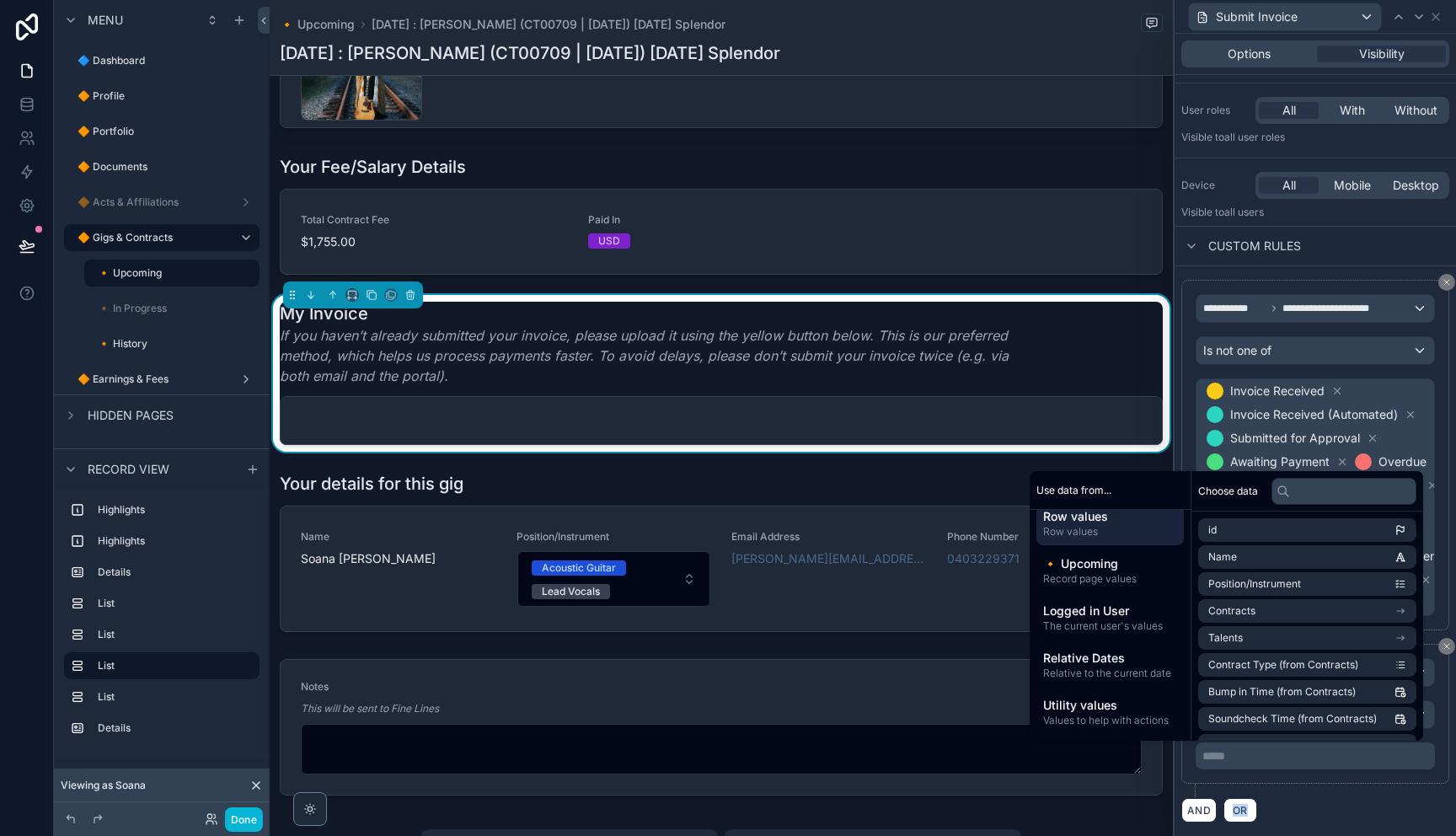
click at [1343, 798] on div "AND OR" at bounding box center [1315, 809] width 268 height 26
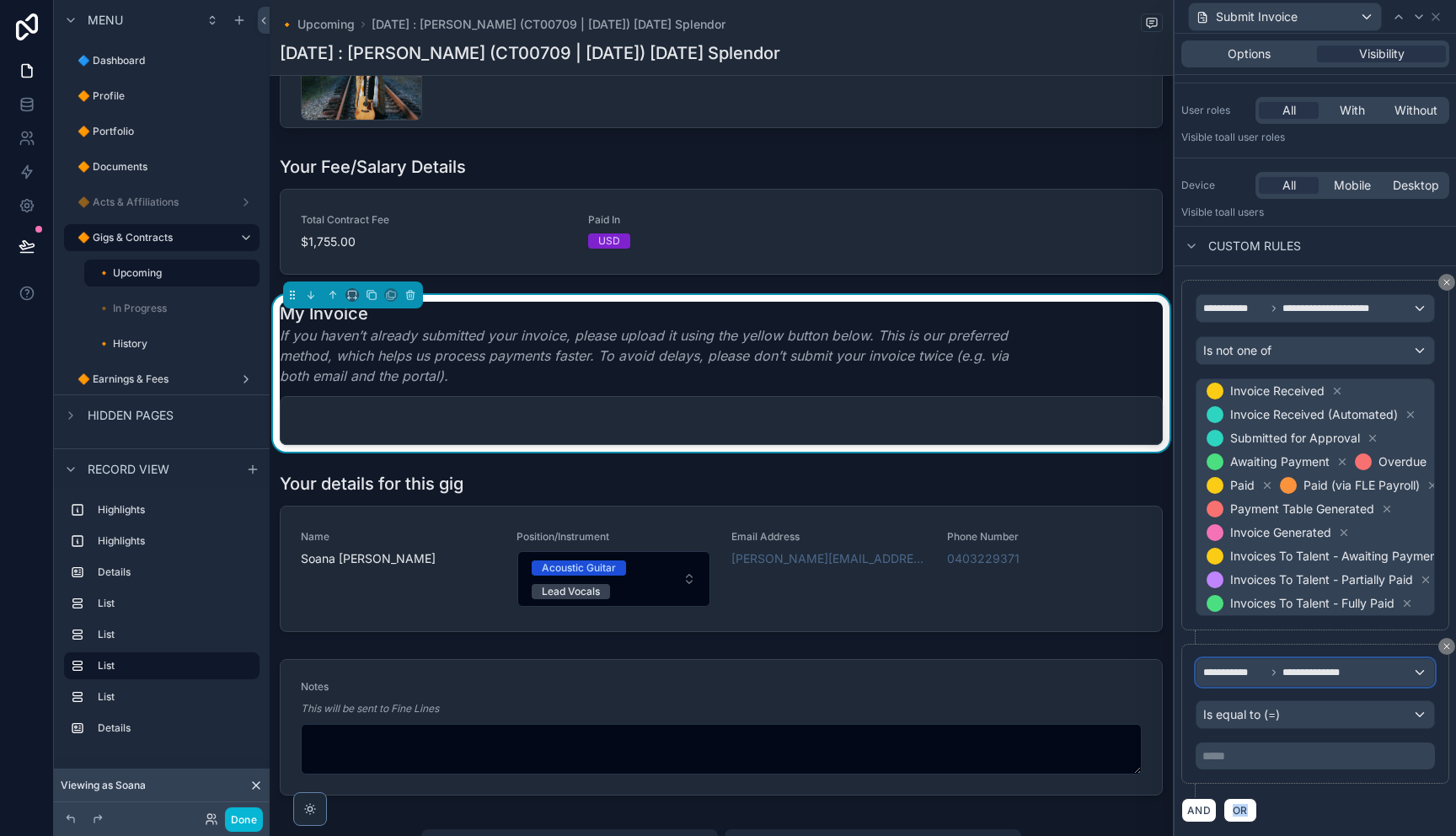
click at [1345, 670] on span "**********" at bounding box center [1323, 672] width 81 height 13
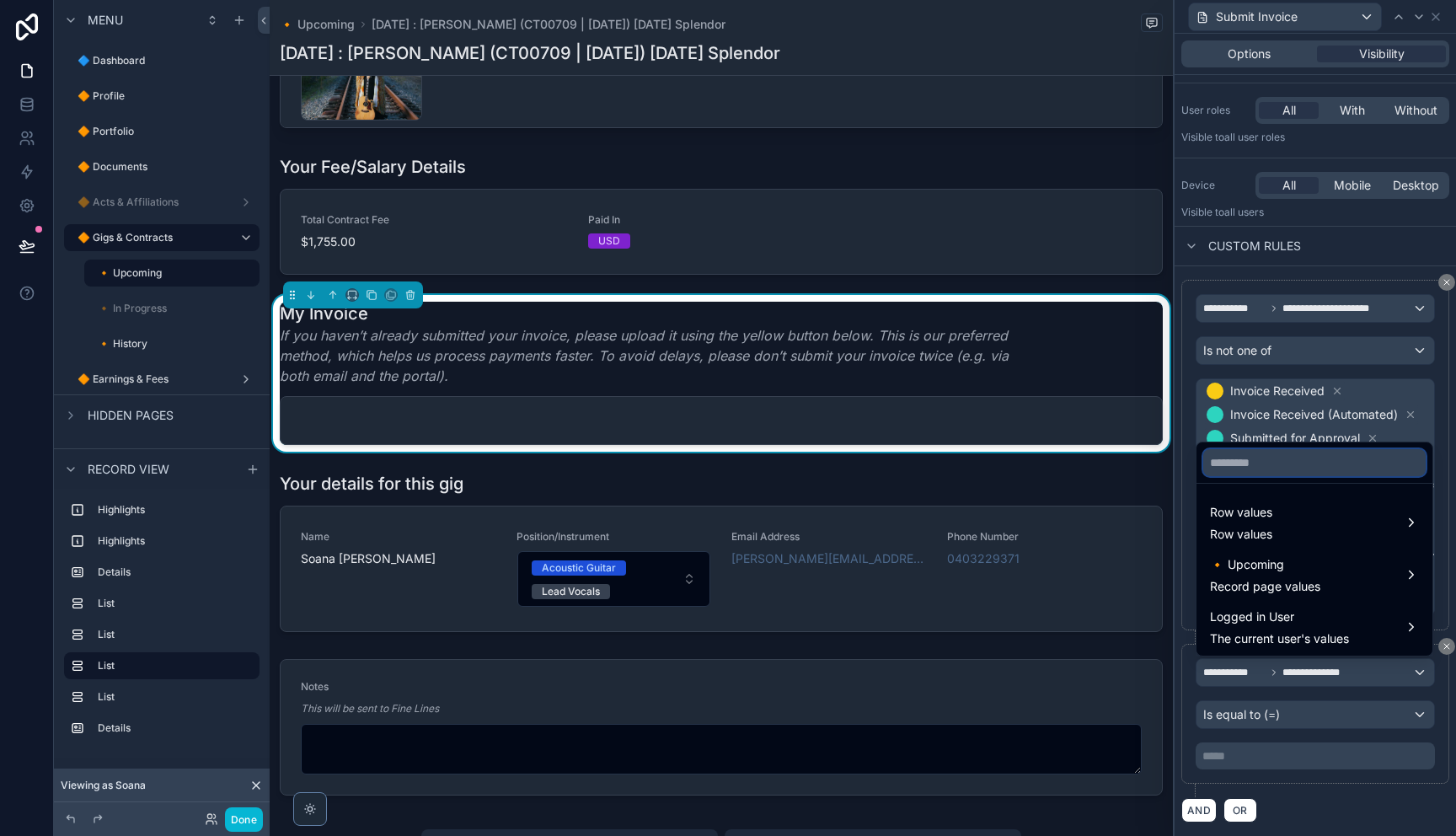
click at [1297, 463] on input "text" at bounding box center [1314, 462] width 222 height 27
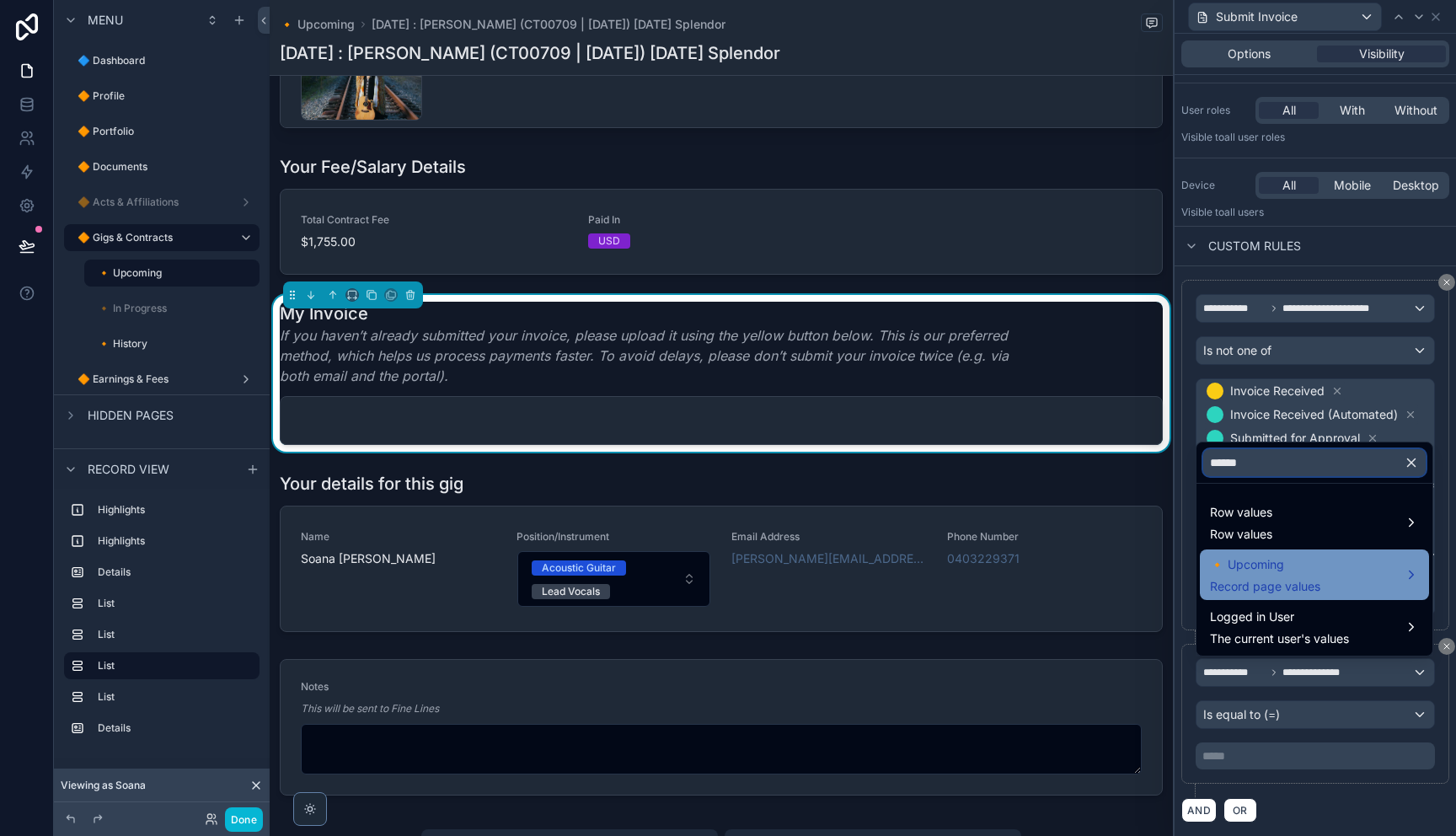
type input "******"
click at [1306, 589] on span "Record page values" at bounding box center [1265, 586] width 111 height 17
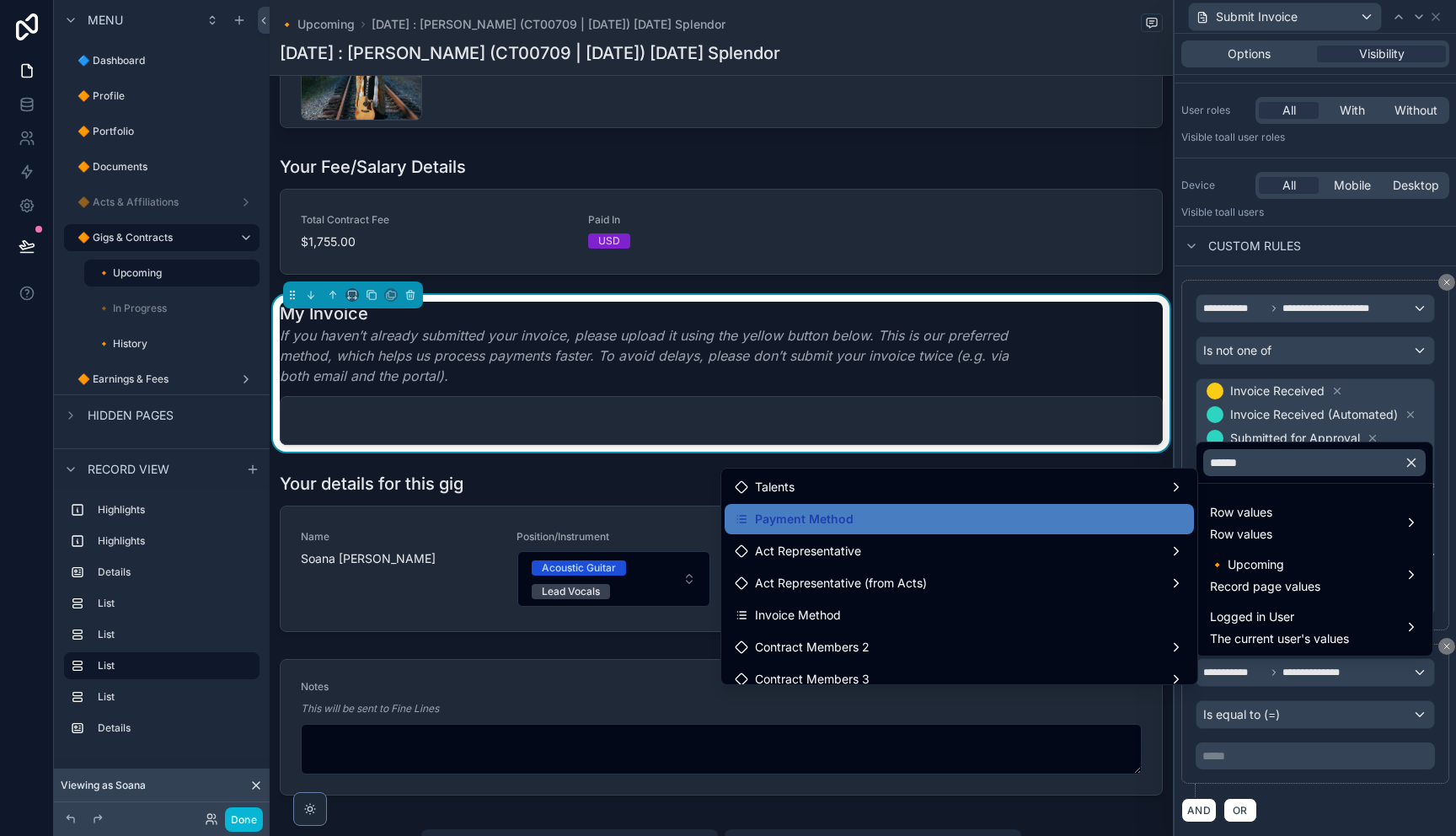
drag, startPoint x: 860, startPoint y: 516, endPoint x: 874, endPoint y: 522, distance: 15.2
click at [860, 516] on div "Payment Method" at bounding box center [958, 519] width 449 height 20
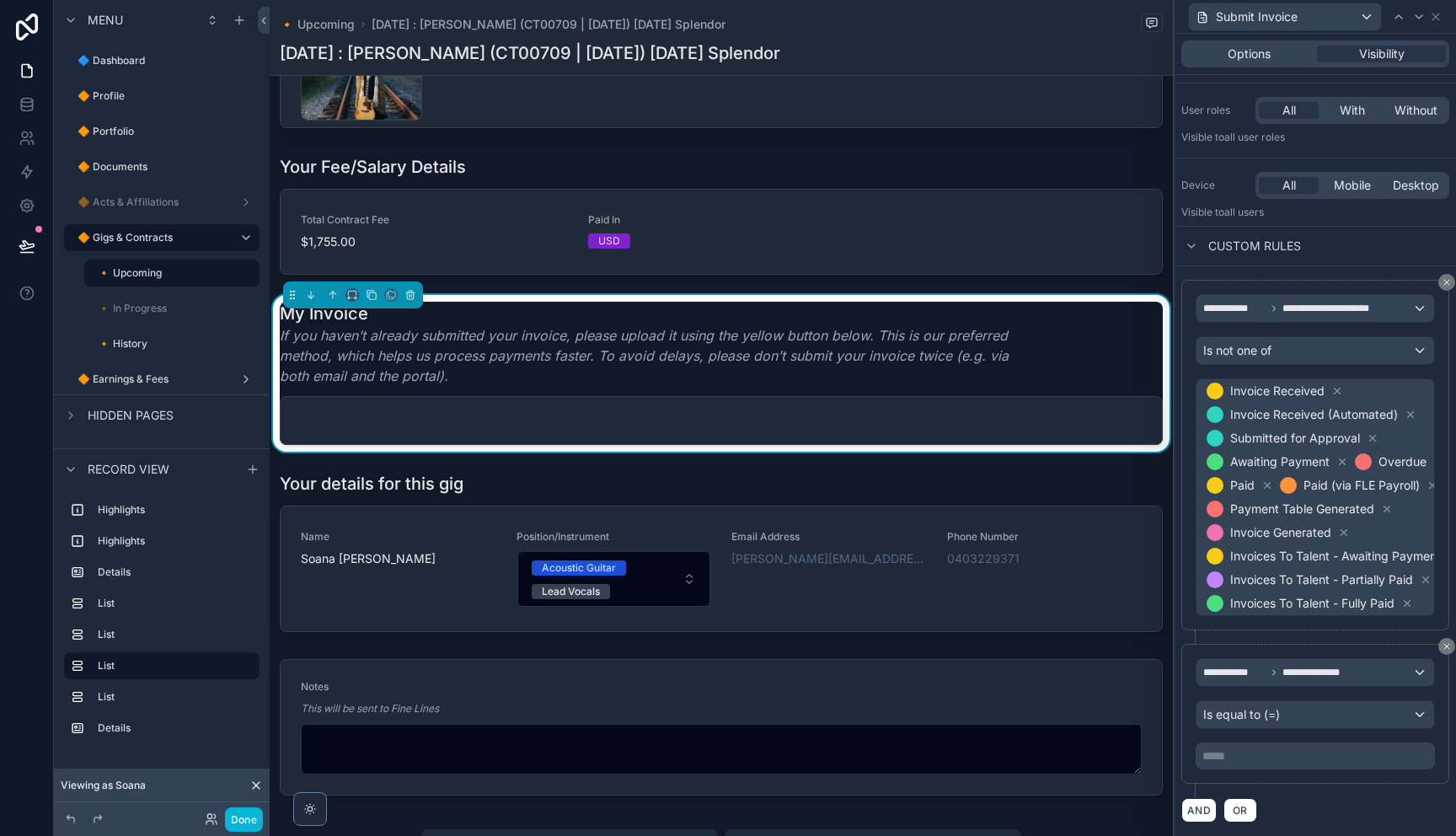
click at [1298, 754] on p "***** ﻿" at bounding box center [1317, 756] width 229 height 17
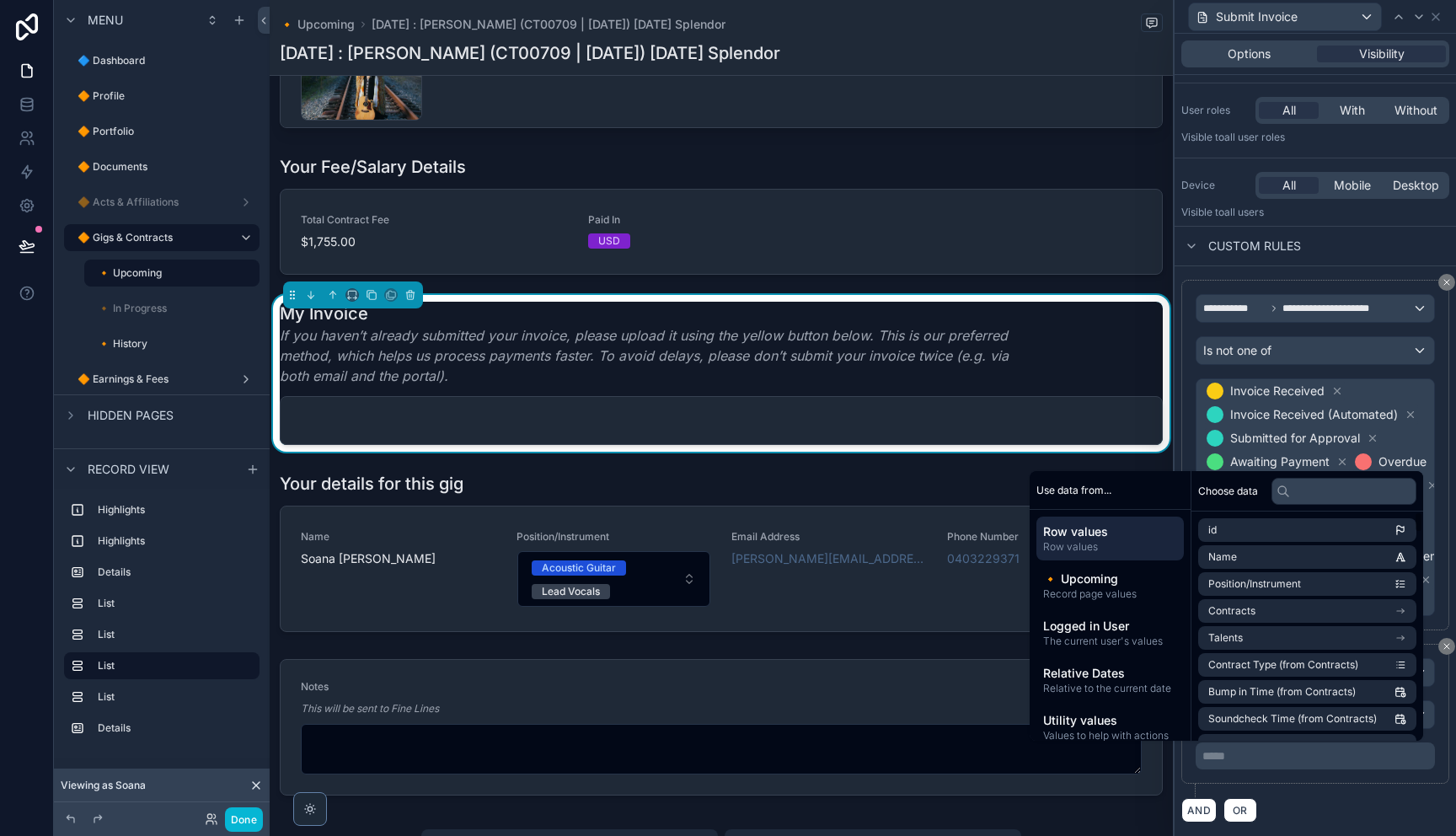
drag, startPoint x: 1330, startPoint y: 807, endPoint x: 1339, endPoint y: 798, distance: 12.7
click at [1331, 807] on div "AND OR" at bounding box center [1315, 809] width 268 height 26
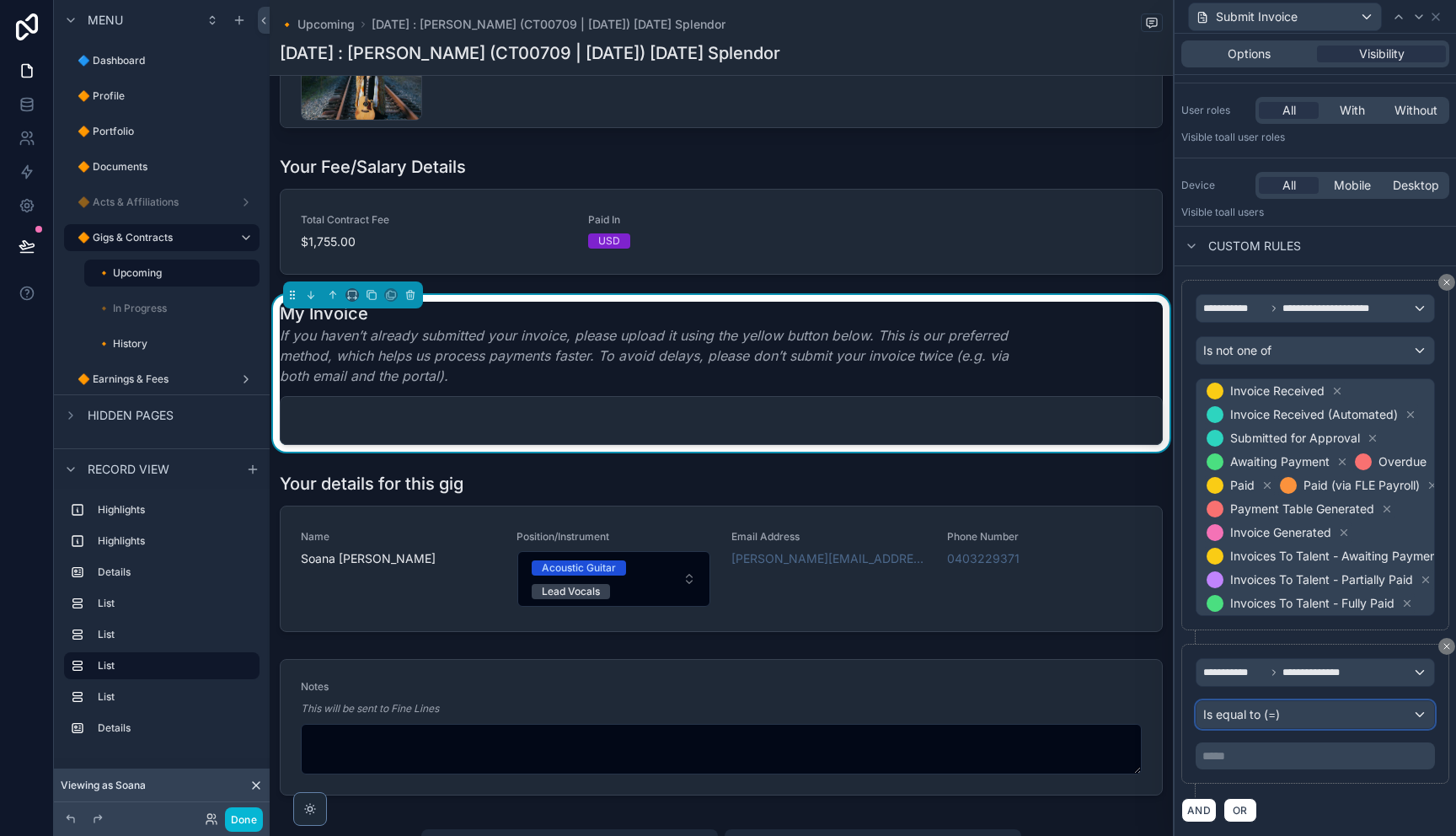
click at [1345, 722] on div "Is equal to (=)" at bounding box center [1315, 714] width 237 height 27
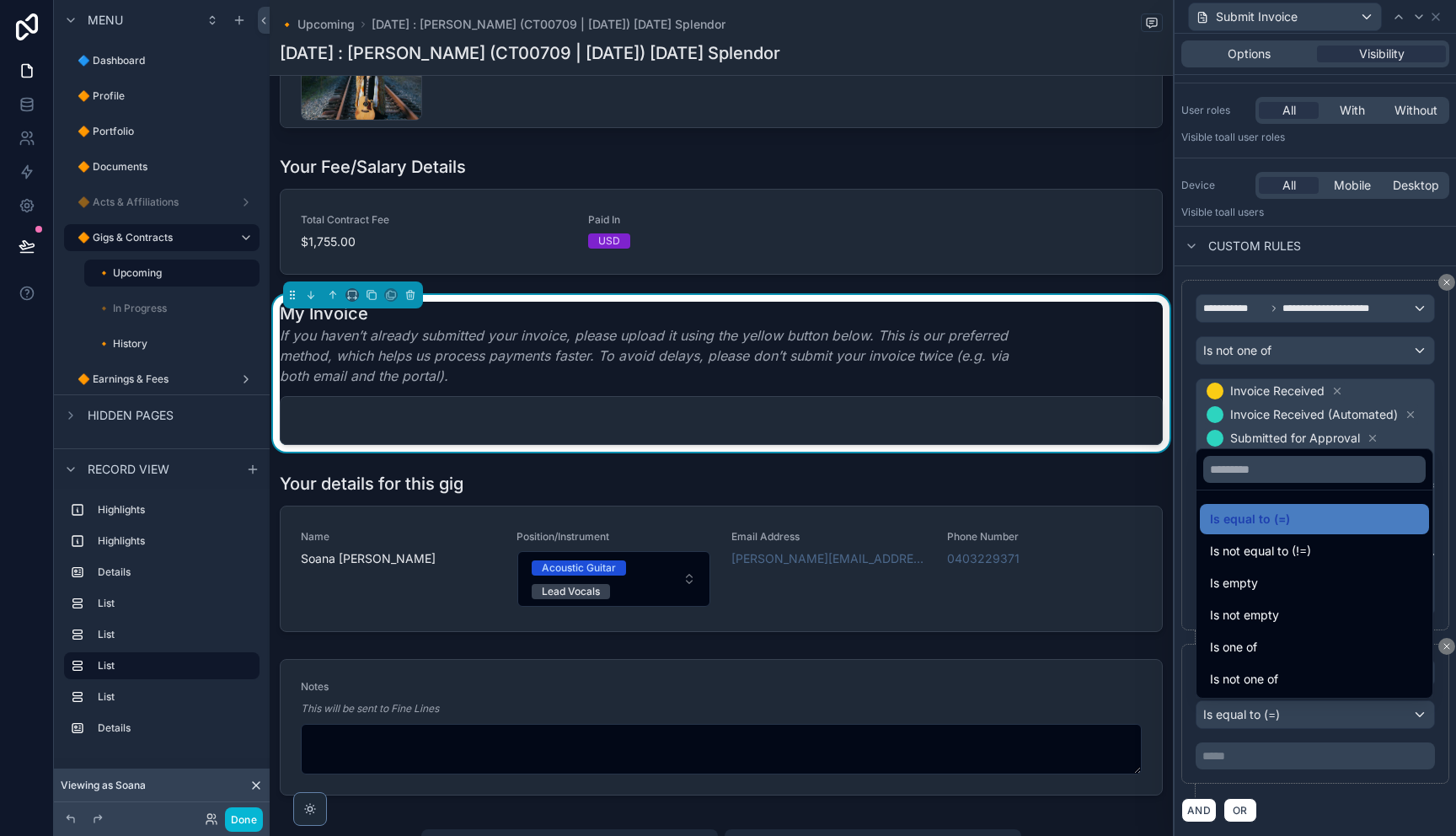
drag, startPoint x: 1286, startPoint y: 654, endPoint x: 1278, endPoint y: 732, distance: 78.4
click at [1286, 654] on div "Is one of" at bounding box center [1314, 646] width 209 height 20
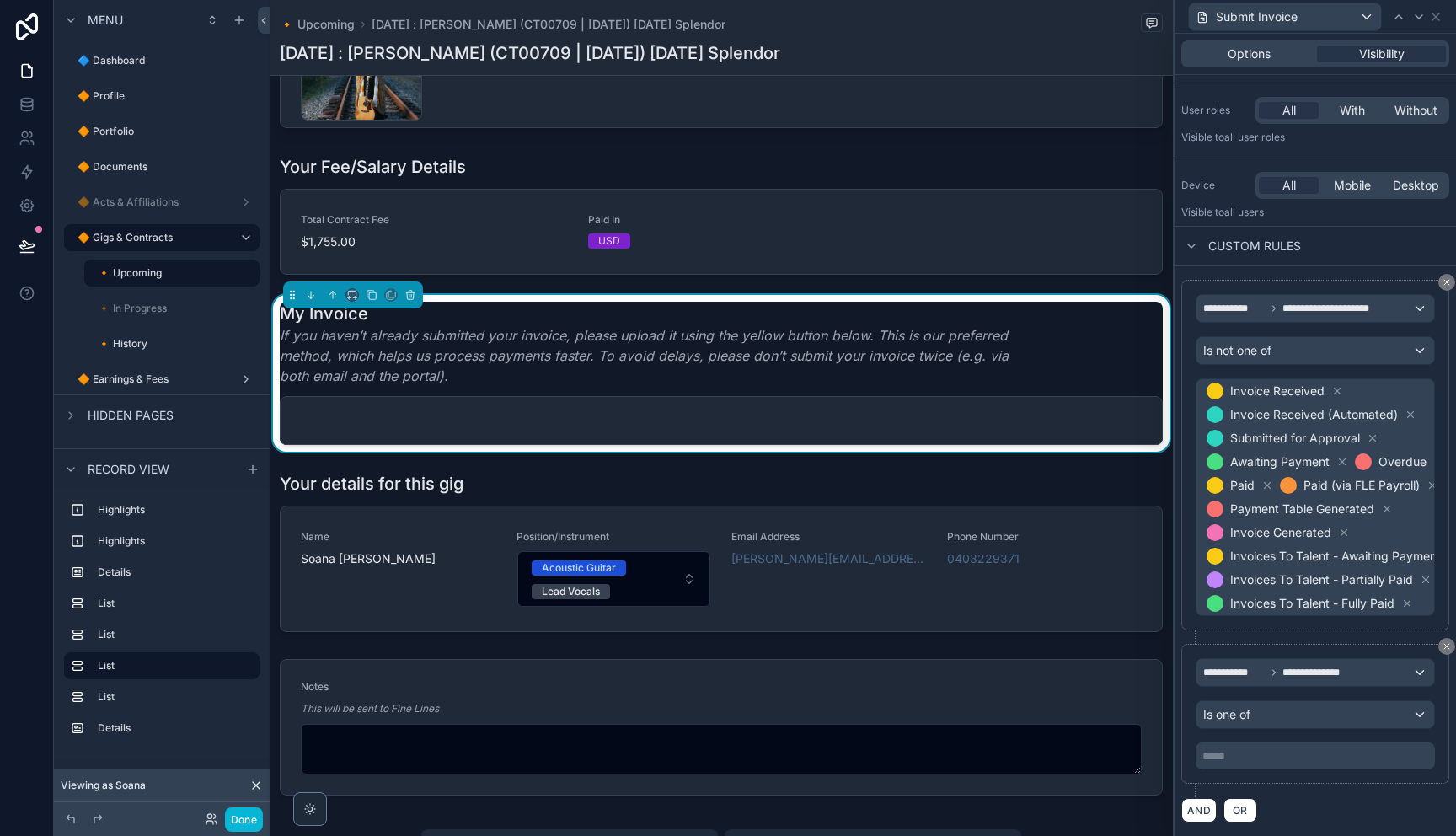
click at [1267, 749] on p "***** ﻿" at bounding box center [1317, 756] width 229 height 17
click at [1348, 816] on div "AND OR" at bounding box center [1315, 809] width 268 height 26
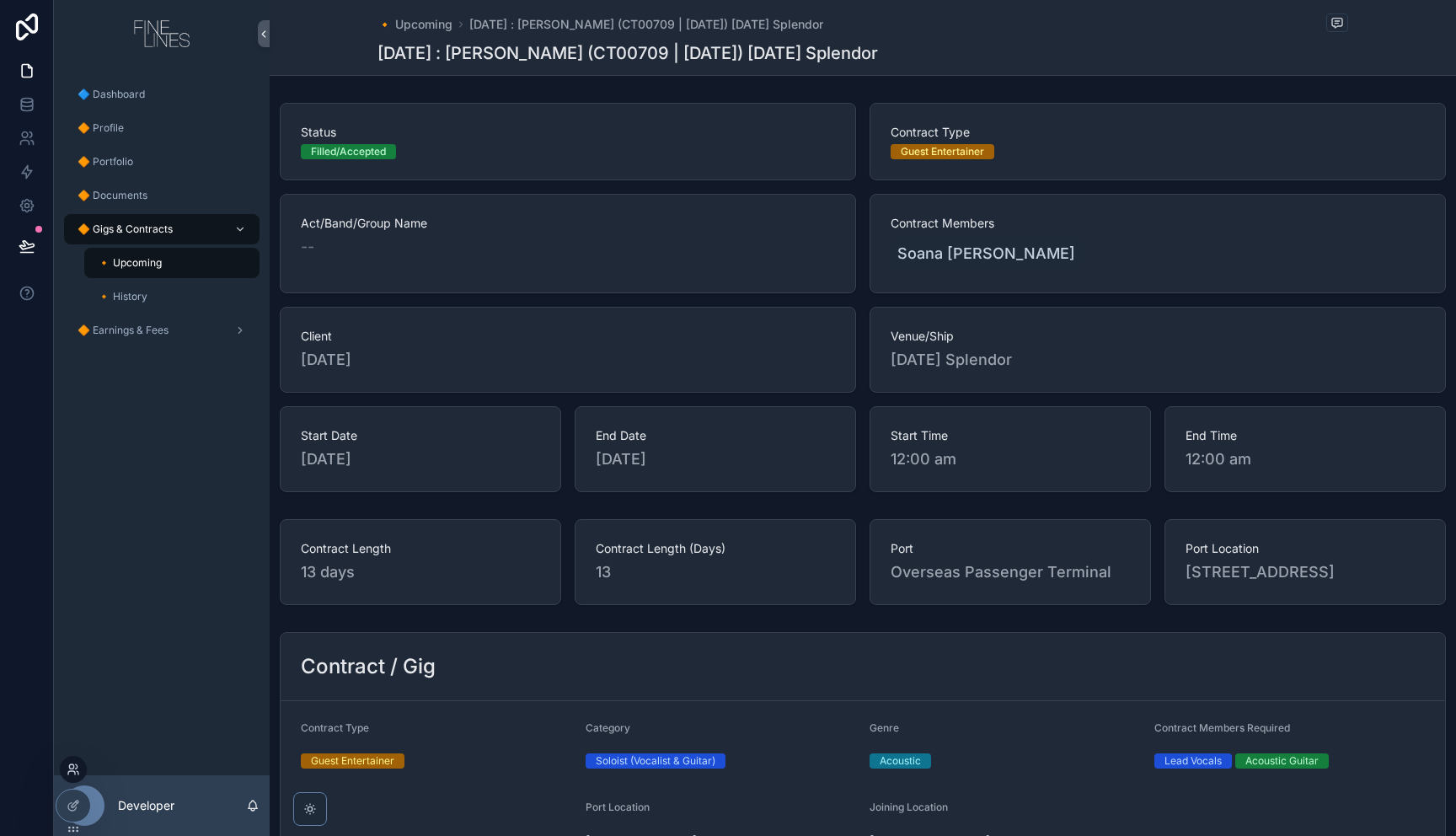
click at [73, 765] on icon at bounding box center [71, 765] width 4 height 4
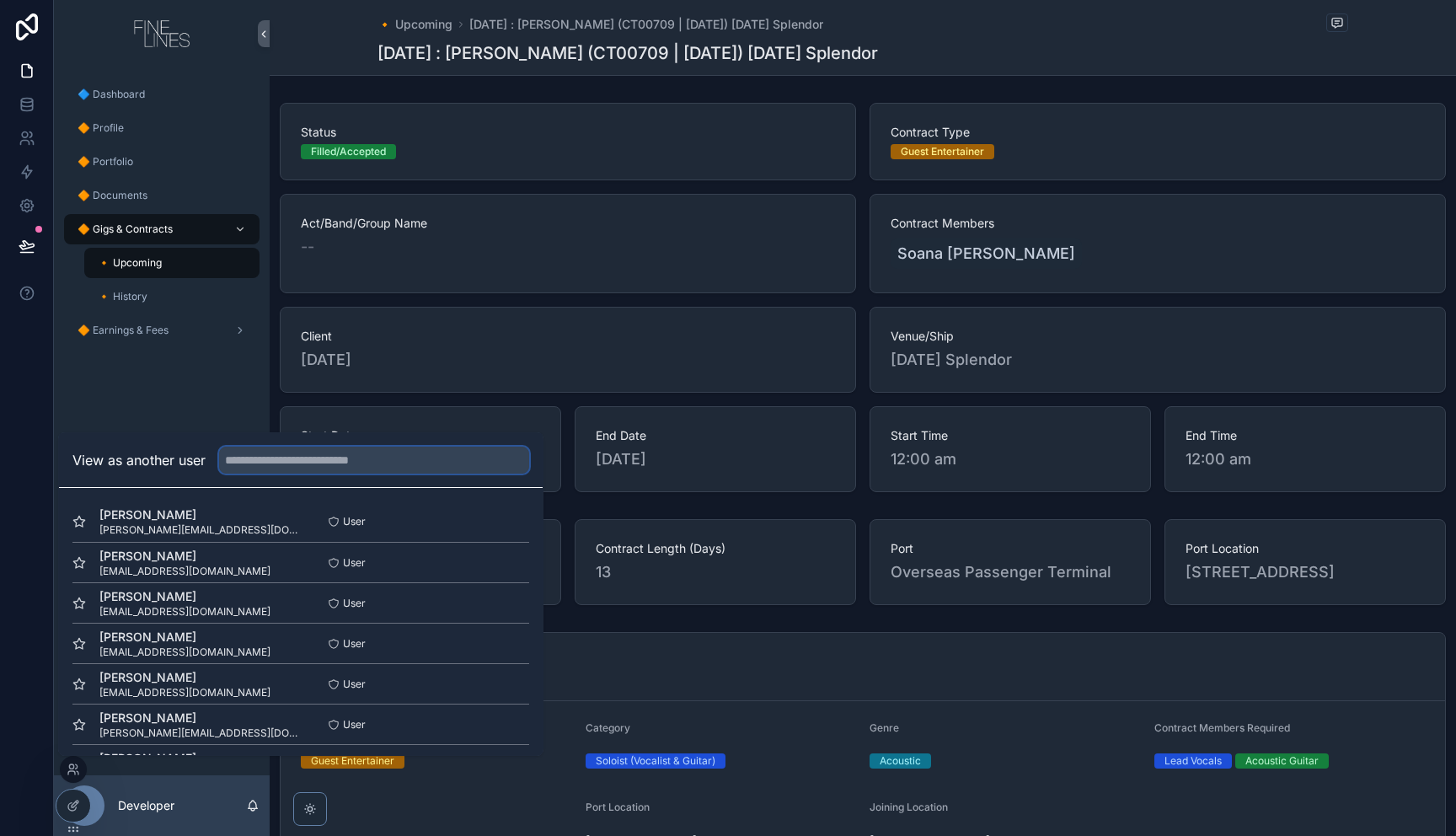
click at [289, 459] on input "text" at bounding box center [374, 459] width 310 height 27
click at [520, 526] on button "Select" at bounding box center [507, 522] width 44 height 25
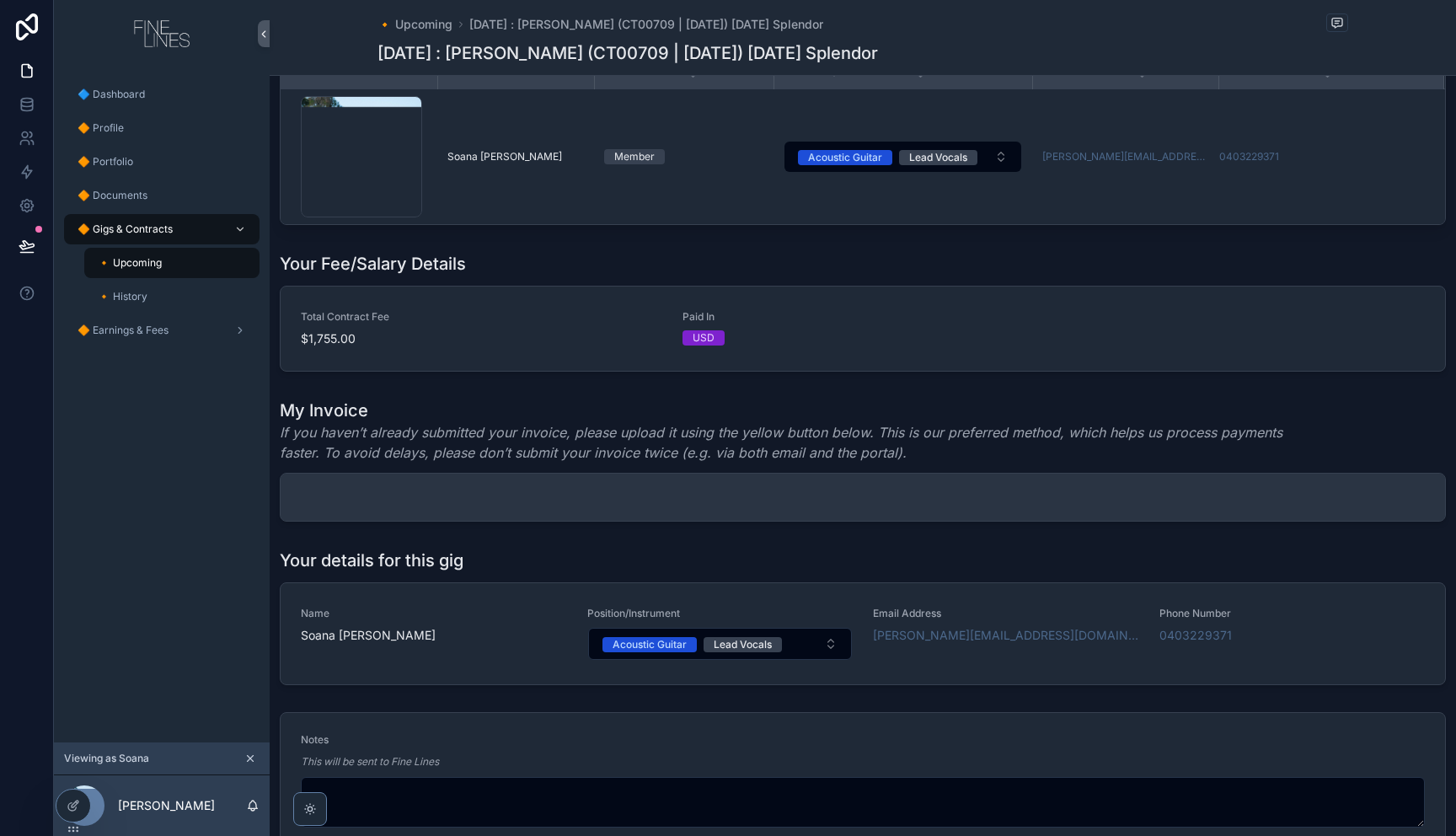
scroll to position [883, 0]
drag, startPoint x: 1404, startPoint y: 524, endPoint x: 1422, endPoint y: 523, distance: 18.0
click at [1405, 520] on div "scrollable content" at bounding box center [862, 496] width 1164 height 47
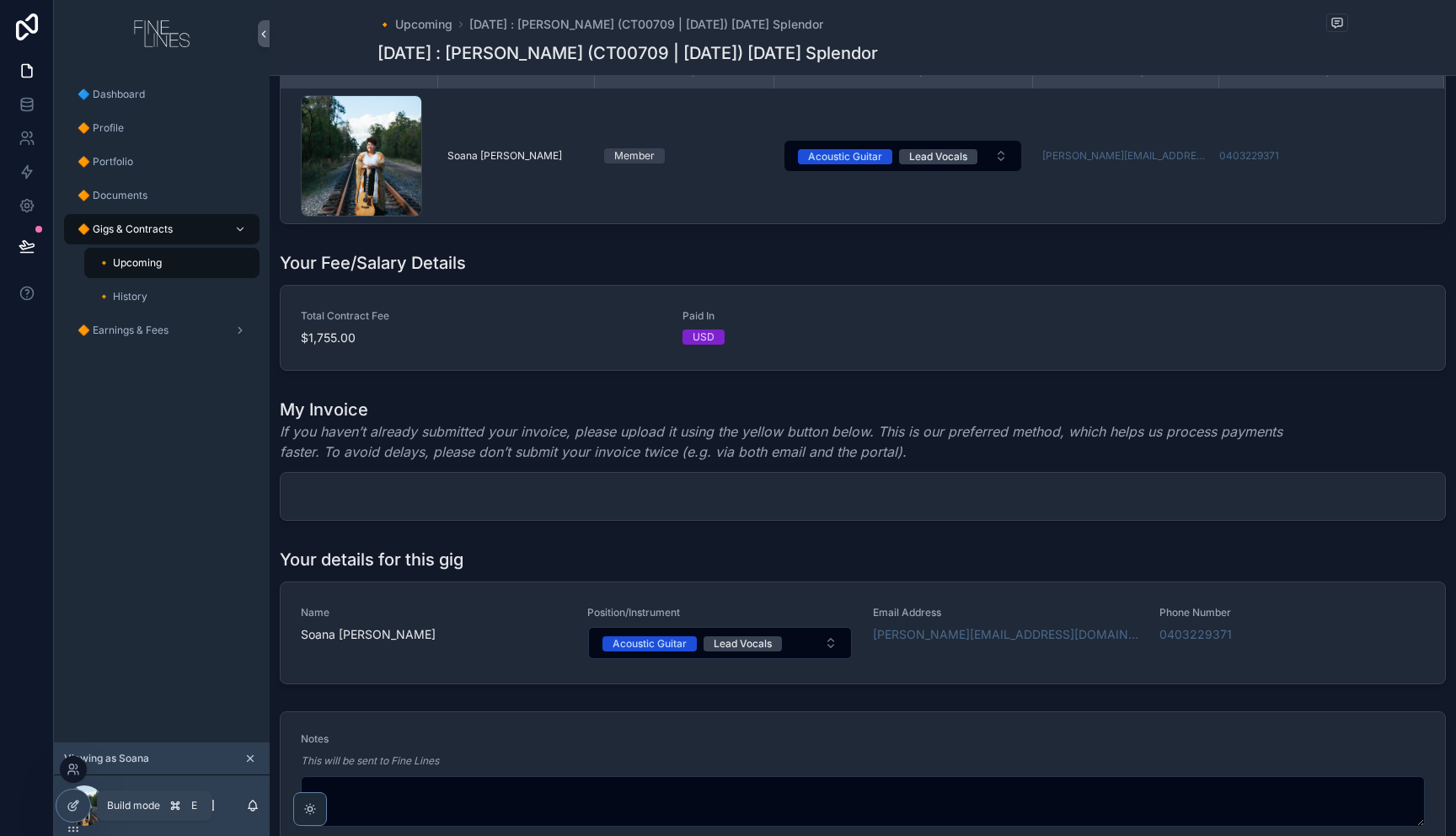
click at [78, 802] on icon at bounding box center [73, 805] width 13 height 13
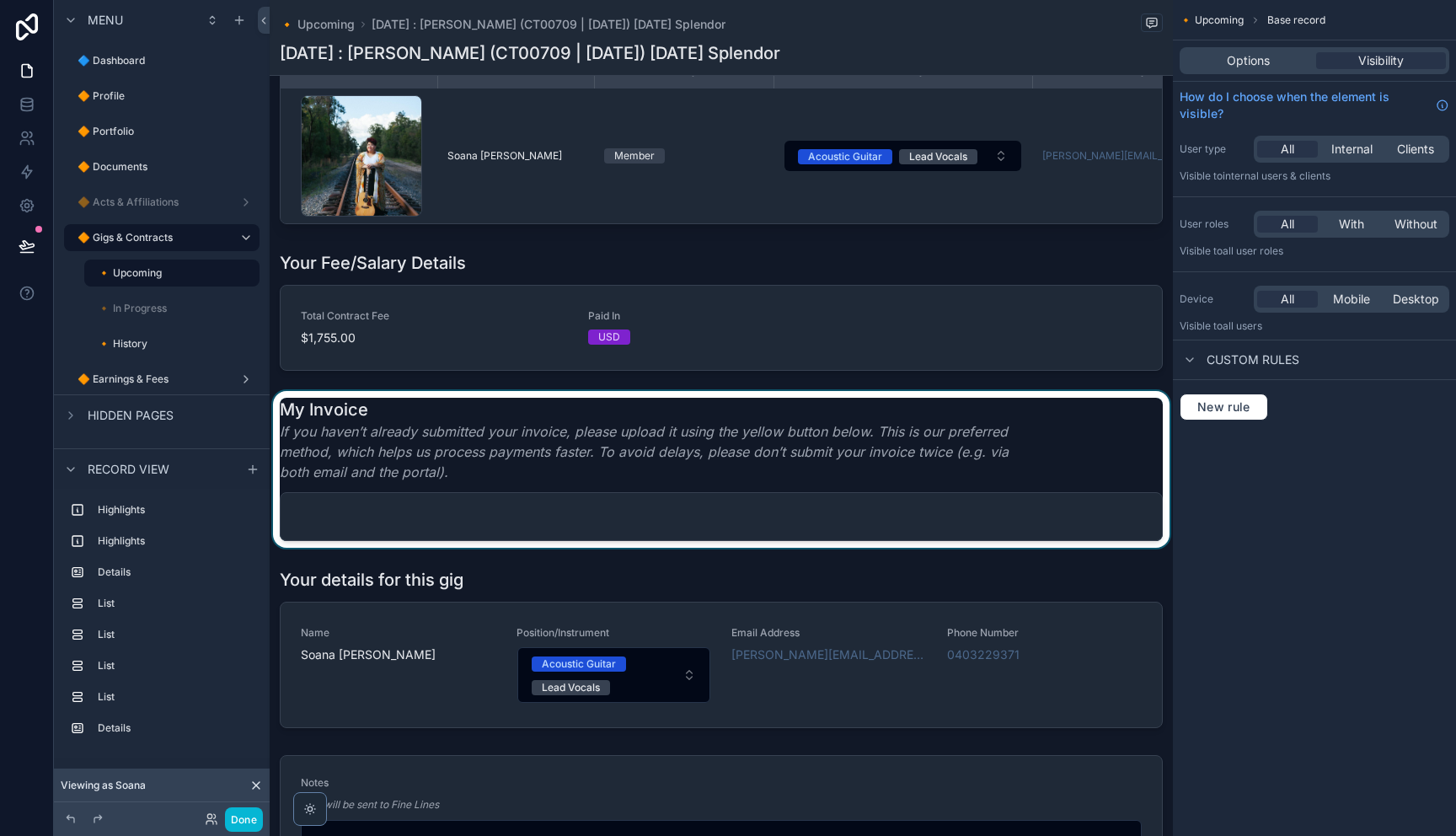
click at [875, 547] on div "scrollable content" at bounding box center [721, 469] width 903 height 156
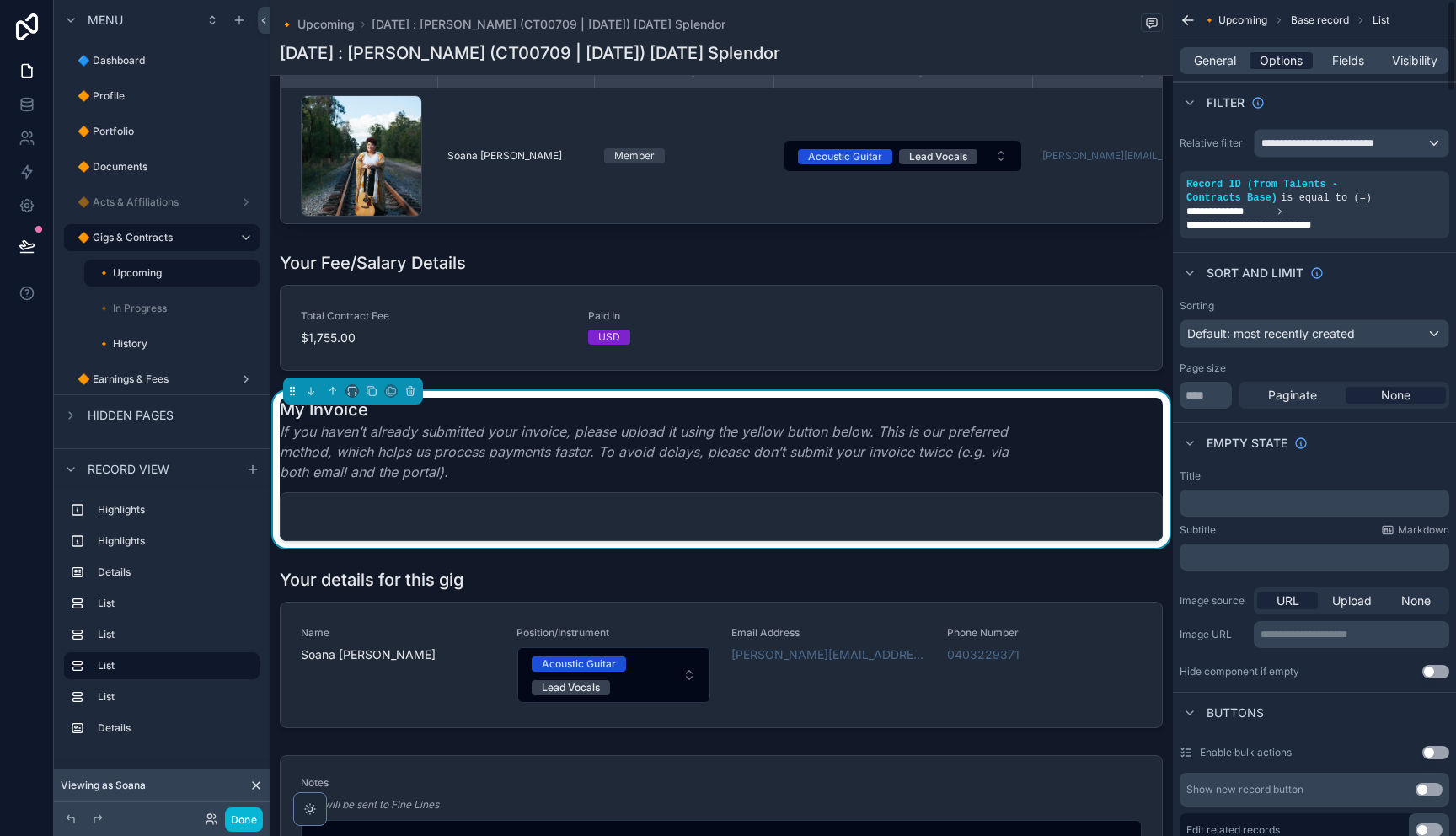
click at [1288, 59] on span "Options" at bounding box center [1281, 61] width 43 height 17
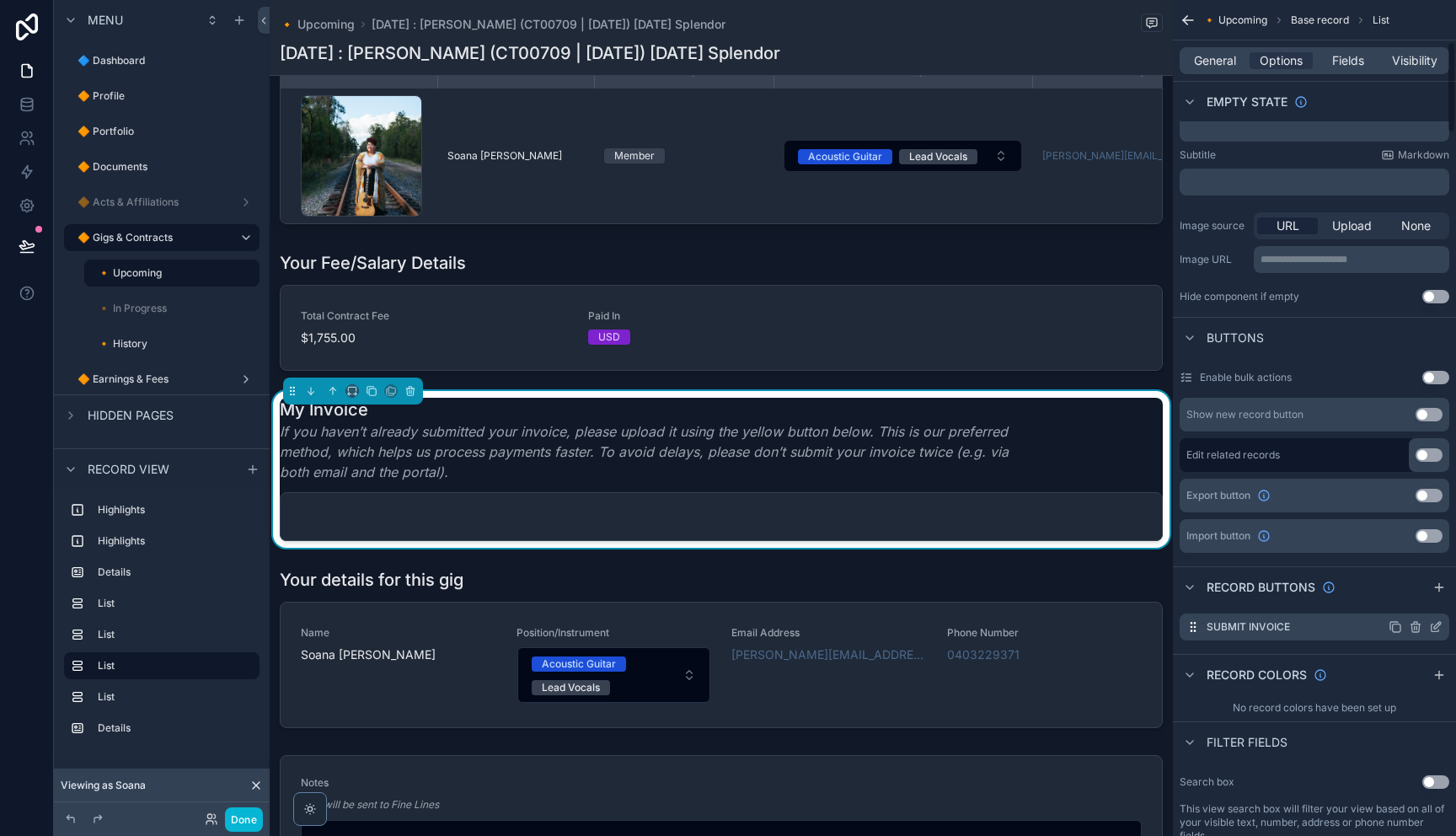
scroll to position [378, 0]
click at [1435, 625] on icon "scrollable content" at bounding box center [1436, 623] width 13 height 13
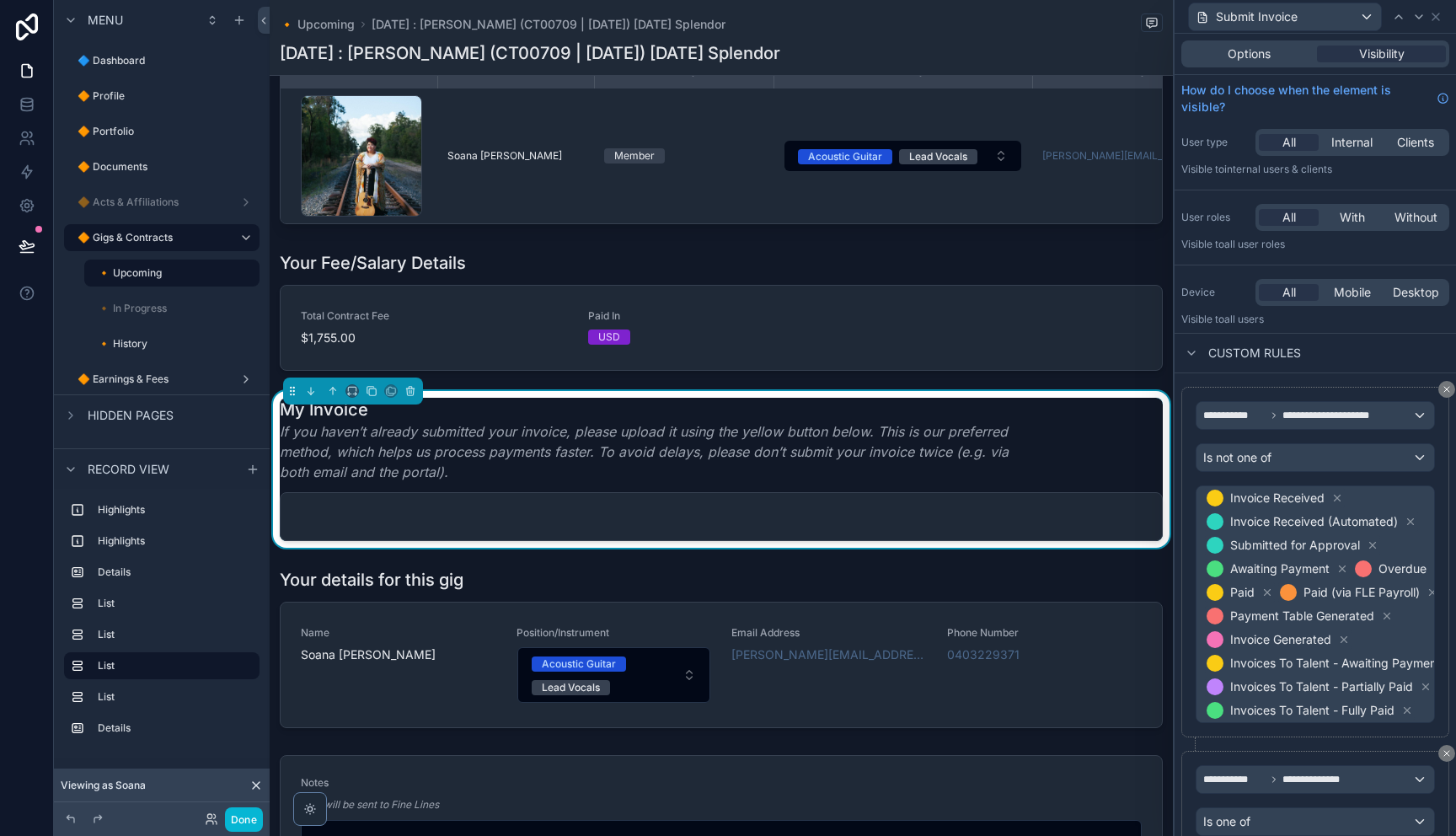
scroll to position [107, 0]
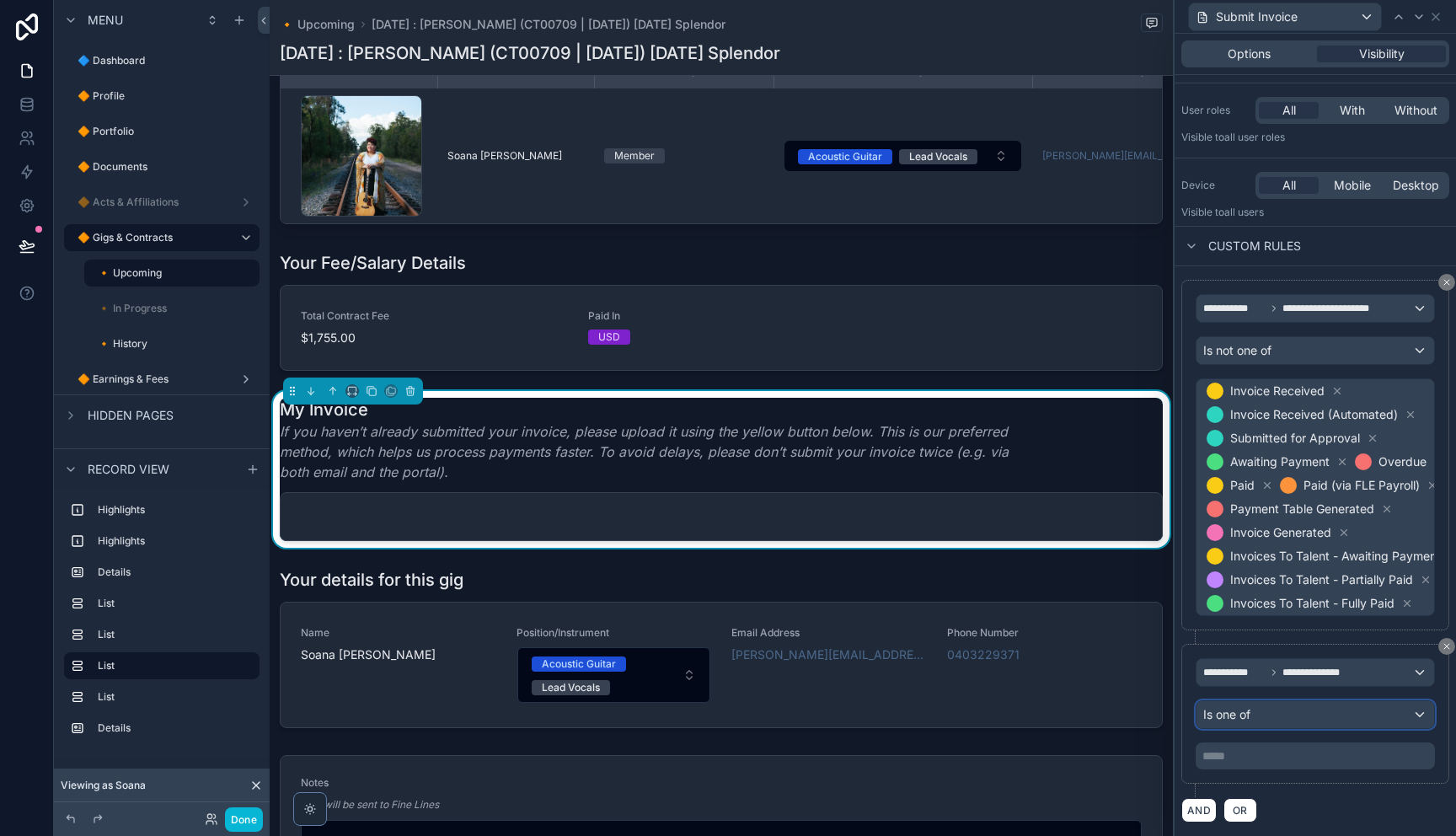
click at [1328, 713] on div "Is one of" at bounding box center [1315, 714] width 237 height 27
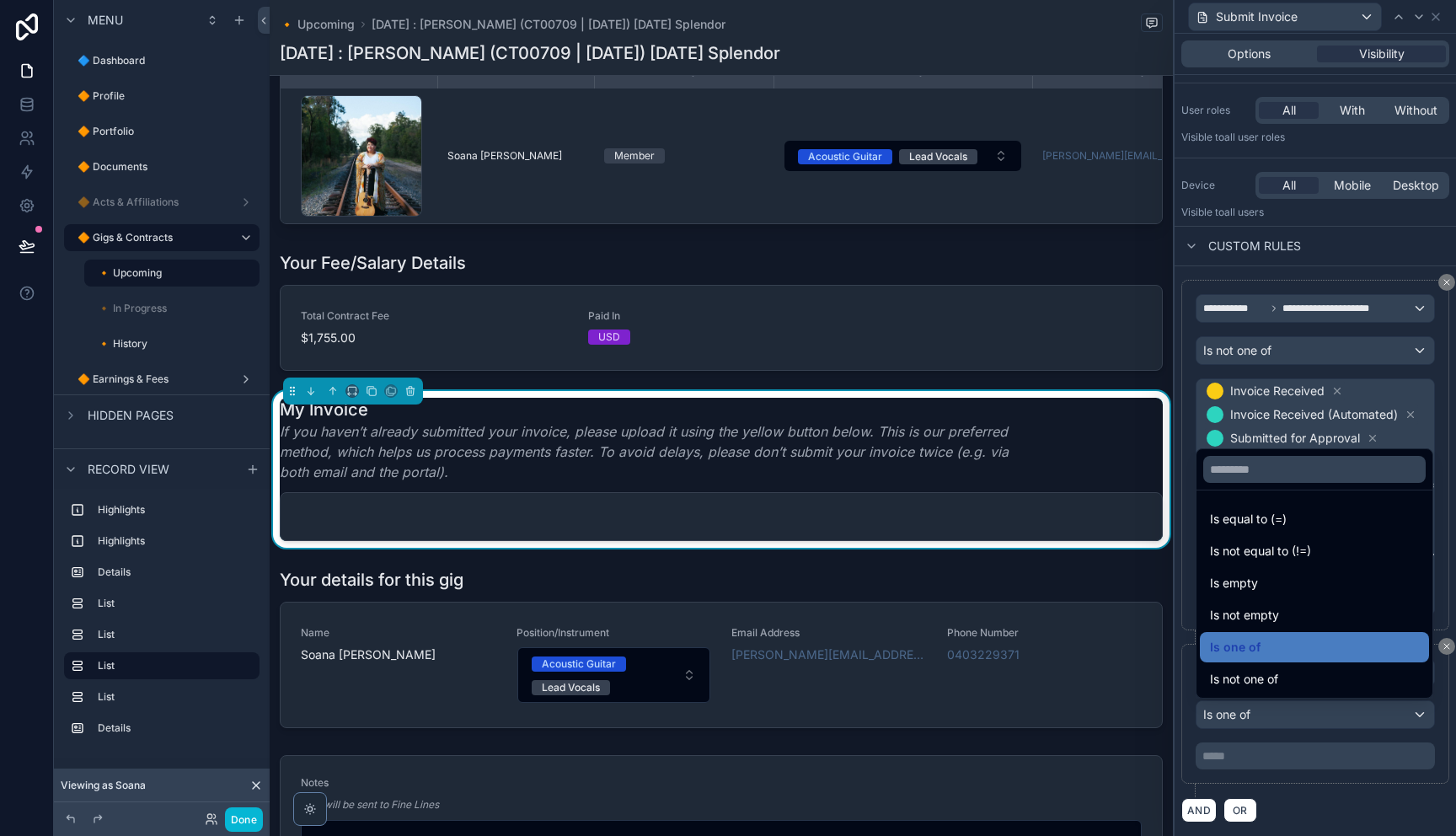
drag, startPoint x: 1274, startPoint y: 757, endPoint x: 1280, endPoint y: 750, distance: 9.2
click at [1276, 756] on div at bounding box center [1315, 418] width 281 height 836
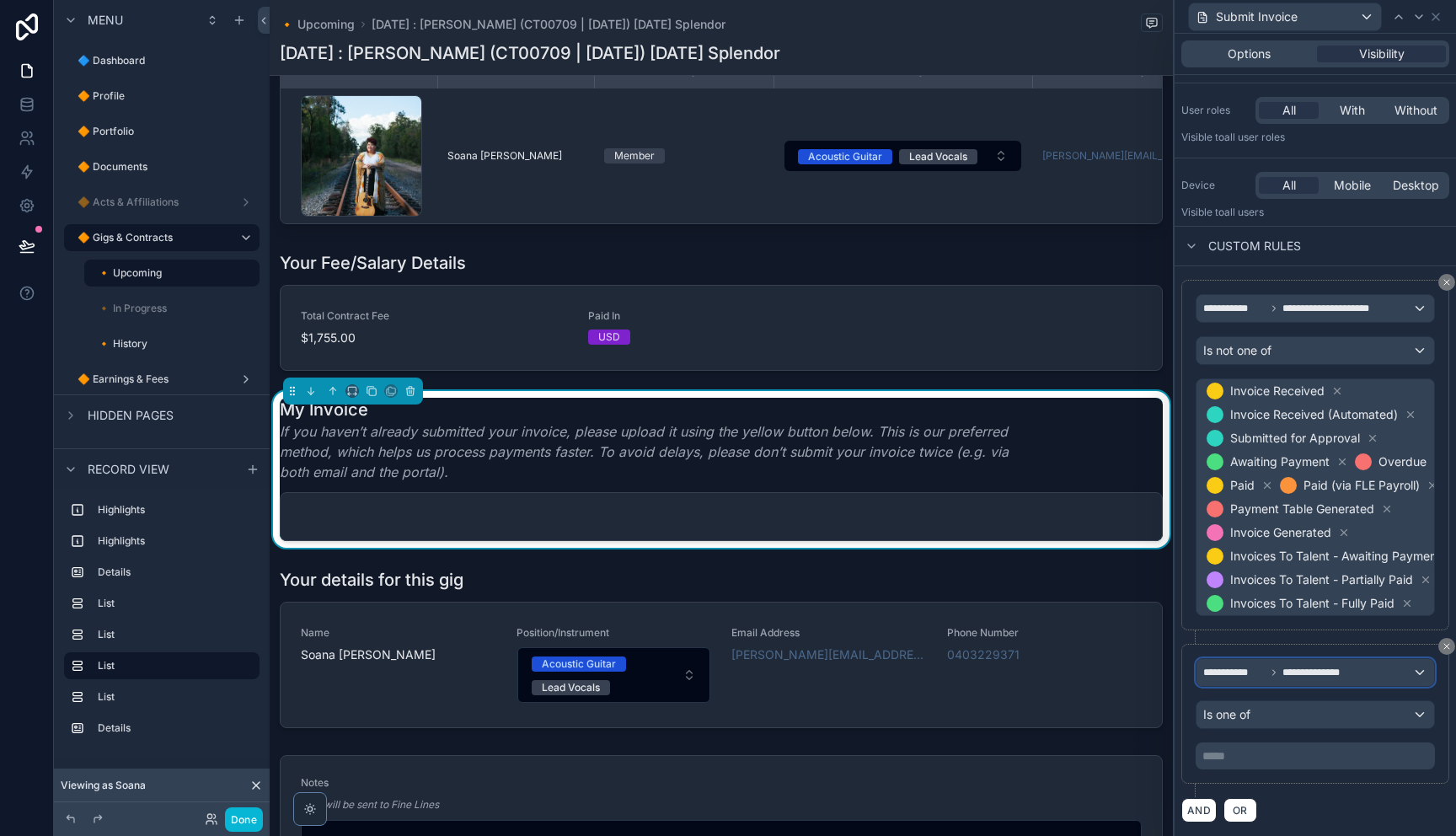
click at [1342, 673] on span "**********" at bounding box center [1323, 672] width 81 height 13
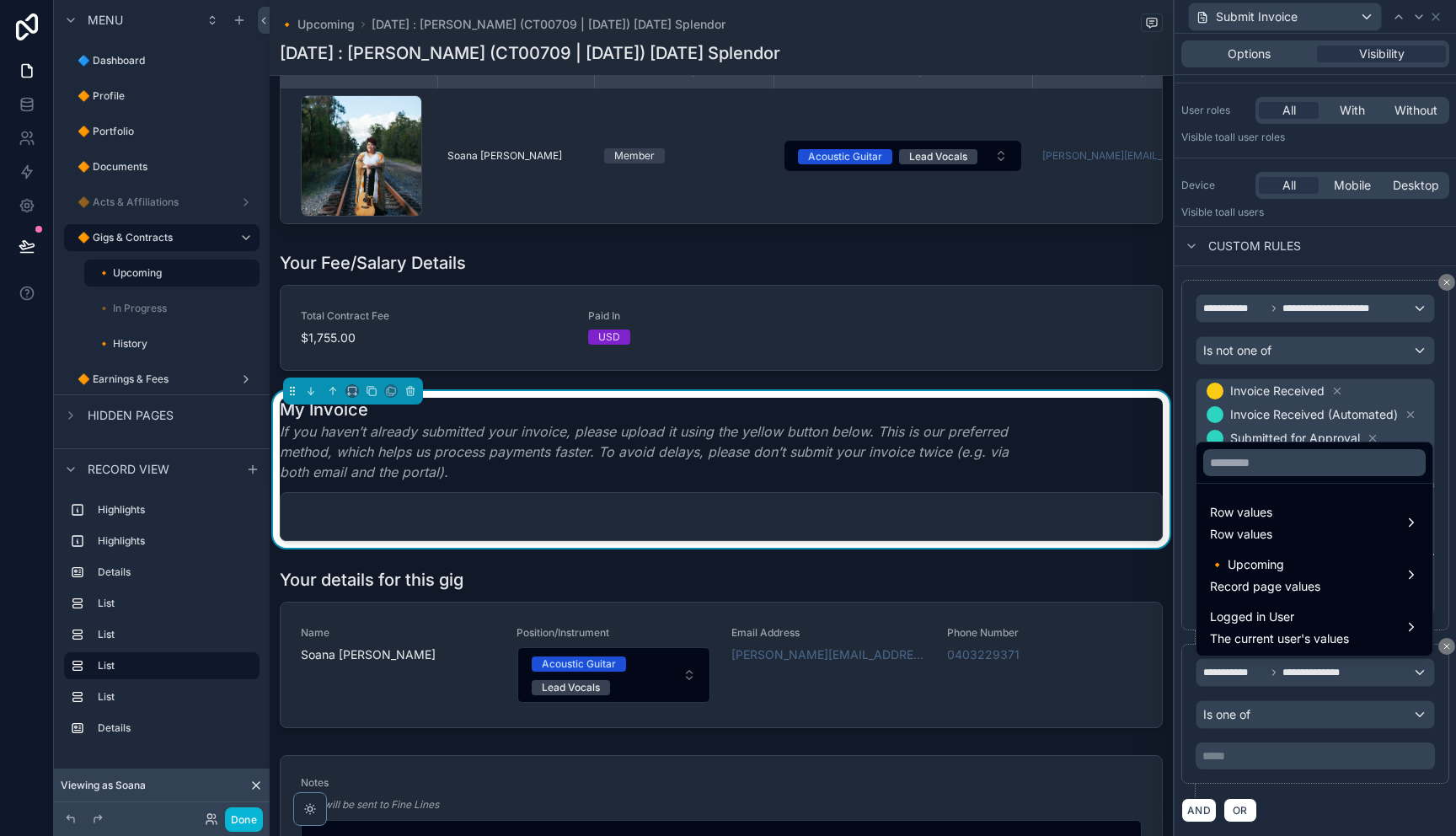
drag, startPoint x: 1308, startPoint y: 717, endPoint x: 1298, endPoint y: 733, distance: 18.9
click at [1308, 717] on div at bounding box center [1315, 418] width 281 height 836
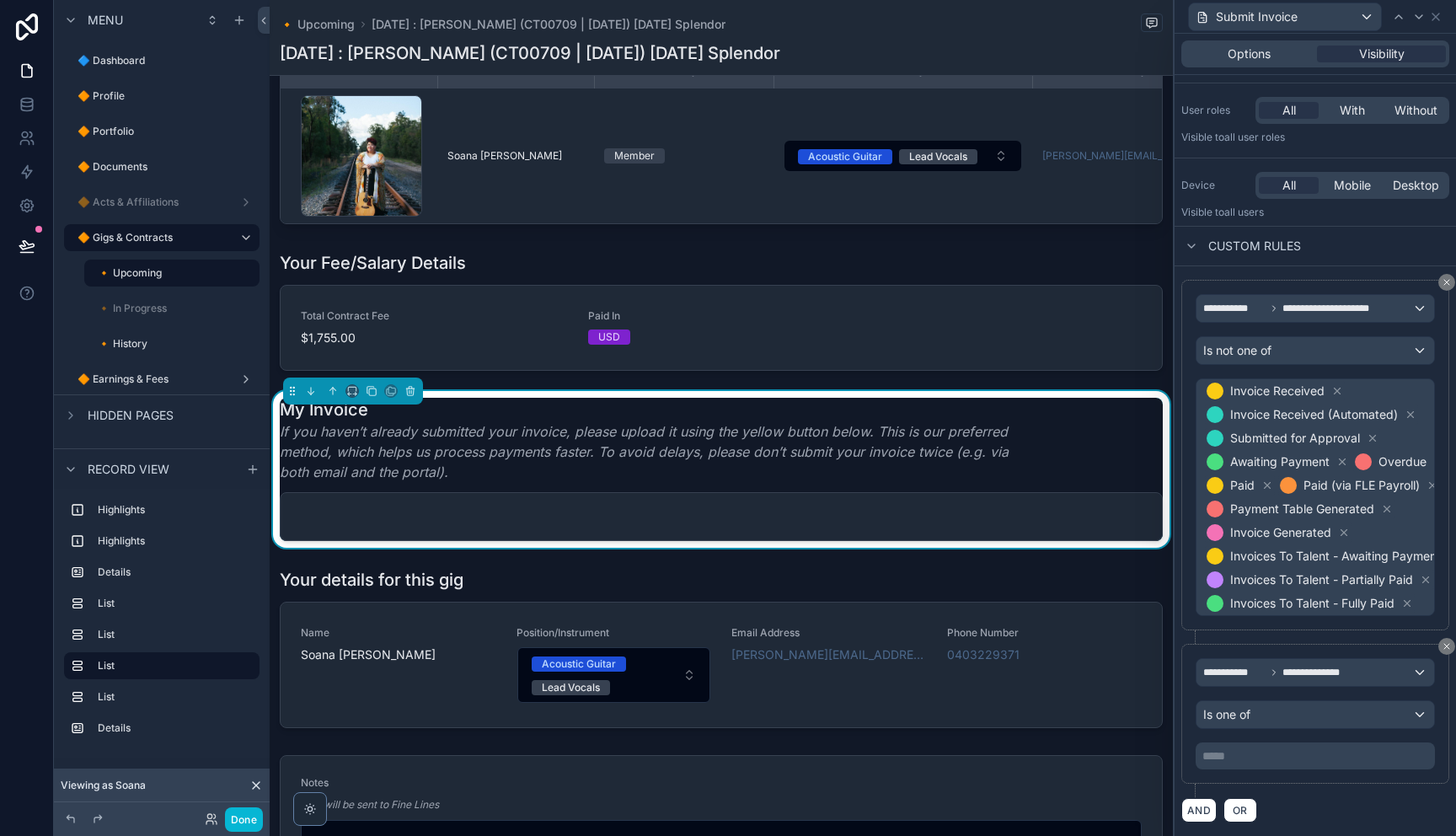
click at [1286, 749] on p "***** ﻿" at bounding box center [1317, 756] width 229 height 17
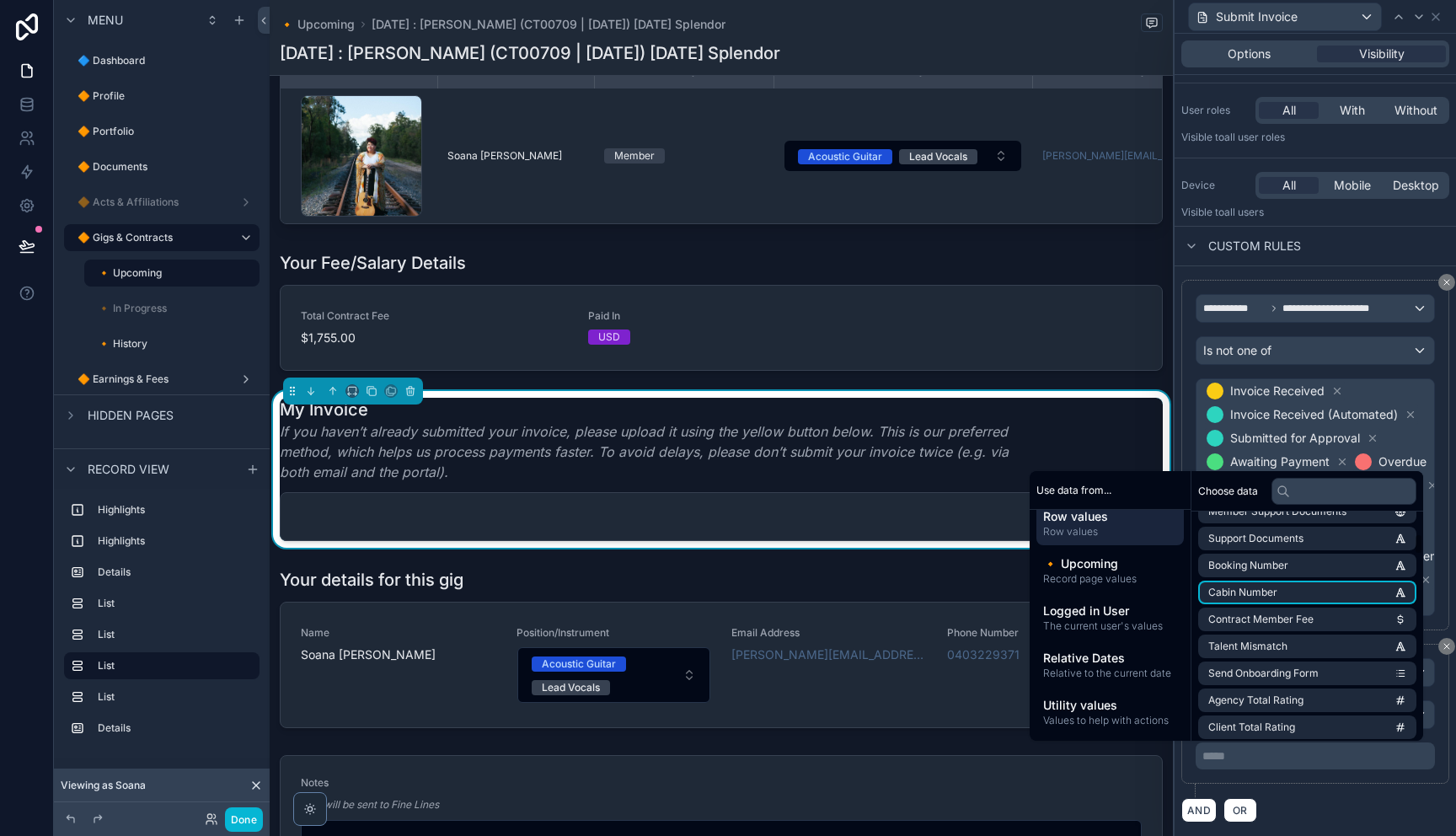
scroll to position [0, 0]
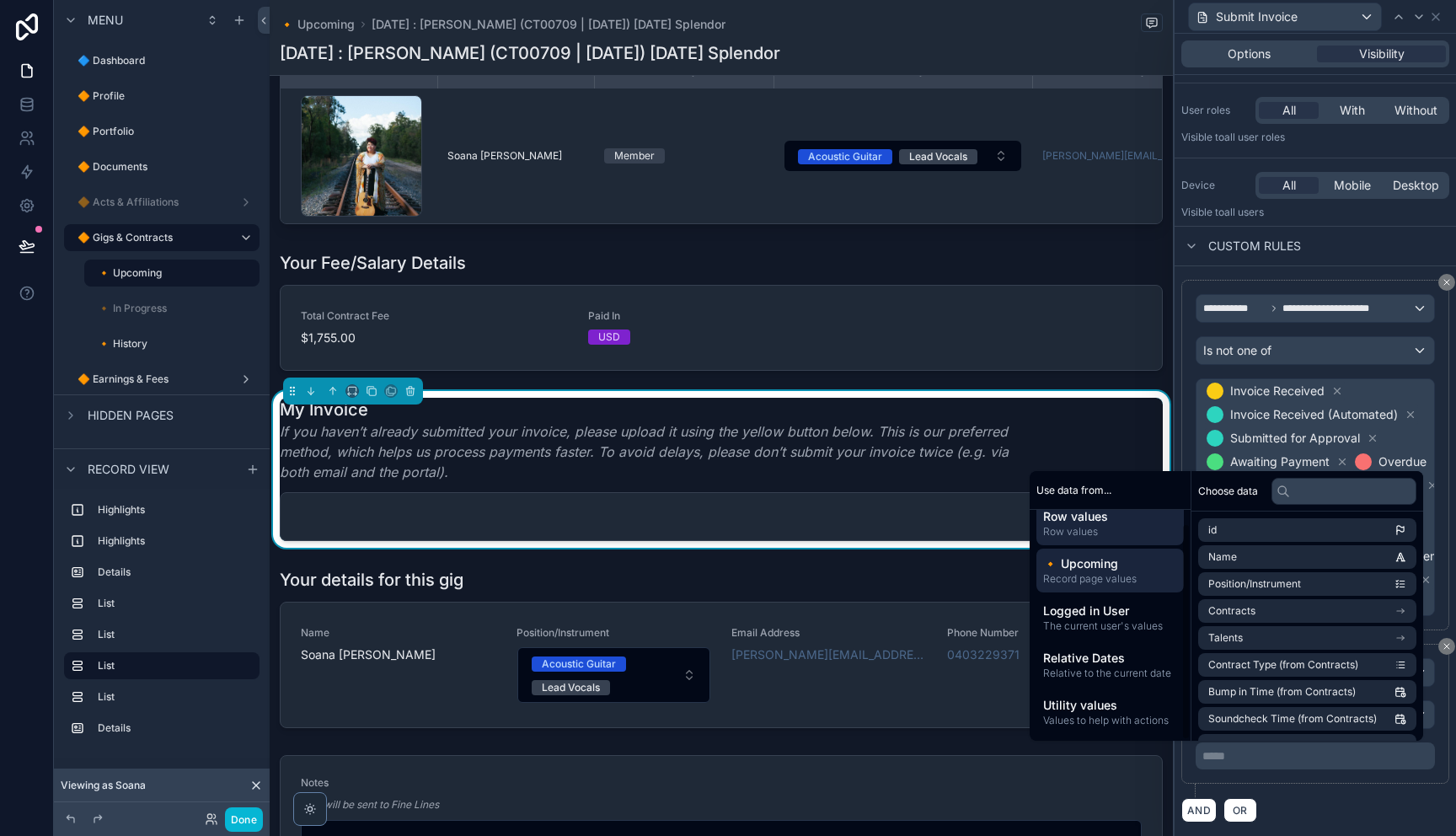
click at [1095, 573] on span "Record page values" at bounding box center [1110, 579] width 133 height 13
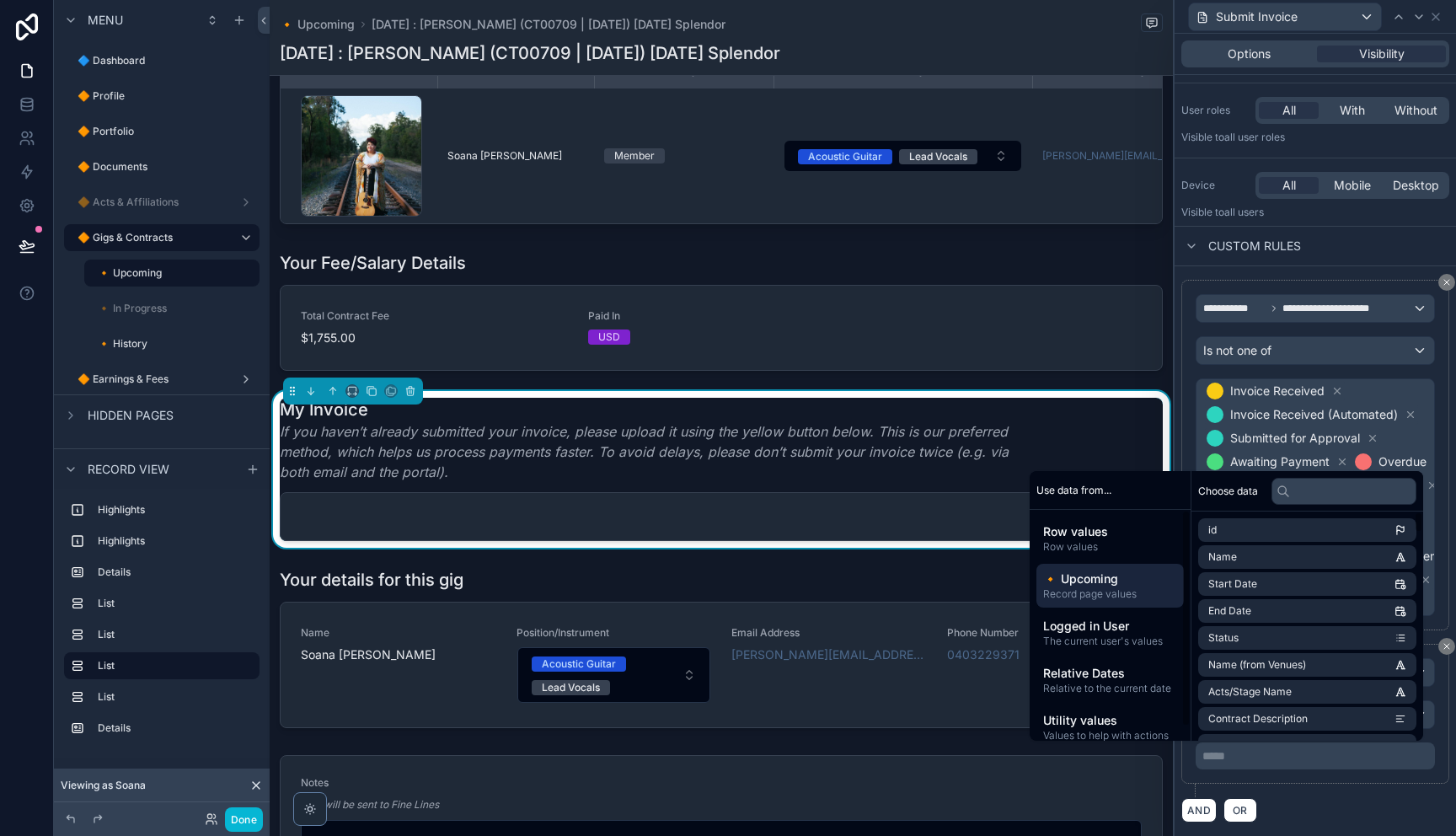
click at [1343, 795] on div "**********" at bounding box center [1315, 550] width 268 height 542
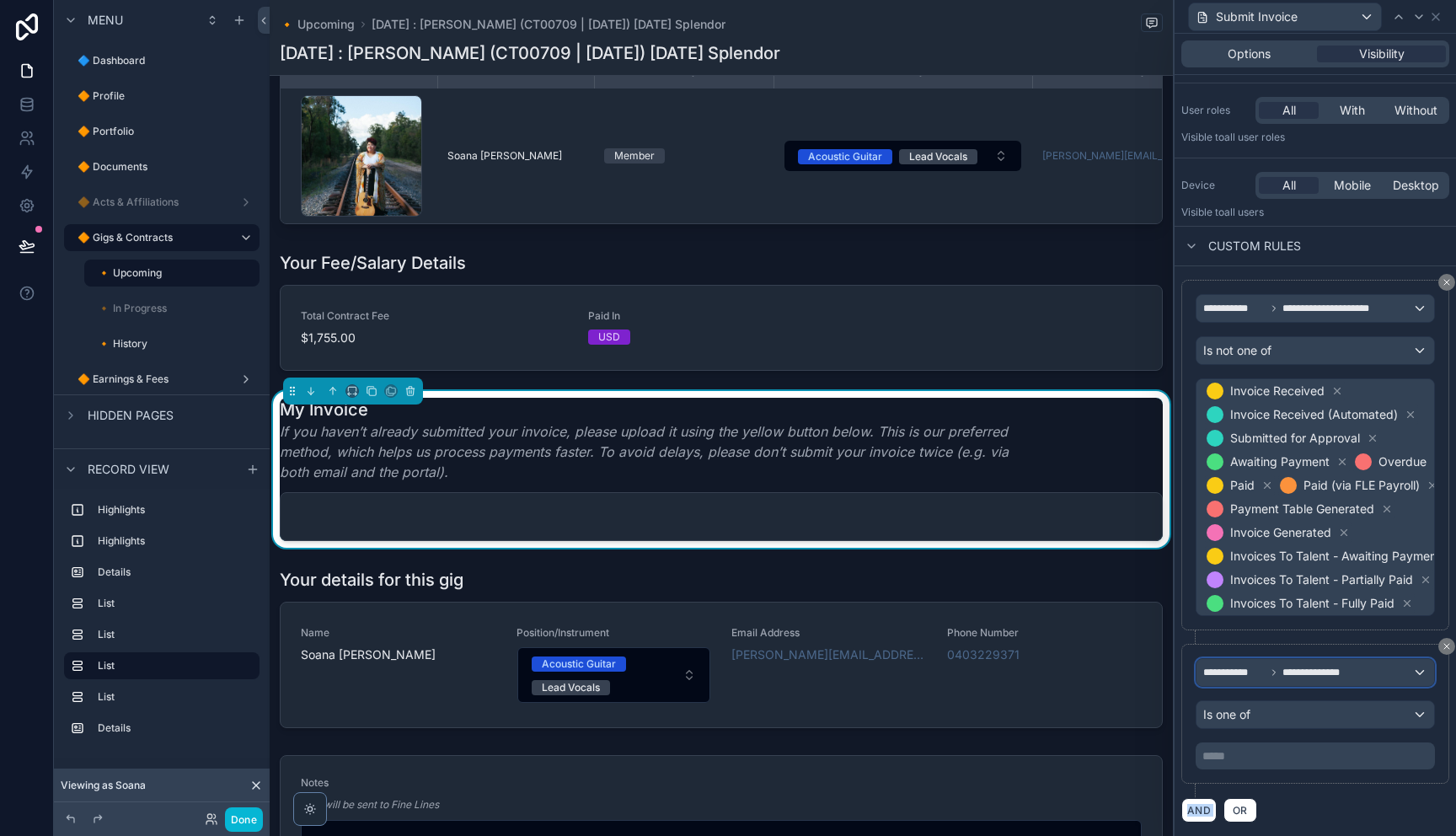
click at [1320, 678] on span "**********" at bounding box center [1323, 672] width 81 height 13
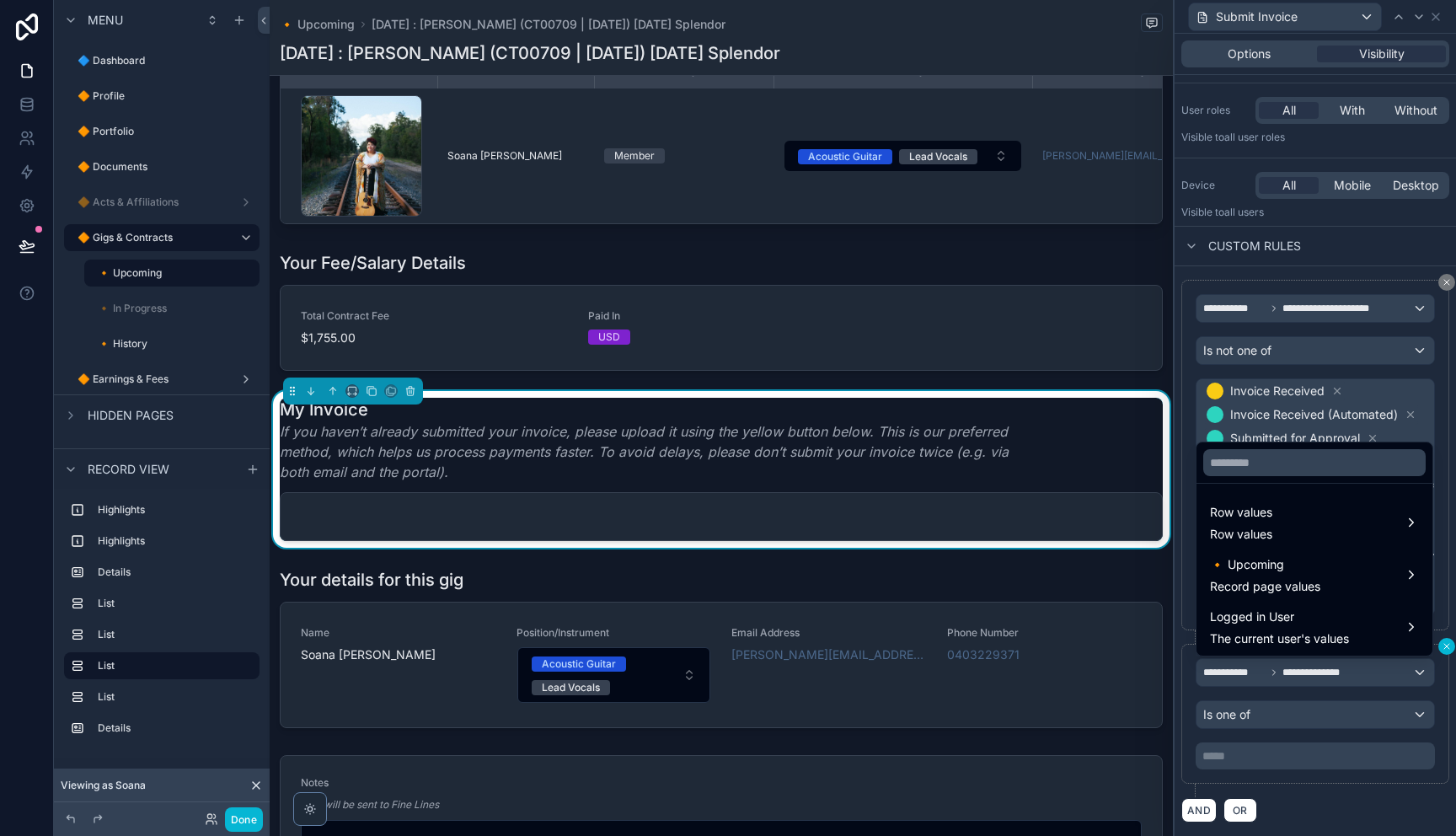
click at [1446, 647] on div at bounding box center [1315, 418] width 281 height 836
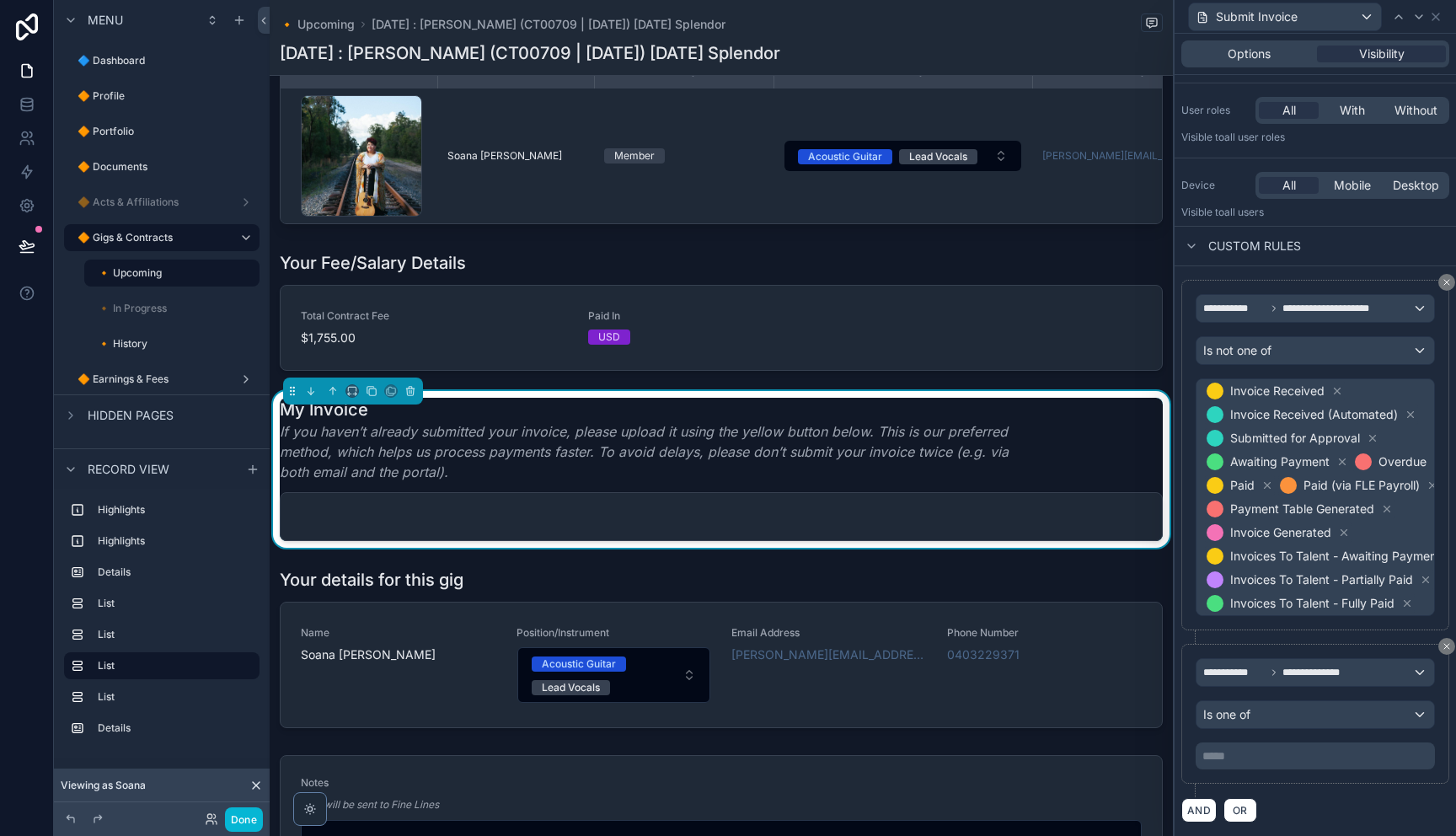
click at [1444, 648] on icon at bounding box center [1446, 645] width 10 height 10
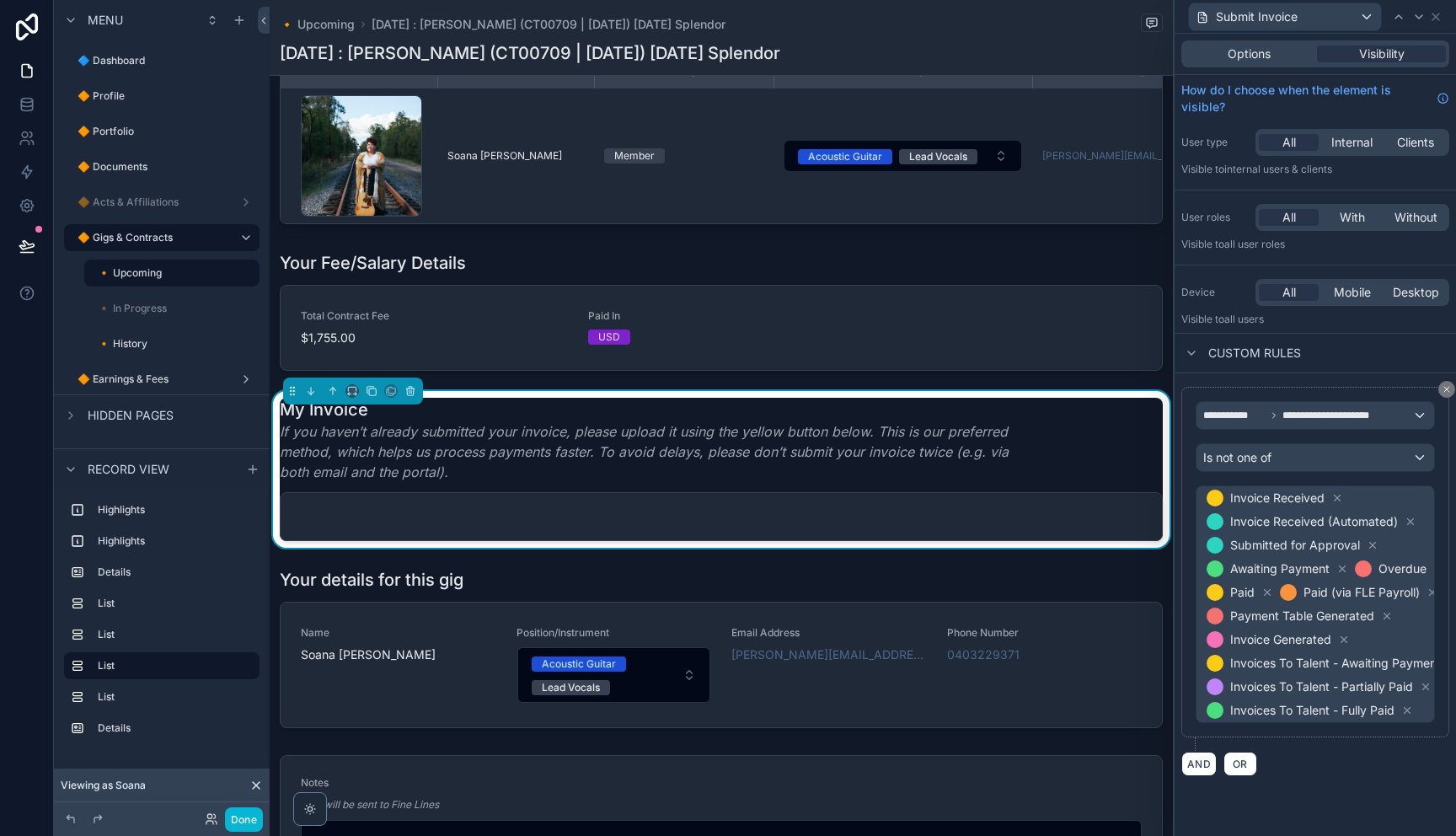
drag, startPoint x: 1045, startPoint y: 500, endPoint x: 1104, endPoint y: 500, distance: 59.0
click at [1047, 481] on div "My Invoice If you haven’t already submitted your invoice, please upload it usin…" at bounding box center [721, 439] width 883 height 84
click at [1441, 23] on div "Submit Invoice" at bounding box center [1315, 16] width 268 height 32
click at [1437, 19] on icon at bounding box center [1436, 17] width 13 height 13
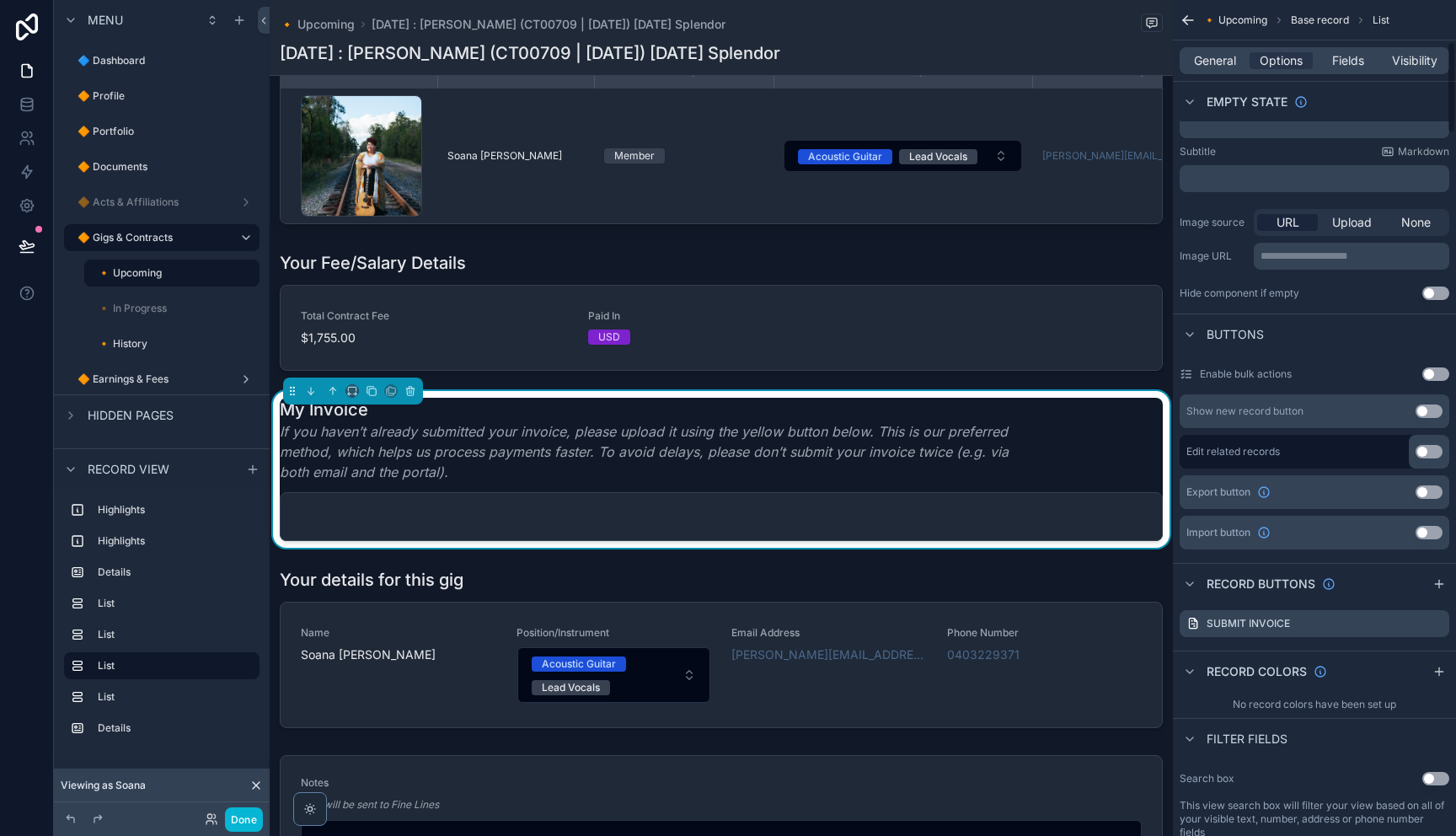
click at [1083, 481] on div "My Invoice If you haven’t already submitted your invoice, please upload it usin…" at bounding box center [721, 439] width 883 height 84
drag, startPoint x: 1401, startPoint y: 67, endPoint x: 1394, endPoint y: 77, distance: 12.2
click at [1401, 67] on span "Visibility" at bounding box center [1415, 61] width 46 height 17
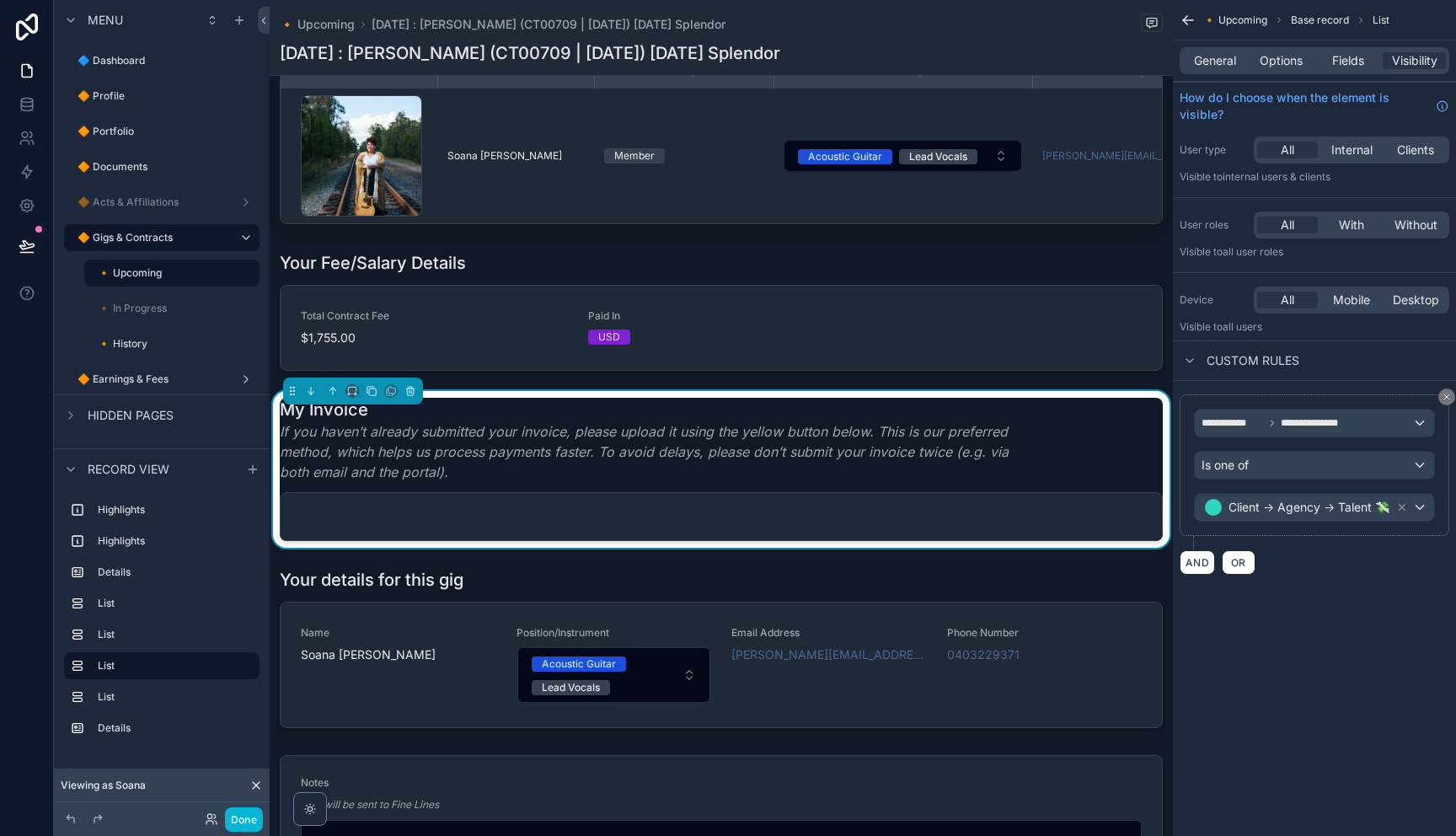
drag, startPoint x: 1333, startPoint y: 576, endPoint x: 1308, endPoint y: 21, distance: 555.6
click at [1333, 571] on div "**********" at bounding box center [1314, 483] width 283 height 207
click at [252, 824] on button "Done" at bounding box center [244, 819] width 38 height 25
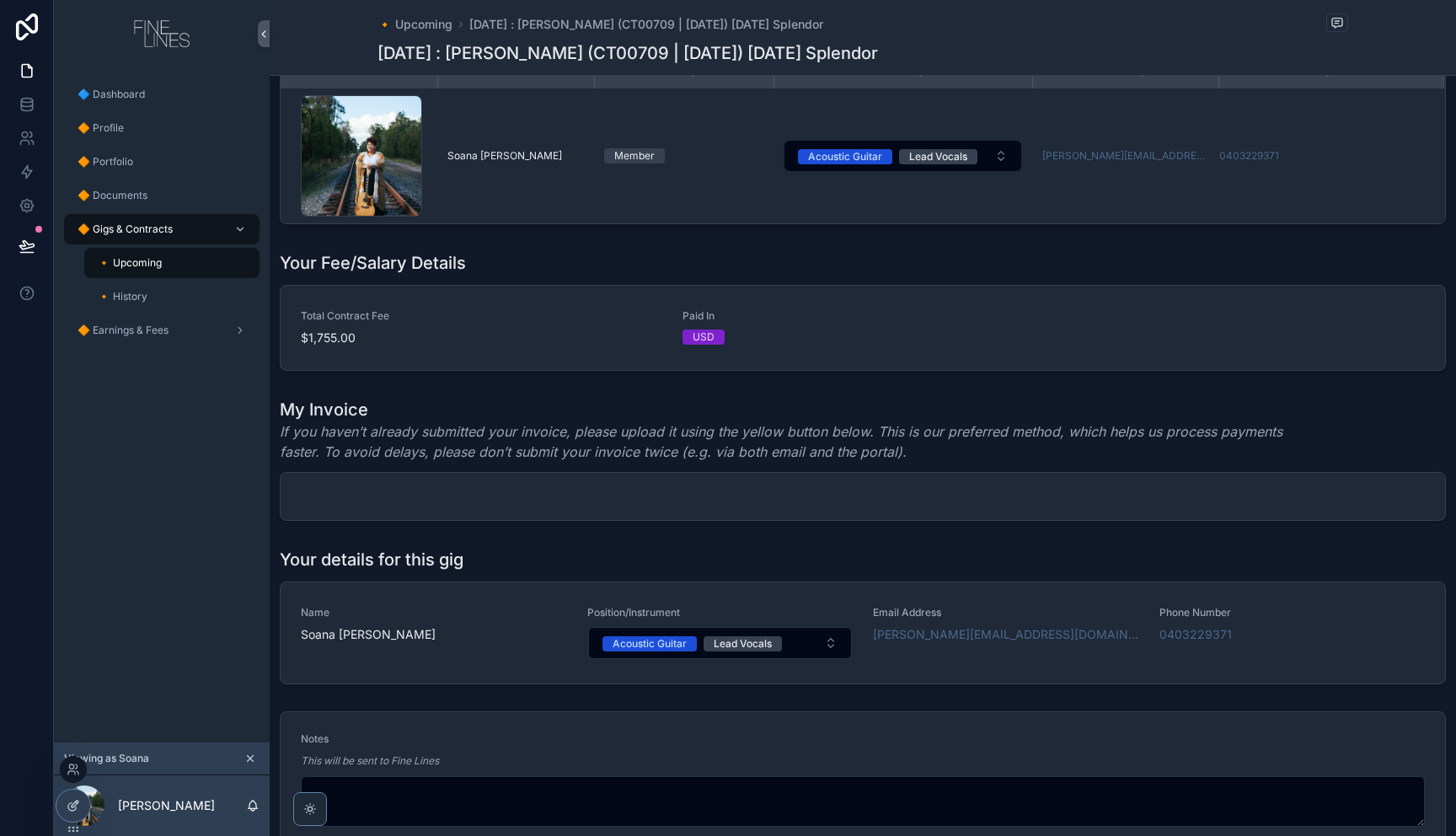
click at [69, 805] on icon at bounding box center [73, 805] width 13 height 13
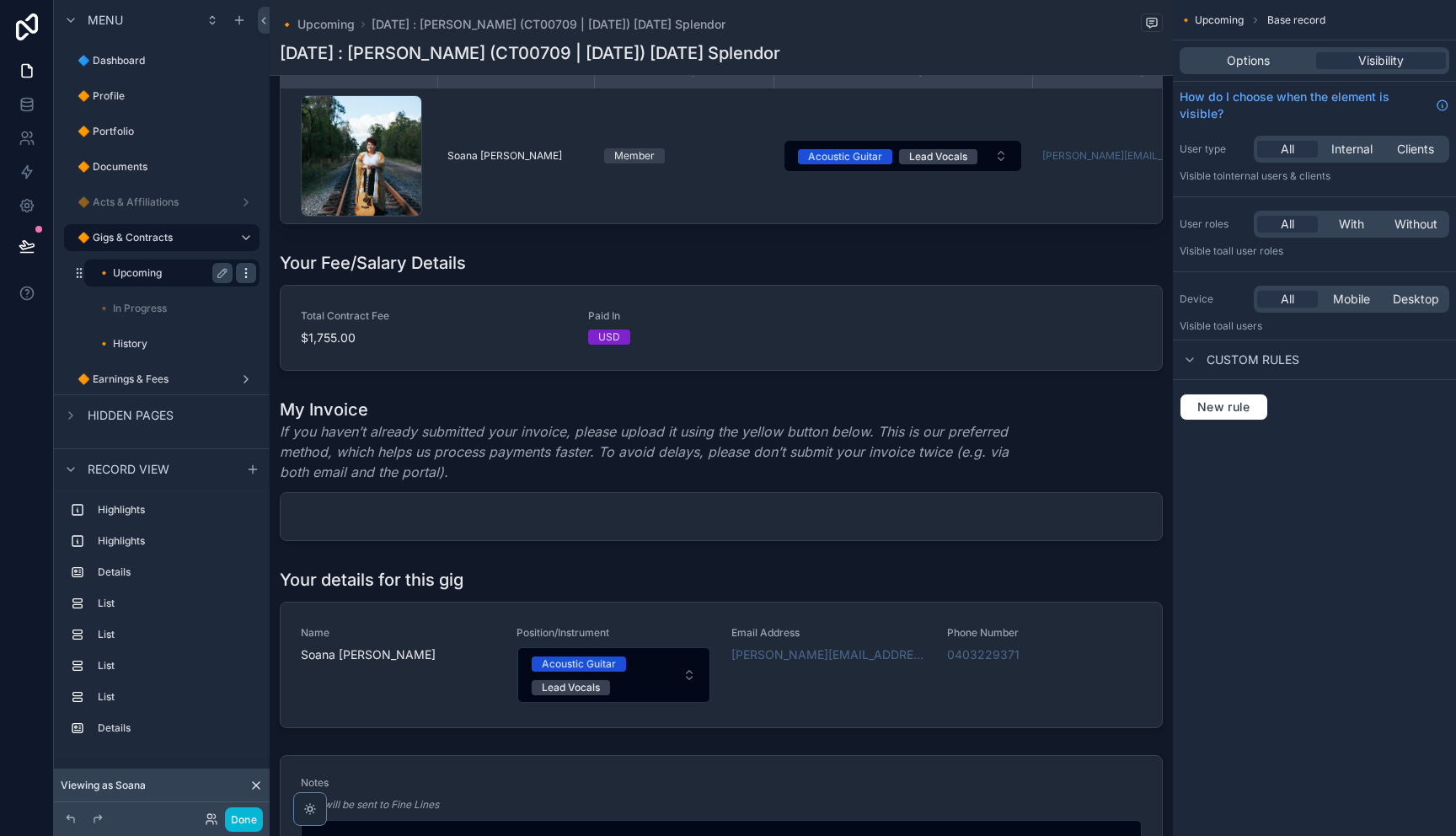
click at [248, 279] on div "scrollable content" at bounding box center [245, 273] width 20 height 20
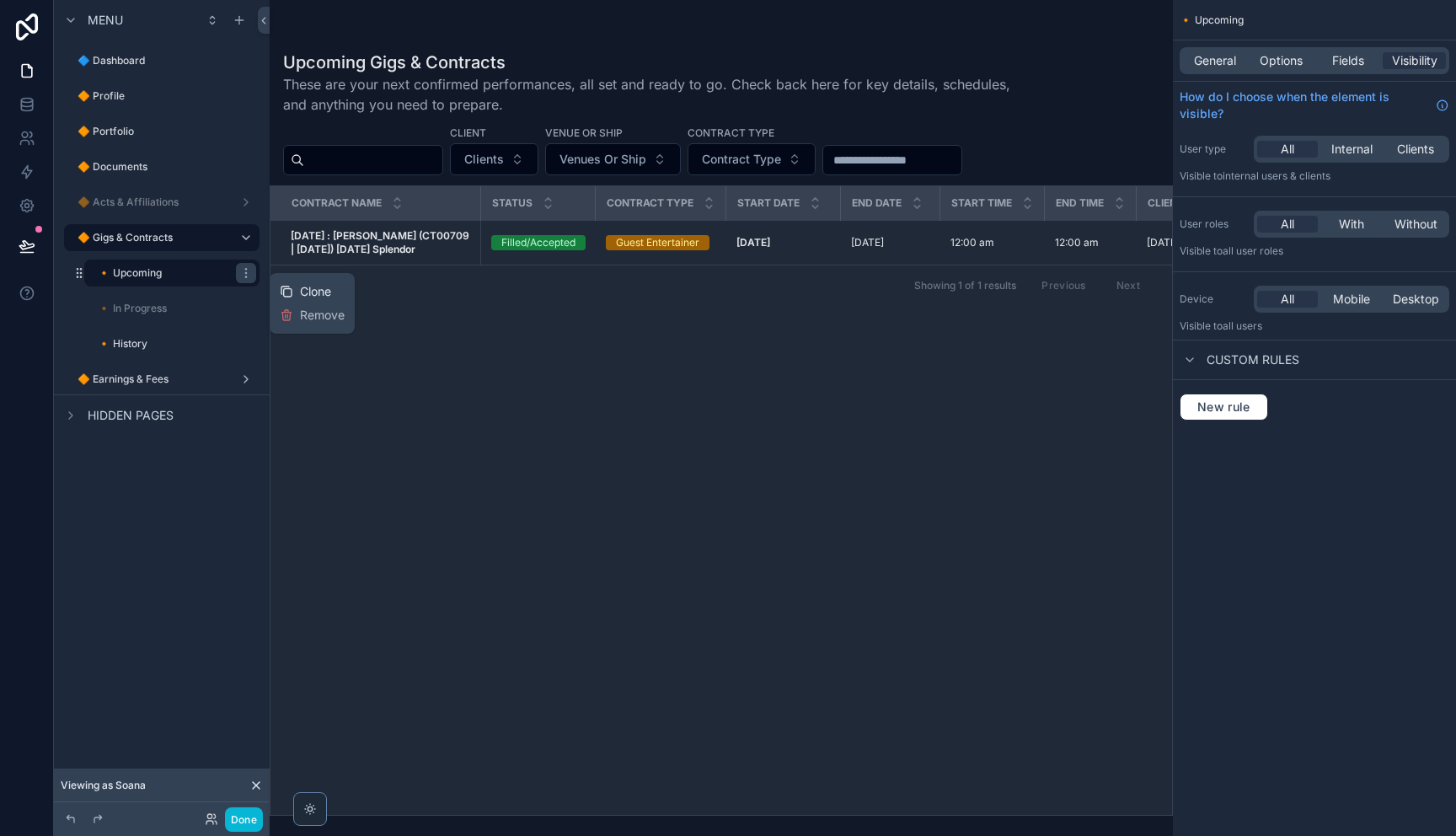
click at [300, 293] on span "Clone" at bounding box center [316, 292] width 31 height 17
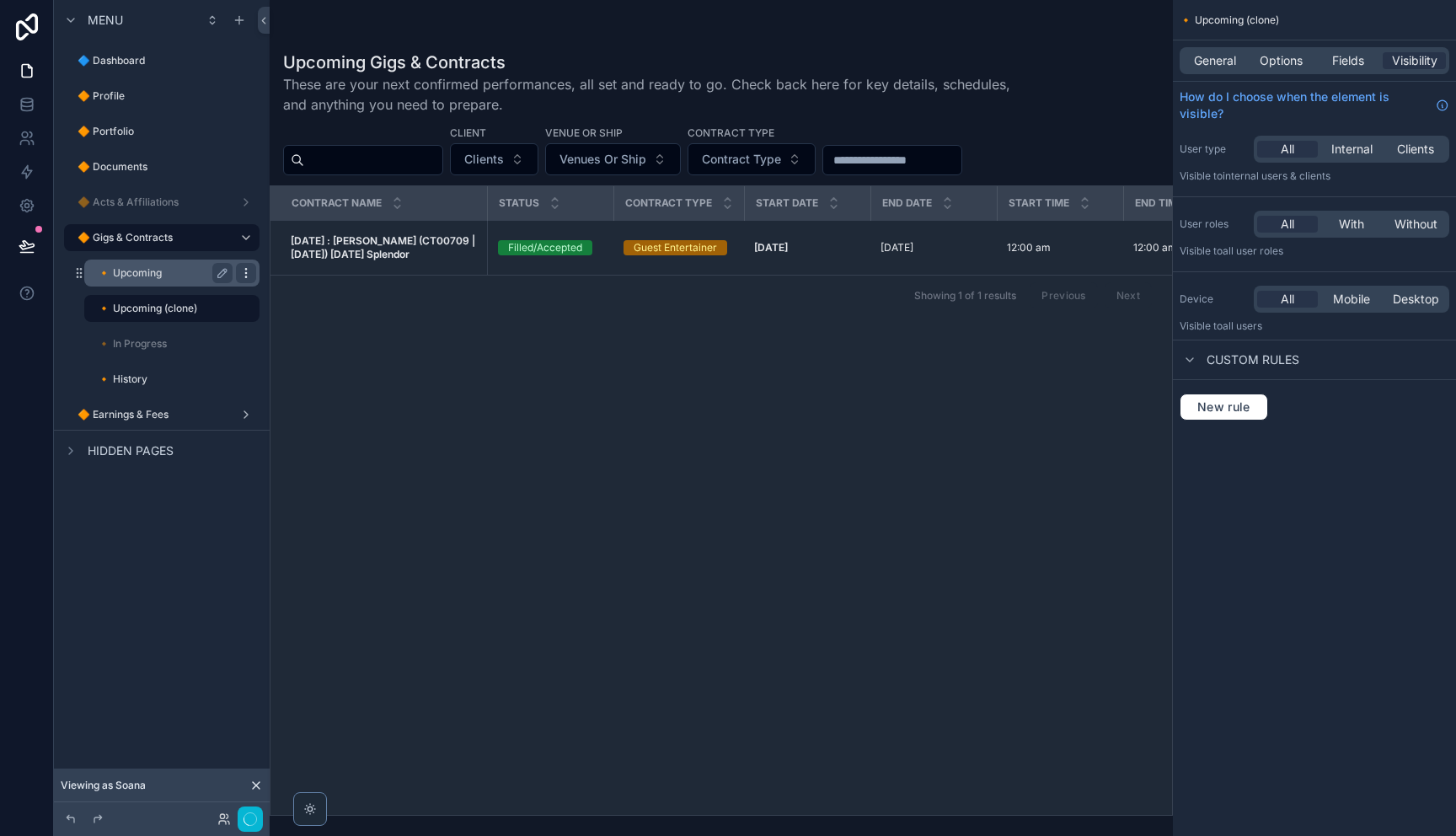
click at [250, 276] on icon "scrollable content" at bounding box center [246, 273] width 13 height 13
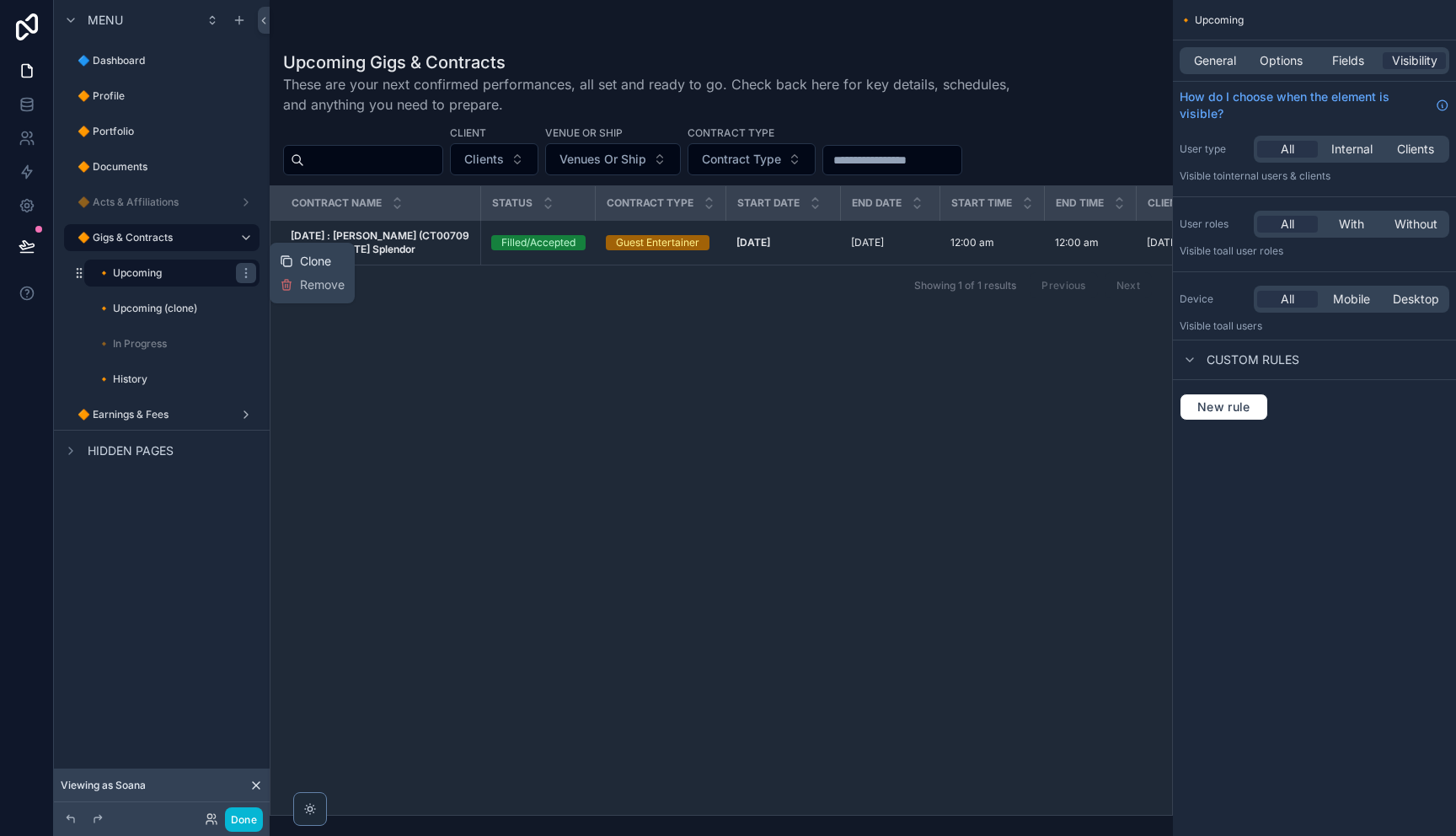
click at [300, 263] on span "Clone" at bounding box center [316, 261] width 31 height 17
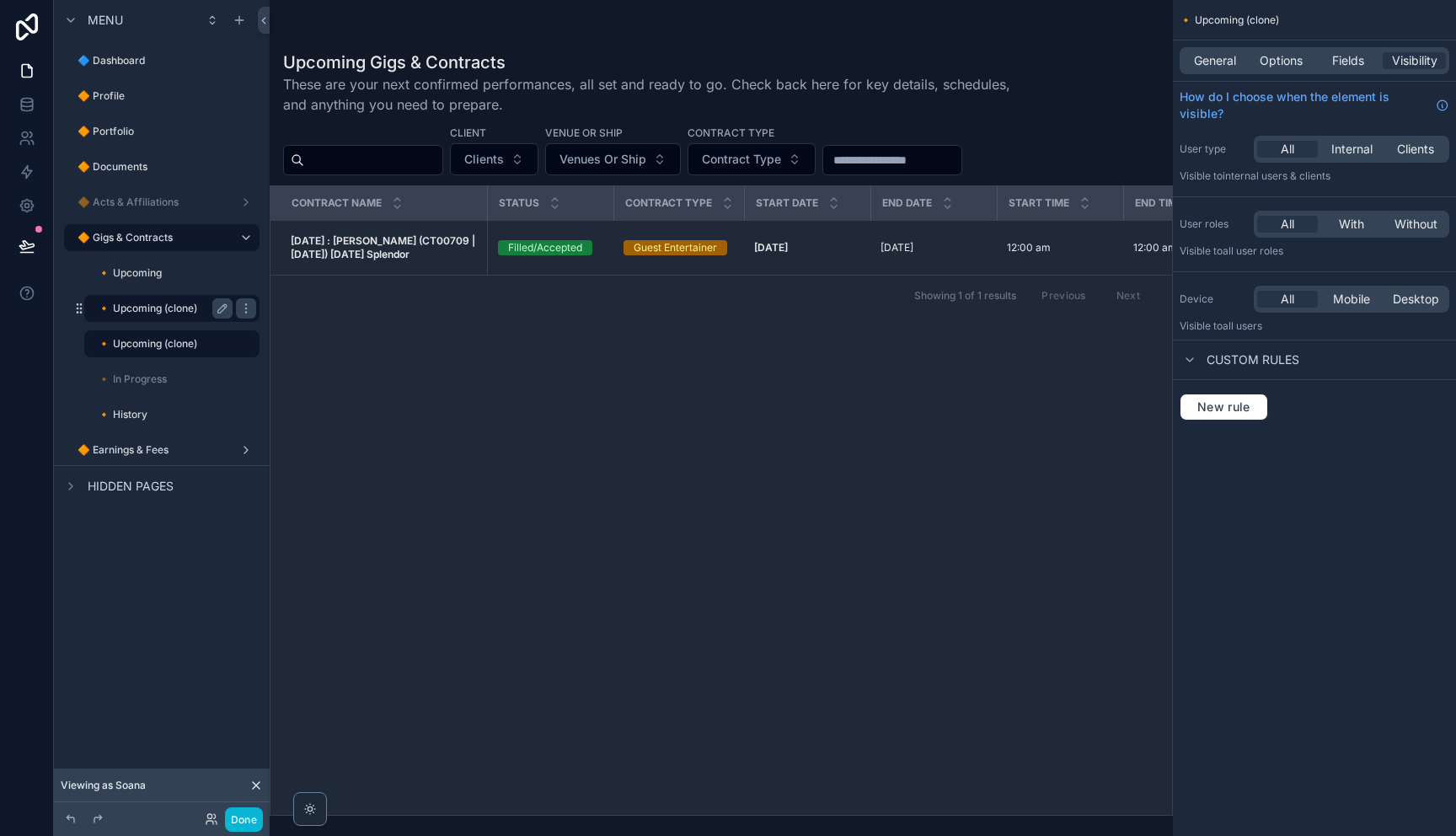
click at [185, 308] on label "🔸 Upcoming (clone)" at bounding box center [161, 308] width 128 height 13
click at [214, 308] on button "scrollable content" at bounding box center [222, 308] width 20 height 20
click at [174, 314] on input "**********" at bounding box center [151, 308] width 108 height 20
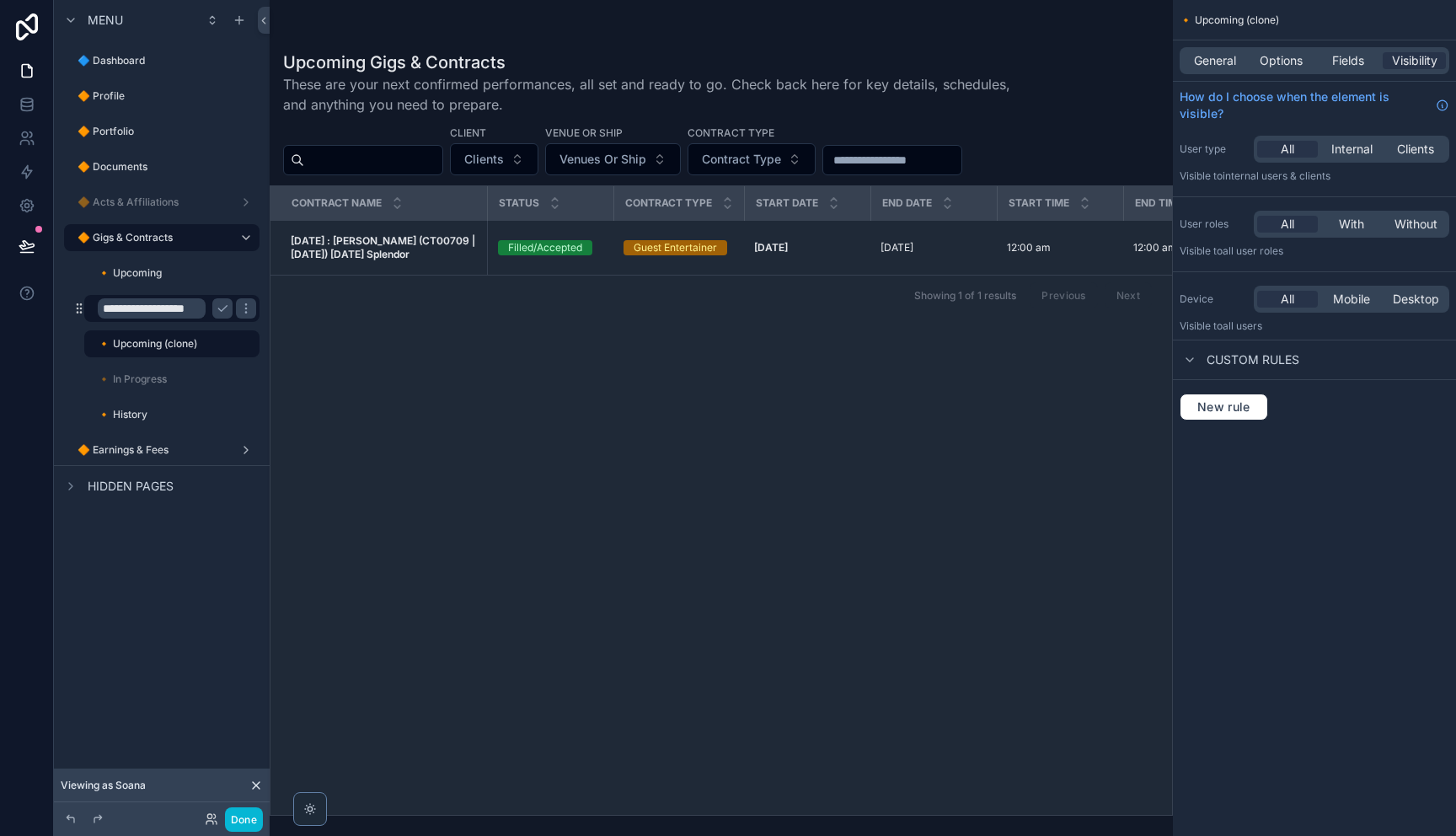
click at [174, 314] on input "**********" at bounding box center [151, 308] width 108 height 20
click at [175, 314] on input "**********" at bounding box center [151, 308] width 108 height 20
type input "**********"
click at [215, 310] on button "scrollable content" at bounding box center [222, 308] width 20 height 20
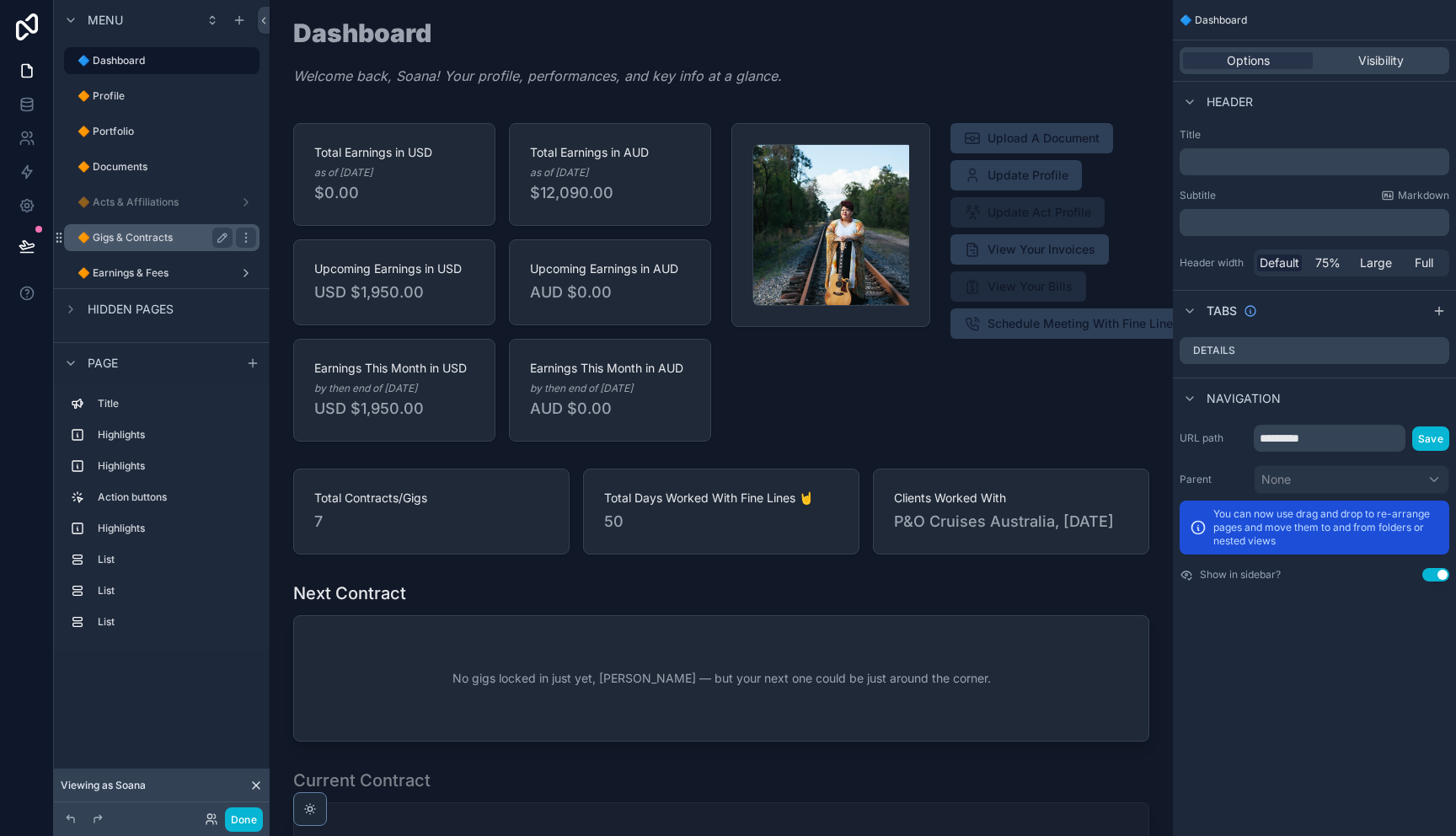
drag, startPoint x: 134, startPoint y: 227, endPoint x: 145, endPoint y: 234, distance: 13.0
click at [134, 227] on div "🔶 Gigs & Contracts" at bounding box center [162, 237] width 189 height 27
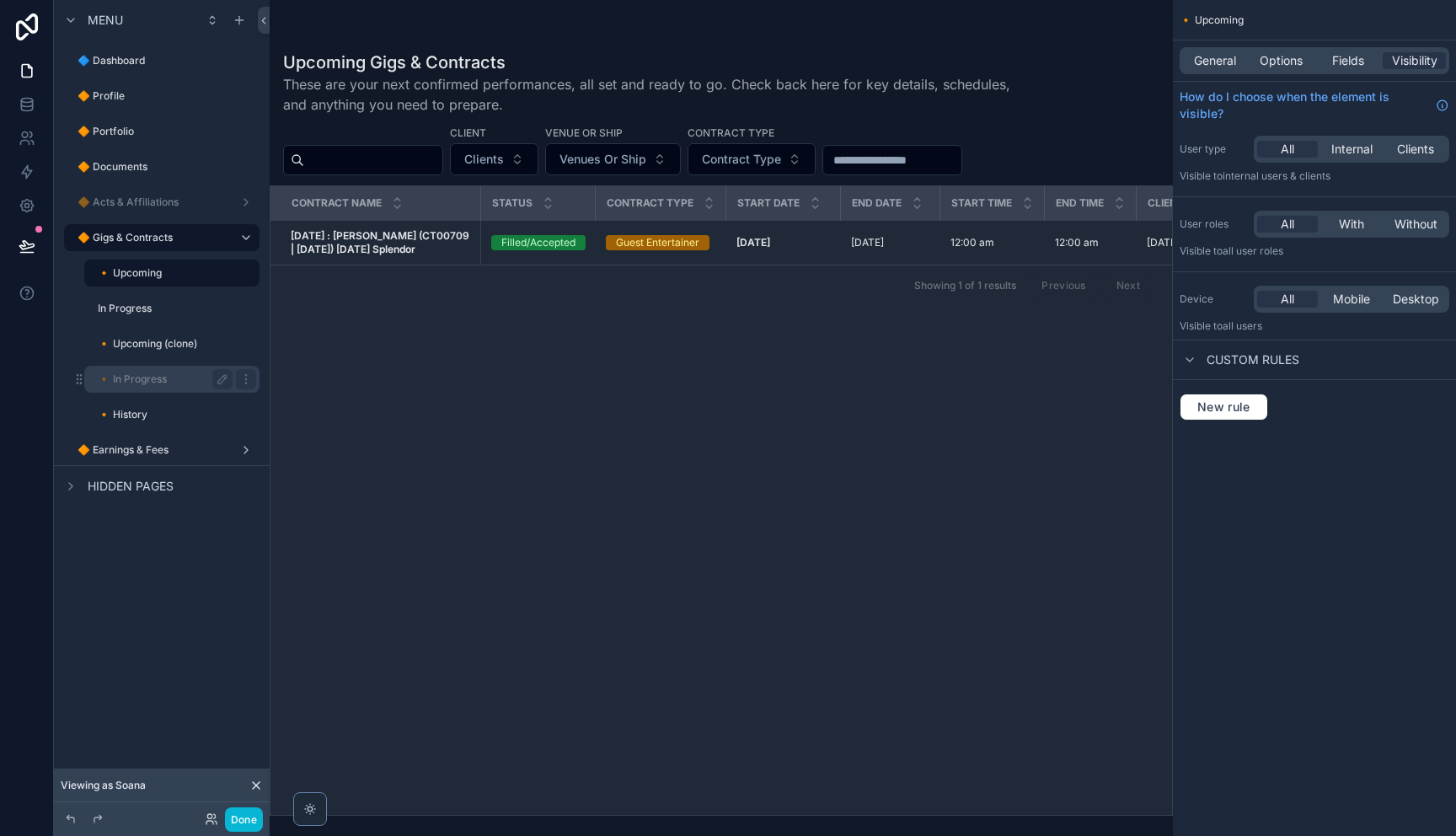
click at [157, 377] on label "🔸 In Progress" at bounding box center [161, 379] width 128 height 13
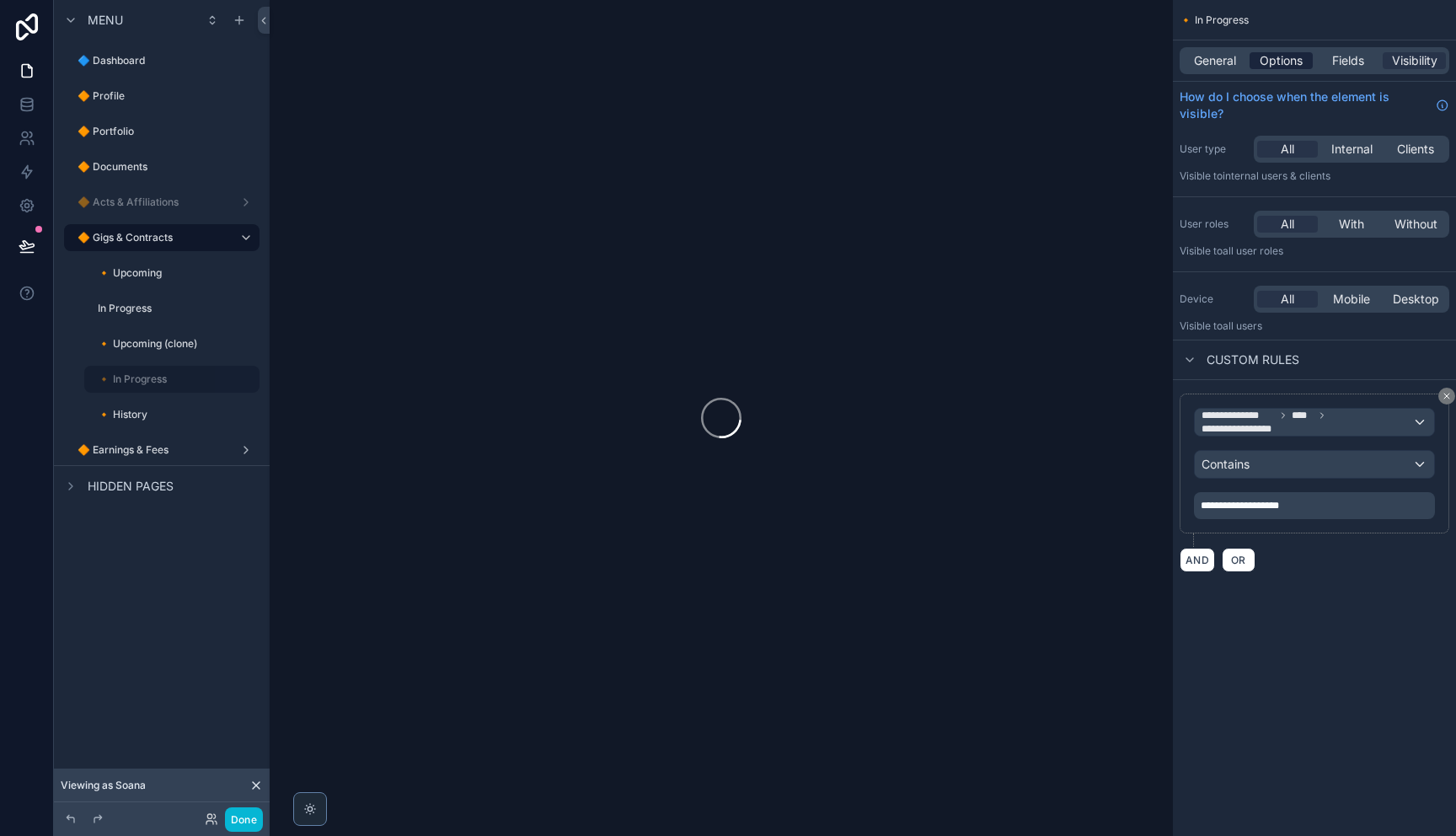
click at [1265, 62] on span "Options" at bounding box center [1281, 61] width 43 height 17
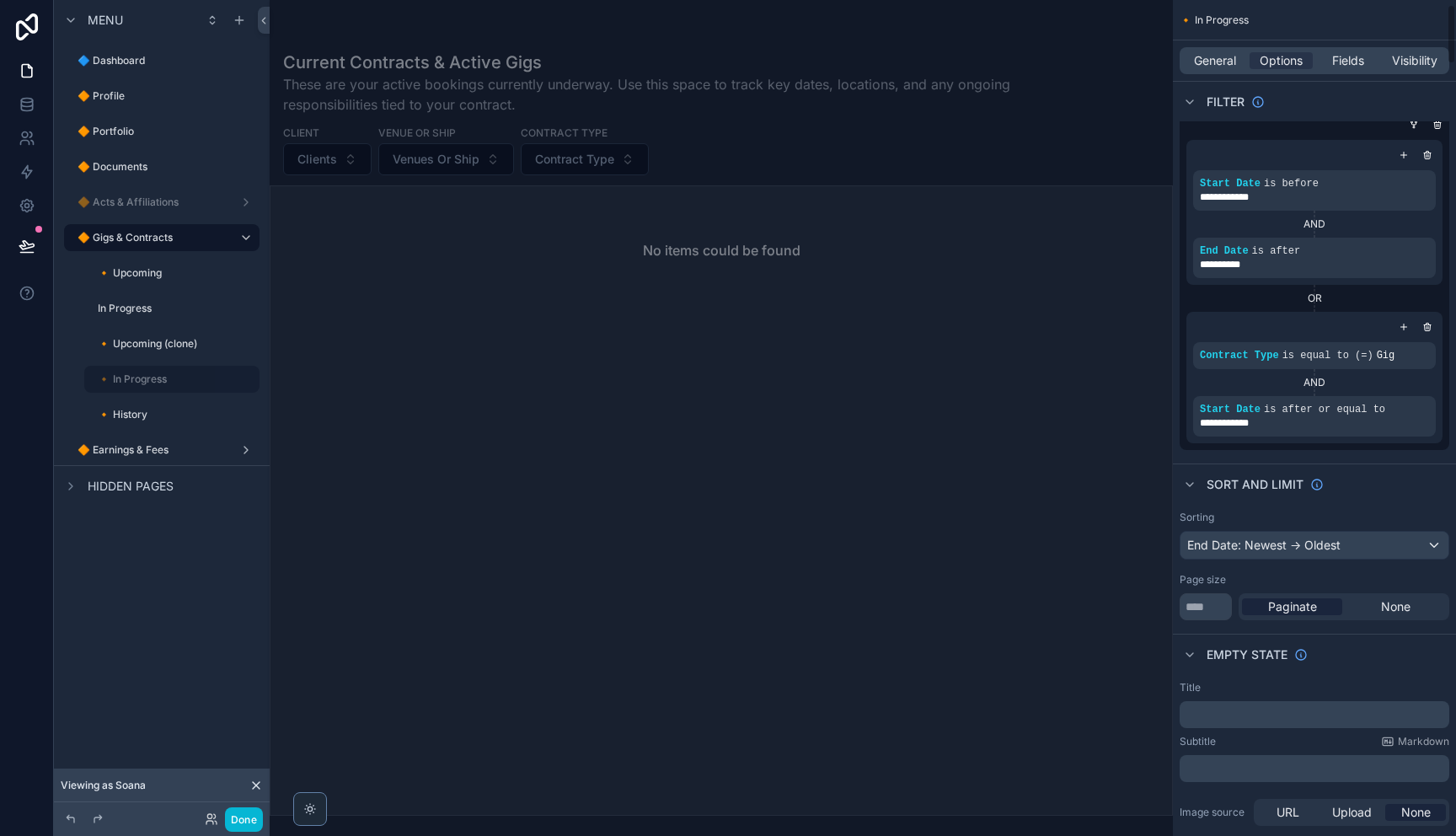
scroll to position [59, 0]
click at [646, 591] on div "scrollable content" at bounding box center [721, 418] width 903 height 836
click at [176, 308] on label "In Progress" at bounding box center [161, 308] width 128 height 13
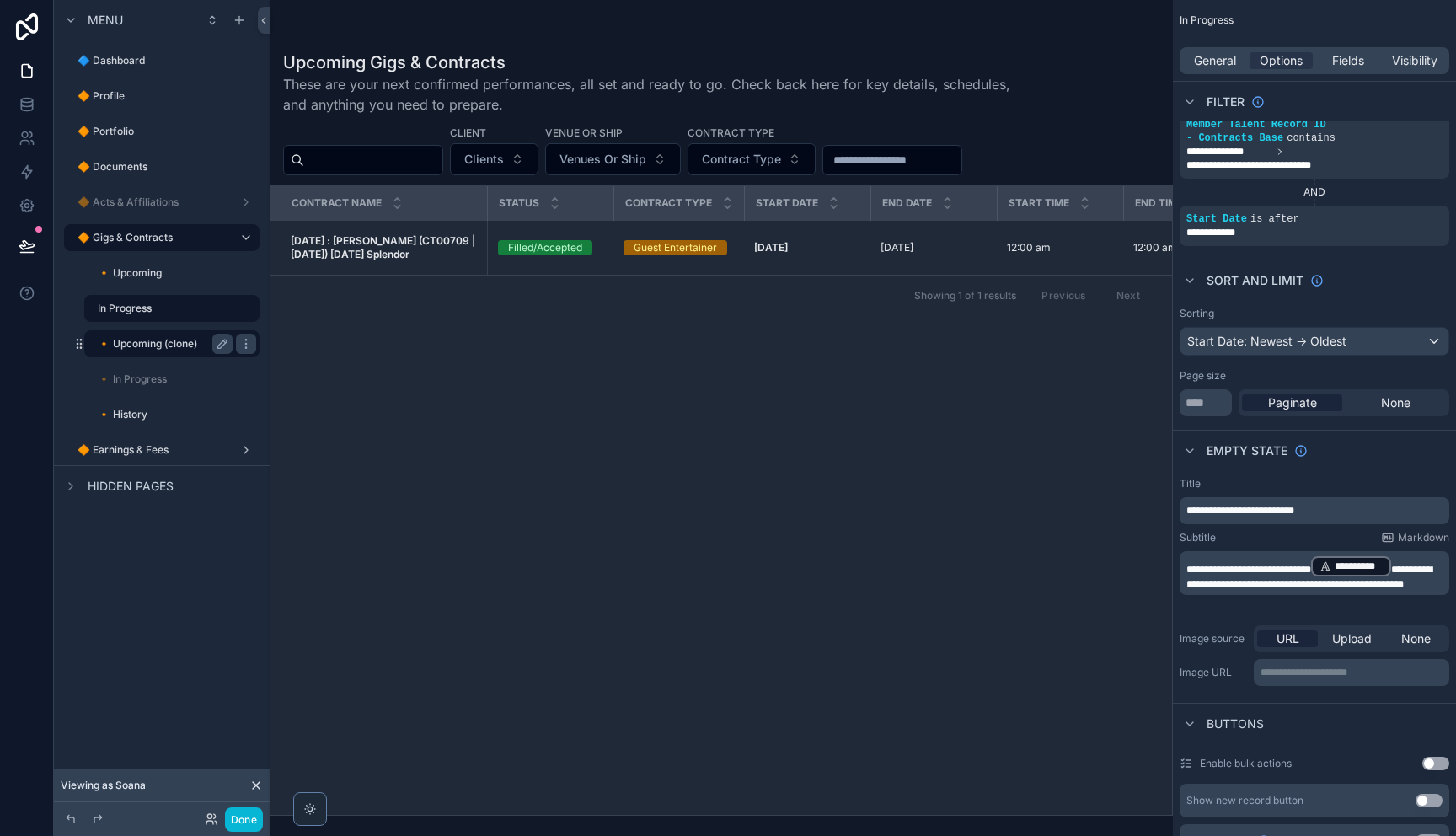
click at [128, 347] on label "🔸 Upcoming (clone)" at bounding box center [161, 343] width 128 height 13
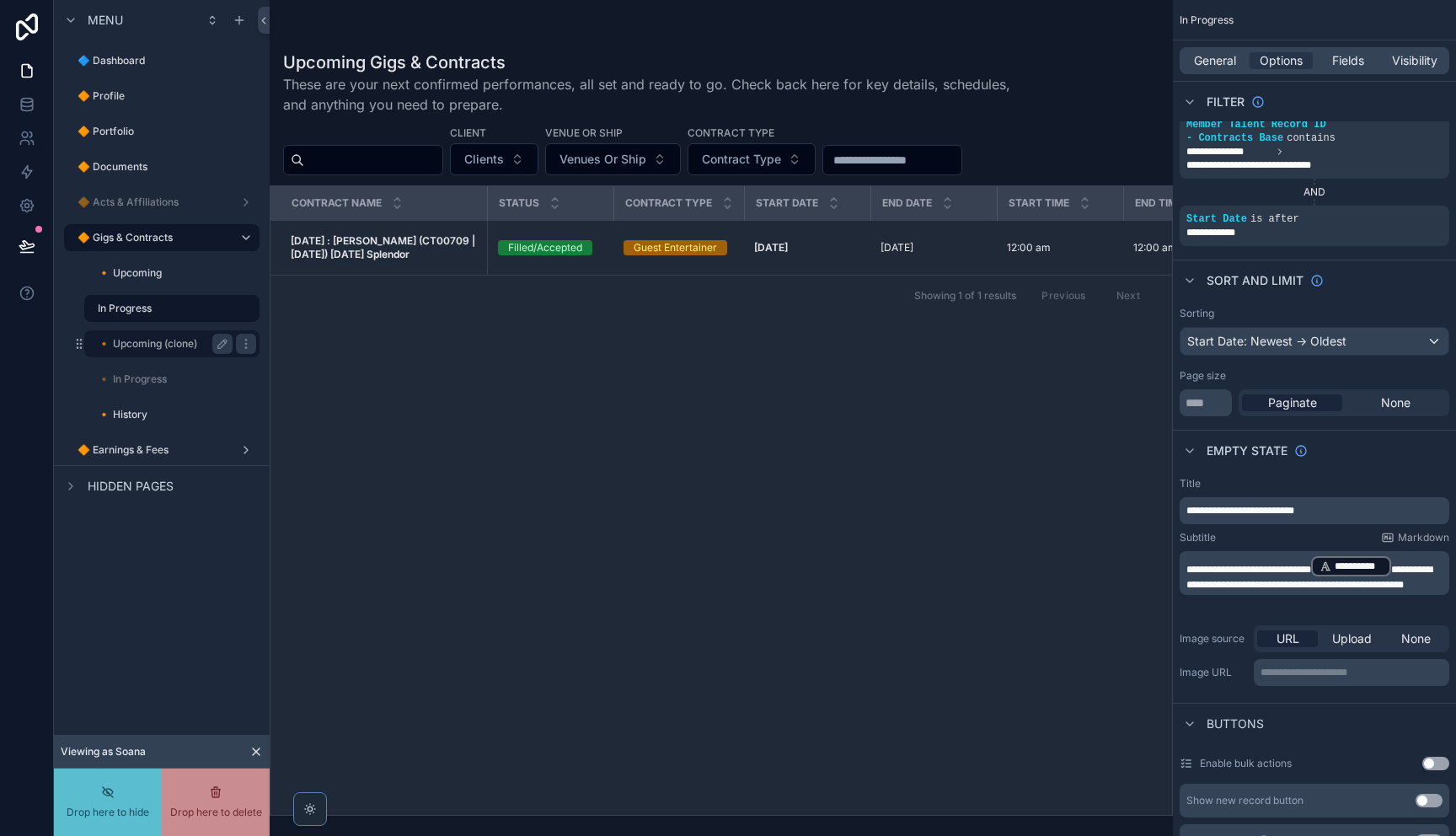
click at [207, 347] on label "🔸 Upcoming (clone)" at bounding box center [161, 343] width 128 height 13
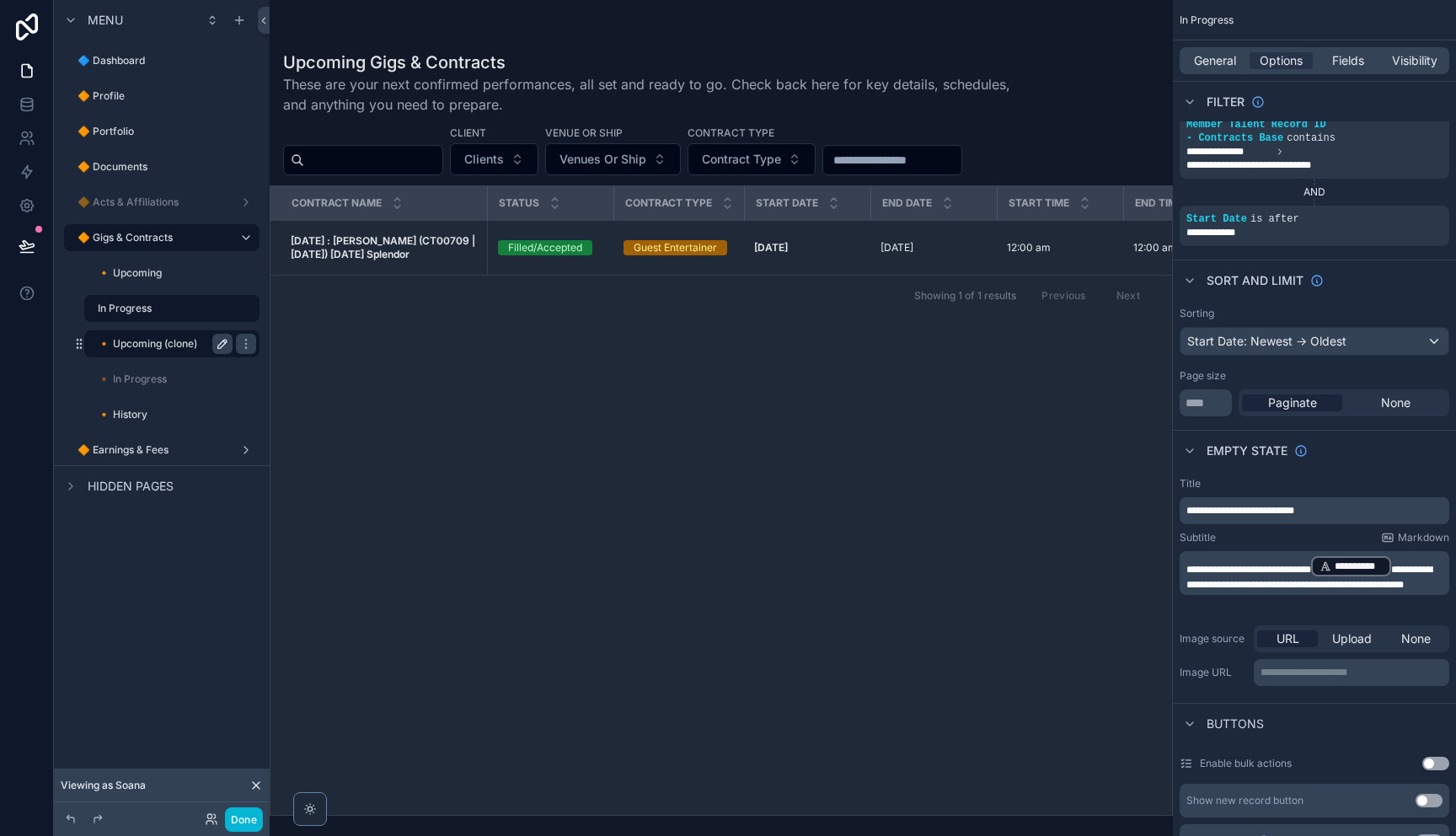
click at [224, 345] on icon "scrollable content" at bounding box center [222, 343] width 13 height 13
click at [165, 344] on input "**********" at bounding box center [151, 343] width 108 height 20
click at [178, 305] on label "In Progress" at bounding box center [161, 308] width 128 height 13
click at [223, 311] on icon "scrollable content" at bounding box center [222, 308] width 13 height 13
click at [156, 310] on input "**********" at bounding box center [151, 308] width 108 height 20
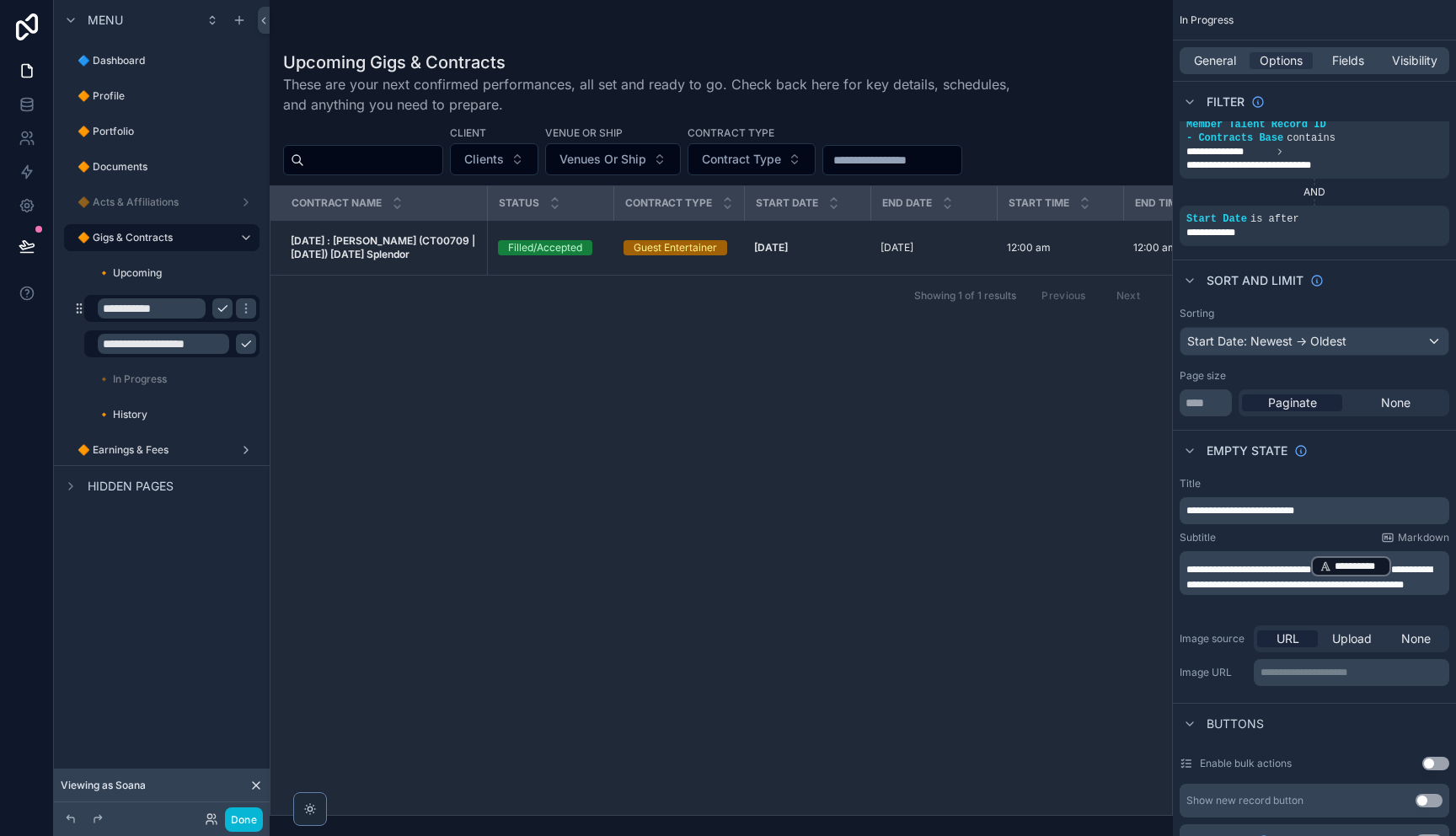
paste input "**"
type input "**********"
click at [239, 311] on icon "scrollable content" at bounding box center [246, 308] width 13 height 13
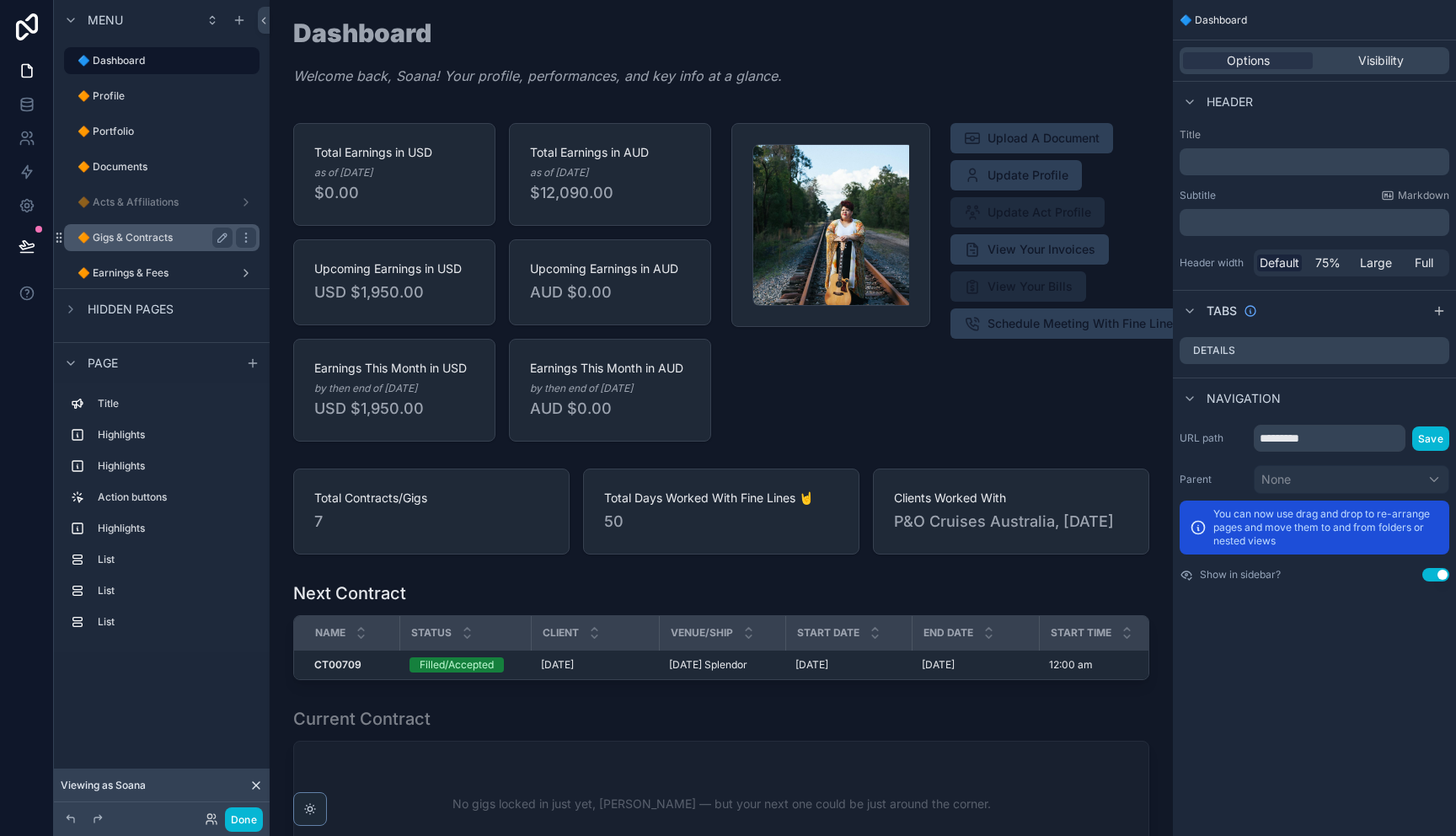
click at [117, 235] on label "🔶 Gigs & Contracts" at bounding box center [152, 237] width 149 height 13
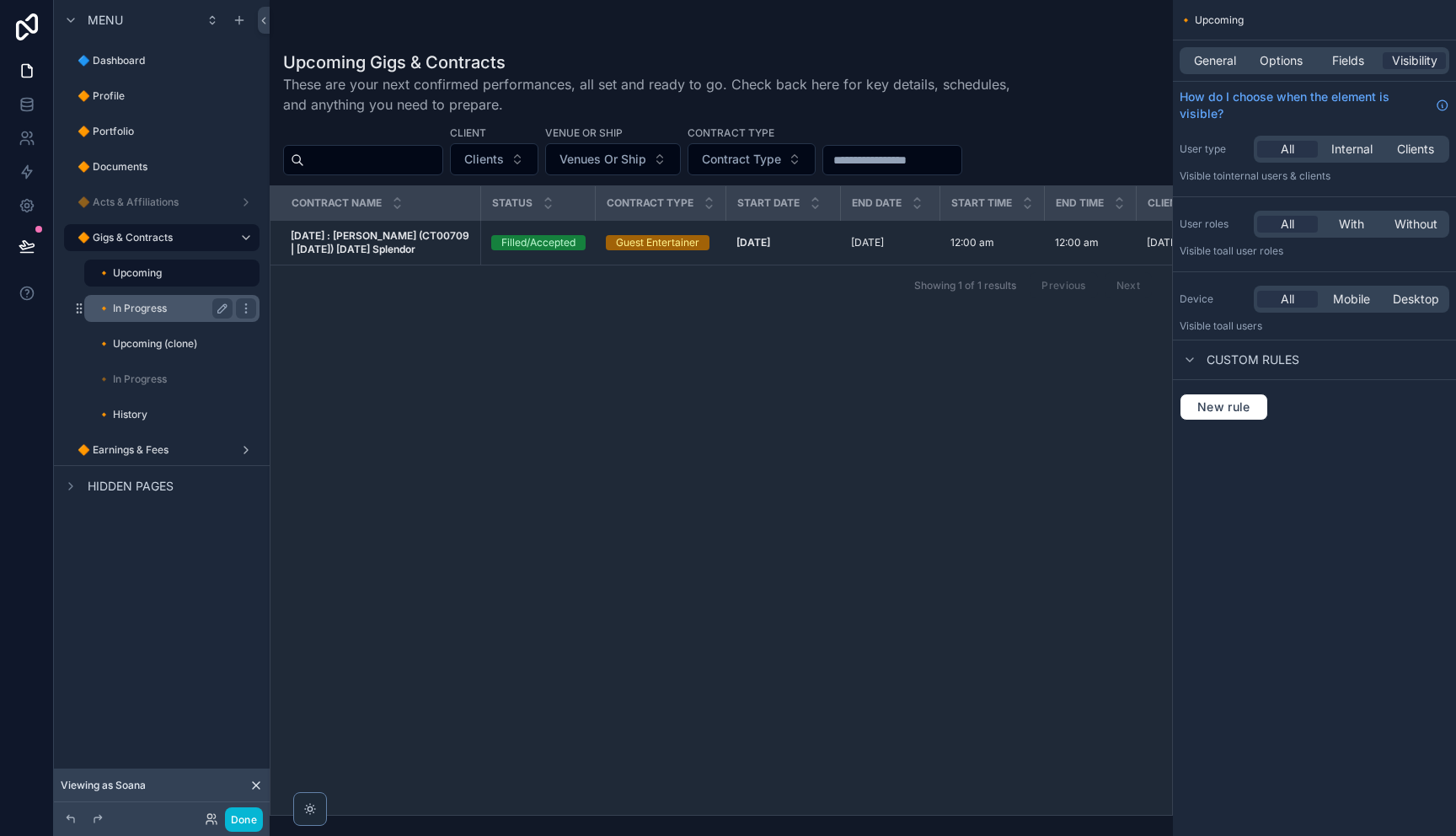
drag, startPoint x: 133, startPoint y: 314, endPoint x: 143, endPoint y: 312, distance: 10.2
click at [133, 314] on label "🔸 In Progress" at bounding box center [161, 308] width 128 height 13
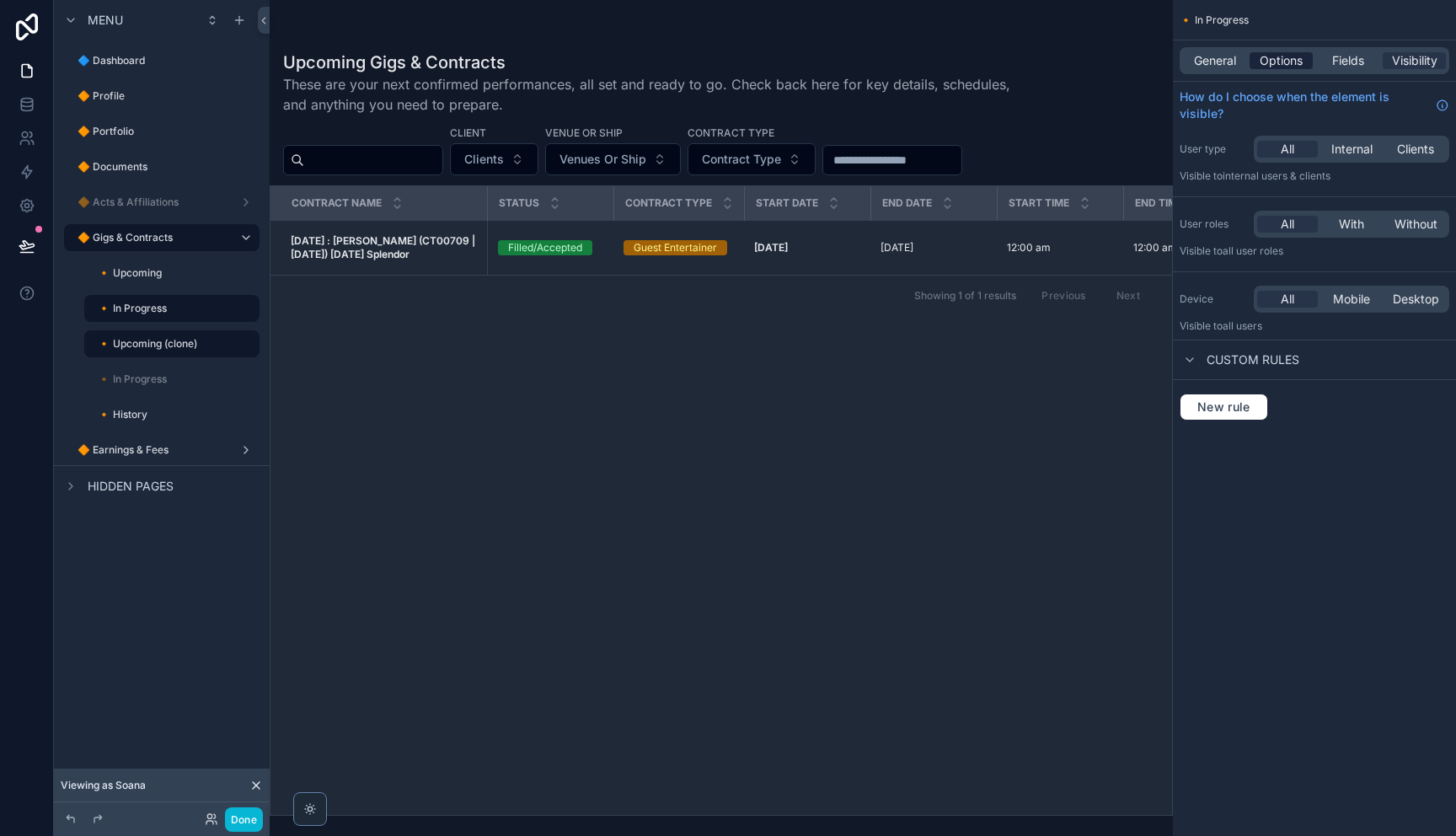
drag, startPoint x: 1283, startPoint y: 64, endPoint x: 1269, endPoint y: 63, distance: 14.0
click at [1283, 64] on span "Options" at bounding box center [1281, 61] width 43 height 17
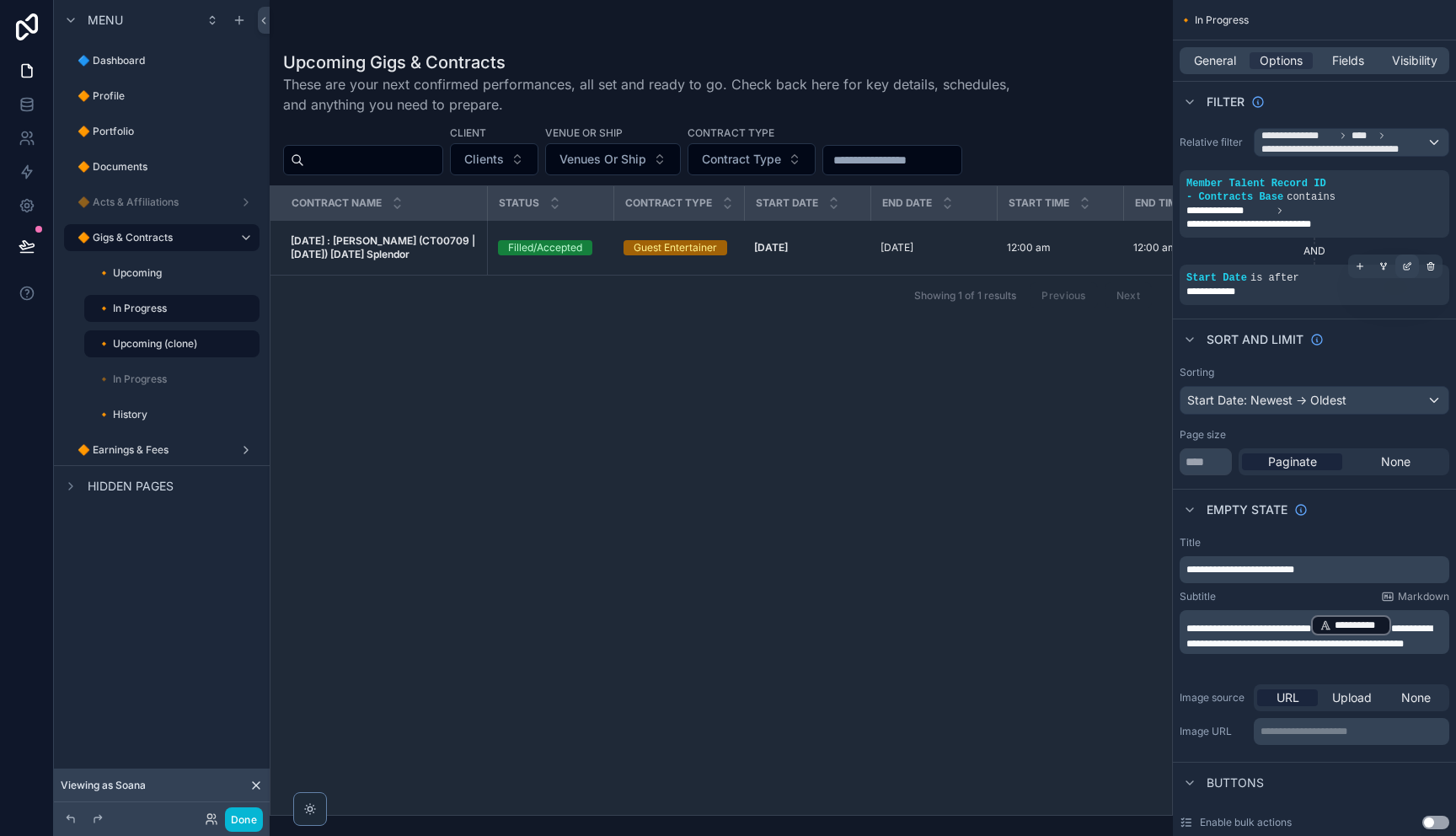
click at [1405, 271] on icon "scrollable content" at bounding box center [1406, 266] width 10 height 10
click at [1159, 258] on div "Is after" at bounding box center [1127, 259] width 68 height 27
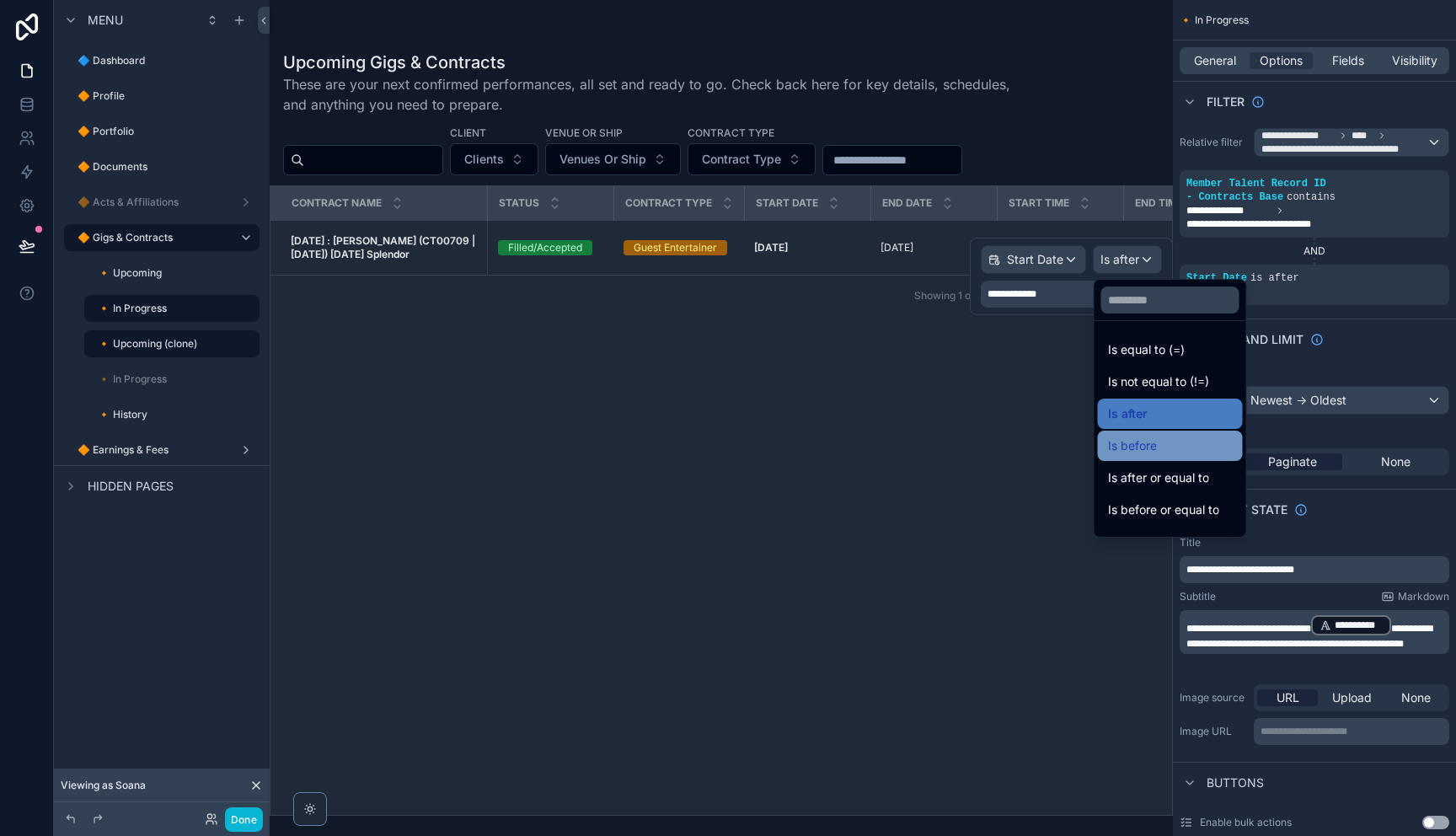
click at [1180, 452] on div "Is before" at bounding box center [1170, 445] width 125 height 20
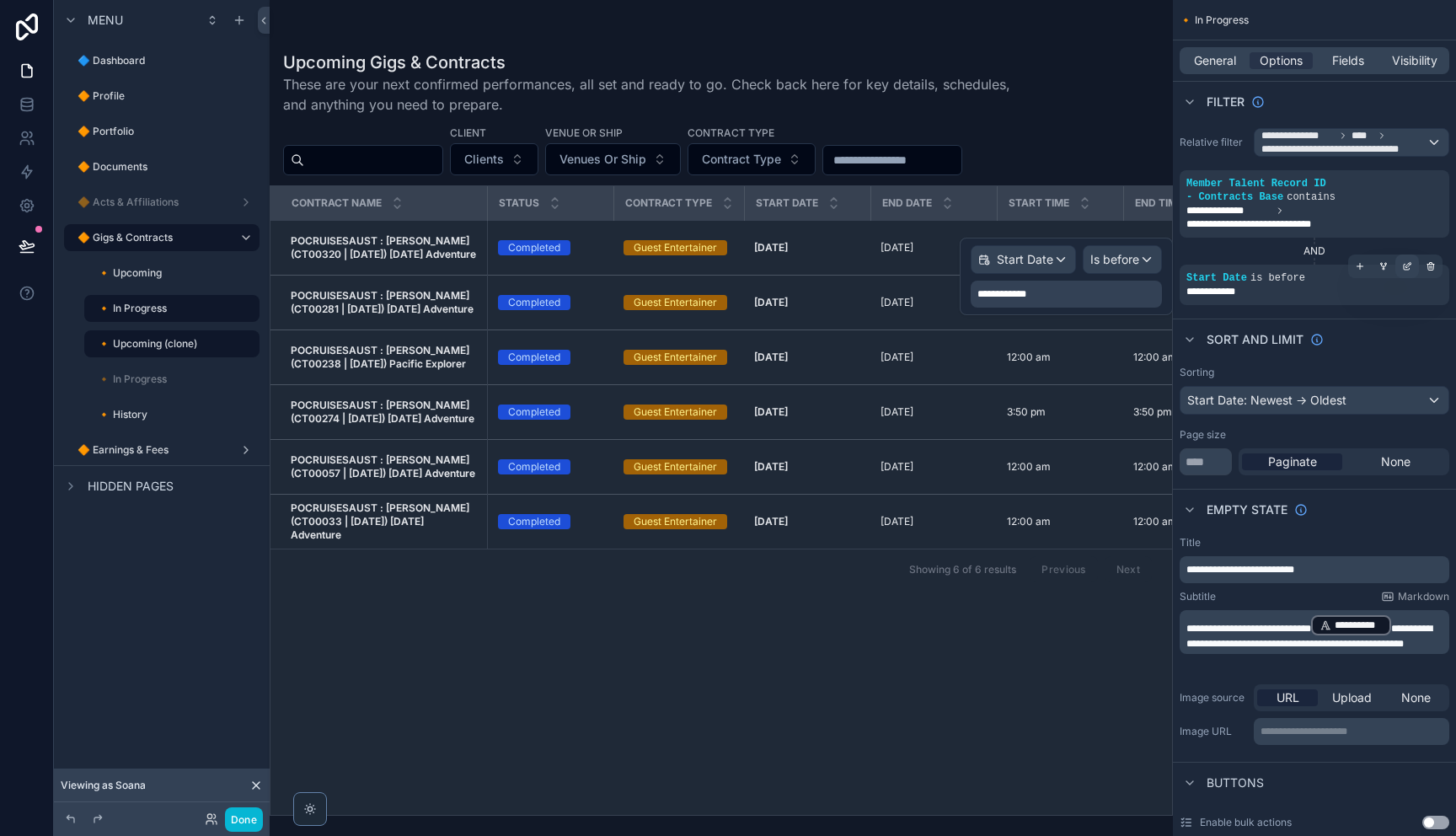
click at [1412, 271] on div "scrollable content" at bounding box center [1406, 266] width 24 height 24
drag, startPoint x: 1424, startPoint y: 331, endPoint x: 1406, endPoint y: 329, distance: 18.1
click at [1423, 331] on div "Sort And Limit" at bounding box center [1314, 338] width 283 height 40
click at [1365, 272] on div "scrollable content" at bounding box center [1360, 266] width 24 height 24
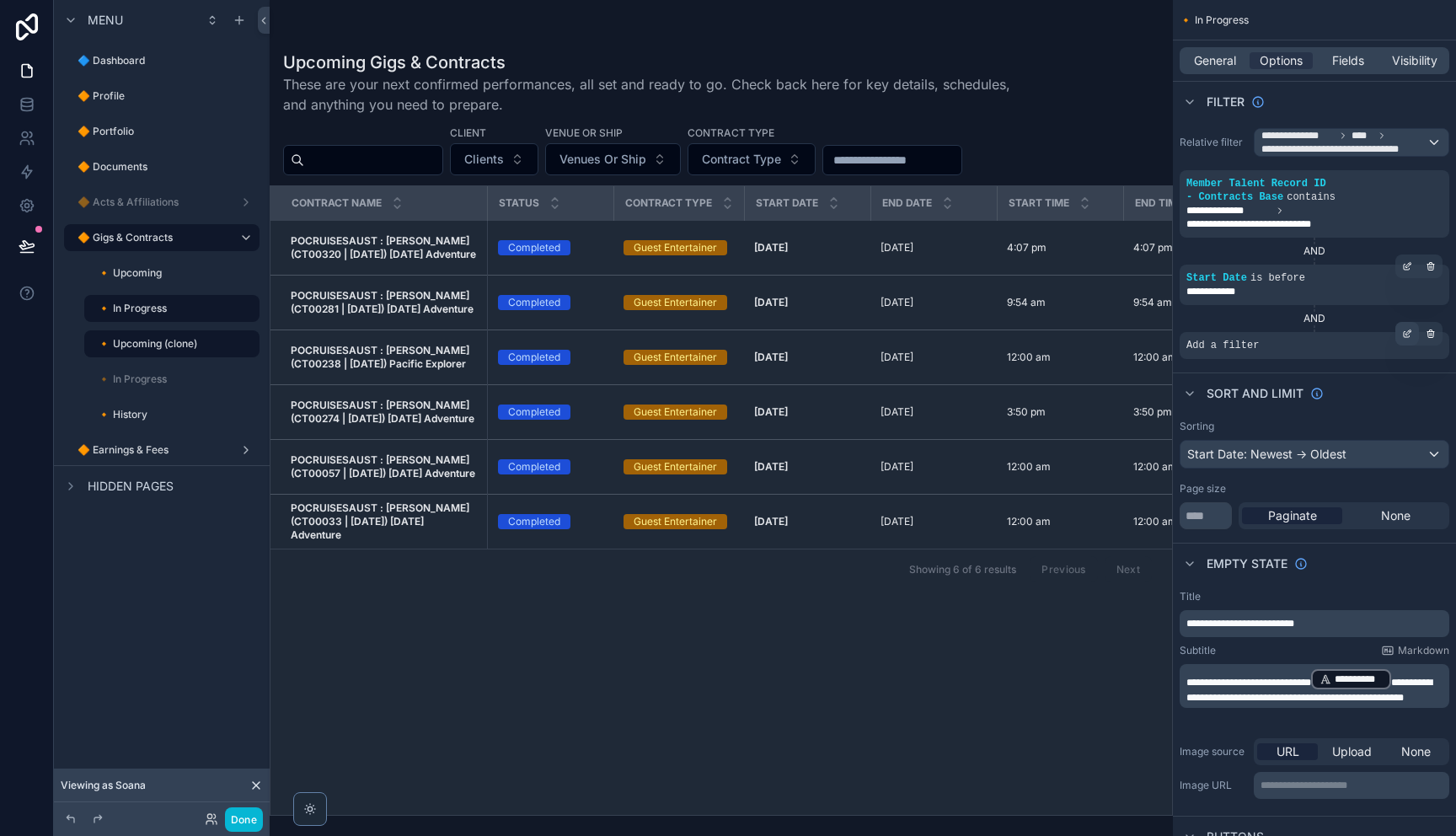
click at [1402, 336] on icon "scrollable content" at bounding box center [1406, 334] width 10 height 10
click at [1052, 321] on div "Select a field" at bounding box center [1015, 320] width 100 height 27
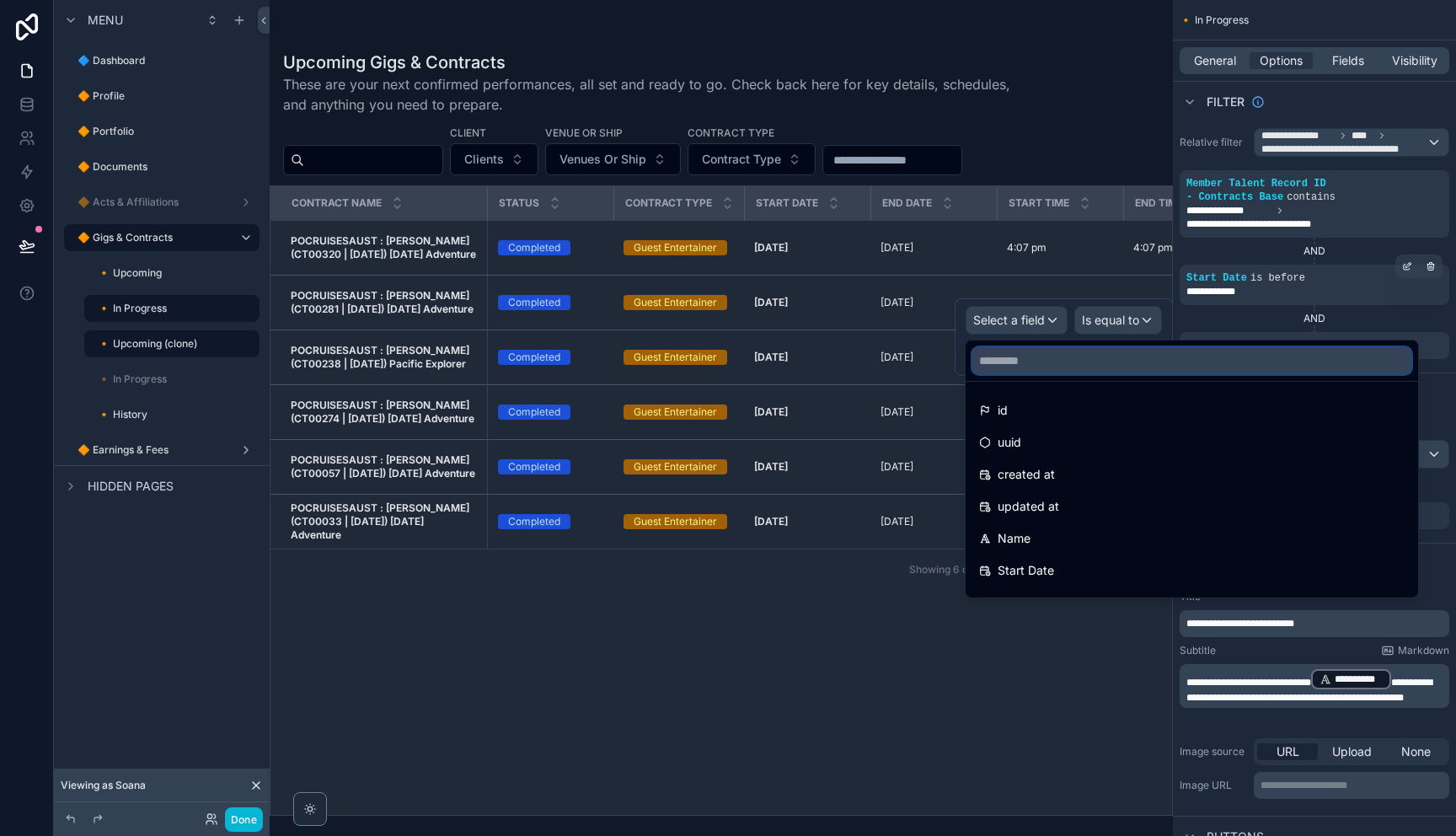
click at [1042, 358] on input "text" at bounding box center [1192, 360] width 439 height 27
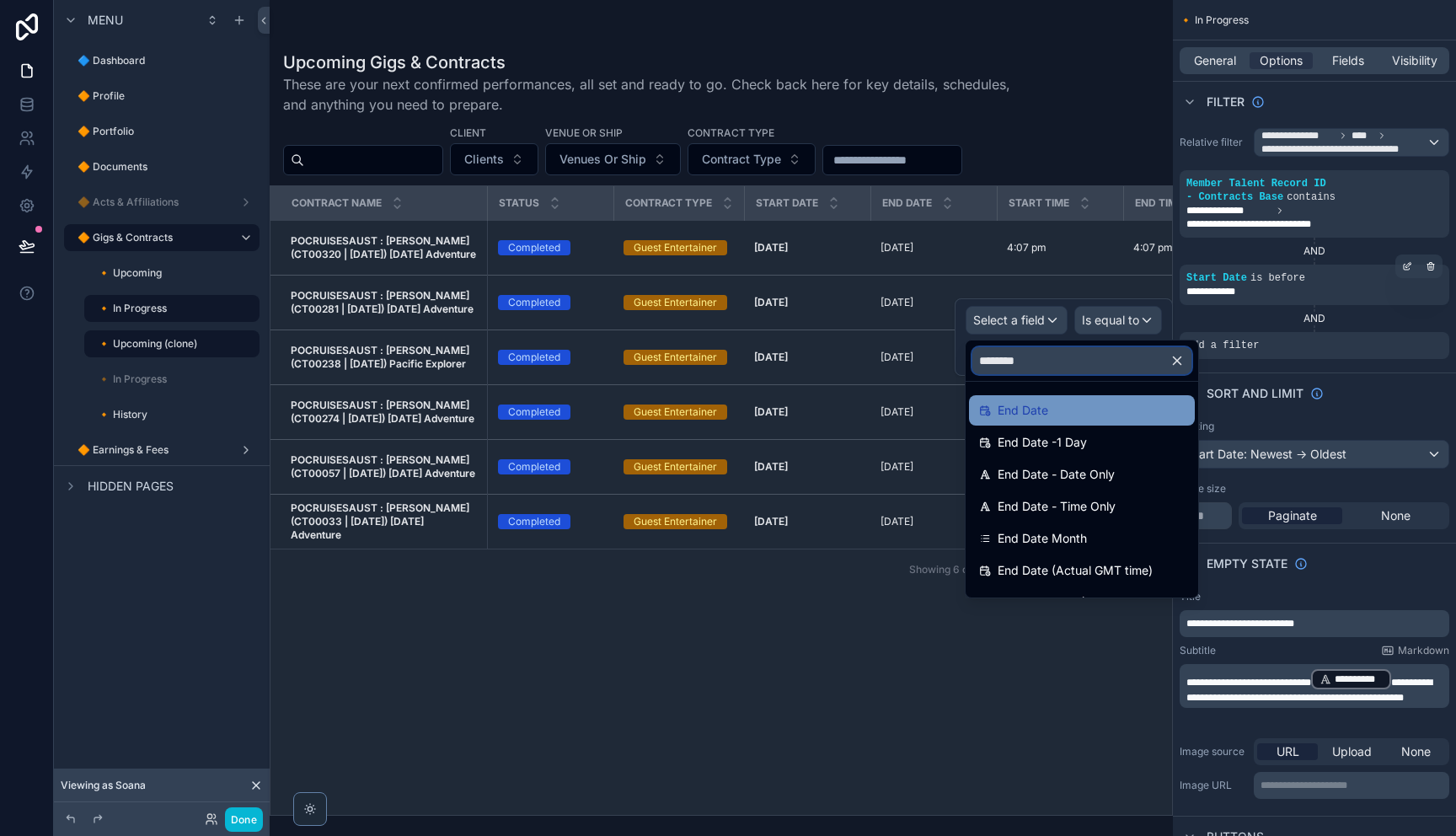
type input "********"
click at [1088, 400] on div "End Date" at bounding box center [1082, 410] width 206 height 20
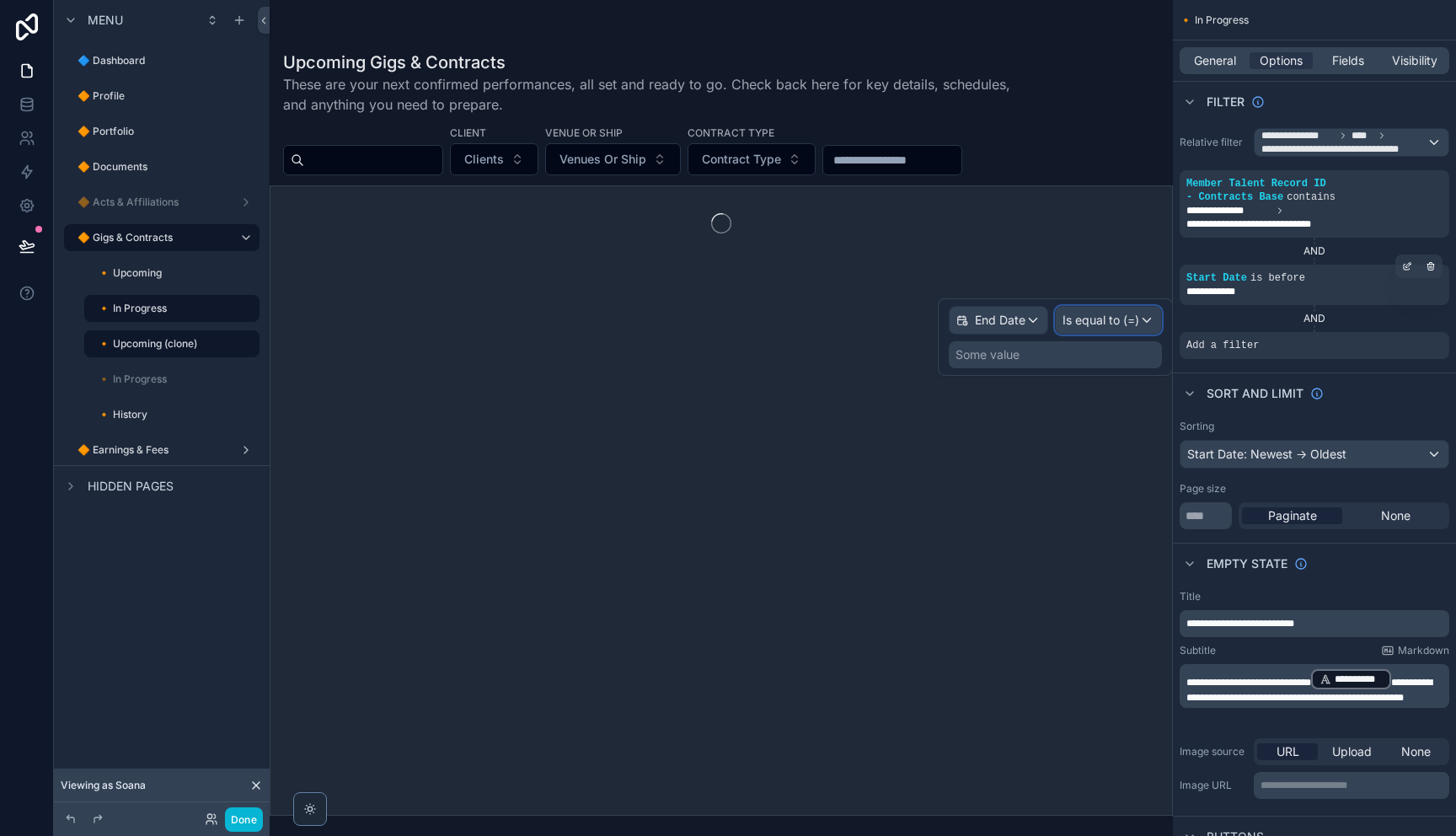
click at [1136, 327] on span "Is equal to (=)" at bounding box center [1100, 320] width 76 height 17
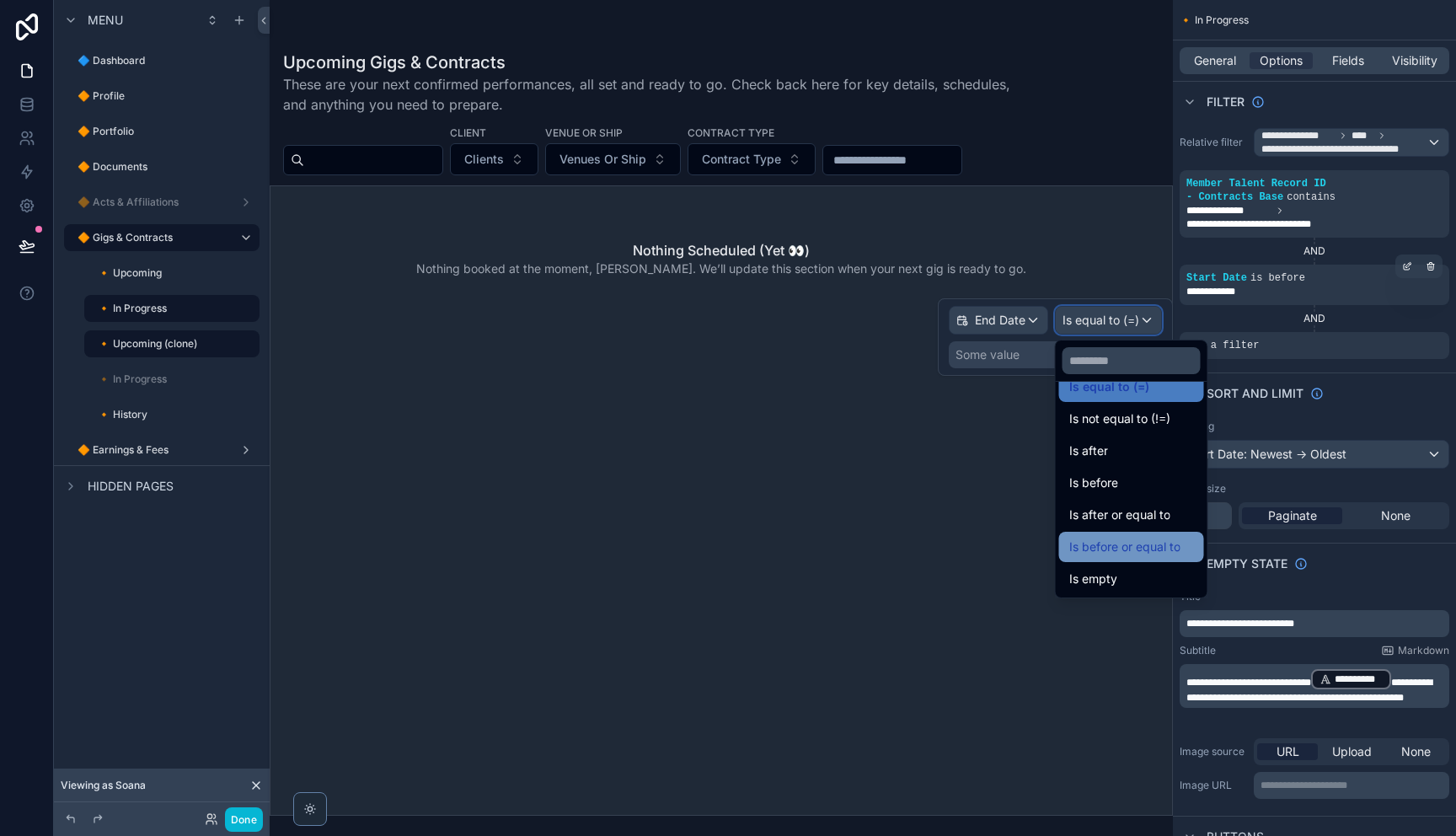
scroll to position [33, 0]
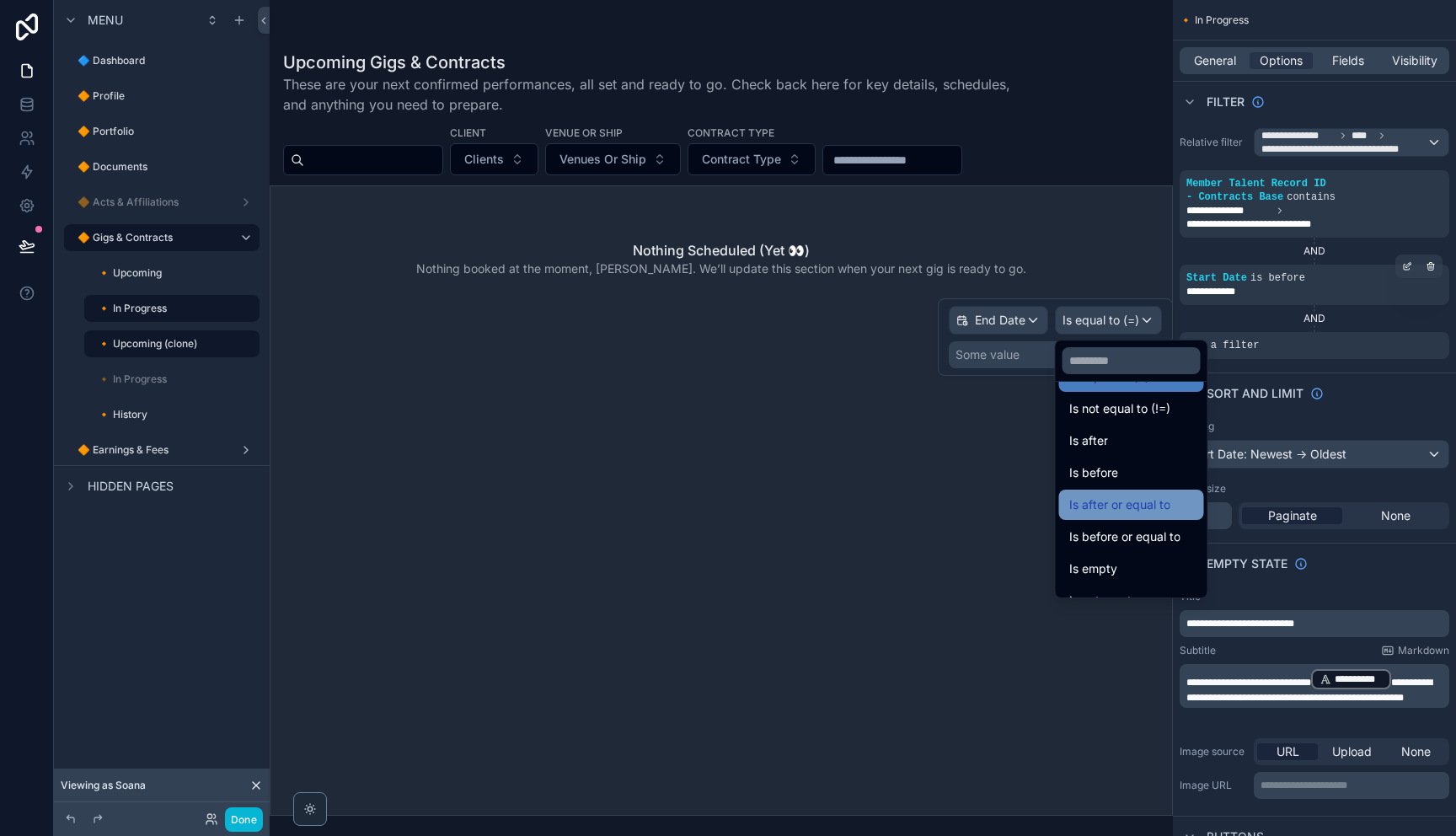
click at [1134, 513] on span "Is after or equal to" at bounding box center [1119, 504] width 101 height 20
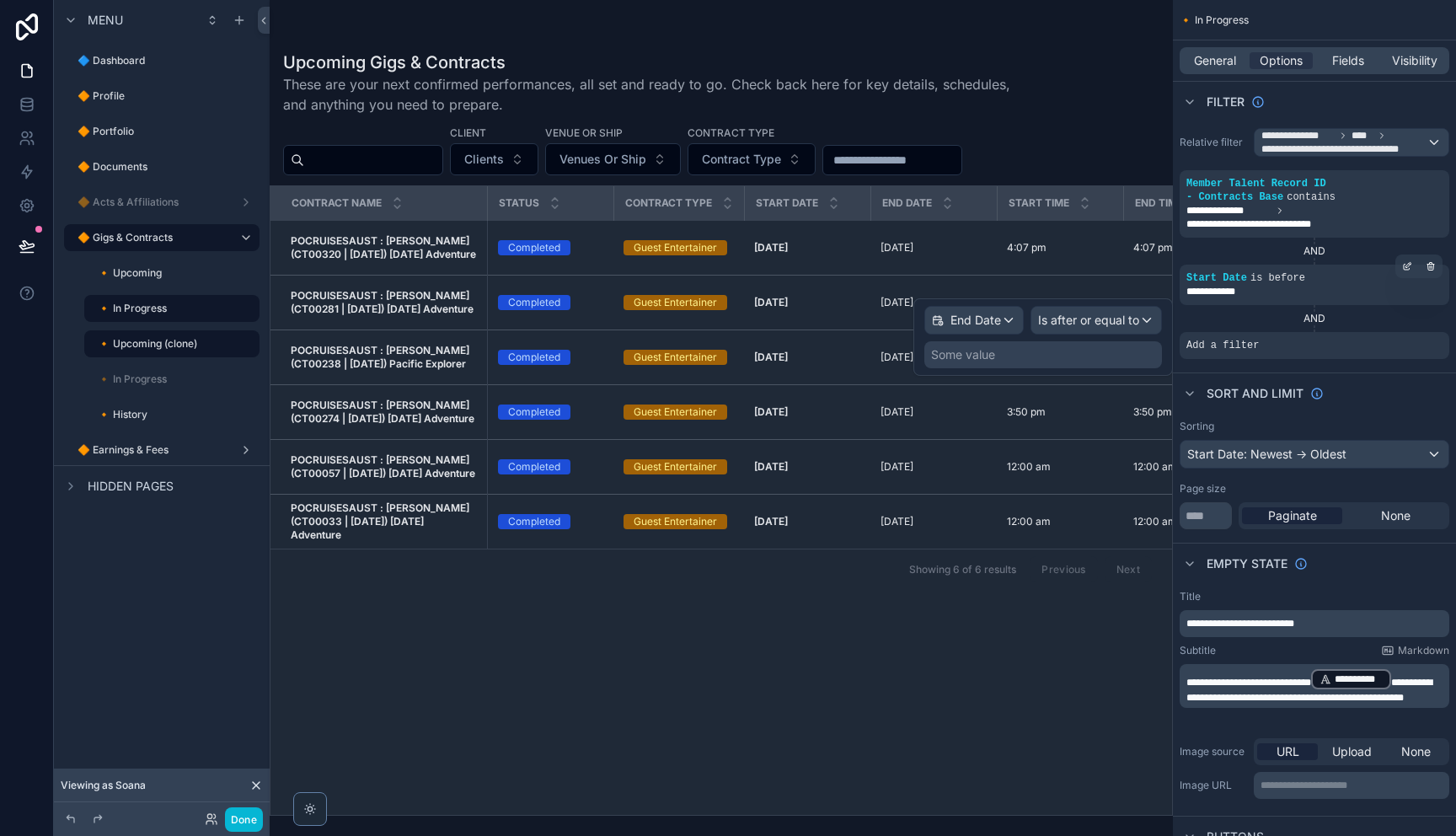
click at [1019, 355] on div "Some value" at bounding box center [1042, 355] width 237 height 27
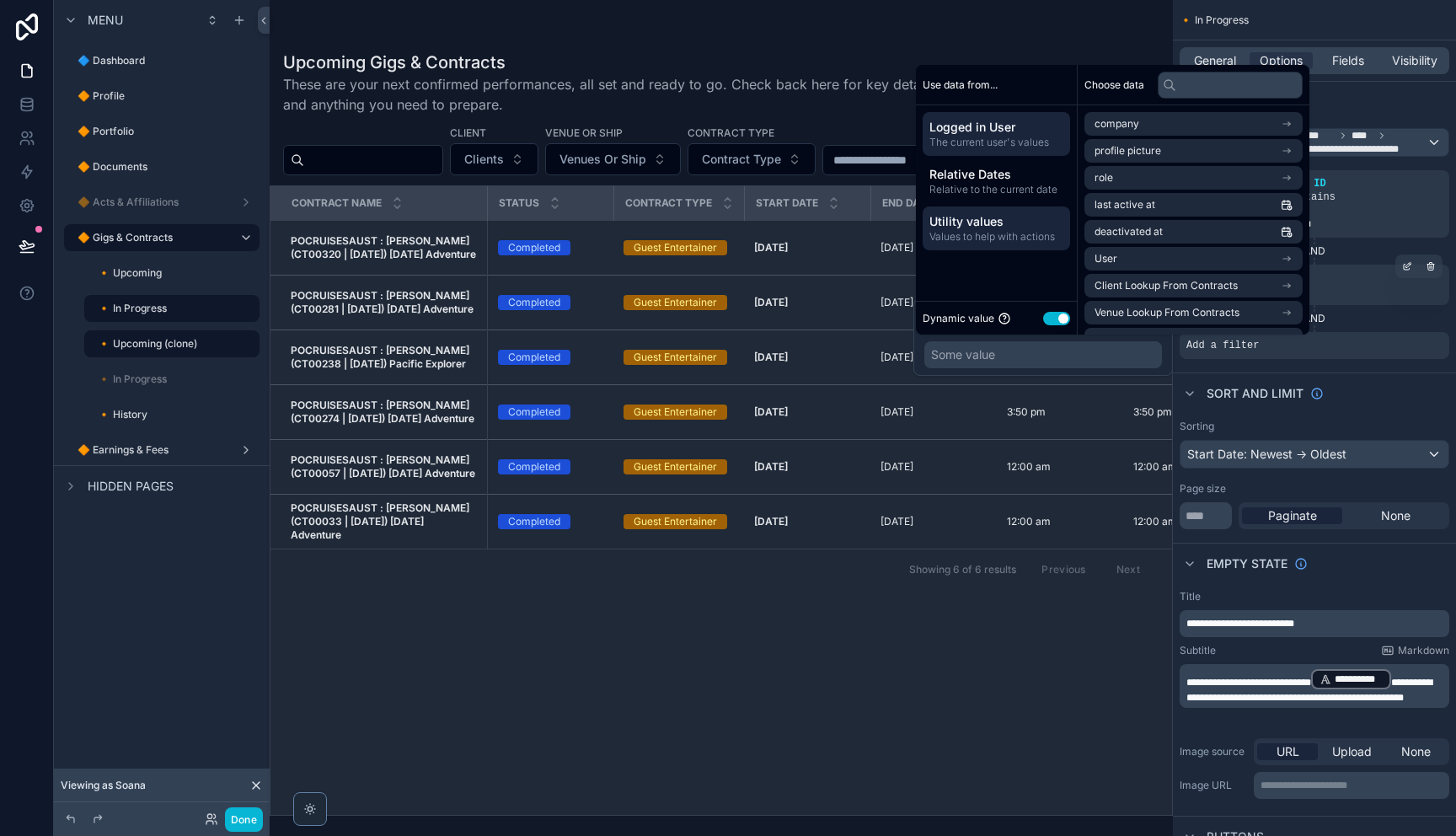
click at [1011, 222] on span "Utility values" at bounding box center [996, 222] width 133 height 17
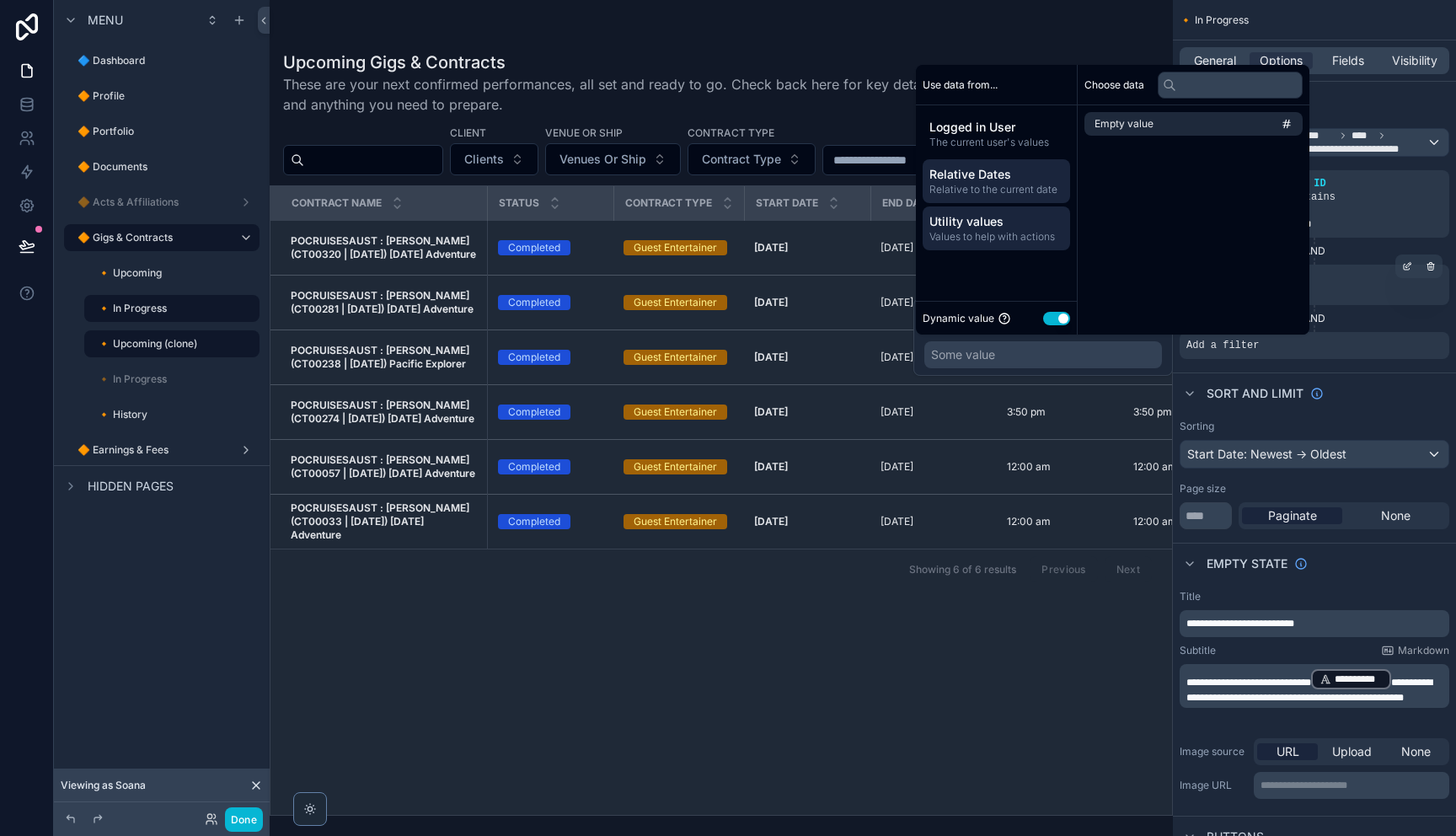
click at [969, 192] on span "Relative to the current date" at bounding box center [996, 190] width 133 height 13
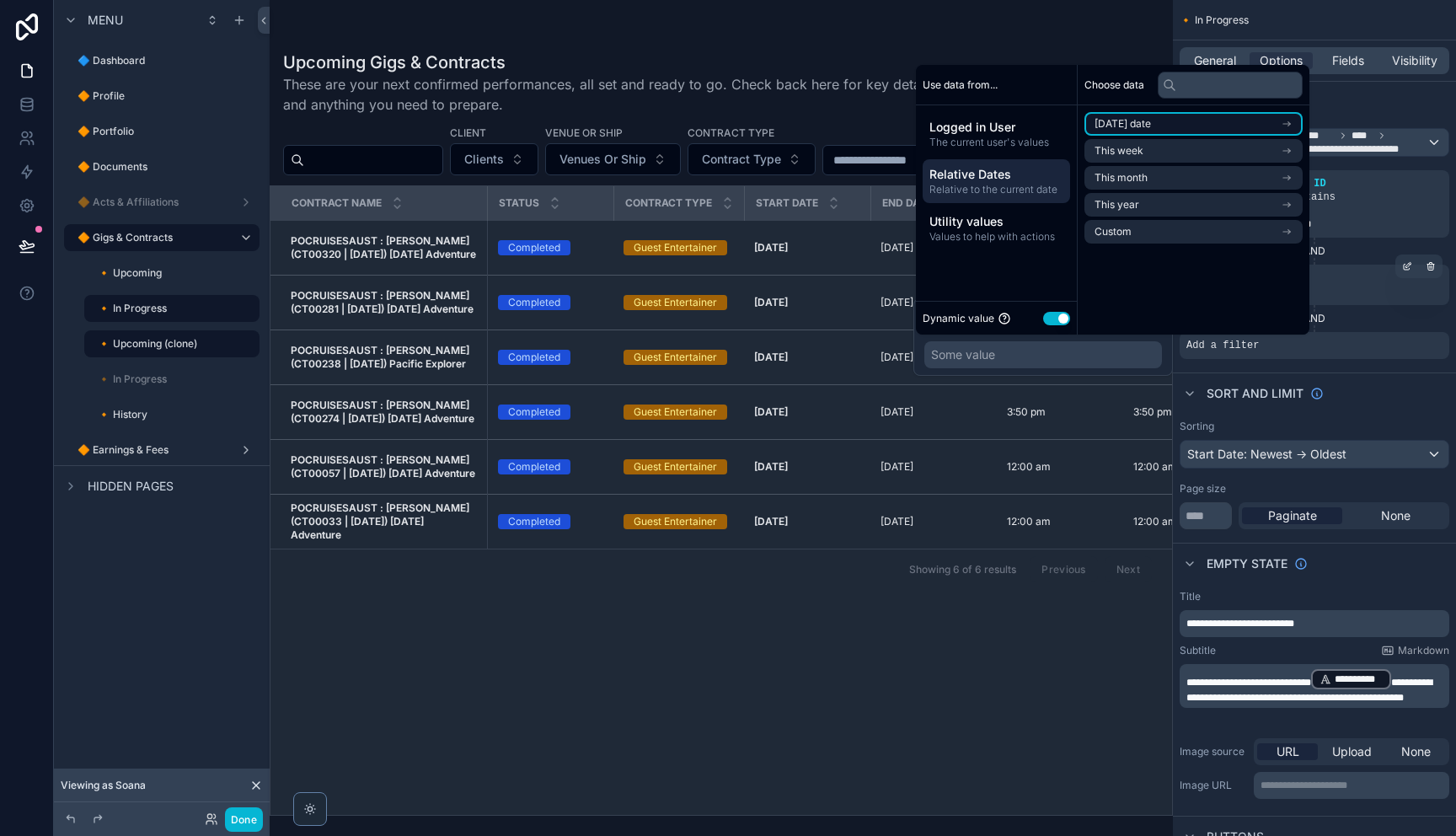
click at [1177, 125] on li "[DATE] date" at bounding box center [1193, 124] width 218 height 24
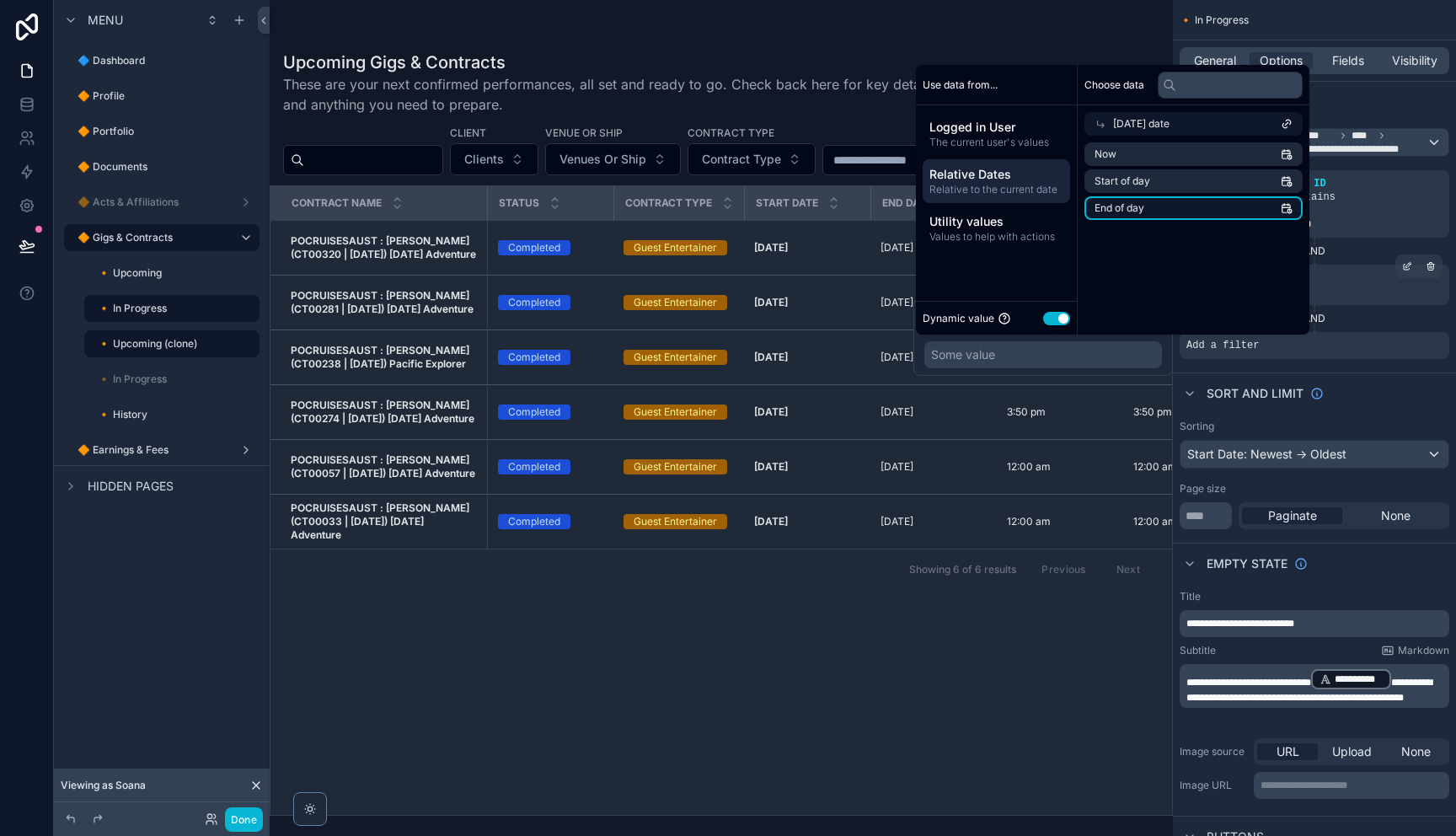
click at [1150, 208] on li "End of day" at bounding box center [1193, 208] width 218 height 24
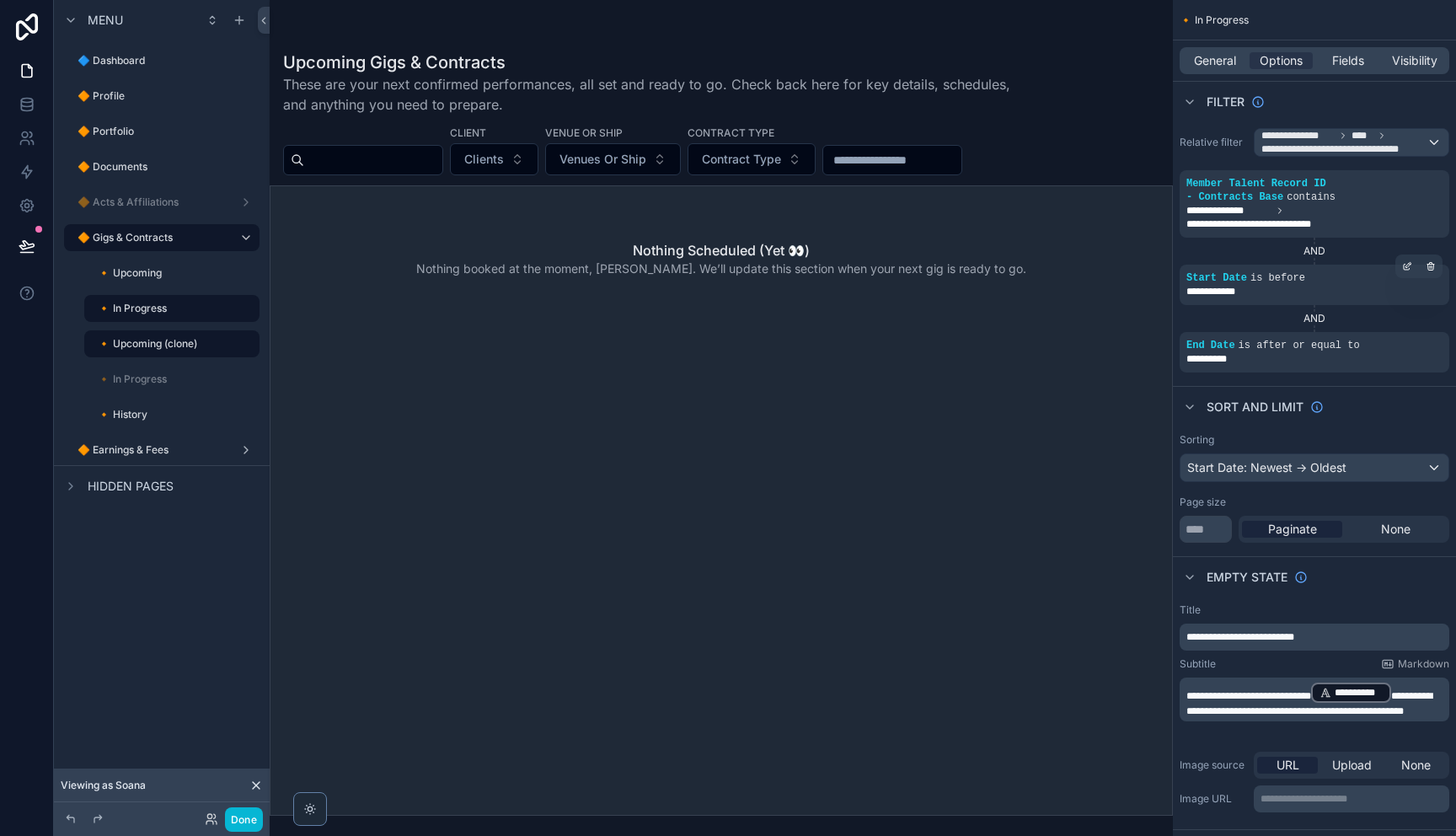
drag, startPoint x: 1390, startPoint y: 319, endPoint x: 1382, endPoint y: 321, distance: 8.2
click at [1390, 319] on div "AND" at bounding box center [1314, 318] width 270 height 13
click at [1381, 336] on icon "scrollable content" at bounding box center [1384, 334] width 10 height 10
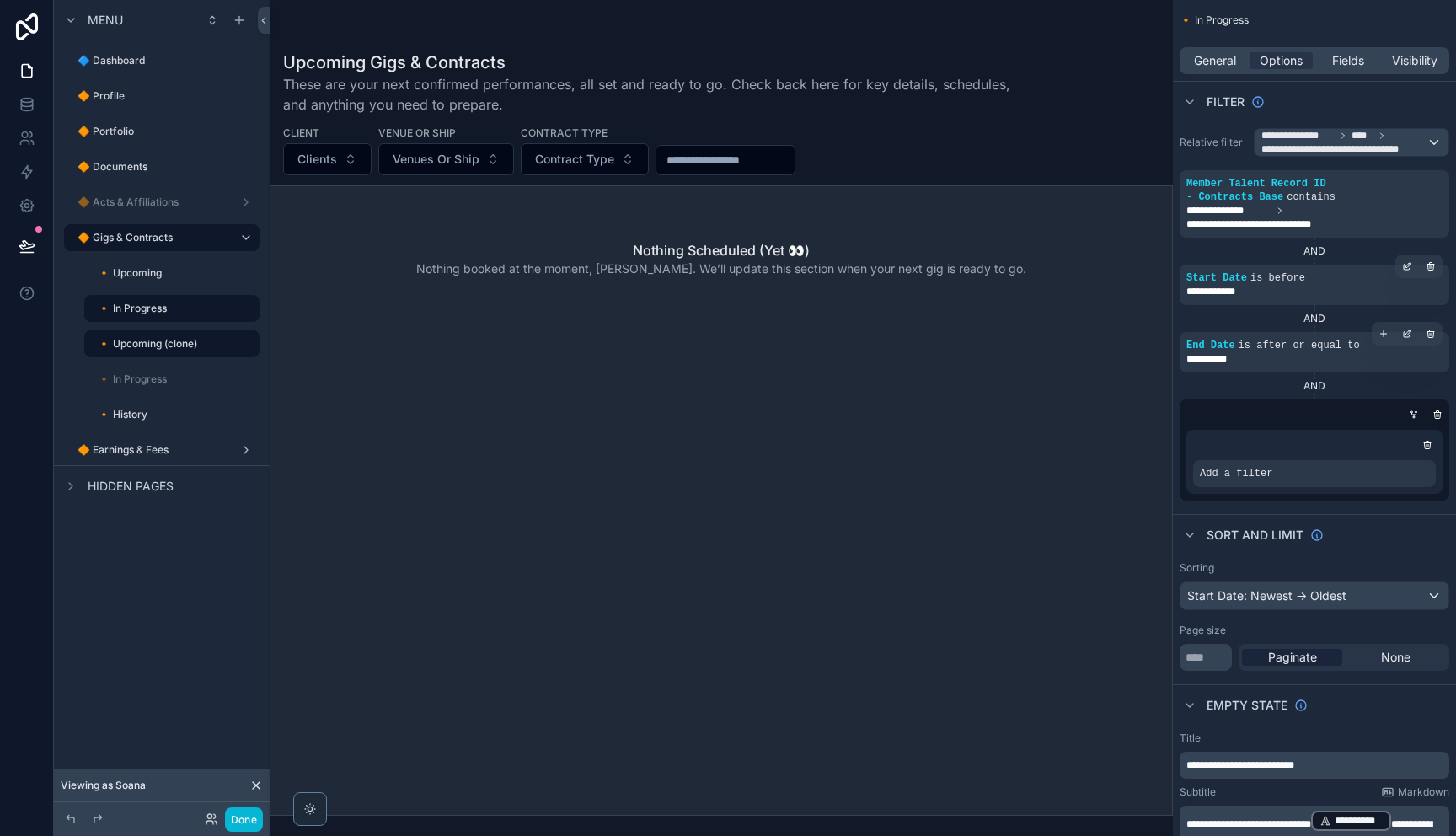
click at [1318, 391] on div "AND" at bounding box center [1314, 386] width 270 height 13
click at [1409, 173] on icon "scrollable content" at bounding box center [1406, 172] width 10 height 10
drag, startPoint x: 1390, startPoint y: 244, endPoint x: 1389, endPoint y: 278, distance: 34.0
click at [1389, 247] on div "AND" at bounding box center [1314, 251] width 270 height 13
click at [1433, 412] on icon "scrollable content" at bounding box center [1437, 414] width 10 height 10
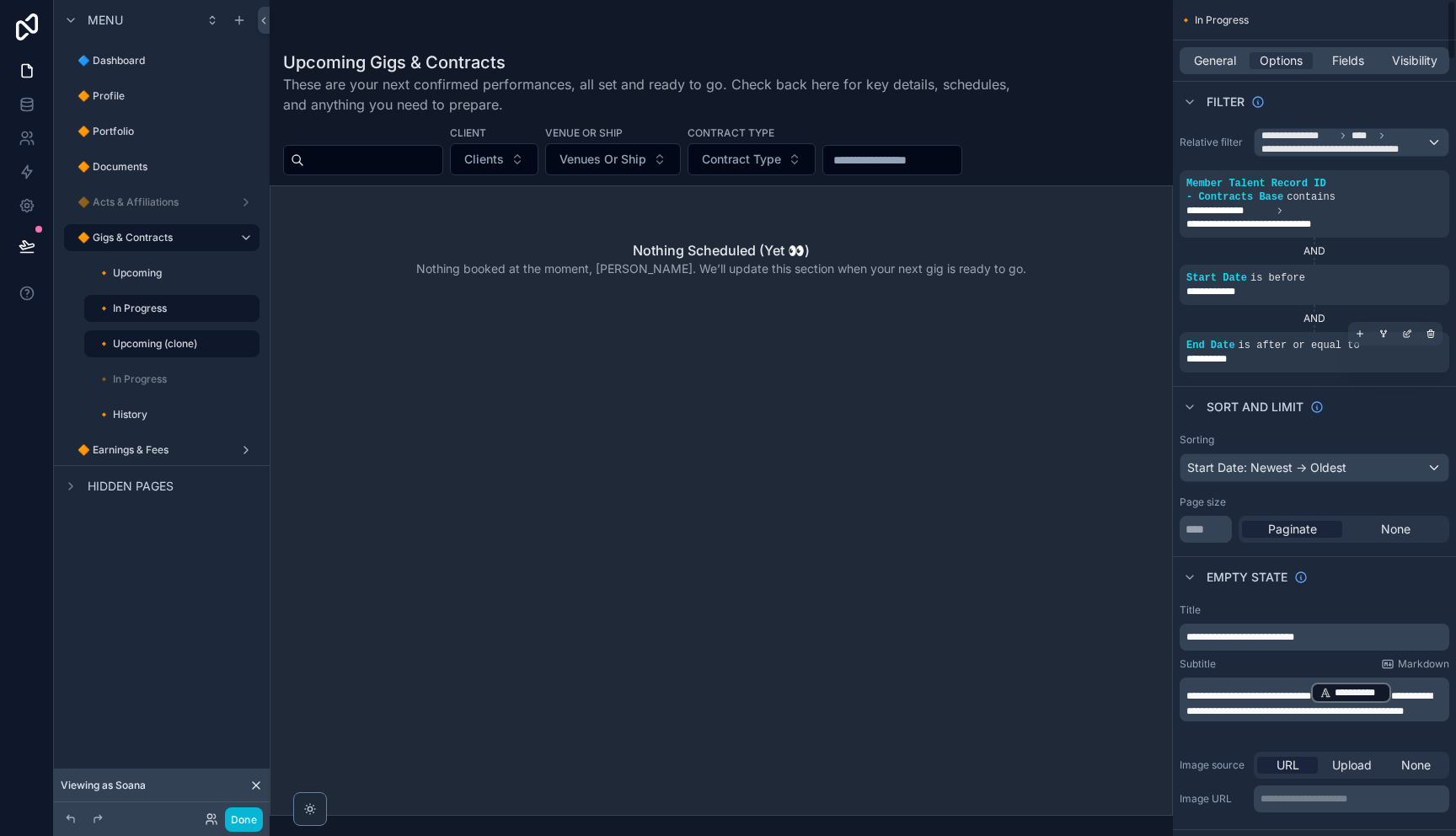
click at [1429, 336] on icon "scrollable content" at bounding box center [1430, 334] width 10 height 10
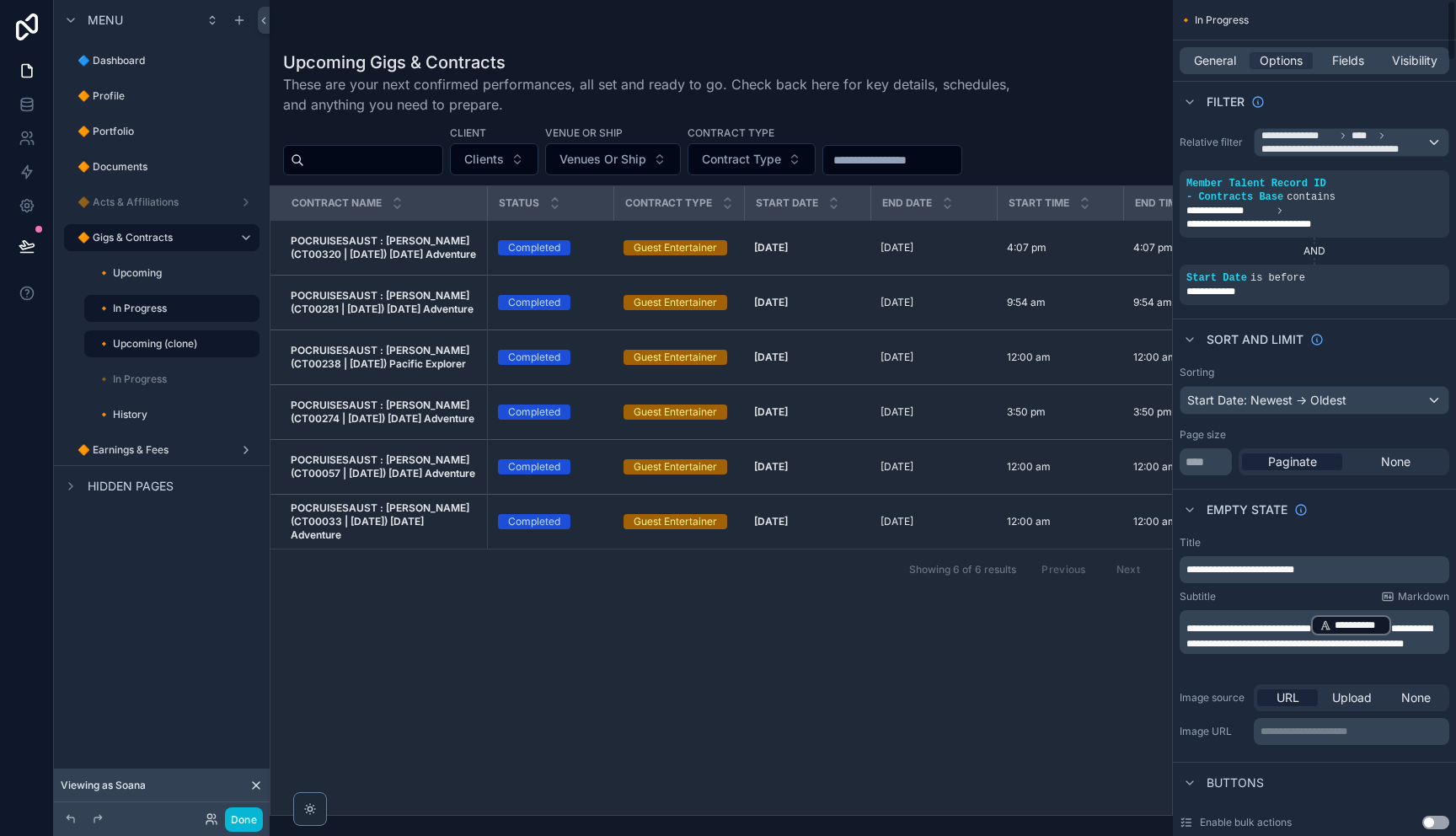
click at [0, 0] on div "scrollable content" at bounding box center [0, 0] width 0 height 0
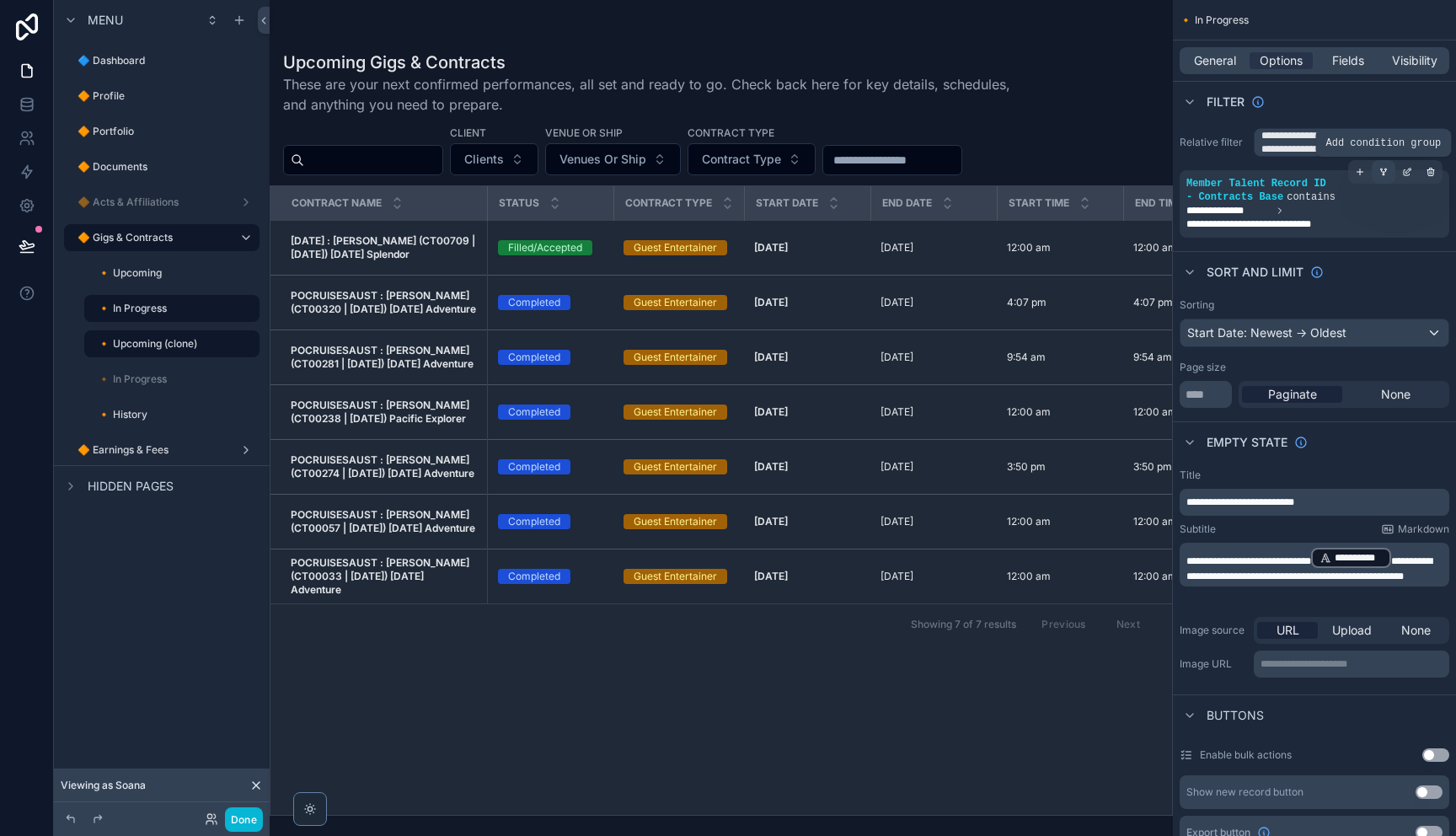
click at [1383, 174] on icon "scrollable content" at bounding box center [1384, 174] width 2 height 2
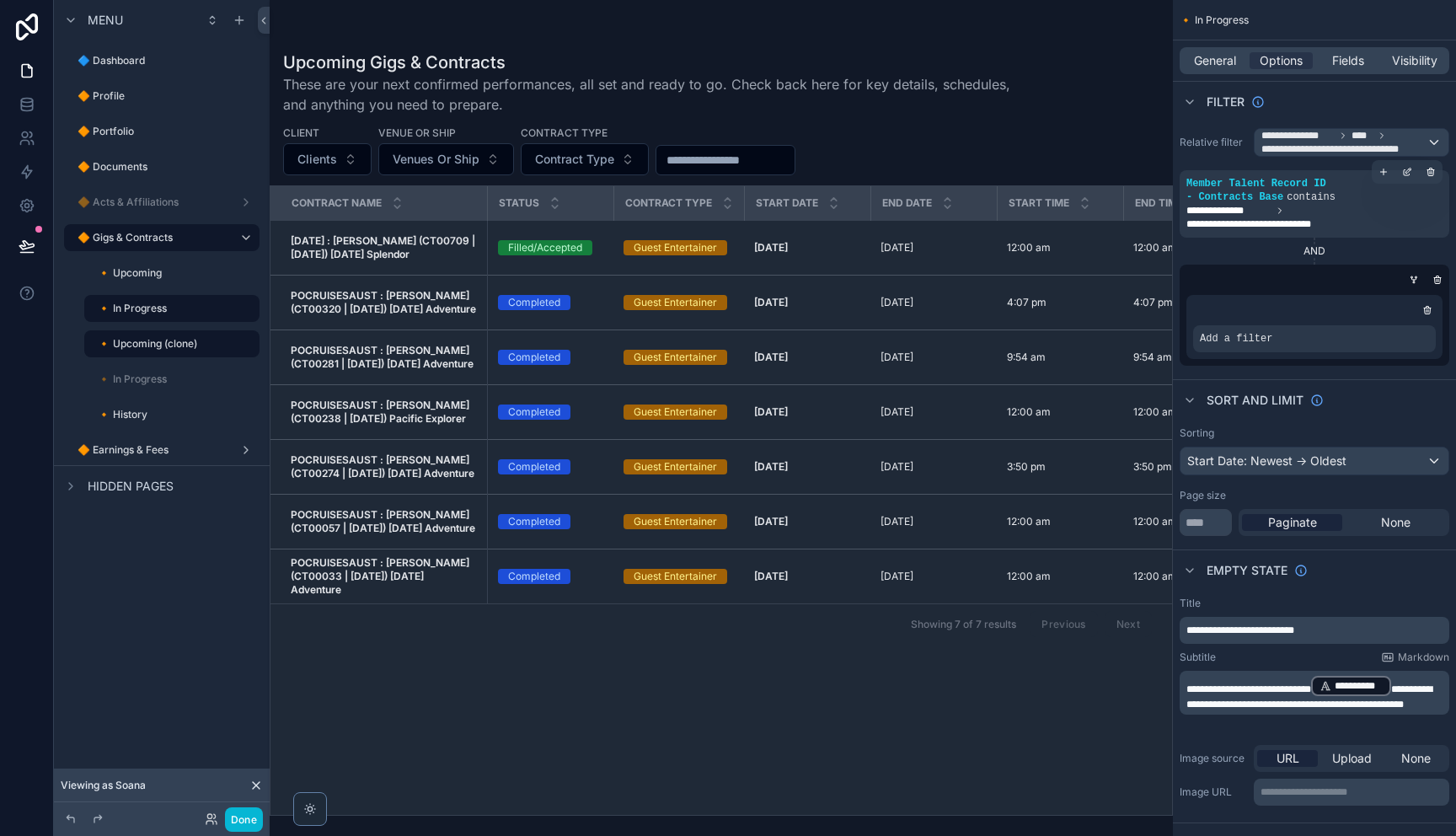
click at [1355, 197] on div "**********" at bounding box center [1314, 204] width 256 height 54
click at [1435, 276] on icon "scrollable content" at bounding box center [1437, 279] width 10 height 10
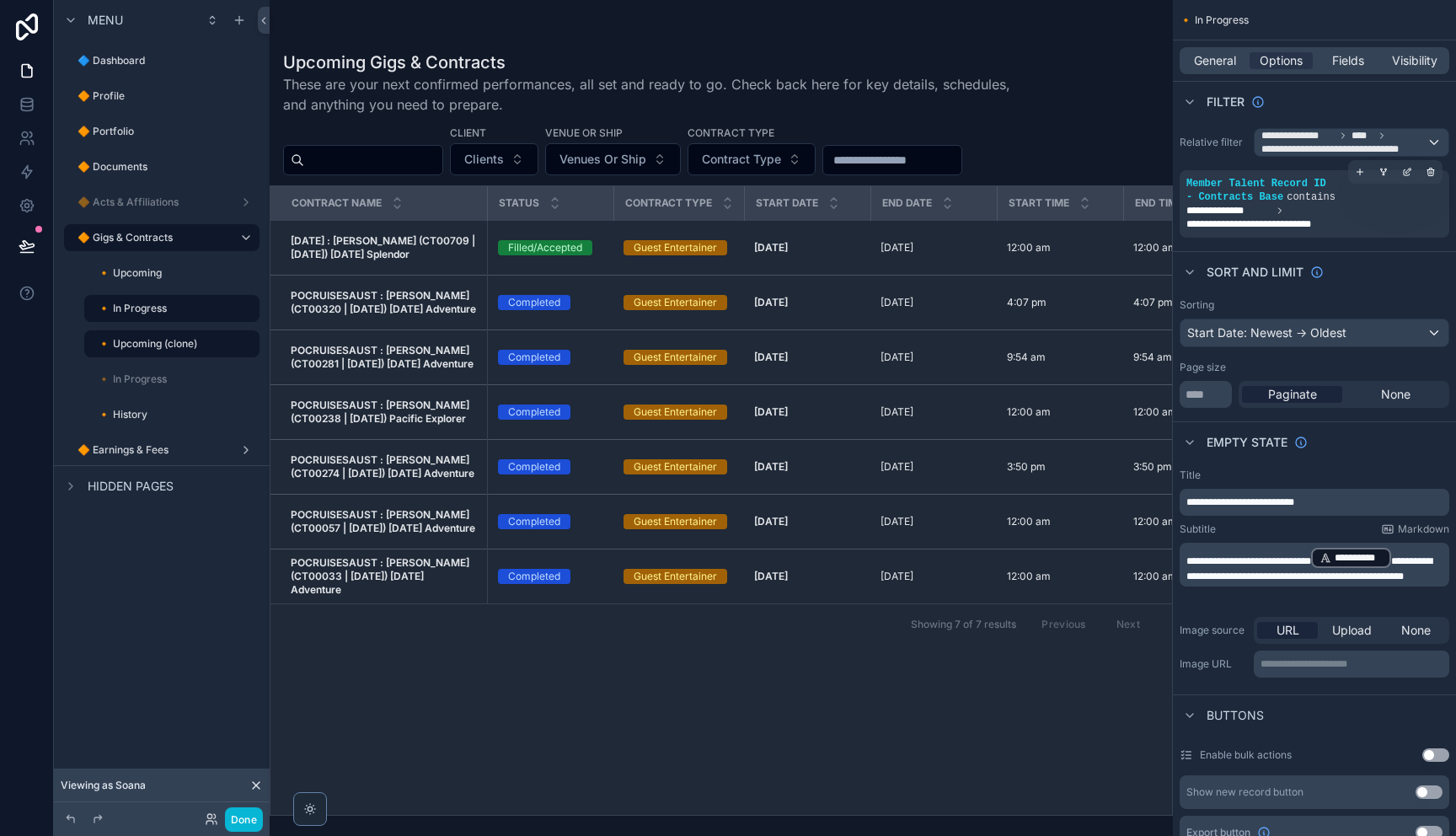
click at [1191, 184] on span "Member Talent Record ID - Contracts Base" at bounding box center [1256, 190] width 140 height 26
drag, startPoint x: 1183, startPoint y: 185, endPoint x: 1275, endPoint y: 200, distance: 93.2
click at [1271, 200] on div "**********" at bounding box center [1314, 203] width 270 height 68
drag, startPoint x: 1380, startPoint y: 227, endPoint x: 1236, endPoint y: 223, distance: 144.1
click at [1212, 190] on div "**********" at bounding box center [1314, 204] width 256 height 54
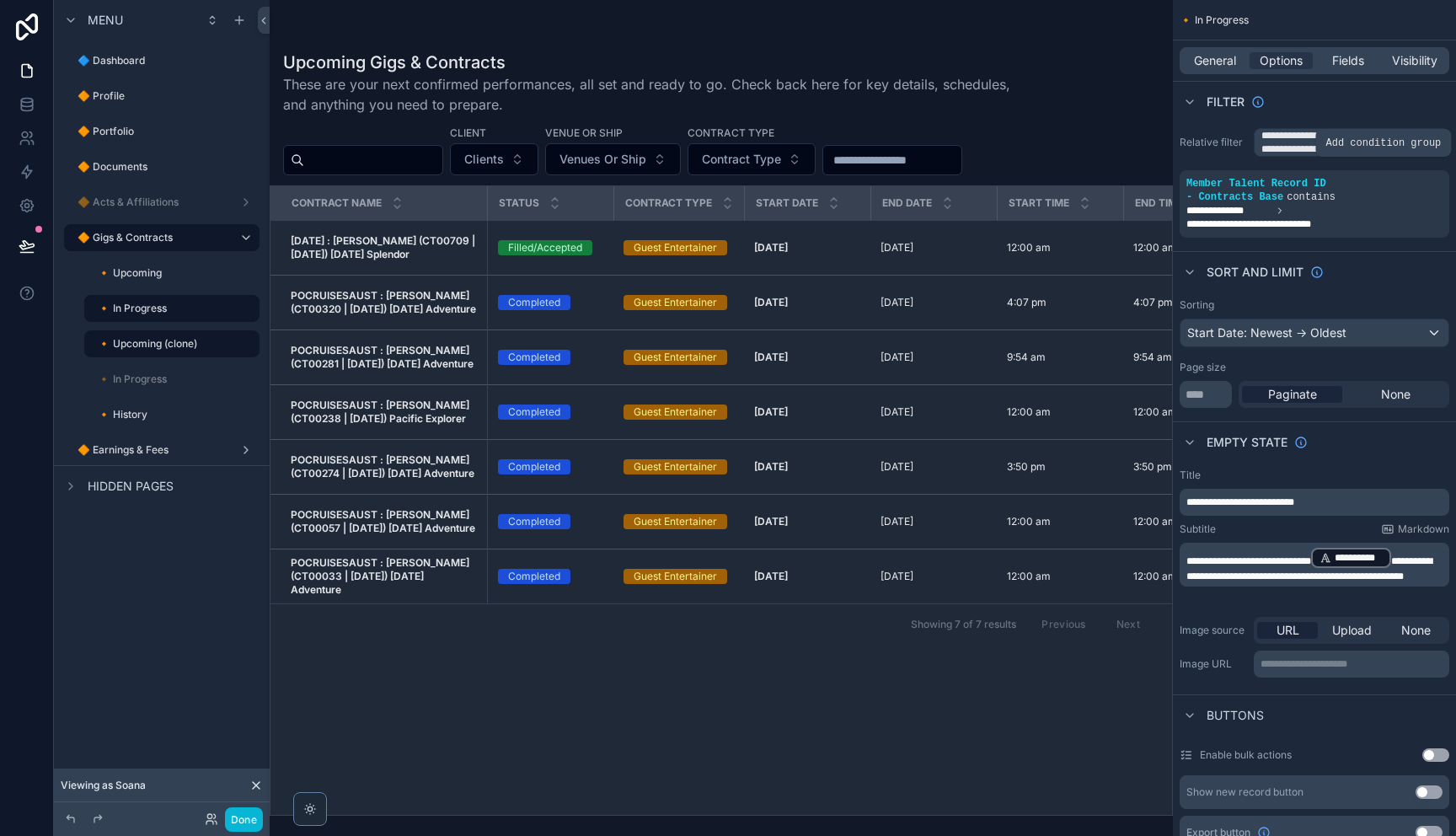
click at [0, 0] on icon "scrollable content" at bounding box center [0, 0] width 0 height 0
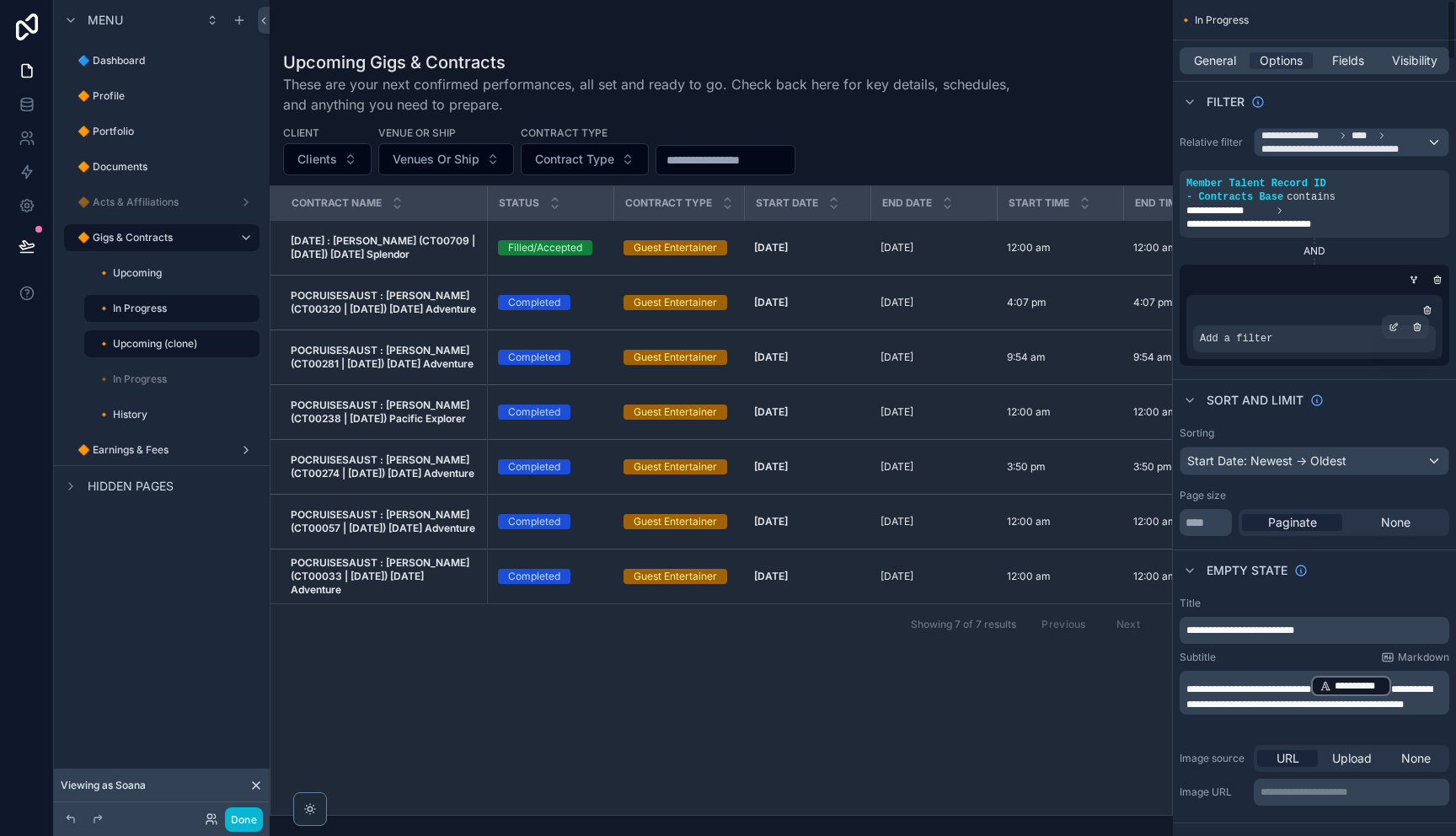
drag, startPoint x: 1311, startPoint y: 340, endPoint x: 1355, endPoint y: 332, distance: 44.7
click at [1311, 340] on div "Add a filter" at bounding box center [1314, 338] width 242 height 27
click at [1398, 332] on div "scrollable content" at bounding box center [1393, 326] width 24 height 24
click at [1037, 317] on span "Select a field" at bounding box center [1022, 313] width 72 height 14
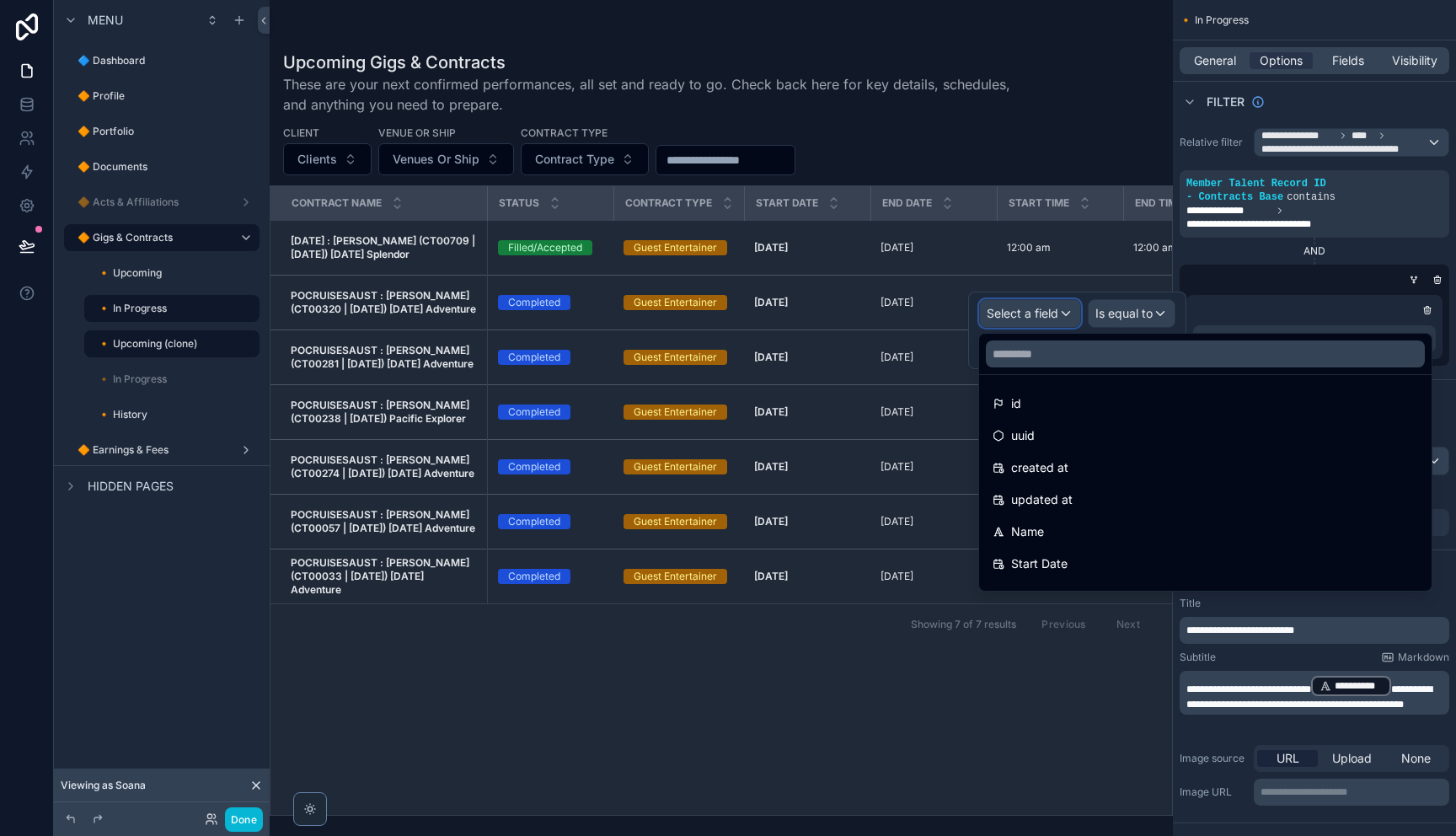
click at [979, 299] on button "Select a field" at bounding box center [1030, 314] width 102 height 29
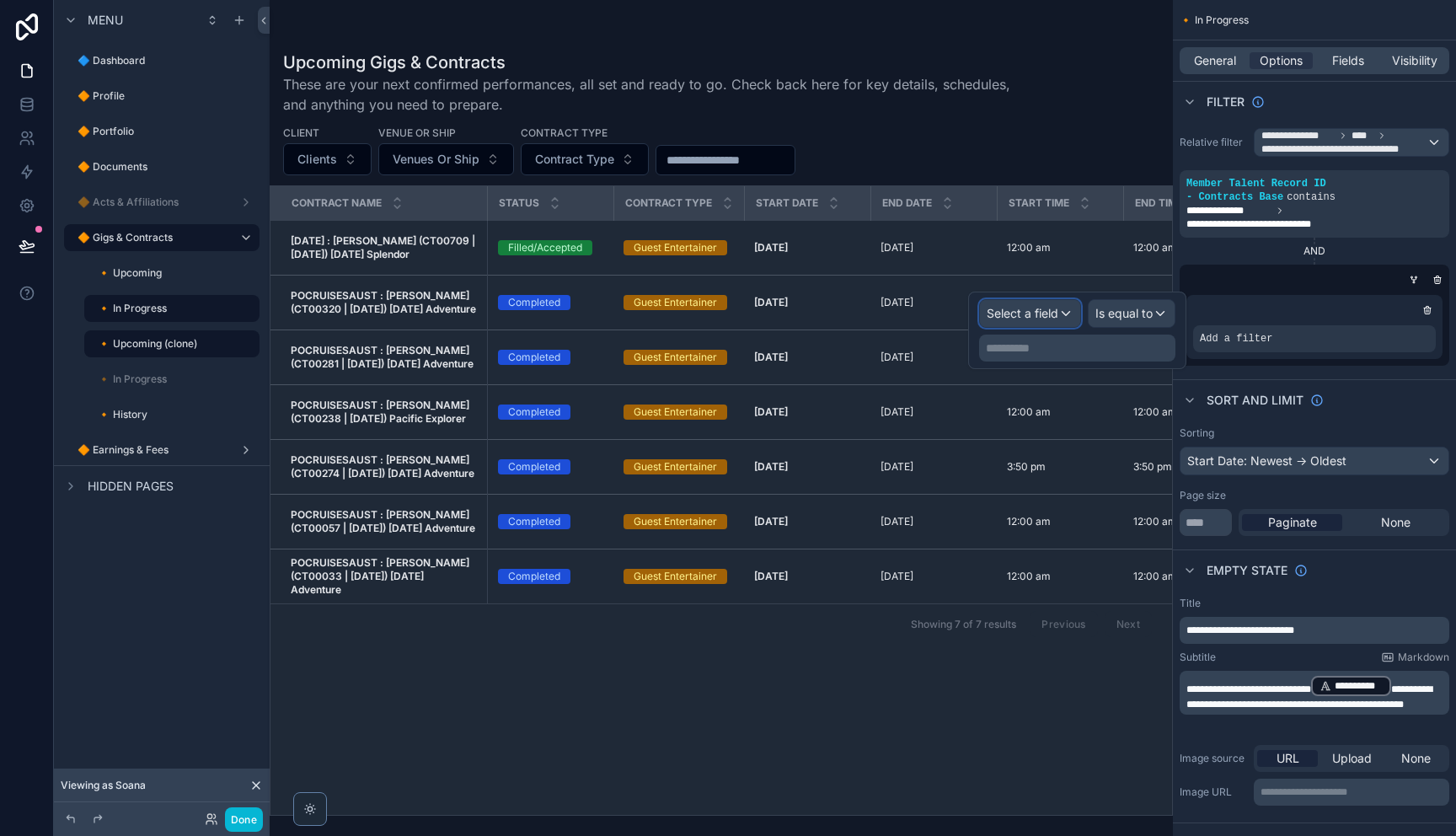
click at [1038, 320] on span "Select a field" at bounding box center [1022, 314] width 72 height 17
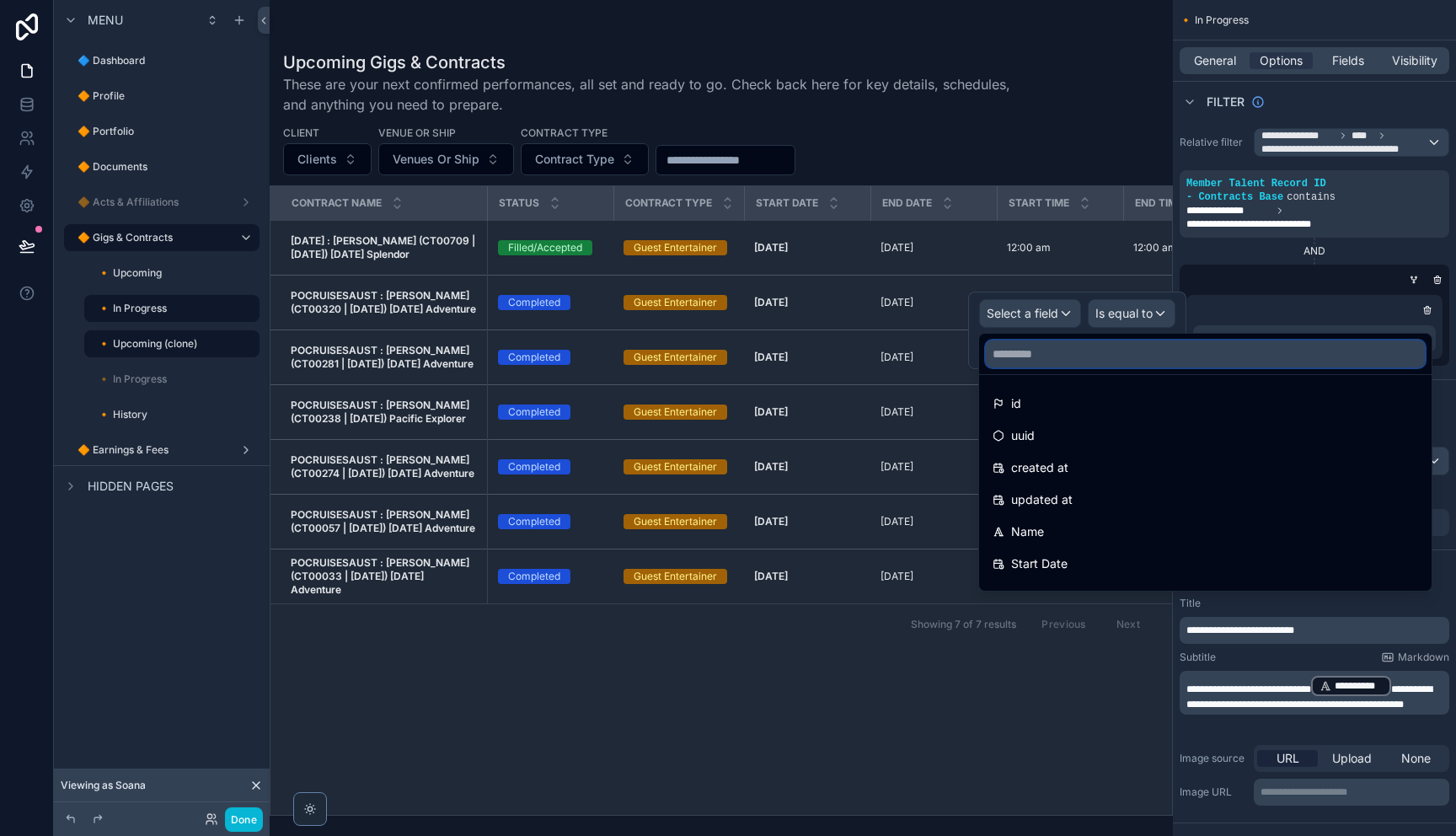
click at [1075, 357] on input "text" at bounding box center [1205, 354] width 439 height 27
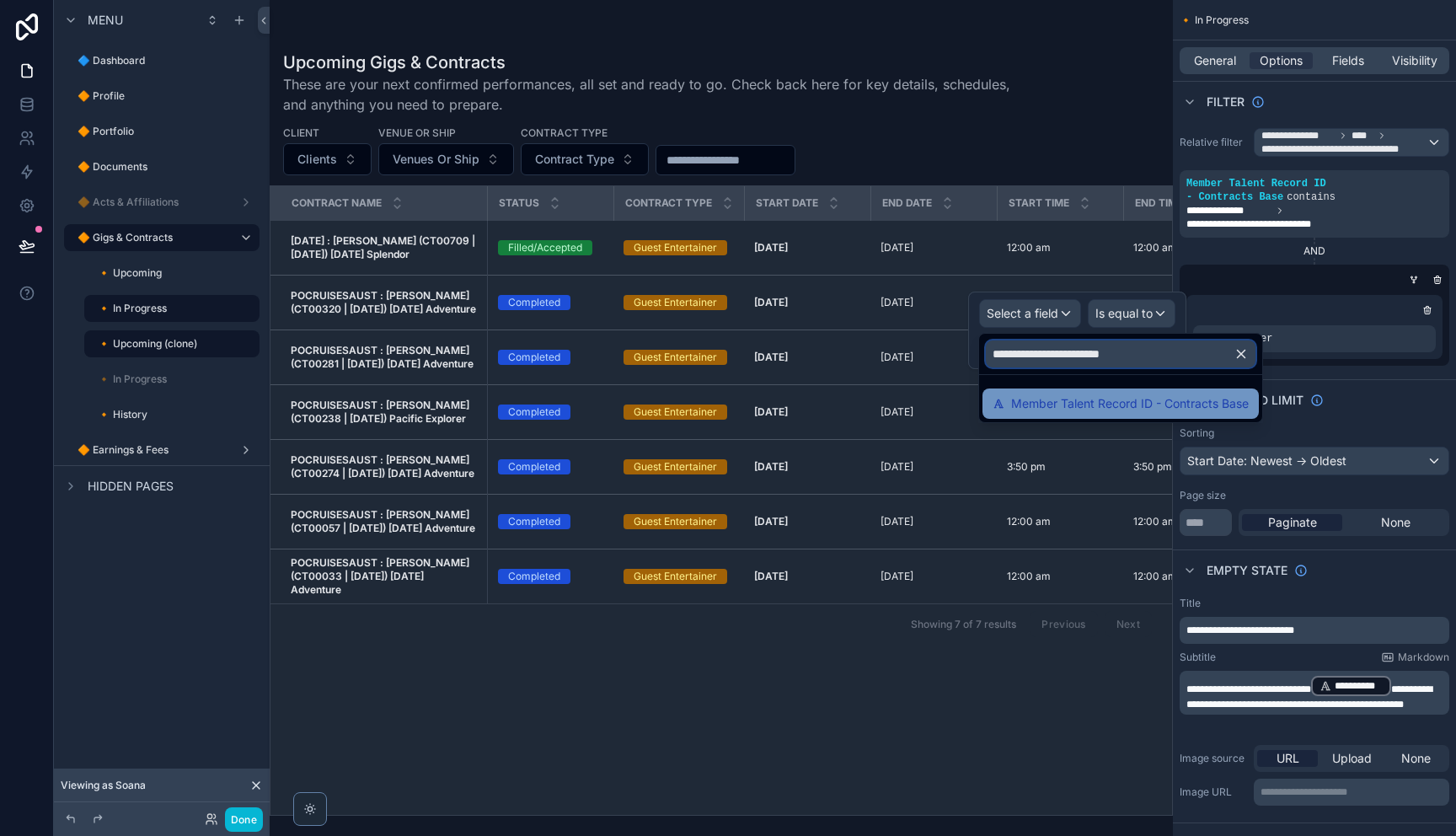
type input "**********"
click at [1104, 402] on span "Member Talent Record ID - Contracts Base" at bounding box center [1129, 403] width 237 height 20
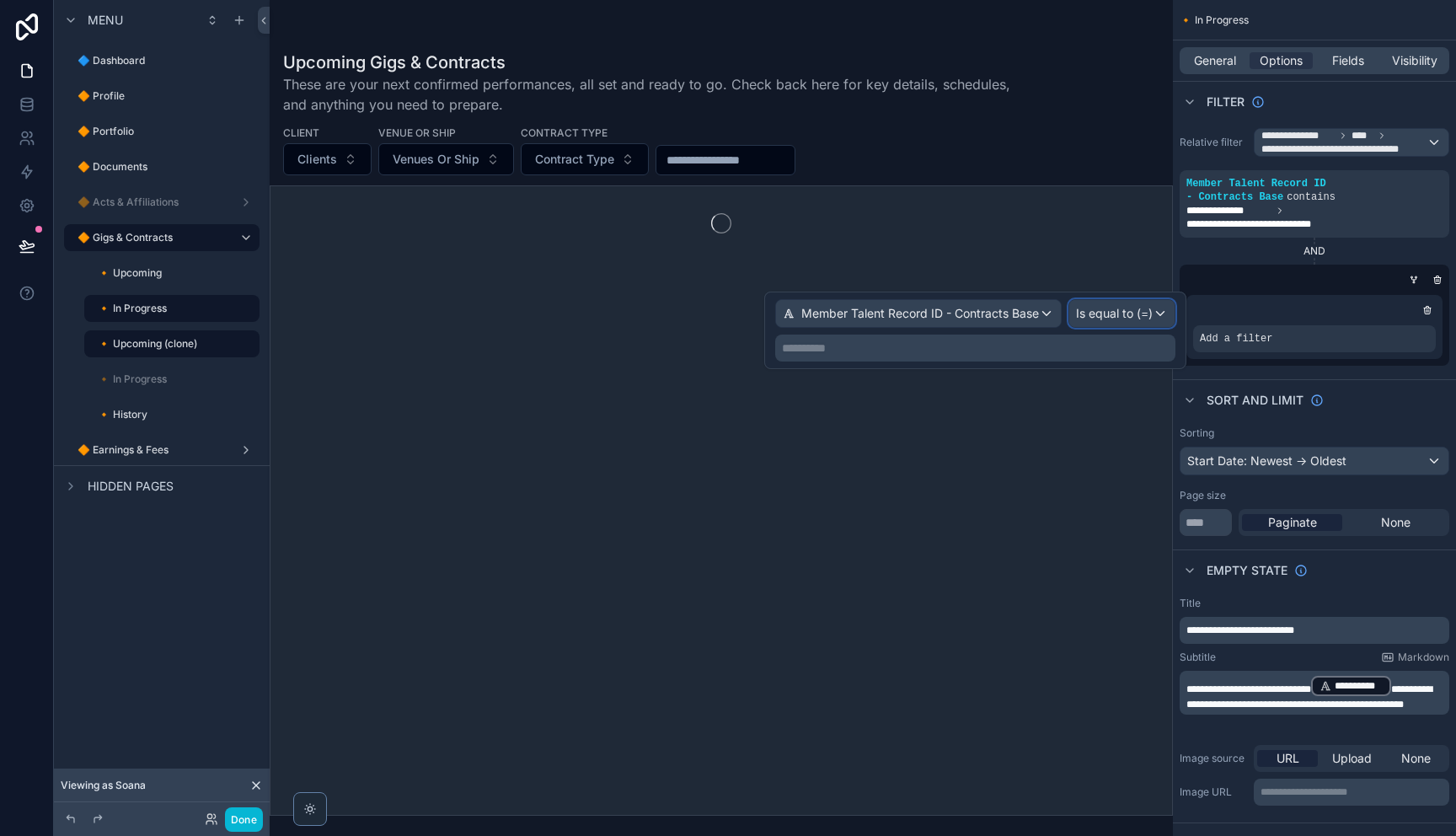
click at [1118, 318] on span "Is equal to (=)" at bounding box center [1114, 314] width 76 height 17
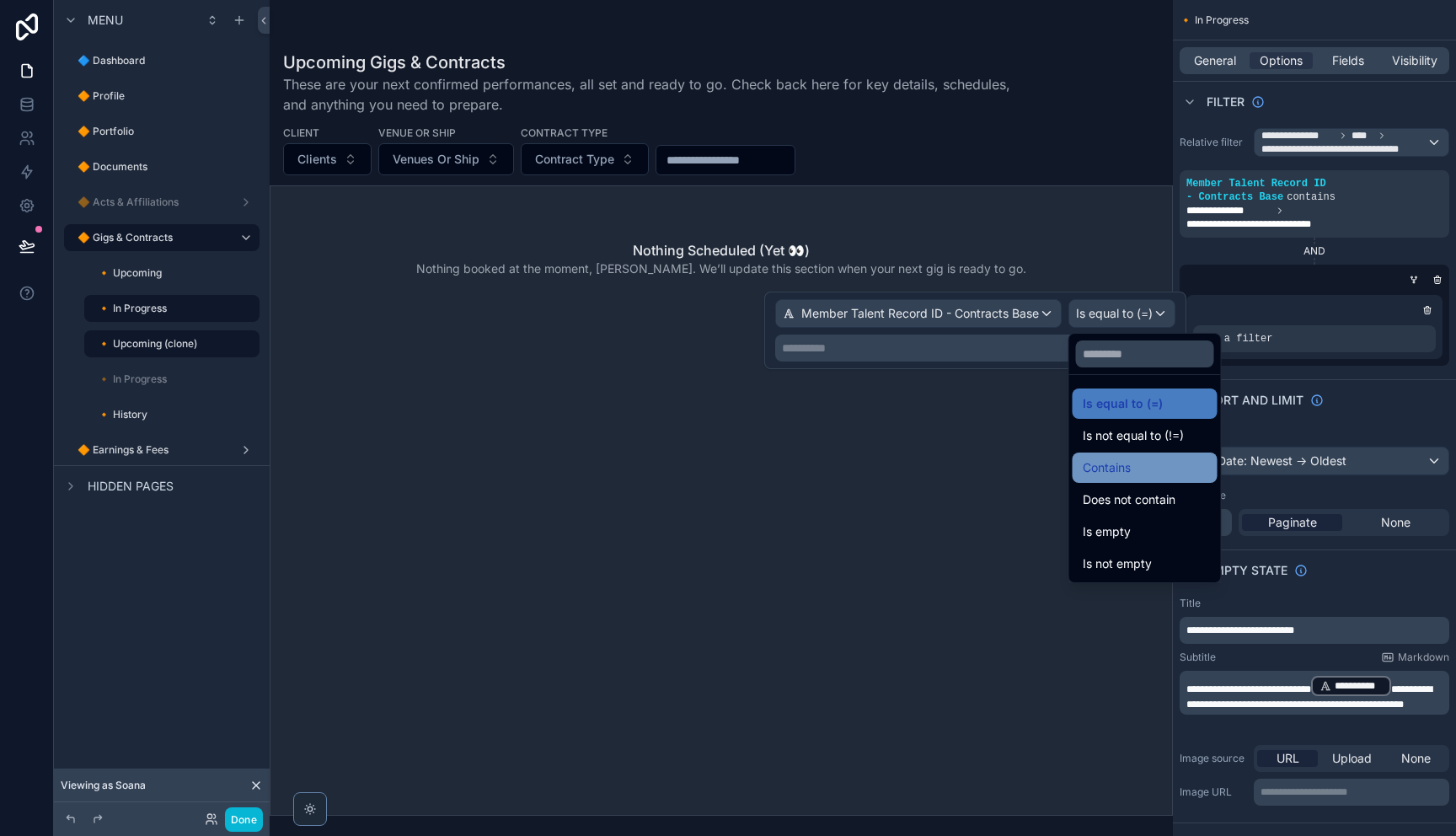
click at [1153, 459] on div "Contains" at bounding box center [1144, 467] width 125 height 20
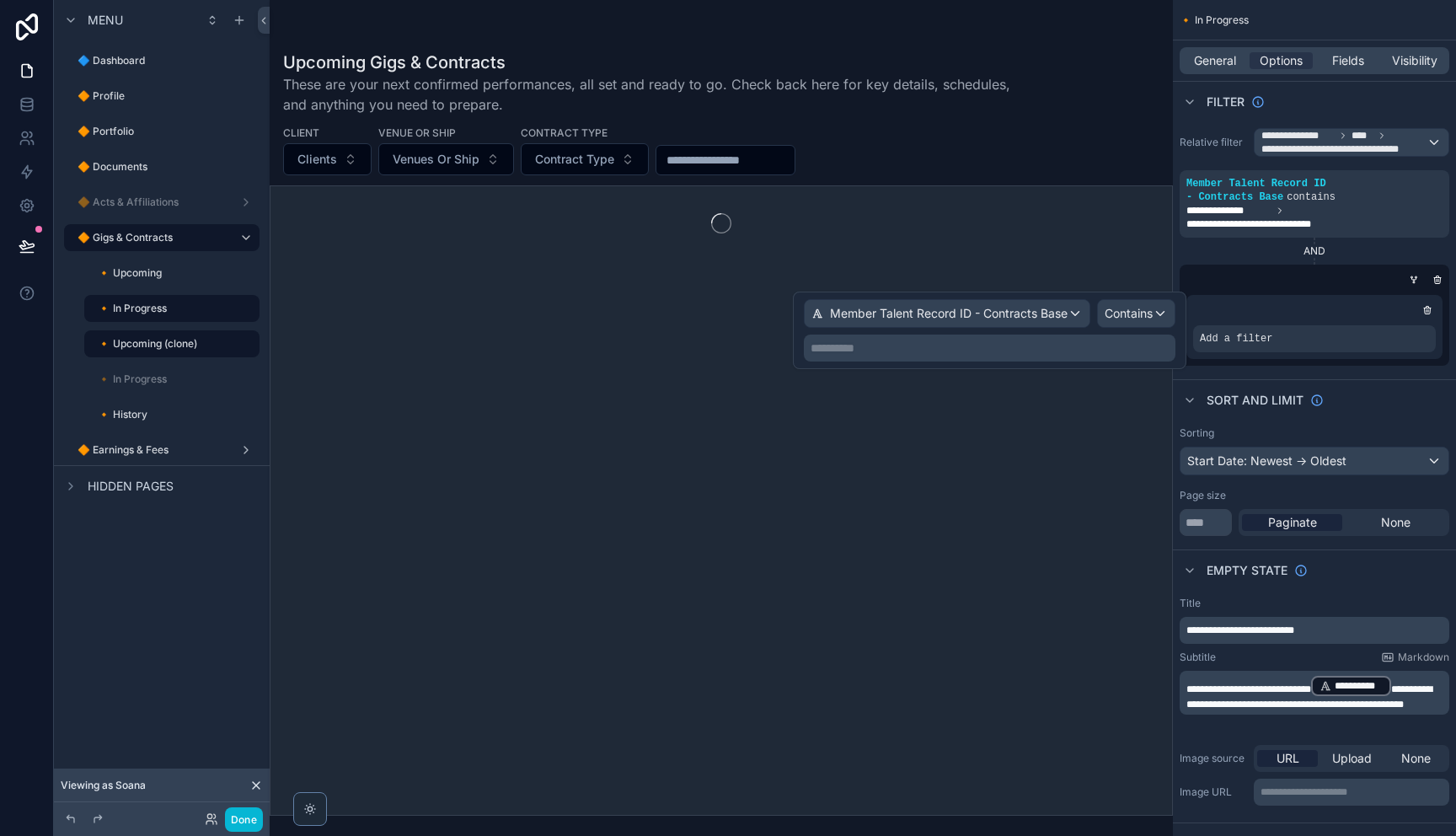
click at [1013, 347] on p "**********" at bounding box center [991, 348] width 361 height 17
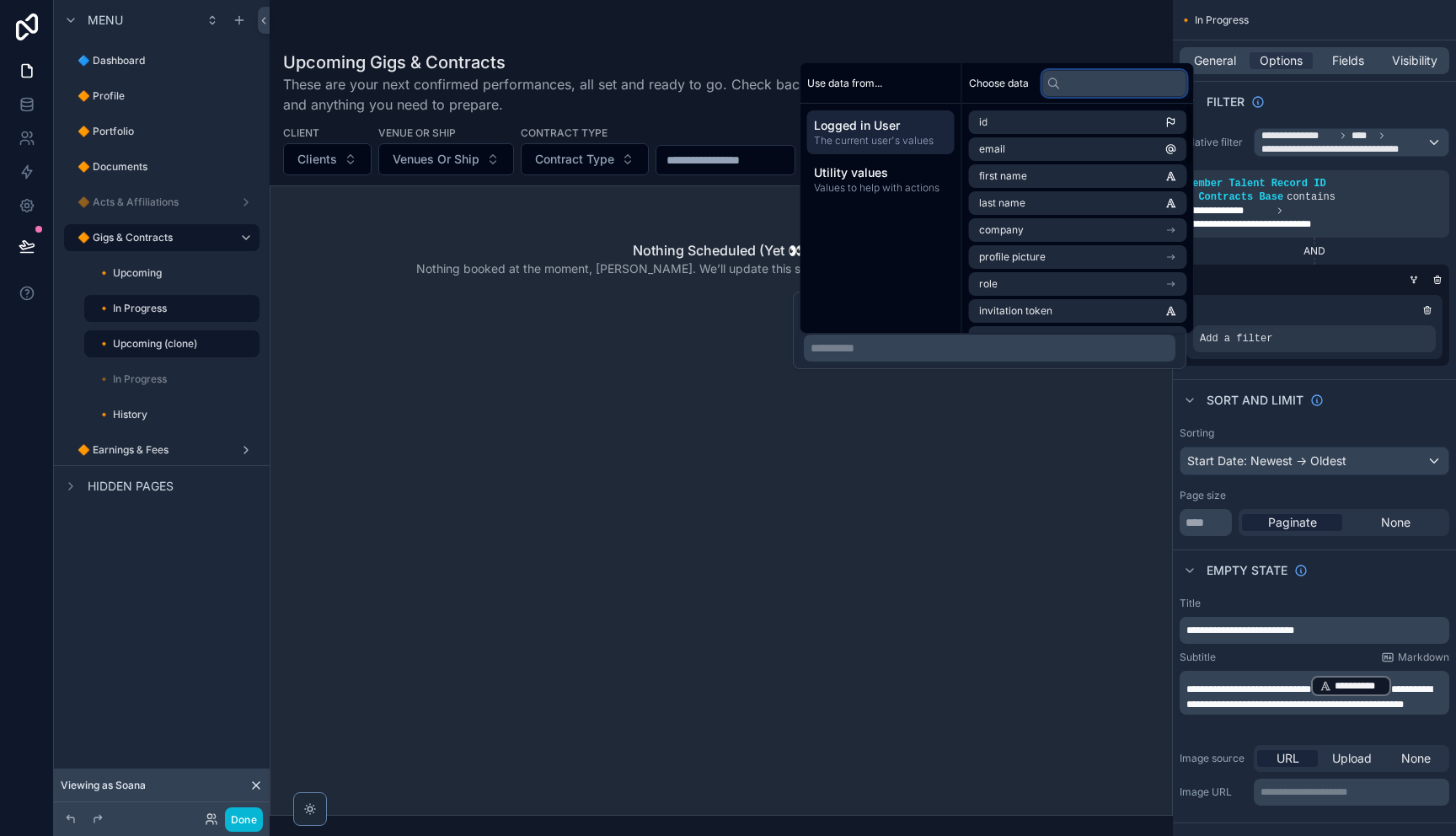
click at [1109, 92] on input "text" at bounding box center [1115, 83] width 145 height 27
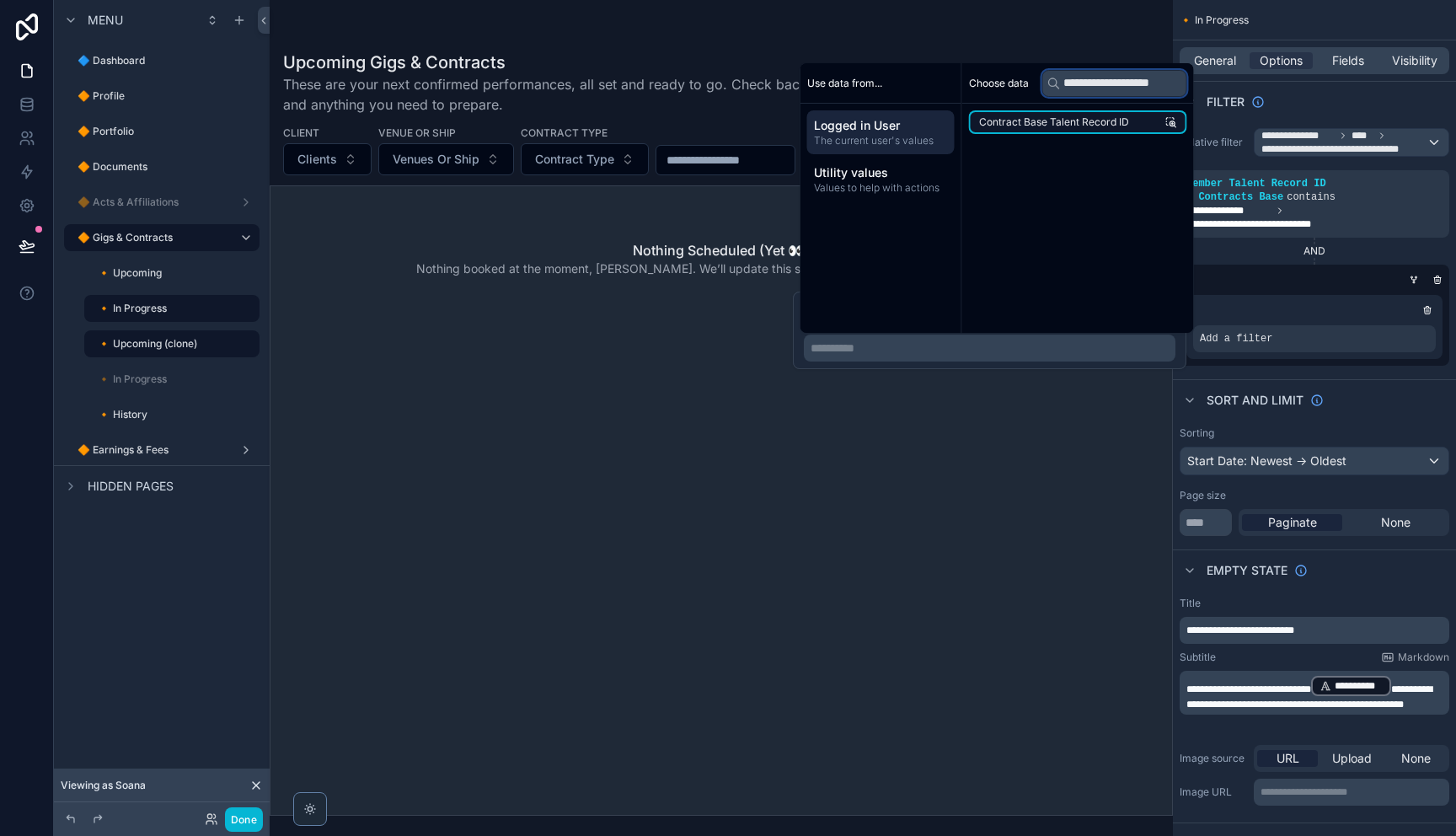
type input "**********"
click at [1129, 126] on li "Contract Base Talent Record ID" at bounding box center [1077, 122] width 218 height 24
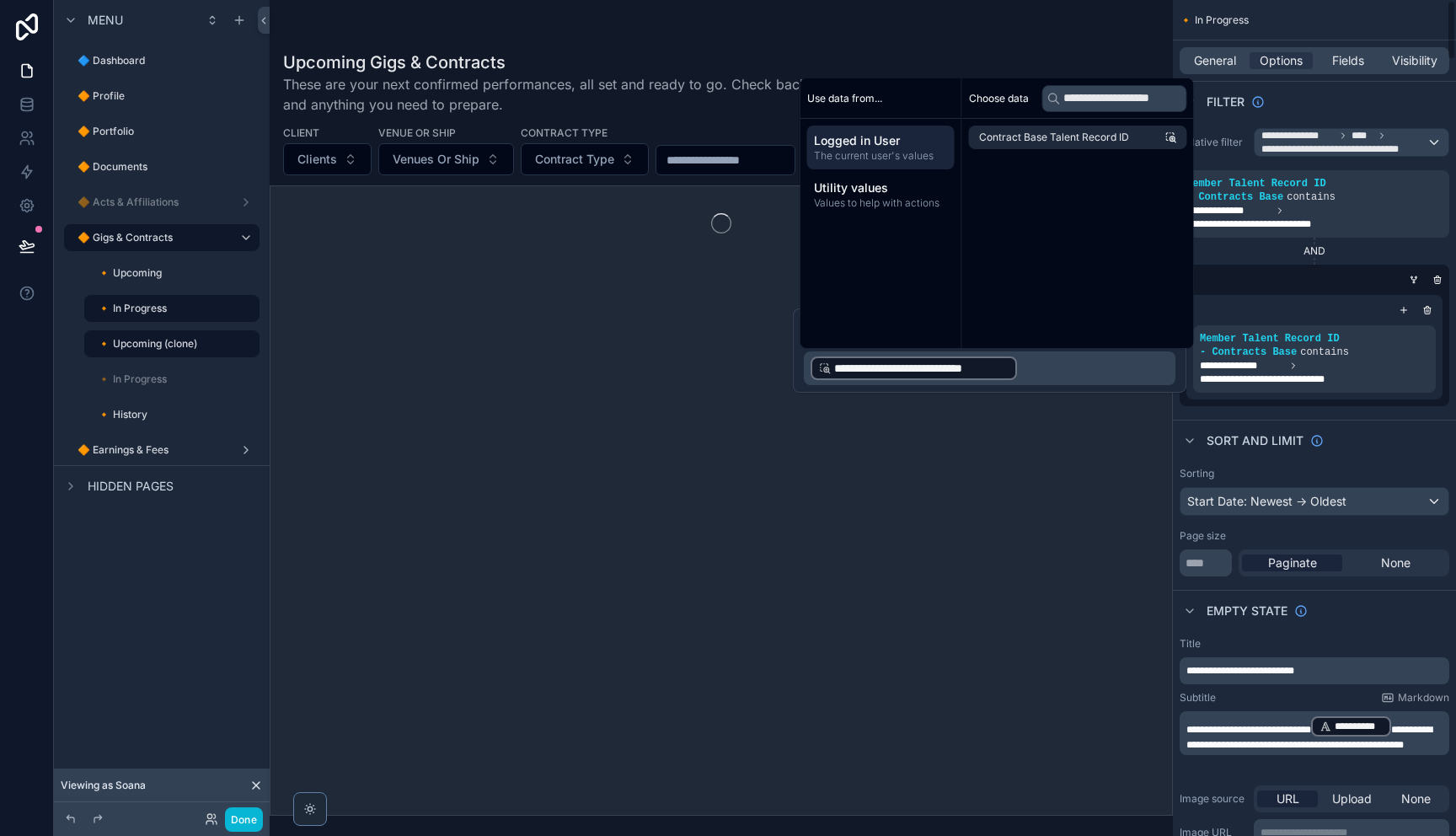
click at [0, 0] on icon "scrollable content" at bounding box center [0, 0] width 0 height 0
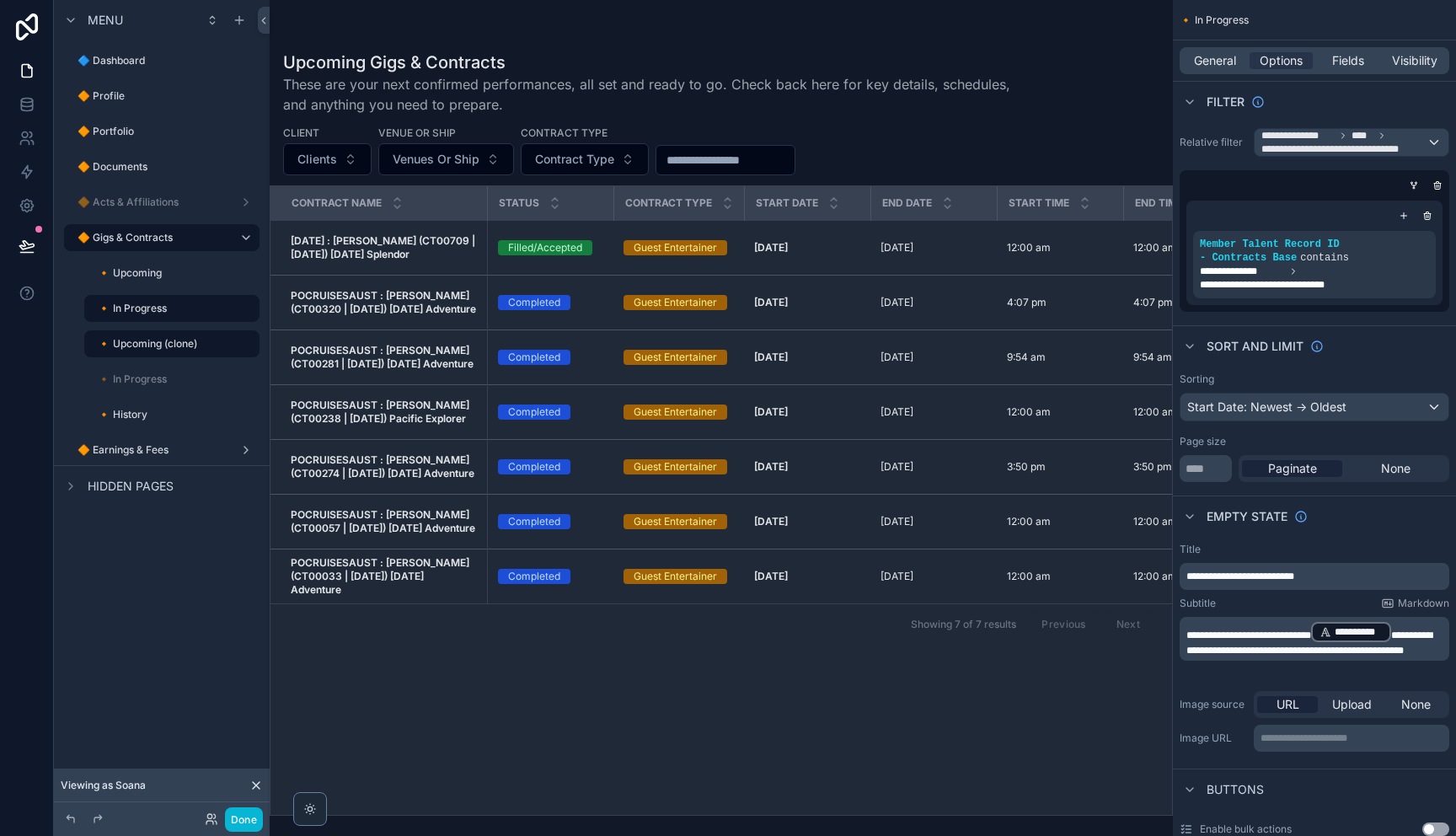
click at [1378, 193] on div "scrollable content" at bounding box center [1310, 186] width 270 height 17
click at [1417, 188] on icon "scrollable content" at bounding box center [1413, 185] width 10 height 10
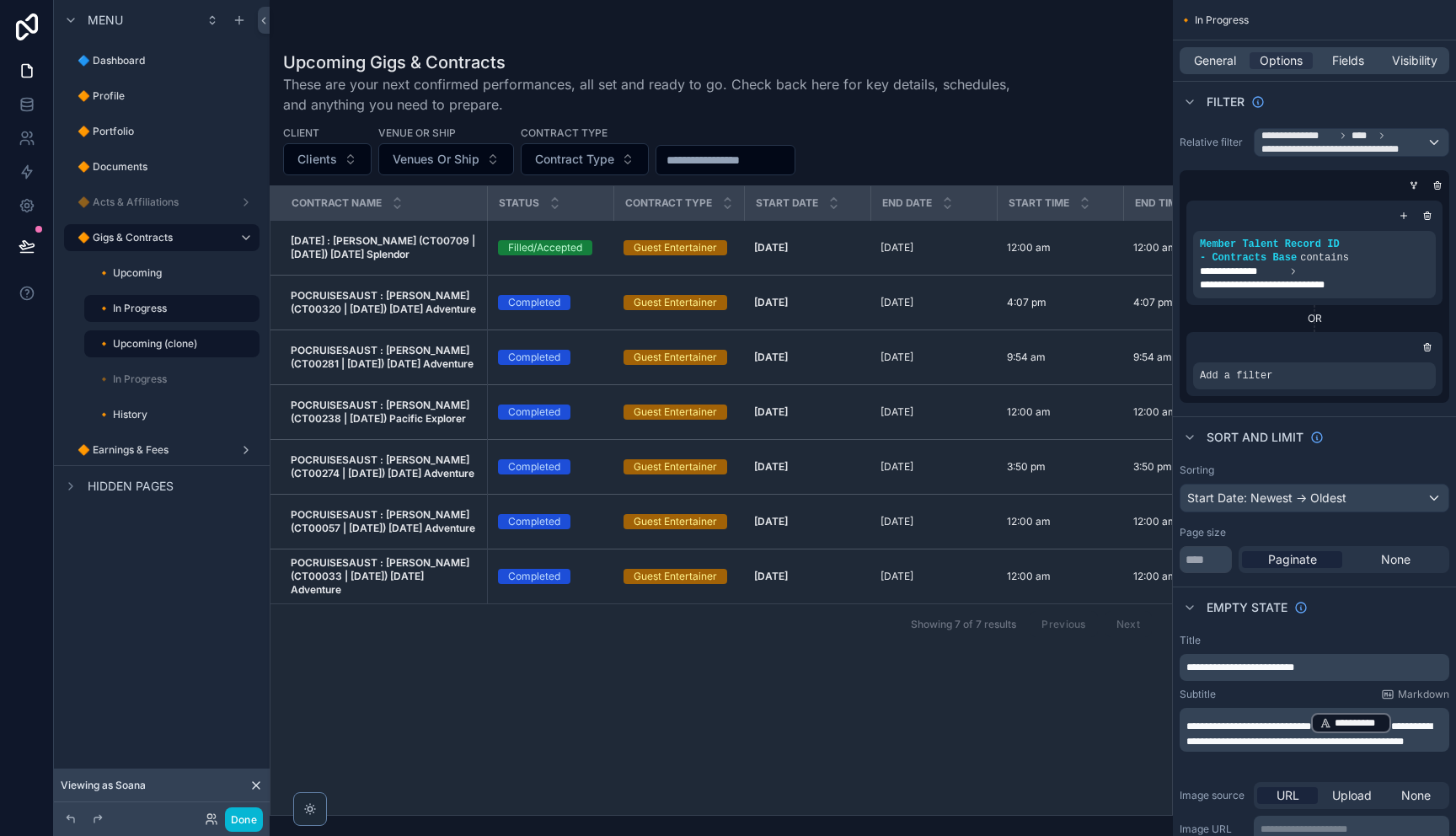
click at [1313, 318] on div "OR" at bounding box center [1314, 318] width 256 height 13
click at [1404, 218] on icon "scrollable content" at bounding box center [1404, 215] width 10 height 10
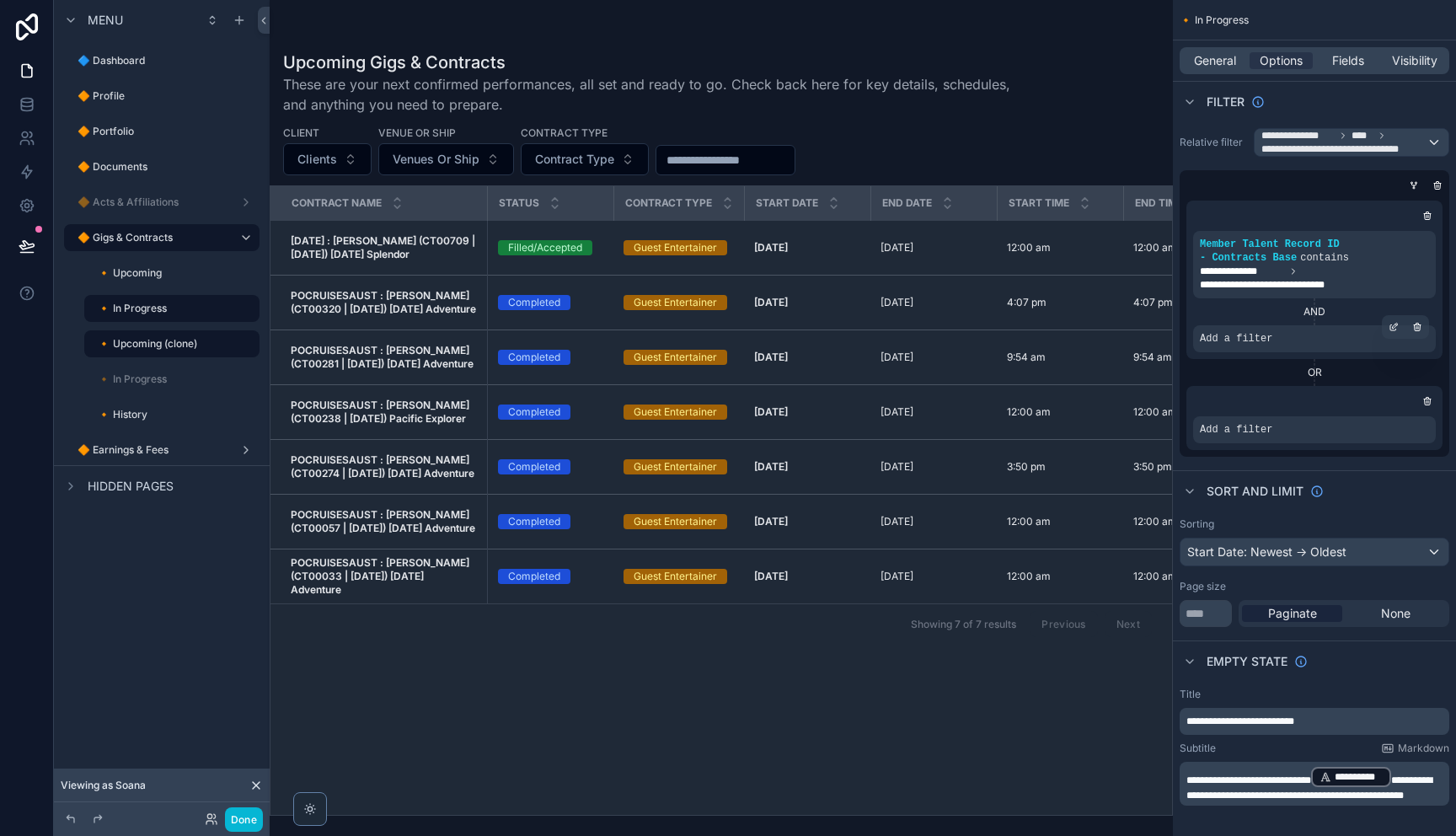
click at [1270, 335] on span "Add a filter" at bounding box center [1236, 338] width 72 height 13
click at [1388, 327] on icon "scrollable content" at bounding box center [1393, 327] width 10 height 10
click at [1036, 307] on span "Select a field" at bounding box center [1022, 313] width 72 height 14
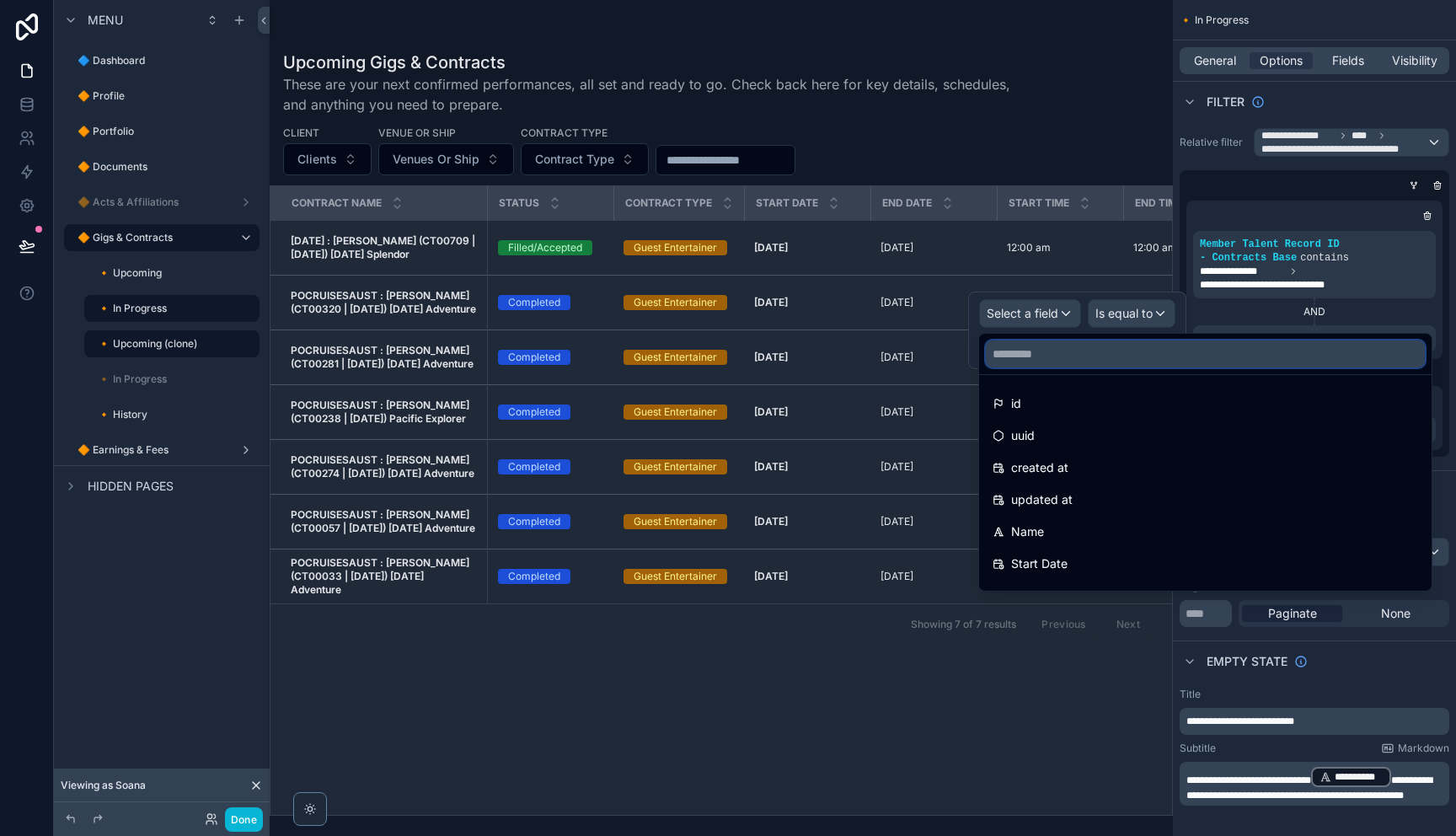
click at [1040, 352] on input "text" at bounding box center [1205, 354] width 439 height 27
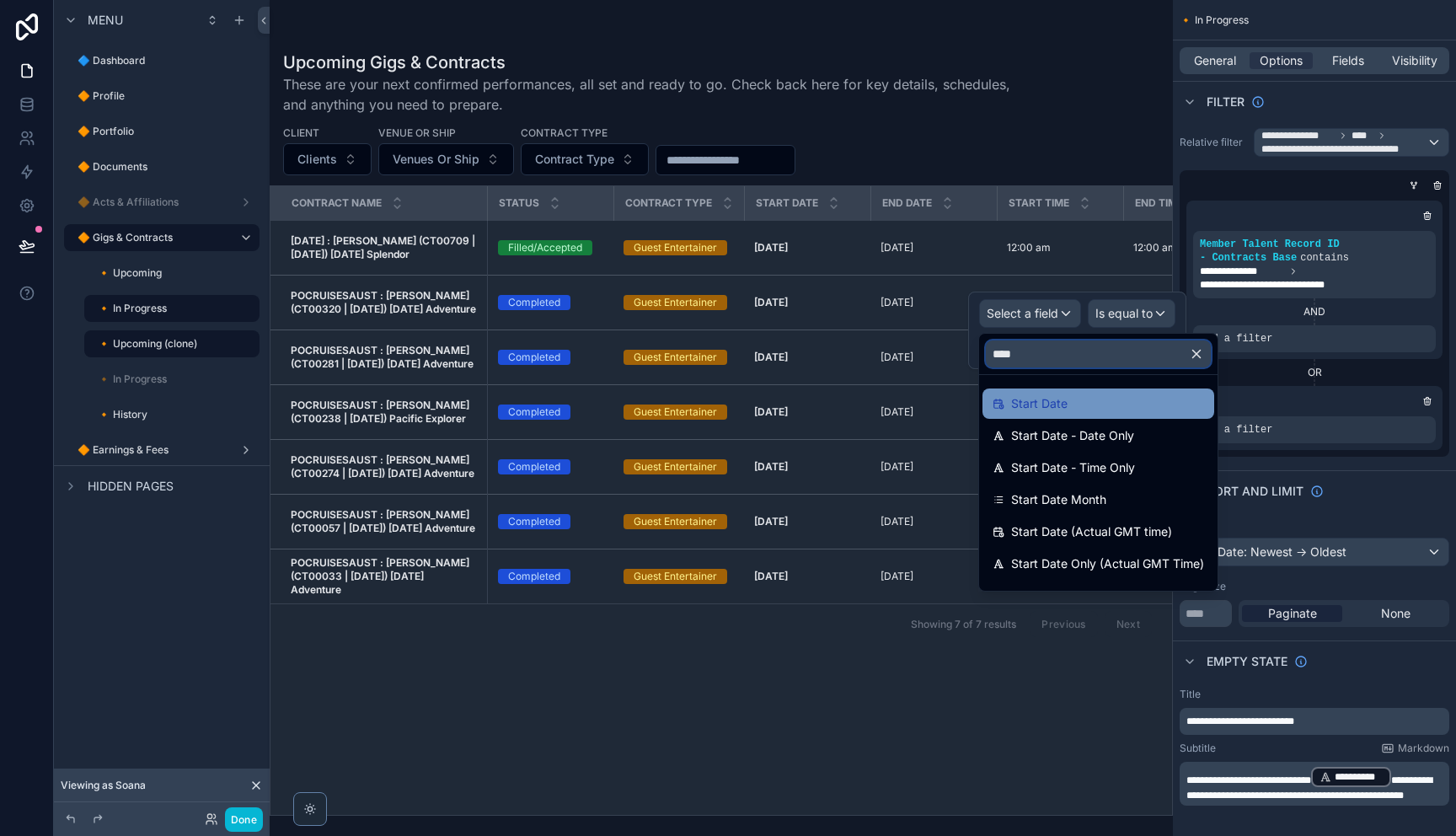
type input "****"
click at [1055, 395] on span "Start Date" at bounding box center [1038, 403] width 56 height 20
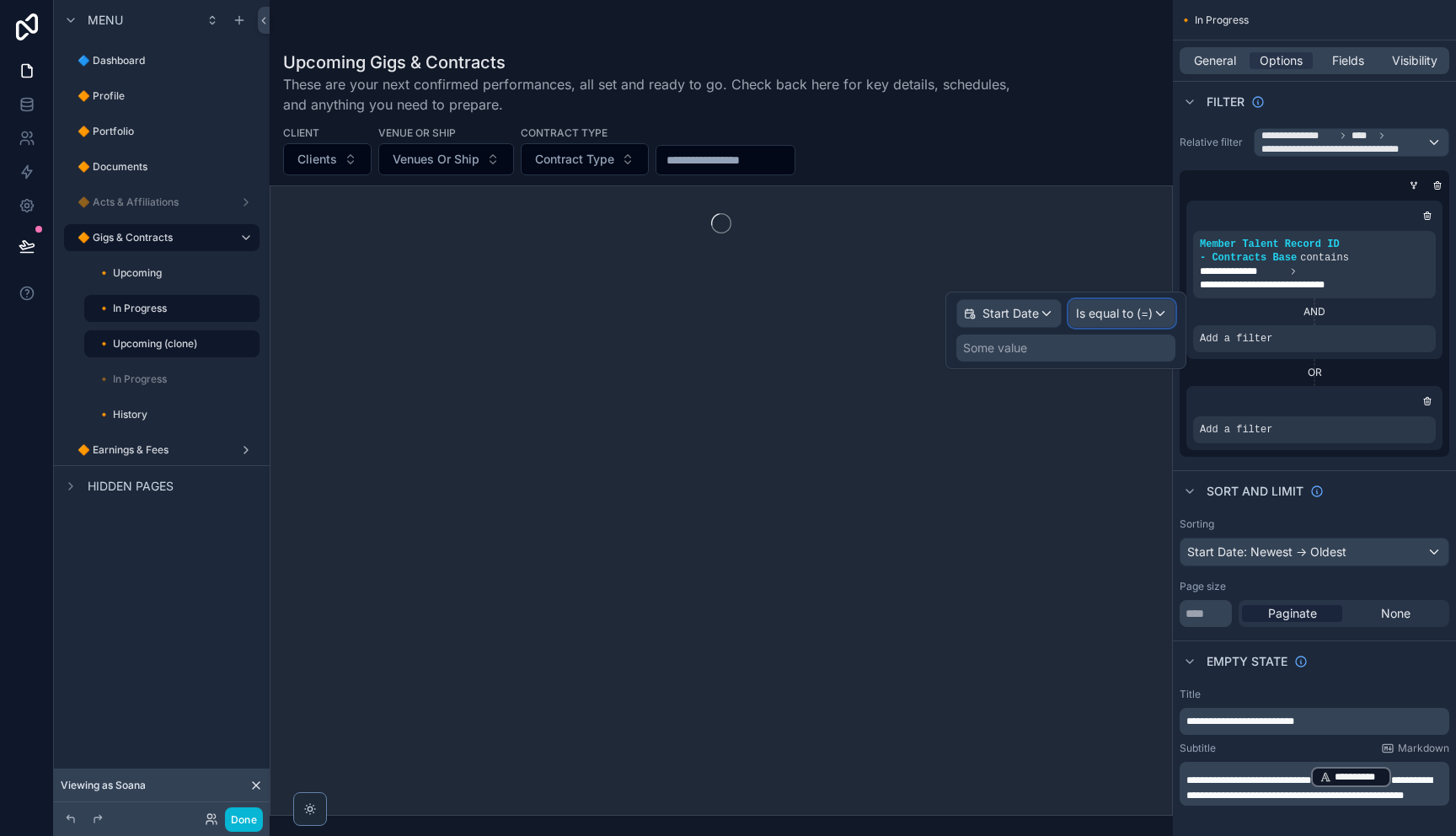
click at [1117, 318] on span "Is equal to (=)" at bounding box center [1114, 314] width 76 height 17
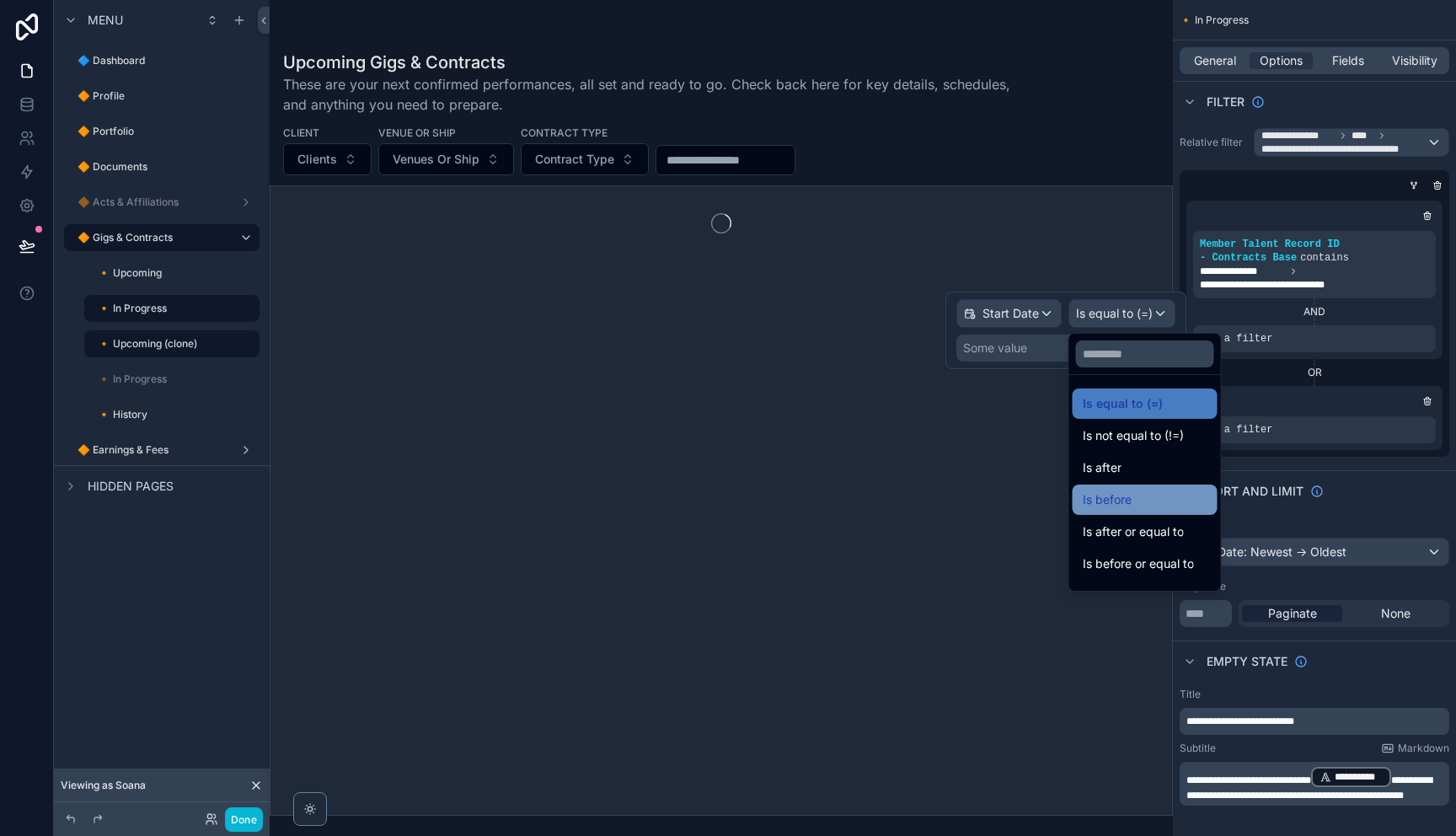
click at [1136, 491] on div "Is before" at bounding box center [1144, 499] width 125 height 20
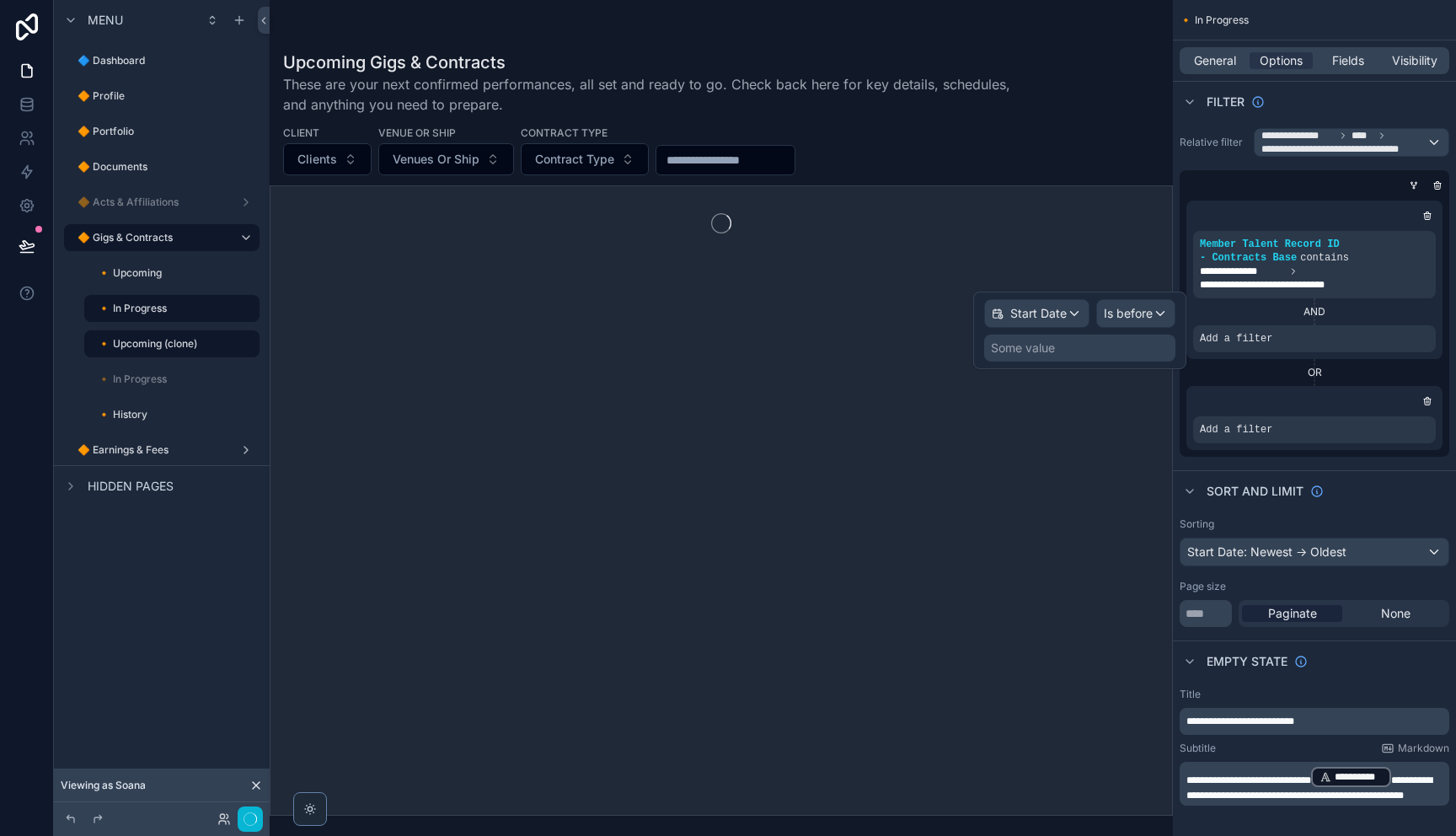
click at [1044, 347] on div "Some value" at bounding box center [1022, 348] width 64 height 17
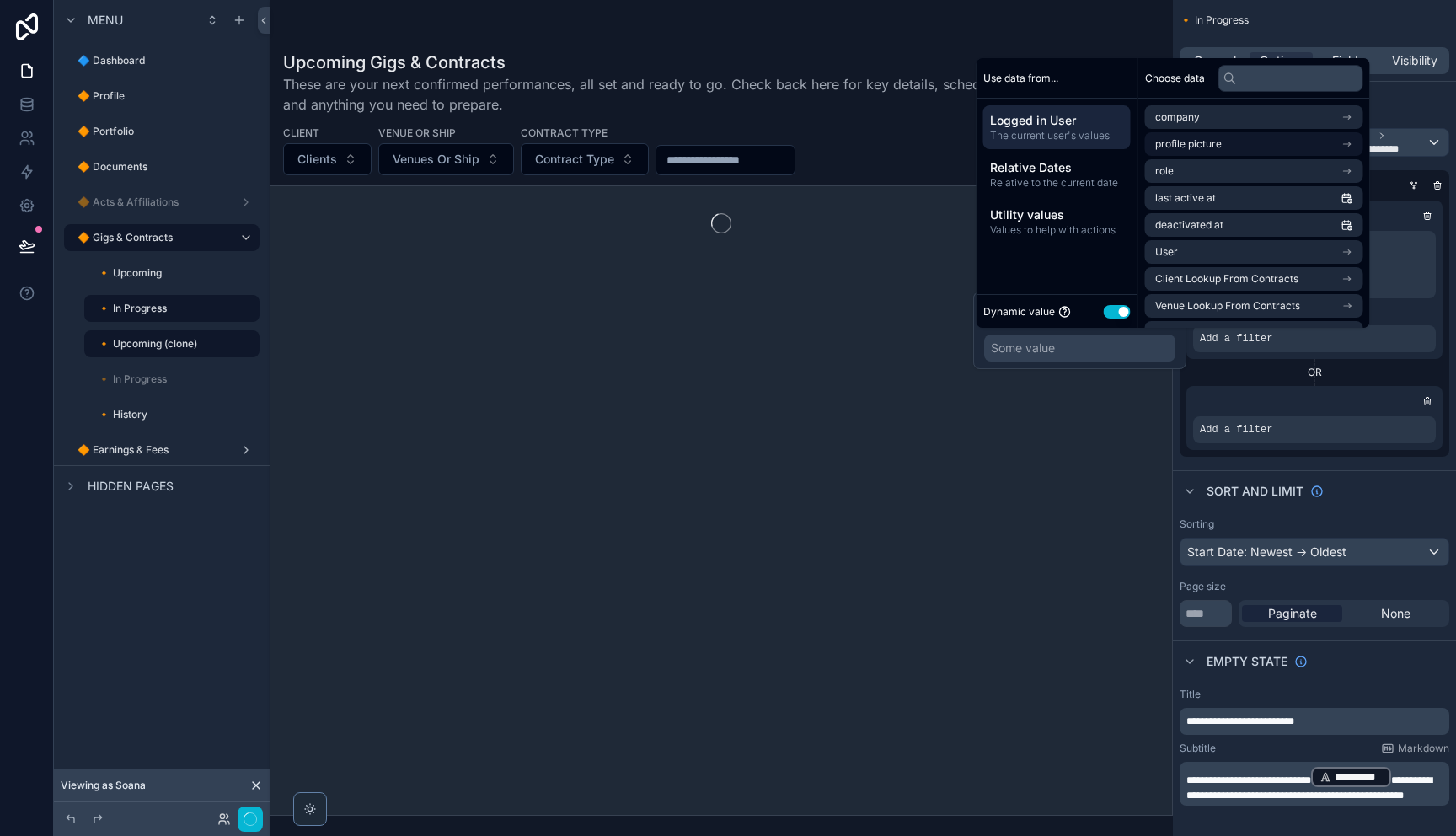
drag, startPoint x: 1058, startPoint y: 175, endPoint x: 1171, endPoint y: 153, distance: 115.1
click at [1060, 175] on div "Relative Dates Relative to the current date" at bounding box center [1056, 174] width 148 height 44
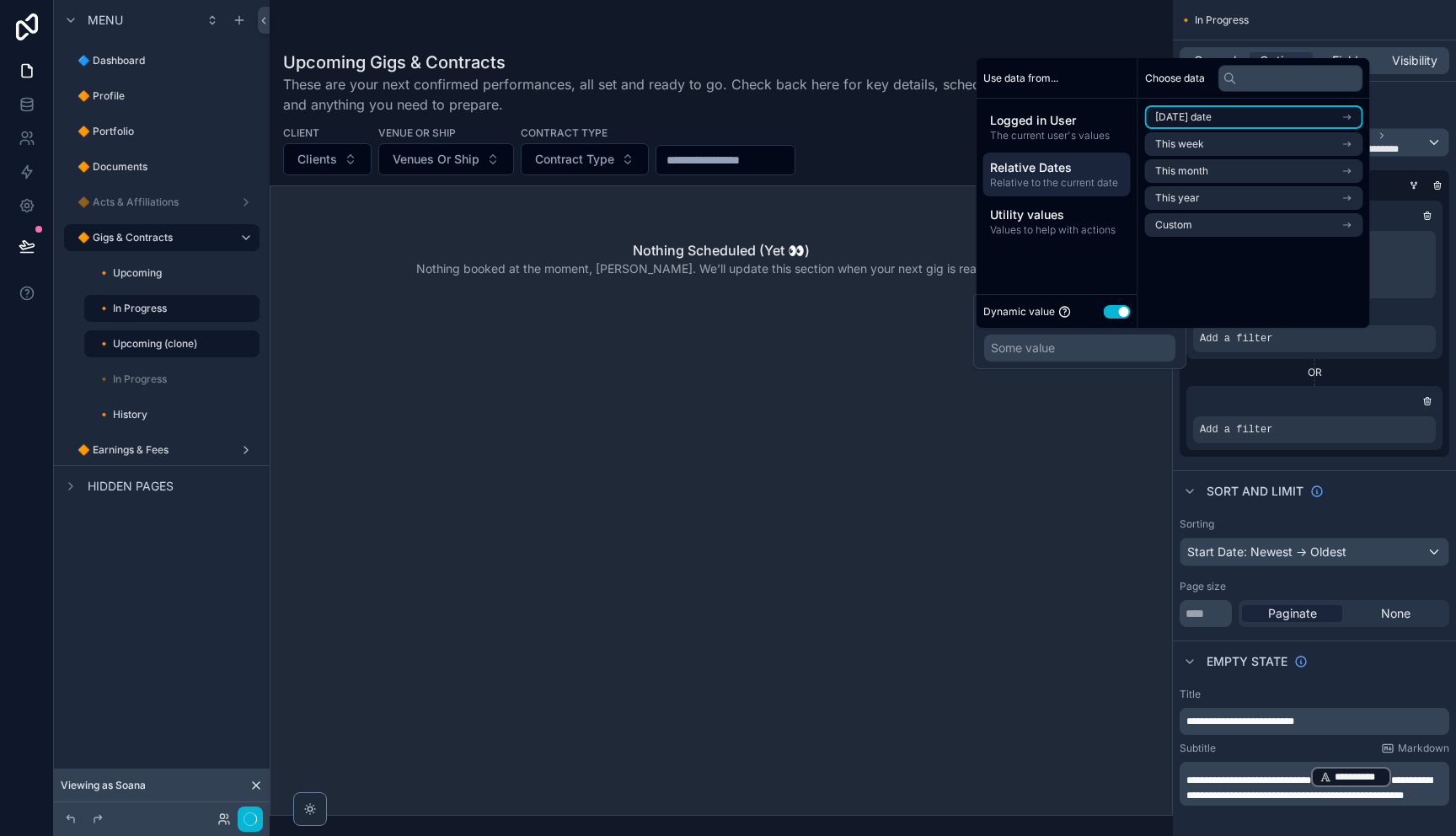
click at [1190, 119] on span "[DATE] date" at bounding box center [1182, 117] width 56 height 13
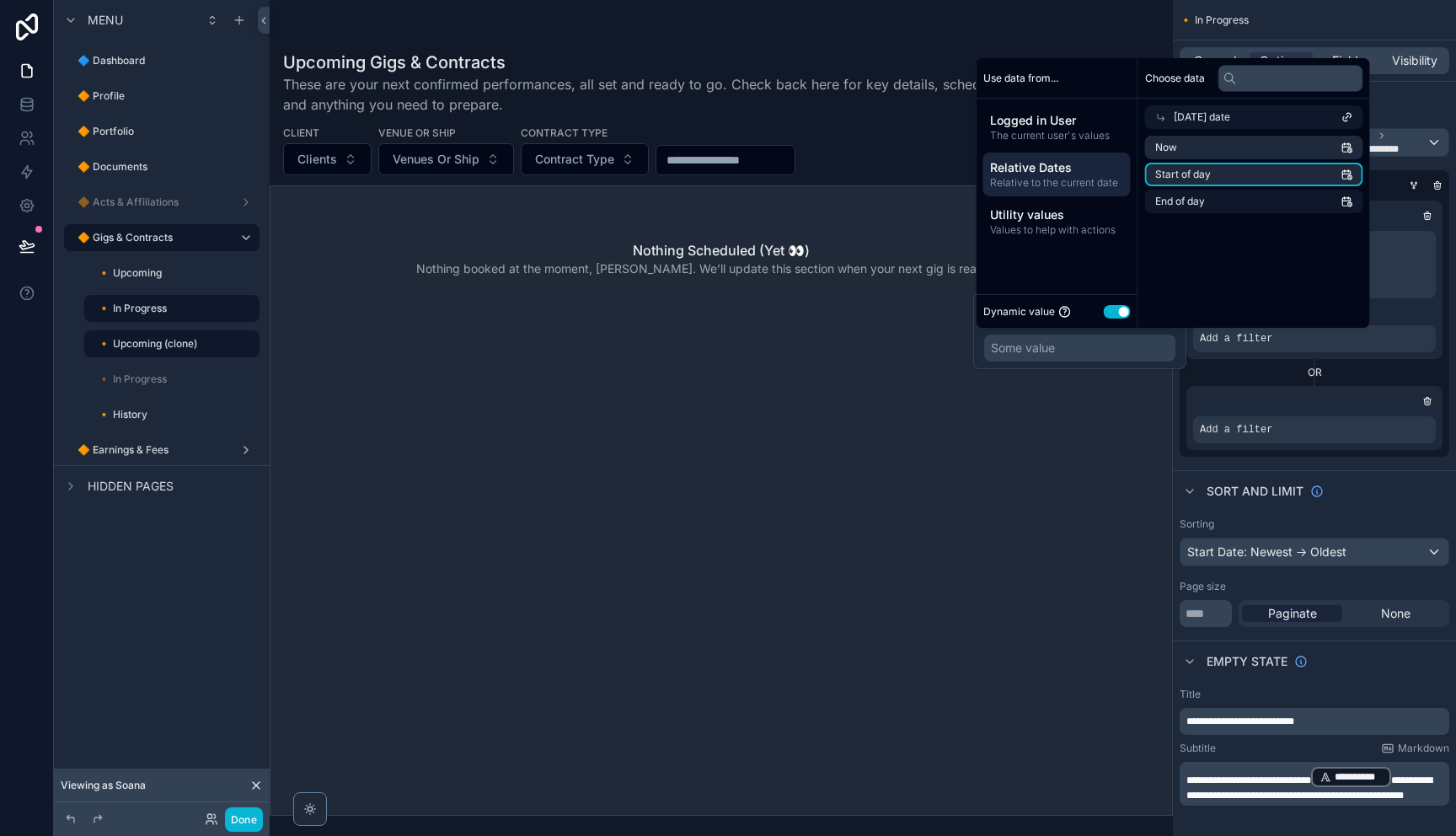
drag, startPoint x: 1192, startPoint y: 170, endPoint x: 1193, endPoint y: 214, distance: 44.0
click at [1193, 170] on span "Start of day" at bounding box center [1182, 174] width 55 height 13
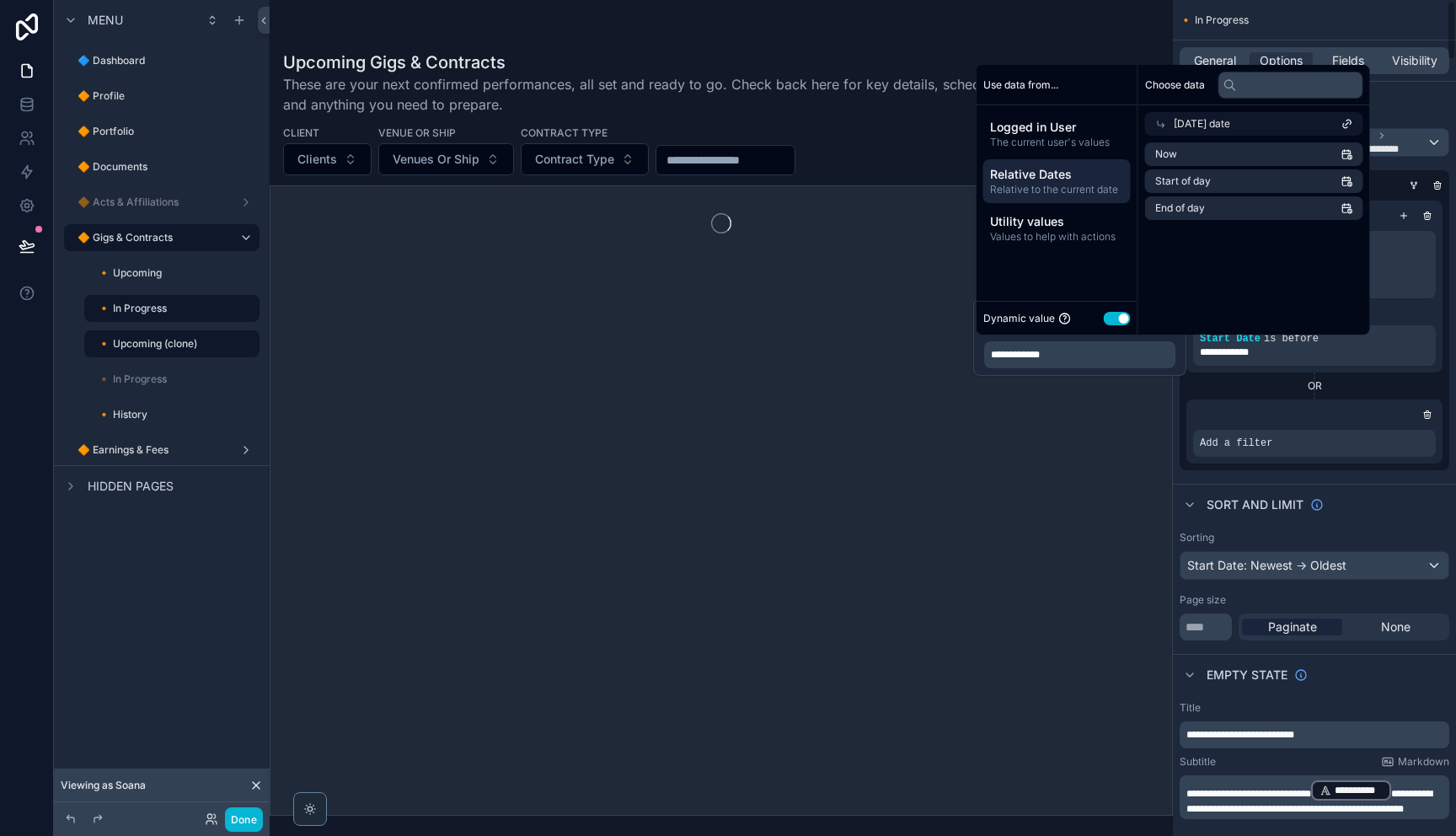
click at [1268, 382] on div "OR" at bounding box center [1314, 386] width 256 height 13
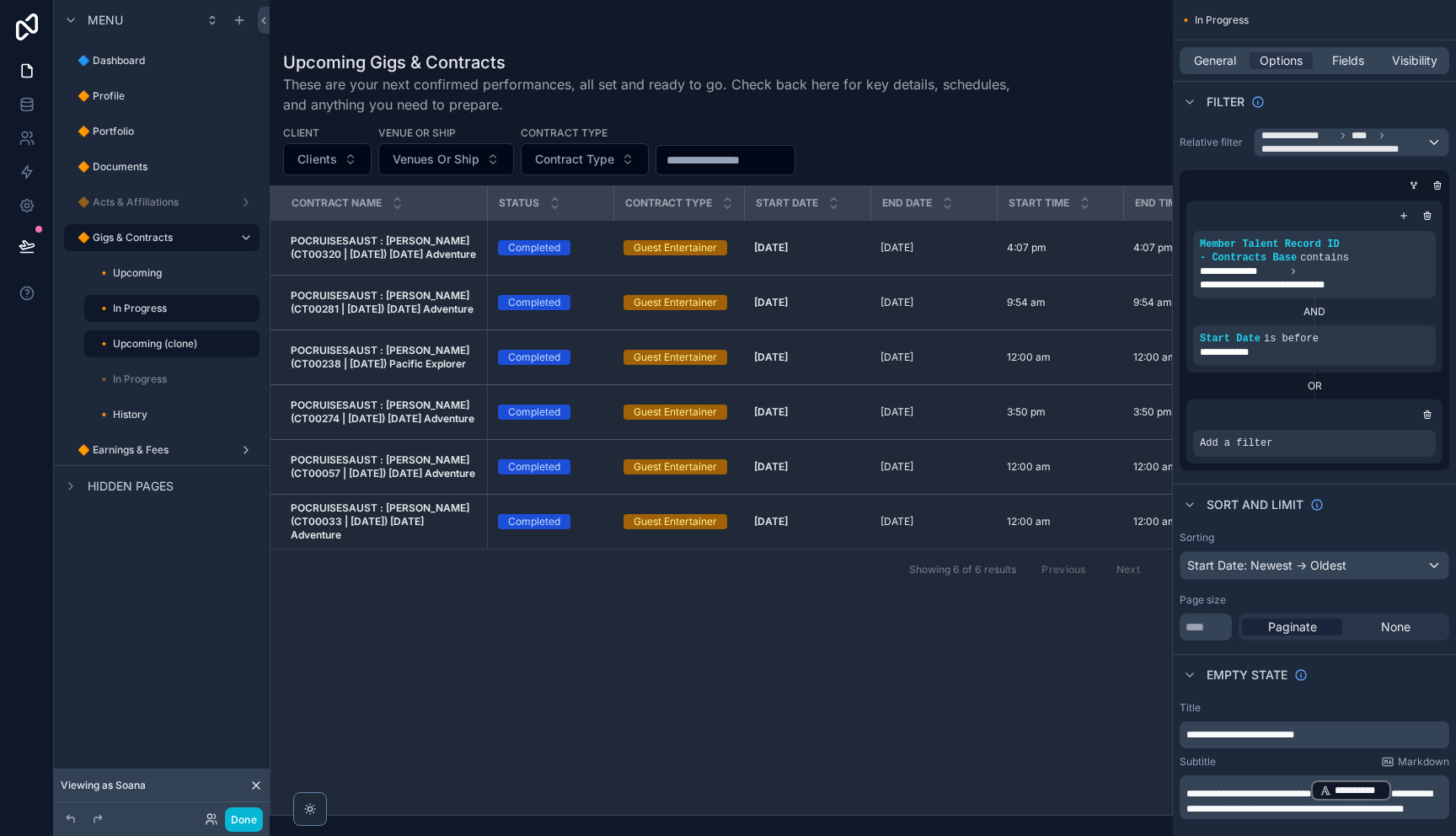
drag, startPoint x: 1409, startPoint y: 215, endPoint x: 1394, endPoint y: 219, distance: 15.5
click at [1408, 215] on div "scrollable content" at bounding box center [1404, 215] width 17 height 17
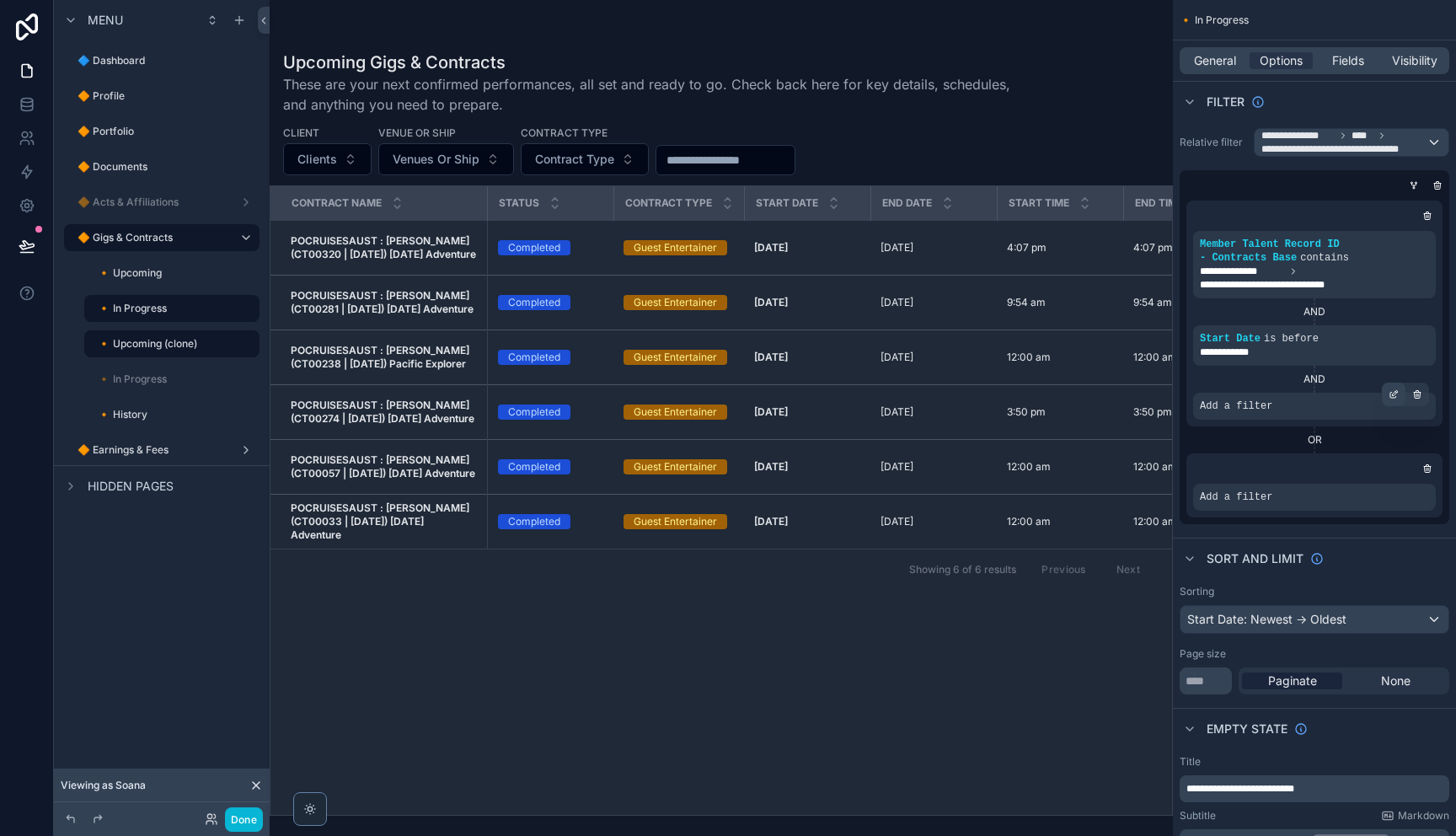
click at [1391, 395] on icon "scrollable content" at bounding box center [1393, 394] width 10 height 10
click at [1040, 388] on span "Select a field" at bounding box center [1022, 381] width 72 height 17
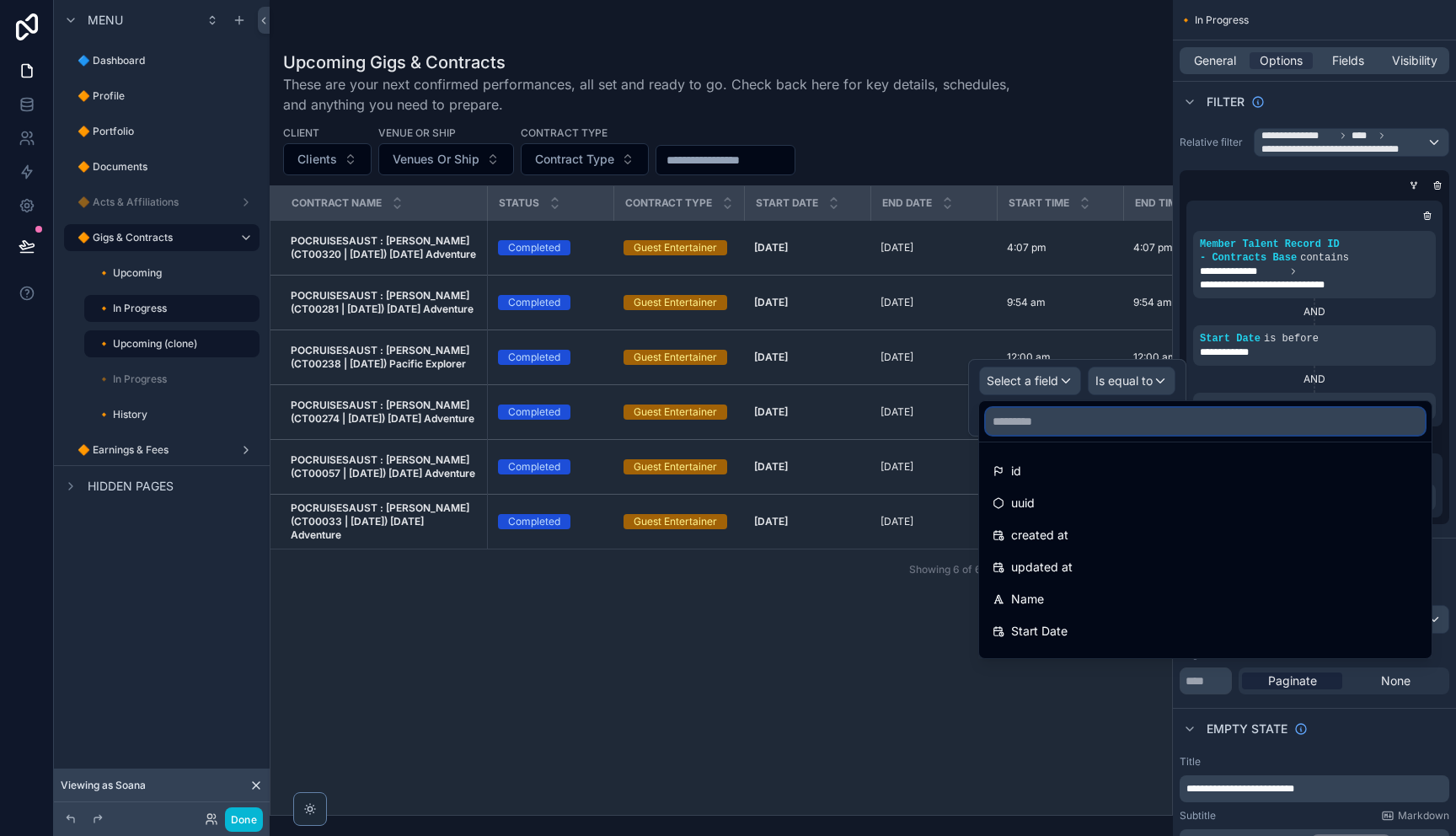
click at [1061, 421] on input "text" at bounding box center [1205, 421] width 439 height 27
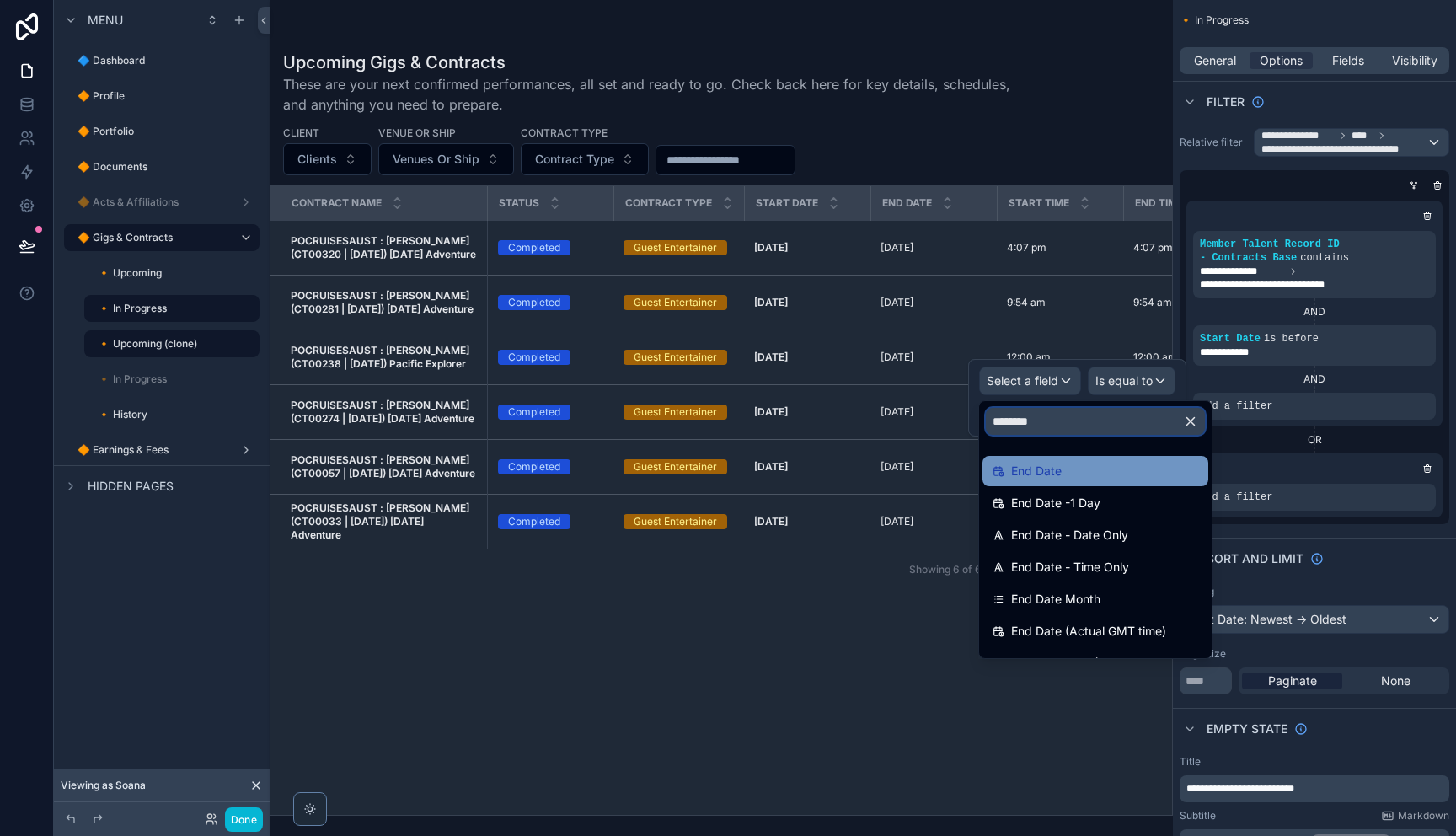
type input "********"
click at [1075, 469] on div "End Date" at bounding box center [1096, 470] width 206 height 20
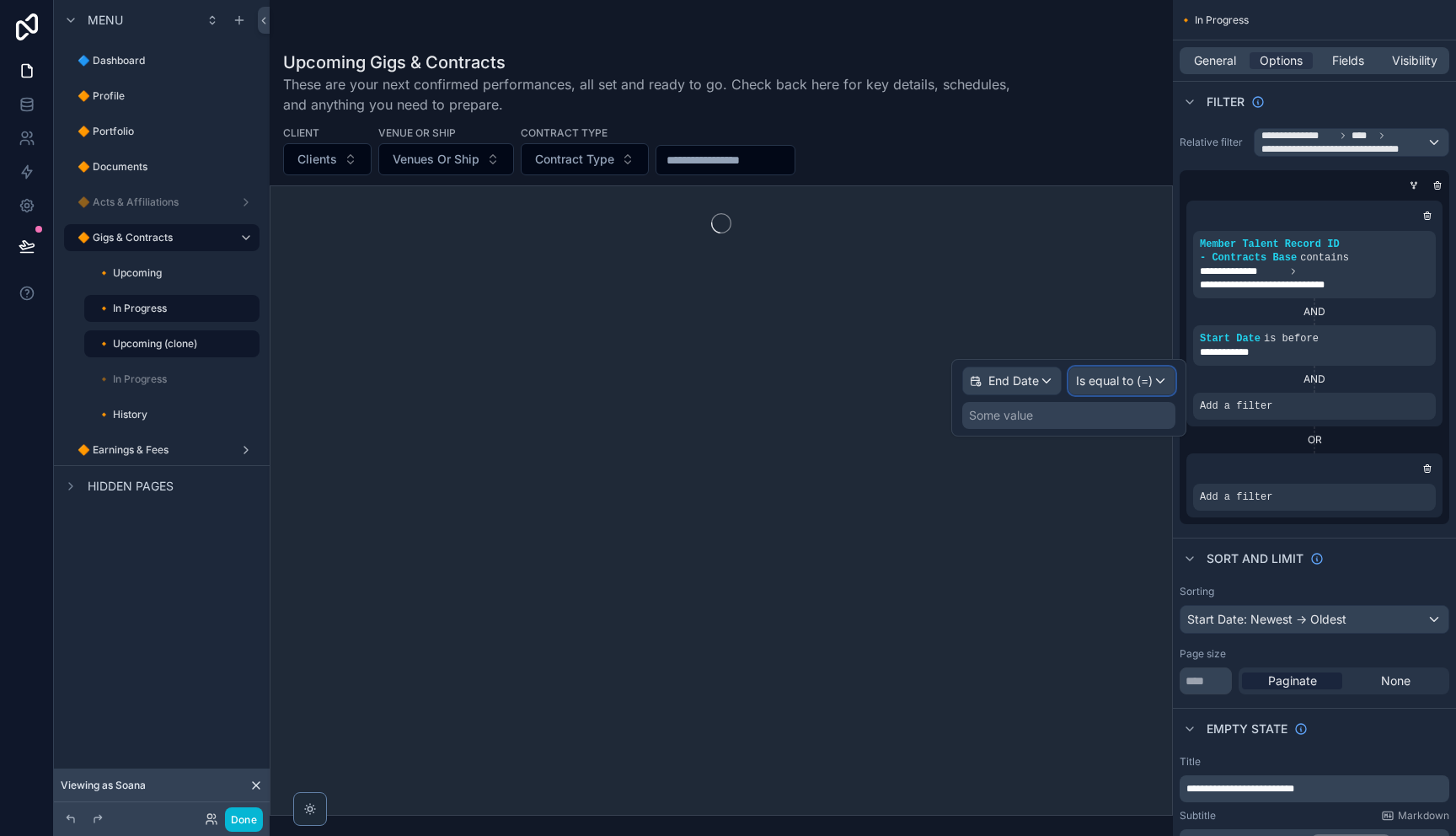
click at [1131, 390] on div "Is equal to (=)" at bounding box center [1121, 380] width 105 height 27
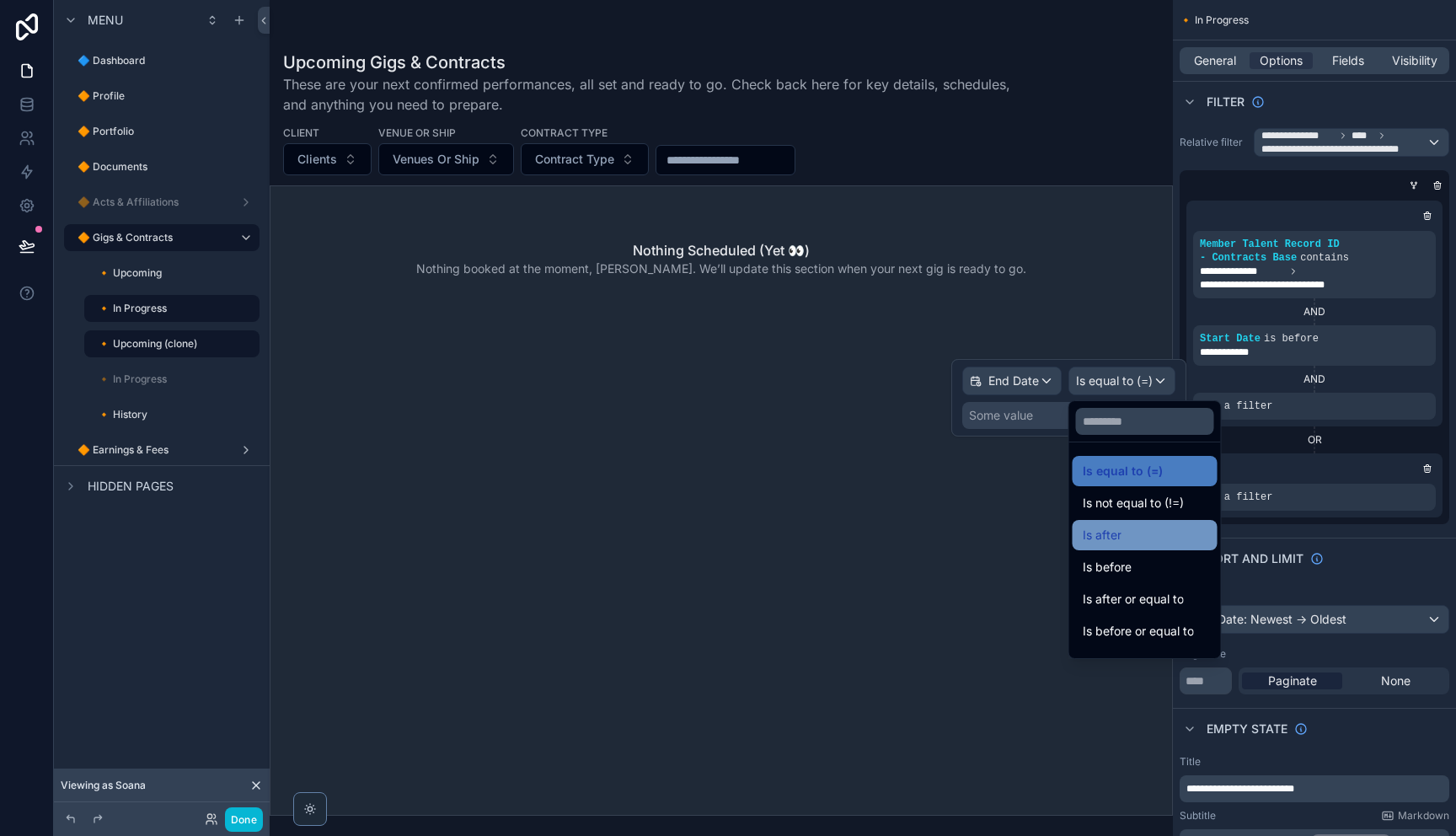
click at [1141, 536] on div "Is after" at bounding box center [1144, 534] width 125 height 20
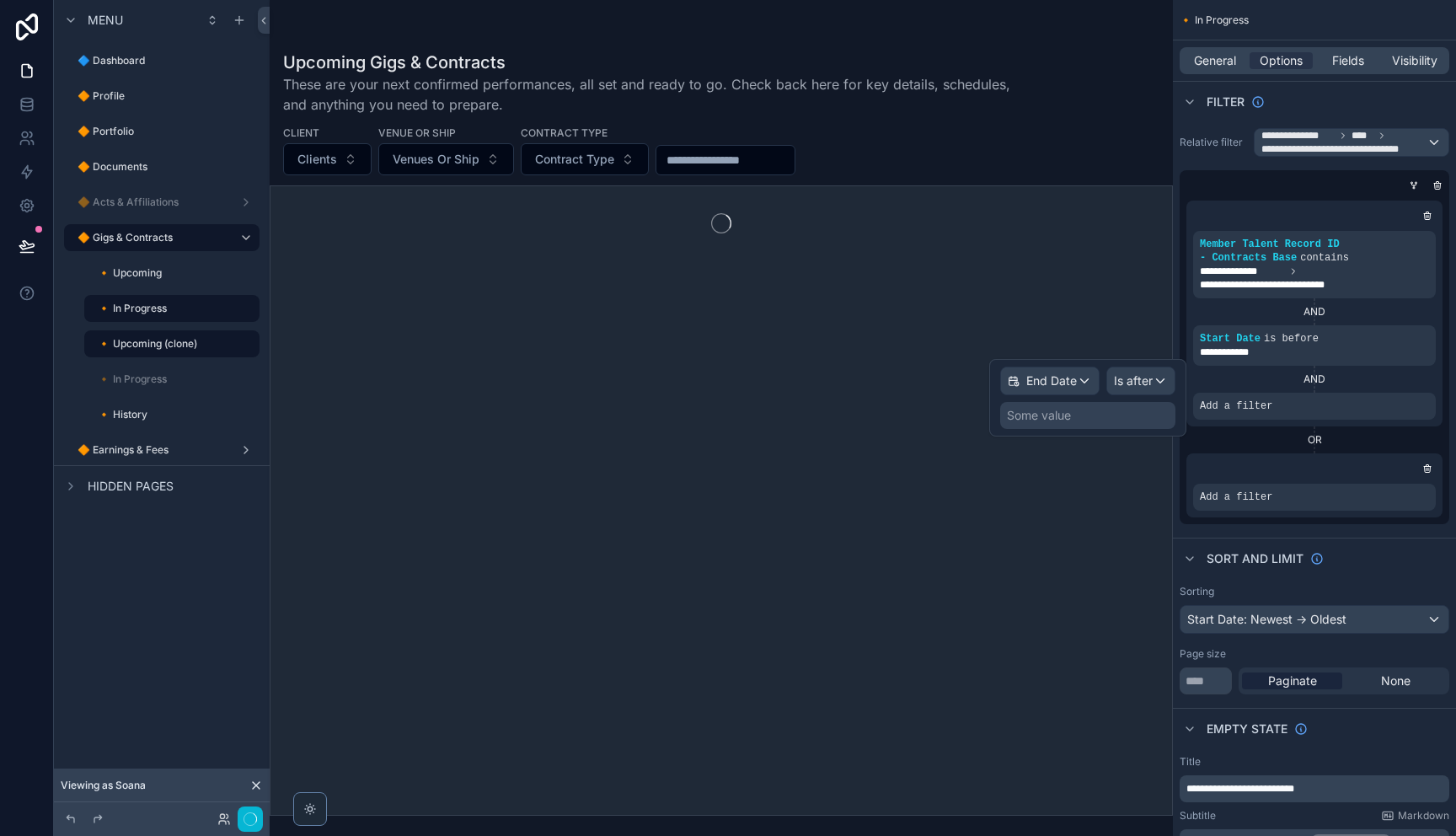
click at [1092, 409] on div "Some value" at bounding box center [1088, 415] width 175 height 27
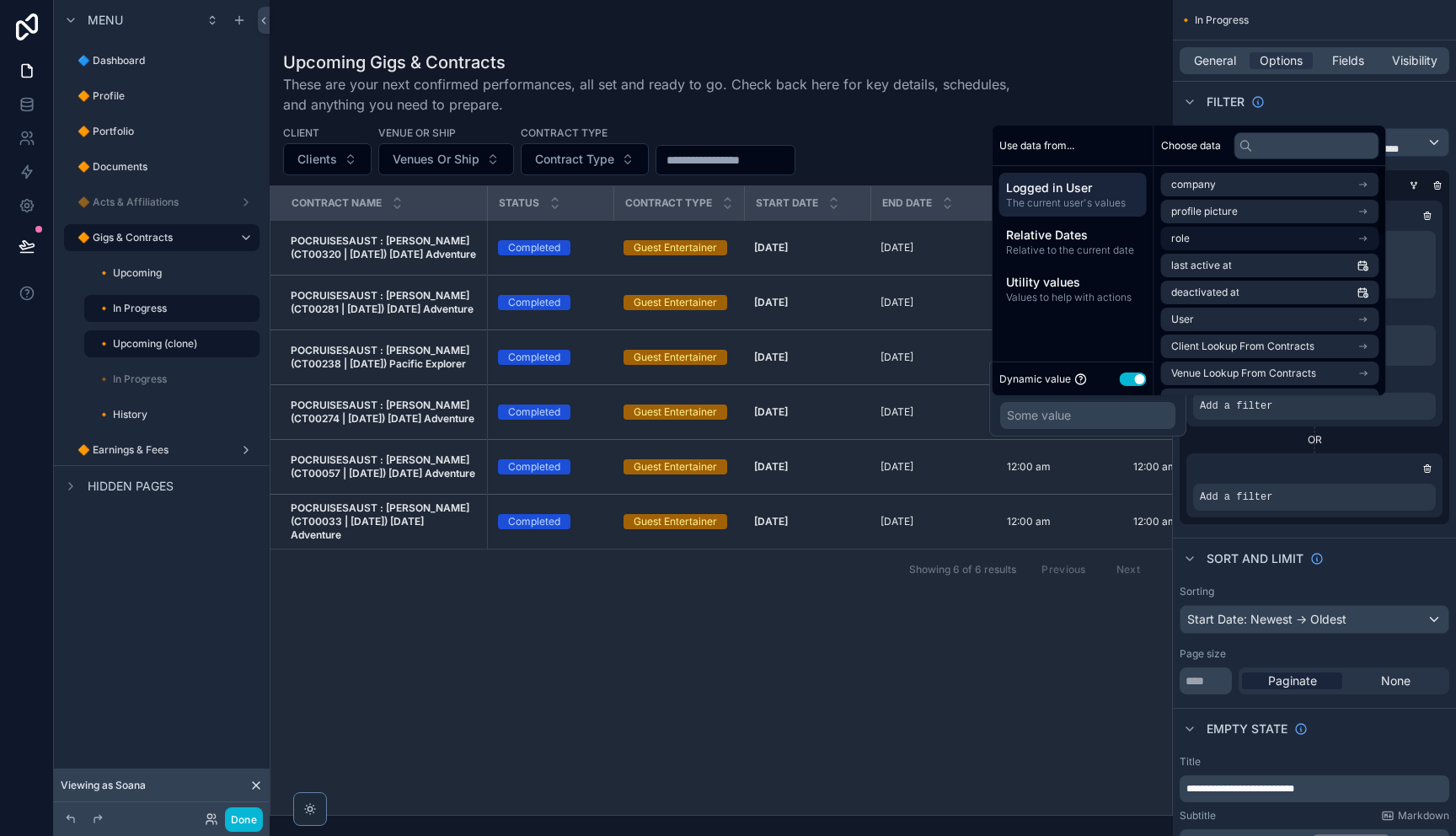
drag, startPoint x: 1082, startPoint y: 242, endPoint x: 1163, endPoint y: 240, distance: 81.0
click at [1083, 243] on span "Relative to the current date" at bounding box center [1073, 250] width 133 height 13
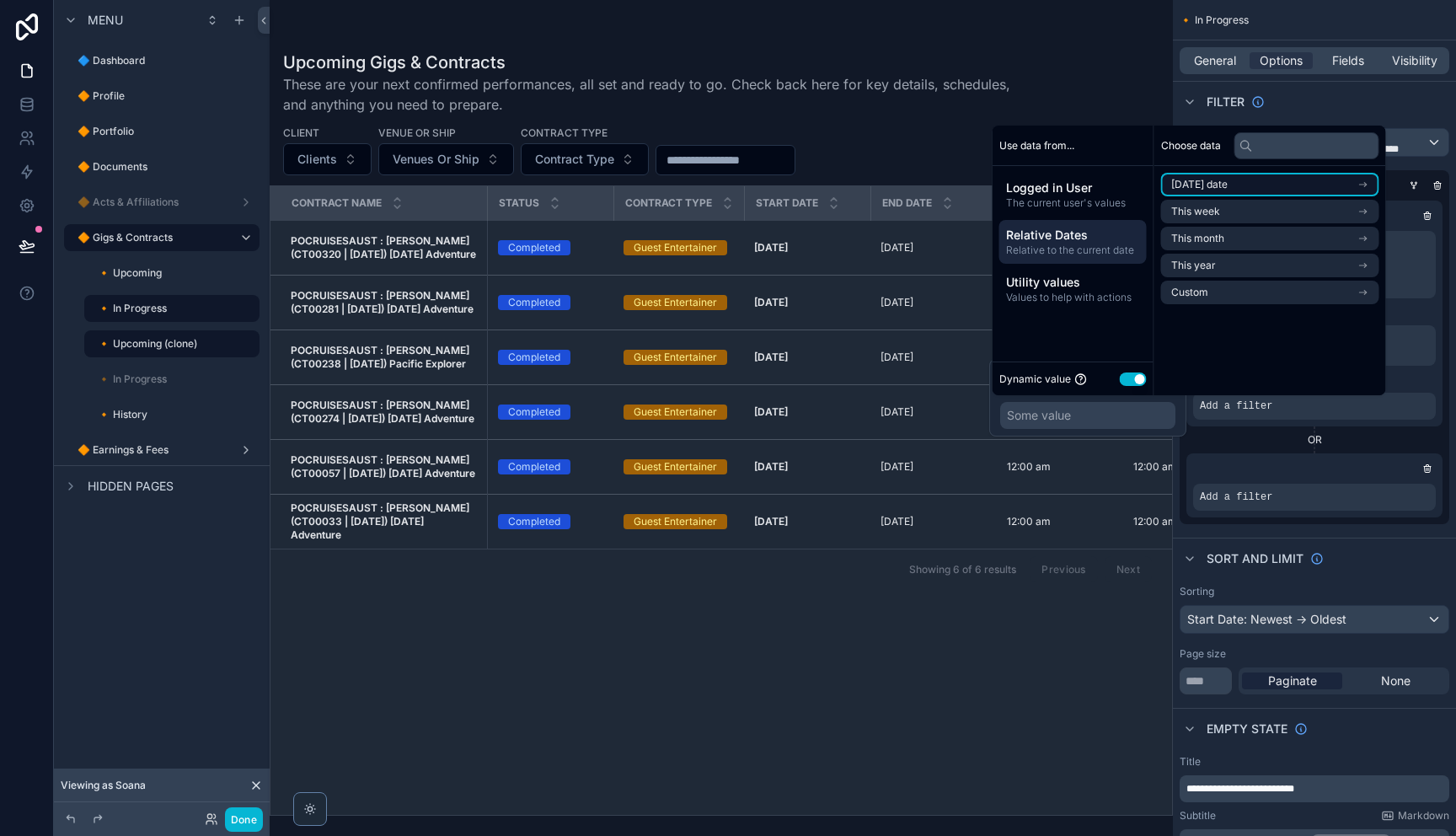
click at [1227, 186] on span "[DATE] date" at bounding box center [1199, 184] width 56 height 13
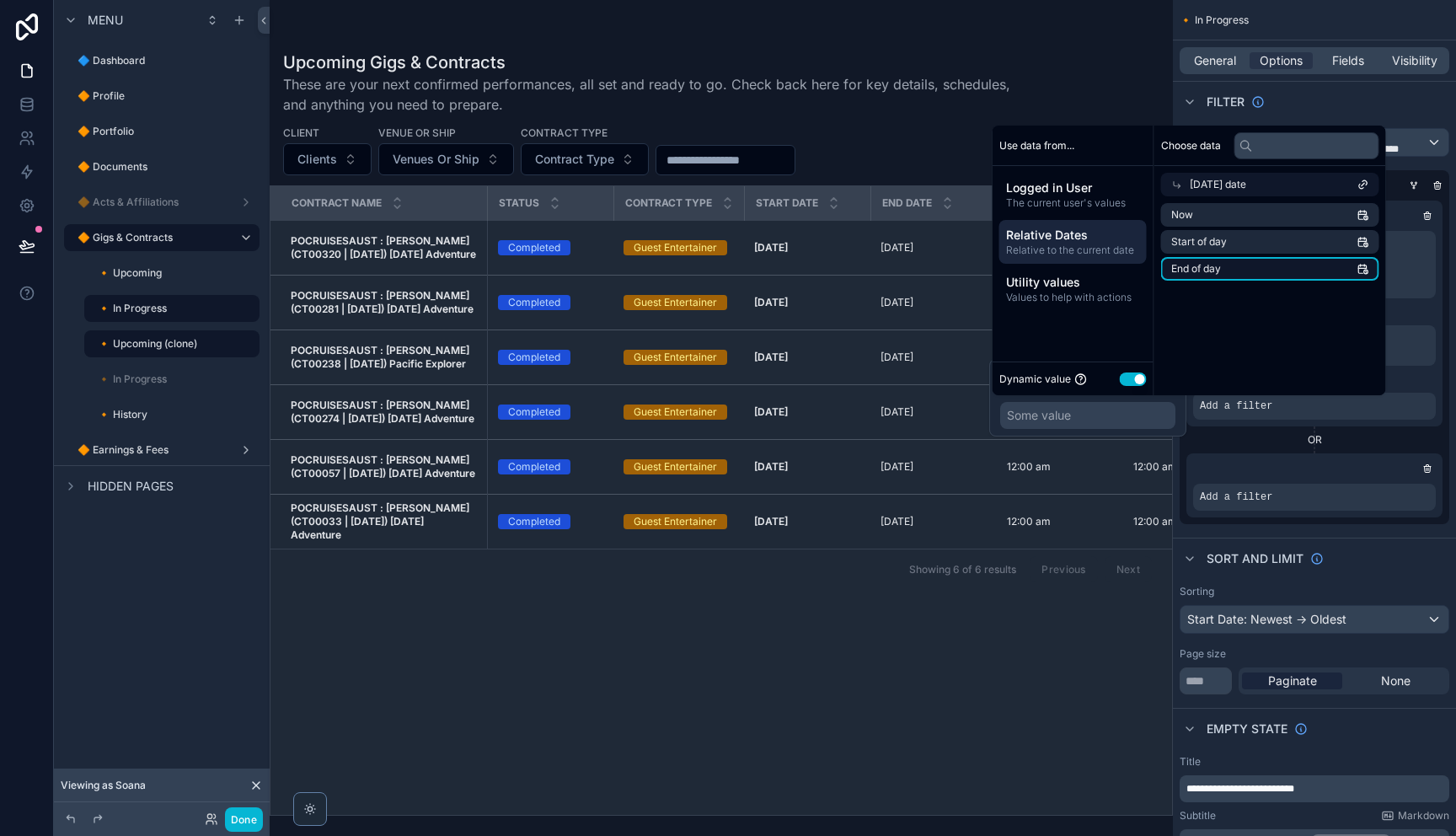
click at [1227, 266] on li "End of day" at bounding box center [1270, 268] width 218 height 24
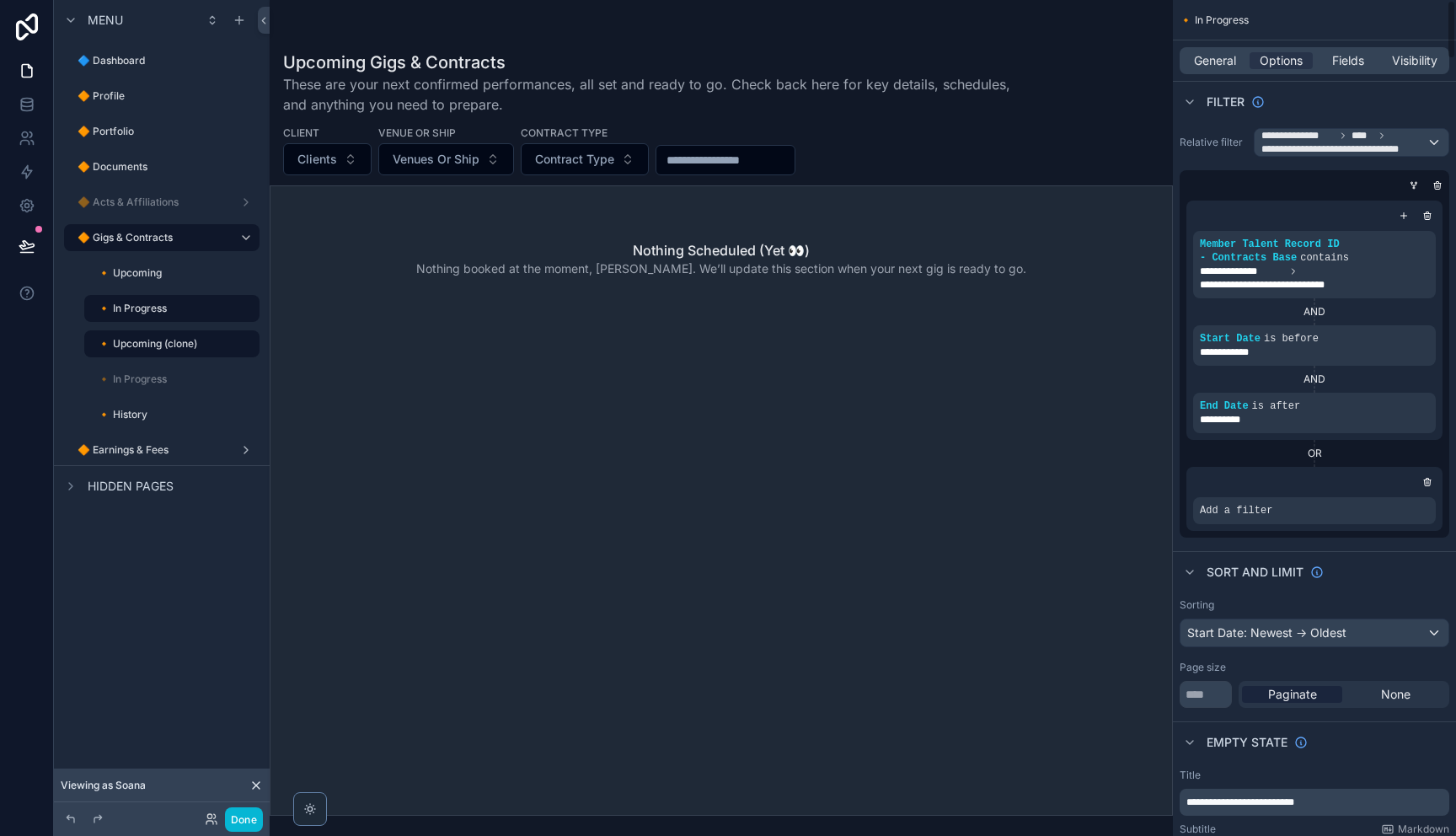
click at [1418, 378] on div "AND" at bounding box center [1314, 379] width 242 height 13
click at [1393, 497] on icon "scrollable content" at bounding box center [1393, 495] width 10 height 10
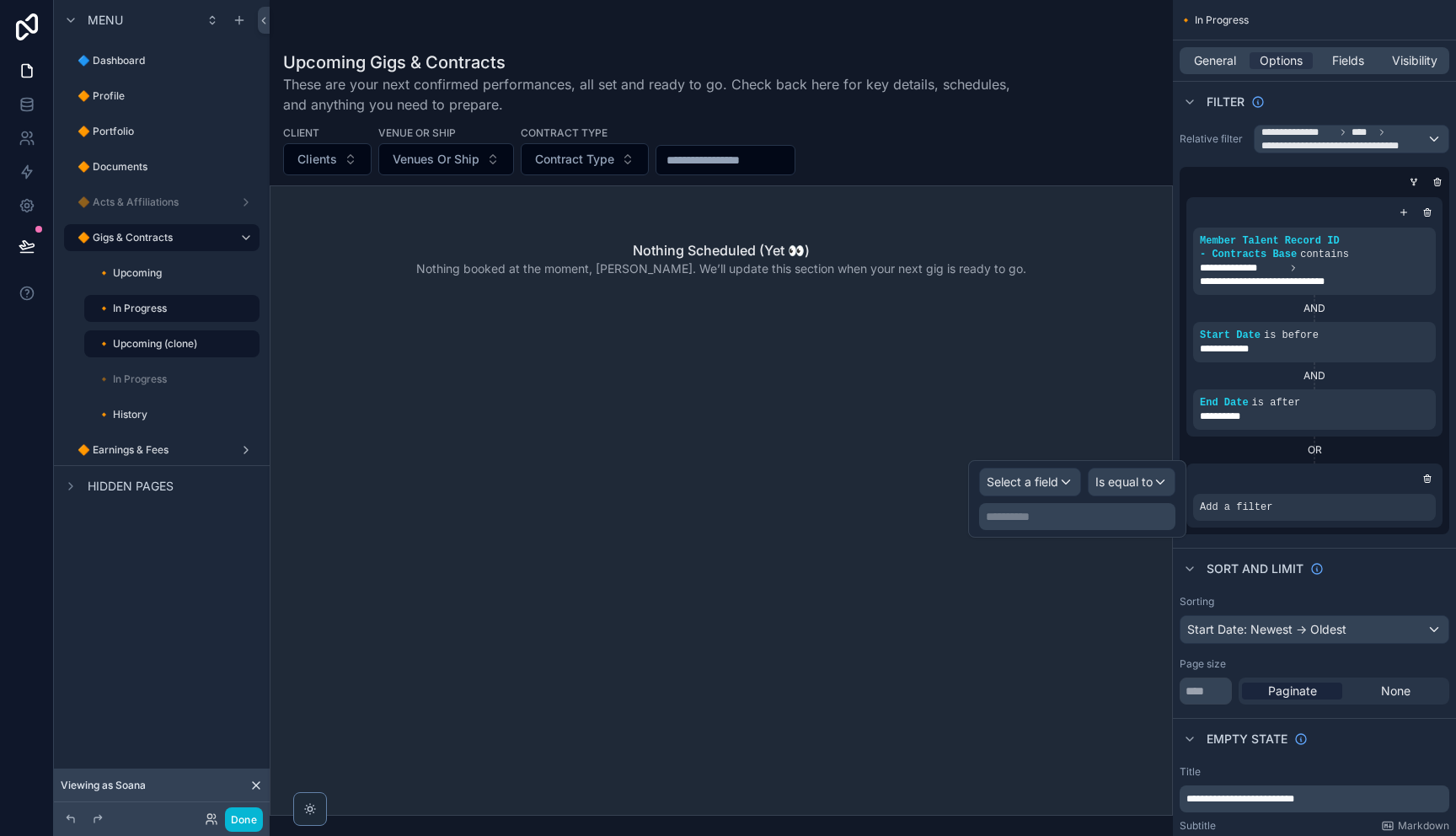
click at [1083, 516] on p "**********" at bounding box center [1078, 517] width 186 height 17
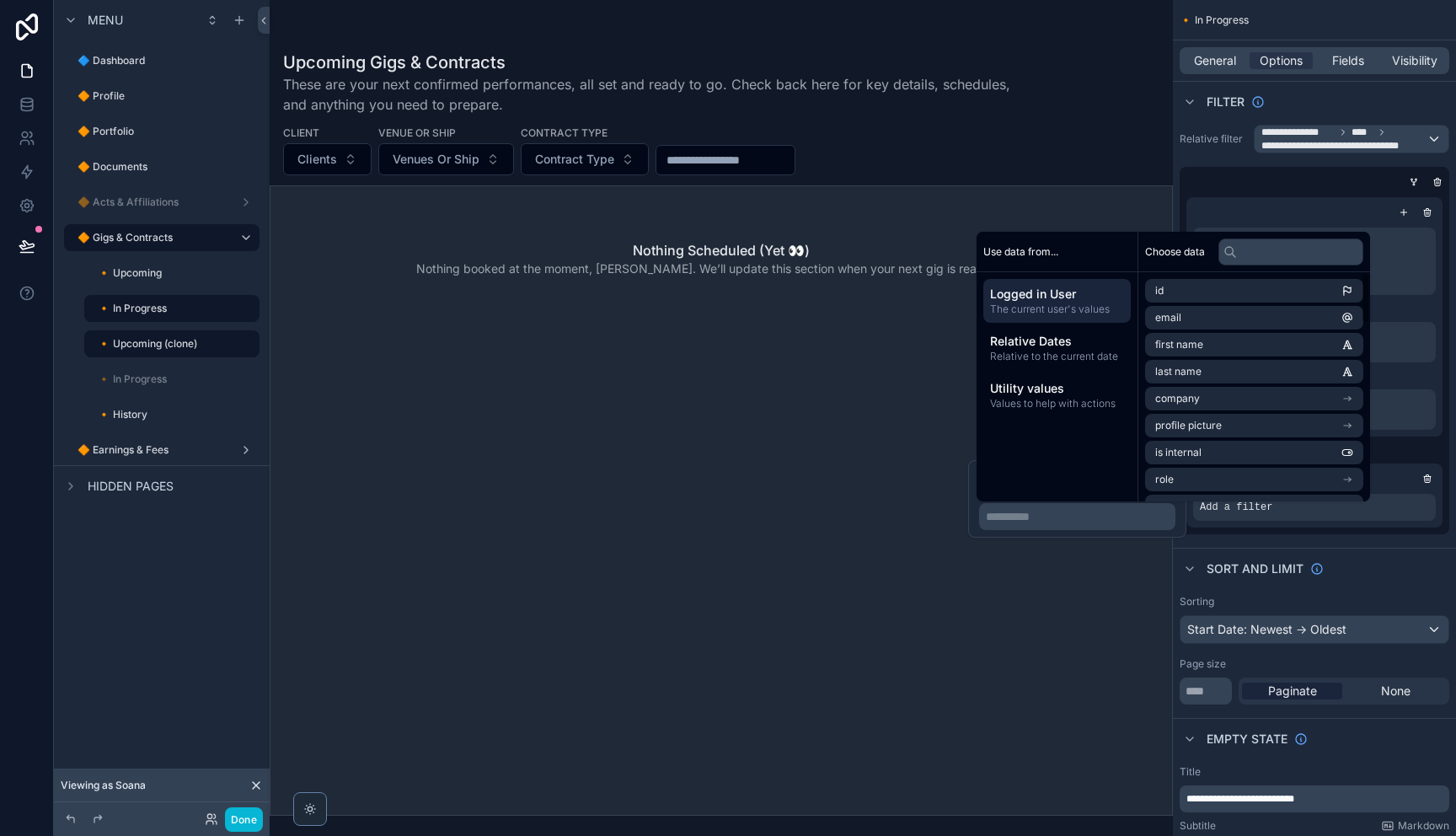
drag, startPoint x: 1109, startPoint y: 520, endPoint x: 1297, endPoint y: 536, distance: 188.7
click at [1127, 524] on p "**********" at bounding box center [1078, 517] width 186 height 17
click at [1288, 549] on div "Sort And Limit" at bounding box center [1314, 567] width 283 height 40
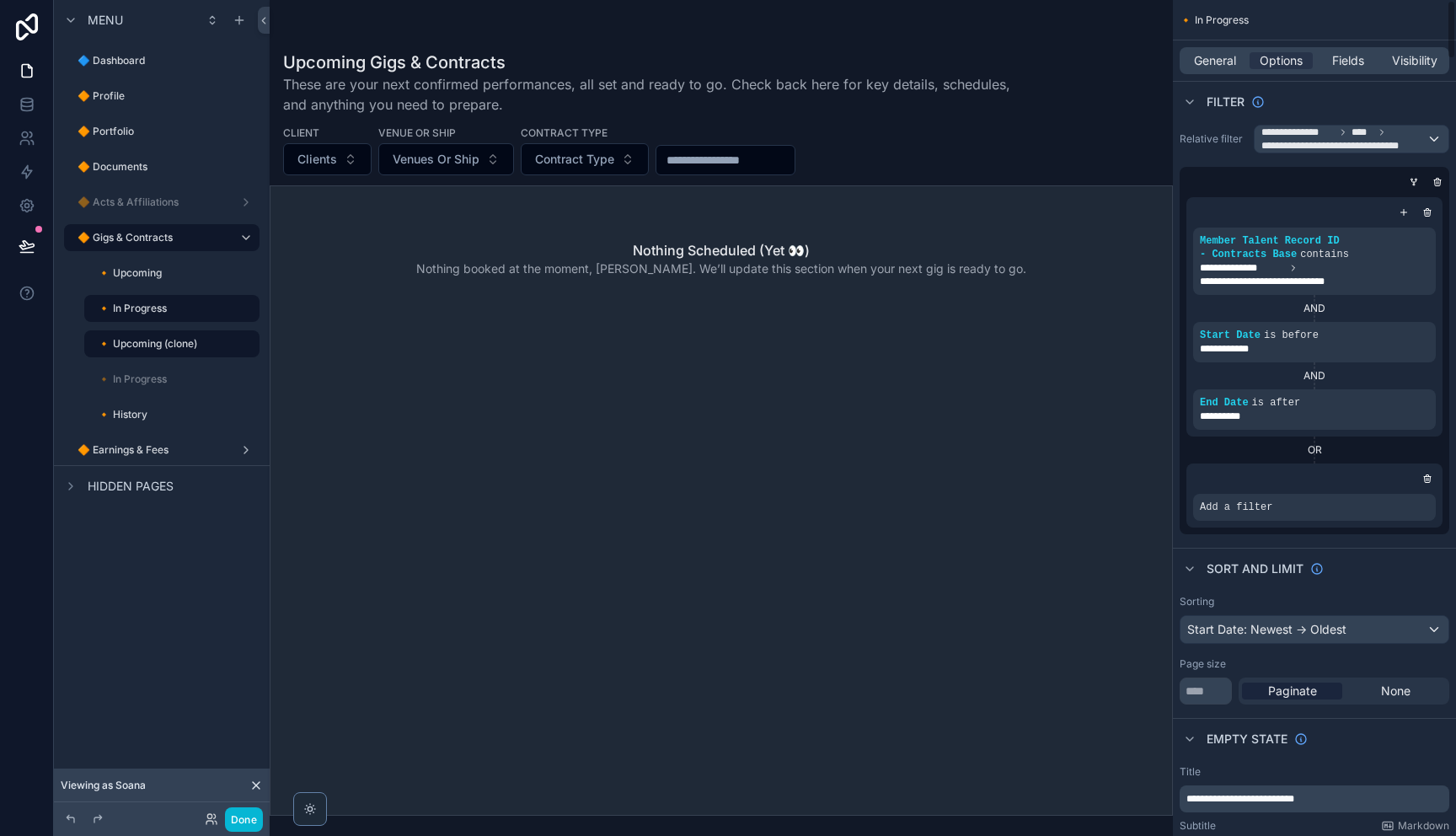
drag, startPoint x: 1299, startPoint y: 518, endPoint x: 1178, endPoint y: 510, distance: 121.3
click at [1296, 518] on div "Add a filter" at bounding box center [1314, 507] width 242 height 27
drag, startPoint x: 1395, startPoint y: 496, endPoint x: 1386, endPoint y: 496, distance: 9.0
click at [1393, 496] on icon "scrollable content" at bounding box center [1393, 495] width 10 height 10
click at [1056, 490] on div "Select a field" at bounding box center [1030, 481] width 100 height 27
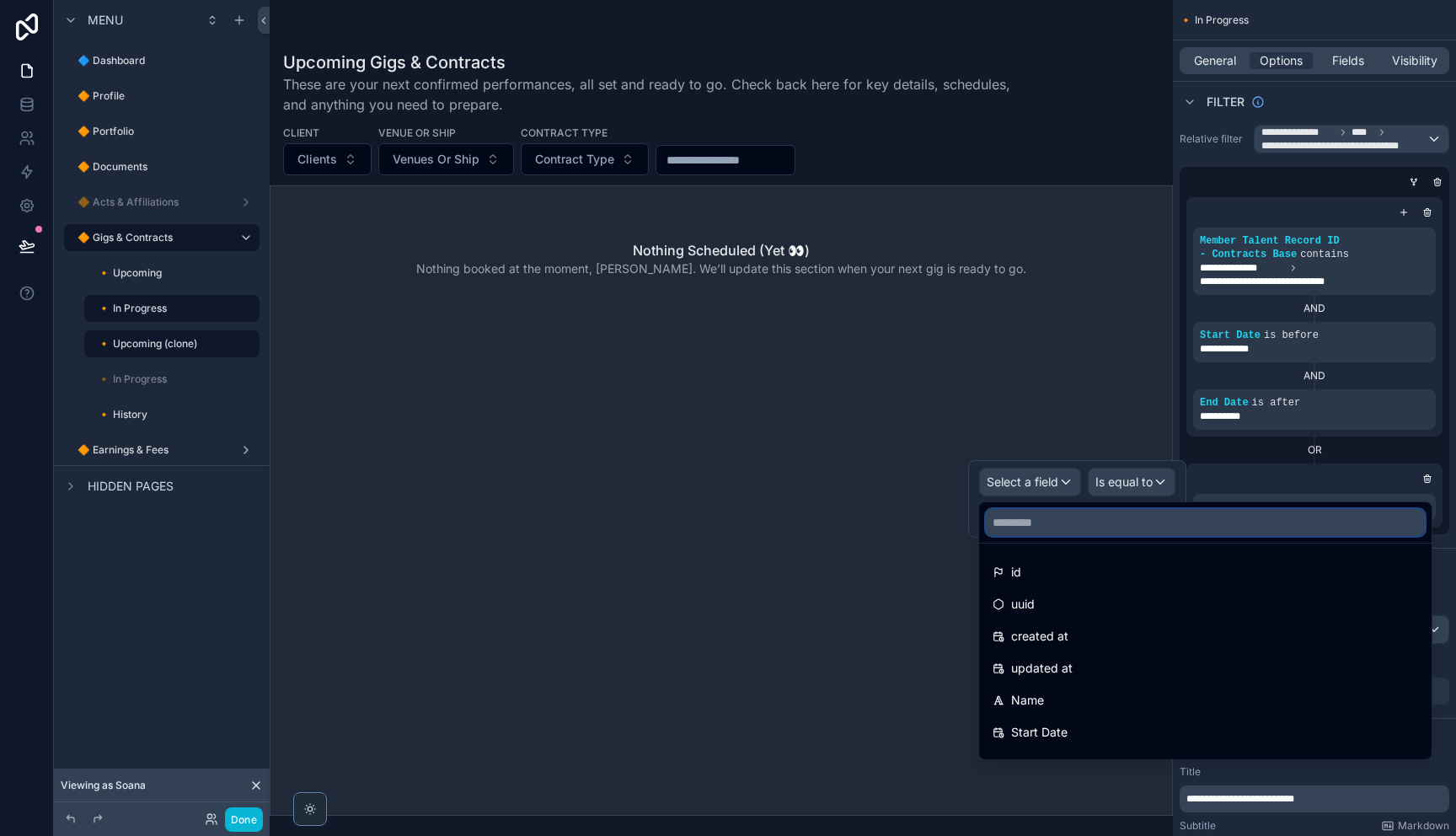
click at [1058, 522] on input "text" at bounding box center [1205, 522] width 439 height 27
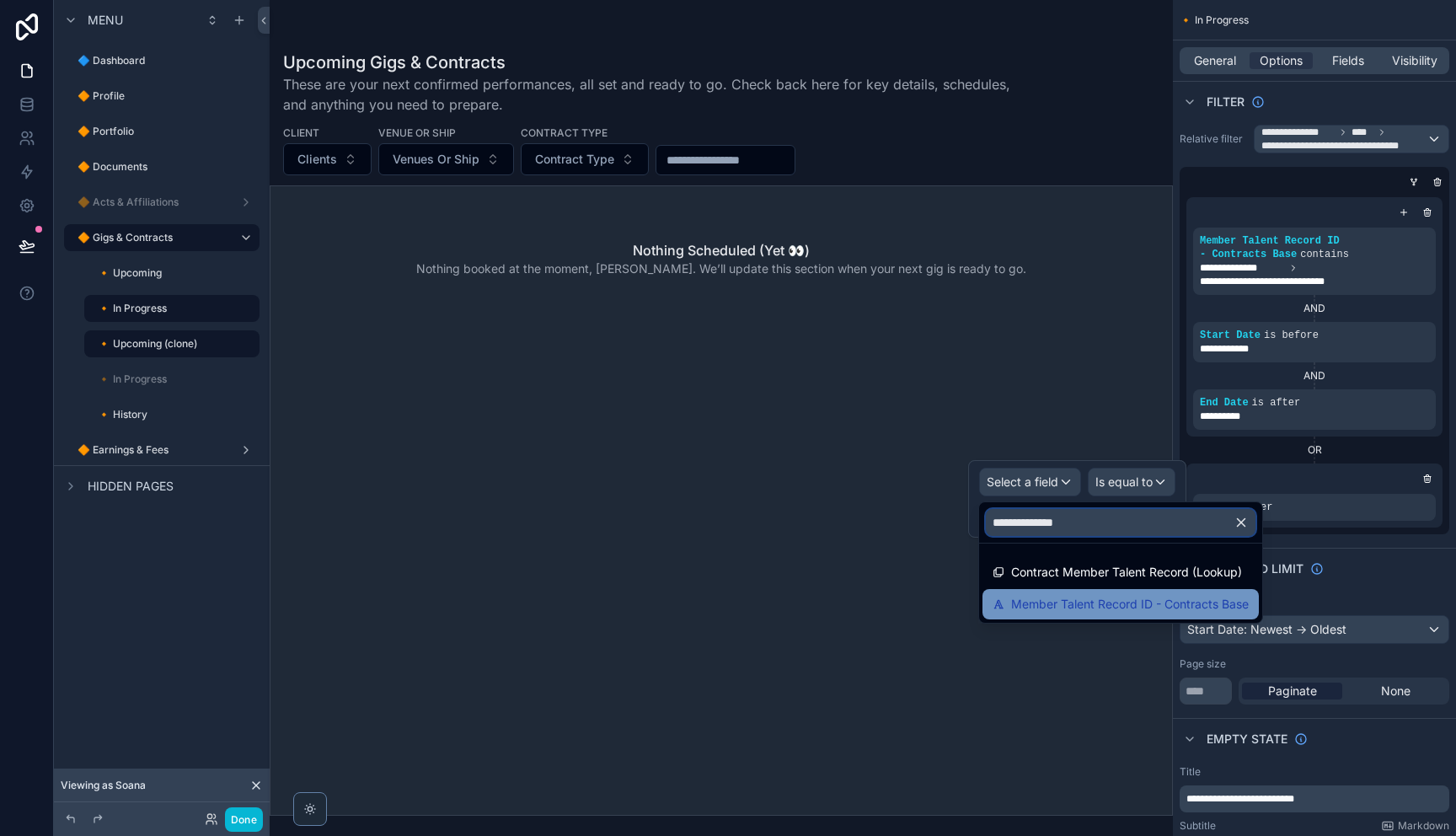
type input "**********"
click at [1063, 600] on span "Member Talent Record ID - Contracts Base" at bounding box center [1129, 603] width 237 height 20
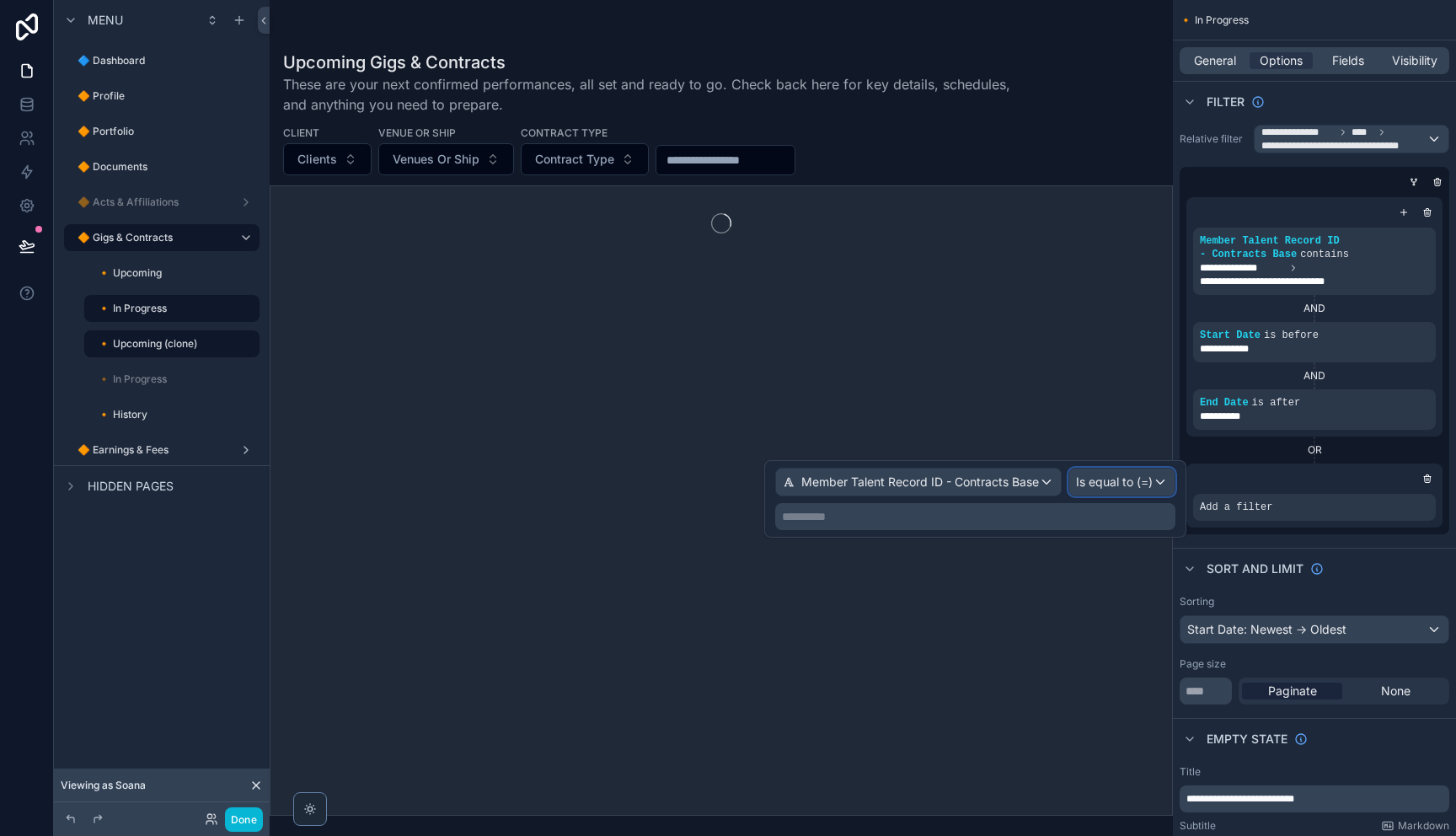
click at [1107, 487] on span "Is equal to (=)" at bounding box center [1114, 482] width 76 height 17
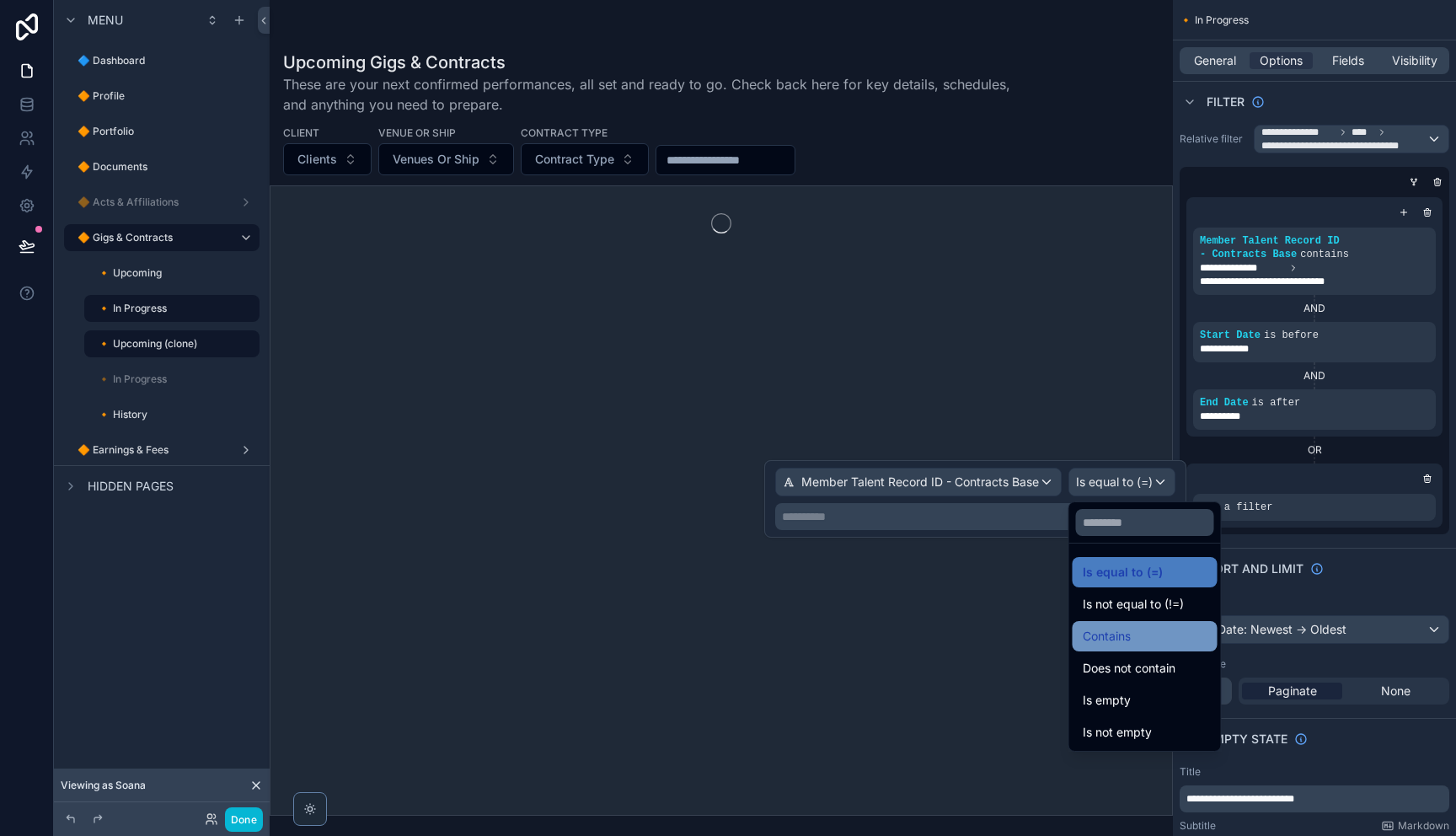
click at [1147, 627] on div "Contains" at bounding box center [1144, 636] width 125 height 20
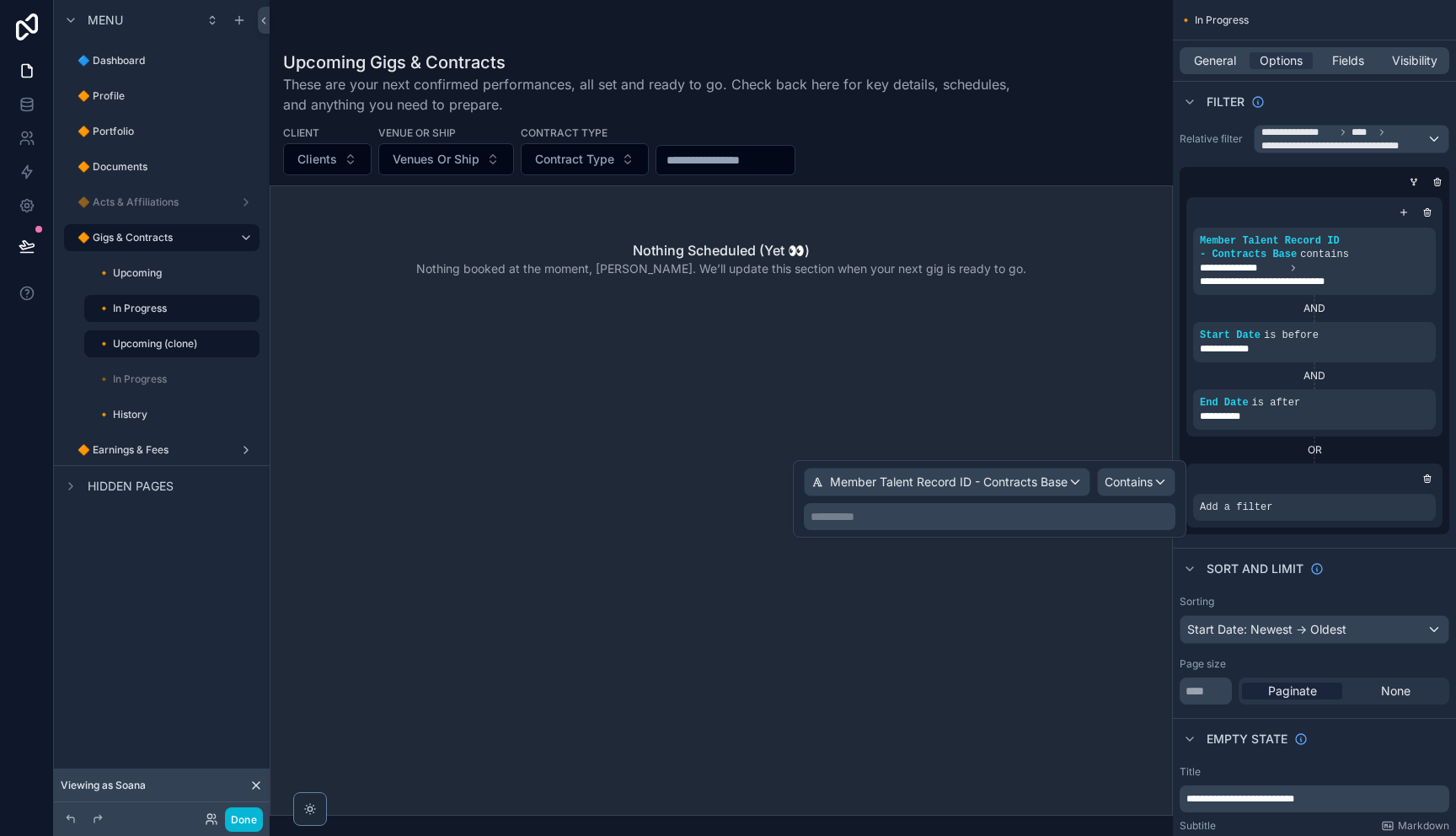
click at [1090, 510] on p "**********" at bounding box center [991, 517] width 361 height 17
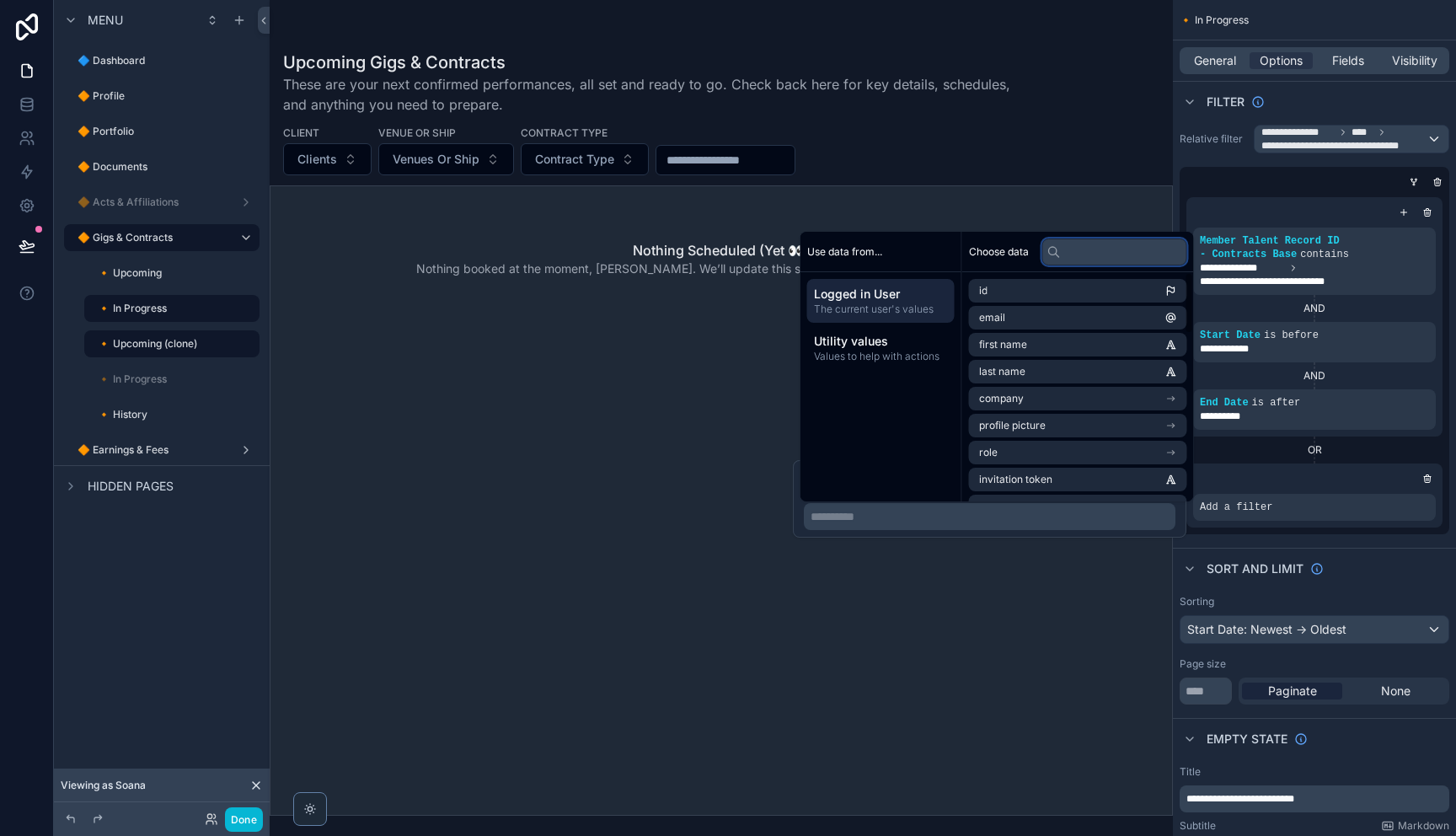
click at [1098, 254] on input "text" at bounding box center [1115, 252] width 145 height 27
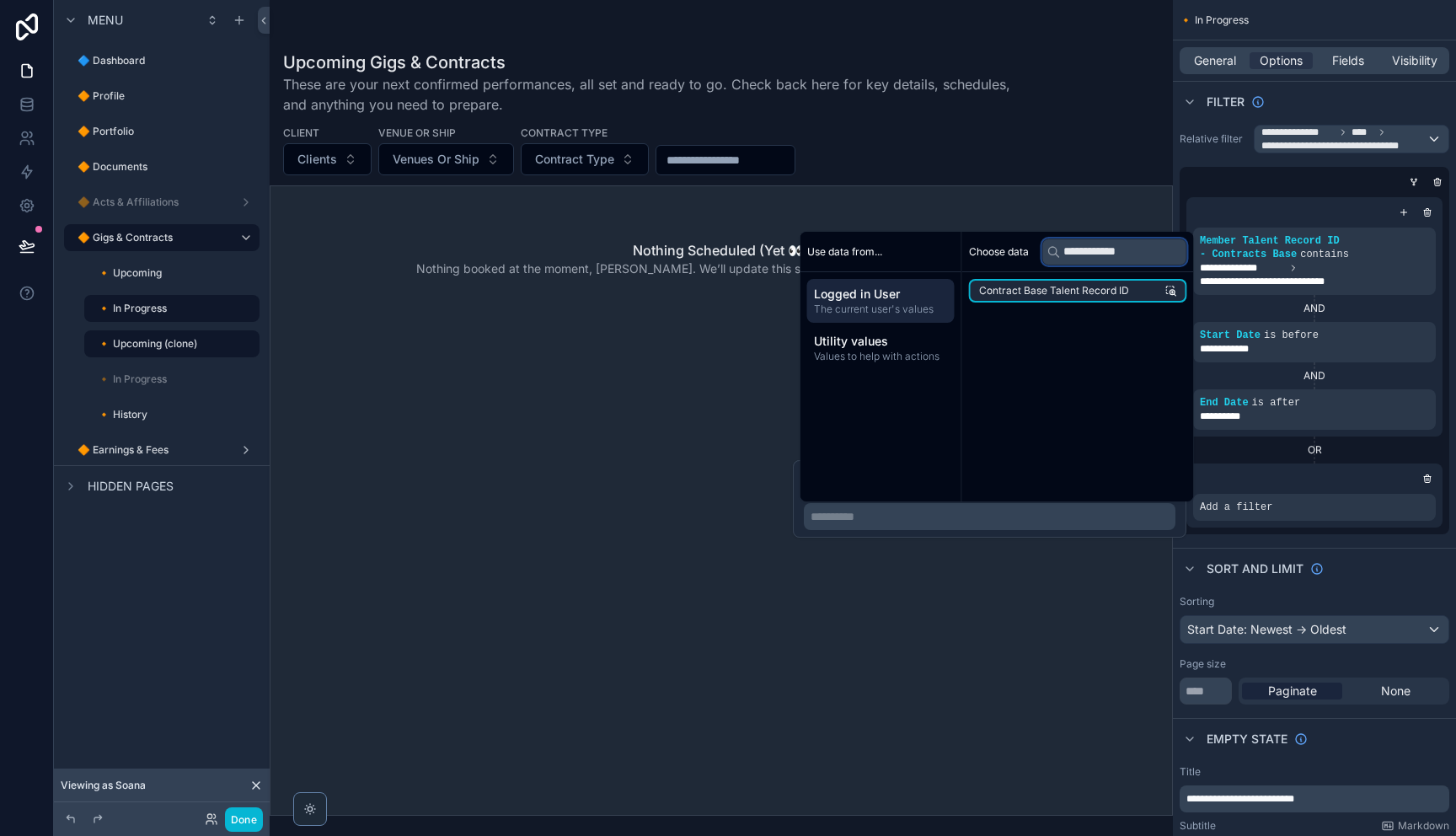
type input "**********"
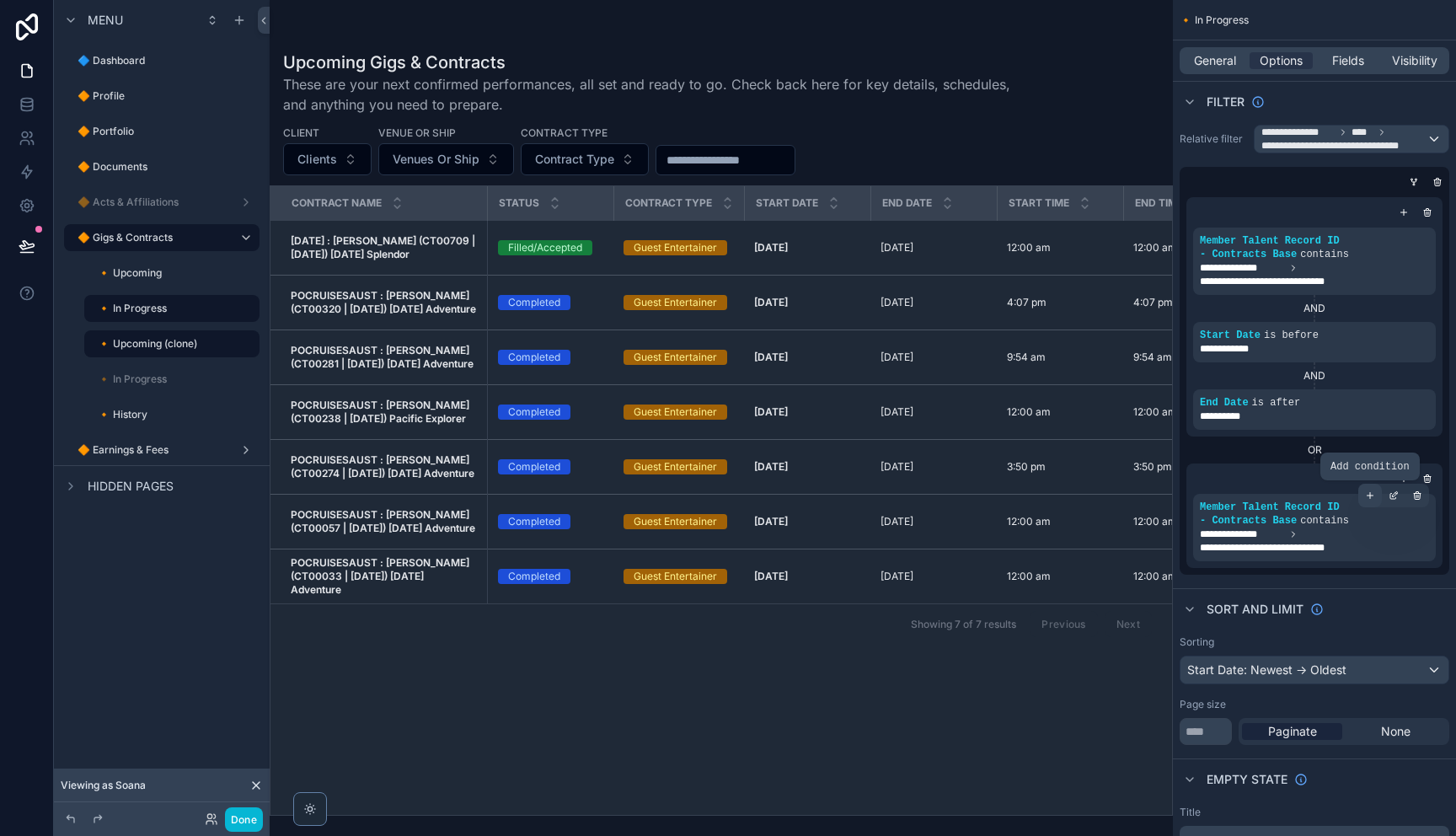
click at [1367, 497] on icon "scrollable content" at bounding box center [1369, 495] width 10 height 10
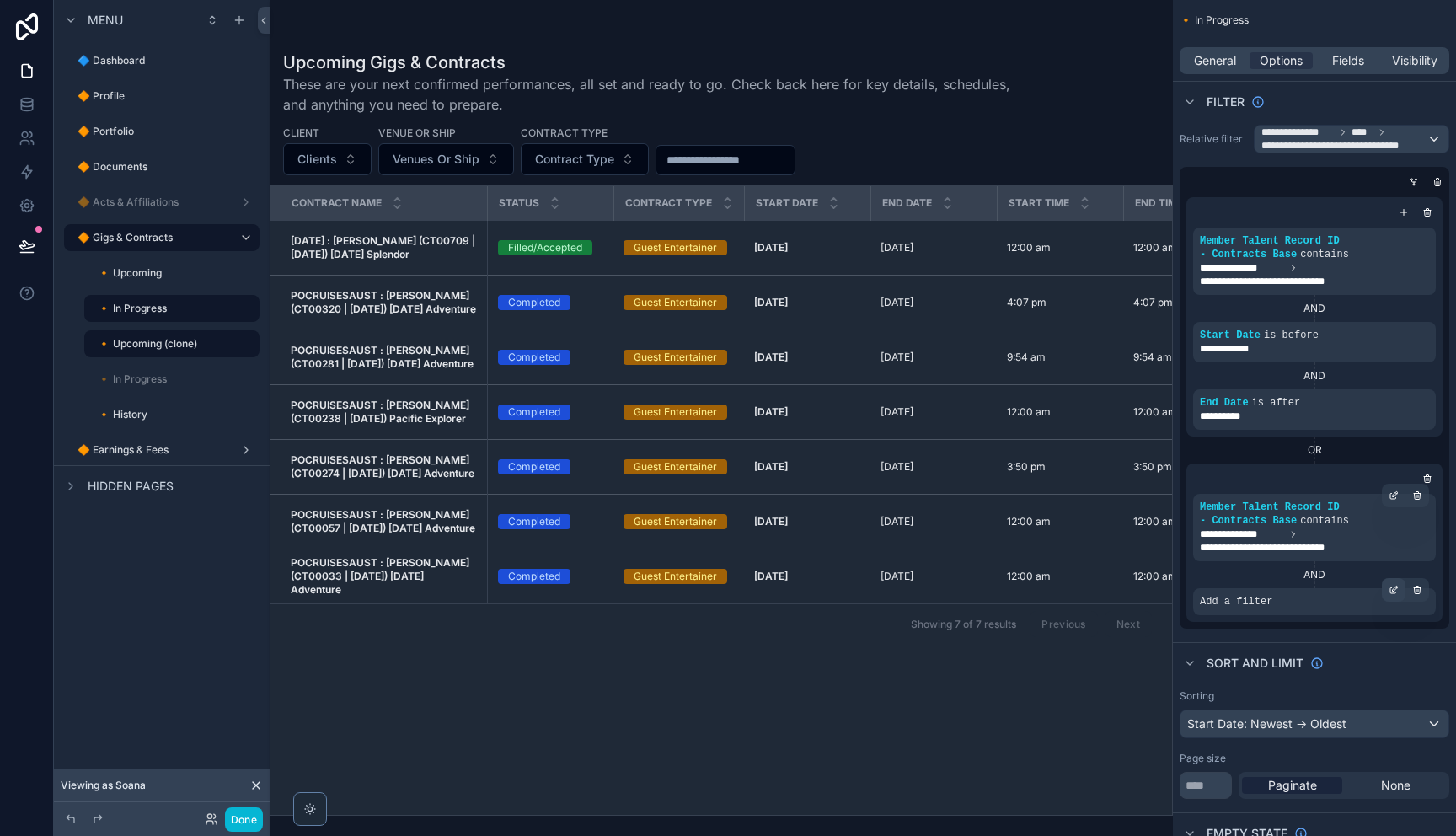
click at [1391, 590] on icon "scrollable content" at bounding box center [1393, 589] width 10 height 10
click at [1048, 583] on span "Select a field" at bounding box center [1022, 577] width 72 height 17
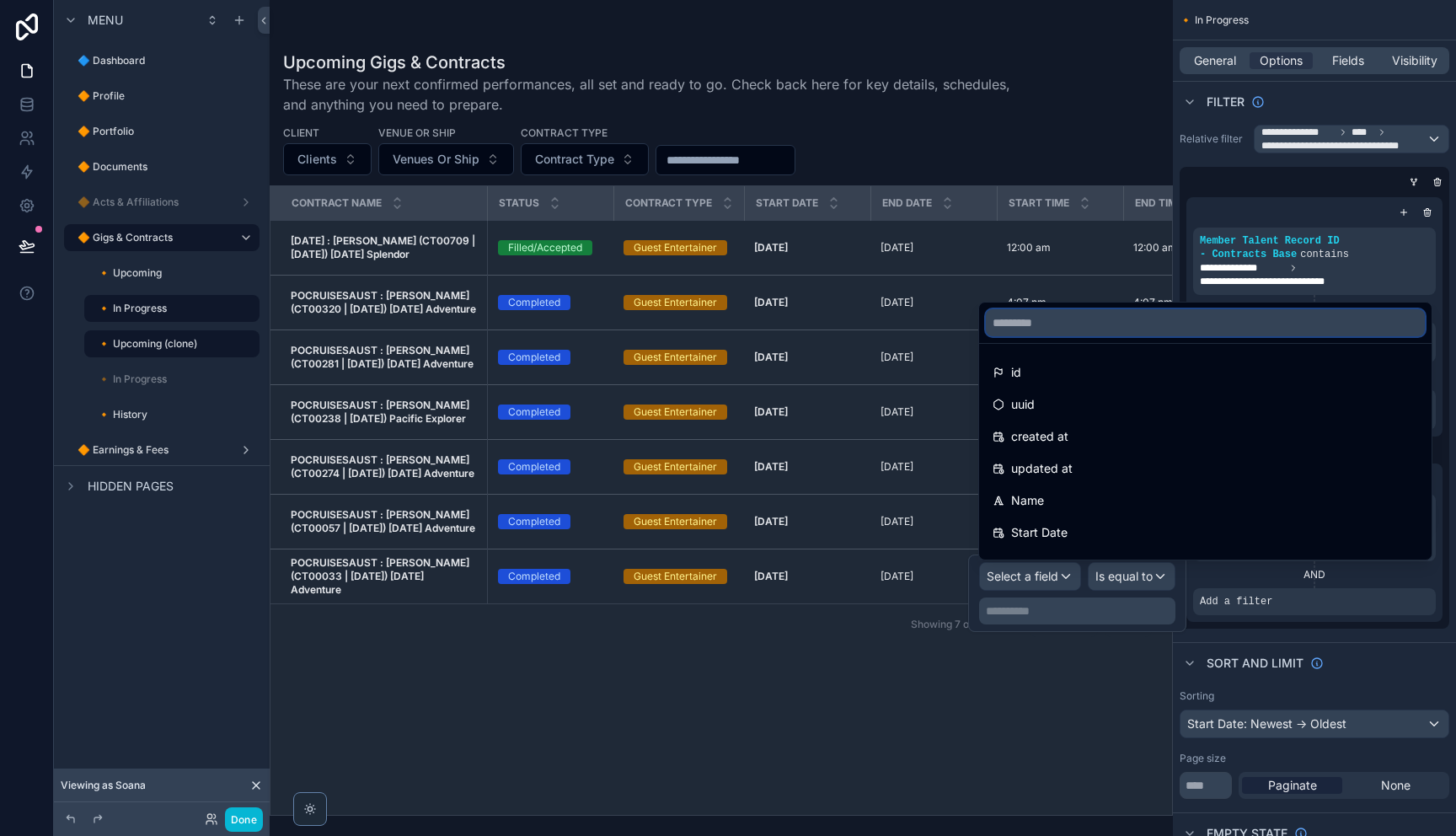
click at [1041, 316] on input "text" at bounding box center [1205, 322] width 439 height 27
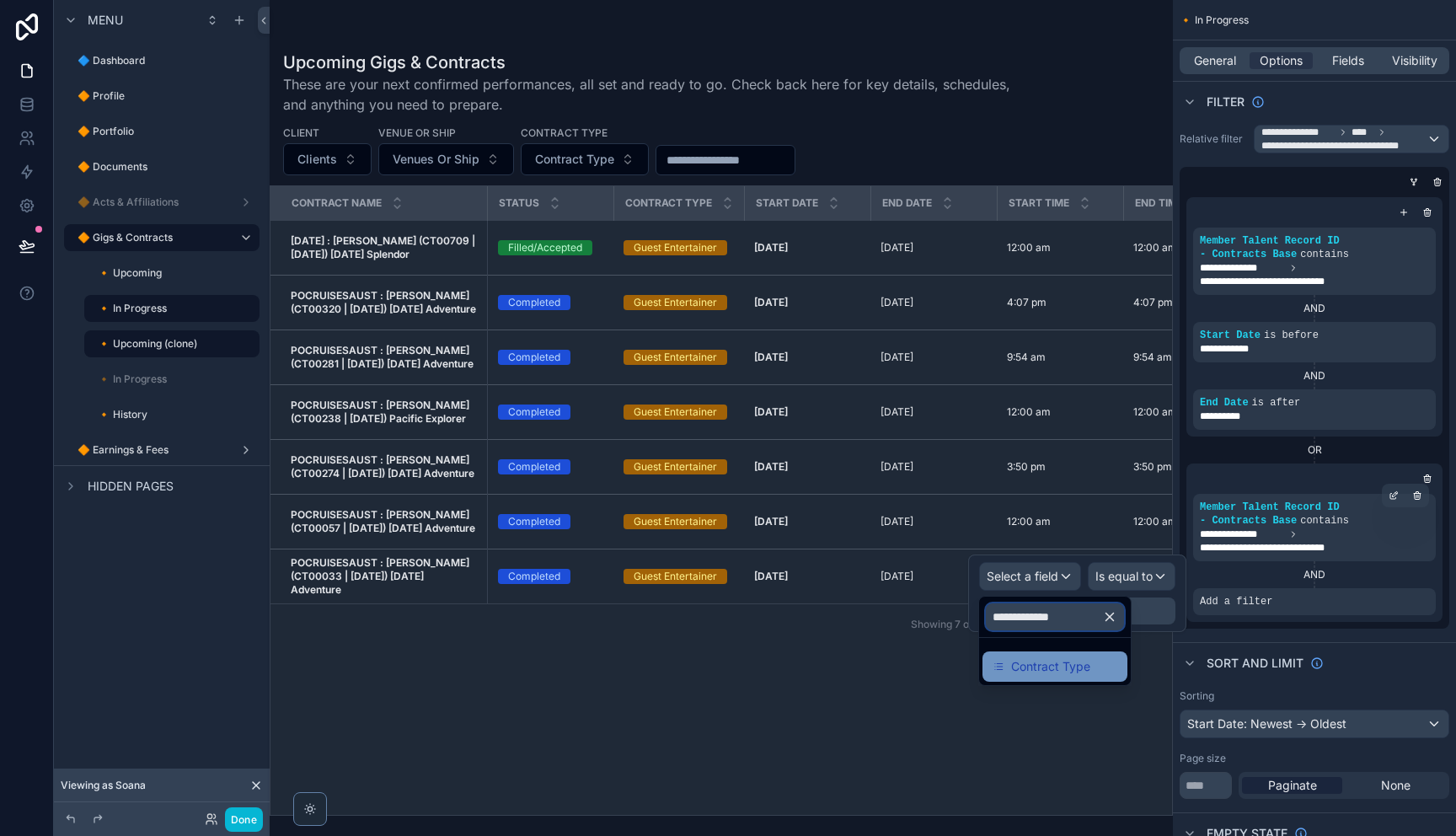
type input "**********"
click at [1035, 669] on span "Contract Type" at bounding box center [1050, 665] width 79 height 20
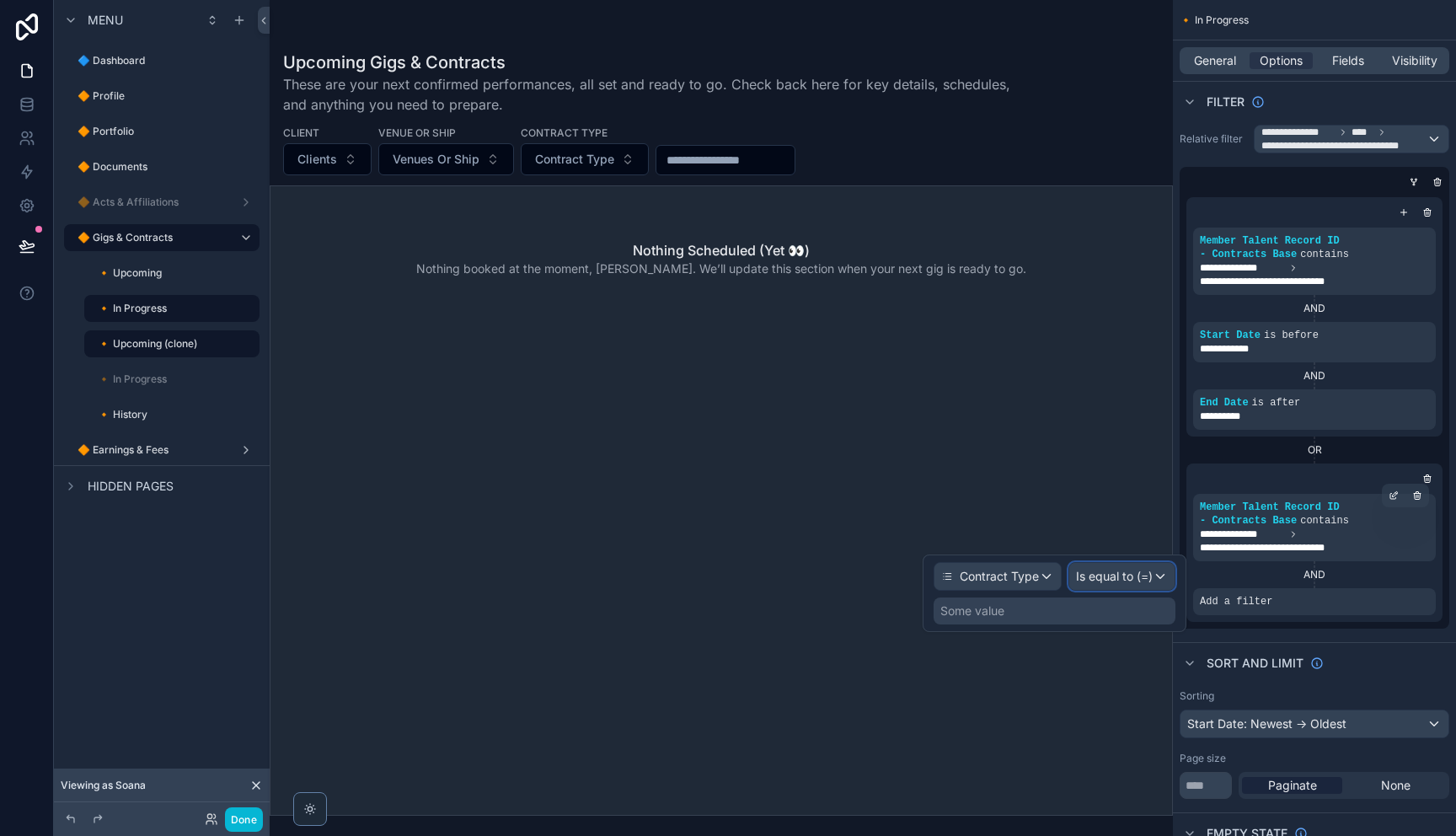
click at [1142, 585] on div "Is equal to (=)" at bounding box center [1121, 576] width 105 height 27
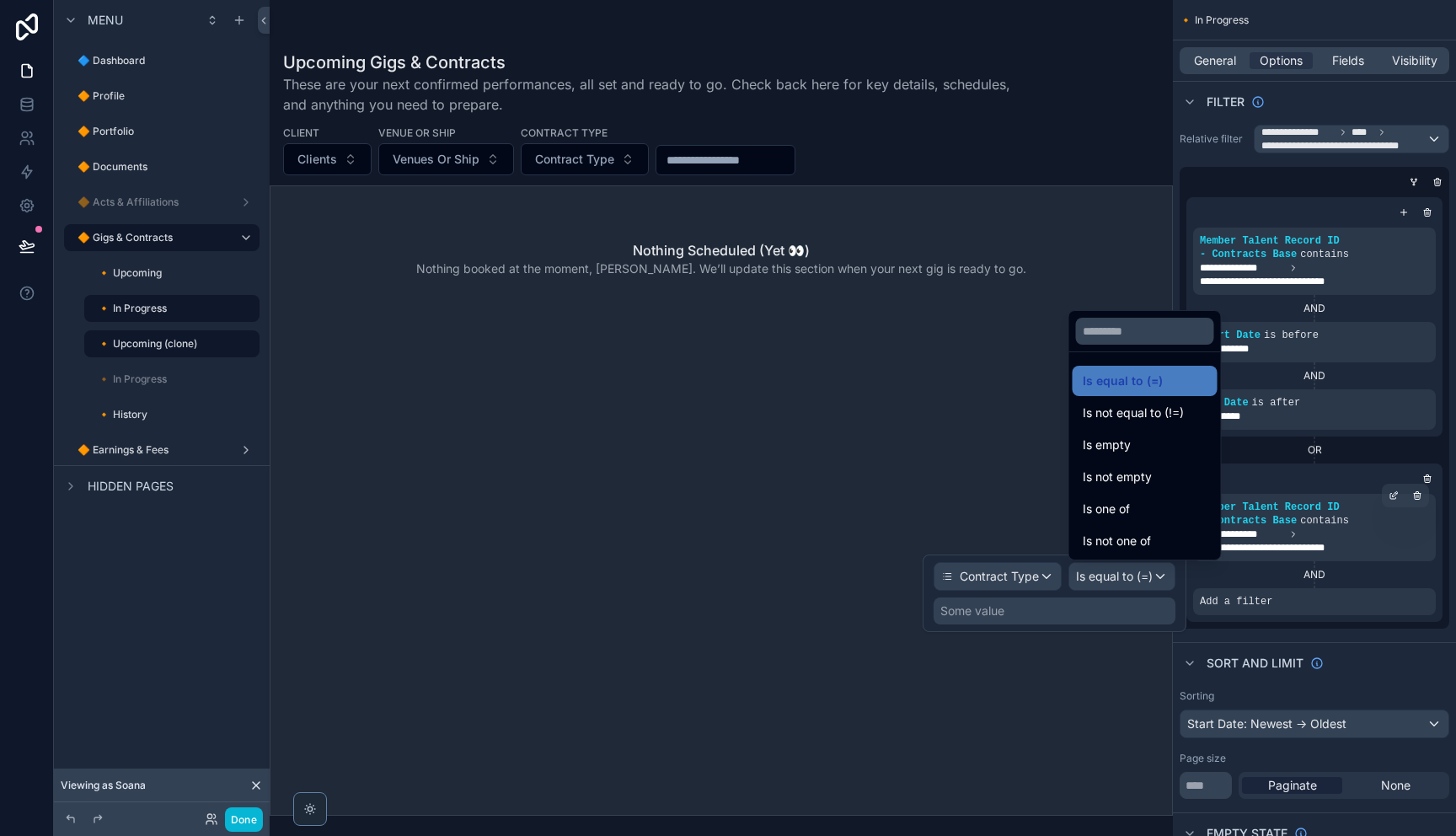
drag, startPoint x: 1074, startPoint y: 605, endPoint x: 1058, endPoint y: 611, distance: 17.1
click at [1073, 606] on div at bounding box center [1055, 592] width 264 height 77
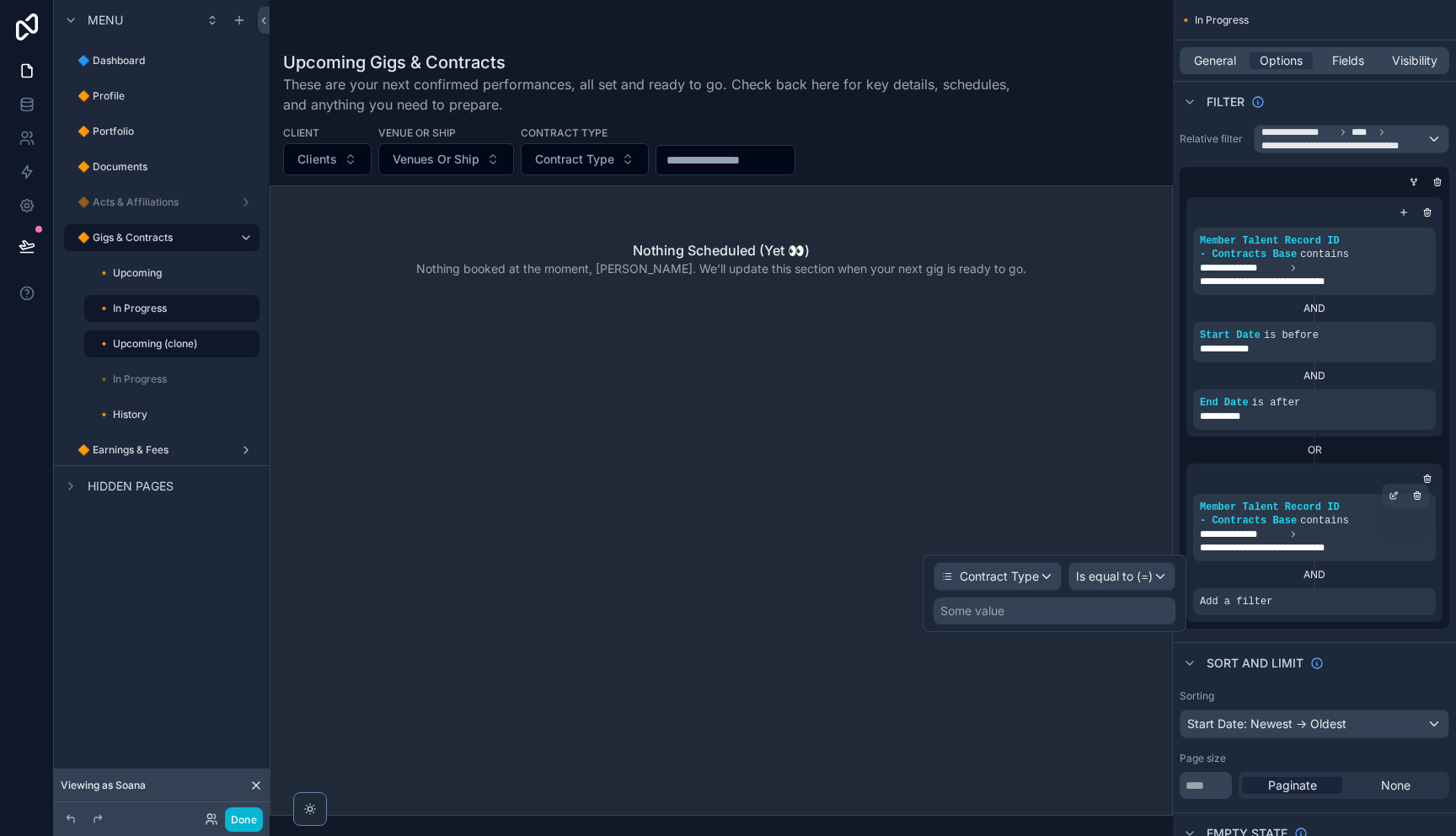
drag, startPoint x: 1032, startPoint y: 617, endPoint x: 1016, endPoint y: 613, distance: 16.5
click at [1032, 618] on div "Some value" at bounding box center [1055, 610] width 242 height 27
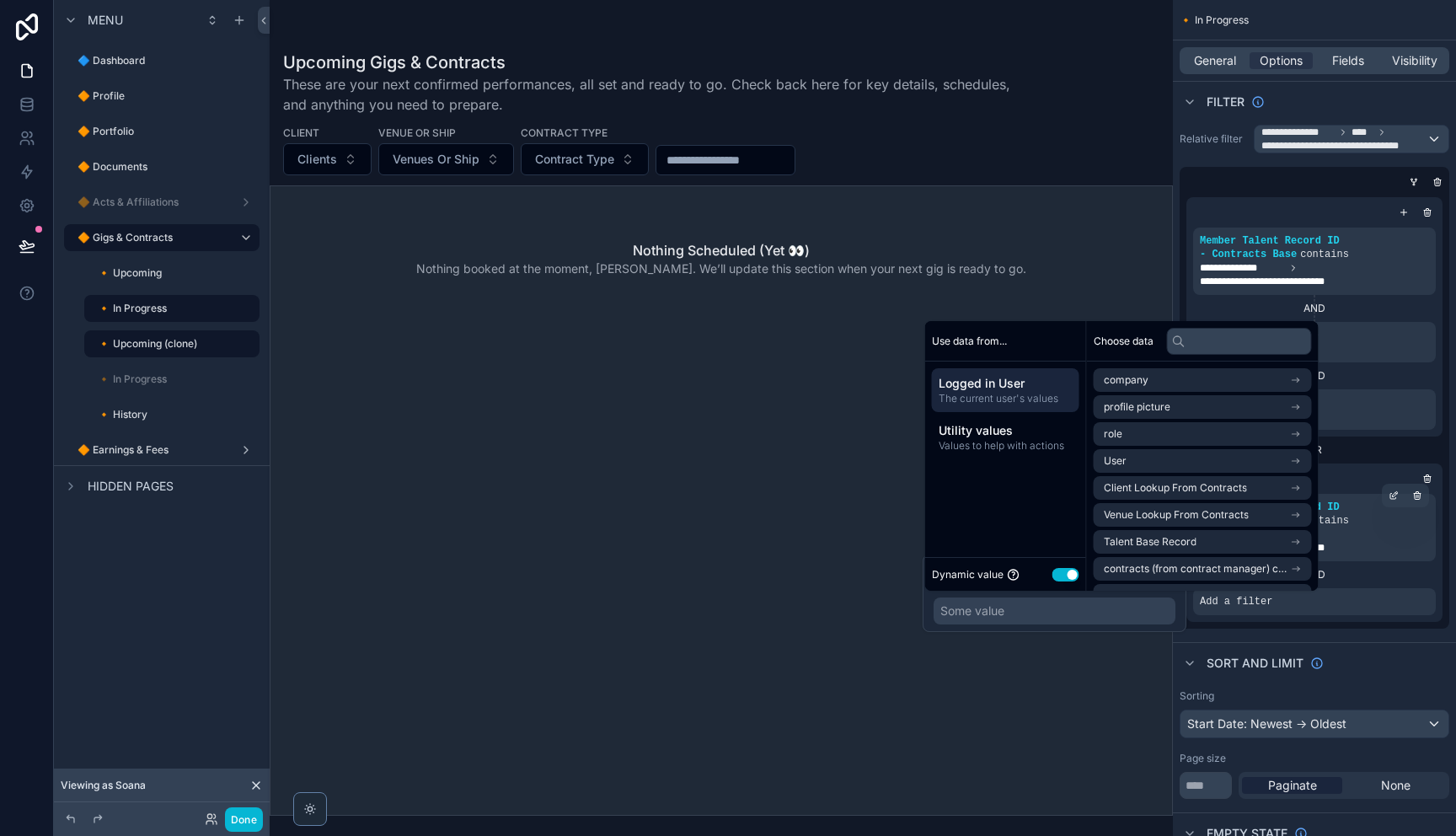
click at [1069, 581] on button "Use setting" at bounding box center [1066, 575] width 27 height 13
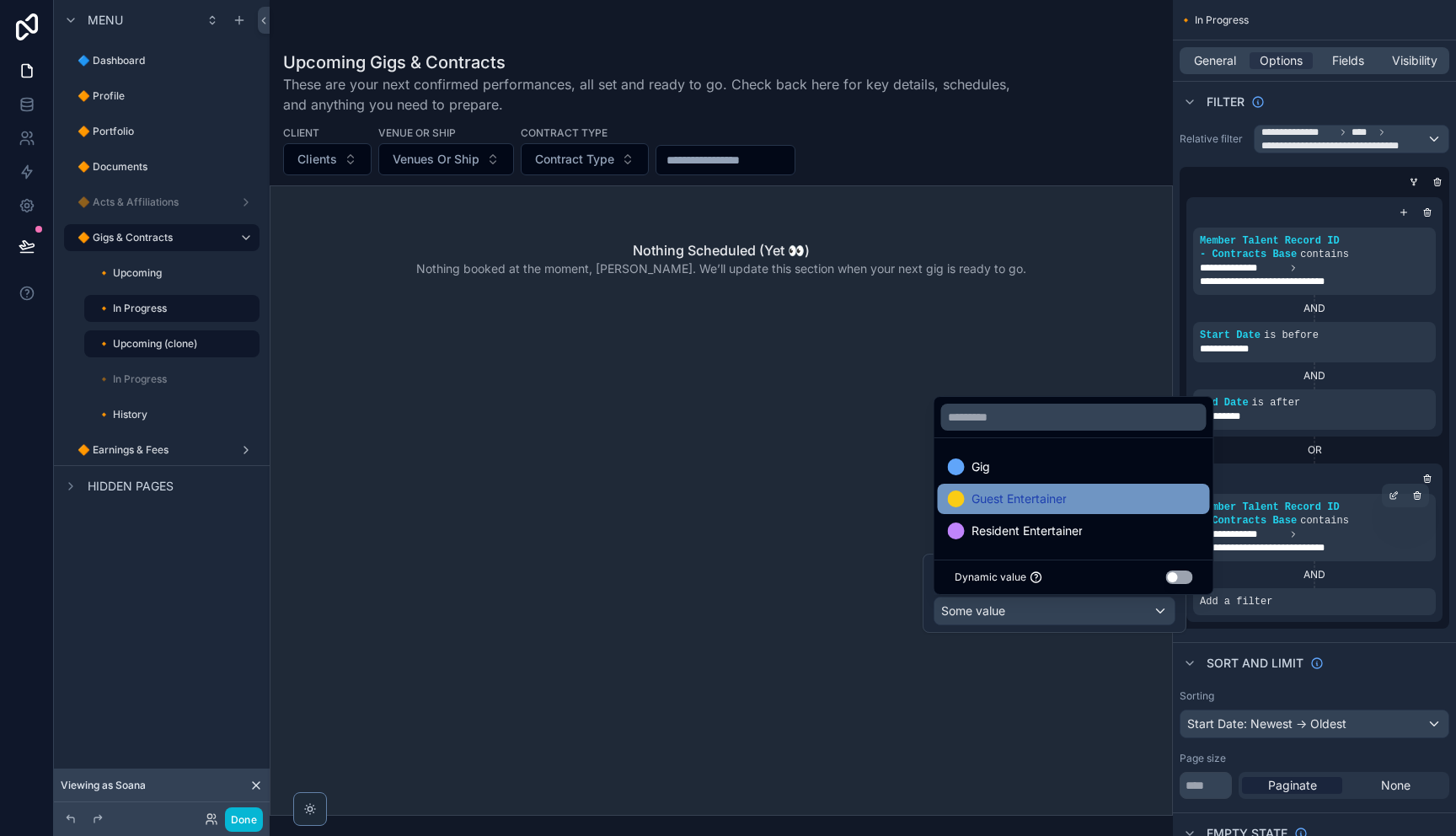
click at [1056, 465] on div "Gig" at bounding box center [1074, 466] width 252 height 20
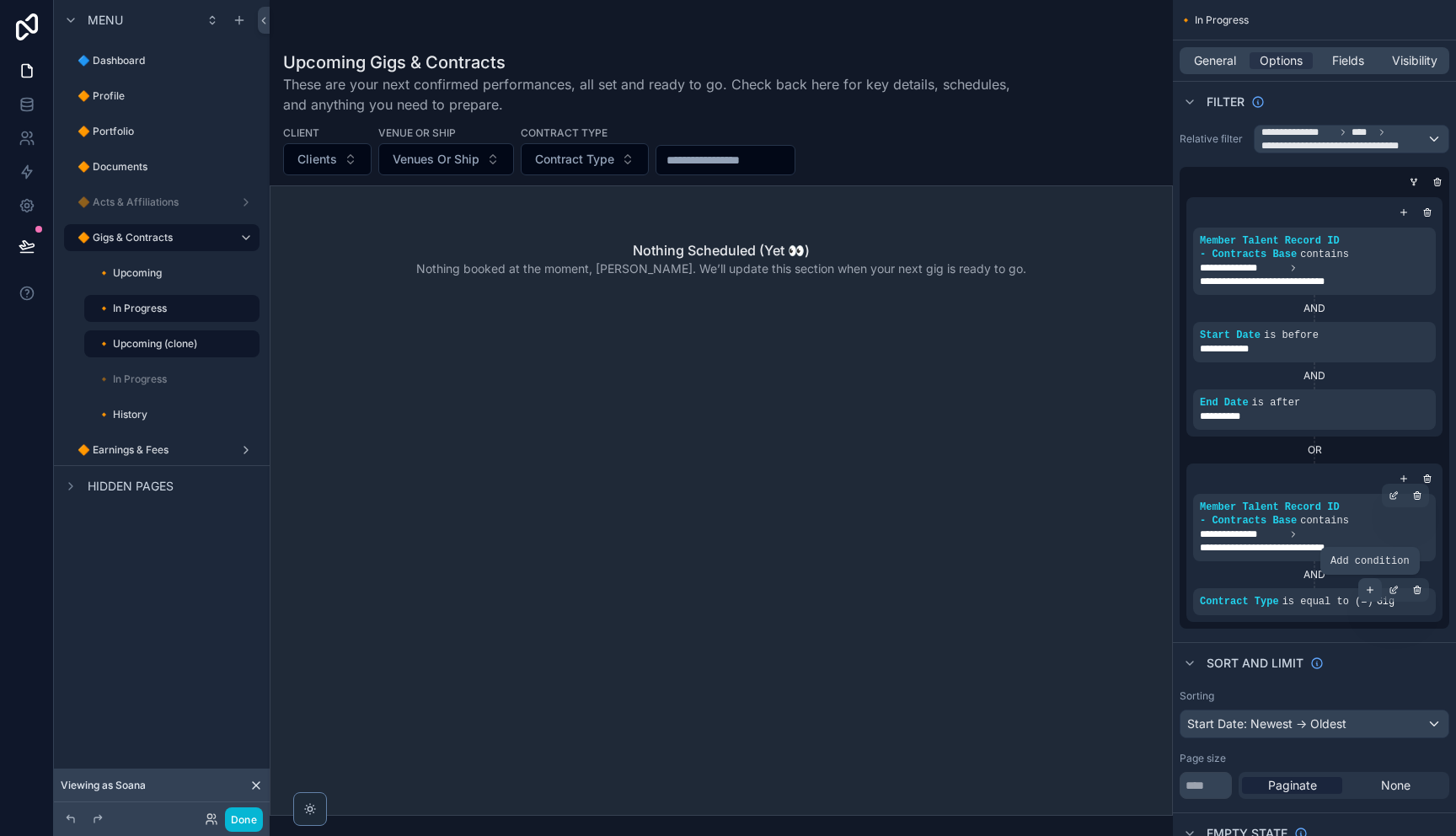
click at [1373, 592] on icon "scrollable content" at bounding box center [1369, 589] width 10 height 10
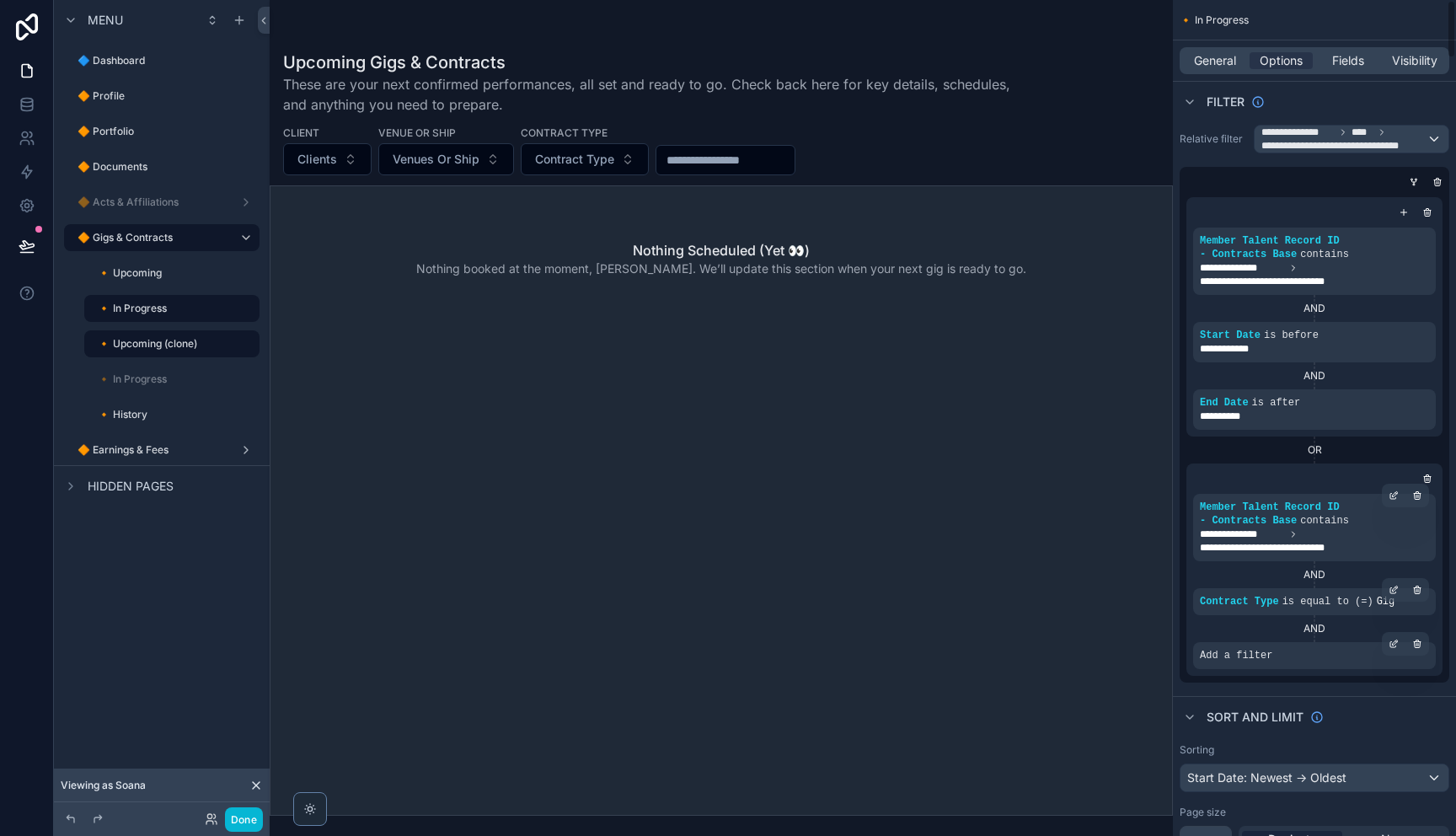
drag, startPoint x: 1304, startPoint y: 663, endPoint x: 1350, endPoint y: 654, distance: 46.9
click at [1305, 663] on div "Add a filter" at bounding box center [1314, 655] width 242 height 27
drag, startPoint x: 1391, startPoint y: 644, endPoint x: 1370, endPoint y: 642, distance: 21.1
click at [1390, 644] on icon "scrollable content" at bounding box center [1393, 643] width 10 height 10
click at [1050, 622] on span "Select a field" at bounding box center [1022, 630] width 72 height 17
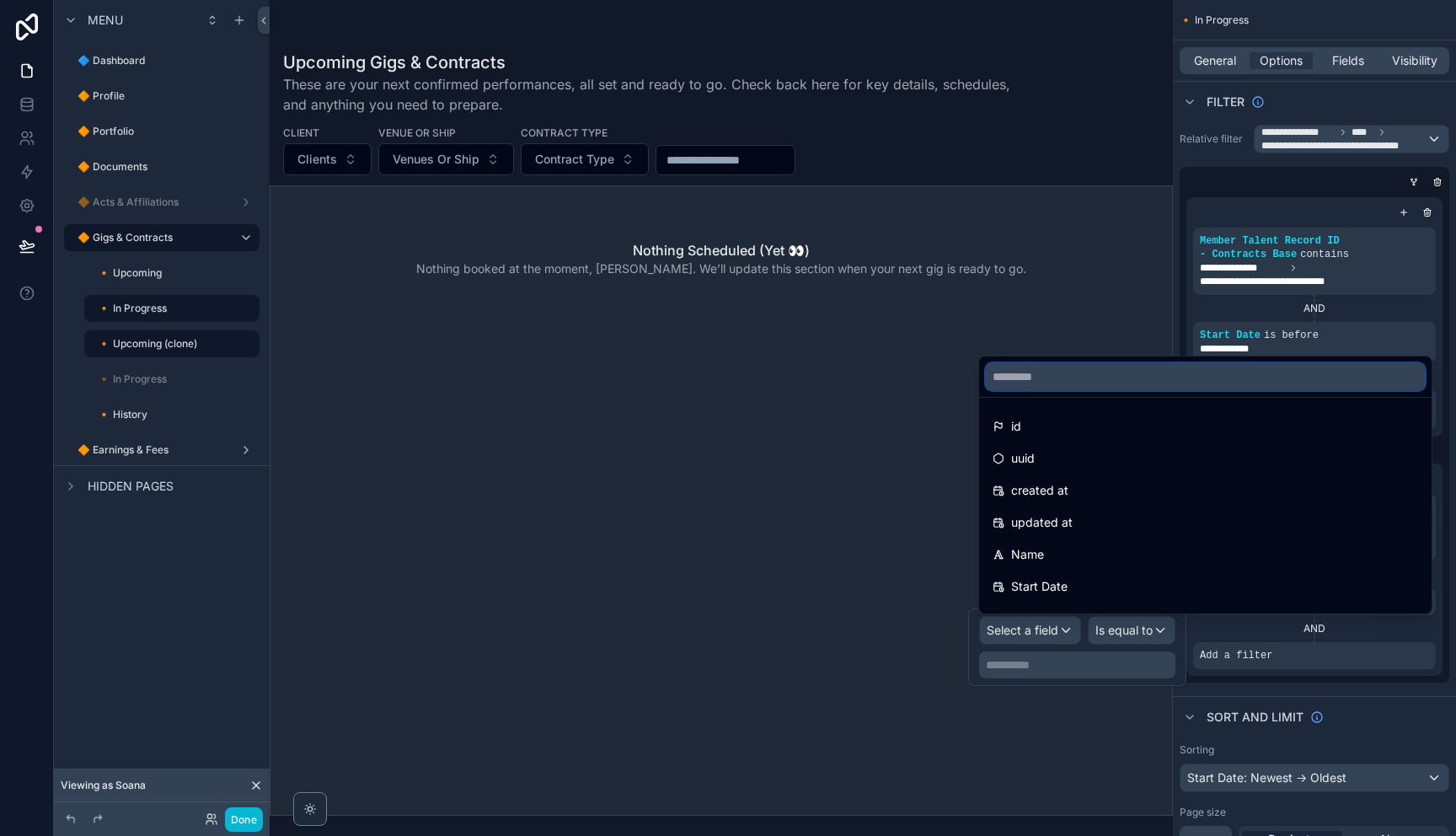
click at [1058, 383] on input "text" at bounding box center [1205, 377] width 439 height 27
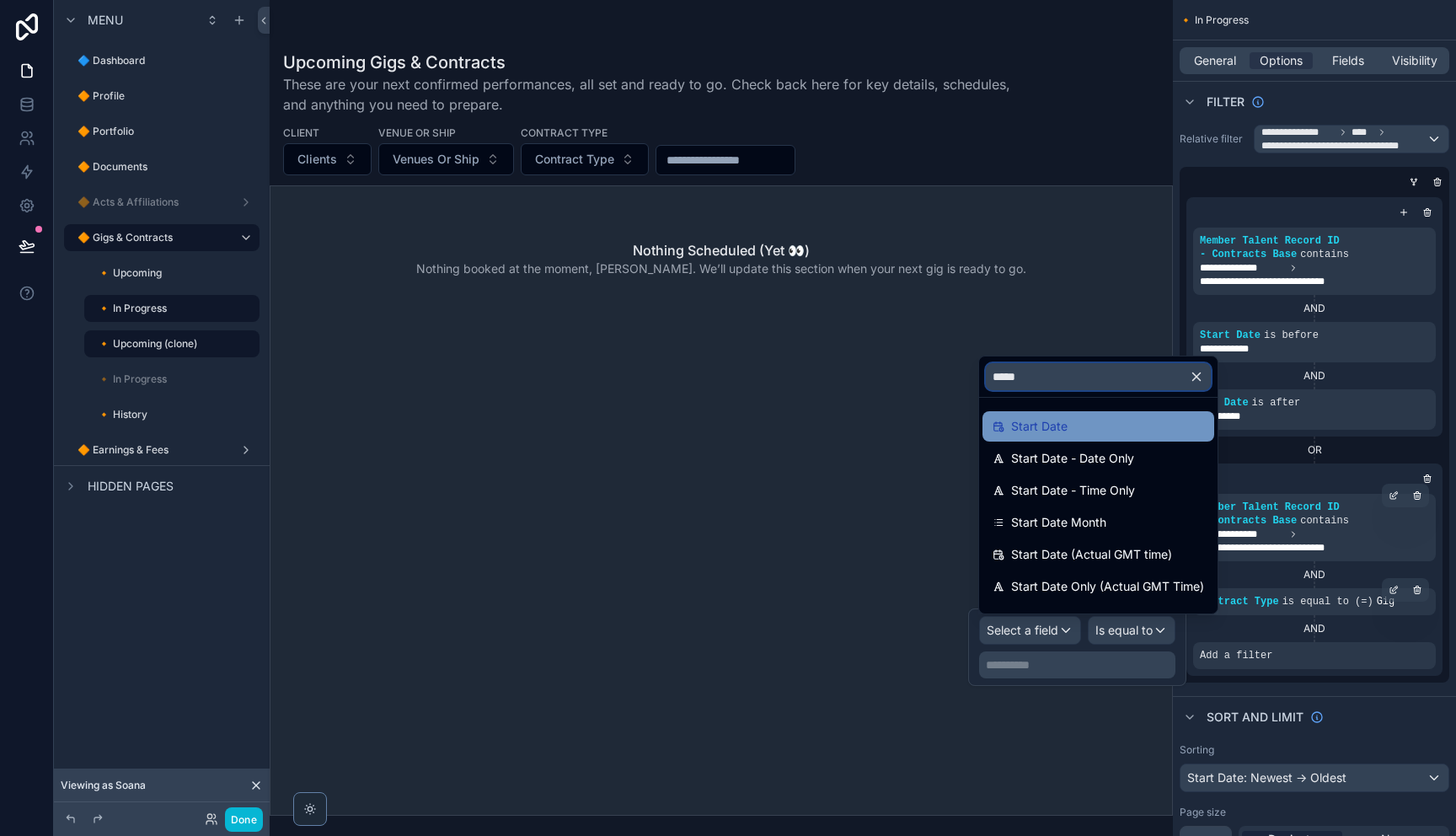
type input "*****"
click at [1064, 422] on span "Start Date" at bounding box center [1038, 425] width 56 height 20
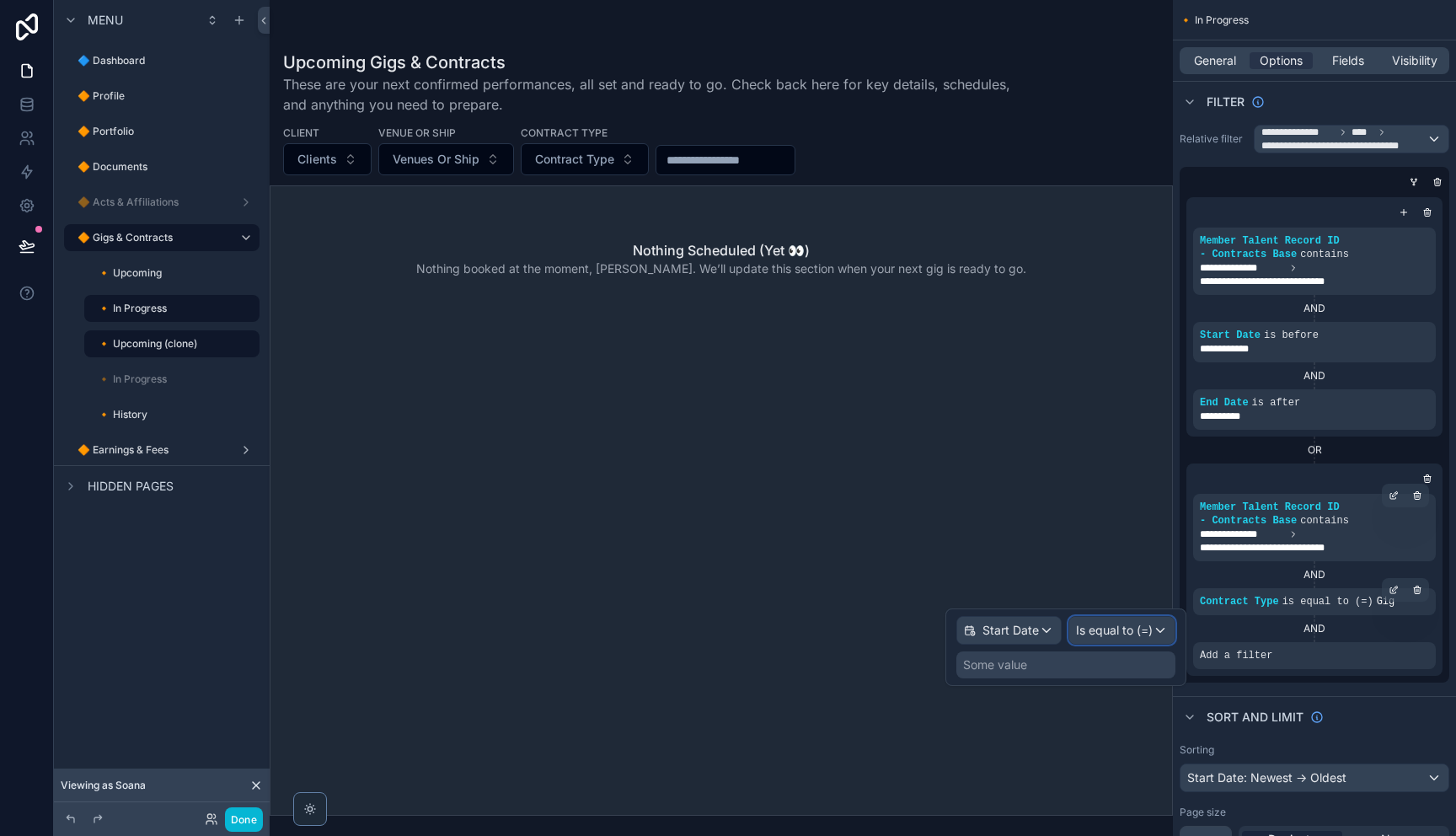
click at [1089, 630] on span "Is equal to (=)" at bounding box center [1114, 630] width 76 height 17
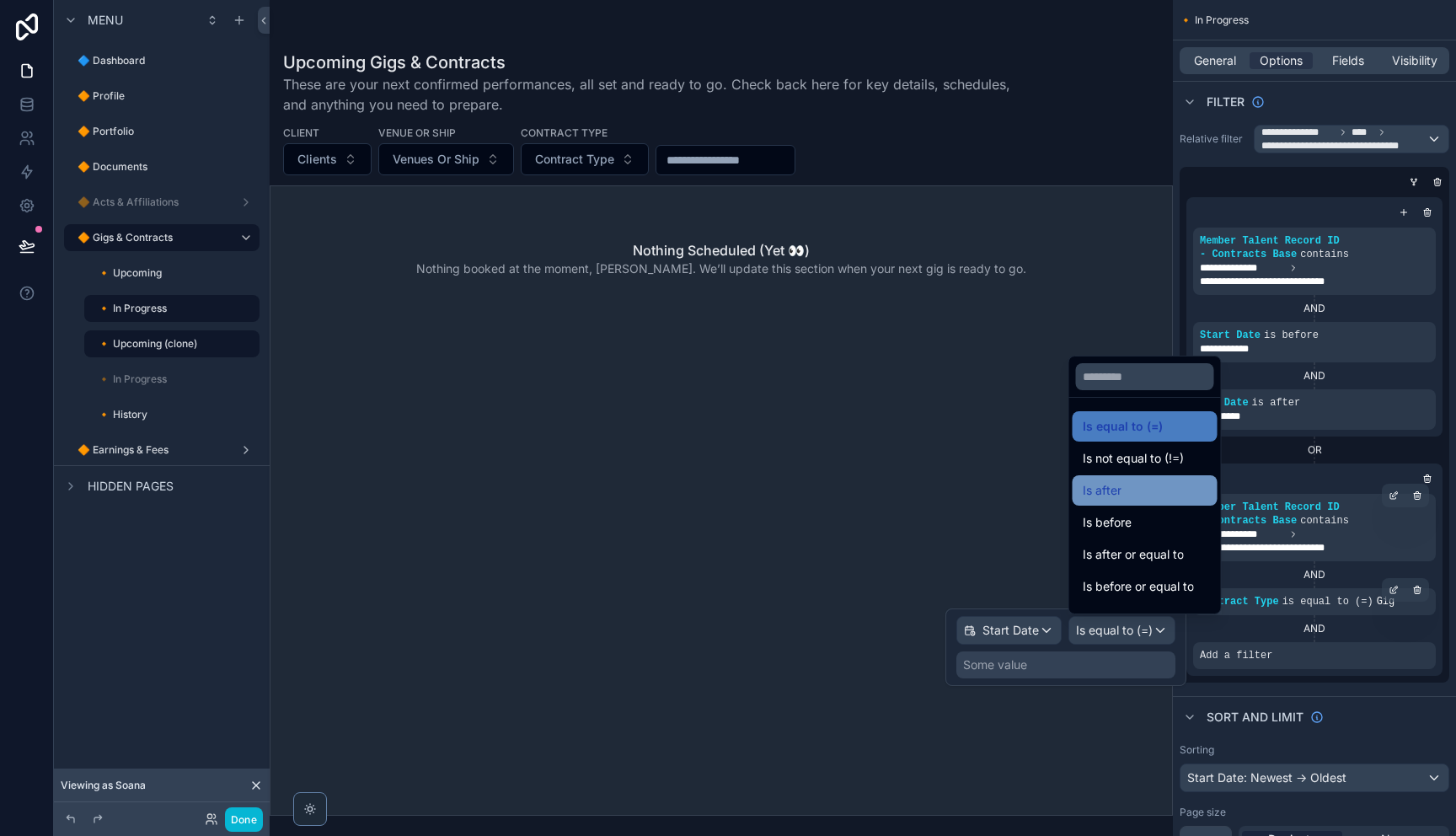
click at [1121, 496] on div "Is after" at bounding box center [1144, 490] width 125 height 20
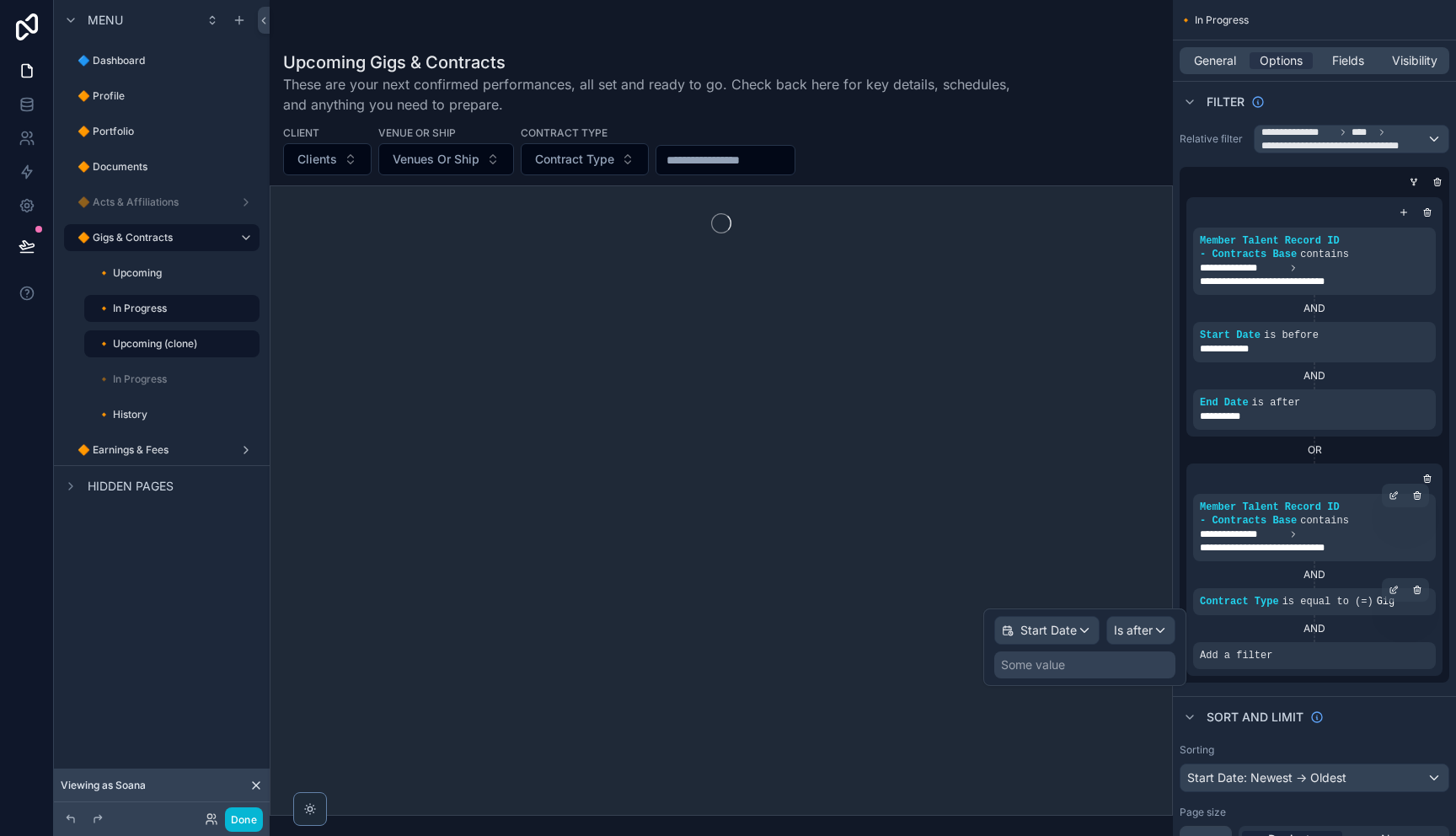
click at [1069, 667] on div "Some value" at bounding box center [1085, 664] width 181 height 27
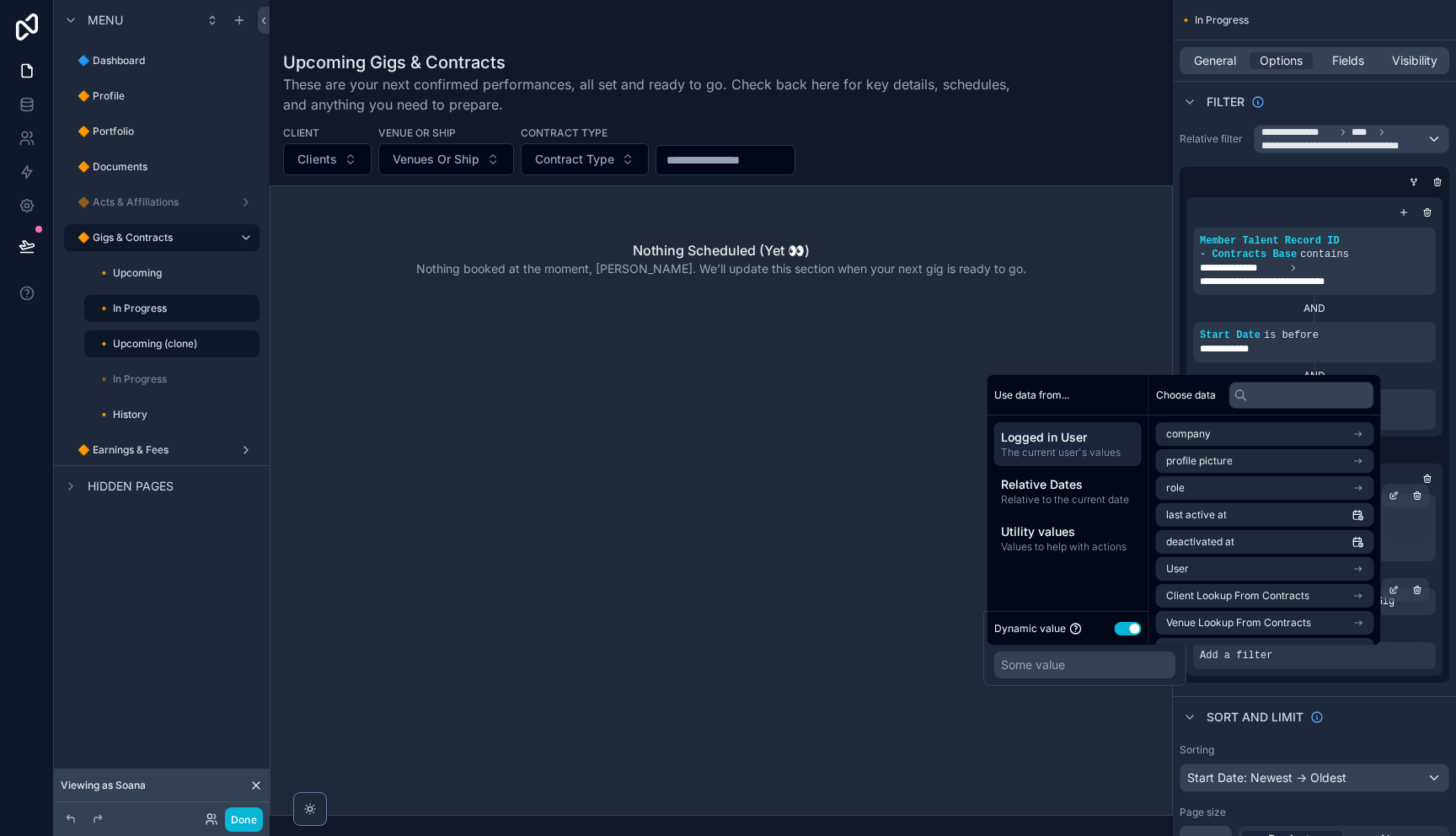
drag, startPoint x: 1101, startPoint y: 665, endPoint x: 1124, endPoint y: 650, distance: 27.5
click at [1107, 663] on div "Some value" at bounding box center [1085, 664] width 181 height 27
click at [1147, 636] on div "Use data from... Logged in User The current user's values Relative Dates Relati…" at bounding box center [1069, 509] width 162 height 270
click at [1143, 659] on div "Some value" at bounding box center [1085, 664] width 181 height 27
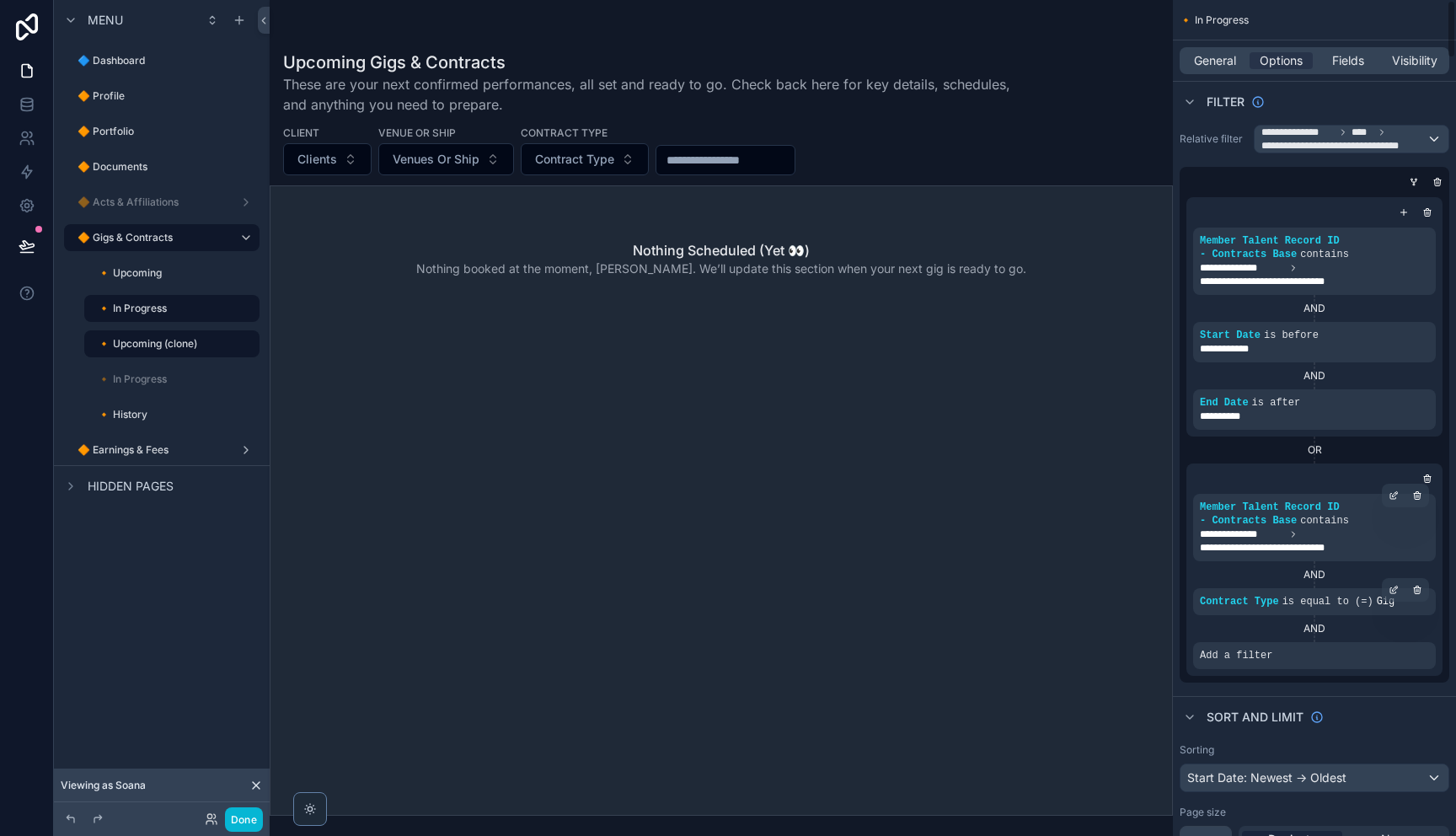
drag, startPoint x: 1299, startPoint y: 699, endPoint x: 1204, endPoint y: 680, distance: 96.9
click at [1279, 696] on div "Sort And Limit" at bounding box center [1314, 716] width 283 height 40
click at [1391, 641] on icon "scrollable content" at bounding box center [1393, 643] width 10 height 10
click at [1145, 633] on span "Is after" at bounding box center [1133, 630] width 39 height 17
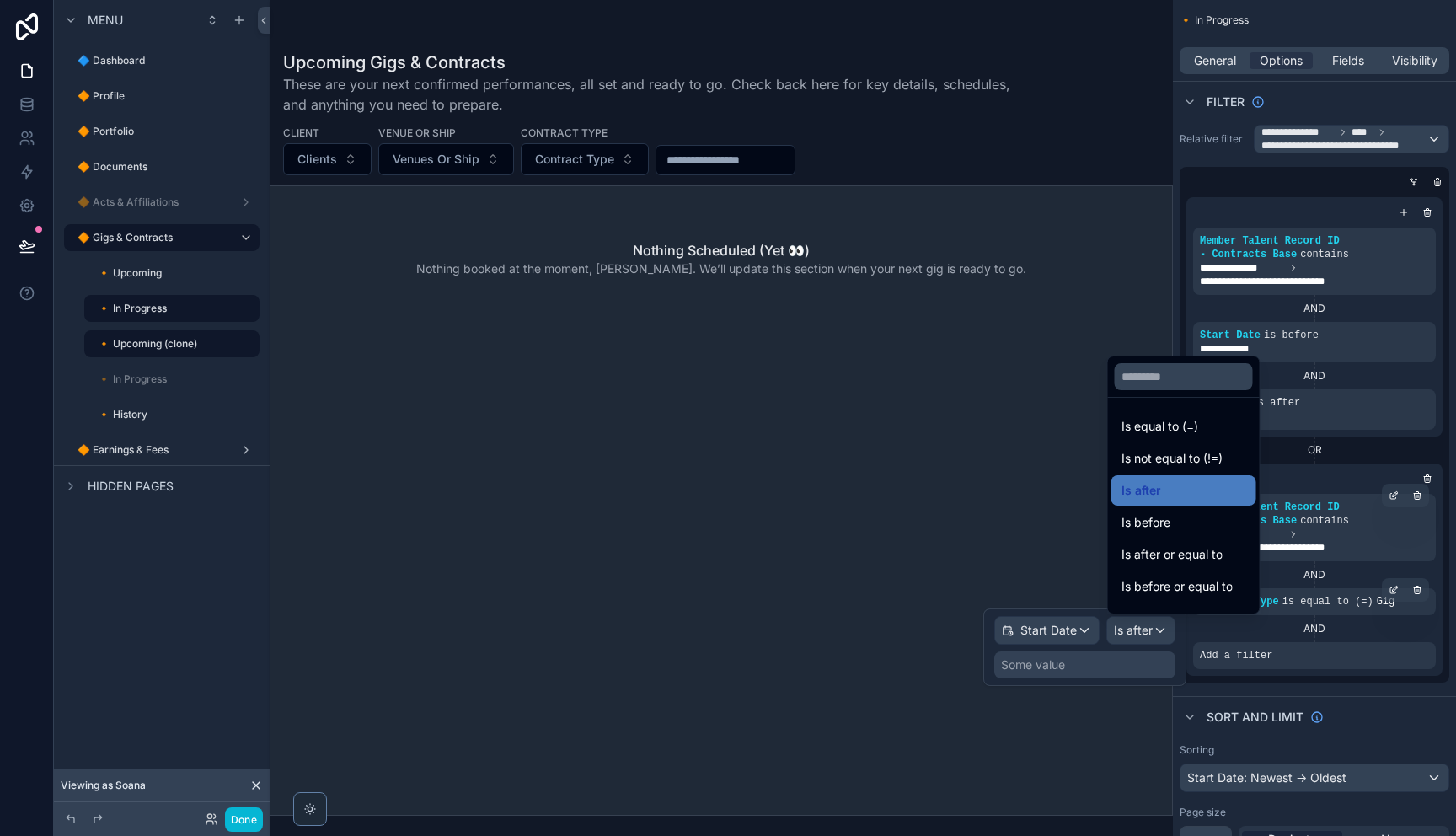
drag, startPoint x: 1194, startPoint y: 561, endPoint x: 1177, endPoint y: 574, distance: 21.4
click at [1193, 561] on span "Is after or equal to" at bounding box center [1172, 554] width 101 height 20
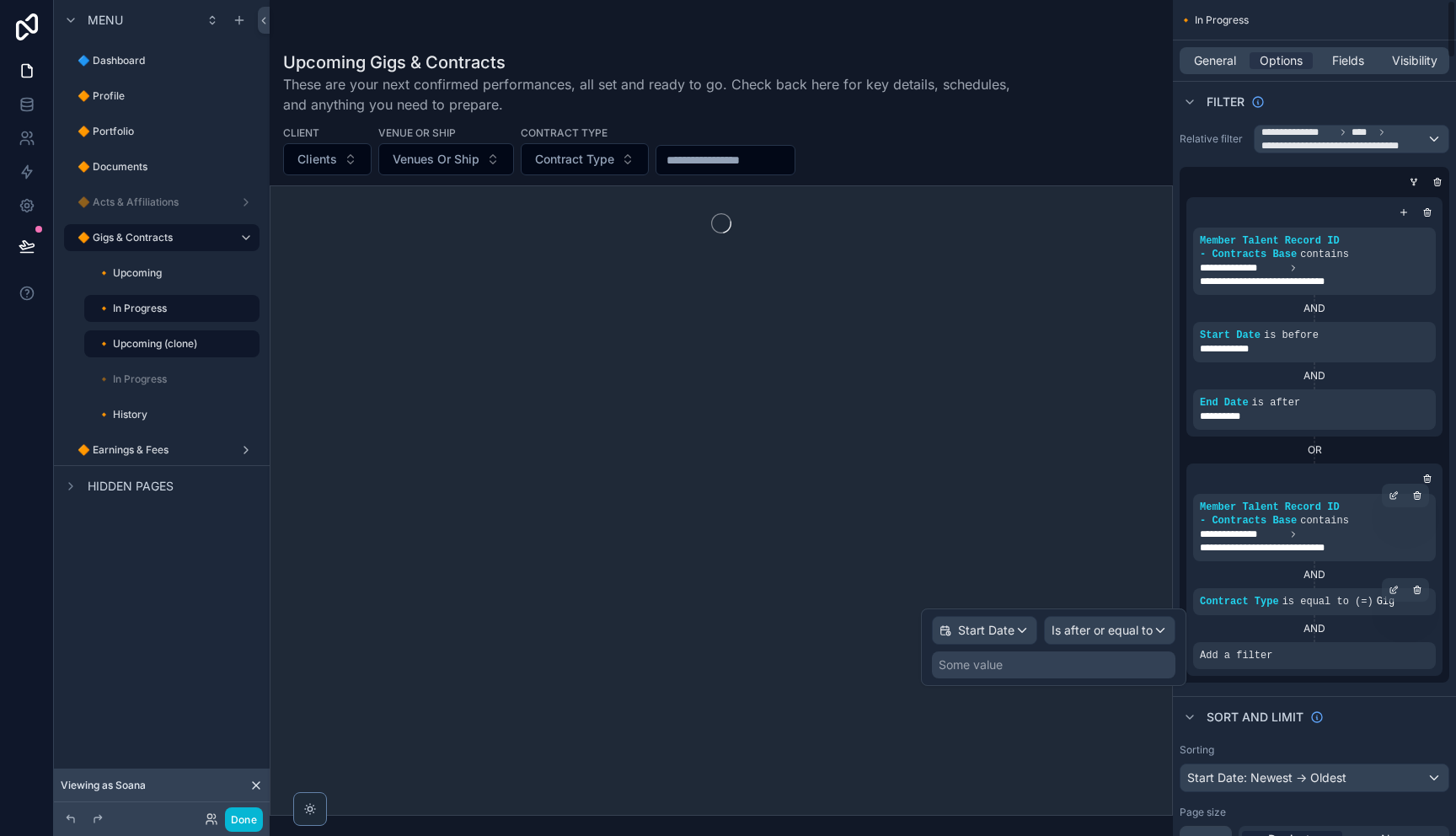
click at [1050, 663] on div "Some value" at bounding box center [1053, 664] width 243 height 27
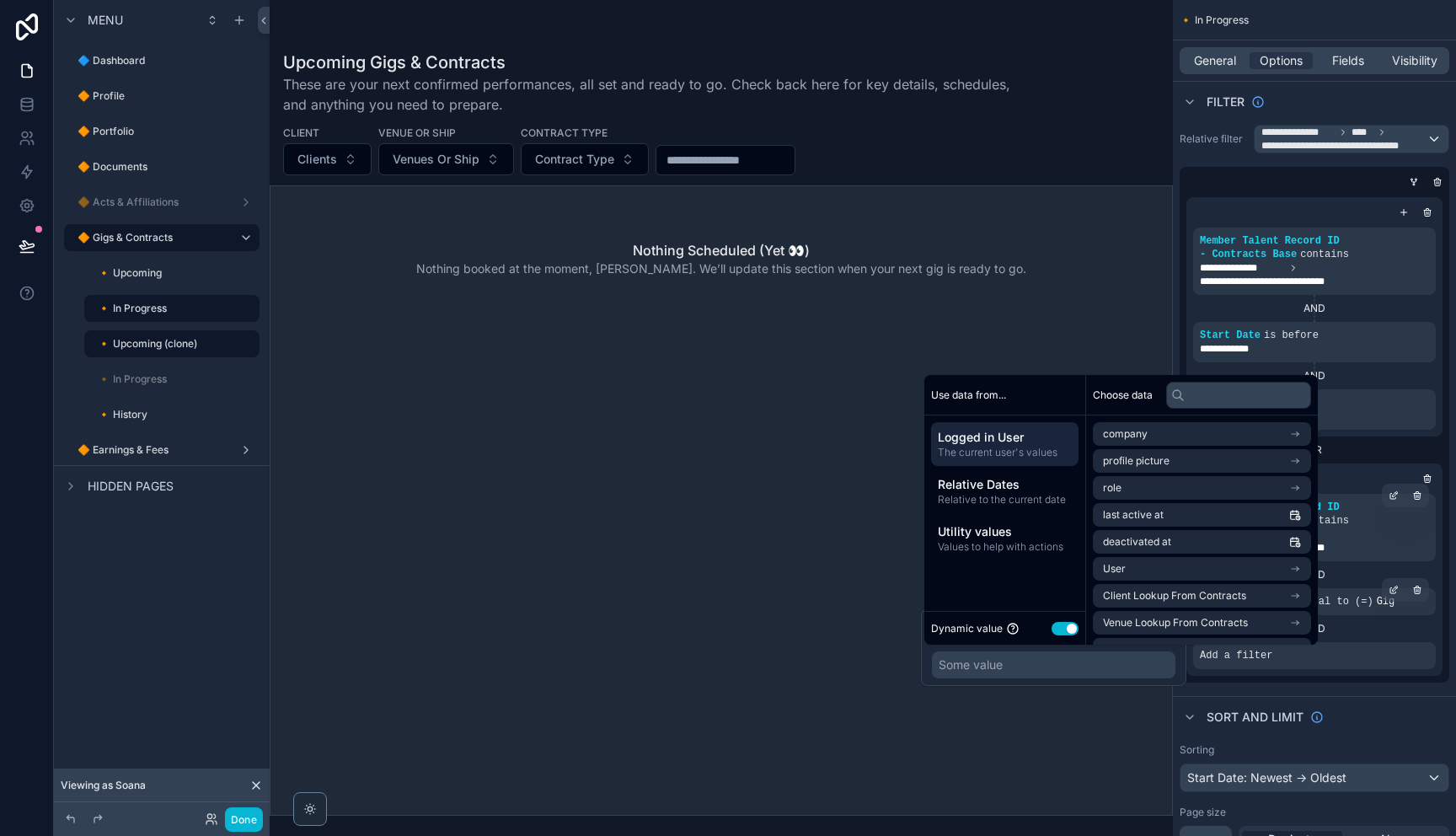
drag, startPoint x: 1008, startPoint y: 488, endPoint x: 1083, endPoint y: 465, distance: 78.4
click at [1009, 488] on span "Relative Dates" at bounding box center [1004, 484] width 133 height 17
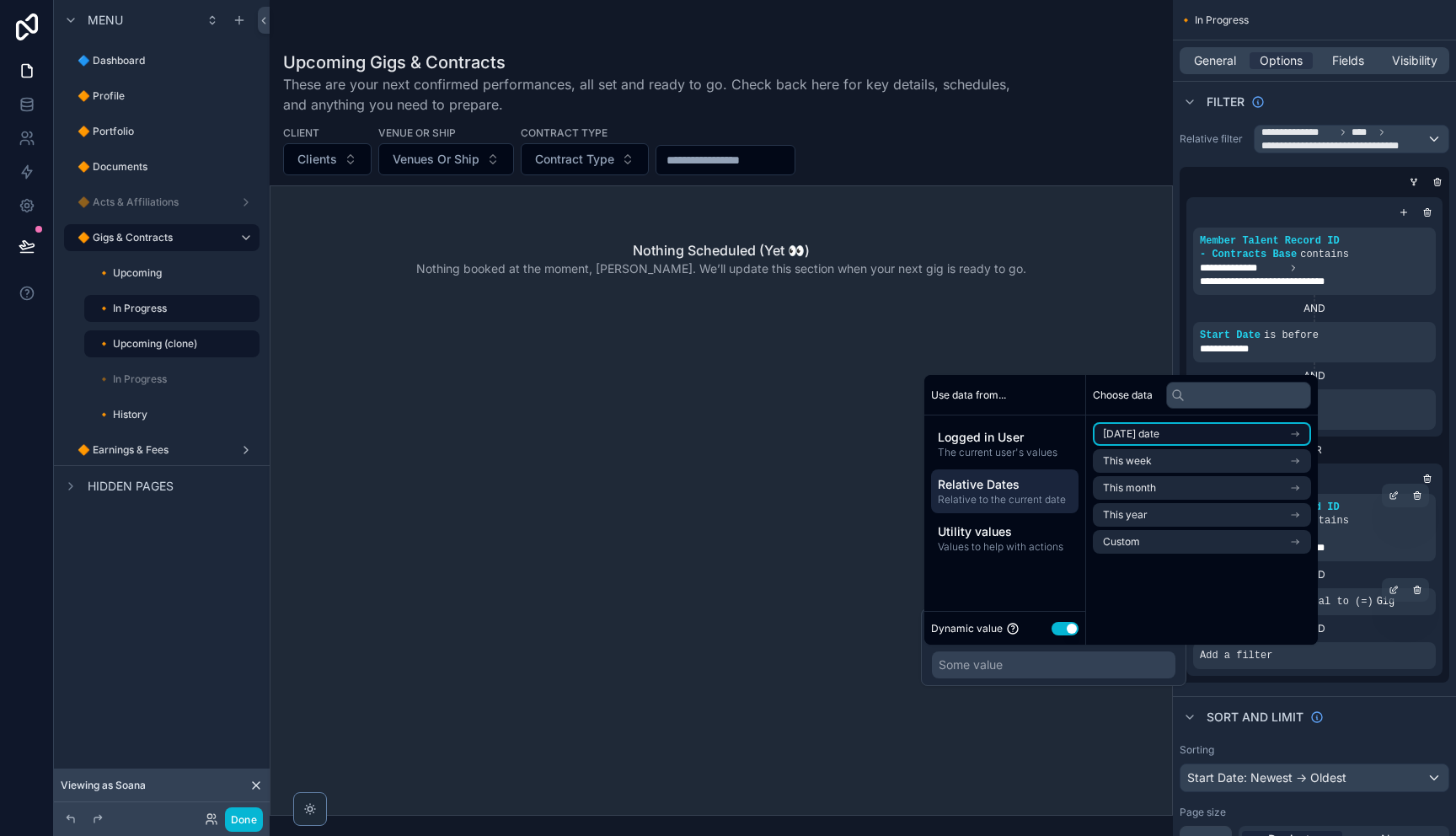
click at [1163, 431] on li "[DATE] date" at bounding box center [1201, 434] width 218 height 24
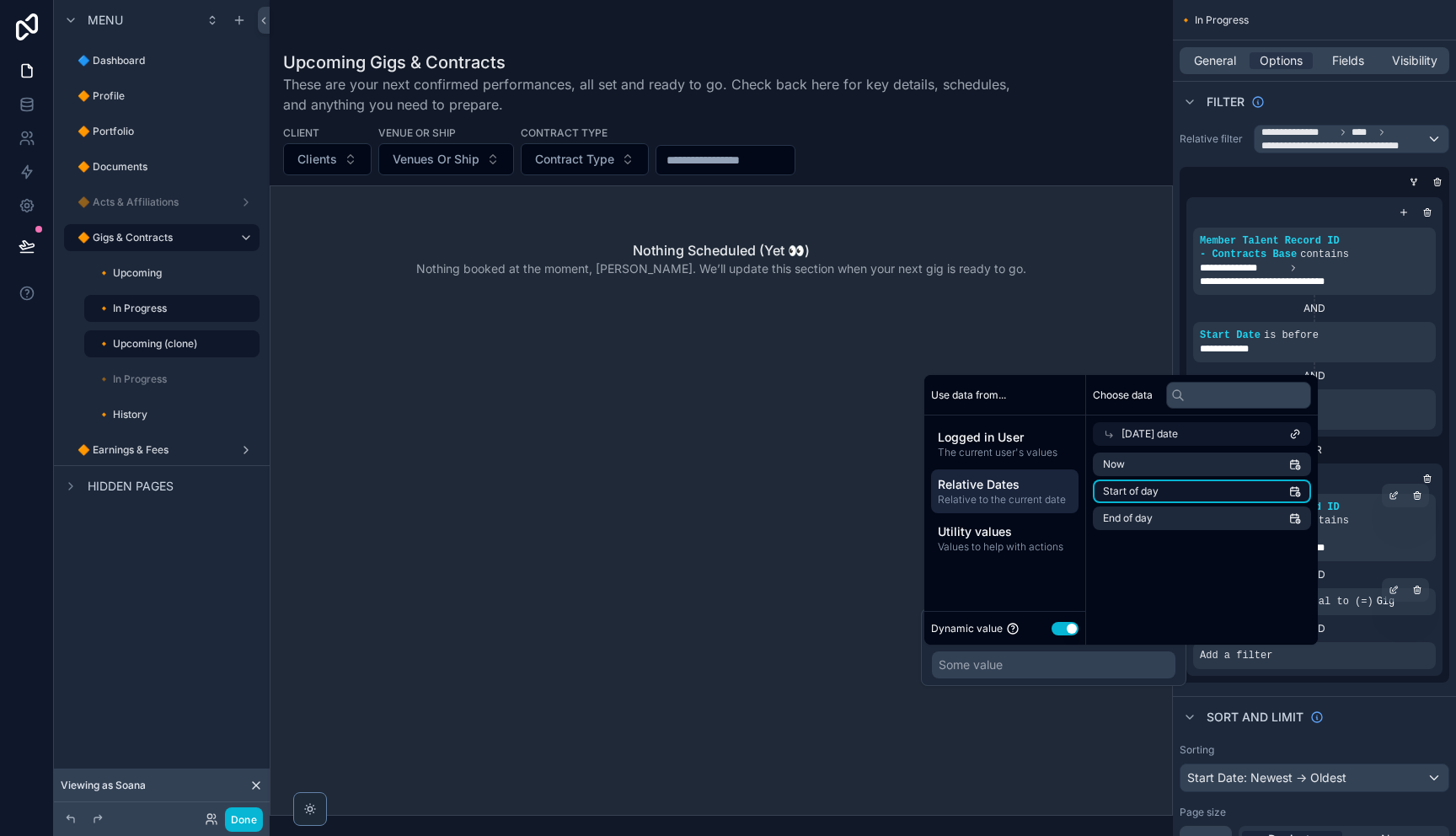
click at [1173, 496] on li "Start of day" at bounding box center [1201, 491] width 218 height 24
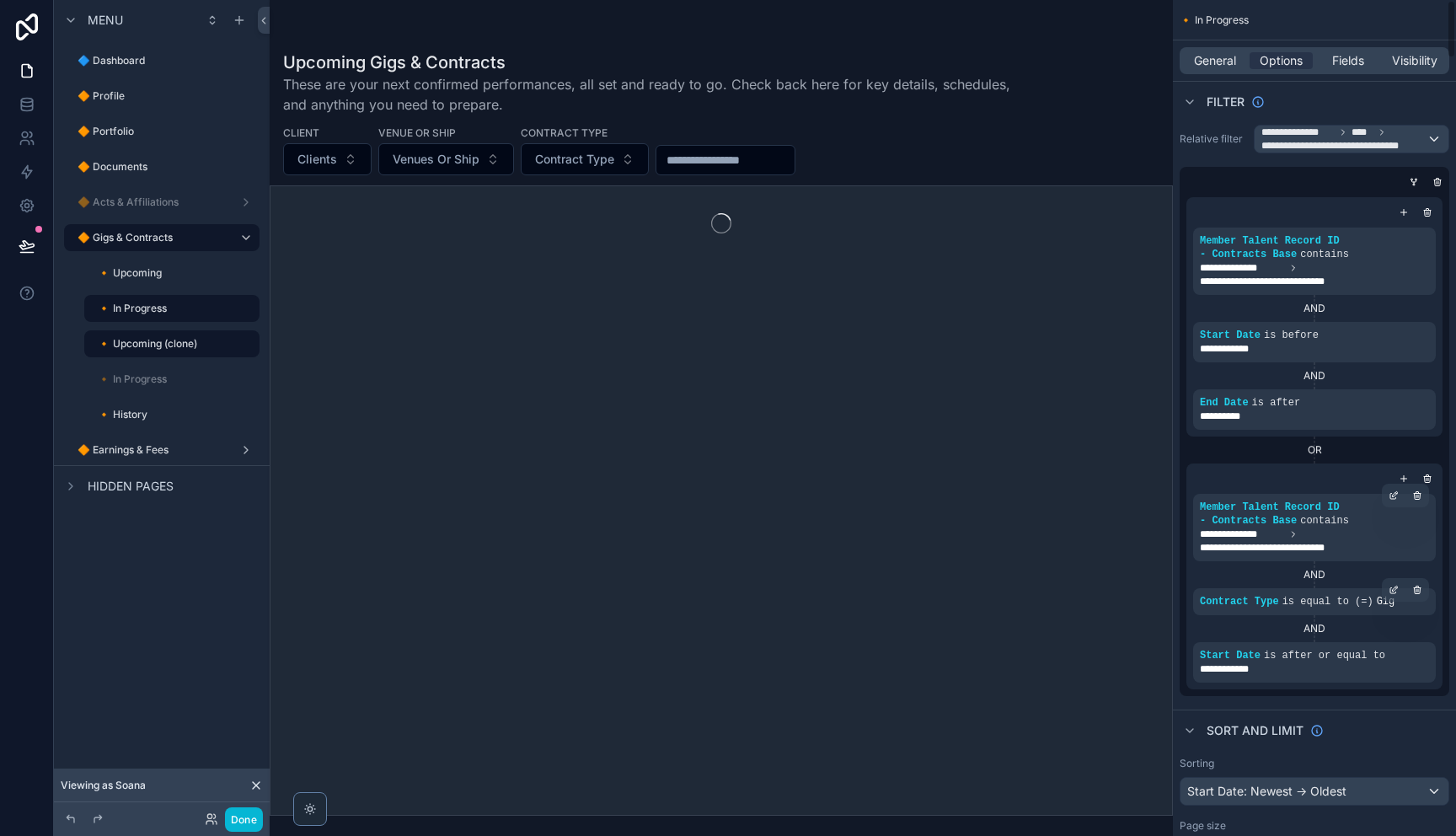
click at [1379, 718] on div "Sort And Limit" at bounding box center [1314, 729] width 283 height 40
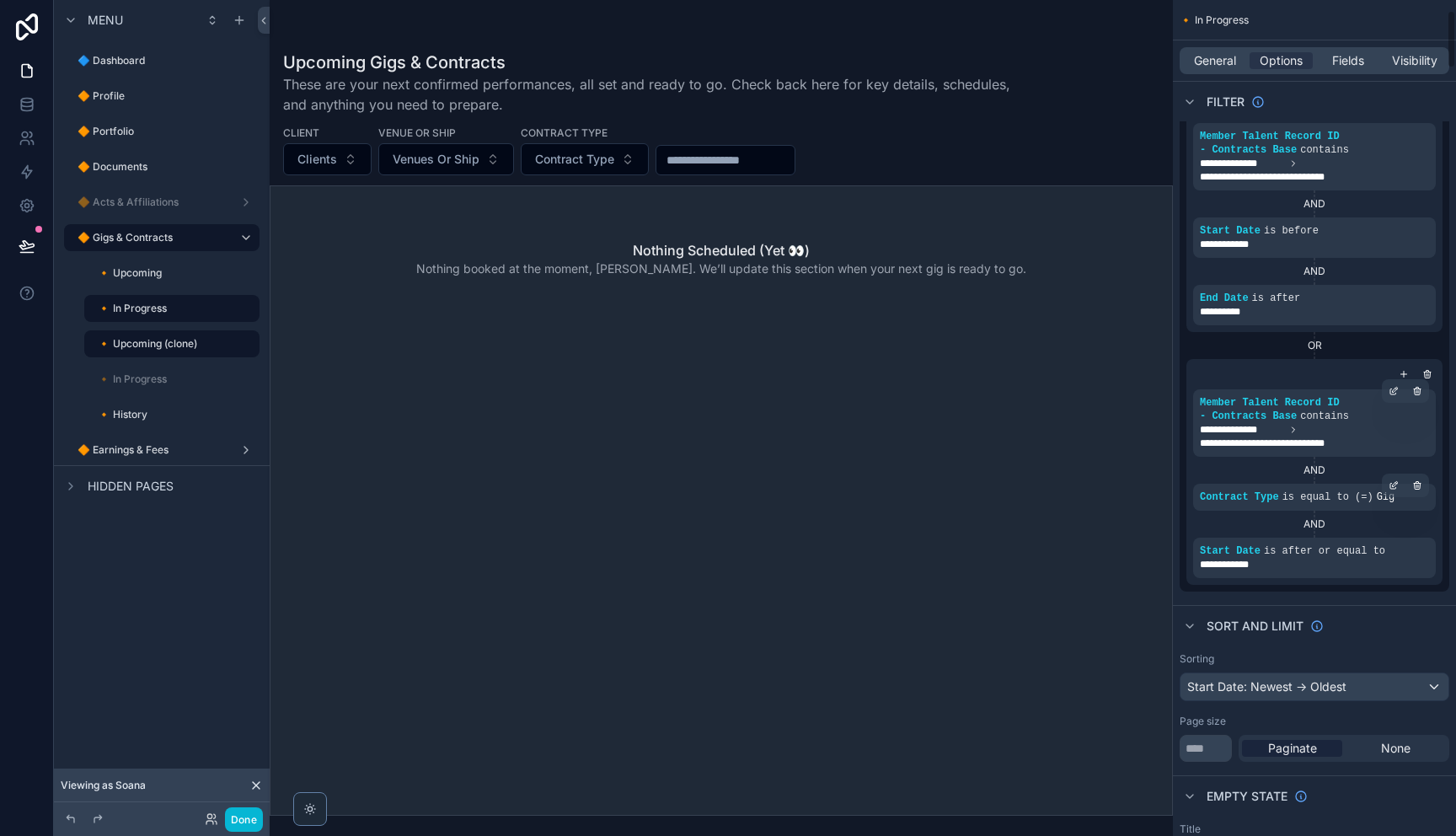
scroll to position [153, 0]
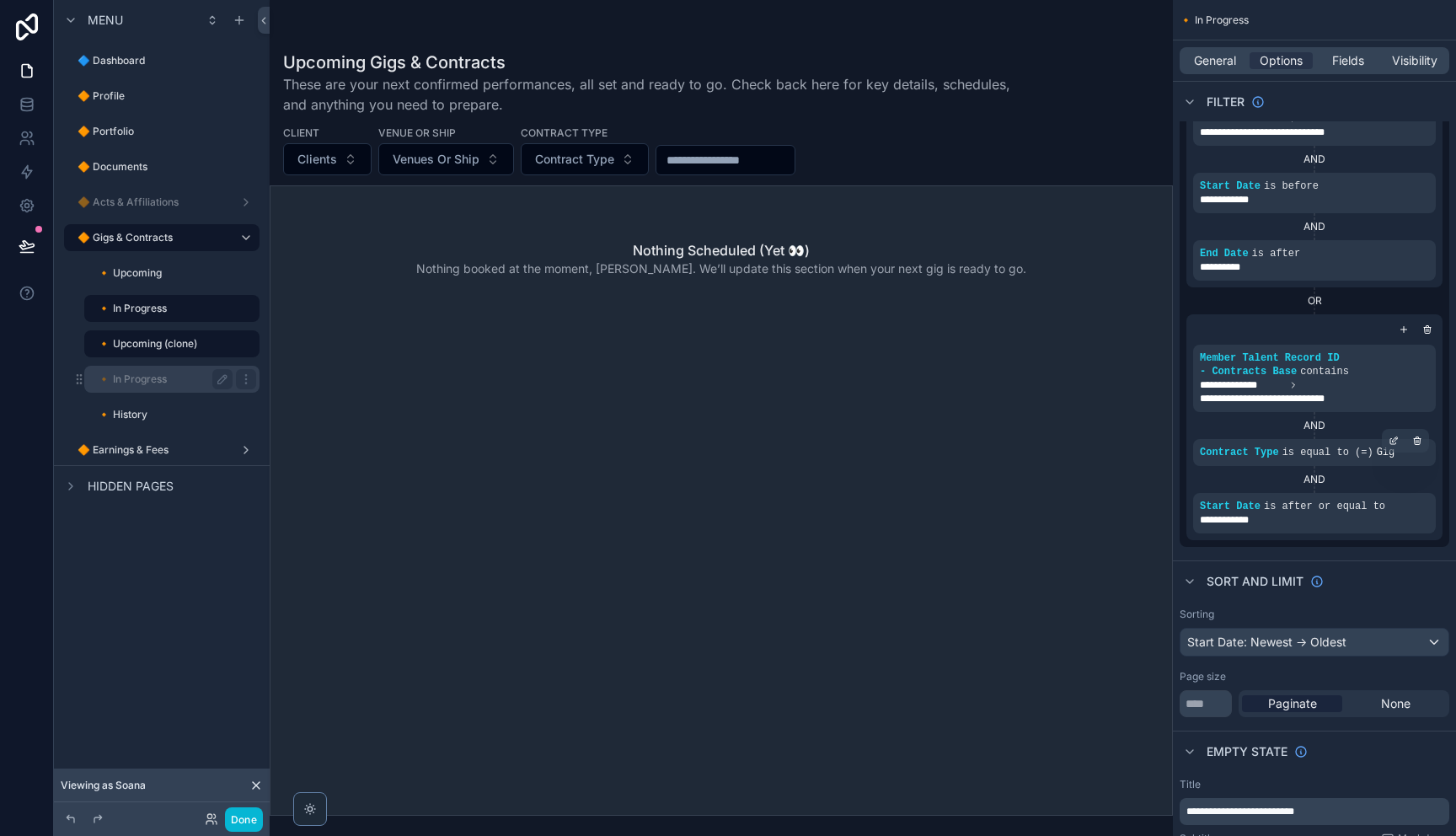
click at [130, 380] on label "🔸 In Progress" at bounding box center [161, 379] width 128 height 13
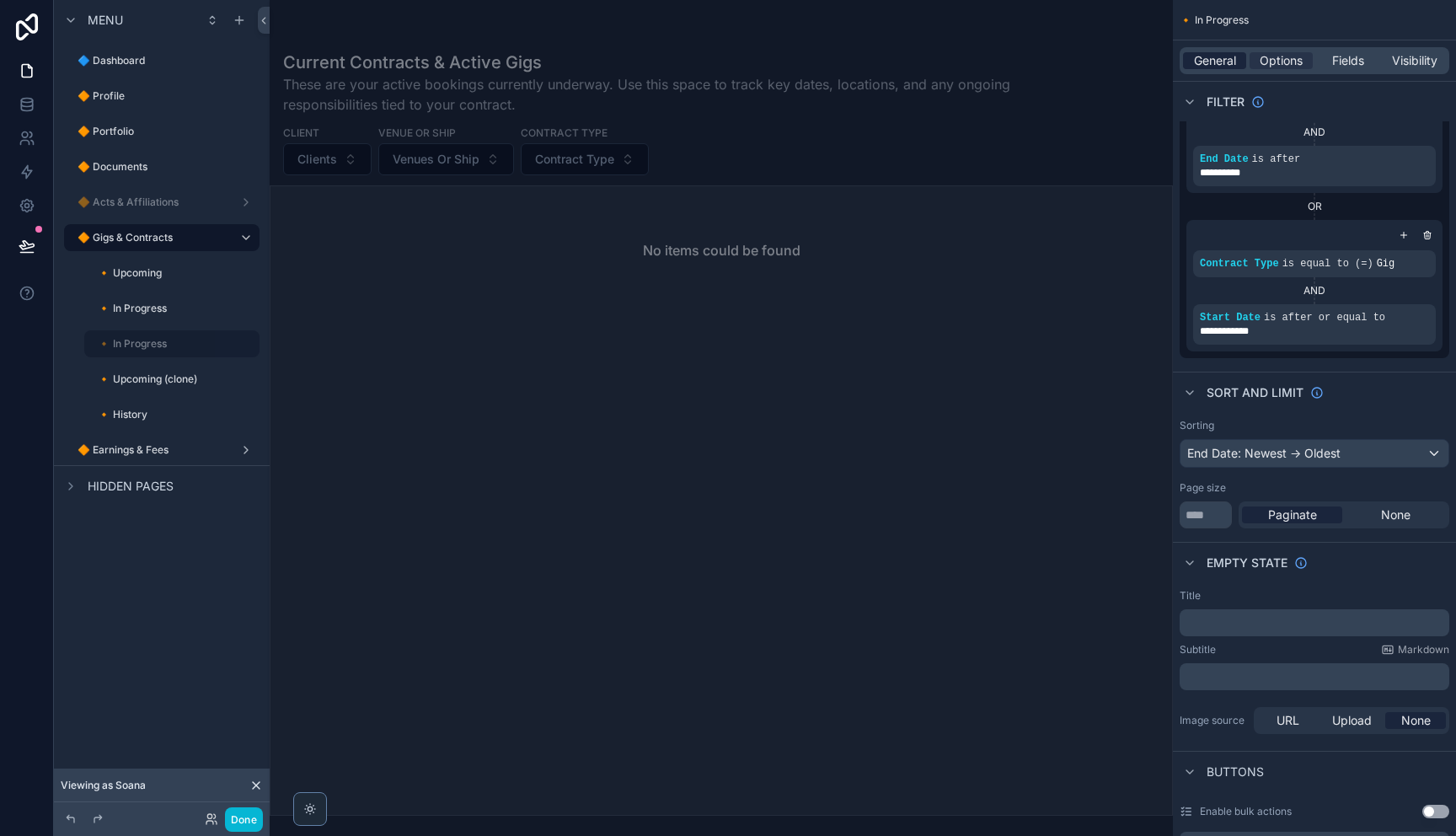
click at [1213, 64] on span "General" at bounding box center [1215, 61] width 42 height 17
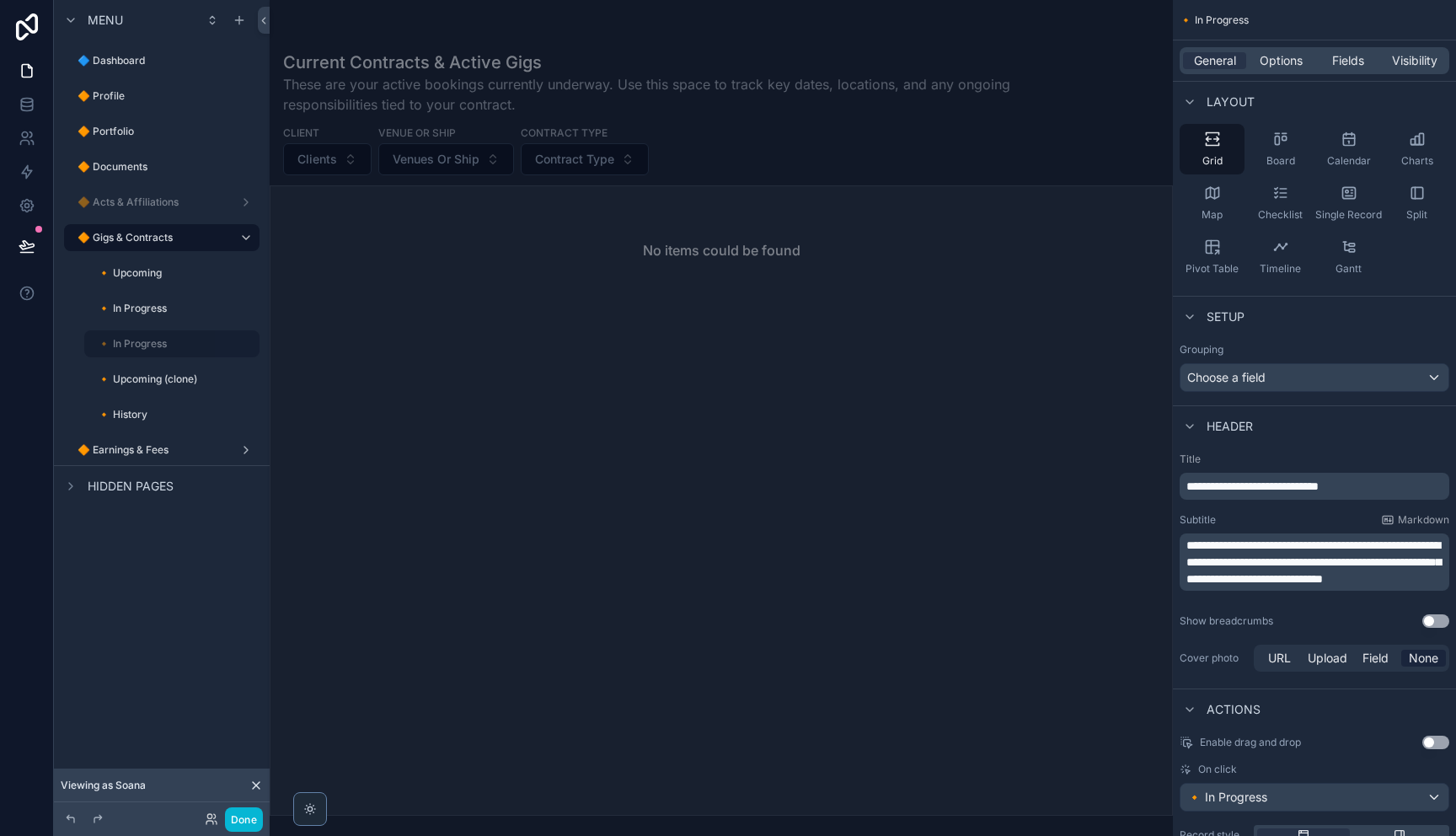
click at [1313, 487] on span "**********" at bounding box center [1252, 486] width 133 height 11
click at [1314, 487] on span "**********" at bounding box center [1252, 486] width 133 height 11
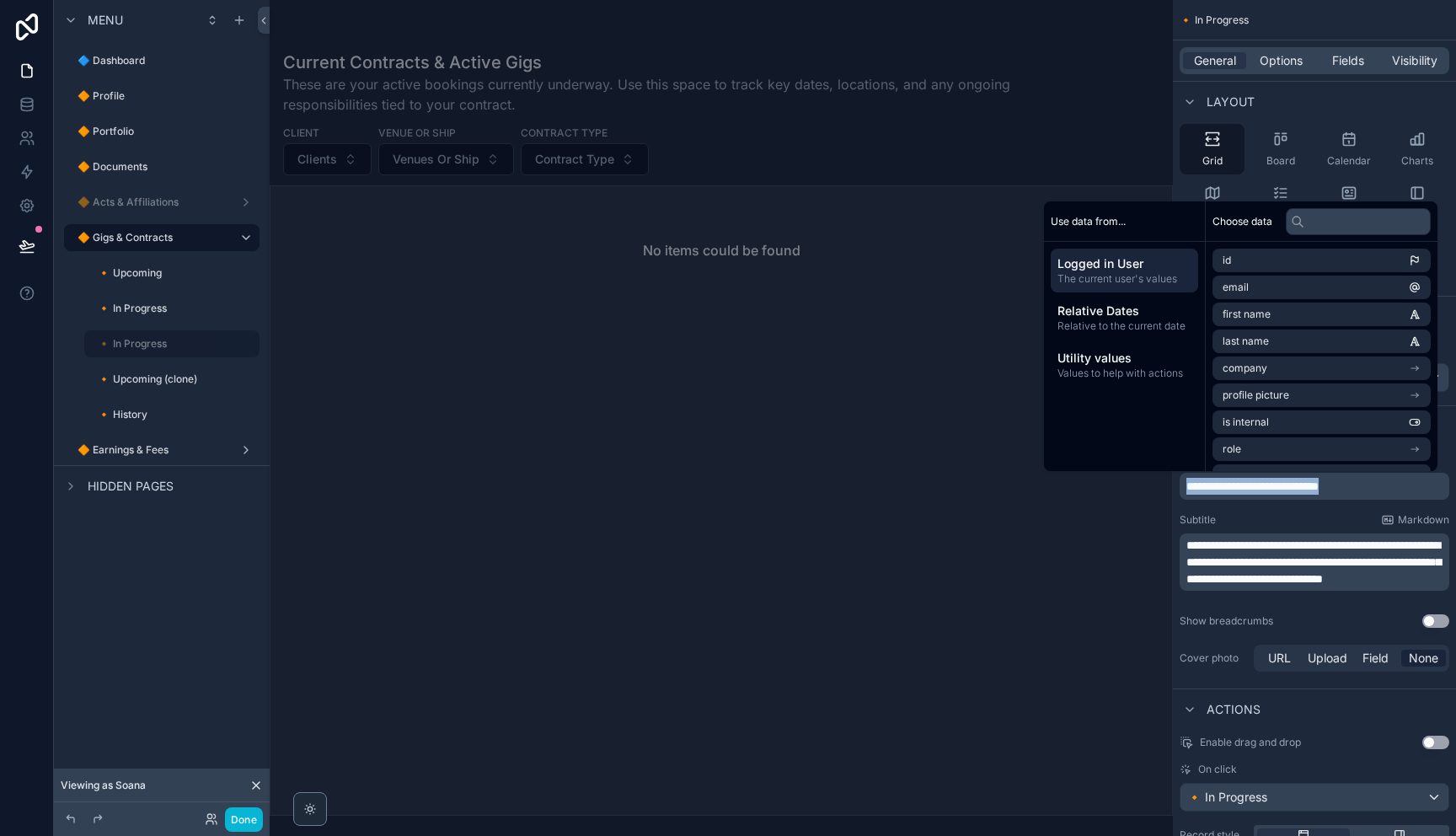
copy span "**********"
click at [153, 311] on label "🔸 In Progress" at bounding box center [161, 308] width 128 height 13
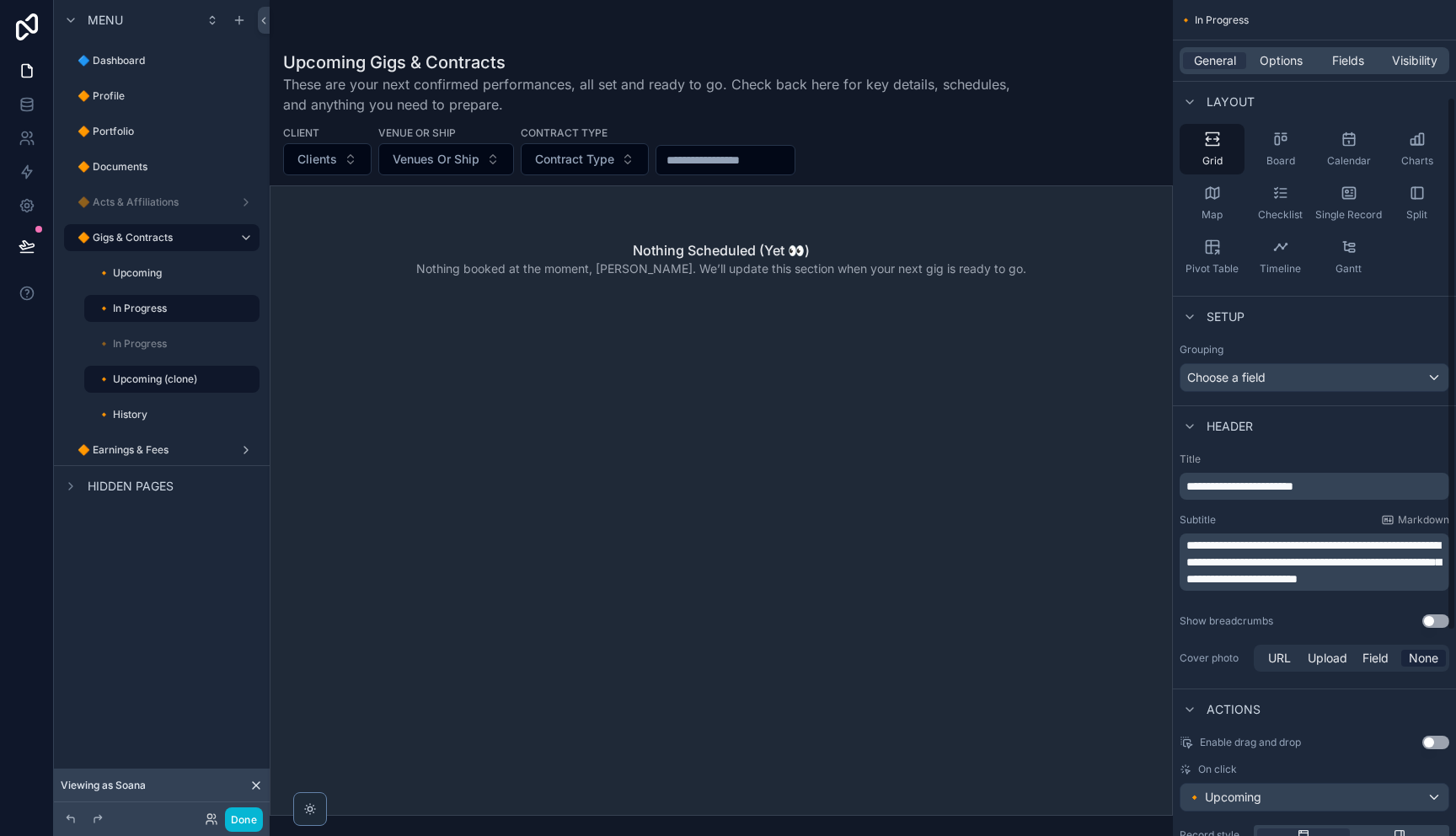
click at [1266, 480] on span "**********" at bounding box center [1240, 486] width 107 height 11
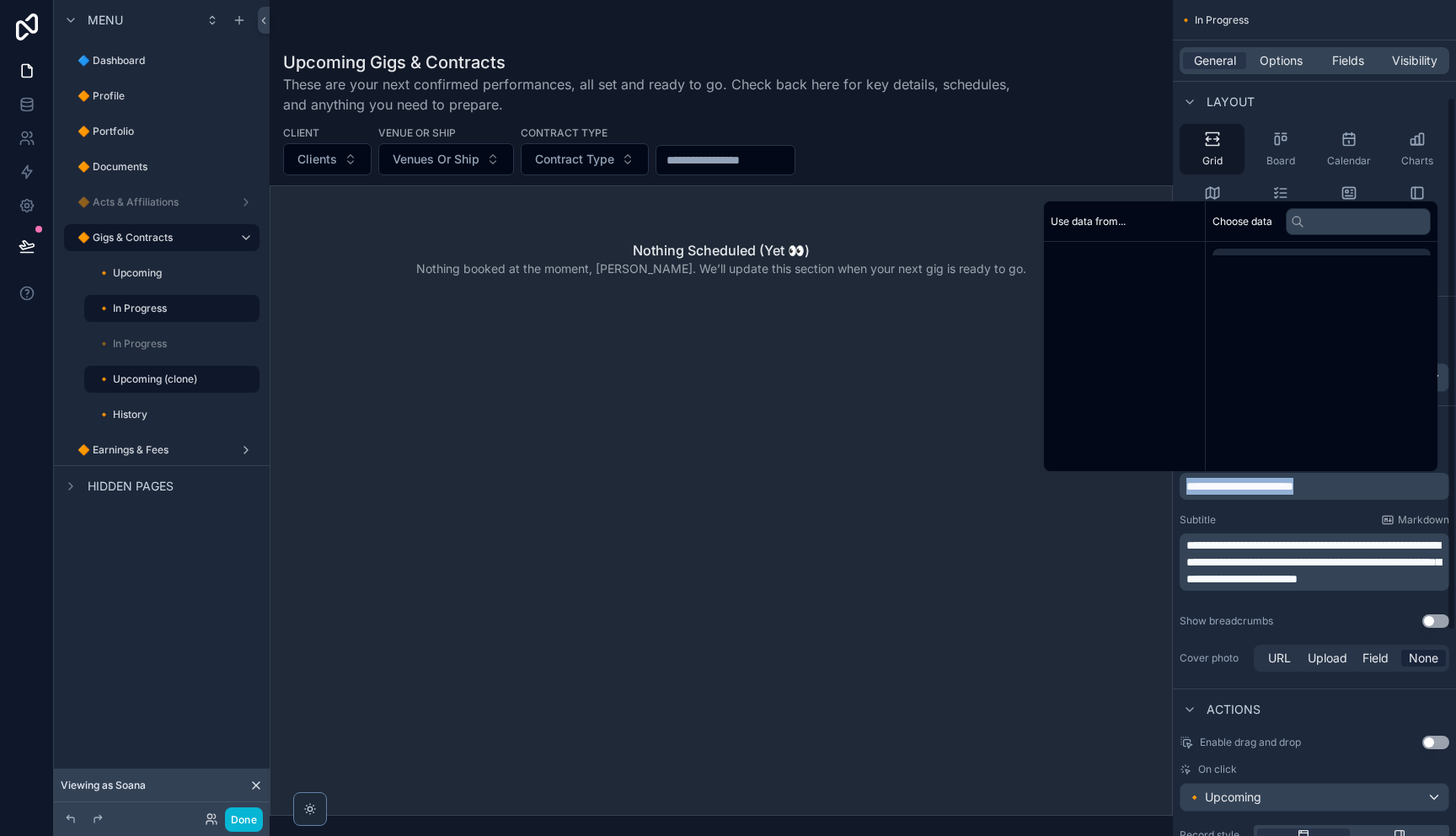
drag, startPoint x: 1266, startPoint y: 479, endPoint x: 1235, endPoint y: 477, distance: 31.1
click at [1265, 480] on span "**********" at bounding box center [1240, 486] width 107 height 11
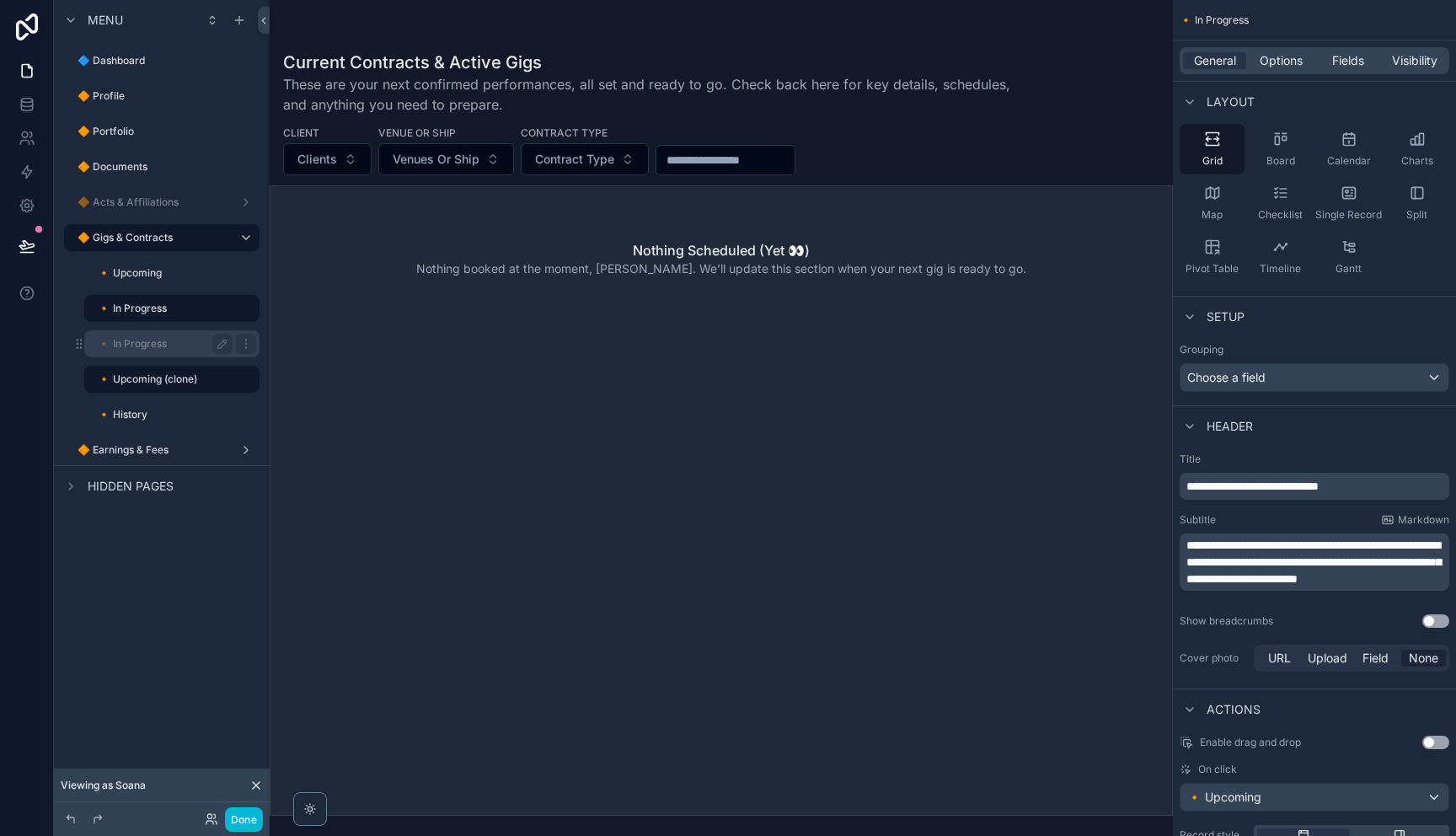
click at [151, 353] on div "🔸 In Progress" at bounding box center [164, 343] width 134 height 20
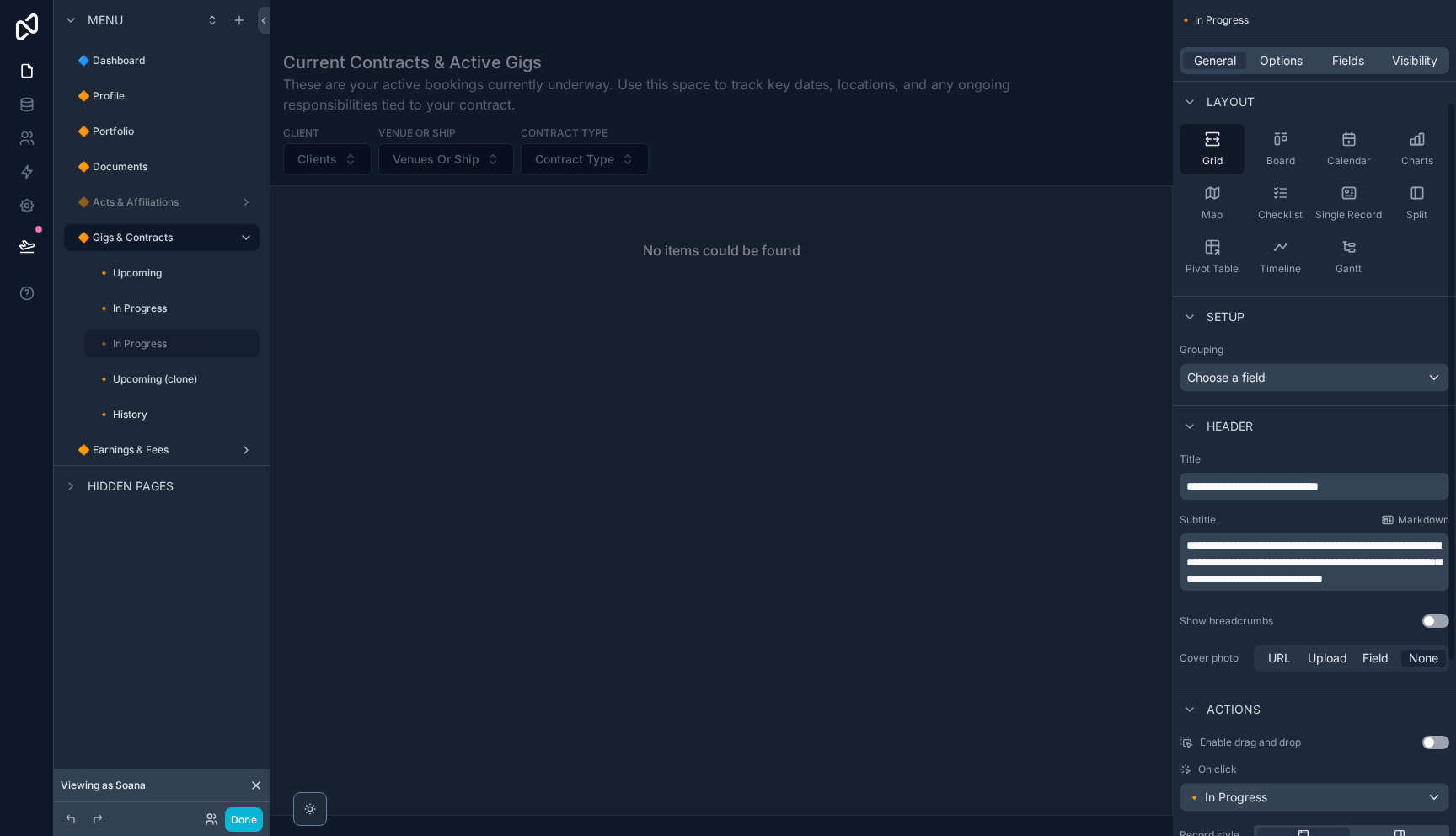
click at [1323, 560] on span "**********" at bounding box center [1313, 561] width 255 height 46
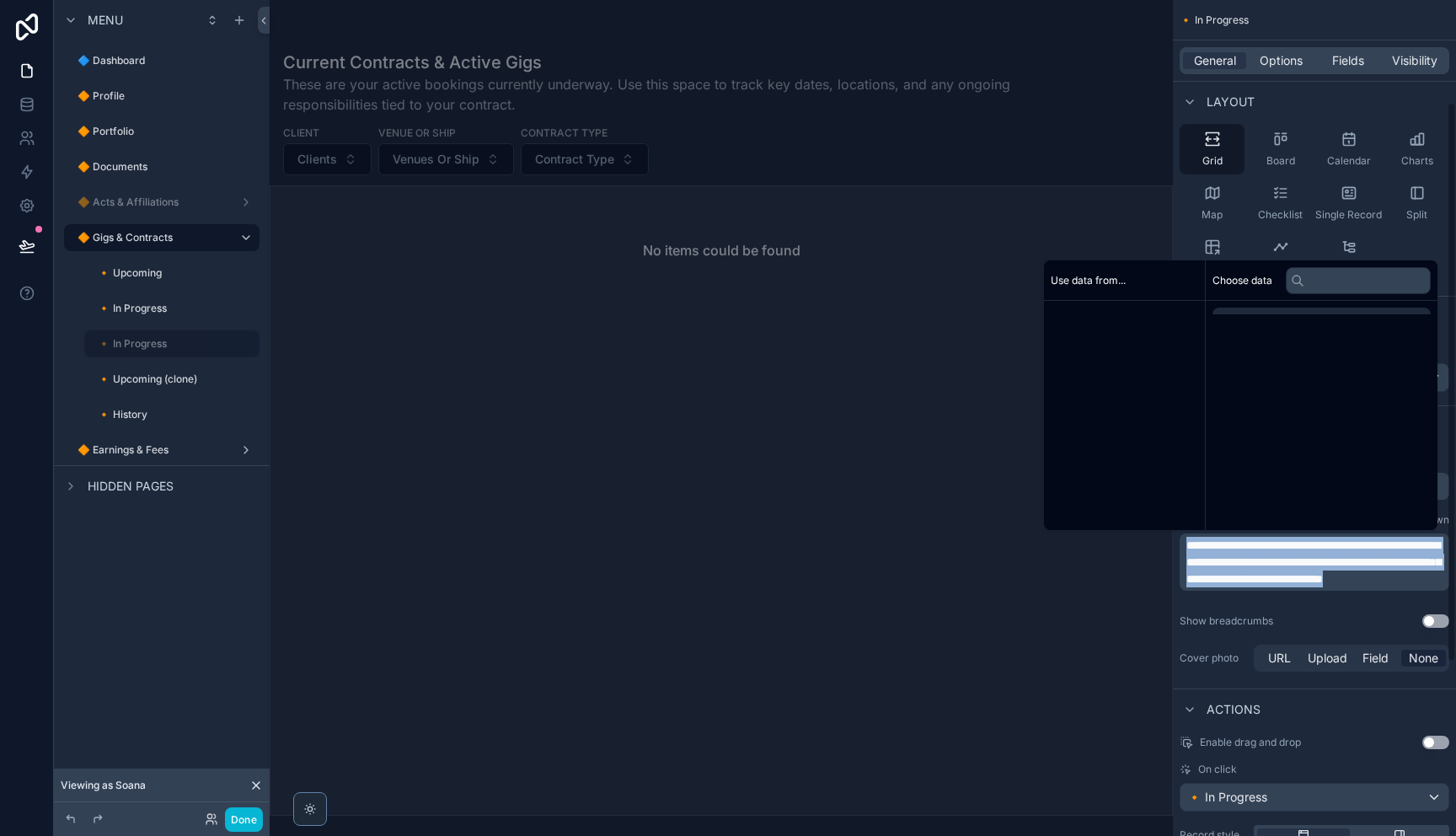
click at [1323, 560] on span "**********" at bounding box center [1313, 561] width 255 height 46
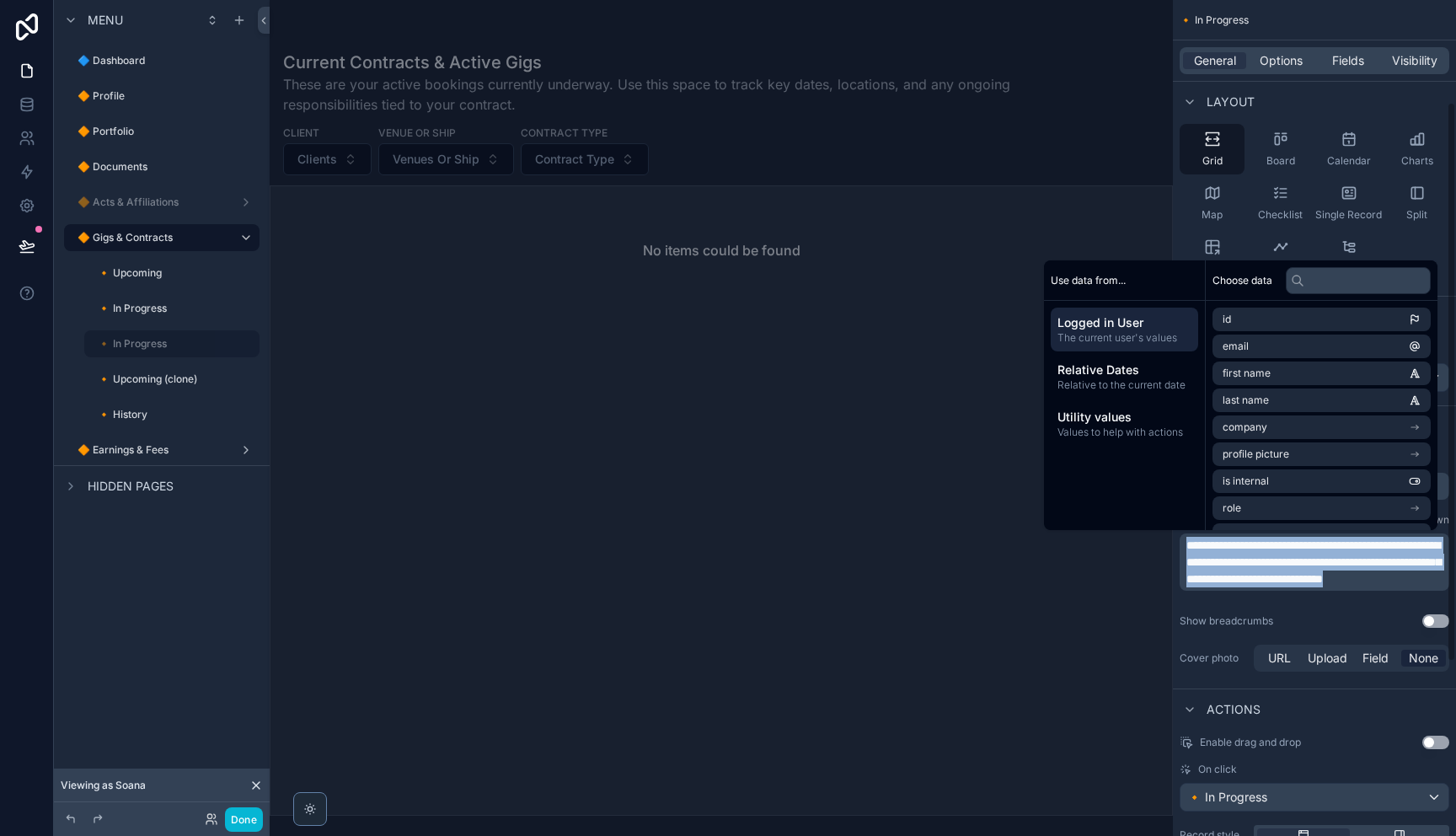
copy span "**********"
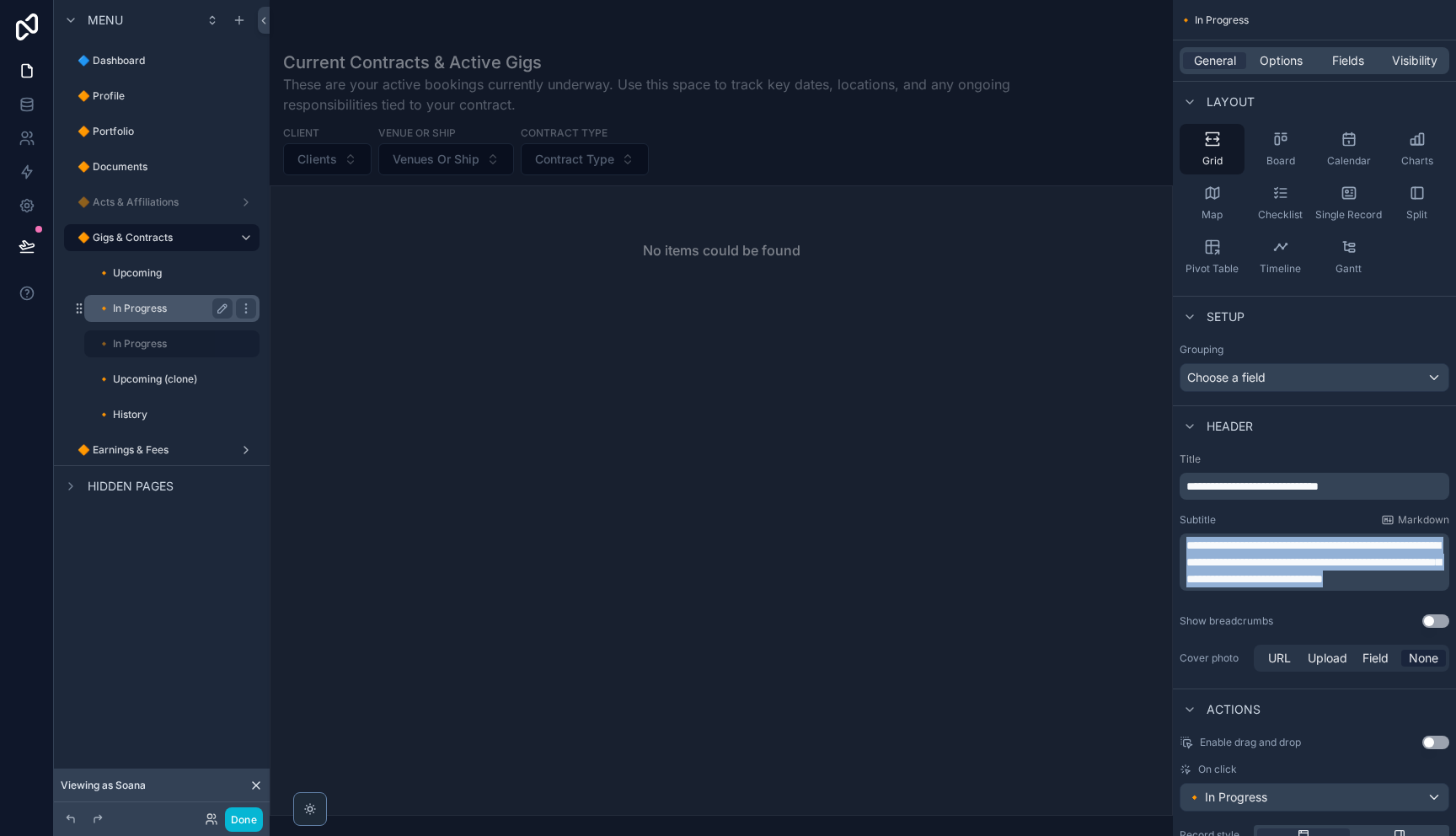
click at [143, 308] on label "🔸 In Progress" at bounding box center [161, 308] width 128 height 13
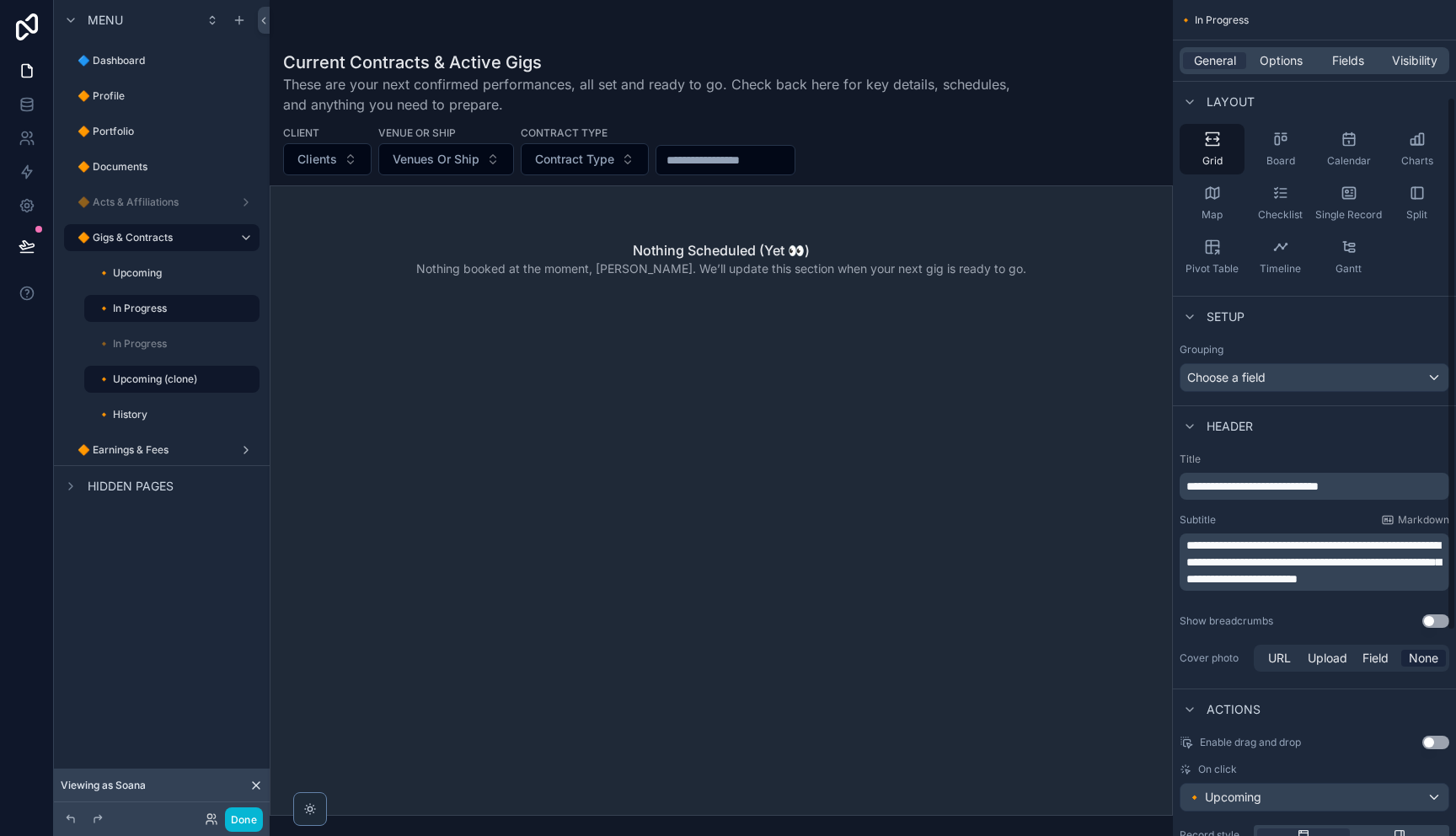
click at [1328, 580] on span "**********" at bounding box center [1313, 561] width 255 height 46
click at [141, 351] on div "🔸 In Progress" at bounding box center [164, 343] width 134 height 20
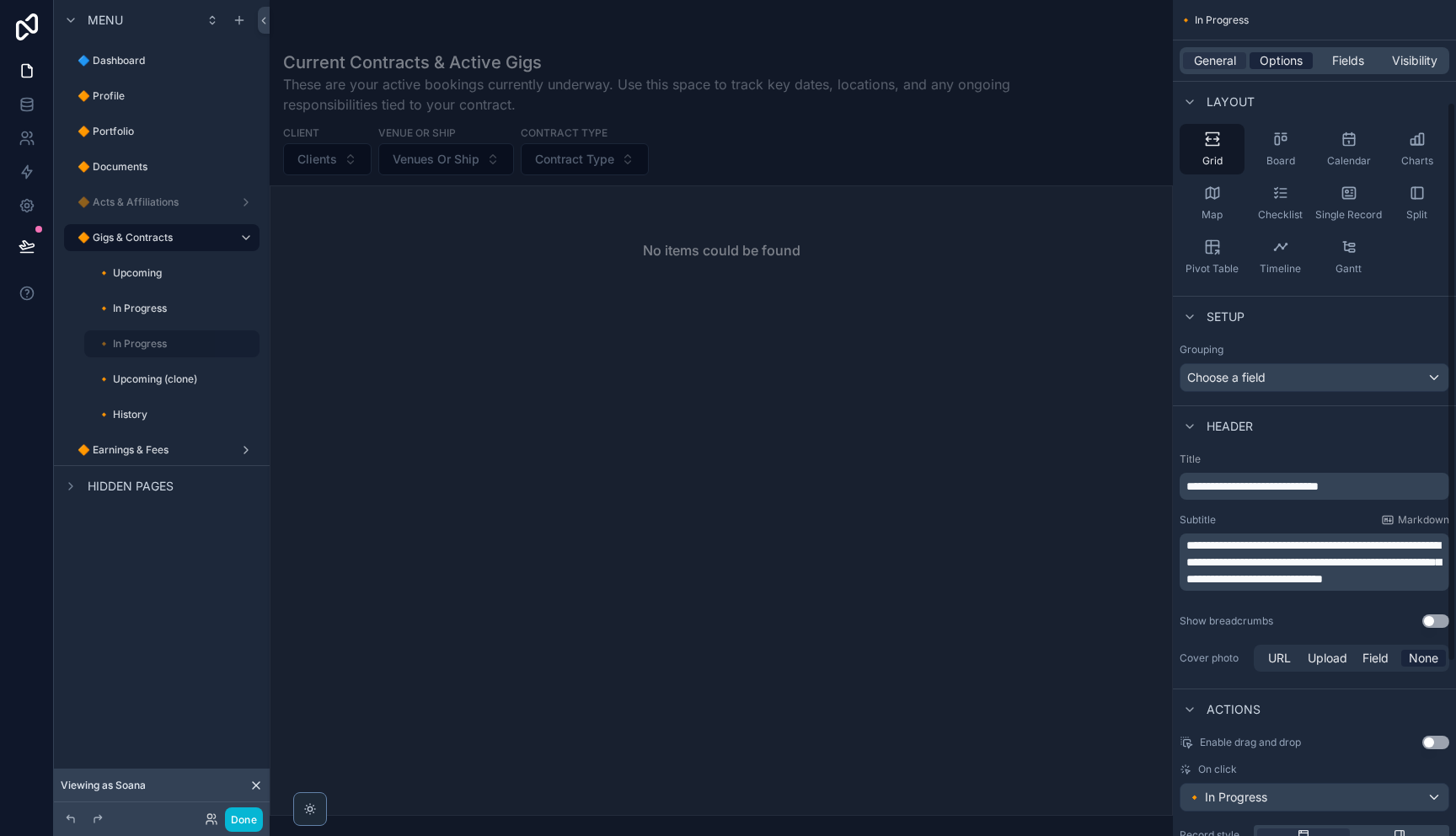
click at [1269, 57] on span "Options" at bounding box center [1281, 61] width 43 height 17
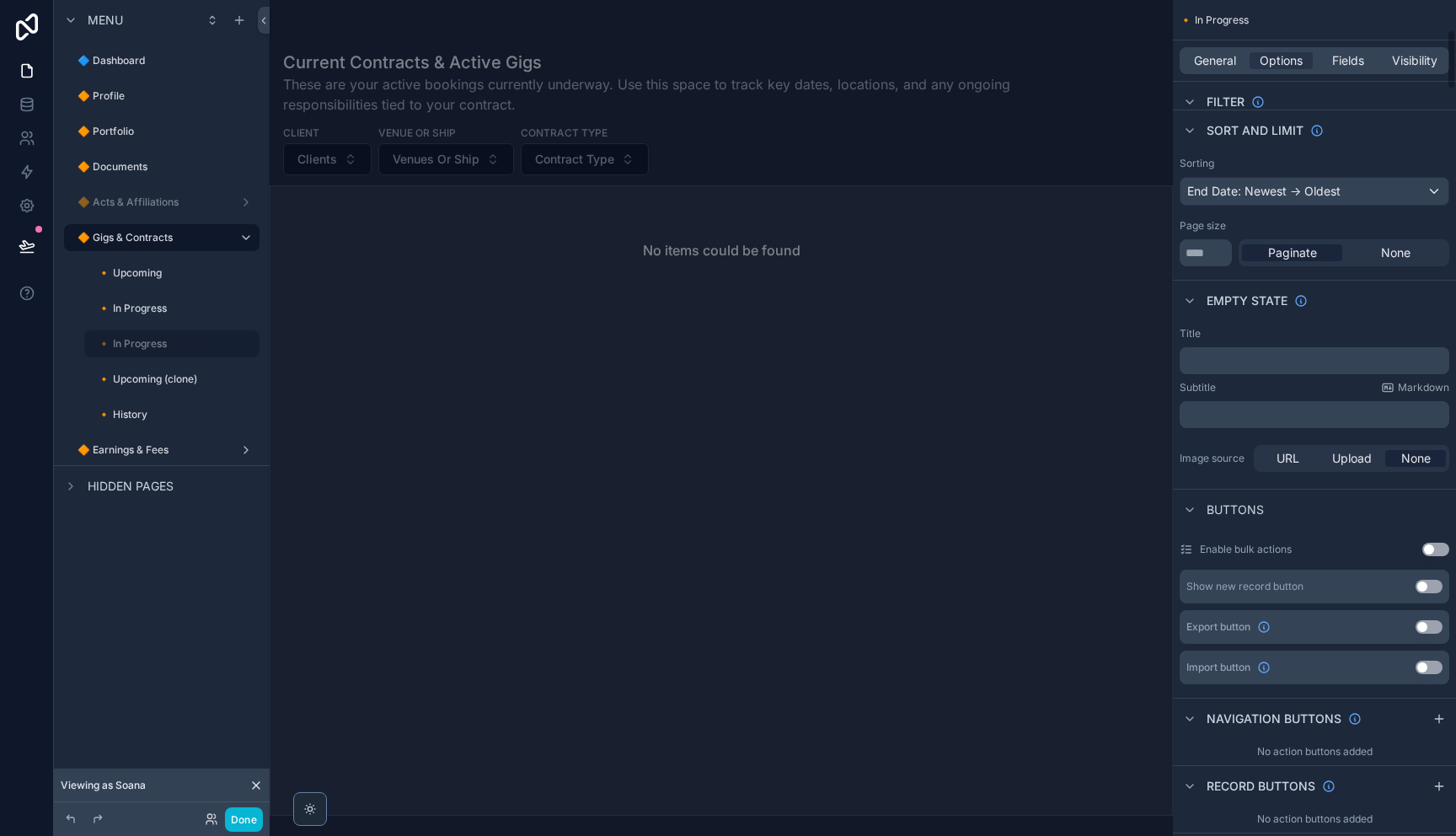
scroll to position [424, 0]
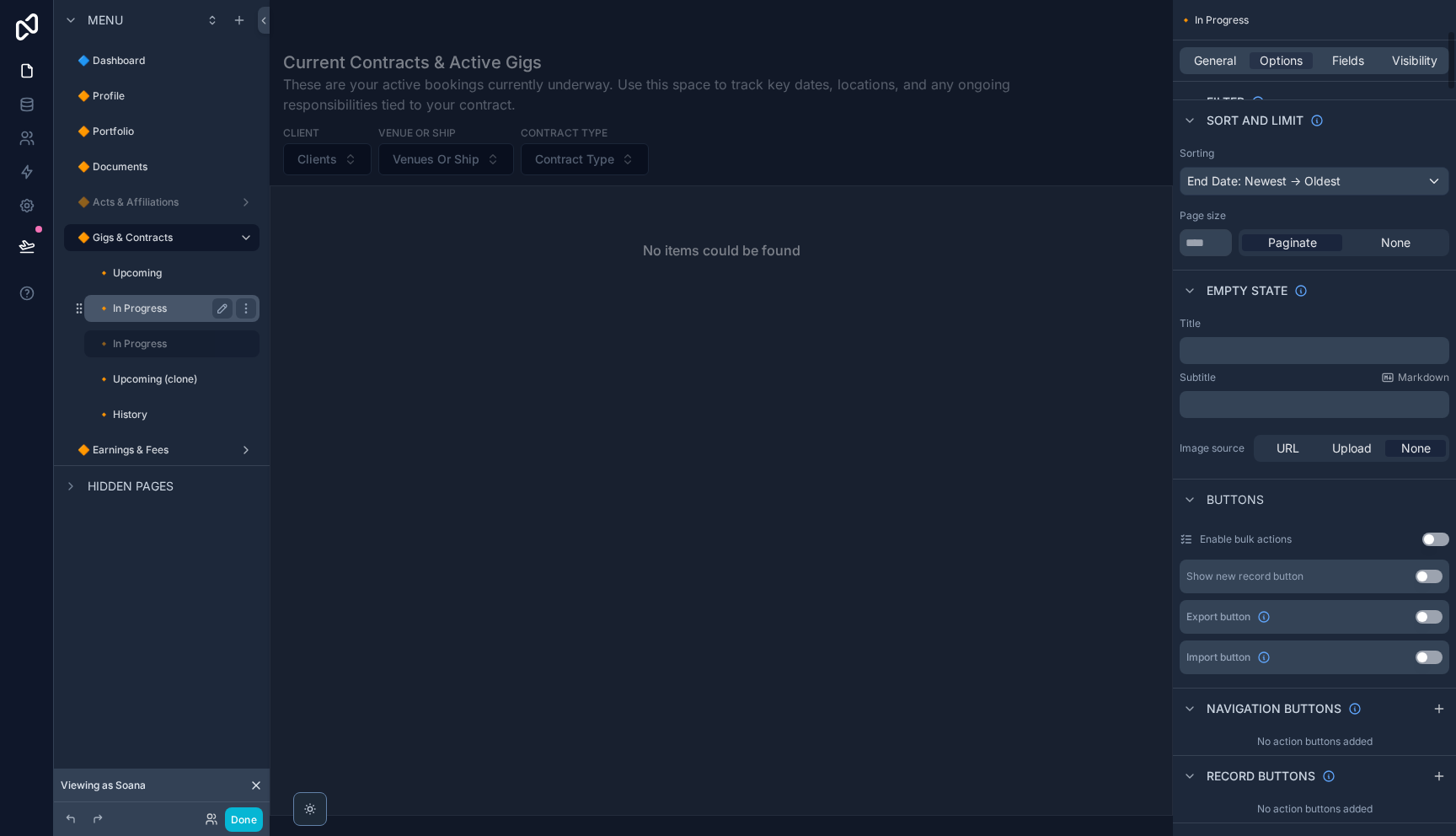
click at [150, 309] on label "🔸 In Progress" at bounding box center [161, 308] width 128 height 13
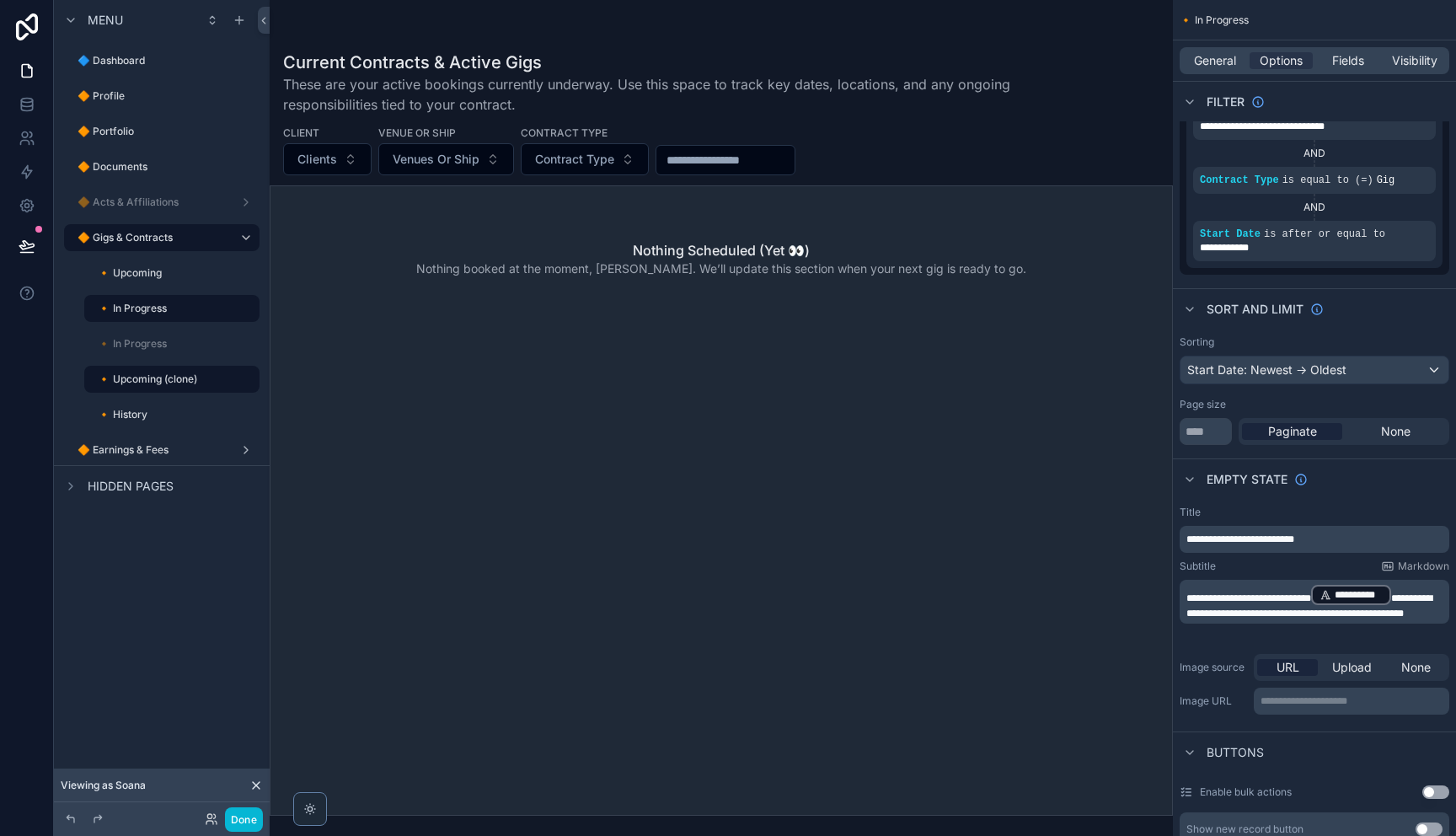
click at [1337, 541] on p "**********" at bounding box center [1316, 539] width 259 height 13
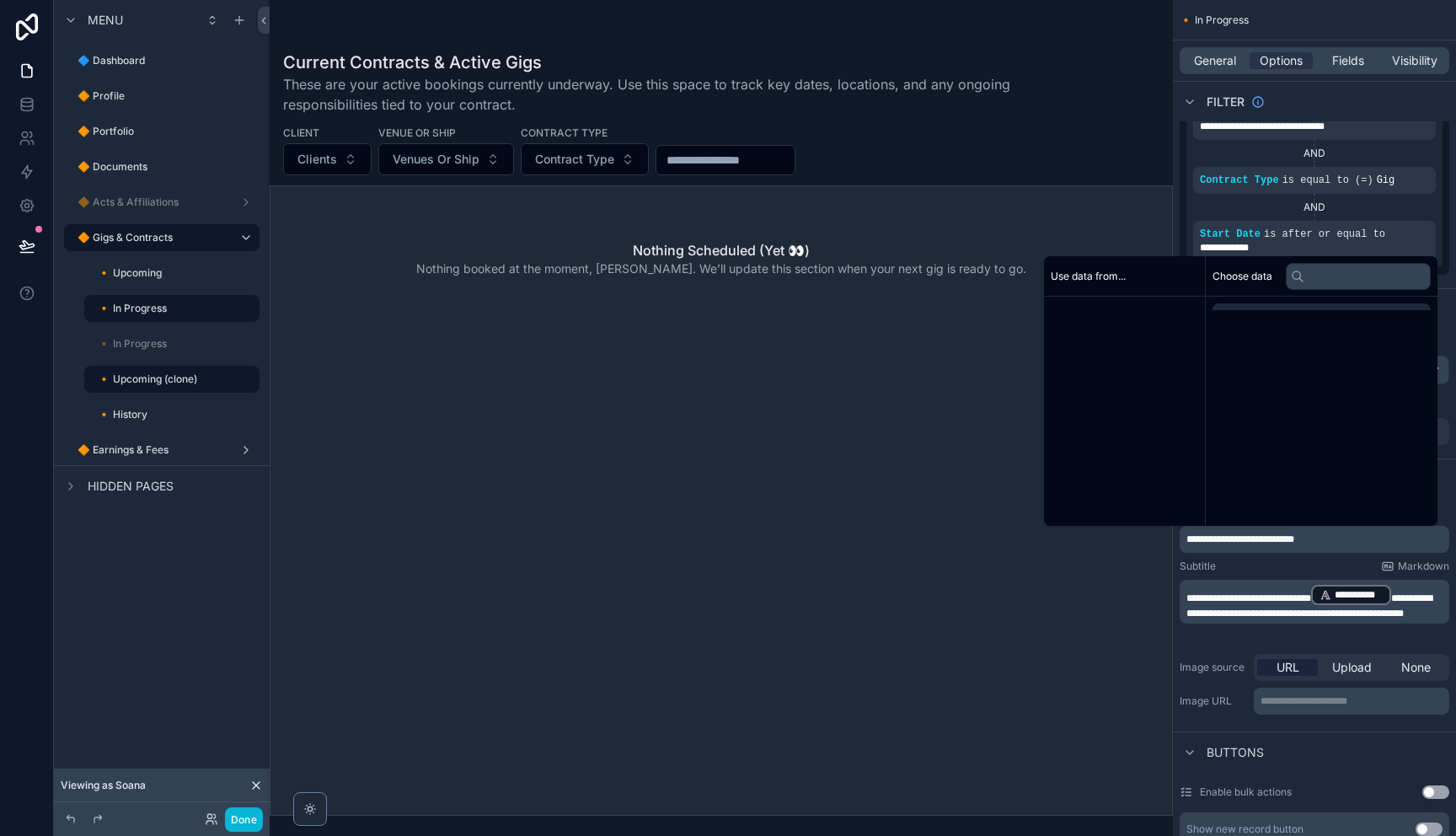
click at [1337, 541] on p "**********" at bounding box center [1316, 539] width 259 height 13
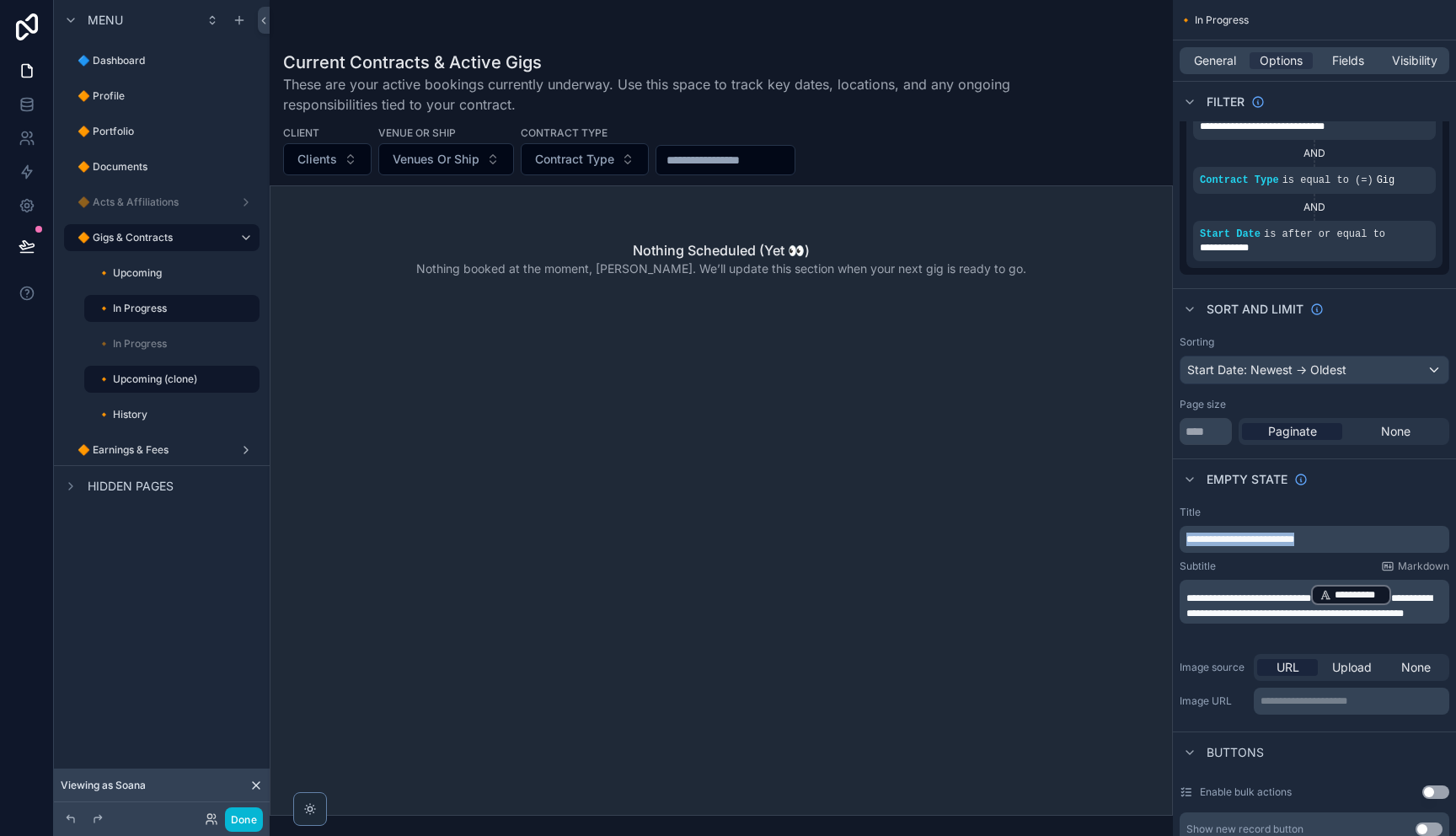
click at [1337, 542] on p "**********" at bounding box center [1316, 539] width 259 height 13
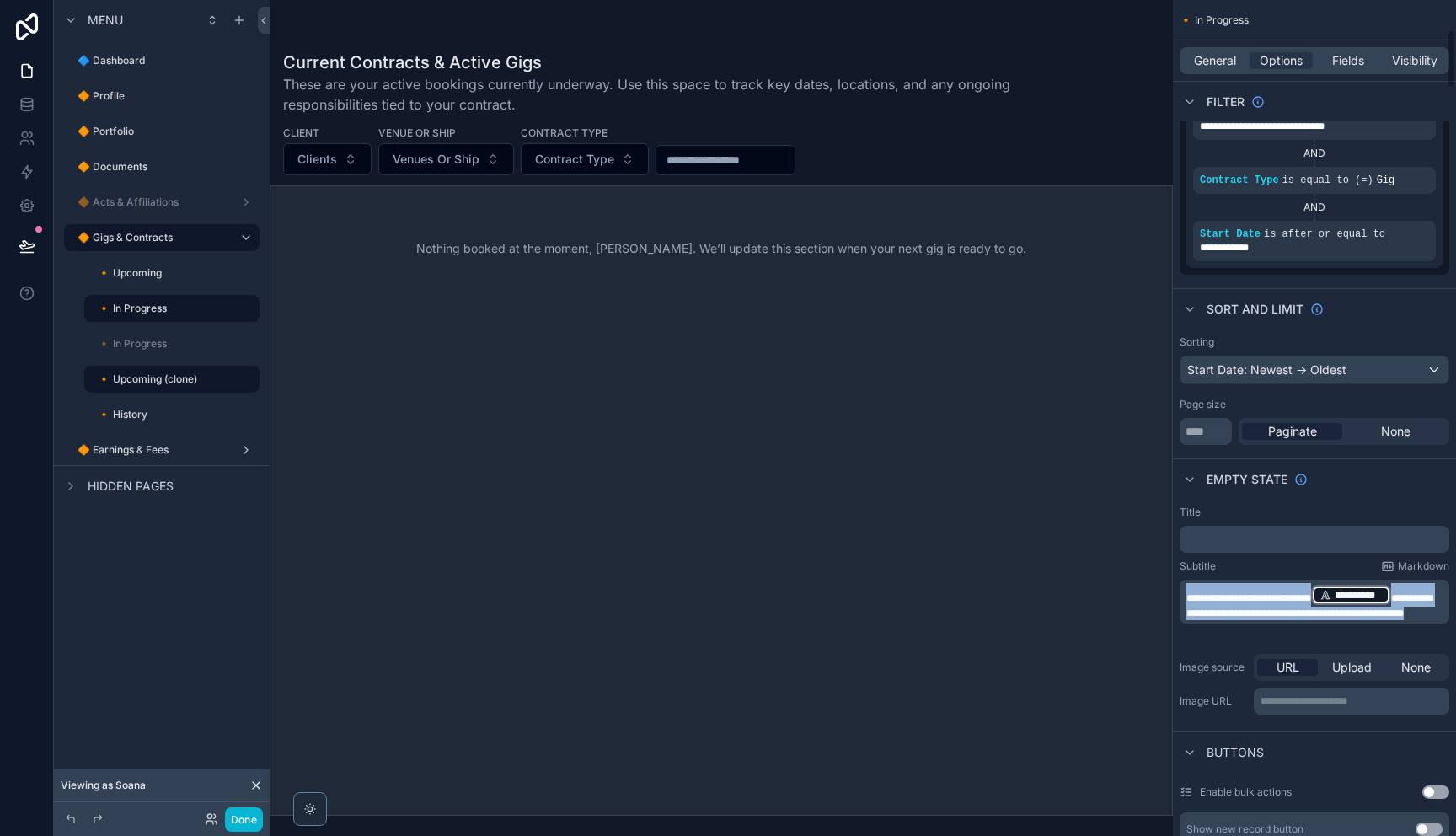
click at [1103, 583] on div "**********" at bounding box center [863, 418] width 1186 height 836
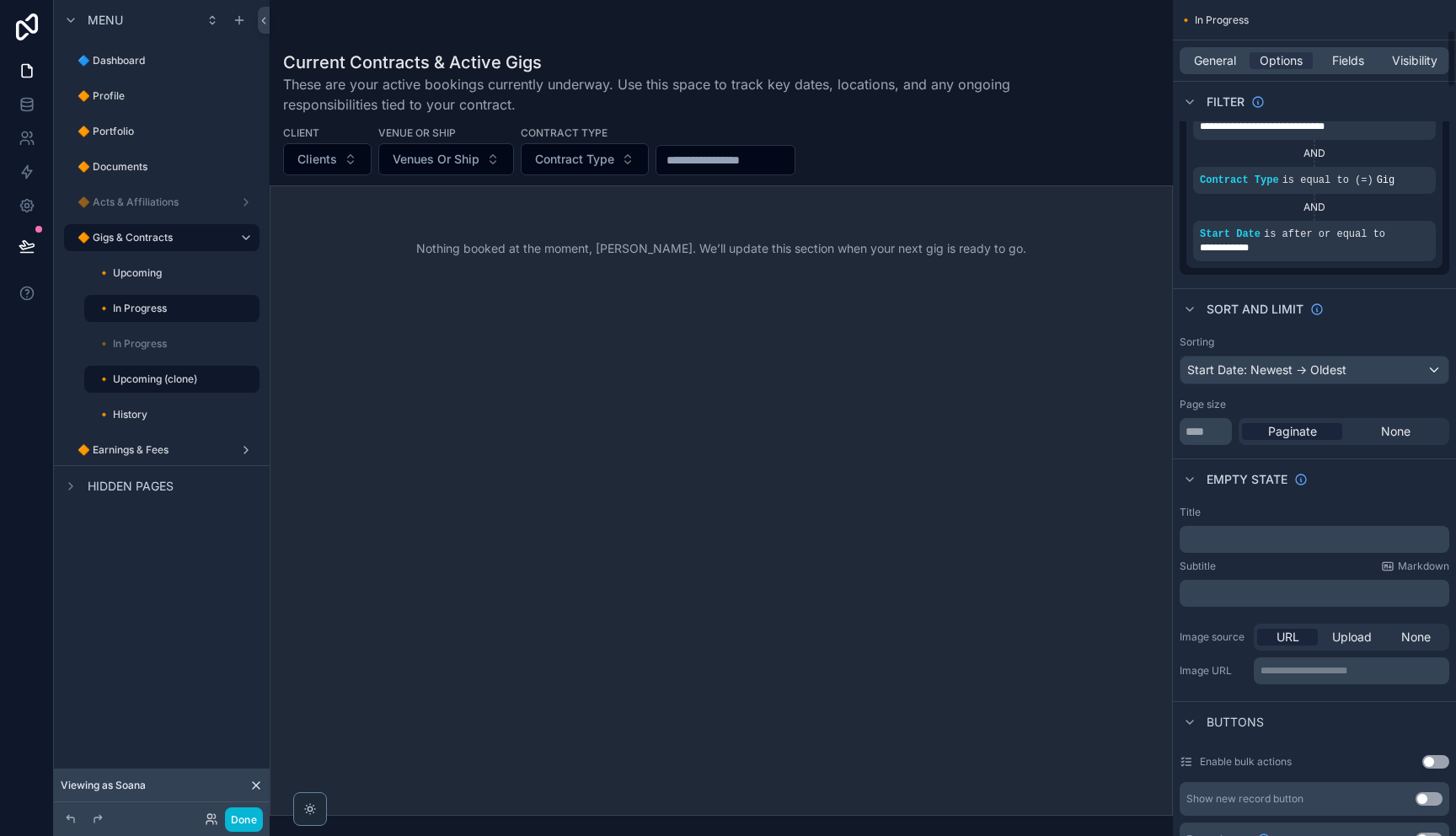
scroll to position [428, 0]
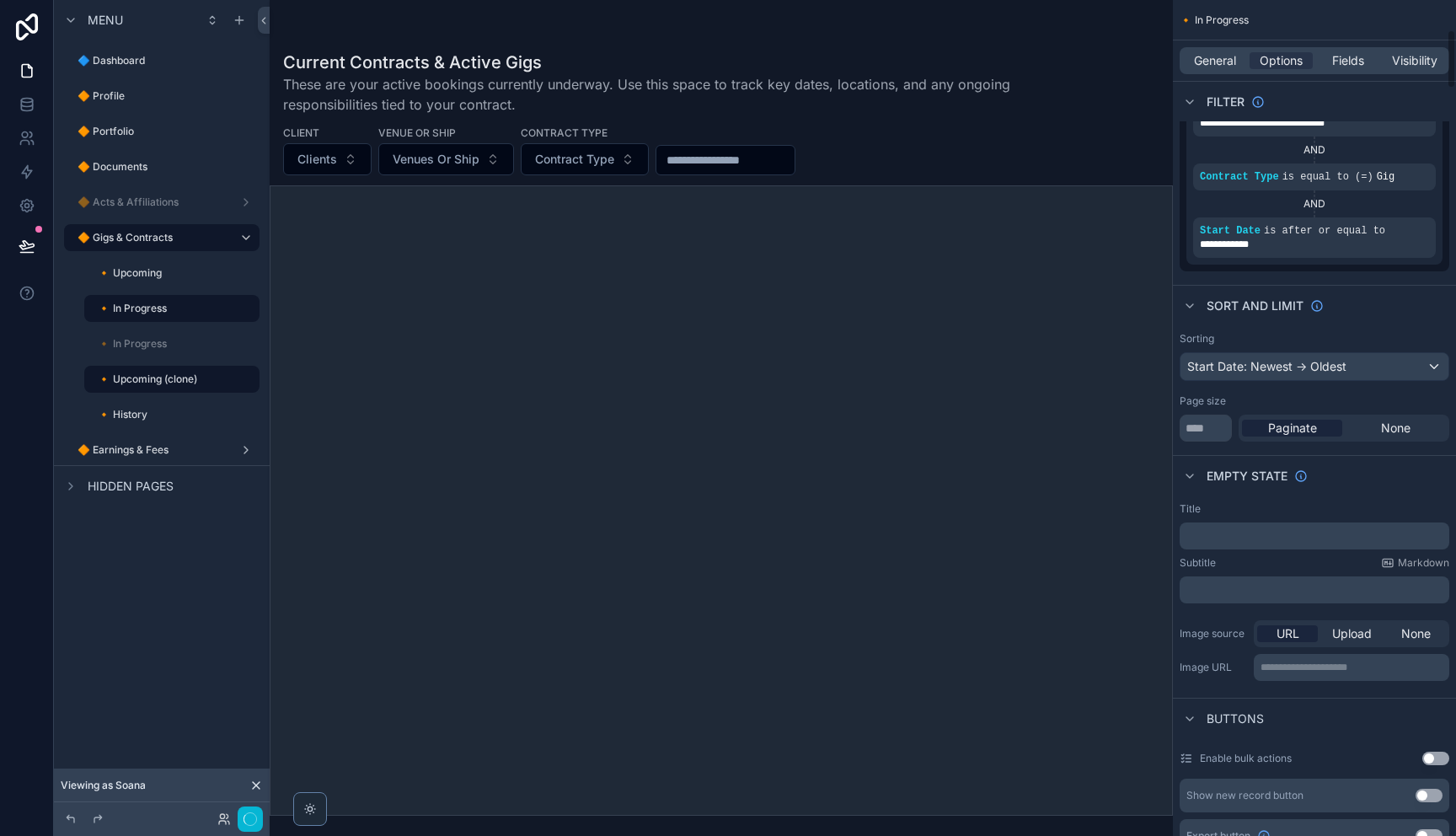
click at [1353, 496] on div "**********" at bounding box center [1314, 593] width 283 height 195
click at [1280, 540] on p "﻿" at bounding box center [1316, 536] width 259 height 13
click at [167, 350] on label "🔸 In Progress" at bounding box center [161, 343] width 128 height 13
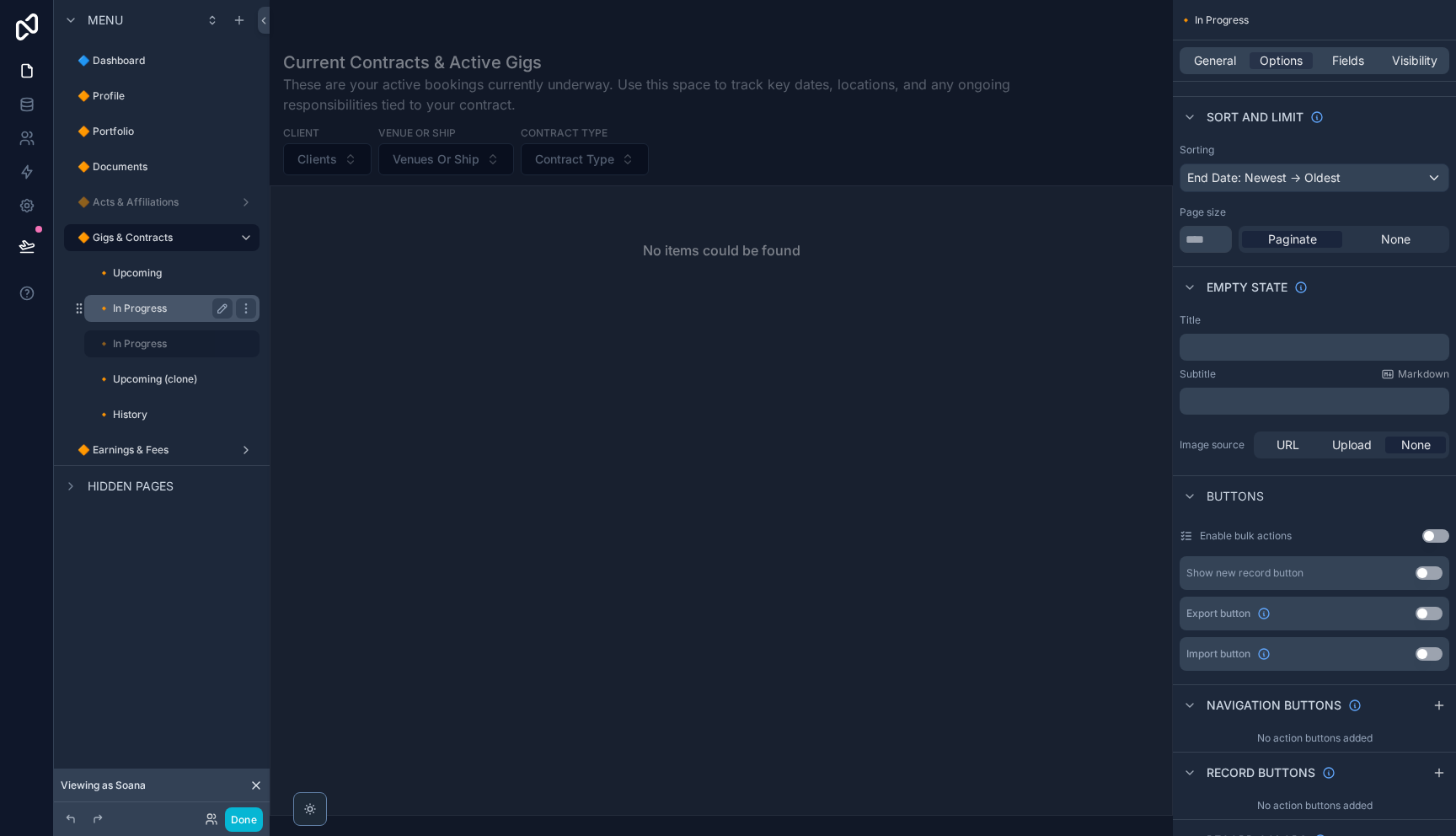
click at [142, 308] on label "🔸 In Progress" at bounding box center [161, 308] width 128 height 13
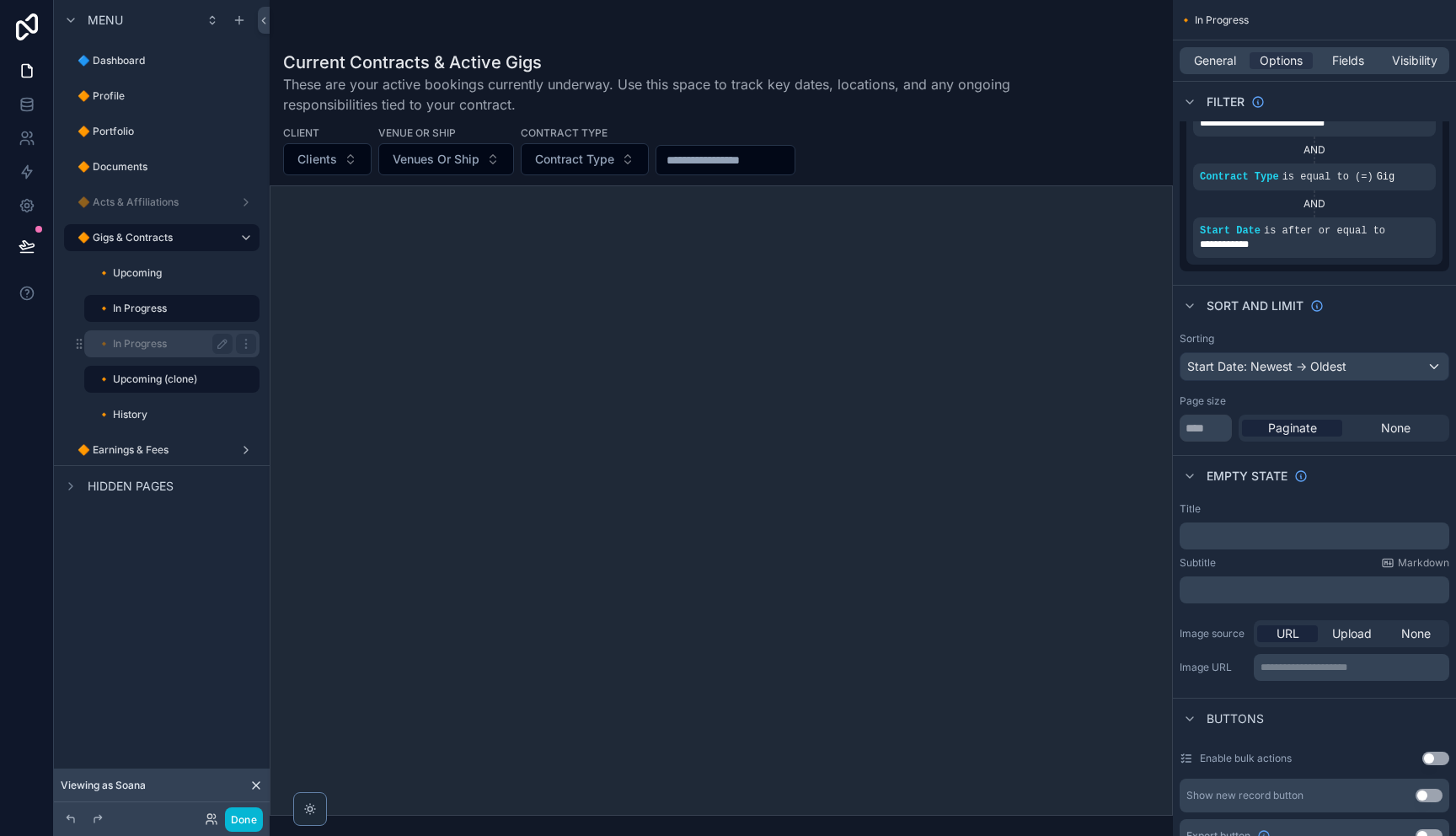
click at [147, 351] on div "🔸 In Progress" at bounding box center [164, 343] width 134 height 20
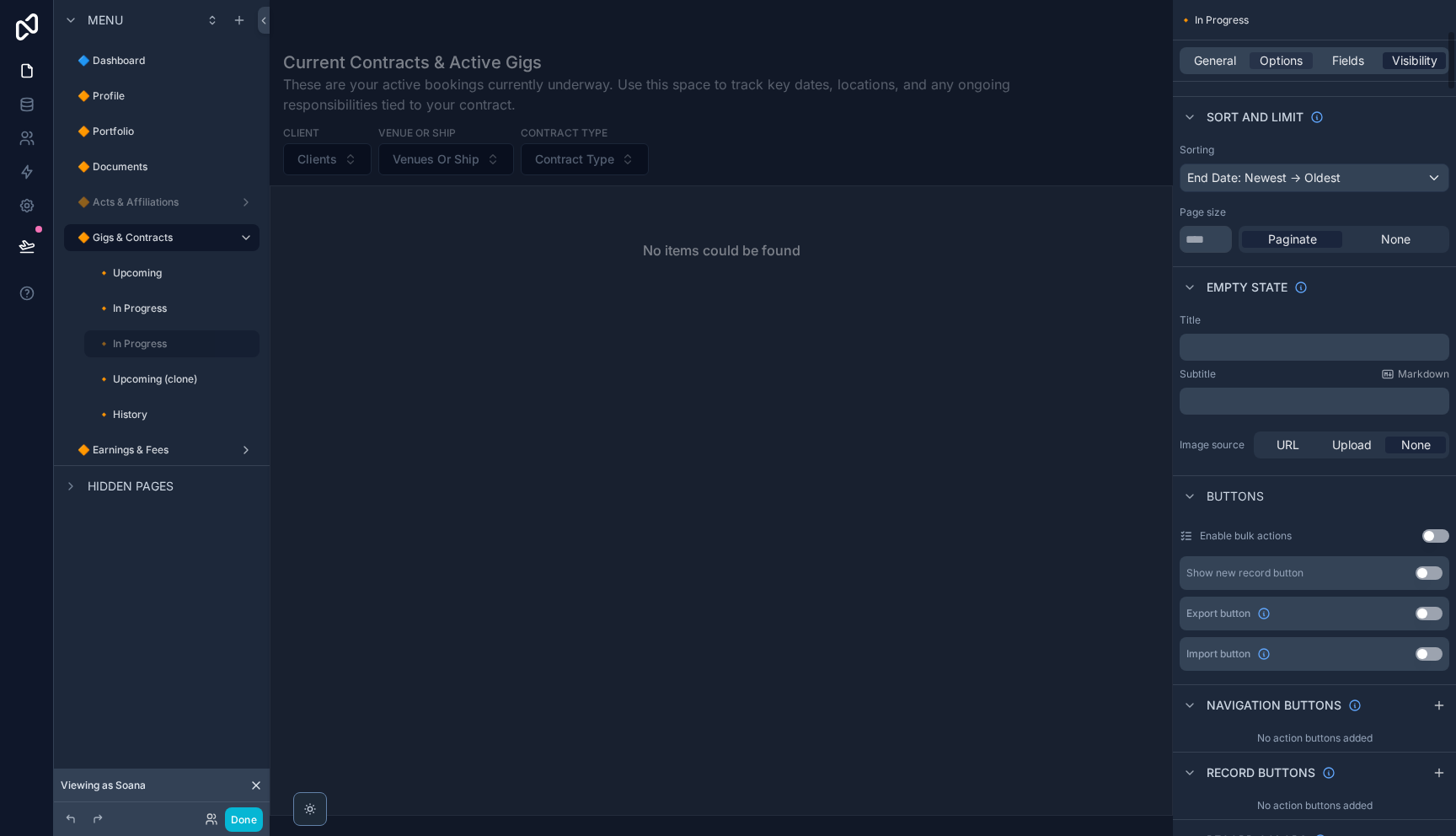
click at [1401, 60] on span "Visibility" at bounding box center [1415, 61] width 46 height 17
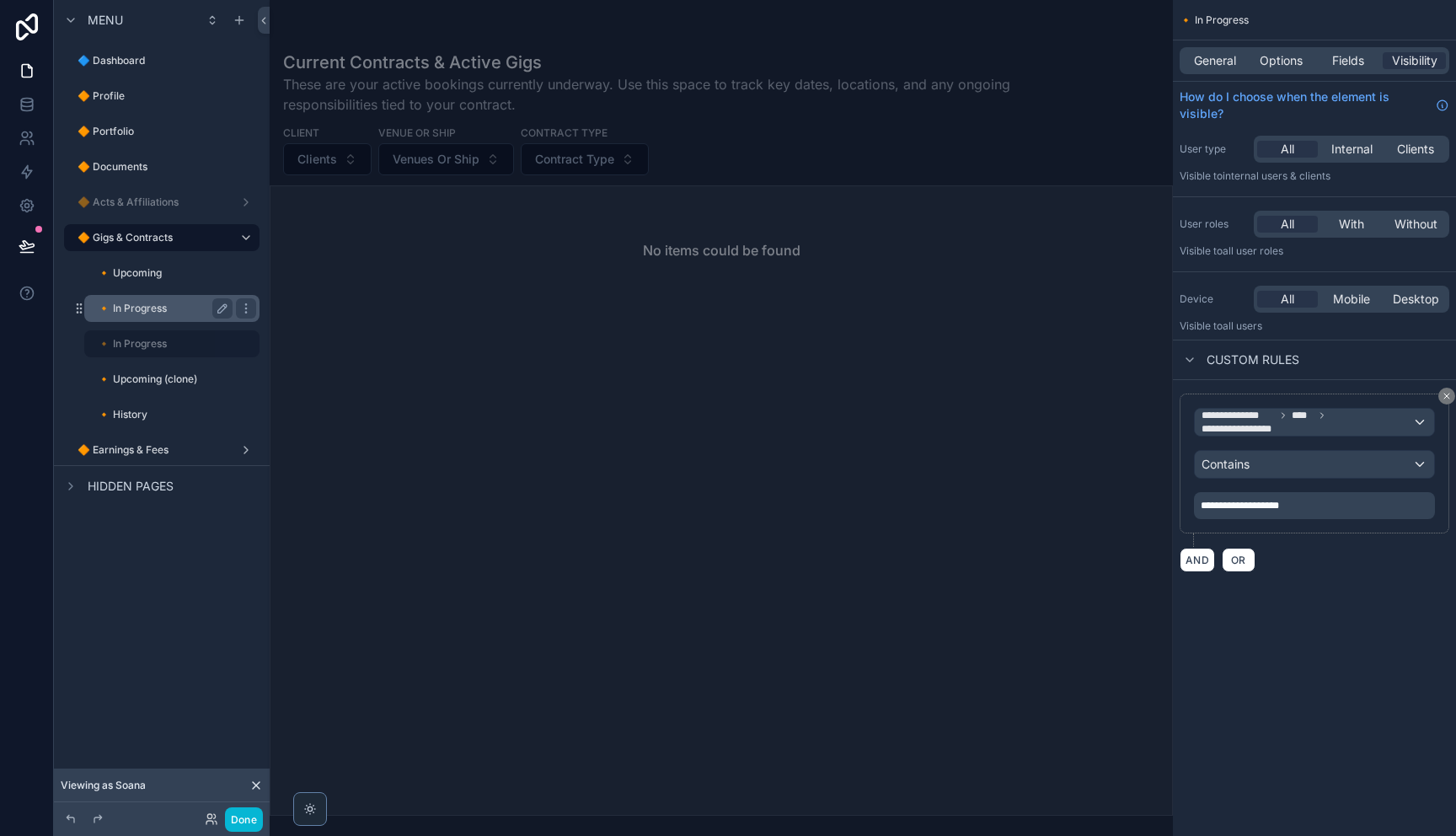
click at [155, 313] on label "🔸 In Progress" at bounding box center [161, 308] width 128 height 13
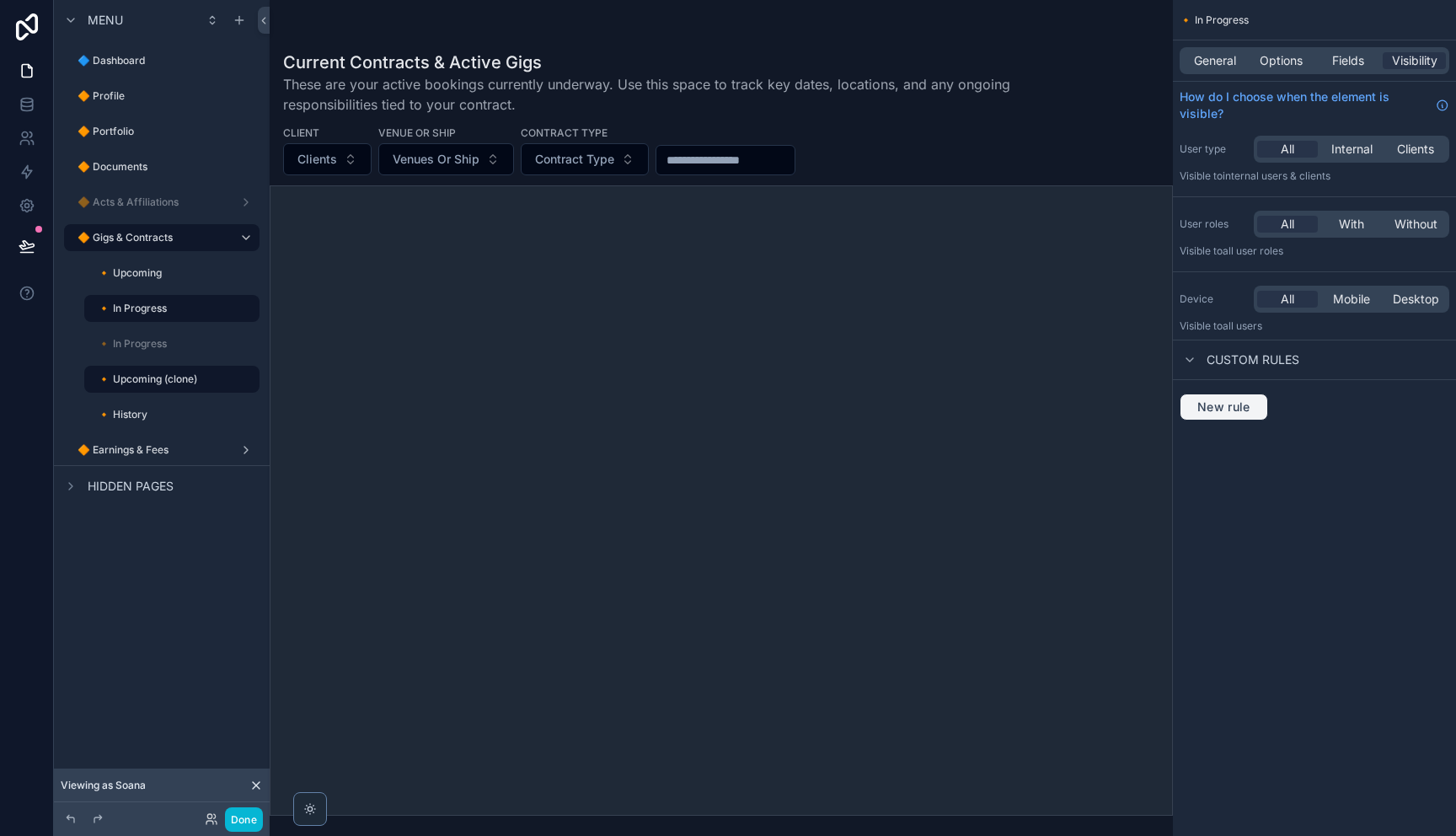
click at [1234, 408] on span "New rule" at bounding box center [1224, 407] width 67 height 15
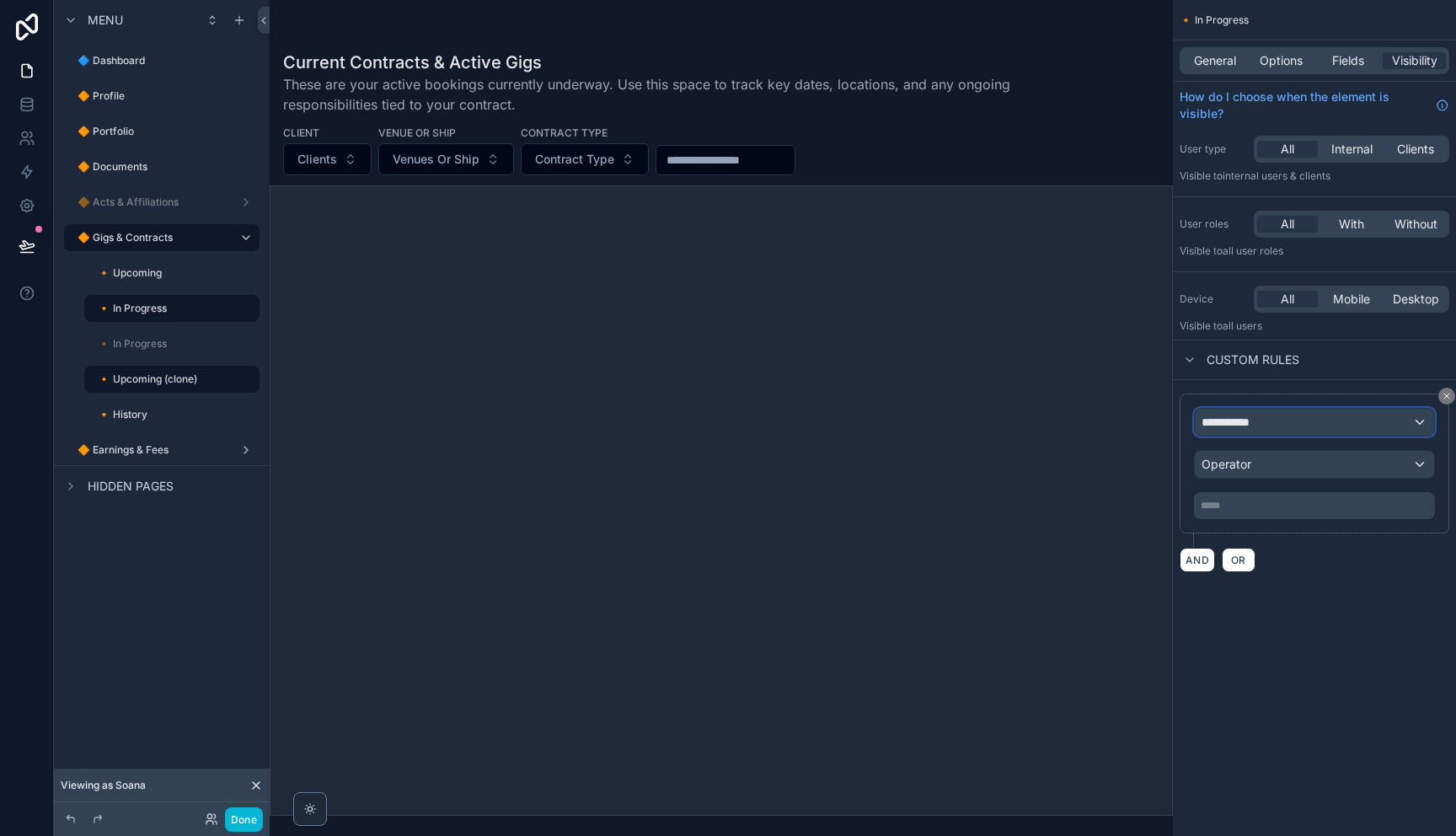
click at [1298, 421] on div "**********" at bounding box center [1314, 422] width 239 height 27
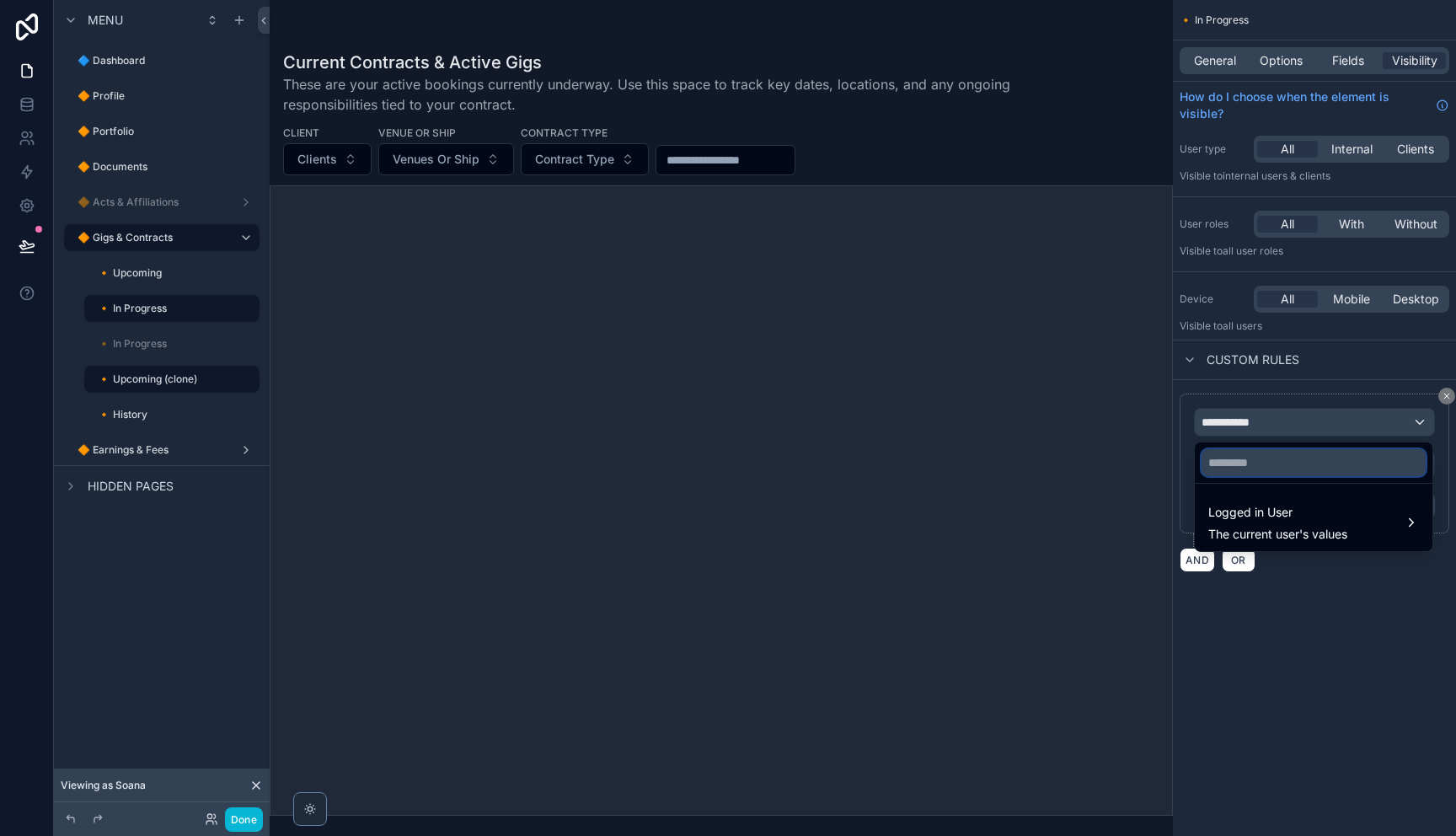
click at [1292, 469] on input "text" at bounding box center [1313, 462] width 224 height 27
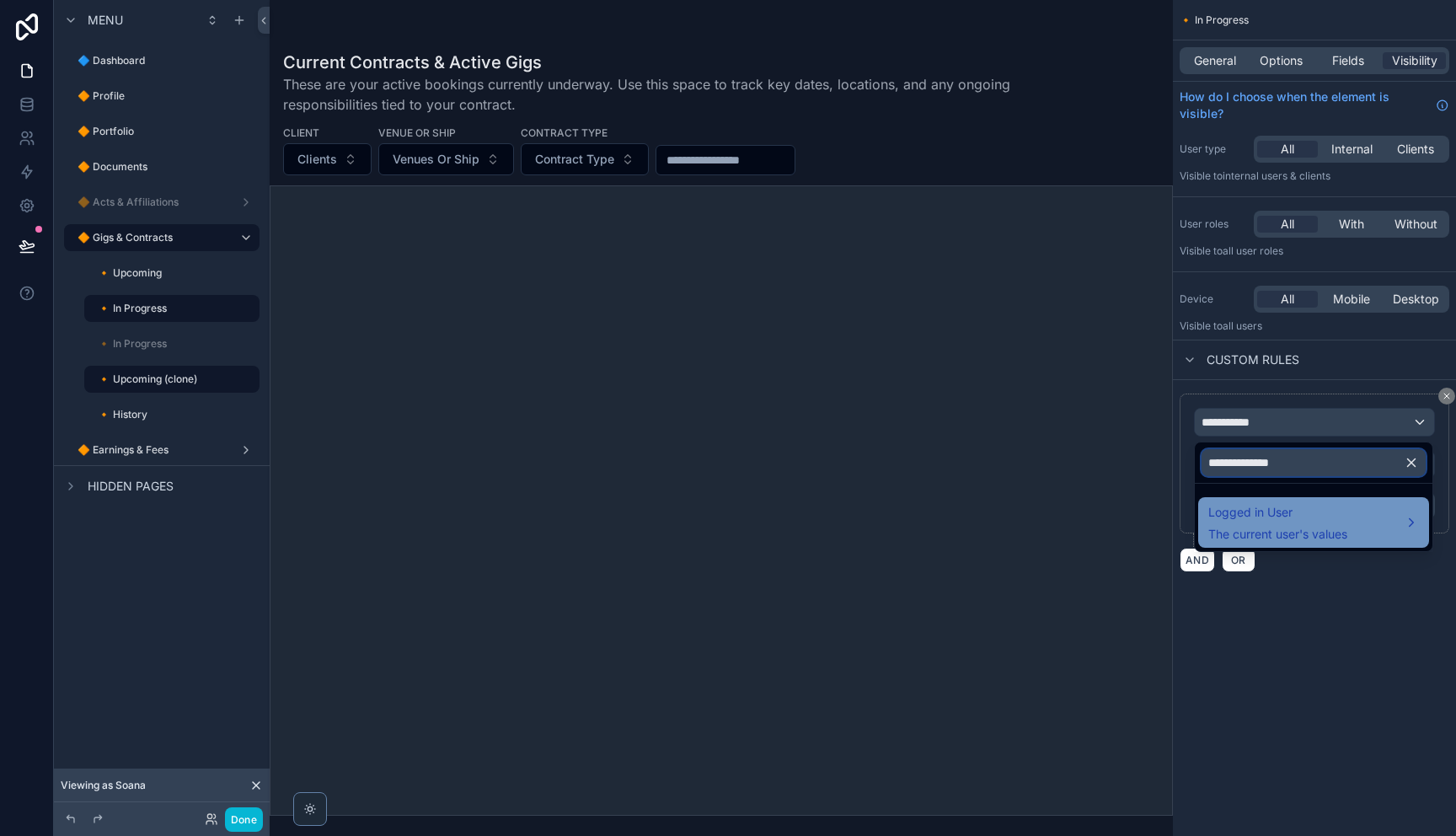
type input "**********"
drag, startPoint x: 1289, startPoint y: 524, endPoint x: 1278, endPoint y: 525, distance: 11.0
click at [1289, 525] on span "The current user's values" at bounding box center [1278, 534] width 139 height 17
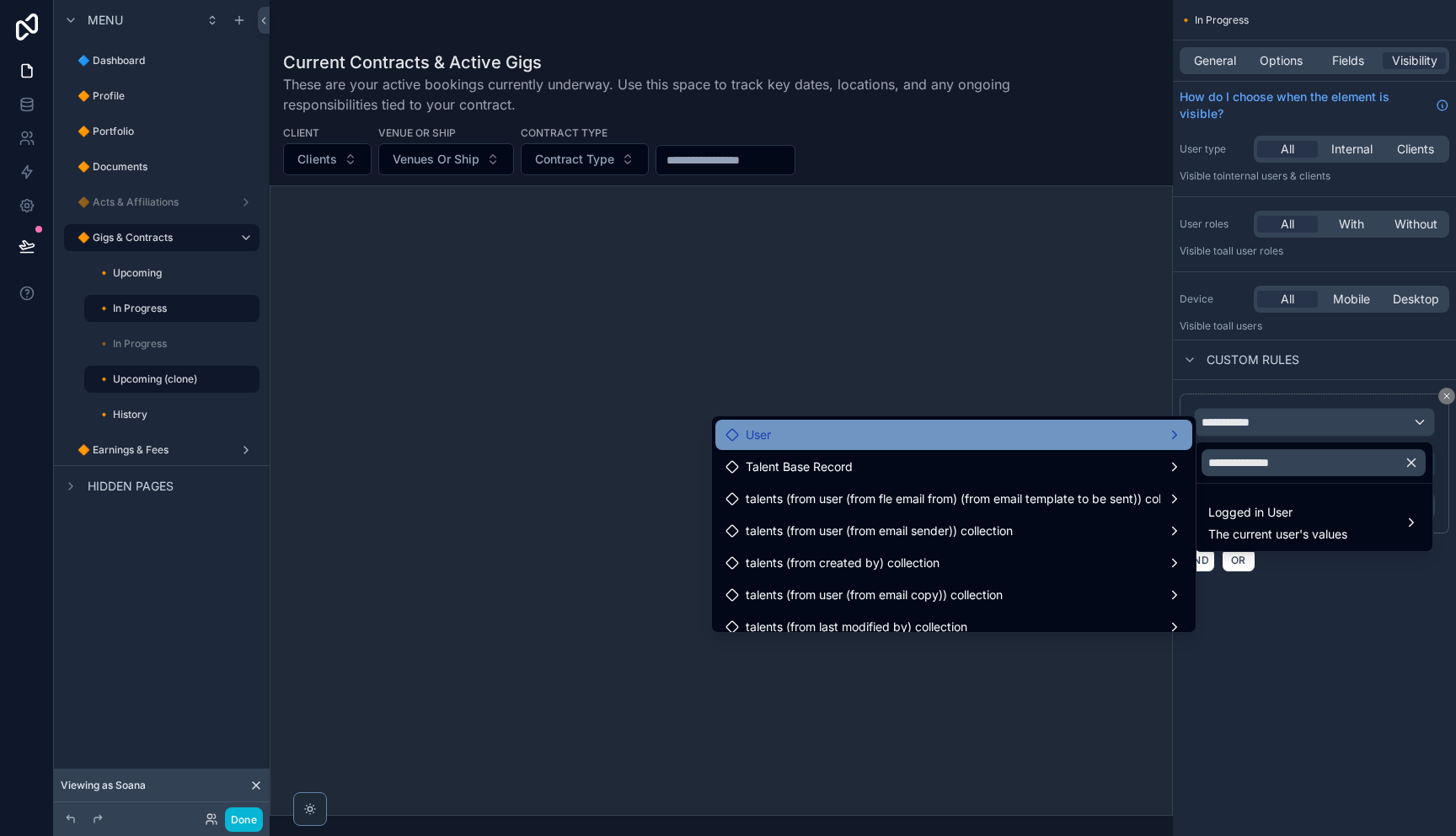
click at [909, 434] on div "User" at bounding box center [954, 434] width 457 height 20
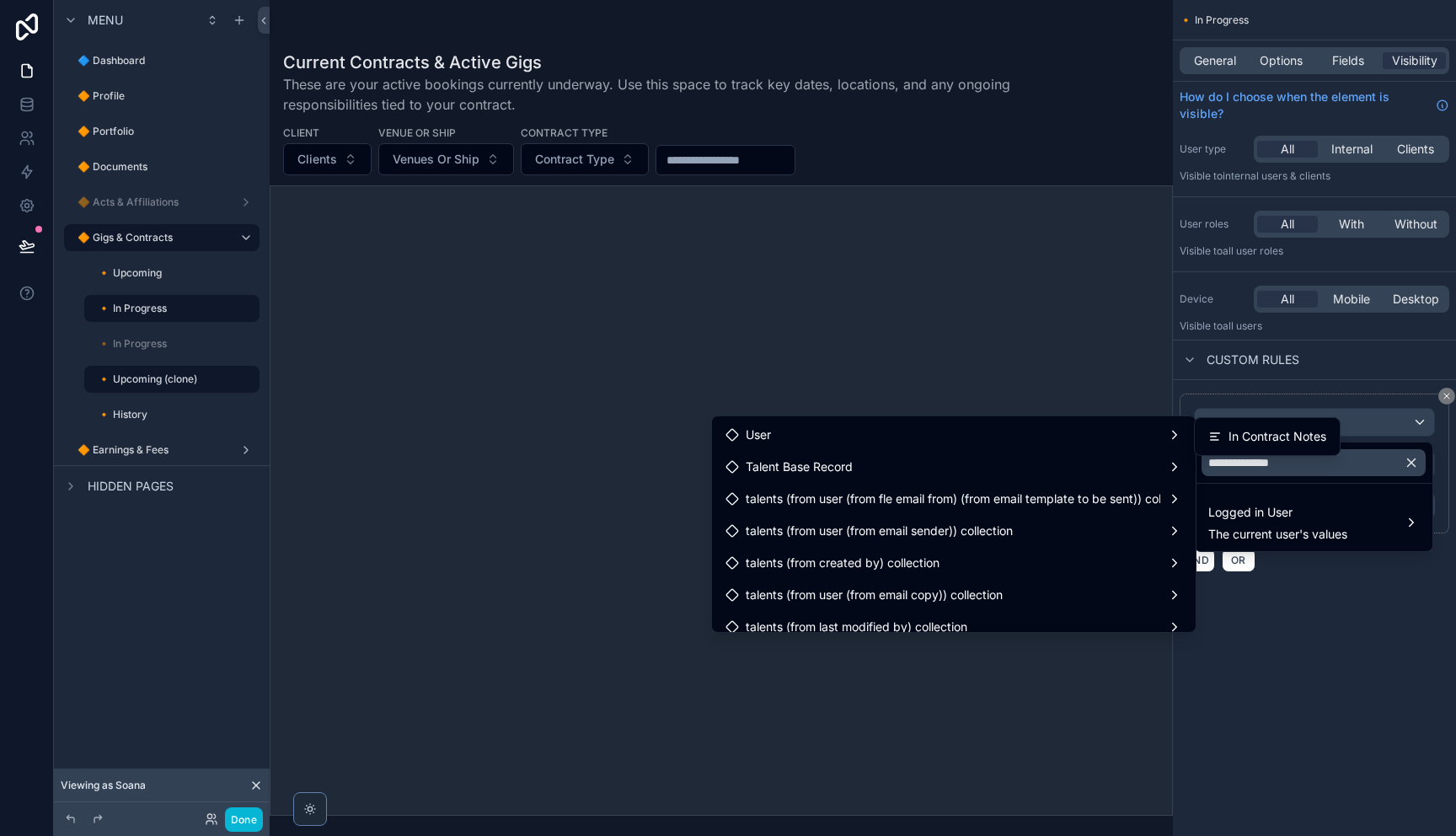
click at [1241, 438] on span "In Contract Notes" at bounding box center [1277, 436] width 97 height 20
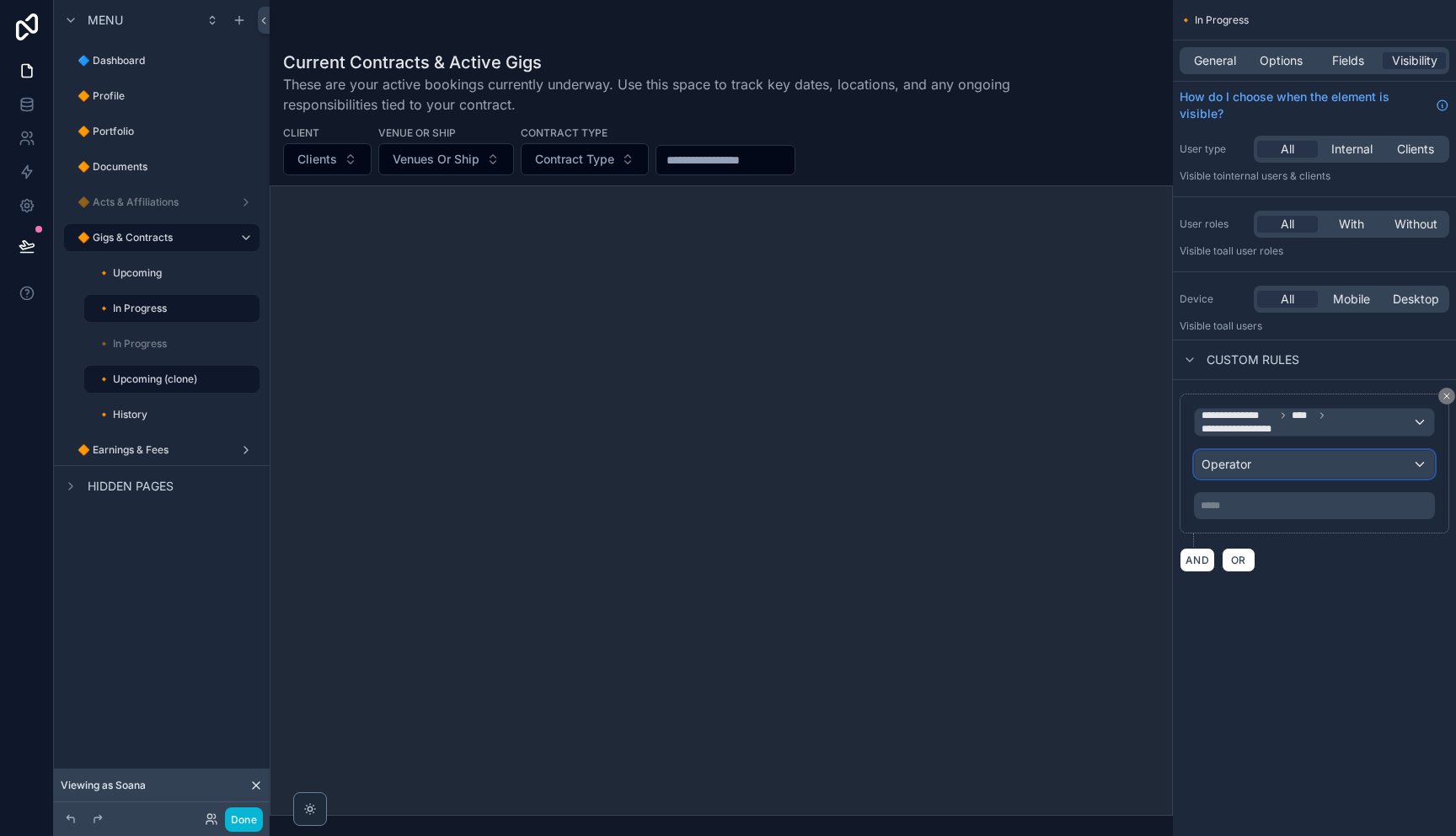
click at [1252, 475] on div "Operator" at bounding box center [1314, 464] width 239 height 27
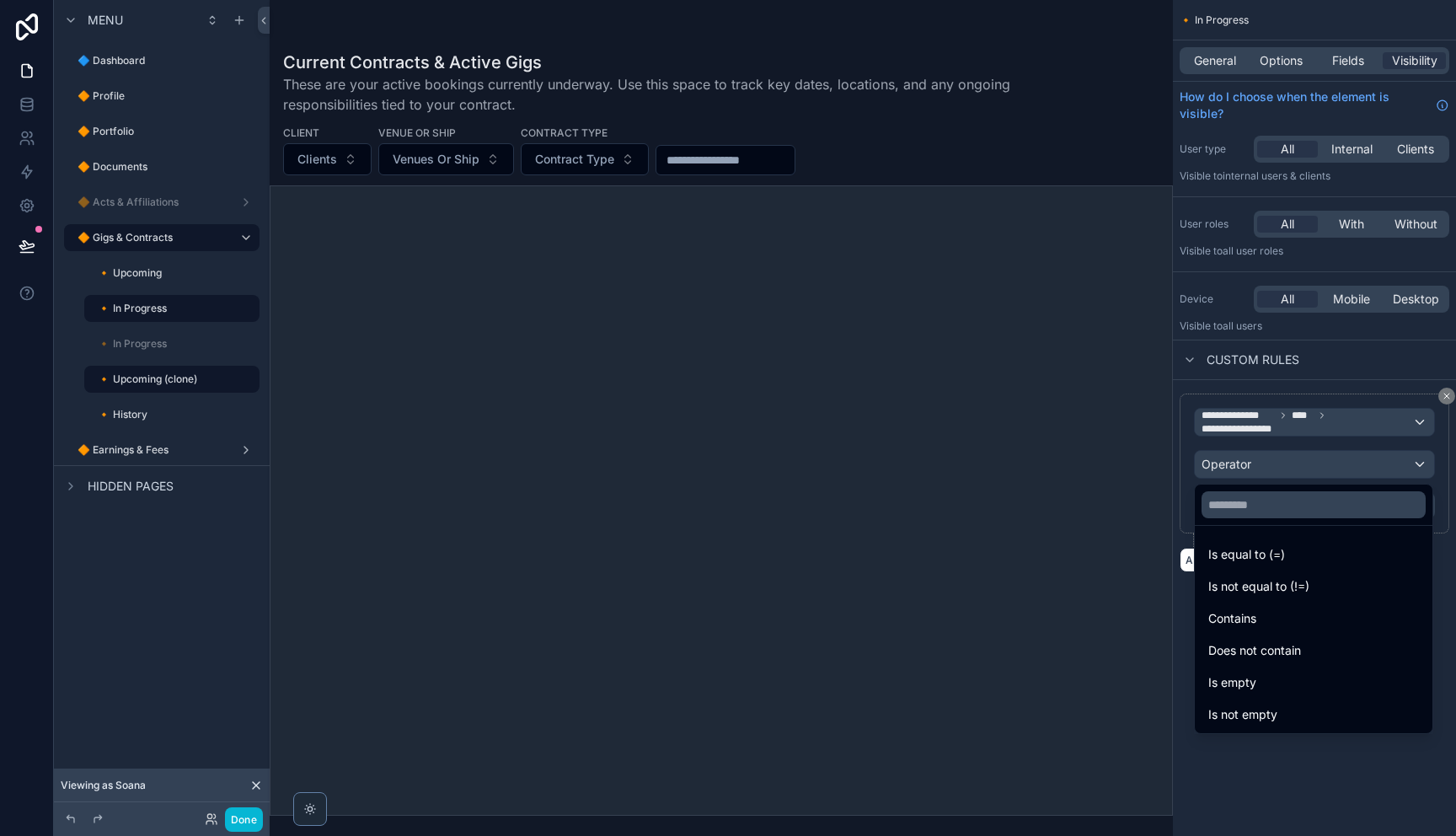
click at [141, 344] on div "scrollable content" at bounding box center [728, 418] width 1456 height 836
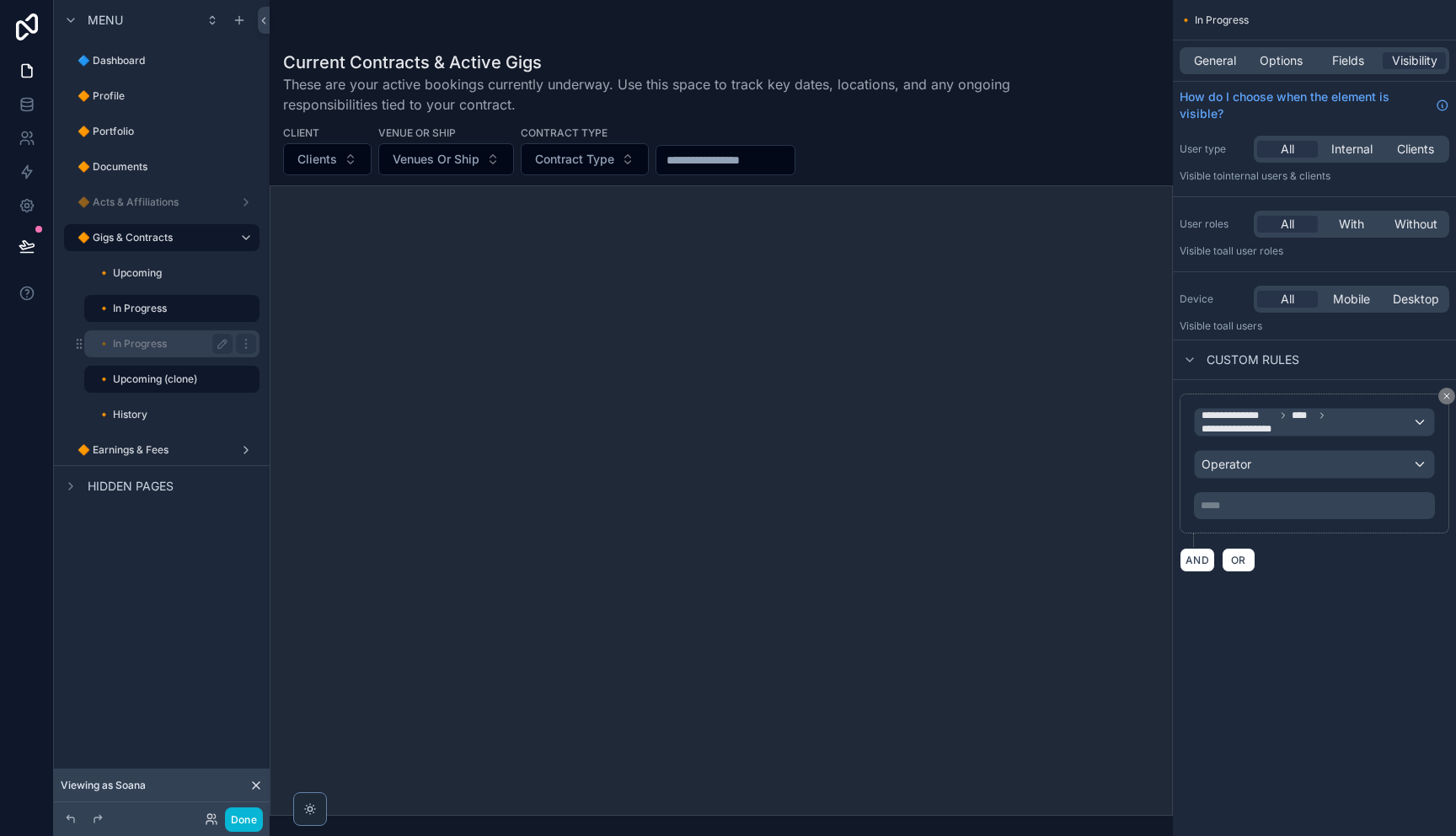
click at [138, 346] on label "🔸 In Progress" at bounding box center [161, 343] width 128 height 13
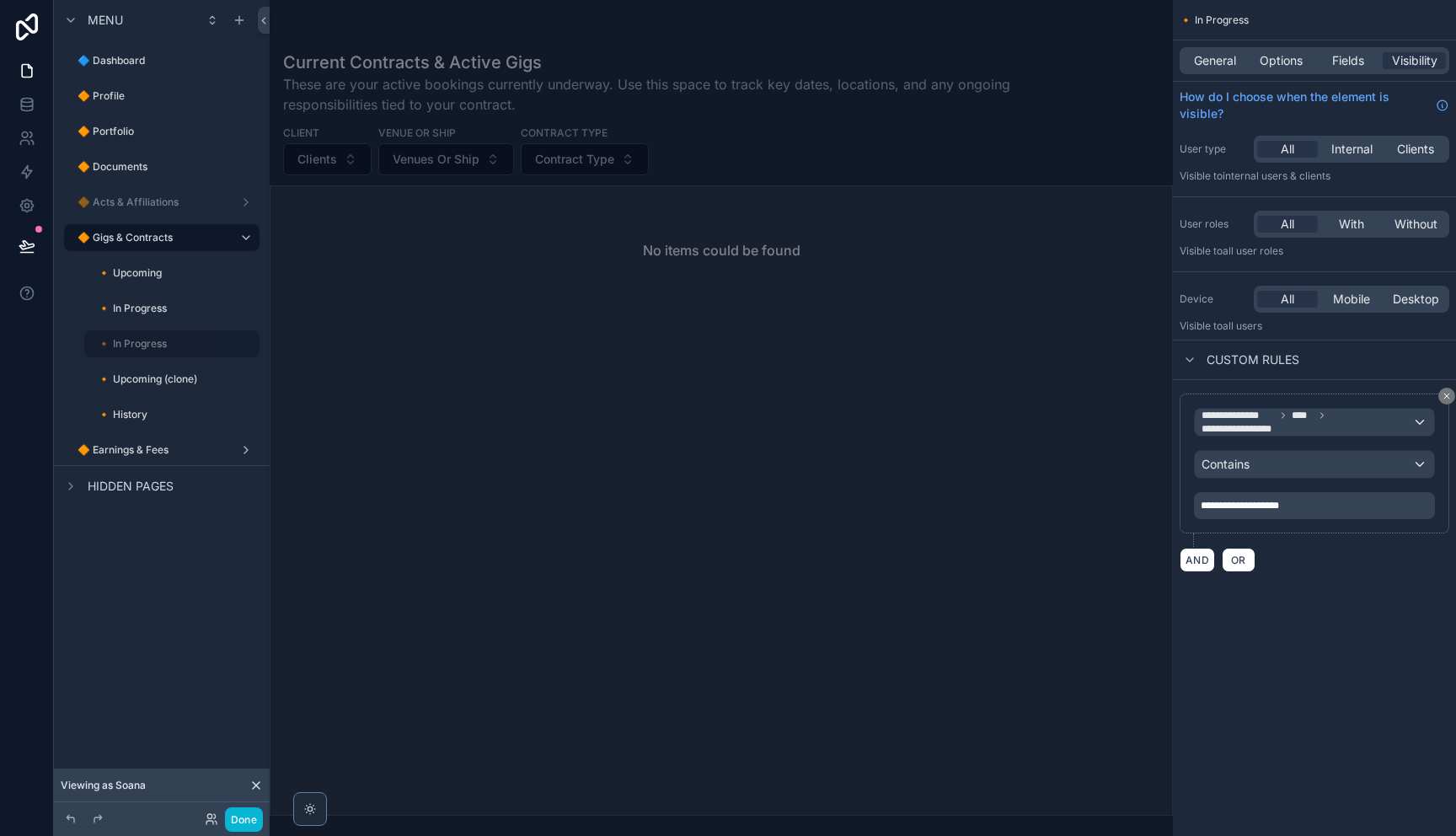
click at [1279, 508] on span "**********" at bounding box center [1240, 505] width 78 height 10
click at [148, 314] on label "🔸 In Progress" at bounding box center [161, 308] width 128 height 13
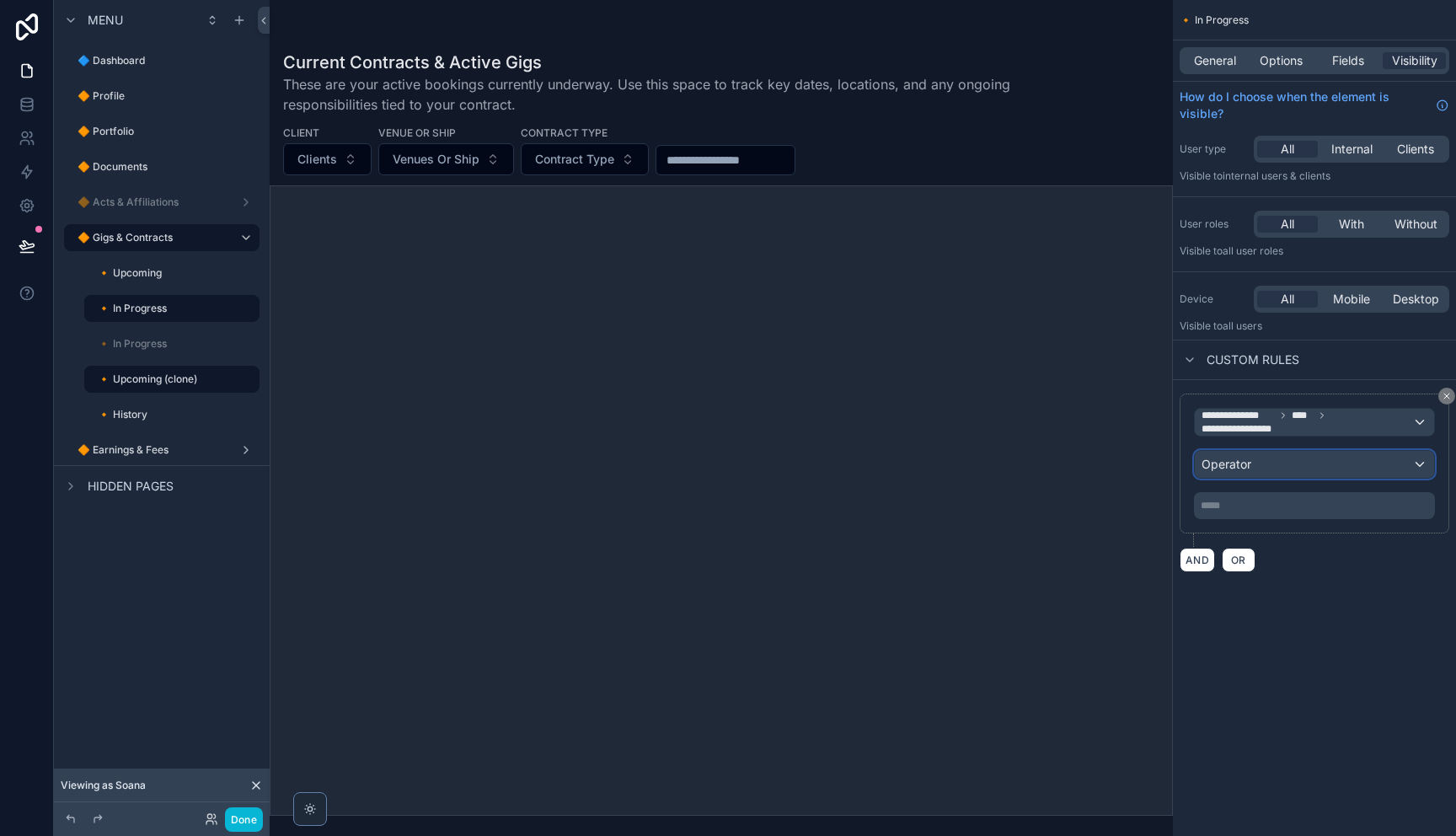
click at [1274, 473] on div "Operator" at bounding box center [1314, 464] width 239 height 27
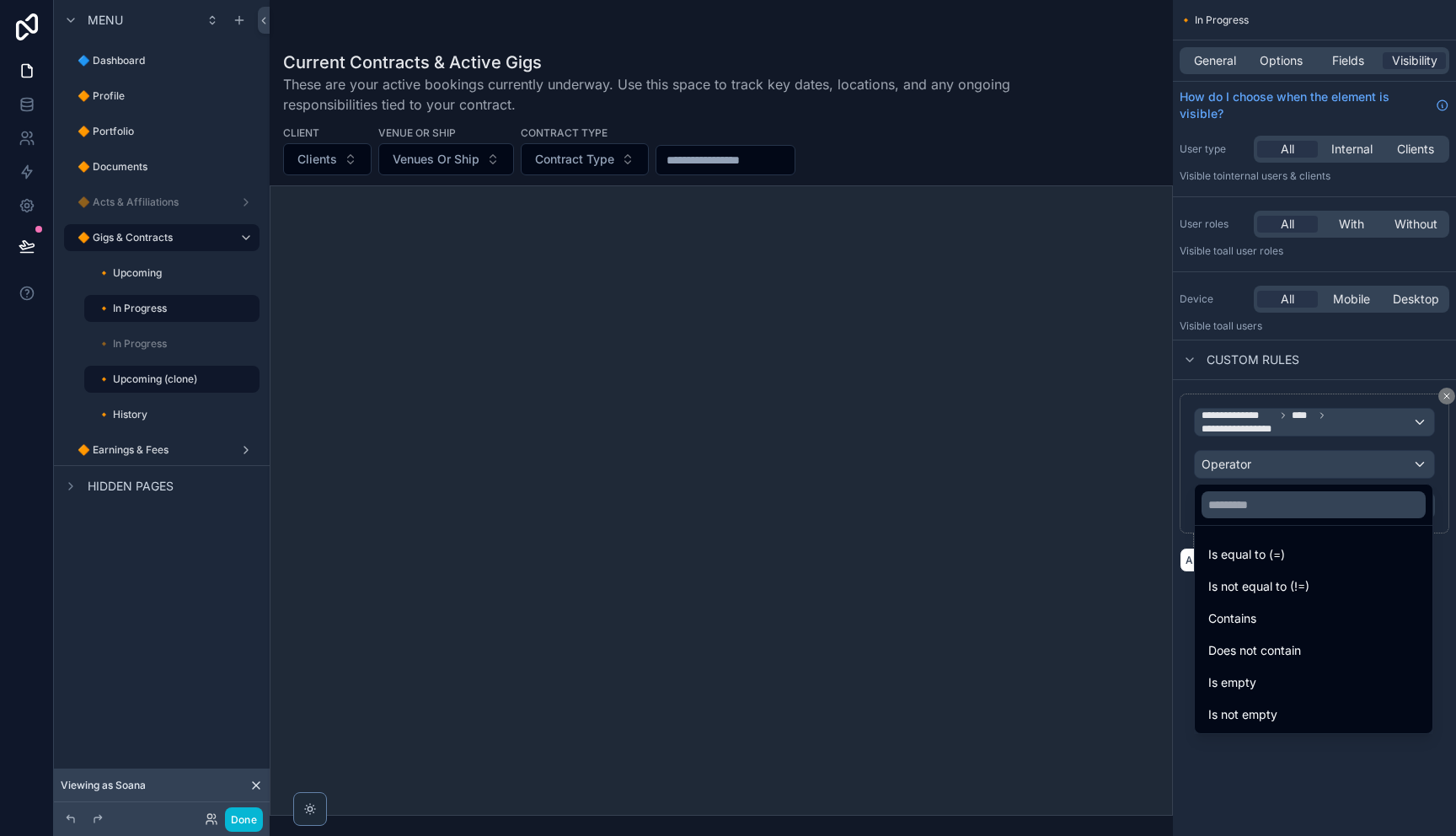
click at [1251, 613] on span "Contains" at bounding box center [1232, 618] width 48 height 20
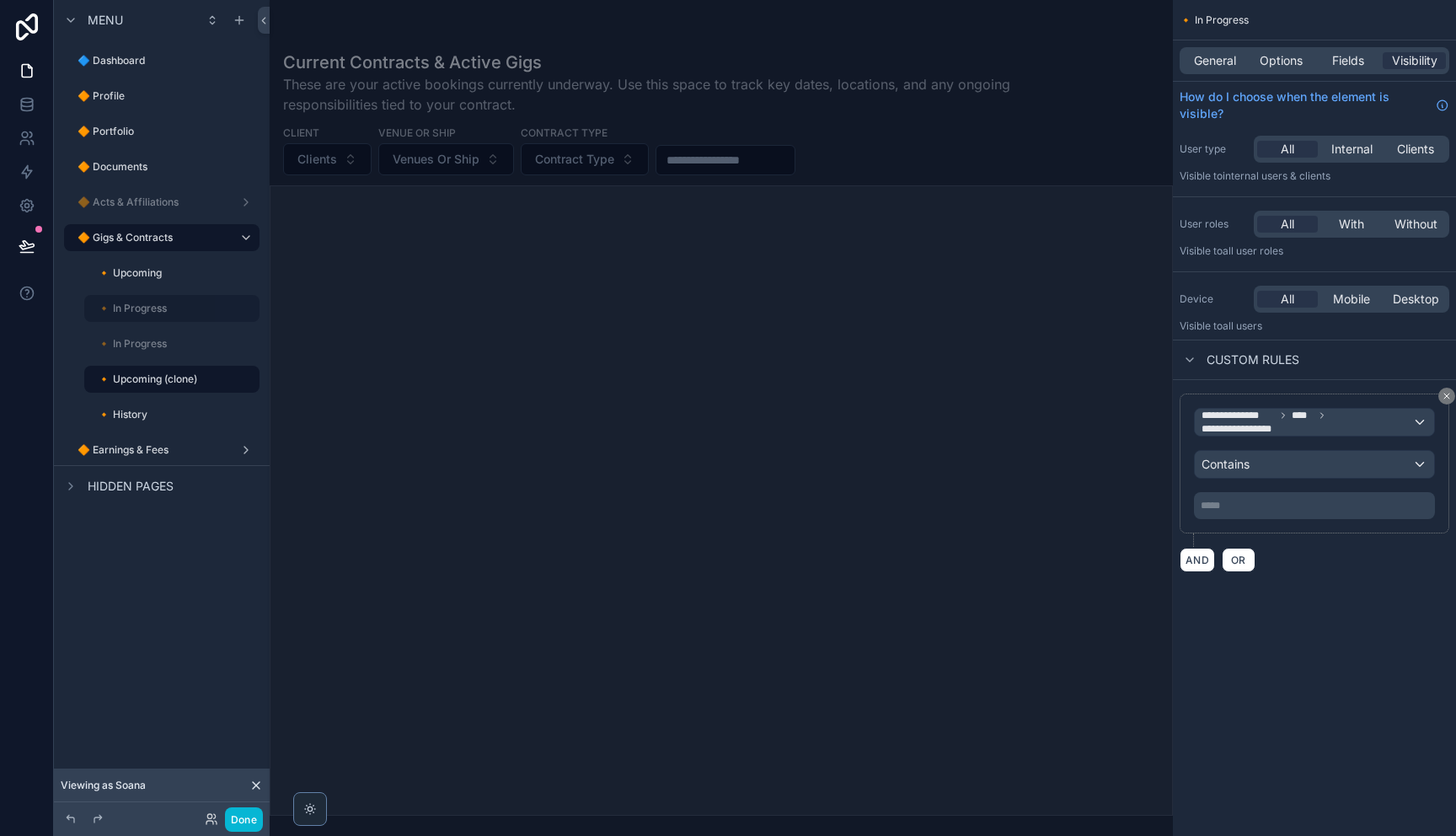
click at [1257, 507] on p "***** ﻿" at bounding box center [1316, 505] width 231 height 13
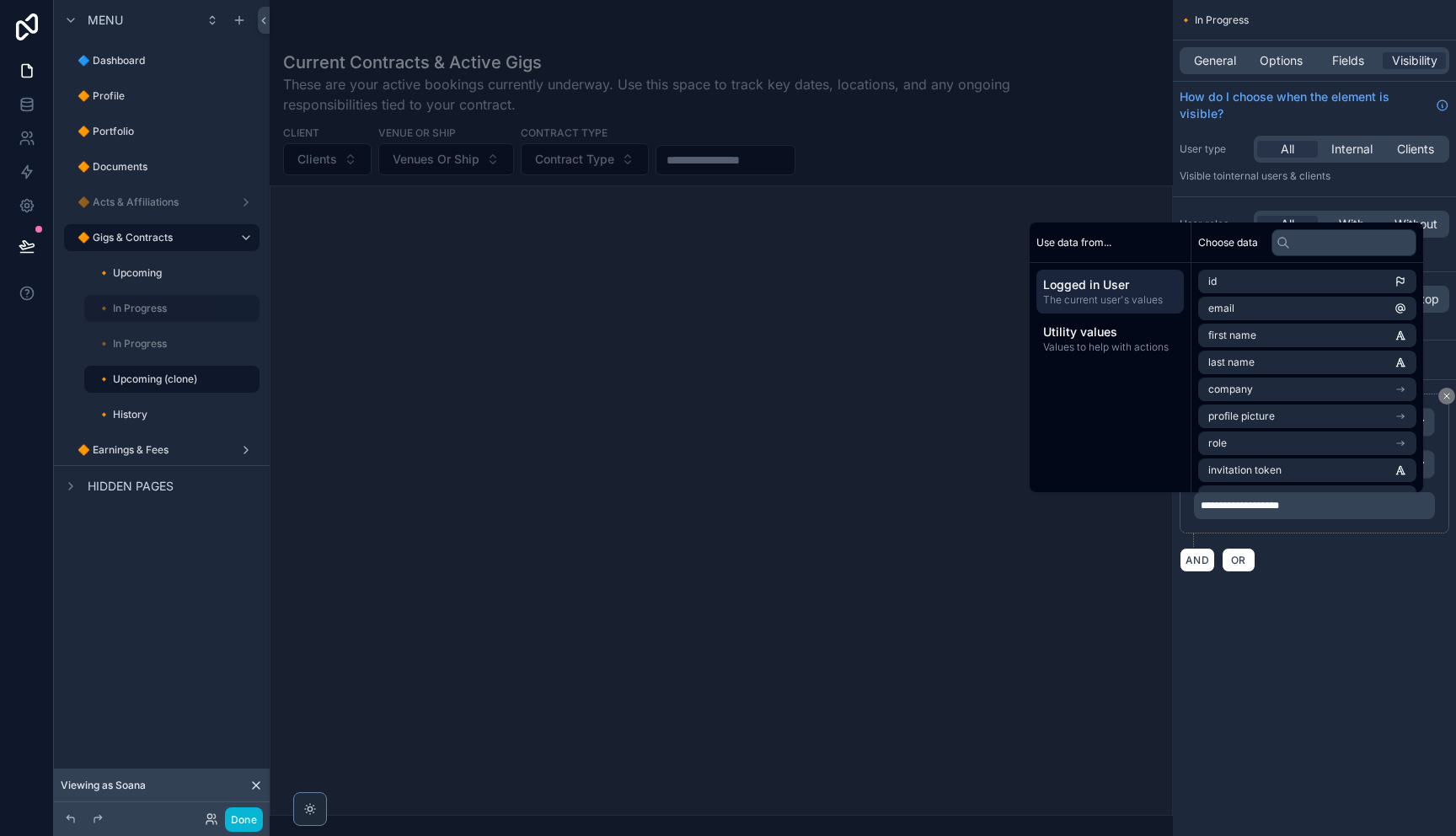
click at [1407, 663] on div "**********" at bounding box center [1314, 418] width 283 height 836
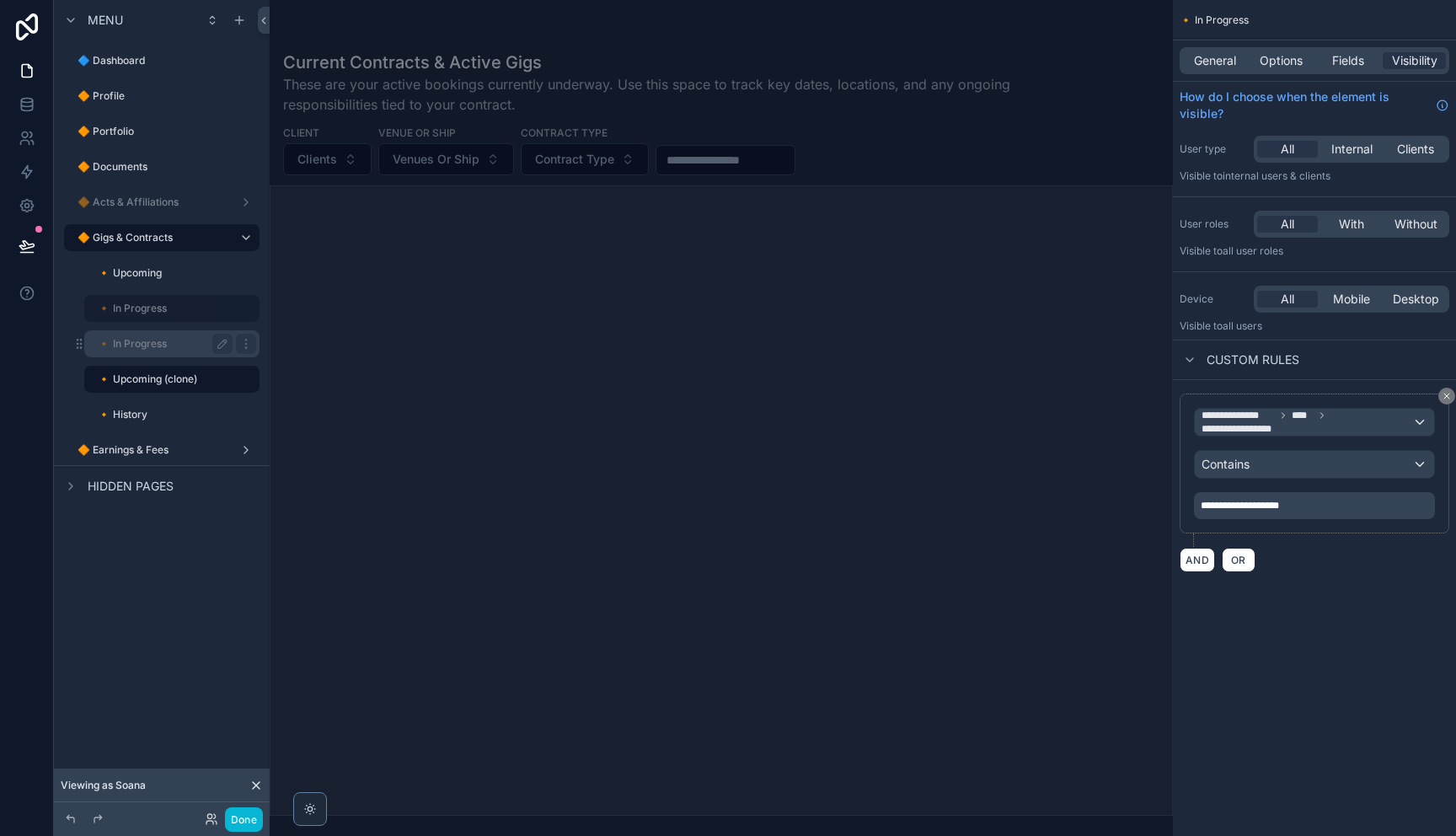
click at [137, 351] on div "🔸 In Progress" at bounding box center [164, 343] width 134 height 20
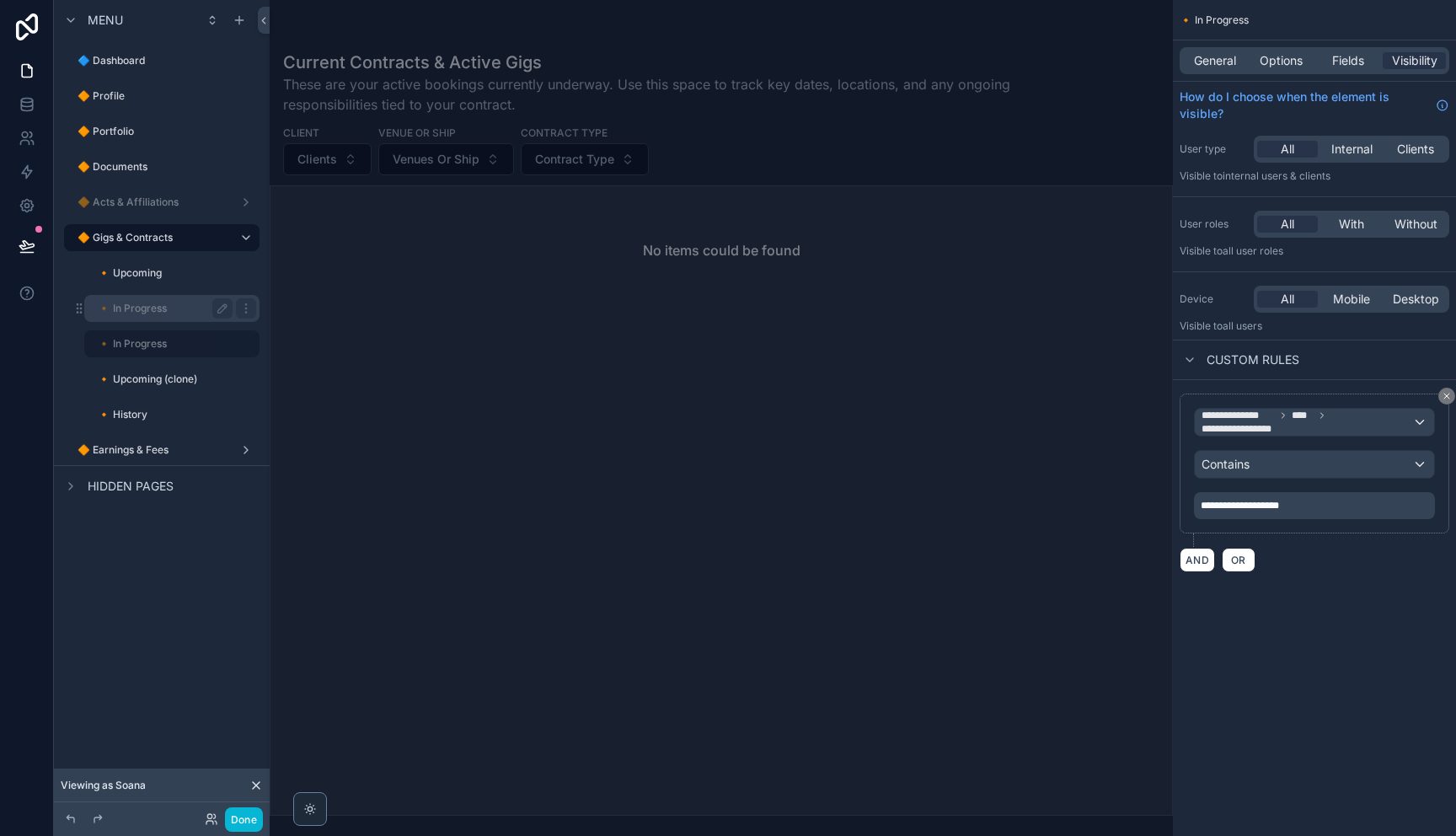
click at [141, 316] on div "🔸 In Progress" at bounding box center [164, 308] width 134 height 20
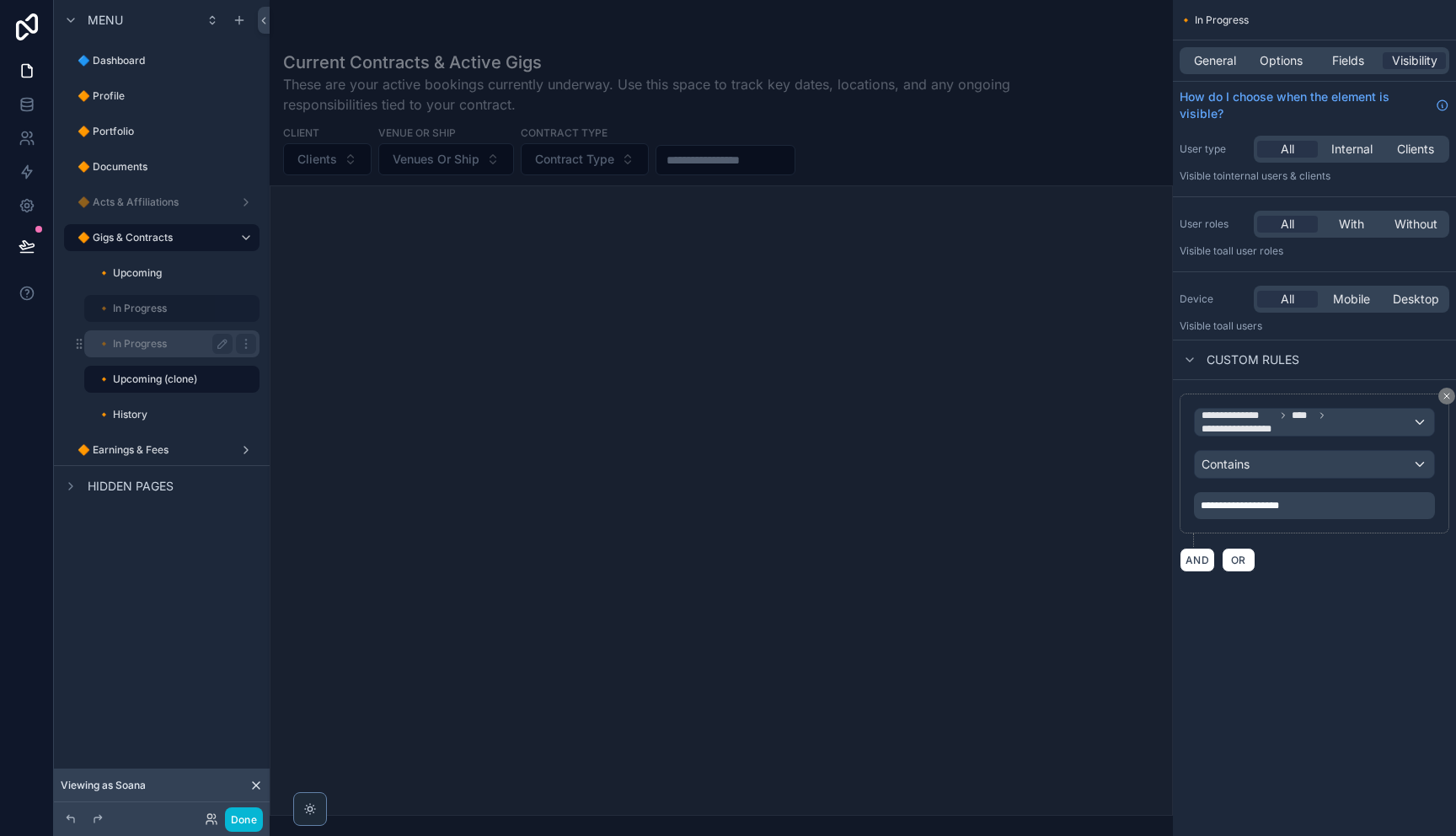
click at [130, 343] on label "🔸 In Progress" at bounding box center [161, 343] width 128 height 13
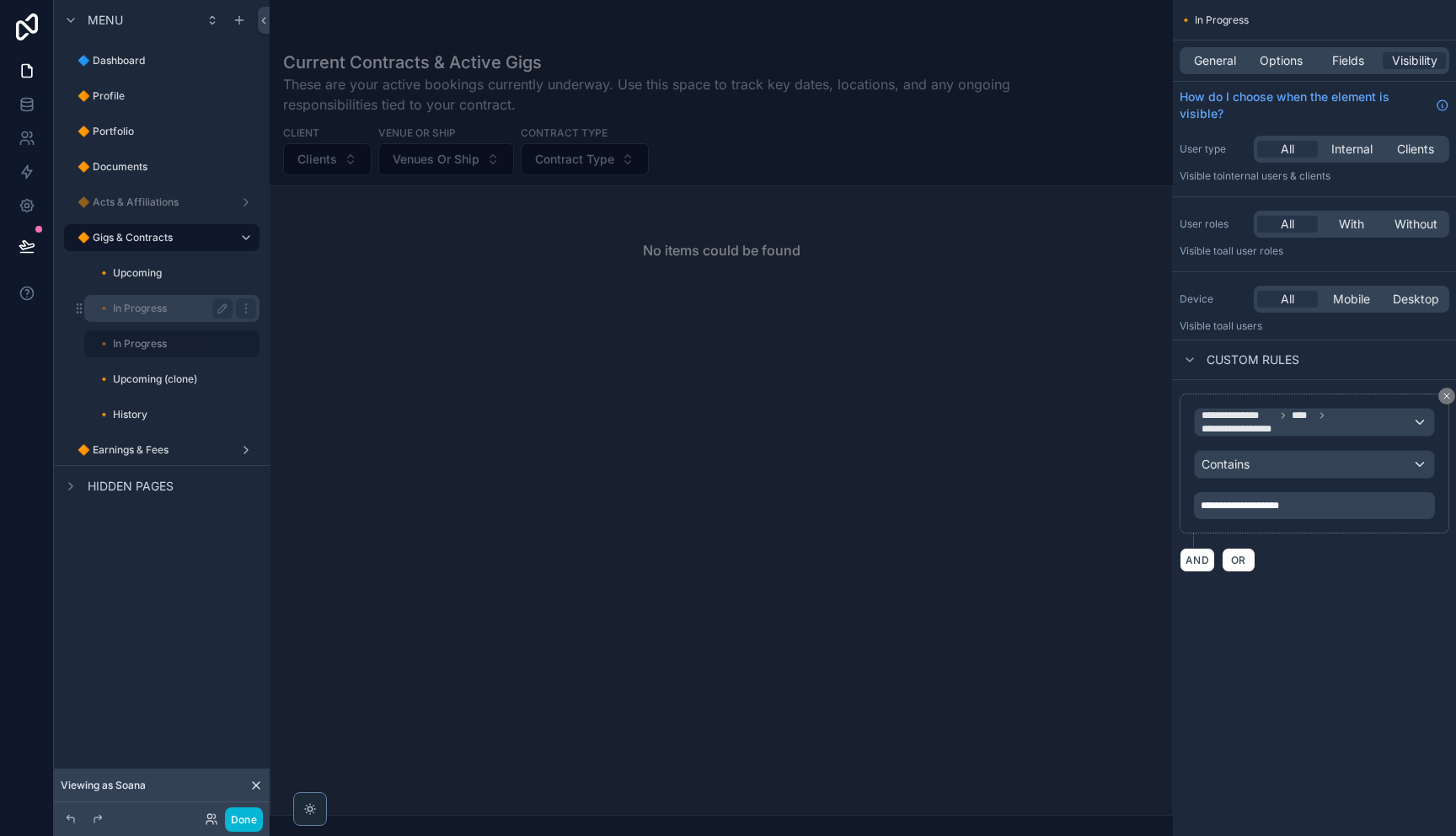
click at [154, 315] on label "🔸 In Progress" at bounding box center [161, 308] width 128 height 13
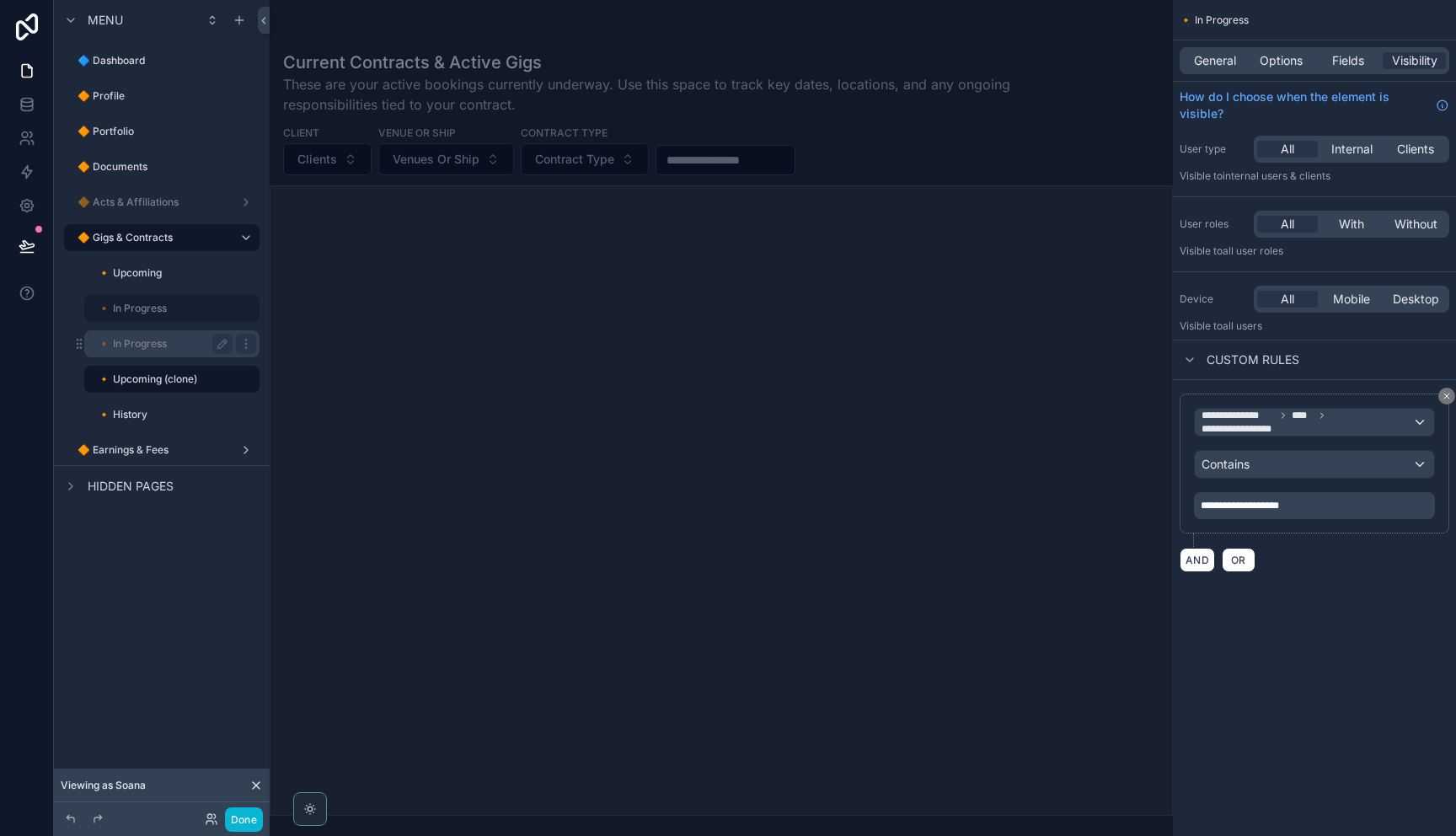
click at [136, 345] on label "🔸 In Progress" at bounding box center [161, 343] width 128 height 13
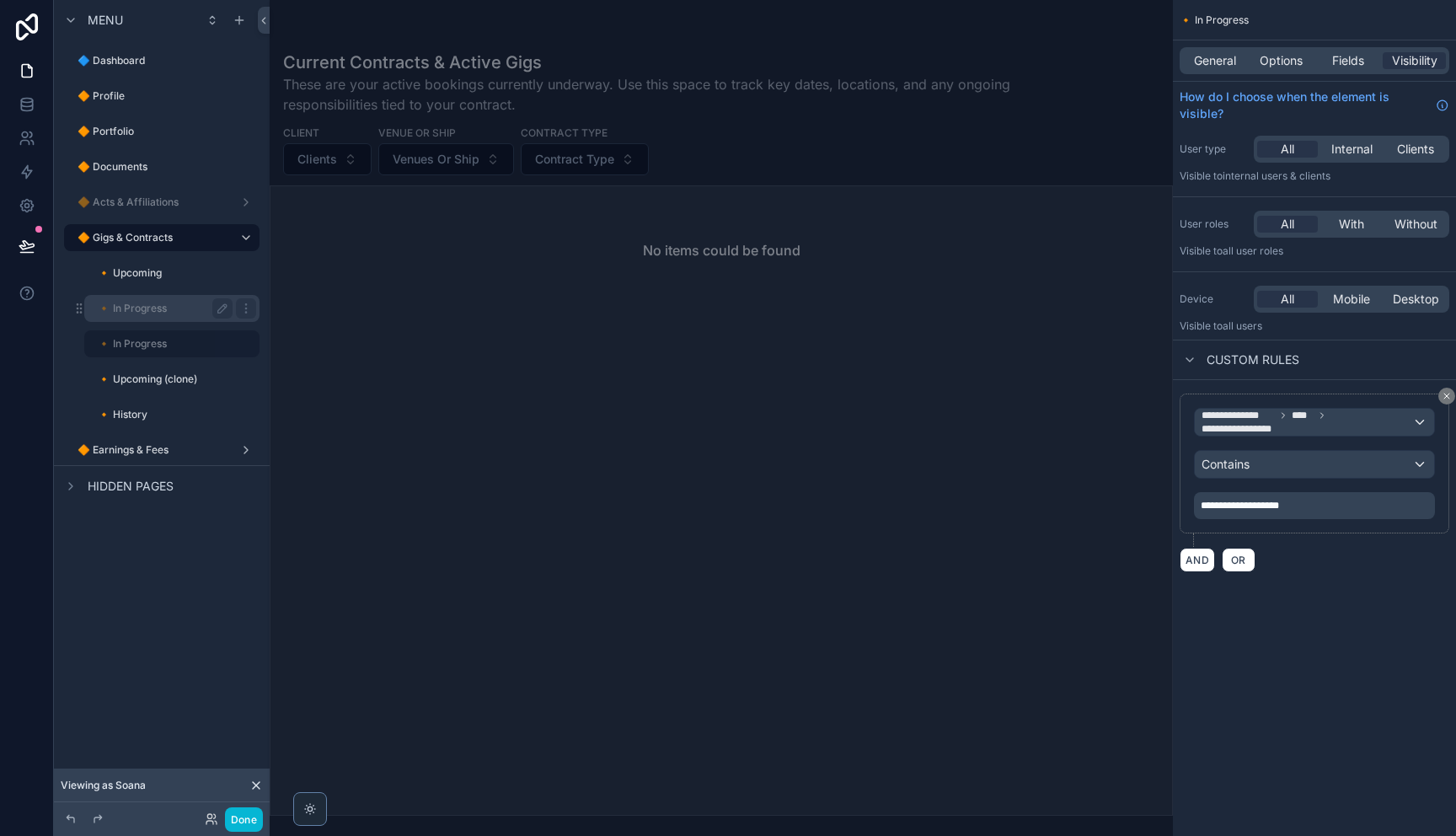
click at [162, 316] on div "🔸 In Progress" at bounding box center [164, 308] width 134 height 20
click at [1206, 69] on div "General Options Fields Visibility" at bounding box center [1314, 60] width 270 height 27
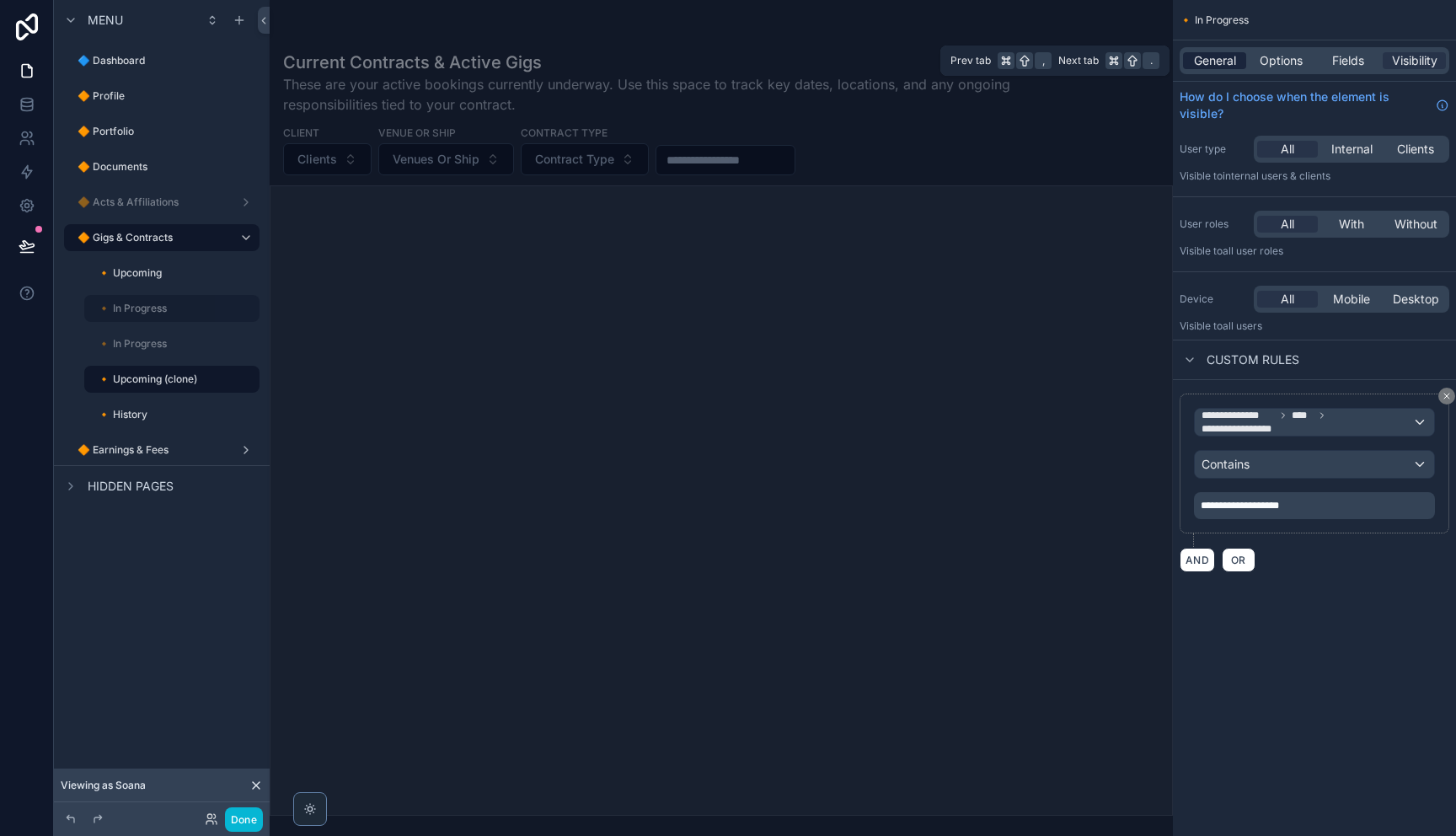
click at [1214, 64] on span "General" at bounding box center [1215, 61] width 42 height 17
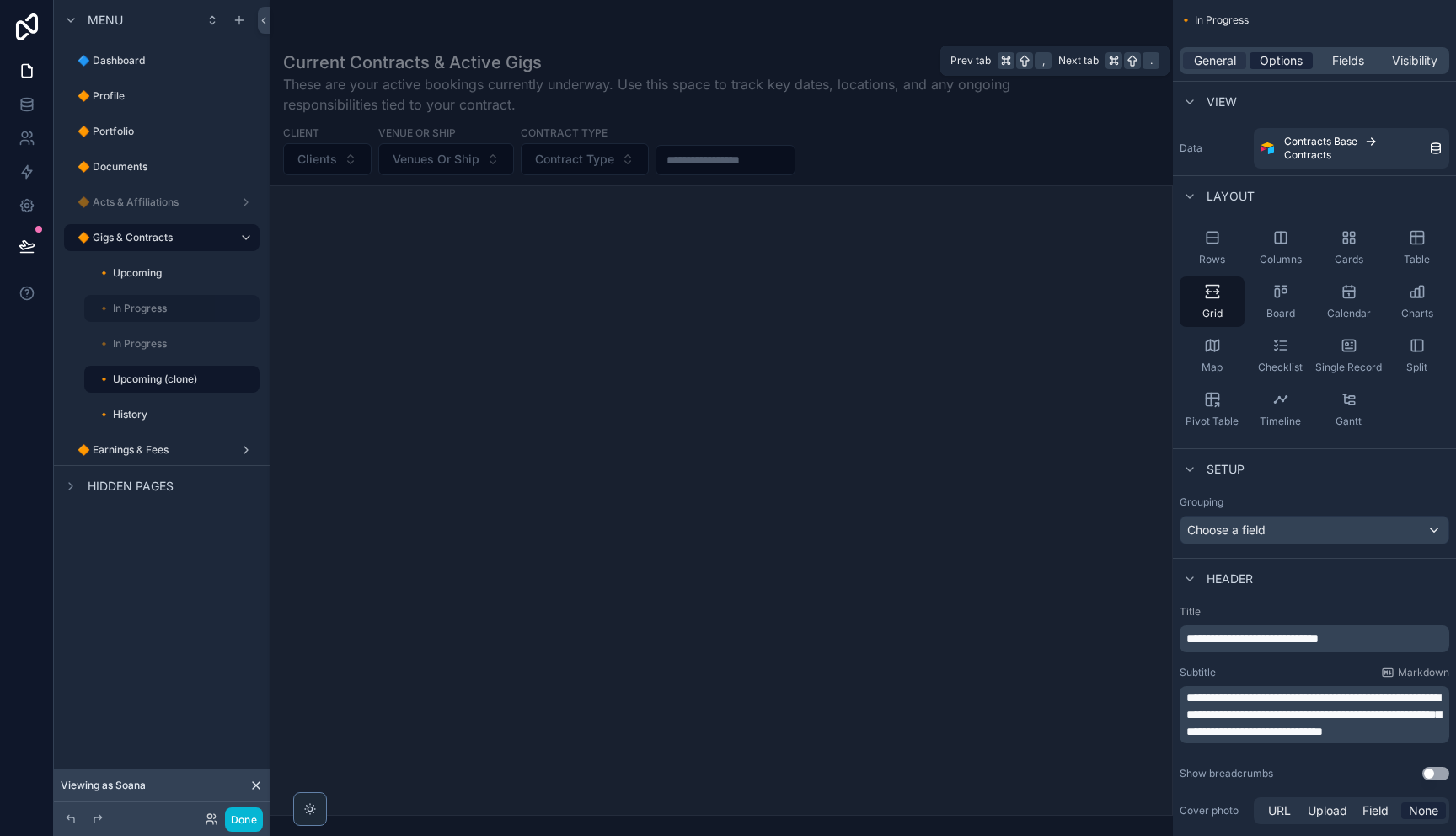
click at [1270, 64] on span "Options" at bounding box center [1281, 61] width 43 height 17
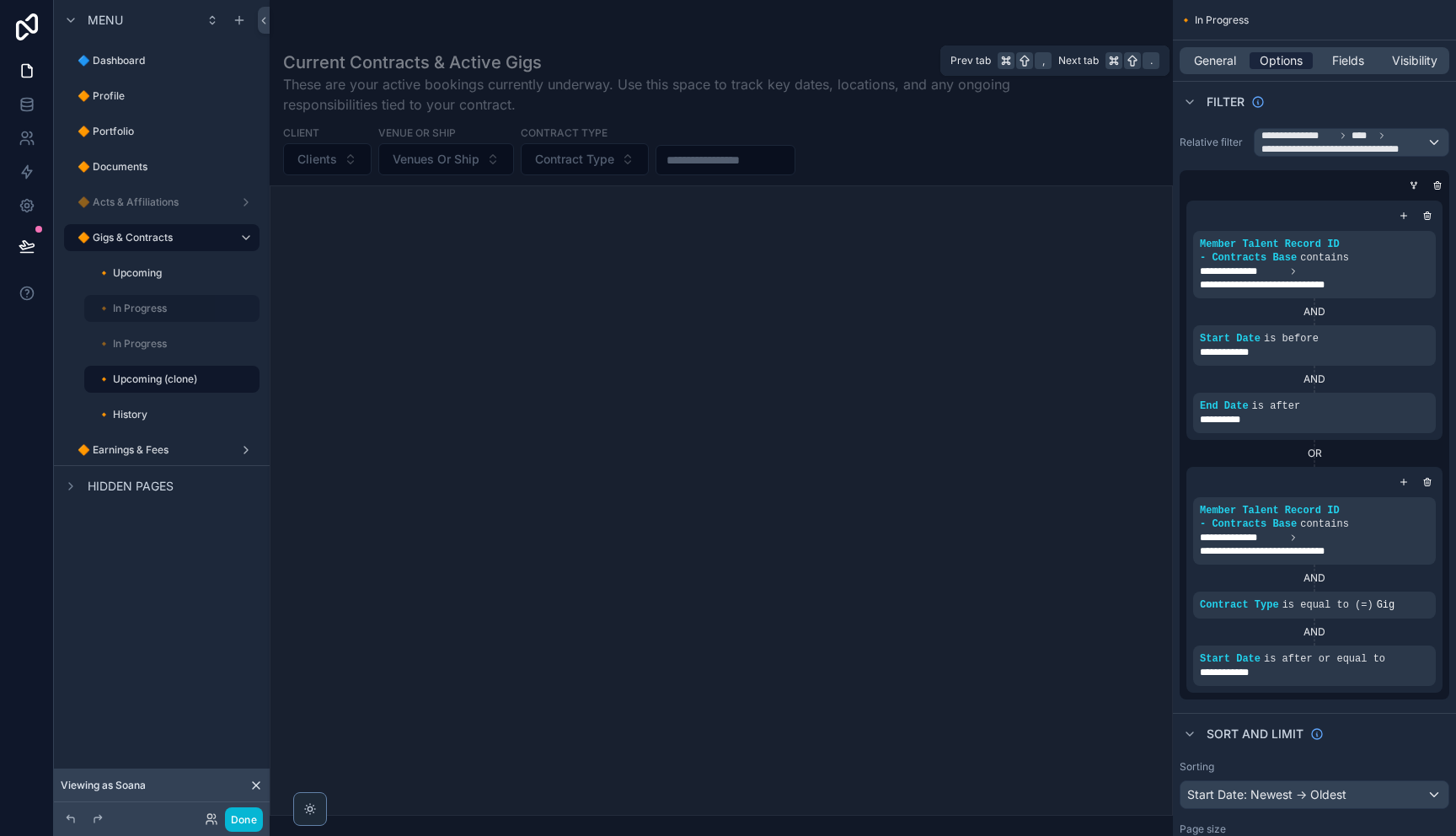
drag, startPoint x: 1347, startPoint y: 62, endPoint x: 1268, endPoint y: 62, distance: 79.0
click at [1346, 62] on span "Fields" at bounding box center [1348, 61] width 32 height 17
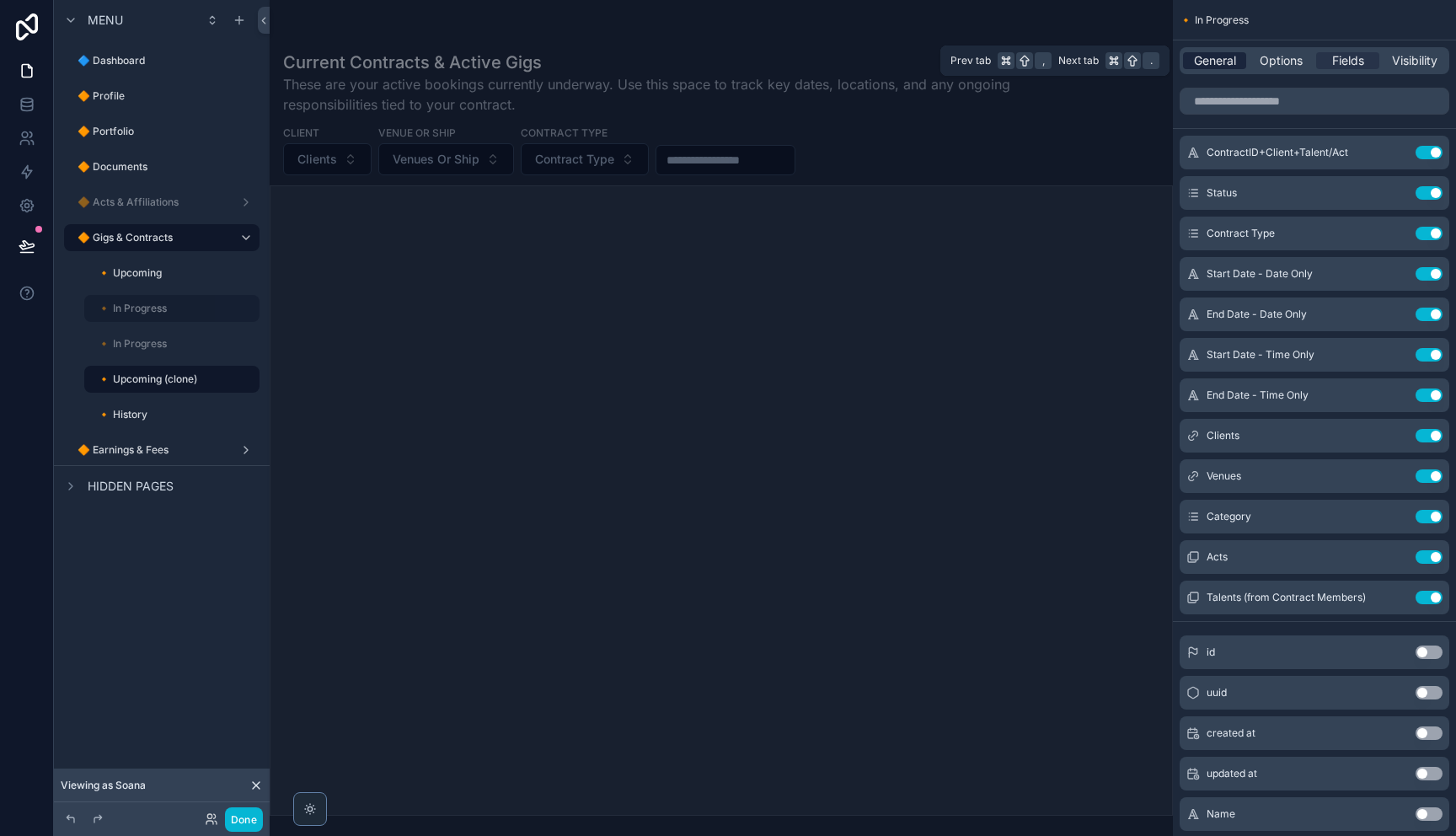
click at [1222, 61] on span "General" at bounding box center [1215, 61] width 42 height 17
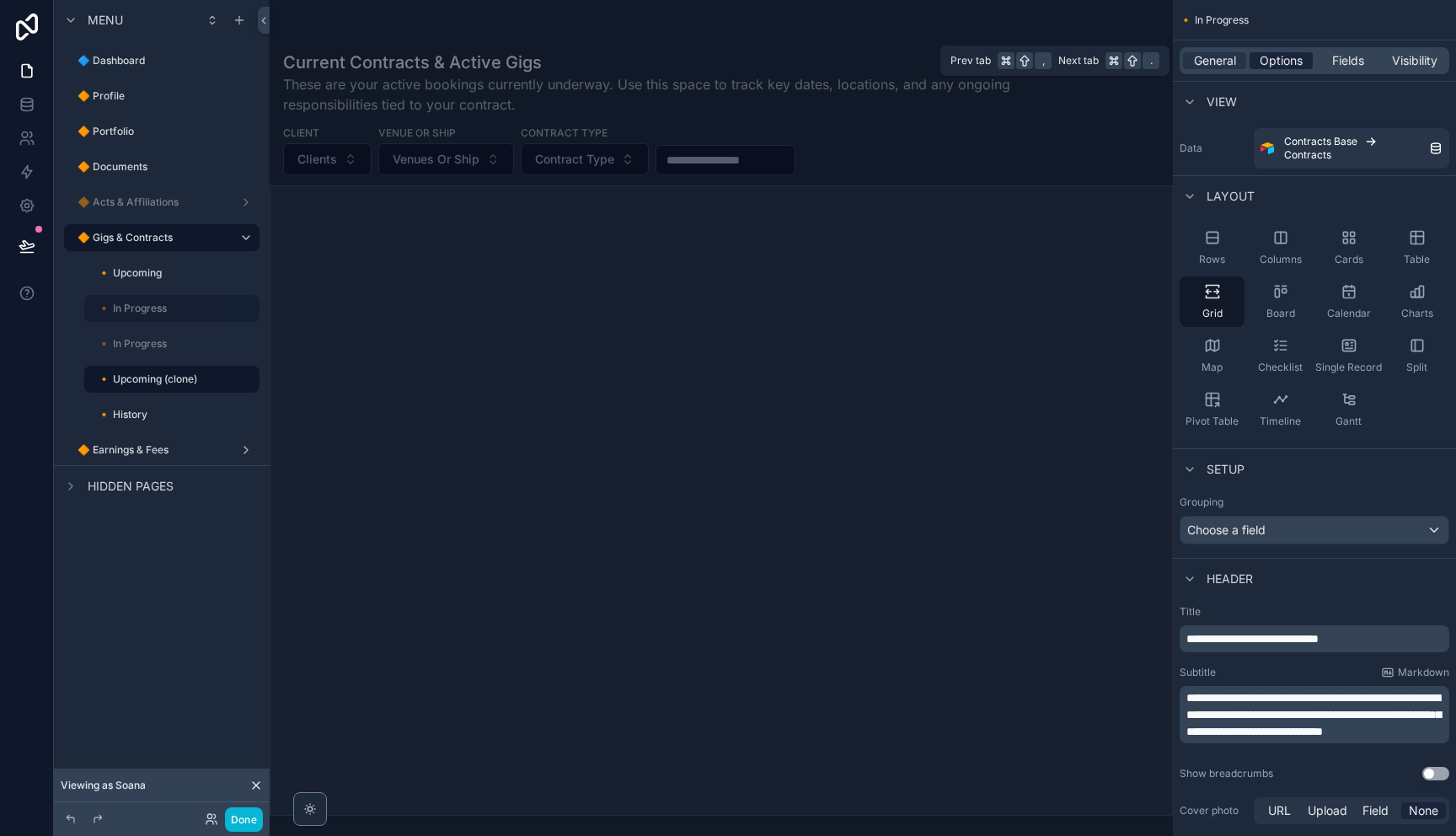
click at [1280, 58] on span "Options" at bounding box center [1281, 61] width 43 height 17
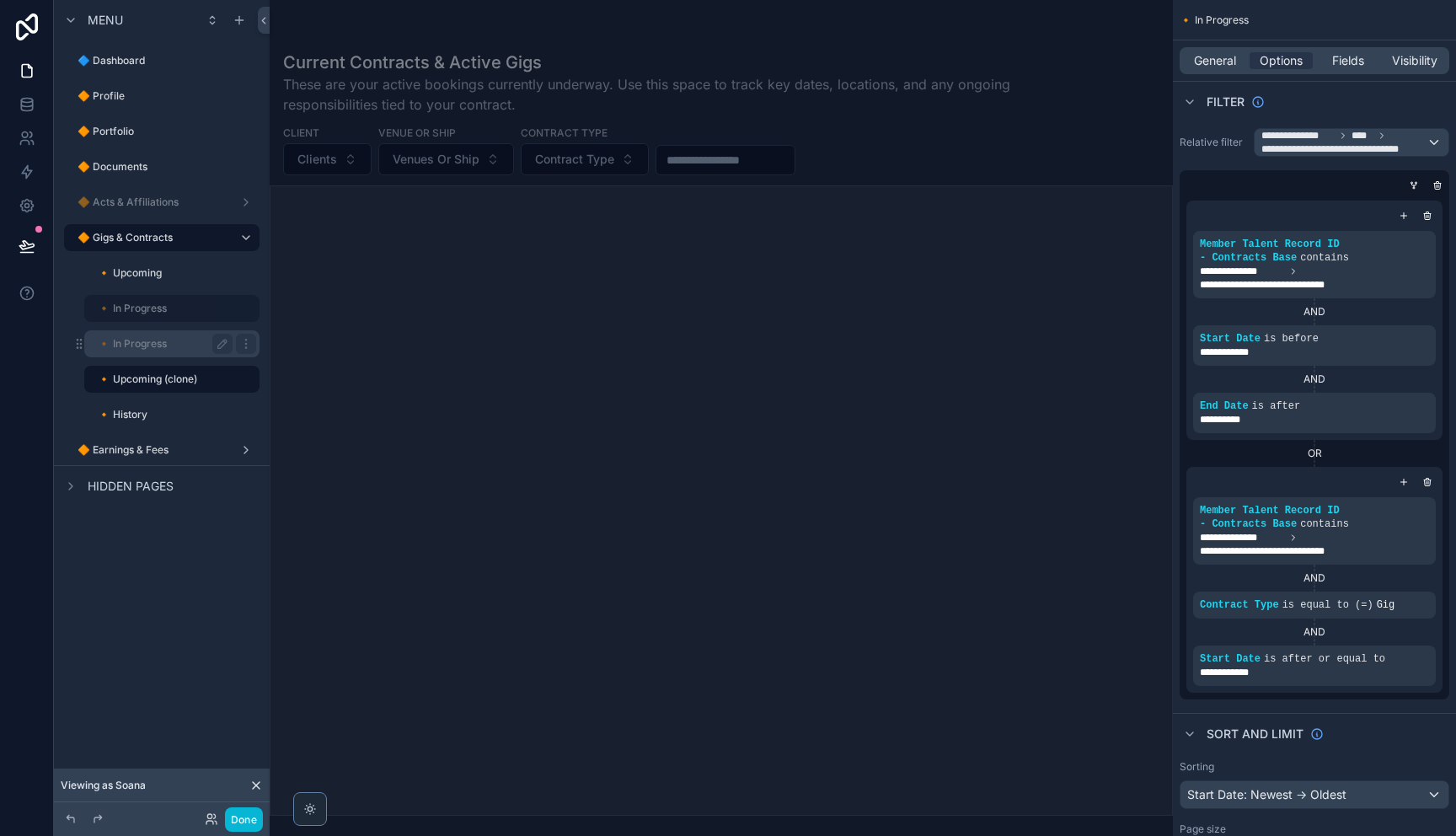
click at [167, 357] on div "🔸 In Progress" at bounding box center [172, 343] width 169 height 27
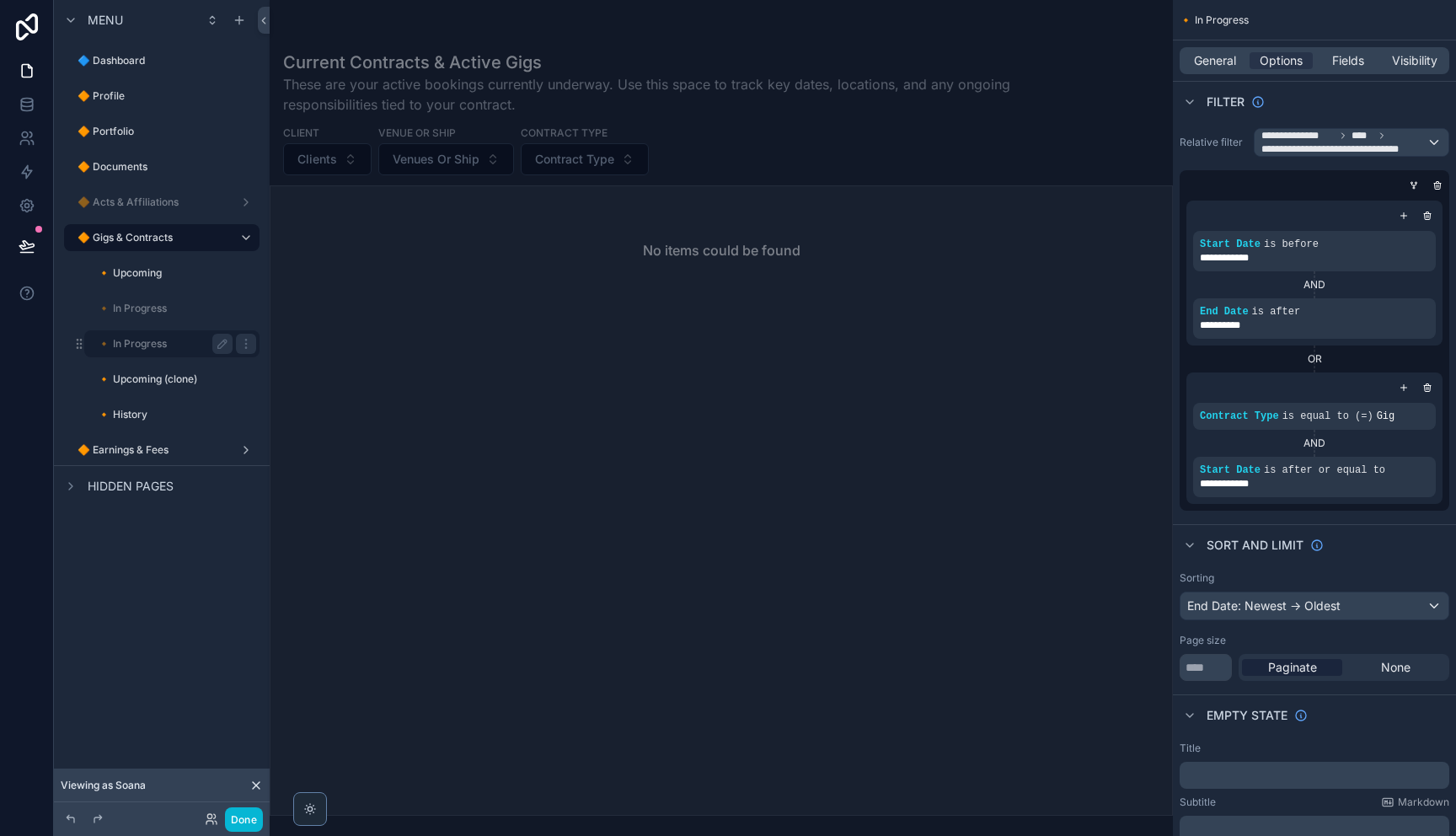
click at [241, 348] on icon "scrollable content" at bounding box center [246, 343] width 13 height 13
click at [294, 358] on button "Remove" at bounding box center [312, 356] width 65 height 17
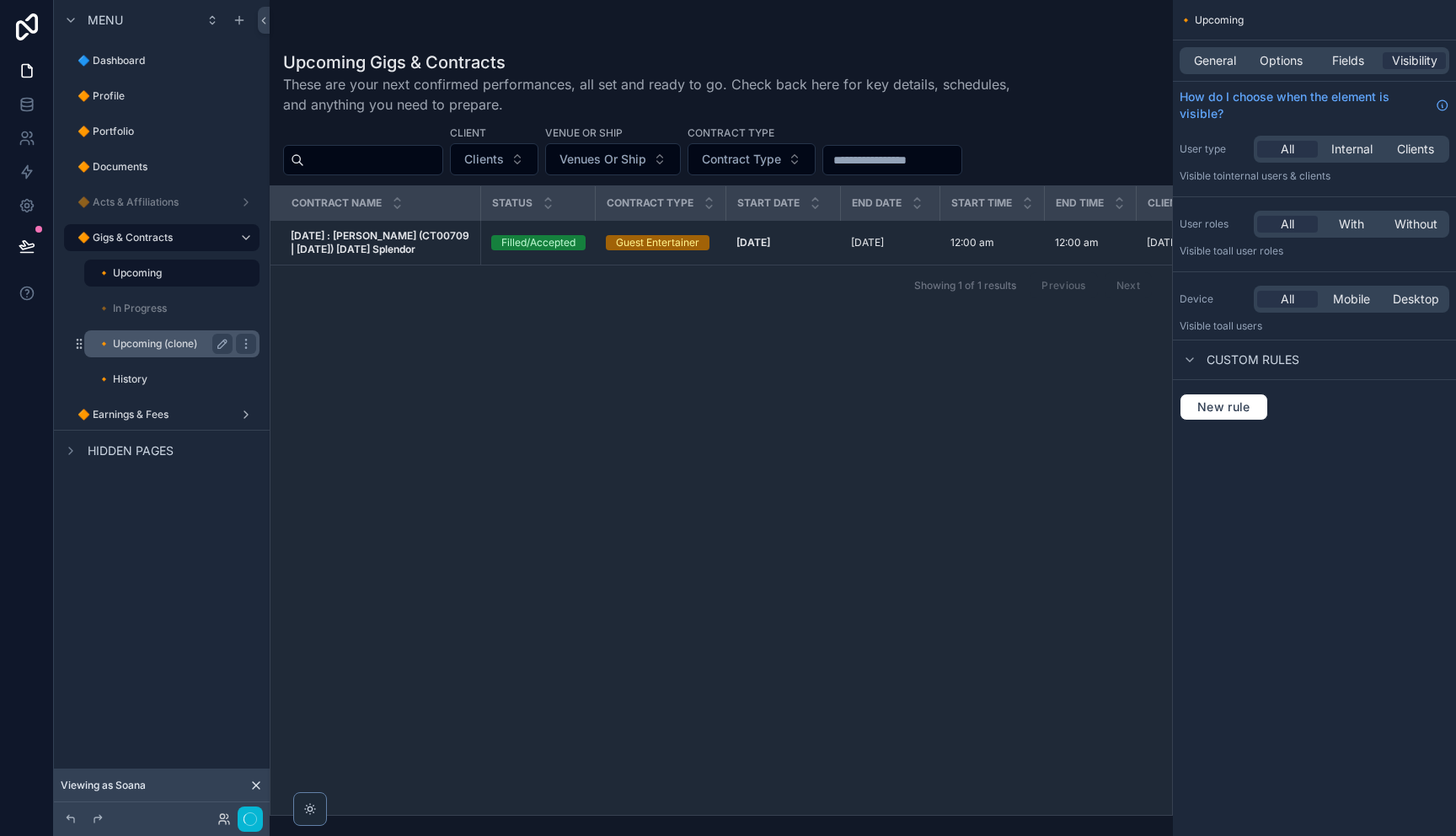
click at [155, 347] on label "🔸 Upcoming (clone)" at bounding box center [161, 343] width 128 height 13
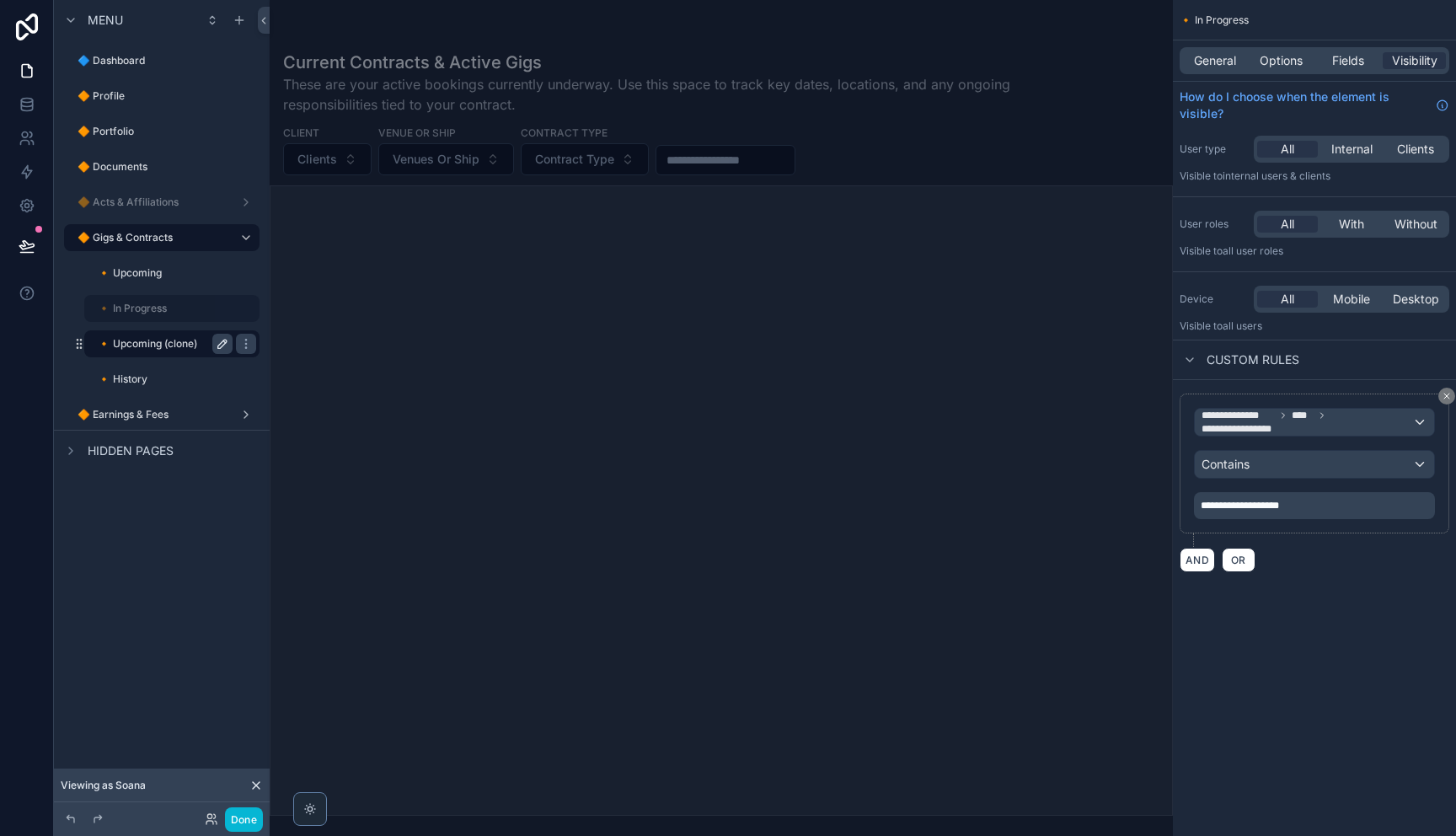
click at [222, 345] on icon "scrollable content" at bounding box center [222, 343] width 9 height 9
click at [156, 339] on input "**********" at bounding box center [151, 343] width 108 height 20
type input "**********"
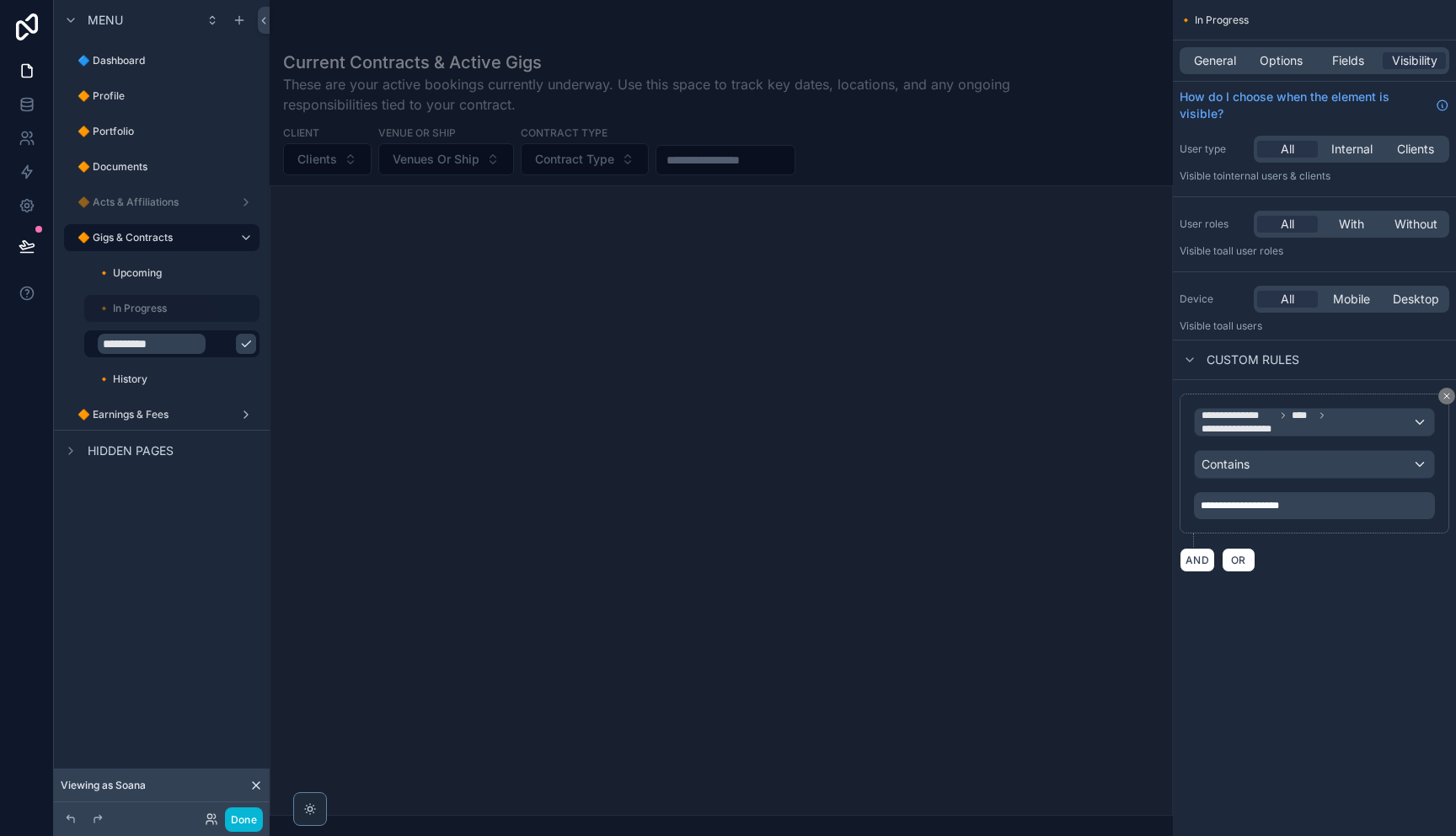
click at [236, 351] on button "scrollable content" at bounding box center [245, 343] width 20 height 20
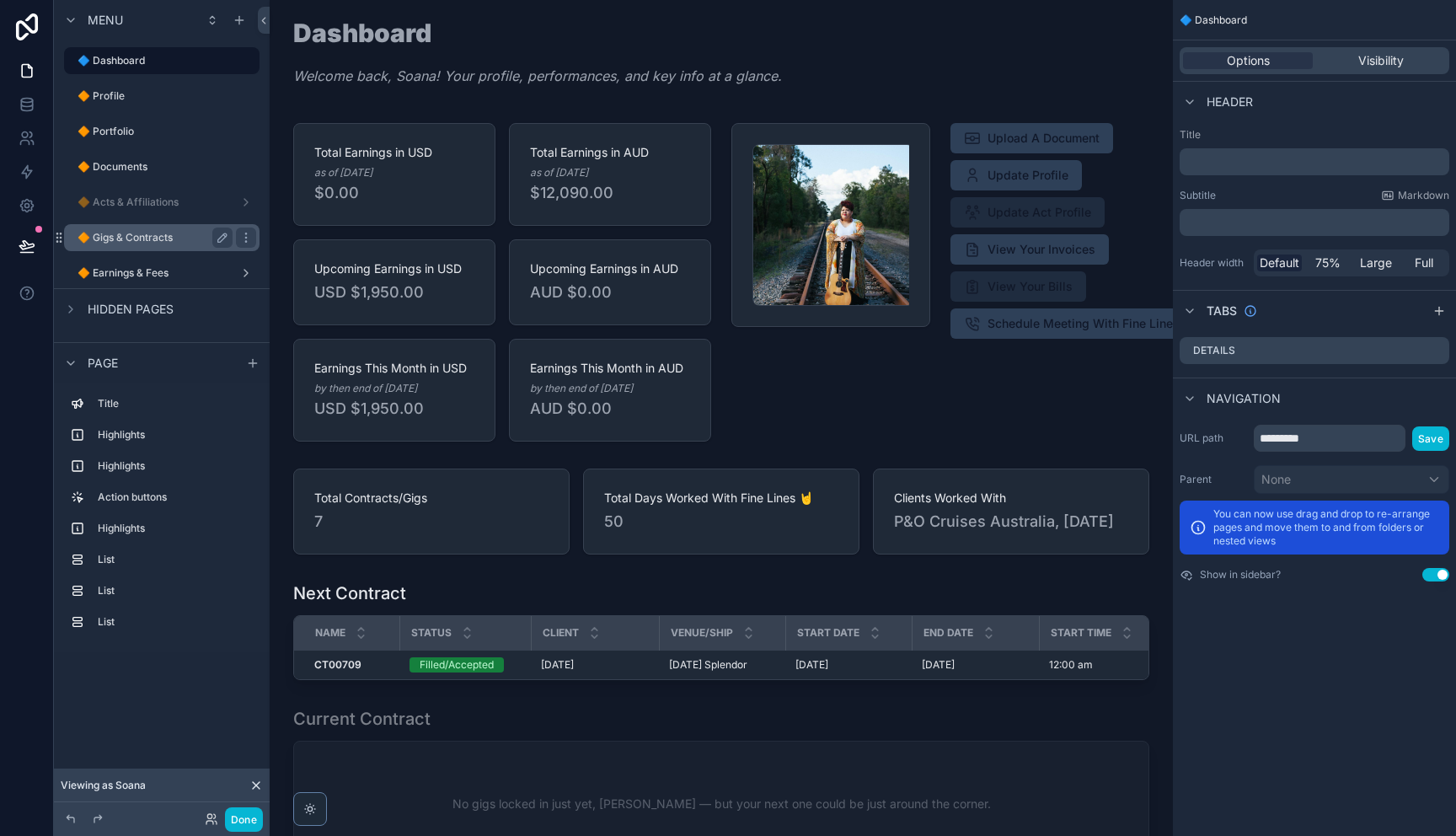
drag, startPoint x: 137, startPoint y: 241, endPoint x: 139, endPoint y: 250, distance: 9.2
click at [136, 241] on label "🔶 Gigs & Contracts" at bounding box center [152, 237] width 149 height 13
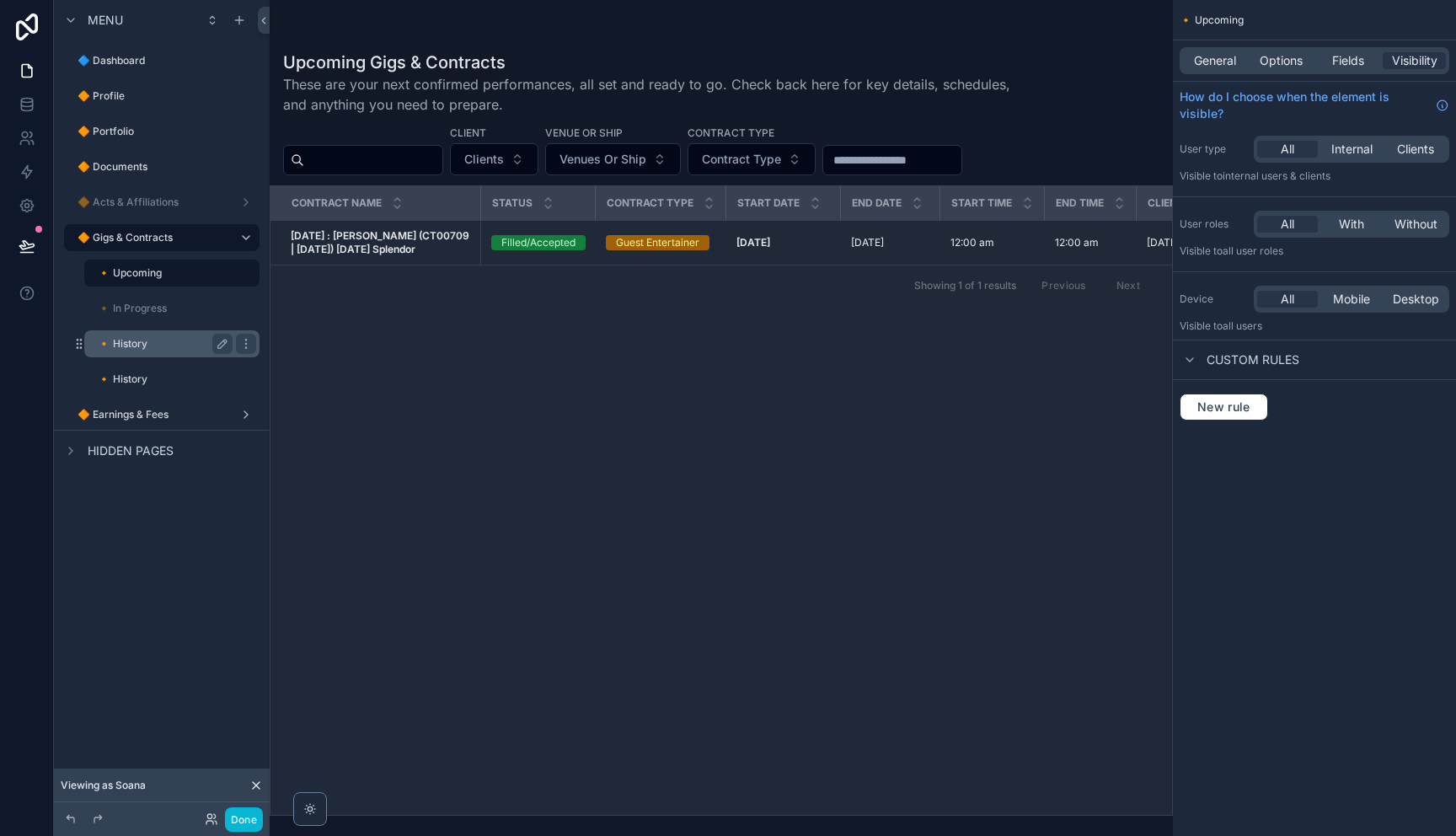
click at [148, 351] on div "🔸 History" at bounding box center [164, 343] width 134 height 20
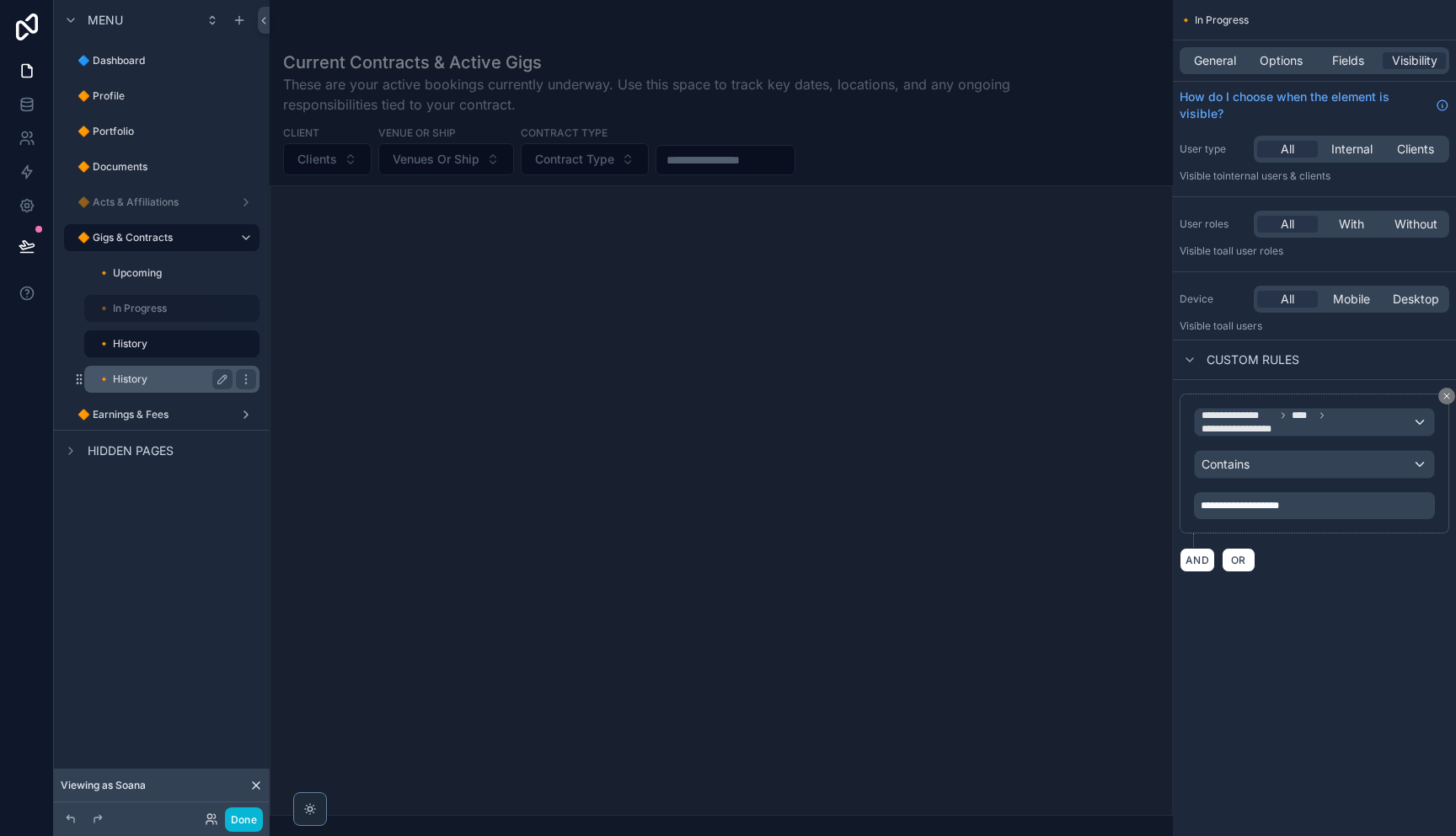
click at [138, 380] on label "🔸 History" at bounding box center [161, 379] width 128 height 13
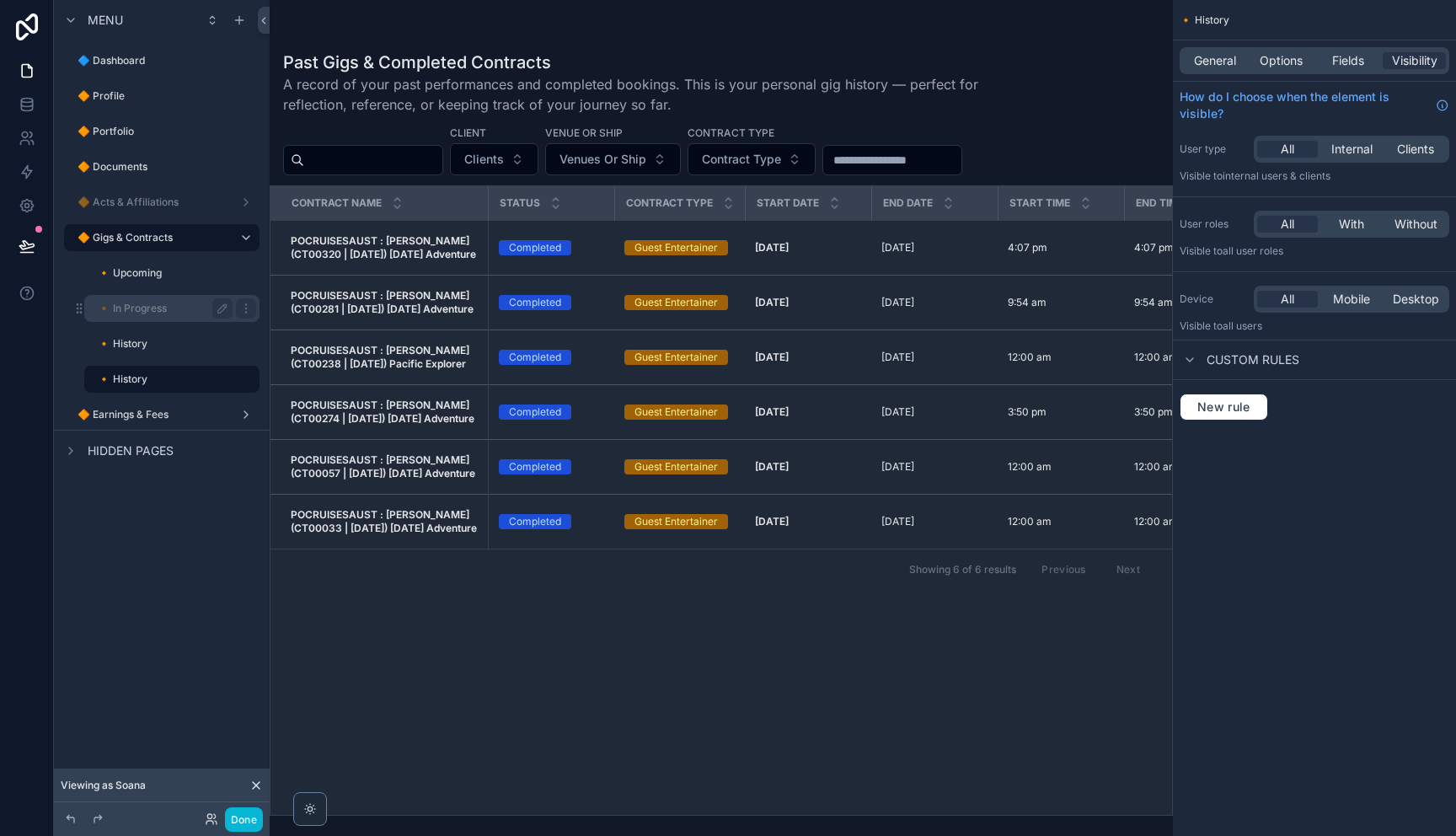
click at [147, 315] on div "🔸 In Progress" at bounding box center [164, 308] width 134 height 20
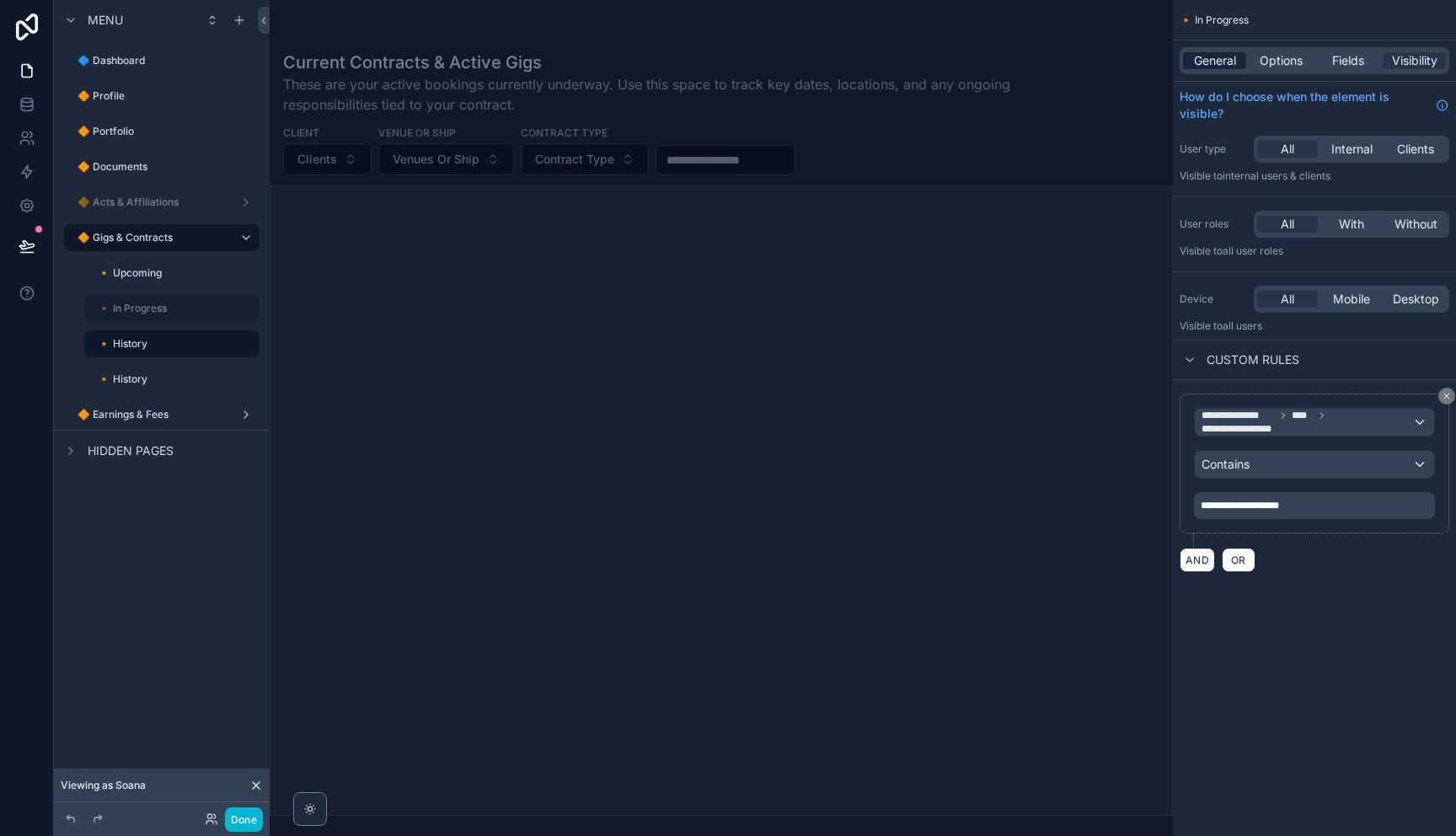
click at [1221, 65] on span "General" at bounding box center [1215, 61] width 42 height 17
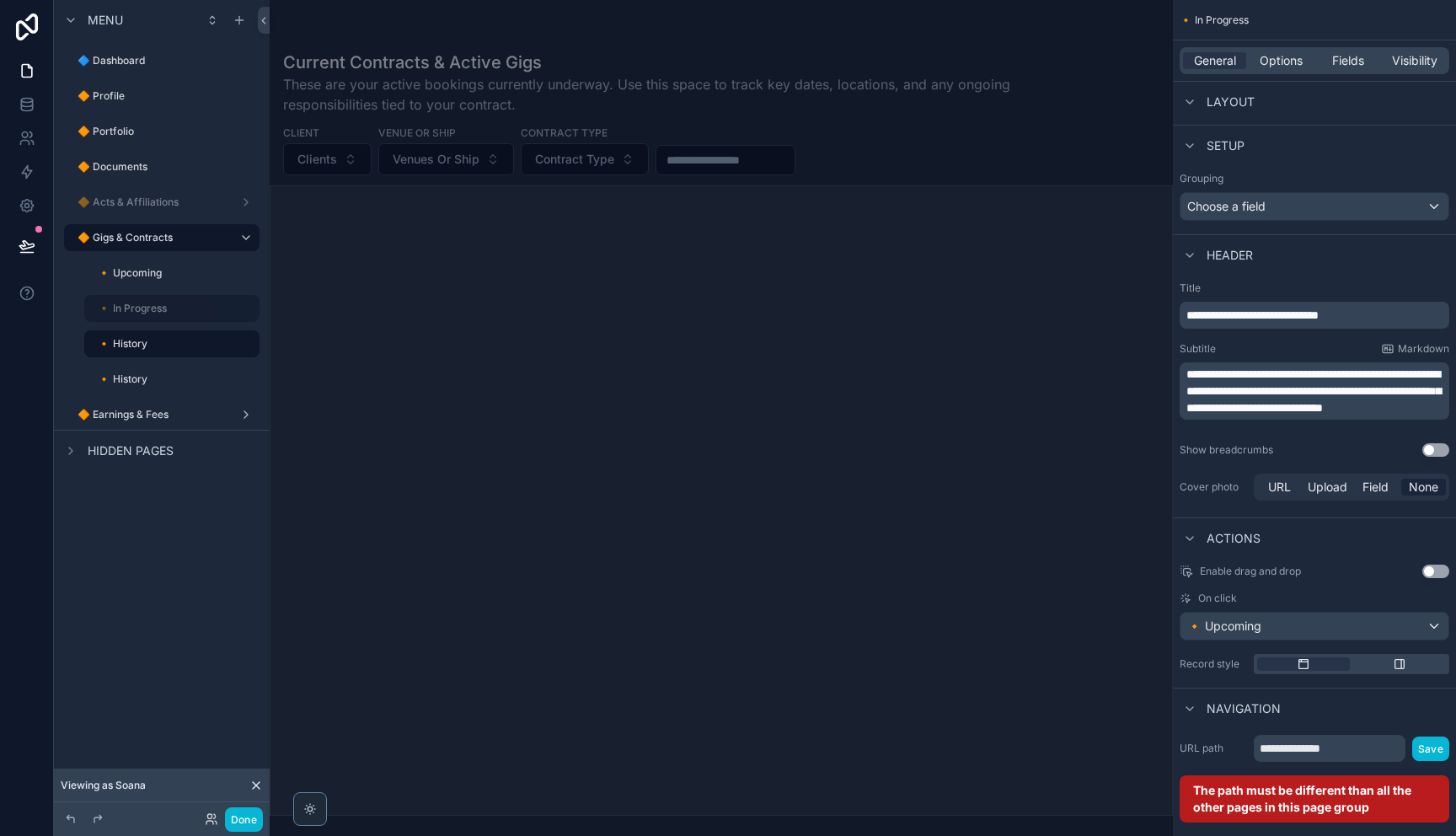
scroll to position [474, 0]
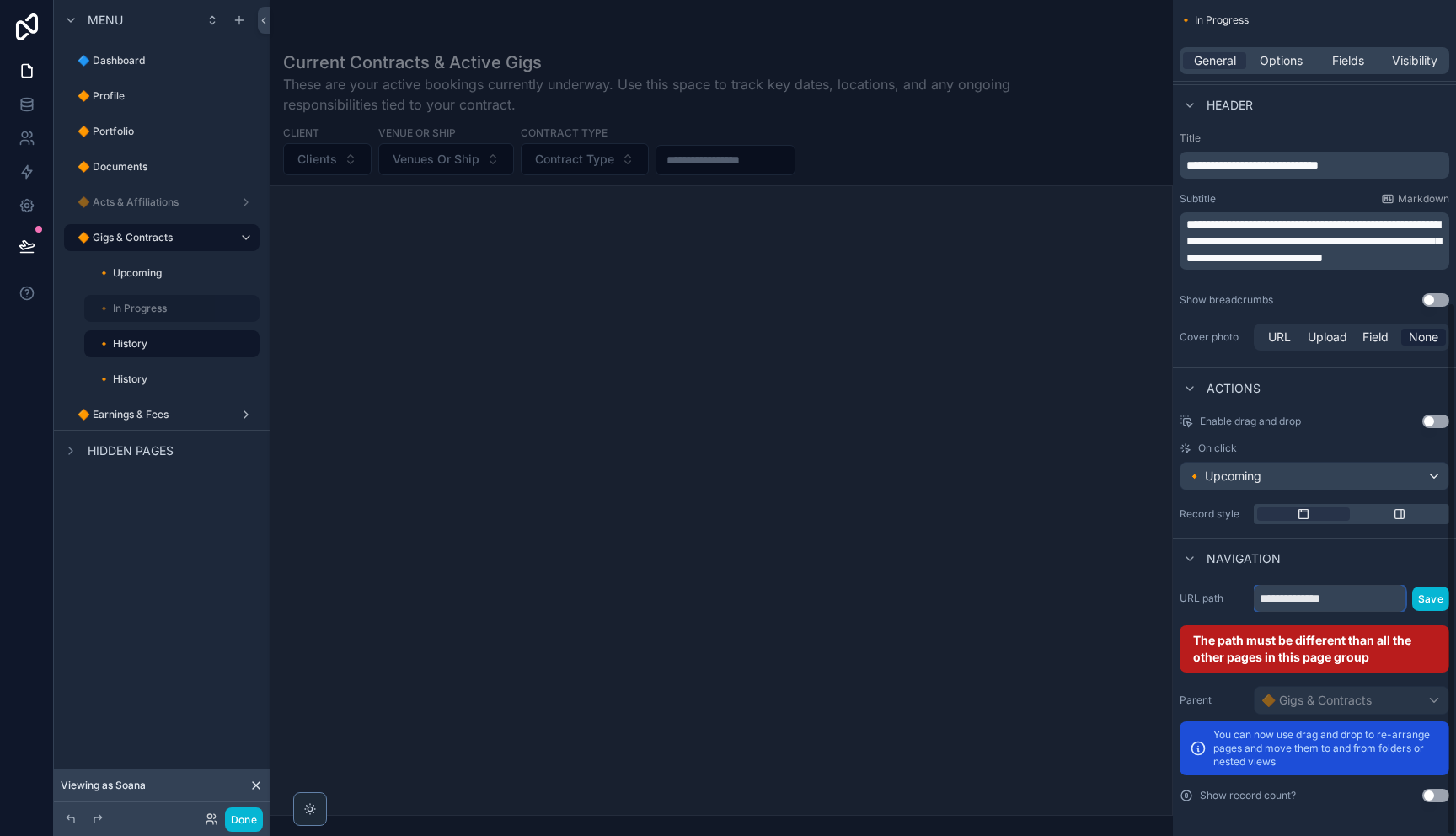
click at [1335, 608] on input "**********" at bounding box center [1329, 598] width 152 height 27
click at [1335, 602] on input "**********" at bounding box center [1329, 598] width 152 height 27
click at [1335, 603] on input "**********" at bounding box center [1329, 598] width 152 height 27
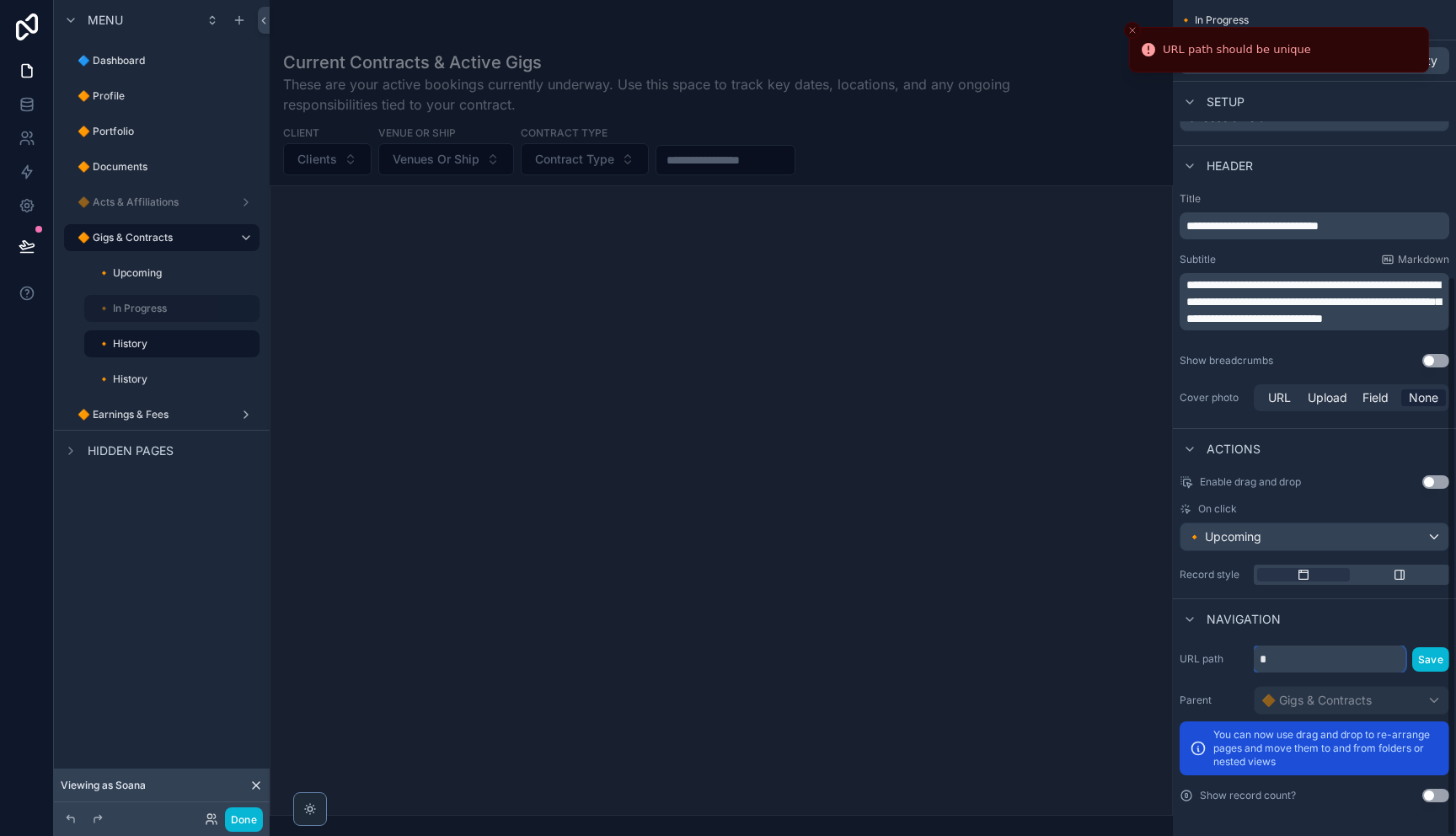
scroll to position [413, 0]
type input "**********"
click at [1428, 663] on button "Save" at bounding box center [1430, 660] width 37 height 25
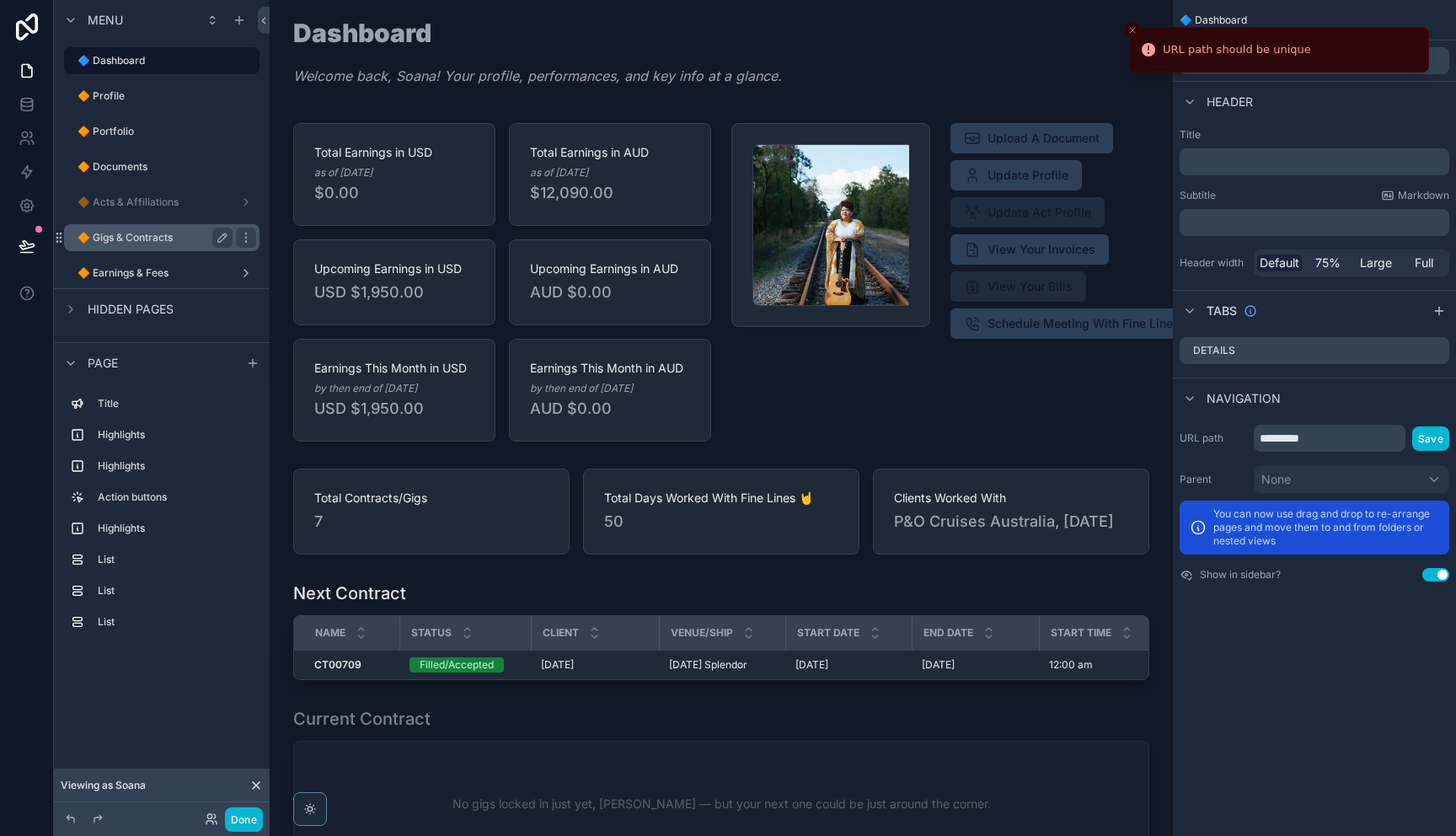
click at [157, 241] on label "🔶 Gigs & Contracts" at bounding box center [152, 237] width 149 height 13
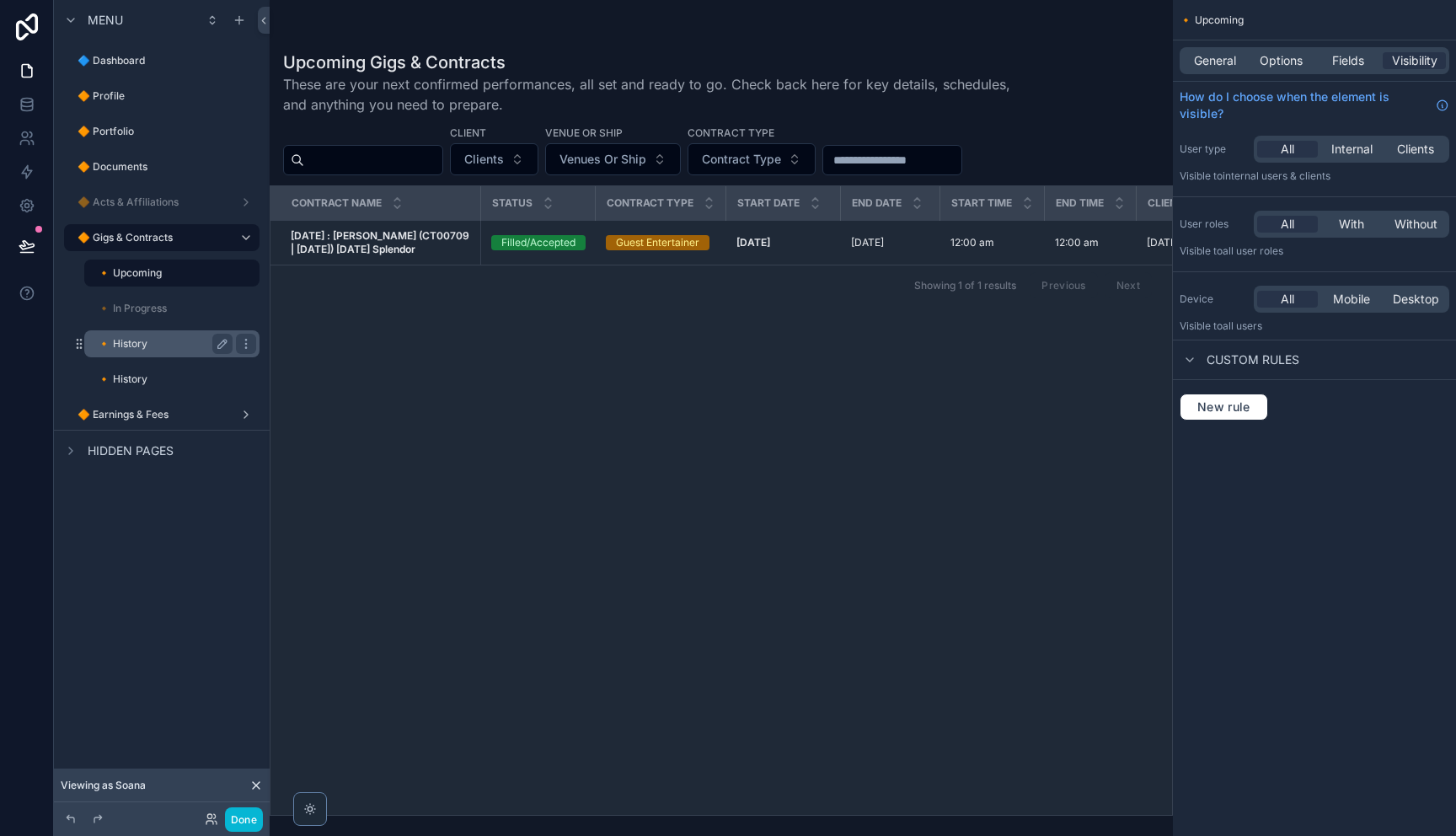
click at [152, 347] on label "🔸 History" at bounding box center [161, 343] width 128 height 13
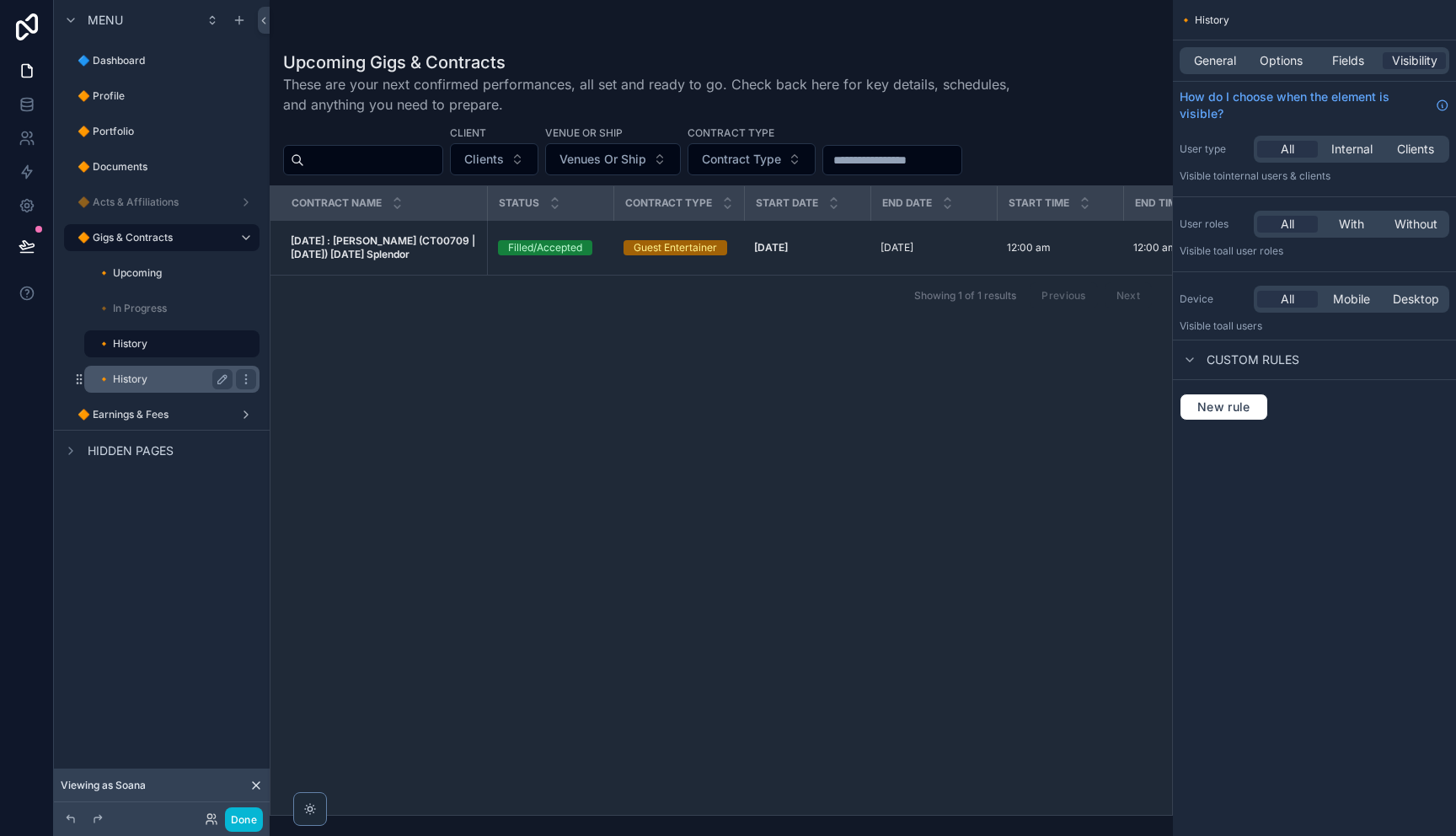
click at [142, 383] on label "🔸 History" at bounding box center [161, 379] width 128 height 13
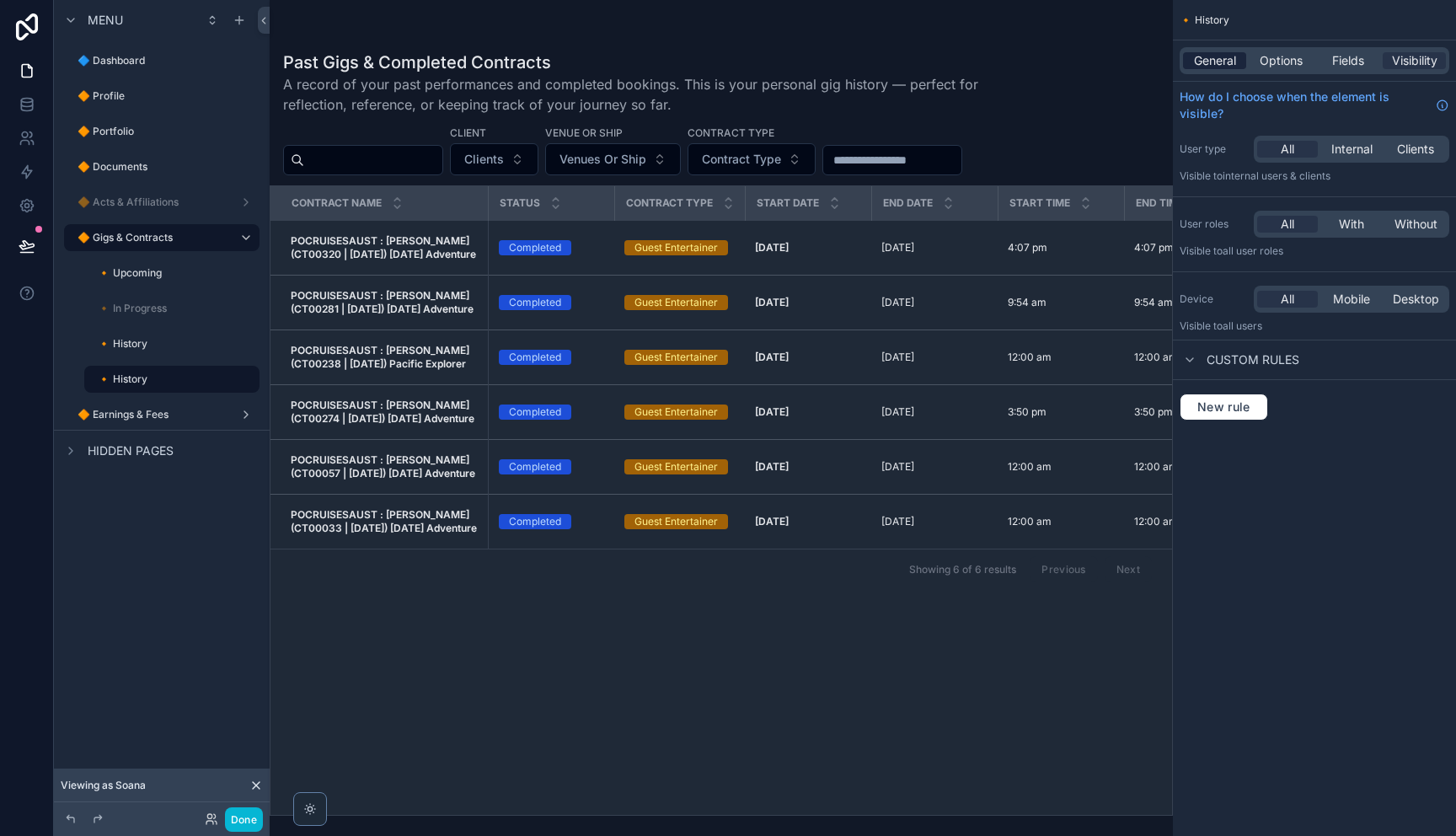
click at [1223, 65] on span "General" at bounding box center [1215, 61] width 42 height 17
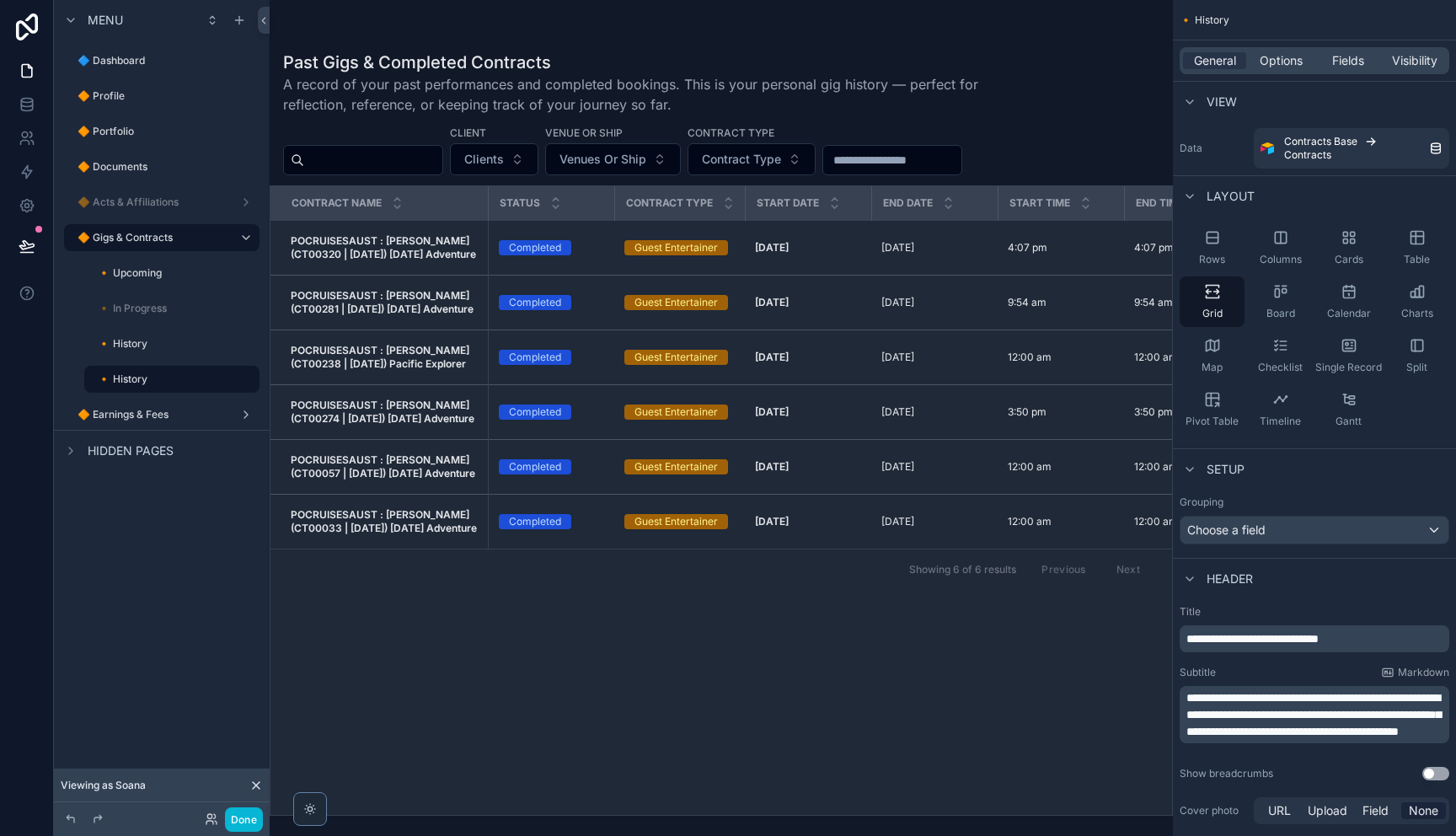
click at [1294, 642] on span "**********" at bounding box center [1252, 639] width 133 height 11
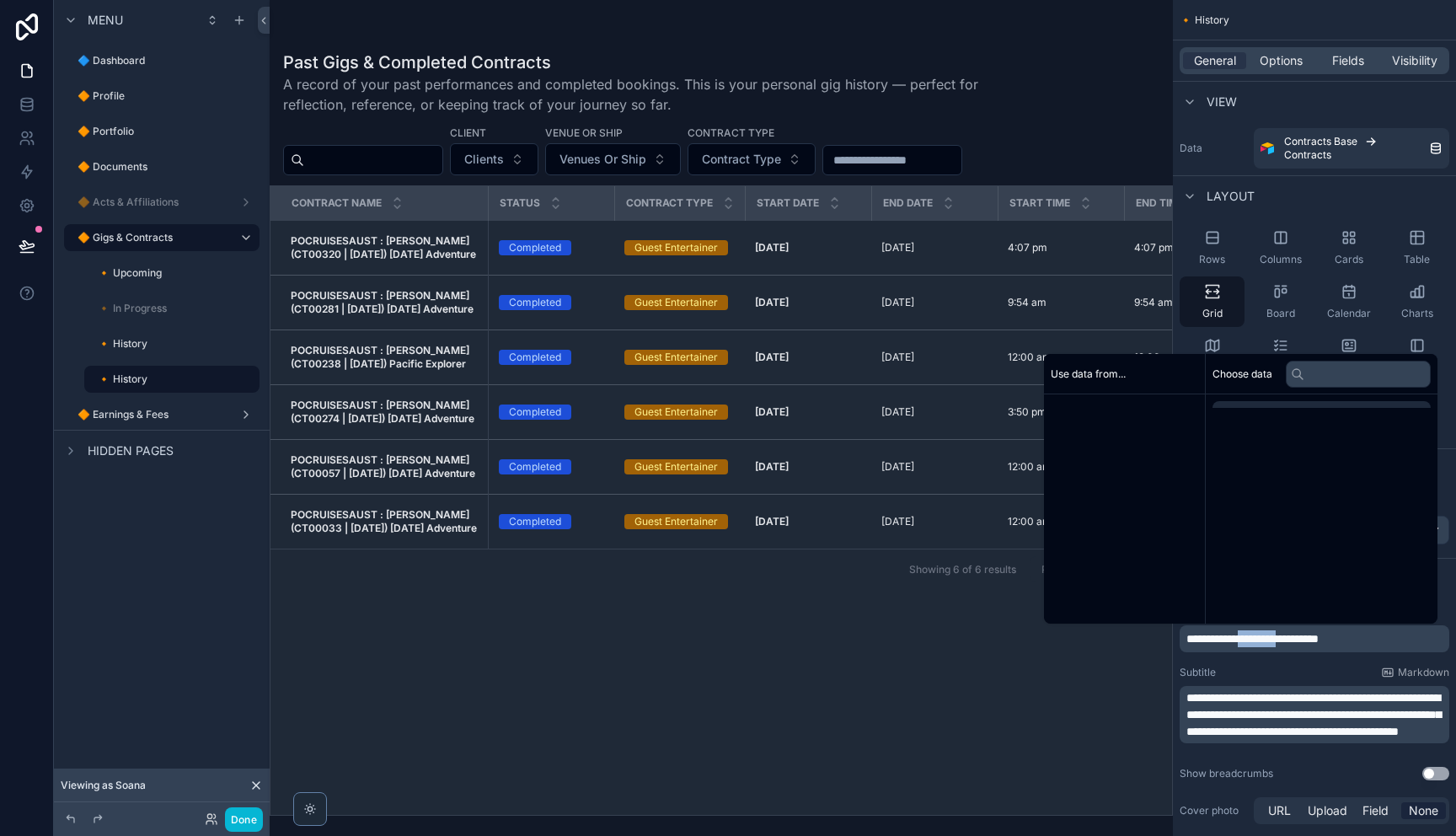
click at [1294, 641] on span "**********" at bounding box center [1252, 639] width 133 height 11
click at [1295, 640] on span "**********" at bounding box center [1252, 639] width 133 height 11
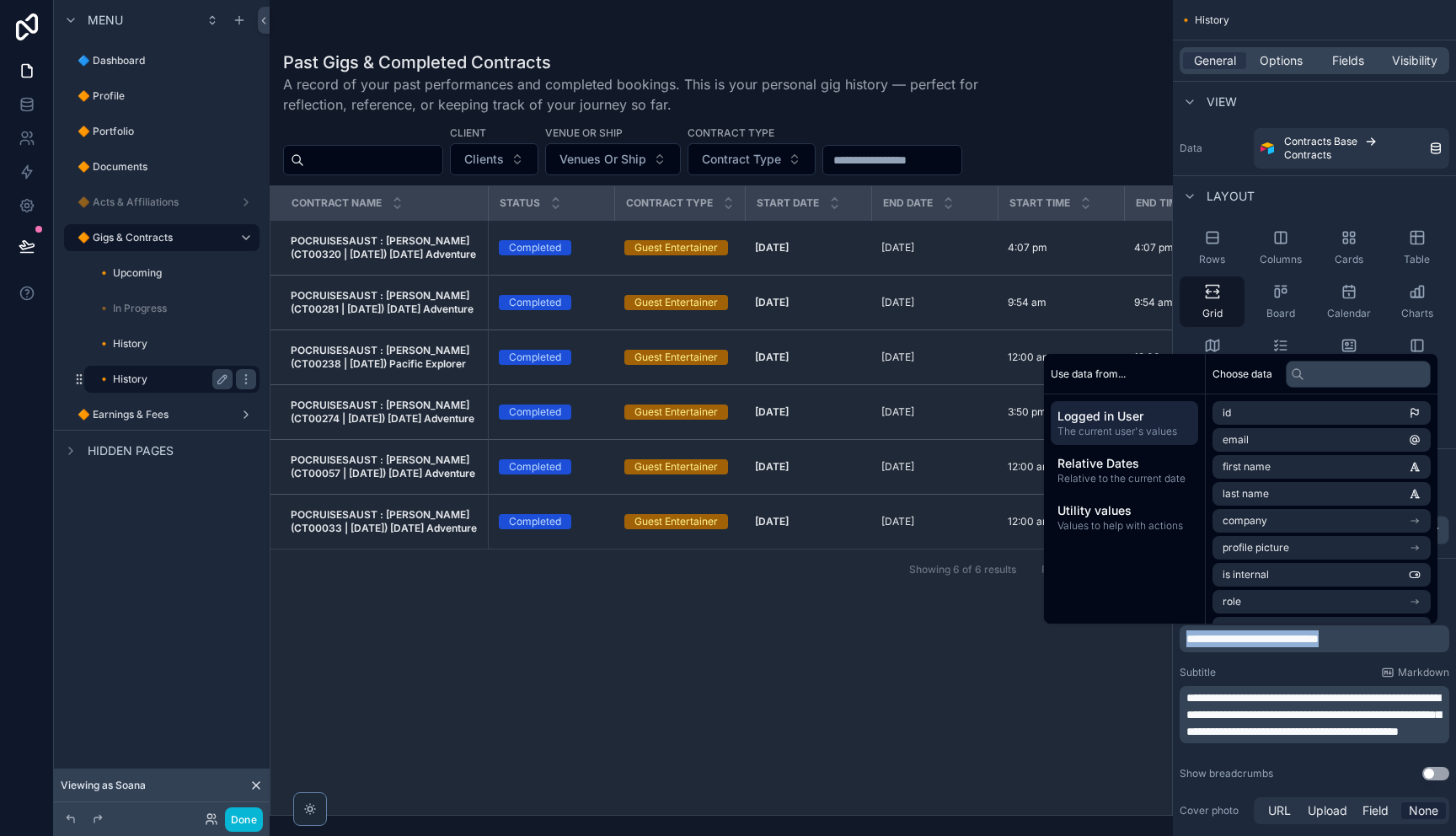
copy span "**********"
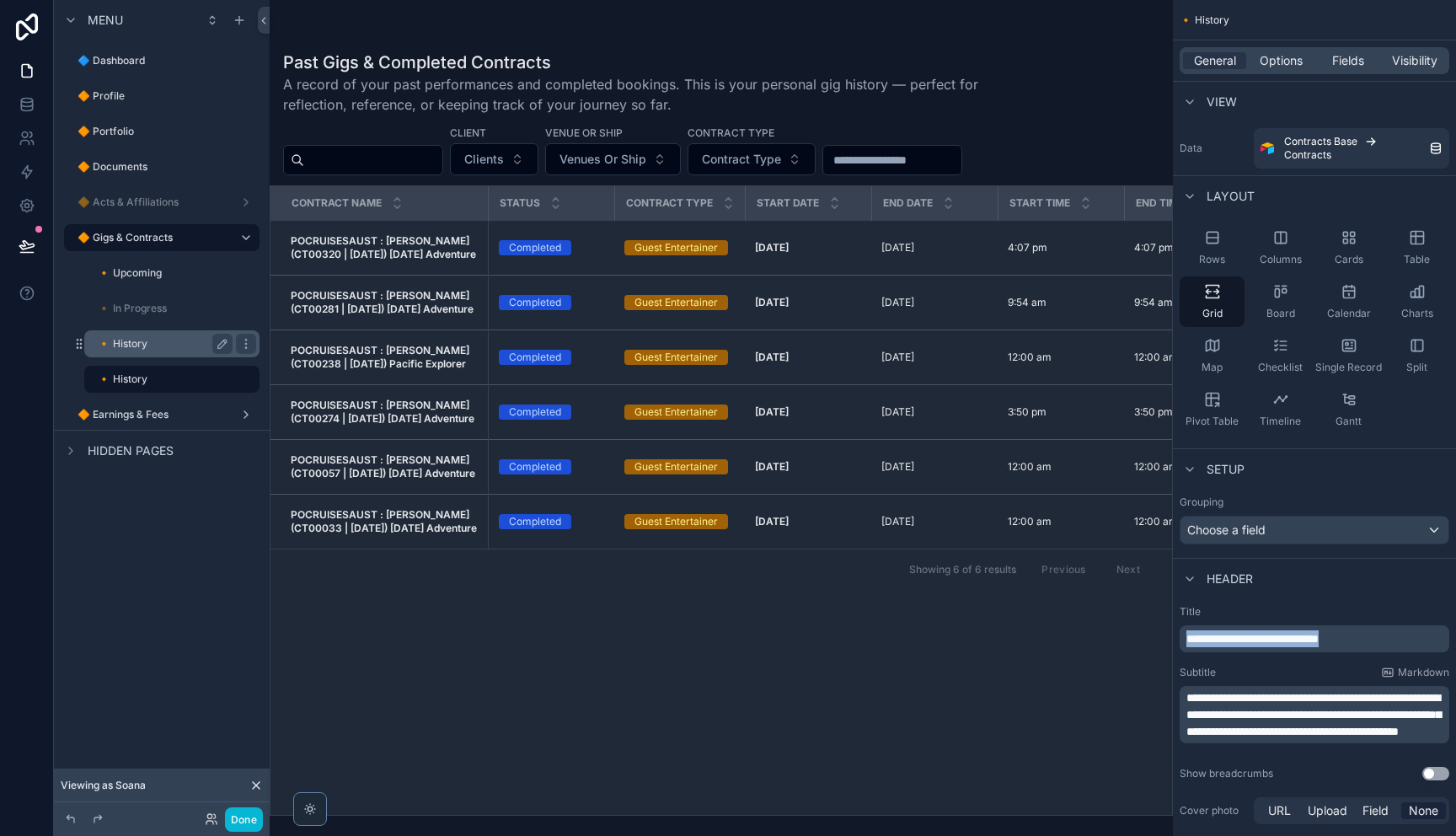
click at [150, 348] on label "🔸 History" at bounding box center [161, 343] width 128 height 13
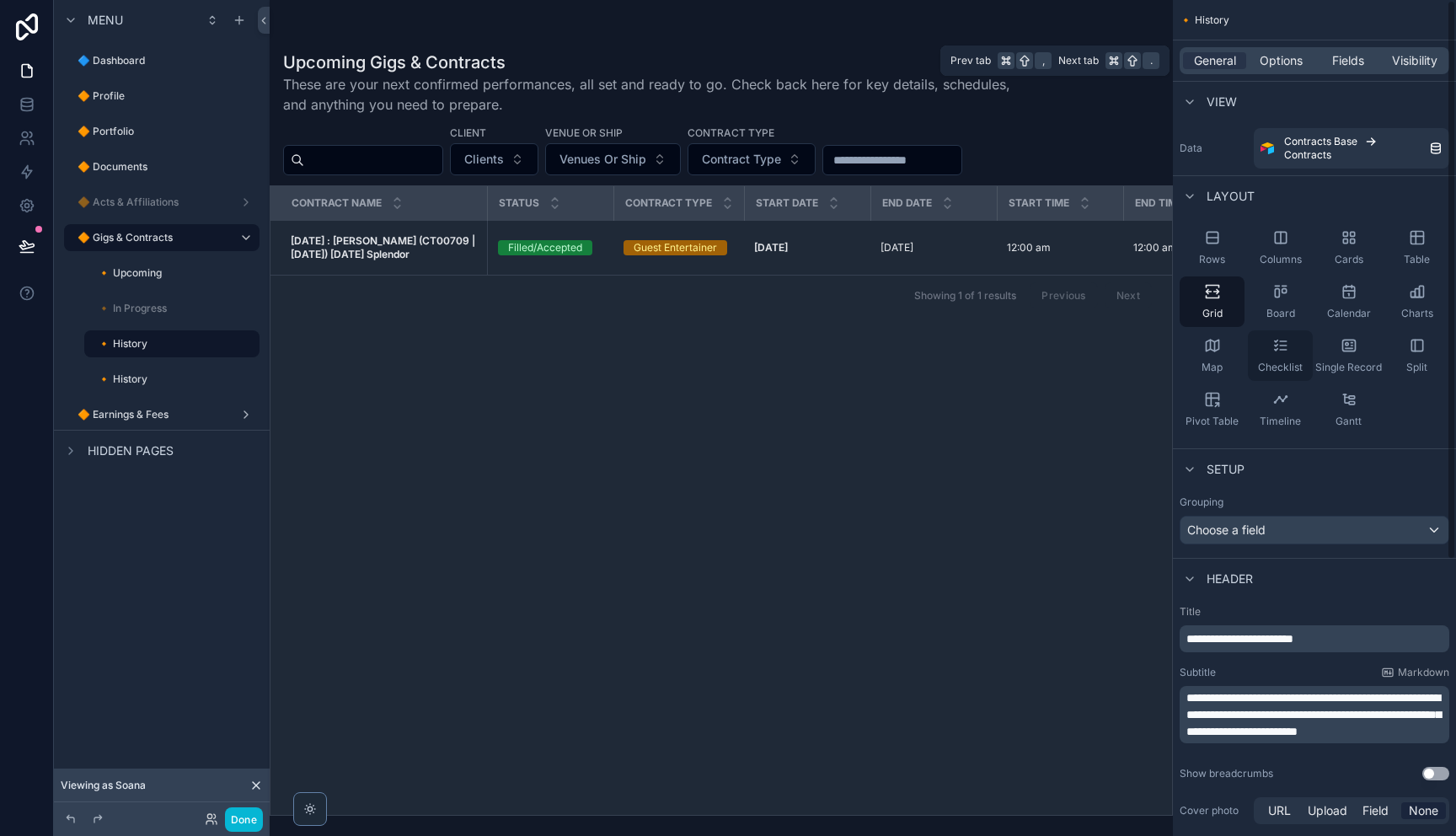
drag, startPoint x: 1208, startPoint y: 58, endPoint x: 1273, endPoint y: 330, distance: 279.7
click at [1208, 60] on span "General" at bounding box center [1215, 61] width 42 height 17
click at [1284, 642] on span "**********" at bounding box center [1240, 639] width 107 height 11
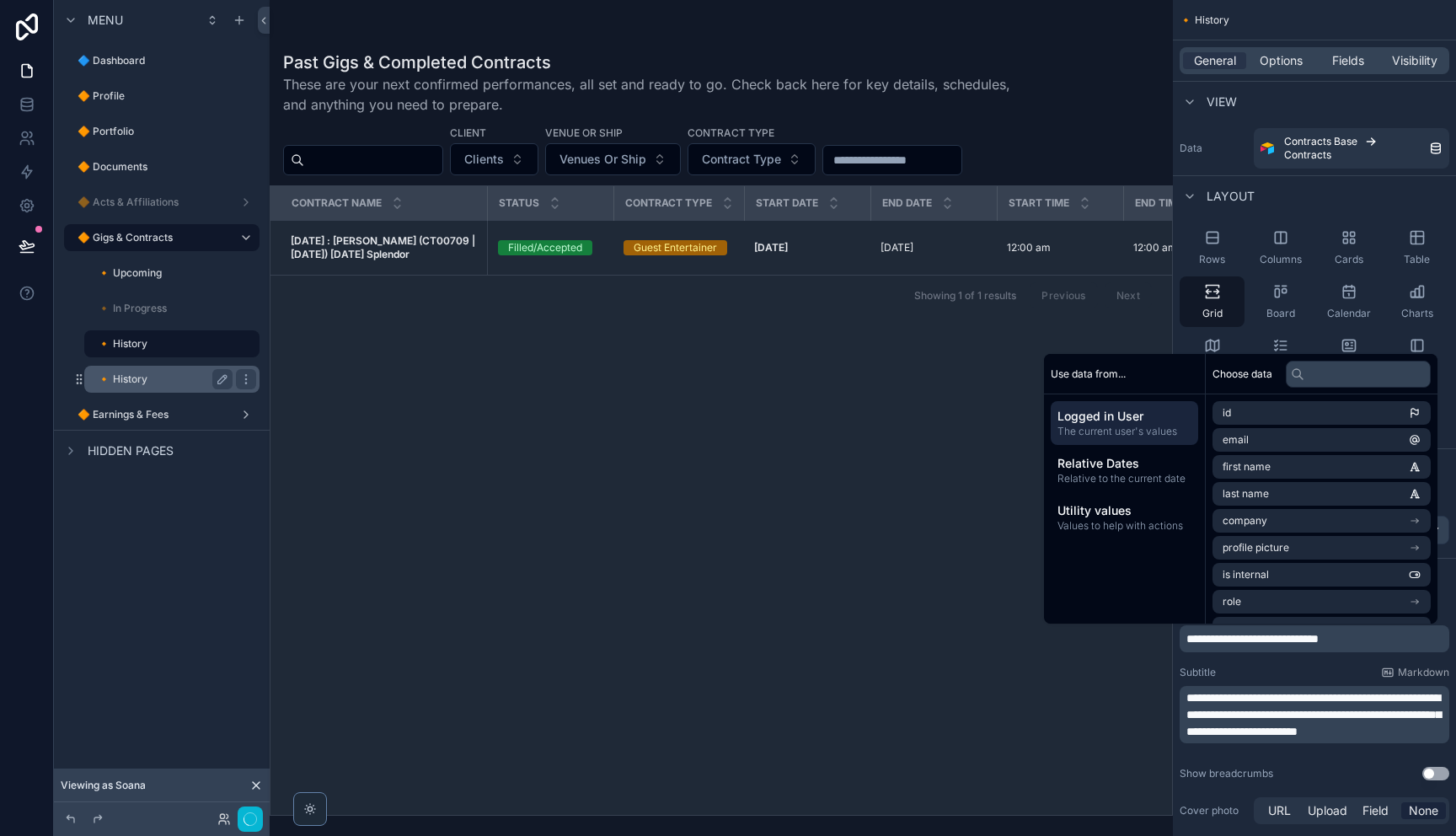
click at [139, 386] on div "🔸 History" at bounding box center [164, 378] width 134 height 20
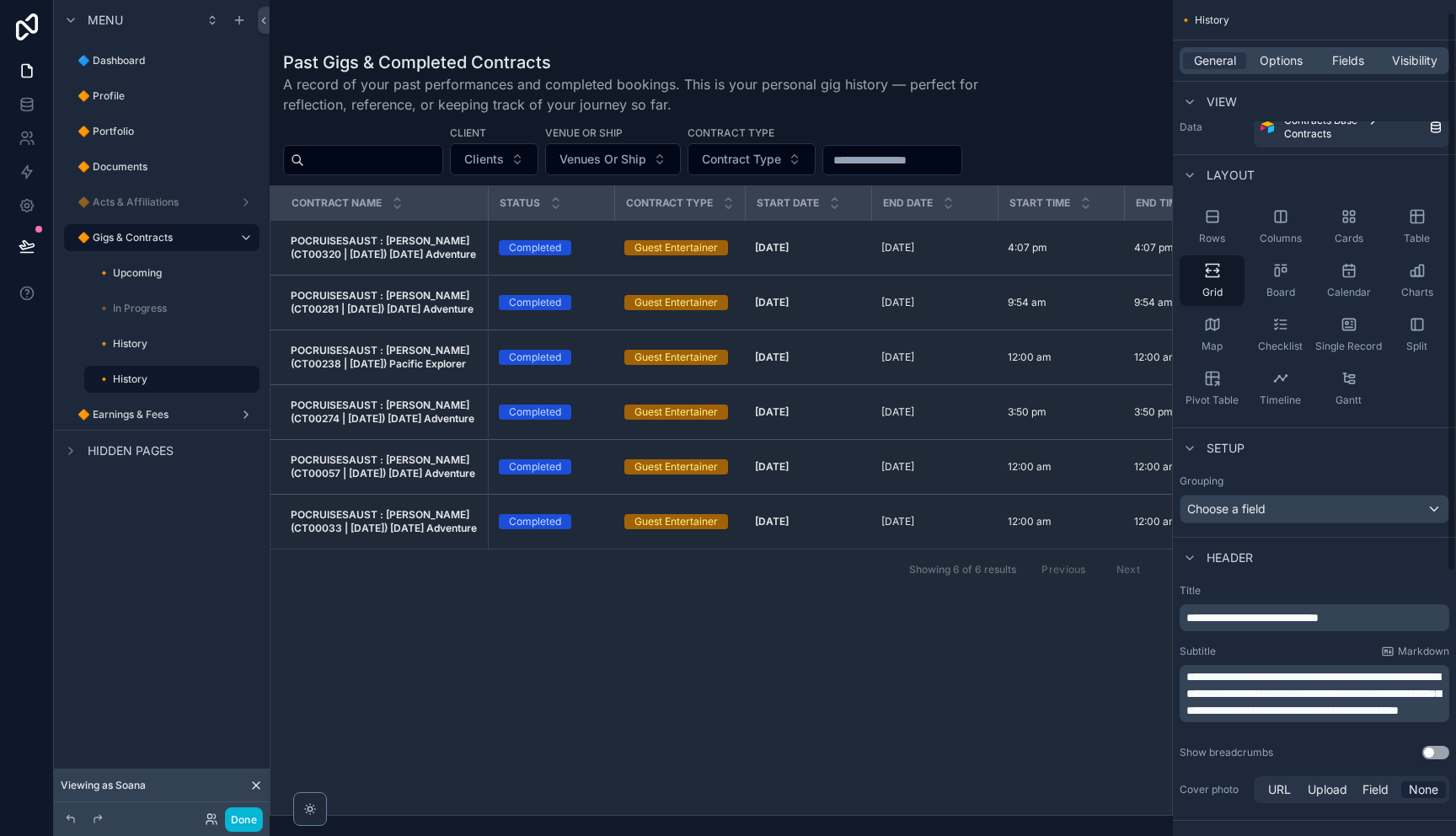
click at [1238, 691] on span "**********" at bounding box center [1313, 693] width 255 height 46
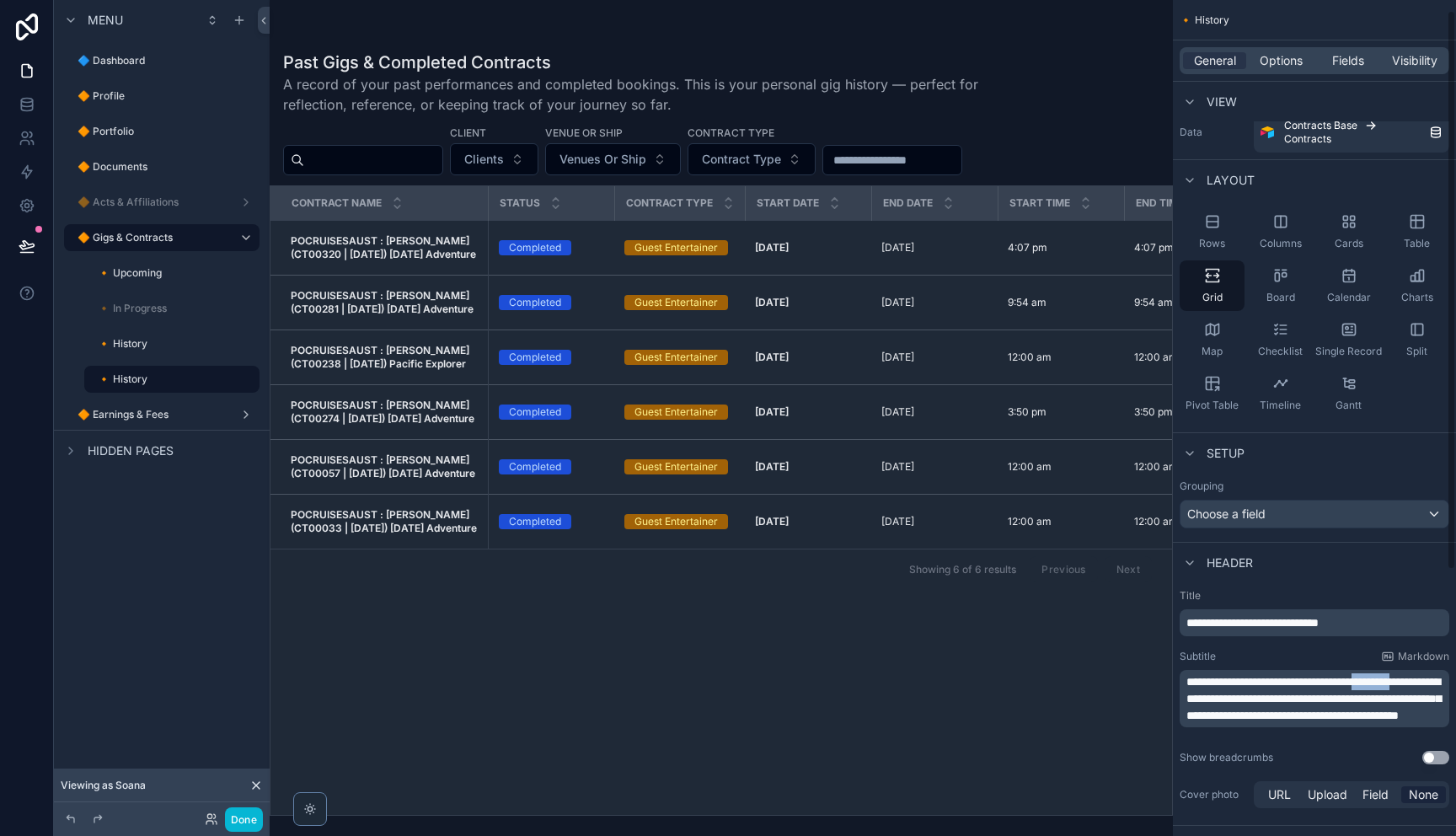
click at [1238, 691] on span "**********" at bounding box center [1313, 699] width 255 height 46
click at [1238, 690] on span "**********" at bounding box center [1313, 700] width 255 height 46
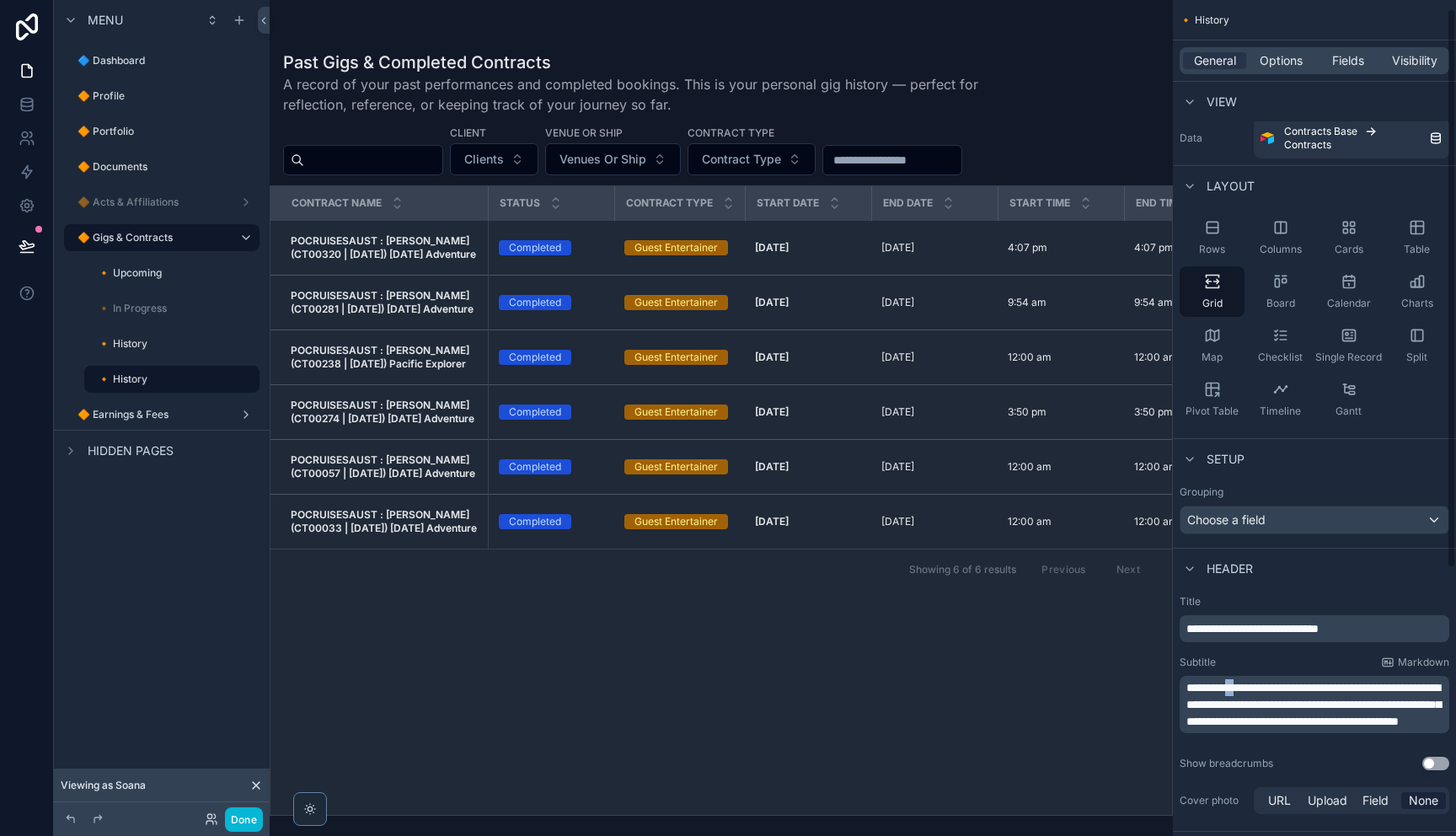
scroll to position [6, 0]
click at [1238, 690] on span "**********" at bounding box center [1313, 704] width 255 height 46
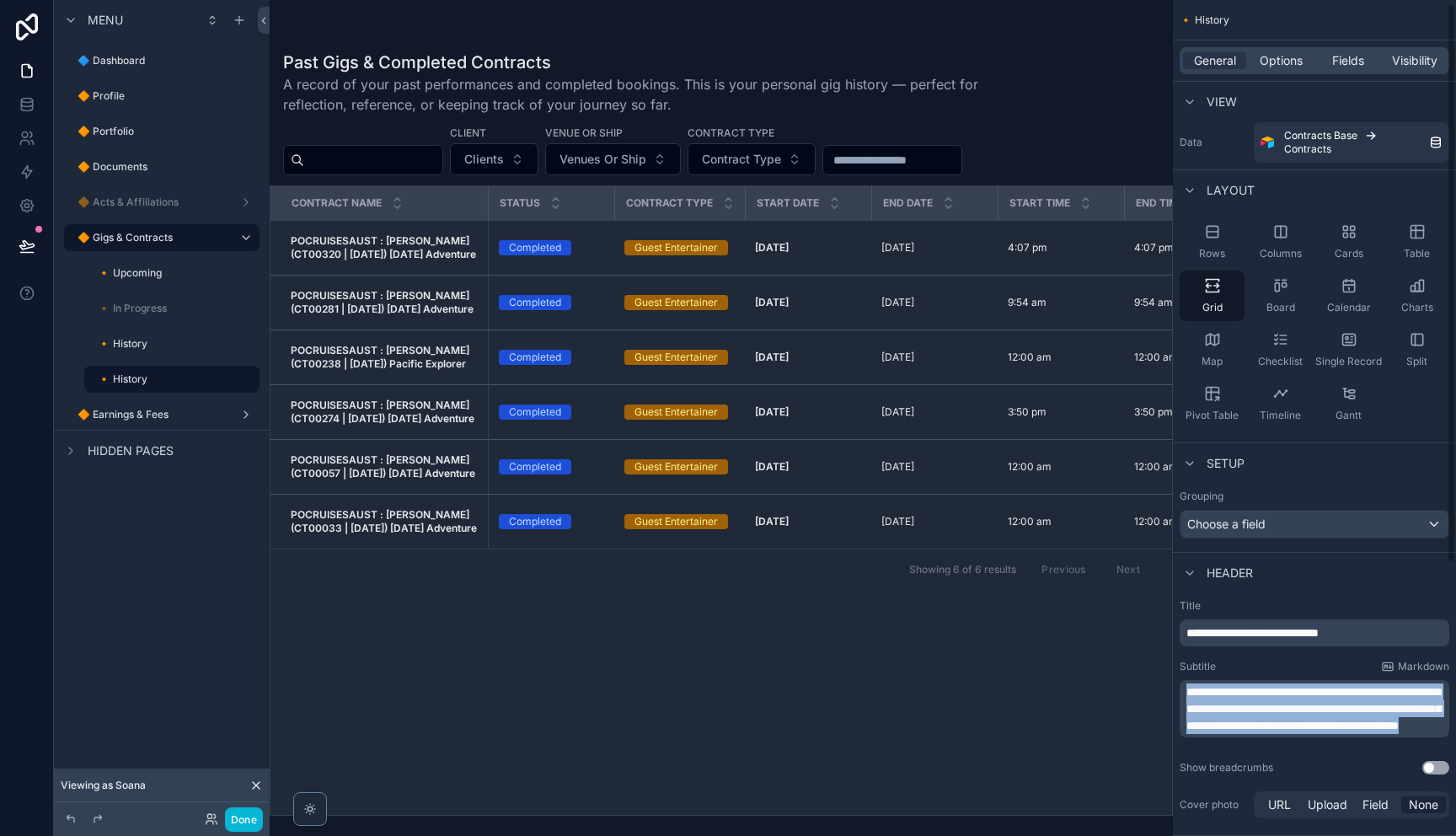
click at [1239, 690] on span "**********" at bounding box center [1313, 708] width 255 height 46
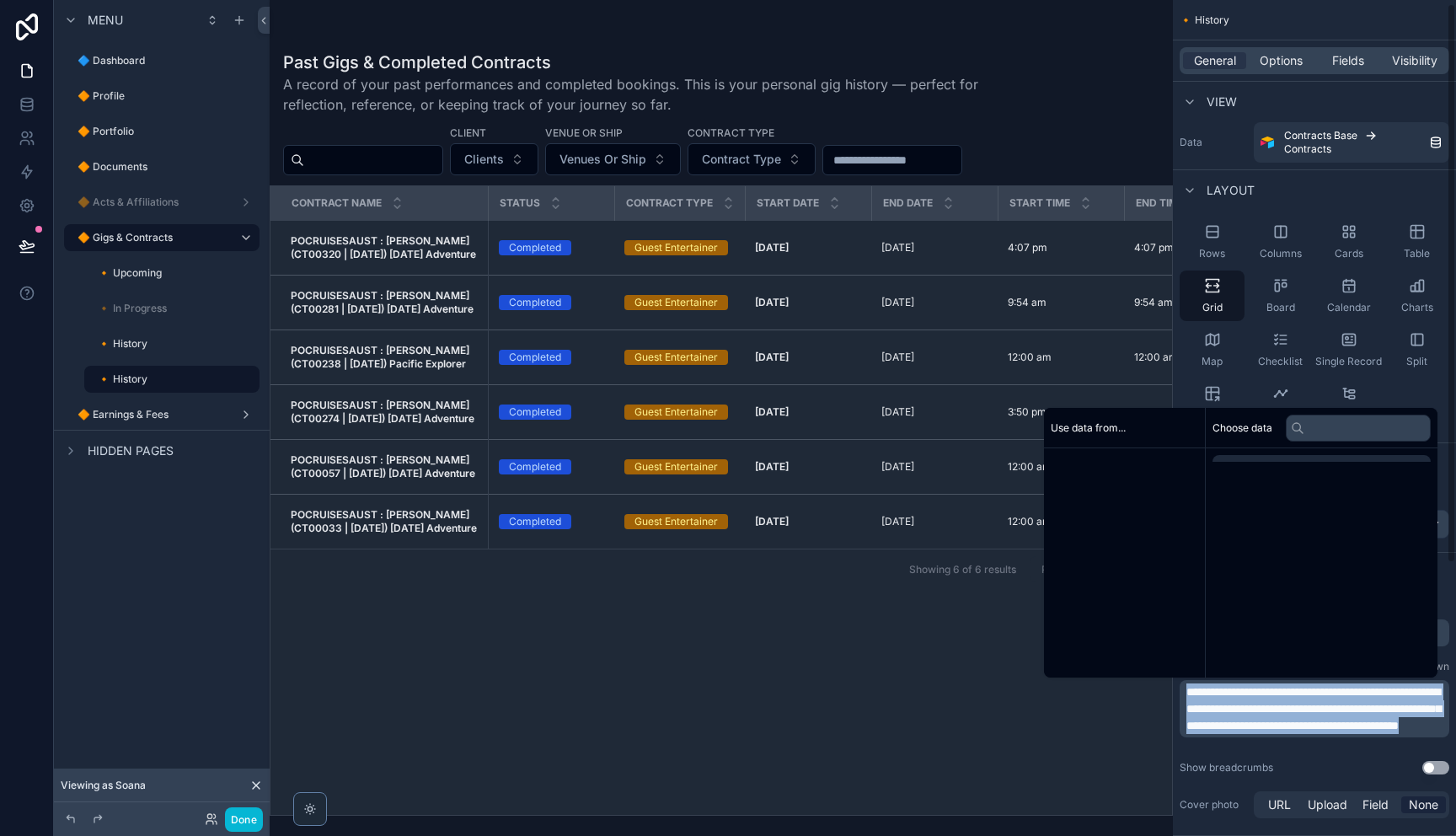
scroll to position [0, 0]
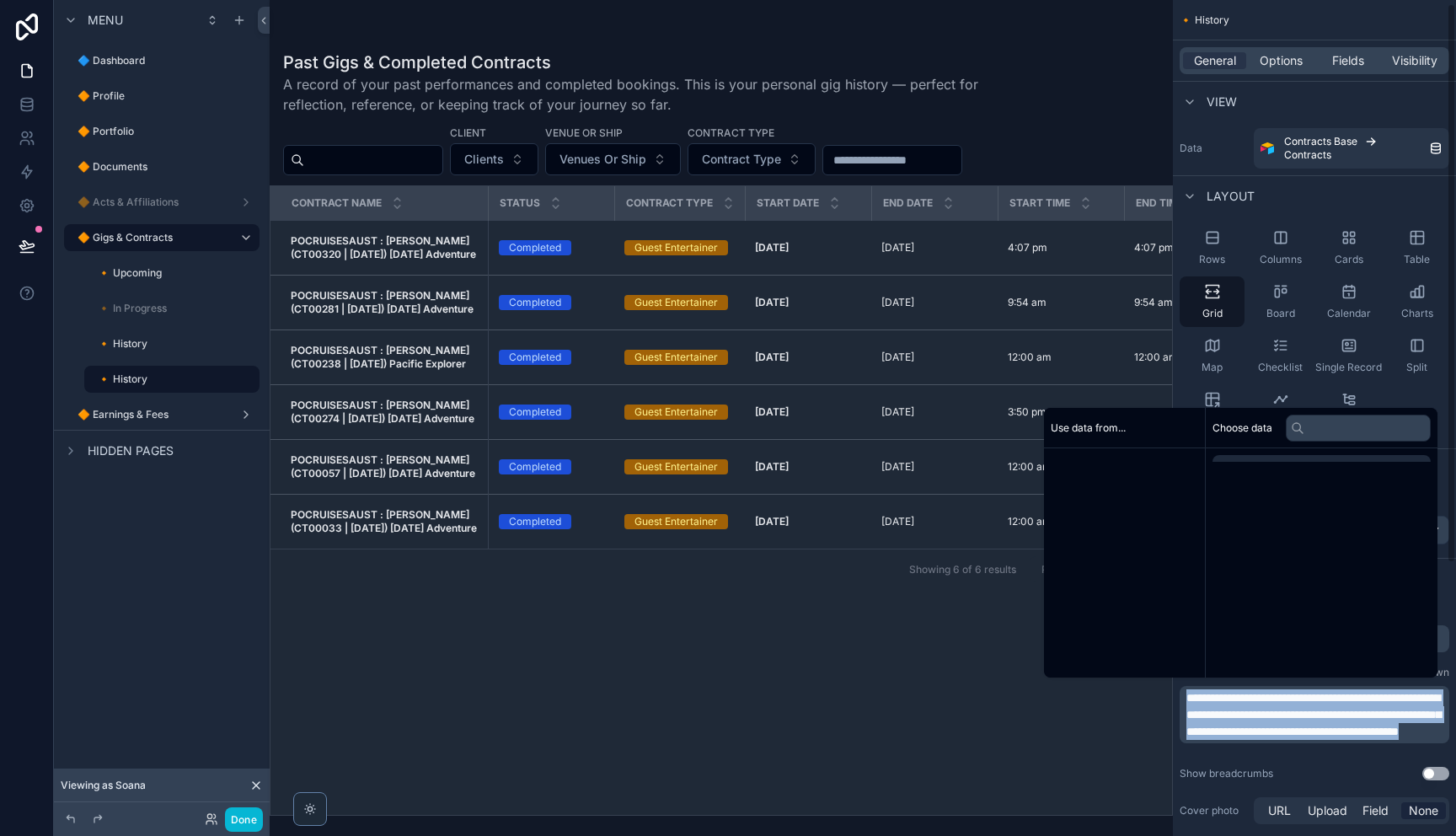
click at [1238, 691] on span "**********" at bounding box center [1313, 714] width 255 height 46
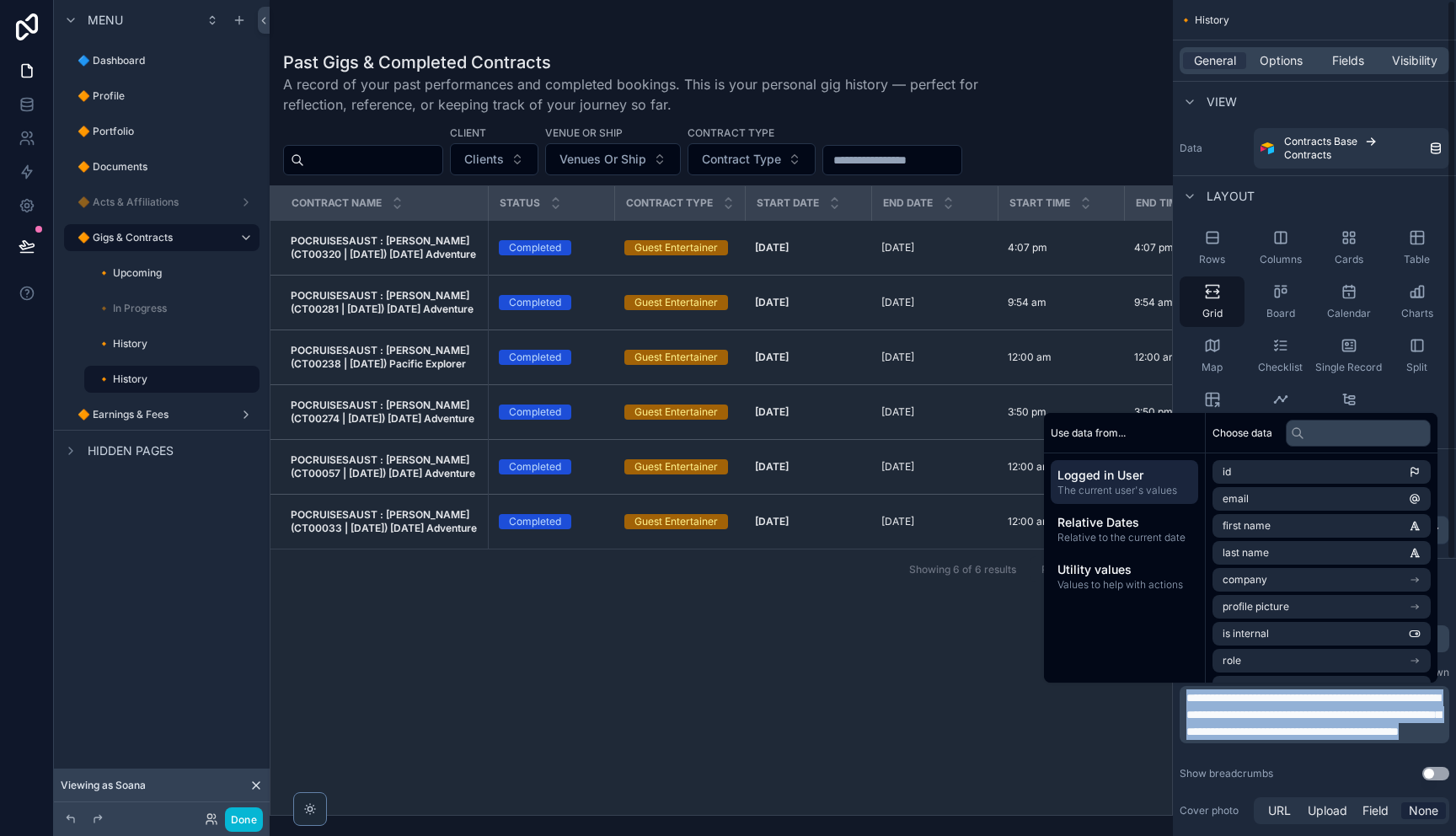
copy span "**********"
click at [125, 350] on label "🔸 History" at bounding box center [161, 343] width 128 height 13
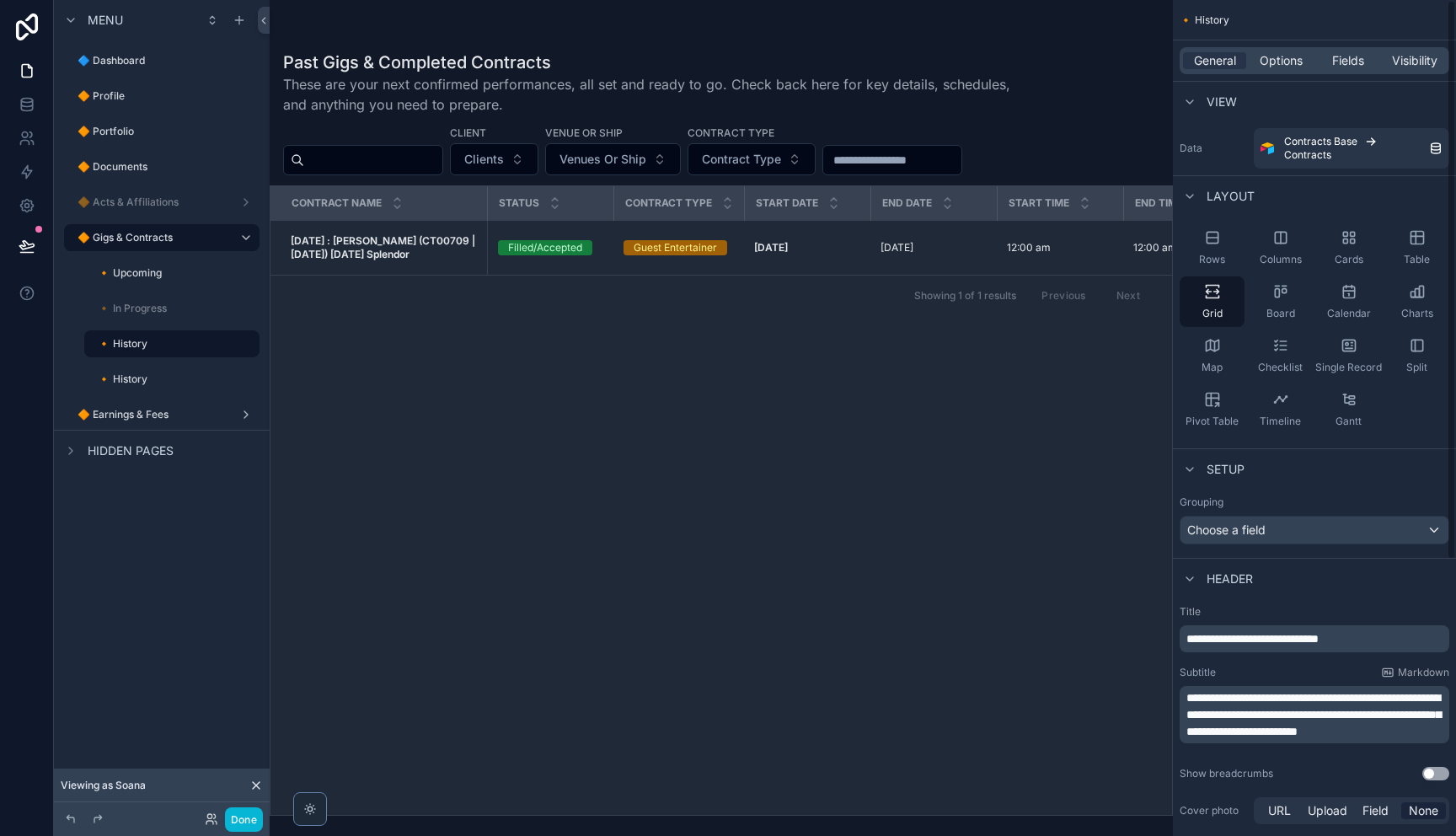
click at [1278, 699] on span "**********" at bounding box center [1313, 714] width 255 height 46
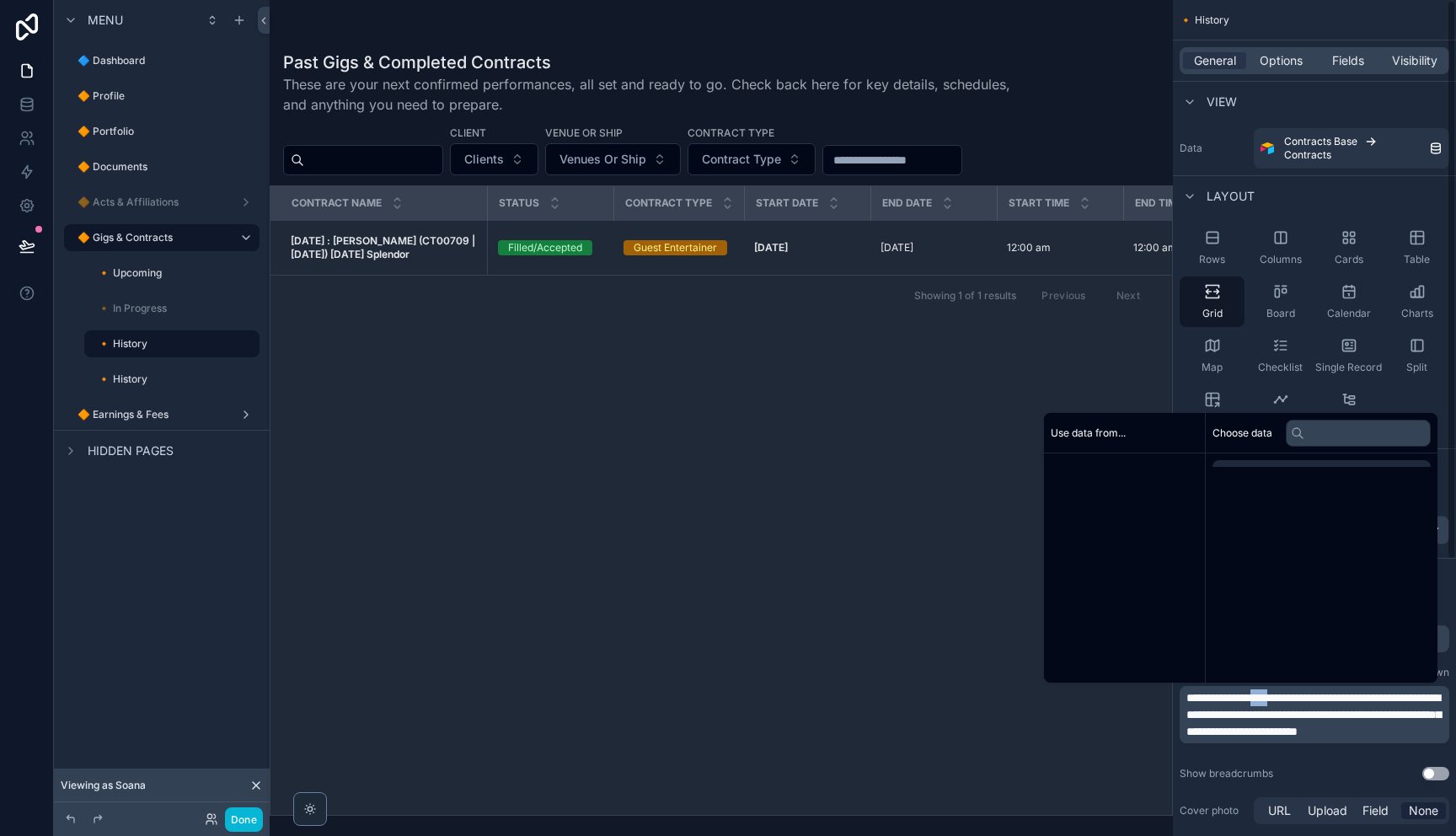
click at [1278, 699] on span "**********" at bounding box center [1313, 714] width 255 height 46
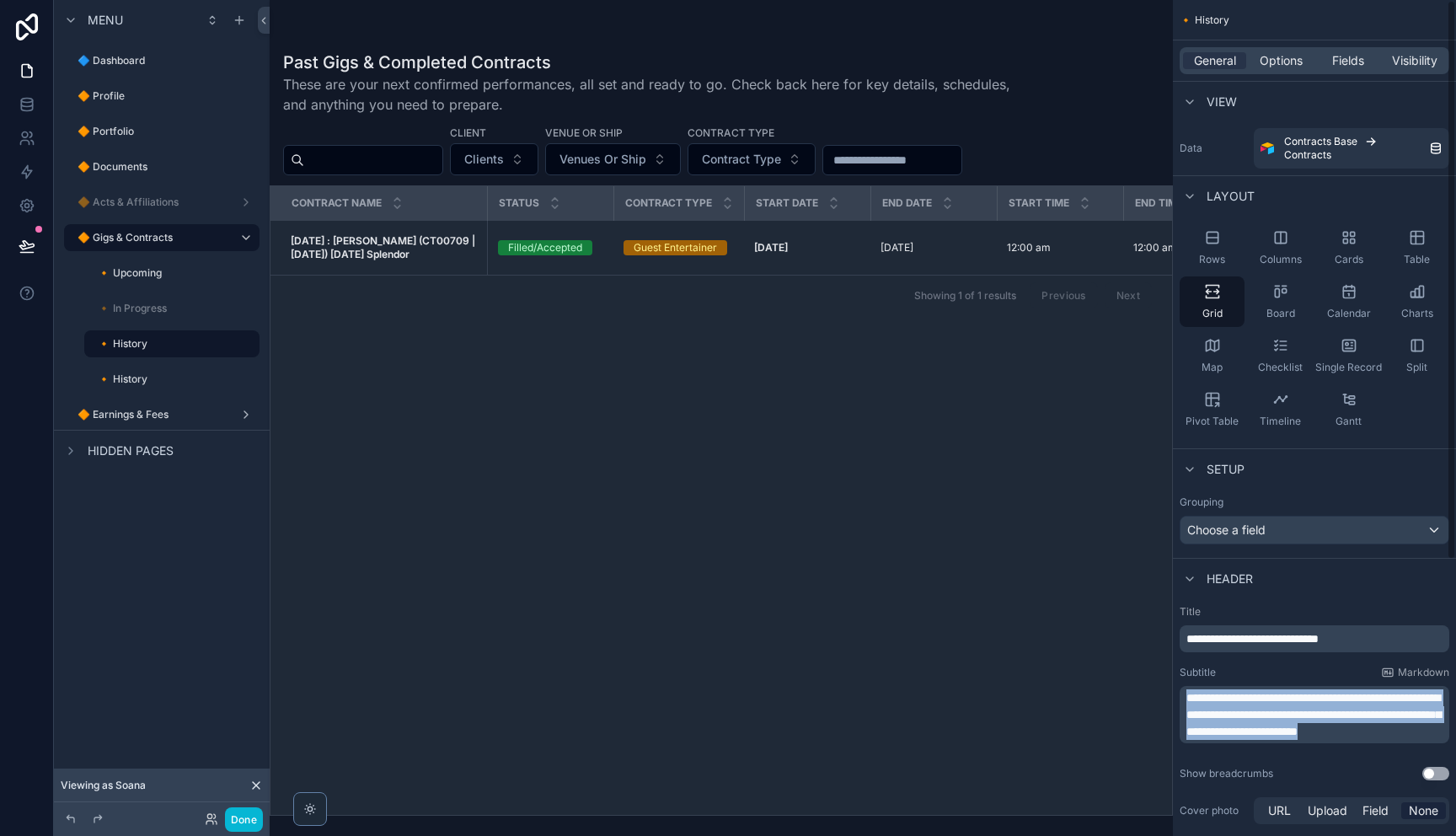
click at [1278, 699] on span "**********" at bounding box center [1313, 714] width 255 height 46
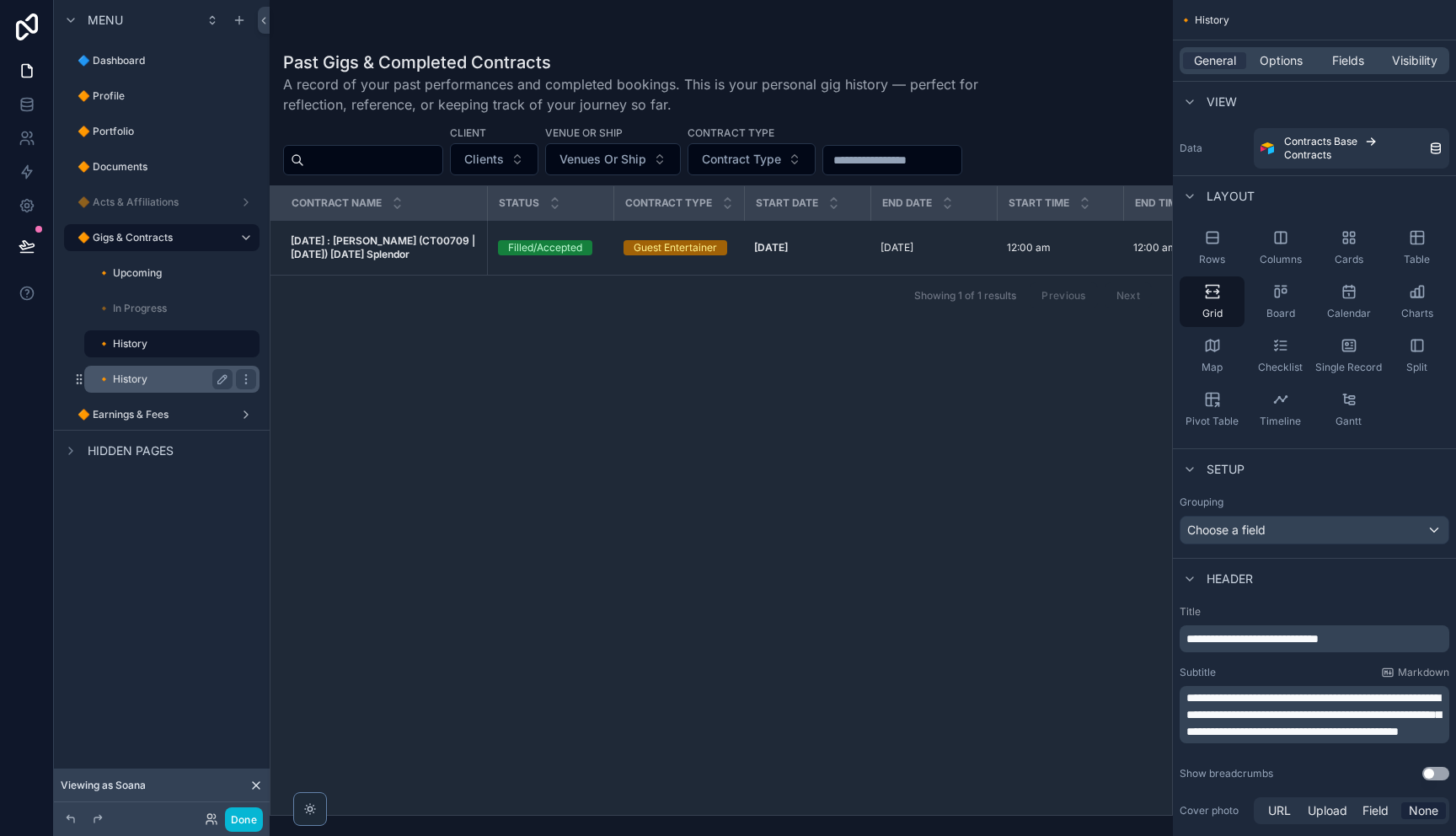
click at [141, 377] on label "🔸 History" at bounding box center [161, 379] width 128 height 13
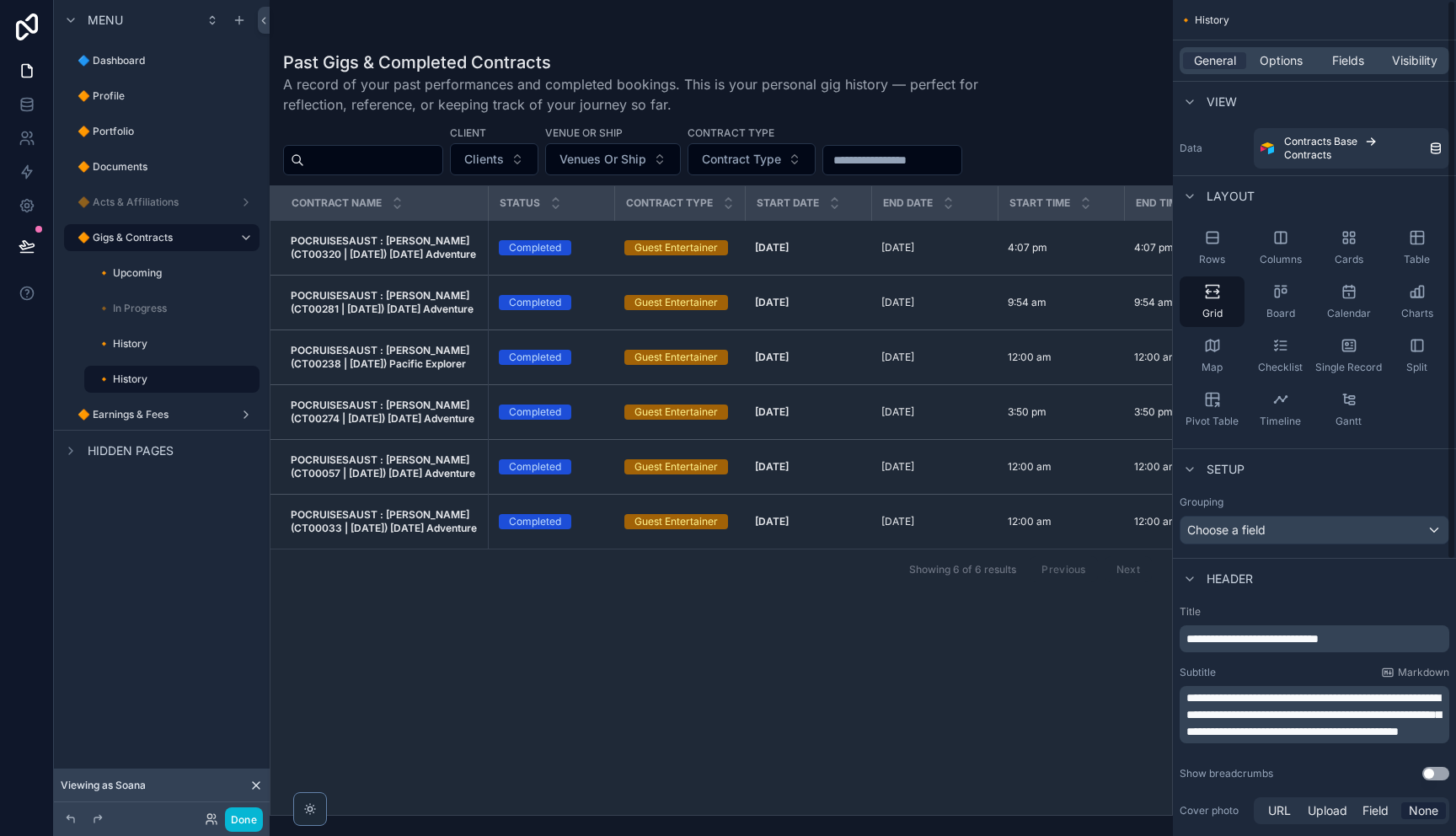
drag, startPoint x: 1283, startPoint y: 59, endPoint x: 1282, endPoint y: 71, distance: 12.0
click at [1283, 58] on span "Options" at bounding box center [1281, 61] width 43 height 17
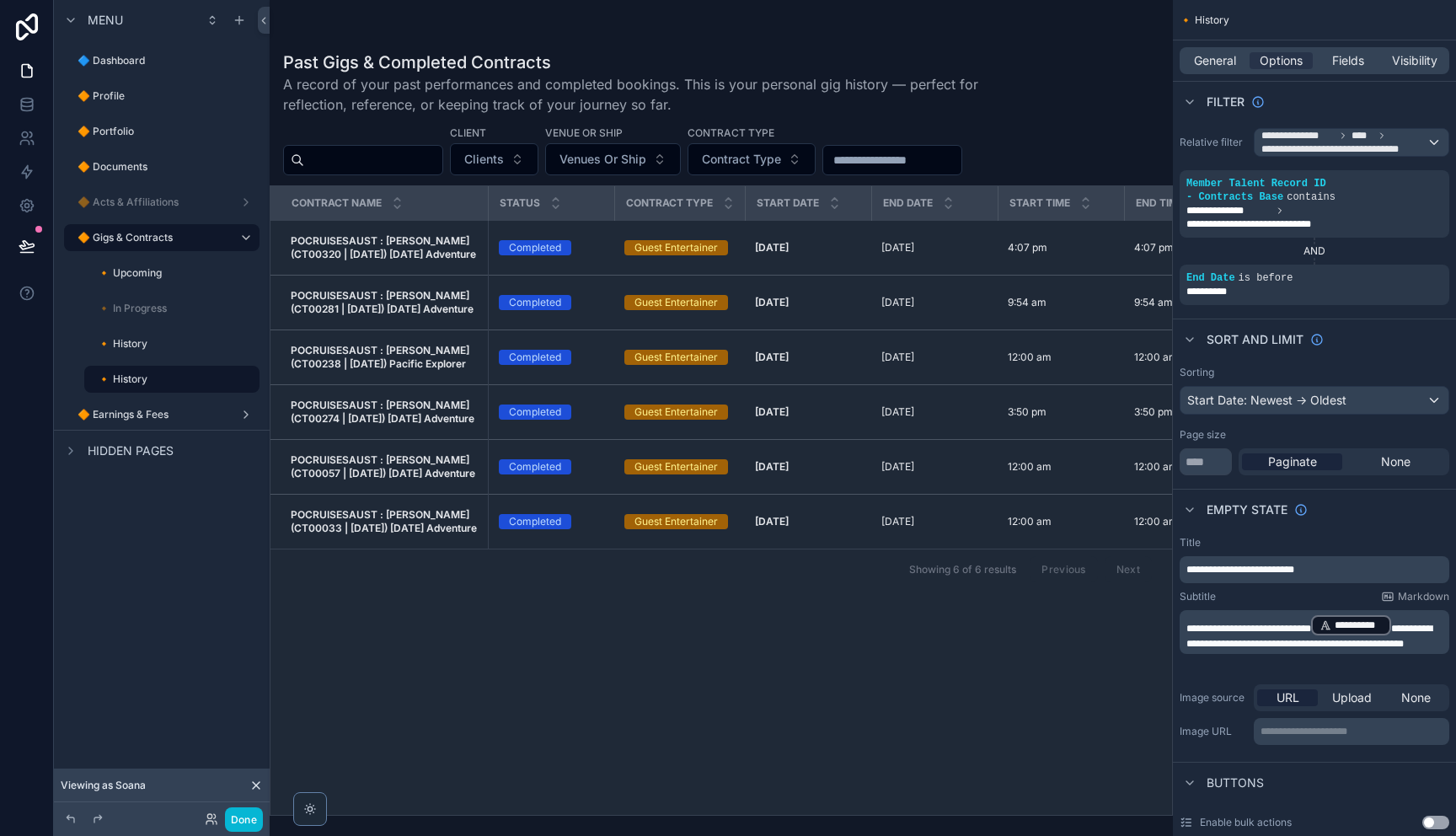
click at [1236, 667] on div "**********" at bounding box center [1314, 642] width 283 height 226
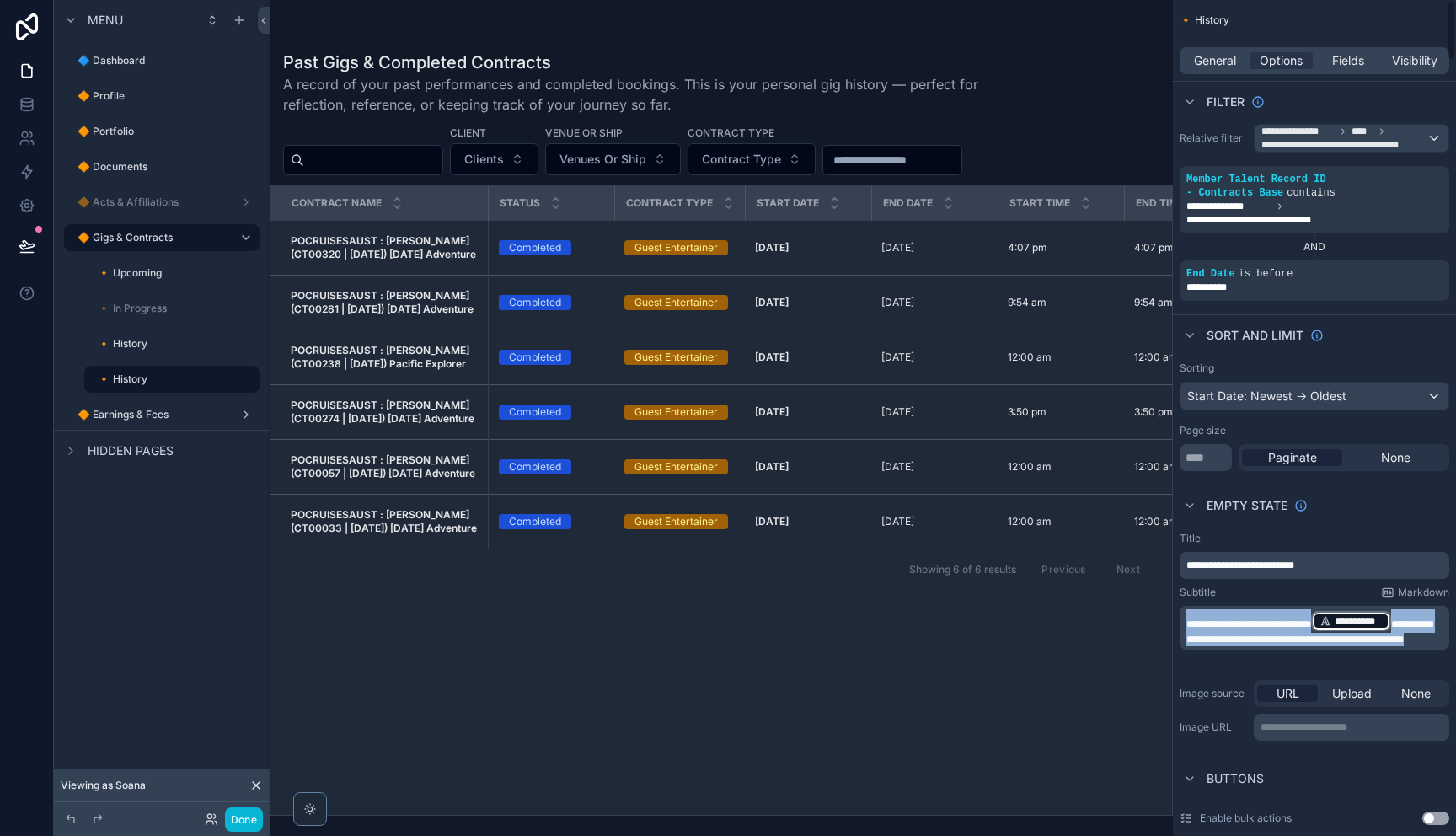
scroll to position [5, 0]
drag, startPoint x: 1235, startPoint y: 656, endPoint x: 1200, endPoint y: 598, distance: 67.7
click at [1145, 604] on div "🔷 Dashboard 🔶 Profile 🔶 Portfolio 🔶 Documents 🔶 Acts & Affiliations 🔶 Gigs & Co…" at bounding box center [863, 418] width 1186 height 836
click at [1290, 531] on div "Title" at bounding box center [1314, 538] width 270 height 13
click at [153, 349] on label "🔸 History" at bounding box center [161, 343] width 128 height 13
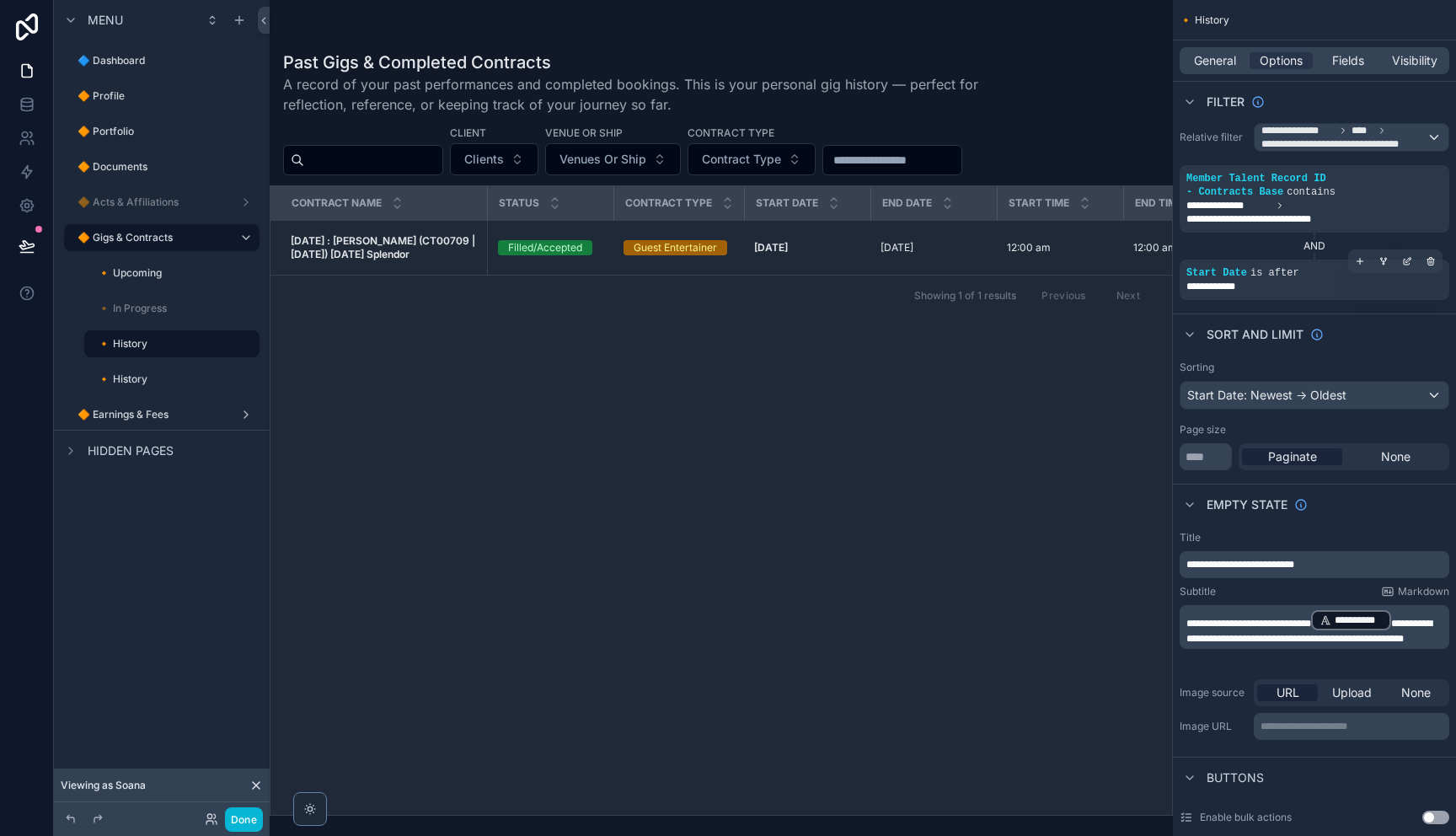
drag, startPoint x: 1405, startPoint y: 263, endPoint x: 1343, endPoint y: 265, distance: 62.0
click at [1404, 263] on icon "scrollable content" at bounding box center [1406, 261] width 10 height 10
click at [1049, 257] on span "Start Date" at bounding box center [1035, 255] width 56 height 17
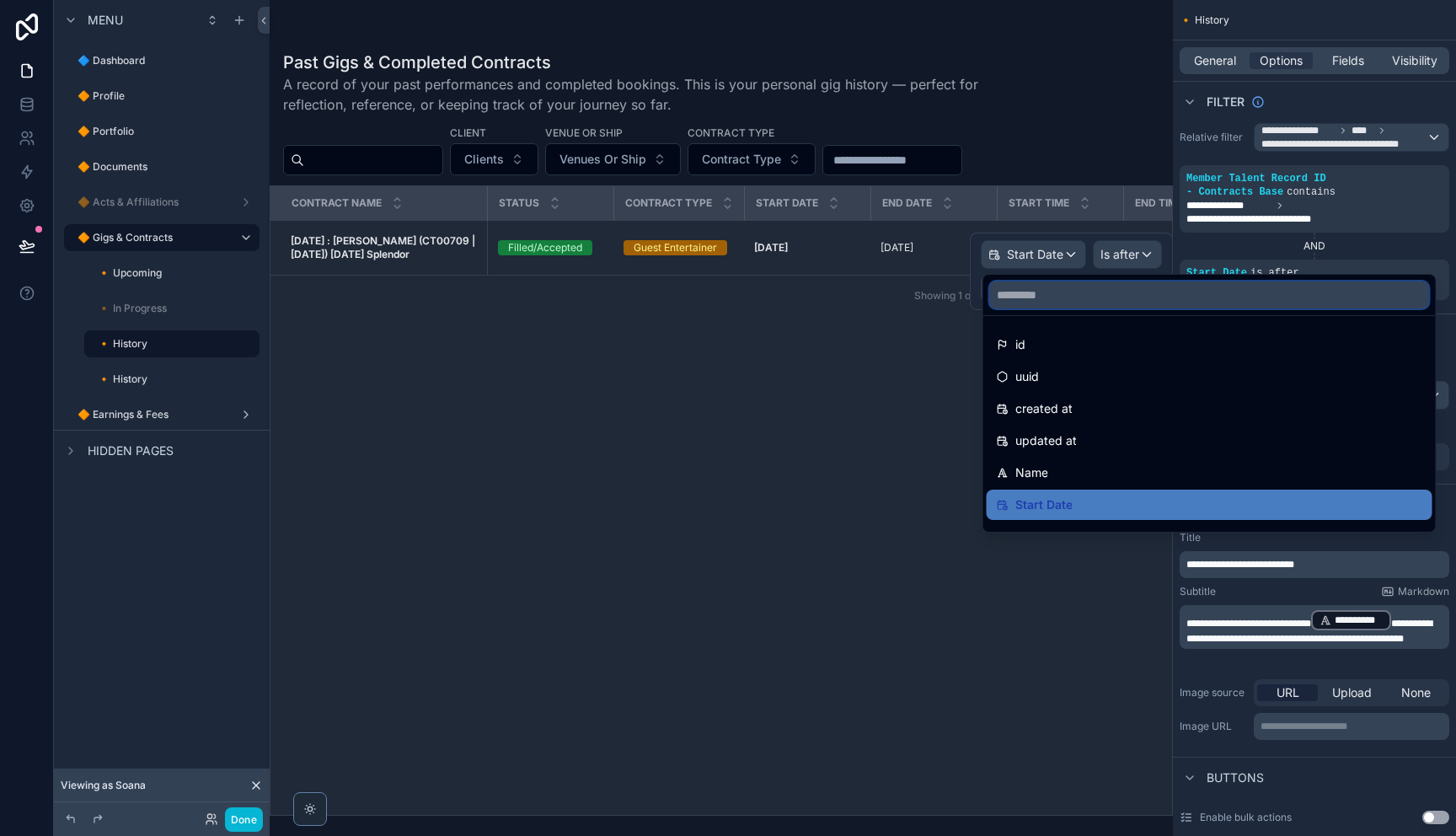
click at [1035, 301] on input "text" at bounding box center [1209, 295] width 439 height 27
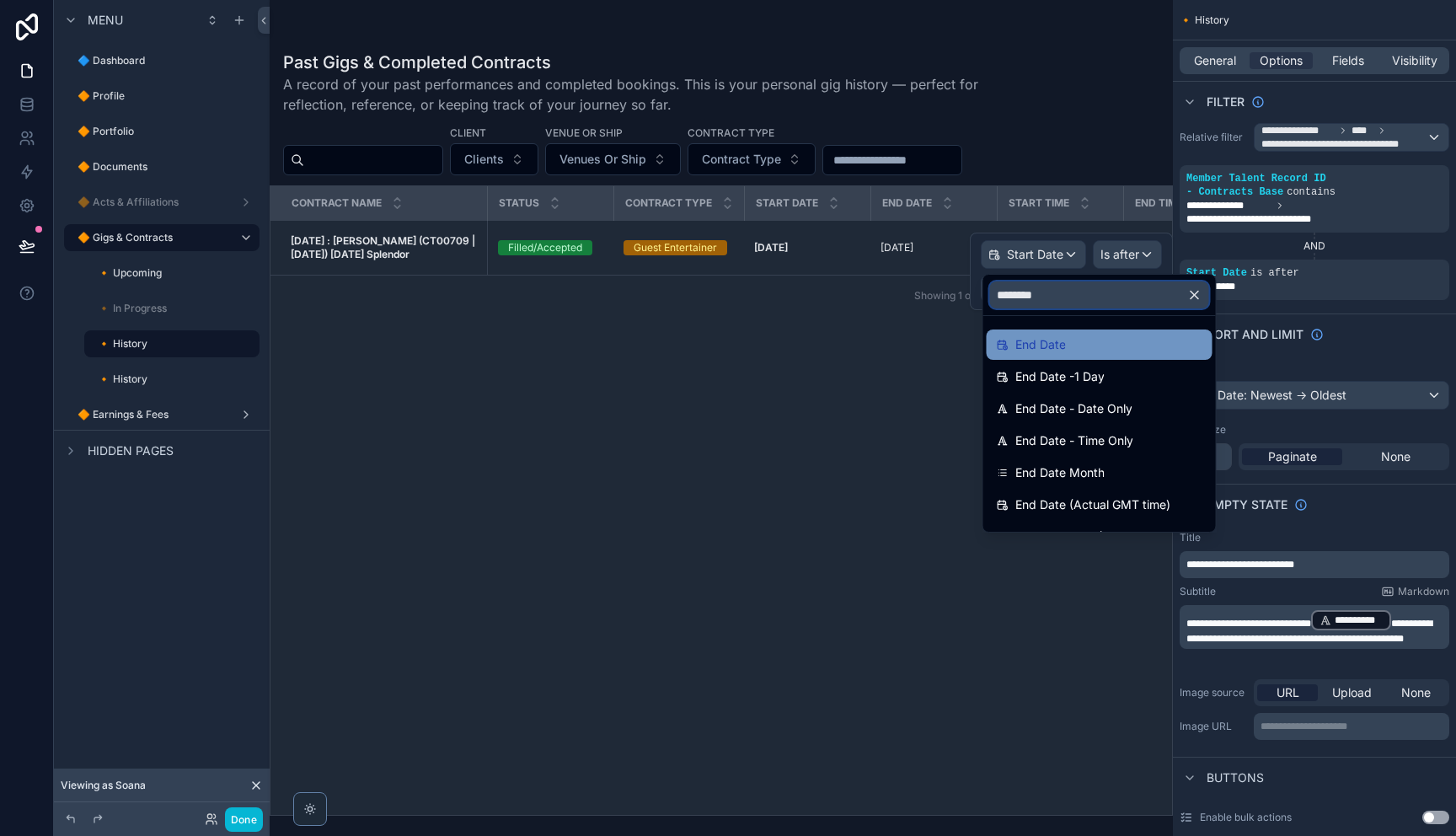
type input "********"
click at [1047, 340] on span "End Date" at bounding box center [1040, 344] width 51 height 20
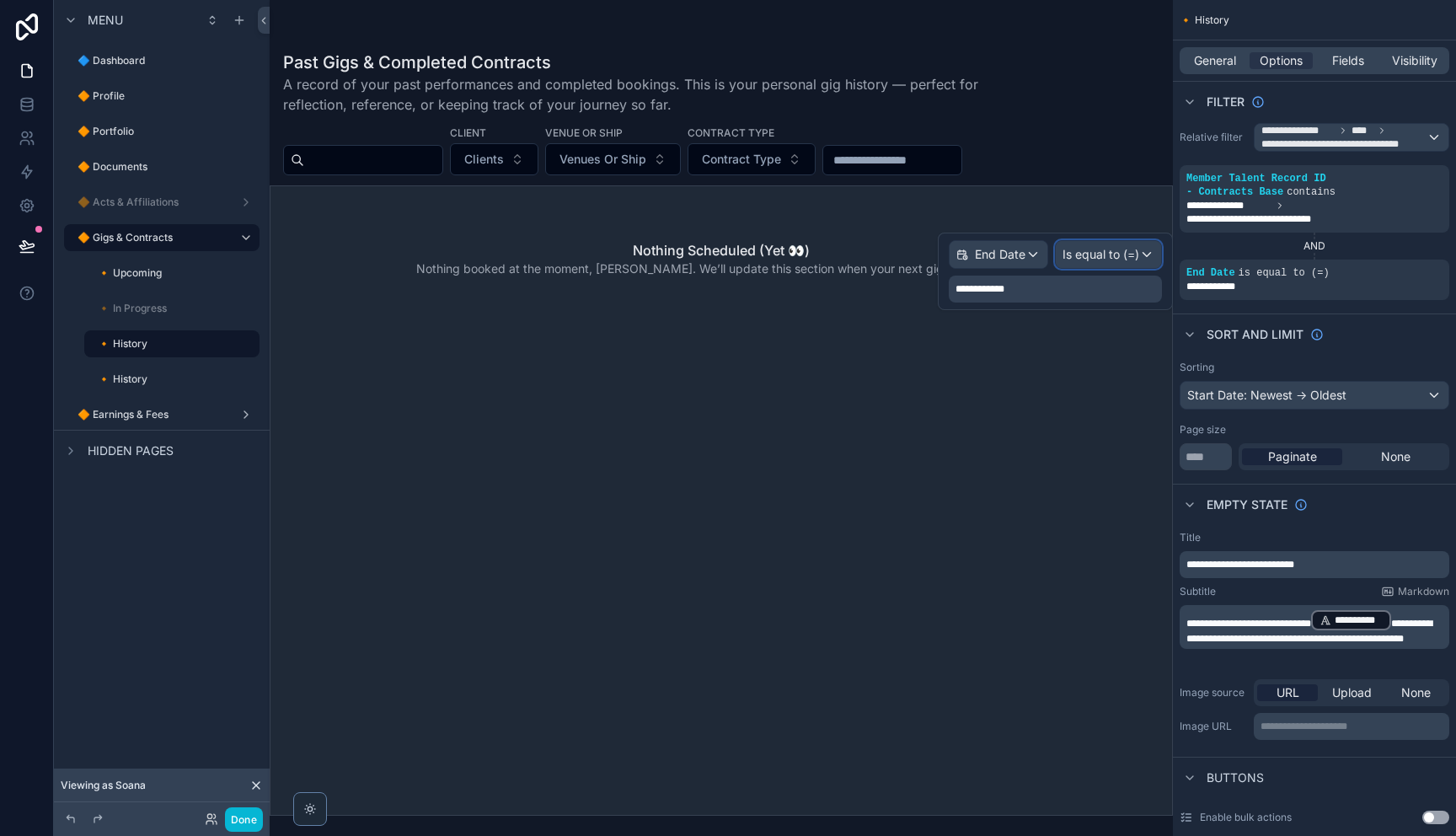
click at [1127, 257] on span "Is equal to (=)" at bounding box center [1100, 255] width 76 height 17
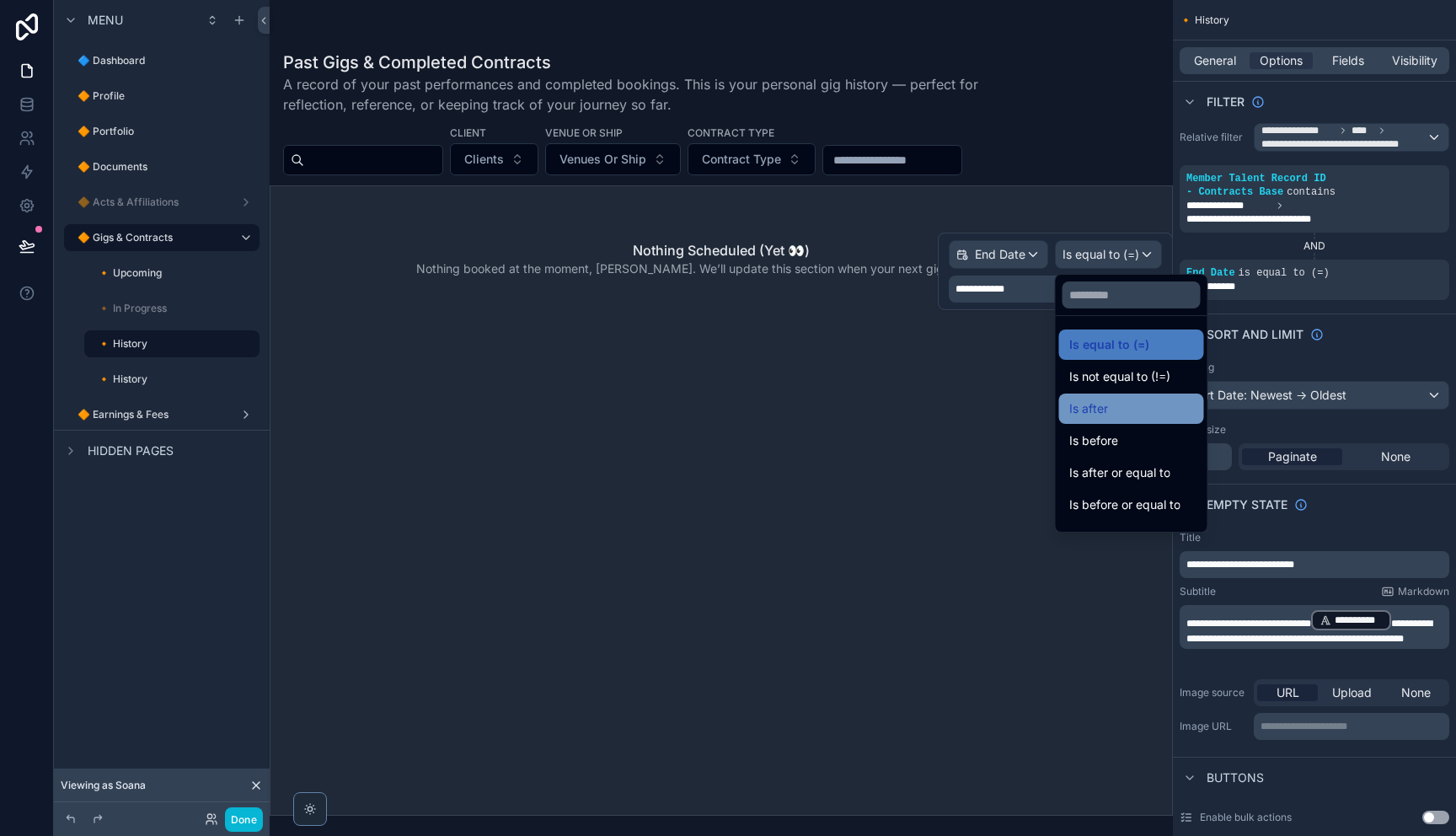
click at [1138, 411] on div "Is after" at bounding box center [1131, 408] width 125 height 20
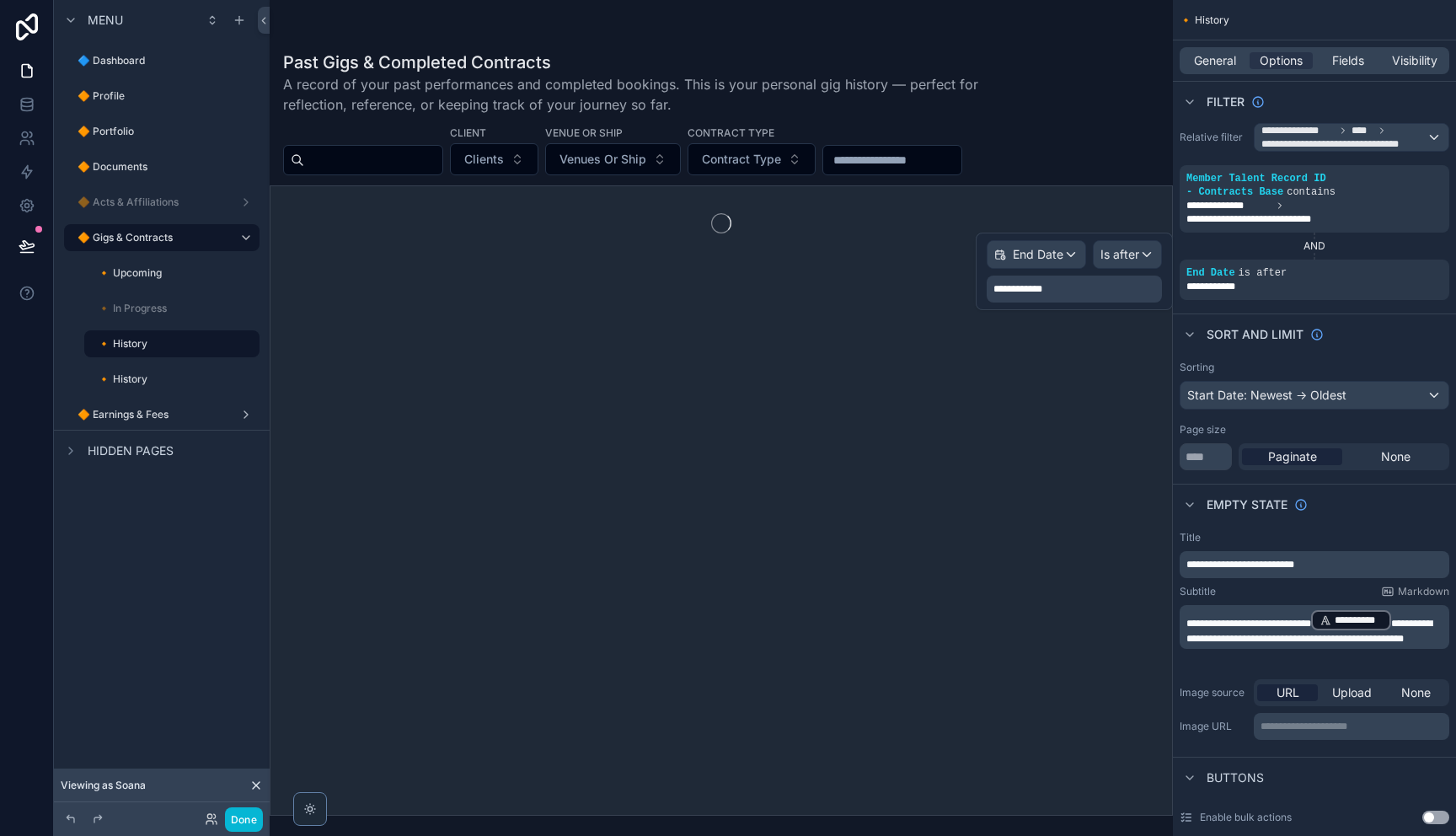
click at [1070, 300] on div "**********" at bounding box center [1075, 289] width 175 height 27
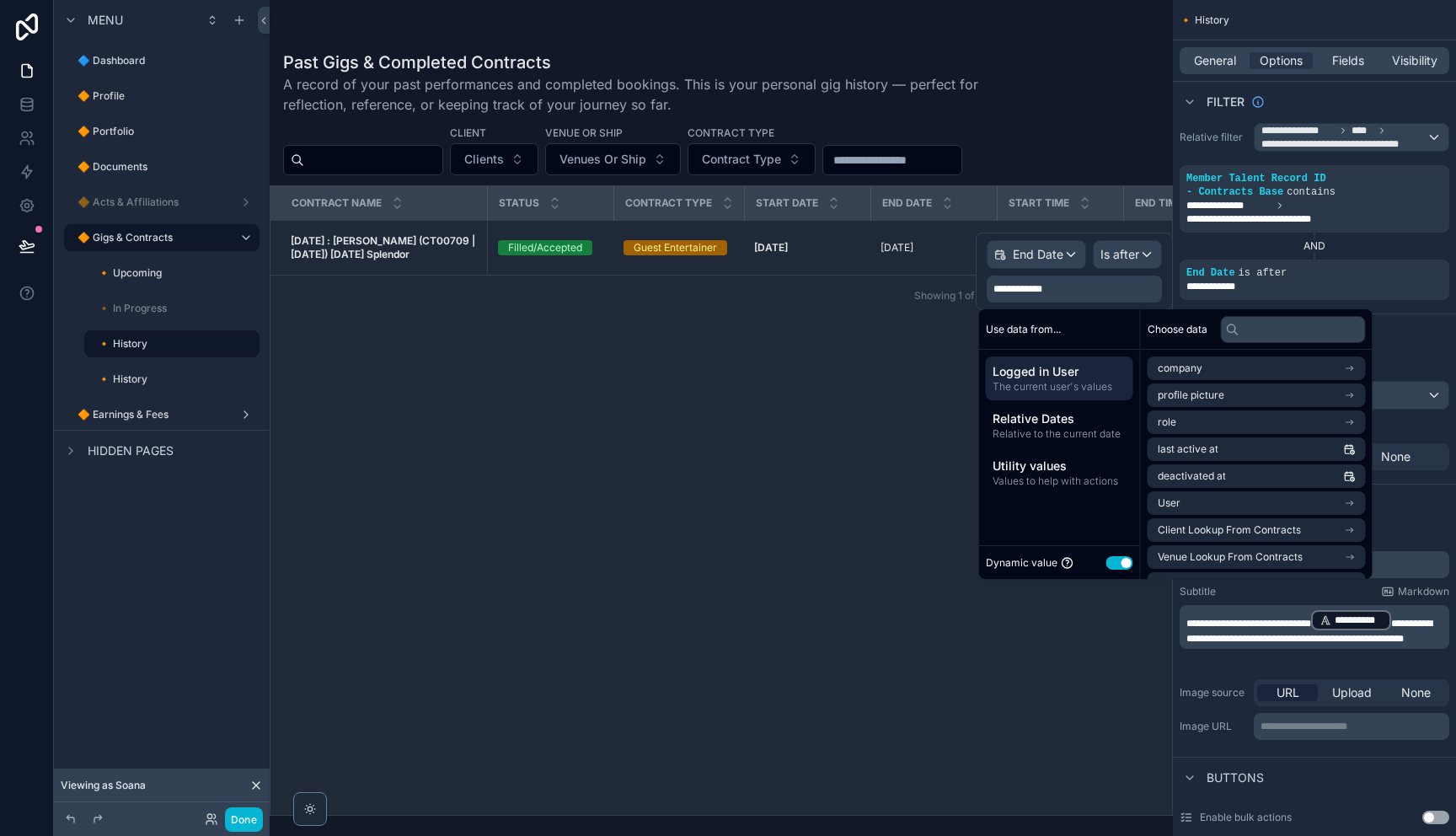
click at [1048, 386] on span "The current user's values" at bounding box center [1059, 387] width 133 height 13
drag, startPoint x: 1073, startPoint y: 433, endPoint x: 1198, endPoint y: 416, distance: 126.2
click at [1073, 433] on span "Relative to the current date" at bounding box center [1059, 434] width 133 height 13
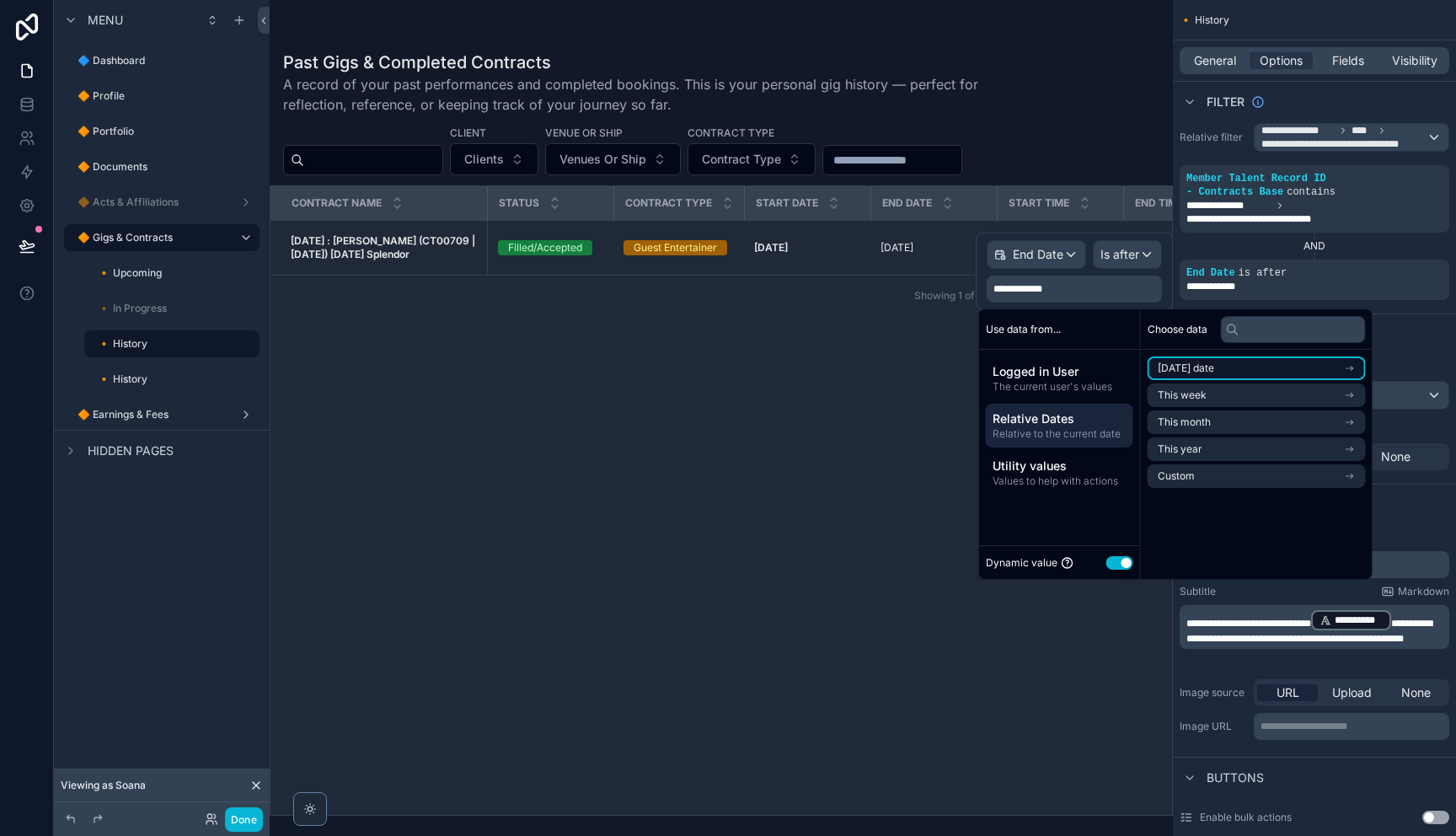
click at [1210, 372] on span "[DATE] date" at bounding box center [1185, 368] width 56 height 13
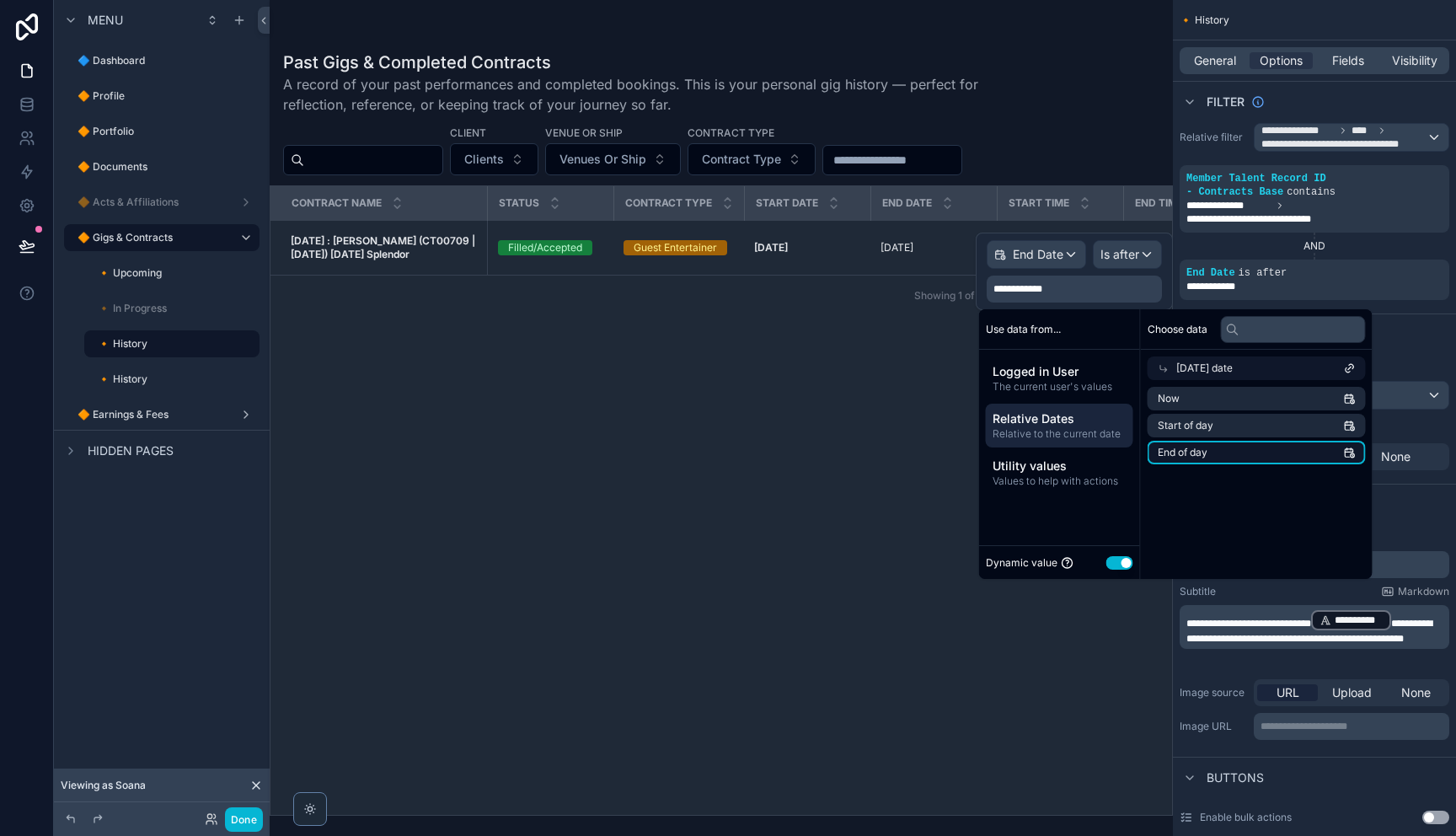
click at [1200, 452] on span "End of day" at bounding box center [1182, 452] width 50 height 13
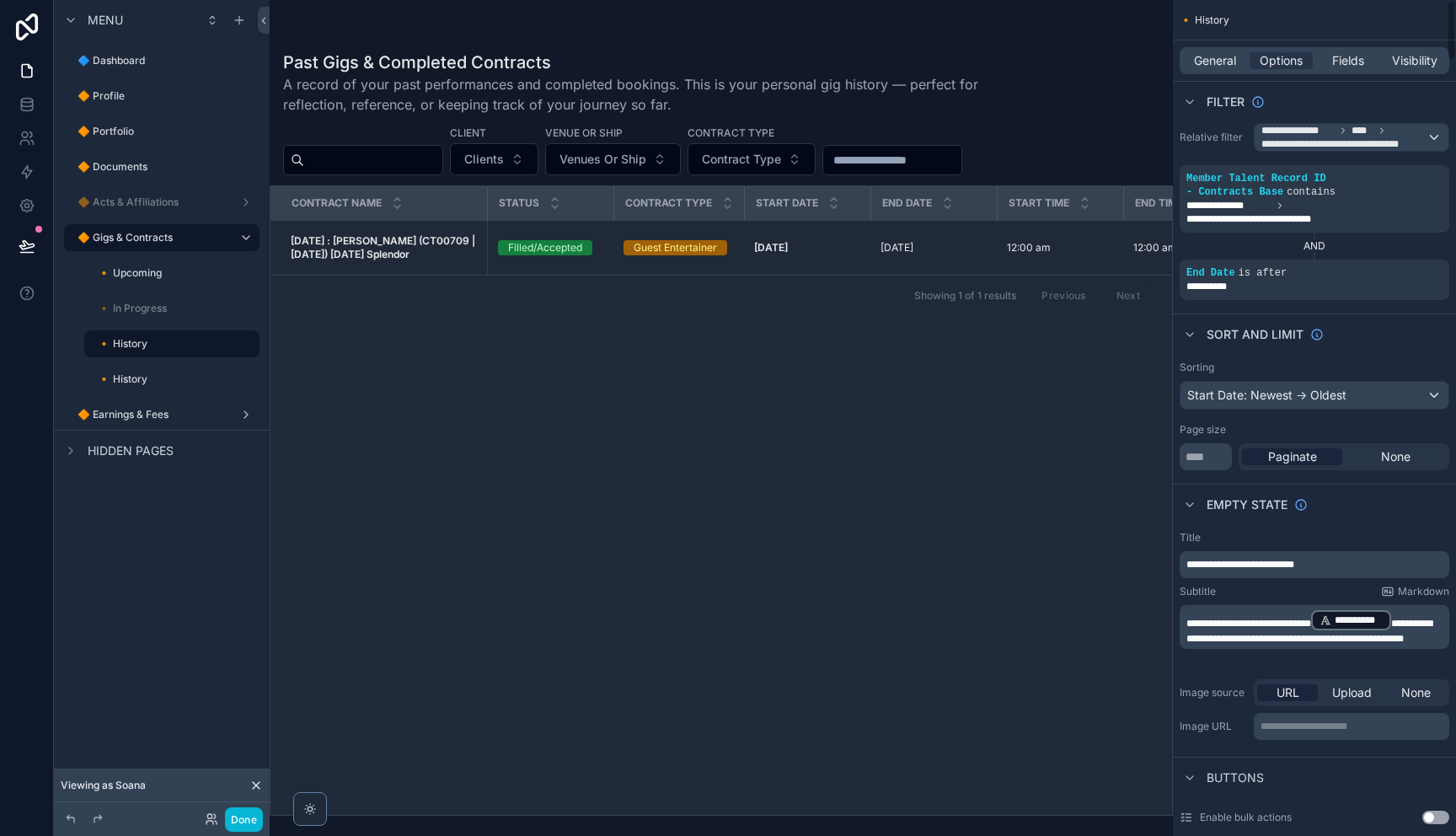
click at [1415, 354] on div "Sorting Start Date: Newest -> Oldest Page size ** Paginate None" at bounding box center [1314, 415] width 283 height 123
click at [163, 380] on label "🔸 History" at bounding box center [161, 379] width 128 height 13
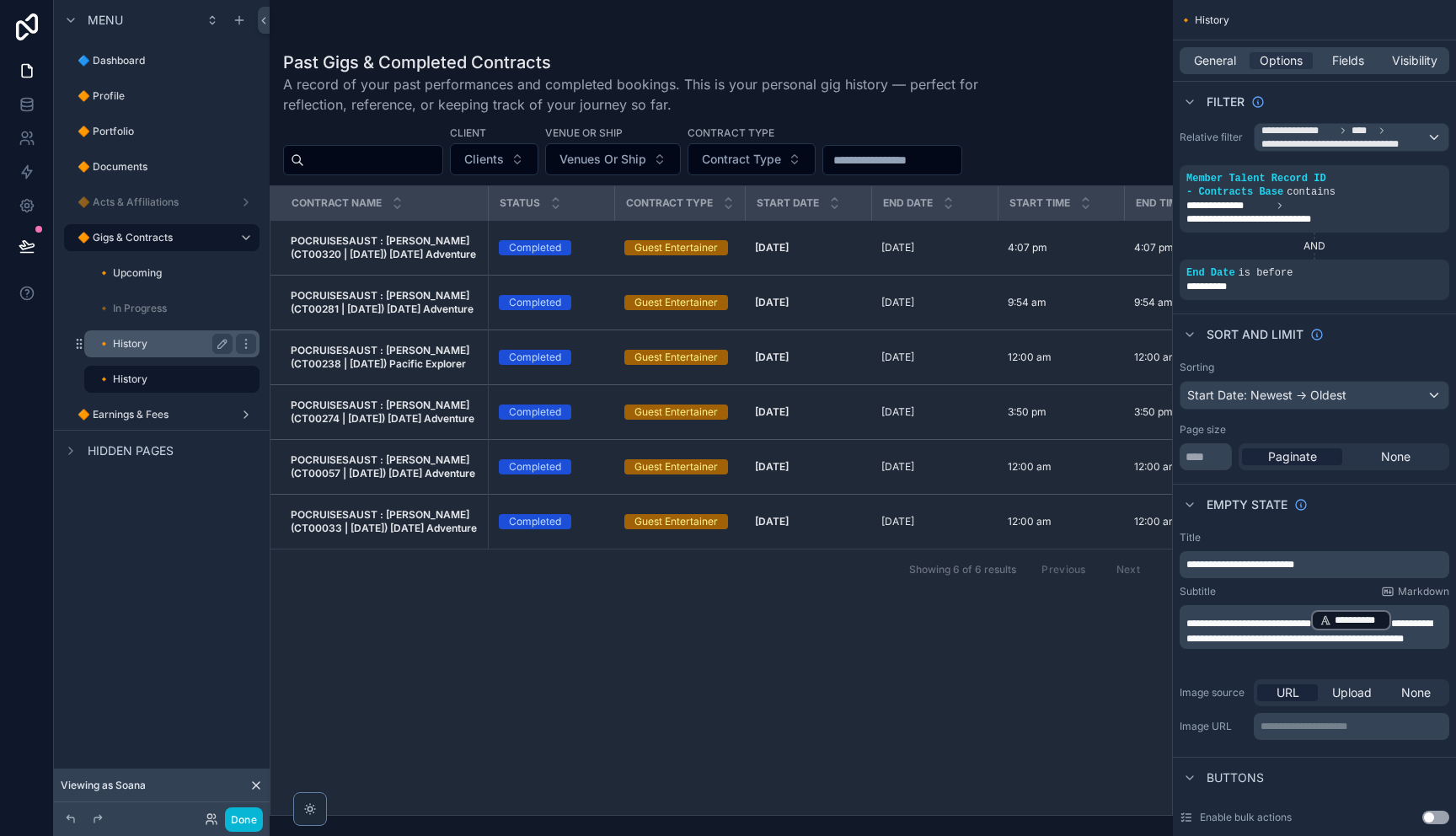
click at [144, 346] on label "🔸 History" at bounding box center [161, 343] width 128 height 13
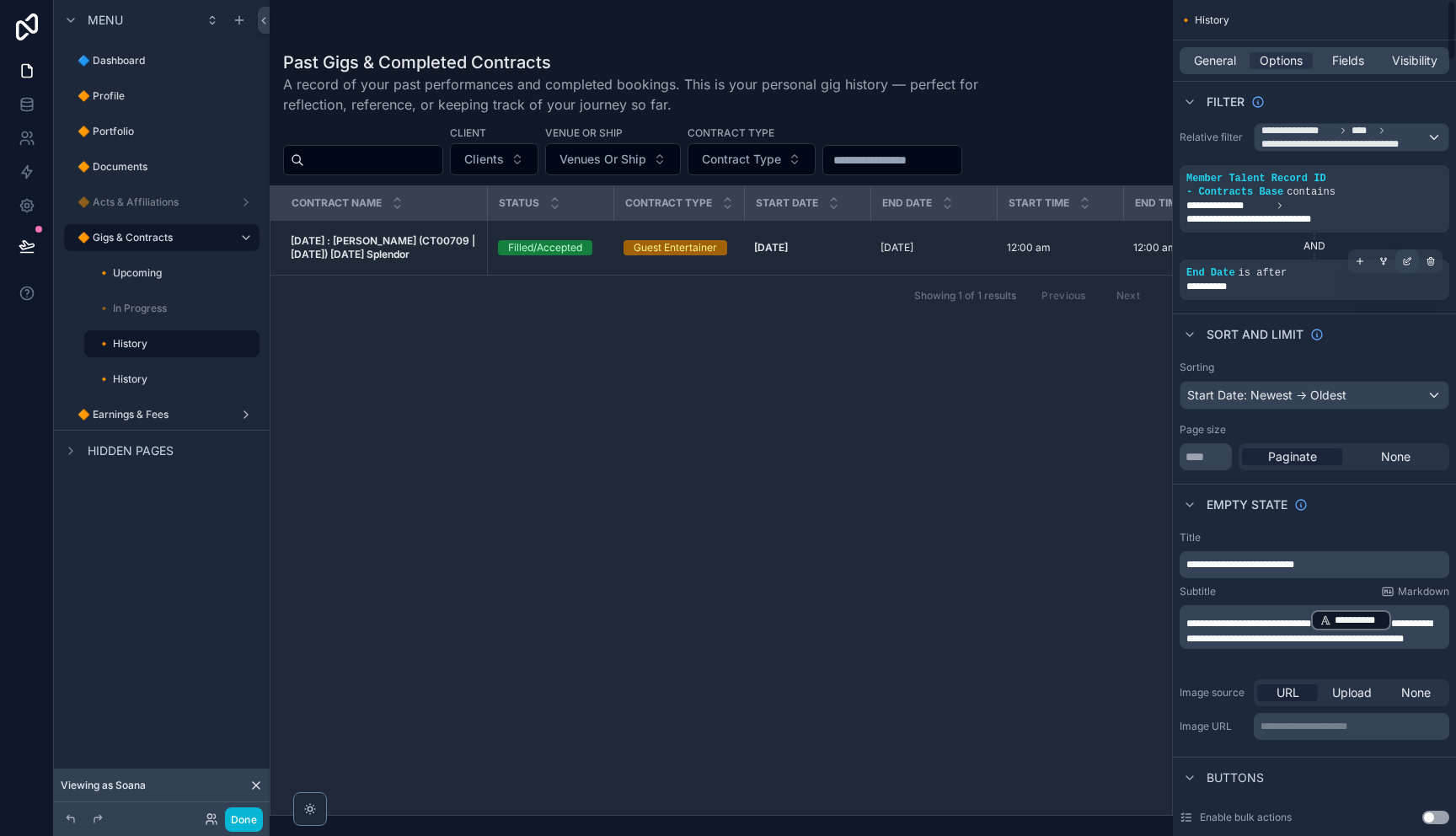
click at [1402, 264] on icon "scrollable content" at bounding box center [1406, 261] width 10 height 10
click at [1134, 258] on span "Is after" at bounding box center [1119, 255] width 39 height 17
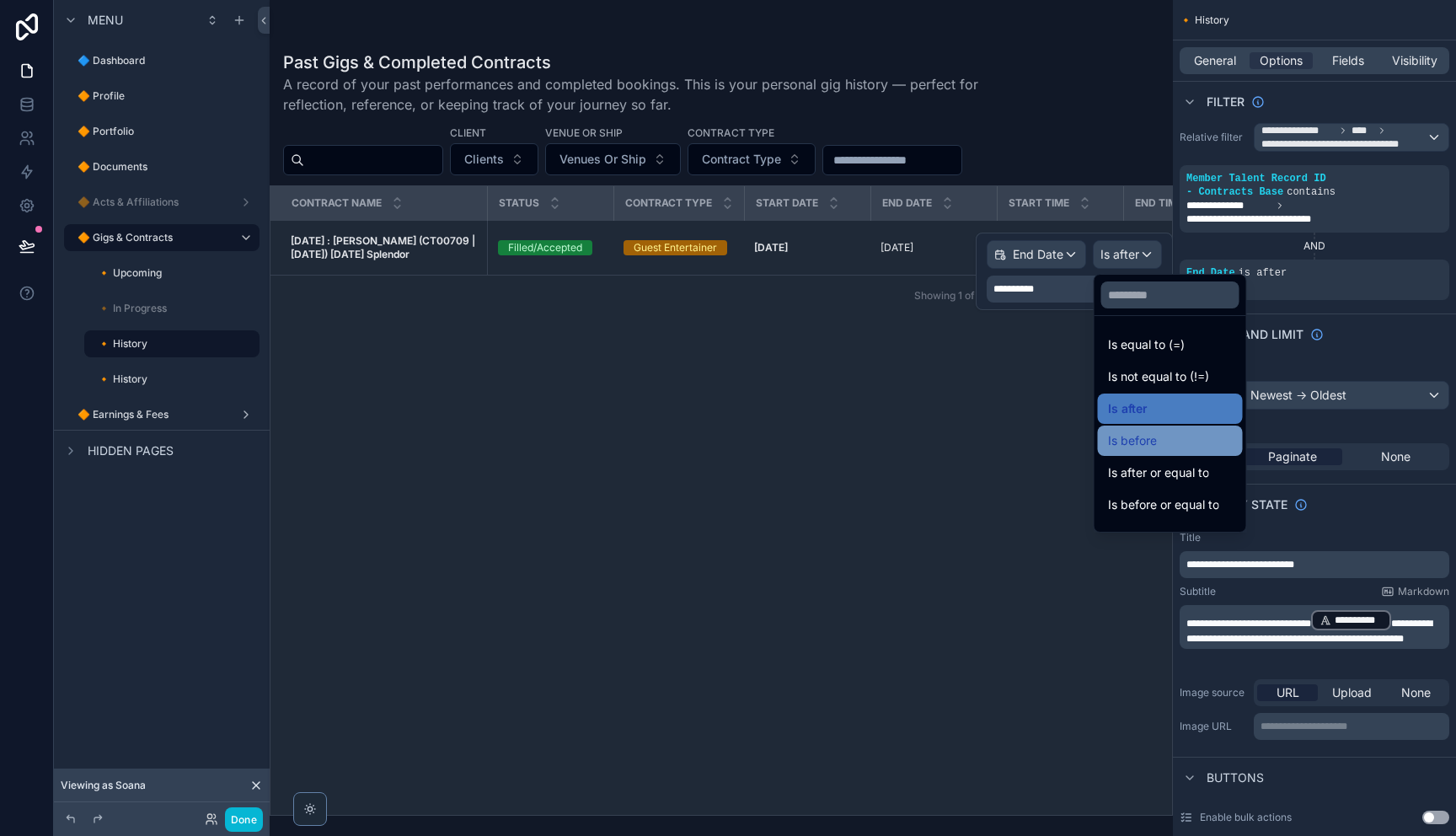
click at [1150, 435] on span "Is before" at bounding box center [1132, 440] width 49 height 20
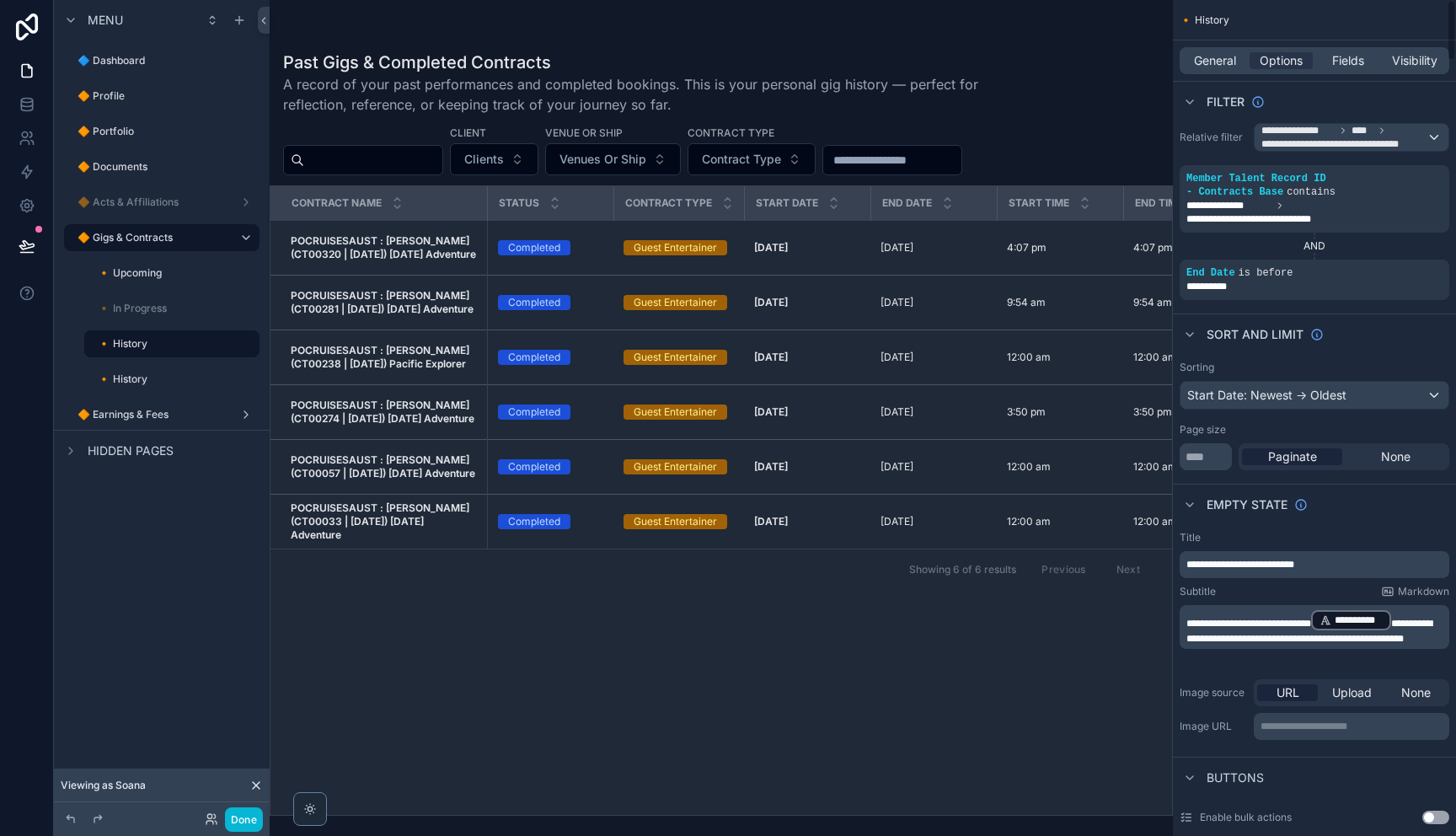
click at [1372, 329] on div "Sort And Limit" at bounding box center [1314, 334] width 283 height 40
click at [155, 373] on label "🔸 History" at bounding box center [161, 379] width 128 height 13
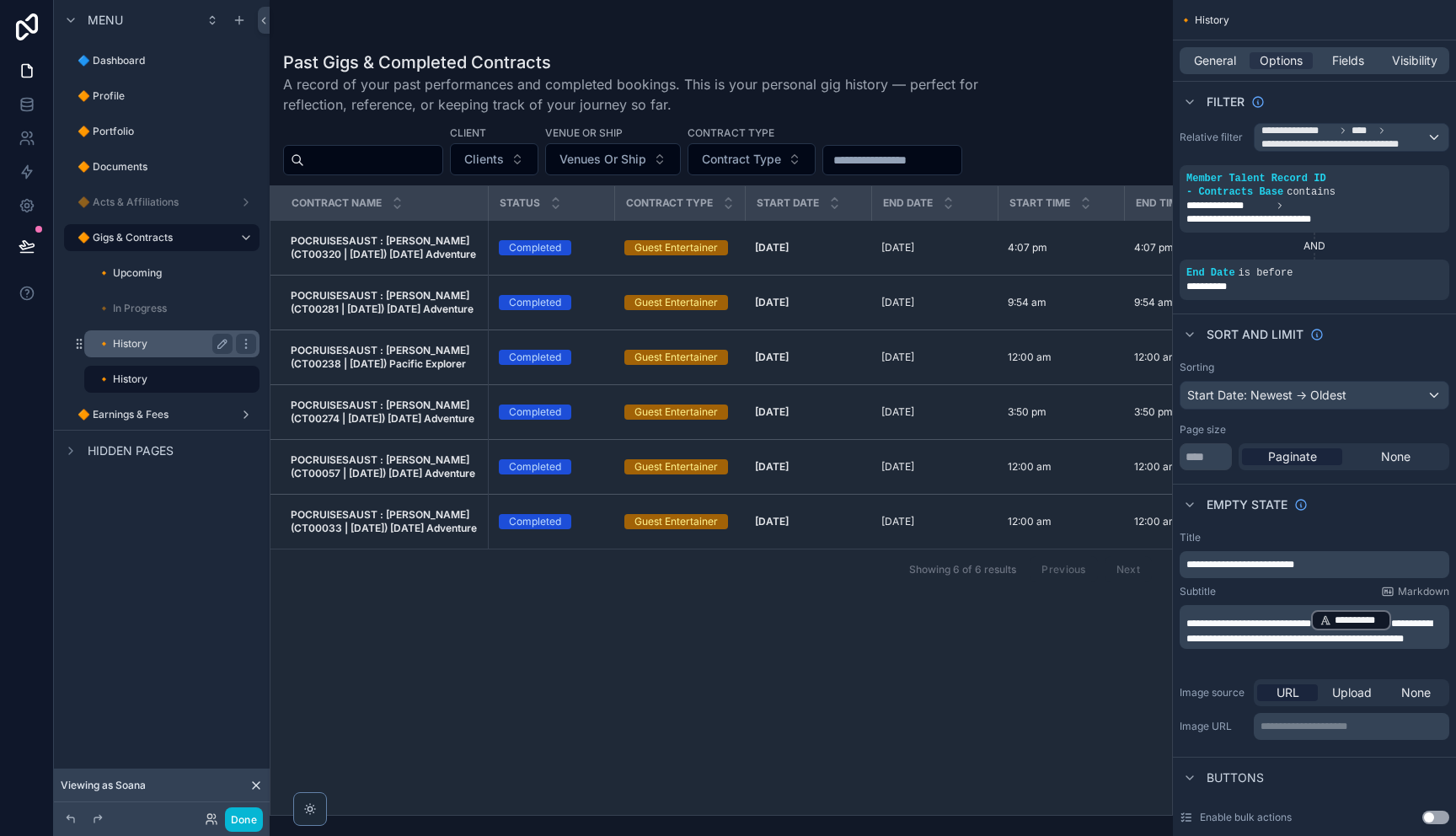
drag, startPoint x: 152, startPoint y: 351, endPoint x: 168, endPoint y: 368, distance: 23.3
click at [152, 351] on div "🔸 History" at bounding box center [176, 343] width 158 height 13
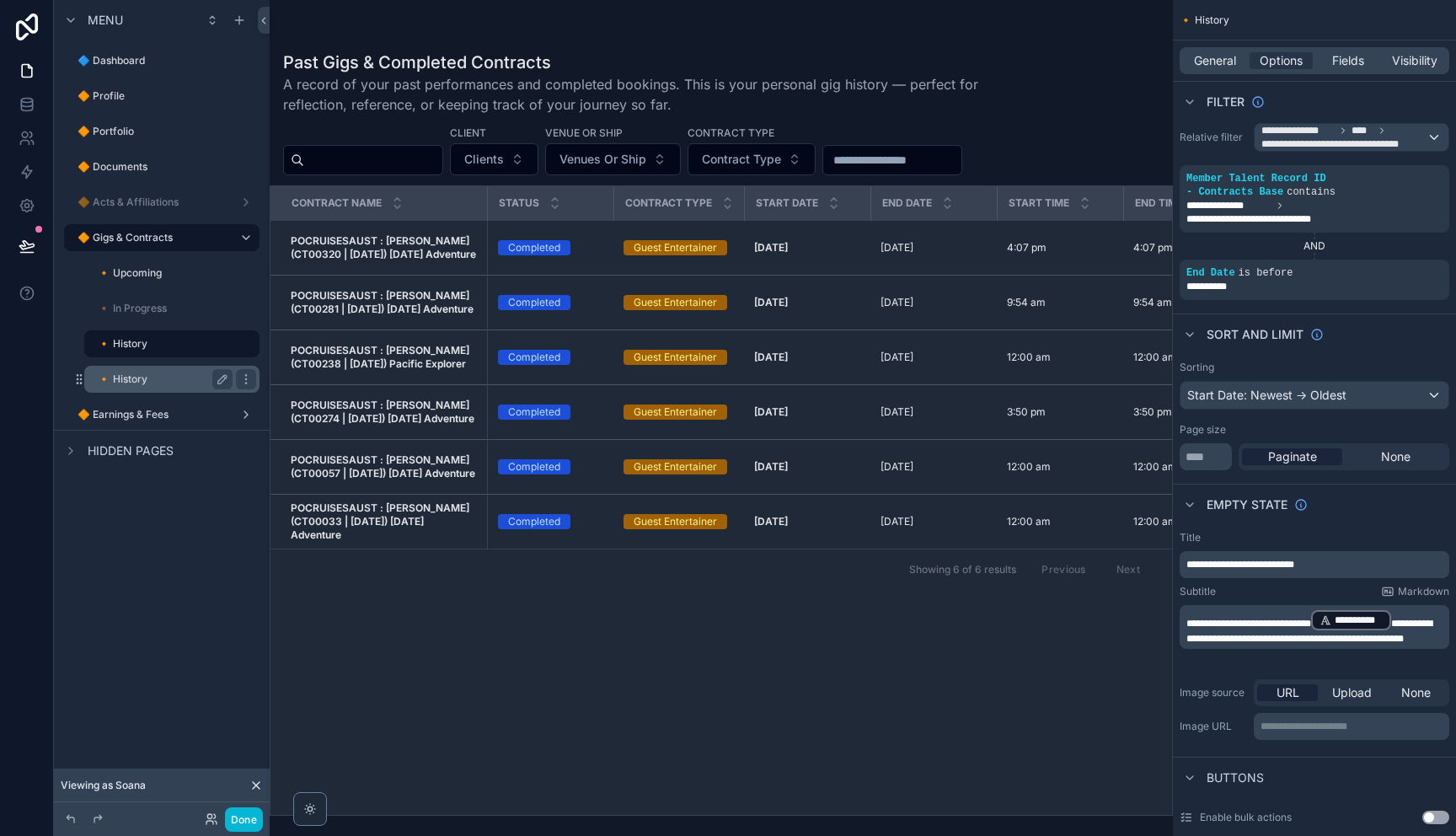
click at [163, 373] on label "🔸 History" at bounding box center [161, 379] width 128 height 13
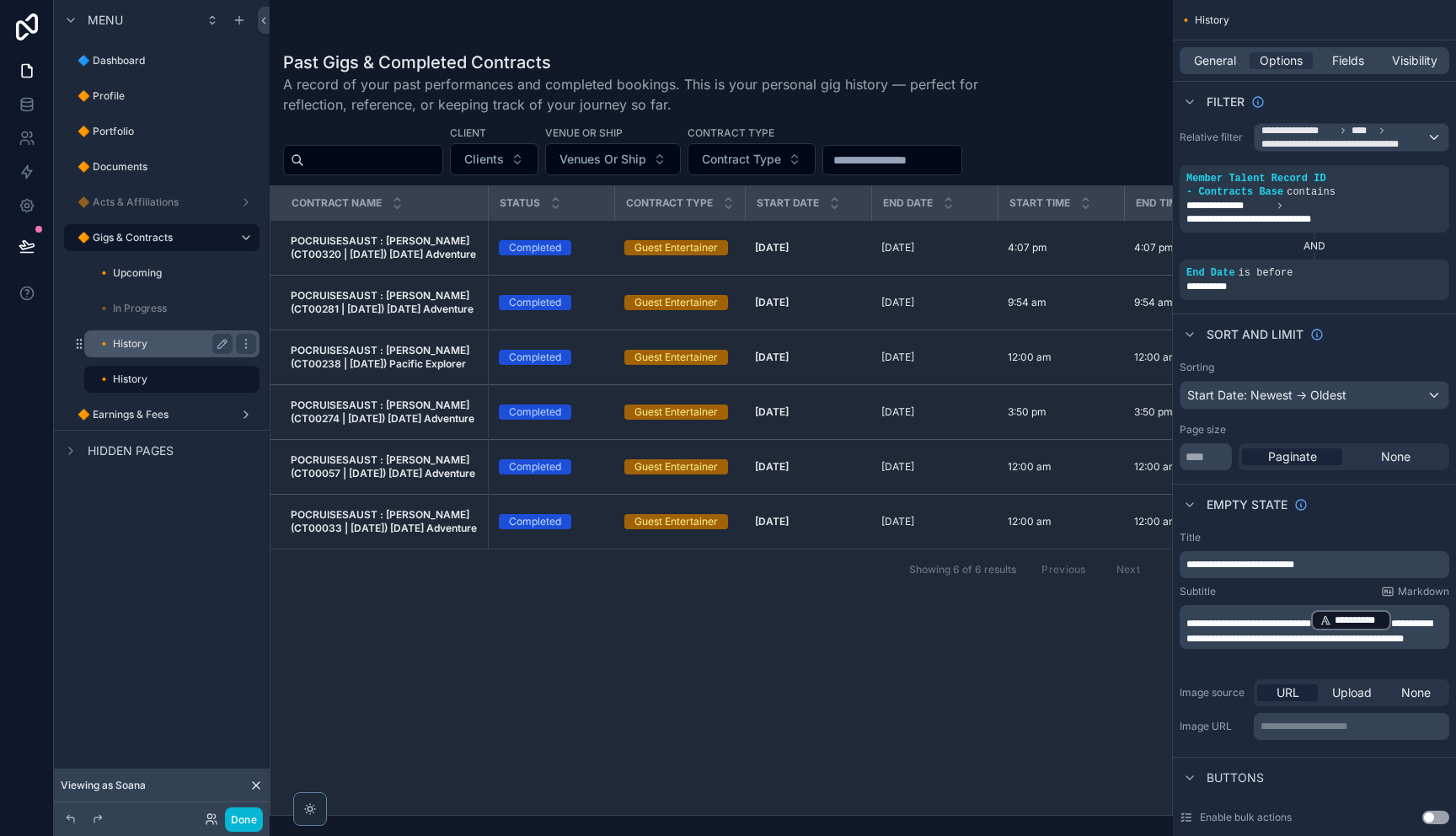
click at [160, 354] on div "🔸 History" at bounding box center [172, 343] width 169 height 27
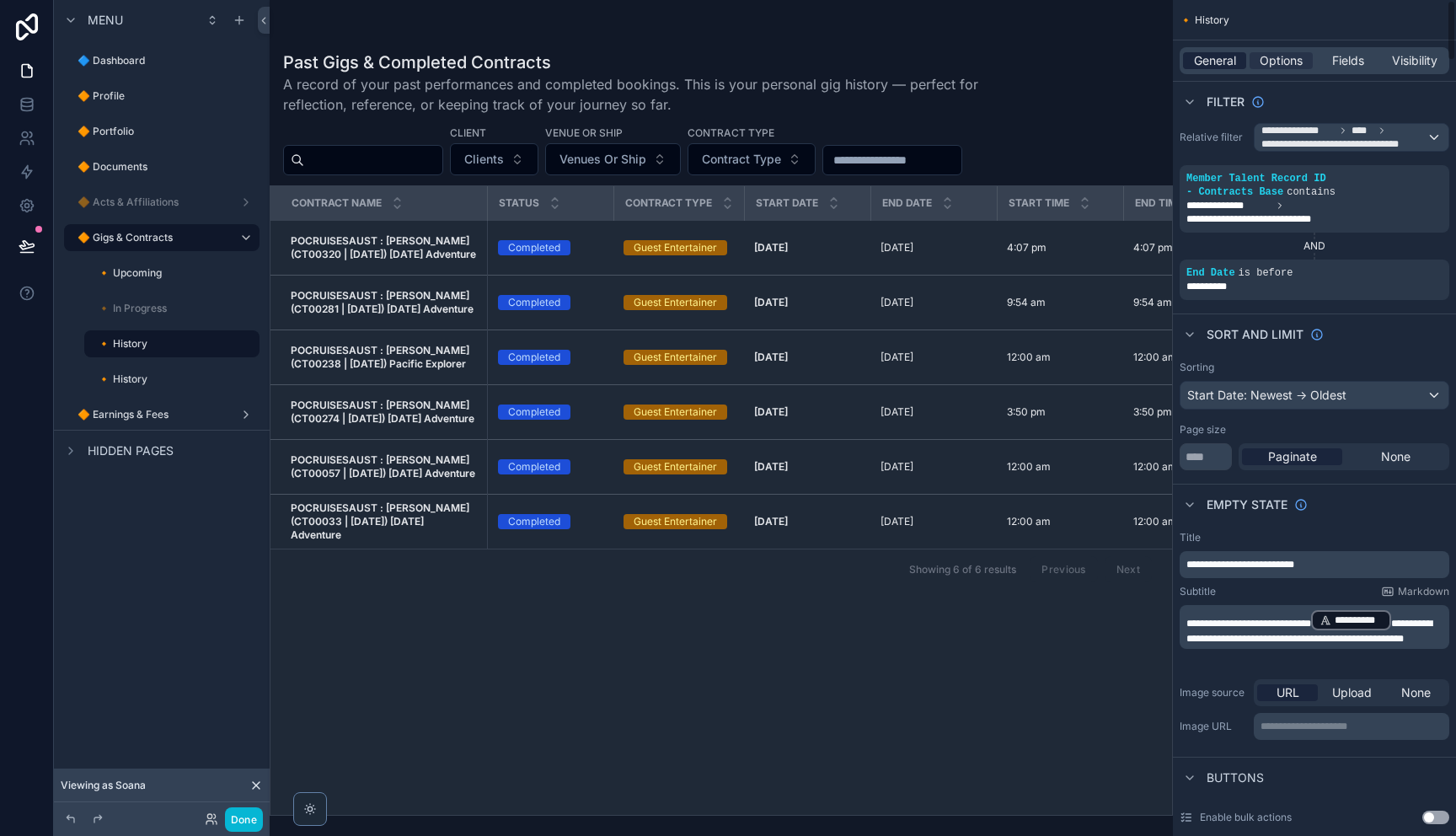
click at [1200, 58] on span "General" at bounding box center [1215, 61] width 42 height 17
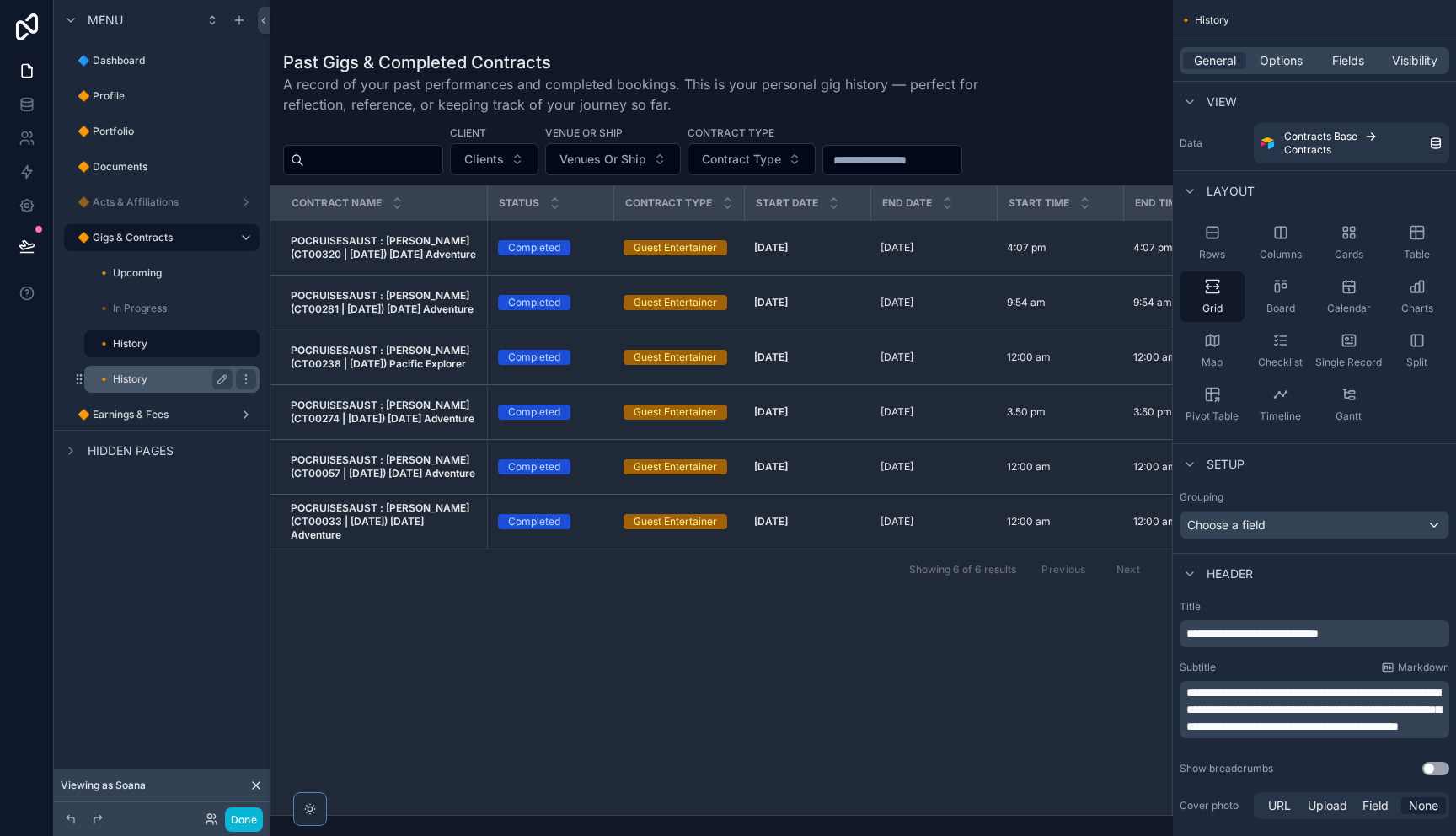
click at [156, 377] on label "🔸 History" at bounding box center [161, 379] width 128 height 13
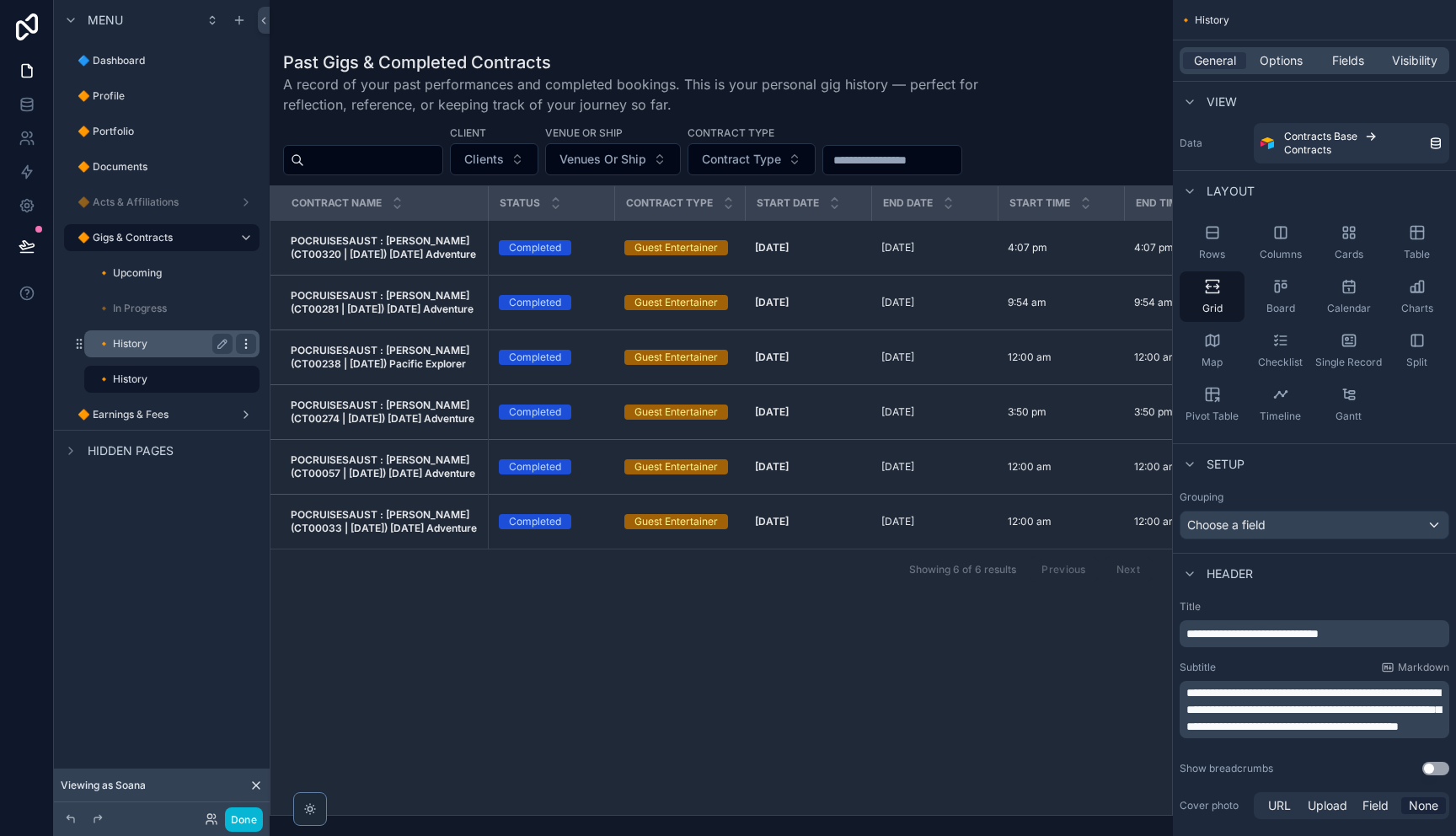
click at [131, 349] on label "🔸 History" at bounding box center [161, 343] width 128 height 13
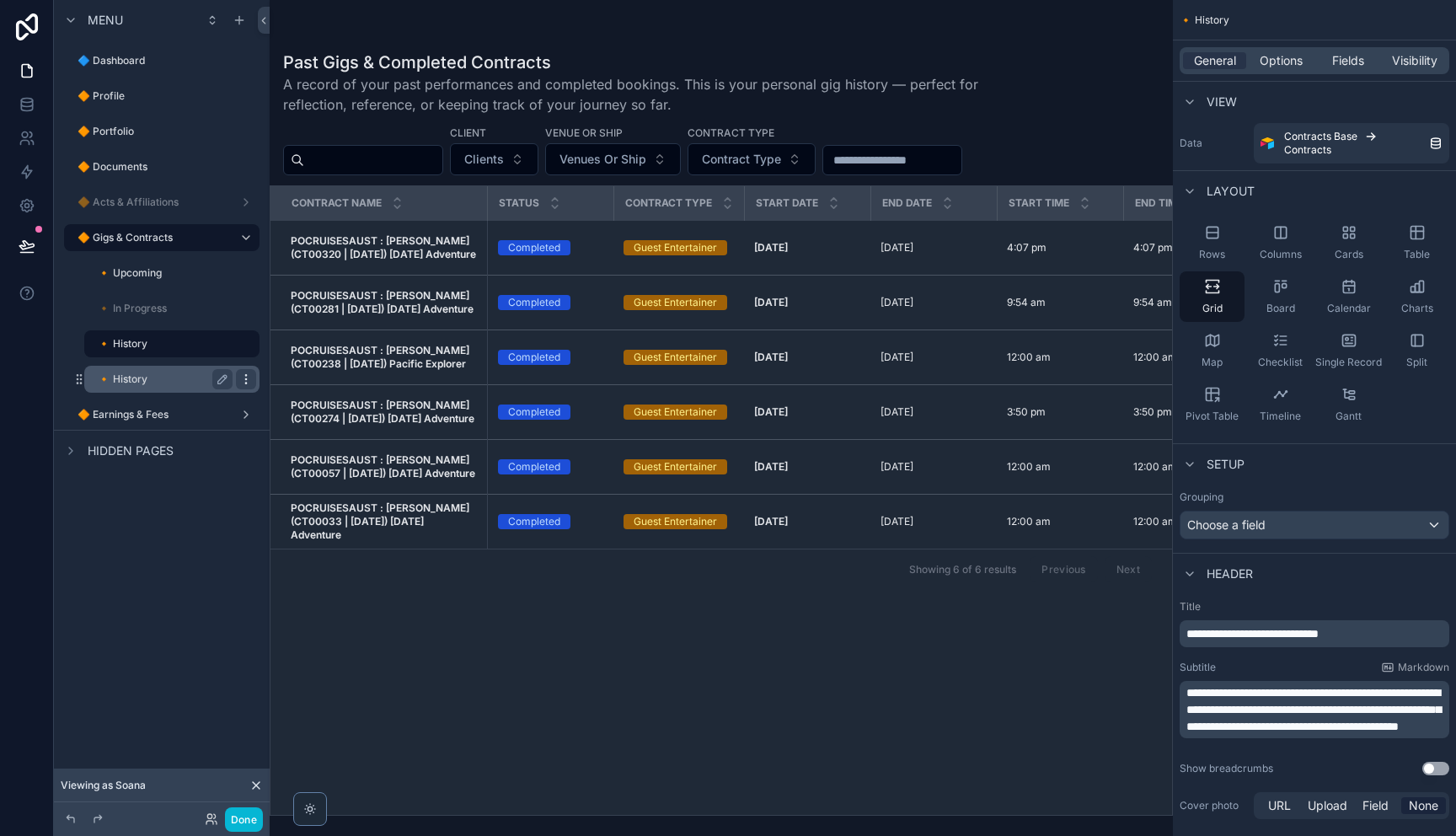
click at [250, 379] on icon "scrollable content" at bounding box center [246, 379] width 13 height 13
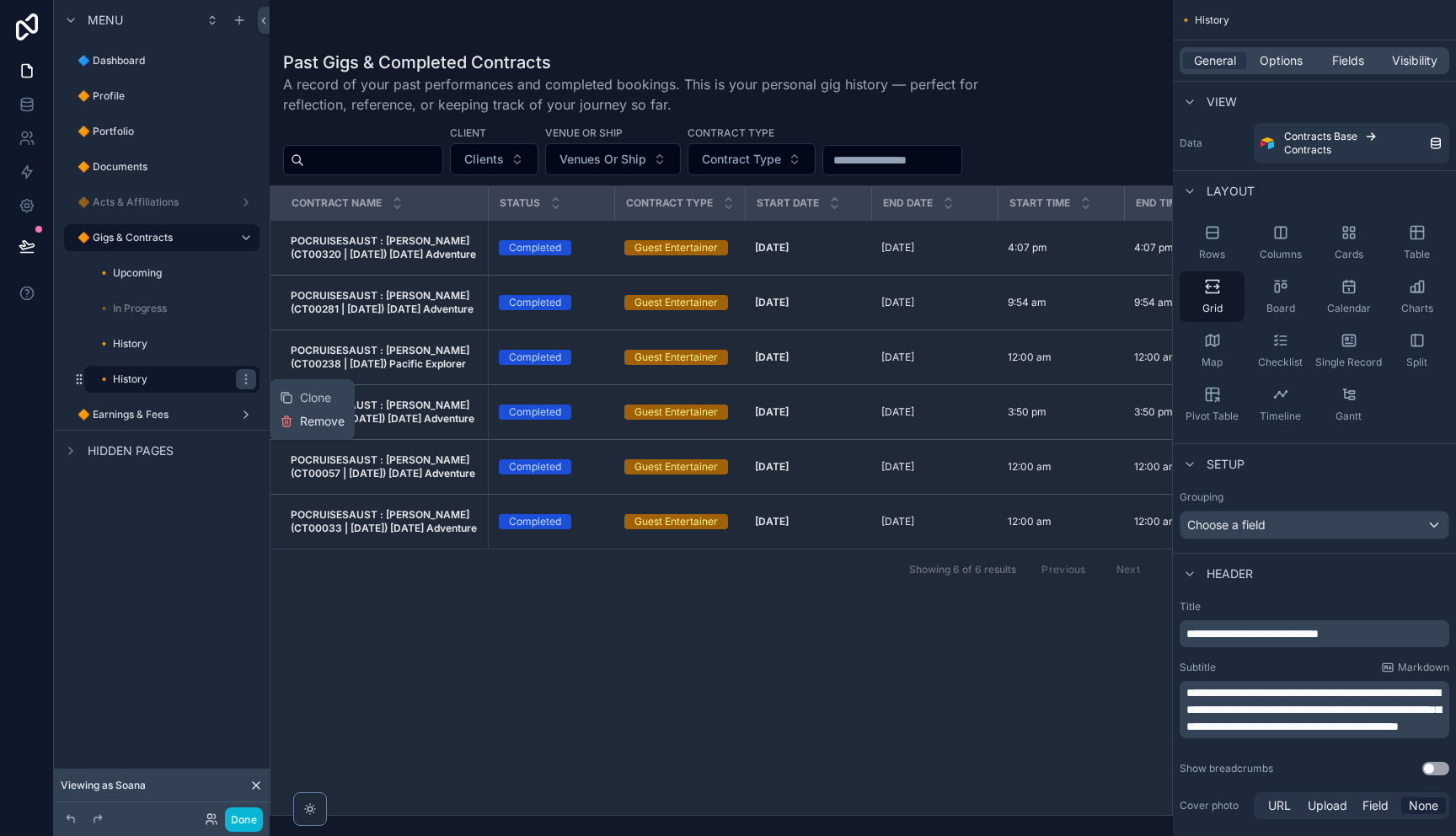
click at [311, 423] on span "Remove" at bounding box center [322, 421] width 45 height 17
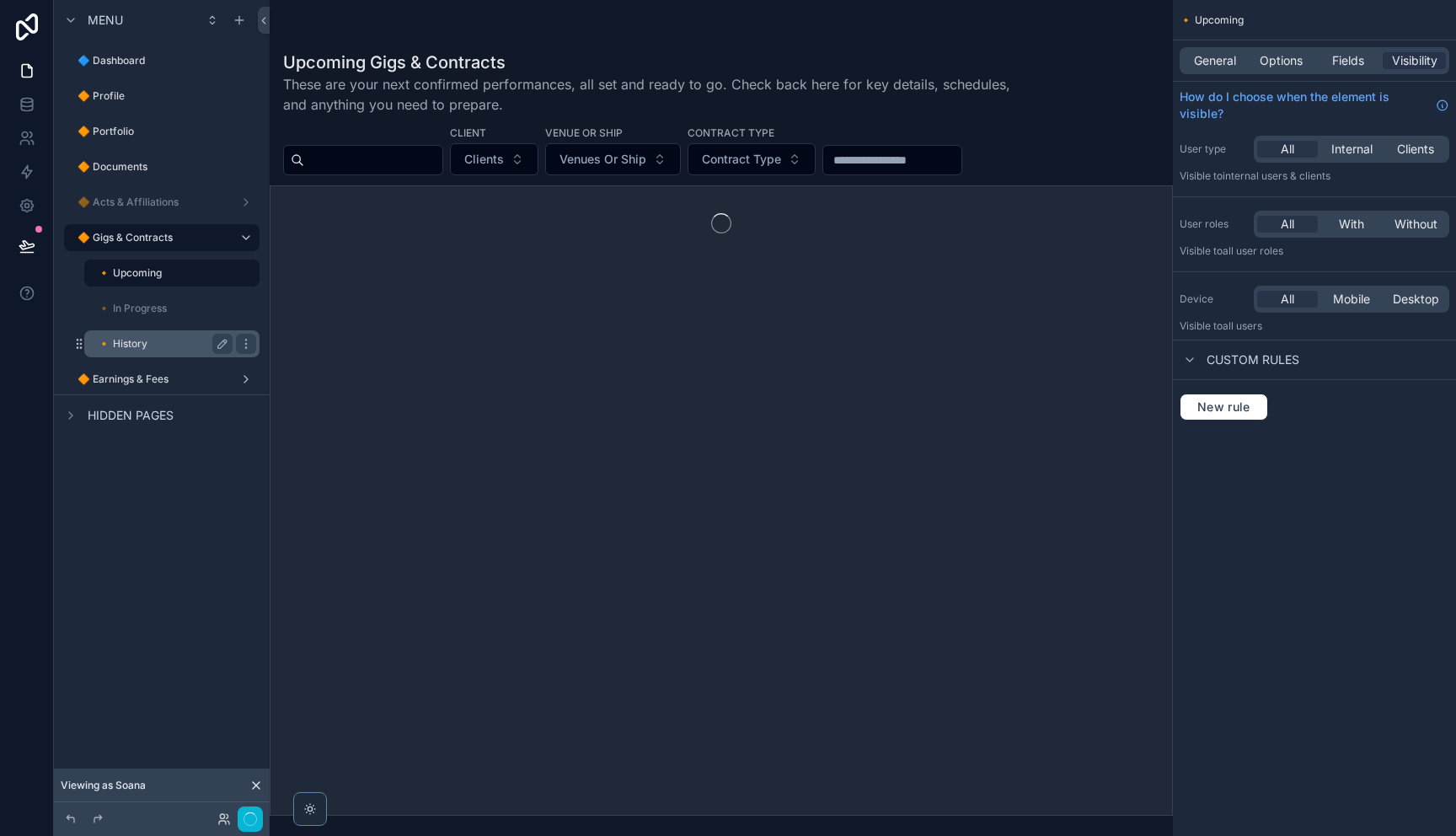
click at [155, 350] on label "🔸 History" at bounding box center [161, 343] width 128 height 13
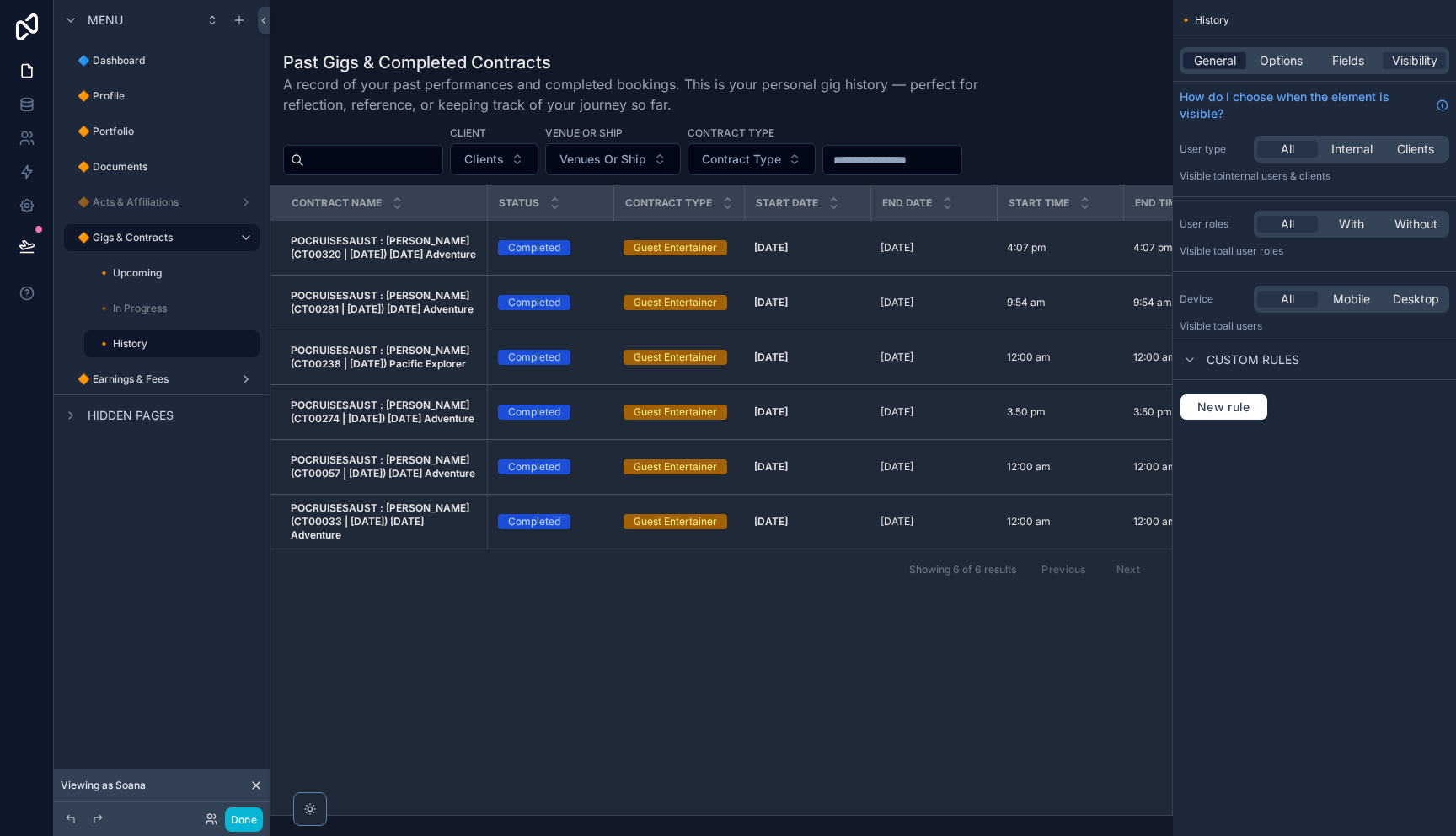
drag, startPoint x: 1231, startPoint y: 50, endPoint x: 1223, endPoint y: 59, distance: 12.0
click at [1230, 51] on div "General Options Fields Visibility" at bounding box center [1314, 60] width 270 height 27
drag, startPoint x: 1223, startPoint y: 59, endPoint x: 1227, endPoint y: 73, distance: 14.6
click at [1223, 59] on span "General" at bounding box center [1215, 61] width 42 height 17
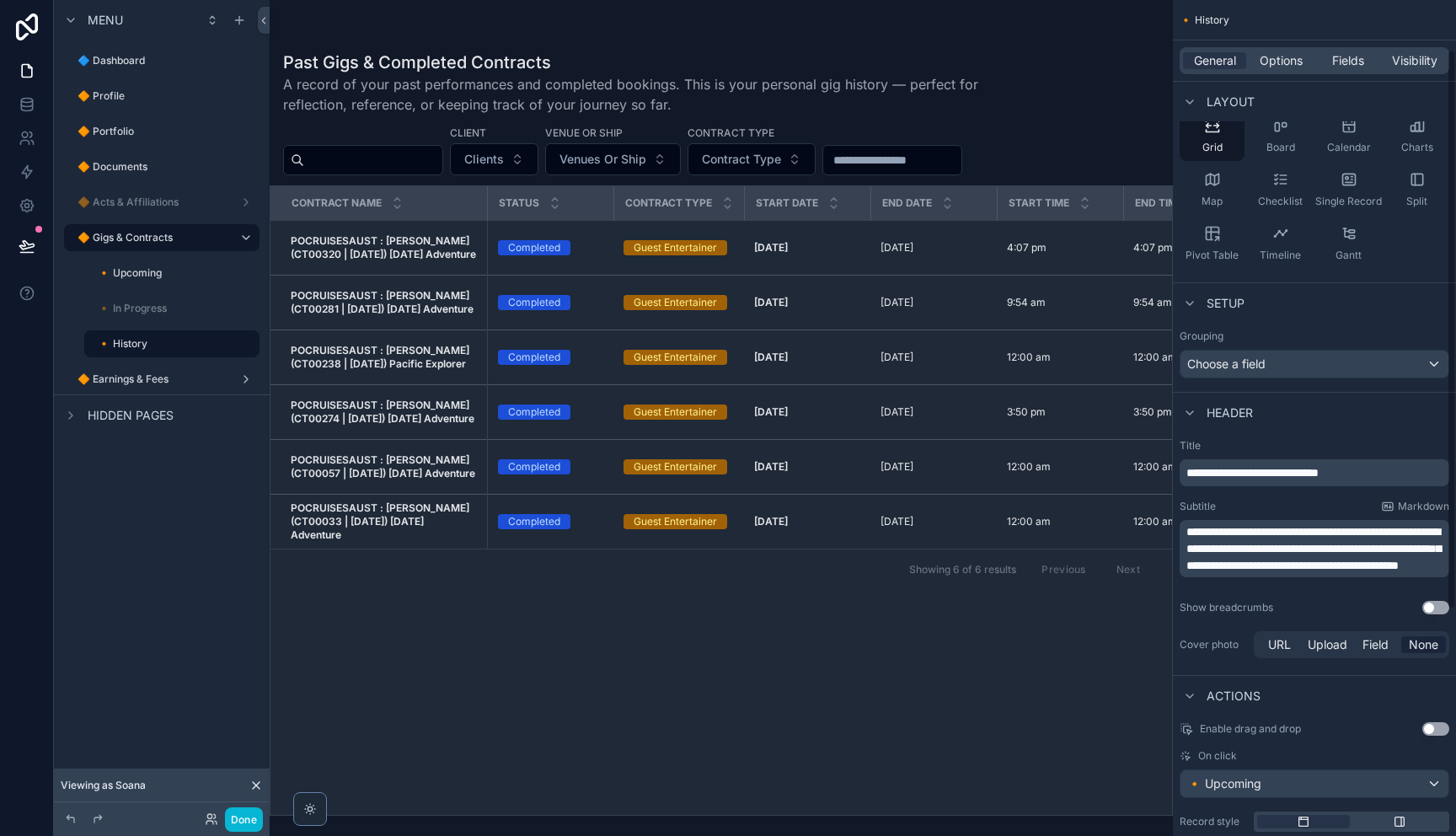
scroll to position [413, 0]
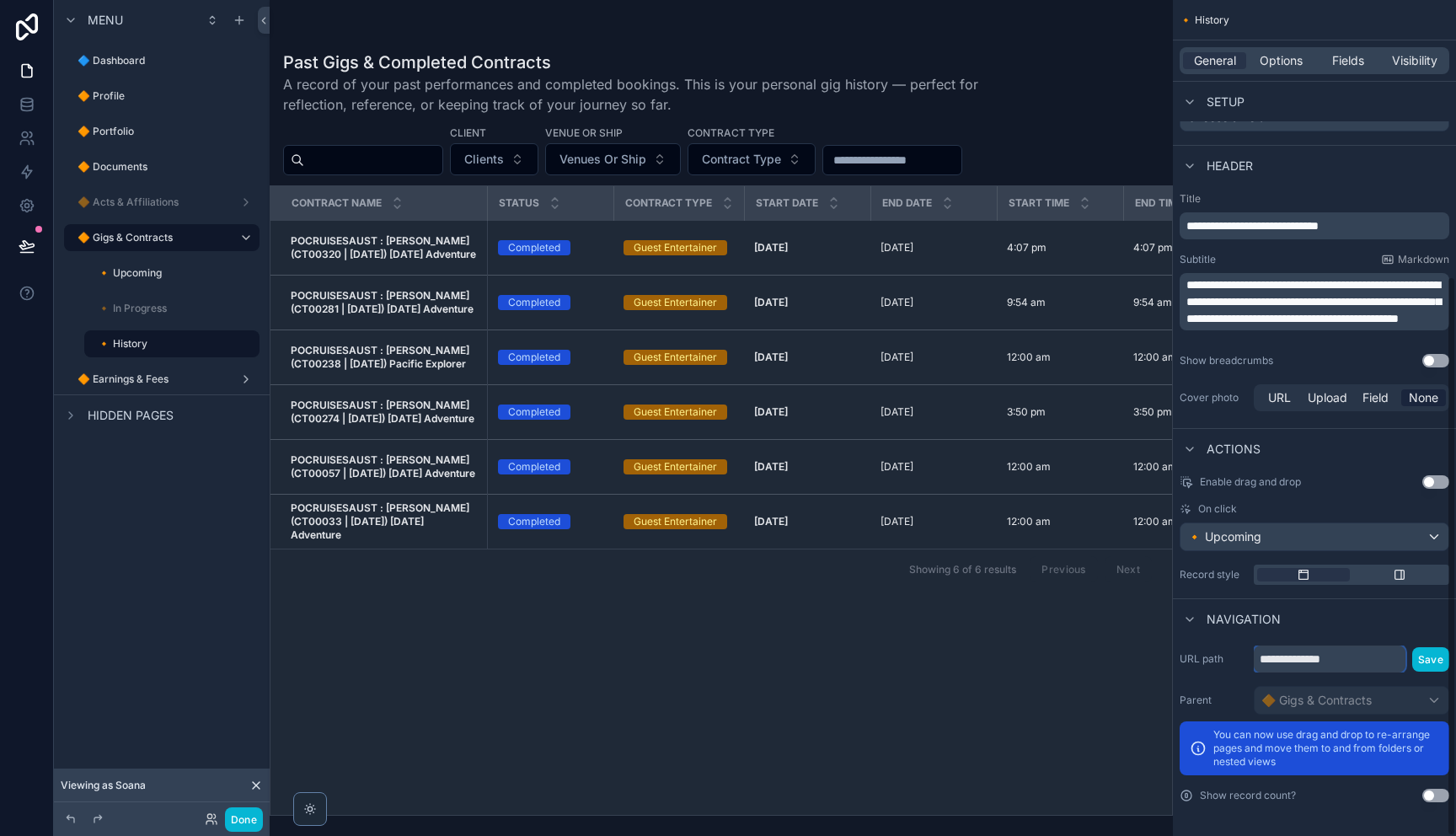
click at [1335, 655] on input "**********" at bounding box center [1329, 659] width 152 height 27
click at [1334, 655] on input "**********" at bounding box center [1329, 659] width 152 height 27
type input "*******"
click at [1441, 663] on button "Save" at bounding box center [1430, 660] width 37 height 25
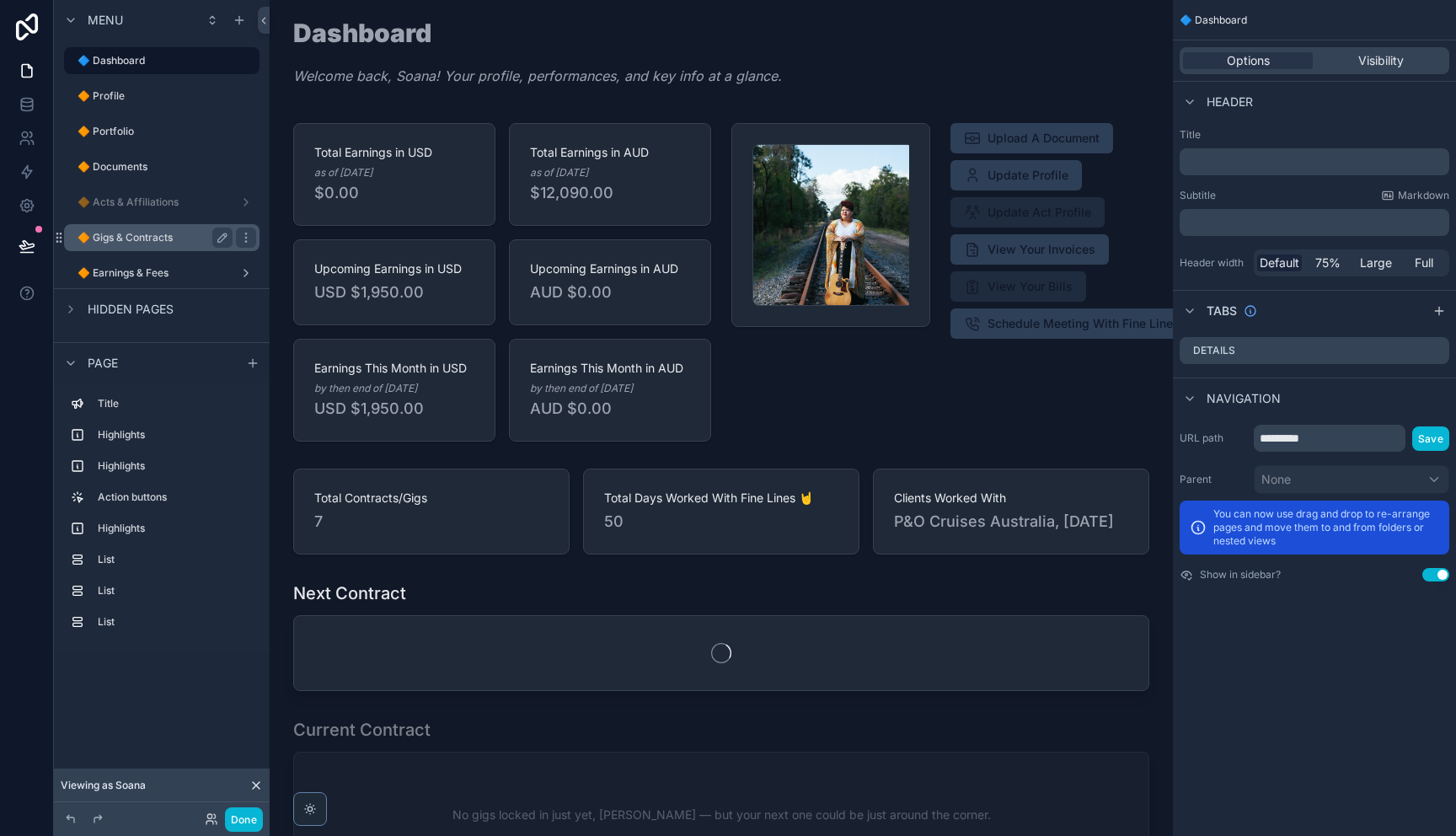
drag, startPoint x: 106, startPoint y: 243, endPoint x: 147, endPoint y: 250, distance: 41.6
click at [106, 244] on div "🔶 Gigs & Contracts" at bounding box center [154, 237] width 155 height 20
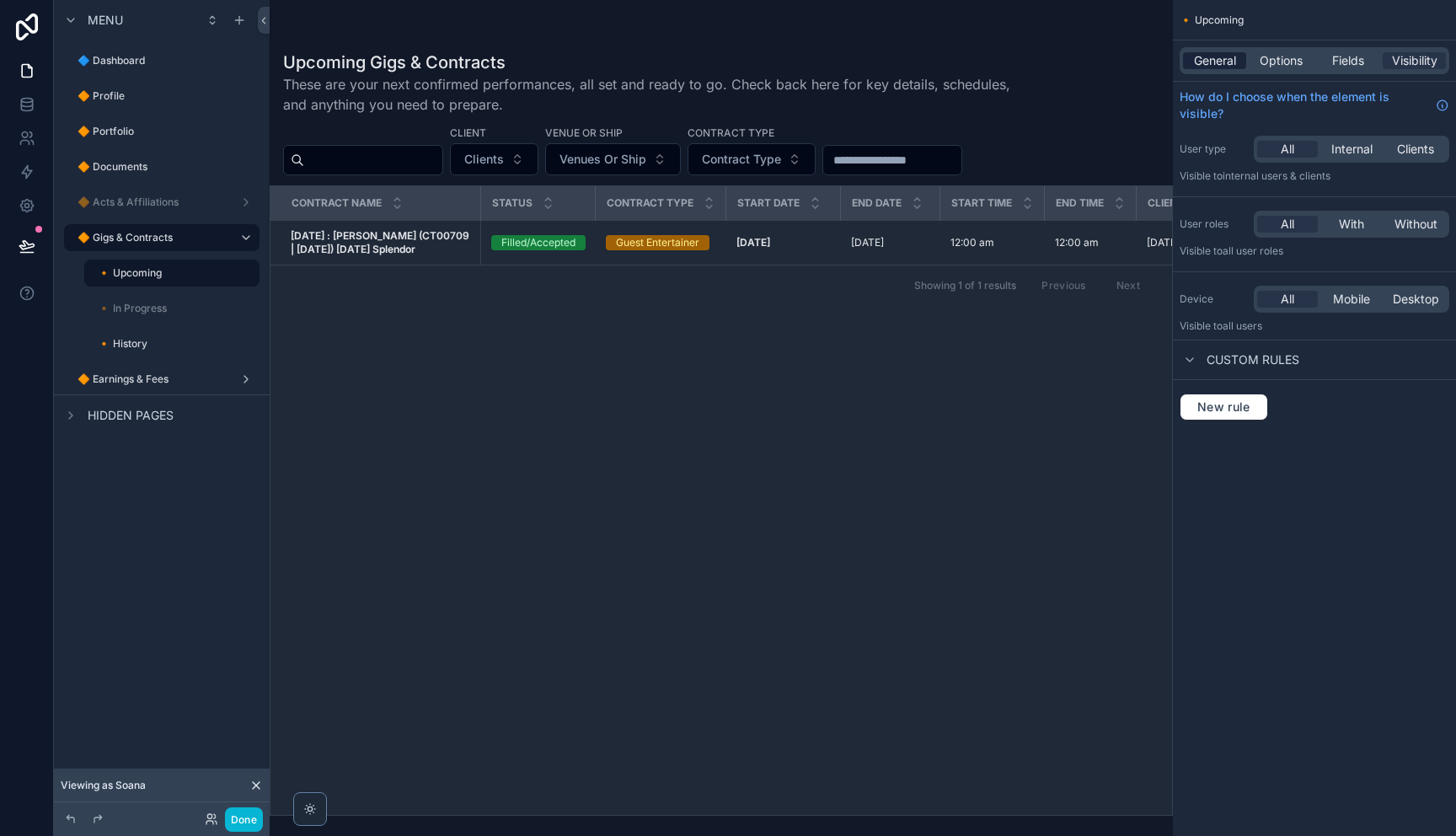
click at [1221, 63] on span "General" at bounding box center [1215, 61] width 42 height 17
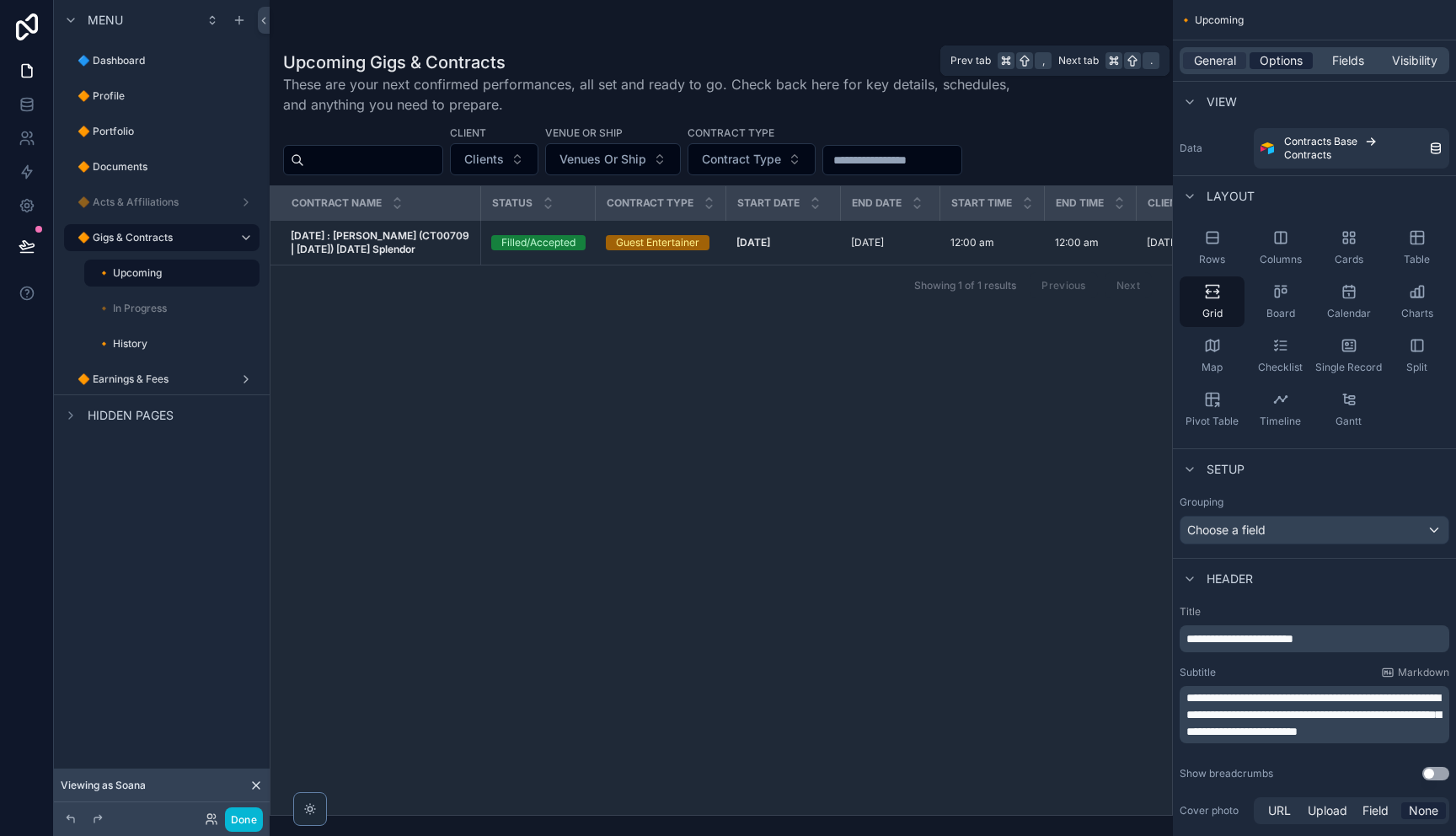
click at [1281, 52] on span "Options" at bounding box center [1281, 61] width 43 height 17
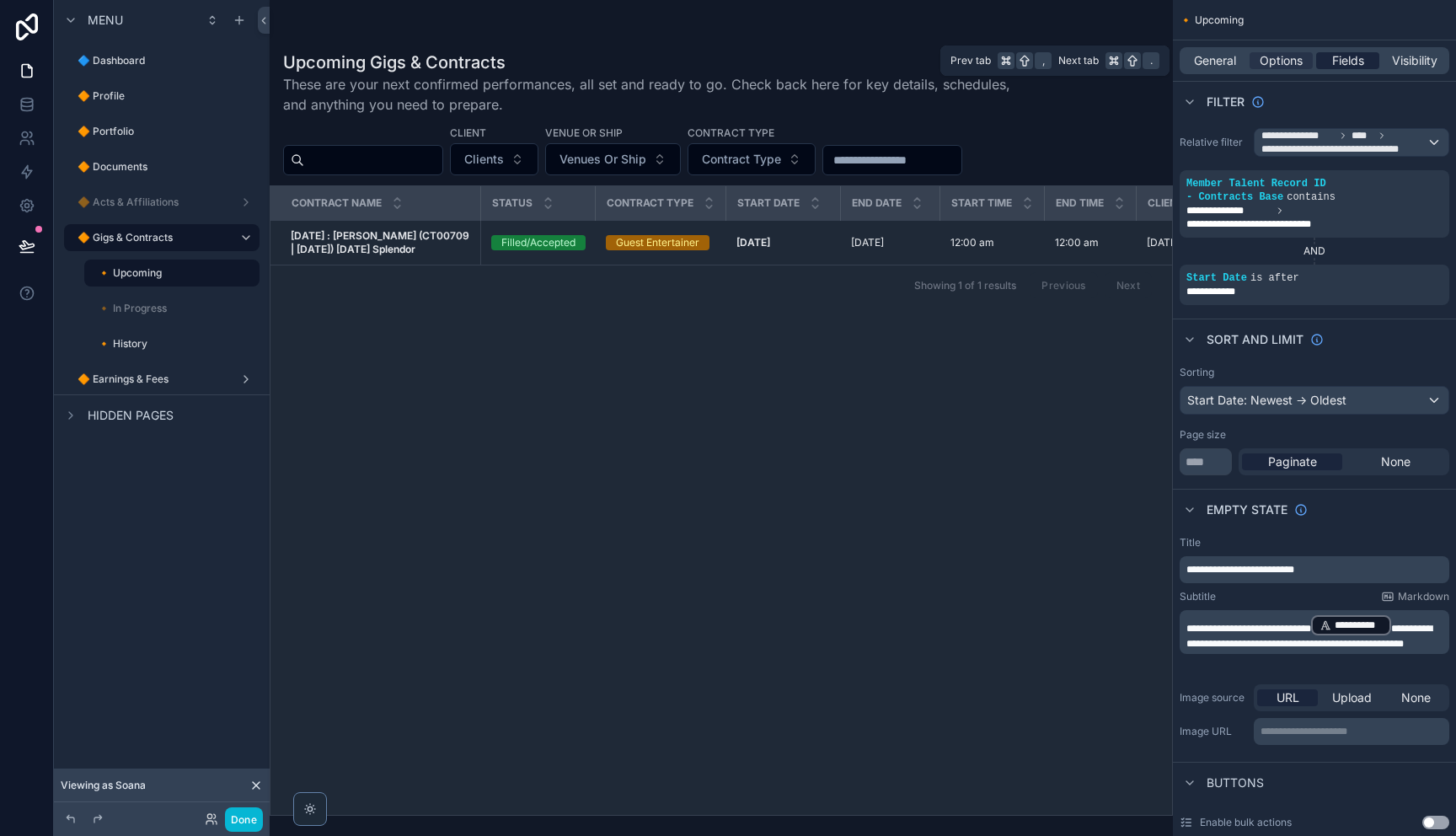
click at [1341, 55] on span "Fields" at bounding box center [1348, 61] width 32 height 17
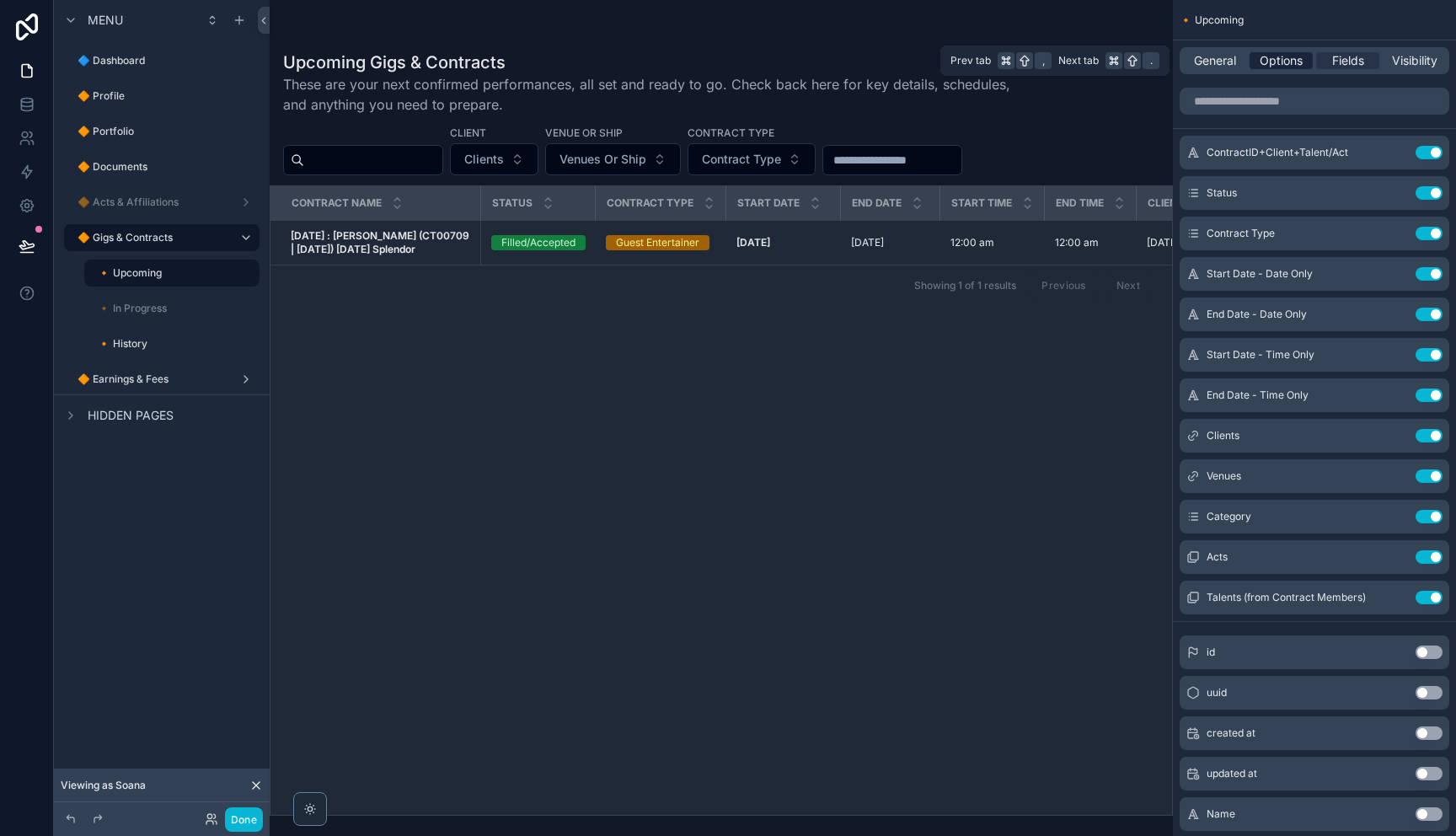
click at [1269, 60] on span "Options" at bounding box center [1281, 61] width 43 height 17
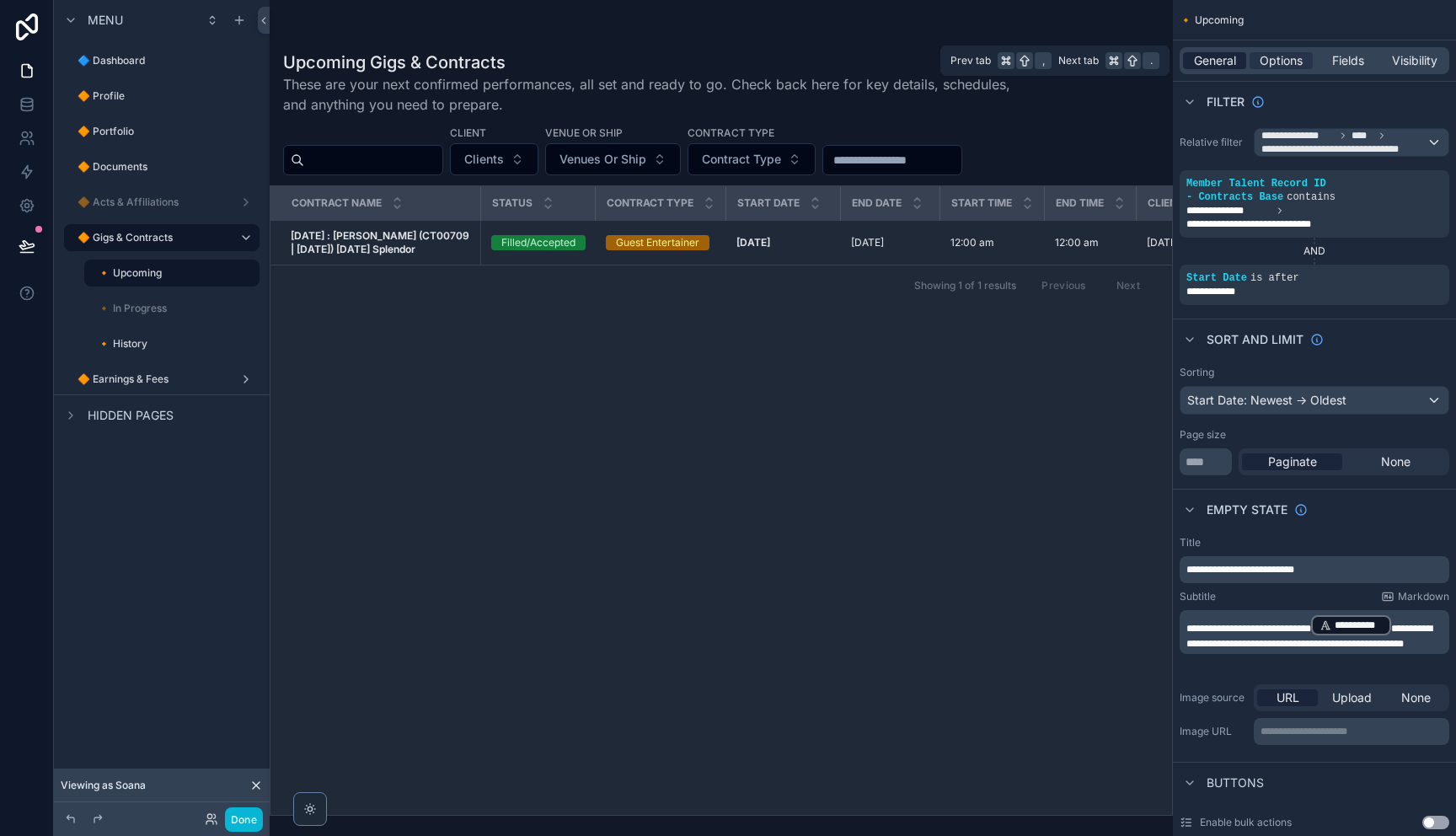
click at [1220, 62] on span "General" at bounding box center [1215, 61] width 42 height 17
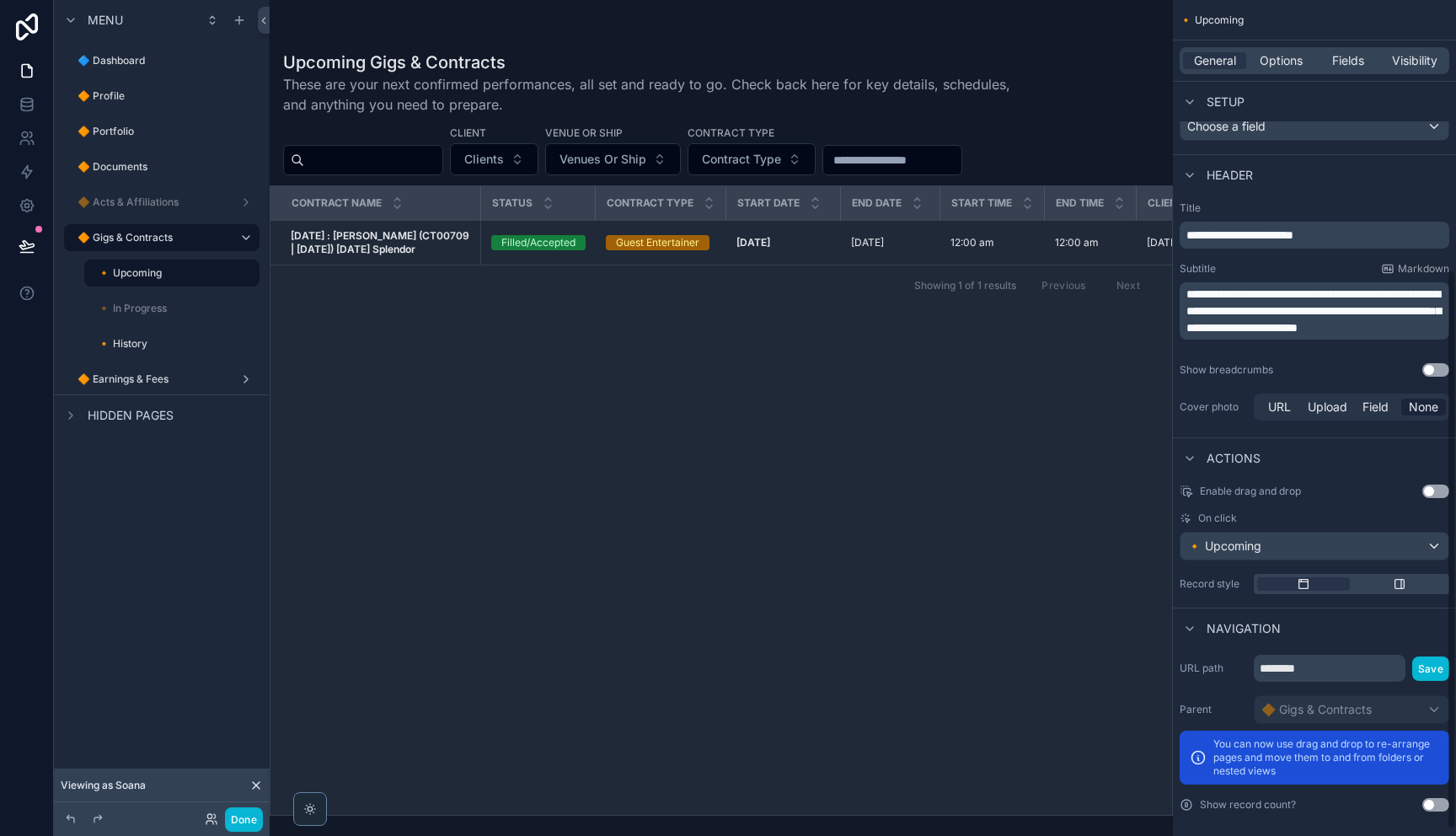
scroll to position [413, 0]
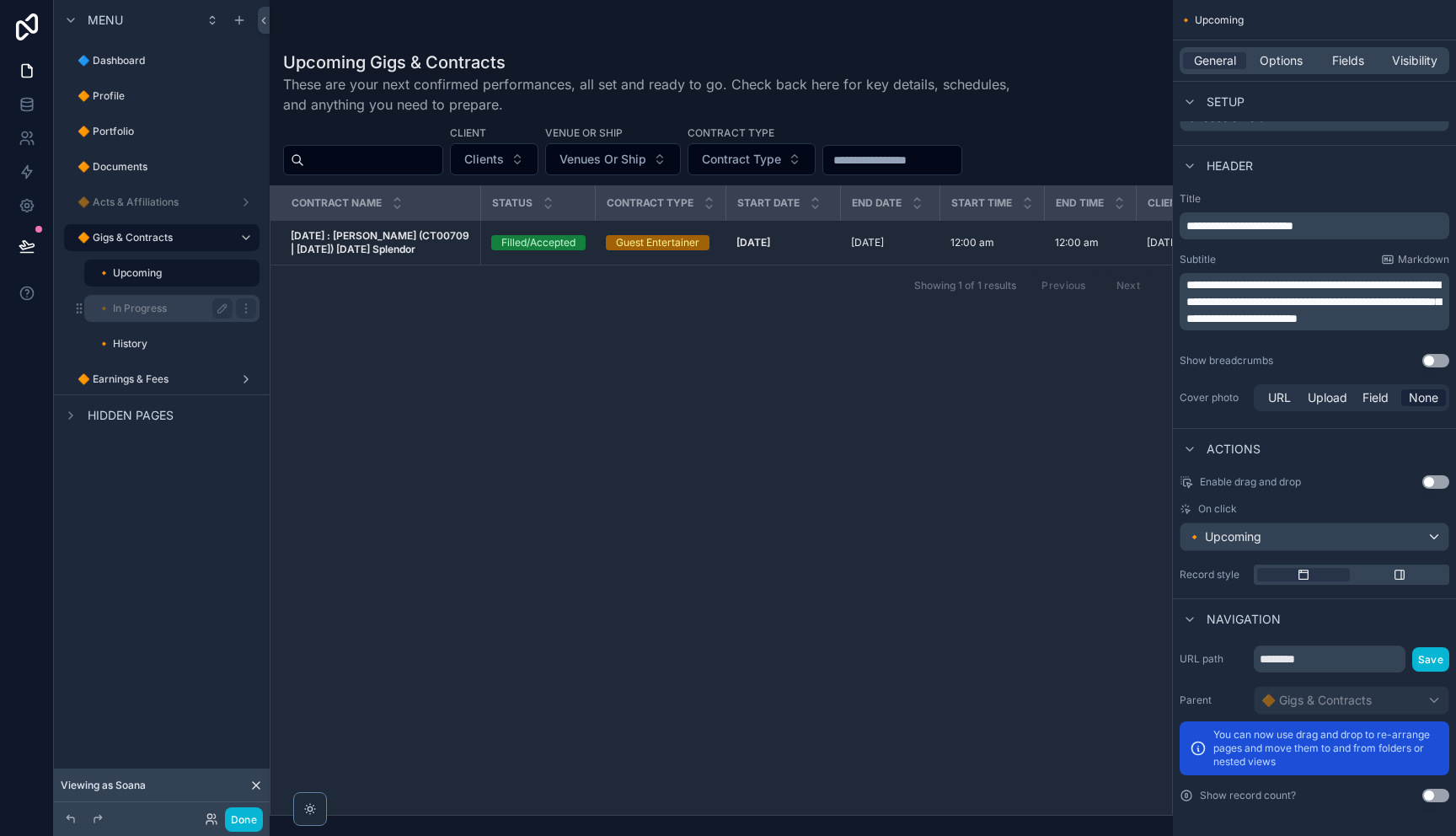
click at [192, 306] on label "🔸 In Progress" at bounding box center [161, 308] width 128 height 13
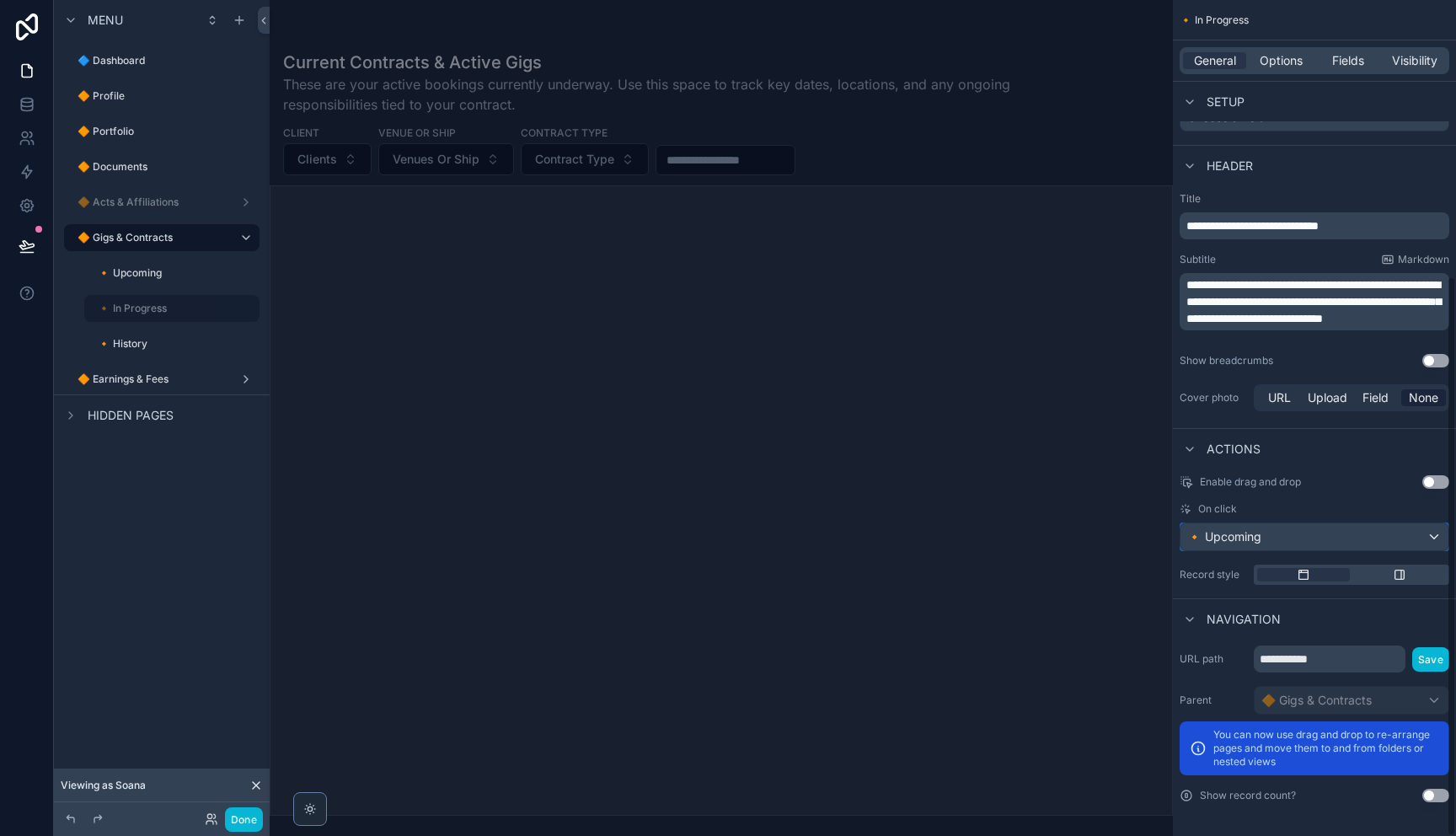
click at [1285, 546] on div "🔸 Upcoming" at bounding box center [1314, 537] width 268 height 27
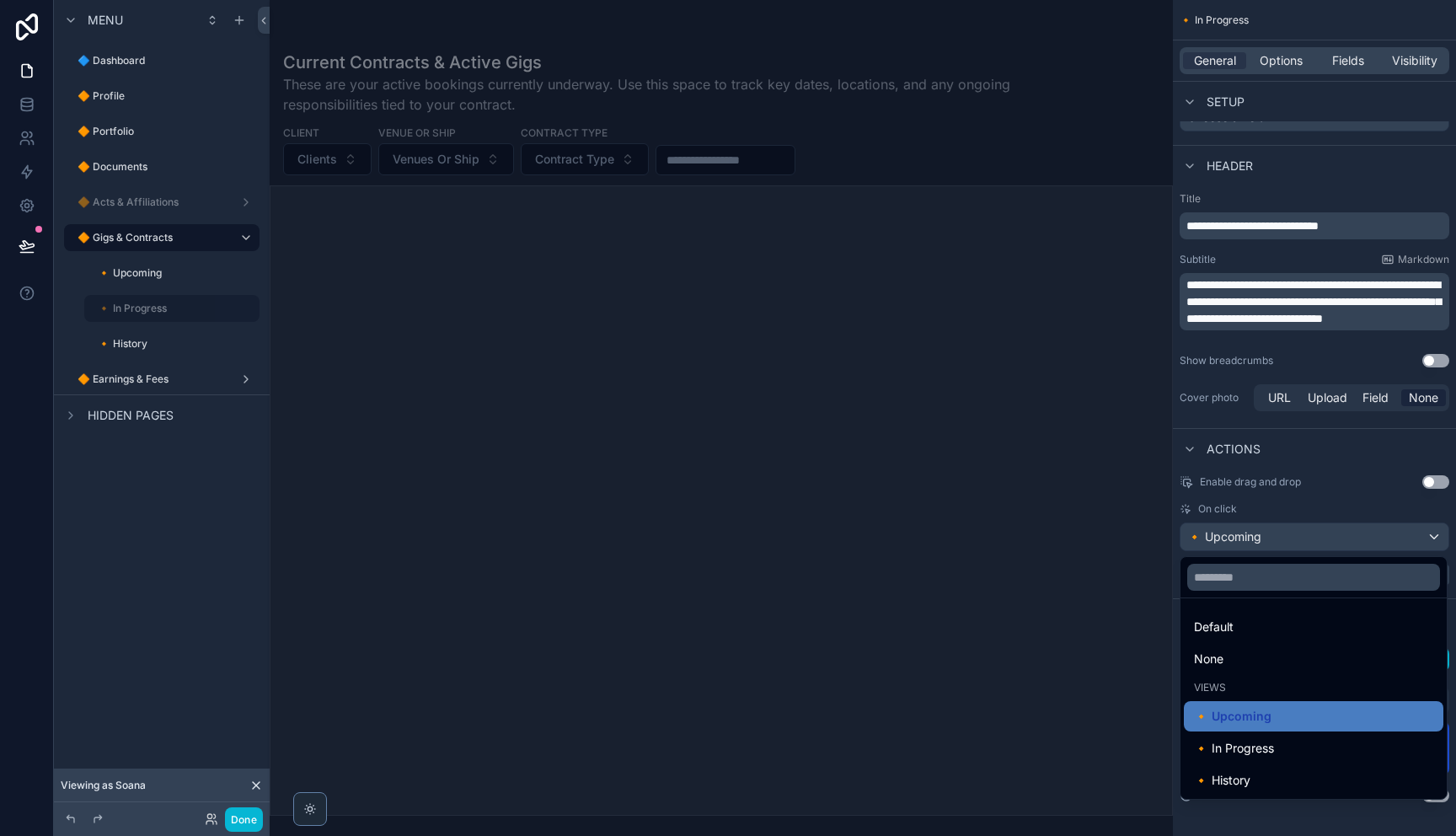
click at [1282, 743] on div "🔸 In Progress" at bounding box center [1313, 747] width 239 height 20
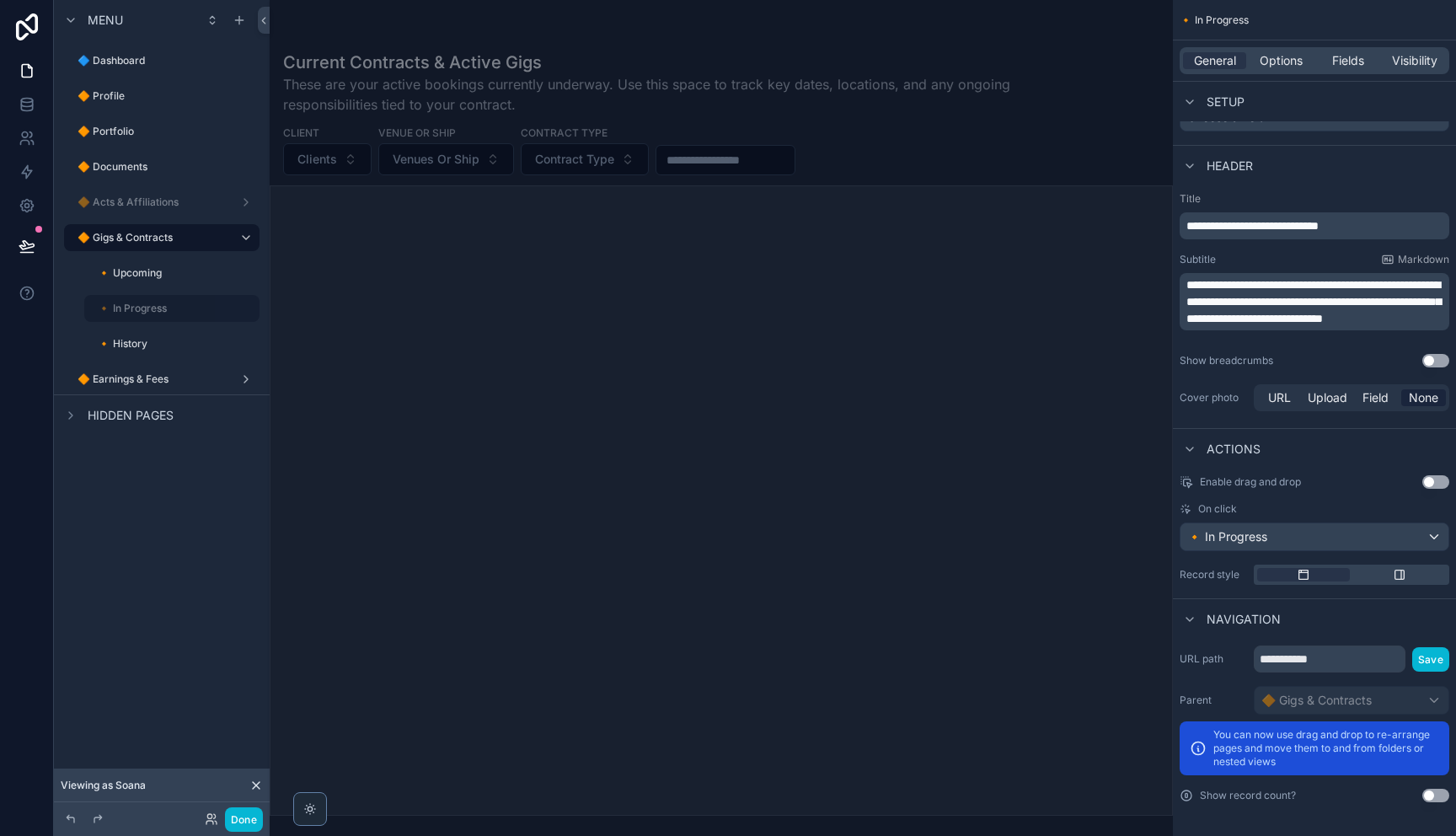
drag, startPoint x: 148, startPoint y: 344, endPoint x: 236, endPoint y: 363, distance: 90.0
click at [148, 344] on label "🔸 History" at bounding box center [176, 343] width 158 height 13
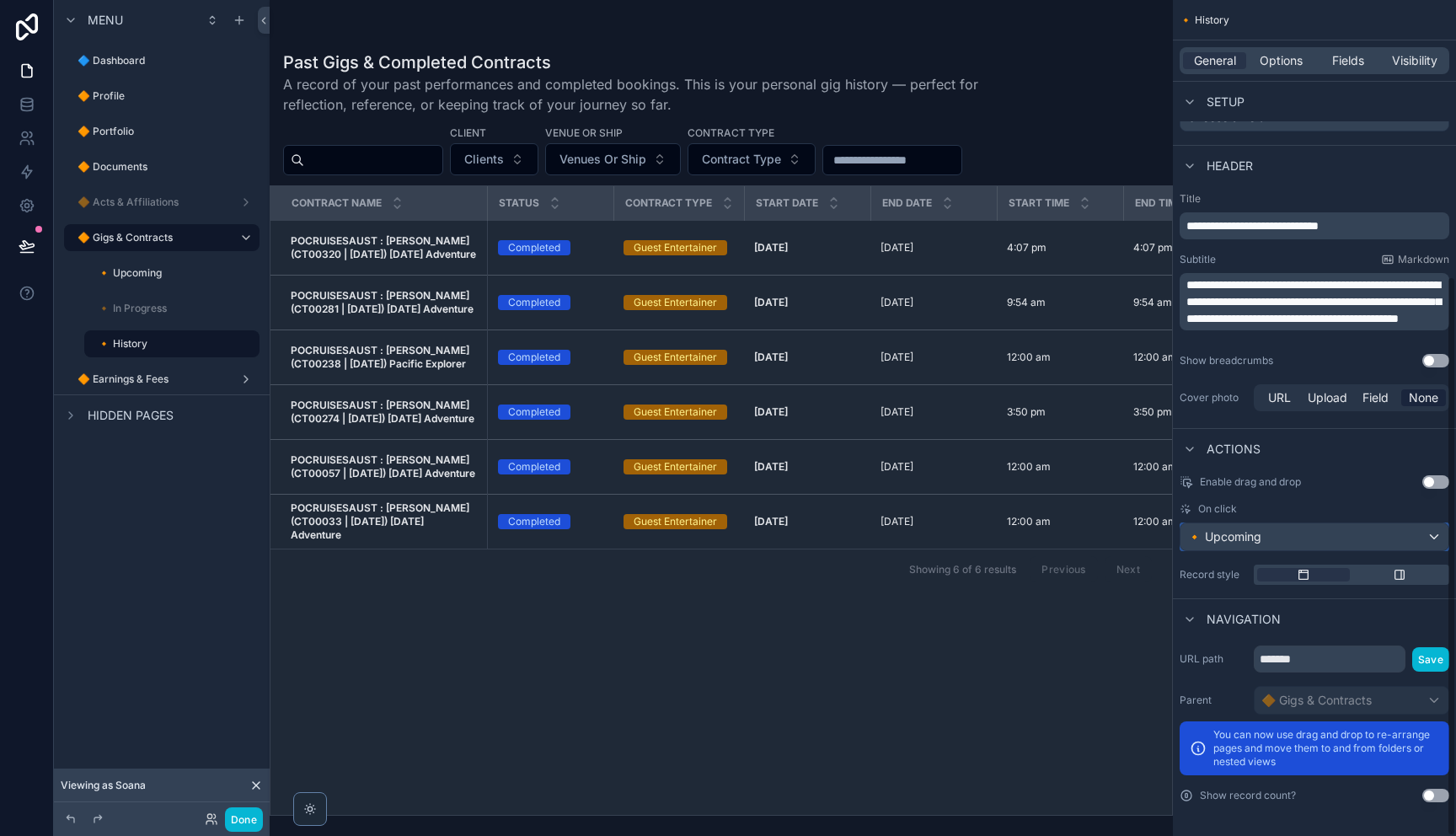
click at [1300, 535] on div "🔸 Upcoming" at bounding box center [1314, 537] width 268 height 27
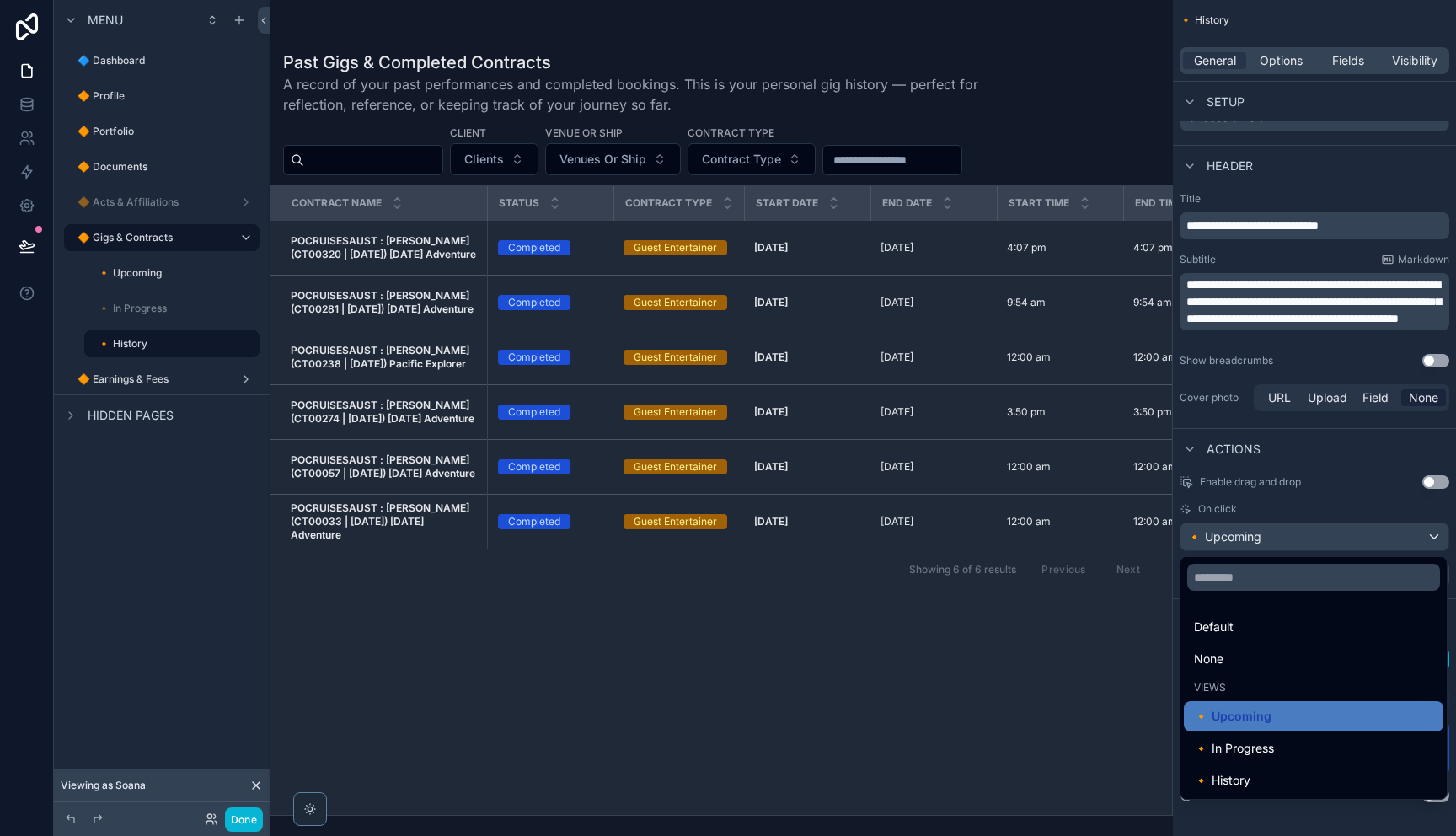
click at [1268, 777] on div "🔸 History" at bounding box center [1313, 780] width 239 height 20
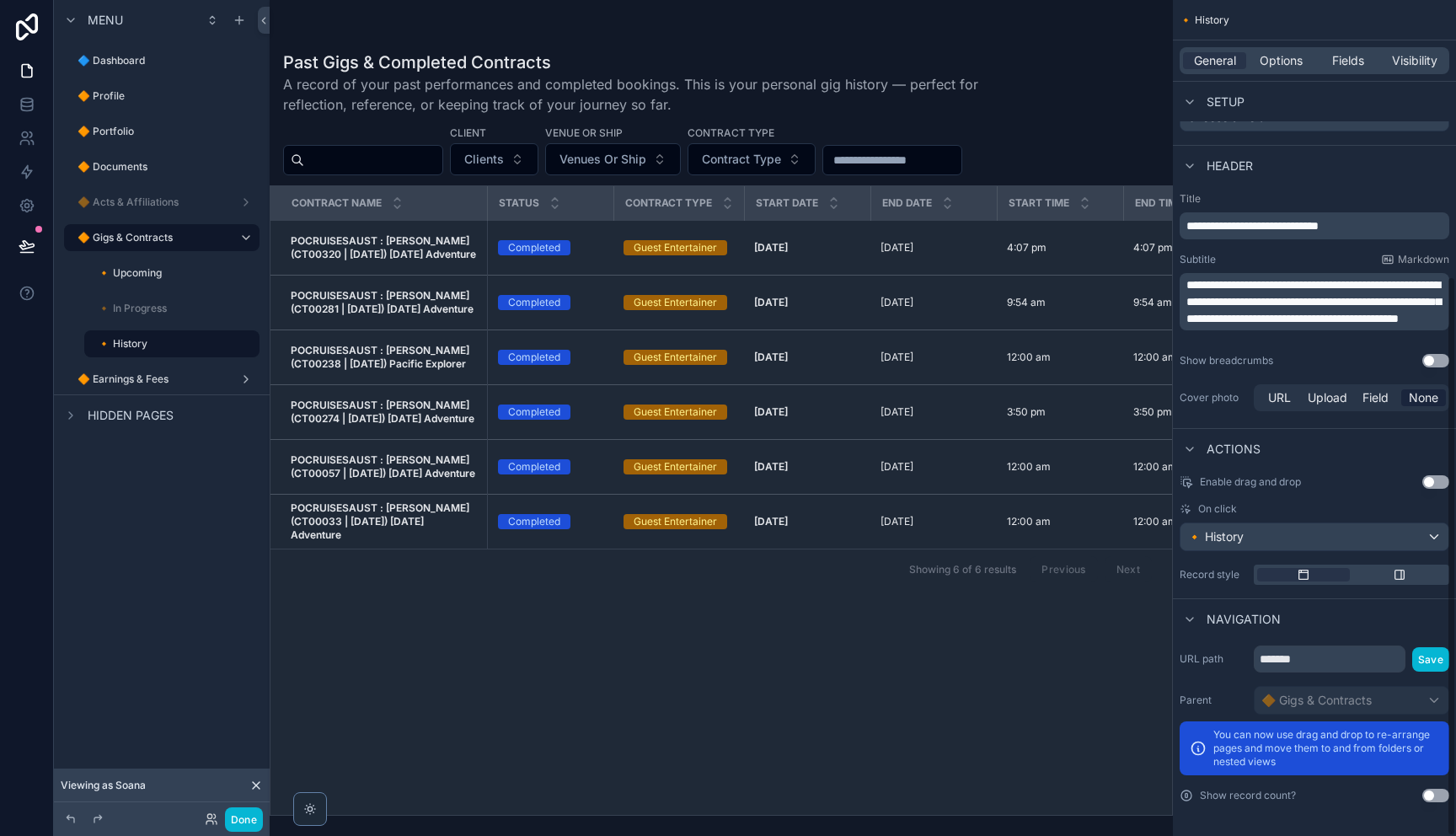
click at [711, 686] on div "scrollable content" at bounding box center [721, 418] width 903 height 836
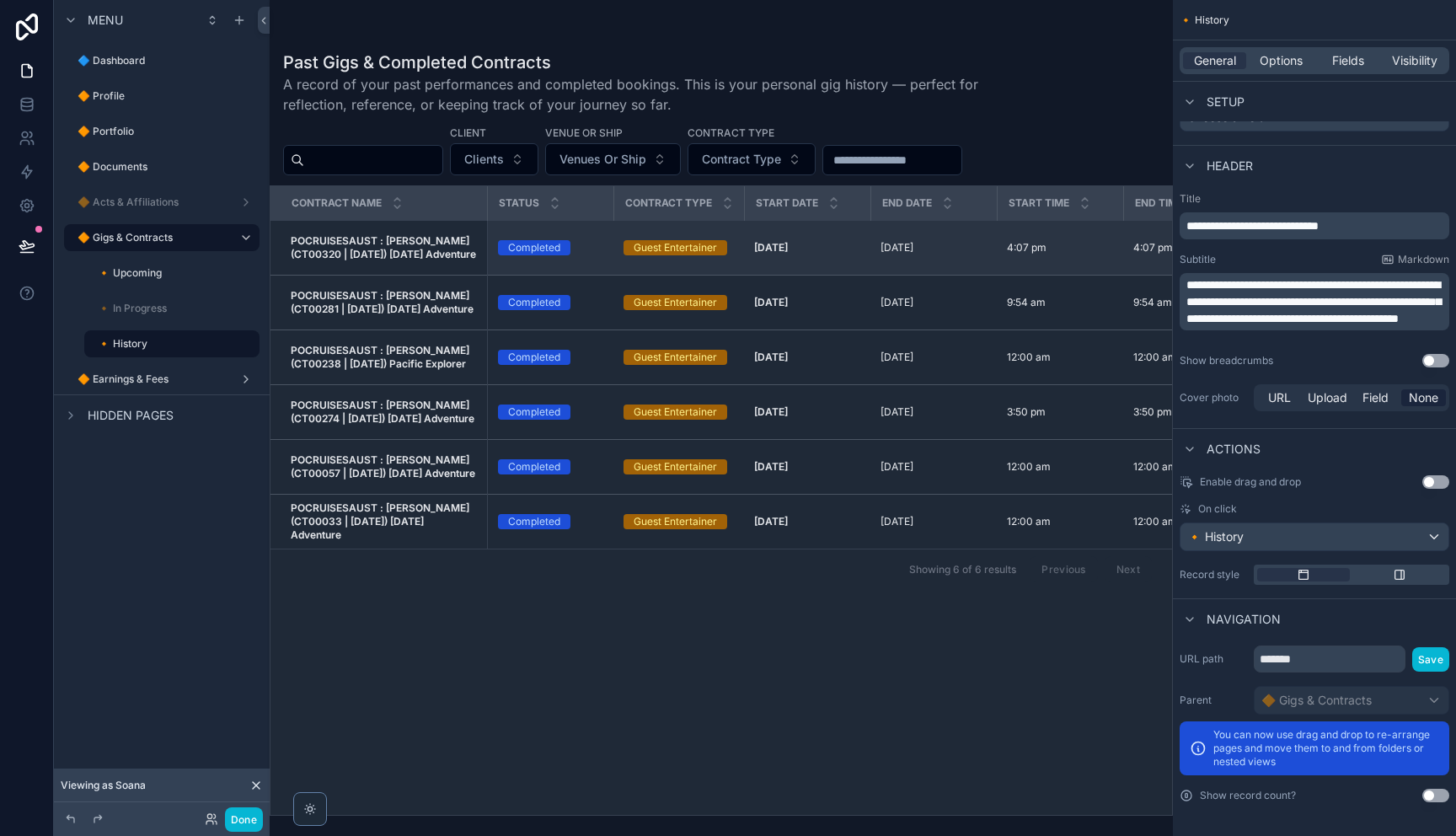
click at [402, 237] on strong "POCRUISESAUST : [PERSON_NAME] (CT00320 | [DATE]) [DATE] Adventure" at bounding box center [383, 247] width 185 height 26
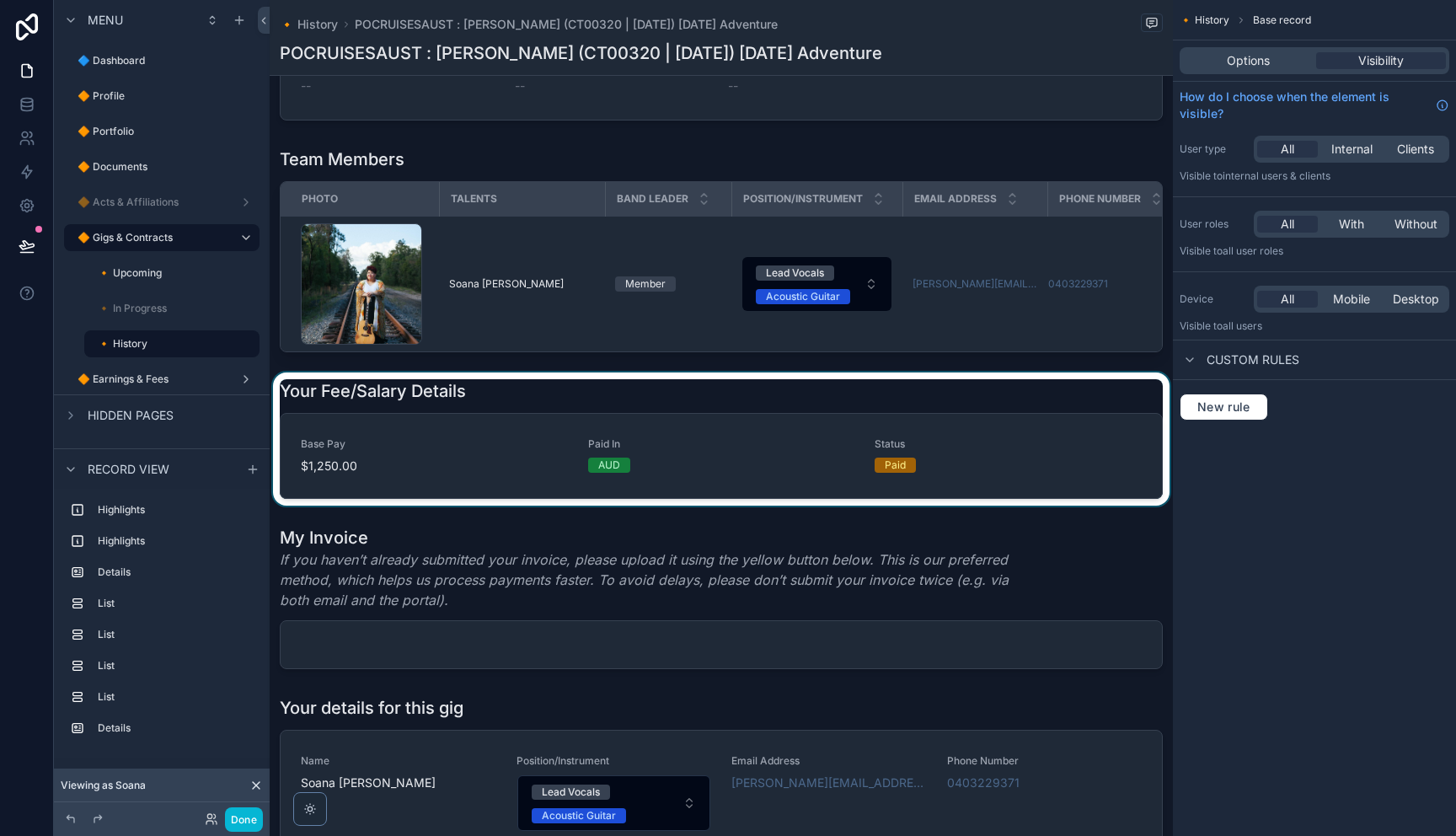
scroll to position [797, 0]
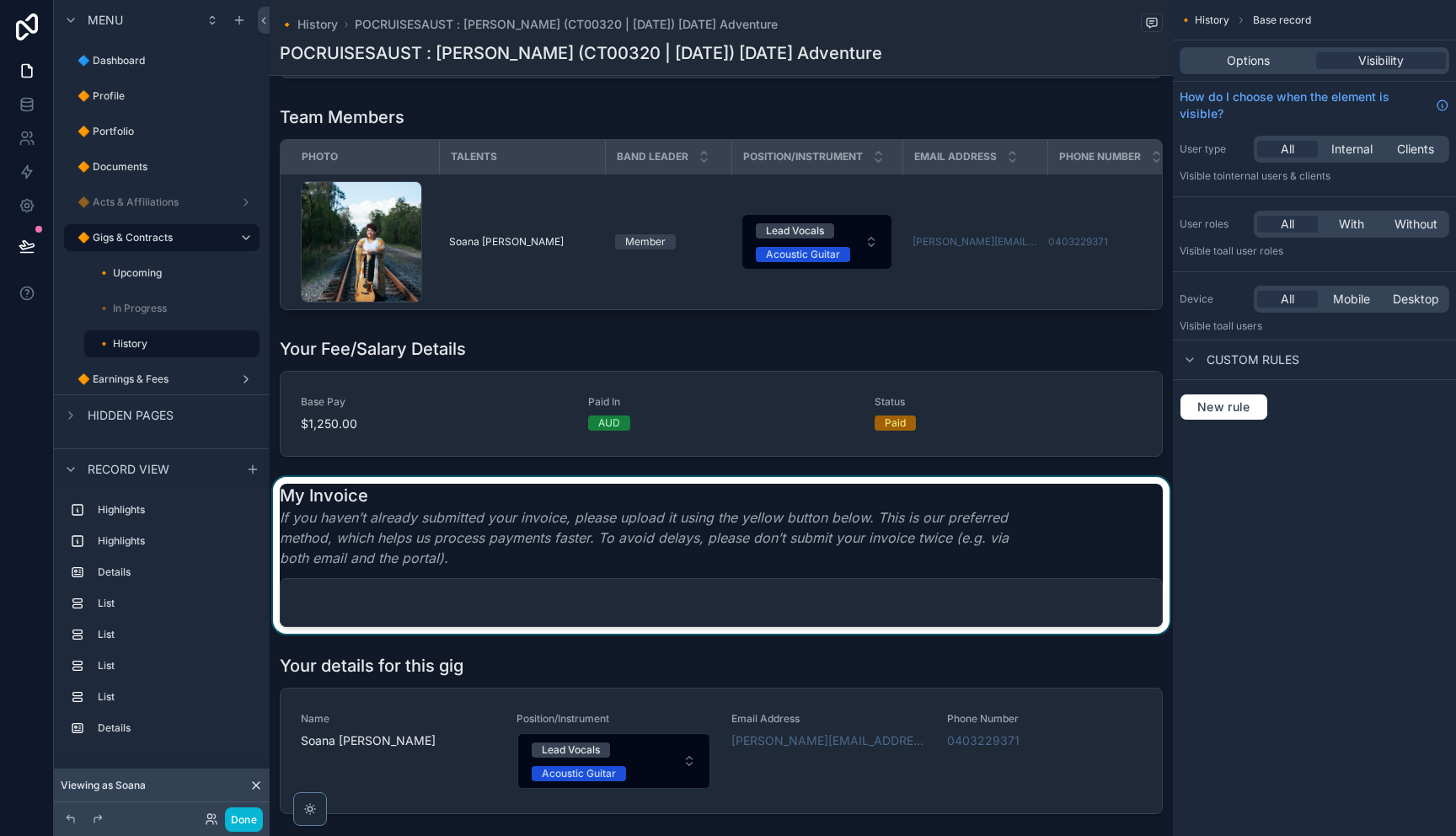
click at [915, 556] on div "scrollable content" at bounding box center [721, 555] width 903 height 156
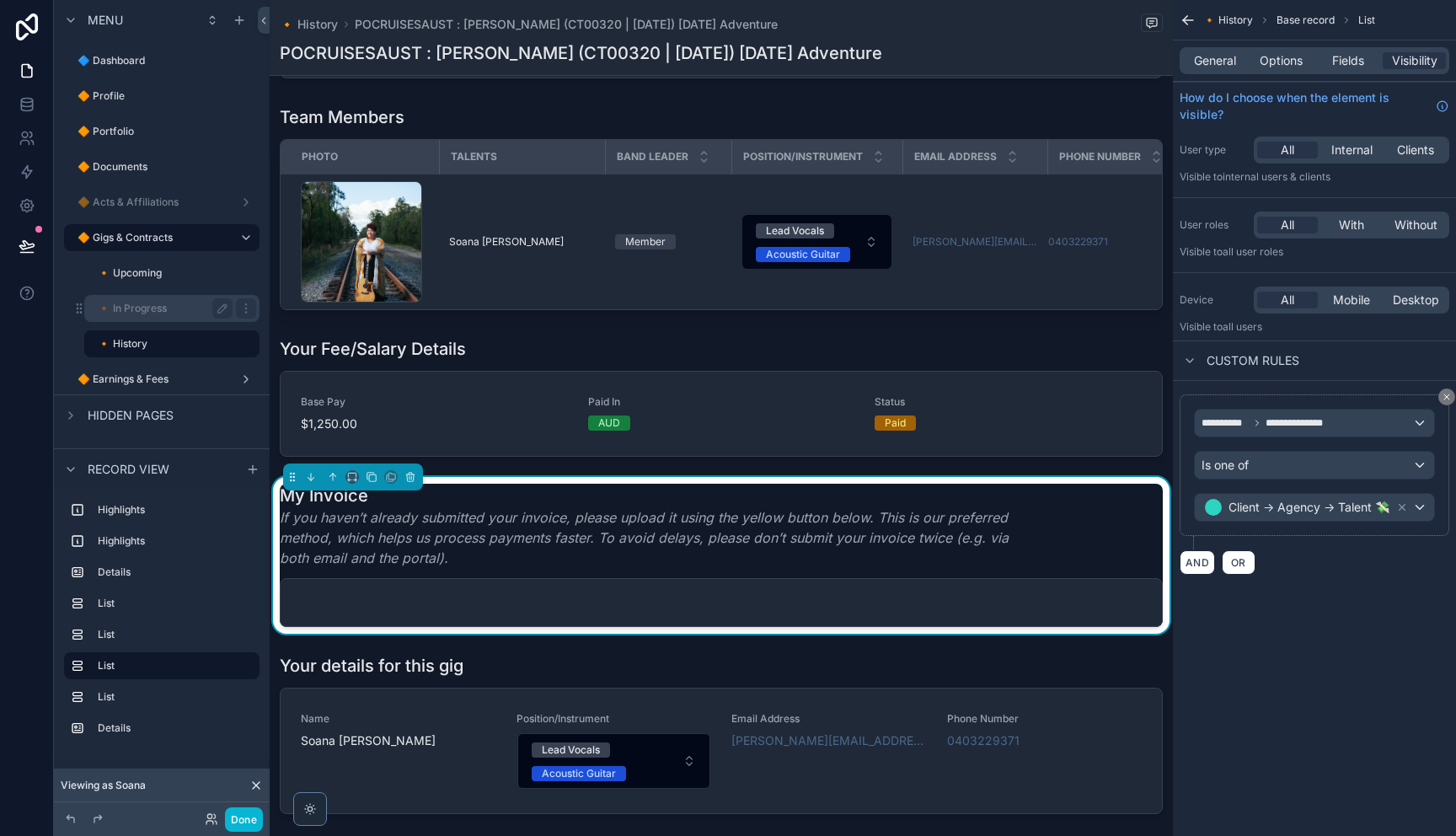
click at [163, 316] on div "🔸 In Progress" at bounding box center [164, 308] width 134 height 20
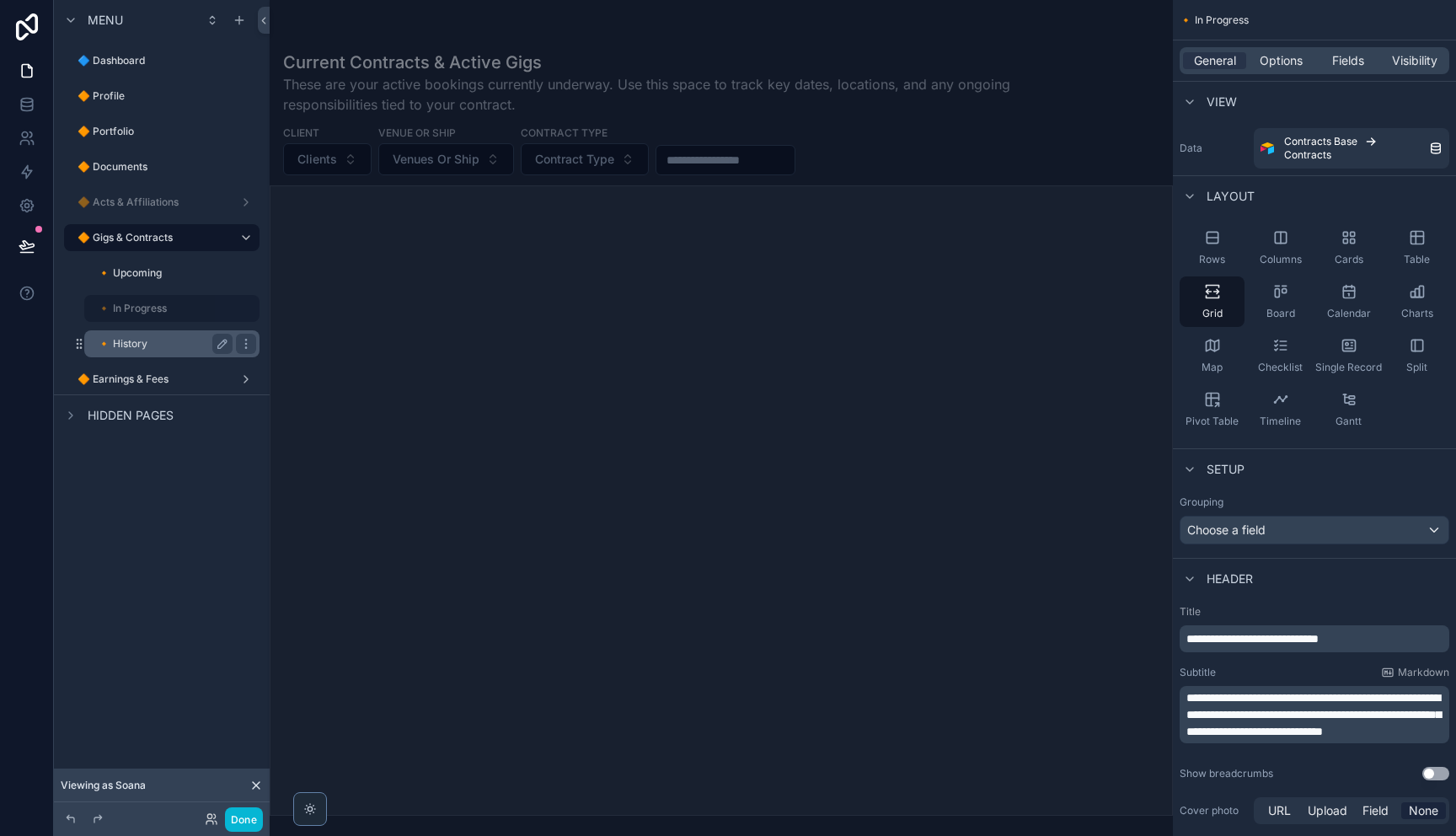
click at [147, 338] on label "🔸 History" at bounding box center [161, 343] width 128 height 13
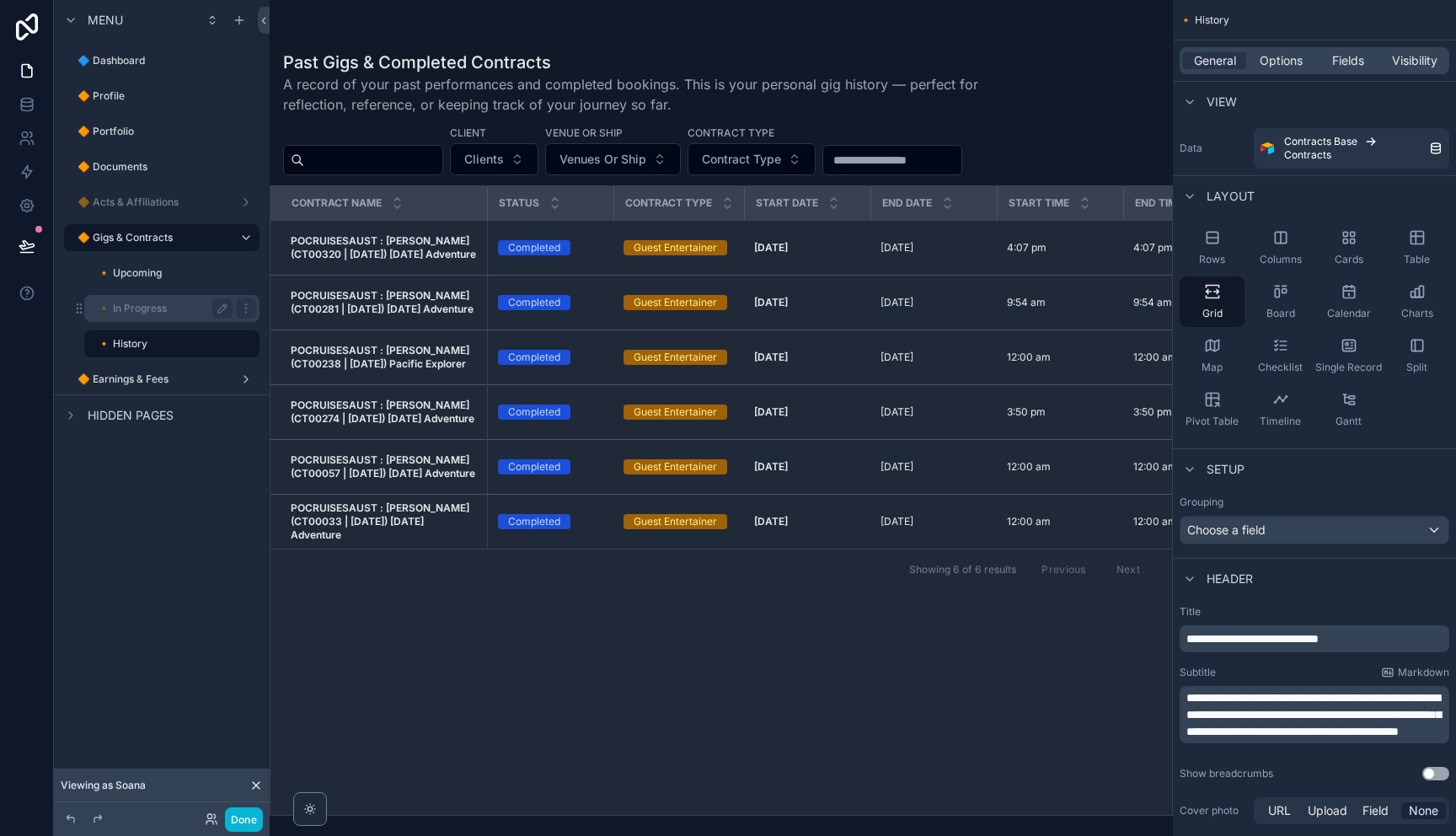
click at [144, 306] on label "🔸 In Progress" at bounding box center [161, 308] width 128 height 13
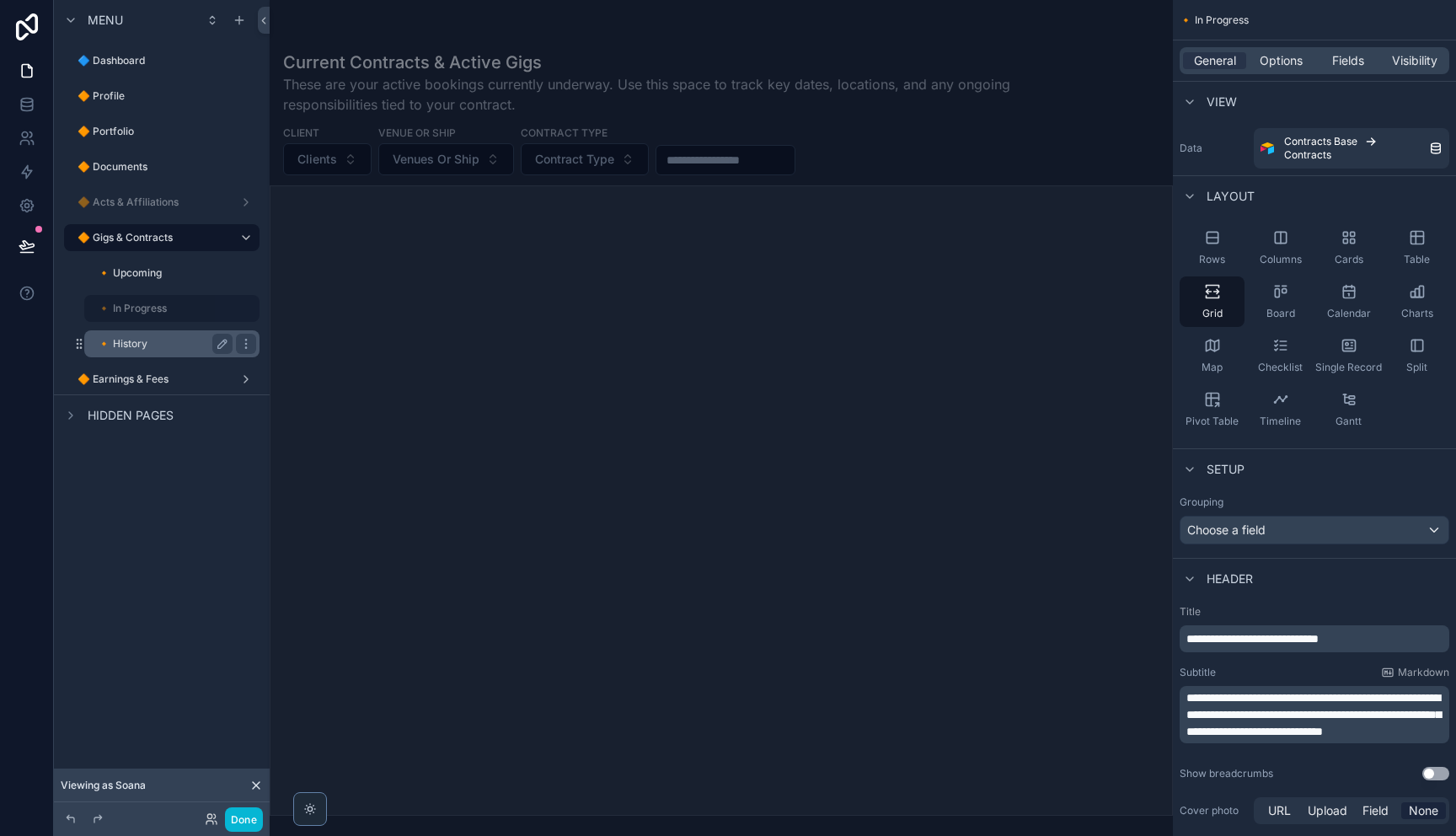
click at [133, 336] on label "🔸 History" at bounding box center [161, 343] width 128 height 13
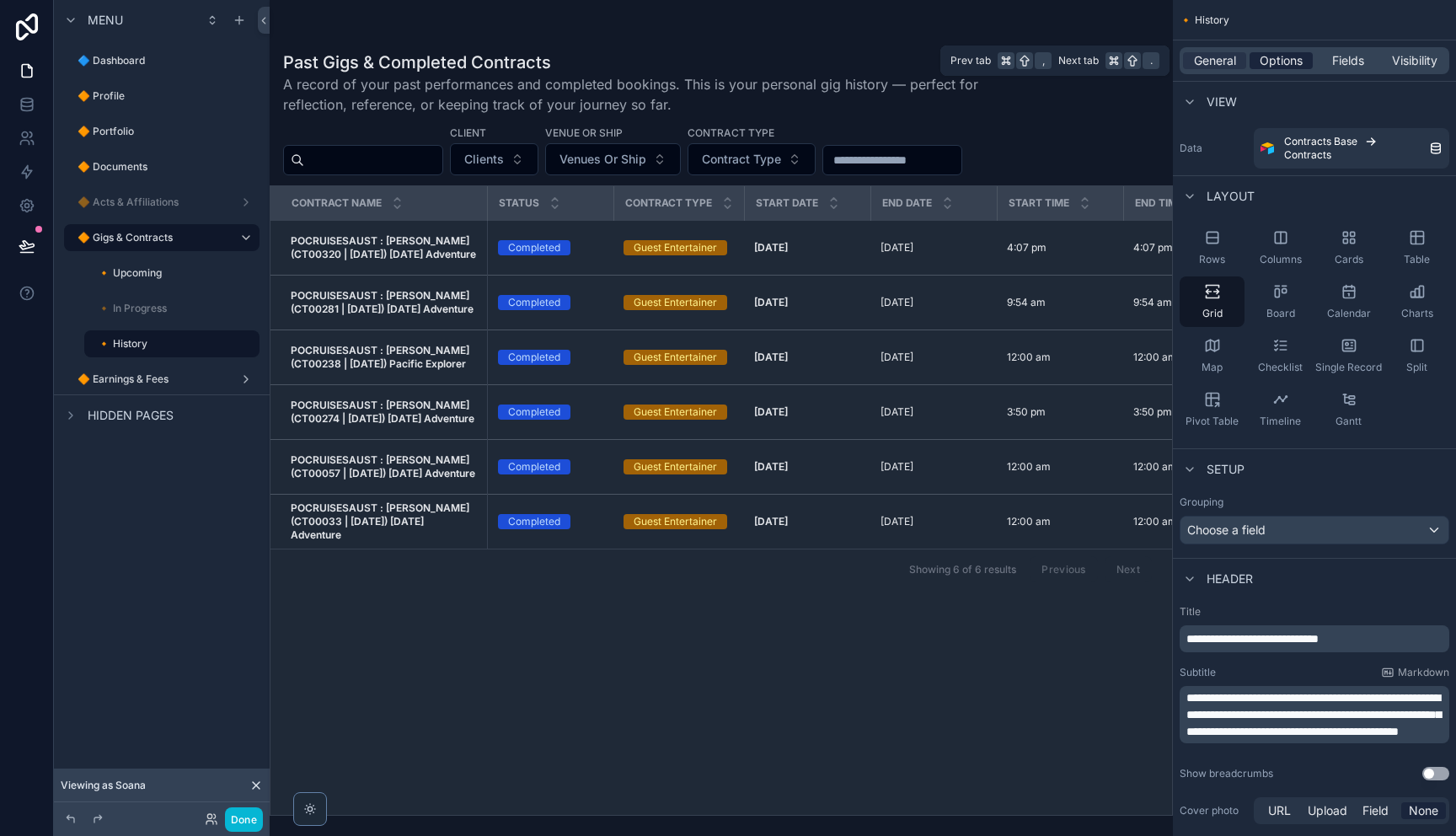
click at [1266, 63] on span "Options" at bounding box center [1281, 61] width 43 height 17
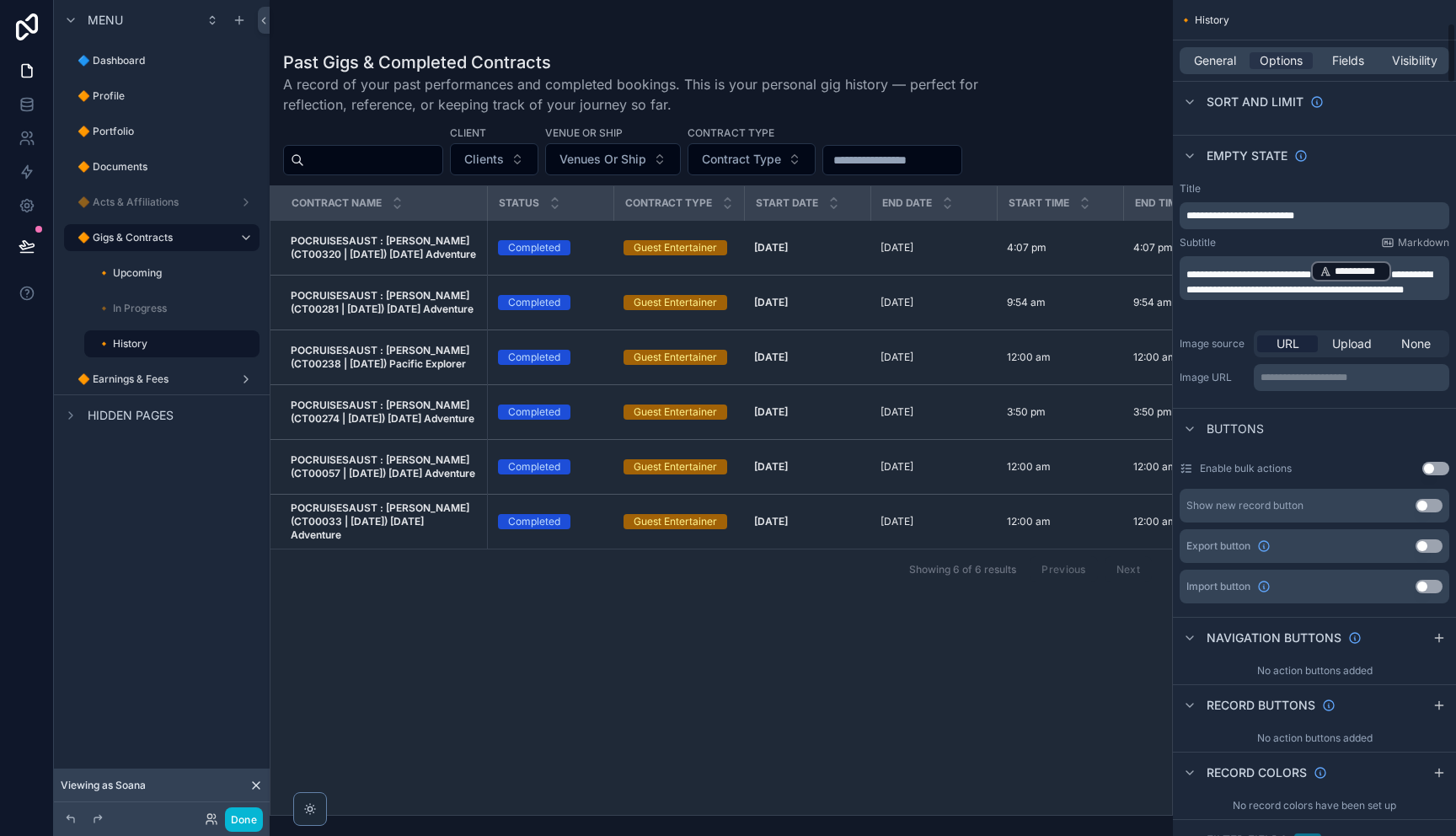
scroll to position [504, 0]
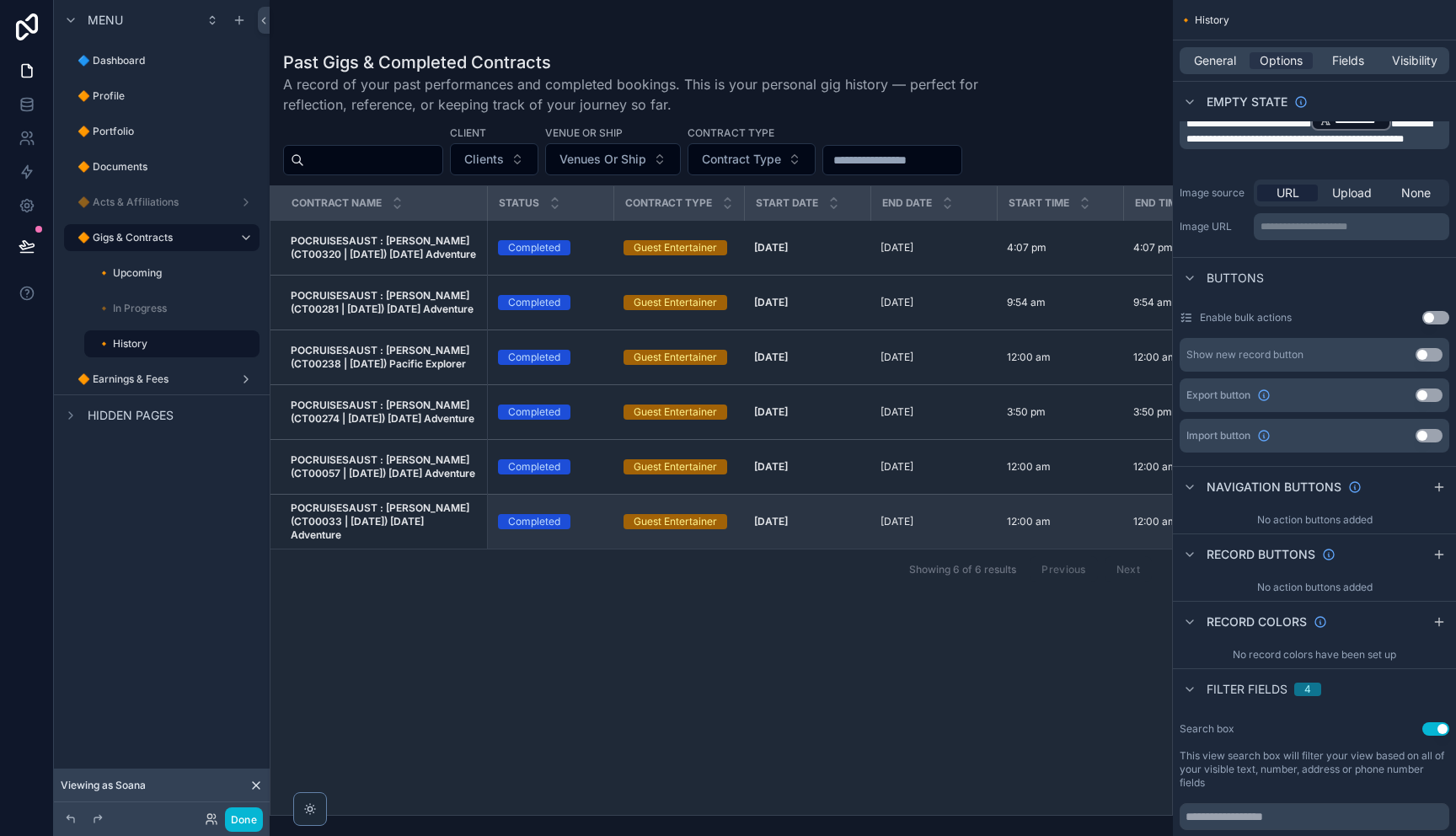
click at [425, 524] on strong "POCRUISESAUST : [PERSON_NAME] (CT00033 | [DATE]) [DATE] Adventure" at bounding box center [381, 521] width 181 height 40
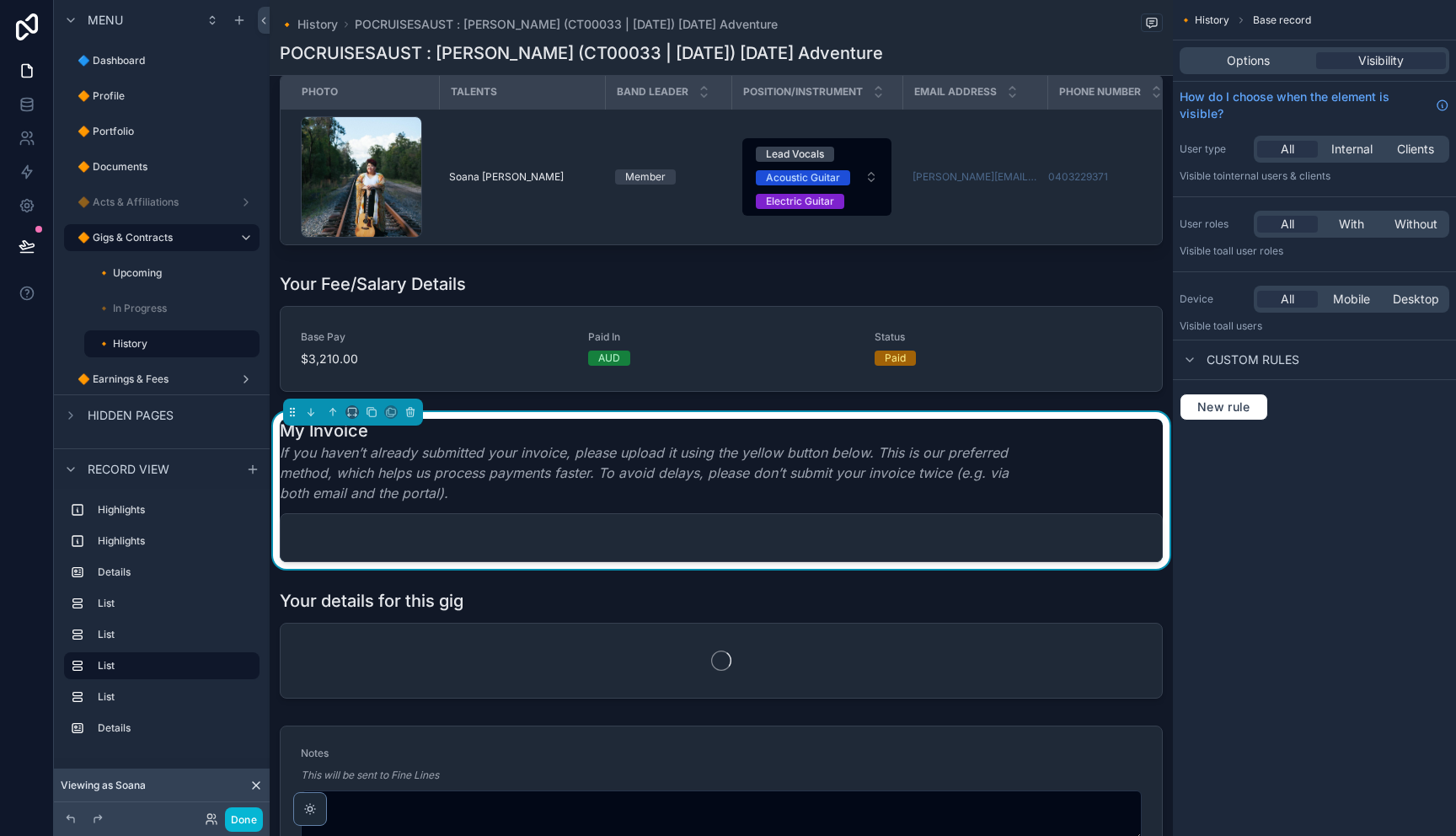
scroll to position [860, 0]
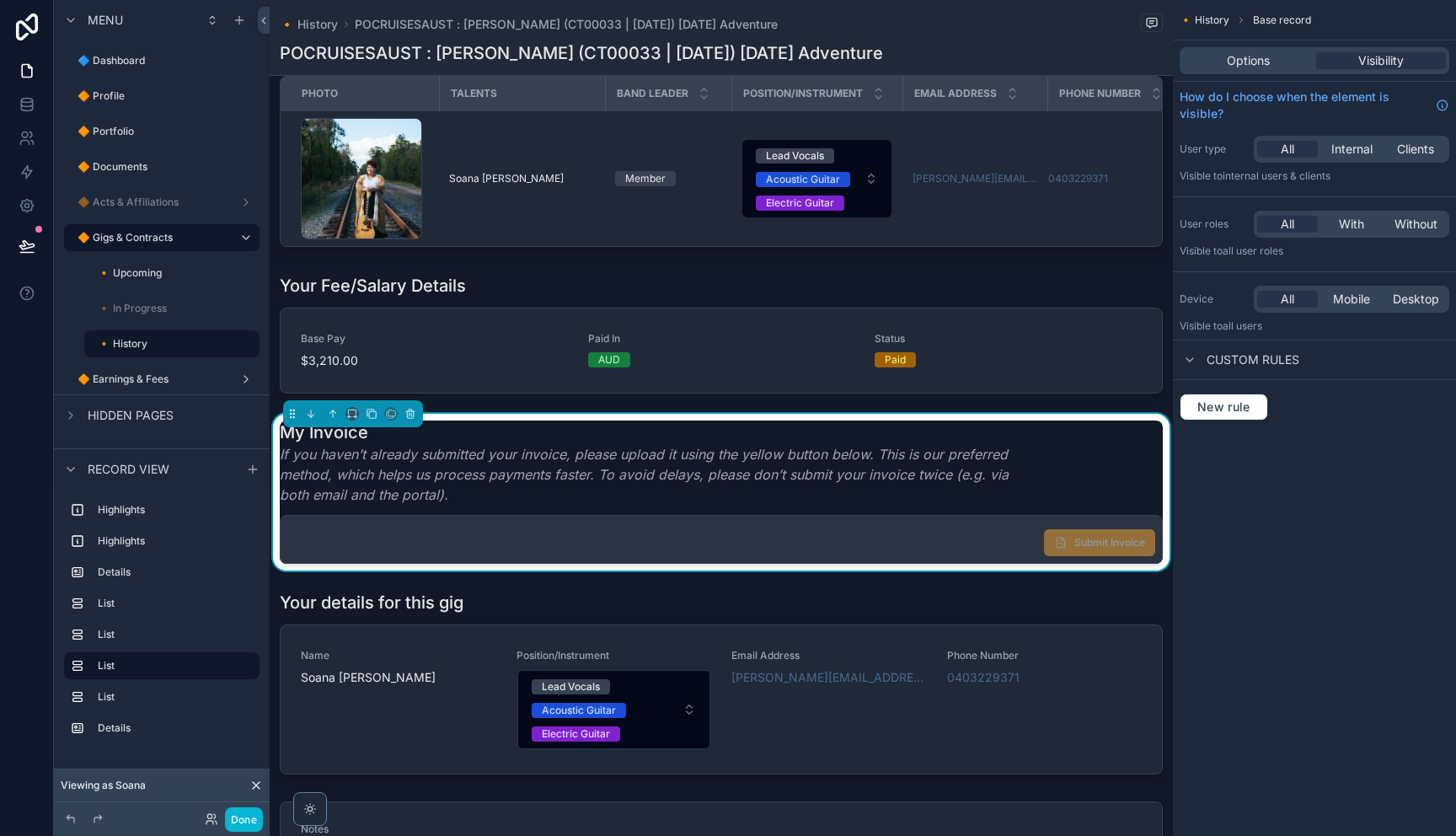
click at [1032, 539] on div "Submit Invoice" at bounding box center [721, 539] width 881 height 47
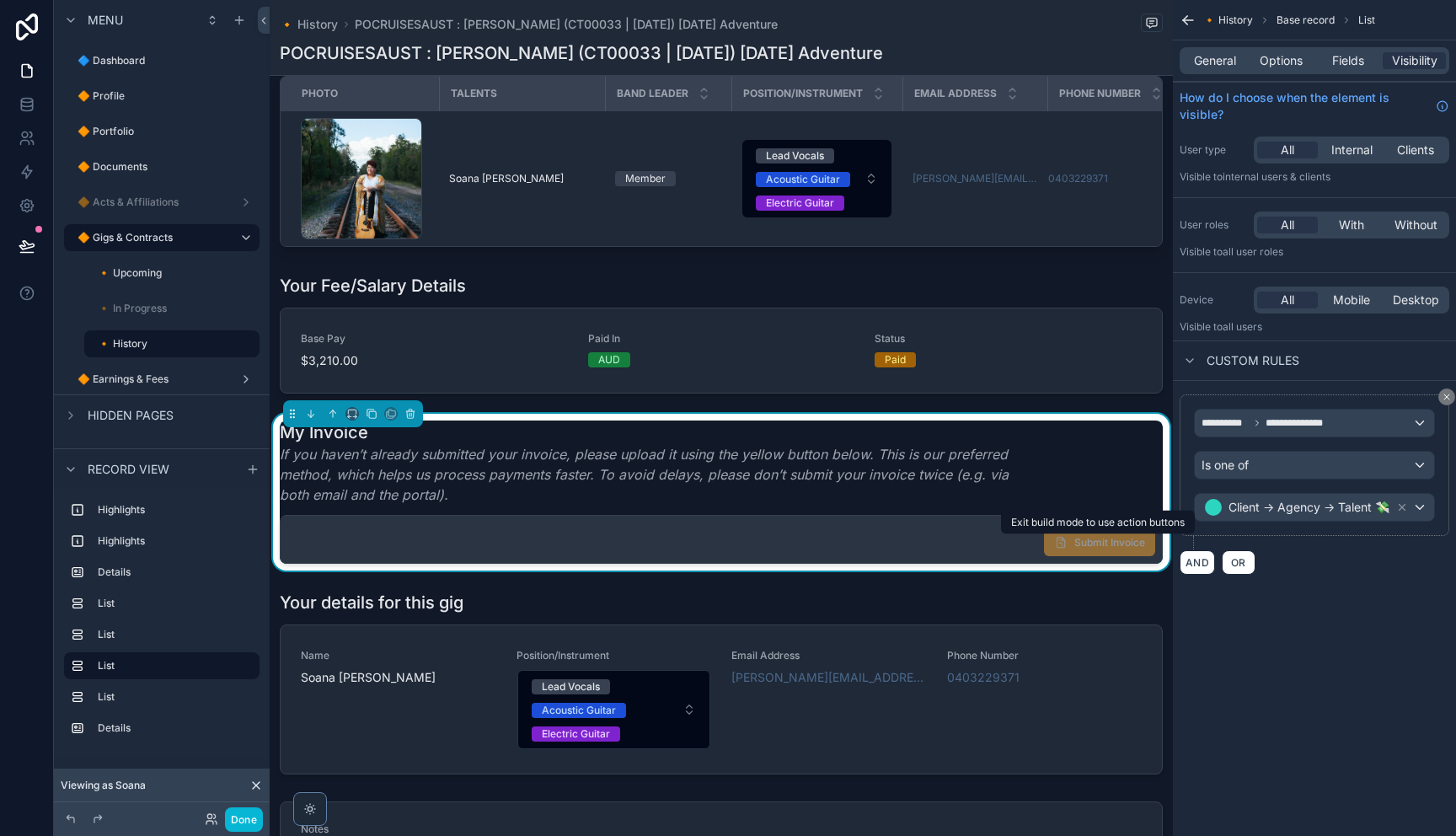
click at [1068, 544] on span "Submit Invoice" at bounding box center [1099, 542] width 112 height 14
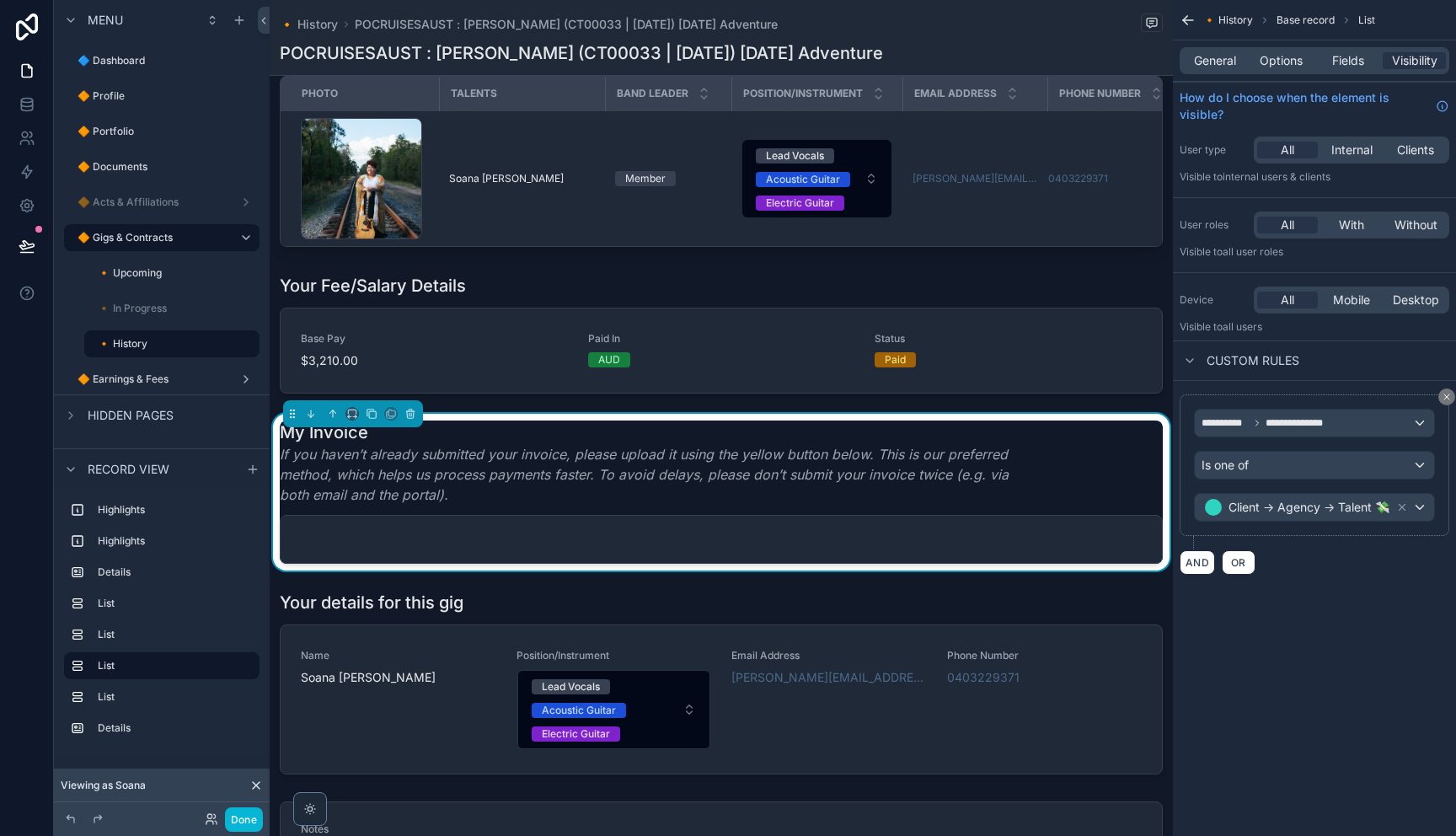
click at [1097, 483] on div "My Invoice If you haven’t already submitted your invoice, please upload it usin…" at bounding box center [721, 462] width 883 height 84
click at [1343, 61] on span "Fields" at bounding box center [1348, 61] width 32 height 17
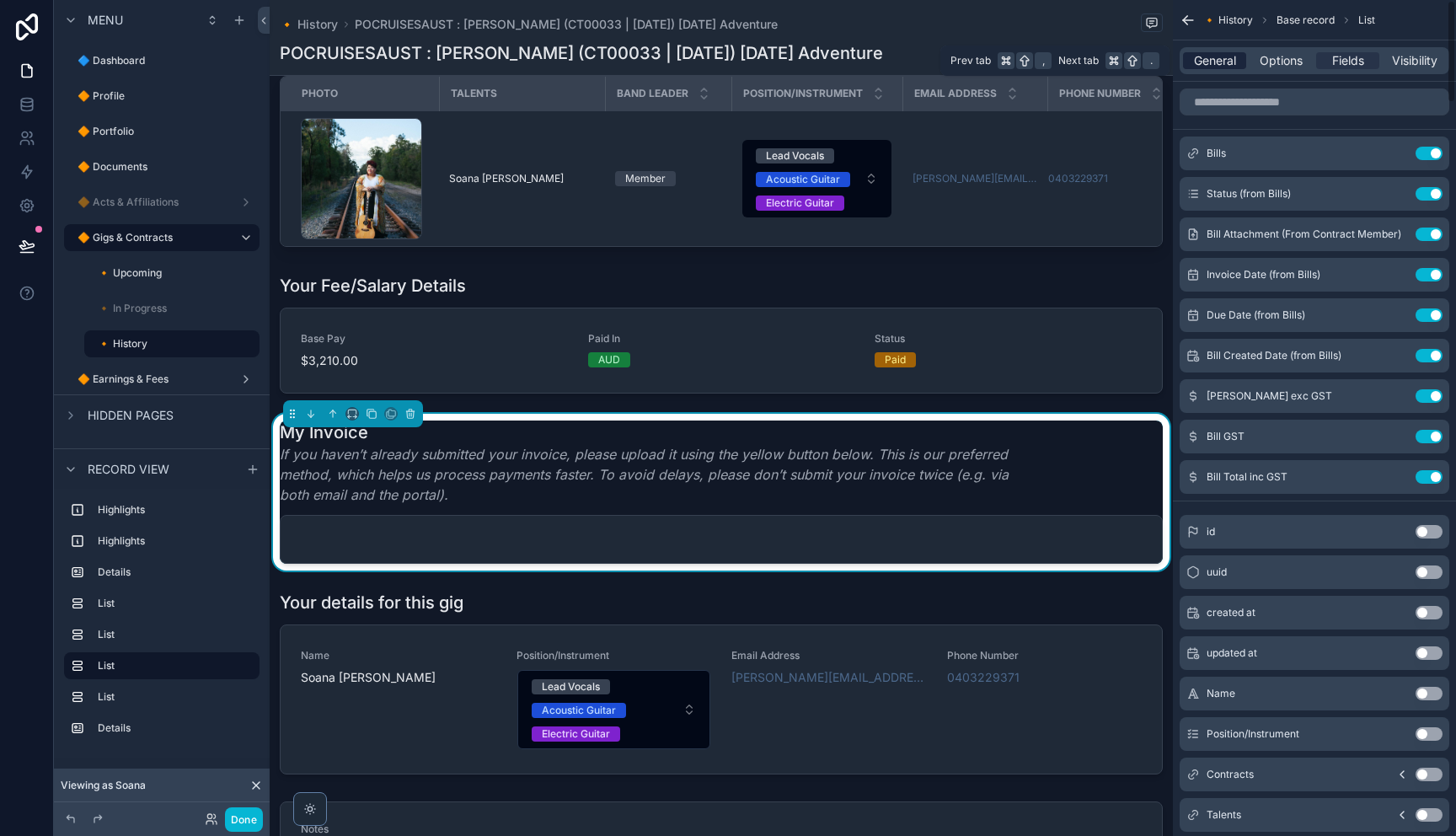
drag, startPoint x: 1263, startPoint y: 60, endPoint x: 1229, endPoint y: 63, distance: 34.1
click at [1263, 60] on span "Options" at bounding box center [1281, 61] width 43 height 17
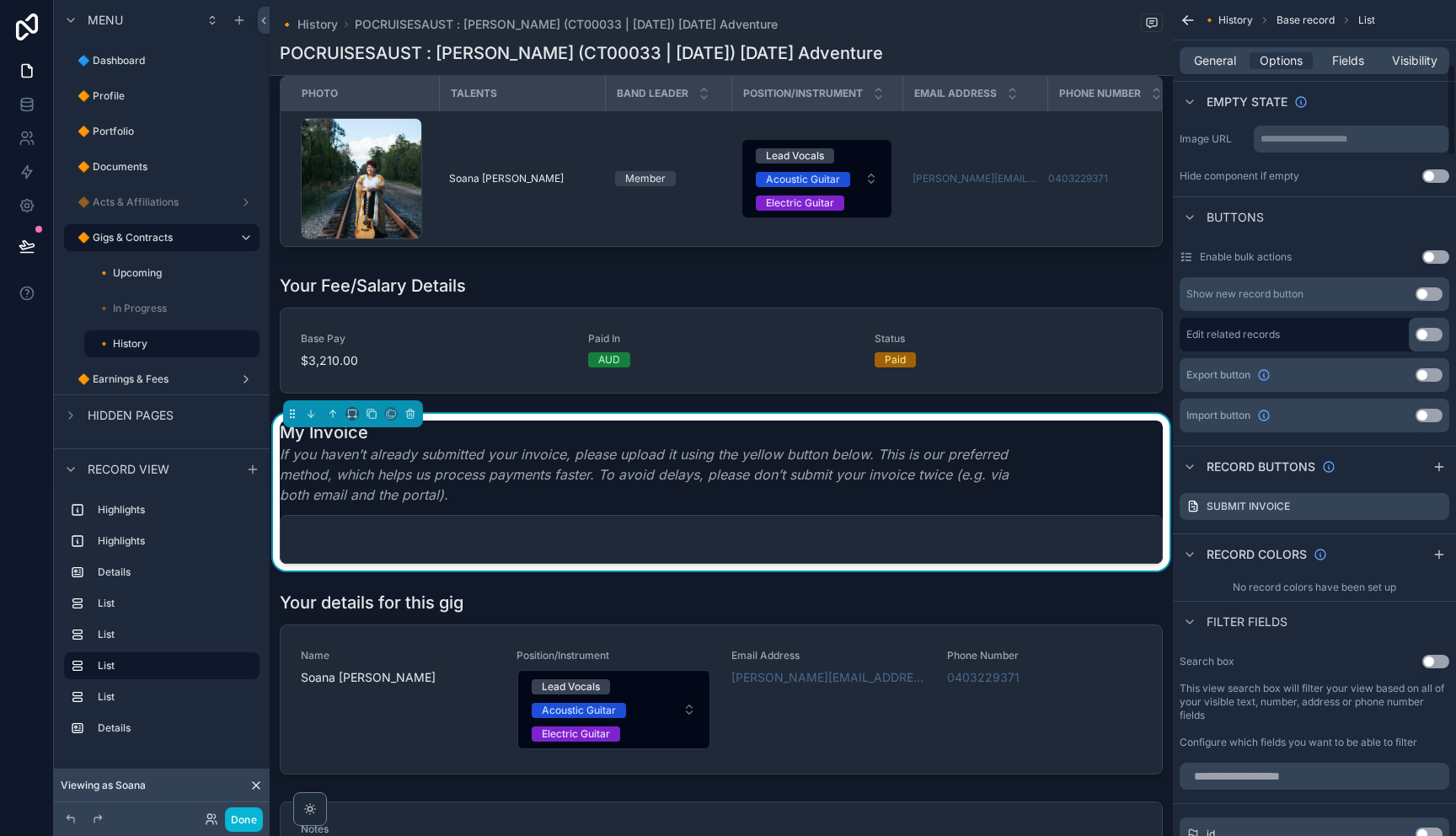
scroll to position [624, 0]
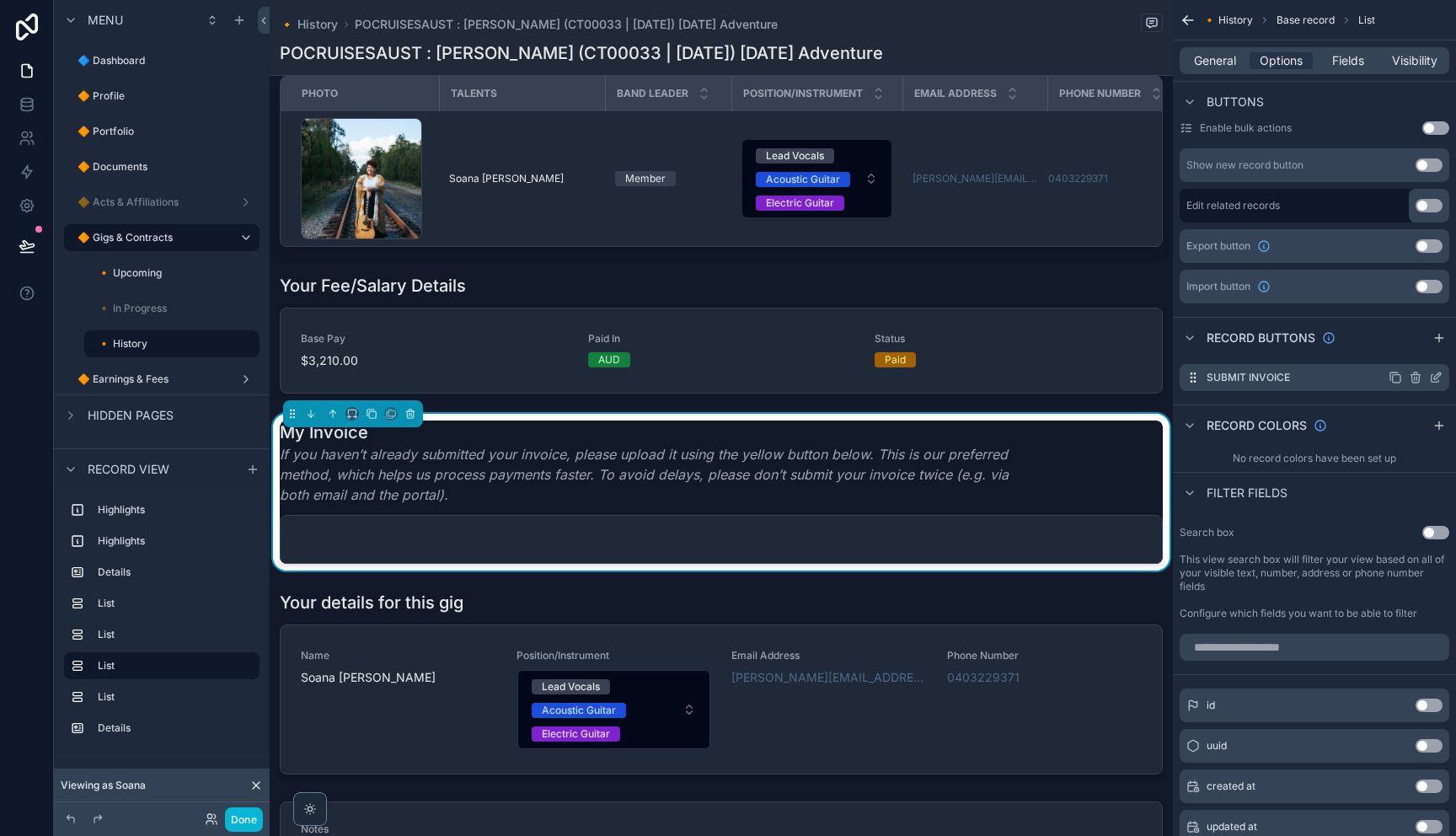
click at [1432, 376] on icon "scrollable content" at bounding box center [1436, 377] width 13 height 13
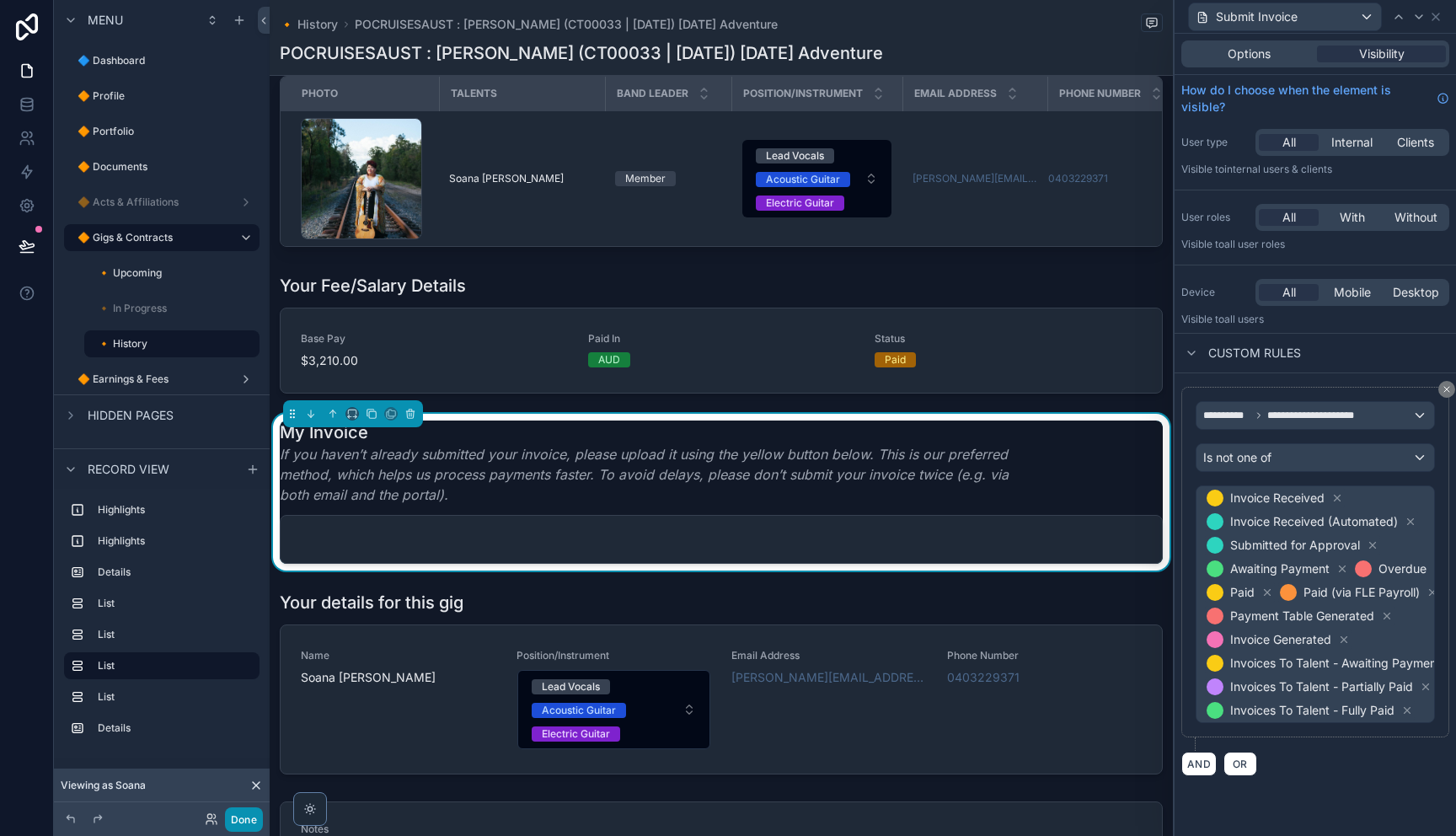
click at [250, 822] on button "Done" at bounding box center [244, 819] width 38 height 25
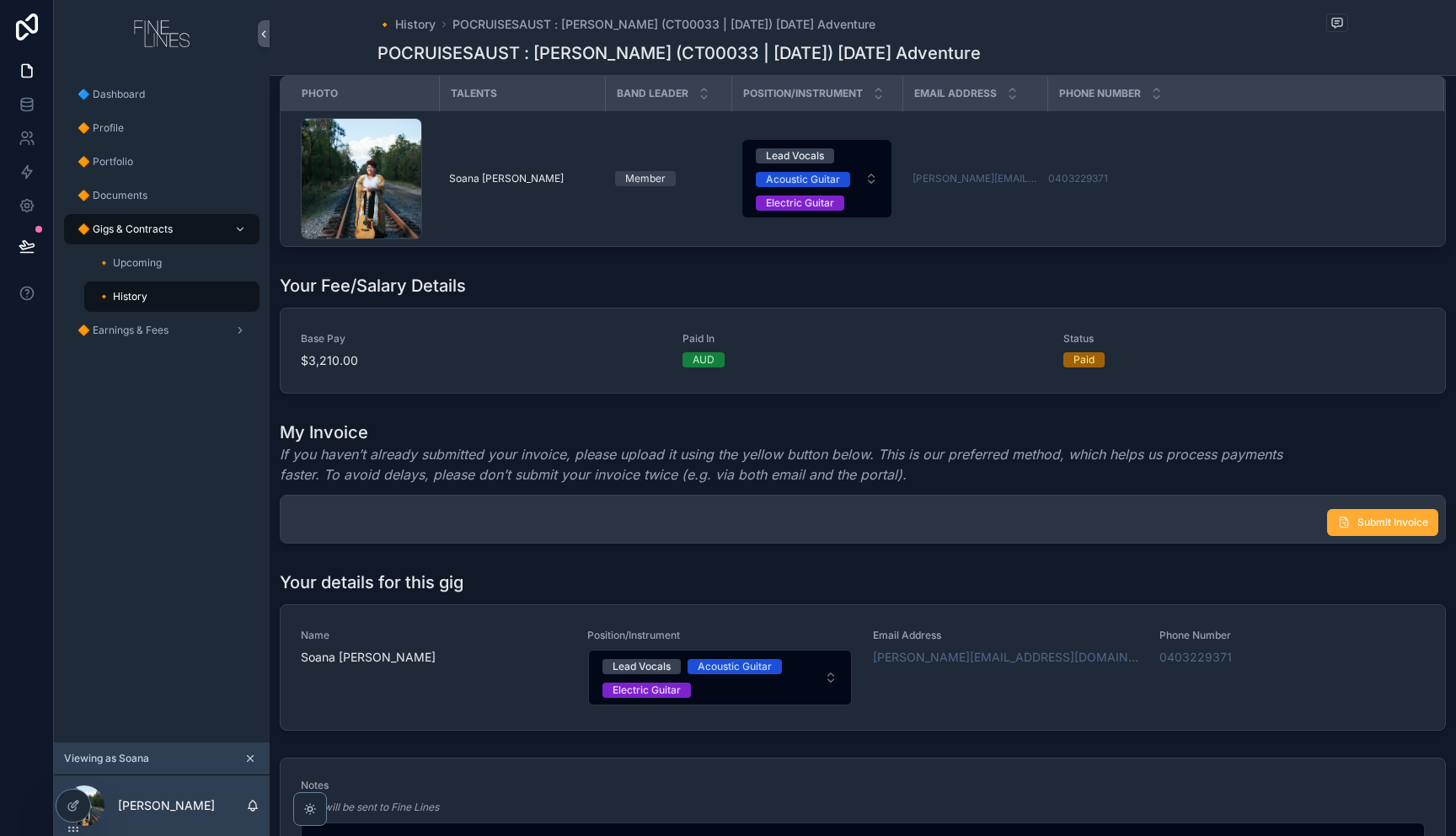
drag, startPoint x: 1243, startPoint y: 519, endPoint x: 1204, endPoint y: 514, distance: 39.3
click at [1240, 518] on div "Submit Invoice" at bounding box center [862, 519] width 1164 height 47
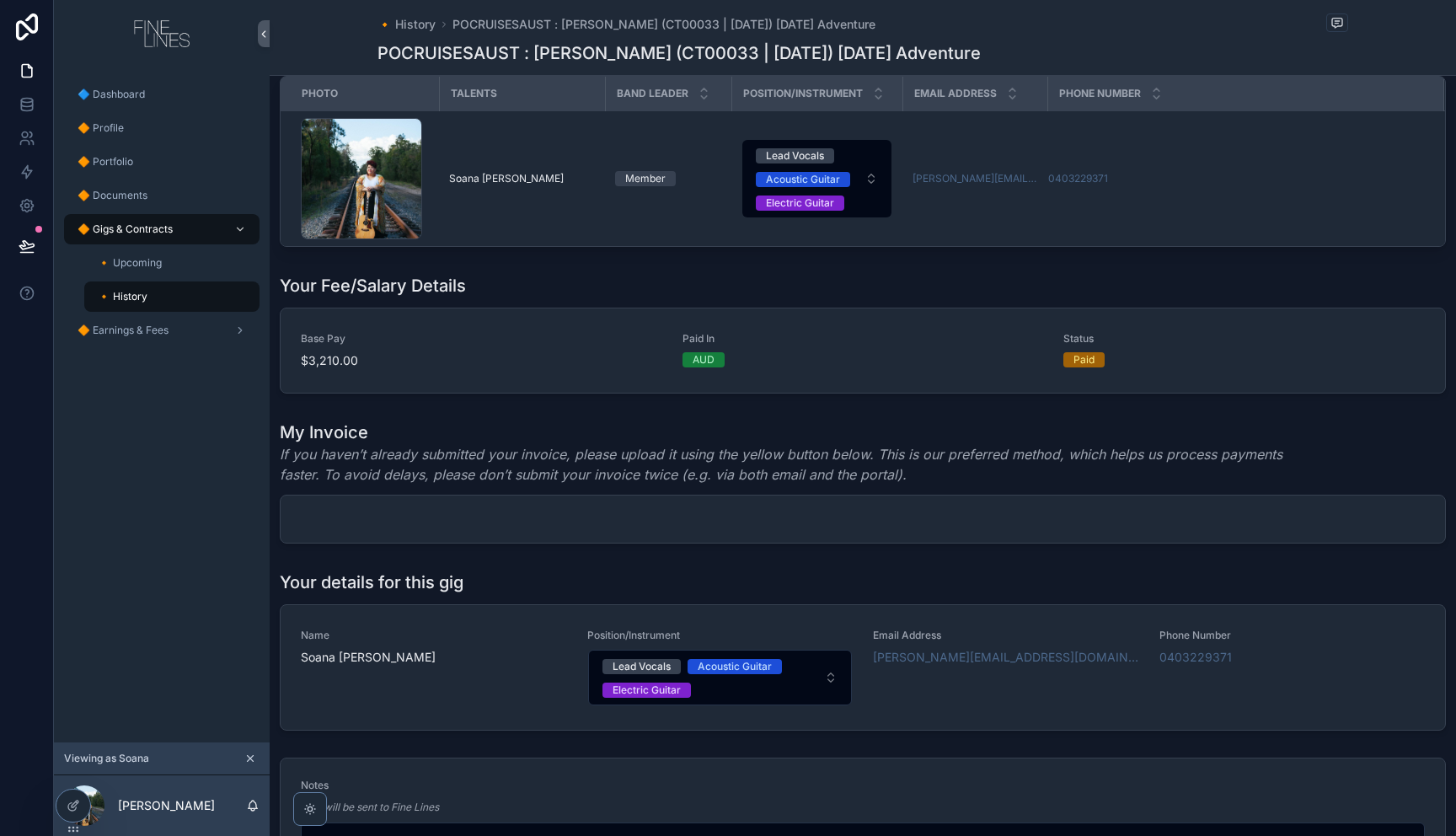
click at [1045, 459] on em "If you haven’t already submitted your invoice, please upload it using the yello…" at bounding box center [799, 464] width 1039 height 40
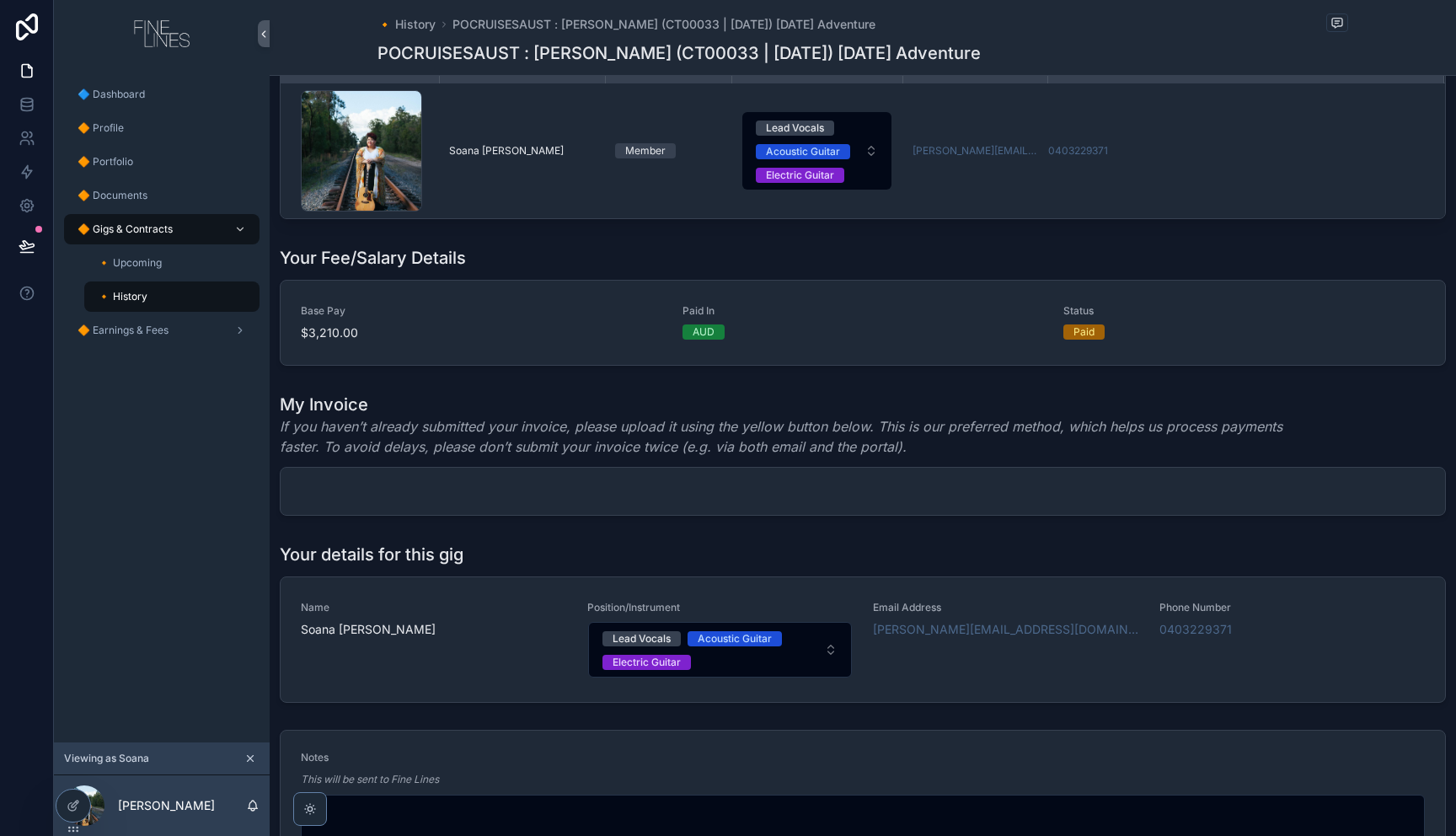
scroll to position [892, 0]
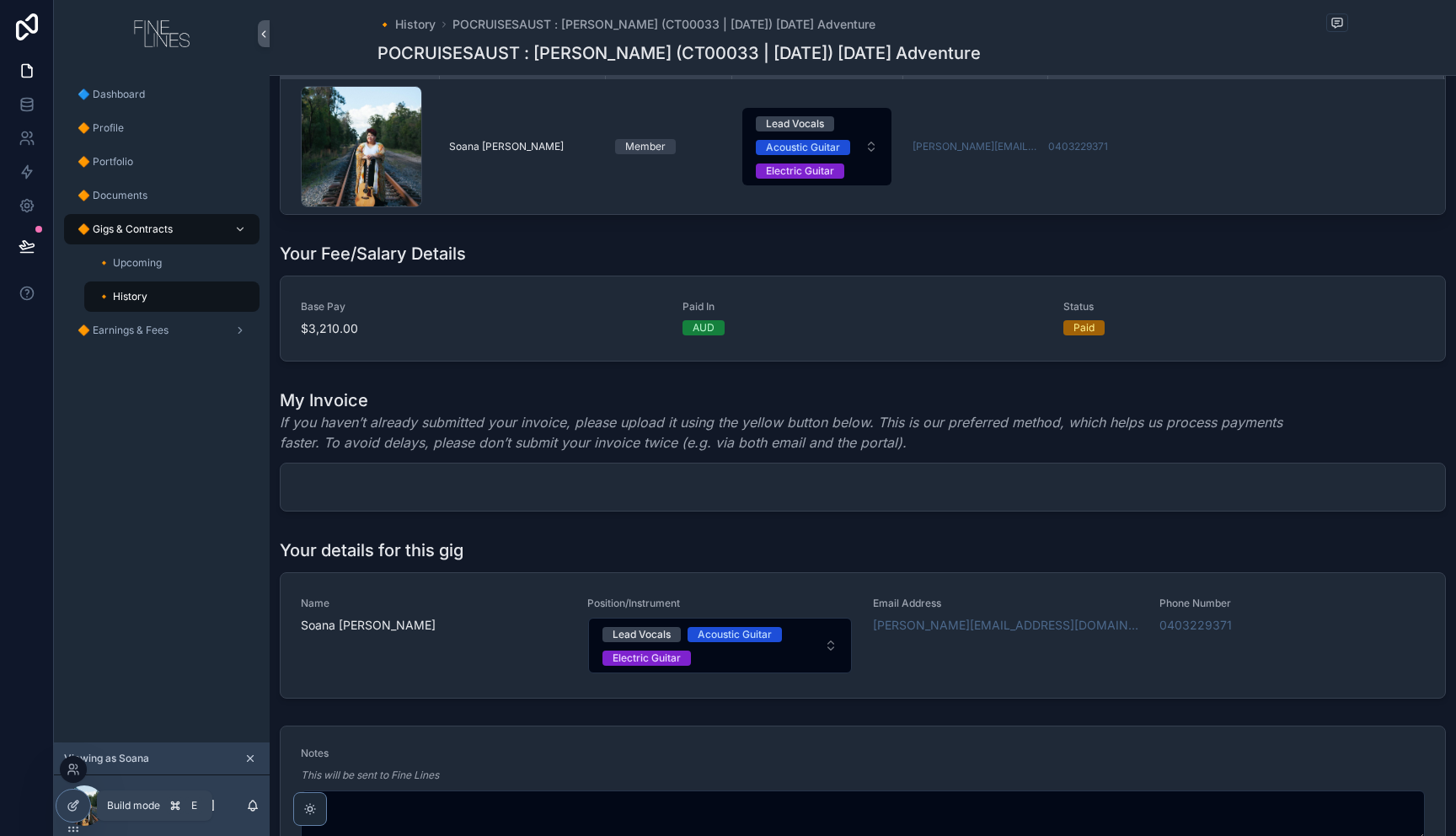
click at [67, 805] on icon at bounding box center [73, 805] width 13 height 13
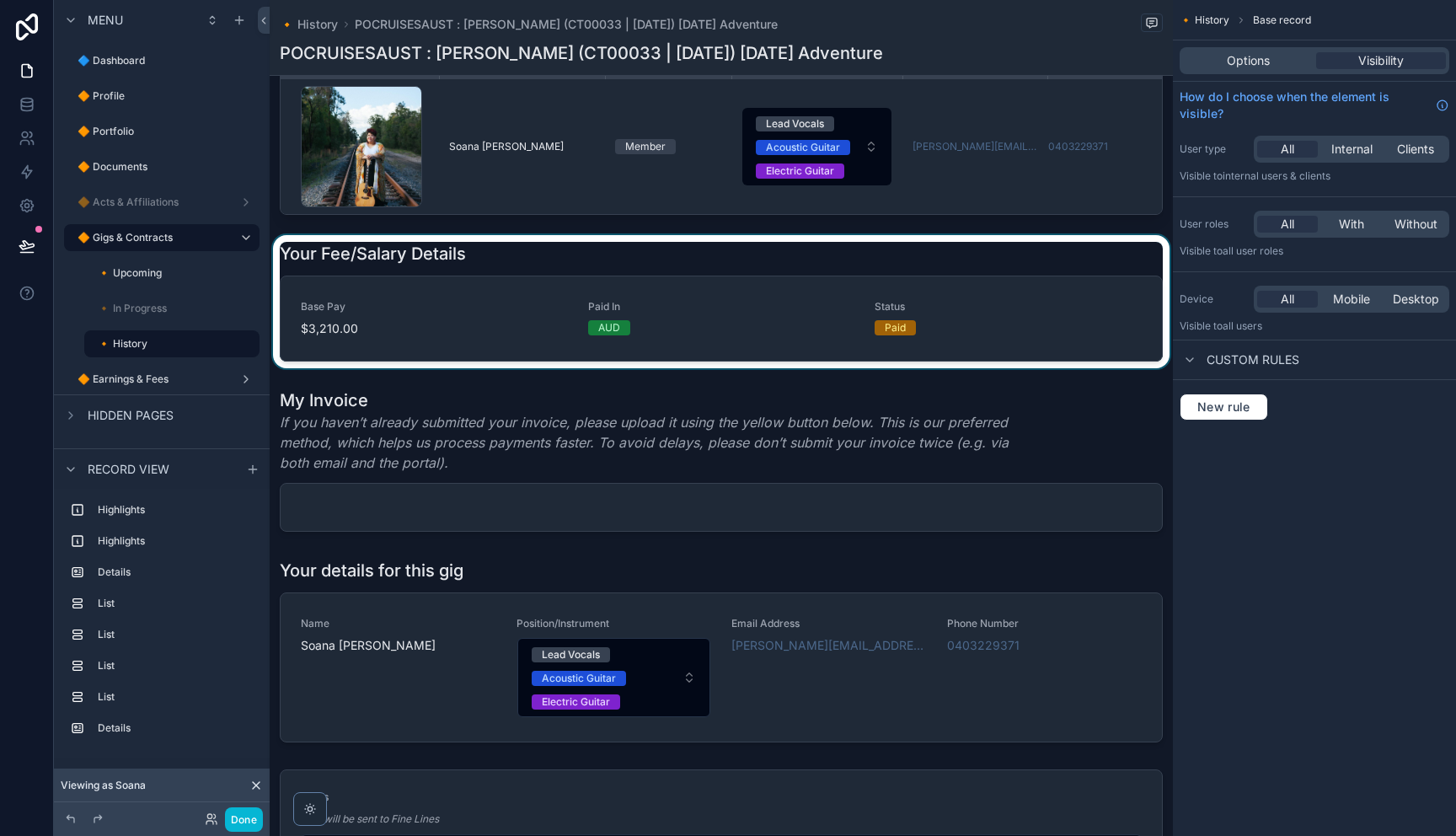
click at [996, 333] on div "scrollable content" at bounding box center [721, 302] width 903 height 133
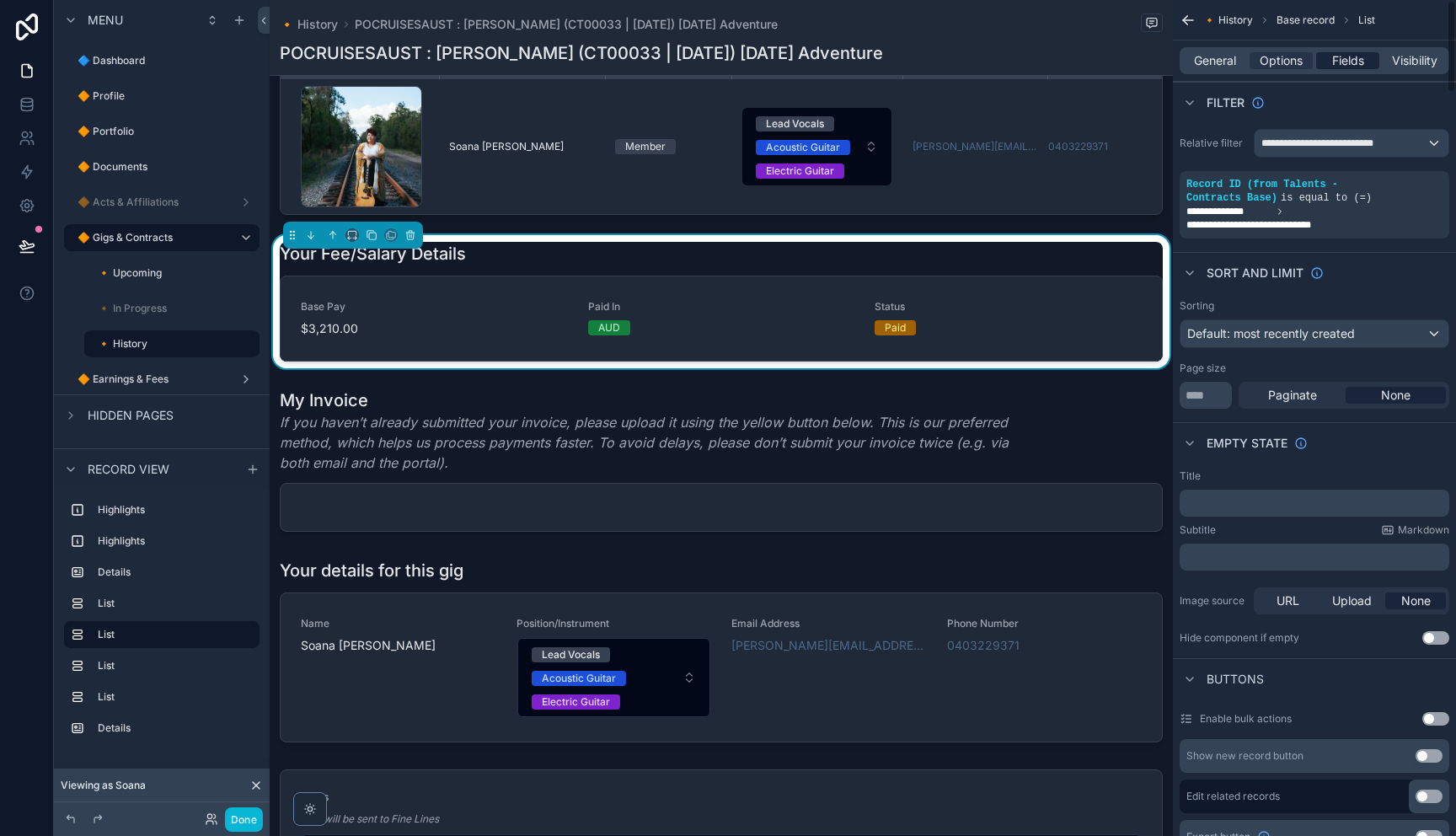
click at [1339, 59] on span "Fields" at bounding box center [1348, 61] width 32 height 17
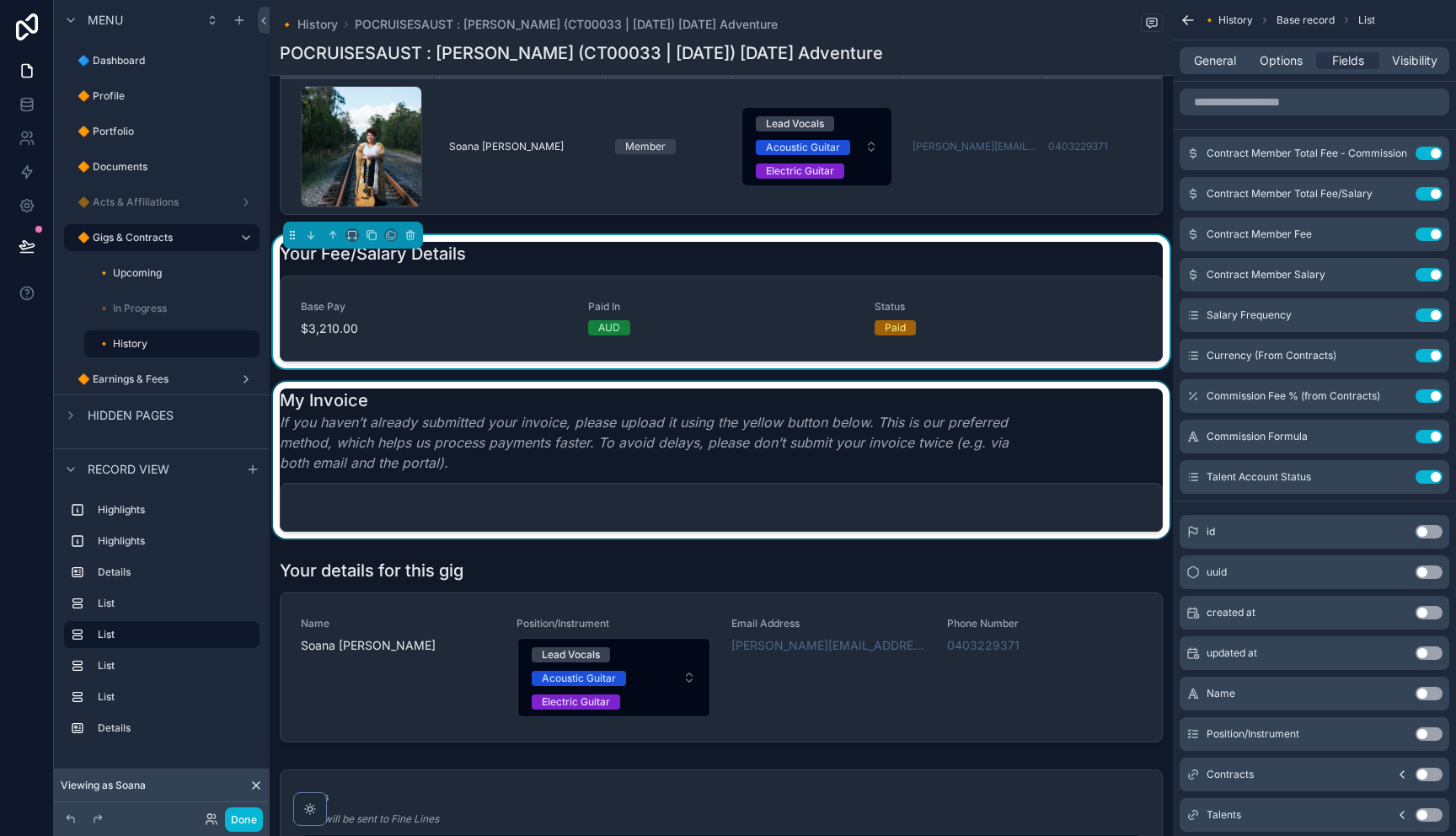
click at [510, 499] on div "scrollable content" at bounding box center [721, 459] width 903 height 156
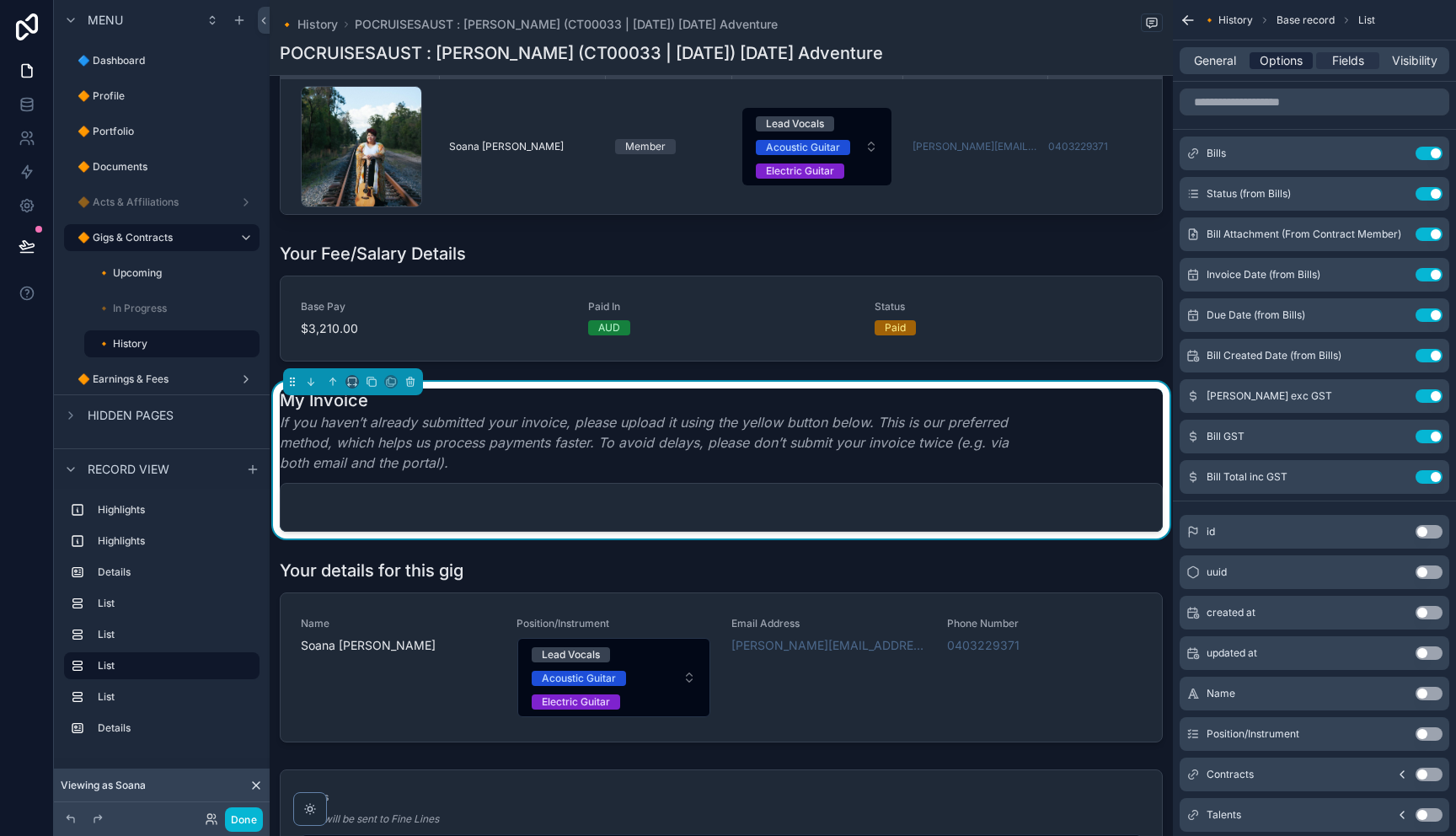
click at [1269, 58] on span "Options" at bounding box center [1281, 61] width 43 height 17
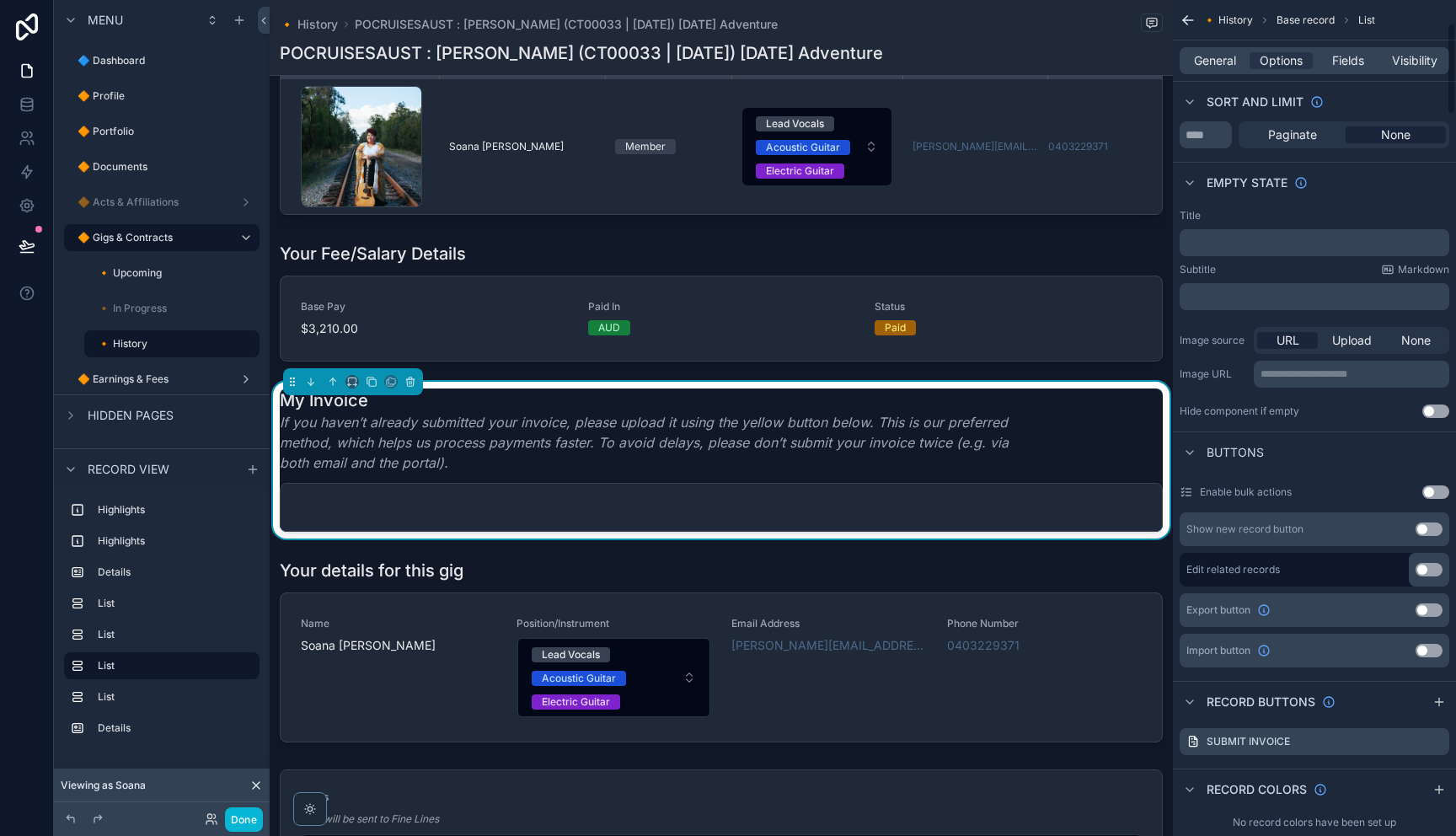
scroll to position [398, 0]
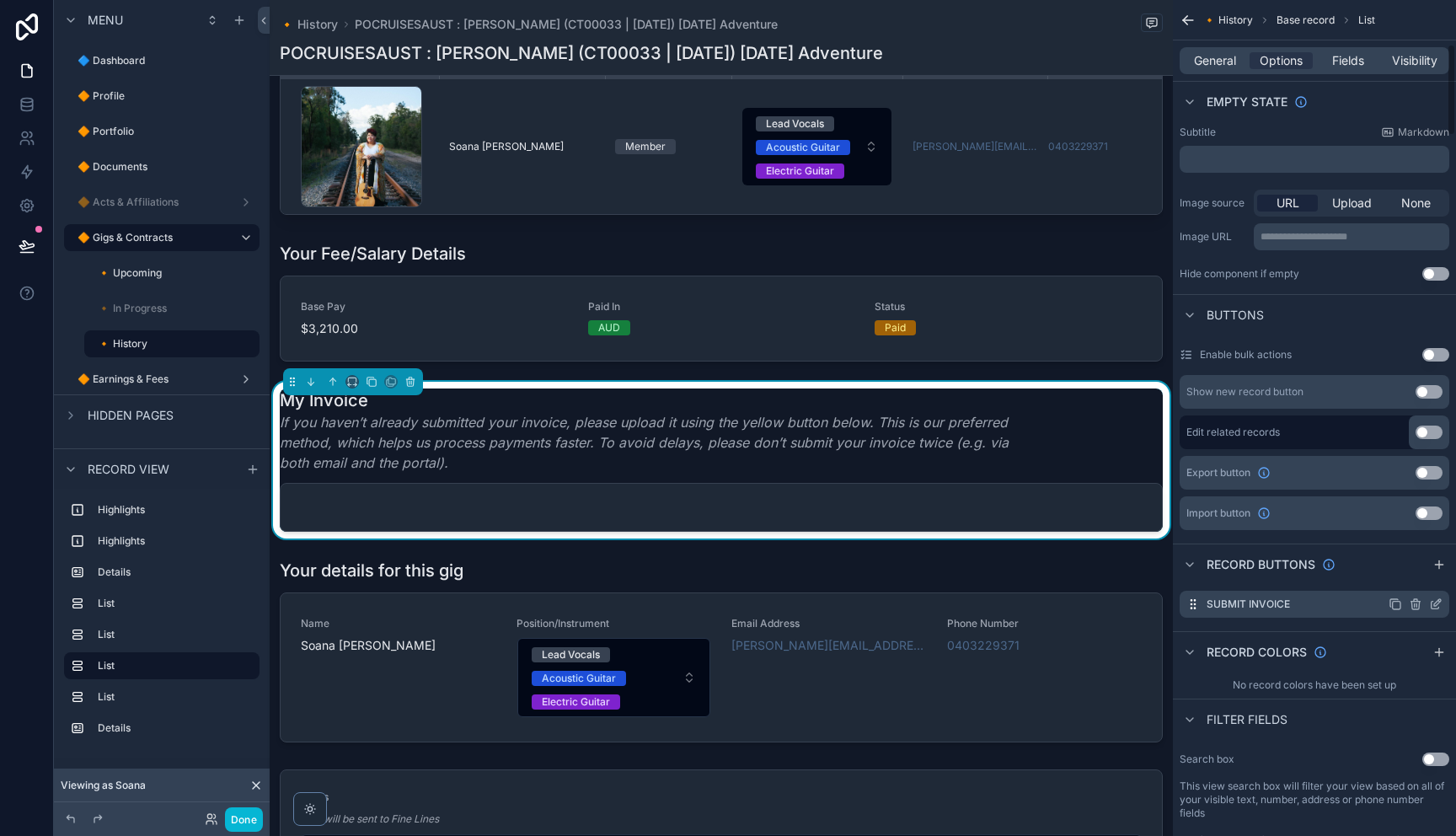
click at [1435, 604] on icon "scrollable content" at bounding box center [1437, 602] width 7 height 7
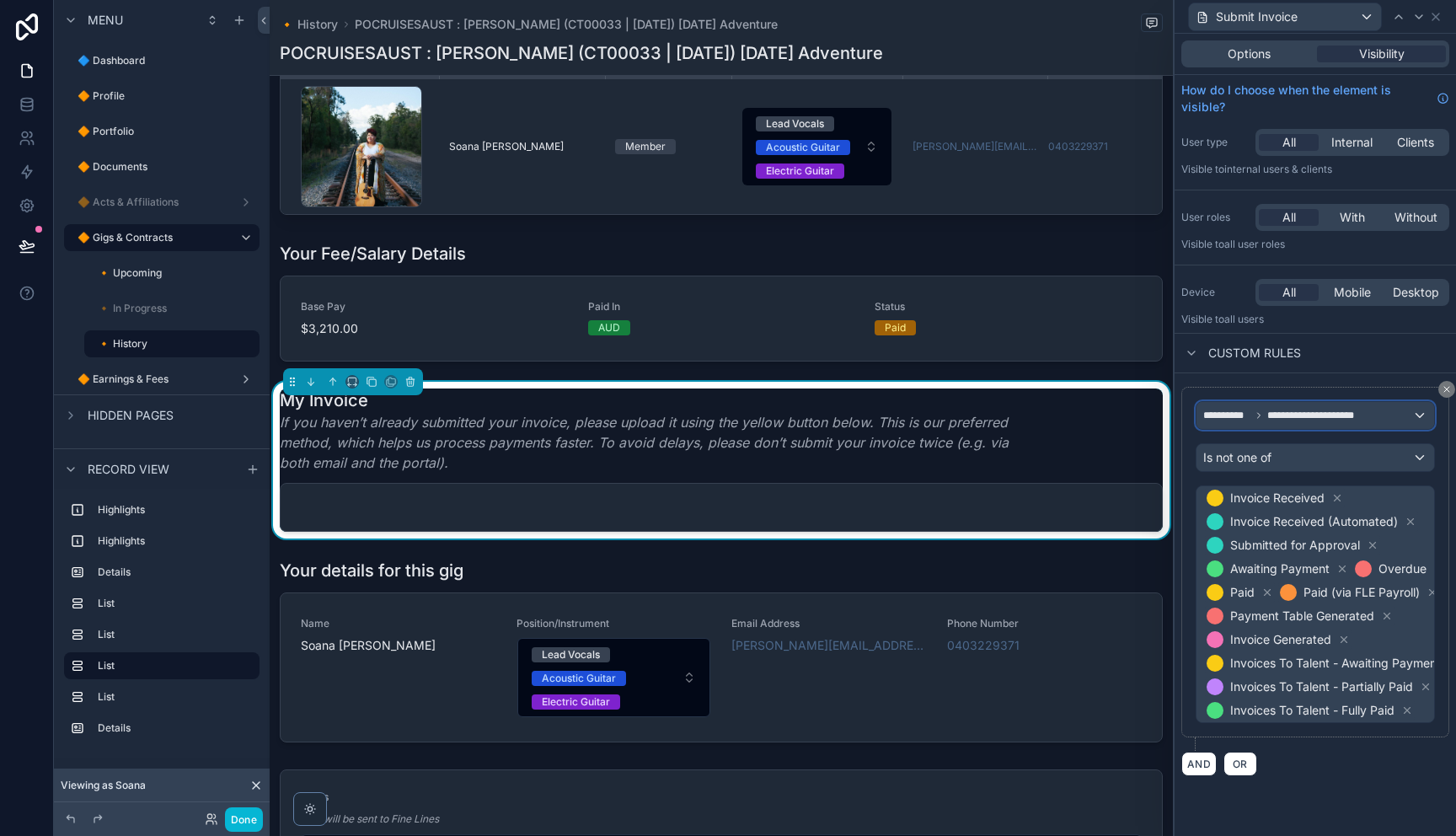
click at [1261, 422] on div "**********" at bounding box center [1315, 415] width 237 height 27
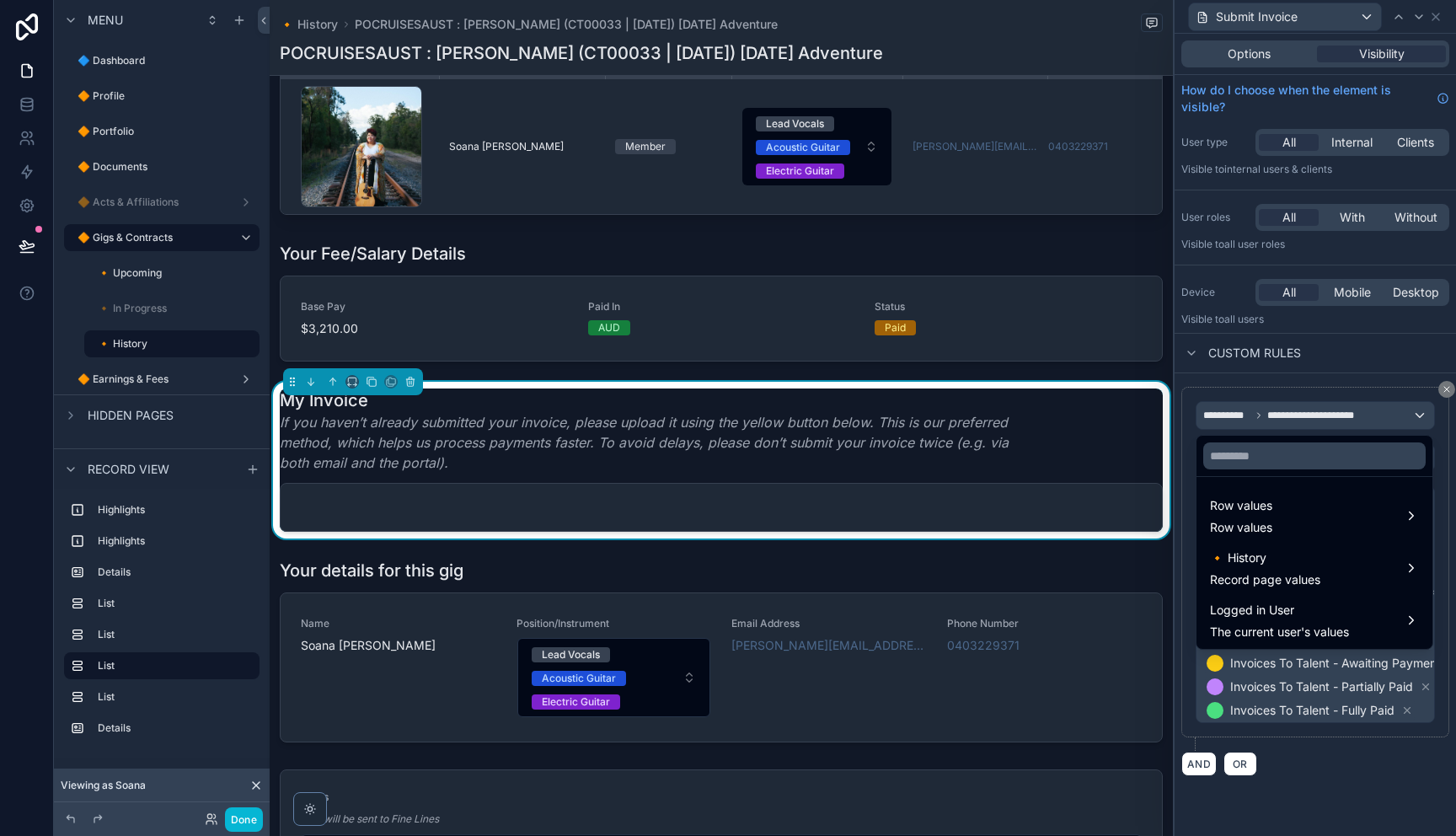
click at [1342, 369] on div at bounding box center [1315, 418] width 281 height 836
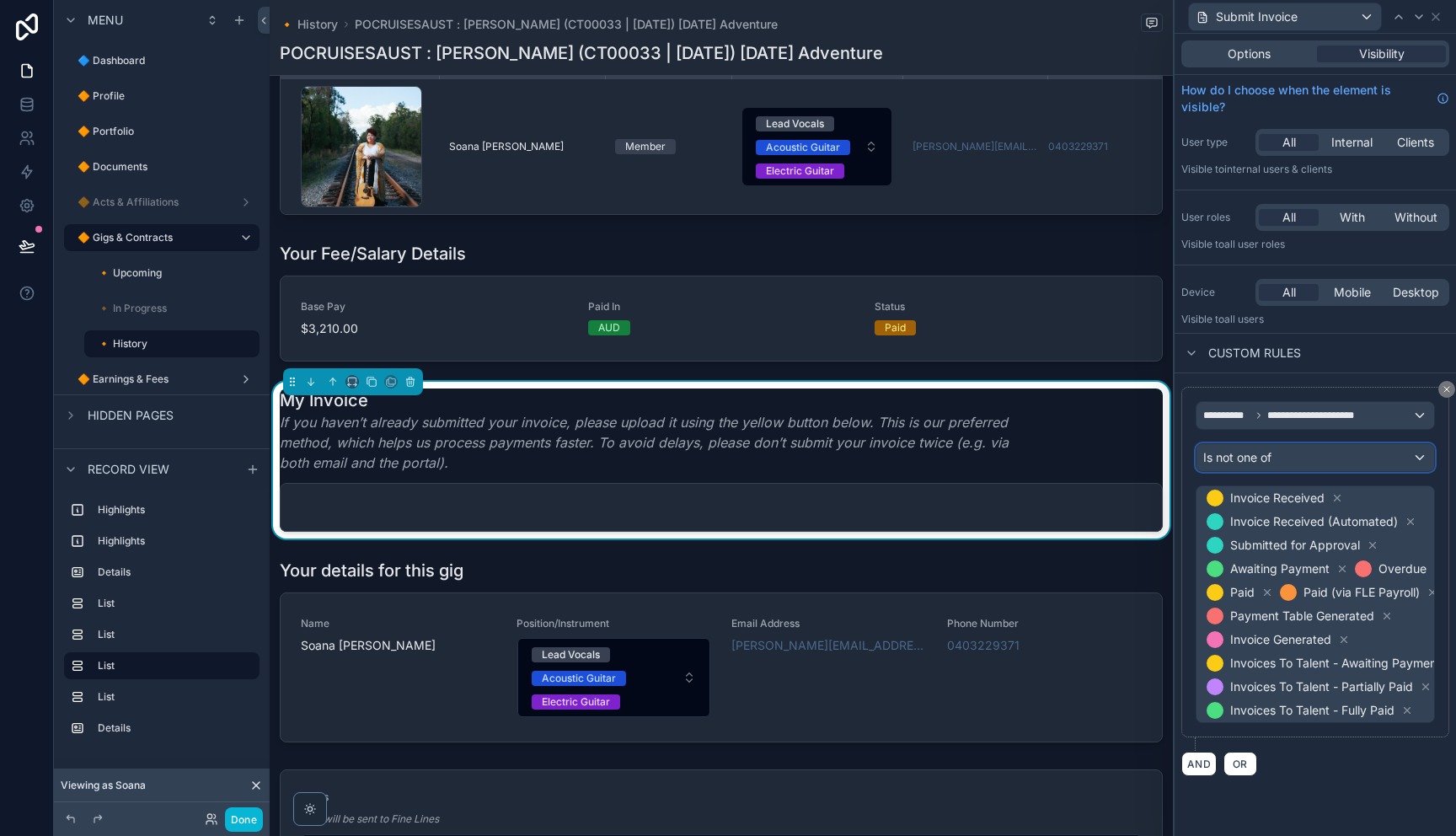
click at [1283, 460] on div "Is not one of" at bounding box center [1315, 458] width 237 height 27
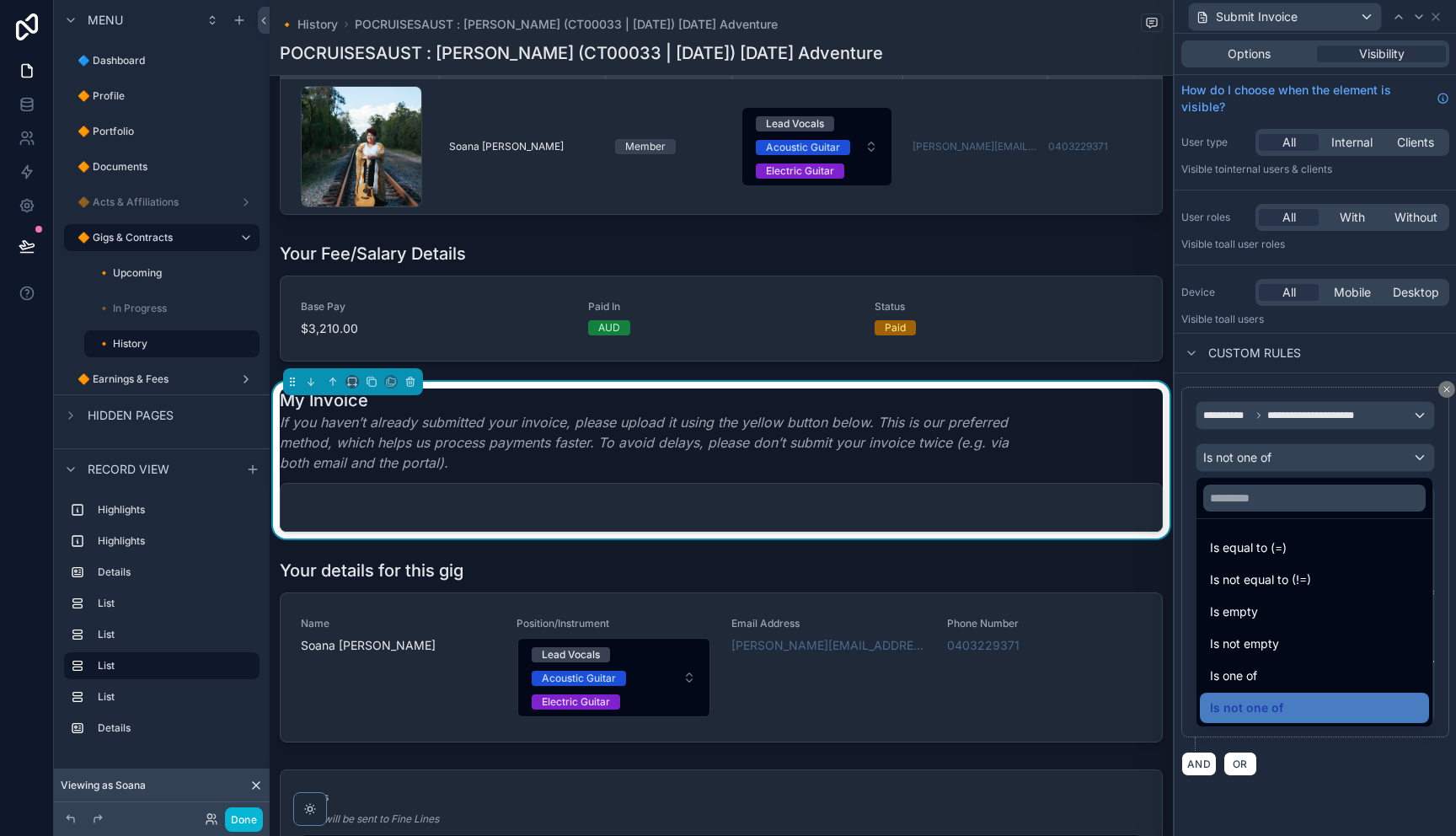
click at [1283, 460] on div at bounding box center [1315, 418] width 281 height 836
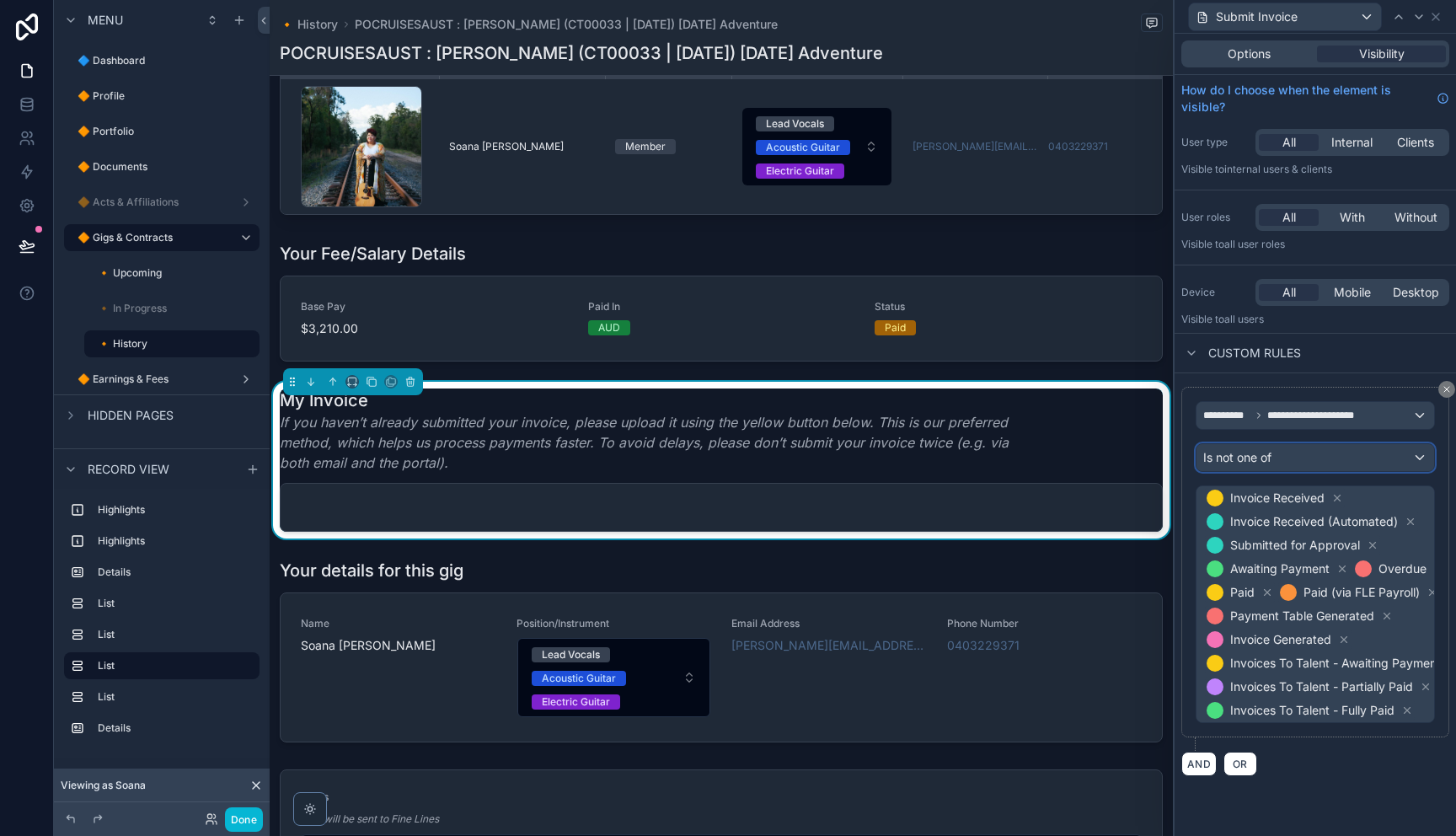
click at [1278, 460] on div "Is not one of" at bounding box center [1315, 458] width 237 height 27
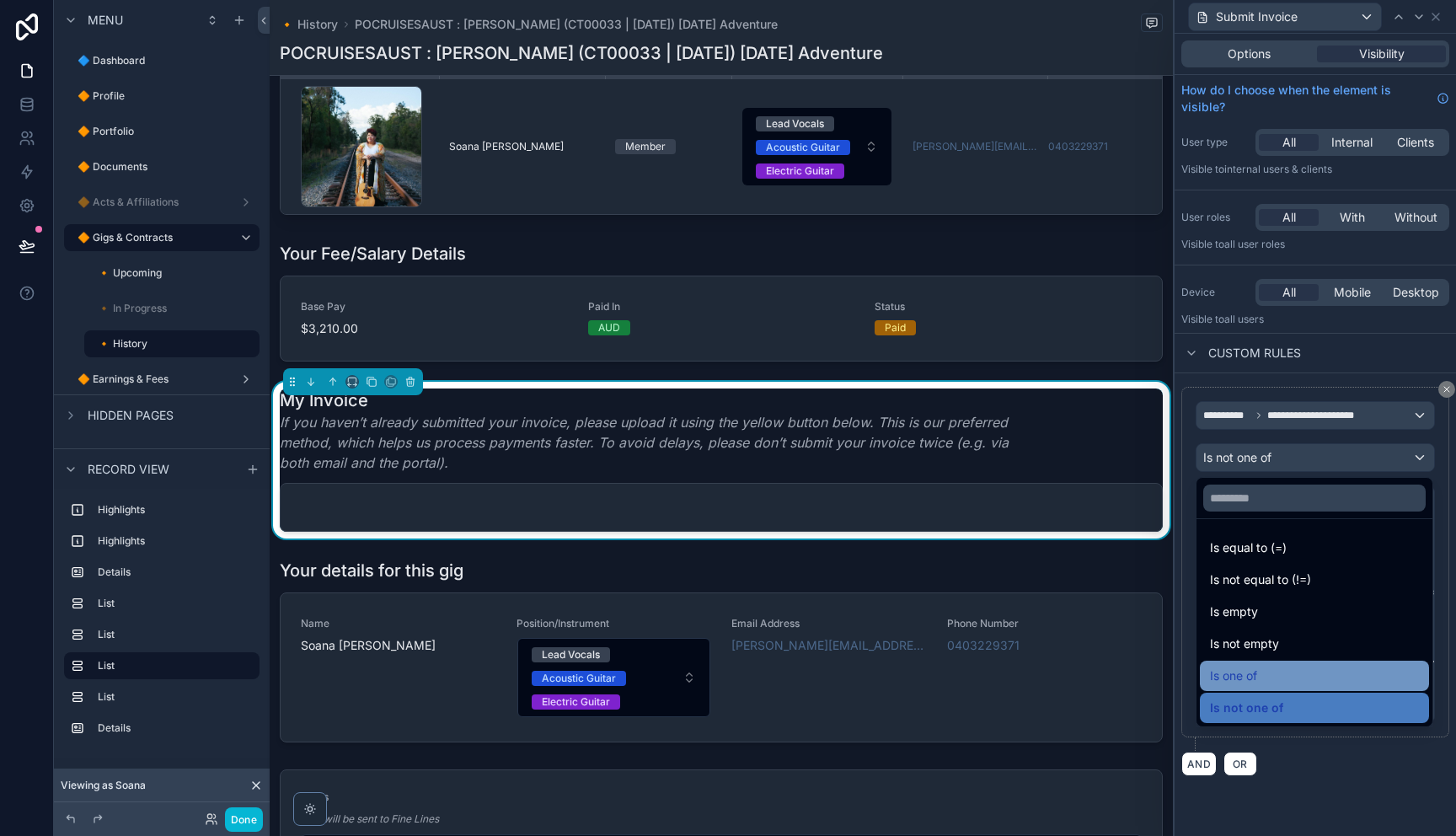
click at [1280, 669] on div "Is one of" at bounding box center [1314, 675] width 209 height 20
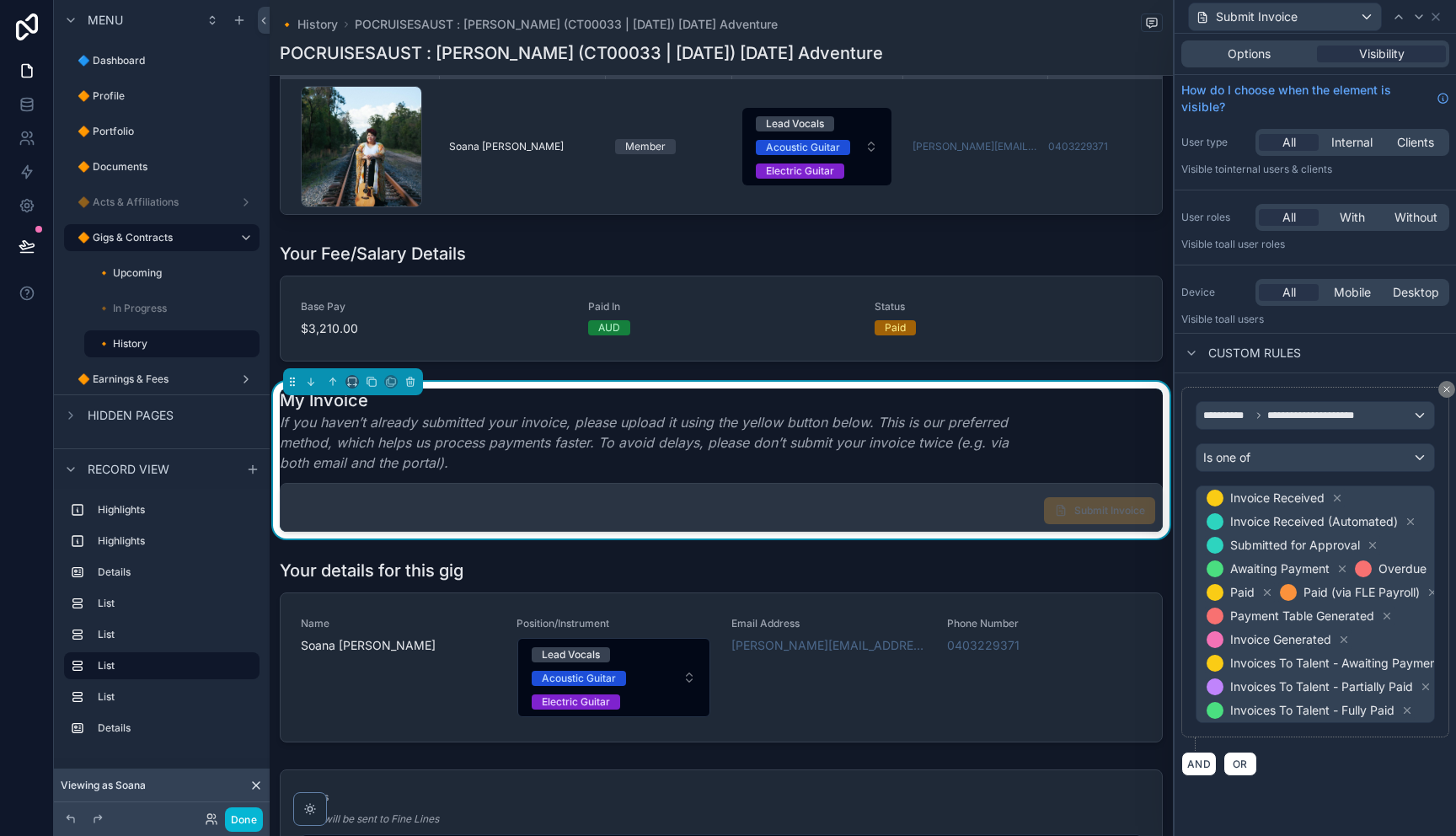
click at [950, 511] on div "Submit Invoice" at bounding box center [721, 506] width 881 height 47
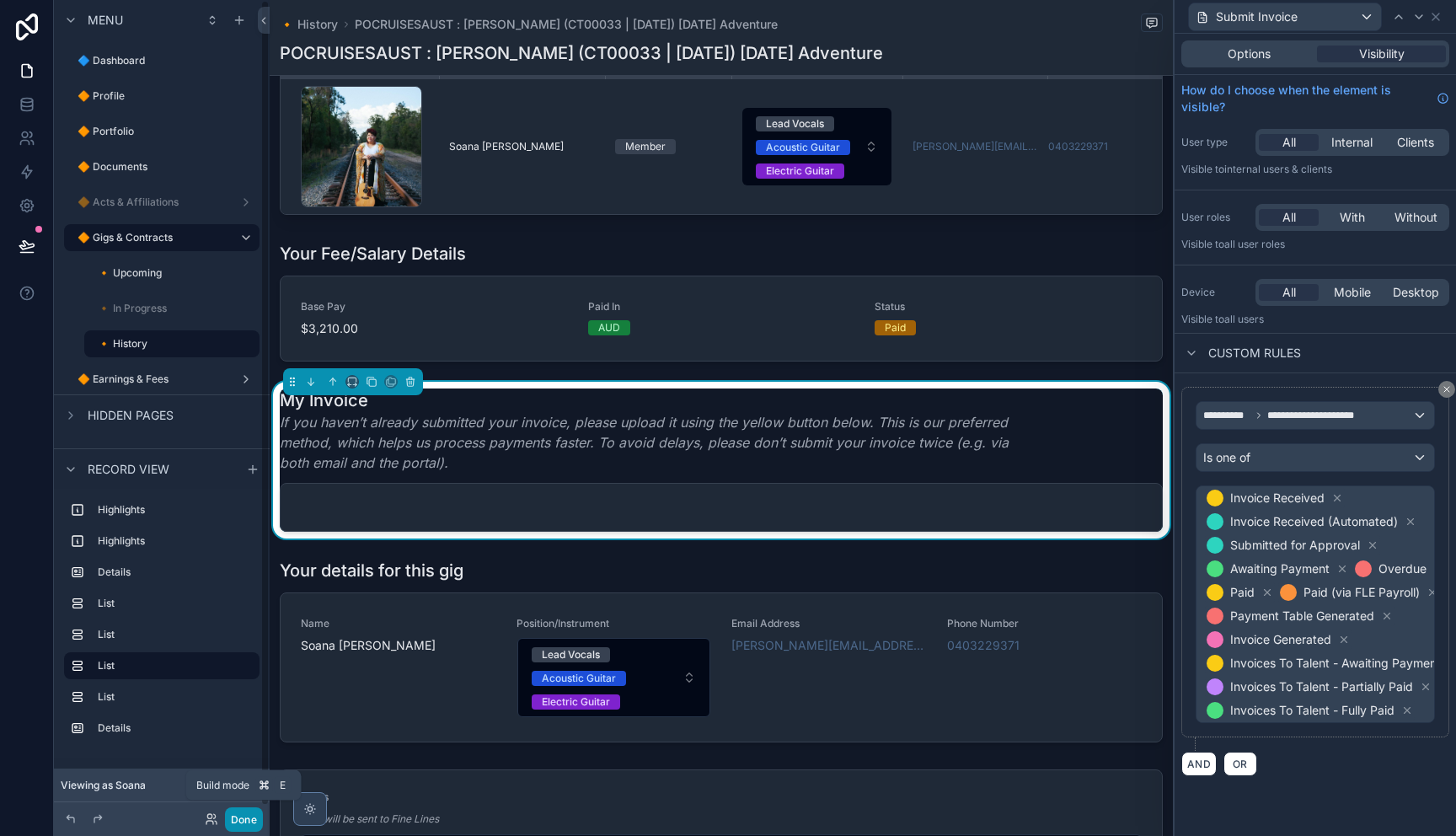
drag, startPoint x: 242, startPoint y: 817, endPoint x: 318, endPoint y: 806, distance: 76.8
click at [242, 818] on button "Done" at bounding box center [244, 819] width 38 height 25
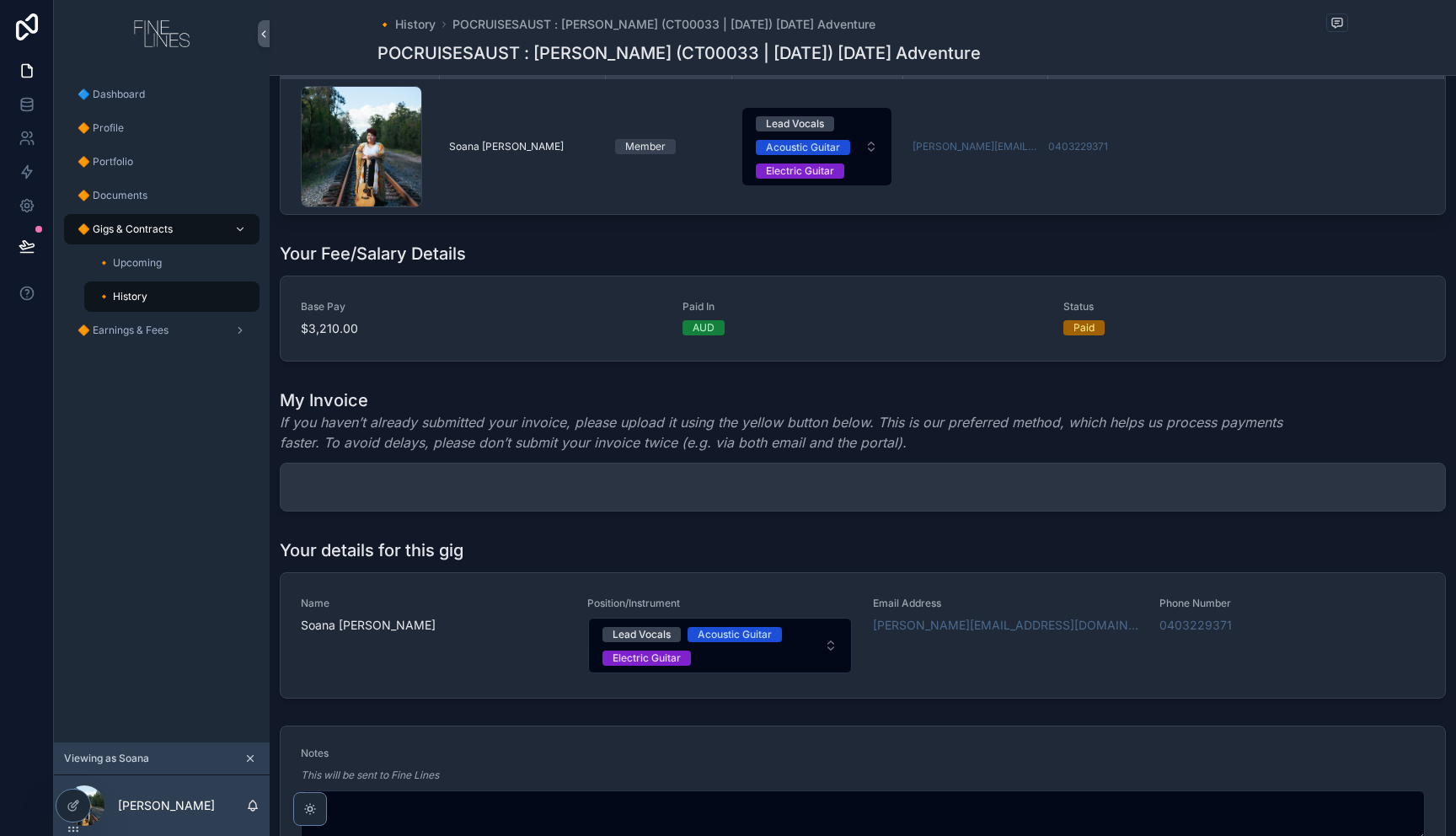
drag, startPoint x: 1371, startPoint y: 496, endPoint x: 1391, endPoint y: 493, distance: 20.2
click at [1371, 496] on div "scrollable content" at bounding box center [862, 486] width 1164 height 47
click at [1398, 489] on div "scrollable content" at bounding box center [862, 486] width 1164 height 47
click at [1397, 489] on div "scrollable content" at bounding box center [862, 486] width 1164 height 47
click at [1384, 490] on div "scrollable content" at bounding box center [862, 486] width 1164 height 47
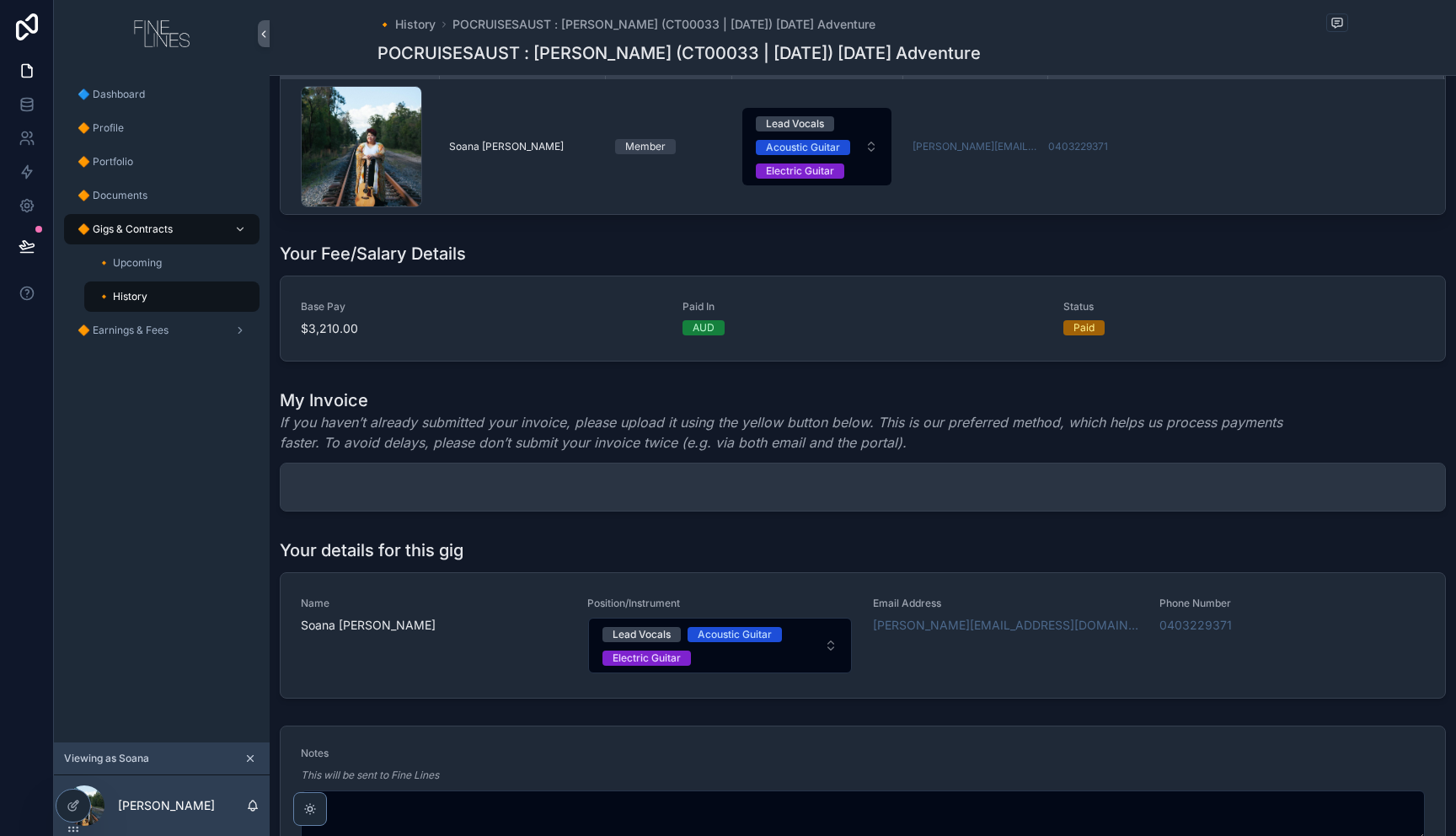
click at [1343, 489] on div "scrollable content" at bounding box center [862, 486] width 1164 height 47
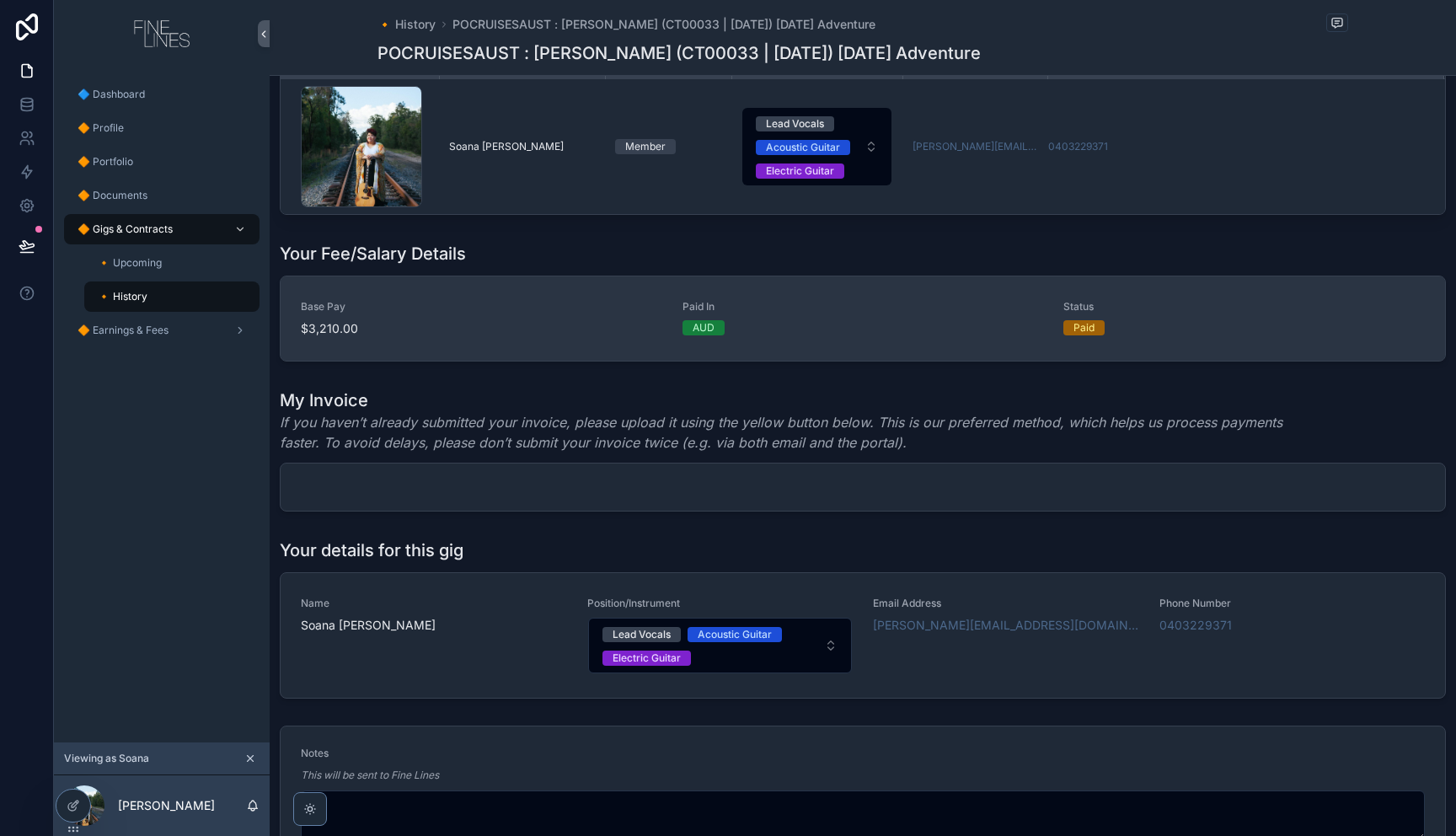
drag, startPoint x: 1343, startPoint y: 489, endPoint x: 804, endPoint y: 357, distance: 554.9
click at [1311, 486] on div "scrollable content" at bounding box center [862, 486] width 1164 height 47
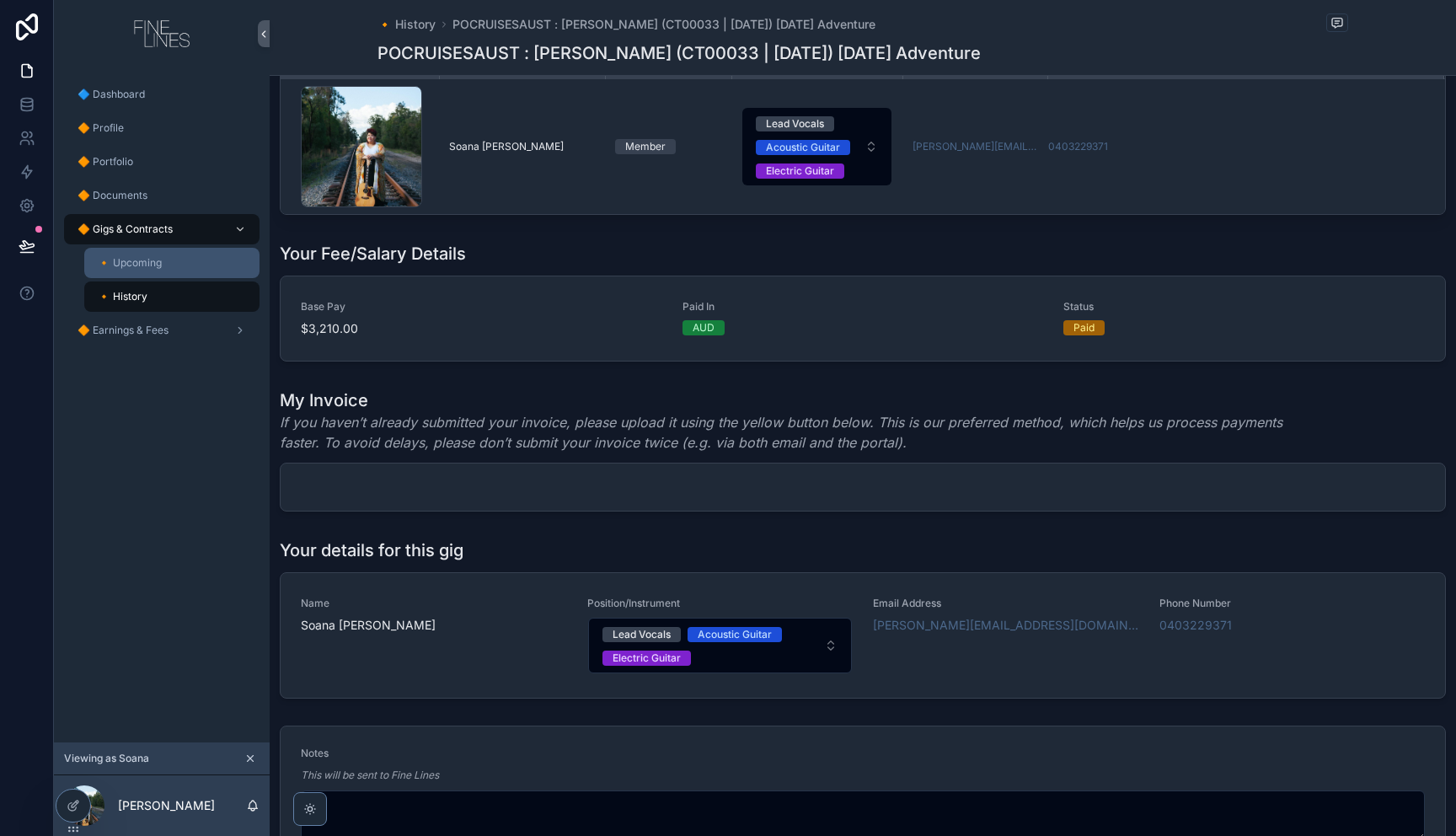
click at [141, 273] on div "🔸 Upcoming" at bounding box center [172, 263] width 155 height 27
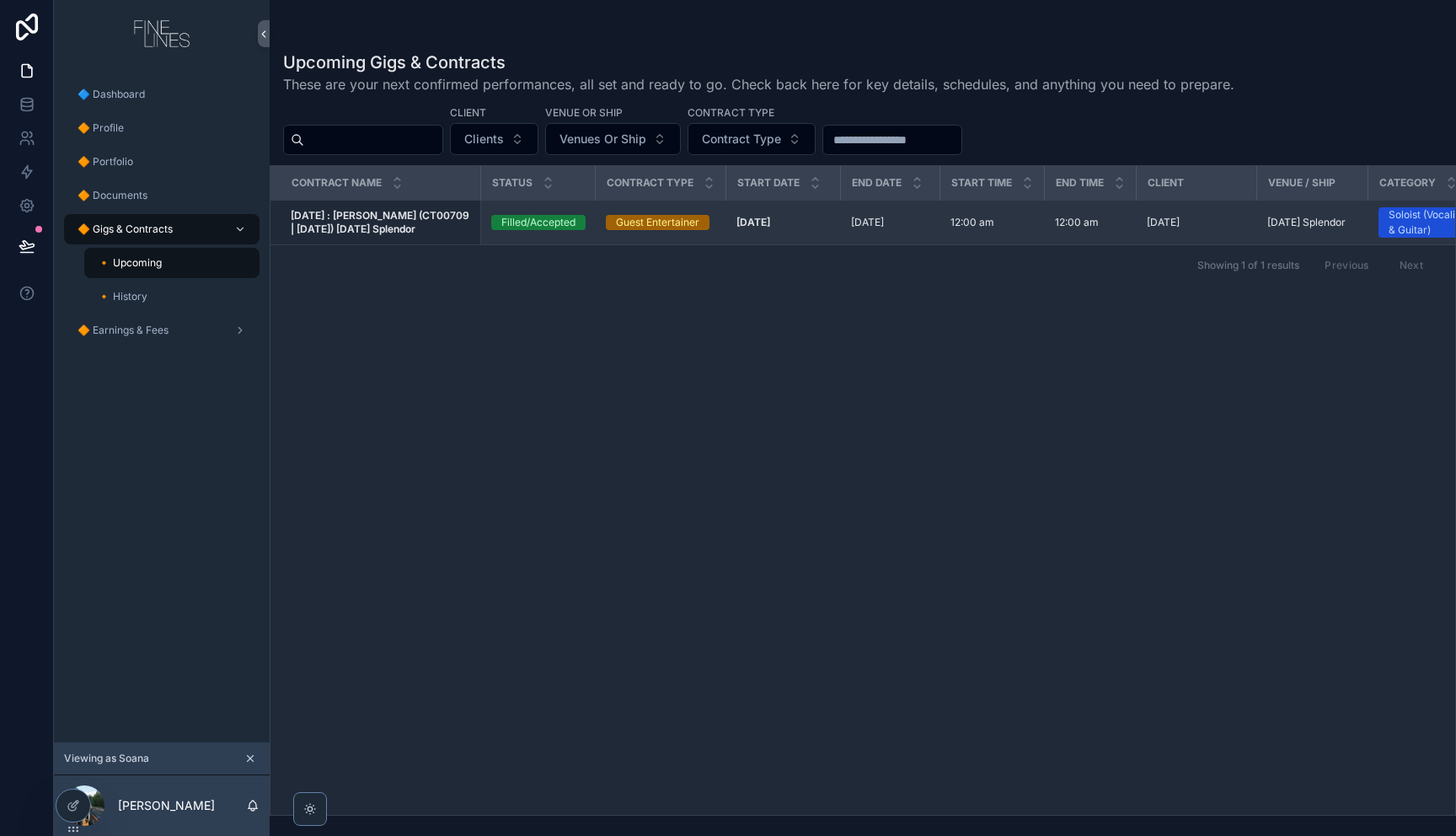
click at [720, 229] on td "Guest Entertainer" at bounding box center [661, 222] width 131 height 45
click at [770, 224] on strong "[DATE]" at bounding box center [752, 221] width 33 height 12
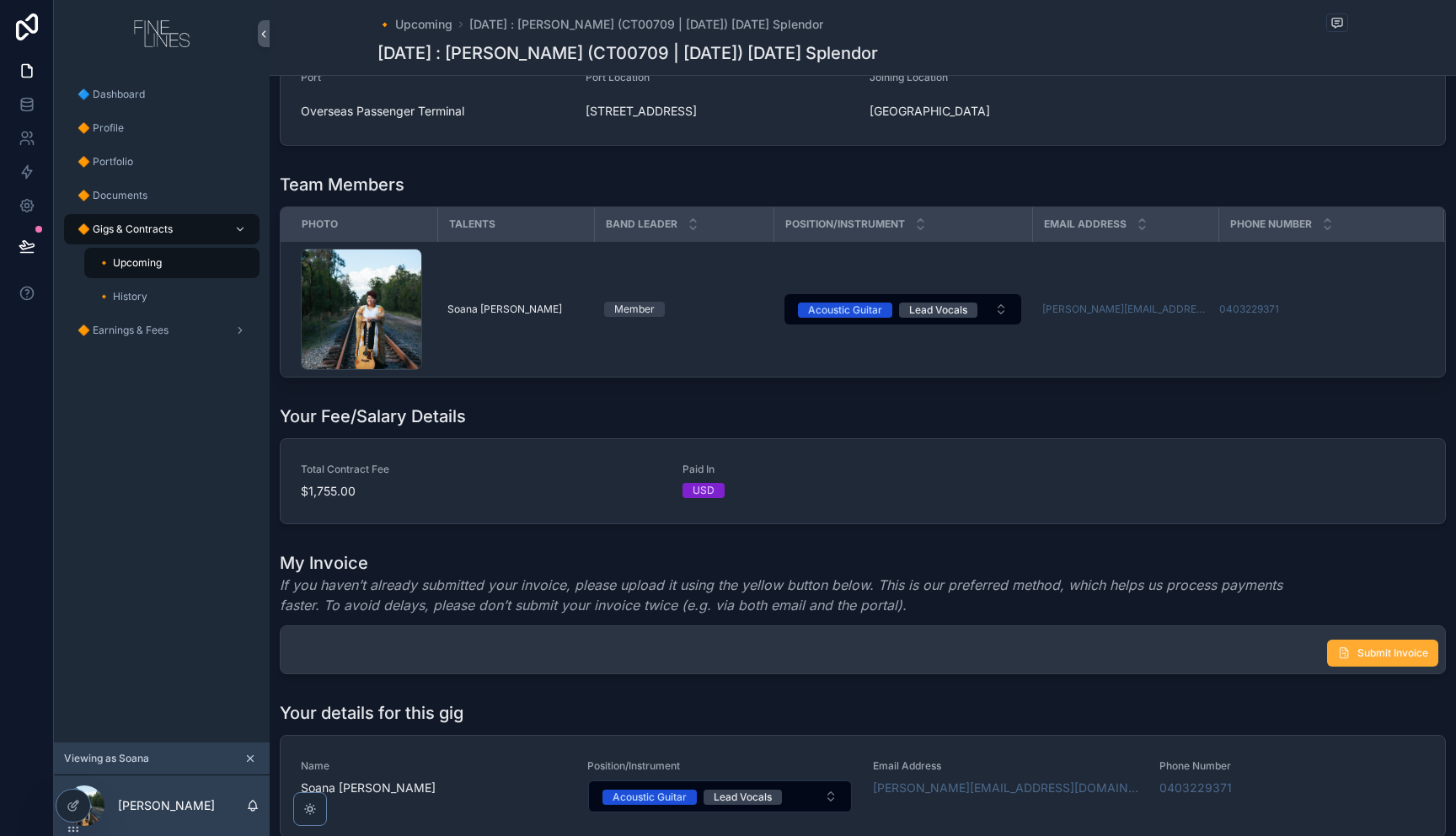
scroll to position [762, 0]
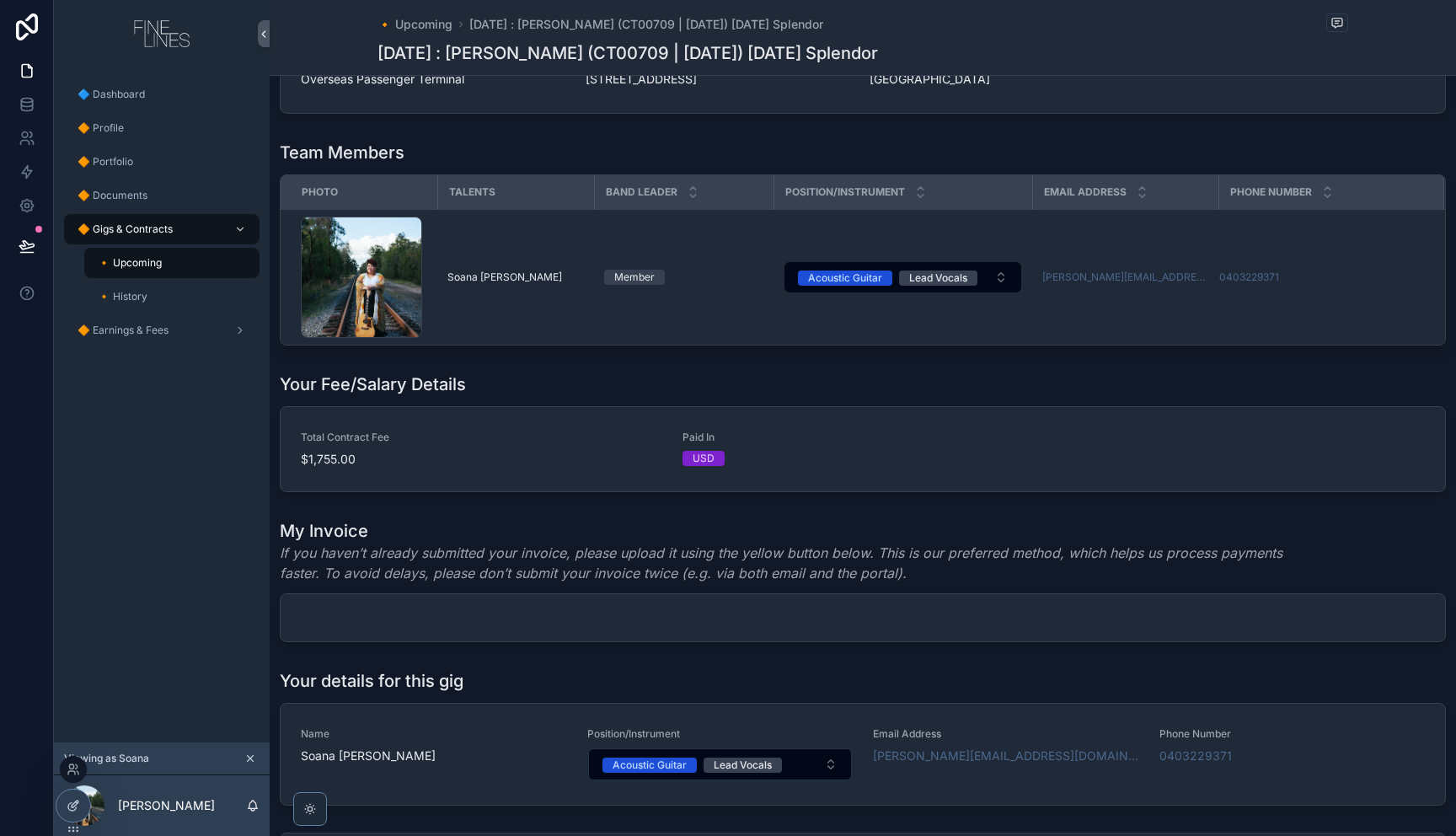
click at [83, 808] on div at bounding box center [72, 805] width 33 height 32
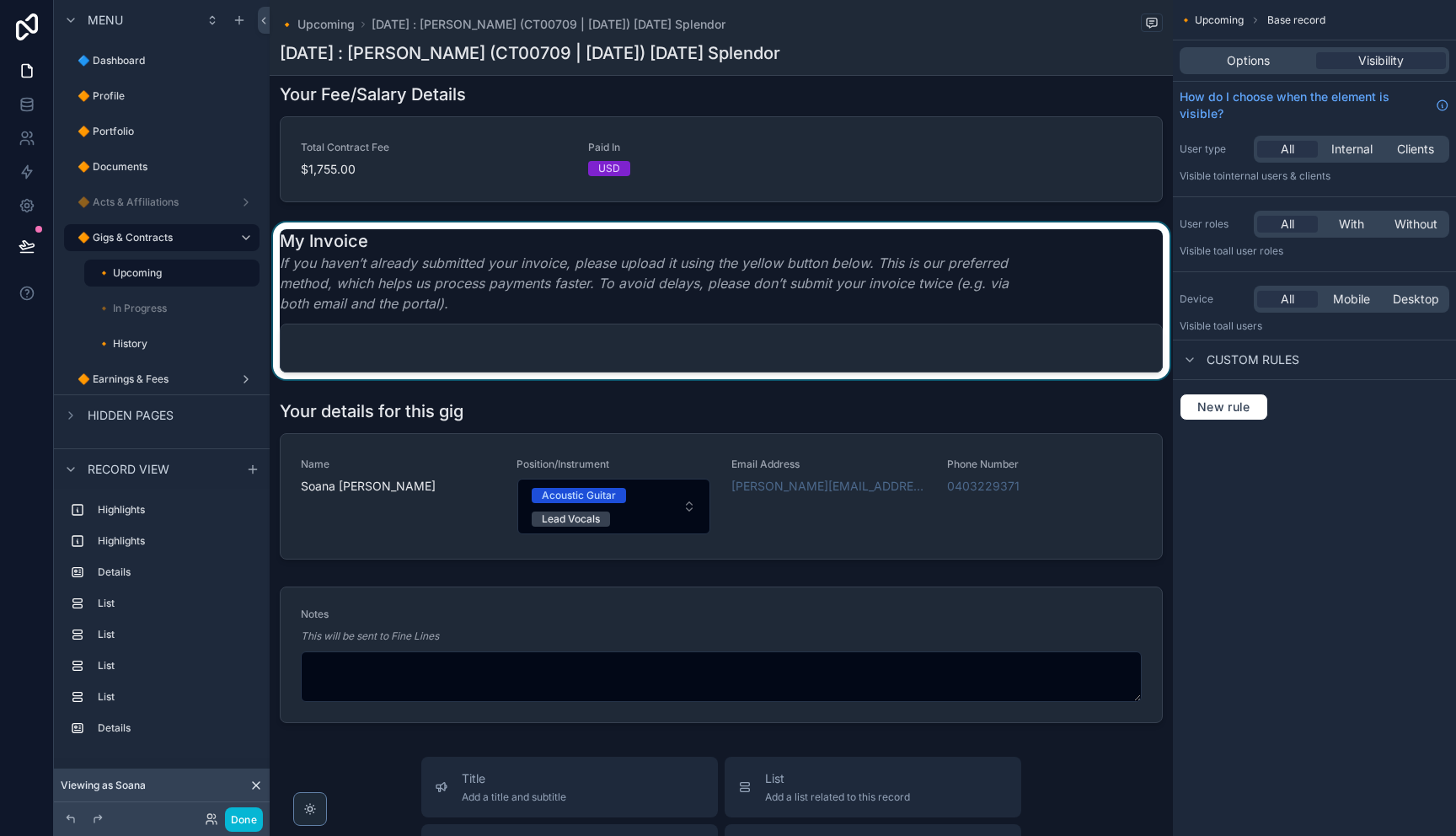
scroll to position [915, 0]
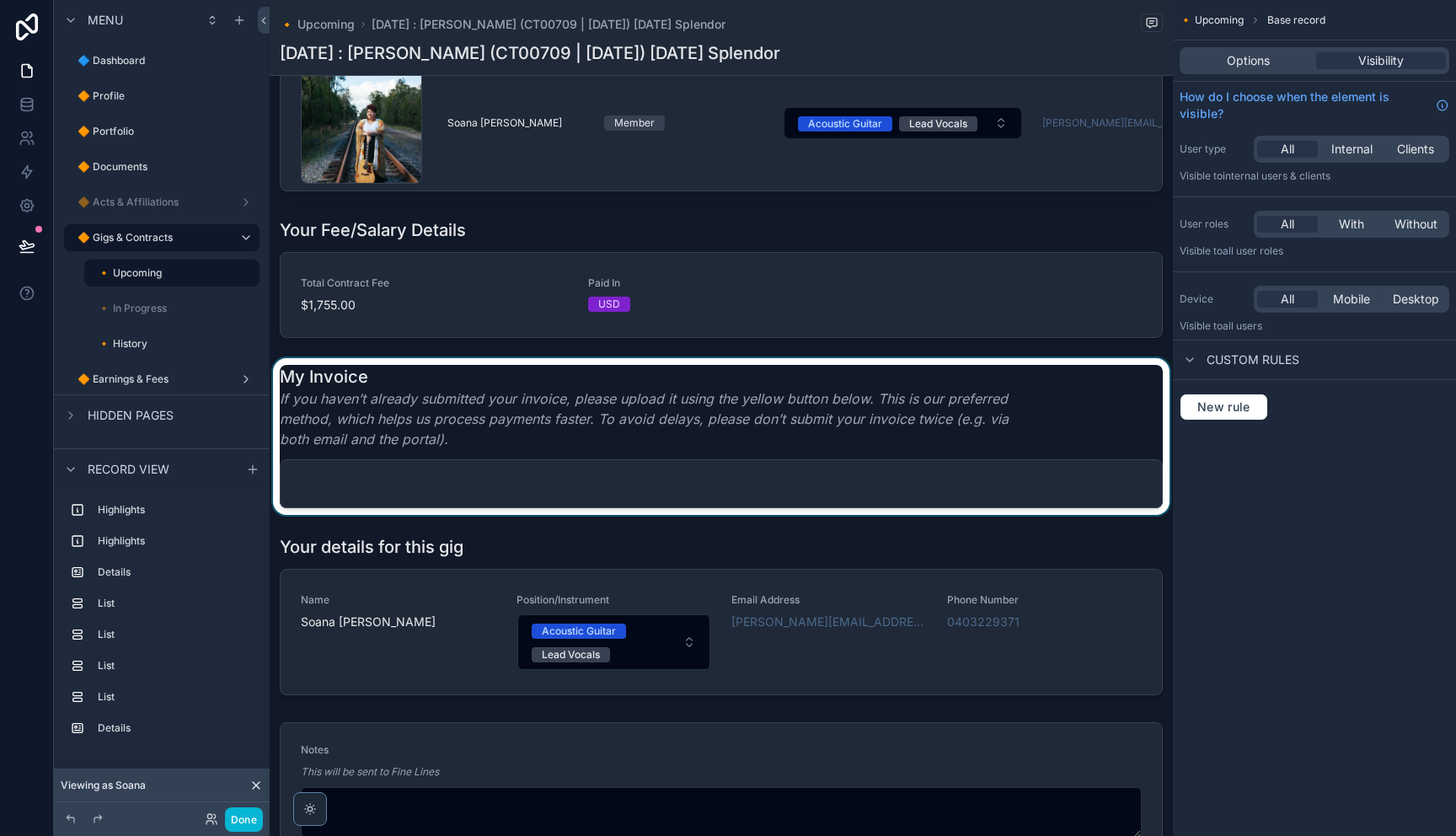
click at [932, 501] on div "scrollable content" at bounding box center [721, 437] width 903 height 156
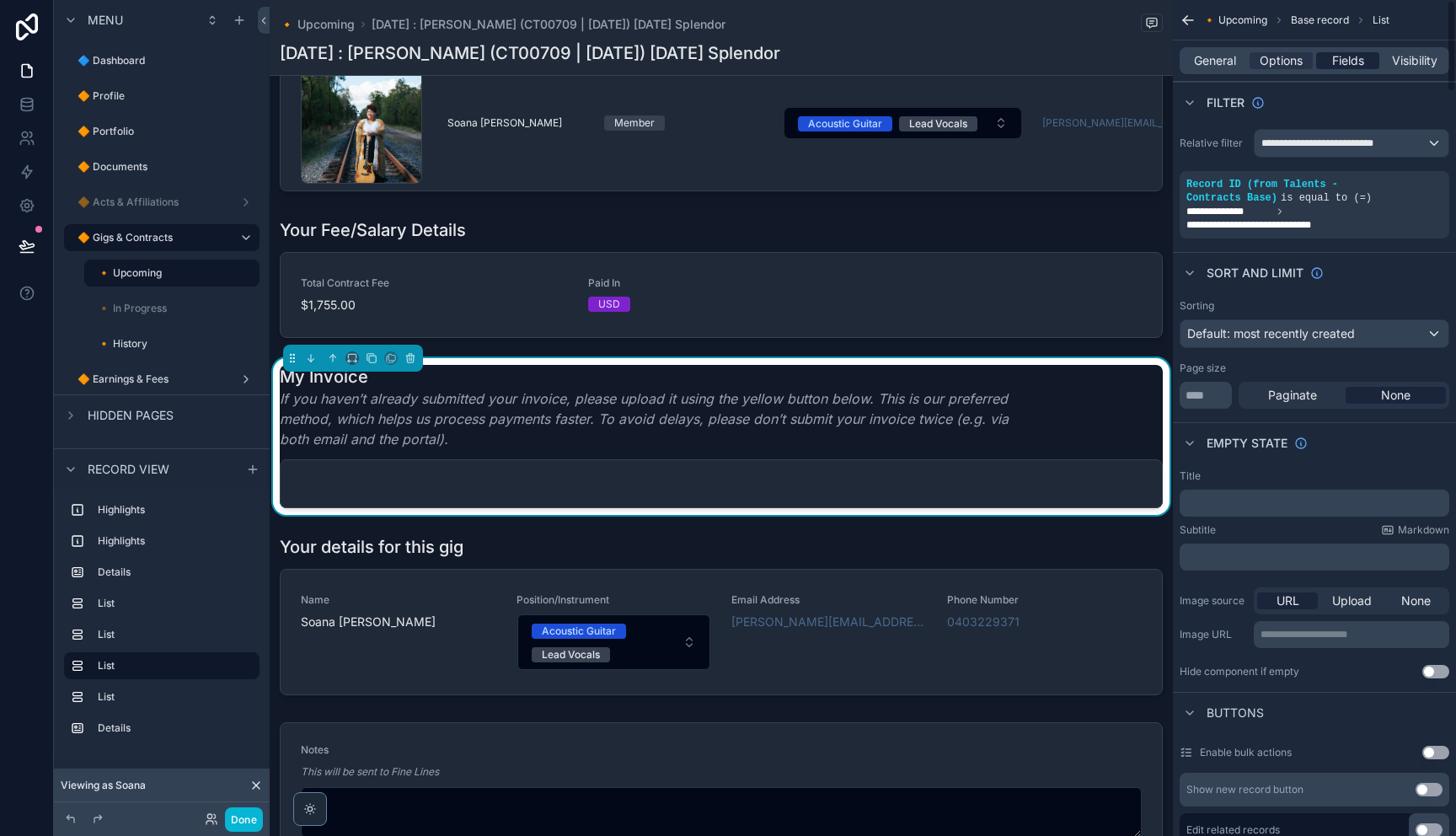
click at [1337, 66] on span "Fields" at bounding box center [1348, 61] width 32 height 17
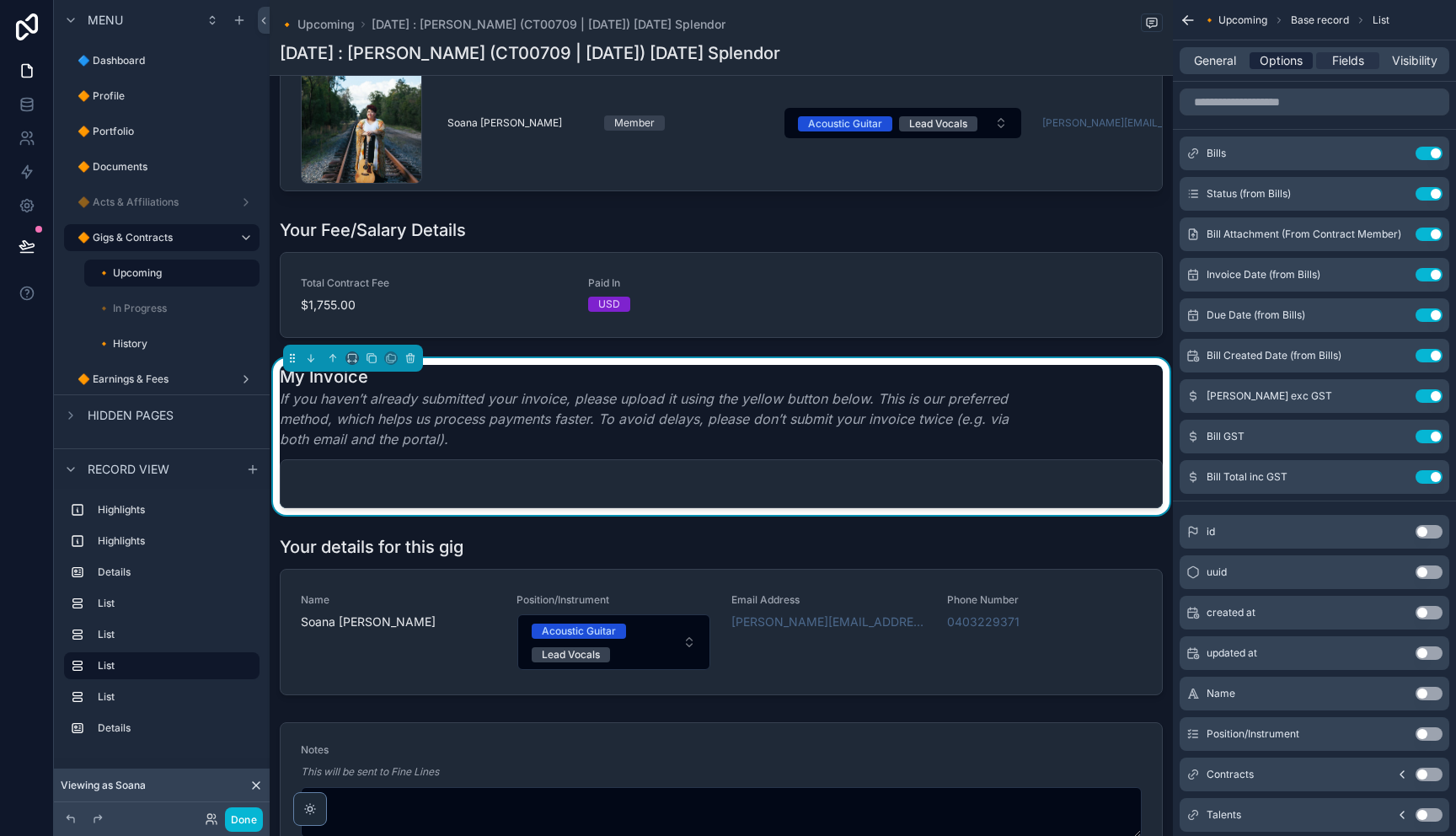
click at [1289, 67] on span "Options" at bounding box center [1281, 61] width 43 height 17
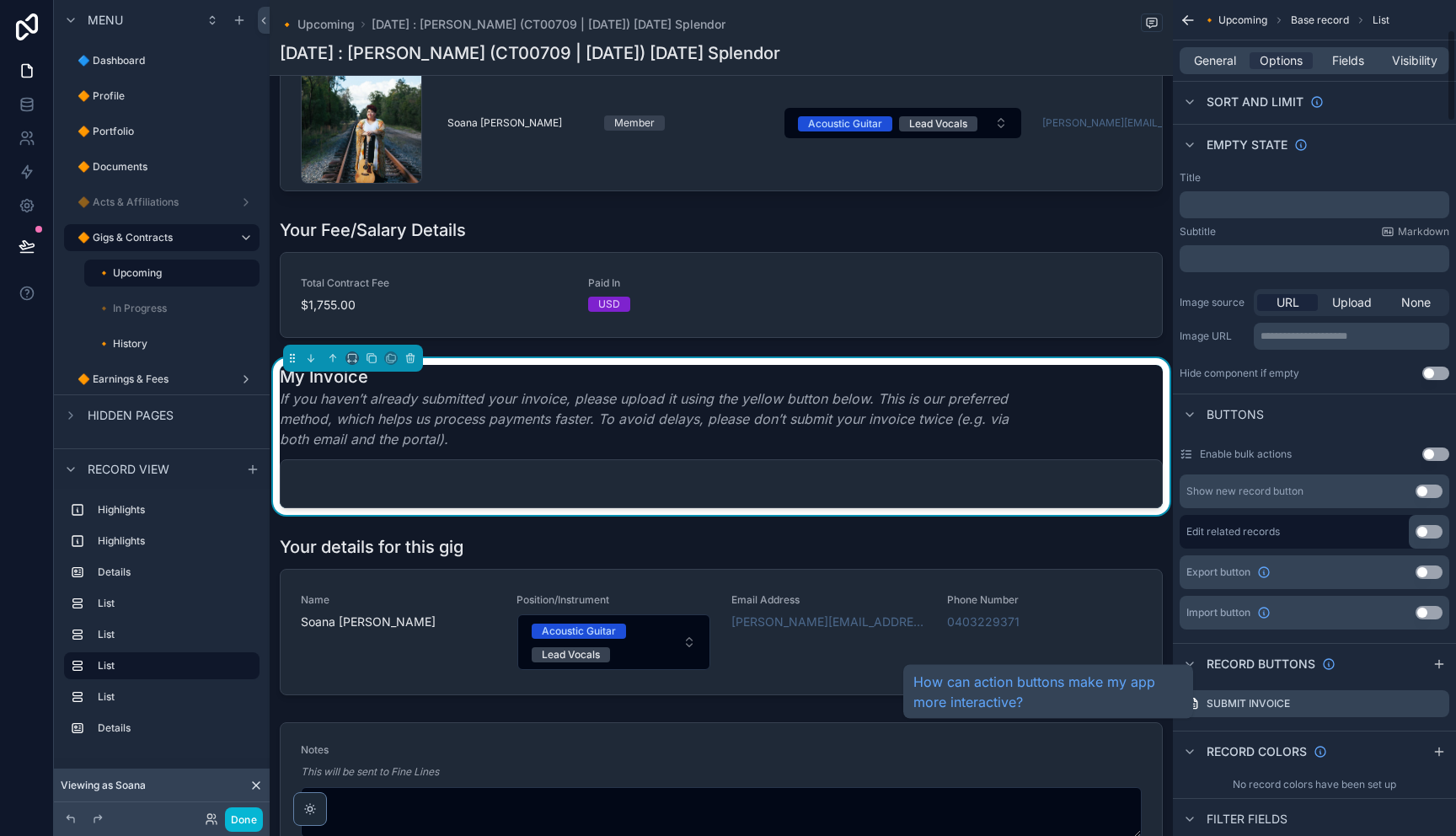
scroll to position [312, 0]
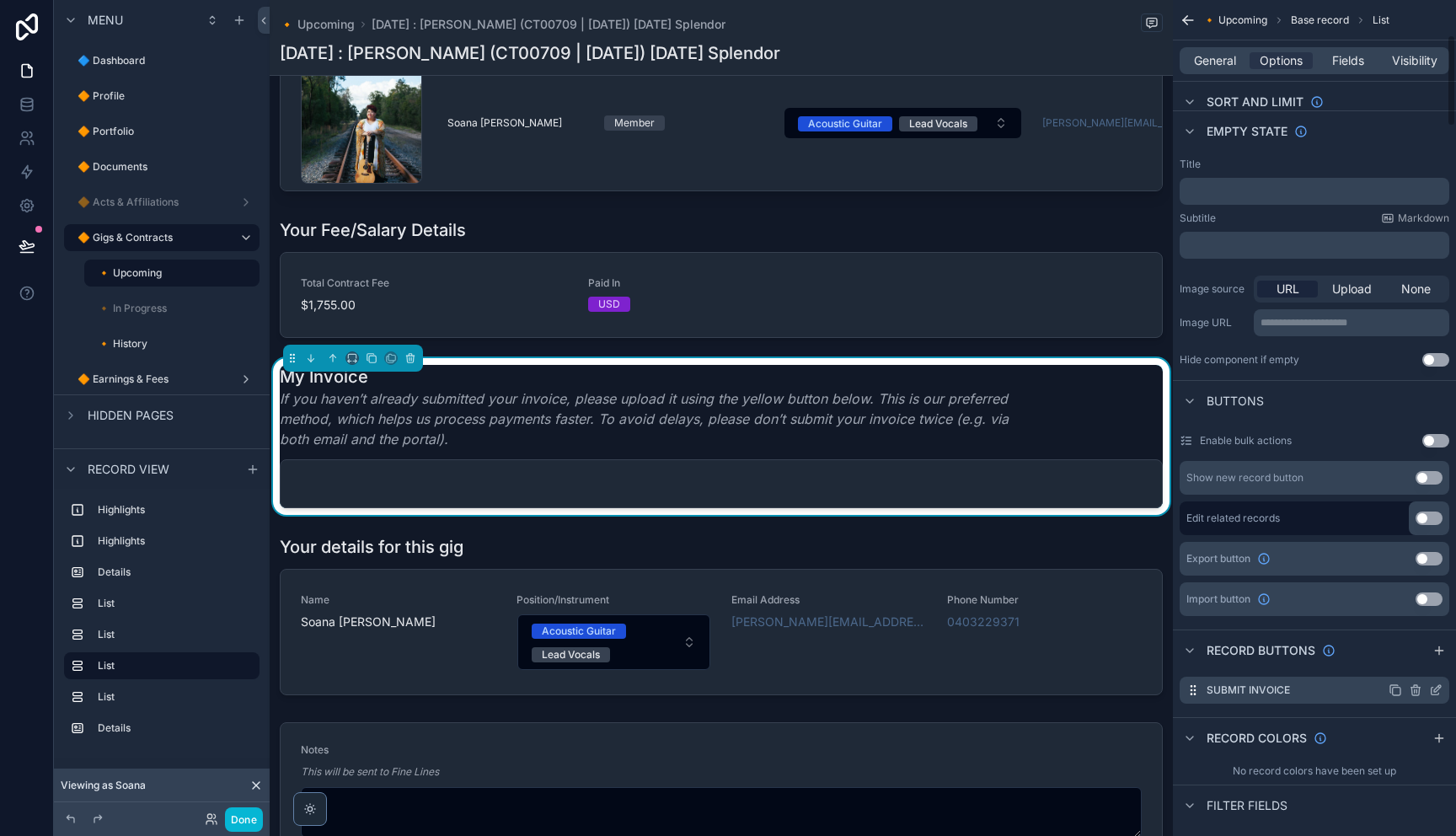
click at [1434, 687] on icon "scrollable content" at bounding box center [1436, 690] width 13 height 13
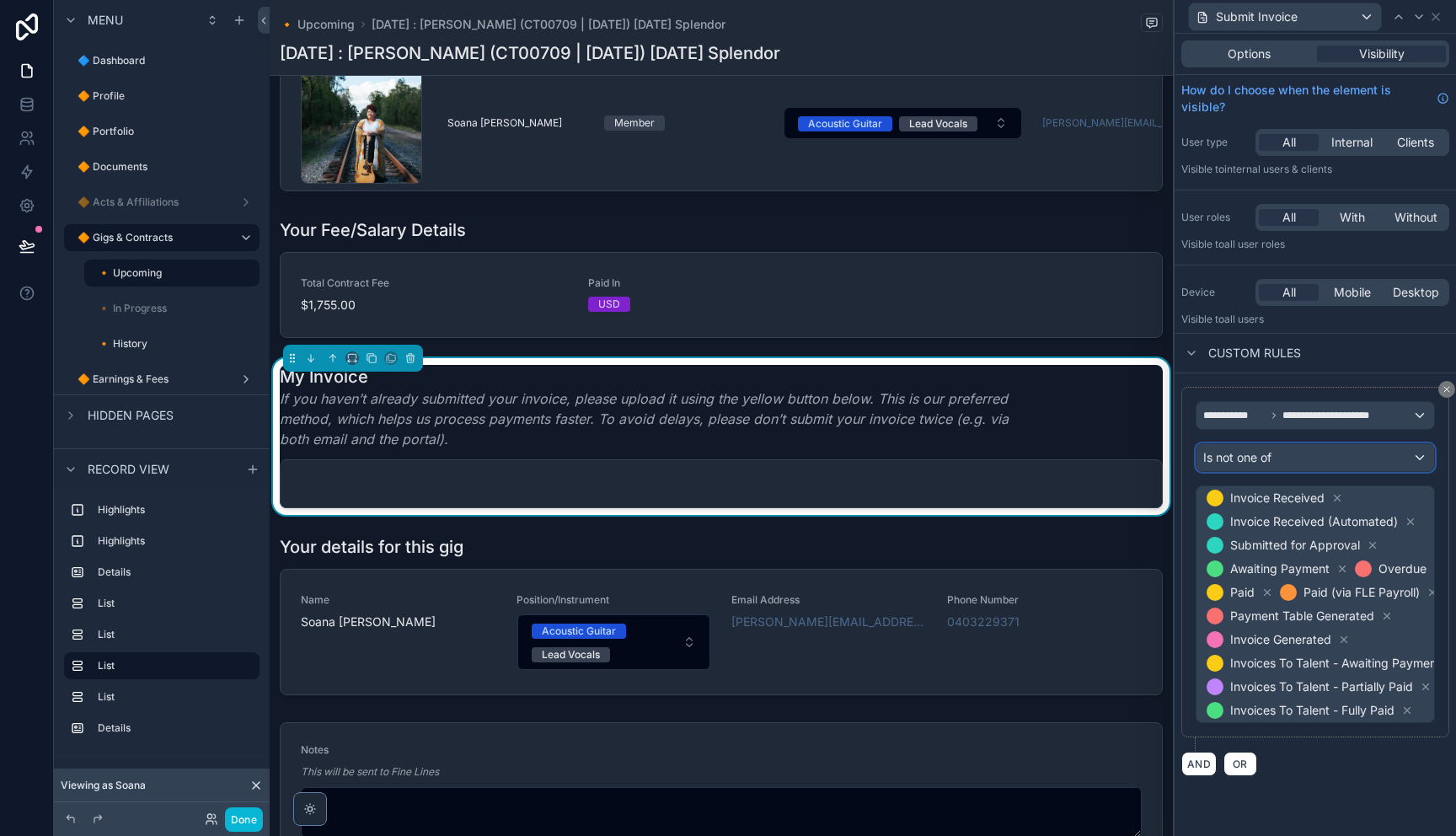
click at [1306, 456] on div "Is not one of" at bounding box center [1315, 458] width 237 height 27
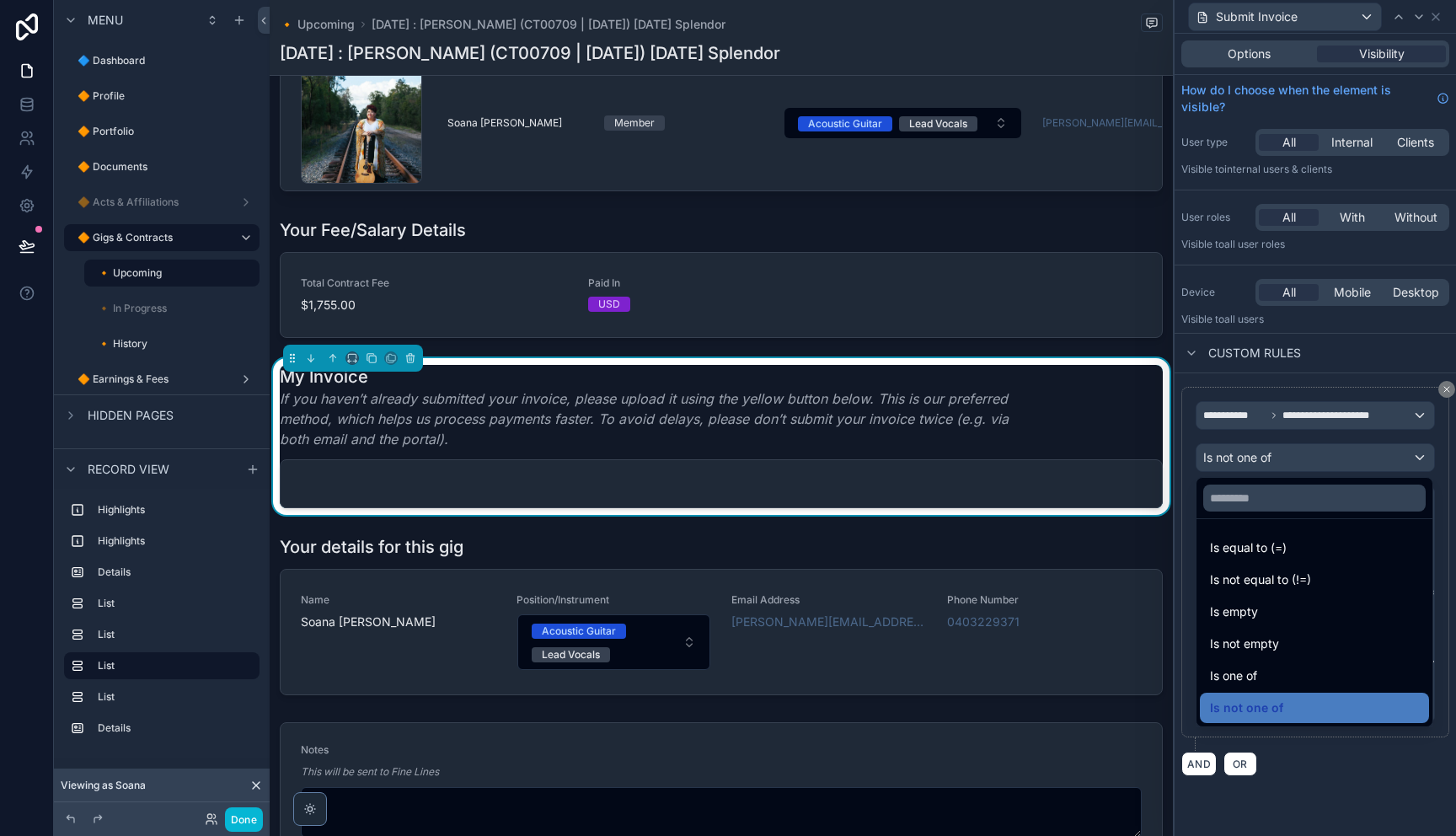
click at [1328, 366] on div at bounding box center [1315, 418] width 281 height 836
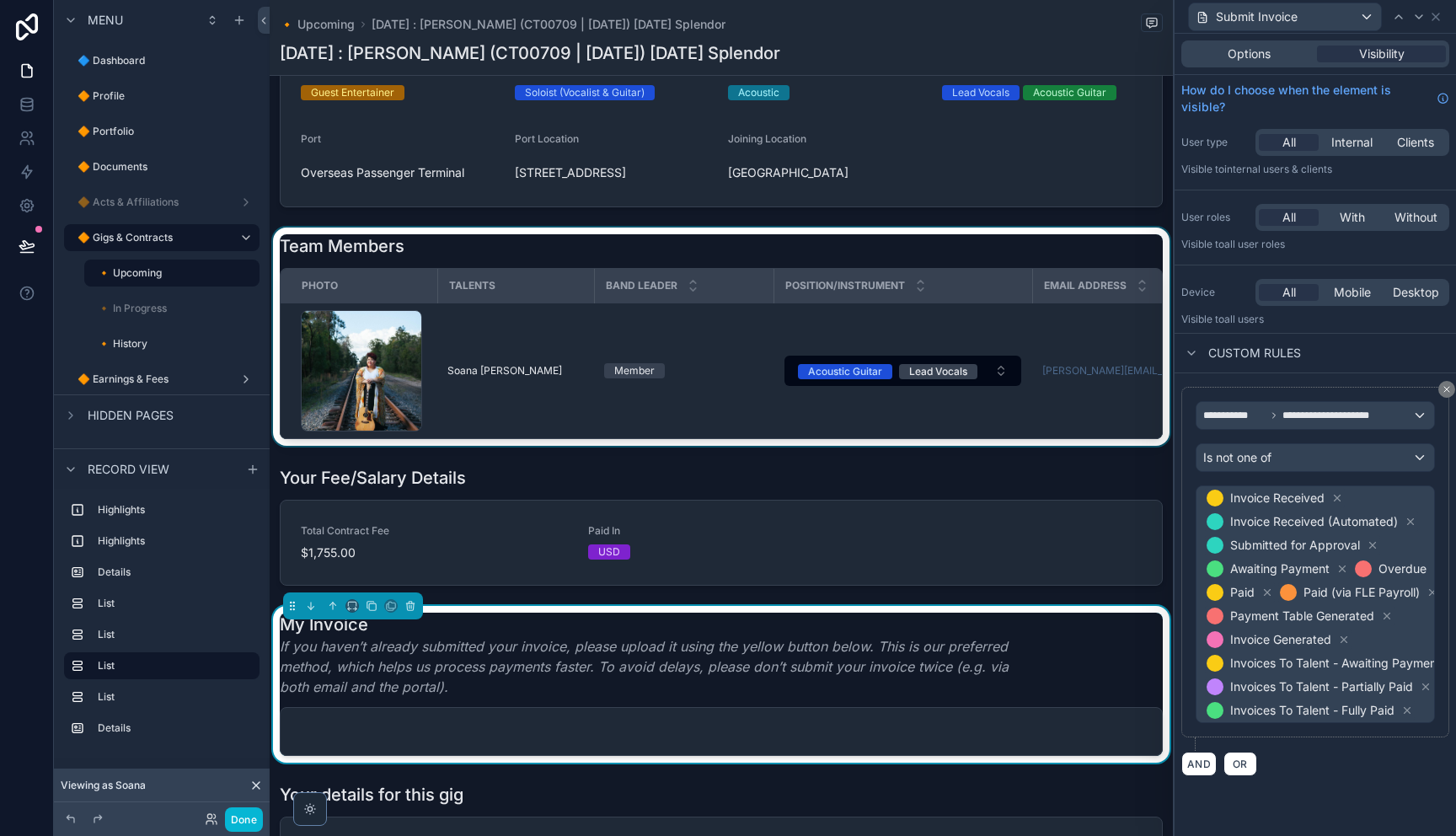
scroll to position [664, 0]
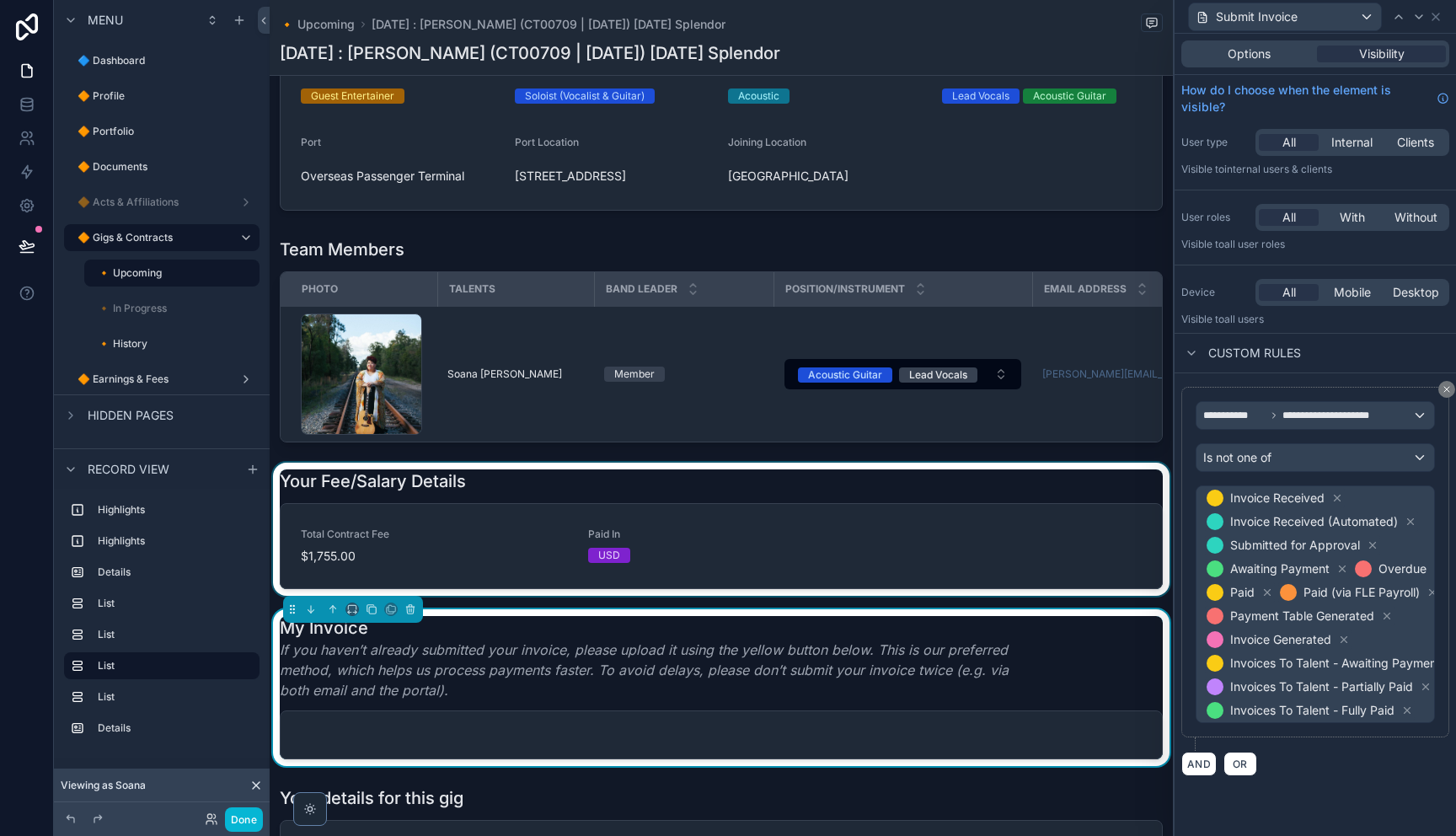
click at [1020, 549] on div "scrollable content" at bounding box center [721, 529] width 903 height 133
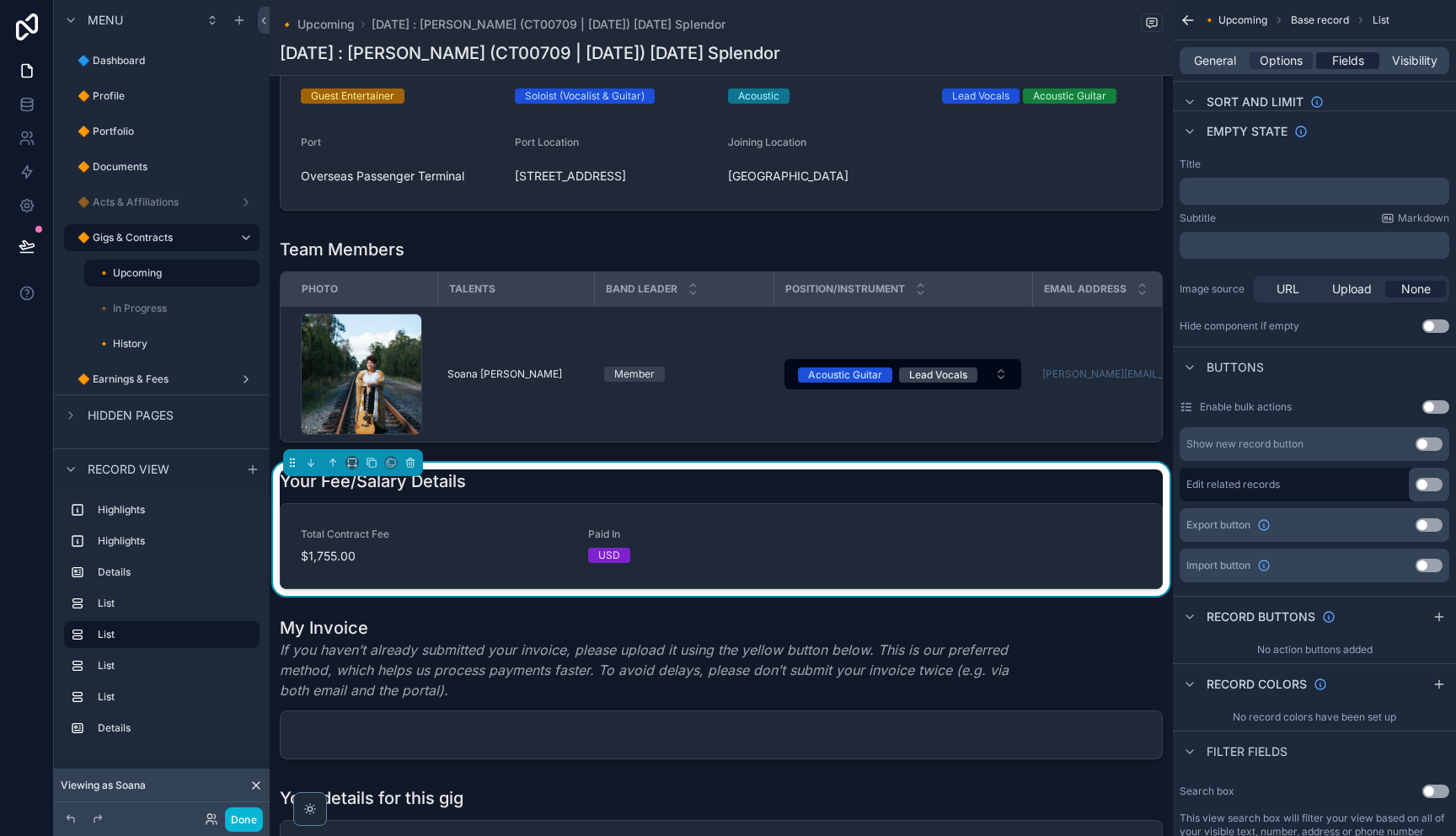
click at [1344, 62] on span "Fields" at bounding box center [1348, 61] width 32 height 17
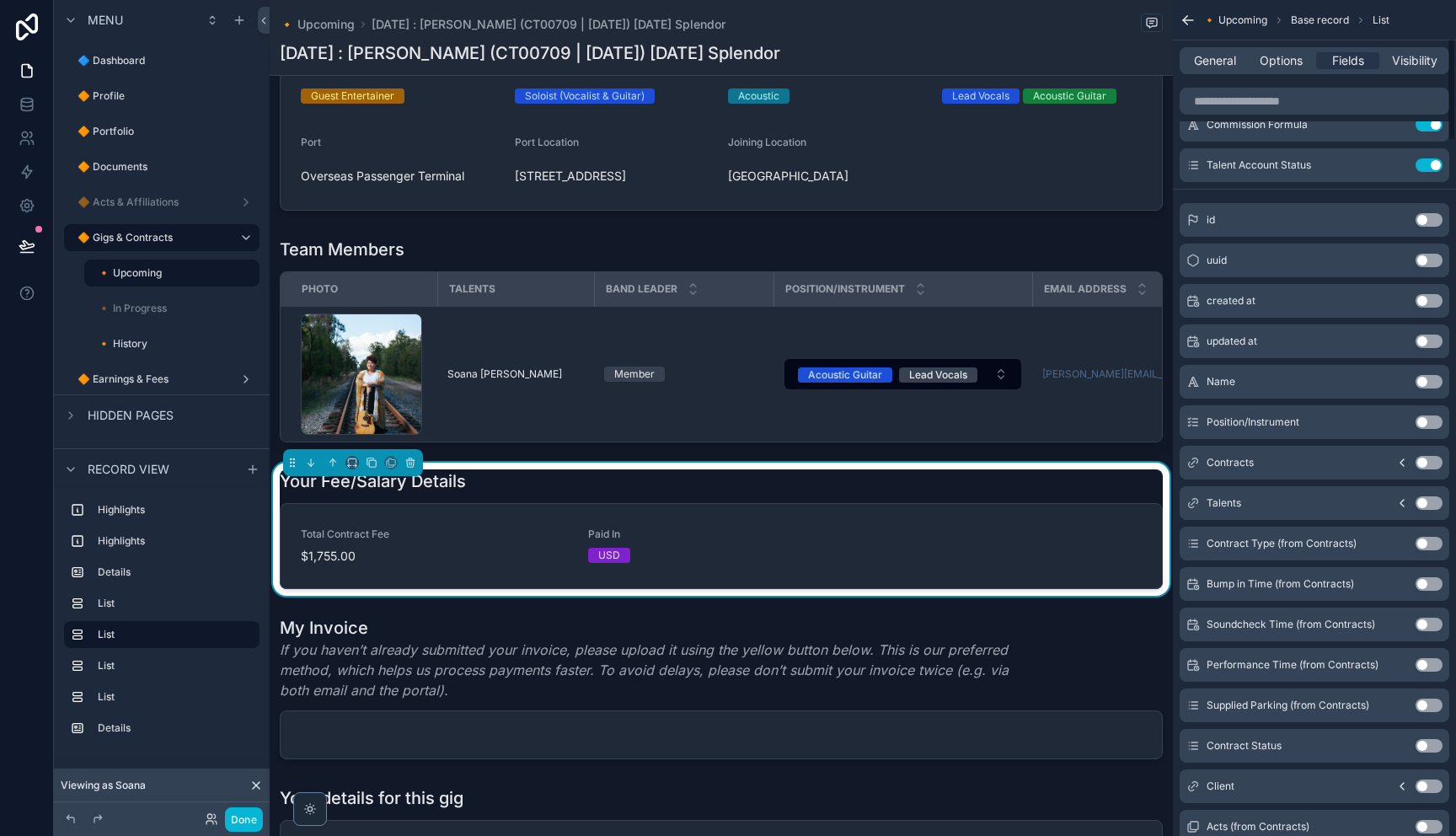
scroll to position [155, 0]
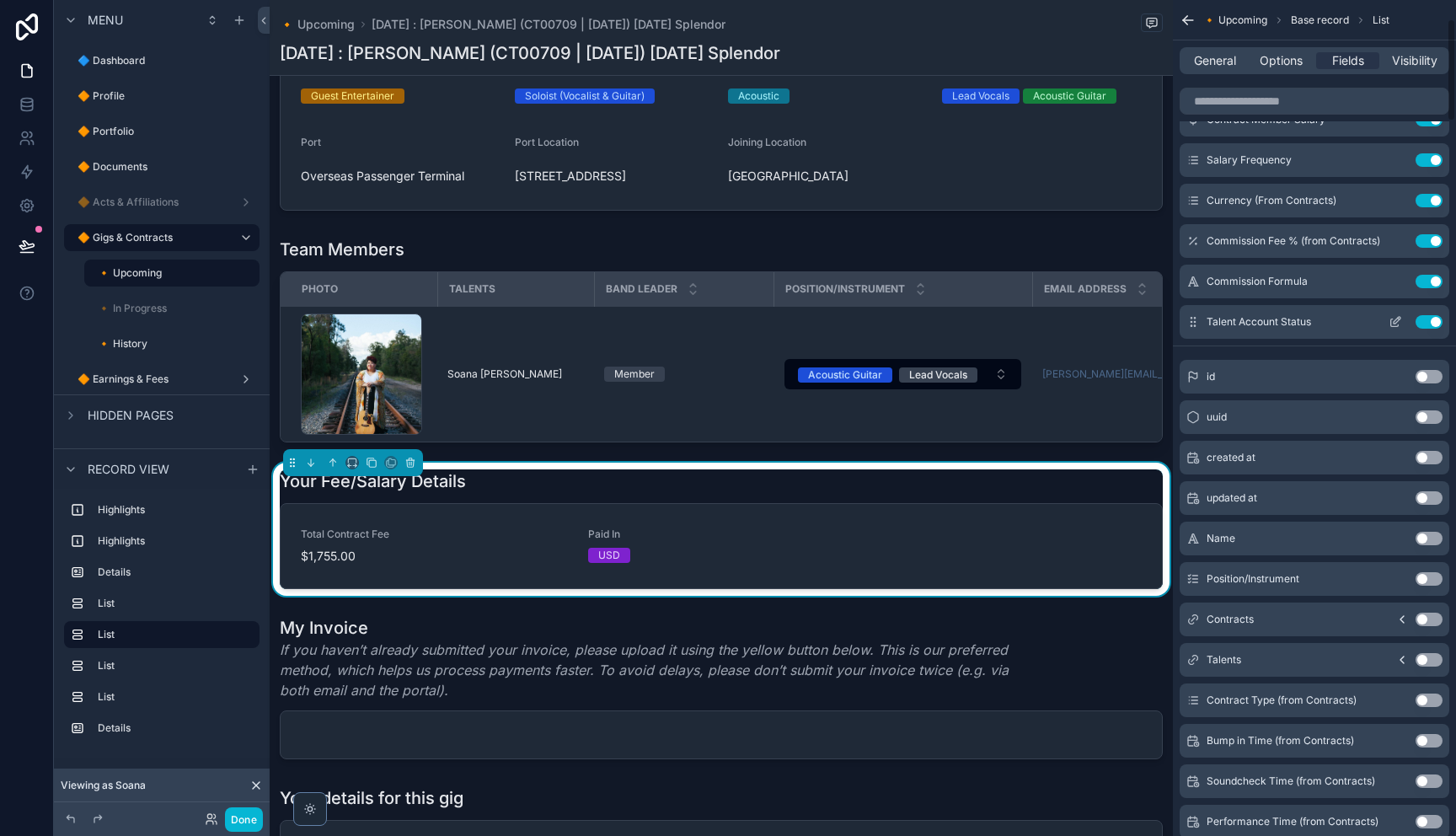
click at [1400, 321] on icon "scrollable content" at bounding box center [1395, 321] width 13 height 13
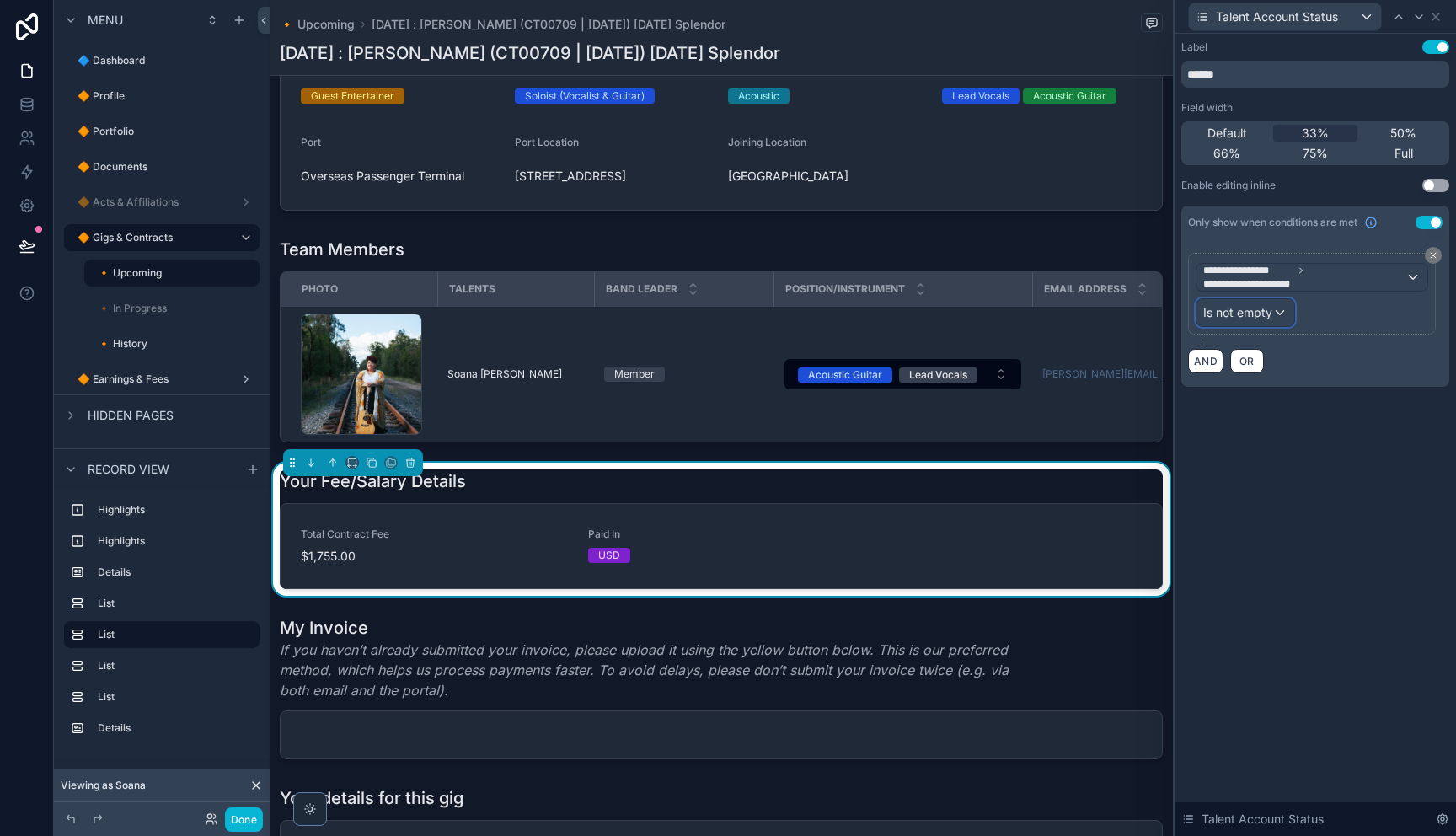
click at [1281, 319] on div "Is not empty" at bounding box center [1245, 313] width 97 height 27
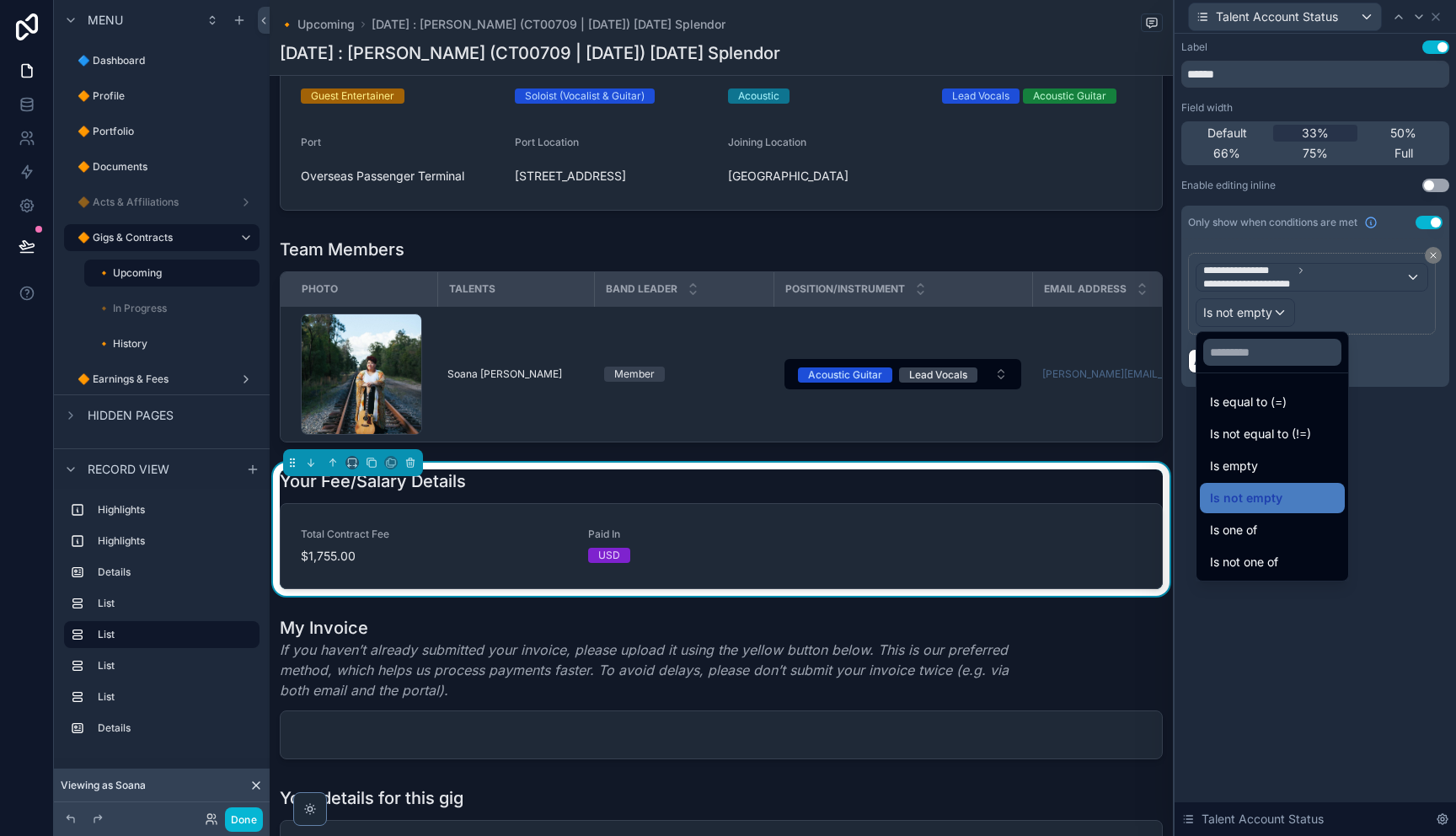
click at [1429, 224] on div at bounding box center [1315, 418] width 281 height 836
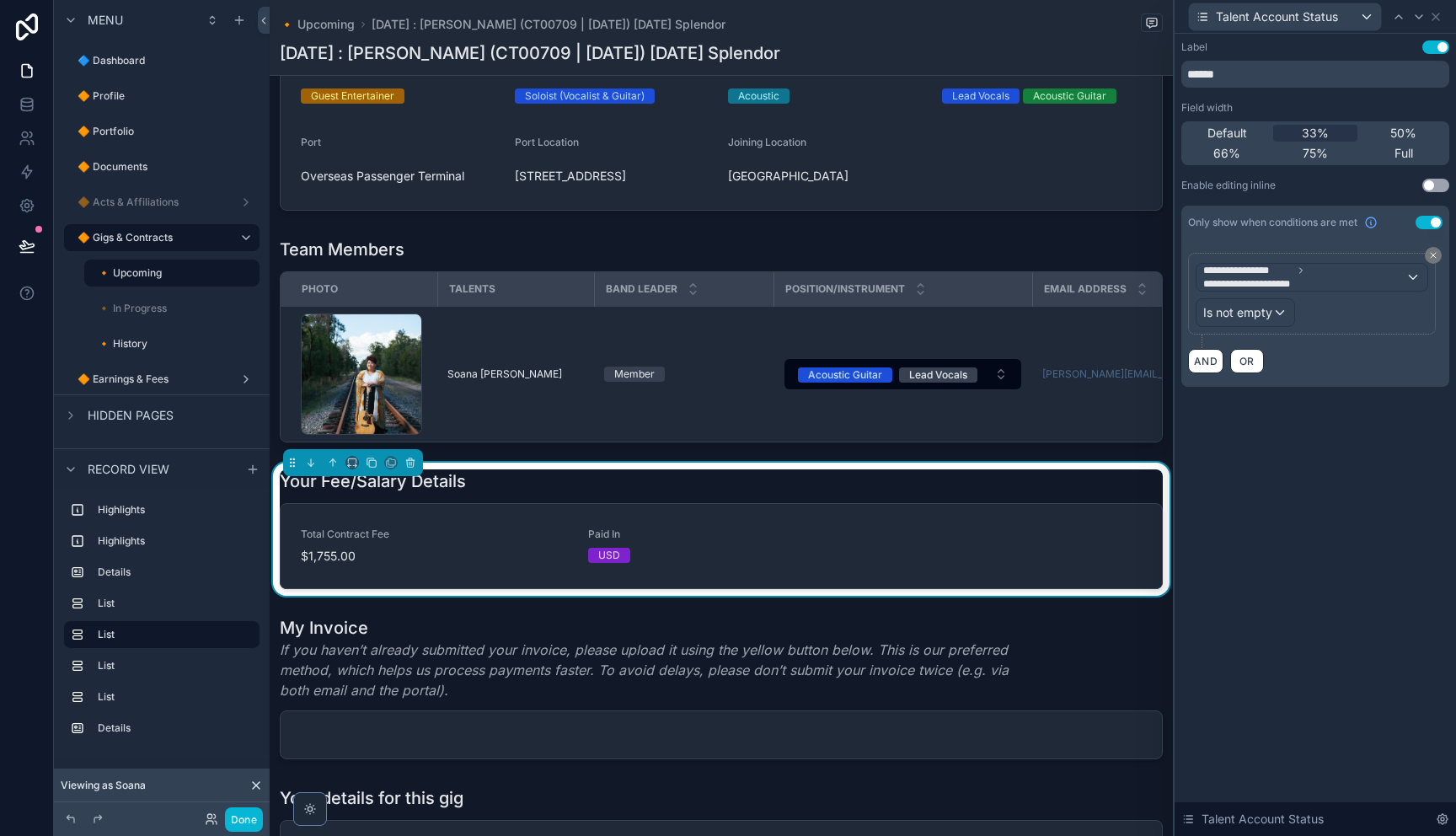
click at [1429, 224] on button "Use setting" at bounding box center [1428, 222] width 27 height 13
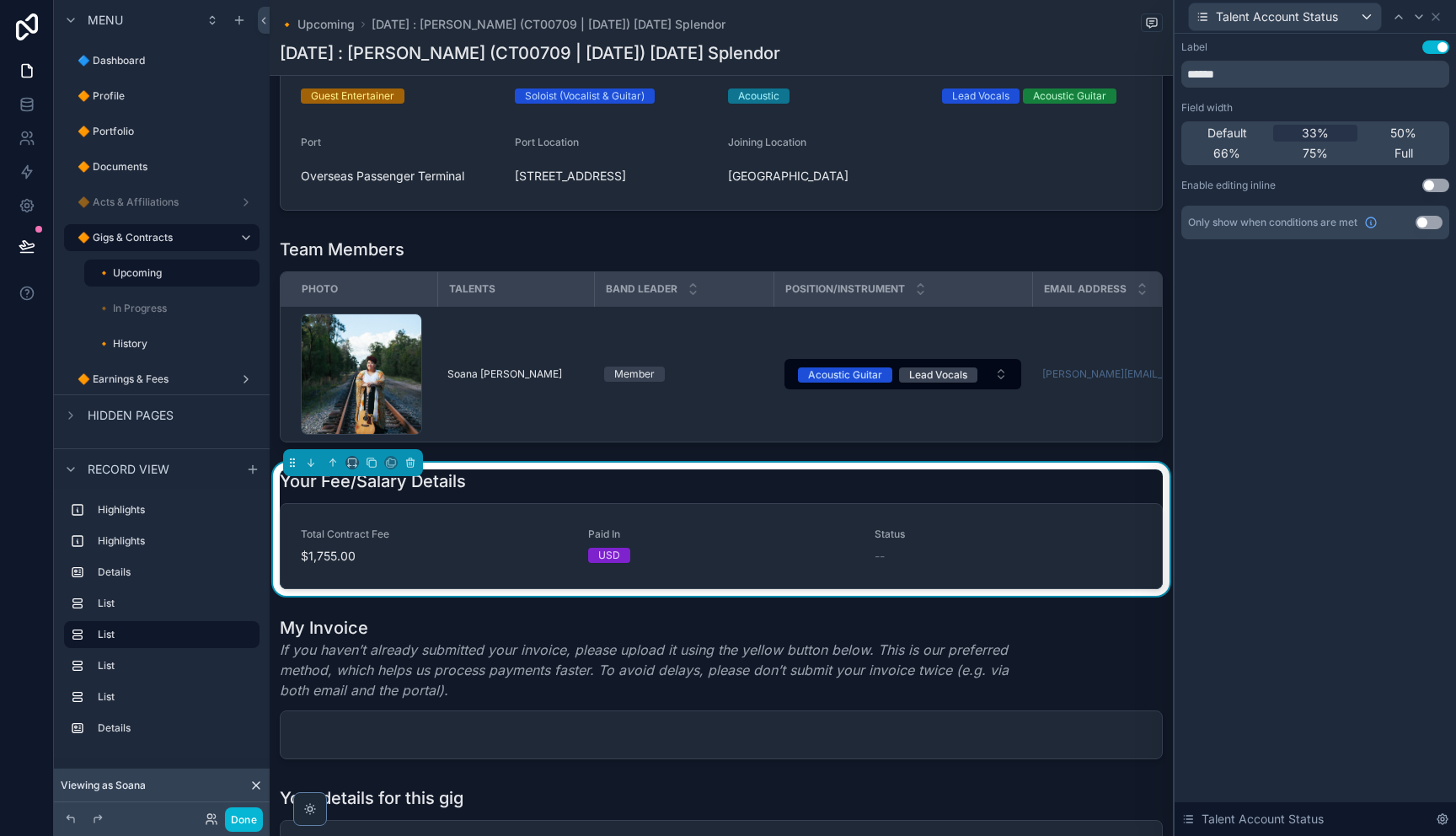
click at [1429, 224] on button "Use setting" at bounding box center [1428, 222] width 27 height 13
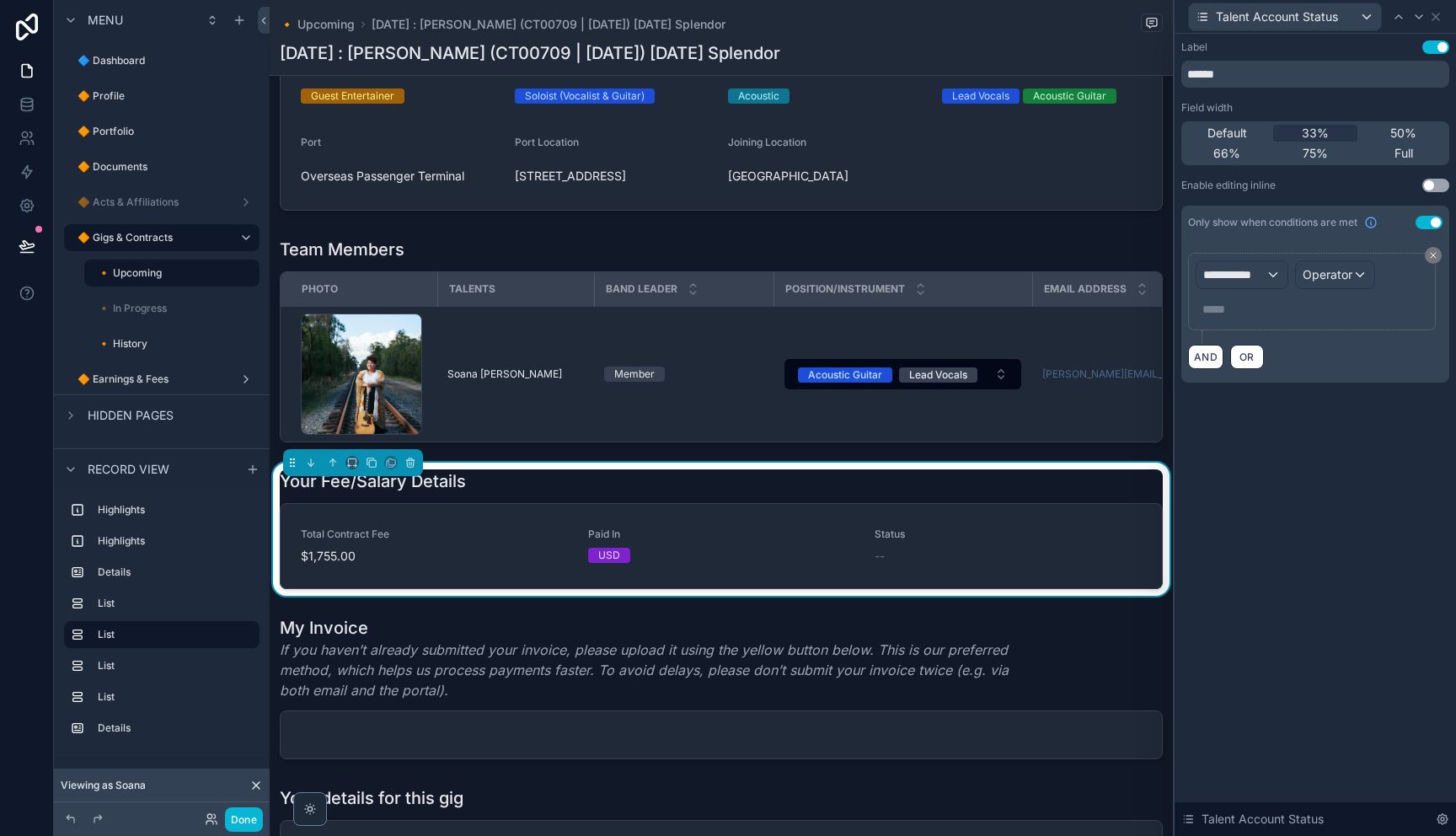
click at [1429, 224] on button "Use setting" at bounding box center [1428, 222] width 27 height 13
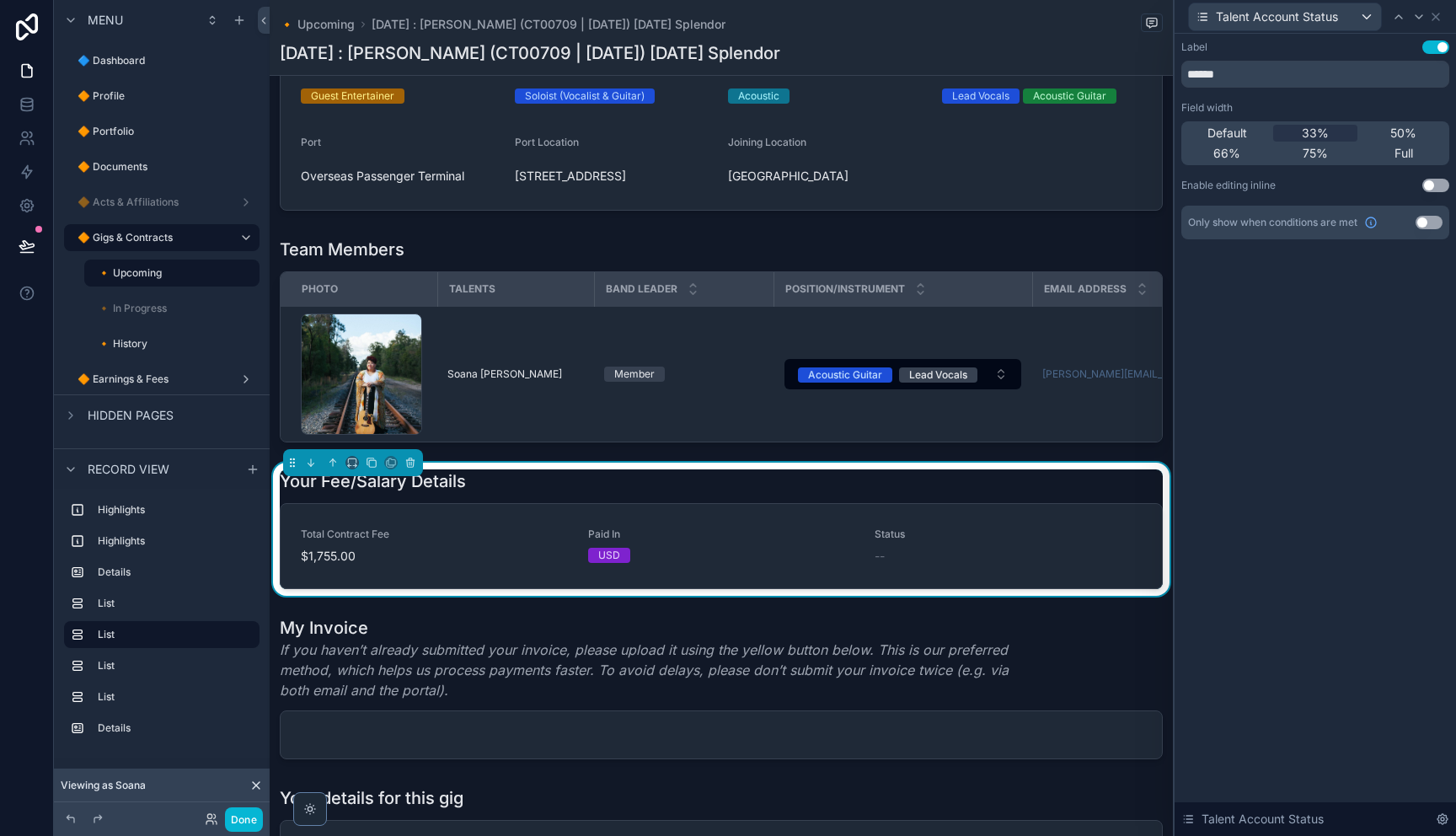
click at [1320, 532] on div "Label Use setting ****** Field width Default 33% 50% 66% 75% Full Enable editin…" at bounding box center [1315, 434] width 281 height 802
click at [143, 314] on label "🔸 In Progress" at bounding box center [161, 308] width 128 height 13
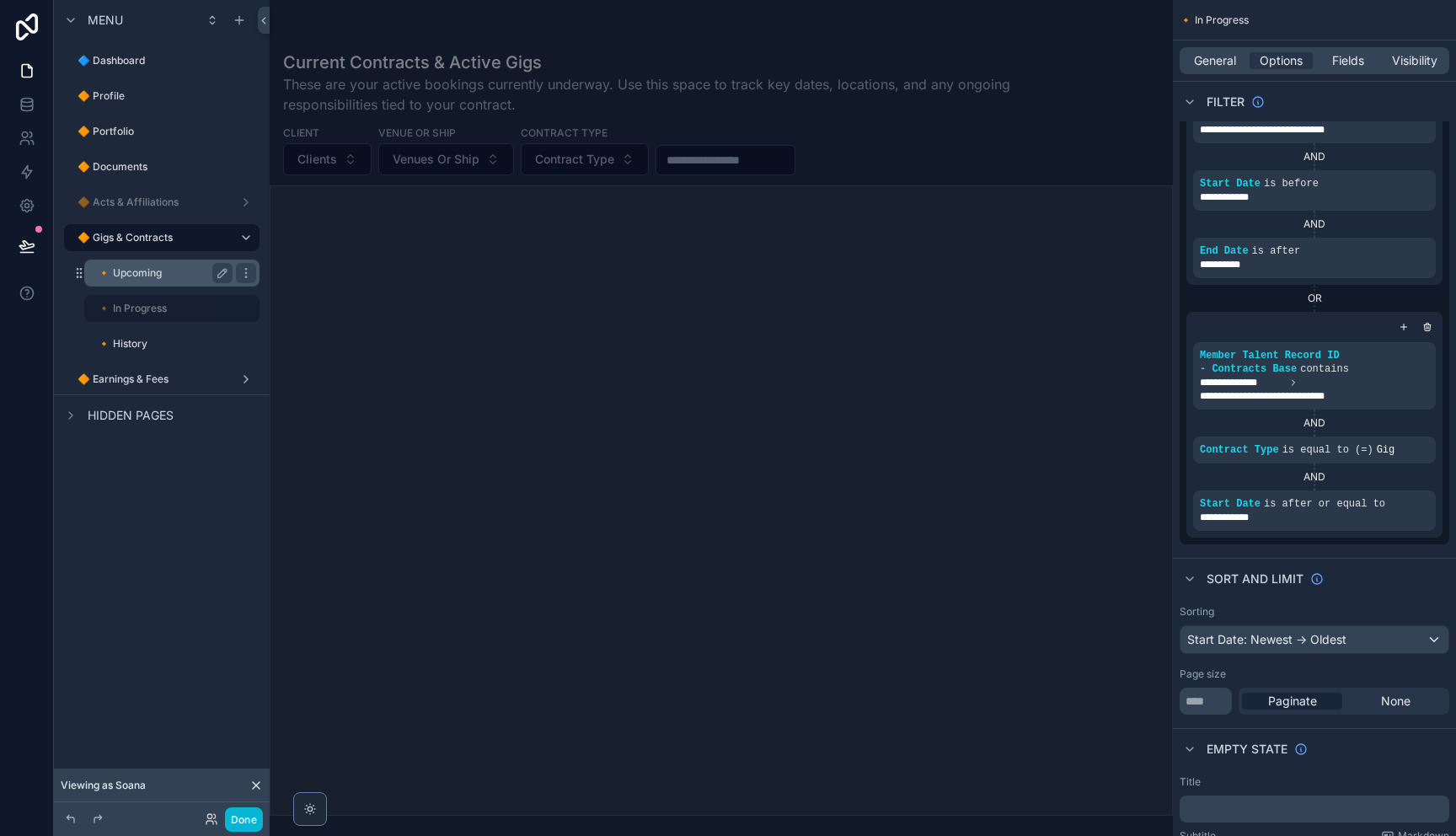
click at [181, 276] on label "🔸 Upcoming" at bounding box center [161, 273] width 128 height 13
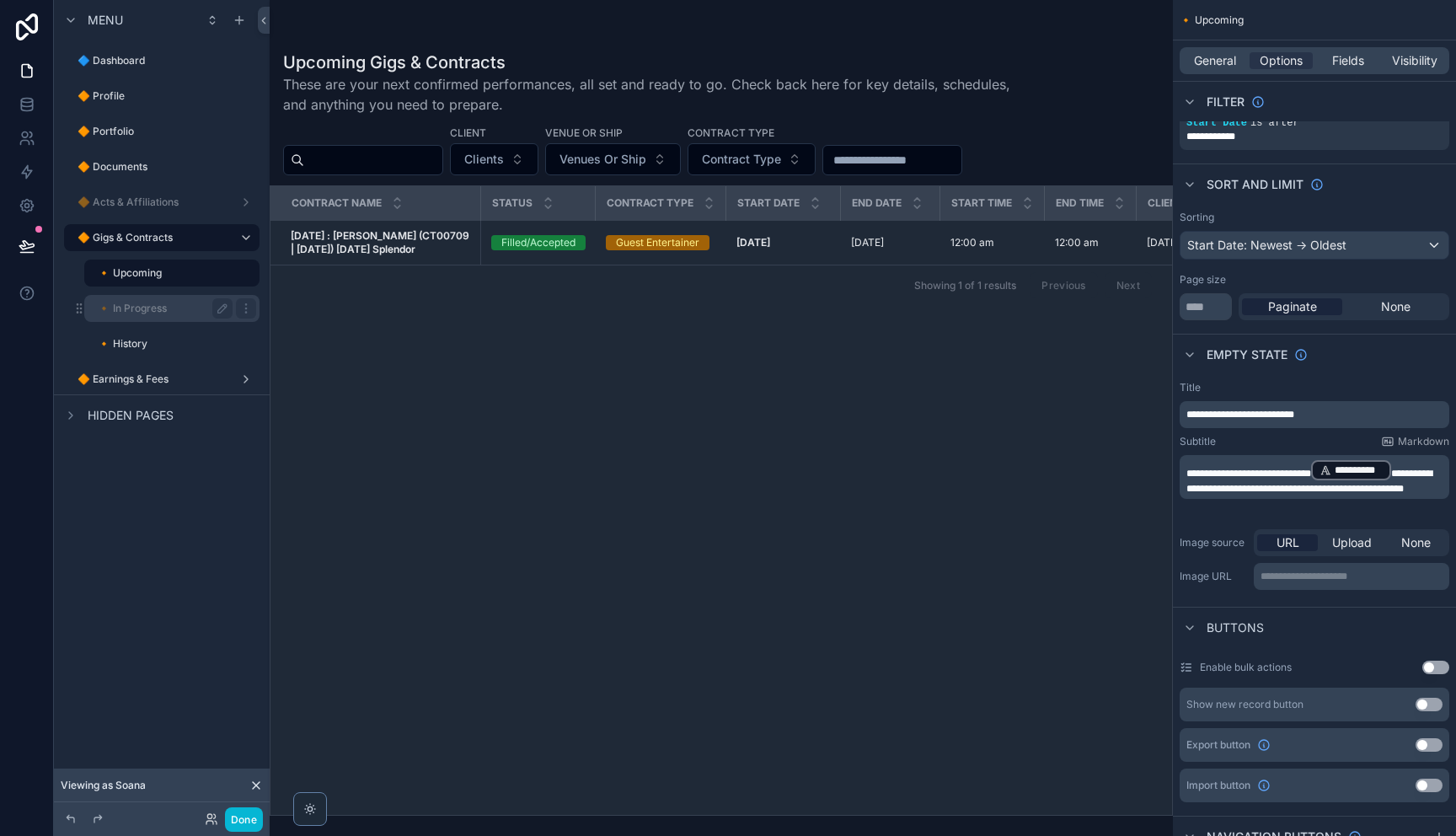
click at [155, 317] on div "🔸 In Progress" at bounding box center [164, 308] width 134 height 20
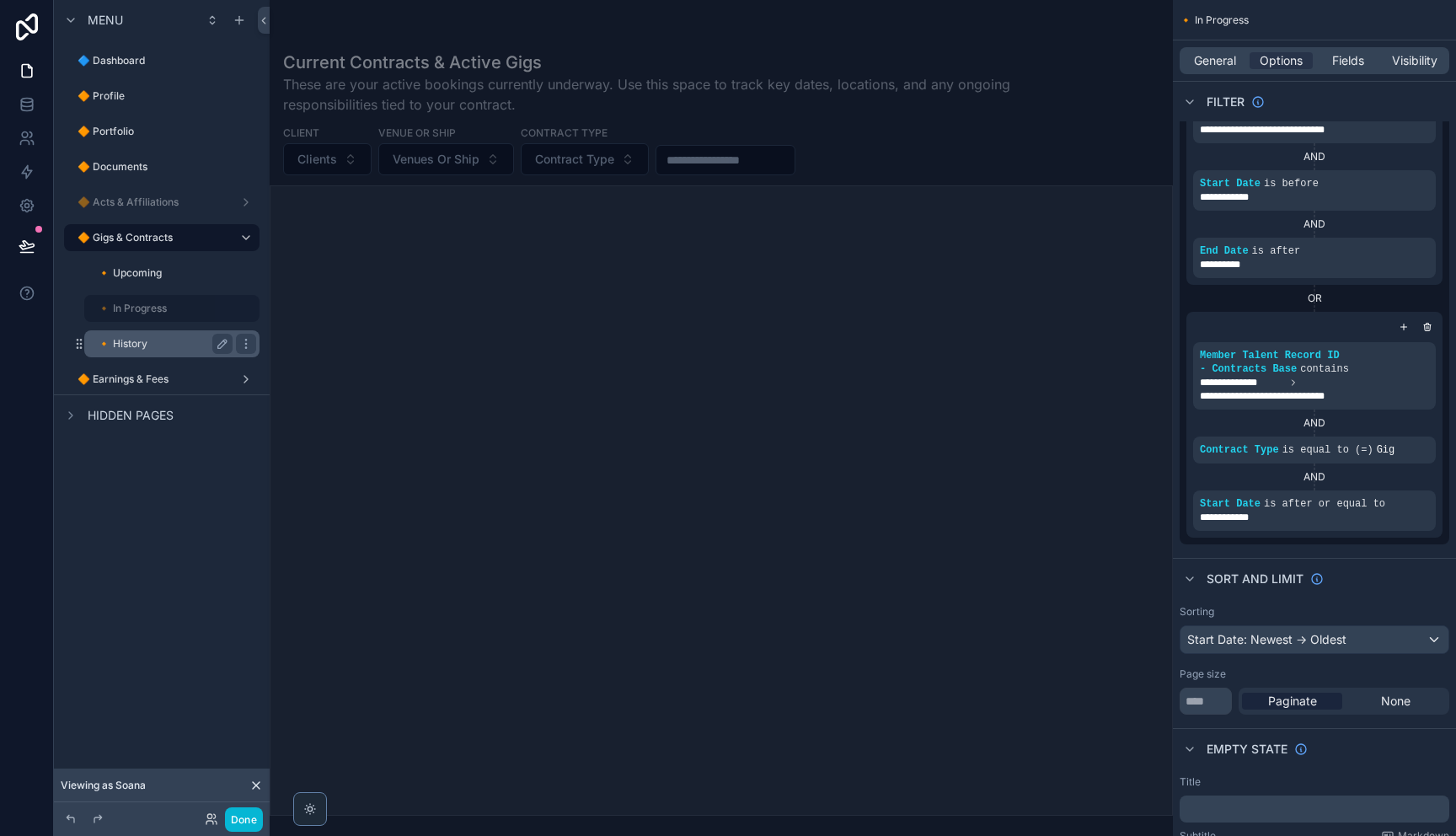
click at [136, 344] on label "🔸 History" at bounding box center [161, 343] width 128 height 13
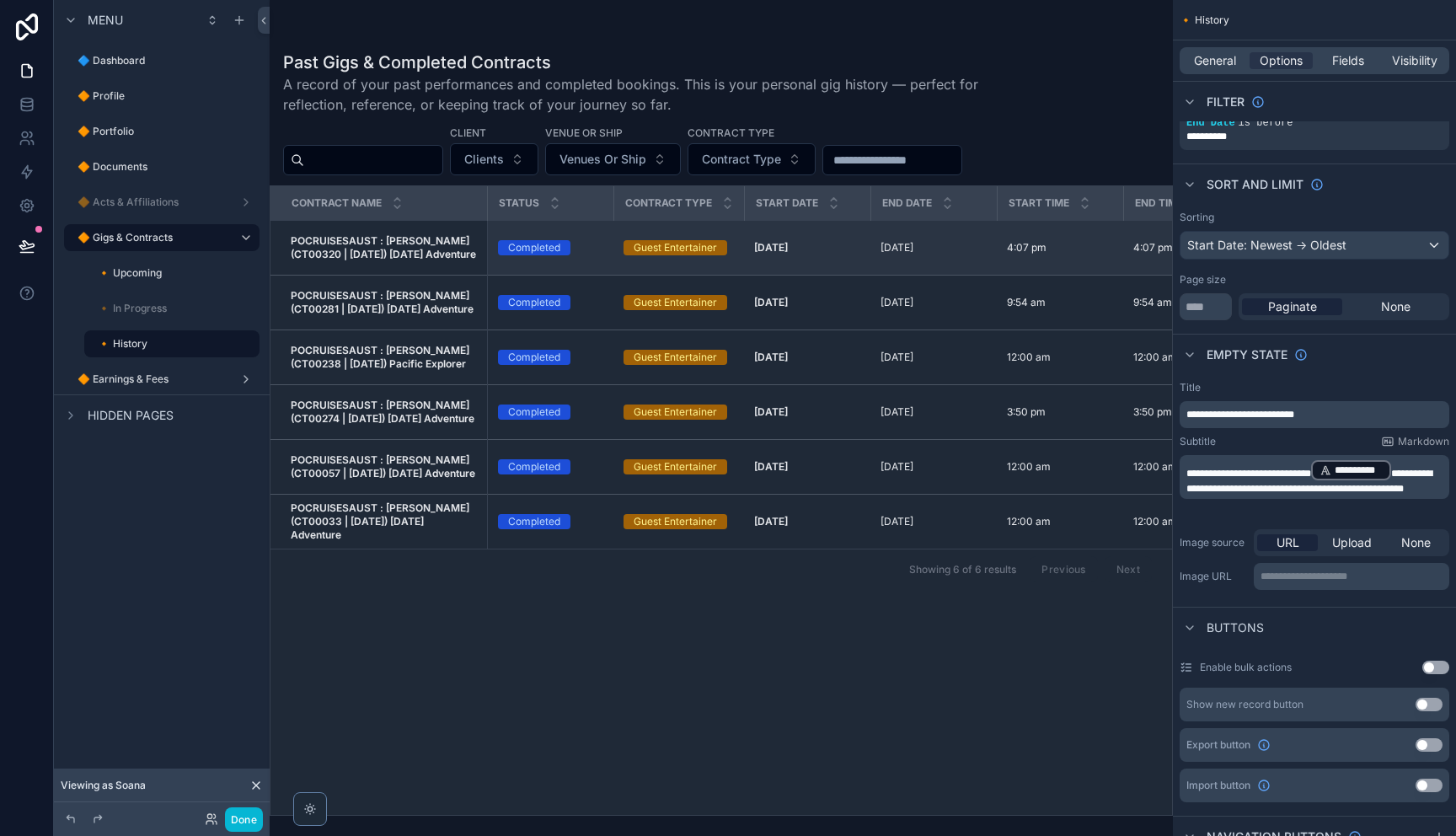
click at [410, 256] on span "POCRUISESAUST : [PERSON_NAME] (CT00320 | [DATE]) [DATE] Adventure" at bounding box center [383, 248] width 186 height 27
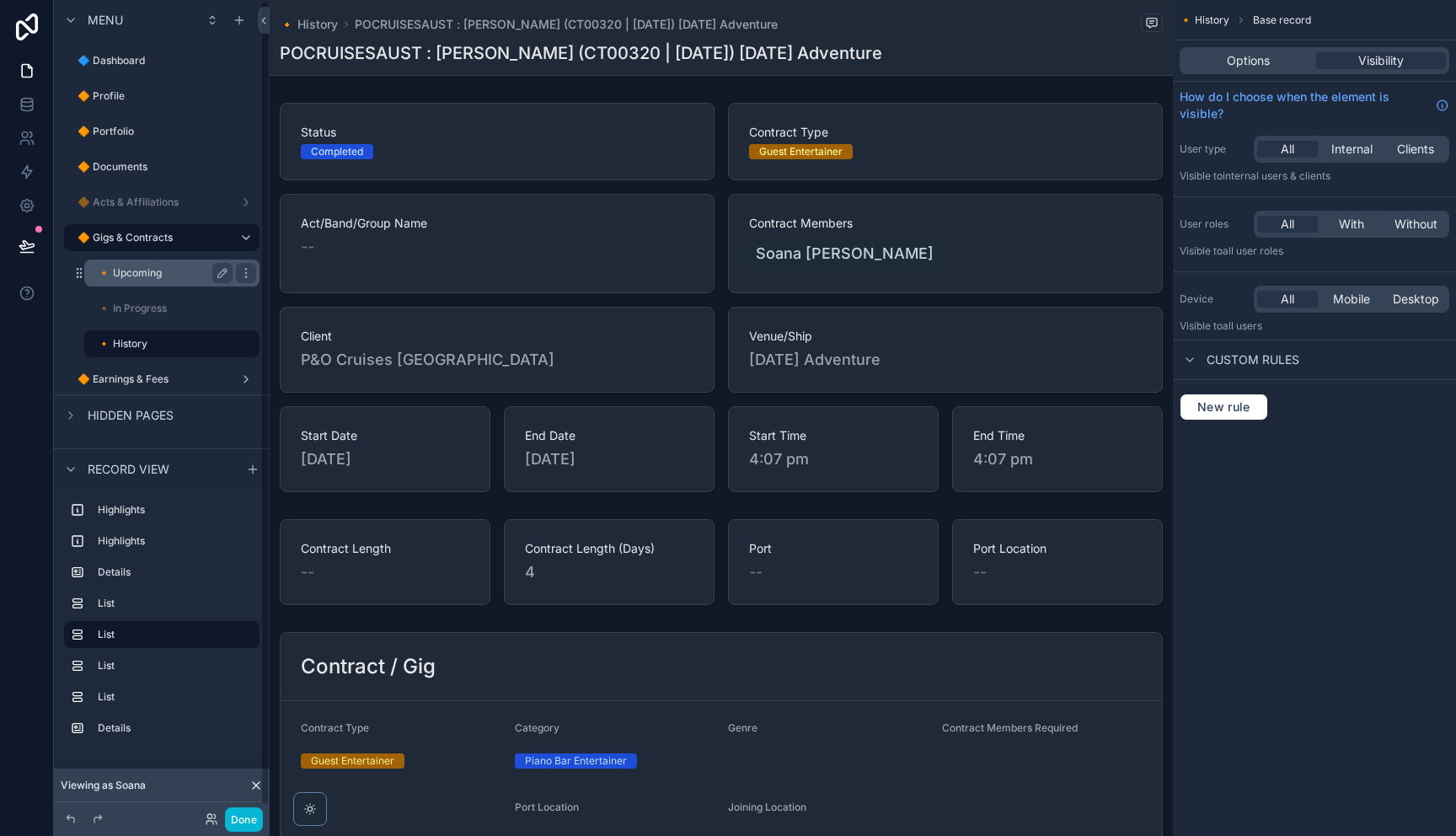
click at [143, 278] on label "🔸 Upcoming" at bounding box center [161, 273] width 128 height 13
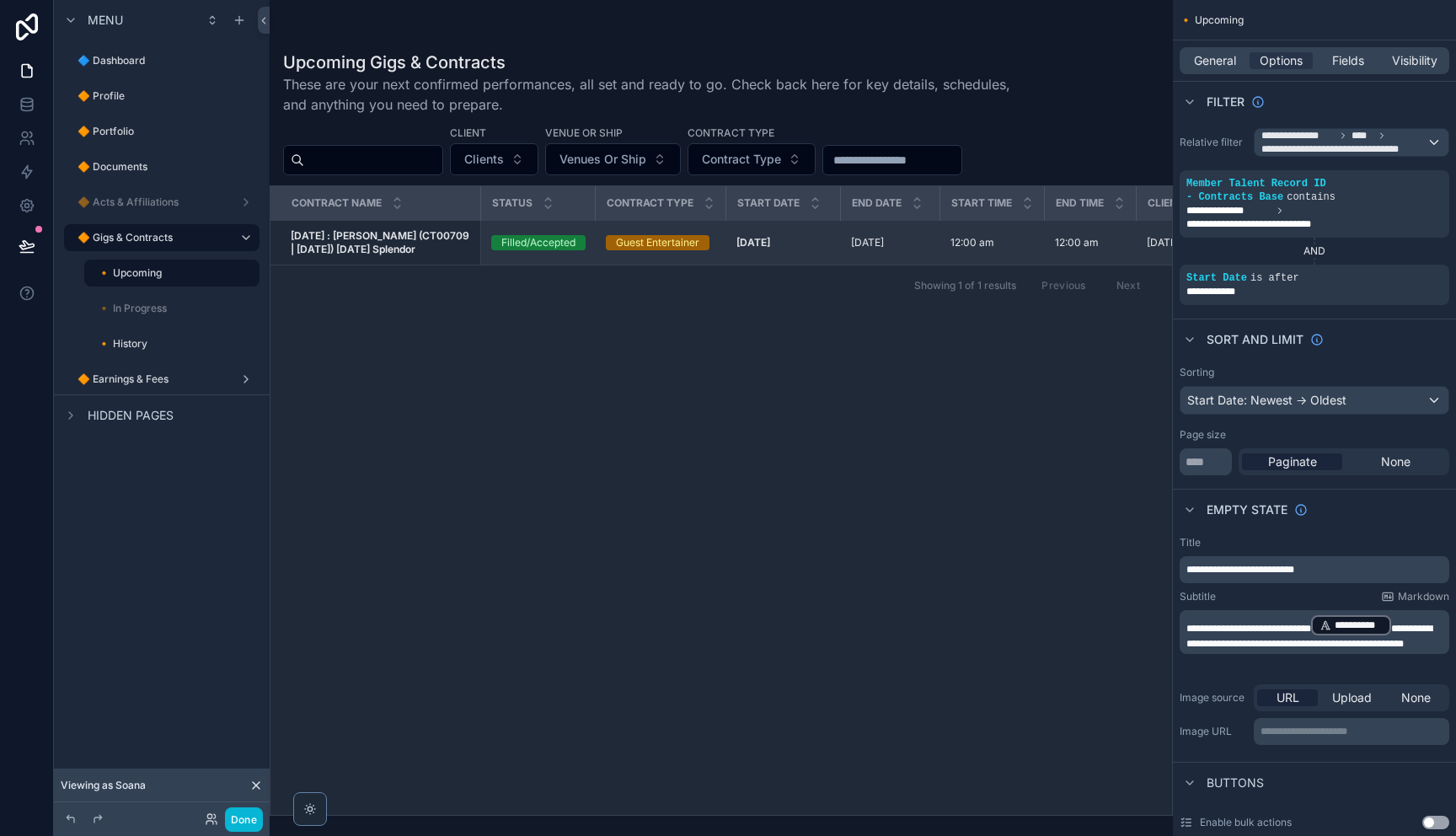
click at [404, 245] on strong "[DATE] : [PERSON_NAME] (CT00709 | [DATE]) [DATE] Splendor" at bounding box center [381, 241] width 181 height 26
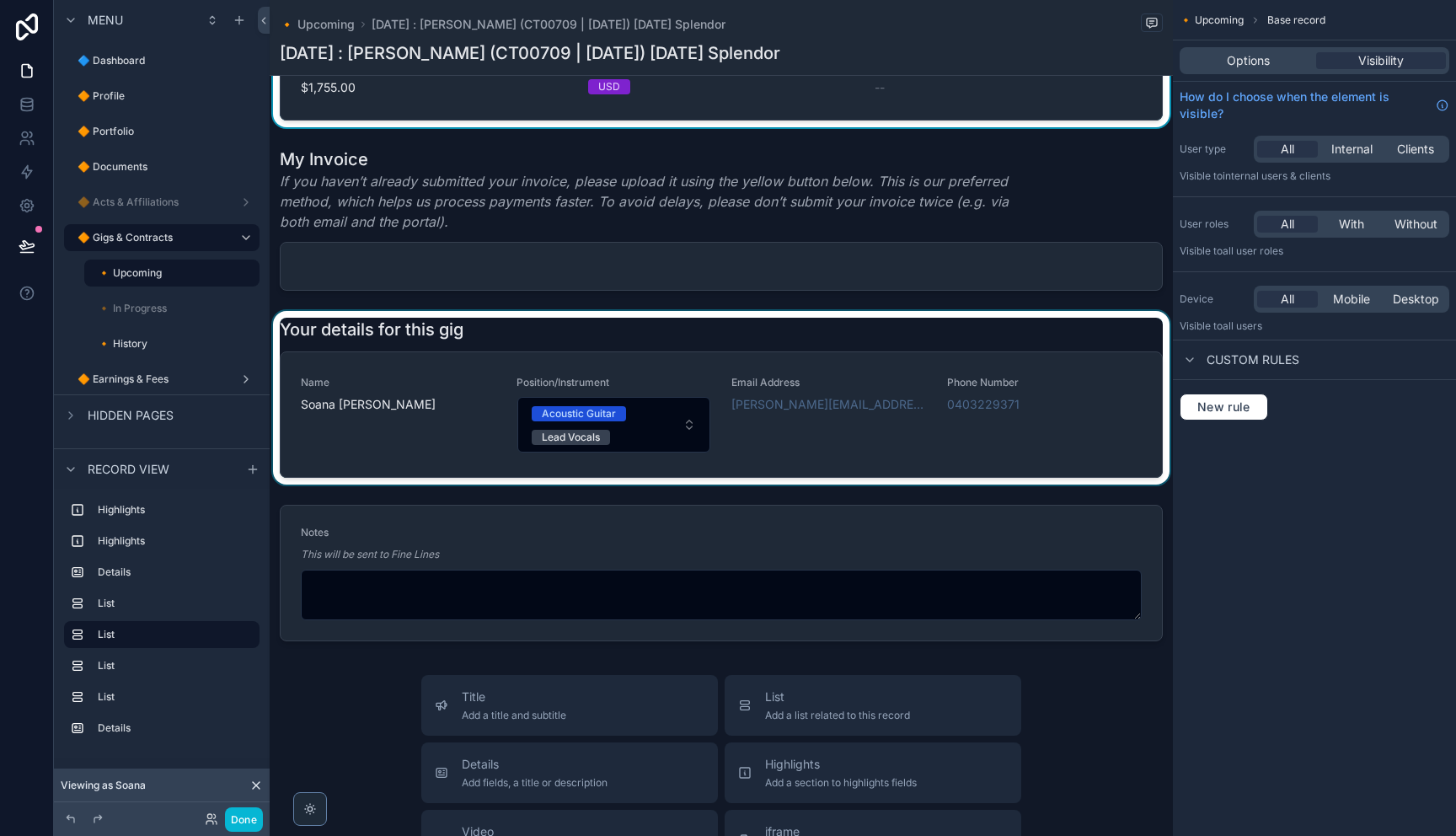
scroll to position [1303, 0]
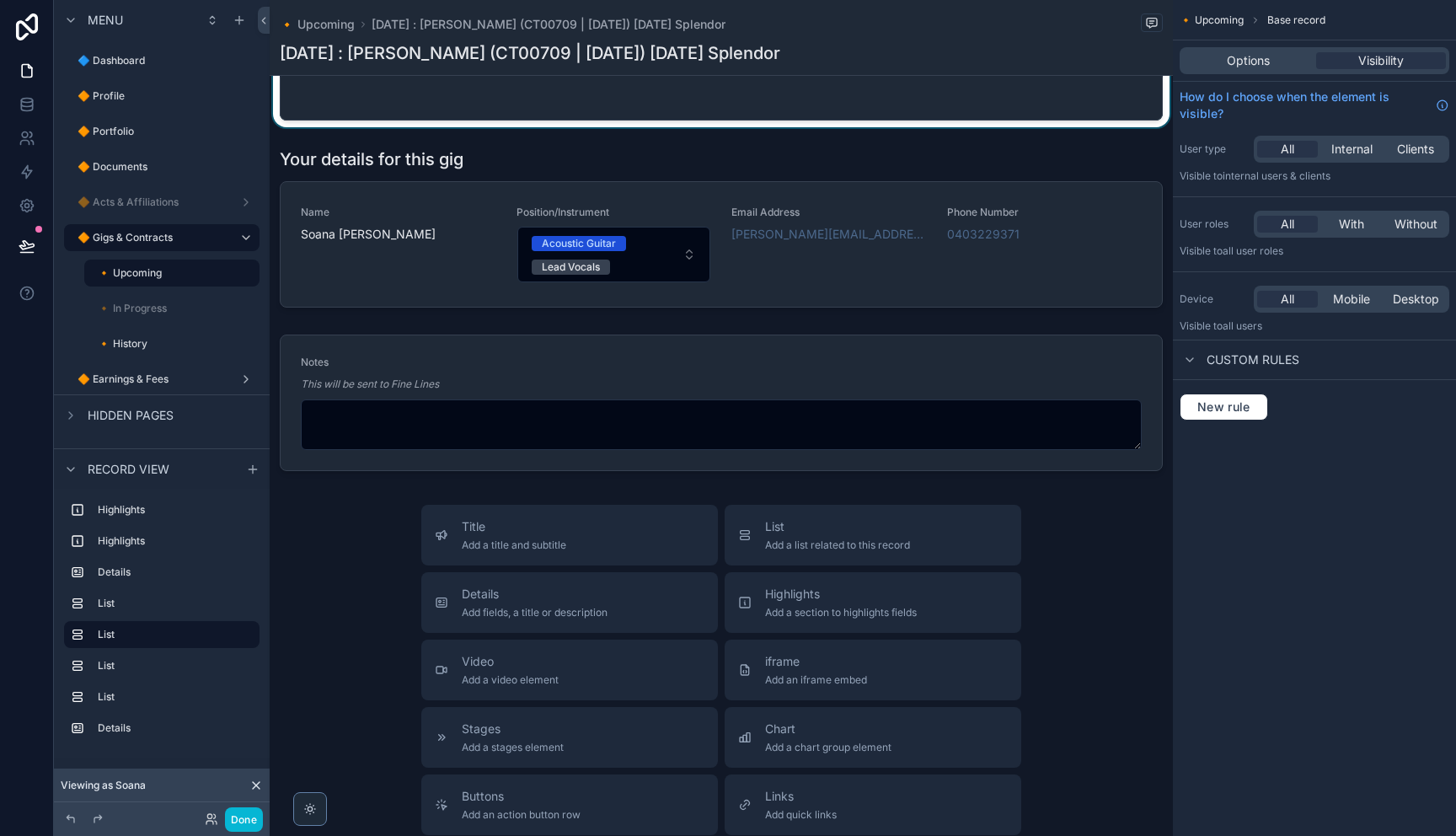
click at [998, 127] on div "scrollable content" at bounding box center [721, 49] width 903 height 156
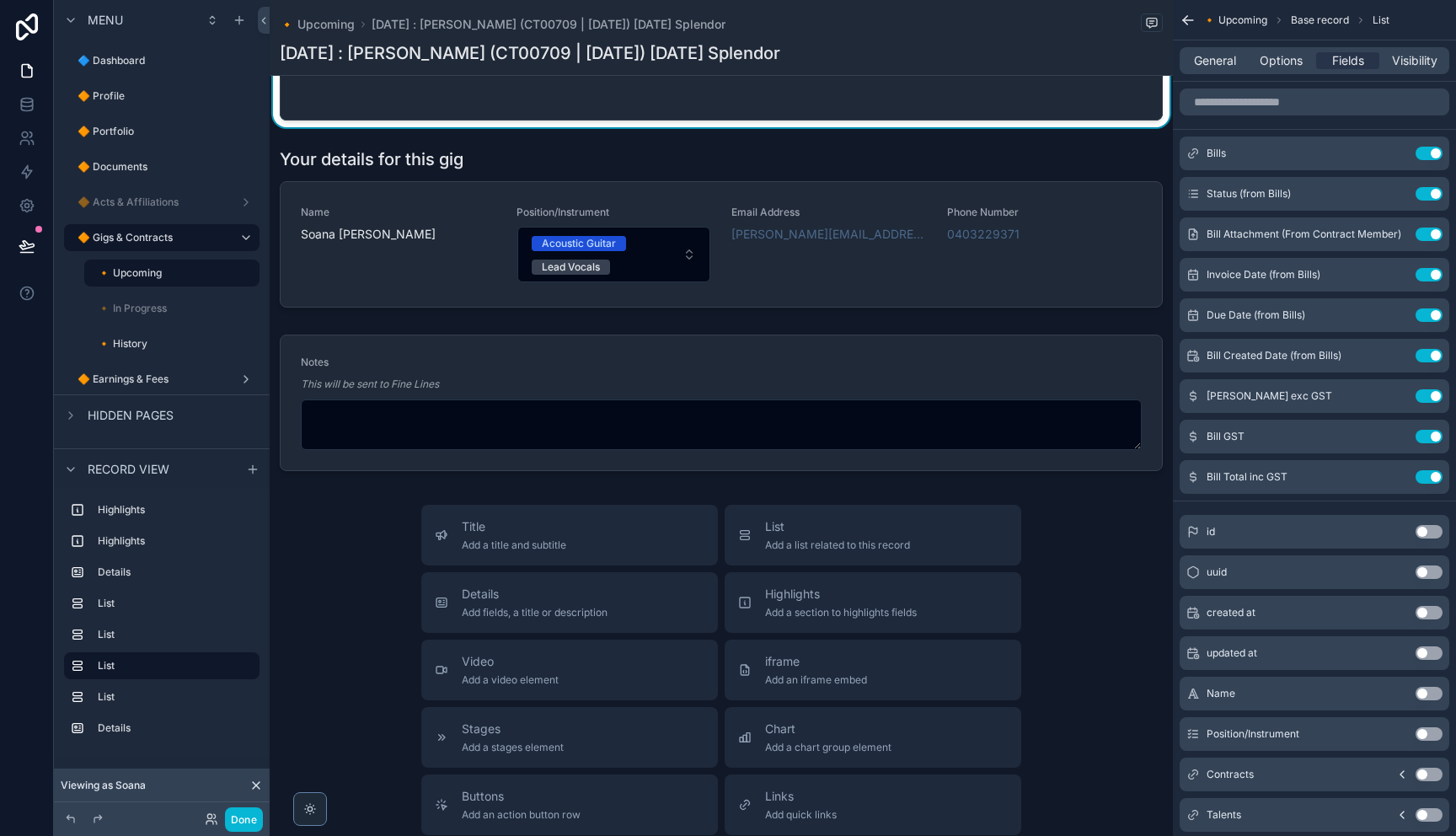
click at [1274, 69] on div "General Options Fields Visibility" at bounding box center [1314, 60] width 270 height 27
drag, startPoint x: 1274, startPoint y: 59, endPoint x: 1270, endPoint y: 69, distance: 10.8
click at [1274, 59] on span "Options" at bounding box center [1281, 61] width 43 height 17
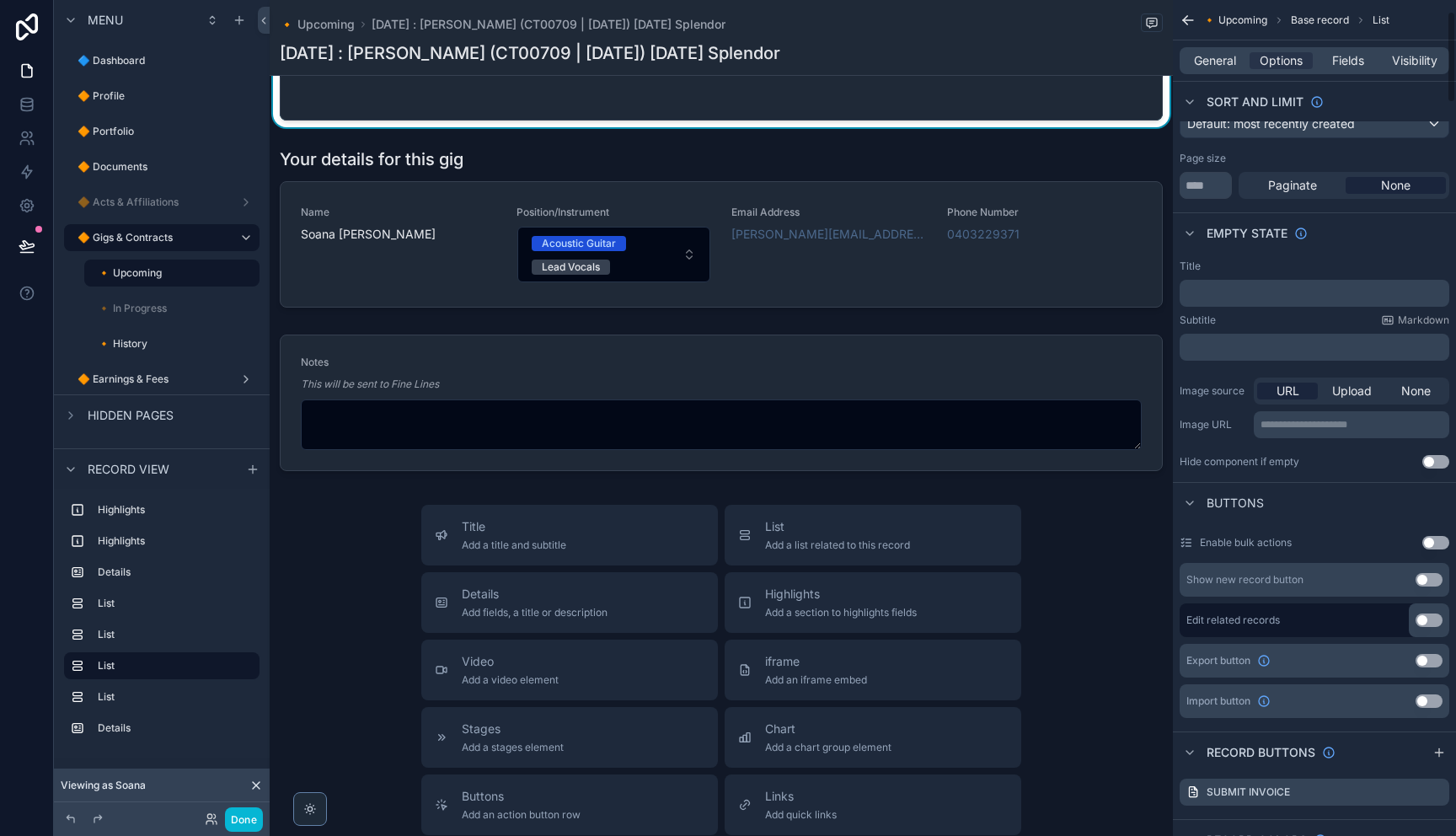
scroll to position [596, 0]
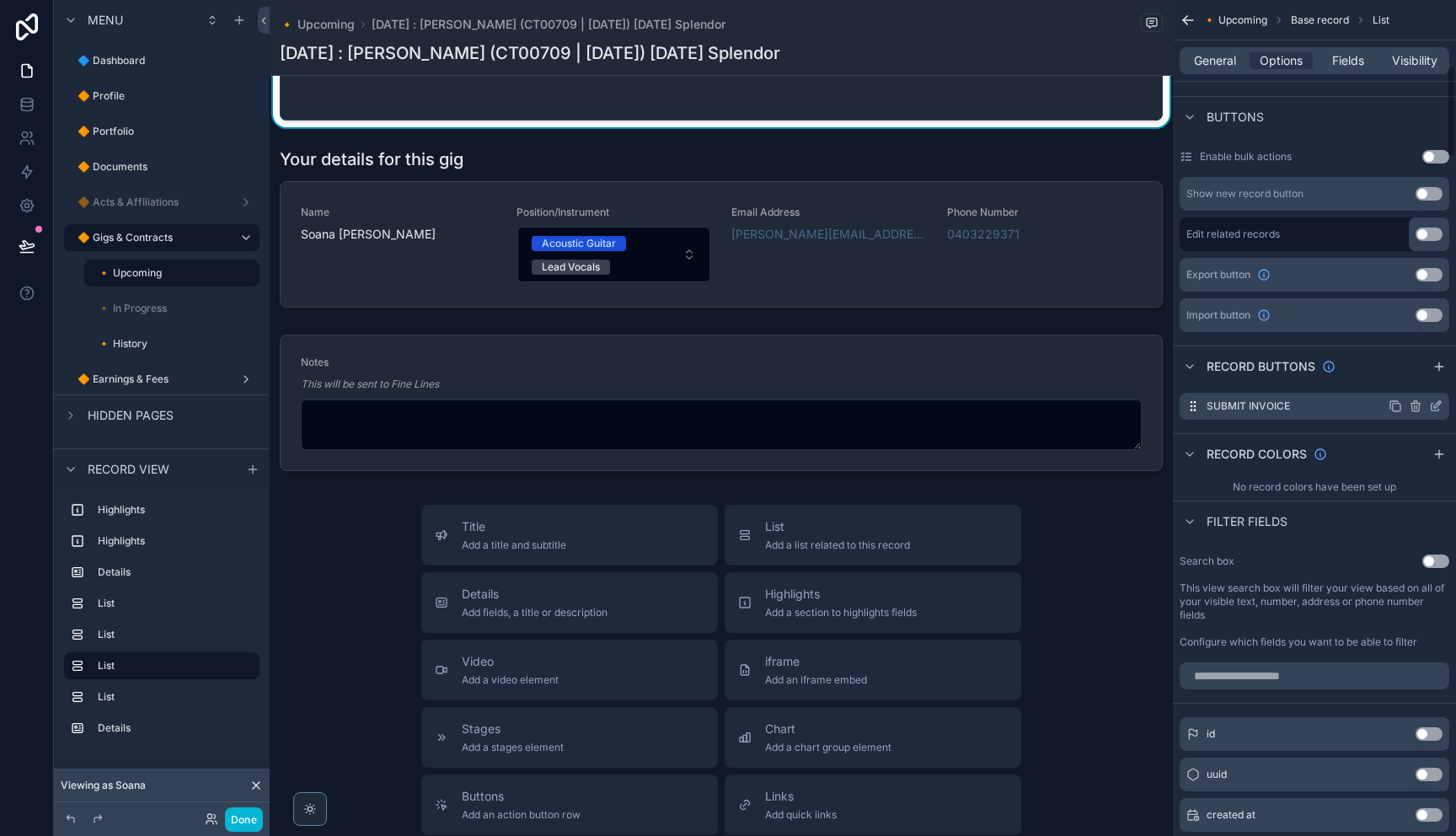
click at [1433, 409] on icon "scrollable content" at bounding box center [1436, 406] width 13 height 13
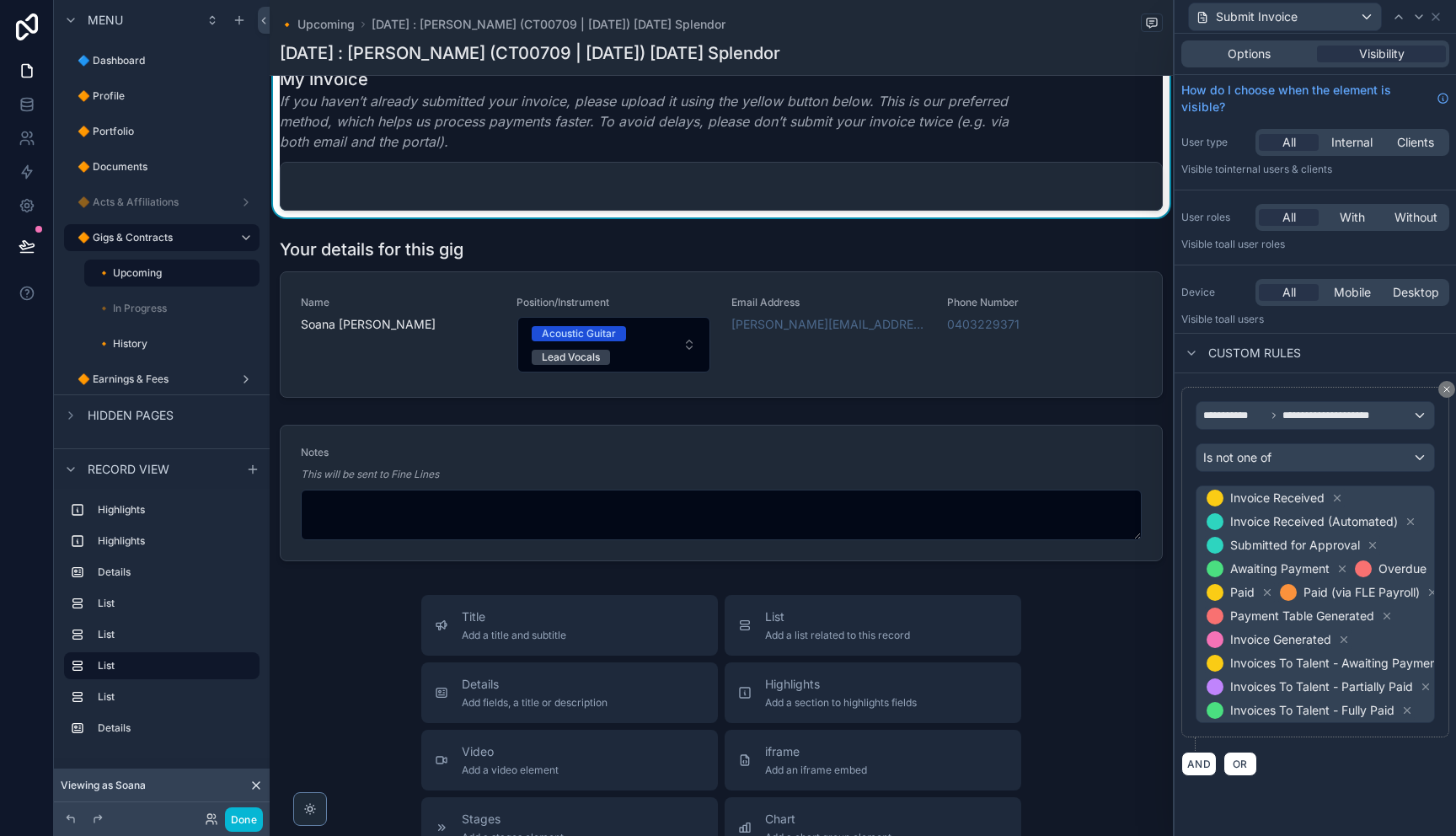
scroll to position [1192, 0]
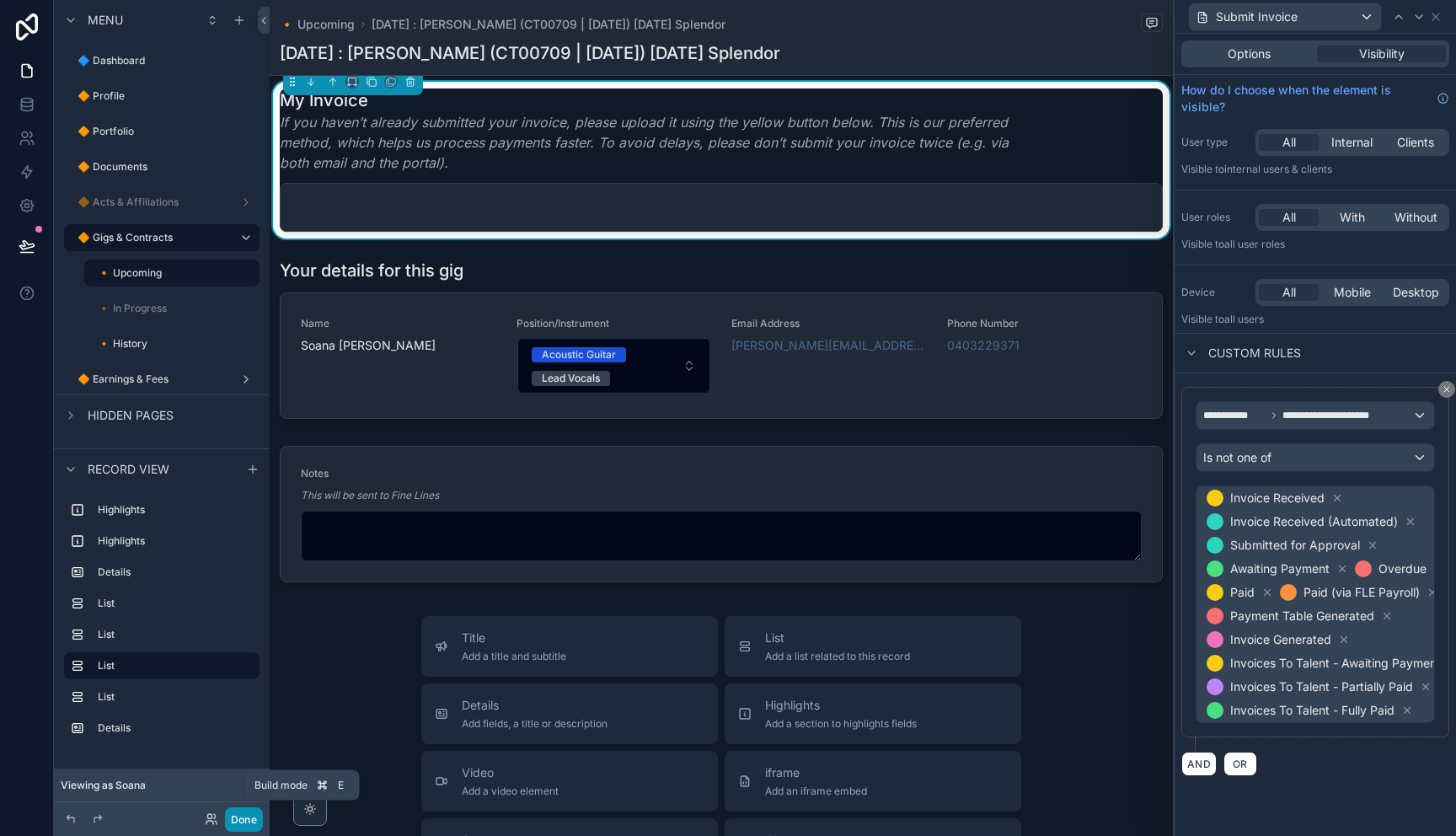
click at [242, 823] on button "Done" at bounding box center [244, 819] width 38 height 25
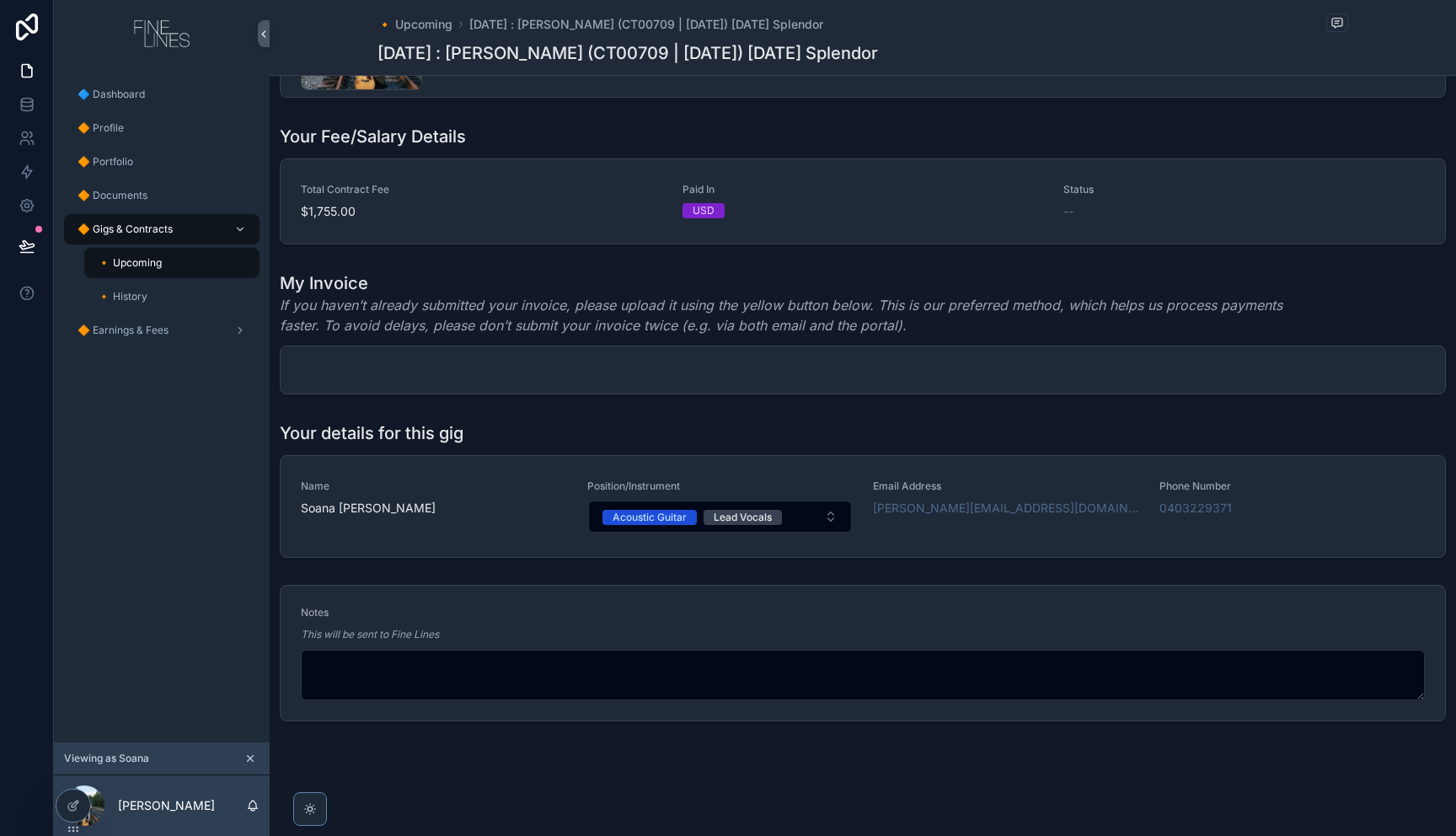
scroll to position [1032, 0]
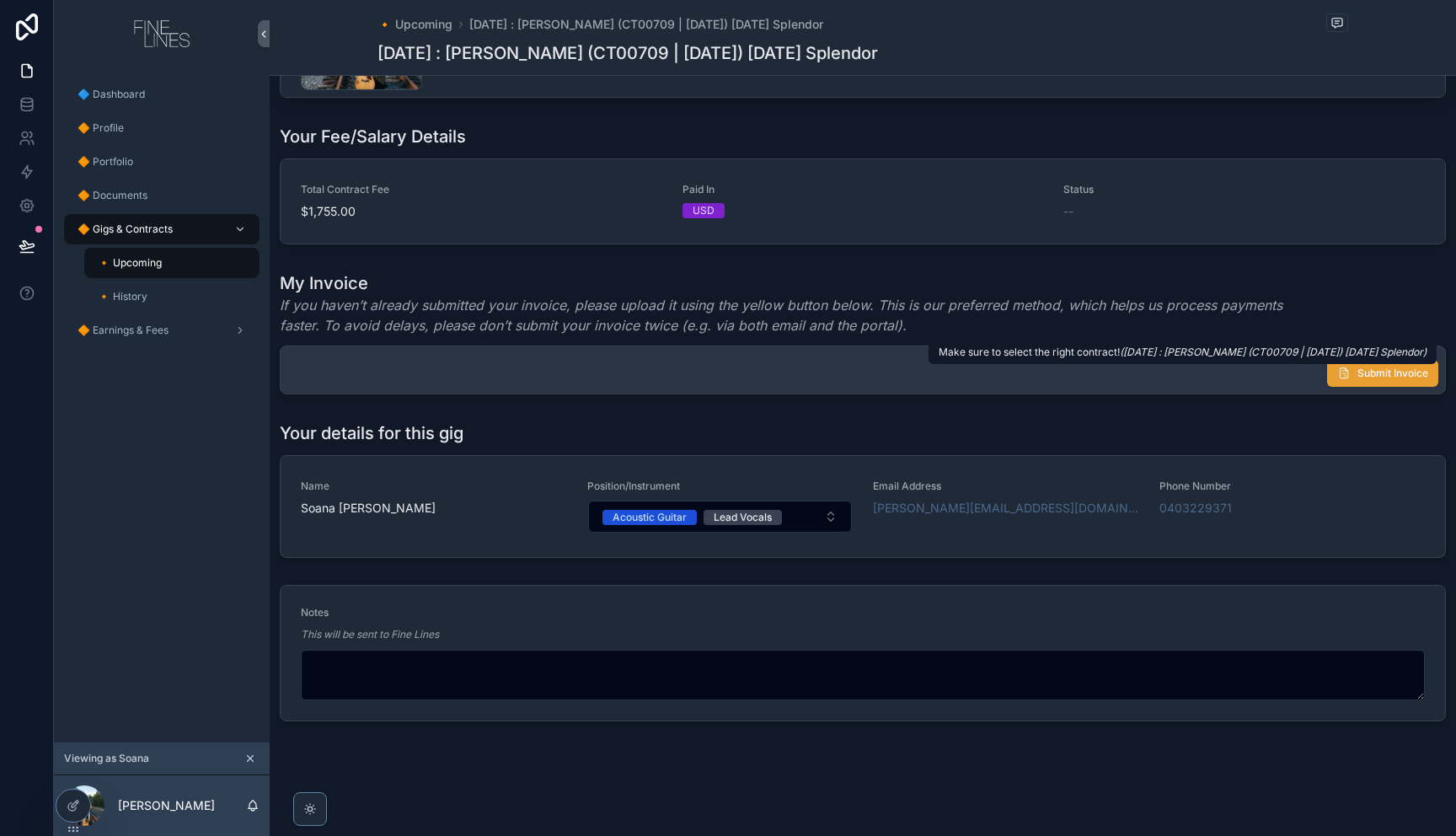
click at [1355, 371] on button "Submit Invoice" at bounding box center [1383, 373] width 112 height 27
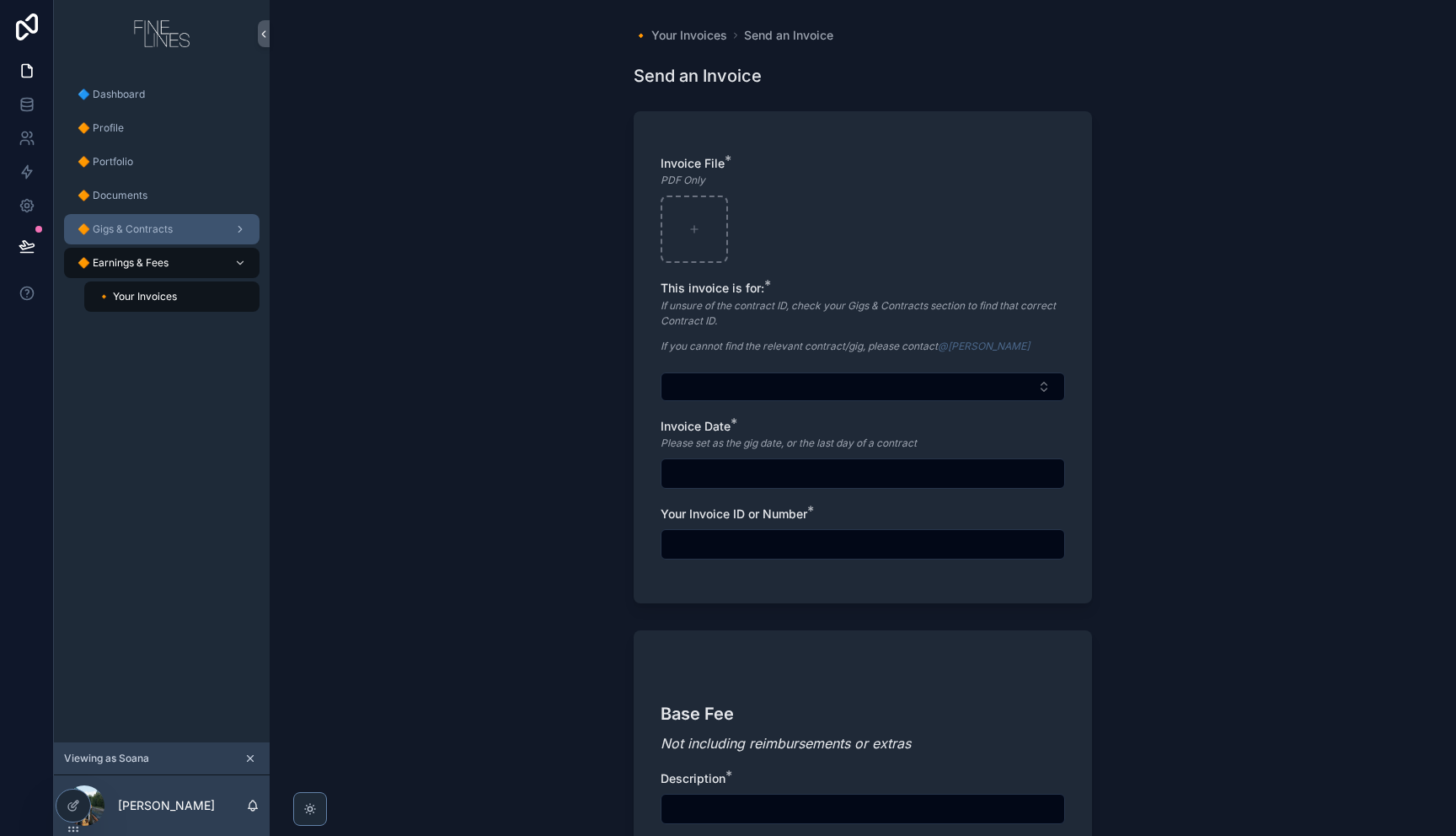
click at [159, 220] on div "🔶 Gigs & Contracts" at bounding box center [162, 229] width 175 height 27
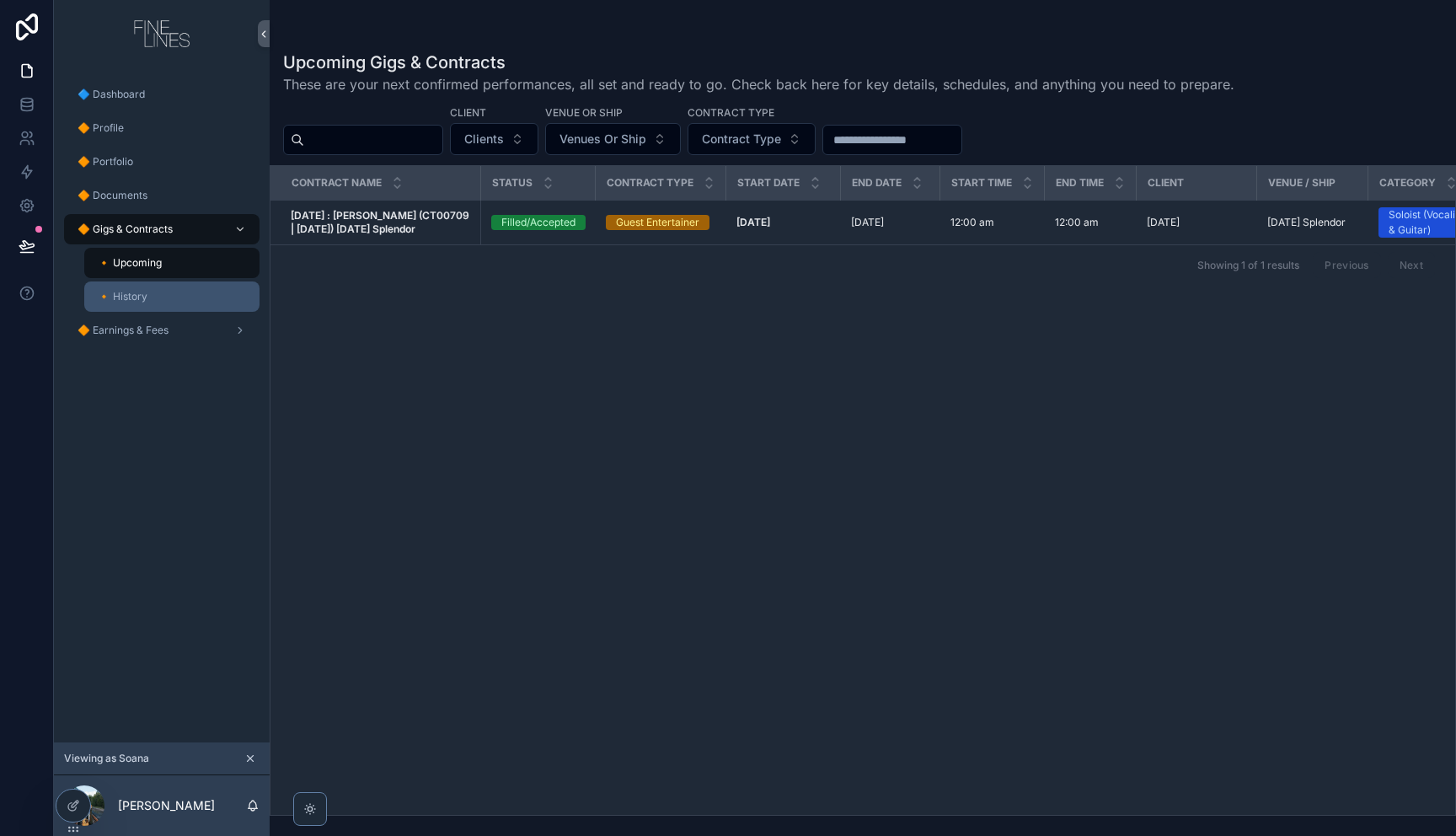
click at [148, 293] on div "🔸 History" at bounding box center [172, 296] width 155 height 27
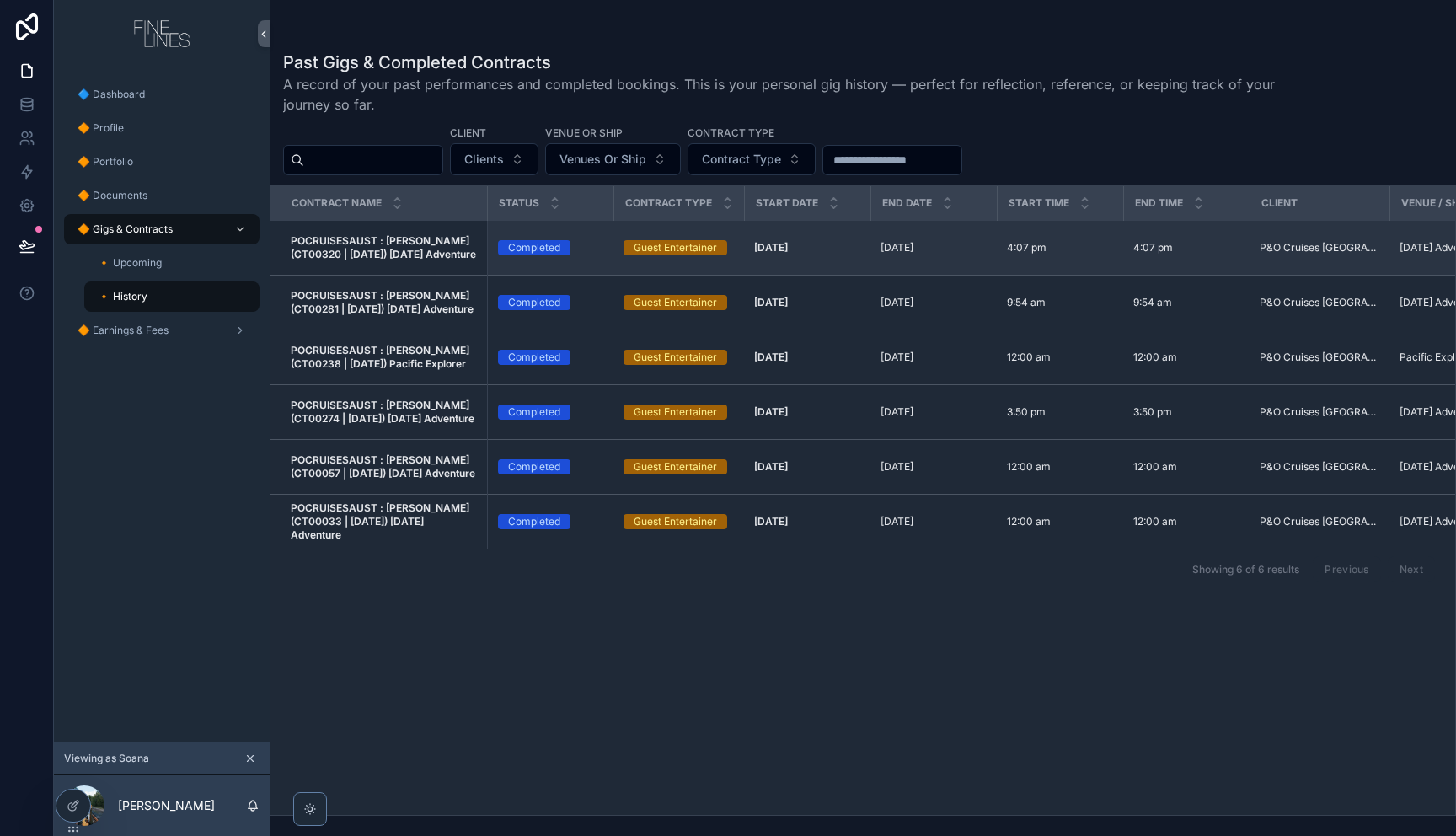
click at [433, 237] on strong "POCRUISESAUST : [PERSON_NAME] (CT00320 | [DATE]) [DATE] Adventure" at bounding box center [383, 247] width 185 height 26
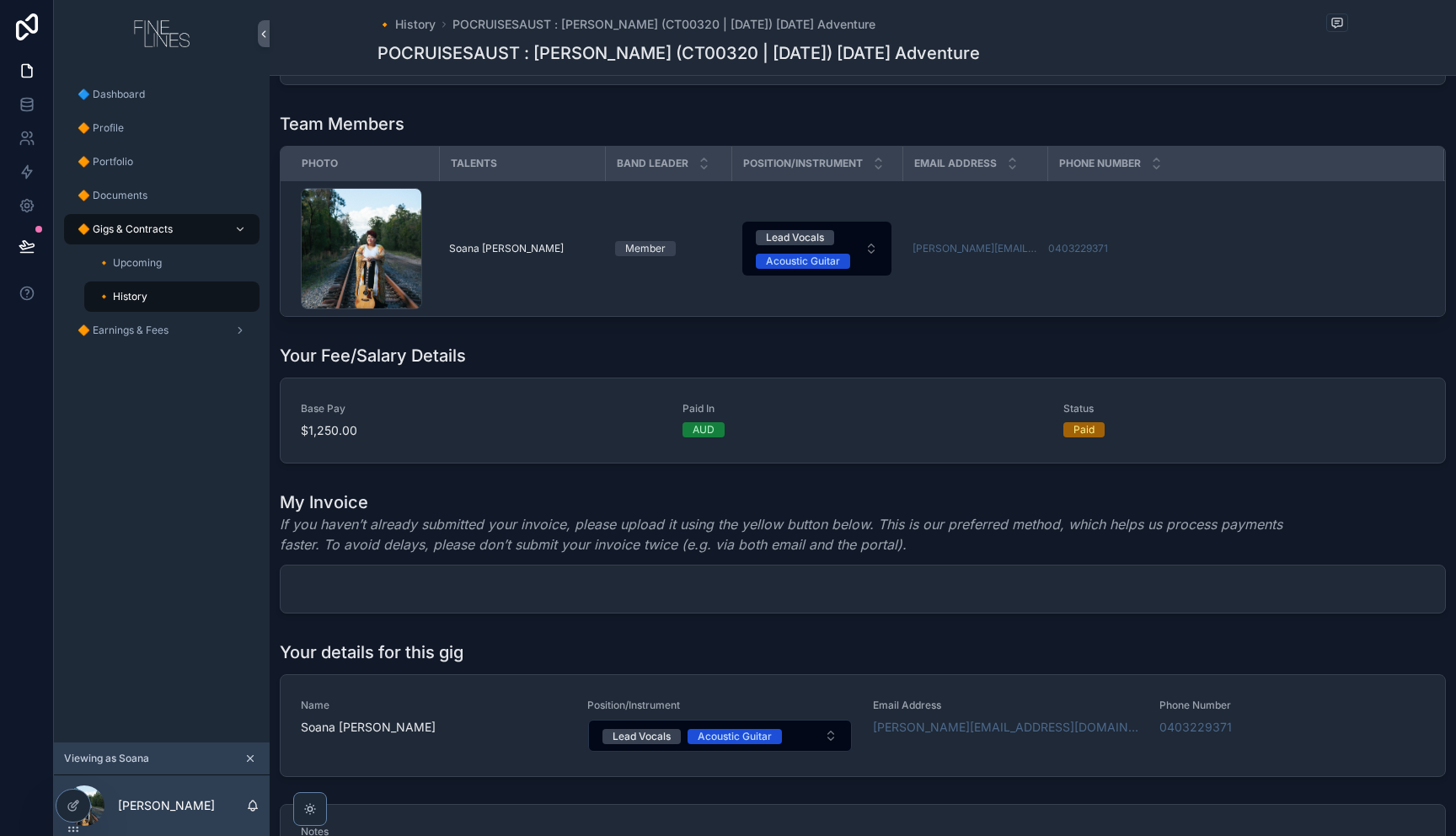
scroll to position [831, 0]
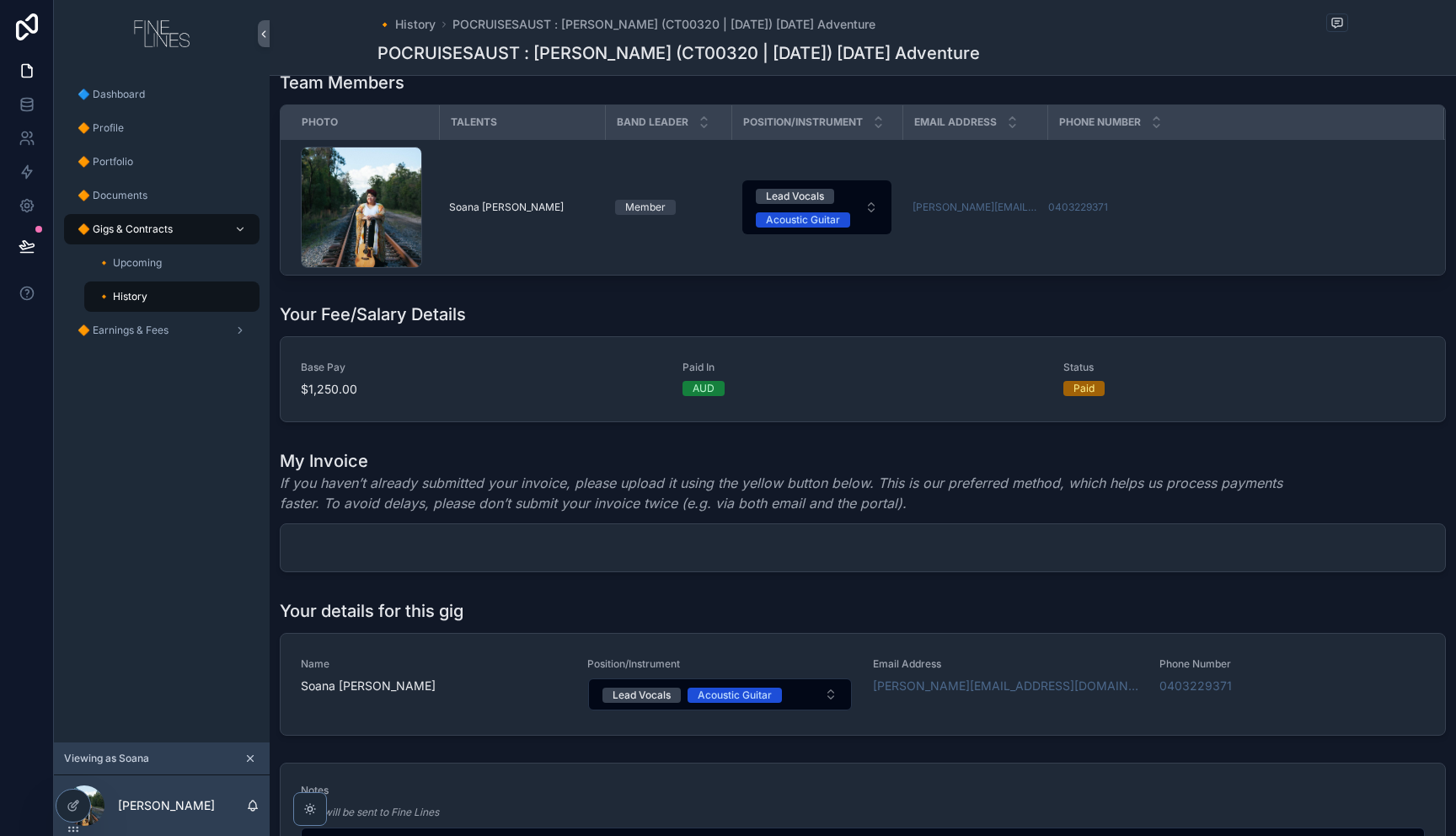
drag, startPoint x: 1225, startPoint y: 587, endPoint x: 1248, endPoint y: 587, distance: 23.0
click at [1234, 587] on div "Status Completed Contract Type Guest Entertainer Act/Band/Group Name -- Contrac…" at bounding box center [863, 85] width 1186 height 1641
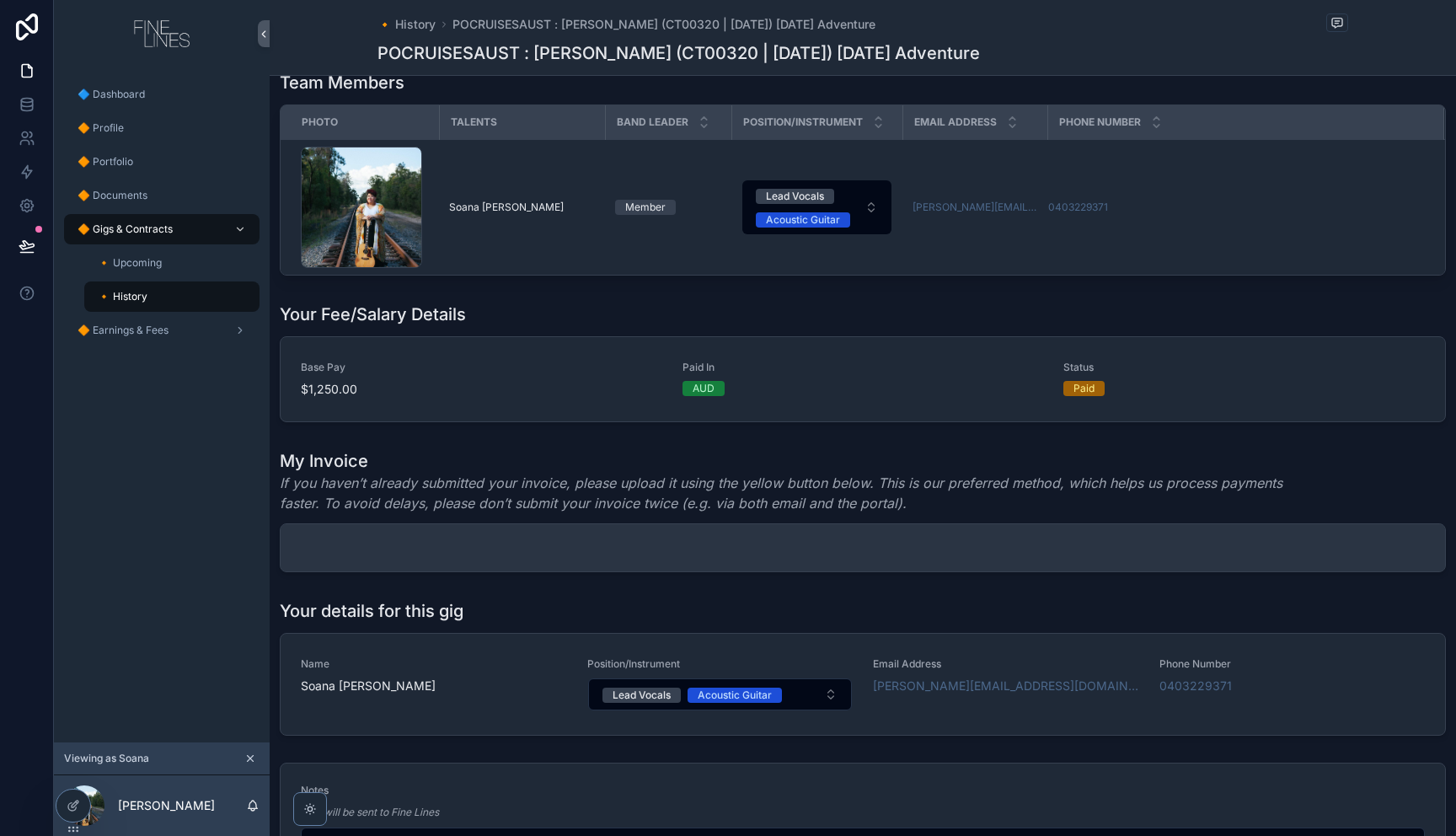
click at [1380, 550] on div "scrollable content" at bounding box center [862, 547] width 1164 height 47
click at [1386, 551] on div "scrollable content" at bounding box center [862, 547] width 1164 height 47
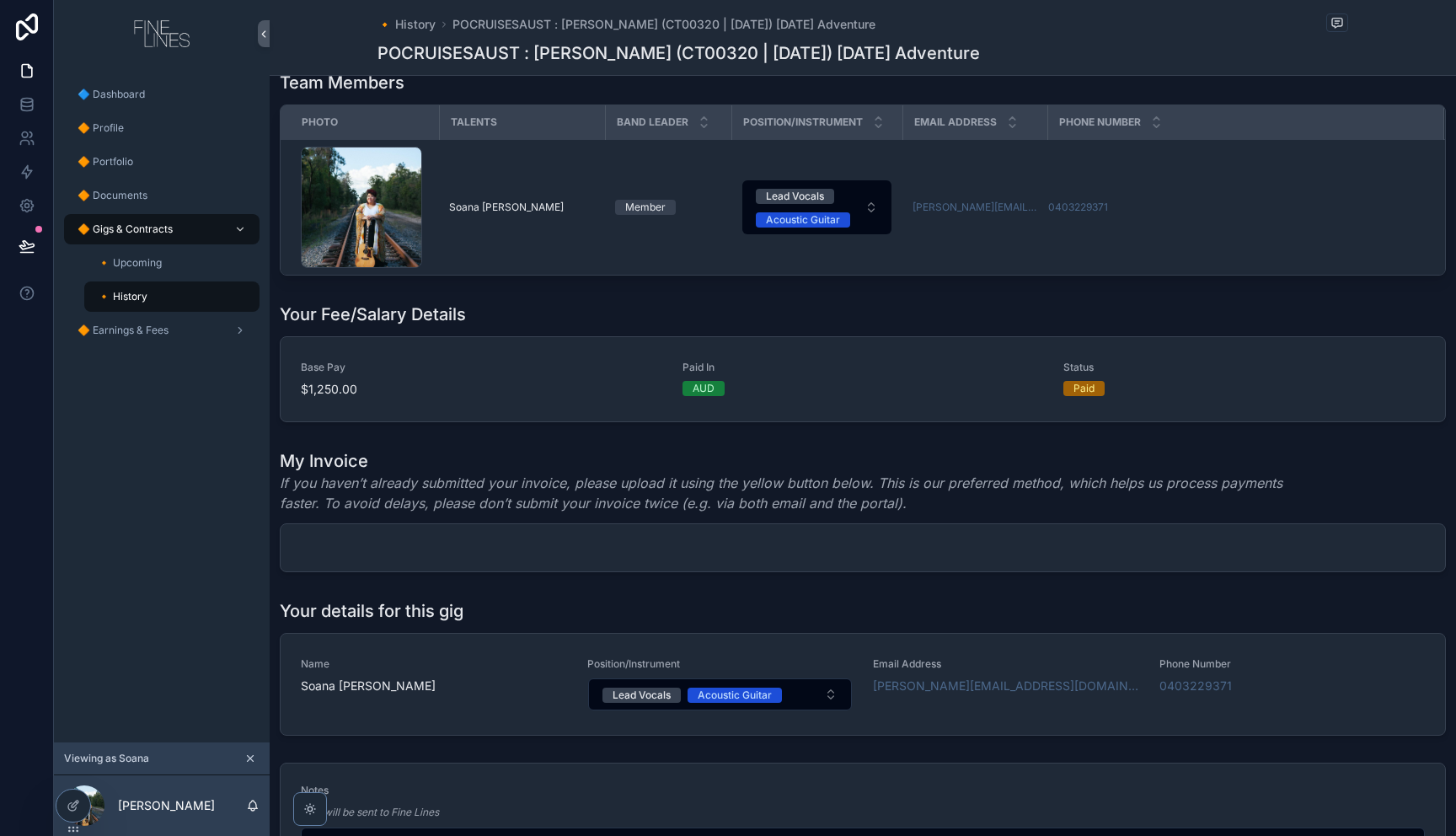
drag, startPoint x: 1372, startPoint y: 552, endPoint x: 546, endPoint y: 605, distance: 827.7
click at [1343, 553] on div "scrollable content" at bounding box center [862, 547] width 1164 height 47
click at [76, 806] on icon at bounding box center [73, 805] width 13 height 13
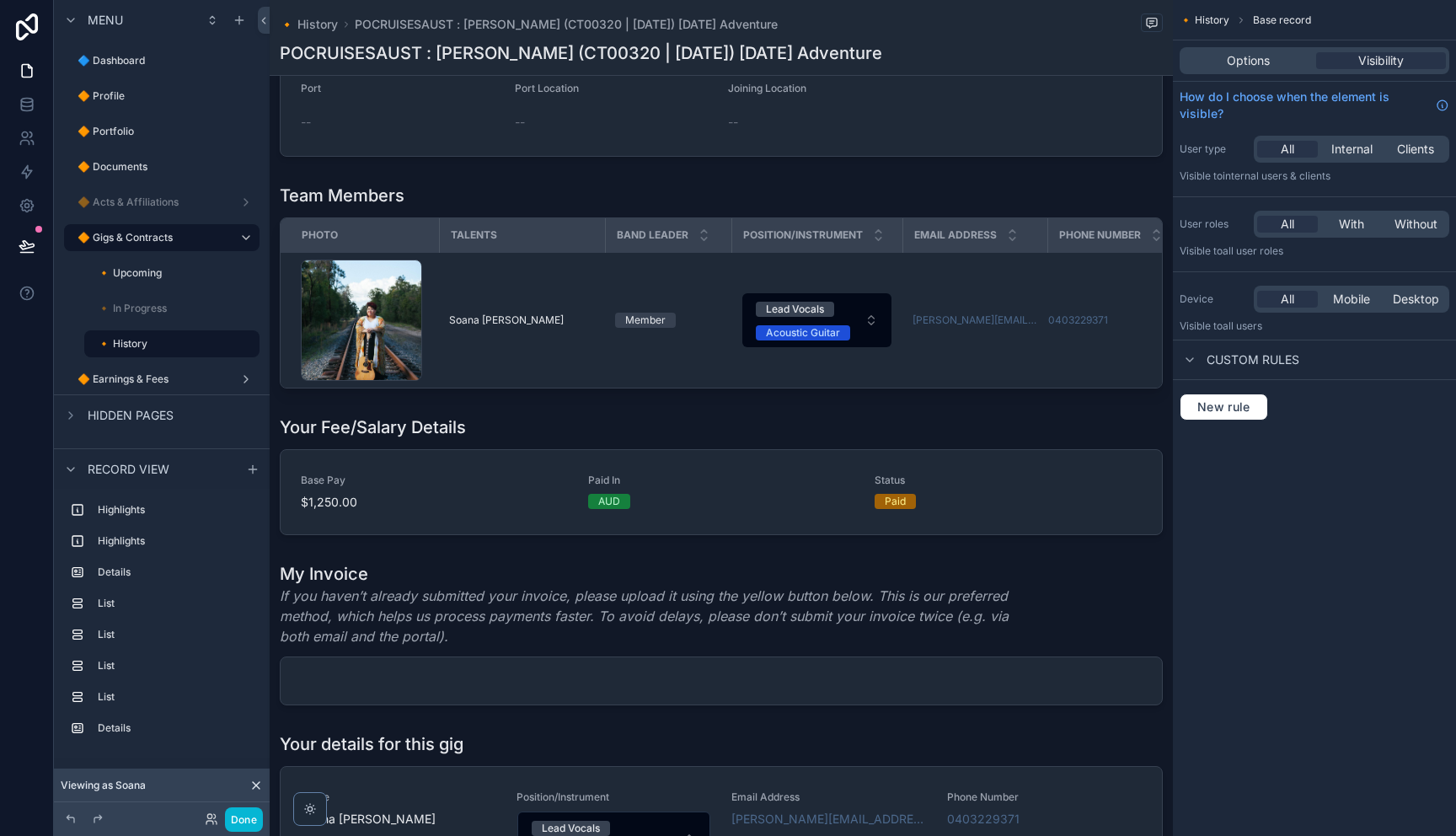
scroll to position [708, 0]
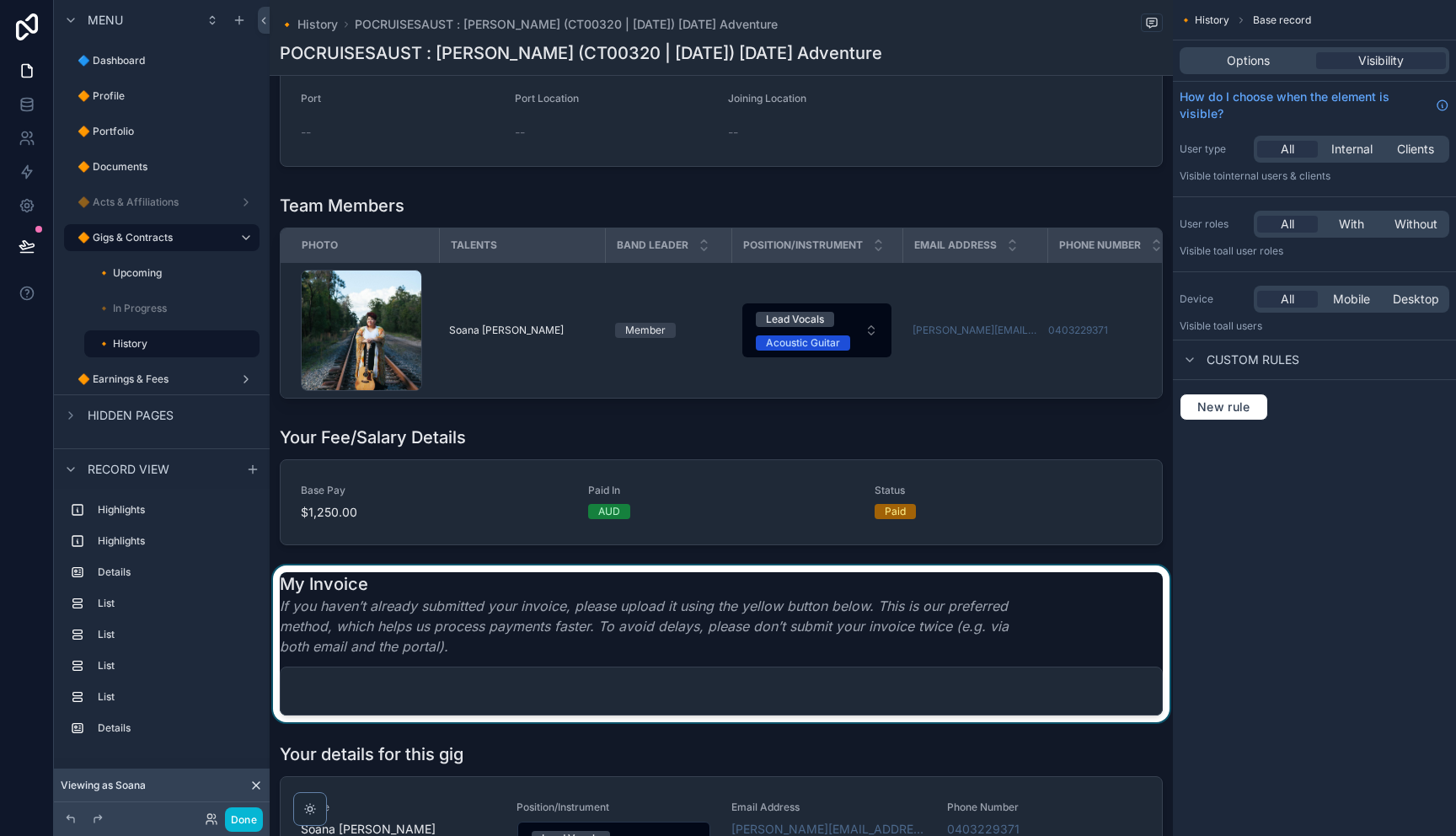
click at [755, 631] on div "scrollable content" at bounding box center [721, 643] width 903 height 156
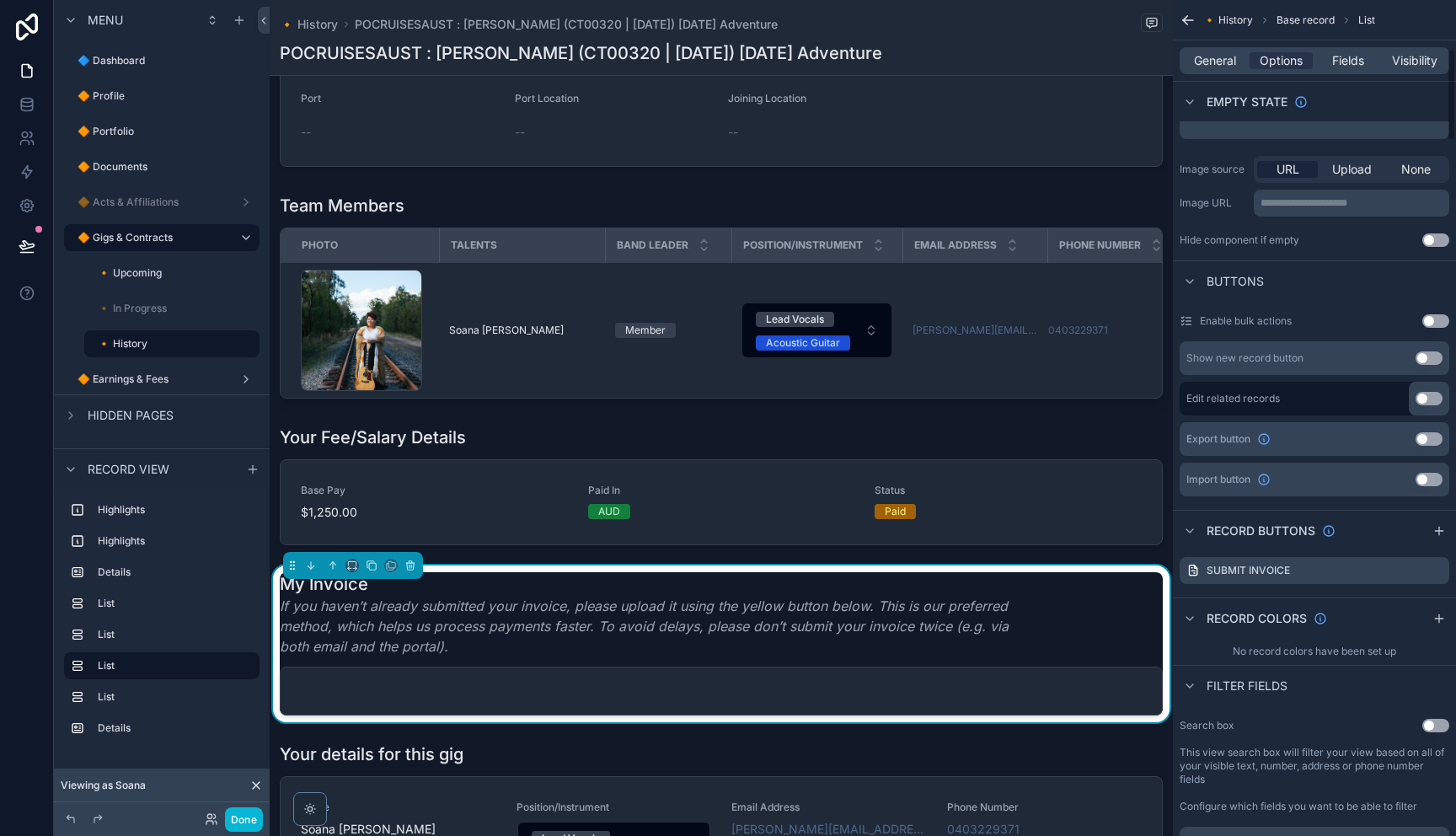
scroll to position [477, 0]
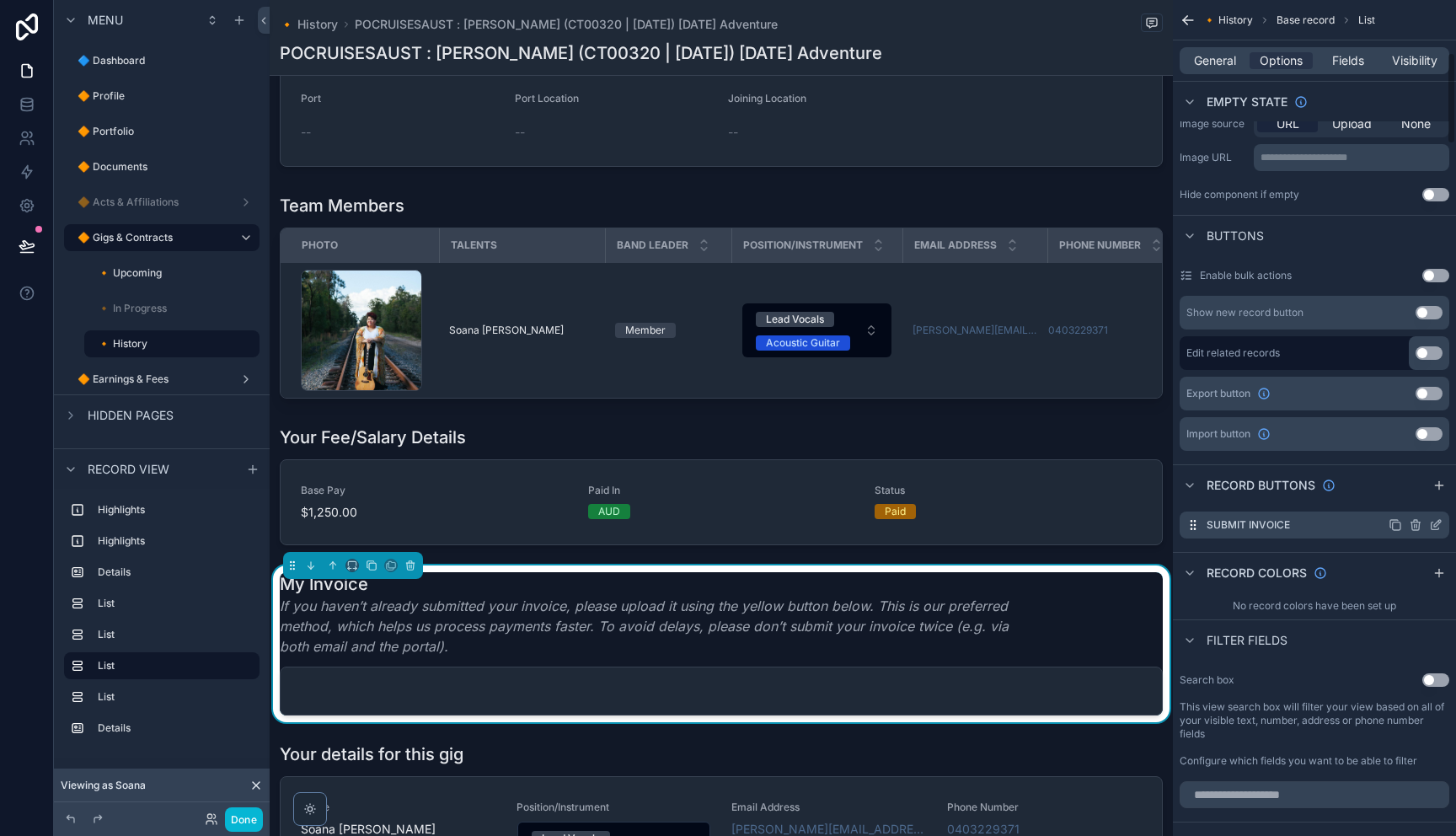
click at [1437, 526] on icon "scrollable content" at bounding box center [1436, 524] width 13 height 13
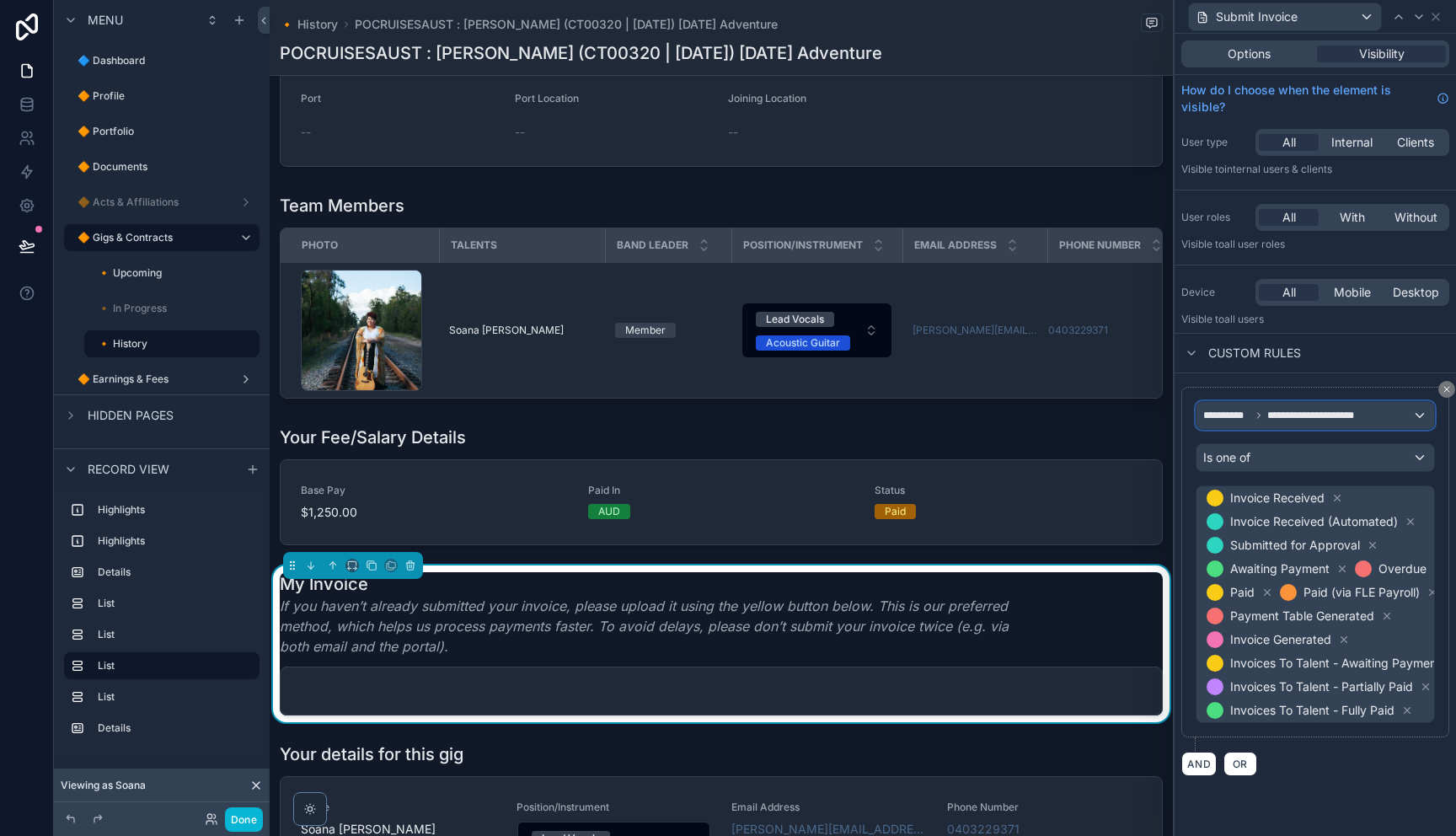
click at [1327, 419] on span "**********" at bounding box center [1320, 416] width 105 height 13
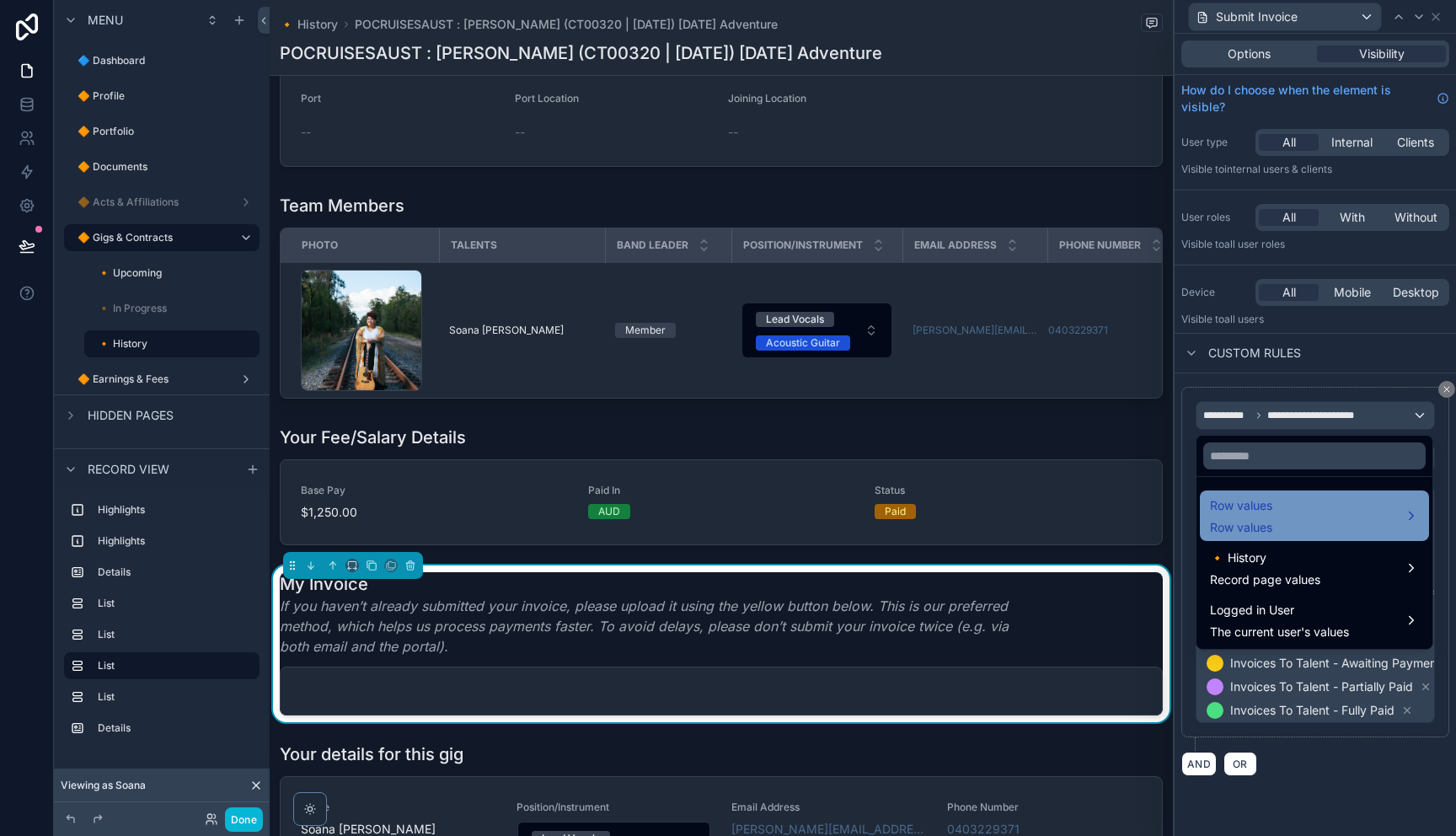
click at [1271, 511] on span "Row values" at bounding box center [1241, 505] width 62 height 20
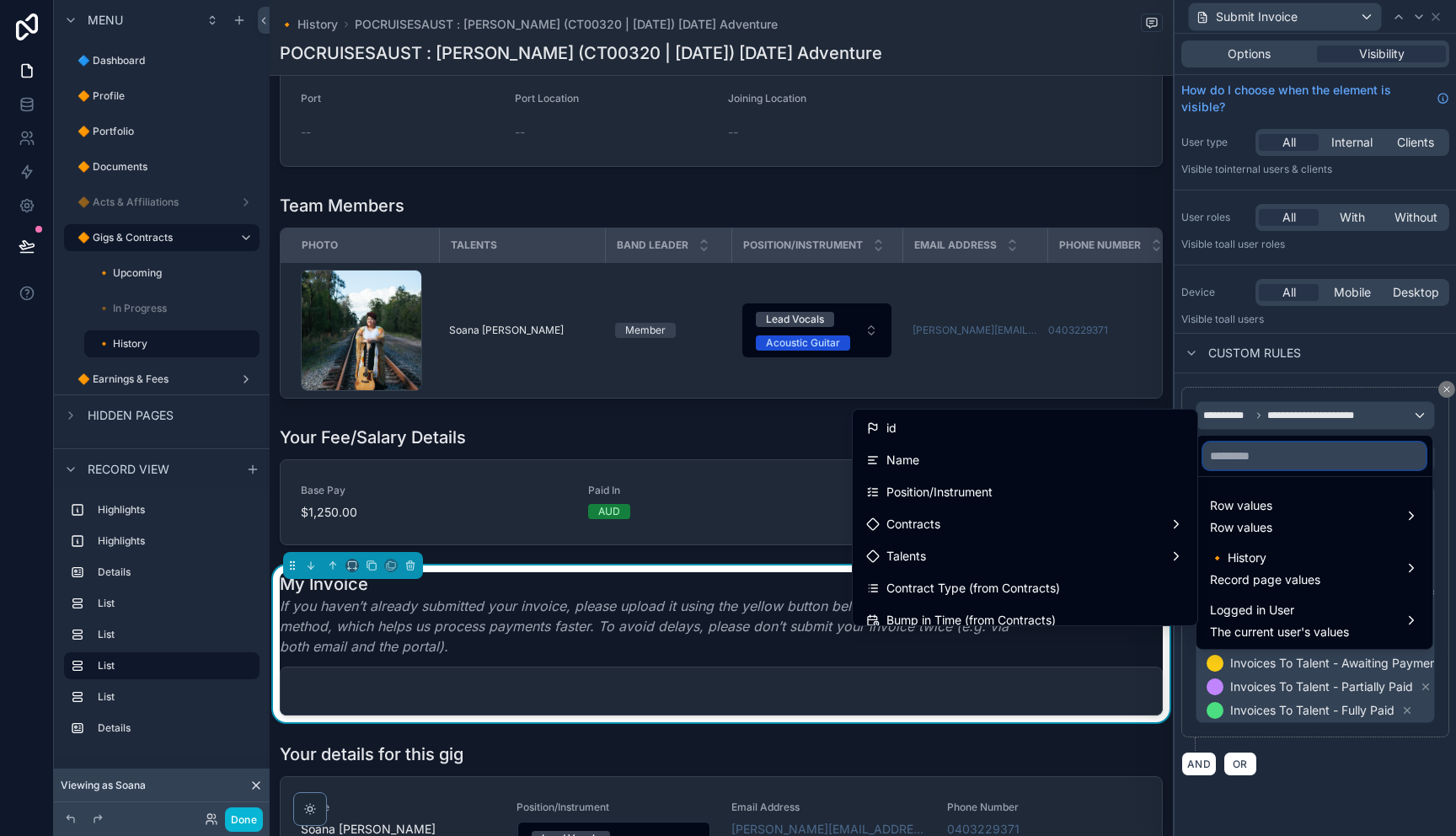
click at [1299, 459] on input "text" at bounding box center [1314, 456] width 222 height 27
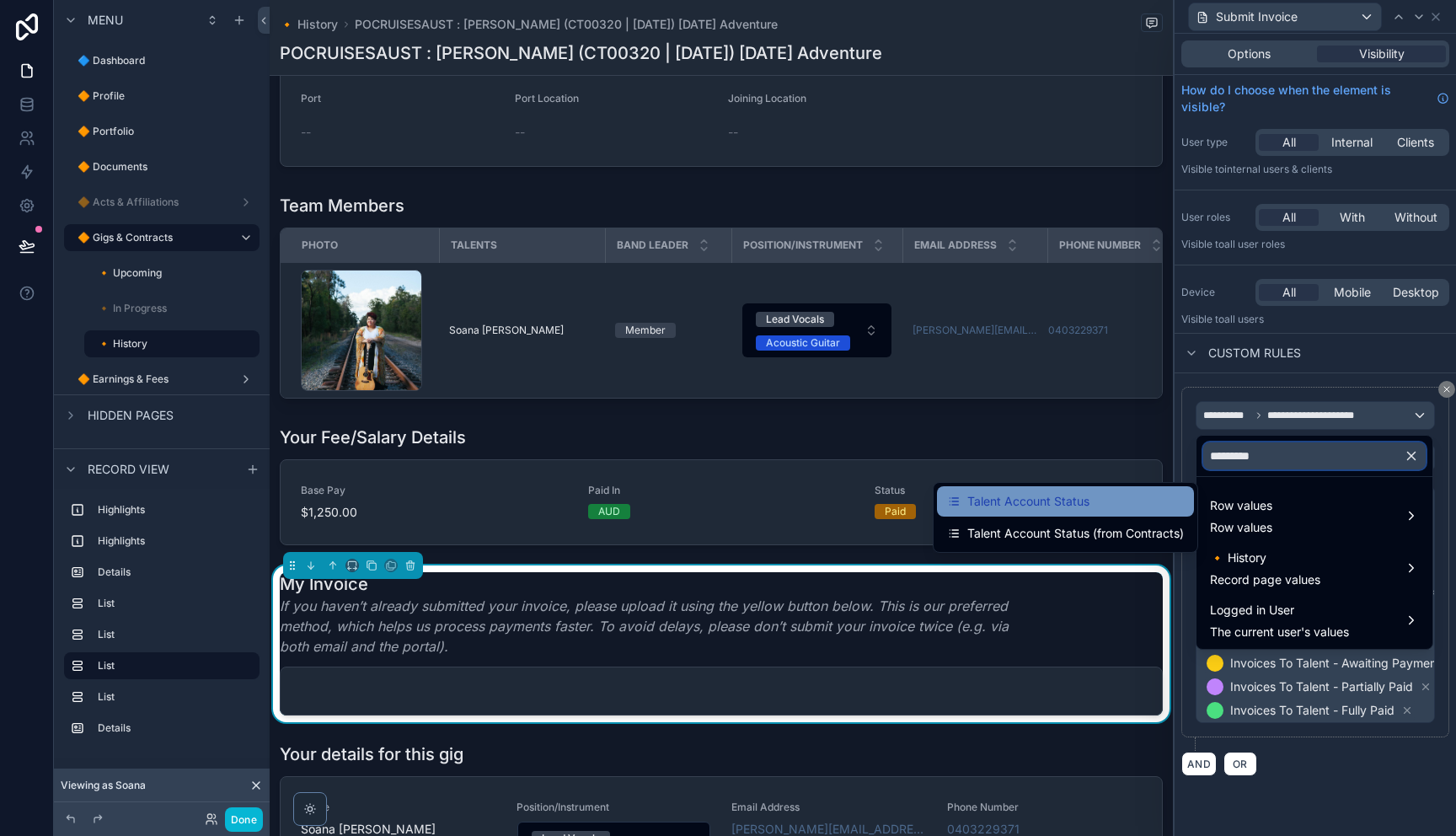
type input "*********"
click at [1068, 502] on span "Talent Account Status" at bounding box center [1028, 500] width 122 height 20
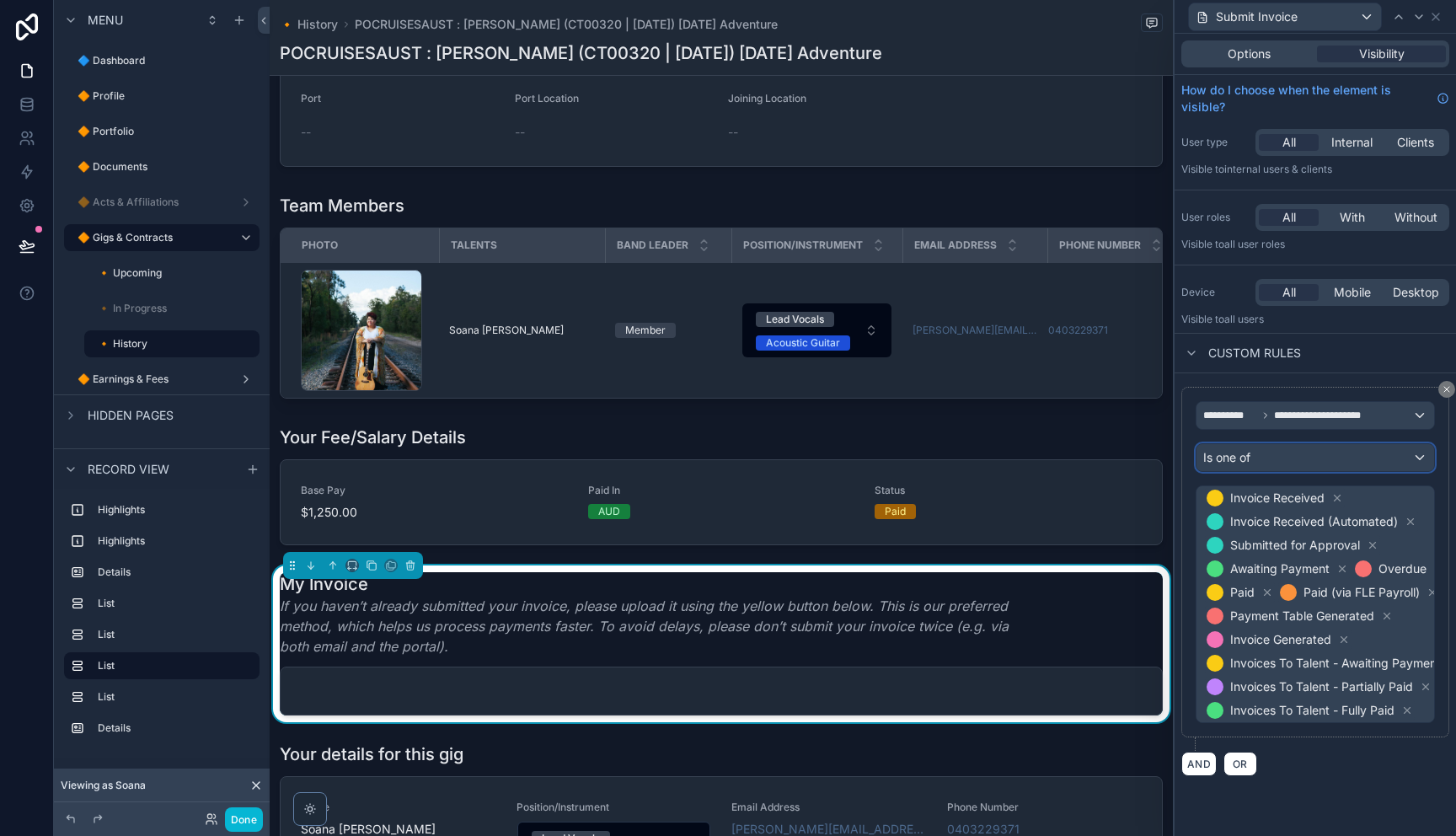
click at [1246, 464] on span "Is one of" at bounding box center [1226, 458] width 47 height 17
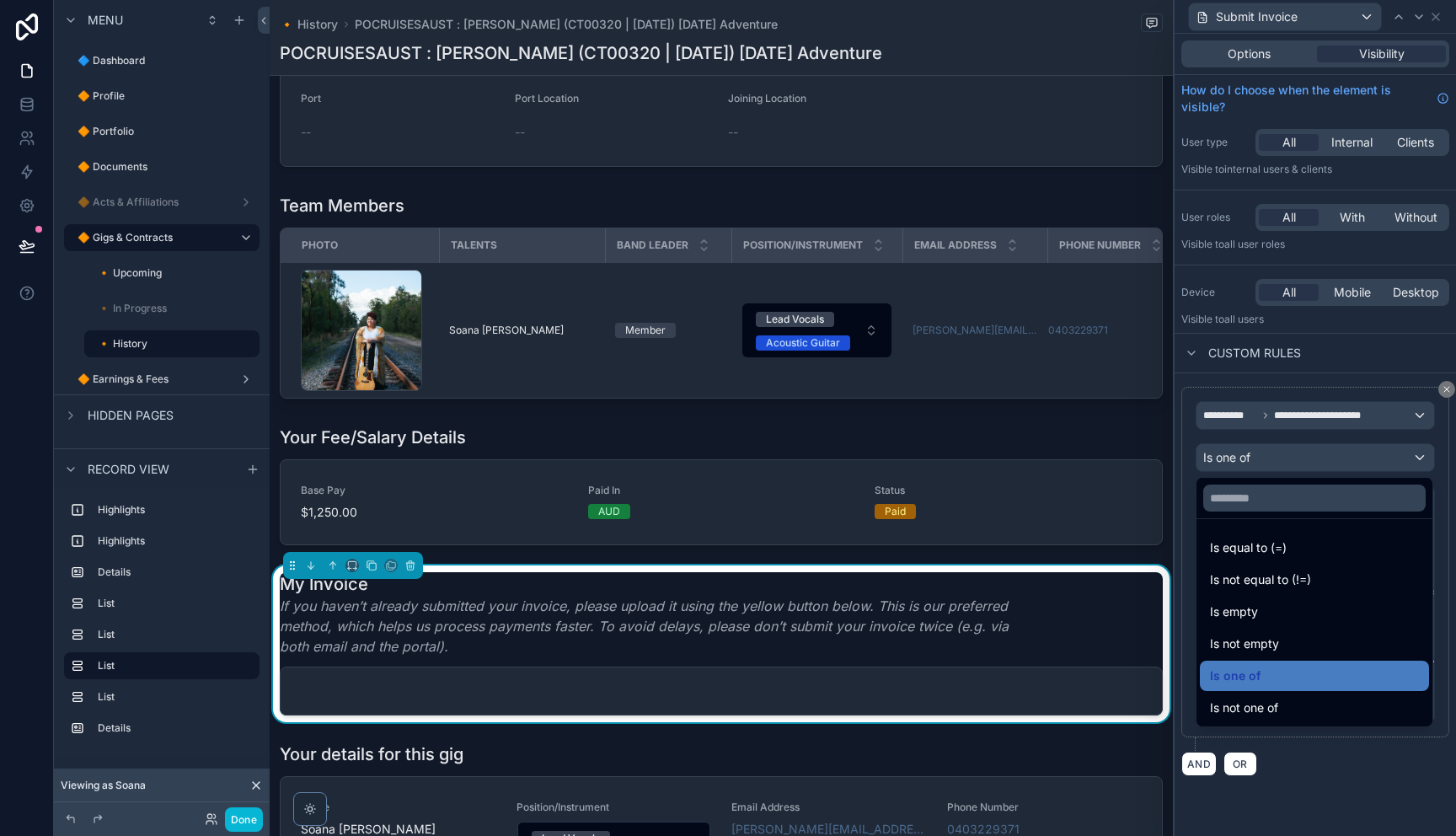
click at [1263, 700] on span "Is not one of" at bounding box center [1244, 707] width 69 height 20
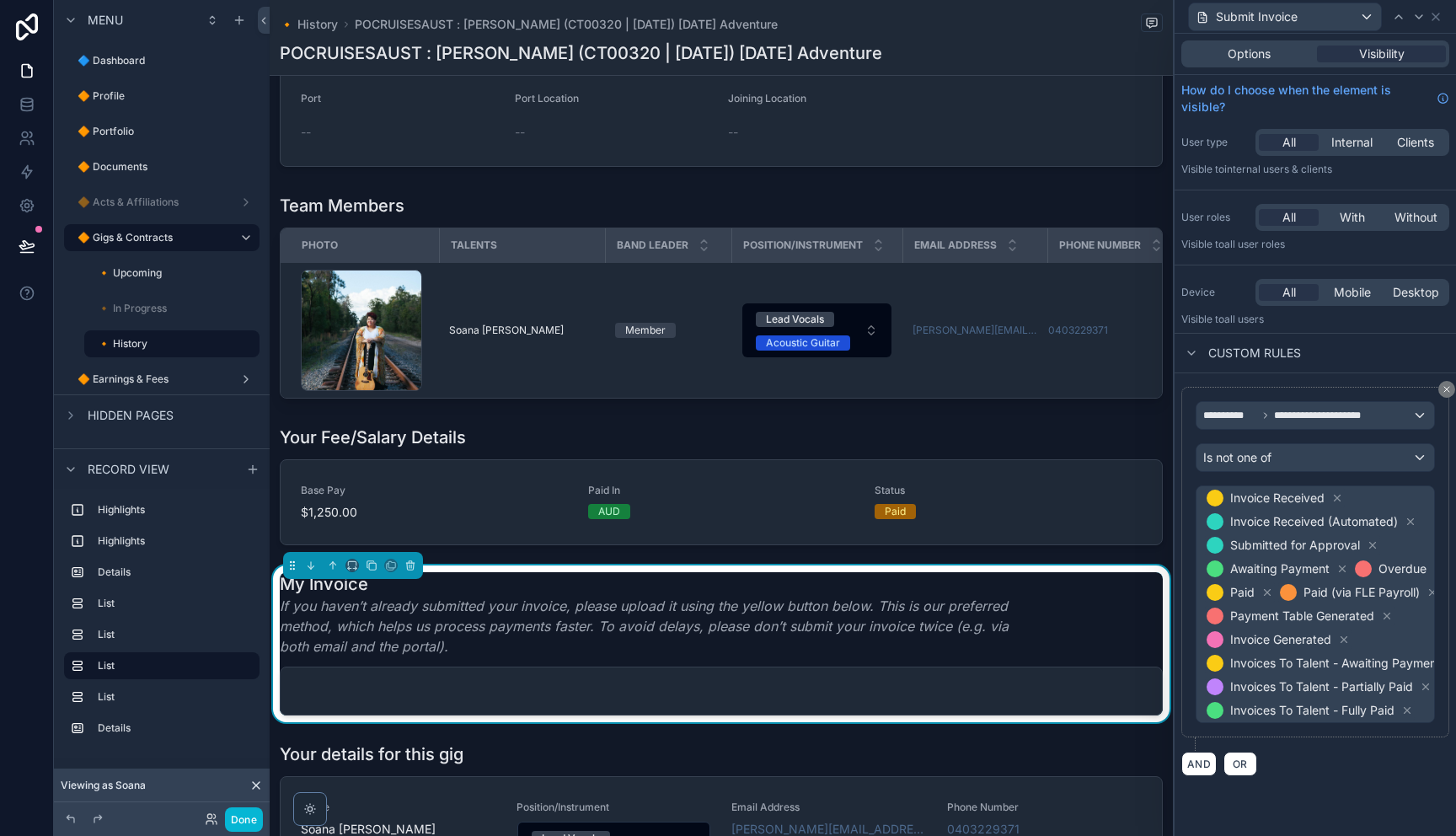
drag, startPoint x: 1378, startPoint y: 790, endPoint x: 1383, endPoint y: 780, distance: 11.2
click at [1378, 789] on div "**********" at bounding box center [1315, 434] width 281 height 802
click at [243, 821] on button "Done" at bounding box center [244, 819] width 38 height 25
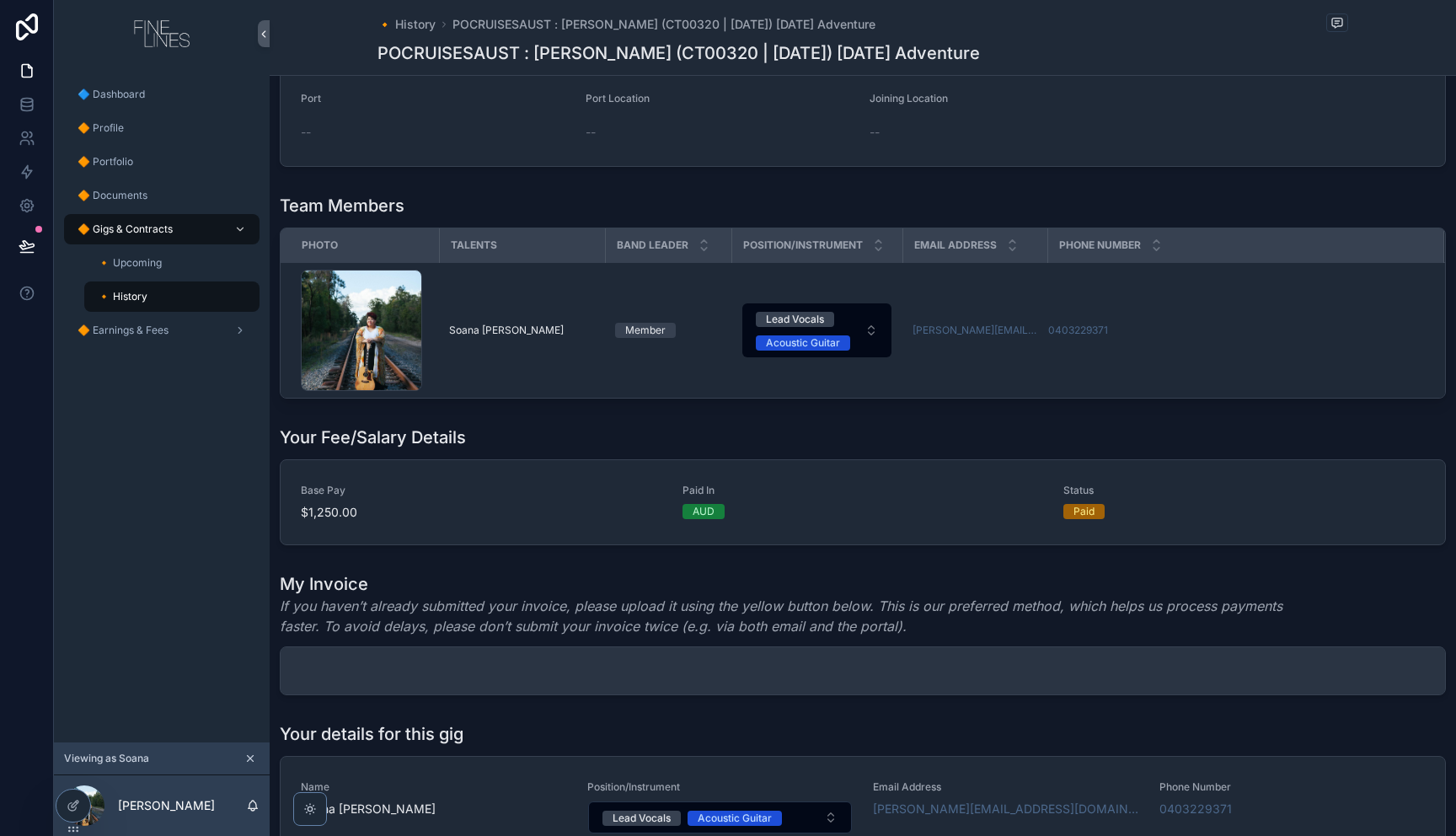
drag, startPoint x: 923, startPoint y: 676, endPoint x: 1220, endPoint y: 674, distance: 297.0
click at [937, 677] on div "scrollable content" at bounding box center [862, 670] width 1164 height 47
drag, startPoint x: 1377, startPoint y: 668, endPoint x: 574, endPoint y: 675, distance: 803.0
click at [1356, 669] on div "scrollable content" at bounding box center [862, 670] width 1164 height 47
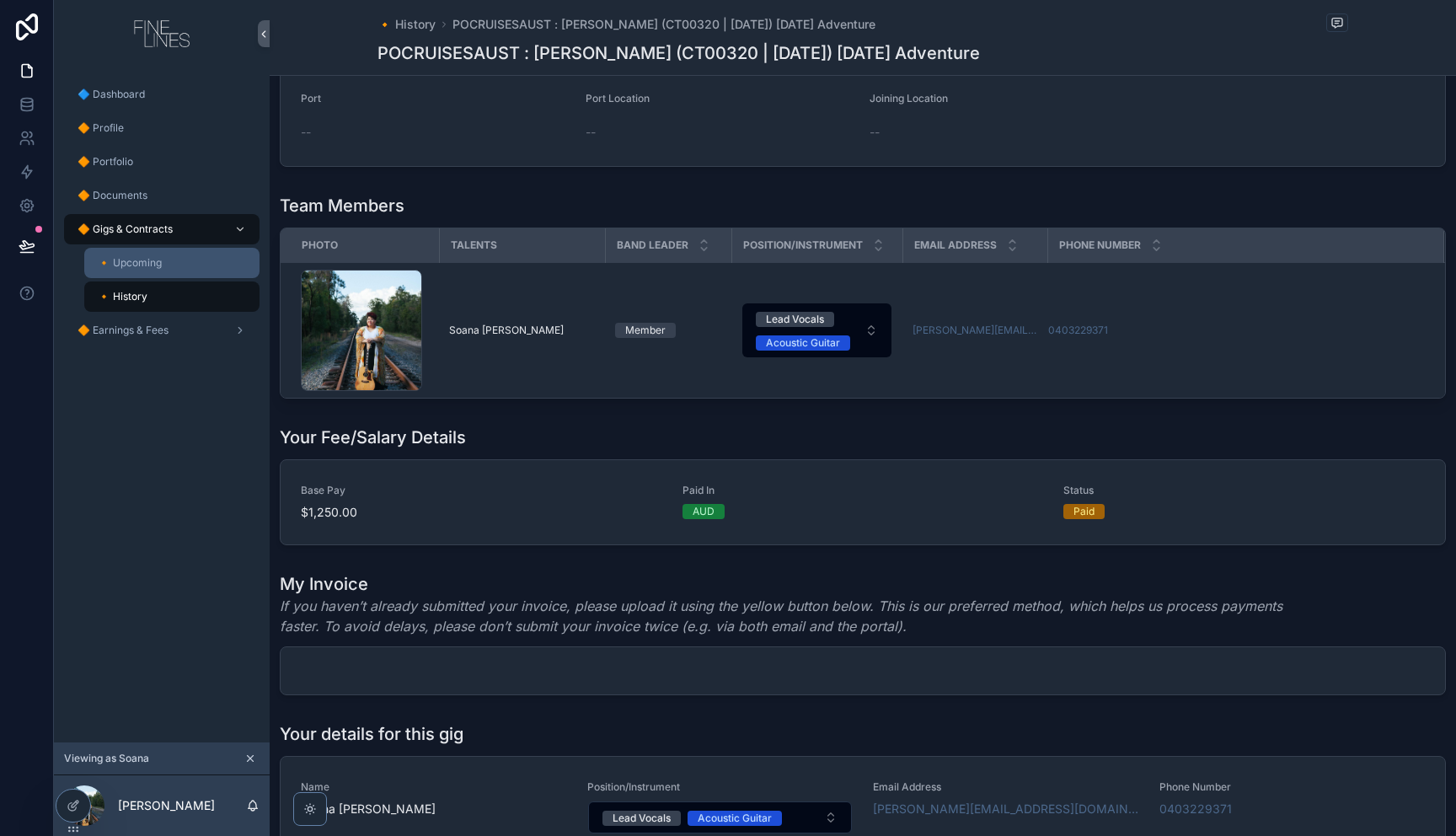
click at [127, 264] on span "🔸 Upcoming" at bounding box center [129, 263] width 64 height 13
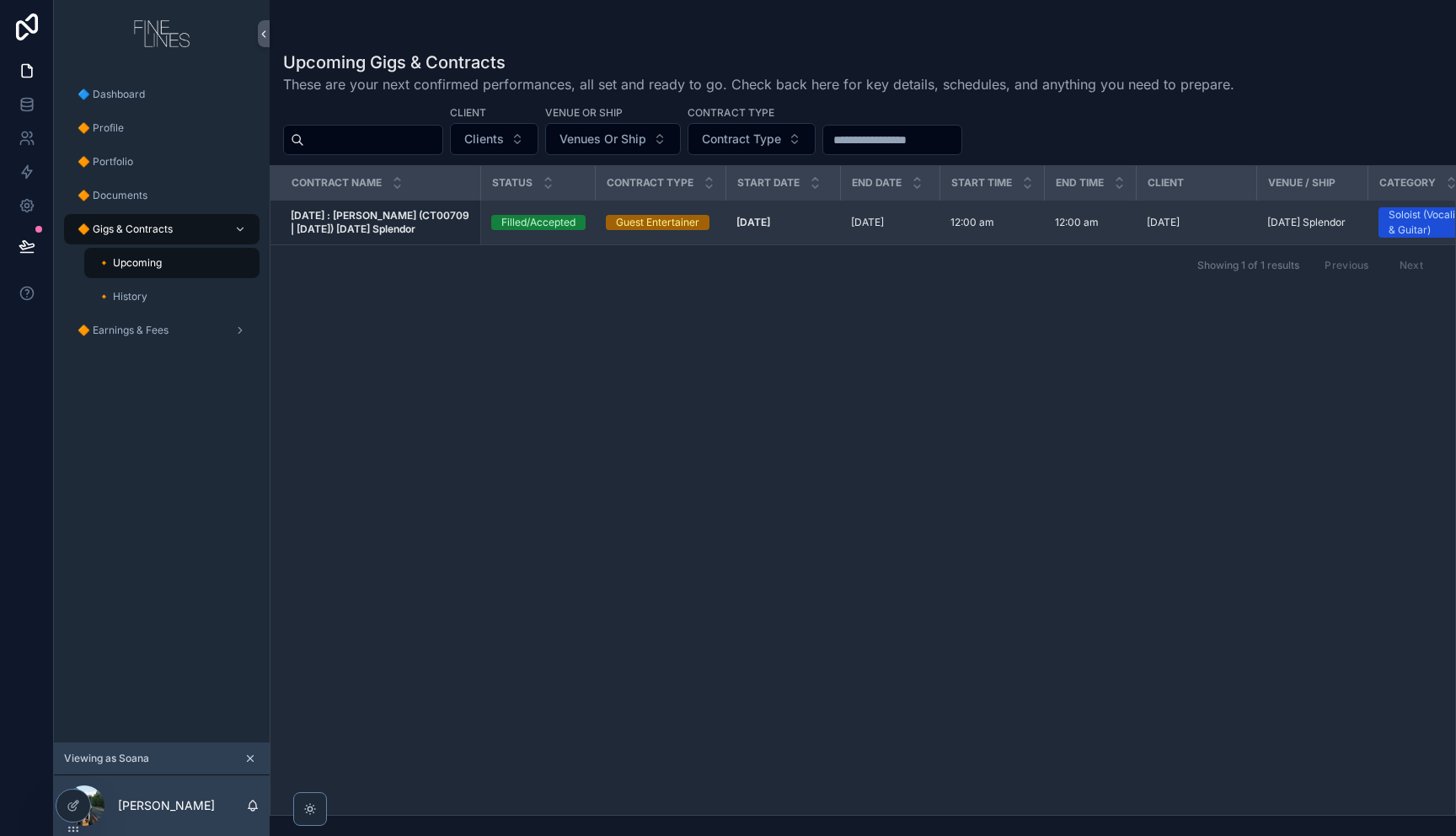
click at [770, 219] on strong "[DATE]" at bounding box center [752, 221] width 33 height 12
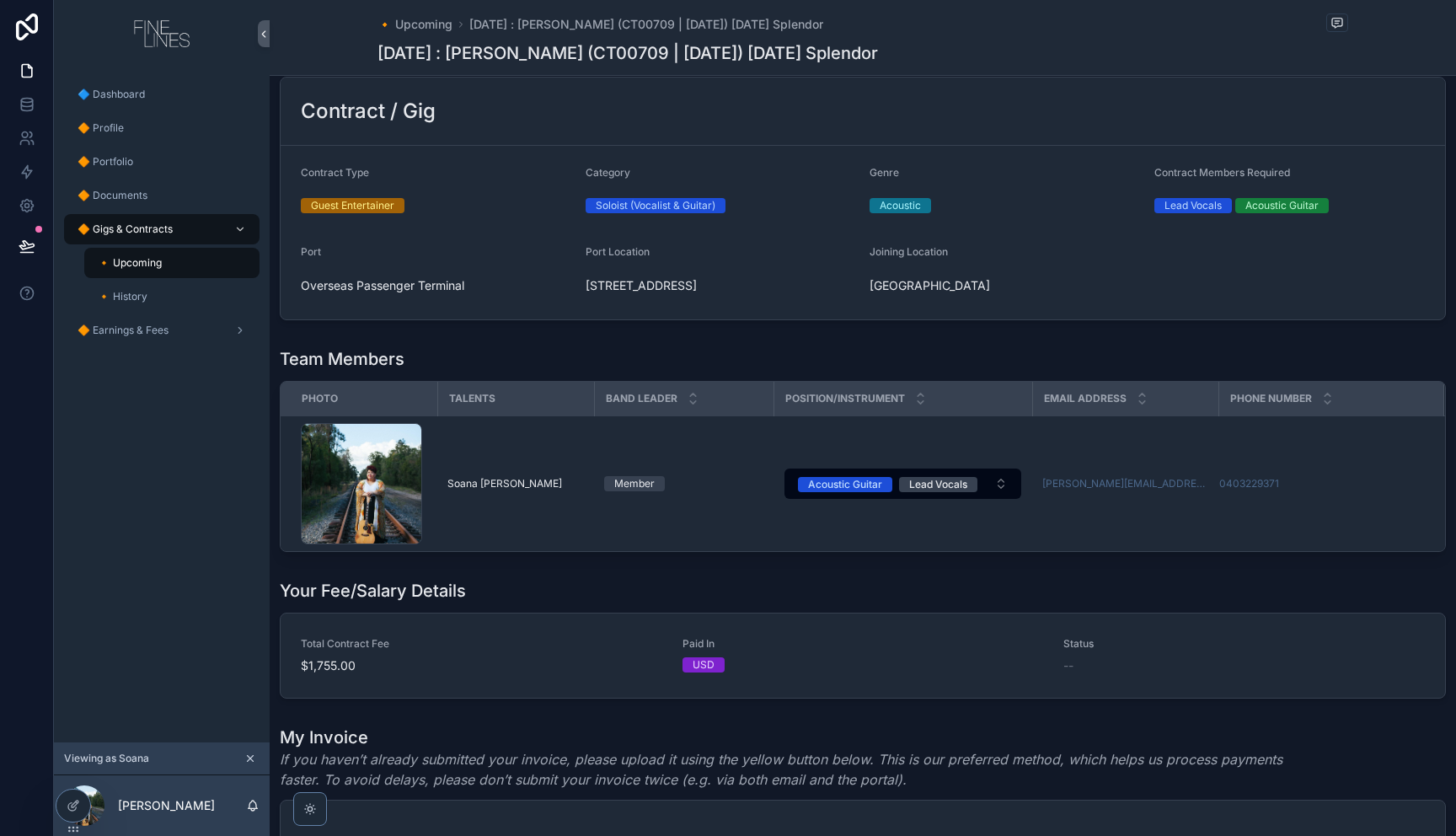
scroll to position [714, 0]
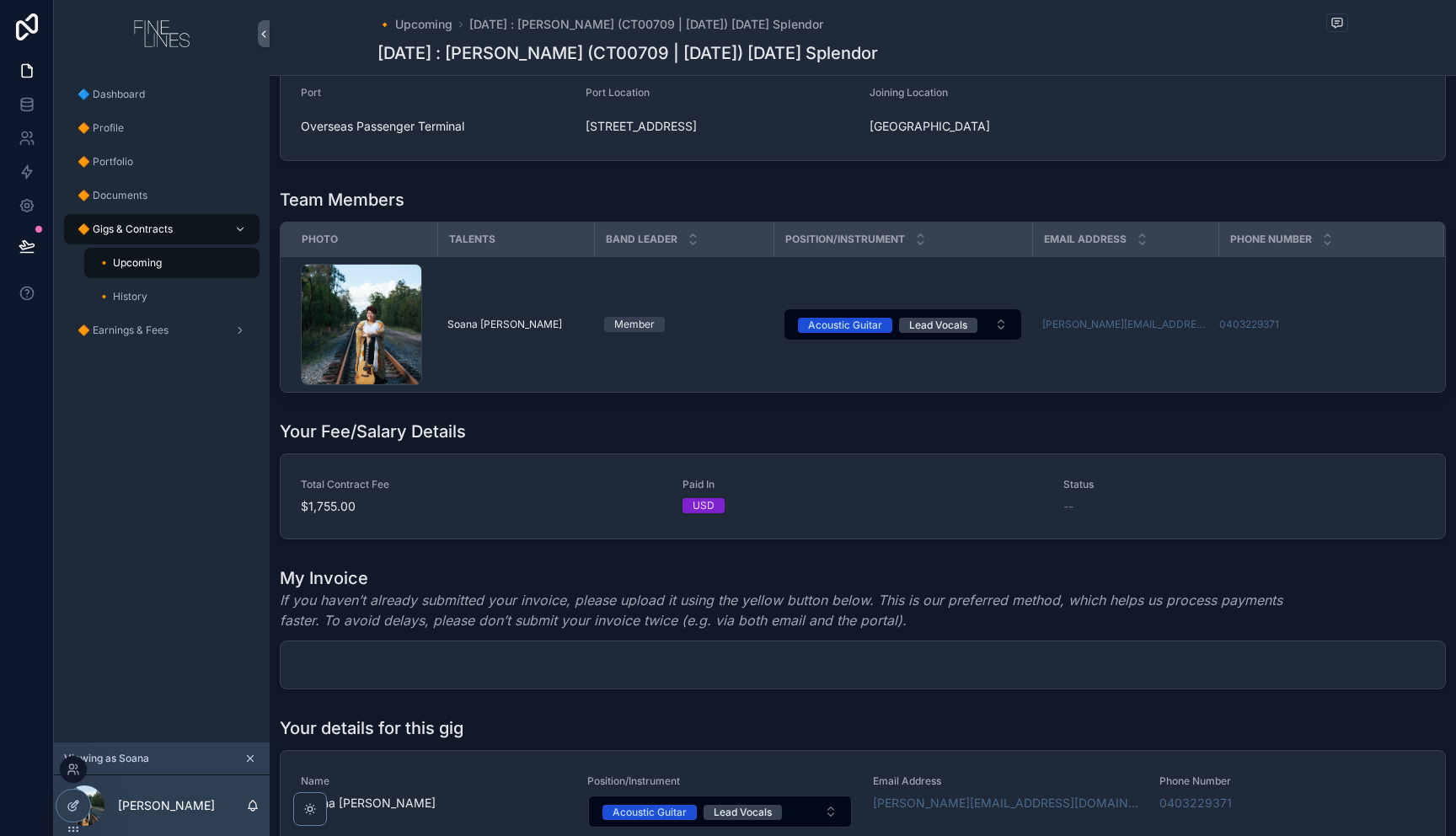
click at [69, 805] on icon at bounding box center [72, 806] width 8 height 8
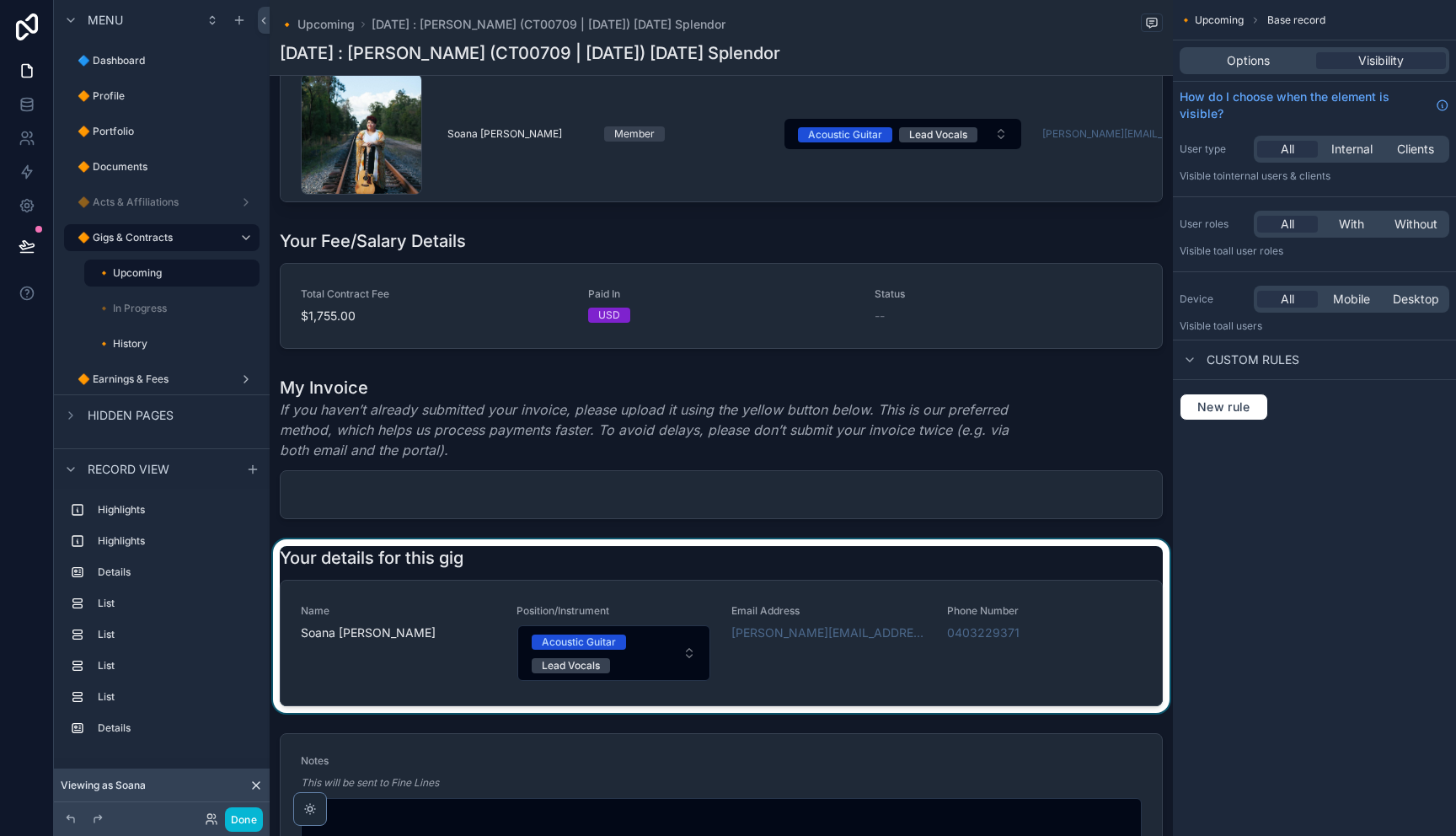
scroll to position [979, 0]
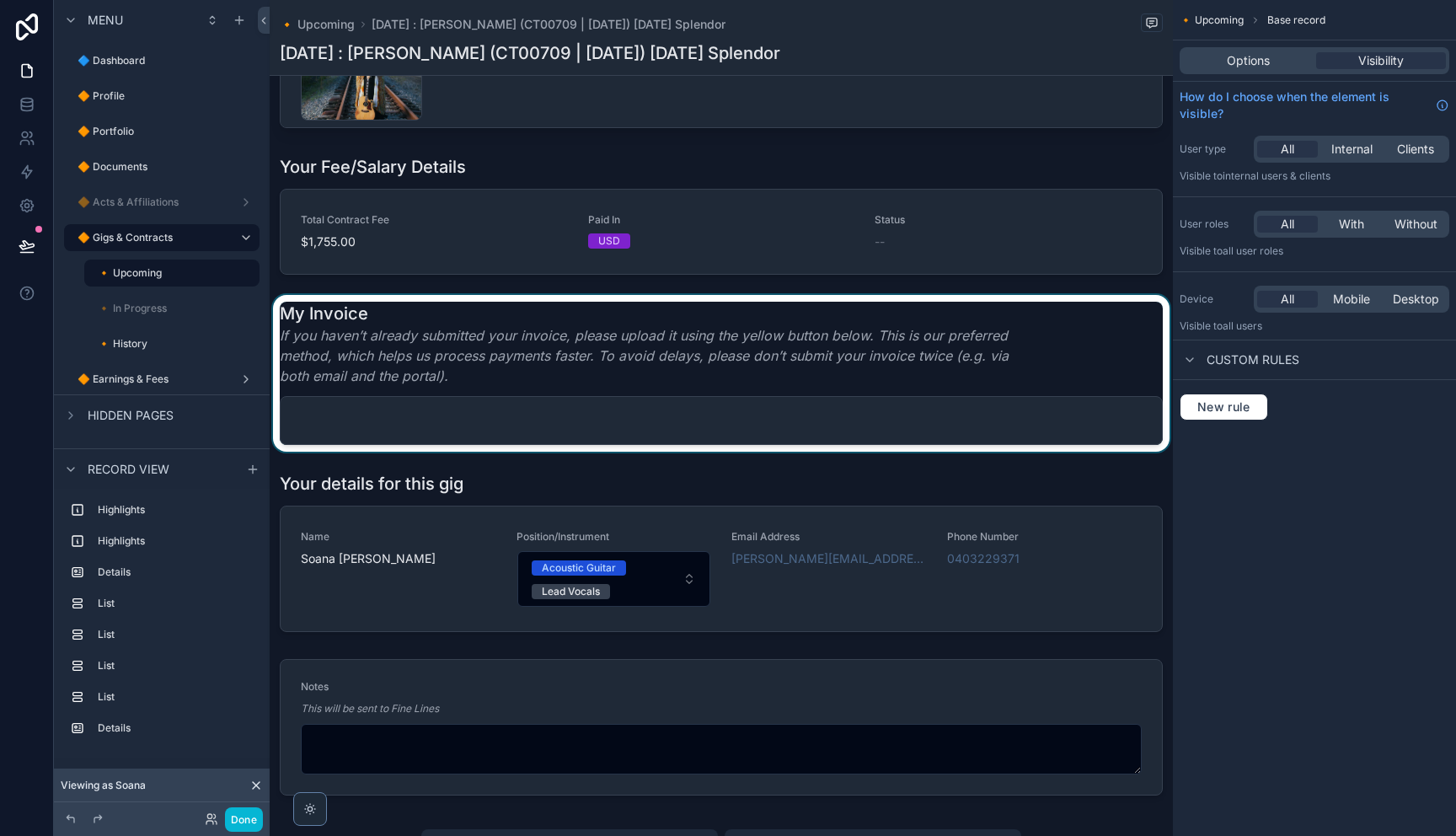
click at [898, 452] on div "scrollable content" at bounding box center [721, 373] width 903 height 156
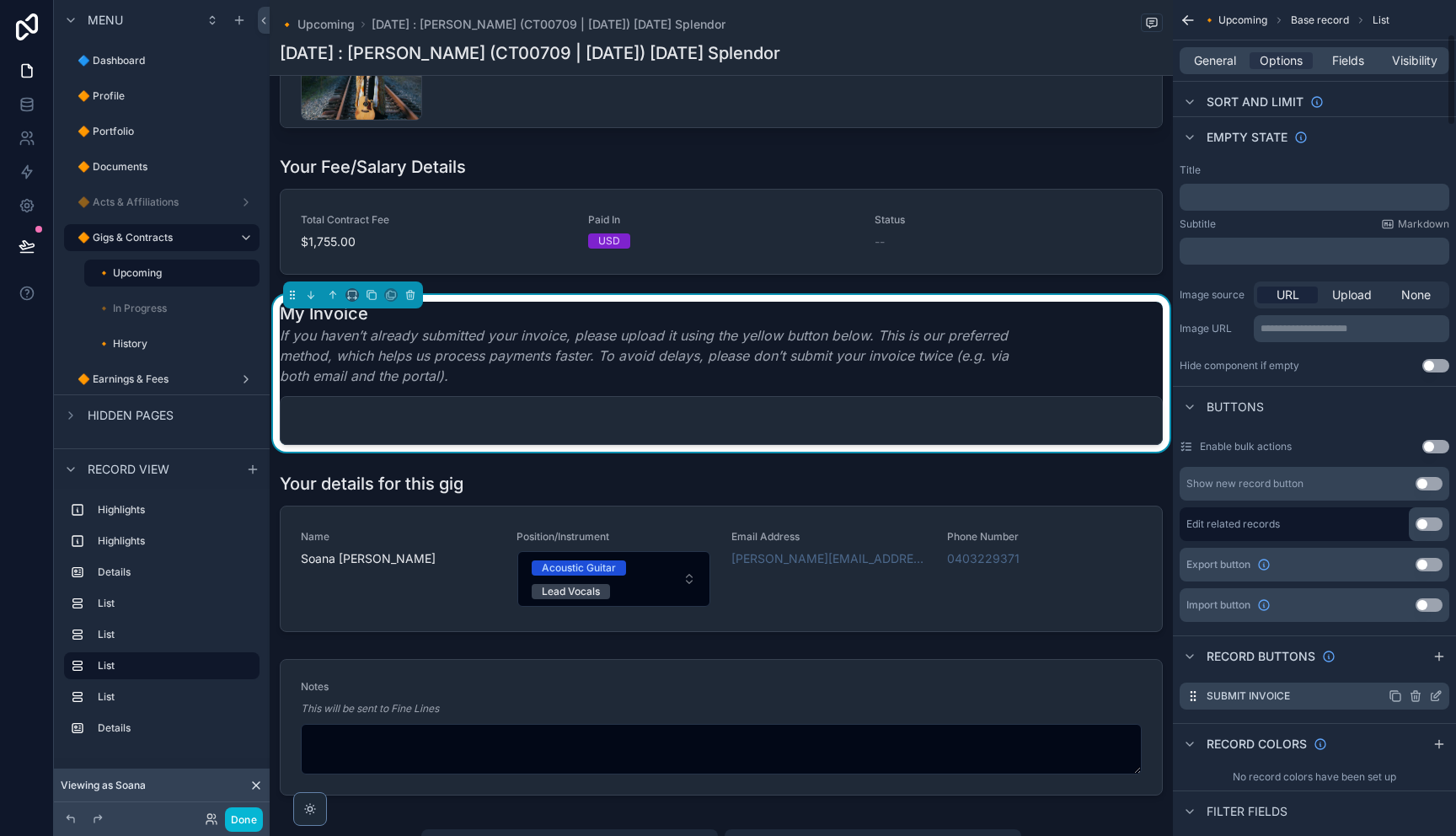
scroll to position [327, 0]
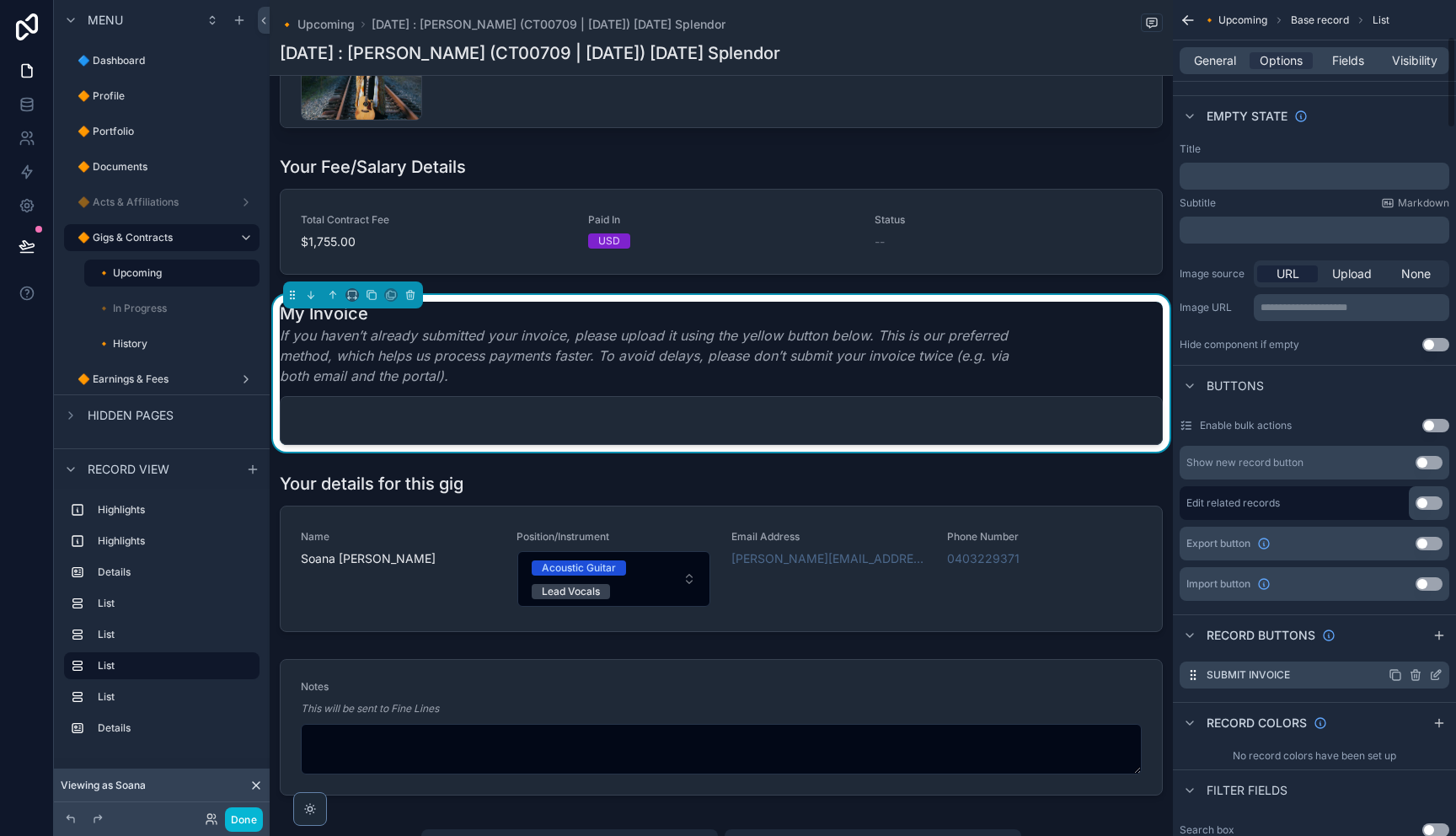
click at [1432, 673] on icon "scrollable content" at bounding box center [1436, 675] width 13 height 13
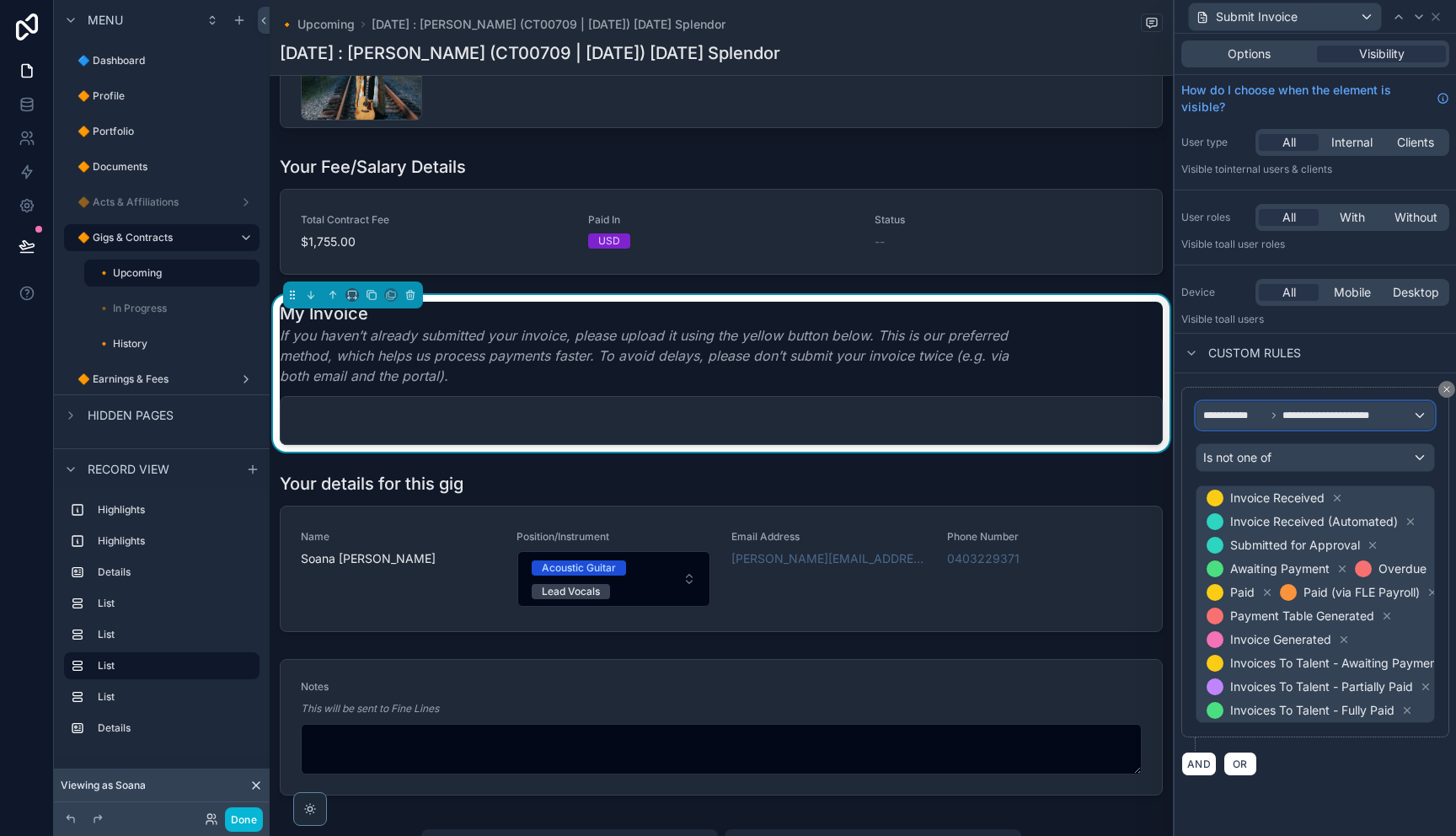
click at [1292, 415] on span "**********" at bounding box center [1335, 416] width 105 height 13
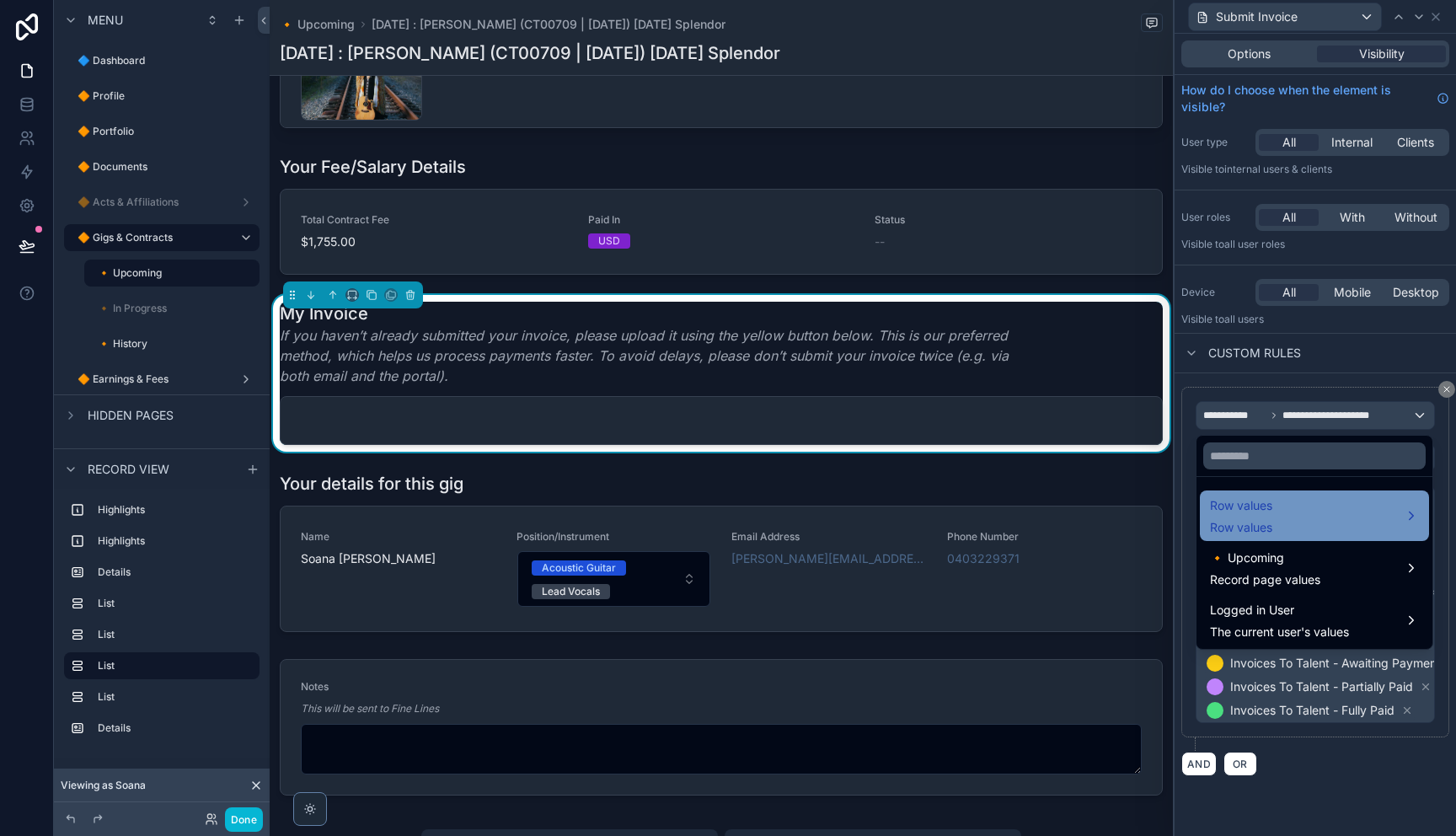
click at [1284, 514] on div "Row values Row values" at bounding box center [1314, 516] width 209 height 40
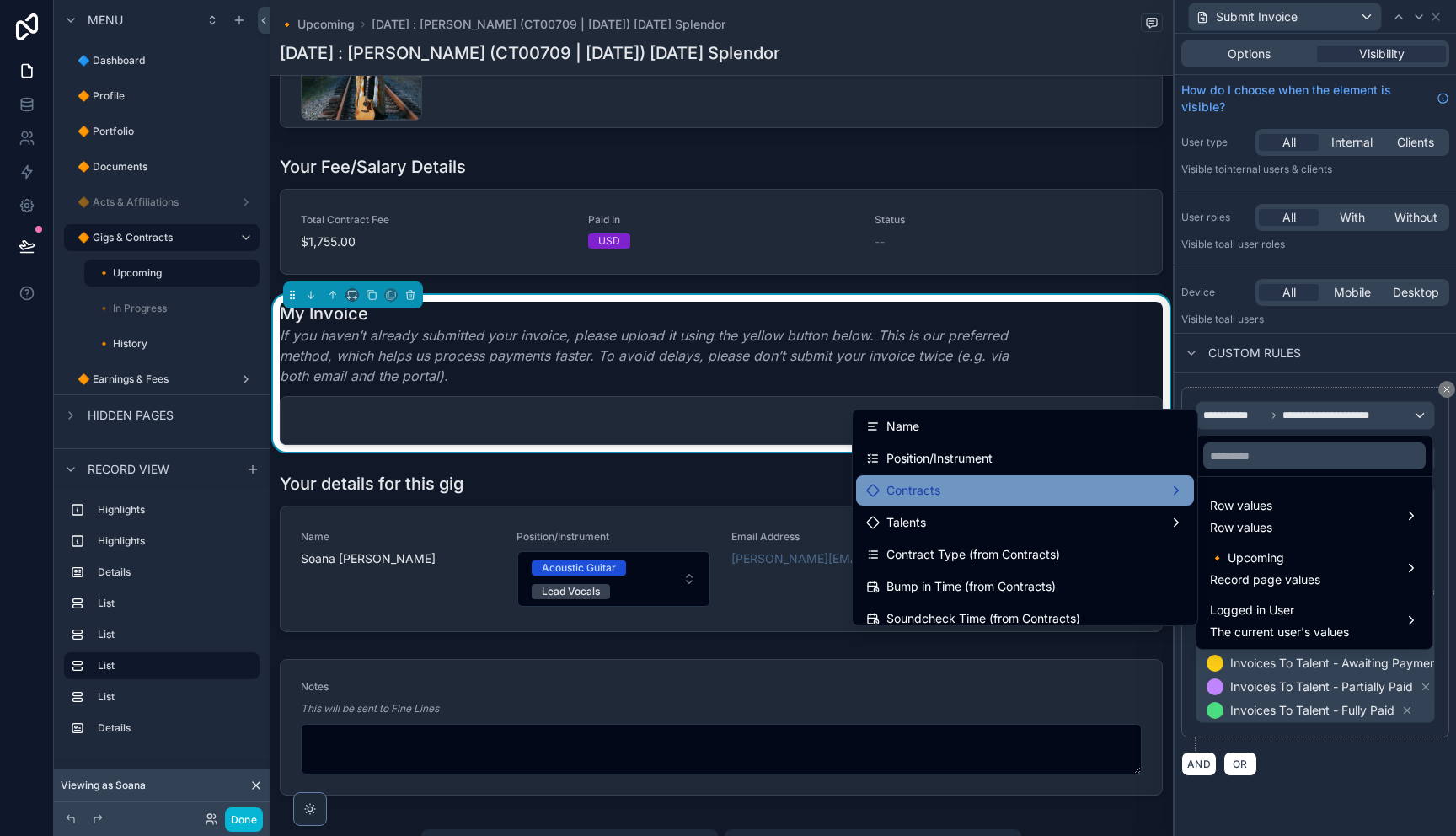
scroll to position [0, 0]
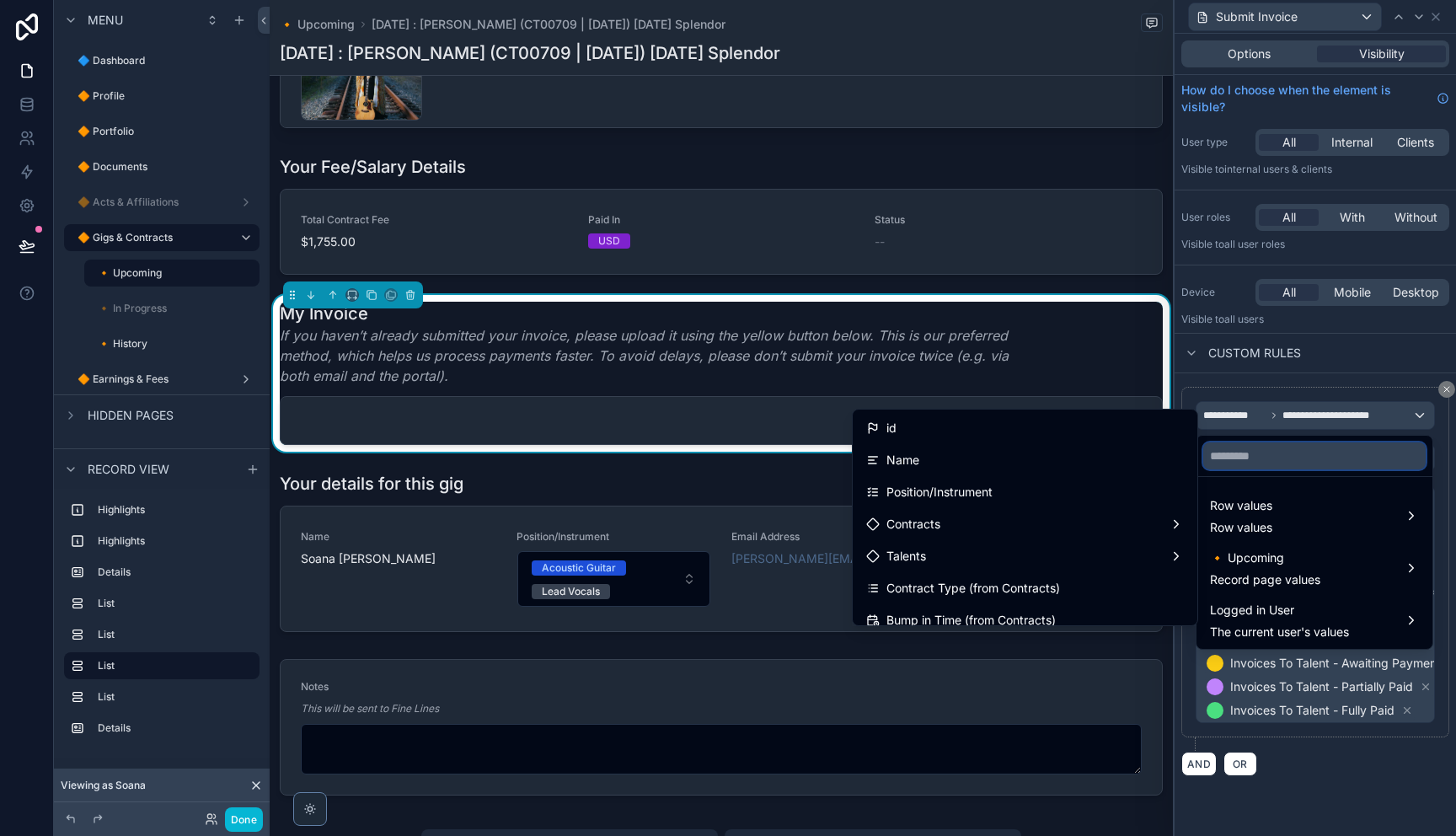
click at [1345, 456] on input "text" at bounding box center [1314, 456] width 222 height 27
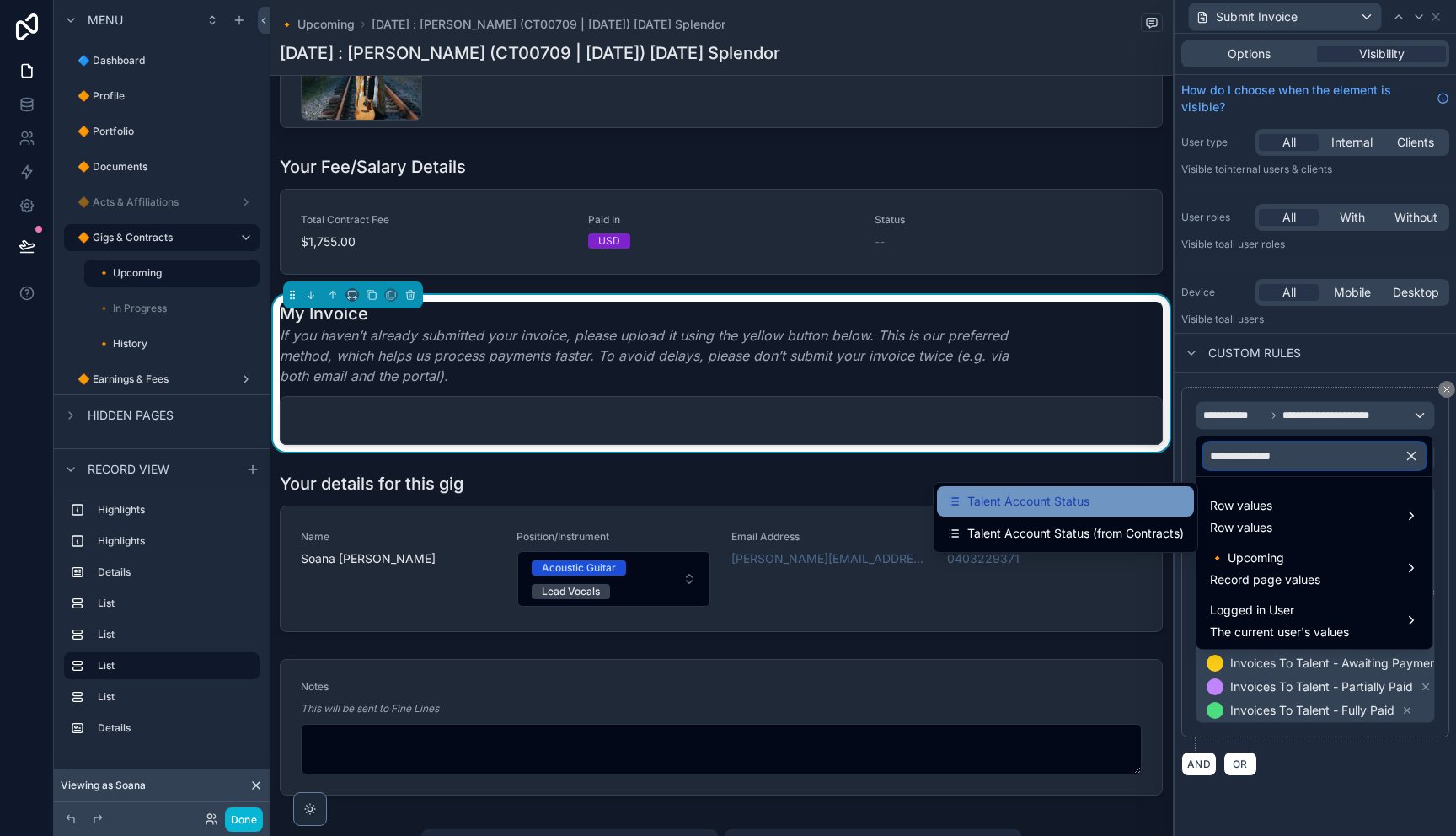
type input "**********"
click at [1062, 496] on span "Talent Account Status" at bounding box center [1028, 500] width 122 height 20
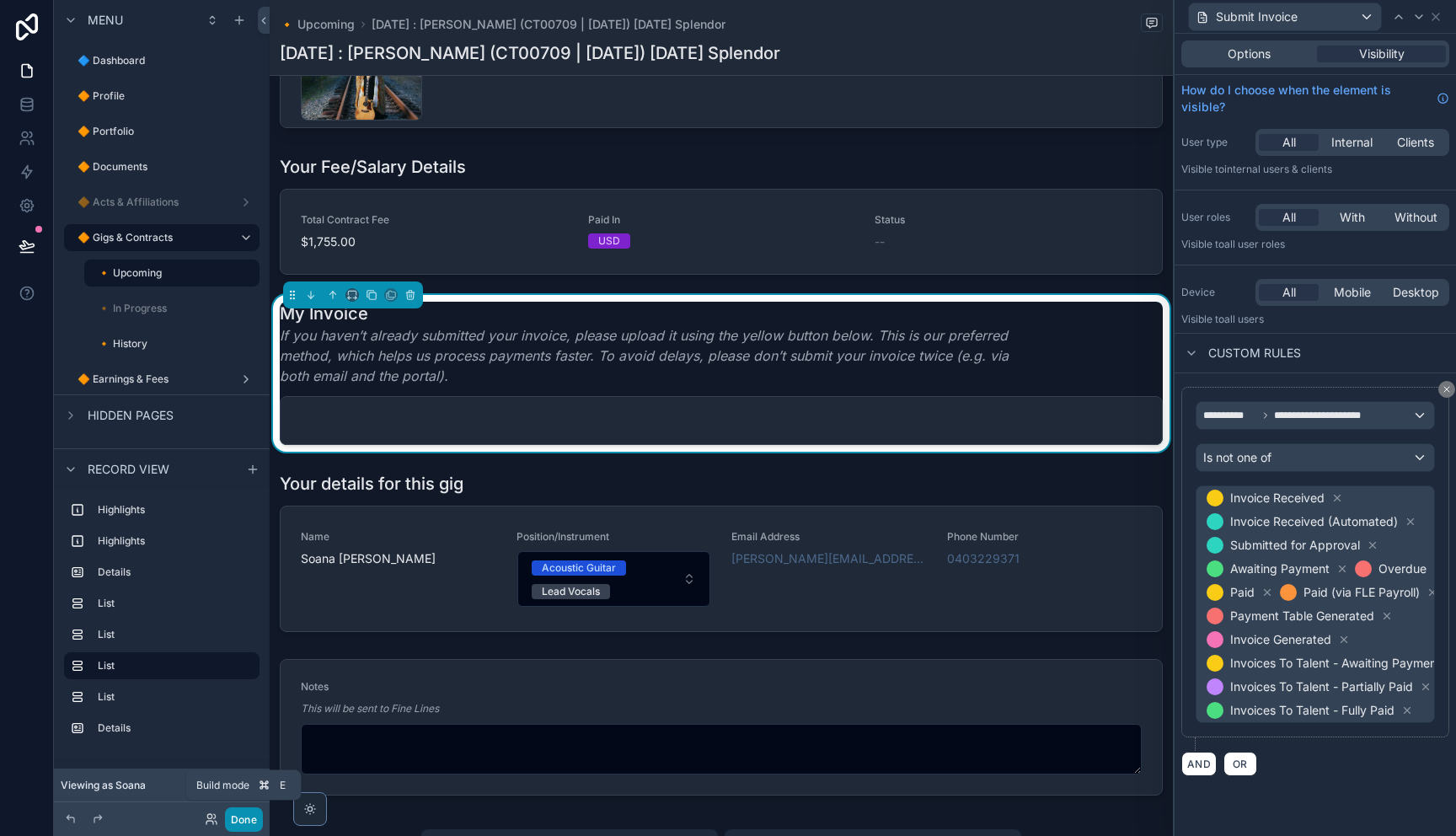
click at [236, 821] on button "Done" at bounding box center [244, 819] width 38 height 25
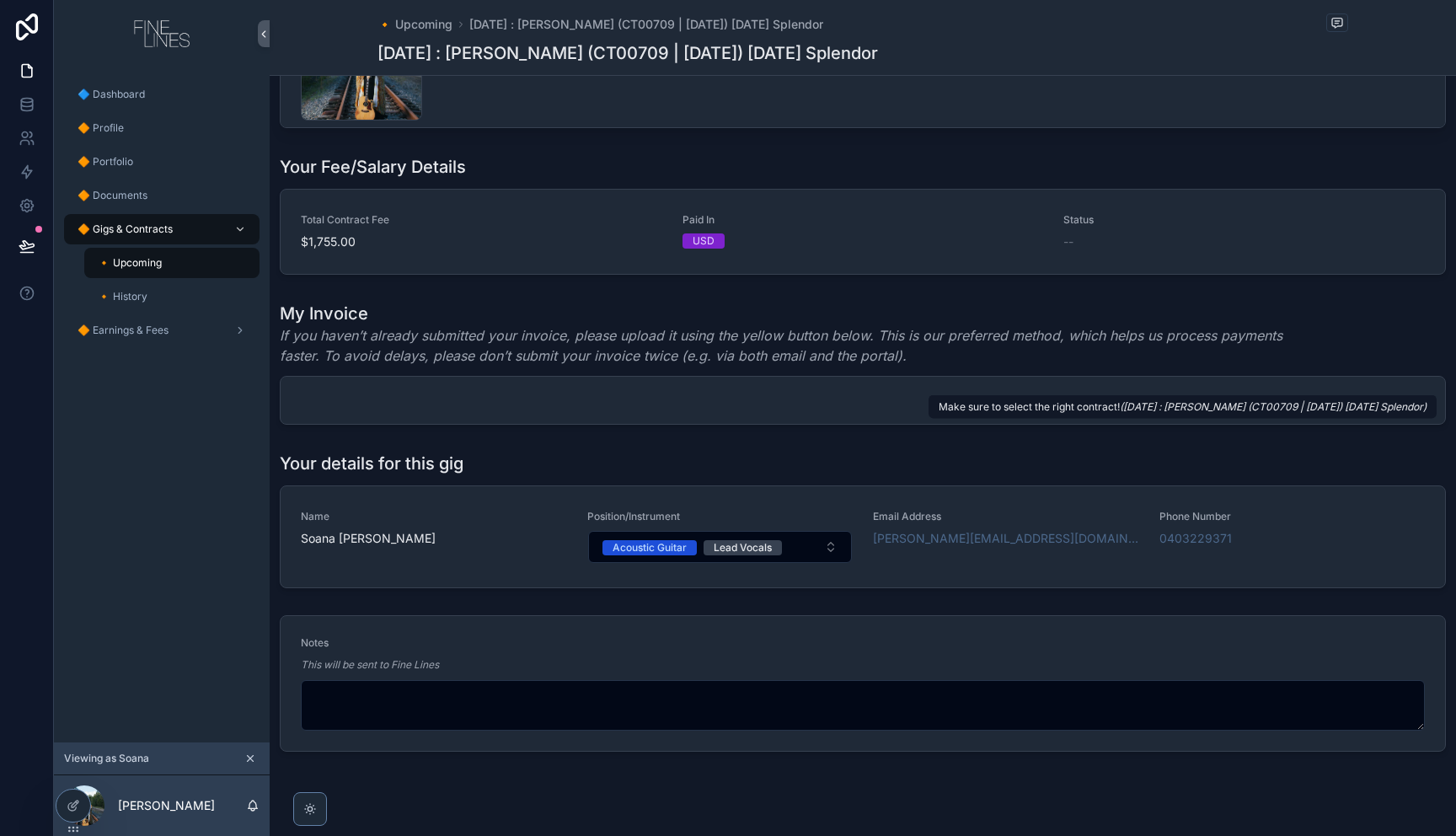
click at [0, 0] on icon "scrollable content" at bounding box center [0, 0] width 0 height 0
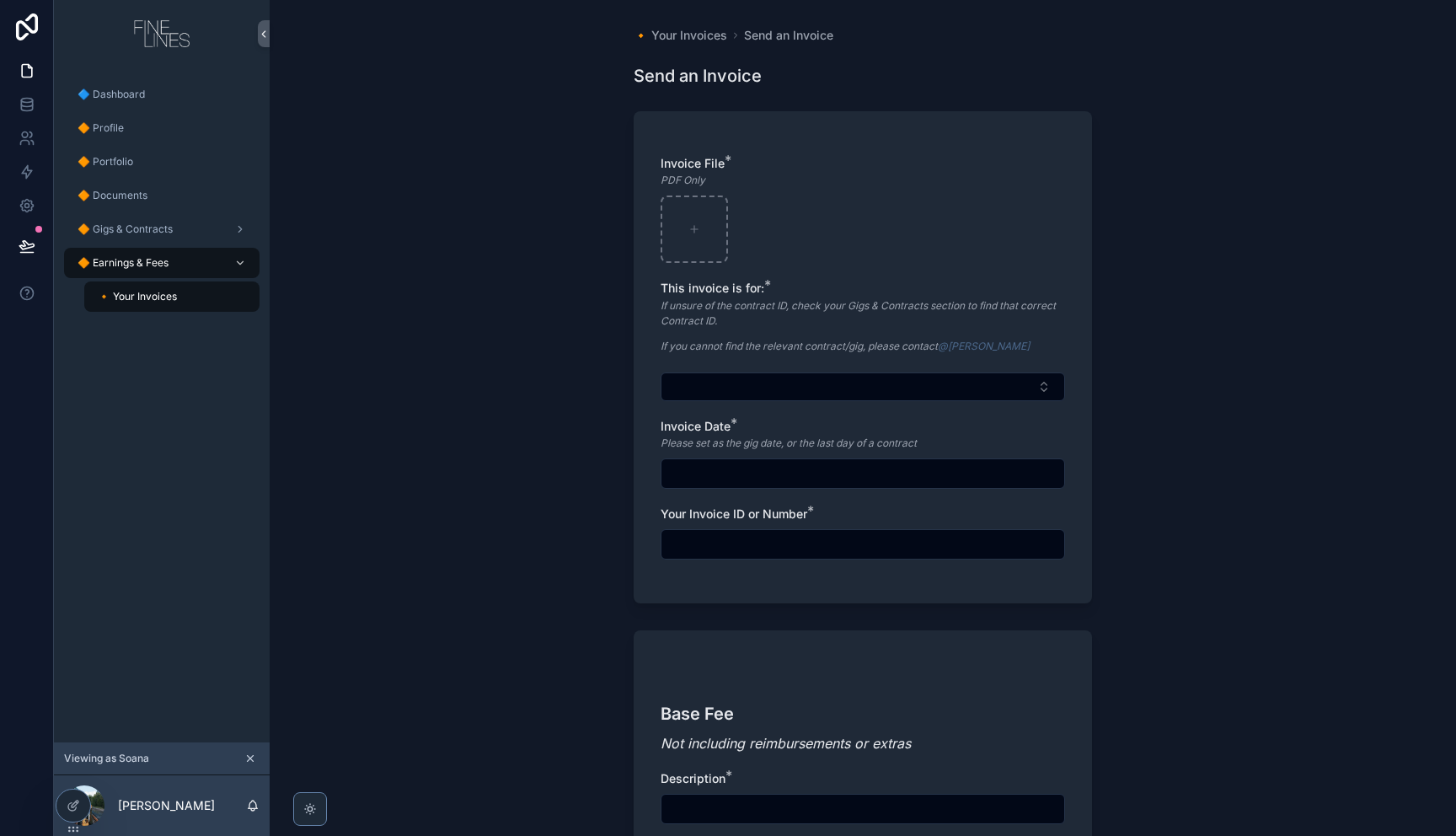
drag, startPoint x: 502, startPoint y: 308, endPoint x: 488, endPoint y: 127, distance: 181.5
click at [494, 299] on div "🔸 Your Invoices Send an Invoice Send an Invoice Invoice File * PDF Only This in…" at bounding box center [863, 418] width 1186 height 836
click at [756, 32] on span "Send an Invoice" at bounding box center [789, 35] width 90 height 17
click at [707, 37] on span "🔸 Your Invoices" at bounding box center [680, 35] width 93 height 17
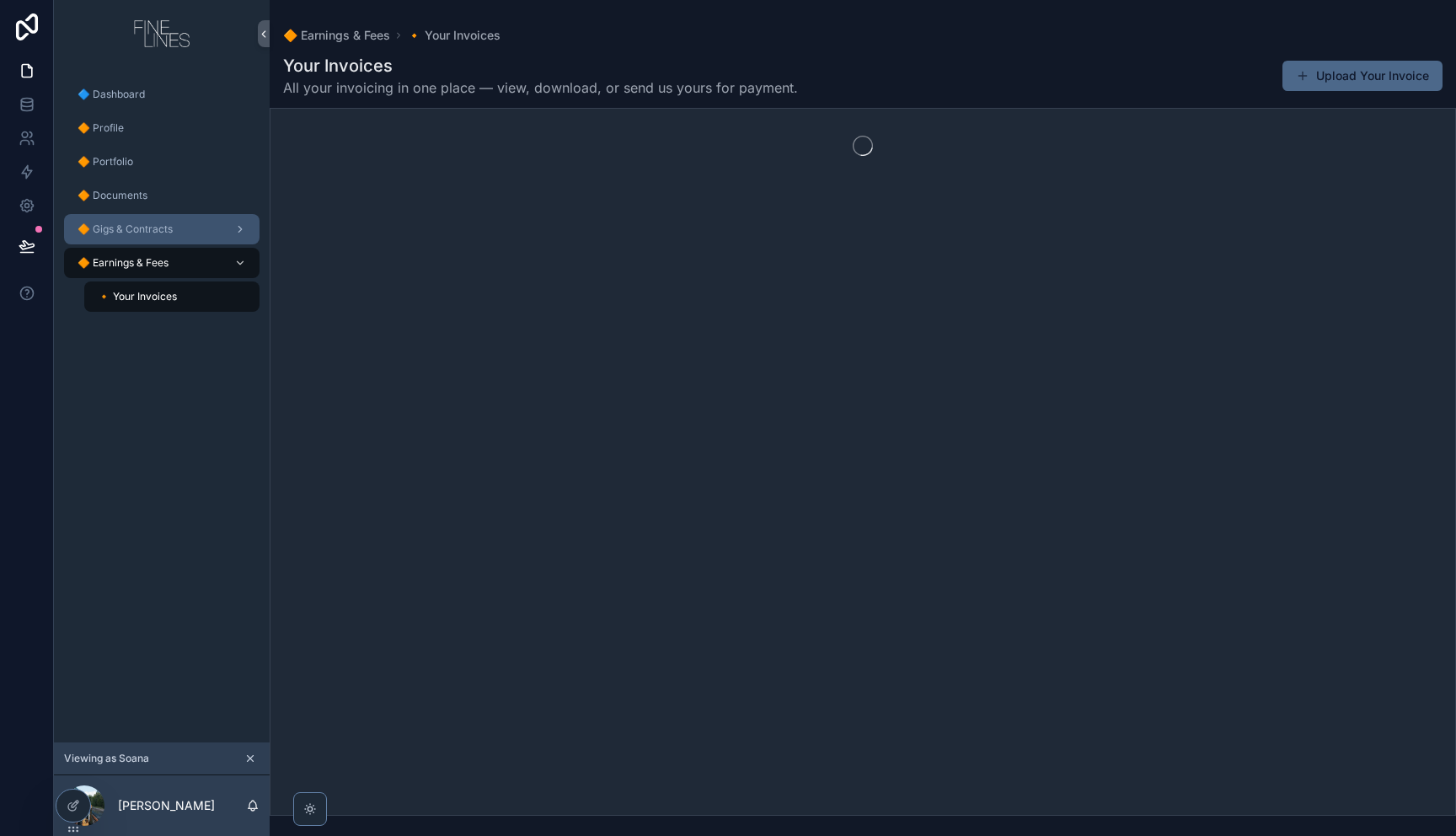
click at [143, 233] on span "🔶 Gigs & Contracts" at bounding box center [125, 229] width 95 height 13
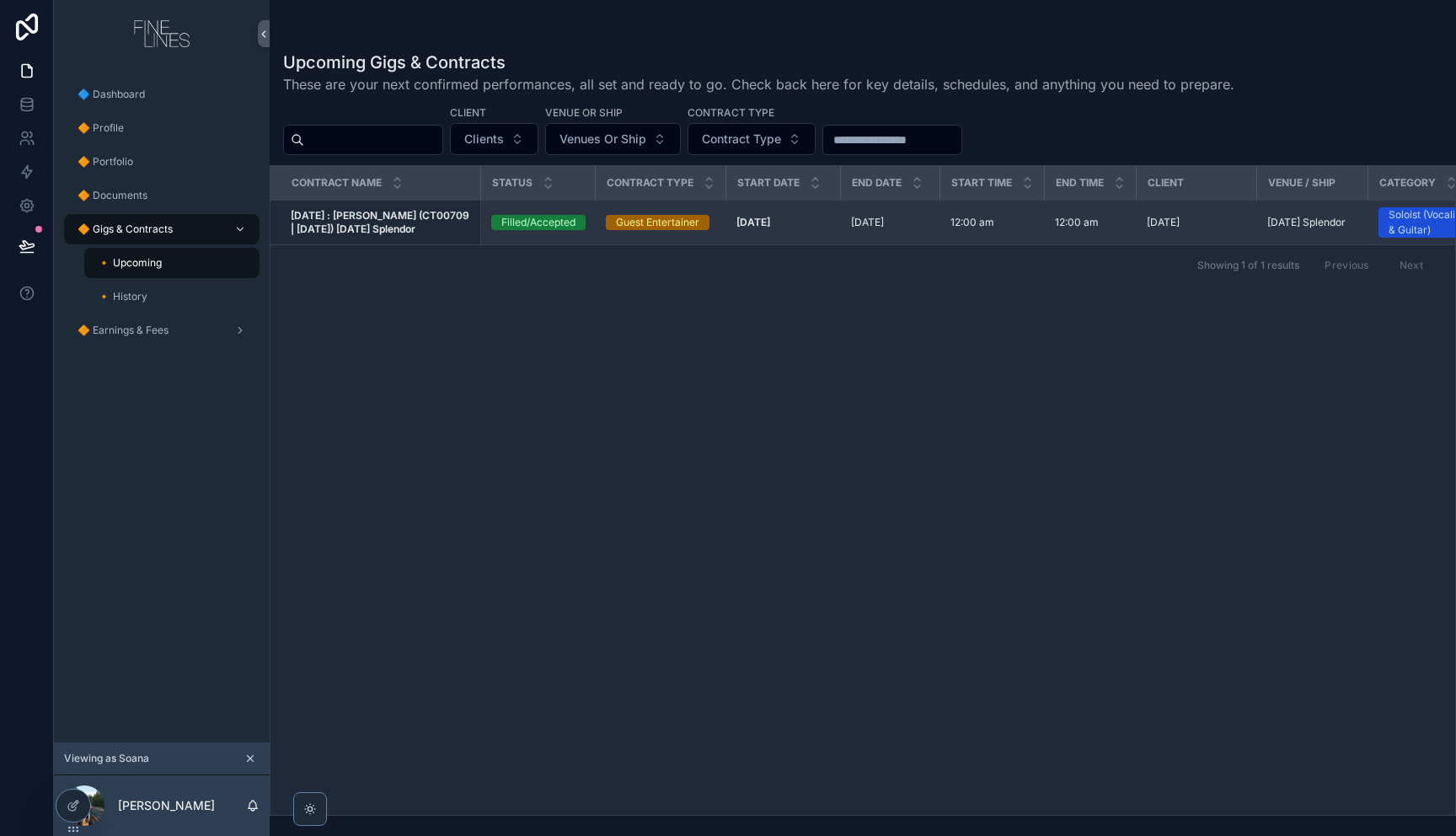
click at [893, 233] on td "[DATE] [DATE]" at bounding box center [891, 222] width 99 height 45
click at [404, 216] on strong "[DATE] : [PERSON_NAME] (CT00709 | [DATE]) [DATE] Splendor" at bounding box center [381, 221] width 181 height 26
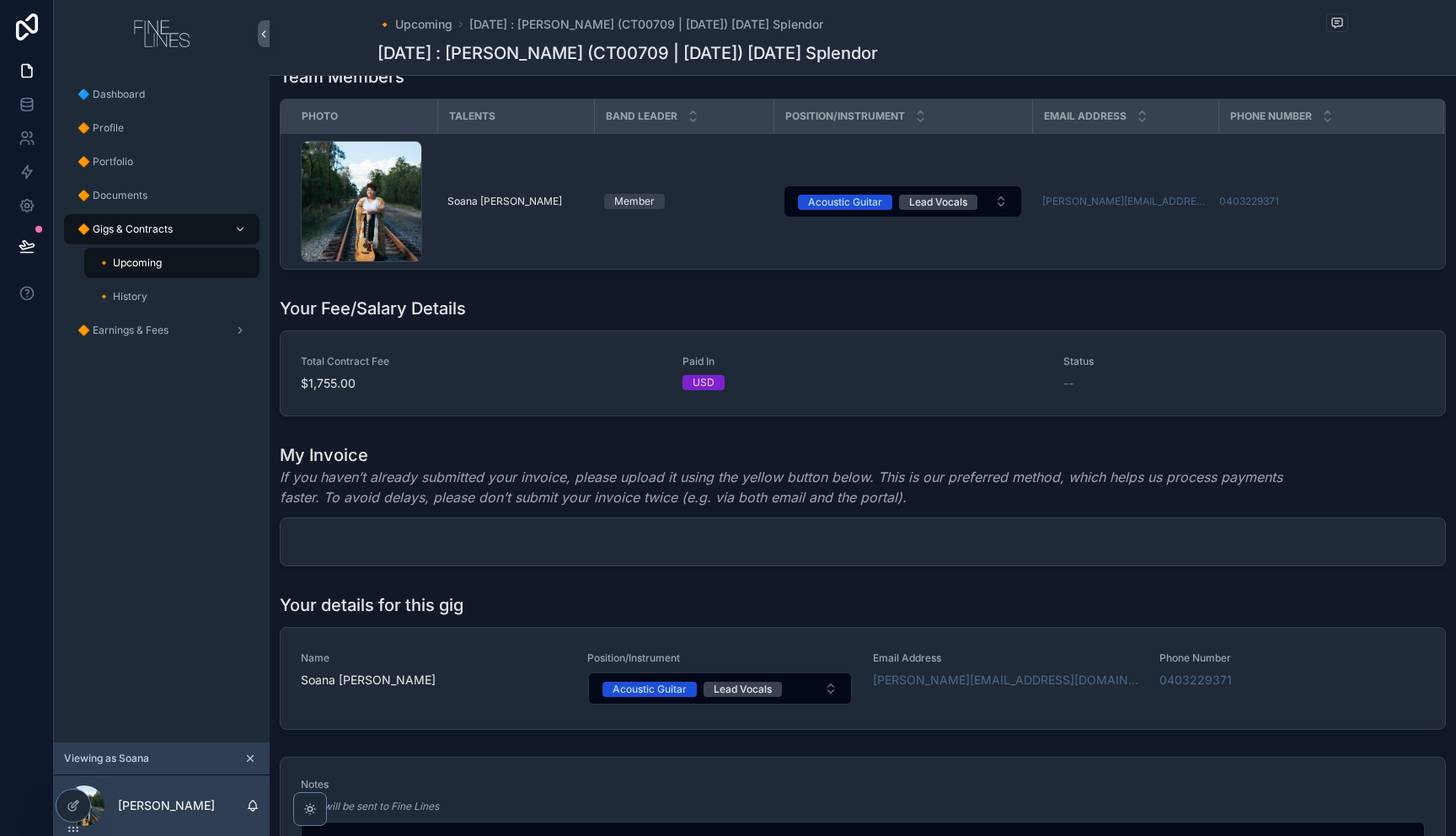
scroll to position [868, 0]
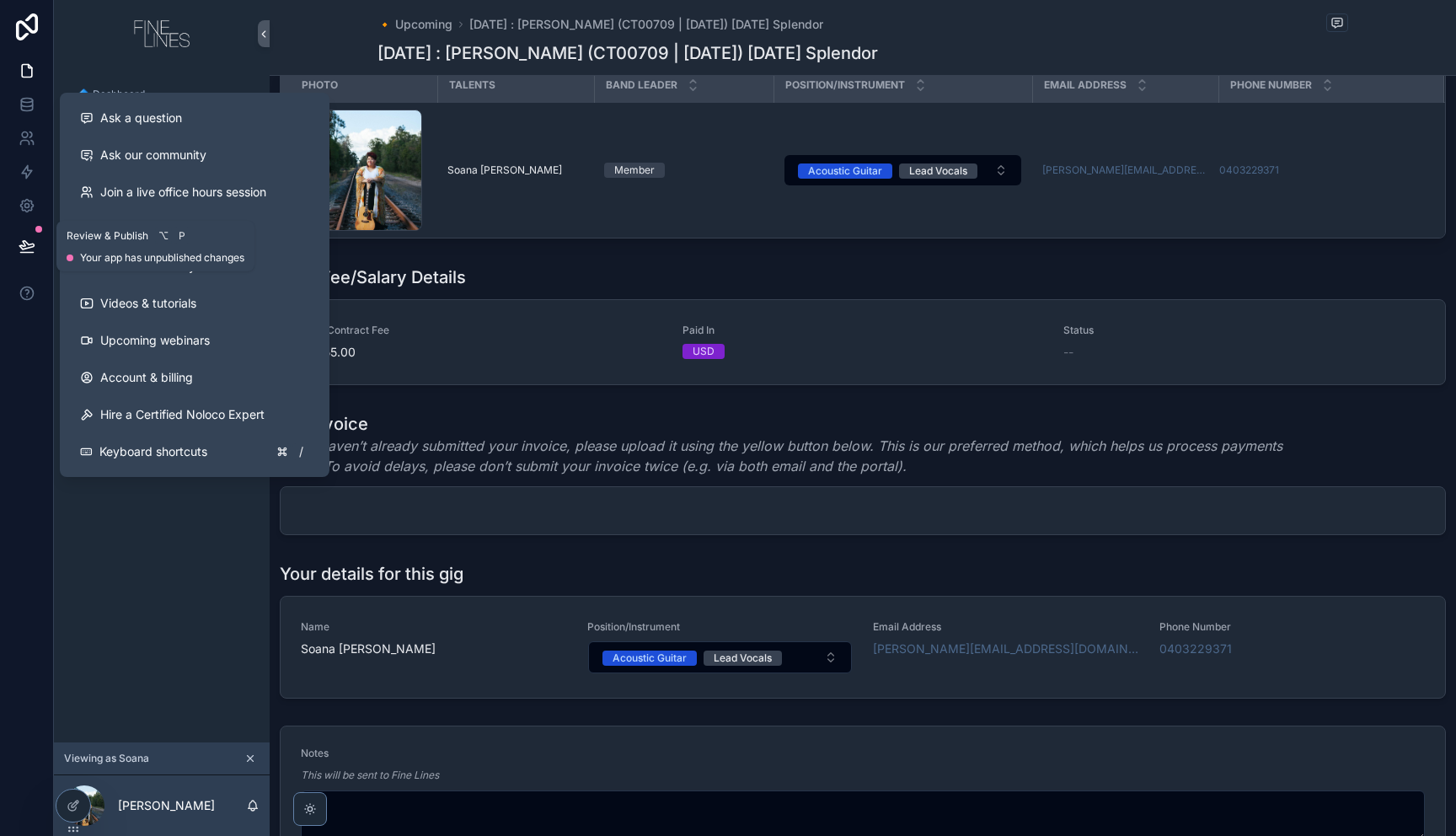
click at [21, 254] on icon at bounding box center [27, 246] width 17 height 17
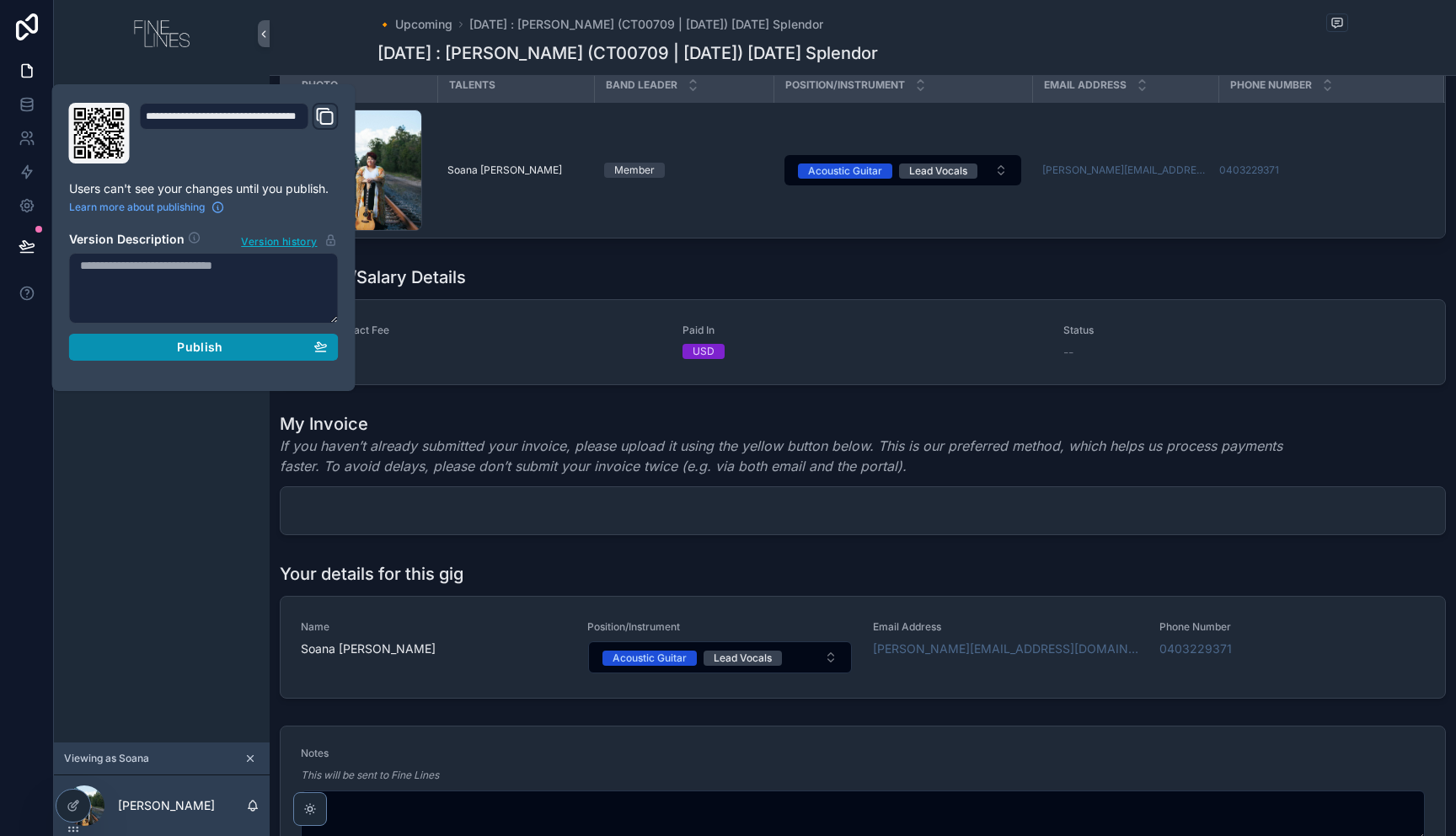
click at [199, 346] on span "Publish" at bounding box center [200, 347] width 46 height 15
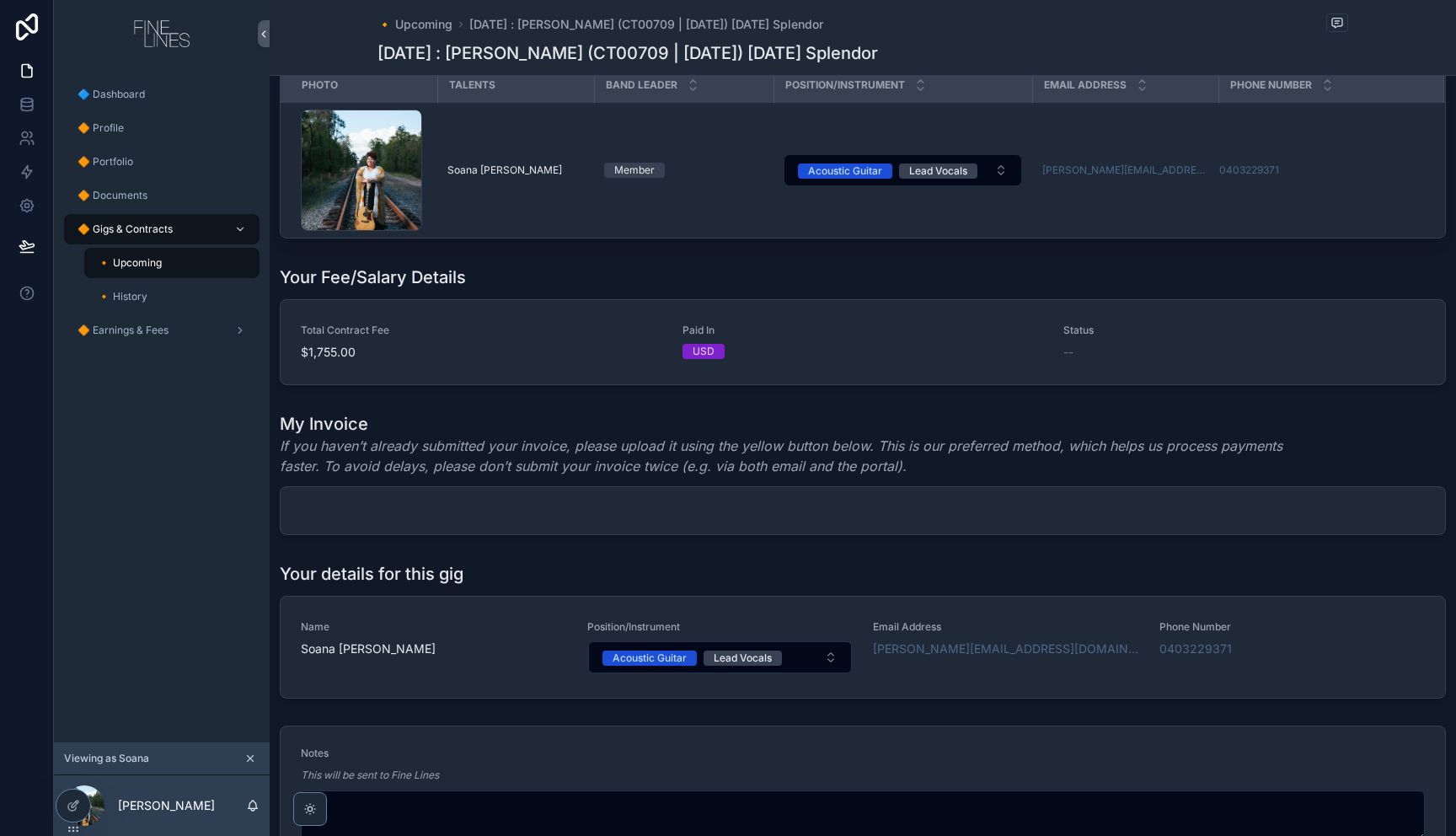
drag, startPoint x: 163, startPoint y: 458, endPoint x: 207, endPoint y: 464, distance: 44.4
click at [163, 458] on div "🔷 Dashboard 🔶 Profile 🔶 Portfolio 🔶 Documents 🔶 Gigs & Contracts 🔸 Upcoming 🔸 H…" at bounding box center [162, 405] width 215 height 675
click at [424, 436] on h1 "My Invoice" at bounding box center [799, 423] width 1039 height 24
drag, startPoint x: 492, startPoint y: 301, endPoint x: 172, endPoint y: 229, distance: 328.0
click at [492, 289] on div "Your Fee/Salary Details" at bounding box center [862, 276] width 1166 height 24
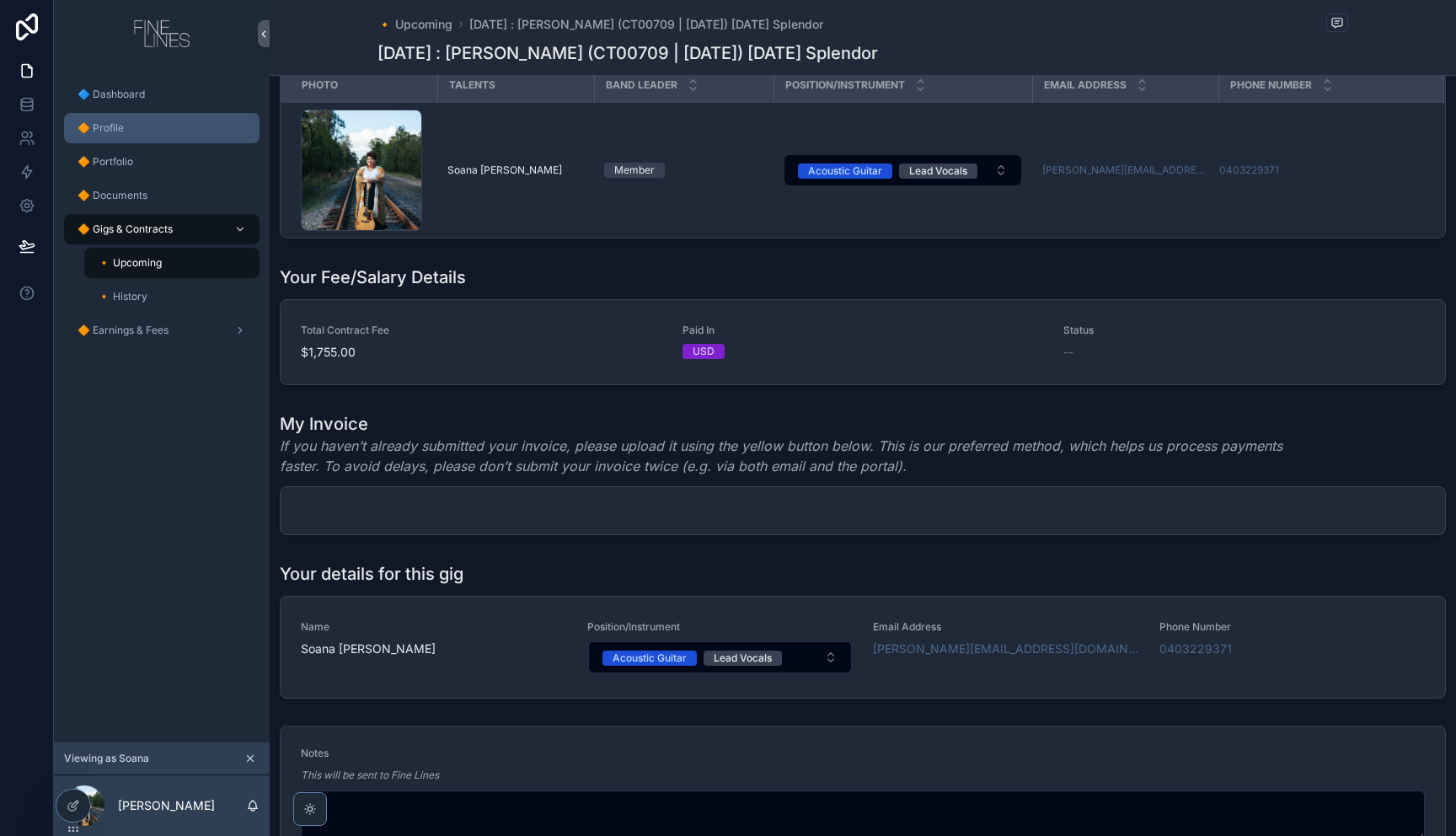
click at [108, 128] on span "🔶 Profile" at bounding box center [100, 128] width 47 height 13
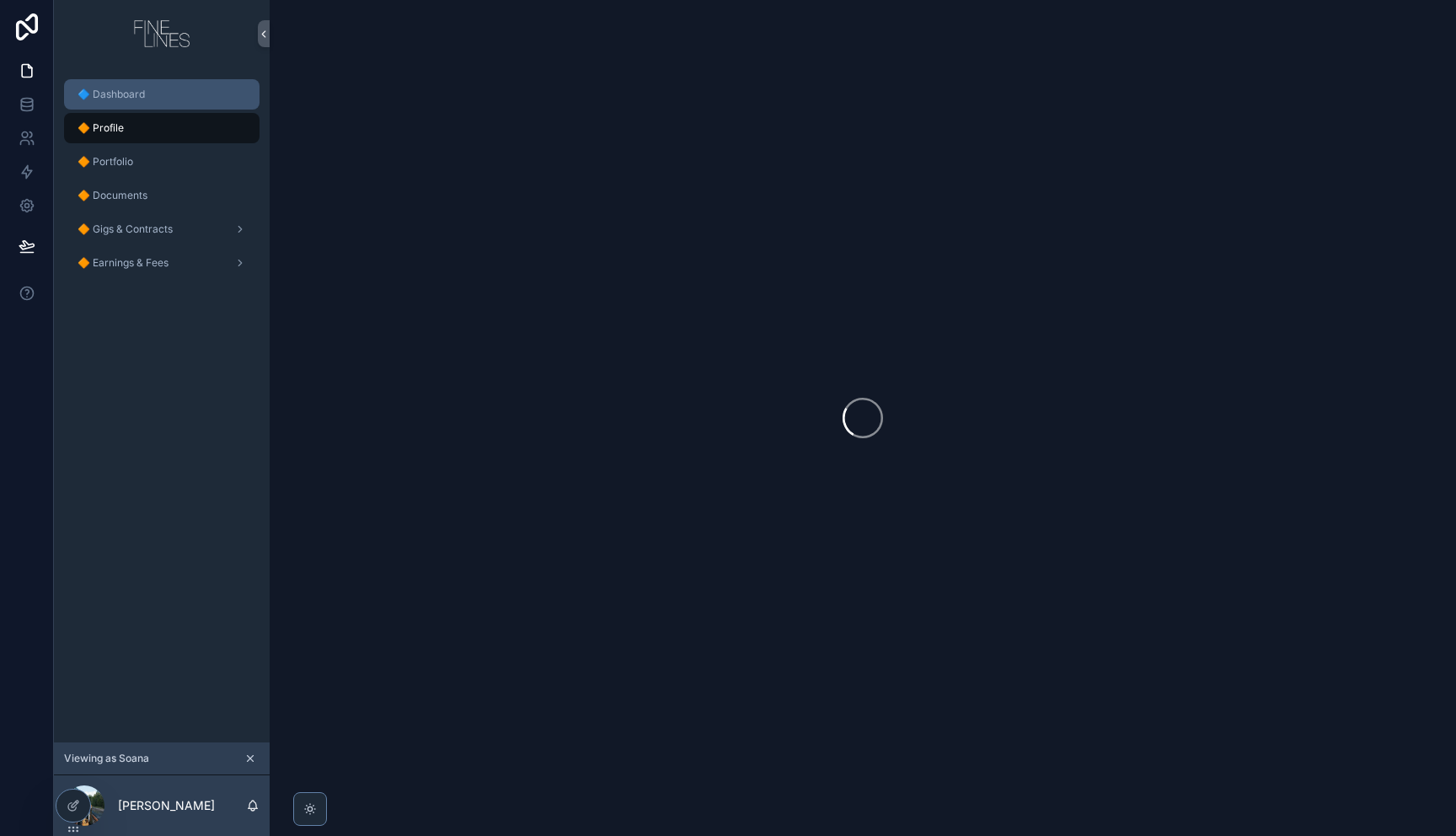
click at [113, 96] on span "🔷 Dashboard" at bounding box center [111, 94] width 68 height 13
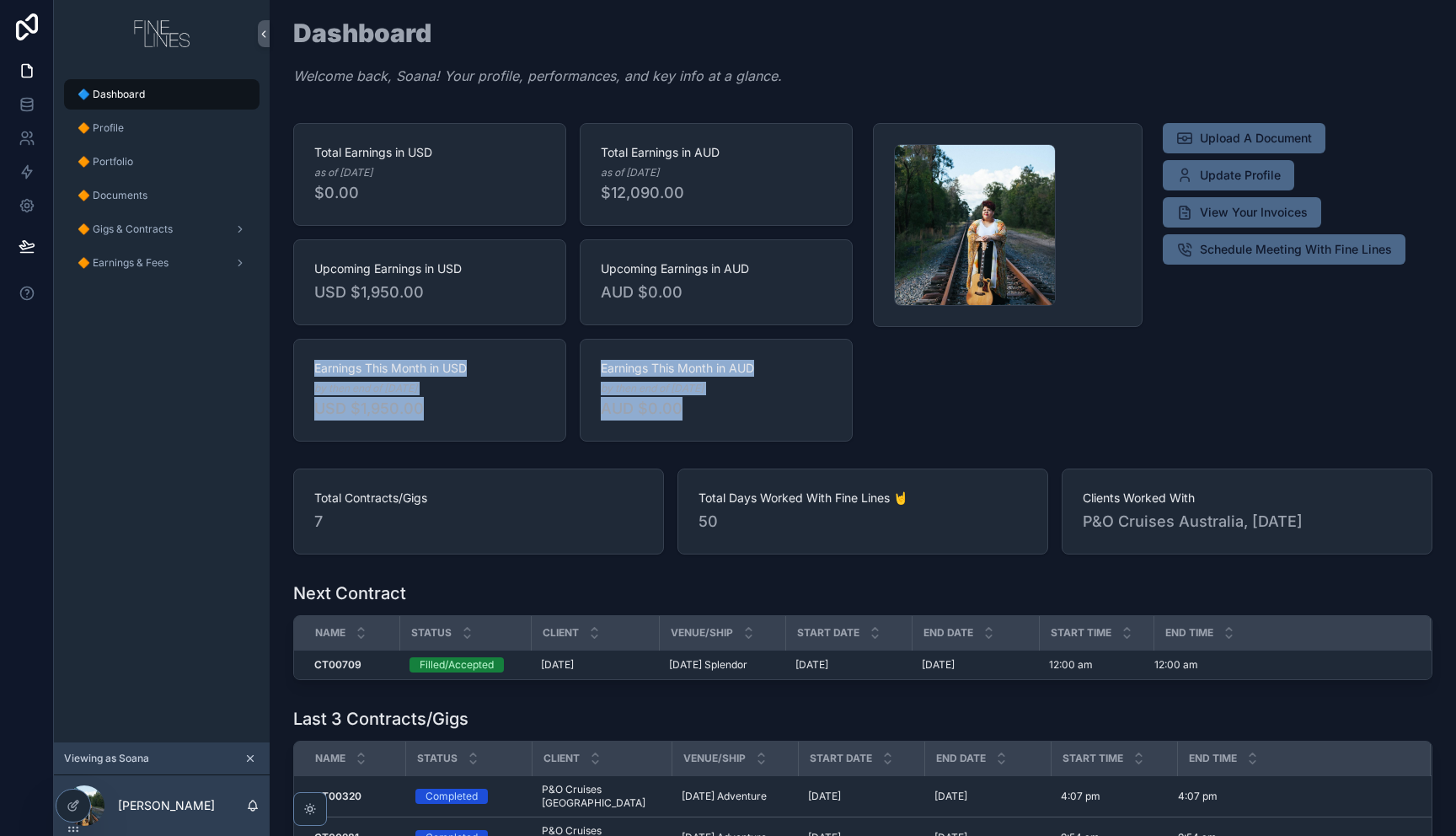
drag, startPoint x: 640, startPoint y: 350, endPoint x: 847, endPoint y: 338, distance: 207.3
click at [764, 318] on div "Total Earnings in USD as of [DATE] $0.00 Total Earnings in AUD as of [DATE] $12…" at bounding box center [572, 282] width 560 height 318
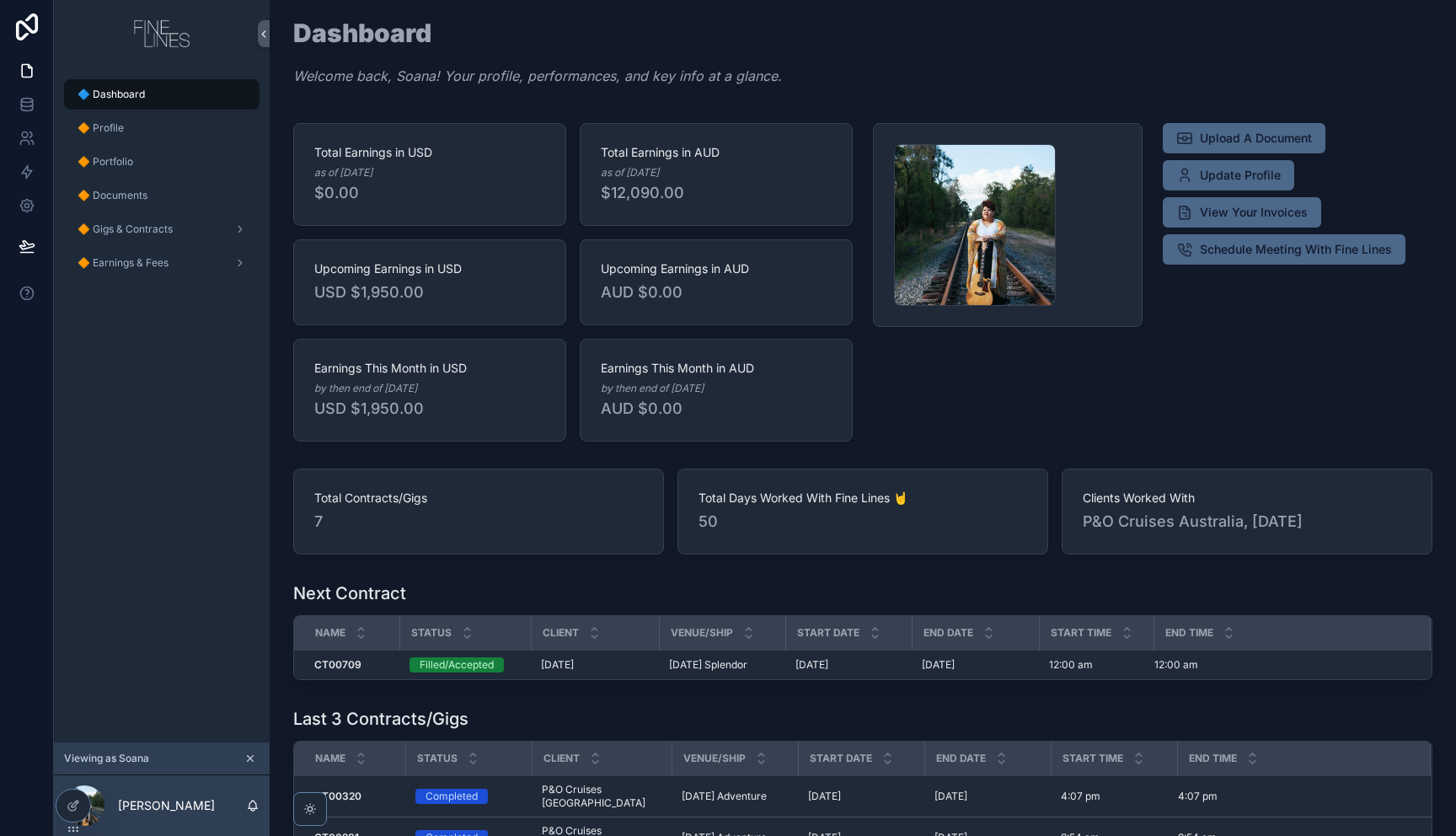
click at [881, 377] on div "scrollable content" at bounding box center [1008, 282] width 290 height 332
drag, startPoint x: 597, startPoint y: 158, endPoint x: 598, endPoint y: 146, distance: 12.0
click at [598, 146] on div "Total Earnings in AUD as of [DATE] $12,090.00" at bounding box center [716, 174] width 273 height 103
drag, startPoint x: 598, startPoint y: 146, endPoint x: 586, endPoint y: 145, distance: 12.0
click at [594, 146] on div "Total Earnings in AUD as of [DATE] $12,090.00" at bounding box center [716, 174] width 273 height 103
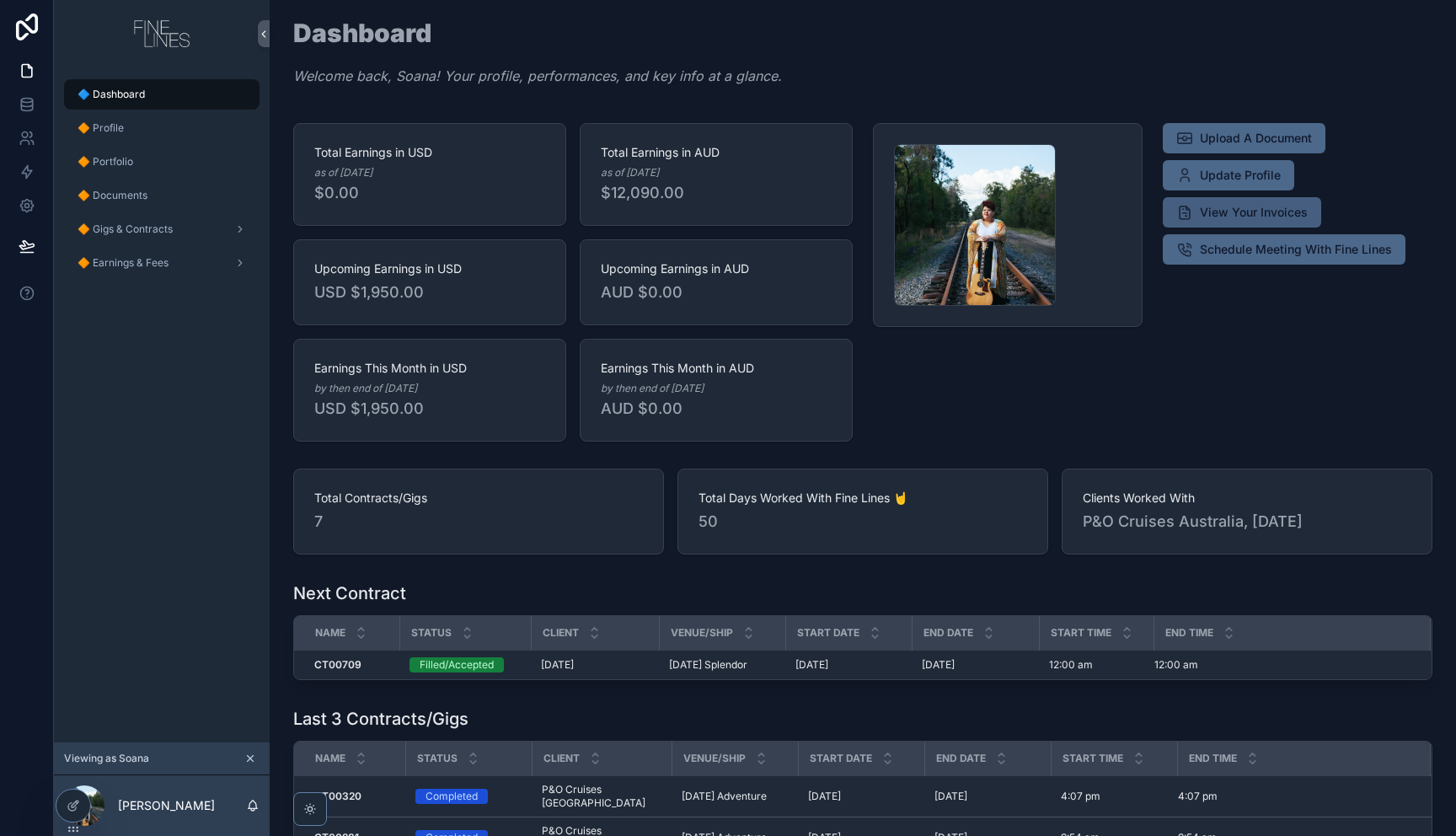
click at [1235, 213] on span "View Your Invoices" at bounding box center [1253, 213] width 108 height 17
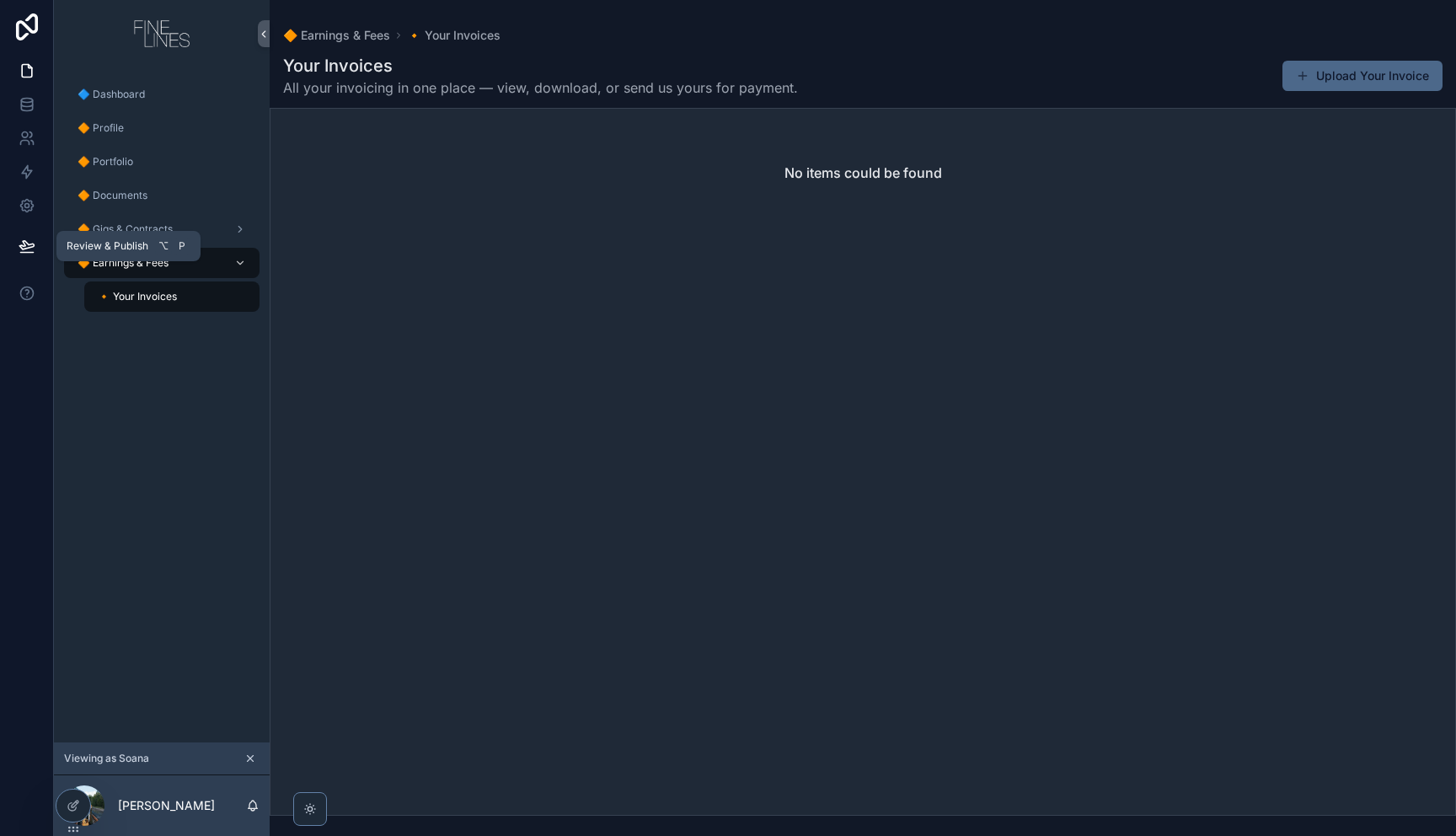
click at [22, 247] on icon at bounding box center [27, 246] width 17 height 17
click at [575, 315] on div "No items could be found" at bounding box center [863, 461] width 1186 height 707
